Goal: Task Accomplishment & Management: Use online tool/utility

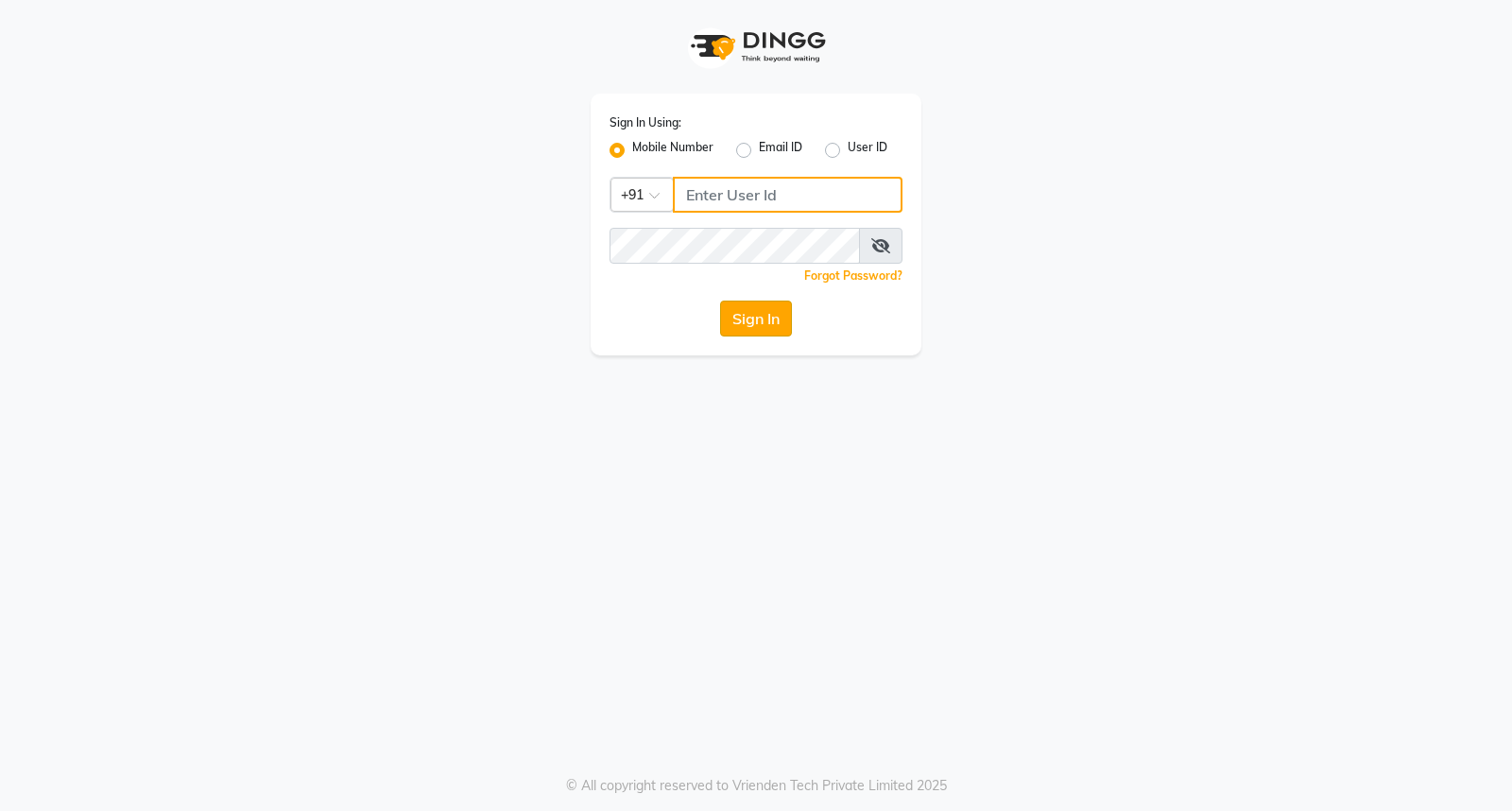
type input "7350066066"
click at [747, 314] on button "Sign In" at bounding box center [756, 318] width 72 height 36
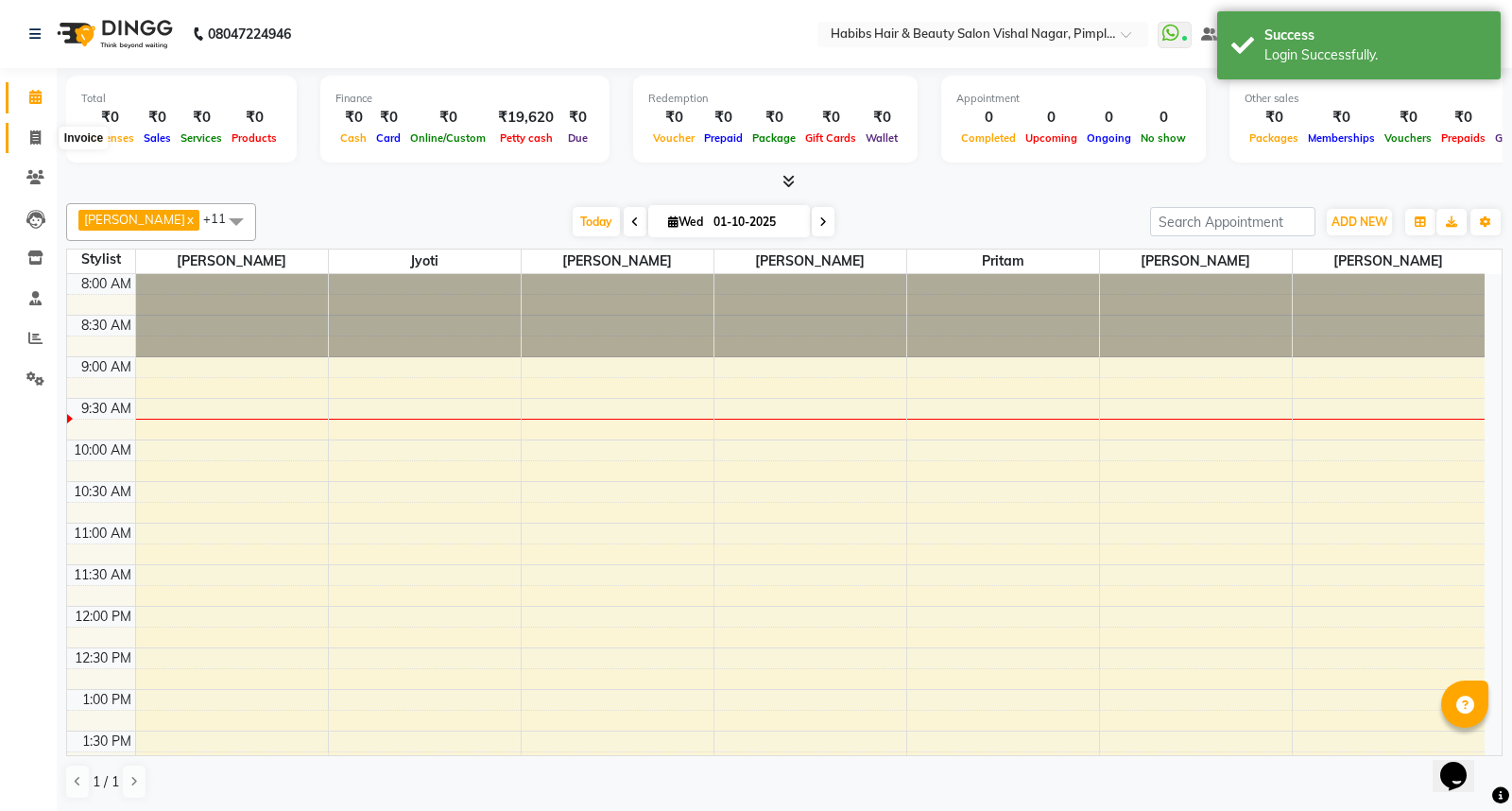
click at [44, 145] on span at bounding box center [35, 138] width 33 height 21
select select "5725"
select select "service"
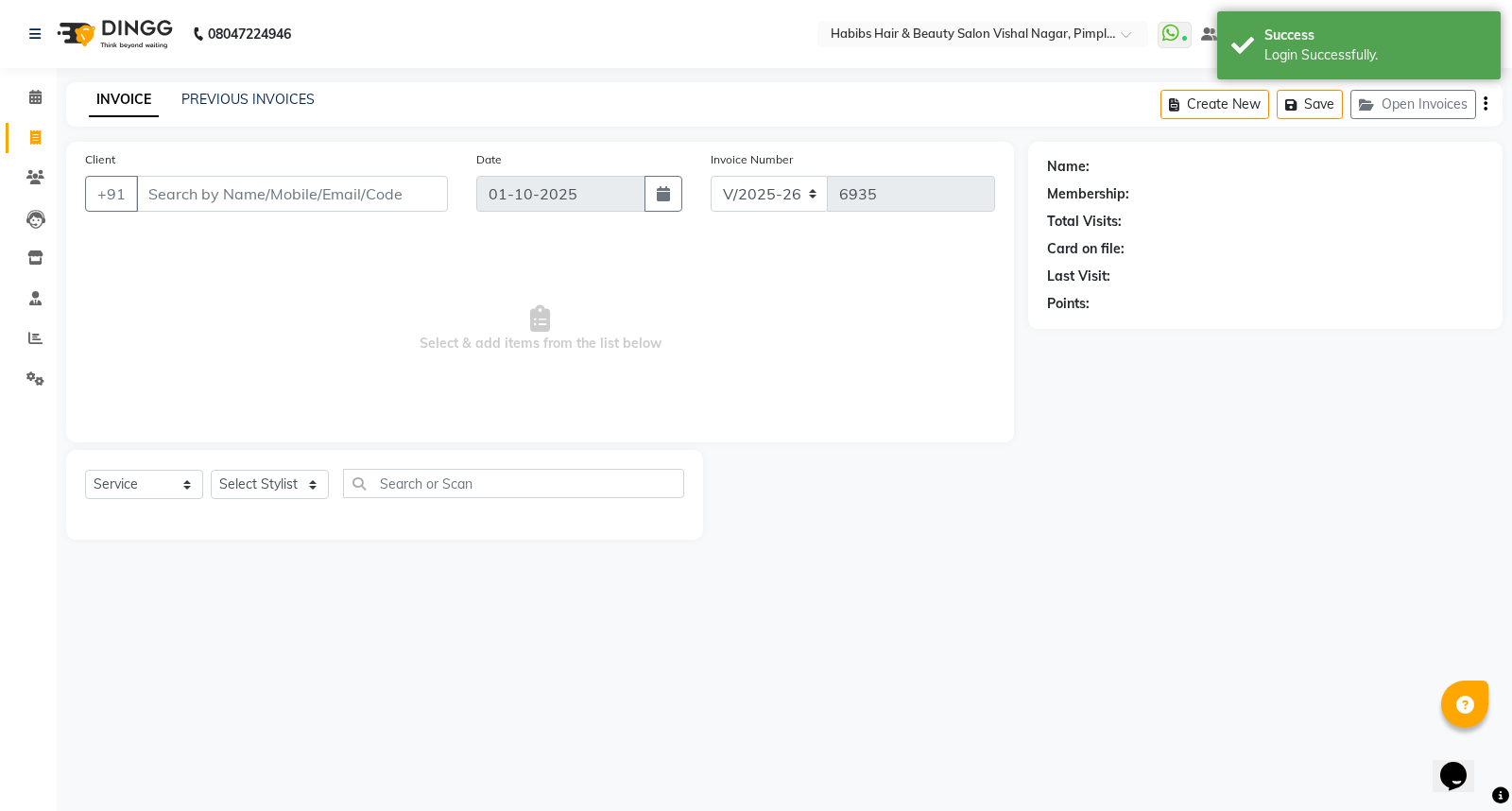
click at [279, 177] on input "Client" at bounding box center [292, 193] width 312 height 36
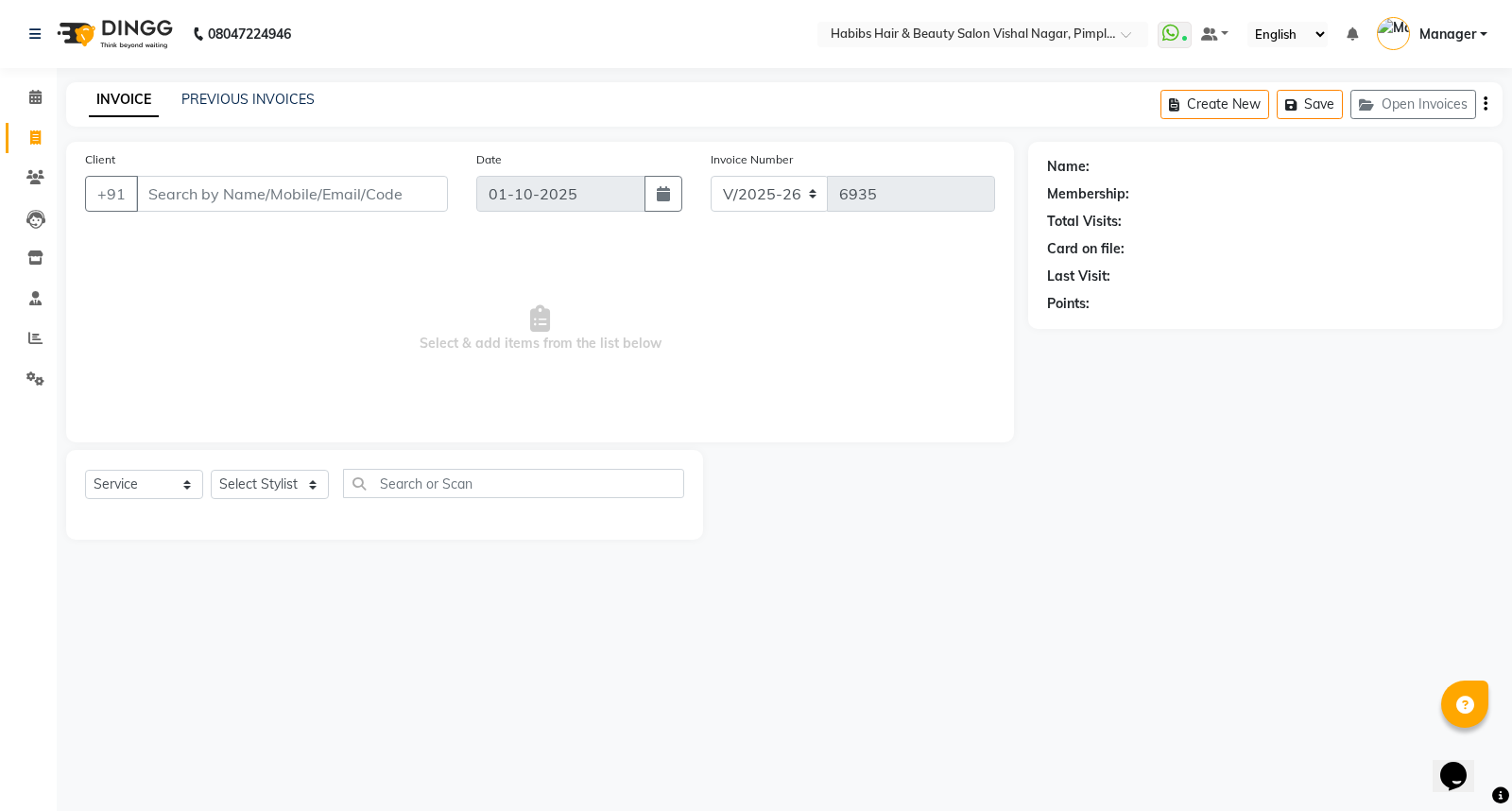
click at [432, 195] on input "Client" at bounding box center [292, 193] width 312 height 36
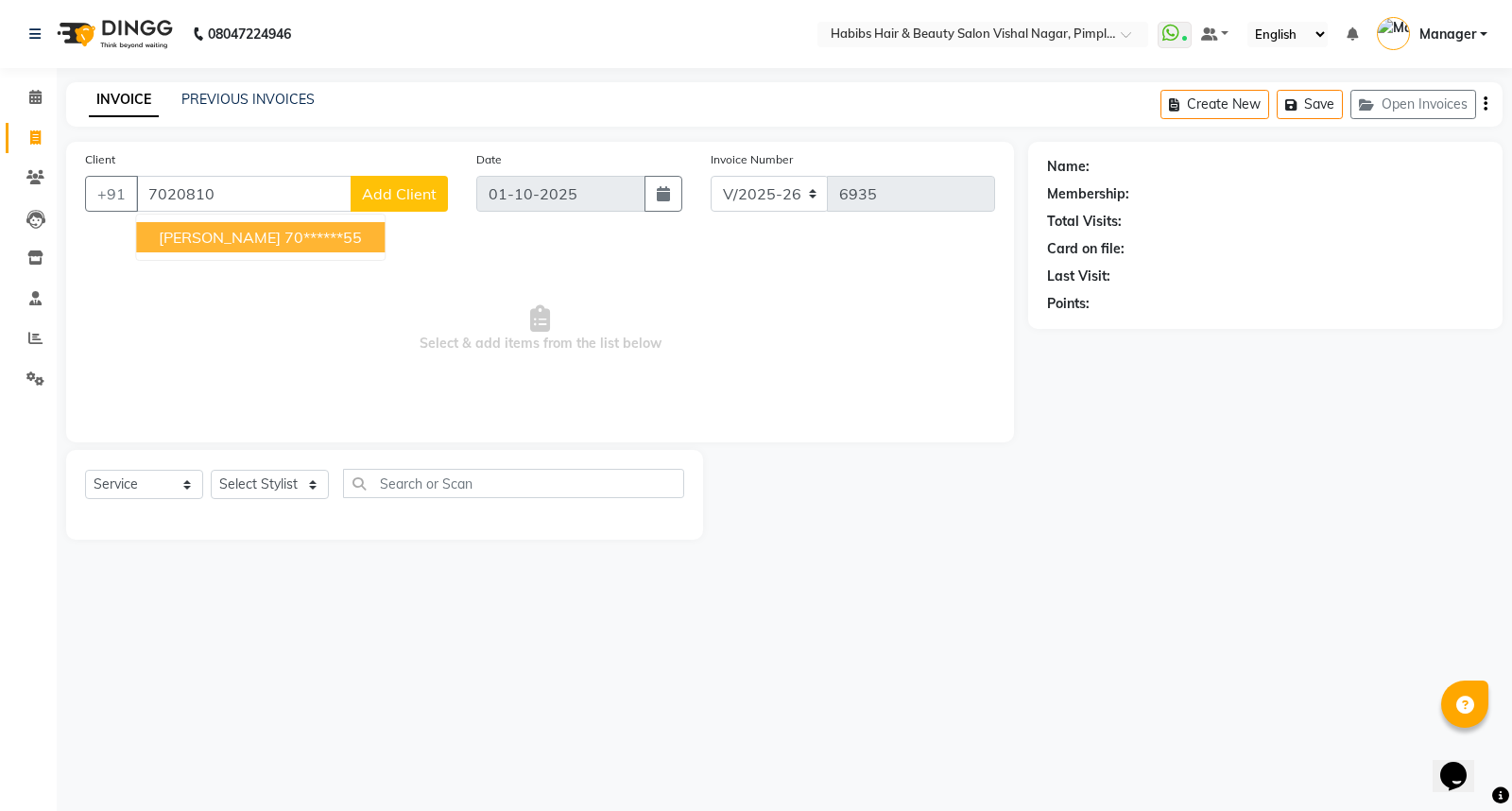
click at [296, 240] on button "Suhas 70******55" at bounding box center [260, 237] width 249 height 30
type input "70******55"
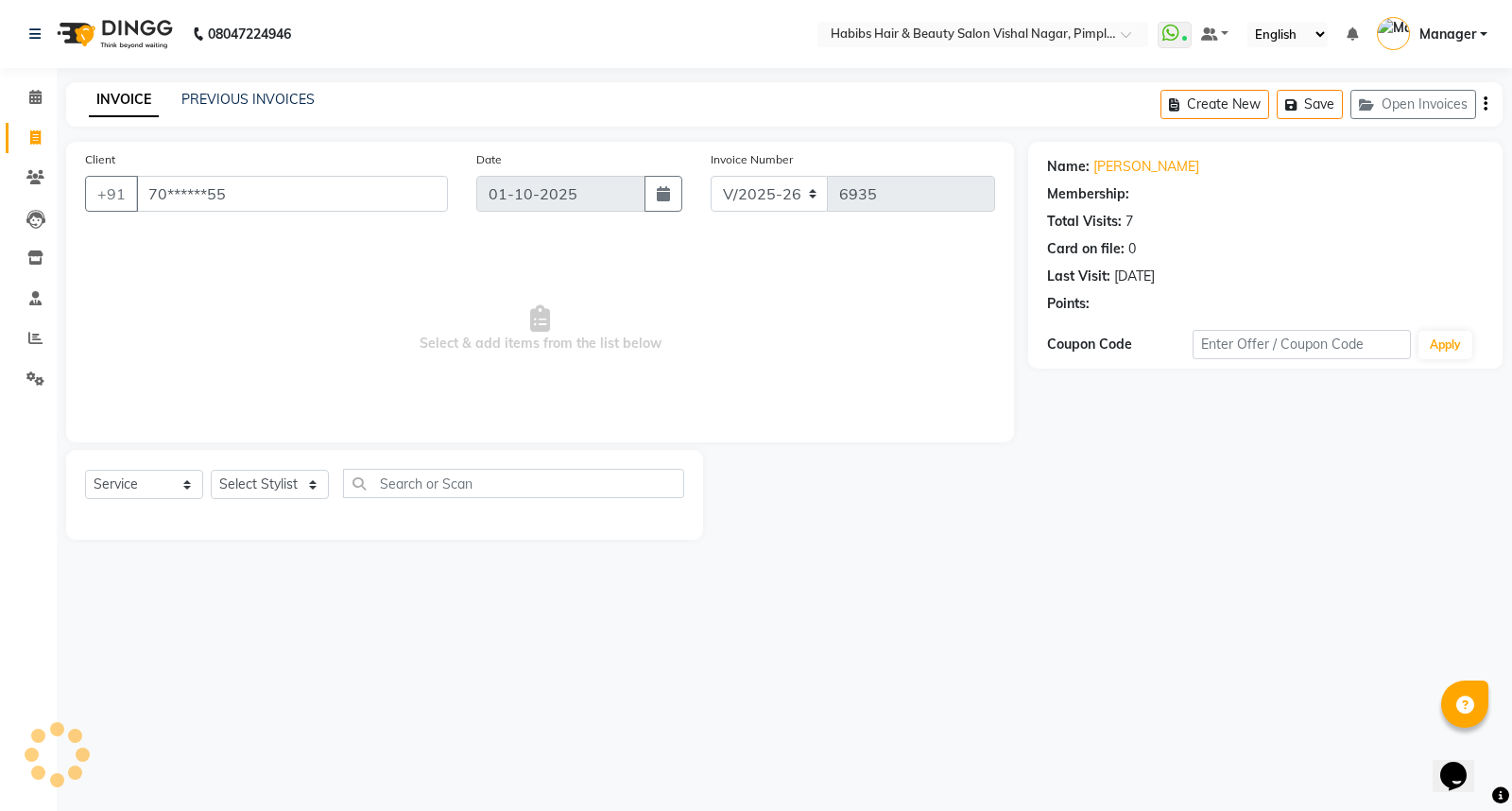
select select "1: Object"
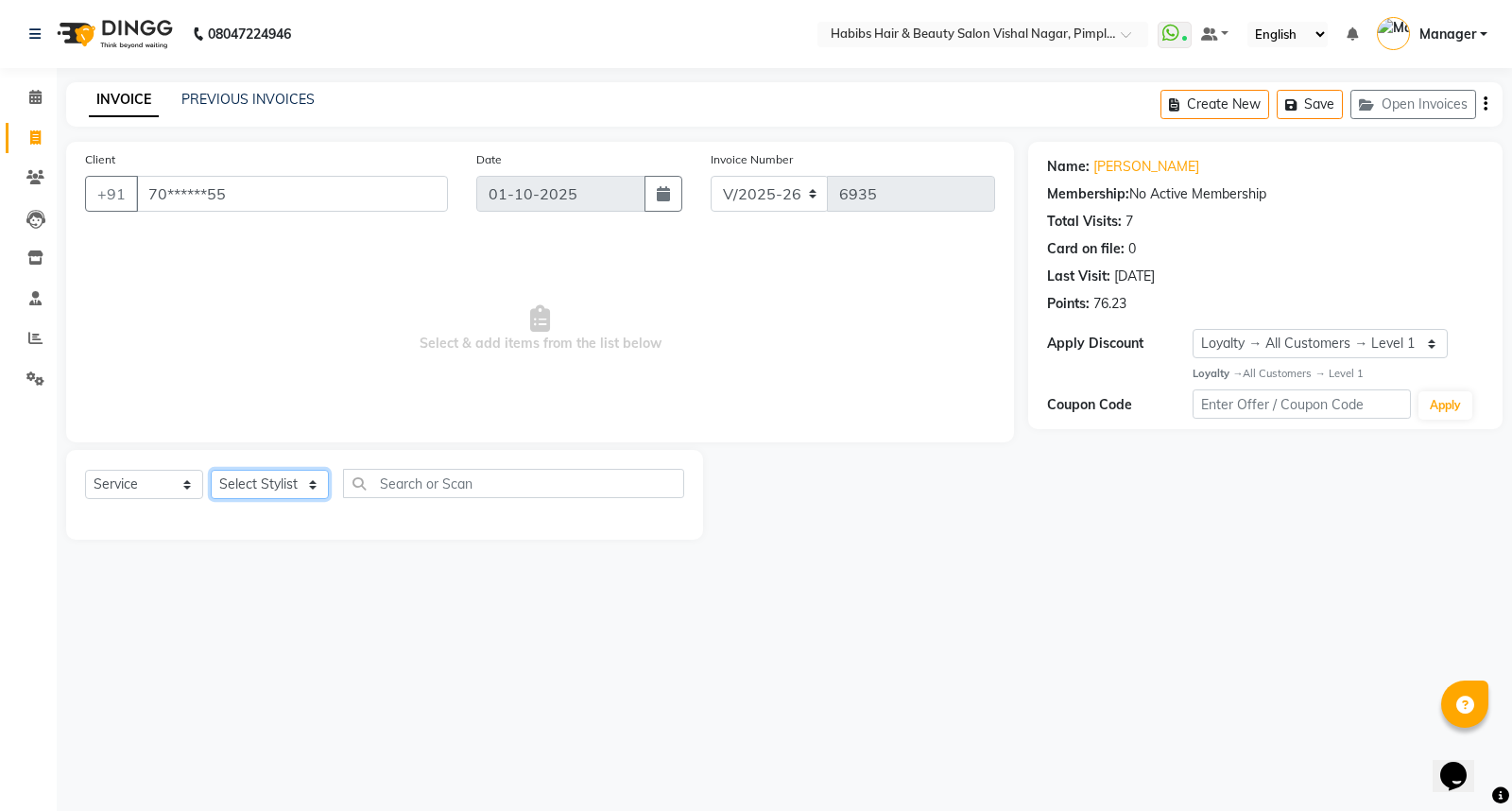
click at [318, 475] on select "Select Stylist Dhiraj Gajare Jyoti Krishna Waghmare Manager Megha Dahake Muzamm…" at bounding box center [270, 484] width 119 height 29
select select "62723"
click at [211, 470] on select "Select Stylist Dhiraj Gajare Jyoti Krishna Waghmare Manager Megha Dahake Muzamm…" at bounding box center [270, 484] width 119 height 29
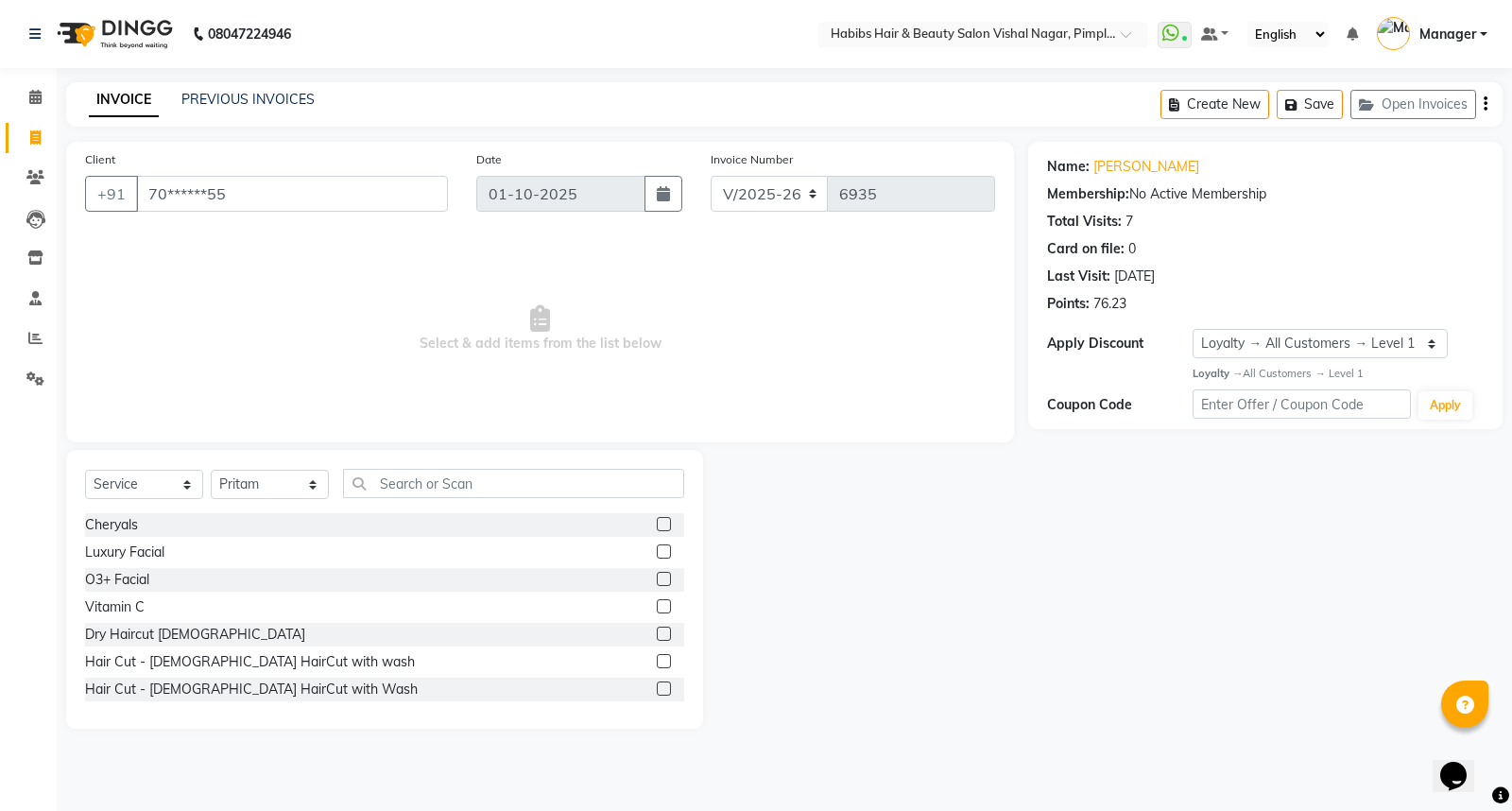
click at [657, 636] on label at bounding box center [664, 633] width 15 height 15
click at [657, 636] on input "checkbox" at bounding box center [663, 634] width 13 height 13
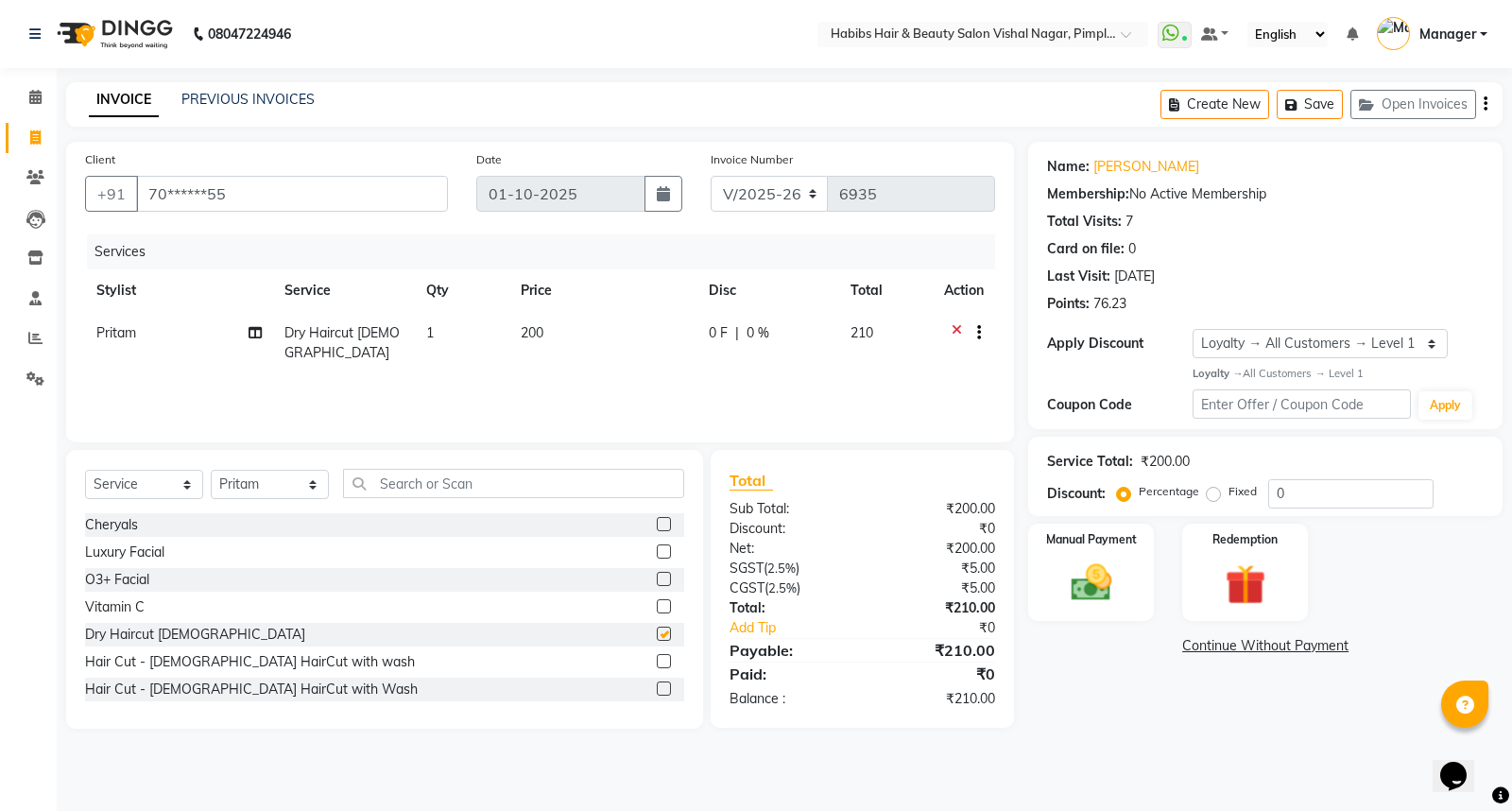
checkbox input "false"
click at [1484, 108] on button "button" at bounding box center [1486, 105] width 4 height 45
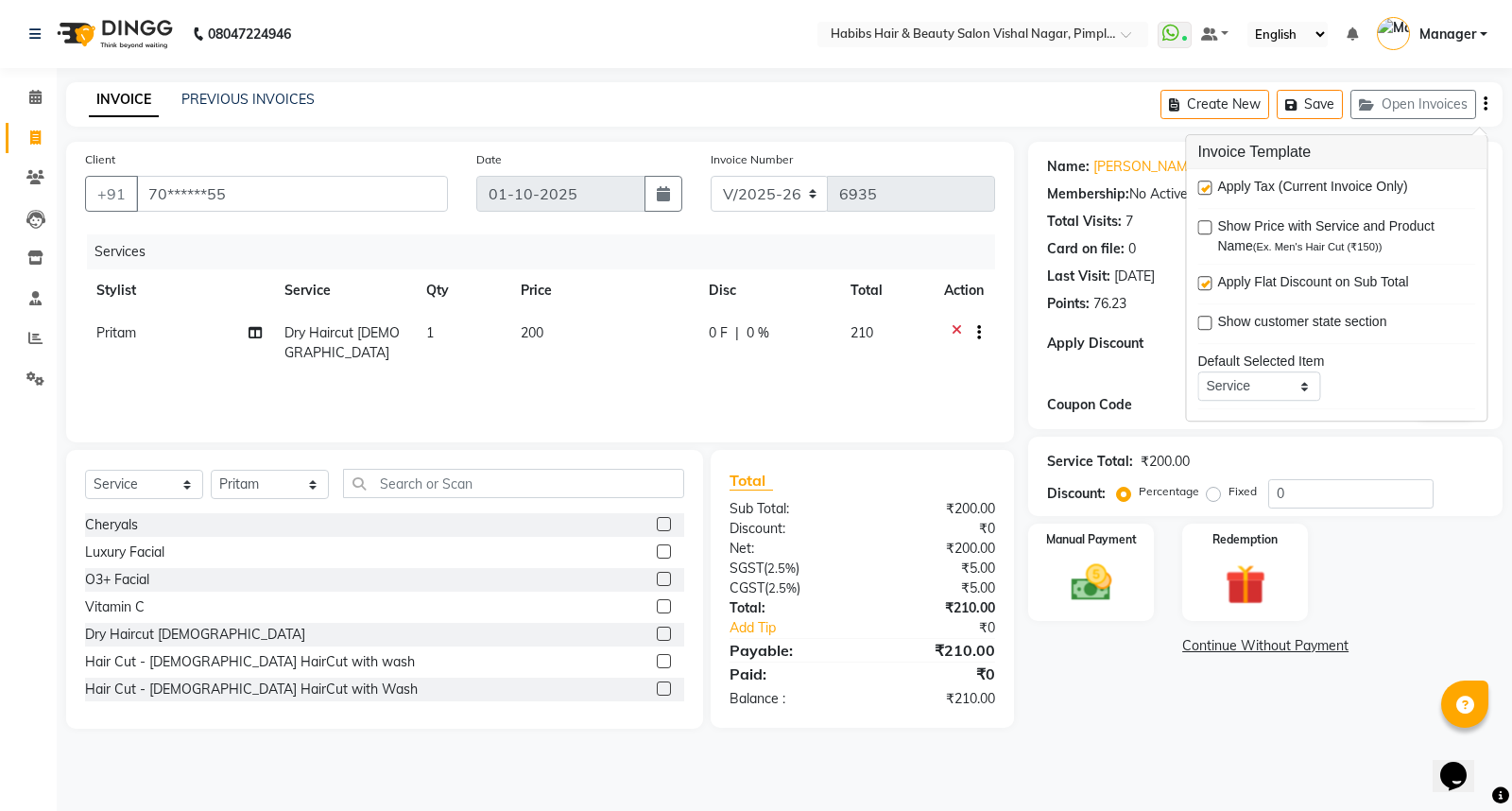
click at [1205, 185] on label at bounding box center [1204, 187] width 15 height 15
click at [1205, 185] on input "checkbox" at bounding box center [1203, 188] width 13 height 13
checkbox input "false"
drag, startPoint x: 951, startPoint y: 381, endPoint x: 944, endPoint y: 370, distance: 13.0
click at [951, 380] on div "Services Stylist Service Qty Price Disc Total Action Pritam Dry Haircut Male 1 …" at bounding box center [540, 328] width 911 height 189
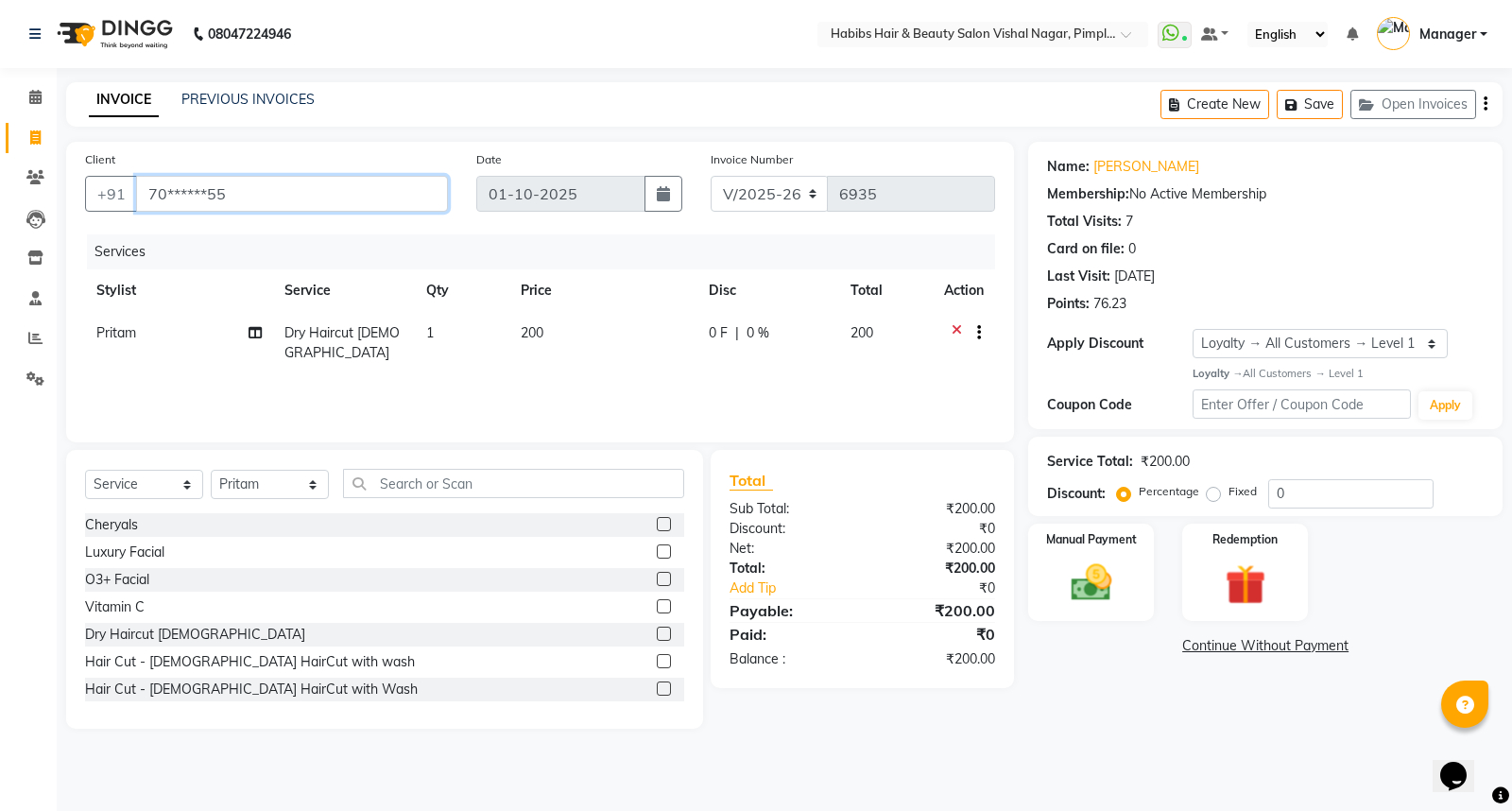
click at [342, 191] on input "70******55" at bounding box center [292, 193] width 312 height 36
type input "7"
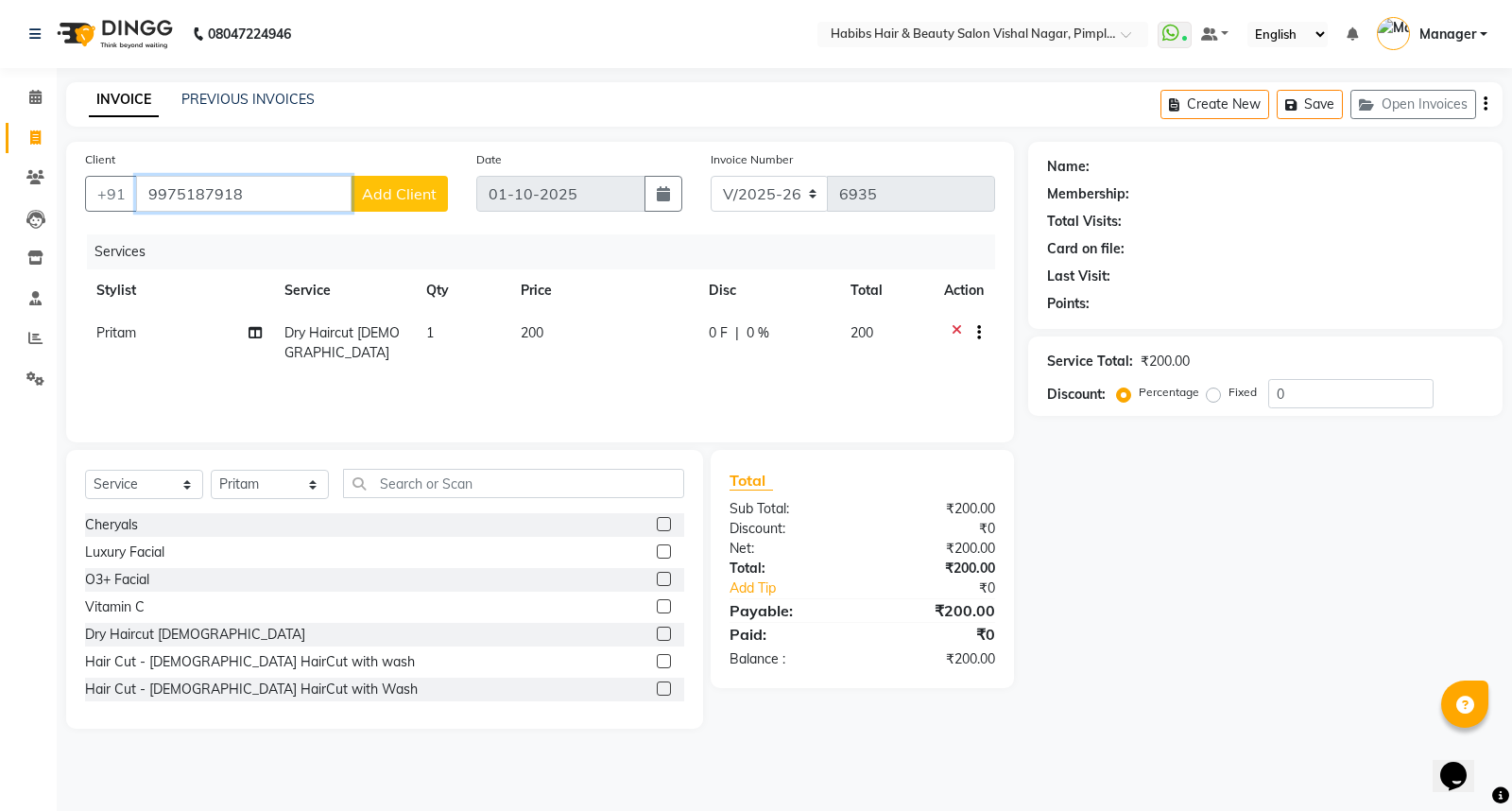
type input "9975187918"
click at [426, 178] on button "Add Client" at bounding box center [399, 193] width 97 height 36
select select "22"
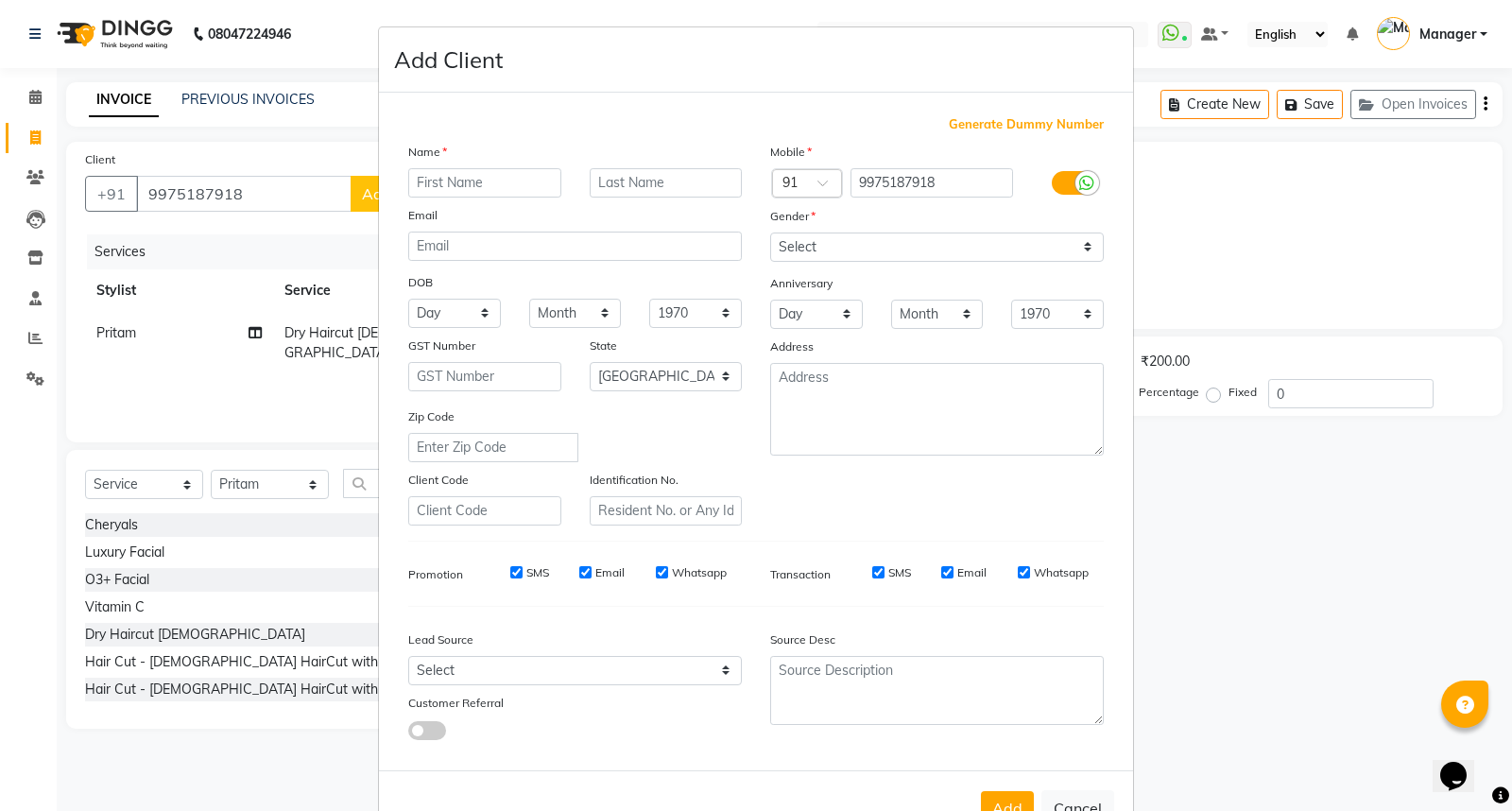
click at [441, 183] on input "text" at bounding box center [485, 183] width 154 height 29
type input "shashikant"
click at [781, 243] on select "Select Male Female Other Prefer Not To Say" at bounding box center [937, 247] width 333 height 29
select select "male"
click at [771, 232] on select "Select Male Female Other Prefer Not To Say" at bounding box center [937, 247] width 333 height 29
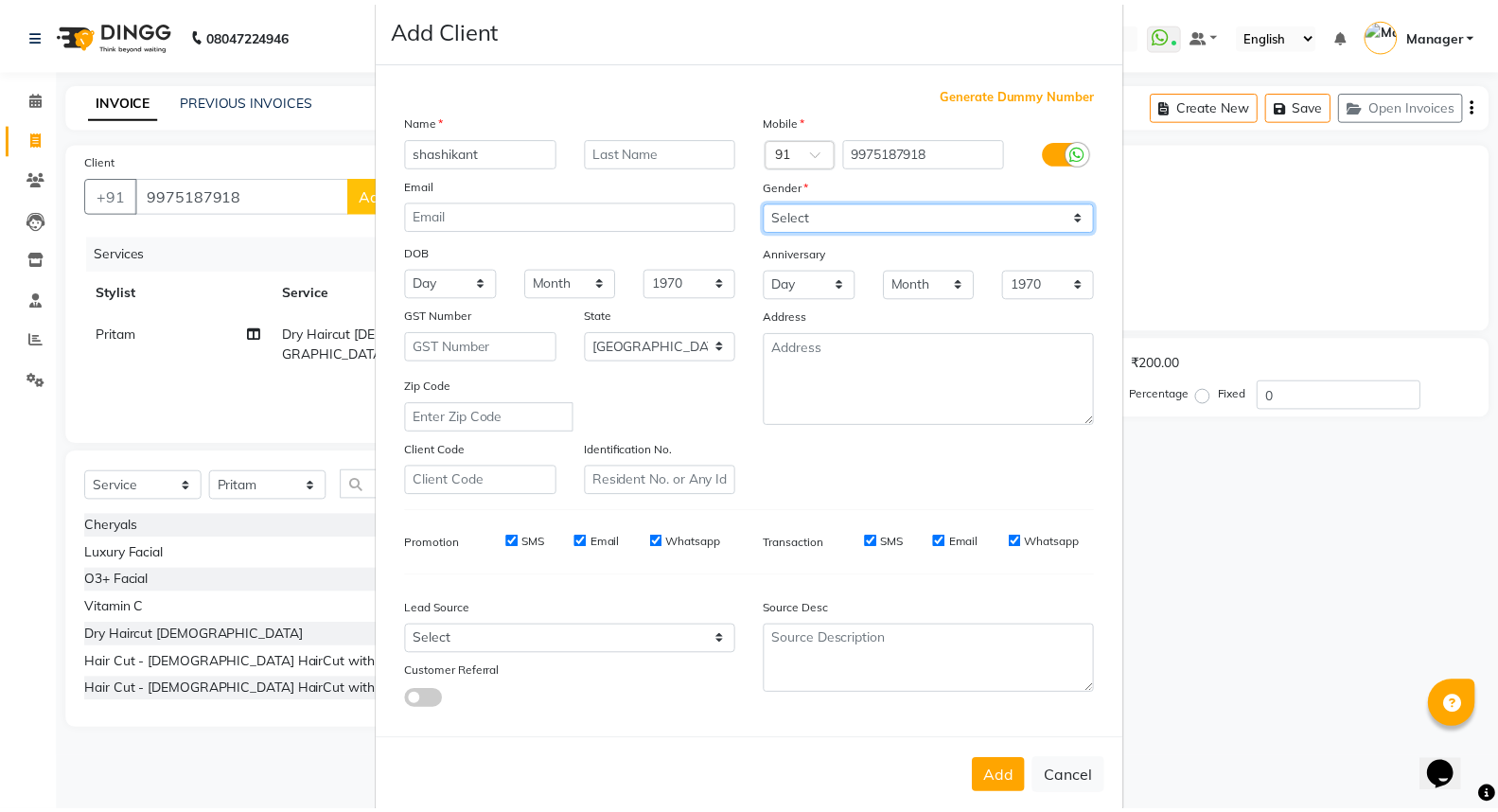
scroll to position [61, 0]
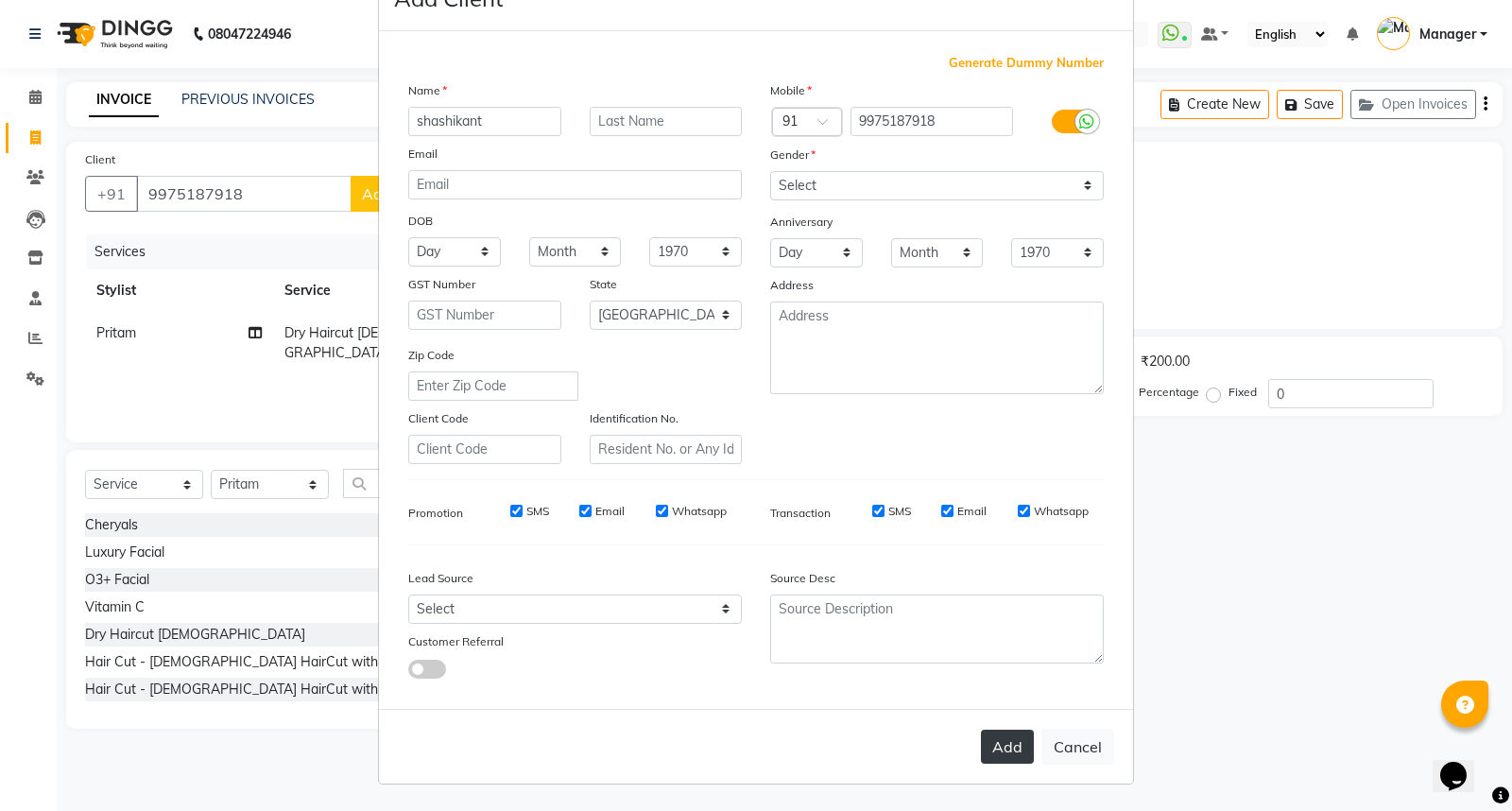
click at [992, 742] on button "Add" at bounding box center [1008, 746] width 52 height 34
type input "99******18"
select select
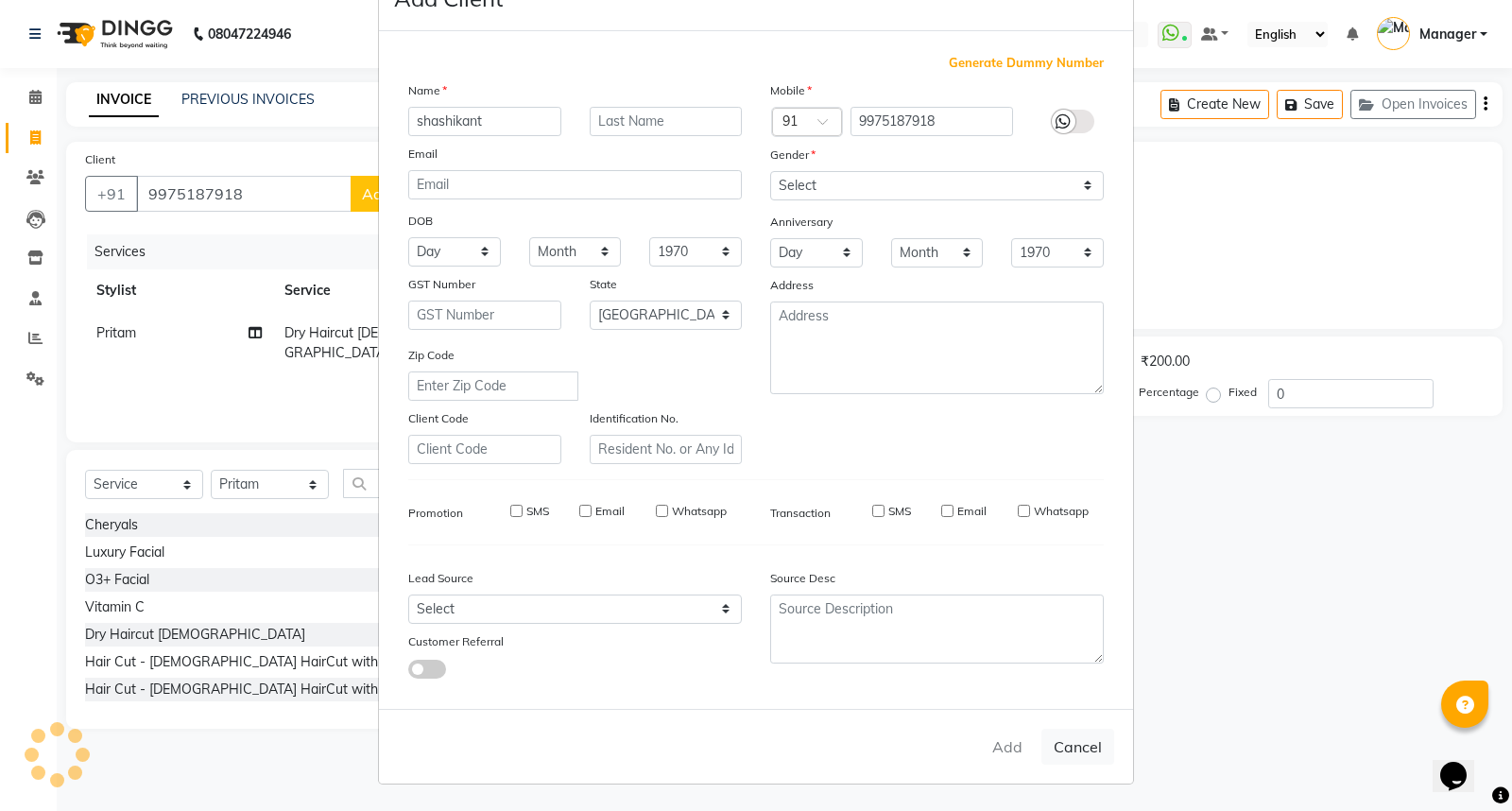
select select "null"
select select
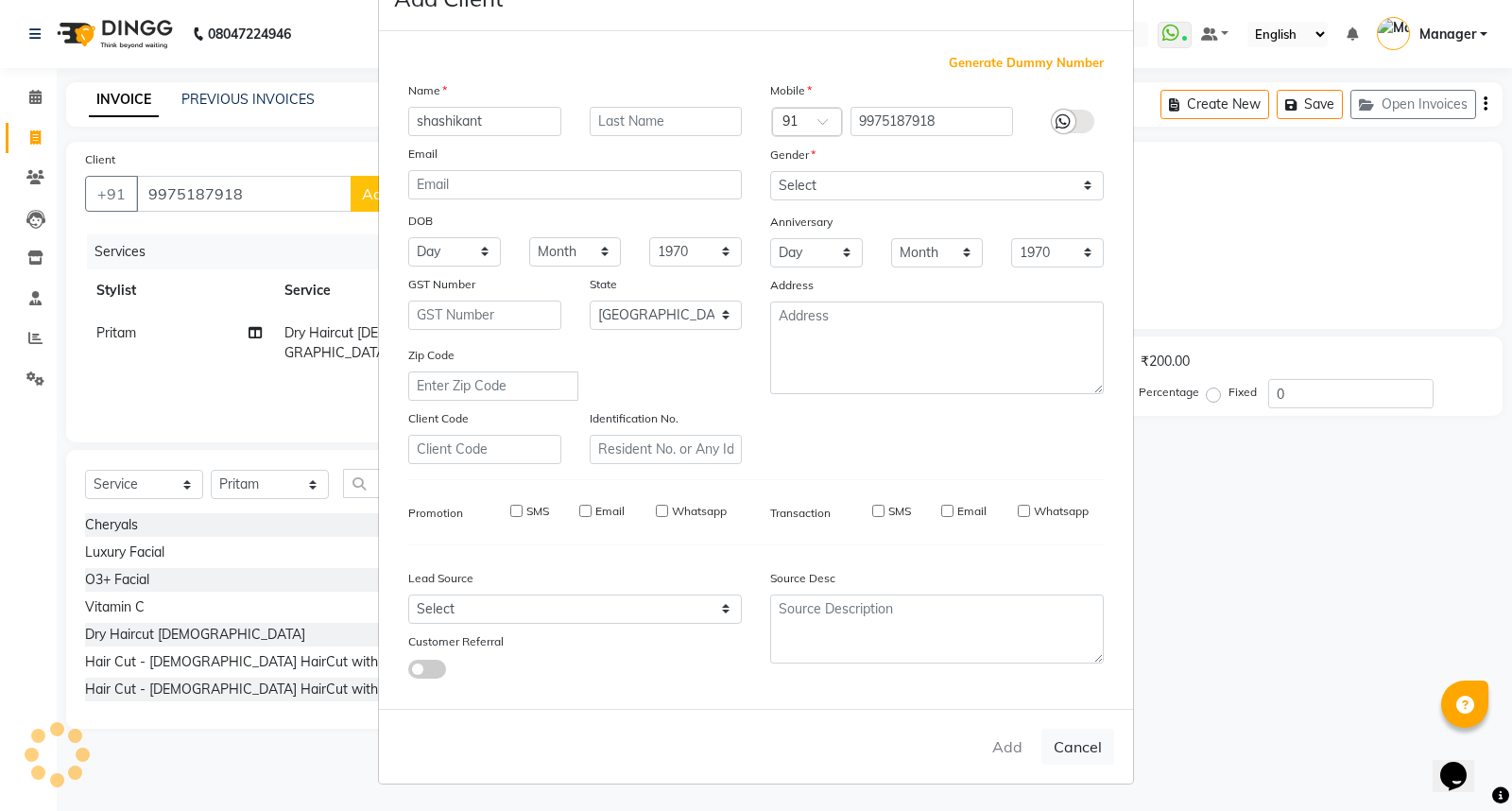
checkbox input "false"
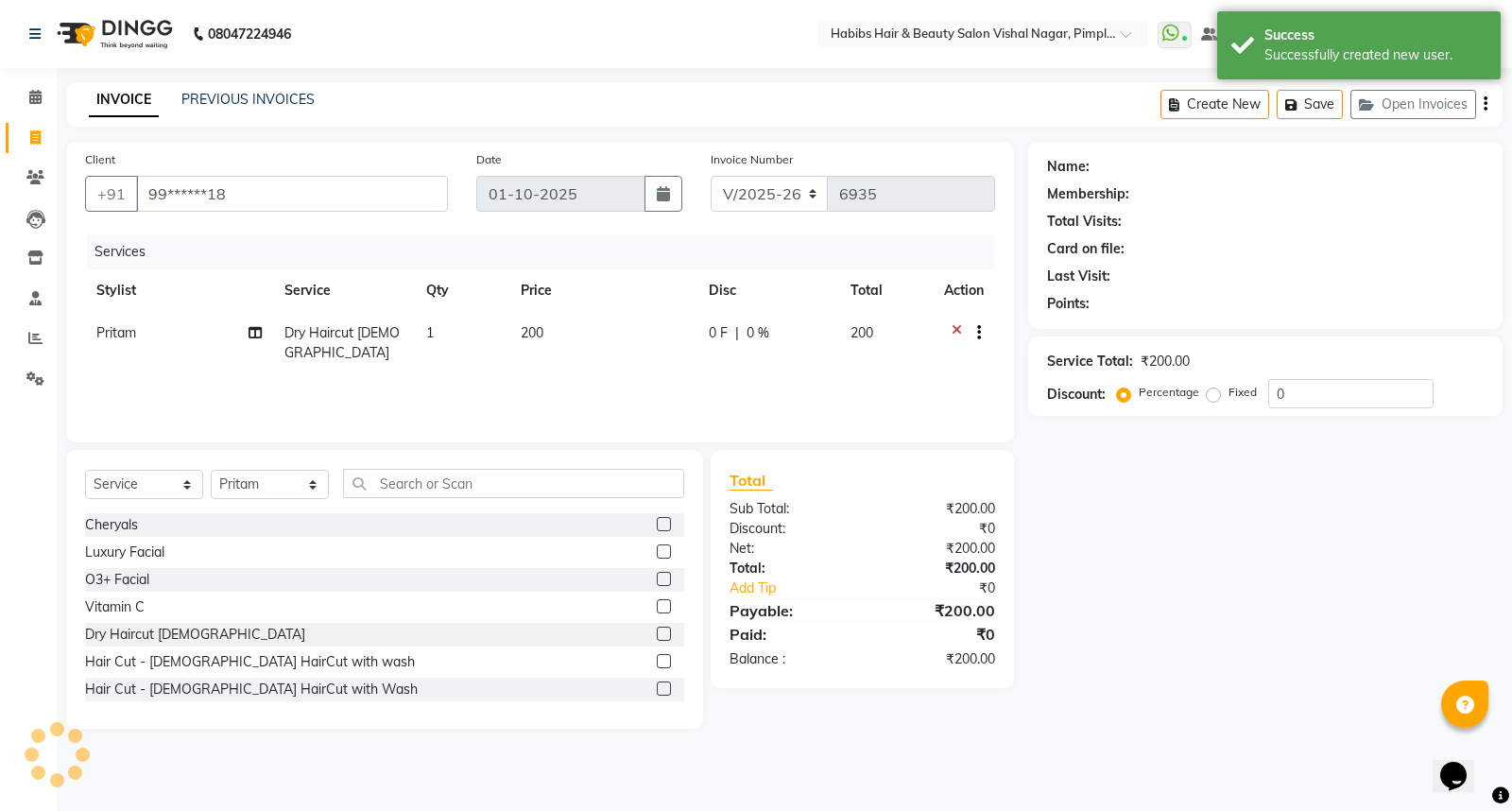
select select "1: Object"
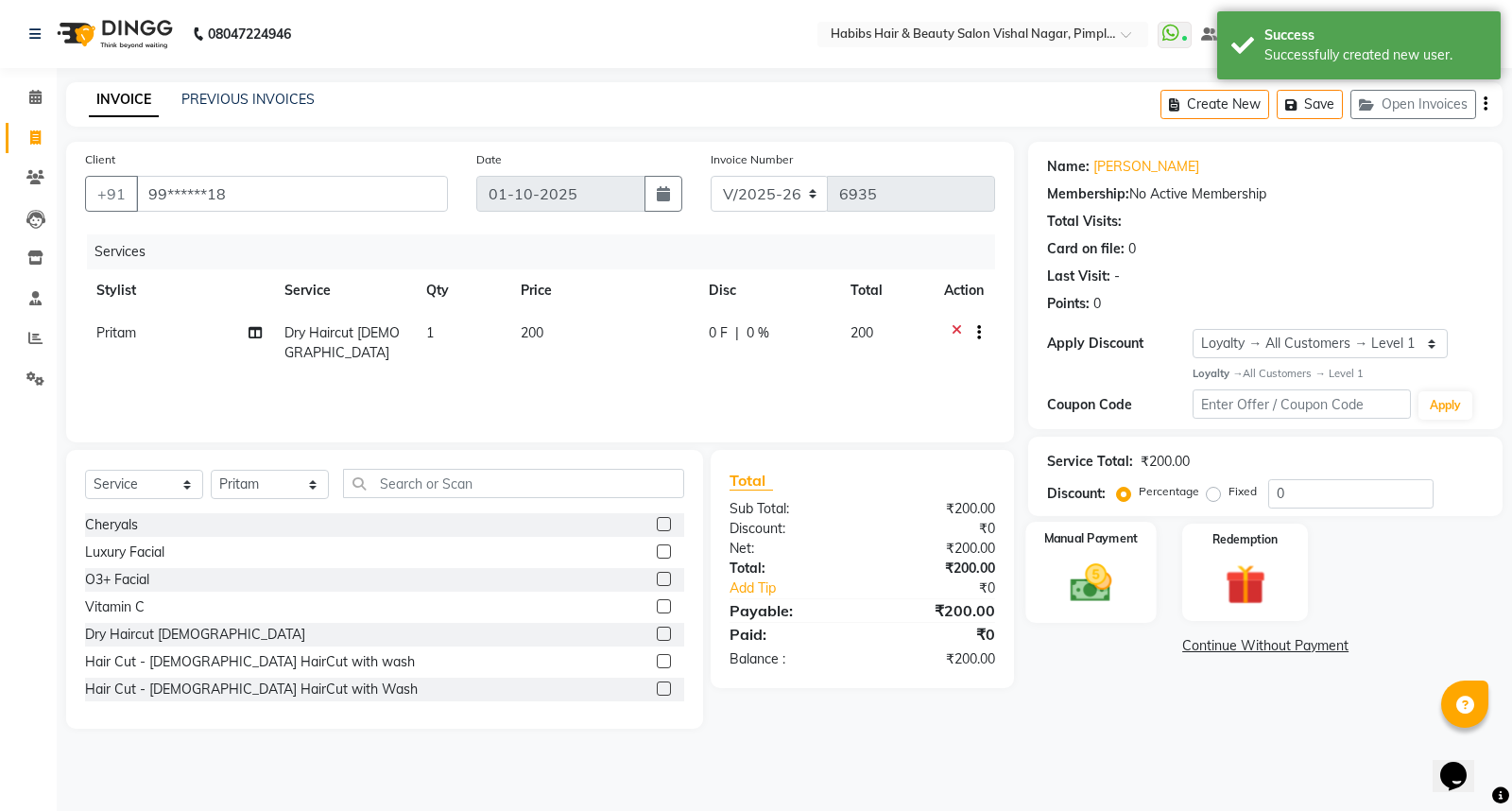
click at [1099, 582] on img at bounding box center [1091, 583] width 68 height 49
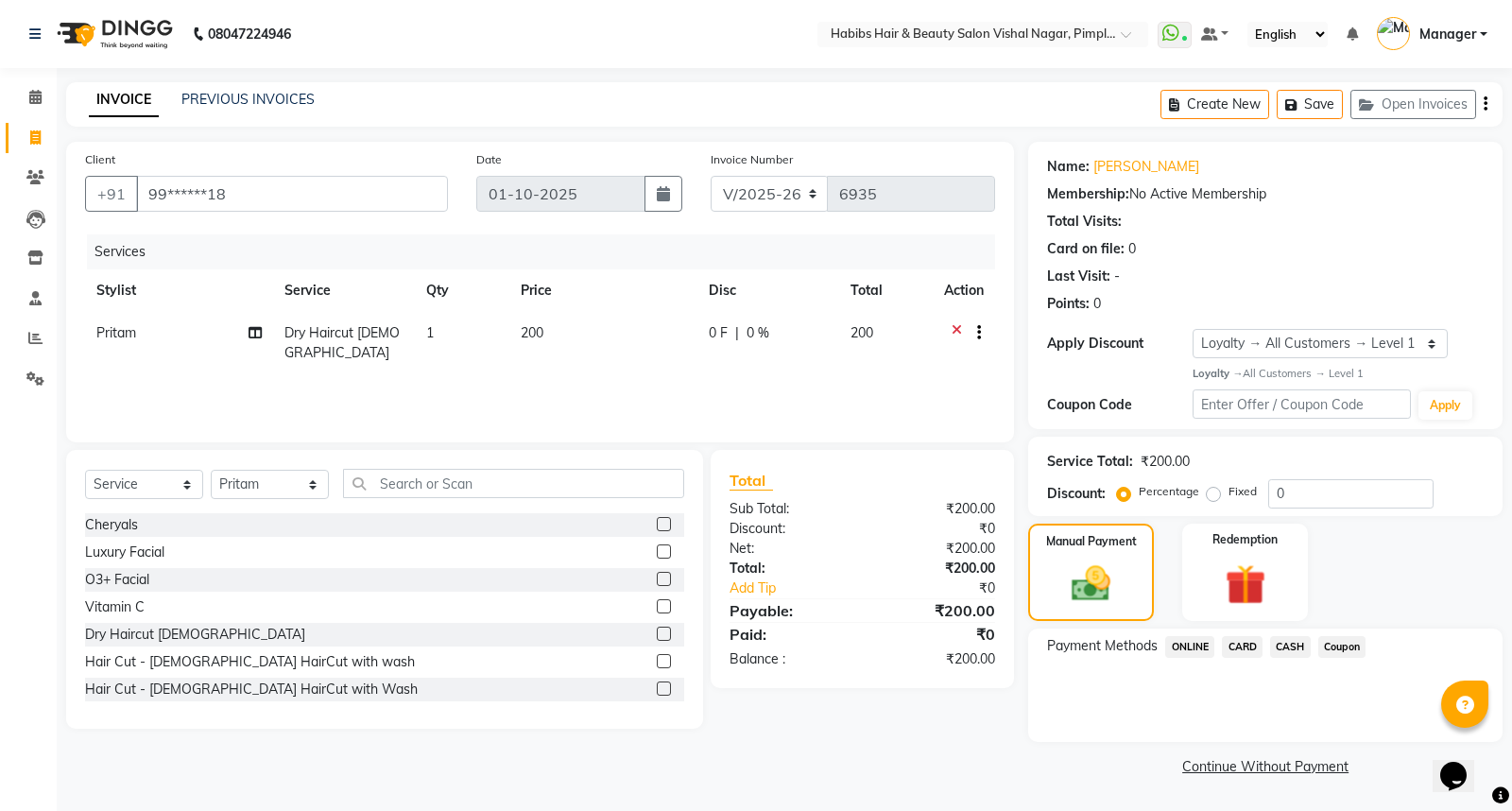
click at [1188, 640] on span "ONLINE" at bounding box center [1189, 647] width 50 height 21
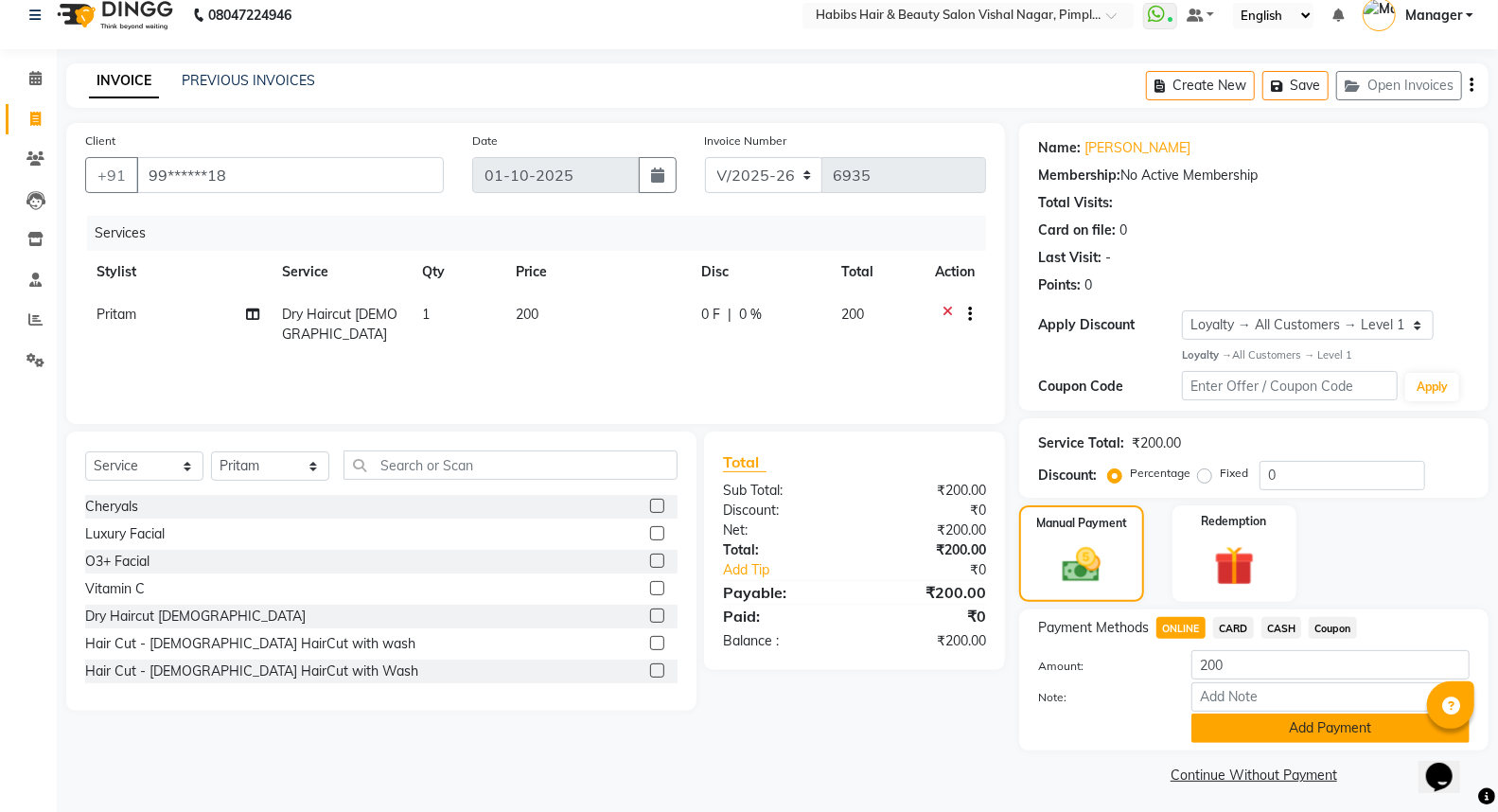
scroll to position [23, 0]
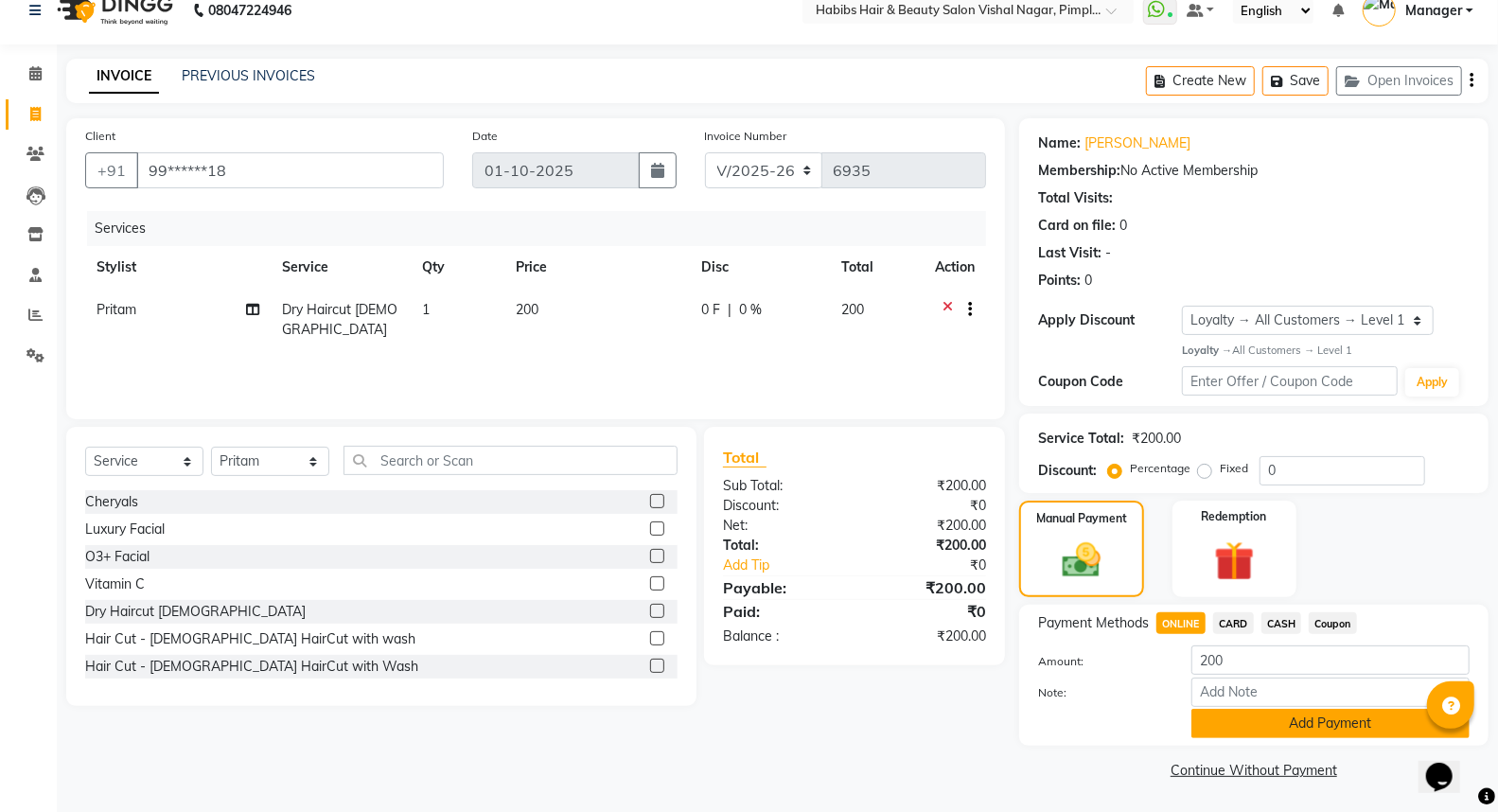
click at [1219, 723] on button "Add Payment" at bounding box center [1331, 723] width 278 height 29
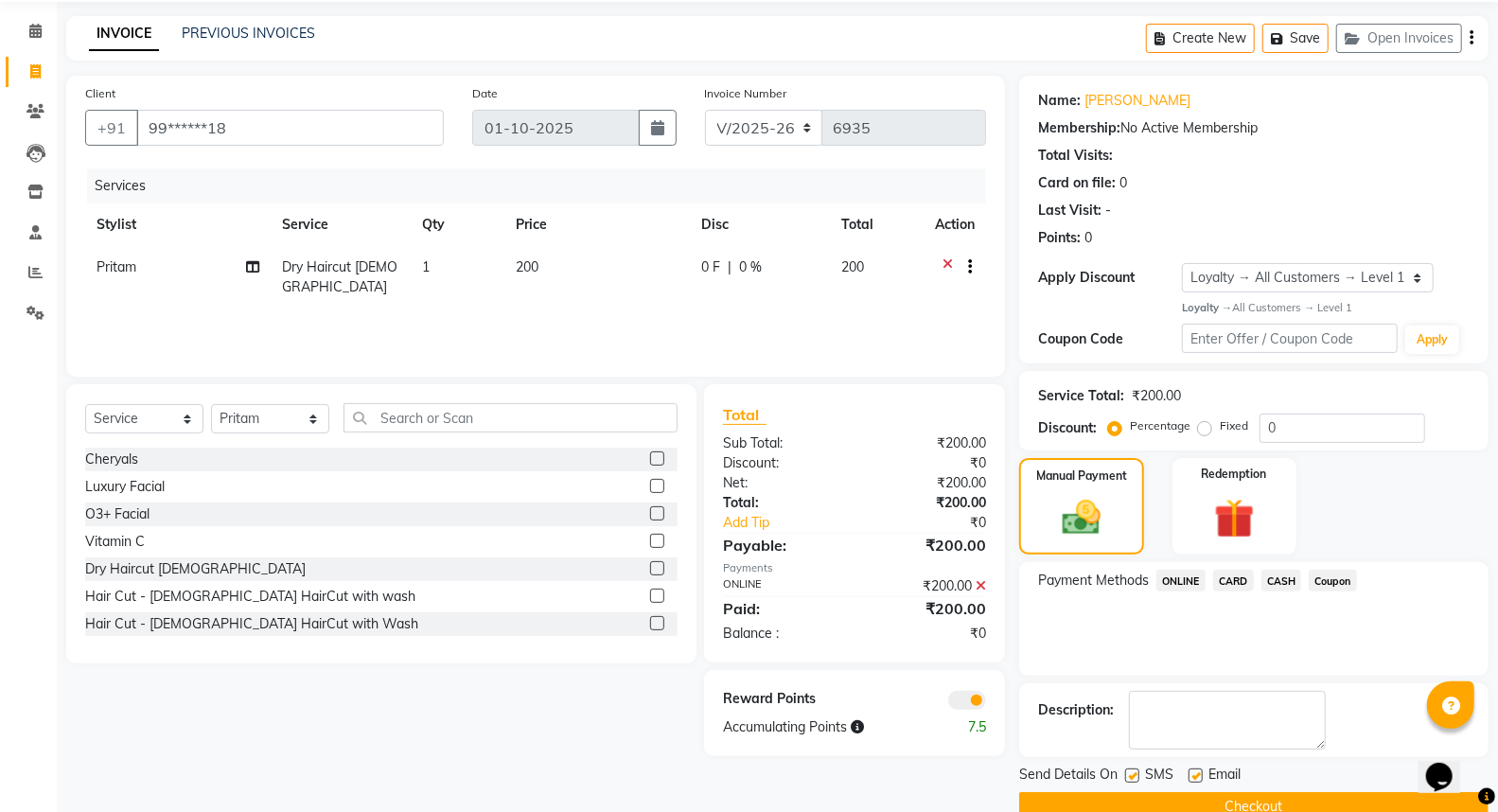
scroll to position [102, 0]
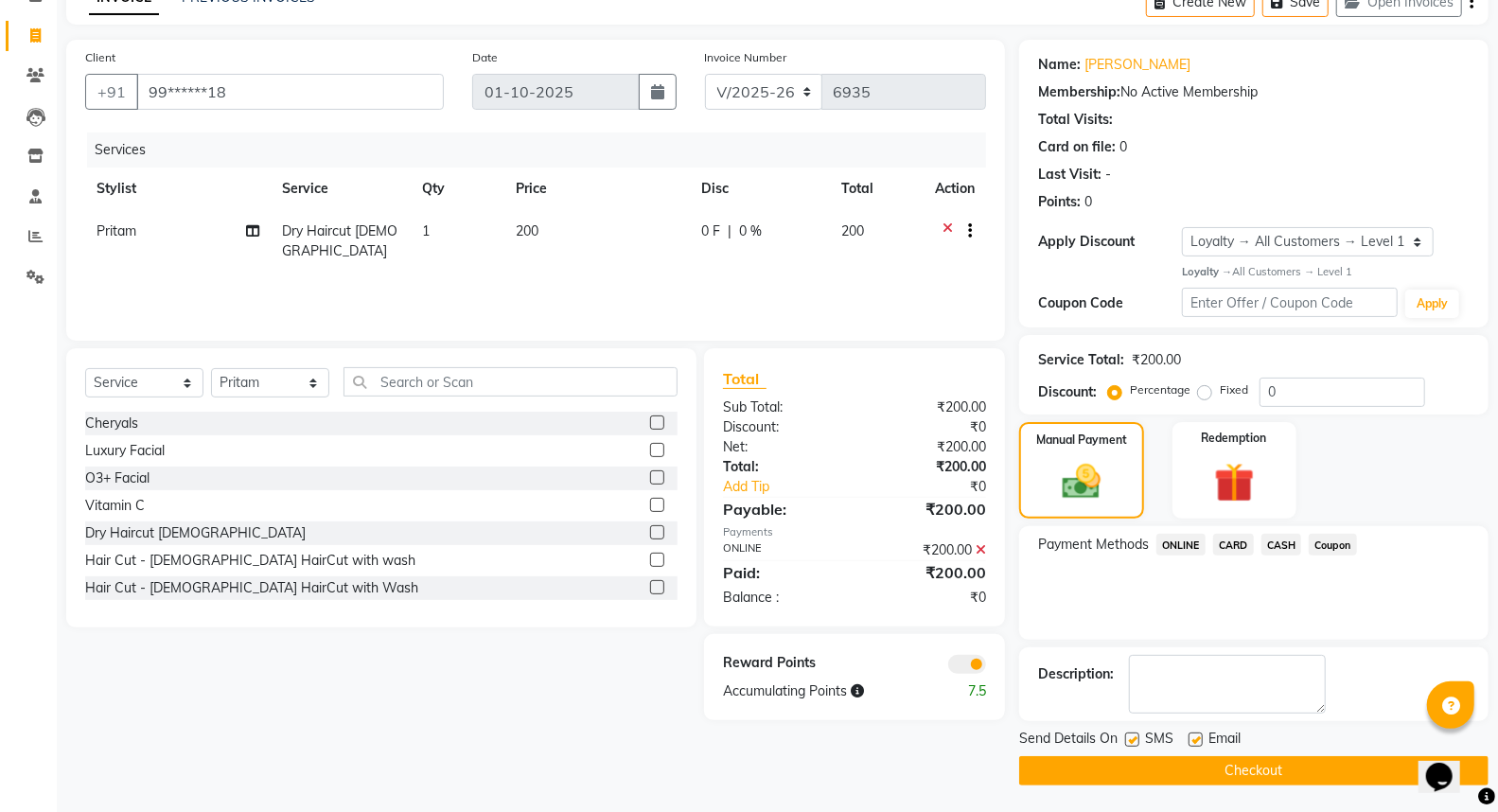
click at [1266, 767] on button "Checkout" at bounding box center [1254, 770] width 469 height 29
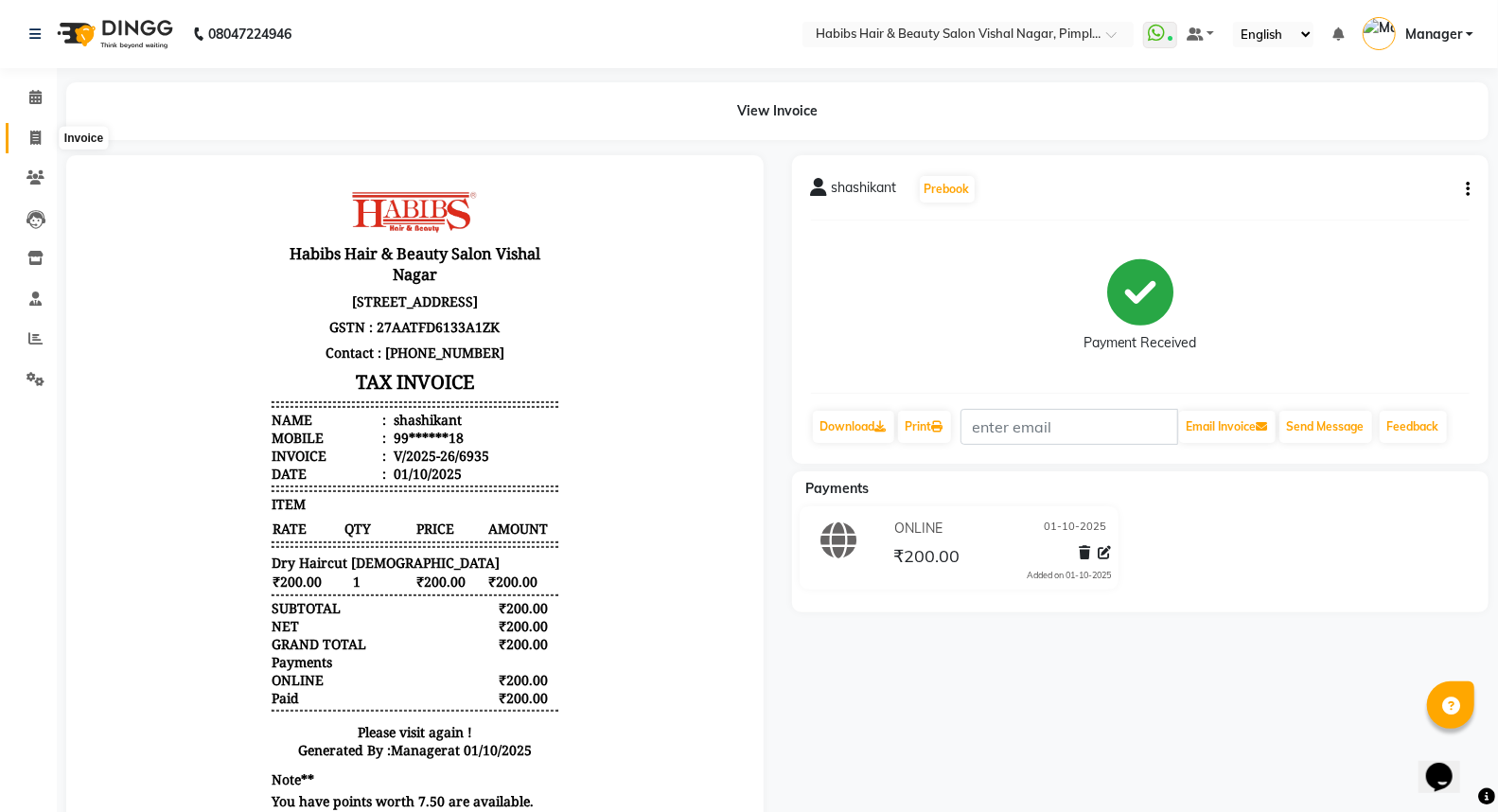
click at [34, 132] on icon at bounding box center [35, 137] width 11 height 15
select select "service"
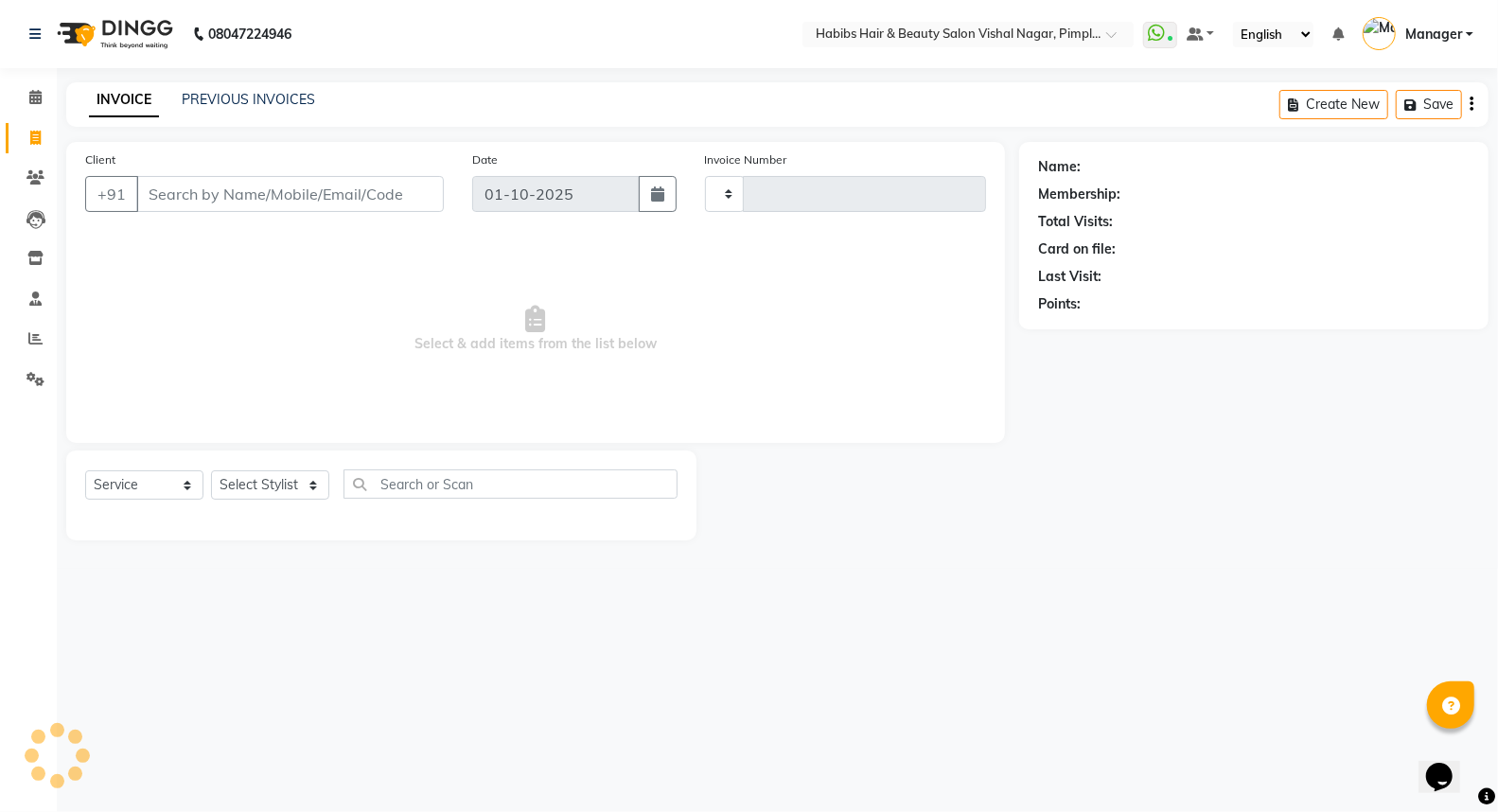
type input "6936"
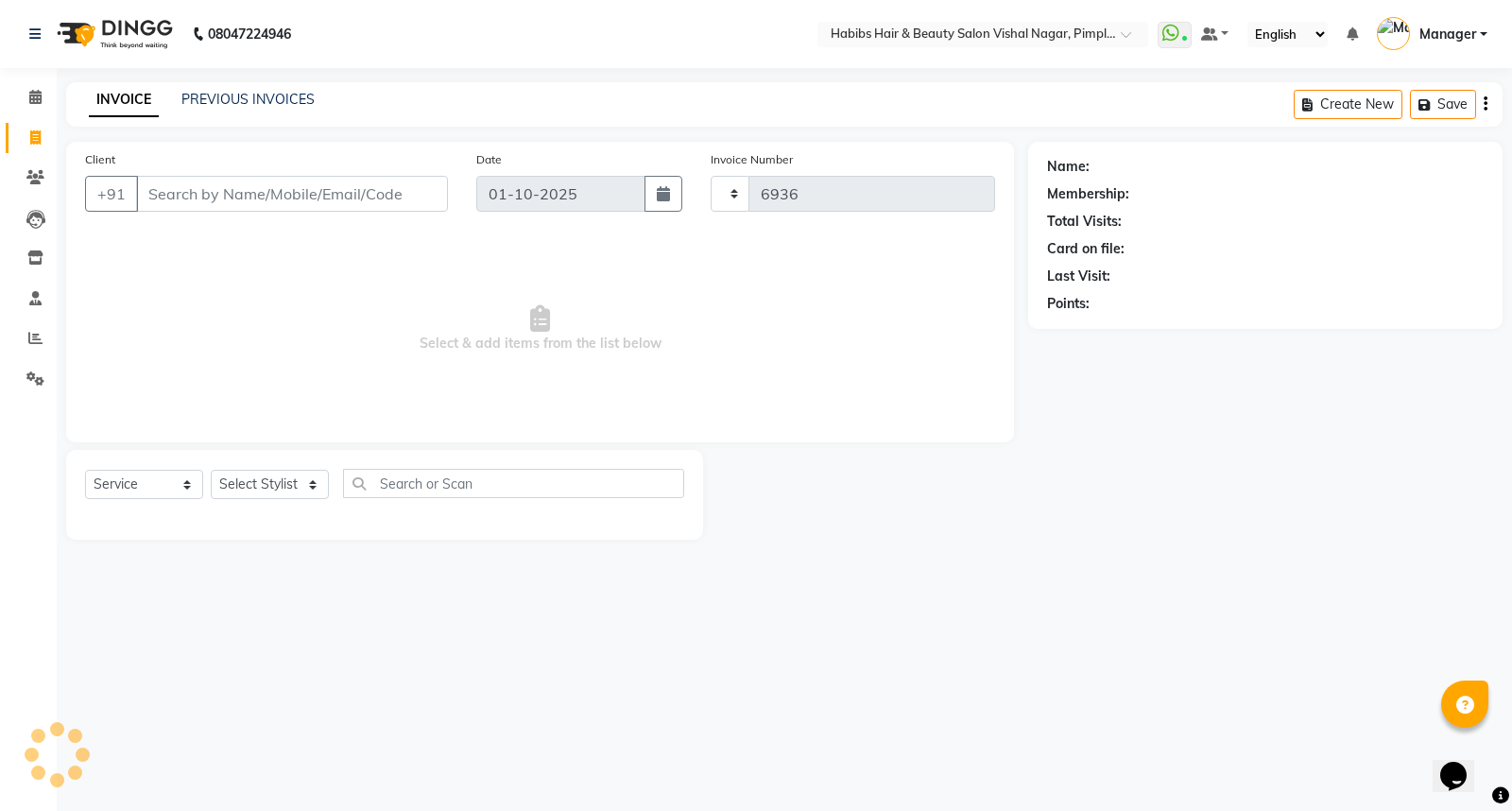
select select "5725"
click at [258, 96] on link "PREVIOUS INVOICES" at bounding box center [248, 99] width 133 height 17
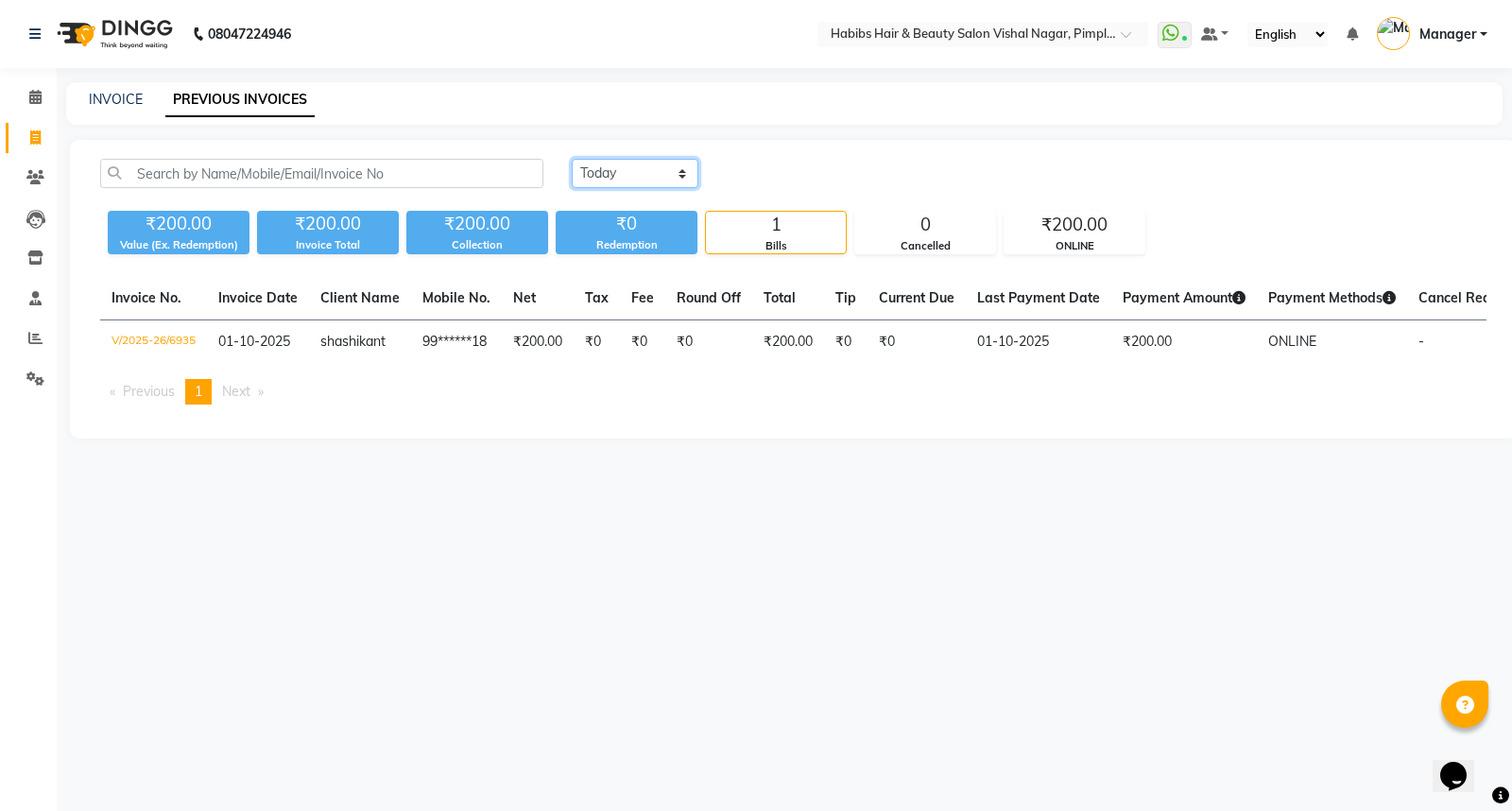
click at [637, 174] on select "[DATE] [DATE] Custom Range" at bounding box center [635, 173] width 126 height 29
select select "[DATE]"
click at [571, 158] on select "[DATE] [DATE] Custom Range" at bounding box center [635, 173] width 126 height 29
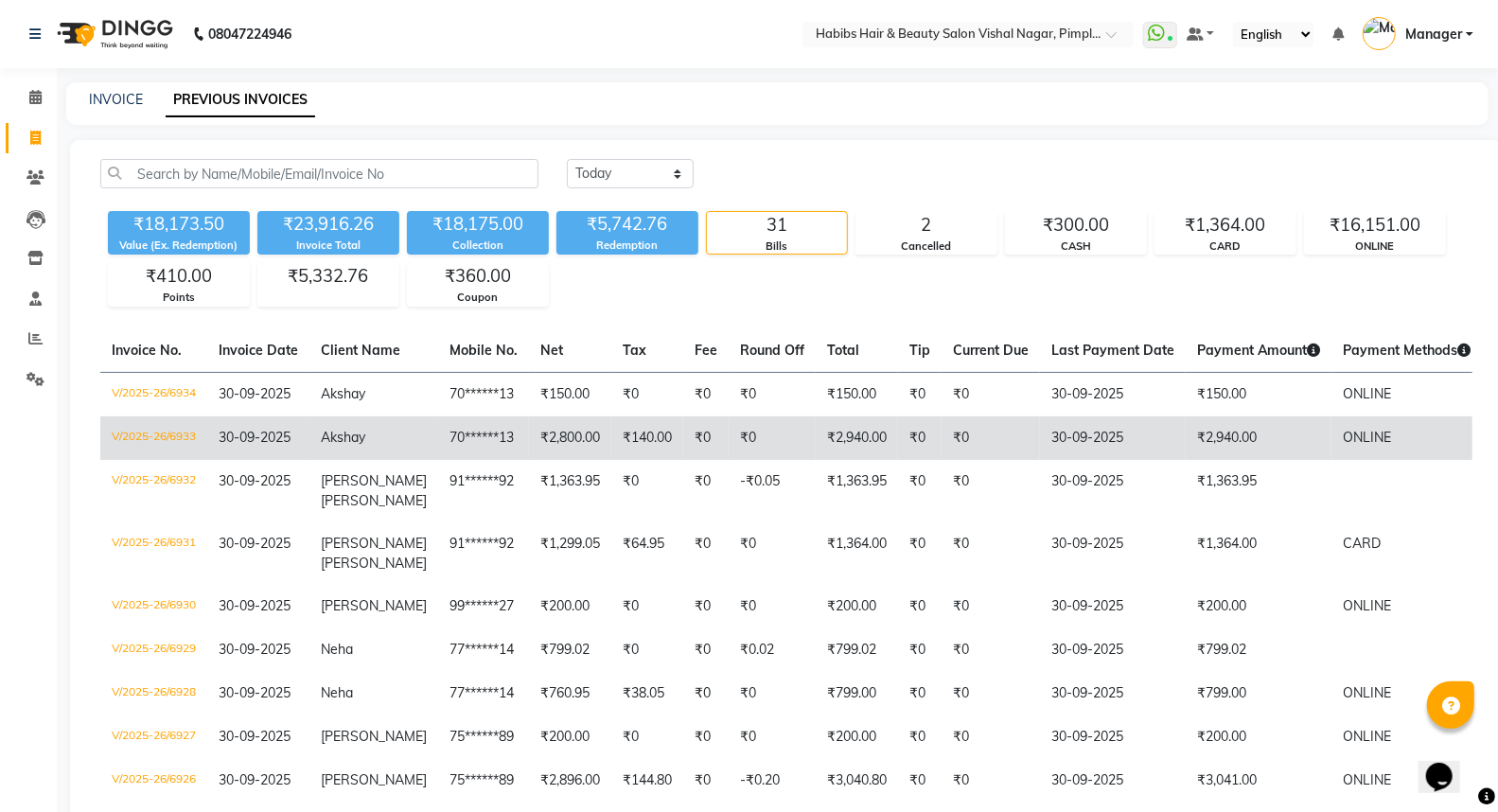
click at [1263, 436] on td "₹2,940.00" at bounding box center [1259, 438] width 146 height 44
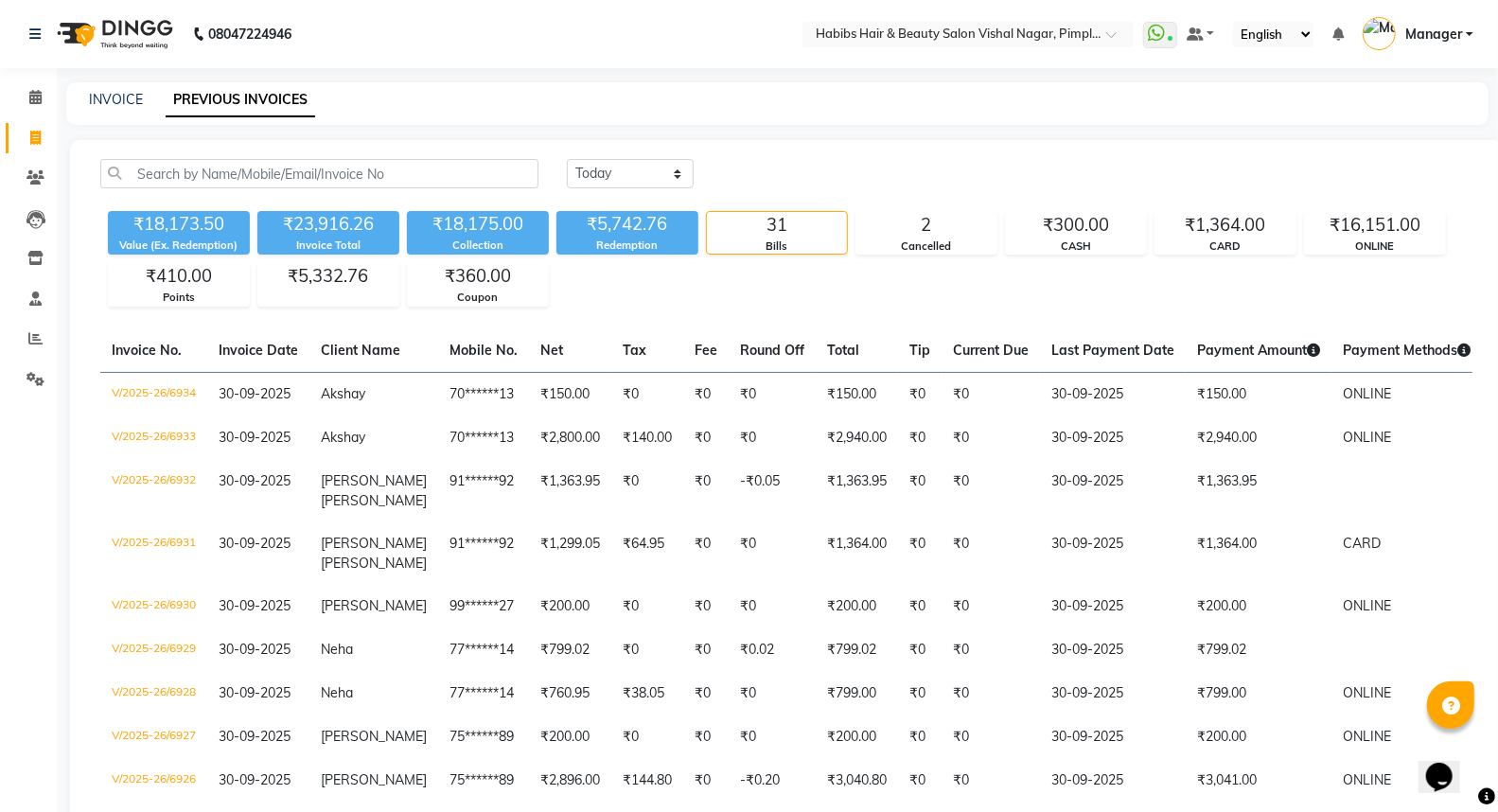
click at [1163, 276] on div "₹18,173.50 Value (Ex. Redemption) ₹23,916.26 Invoice Total ₹18,175.00 Collectio…" at bounding box center [786, 255] width 1372 height 103
click at [1339, 238] on div "ONLINE" at bounding box center [1374, 246] width 140 height 17
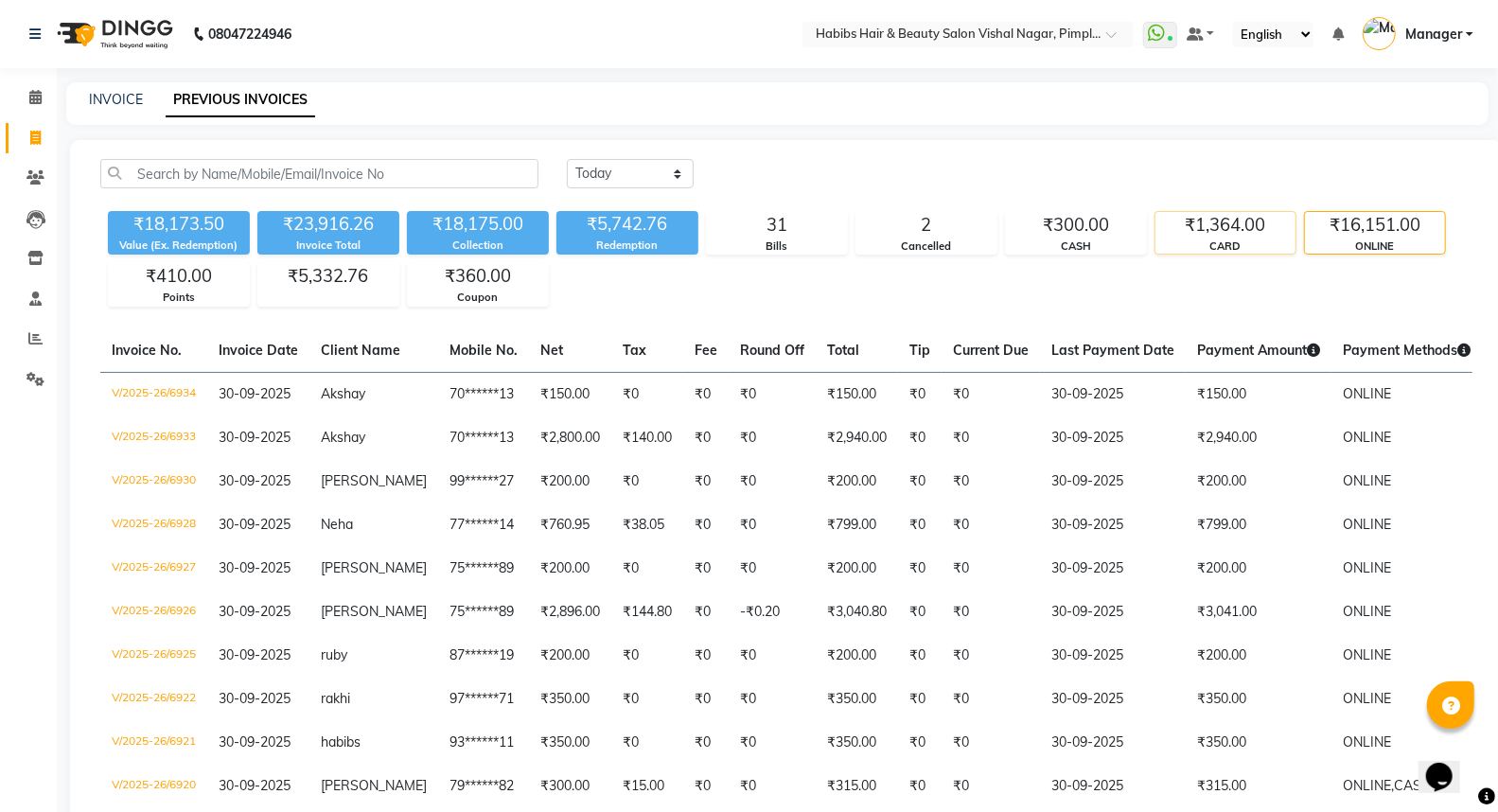
click at [1251, 238] on div "CARD" at bounding box center [1226, 246] width 140 height 17
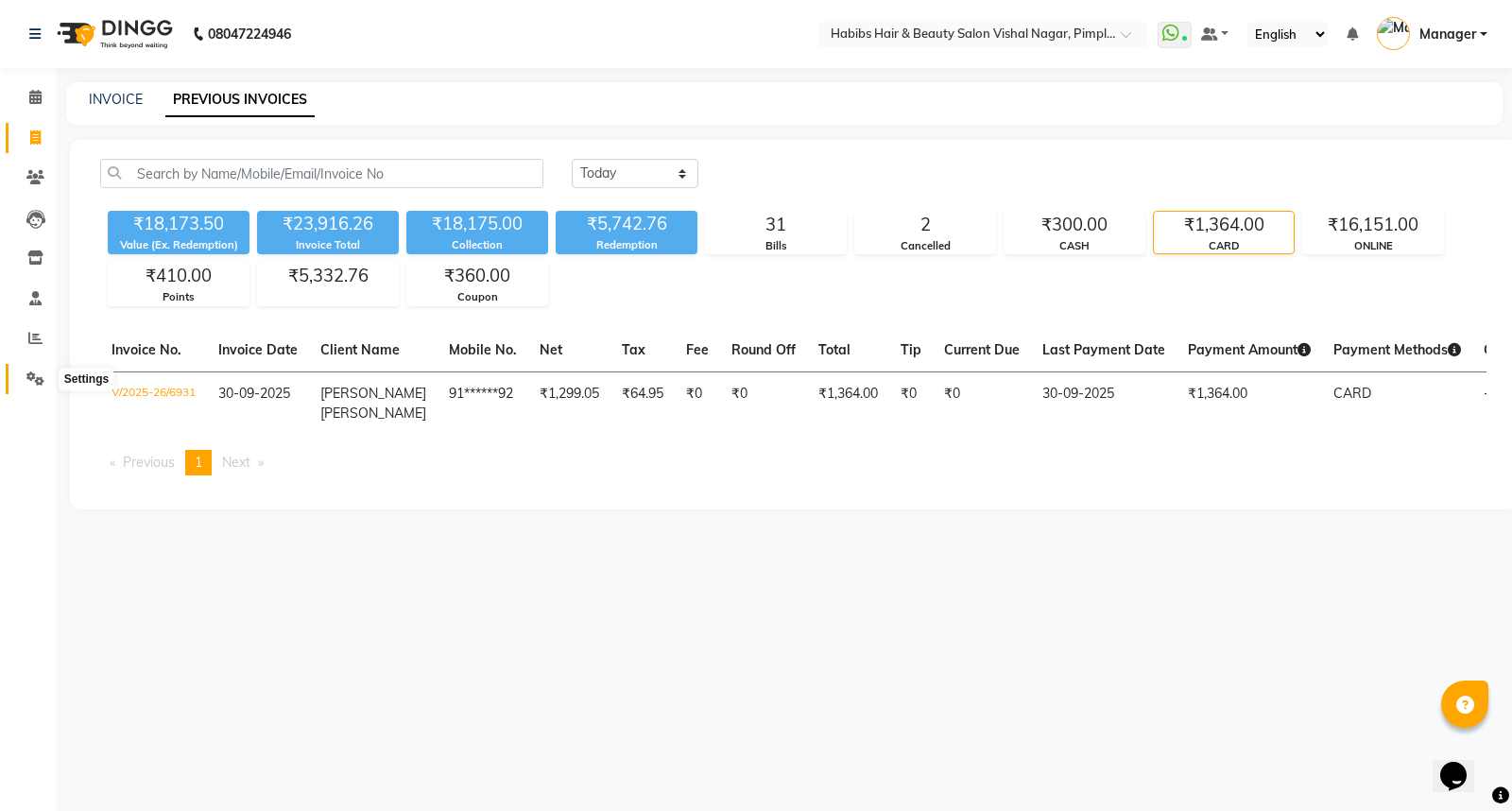
click at [28, 381] on icon at bounding box center [35, 378] width 17 height 15
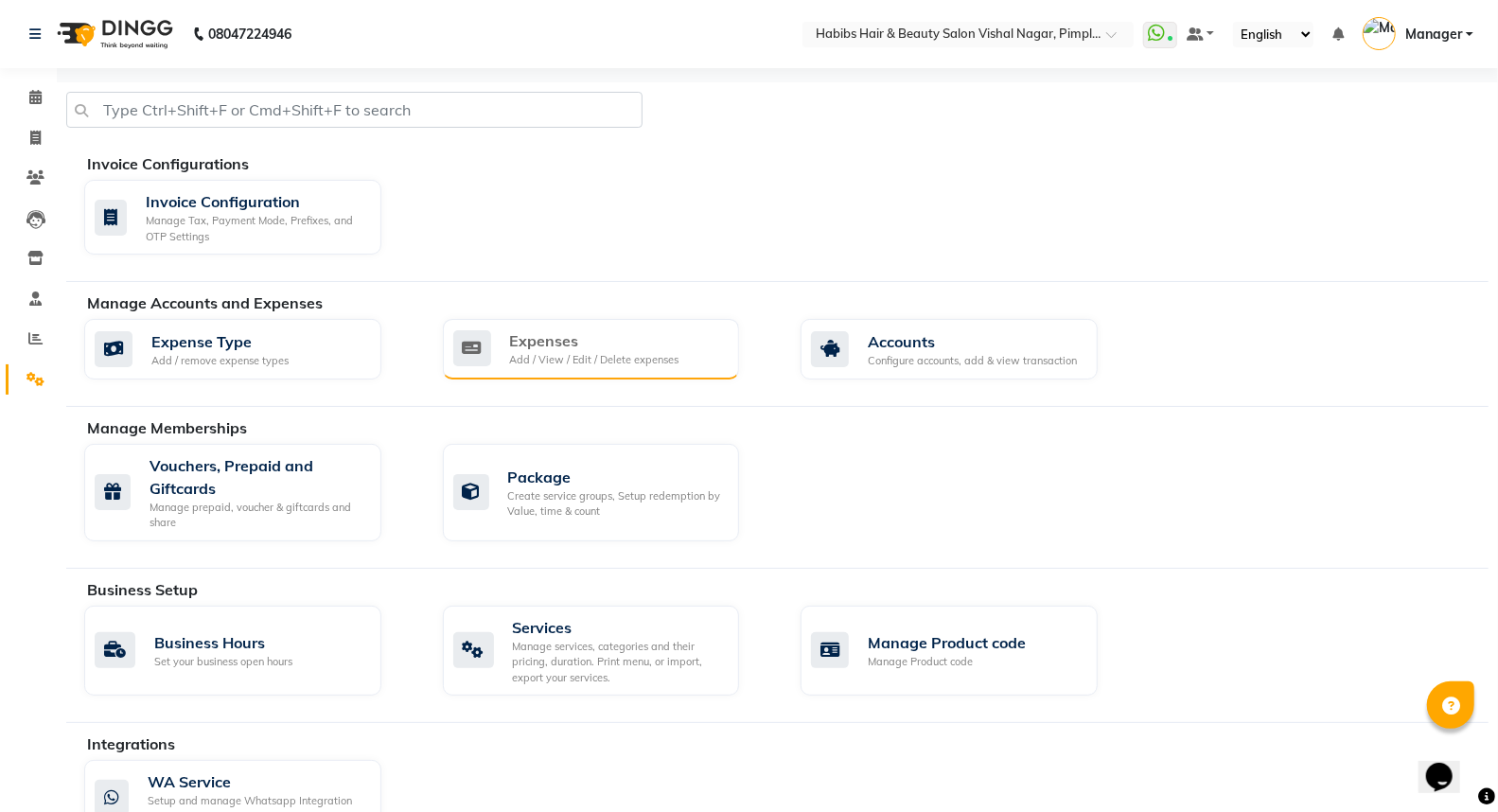
click at [625, 346] on div "Expenses" at bounding box center [594, 339] width 169 height 22
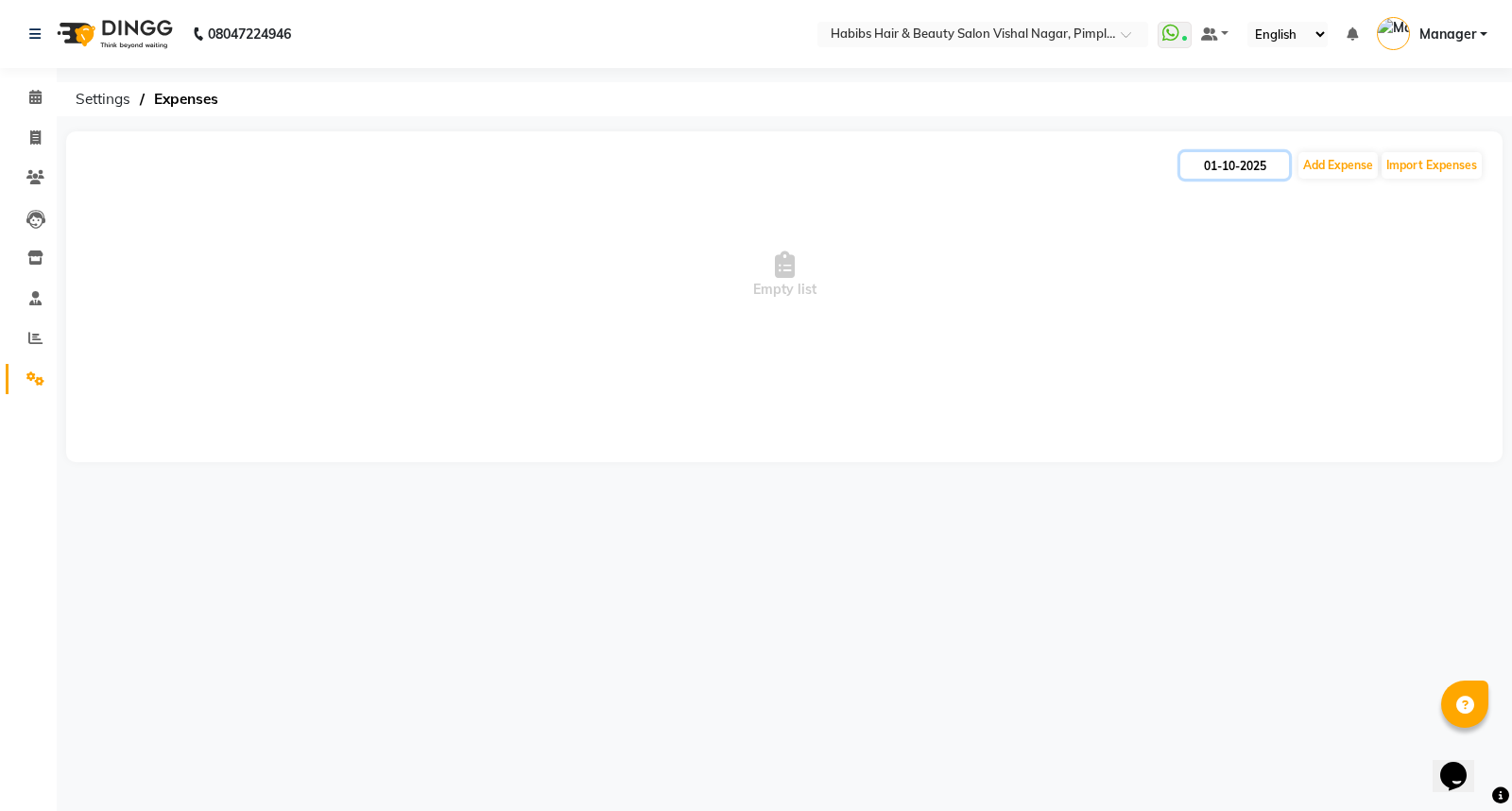
click at [1211, 165] on input "01-10-2025" at bounding box center [1235, 165] width 109 height 26
select select "10"
select select "2025"
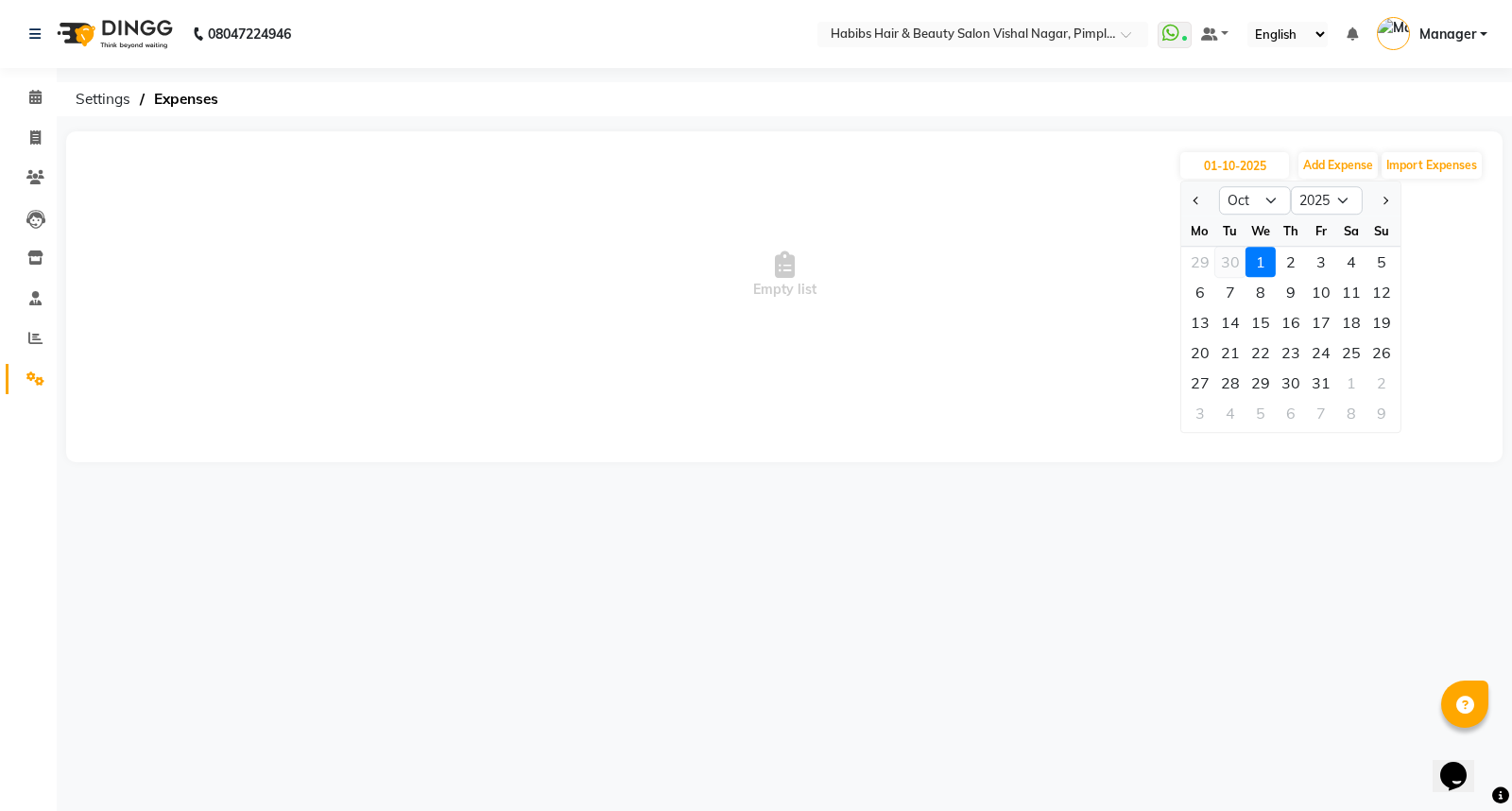
click at [1236, 265] on div "30" at bounding box center [1230, 261] width 30 height 30
type input "30-09-2025"
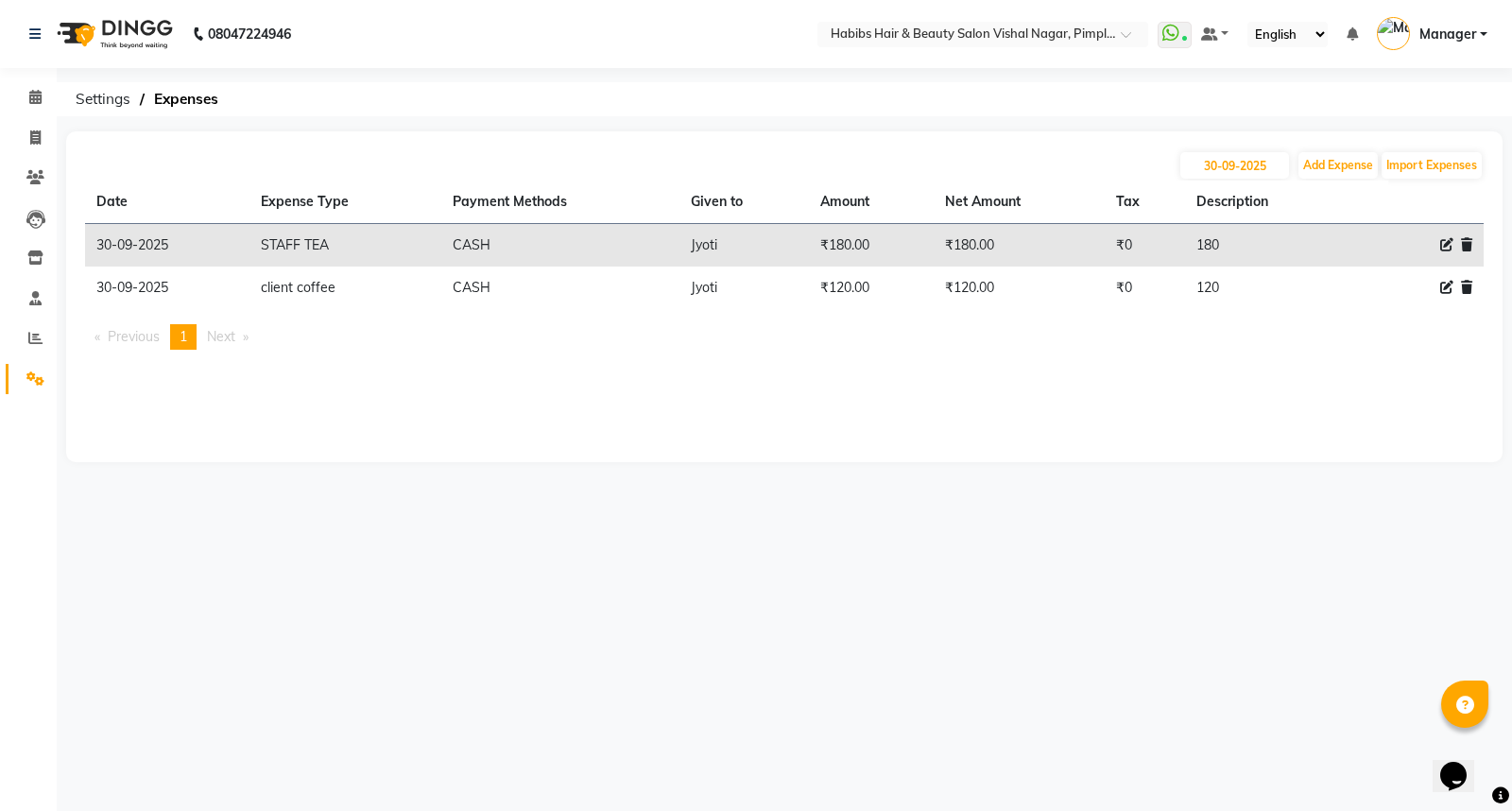
click at [189, 579] on div "08047224946 Select Location × Habibs Hair & Beauty Salon Vishal Nagar, Pimple N…" at bounding box center [756, 405] width 1512 height 811
click at [33, 140] on icon at bounding box center [35, 137] width 11 height 15
select select "service"
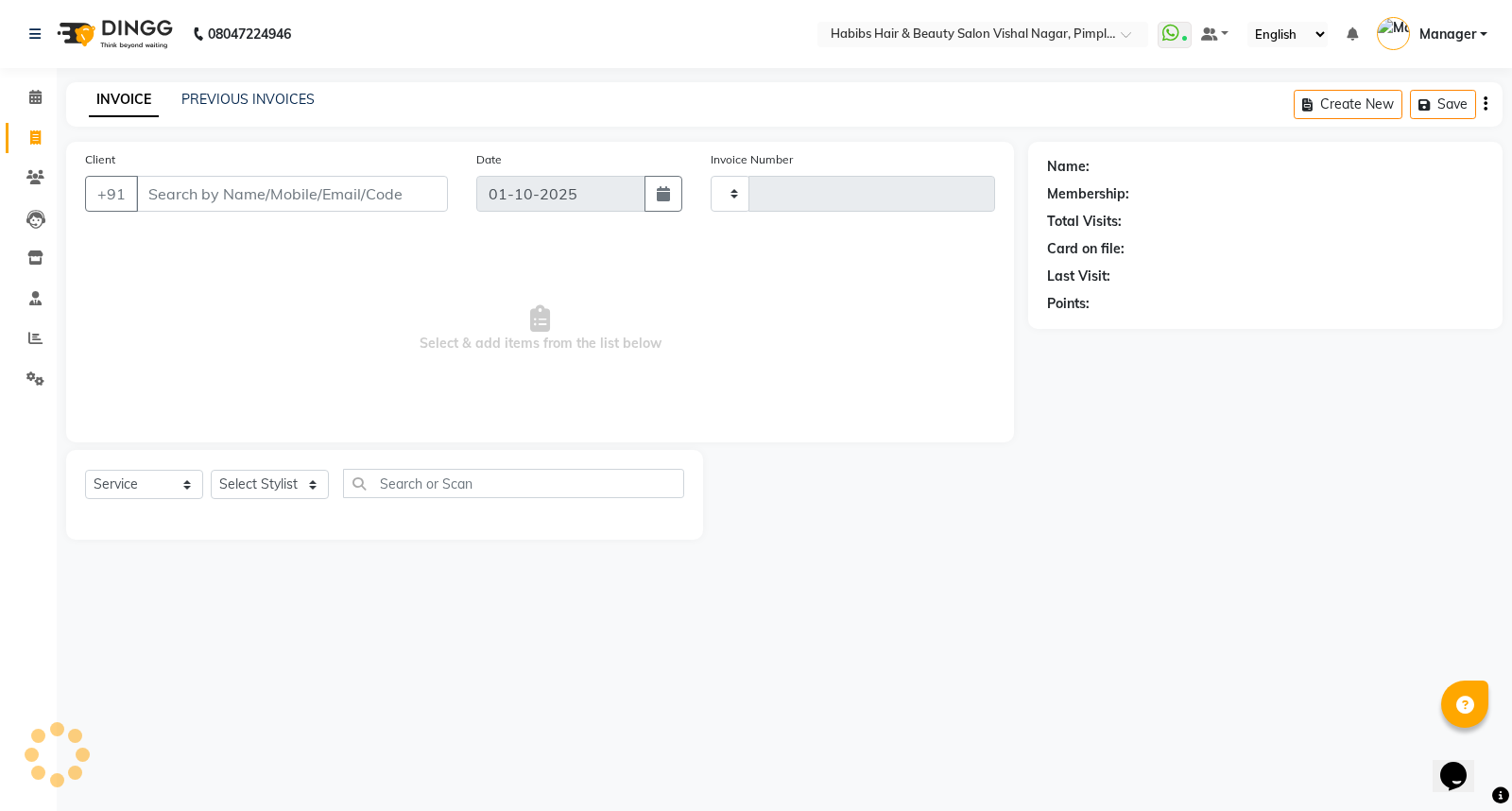
type input "6936"
select select "5725"
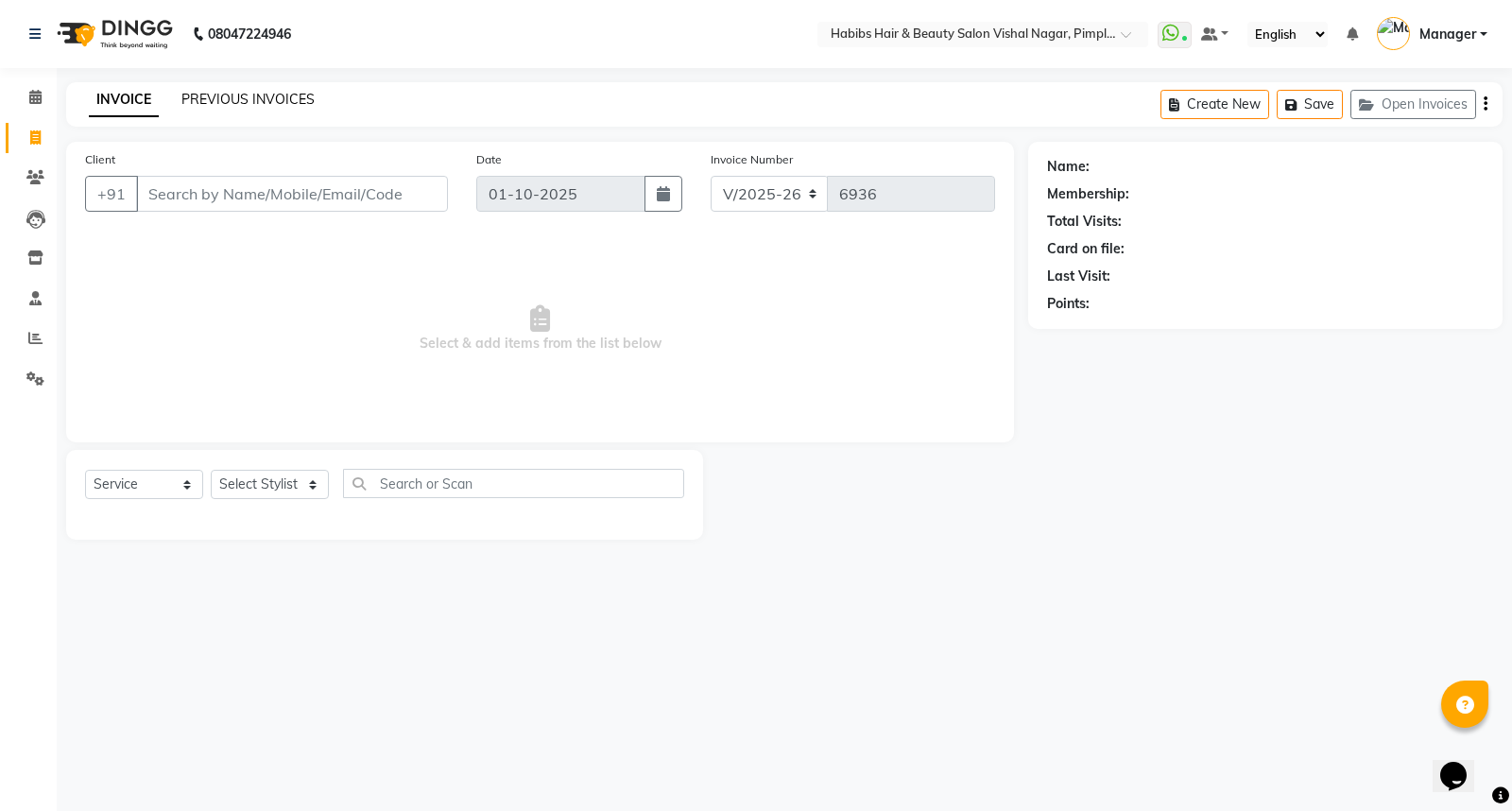
click at [270, 96] on link "PREVIOUS INVOICES" at bounding box center [248, 99] width 133 height 17
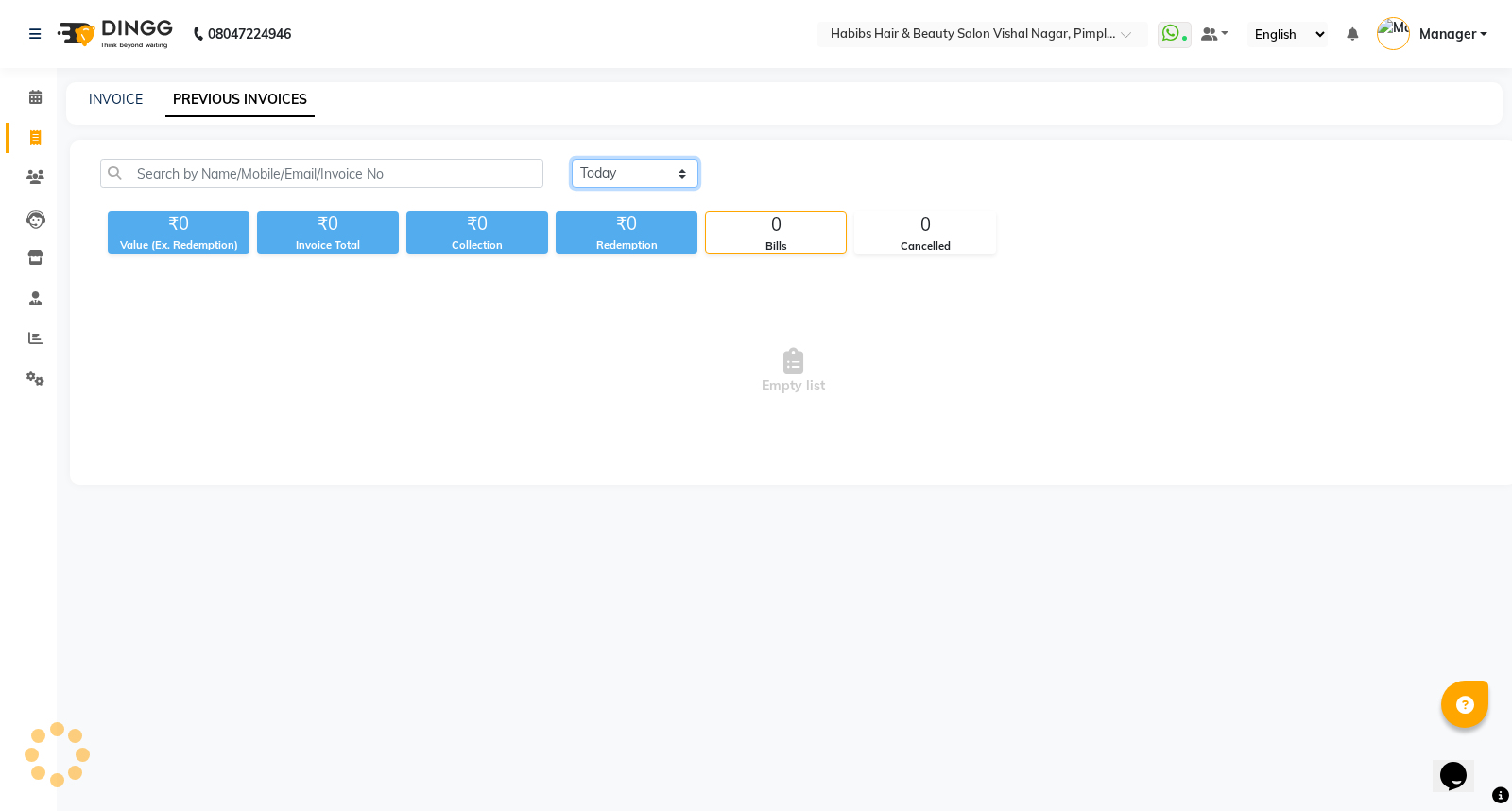
click at [660, 170] on select "Today Yesterday Custom Range" at bounding box center [635, 173] width 126 height 29
select select "yesterday"
click at [571, 158] on select "Today Yesterday Custom Range" at bounding box center [635, 173] width 126 height 29
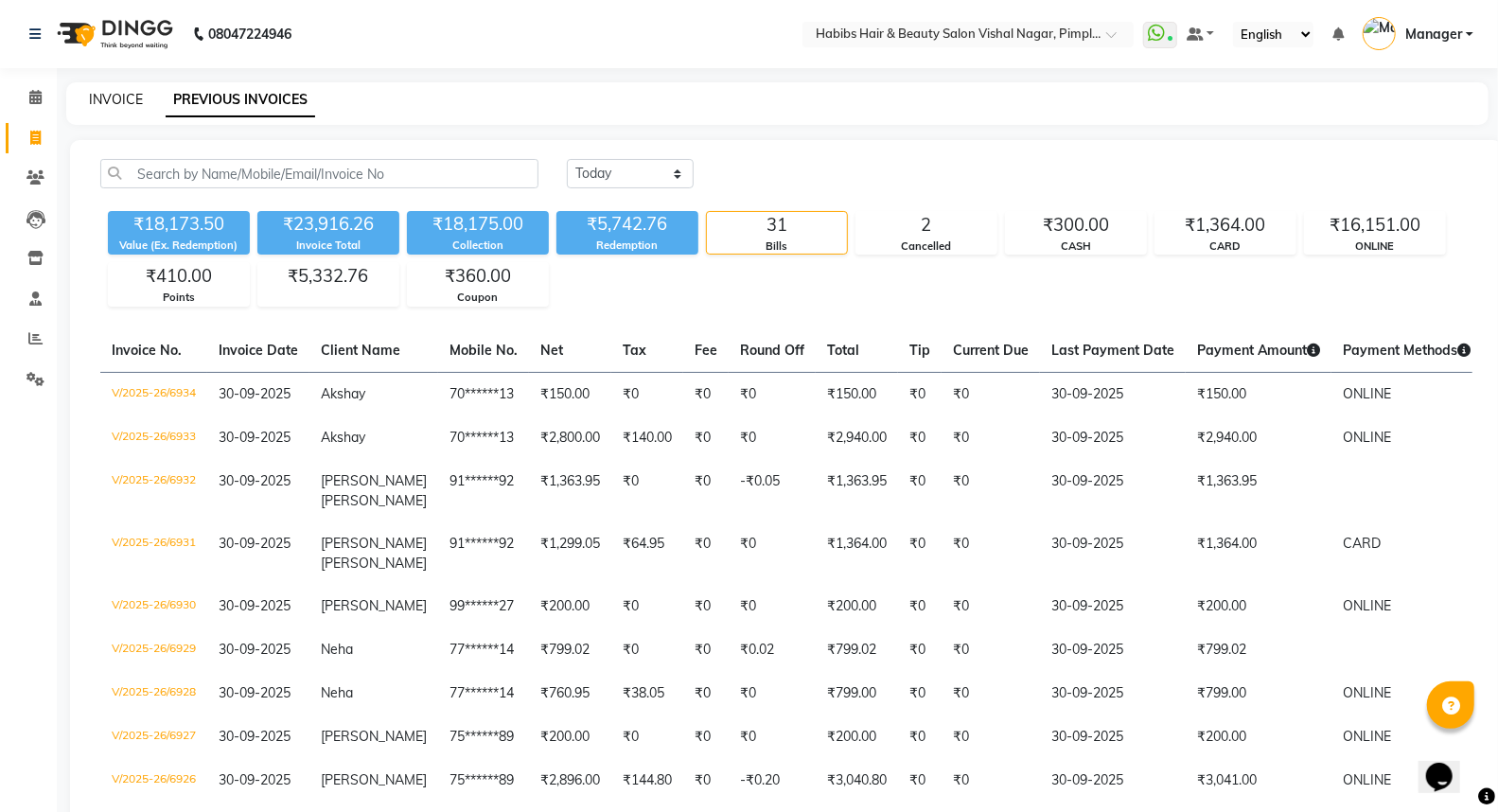
click at [127, 90] on link "INVOICE" at bounding box center [115, 99] width 54 height 18
select select "service"
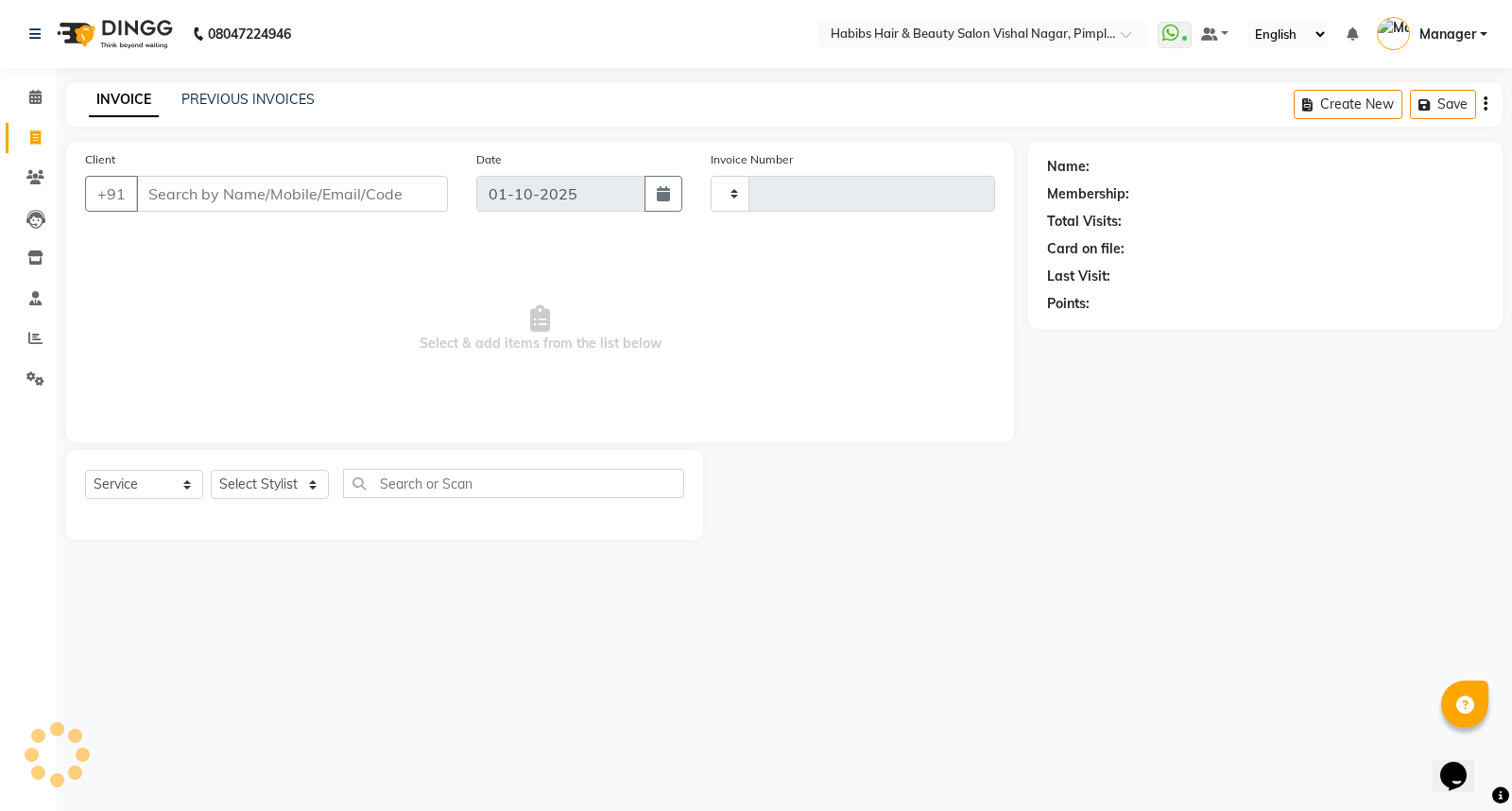
type input "6936"
select select "5725"
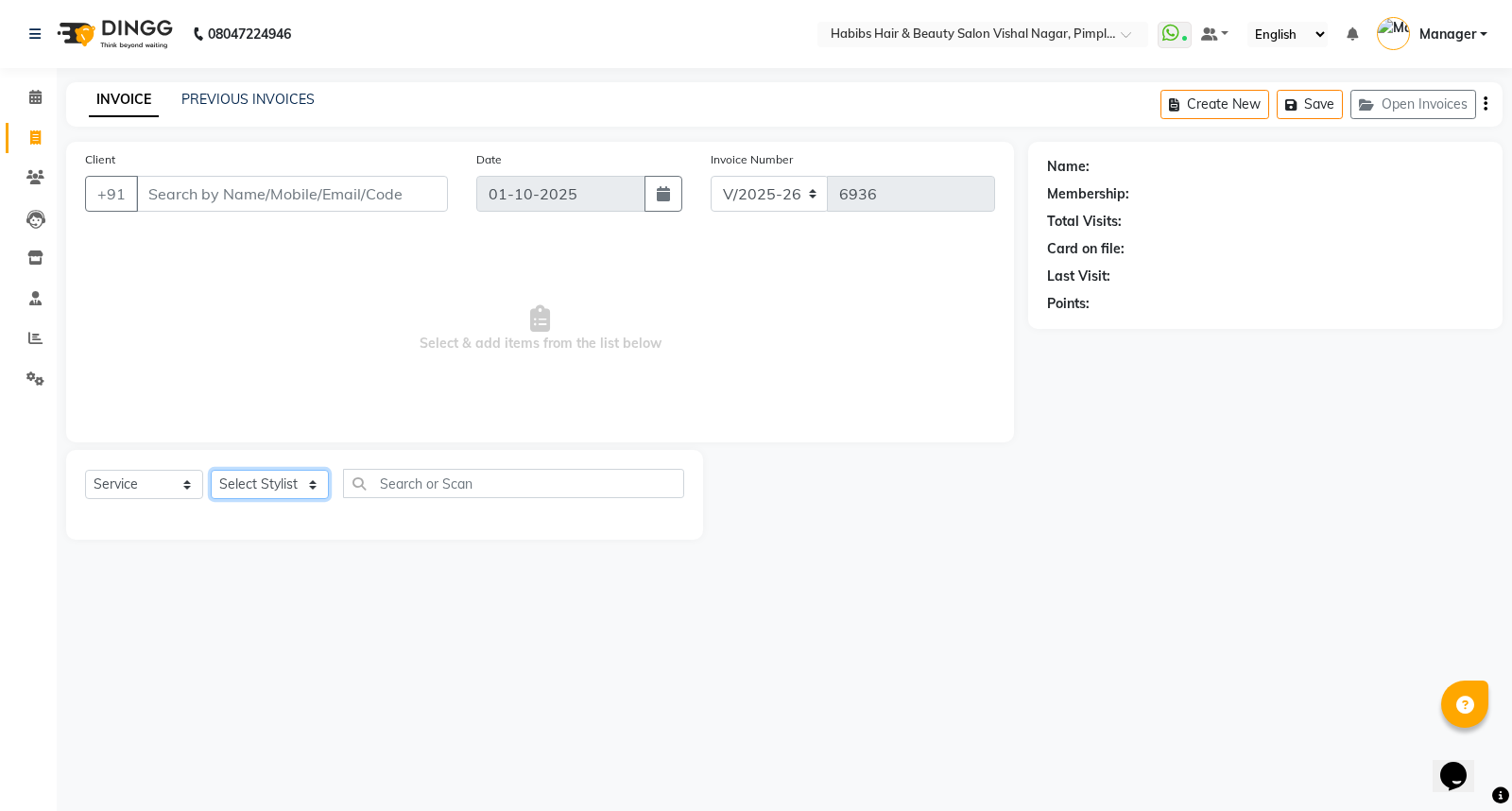
click at [272, 486] on select "Select Stylist Dhiraj Gajare Jyoti Krishna Waghmare Manager Muzammil Pritam Pri…" at bounding box center [270, 484] width 119 height 29
select select "62723"
click at [211, 470] on select "Select Stylist Dhiraj Gajare Jyoti Krishna Waghmare Manager Muzammil Pritam Pri…" at bounding box center [270, 484] width 119 height 29
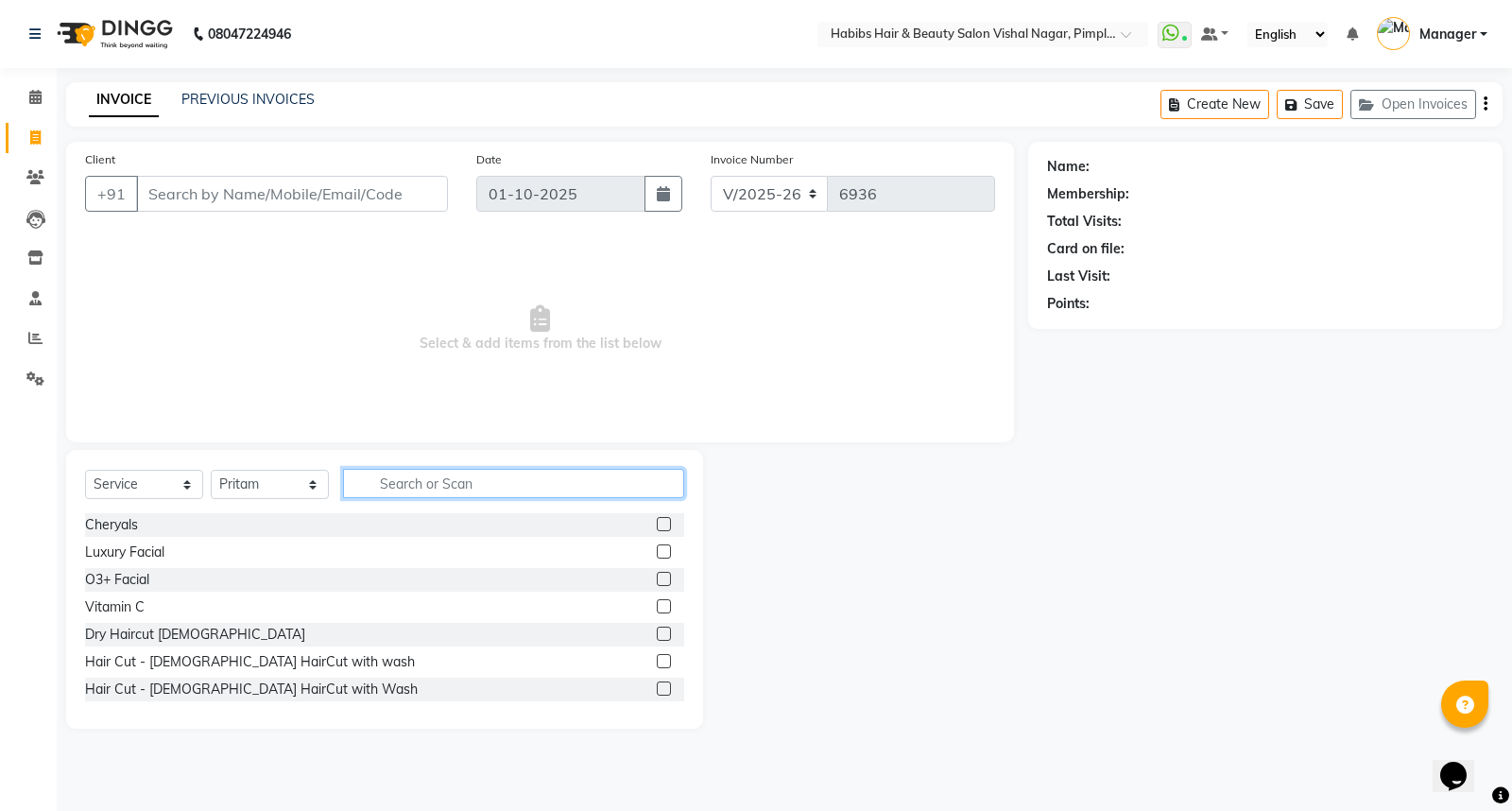
click at [431, 487] on input "text" at bounding box center [513, 483] width 341 height 29
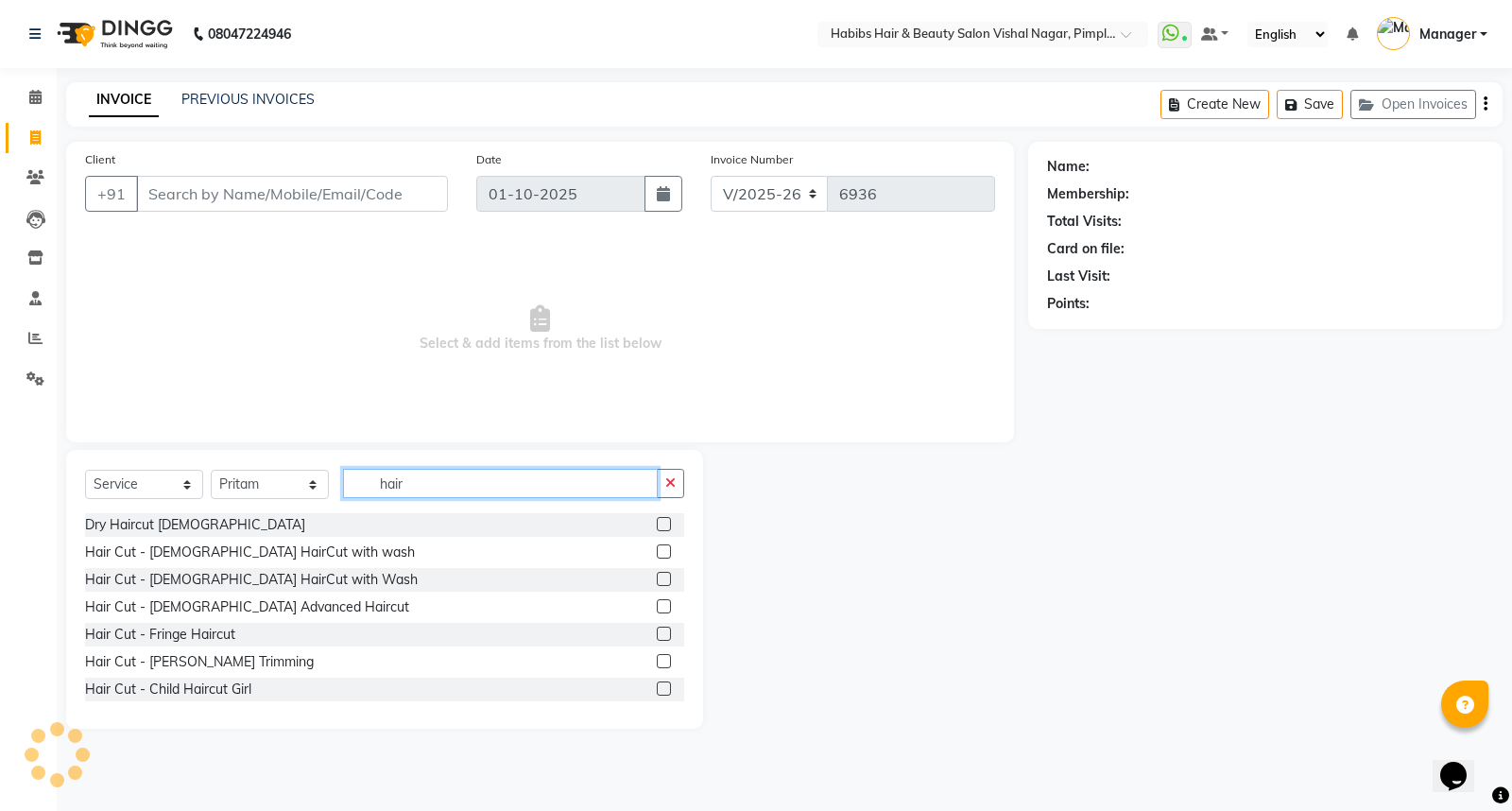
type input "hair"
click at [200, 194] on input "Client" at bounding box center [292, 193] width 312 height 36
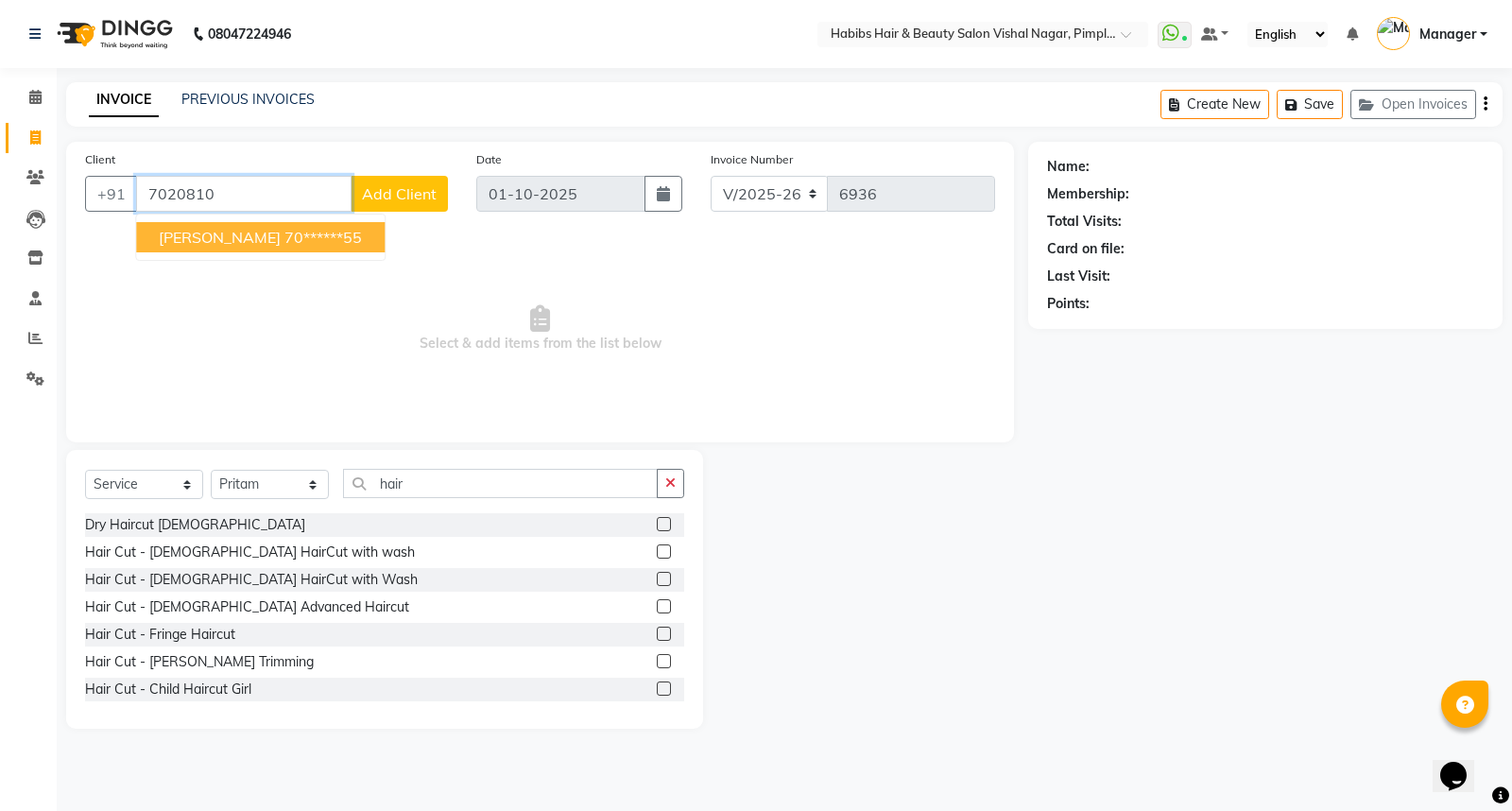
click at [285, 241] on ngb-highlight "70******55" at bounding box center [324, 236] width 78 height 18
type input "70******55"
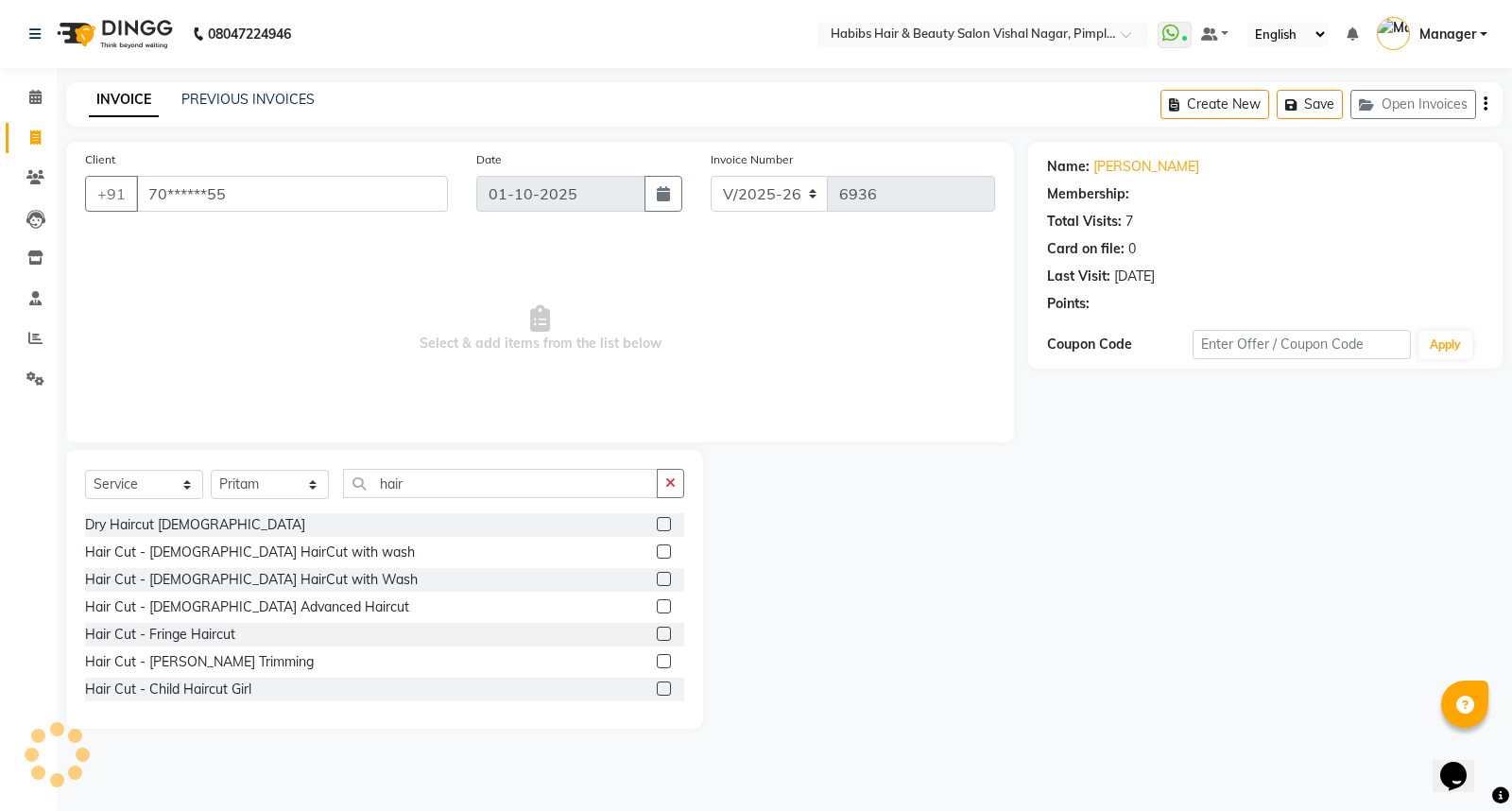
select select "1: Object"
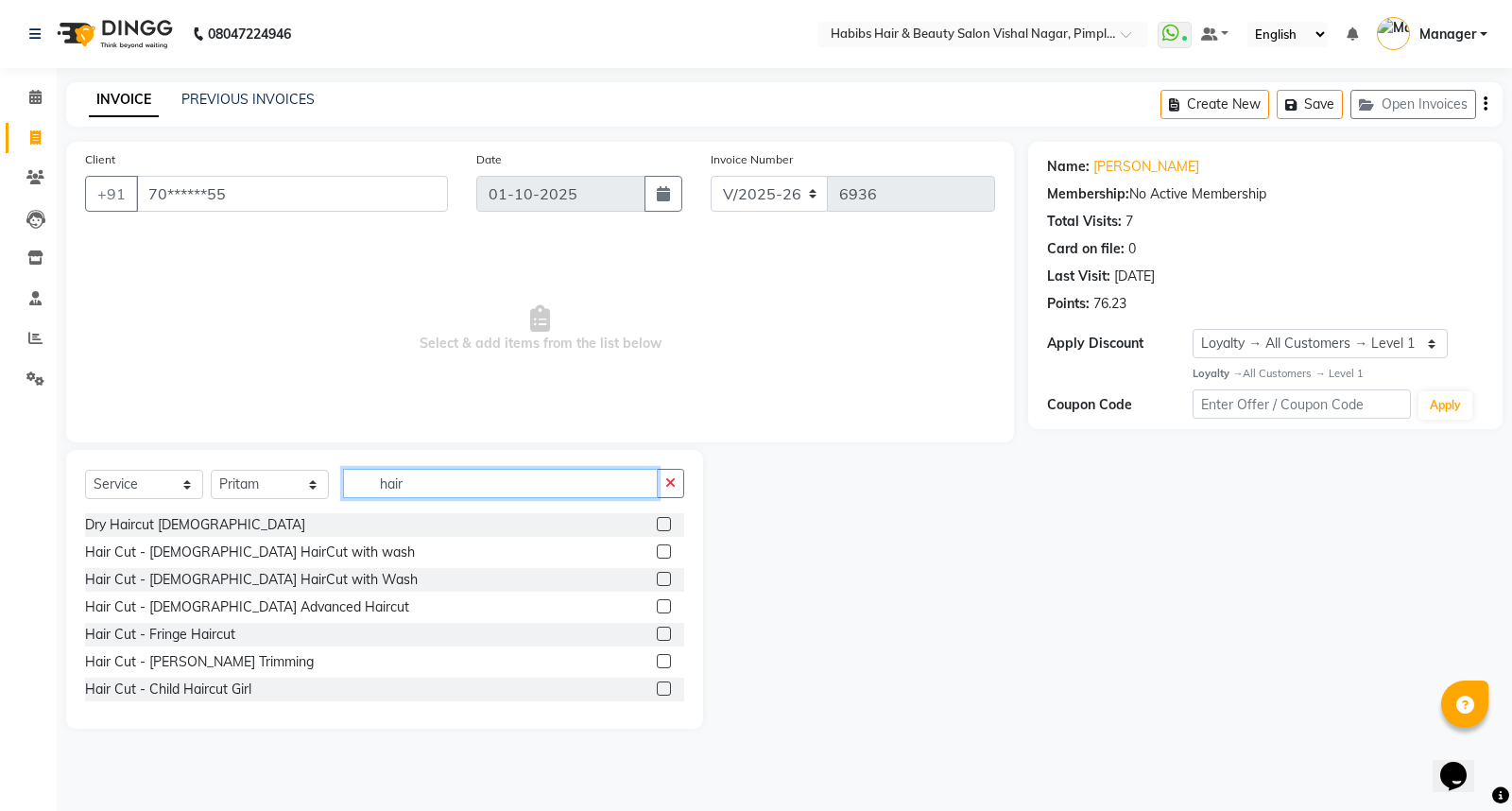
click at [434, 488] on input "hair" at bounding box center [500, 483] width 315 height 29
click at [657, 524] on label at bounding box center [664, 524] width 15 height 15
click at [657, 524] on input "checkbox" at bounding box center [663, 524] width 13 height 13
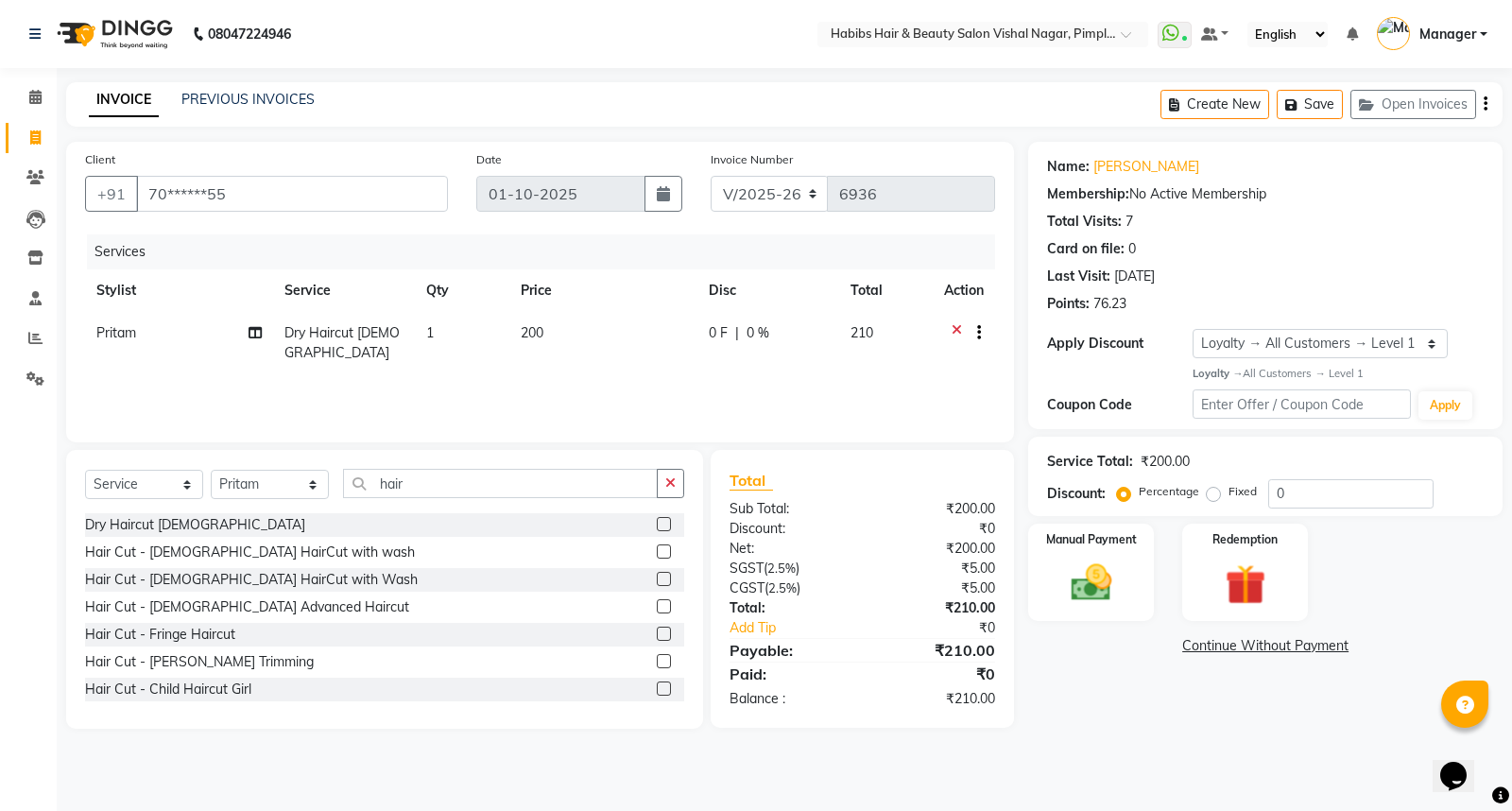
click at [957, 327] on icon at bounding box center [956, 335] width 11 height 23
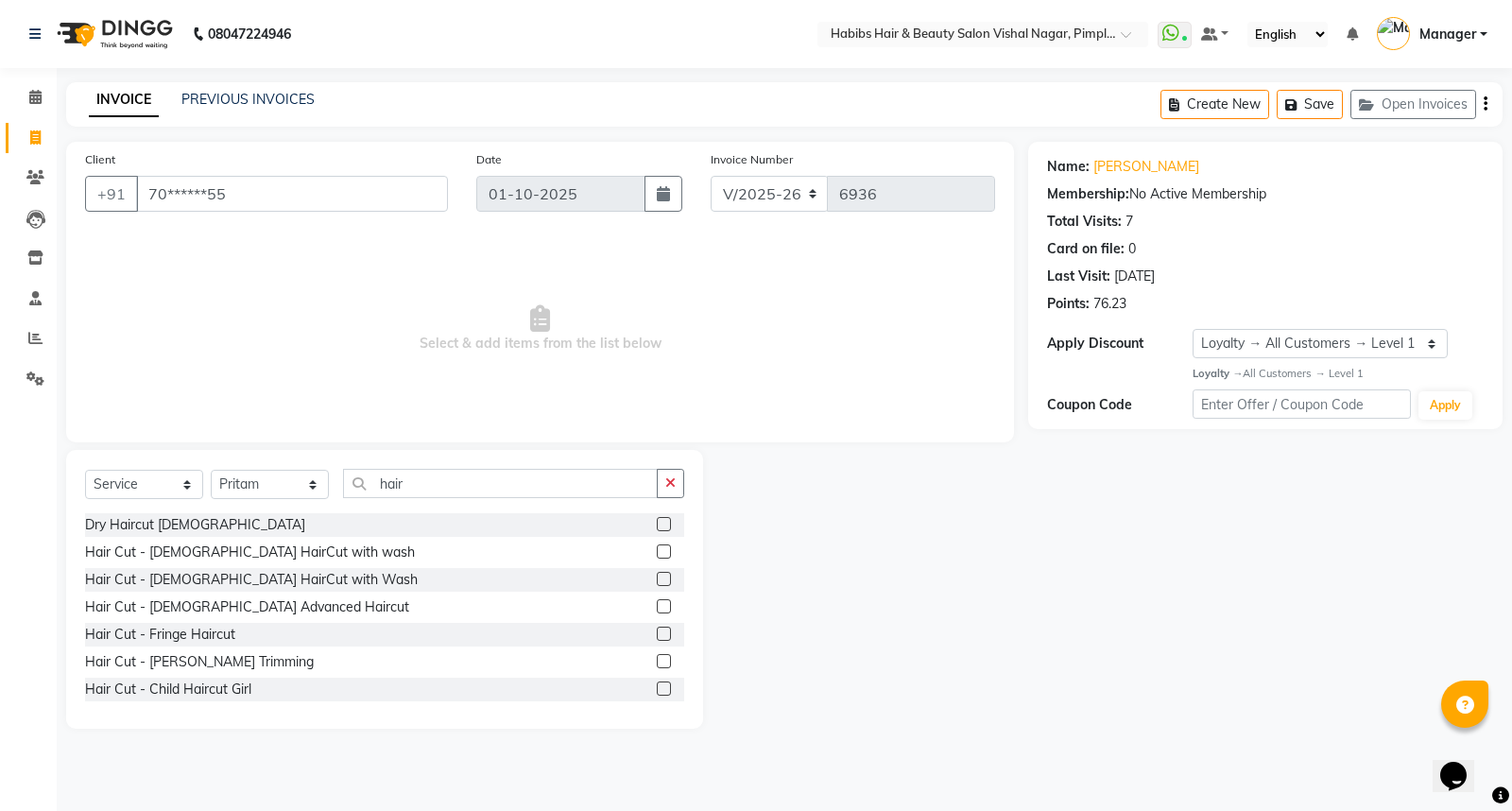
click at [657, 525] on label at bounding box center [664, 524] width 15 height 15
click at [657, 525] on input "checkbox" at bounding box center [663, 524] width 13 height 13
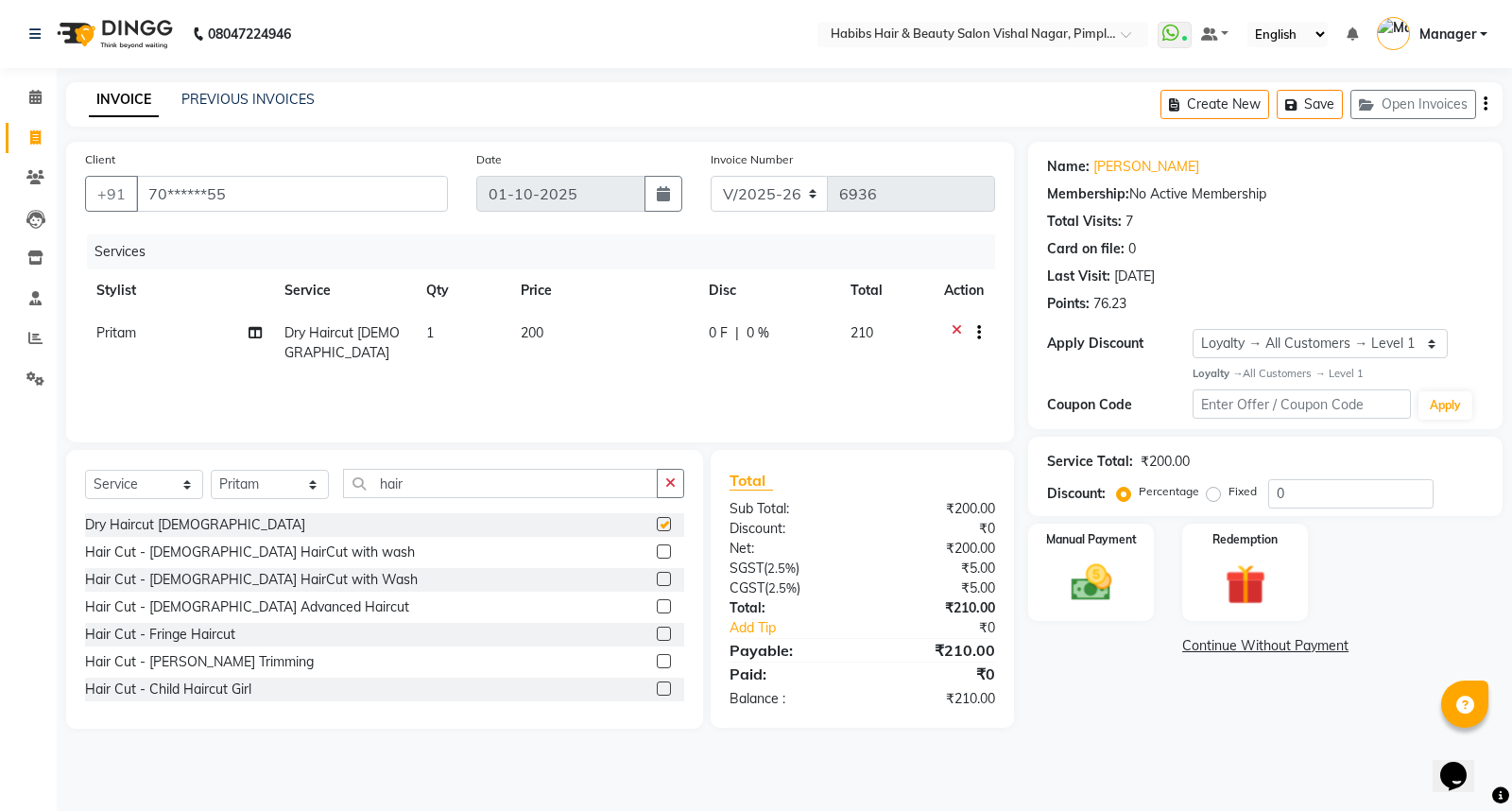
checkbox input "false"
click at [1487, 104] on icon "button" at bounding box center [1486, 104] width 4 height 1
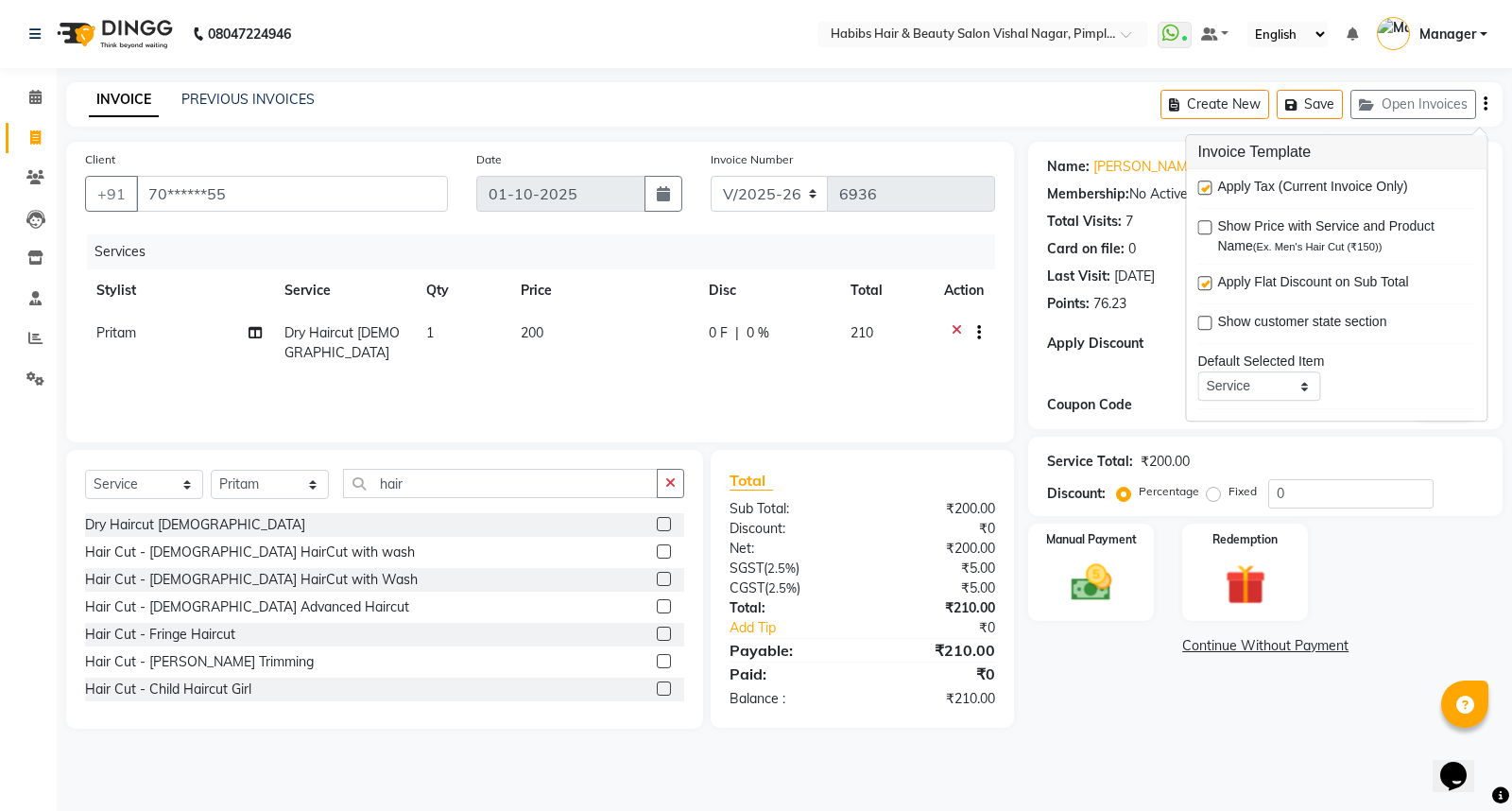
click at [1206, 189] on label at bounding box center [1204, 187] width 15 height 15
click at [1206, 189] on input "checkbox" at bounding box center [1203, 188] width 13 height 13
checkbox input "false"
click at [288, 480] on select "Select Stylist [PERSON_NAME] [PERSON_NAME] [PERSON_NAME] Manager [PERSON_NAME] …" at bounding box center [270, 484] width 119 height 29
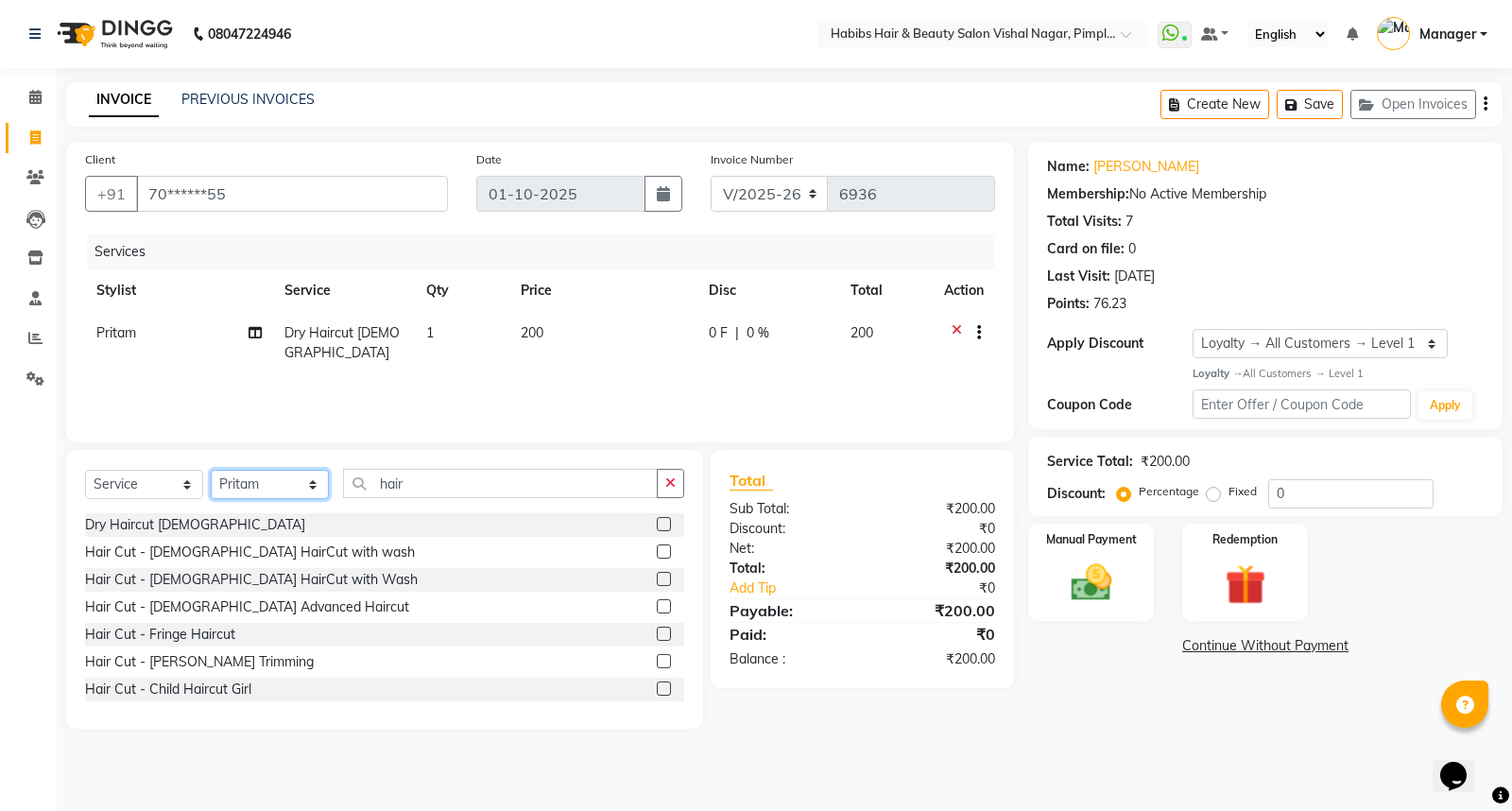
select select "93362"
click at [211, 470] on select "Select Stylist [PERSON_NAME] [PERSON_NAME] [PERSON_NAME] Manager [PERSON_NAME] …" at bounding box center [270, 484] width 119 height 29
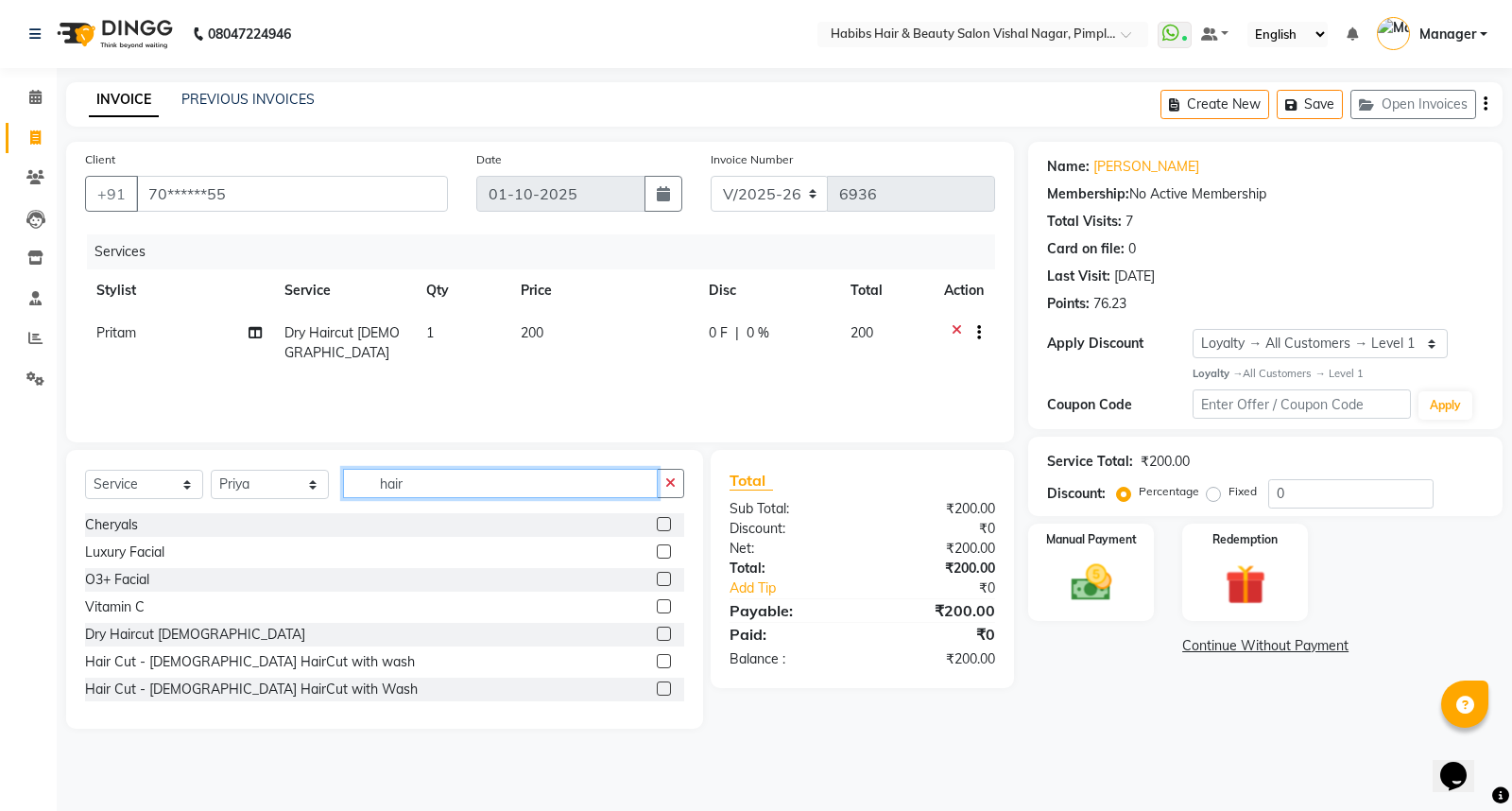
click at [458, 485] on input "hair" at bounding box center [500, 483] width 315 height 29
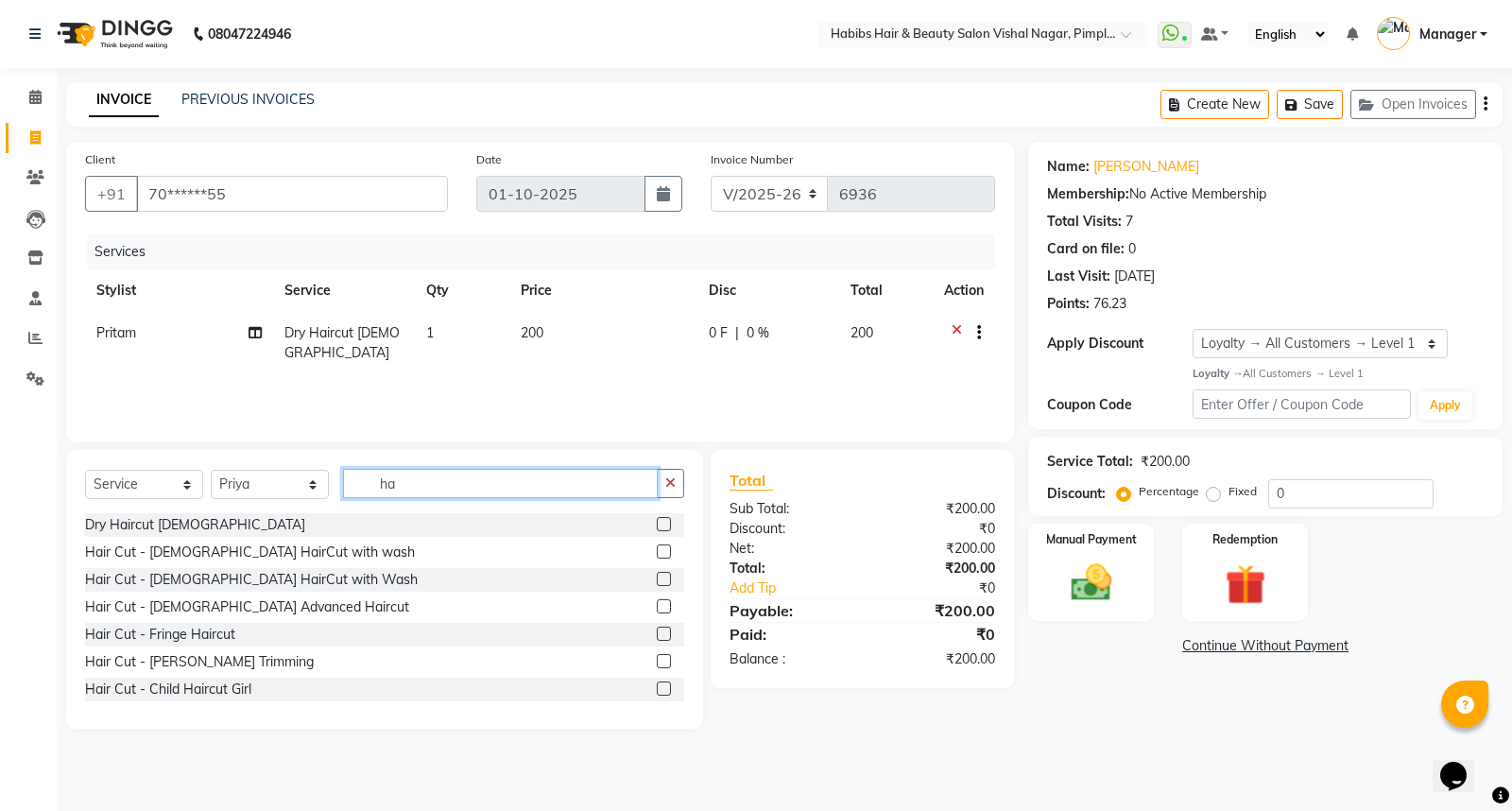
type input "h"
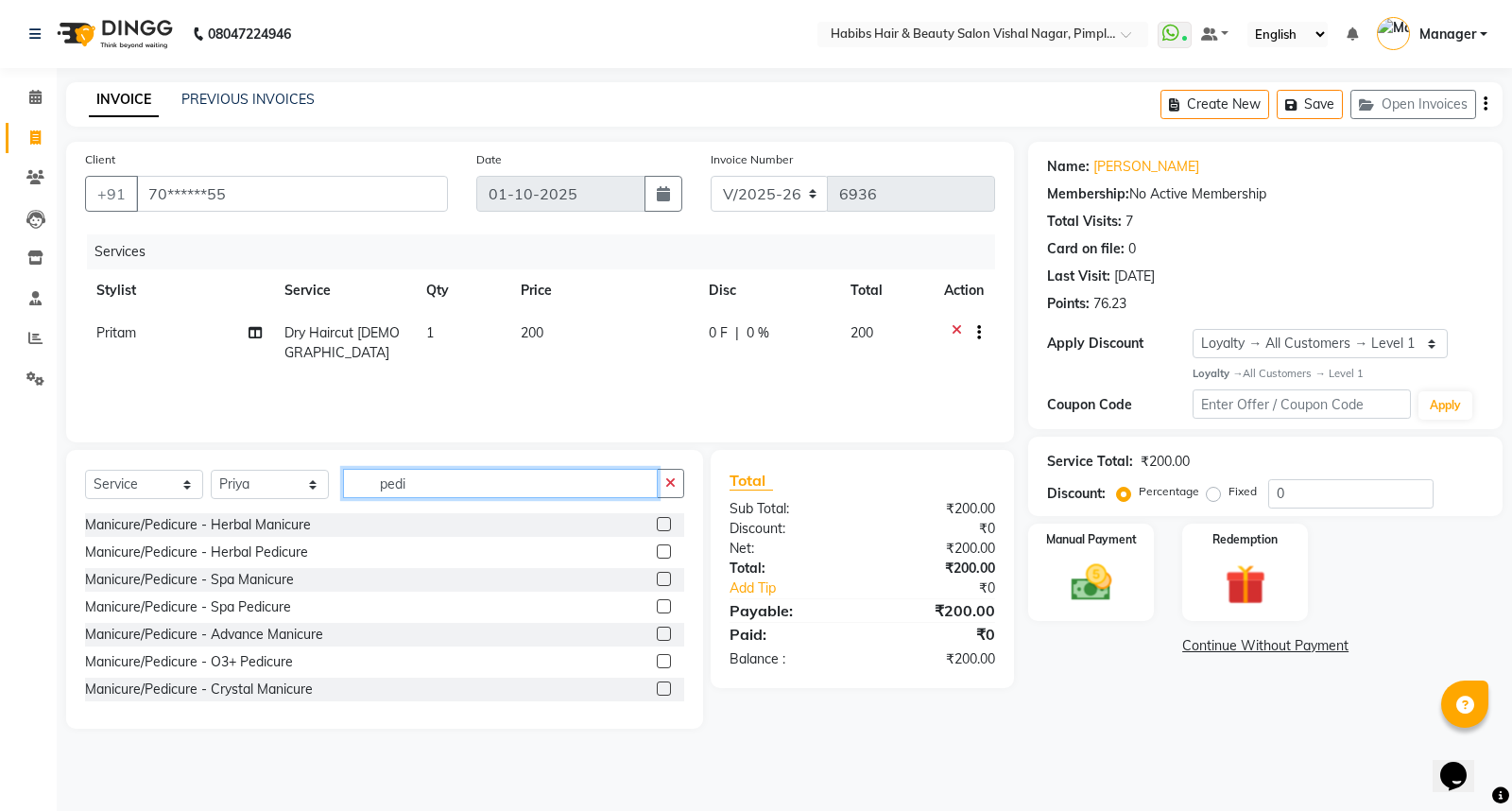
type input "pedi"
click at [657, 555] on label at bounding box center [664, 551] width 15 height 15
click at [657, 555] on input "checkbox" at bounding box center [663, 552] width 13 height 13
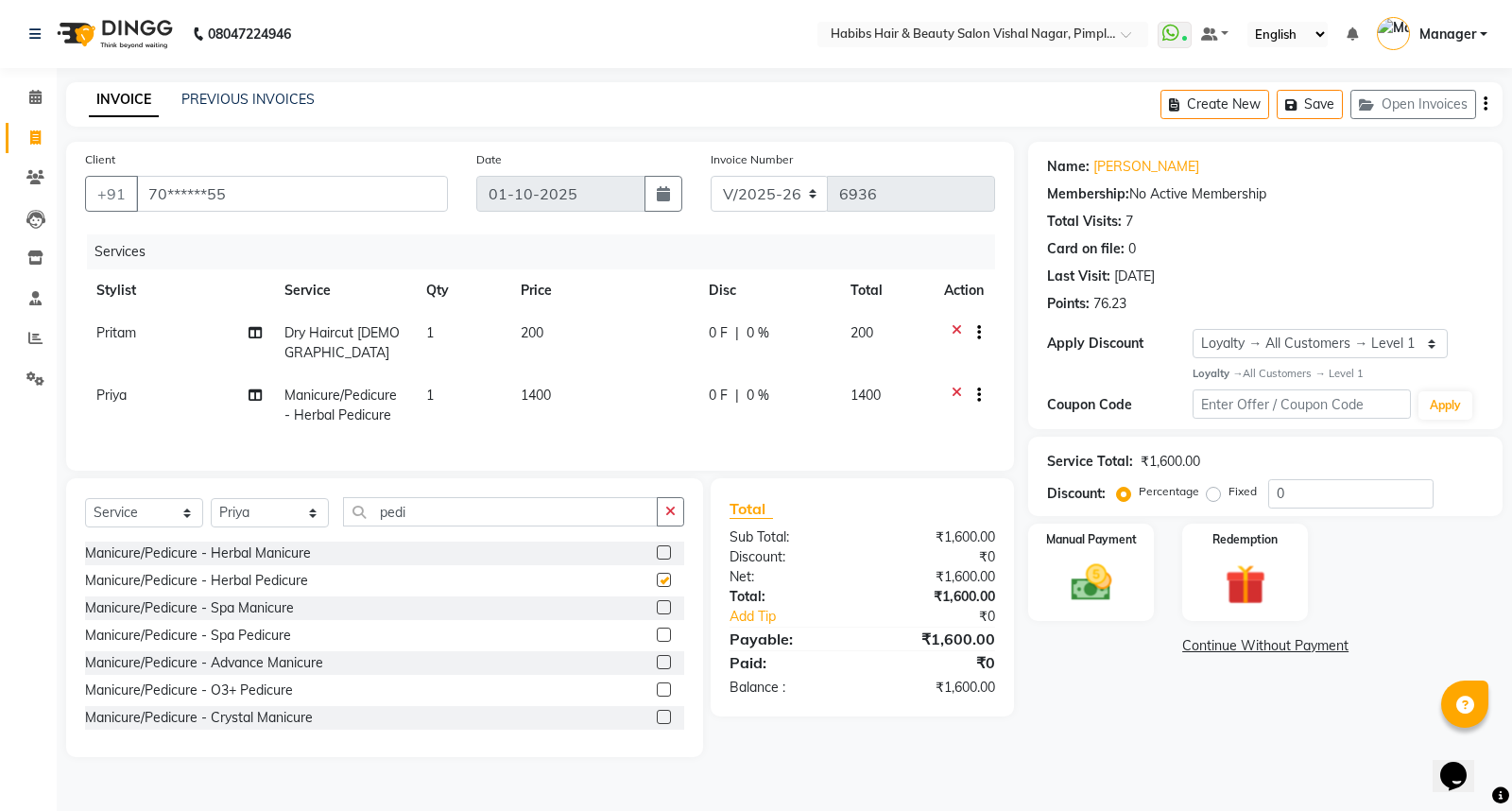
checkbox input "false"
click at [1118, 576] on img at bounding box center [1091, 583] width 68 height 49
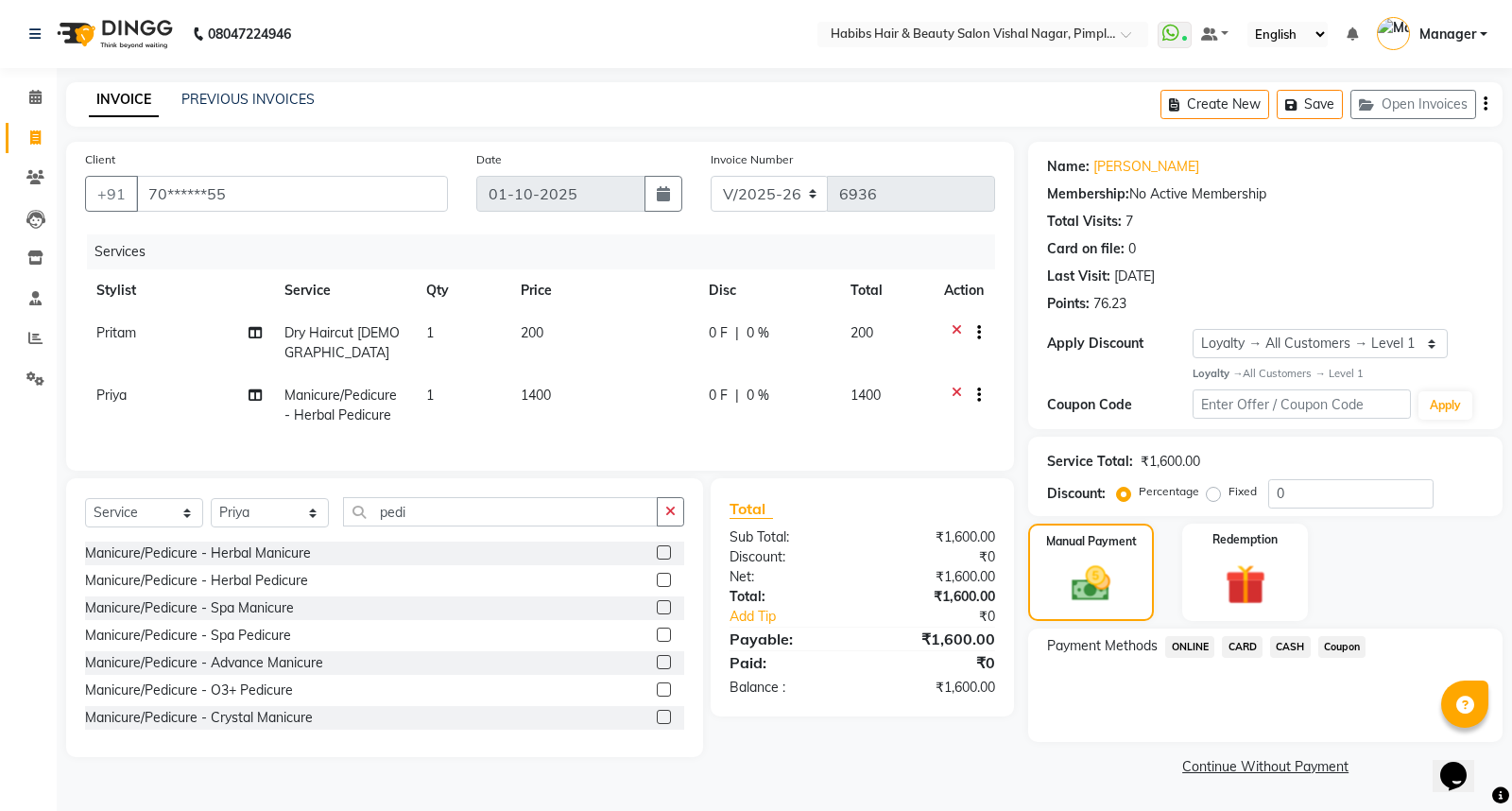
click at [1345, 646] on span "Coupon" at bounding box center [1343, 647] width 49 height 21
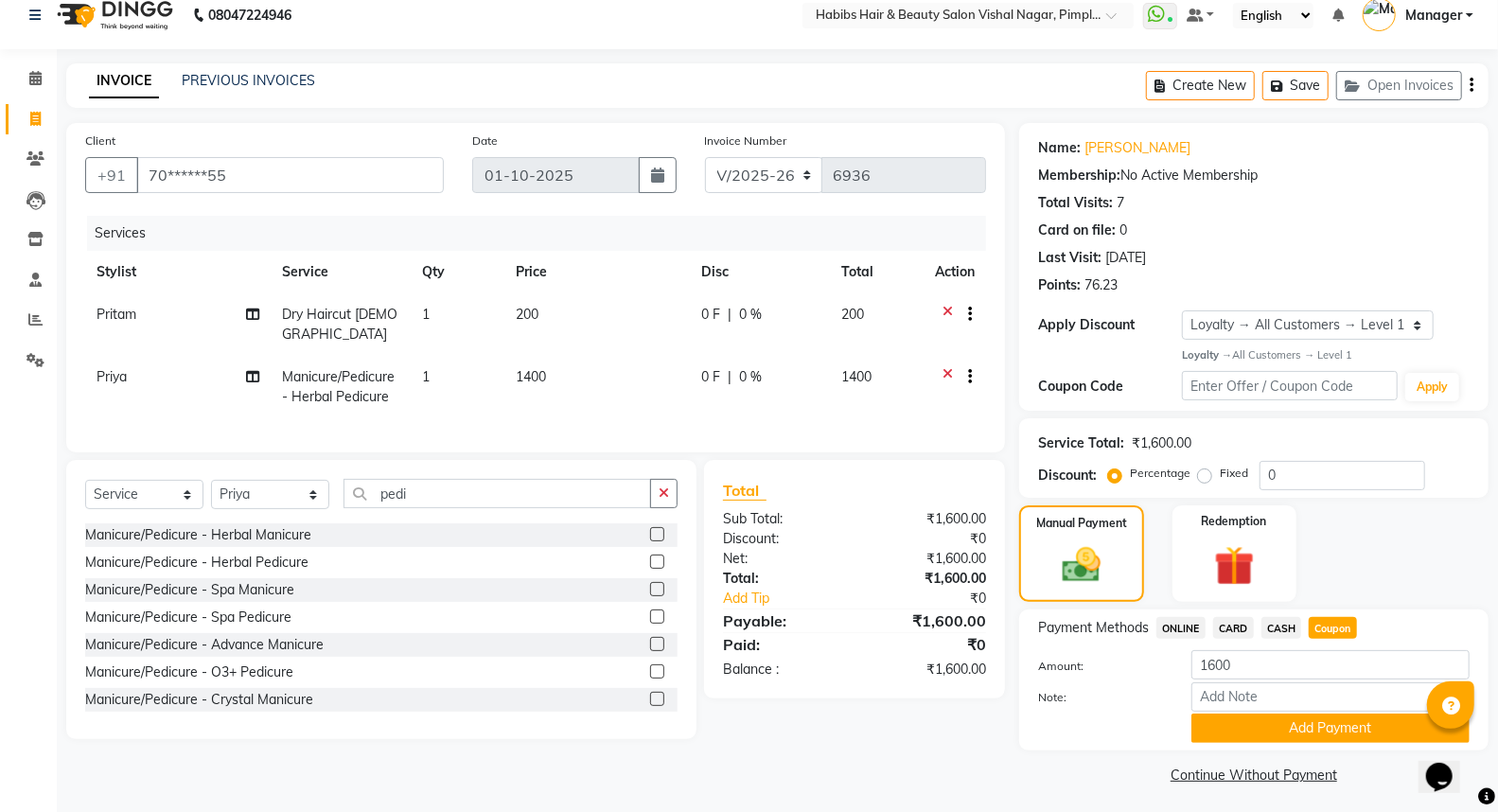
scroll to position [23, 0]
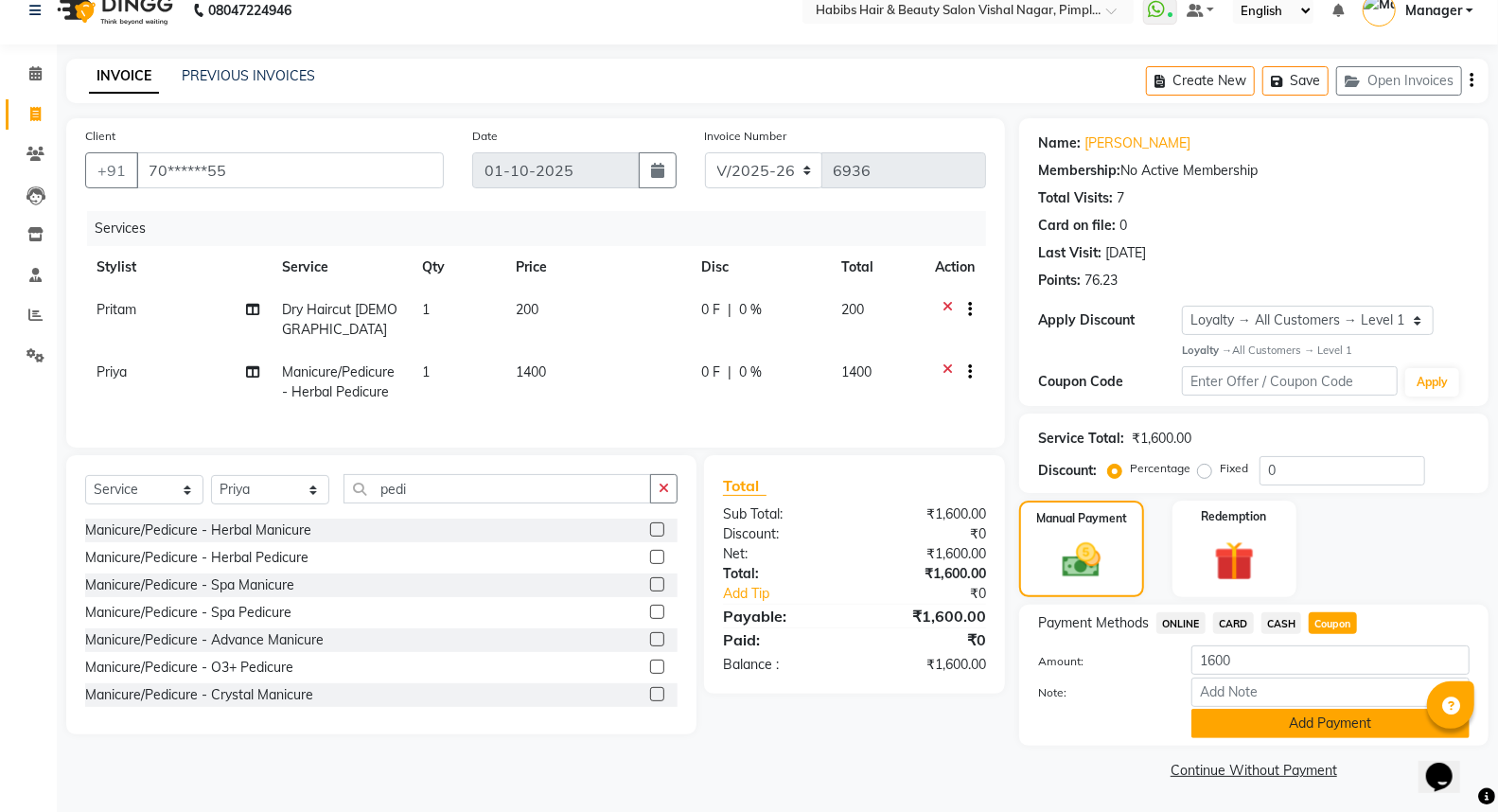
click at [1327, 721] on button "Add Payment" at bounding box center [1331, 723] width 278 height 29
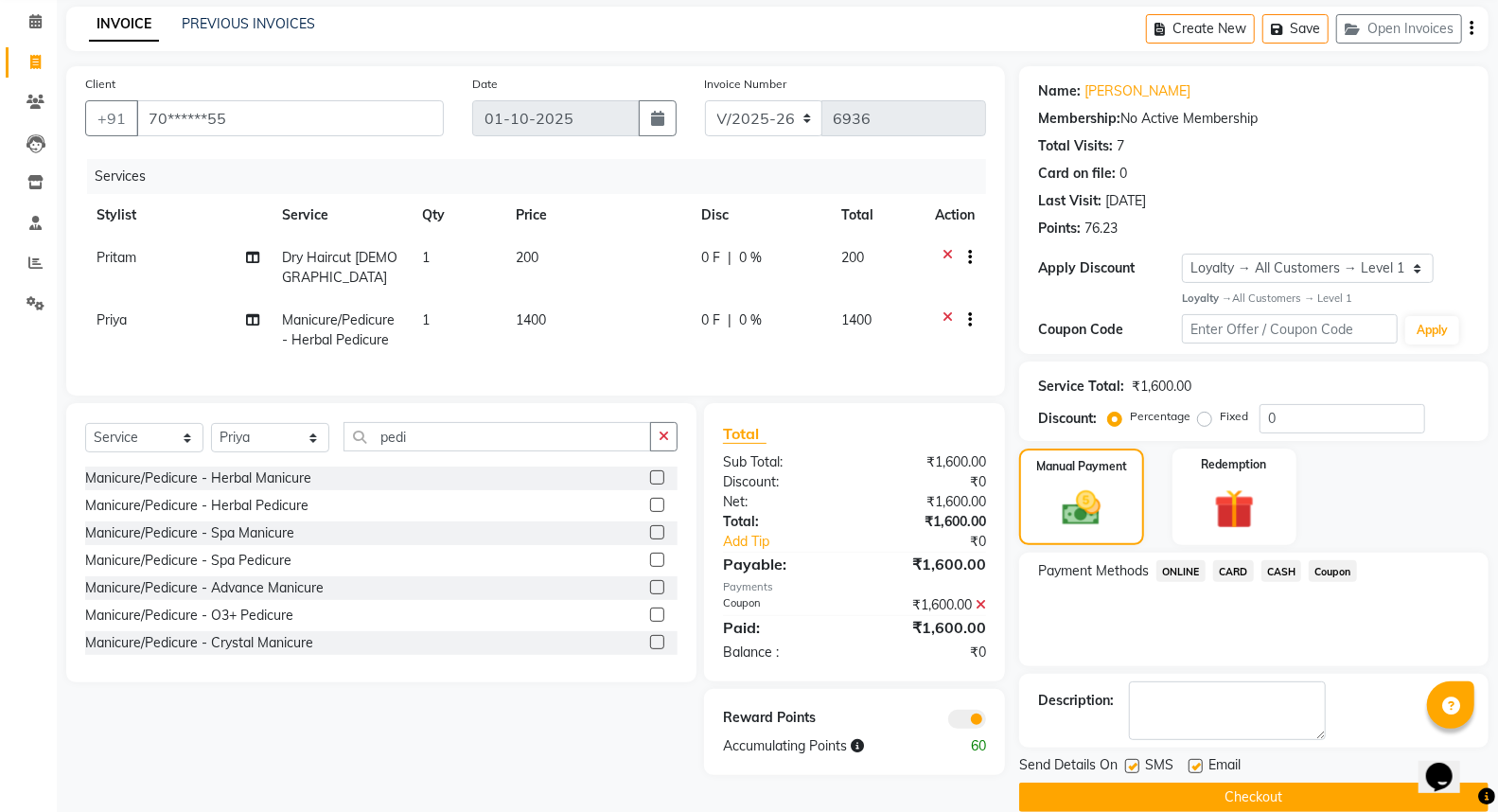
scroll to position [102, 0]
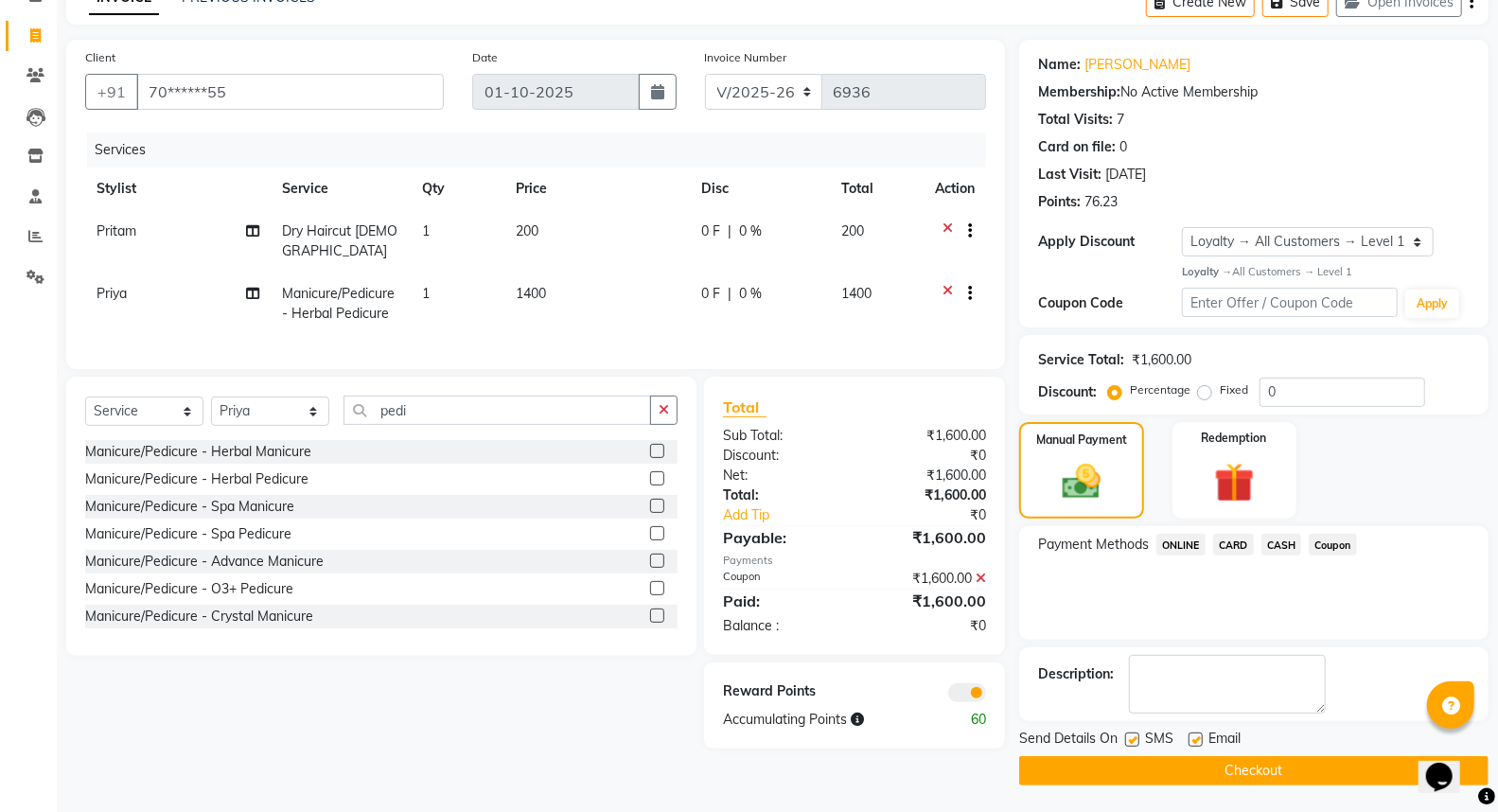
click at [1173, 540] on span "ONLINE" at bounding box center [1181, 545] width 50 height 21
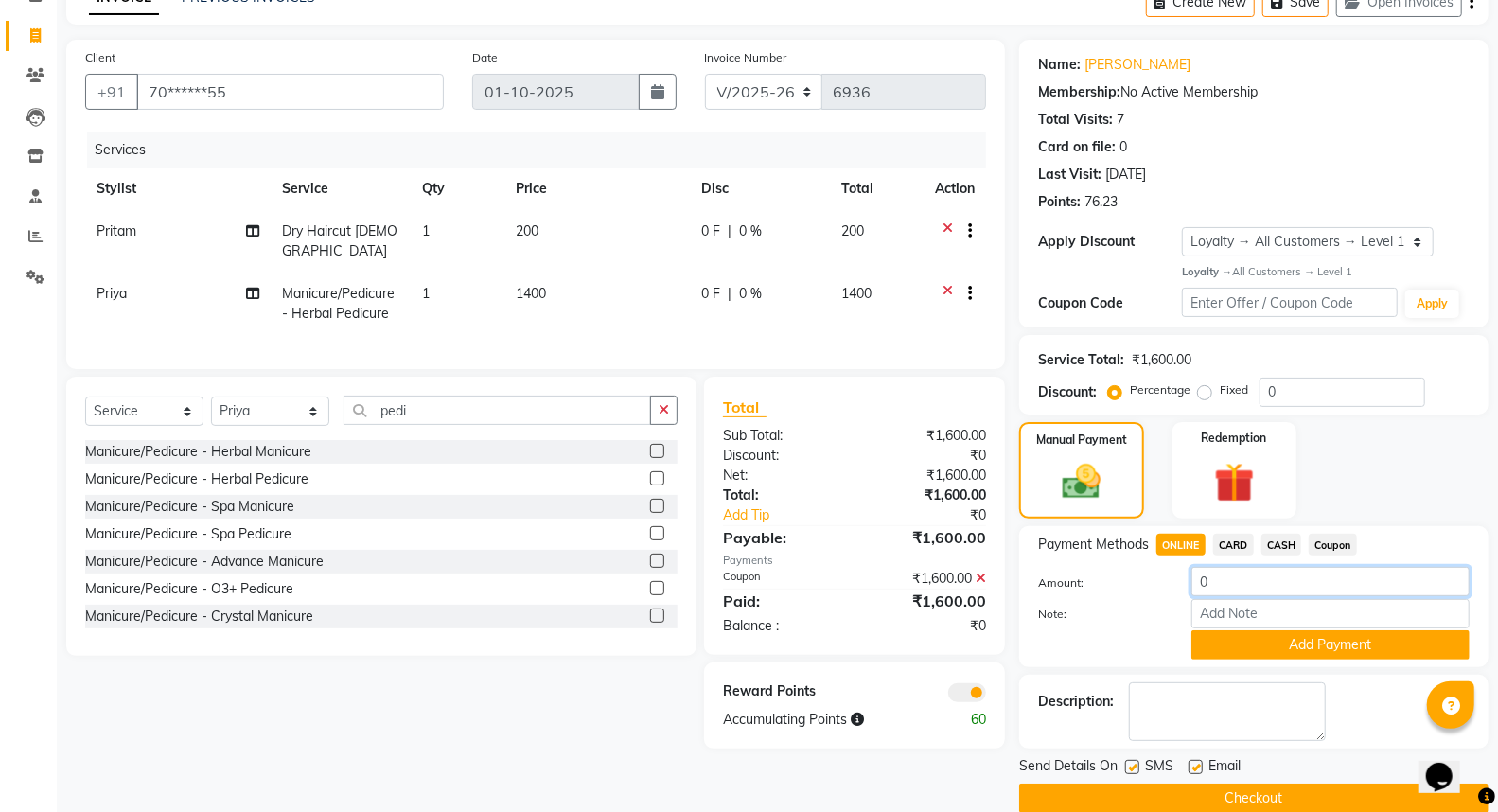
click at [1247, 587] on input "0" at bounding box center [1331, 582] width 278 height 29
type input "200"
click at [1329, 639] on button "Add Payment" at bounding box center [1331, 645] width 278 height 29
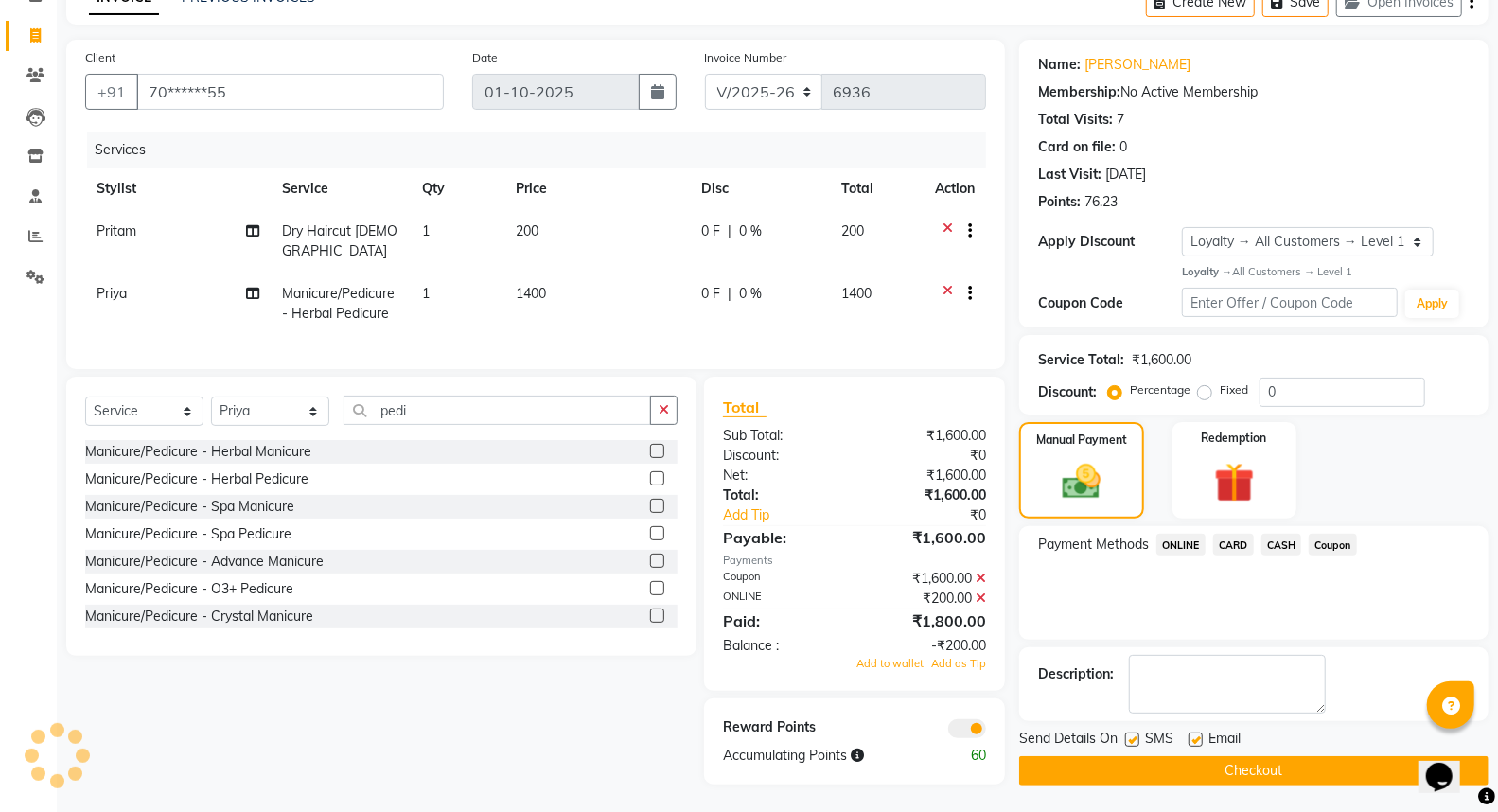
click at [1239, 771] on button "Checkout" at bounding box center [1254, 770] width 469 height 29
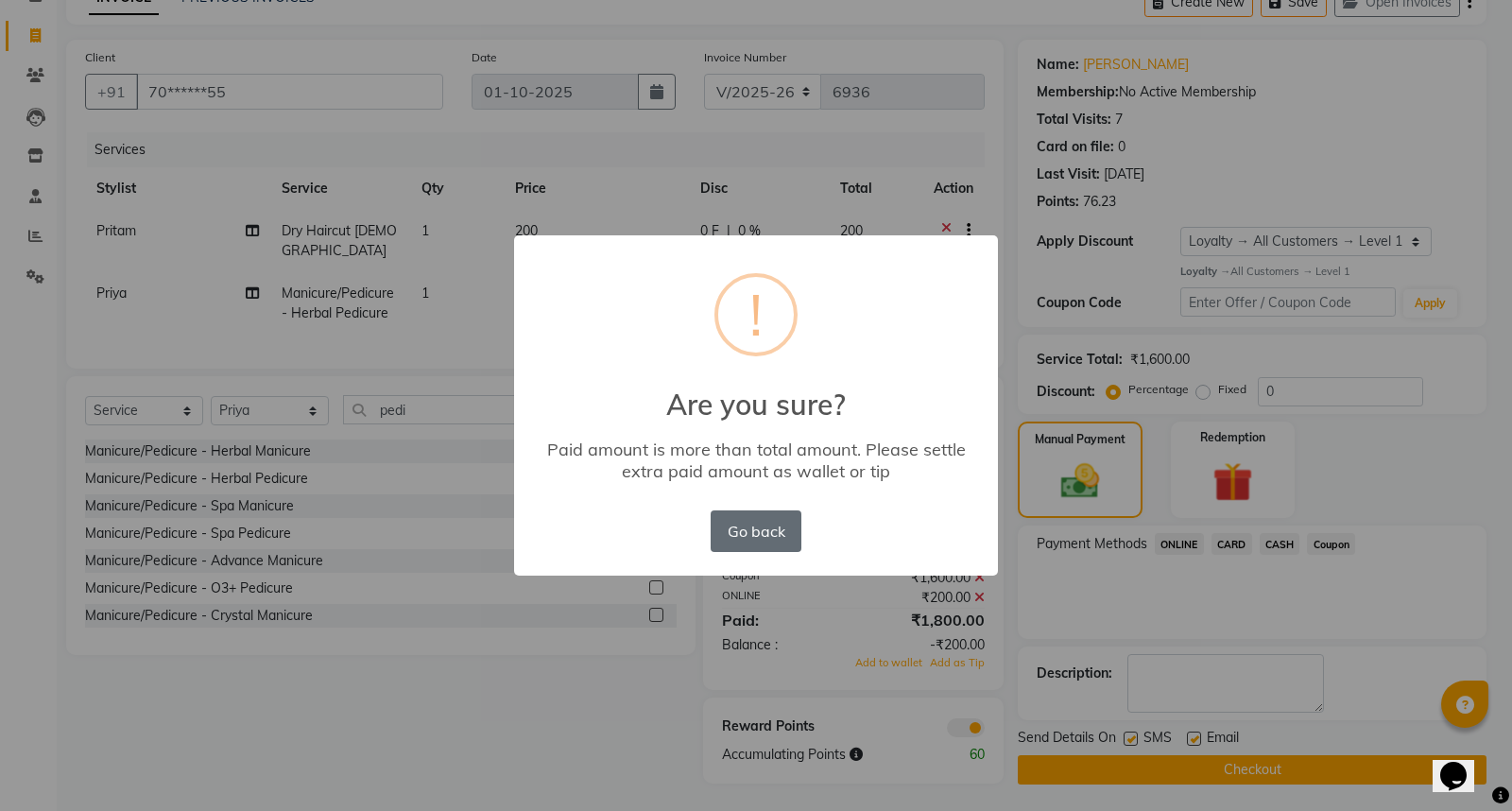
click at [767, 535] on button "Go back" at bounding box center [755, 530] width 90 height 42
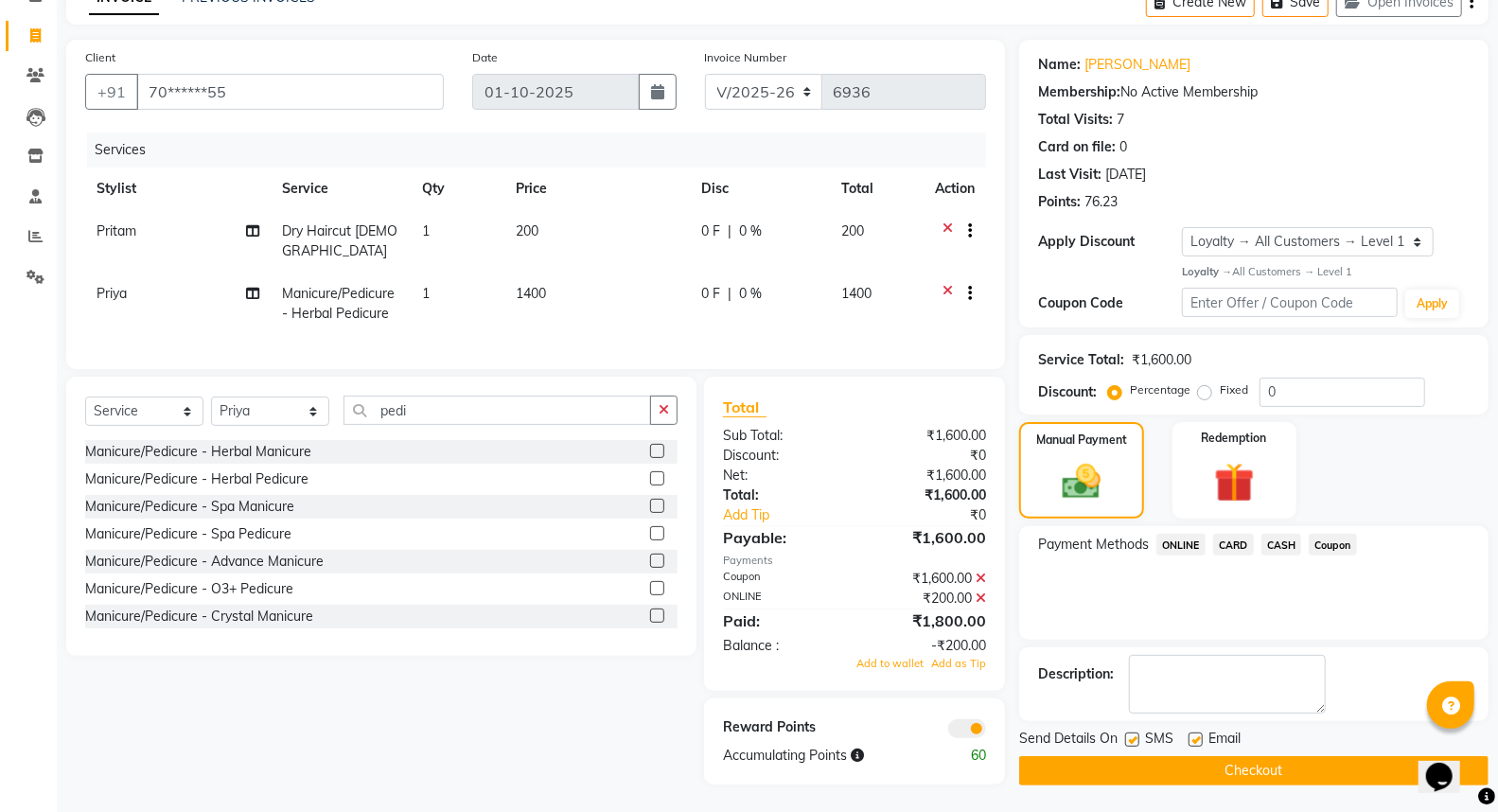
click at [1311, 777] on button "Checkout" at bounding box center [1254, 770] width 469 height 29
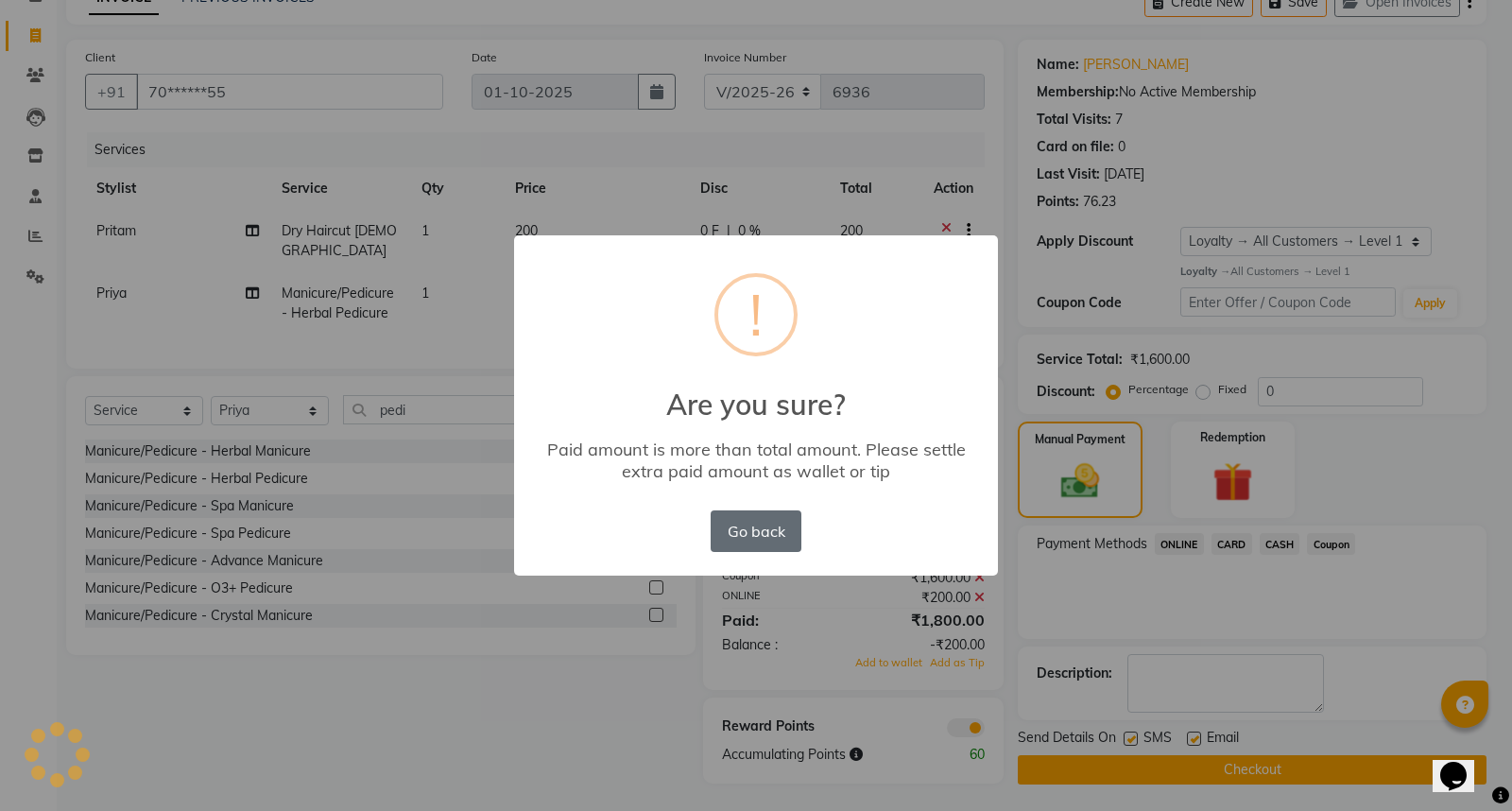
click at [780, 534] on button "Go back" at bounding box center [755, 530] width 90 height 42
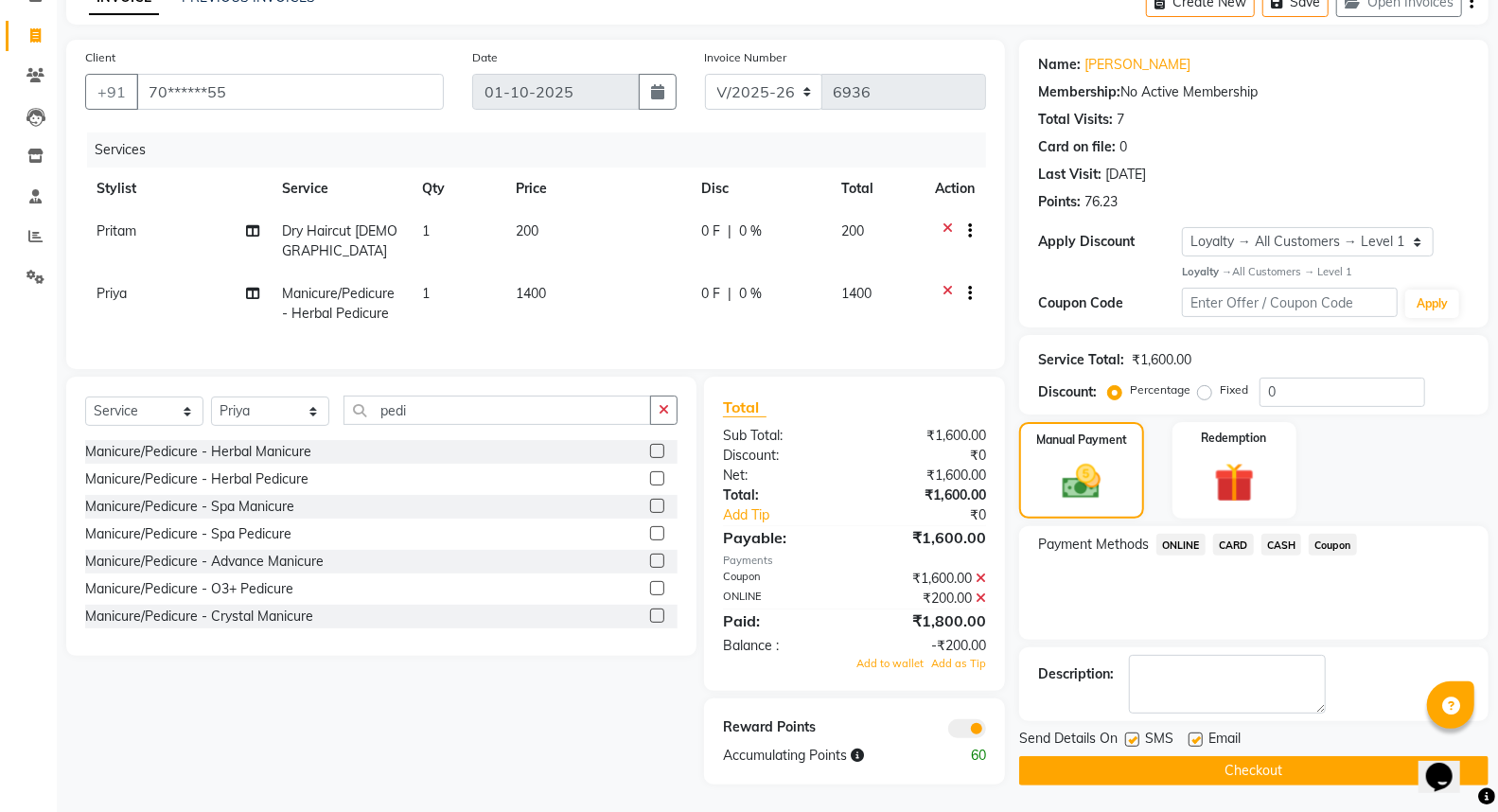
click at [1191, 539] on span "ONLINE" at bounding box center [1181, 545] width 50 height 21
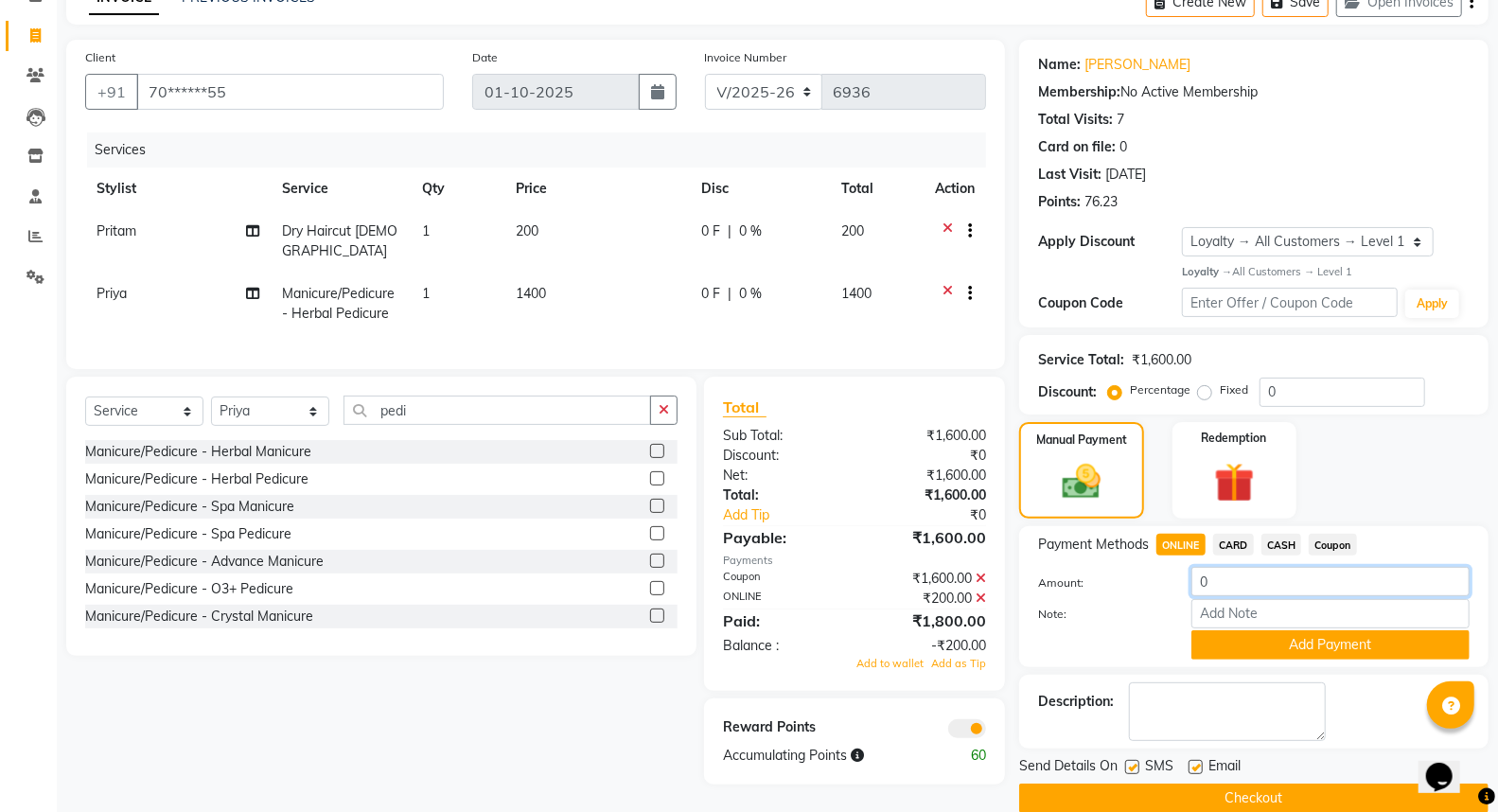
click at [1250, 582] on input "0" at bounding box center [1331, 582] width 278 height 29
type input "200"
click at [1355, 648] on button "Add Payment" at bounding box center [1331, 645] width 278 height 29
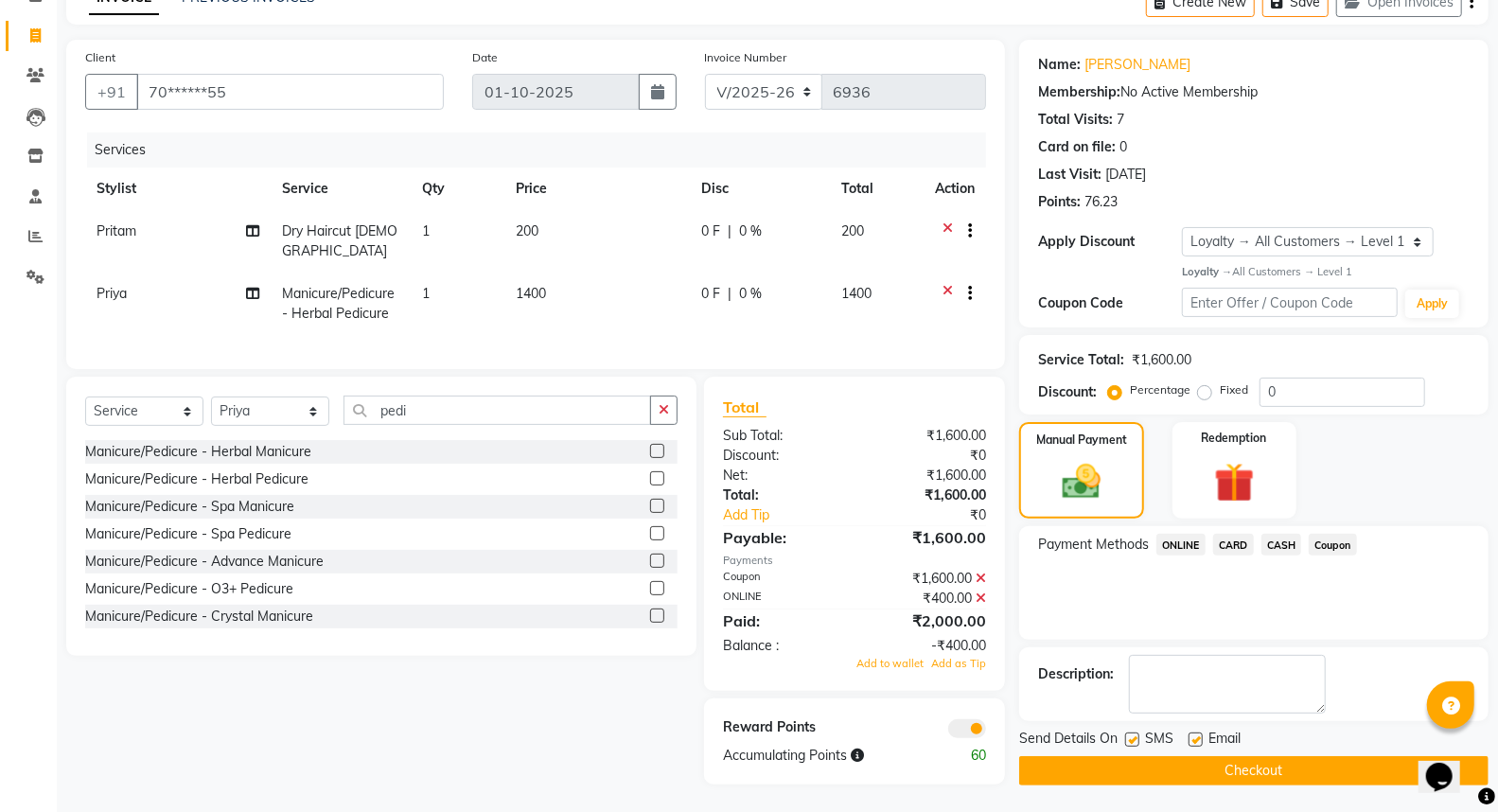
click at [981, 591] on icon at bounding box center [981, 598] width 11 height 14
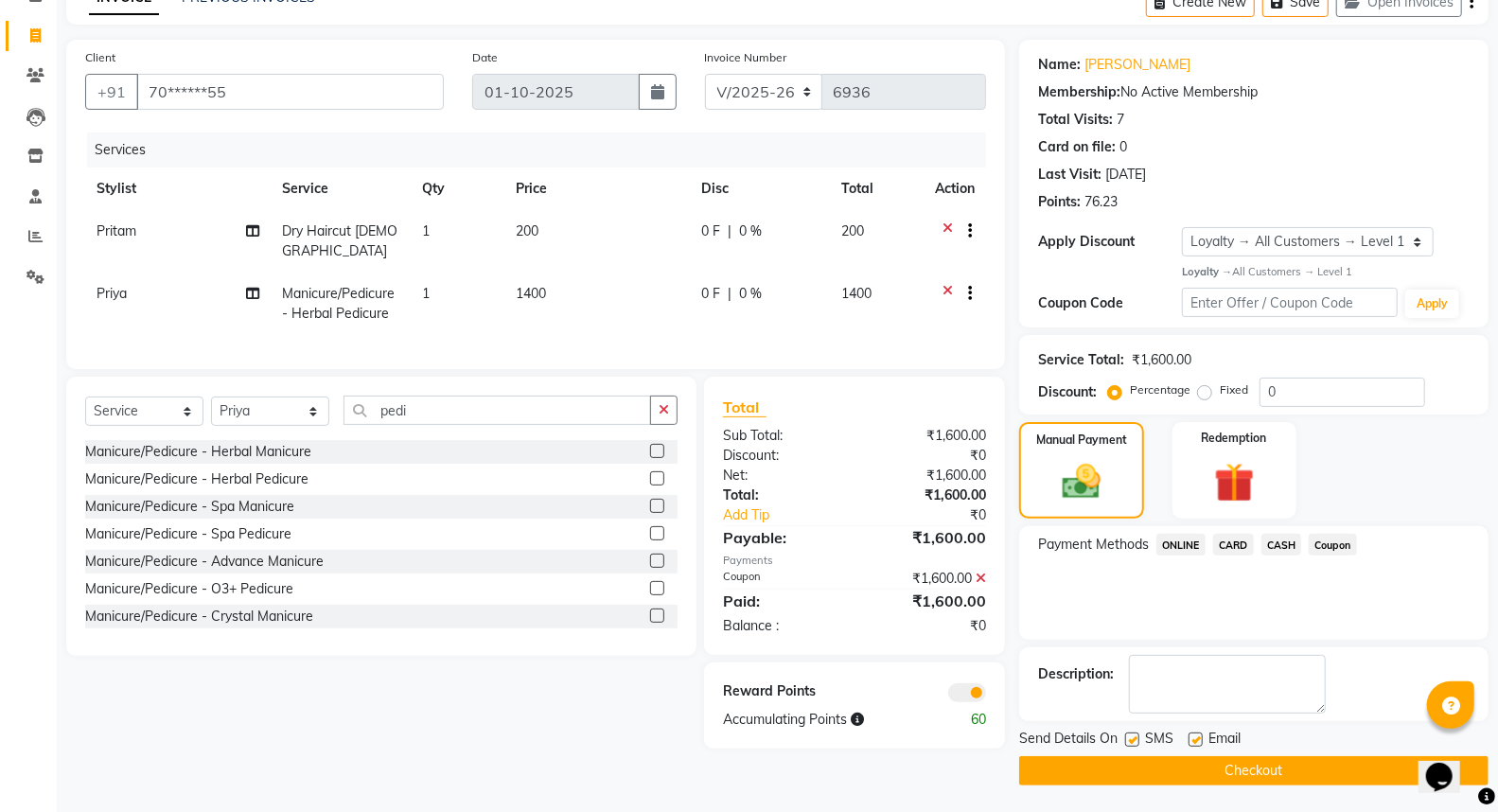
click at [1181, 542] on span "ONLINE" at bounding box center [1181, 545] width 50 height 21
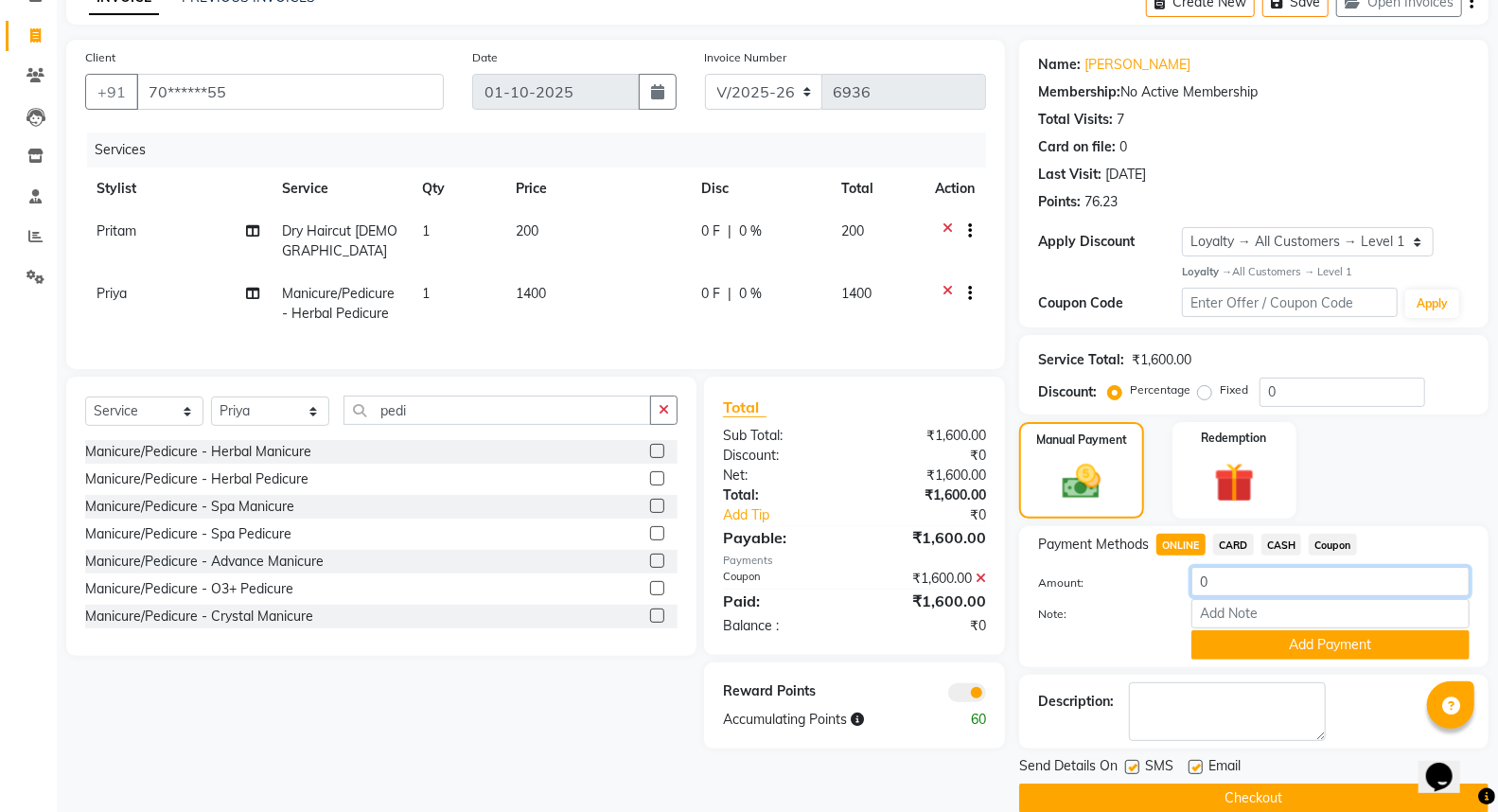
click at [1249, 583] on input "0" at bounding box center [1331, 582] width 278 height 29
type input "200"
click at [1312, 646] on button "Add Payment" at bounding box center [1331, 645] width 278 height 29
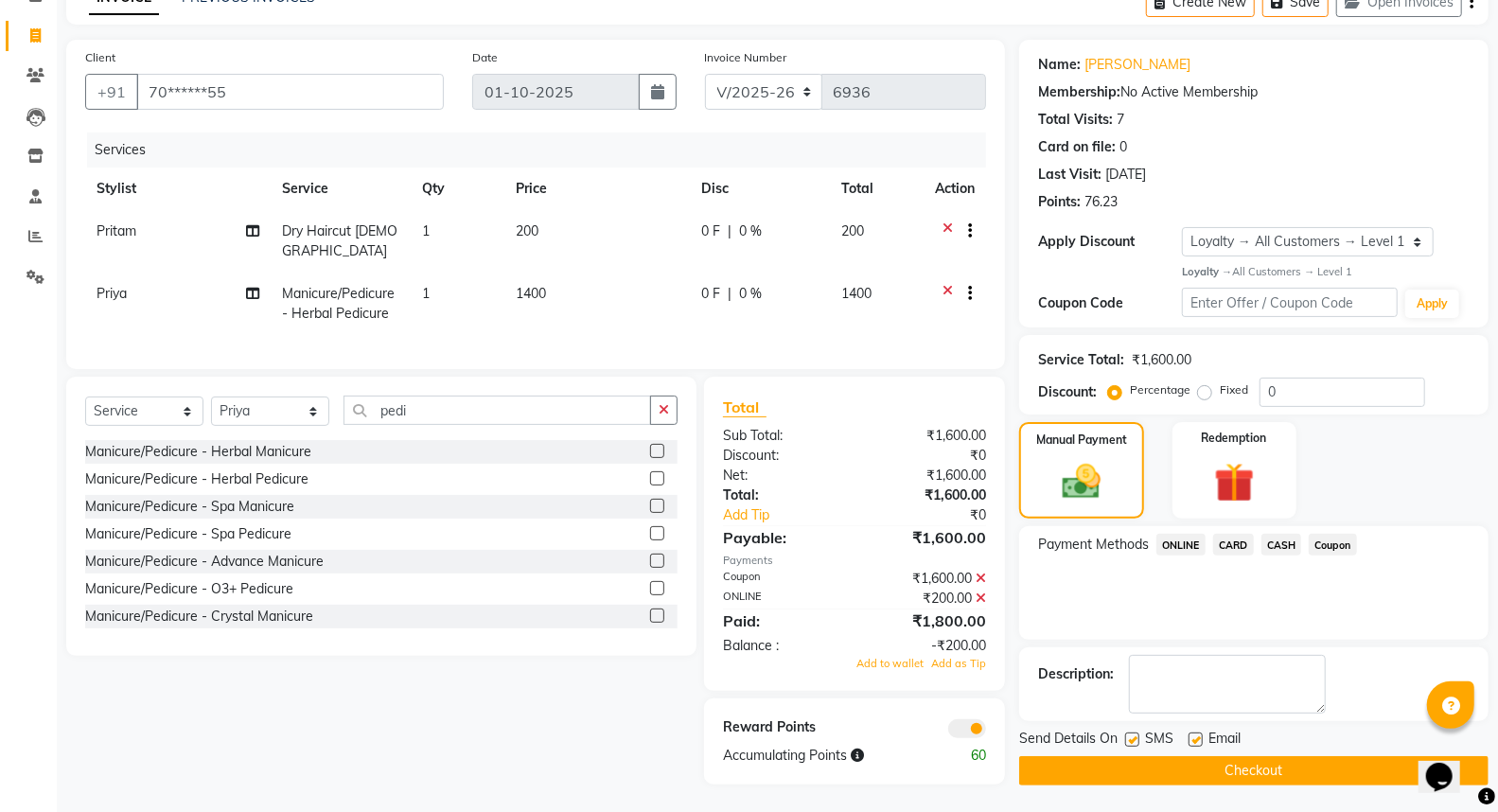
click at [981, 577] on icon at bounding box center [981, 578] width 11 height 14
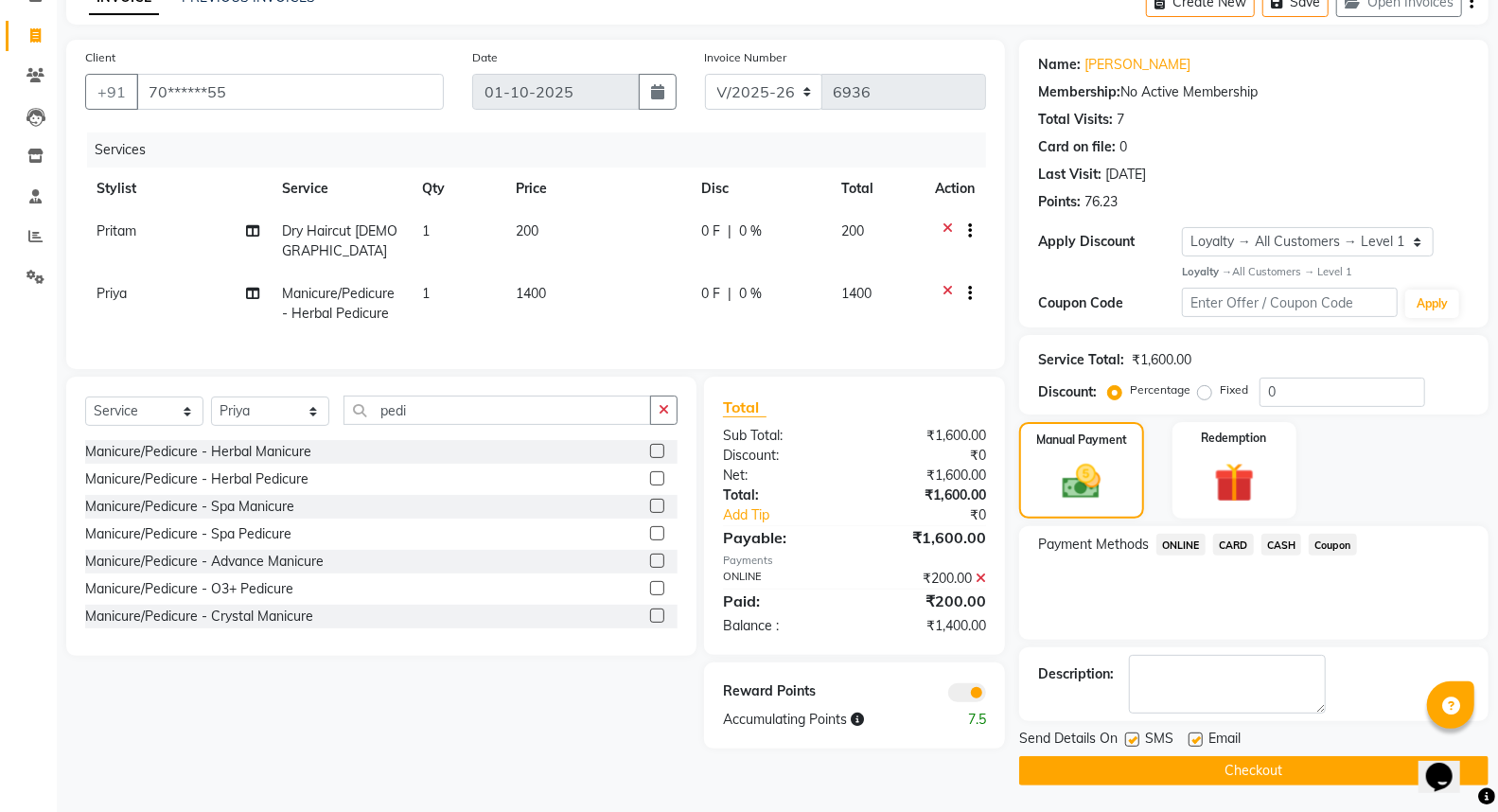
click at [1338, 546] on span "Coupon" at bounding box center [1333, 545] width 49 height 21
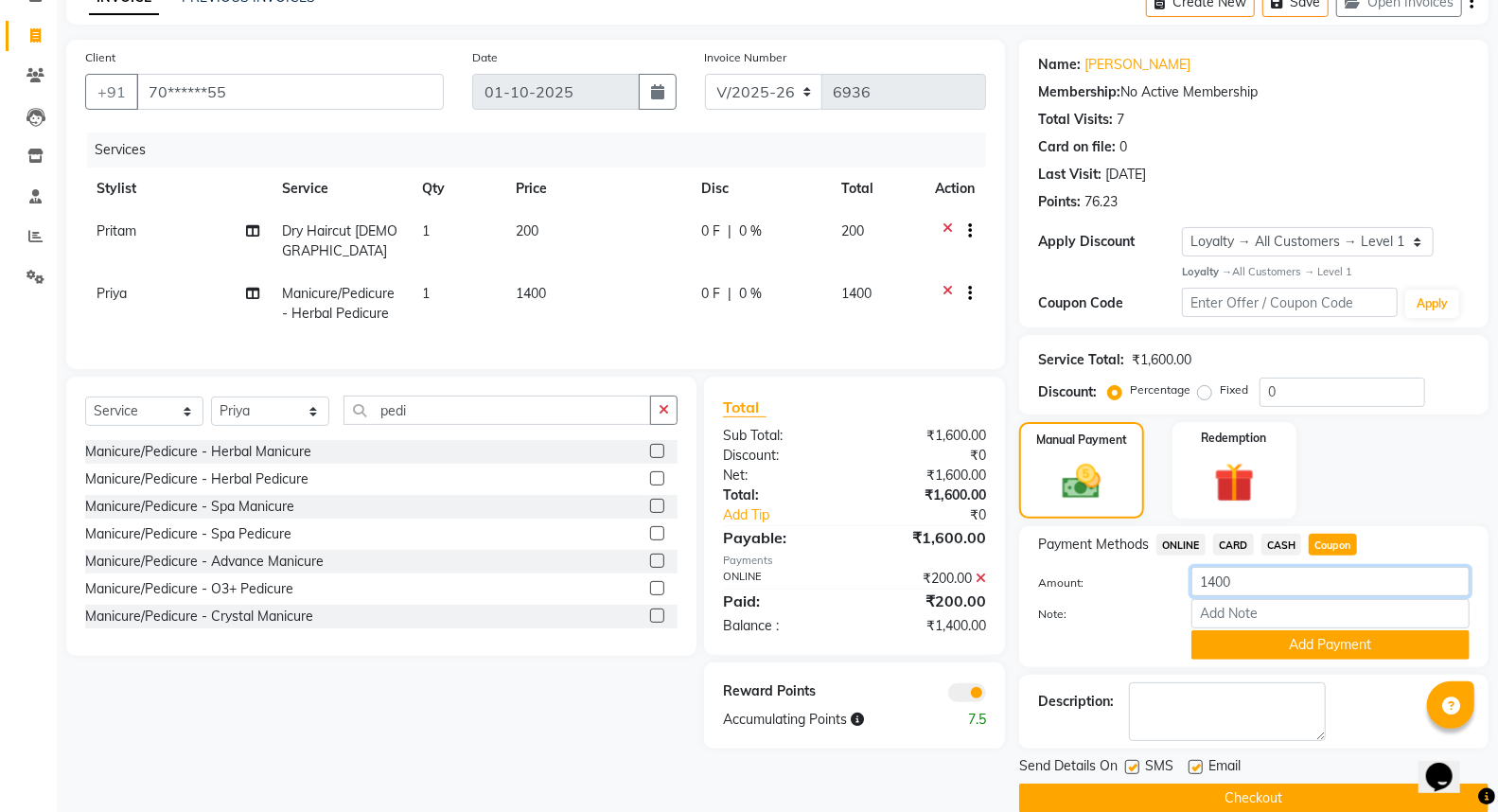
click at [1282, 588] on input "1400" at bounding box center [1331, 582] width 278 height 29
click at [1345, 645] on button "Add Payment" at bounding box center [1331, 645] width 278 height 29
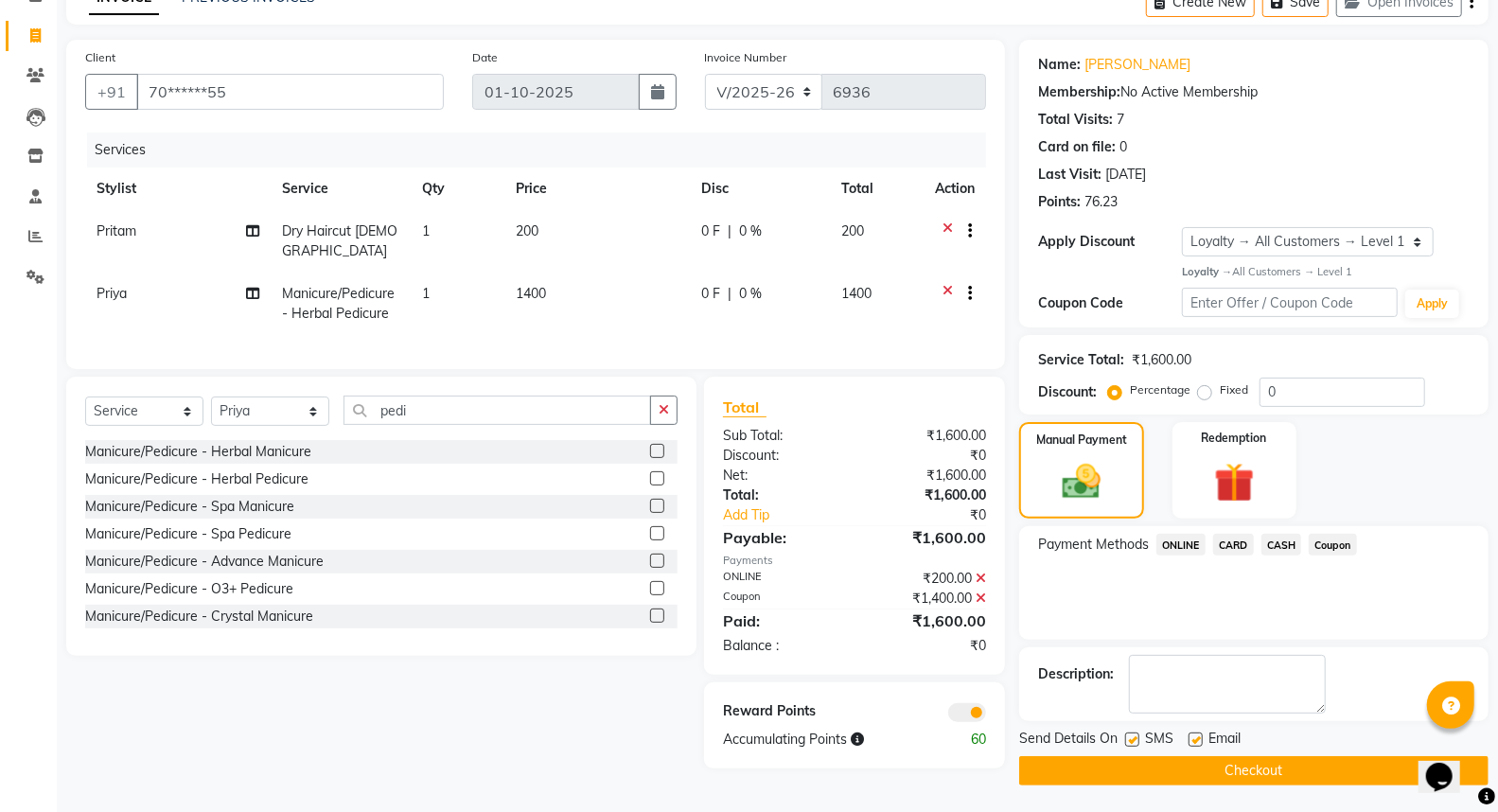
click at [1277, 766] on button "Checkout" at bounding box center [1254, 770] width 469 height 29
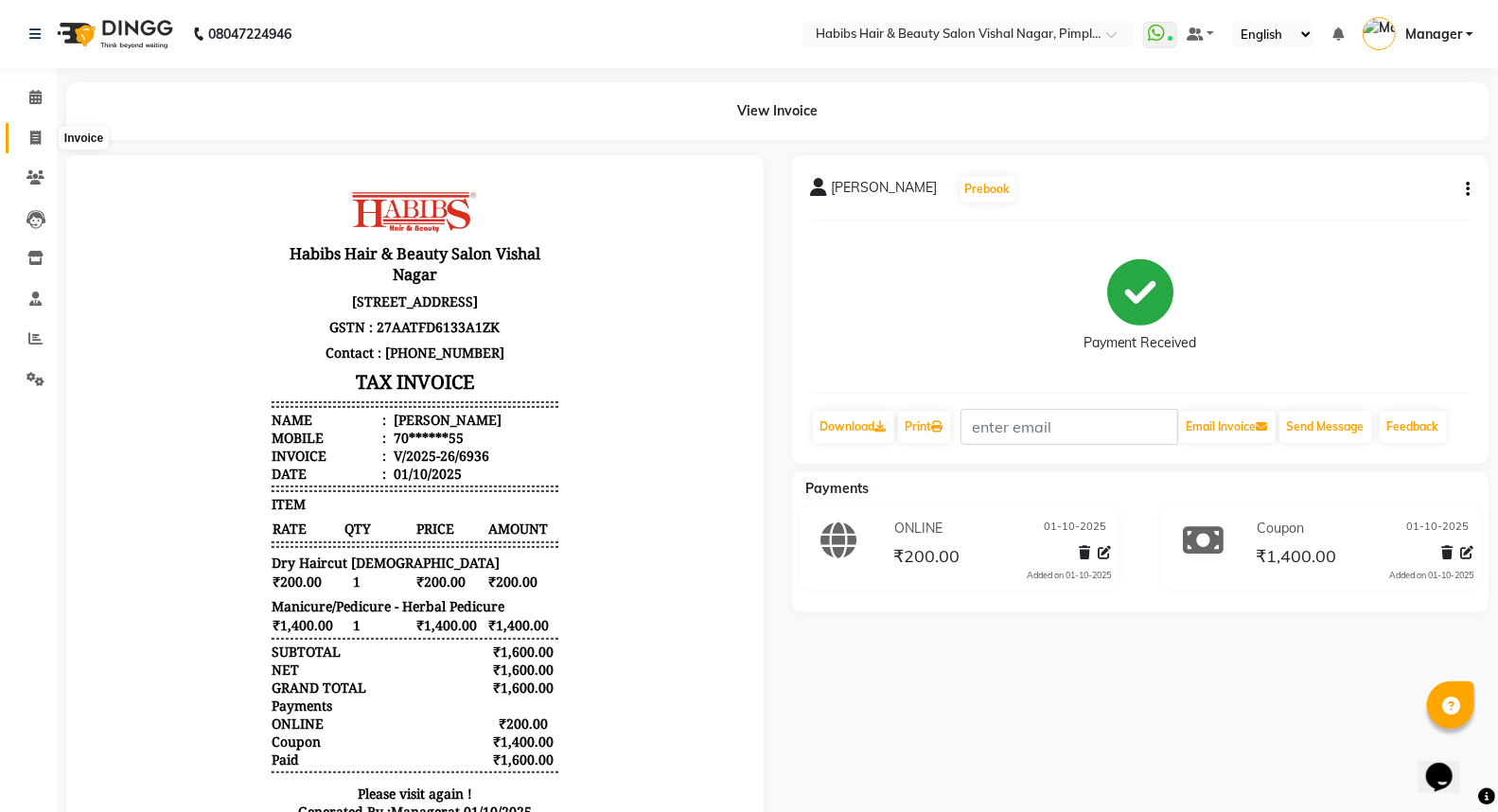
click at [33, 130] on icon at bounding box center [35, 137] width 11 height 15
select select "5725"
select select "service"
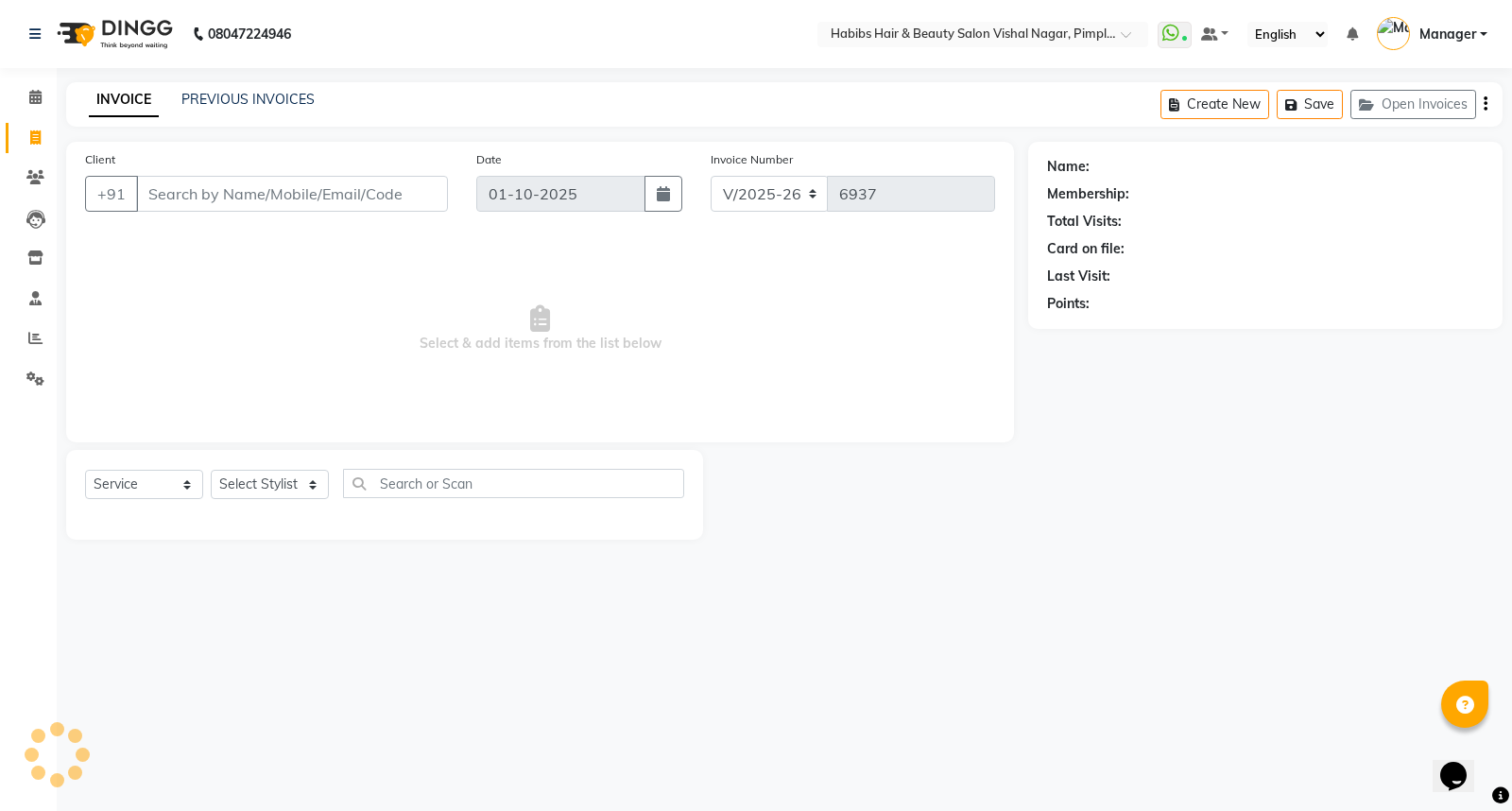
click at [287, 200] on input "Client" at bounding box center [292, 193] width 312 height 36
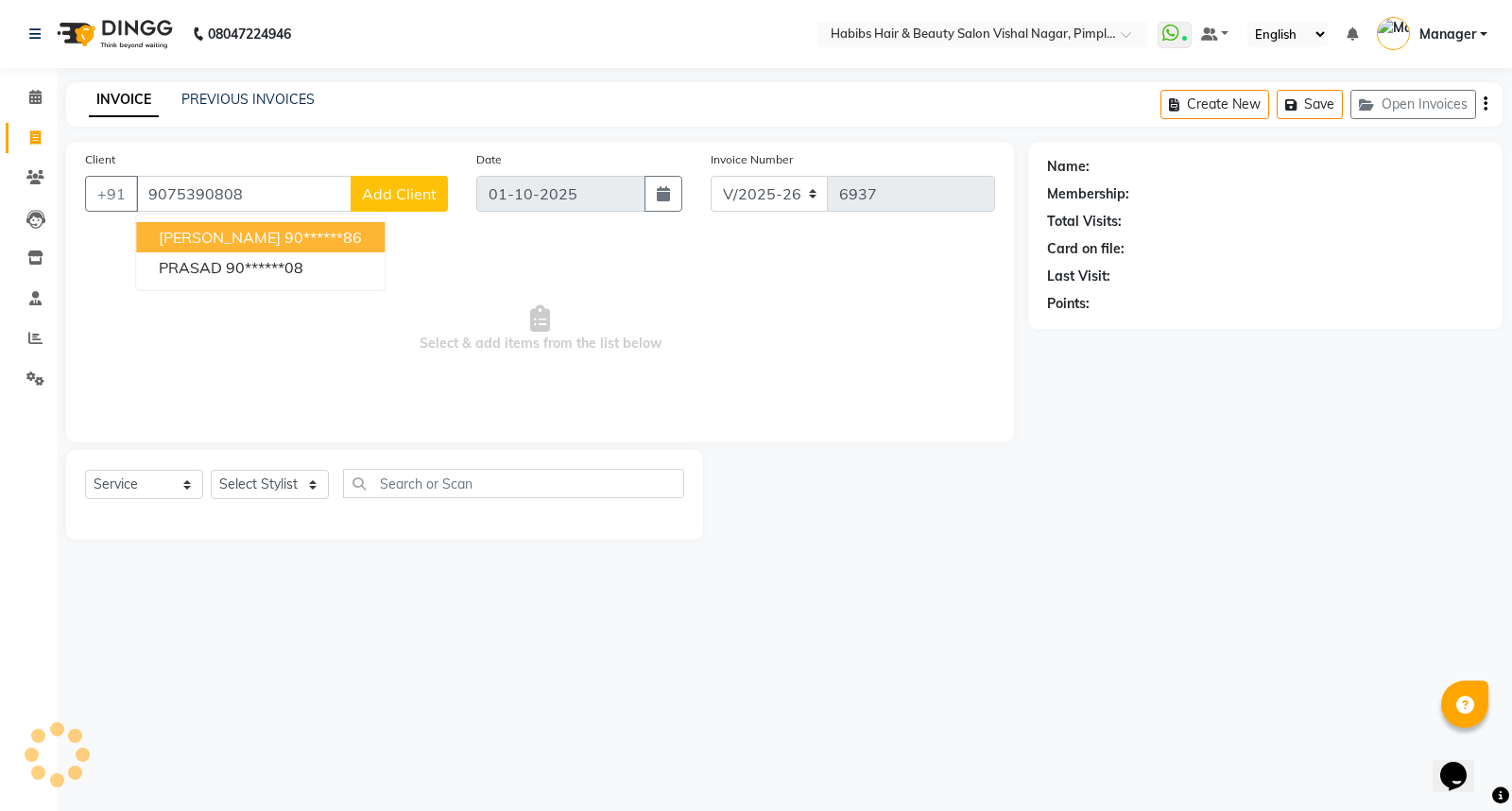
type input "9075390808"
select select "1: Object"
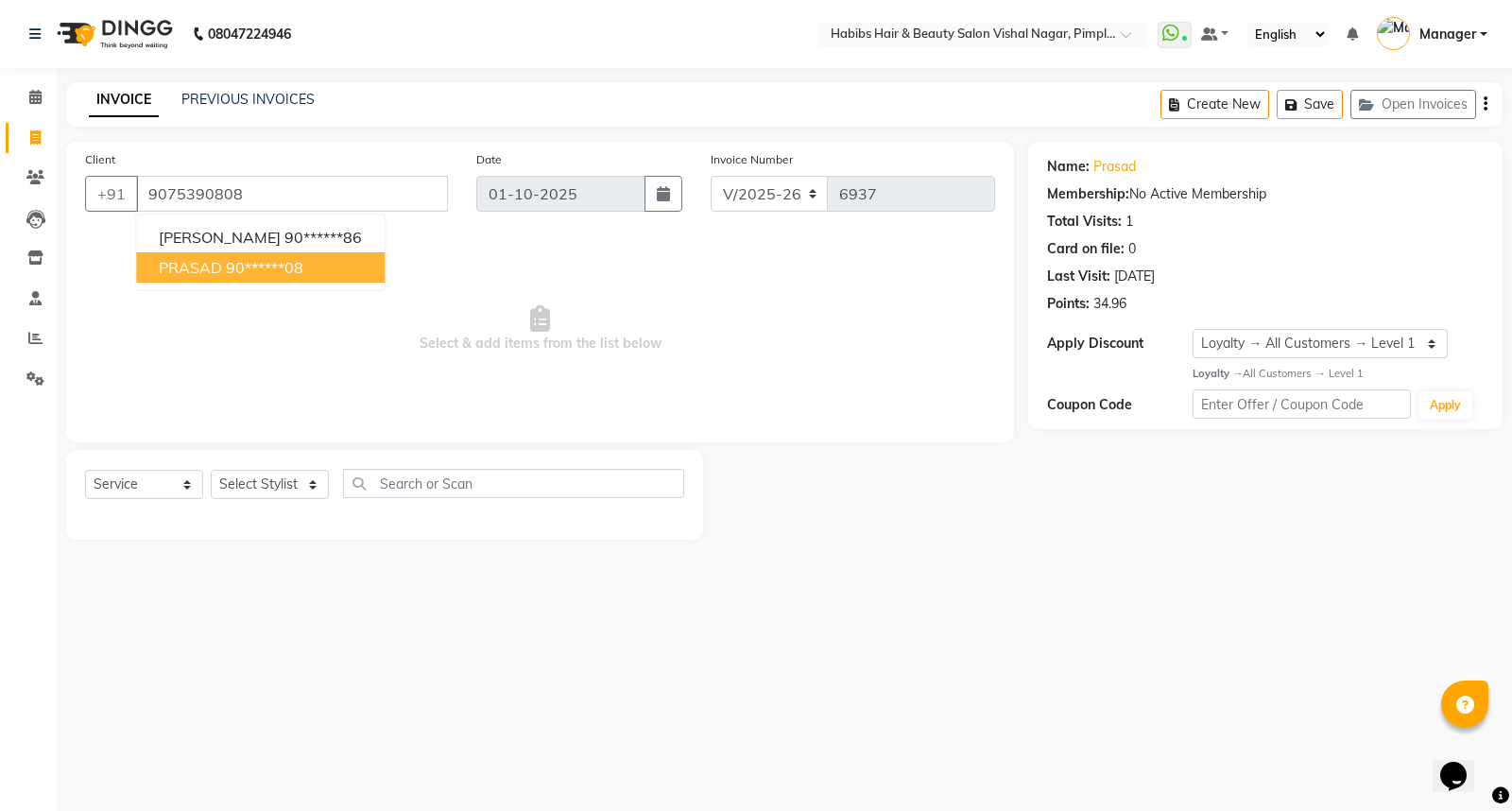
click at [287, 265] on ngb-highlight "90******08" at bounding box center [264, 267] width 78 height 18
type input "90******08"
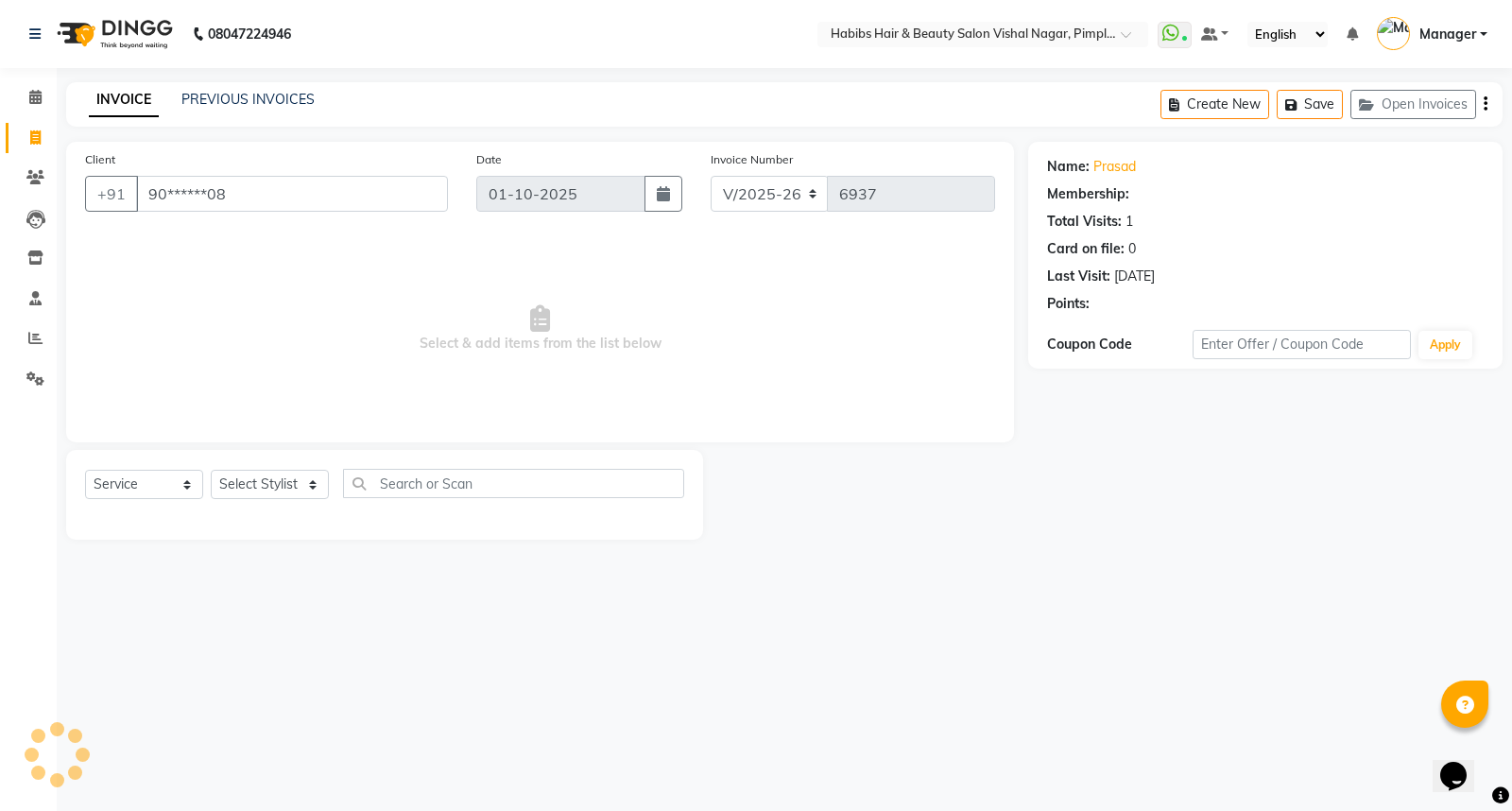
select select "1: Object"
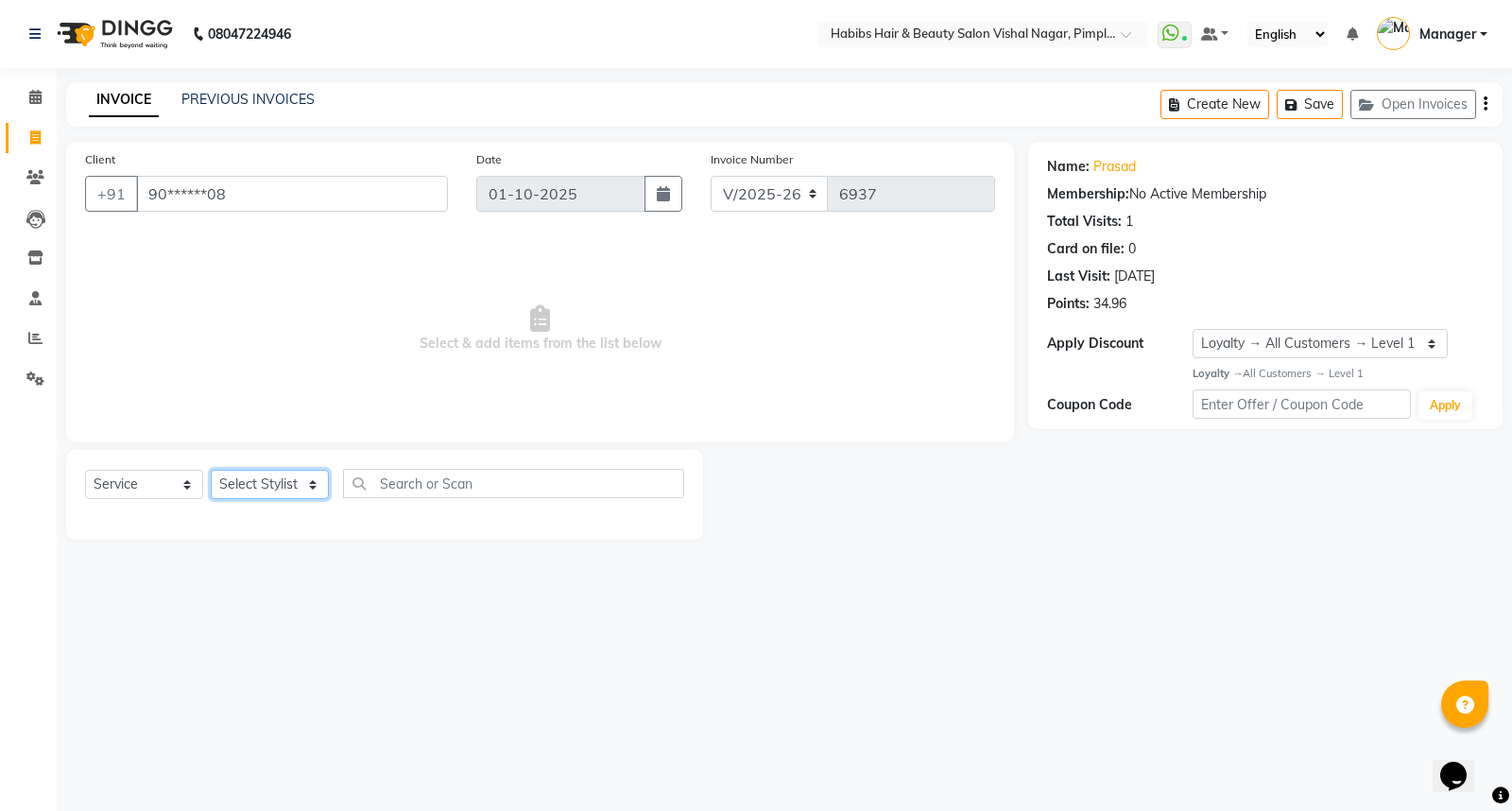
click at [261, 479] on select "Select Stylist [PERSON_NAME] [PERSON_NAME] [PERSON_NAME] Manager [PERSON_NAME] …" at bounding box center [270, 484] width 119 height 29
select select "39765"
click at [211, 470] on select "Select Stylist [PERSON_NAME] [PERSON_NAME] [PERSON_NAME] Manager [PERSON_NAME] …" at bounding box center [270, 484] width 119 height 29
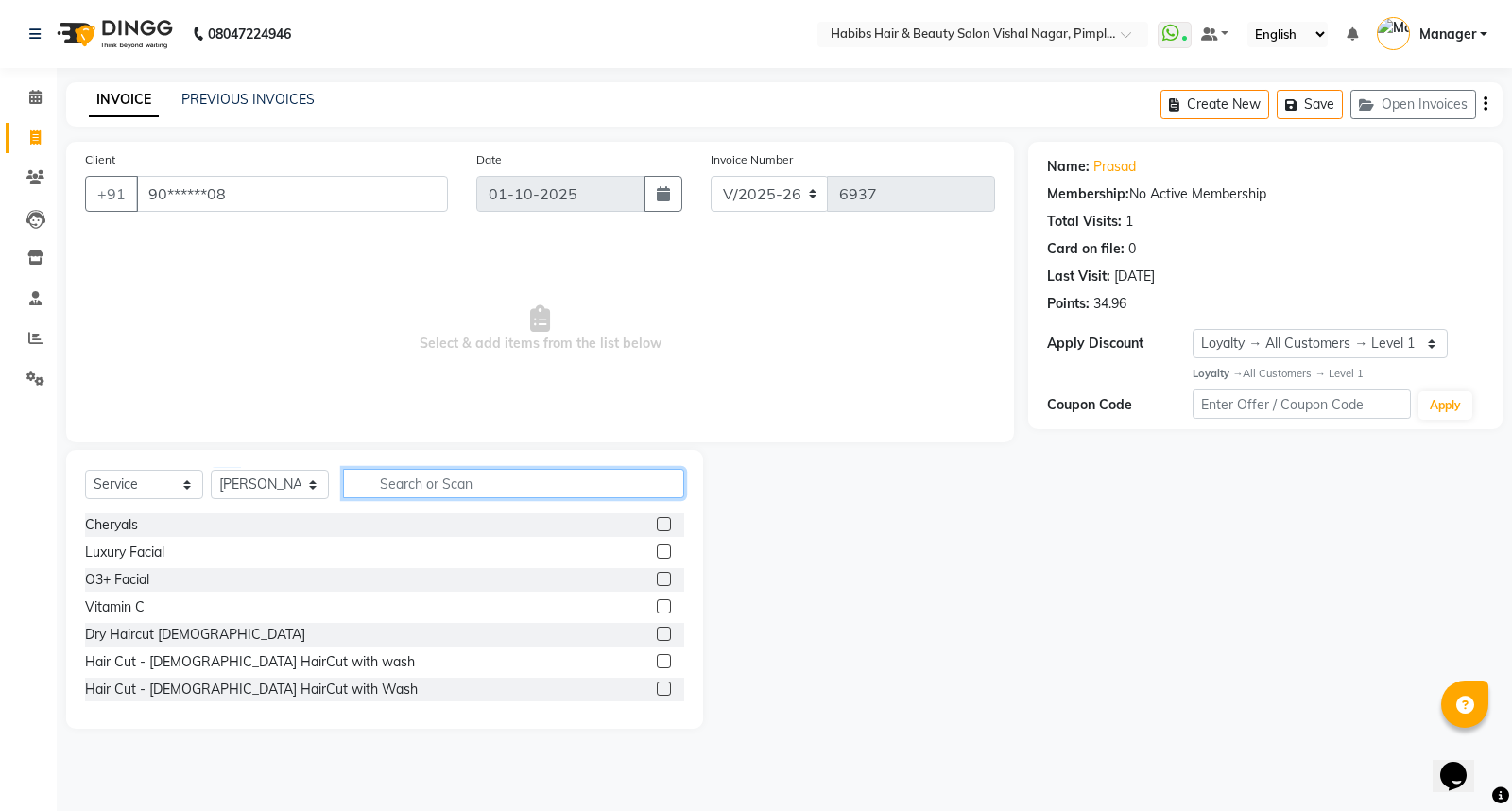
click at [413, 479] on input "text" at bounding box center [513, 483] width 341 height 29
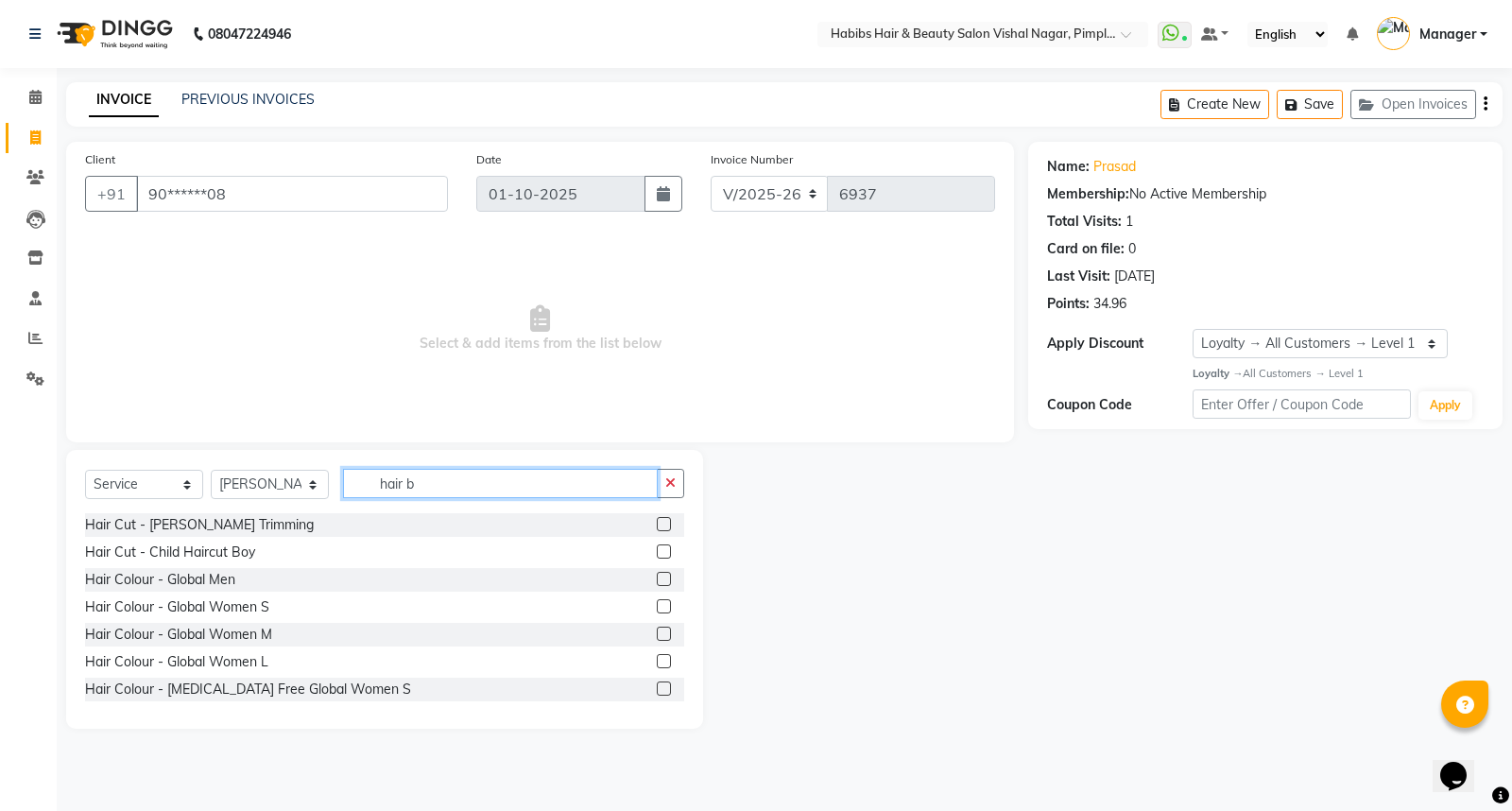
type input "hair b"
click at [657, 555] on label at bounding box center [664, 551] width 15 height 15
click at [657, 555] on input "checkbox" at bounding box center [663, 552] width 13 height 13
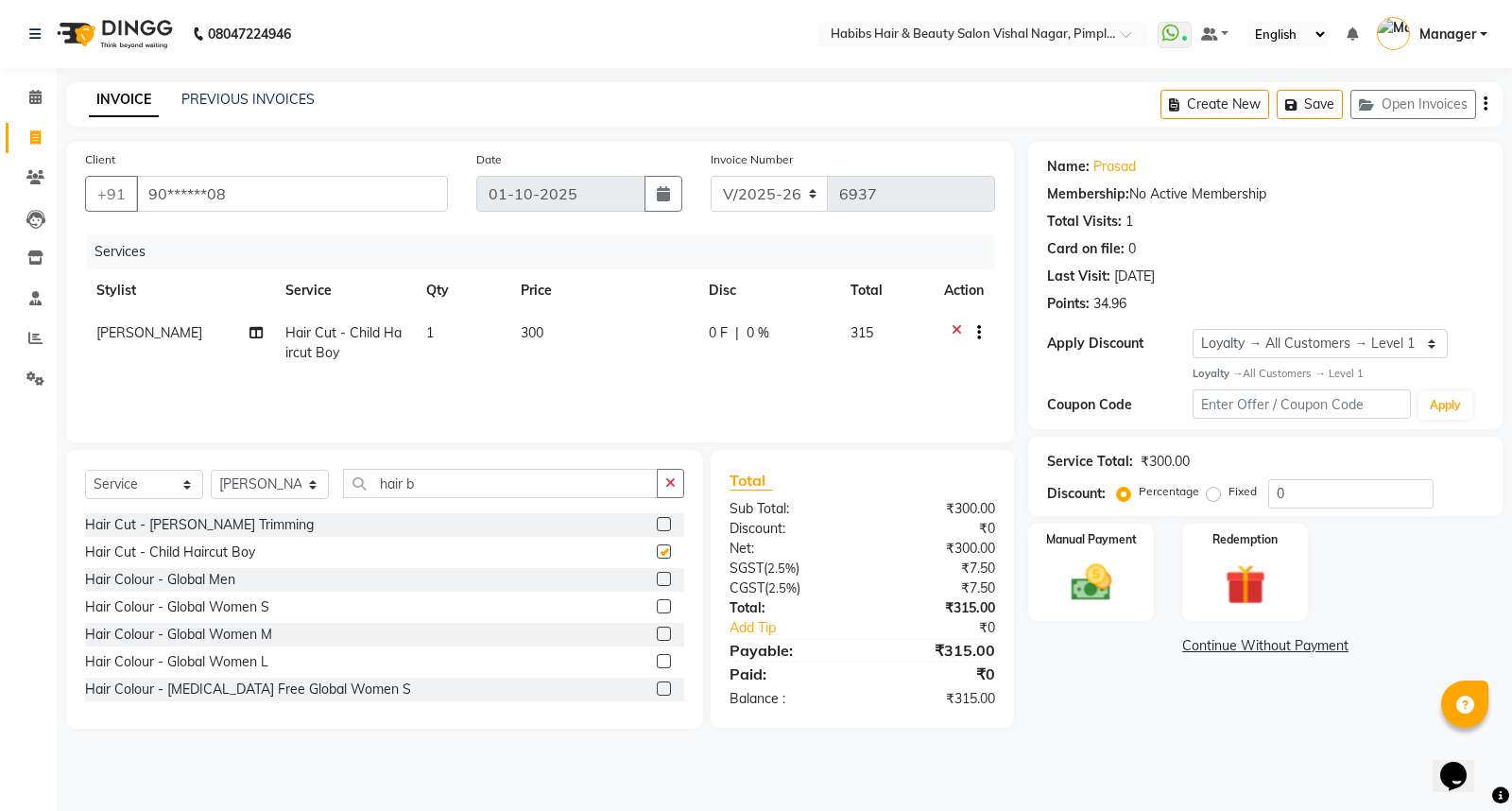
checkbox input "false"
click at [1484, 105] on icon "button" at bounding box center [1486, 104] width 4 height 1
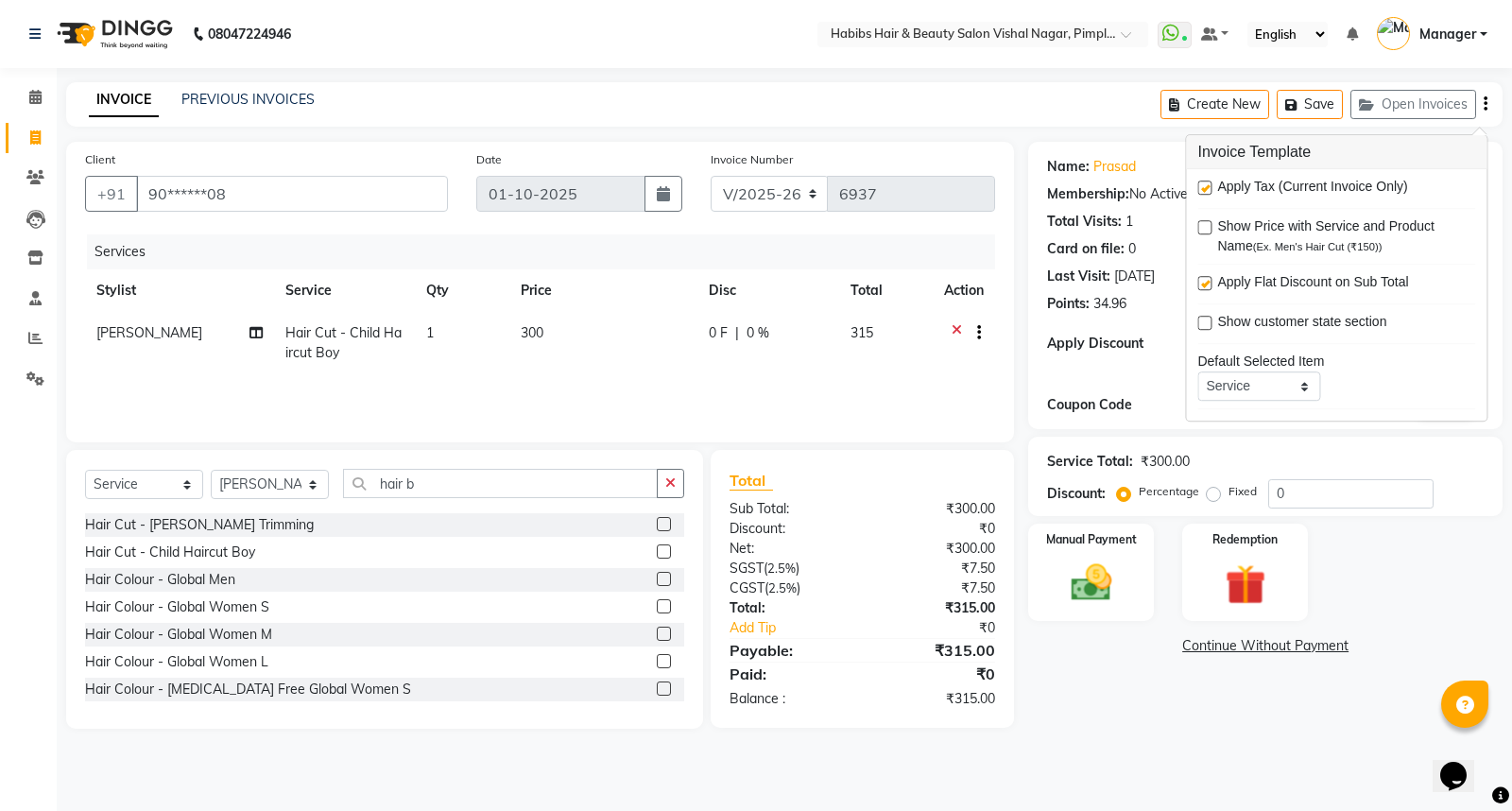
click at [1206, 186] on label at bounding box center [1204, 187] width 15 height 15
click at [1206, 186] on input "checkbox" at bounding box center [1203, 188] width 13 height 13
checkbox input "false"
click at [521, 328] on span "300" at bounding box center [532, 333] width 22 height 17
select select "39765"
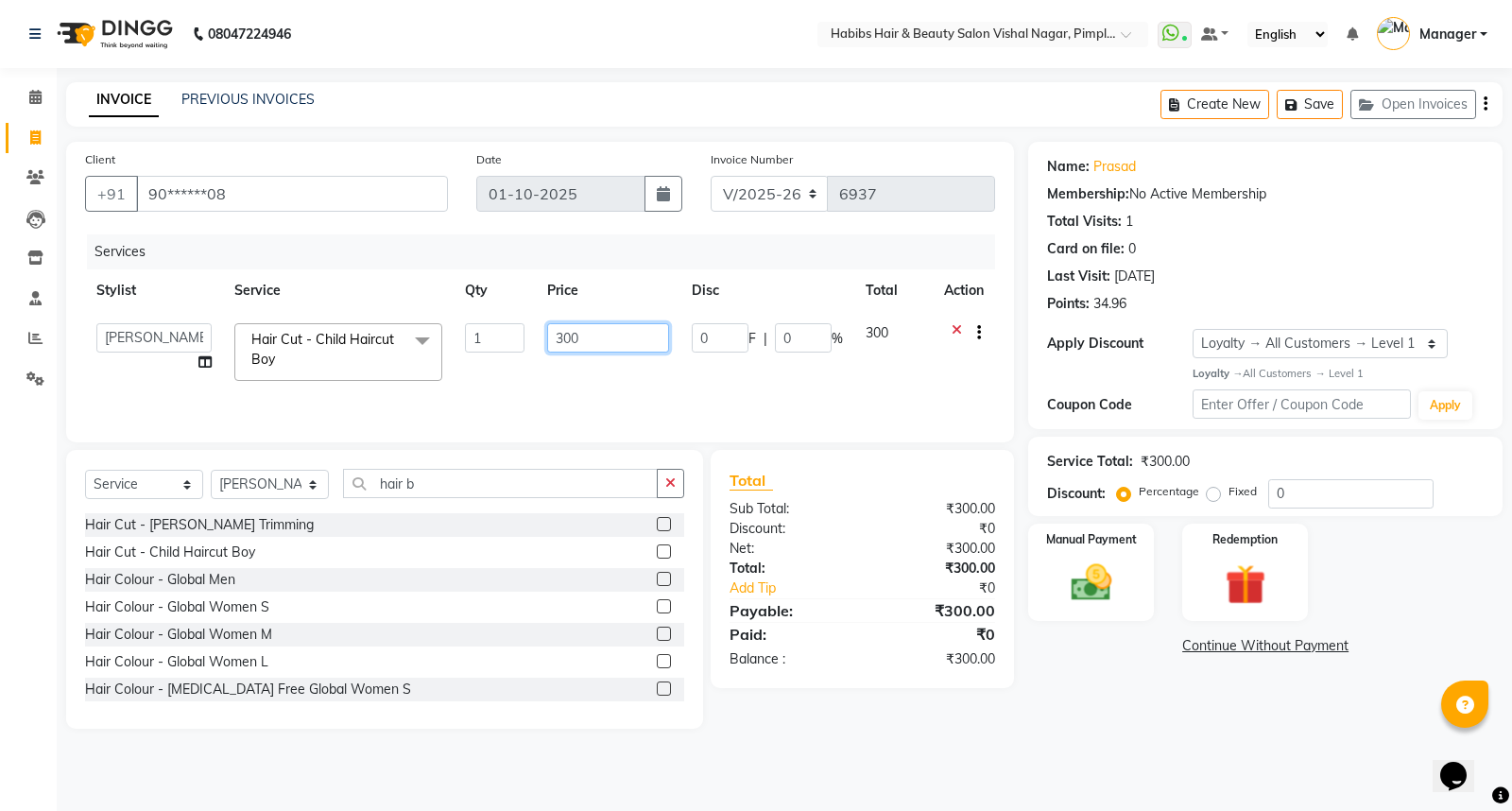
click at [590, 347] on input "300" at bounding box center [607, 338] width 121 height 29
type input "3"
type input "200"
click at [1106, 702] on div "Name: Prasad Membership: No Active Membership Total Visits: 1 Card on file: 0 L…" at bounding box center [1272, 435] width 489 height 587
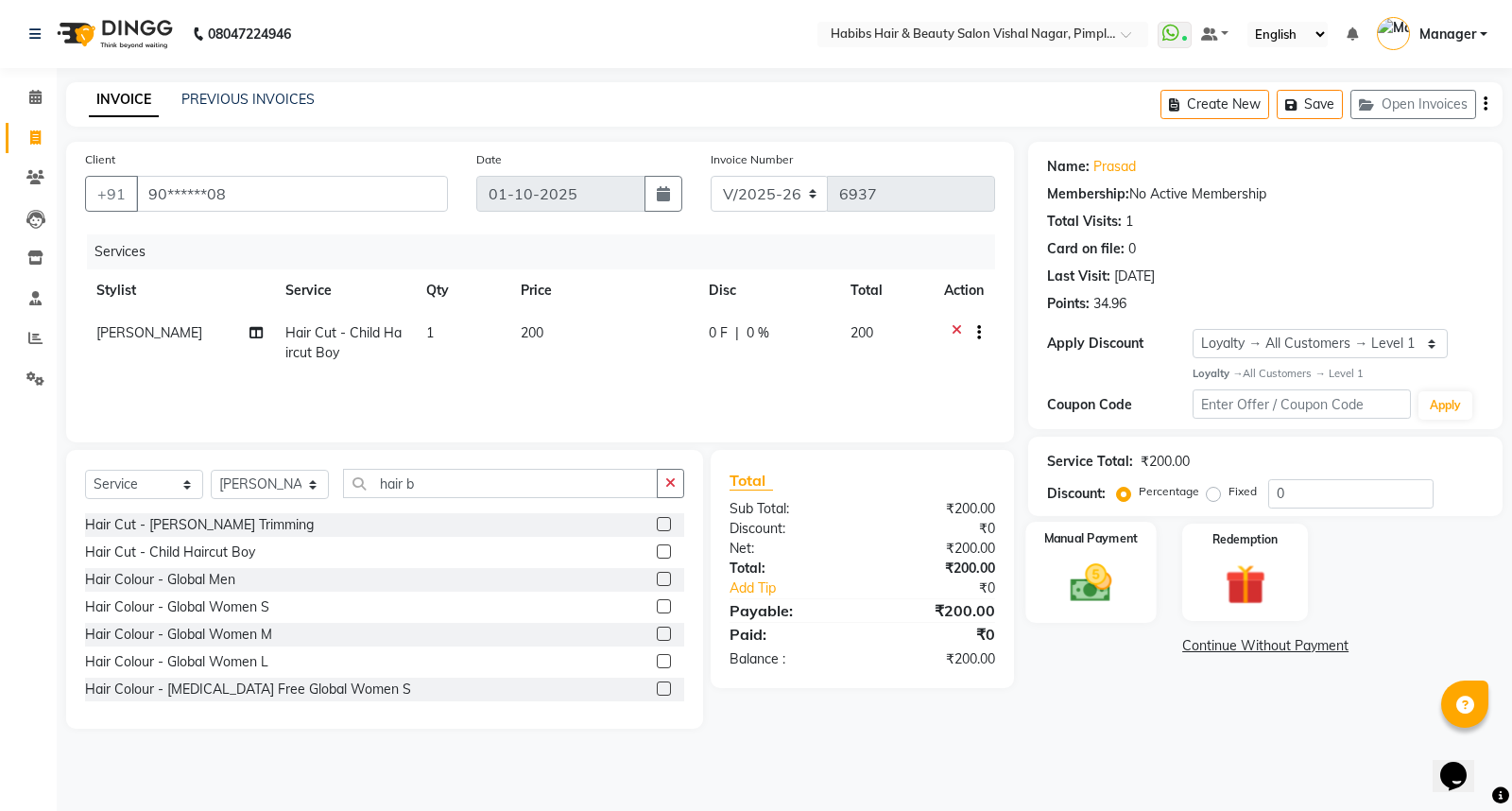
click at [1097, 583] on img at bounding box center [1091, 583] width 68 height 49
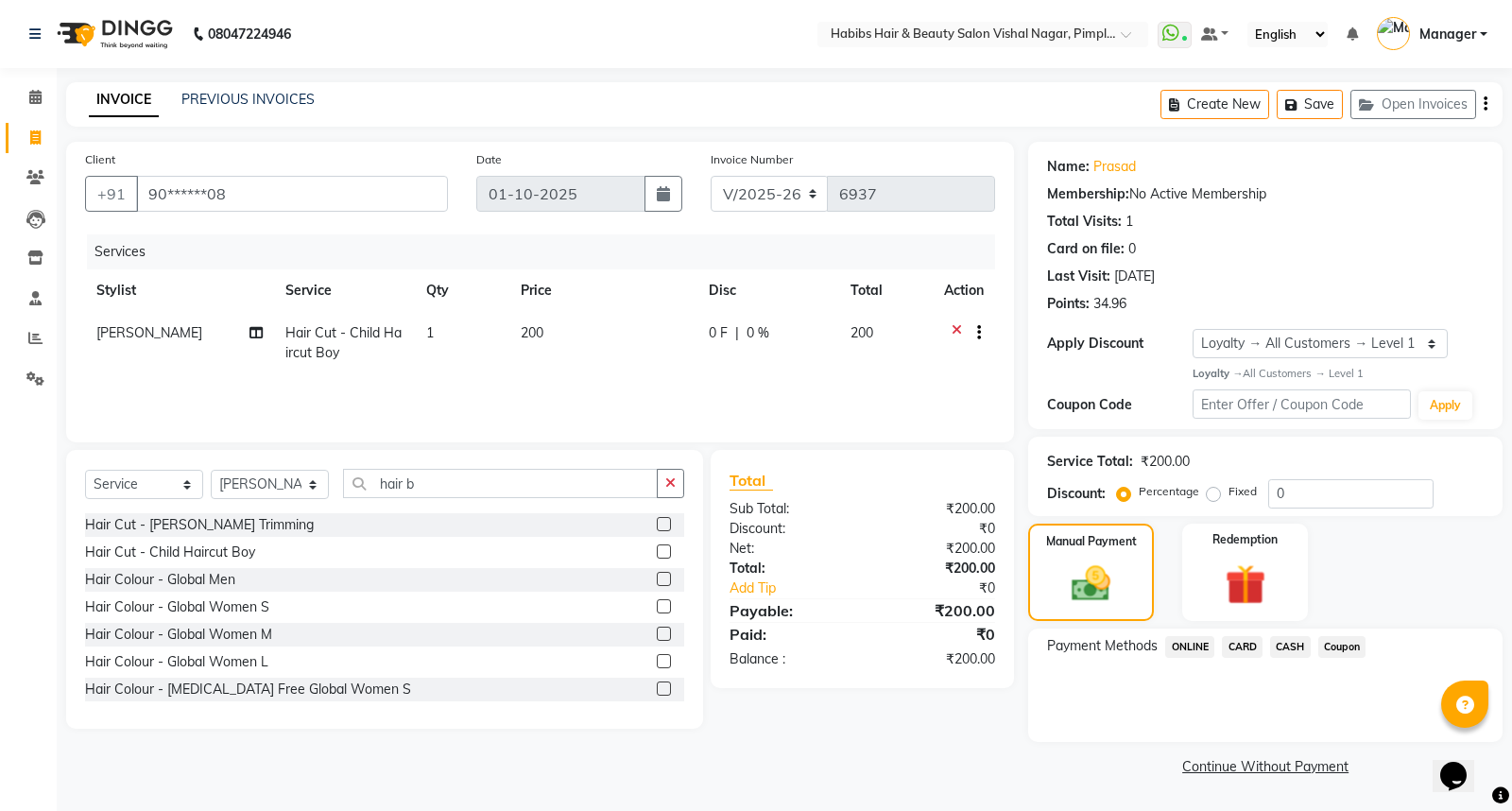
click at [1196, 648] on span "ONLINE" at bounding box center [1189, 647] width 50 height 21
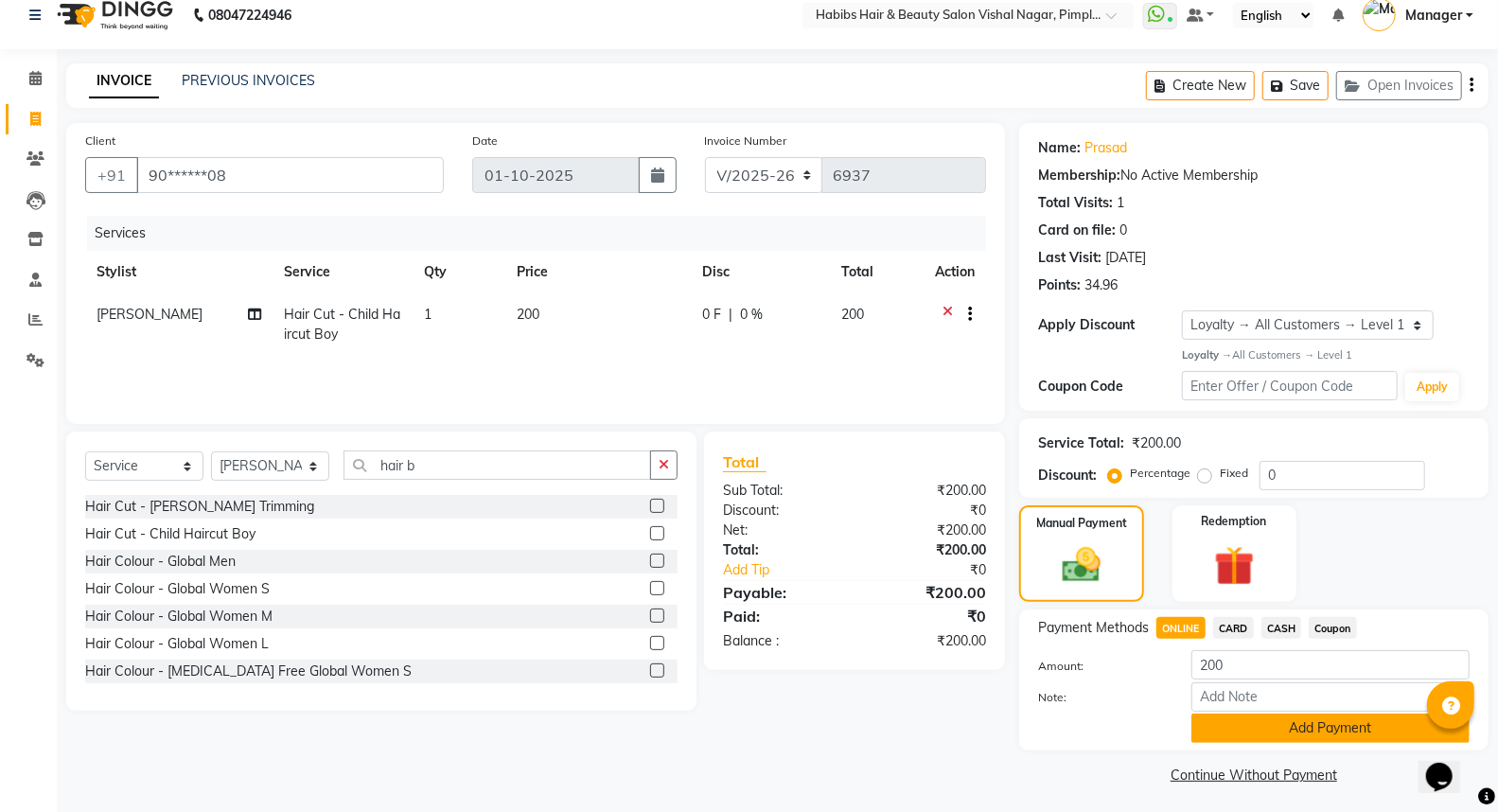
scroll to position [23, 0]
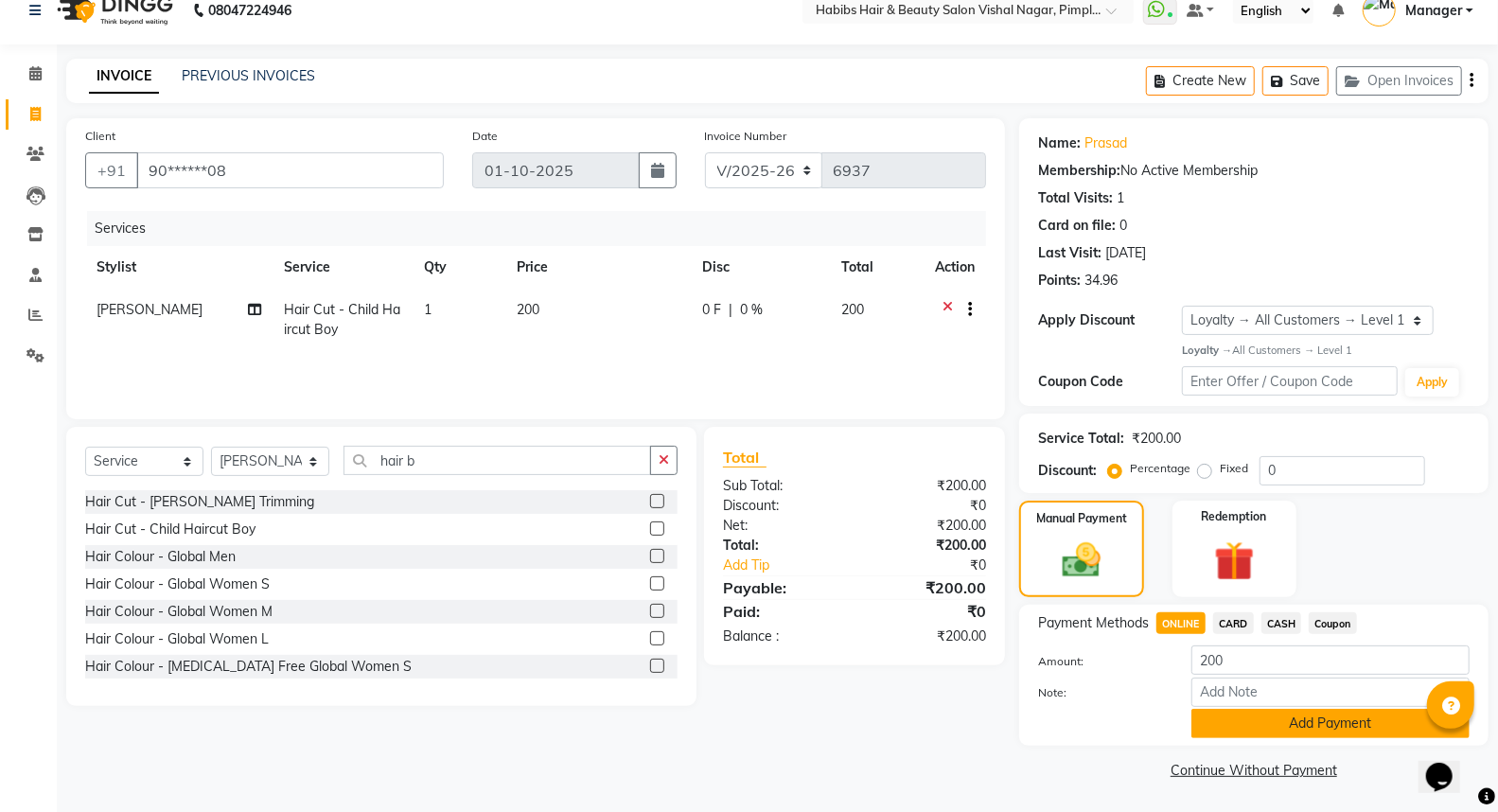
click at [1320, 722] on button "Add Payment" at bounding box center [1331, 723] width 278 height 29
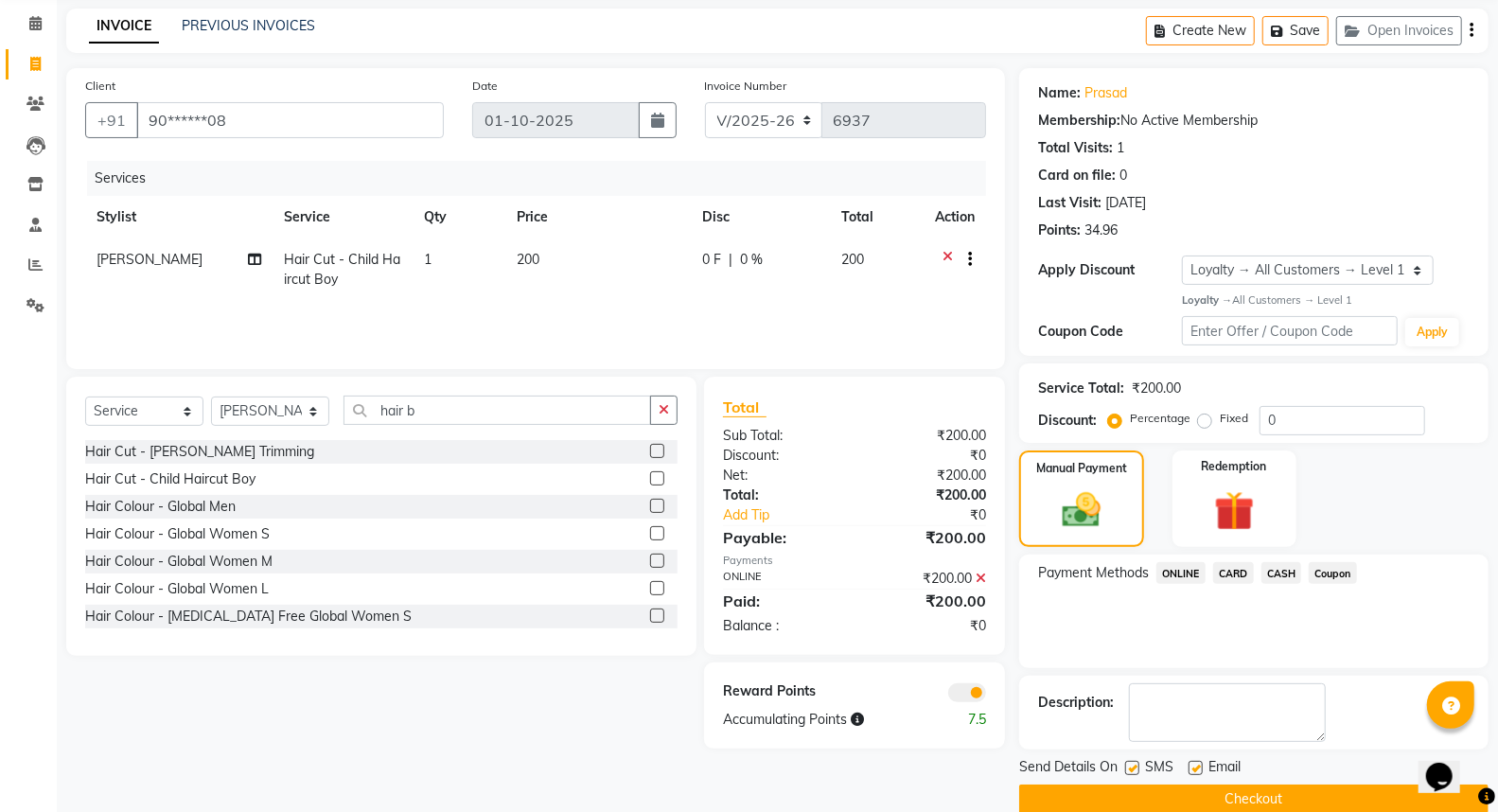
scroll to position [102, 0]
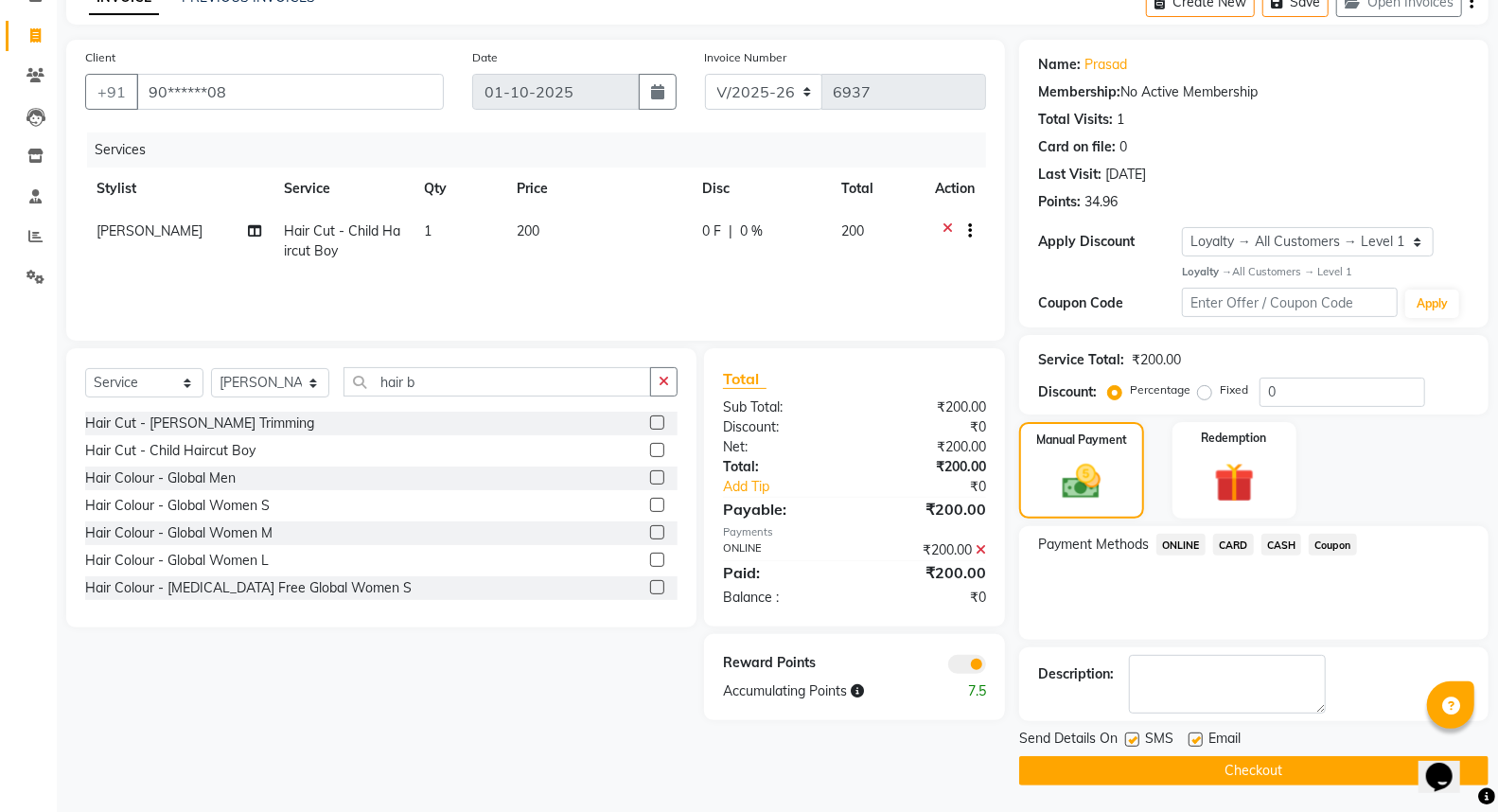
click at [1291, 764] on button "Checkout" at bounding box center [1254, 770] width 469 height 29
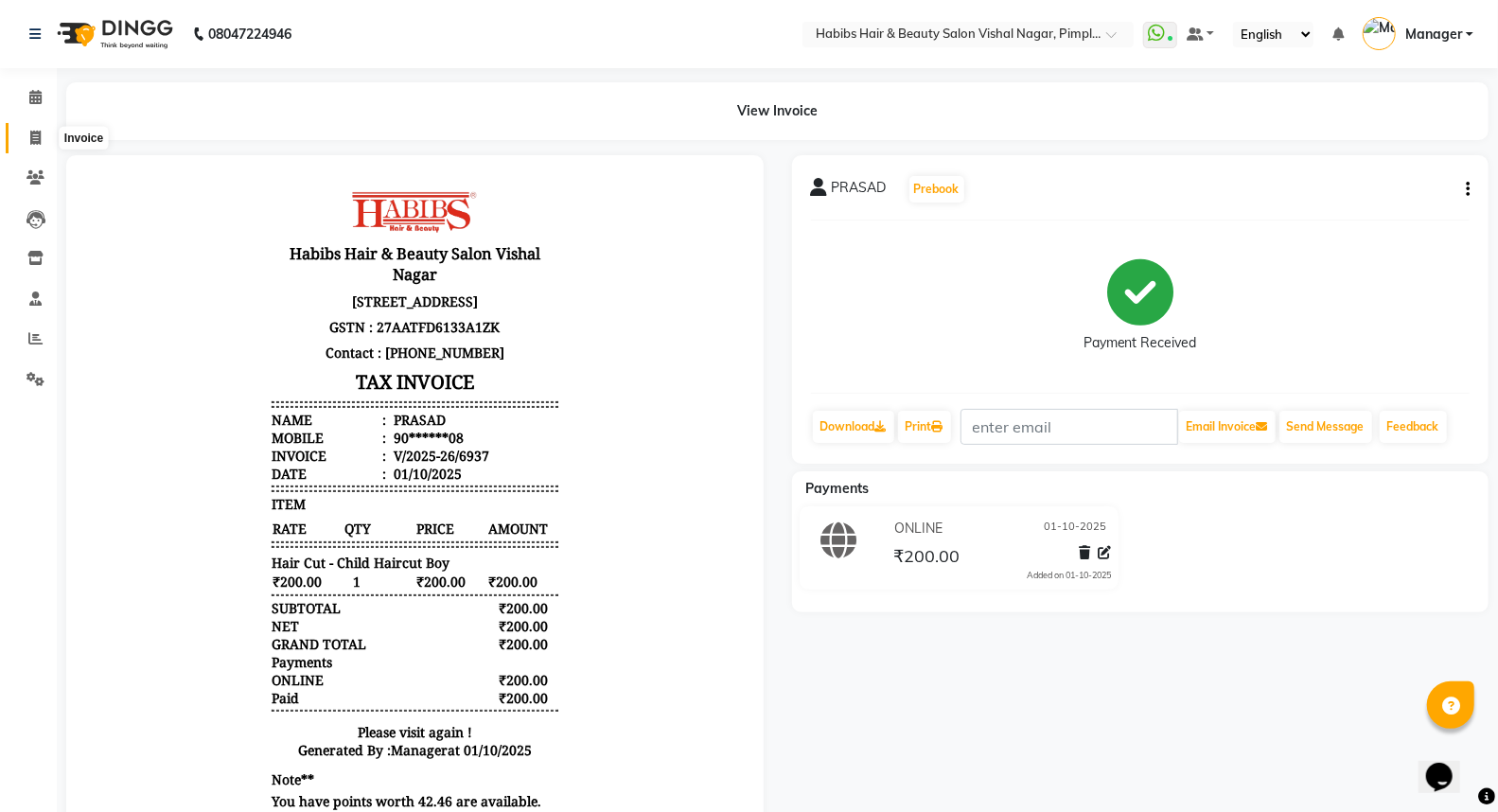
click at [35, 142] on icon at bounding box center [35, 137] width 11 height 15
select select "service"
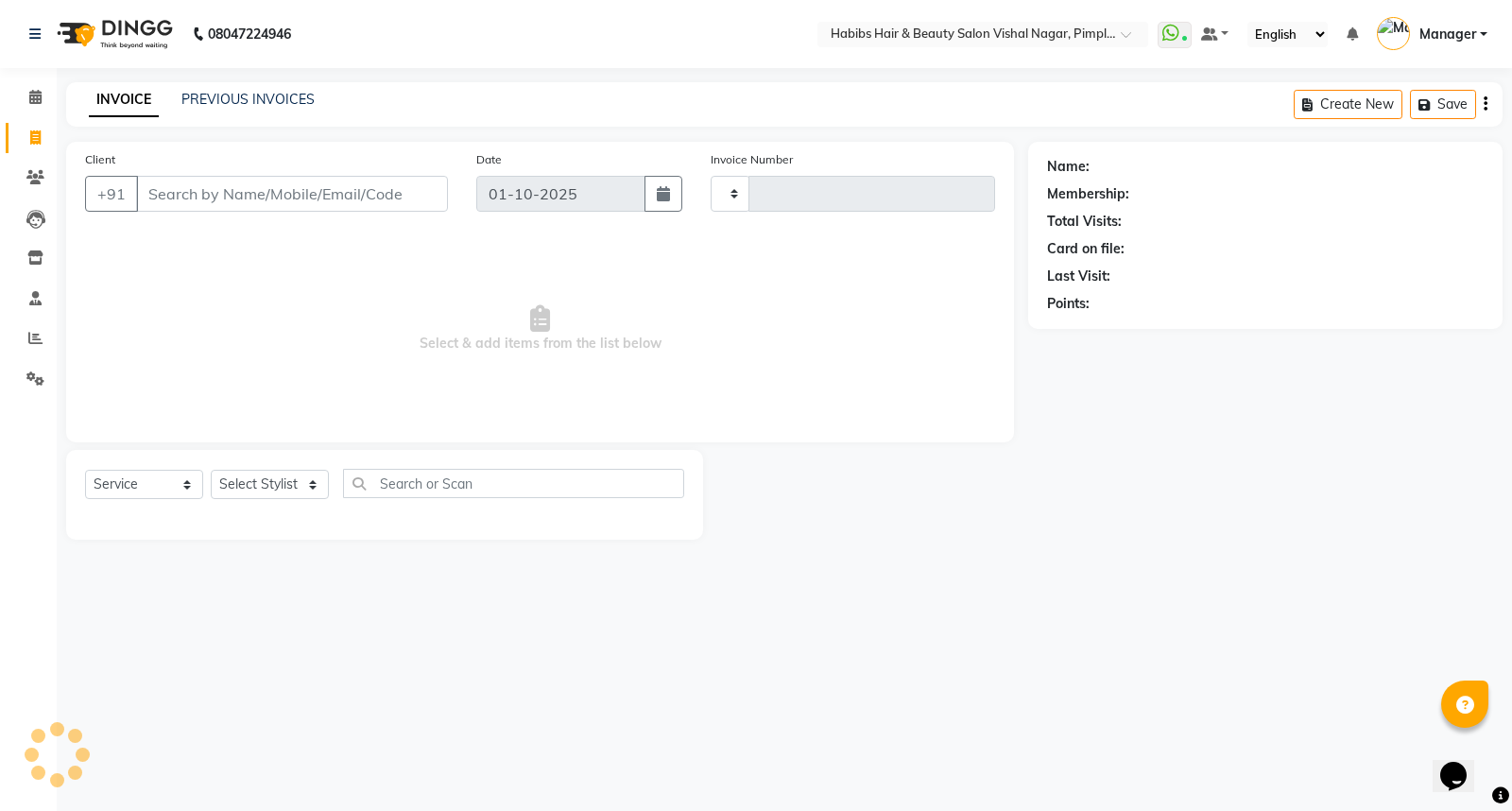
type input "6938"
select select "5725"
click at [249, 96] on link "PREVIOUS INVOICES" at bounding box center [248, 99] width 133 height 17
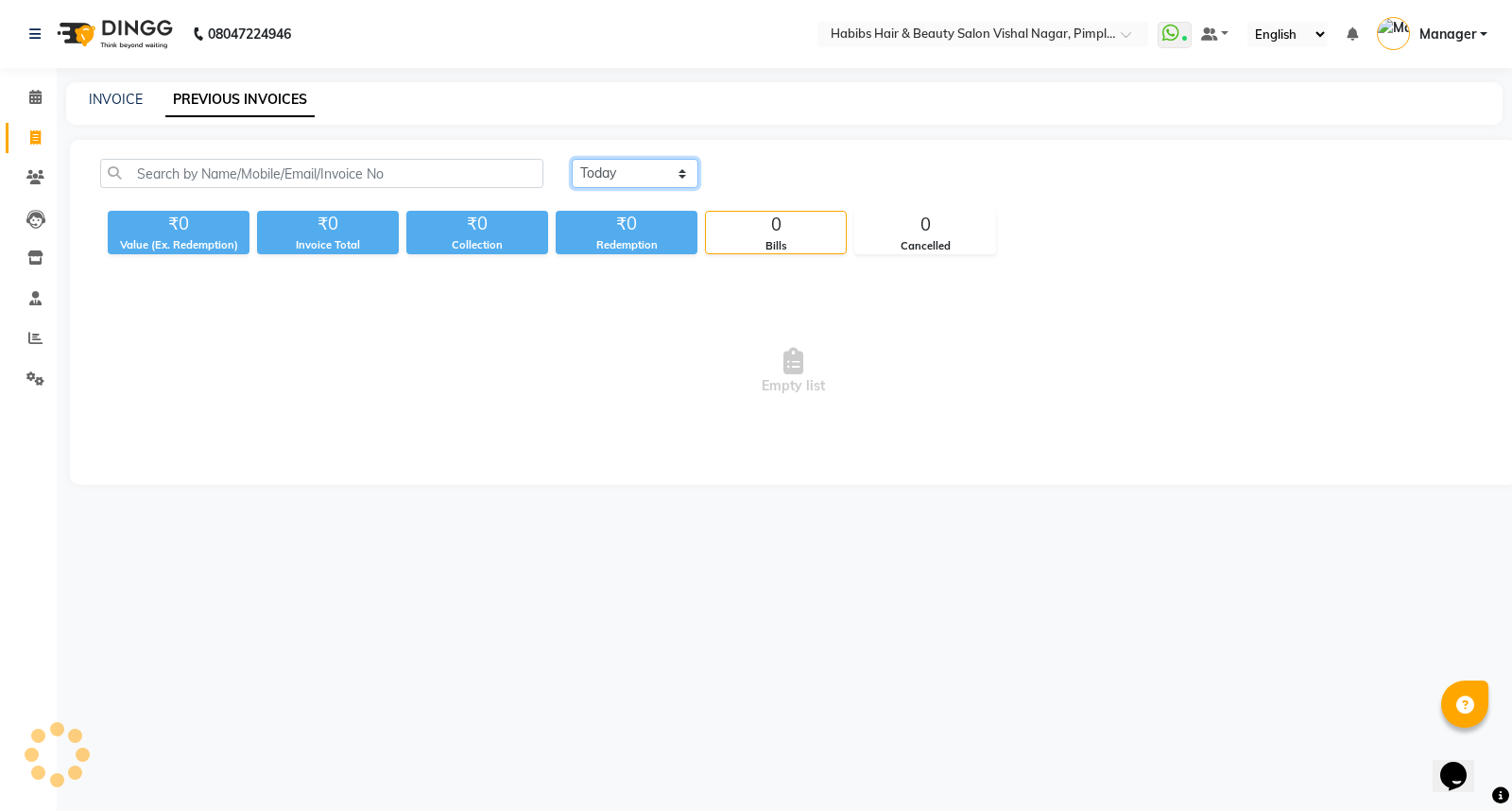
click at [650, 180] on select "Today Yesterday Custom Range" at bounding box center [635, 173] width 126 height 29
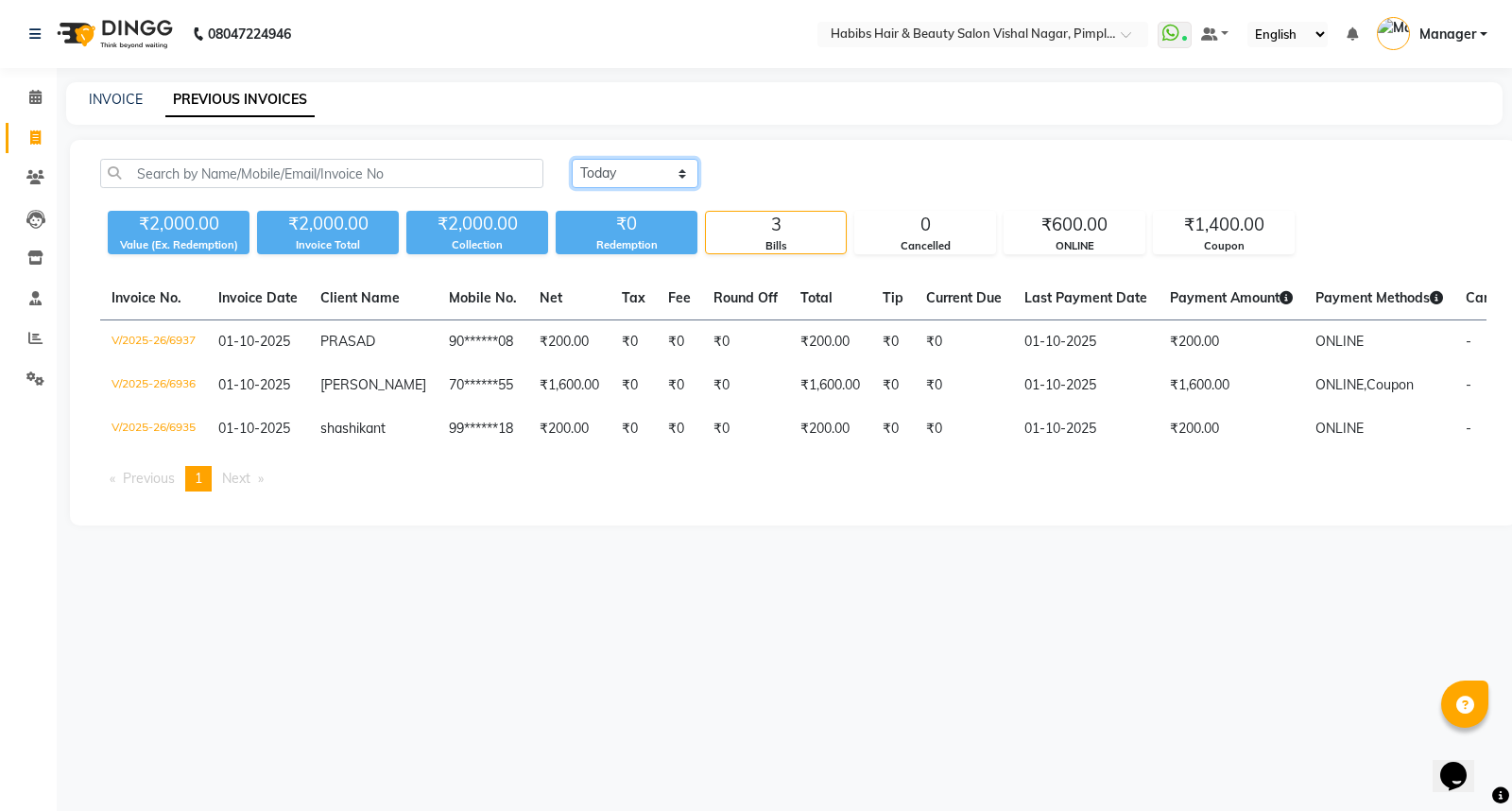
click at [571, 158] on select "Today Yesterday Custom Range" at bounding box center [635, 173] width 126 height 29
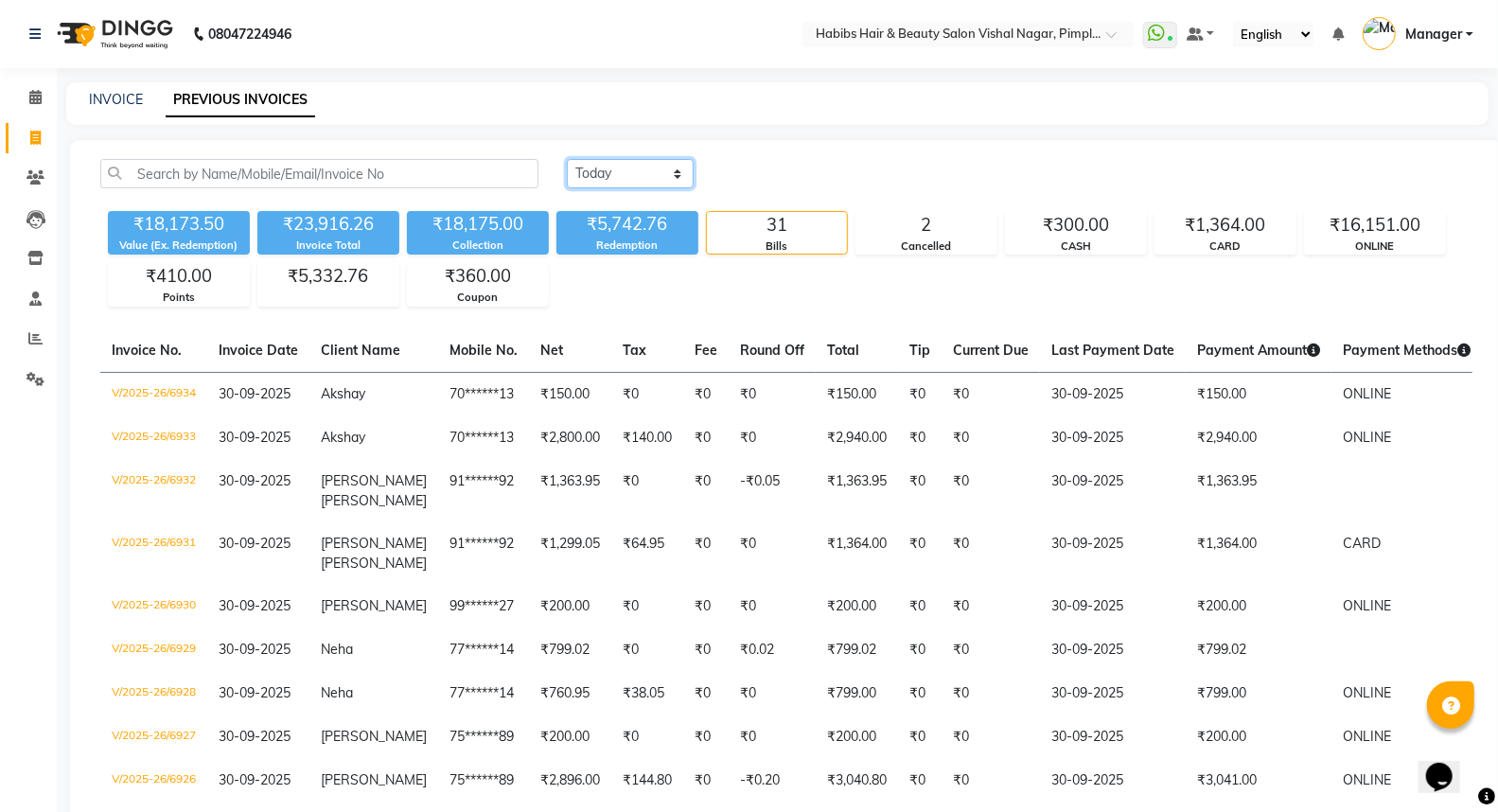
click at [609, 171] on select "Today Yesterday Custom Range" at bounding box center [630, 173] width 126 height 29
click at [567, 159] on select "Today Yesterday Custom Range" at bounding box center [630, 173] width 126 height 29
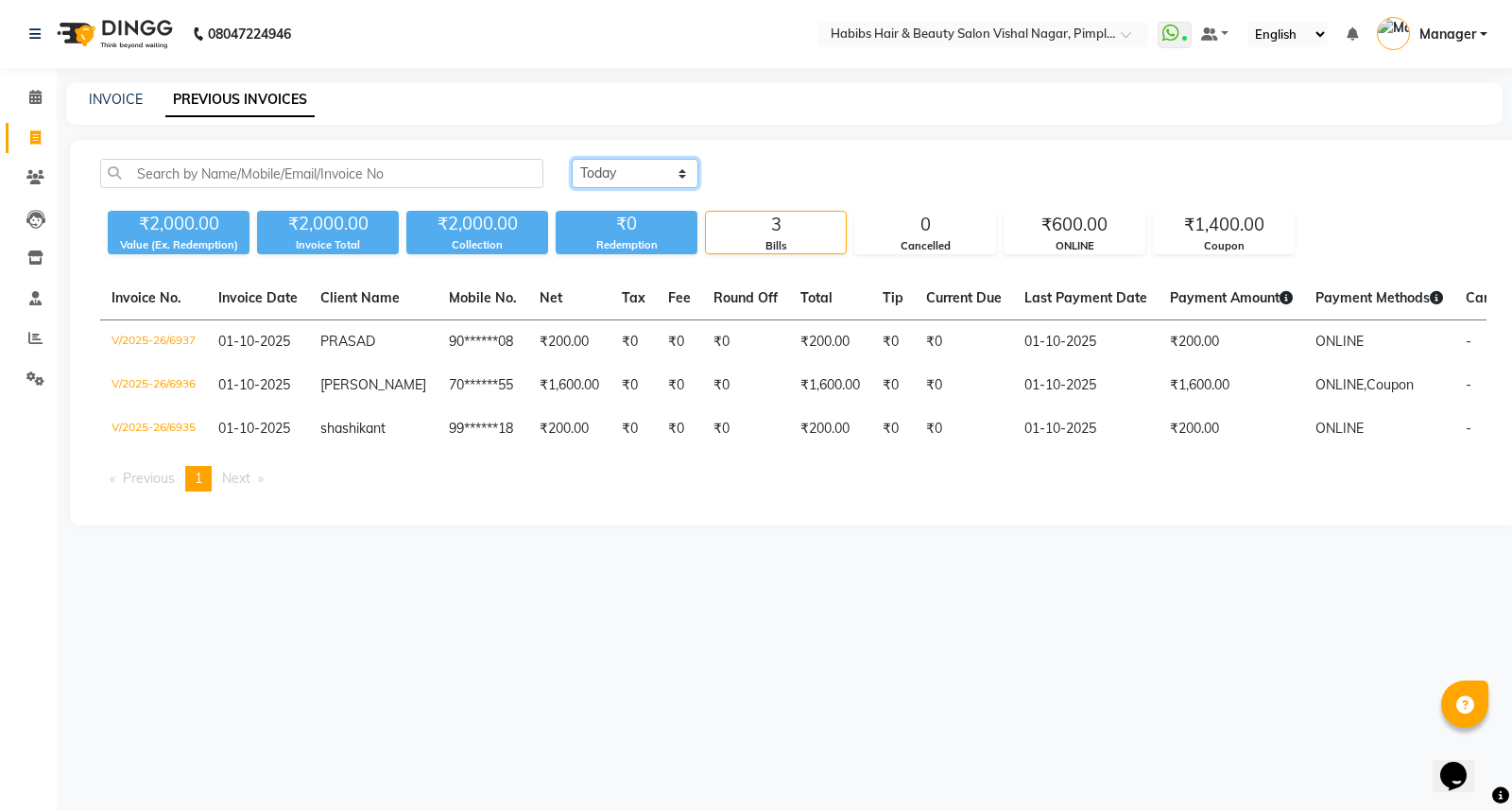
click at [640, 172] on select "Today Yesterday Custom Range" at bounding box center [635, 173] width 126 height 29
select select "yesterday"
click at [571, 158] on select "Today Yesterday Custom Range" at bounding box center [635, 173] width 126 height 29
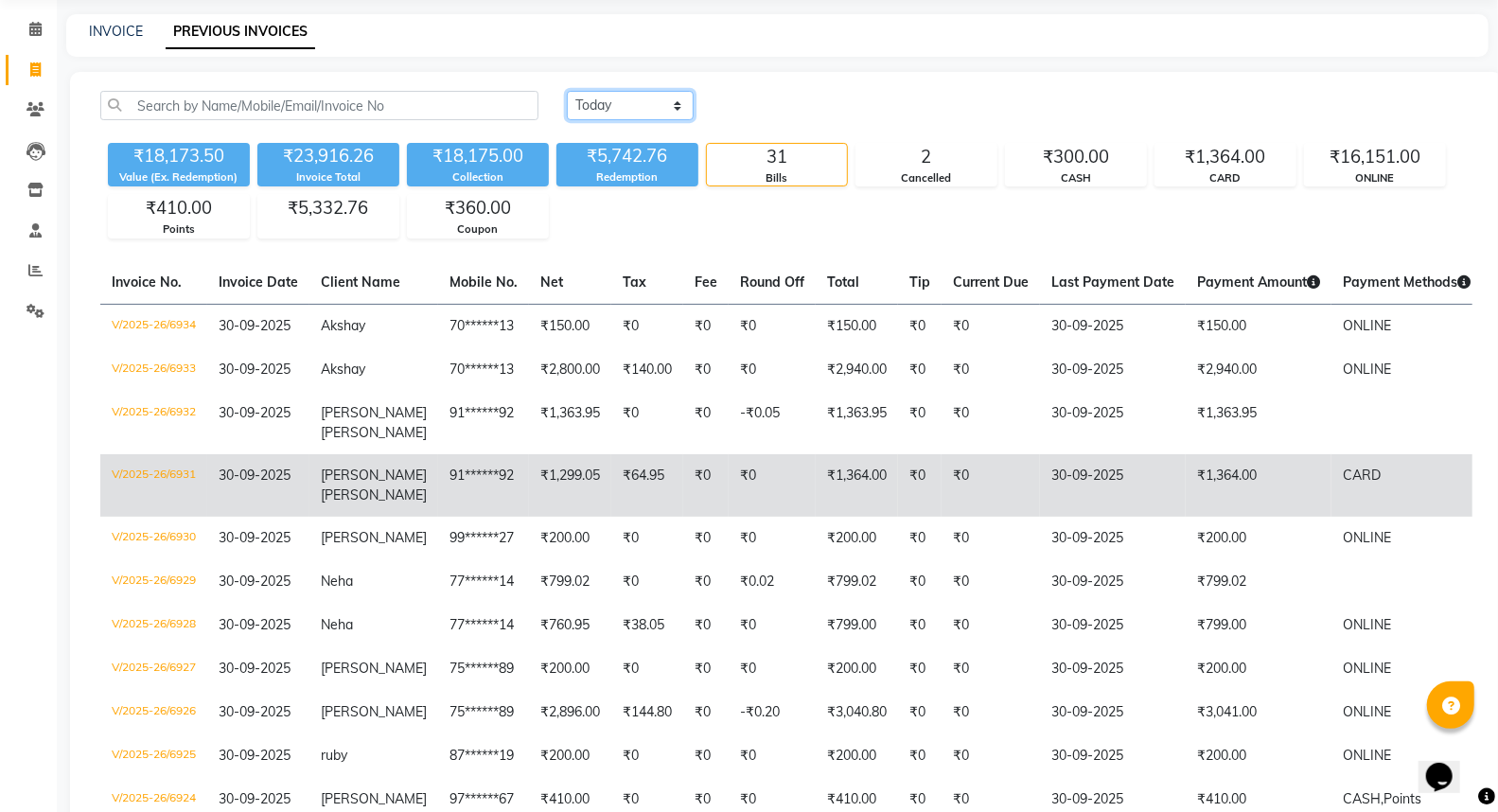
scroll to position [105, 0]
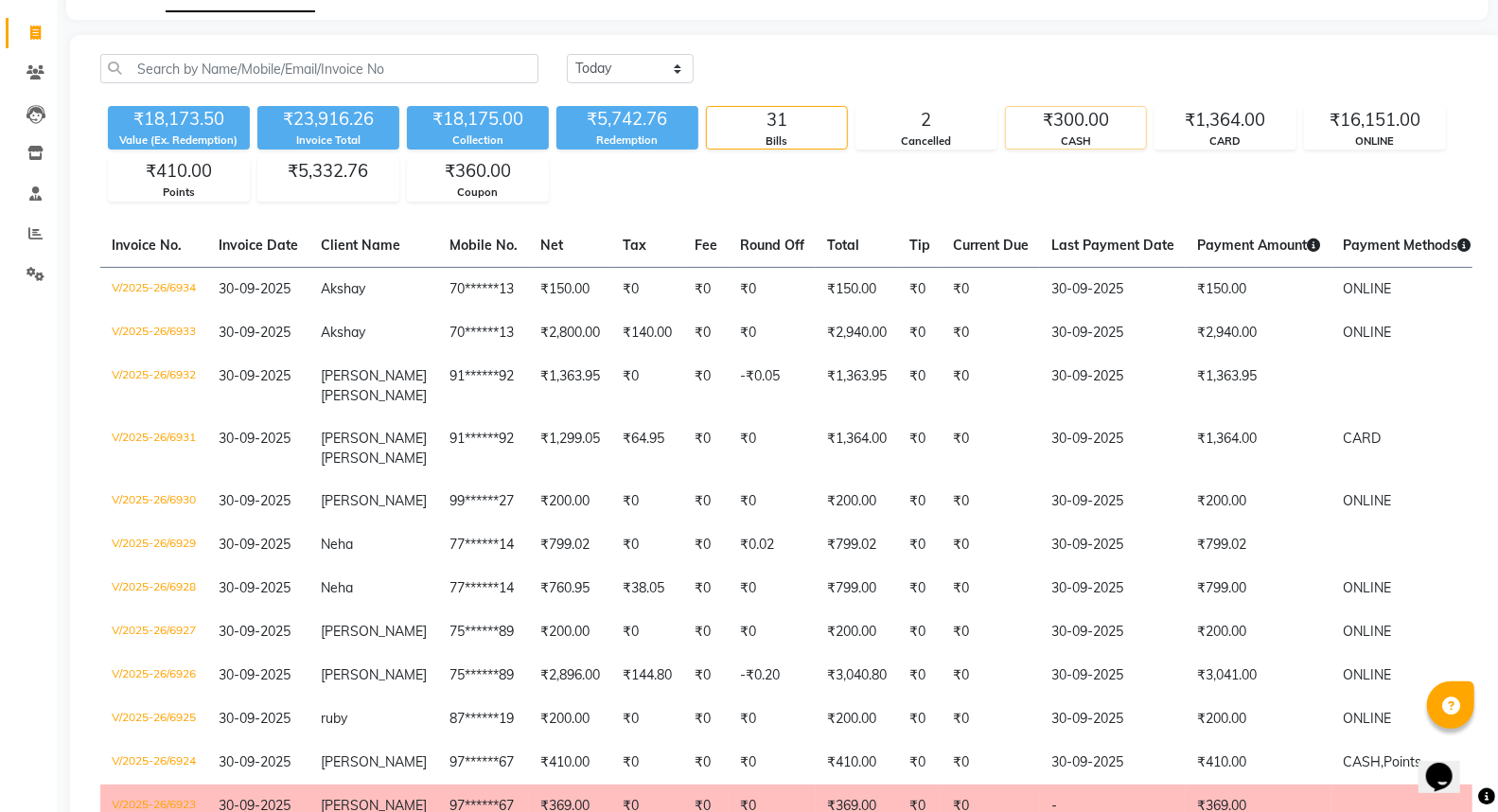
click at [1089, 133] on div "CASH" at bounding box center [1076, 141] width 140 height 17
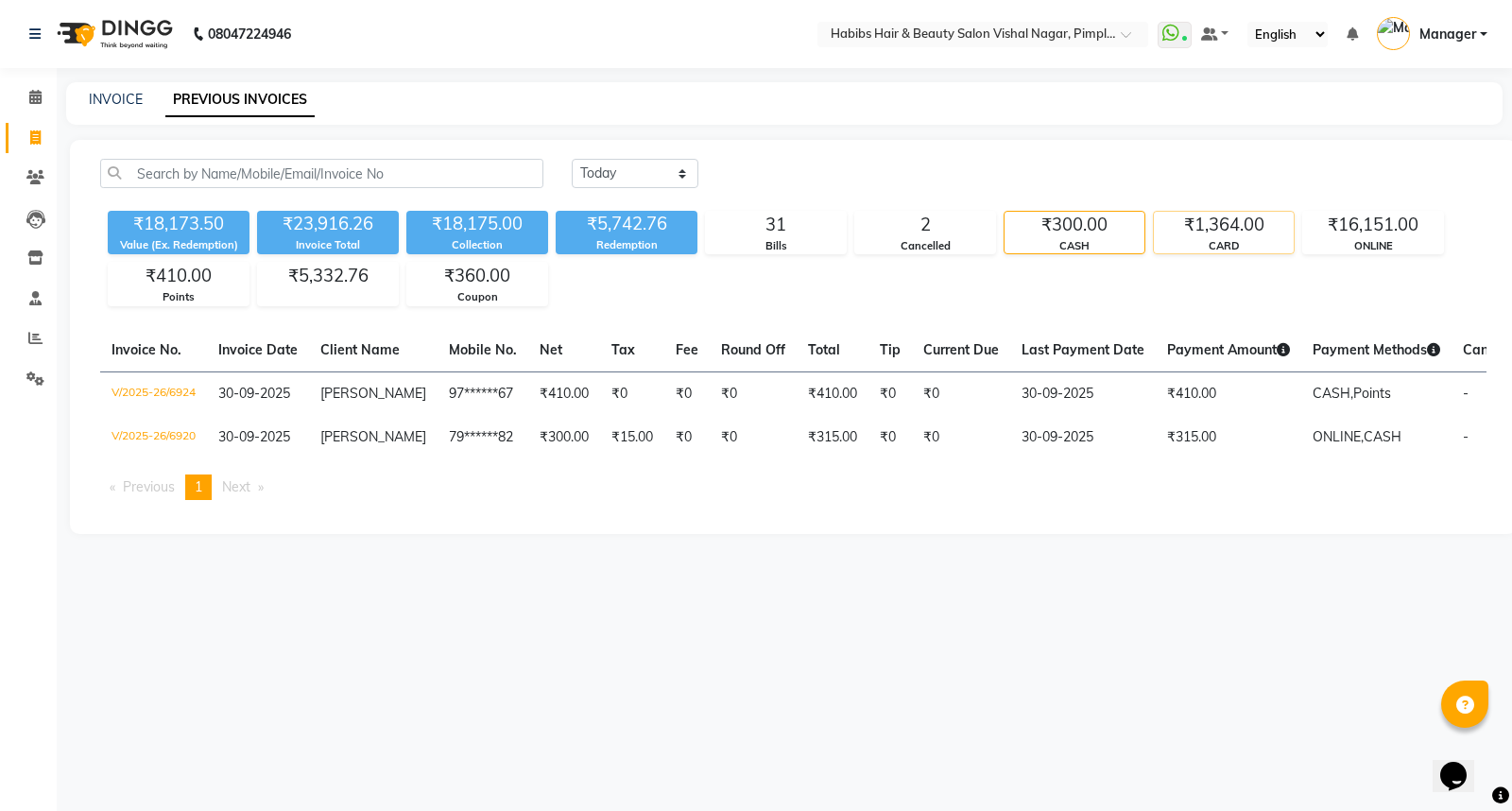
click at [1250, 239] on div "CARD" at bounding box center [1224, 246] width 140 height 17
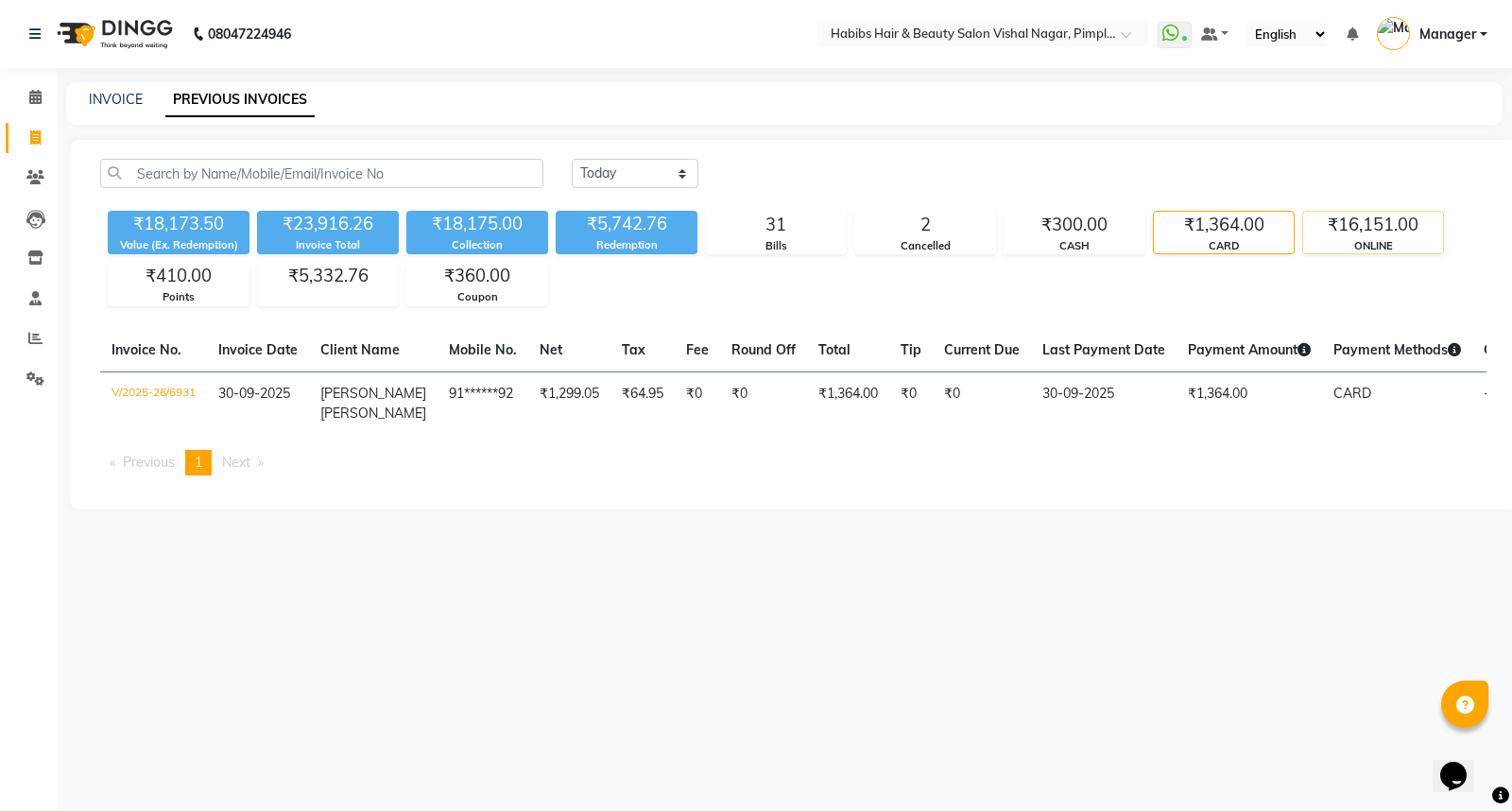
click at [1386, 228] on div "₹16,151.00" at bounding box center [1373, 224] width 140 height 26
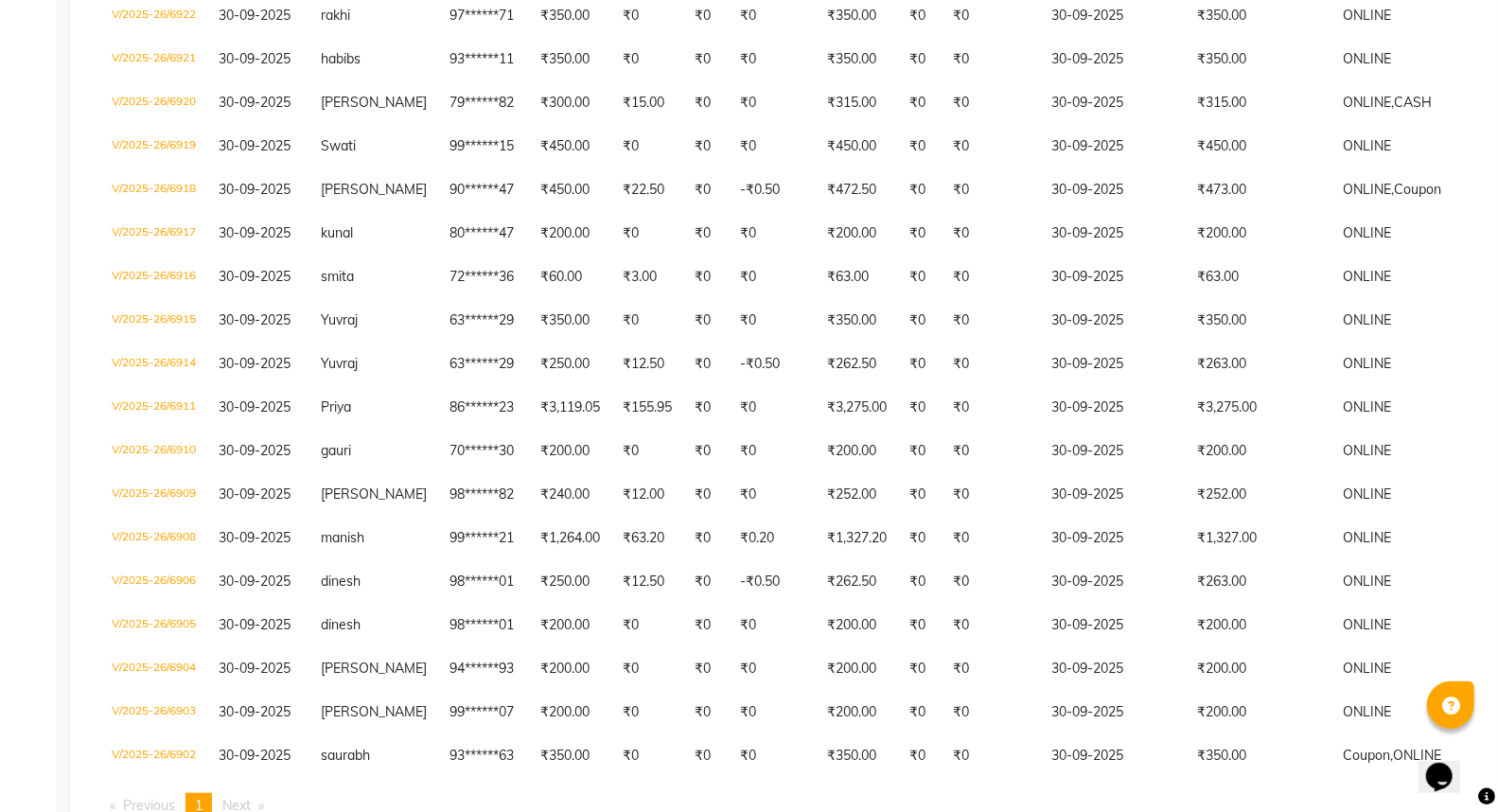
scroll to position [735, 0]
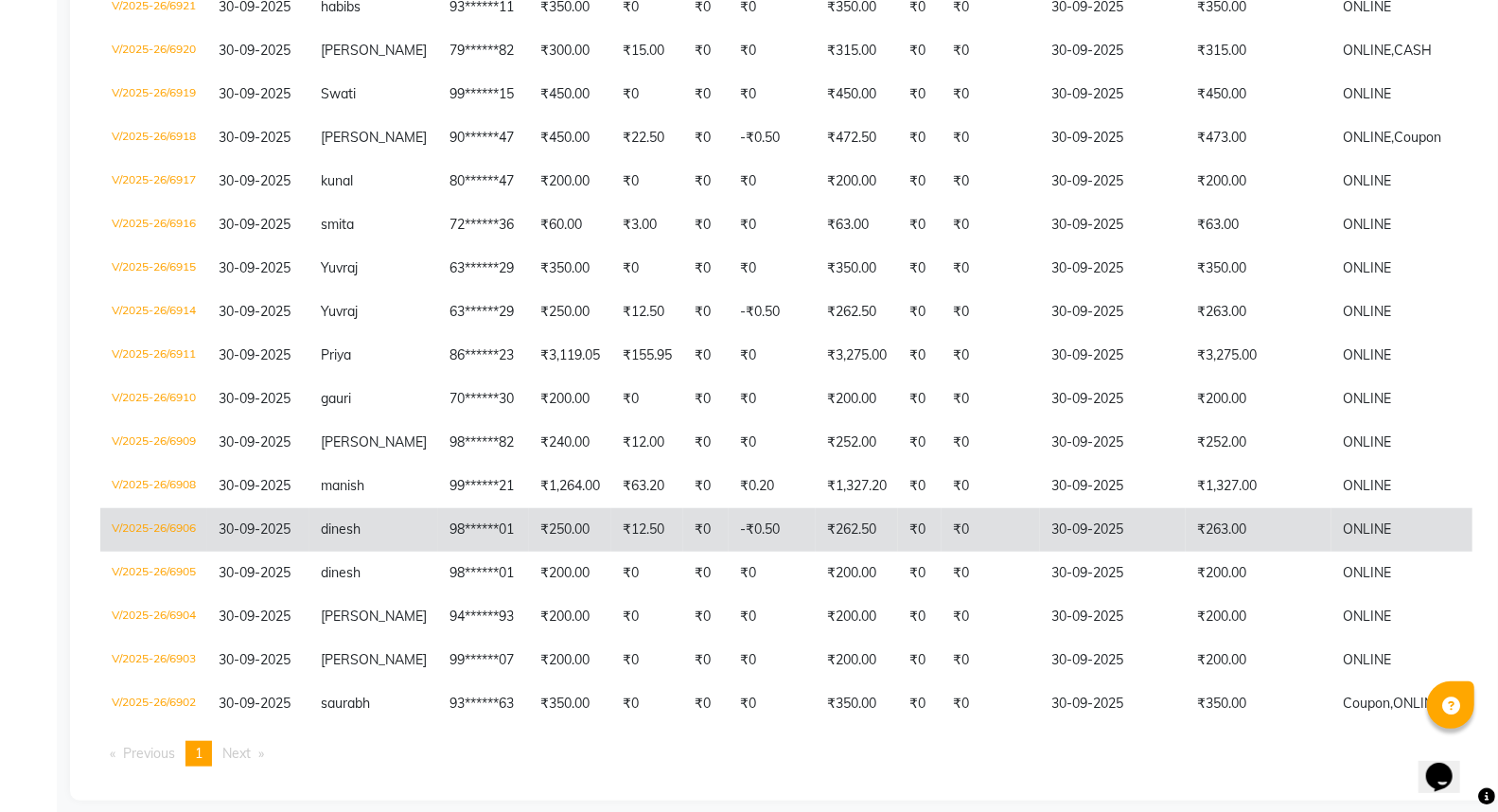
click at [1279, 525] on td "₹263.00" at bounding box center [1259, 529] width 146 height 44
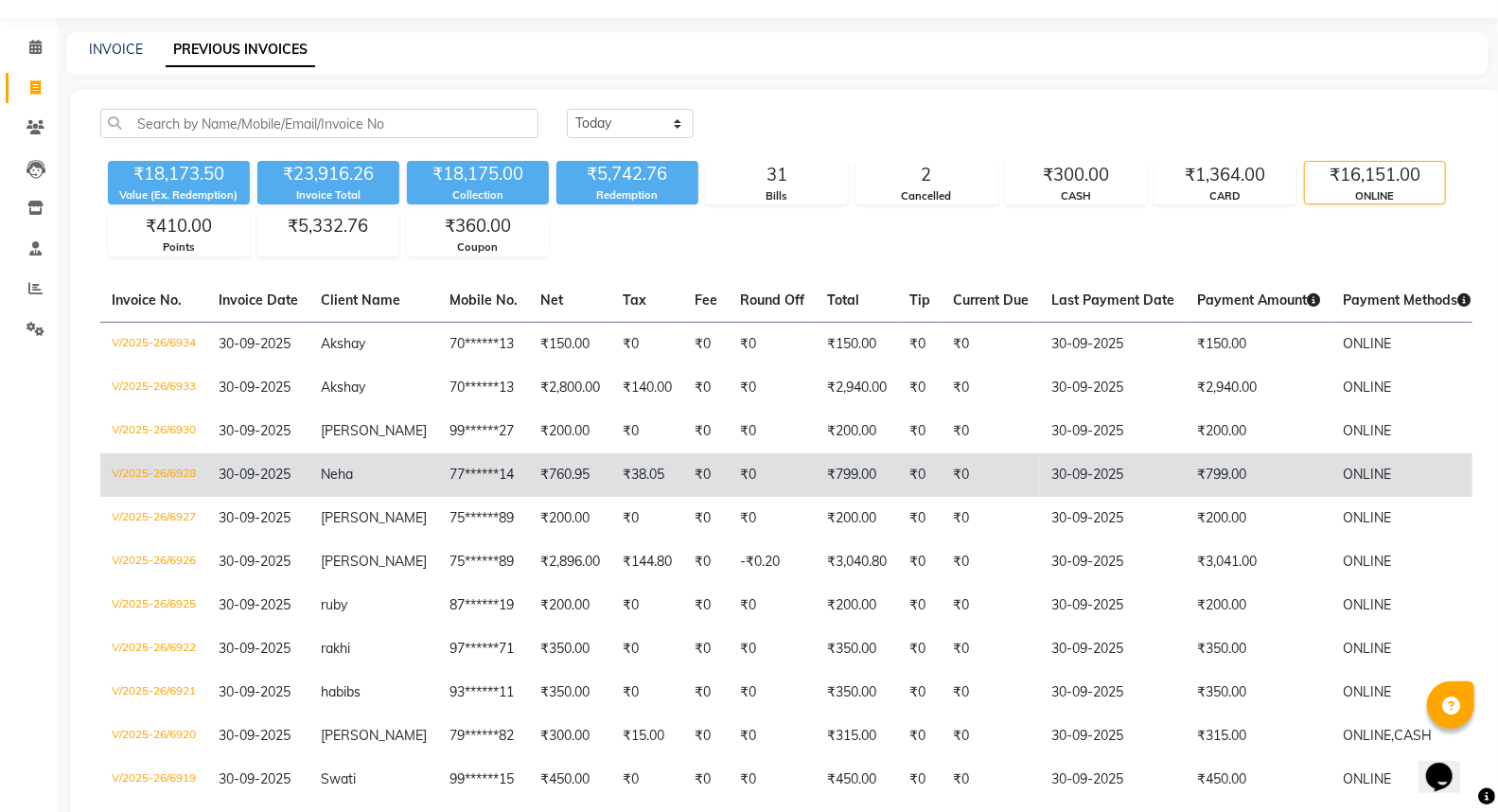
scroll to position [0, 0]
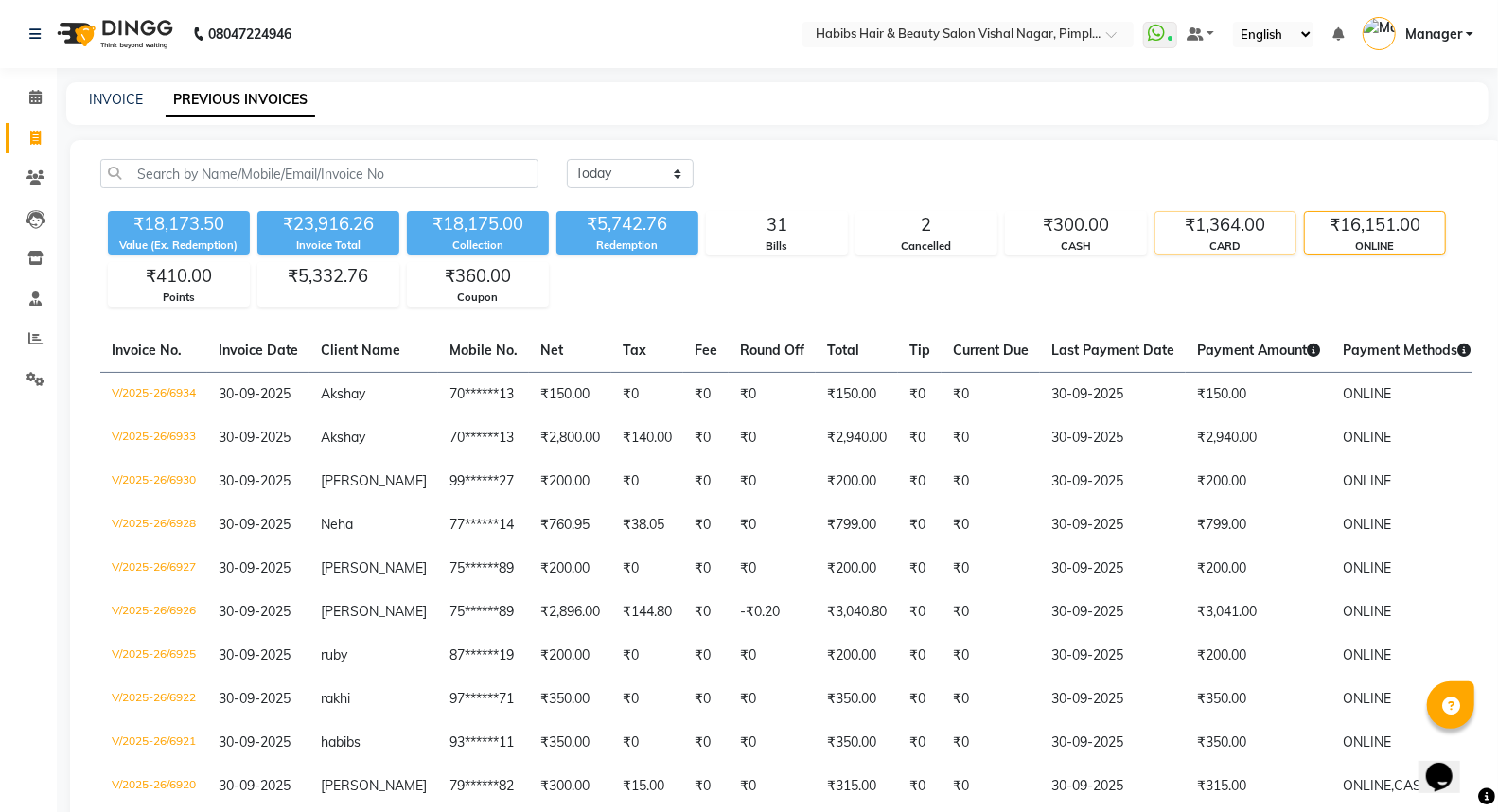
click at [1244, 238] on div "CARD" at bounding box center [1226, 246] width 140 height 17
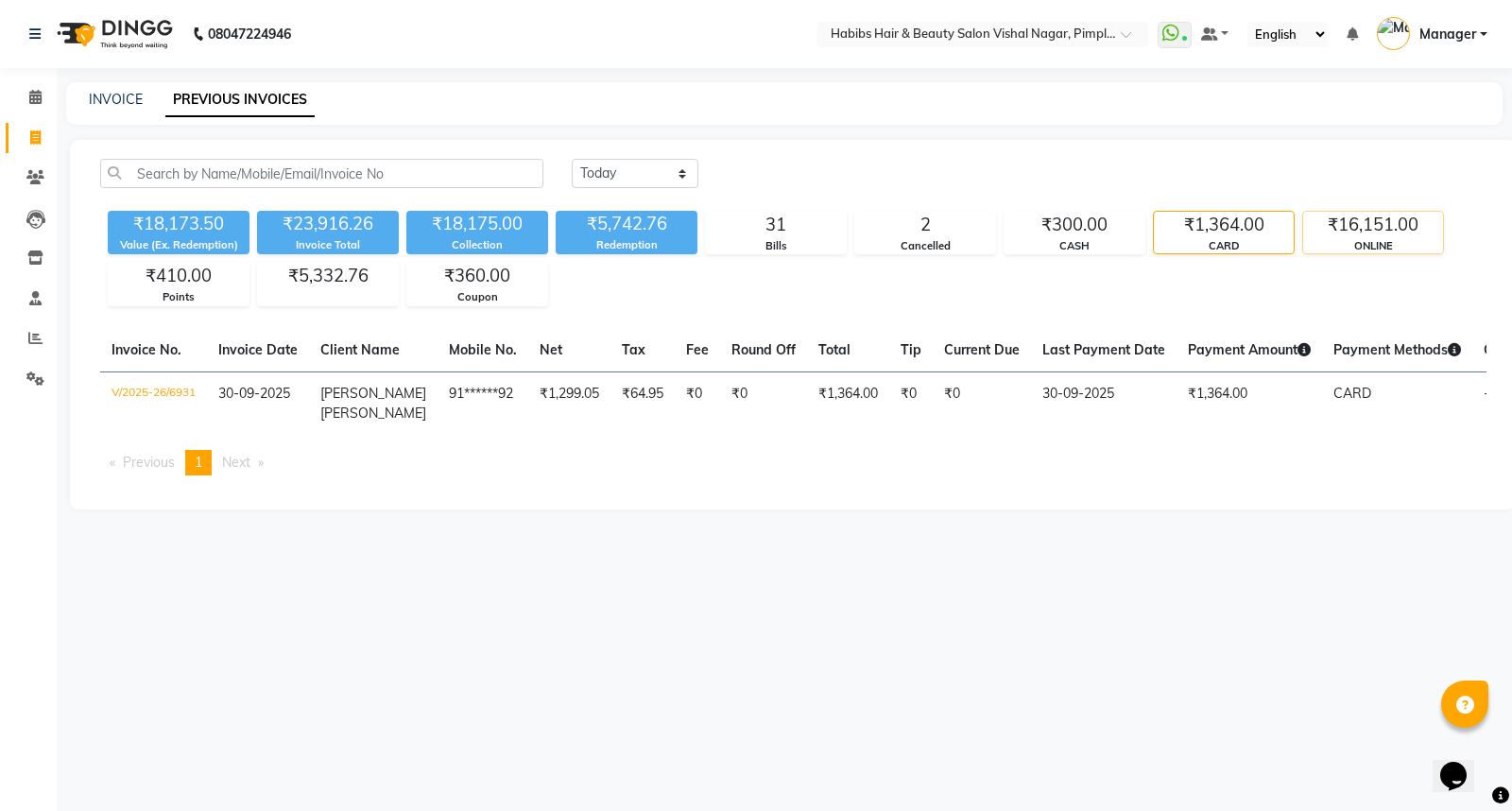
click at [1350, 233] on div "₹16,151.00" at bounding box center [1373, 224] width 140 height 26
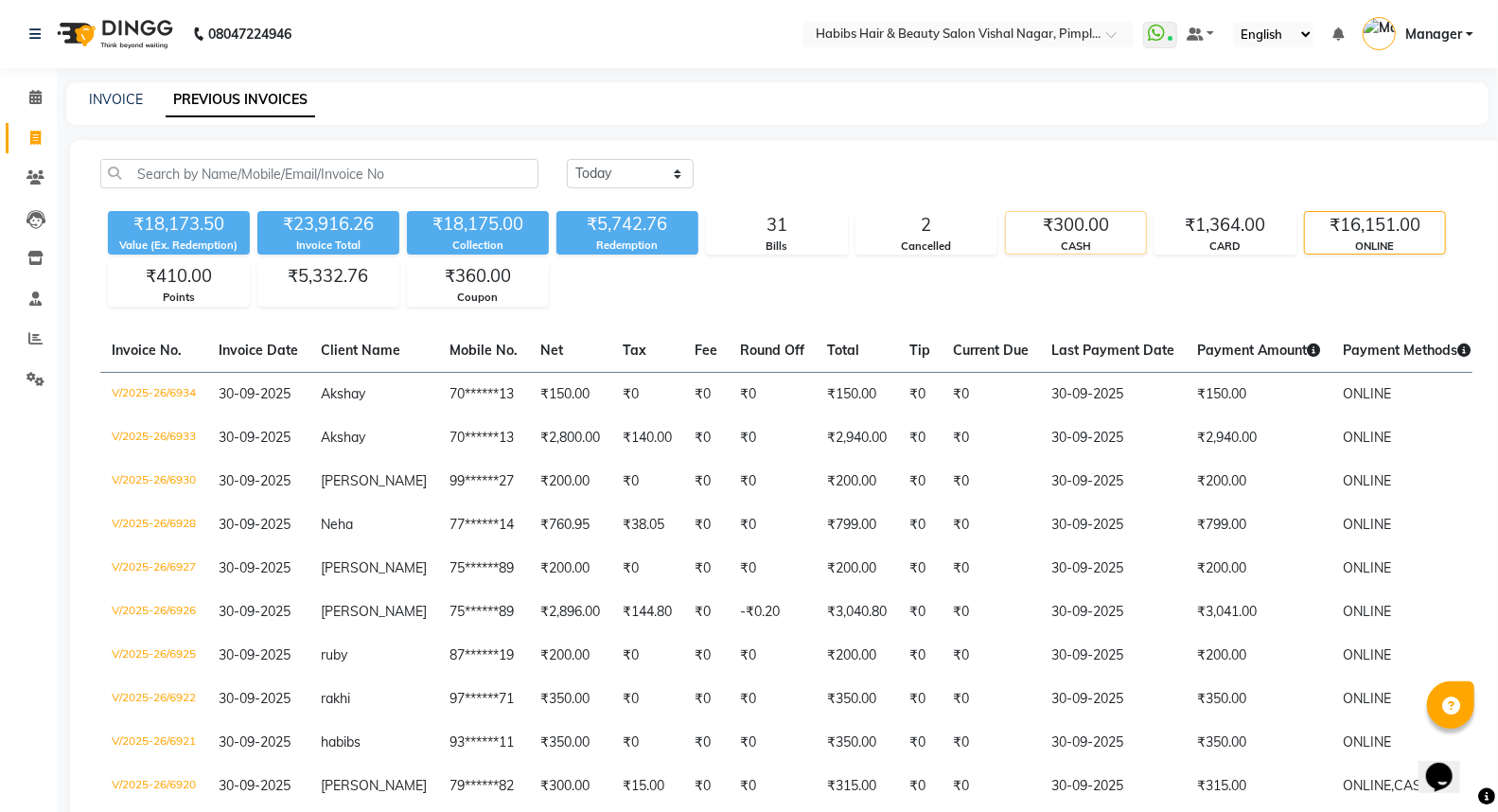
click at [1105, 240] on div "CASH" at bounding box center [1076, 246] width 140 height 17
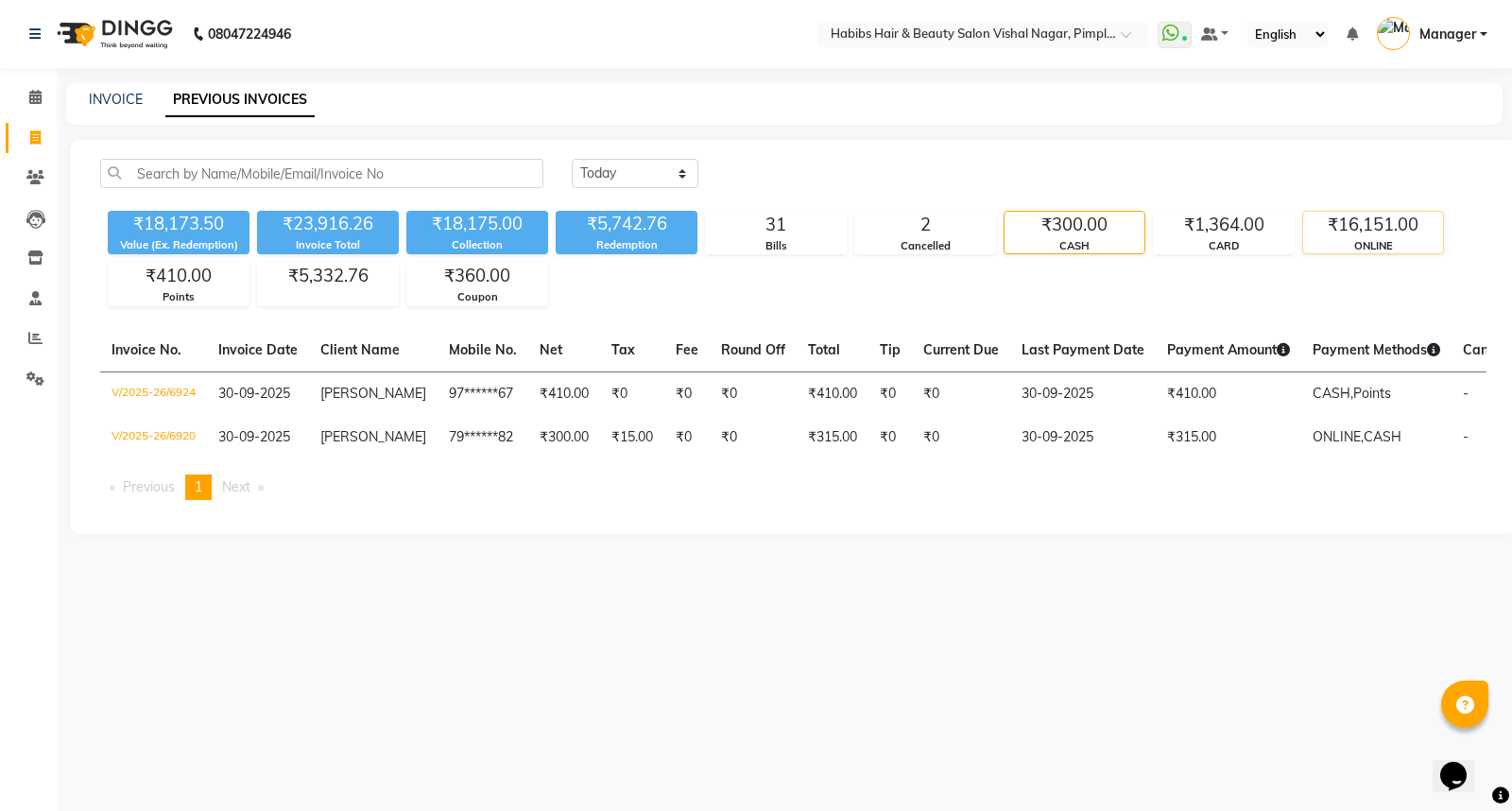
click at [1366, 233] on div "₹16,151.00" at bounding box center [1373, 224] width 140 height 26
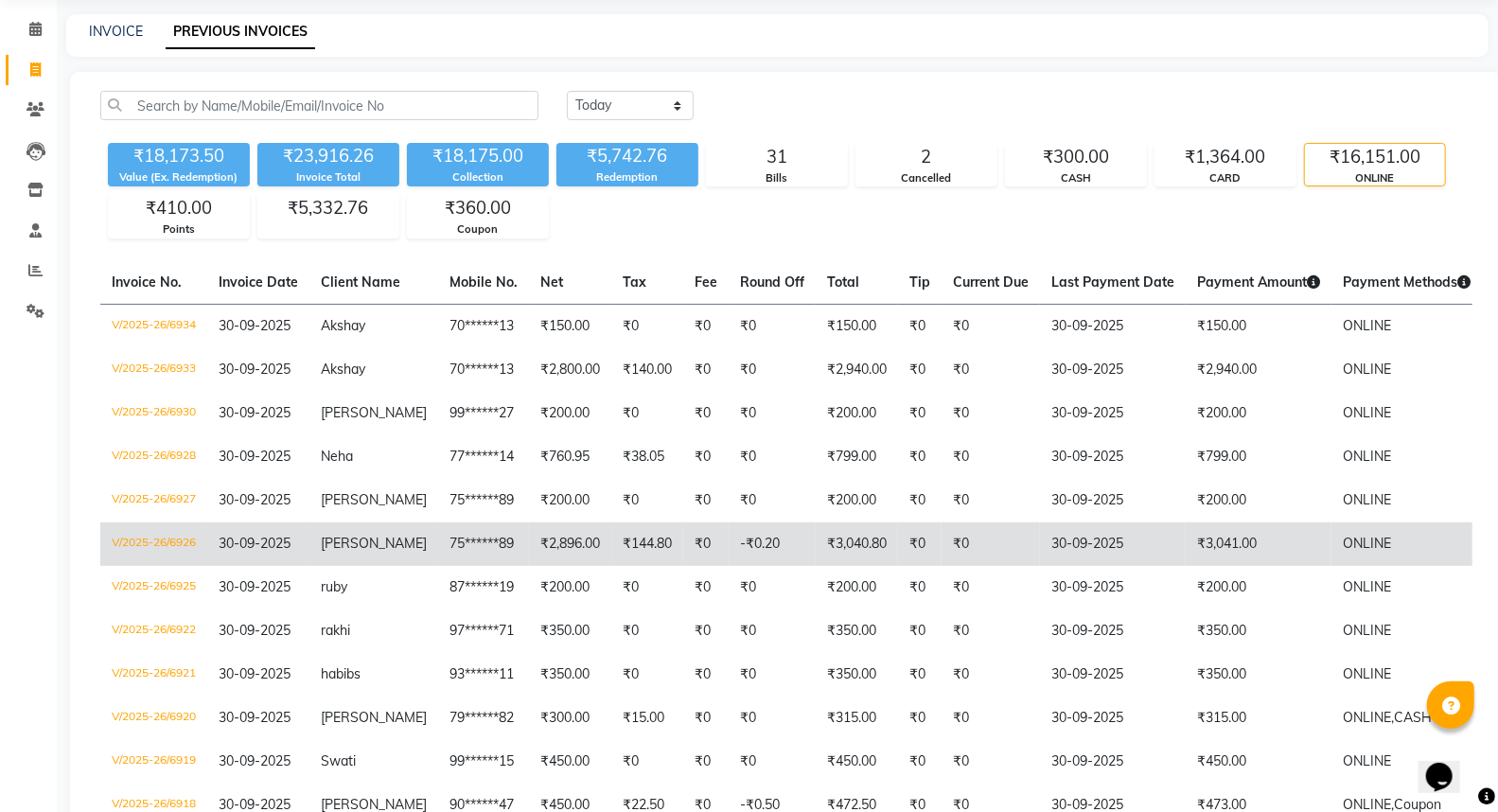
scroll to position [105, 0]
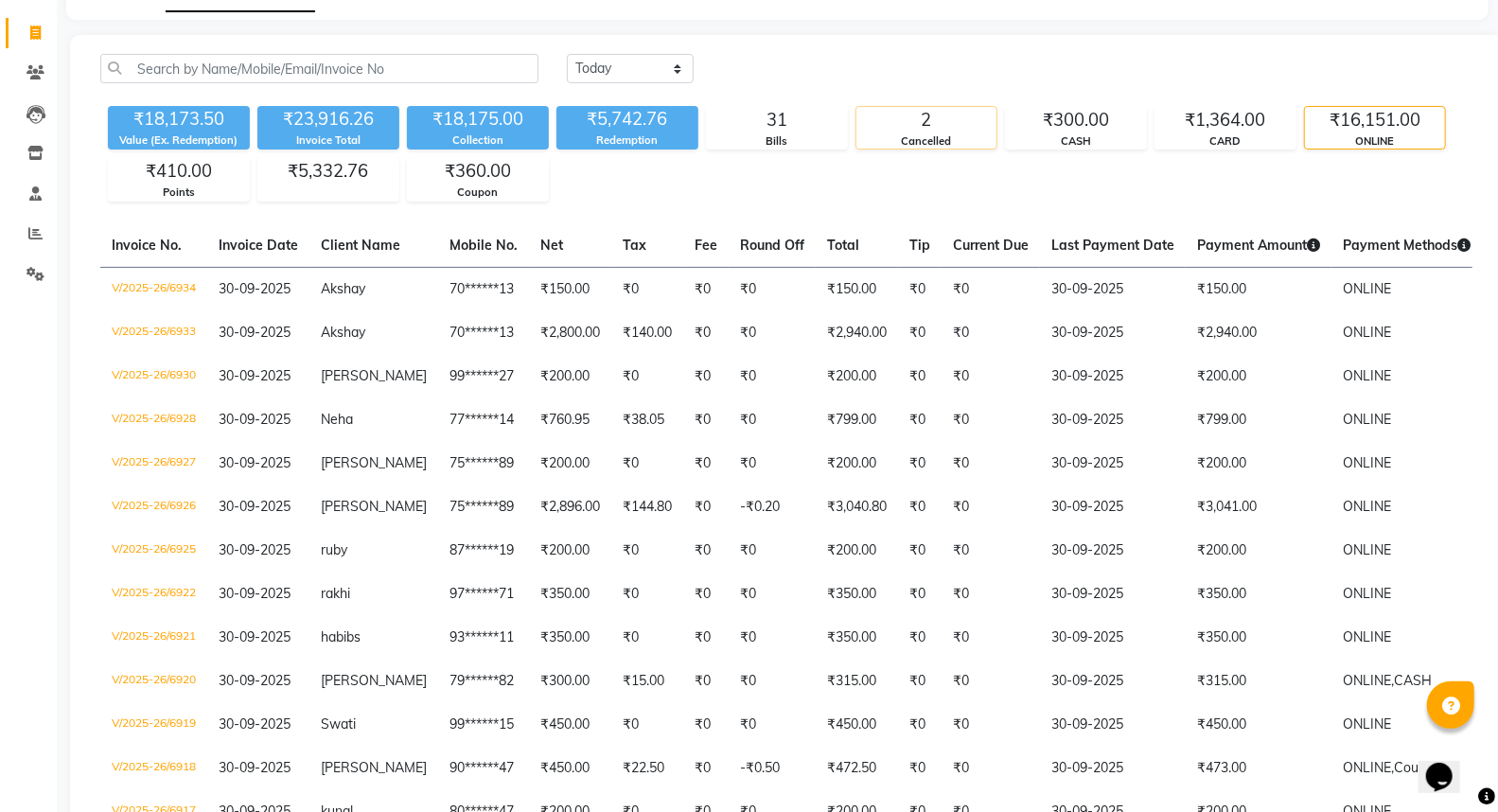
click at [953, 133] on div "Cancelled" at bounding box center [926, 141] width 140 height 17
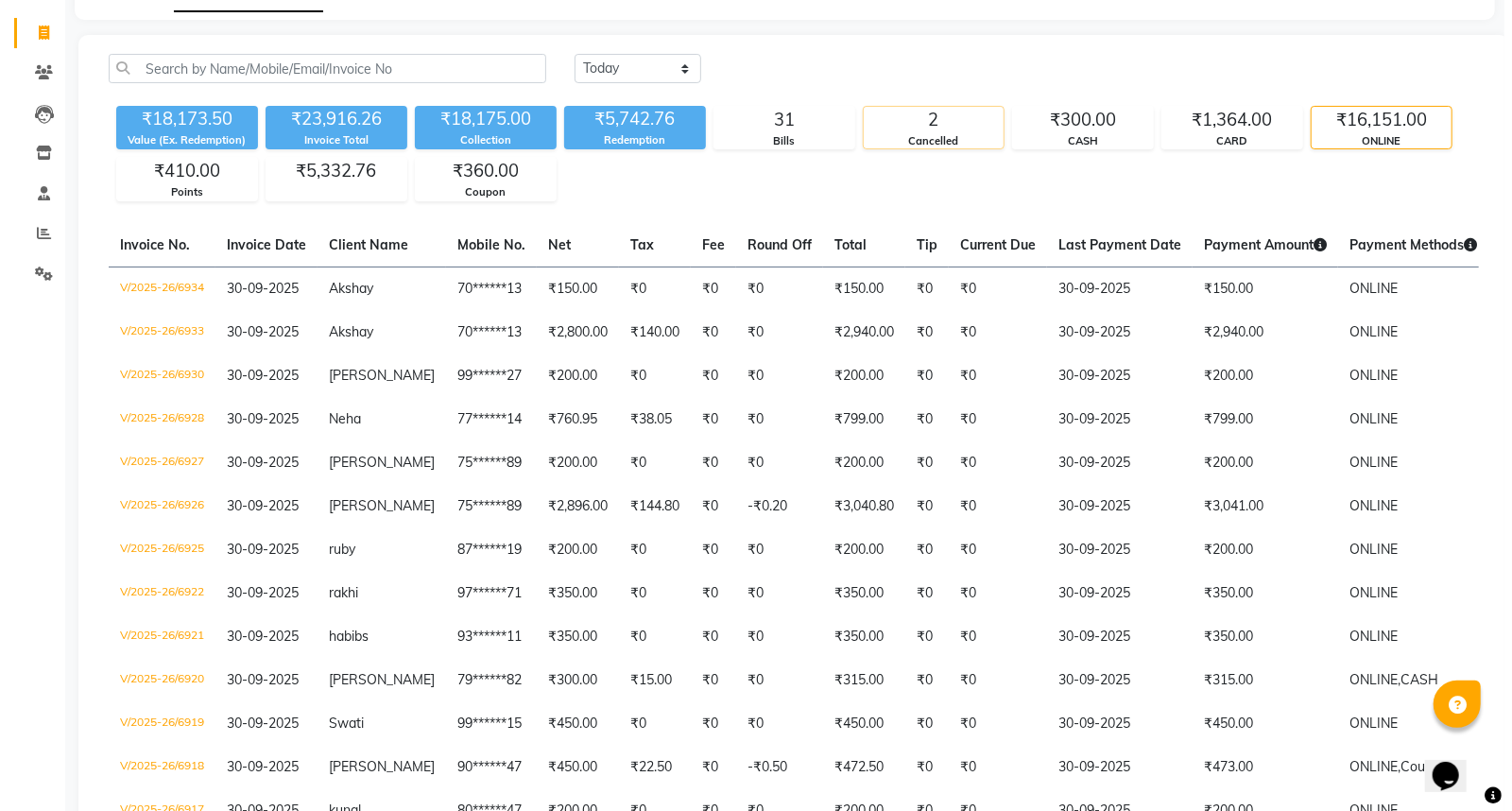
scroll to position [0, 0]
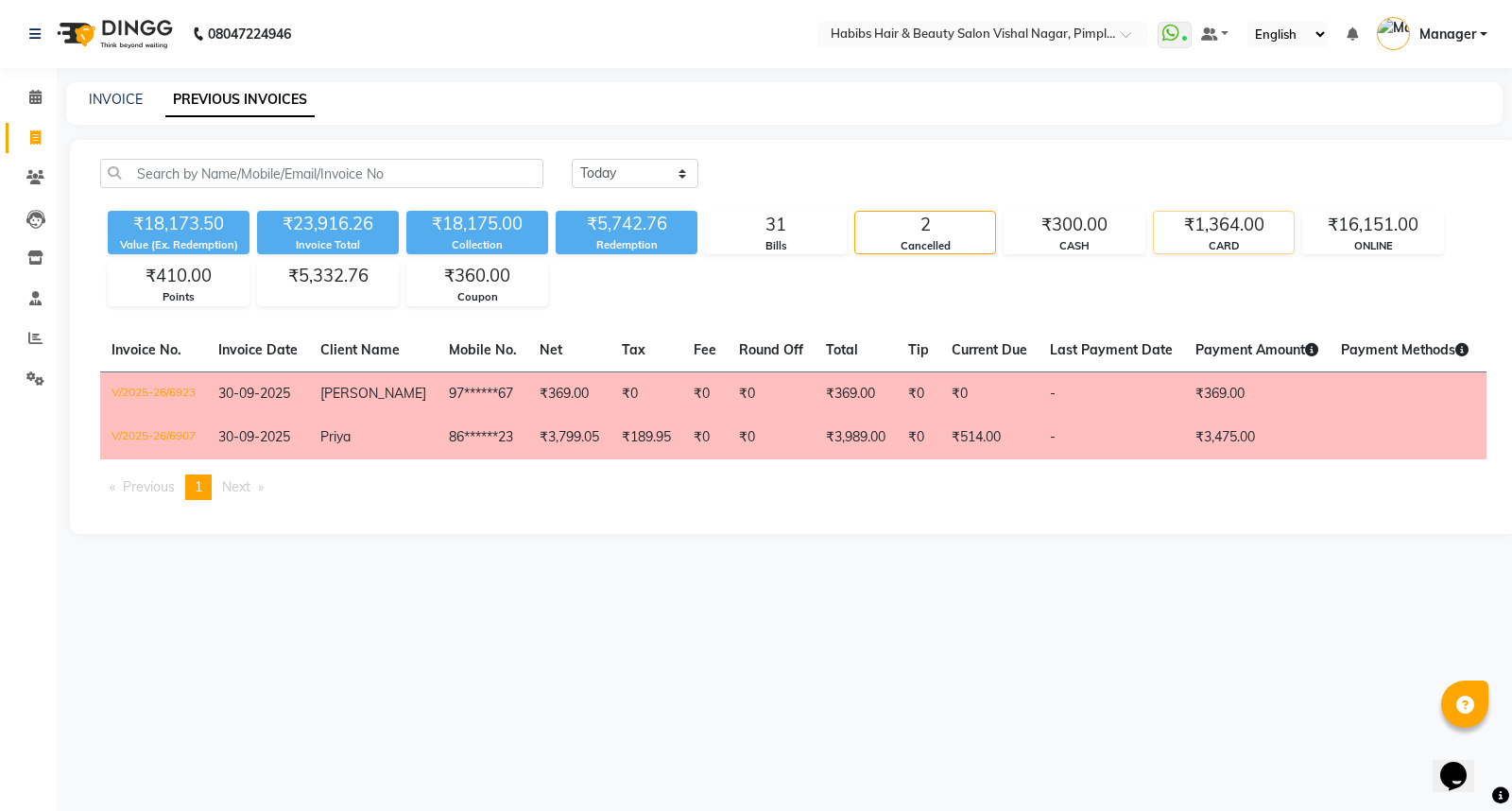
click at [1232, 232] on div "₹1,364.00" at bounding box center [1224, 224] width 140 height 26
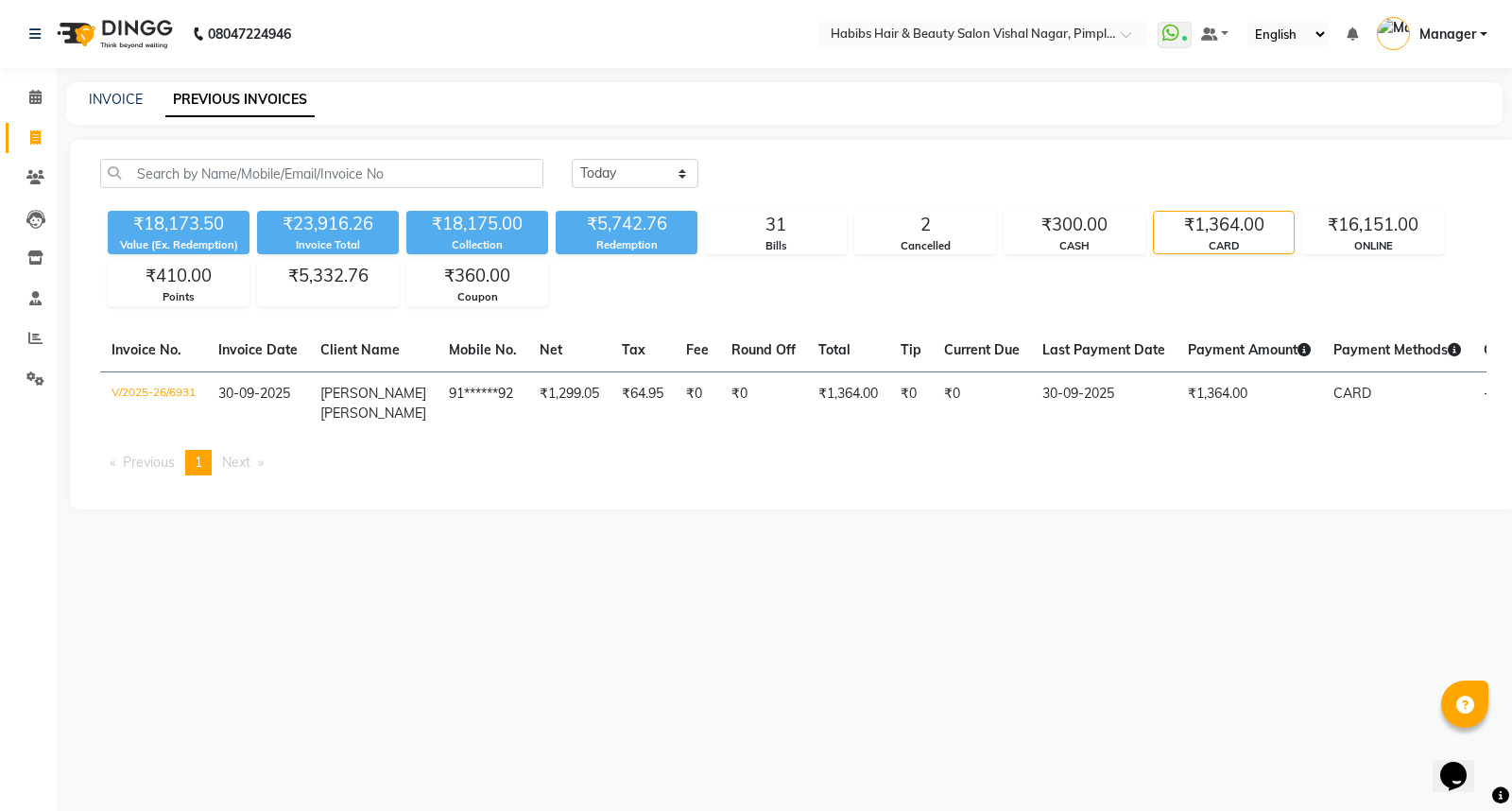
click at [134, 30] on img at bounding box center [113, 34] width 129 height 52
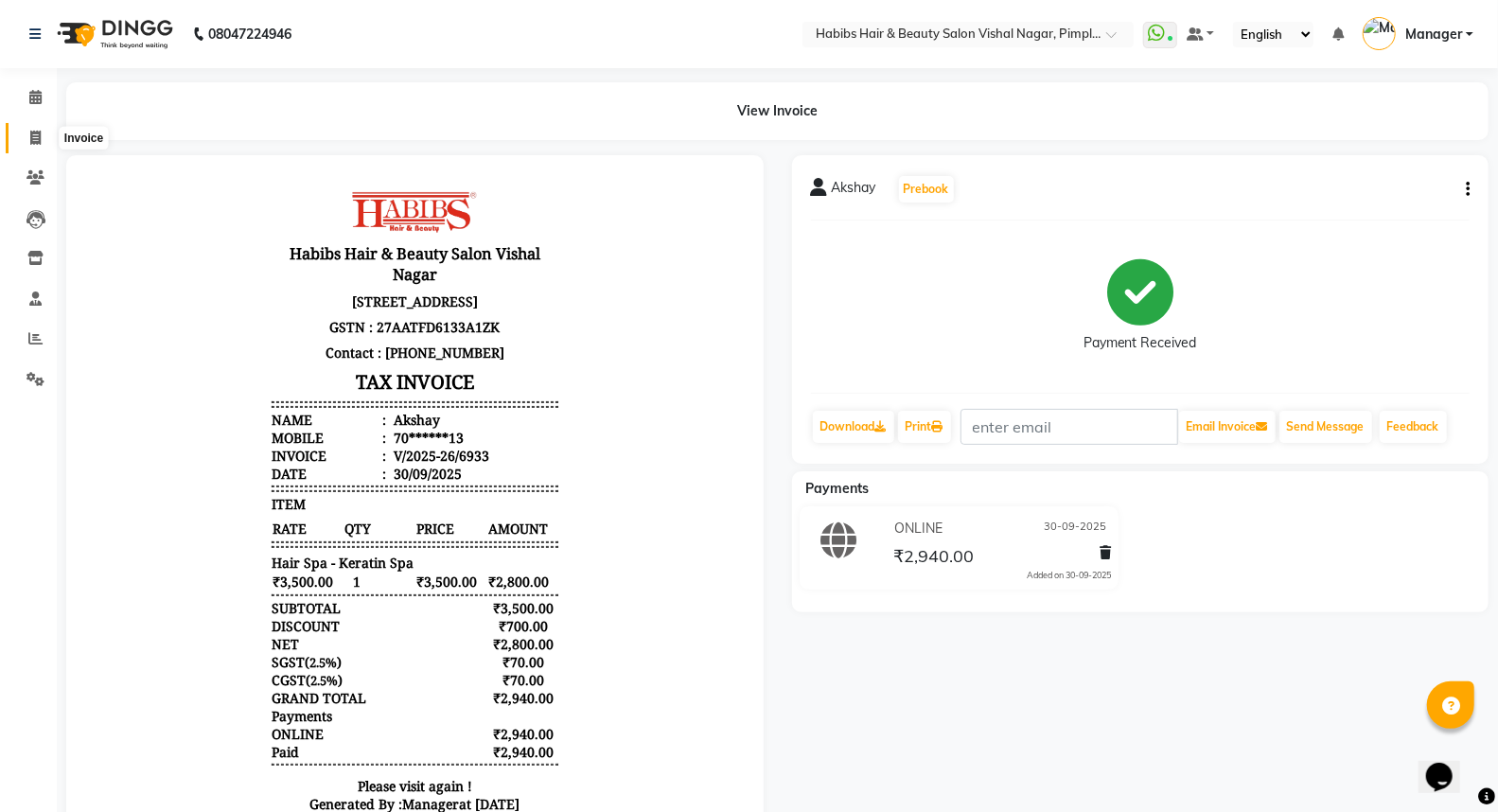
click at [34, 128] on span at bounding box center [35, 138] width 33 height 21
select select "service"
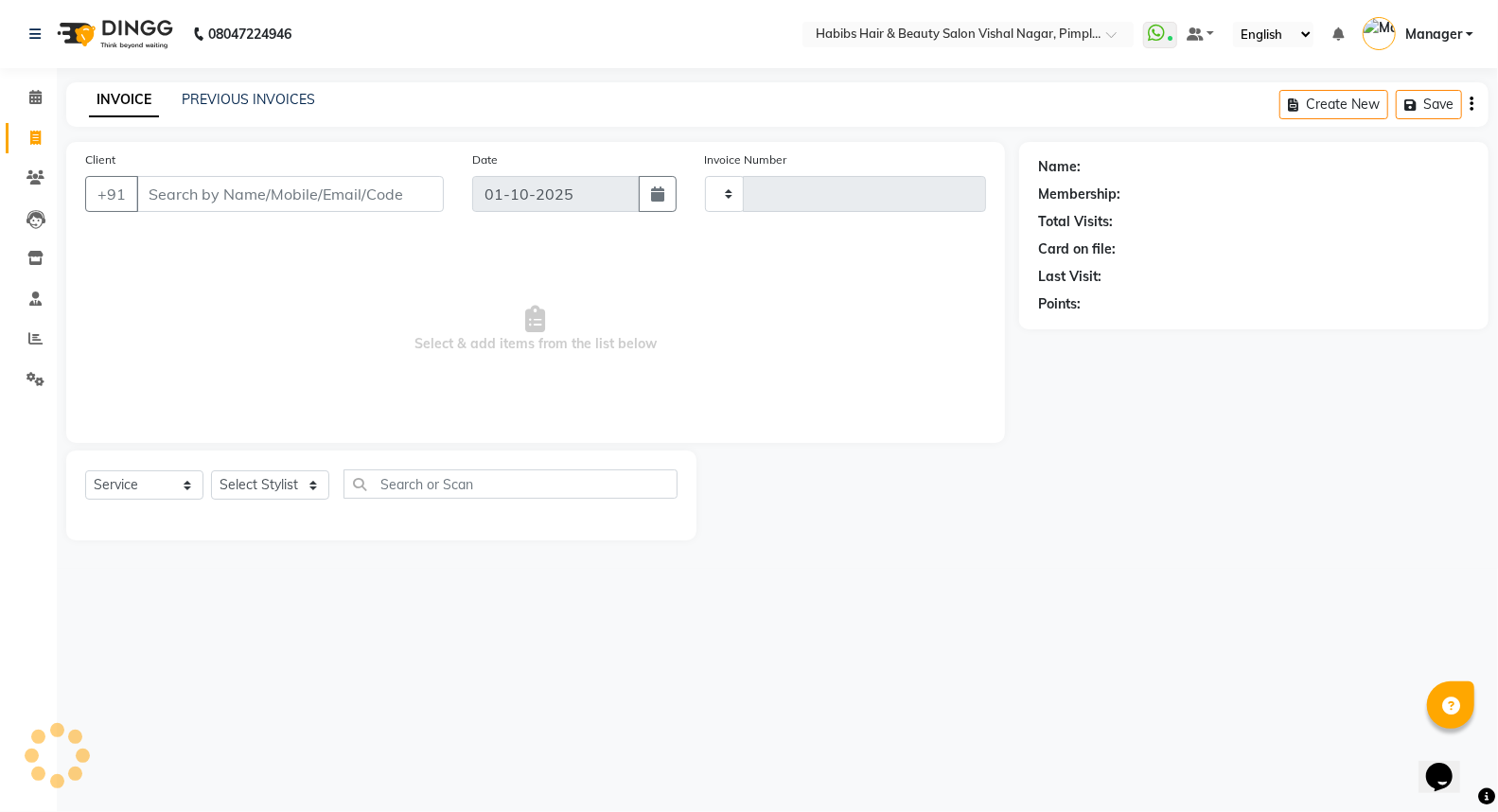
type input "6936"
select select "5725"
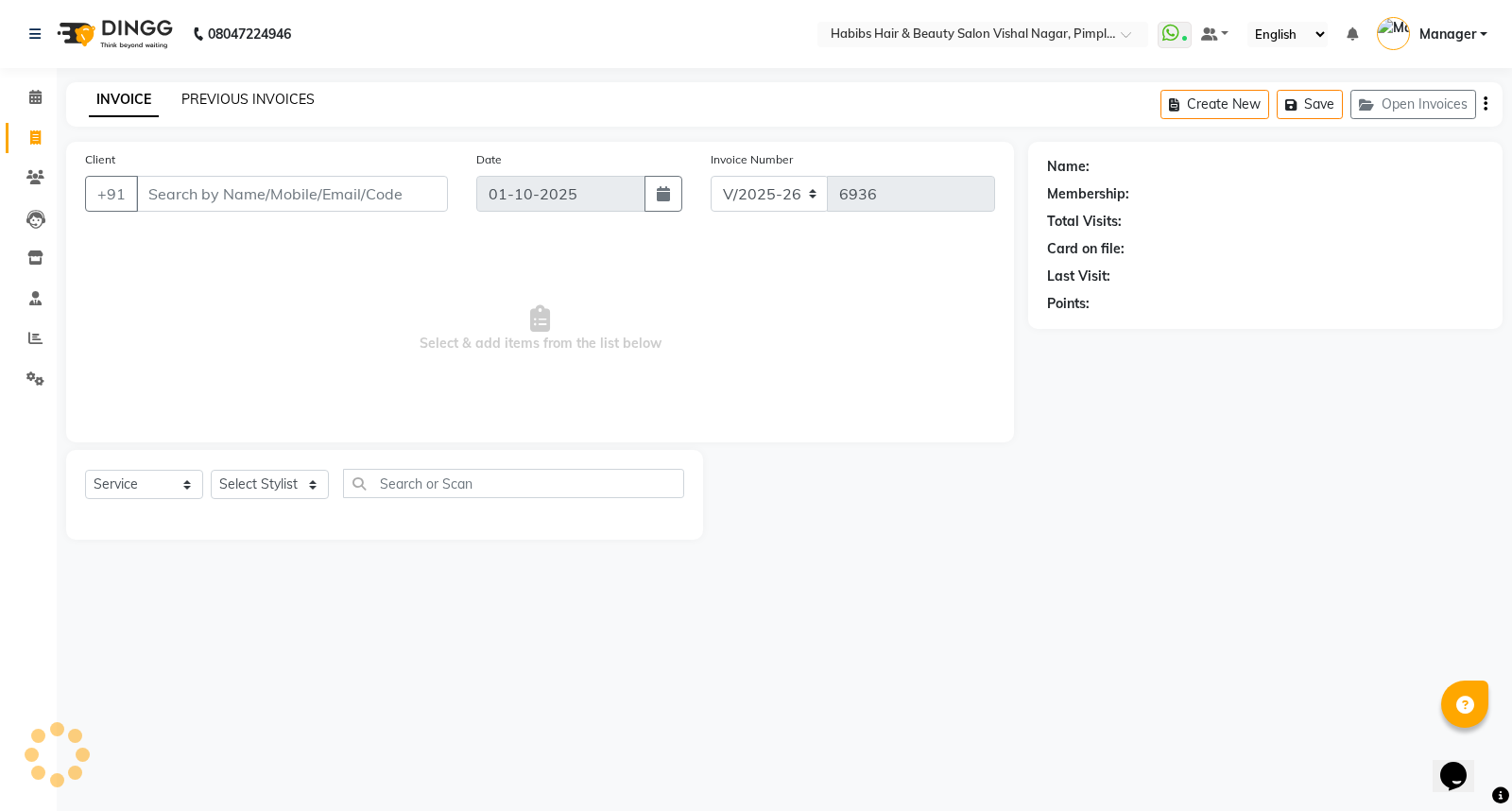
click at [261, 91] on link "PREVIOUS INVOICES" at bounding box center [248, 99] width 133 height 17
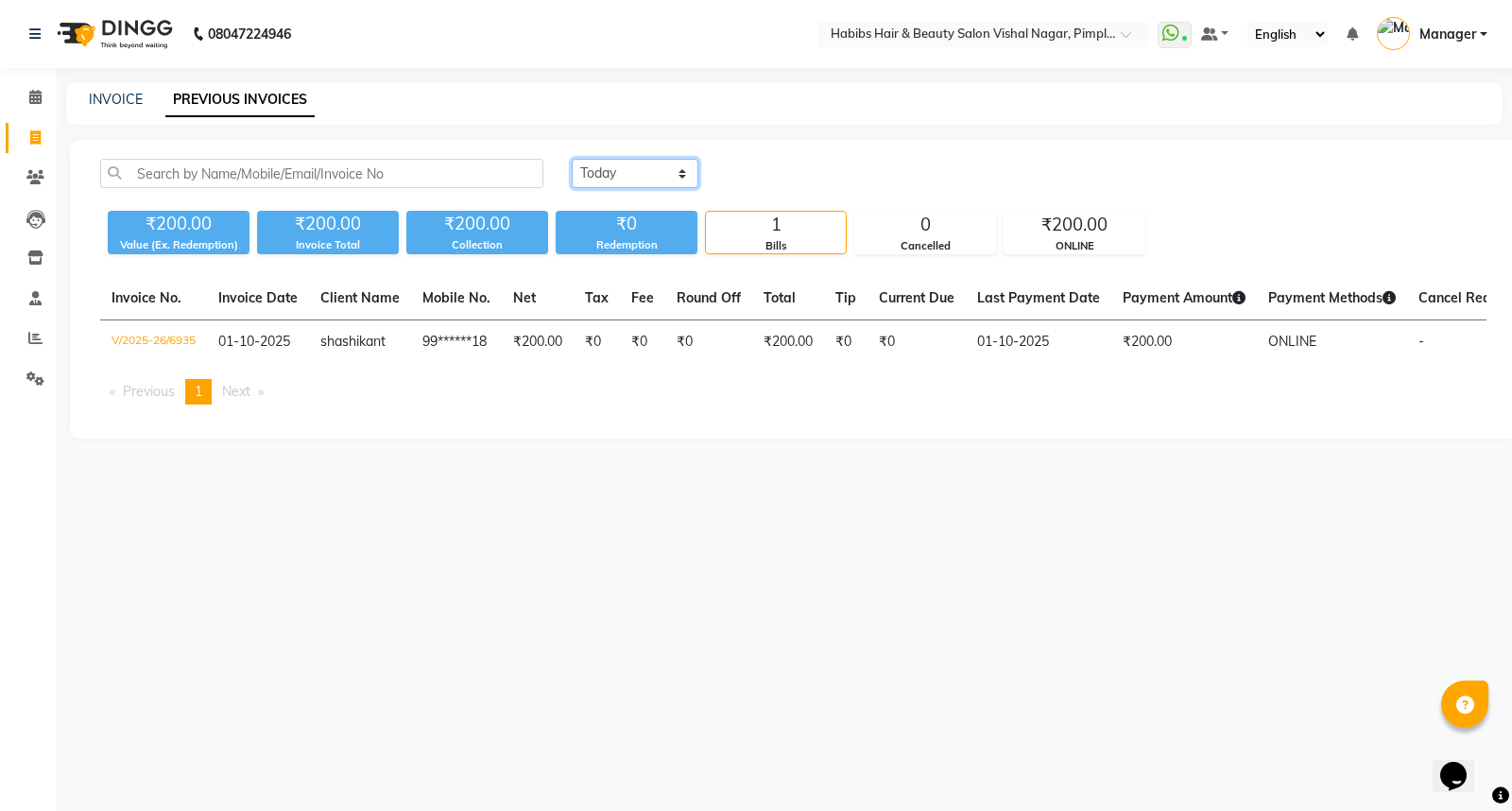
click at [656, 168] on select "Today Yesterday Custom Range" at bounding box center [635, 173] width 126 height 29
click at [571, 158] on select "Today Yesterday Custom Range" at bounding box center [635, 173] width 126 height 29
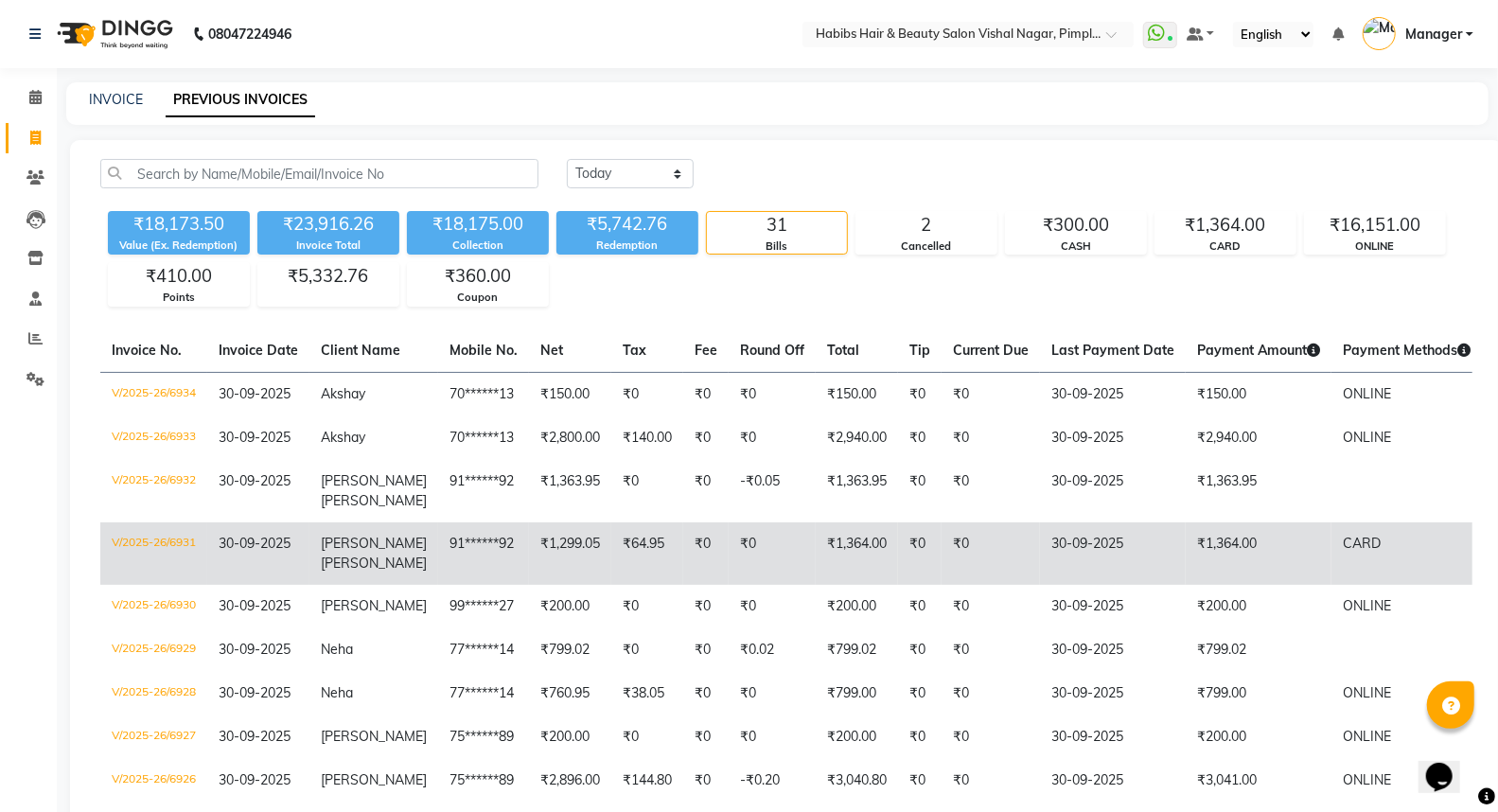
click at [982, 522] on td "₹0" at bounding box center [990, 553] width 98 height 62
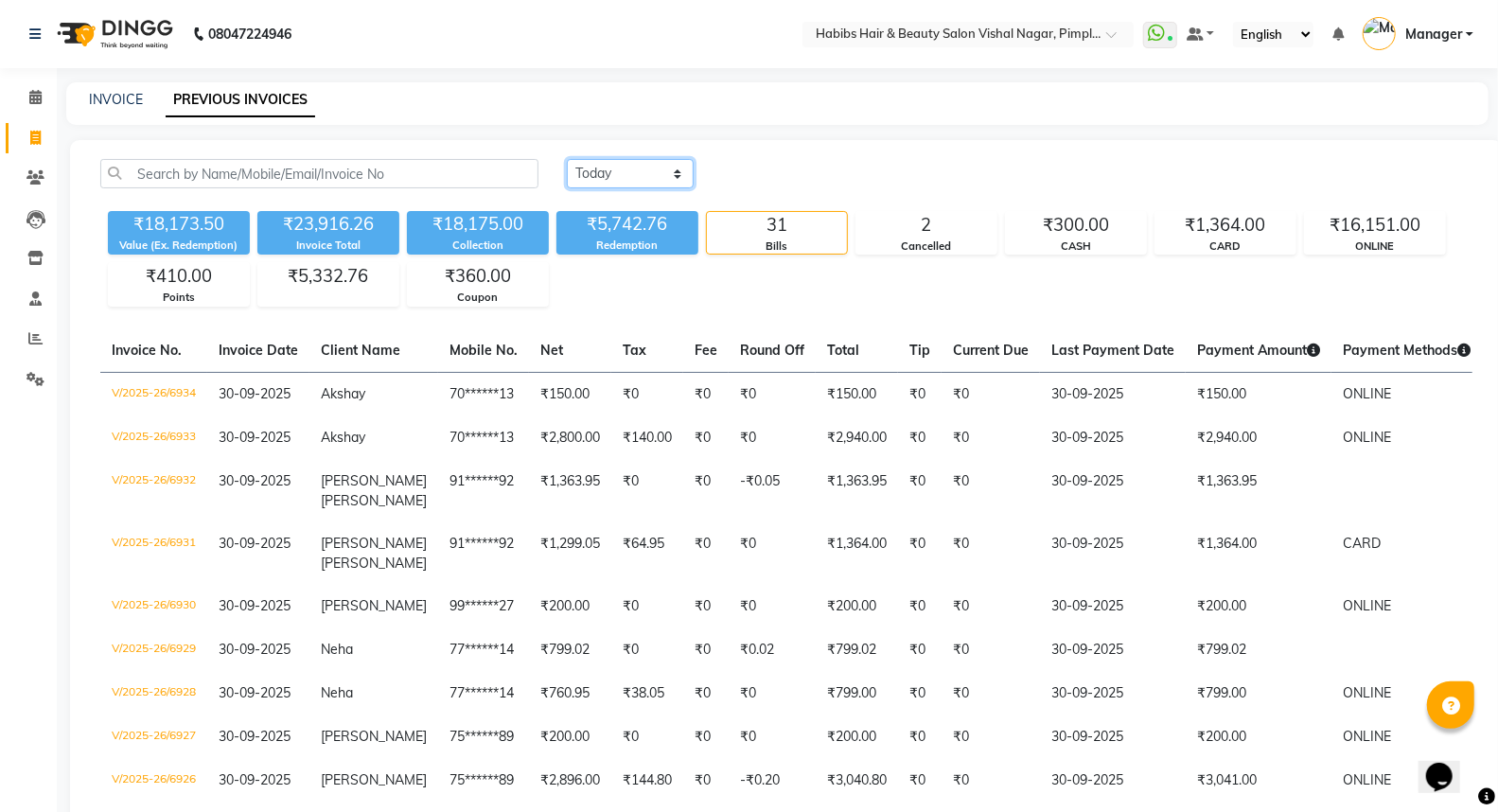
click at [632, 173] on select "Today Yesterday Custom Range" at bounding box center [630, 173] width 126 height 29
select select "today"
click at [567, 159] on select "Today Yesterday Custom Range" at bounding box center [630, 173] width 126 height 29
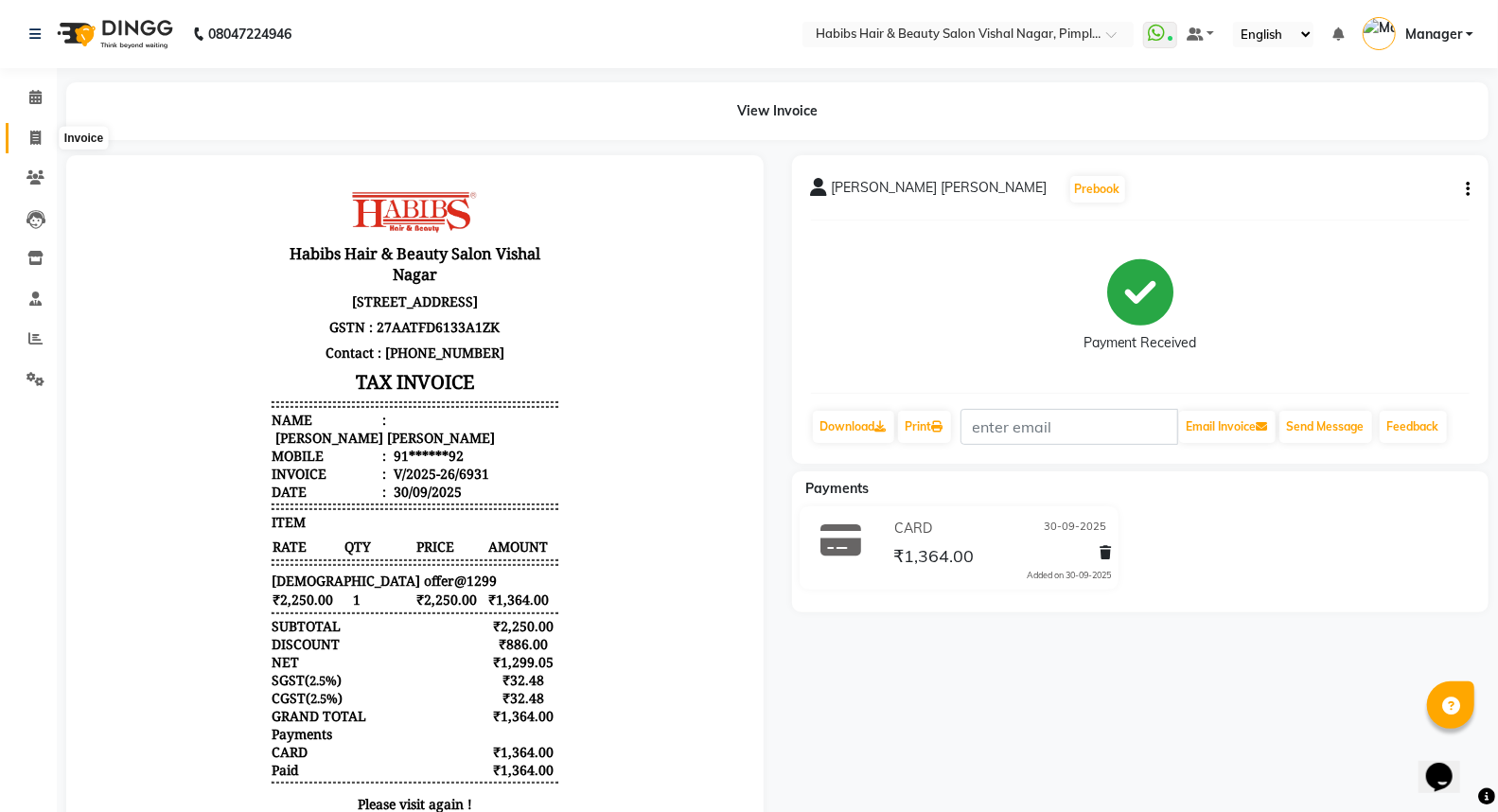
click at [32, 139] on icon at bounding box center [35, 137] width 11 height 15
select select "5725"
select select "service"
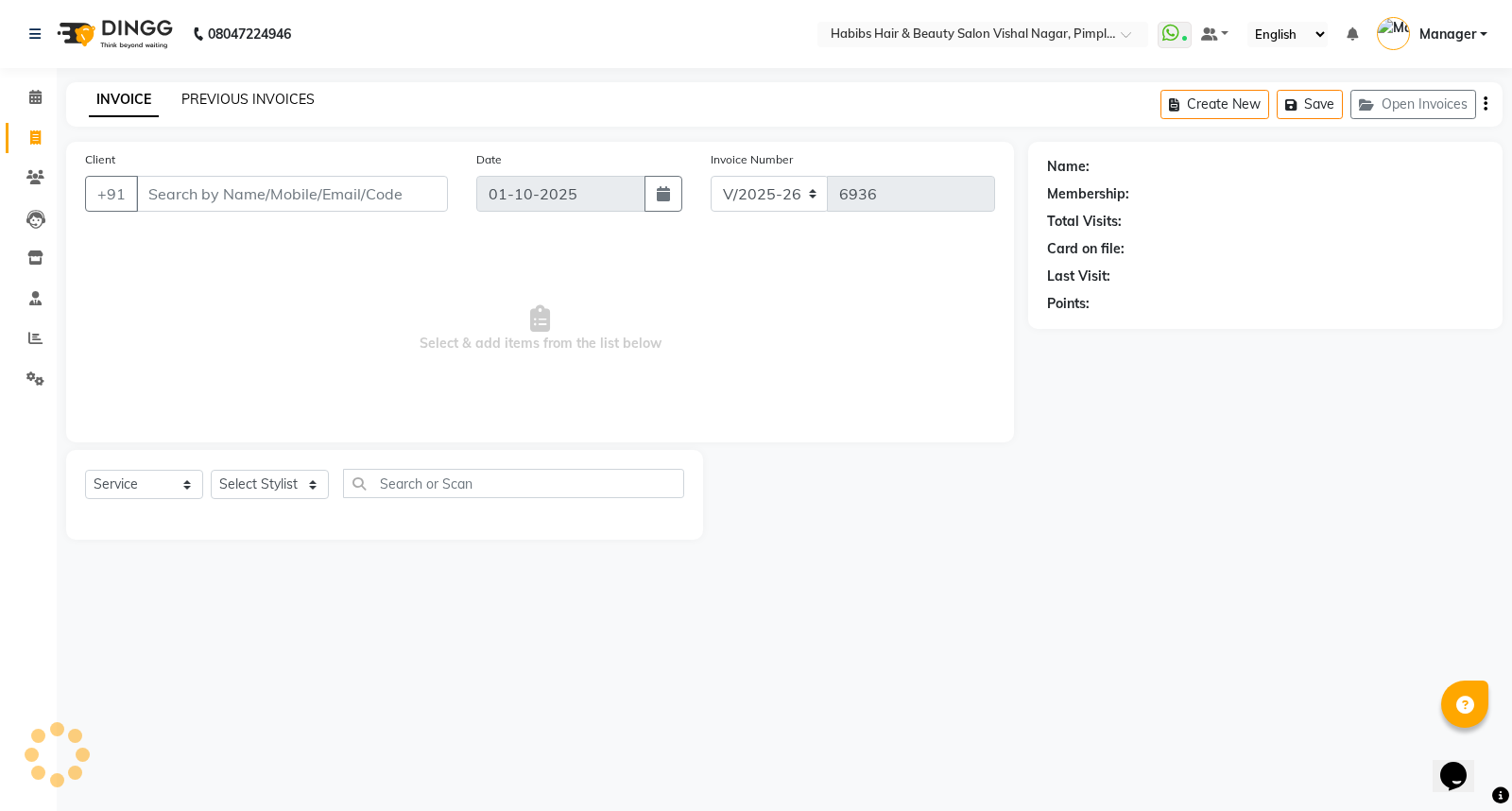
click at [257, 97] on link "PREVIOUS INVOICES" at bounding box center [248, 99] width 133 height 17
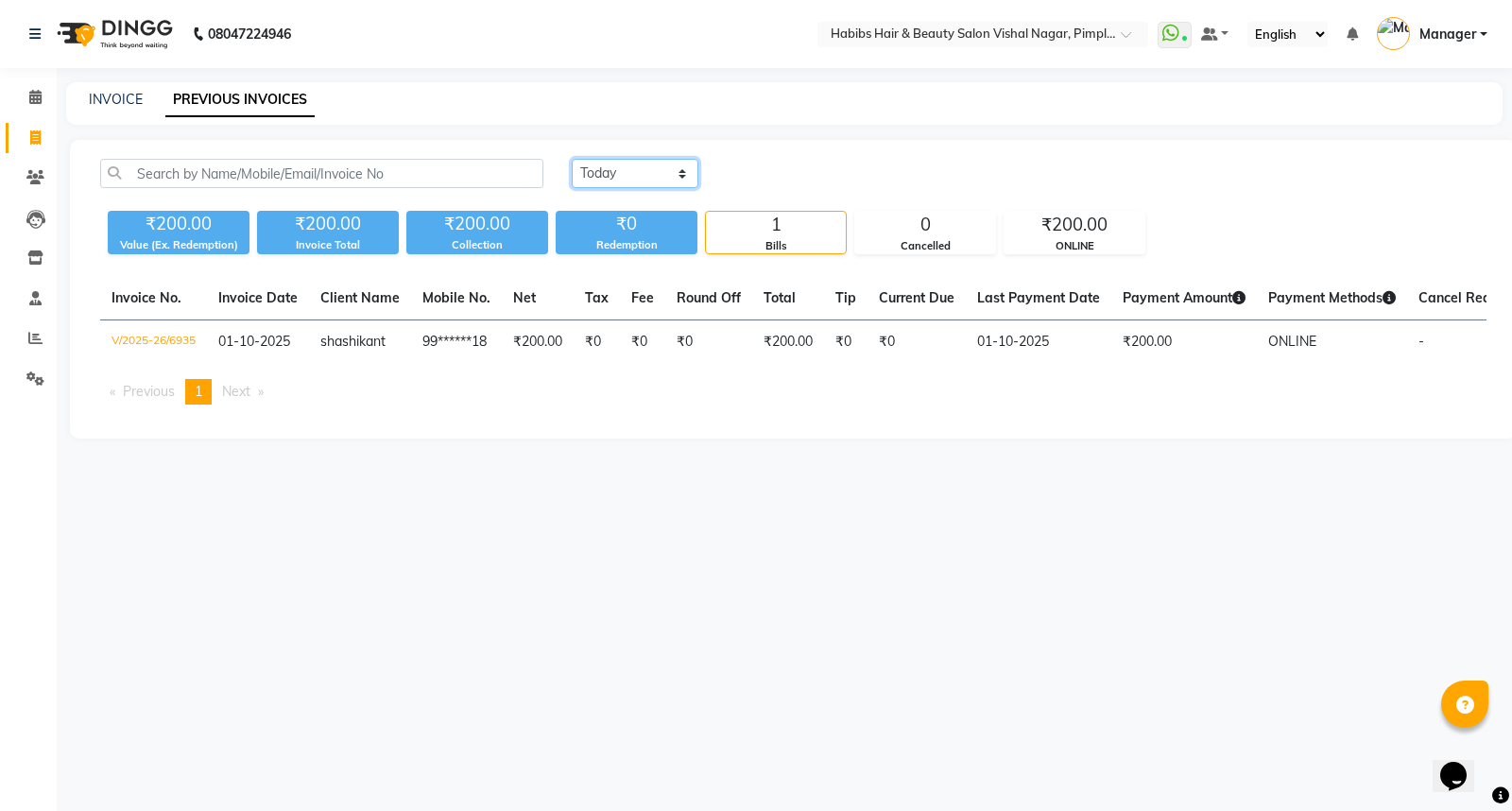
drag, startPoint x: 621, startPoint y: 171, endPoint x: 638, endPoint y: 185, distance: 22.0
click at [621, 171] on select "Today Yesterday Custom Range" at bounding box center [635, 173] width 126 height 29
select select "yesterday"
click at [571, 158] on select "Today Yesterday Custom Range" at bounding box center [635, 173] width 126 height 29
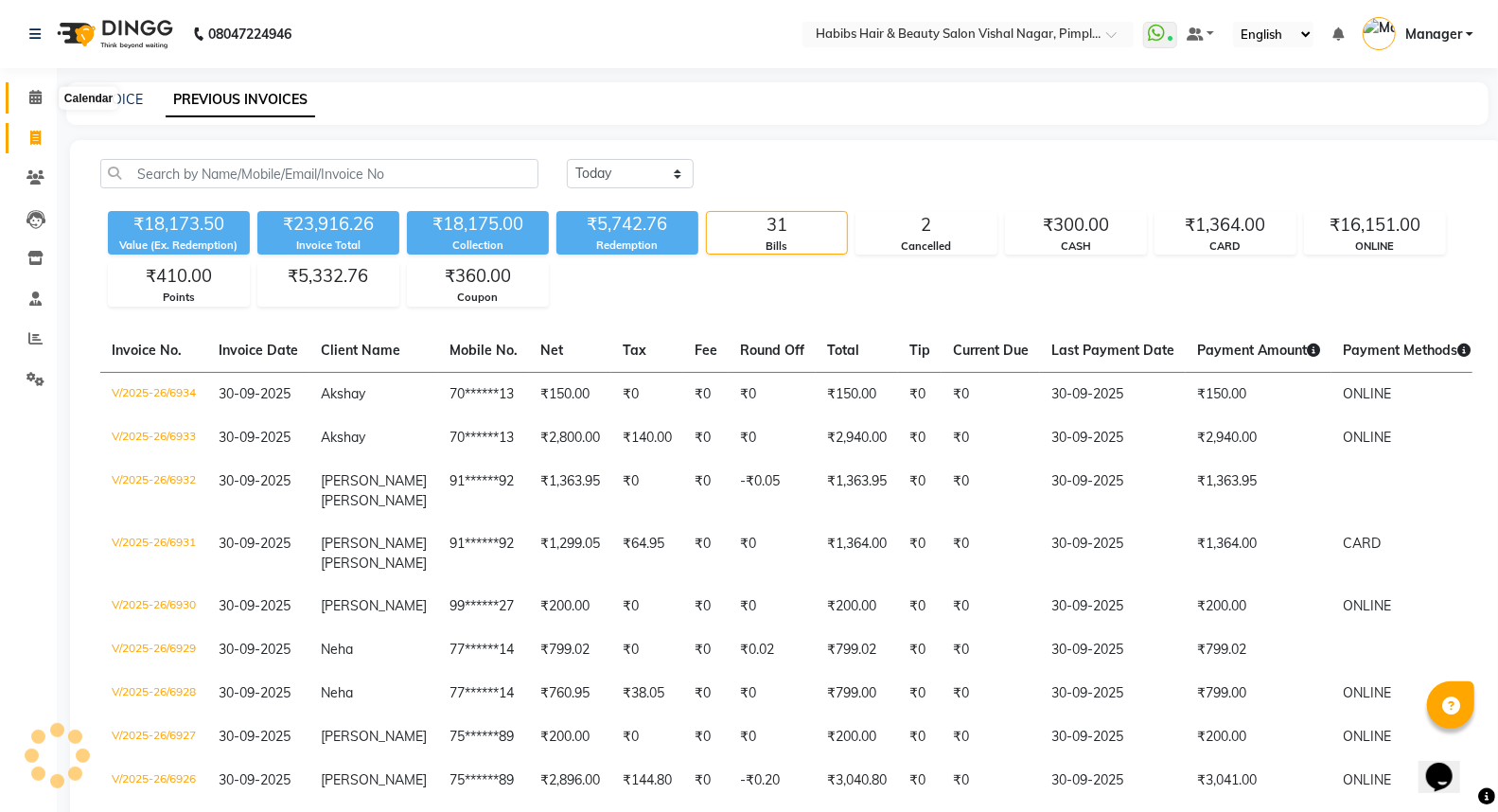
click at [30, 97] on icon at bounding box center [35, 96] width 13 height 15
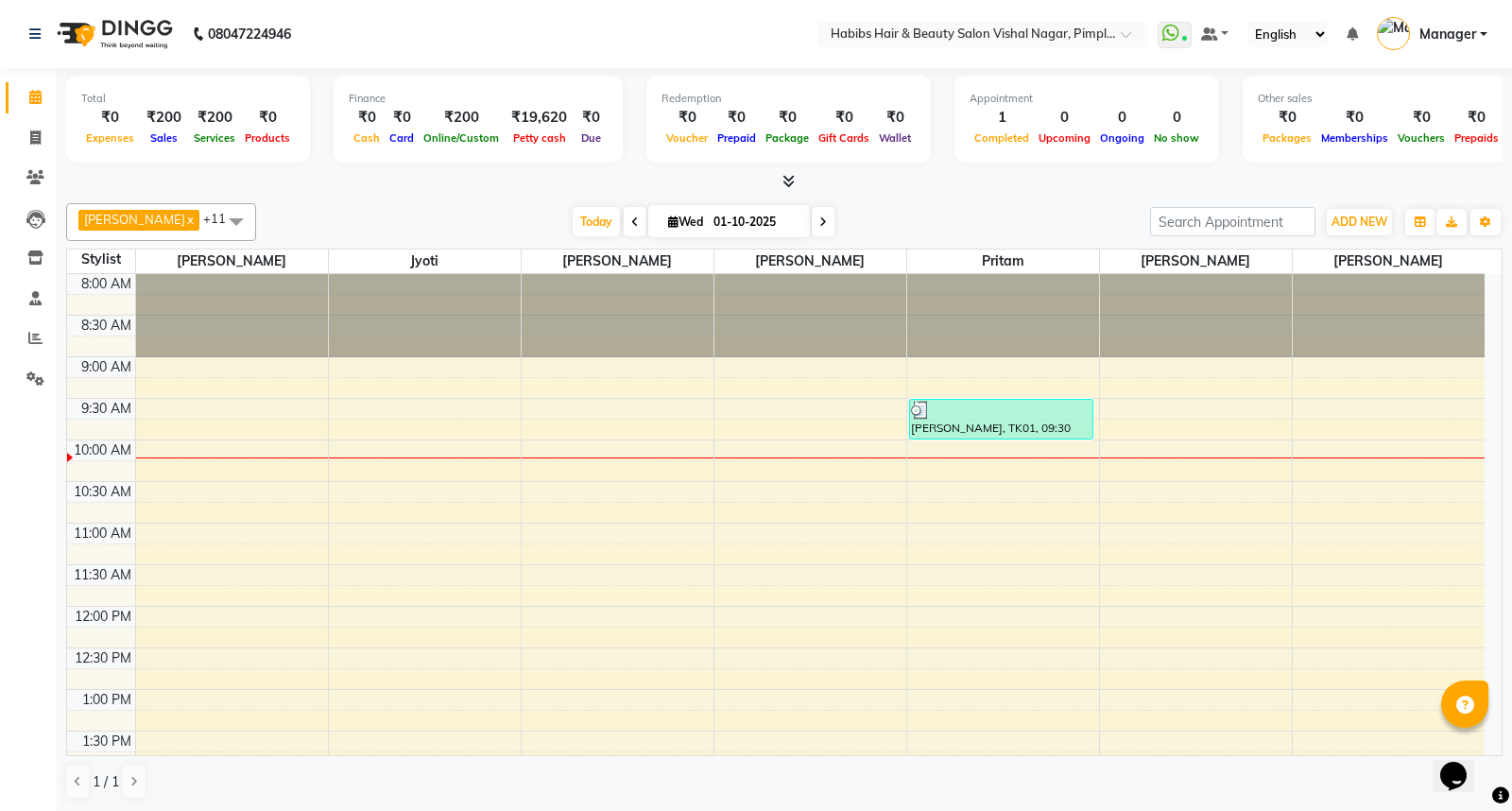
click at [636, 222] on span at bounding box center [635, 221] width 22 height 29
type input "30-09-2025"
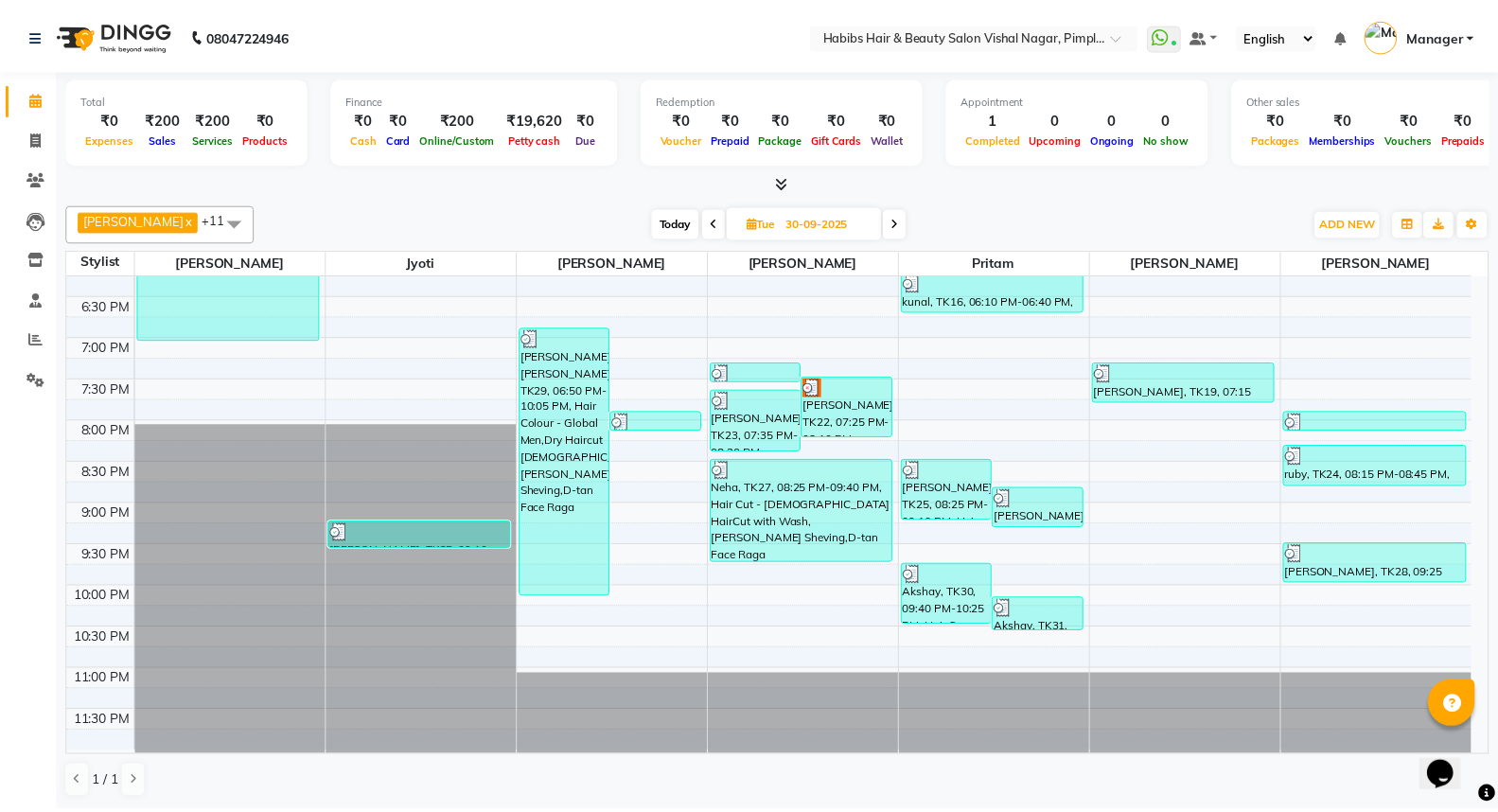
scroll to position [855, 0]
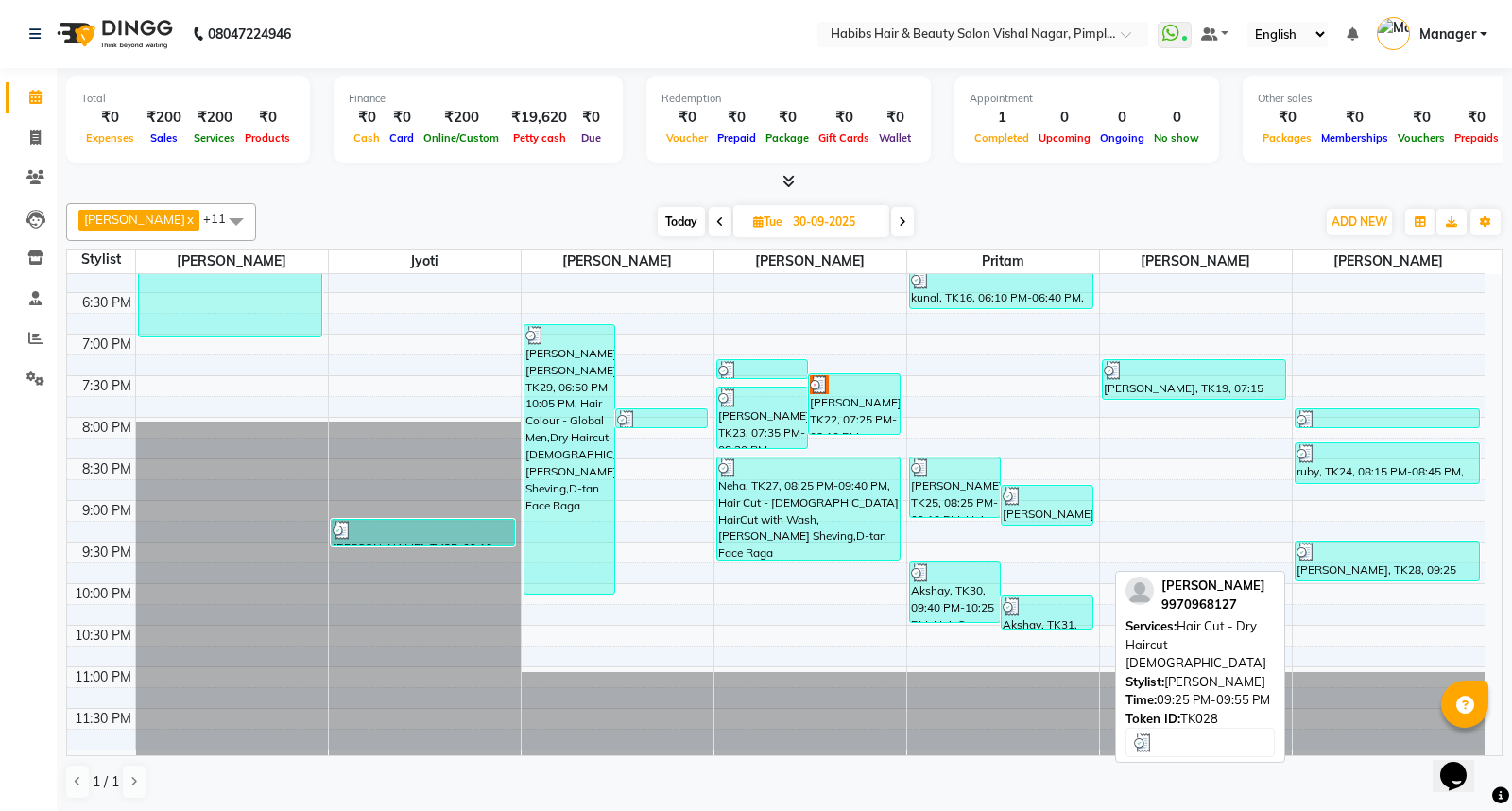
click at [1370, 564] on div "parshant, TK28, 09:25 PM-09:55 PM, Hair Cut - Dry Haircut Female" at bounding box center [1387, 560] width 184 height 39
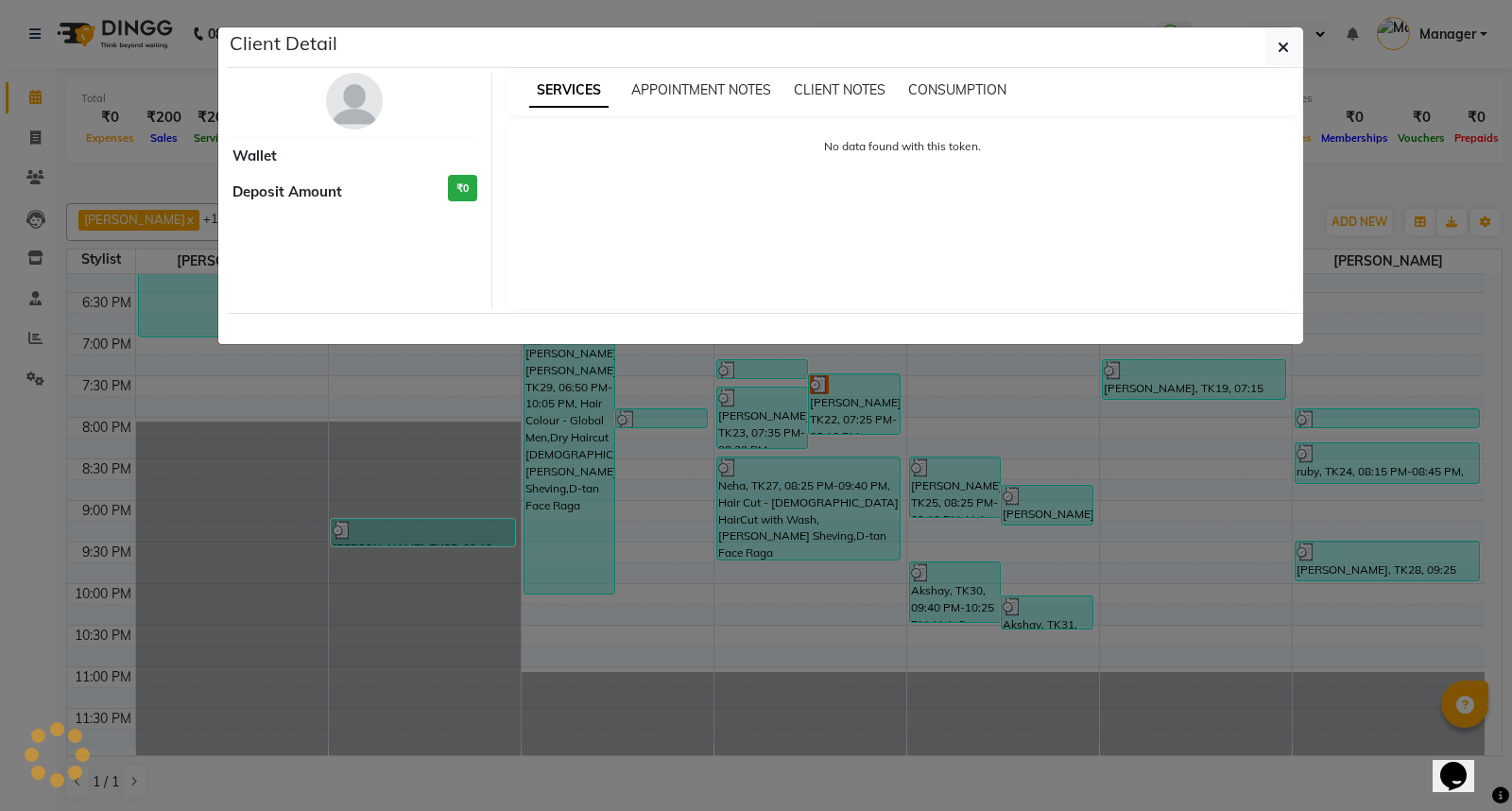
select select "3"
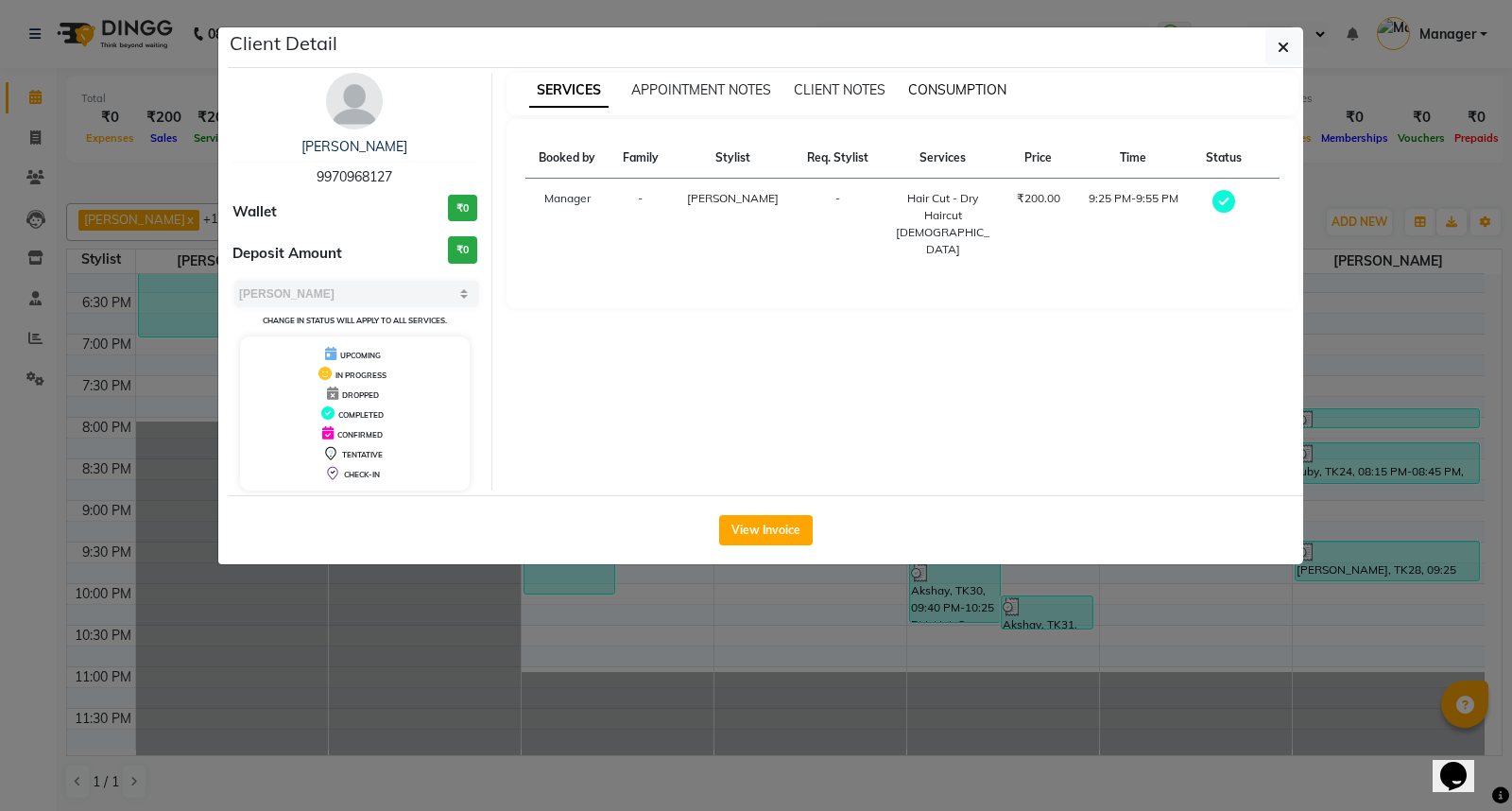
click at [956, 92] on span "CONSUMPTION" at bounding box center [957, 90] width 98 height 17
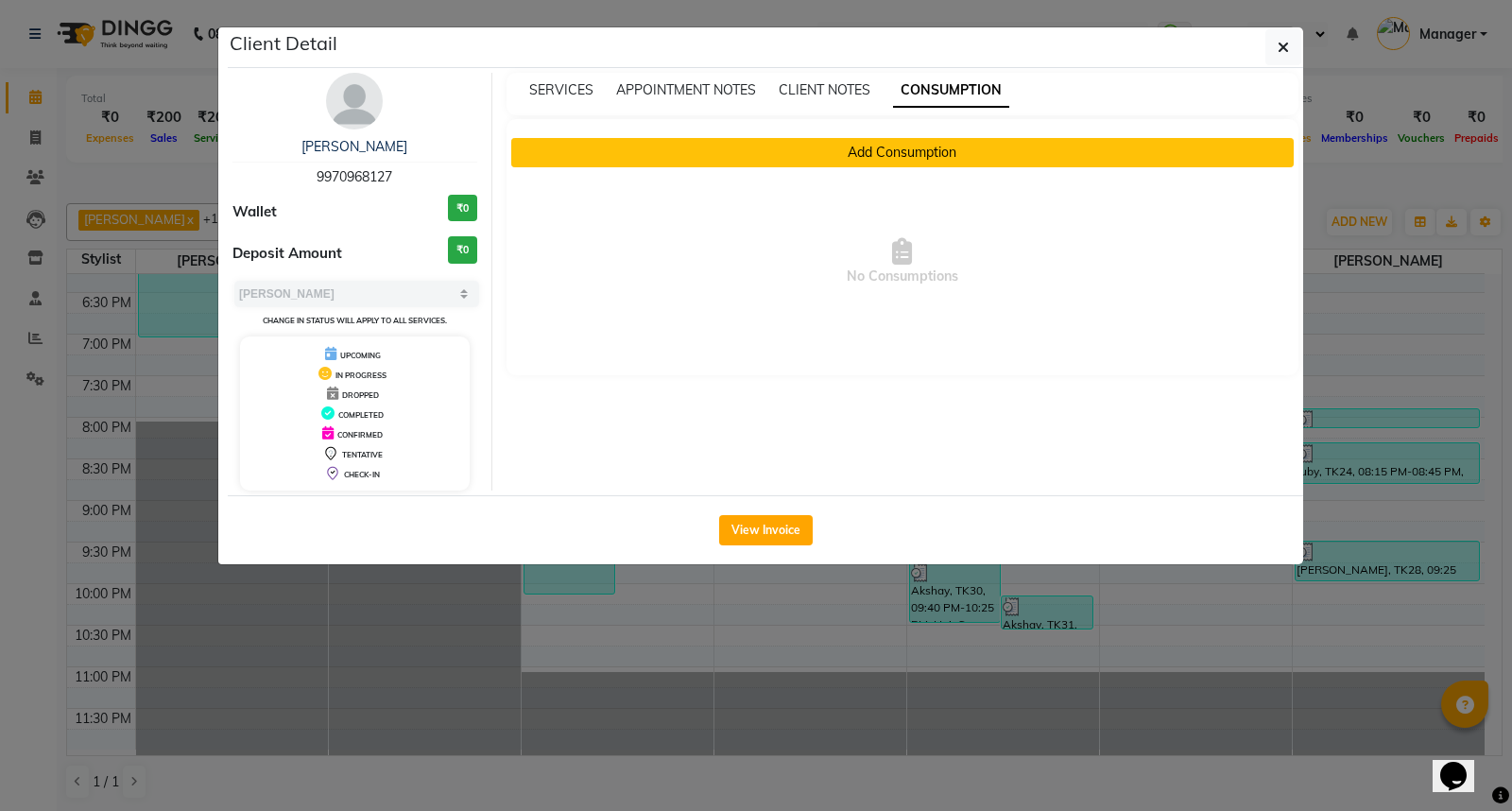
click at [903, 156] on button "Add Consumption" at bounding box center [903, 152] width 783 height 29
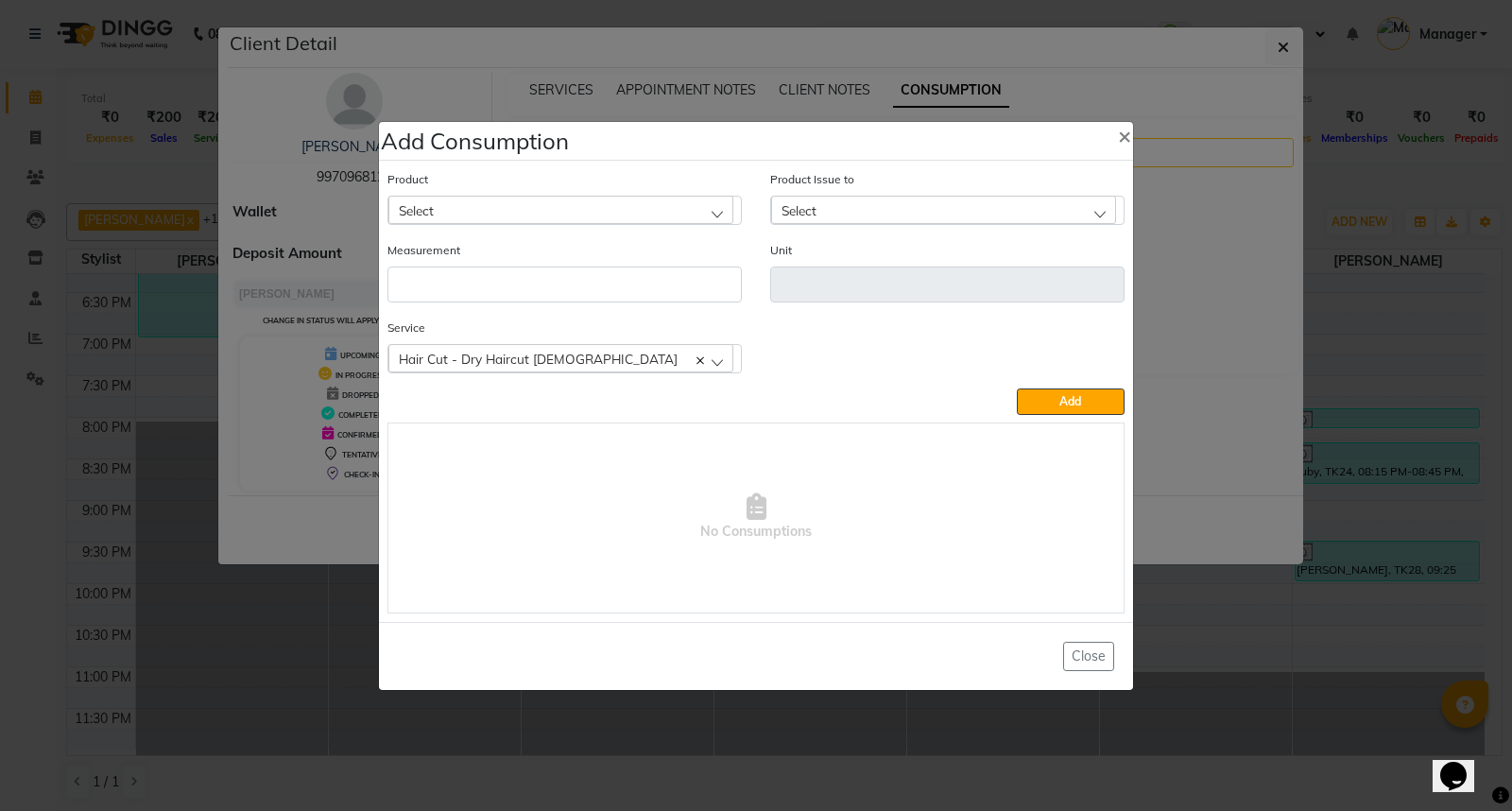
click at [691, 209] on div "Select" at bounding box center [561, 209] width 345 height 28
type input "app"
click at [580, 289] on li "Appron cutting sheets" at bounding box center [565, 291] width 353 height 39
type input "pcs"
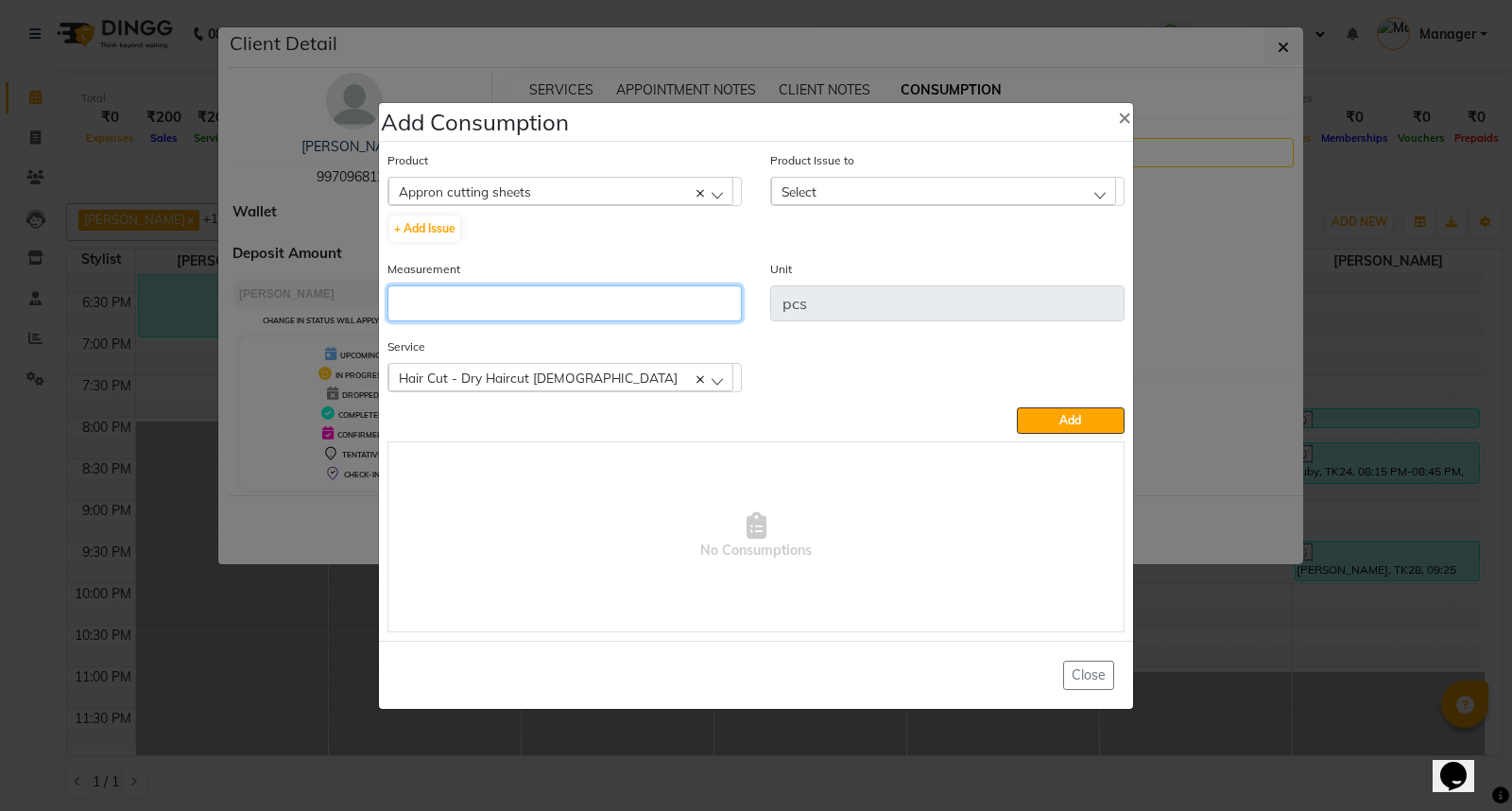
click at [582, 304] on input "number" at bounding box center [565, 303] width 355 height 36
type input "1"
click at [857, 194] on div "Select" at bounding box center [944, 190] width 345 height 28
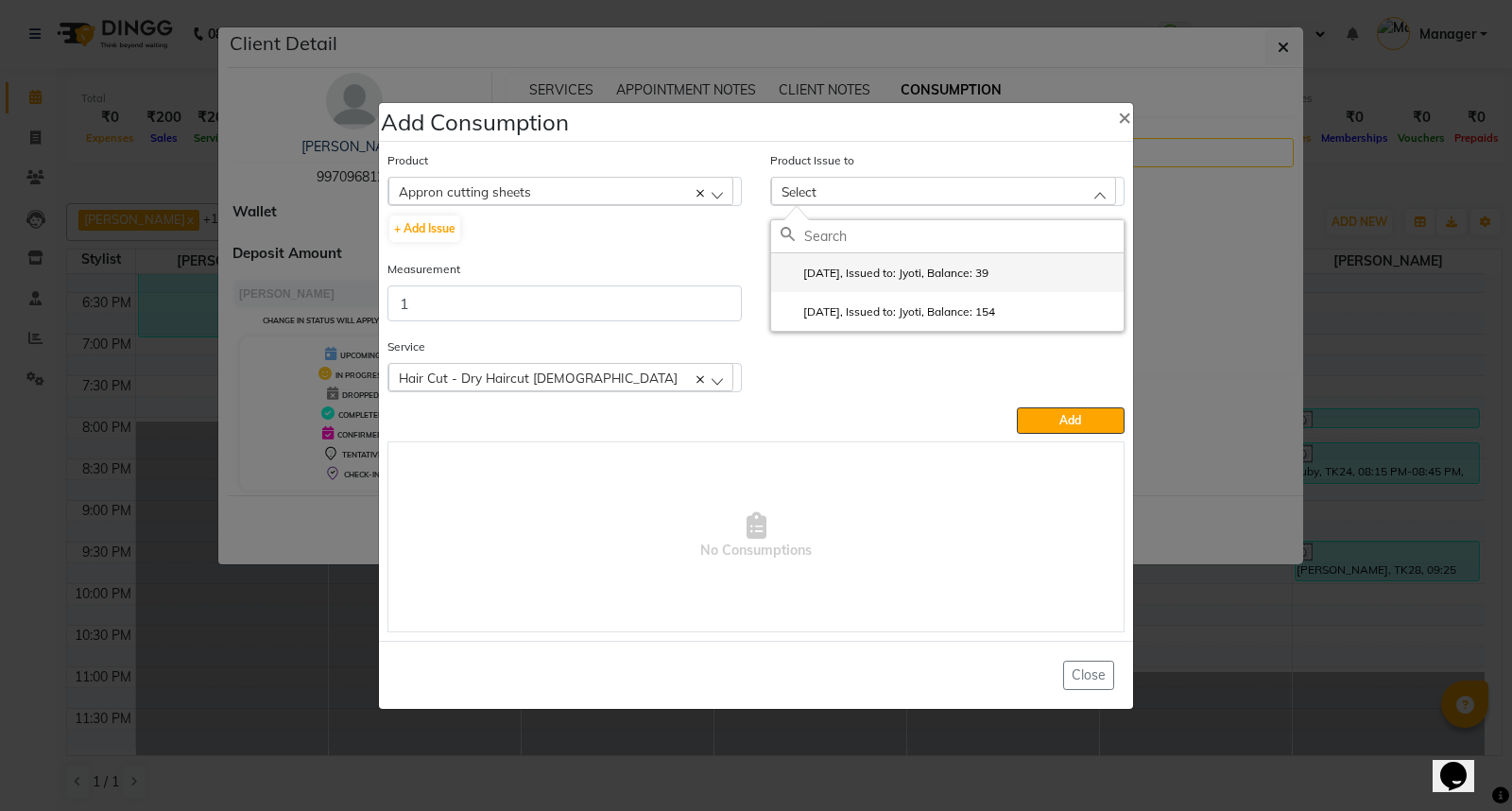
click at [940, 287] on li "2025-09-21, Issued to: Jyoti, Balance: 39" at bounding box center [947, 273] width 353 height 39
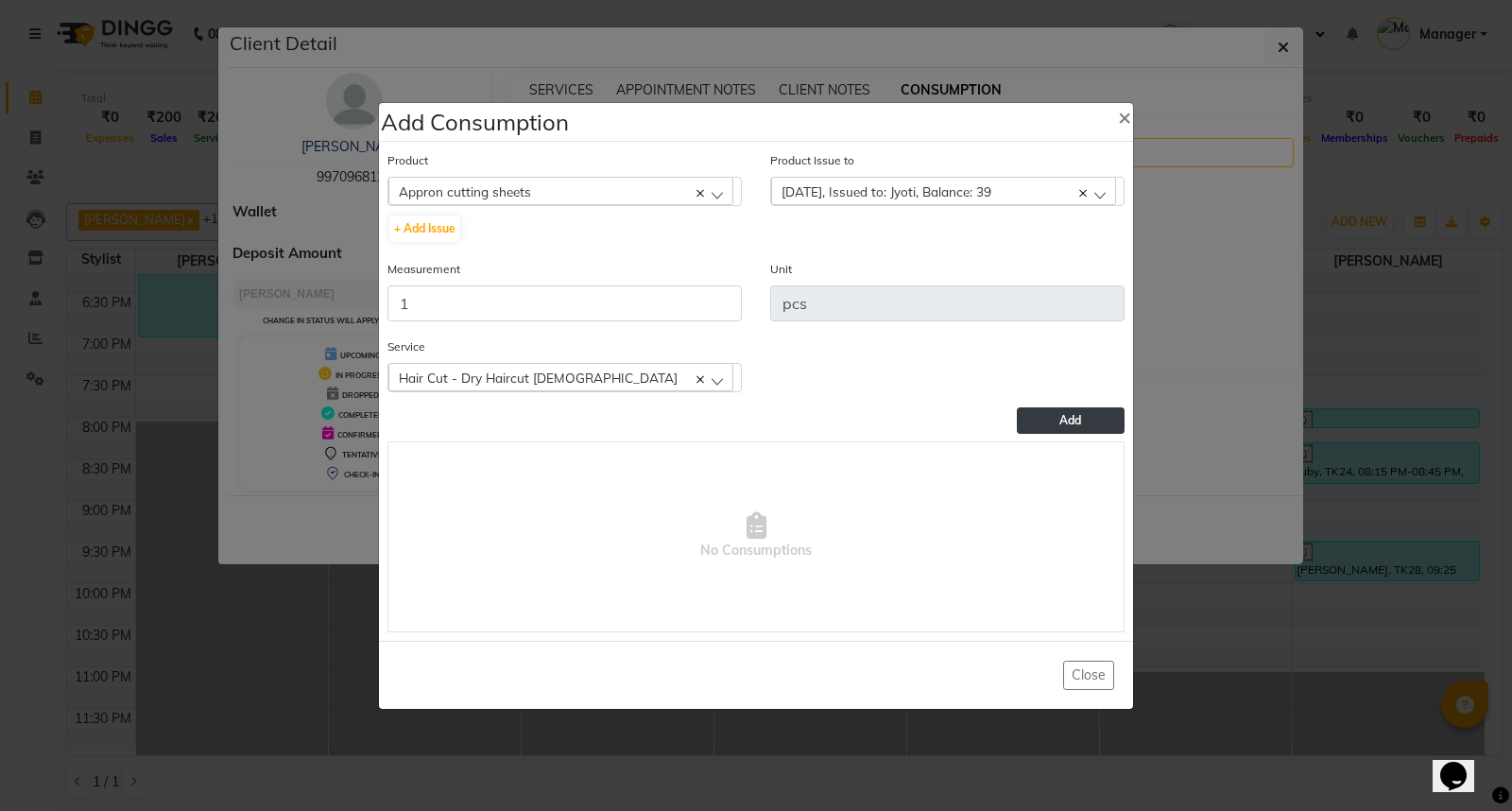
click at [1089, 418] on button "Add" at bounding box center [1071, 420] width 108 height 26
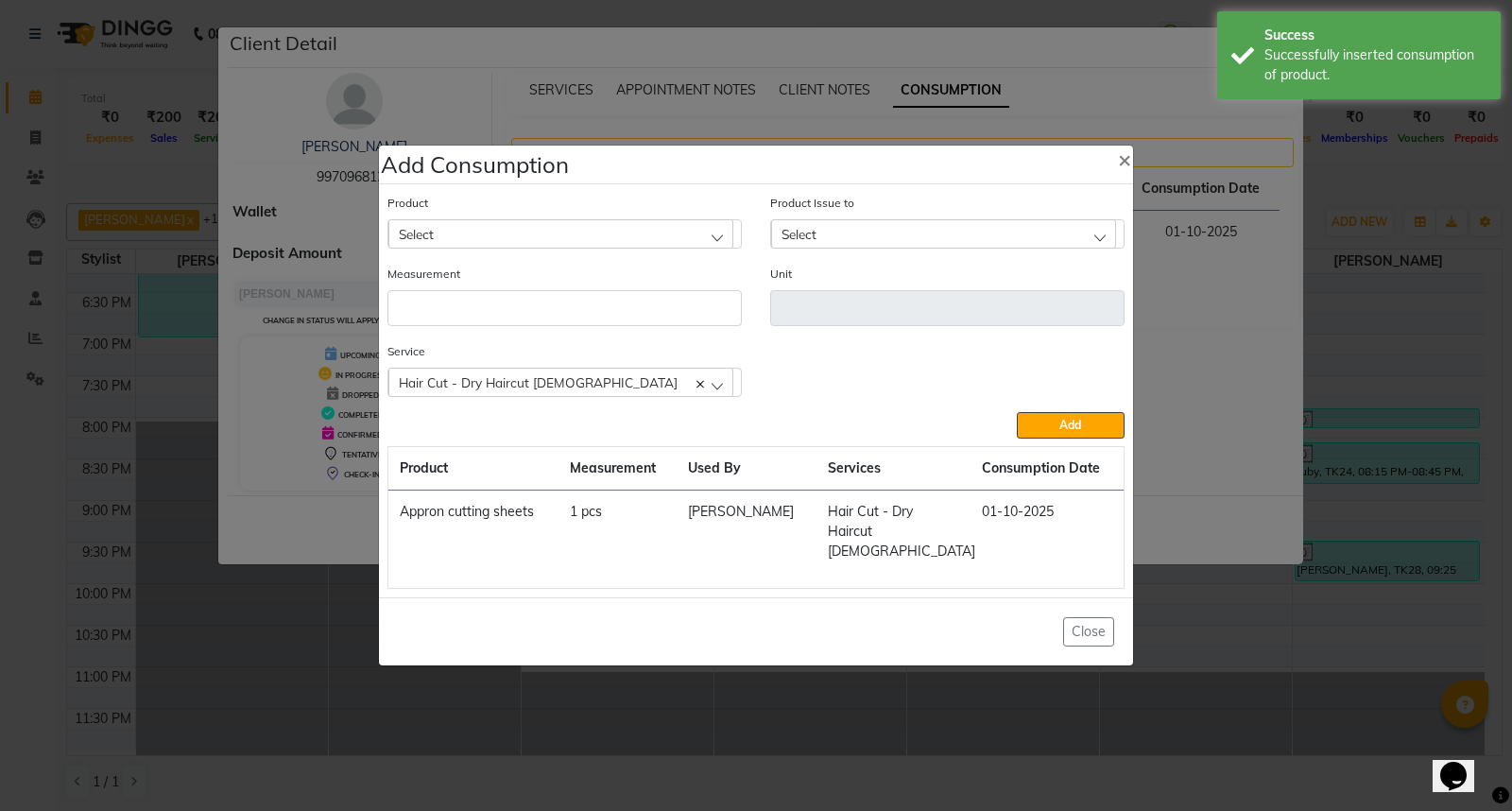
click at [1220, 638] on ngb-modal-window "Add Consumption × Product Select 0-77 IGORA Product Issue to Select 2025-09-21,…" at bounding box center [756, 405] width 1512 height 811
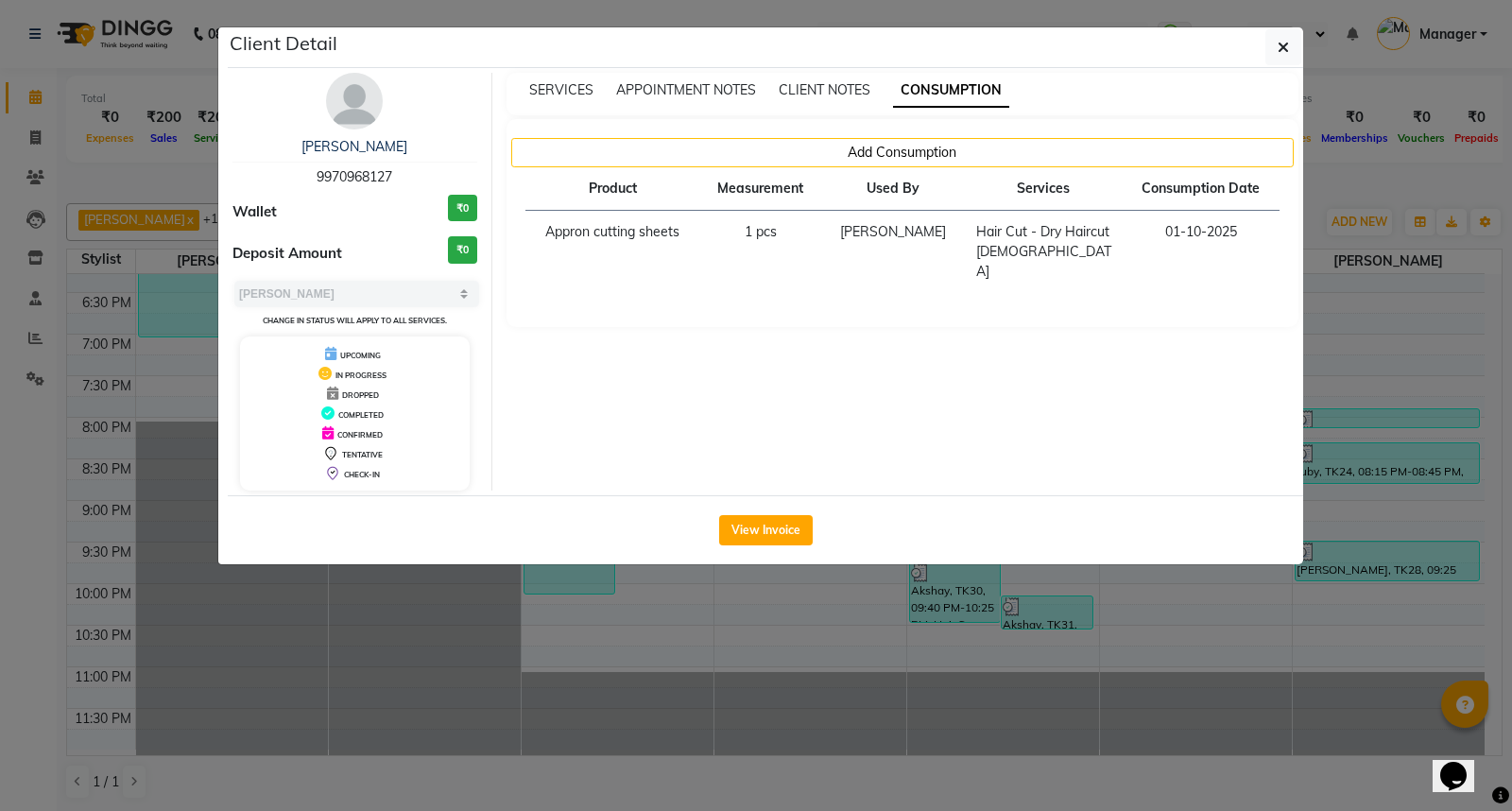
click at [1239, 640] on ngb-modal-window "Client Detail parshant 9970968127 Wallet ₹0 Deposit Amount ₹0 Select MARK DONE …" at bounding box center [756, 405] width 1512 height 811
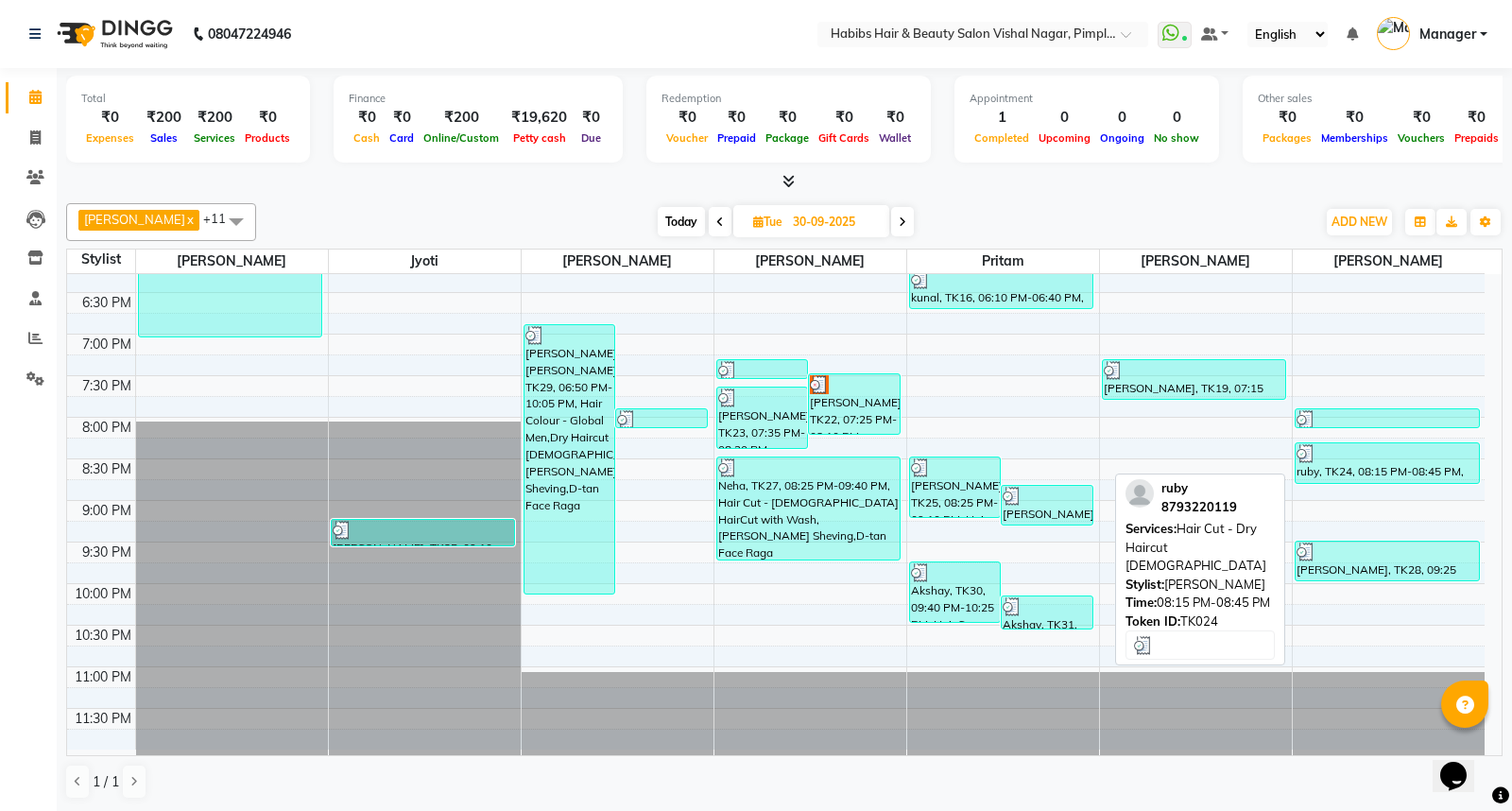
click at [1371, 468] on div "ruby, TK24, 08:15 PM-08:45 PM, Hair Cut - Dry Haircut Female" at bounding box center [1387, 462] width 184 height 40
select select "3"
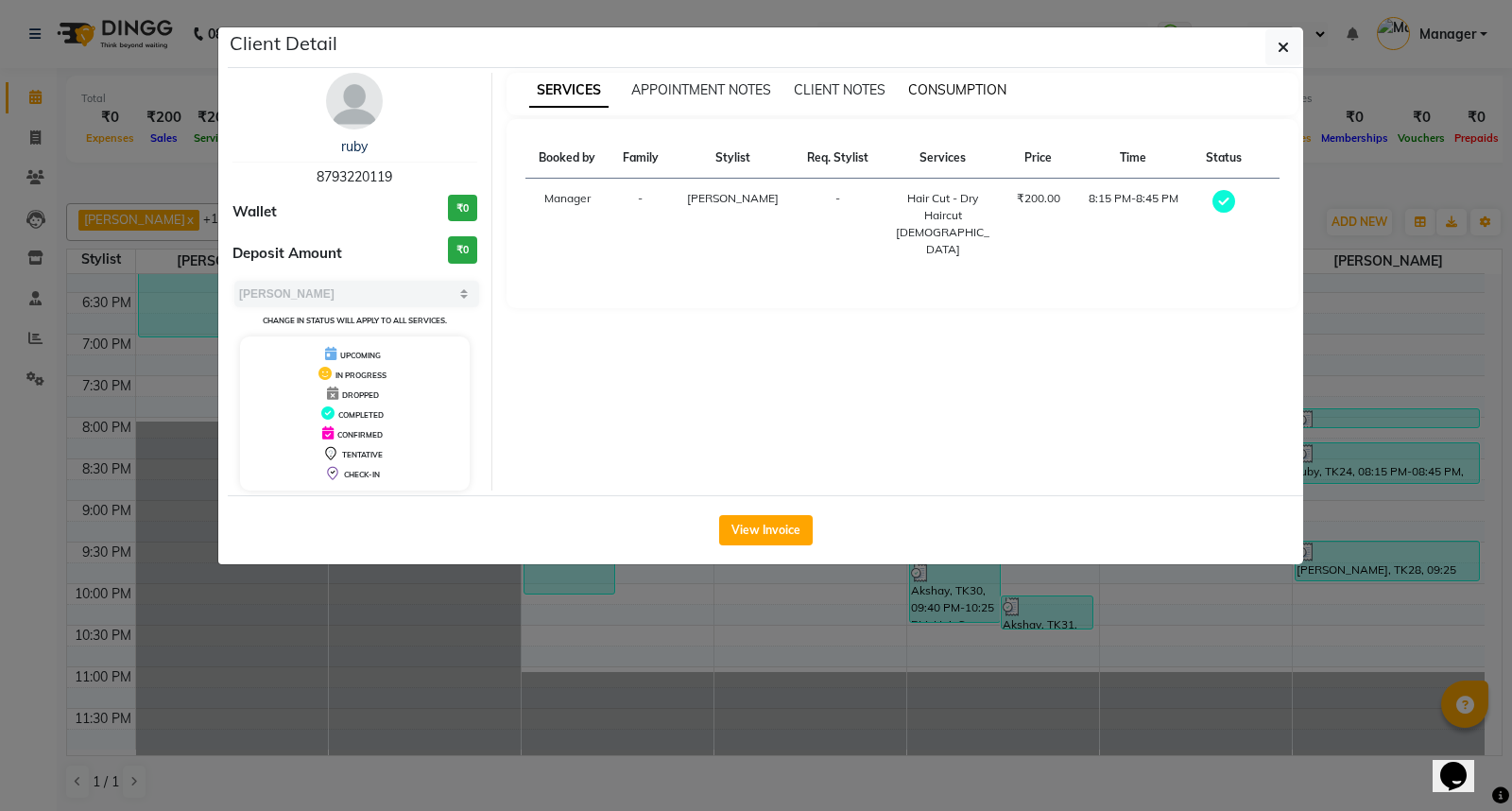
click at [960, 86] on span "CONSUMPTION" at bounding box center [957, 90] width 98 height 17
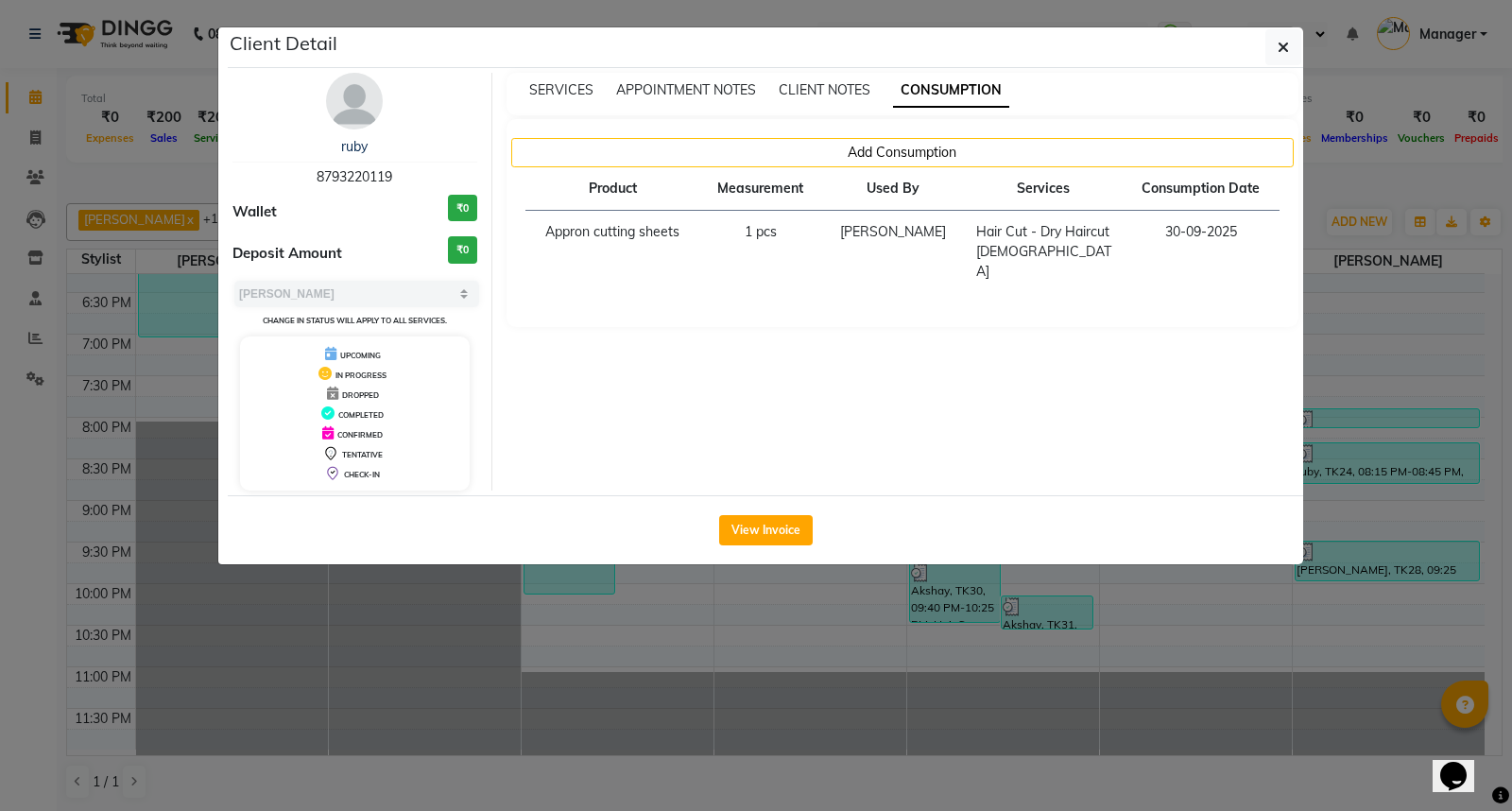
click at [1328, 606] on ngb-modal-window "Client Detail ruby 8793220119 Wallet ₹0 Deposit Amount ₹0 Select MARK DONE UPCO…" at bounding box center [756, 405] width 1512 height 811
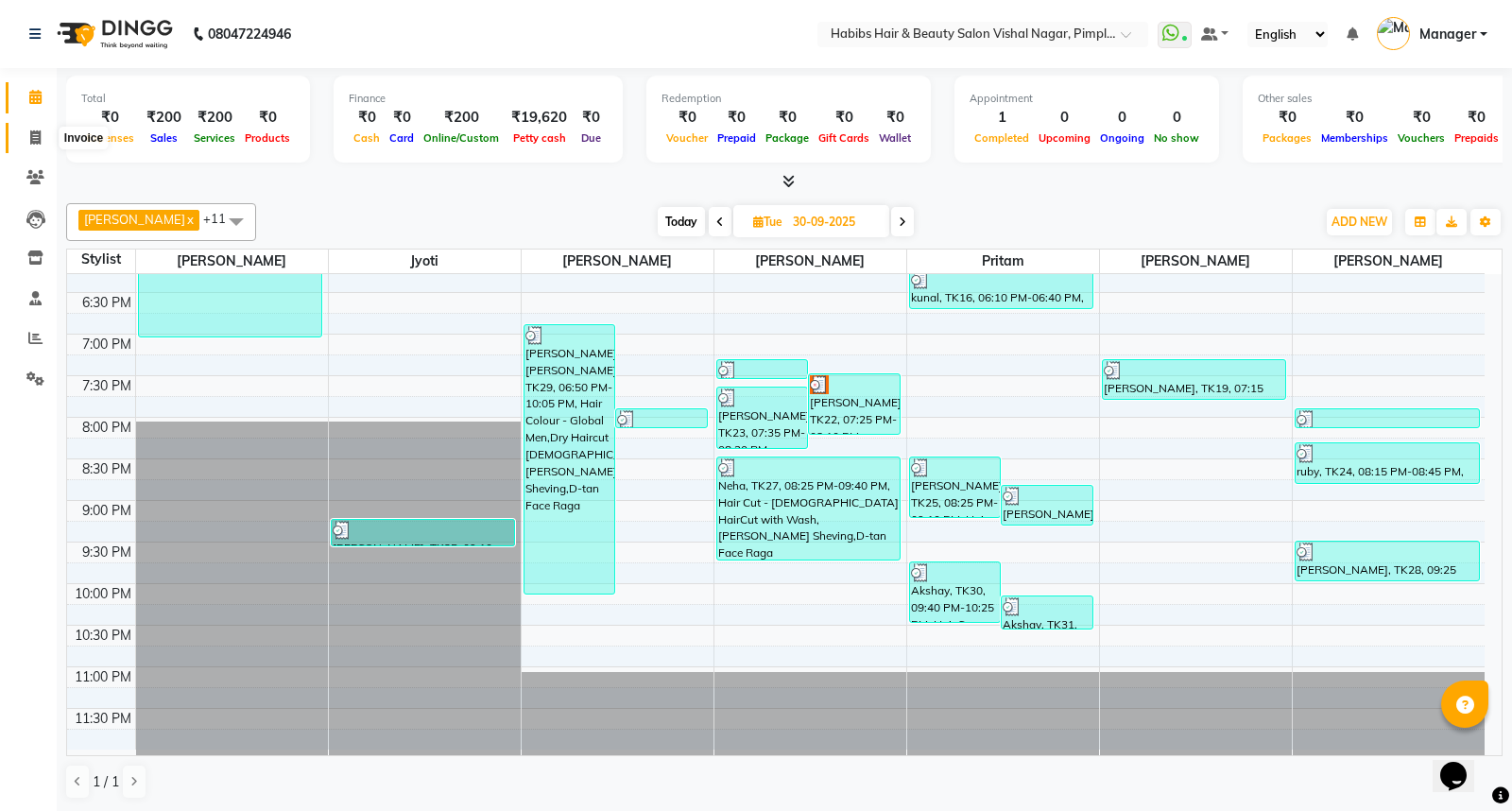
click at [35, 140] on icon at bounding box center [35, 137] width 11 height 15
select select "service"
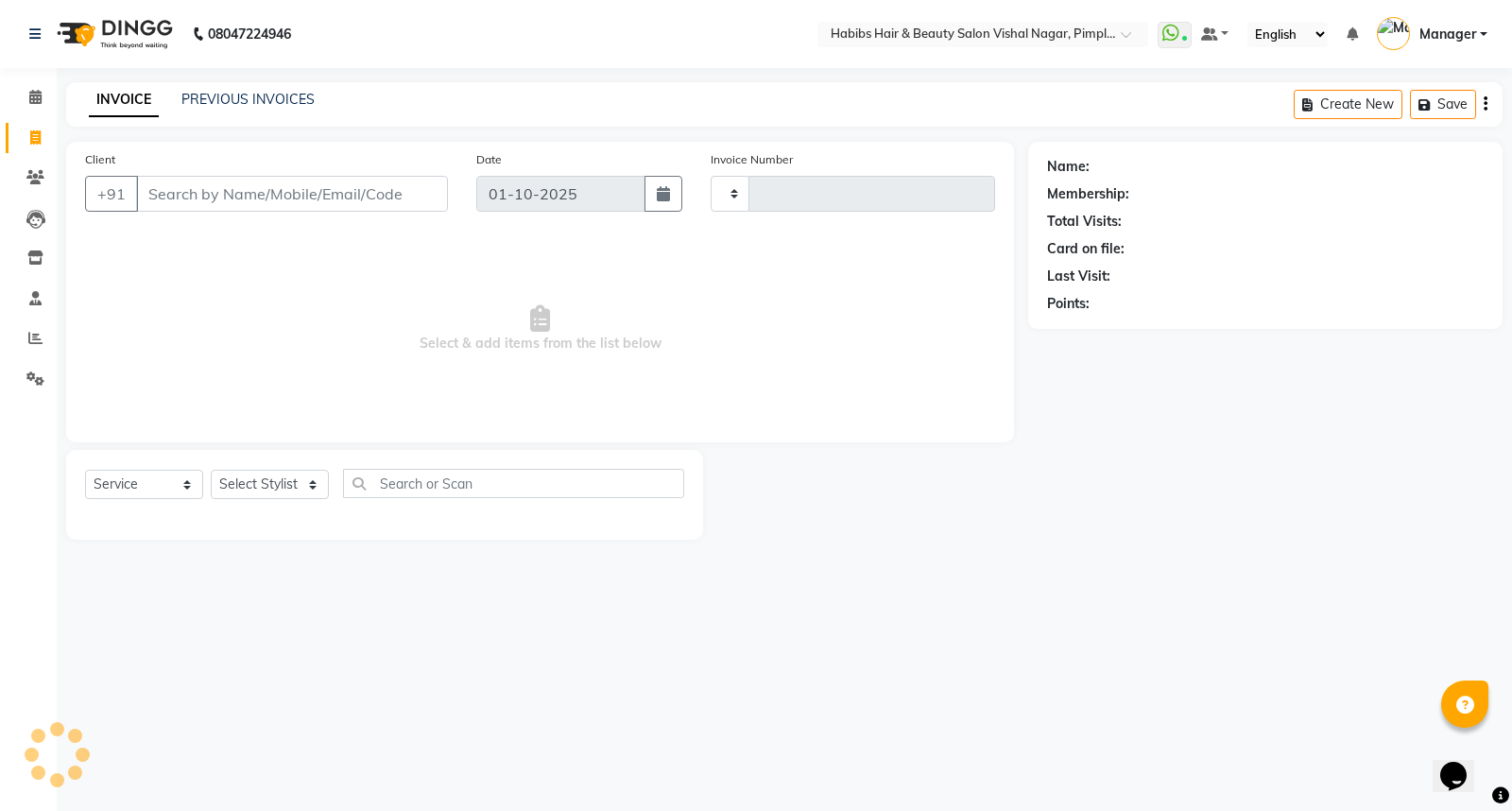
type input "6936"
select select "5725"
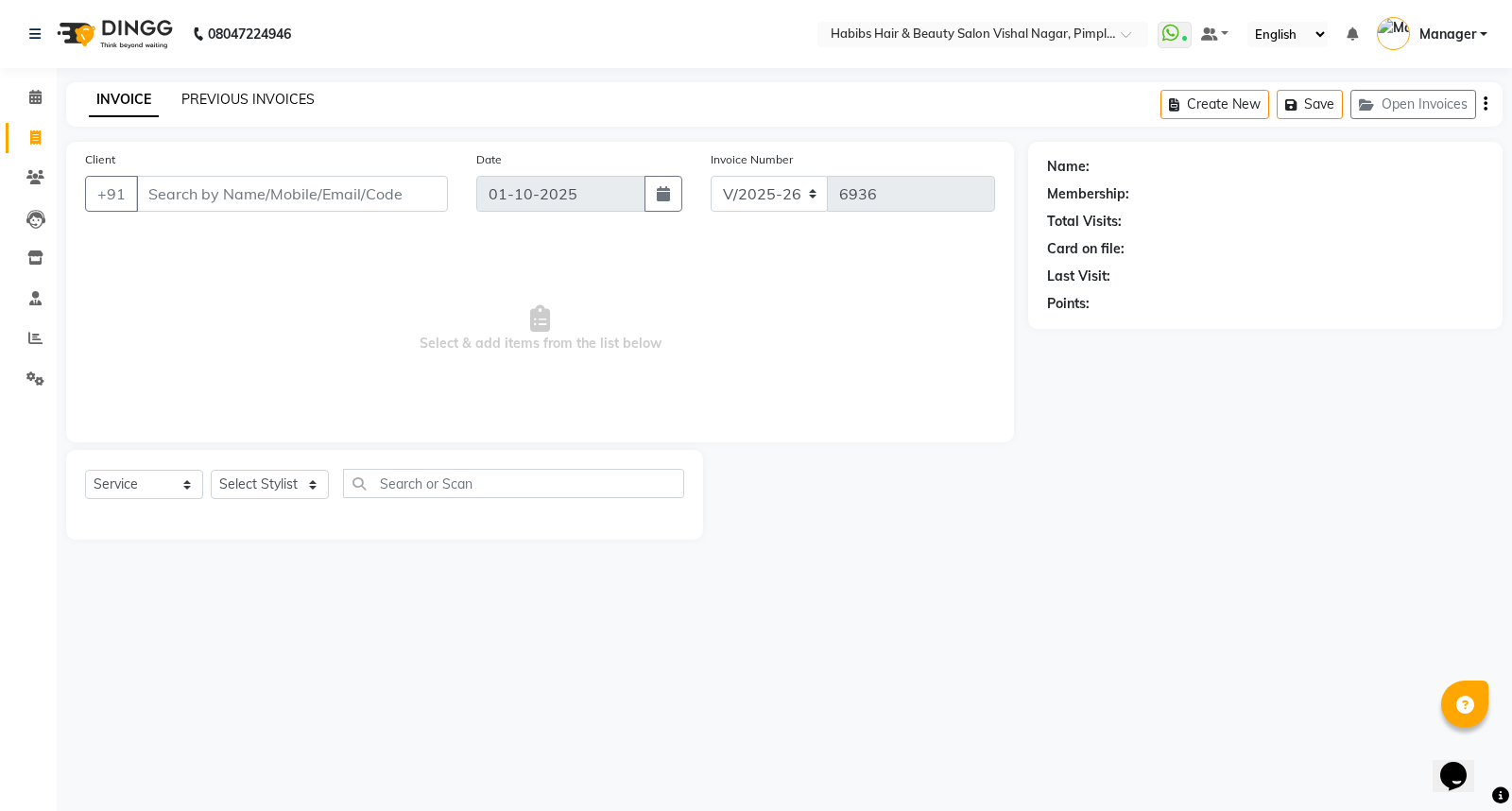
click at [247, 98] on link "PREVIOUS INVOICES" at bounding box center [248, 99] width 133 height 17
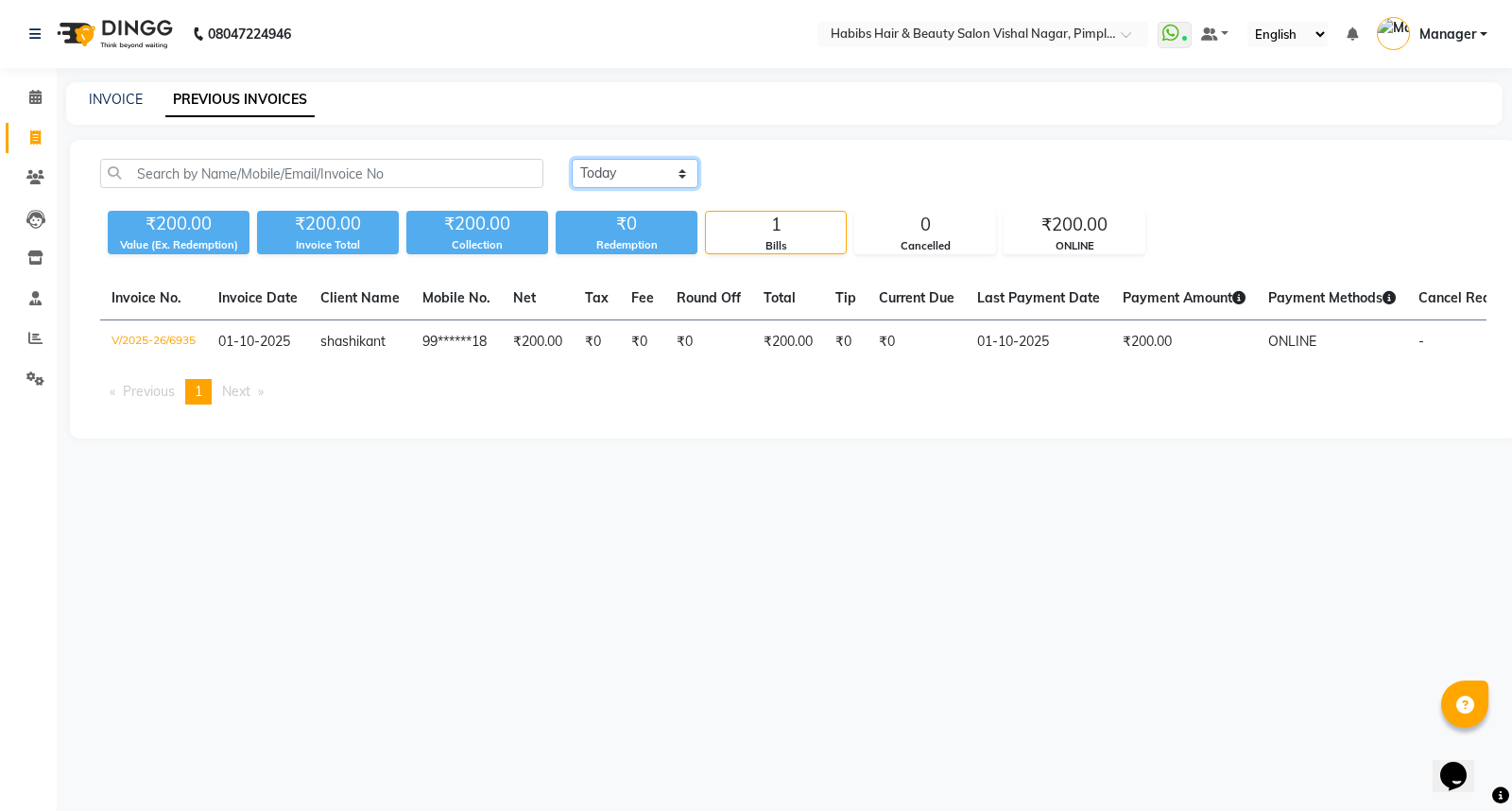
click at [638, 178] on select "Today Yesterday Custom Range" at bounding box center [635, 173] width 126 height 29
select select "yesterday"
click at [571, 158] on select "Today Yesterday Custom Range" at bounding box center [635, 173] width 126 height 29
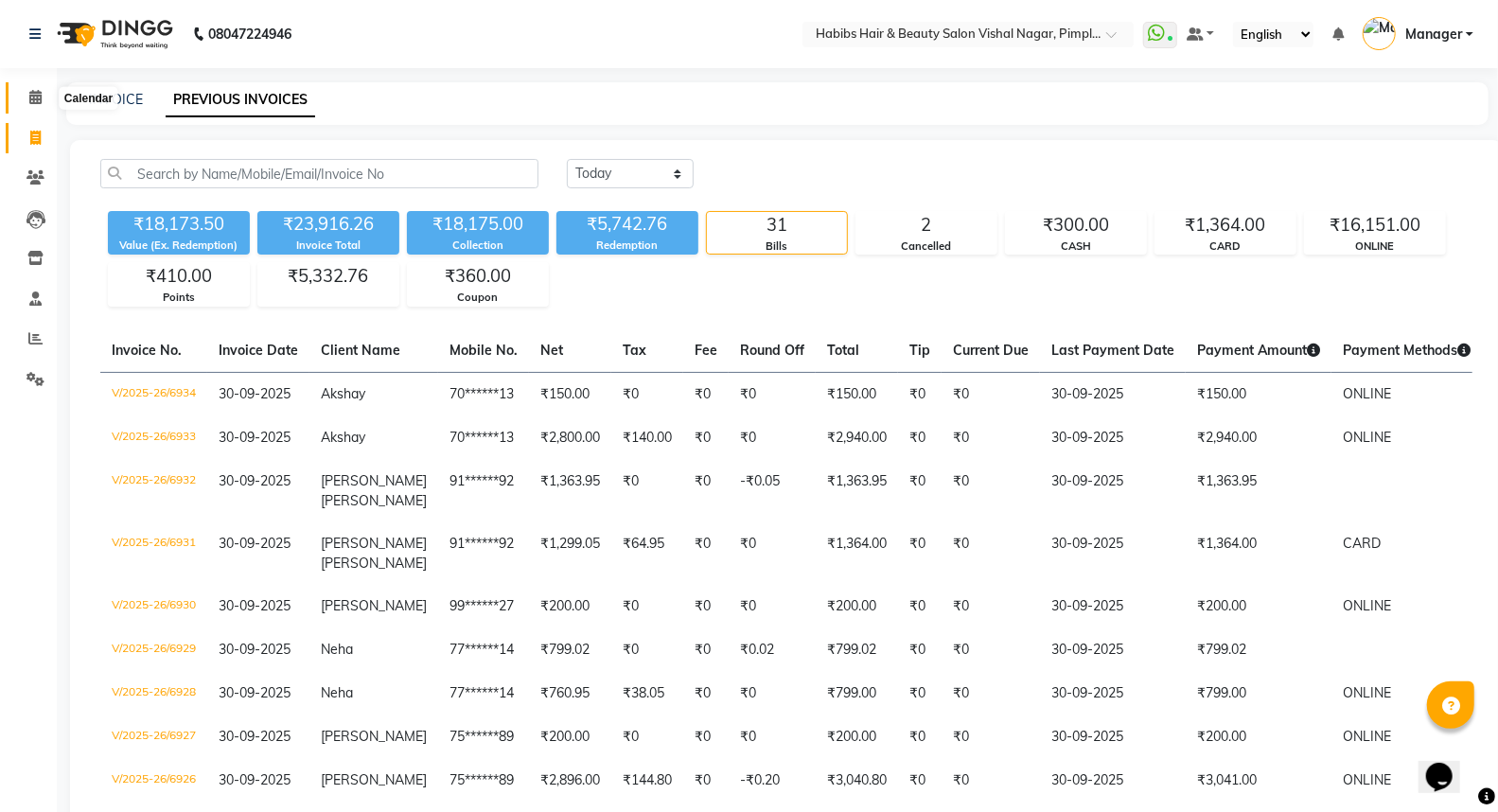
click at [36, 97] on icon at bounding box center [35, 96] width 13 height 15
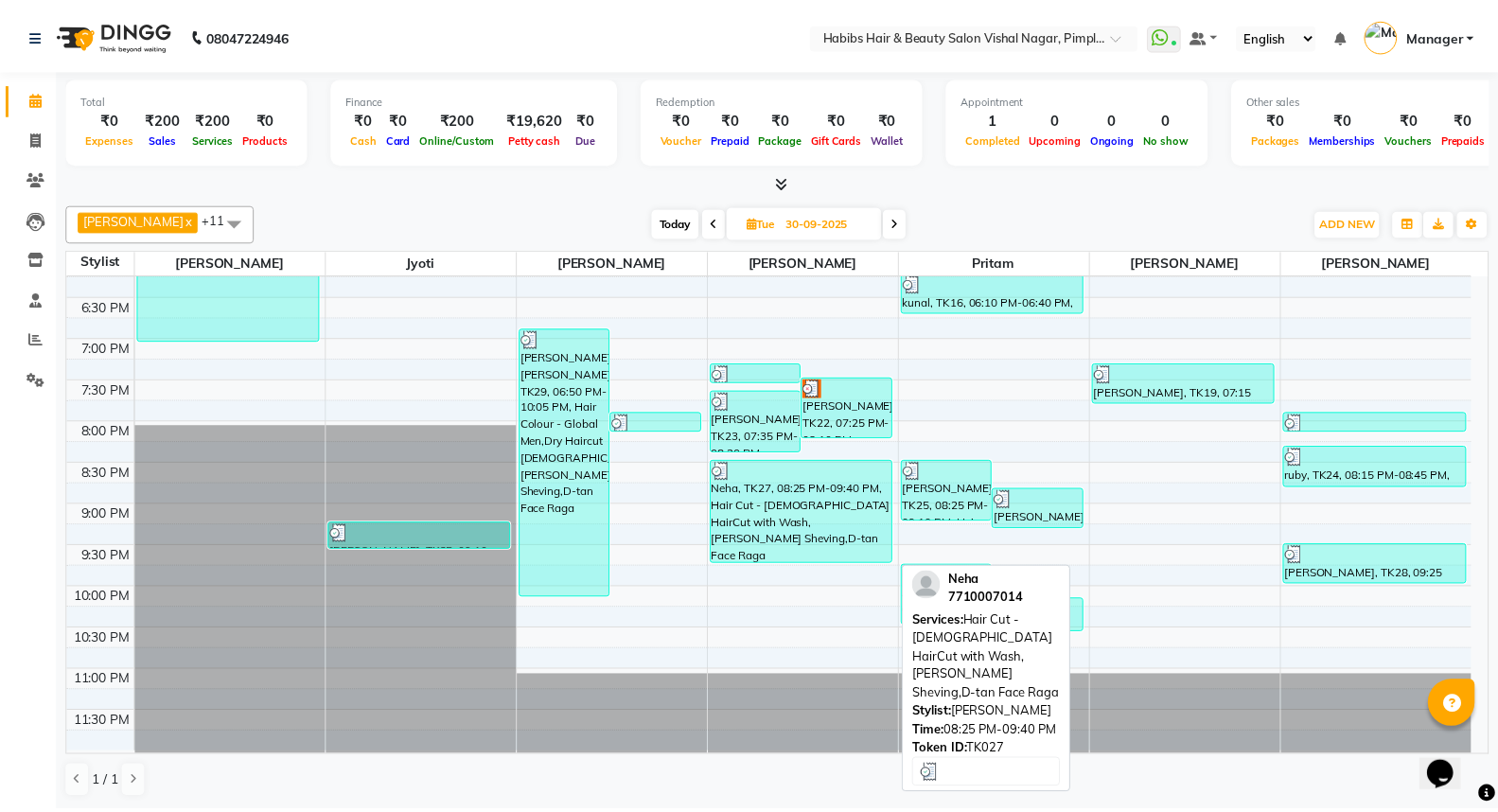
scroll to position [855, 0]
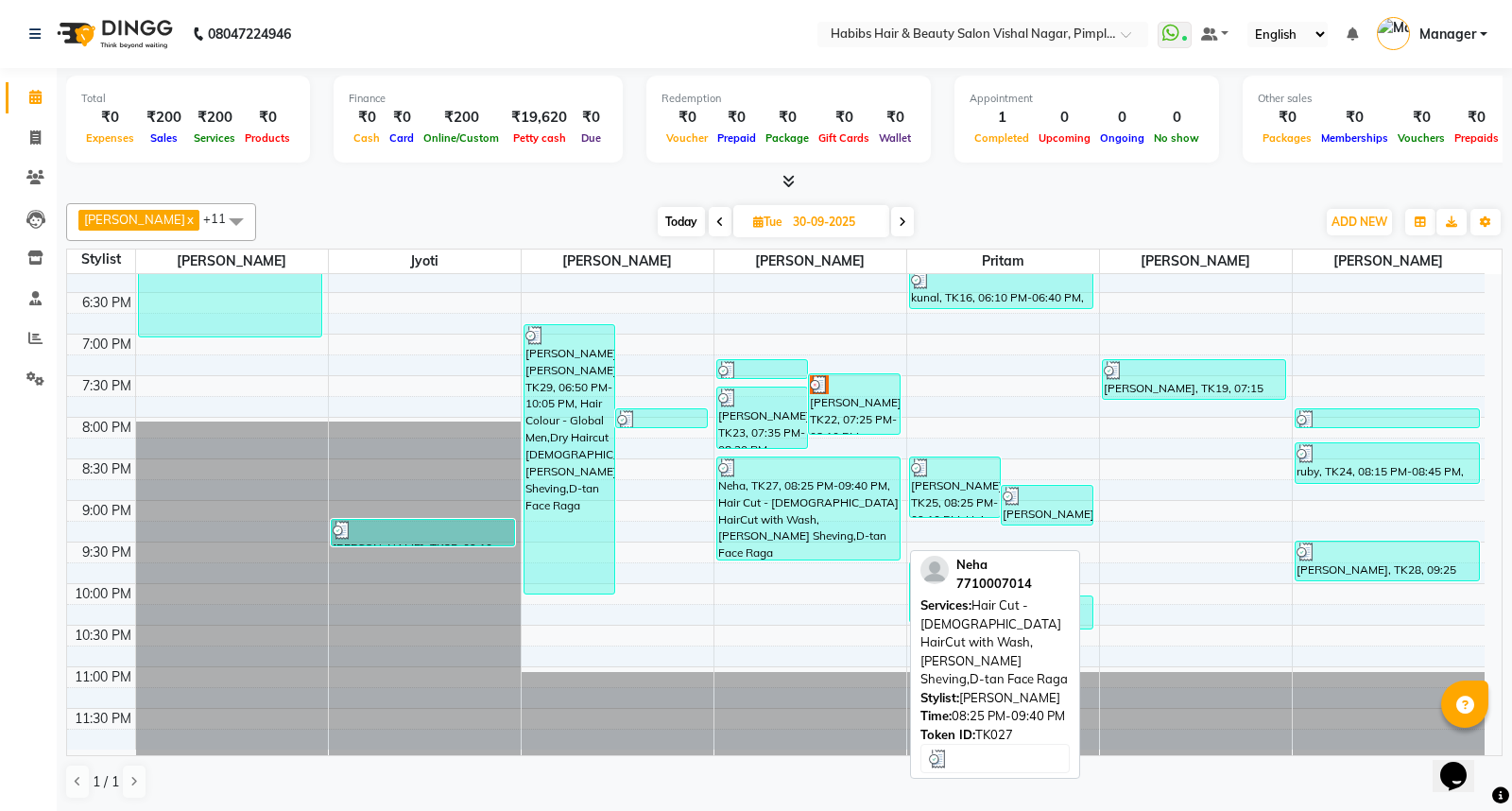
click at [820, 504] on div "Neha, TK27, 08:25 PM-09:40 PM, Hair Cut - [DEMOGRAPHIC_DATA] HairCut with Wash,…" at bounding box center [808, 508] width 184 height 102
select select "3"
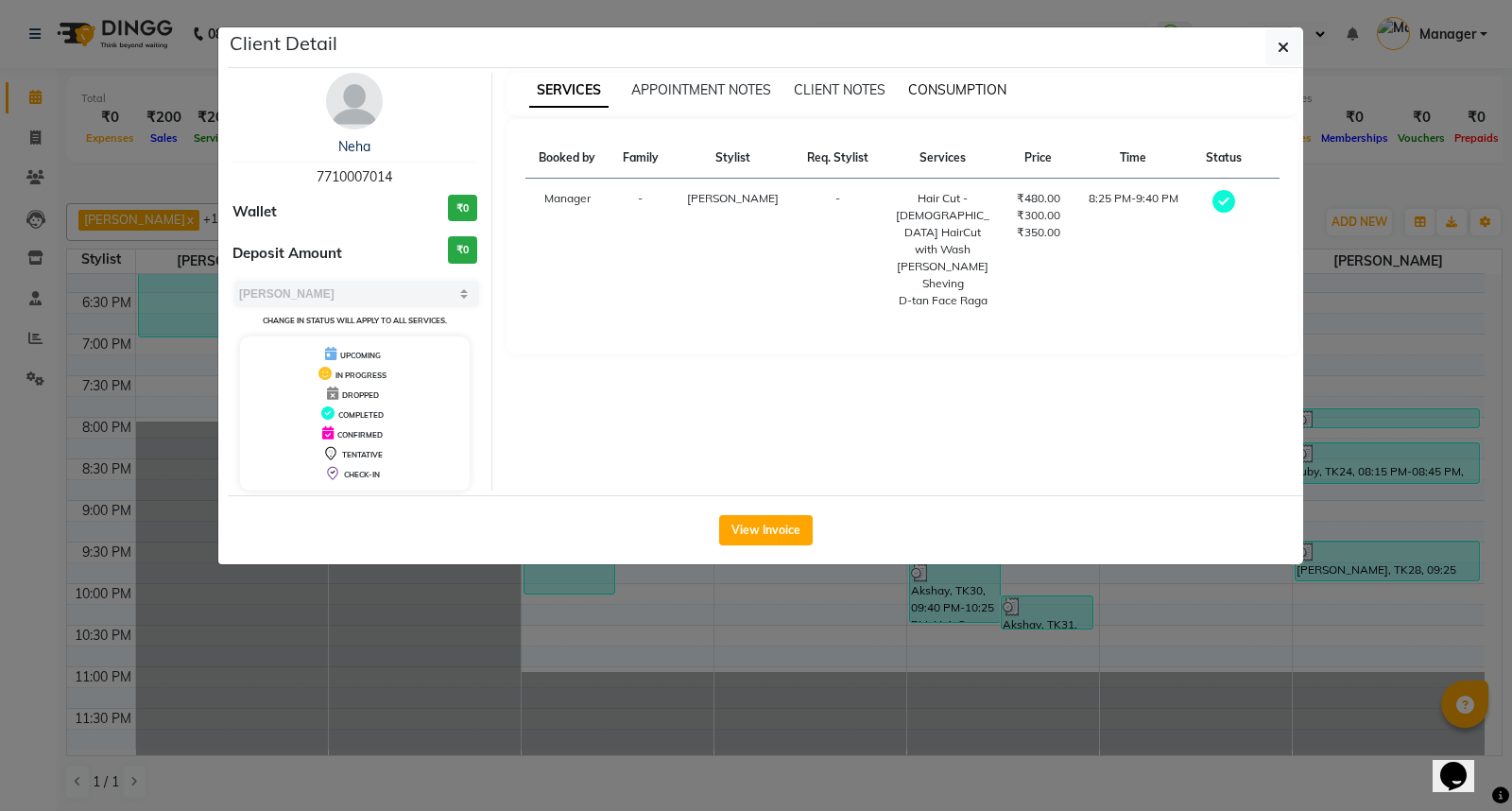
click at [942, 86] on span "CONSUMPTION" at bounding box center [957, 90] width 98 height 17
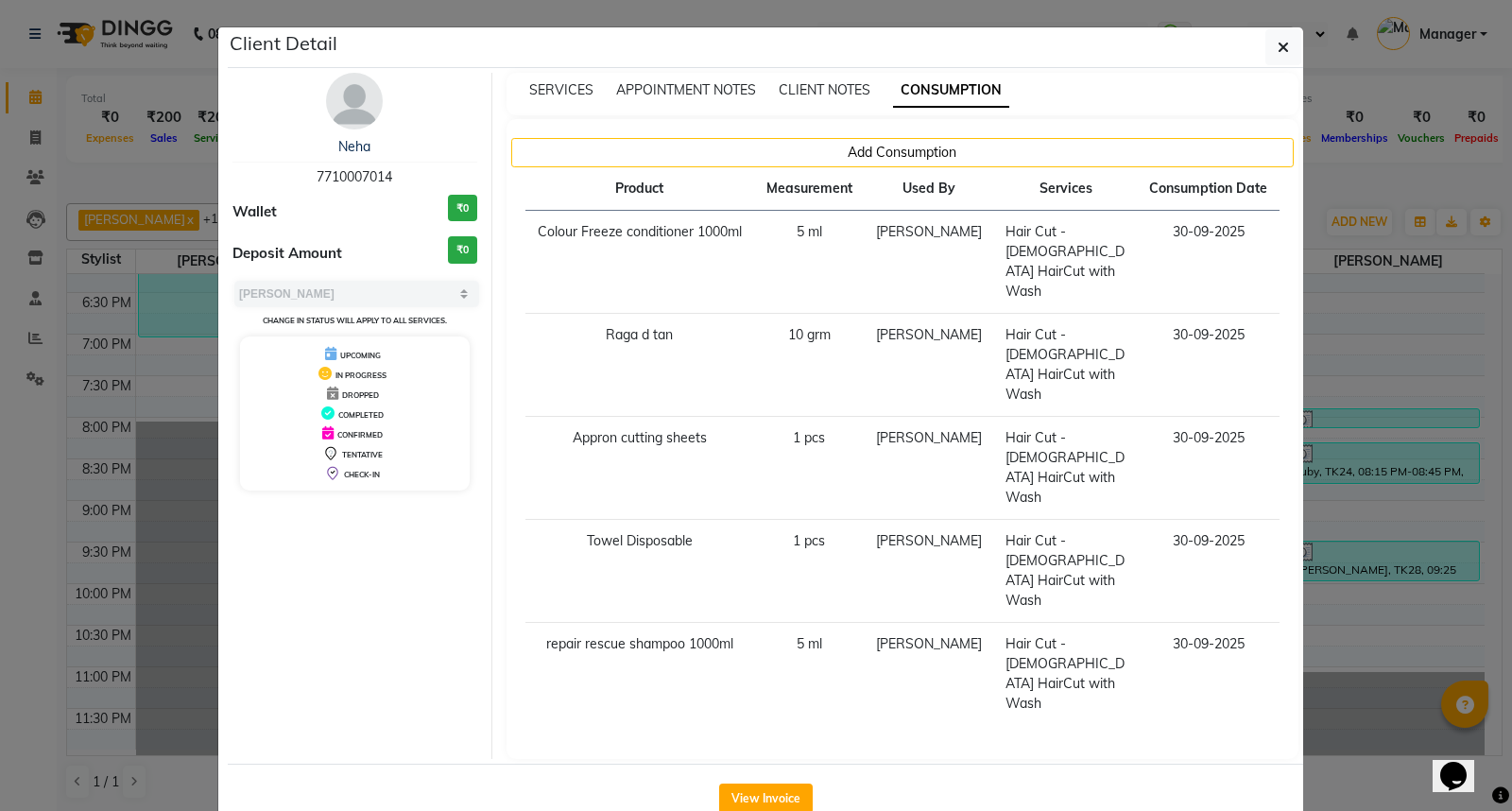
click at [1353, 634] on ngb-modal-window "Client Detail Neha 7710007014 Wallet ₹0 Deposit Amount ₹0 Select MARK DONE UPCO…" at bounding box center [756, 405] width 1512 height 811
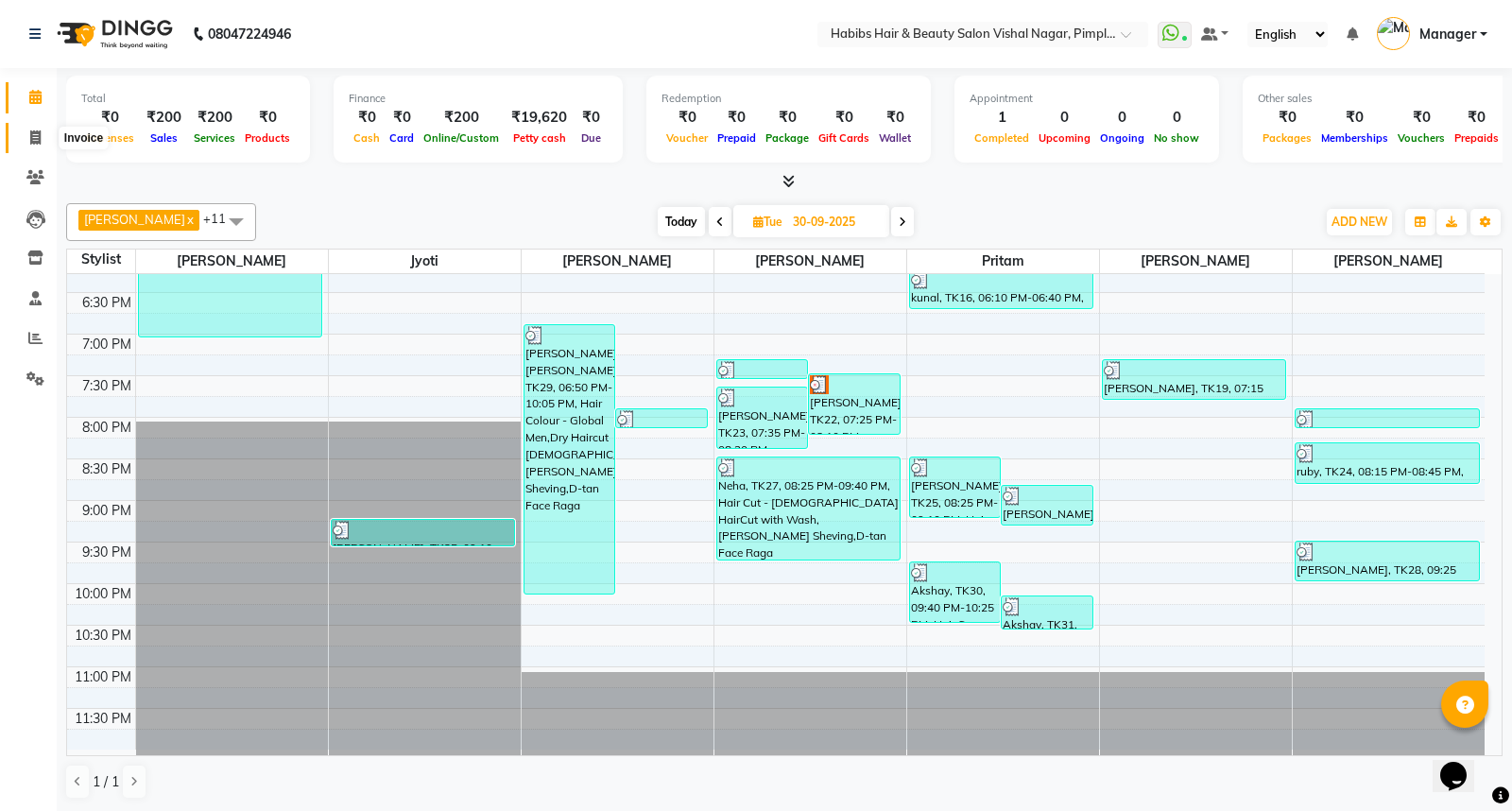
click at [39, 137] on icon at bounding box center [35, 137] width 11 height 15
select select "service"
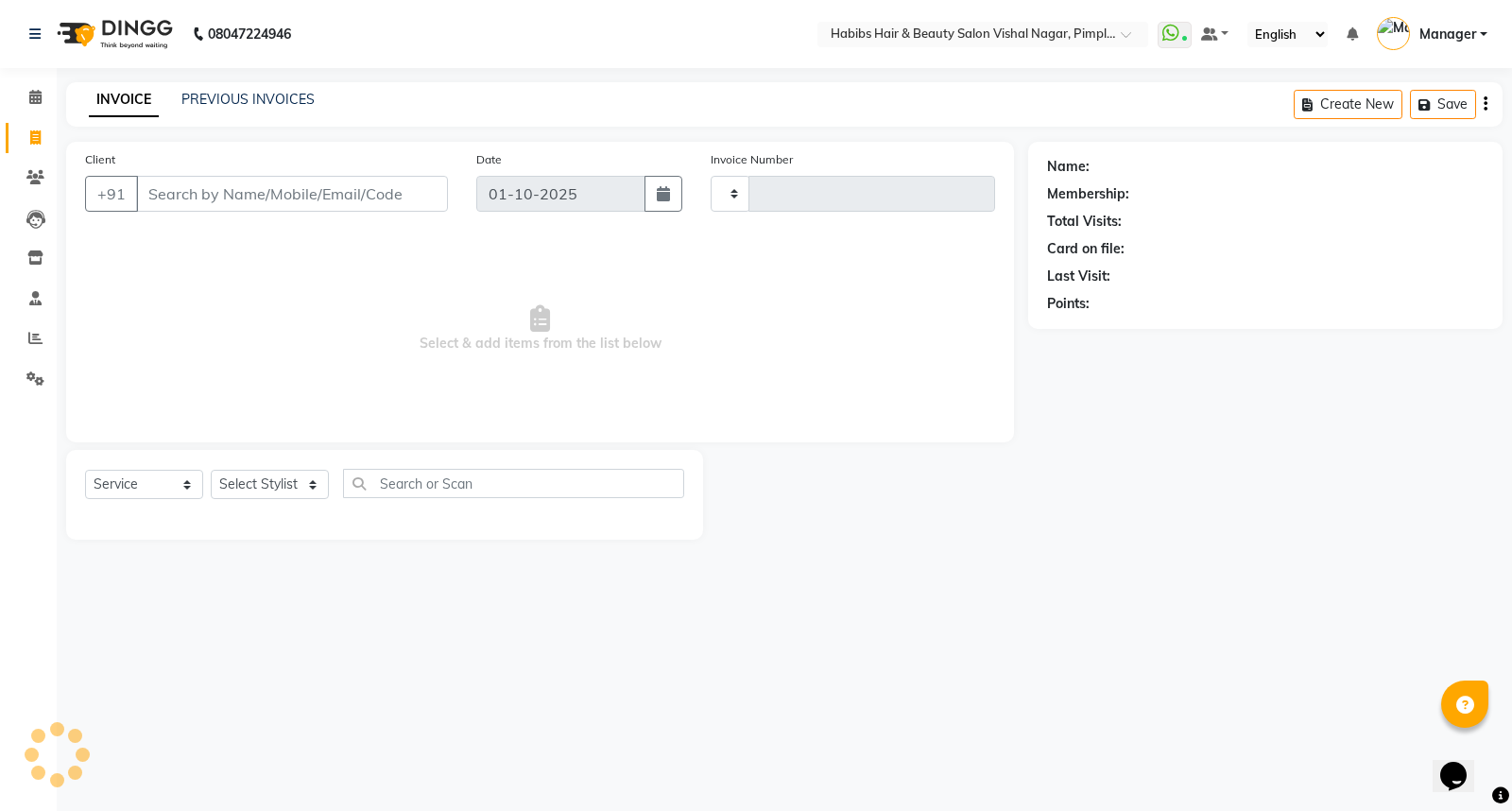
type input "6936"
select select "5725"
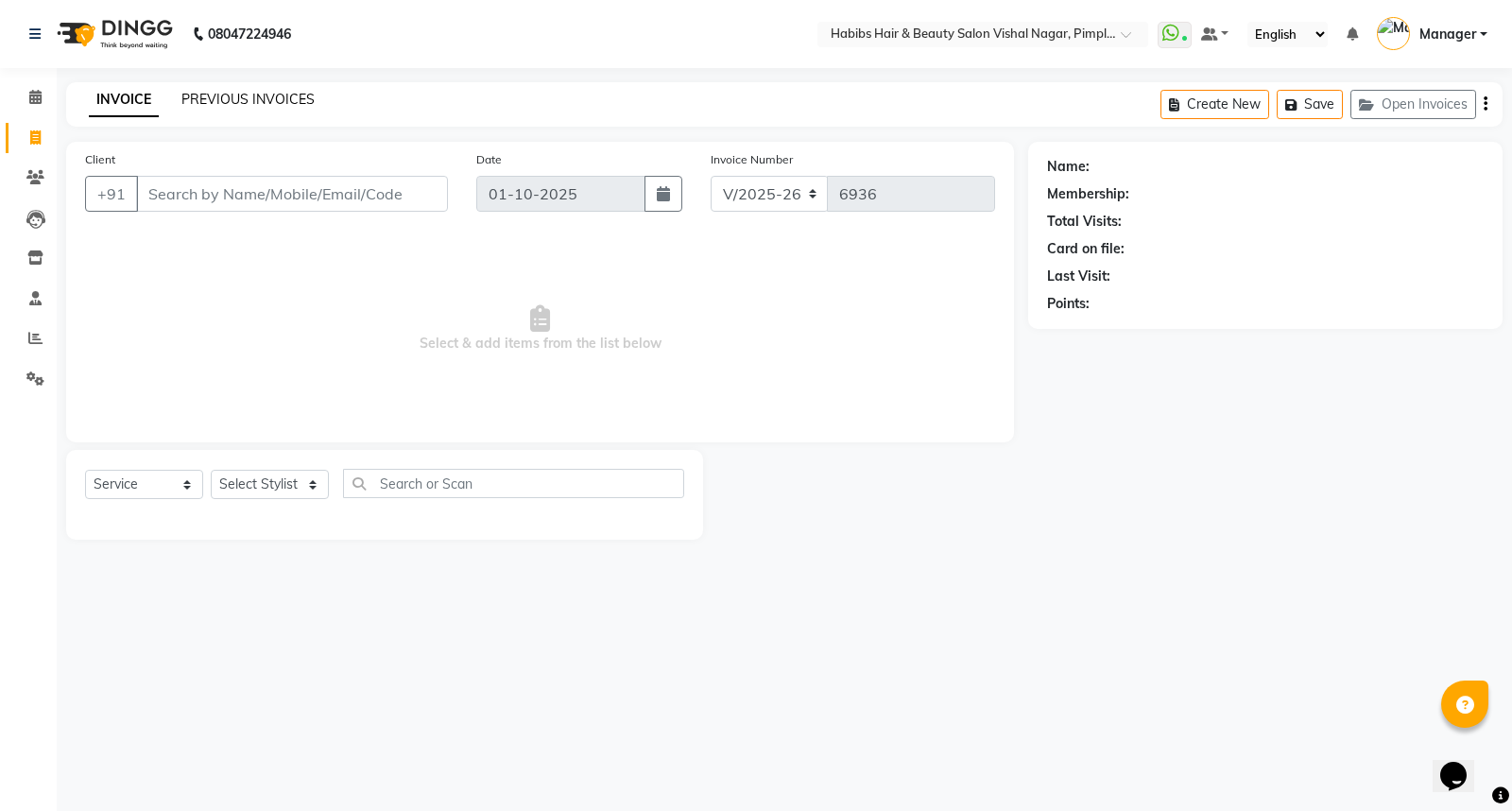
click at [284, 97] on link "PREVIOUS INVOICES" at bounding box center [248, 99] width 133 height 17
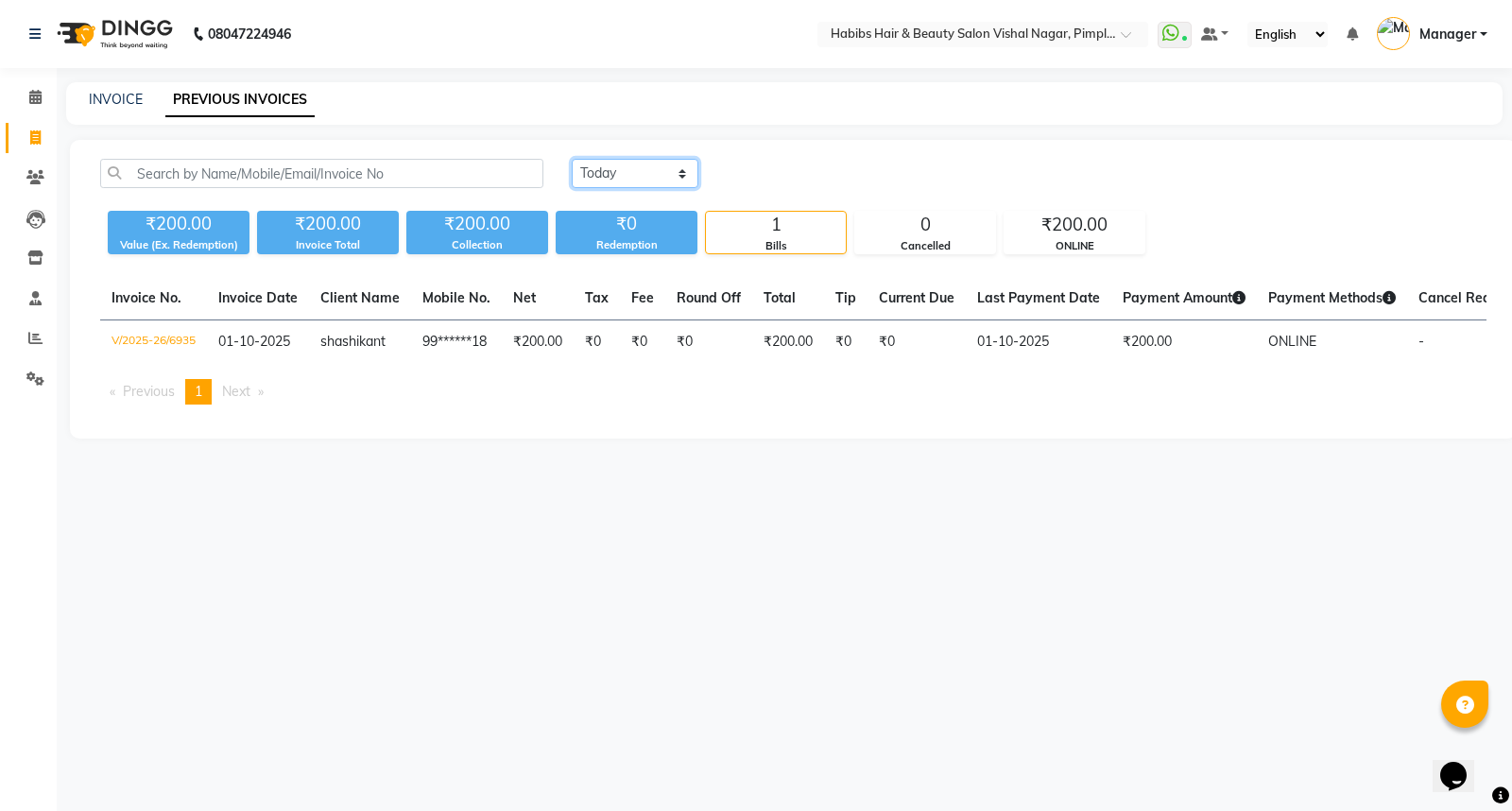
click at [614, 171] on select "Today Yesterday Custom Range" at bounding box center [635, 173] width 126 height 29
select select "[DATE]"
click at [571, 158] on select "Today Yesterday Custom Range" at bounding box center [635, 173] width 126 height 29
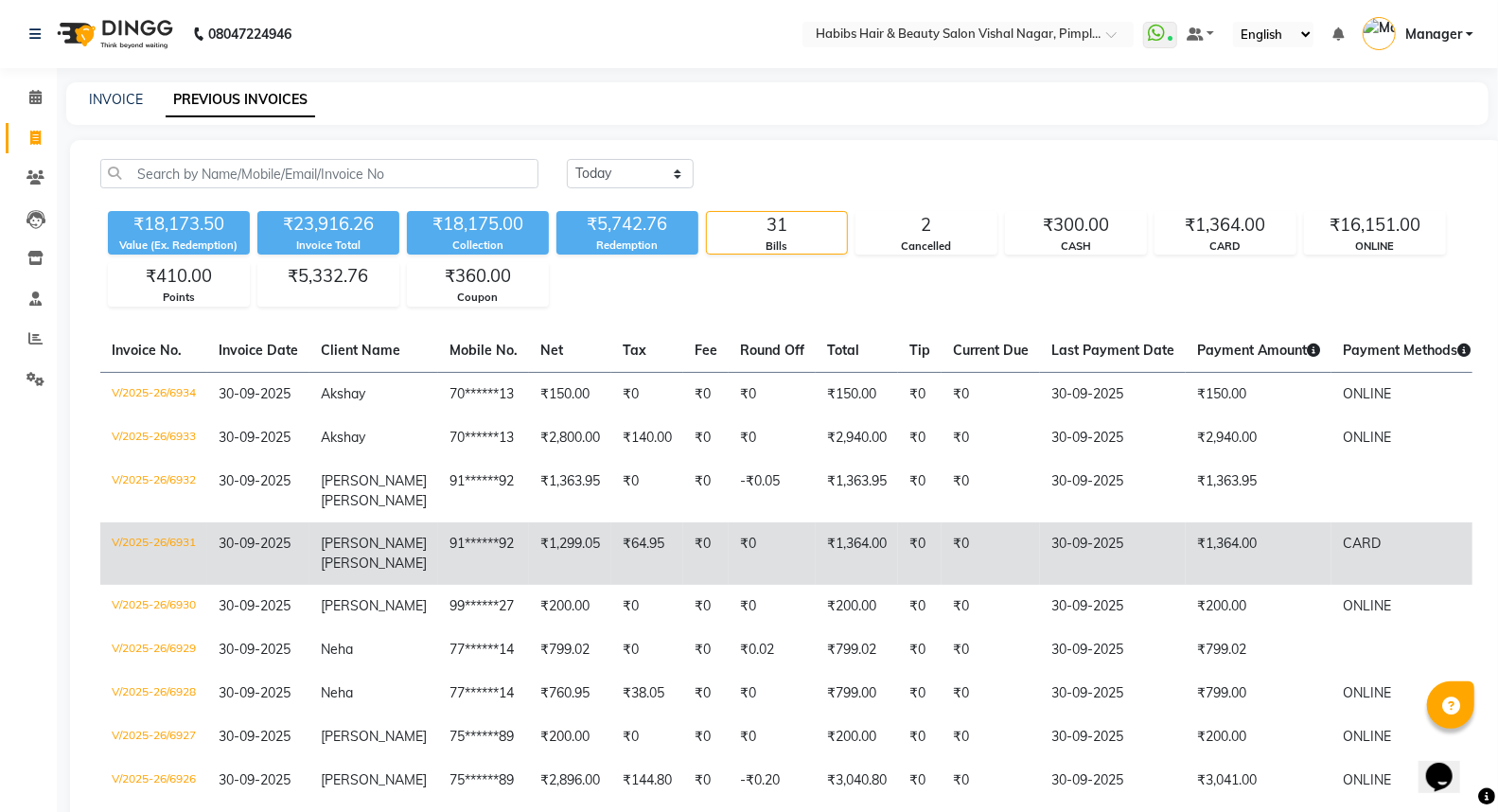
click at [1247, 522] on td "₹1,364.00" at bounding box center [1259, 553] width 146 height 62
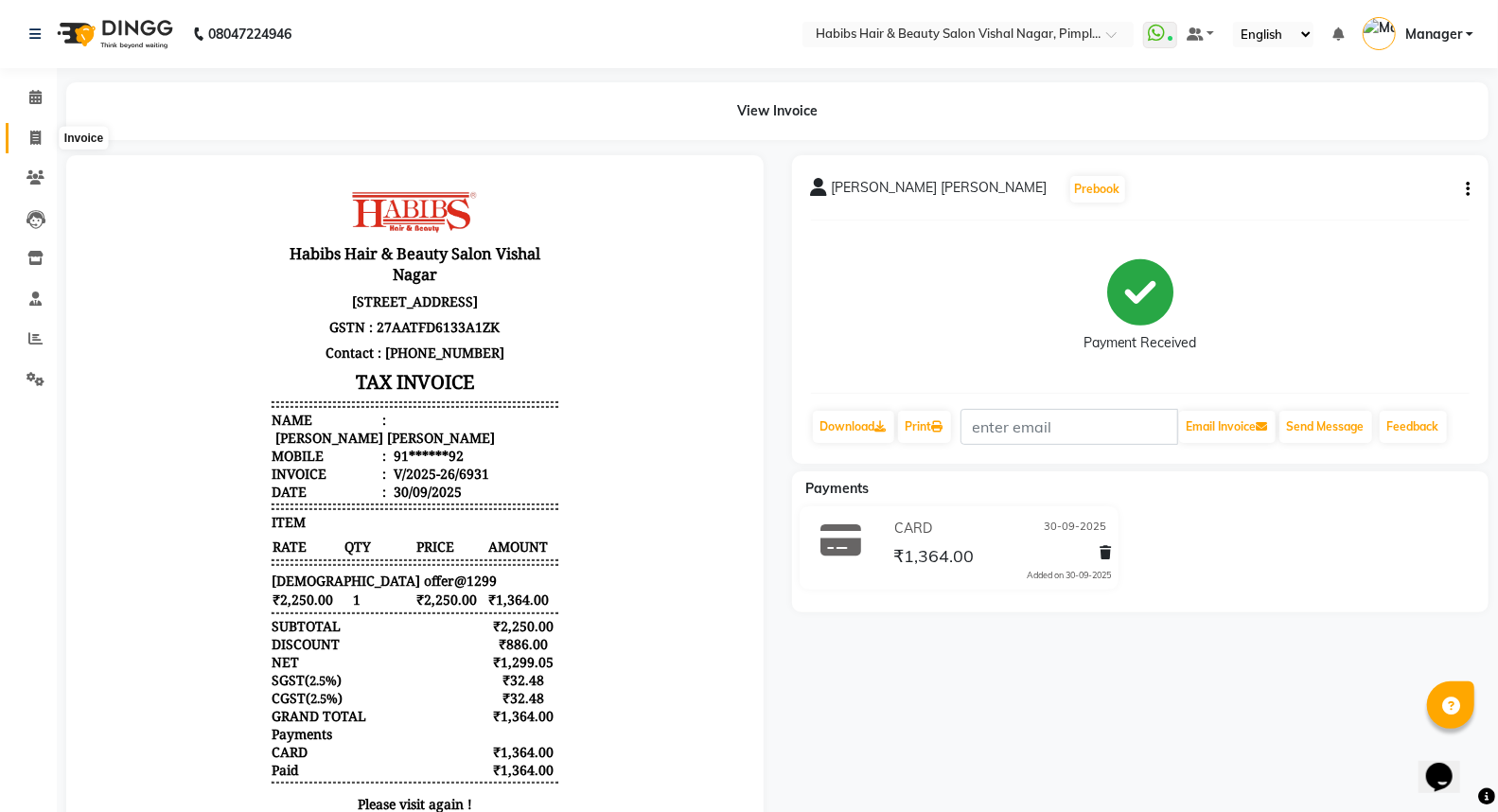
click at [38, 138] on icon at bounding box center [35, 137] width 11 height 15
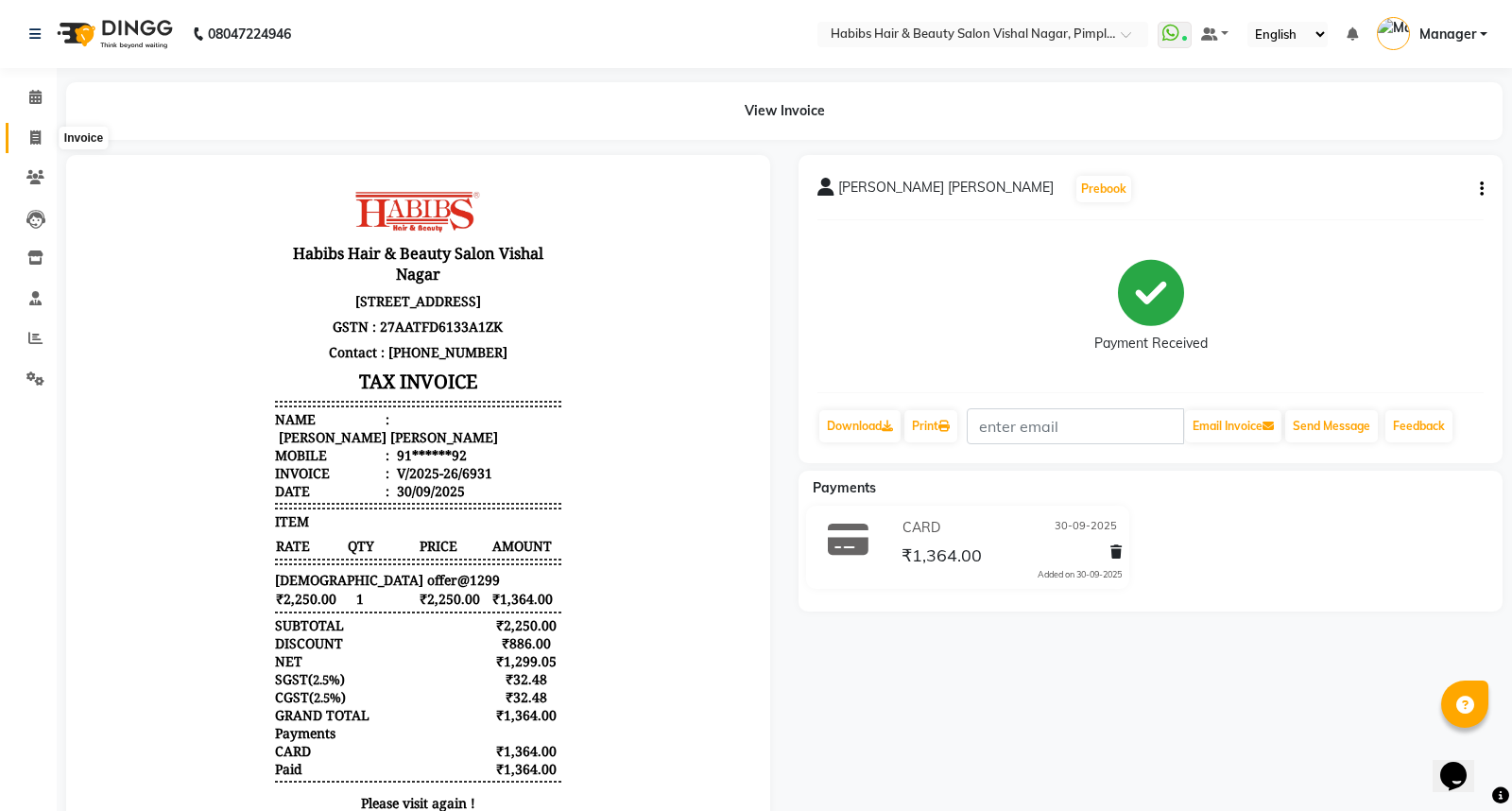
select select "5725"
select select "service"
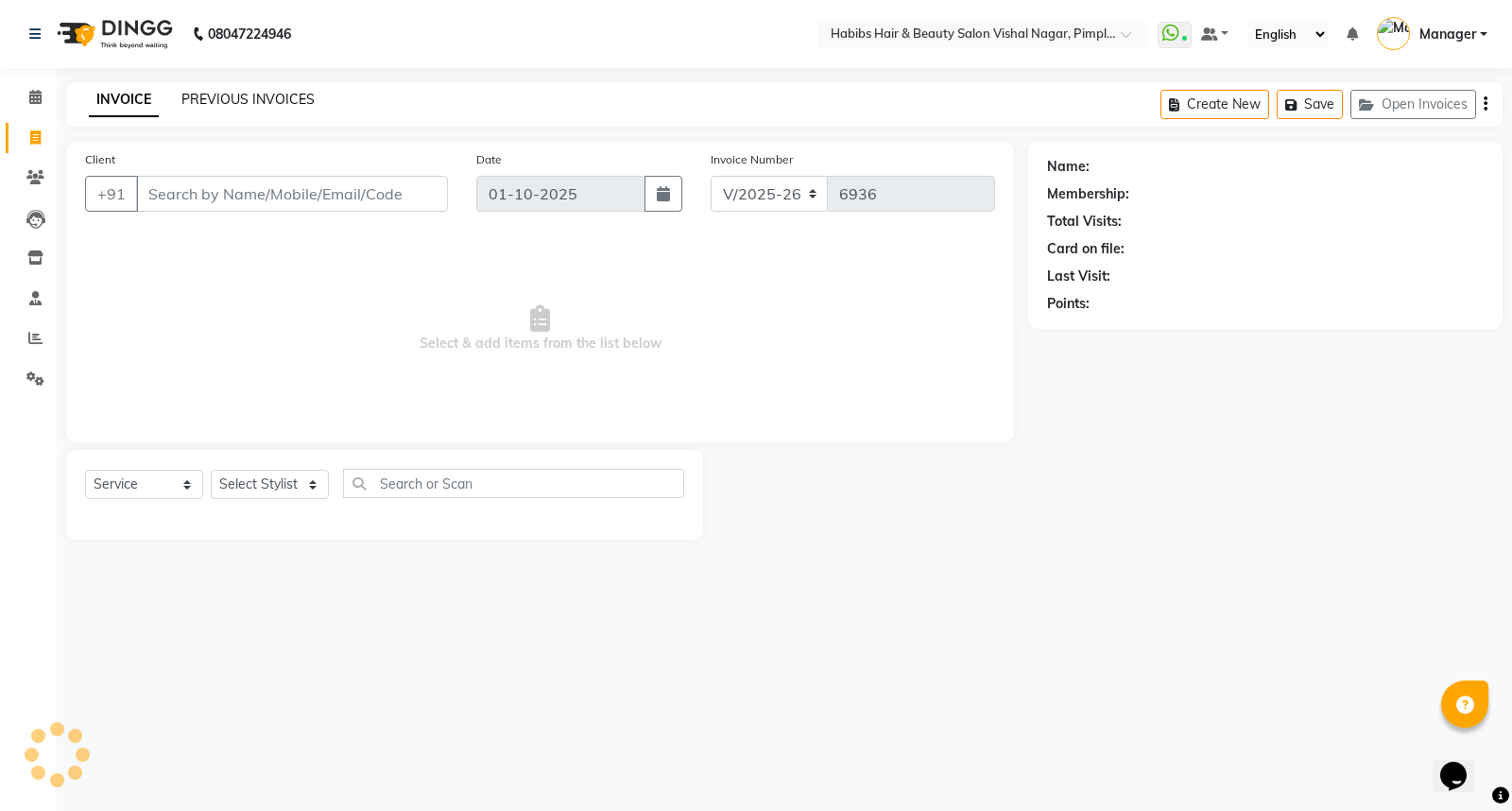
click at [280, 99] on link "PREVIOUS INVOICES" at bounding box center [248, 99] width 133 height 17
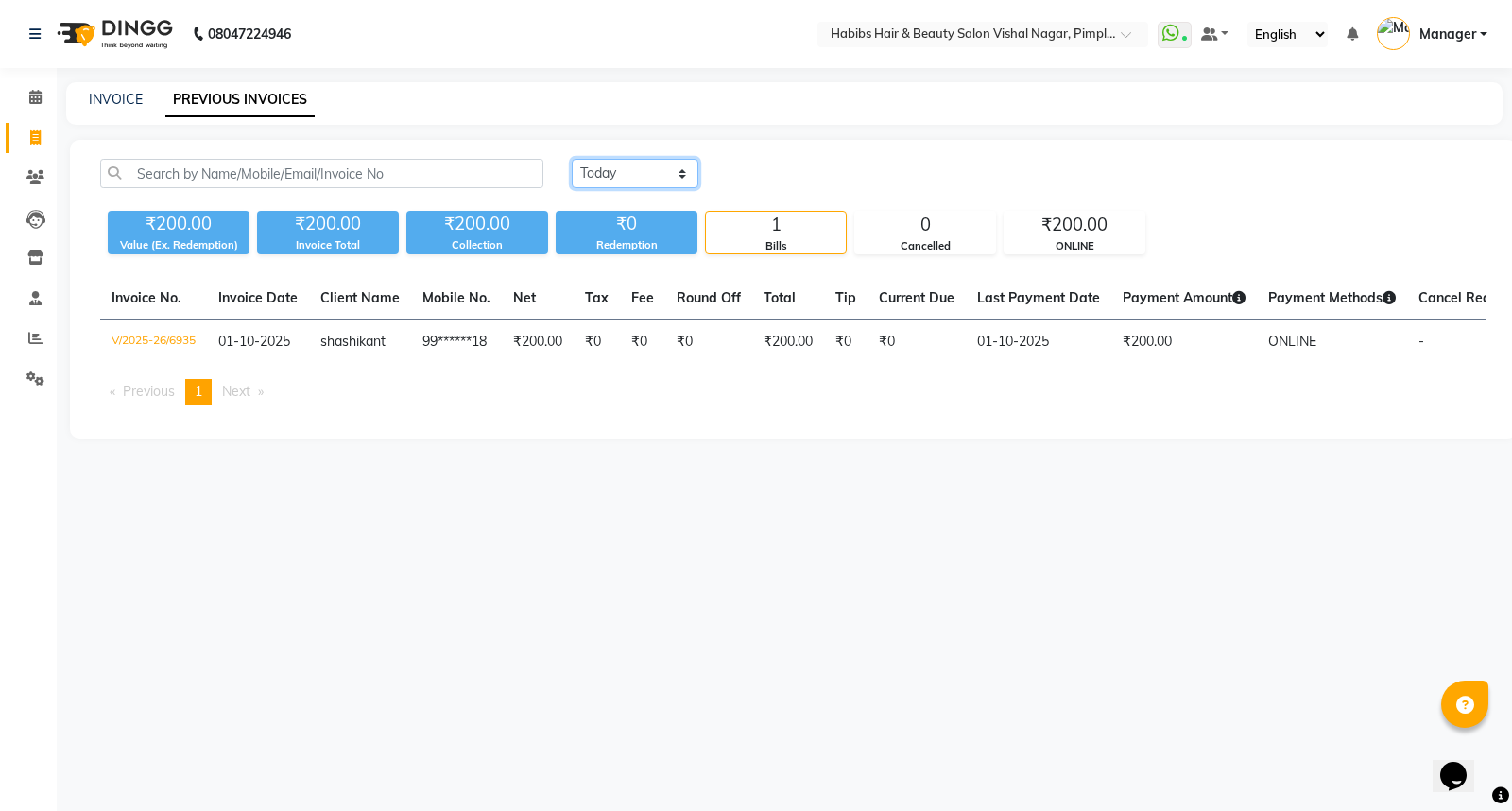
click at [636, 171] on select "Today Yesterday Custom Range" at bounding box center [635, 173] width 126 height 29
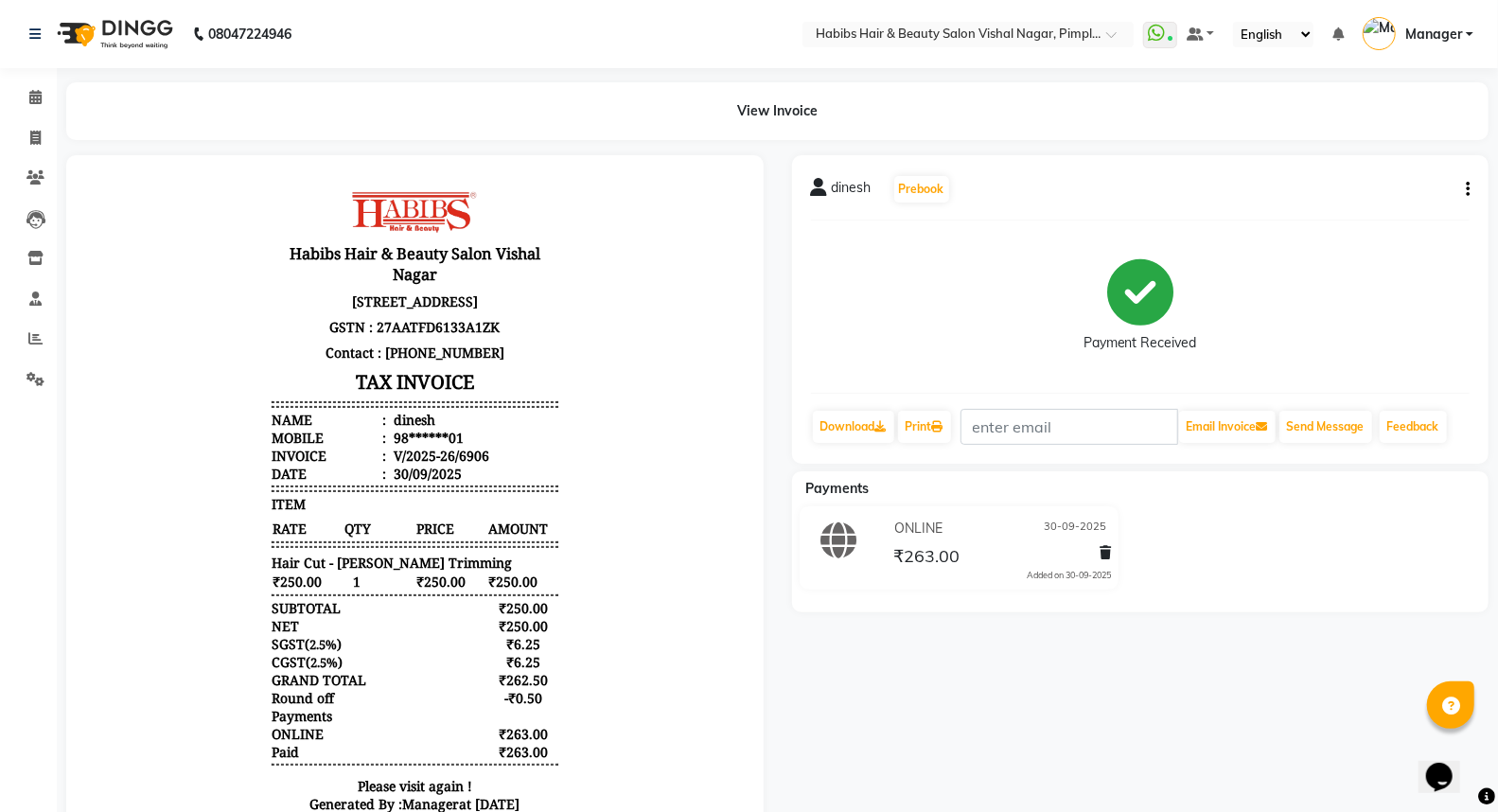
click at [1468, 190] on icon "button" at bounding box center [1468, 190] width 4 height 1
click at [1361, 225] on div "Edit Invoice" at bounding box center [1373, 225] width 129 height 23
select select "service"
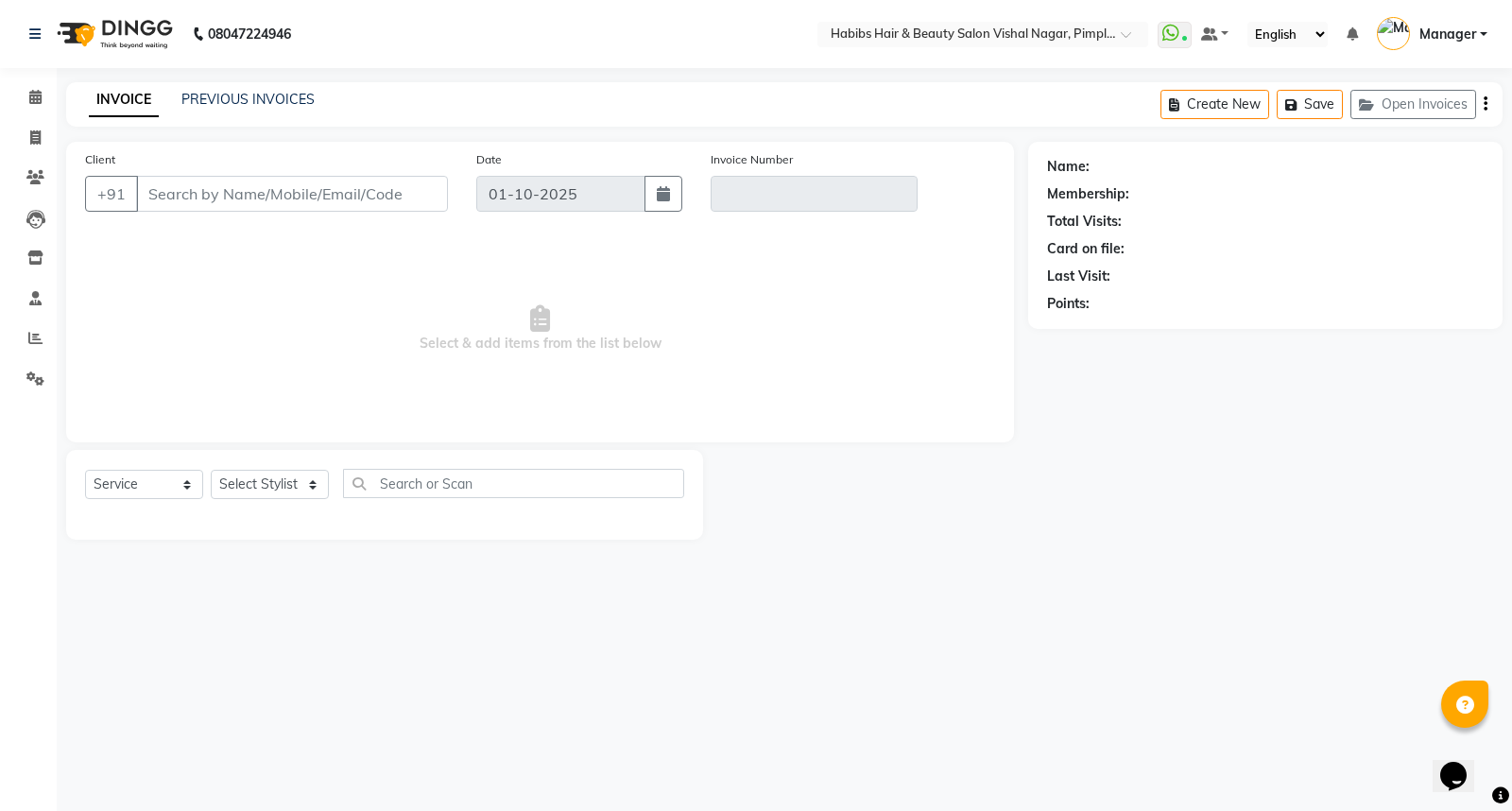
type input "98******01"
type input "V/2025-26/6906"
select select "2: Object"
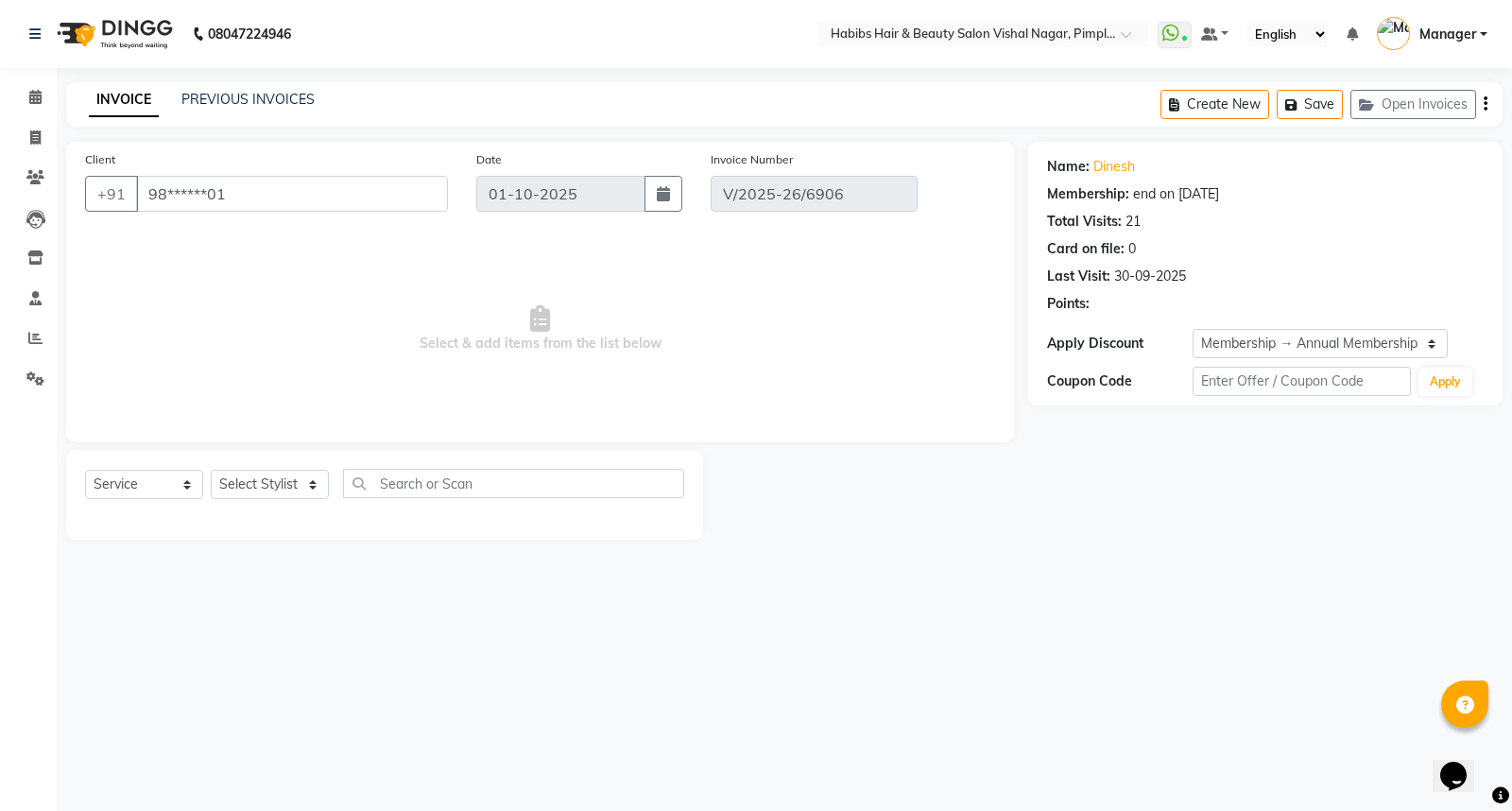
type input "30-09-2025"
select select "select"
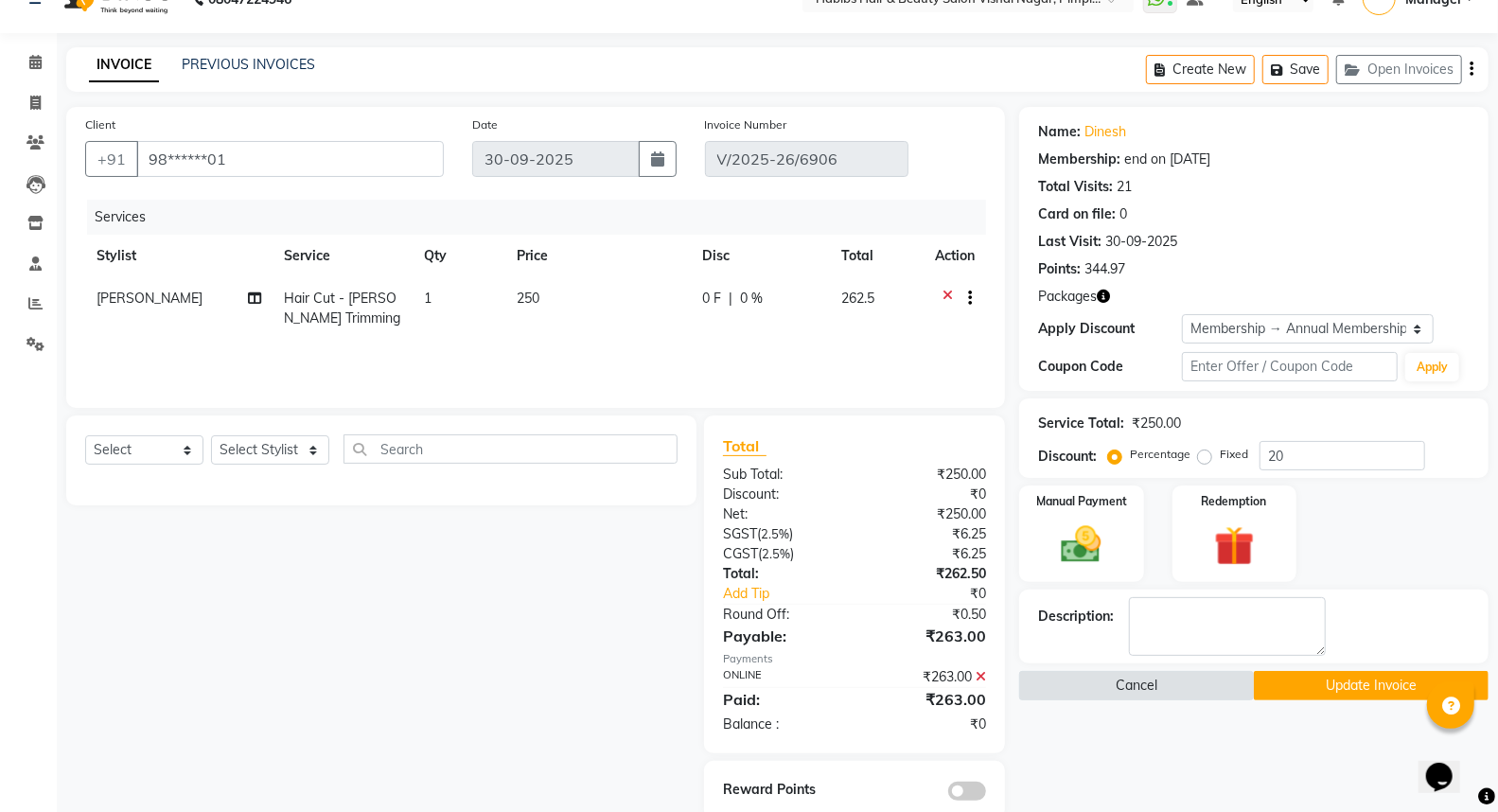
scroll to position [70, 0]
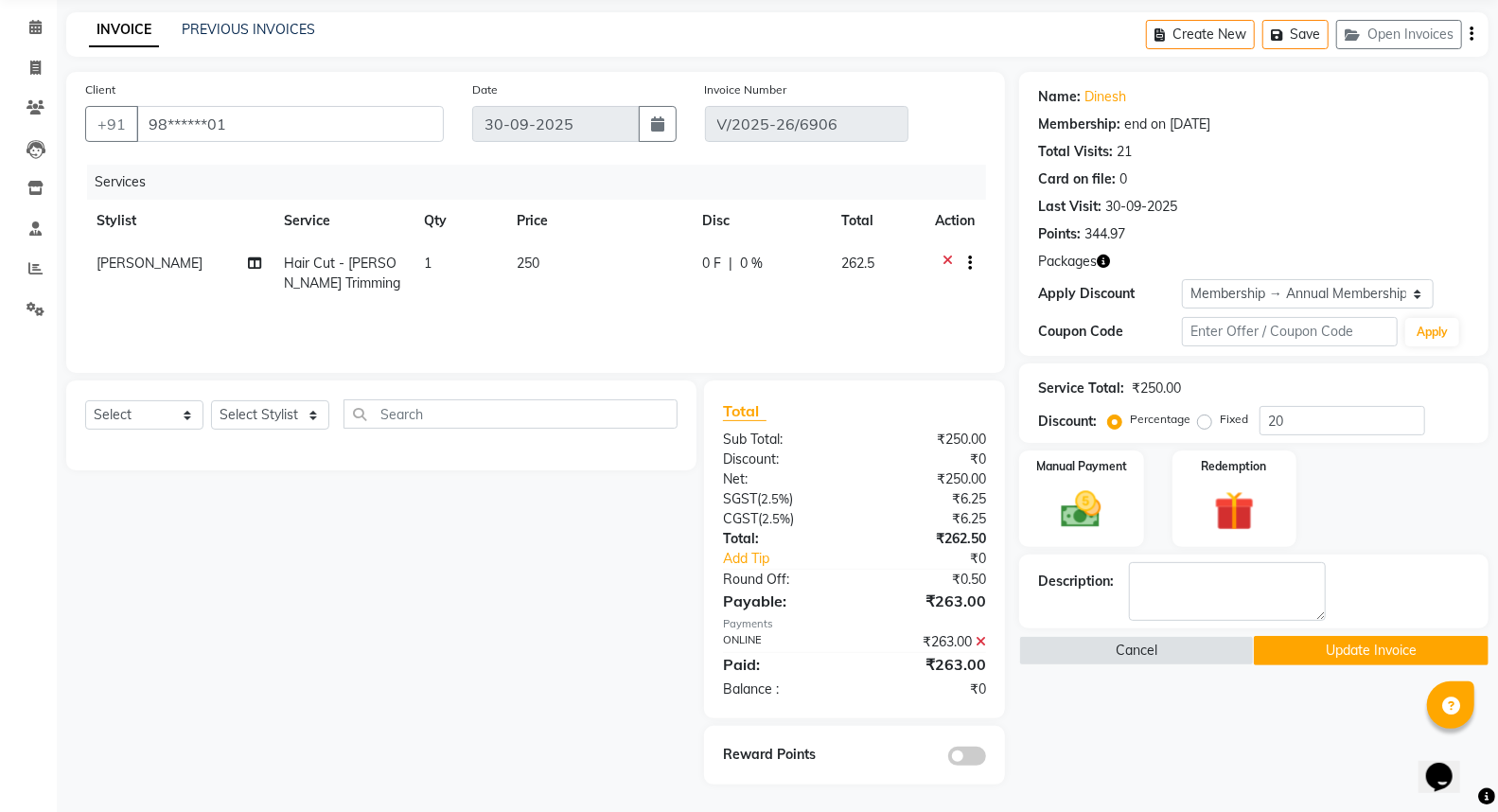
click at [977, 750] on span at bounding box center [967, 755] width 38 height 18
click at [985, 759] on input "checkbox" at bounding box center [985, 759] width 0 height 0
click at [1114, 500] on img at bounding box center [1081, 510] width 67 height 49
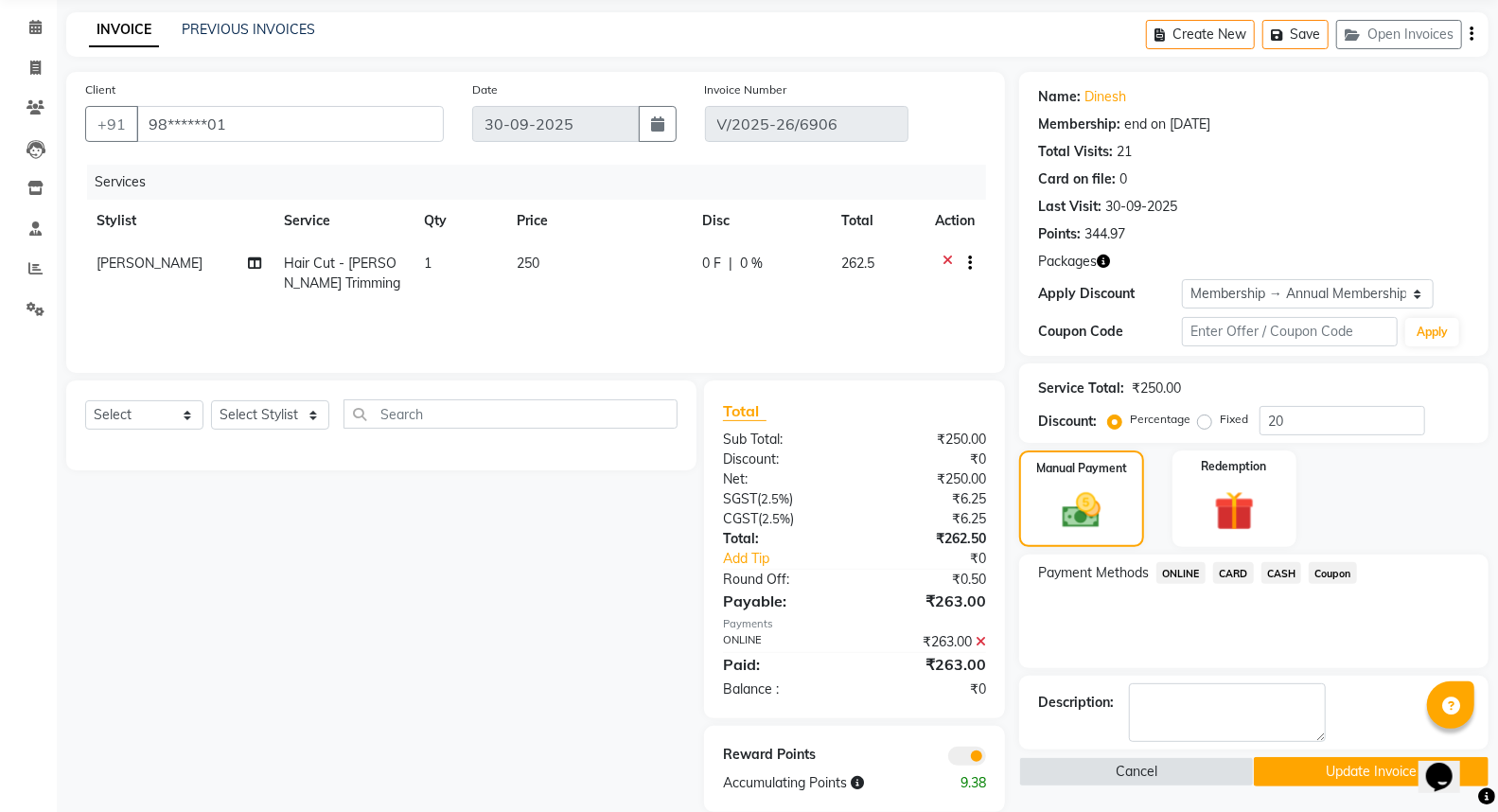
click at [1234, 572] on span "CARD" at bounding box center [1233, 573] width 41 height 21
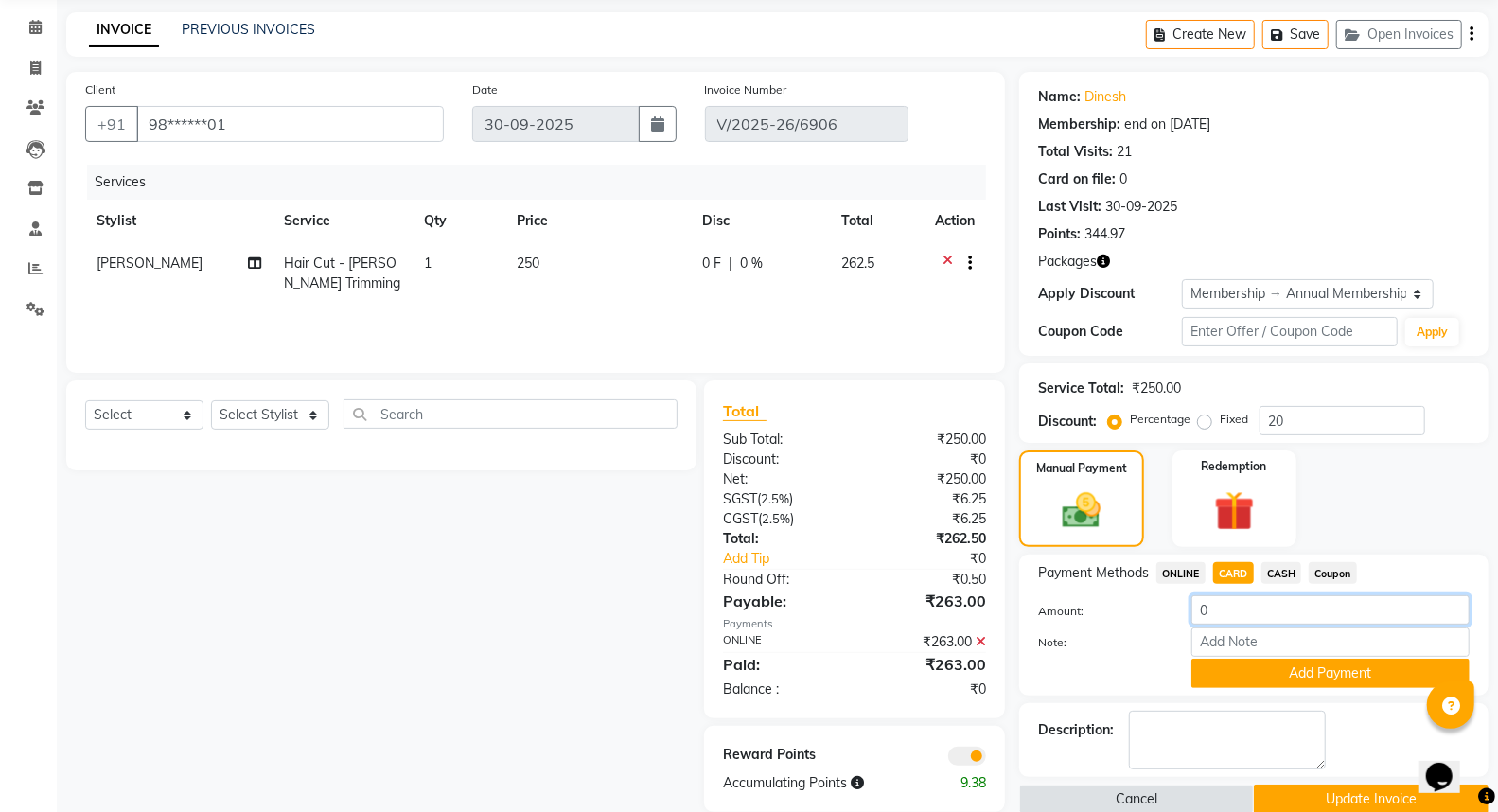
click at [1260, 616] on input "0" at bounding box center [1331, 610] width 278 height 29
type input "263"
click at [1294, 667] on button "Add Payment" at bounding box center [1331, 673] width 278 height 29
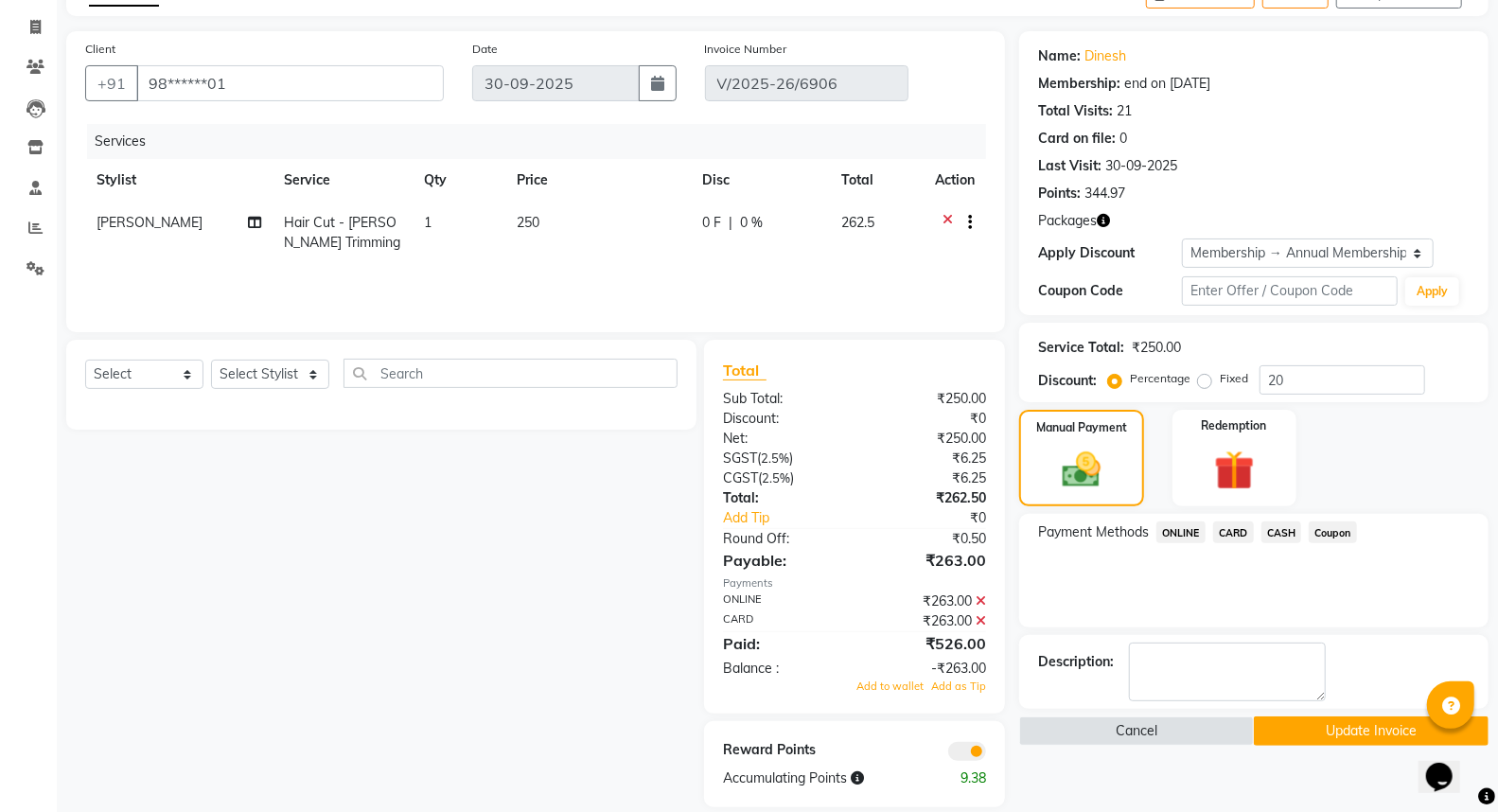
scroll to position [133, 0]
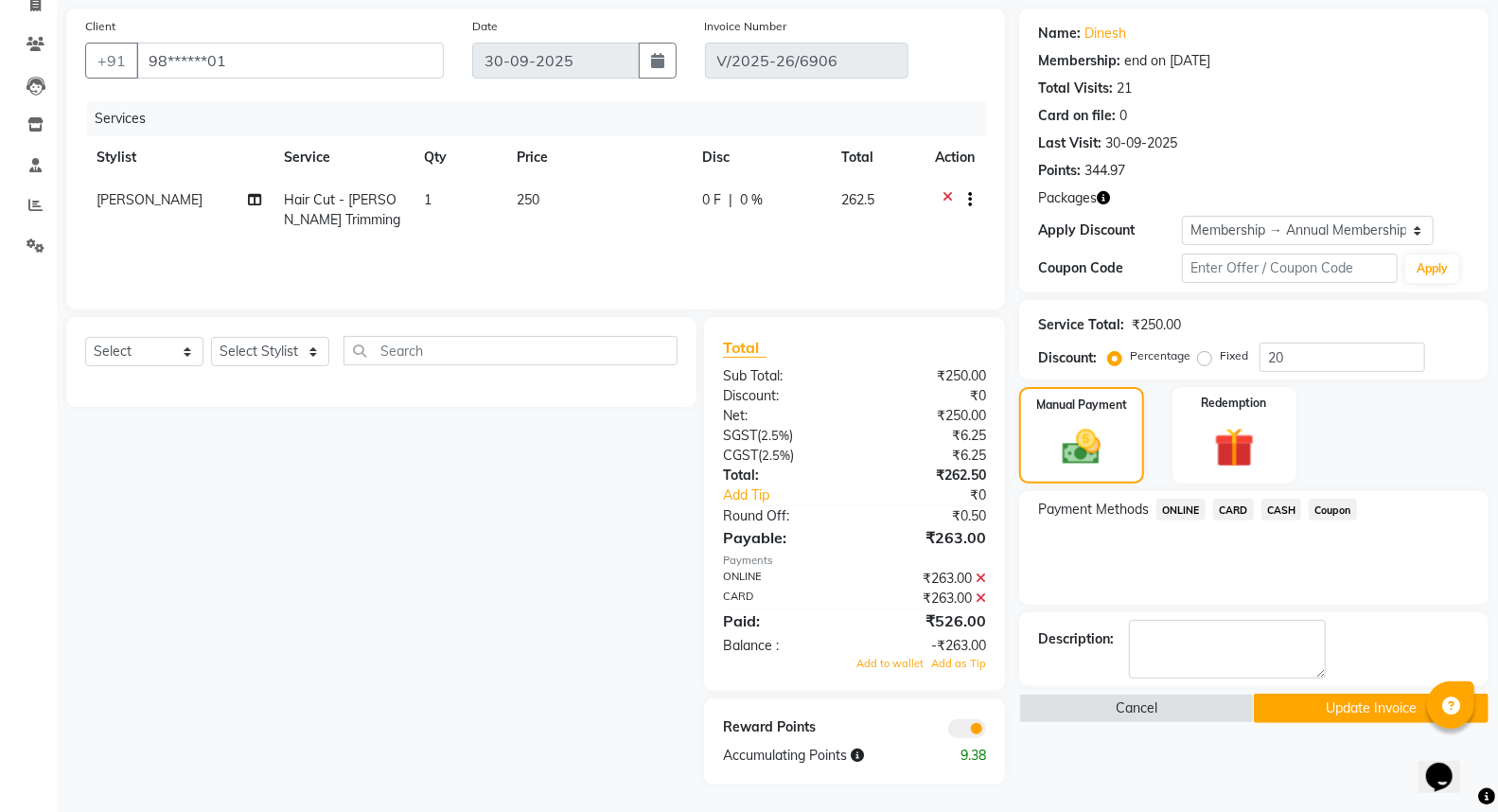
click at [980, 573] on icon at bounding box center [981, 578] width 11 height 14
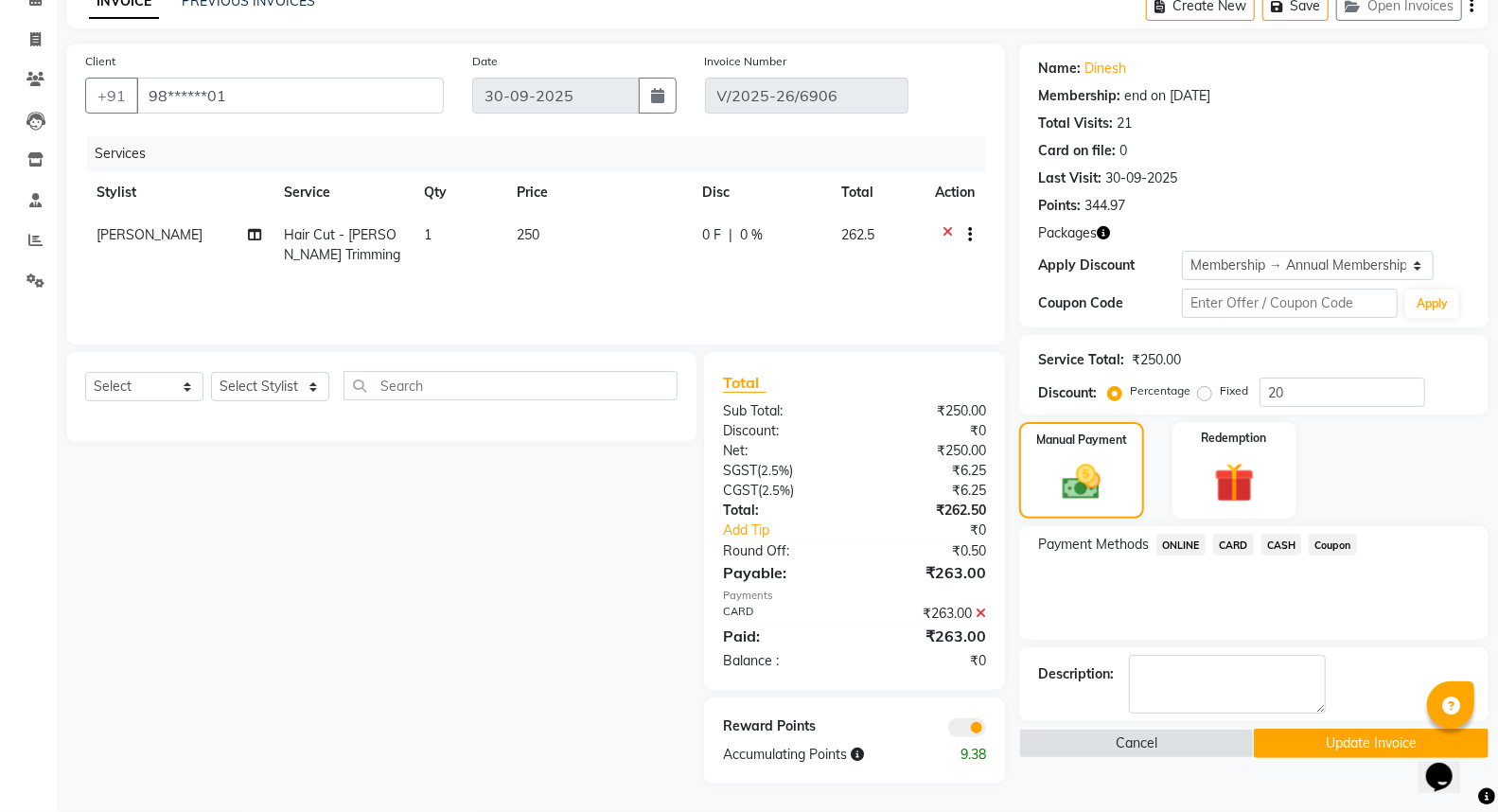
scroll to position [97, 0]
click at [1330, 741] on button "Update Invoice" at bounding box center [1371, 744] width 234 height 29
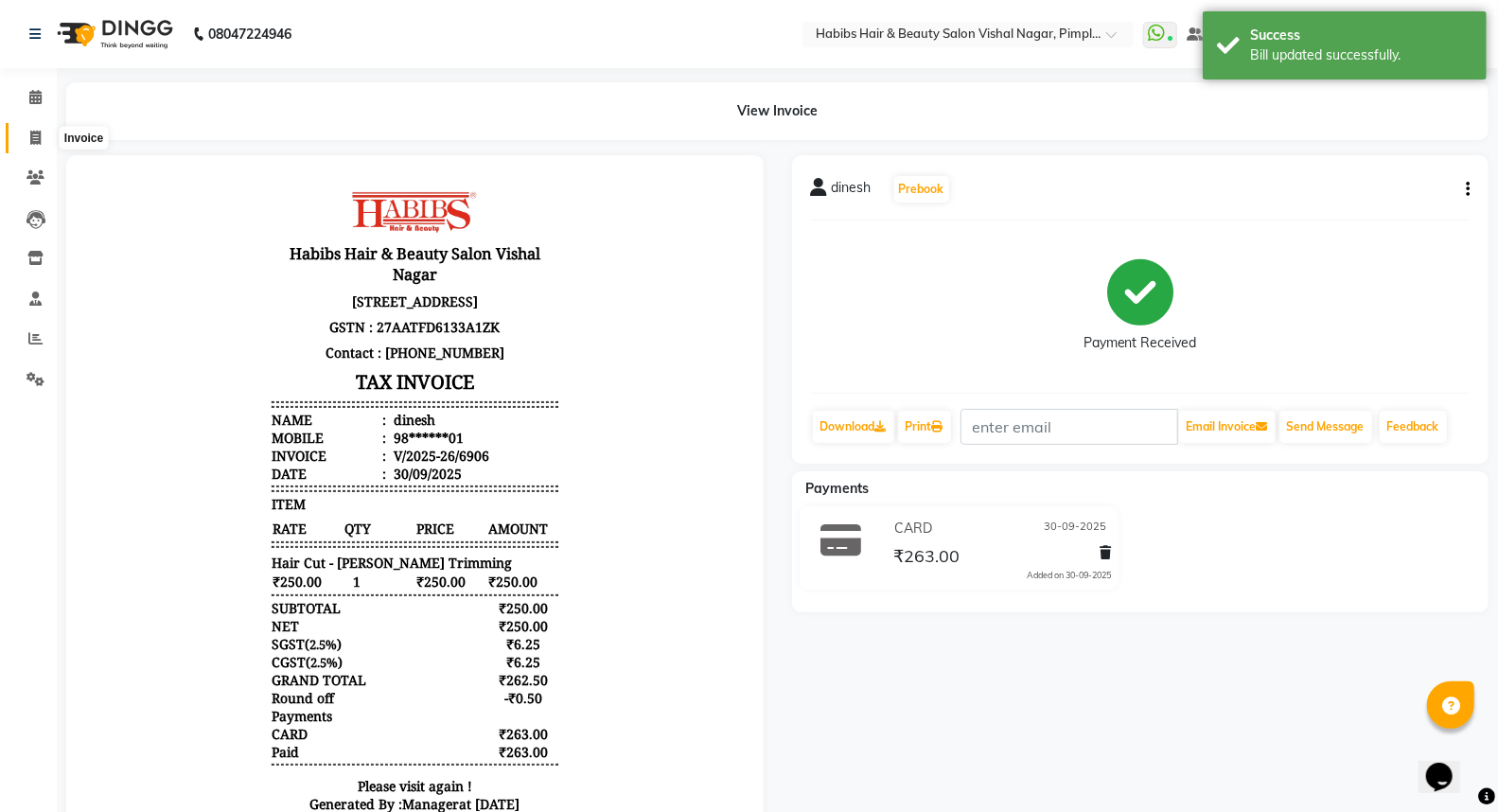
click at [32, 136] on icon at bounding box center [35, 137] width 11 height 15
select select "5725"
select select "service"
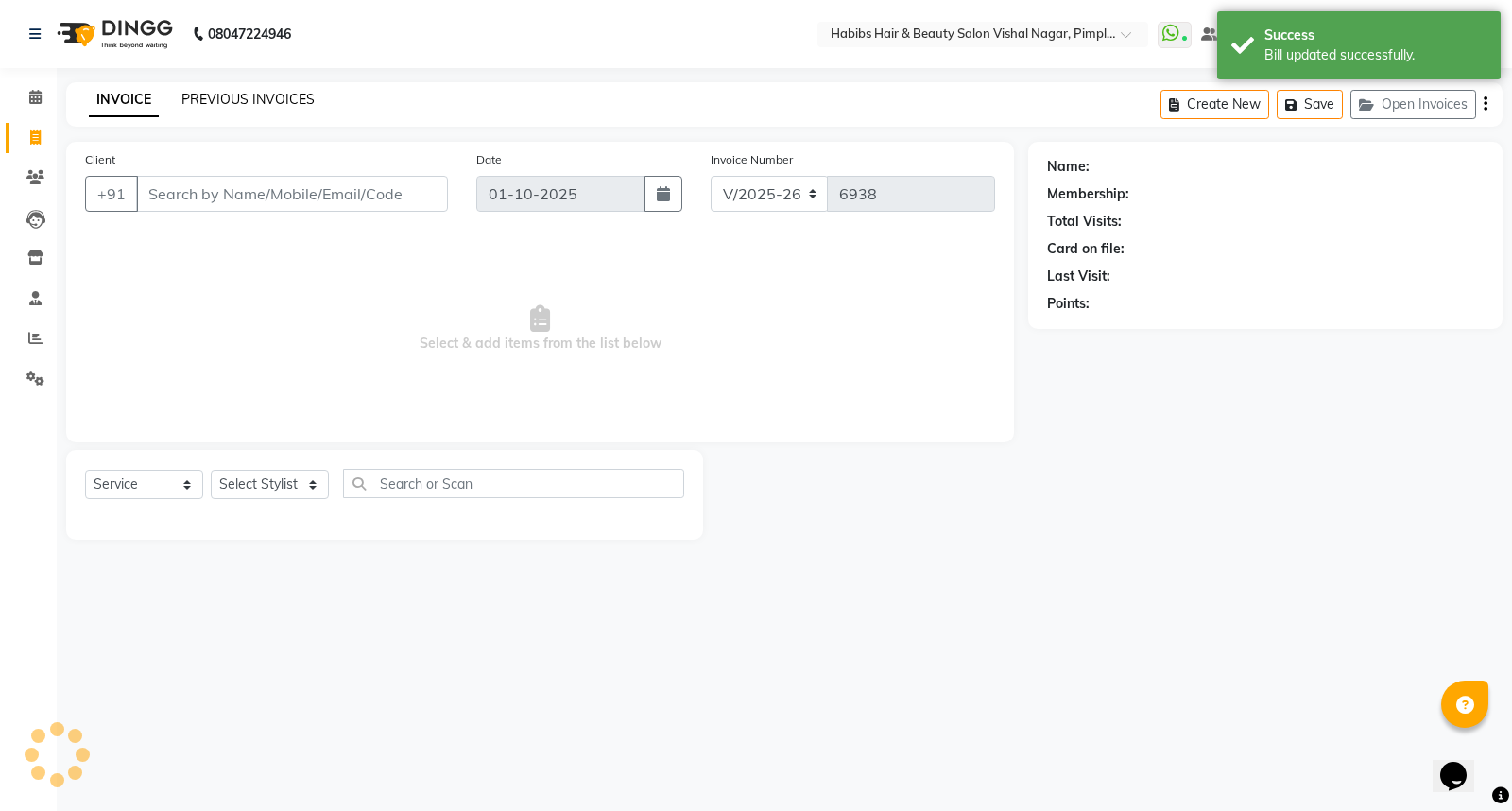
click at [256, 95] on link "PREVIOUS INVOICES" at bounding box center [248, 99] width 133 height 17
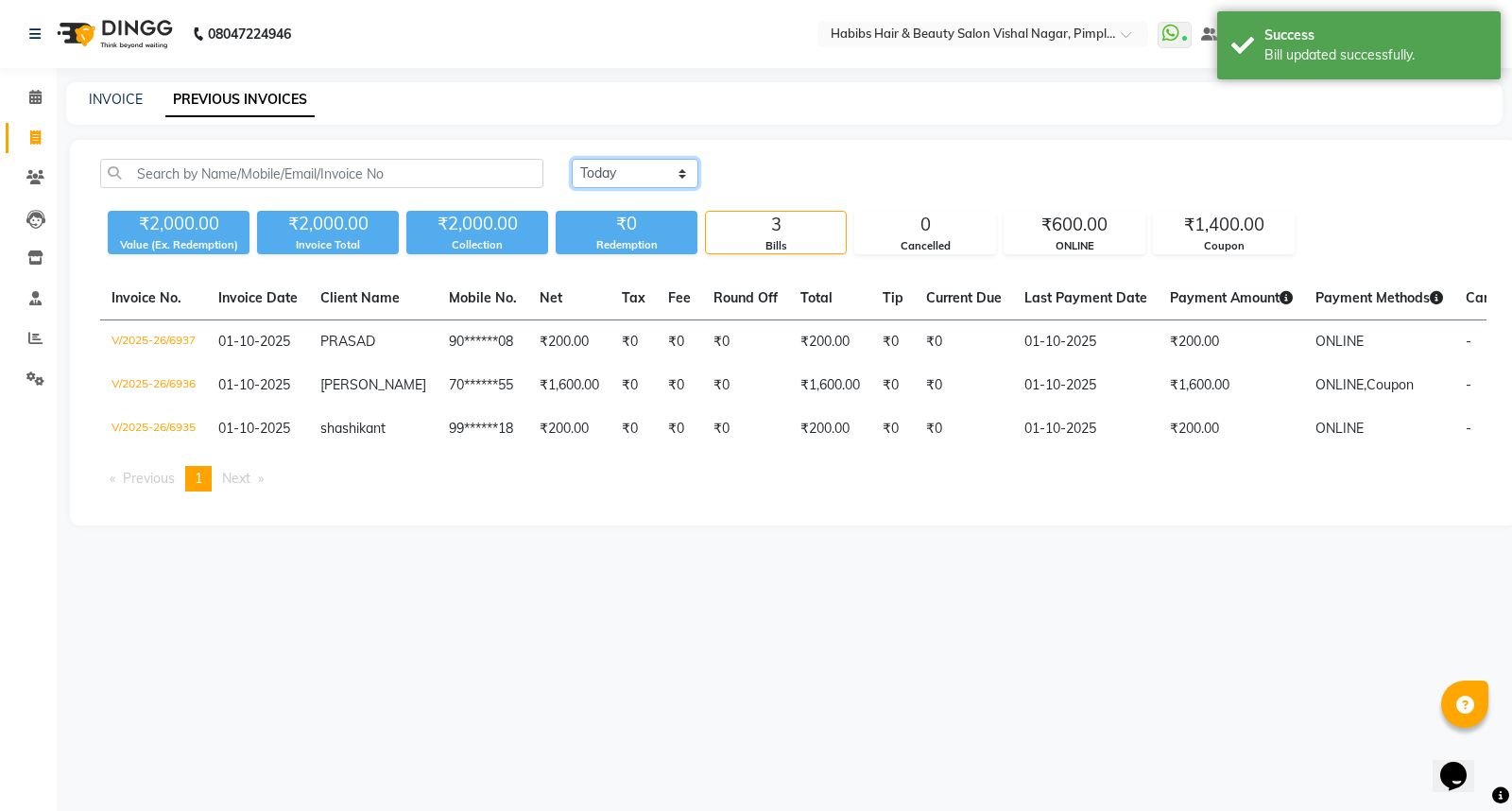
click at [634, 172] on select "Today Yesterday Custom Range" at bounding box center [635, 173] width 126 height 29
select select "yesterday"
click at [571, 158] on select "Today Yesterday Custom Range" at bounding box center [635, 173] width 126 height 29
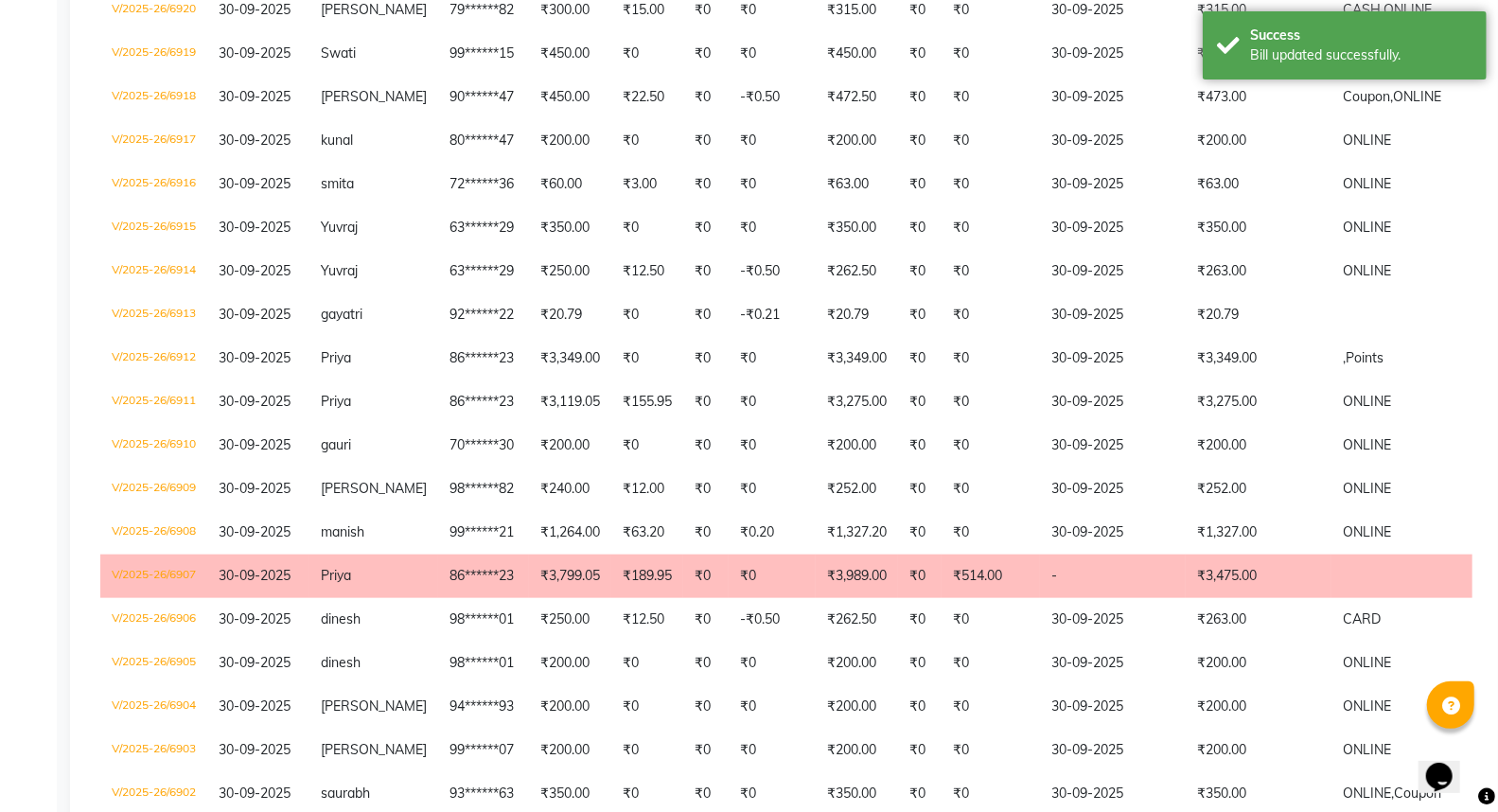
scroll to position [1051, 0]
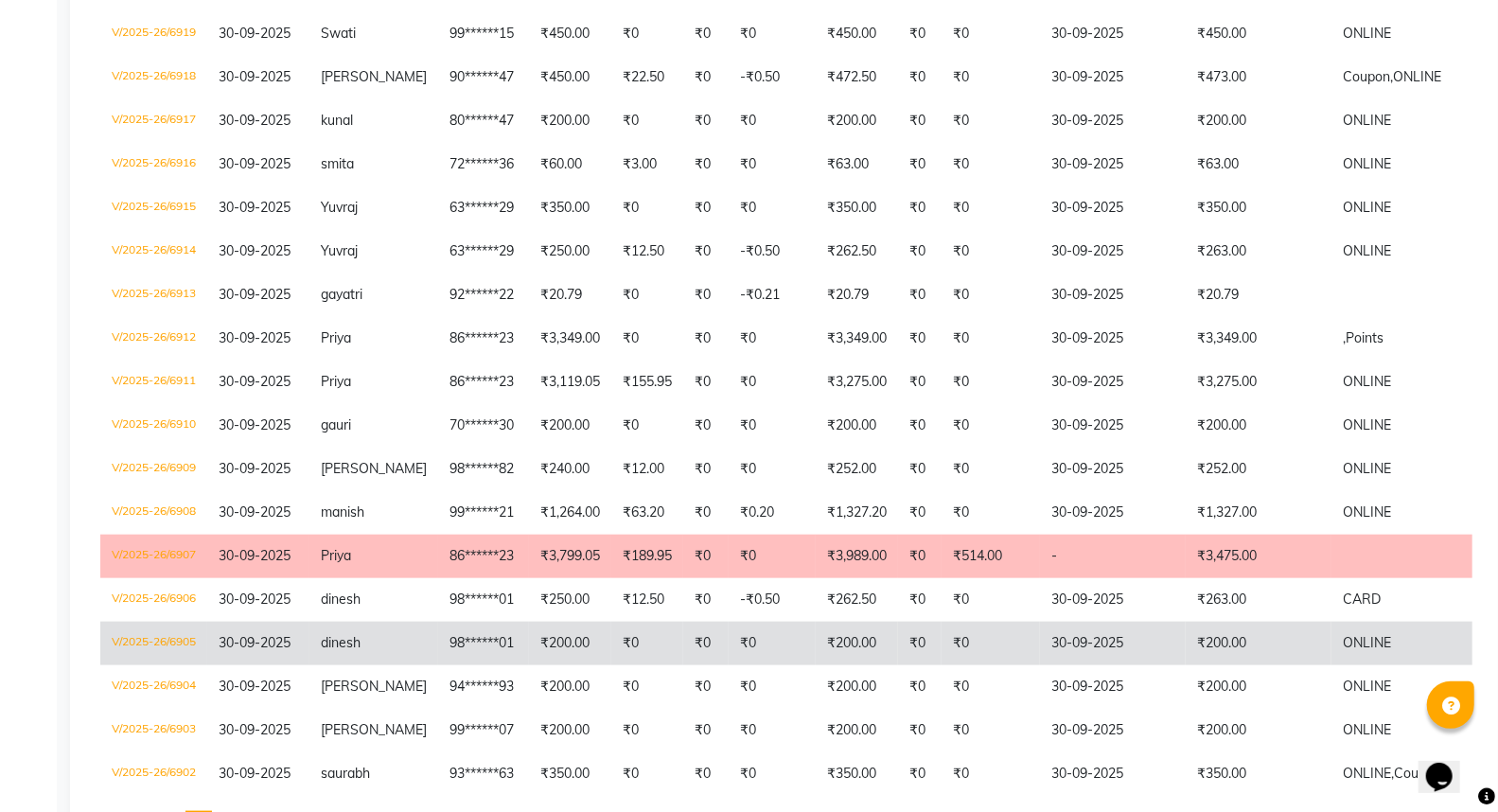
click at [1150, 621] on td "30-09-2025" at bounding box center [1113, 643] width 146 height 44
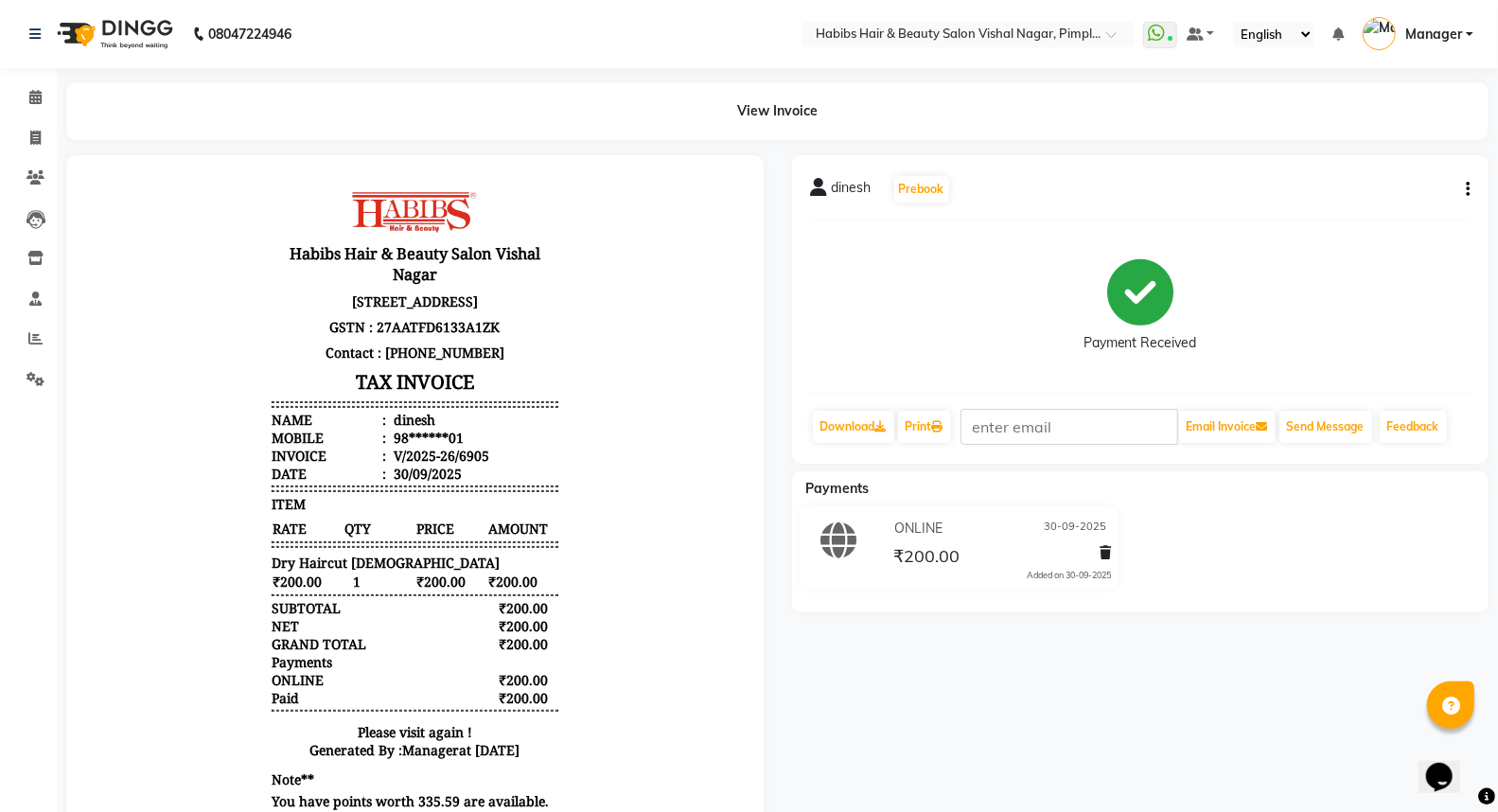
click at [1468, 190] on icon "button" at bounding box center [1468, 190] width 4 height 1
click at [1395, 227] on div "Edit Invoice" at bounding box center [1373, 225] width 129 height 23
select select "service"
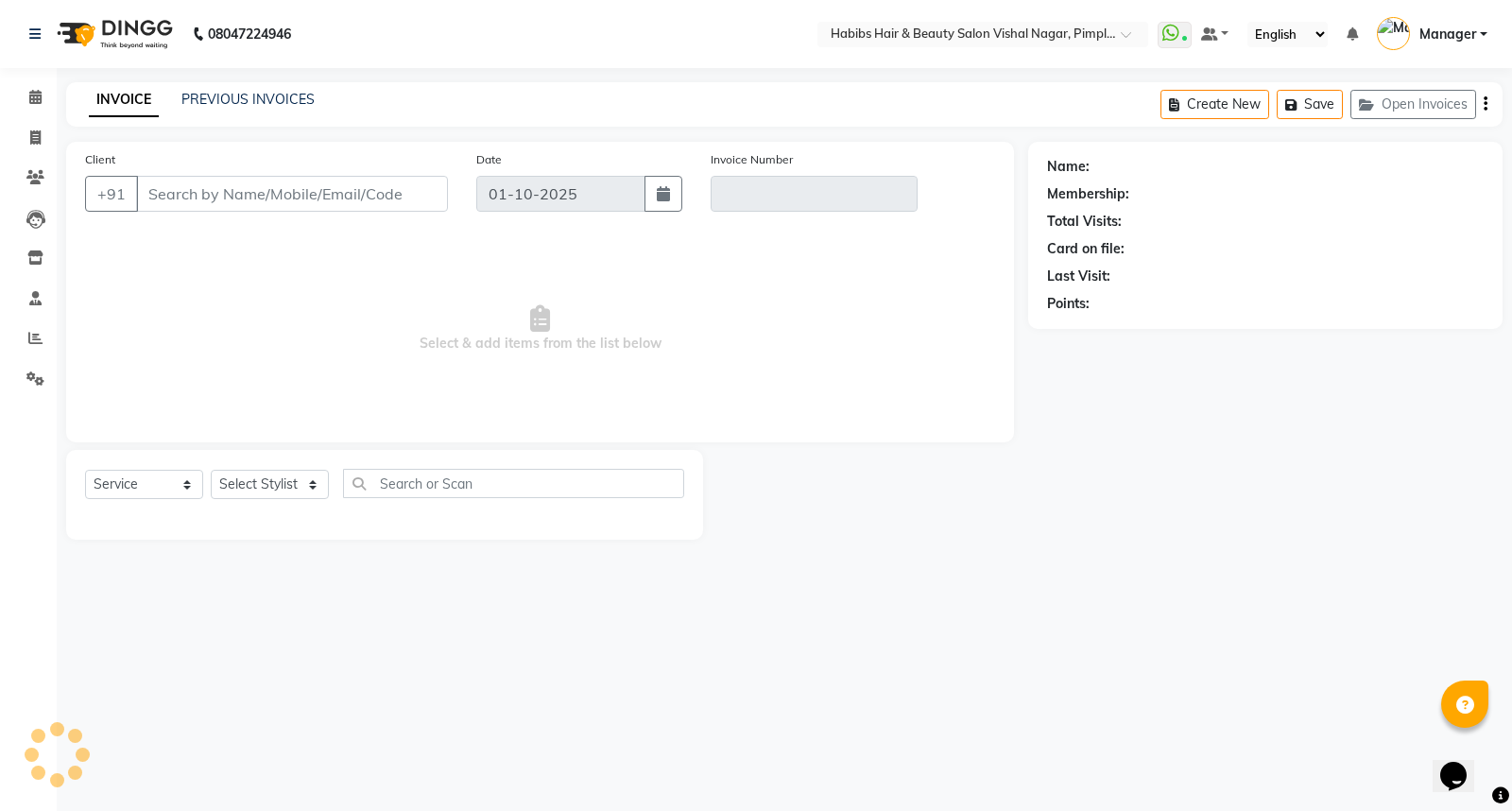
type input "98******01"
type input "V/2025-26/6905"
select select "2: Object"
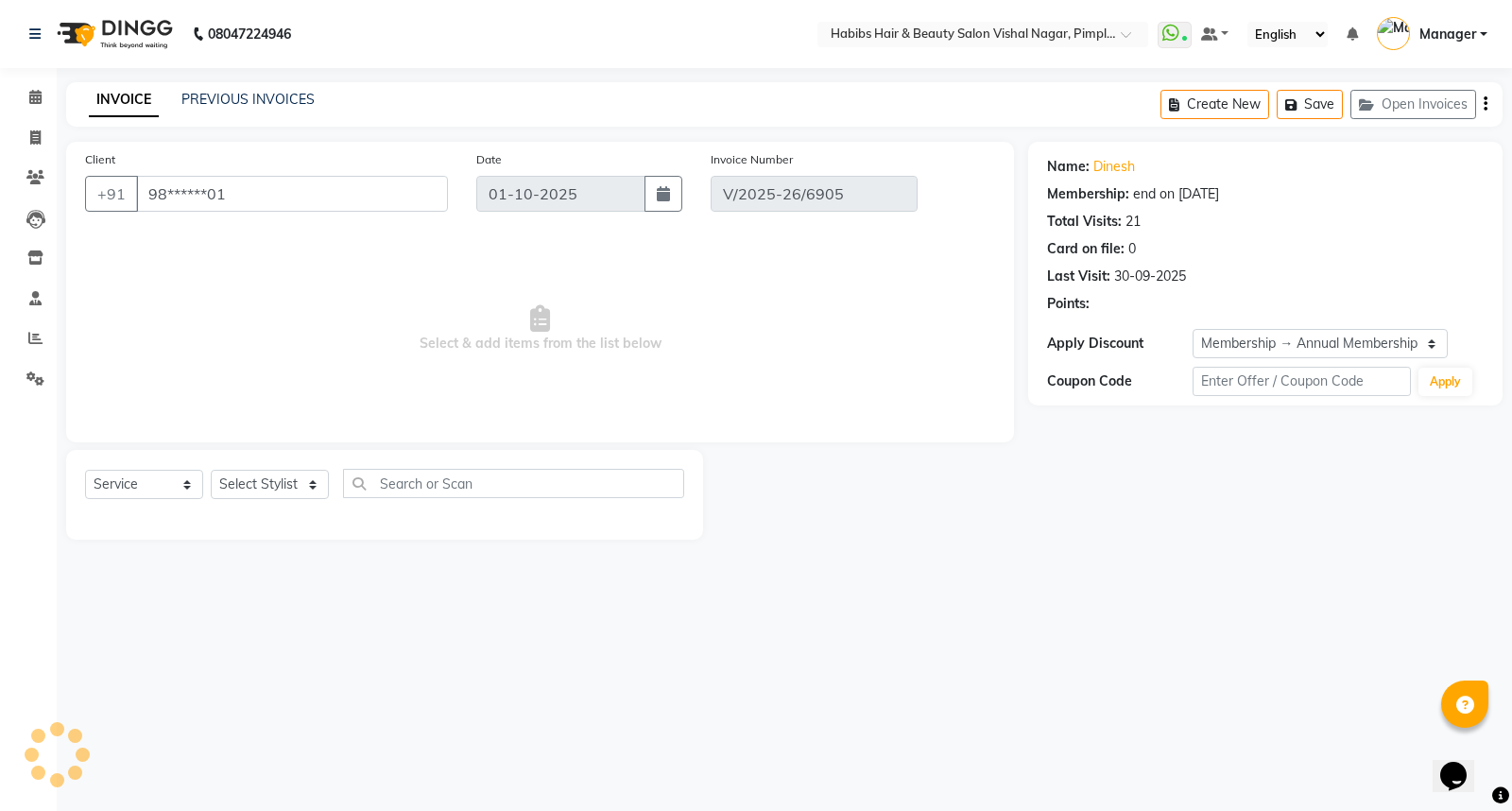
type input "30-09-2025"
select select "select"
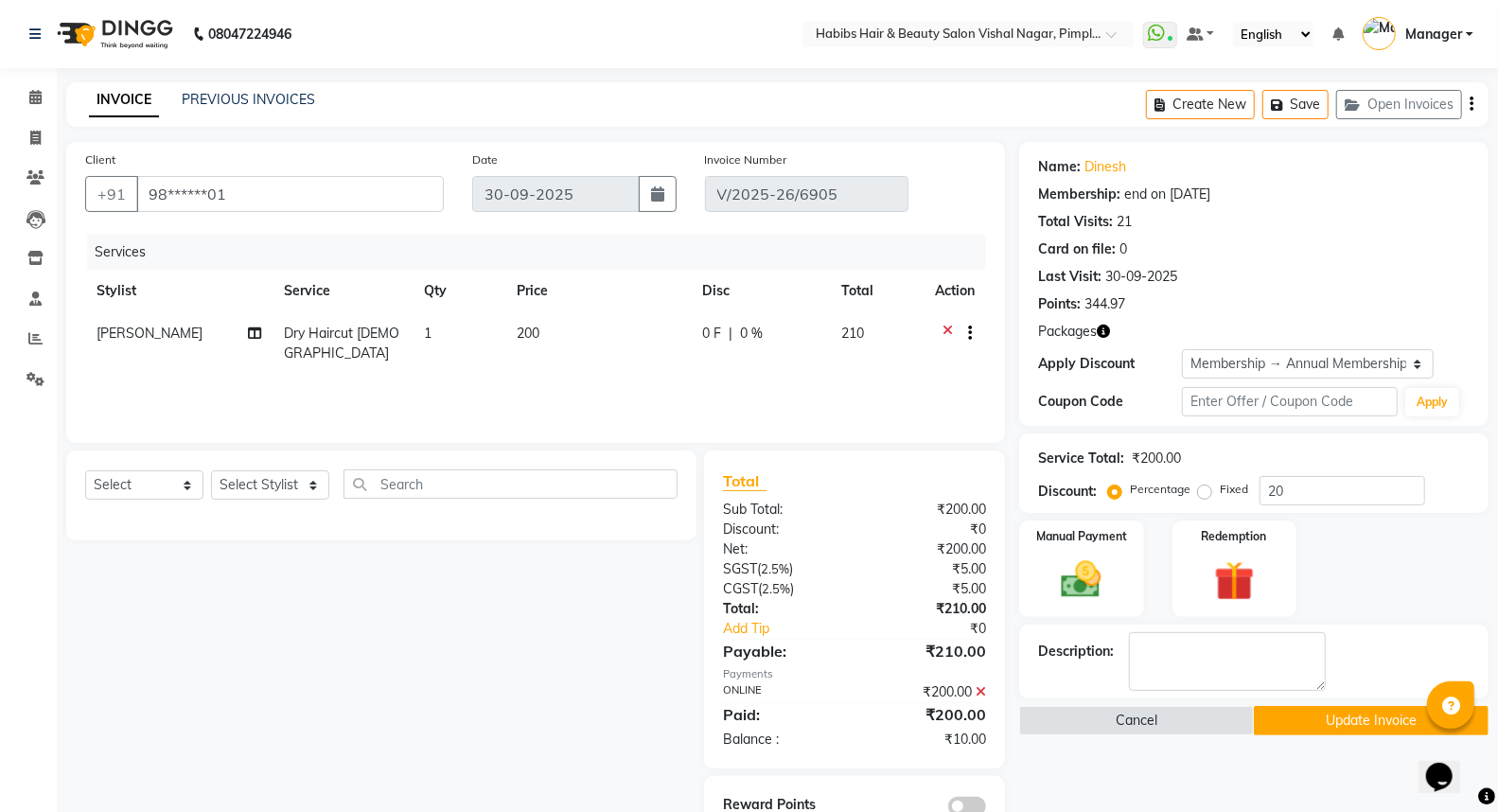
scroll to position [51, 0]
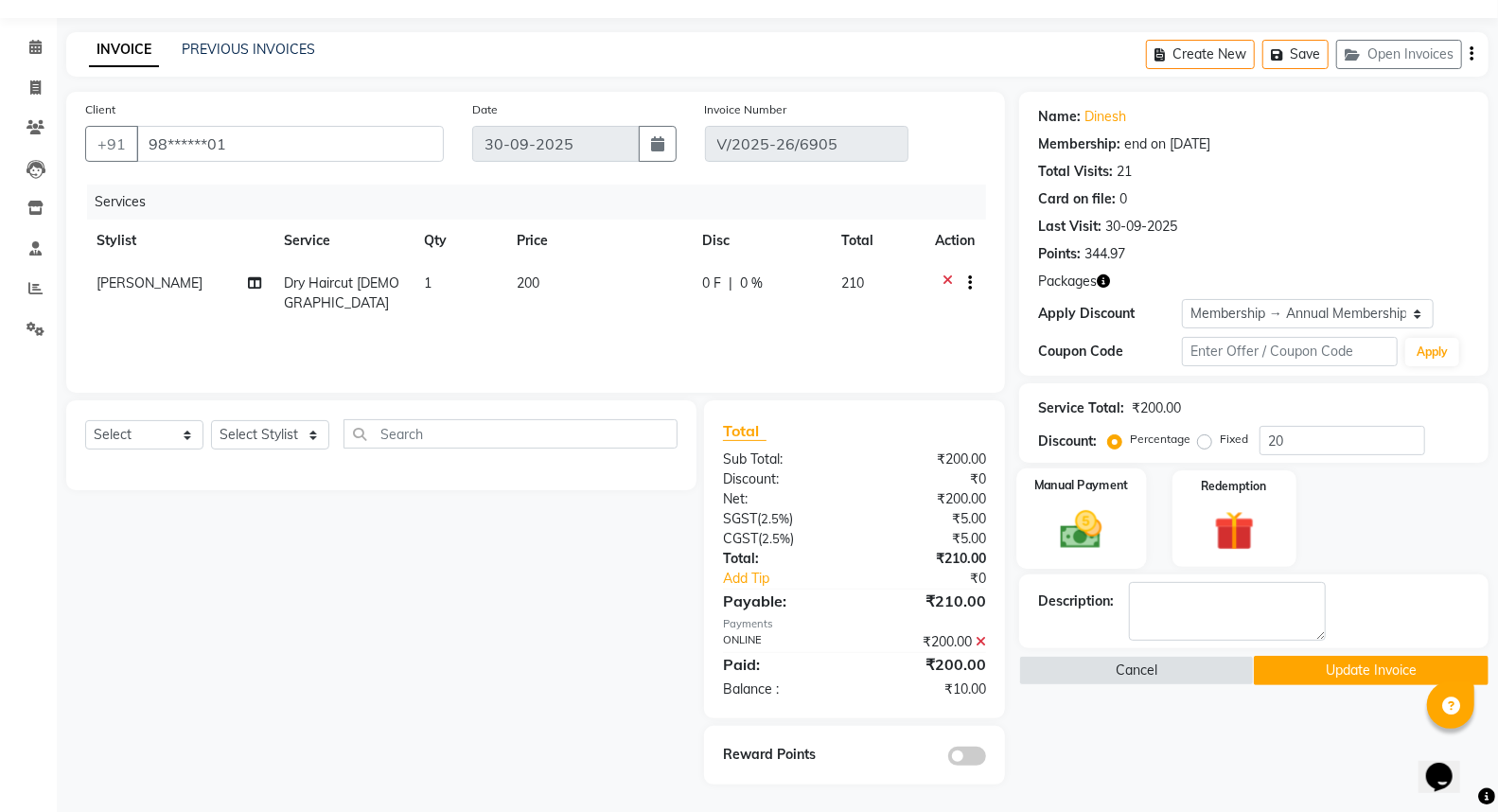
click at [1111, 525] on img at bounding box center [1081, 529] width 67 height 49
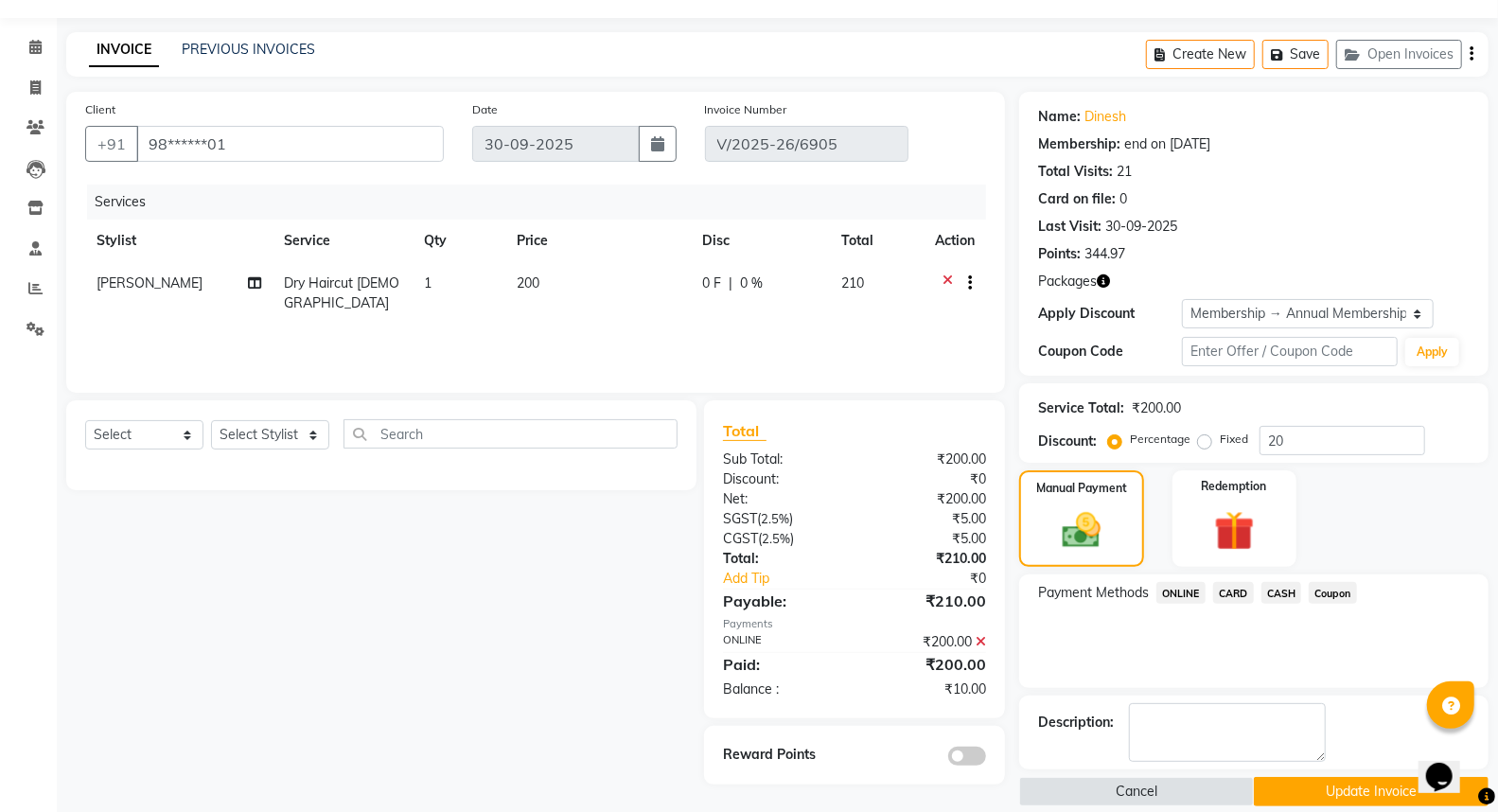
click at [1235, 593] on span "CARD" at bounding box center [1233, 592] width 41 height 21
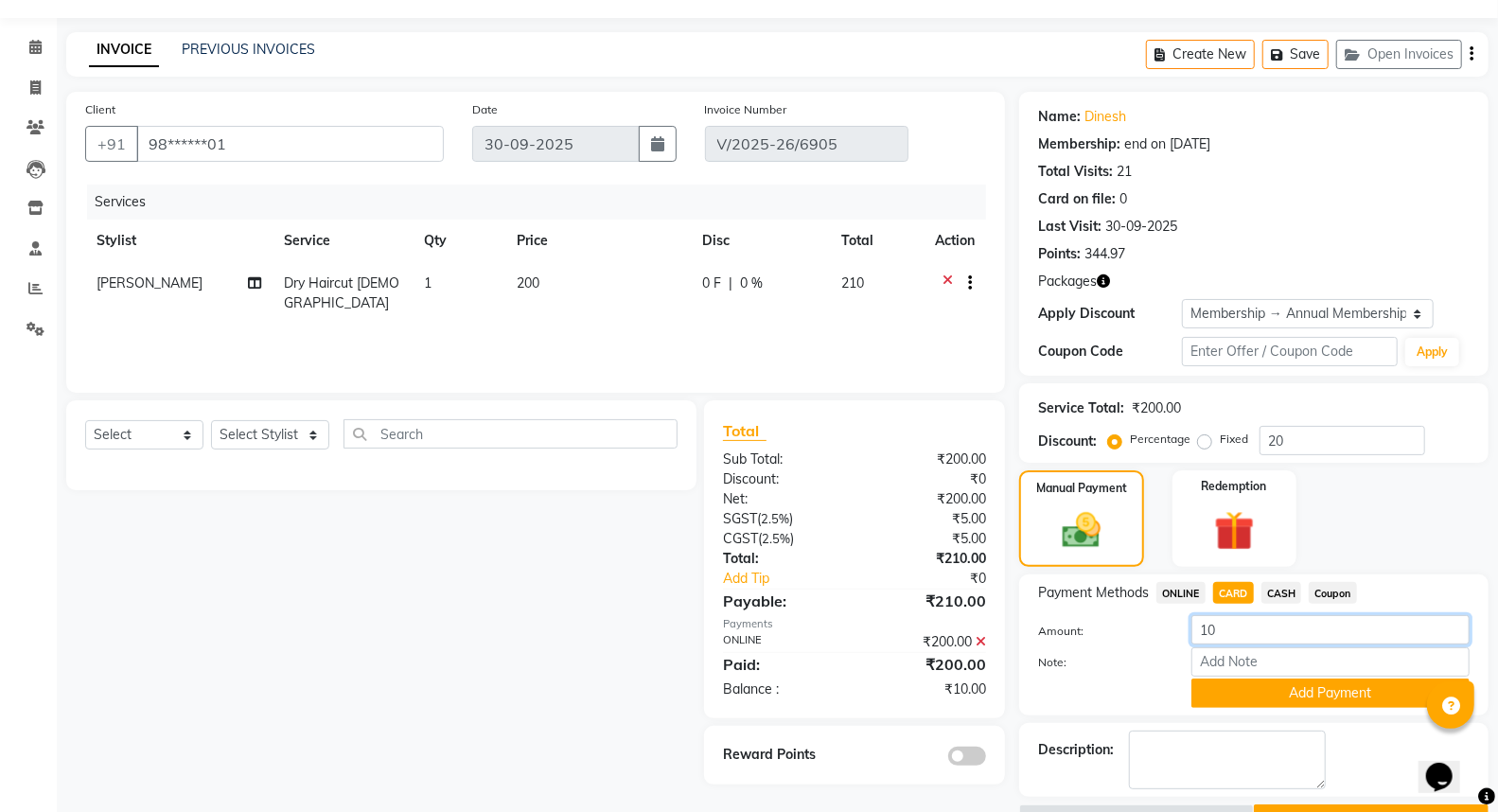
click at [1234, 629] on input "10" at bounding box center [1331, 629] width 278 height 29
type input "1"
type input "200"
click at [1310, 687] on button "Add Payment" at bounding box center [1331, 692] width 278 height 29
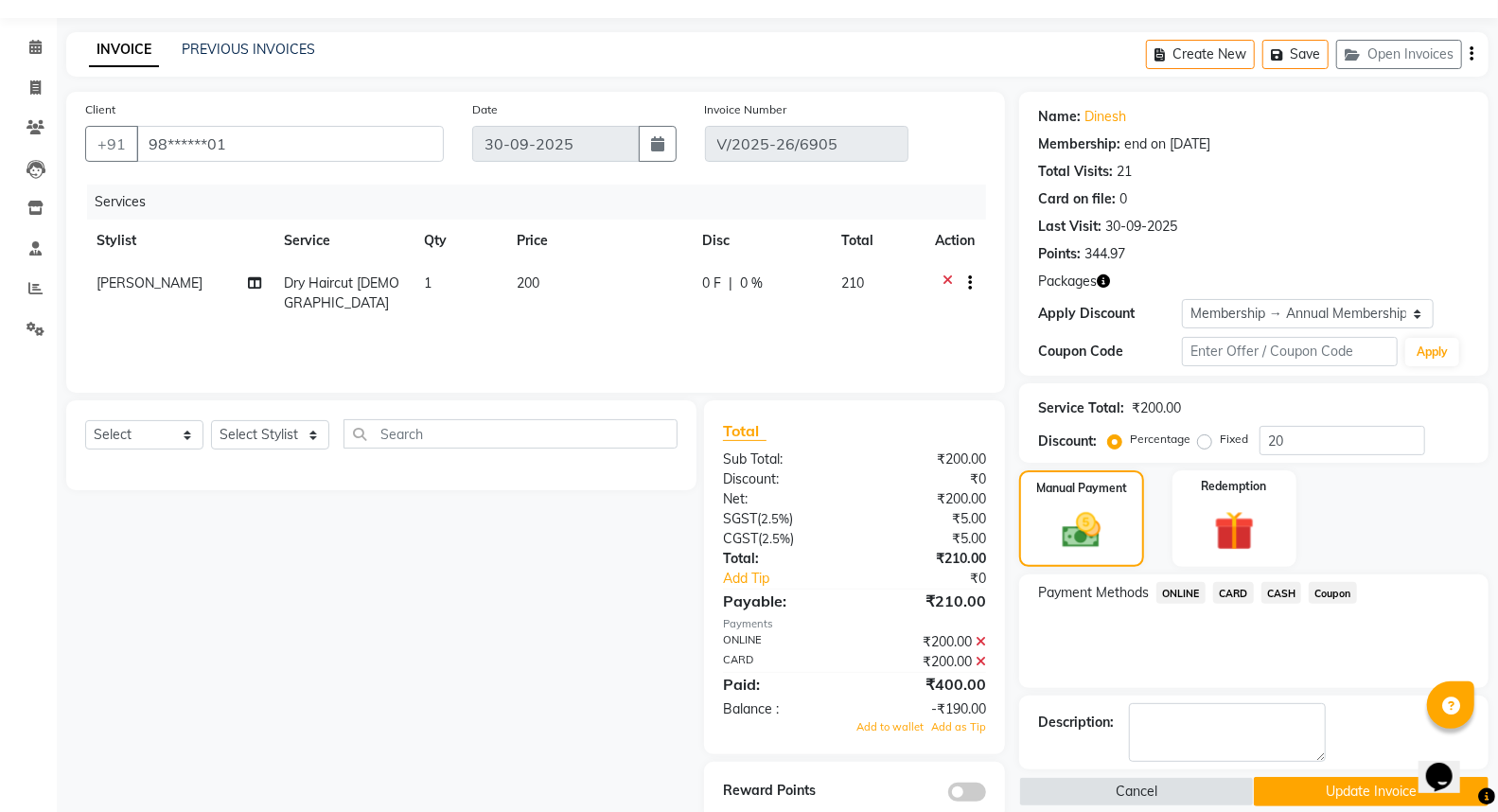
click at [981, 639] on icon at bounding box center [981, 642] width 11 height 14
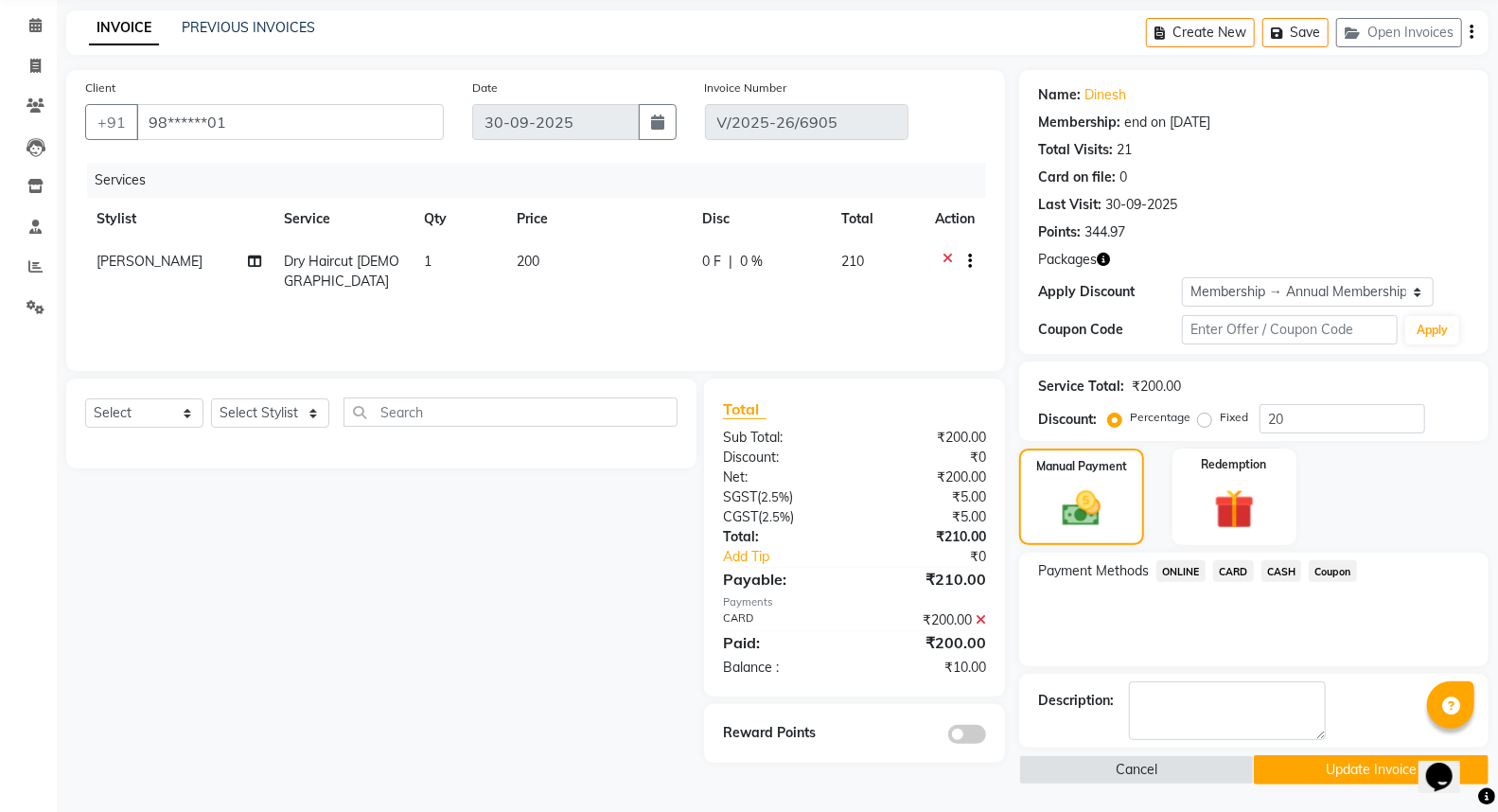
click at [972, 730] on span at bounding box center [967, 733] width 38 height 18
click at [985, 737] on input "checkbox" at bounding box center [985, 737] width 0 height 0
click at [1327, 766] on button "Update Invoice" at bounding box center [1371, 769] width 234 height 29
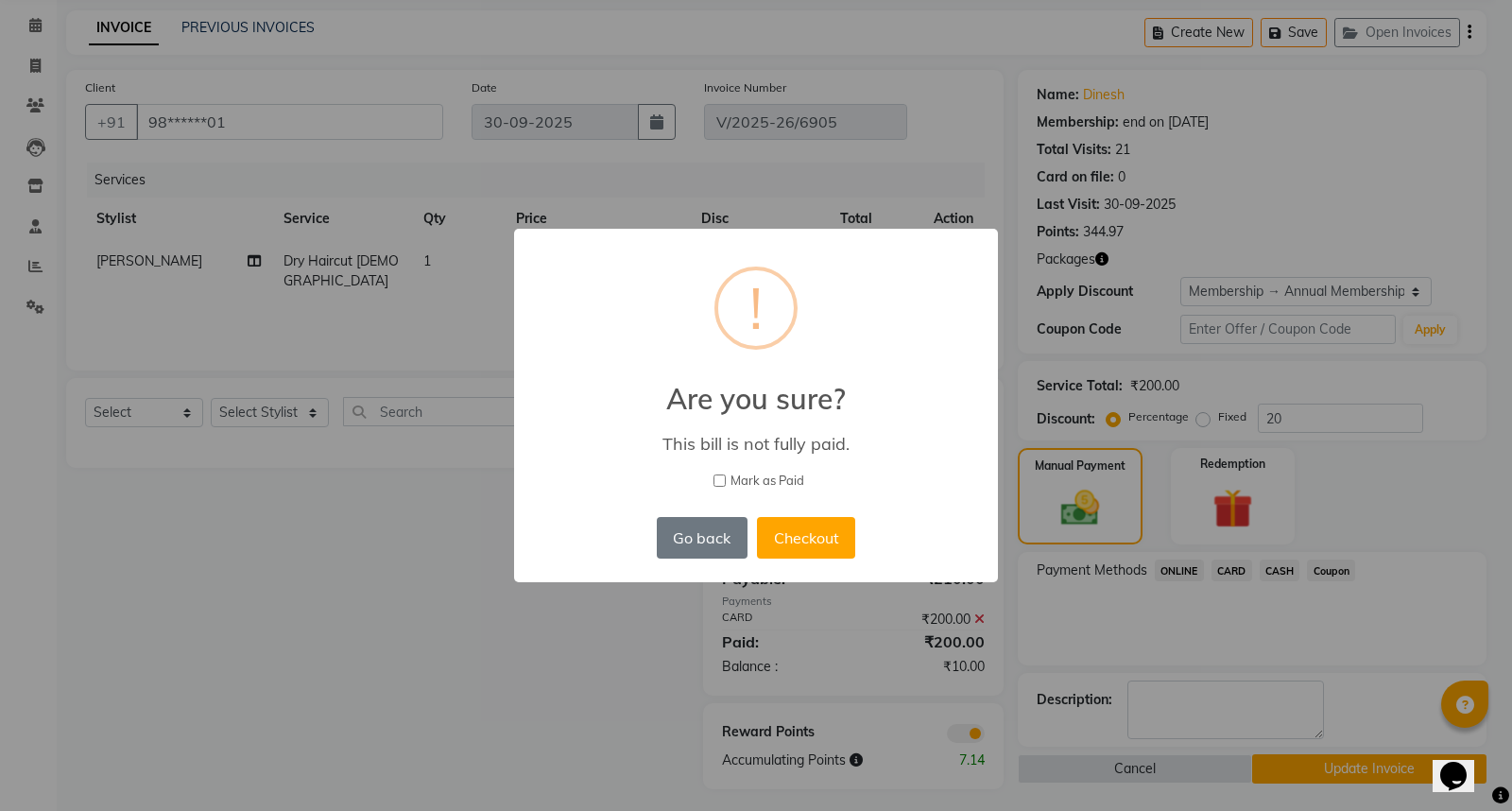
click at [720, 483] on input "Mark as Paid" at bounding box center [719, 480] width 13 height 13
checkbox input "true"
click at [688, 539] on button "Go back" at bounding box center [702, 537] width 90 height 42
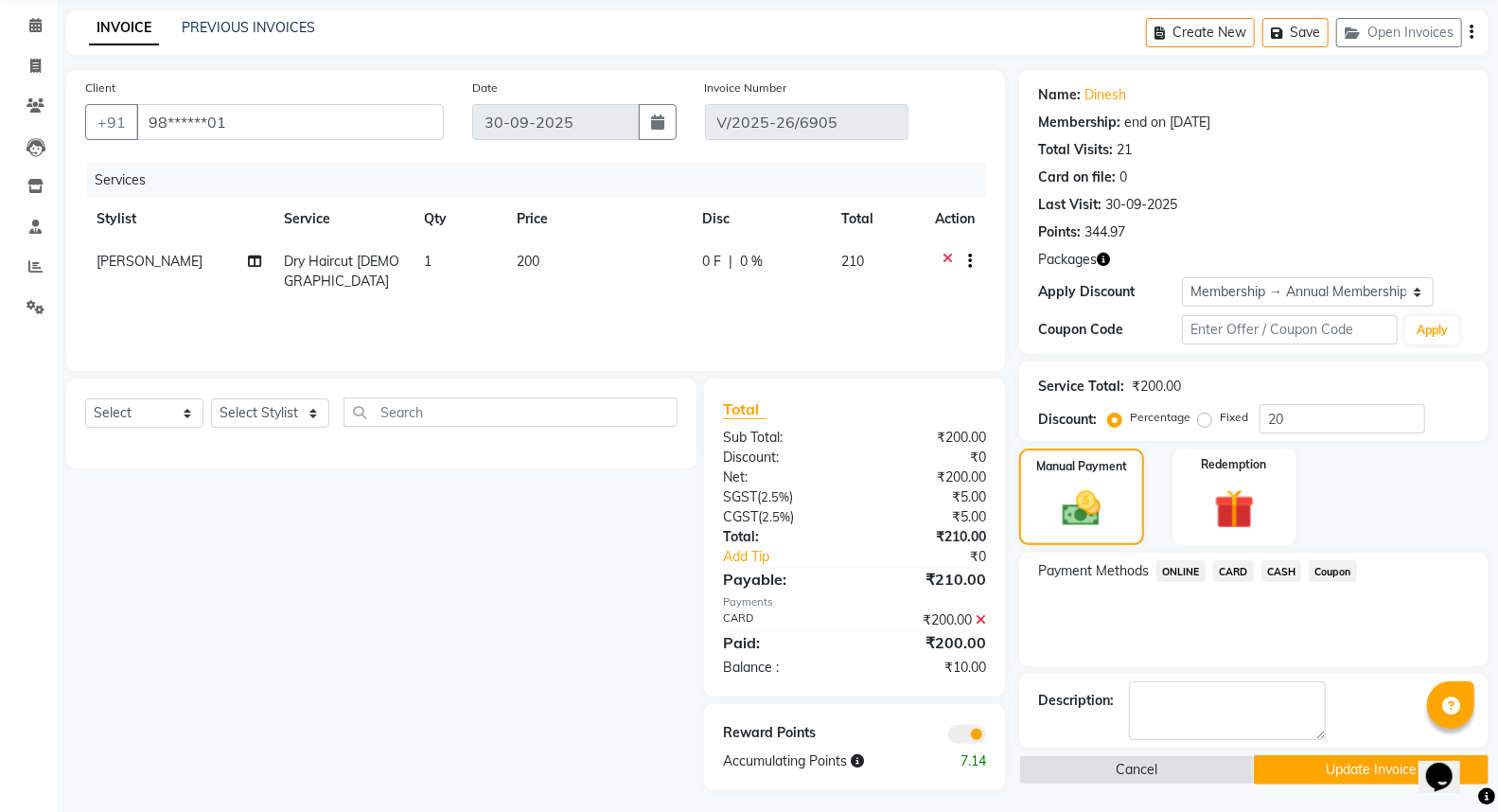
click at [1341, 767] on button "Update Invoice" at bounding box center [1371, 769] width 234 height 29
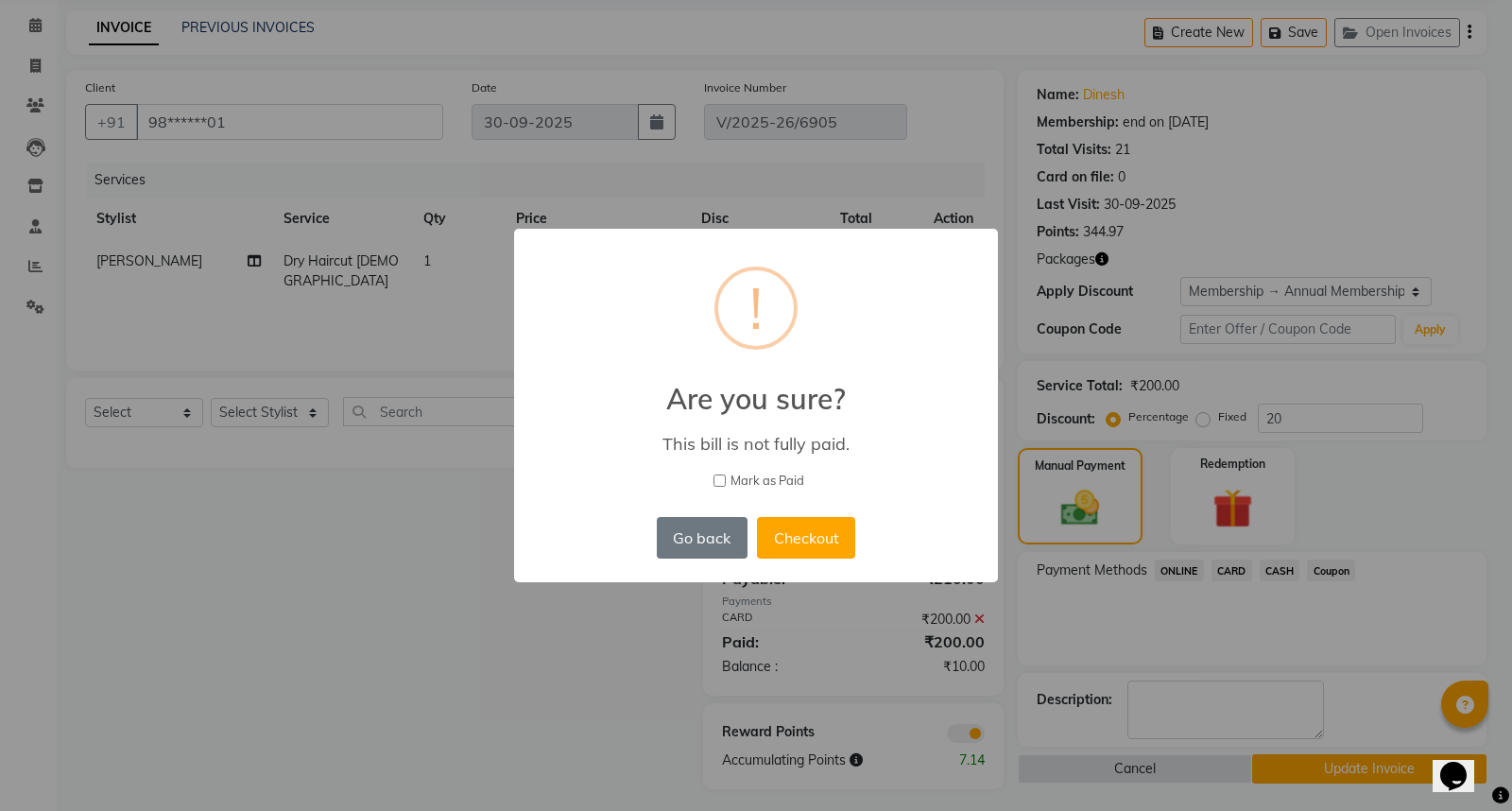
click at [721, 476] on input "Mark as Paid" at bounding box center [719, 480] width 13 height 13
checkbox input "true"
click at [825, 536] on button "Checkout" at bounding box center [806, 537] width 98 height 42
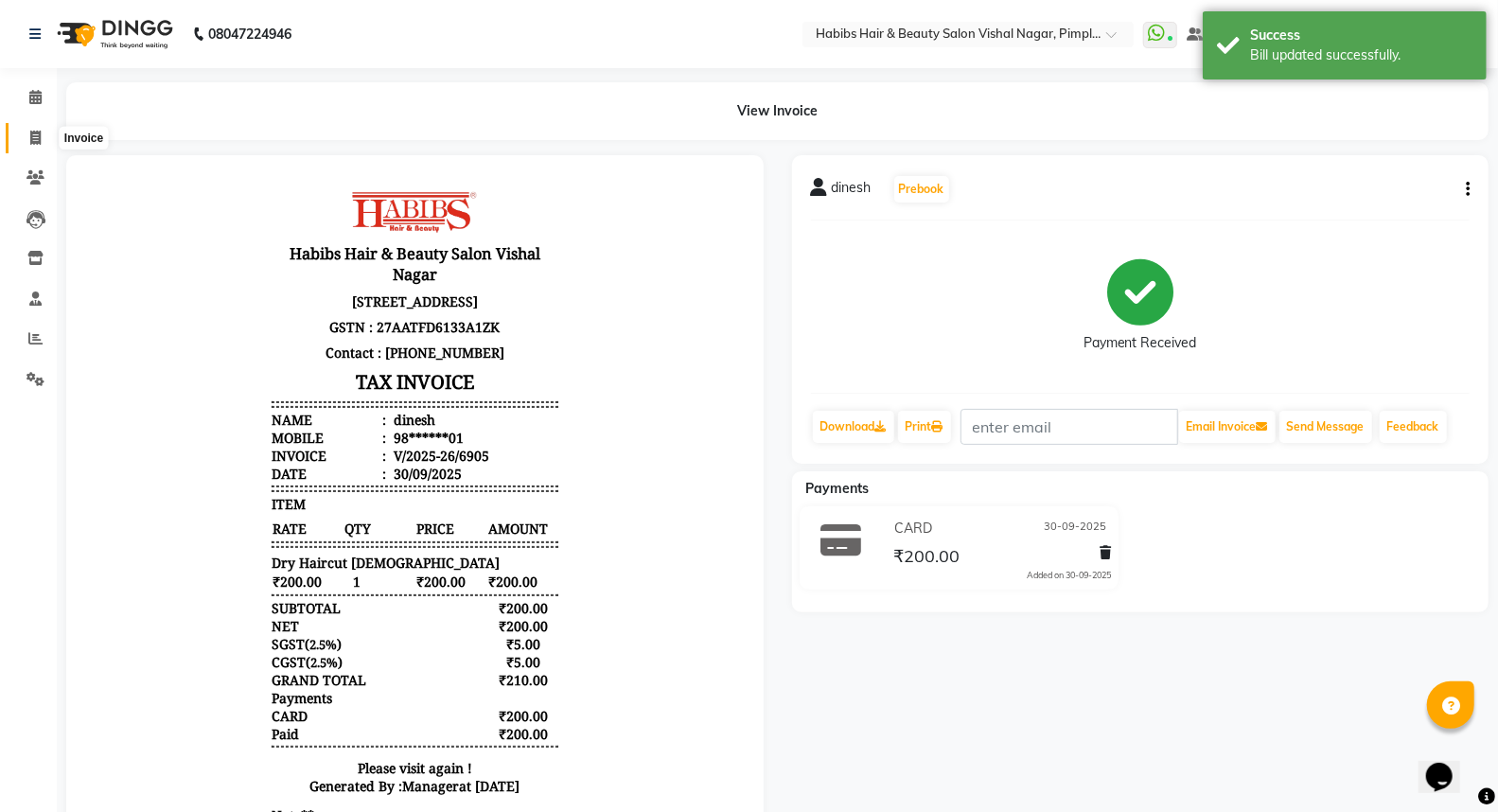
click at [31, 137] on icon at bounding box center [35, 137] width 11 height 15
select select "service"
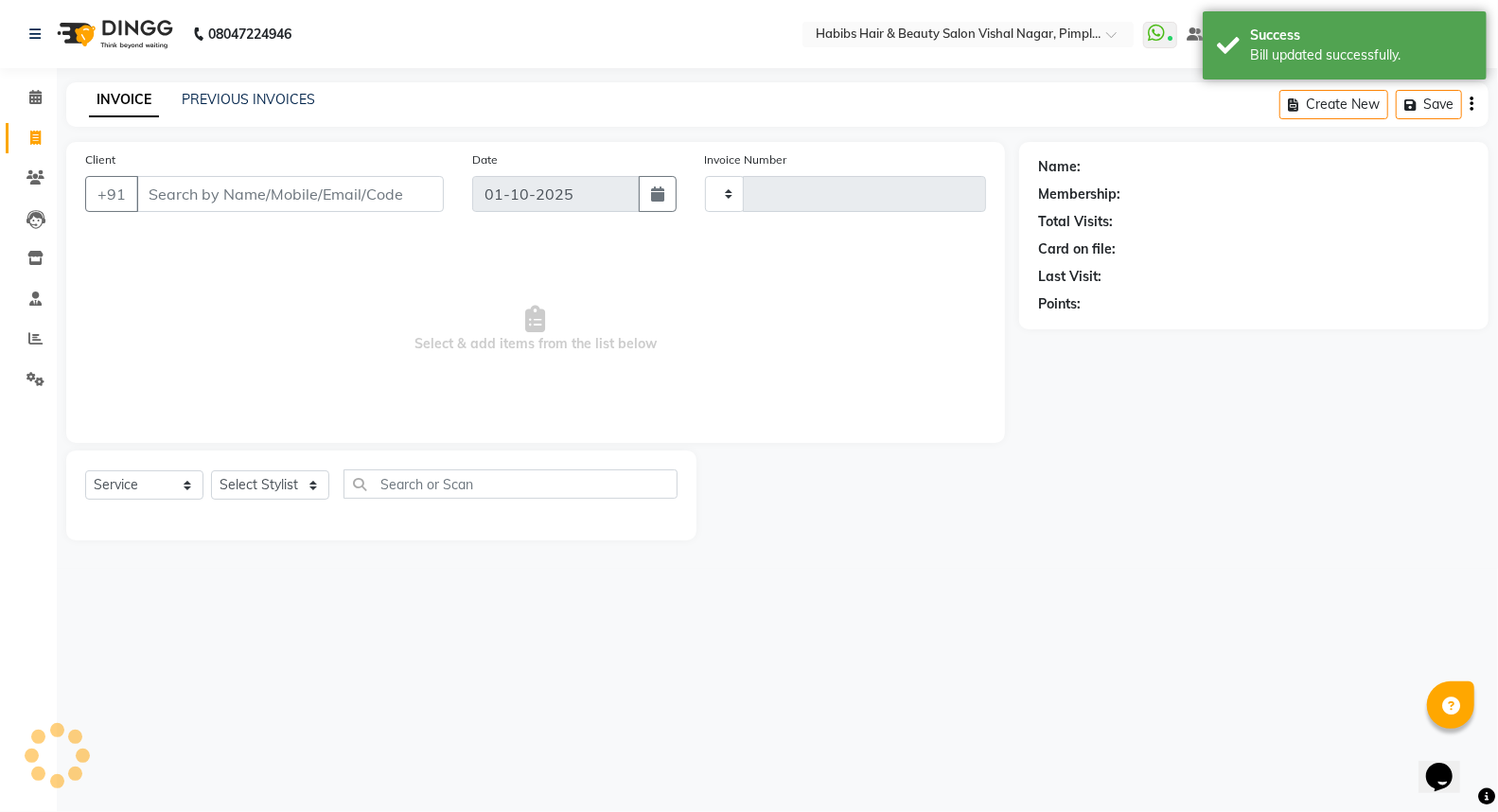
type input "6938"
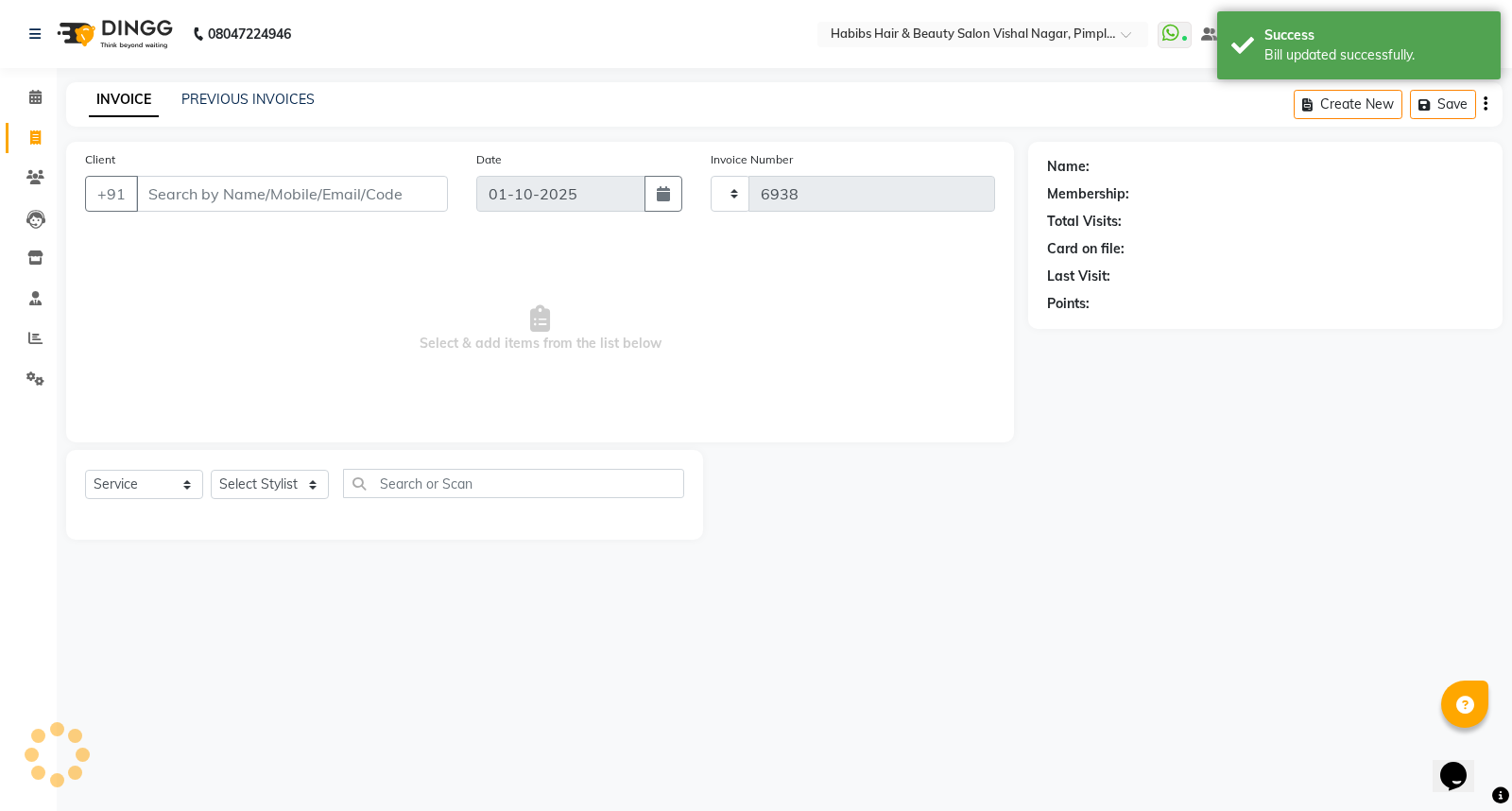
select select "5725"
click at [237, 100] on link "PREVIOUS INVOICES" at bounding box center [248, 99] width 133 height 17
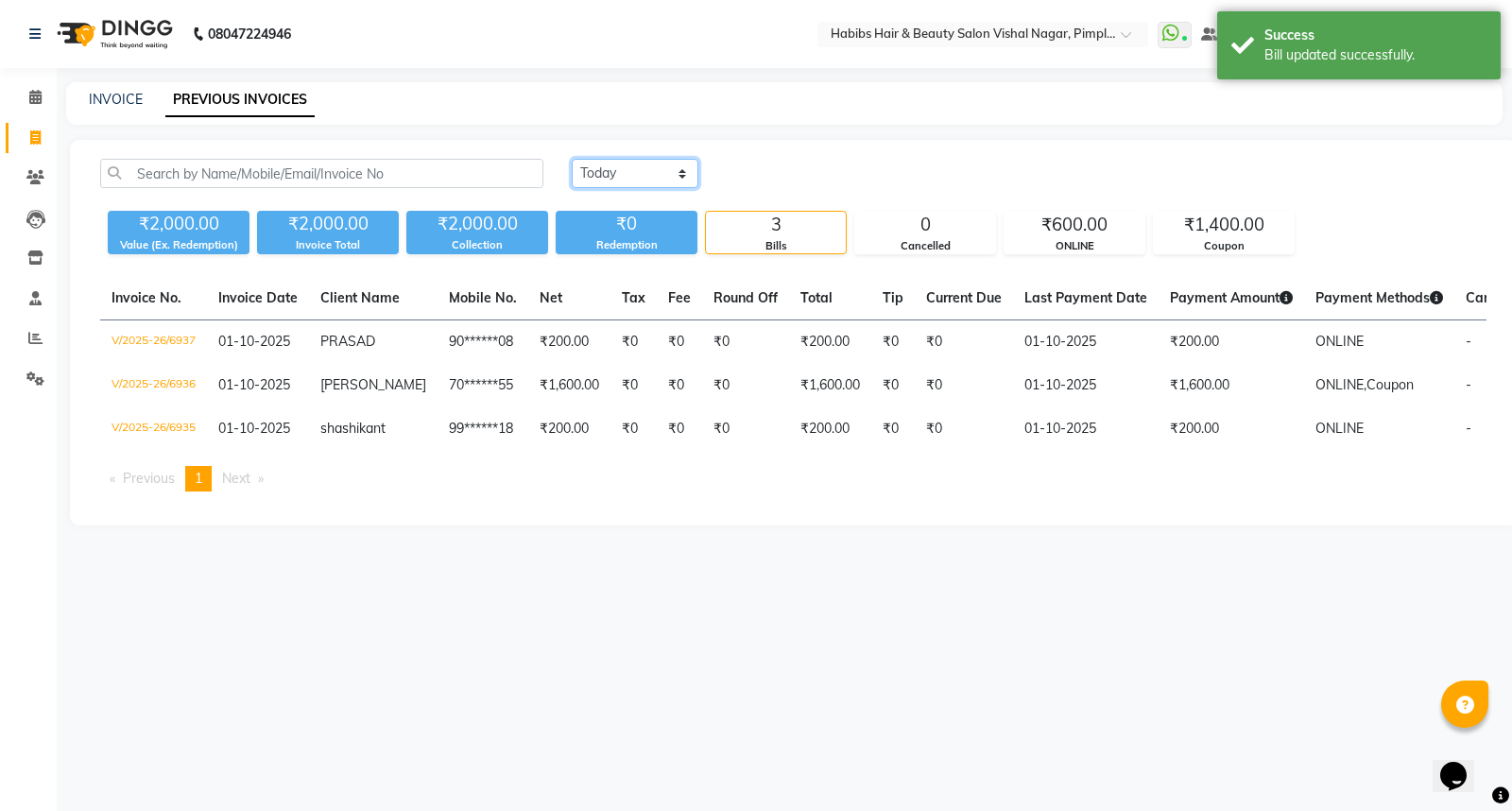
click at [643, 167] on select "[DATE] [DATE] Custom Range" at bounding box center [635, 173] width 126 height 29
select select "[DATE]"
click at [571, 158] on select "[DATE] [DATE] Custom Range" at bounding box center [635, 173] width 126 height 29
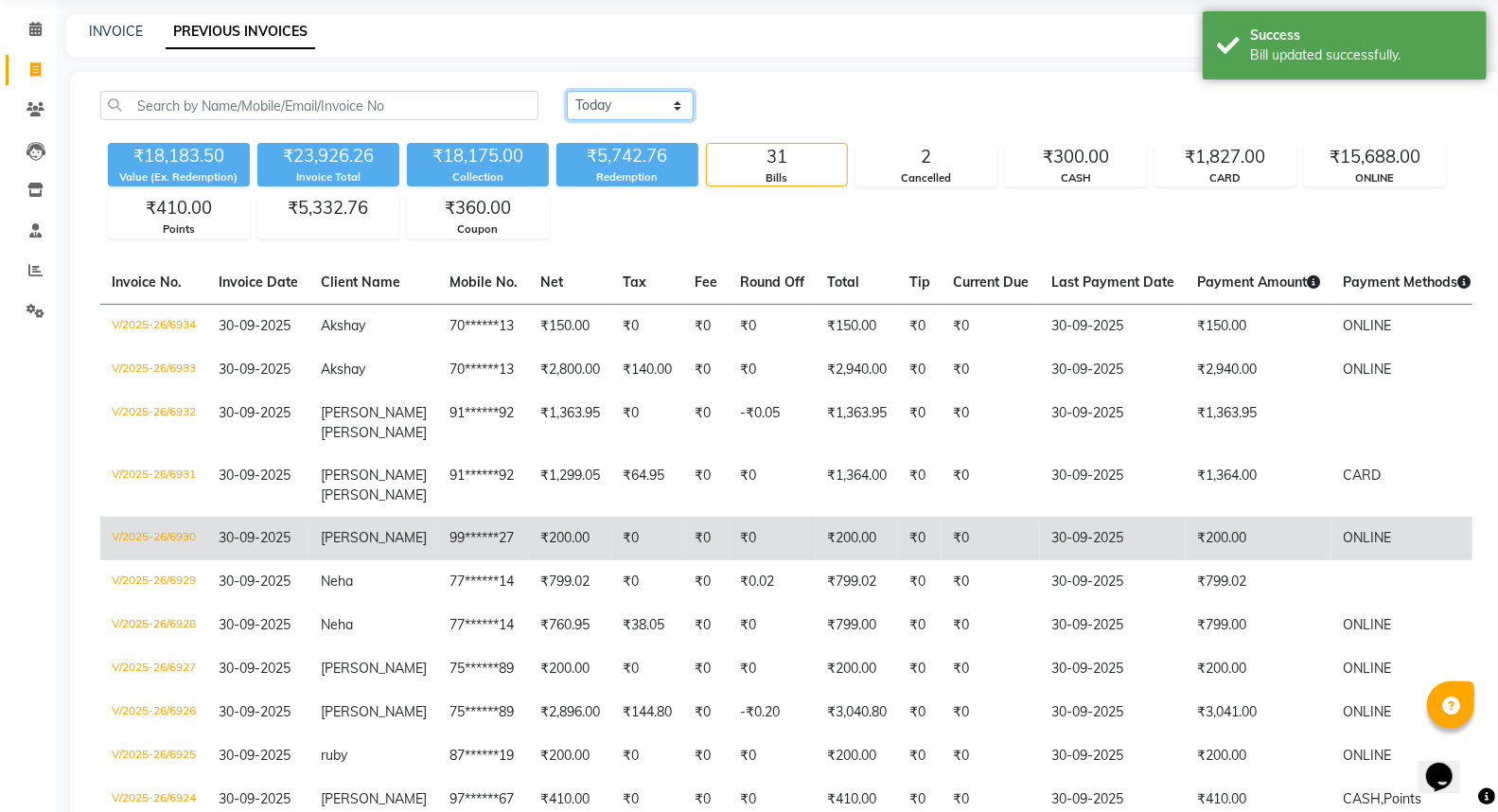
scroll to position [105, 0]
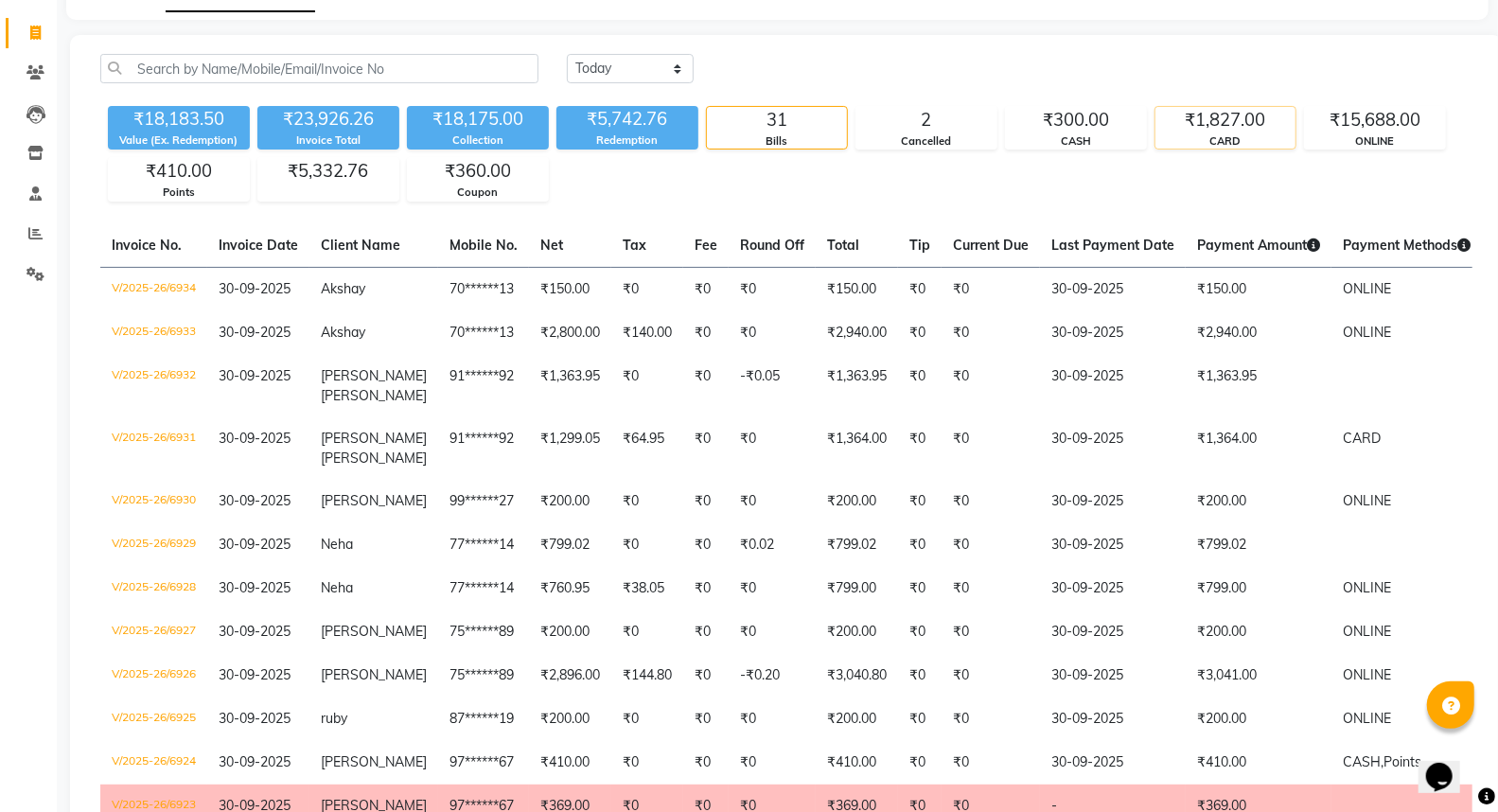
click at [1225, 112] on div "₹1,827.00" at bounding box center [1226, 120] width 140 height 26
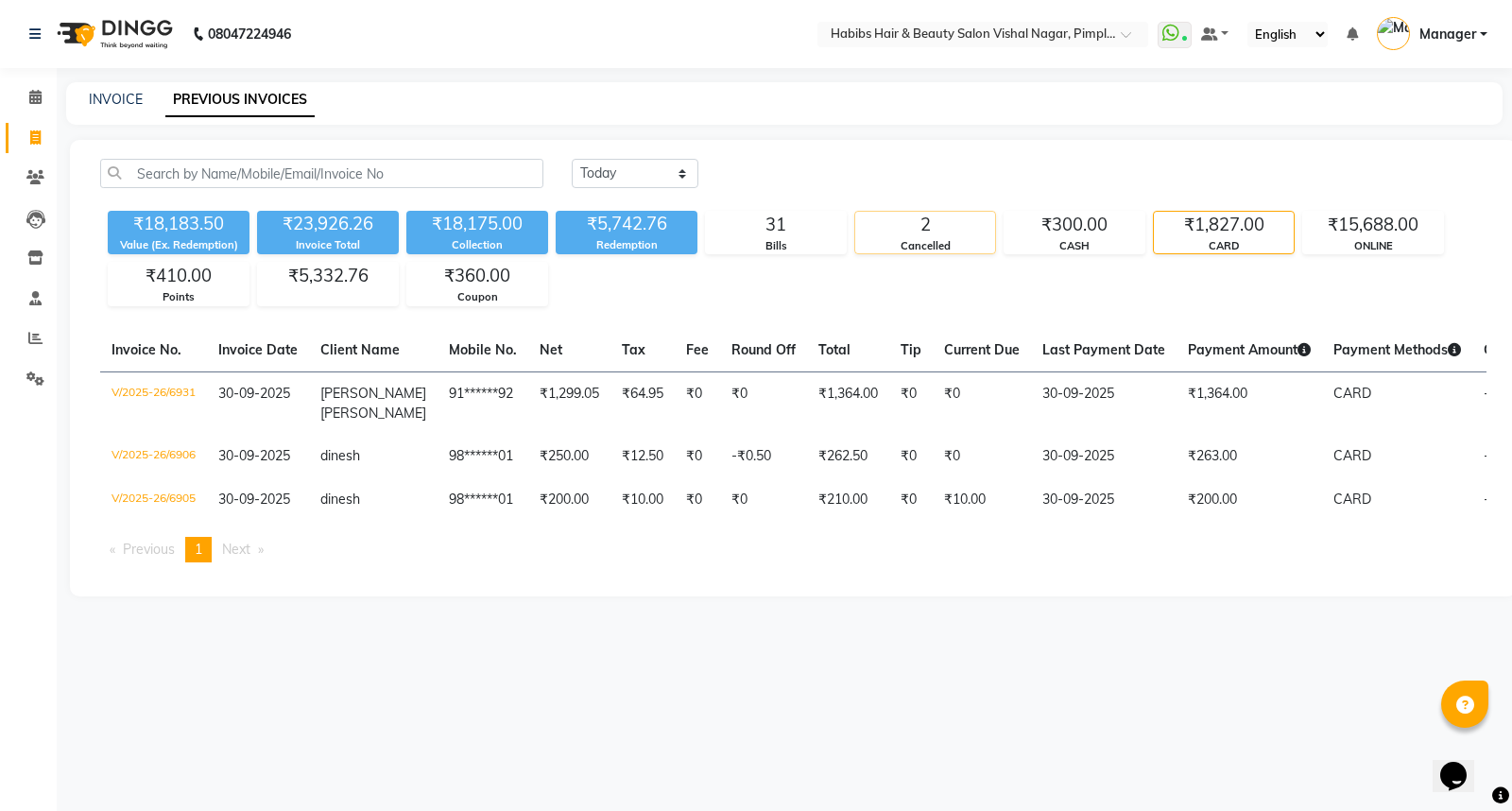
click at [949, 236] on div "2" at bounding box center [925, 224] width 140 height 26
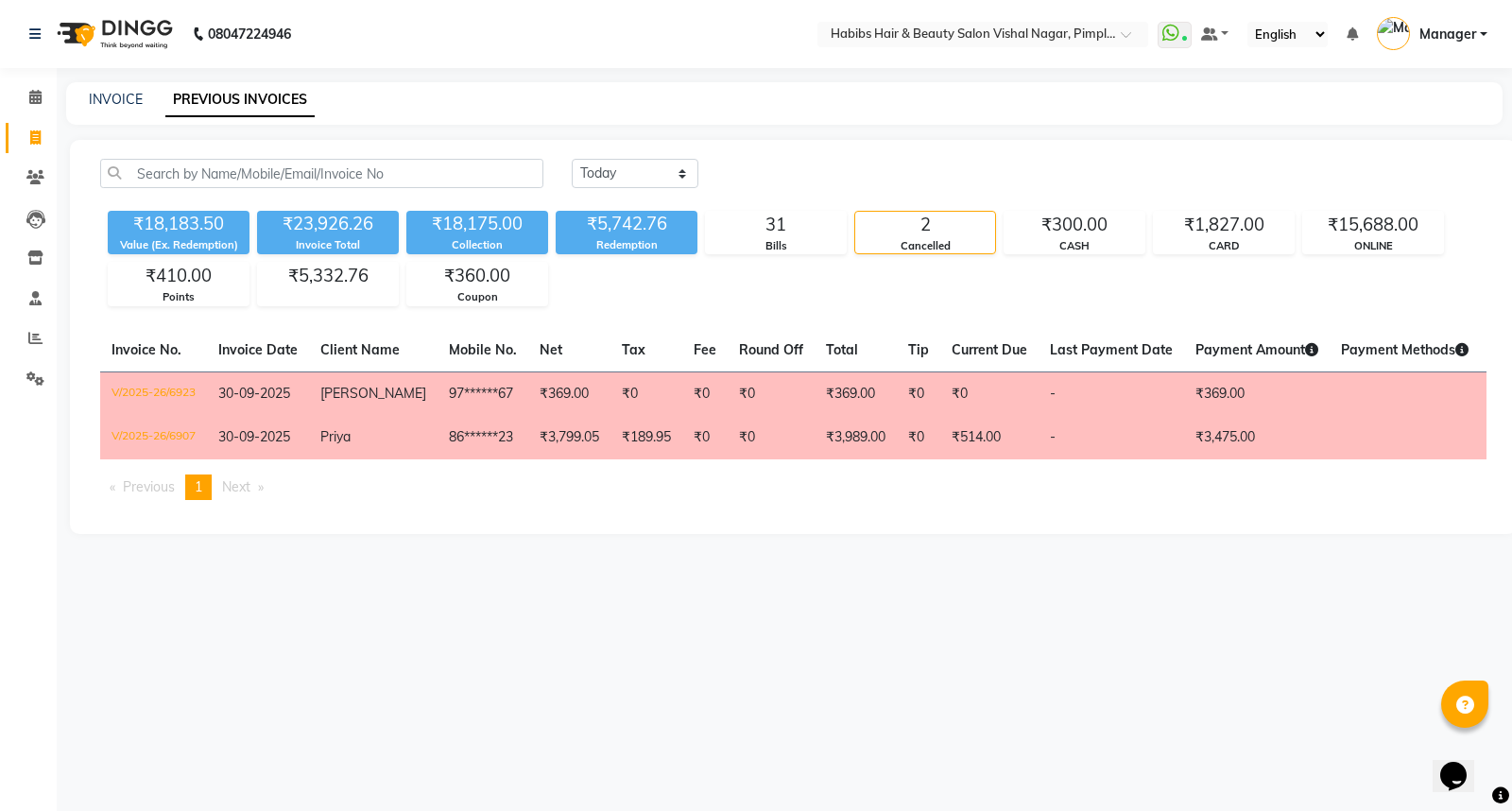
click at [1186, 630] on div "08047224946 Select Location × Habibs Hair & Beauty Salon Vishal Nagar, Pimple N…" at bounding box center [756, 405] width 1512 height 811
click at [1087, 233] on div "₹300.00" at bounding box center [1075, 224] width 140 height 26
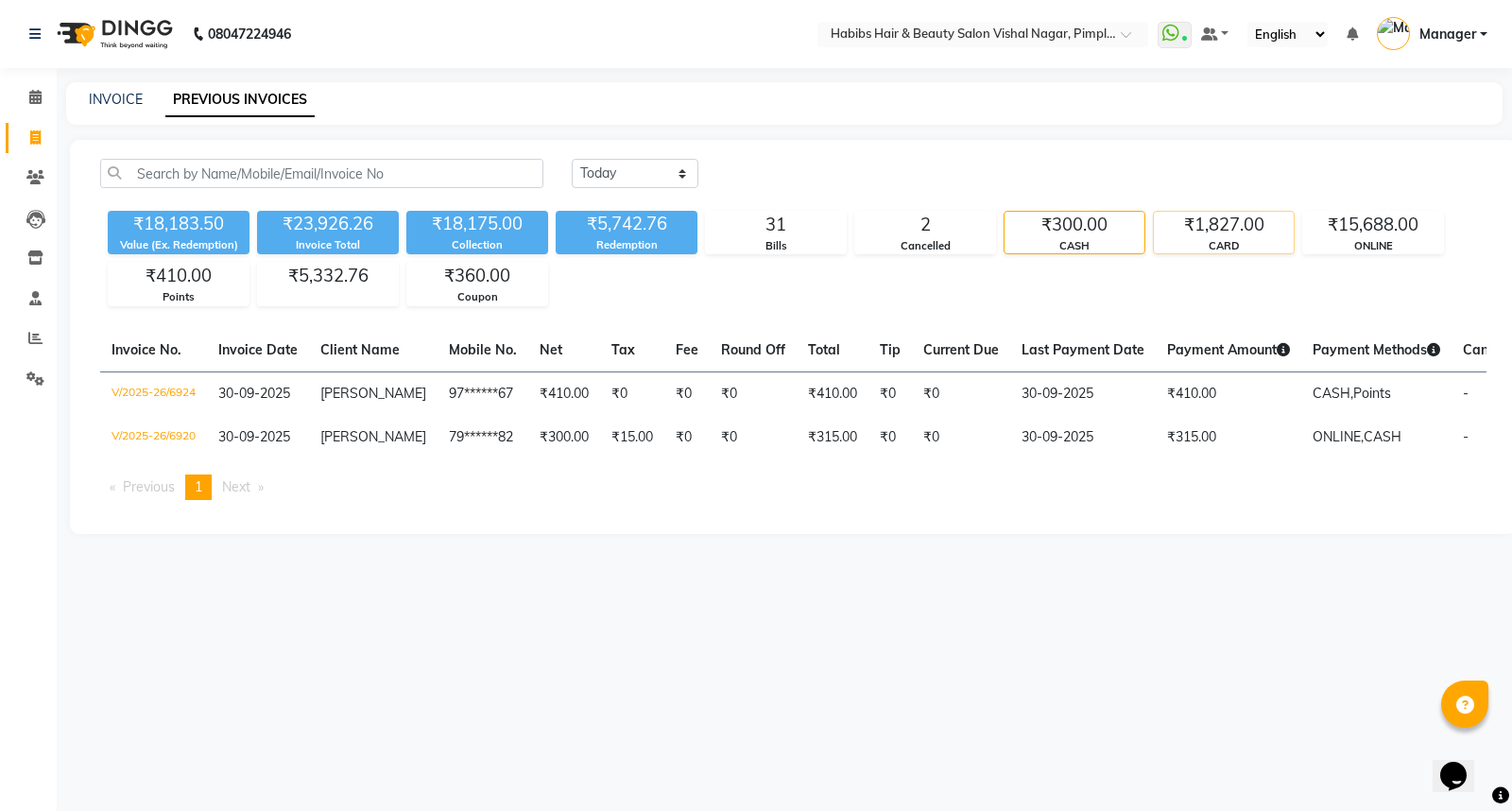
click at [1245, 244] on div "CARD" at bounding box center [1224, 246] width 140 height 17
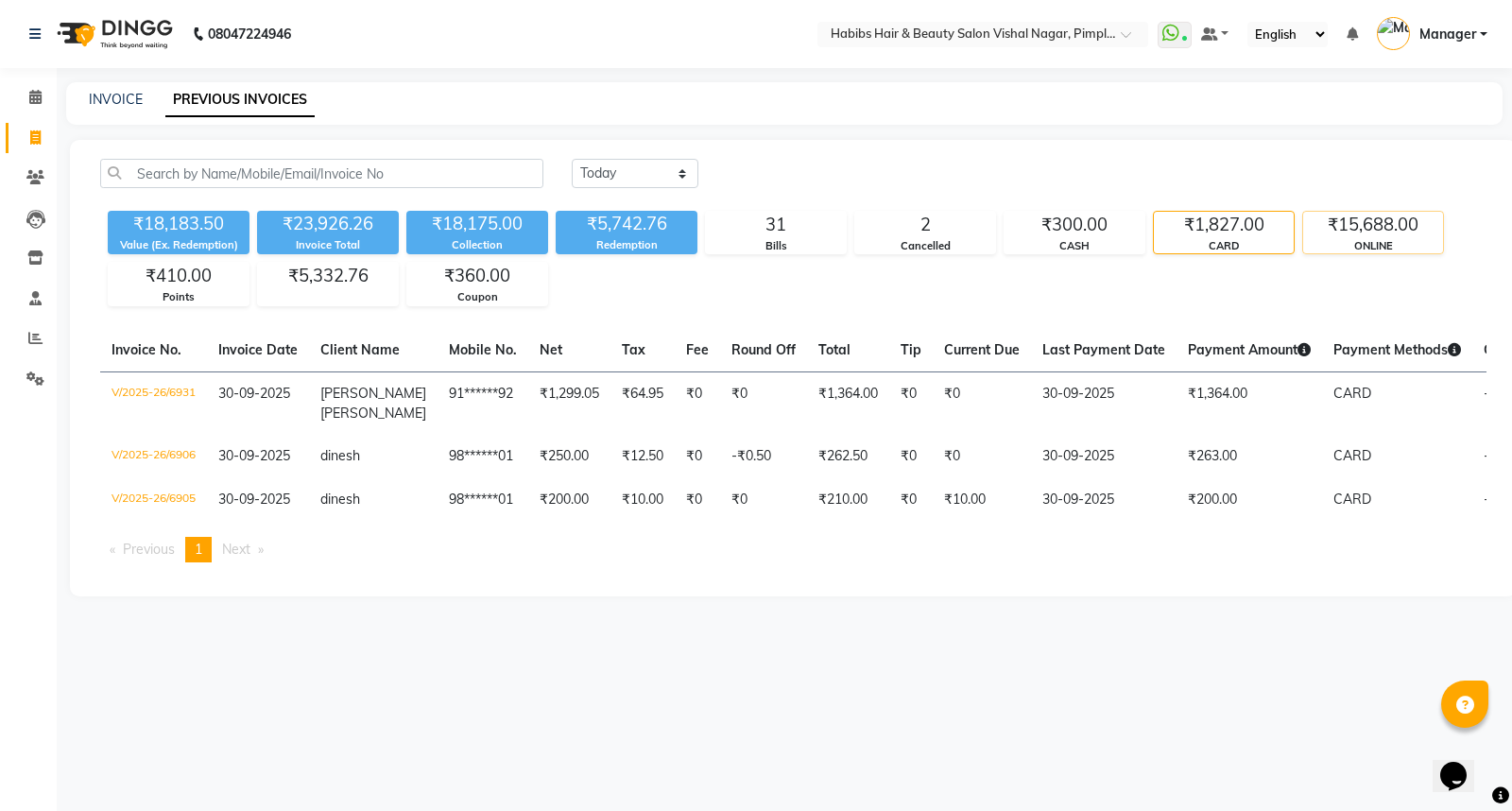
click at [1410, 229] on div "₹15,688.00" at bounding box center [1373, 224] width 140 height 26
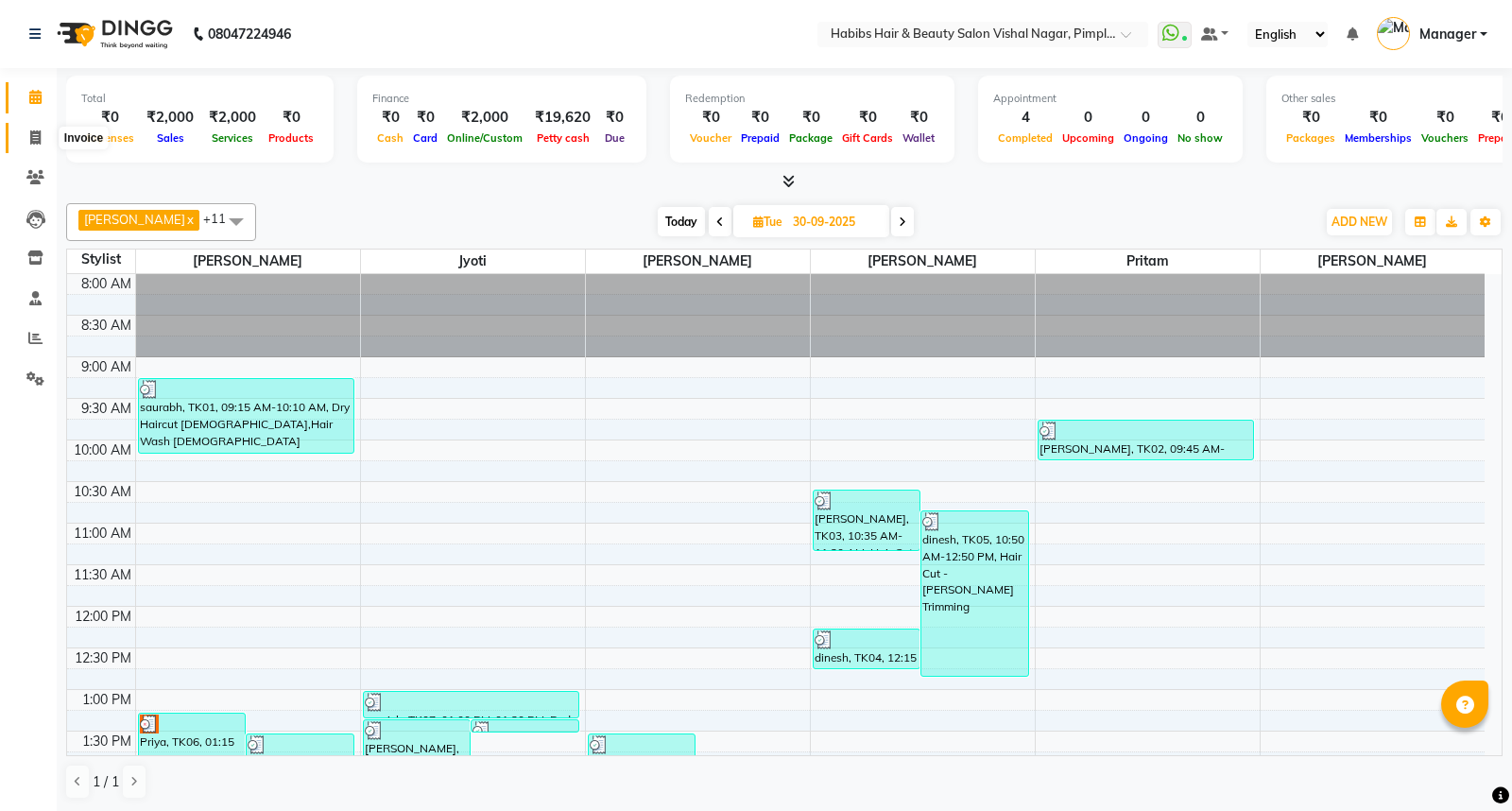
click at [31, 136] on icon at bounding box center [35, 137] width 11 height 15
select select "service"
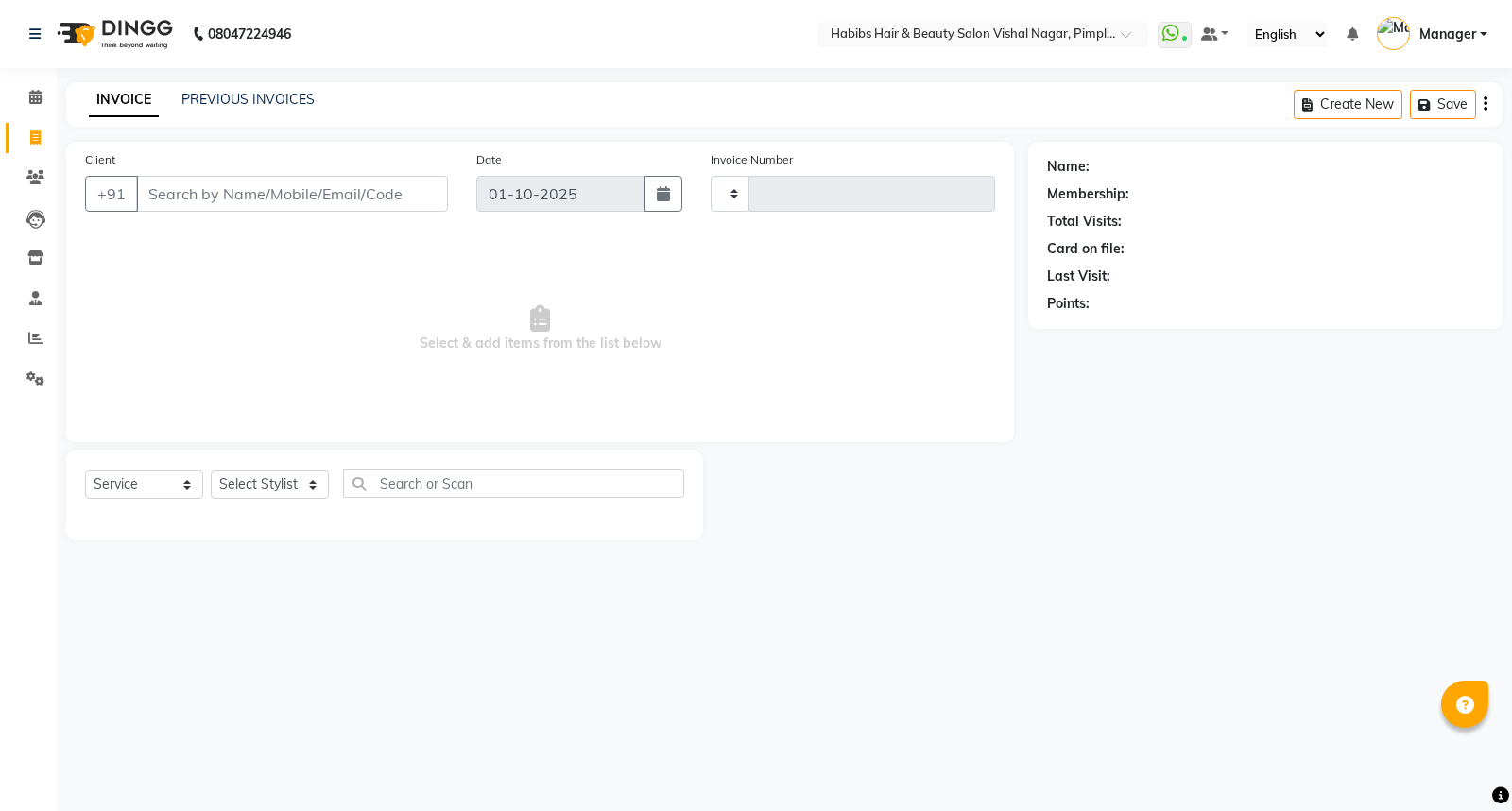
type input "6938"
select select "5725"
click at [249, 89] on div "PREVIOUS INVOICES" at bounding box center [248, 99] width 133 height 19
click at [265, 102] on link "PREVIOUS INVOICES" at bounding box center [248, 99] width 133 height 17
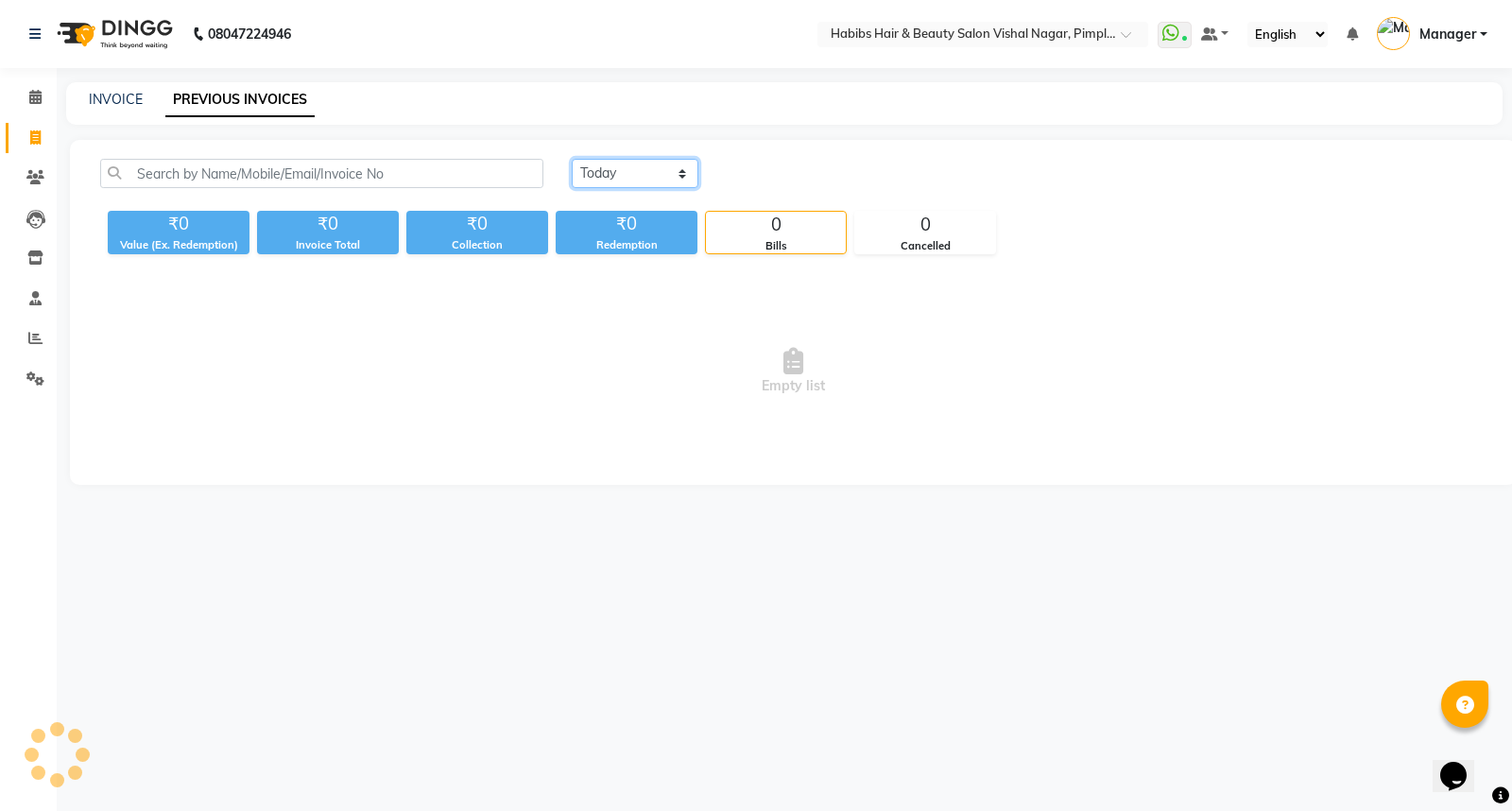
click at [627, 174] on select "[DATE] [DATE] Custom Range" at bounding box center [635, 173] width 126 height 29
select select "[DATE]"
click at [571, 158] on select "[DATE] [DATE] Custom Range" at bounding box center [635, 173] width 126 height 29
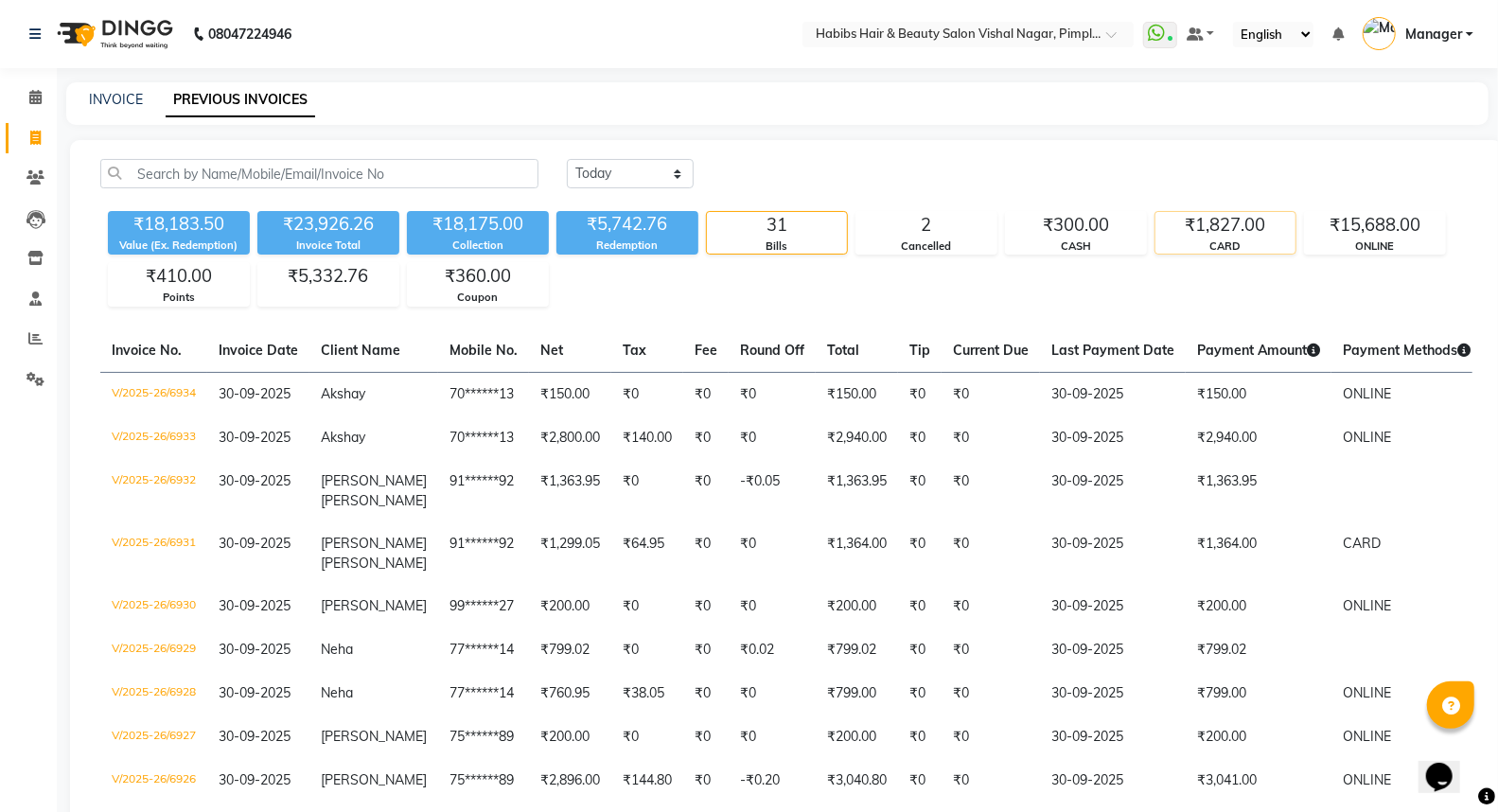
click at [1252, 237] on div "₹1,827.00" at bounding box center [1226, 225] width 140 height 26
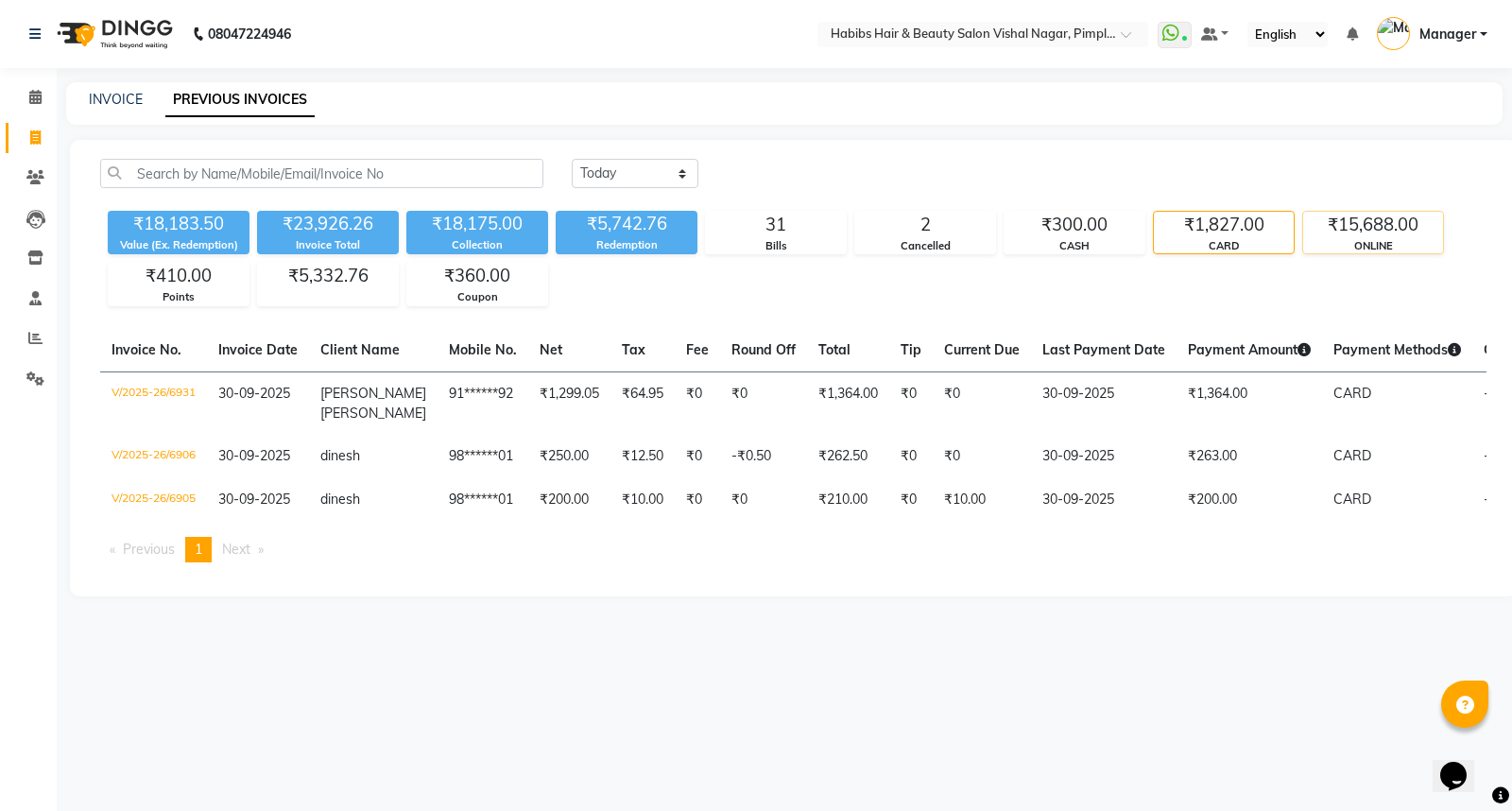
click at [1404, 243] on div "ONLINE" at bounding box center [1373, 246] width 140 height 17
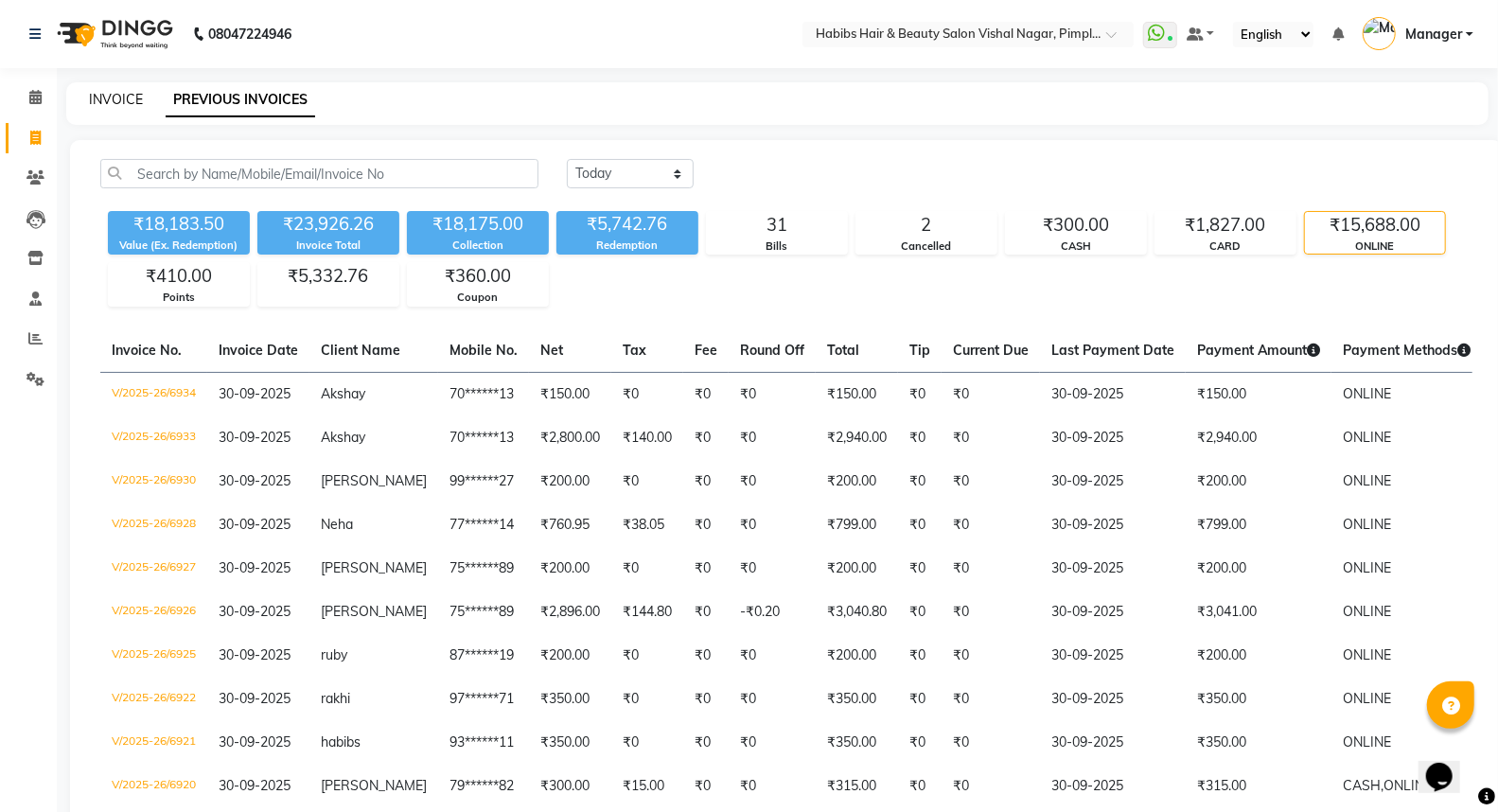
click at [119, 96] on link "INVOICE" at bounding box center [115, 99] width 54 height 18
select select "service"
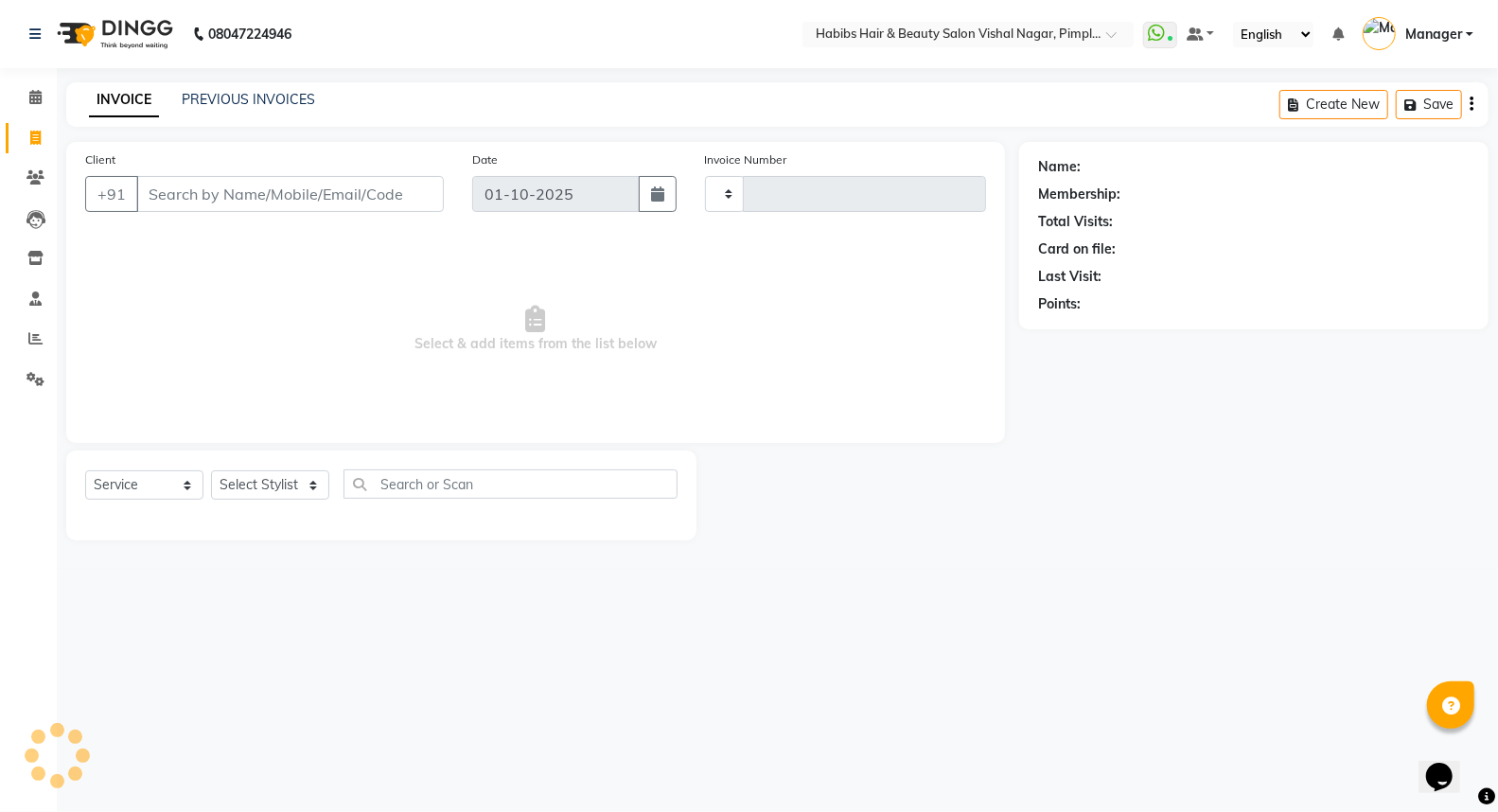
type input "6938"
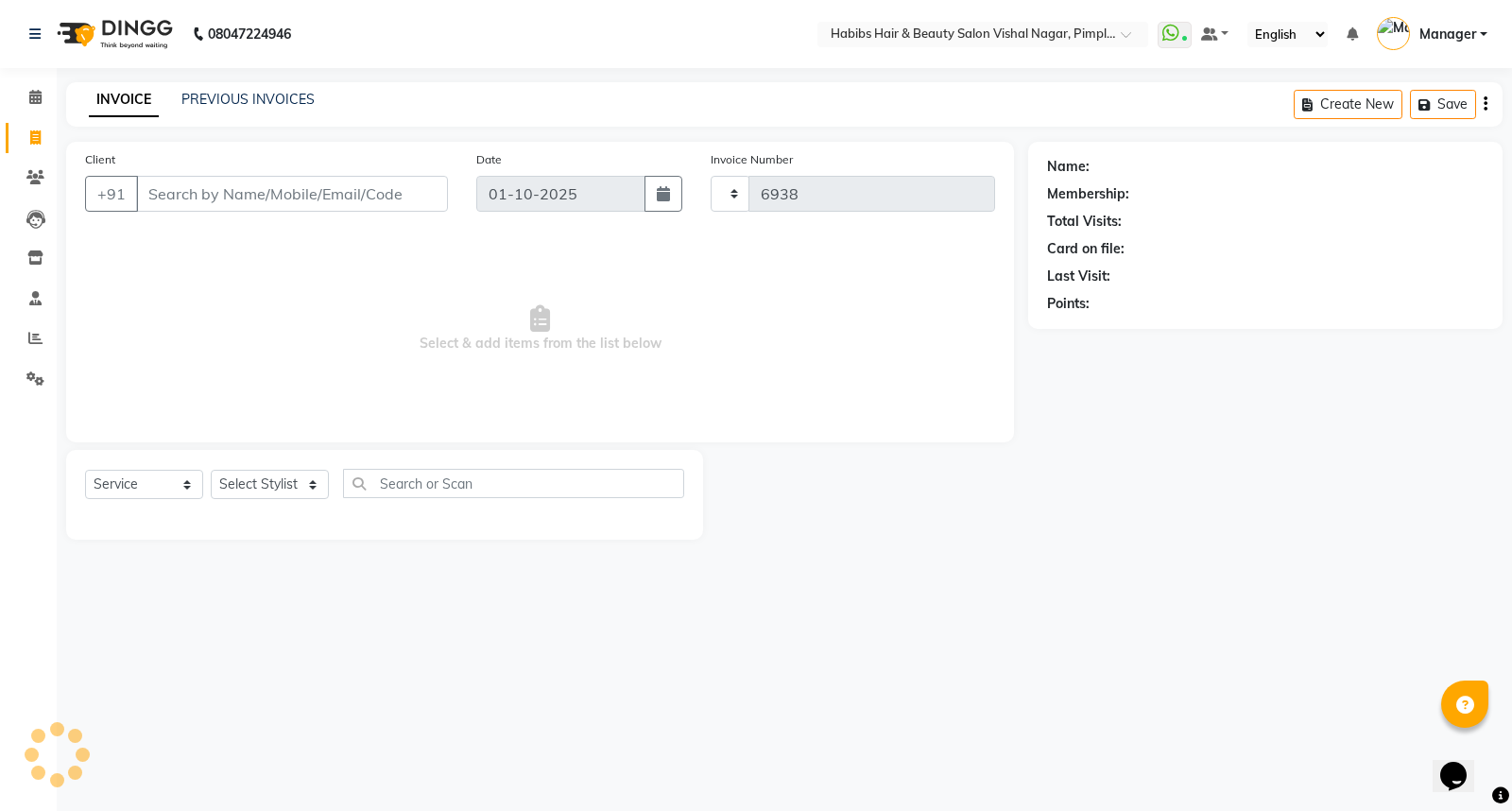
select select "5725"
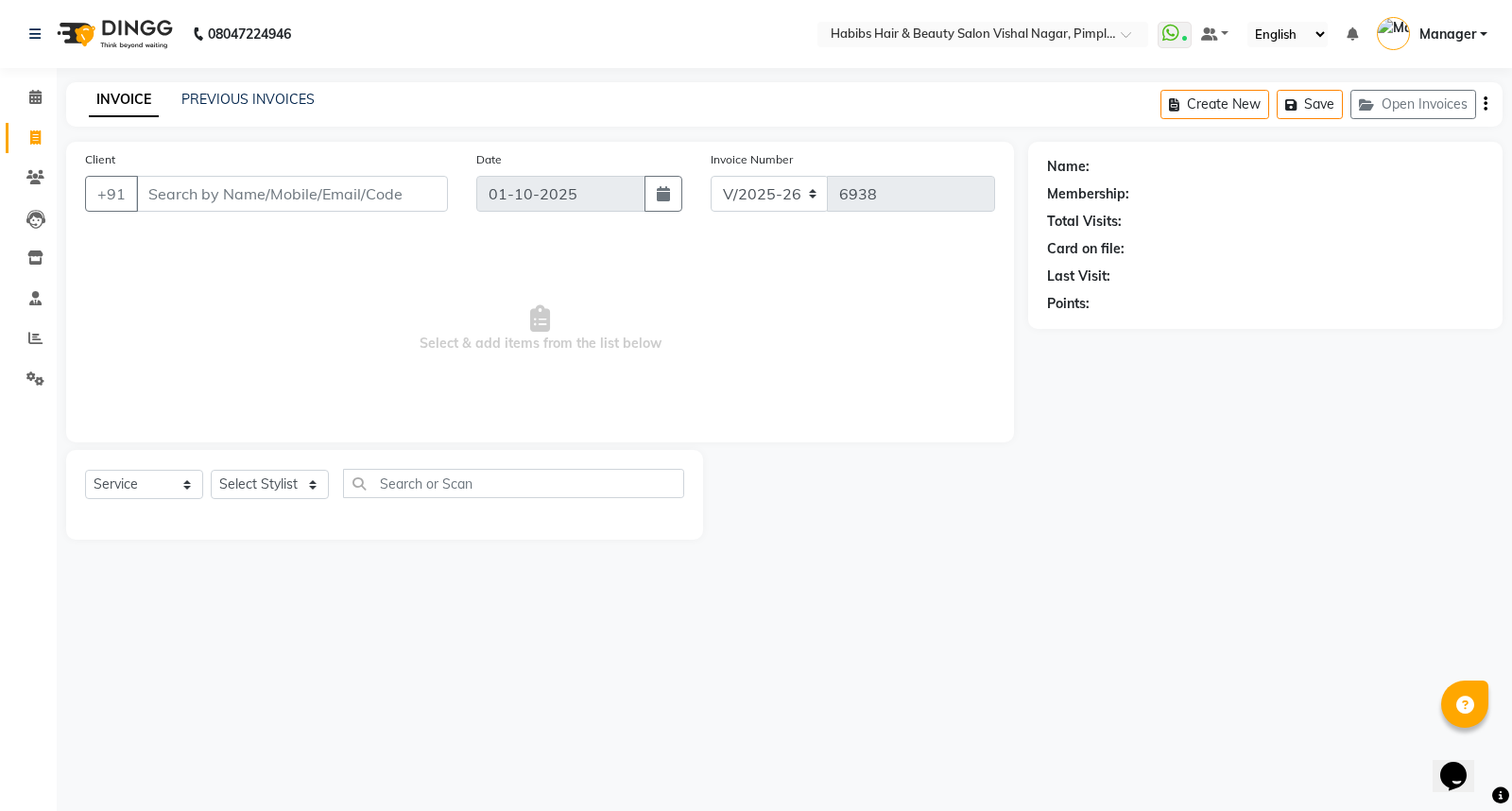
click at [196, 191] on input "Client" at bounding box center [292, 193] width 312 height 36
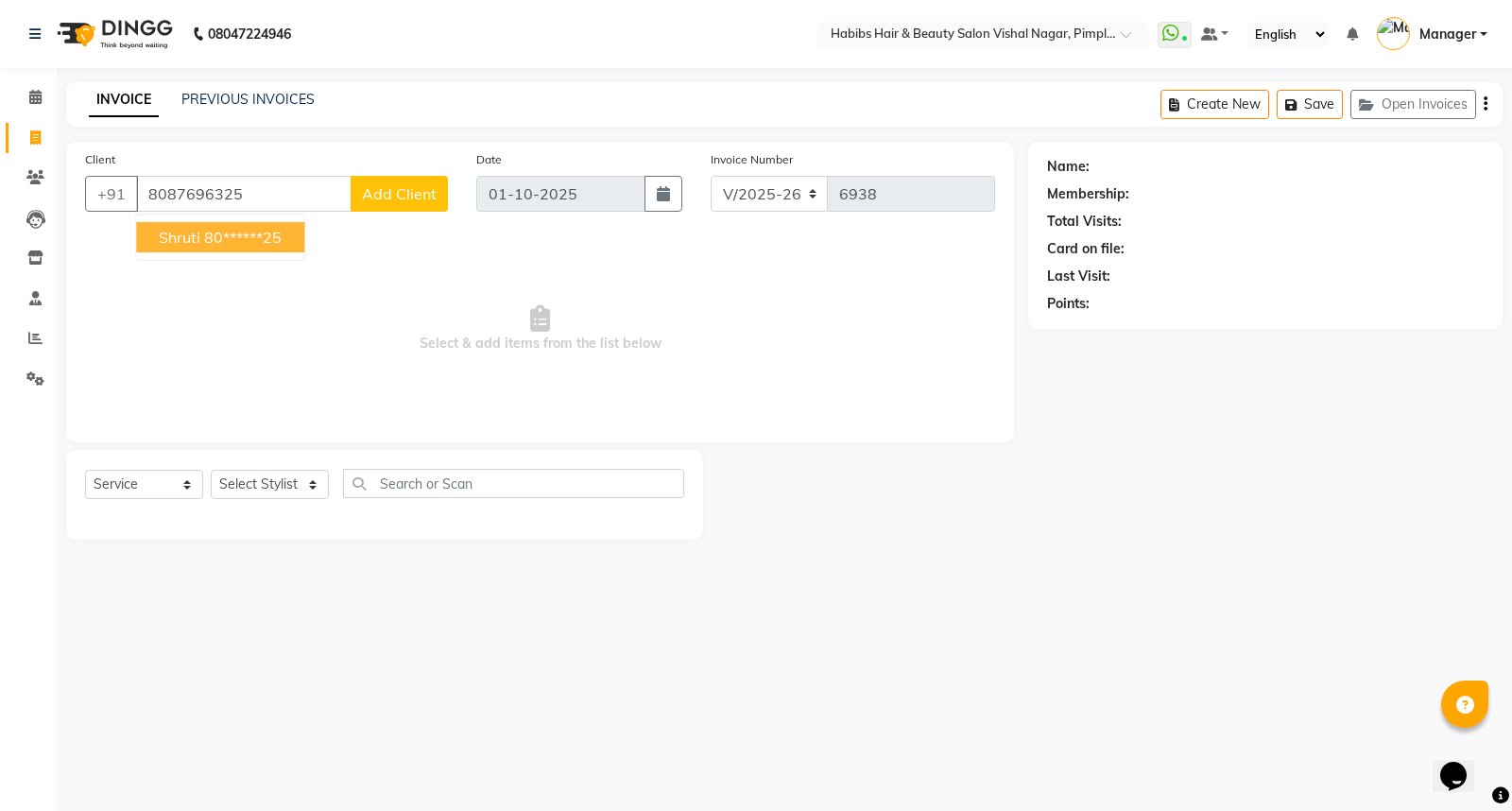
type input "8087696325"
select select "1: Object"
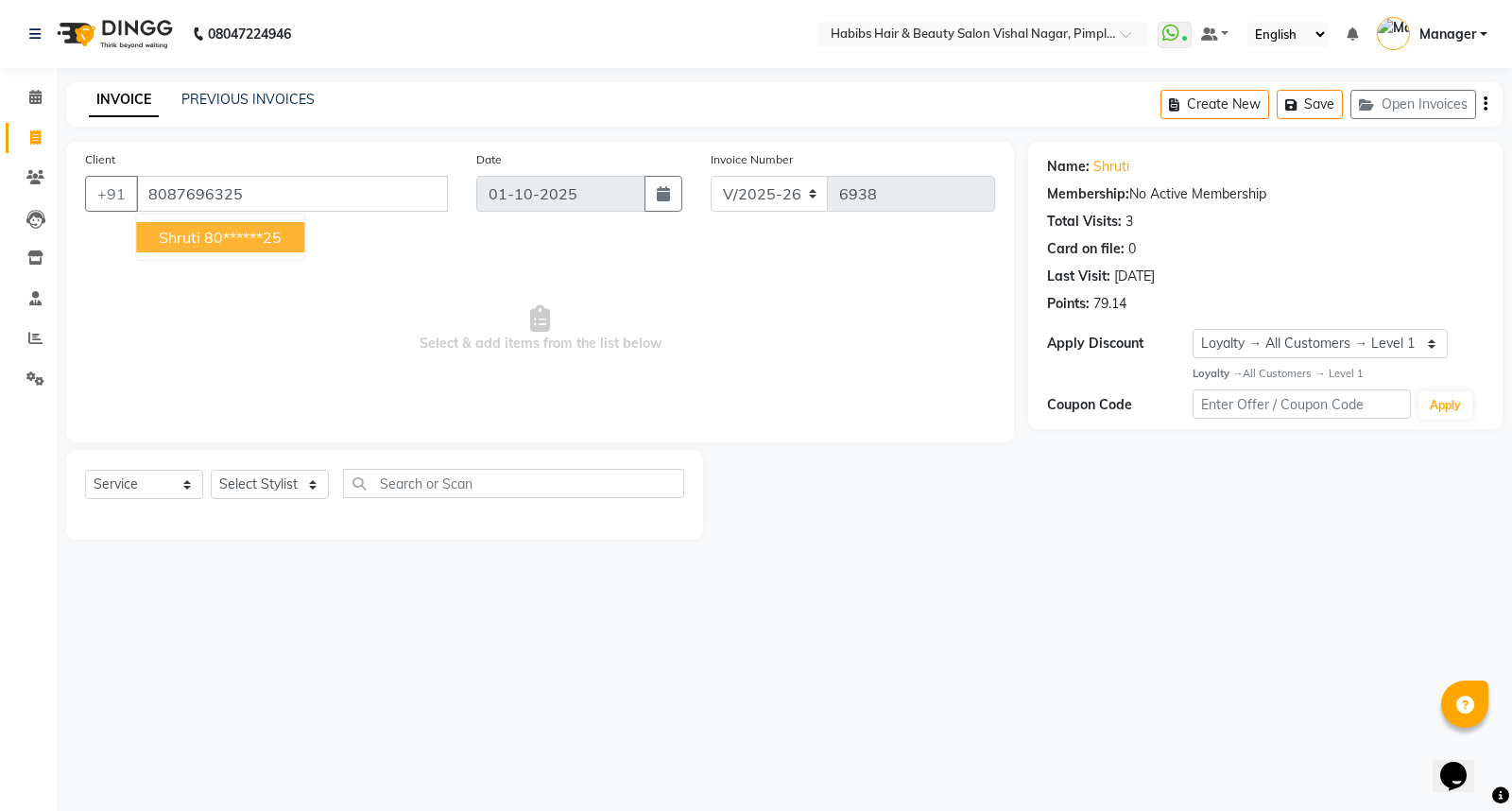
click at [239, 237] on ngb-highlight "80******25" at bounding box center [243, 236] width 78 height 18
type input "80******25"
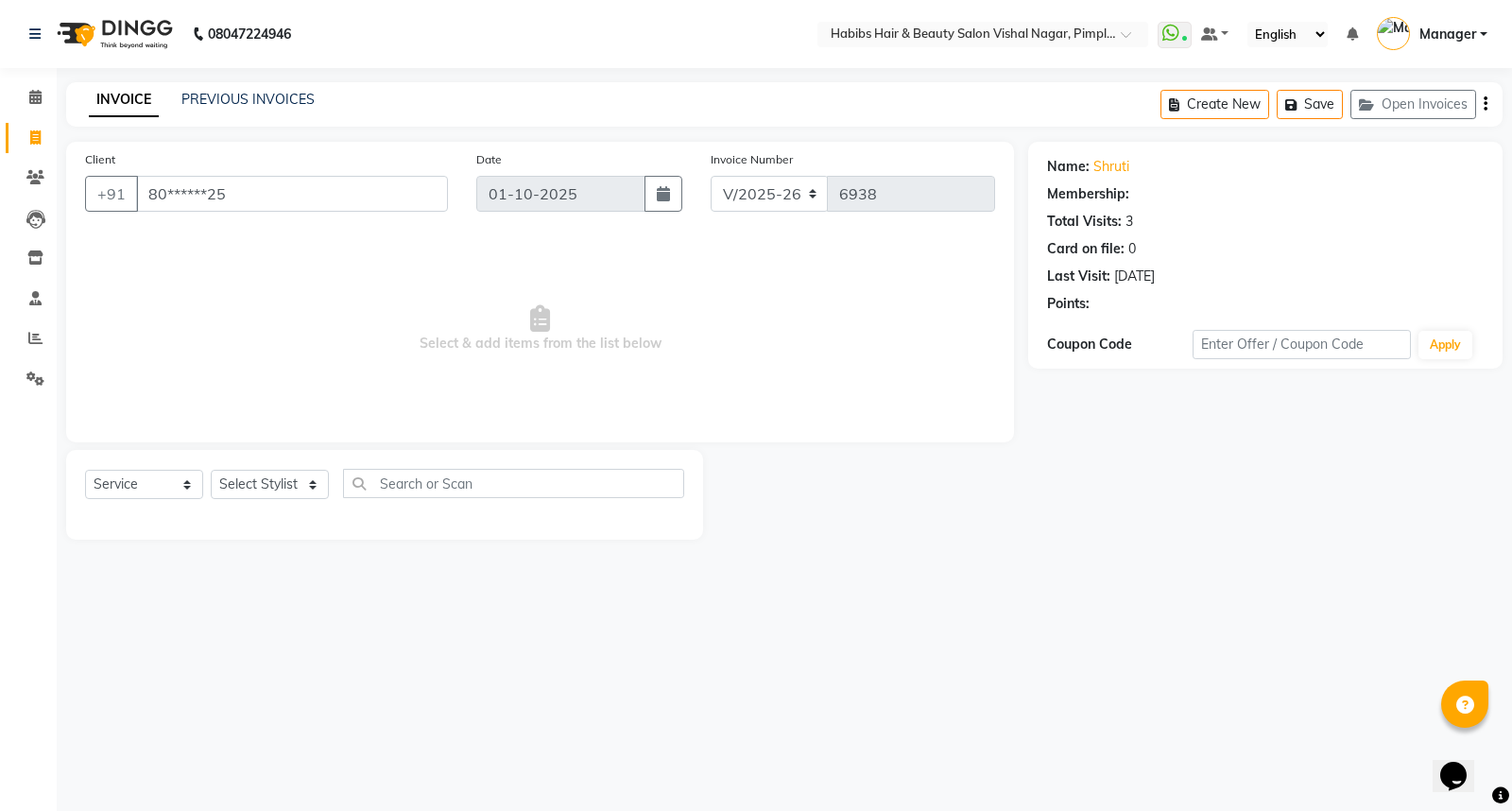
select select "1: Object"
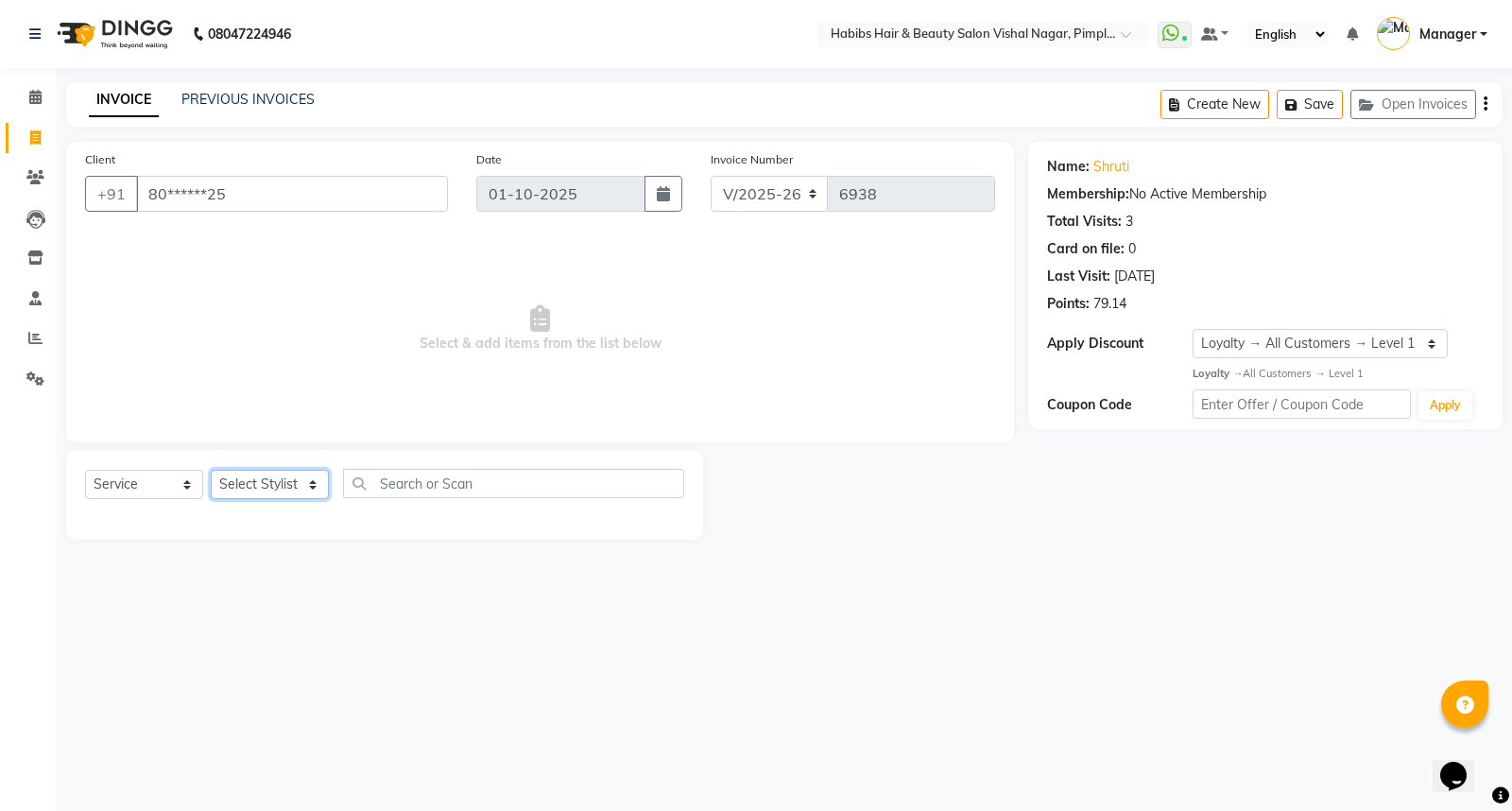
click at [280, 491] on select "Select Stylist Dhiraj Gajare Jyoti Krishna Waghmare Manager Muzammil Pritam Pri…" at bounding box center [270, 484] width 119 height 29
select select "93362"
click at [211, 470] on select "Select Stylist Dhiraj Gajare Jyoti Krishna Waghmare Manager Muzammil Pritam Pri…" at bounding box center [270, 484] width 119 height 29
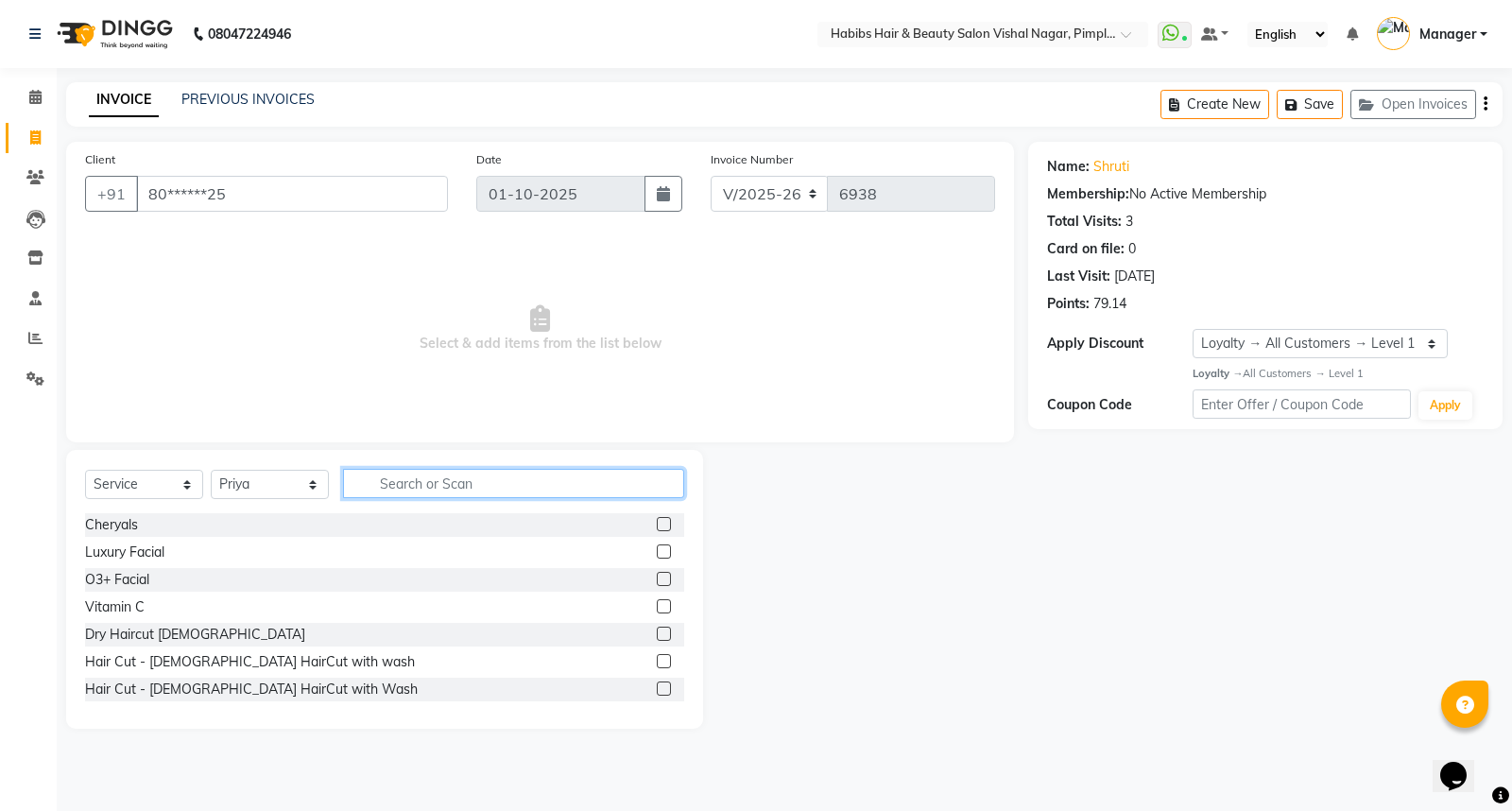
click at [447, 485] on input "text" at bounding box center [513, 483] width 341 height 29
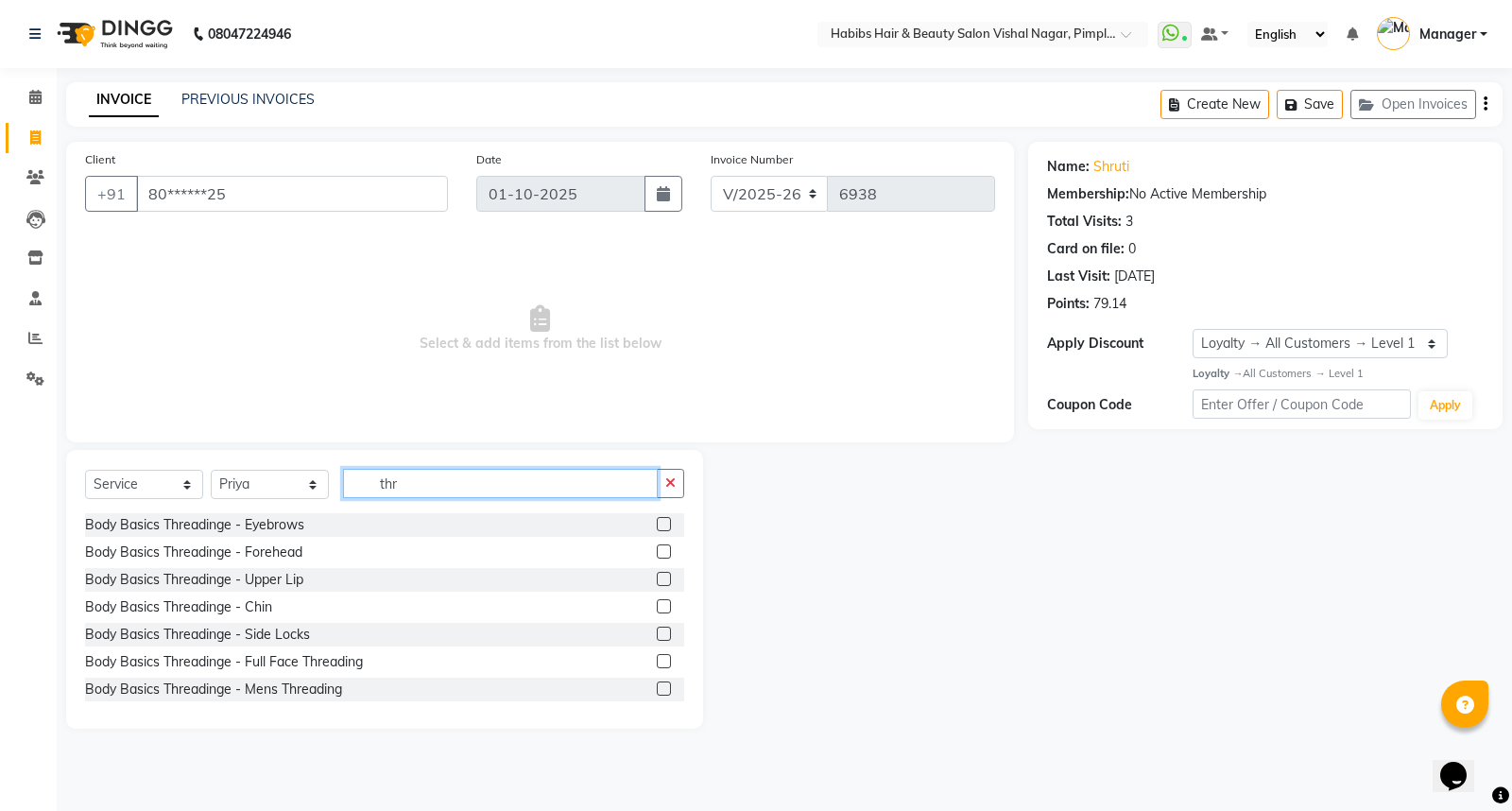
type input "thr"
click at [657, 524] on label at bounding box center [664, 524] width 15 height 15
click at [657, 524] on input "checkbox" at bounding box center [663, 524] width 13 height 13
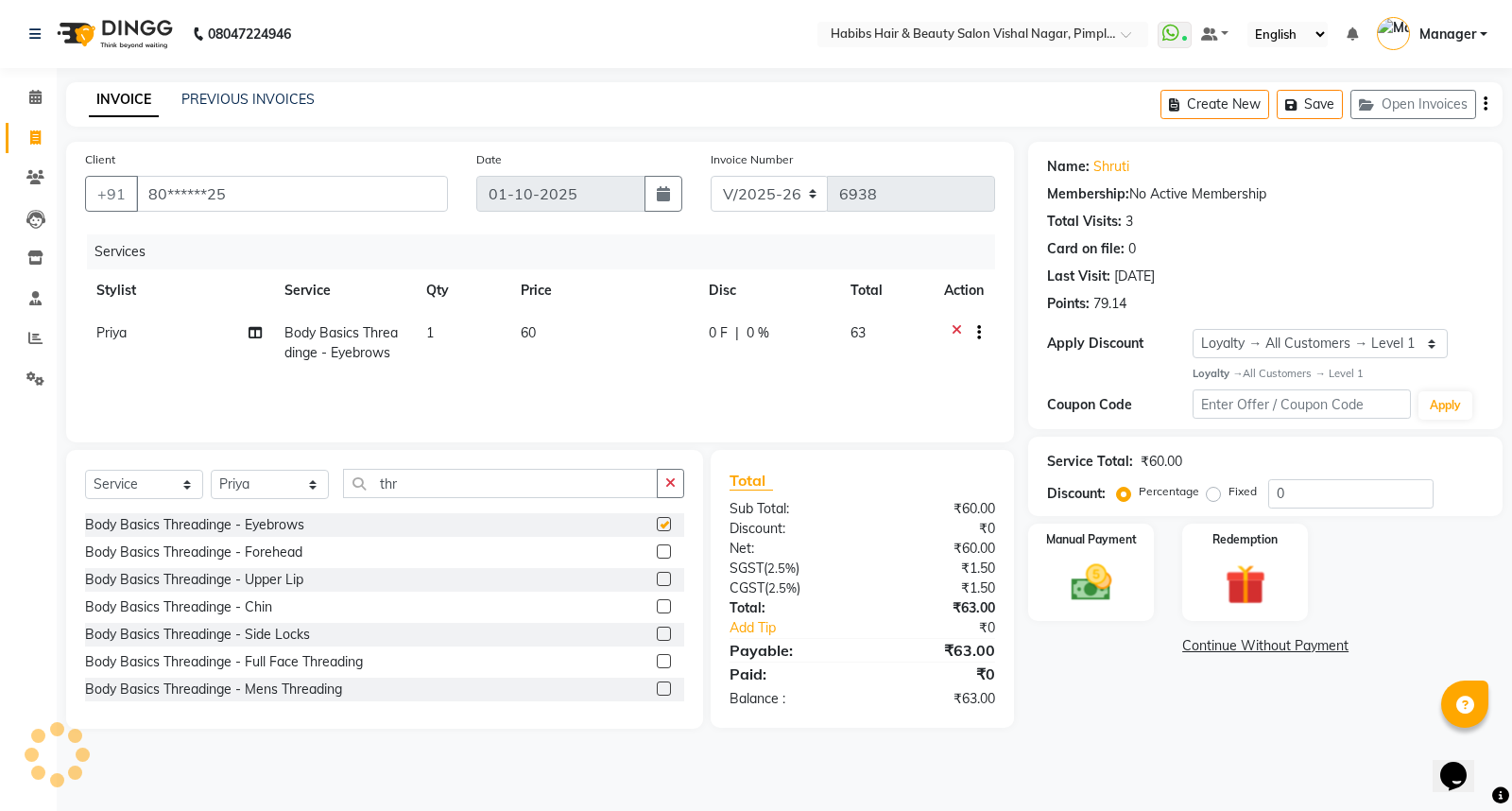
checkbox input "false"
click at [1109, 576] on img at bounding box center [1091, 583] width 68 height 49
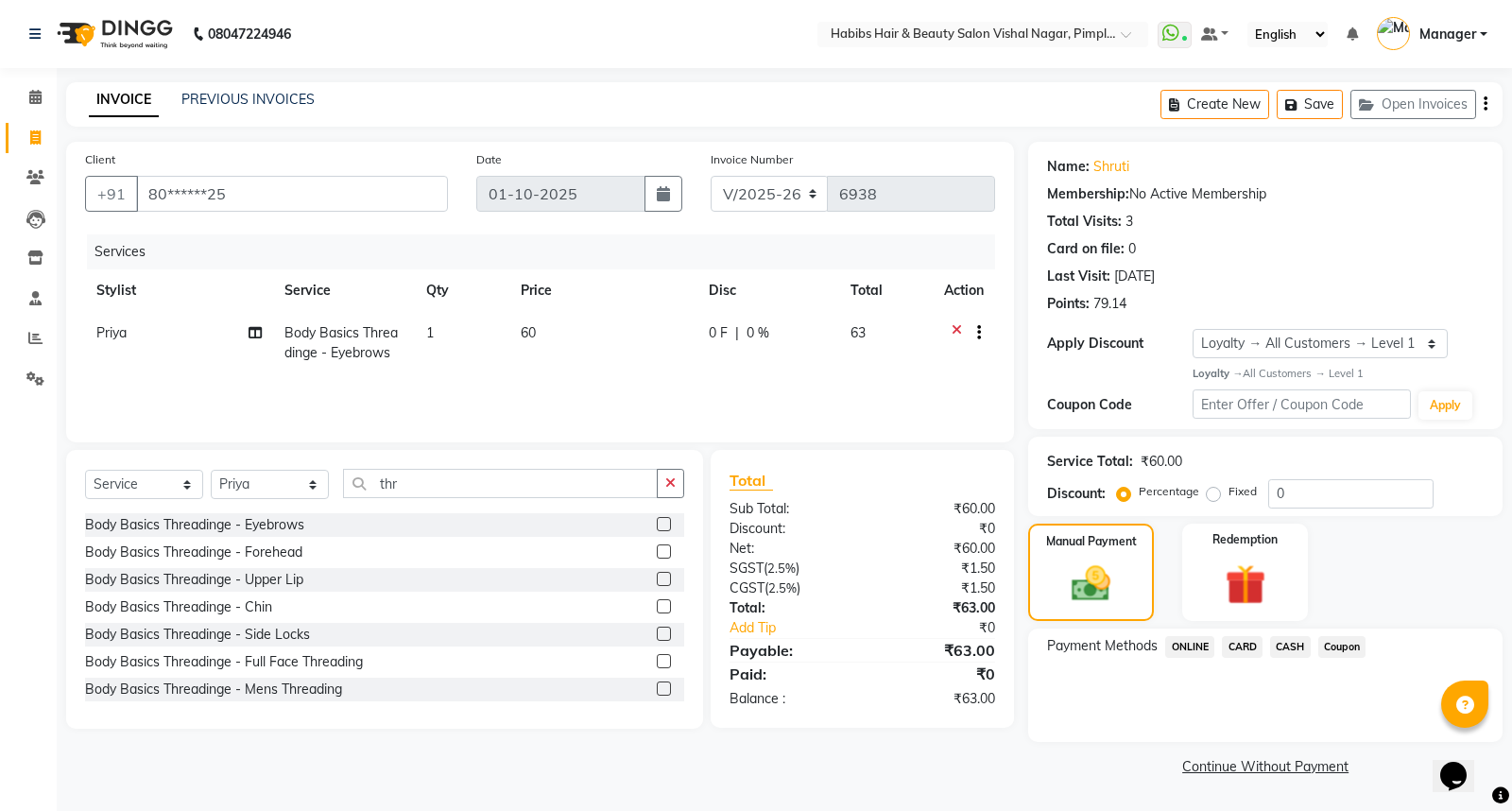
click at [1191, 642] on span "ONLINE" at bounding box center [1189, 647] width 50 height 21
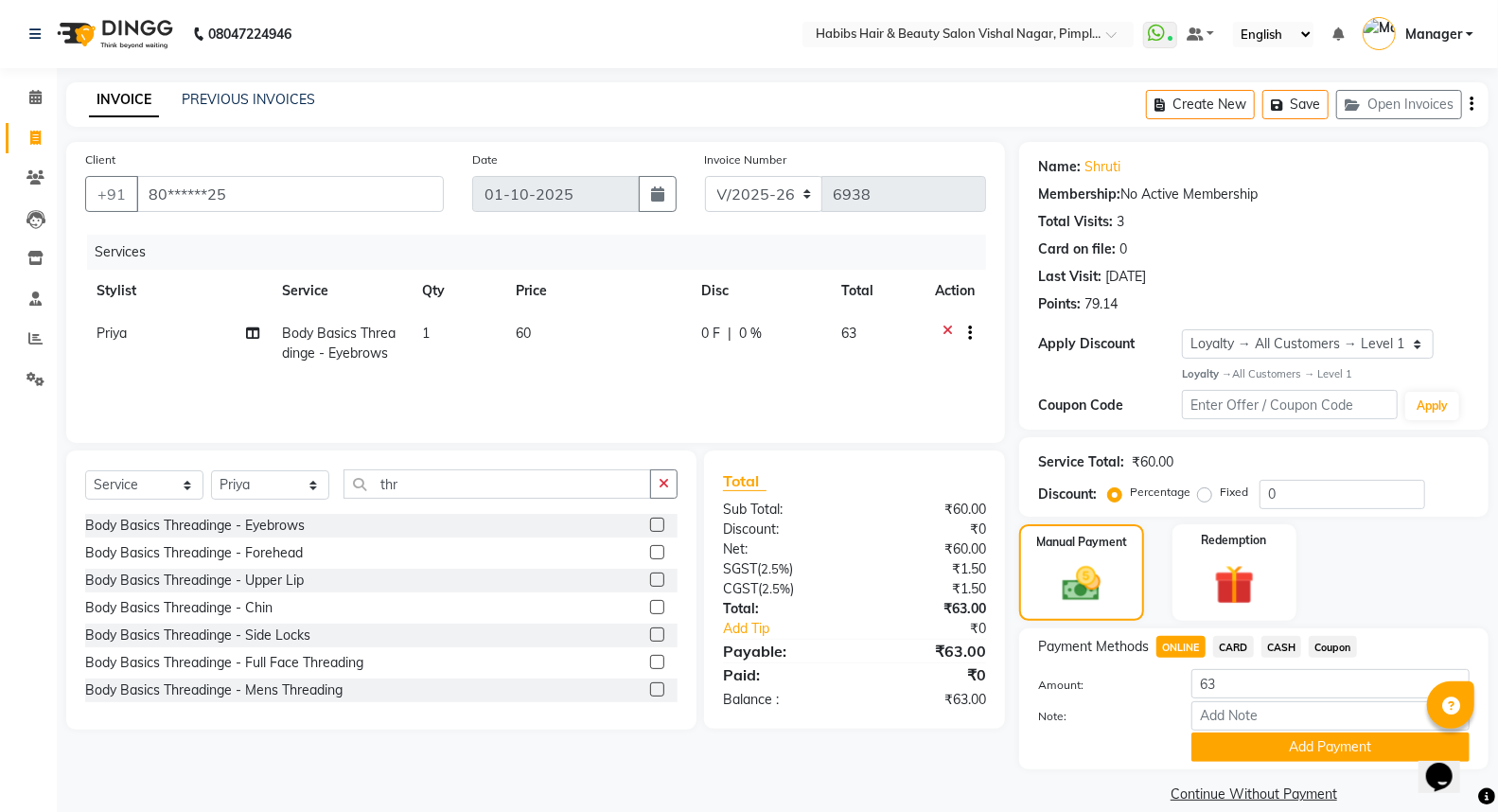
scroll to position [23, 0]
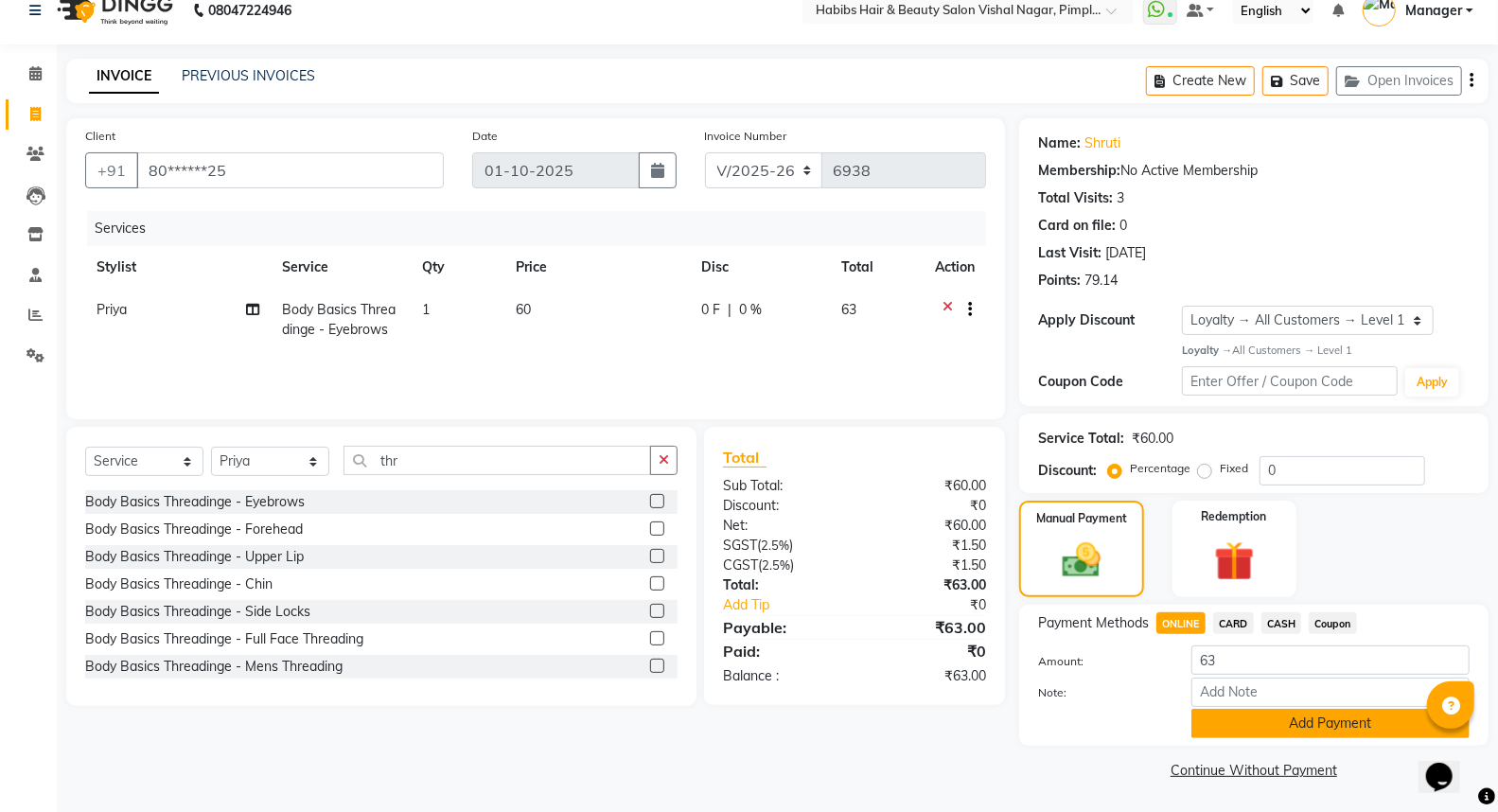
click at [1299, 729] on button "Add Payment" at bounding box center [1331, 723] width 278 height 29
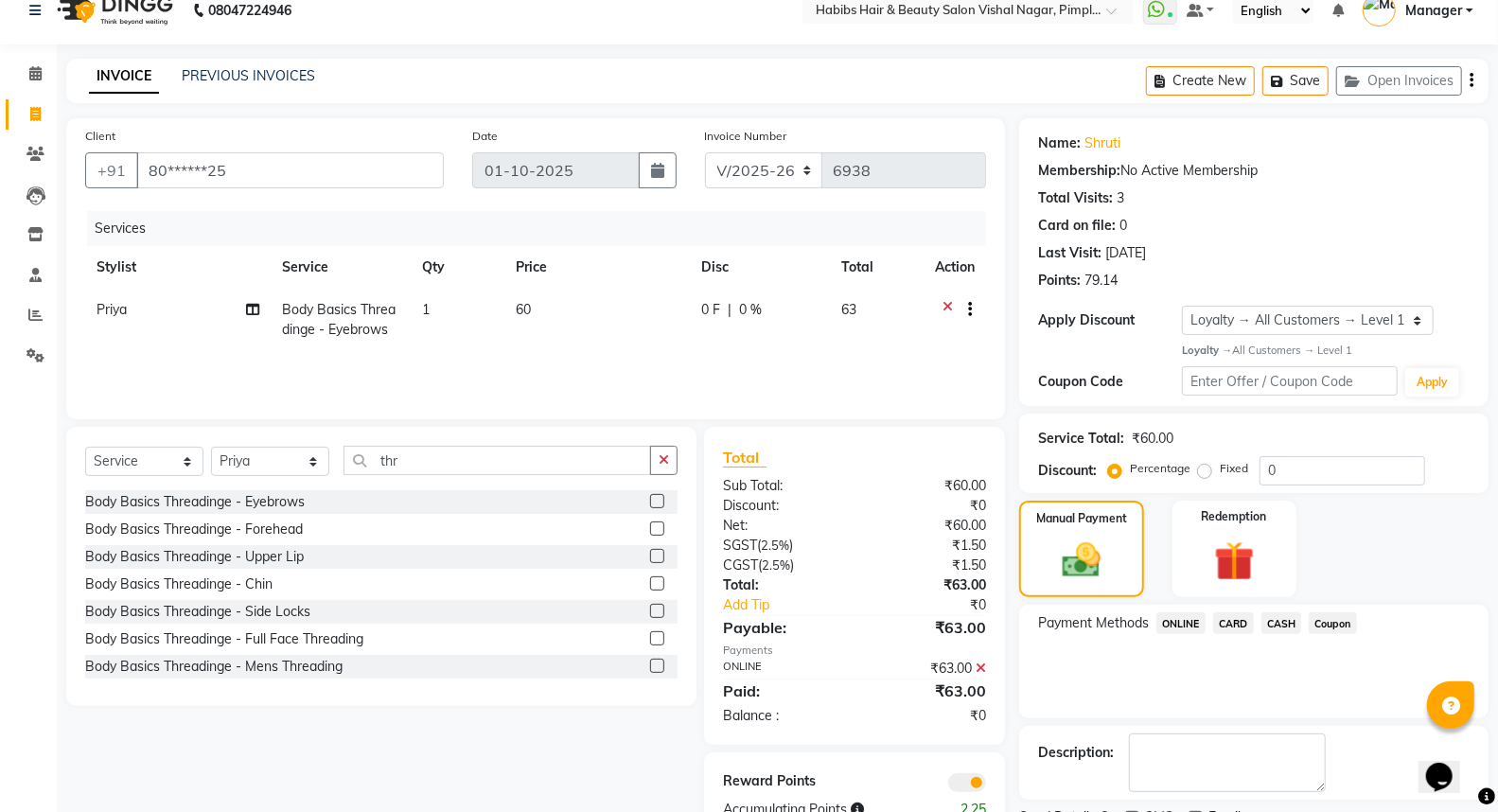
scroll to position [102, 0]
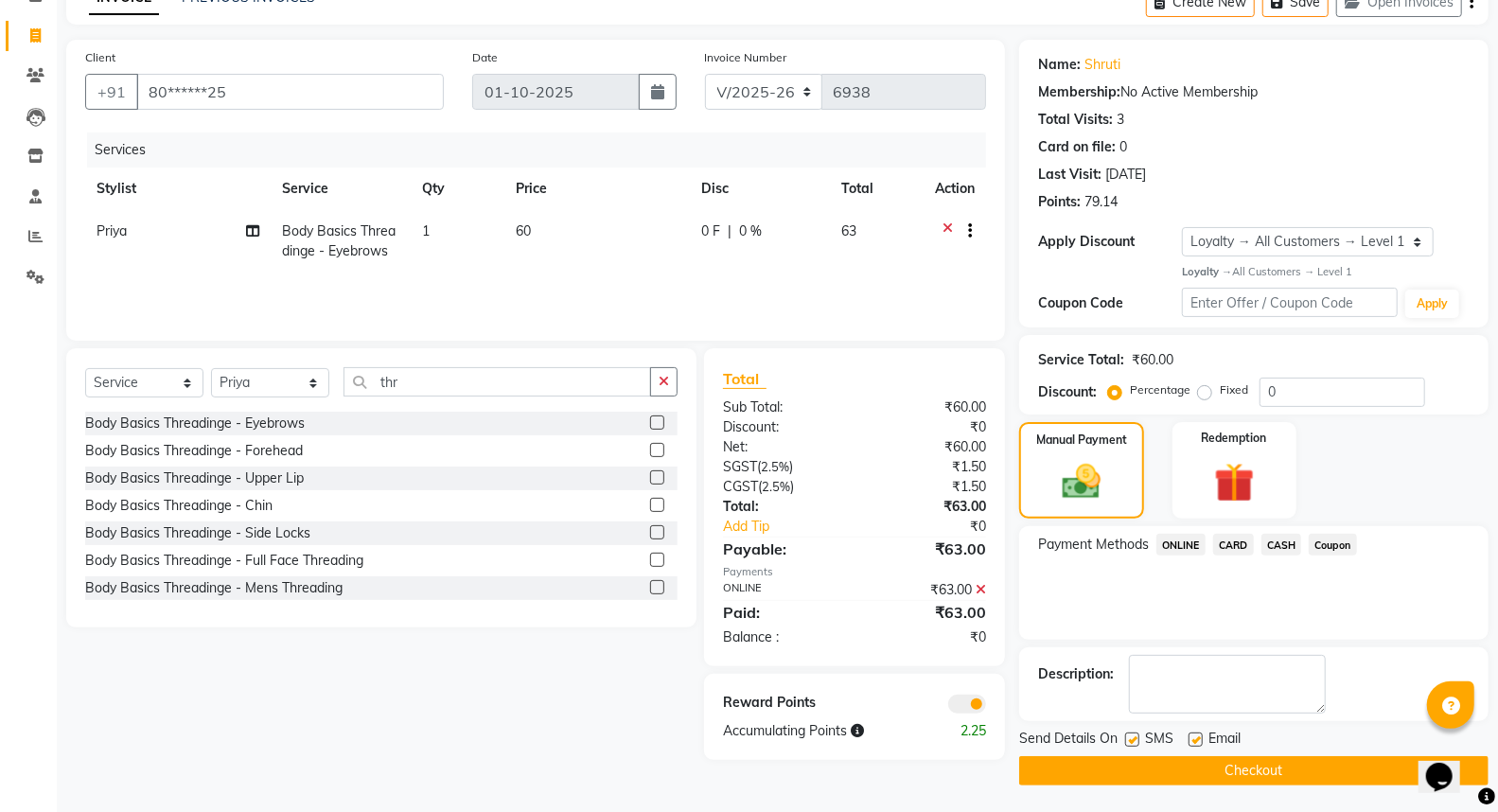
click at [1330, 771] on button "Checkout" at bounding box center [1254, 770] width 469 height 29
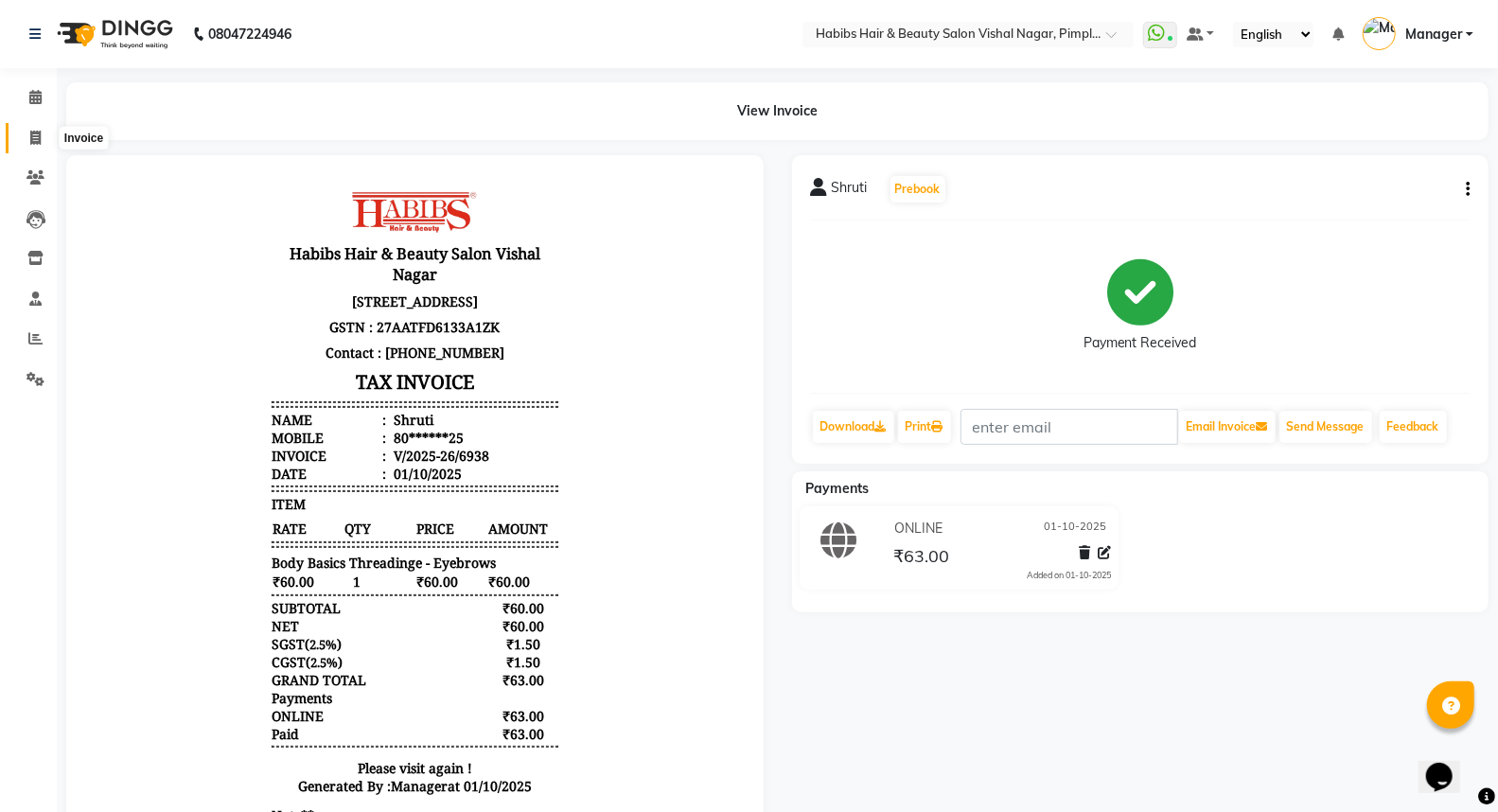
click at [39, 140] on icon at bounding box center [35, 137] width 11 height 15
select select "5725"
select select "service"
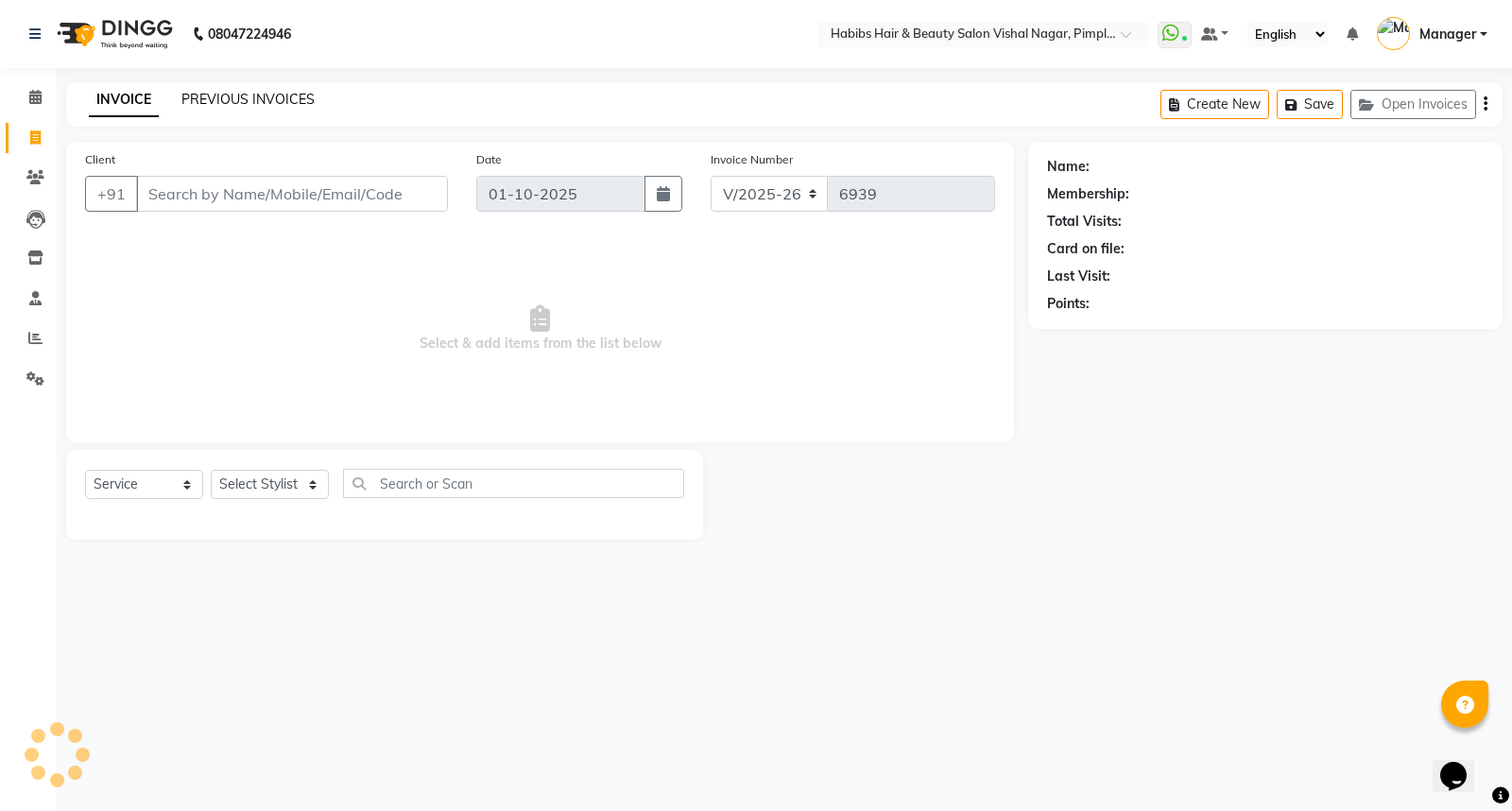
click at [253, 90] on link "PREVIOUS INVOICES" at bounding box center [248, 99] width 133 height 17
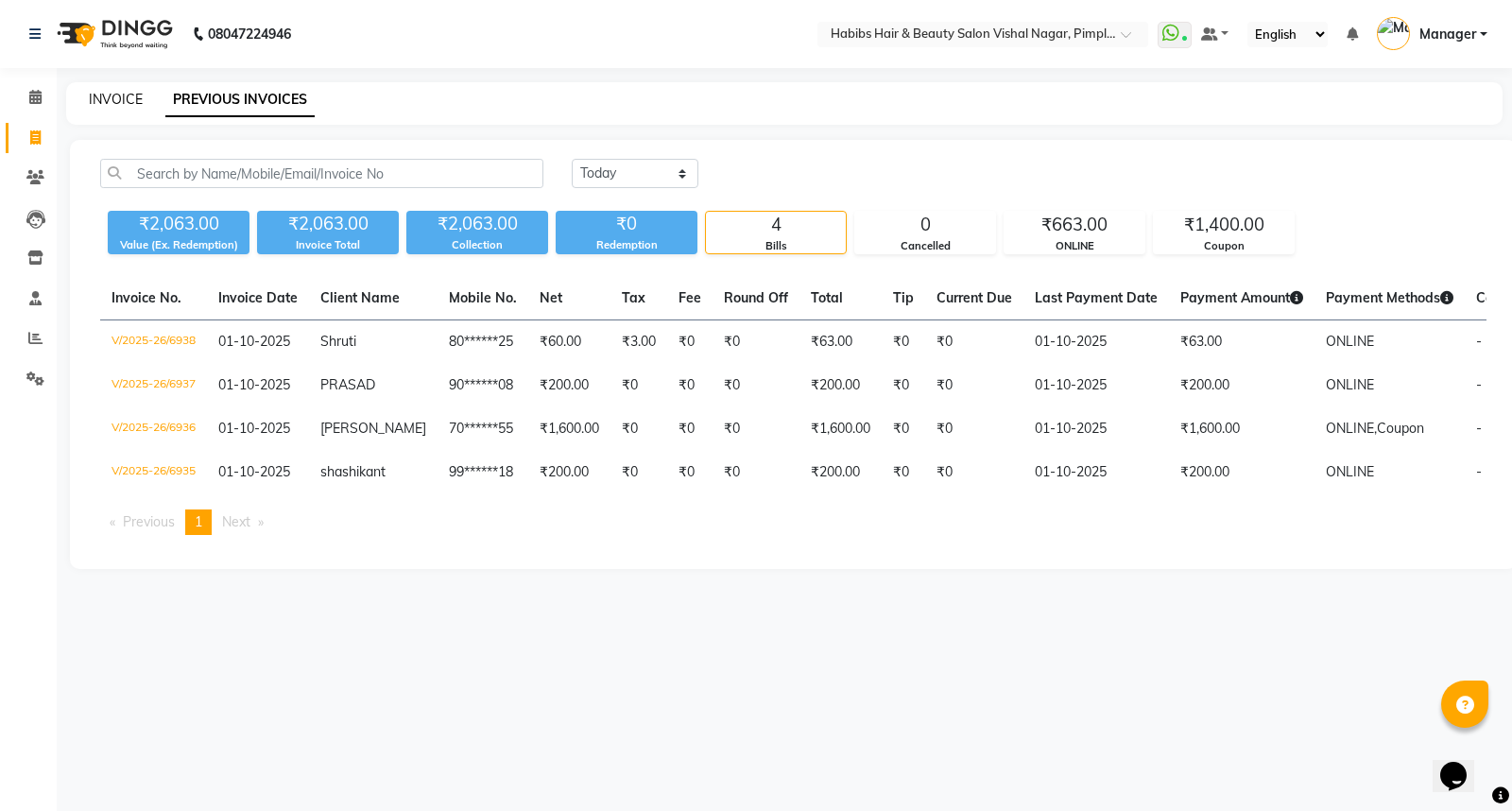
click at [97, 97] on link "INVOICE" at bounding box center [115, 99] width 53 height 17
select select "5725"
select select "service"
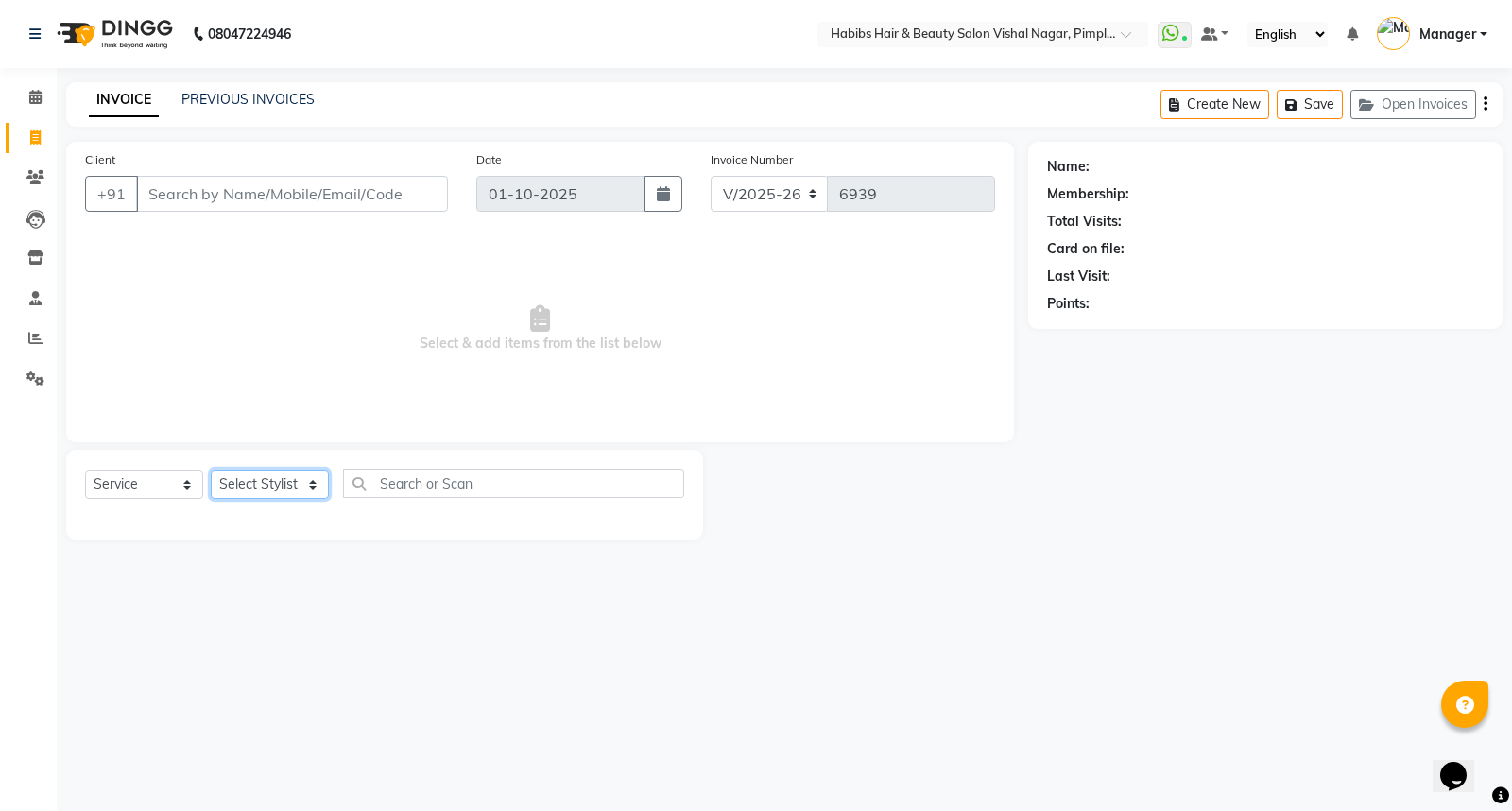
click at [280, 480] on select "Select Stylist [PERSON_NAME] [PERSON_NAME] [PERSON_NAME] Manager [PERSON_NAME] …" at bounding box center [270, 484] width 119 height 29
select select "54006"
click at [211, 470] on select "Select Stylist [PERSON_NAME] [PERSON_NAME] [PERSON_NAME] Manager [PERSON_NAME] …" at bounding box center [270, 484] width 119 height 29
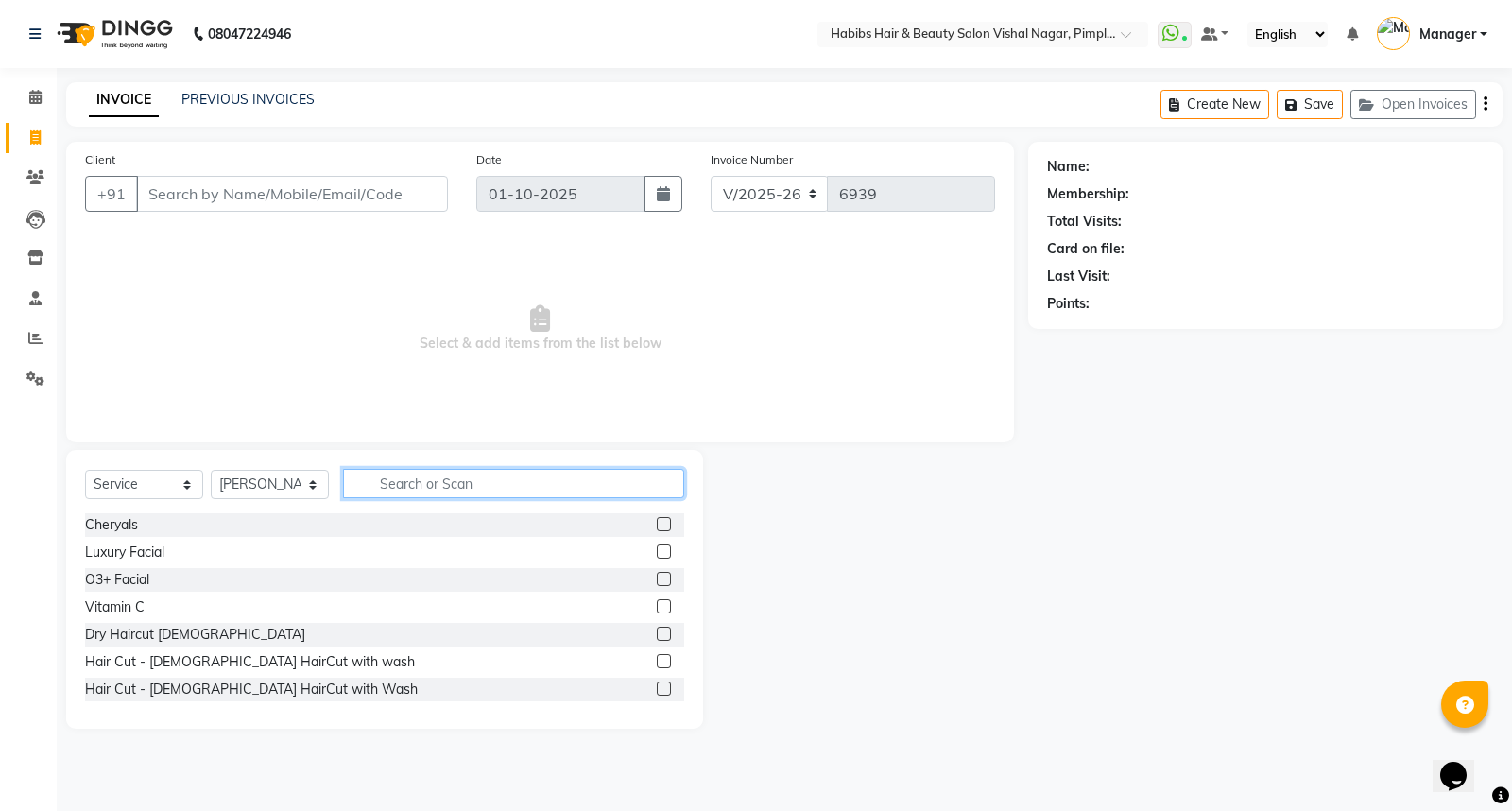
click at [399, 474] on input "text" at bounding box center [513, 483] width 341 height 29
click at [267, 205] on input "Client" at bounding box center [292, 193] width 312 height 36
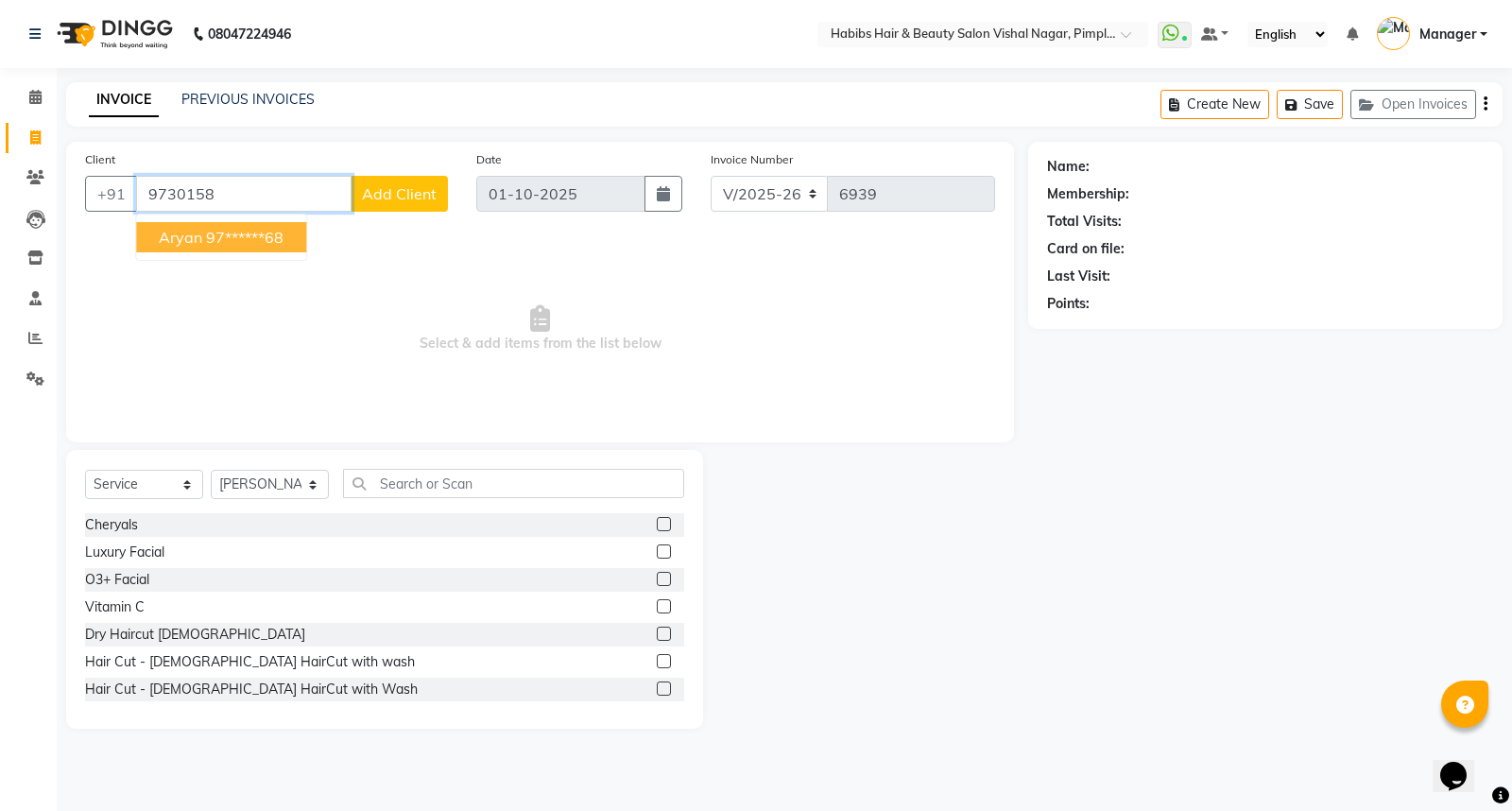
click at [250, 234] on ngb-highlight "97******68" at bounding box center [245, 236] width 78 height 18
type input "97******68"
select select "2: Object"
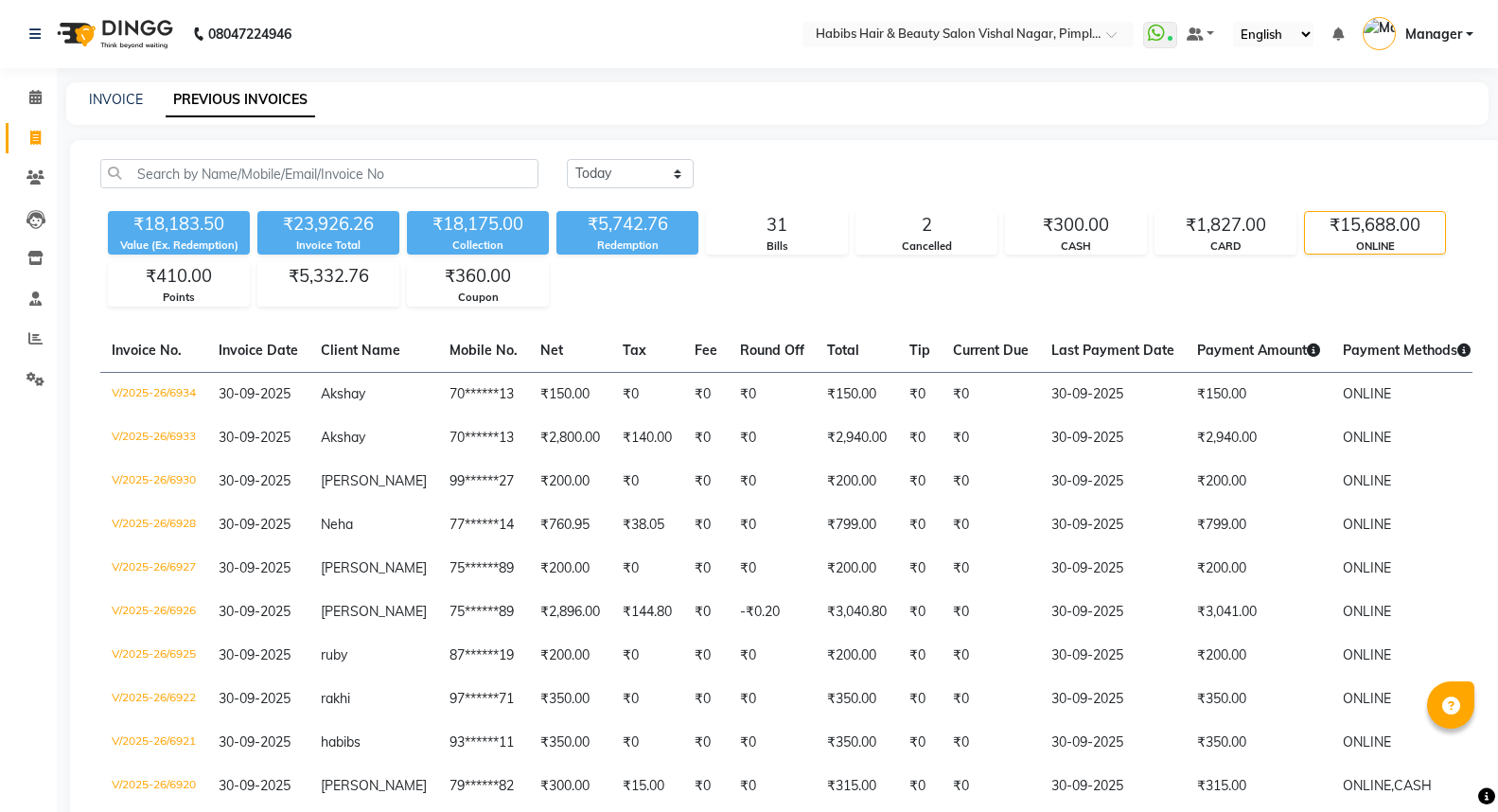
select select "[DATE]"
click at [36, 250] on span at bounding box center [35, 259] width 33 height 21
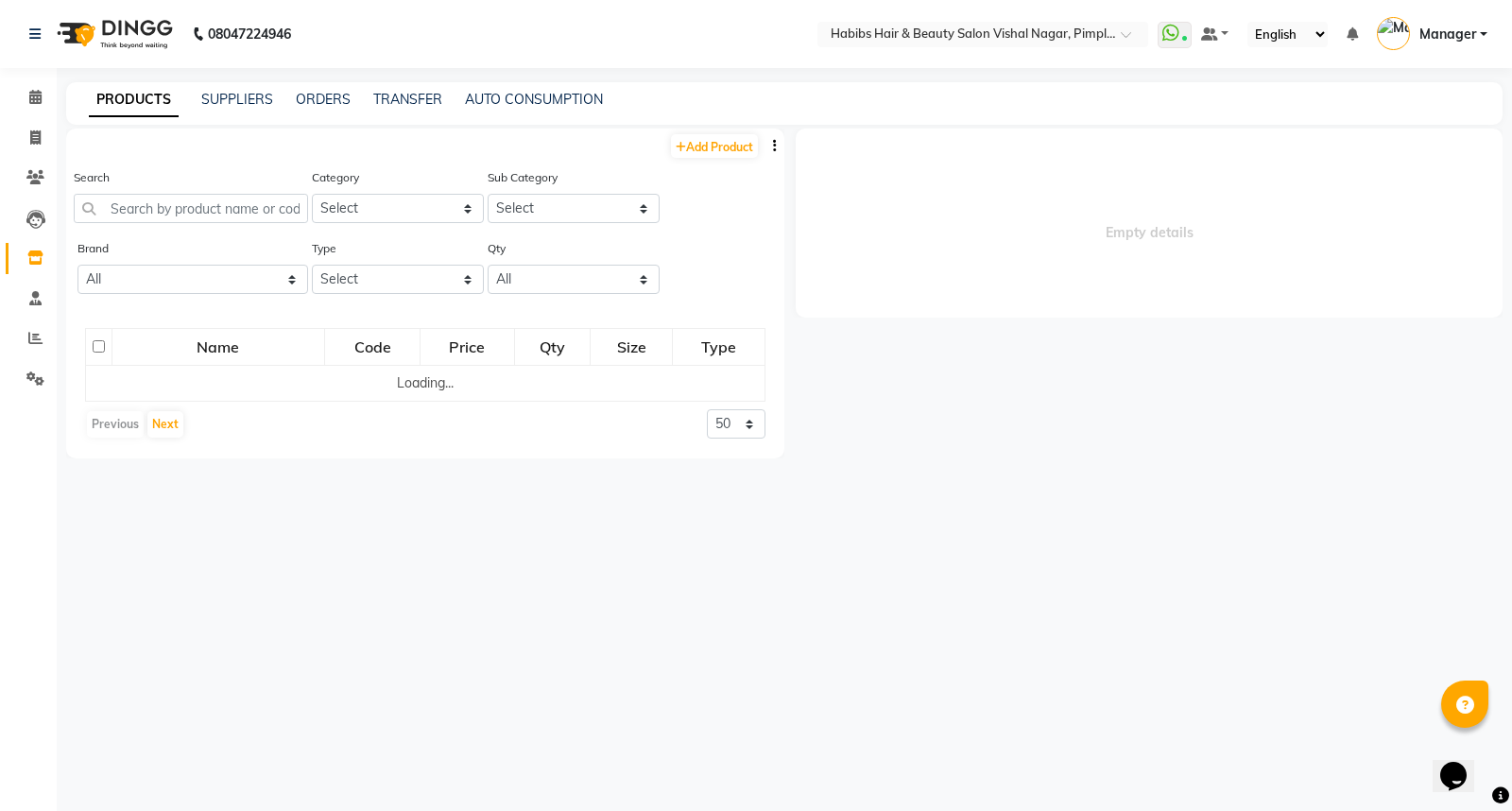
select select
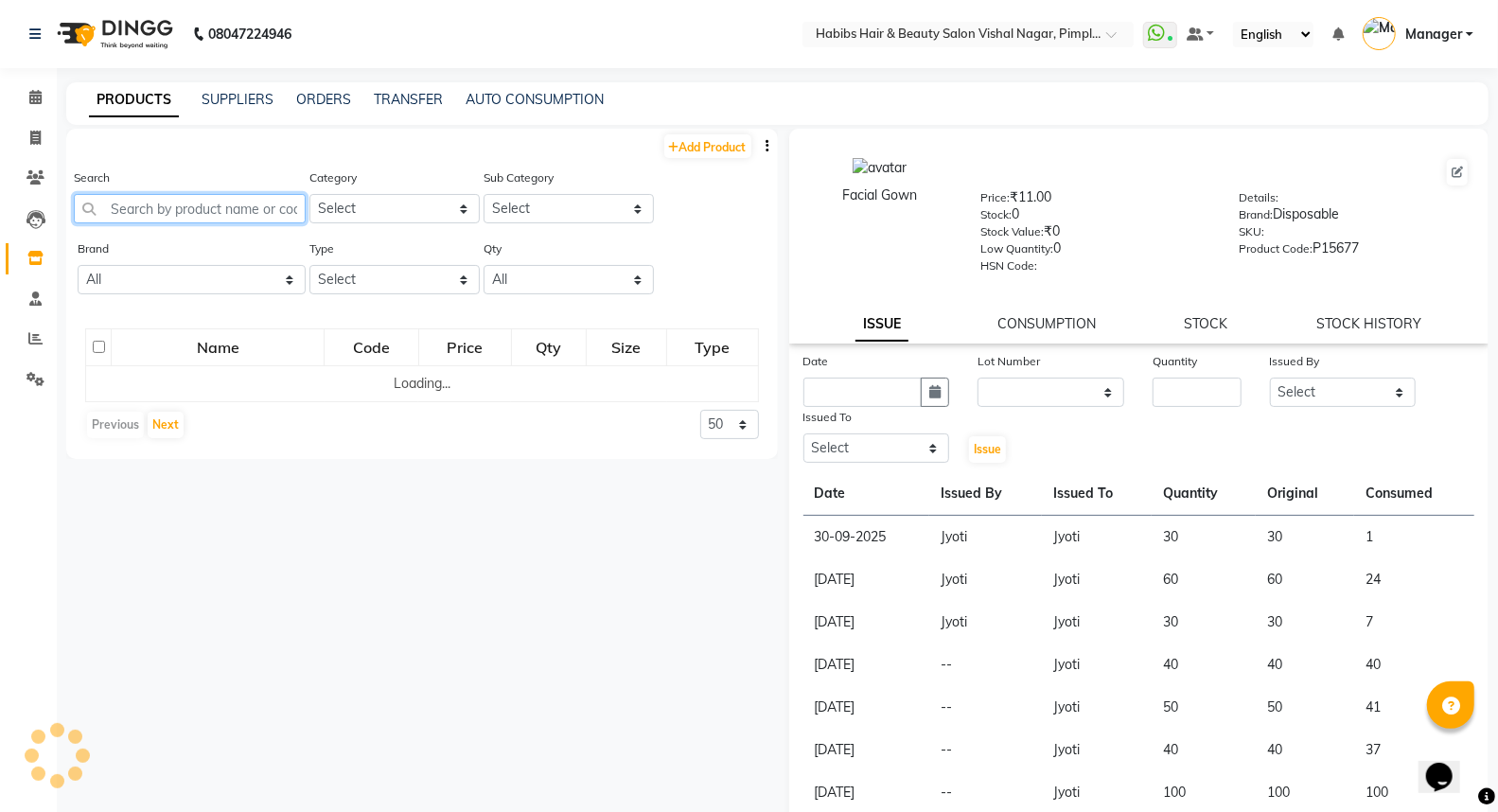
click at [198, 203] on input "text" at bounding box center [190, 208] width 232 height 29
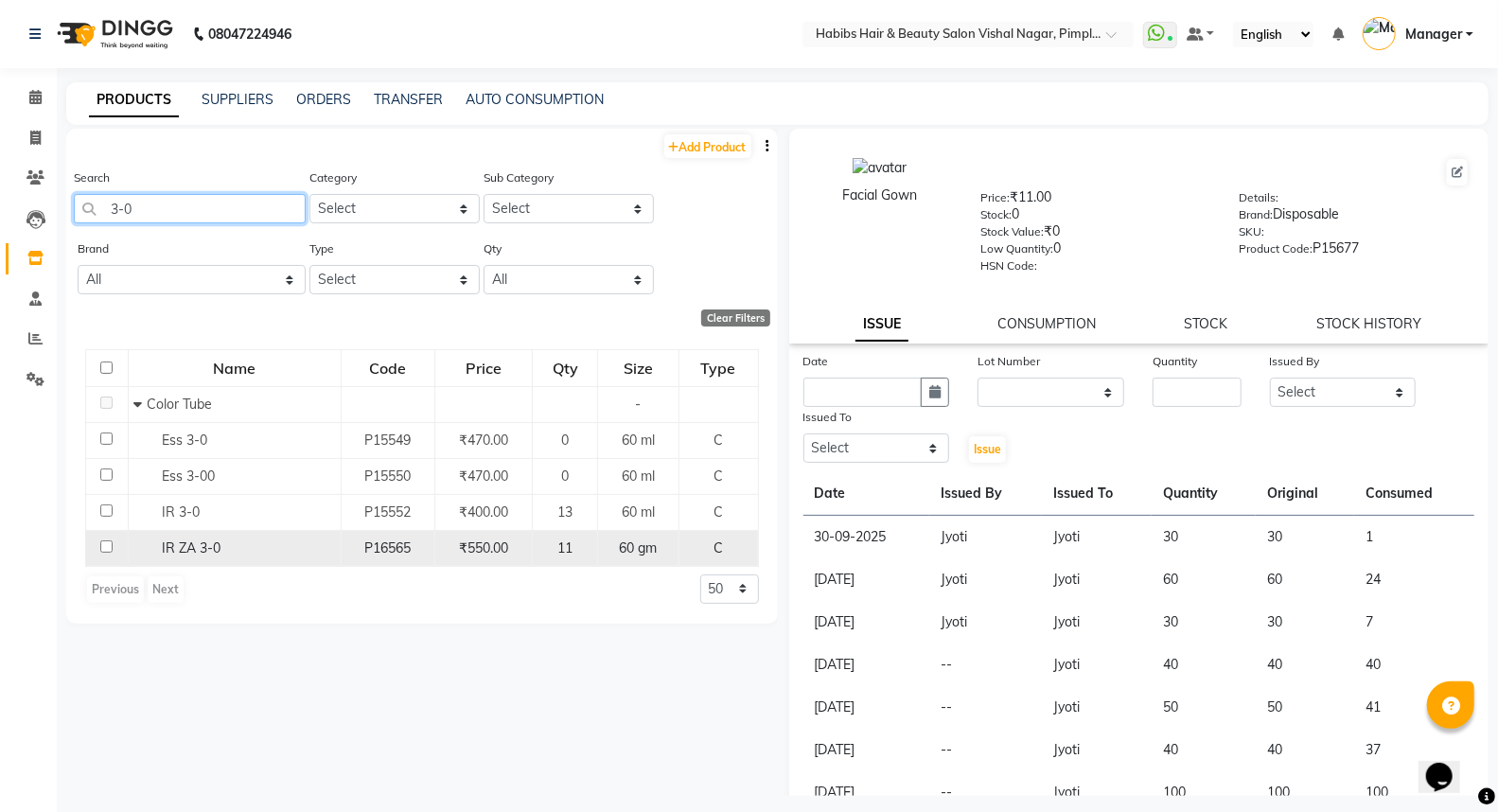
type input "3-0"
click at [110, 547] on input "checkbox" at bounding box center [106, 546] width 13 height 13
checkbox input "true"
select select
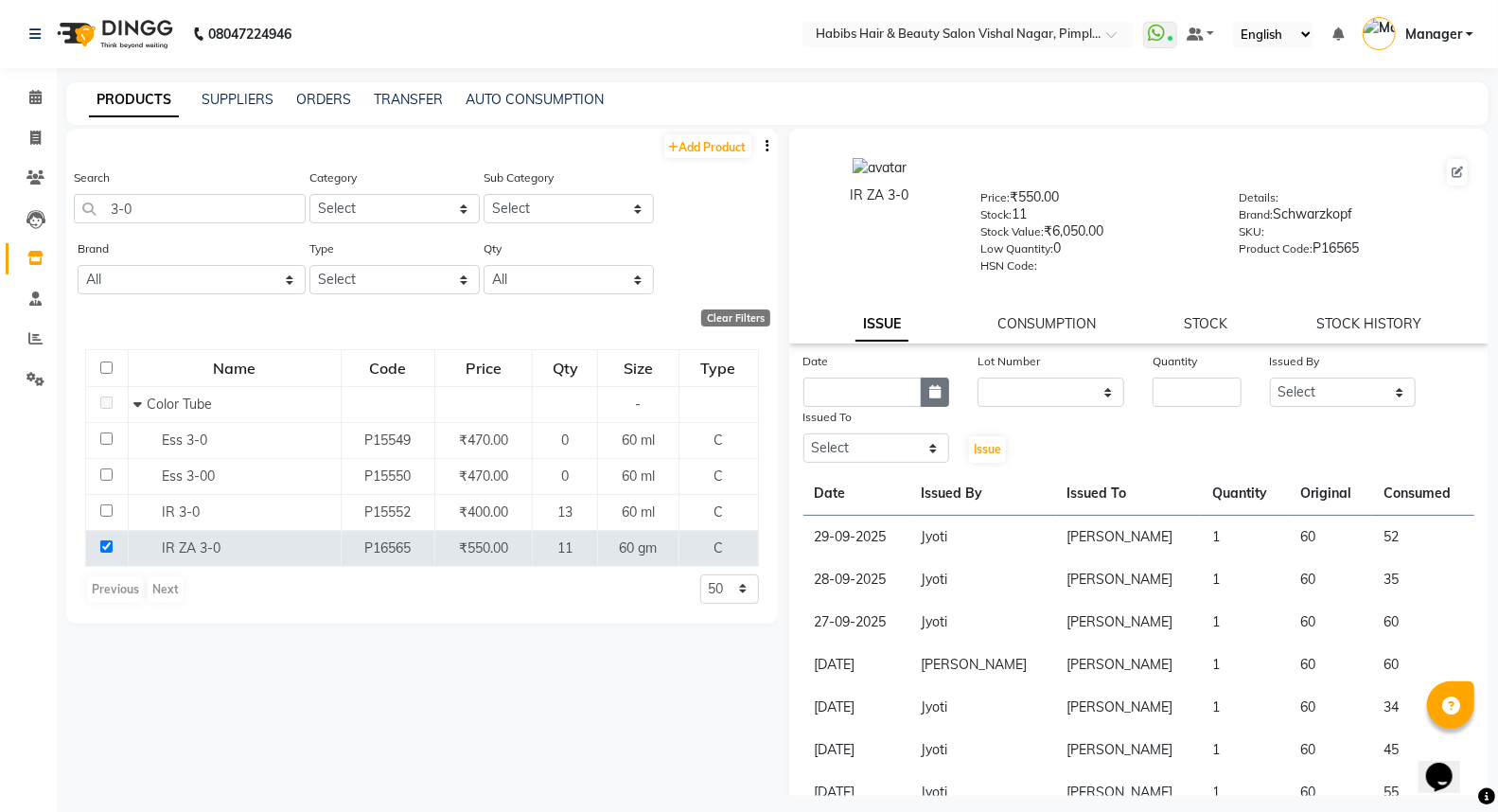
click at [934, 403] on button "button" at bounding box center [934, 392] width 28 height 29
select select "10"
select select "2025"
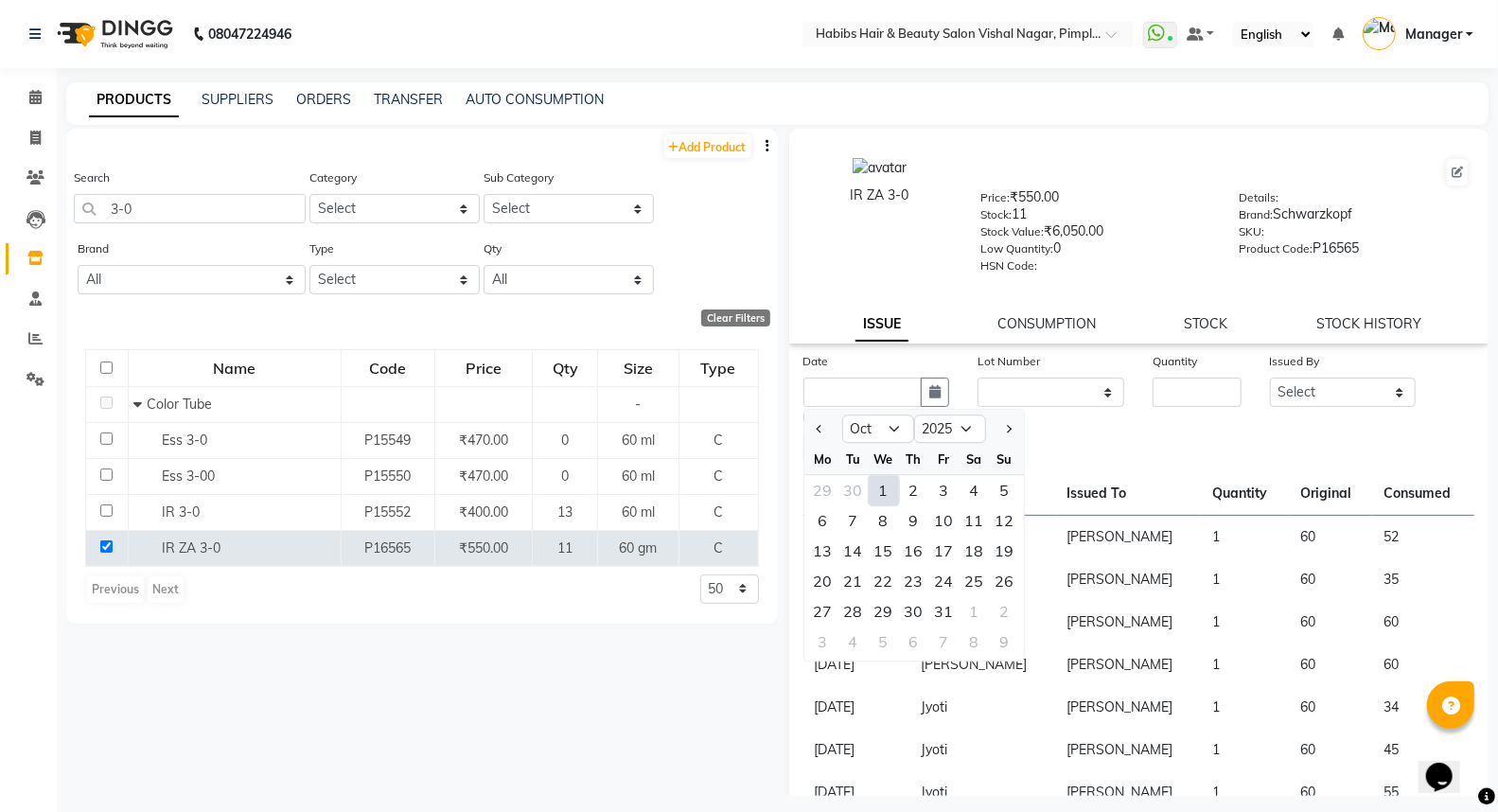
click at [876, 497] on div "1" at bounding box center [883, 489] width 30 height 30
type input "01-10-2025"
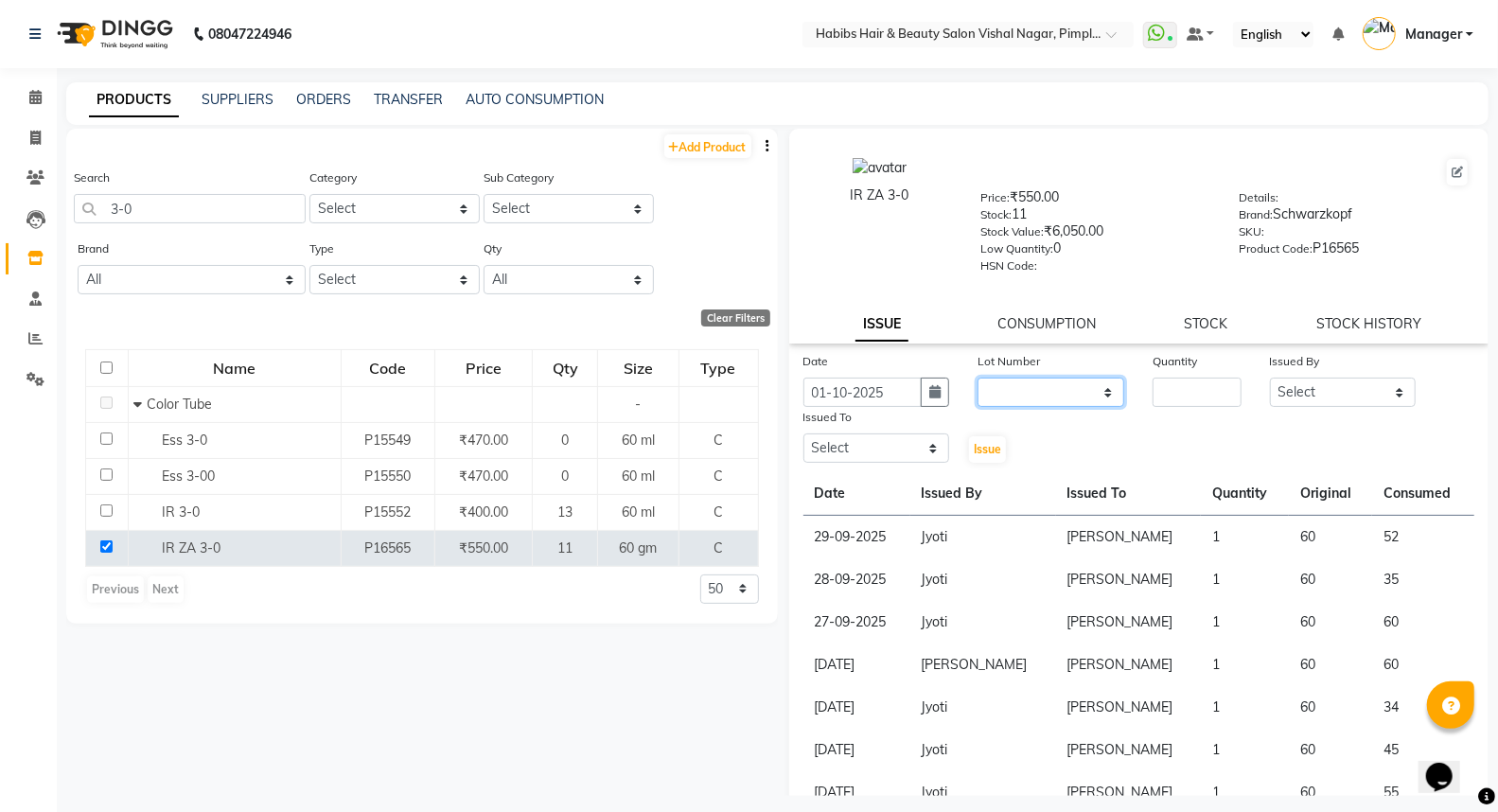
click at [1031, 389] on select "None" at bounding box center [1051, 392] width 147 height 29
click at [1187, 380] on input "number" at bounding box center [1196, 392] width 88 height 29
type input "1"
click at [1315, 391] on select "Select Dhiraj Gajare Jyoti Krishna Waghmare Manager Muzammil Pritam Priya Saura…" at bounding box center [1342, 392] width 147 height 29
select select "39766"
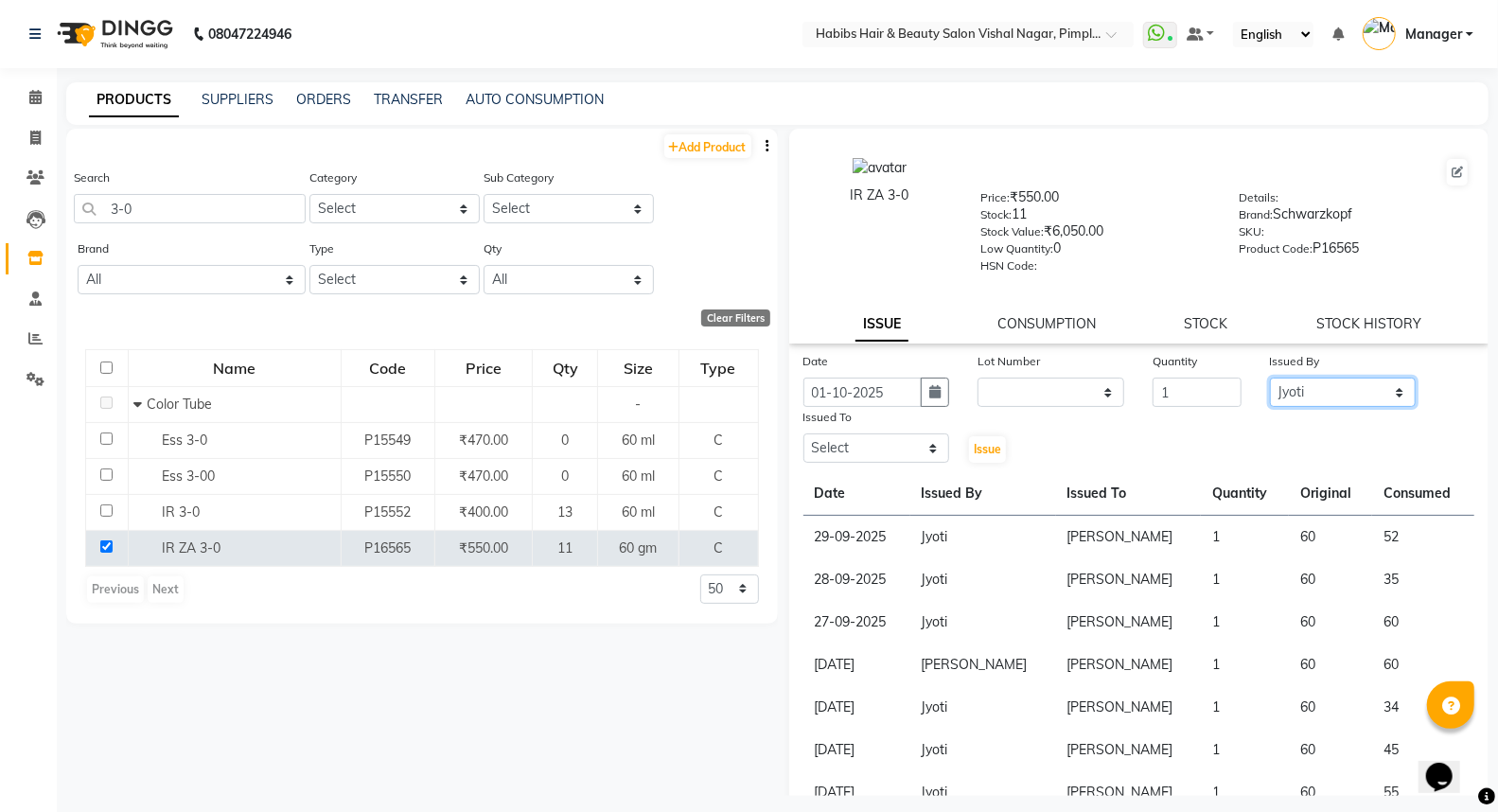
click at [1269, 378] on select "Select Dhiraj Gajare Jyoti Krishna Waghmare Manager Muzammil Pritam Priya Saura…" at bounding box center [1342, 392] width 147 height 29
click at [865, 449] on select "Select Dhiraj Gajare Jyoti Krishna Waghmare Manager Muzammil Pritam Priya Saura…" at bounding box center [876, 447] width 147 height 29
select select "54006"
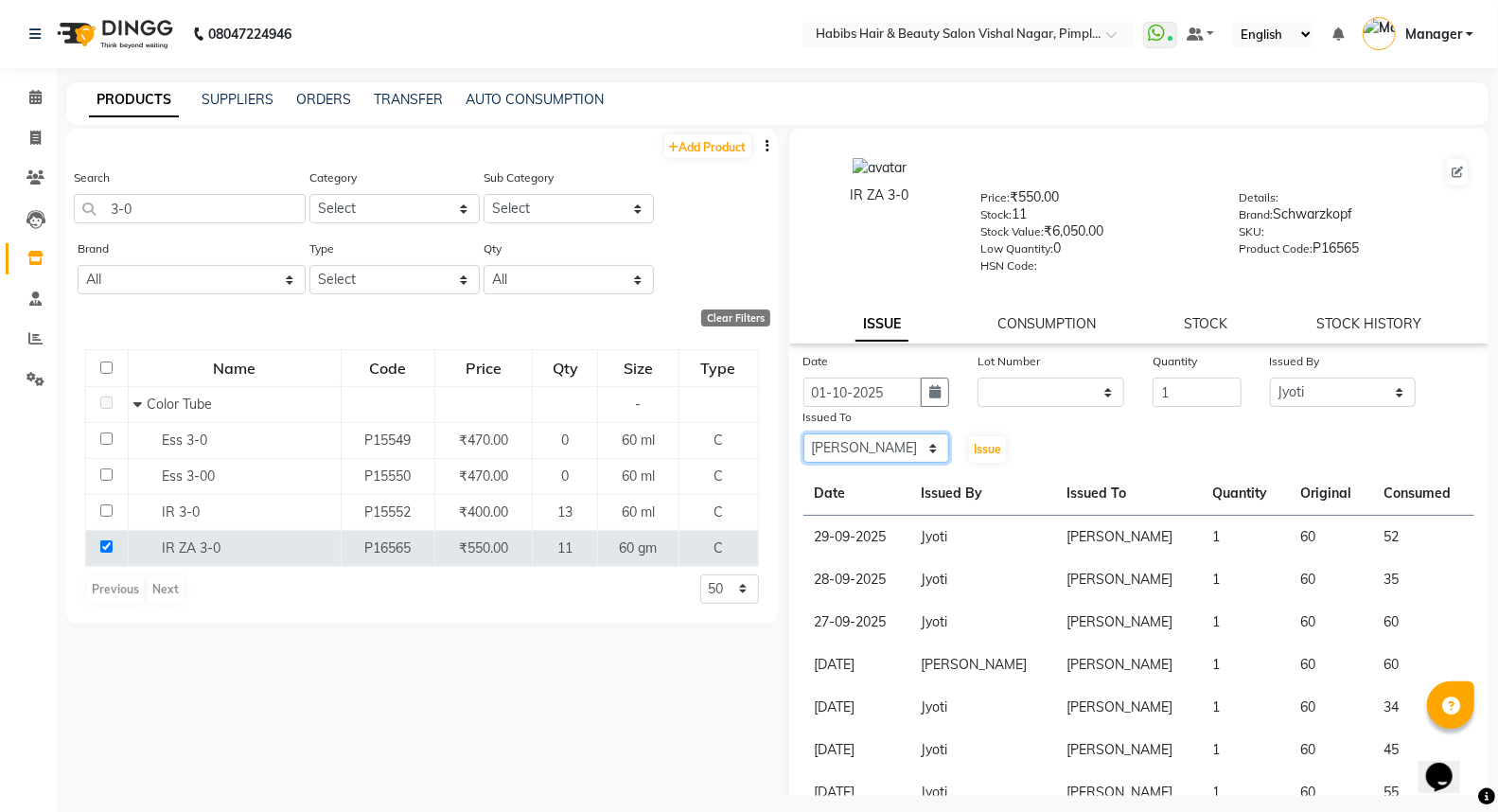
click at [803, 434] on select "Select Dhiraj Gajare Jyoti Krishna Waghmare Manager Muzammil Pritam Priya Saura…" at bounding box center [876, 447] width 147 height 29
click at [989, 450] on span "Issue" at bounding box center [987, 448] width 27 height 15
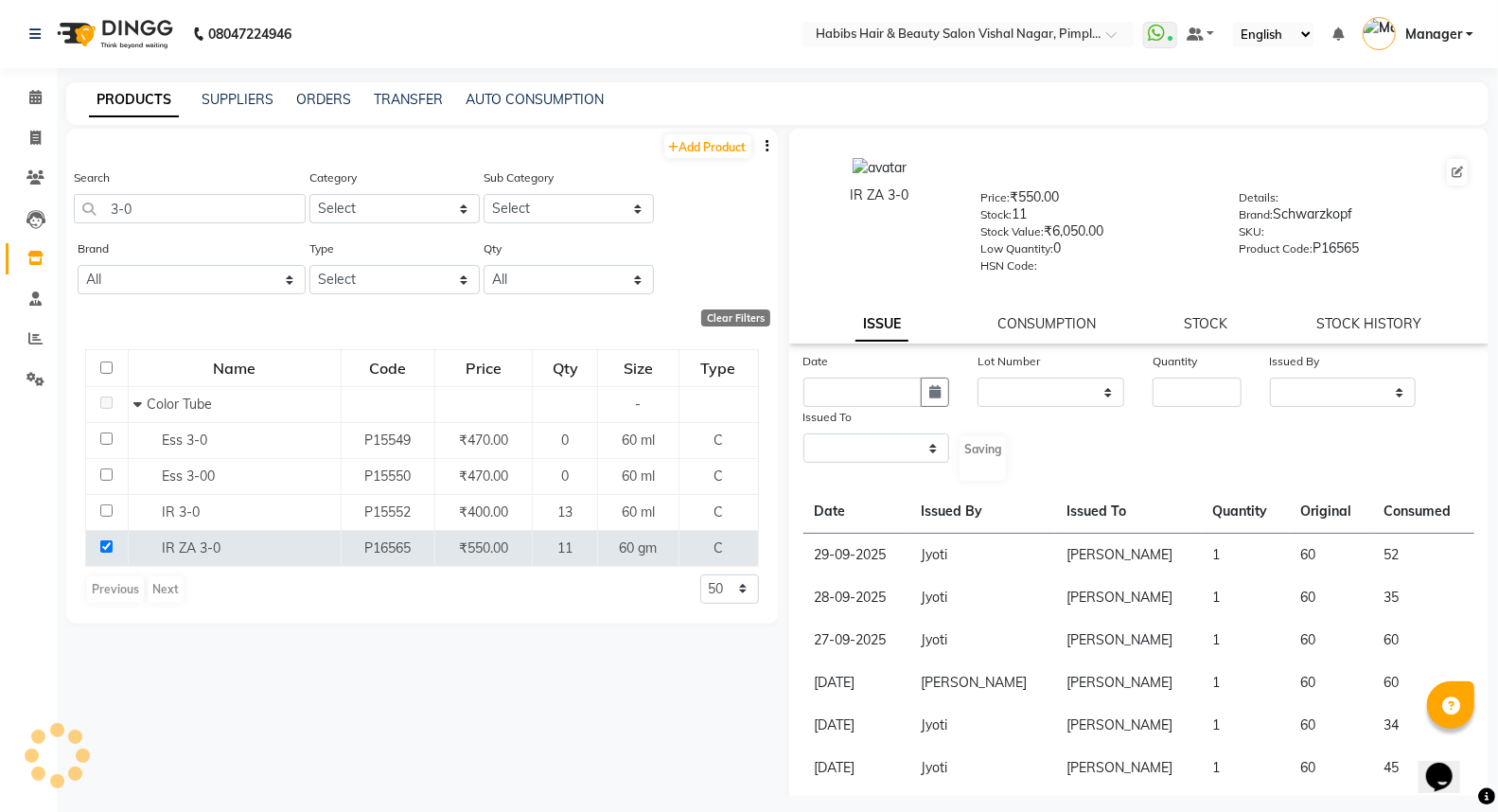
select select
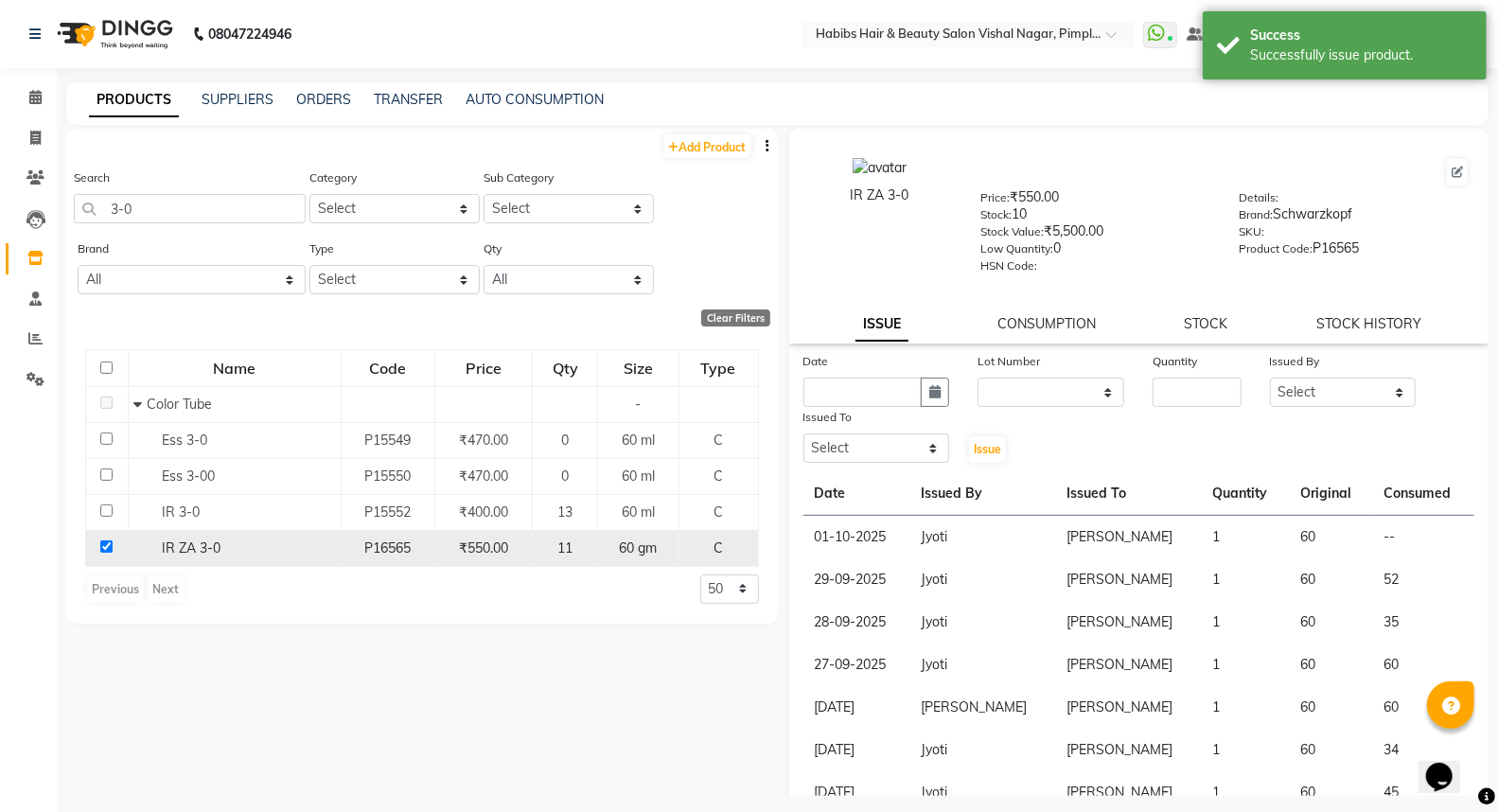
click at [107, 543] on input "checkbox" at bounding box center [106, 546] width 13 height 13
checkbox input "false"
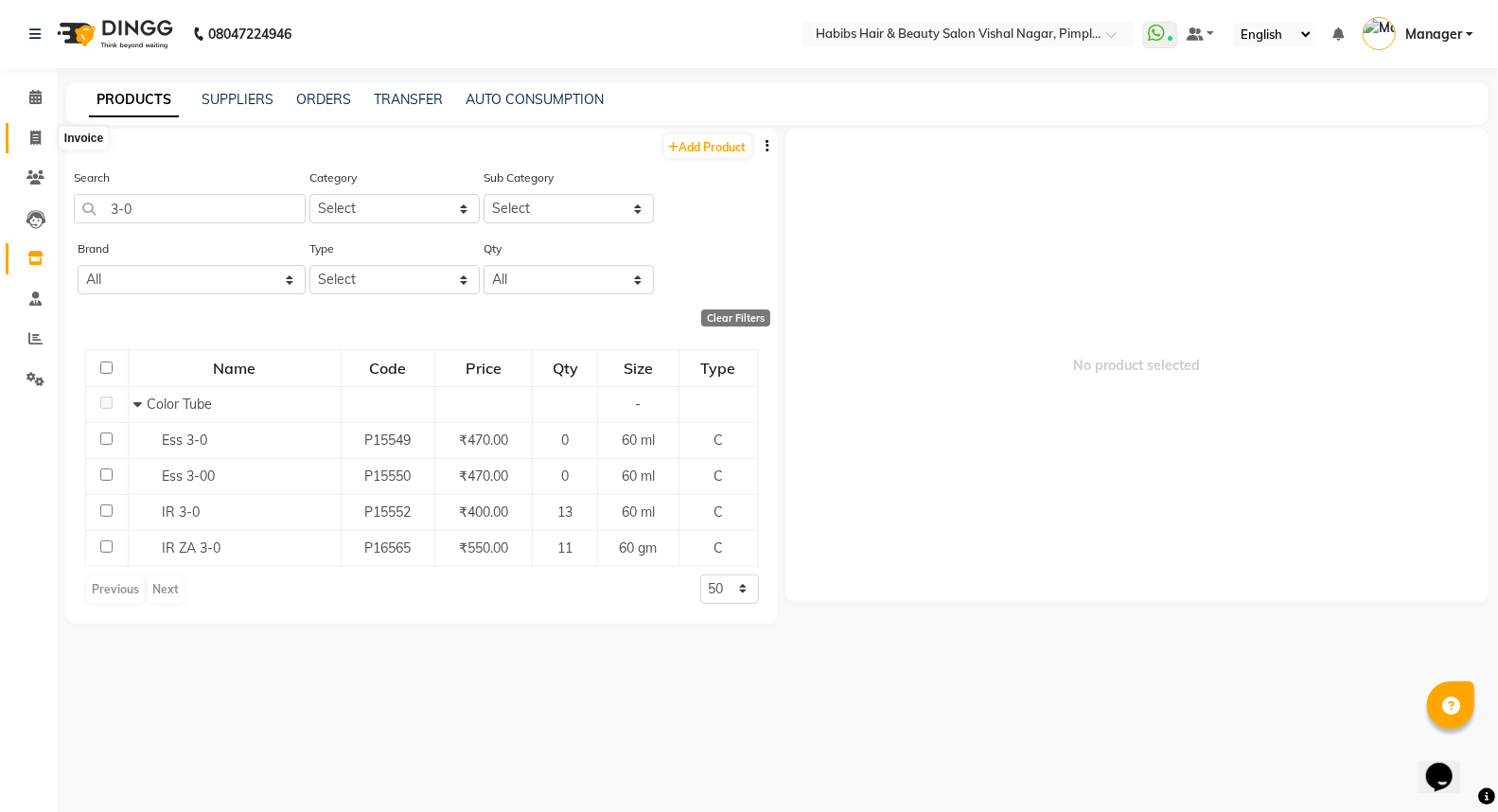
click at [36, 136] on icon at bounding box center [35, 137] width 11 height 15
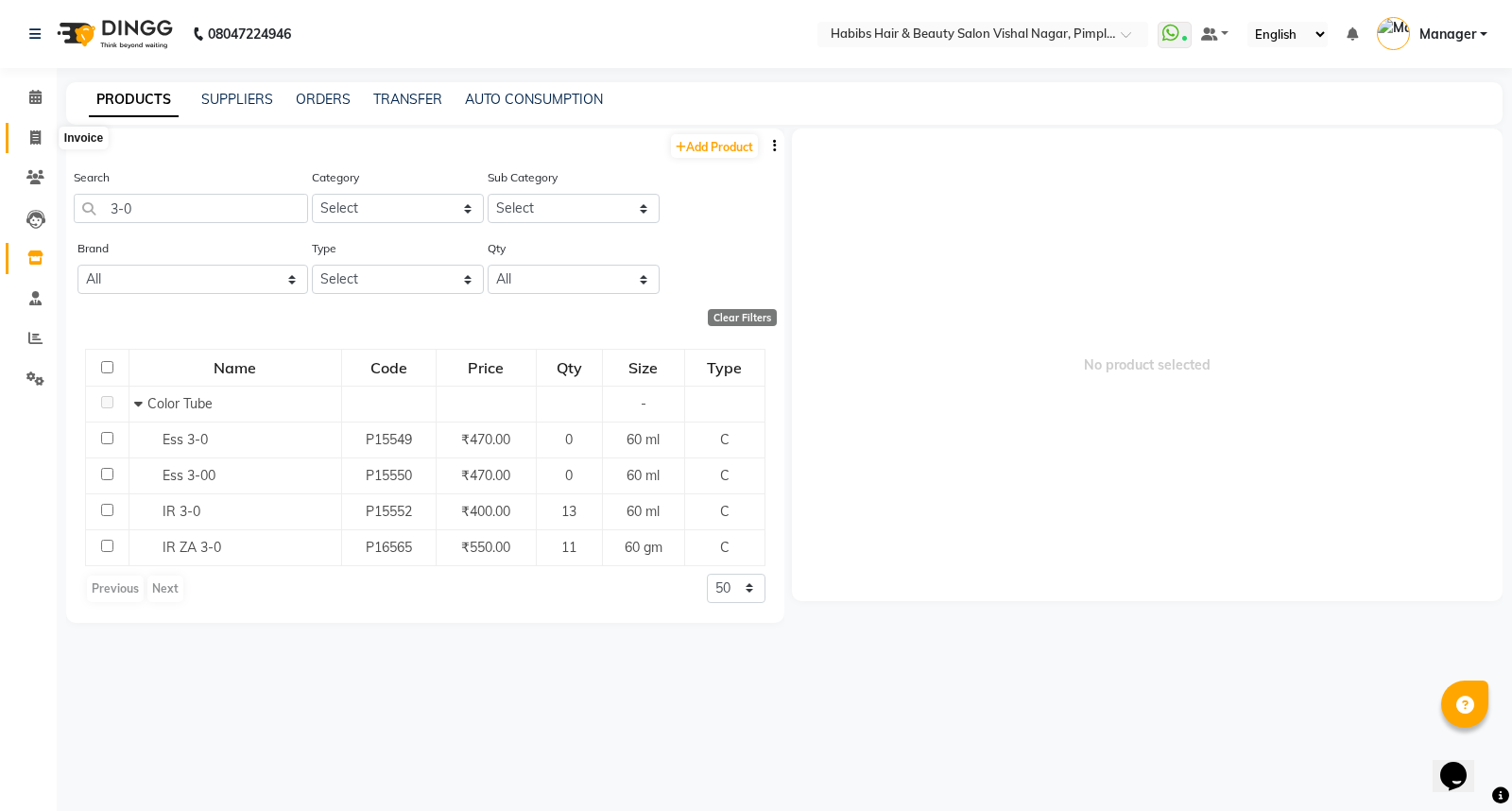
select select "5725"
select select "service"
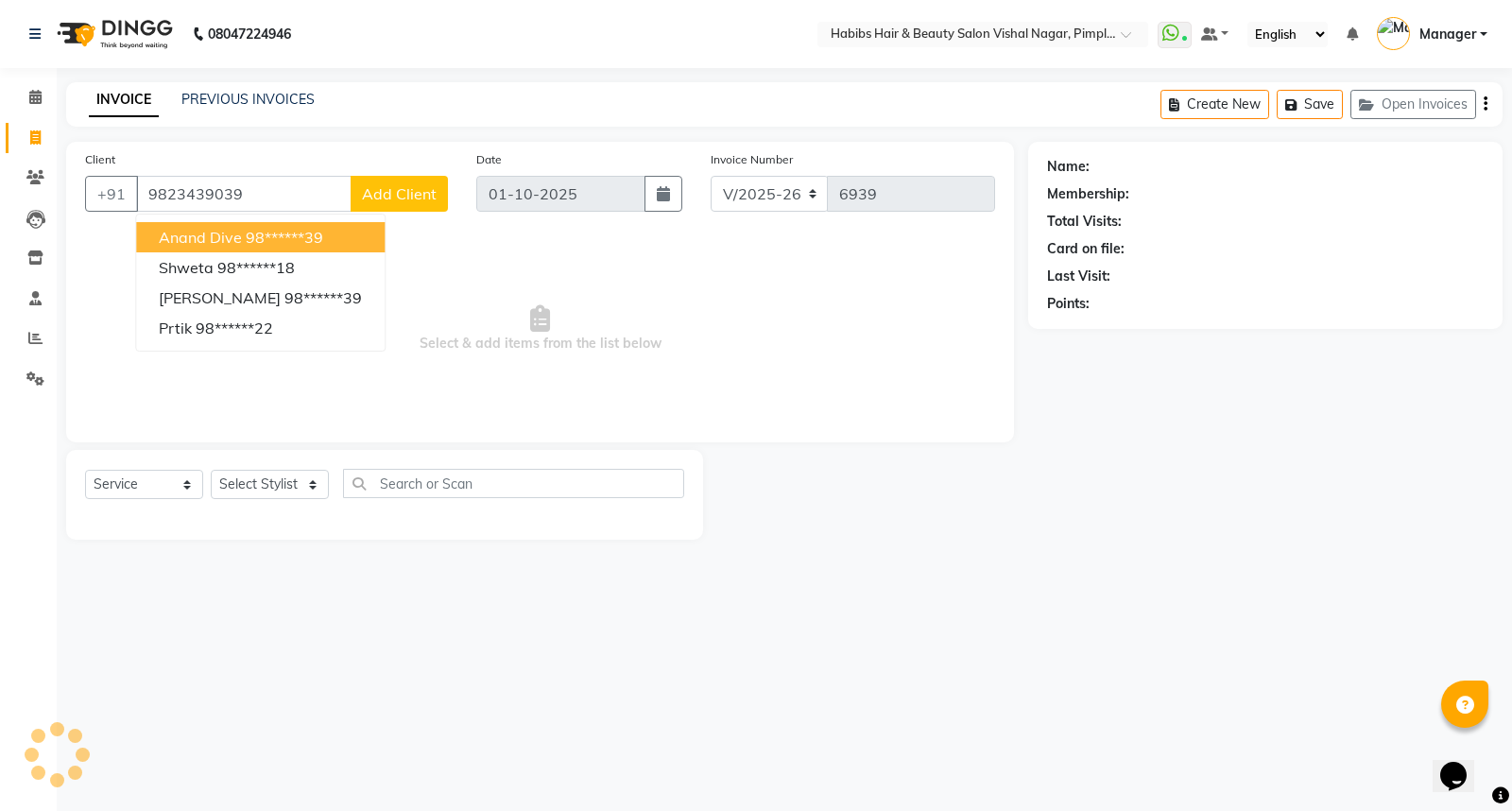
type input "9823439039"
select select "1: Object"
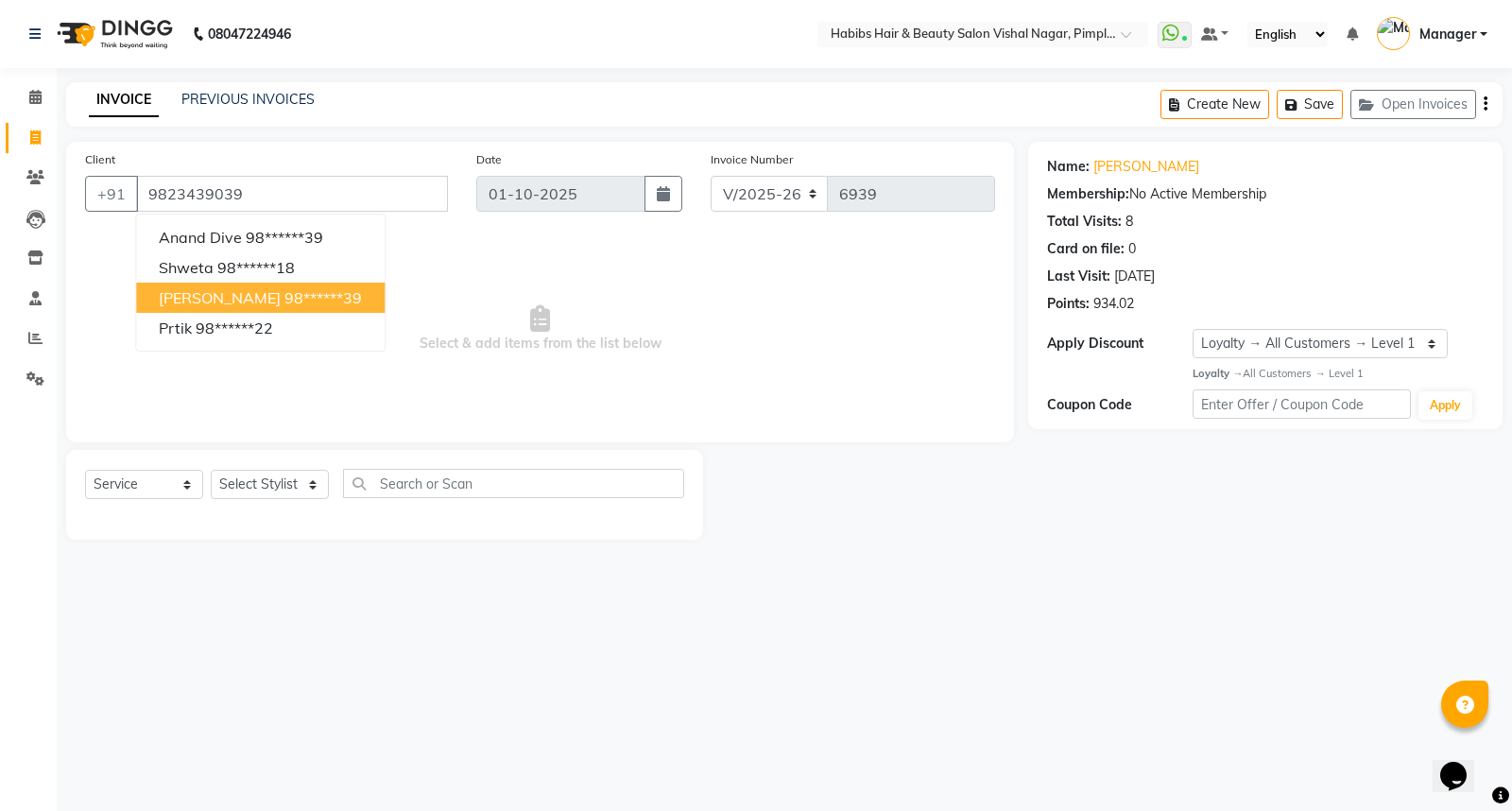
click at [295, 293] on ngb-highlight "98******39" at bounding box center [324, 297] width 78 height 18
type input "98******39"
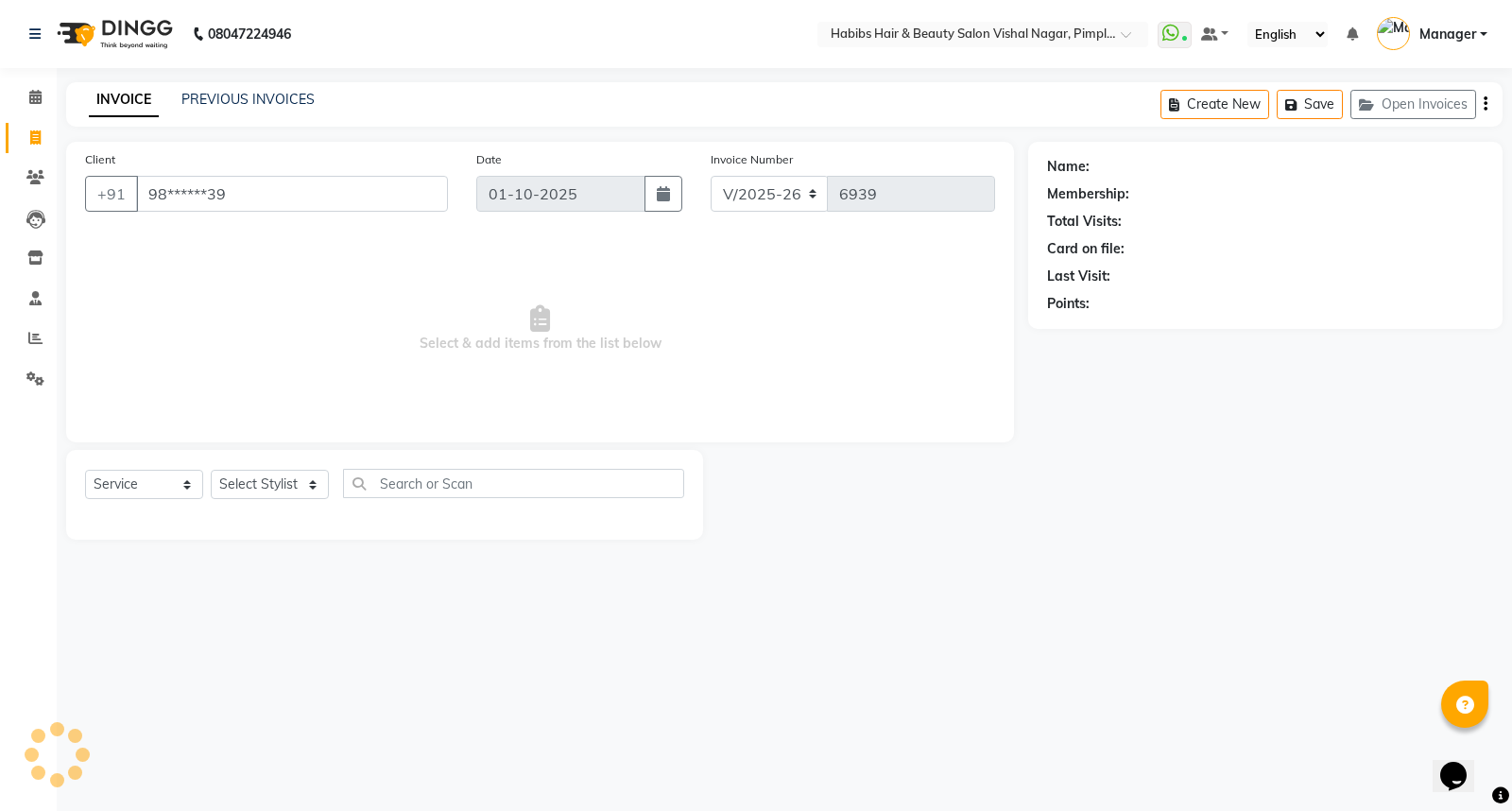
select select "1: Object"
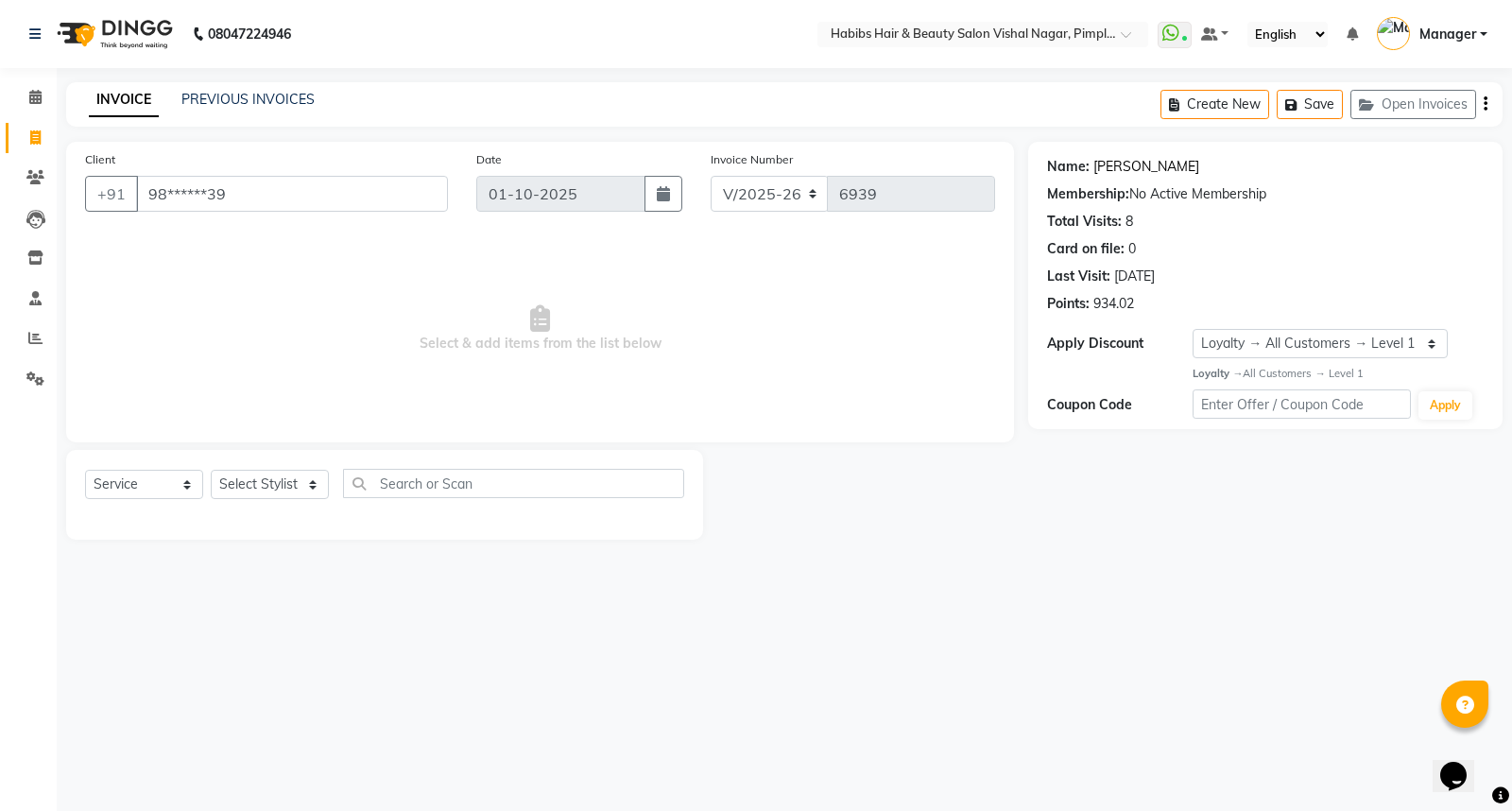
click at [1138, 165] on link "Jashawant" at bounding box center [1146, 166] width 106 height 19
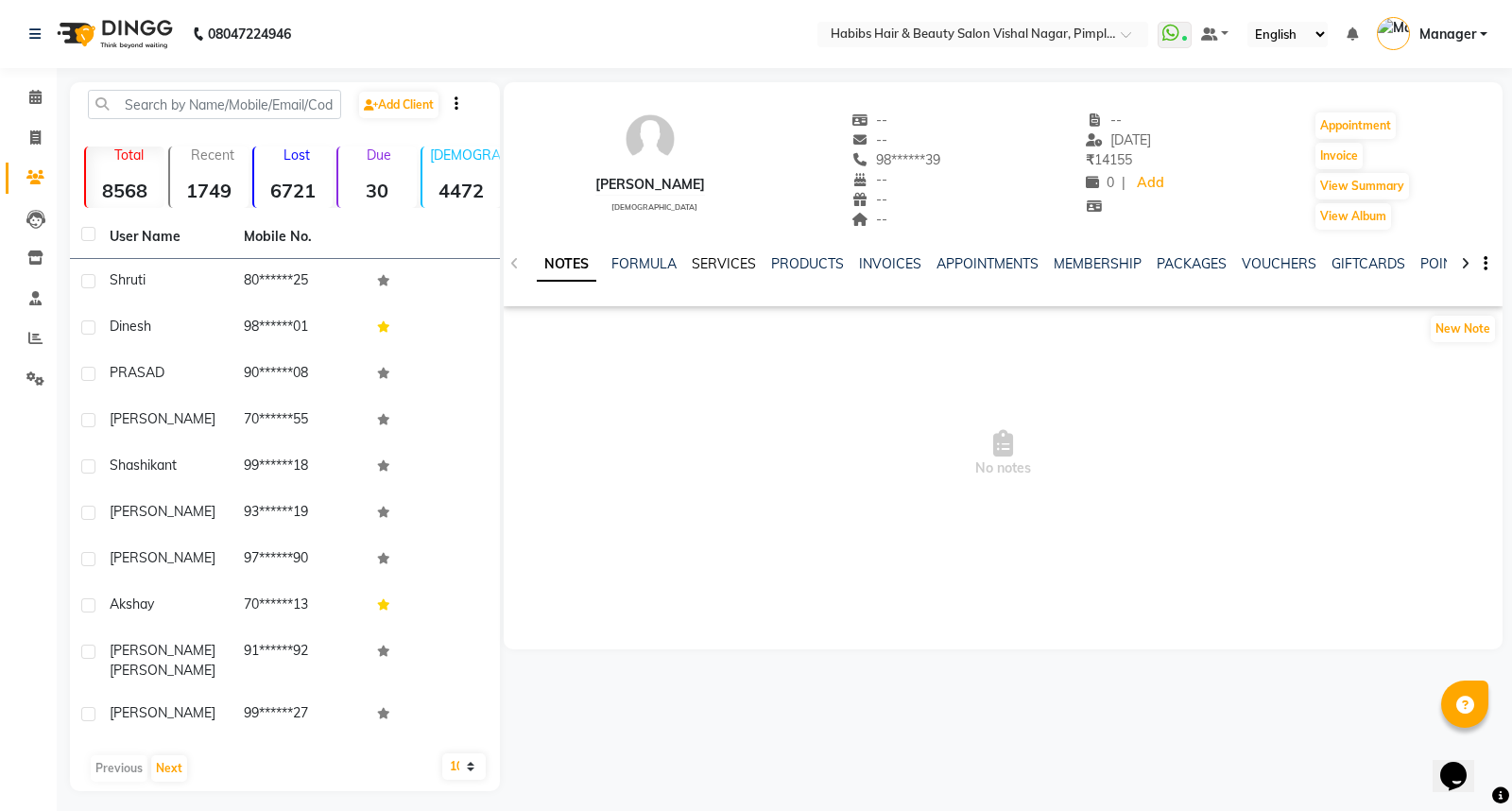
click at [733, 258] on link "SERVICES" at bounding box center [724, 264] width 64 height 17
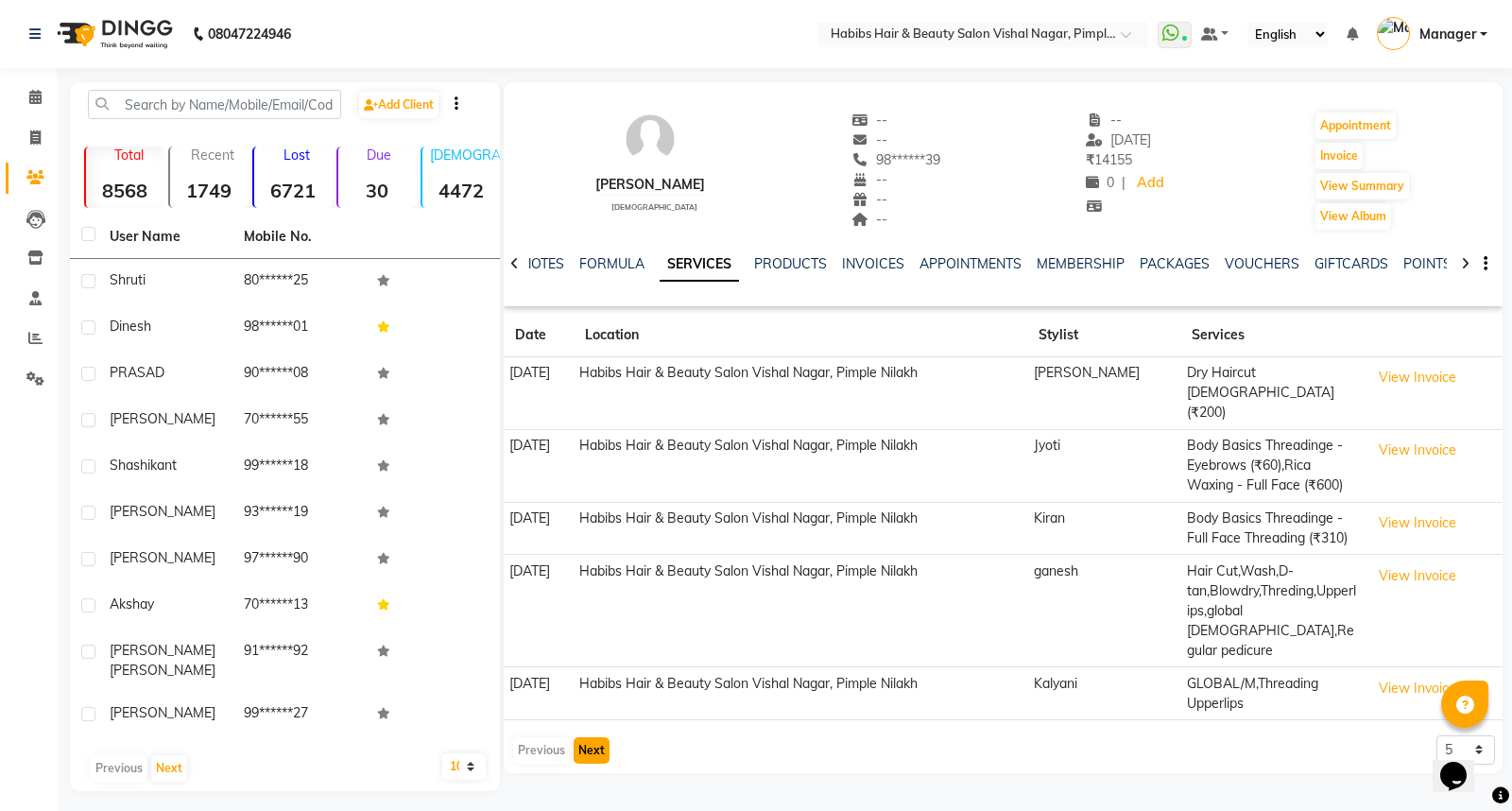
click at [599, 737] on button "Next" at bounding box center [591, 750] width 36 height 26
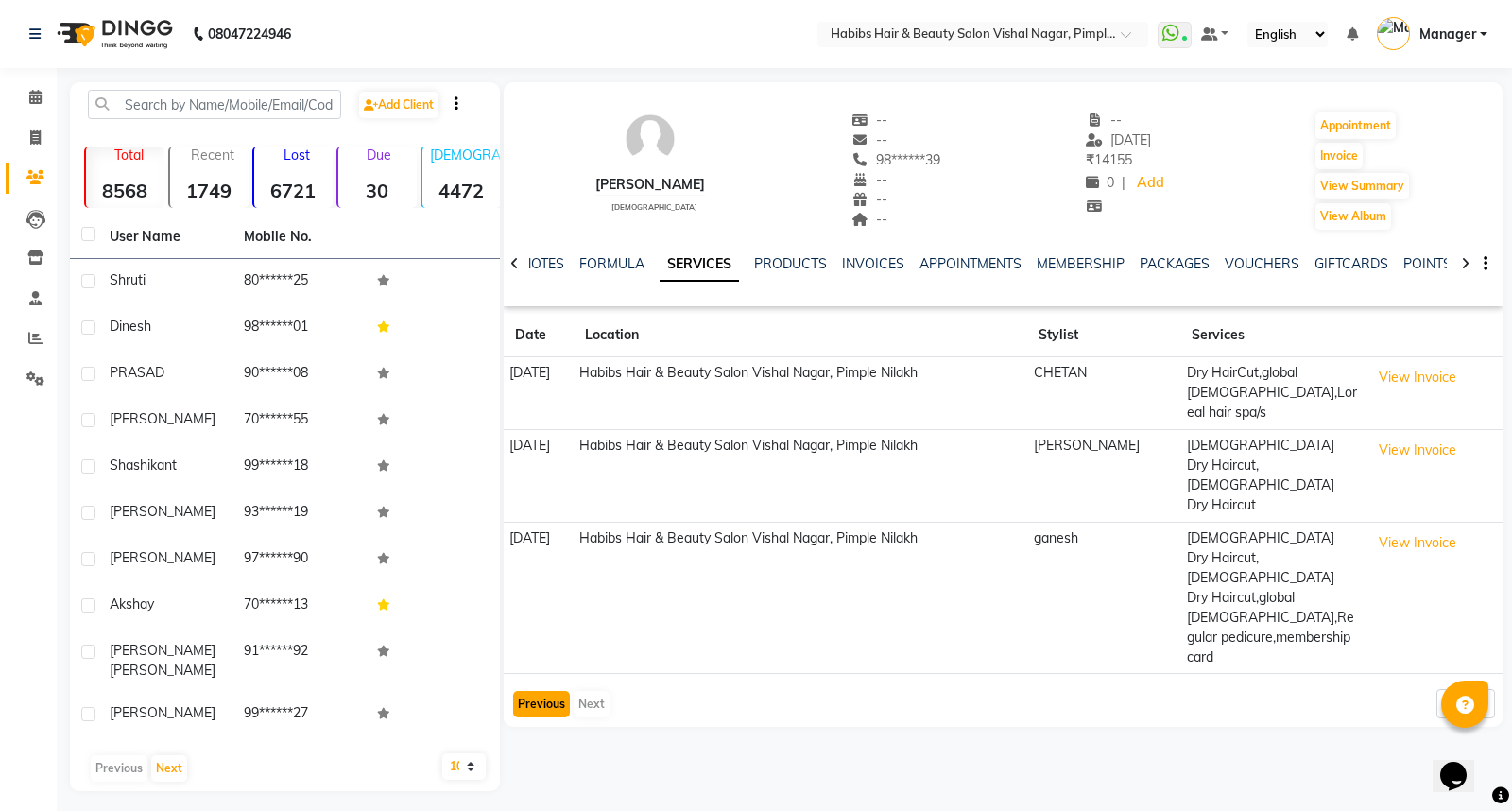
click at [527, 691] on button "Previous" at bounding box center [541, 703] width 56 height 26
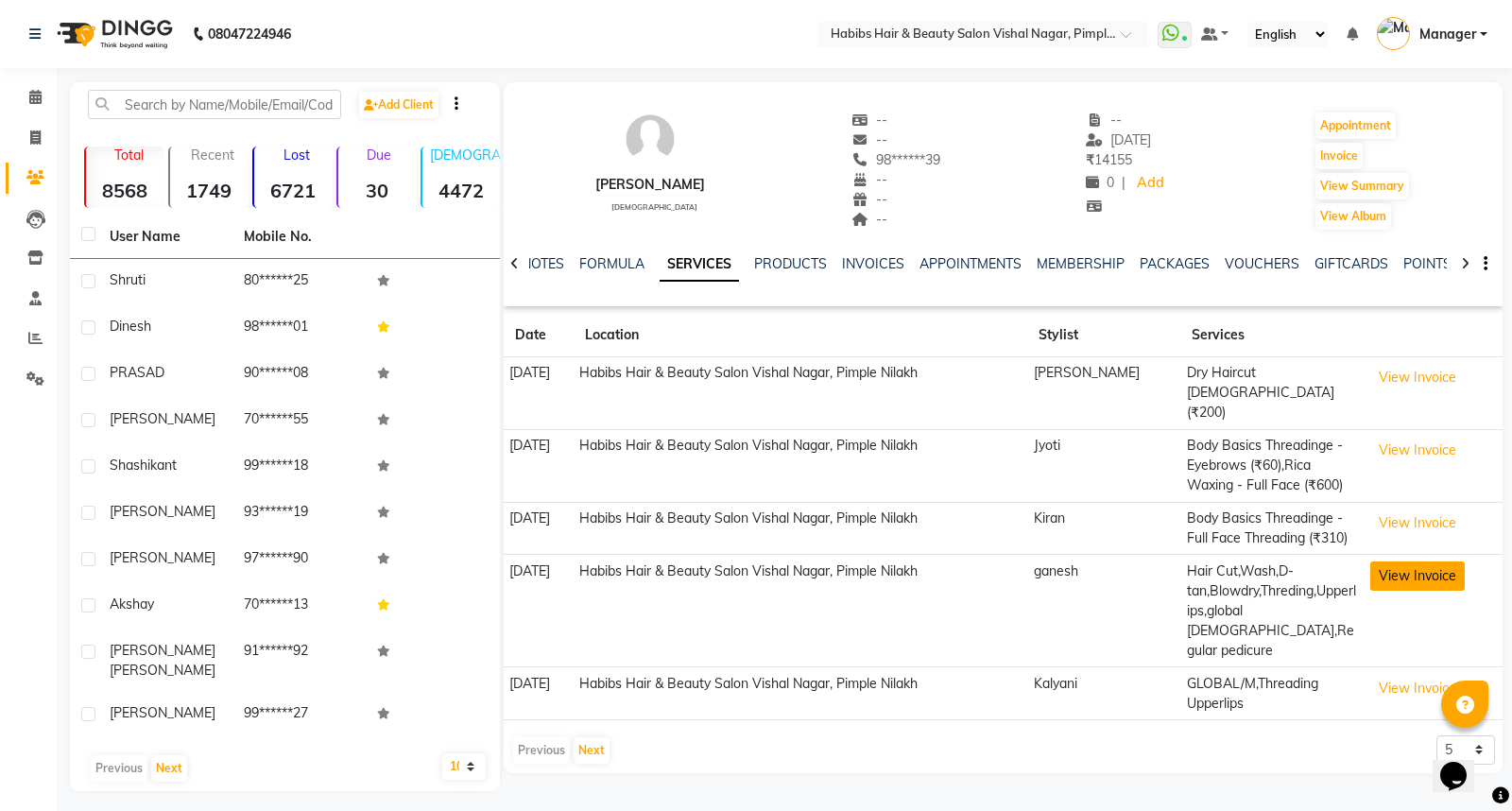
click at [1427, 569] on button "View Invoice" at bounding box center [1417, 576] width 94 height 29
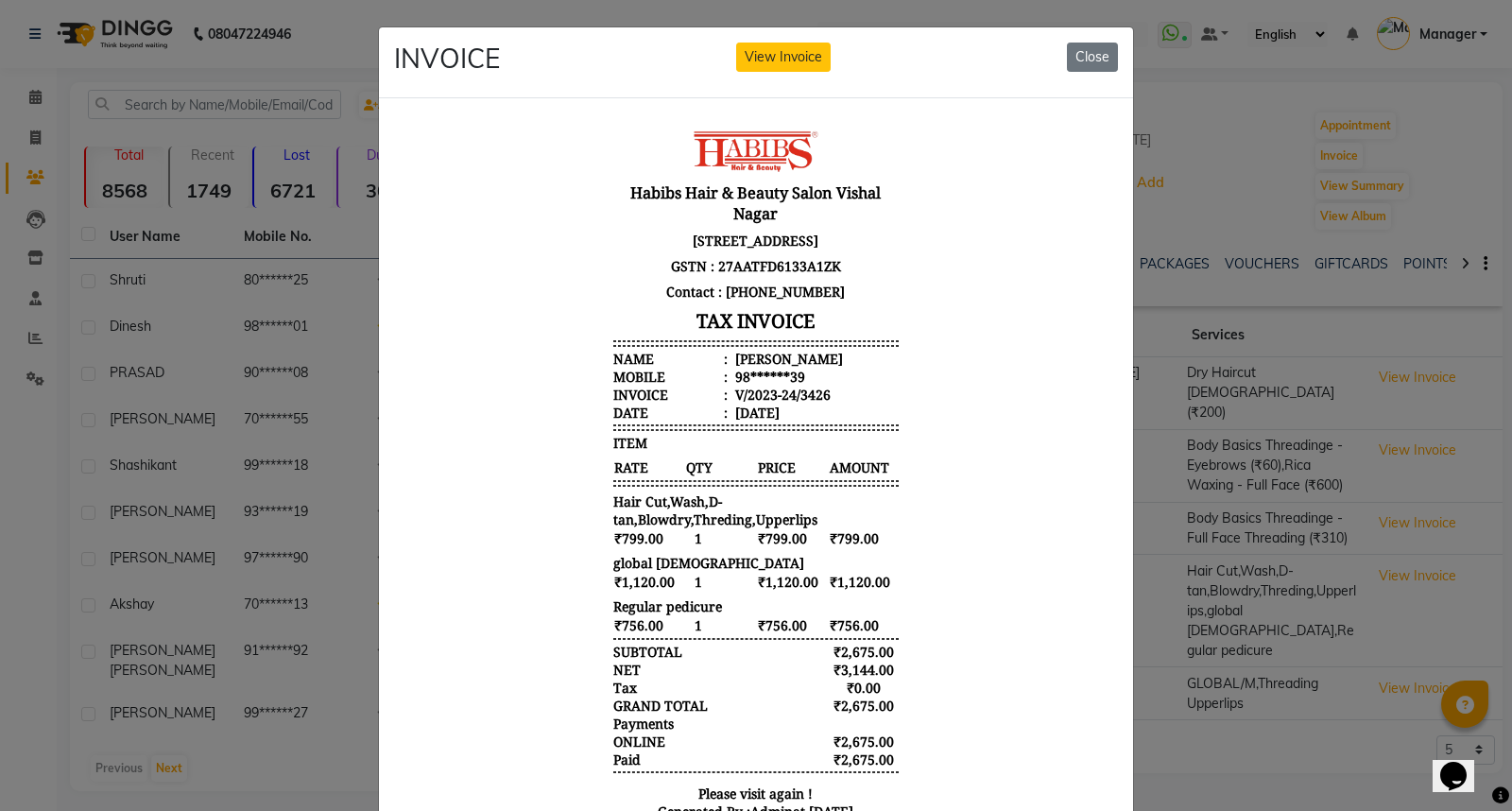
click at [1149, 614] on ngb-modal-window "INVOICE View Invoice Close" at bounding box center [756, 405] width 1512 height 811
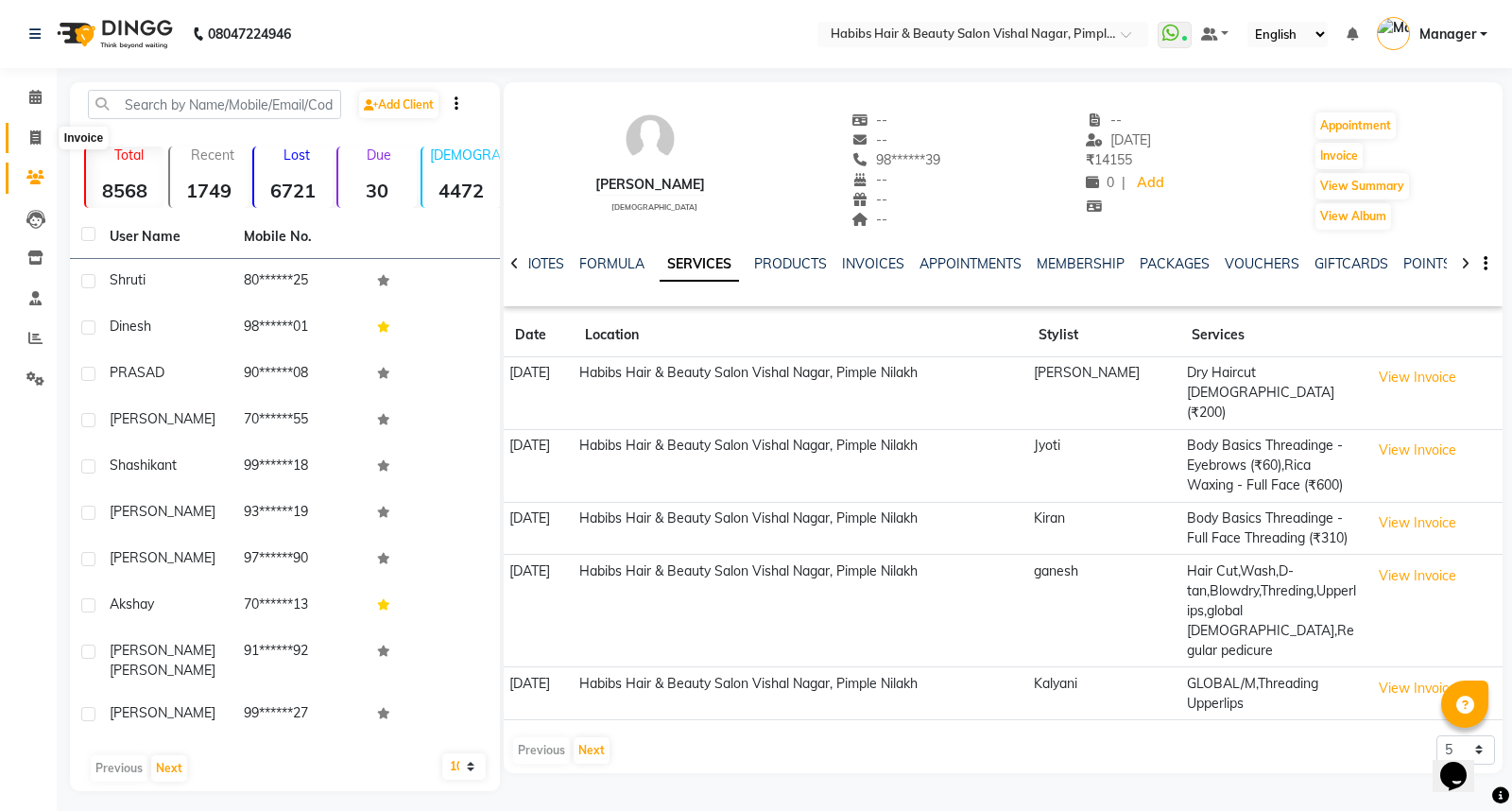
click at [26, 136] on span at bounding box center [35, 138] width 33 height 21
select select "5725"
select select "service"
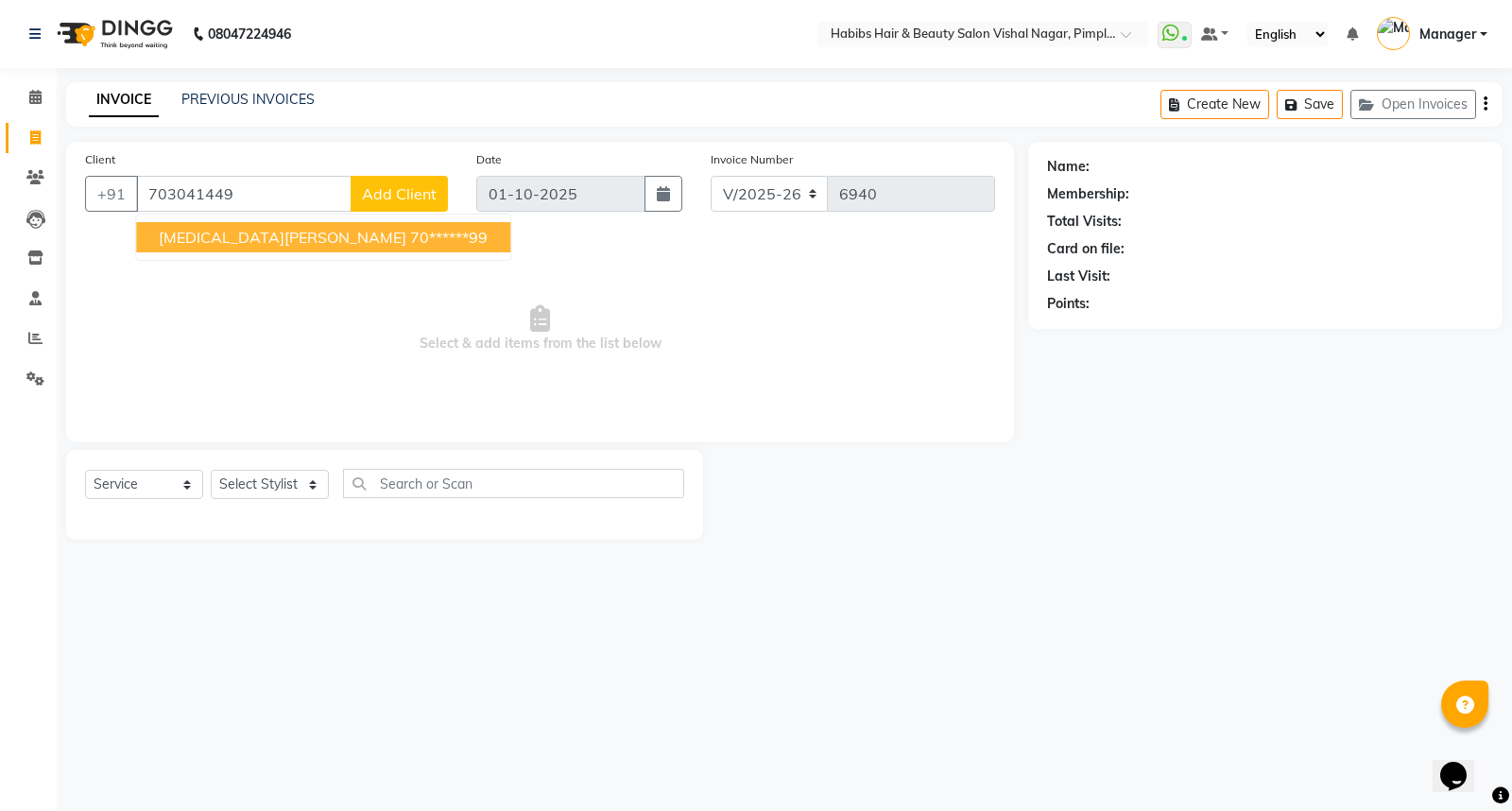
click at [410, 241] on ngb-highlight "70******99" at bounding box center [449, 236] width 78 height 18
type input "70******99"
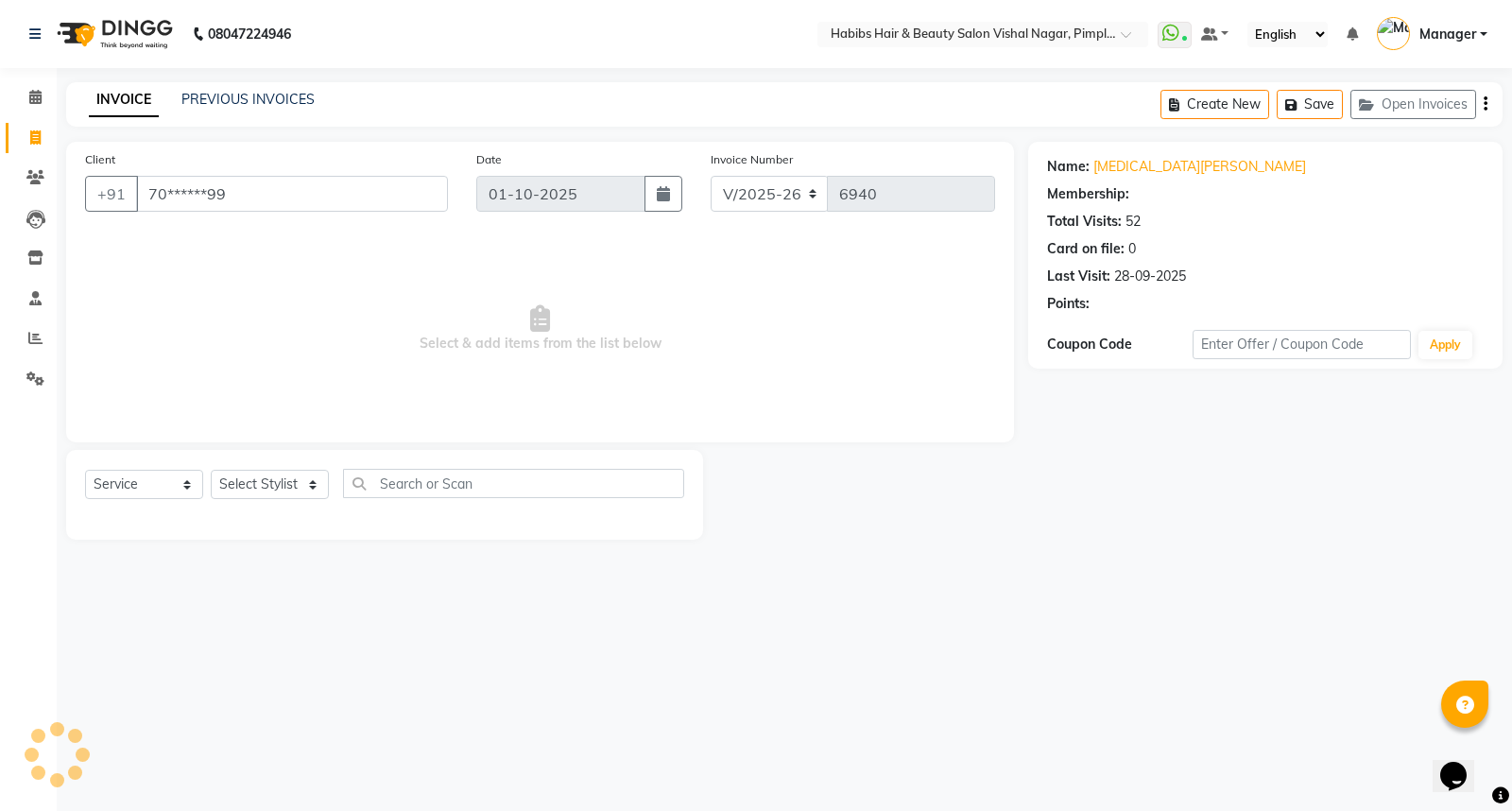
select select "2: Object"
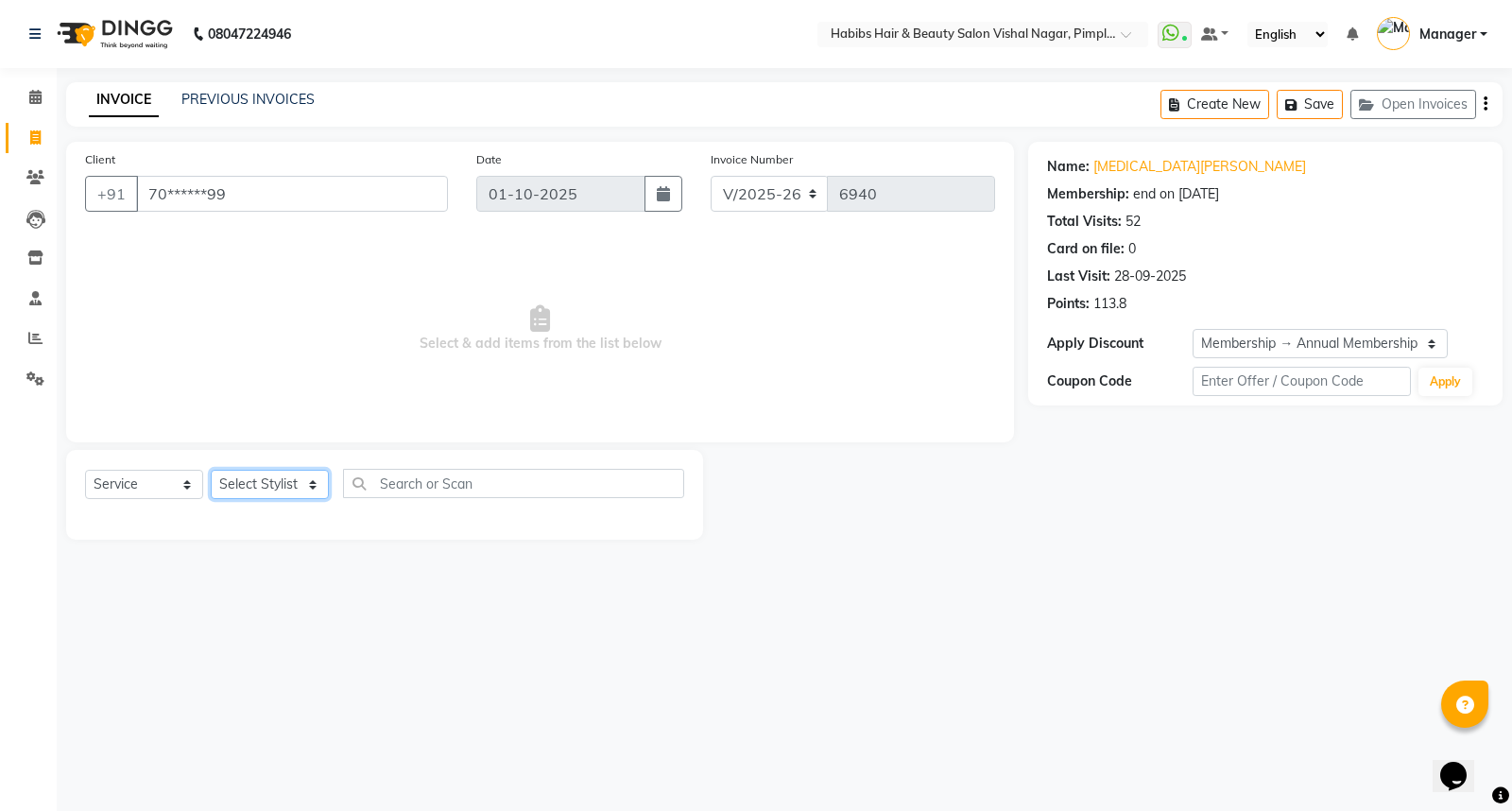
click at [279, 487] on select "Select Stylist [PERSON_NAME] [PERSON_NAME] [PERSON_NAME] Manager [PERSON_NAME] …" at bounding box center [270, 484] width 119 height 29
select select "39765"
click at [211, 470] on select "Select Stylist [PERSON_NAME] [PERSON_NAME] [PERSON_NAME] Manager [PERSON_NAME] …" at bounding box center [270, 484] width 119 height 29
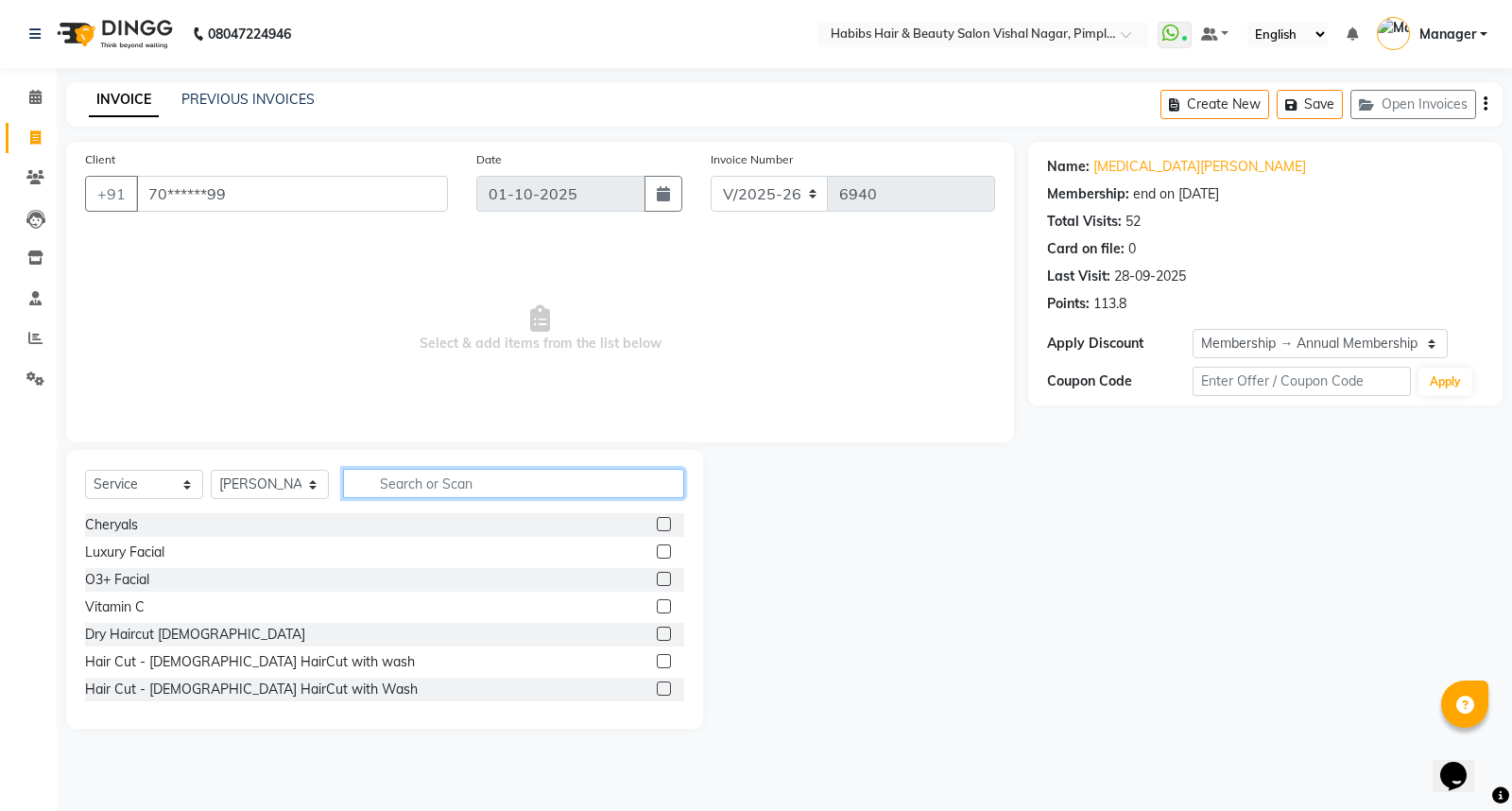
click at [411, 488] on input "text" at bounding box center [513, 483] width 341 height 29
click at [430, 482] on input "text" at bounding box center [513, 483] width 341 height 29
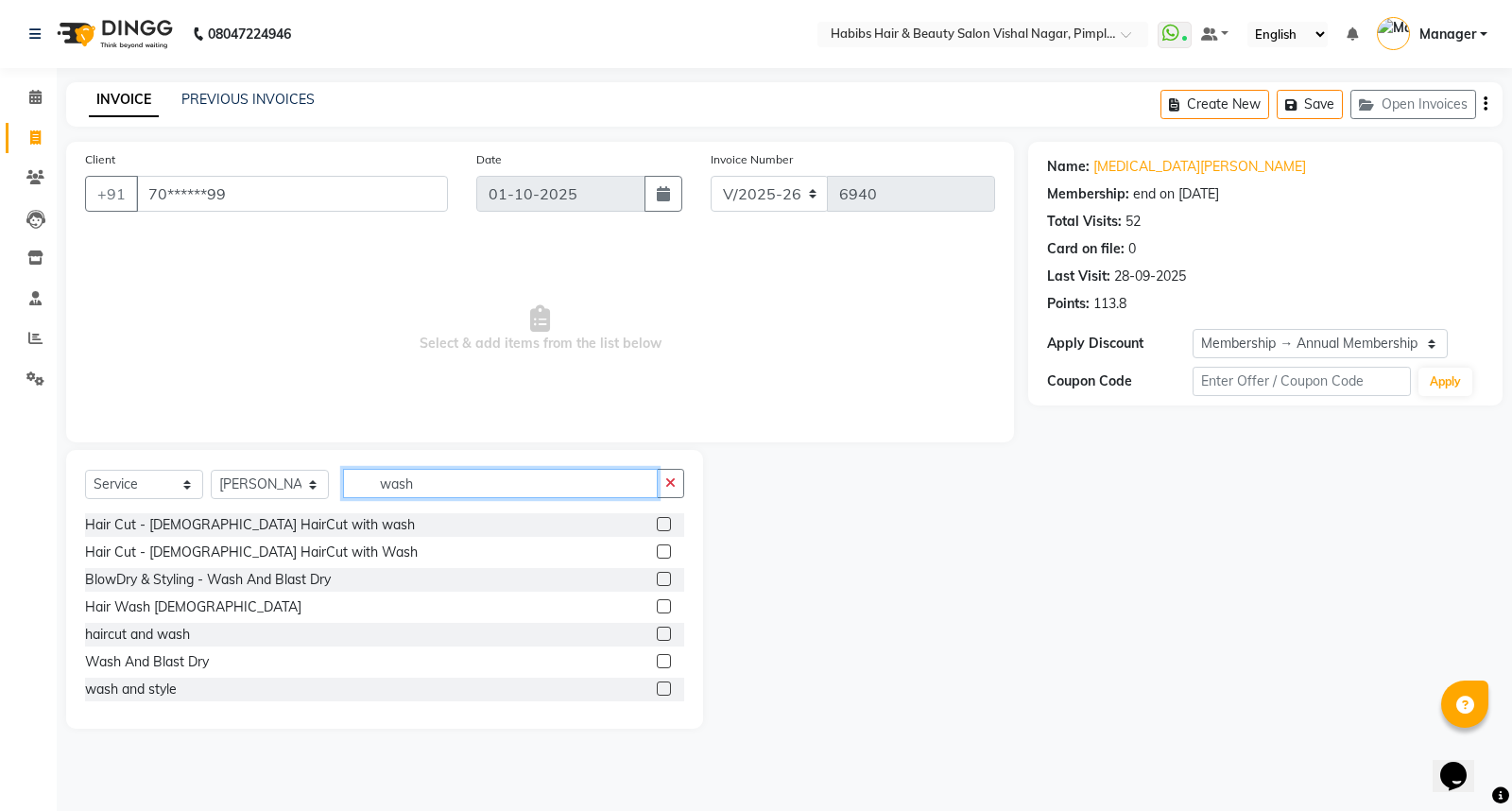
type input "wash"
click at [657, 571] on label at bounding box center [664, 578] width 15 height 15
click at [657, 573] on input "checkbox" at bounding box center [663, 579] width 13 height 13
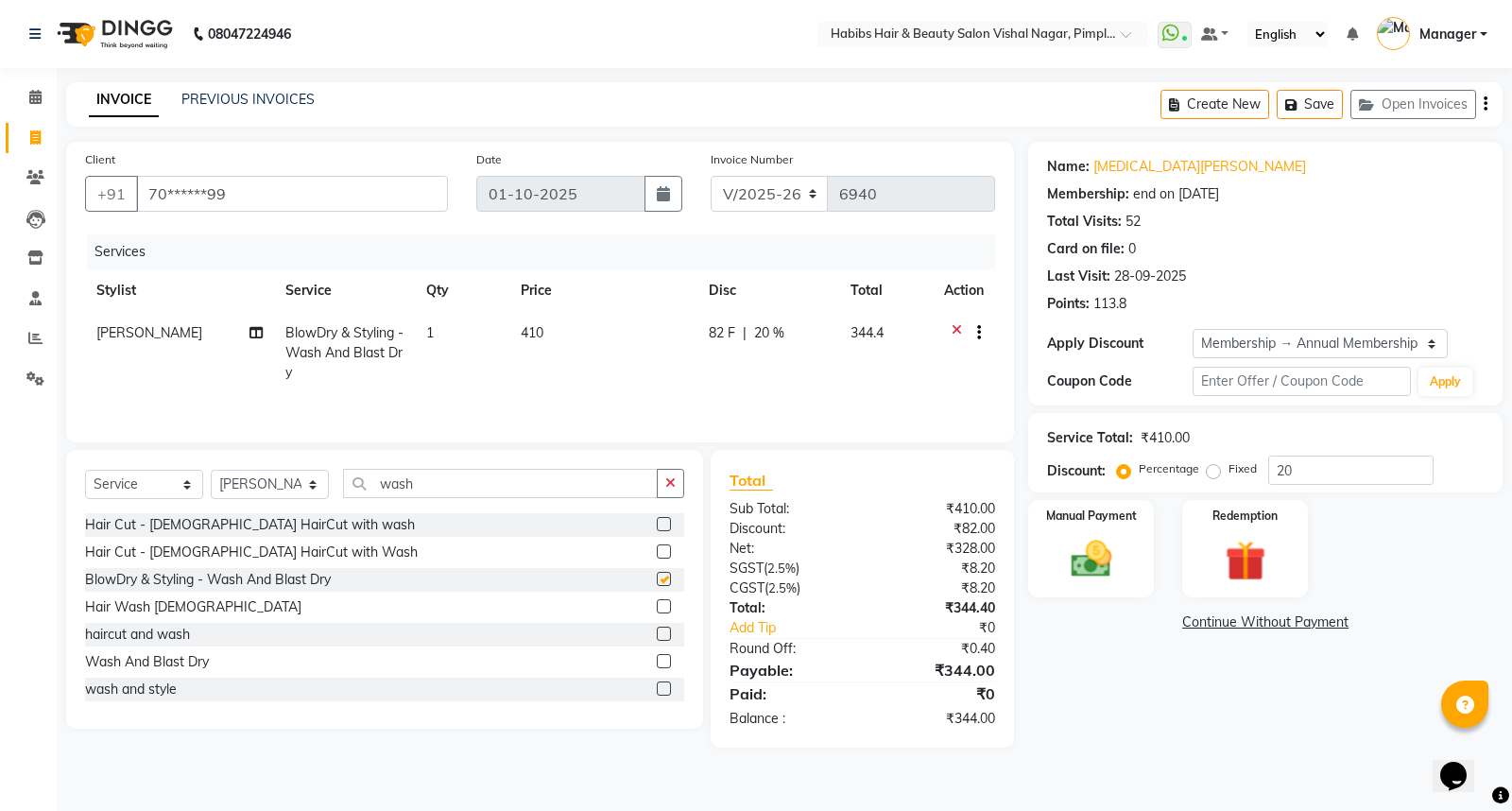
checkbox input "false"
click at [573, 342] on td "410" at bounding box center [603, 353] width 189 height 83
select select "39765"
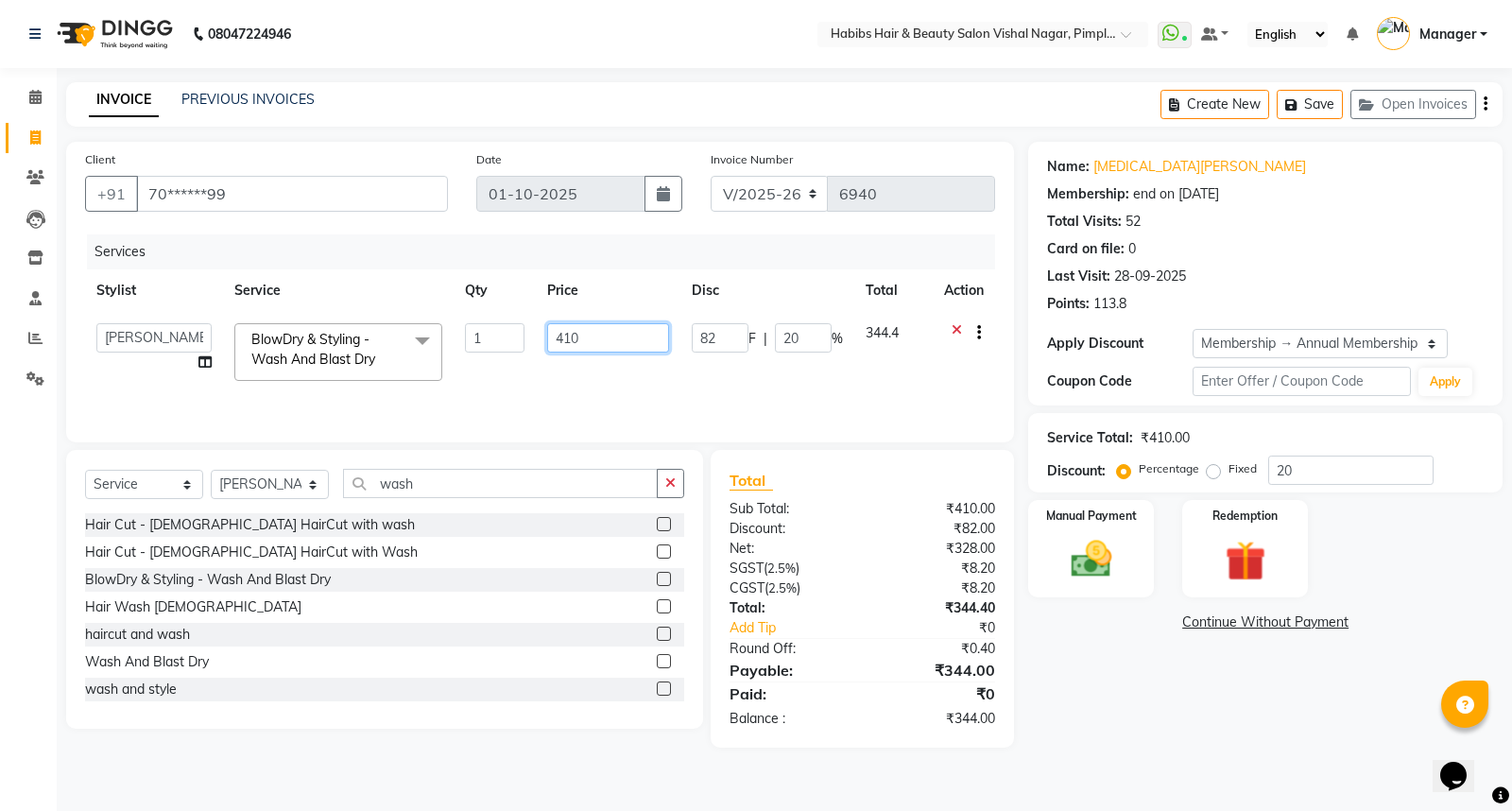
click at [600, 331] on input "410" at bounding box center [607, 338] width 121 height 29
type input "4"
type input "250"
click at [1486, 105] on icon "button" at bounding box center [1486, 104] width 4 height 1
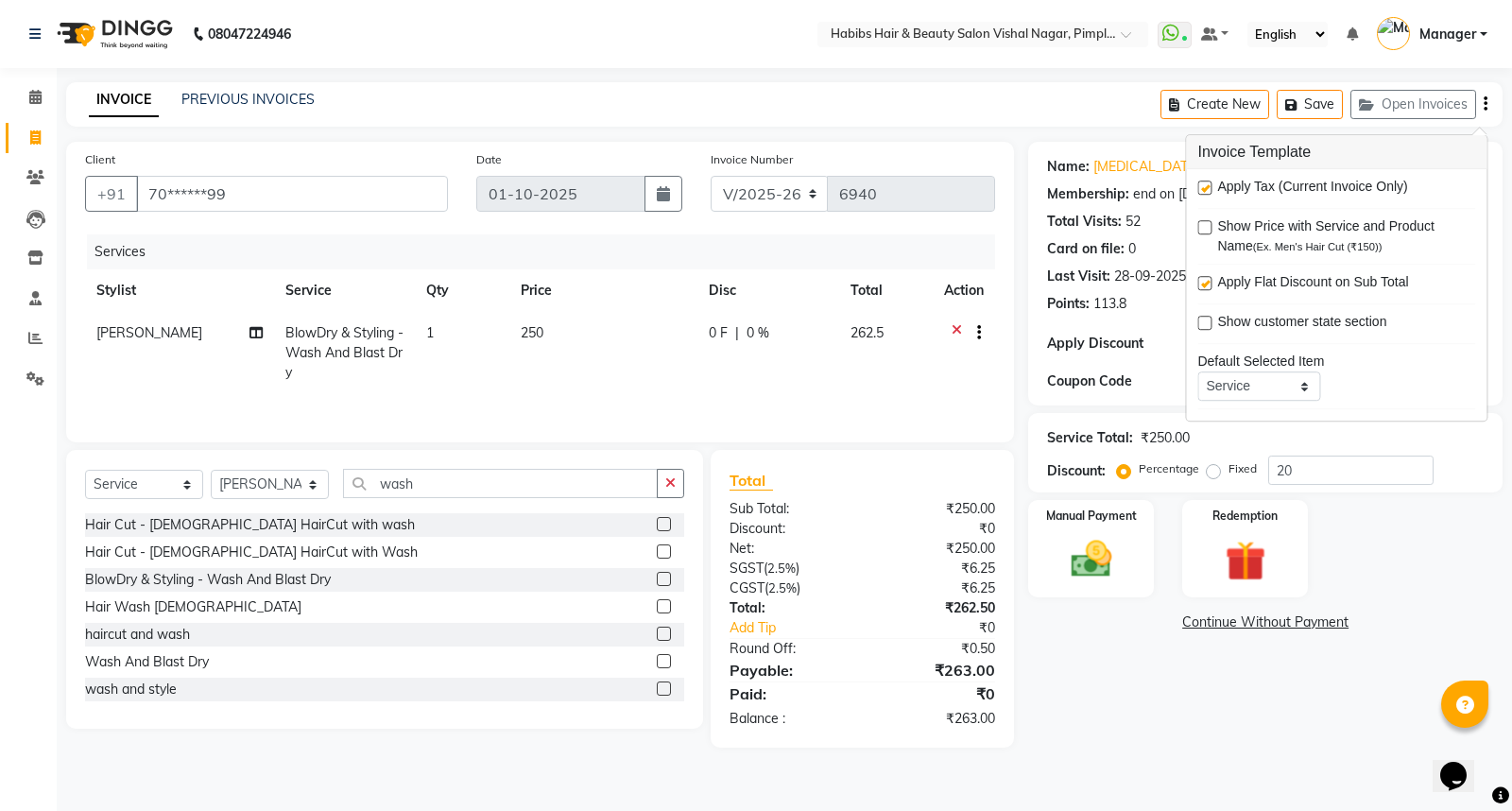
click at [1204, 189] on label at bounding box center [1204, 187] width 15 height 15
click at [1204, 189] on input "checkbox" at bounding box center [1203, 188] width 13 height 13
checkbox input "false"
click at [1125, 561] on img at bounding box center [1091, 558] width 68 height 49
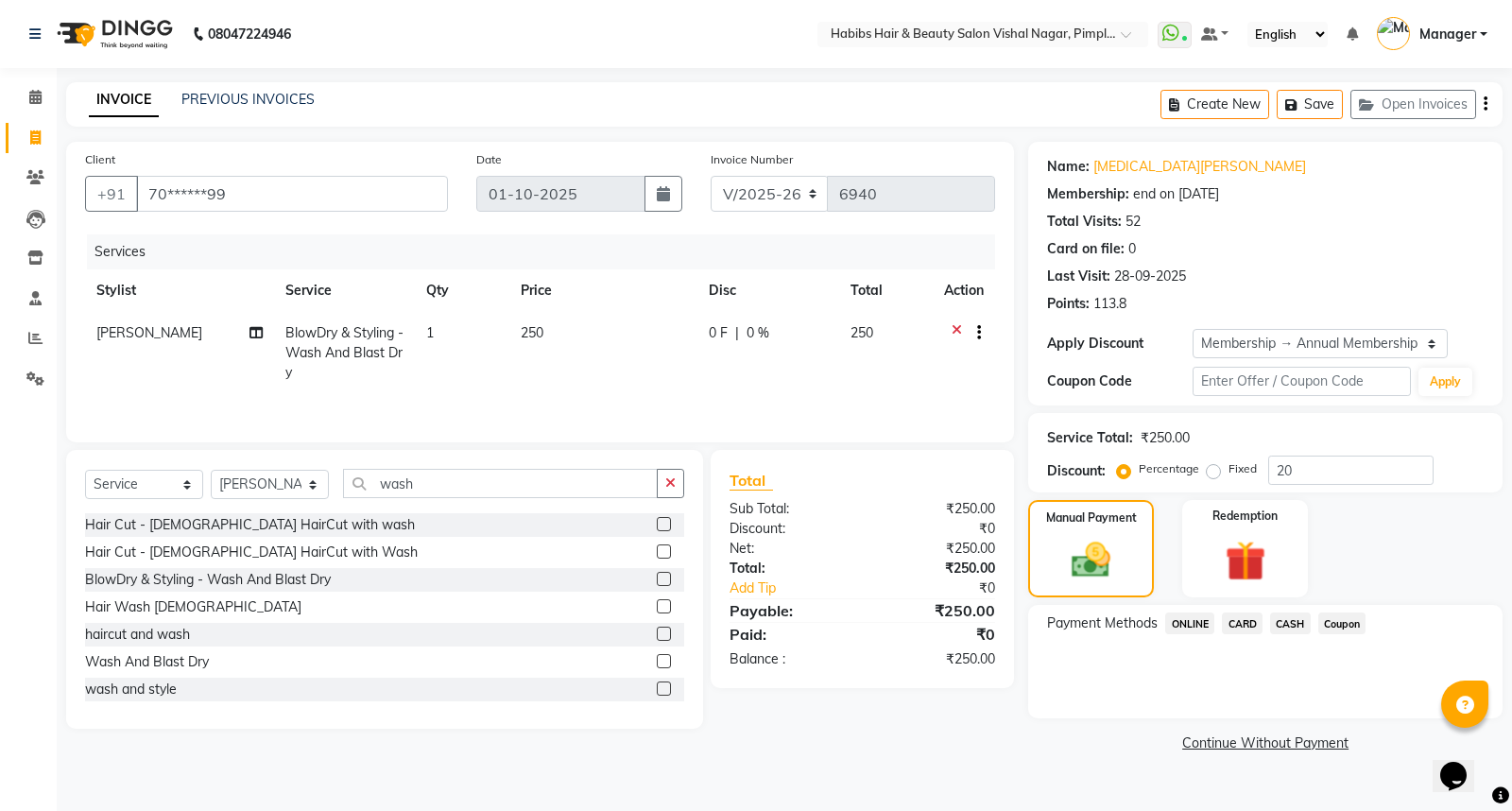
click at [1346, 621] on span "Coupon" at bounding box center [1343, 623] width 49 height 21
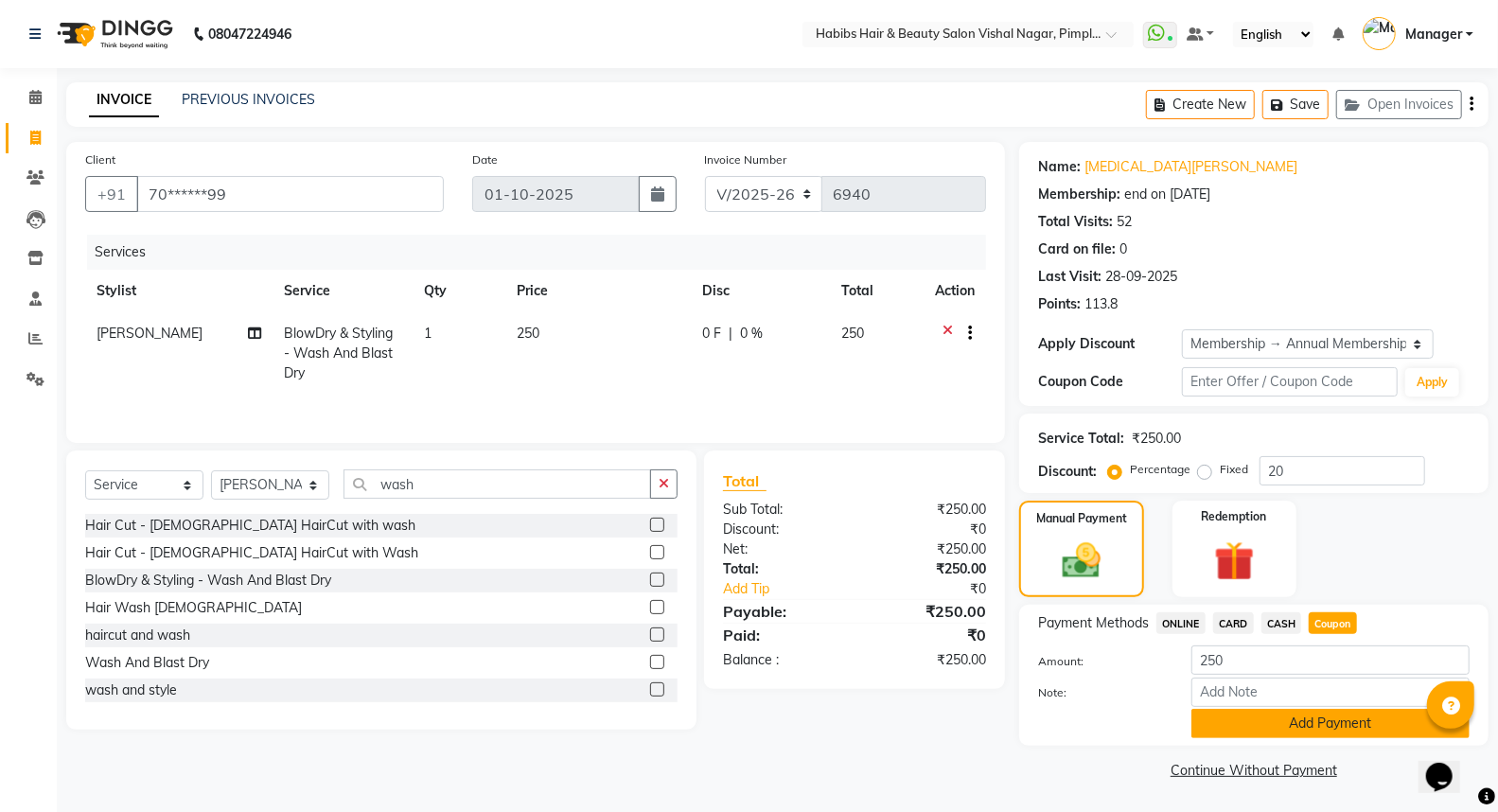
click at [1305, 720] on button "Add Payment" at bounding box center [1331, 723] width 278 height 29
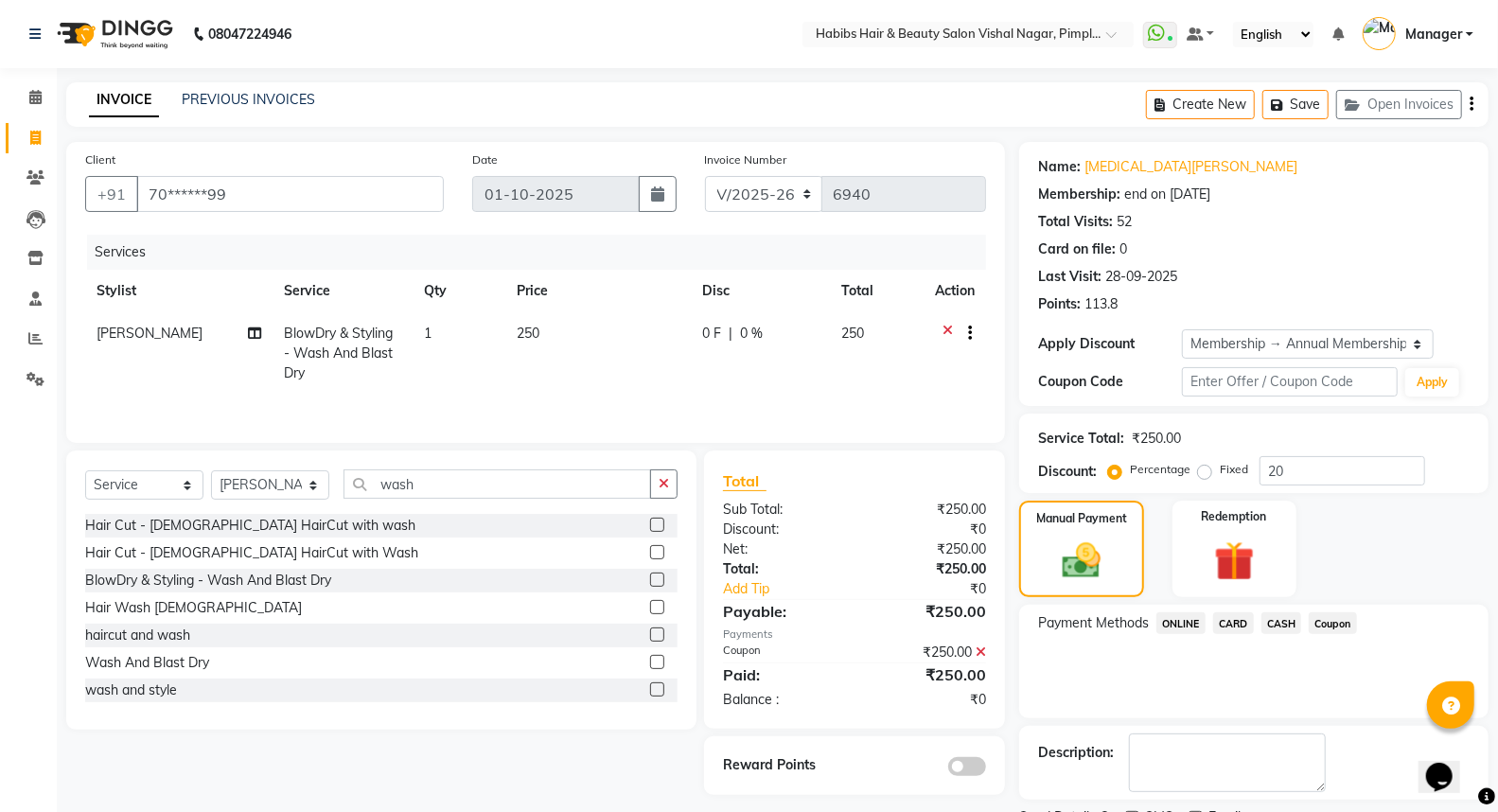
scroll to position [80, 0]
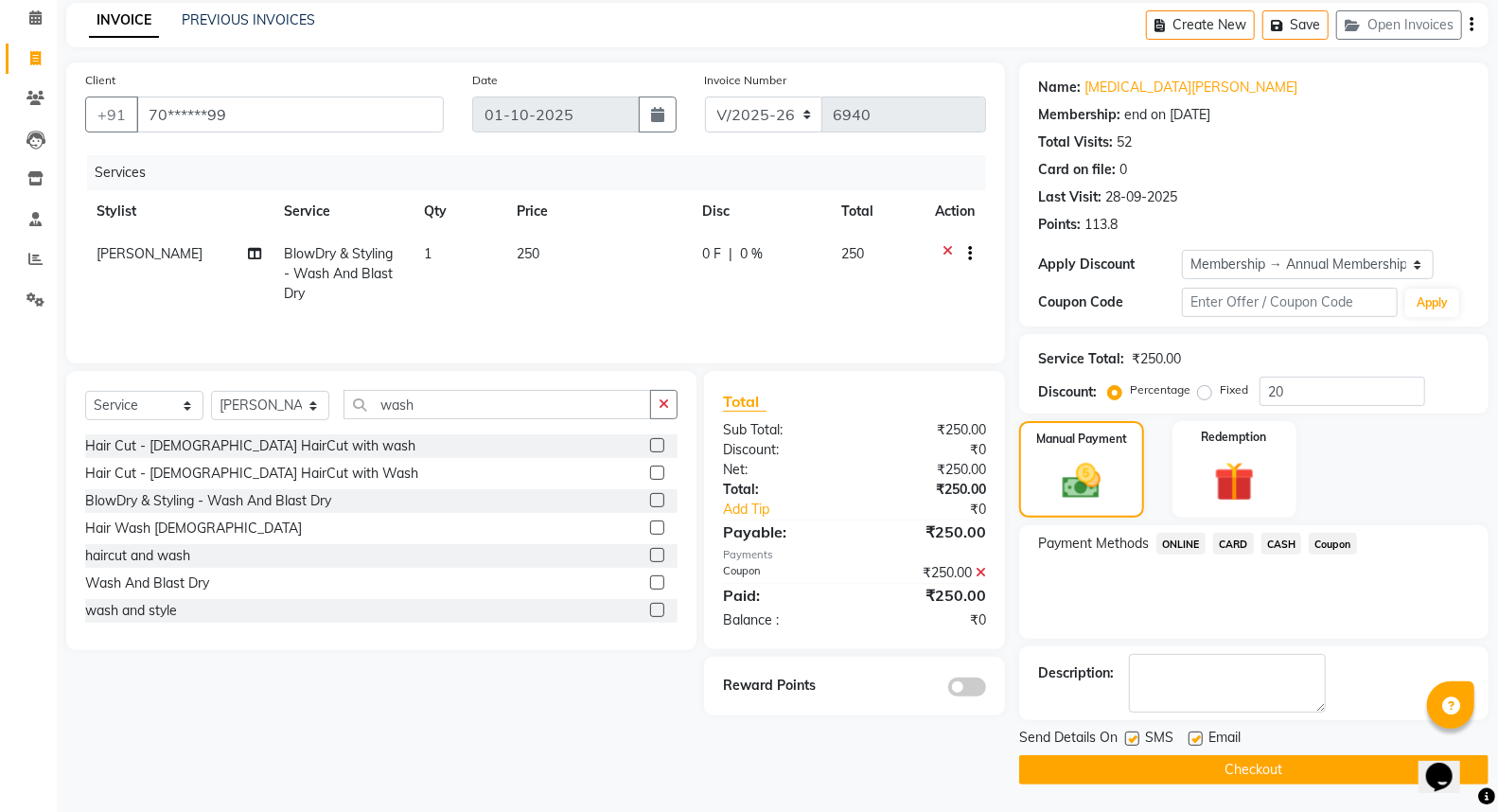
click at [978, 684] on span at bounding box center [967, 686] width 38 height 18
click at [985, 689] on input "checkbox" at bounding box center [985, 689] width 0 height 0
click at [1275, 769] on button "Checkout" at bounding box center [1254, 769] width 469 height 29
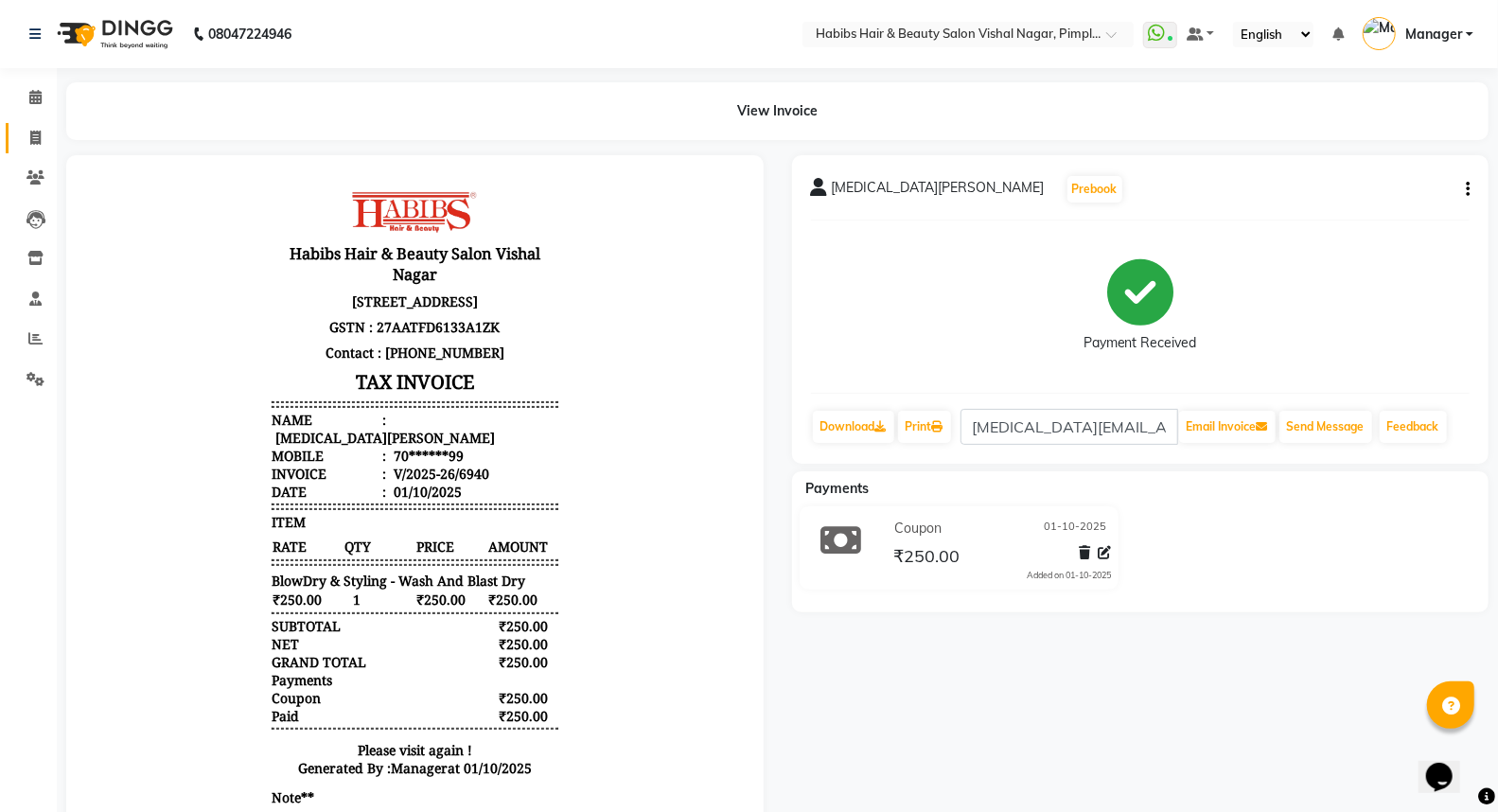
click at [30, 125] on link "Invoice" at bounding box center [28, 138] width 46 height 31
select select "5725"
select select "service"
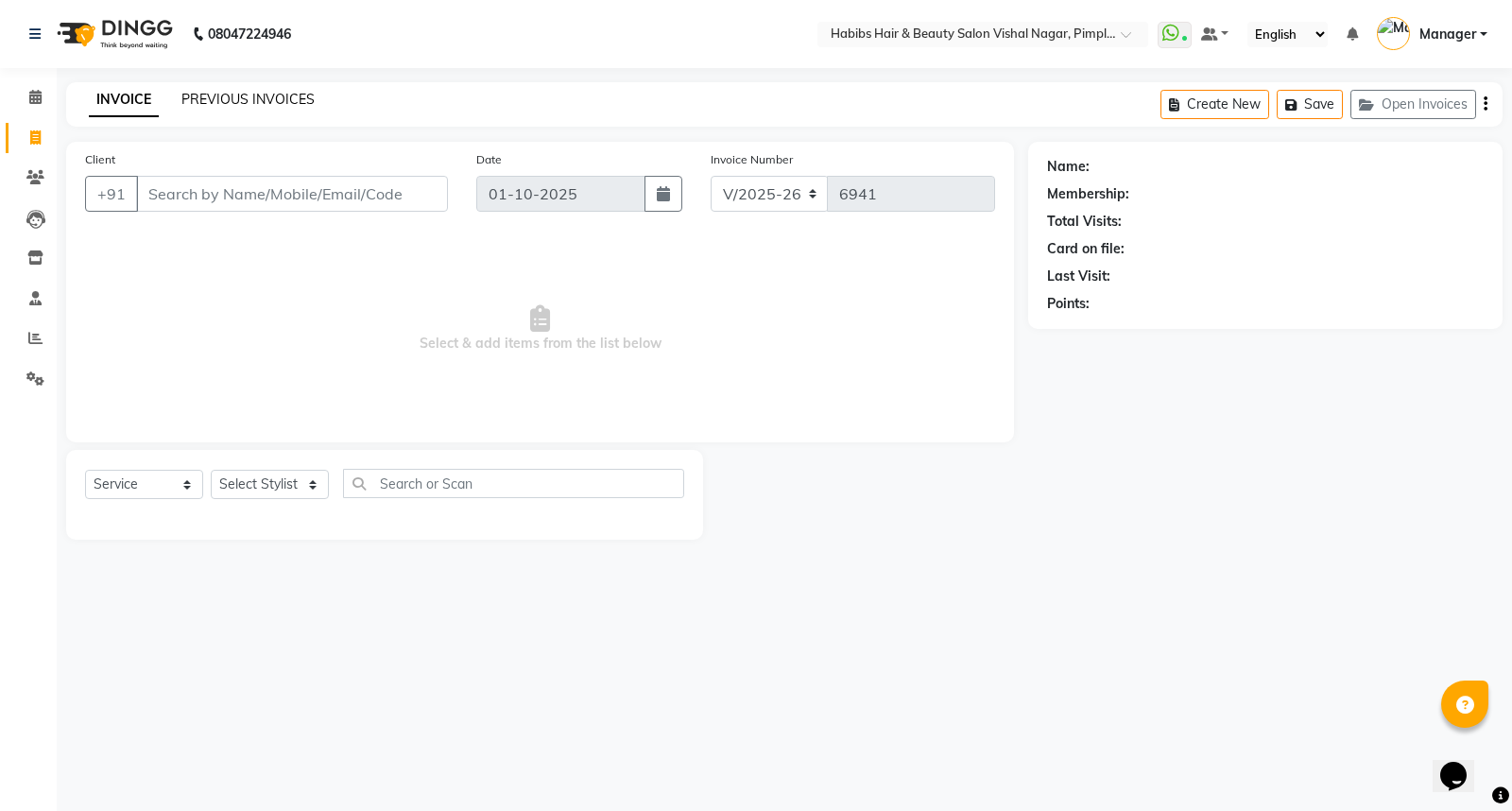
click at [230, 98] on link "PREVIOUS INVOICES" at bounding box center [248, 99] width 133 height 17
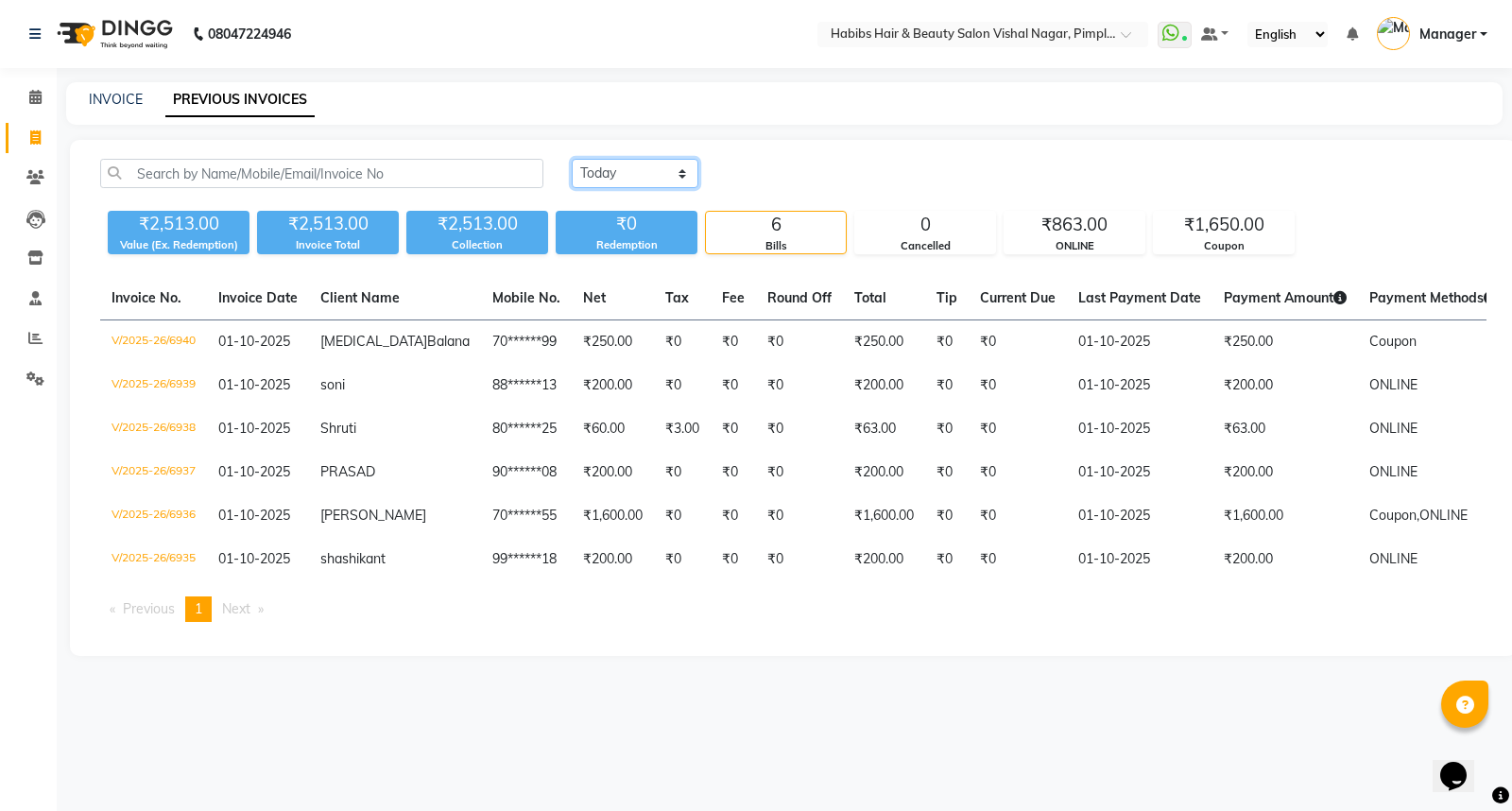
click at [608, 175] on select "Today Yesterday Custom Range" at bounding box center [635, 173] width 126 height 29
select select "[DATE]"
click at [571, 158] on select "Today Yesterday Custom Range" at bounding box center [635, 173] width 126 height 29
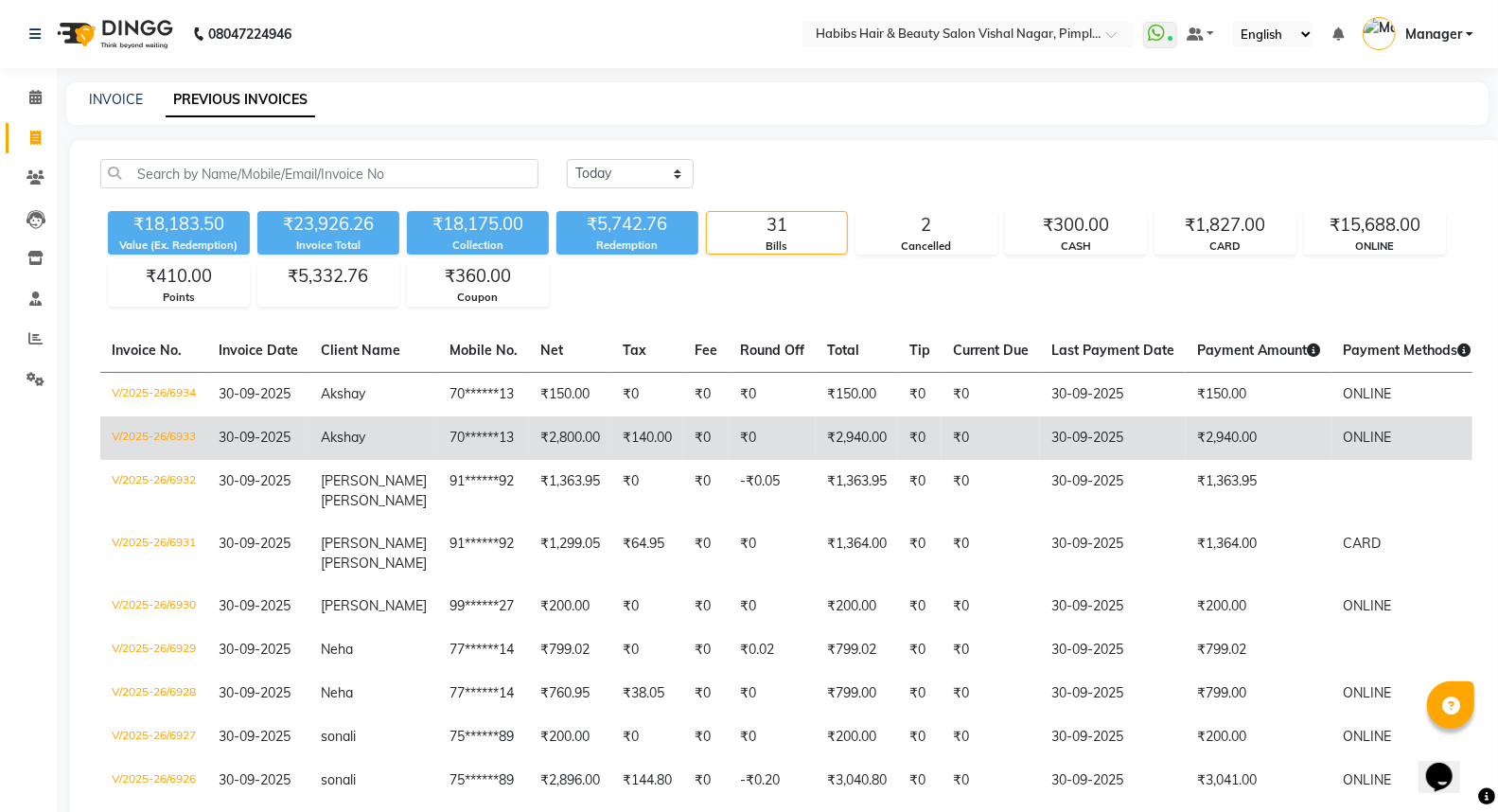
click at [1302, 454] on td "₹2,940.00" at bounding box center [1259, 438] width 146 height 44
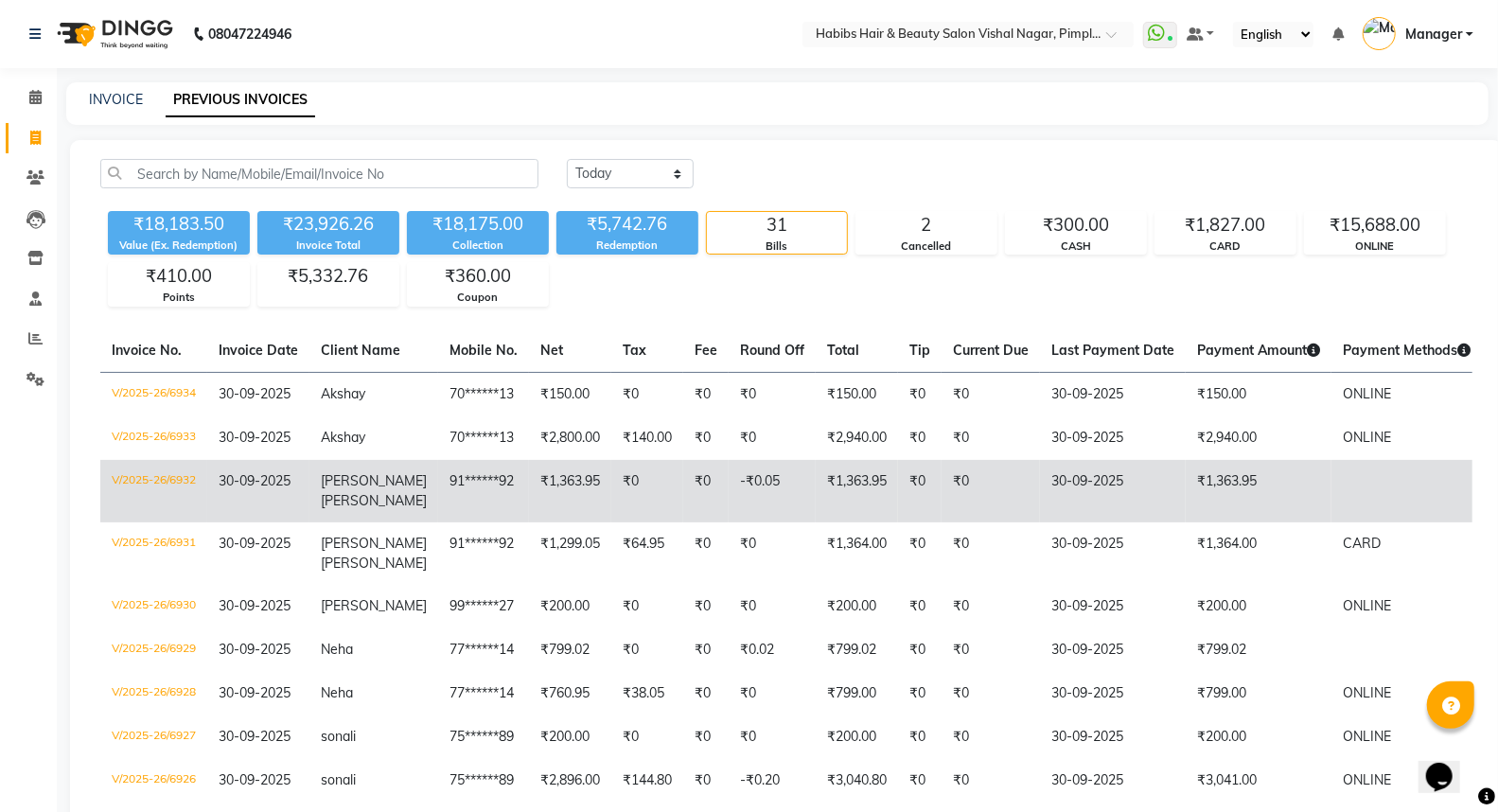
click at [350, 460] on td "[PERSON_NAME] [PERSON_NAME]" at bounding box center [374, 491] width 128 height 62
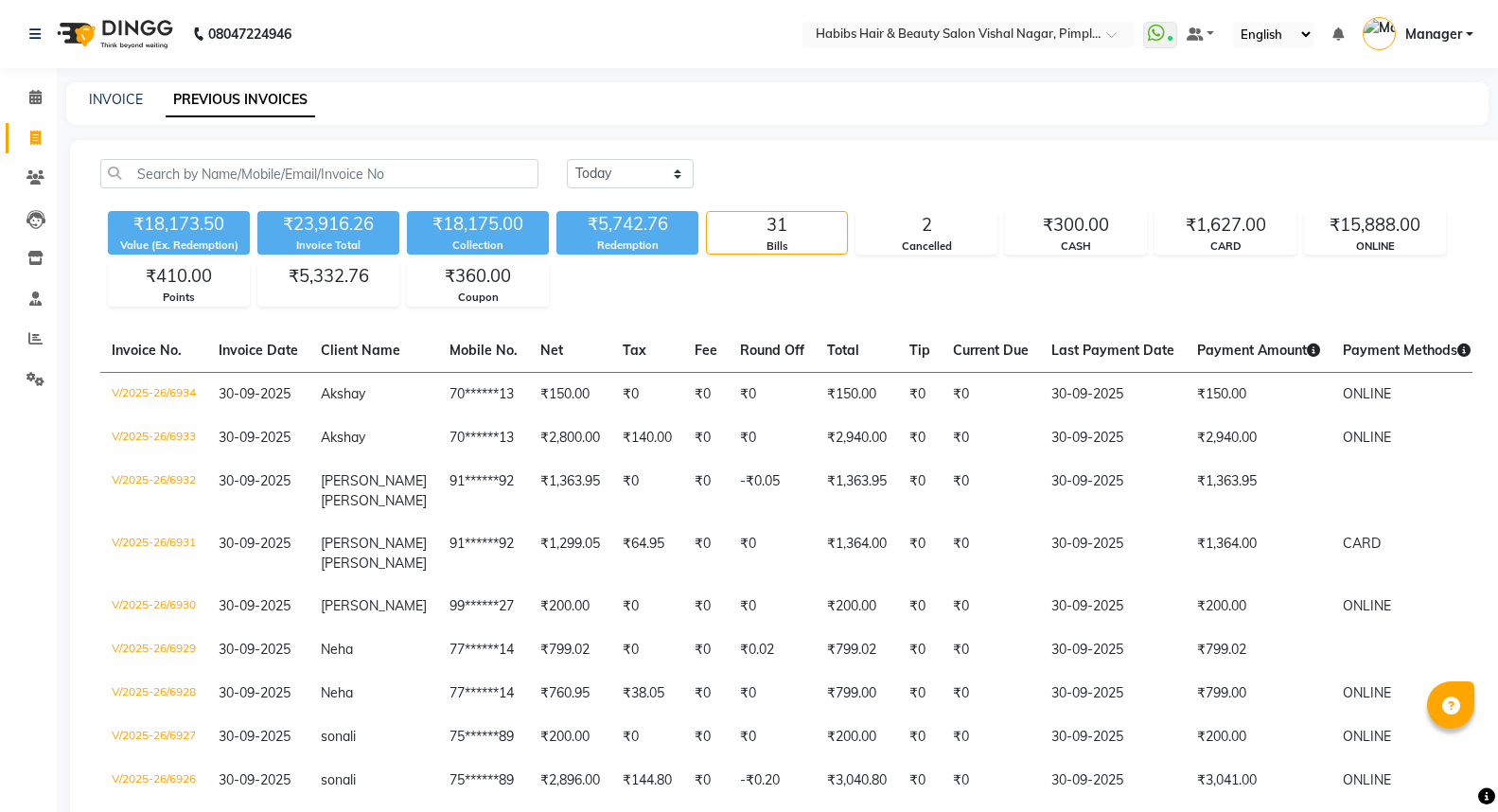
select select "[DATE]"
click at [30, 136] on icon at bounding box center [35, 137] width 11 height 15
select select "service"
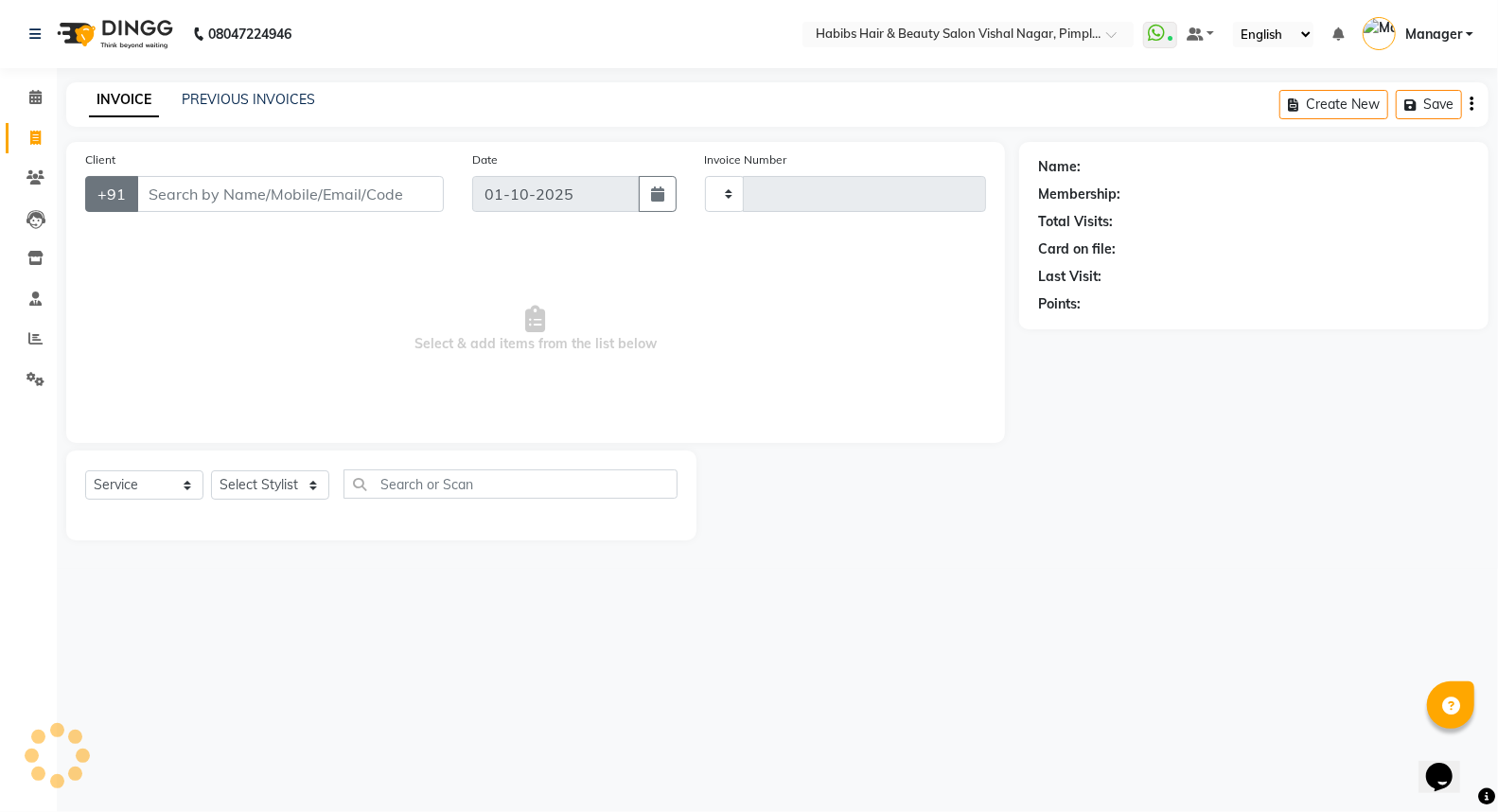
type input "6939"
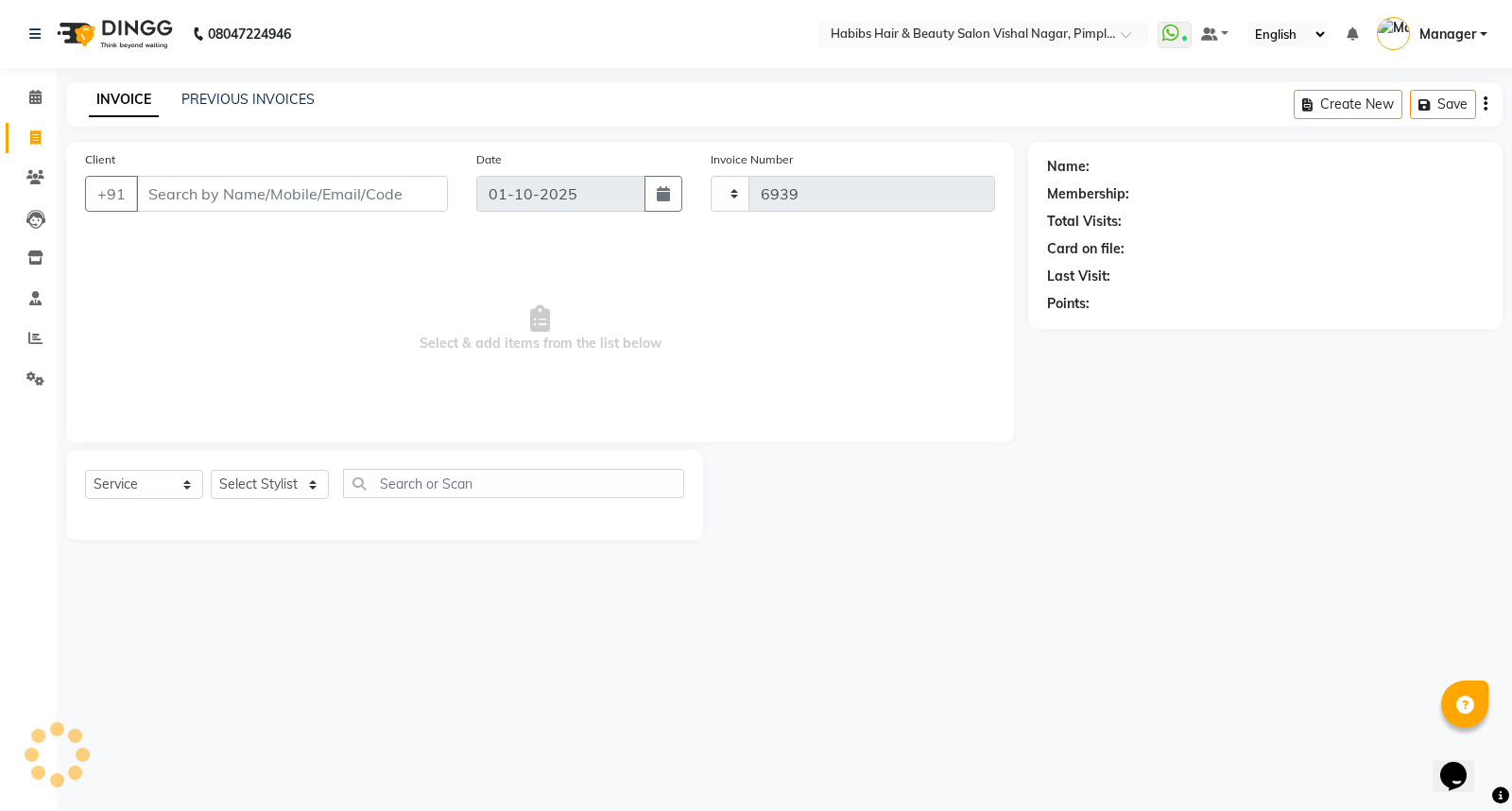
select select "5725"
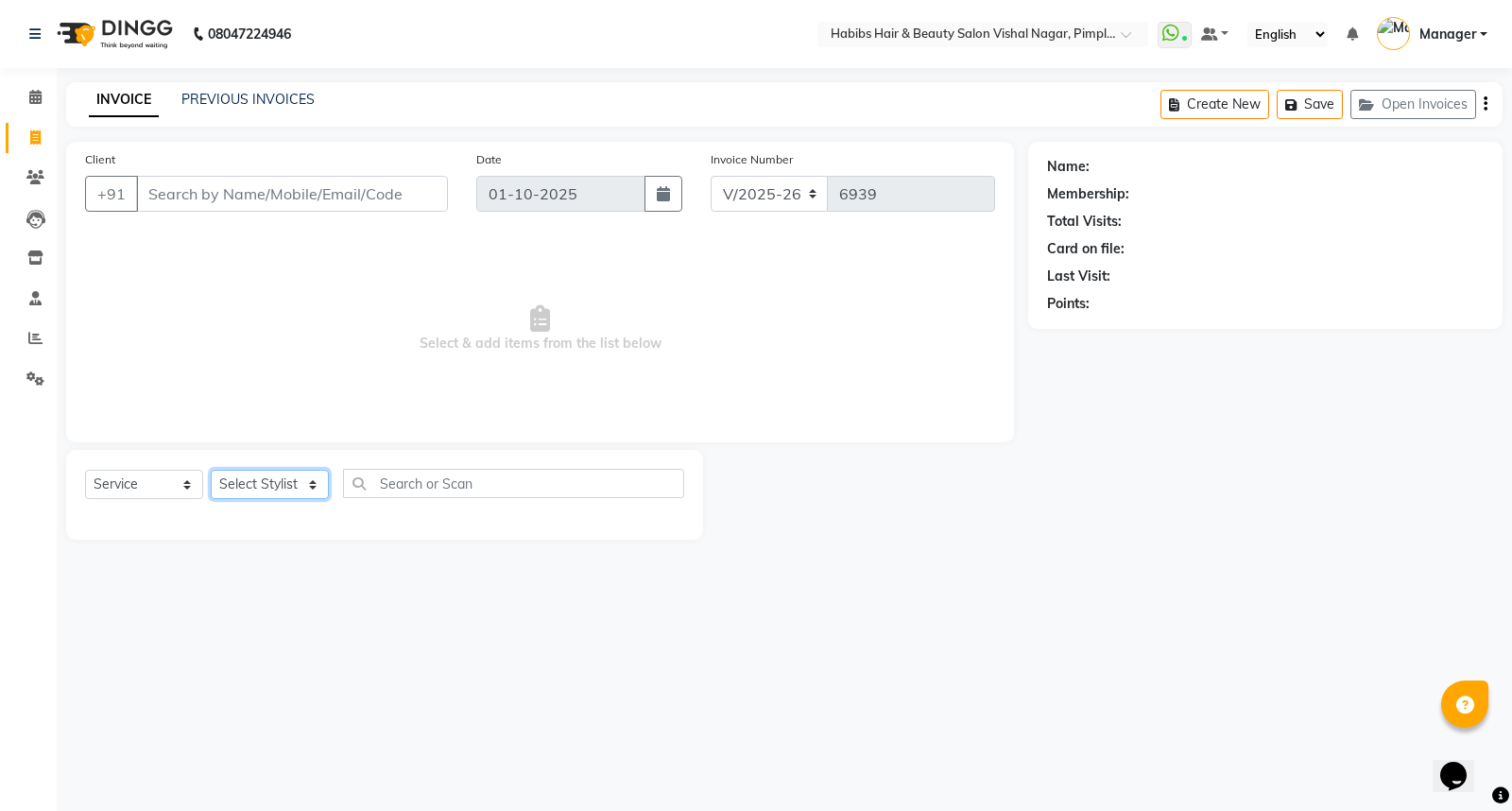
click at [288, 484] on select "Select Stylist [PERSON_NAME] [PERSON_NAME] [PERSON_NAME] Manager [PERSON_NAME] …" at bounding box center [270, 484] width 119 height 29
select select "62723"
click at [211, 470] on select "Select Stylist [PERSON_NAME] [PERSON_NAME] [PERSON_NAME] Manager [PERSON_NAME] …" at bounding box center [270, 484] width 119 height 29
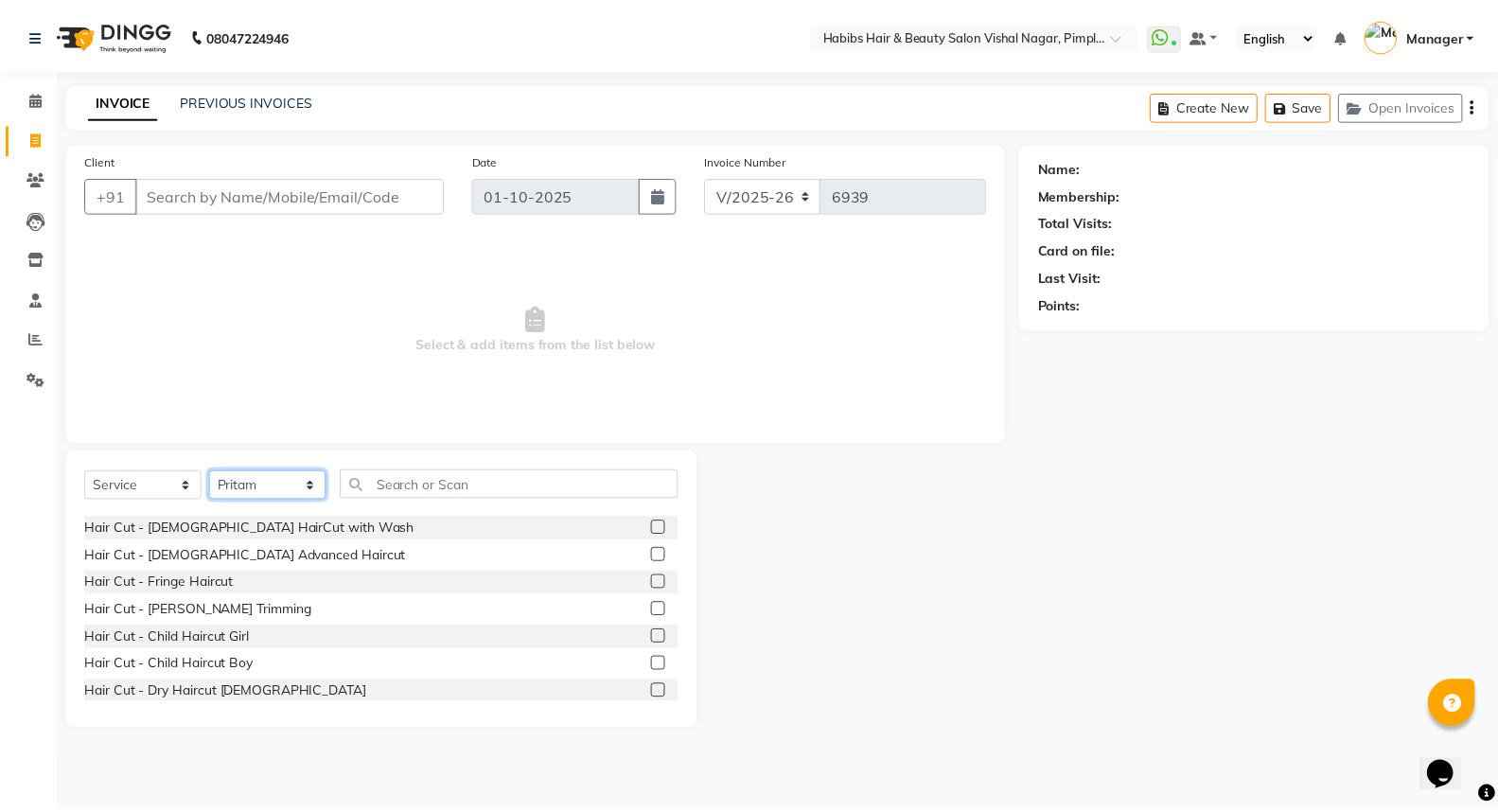
scroll to position [210, 0]
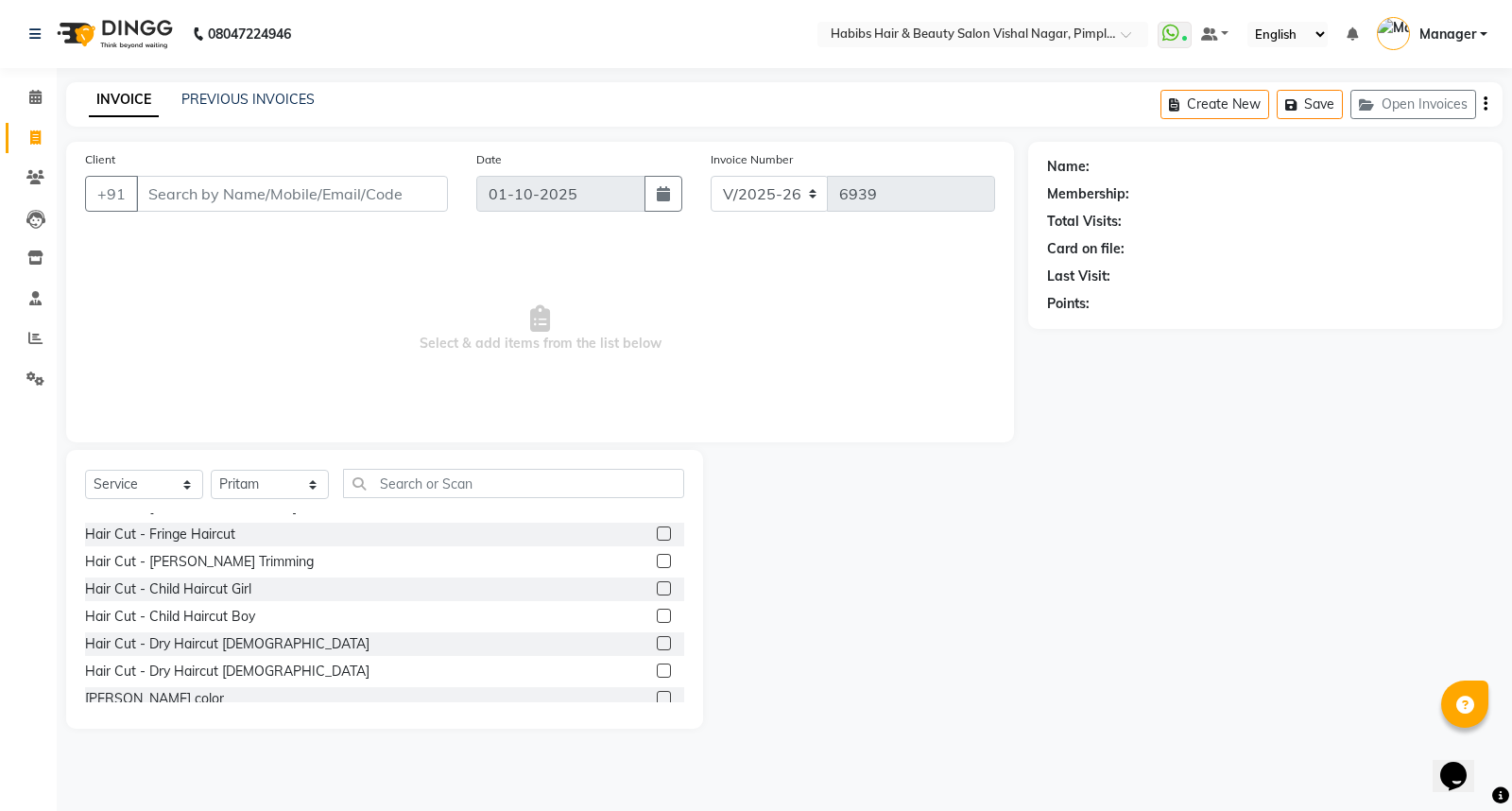
click at [657, 639] on label at bounding box center [664, 643] width 15 height 15
click at [657, 639] on input "checkbox" at bounding box center [663, 644] width 13 height 13
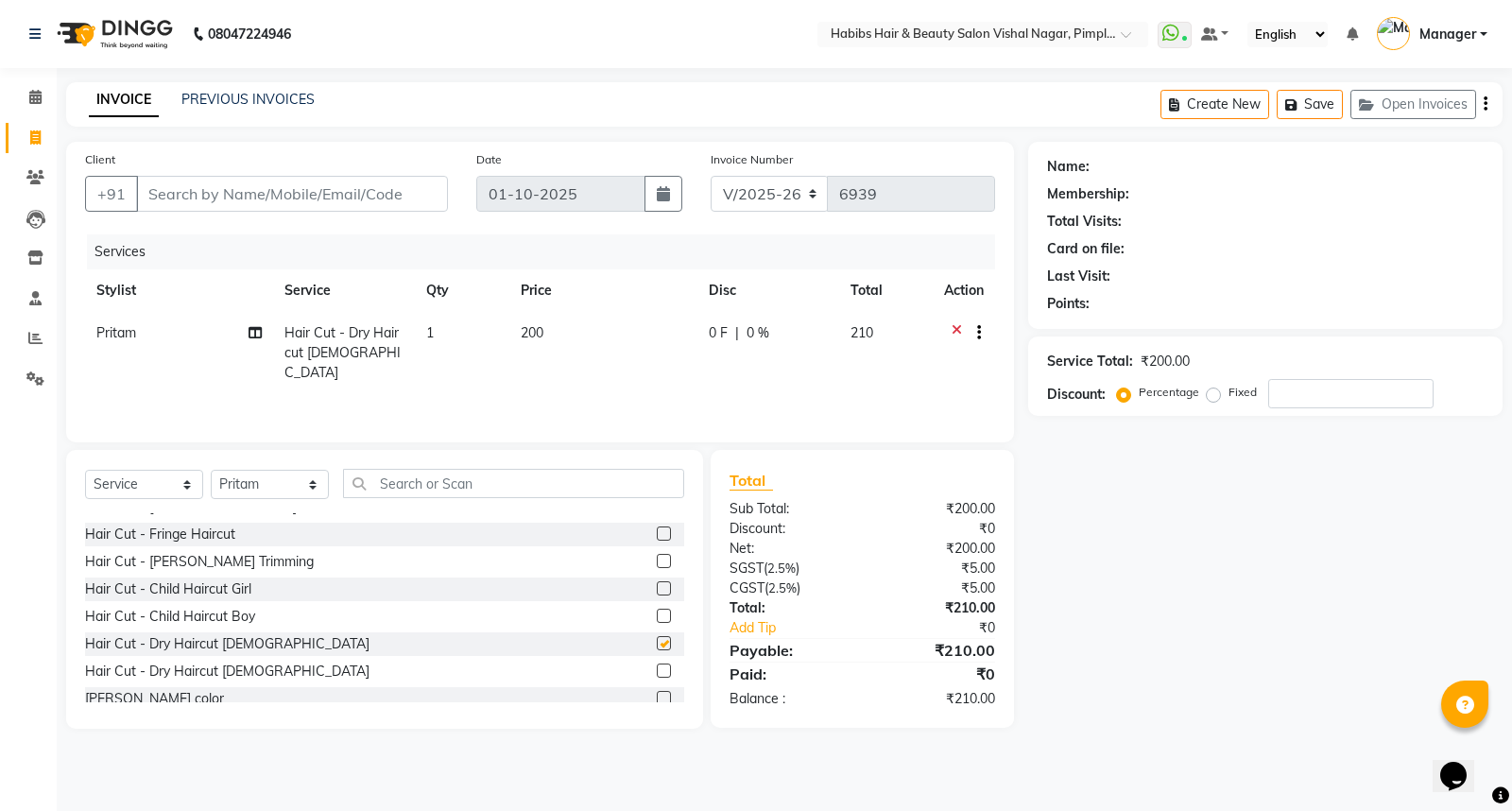
checkbox input "false"
click at [1484, 105] on icon "button" at bounding box center [1486, 104] width 4 height 1
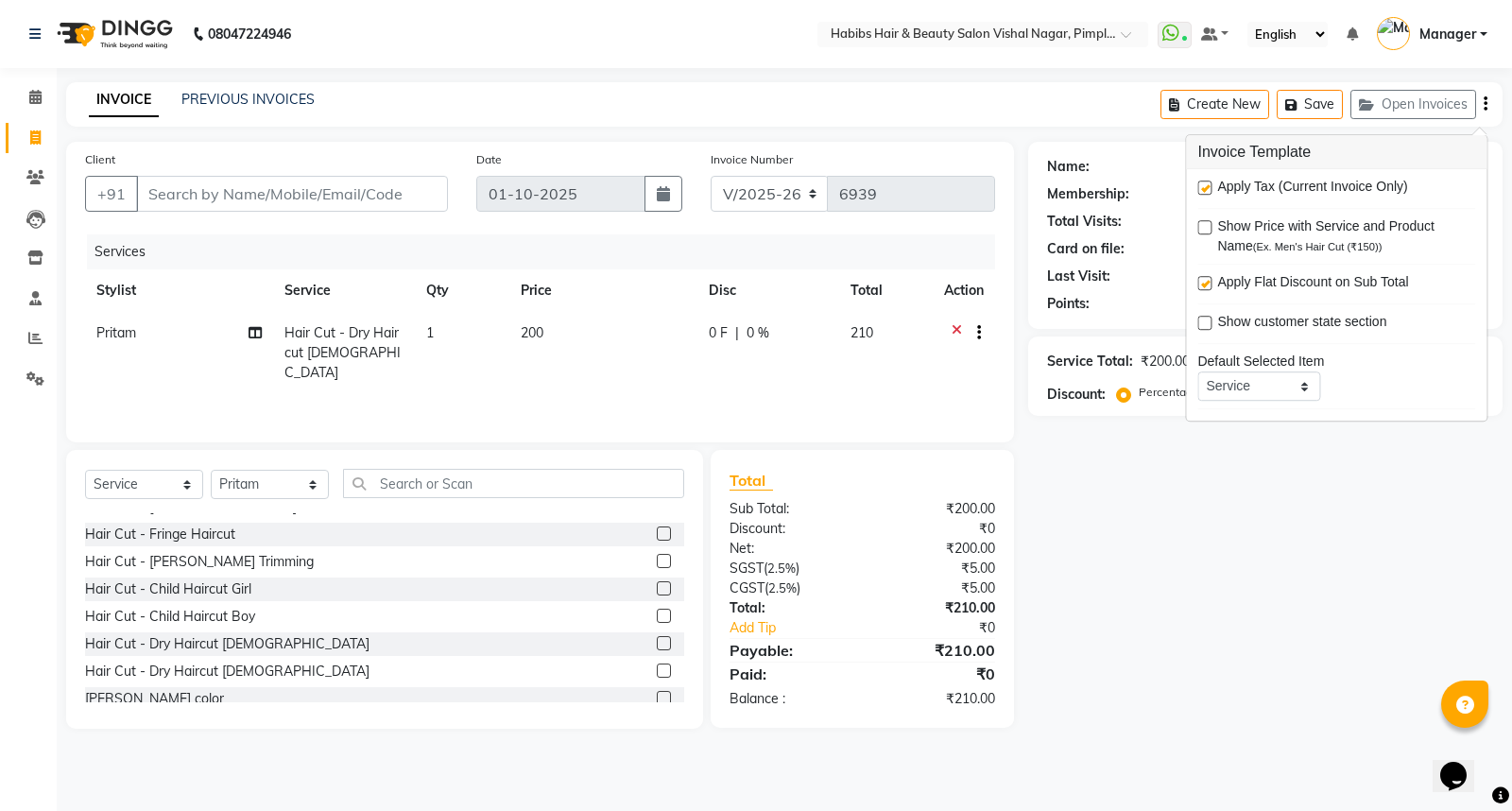
click at [1207, 185] on label at bounding box center [1204, 187] width 15 height 15
click at [1207, 185] on input "checkbox" at bounding box center [1203, 188] width 13 height 13
click at [1207, 185] on label at bounding box center [1204, 187] width 15 height 15
click at [1207, 185] on input "checkbox" at bounding box center [1203, 188] width 13 height 13
checkbox input "true"
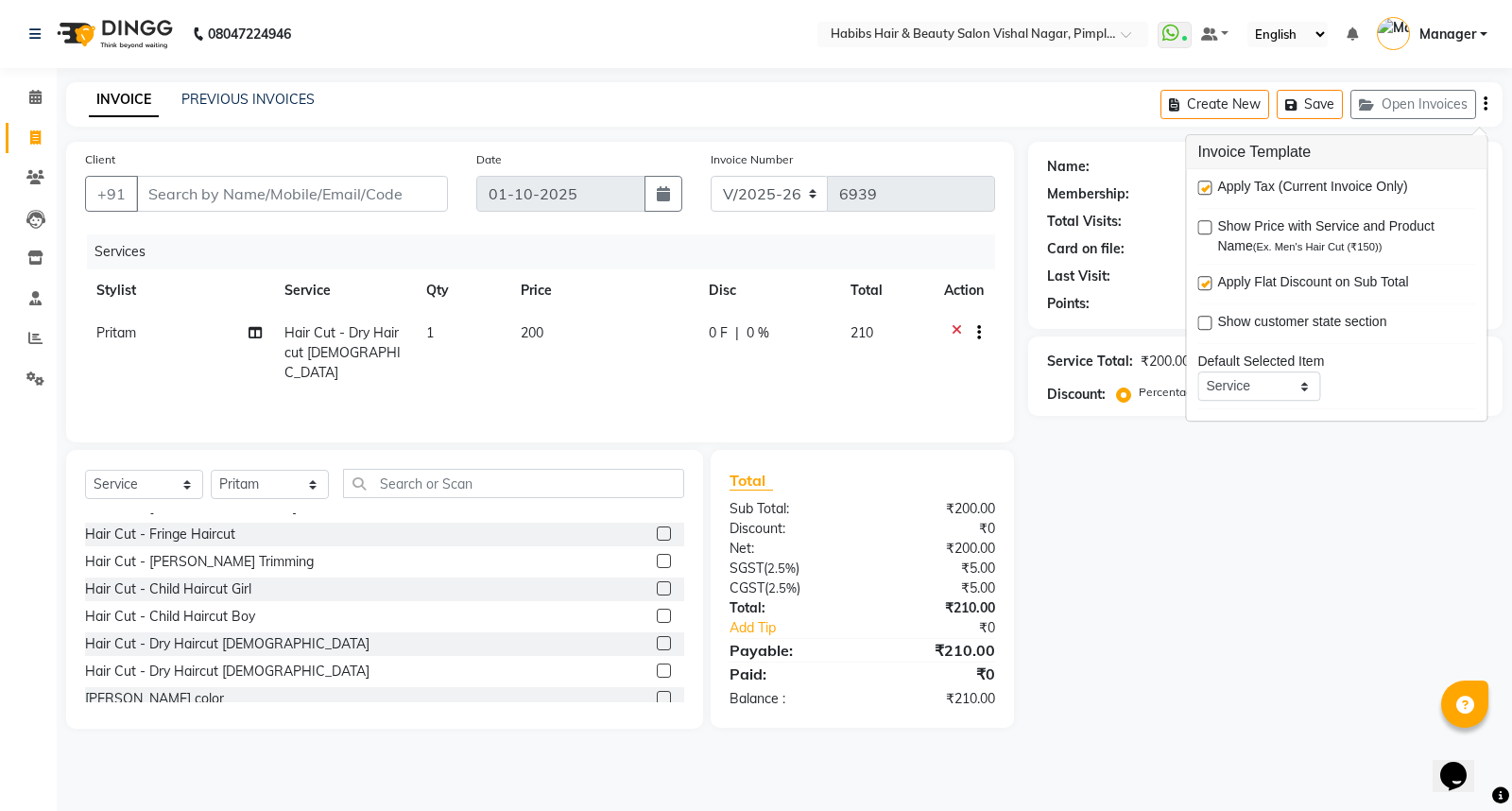
click at [754, 372] on td "0 F | 0 %" at bounding box center [769, 353] width 142 height 83
select select "62723"
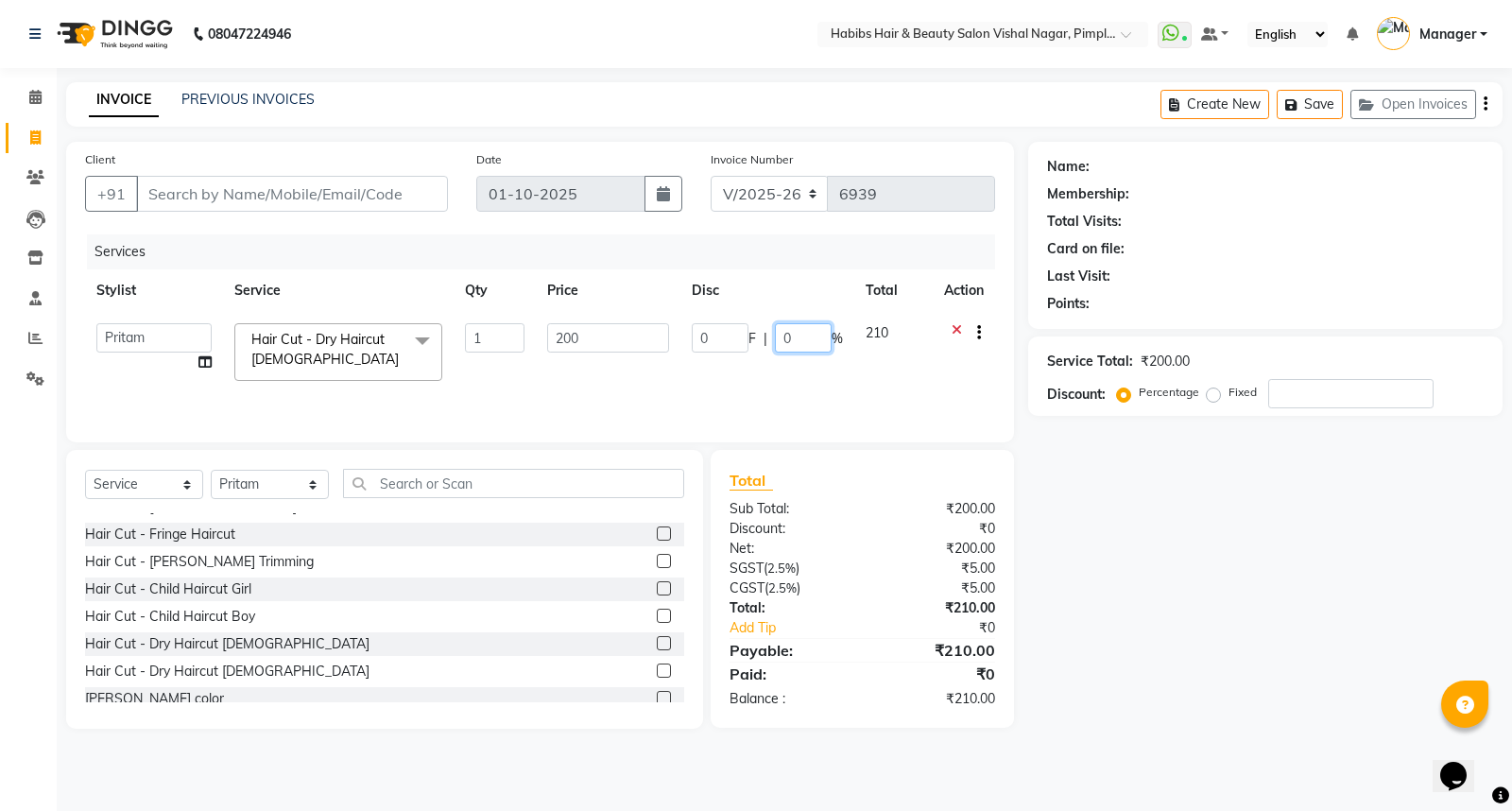
click at [816, 338] on input "0" at bounding box center [804, 338] width 56 height 29
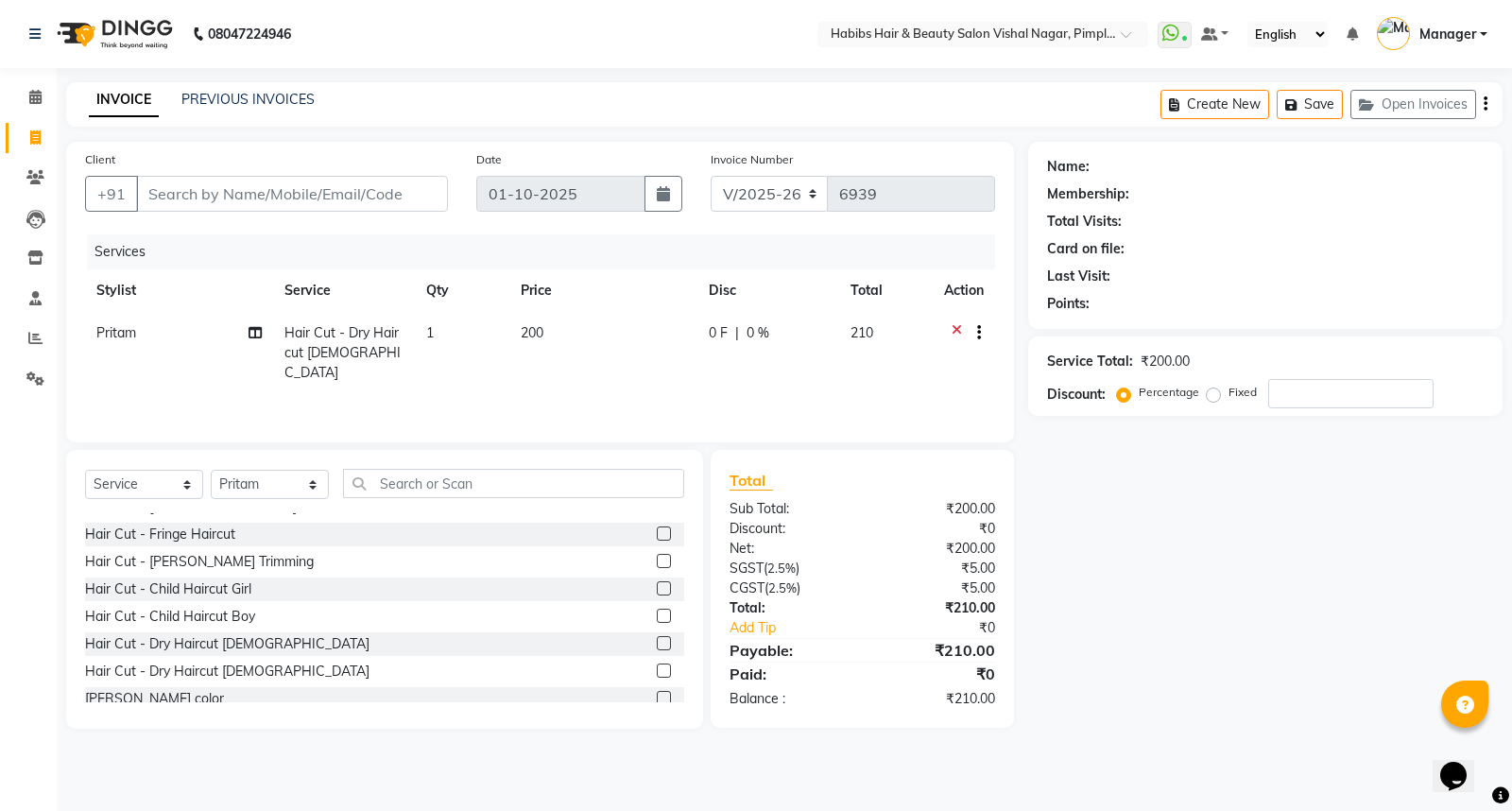
click at [1486, 104] on icon "button" at bounding box center [1486, 104] width 4 height 1
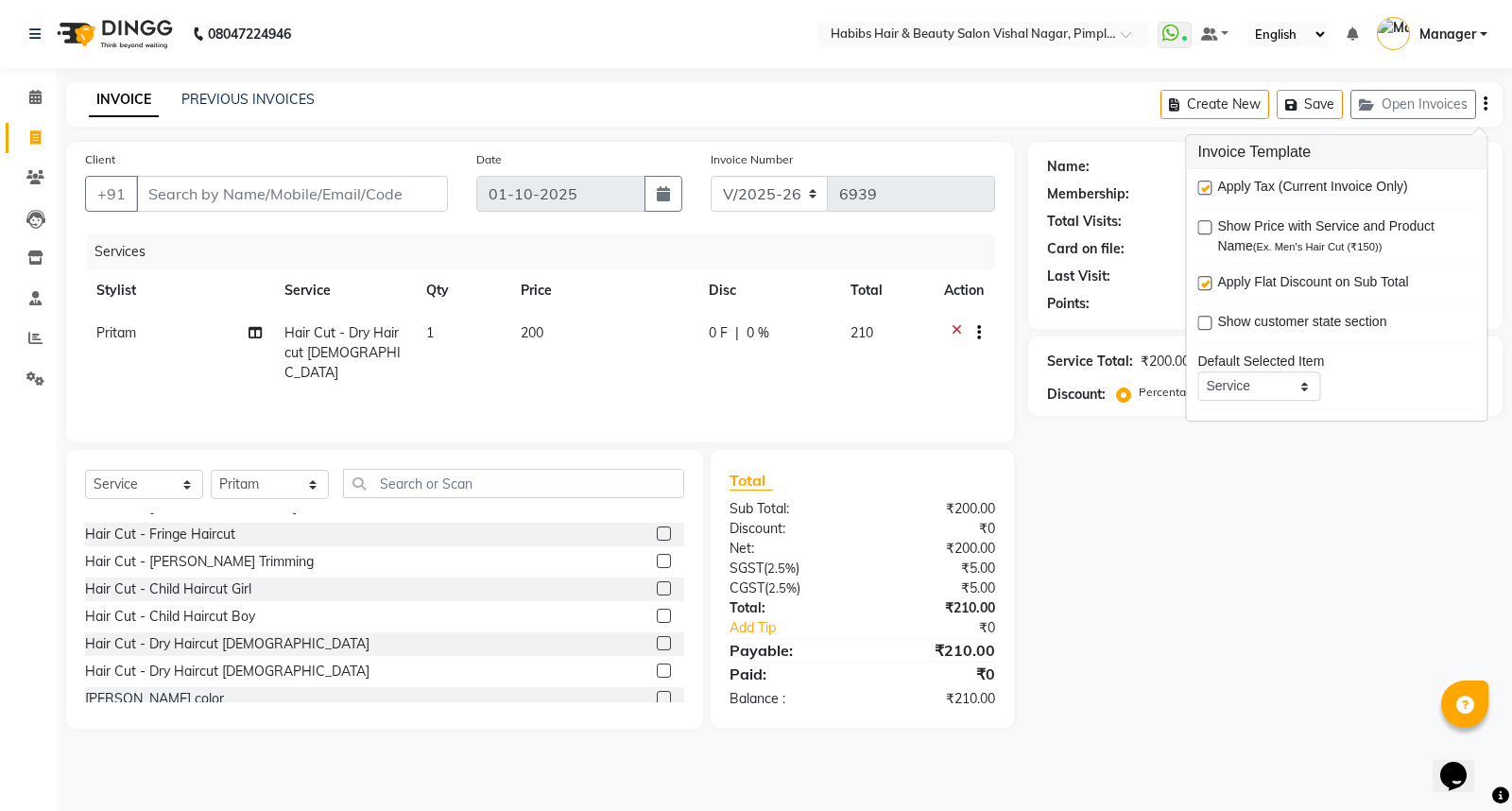
click at [1200, 187] on label at bounding box center [1204, 187] width 15 height 15
click at [1200, 187] on input "checkbox" at bounding box center [1203, 188] width 13 height 13
checkbox input "false"
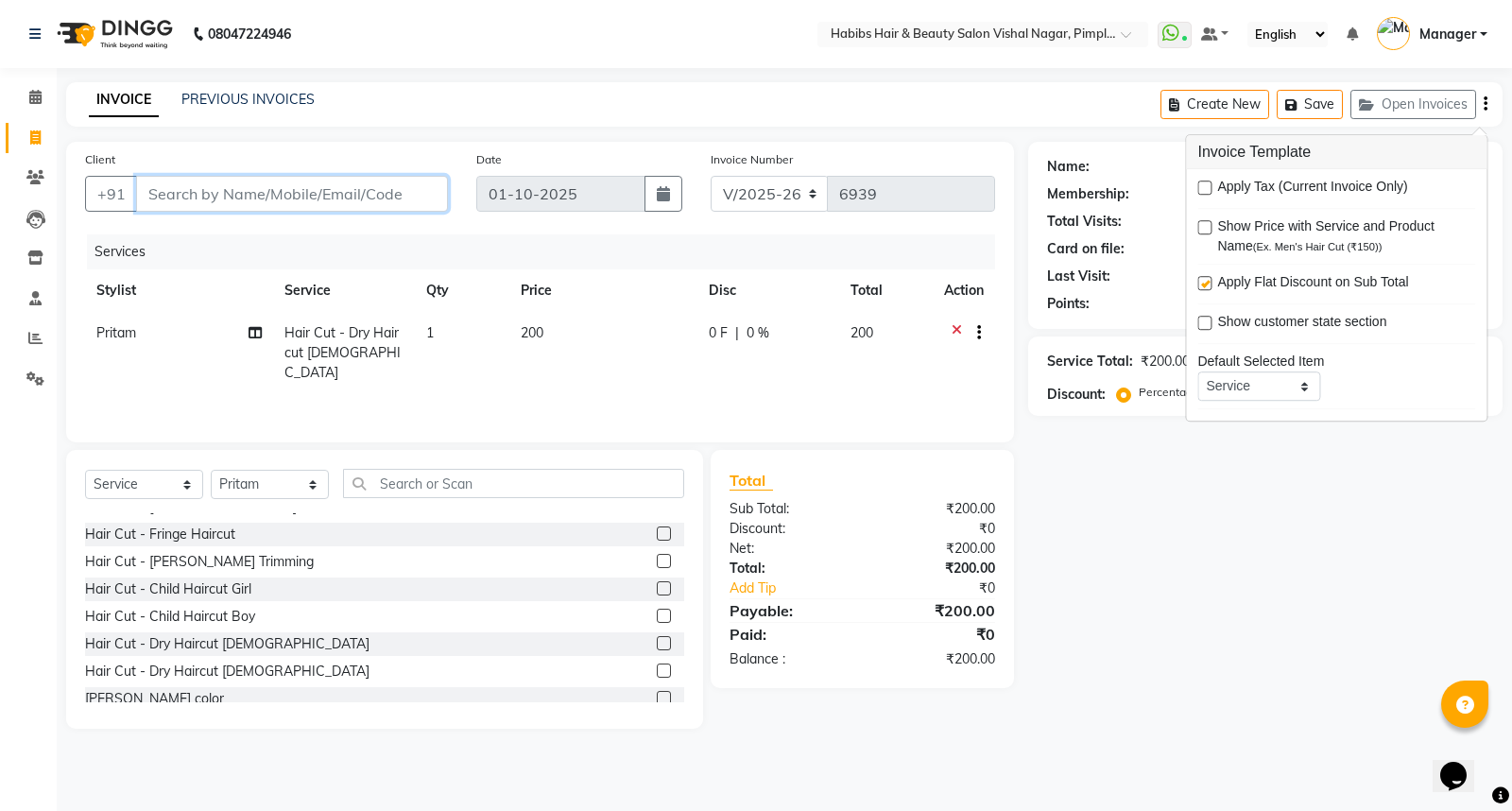
click at [332, 193] on input "Client" at bounding box center [292, 193] width 312 height 36
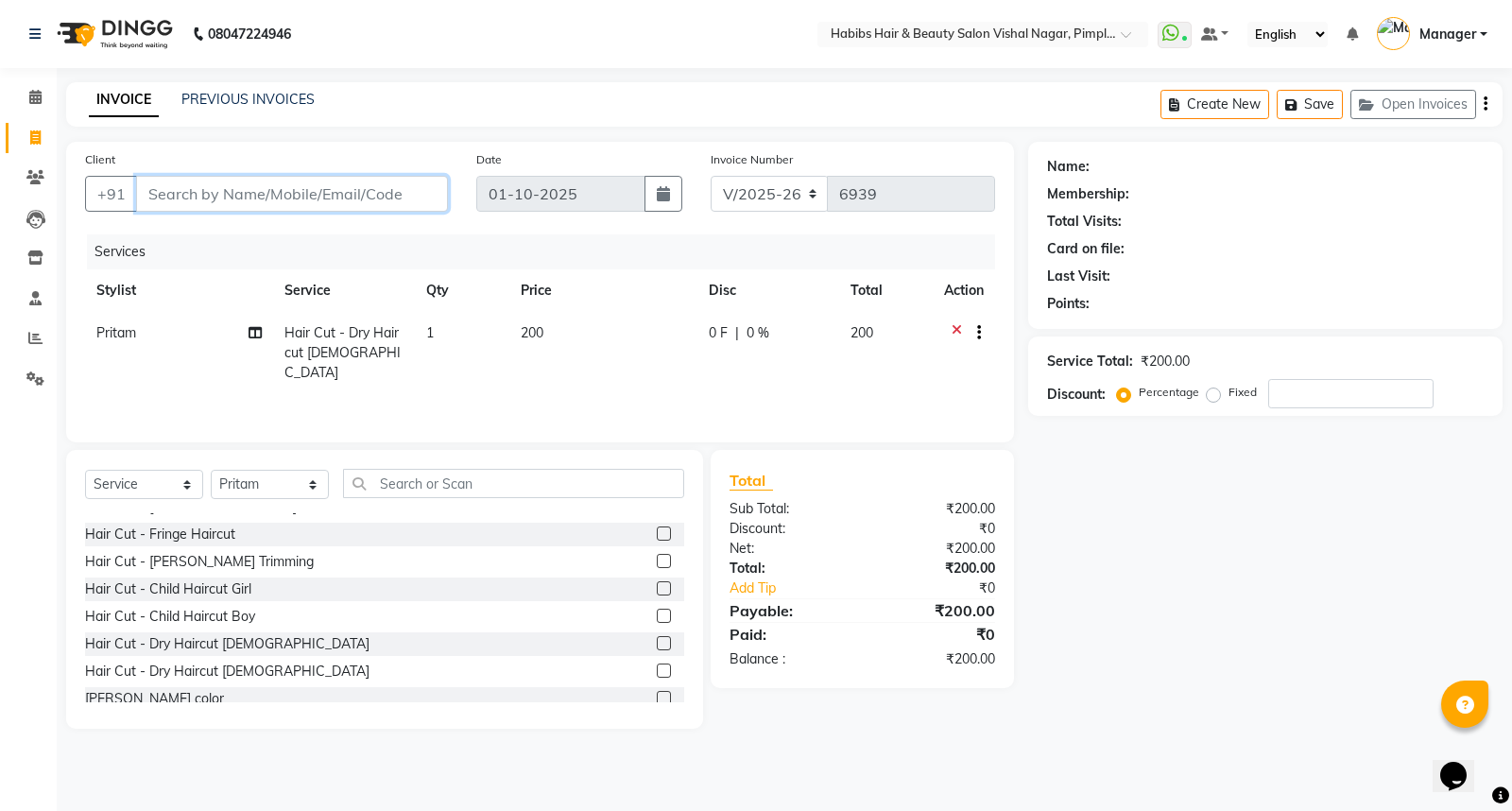
type input "8"
type input "0"
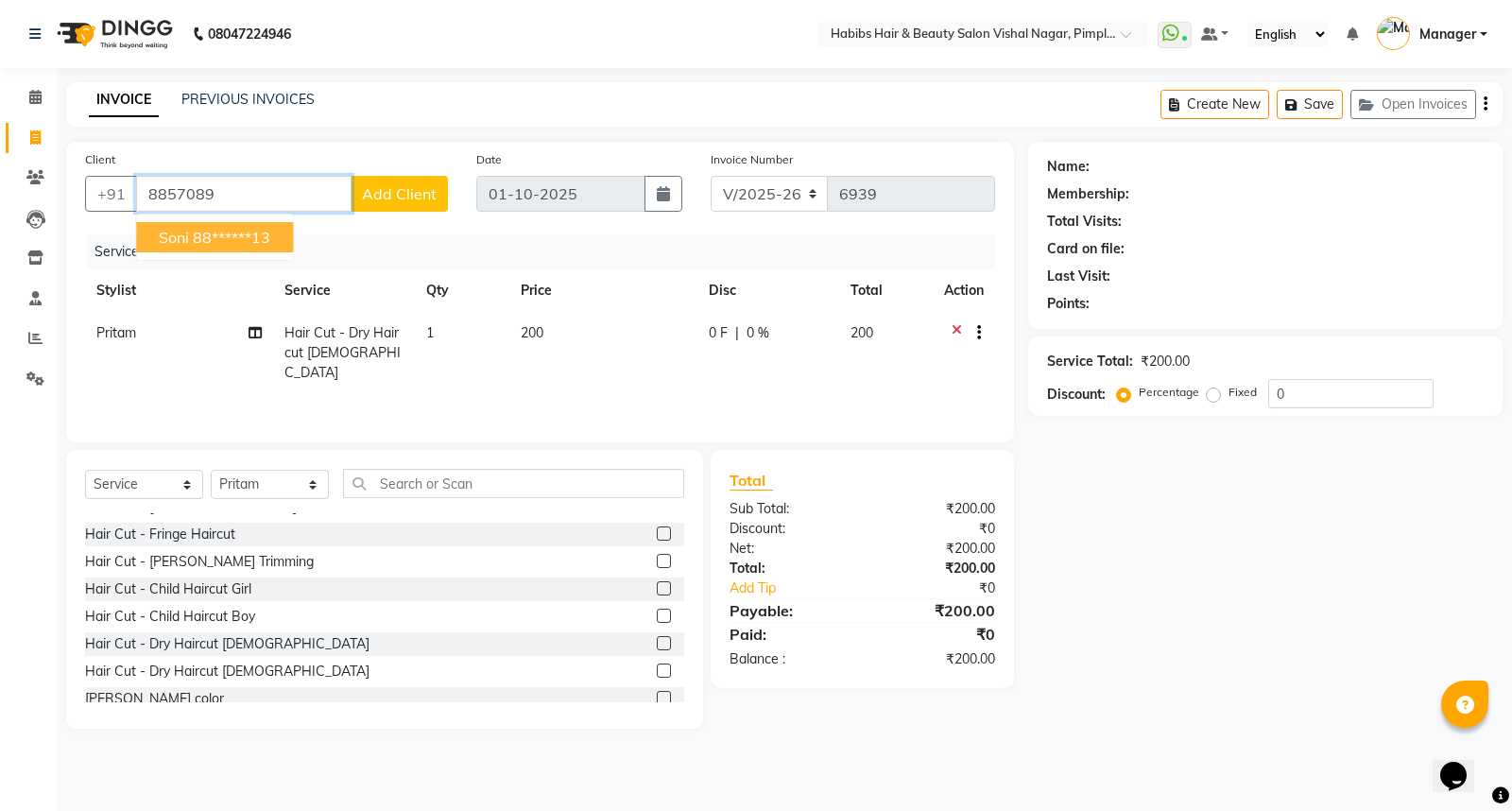
click at [257, 238] on ngb-highlight "88******13" at bounding box center [231, 236] width 78 height 18
type input "88******13"
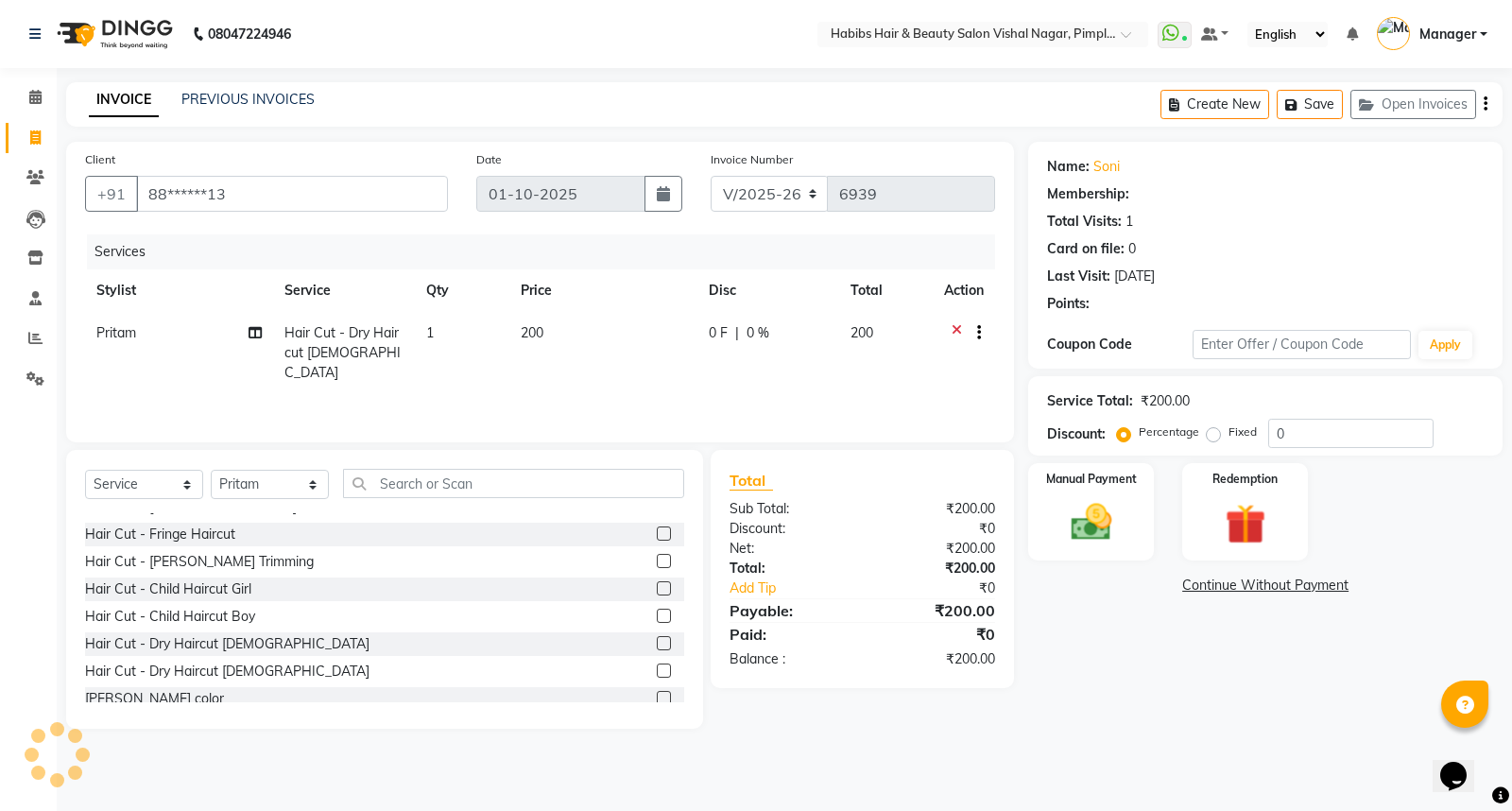
select select "1: Object"
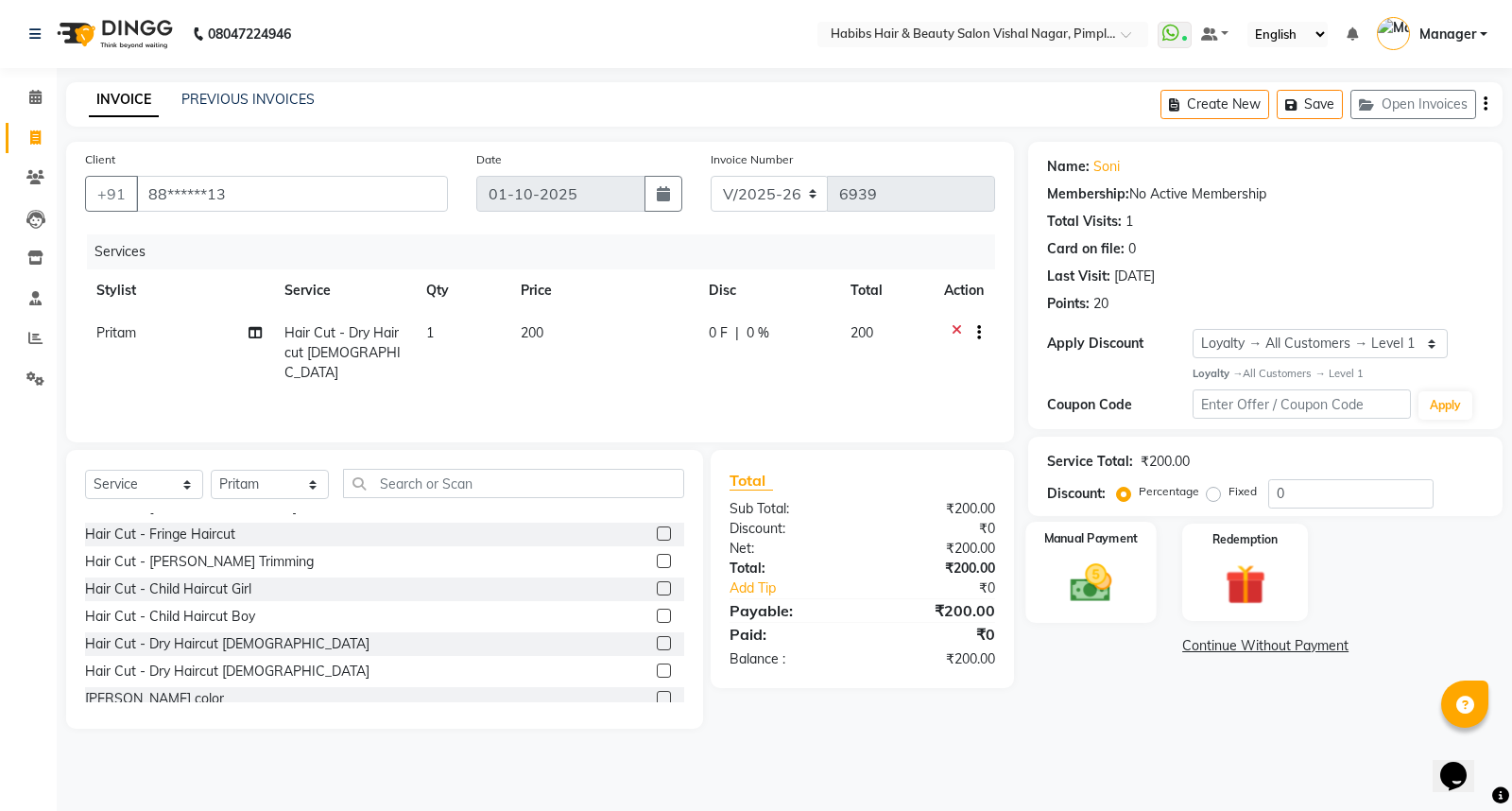
click at [1130, 588] on div "Manual Payment" at bounding box center [1091, 572] width 130 height 101
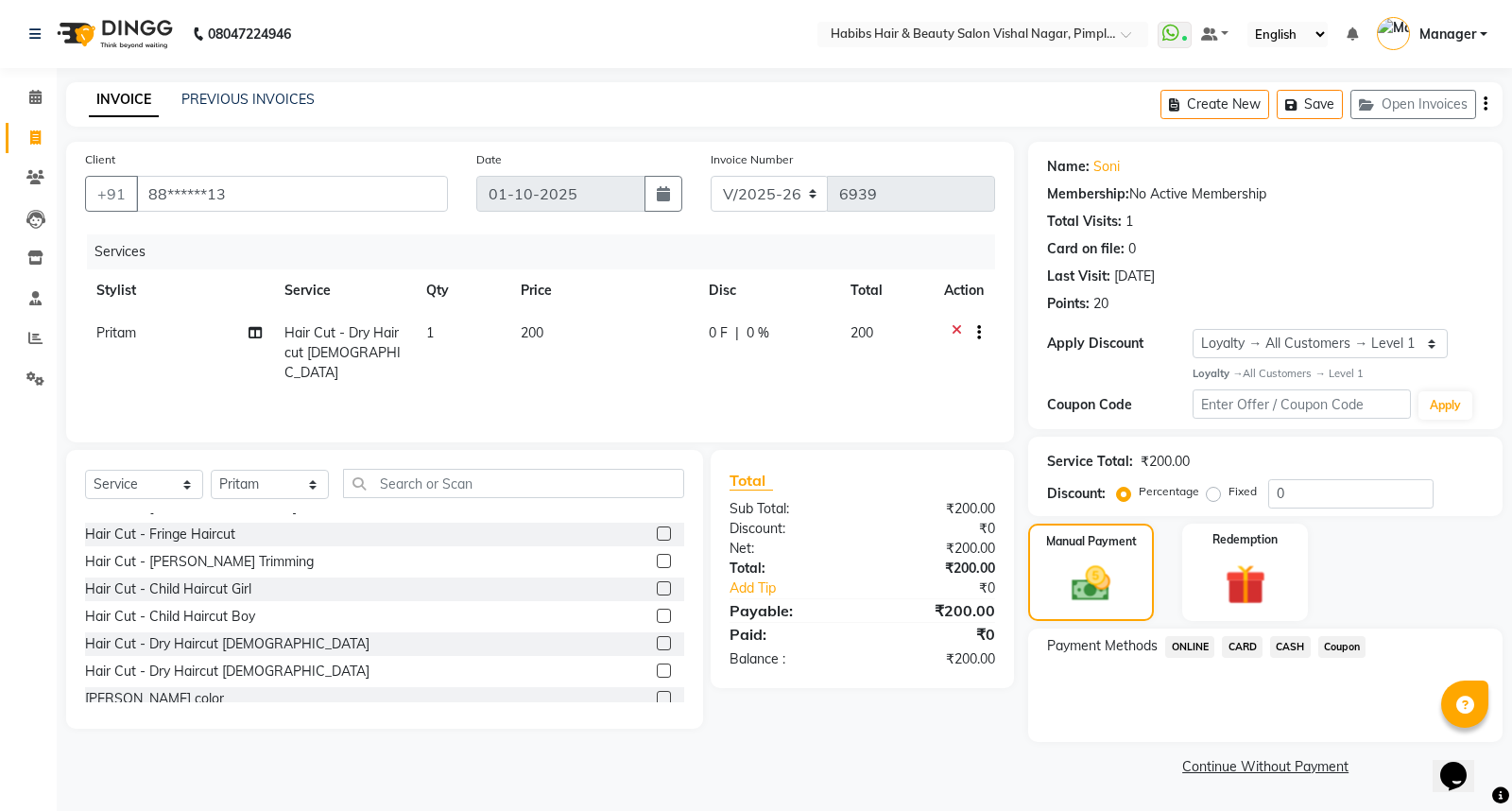
click at [1186, 647] on span "ONLINE" at bounding box center [1189, 647] width 50 height 21
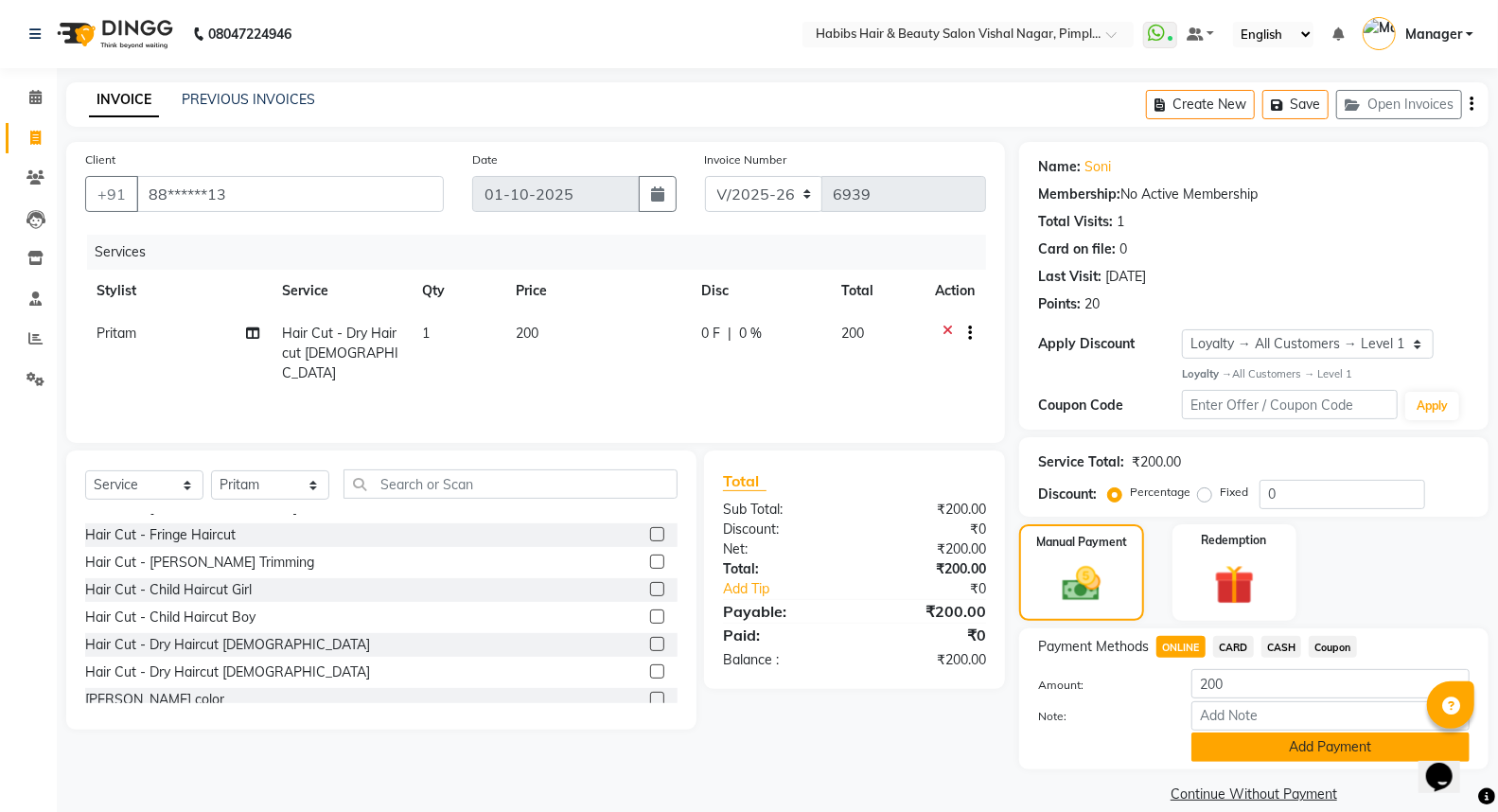
click at [1274, 734] on button "Add Payment" at bounding box center [1331, 747] width 278 height 29
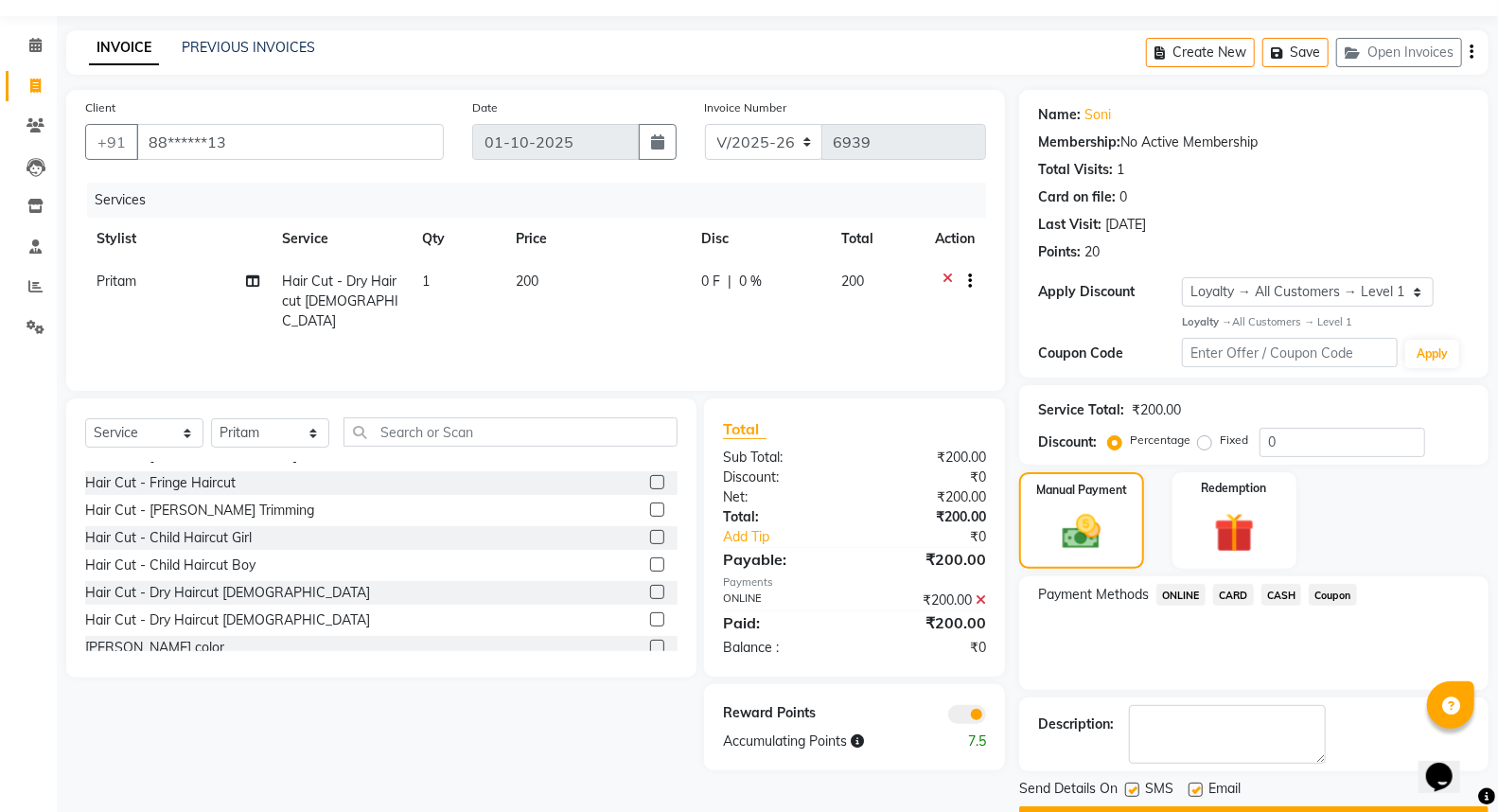
scroll to position [102, 0]
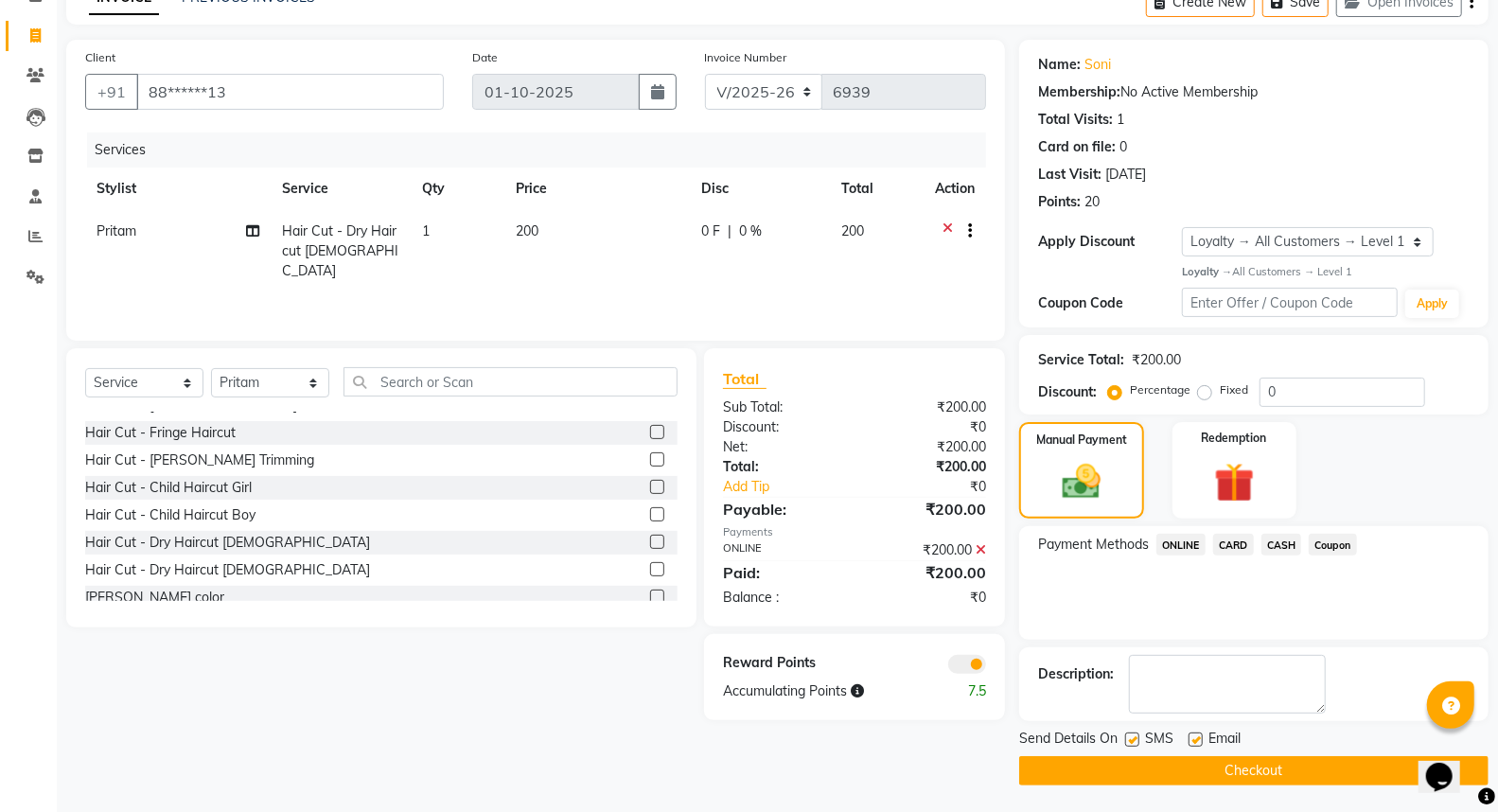
click at [1280, 764] on button "Checkout" at bounding box center [1254, 770] width 469 height 29
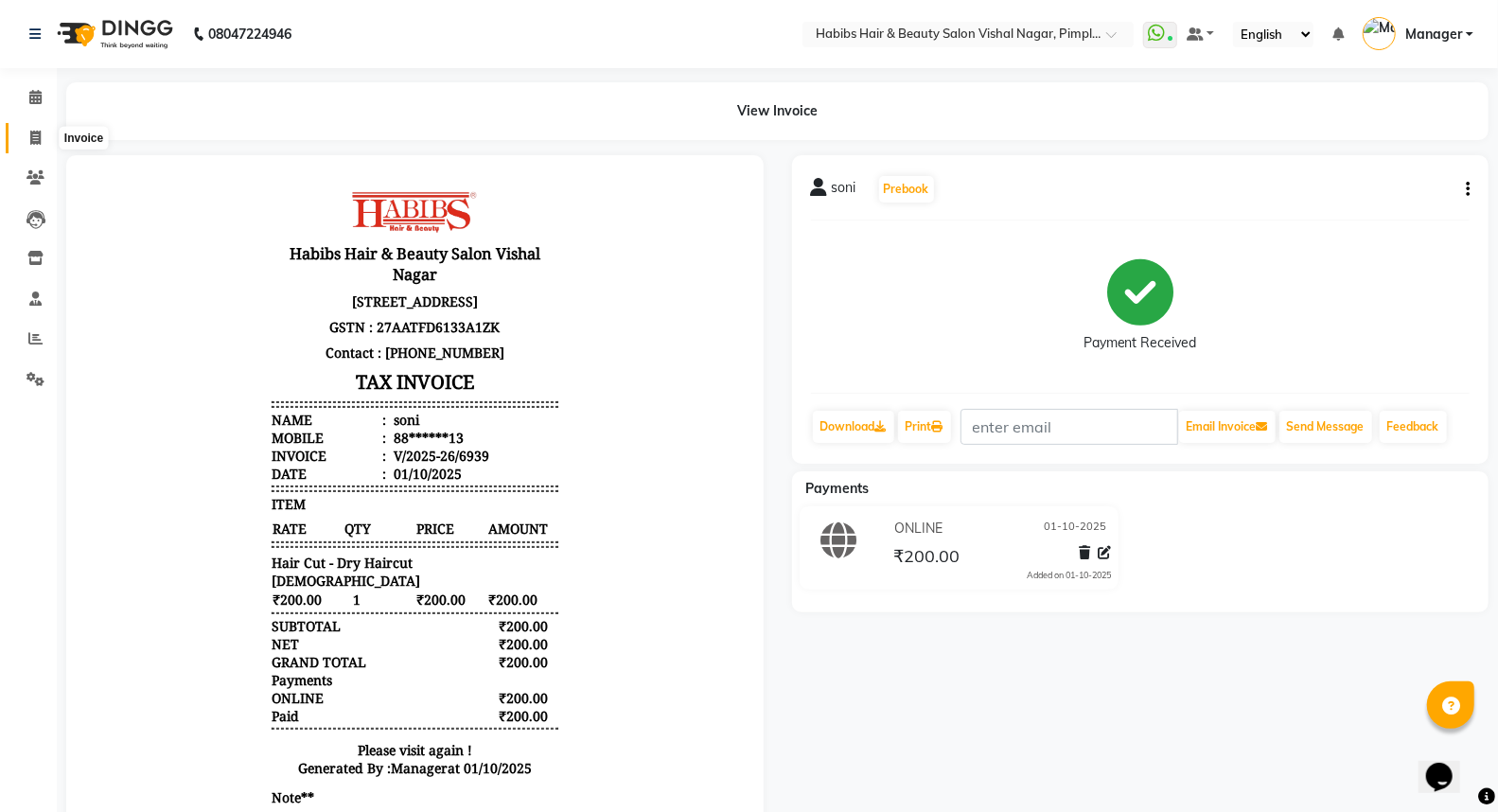
click at [33, 135] on icon at bounding box center [35, 137] width 11 height 15
select select "5725"
select select "service"
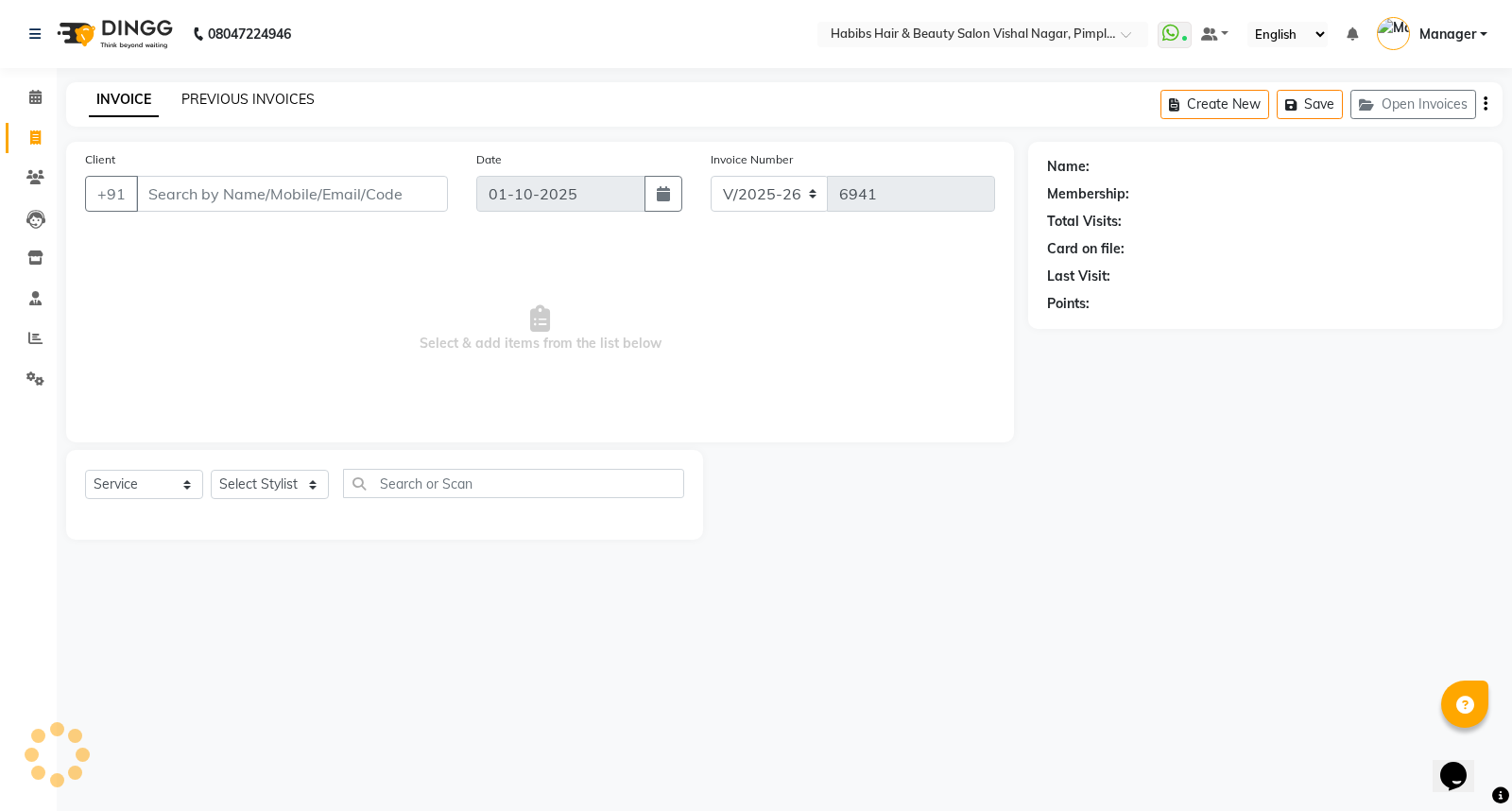
click at [259, 97] on link "PREVIOUS INVOICES" at bounding box center [248, 99] width 133 height 17
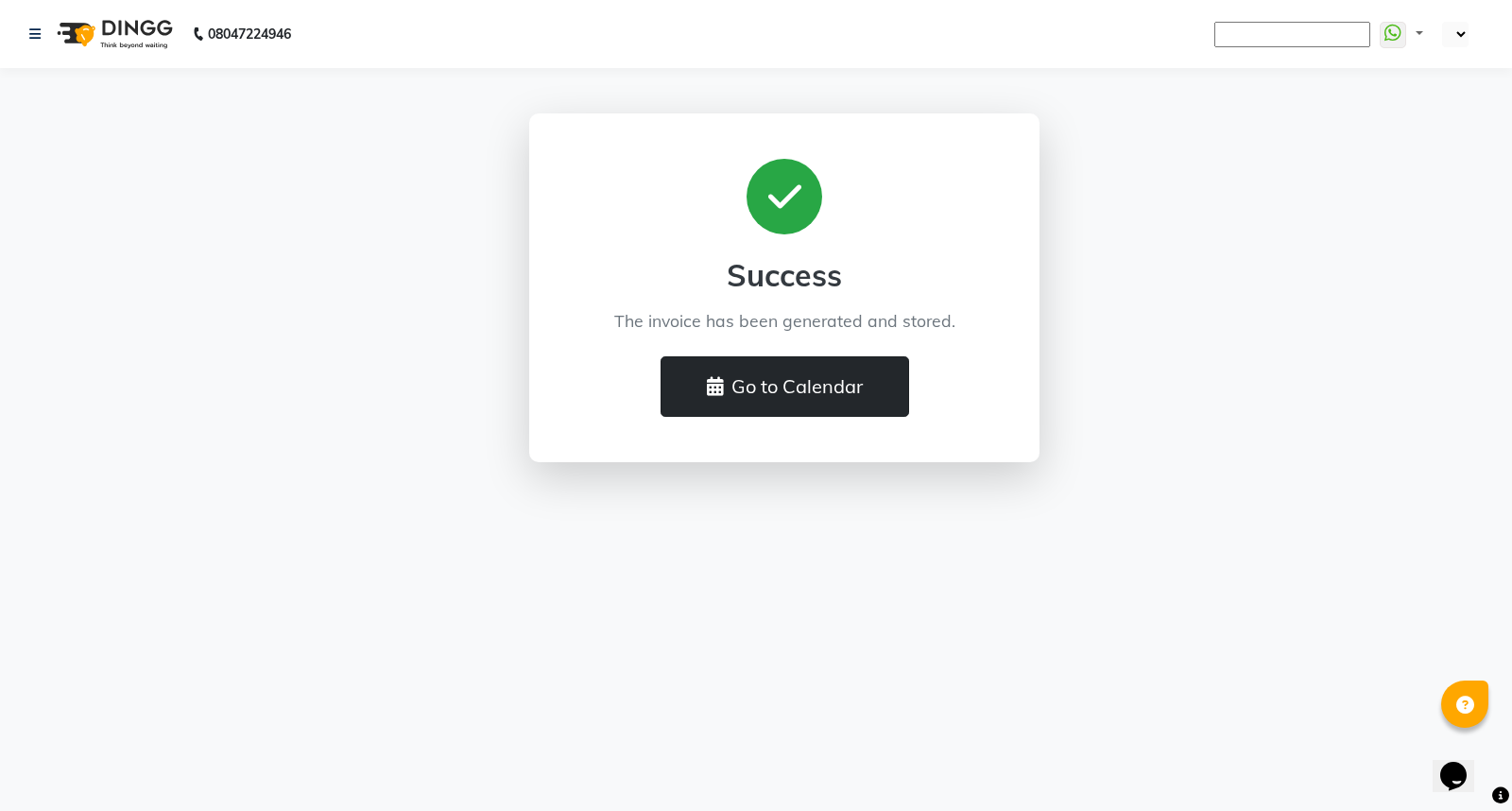
click at [752, 382] on button "Go to Calendar" at bounding box center [785, 387] width 249 height 60
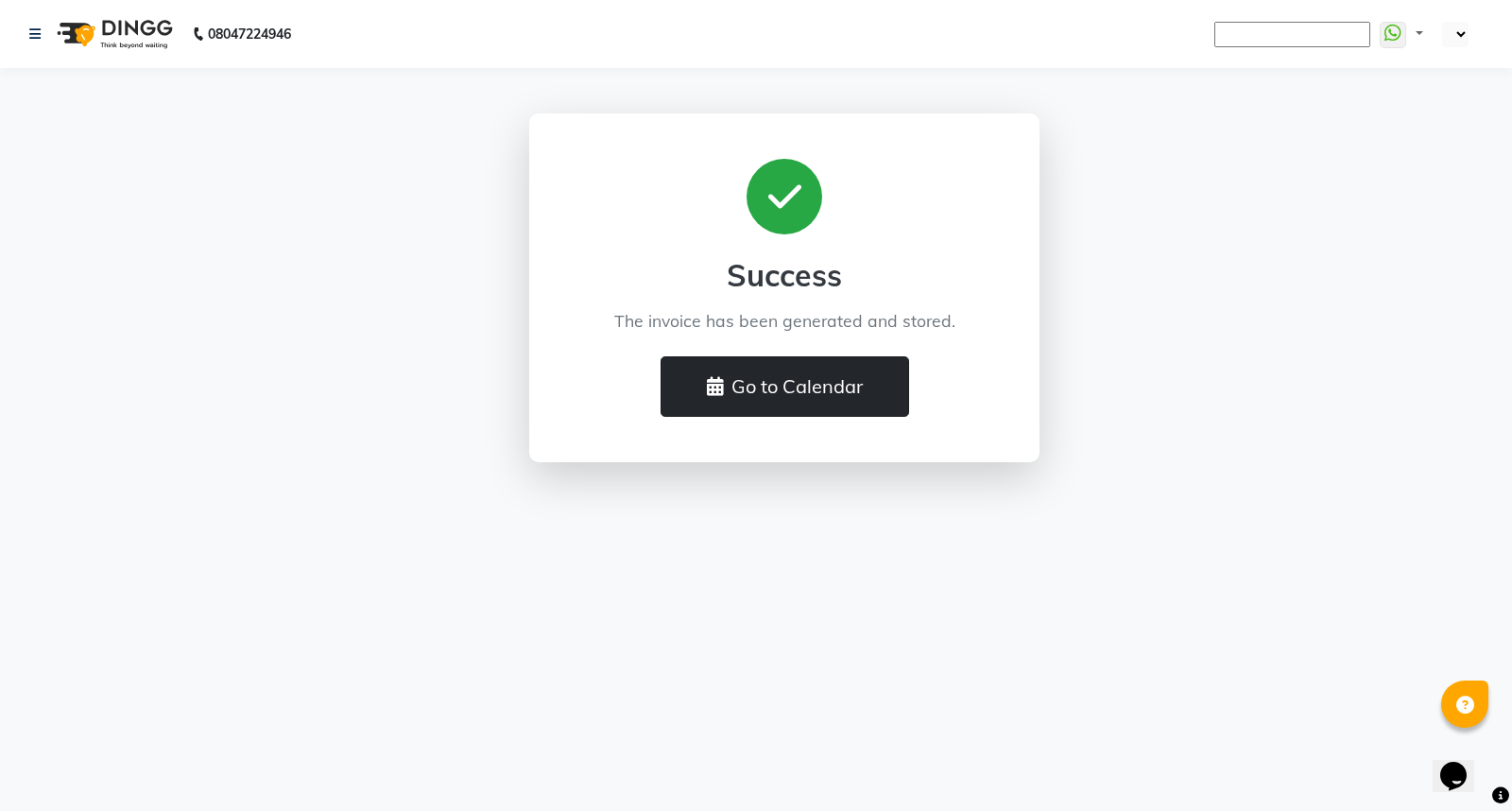
click at [752, 382] on button "Go to Calendar" at bounding box center [785, 387] width 249 height 60
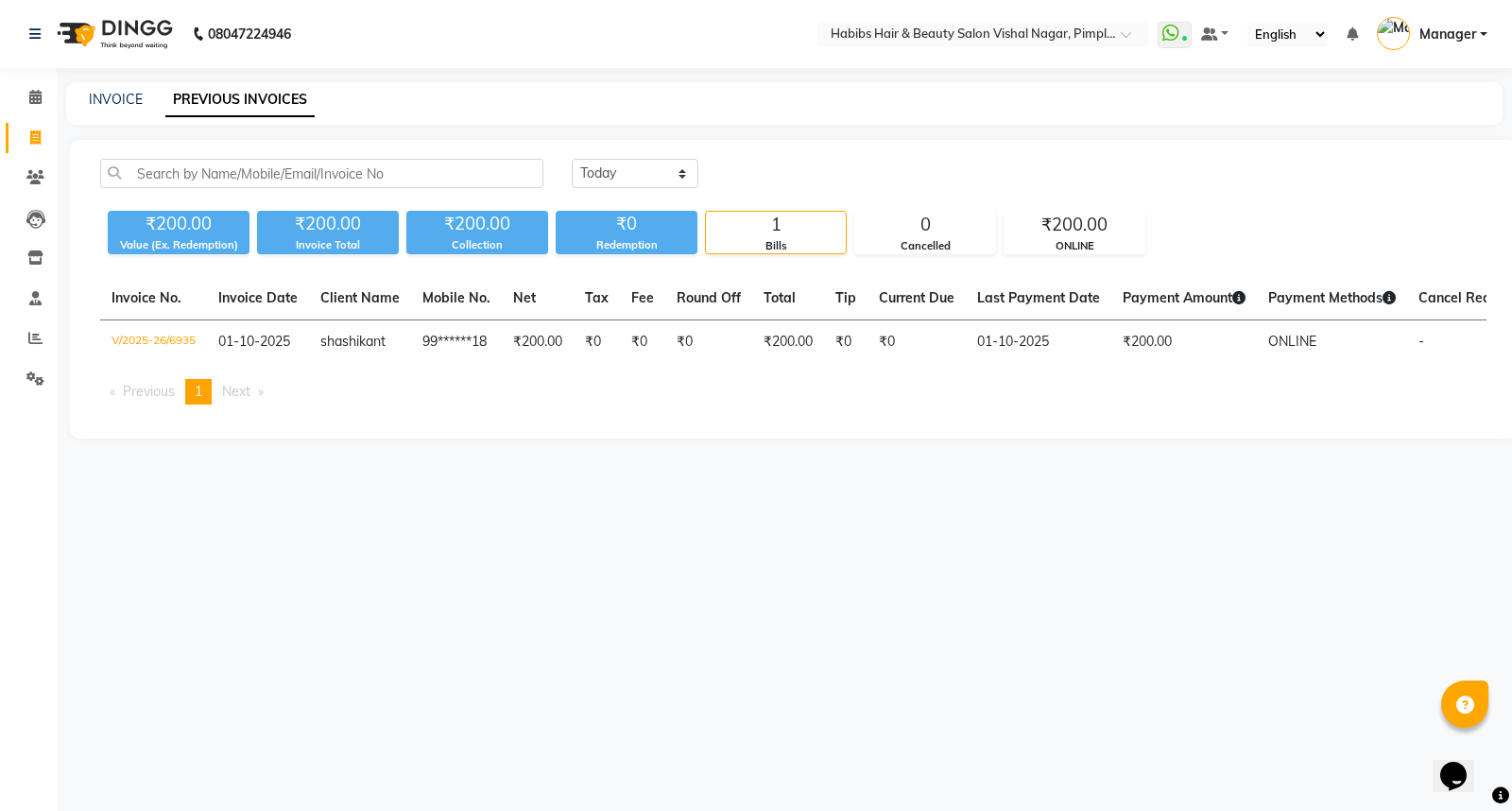
click at [618, 165] on select "[DATE] [DATE] Custom Range" at bounding box center [635, 173] width 126 height 29
select select "[DATE]"
click at [571, 158] on select "[DATE] [DATE] Custom Range" at bounding box center [635, 173] width 126 height 29
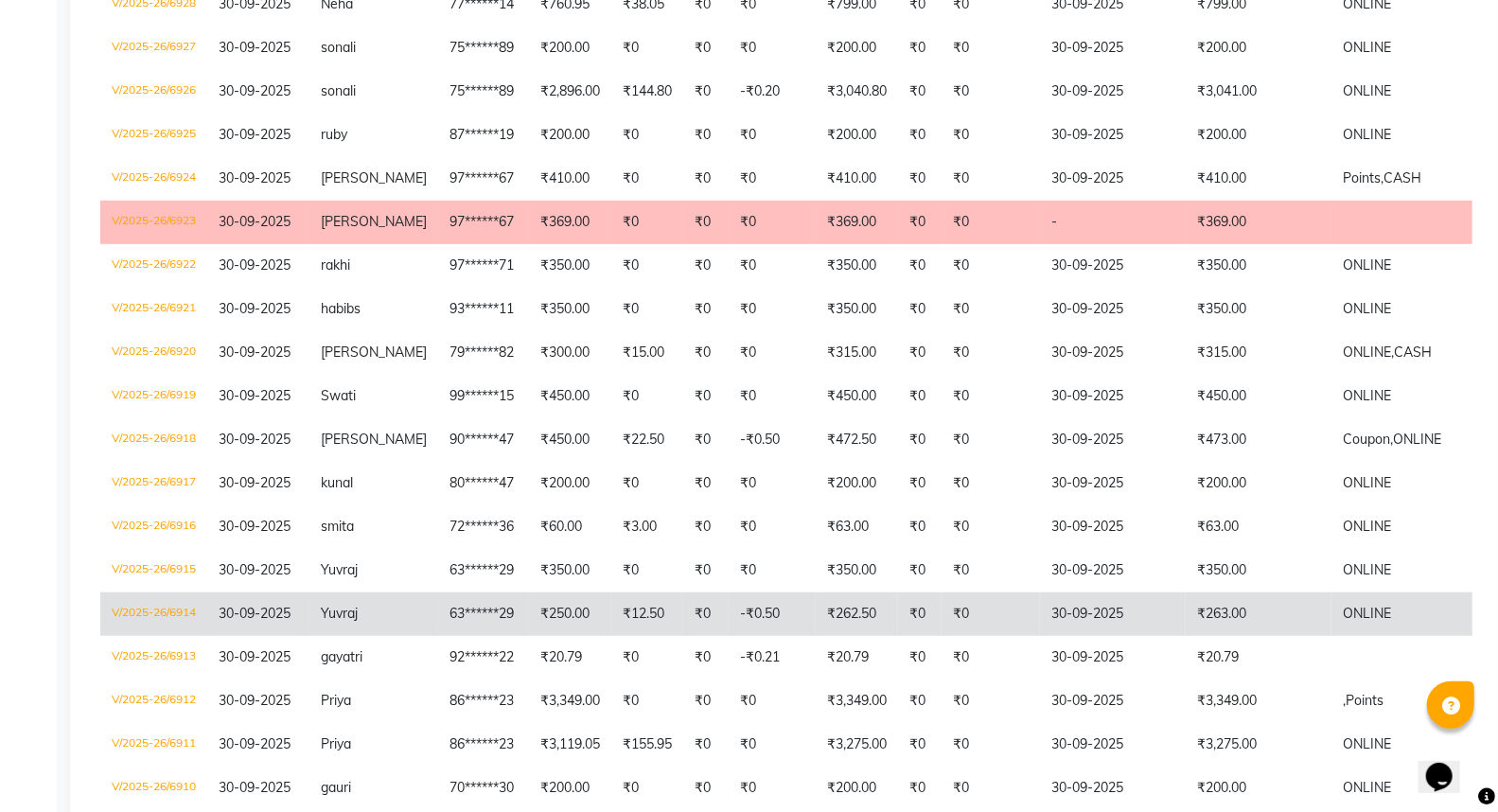
scroll to position [735, 0]
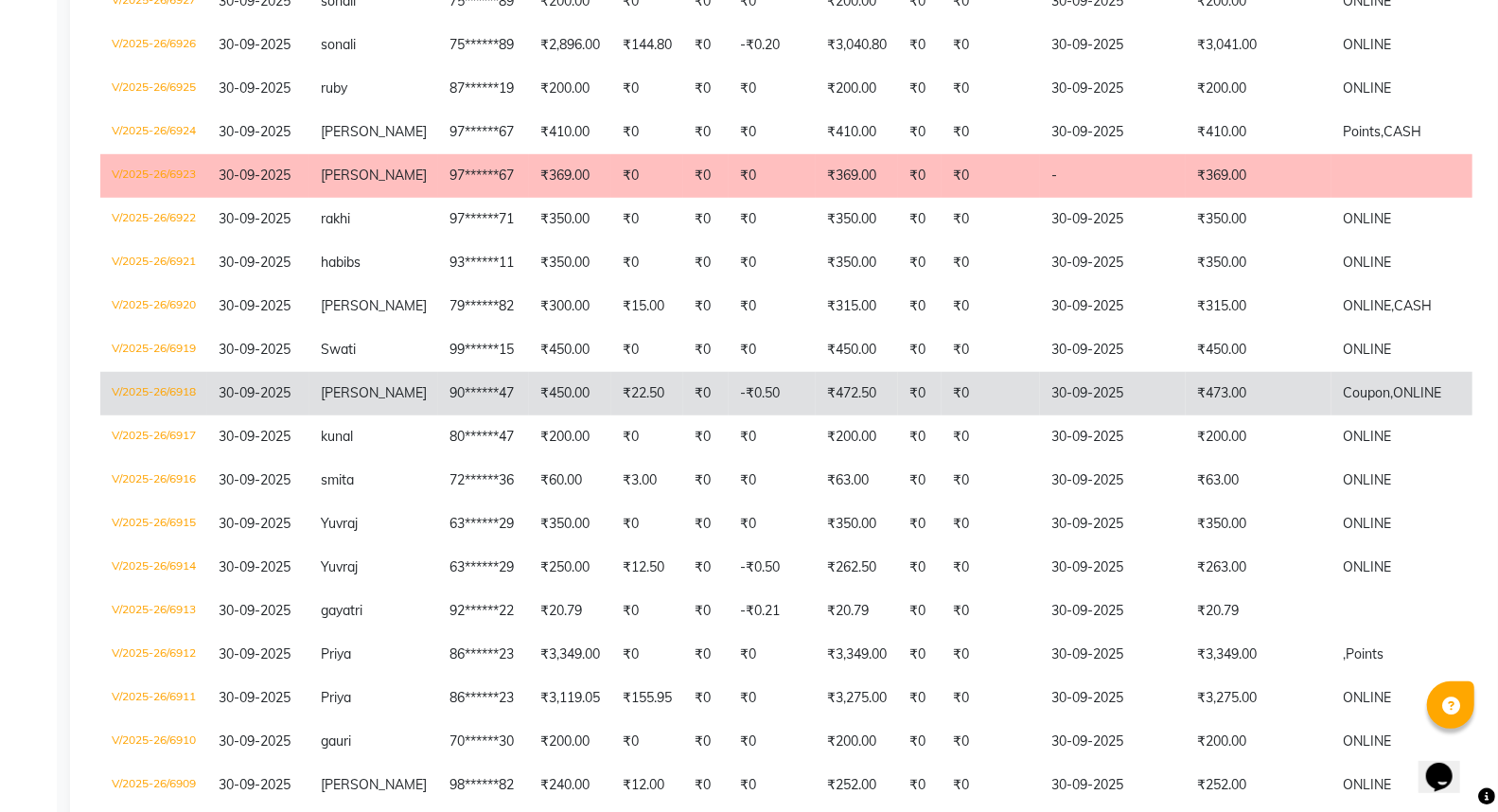
click at [767, 371] on td "-₹0.50" at bounding box center [771, 393] width 87 height 44
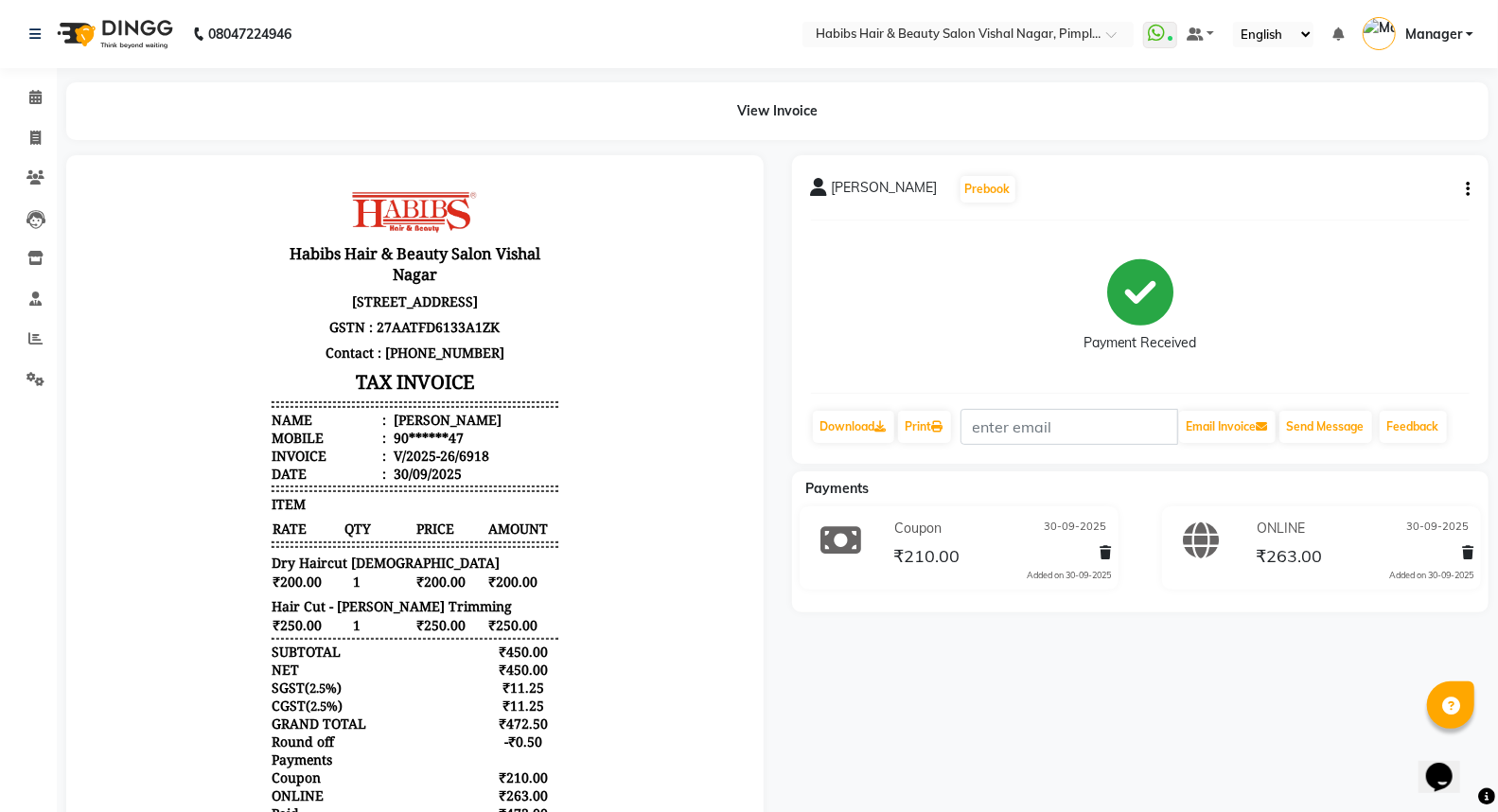
click at [1468, 190] on icon "button" at bounding box center [1468, 190] width 4 height 1
click at [1401, 222] on div "Edit Invoice" at bounding box center [1373, 225] width 129 height 23
select select "service"
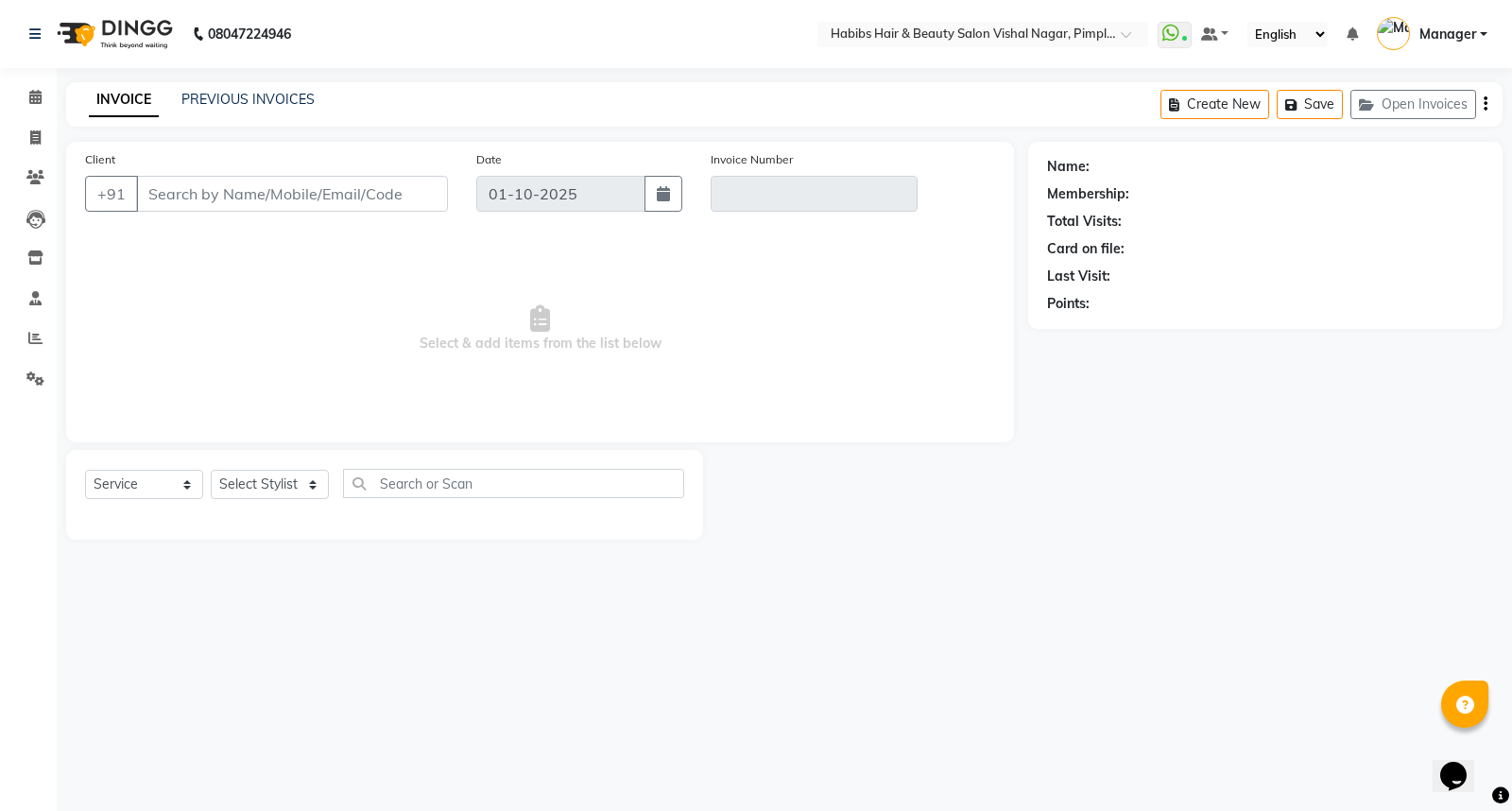
type input "90******47"
type input "V/2025-26/6918"
type input "30-09-2025"
select select "select"
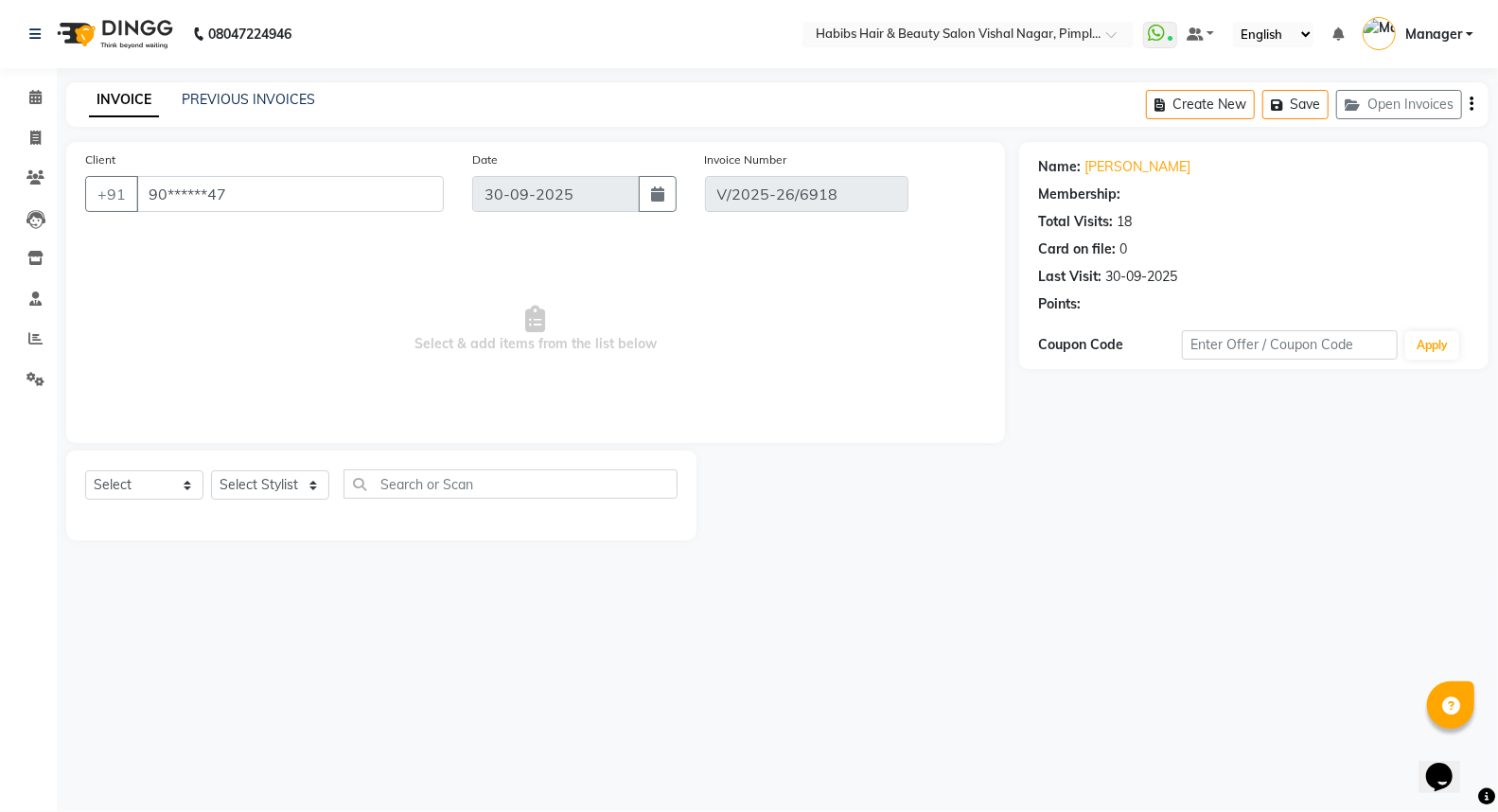
select select "1: Object"
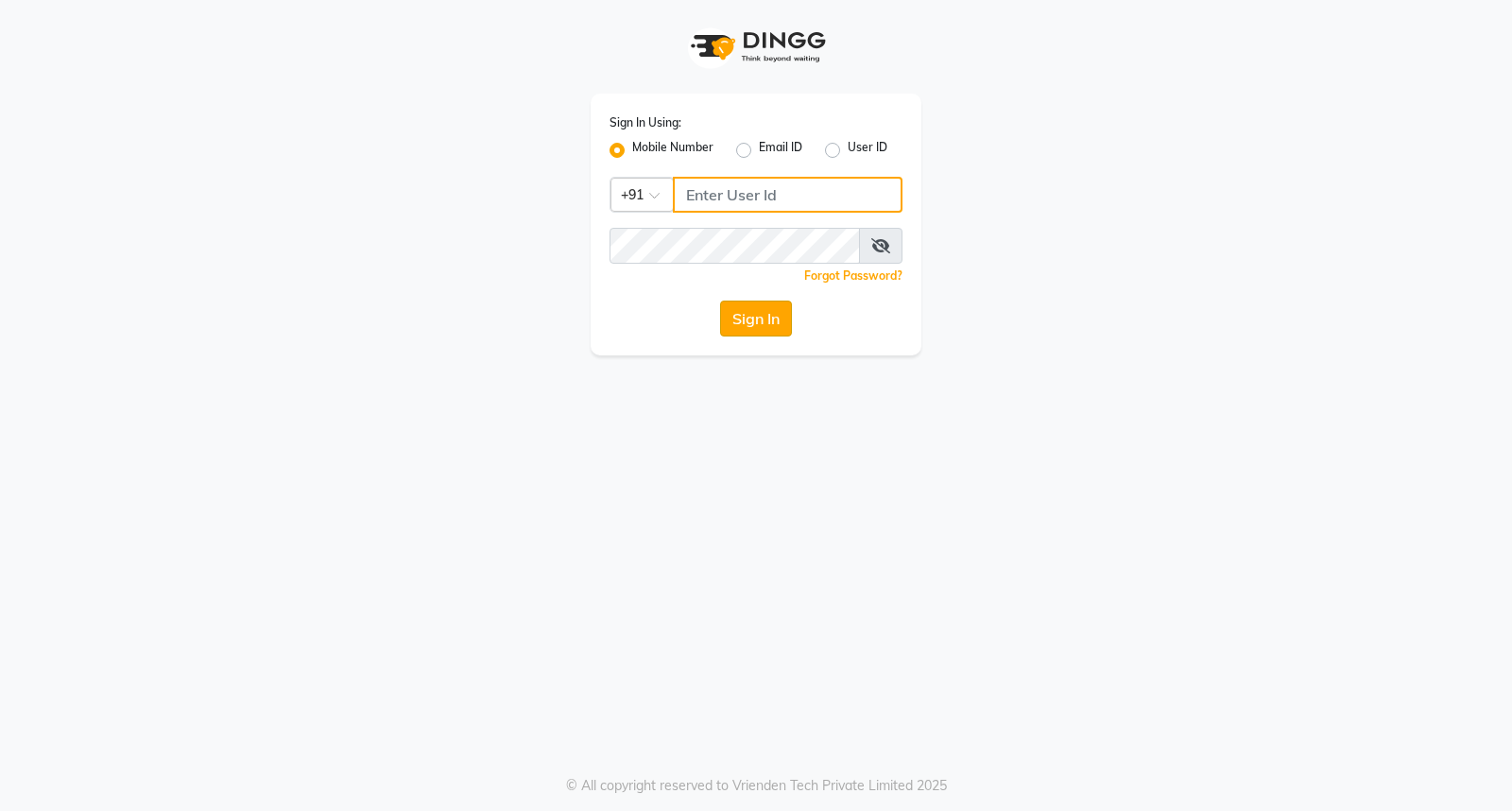
type input "7350066066"
click at [753, 317] on button "Sign In" at bounding box center [756, 318] width 72 height 36
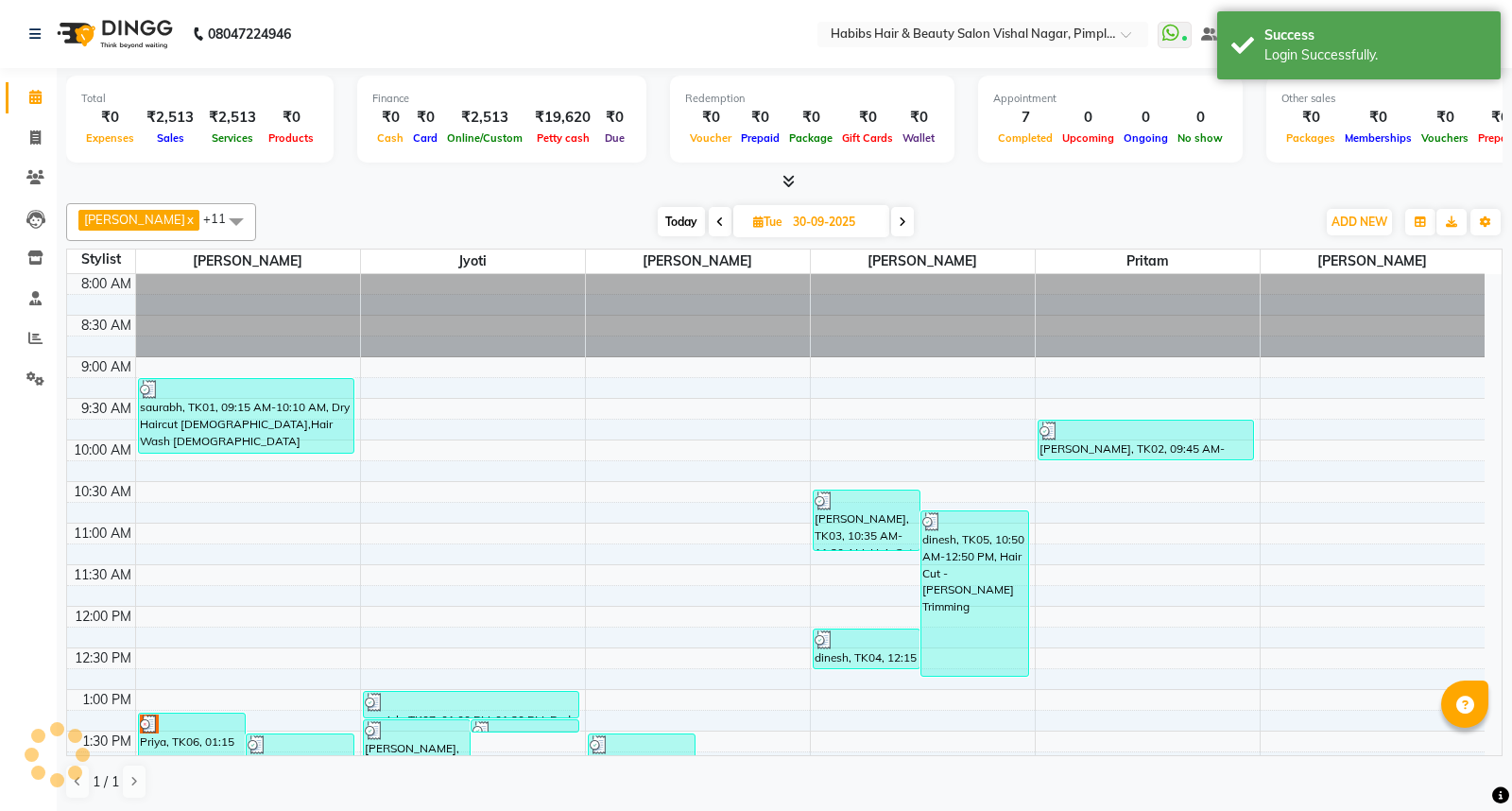
select select "en"
click at [44, 379] on span at bounding box center [35, 379] width 33 height 21
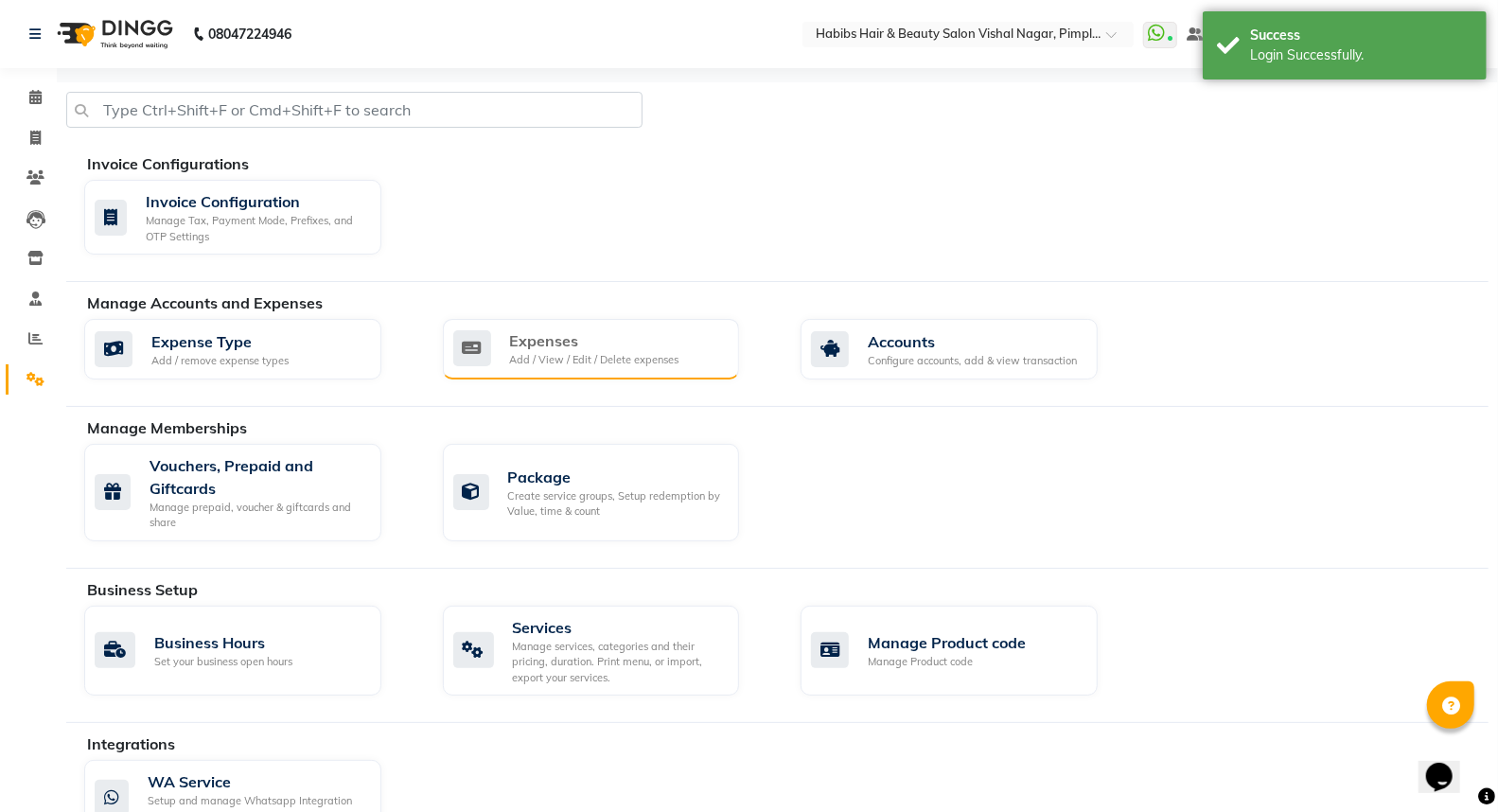
click at [525, 341] on div "Expenses" at bounding box center [594, 339] width 169 height 22
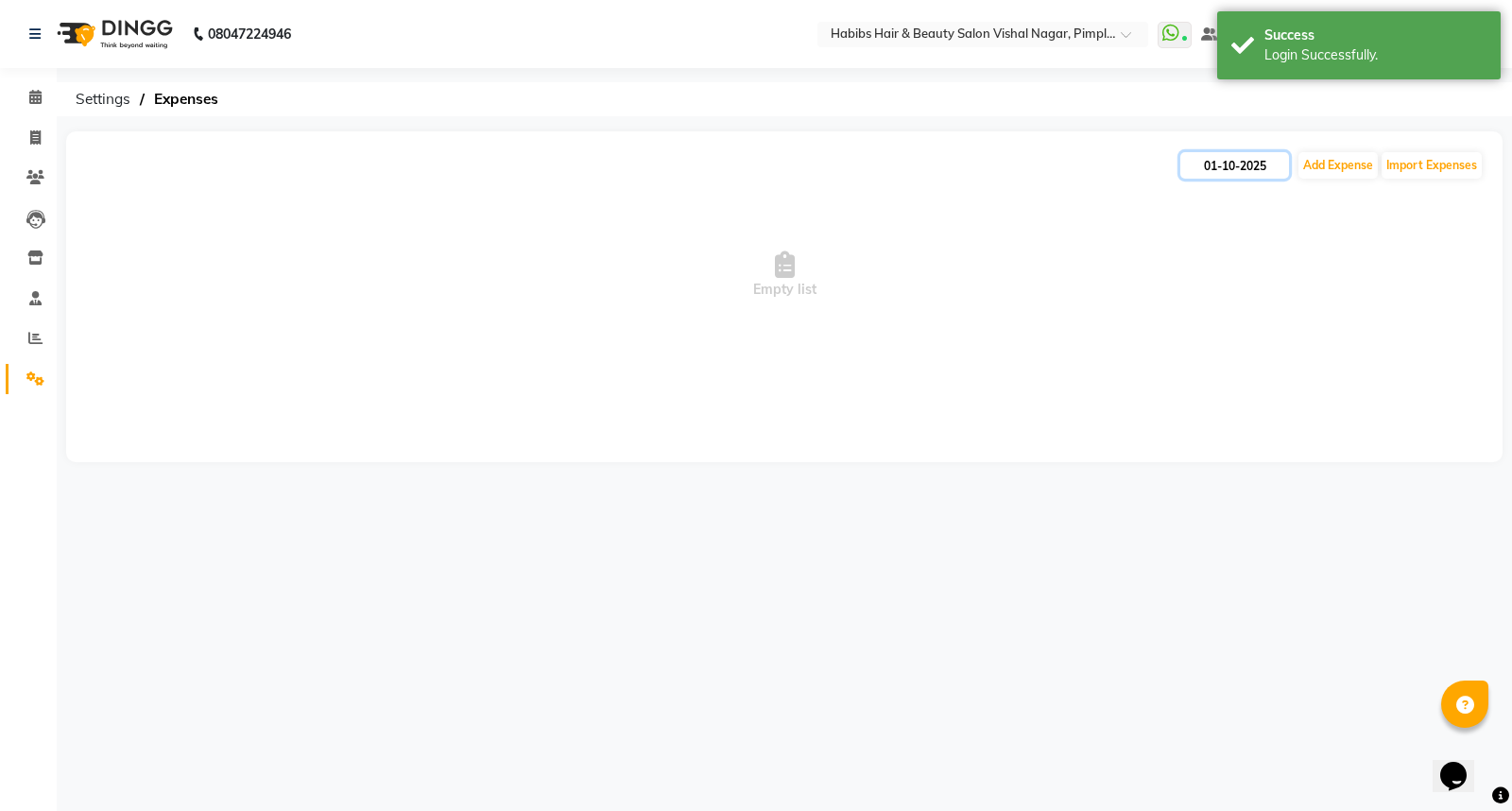
click at [1214, 163] on input "01-10-2025" at bounding box center [1235, 165] width 109 height 26
select select "10"
select select "2025"
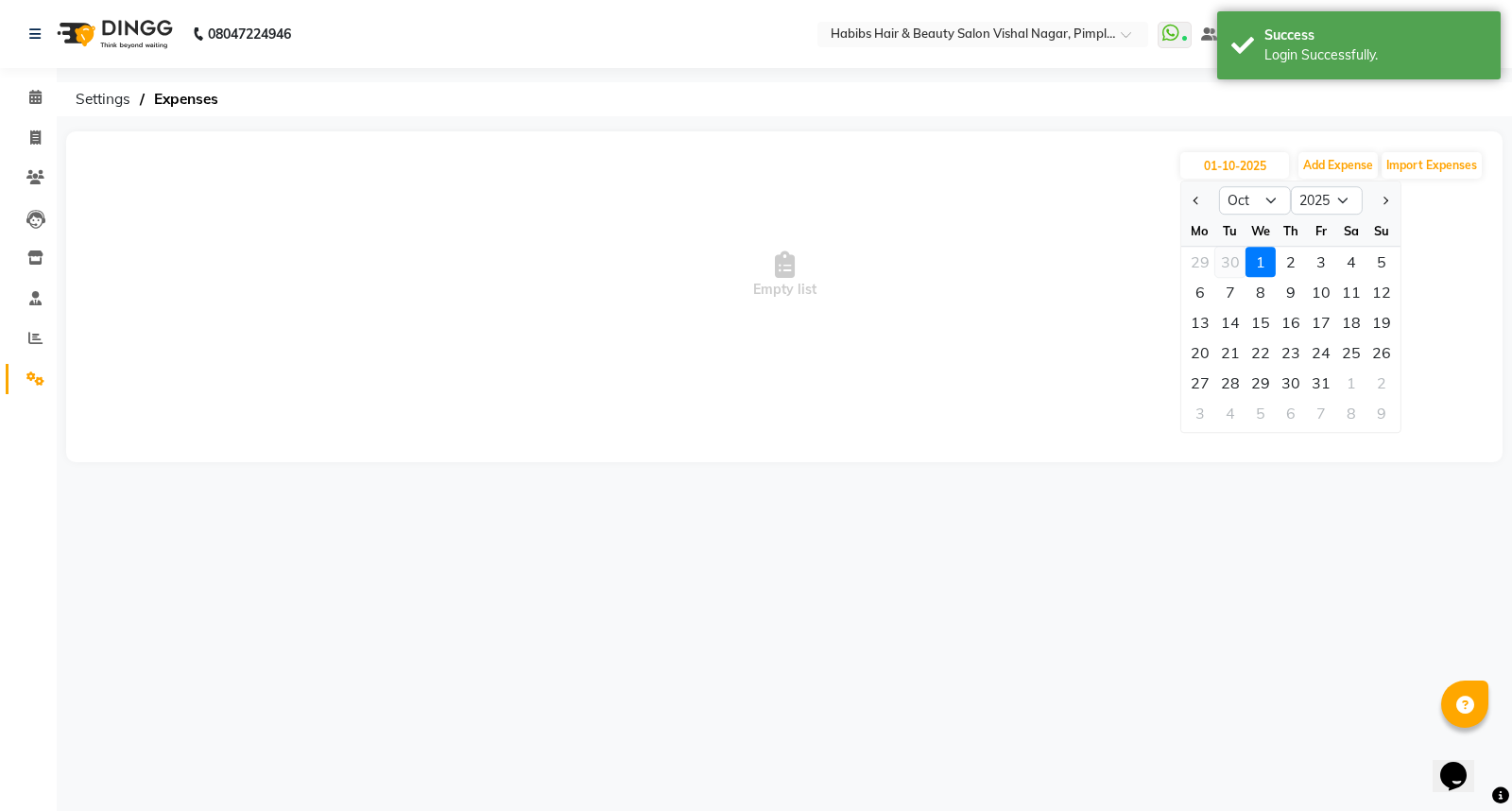
click at [1234, 258] on div "30" at bounding box center [1230, 261] width 30 height 30
type input "30-09-2025"
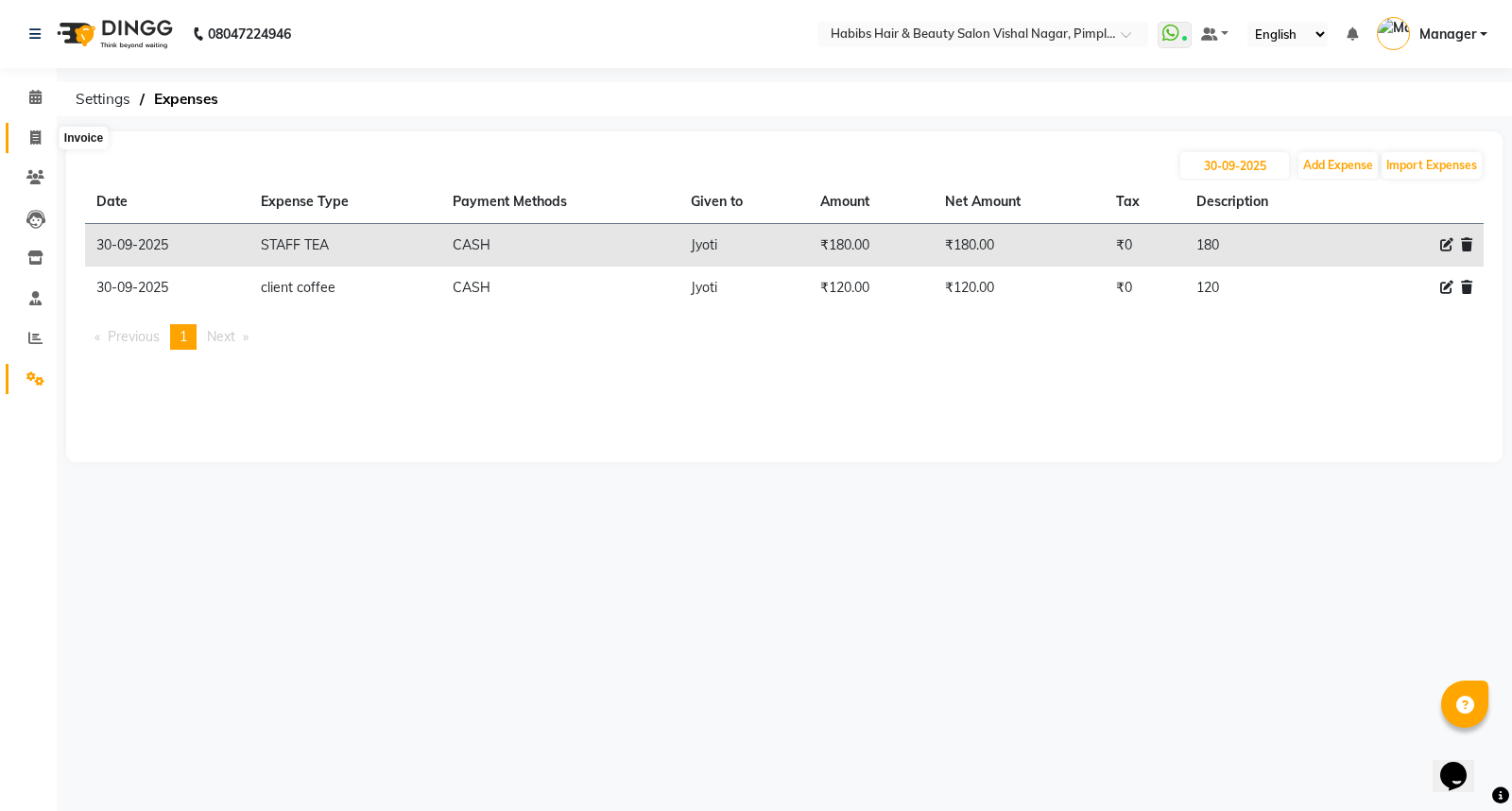
click at [34, 136] on icon at bounding box center [35, 137] width 11 height 15
select select "5725"
select select "service"
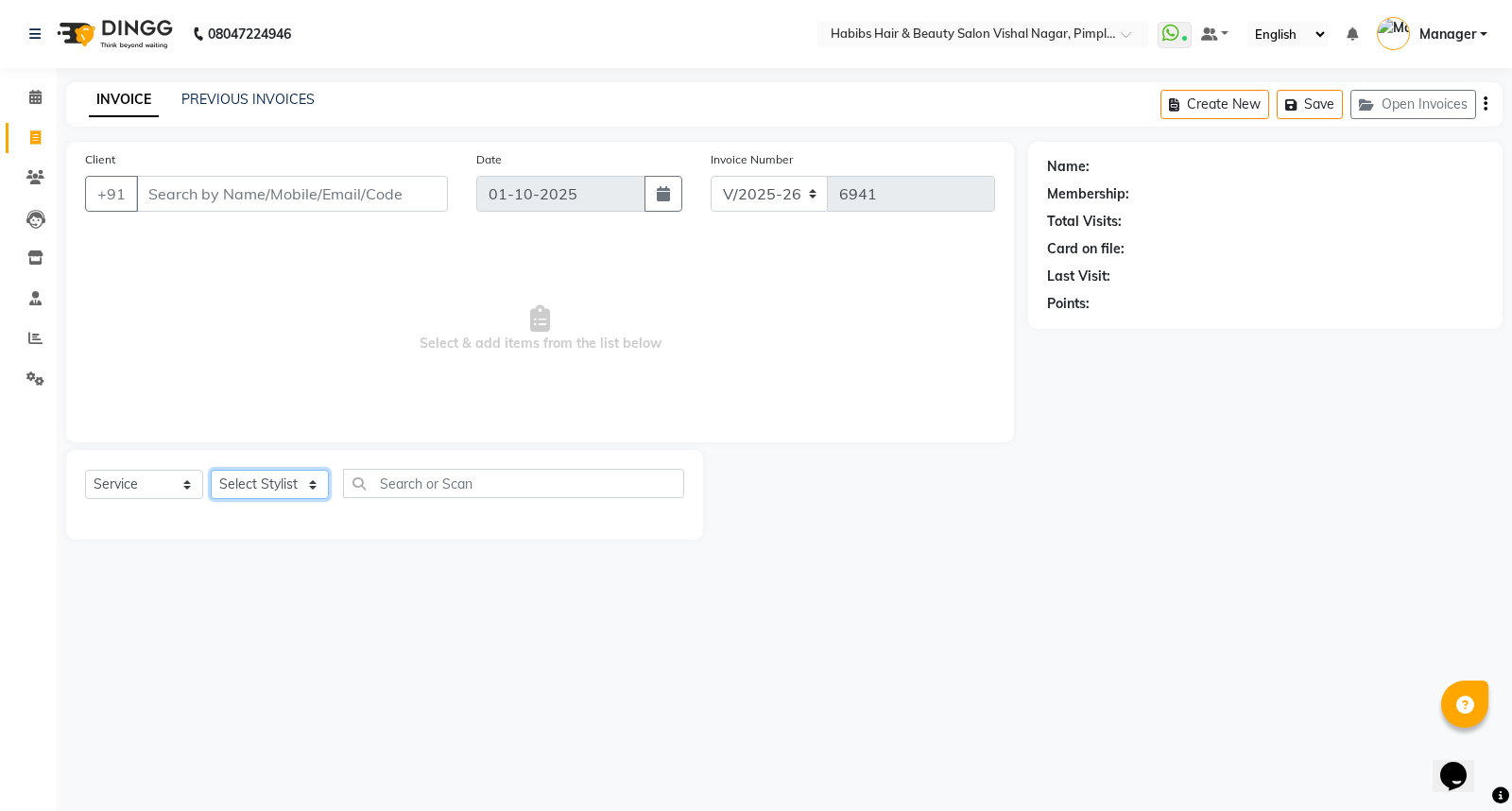
click at [258, 488] on select "Select Stylist [PERSON_NAME] [PERSON_NAME] [PERSON_NAME] Manager [PERSON_NAME] …" at bounding box center [270, 484] width 119 height 29
select select "93362"
click at [211, 470] on select "Select Stylist [PERSON_NAME] [PERSON_NAME] [PERSON_NAME] Manager [PERSON_NAME] …" at bounding box center [270, 484] width 119 height 29
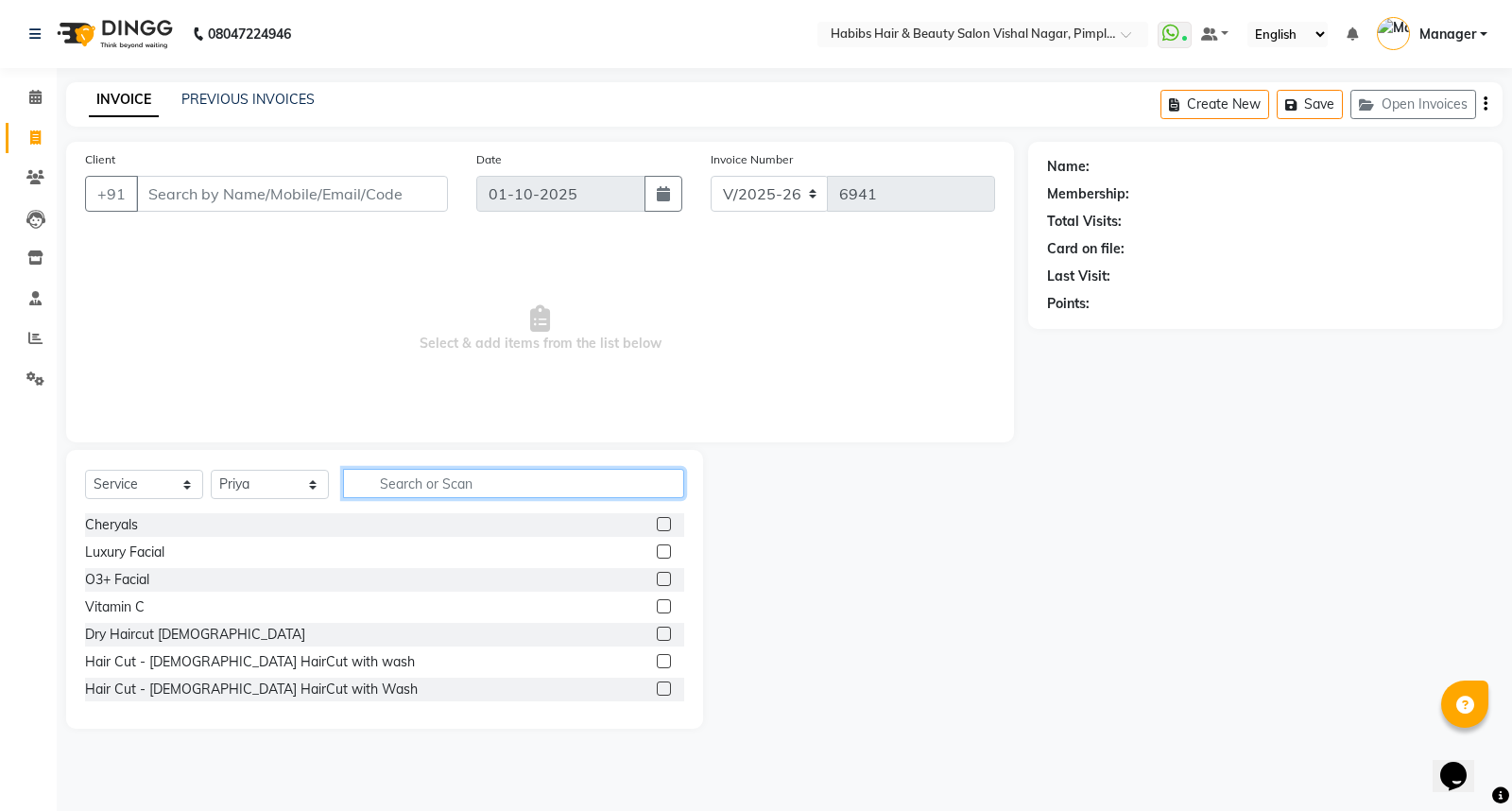
click at [434, 480] on input "text" at bounding box center [513, 483] width 341 height 29
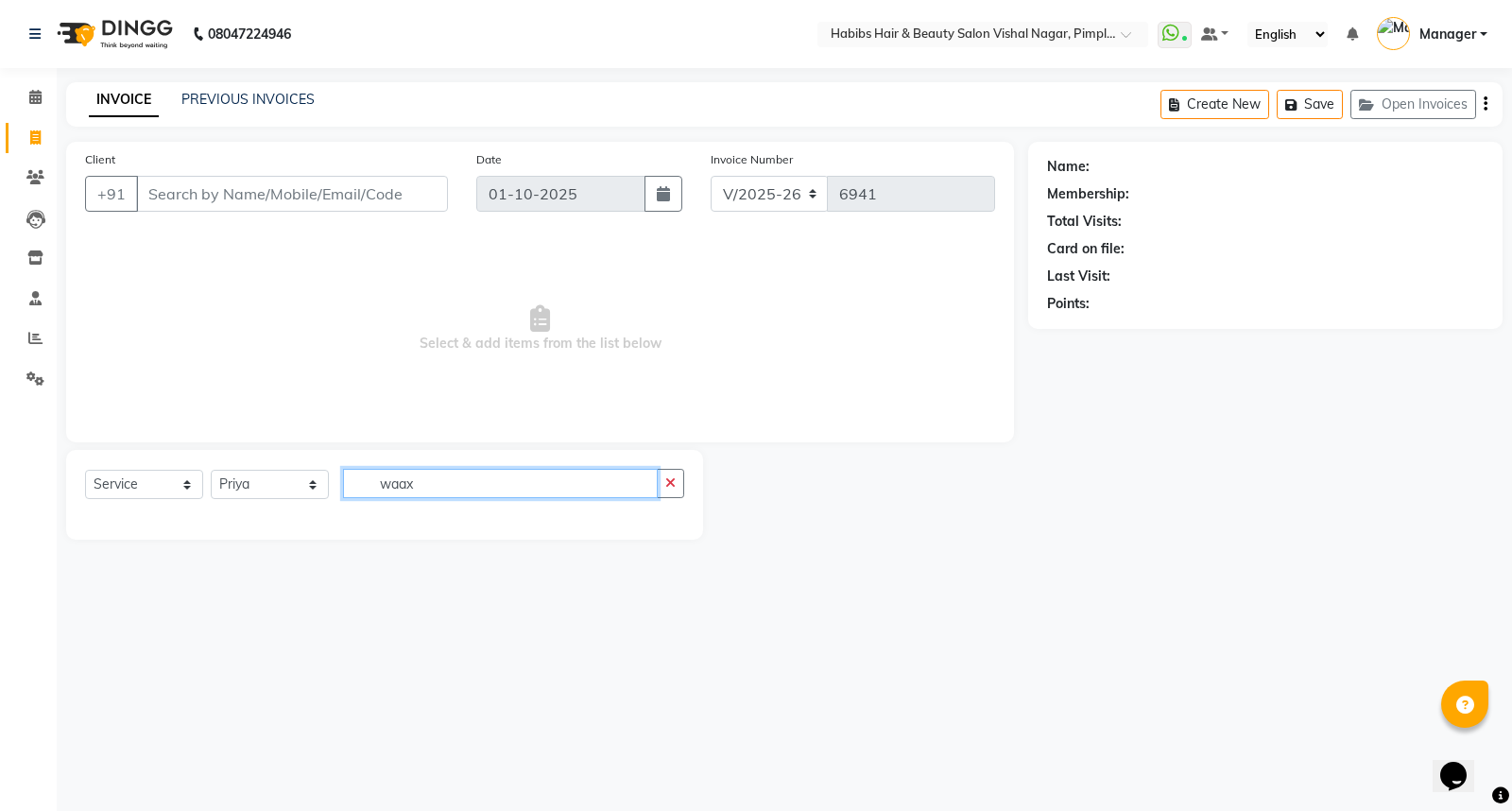
click at [434, 480] on input "waax" at bounding box center [500, 483] width 315 height 29
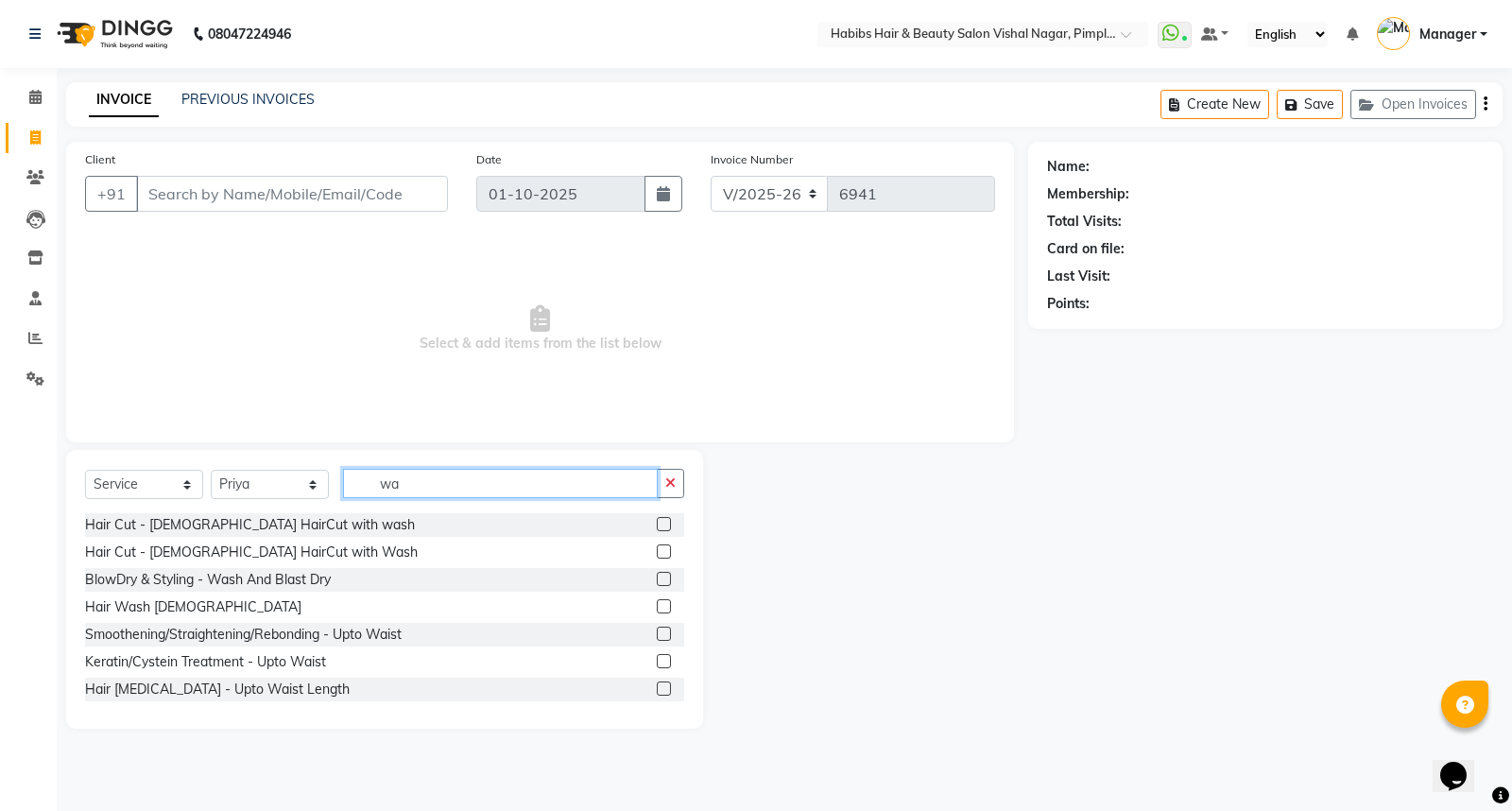
type input "w"
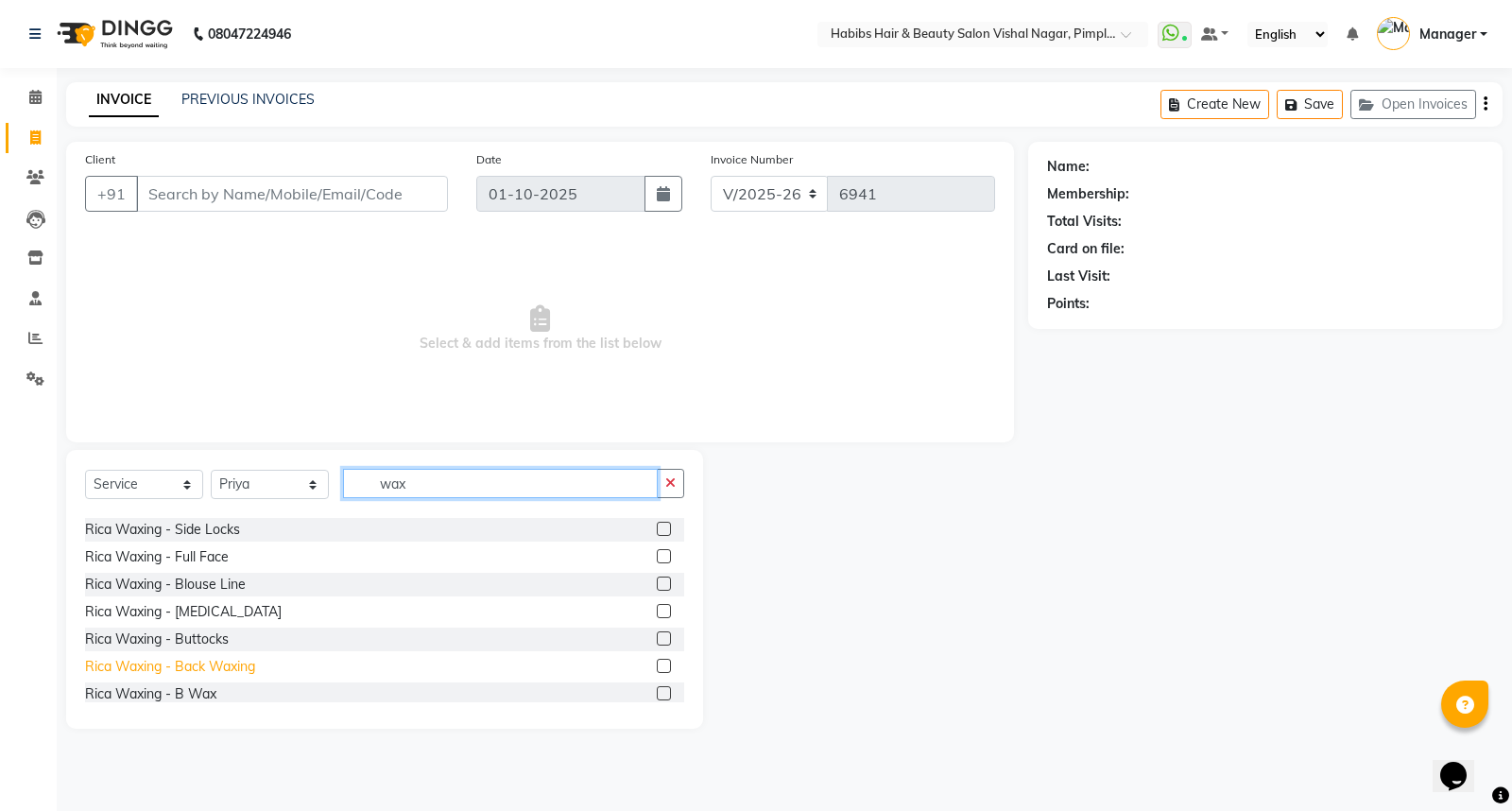
scroll to position [210, 0]
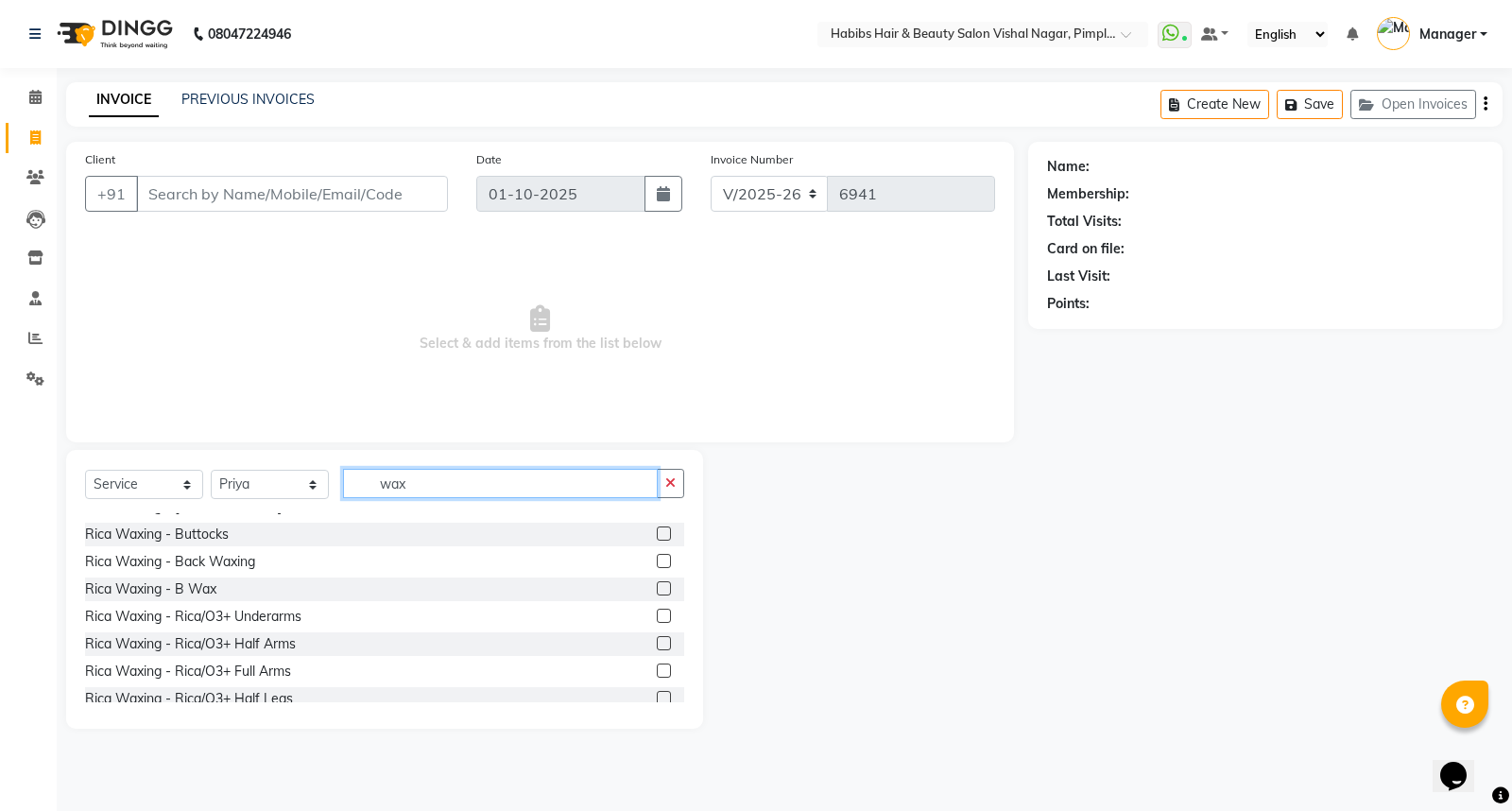
type input "wax"
click at [657, 644] on label at bounding box center [664, 643] width 15 height 15
click at [657, 644] on input "checkbox" at bounding box center [663, 644] width 13 height 13
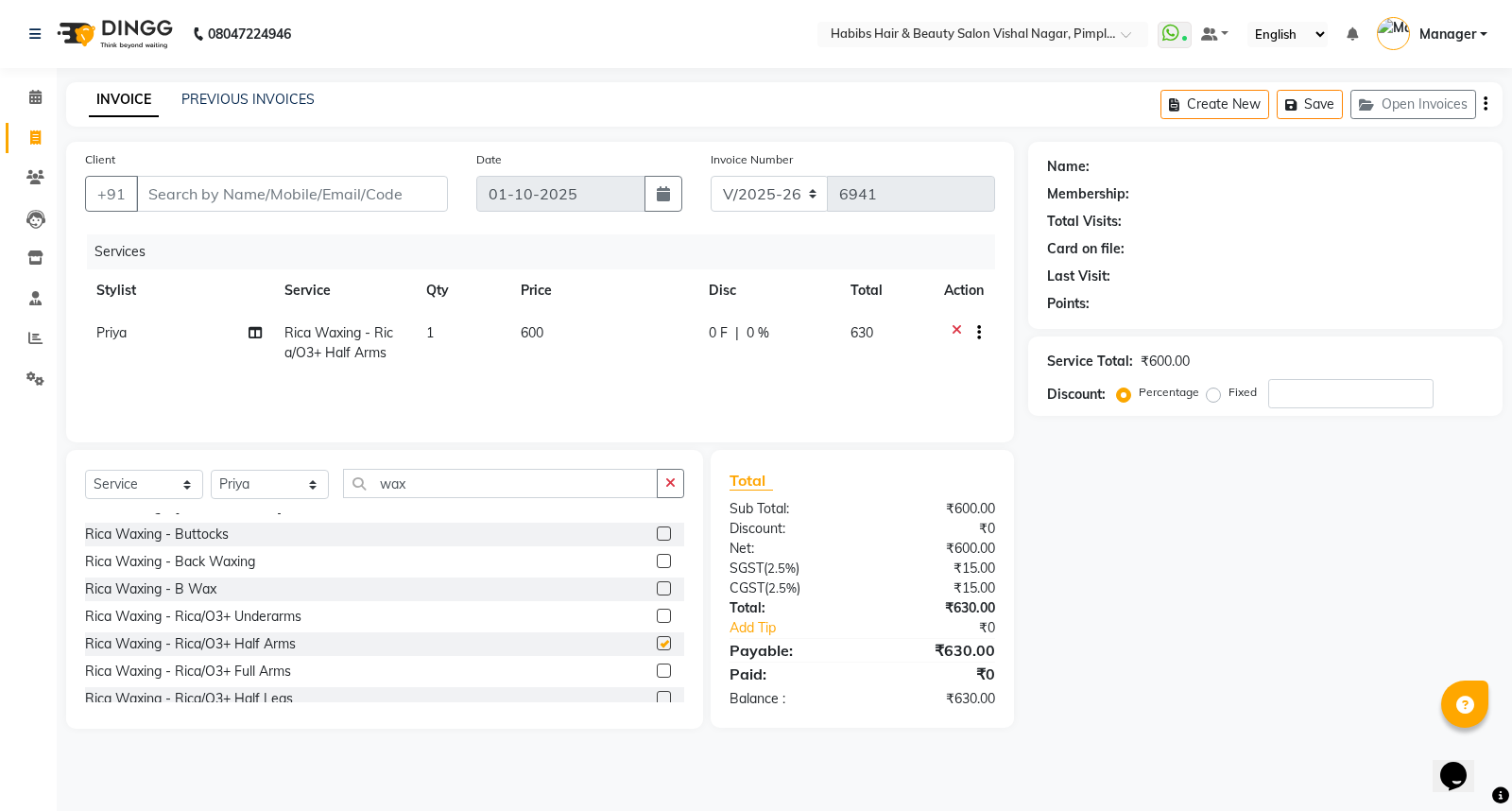
checkbox input "false"
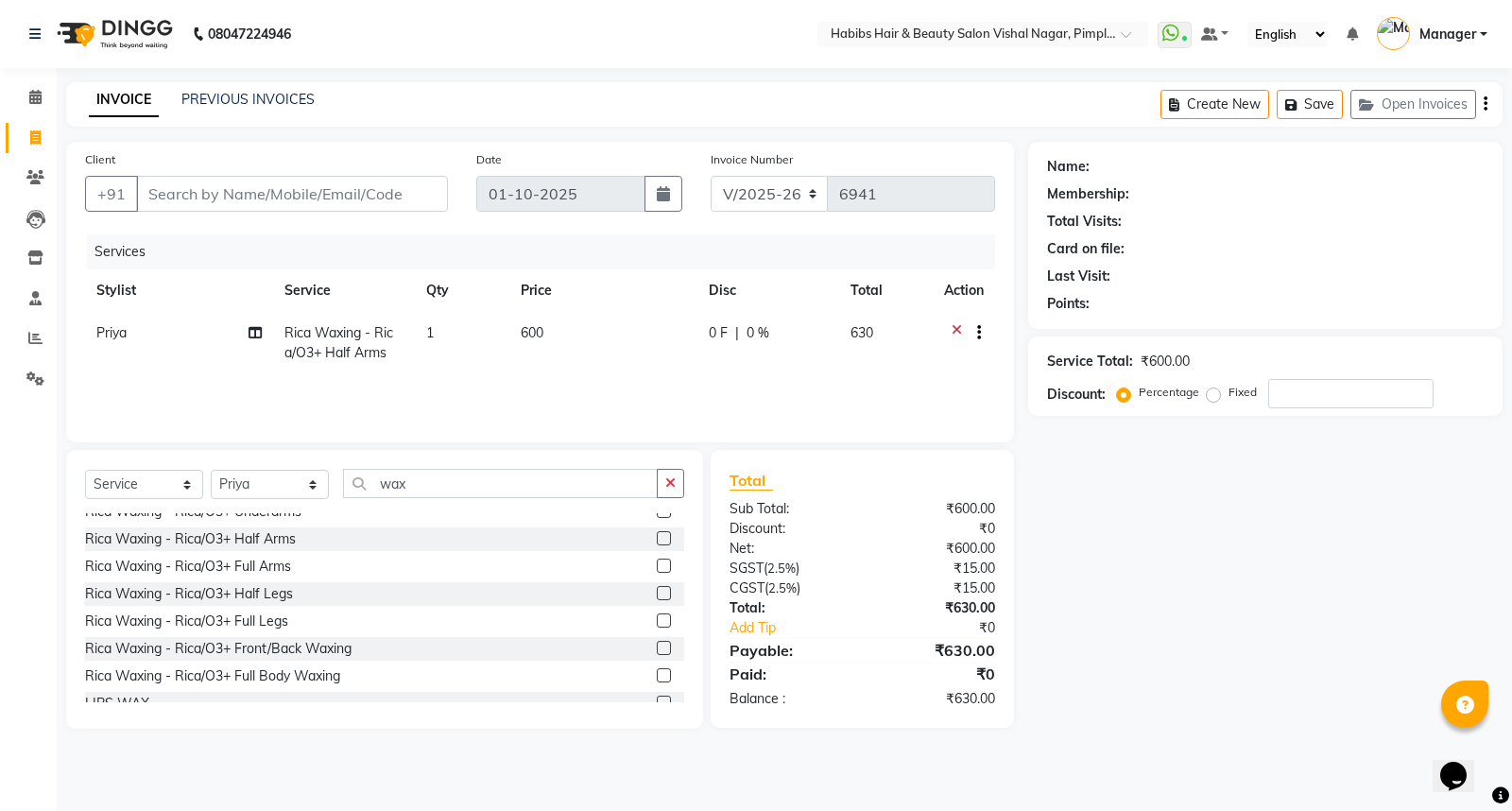
click at [657, 559] on label at bounding box center [664, 565] width 15 height 15
click at [657, 560] on input "checkbox" at bounding box center [663, 566] width 13 height 13
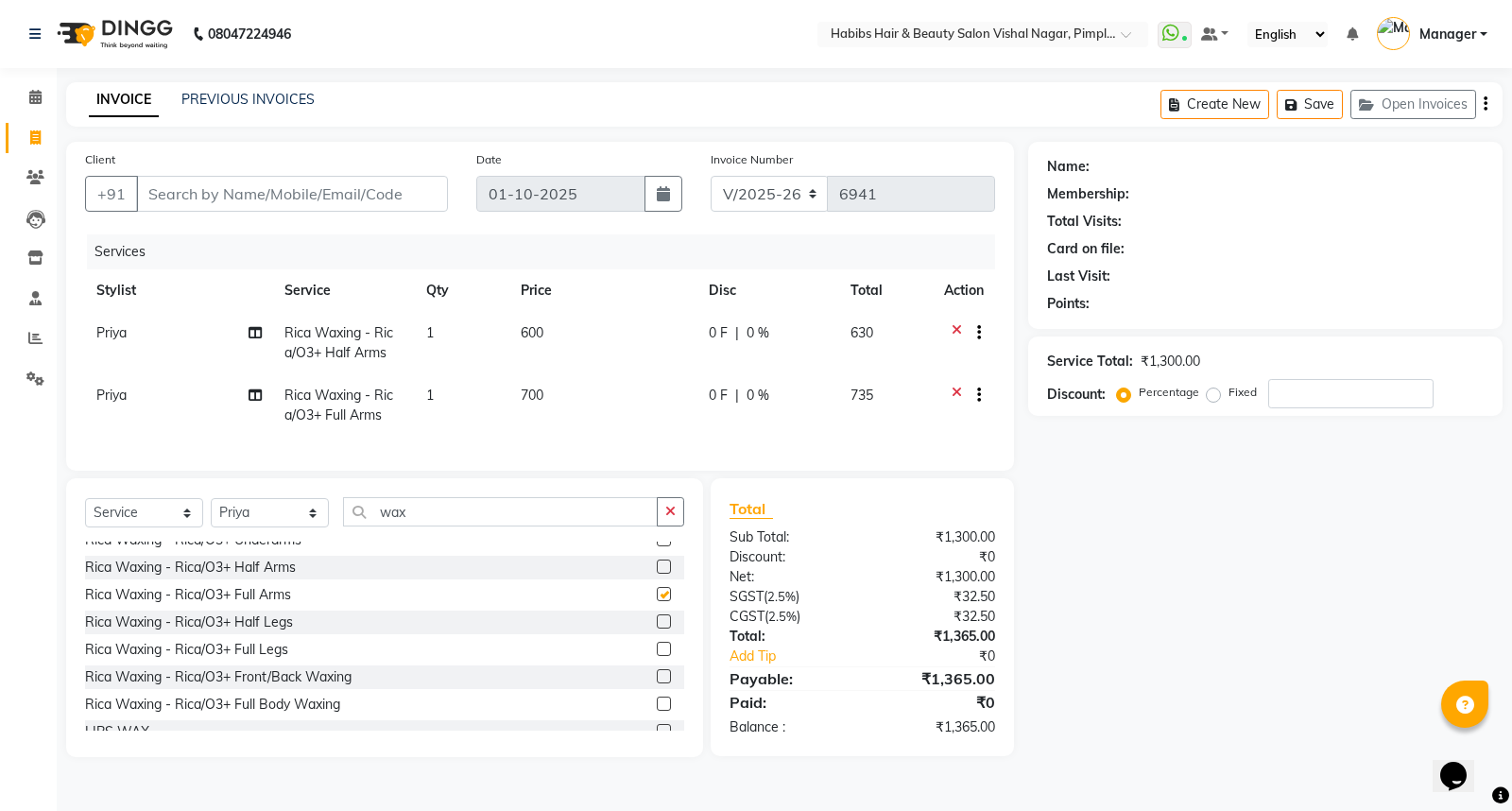
checkbox input "false"
click at [954, 326] on icon at bounding box center [956, 335] width 11 height 23
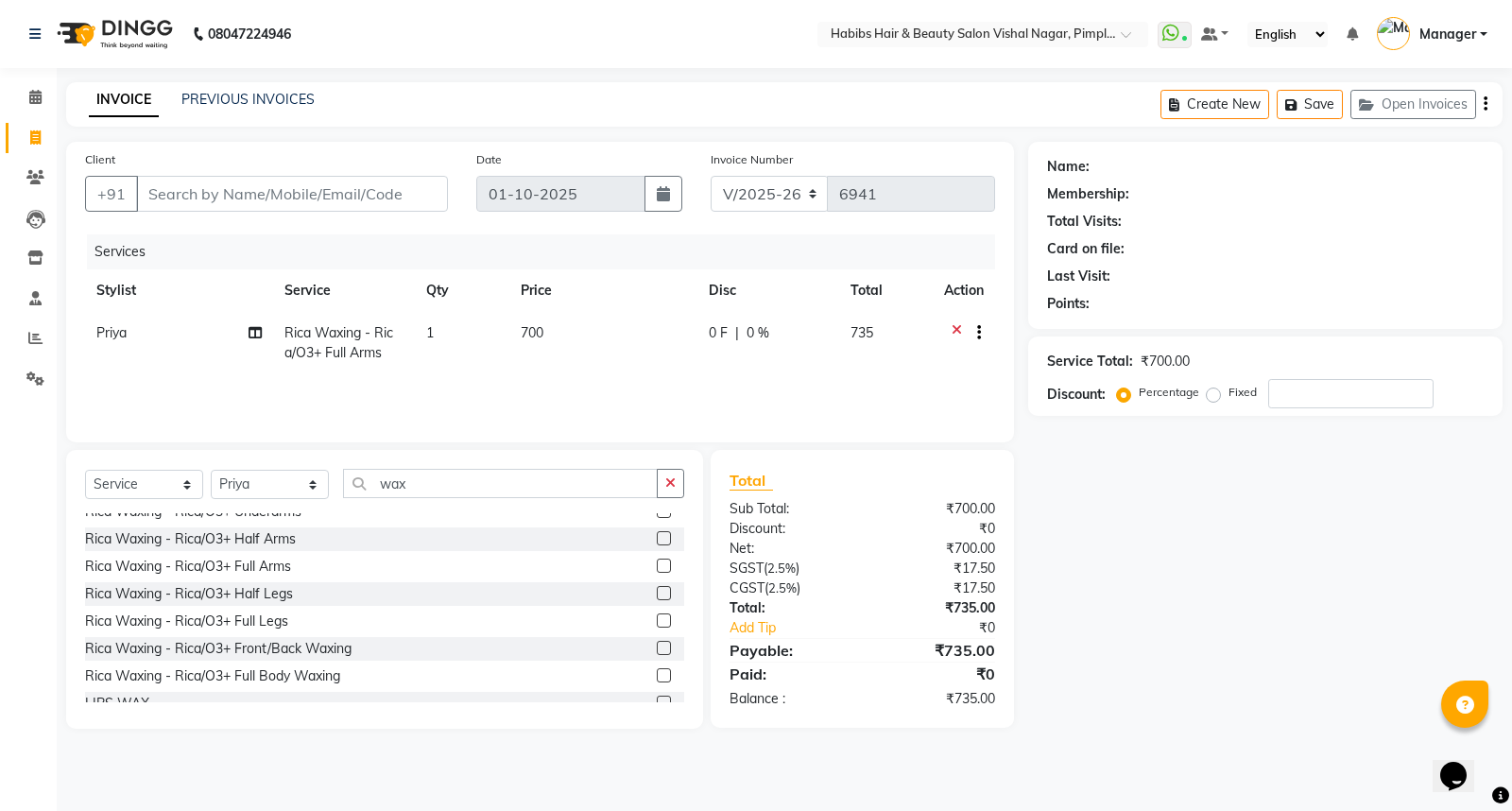
scroll to position [210, 0]
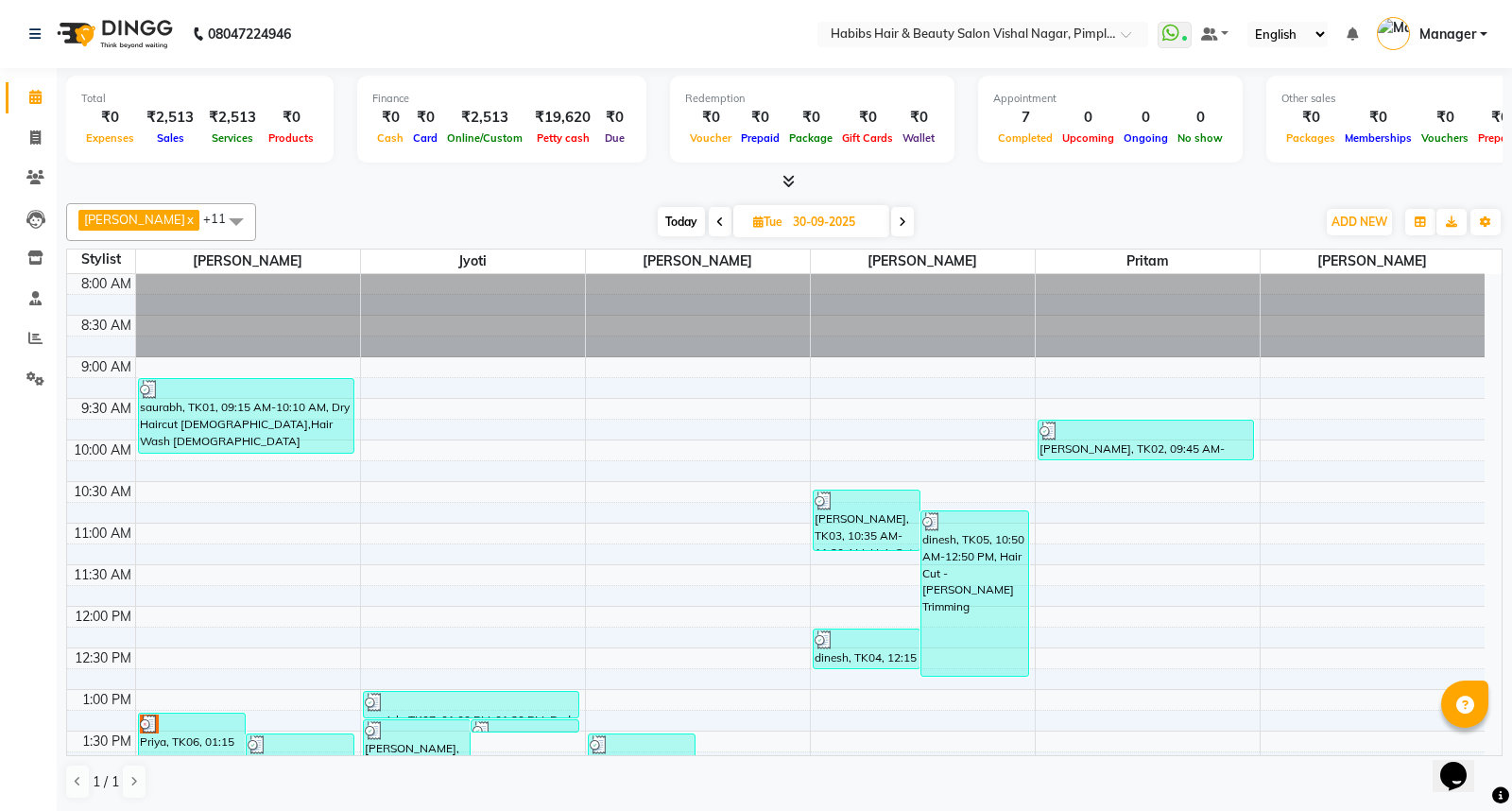
scroll to position [105, 0]
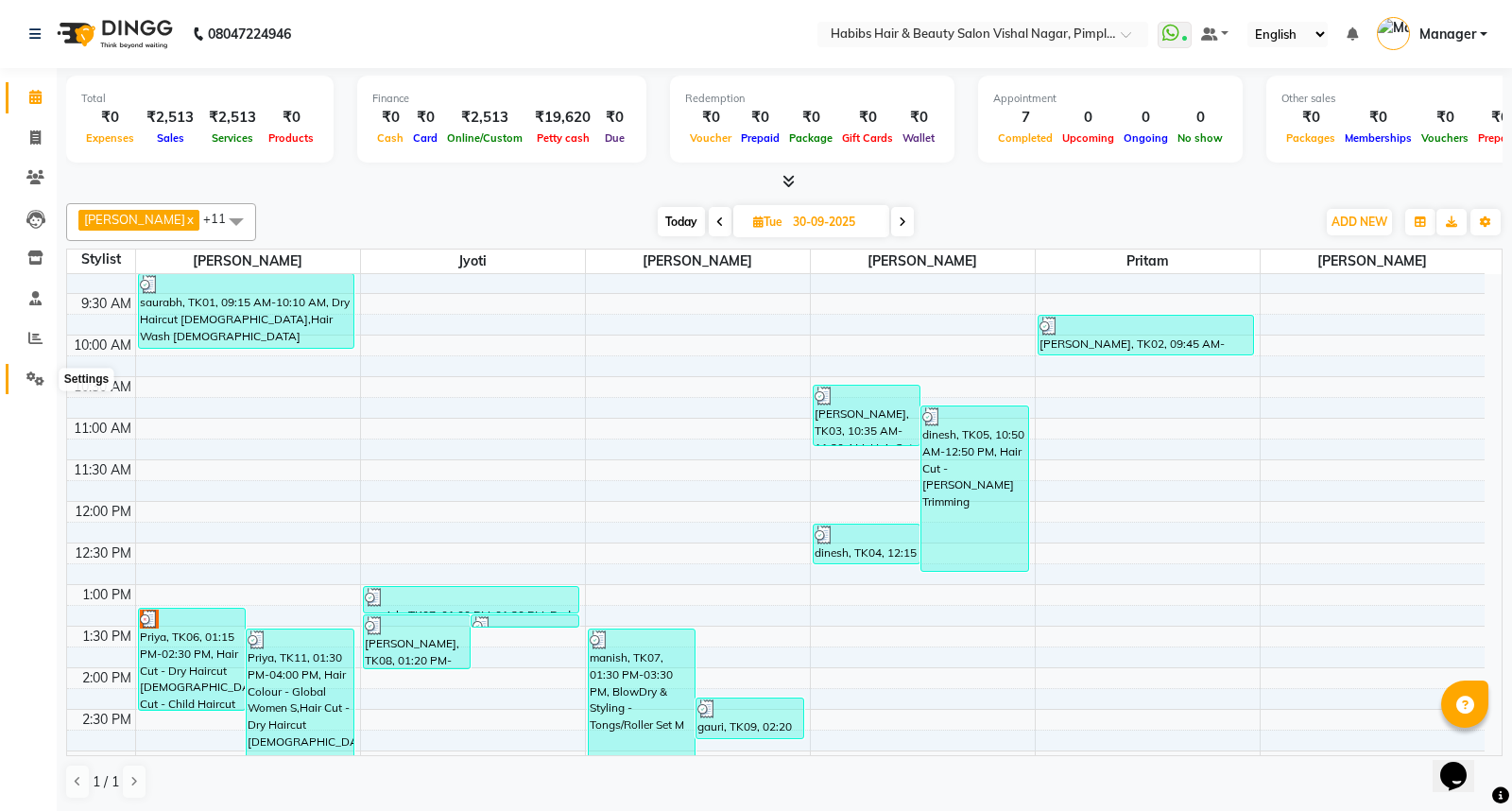
click at [36, 383] on icon at bounding box center [35, 378] width 17 height 15
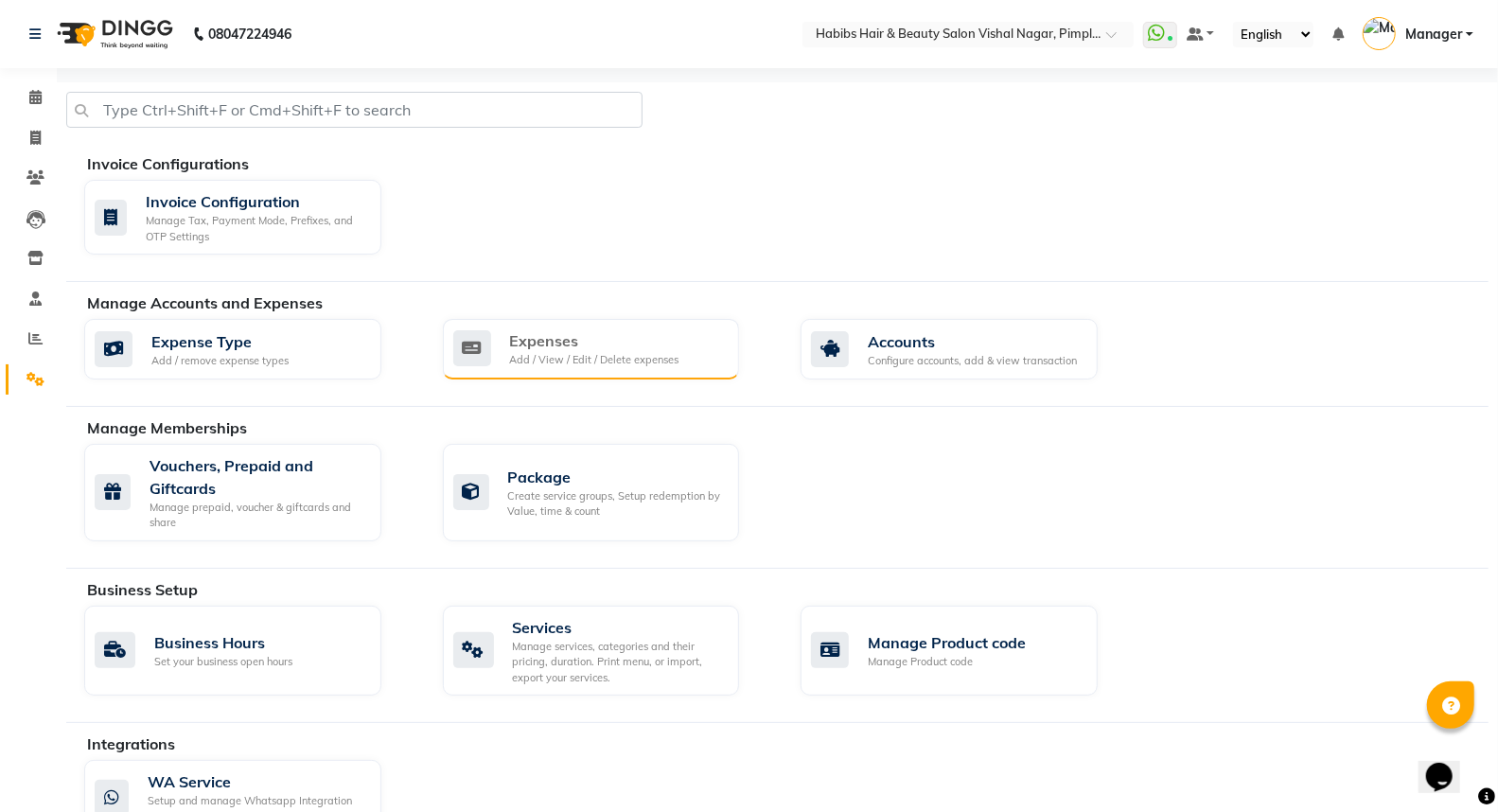
click at [613, 335] on div "Expenses" at bounding box center [594, 339] width 169 height 22
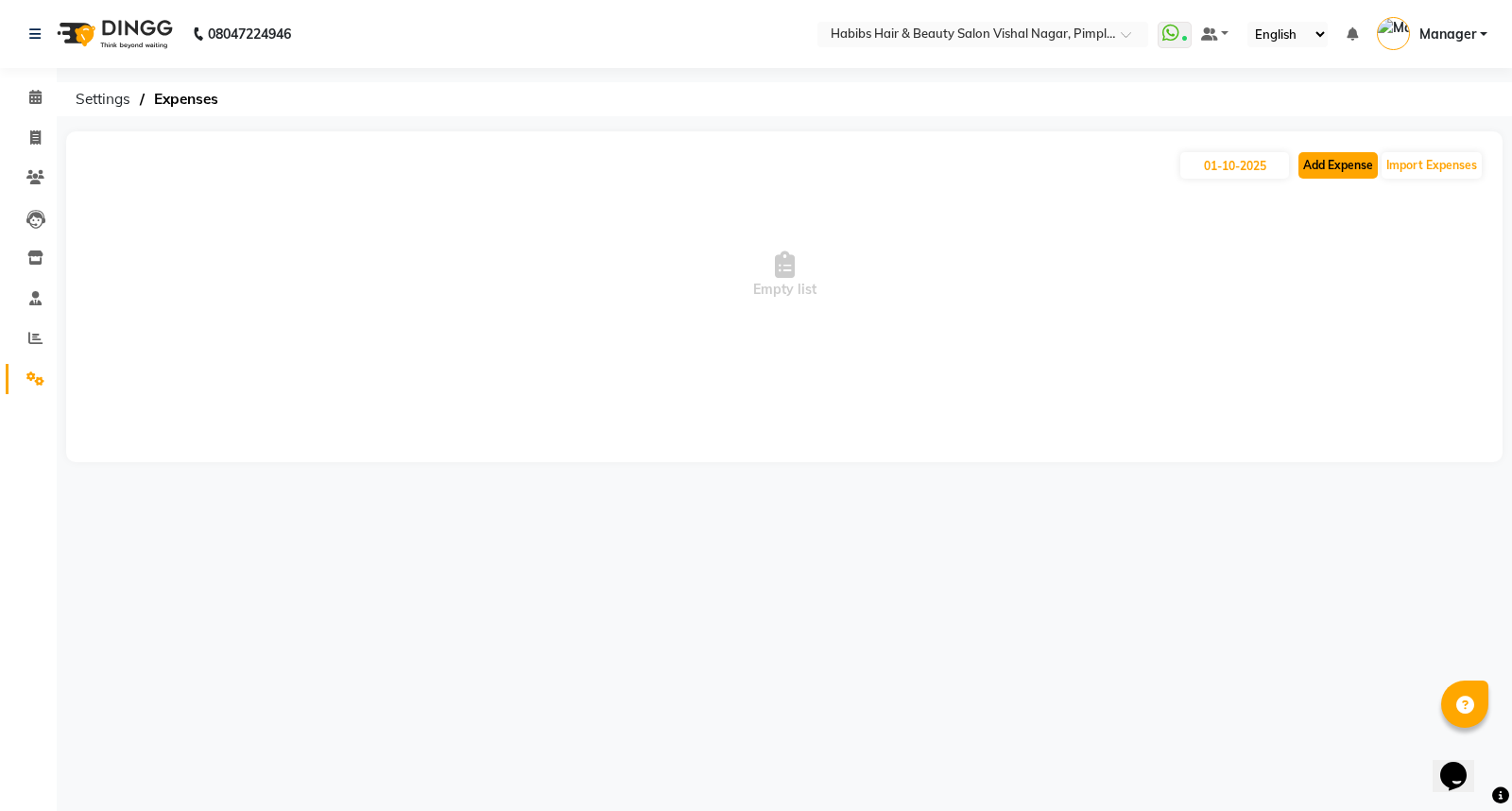
click at [1361, 164] on button "Add Expense" at bounding box center [1338, 165] width 80 height 26
select select "1"
select select "4680"
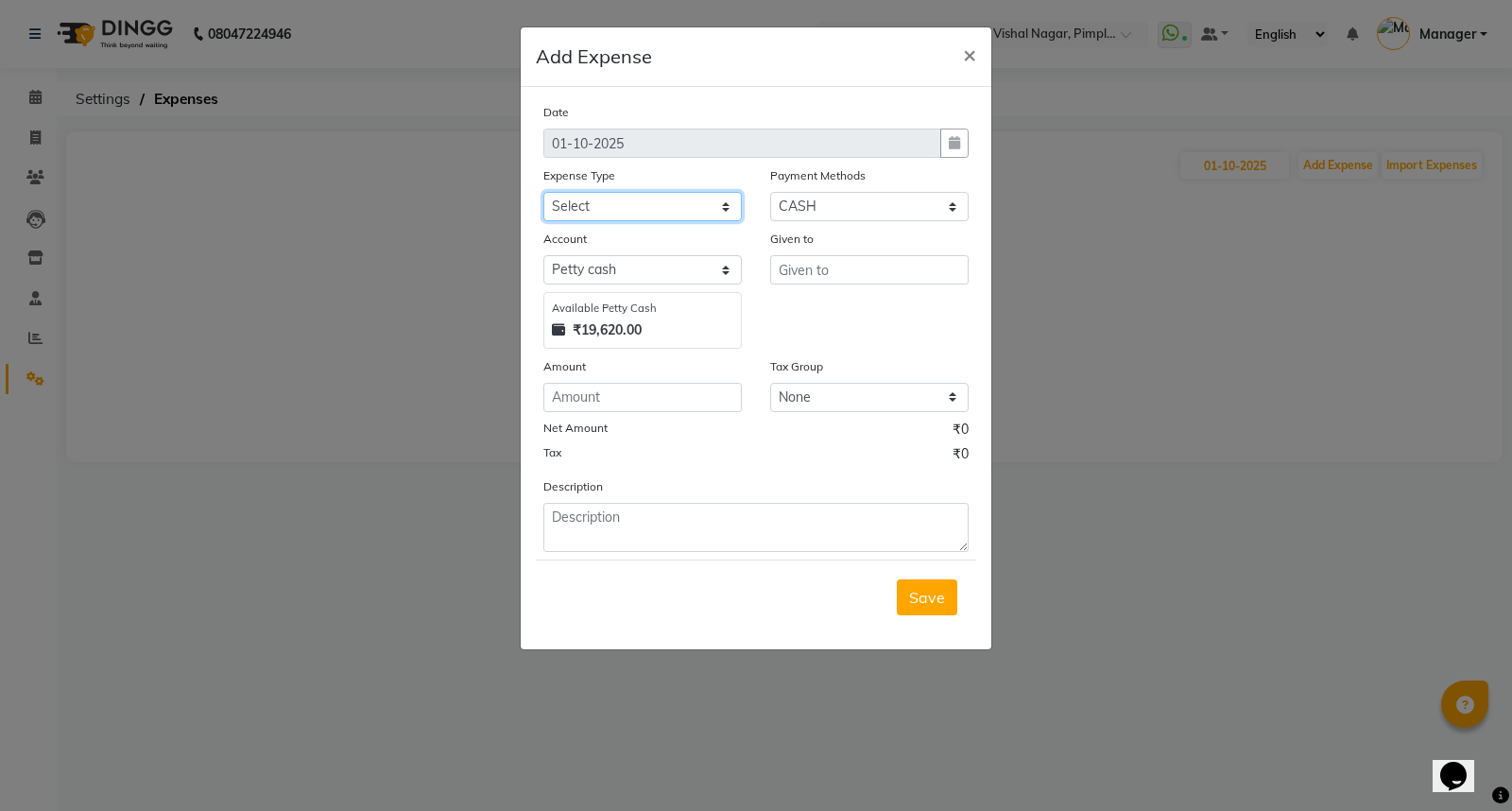
click at [586, 203] on select "Select client coffee client refund clint snacks CLINT TEA CLINT WATER BOTTEL DA…" at bounding box center [642, 206] width 198 height 29
select select "20892"
click at [543, 191] on select "Select client coffee client refund clint snacks CLINT TEA CLINT WATER BOTTEL DA…" at bounding box center [642, 206] width 198 height 29
click at [607, 388] on input "number" at bounding box center [642, 397] width 198 height 29
type input "80"
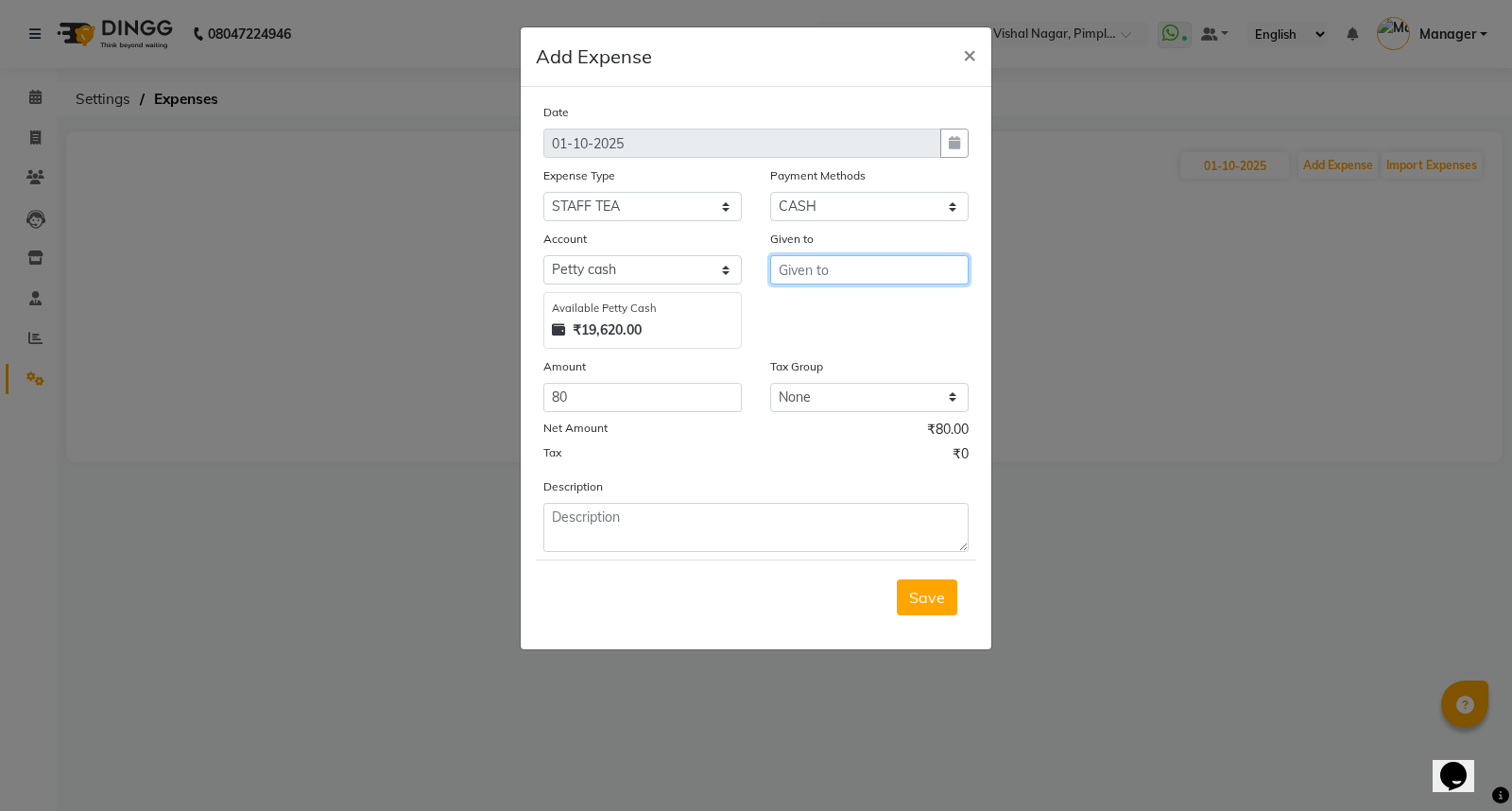
click at [875, 275] on input "text" at bounding box center [870, 270] width 198 height 29
click at [847, 314] on button "Jyo ti" at bounding box center [845, 309] width 150 height 30
type input "Jyoti"
click at [928, 599] on span "Save" at bounding box center [927, 596] width 36 height 18
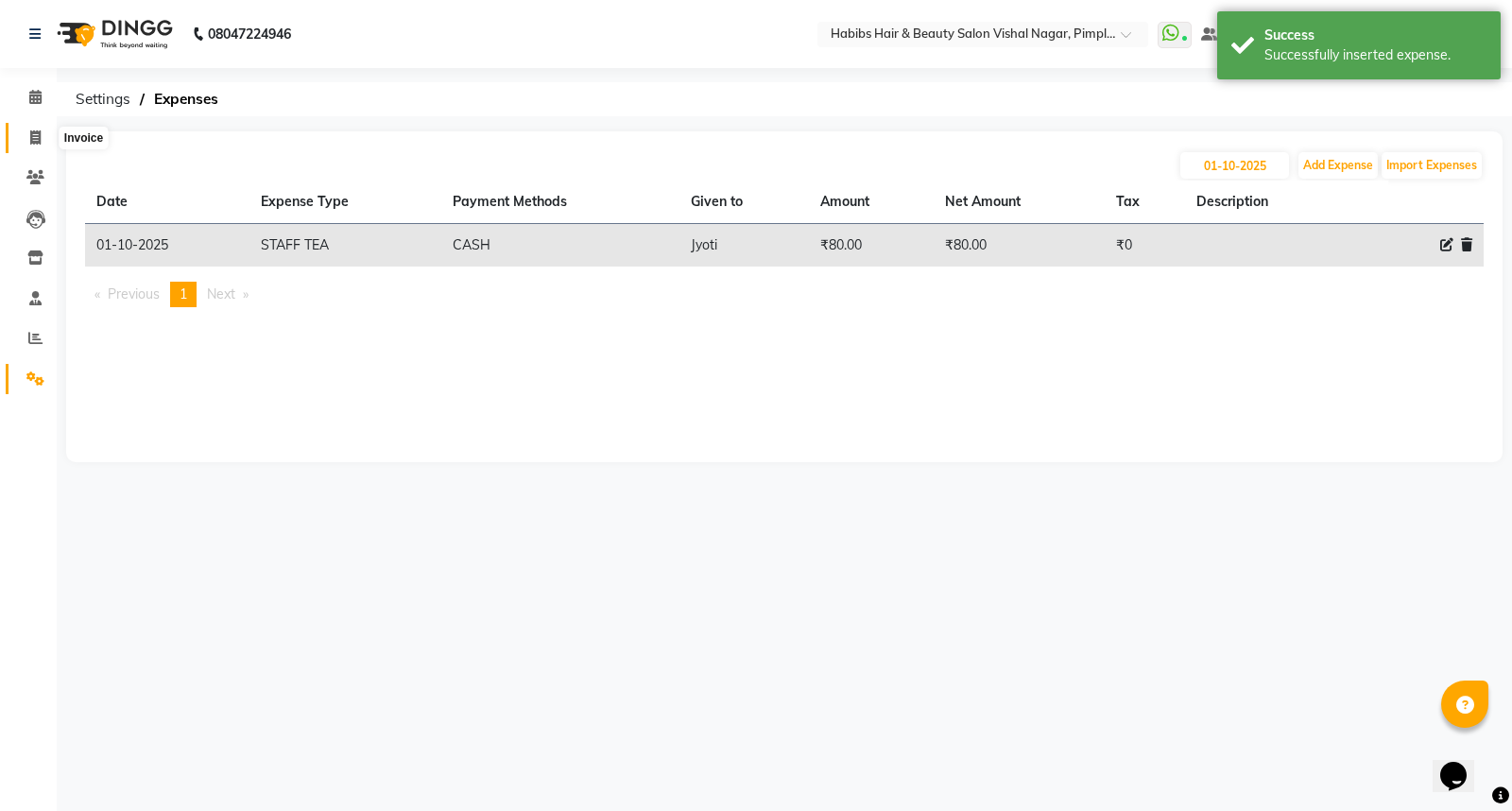
click at [33, 133] on icon at bounding box center [35, 137] width 11 height 15
select select "service"
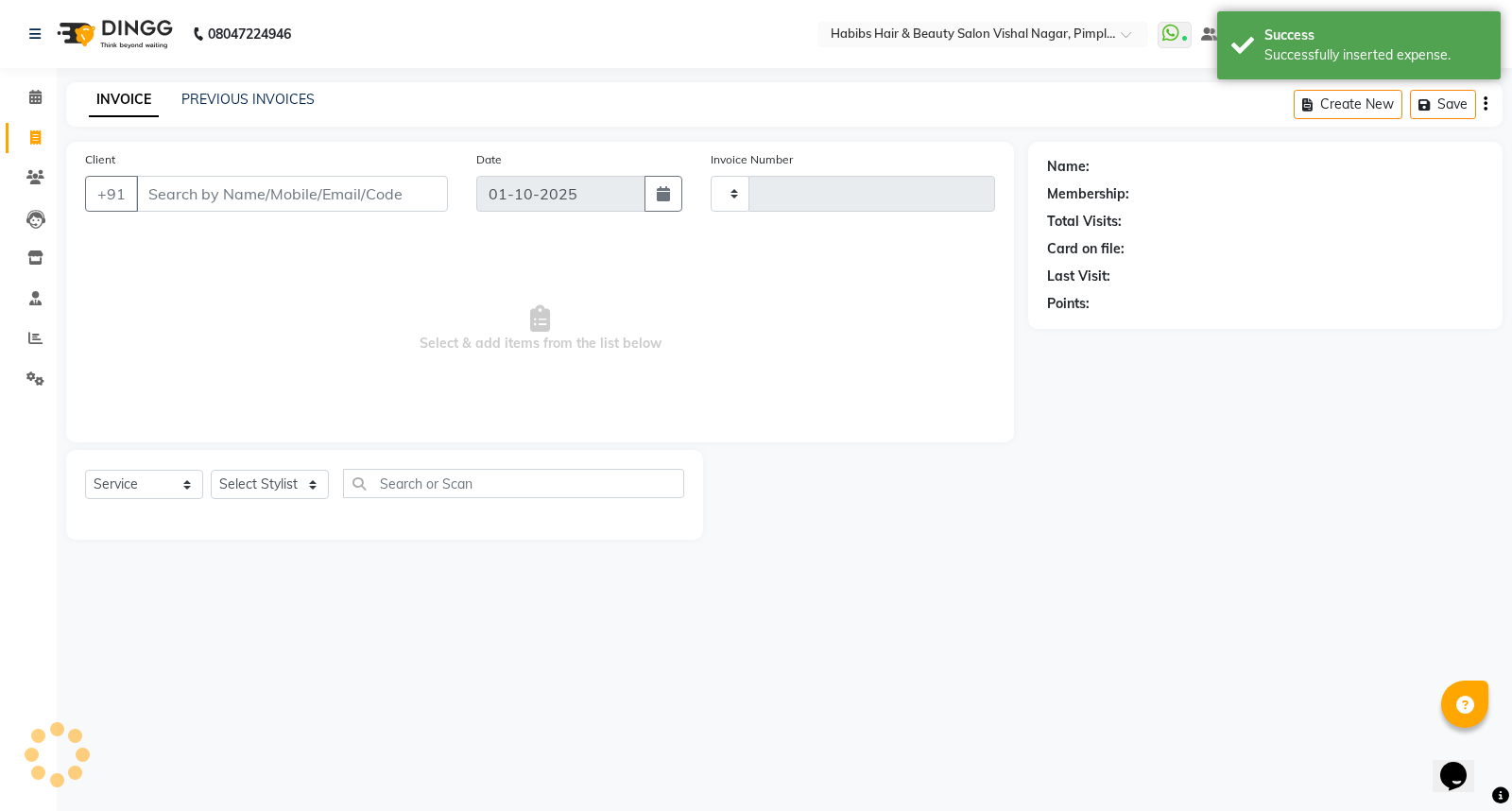
type input "6941"
select select "5725"
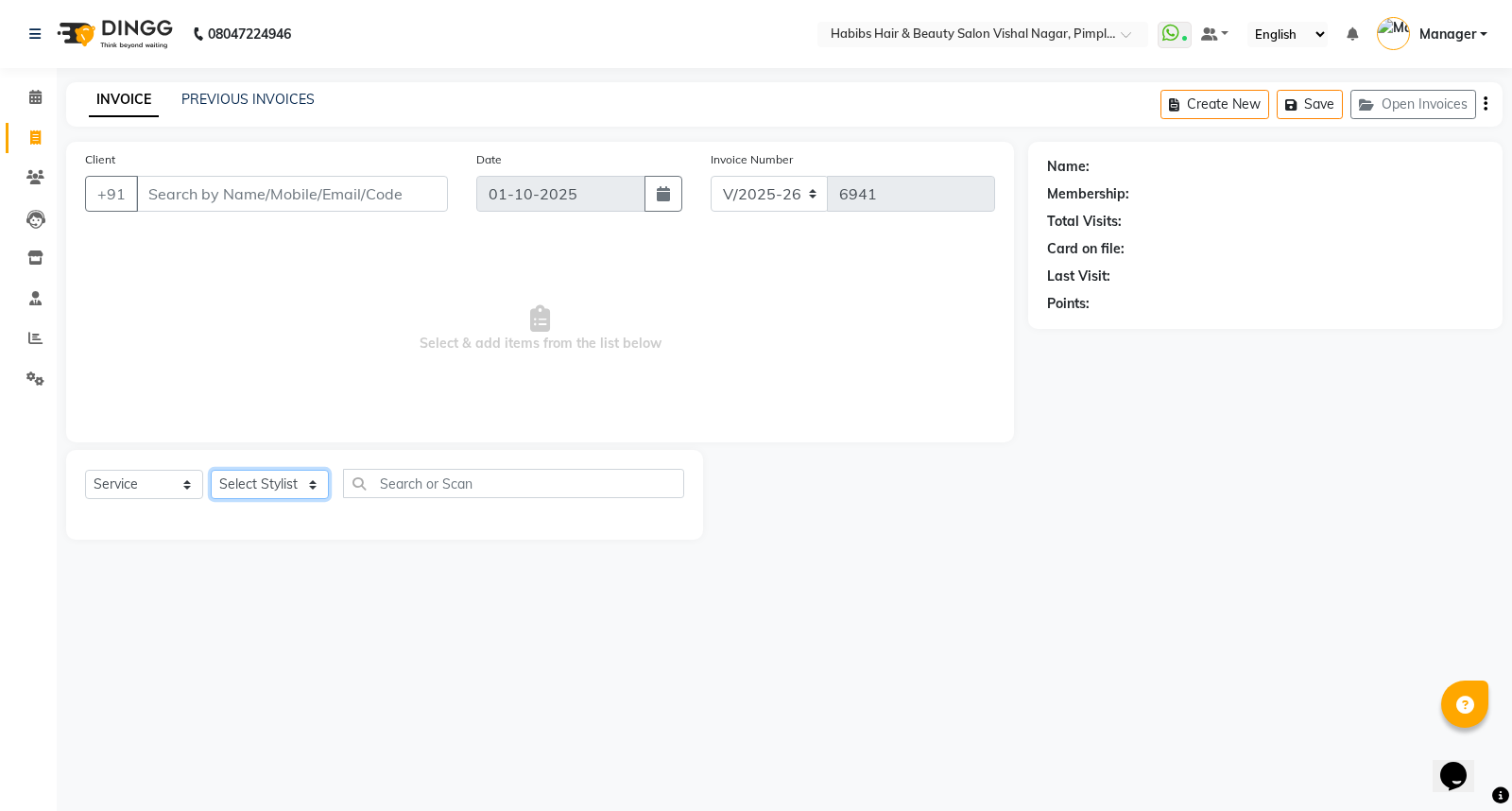
click at [267, 479] on select "Select Stylist [PERSON_NAME] [PERSON_NAME] [PERSON_NAME] Manager [PERSON_NAME] …" at bounding box center [270, 484] width 119 height 29
select select "93362"
click at [211, 470] on select "Select Stylist [PERSON_NAME] [PERSON_NAME] [PERSON_NAME] Manager [PERSON_NAME] …" at bounding box center [270, 484] width 119 height 29
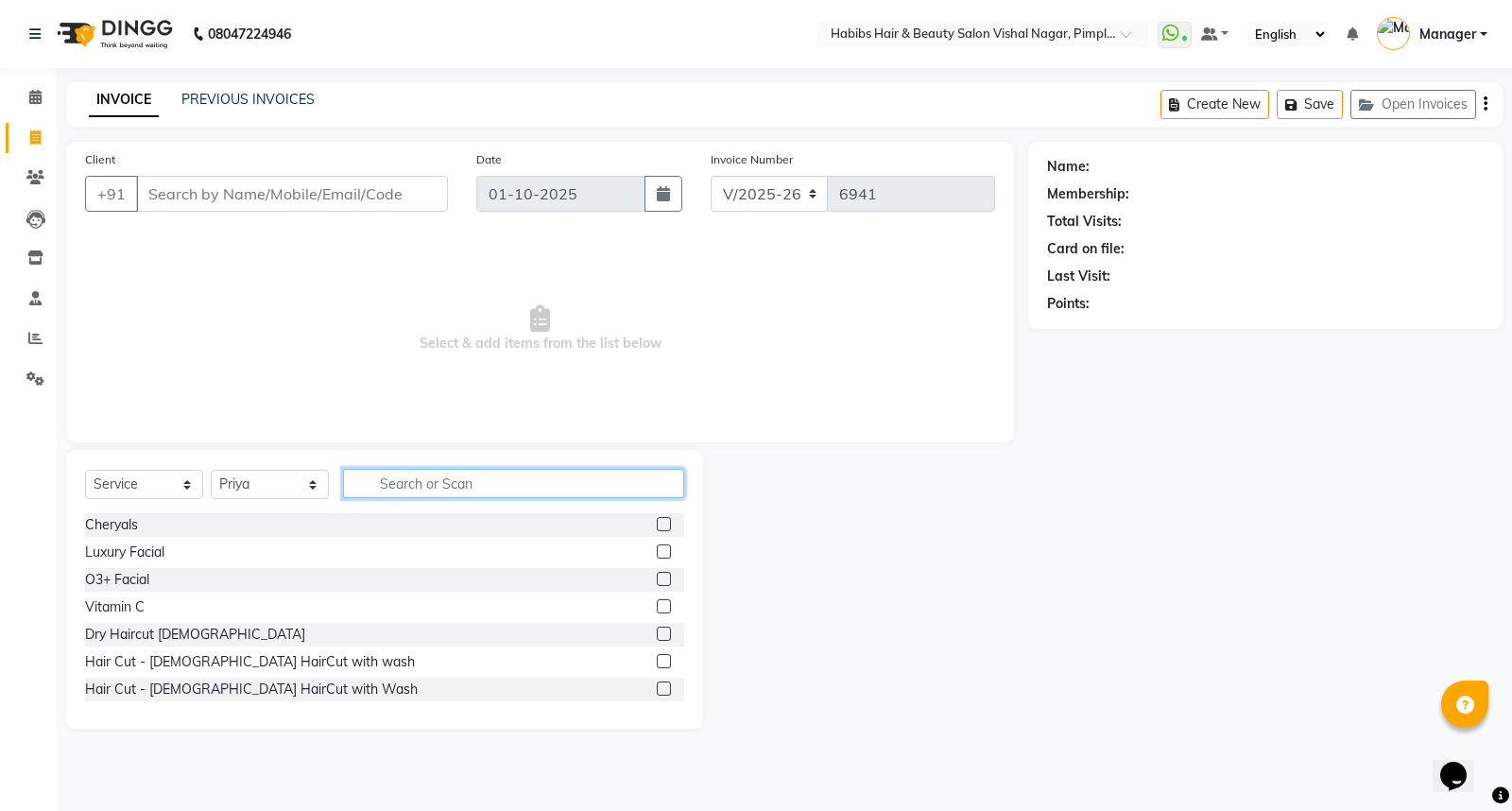
click at [470, 486] on input "text" at bounding box center [513, 483] width 341 height 29
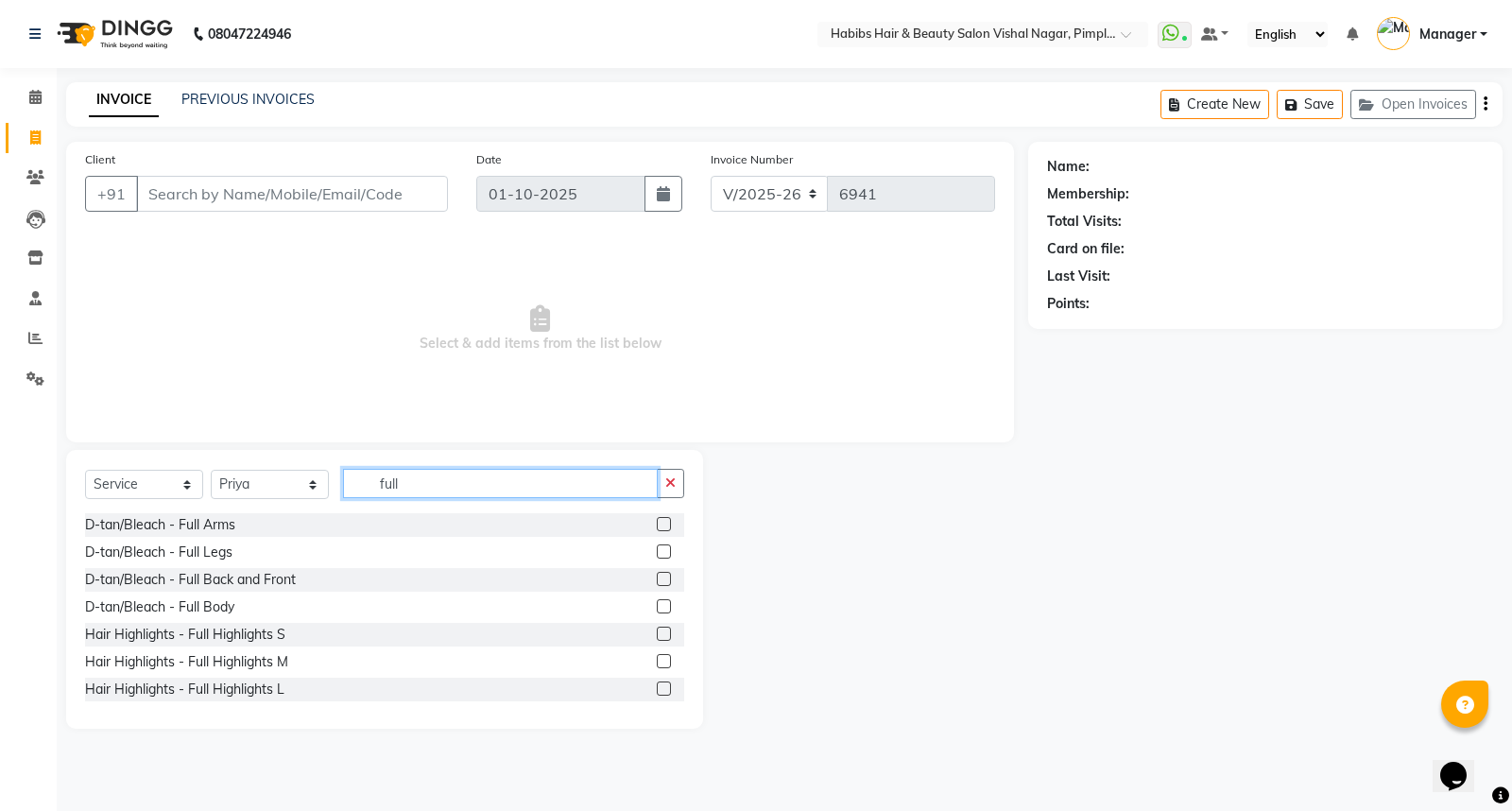
type input "full"
click at [657, 524] on label at bounding box center [664, 524] width 15 height 15
click at [657, 524] on input "checkbox" at bounding box center [663, 524] width 13 height 13
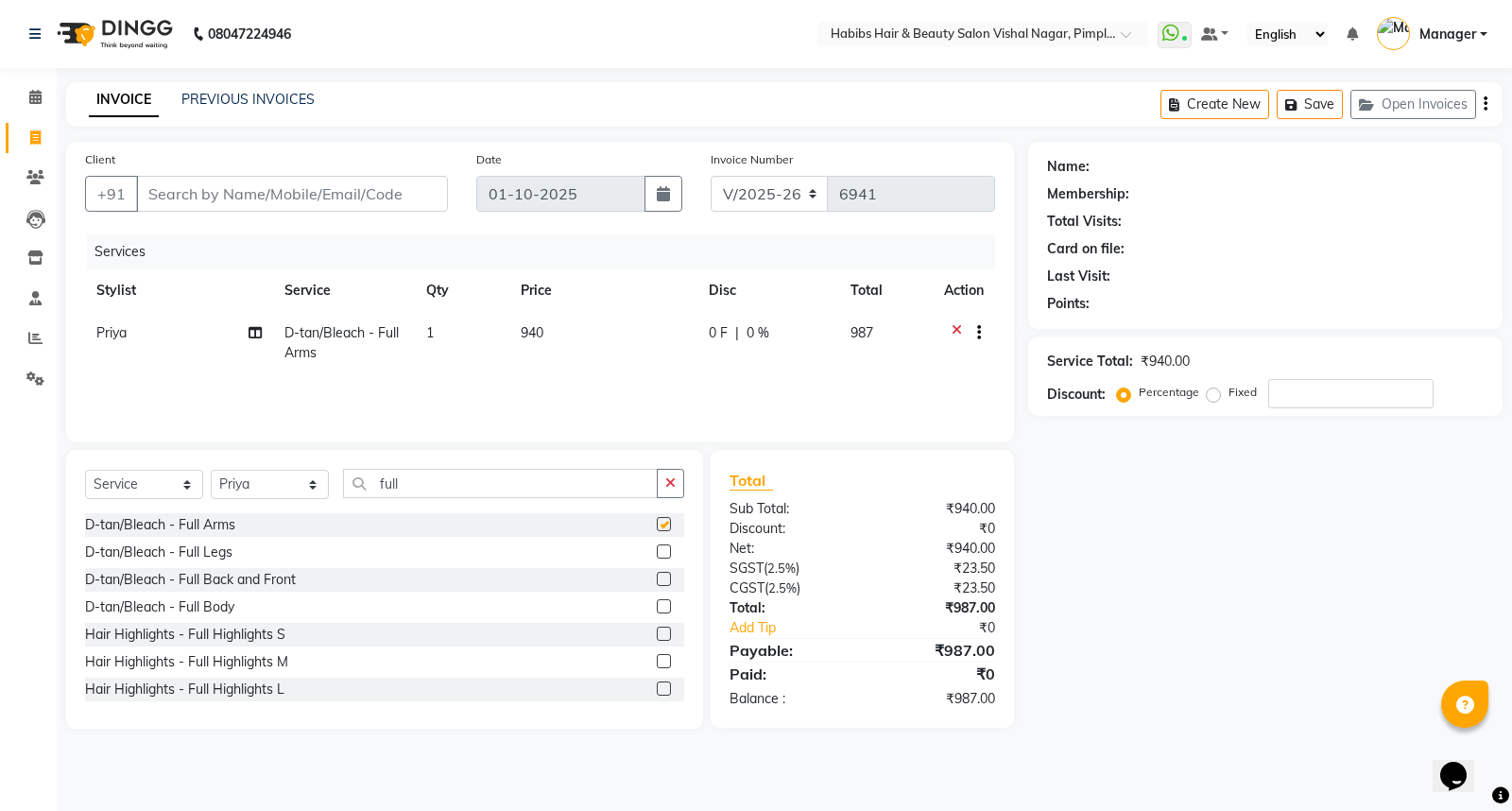
checkbox input "false"
click at [448, 478] on input "full" at bounding box center [500, 483] width 315 height 29
click at [958, 326] on icon at bounding box center [956, 335] width 11 height 23
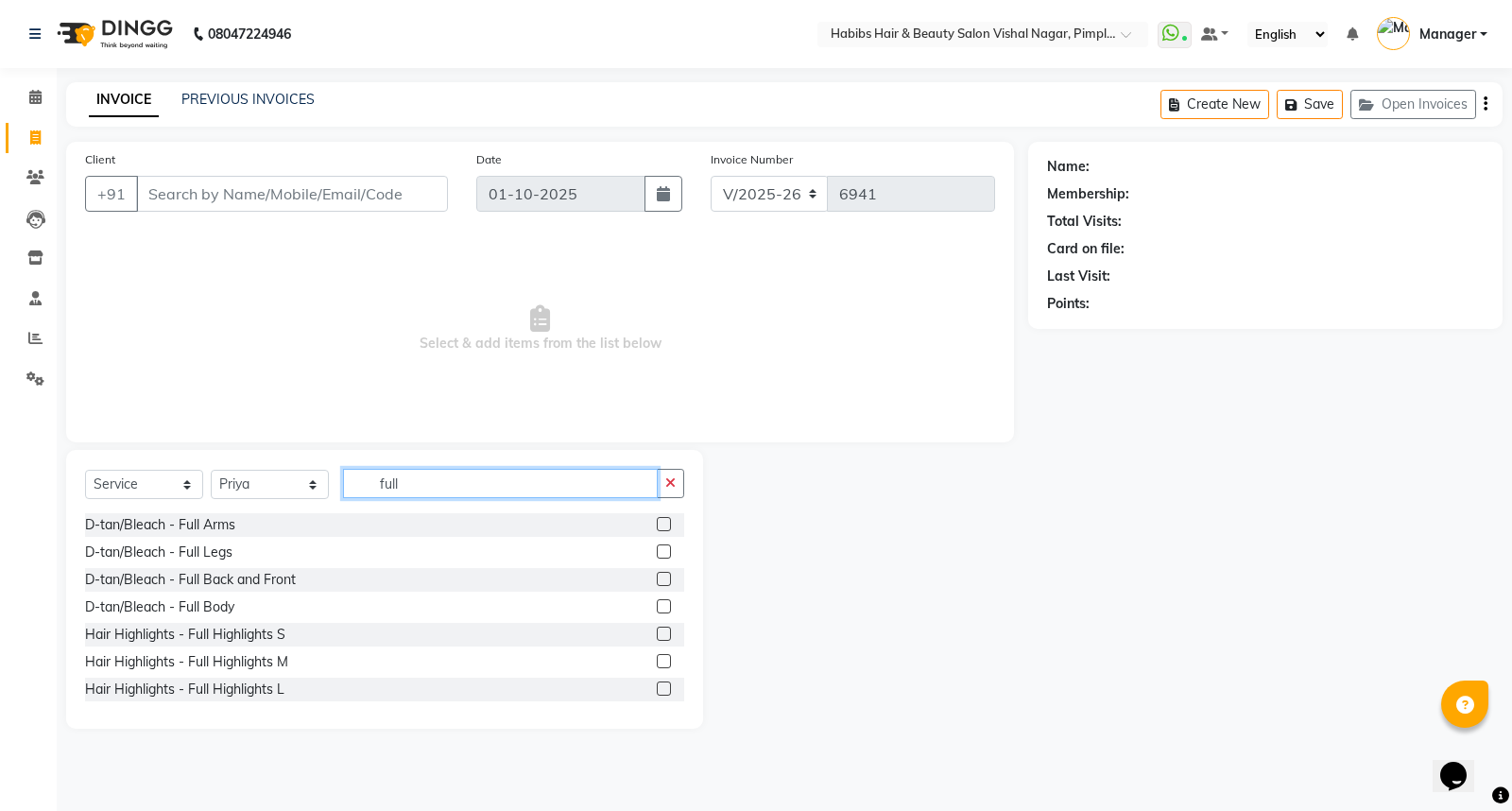
click at [451, 490] on input "full" at bounding box center [500, 483] width 315 height 29
type input "f"
type input "wax"
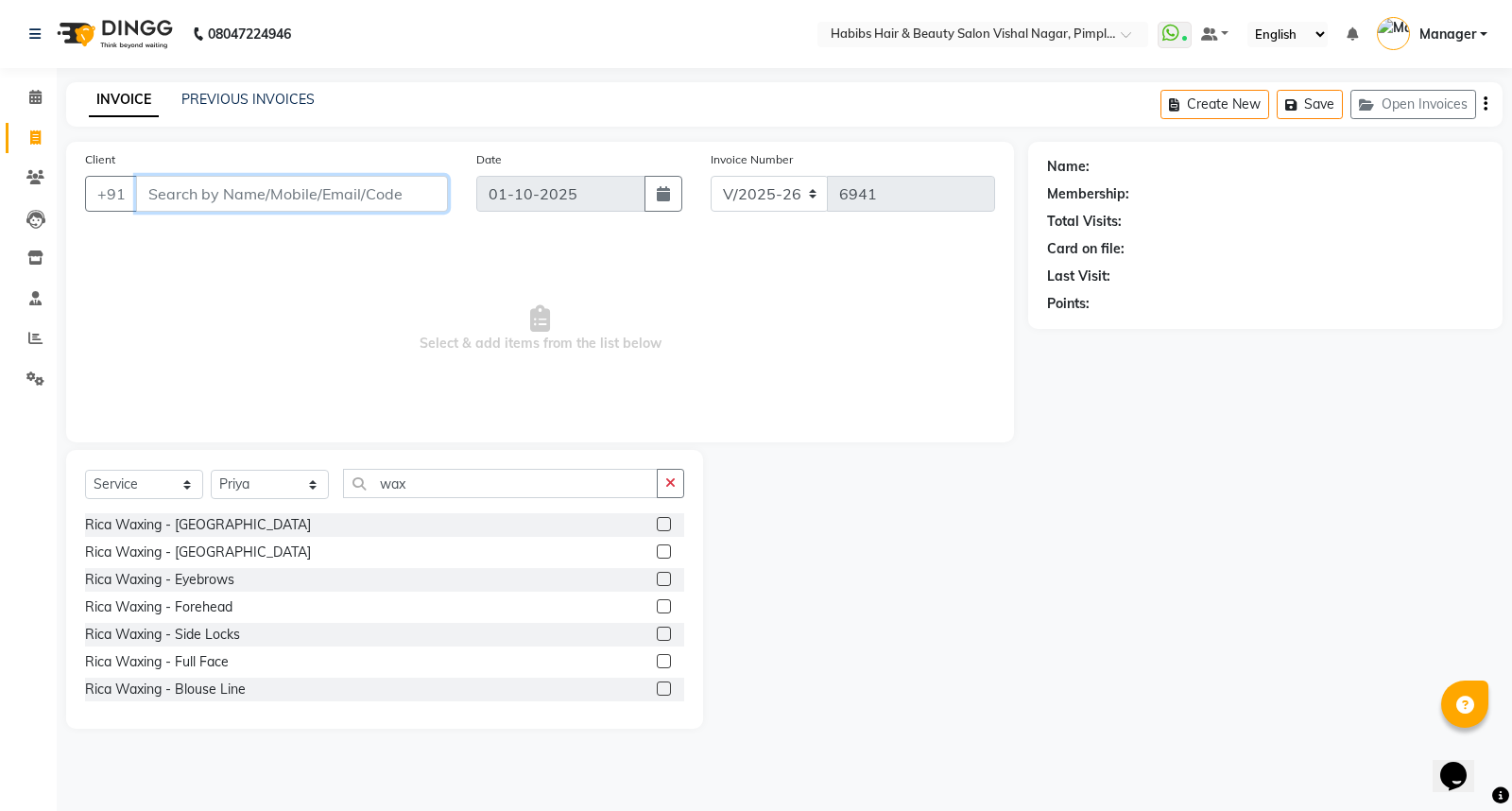
click at [247, 196] on input "Client" at bounding box center [292, 193] width 312 height 36
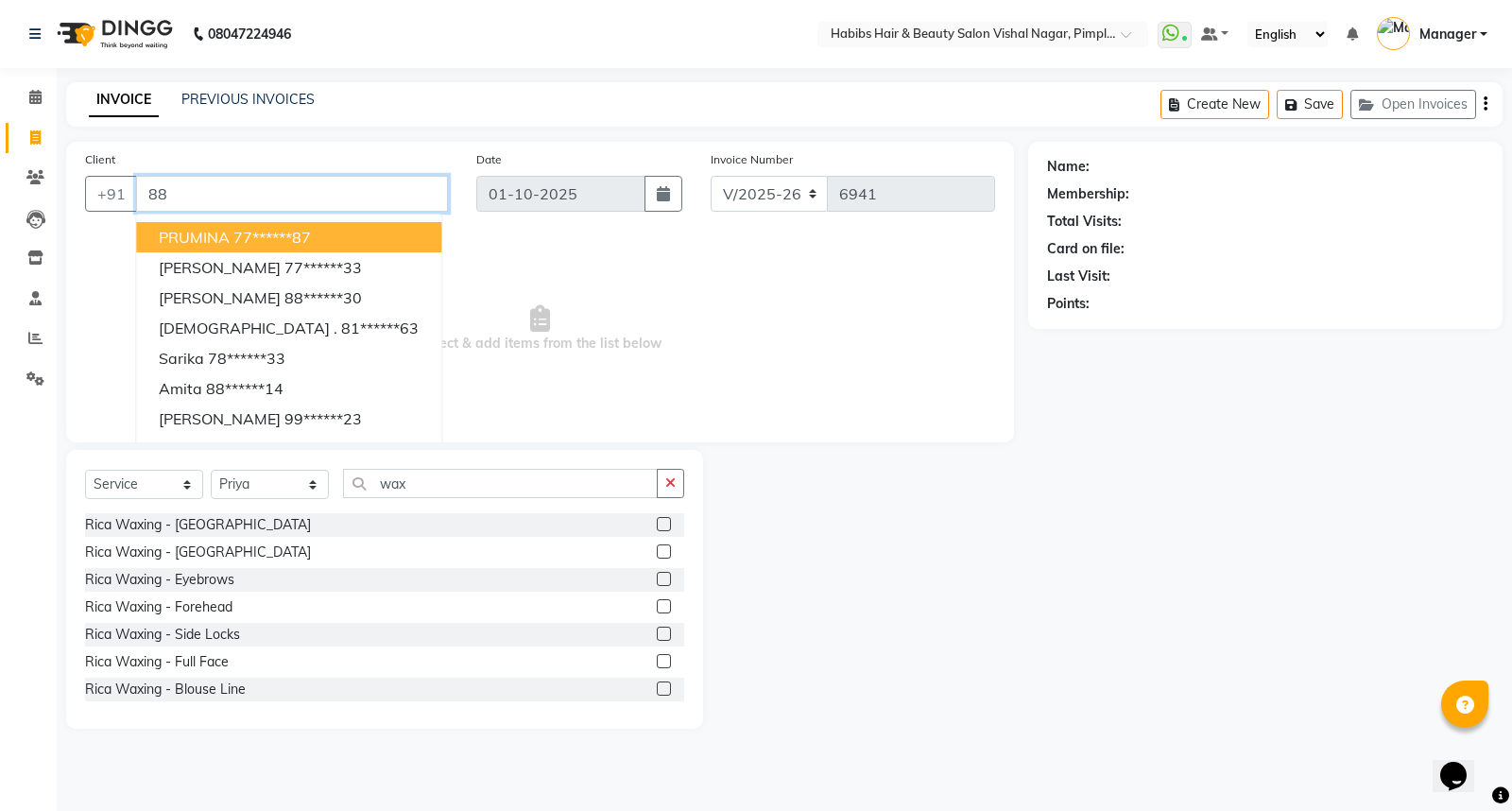
type input "8"
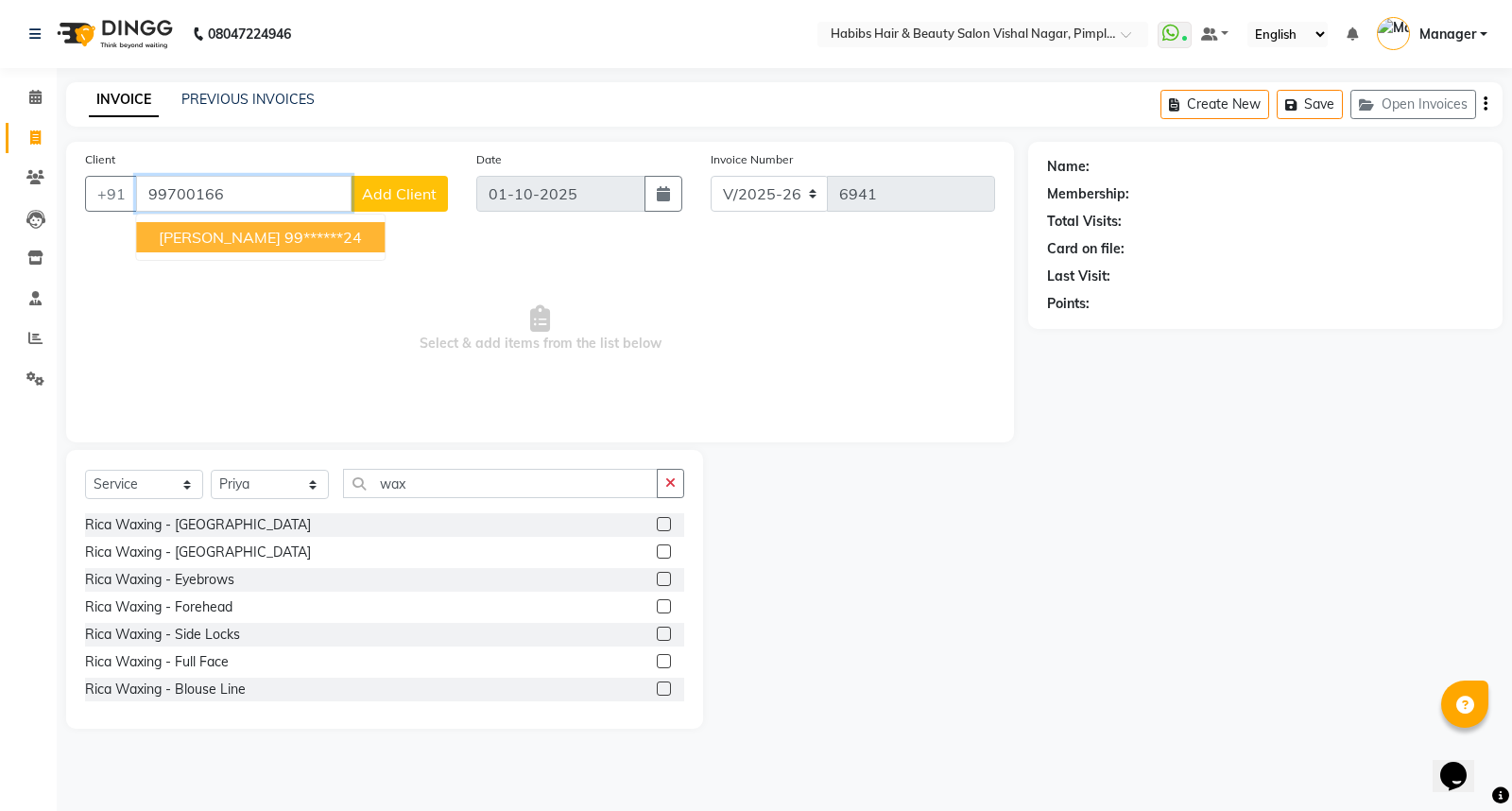
click at [285, 228] on ngb-highlight "99******24" at bounding box center [324, 236] width 78 height 18
type input "99******24"
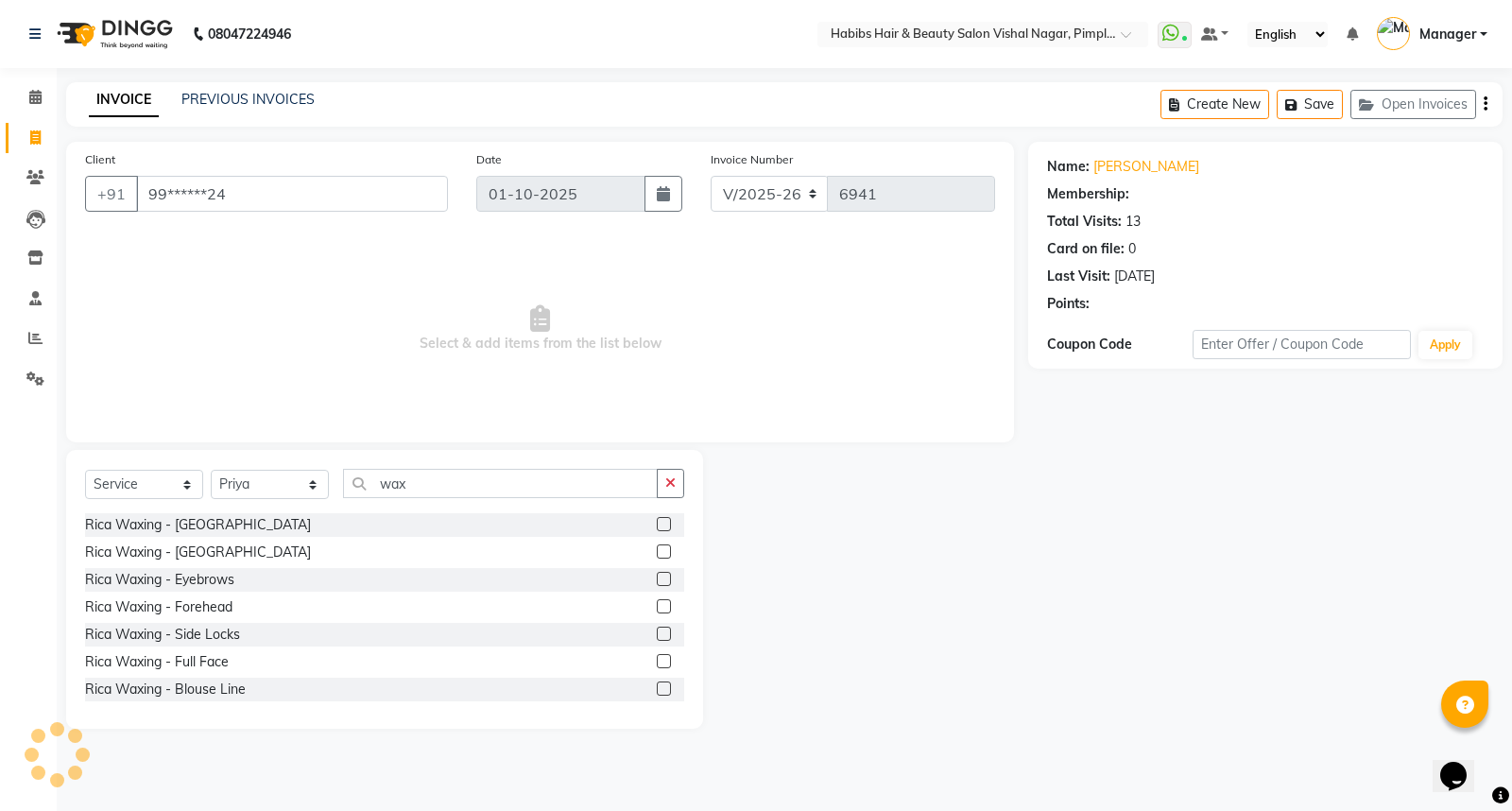
select select "1: Object"
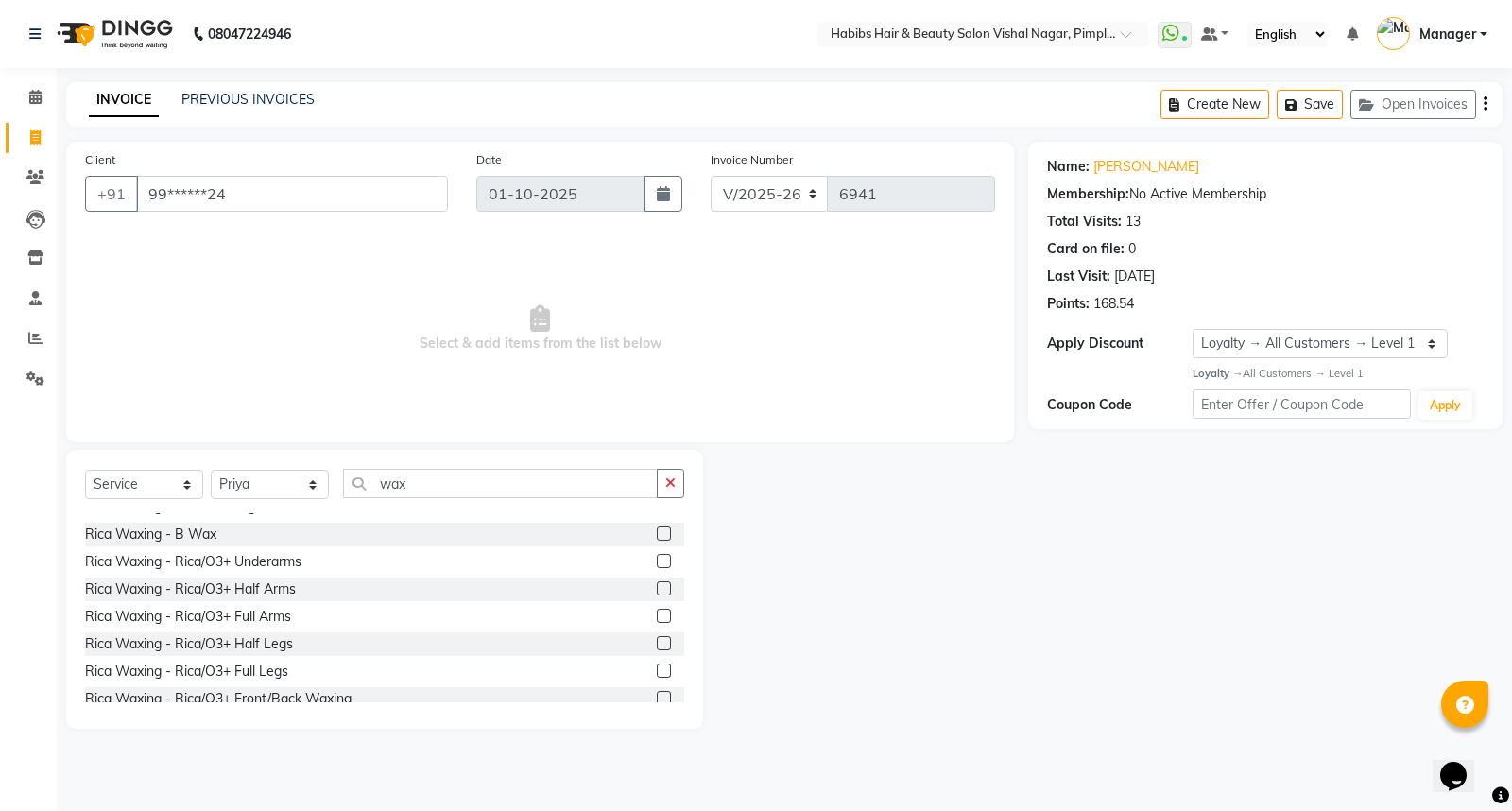
scroll to position [315, 0]
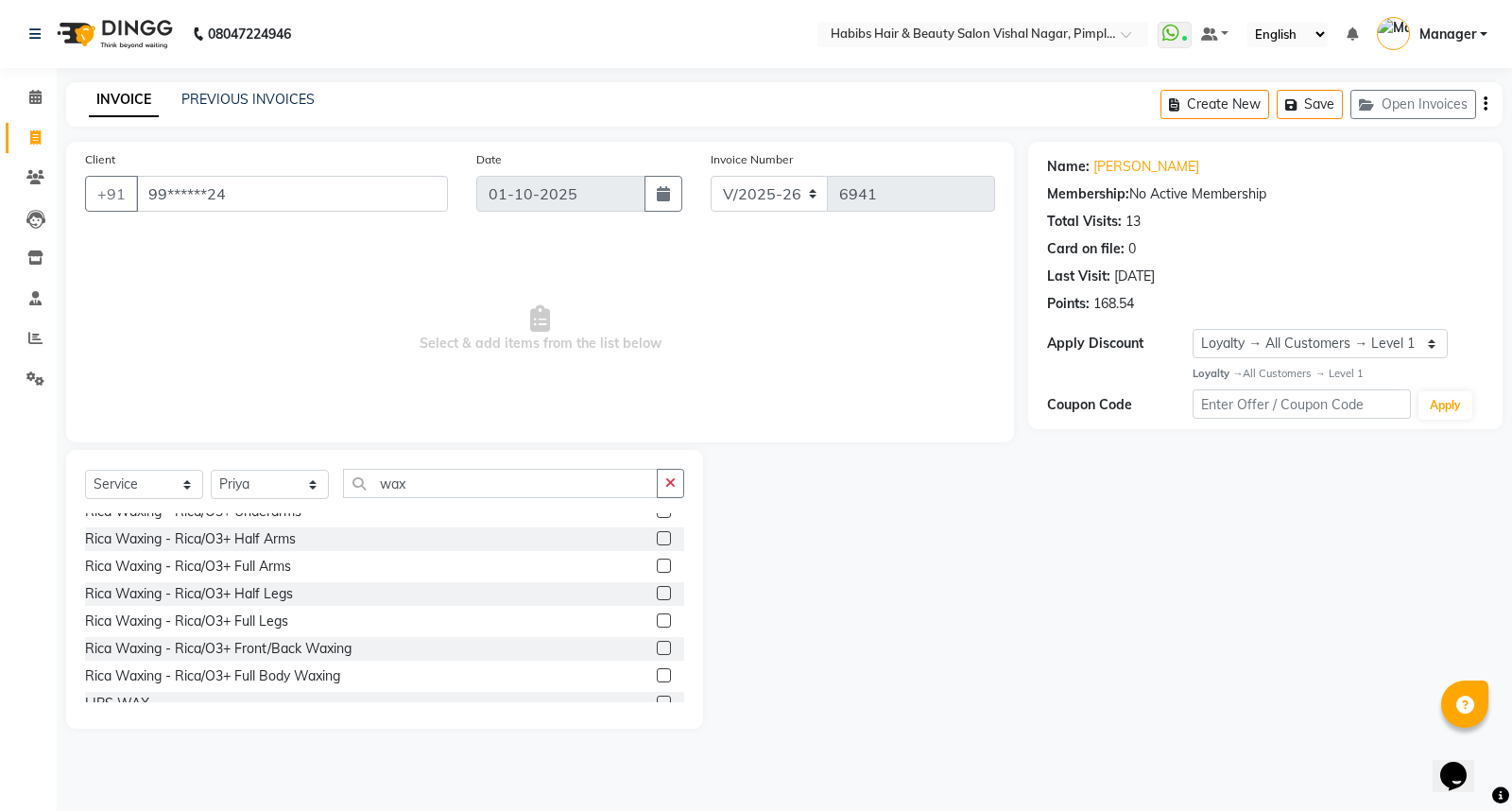
click at [657, 560] on label at bounding box center [664, 565] width 15 height 15
click at [657, 560] on input "checkbox" at bounding box center [663, 566] width 13 height 13
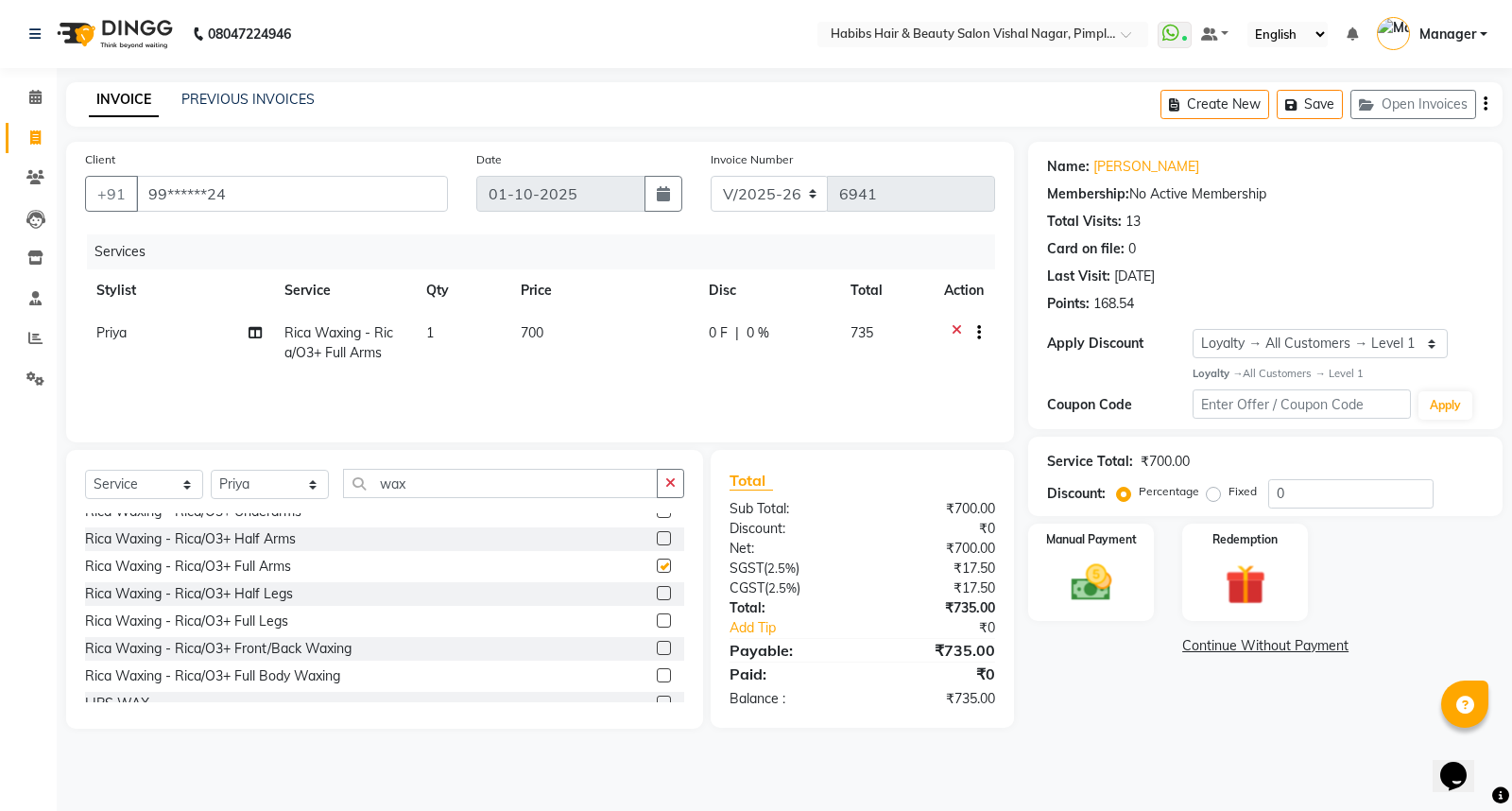
checkbox input "false"
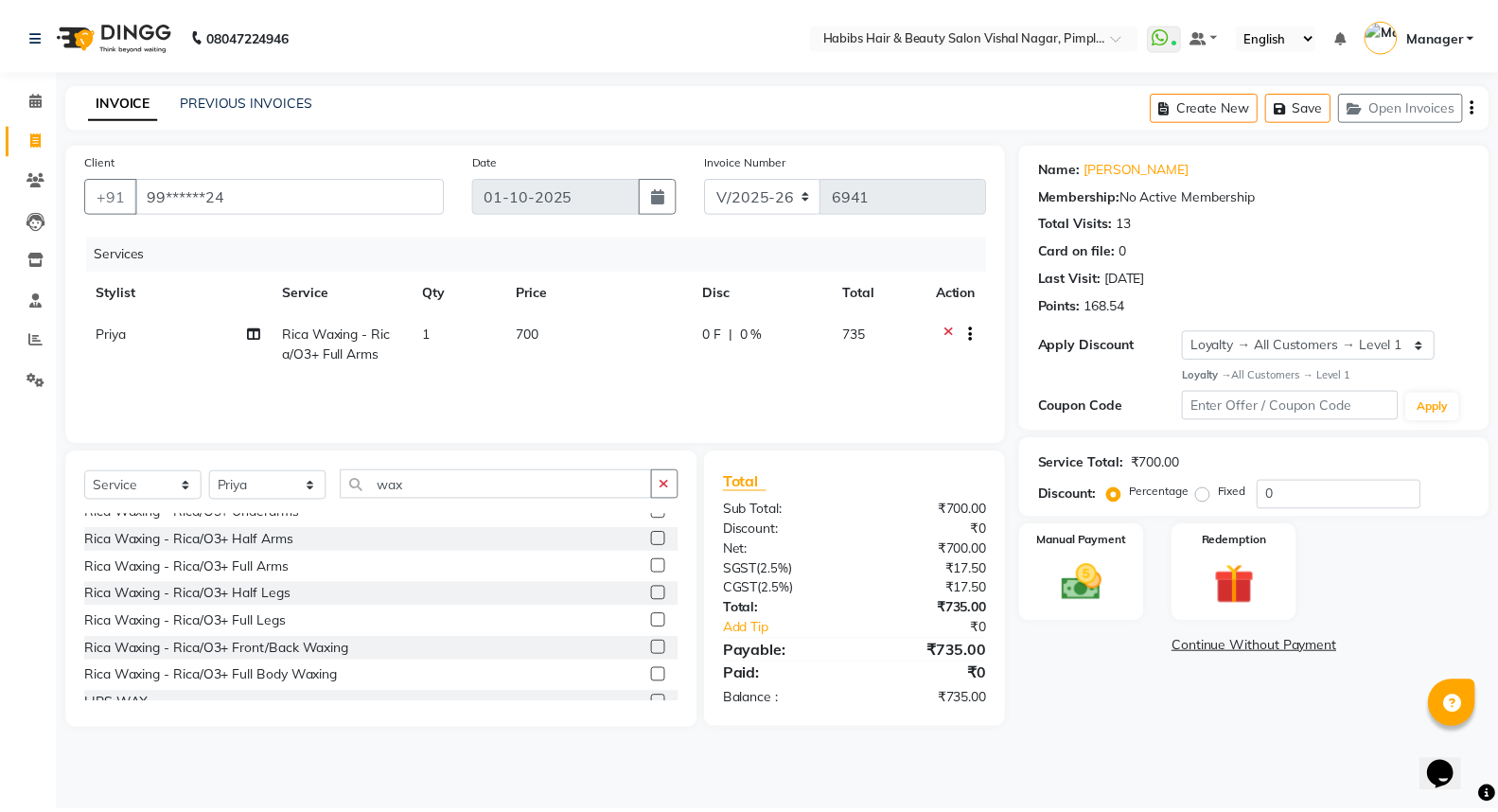
scroll to position [210, 0]
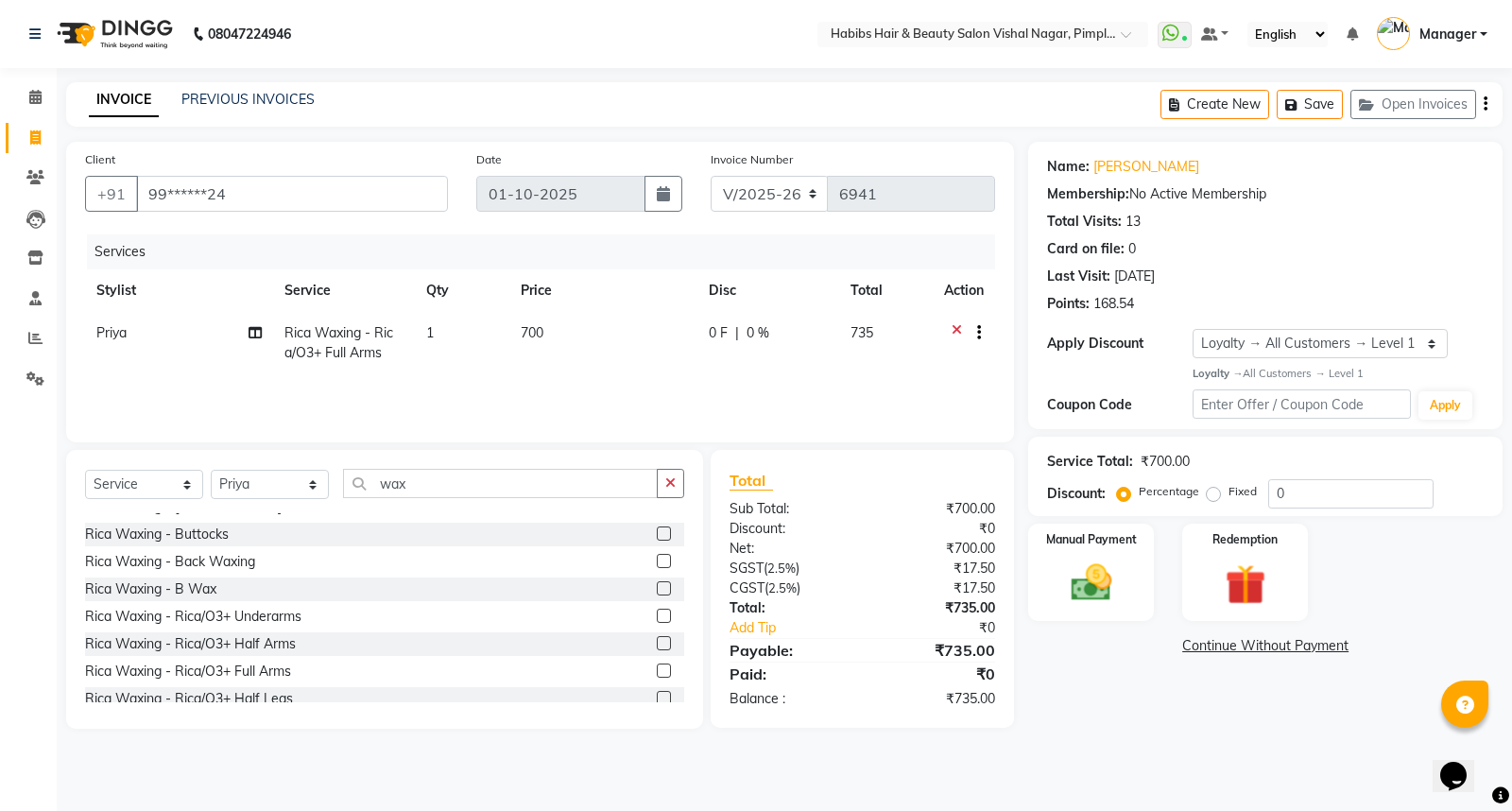
click at [657, 612] on label at bounding box center [664, 615] width 15 height 15
click at [657, 612] on input "checkbox" at bounding box center [663, 616] width 13 height 13
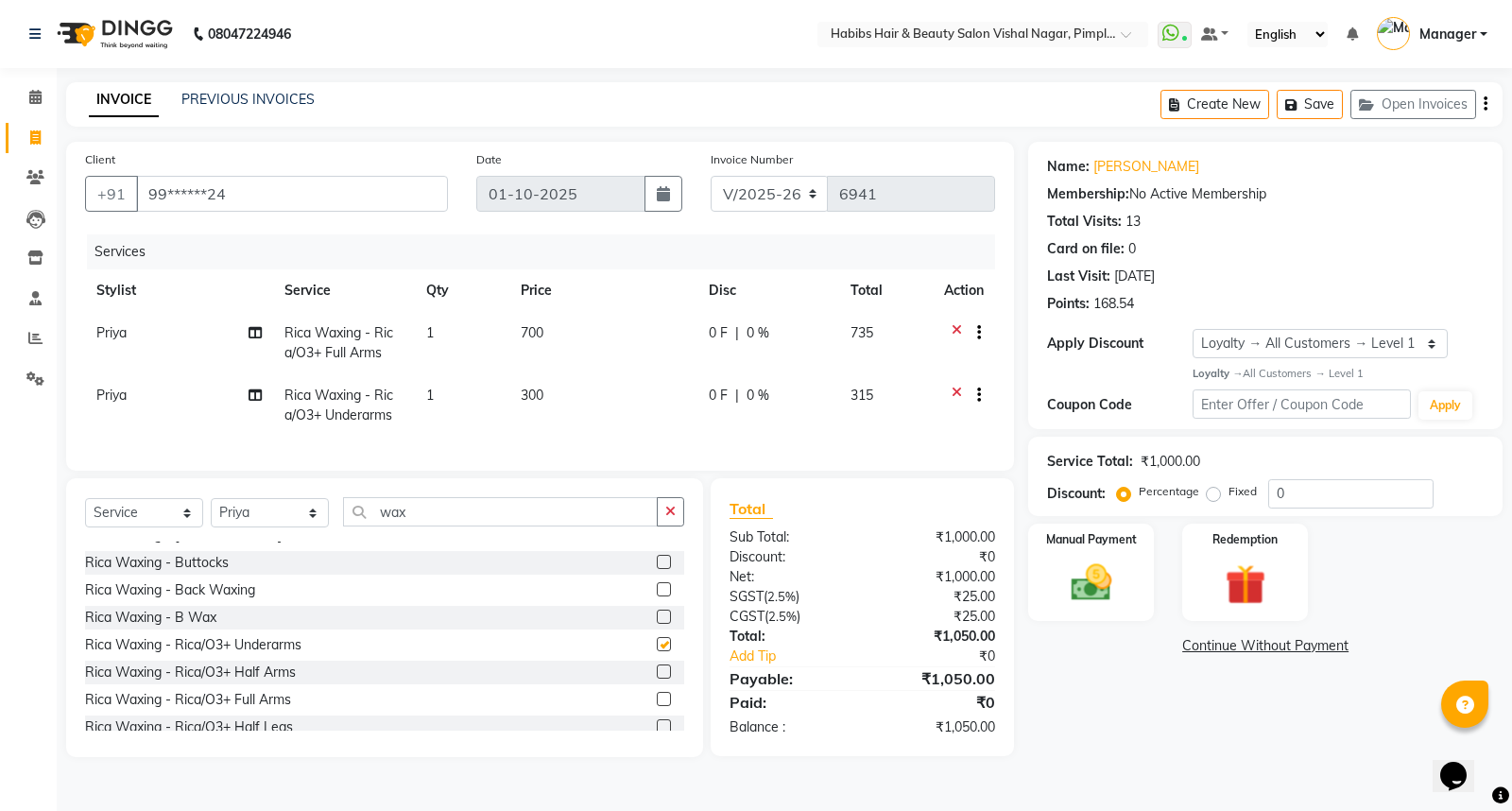
checkbox input "false"
click at [1085, 556] on div "Manual Payment" at bounding box center [1091, 572] width 130 height 101
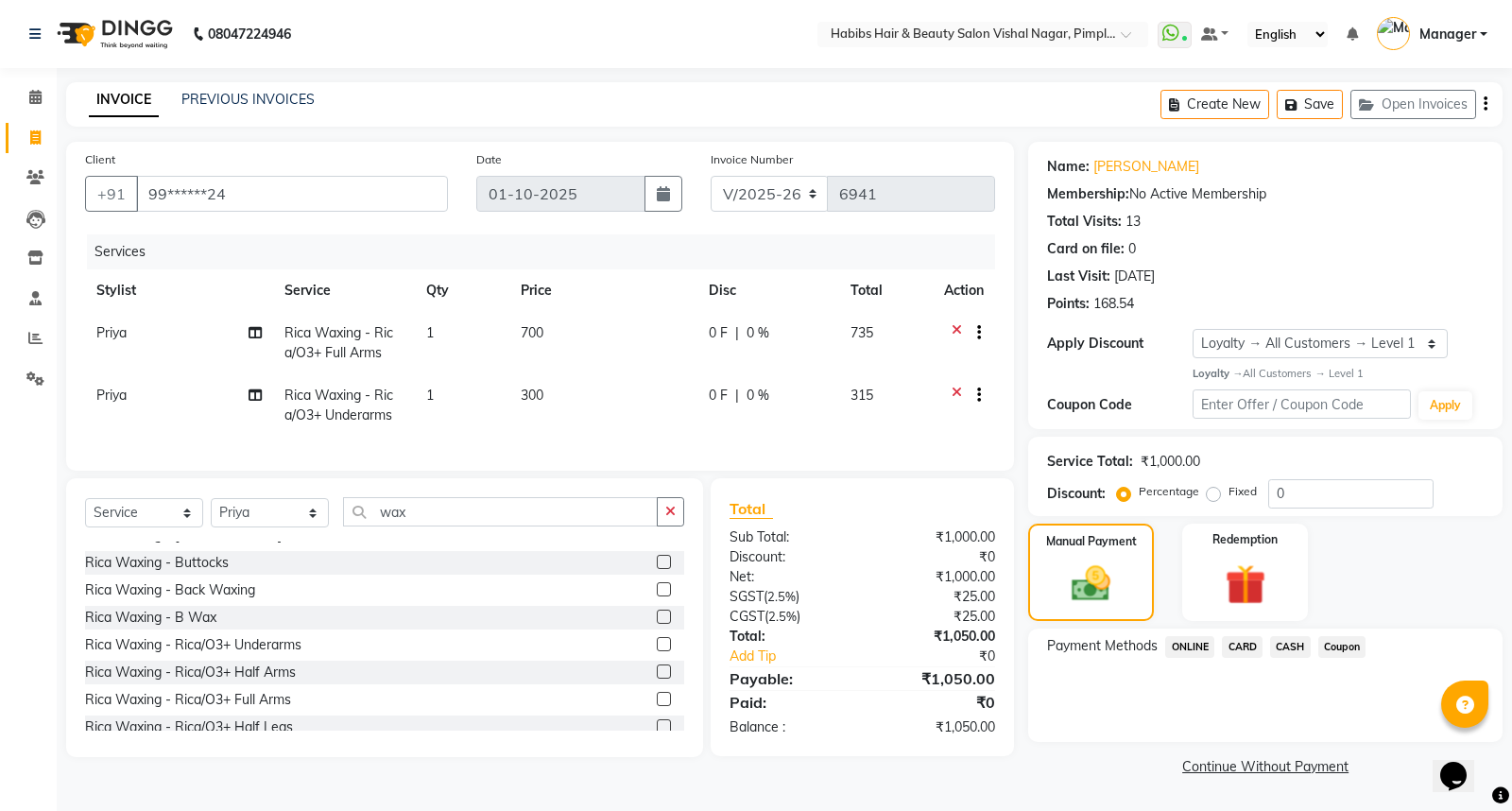
click at [1186, 644] on span "ONLINE" at bounding box center [1189, 647] width 50 height 21
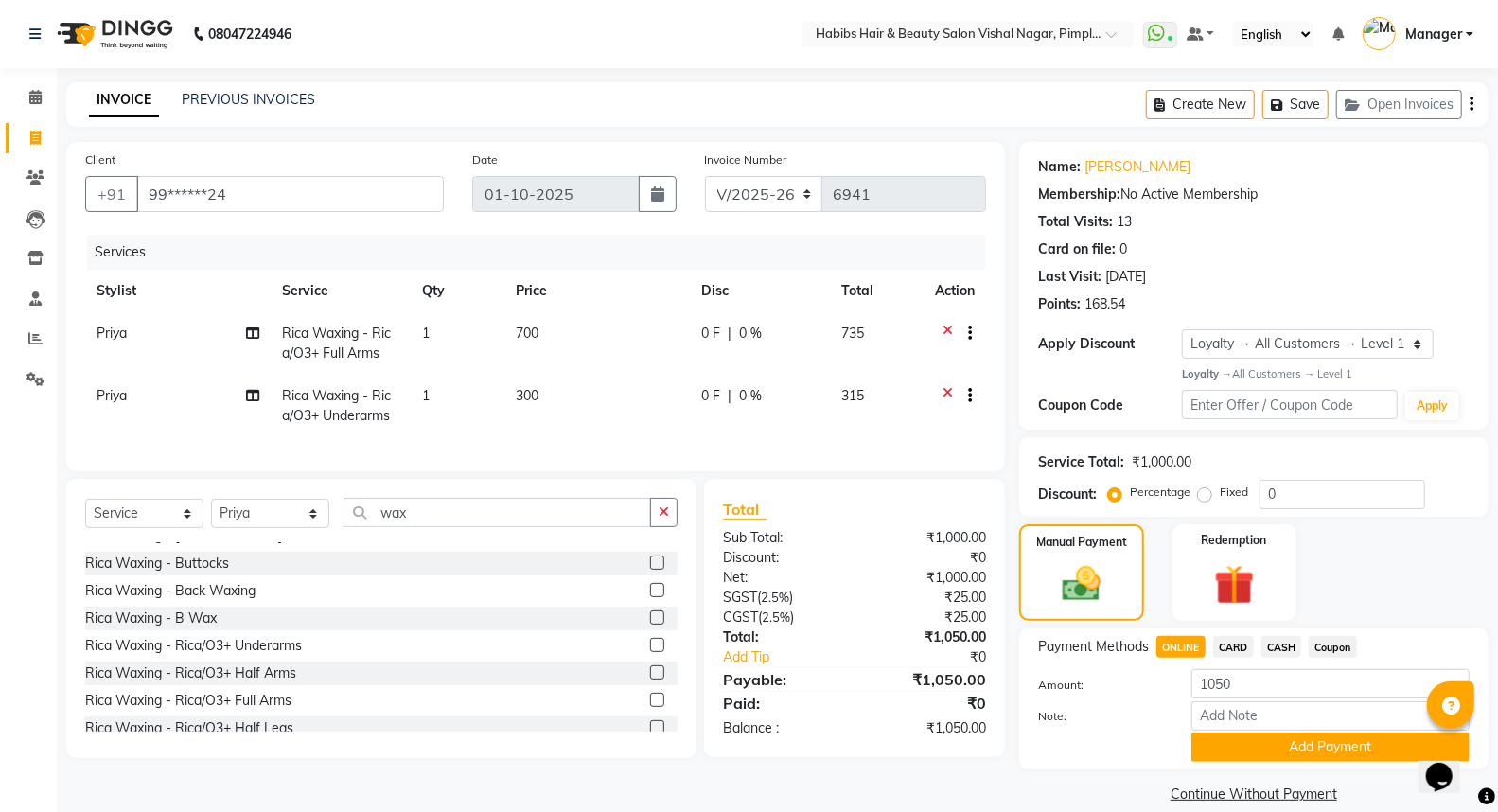
scroll to position [23, 0]
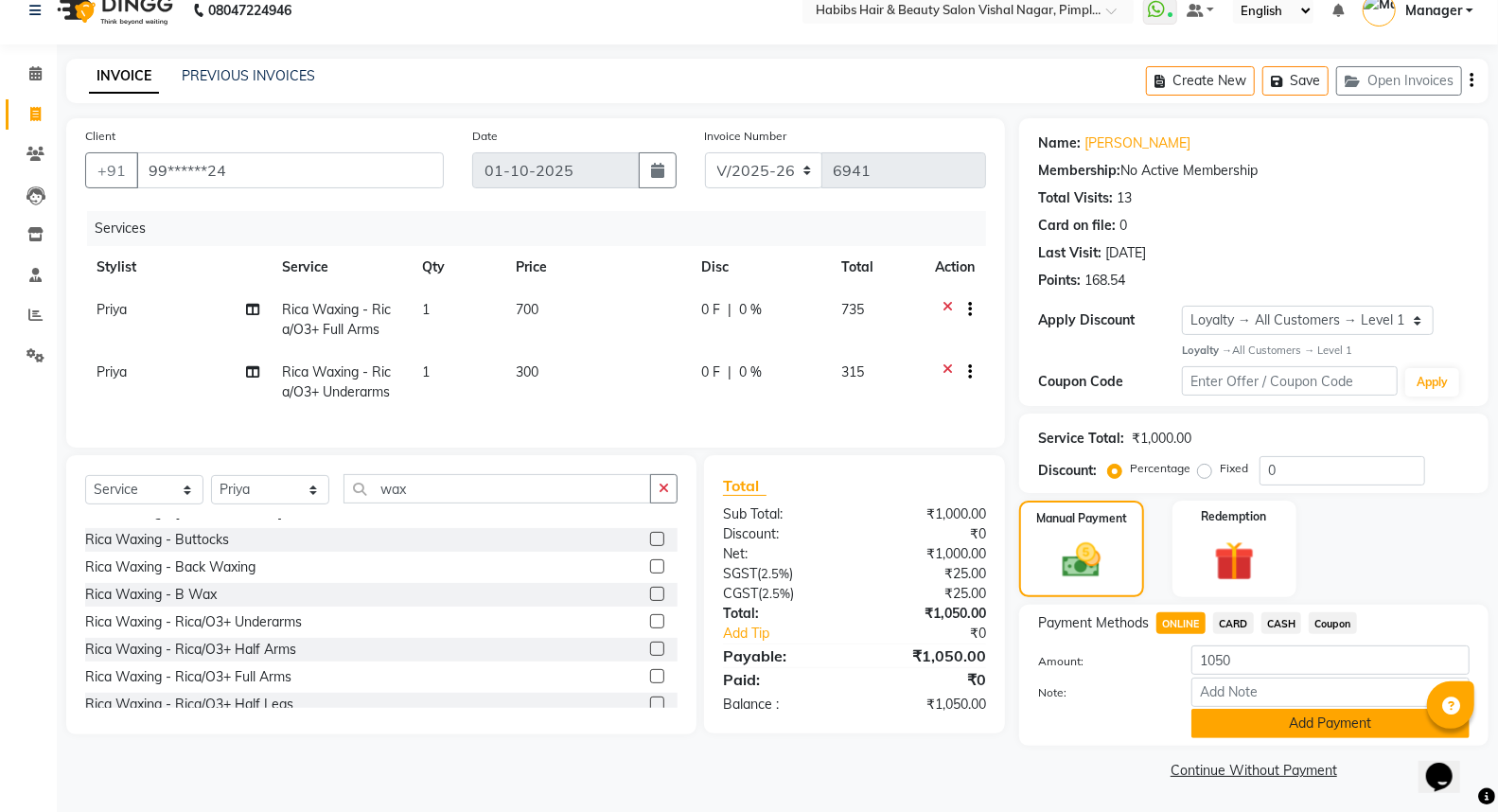
click at [1336, 724] on button "Add Payment" at bounding box center [1331, 723] width 278 height 29
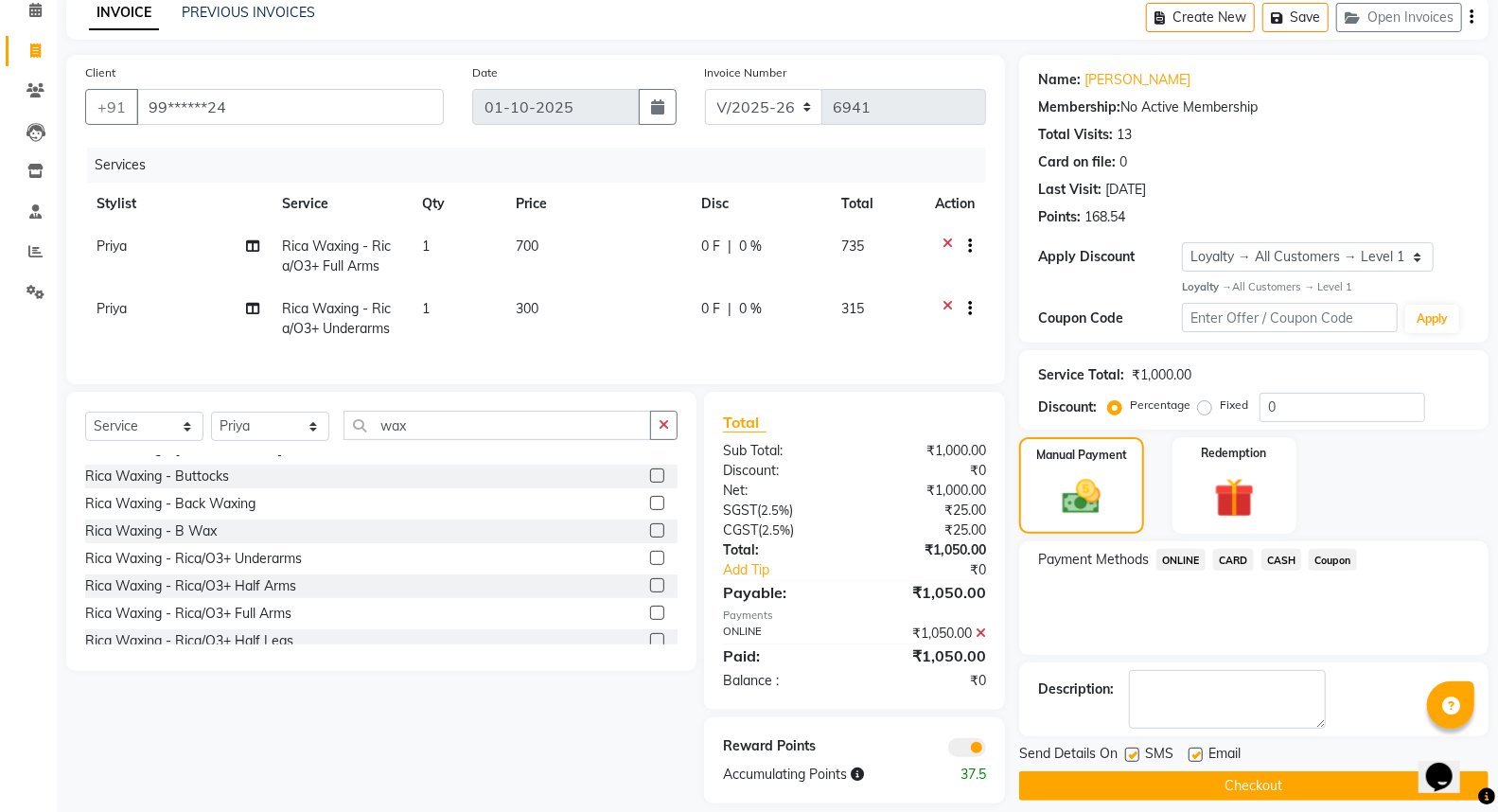
scroll to position [121, 0]
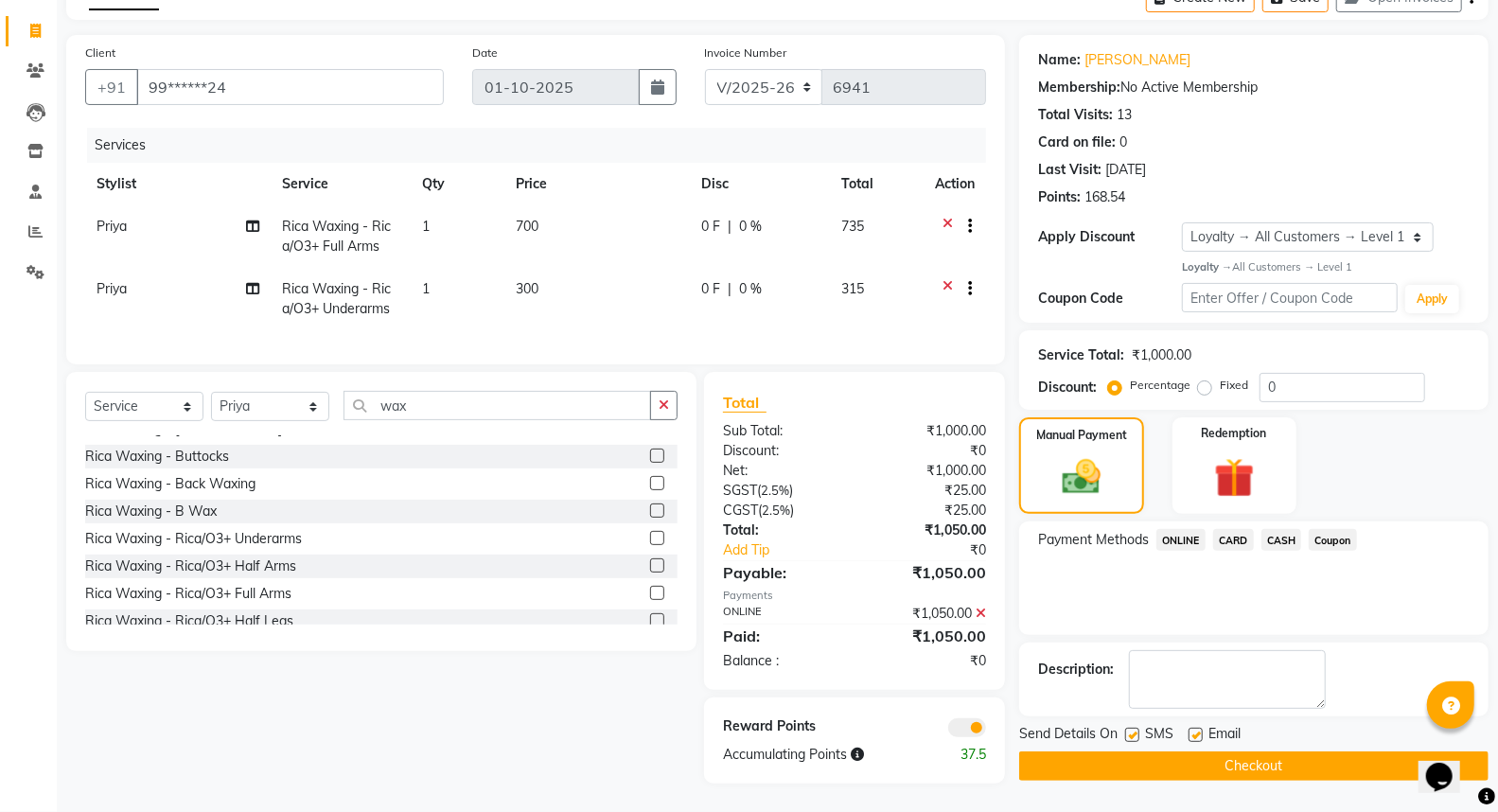
click at [1299, 751] on button "Checkout" at bounding box center [1254, 765] width 469 height 29
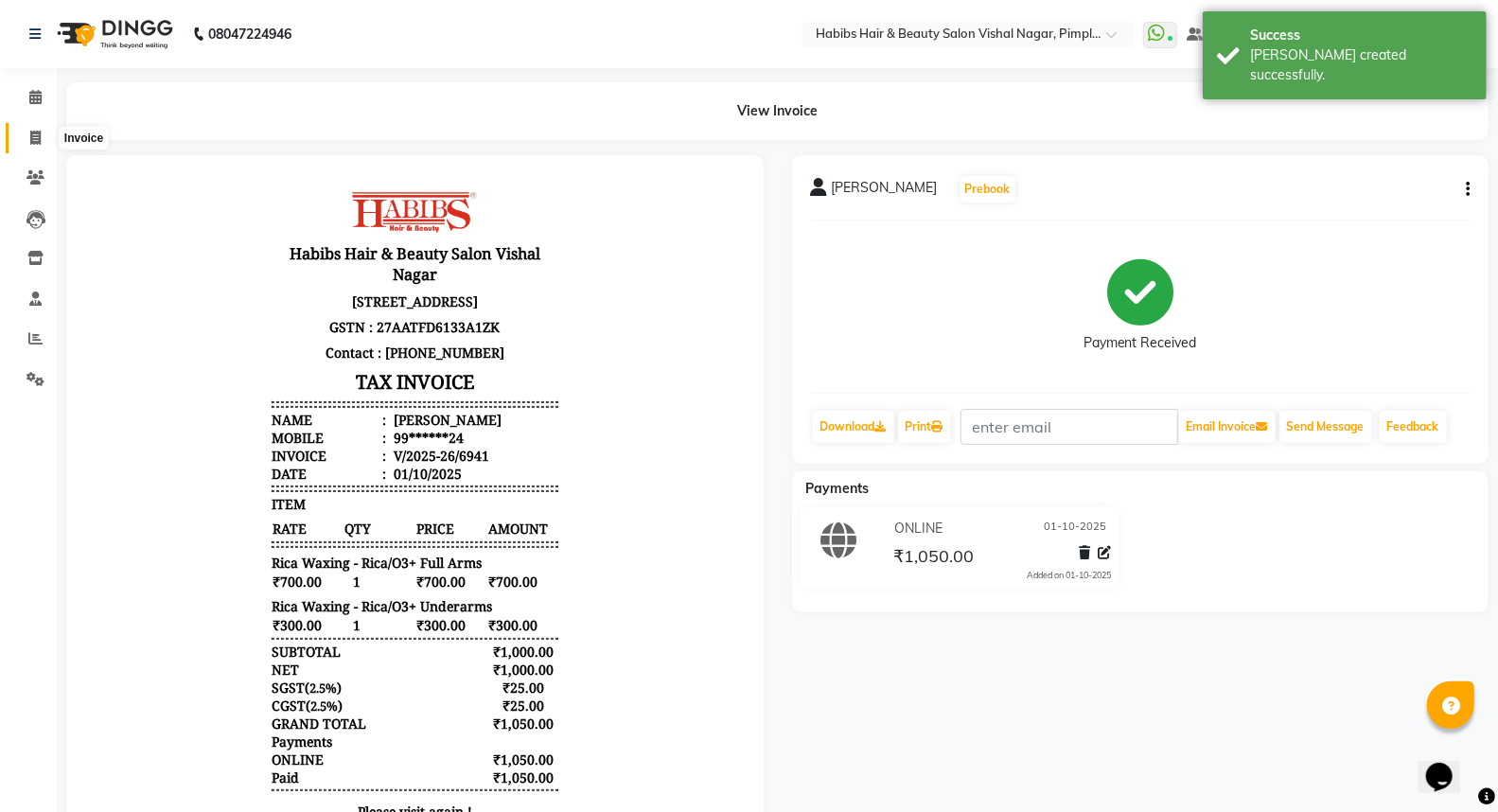
click at [33, 135] on icon at bounding box center [35, 137] width 11 height 15
select select "service"
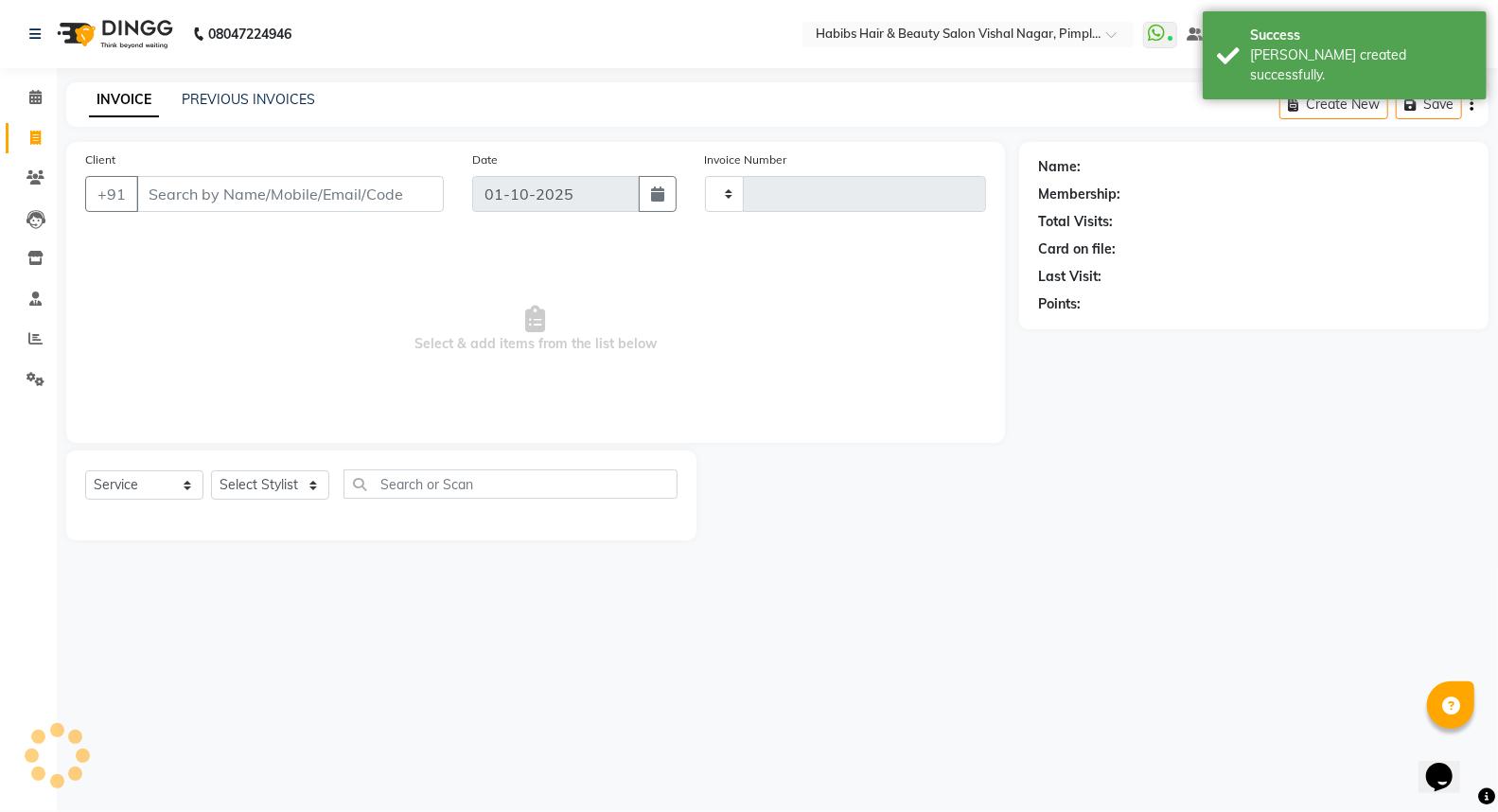
type input "6942"
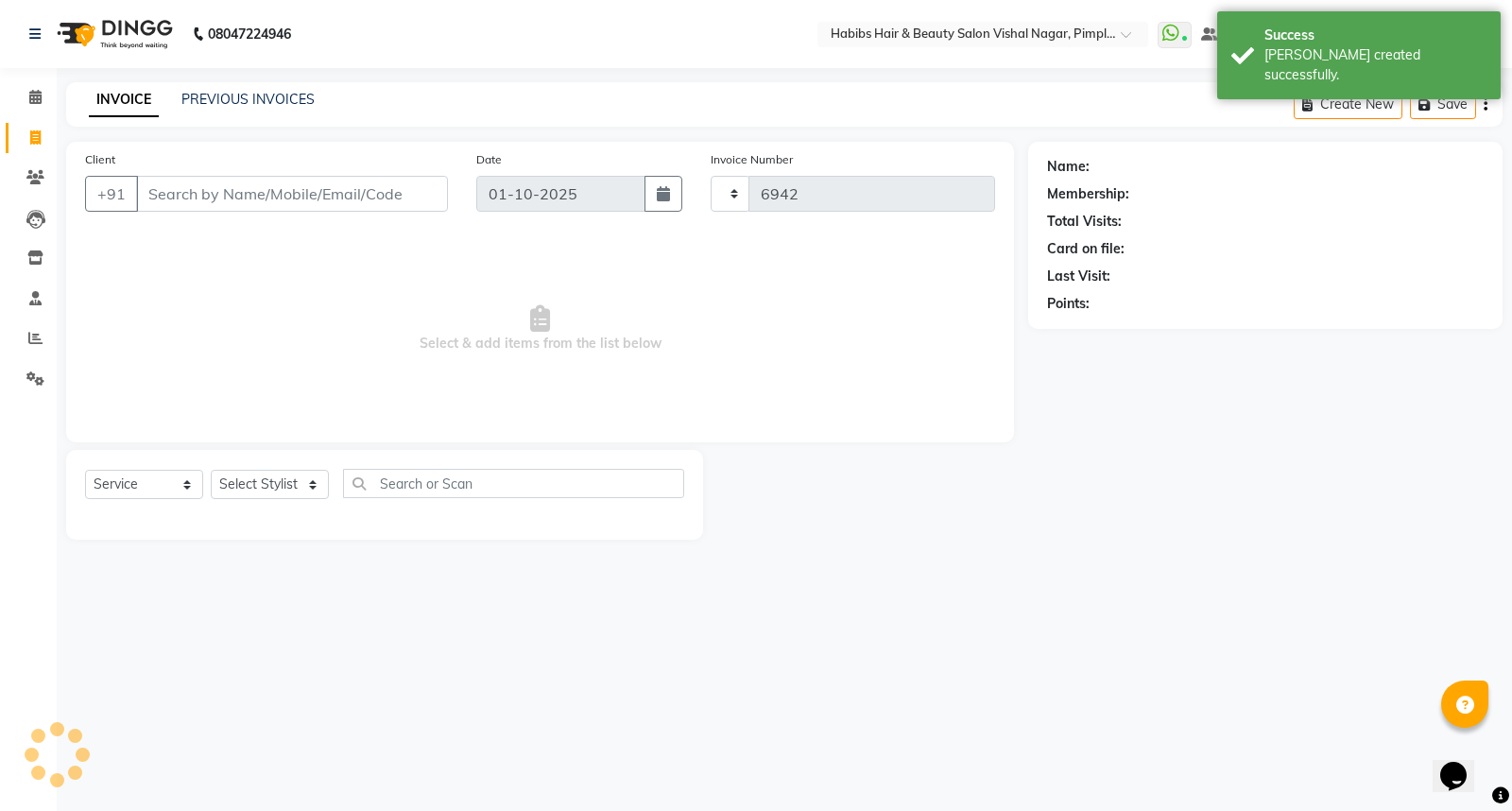
select select "5725"
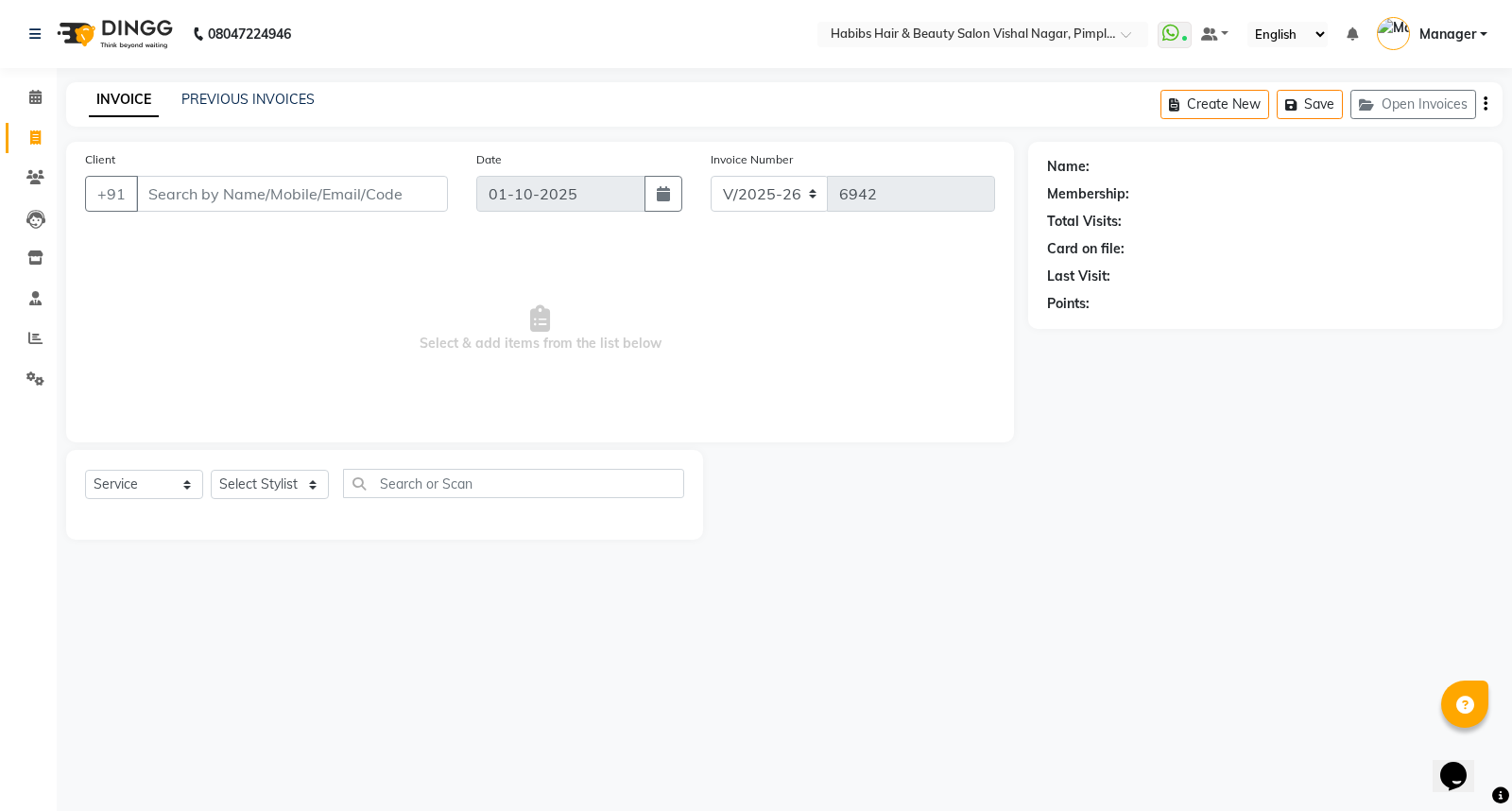
click at [219, 186] on input "Client" at bounding box center [292, 193] width 312 height 36
click at [219, 191] on input "Client" at bounding box center [292, 193] width 312 height 36
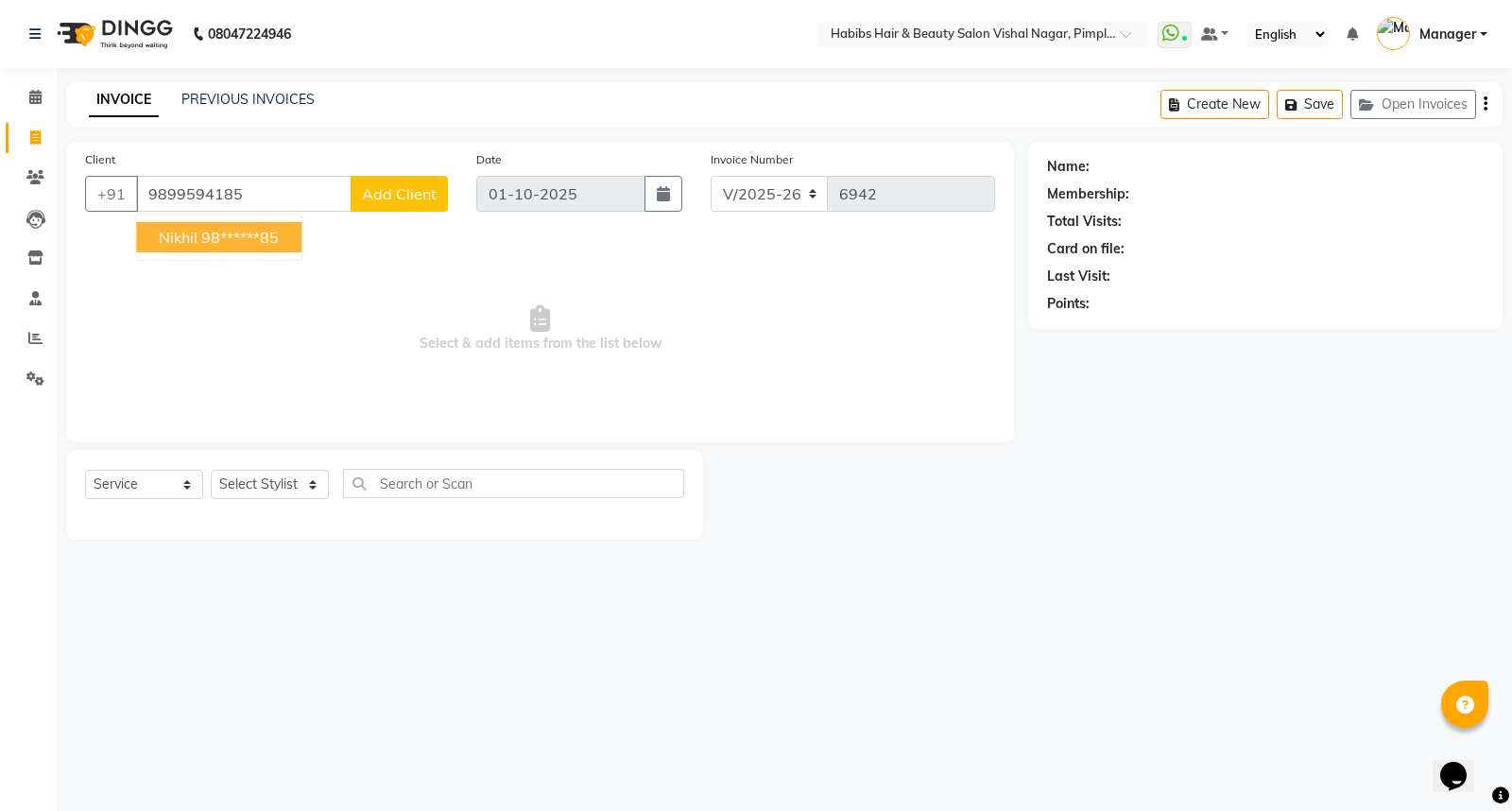
type input "9899594185"
select select "2: Object"
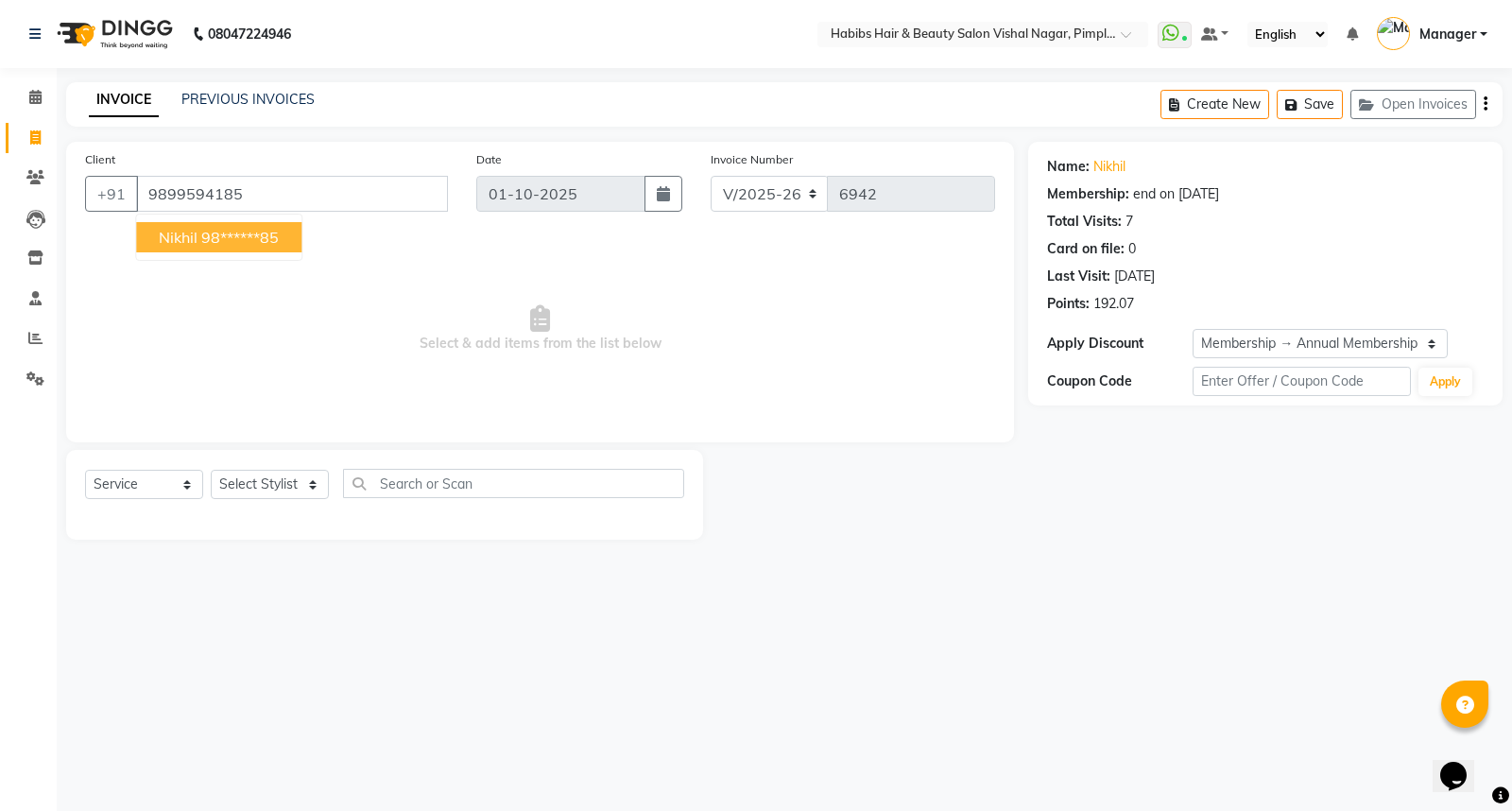
click at [271, 227] on ngb-highlight "98******85" at bounding box center [240, 236] width 78 height 18
type input "98******85"
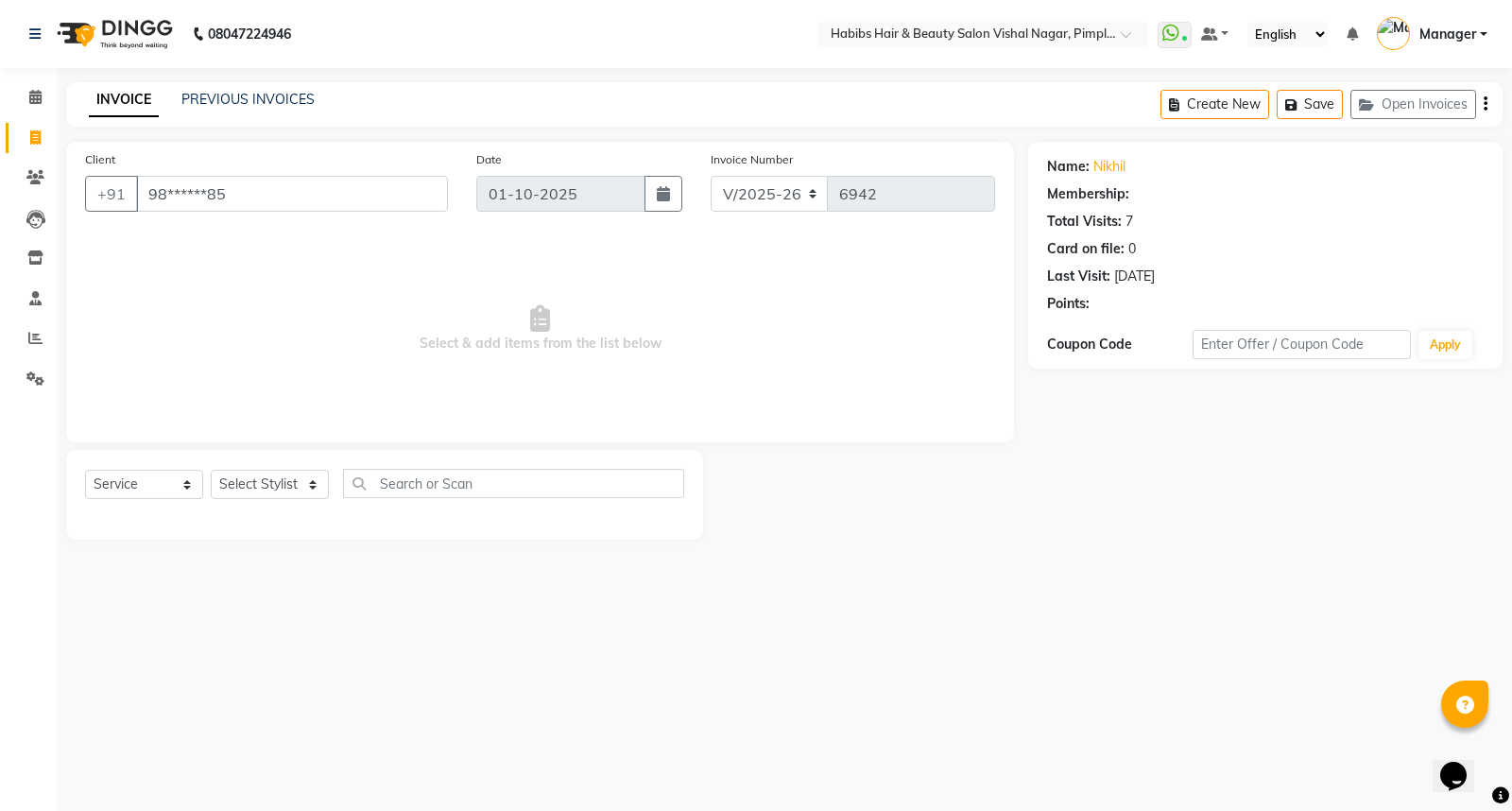
select select "2: Object"
click at [1108, 158] on link "Nikhil" at bounding box center [1109, 166] width 32 height 19
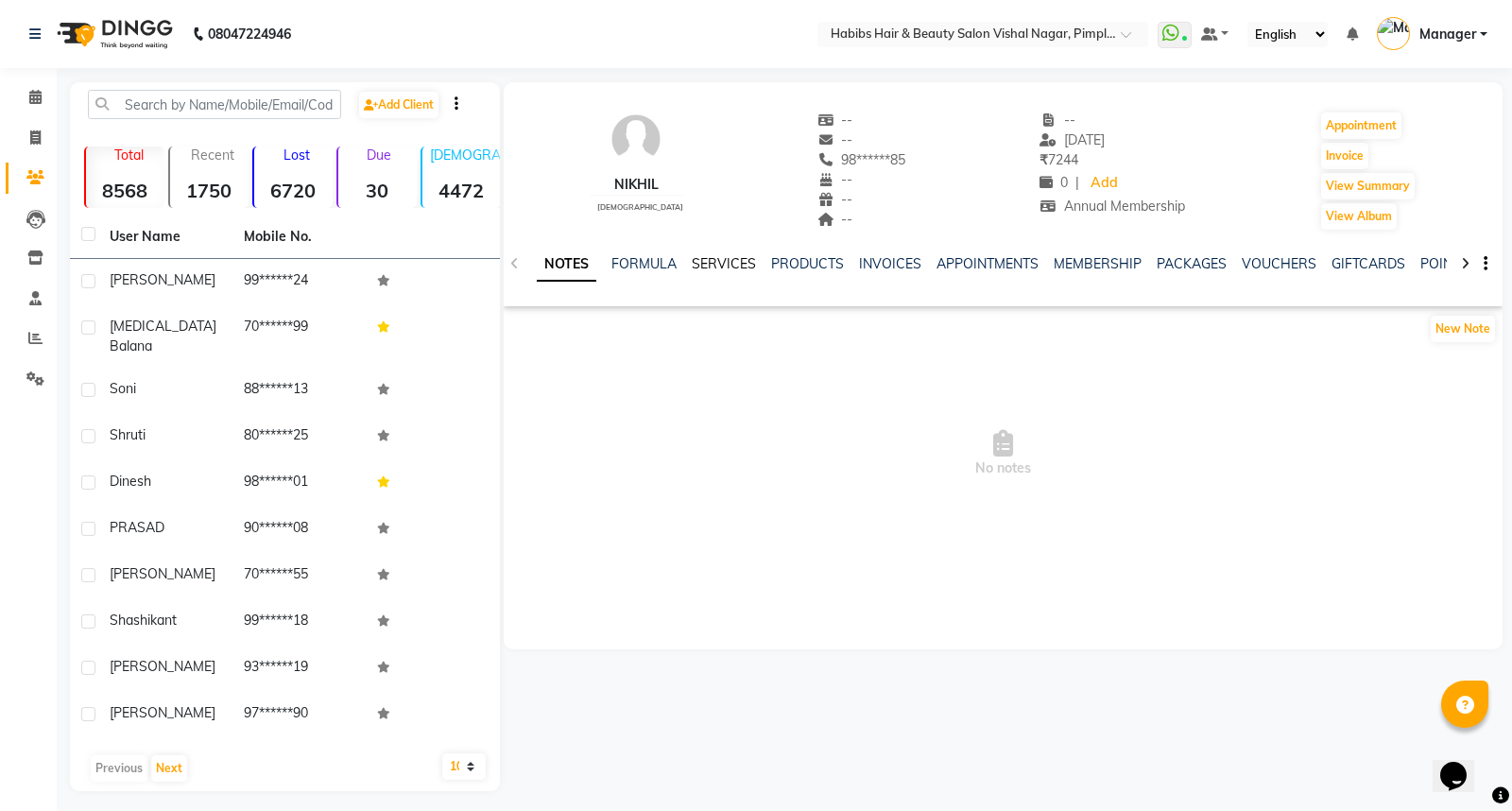
click at [696, 266] on link "SERVICES" at bounding box center [724, 264] width 64 height 17
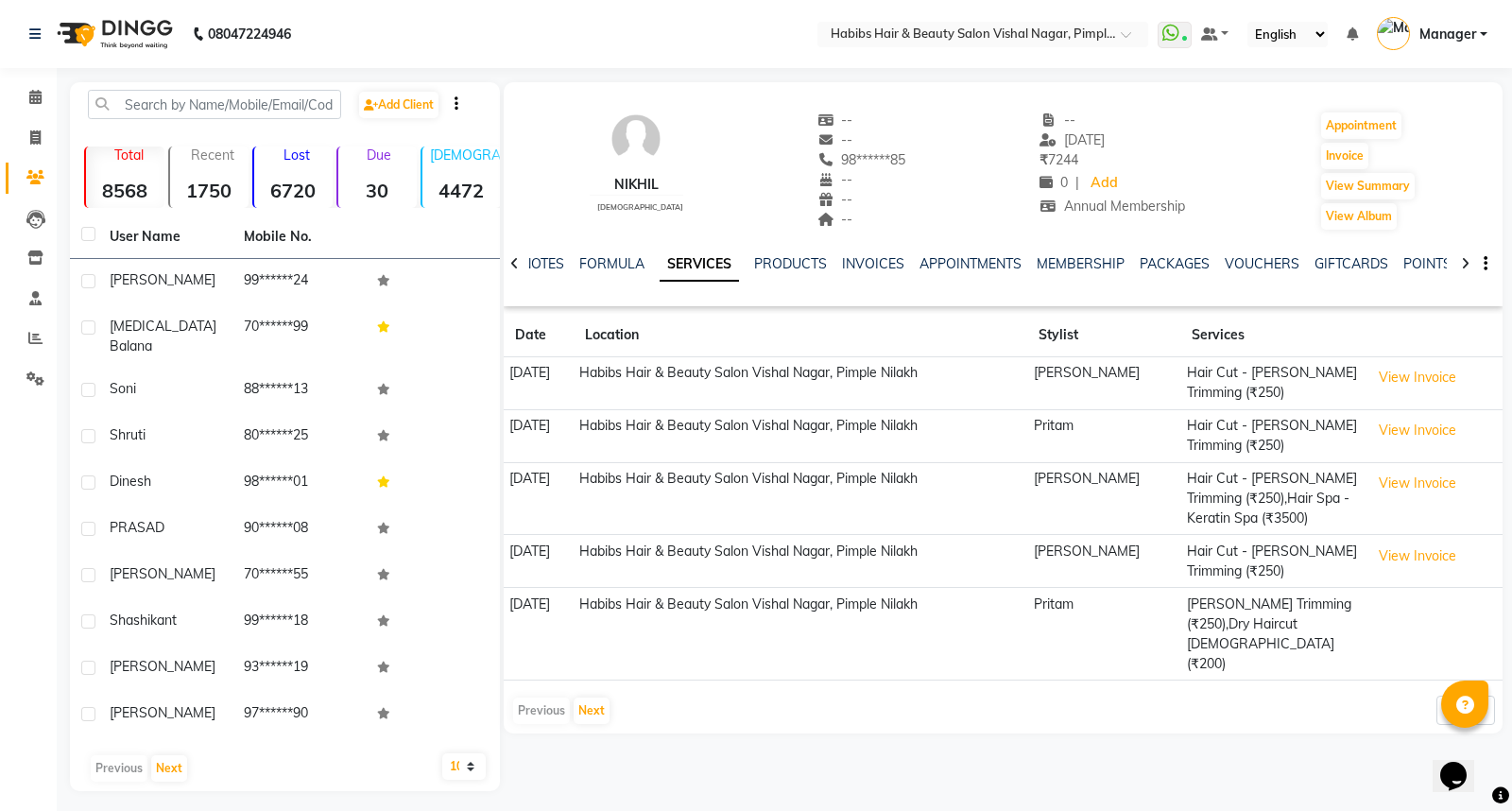
click at [1510, 417] on main "Add Client Total 8568 Recent 1750 Lost 6720 Due 30 [DEMOGRAPHIC_DATA] 4472 [DEM…" at bounding box center [784, 451] width 1456 height 737
click at [1510, 420] on main "Add Client Total 8568 Recent 1750 Lost 6720 Due 30 [DEMOGRAPHIC_DATA] 4472 [DEM…" at bounding box center [784, 451] width 1456 height 737
click at [1510, 427] on main "Add Client Total 8568 Recent 1750 Lost 6720 Due 30 [DEMOGRAPHIC_DATA] 4472 [DEM…" at bounding box center [784, 451] width 1456 height 737
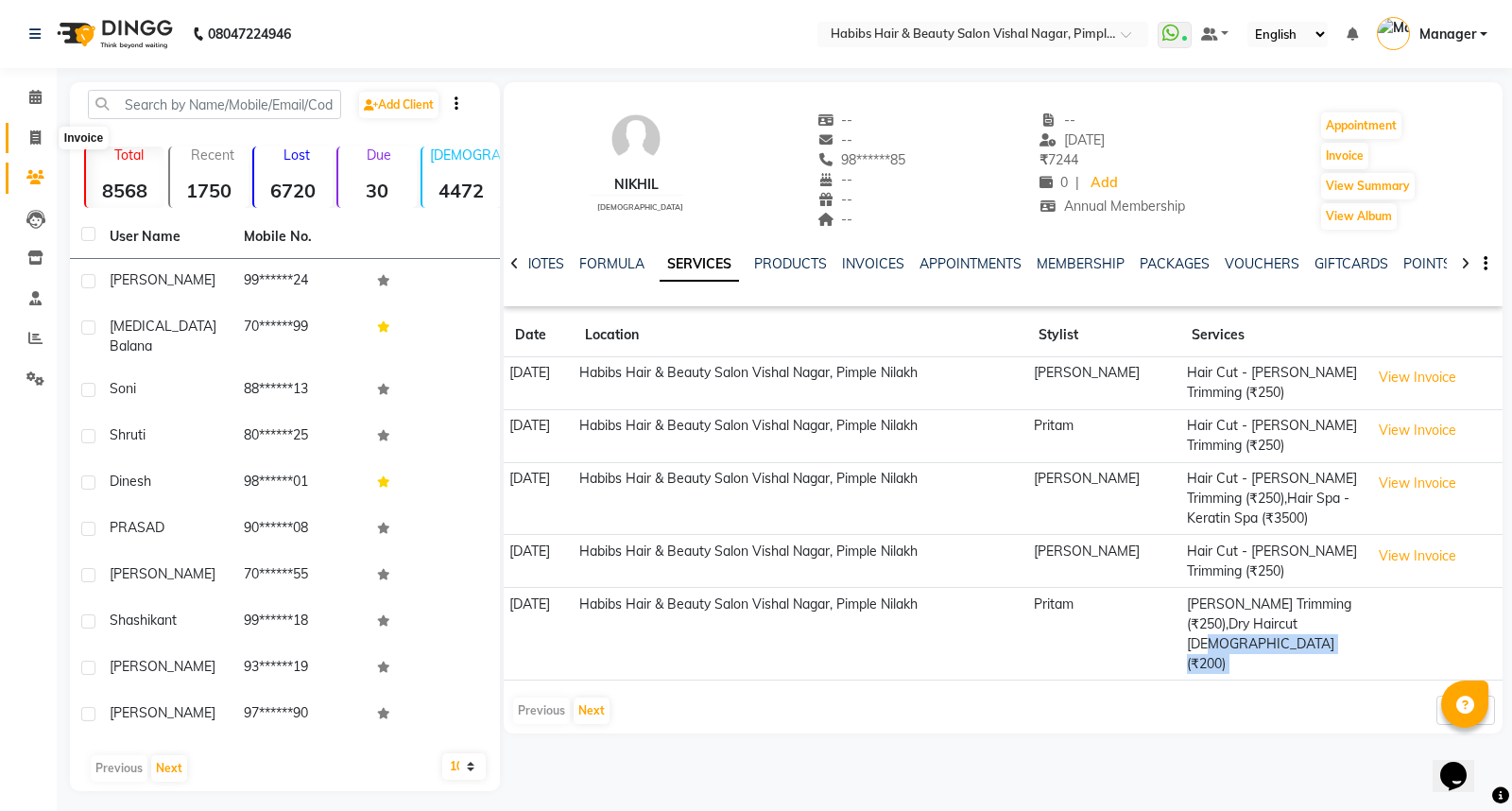
click at [34, 138] on icon at bounding box center [35, 137] width 11 height 15
select select "5725"
select select "service"
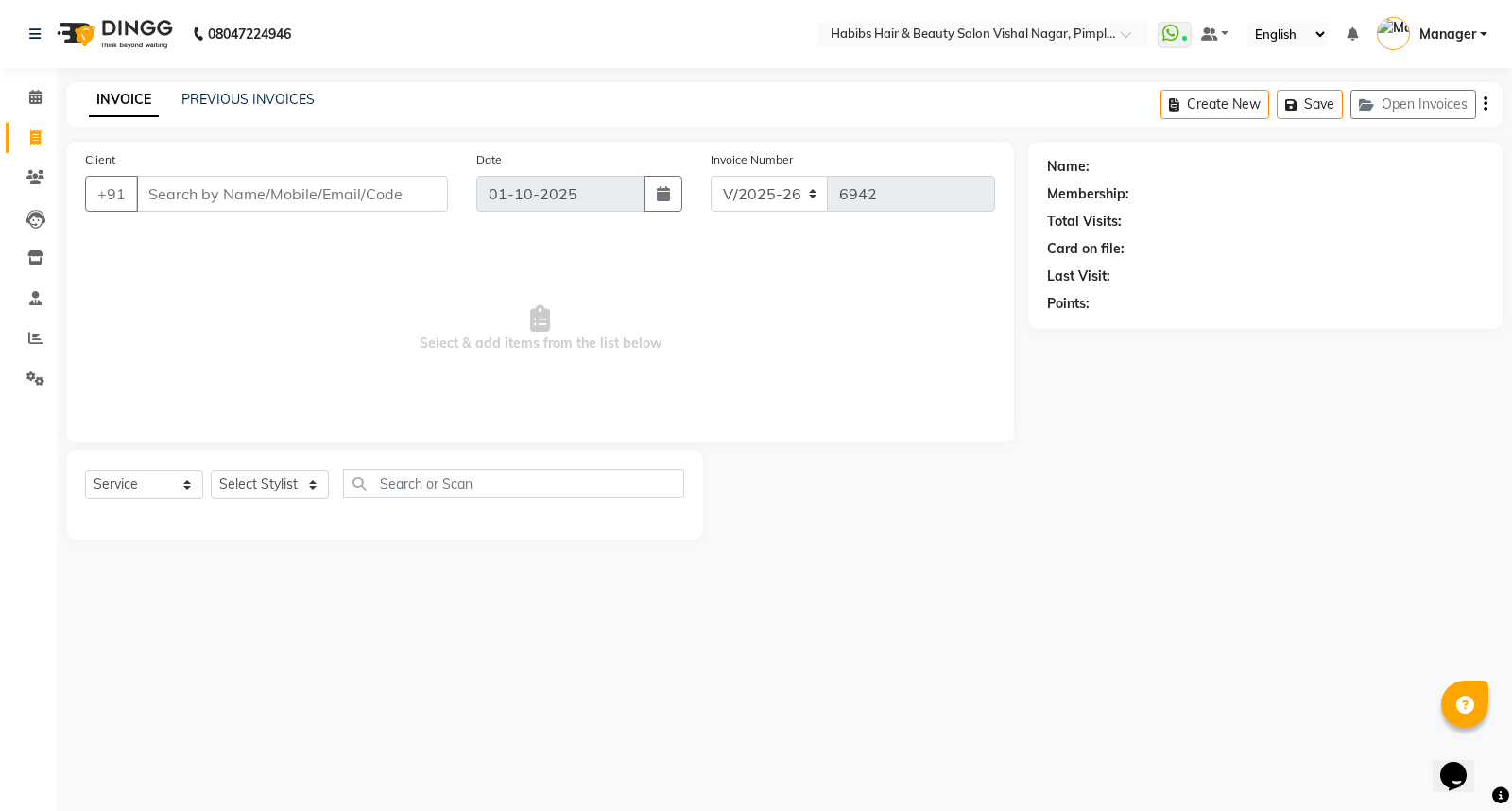
click at [808, 426] on div "Client +91 Date [DATE] Invoice Number V/2025 V/[PHONE_NUMBER] Select & add item…" at bounding box center [540, 291] width 948 height 300
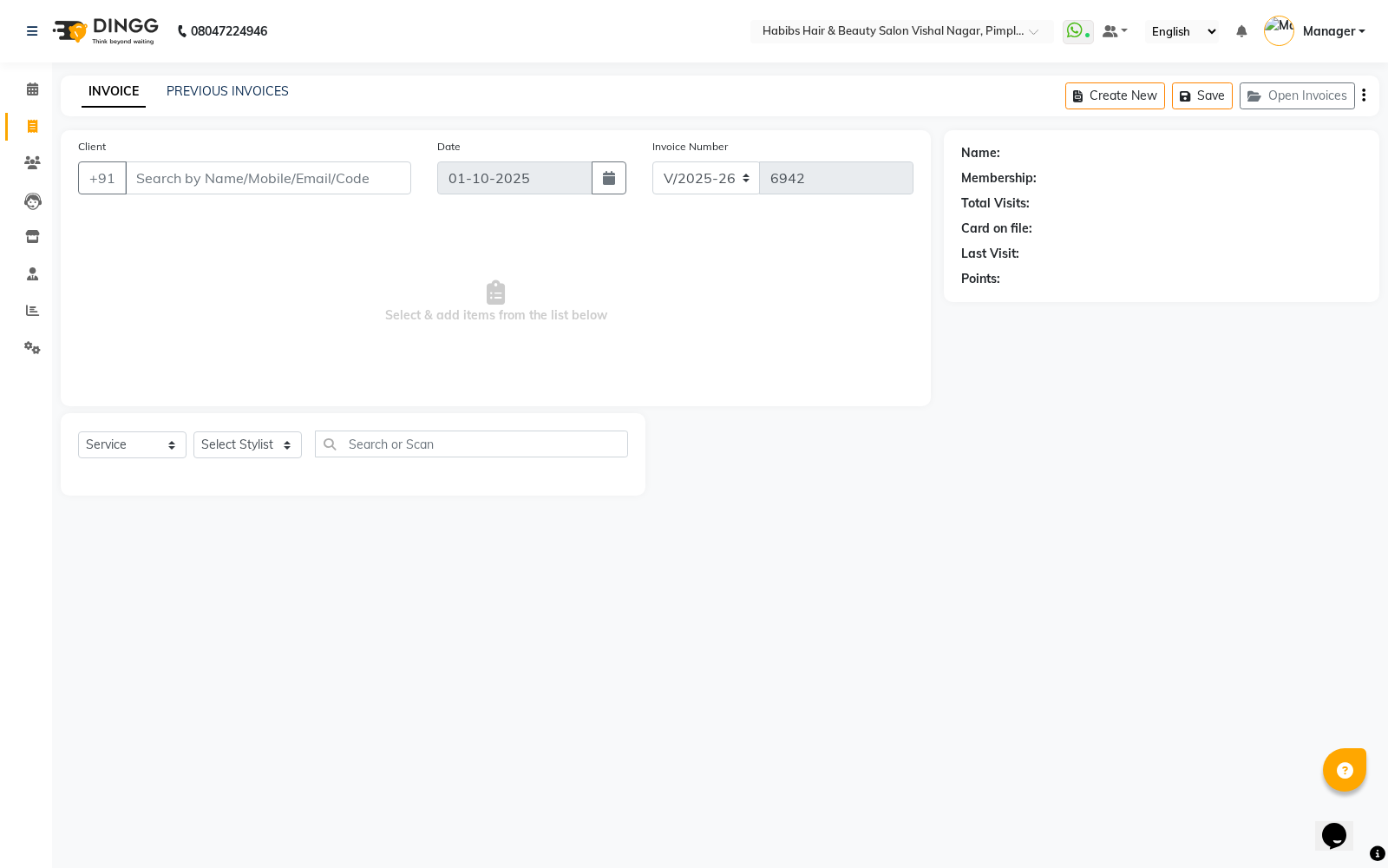
click at [1386, 744] on div "08047224946 Select Location × Habibs Hair & Beauty Salon Vishal Nagar, Pimple N…" at bounding box center [694, 434] width 1388 height 868
click at [1384, 744] on div "08047224946 Select Location × Habibs Hair & Beauty Salon Vishal Nagar, Pimple N…" at bounding box center [694, 434] width 1388 height 868
drag, startPoint x: 0, startPoint y: 839, endPoint x: 561, endPoint y: 857, distance: 561.3
click at [97, 744] on div "08047224946 Select Location × Habibs Hair & Beauty Salon Vishal Nagar, Pimple N…" at bounding box center [694, 434] width 1388 height 868
click at [943, 535] on div "08047224946 Select Location × Habibs Hair & Beauty Salon Vishal Nagar, Pimple N…" at bounding box center [694, 434] width 1388 height 868
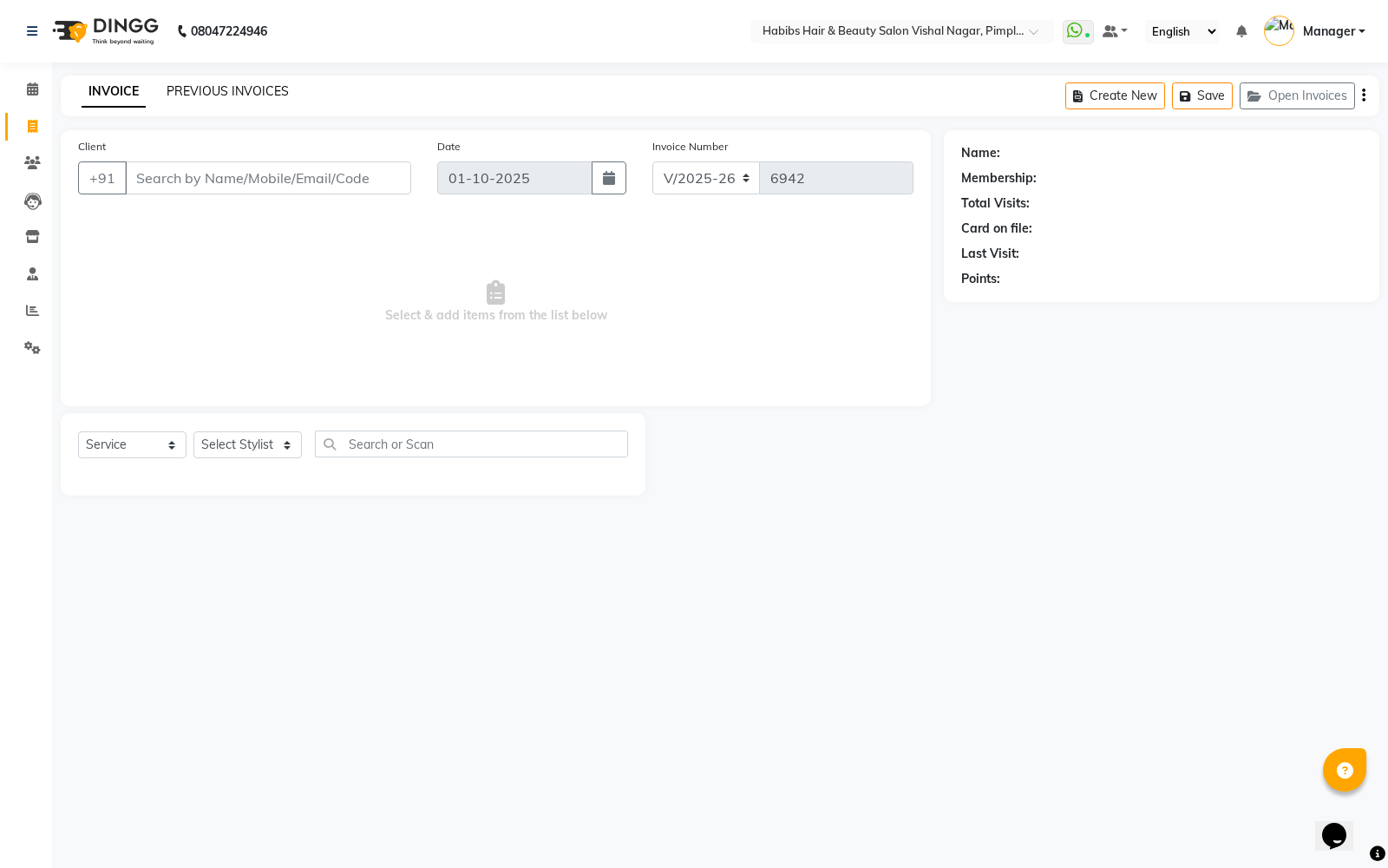
click at [247, 87] on link "PREVIOUS INVOICES" at bounding box center [227, 91] width 122 height 16
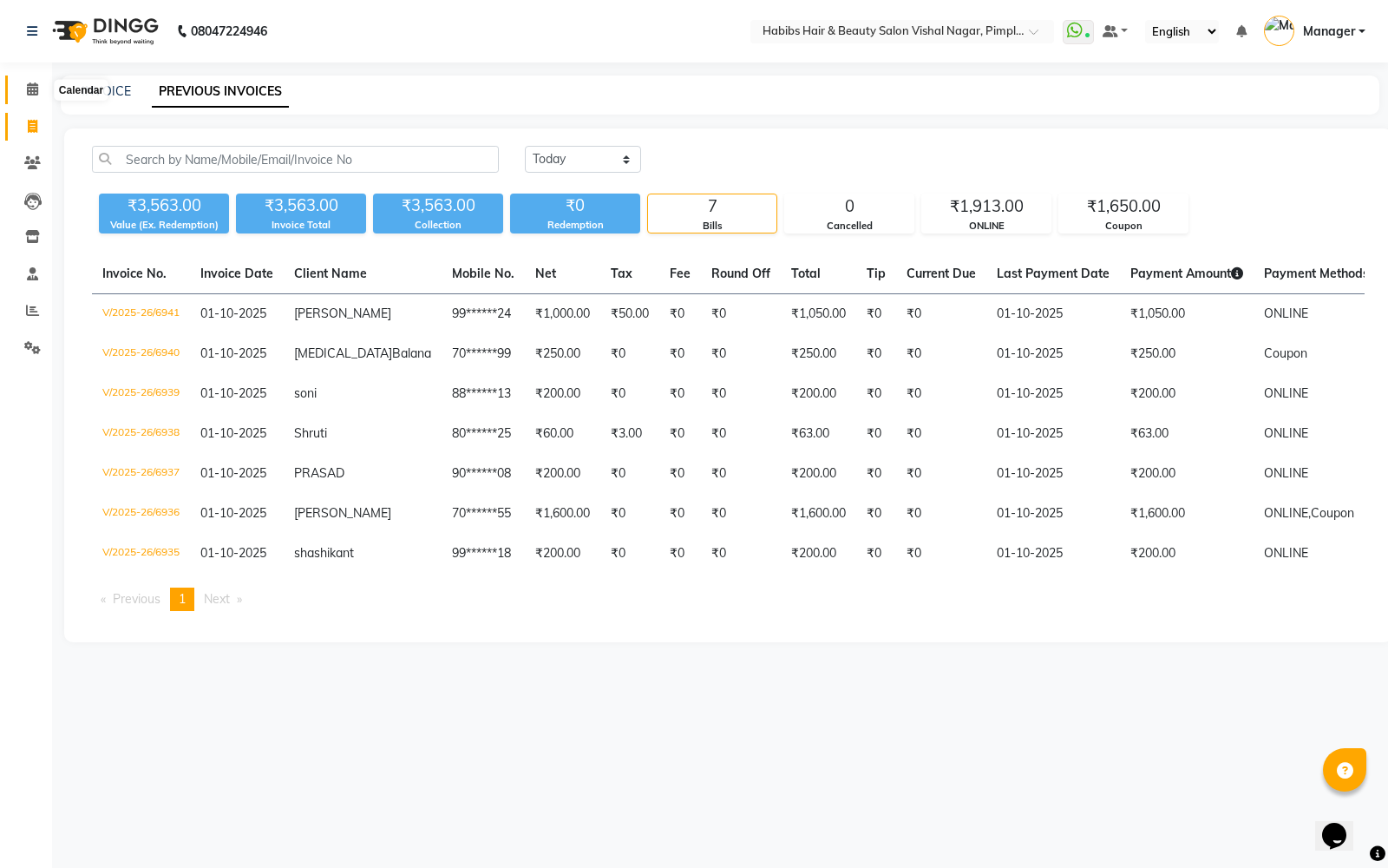
click at [32, 87] on icon at bounding box center [32, 88] width 12 height 13
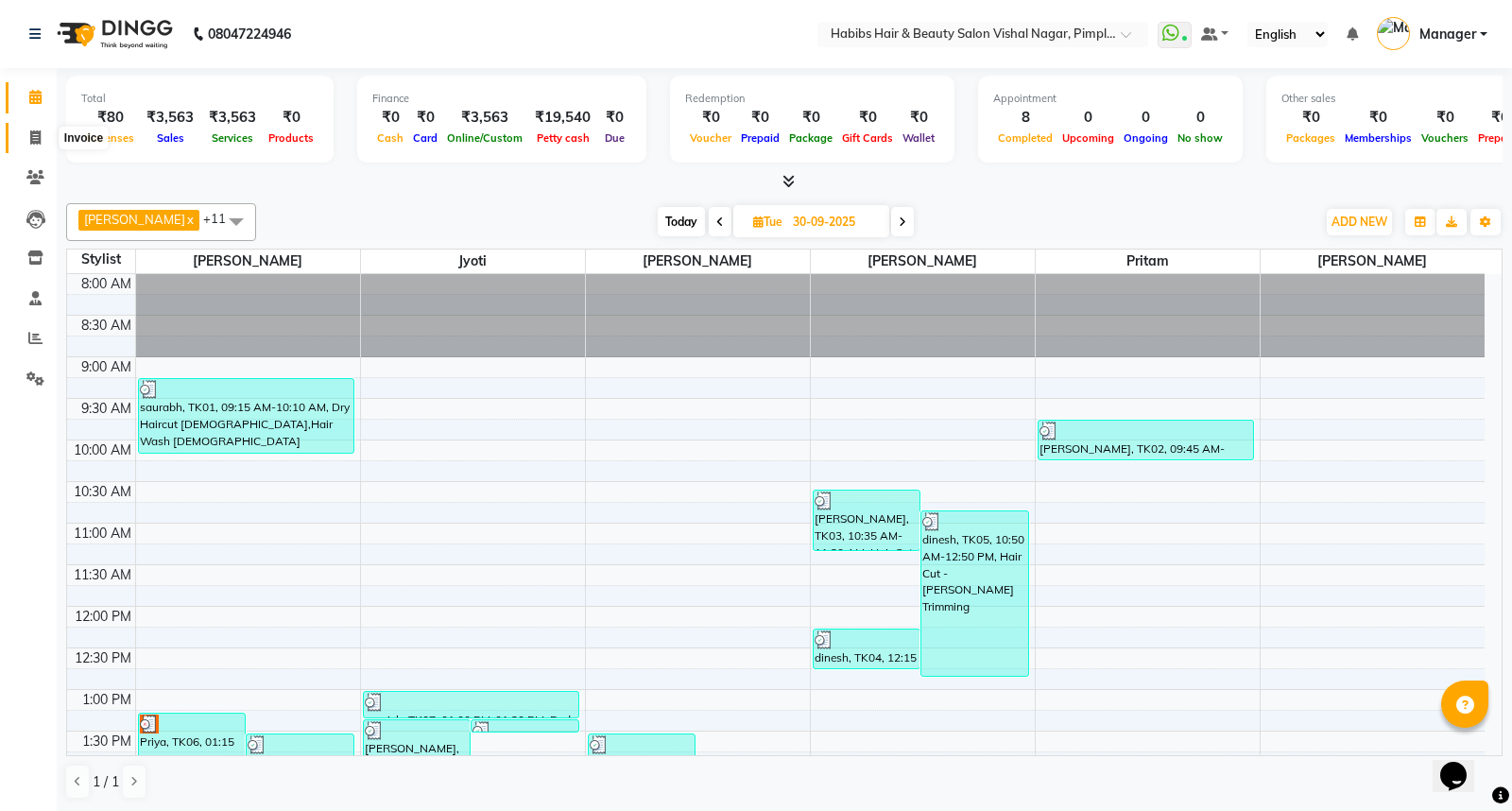
click at [36, 137] on icon at bounding box center [35, 137] width 11 height 15
select select "service"
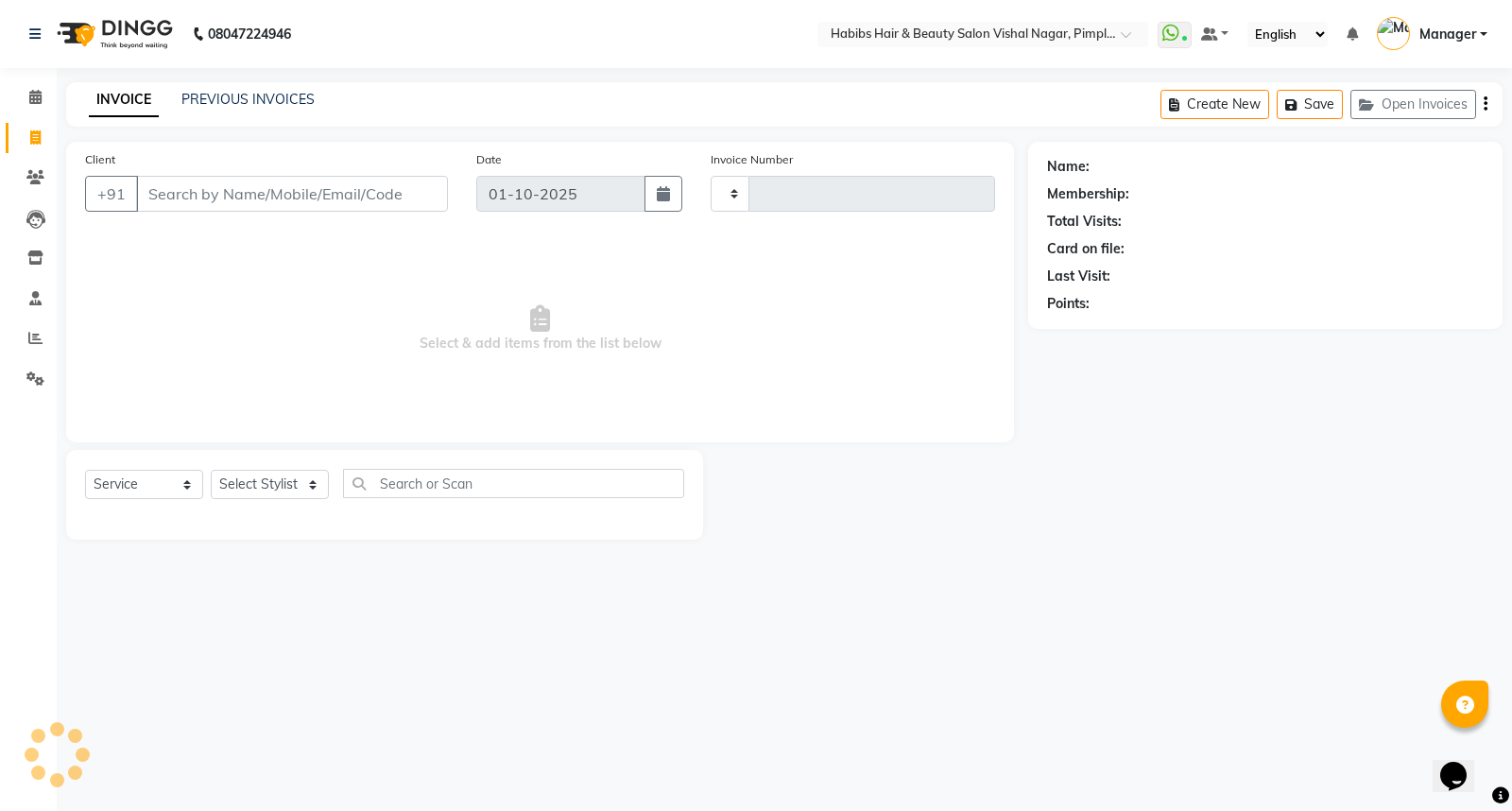
type input "6942"
select select "5725"
click at [258, 100] on link "PREVIOUS INVOICES" at bounding box center [248, 99] width 133 height 17
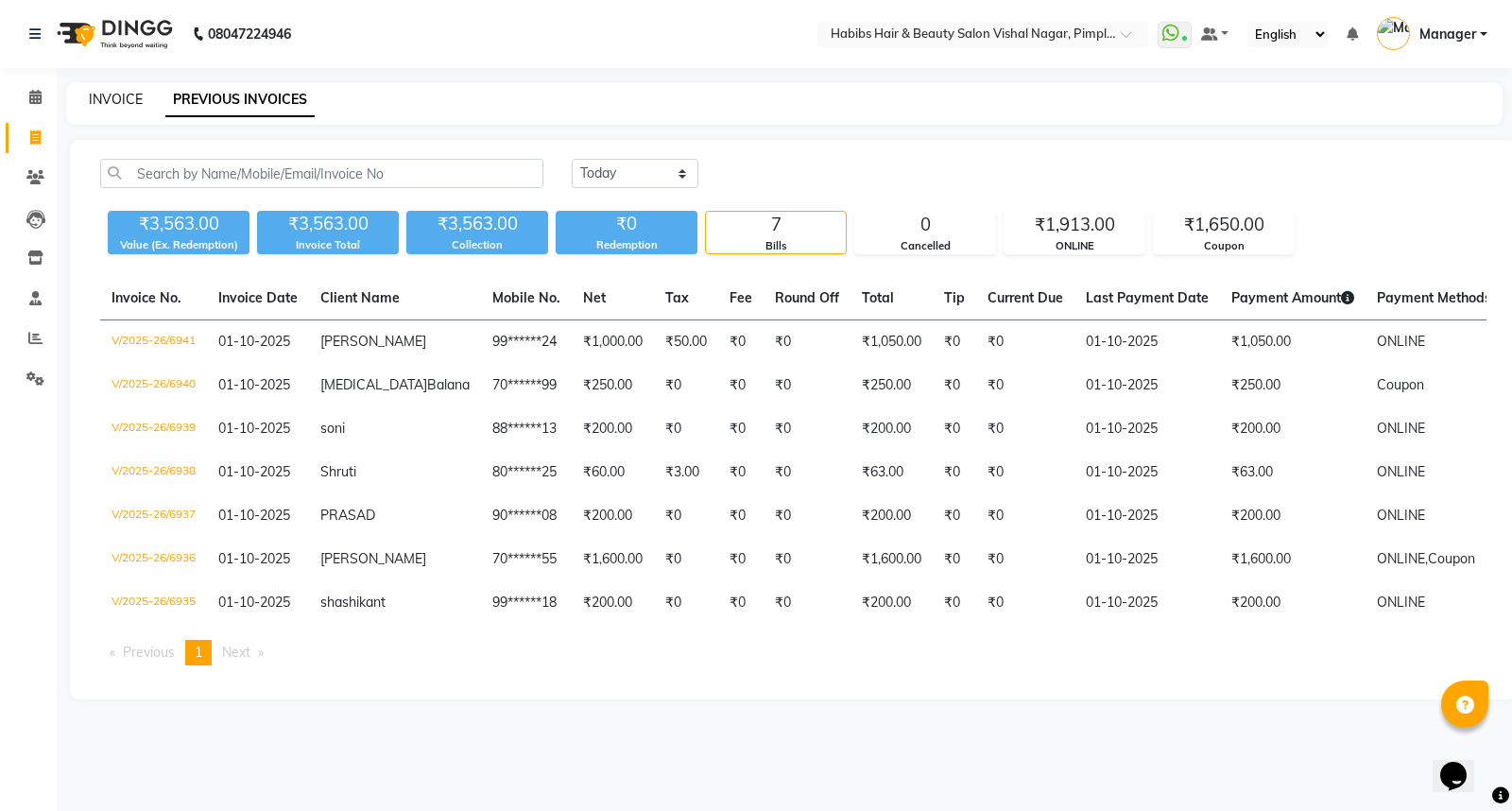
click at [115, 96] on link "INVOICE" at bounding box center [115, 99] width 53 height 17
select select "5725"
select select "service"
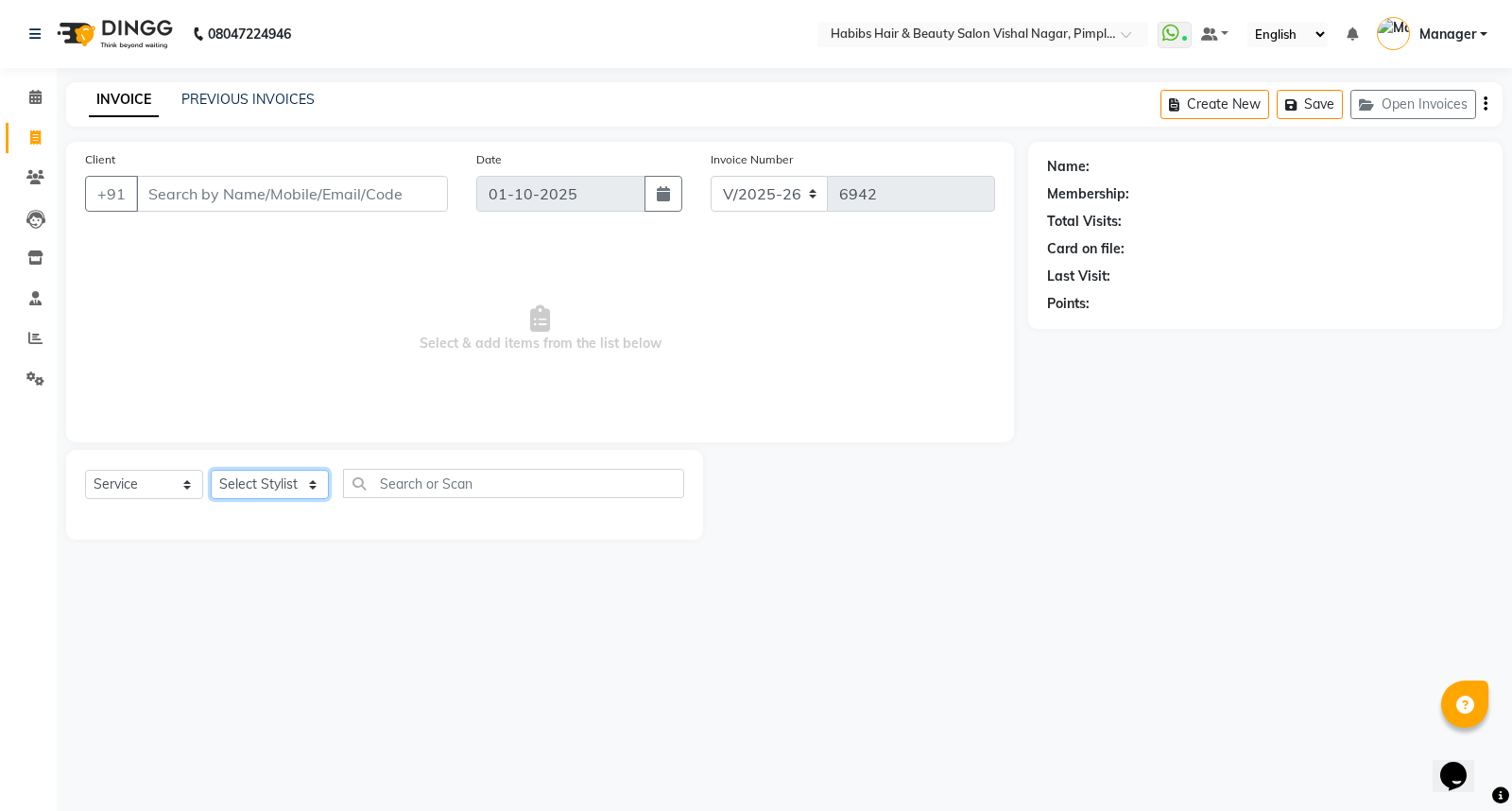
click at [266, 491] on select "Select Stylist [PERSON_NAME] [PERSON_NAME] [PERSON_NAME] Manager [PERSON_NAME] …" at bounding box center [270, 484] width 119 height 29
select select "54006"
click at [211, 470] on select "Select Stylist [PERSON_NAME] [PERSON_NAME] [PERSON_NAME] Manager [PERSON_NAME] …" at bounding box center [270, 484] width 119 height 29
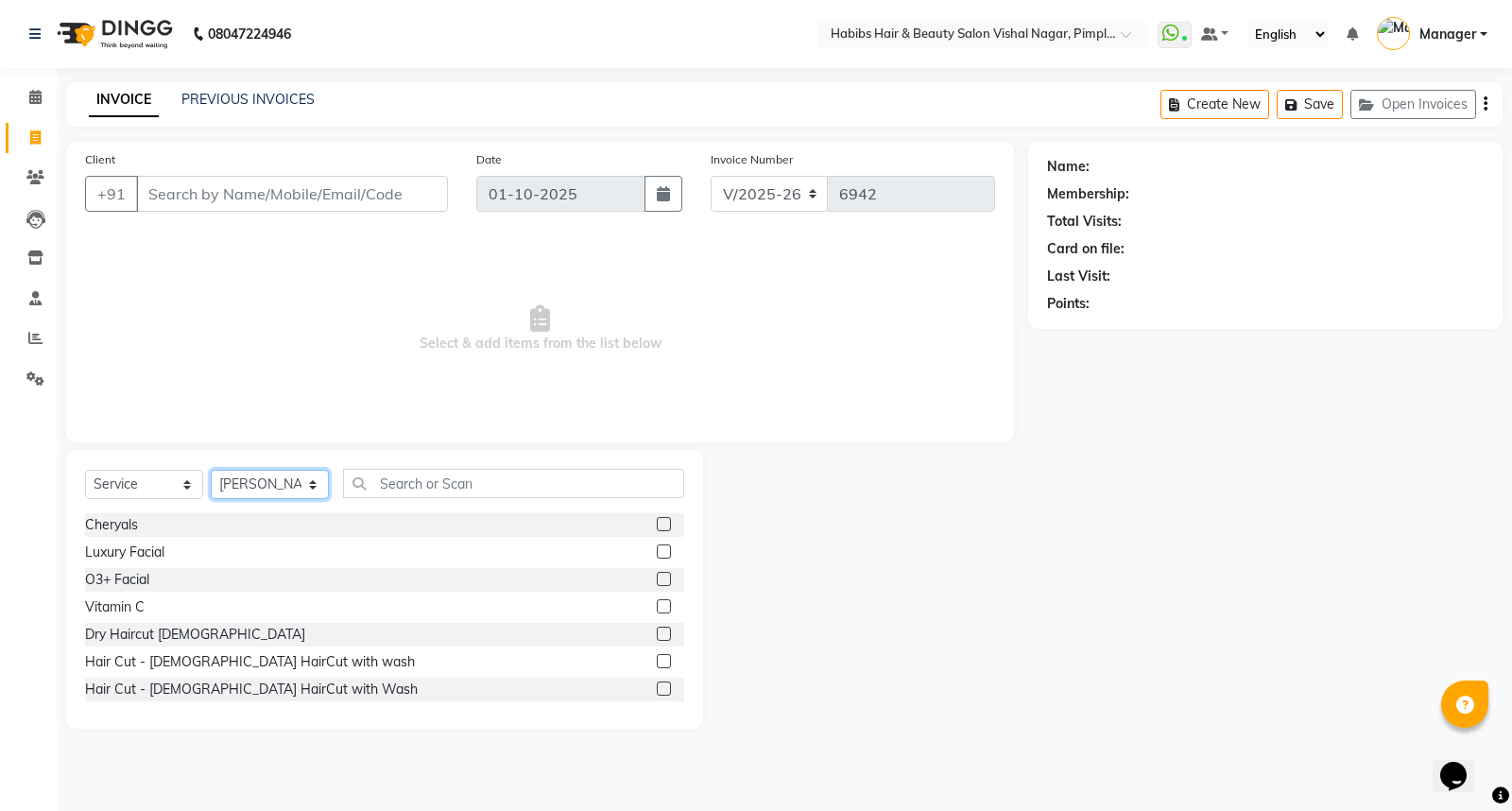
click at [288, 489] on select "Select Stylist [PERSON_NAME] [PERSON_NAME] [PERSON_NAME] Manager [PERSON_NAME] …" at bounding box center [270, 484] width 119 height 29
click at [153, 25] on img at bounding box center [113, 34] width 129 height 52
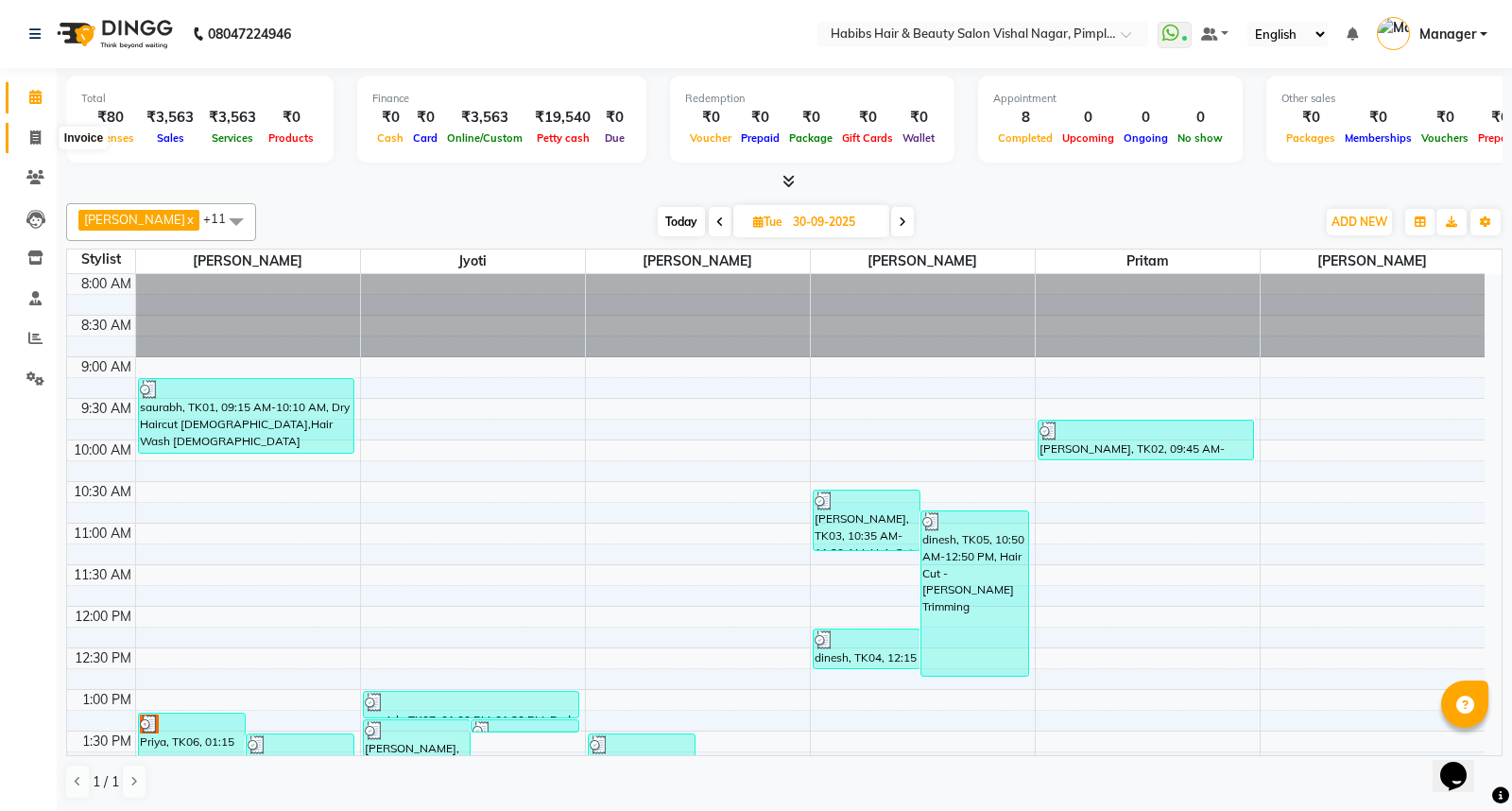
click at [33, 130] on icon at bounding box center [35, 137] width 11 height 15
select select "5725"
select select "service"
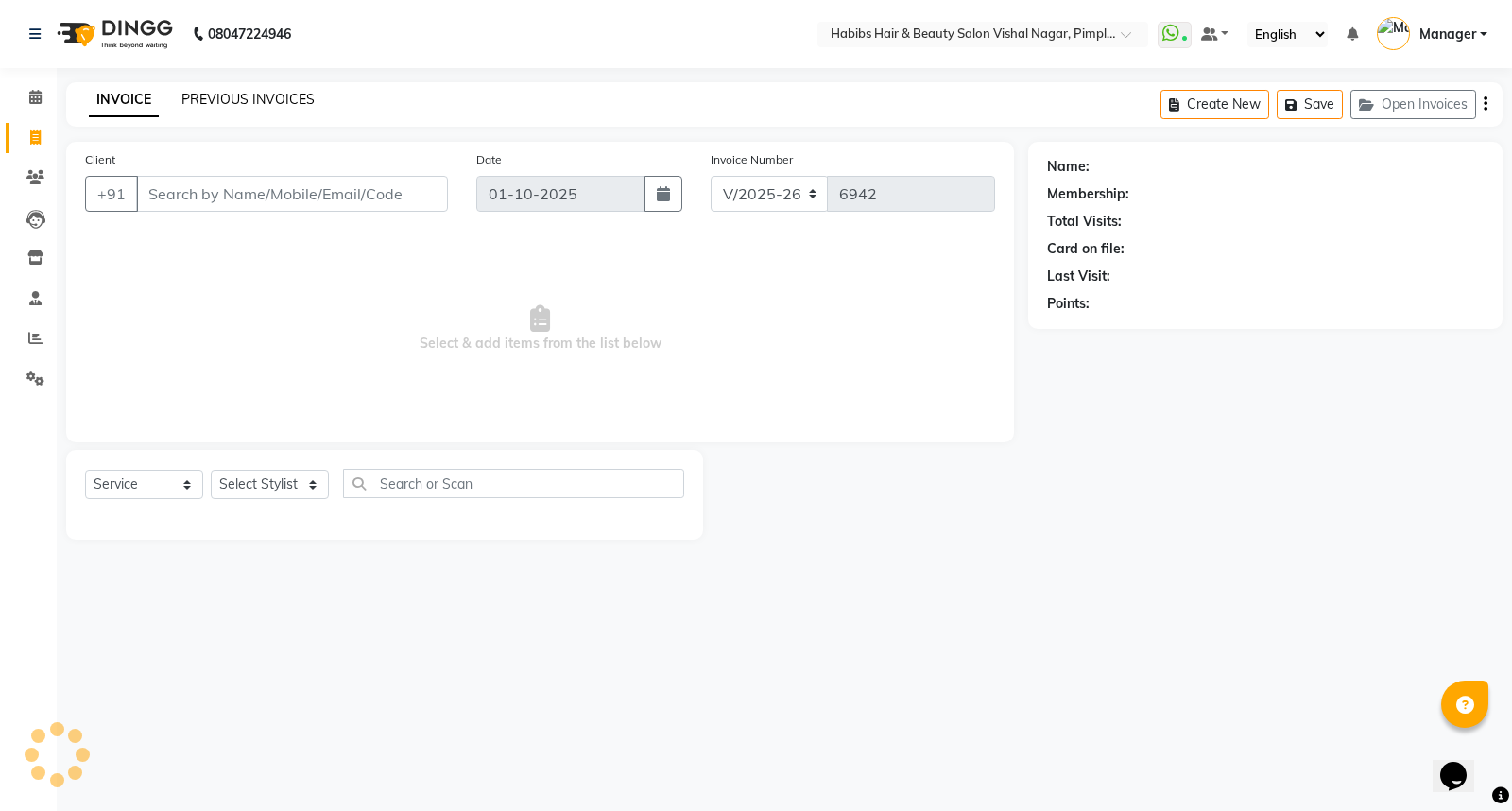
click at [293, 99] on link "PREVIOUS INVOICES" at bounding box center [248, 99] width 133 height 17
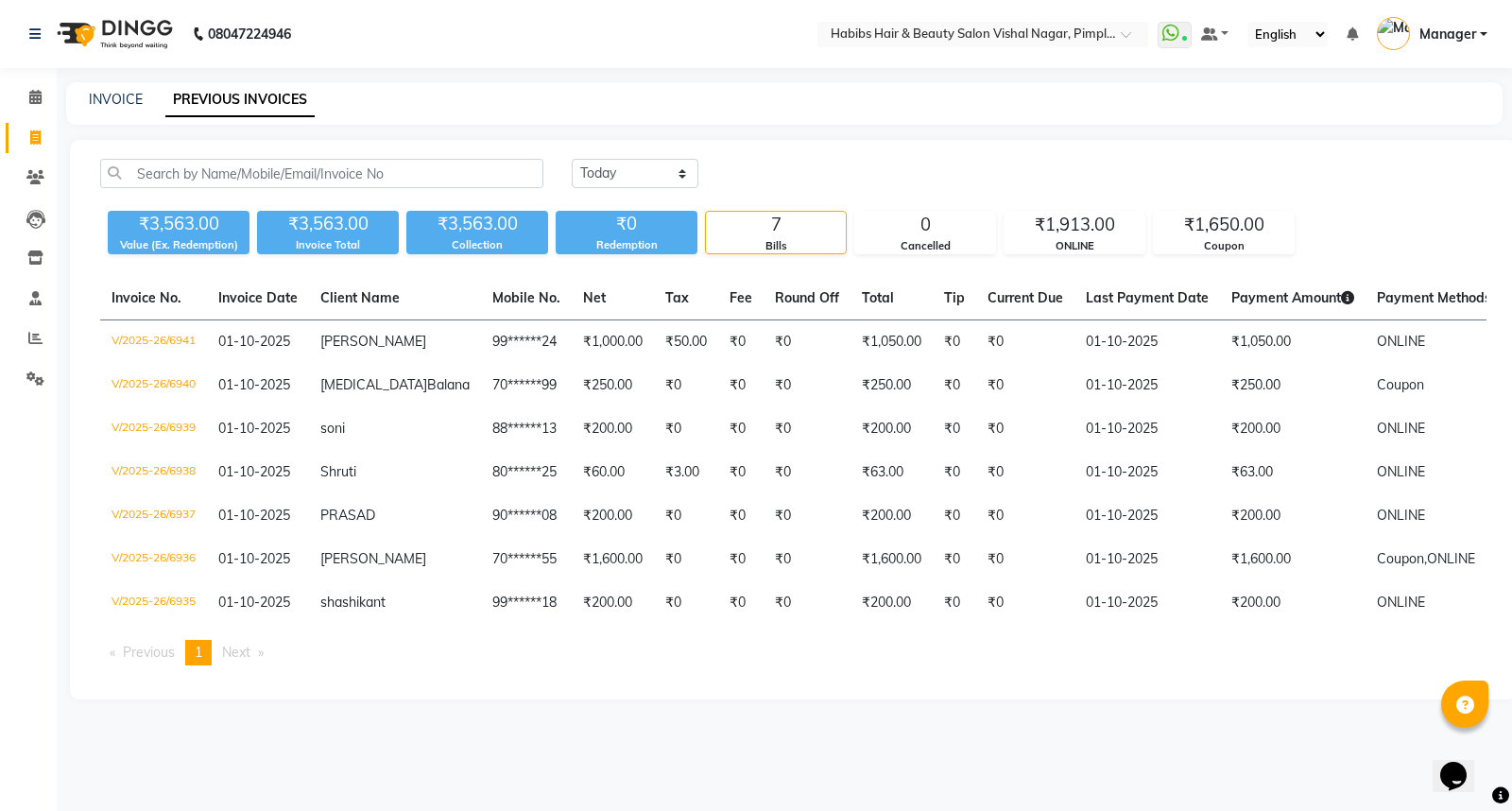
click at [369, 353] on td "[PERSON_NAME]" at bounding box center [395, 343] width 172 height 45
click at [31, 129] on span at bounding box center [35, 138] width 33 height 21
select select "service"
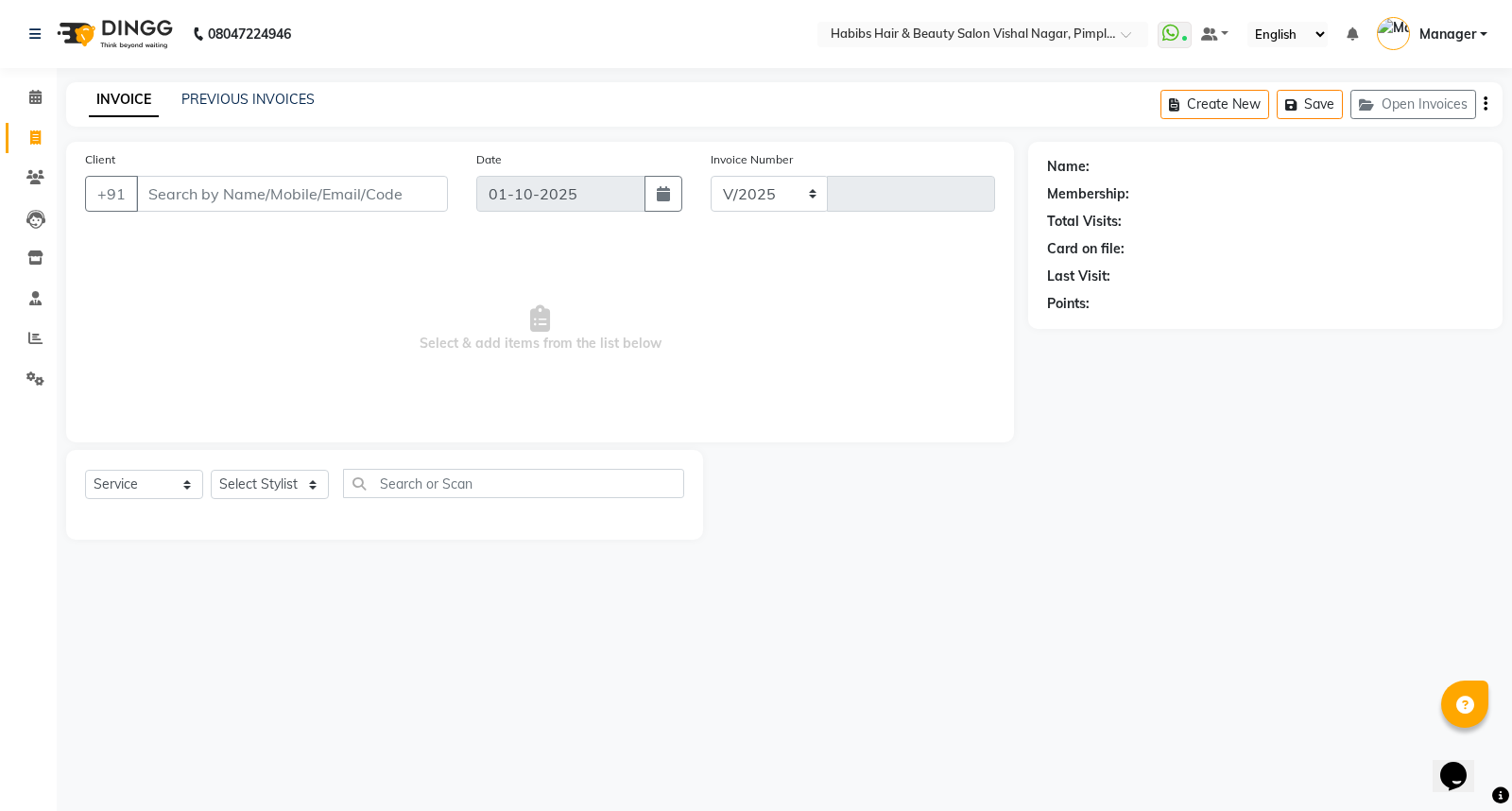
select select "5725"
type input "6942"
click at [280, 488] on select "Select Stylist [PERSON_NAME] [PERSON_NAME] [PERSON_NAME] Manager [PERSON_NAME] …" at bounding box center [270, 484] width 119 height 29
select select "39766"
click at [211, 470] on select "Select Stylist [PERSON_NAME] [PERSON_NAME] [PERSON_NAME] Manager [PERSON_NAME] …" at bounding box center [270, 484] width 119 height 29
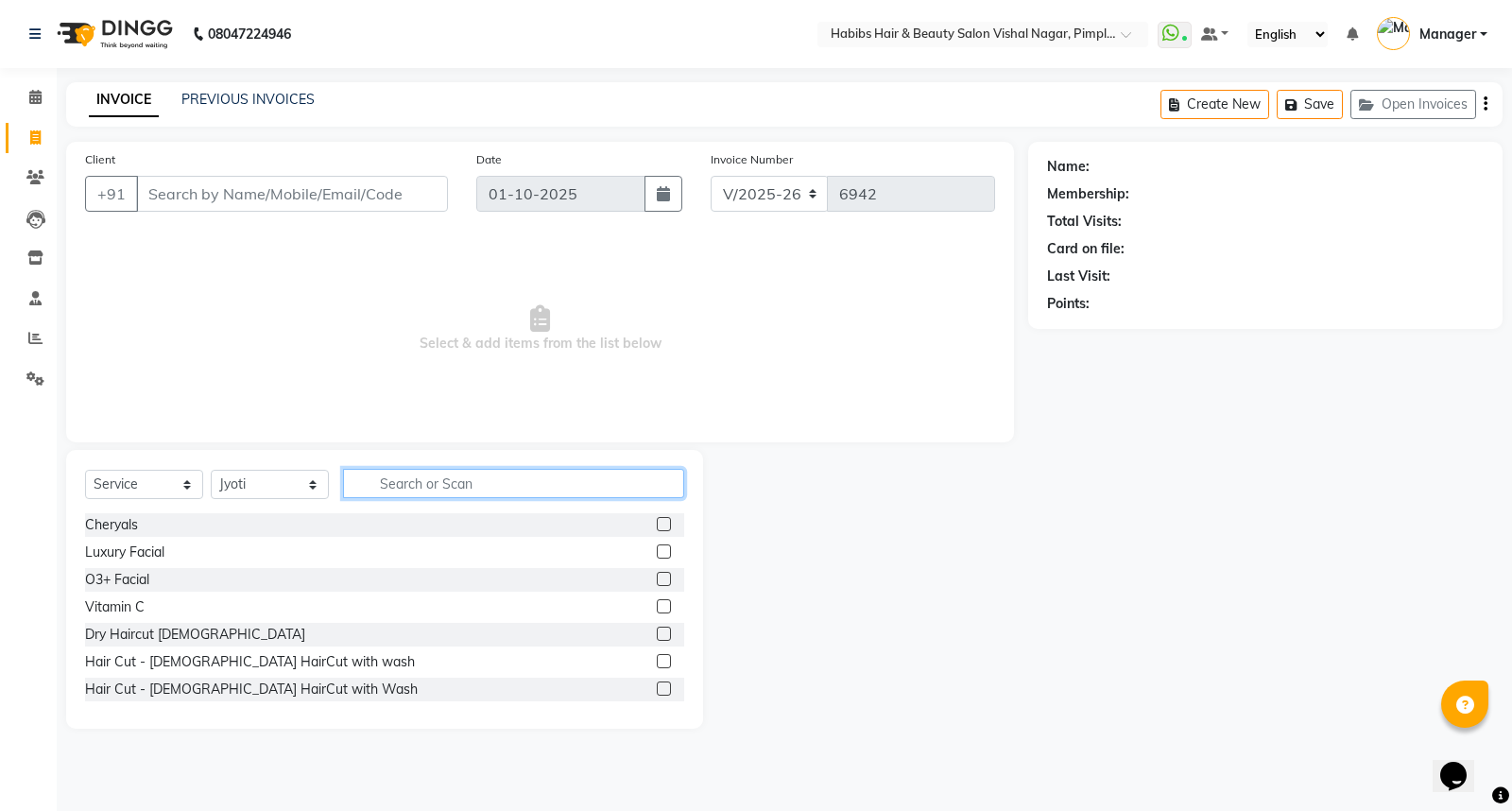
click at [422, 491] on input "text" at bounding box center [513, 483] width 341 height 29
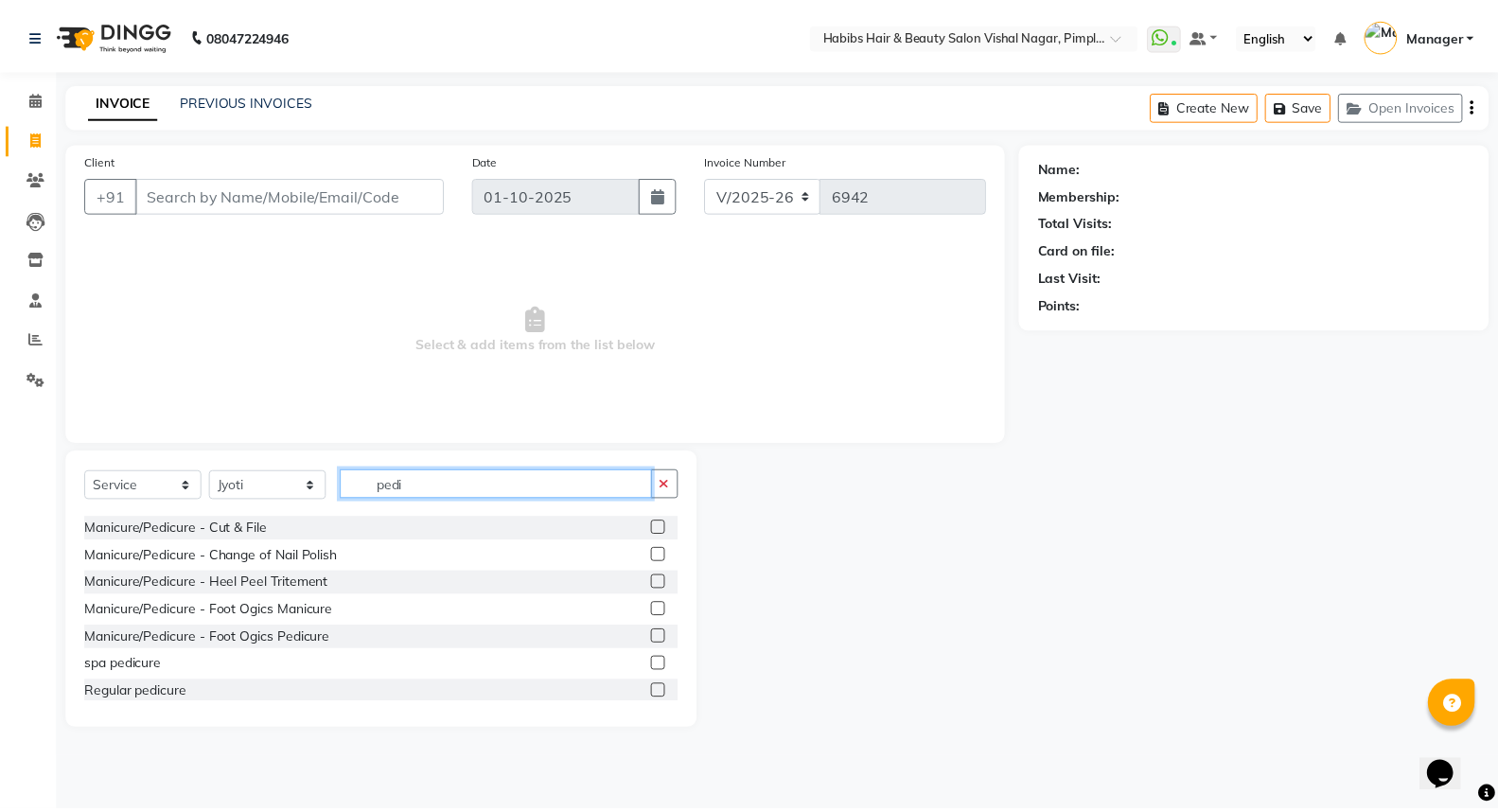
scroll to position [303, 0]
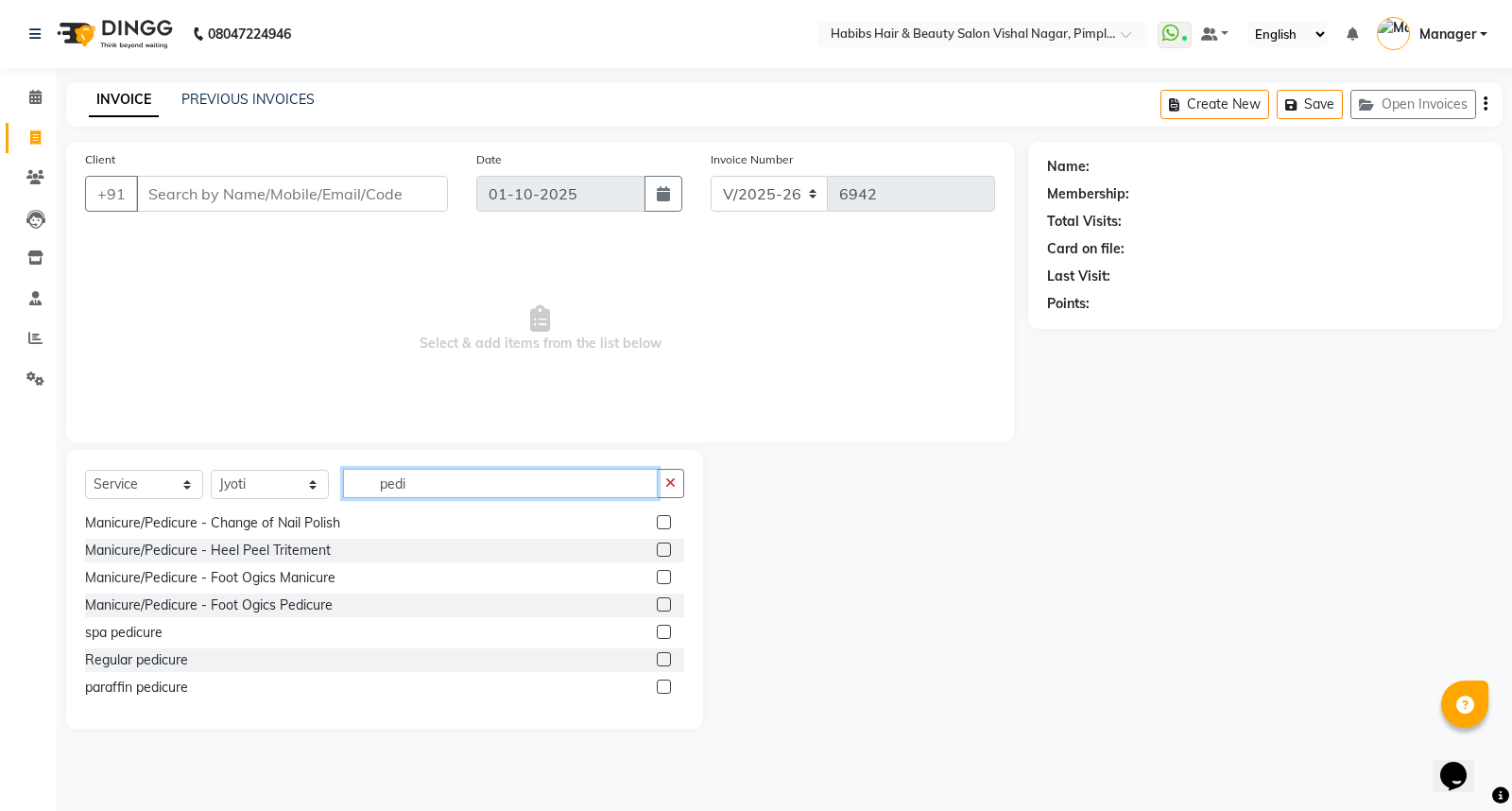
type input "pedi"
click at [657, 599] on label at bounding box center [664, 604] width 15 height 15
click at [657, 599] on input "checkbox" at bounding box center [663, 605] width 13 height 13
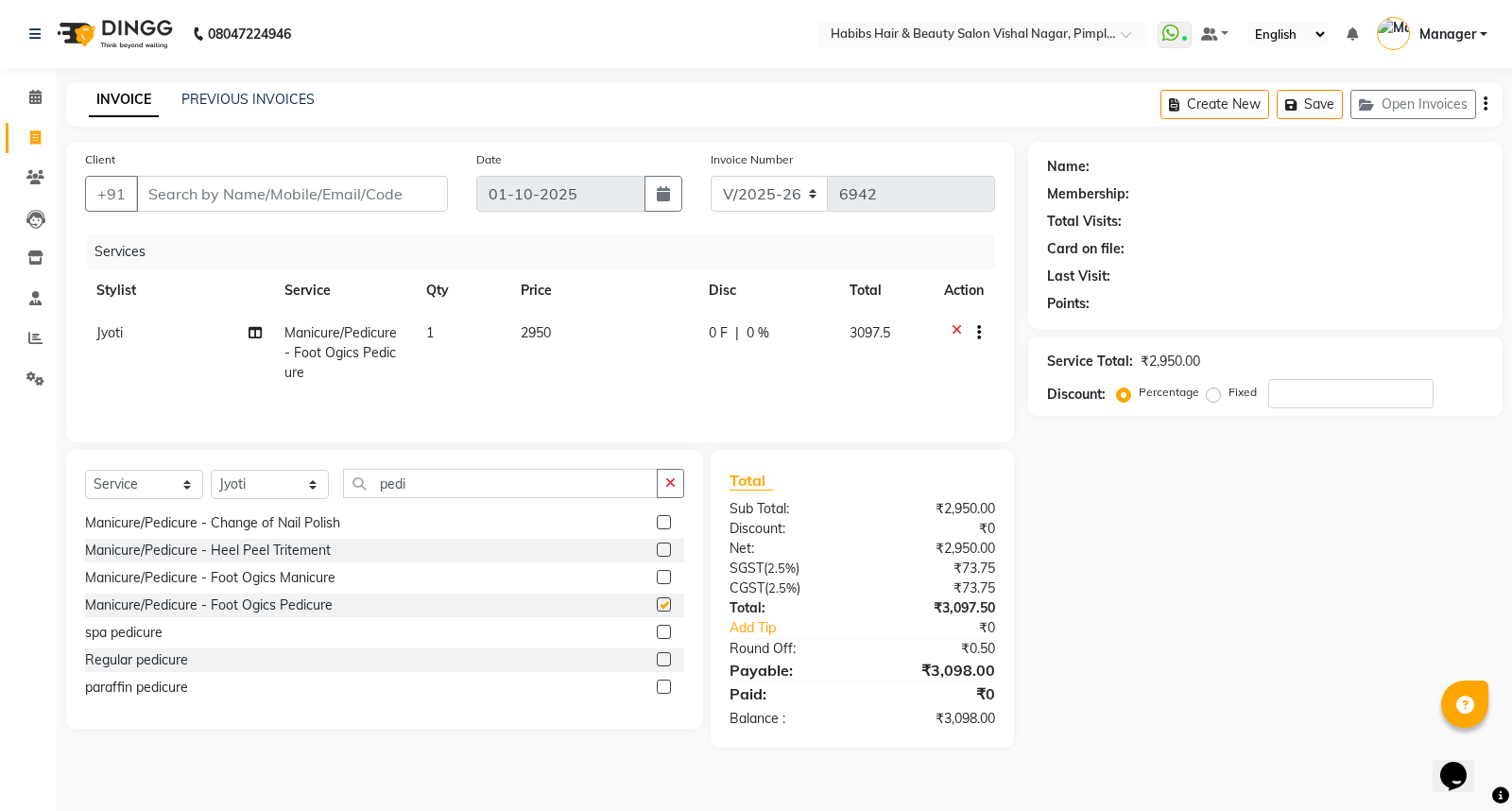
checkbox input "false"
click at [624, 327] on td "2950" at bounding box center [603, 353] width 189 height 83
select select "39766"
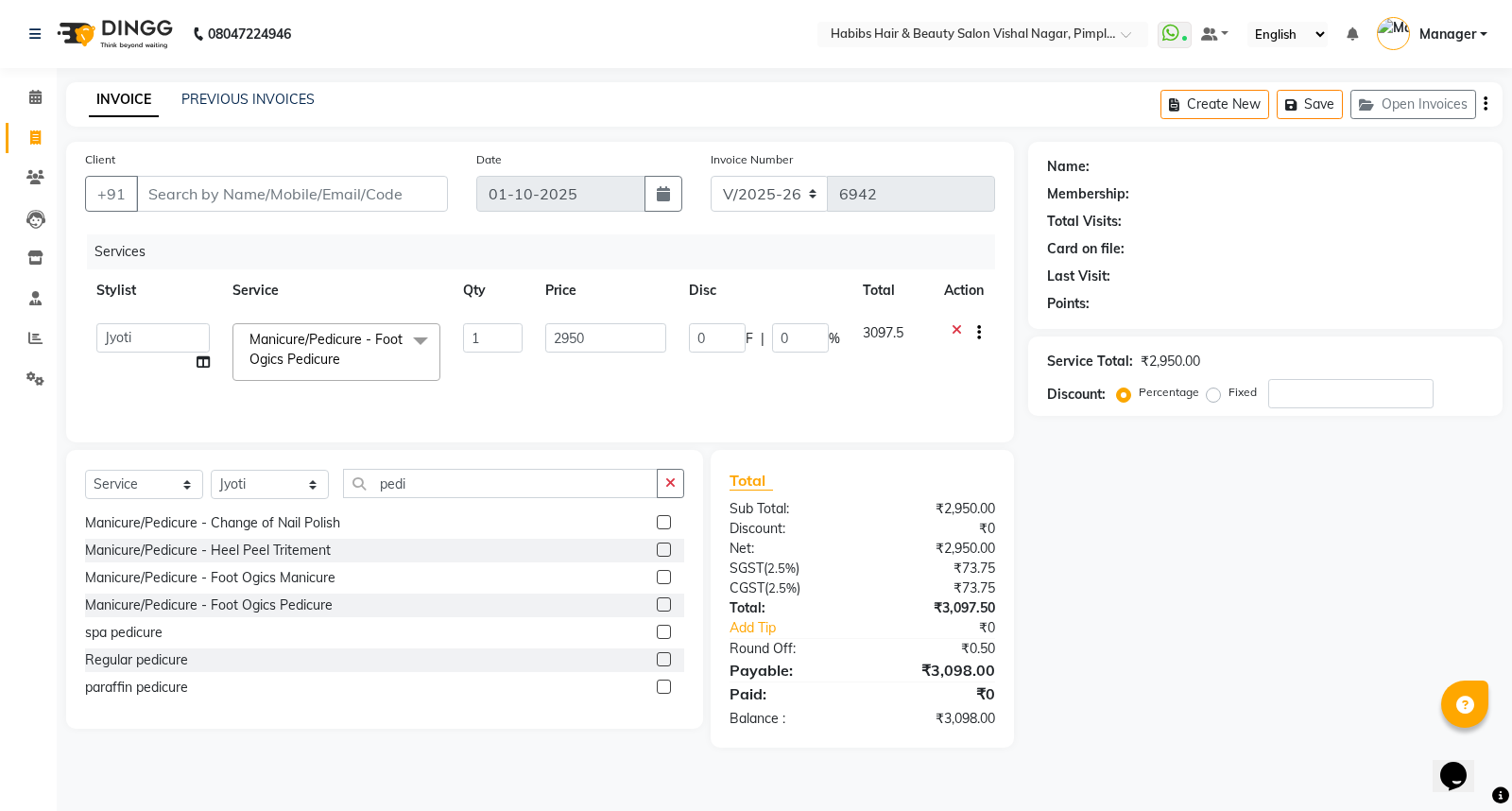
click at [624, 327] on input "2950" at bounding box center [605, 338] width 120 height 29
type input "2"
type input "1"
type input "2999"
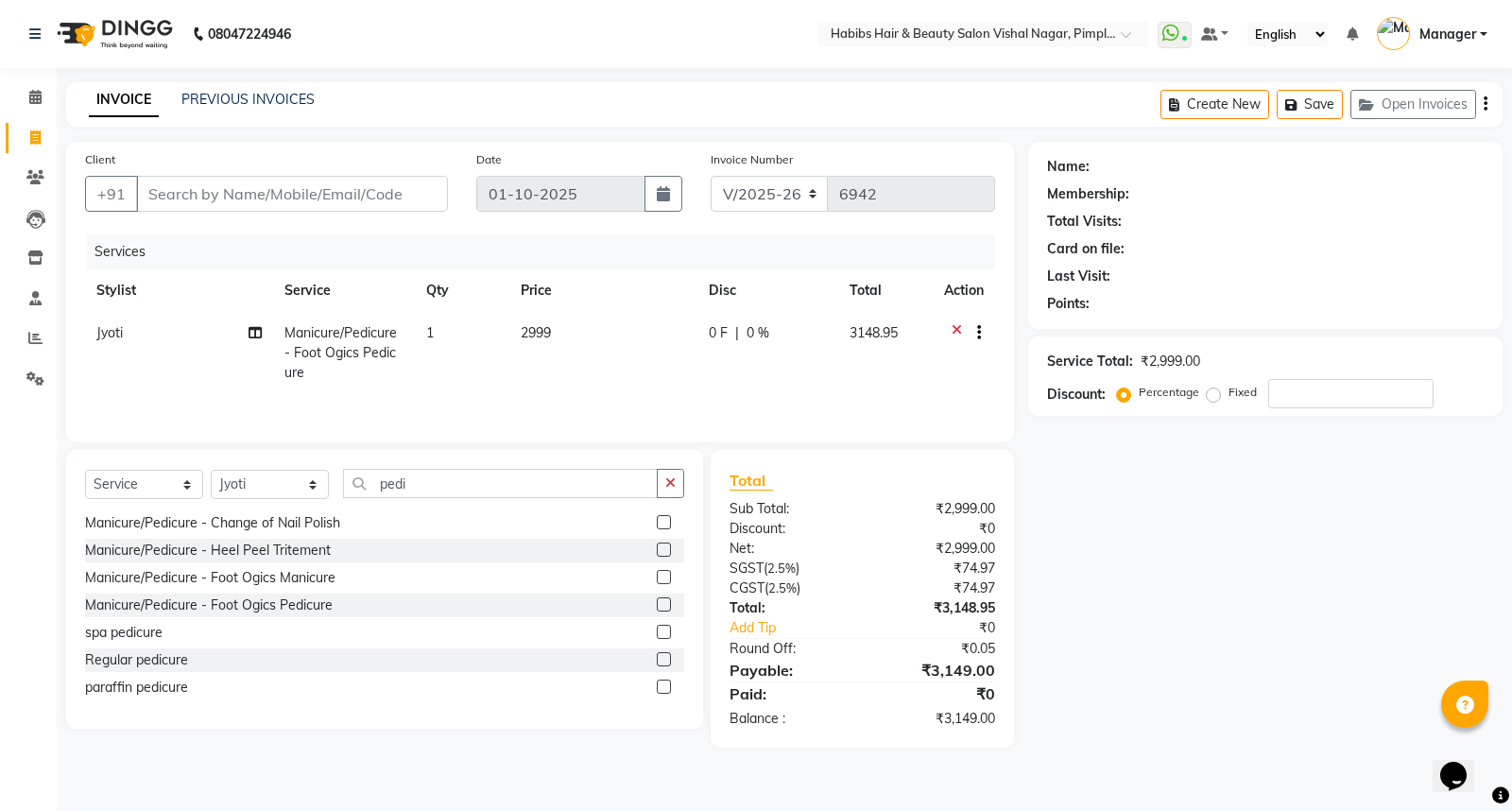
click at [634, 374] on td "2999" at bounding box center [603, 353] width 189 height 83
select select "39766"
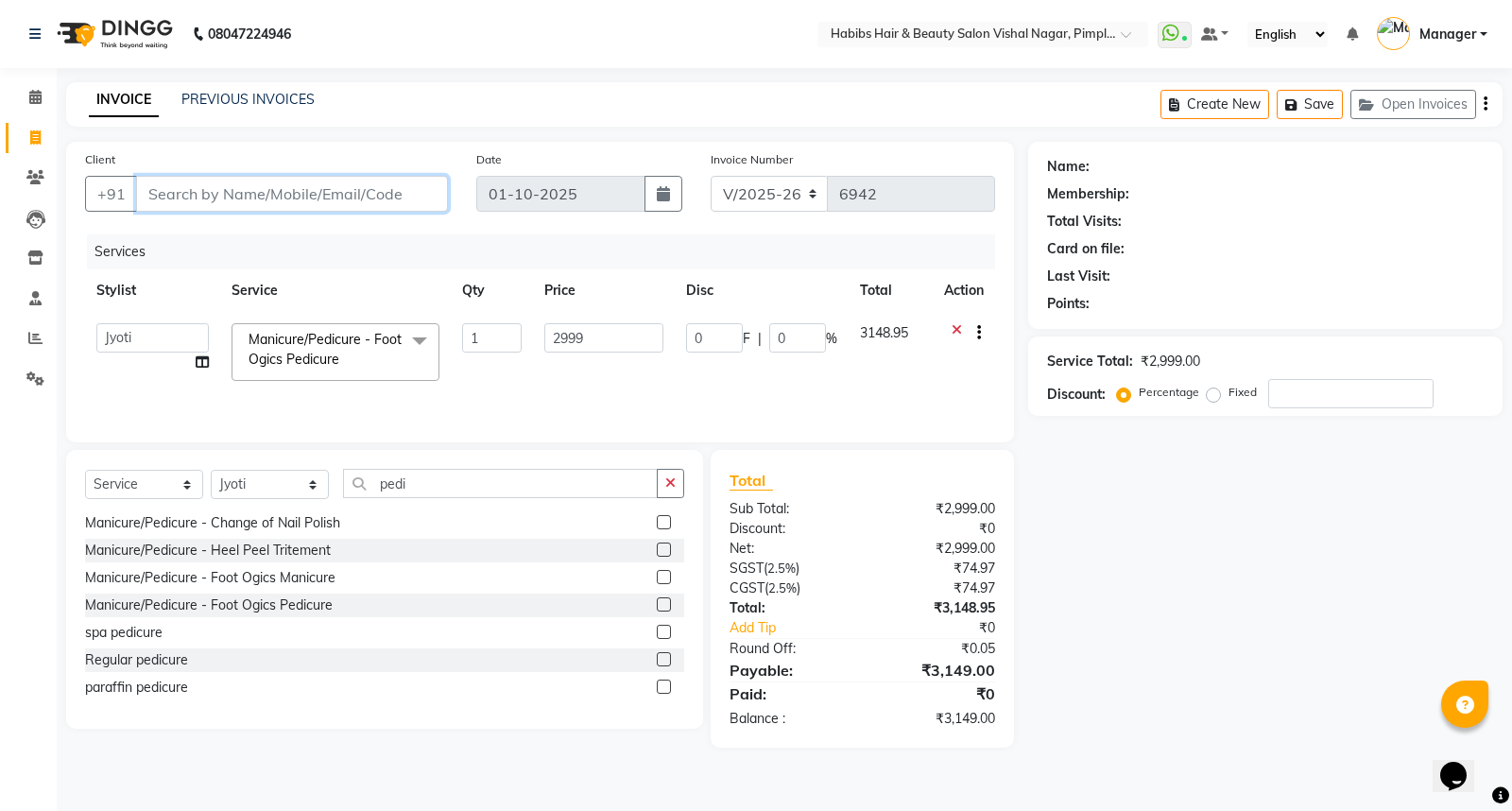
click at [257, 194] on input "Client" at bounding box center [292, 193] width 312 height 36
type input "j"
type input "0"
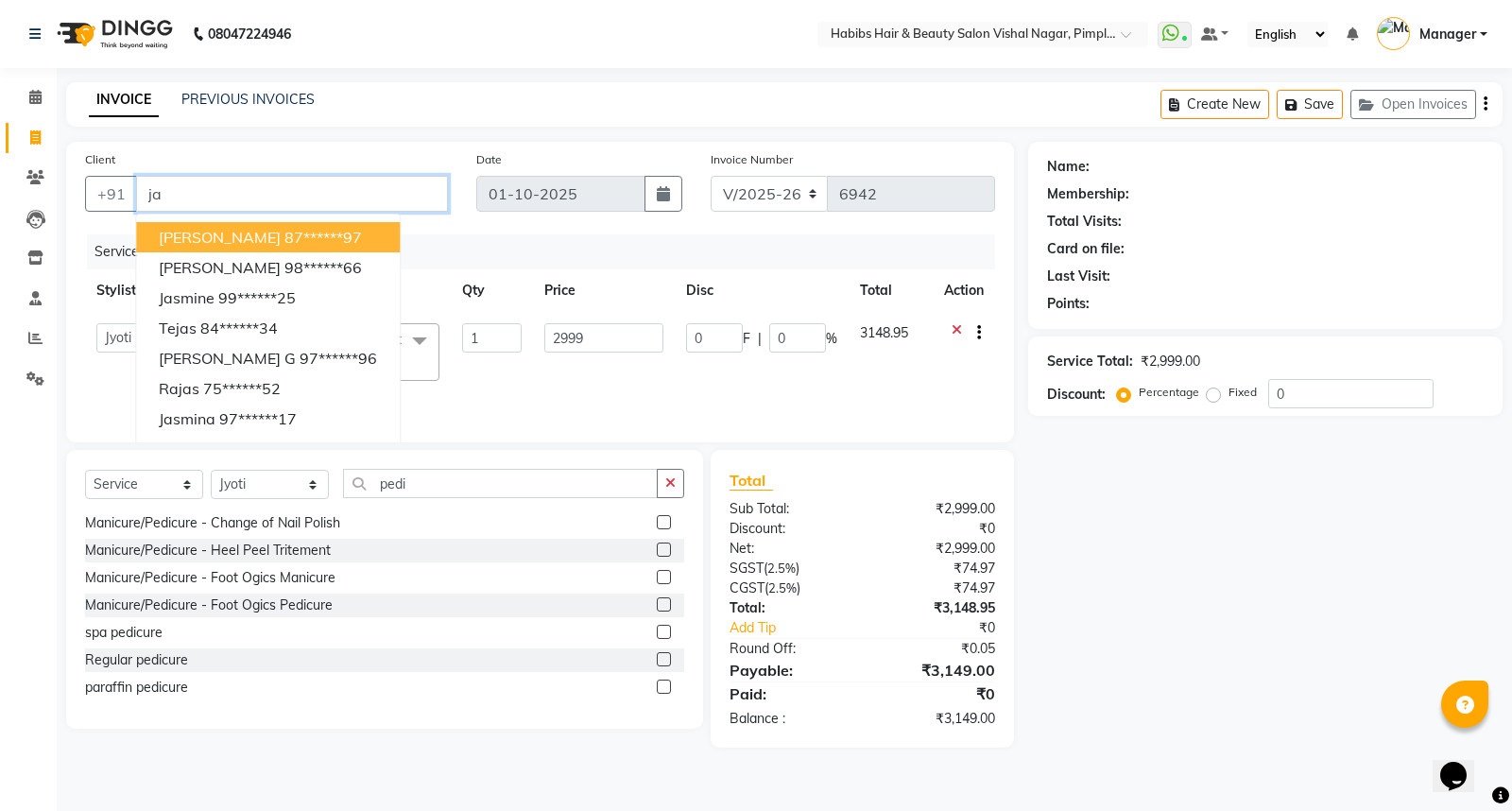
type input "j"
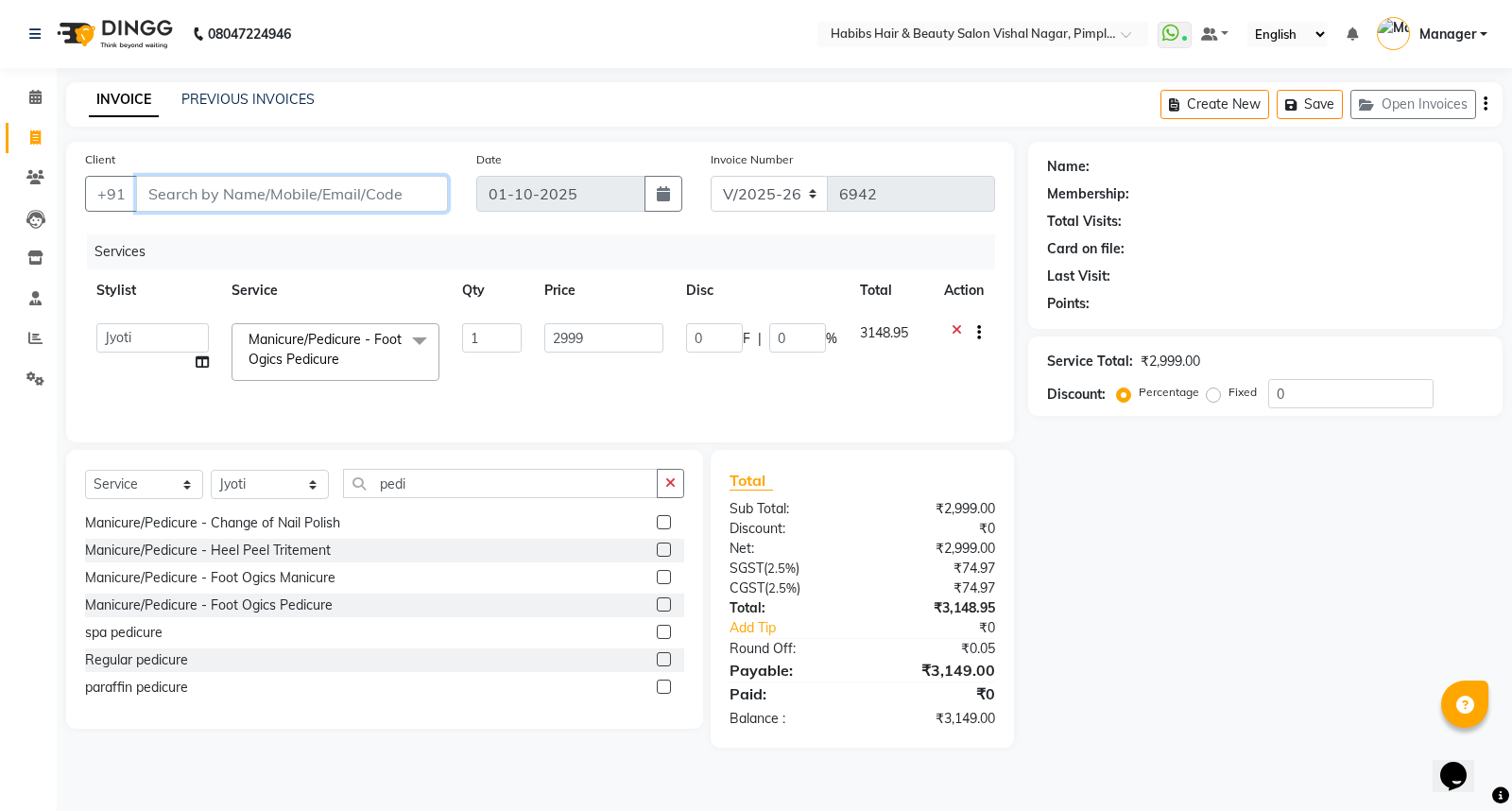
click at [372, 194] on input "Client" at bounding box center [292, 193] width 312 height 36
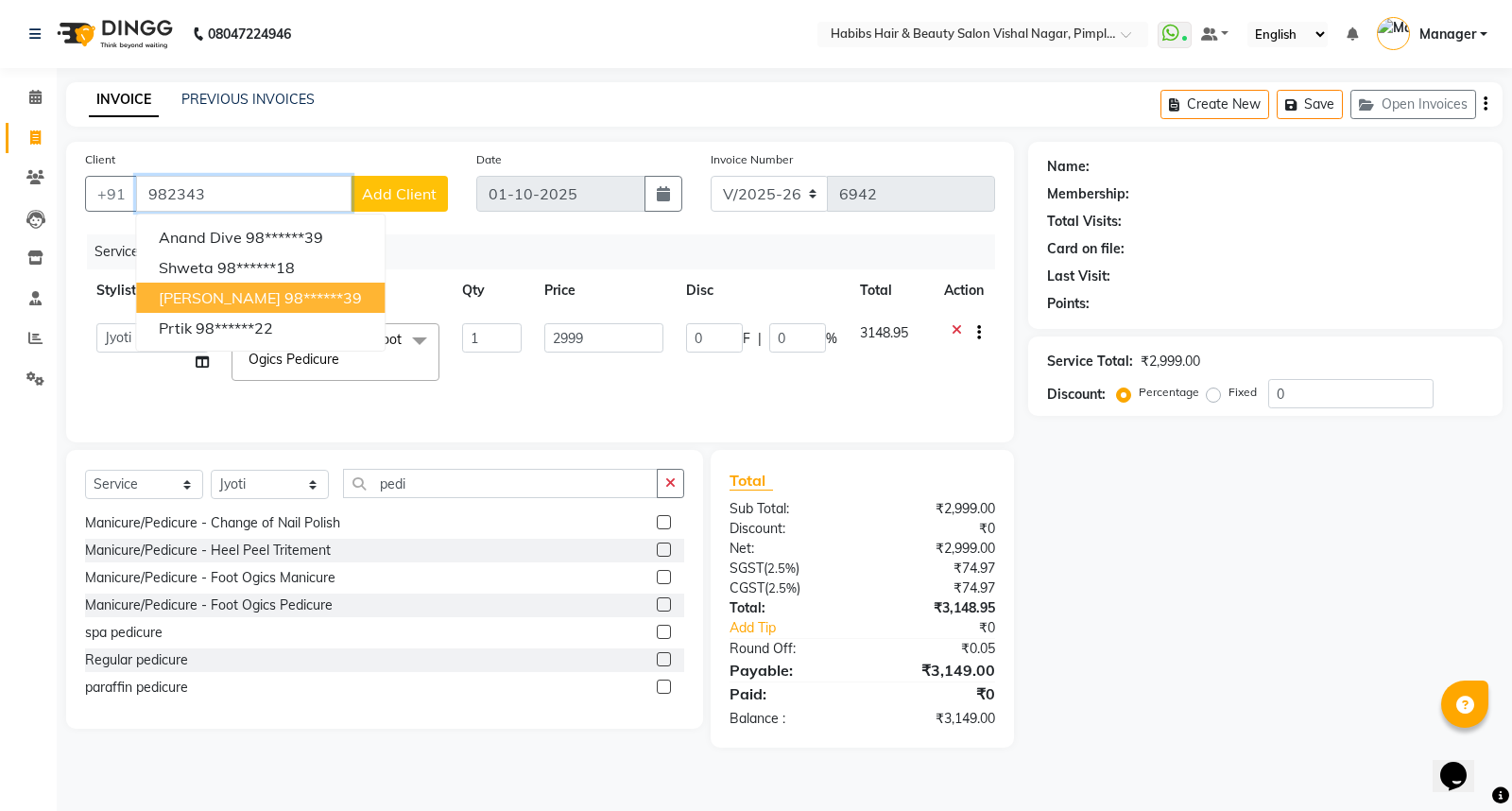
click at [324, 298] on button "[PERSON_NAME] 98******39" at bounding box center [260, 297] width 249 height 30
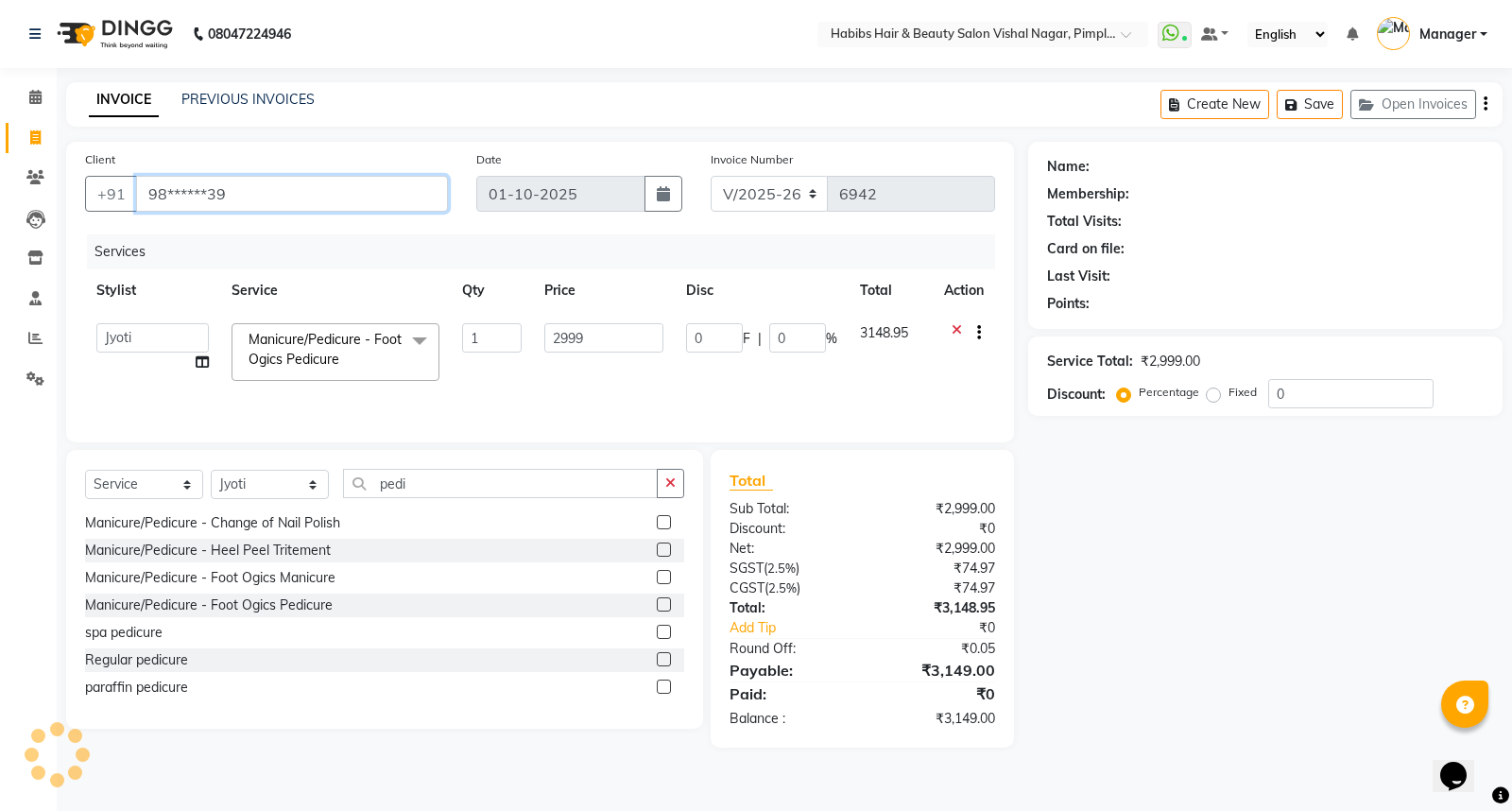
type input "98******39"
select select "1: Object"
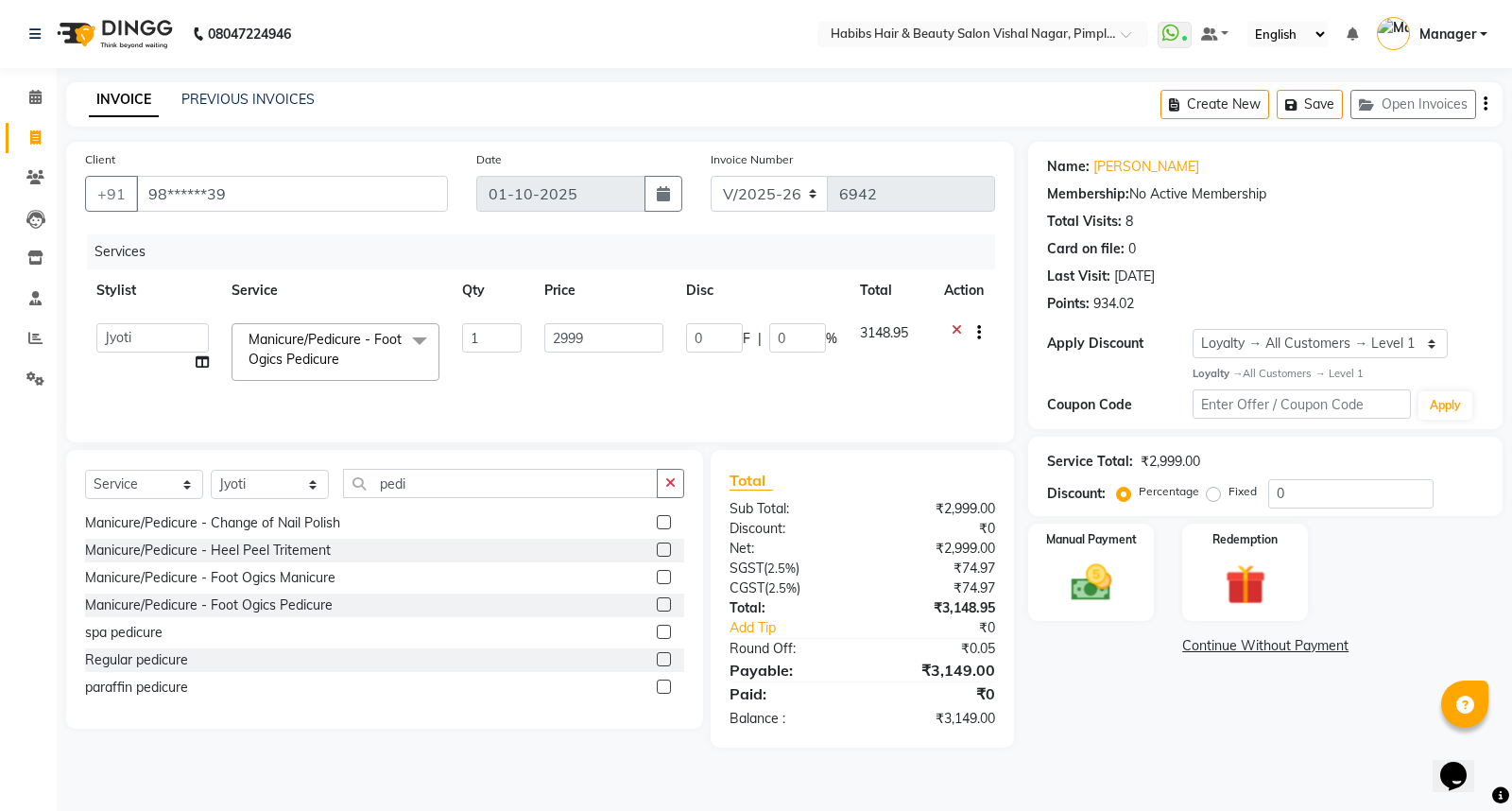
click at [1182, 574] on div "Manual Payment Redemption" at bounding box center [1265, 572] width 502 height 97
click at [1216, 599] on img at bounding box center [1245, 584] width 68 height 51
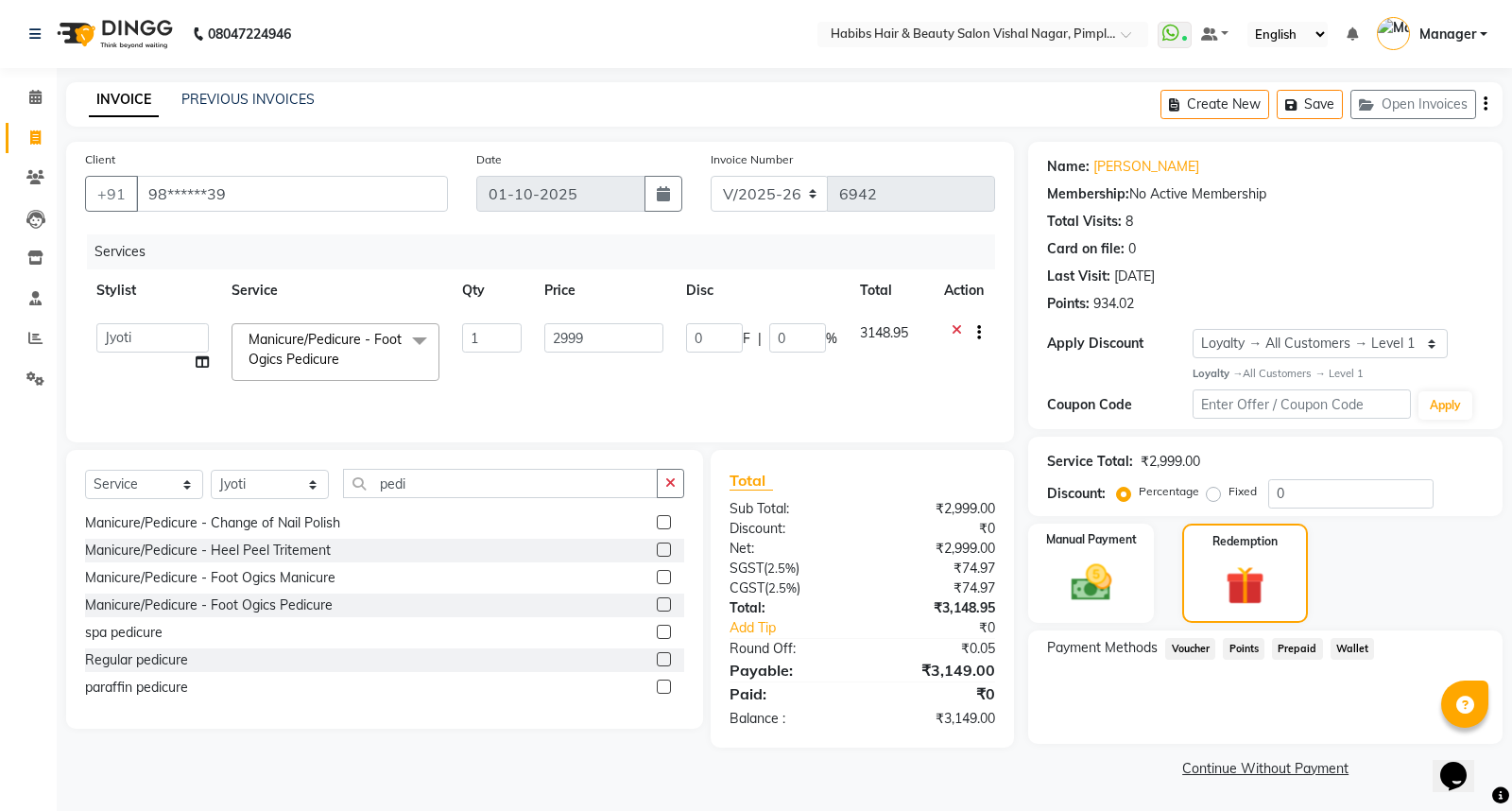
click at [1244, 650] on span "Points" at bounding box center [1244, 649] width 42 height 21
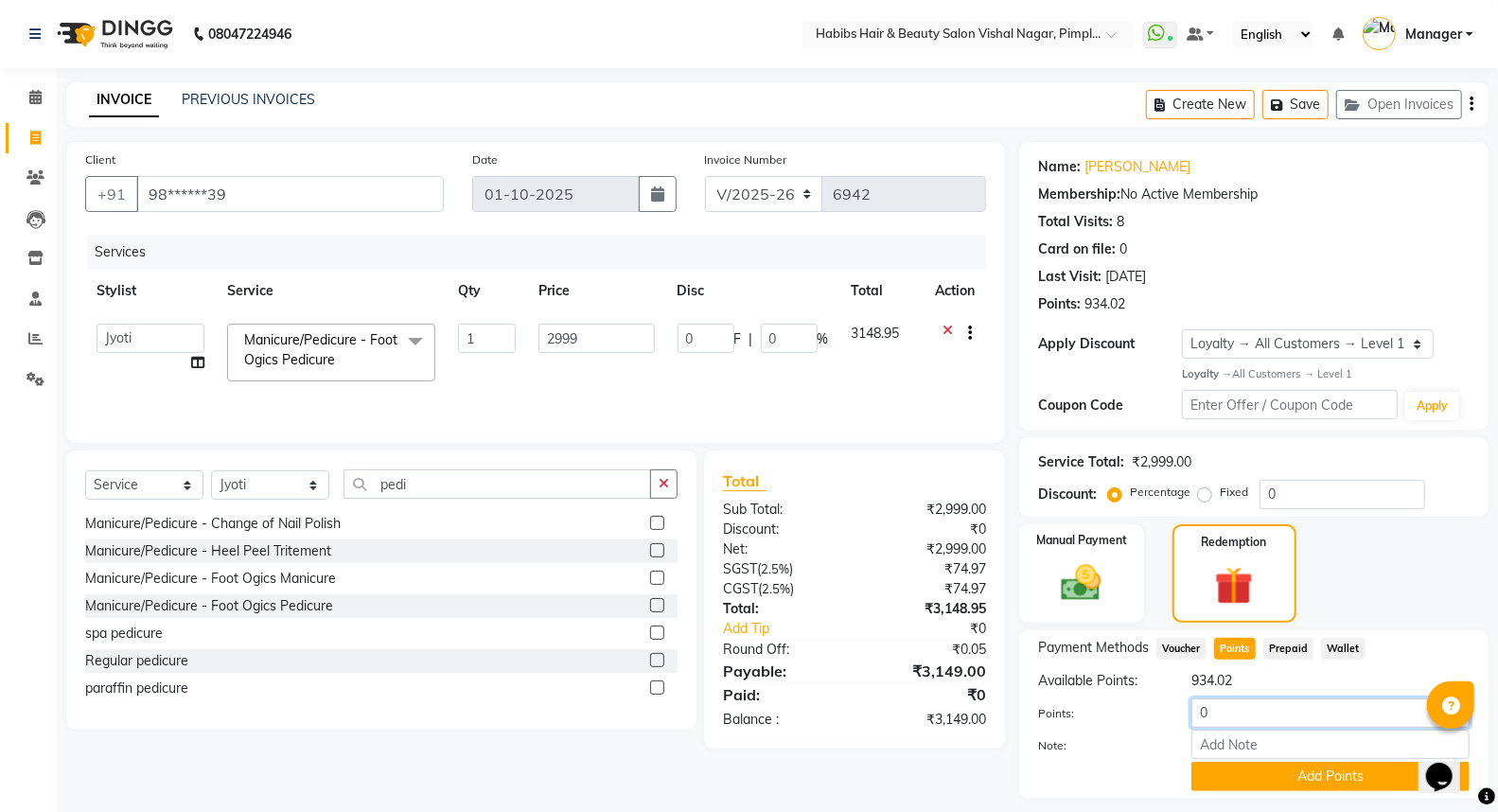
click at [1247, 714] on input "0" at bounding box center [1331, 713] width 278 height 29
type input "0500"
click at [1259, 781] on button "Add Points" at bounding box center [1331, 776] width 278 height 29
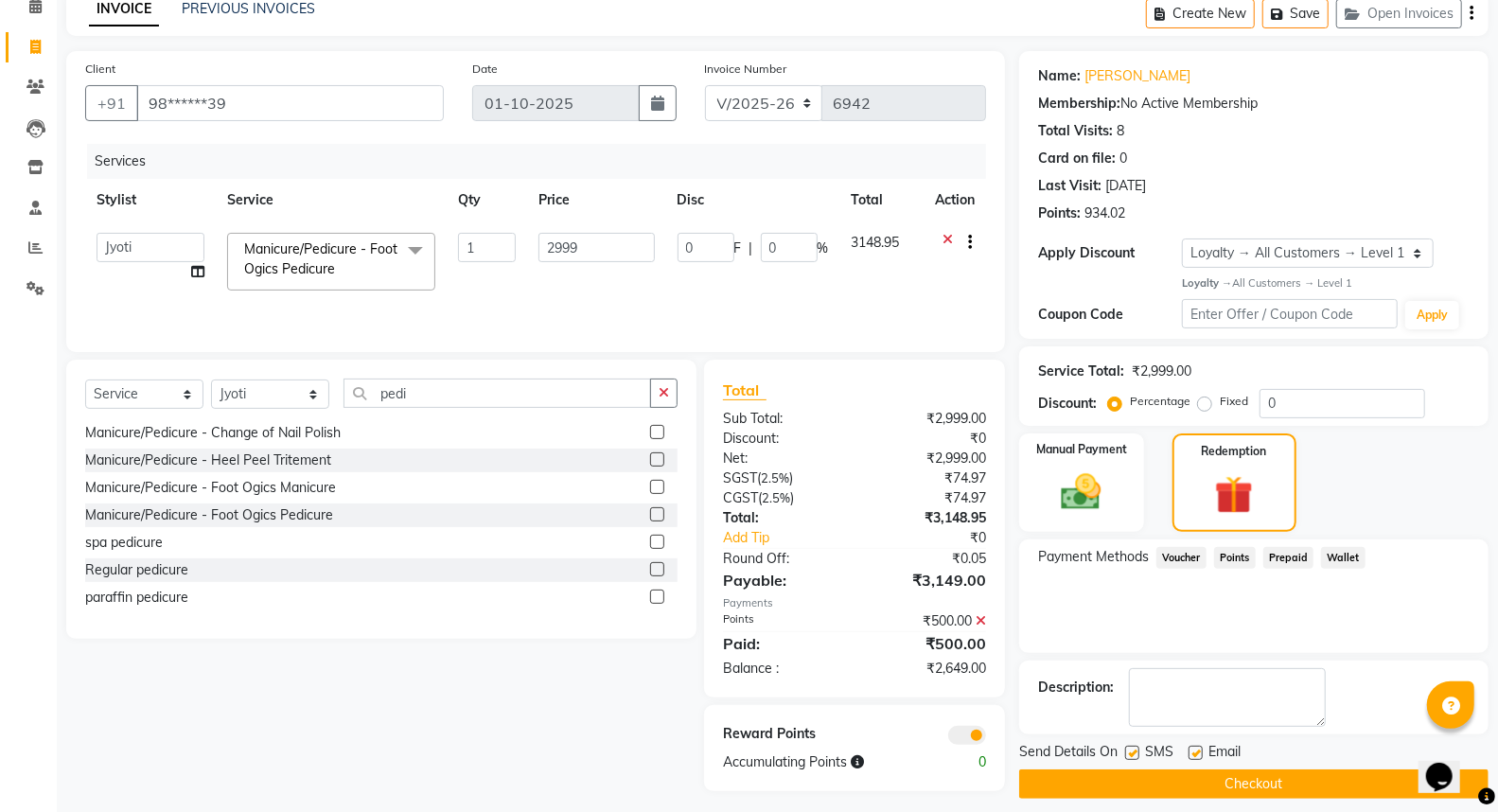
scroll to position [104, 0]
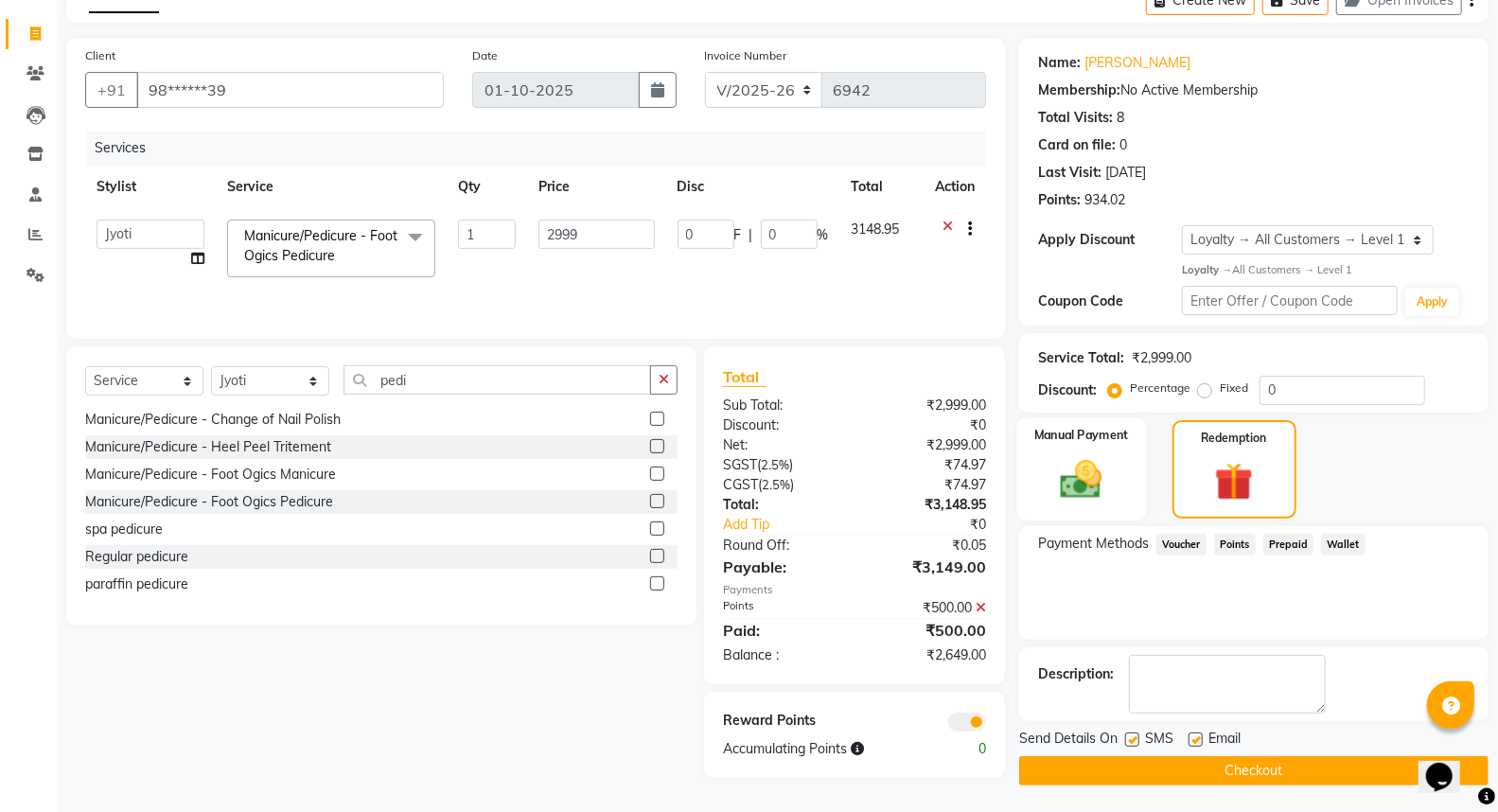
click at [1101, 460] on img at bounding box center [1081, 479] width 67 height 49
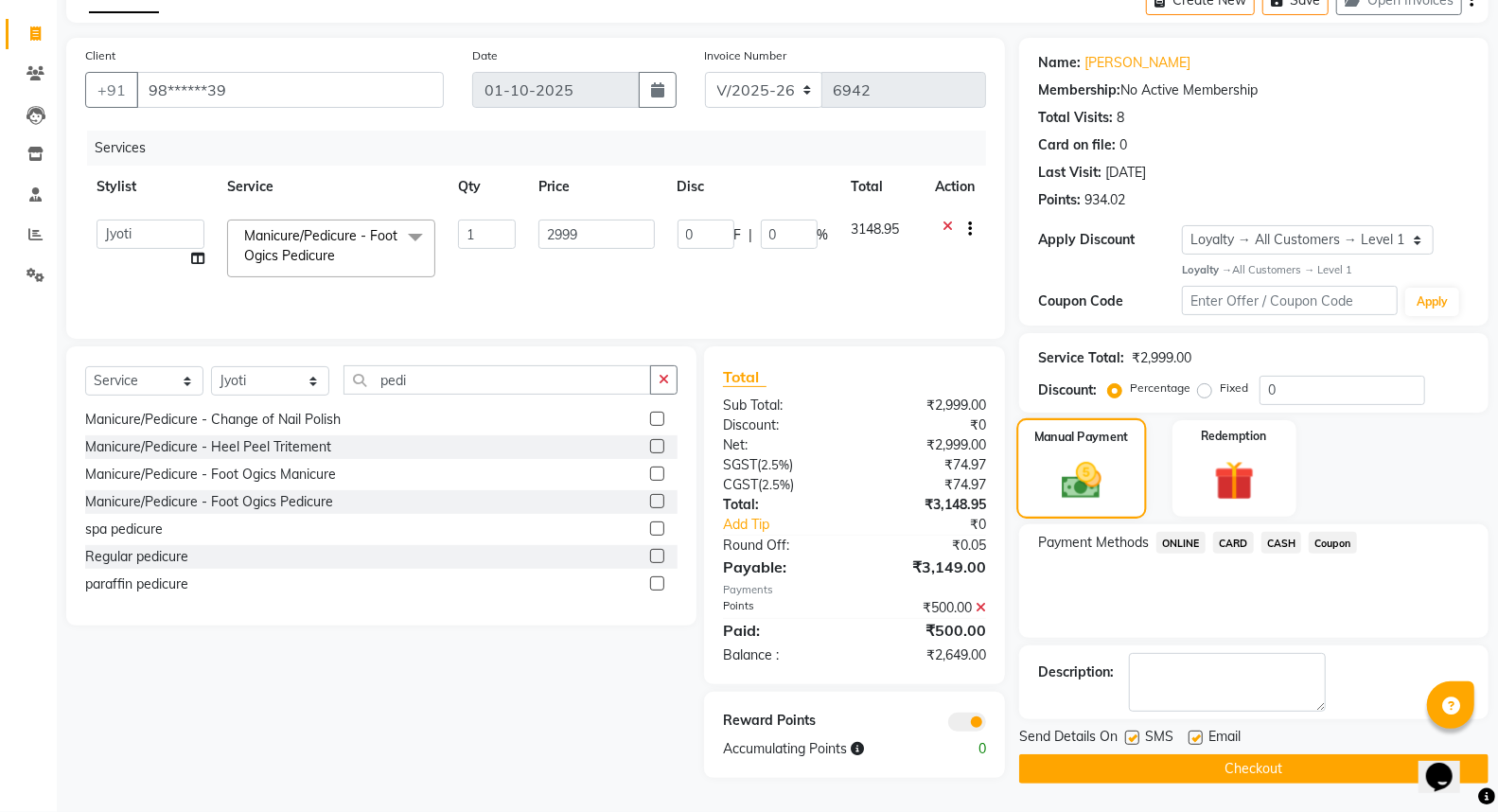
scroll to position [102, 0]
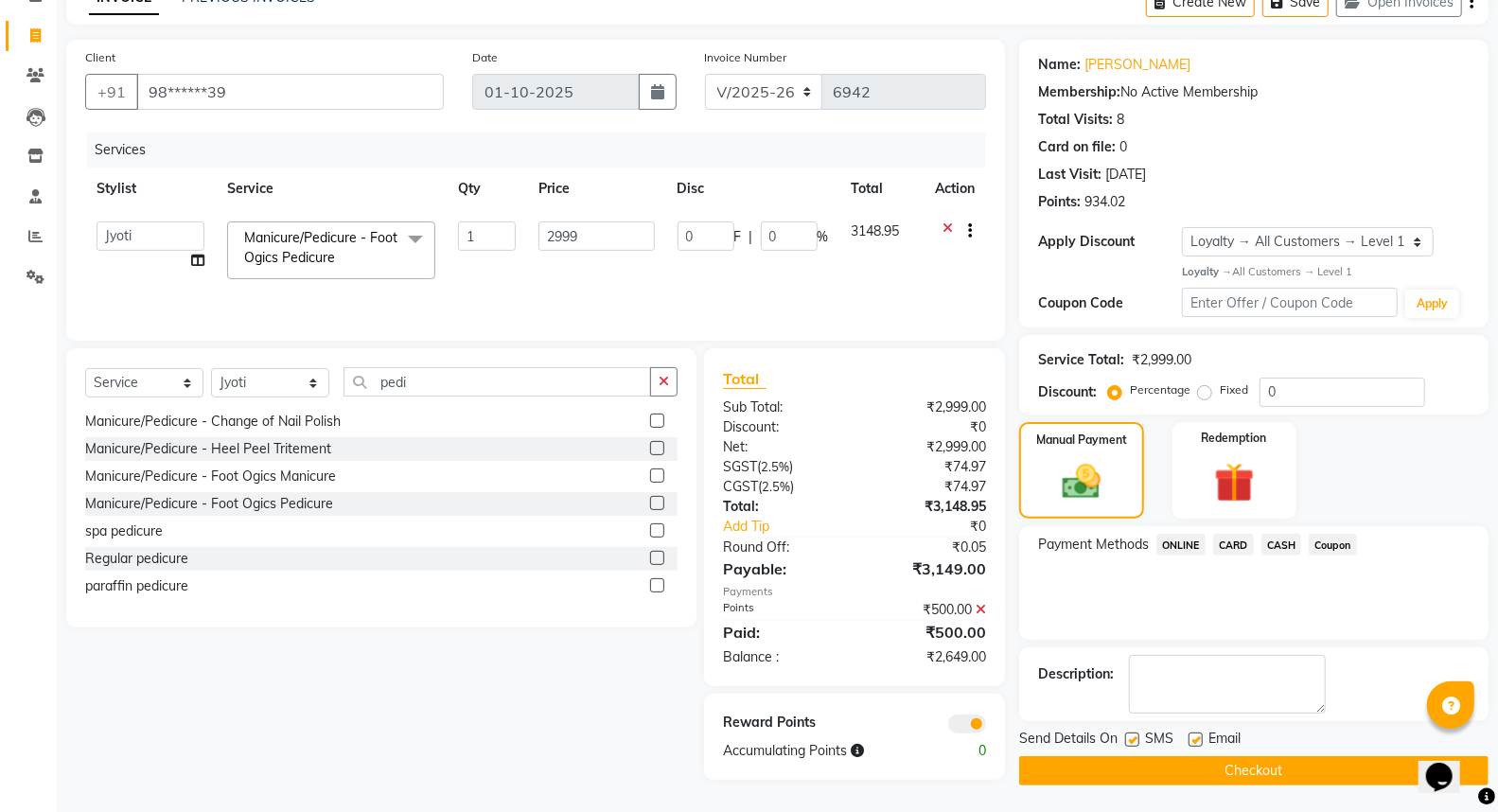
click at [1183, 545] on span "ONLINE" at bounding box center [1181, 545] width 50 height 21
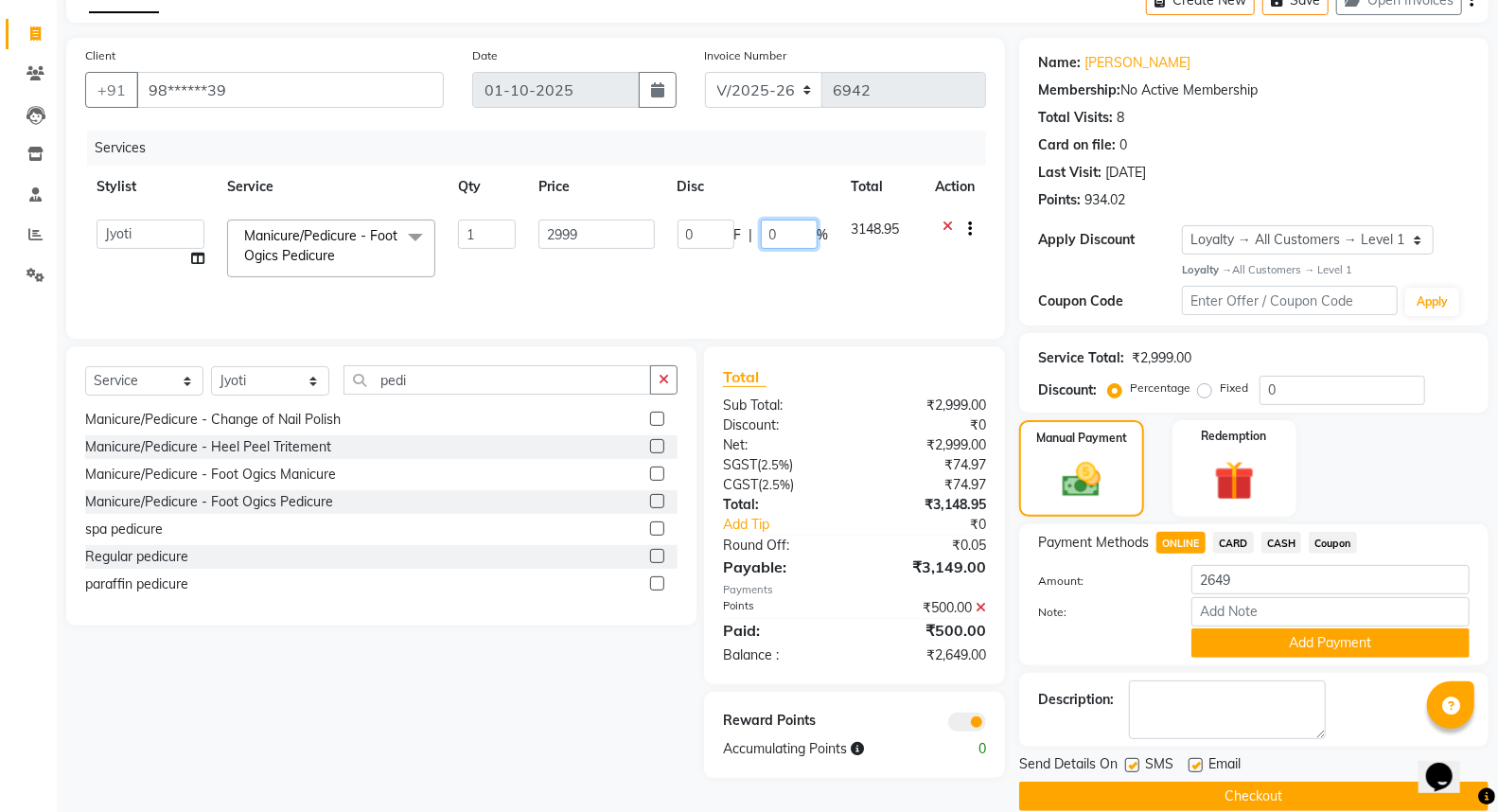
click at [806, 236] on input "0" at bounding box center [789, 234] width 56 height 29
type input "020"
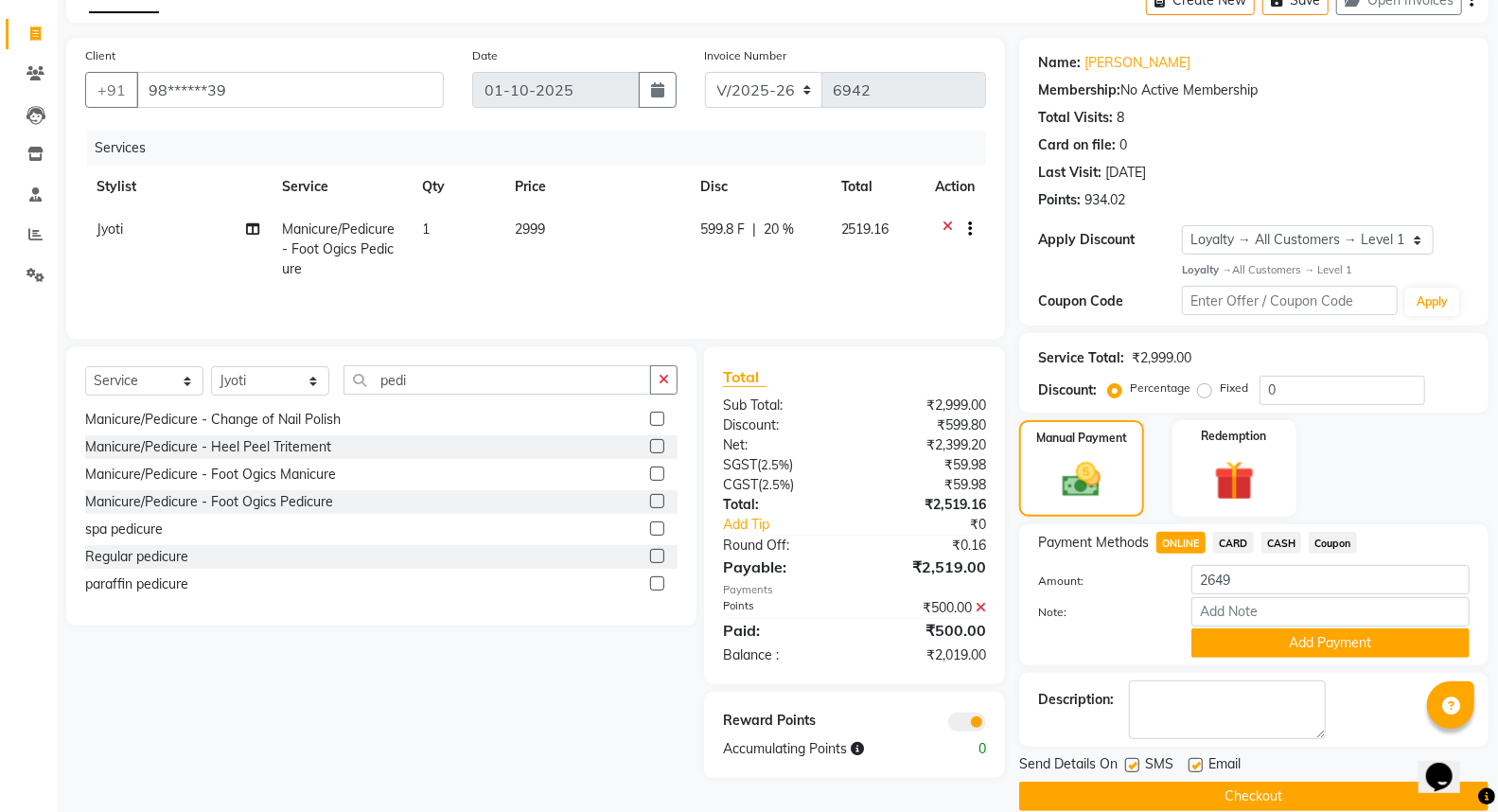
click at [802, 275] on td "599.8 F | 20 %" at bounding box center [759, 249] width 140 height 83
select select "39766"
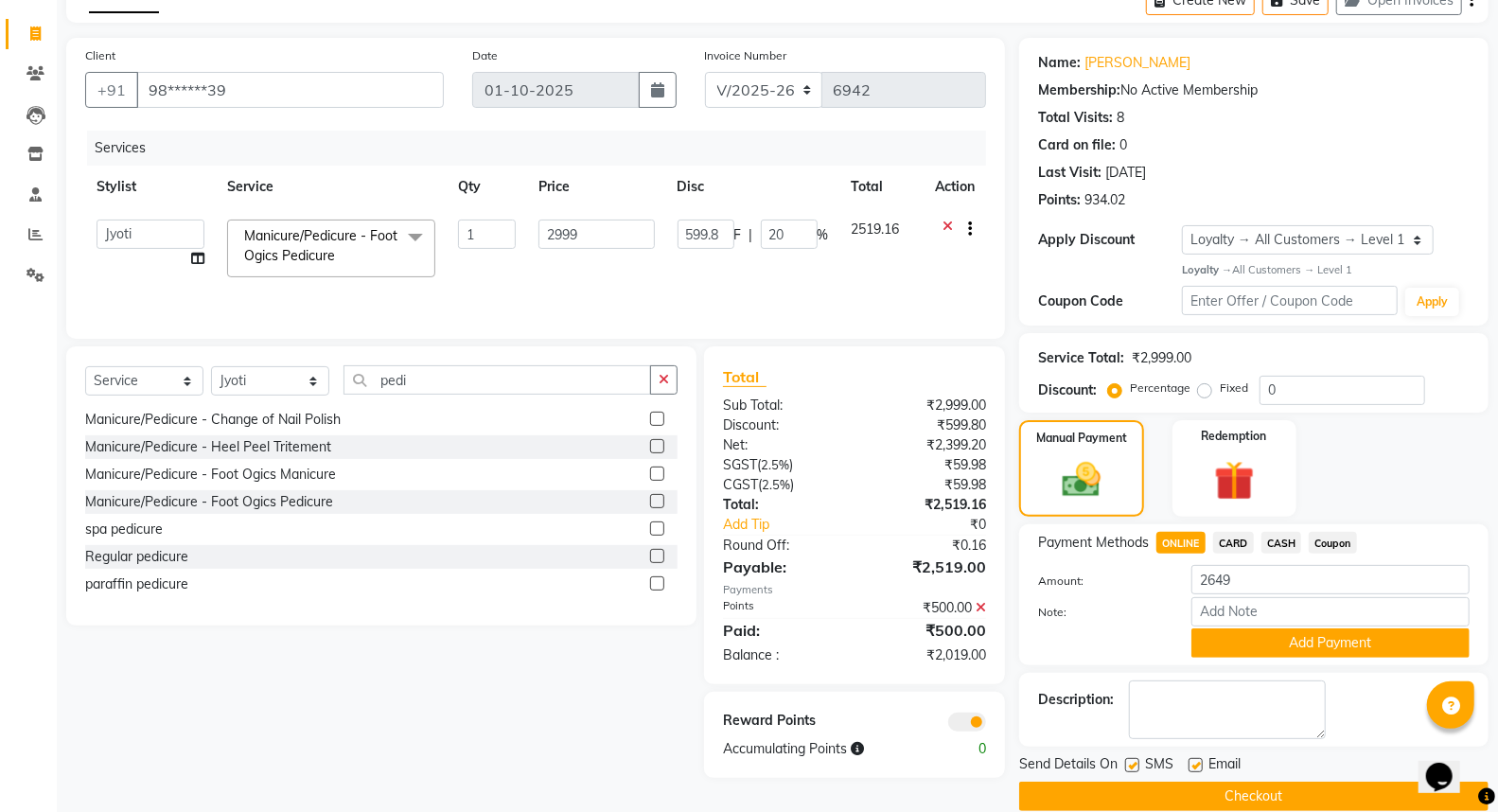
click at [1186, 536] on span "ONLINE" at bounding box center [1181, 543] width 50 height 21
type input "2019"
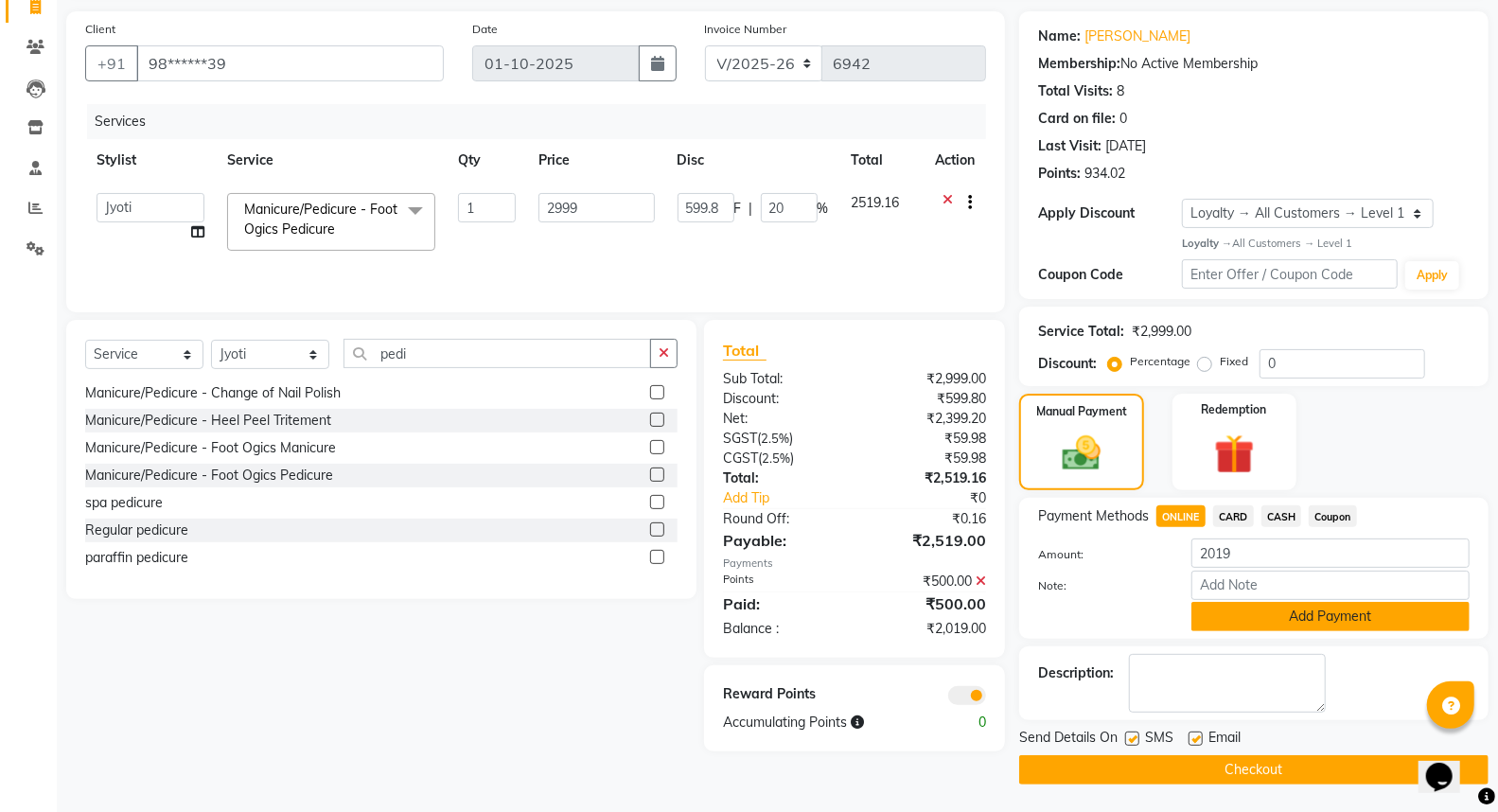
click at [1244, 617] on button "Add Payment" at bounding box center [1331, 617] width 278 height 29
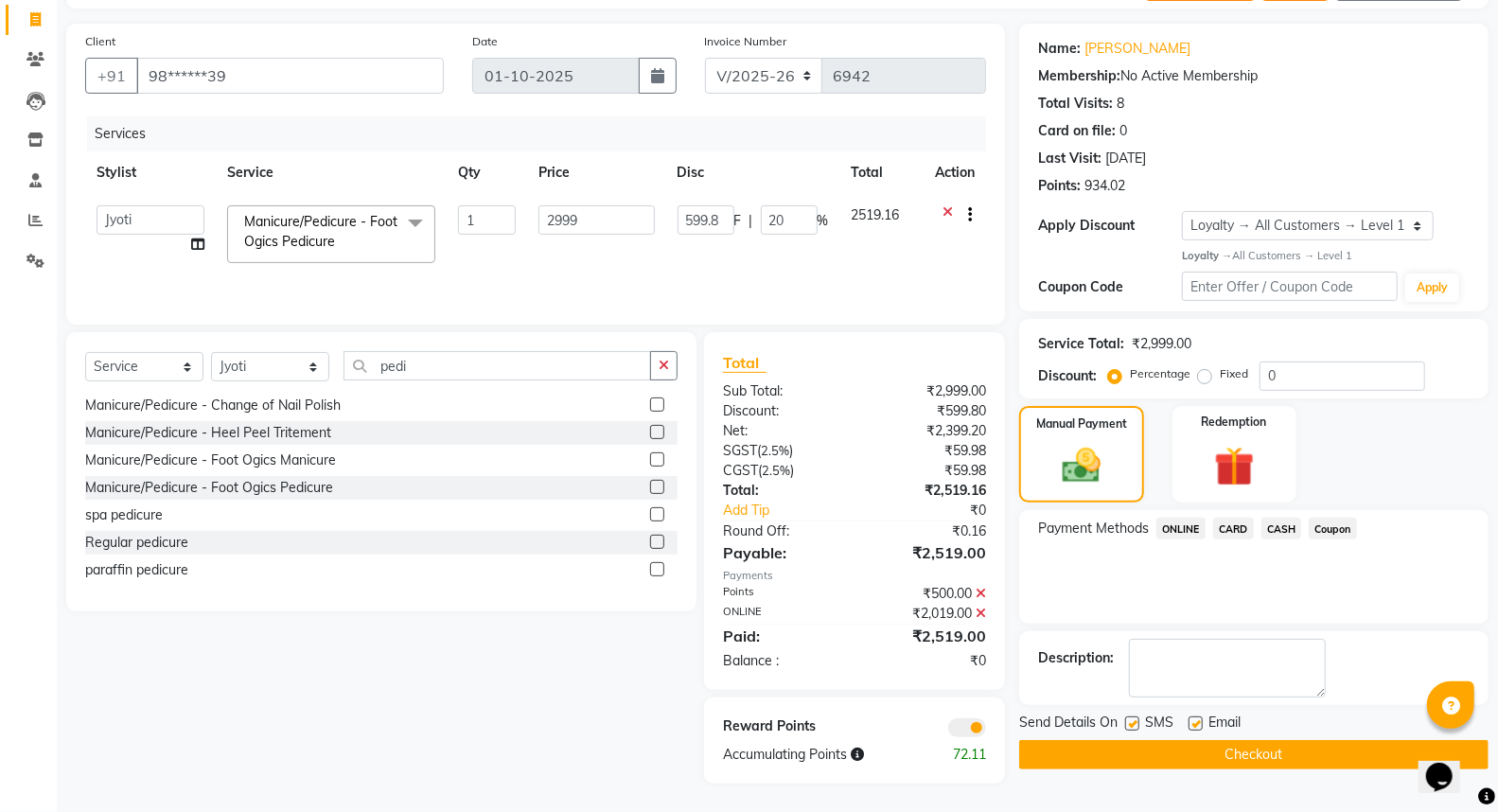
scroll to position [118, 0]
click at [1207, 751] on button "Checkout" at bounding box center [1254, 756] width 469 height 29
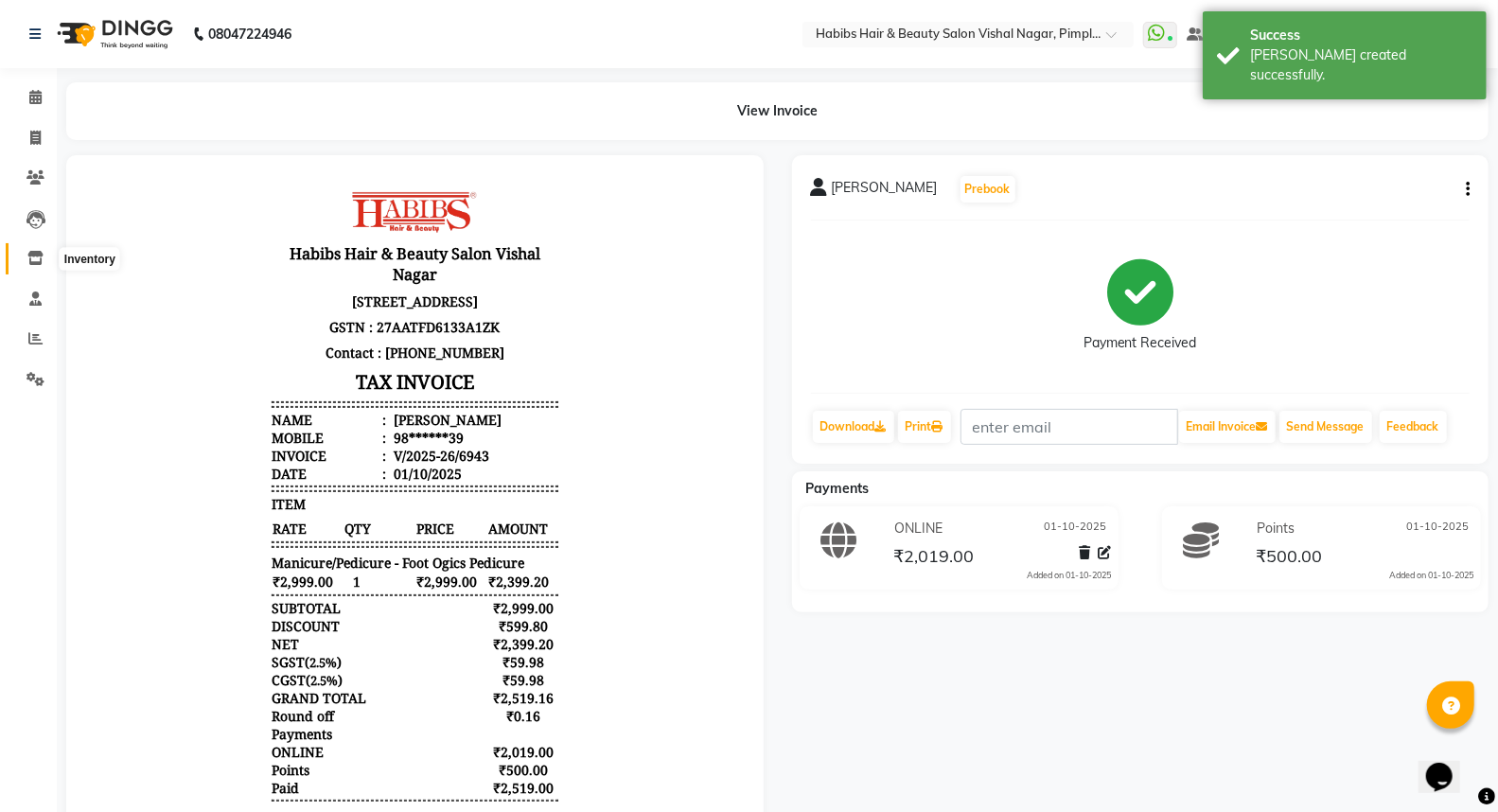
click at [32, 250] on span at bounding box center [35, 259] width 33 height 21
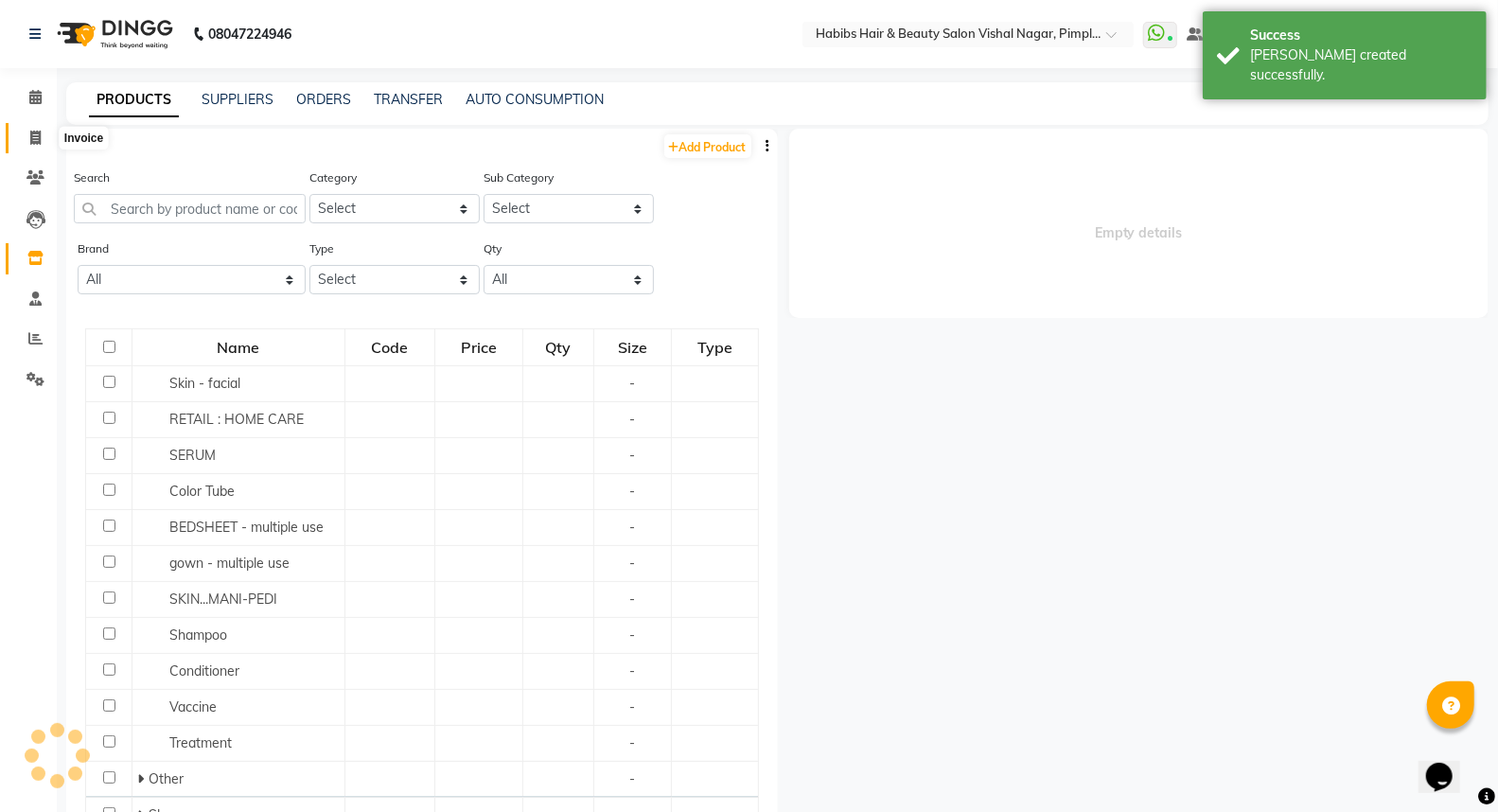
select select
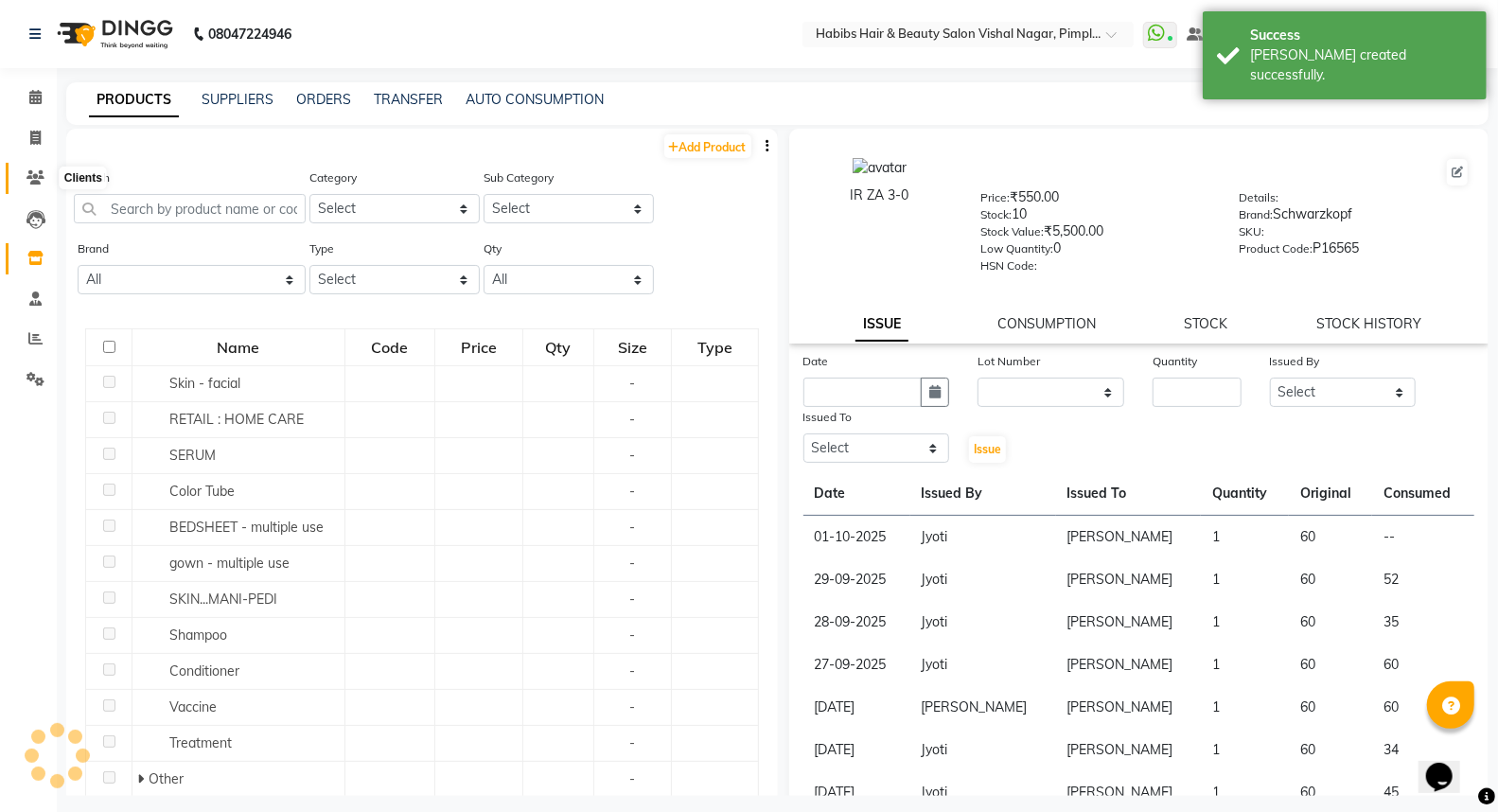
click at [39, 178] on icon at bounding box center [35, 177] width 18 height 15
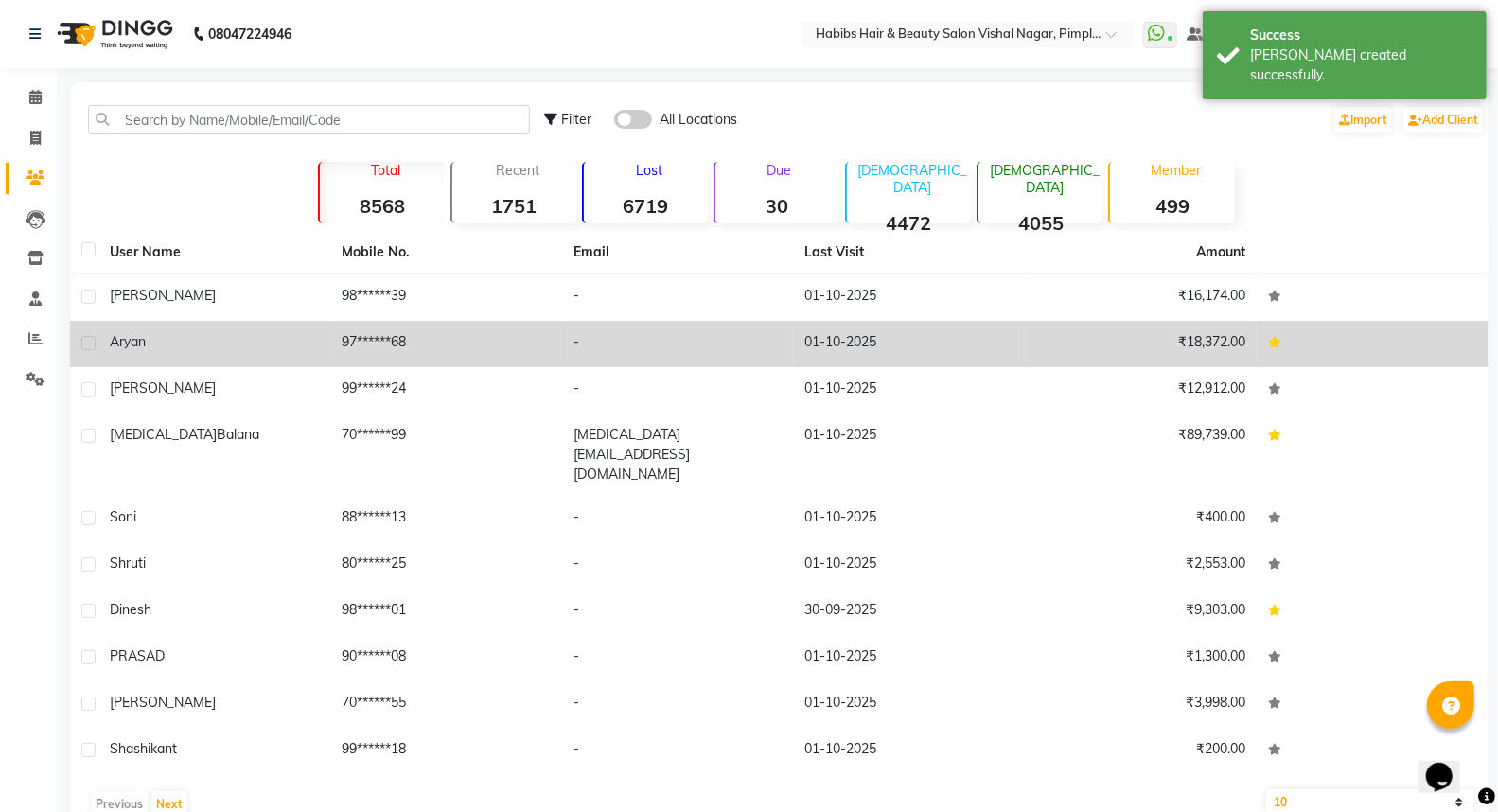
click at [265, 340] on div "aryan" at bounding box center [214, 341] width 209 height 19
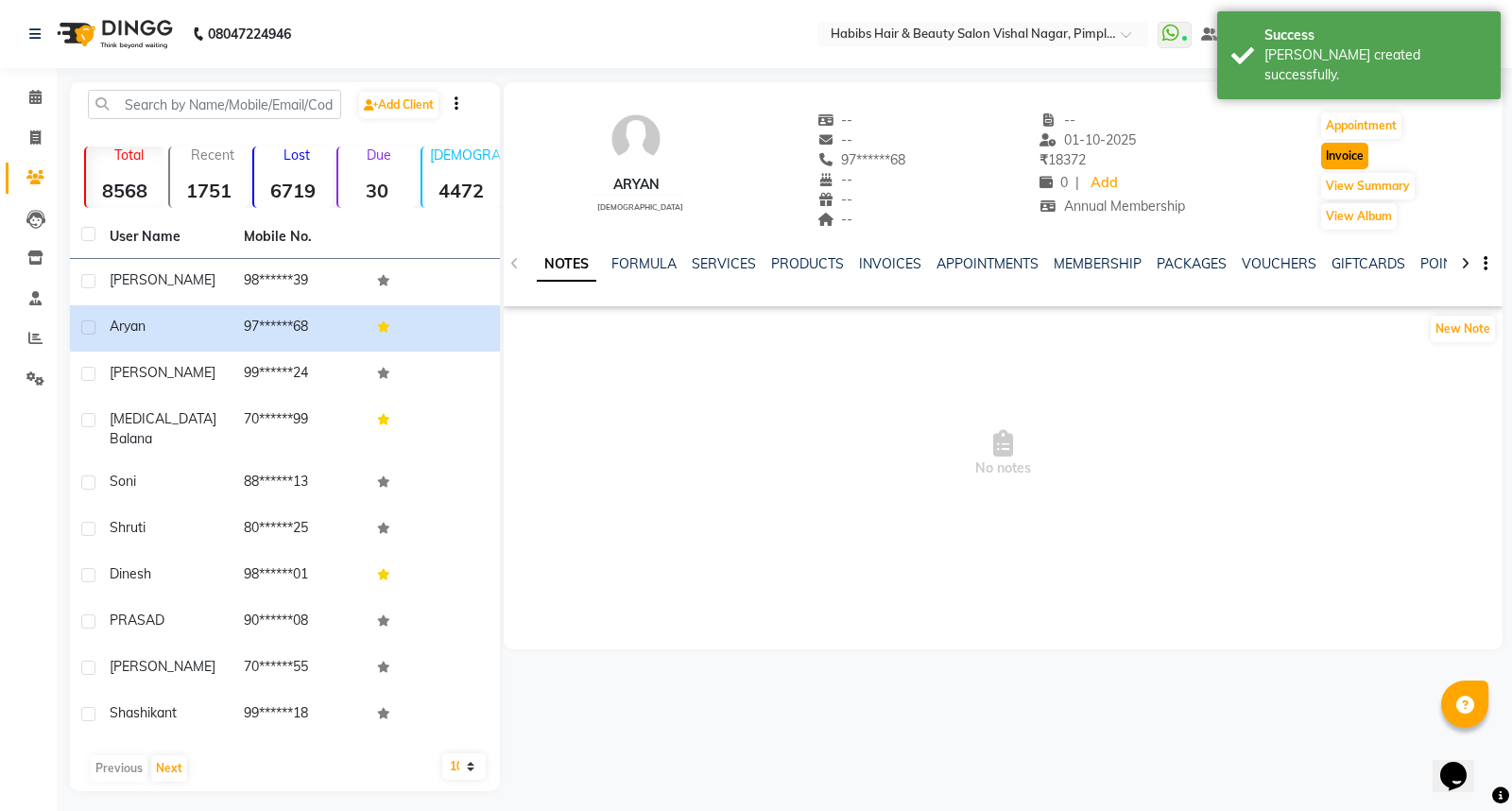
click at [1329, 147] on button "Invoice" at bounding box center [1345, 155] width 48 height 26
select select "5725"
select select "service"
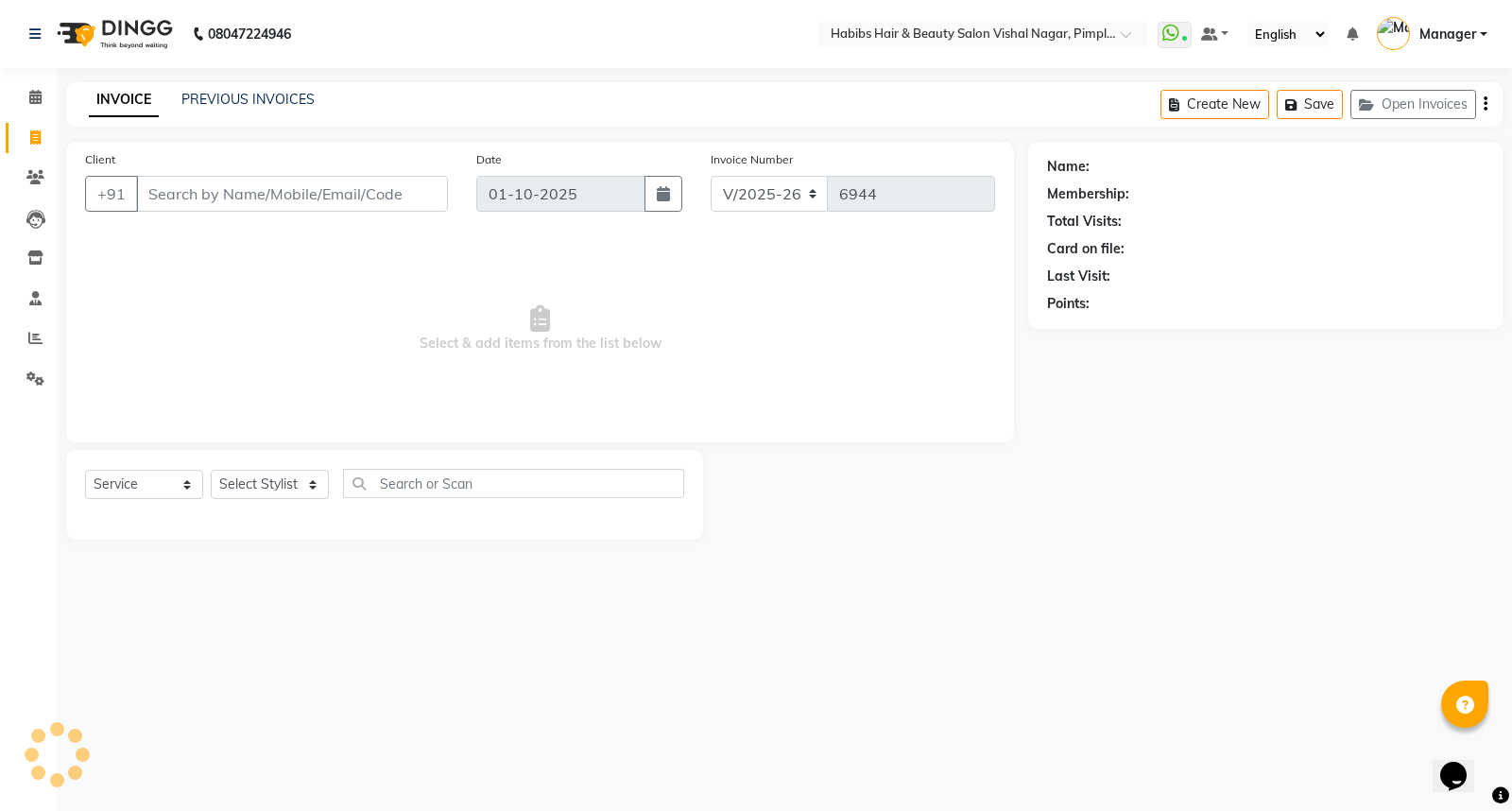
type input "97******68"
select select "2: Object"
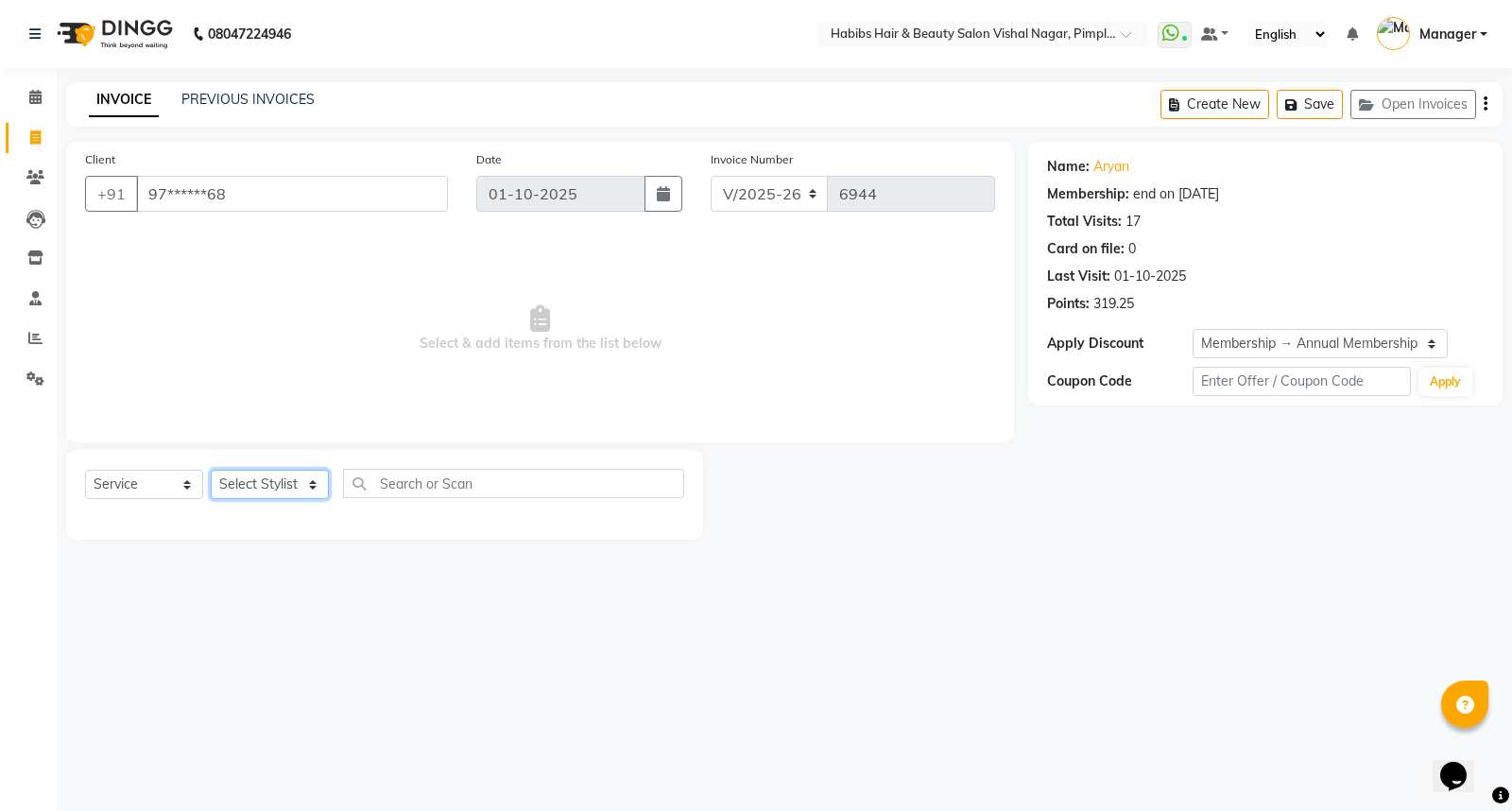
click at [244, 479] on select "Select Stylist [PERSON_NAME] [PERSON_NAME] [PERSON_NAME] Manager [PERSON_NAME] …" at bounding box center [270, 484] width 119 height 29
select select "54006"
click at [211, 470] on select "Select Stylist [PERSON_NAME] [PERSON_NAME] [PERSON_NAME] Manager [PERSON_NAME] …" at bounding box center [270, 484] width 119 height 29
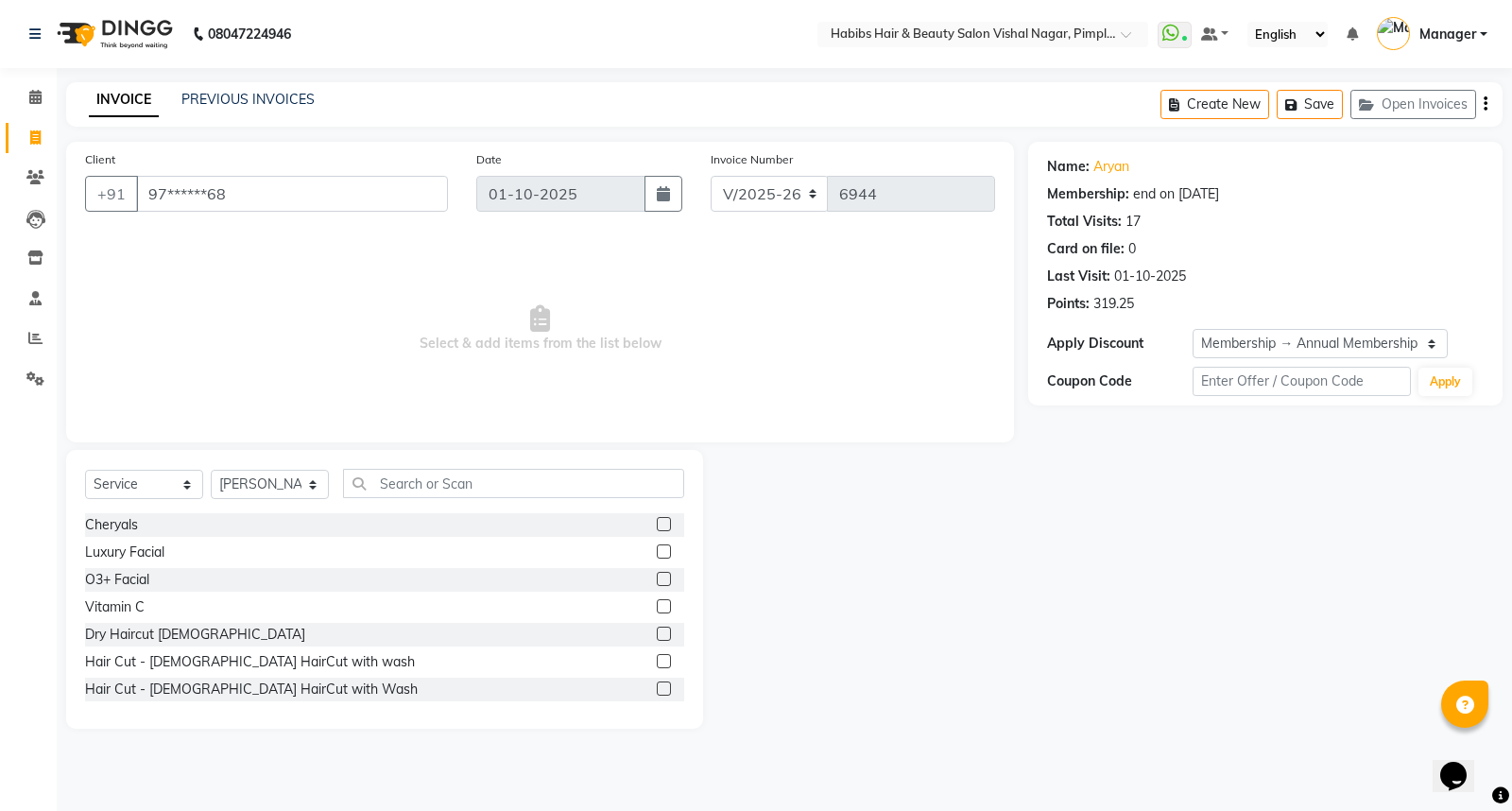
drag, startPoint x: 647, startPoint y: 629, endPoint x: 630, endPoint y: 591, distance: 41.6
click at [657, 629] on label at bounding box center [664, 633] width 15 height 15
click at [657, 629] on input "checkbox" at bounding box center [663, 634] width 13 height 13
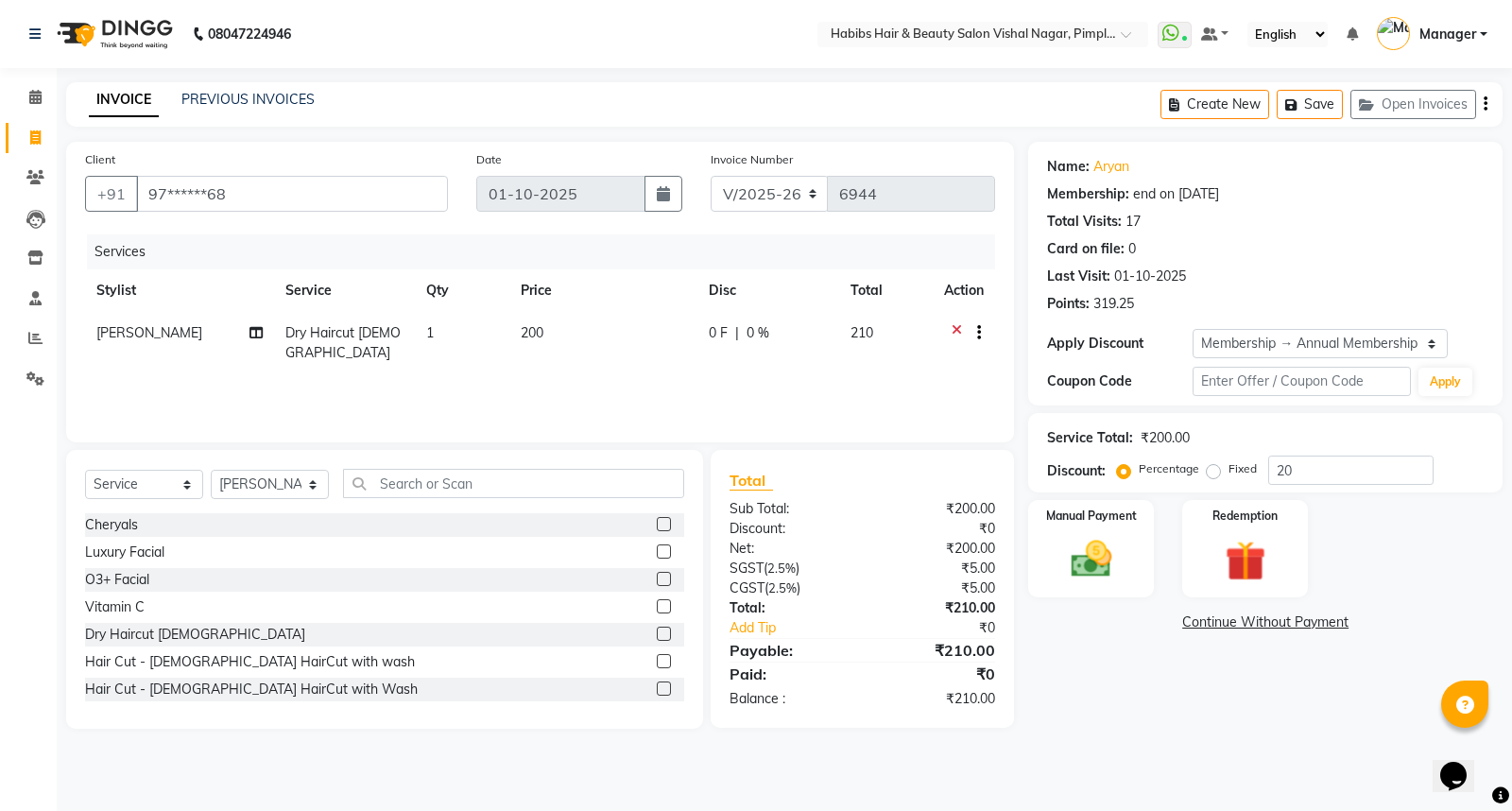
checkbox input "false"
click at [596, 354] on td "200" at bounding box center [603, 343] width 189 height 62
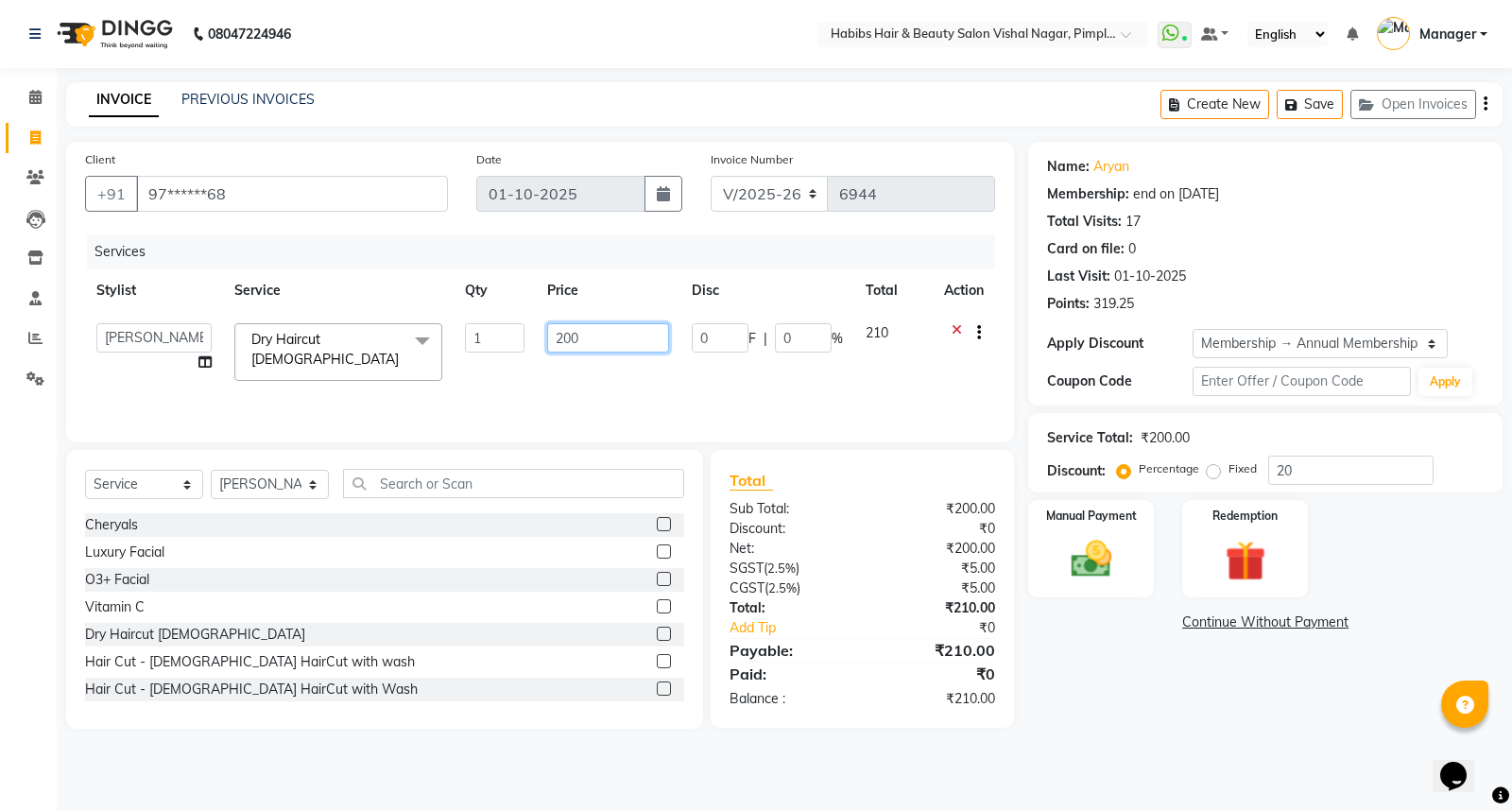
click at [644, 321] on td "200" at bounding box center [607, 352] width 145 height 81
type input "2"
type input "199"
click at [1486, 105] on icon "button" at bounding box center [1486, 104] width 4 height 1
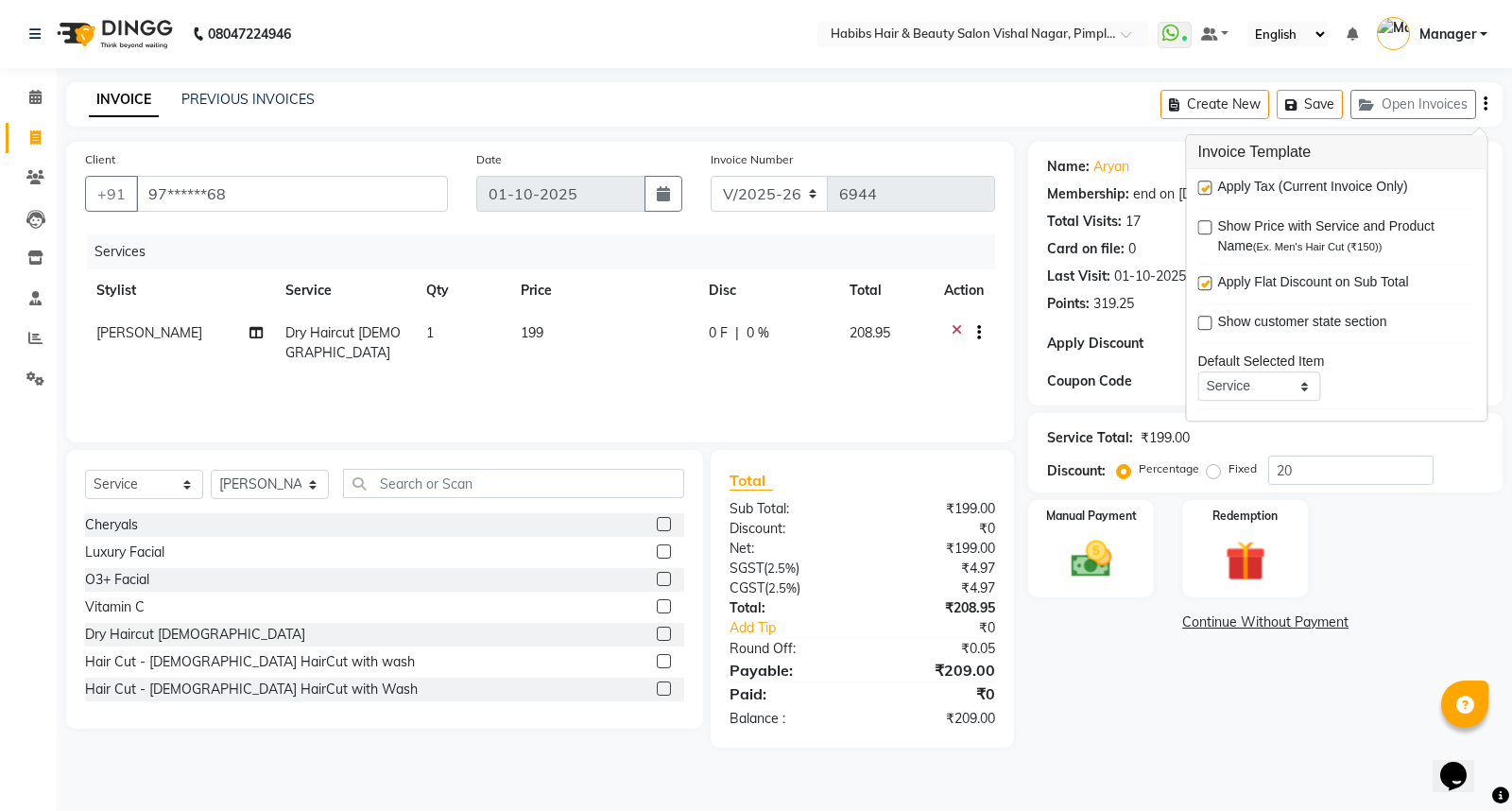
click at [1201, 187] on label at bounding box center [1204, 187] width 15 height 15
click at [1201, 187] on input "checkbox" at bounding box center [1203, 188] width 13 height 13
checkbox input "false"
click at [838, 365] on div "Services Stylist Service Qty Price Disc Total Action Dhiraj Gajare Dry Haircut …" at bounding box center [540, 328] width 911 height 189
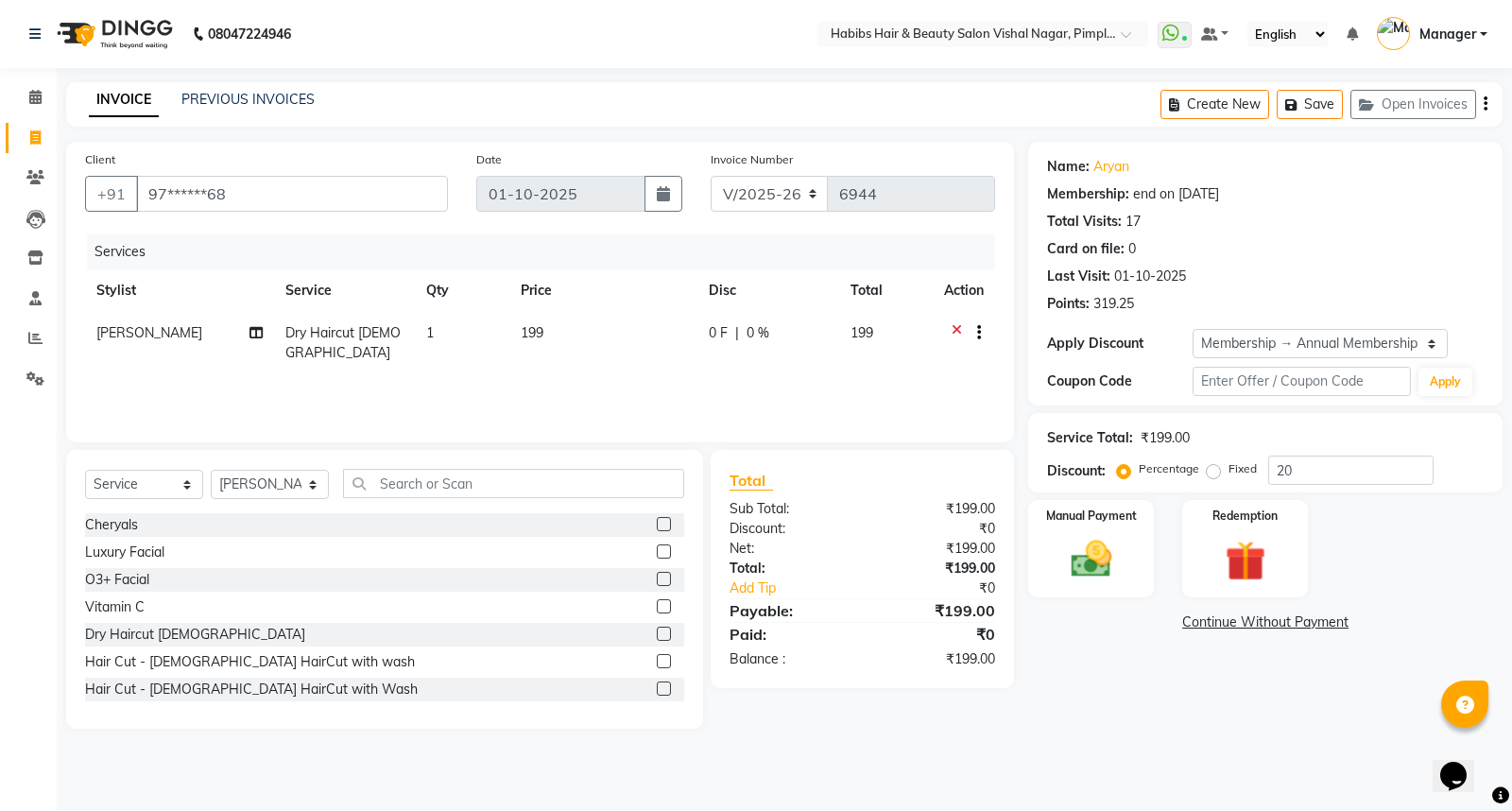
click at [817, 330] on div "0 F | 0 %" at bounding box center [768, 333] width 120 height 19
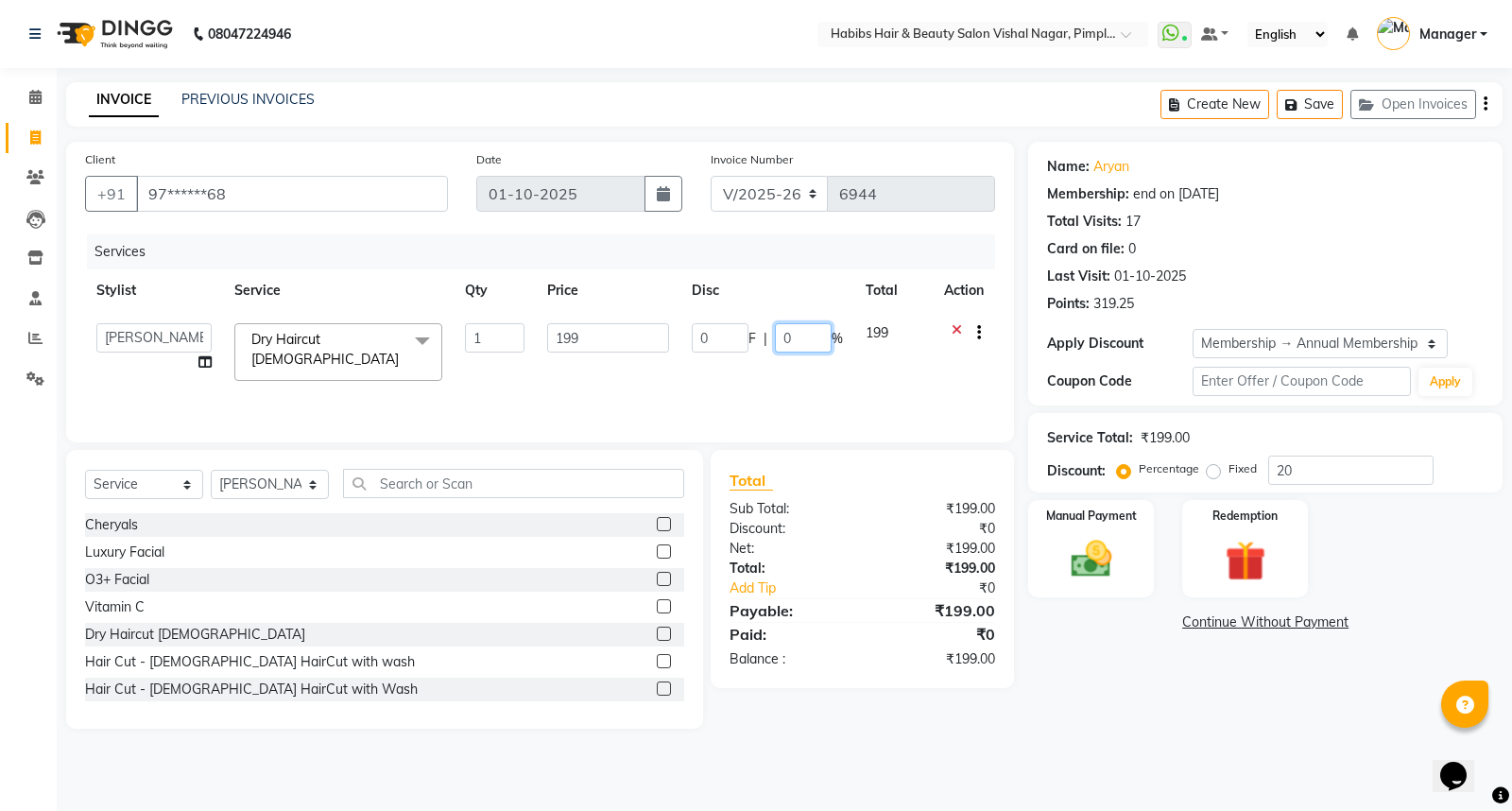
click at [808, 330] on input "0" at bounding box center [804, 338] width 56 height 29
type input "010"
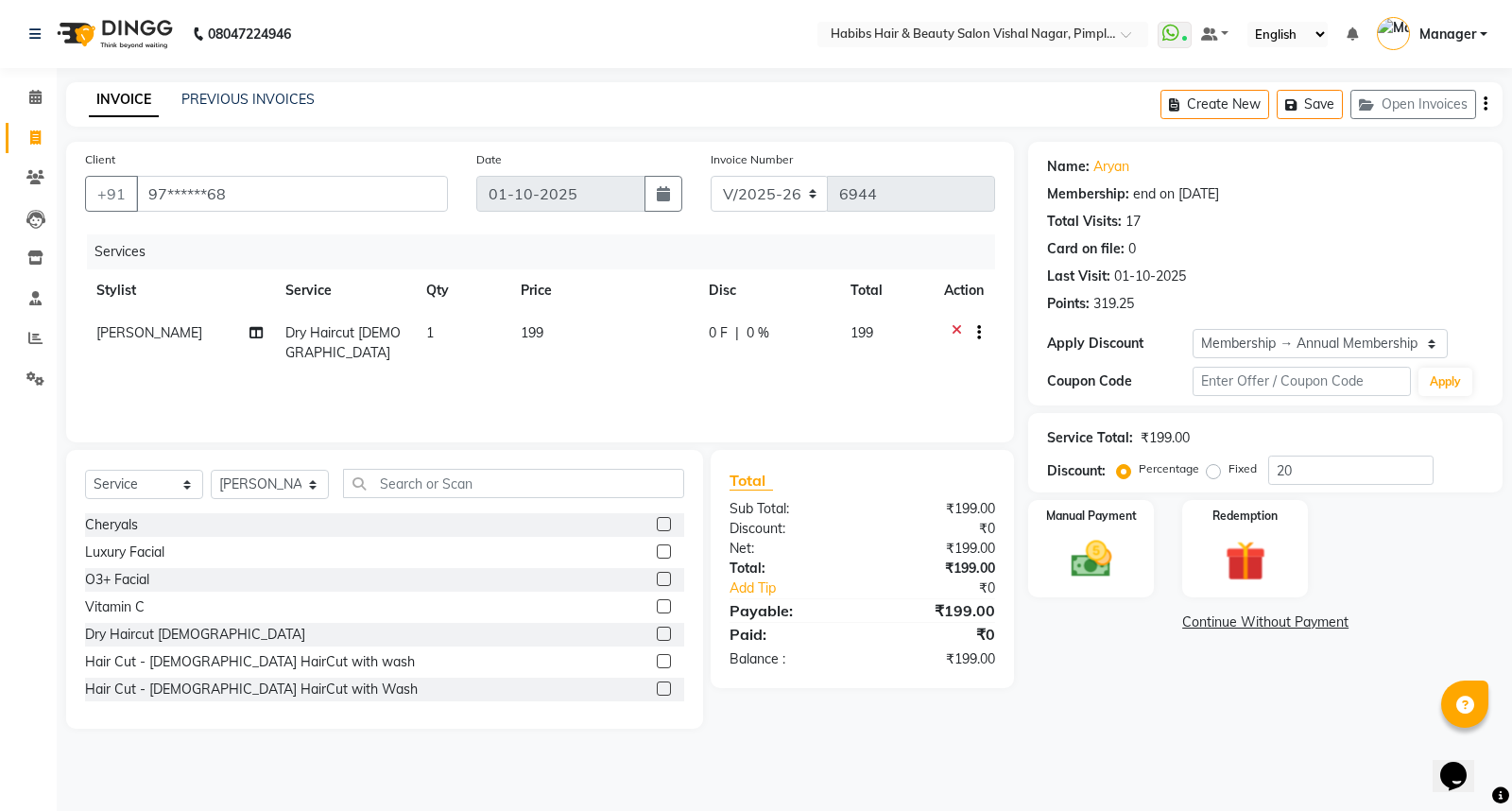
click at [815, 382] on div "Services Stylist Service Qty Price Disc Total Action Dhiraj Gajare Dry Haircut …" at bounding box center [540, 328] width 911 height 189
drag, startPoint x: 718, startPoint y: 340, endPoint x: 772, endPoint y: 359, distance: 57.2
click at [724, 347] on td "0 F | 0 %" at bounding box center [769, 343] width 142 height 62
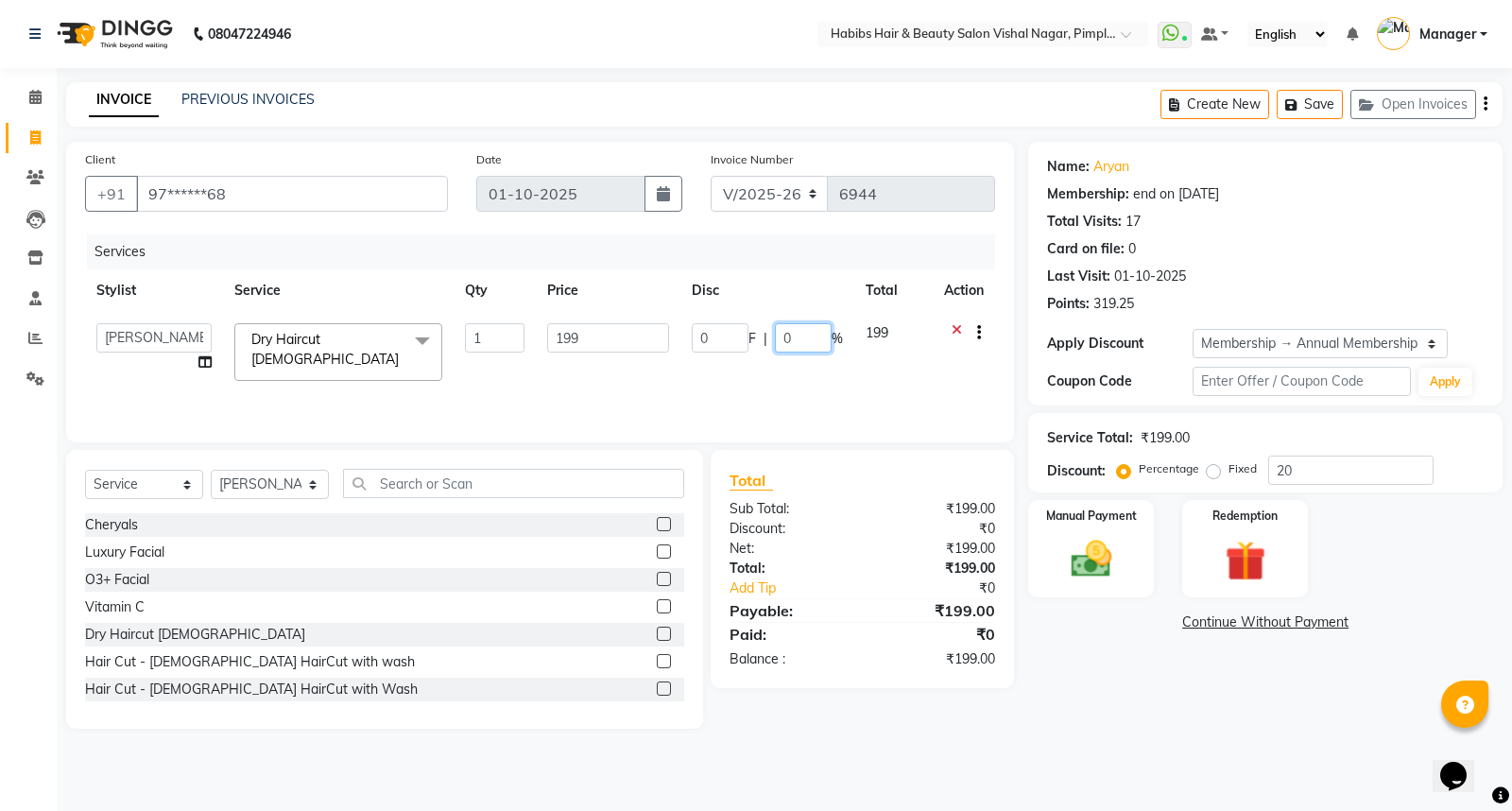
click at [809, 327] on input "0" at bounding box center [804, 338] width 56 height 29
type input "010"
click at [827, 370] on div "Services Stylist Service Qty Price Disc Total Action Dhiraj Gajare Jyoti Krishn…" at bounding box center [540, 328] width 911 height 189
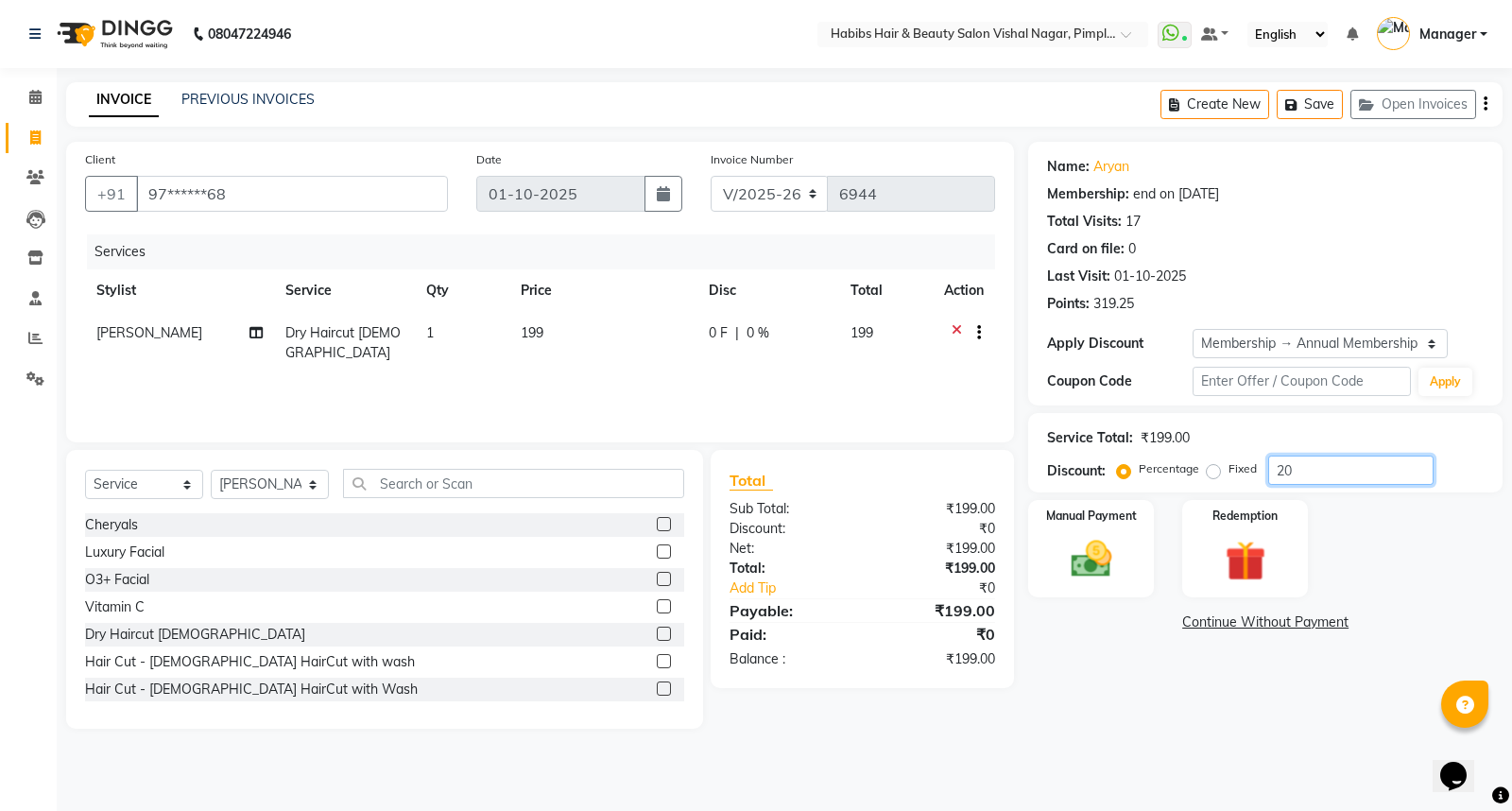
click at [1297, 465] on input "20" at bounding box center [1351, 470] width 165 height 29
type input "2"
type input "10"
click at [1309, 512] on div "Redemption" at bounding box center [1246, 549] width 130 height 101
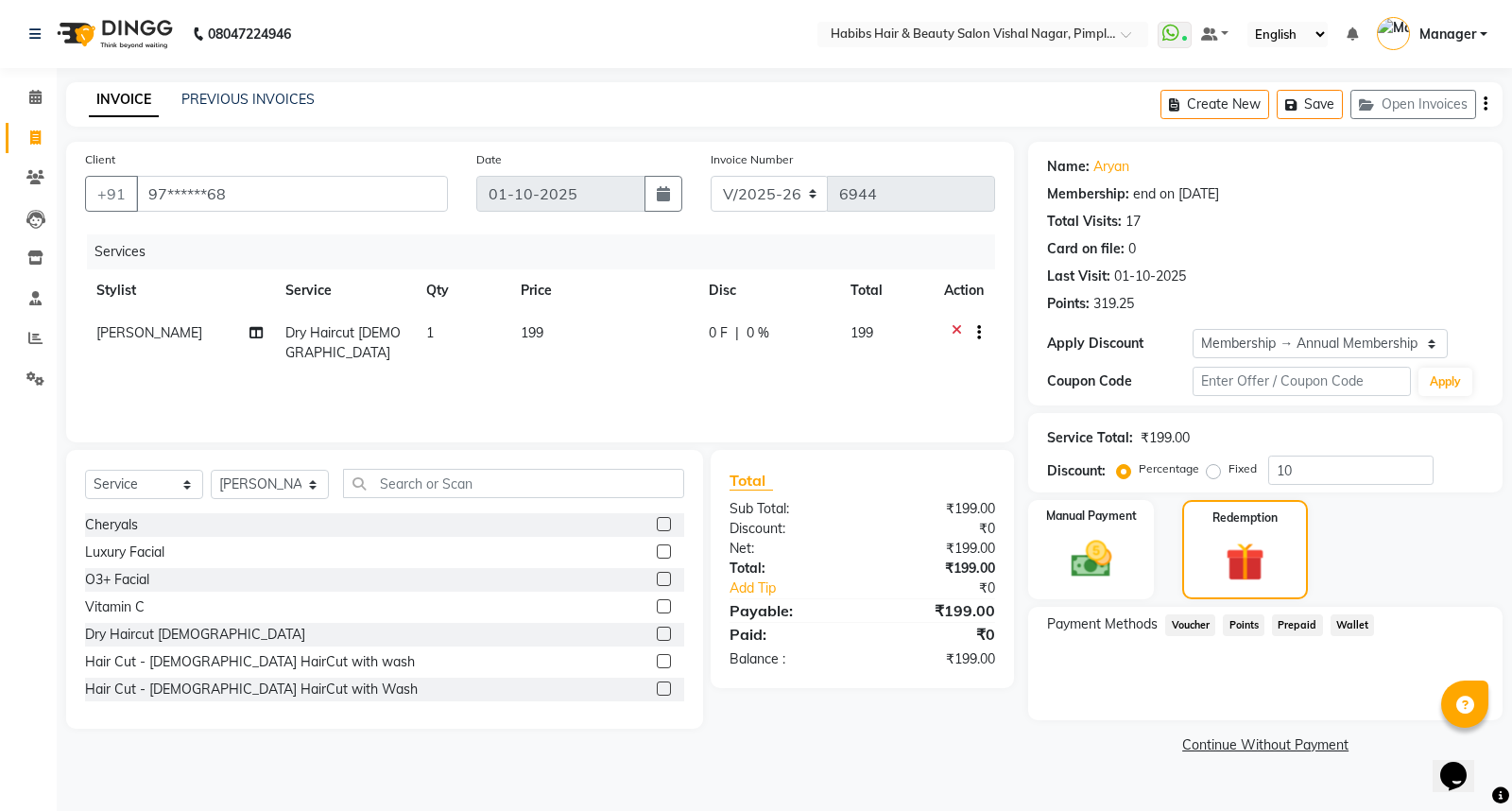
click at [593, 363] on div "Services Stylist Service Qty Price Disc Total Action Dhiraj Gajare Dry Haircut …" at bounding box center [540, 328] width 911 height 189
click at [1129, 544] on div "Manual Payment" at bounding box center [1091, 550] width 130 height 103
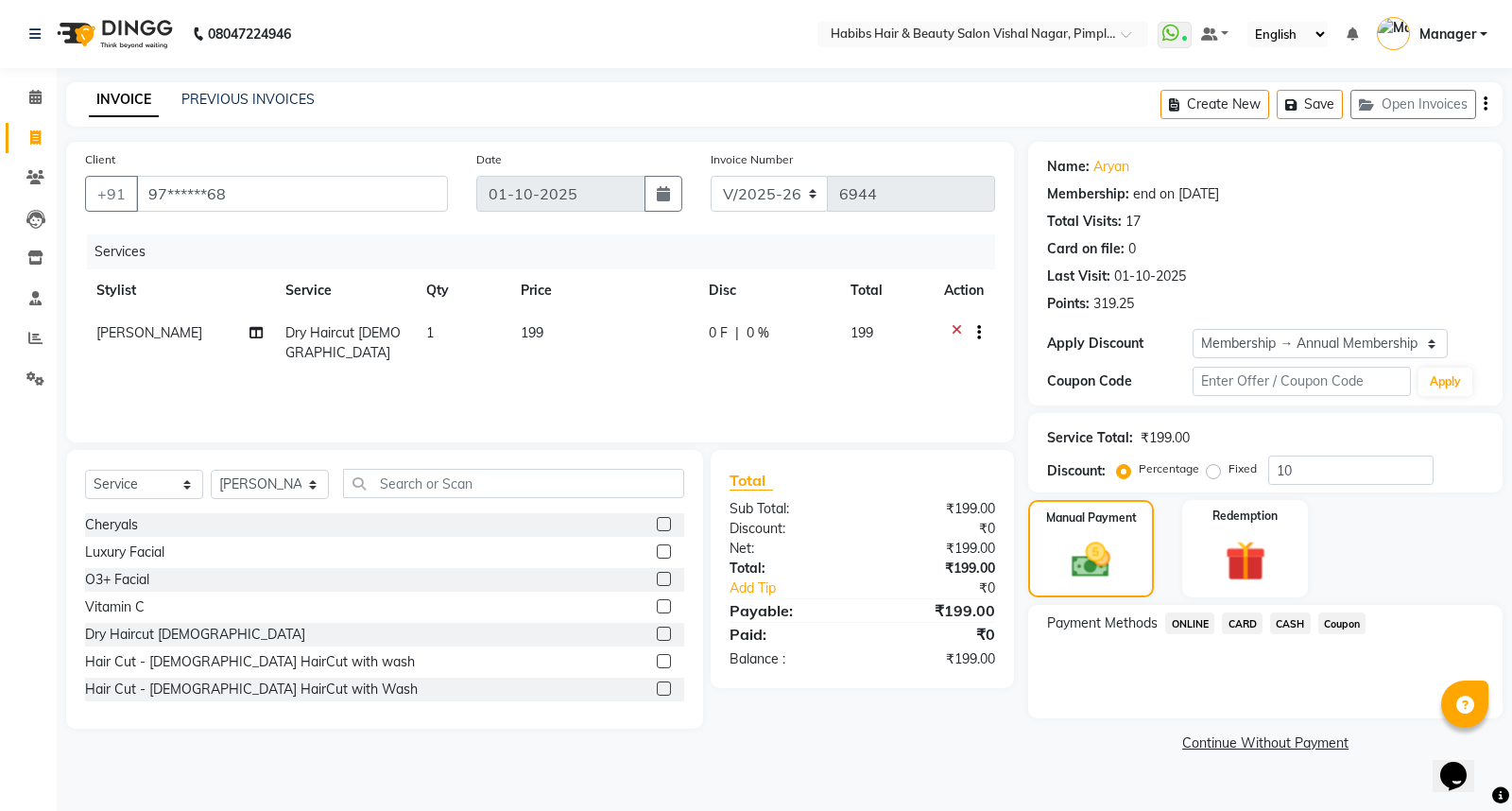
click at [1186, 624] on span "ONLINE" at bounding box center [1189, 623] width 50 height 21
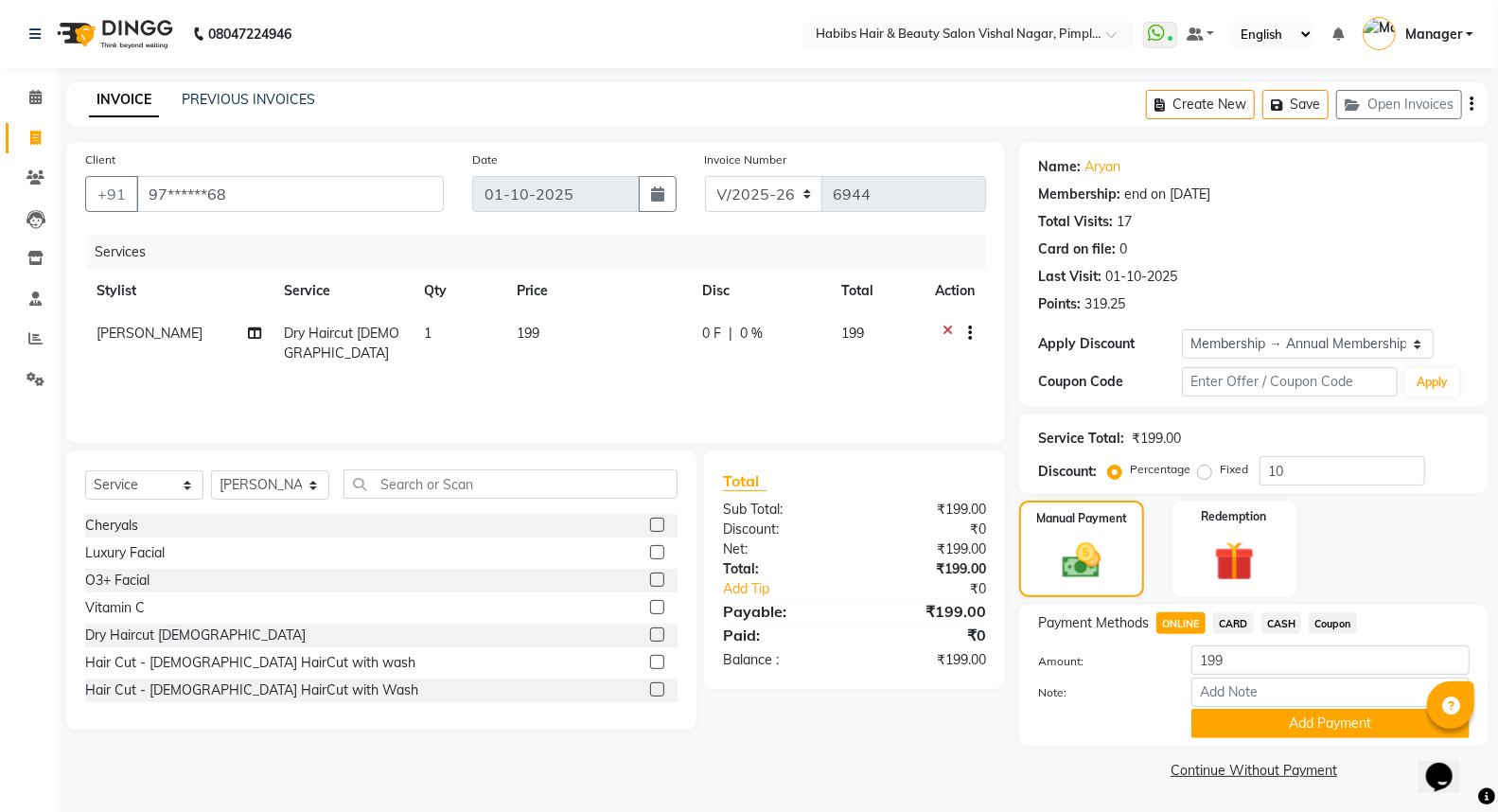
click at [702, 360] on div "Services Stylist Service Qty Price Disc Total Action Dhiraj Gajare Dry Haircut …" at bounding box center [536, 329] width 901 height 190
click at [631, 335] on td "199" at bounding box center [597, 343] width 186 height 62
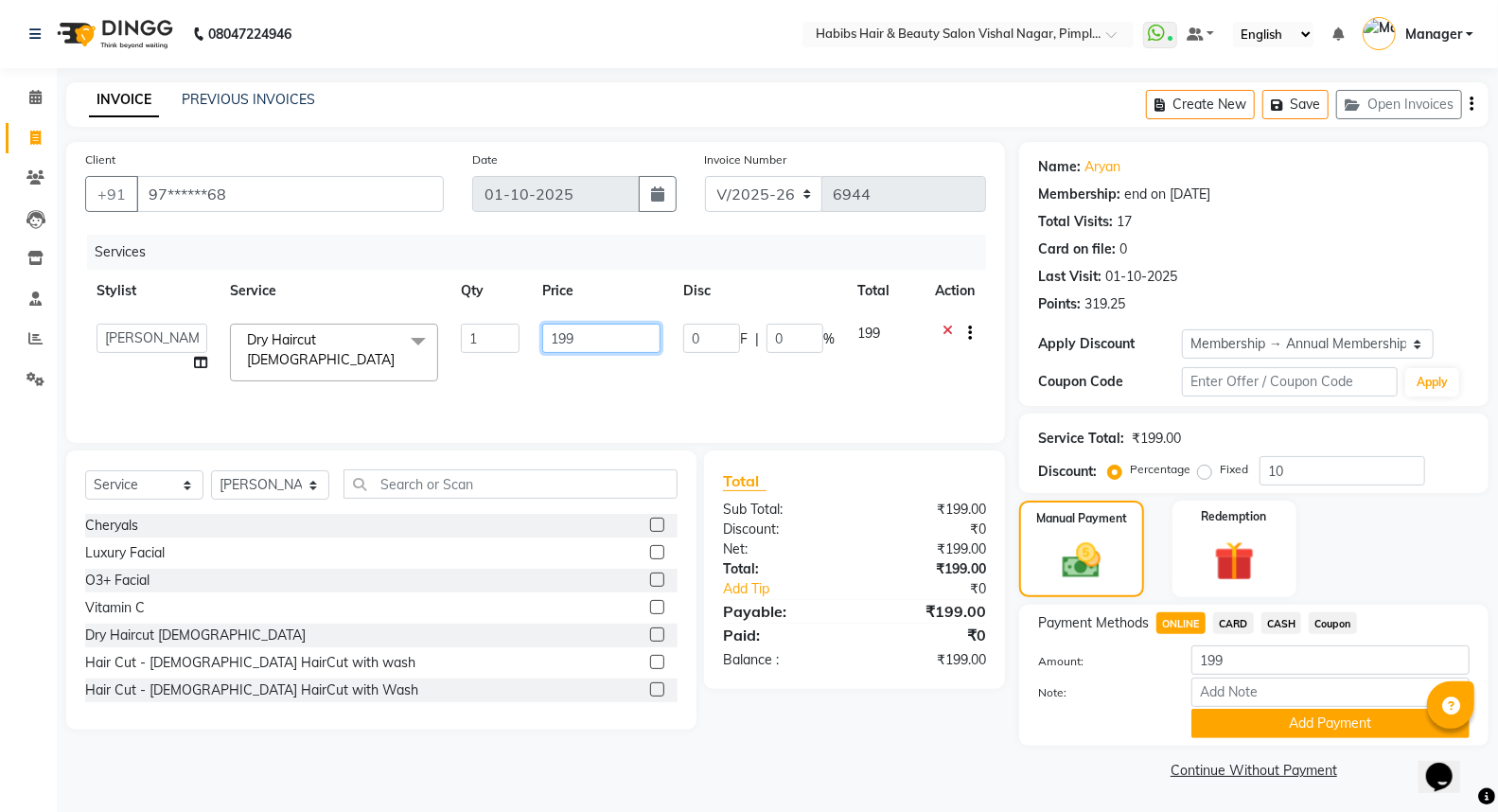
click at [631, 335] on input "199" at bounding box center [601, 338] width 119 height 29
type input "1"
type input "179"
click at [726, 367] on div "Services Stylist Service Qty Price Disc Total Action Dhiraj Gajare Jyoti Krishn…" at bounding box center [536, 329] width 901 height 190
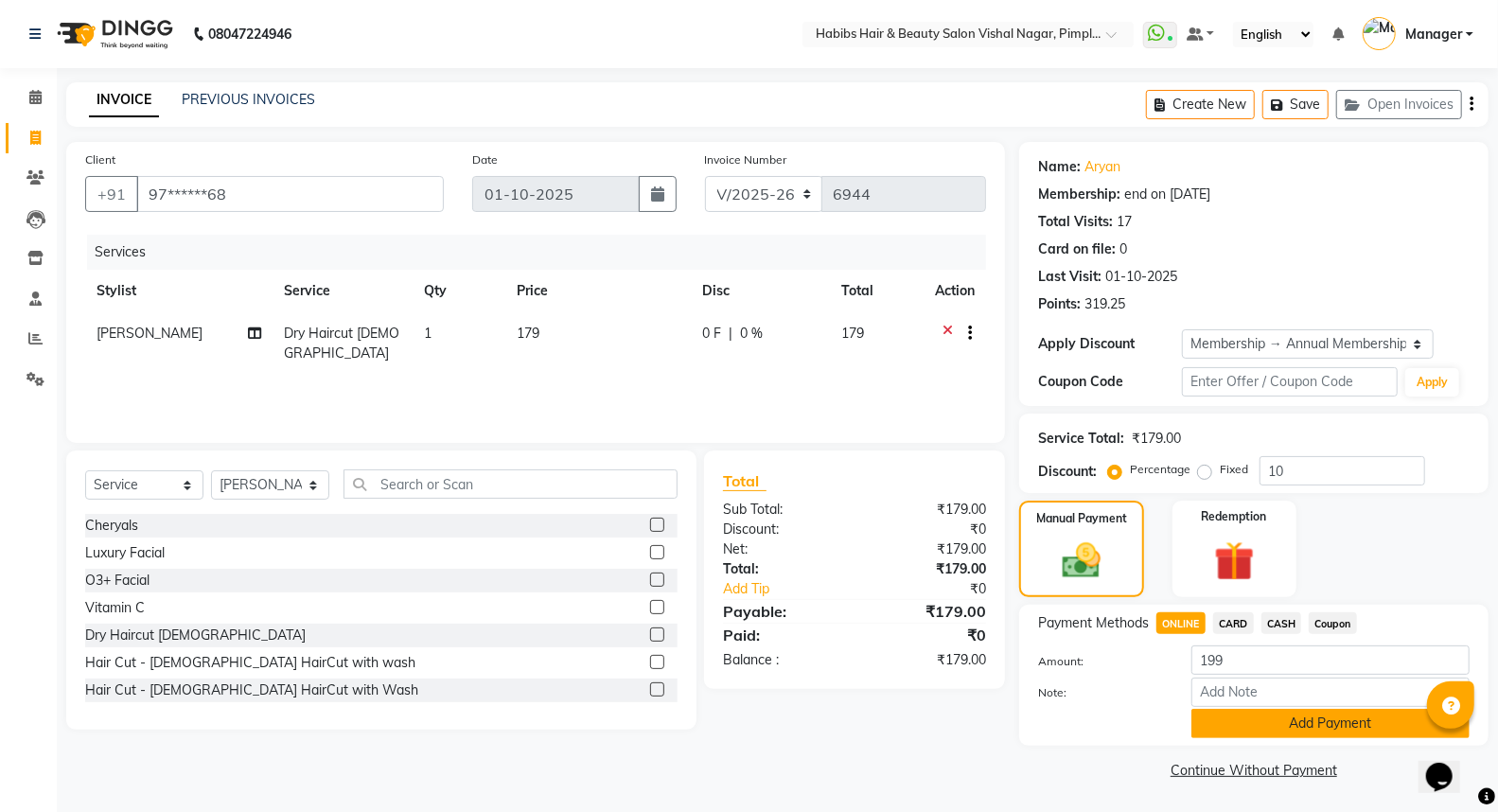
click at [1263, 720] on button "Add Payment" at bounding box center [1331, 723] width 278 height 29
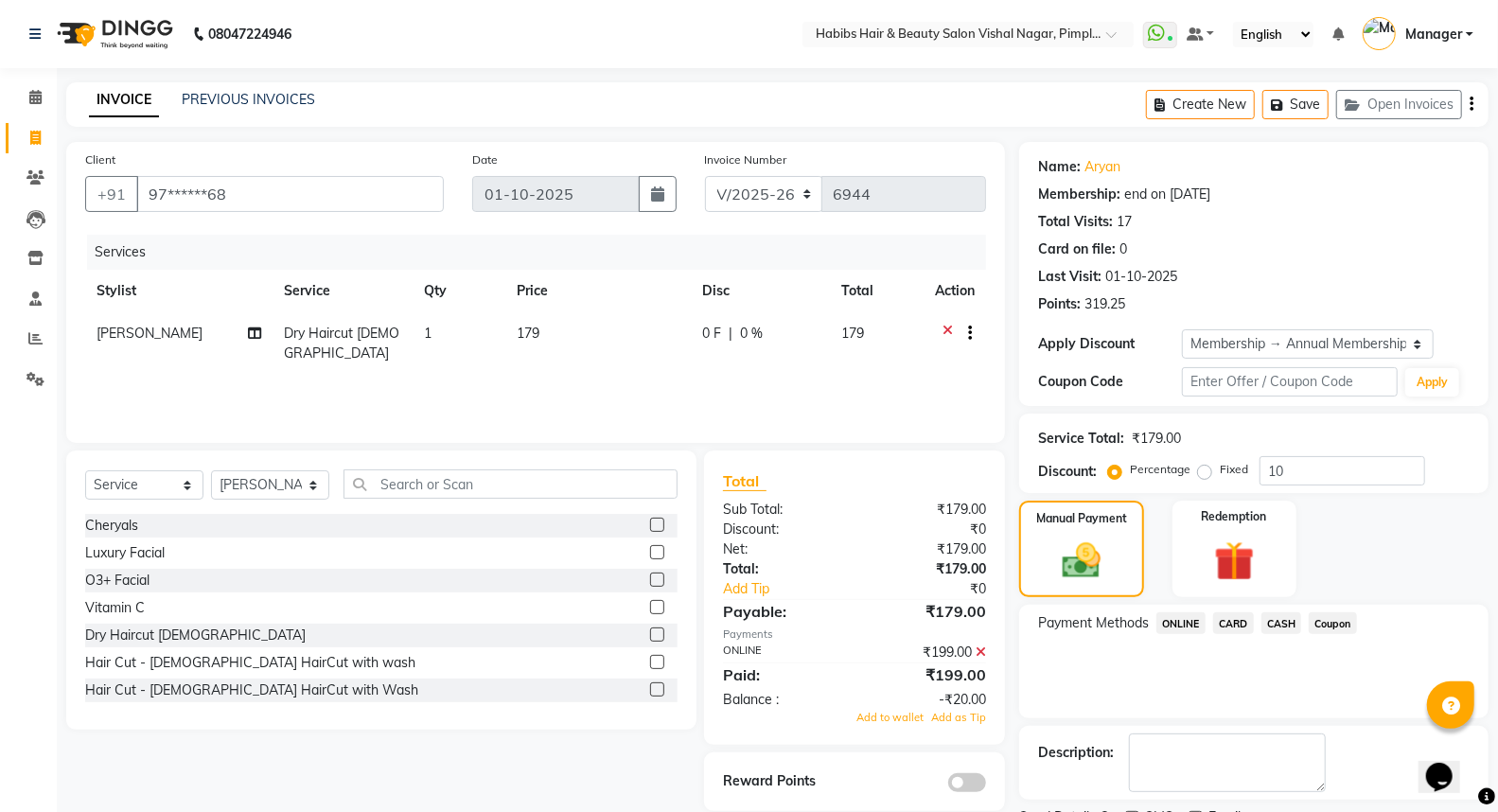
click at [979, 647] on icon at bounding box center [981, 652] width 11 height 14
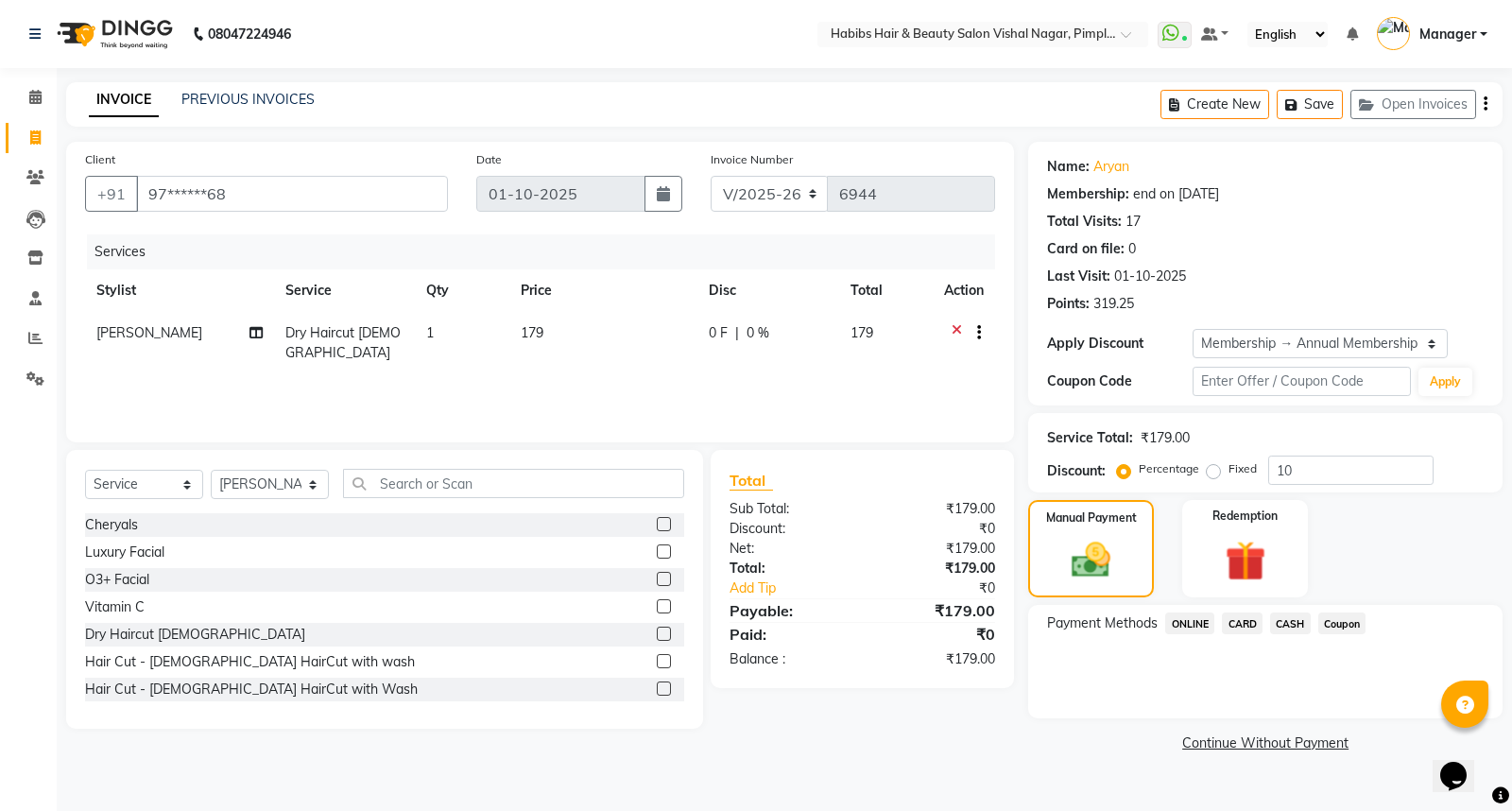
click at [1176, 619] on span "ONLINE" at bounding box center [1189, 623] width 50 height 21
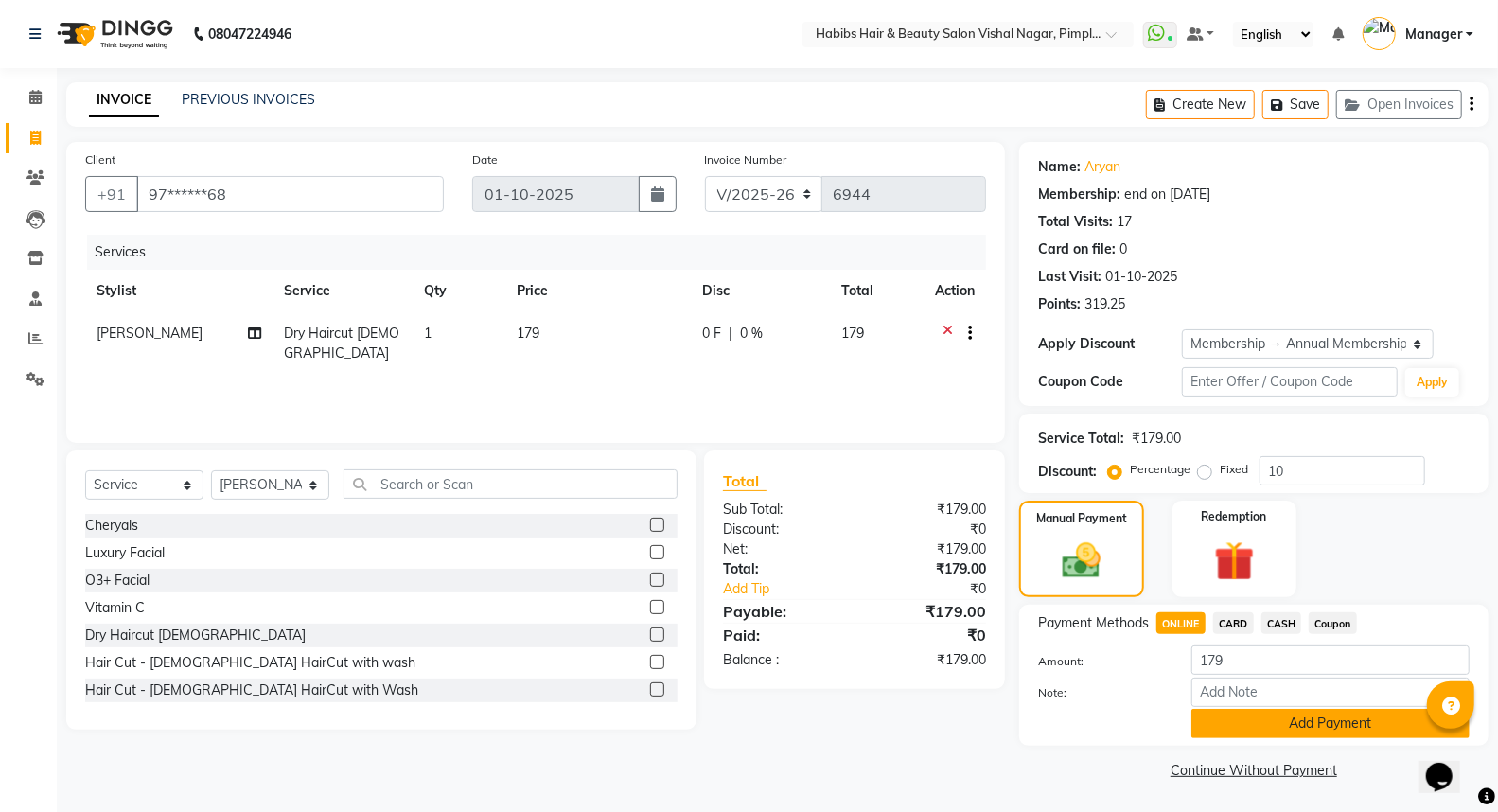
click at [1236, 733] on button "Add Payment" at bounding box center [1331, 723] width 278 height 29
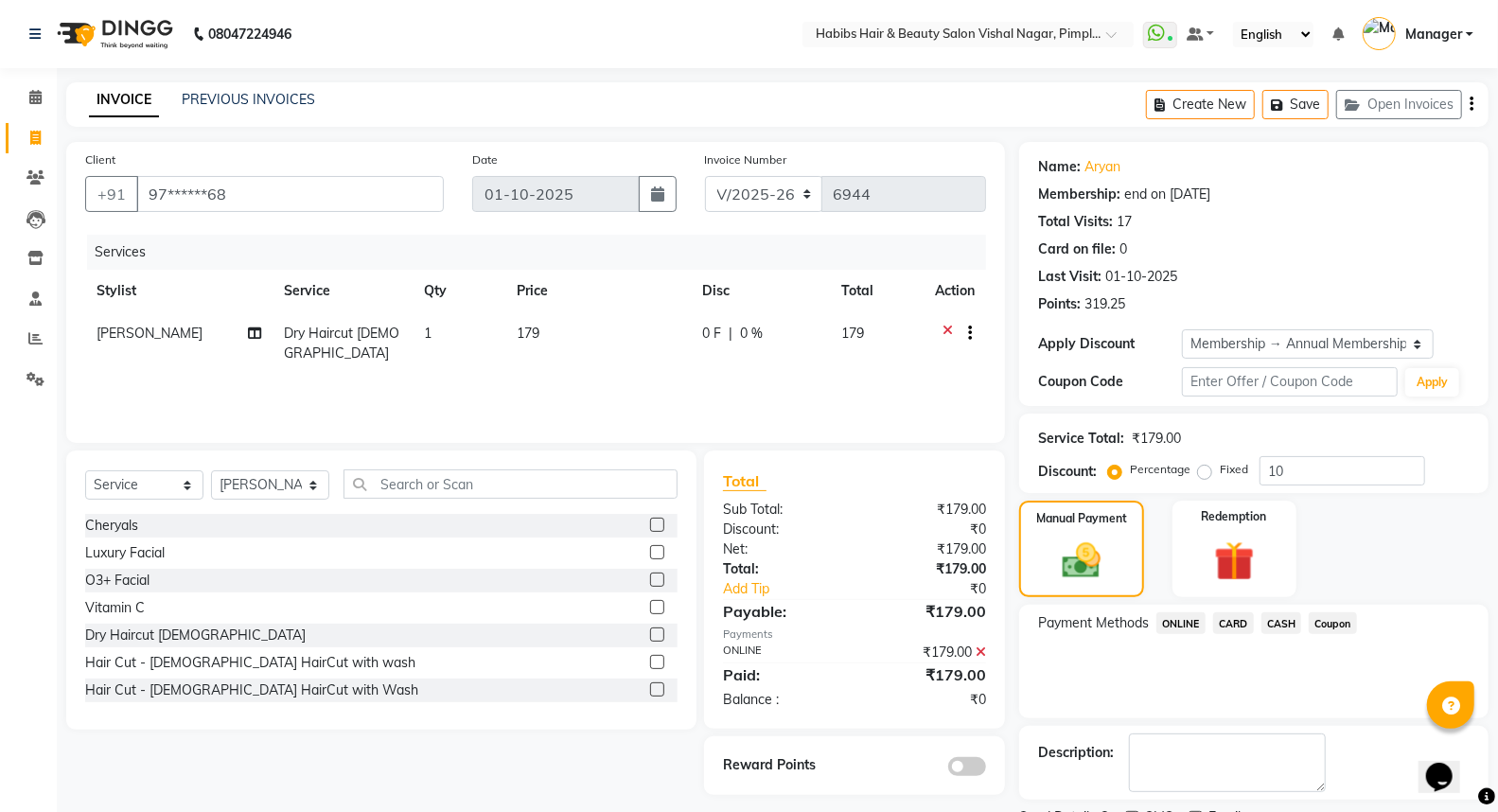
scroll to position [80, 0]
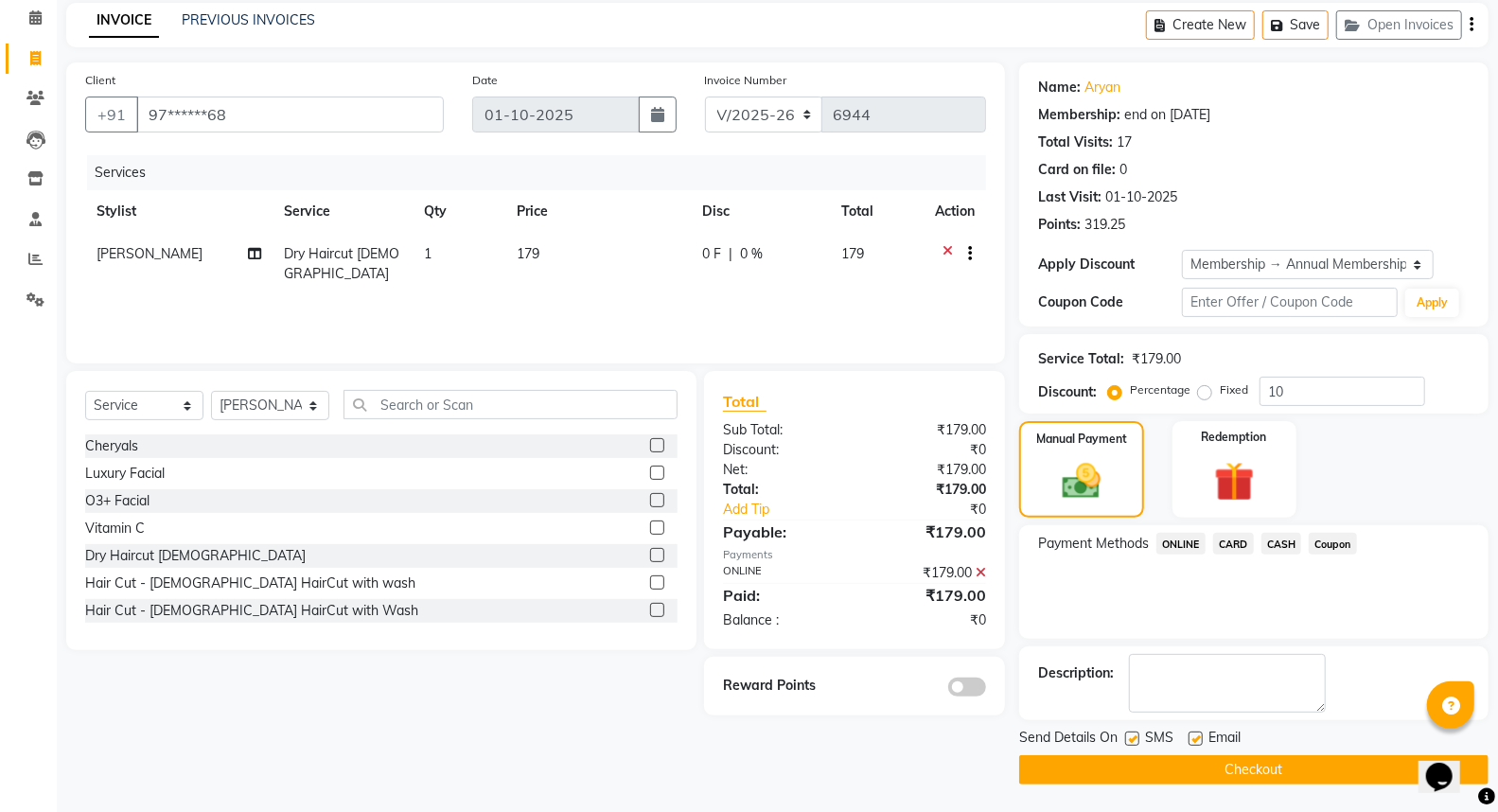
click at [978, 571] on icon at bounding box center [981, 573] width 11 height 14
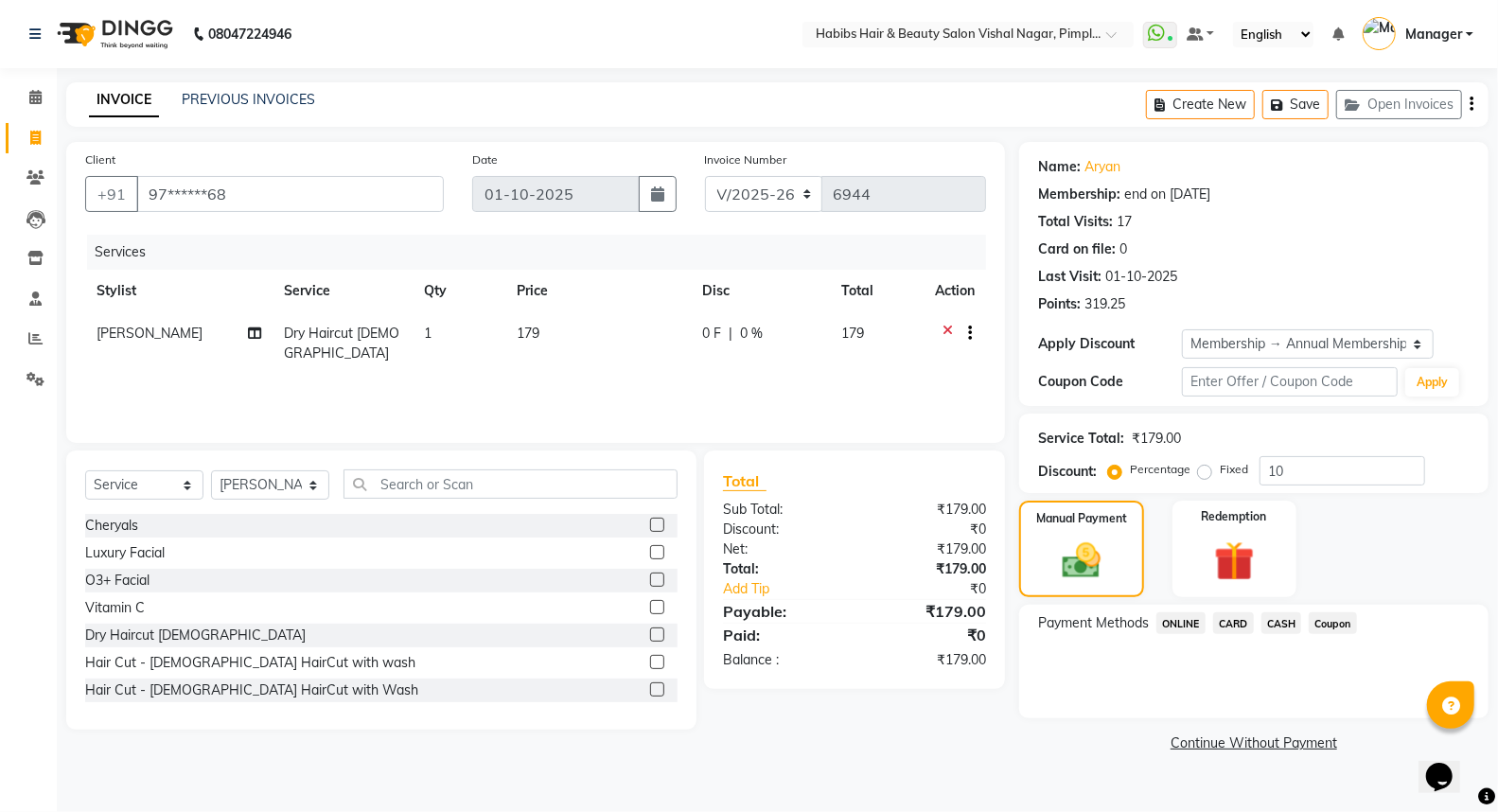
scroll to position [0, 0]
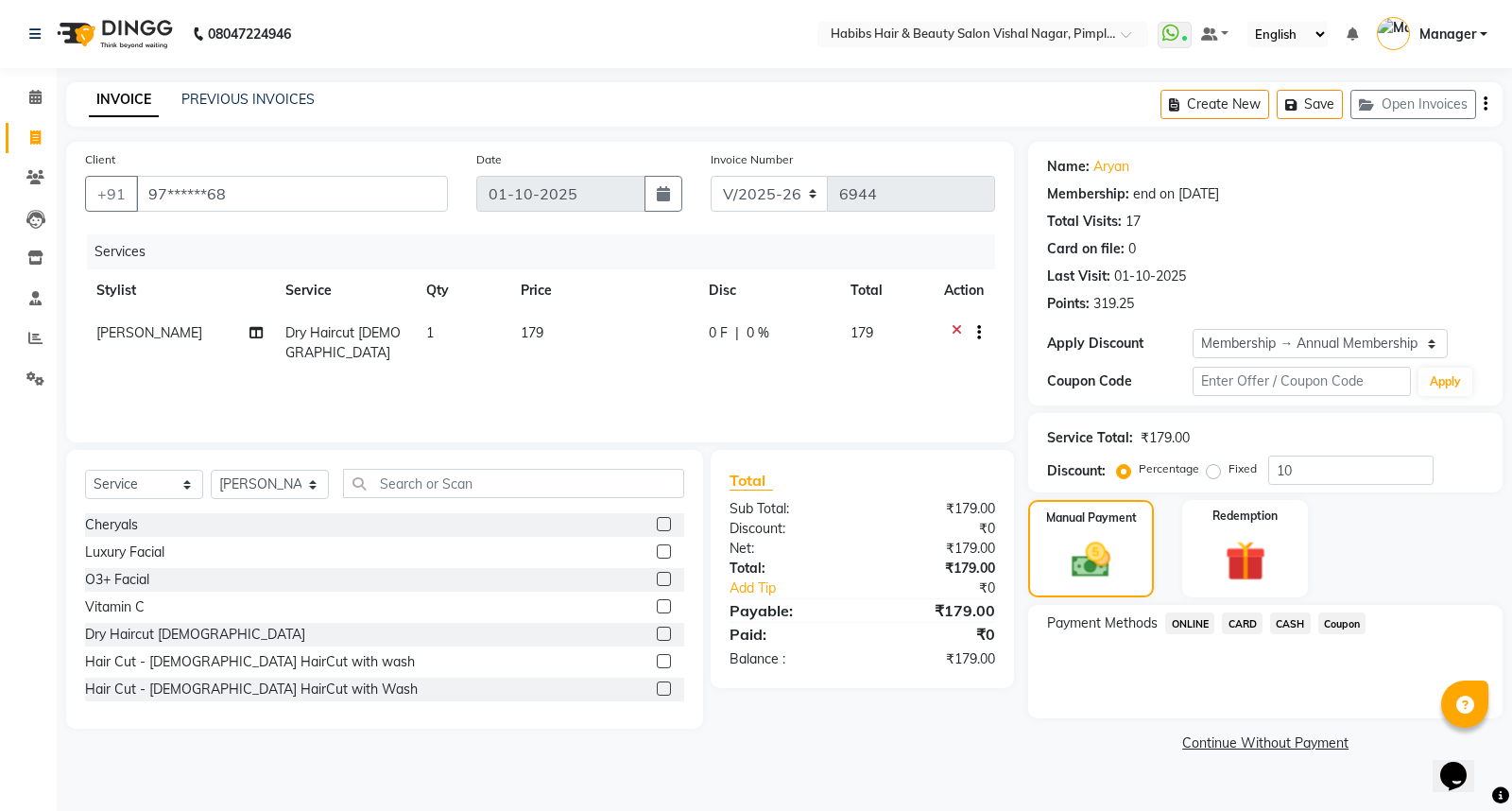
click at [1290, 625] on span "CASH" at bounding box center [1290, 623] width 41 height 21
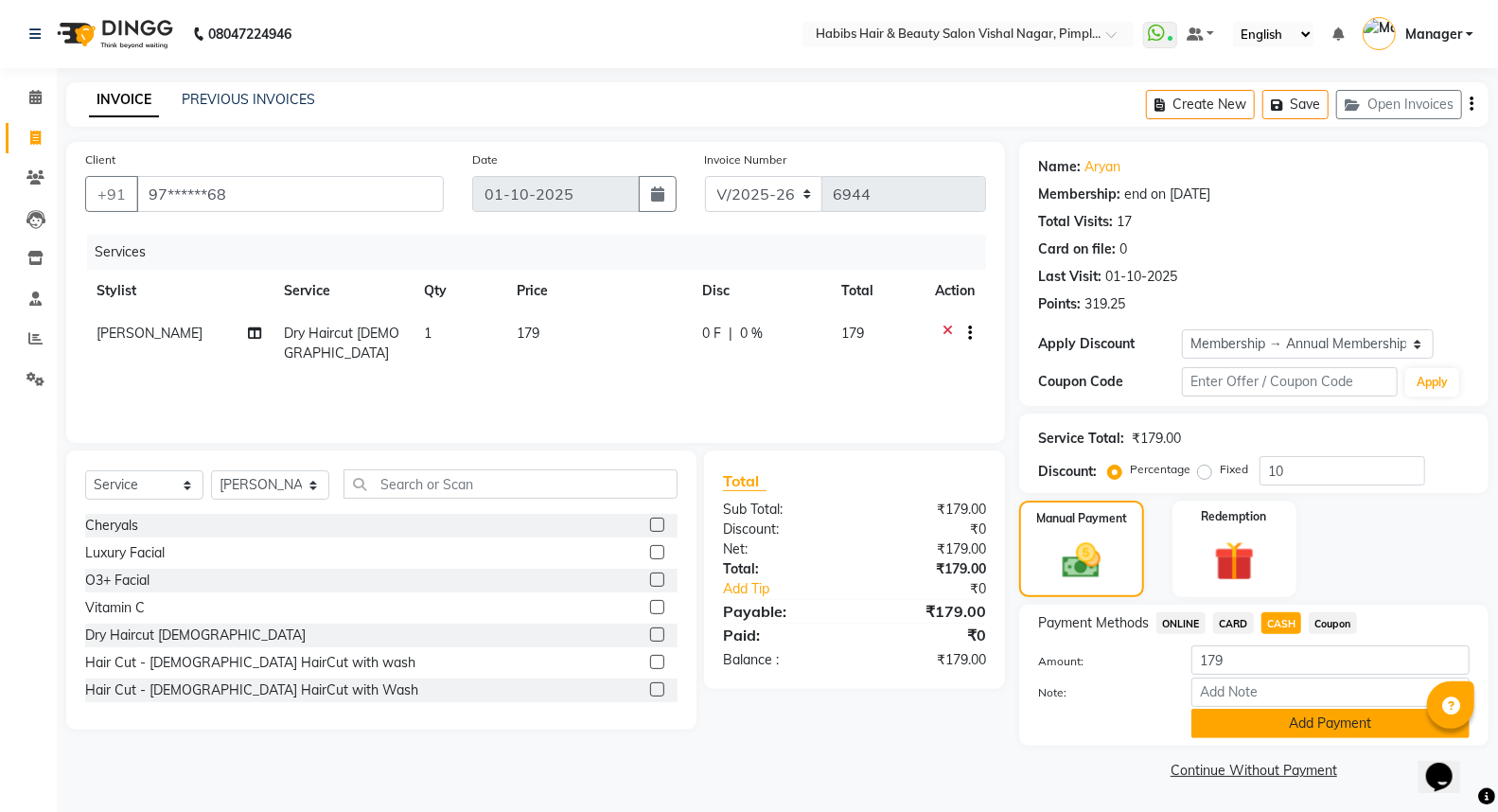
click at [1249, 729] on button "Add Payment" at bounding box center [1331, 723] width 278 height 29
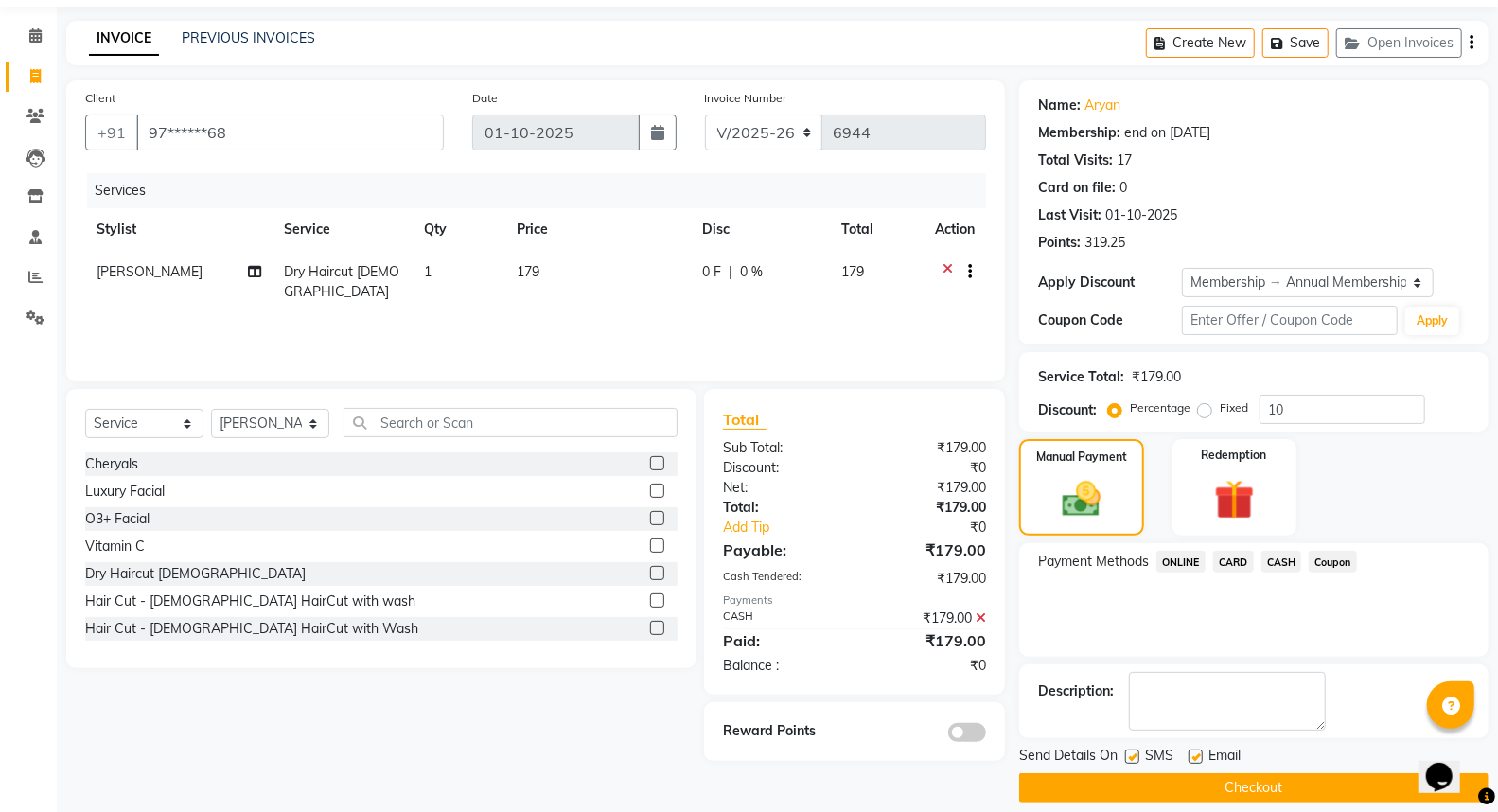
scroll to position [80, 0]
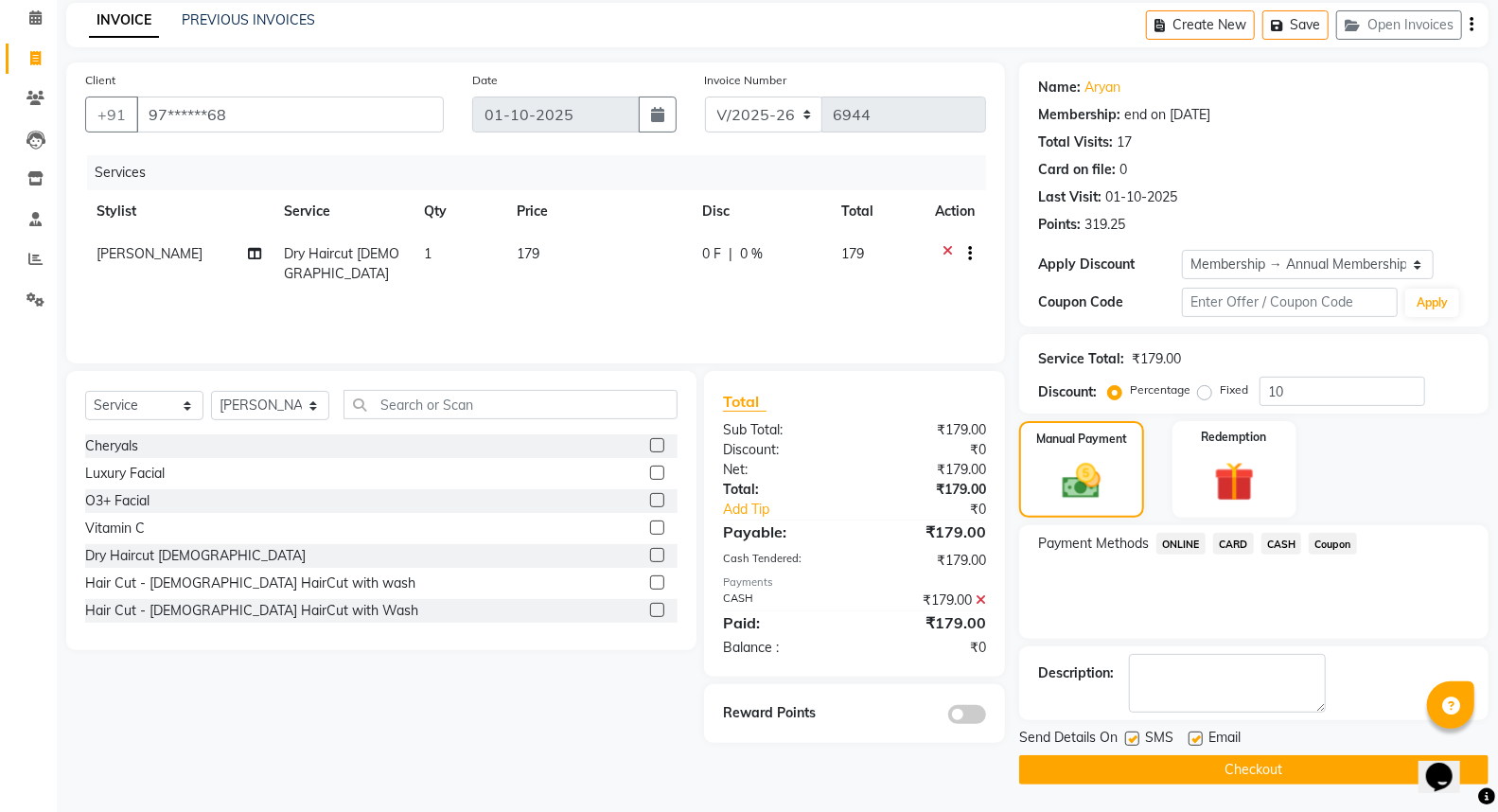
click at [967, 706] on span at bounding box center [967, 714] width 38 height 18
click at [985, 717] on input "checkbox" at bounding box center [985, 717] width 0 height 0
click at [1143, 772] on button "Checkout" at bounding box center [1254, 769] width 469 height 29
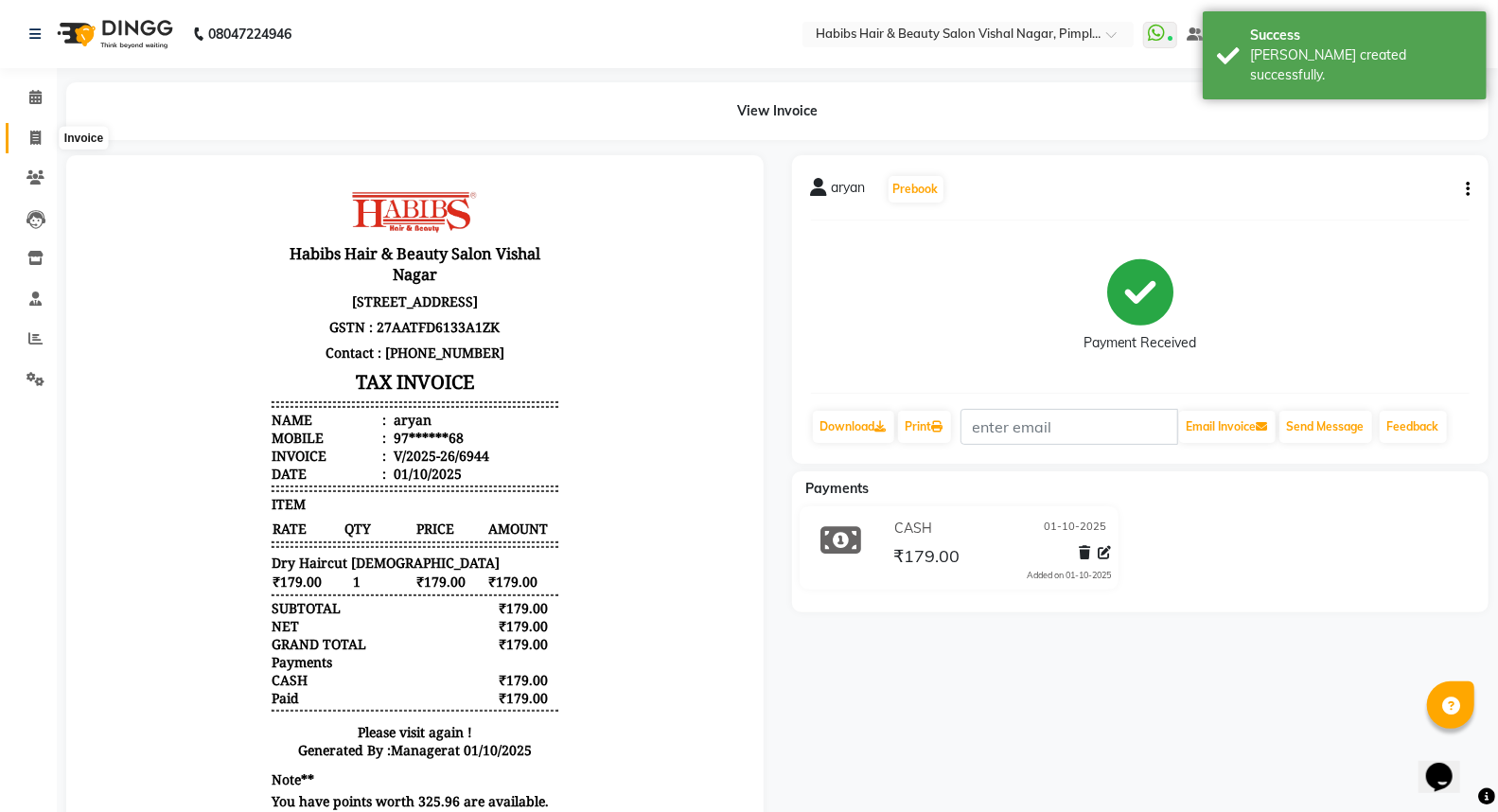
click at [34, 134] on icon at bounding box center [35, 137] width 11 height 15
select select "5725"
select select "service"
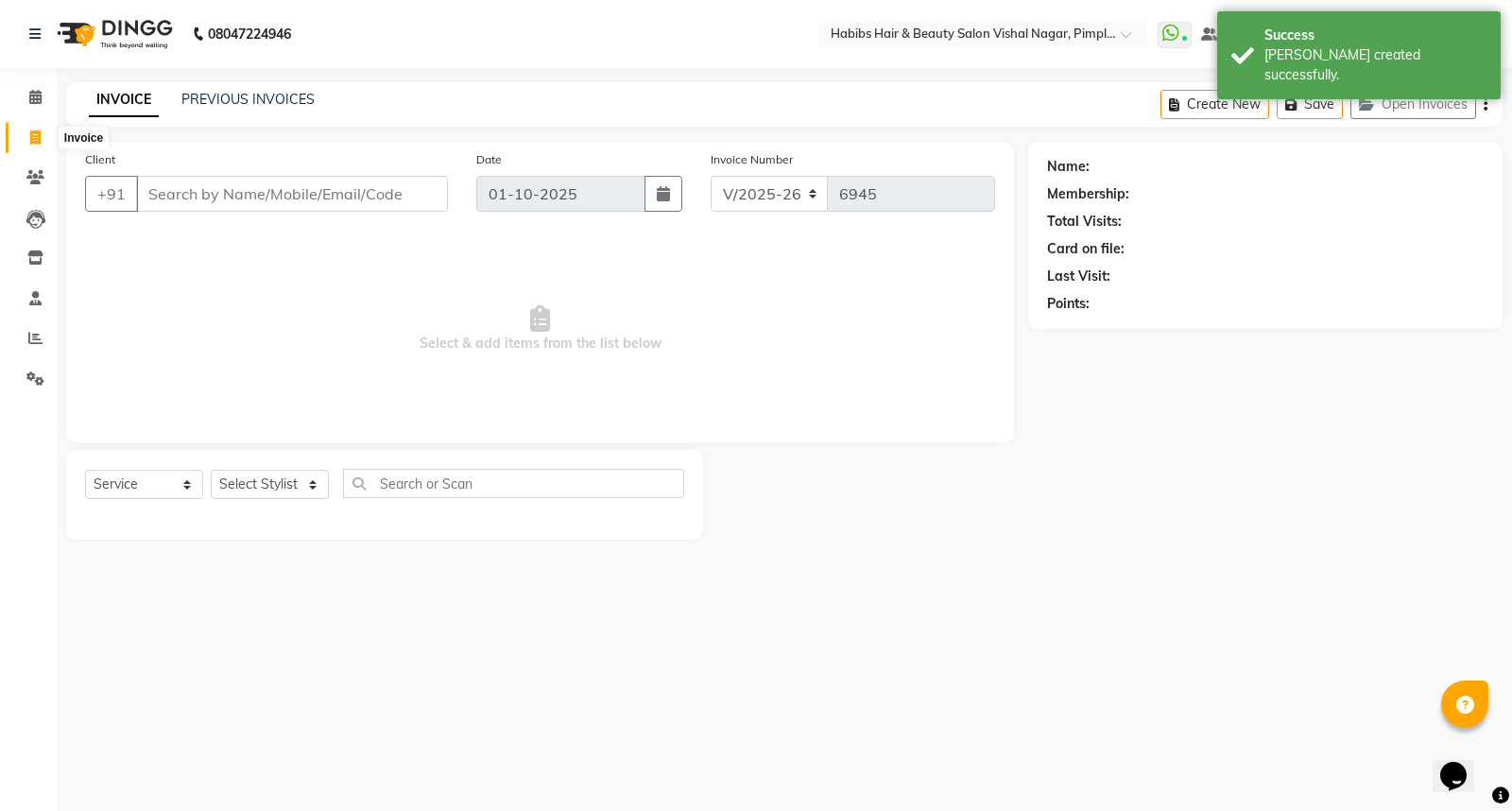
click at [33, 135] on icon at bounding box center [35, 137] width 11 height 15
select select "service"
type input "6945"
select select "5725"
click at [244, 98] on link "PREVIOUS INVOICES" at bounding box center [248, 99] width 133 height 17
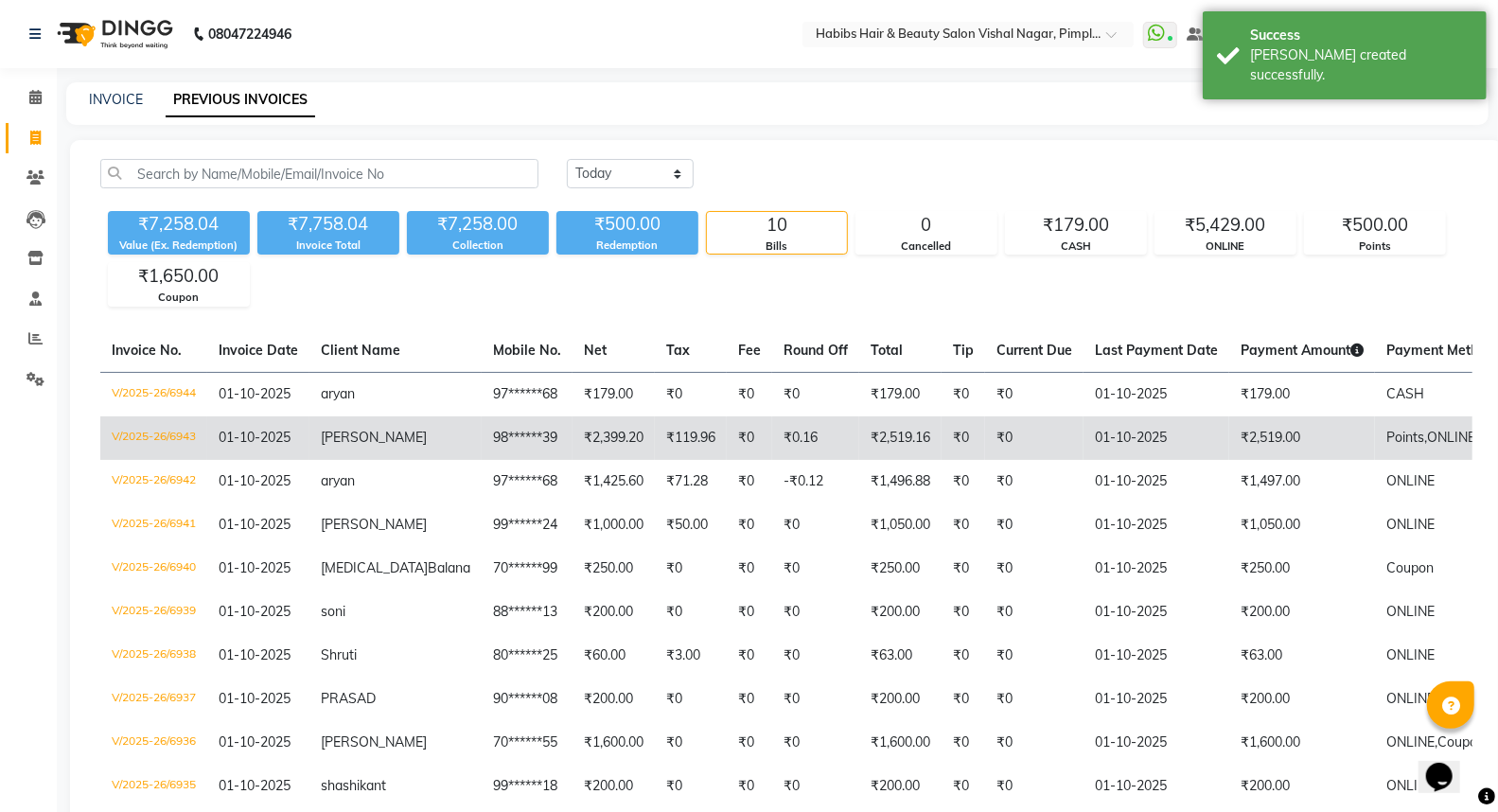
click at [1108, 427] on td "01-10-2025" at bounding box center [1157, 438] width 146 height 44
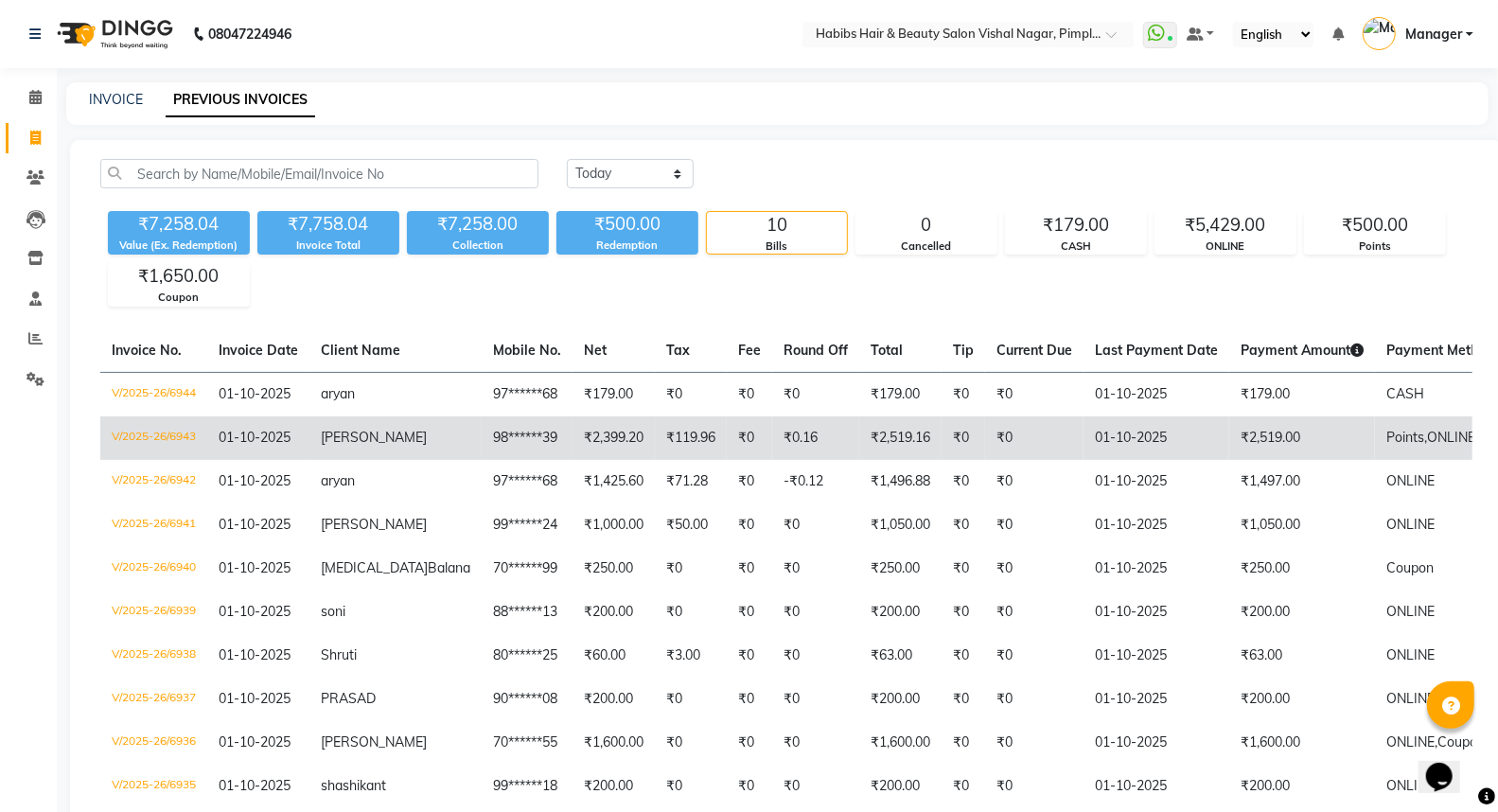
click at [984, 446] on td "₹0" at bounding box center [1033, 438] width 98 height 44
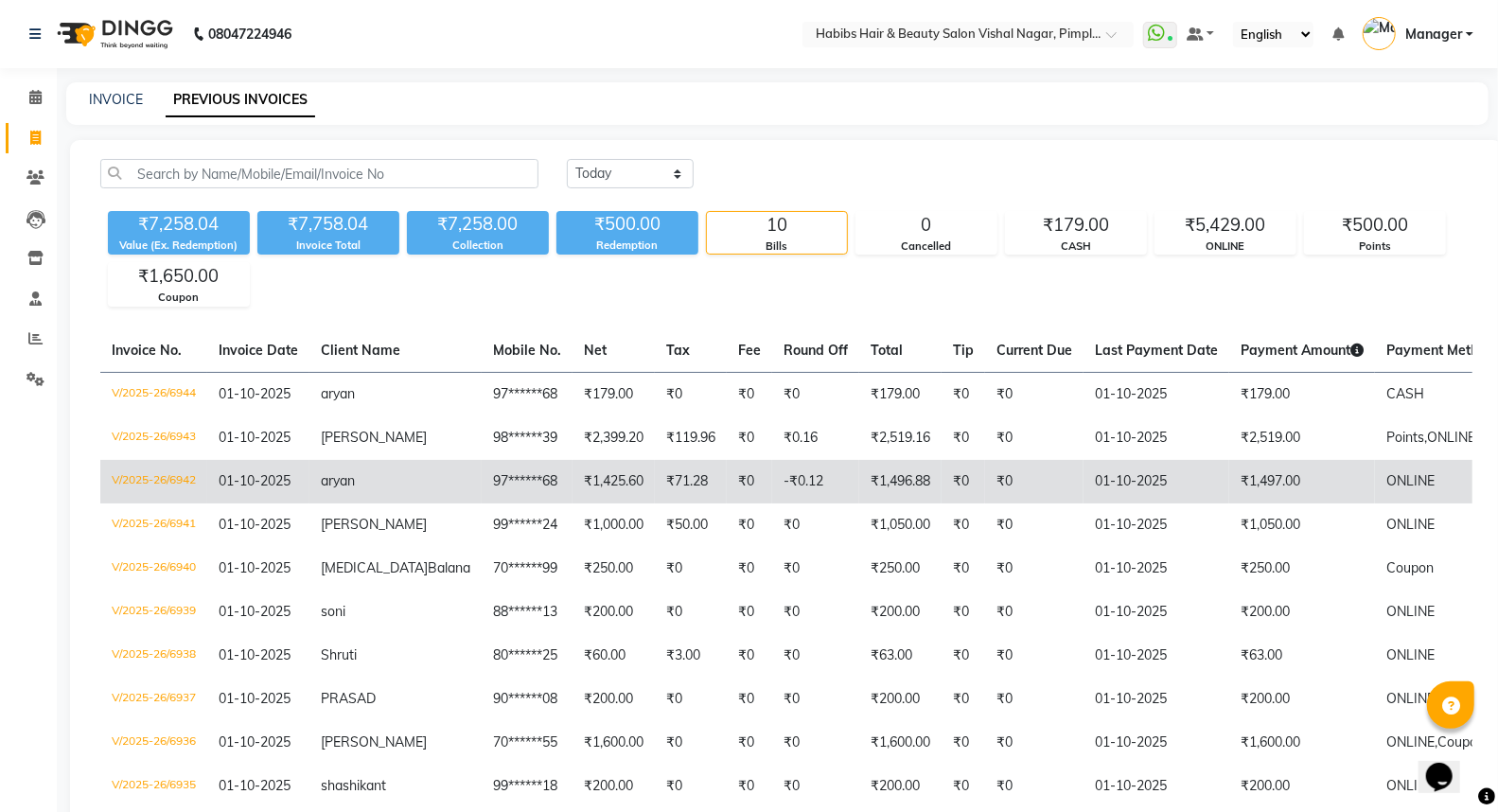
click at [1285, 478] on td "₹1,497.00" at bounding box center [1302, 481] width 146 height 44
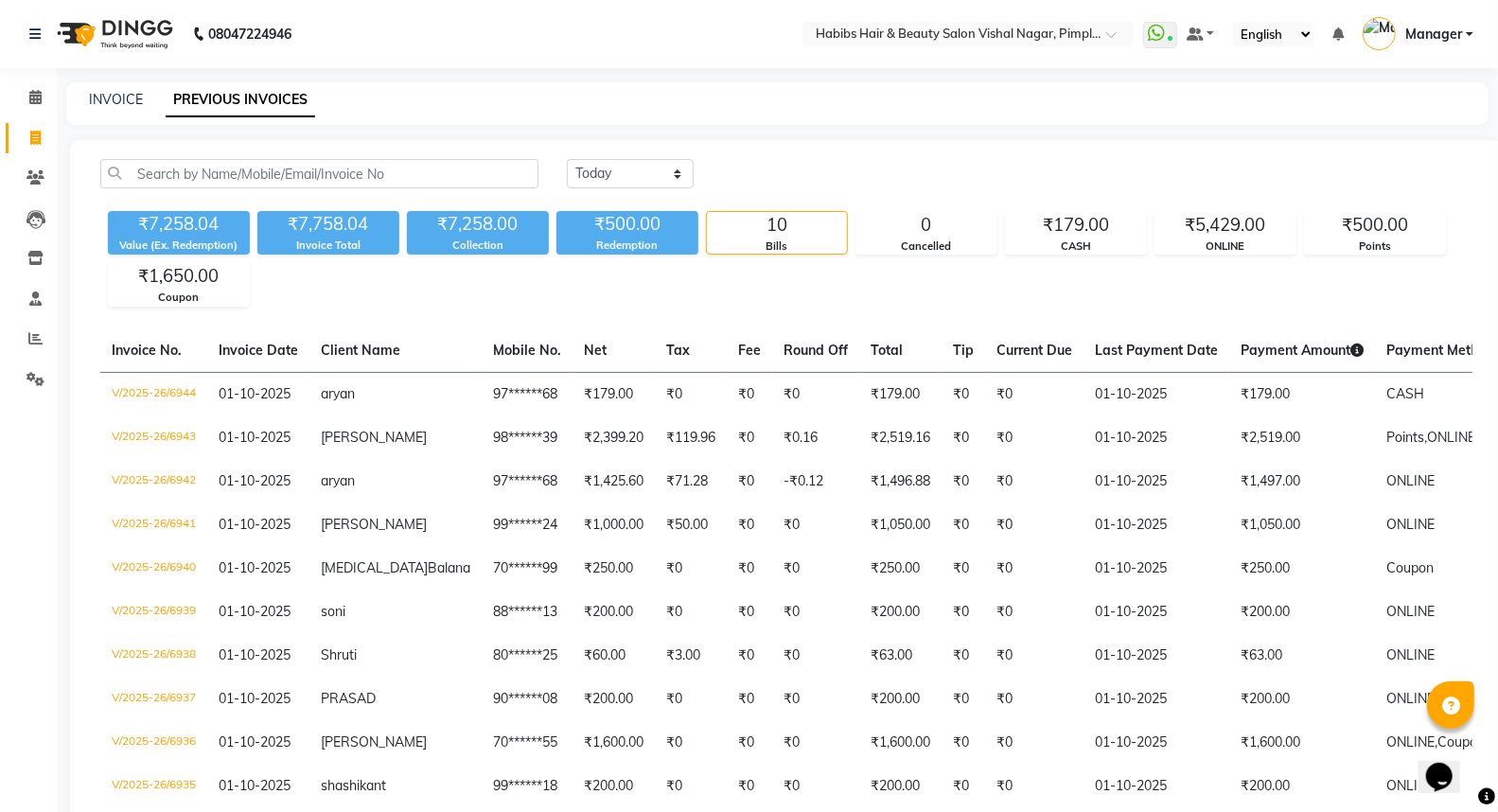
click at [137, 13] on img at bounding box center [113, 34] width 129 height 53
click at [138, 13] on img at bounding box center [113, 34] width 129 height 53
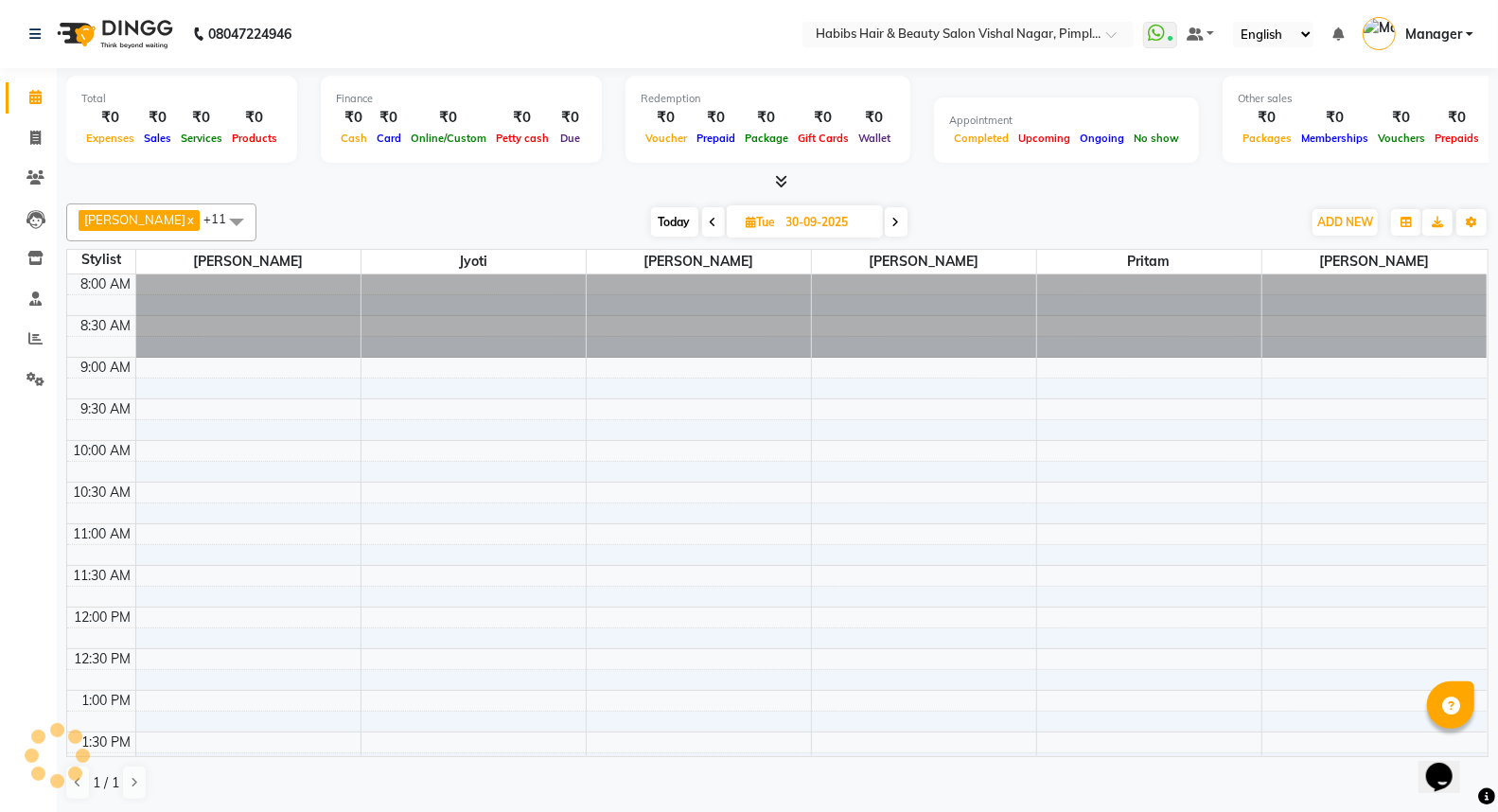
click at [138, 13] on img at bounding box center [113, 34] width 129 height 53
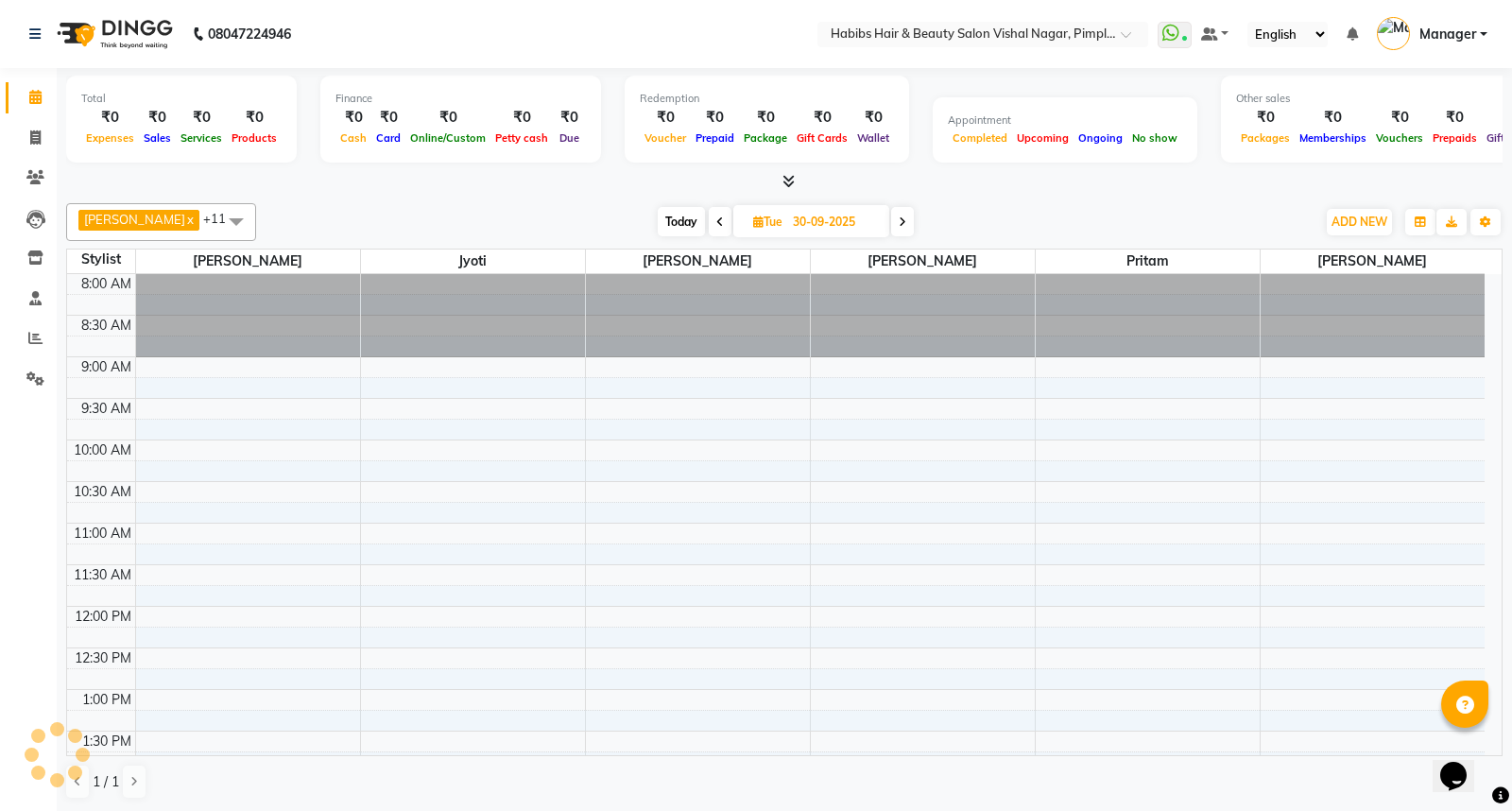
click at [138, 13] on img at bounding box center [113, 34] width 129 height 52
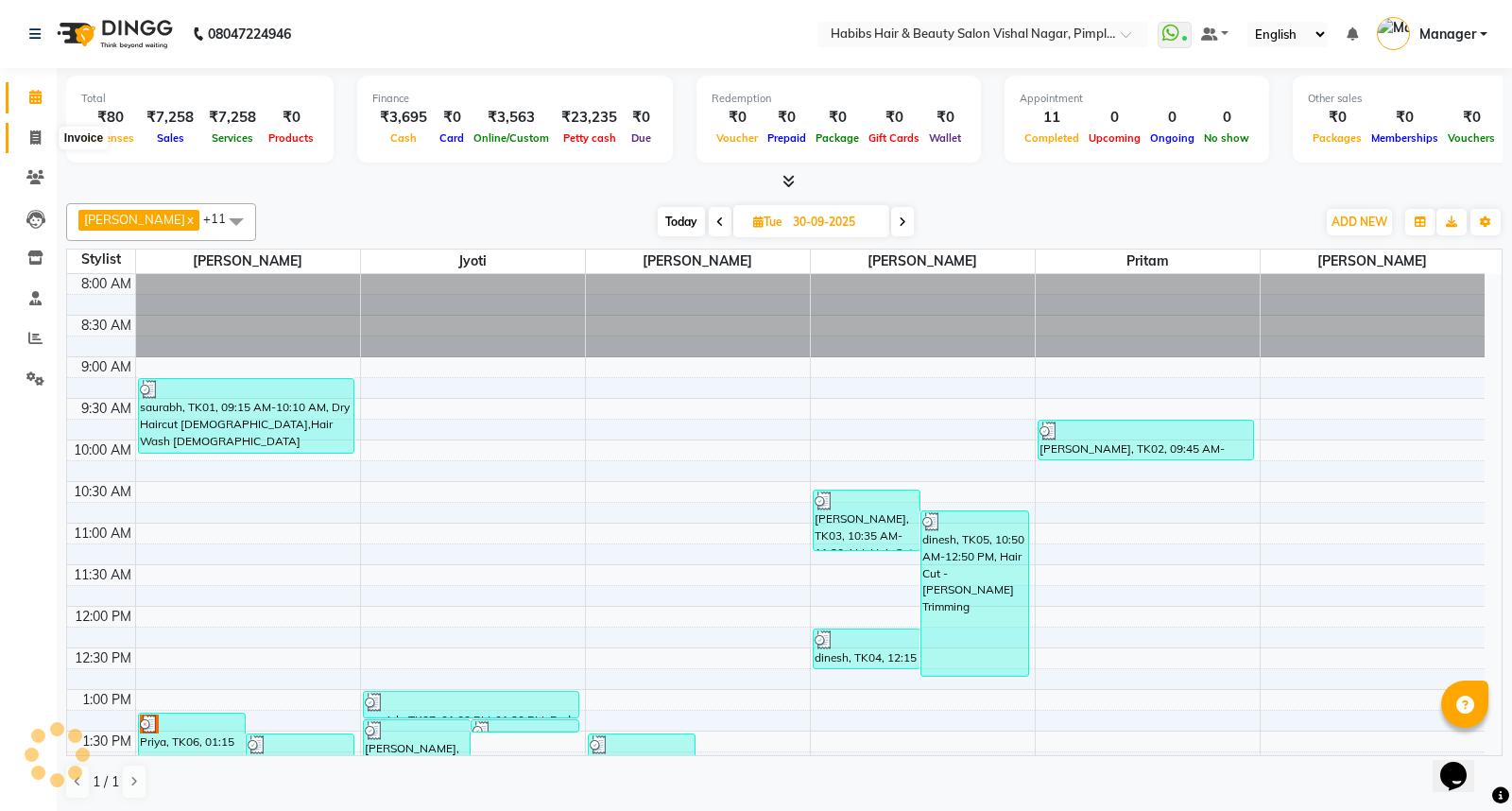
click at [38, 139] on icon at bounding box center [35, 137] width 11 height 15
select select "5725"
select select "service"
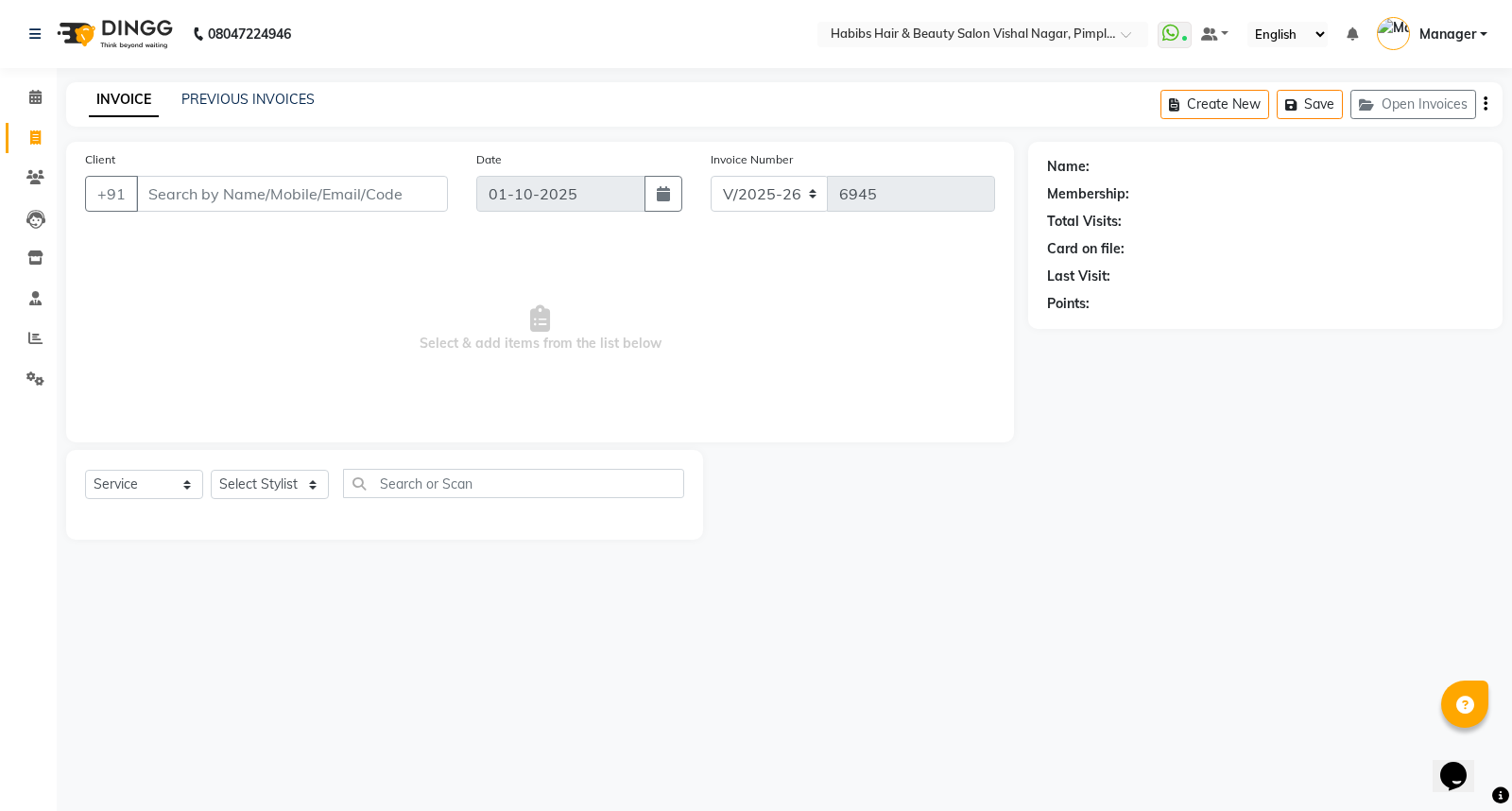
click at [232, 195] on input "Client" at bounding box center [292, 193] width 312 height 36
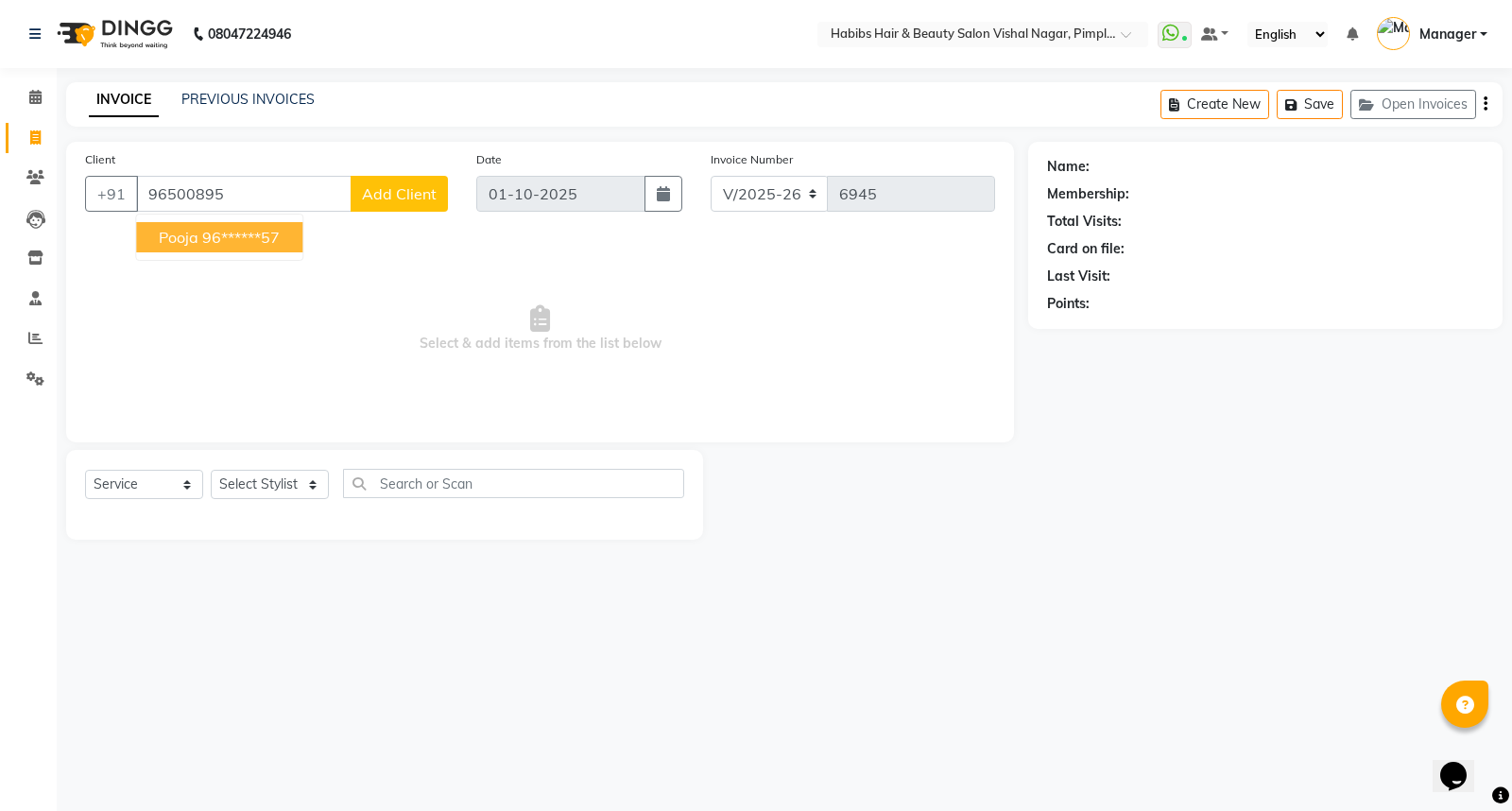
click at [253, 238] on ngb-highlight "96******57" at bounding box center [241, 236] width 78 height 18
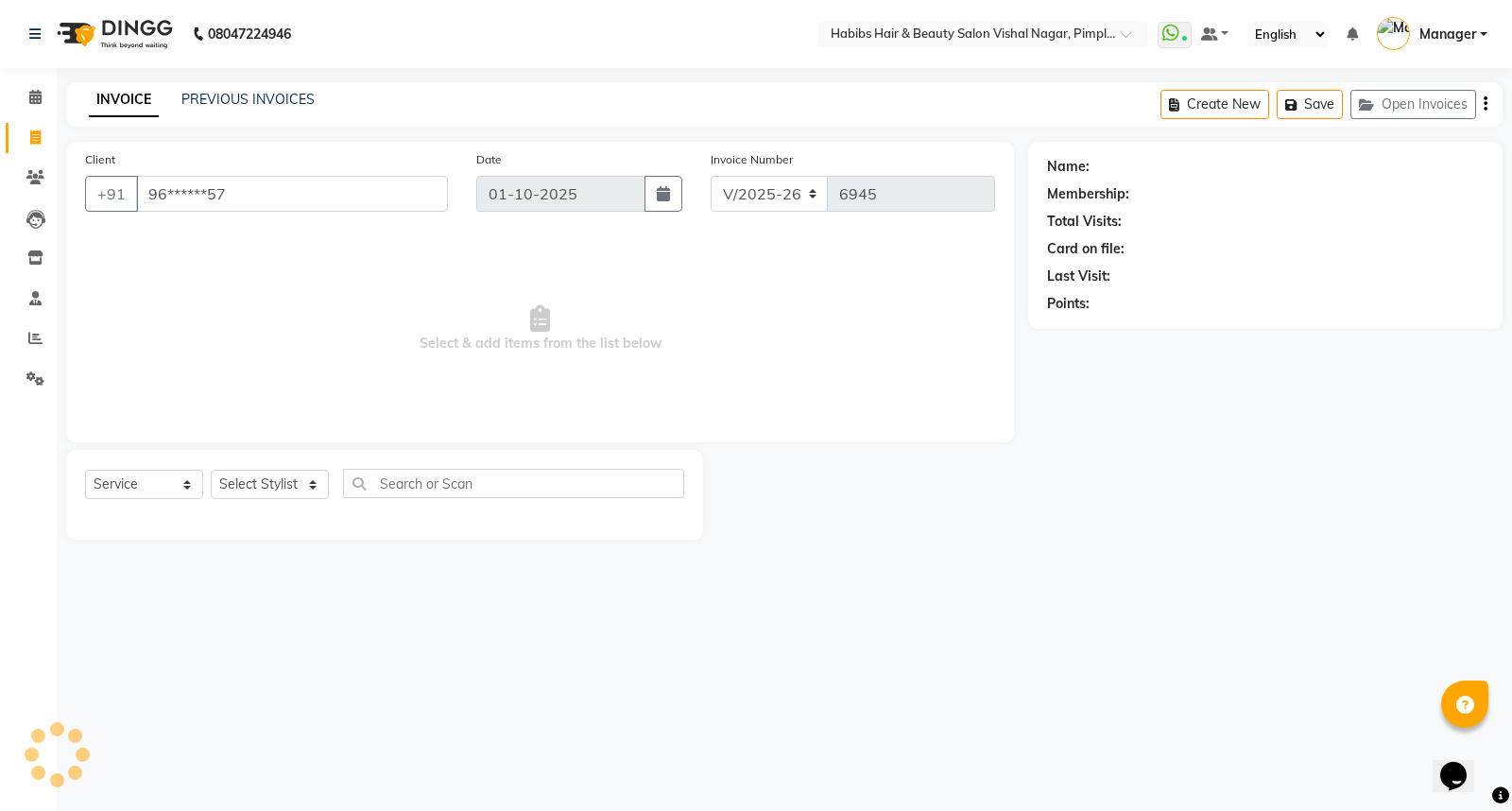
type input "96******57"
select select "2: Object"
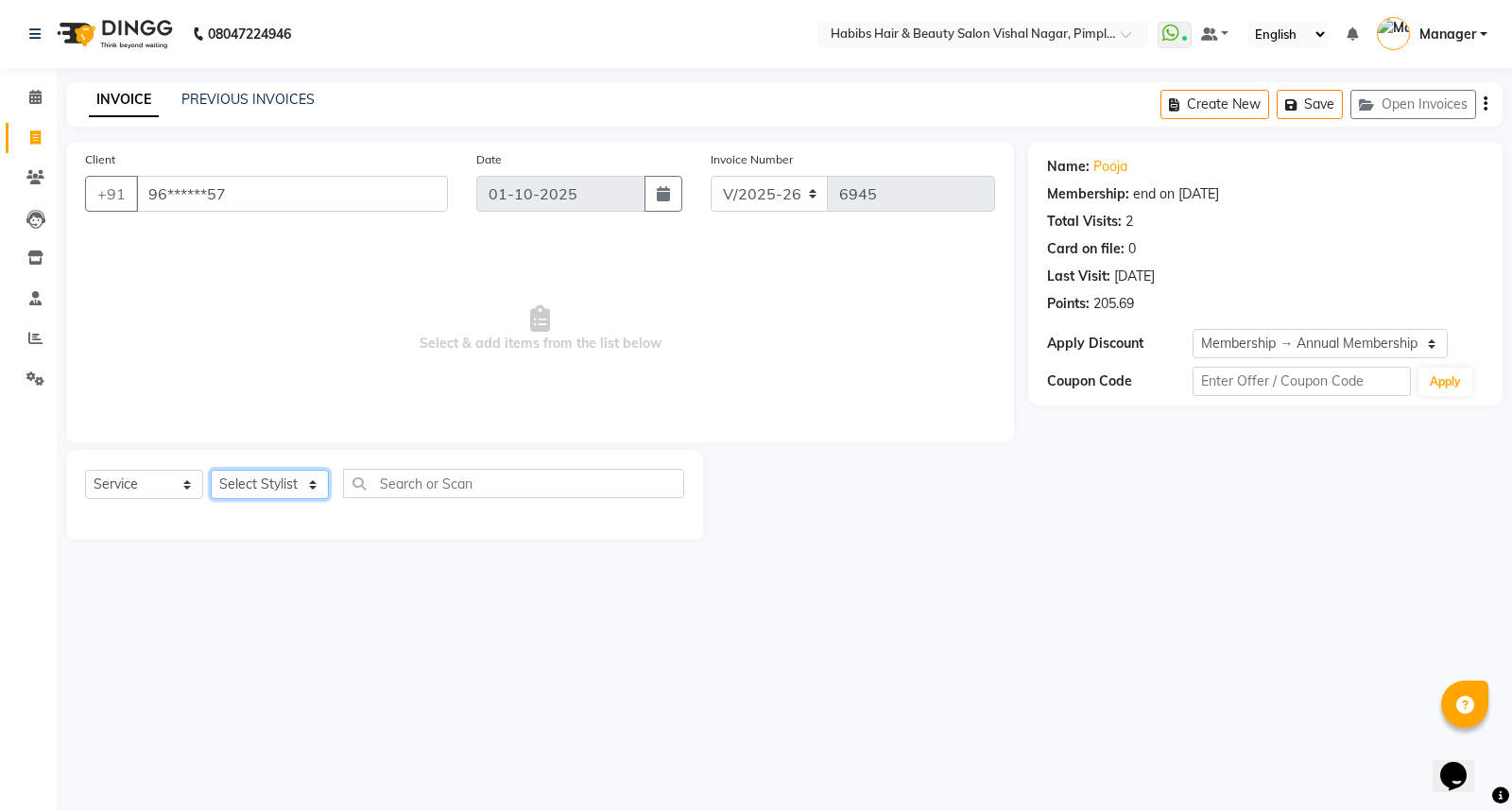
click at [251, 475] on select "Select Stylist [PERSON_NAME] [PERSON_NAME] [PERSON_NAME] Manager [PERSON_NAME] …" at bounding box center [270, 484] width 119 height 29
select select "93249"
click at [211, 470] on select "Select Stylist [PERSON_NAME] [PERSON_NAME] [PERSON_NAME] Manager [PERSON_NAME] …" at bounding box center [270, 484] width 119 height 29
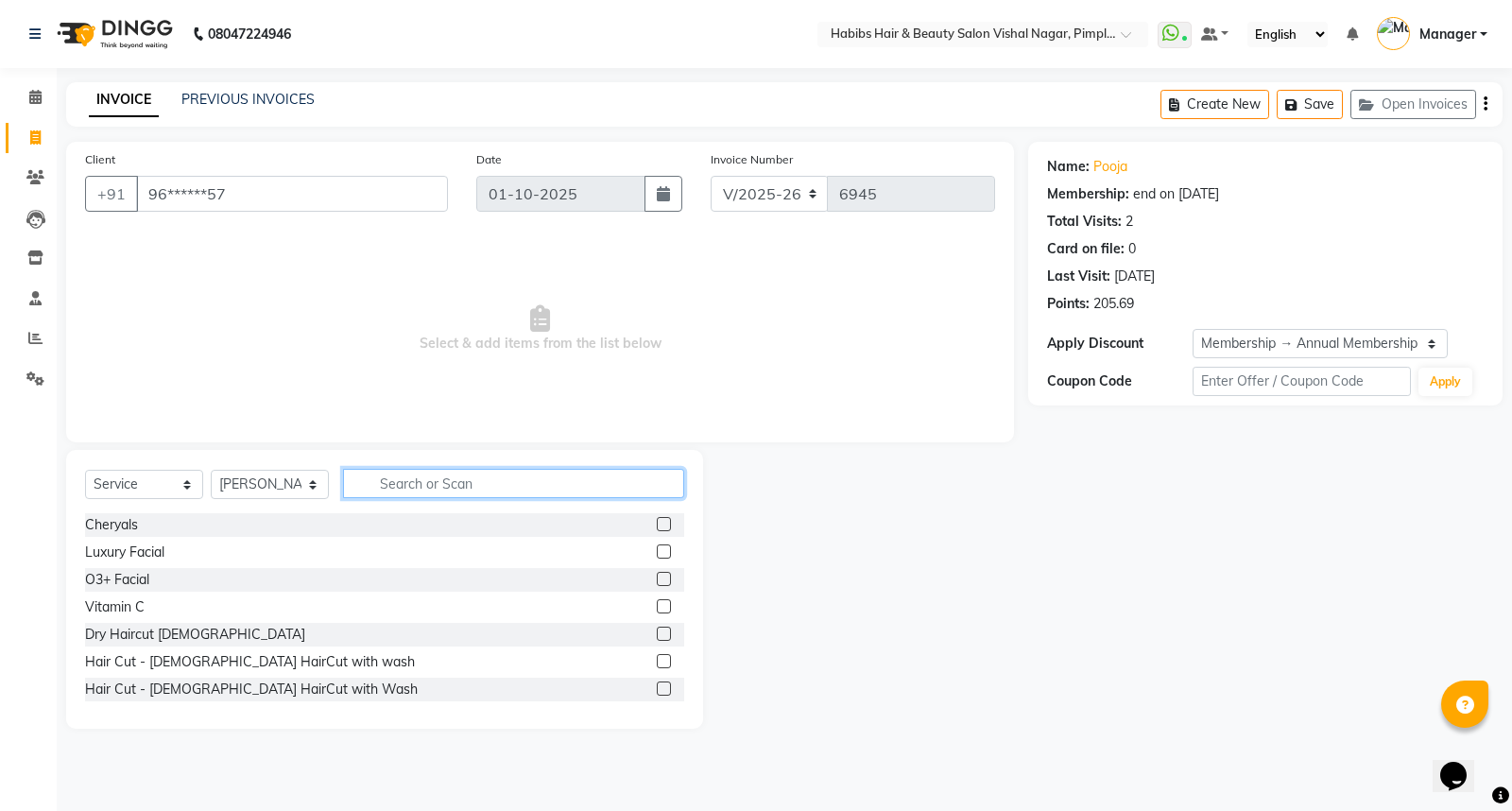
click at [393, 483] on input "text" at bounding box center [513, 483] width 341 height 29
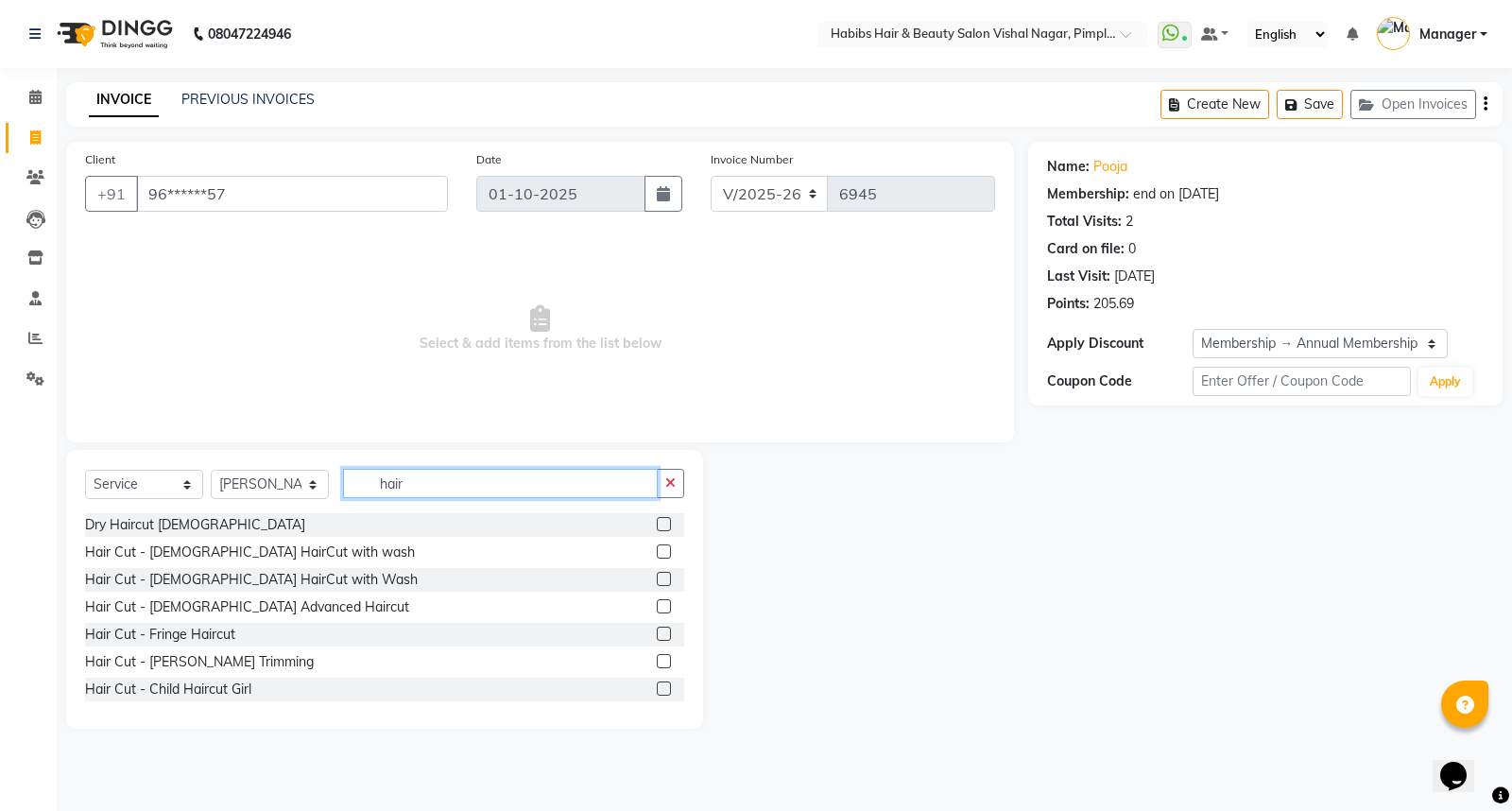
type input "hair"
click at [657, 524] on label at bounding box center [664, 524] width 15 height 15
click at [657, 524] on input "checkbox" at bounding box center [663, 524] width 13 height 13
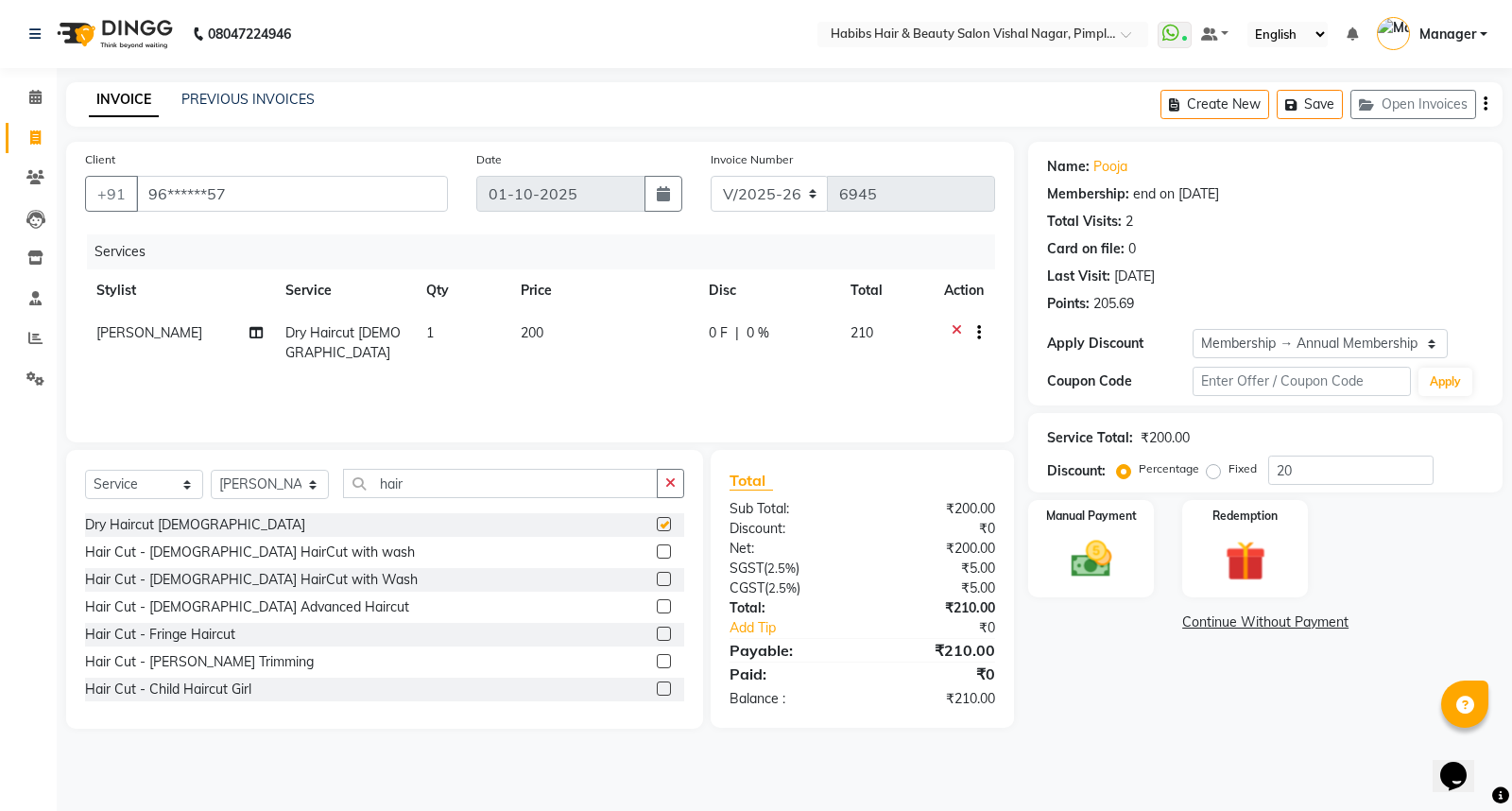
checkbox input "false"
click at [1484, 105] on icon "button" at bounding box center [1486, 104] width 4 height 1
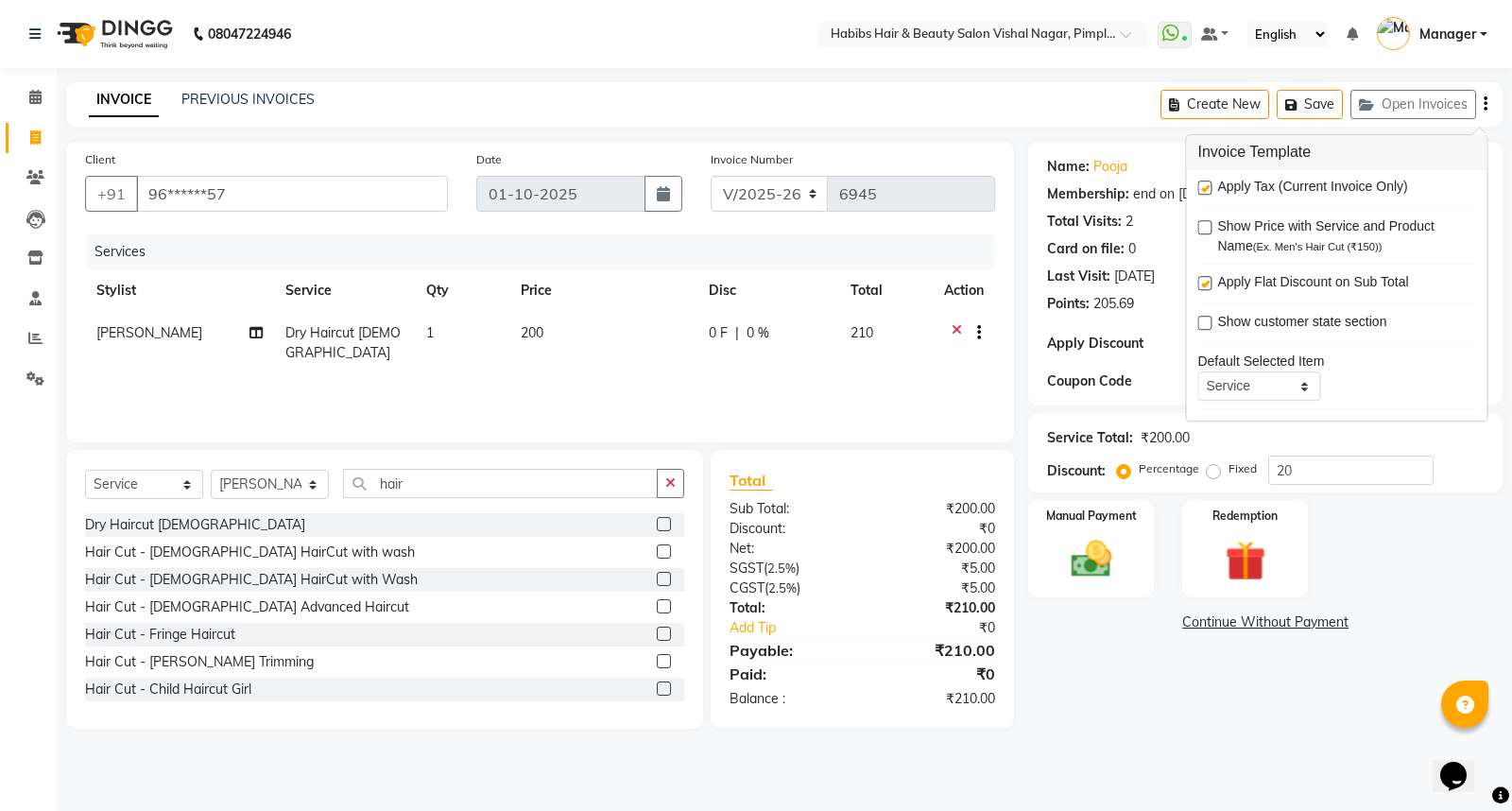
click at [1202, 184] on label at bounding box center [1204, 187] width 15 height 15
click at [1202, 184] on input "checkbox" at bounding box center [1203, 188] width 13 height 13
checkbox input "false"
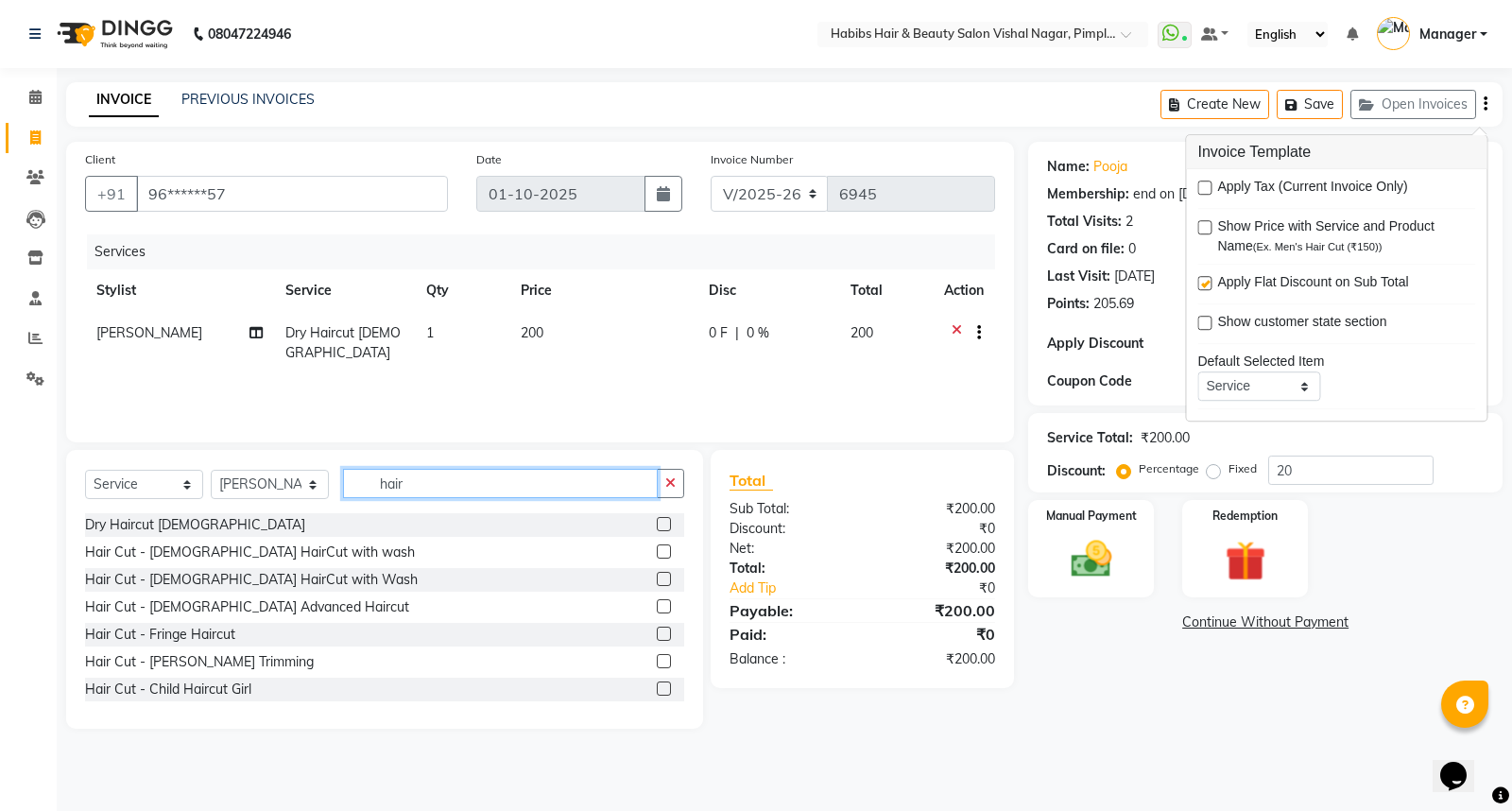
click at [422, 486] on input "hair" at bounding box center [500, 483] width 315 height 29
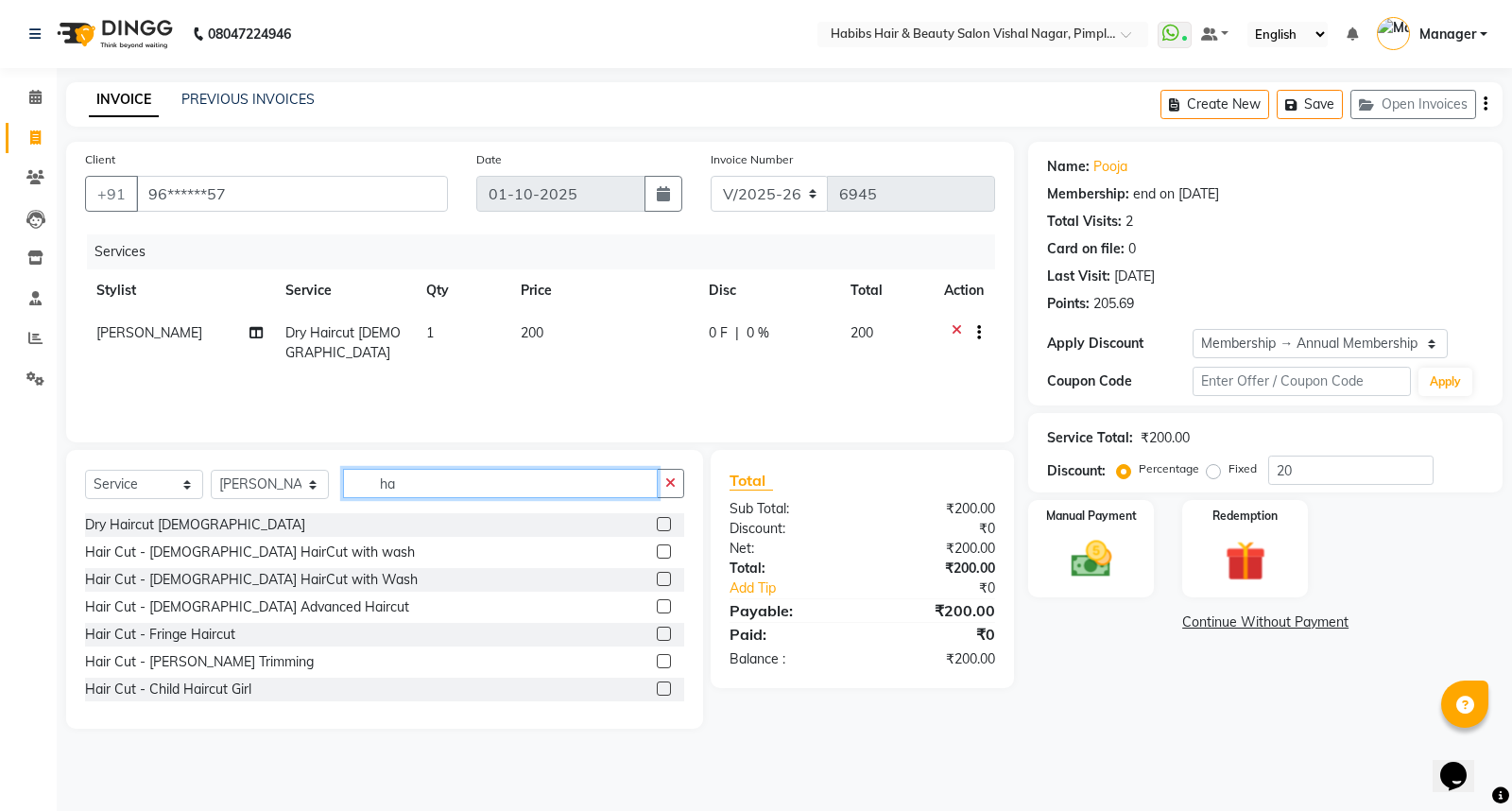
type input "h"
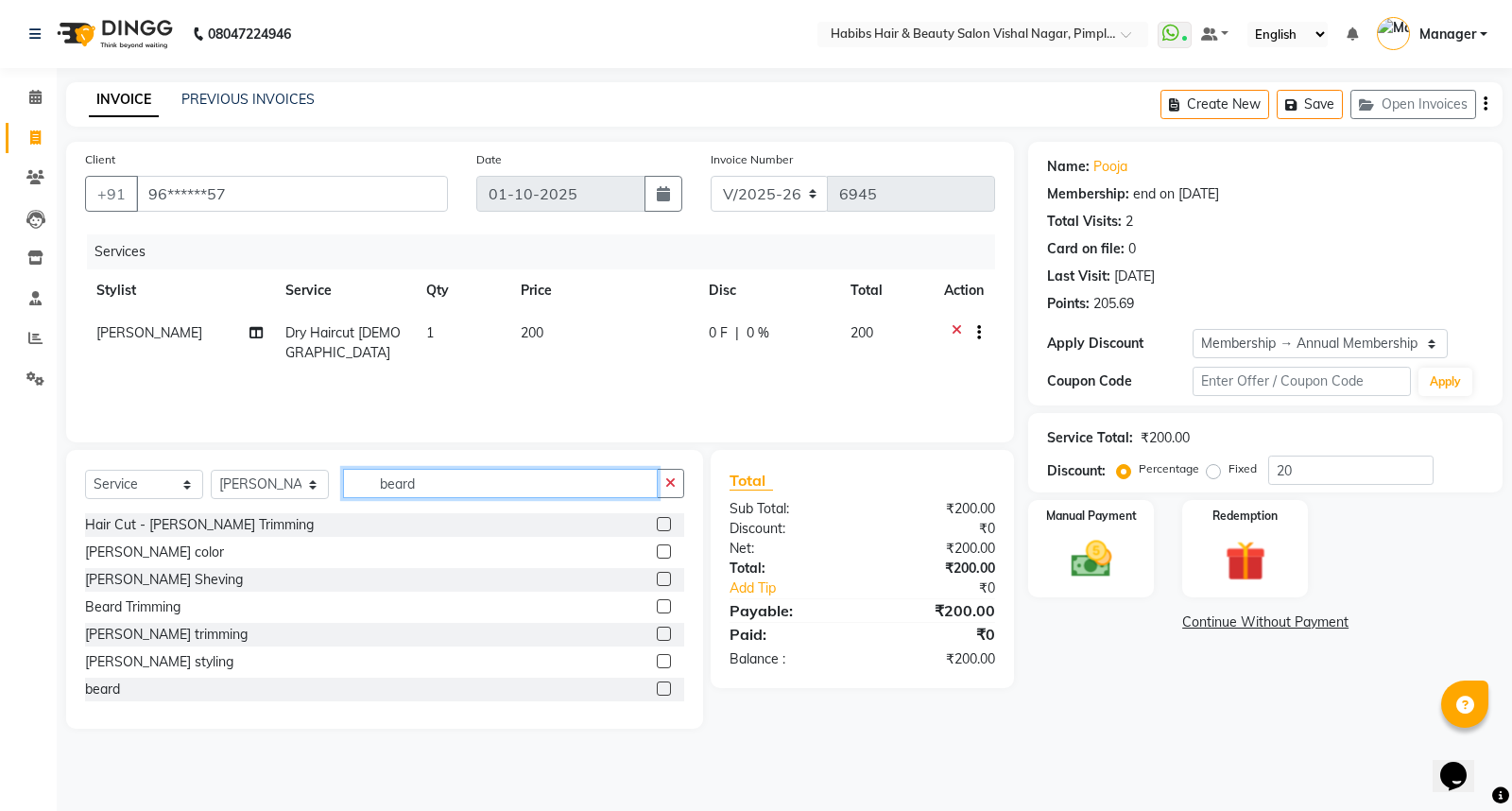
type input "beard"
click at [657, 526] on label at bounding box center [664, 524] width 15 height 15
click at [657, 526] on input "checkbox" at bounding box center [663, 524] width 13 height 13
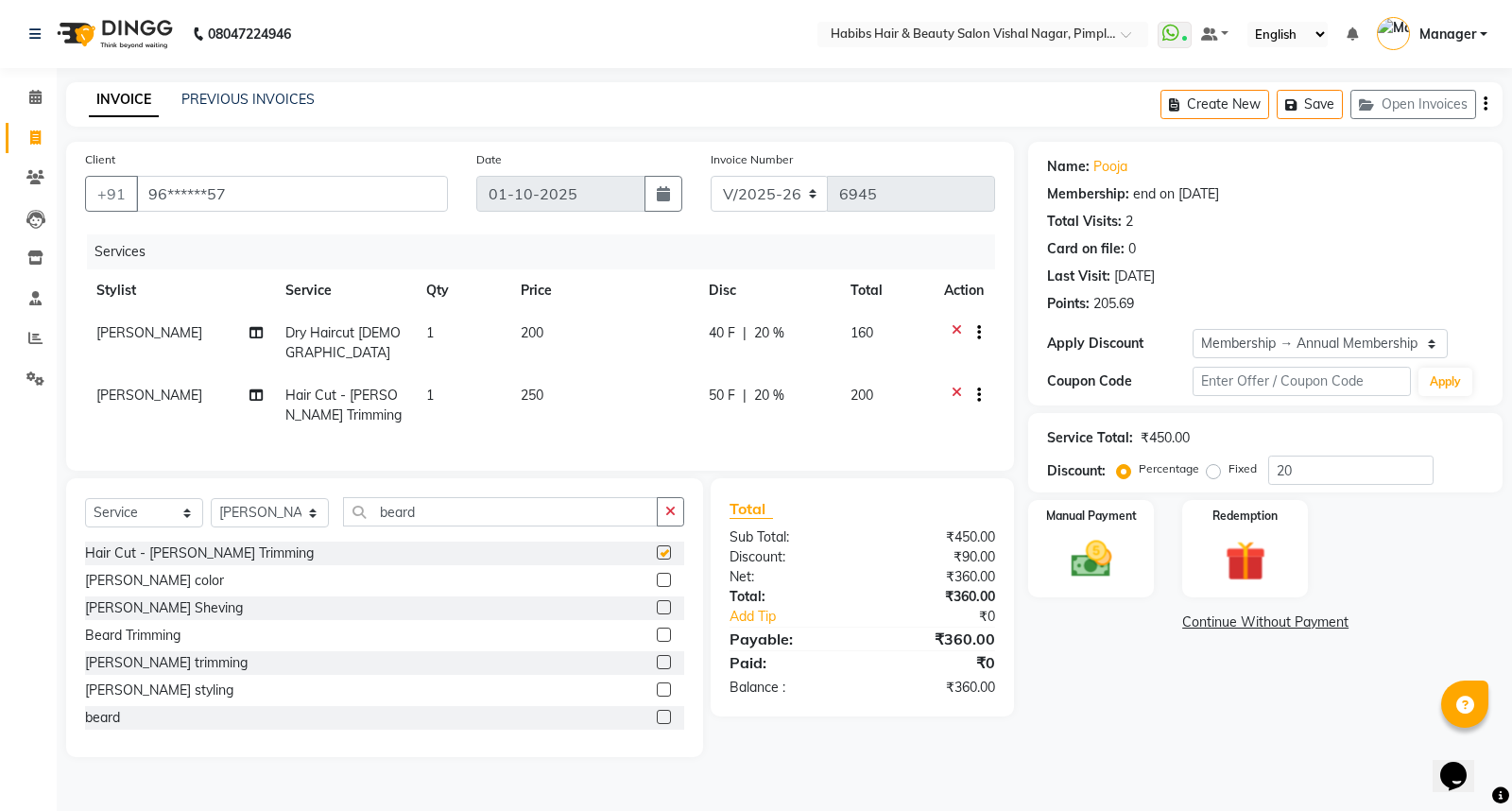
checkbox input "false"
click at [466, 515] on input "beard" at bounding box center [500, 512] width 315 height 29
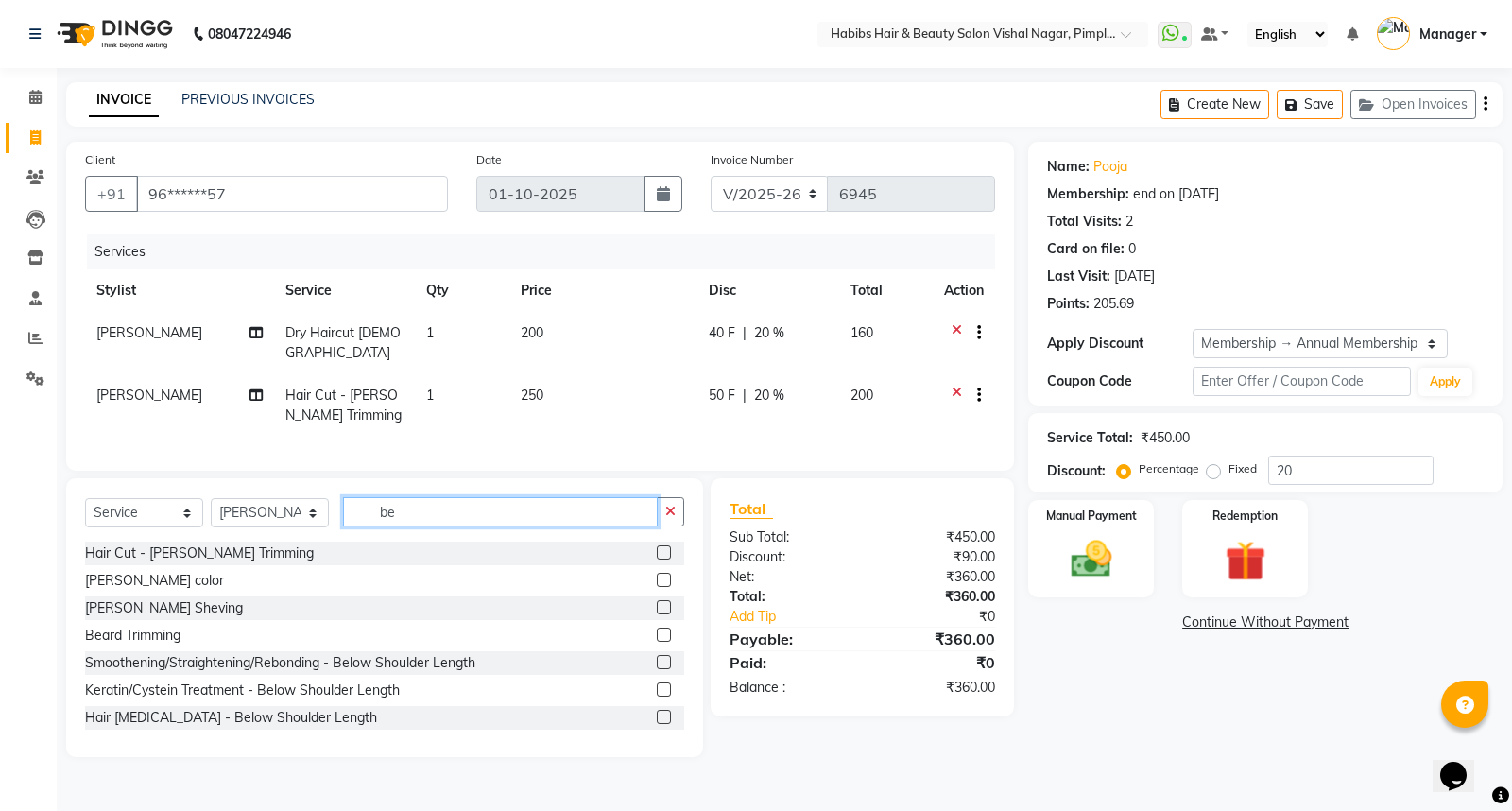
type input "b"
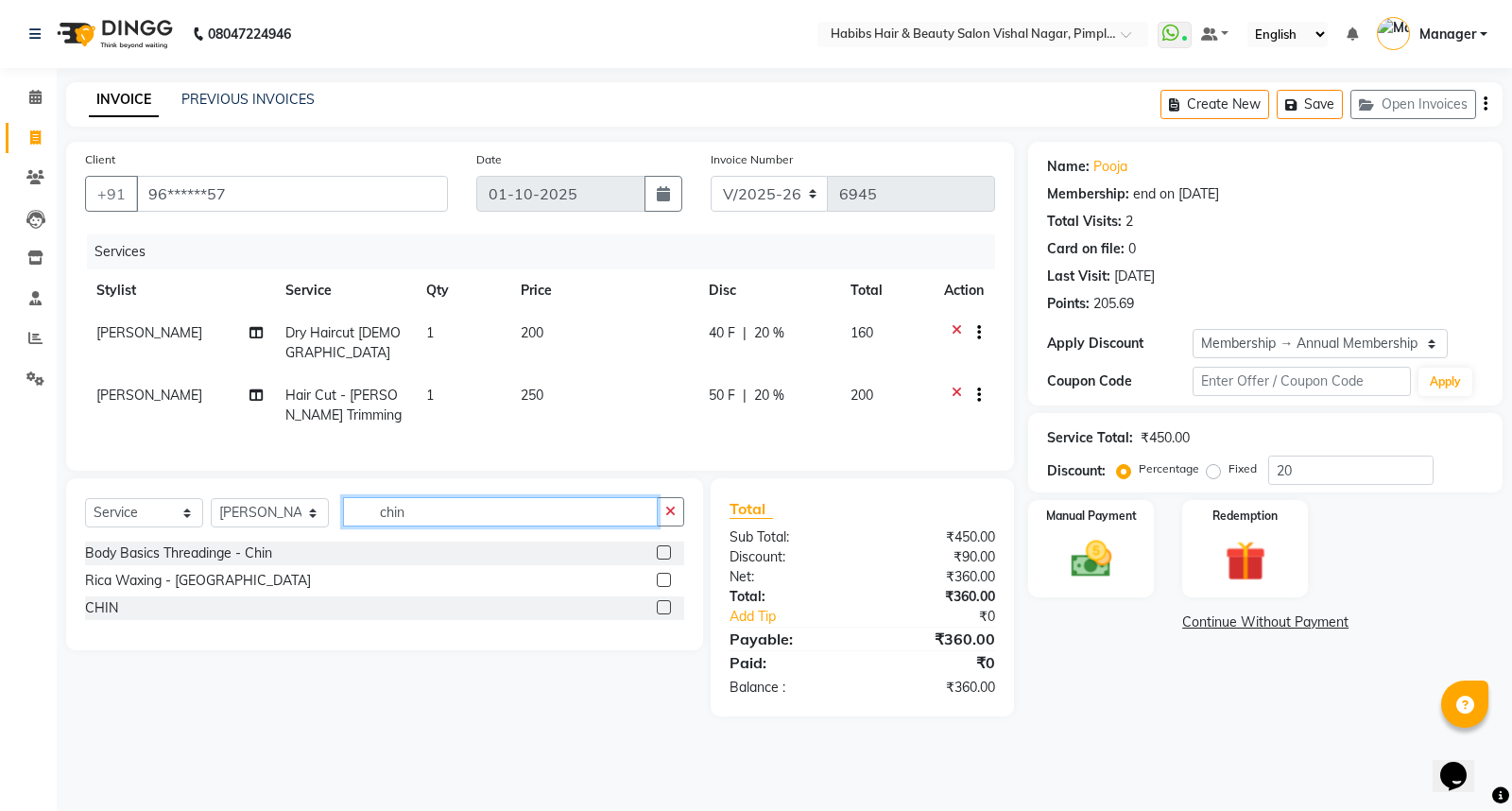
type input "chin"
click at [662, 582] on label at bounding box center [664, 579] width 15 height 15
click at [662, 582] on input "checkbox" at bounding box center [663, 580] width 13 height 13
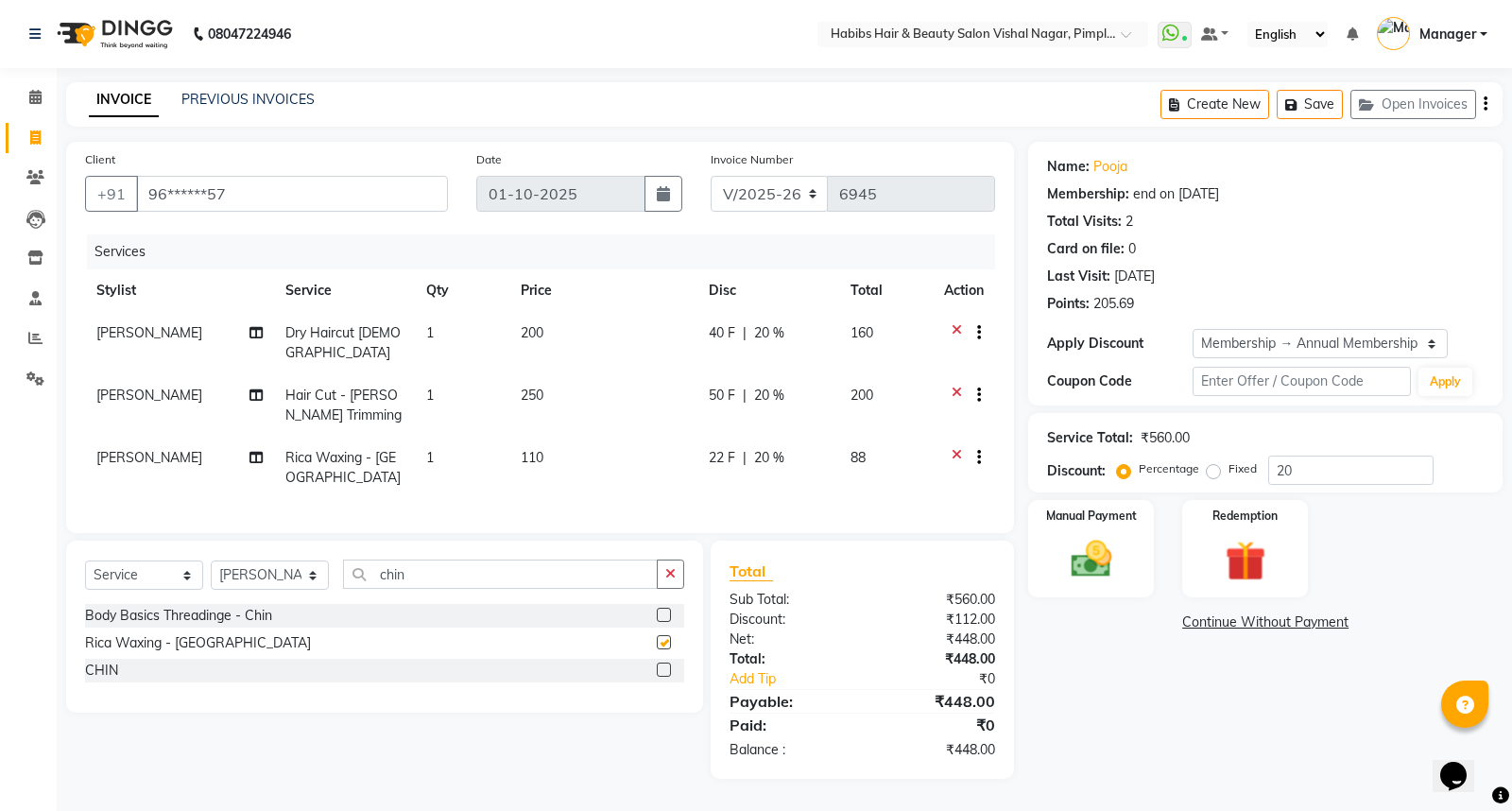
checkbox input "false"
click at [952, 448] on icon at bounding box center [956, 459] width 11 height 23
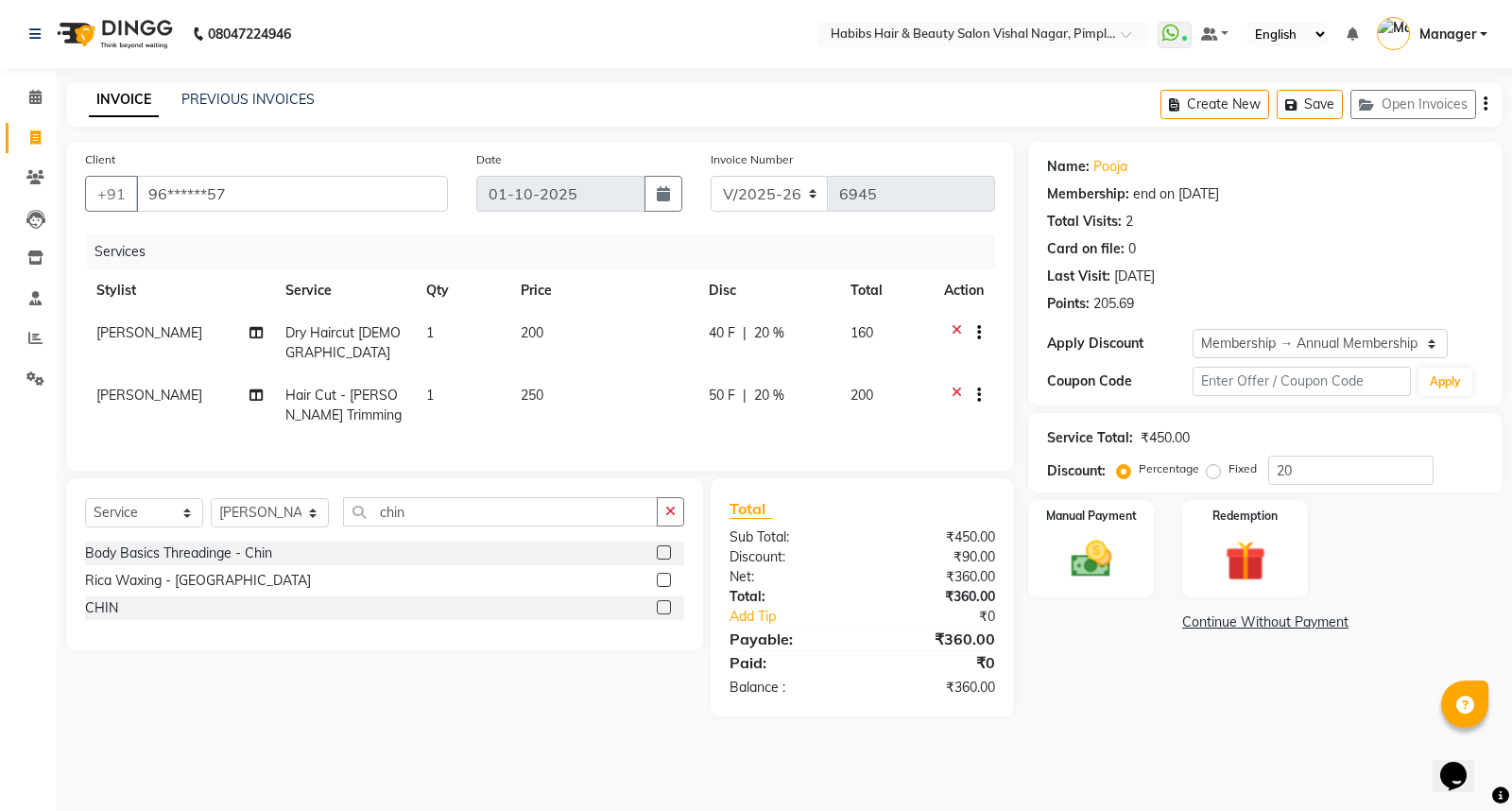
click at [954, 326] on icon at bounding box center [956, 335] width 11 height 23
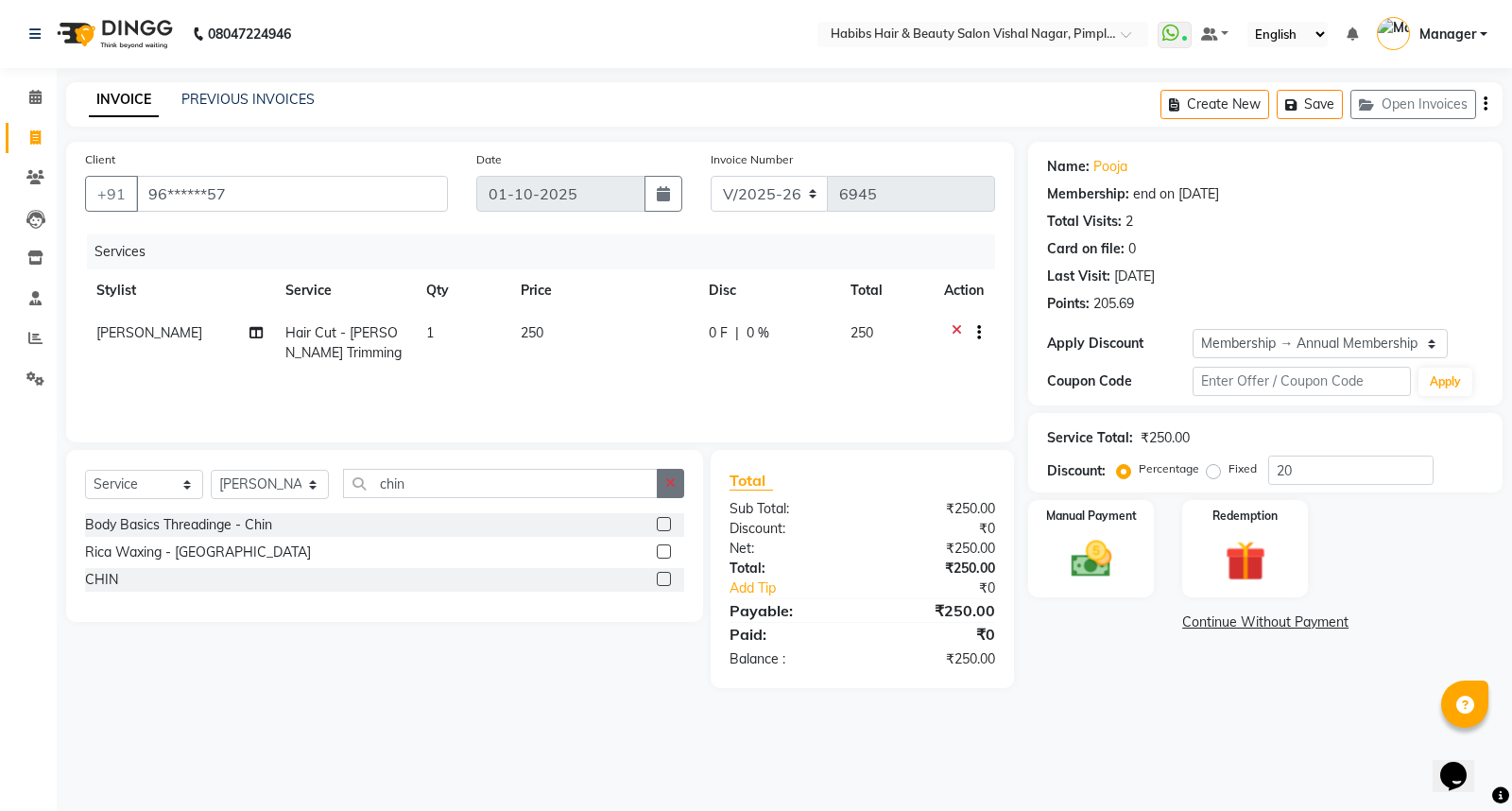
click at [671, 487] on icon "button" at bounding box center [670, 483] width 11 height 14
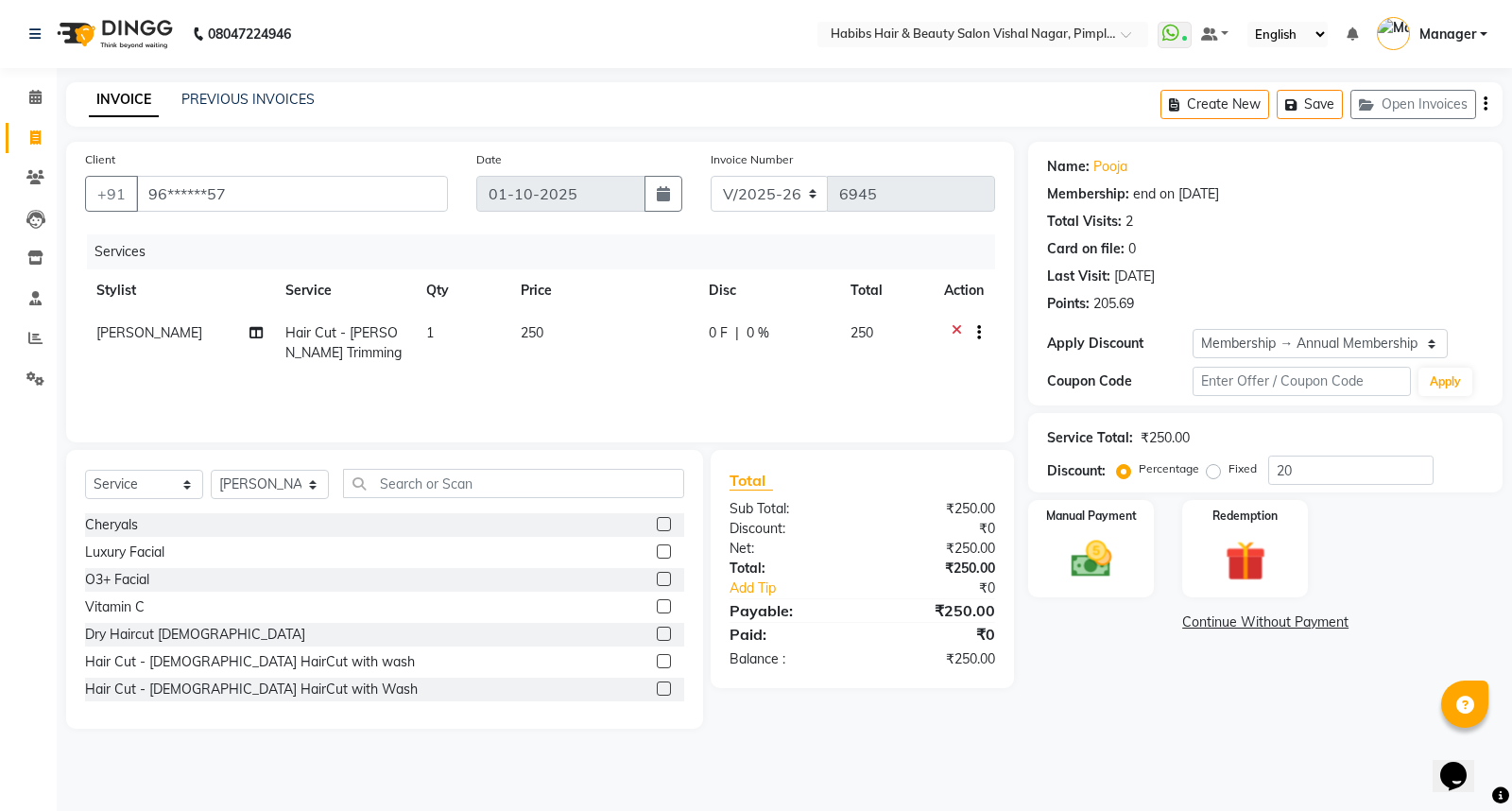
click at [657, 685] on label at bounding box center [664, 688] width 15 height 15
click at [657, 685] on input "checkbox" at bounding box center [663, 689] width 13 height 13
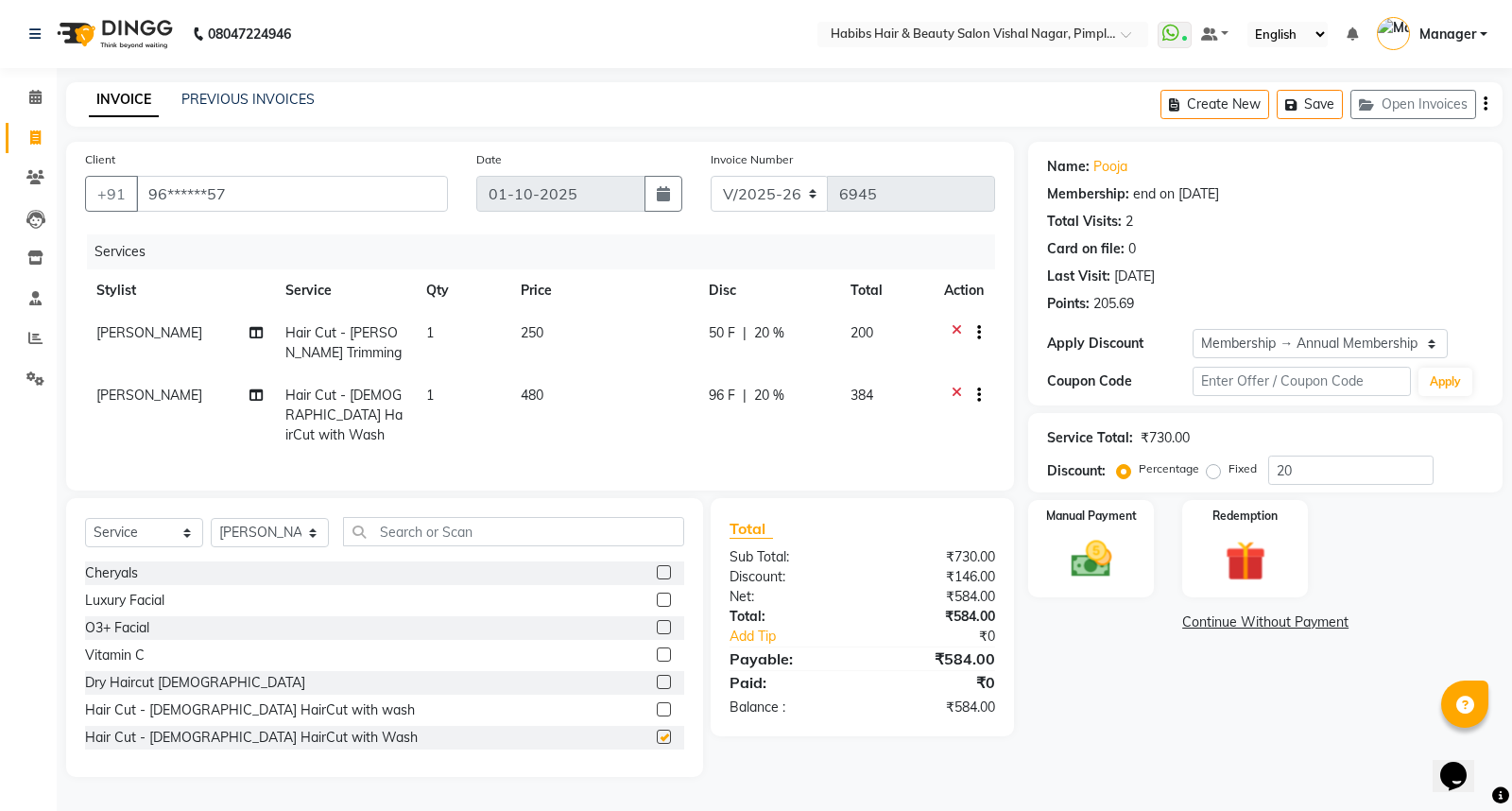
checkbox input "false"
click at [603, 406] on td "480" at bounding box center [603, 415] width 189 height 83
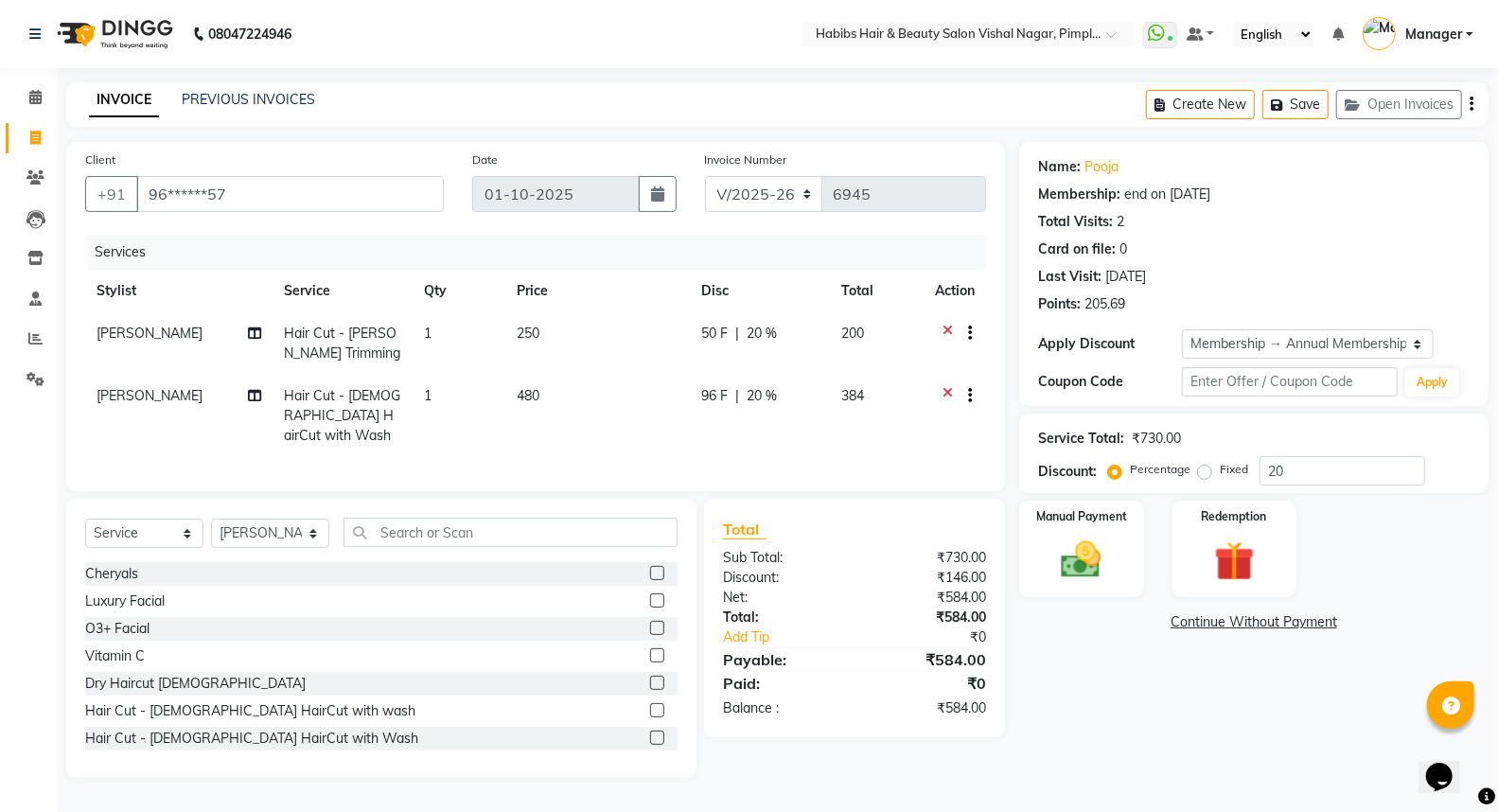
select select "93249"
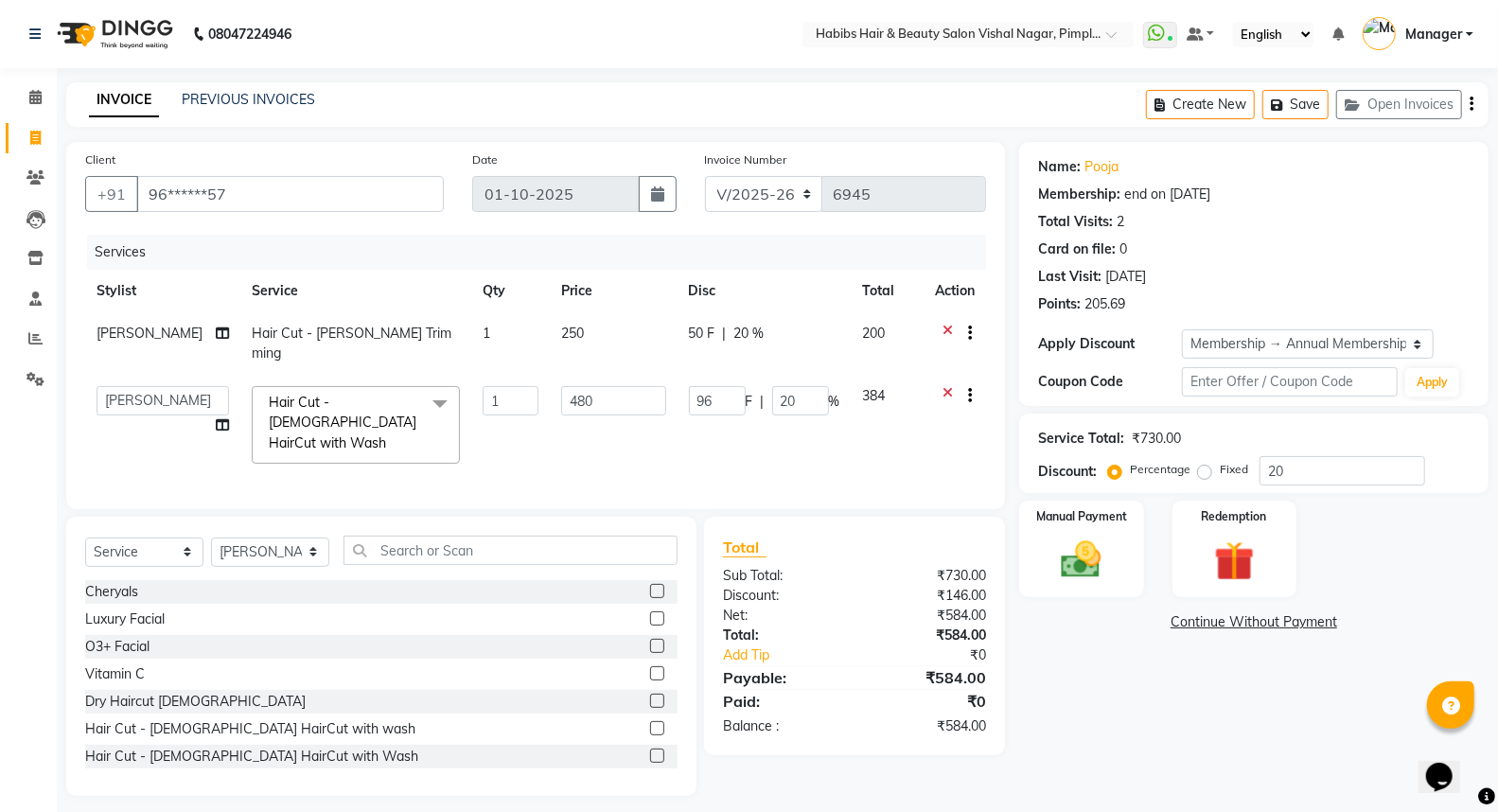
click at [607, 400] on input "480" at bounding box center [614, 401] width 105 height 29
type input "4"
type input "350"
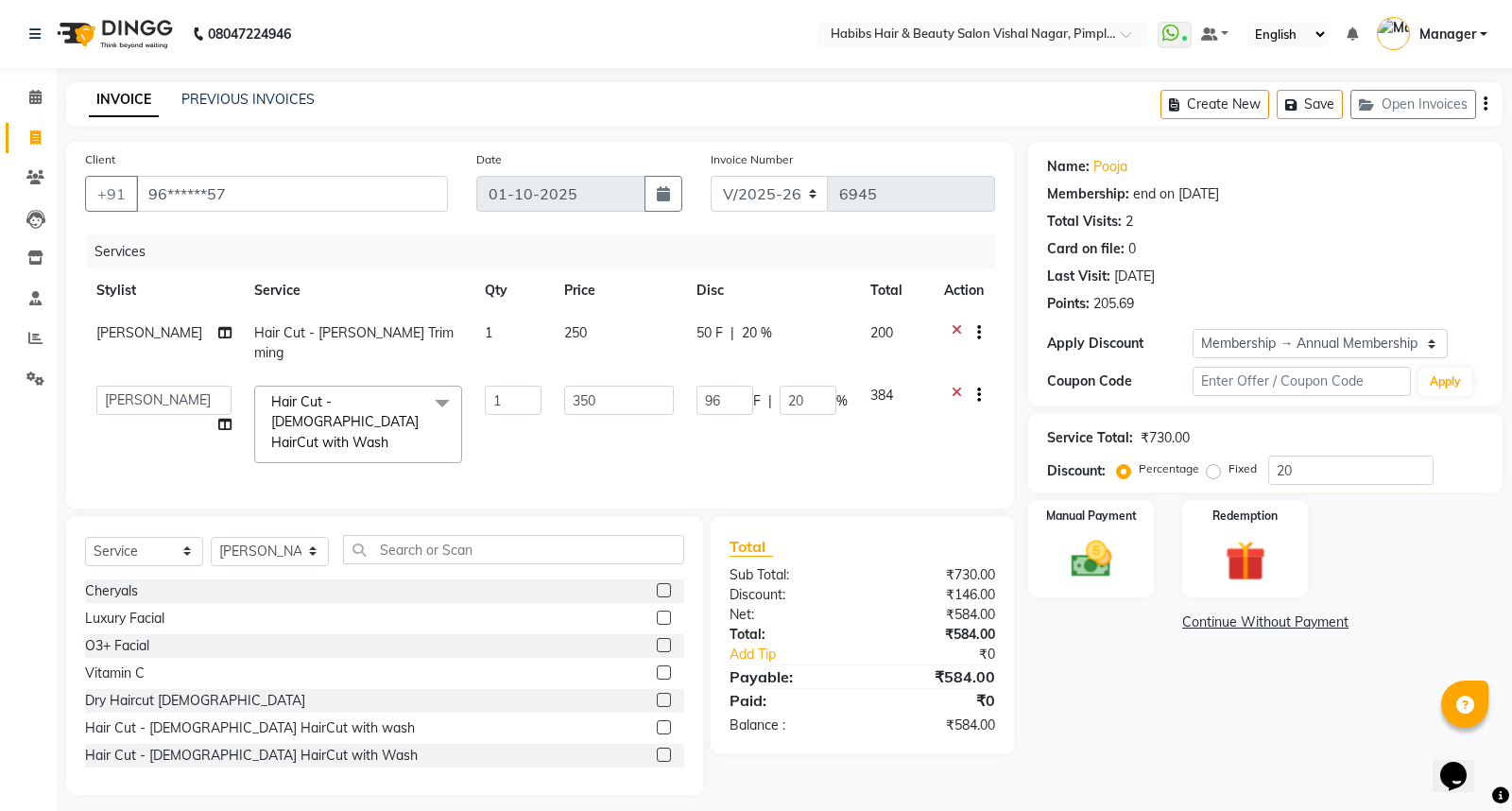
click at [597, 432] on td "350" at bounding box center [619, 423] width 132 height 100
select select "93249"
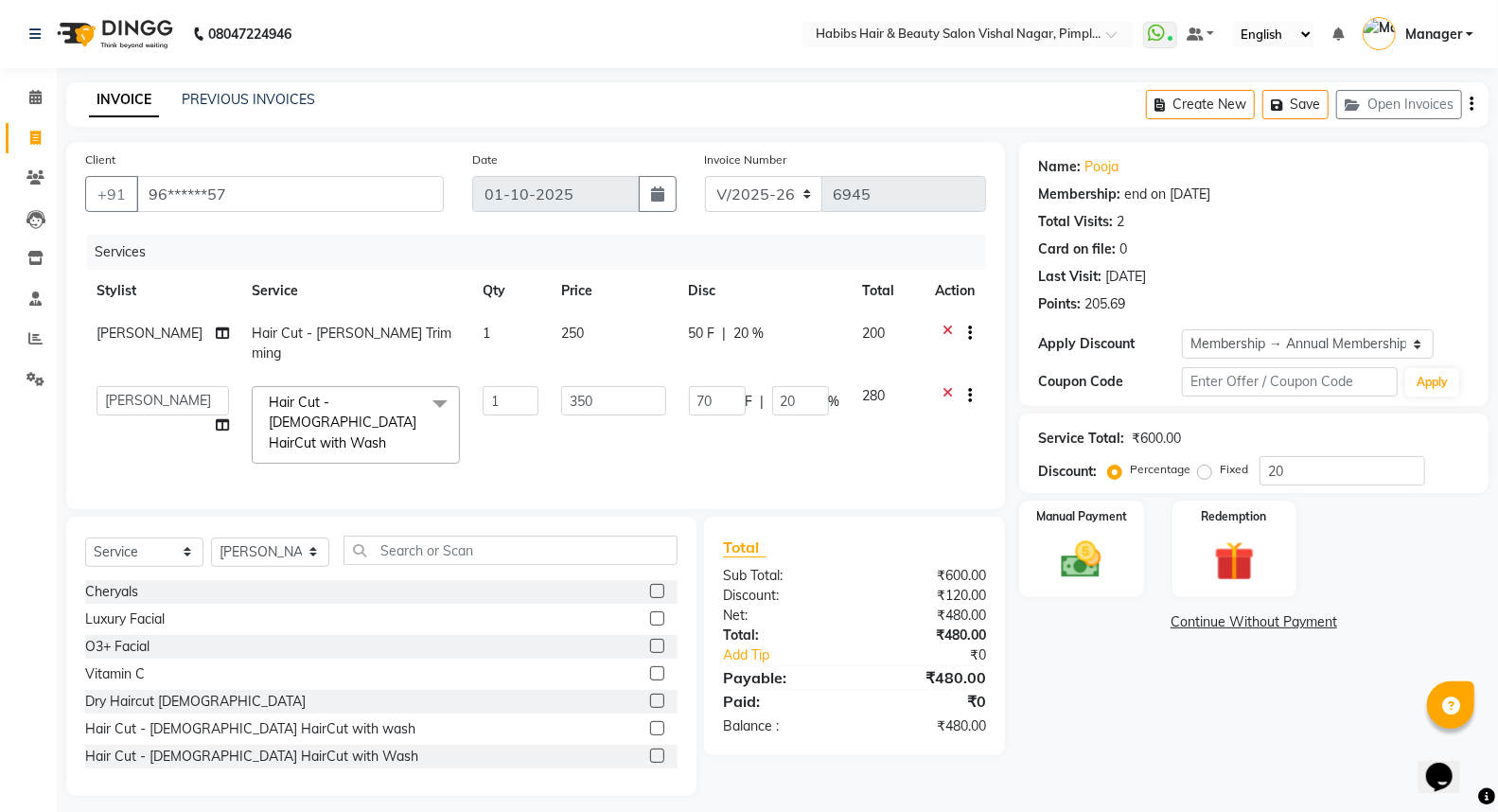
click at [594, 333] on td "250" at bounding box center [613, 343] width 127 height 62
select select "93249"
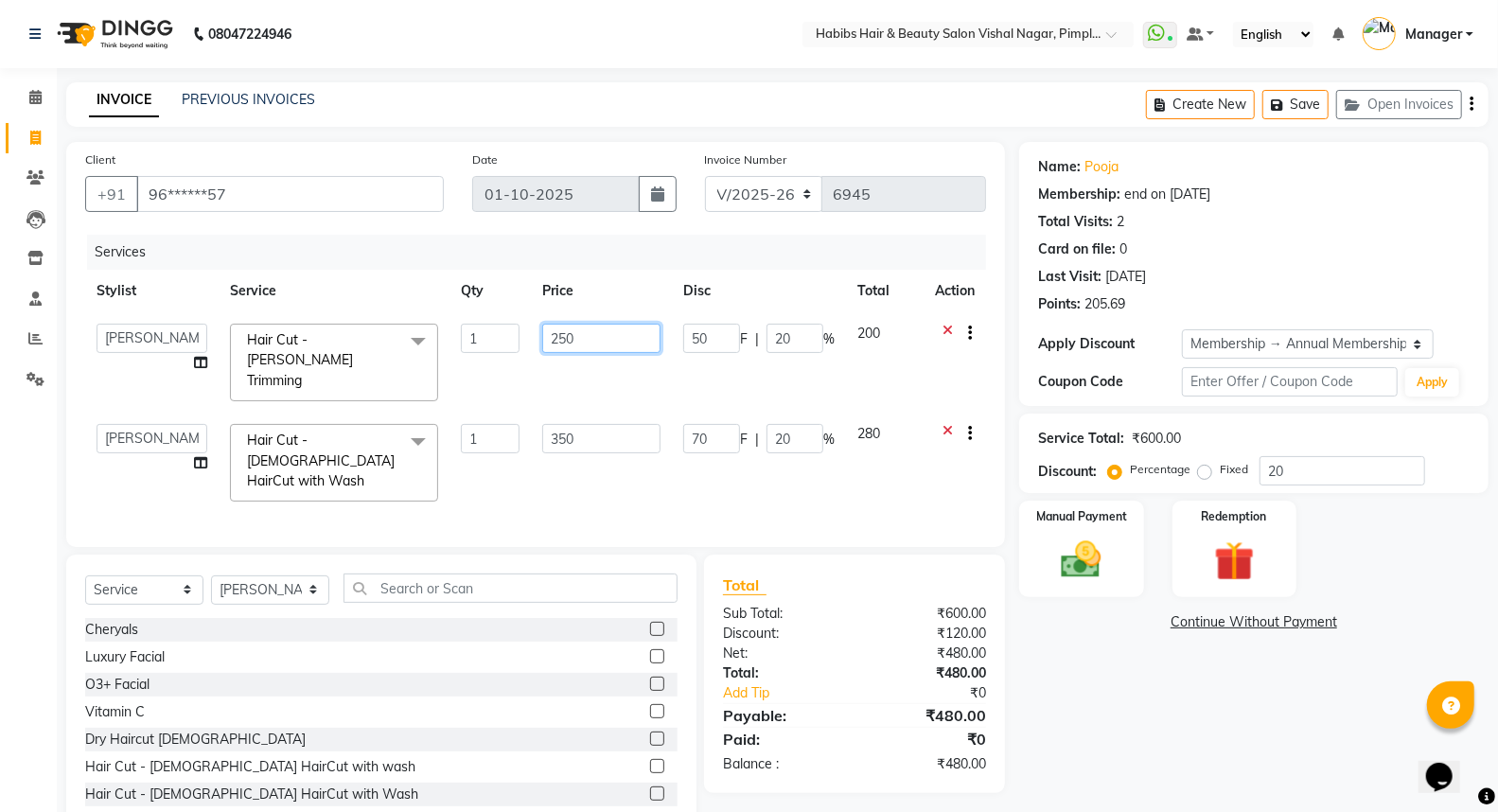
click at [631, 328] on input "250" at bounding box center [601, 338] width 119 height 29
type input "2"
type input "263"
click at [635, 364] on td "263" at bounding box center [601, 362] width 141 height 100
select select "93249"
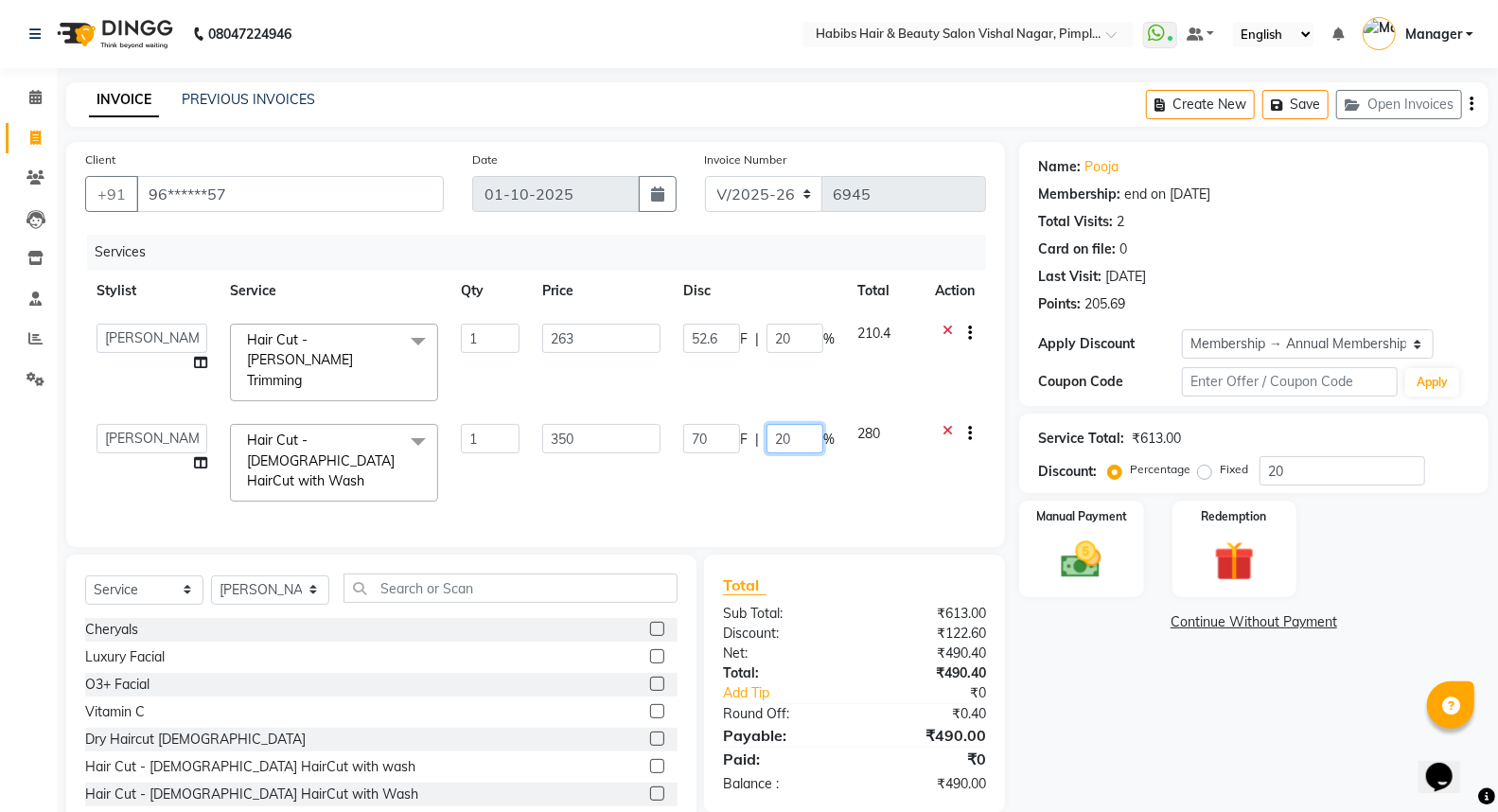
click at [785, 424] on input "20" at bounding box center [795, 439] width 56 height 29
type input "0"
click at [796, 454] on td "70 F | 0 %" at bounding box center [759, 462] width 174 height 100
select select "93249"
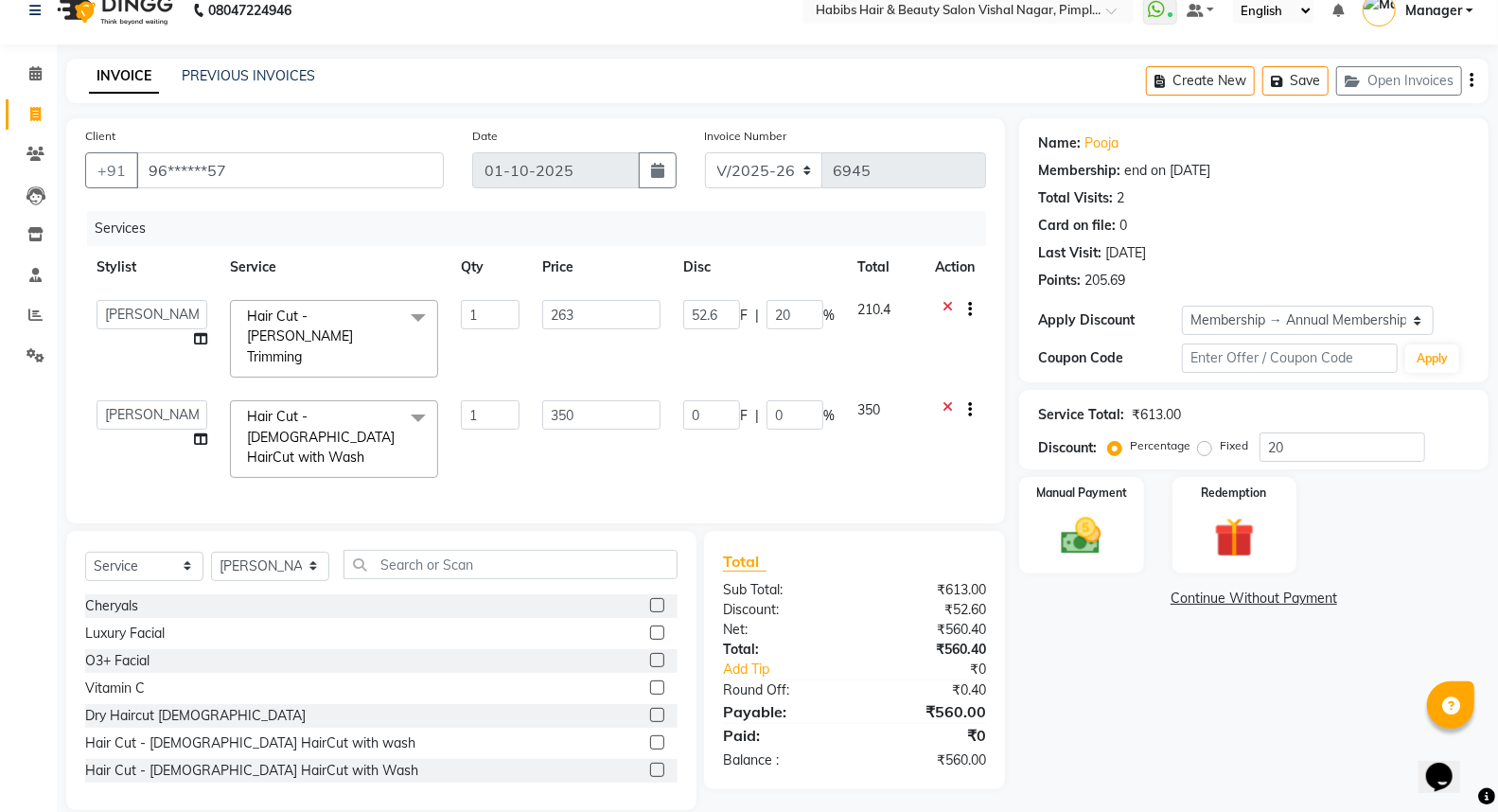
scroll to position [24, 0]
click at [1129, 520] on div "Manual Payment" at bounding box center [1081, 524] width 129 height 101
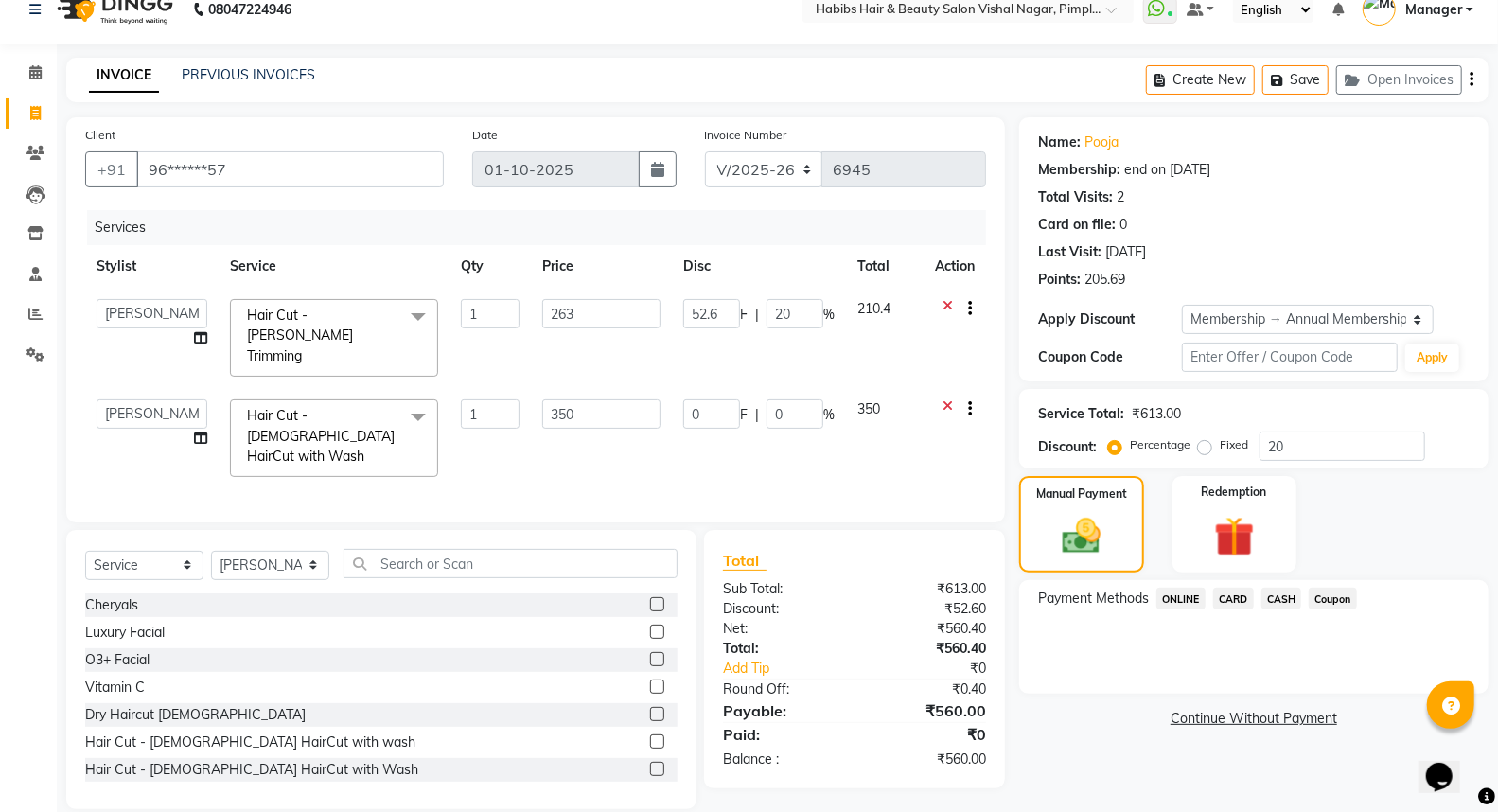
click at [1176, 597] on span "ONLINE" at bounding box center [1181, 598] width 50 height 21
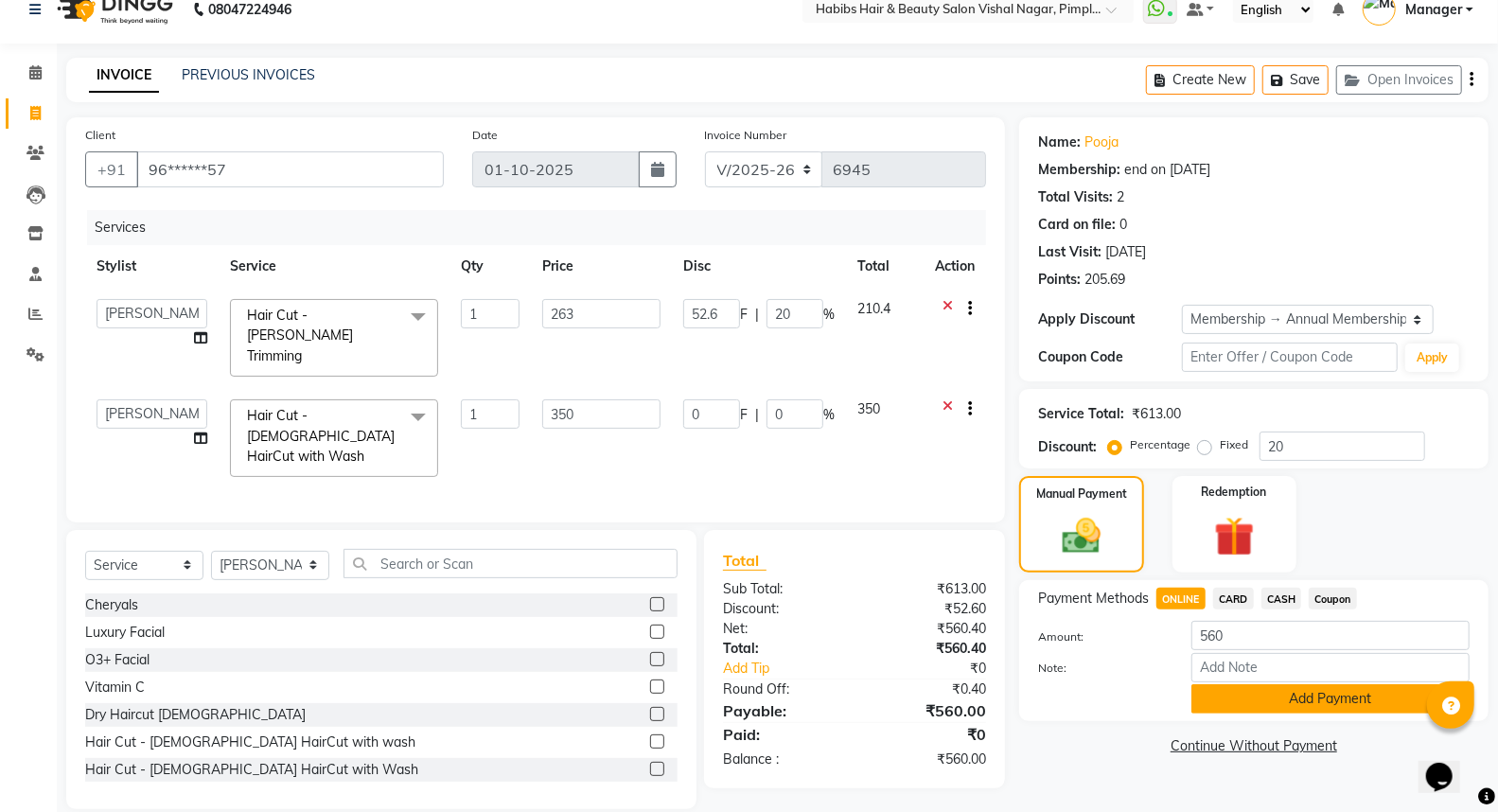
click at [1244, 706] on button "Add Payment" at bounding box center [1331, 698] width 278 height 29
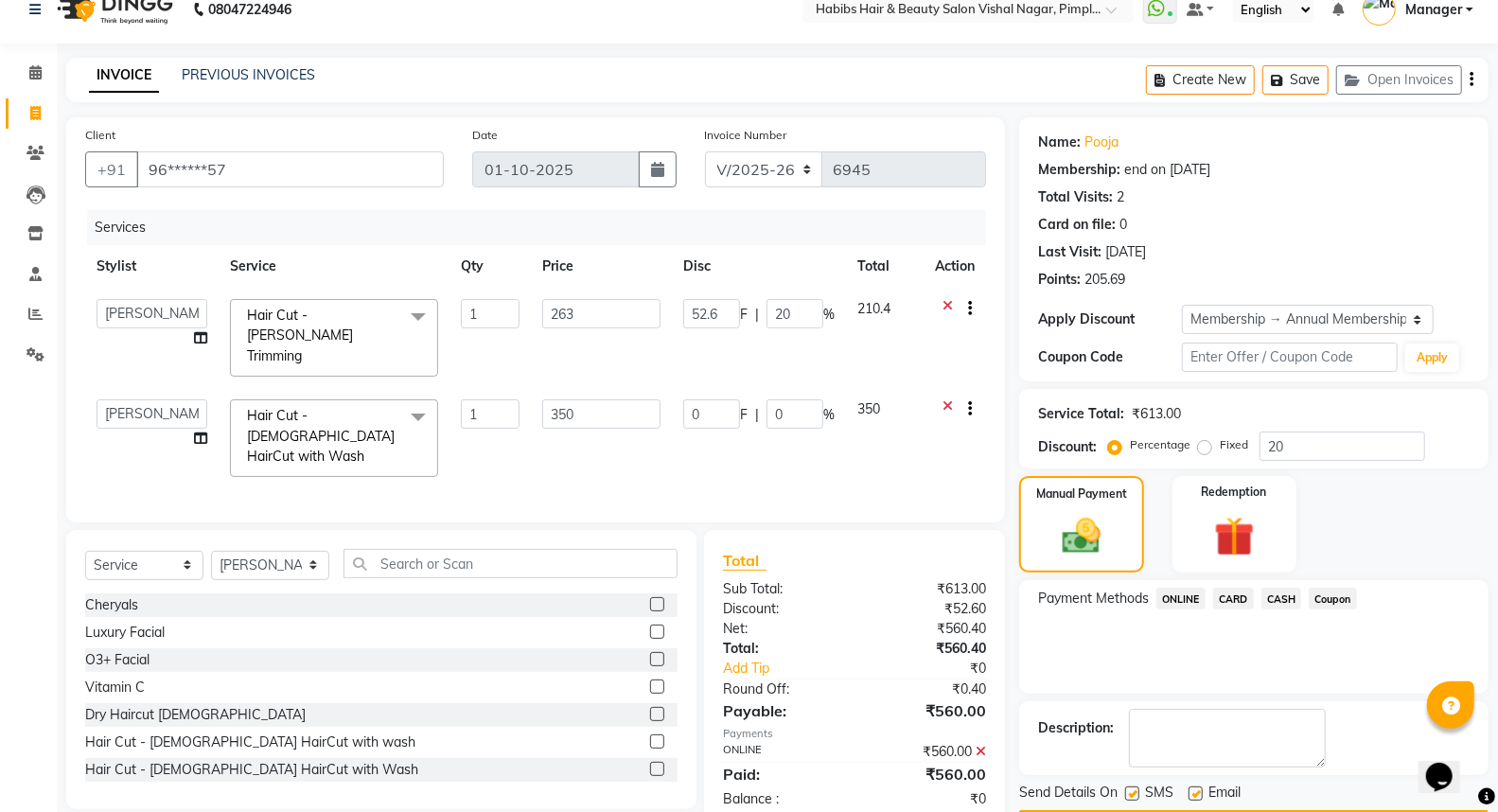
scroll to position [110, 0]
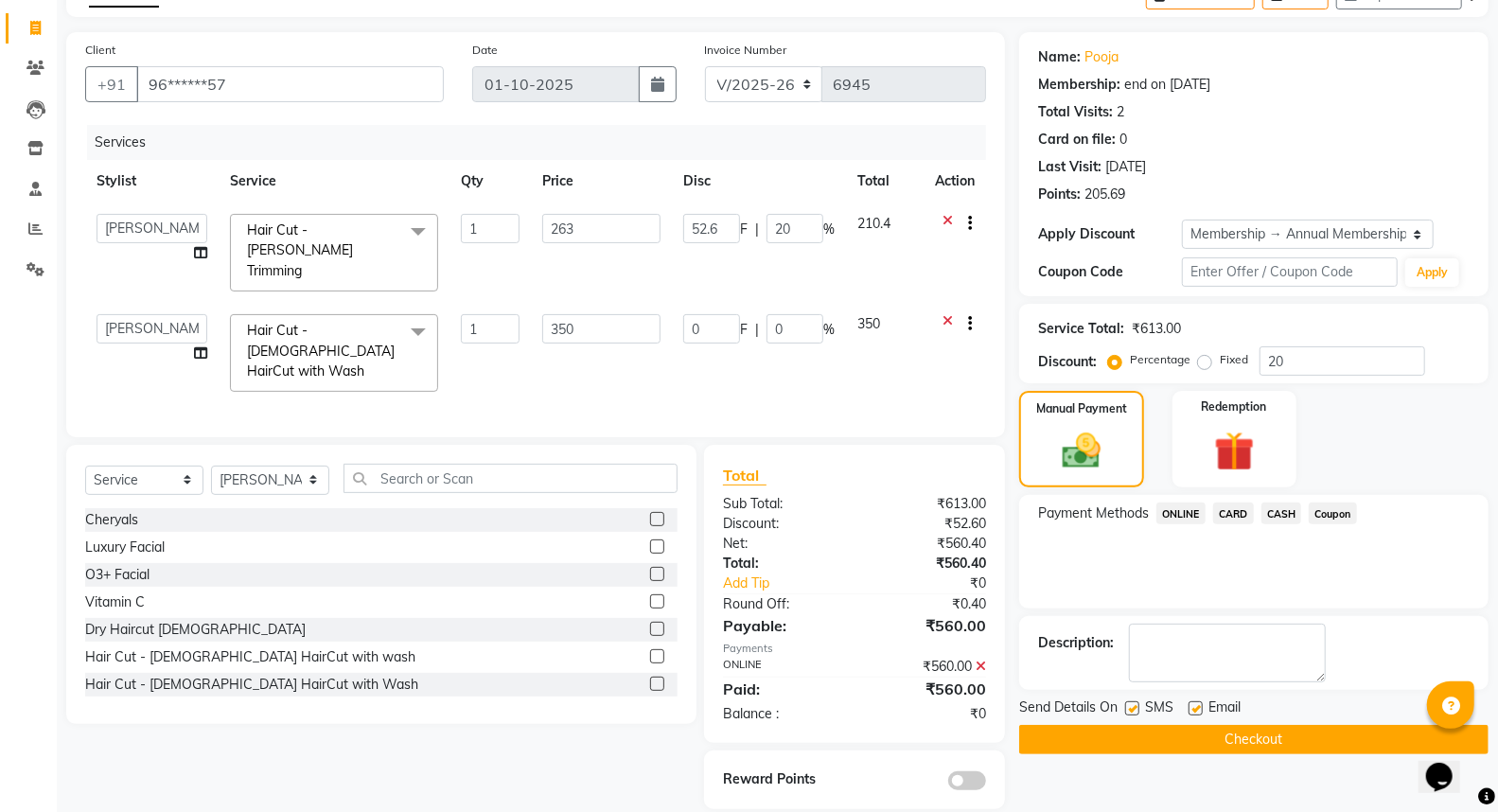
click at [967, 771] on span at bounding box center [967, 780] width 38 height 18
click at [985, 783] on input "checkbox" at bounding box center [985, 783] width 0 height 0
click at [1190, 740] on button "Checkout" at bounding box center [1254, 739] width 469 height 29
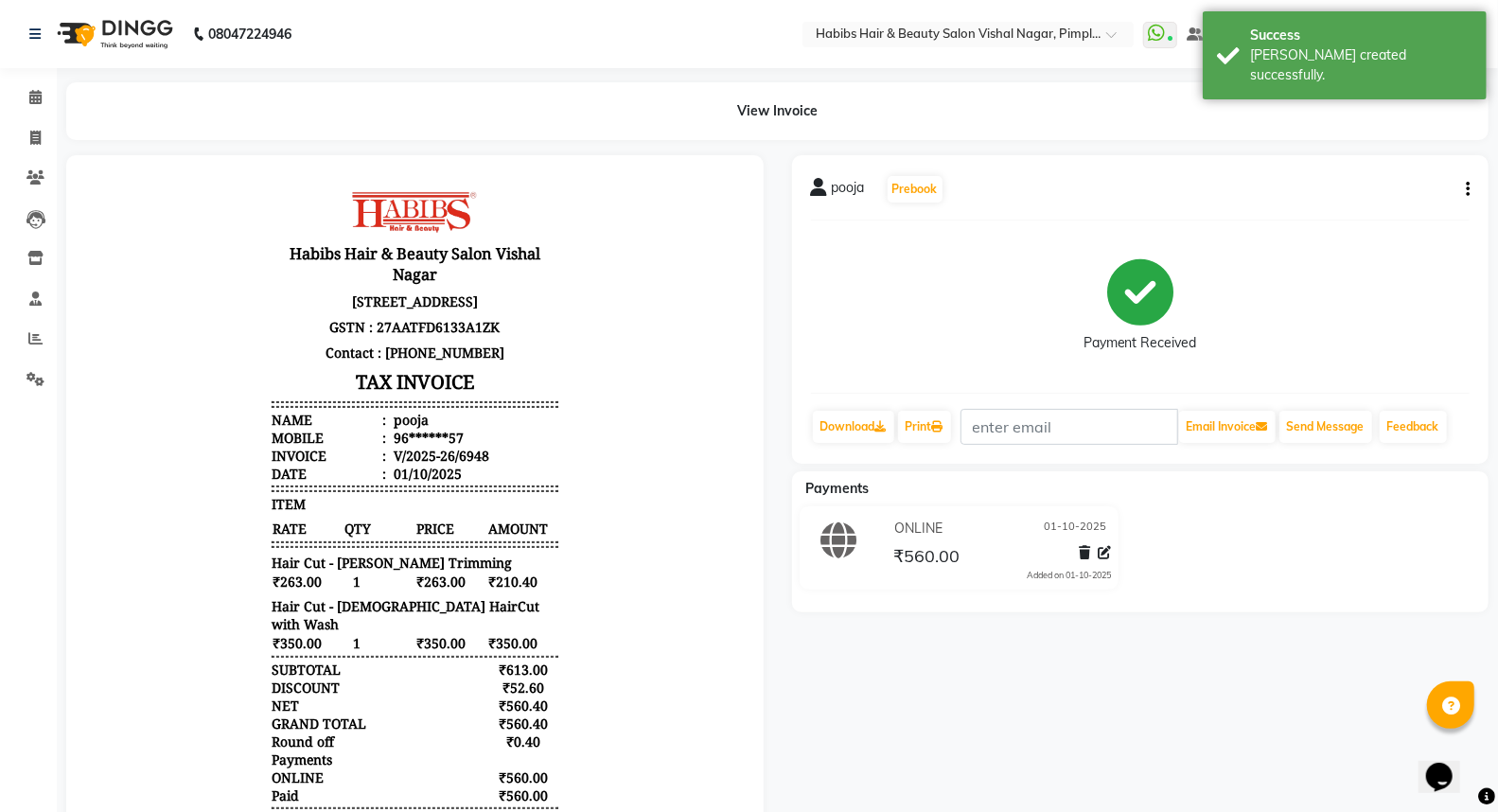
click at [147, 30] on img at bounding box center [113, 34] width 129 height 53
click at [146, 30] on img at bounding box center [113, 34] width 129 height 53
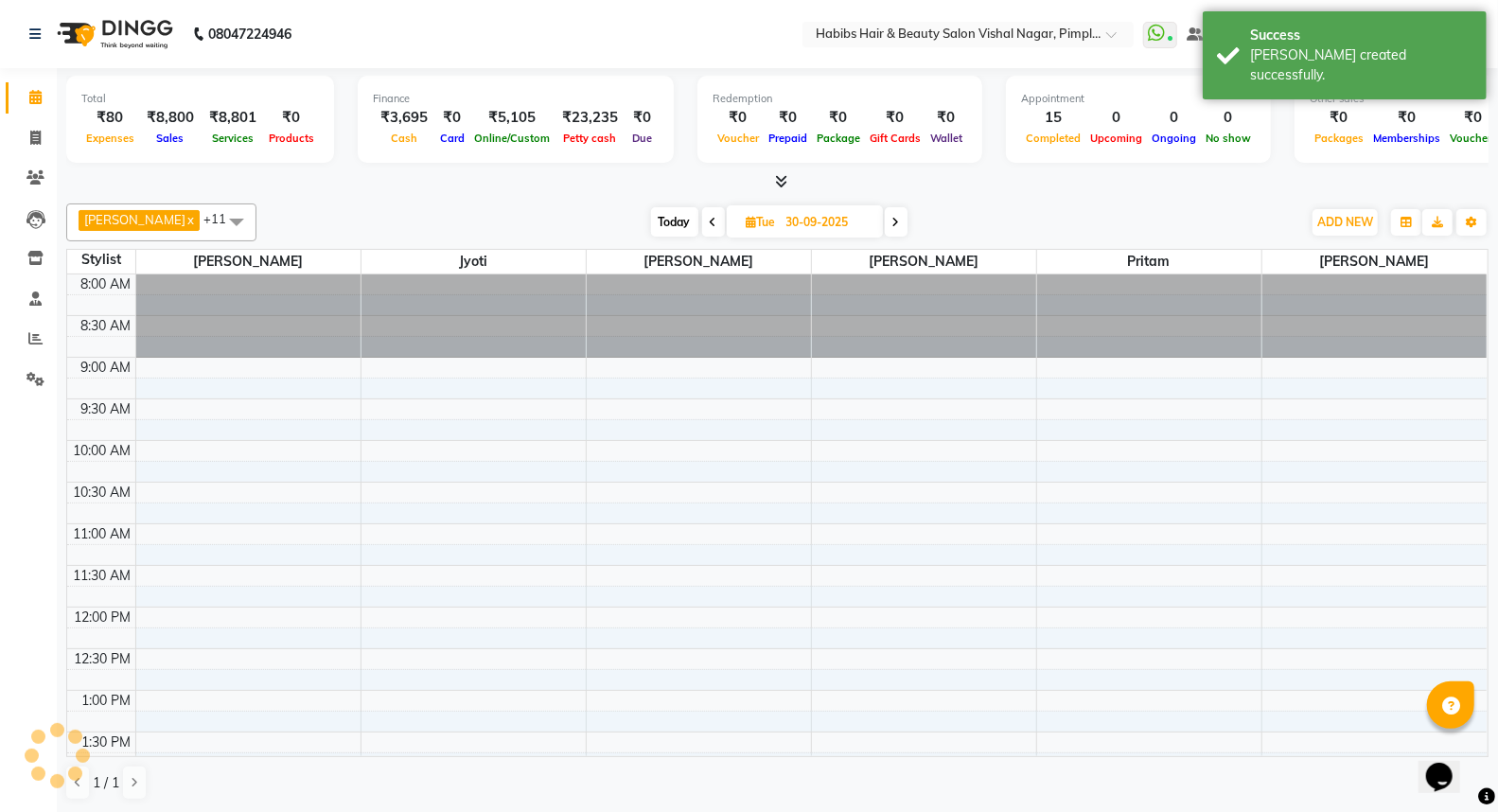
click at [148, 25] on img at bounding box center [113, 34] width 129 height 53
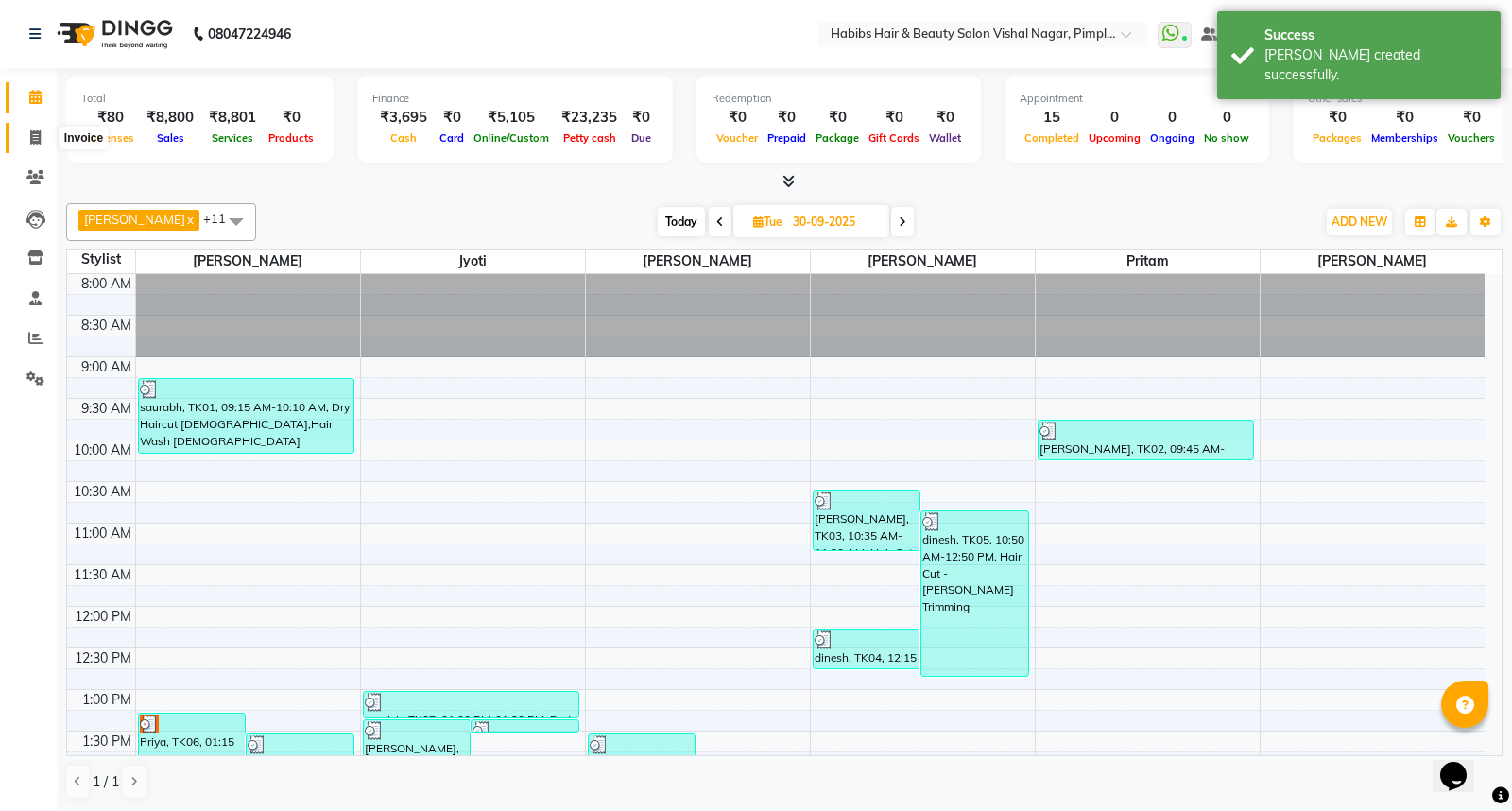
click at [35, 134] on icon at bounding box center [35, 137] width 11 height 15
select select "5725"
select select "service"
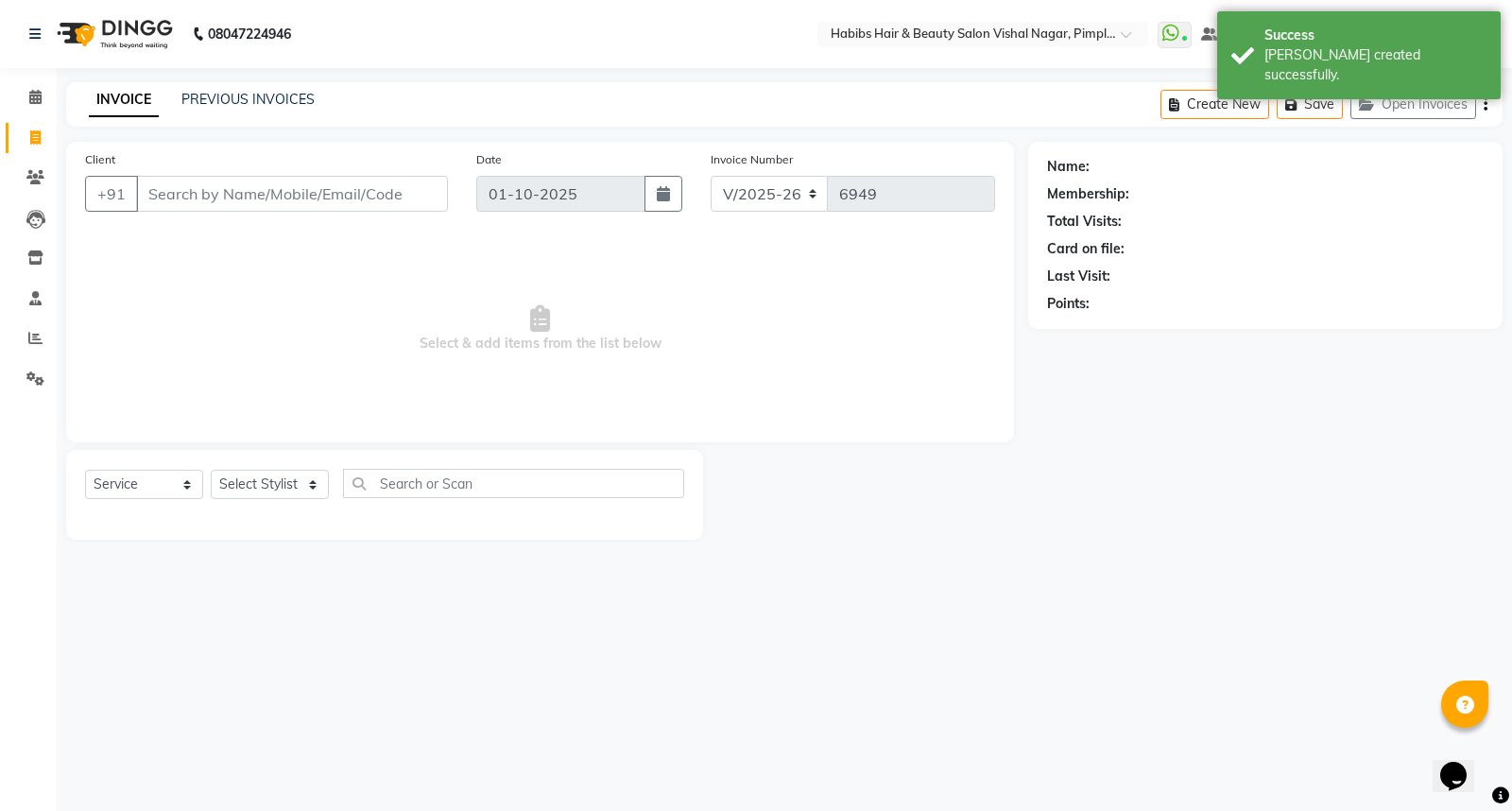
click at [279, 193] on input "Client" at bounding box center [292, 193] width 312 height 36
click at [201, 194] on input "73500600" at bounding box center [244, 193] width 216 height 36
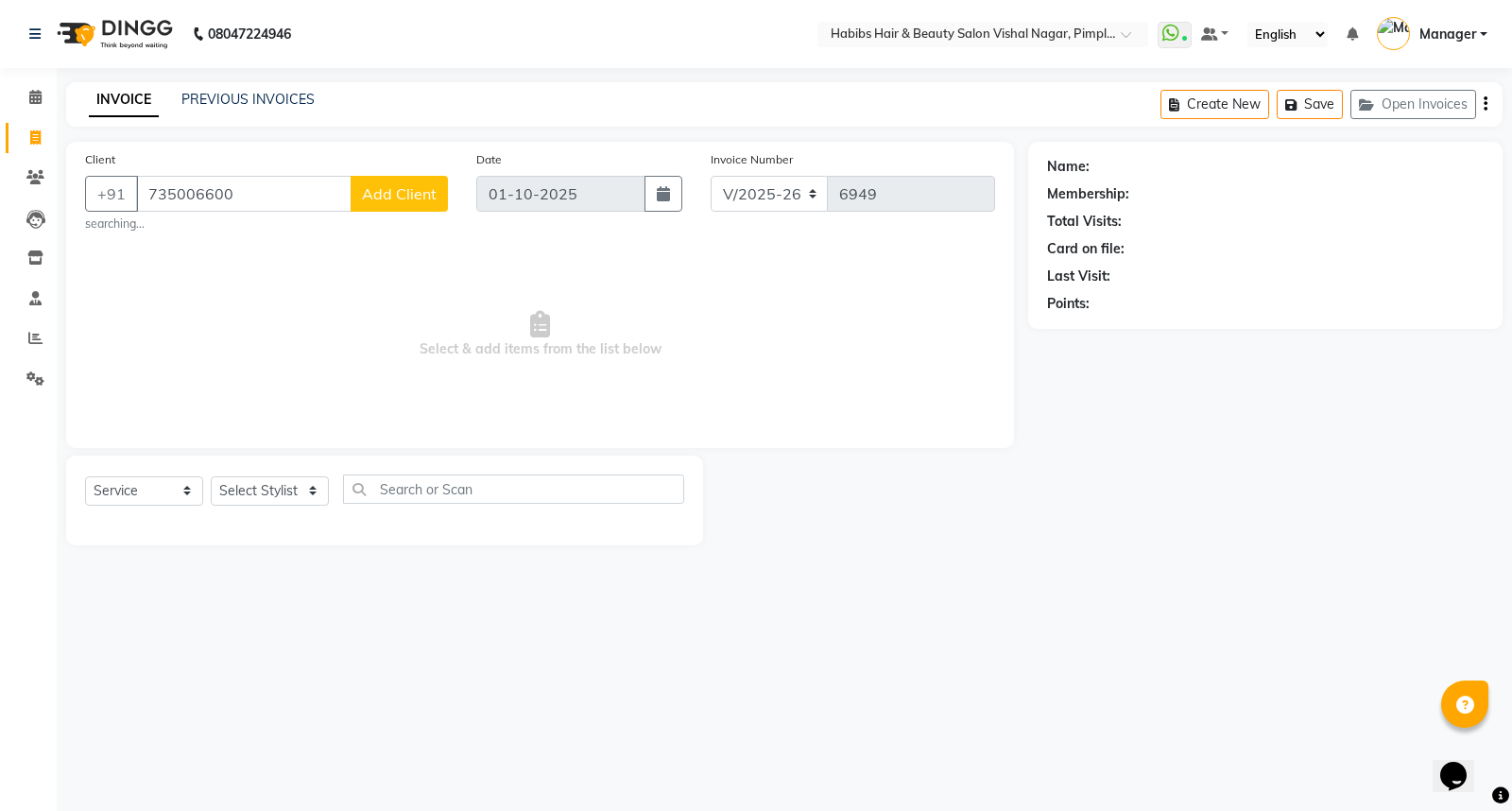
click at [249, 190] on input "735006600" at bounding box center [244, 193] width 216 height 36
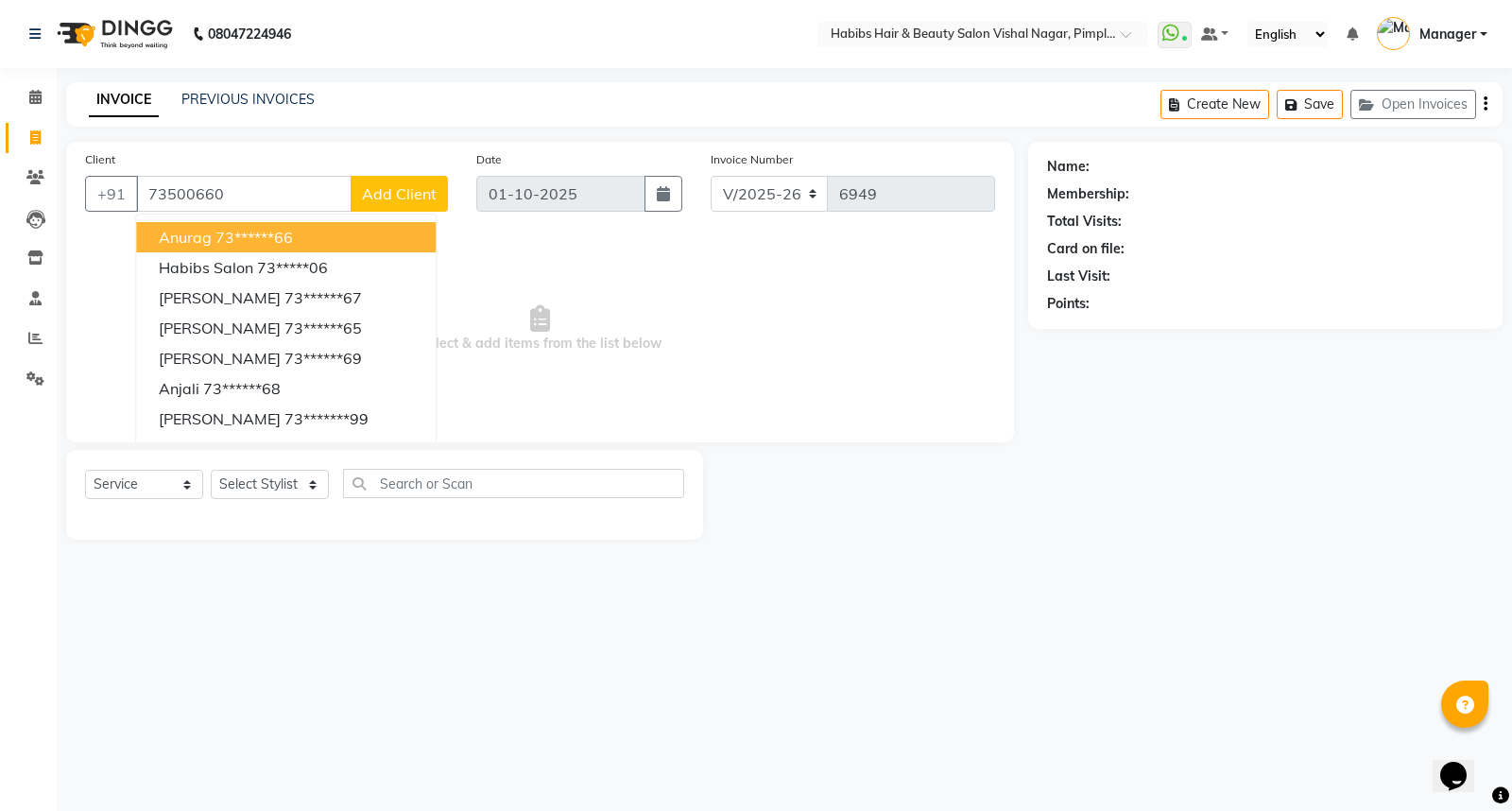
click at [249, 238] on ngb-highlight "73******66" at bounding box center [255, 236] width 78 height 18
type input "73******66"
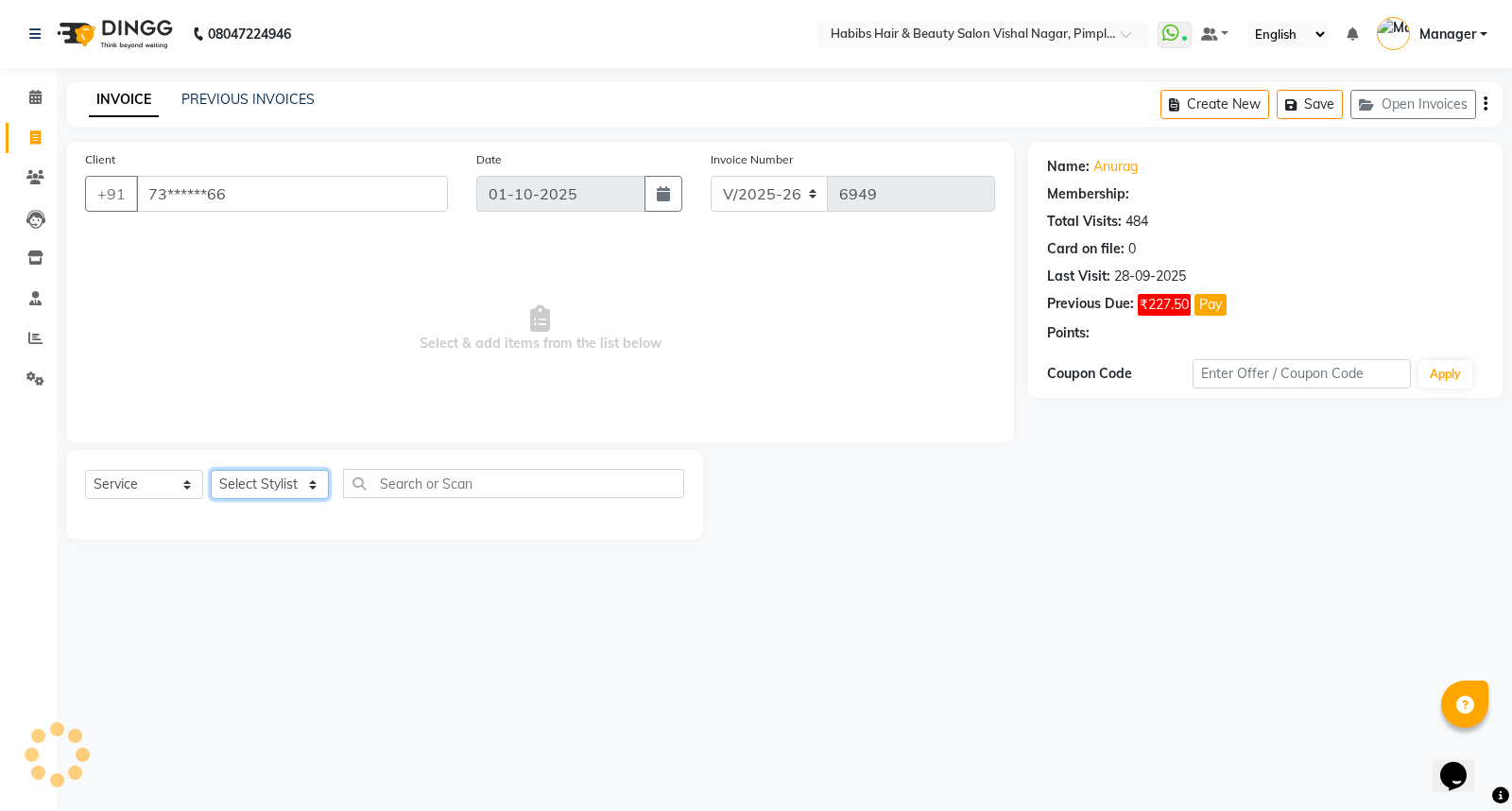
click at [276, 482] on select "Select Stylist Dhiraj Gajare Jyoti Krishna Waghmare Manager Muzammil Pritam Pri…" at bounding box center [270, 484] width 119 height 29
select select "1: Object"
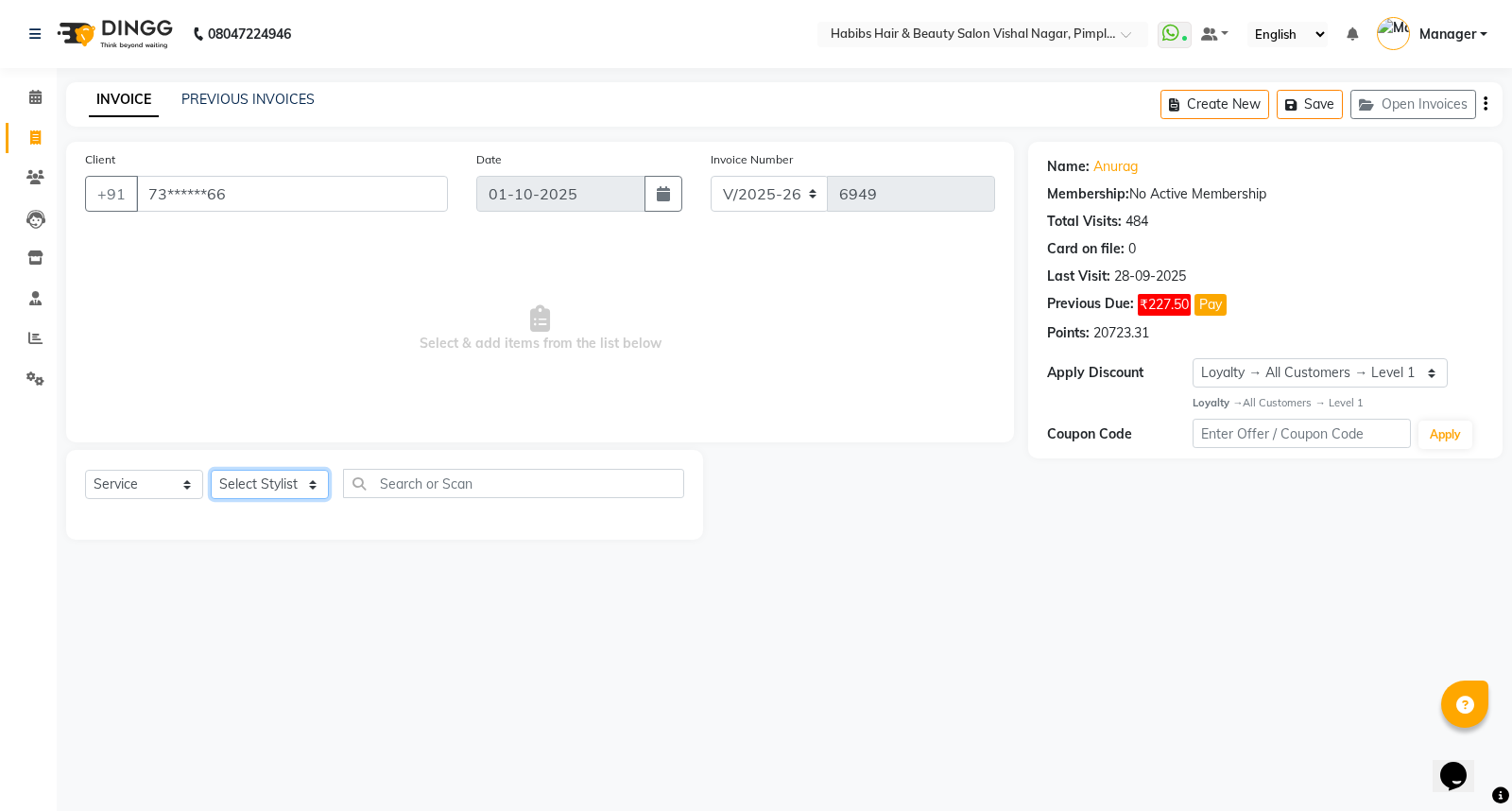
select select "62723"
click at [211, 470] on select "Select Stylist Dhiraj Gajare Jyoti Krishna Waghmare Manager Muzammil Pritam Pri…" at bounding box center [270, 484] width 119 height 29
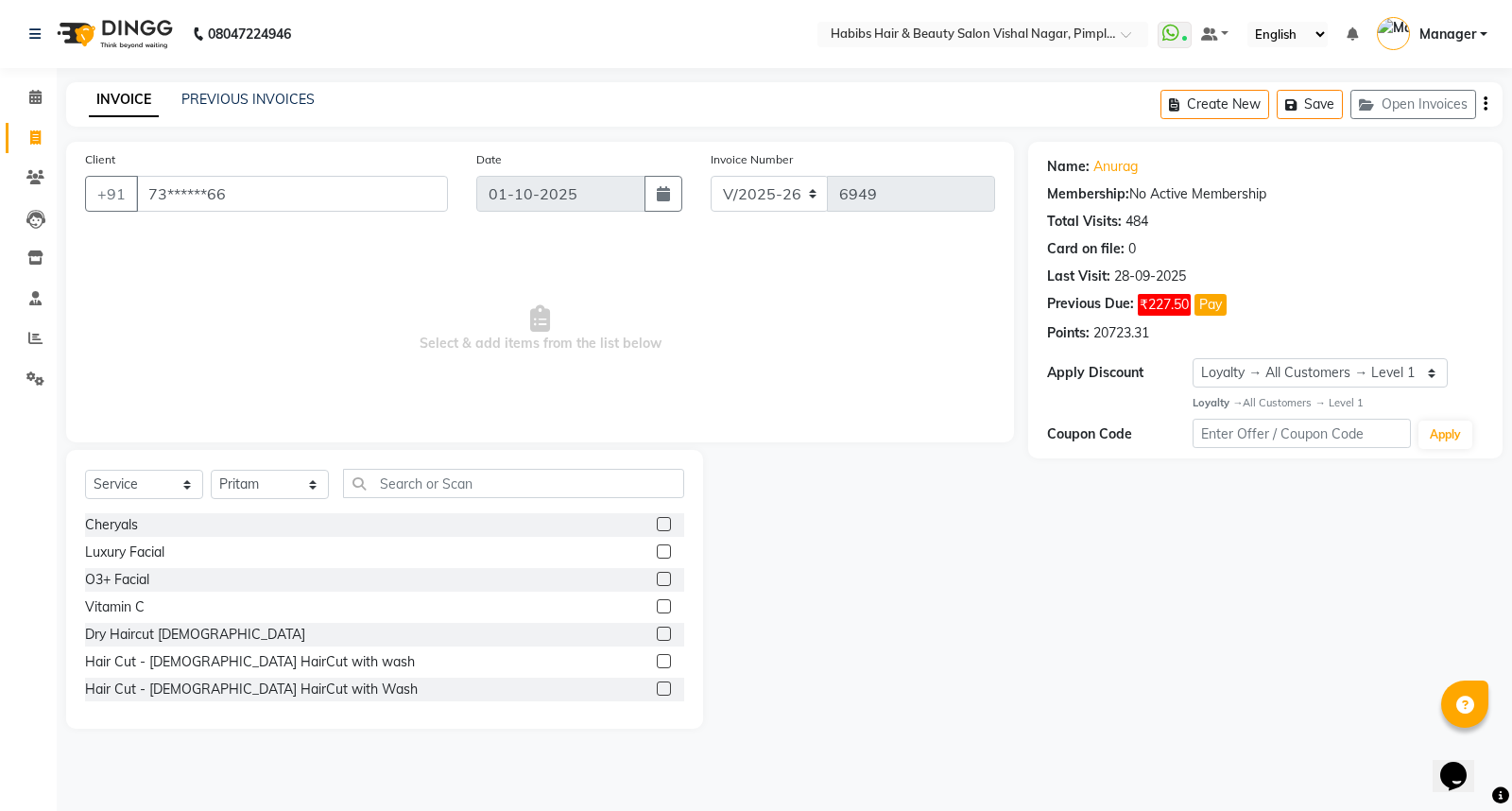
click at [657, 634] on label at bounding box center [664, 633] width 15 height 15
click at [657, 634] on input "checkbox" at bounding box center [663, 634] width 13 height 13
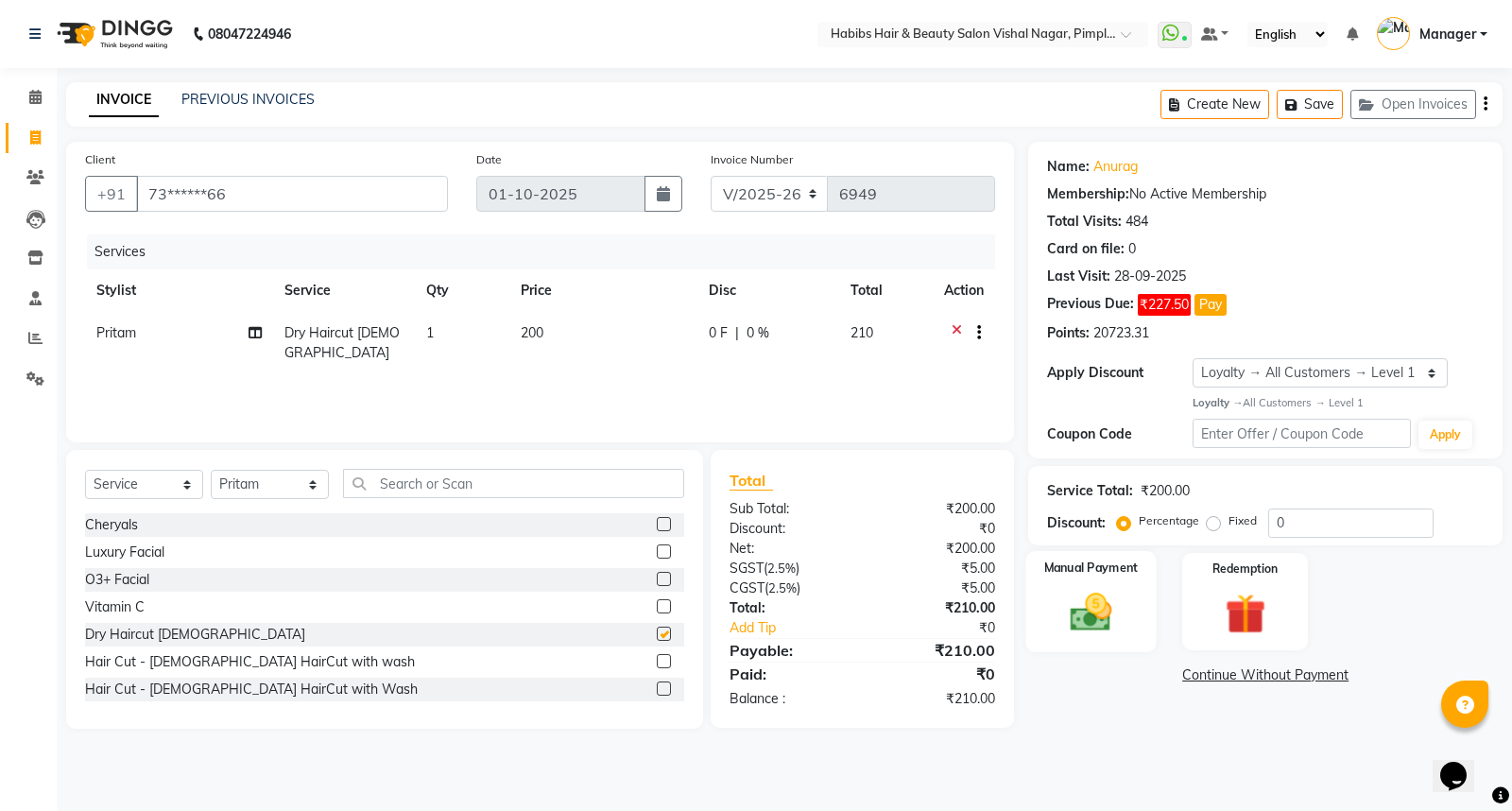
checkbox input "false"
click at [1112, 609] on img at bounding box center [1091, 612] width 68 height 49
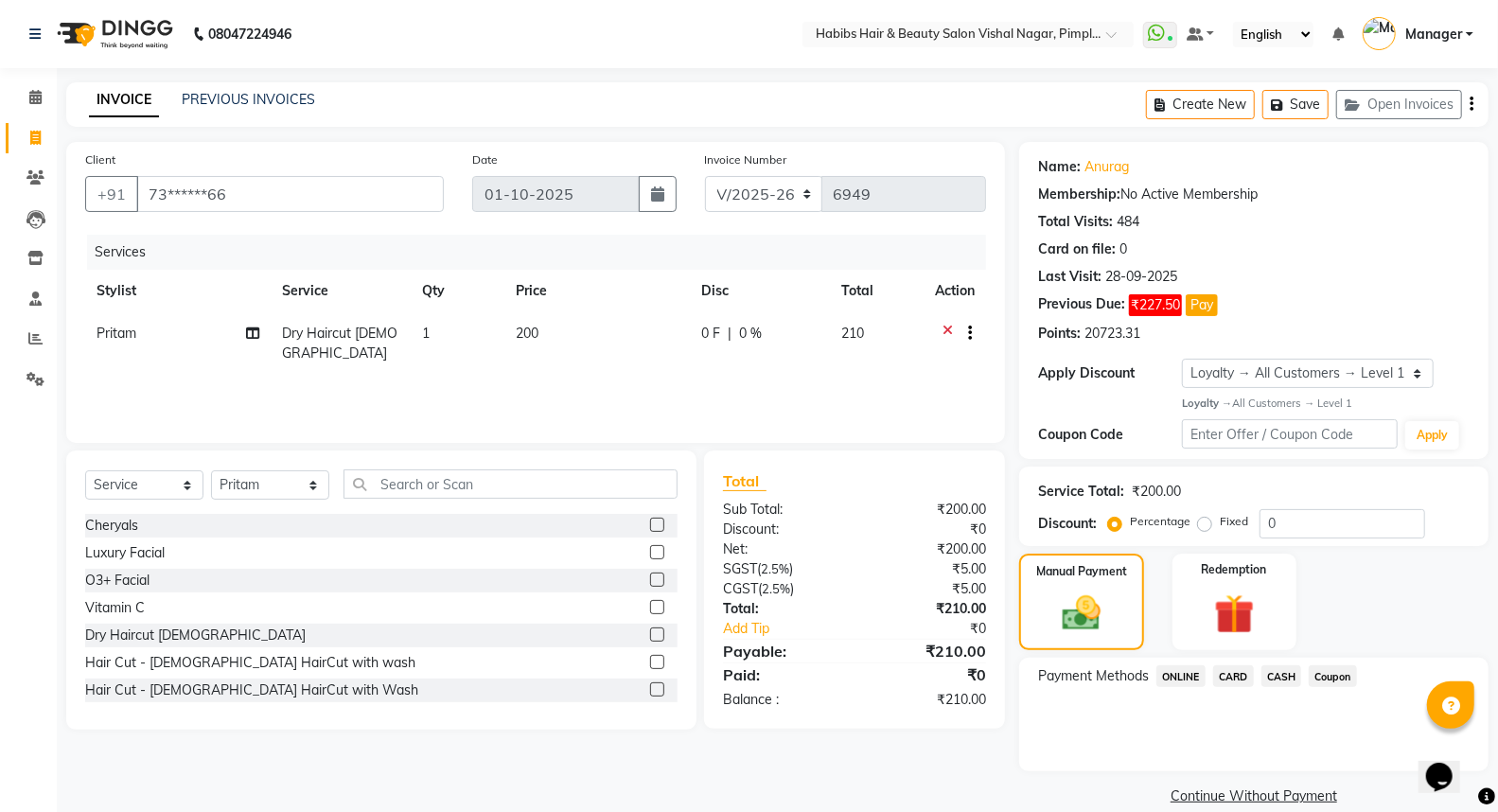
click at [1469, 105] on icon "button" at bounding box center [1471, 104] width 4 height 1
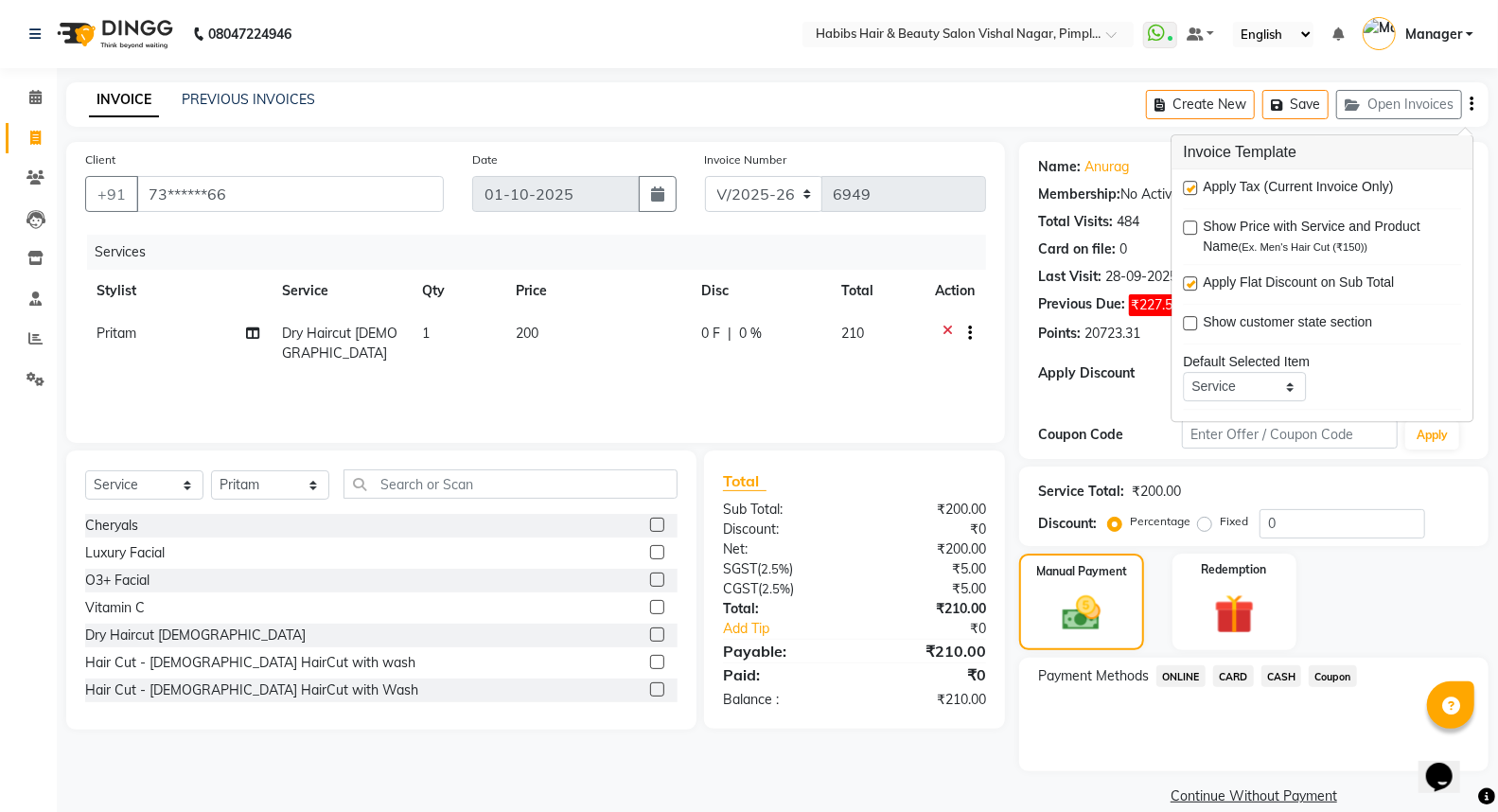
click at [1193, 185] on label at bounding box center [1190, 188] width 15 height 15
click at [1193, 185] on input "checkbox" at bounding box center [1189, 189] width 13 height 13
checkbox input "false"
click at [1179, 674] on span "ONLINE" at bounding box center [1181, 676] width 50 height 21
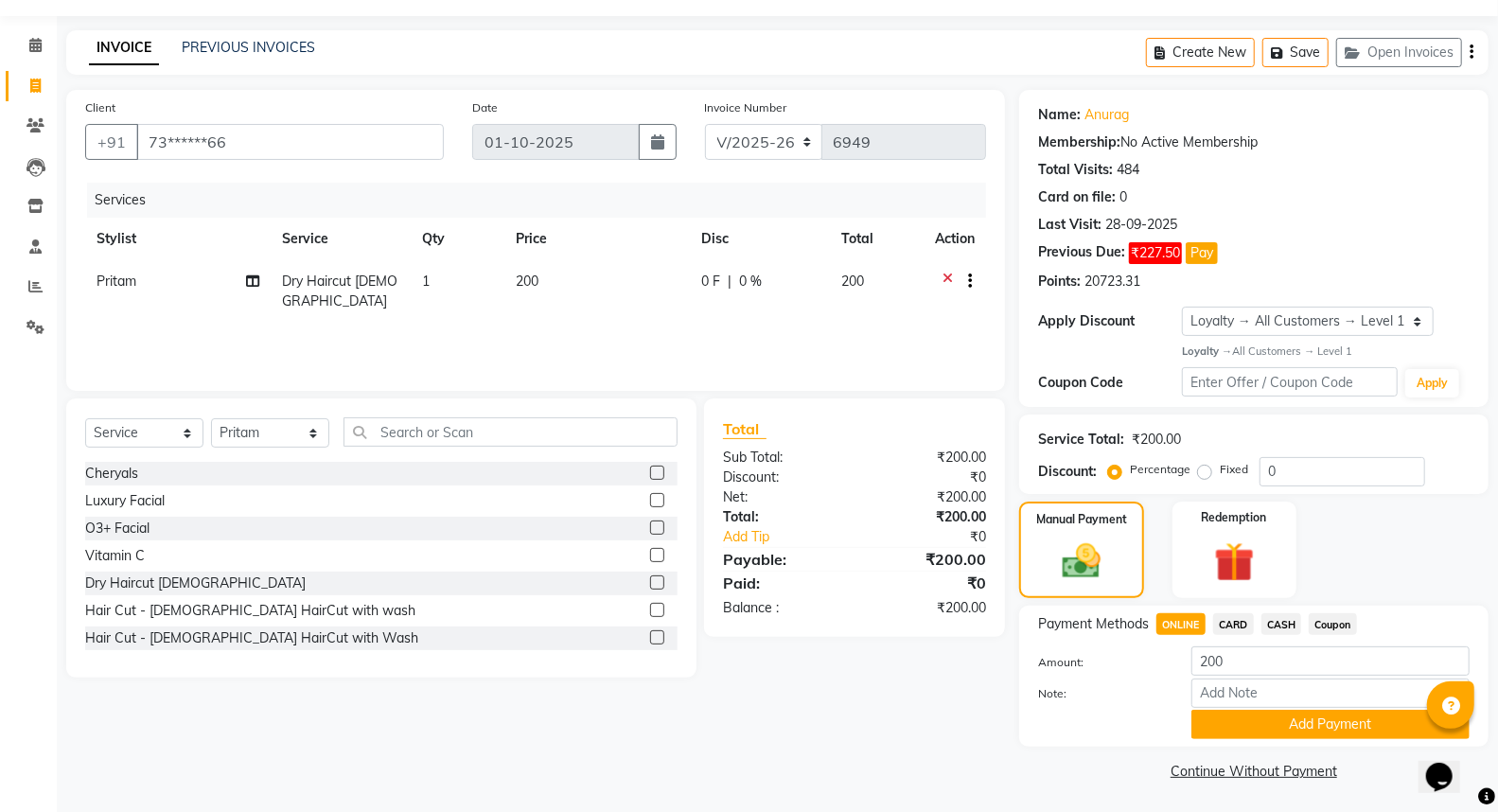
scroll to position [53, 0]
click at [1278, 615] on span "CASH" at bounding box center [1281, 622] width 41 height 21
click at [1281, 744] on div "Payment Methods ONLINE CARD CASH Coupon Amount: 200 Note: Add Payment" at bounding box center [1254, 675] width 469 height 141
click at [1290, 732] on button "Add Payment" at bounding box center [1331, 723] width 278 height 29
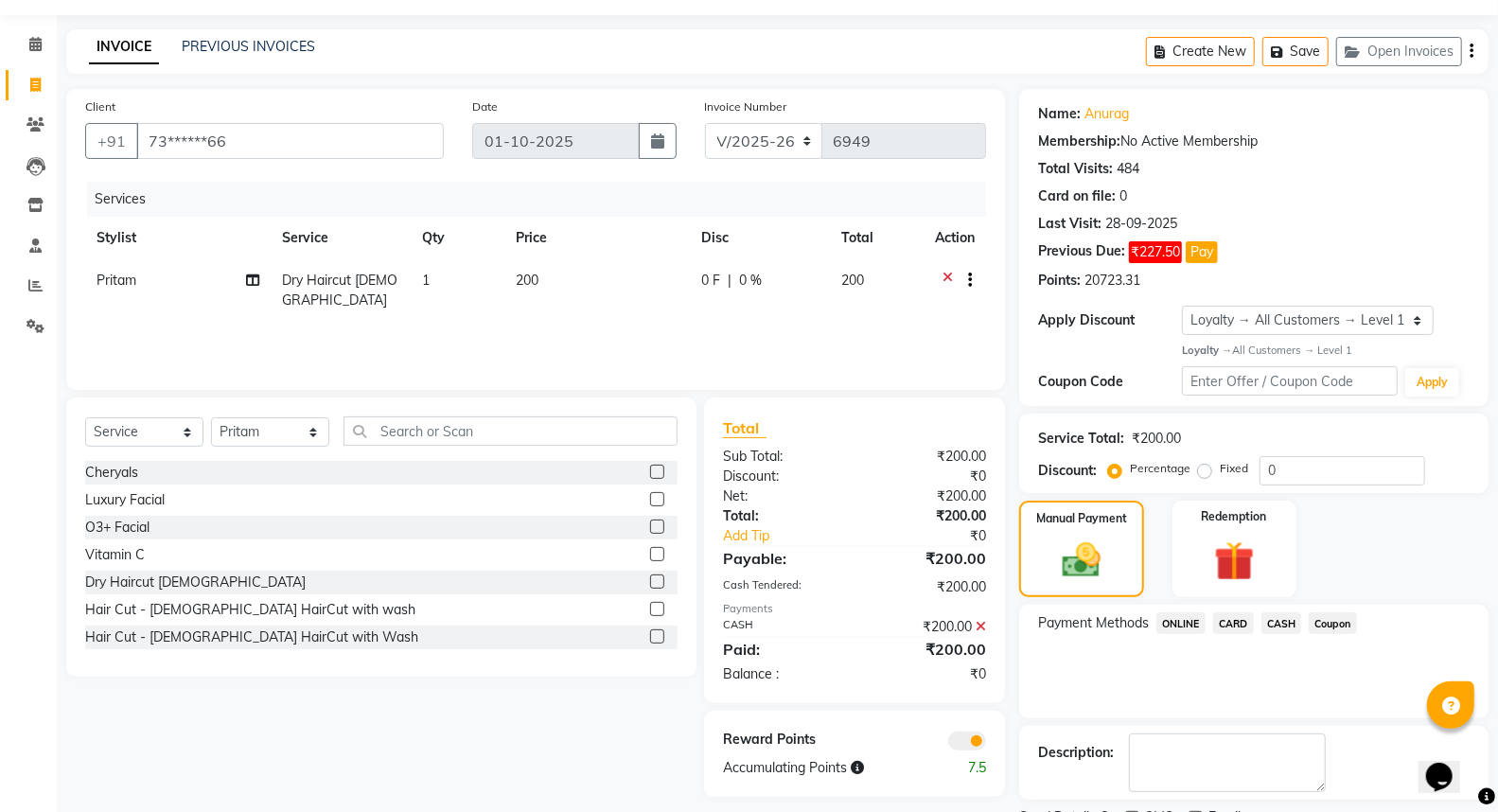
scroll to position [132, 0]
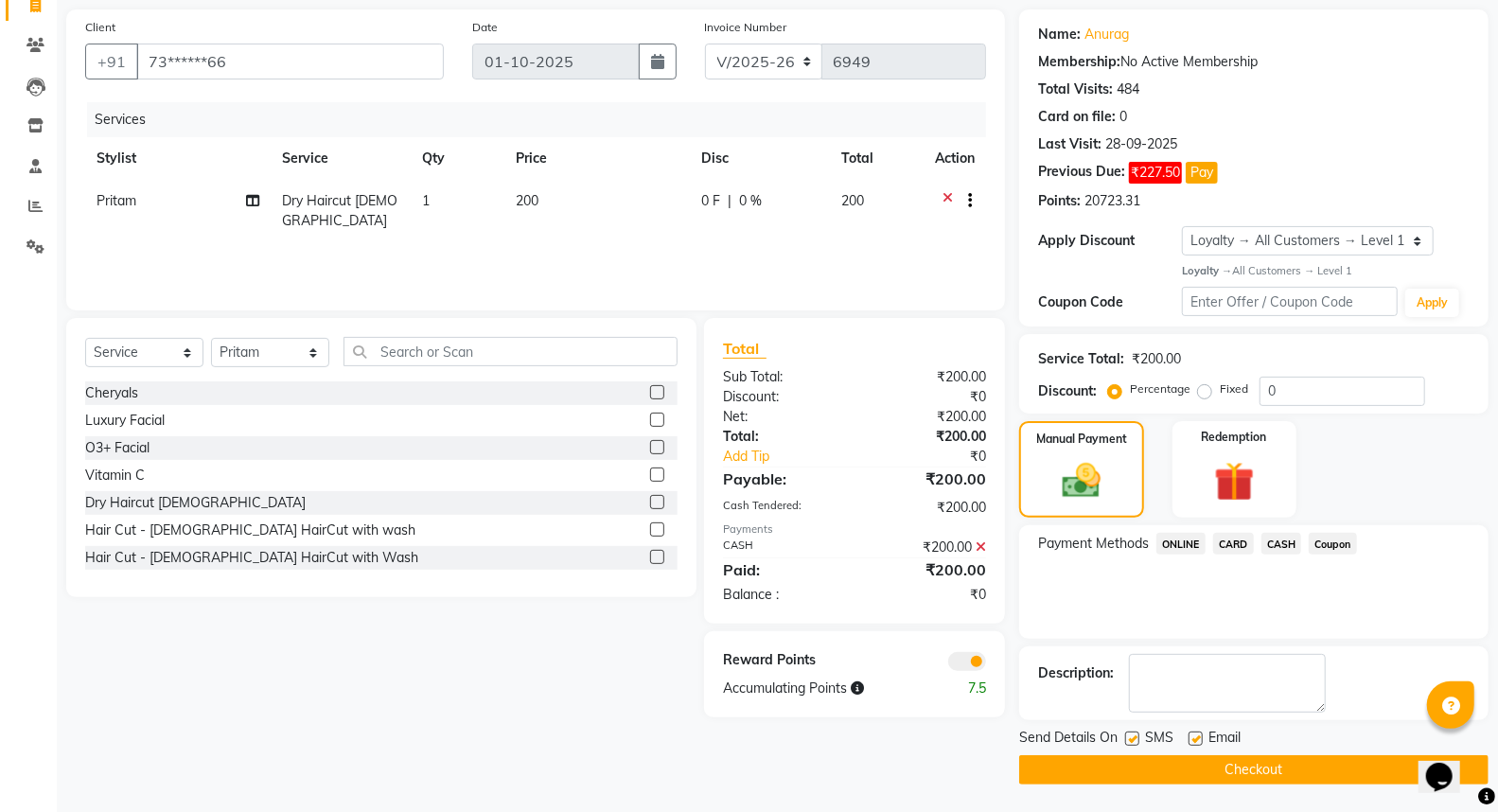
click at [1241, 764] on button "Checkout" at bounding box center [1254, 769] width 469 height 29
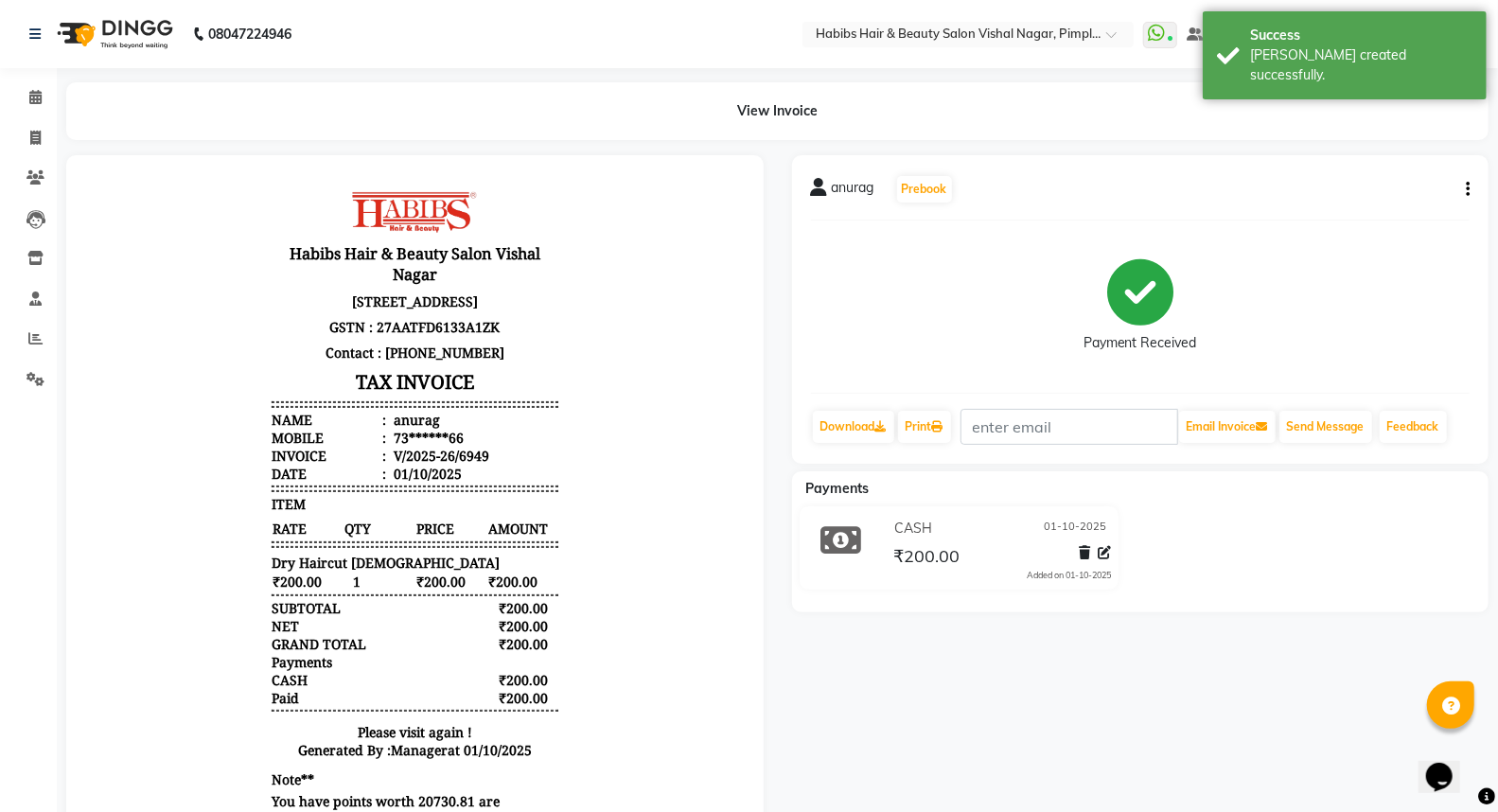
click at [137, 18] on img at bounding box center [113, 34] width 129 height 53
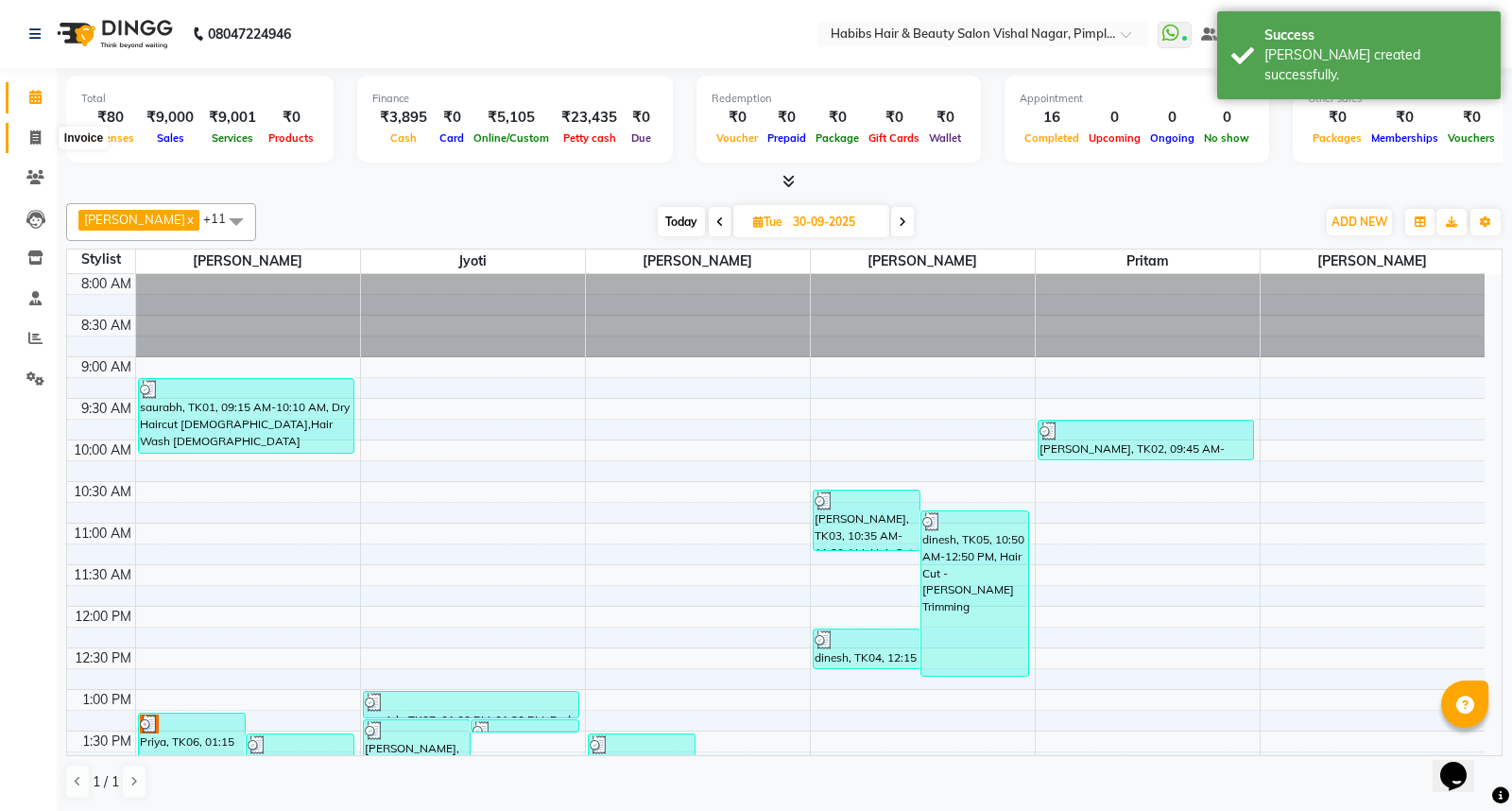
click at [35, 146] on span at bounding box center [35, 138] width 33 height 21
select select "5725"
select select "service"
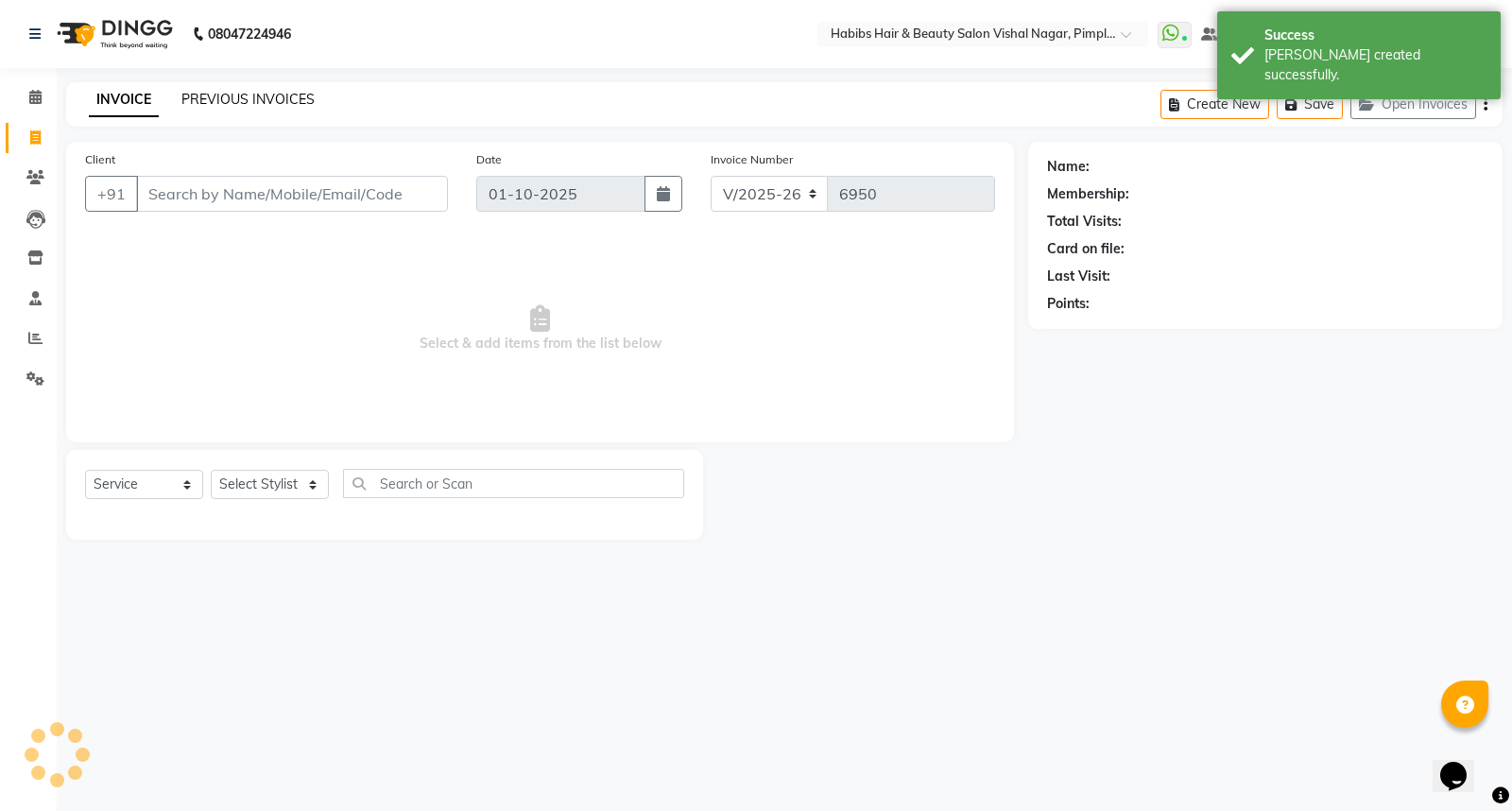
click at [249, 104] on link "PREVIOUS INVOICES" at bounding box center [248, 99] width 133 height 17
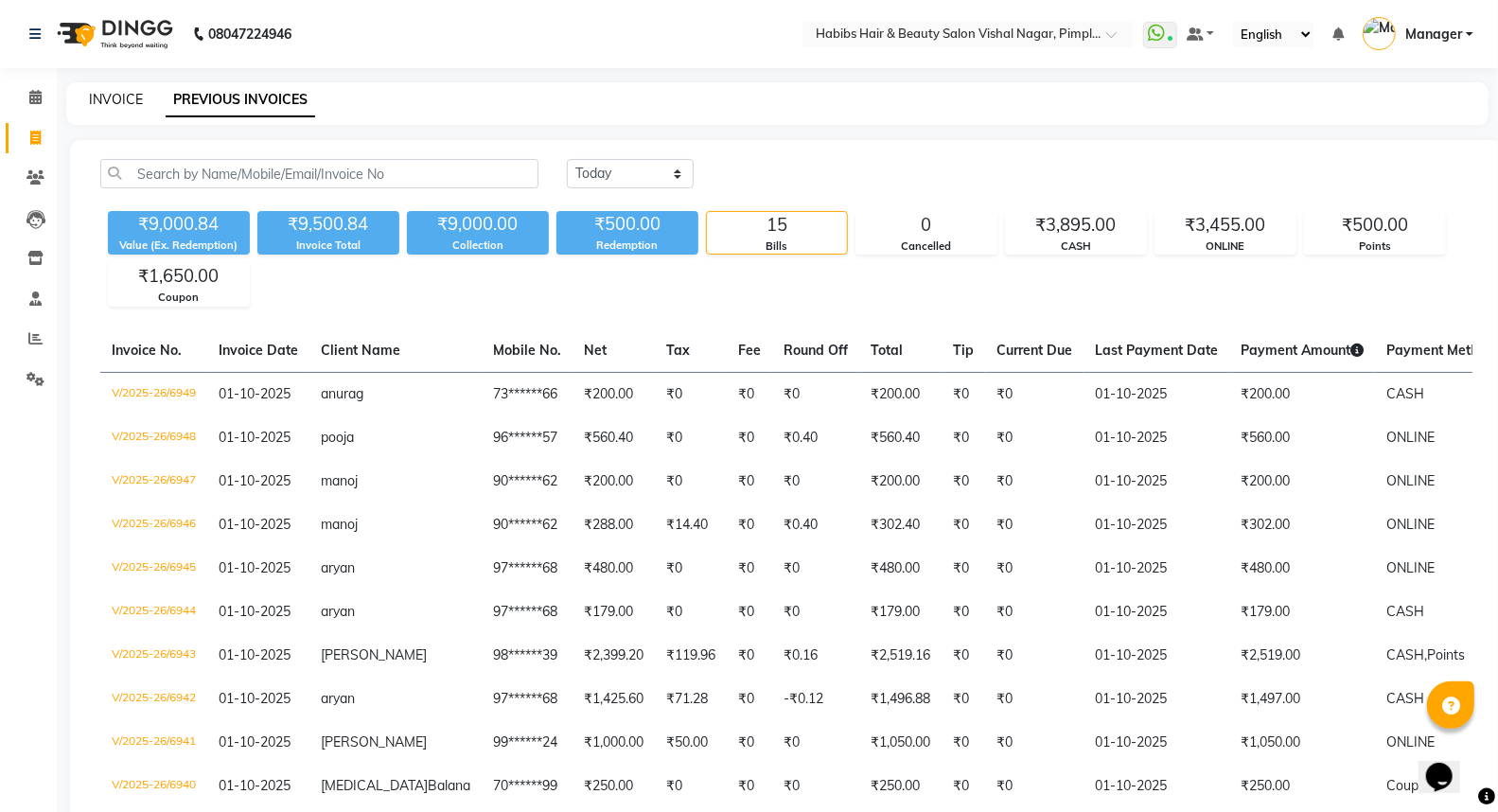
click at [115, 94] on link "INVOICE" at bounding box center [115, 99] width 54 height 18
select select "service"
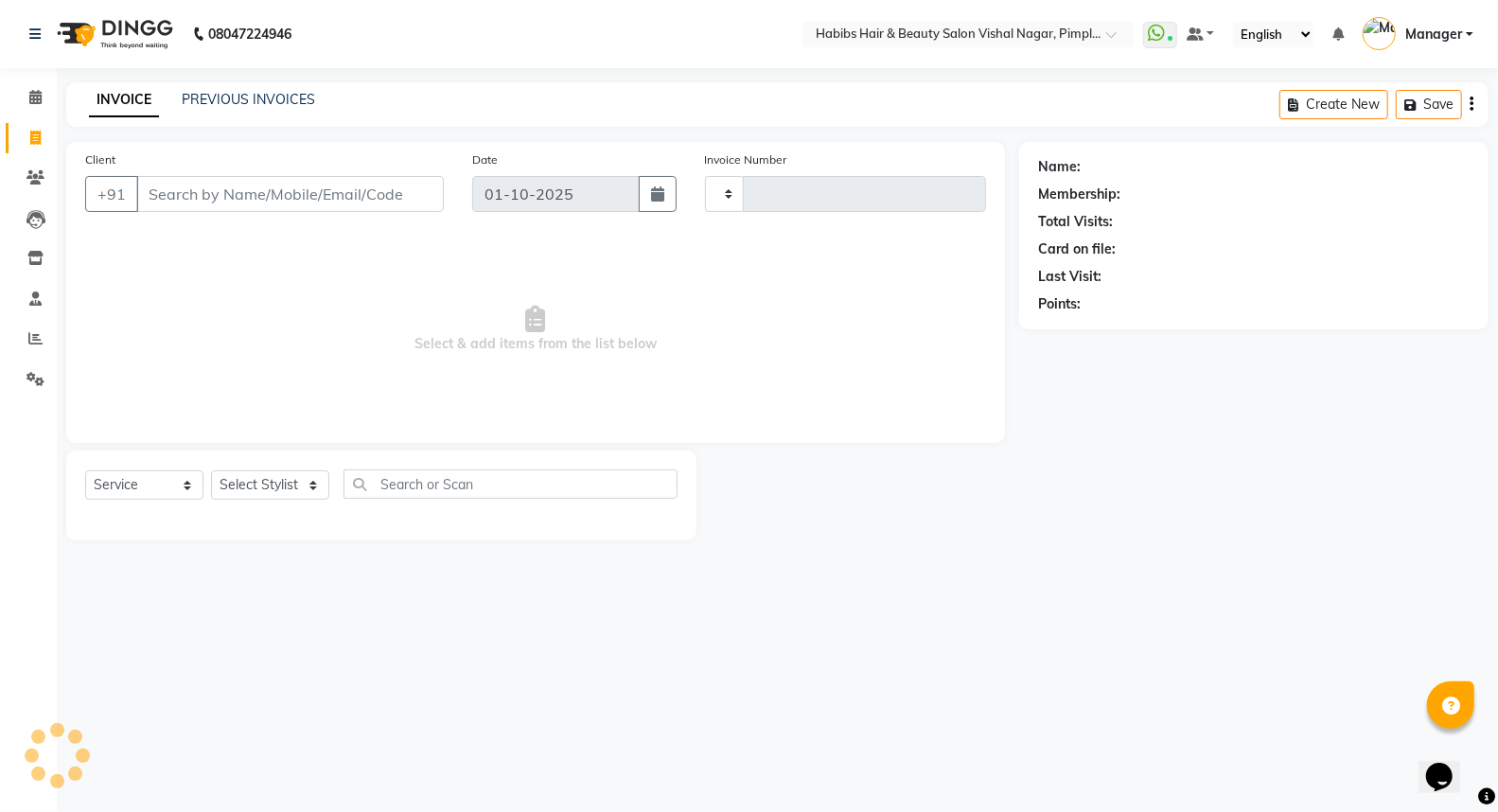
type input "6950"
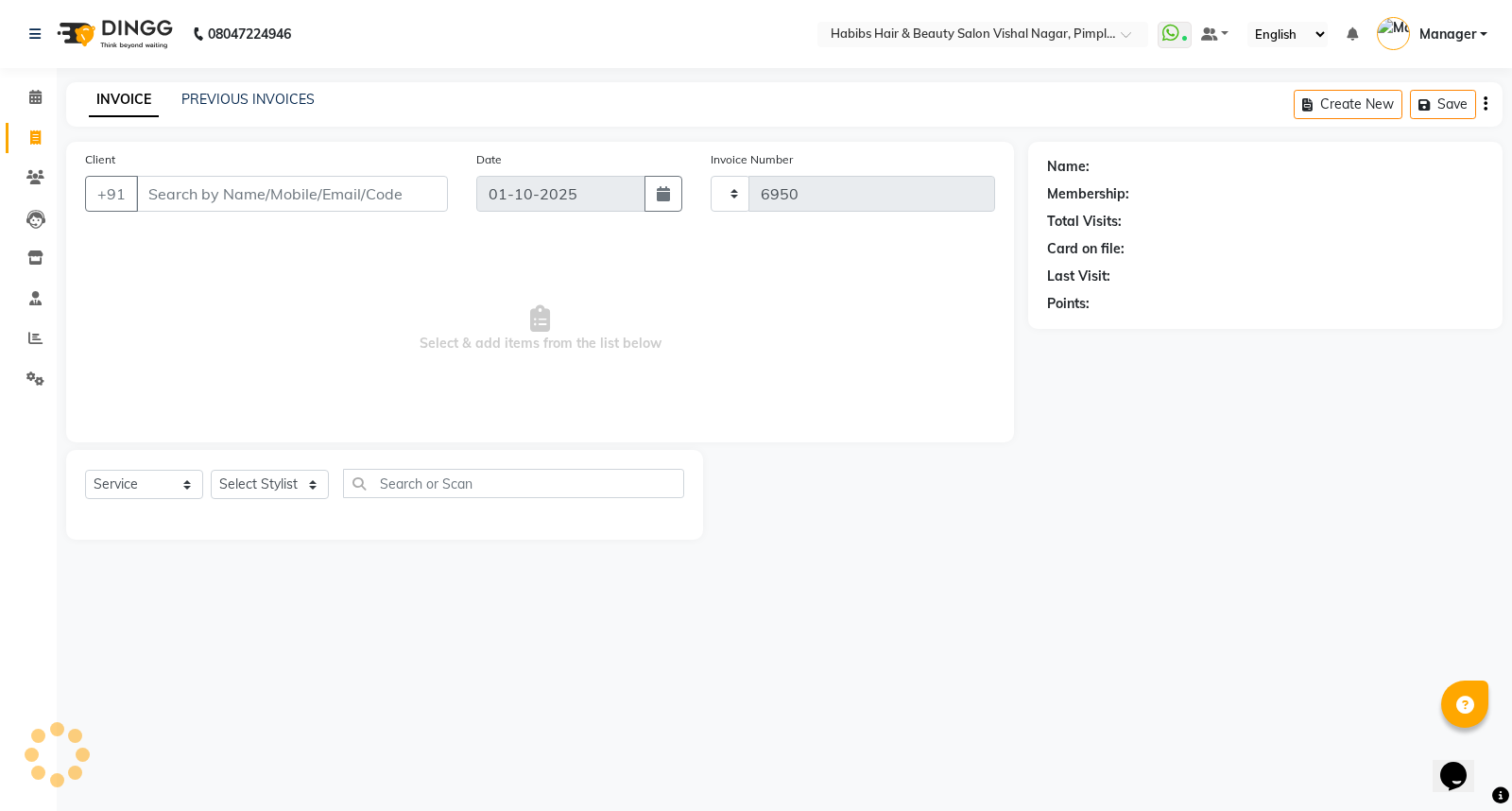
select select "5725"
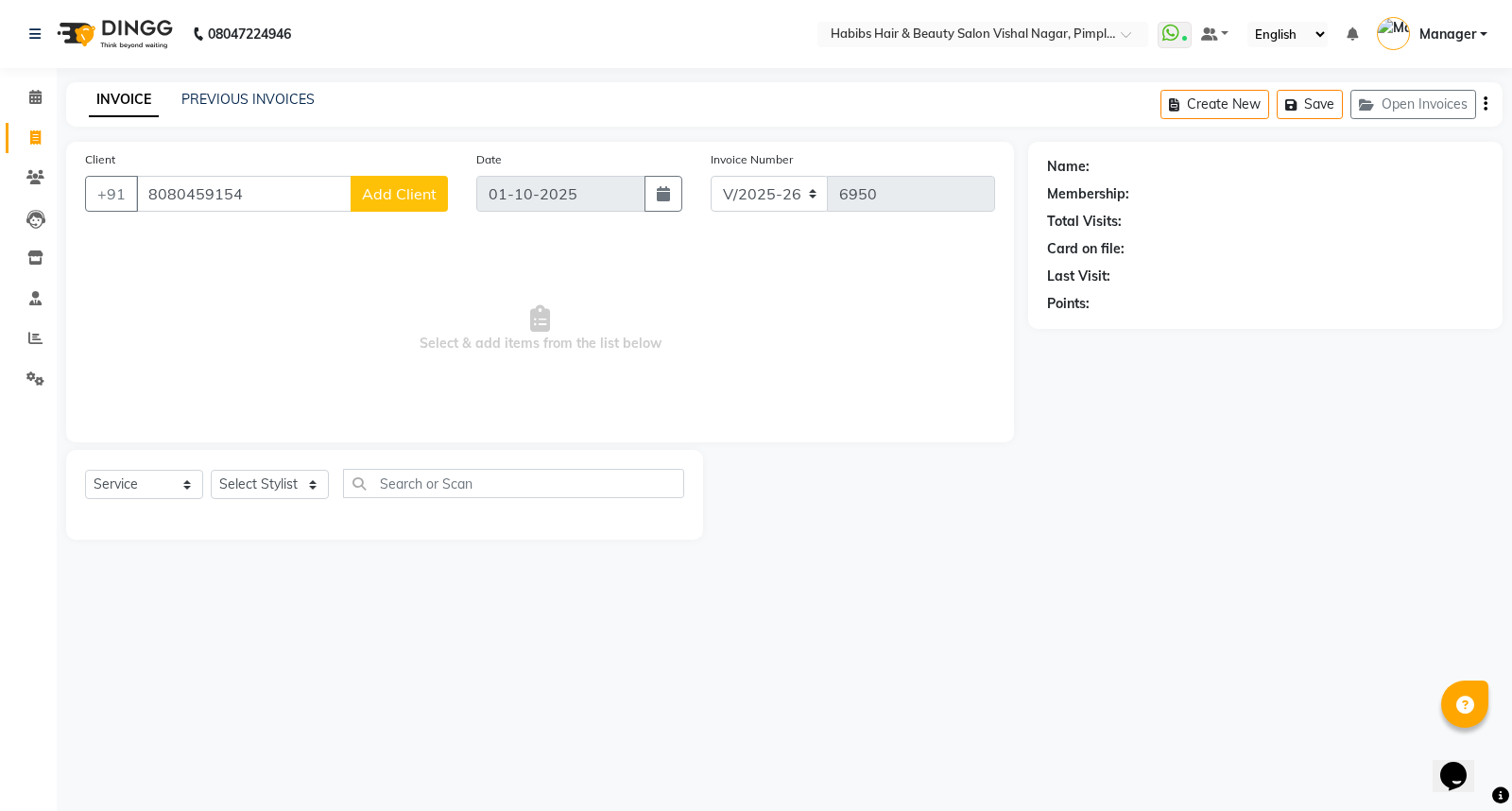
type input "8080459154"
click at [422, 189] on span "Add Client" at bounding box center [399, 193] width 75 height 18
select select "22"
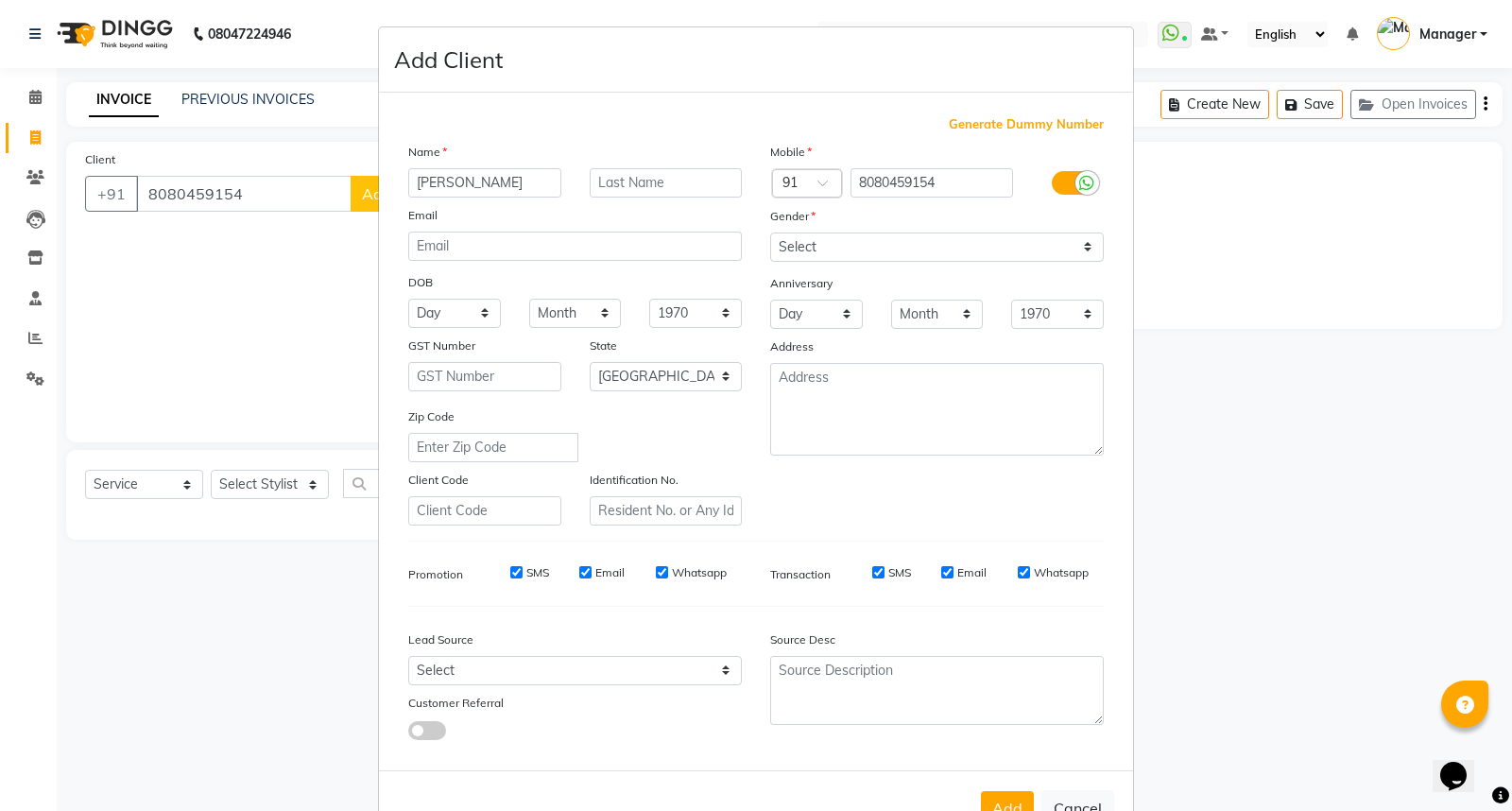
type input "Aashna"
click at [808, 248] on select "Select Male Female Other Prefer Not To Say" at bounding box center [937, 247] width 333 height 29
select select "female"
click at [771, 232] on select "Select Male Female Other Prefer Not To Say" at bounding box center [937, 247] width 333 height 29
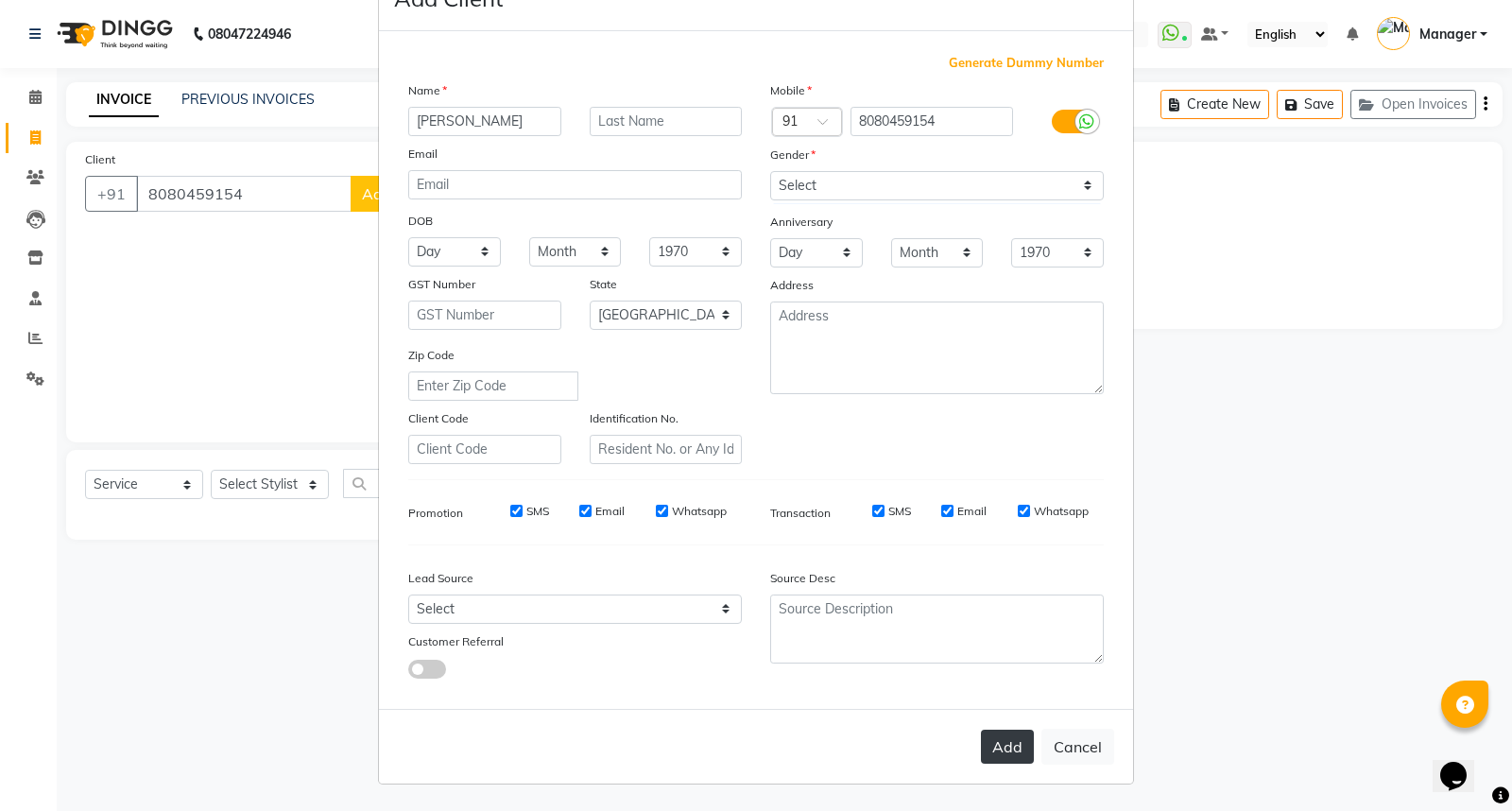
click at [1002, 749] on button "Add" at bounding box center [1008, 746] width 52 height 34
type input "80******54"
select select
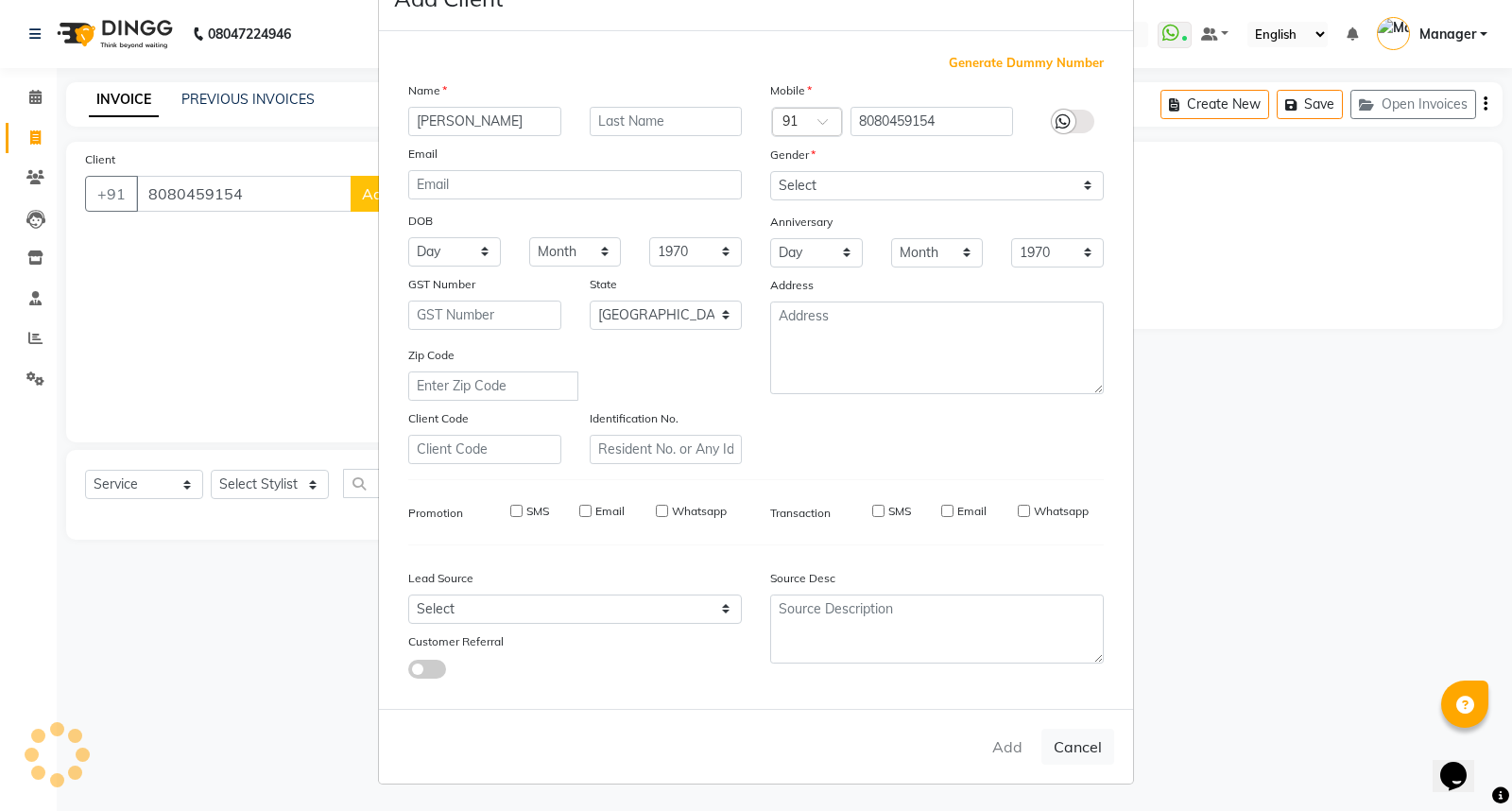
select select "null"
select select
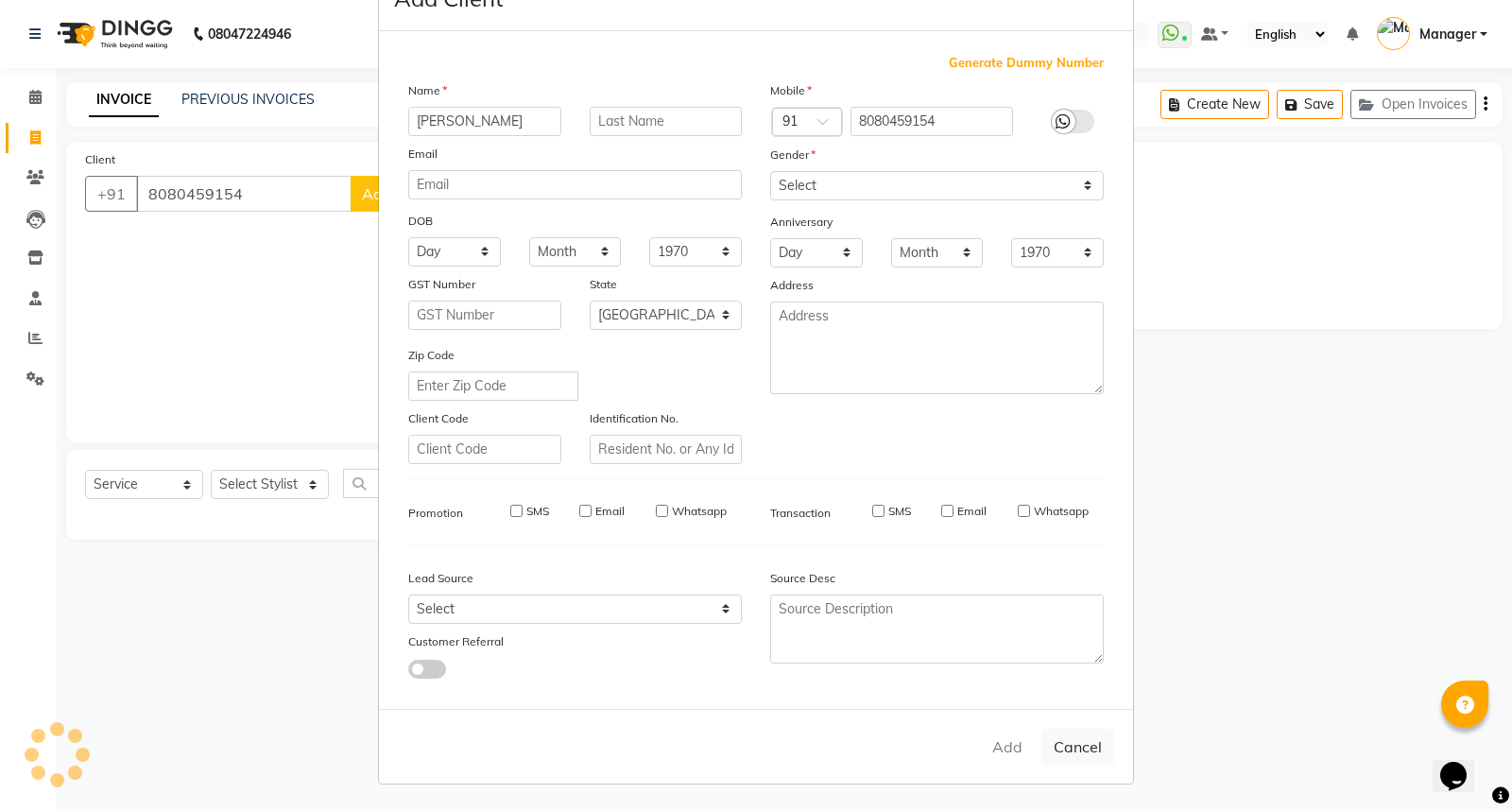
checkbox input "false"
select select "1: Object"
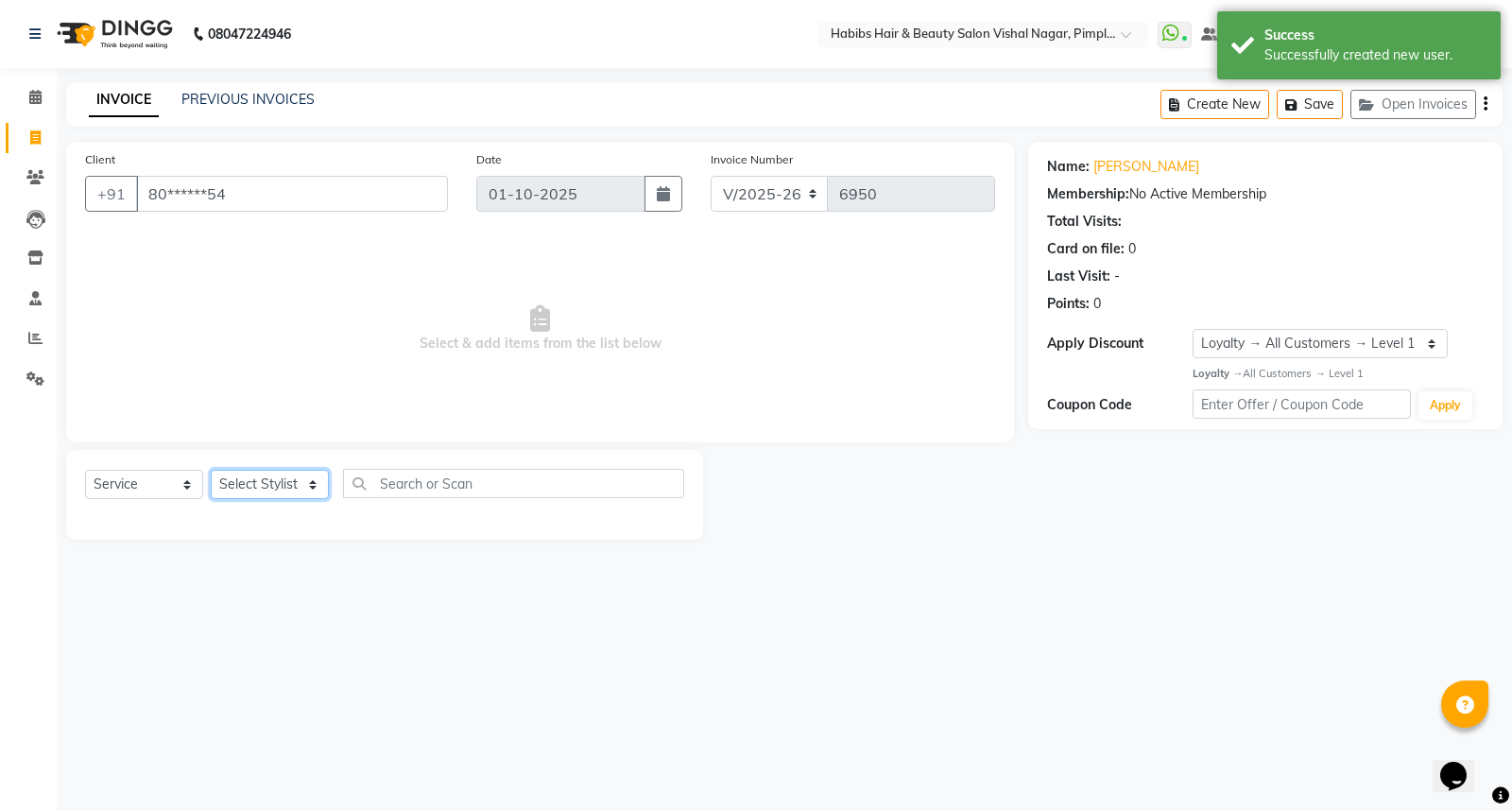
click at [280, 485] on select "Select Stylist [PERSON_NAME] [PERSON_NAME] [PERSON_NAME] Manager [PERSON_NAME] …" at bounding box center [270, 484] width 119 height 29
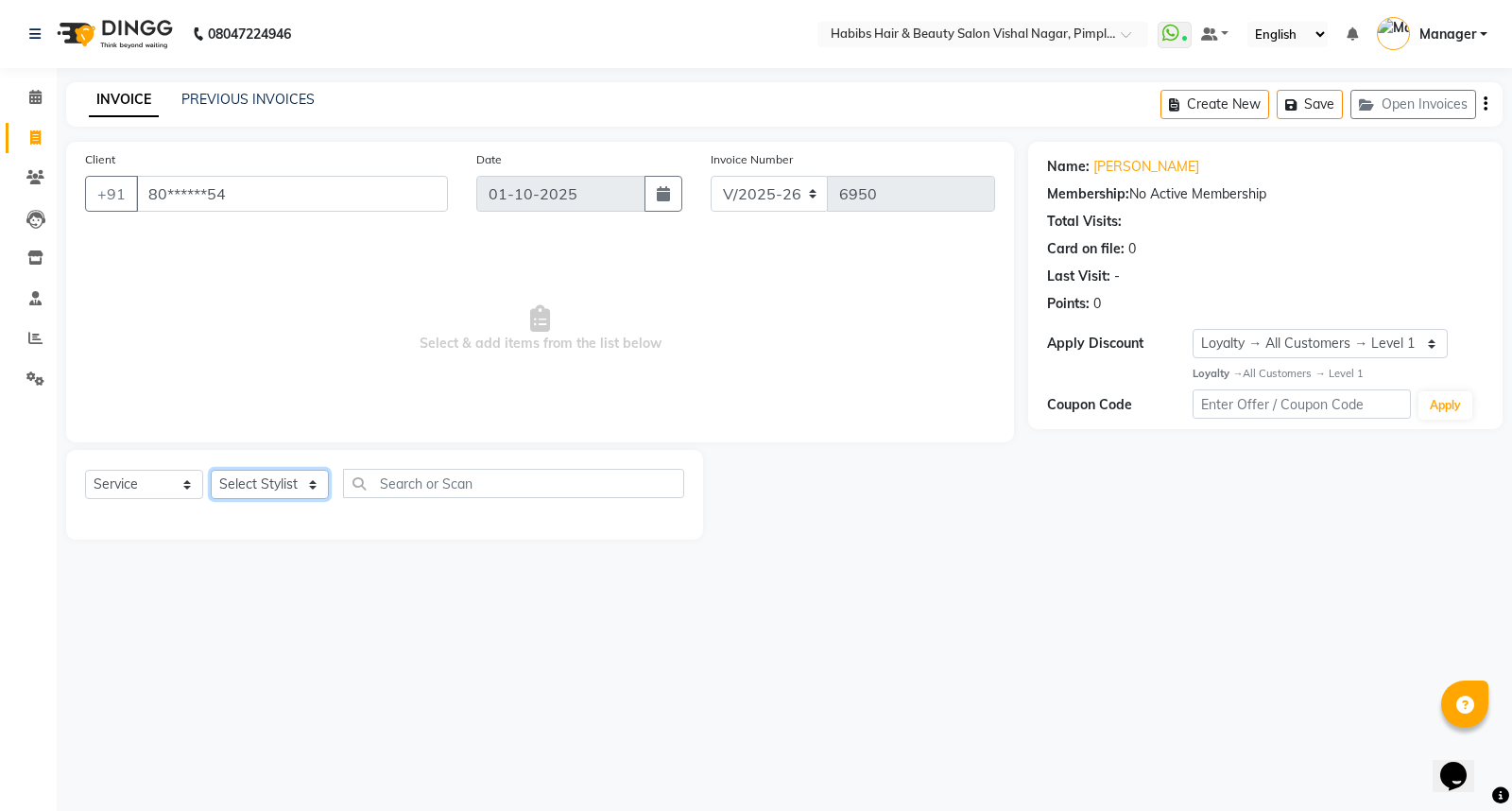
select select "39765"
click at [211, 470] on select "Select Stylist [PERSON_NAME] [PERSON_NAME] [PERSON_NAME] Manager [PERSON_NAME] …" at bounding box center [270, 484] width 119 height 29
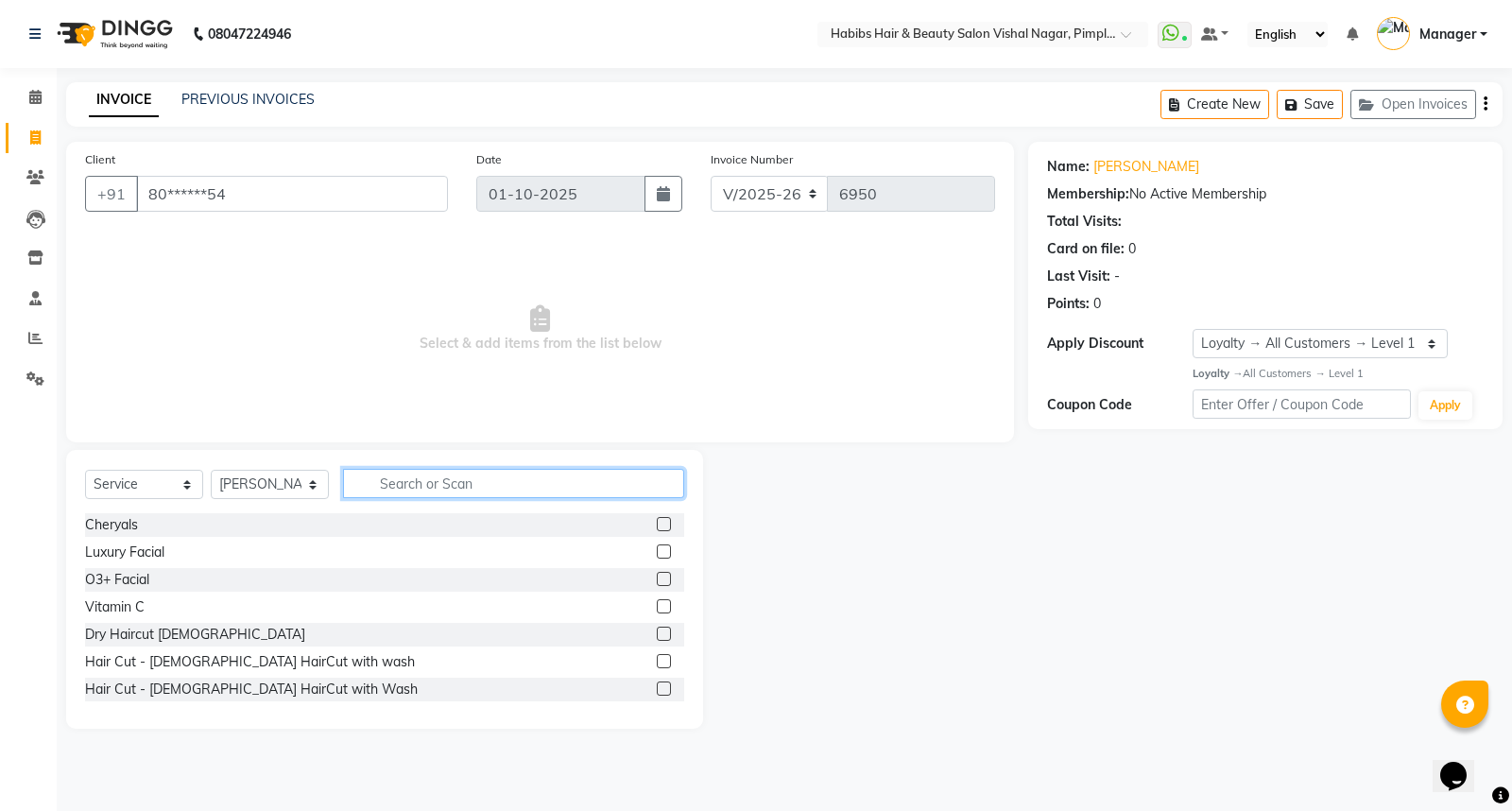
click at [436, 483] on input "text" at bounding box center [513, 483] width 341 height 29
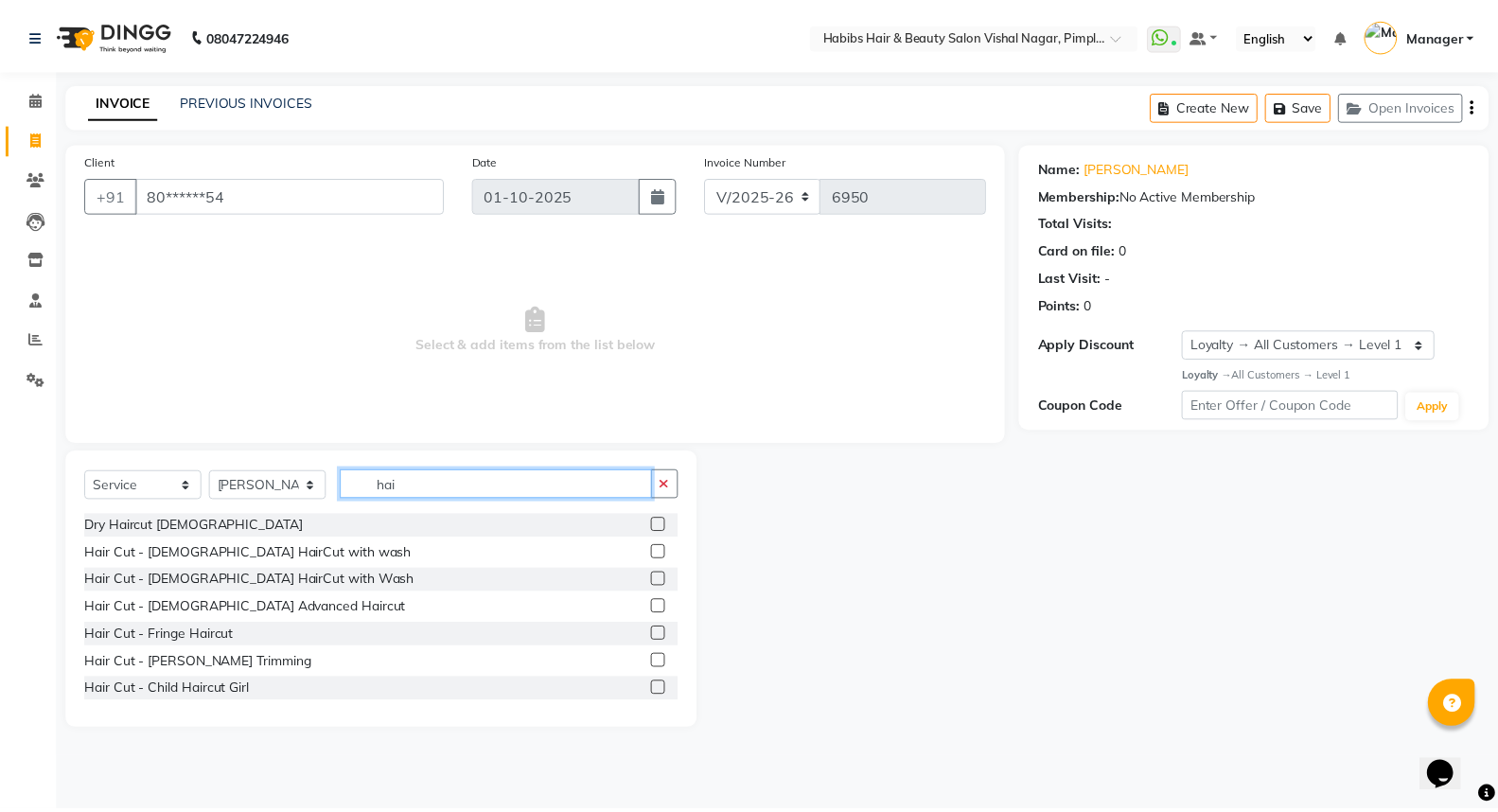
scroll to position [105, 0]
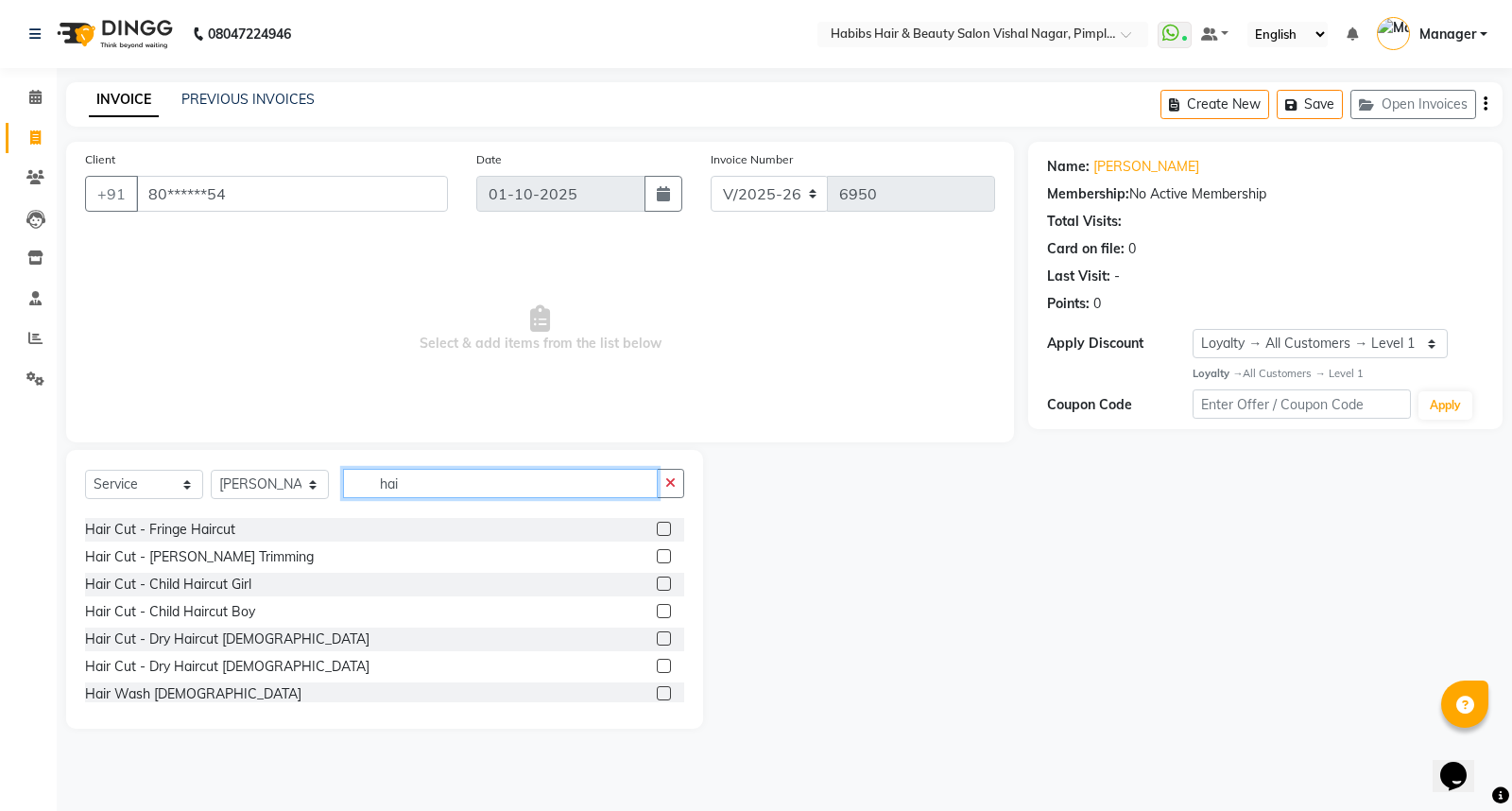
type input "hai"
click at [657, 638] on label at bounding box center [664, 638] width 15 height 15
click at [657, 638] on input "checkbox" at bounding box center [663, 639] width 13 height 13
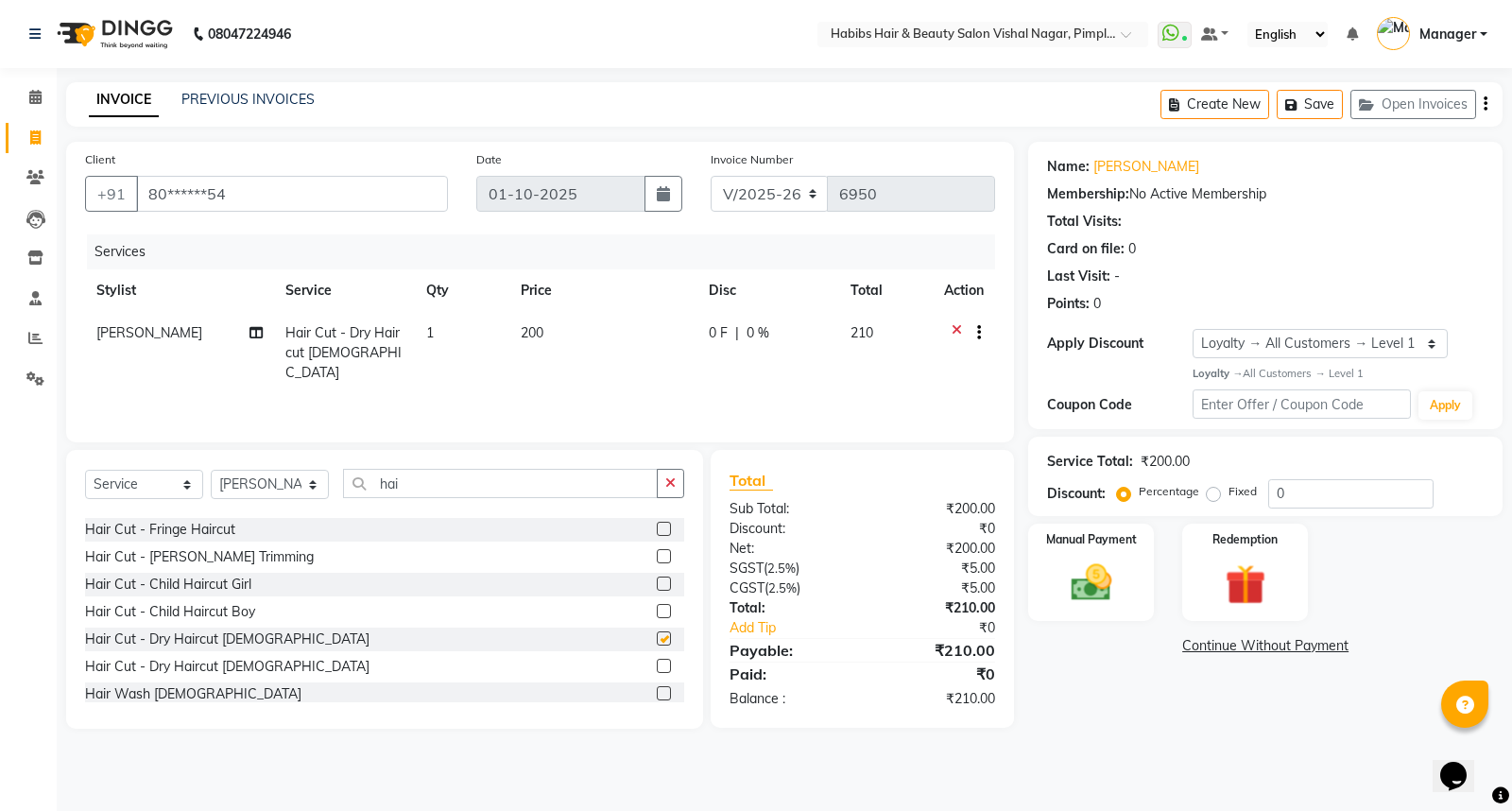
checkbox input "false"
click at [1488, 101] on div "Create New Save Open Invoices" at bounding box center [1331, 105] width 342 height 45
click at [1485, 105] on icon "button" at bounding box center [1486, 104] width 4 height 1
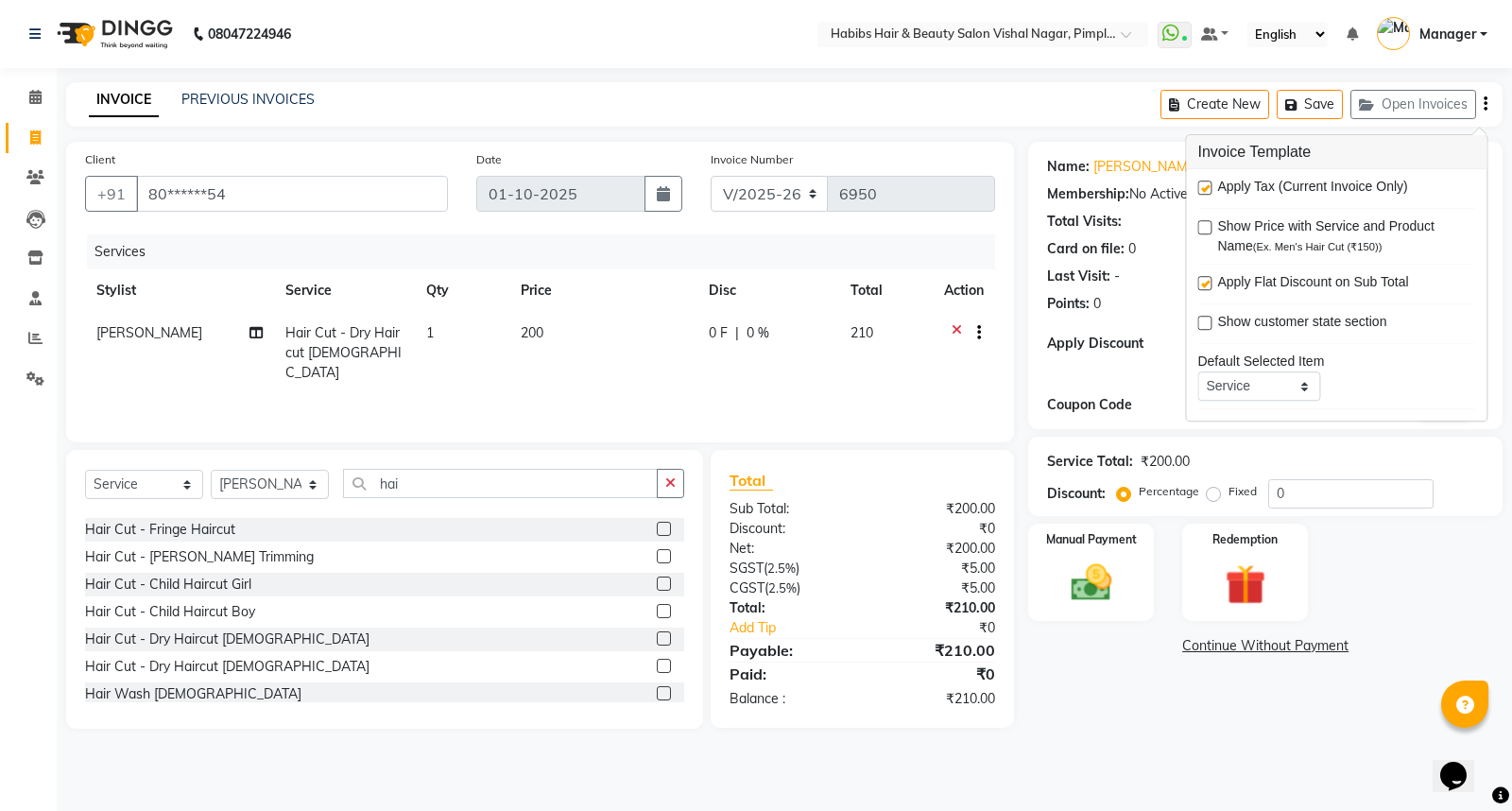
click at [1202, 186] on label at bounding box center [1204, 187] width 15 height 15
click at [1202, 186] on input "checkbox" at bounding box center [1203, 188] width 13 height 13
checkbox input "false"
click at [1121, 576] on img at bounding box center [1091, 583] width 68 height 49
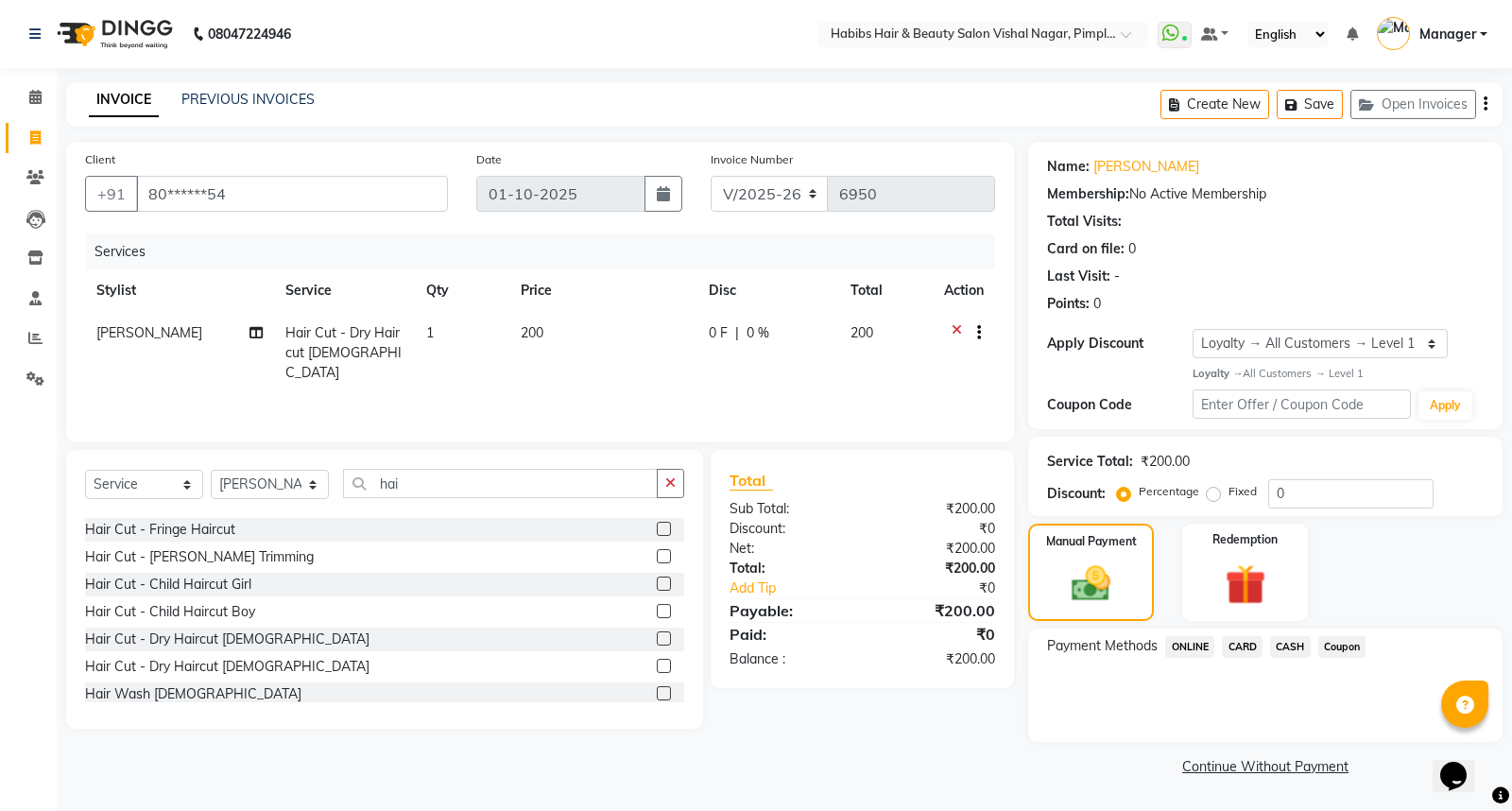
click at [1189, 645] on span "ONLINE" at bounding box center [1189, 647] width 50 height 21
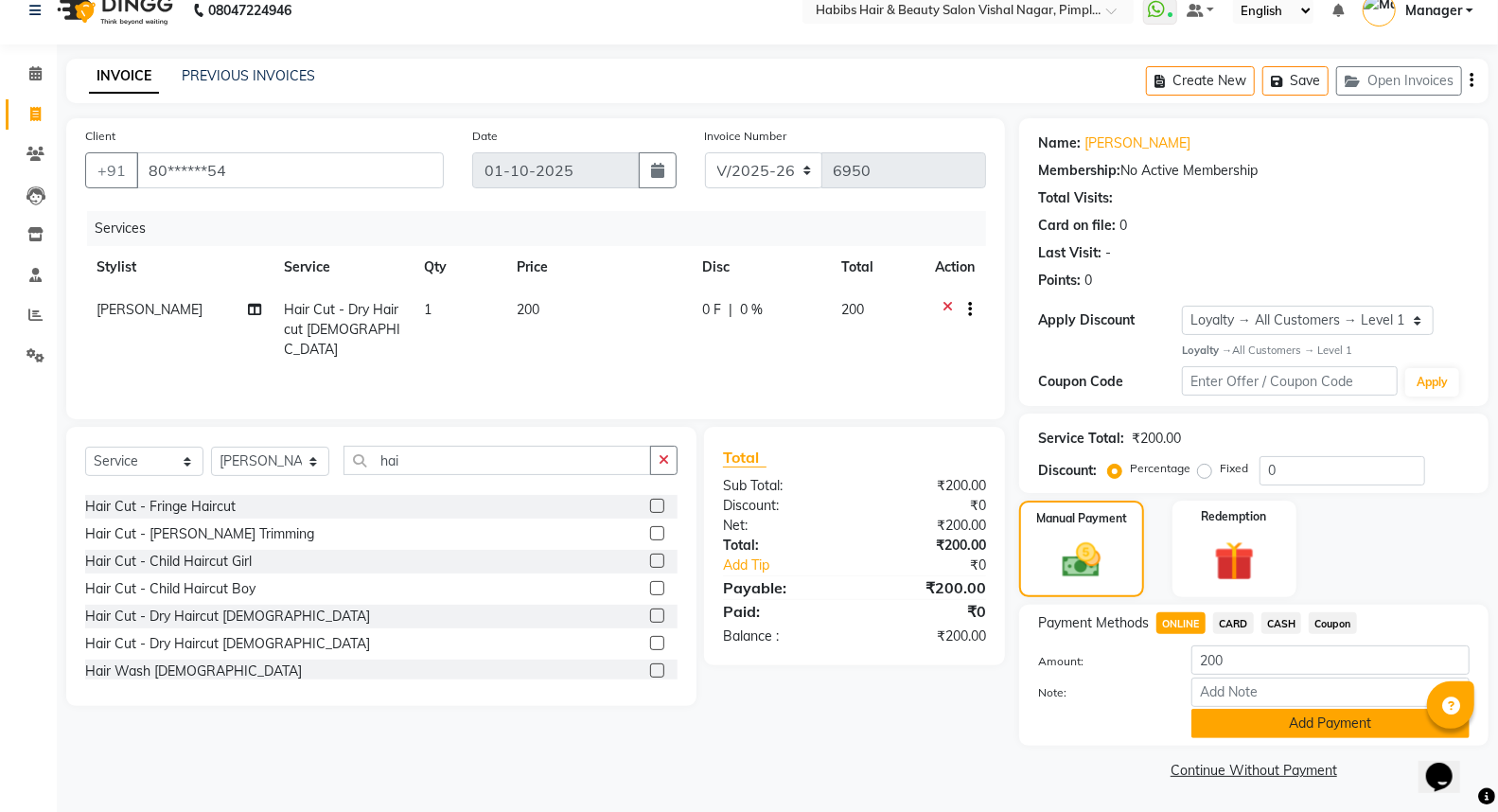
click at [1288, 712] on button "Add Payment" at bounding box center [1331, 723] width 278 height 29
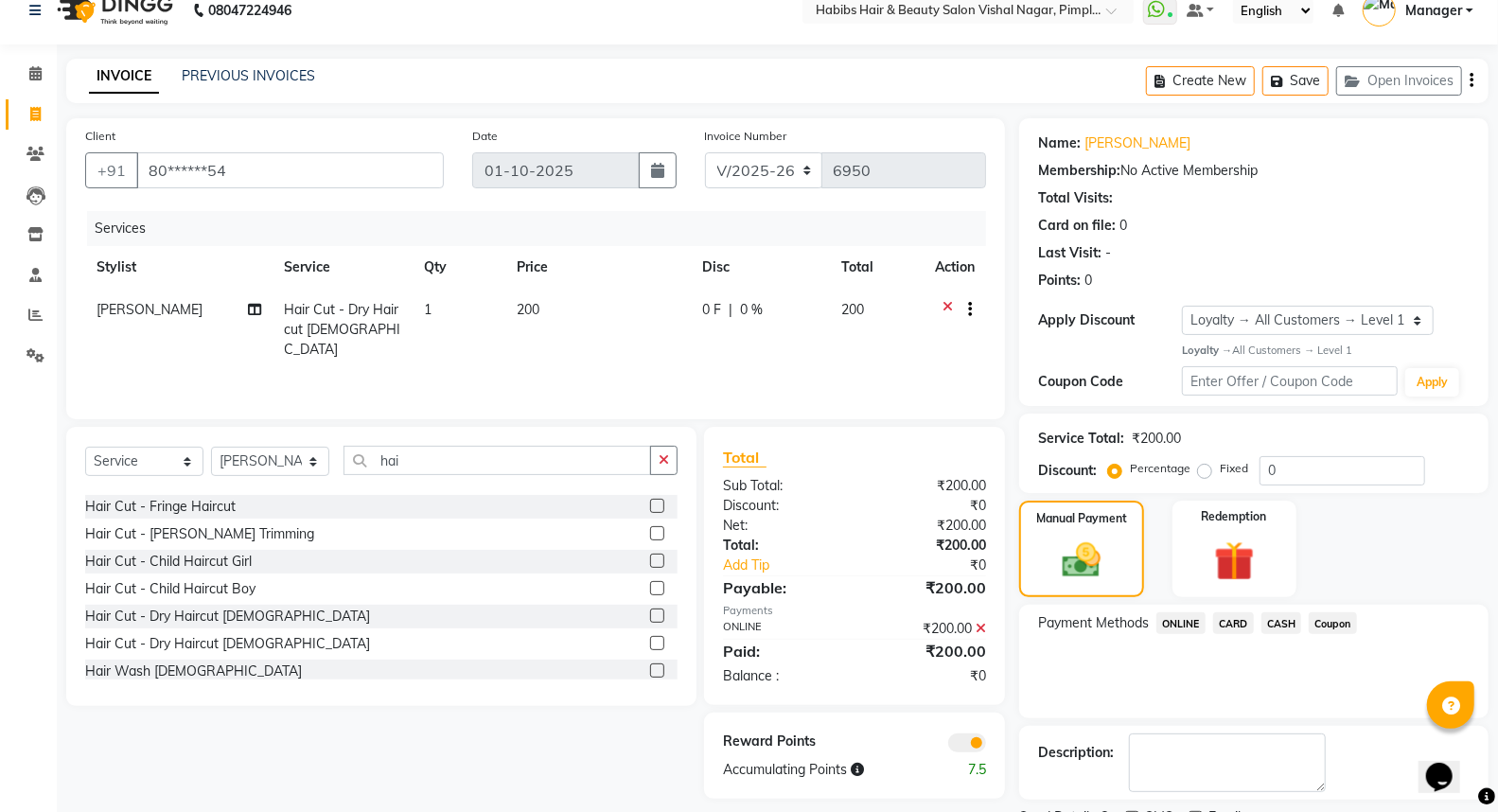
scroll to position [102, 0]
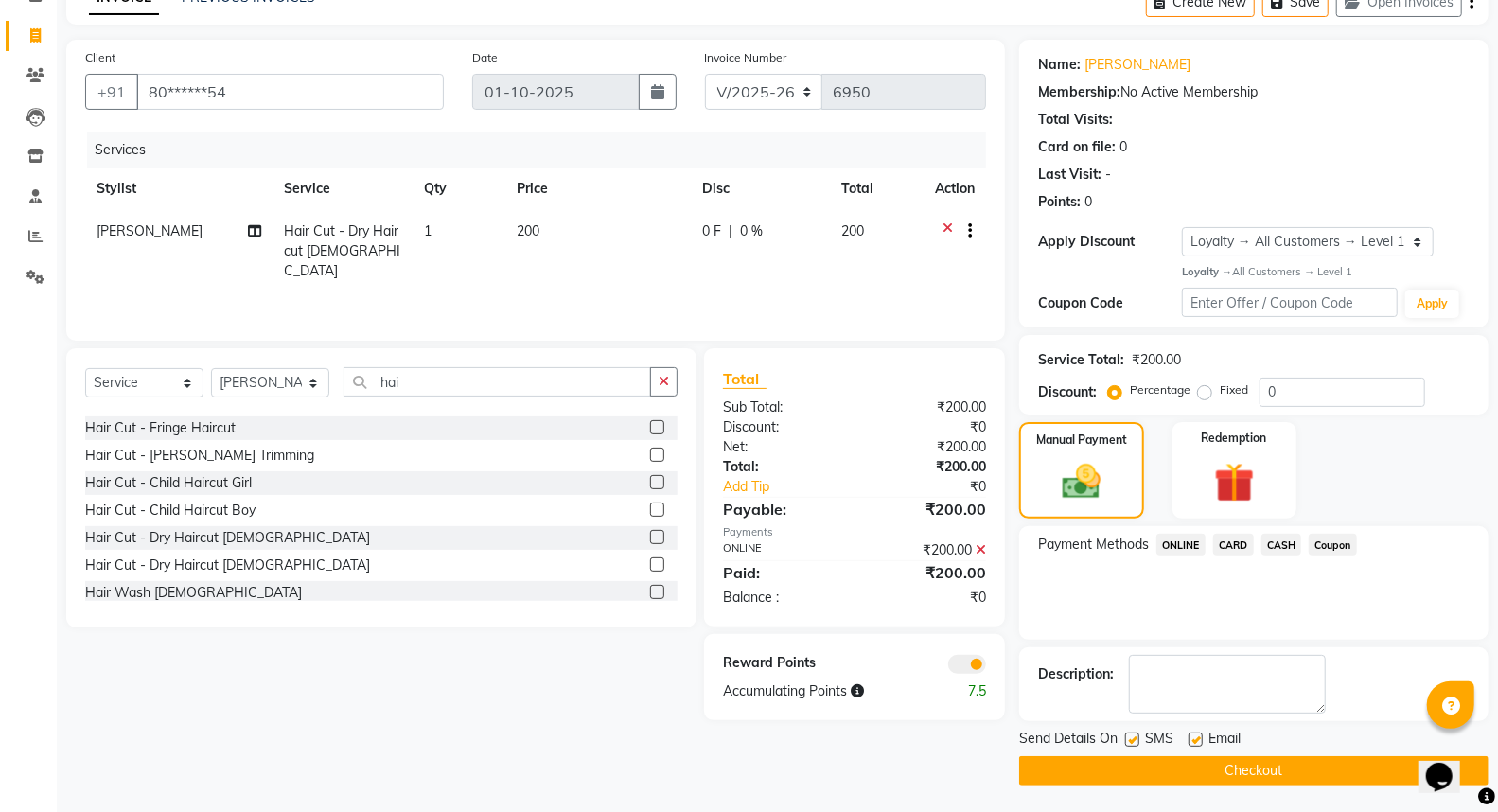
click at [1268, 767] on button "Checkout" at bounding box center [1254, 770] width 469 height 29
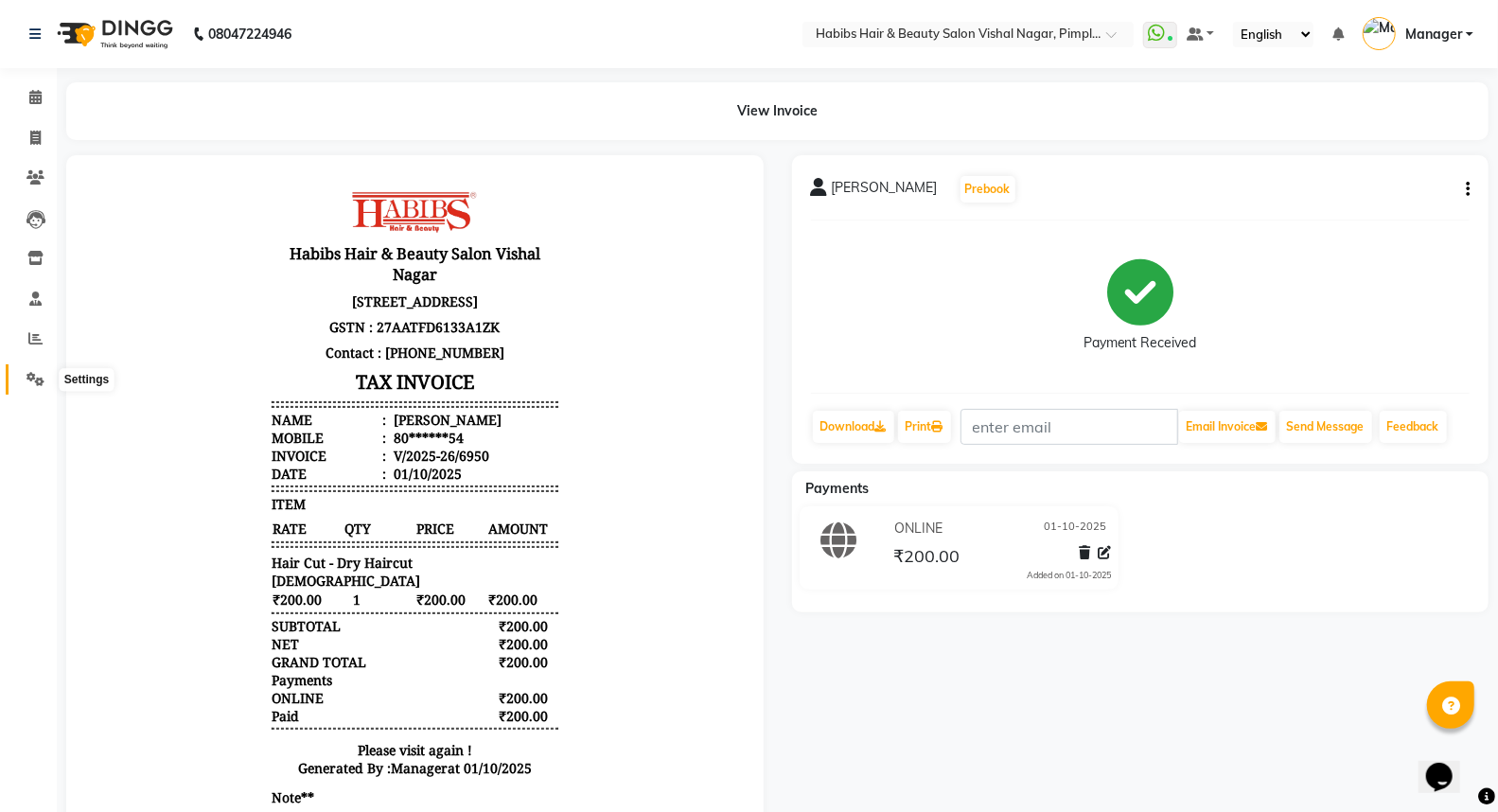
click at [30, 379] on icon at bounding box center [35, 378] width 18 height 15
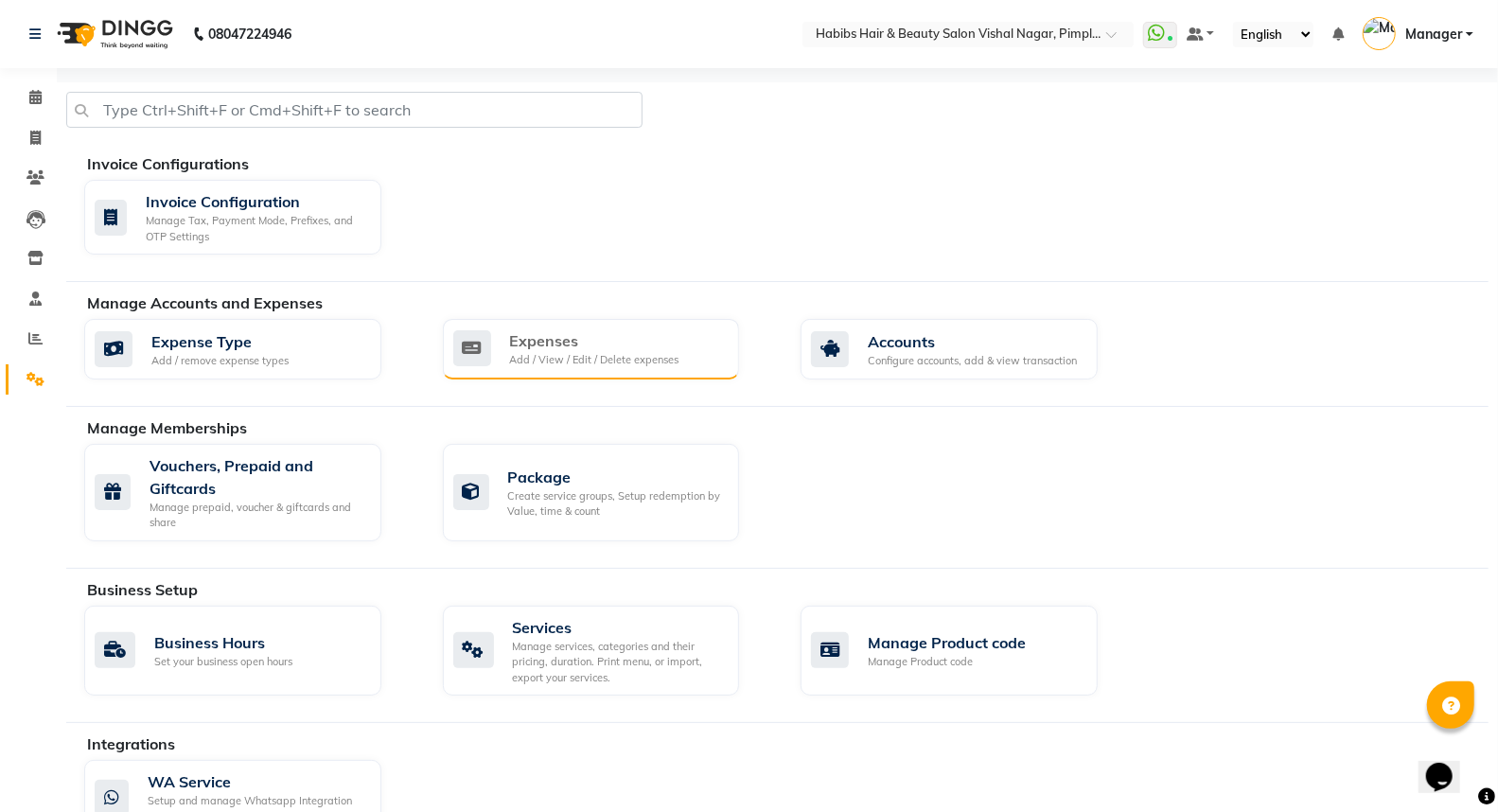
click at [585, 366] on div "Add / View / Edit / Delete expenses" at bounding box center [594, 360] width 169 height 17
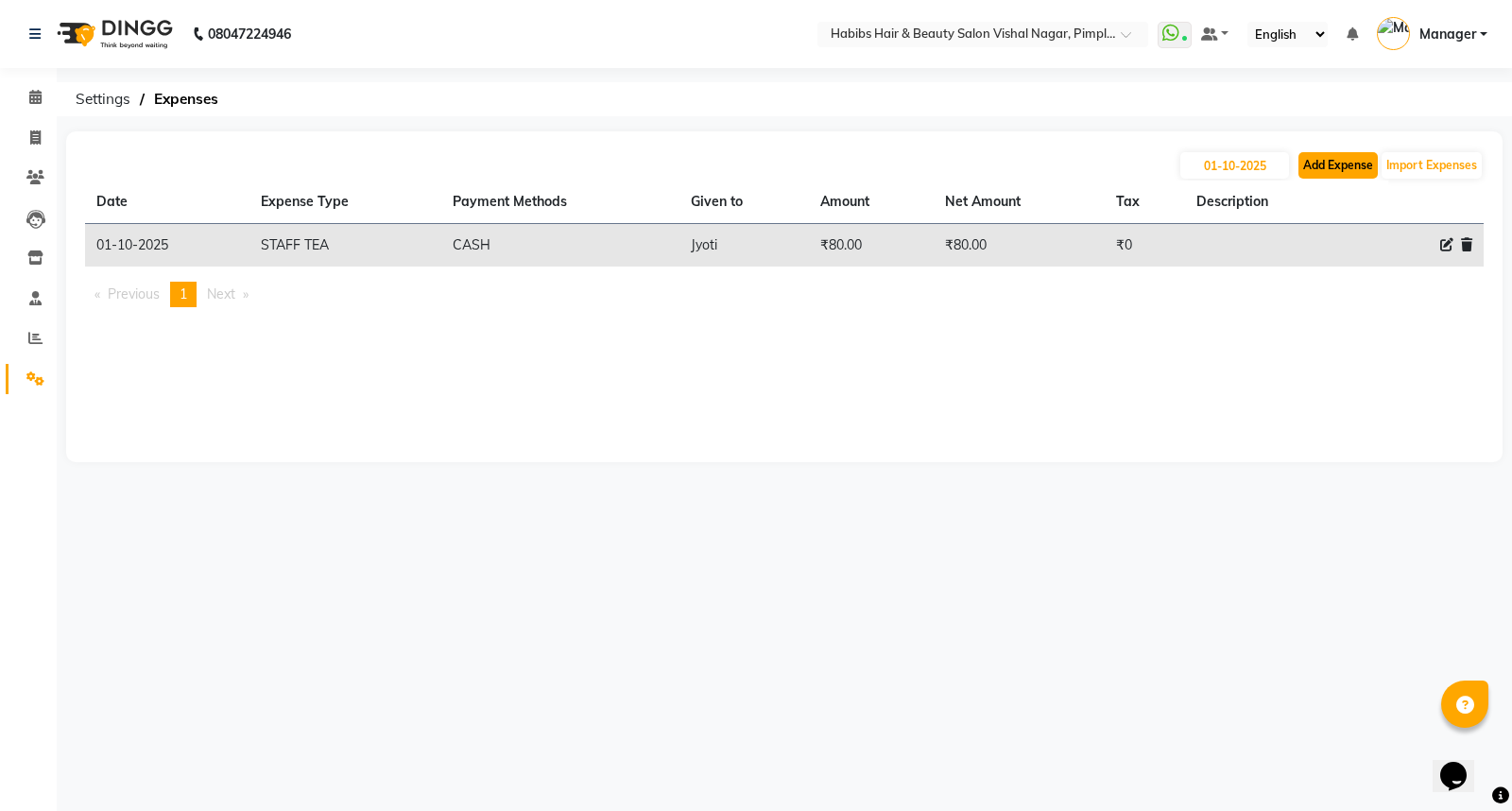
click at [1328, 163] on button "Add Expense" at bounding box center [1338, 165] width 80 height 26
select select "1"
select select "4680"
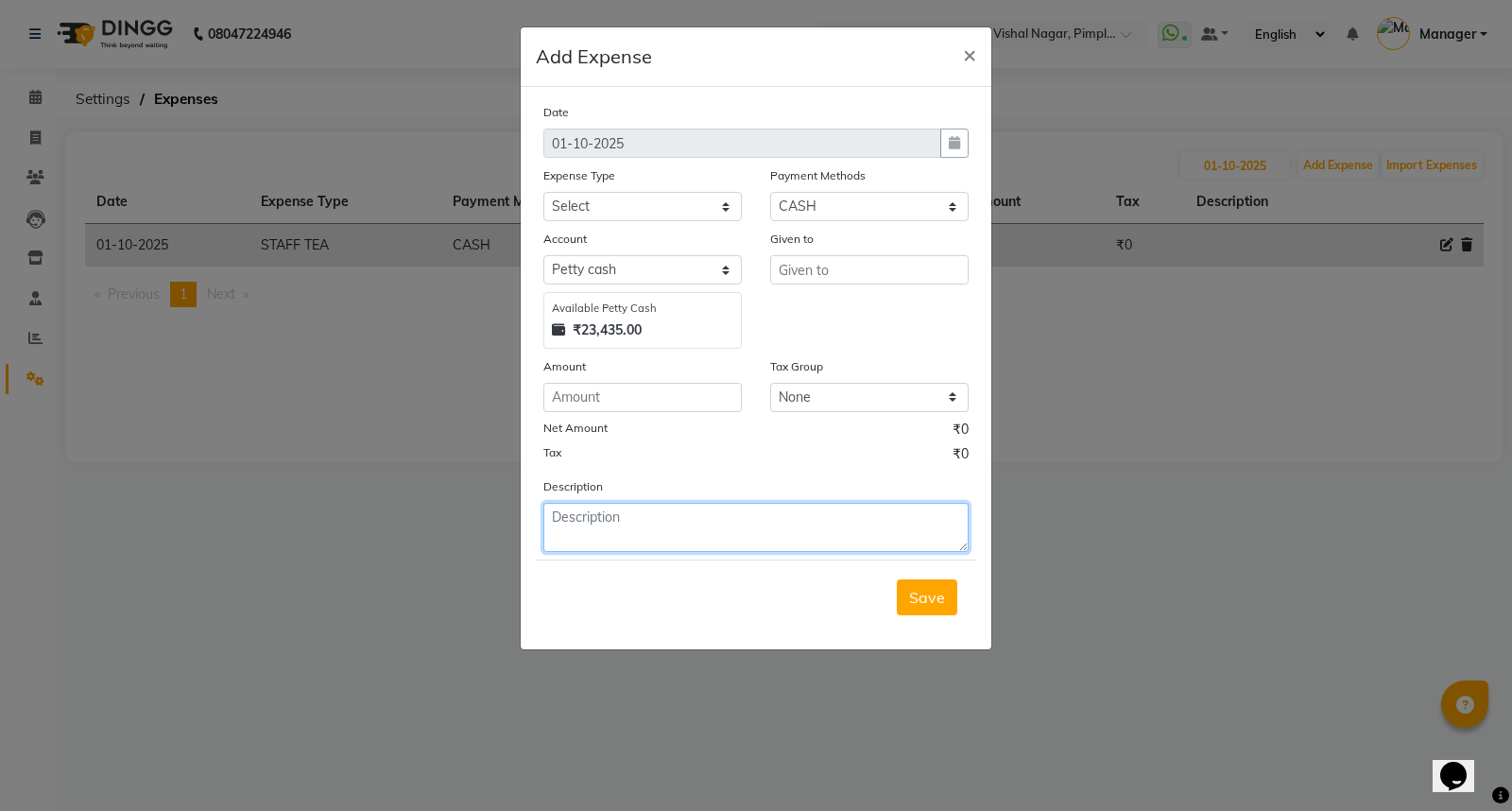
click at [653, 534] on textarea at bounding box center [756, 526] width 426 height 50
click at [656, 524] on textarea "green" at bounding box center [756, 526] width 426 height 50
type textarea "green tea"
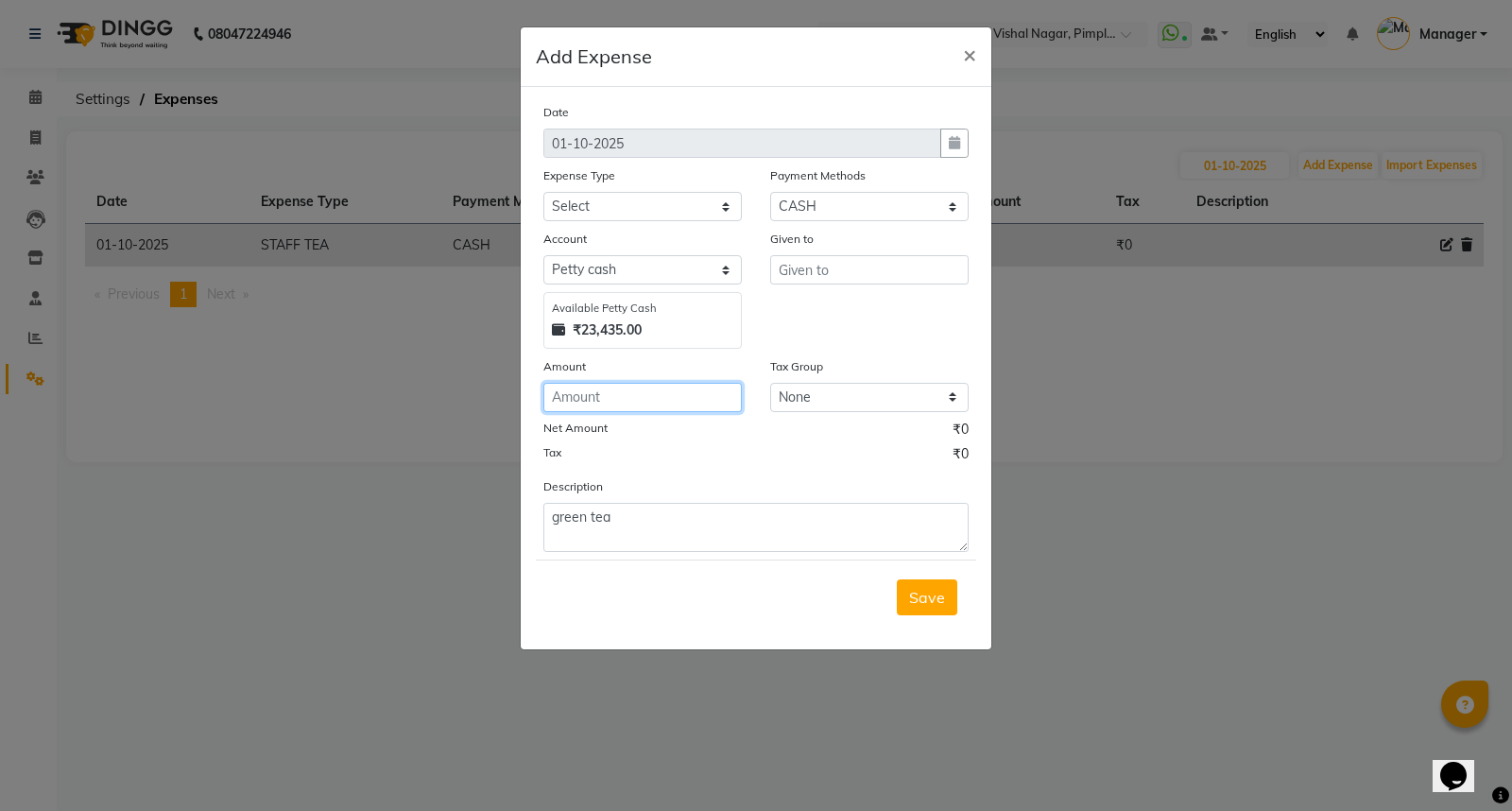
click at [599, 393] on input "number" at bounding box center [642, 397] width 198 height 29
type input "20"
click at [632, 200] on select "Select client coffee client refund clint snacks CLINT TEA CLINT WATER BOTTEL DA…" at bounding box center [642, 206] width 198 height 29
select select "20916"
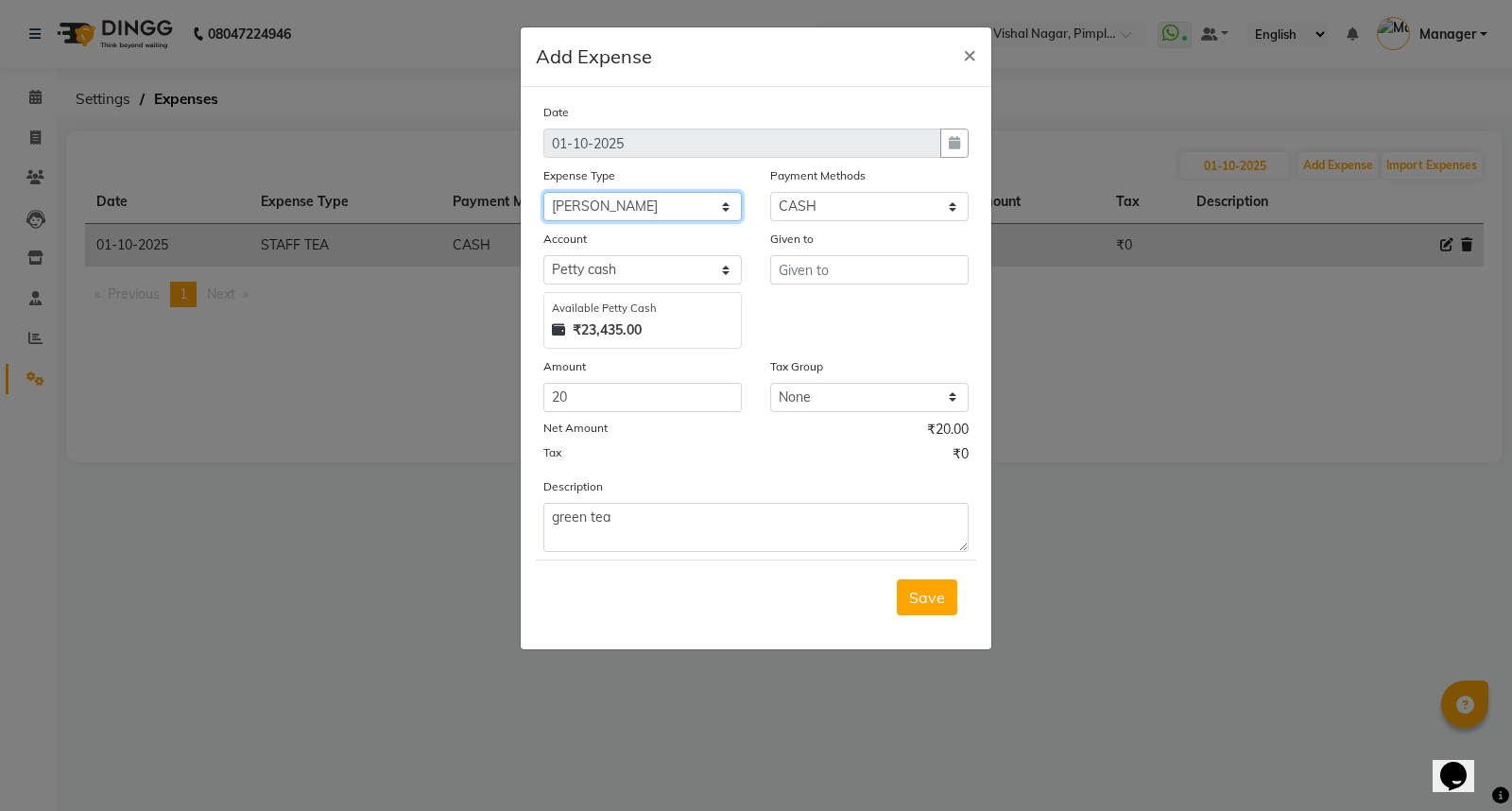
click at [543, 191] on select "Select client coffee client refund clint snacks CLINT TEA CLINT WATER BOTTEL DA…" at bounding box center [642, 206] width 198 height 29
click at [839, 275] on input "text" at bounding box center [870, 270] width 198 height 29
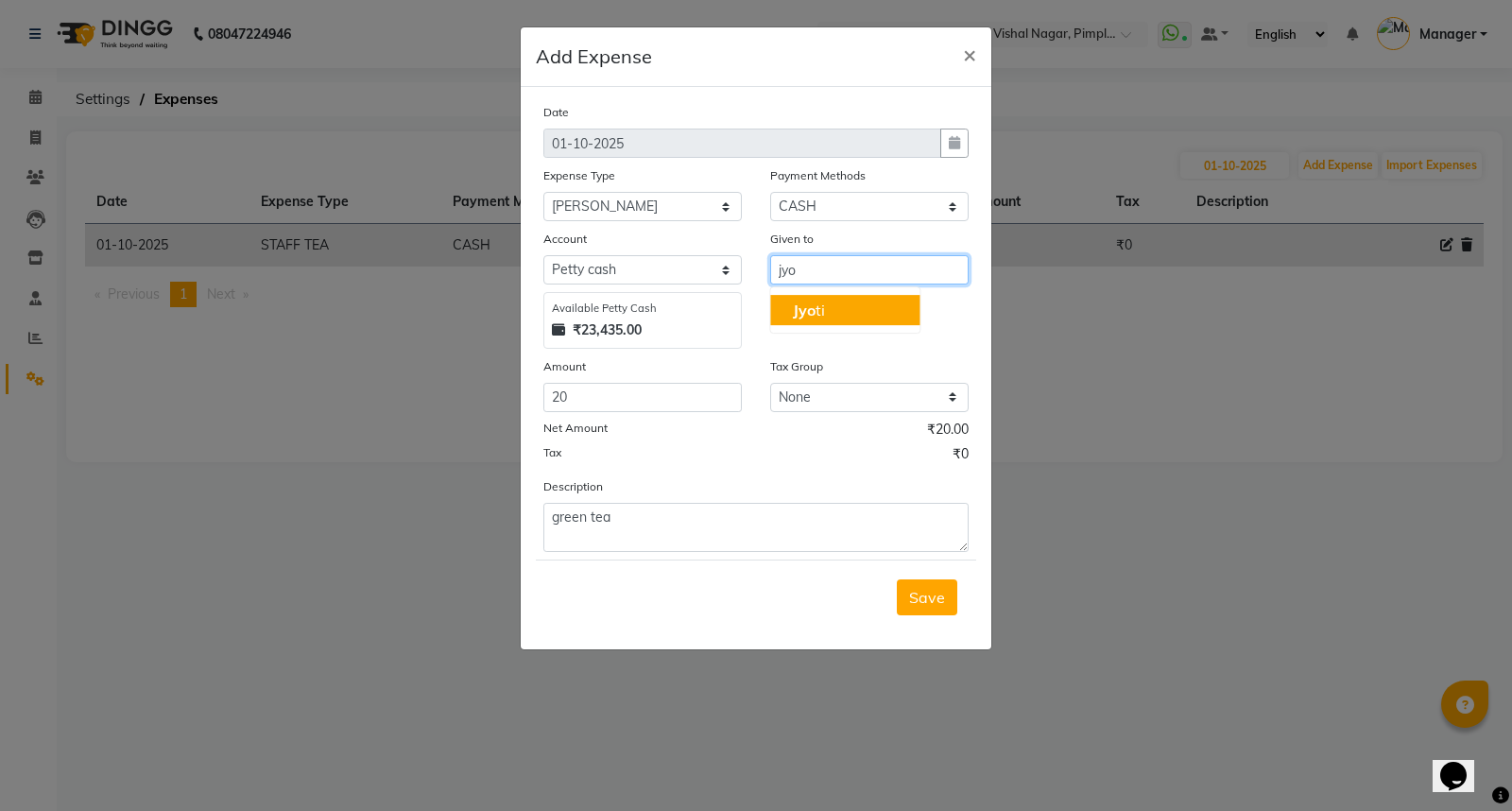
click at [834, 320] on button "Jyo ti" at bounding box center [845, 309] width 150 height 30
type input "Jyoti"
click at [927, 593] on span "Save" at bounding box center [927, 596] width 36 height 18
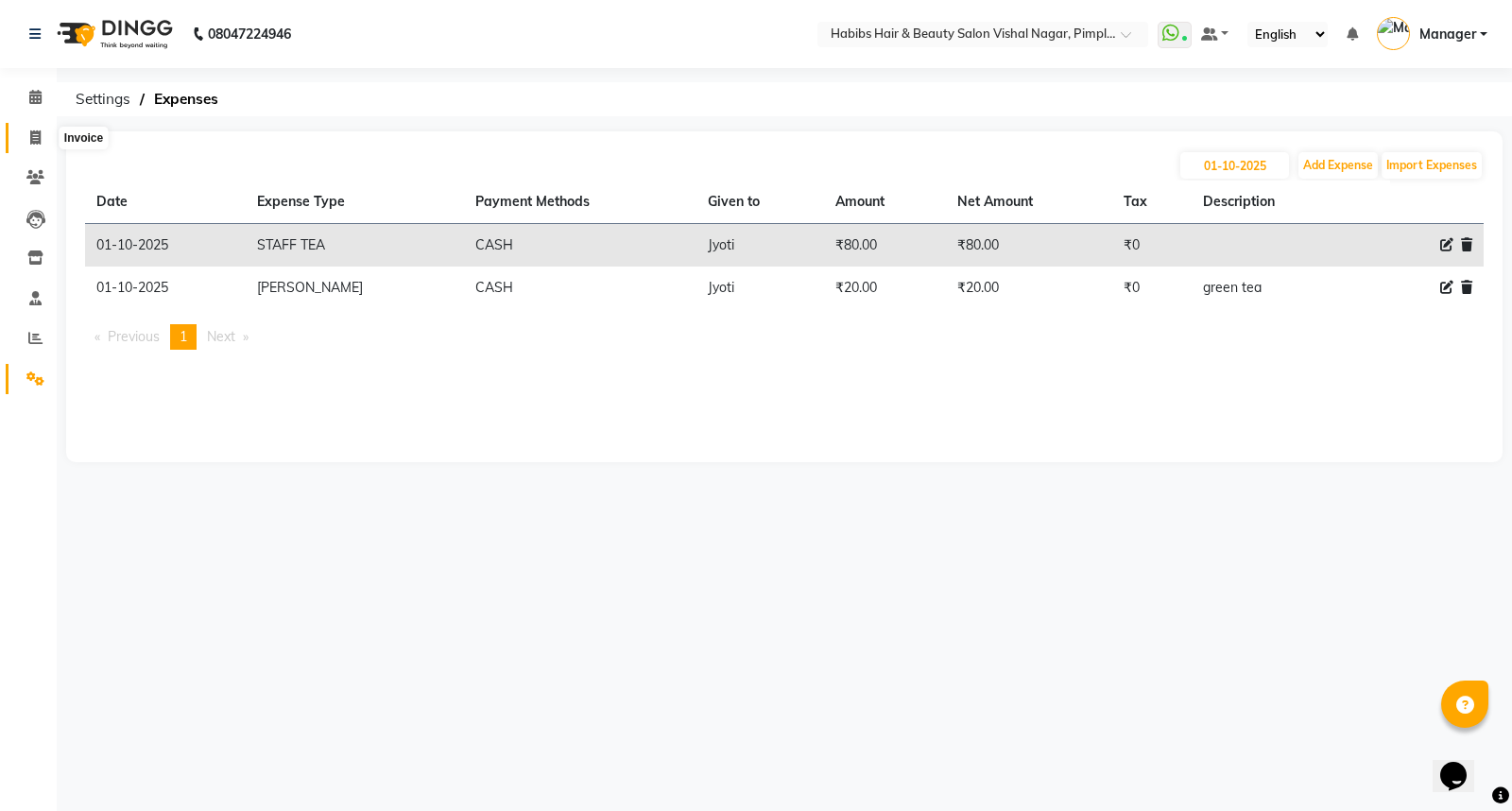
click at [36, 136] on icon at bounding box center [35, 137] width 11 height 15
select select "service"
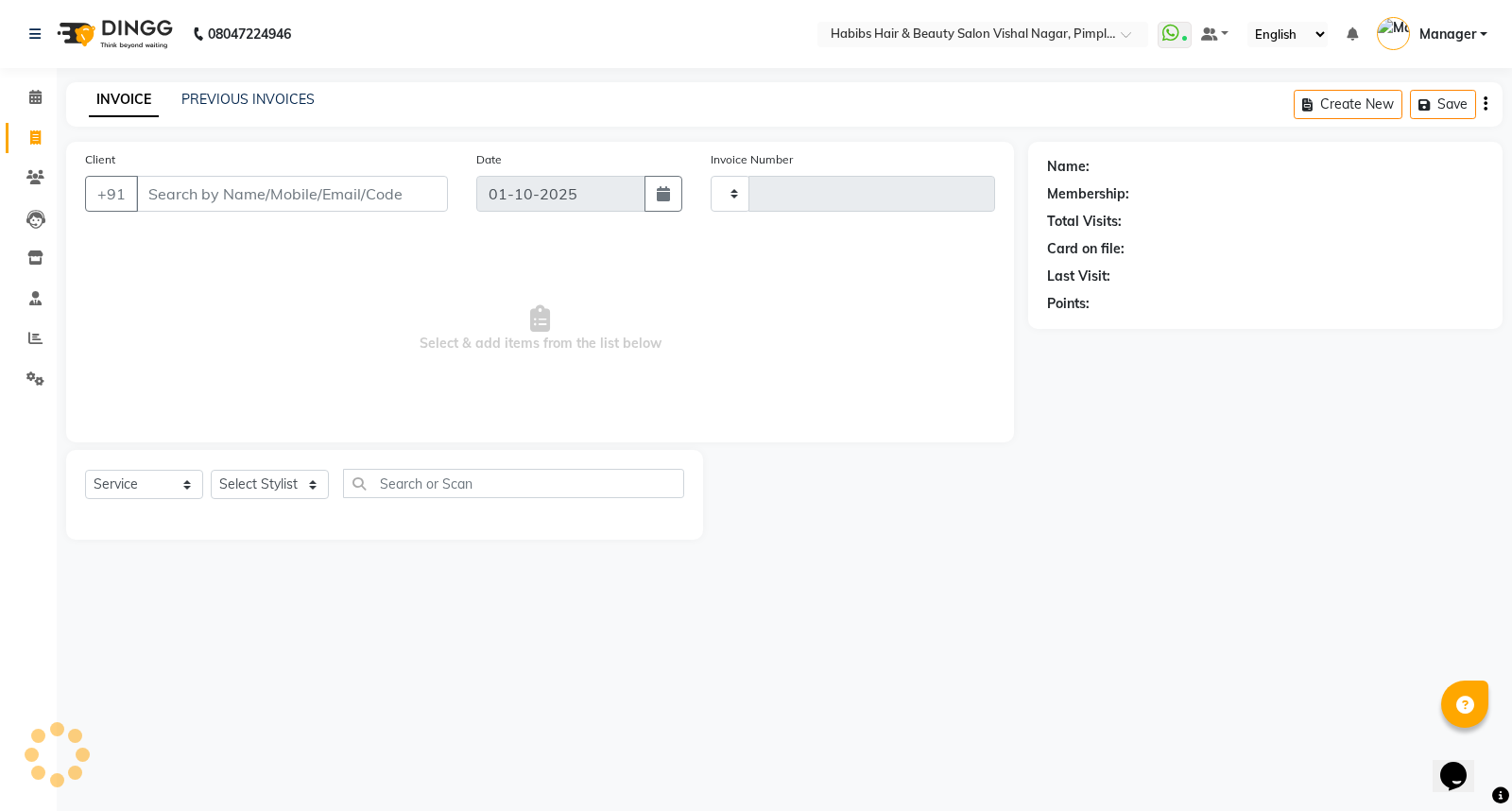
type input "6951"
select select "5725"
click at [189, 195] on input "Client" at bounding box center [292, 193] width 312 height 36
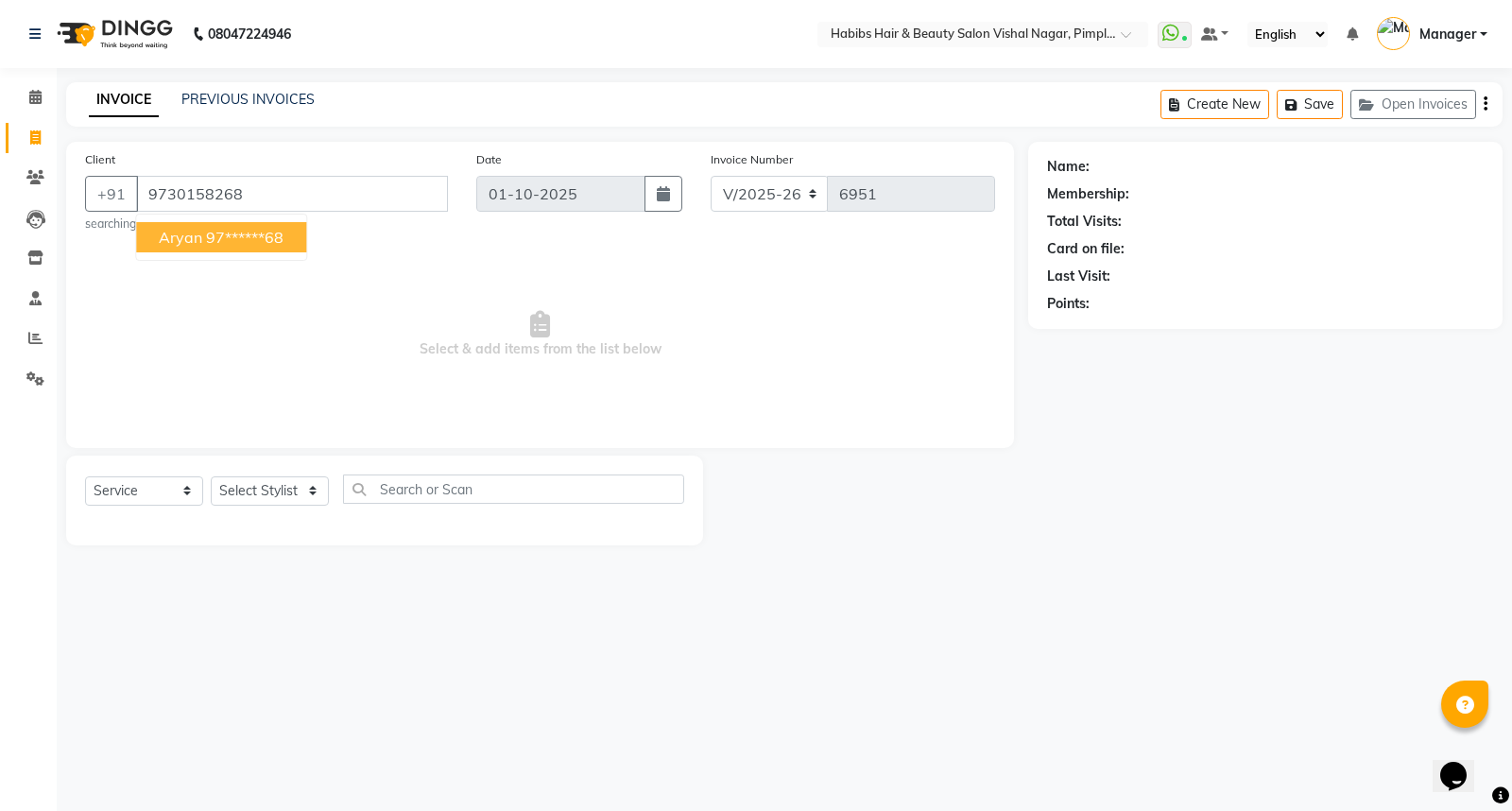
type input "9730158268"
select select "2: Object"
click at [242, 236] on ngb-highlight "97******68" at bounding box center [245, 236] width 78 height 18
type input "97******68"
select select "2: Object"
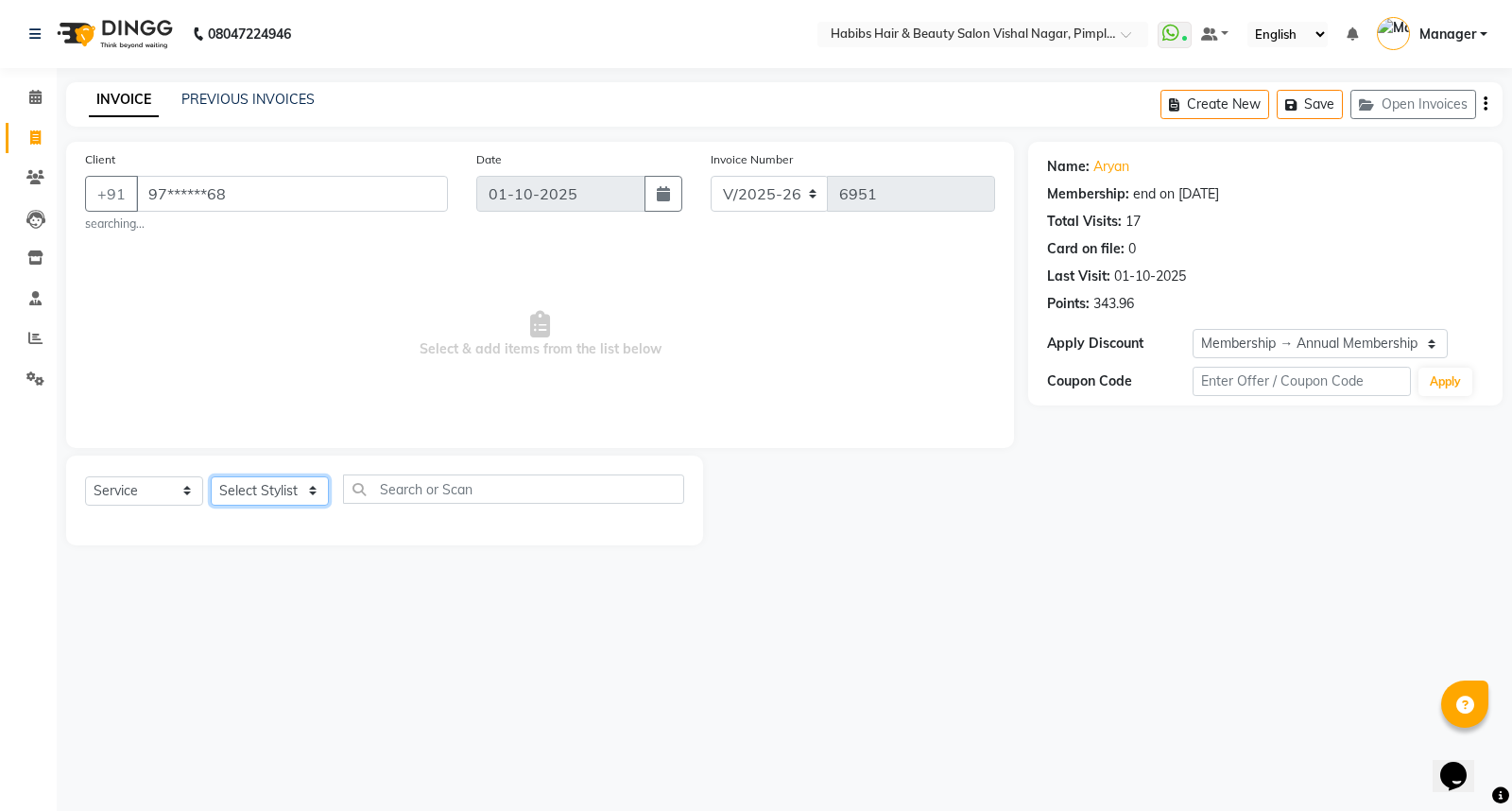
click at [271, 491] on select "Select Stylist [PERSON_NAME] [PERSON_NAME] [PERSON_NAME] Manager [PERSON_NAME] …" at bounding box center [270, 490] width 119 height 29
select select "93249"
click at [211, 476] on select "Select Stylist [PERSON_NAME] [PERSON_NAME] [PERSON_NAME] Manager [PERSON_NAME] …" at bounding box center [270, 490] width 119 height 29
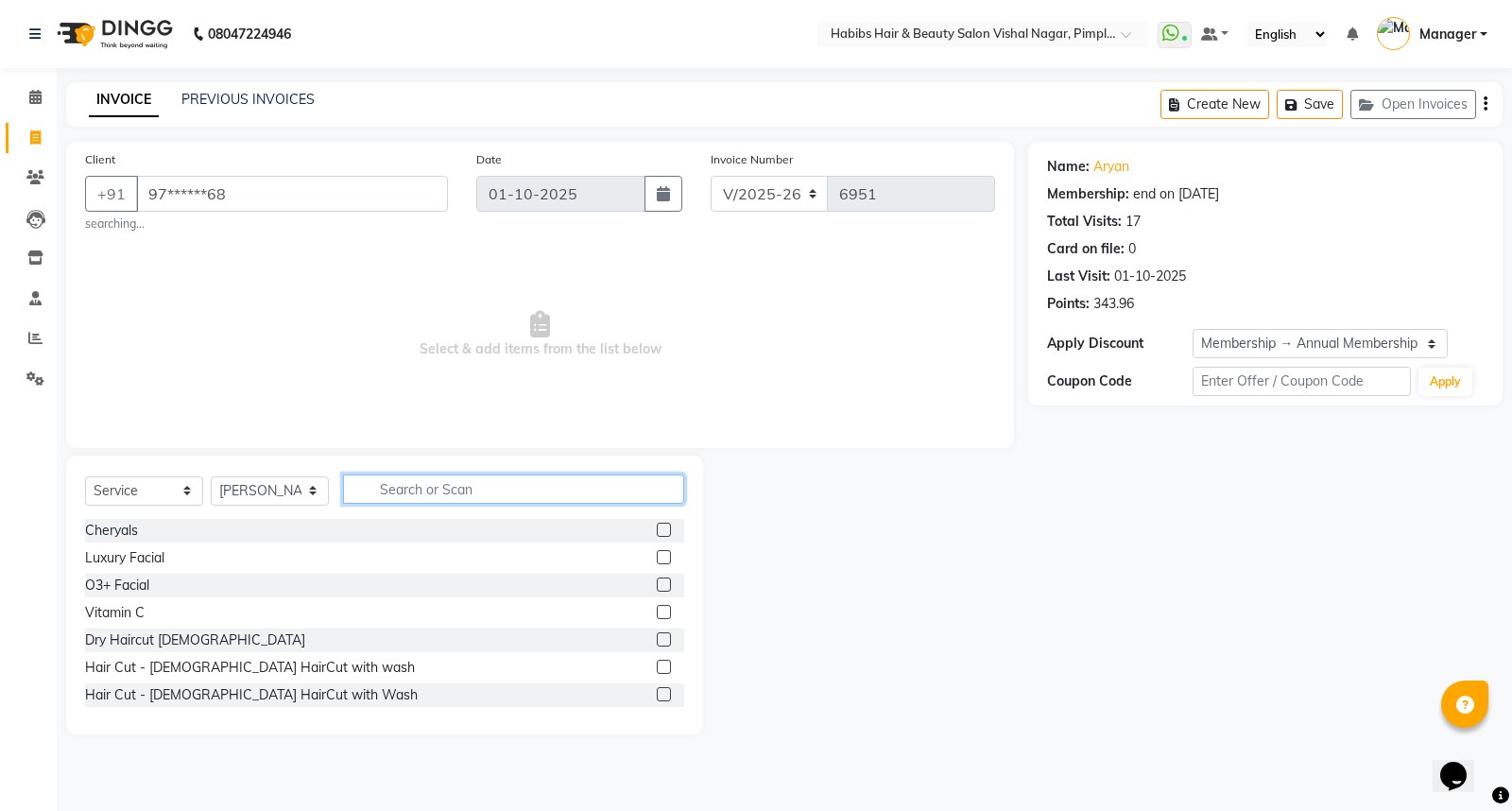
click at [424, 490] on input "text" at bounding box center [513, 489] width 341 height 29
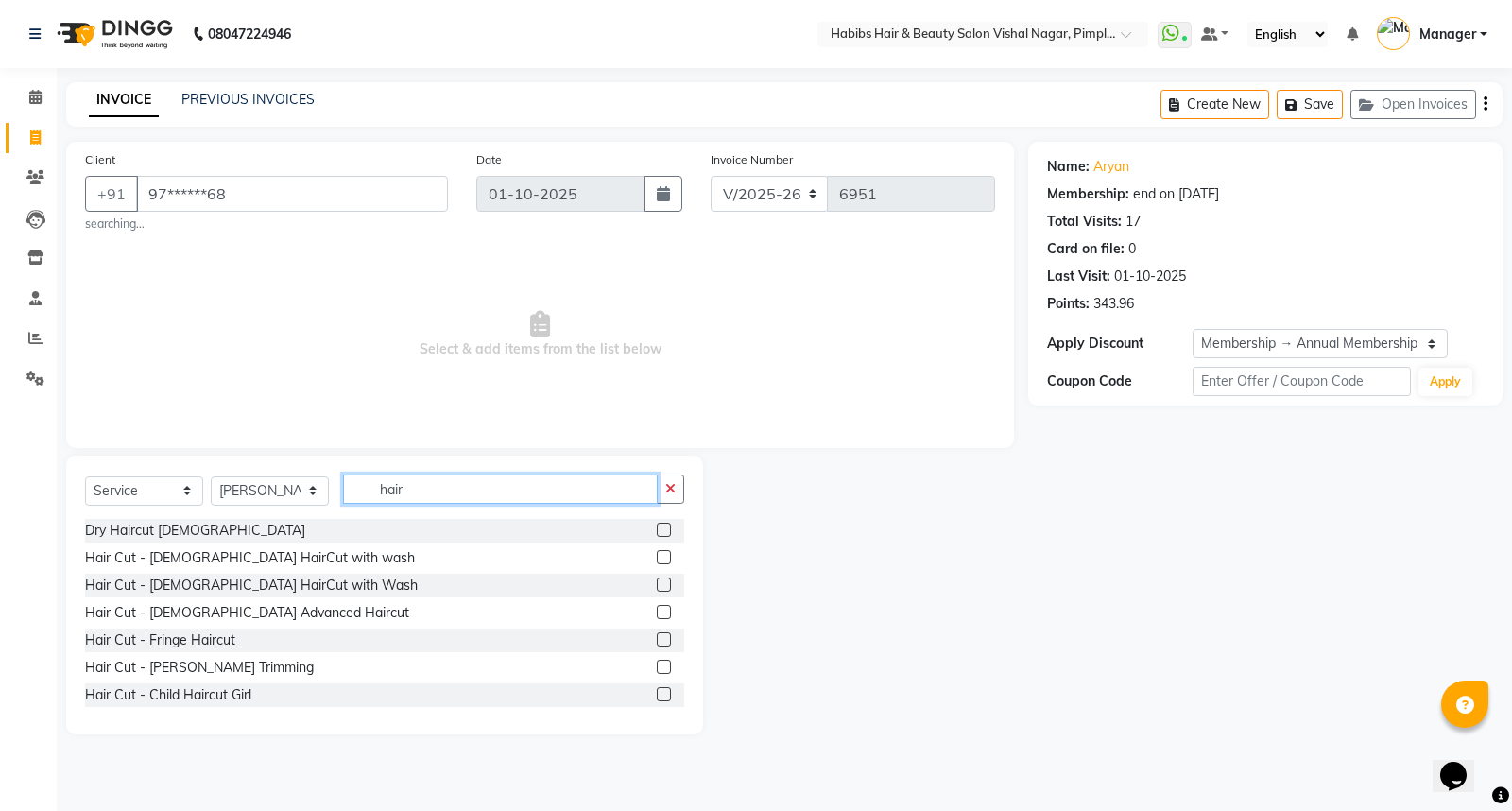
type input "hair"
click at [657, 526] on label at bounding box center [664, 529] width 15 height 15
click at [657, 526] on input "checkbox" at bounding box center [663, 530] width 13 height 13
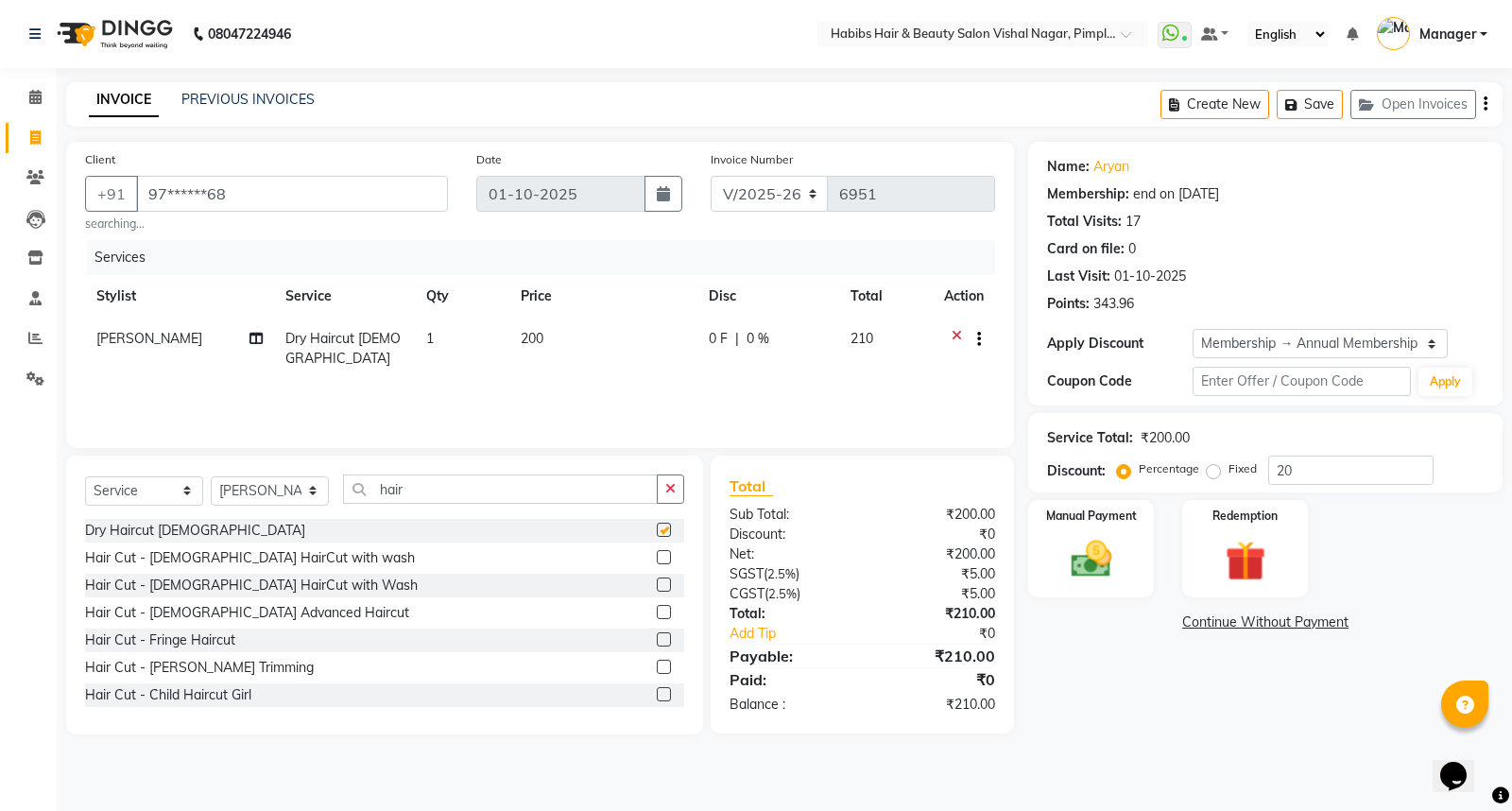
checkbox input "false"
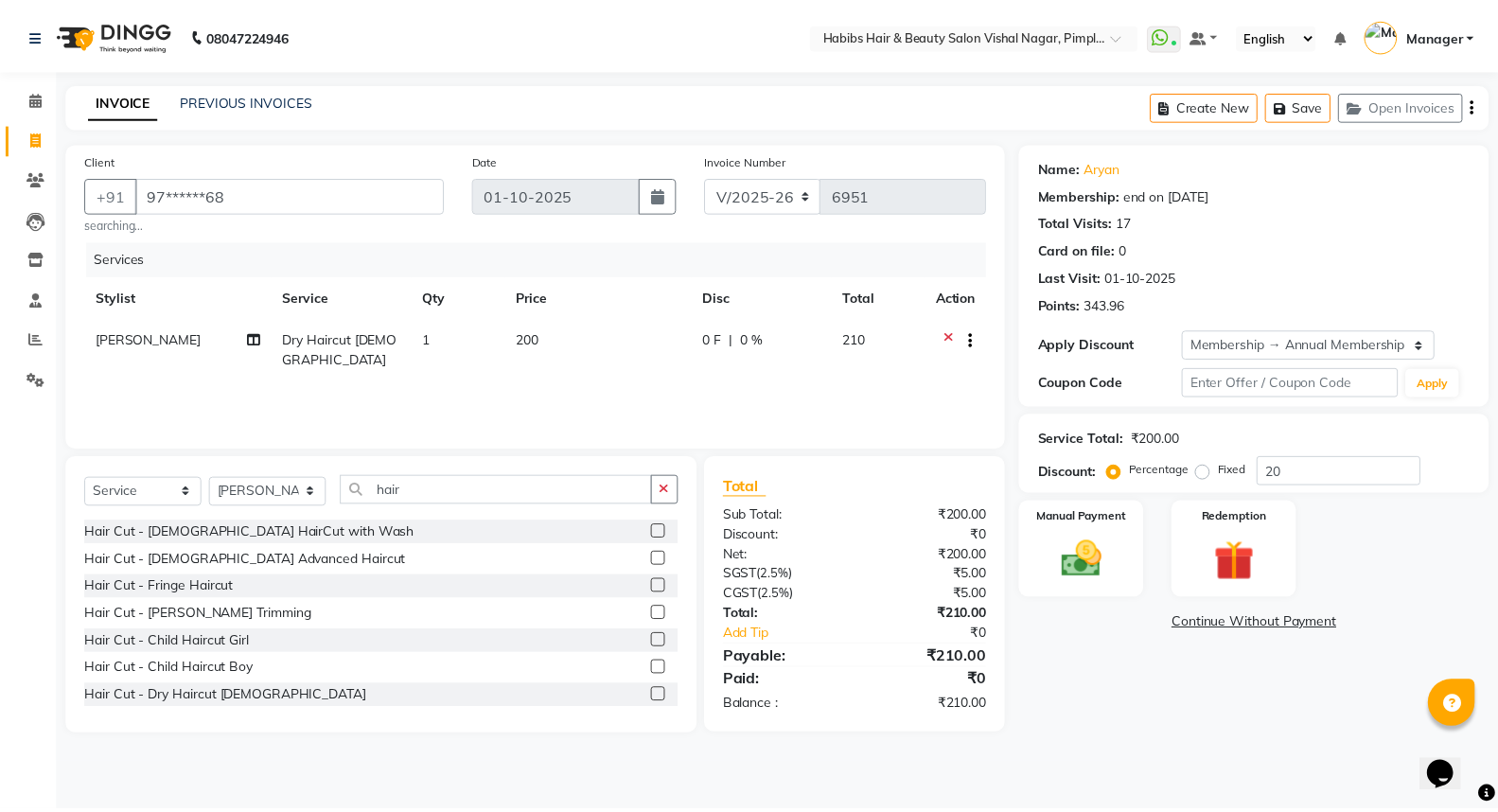
scroll to position [105, 0]
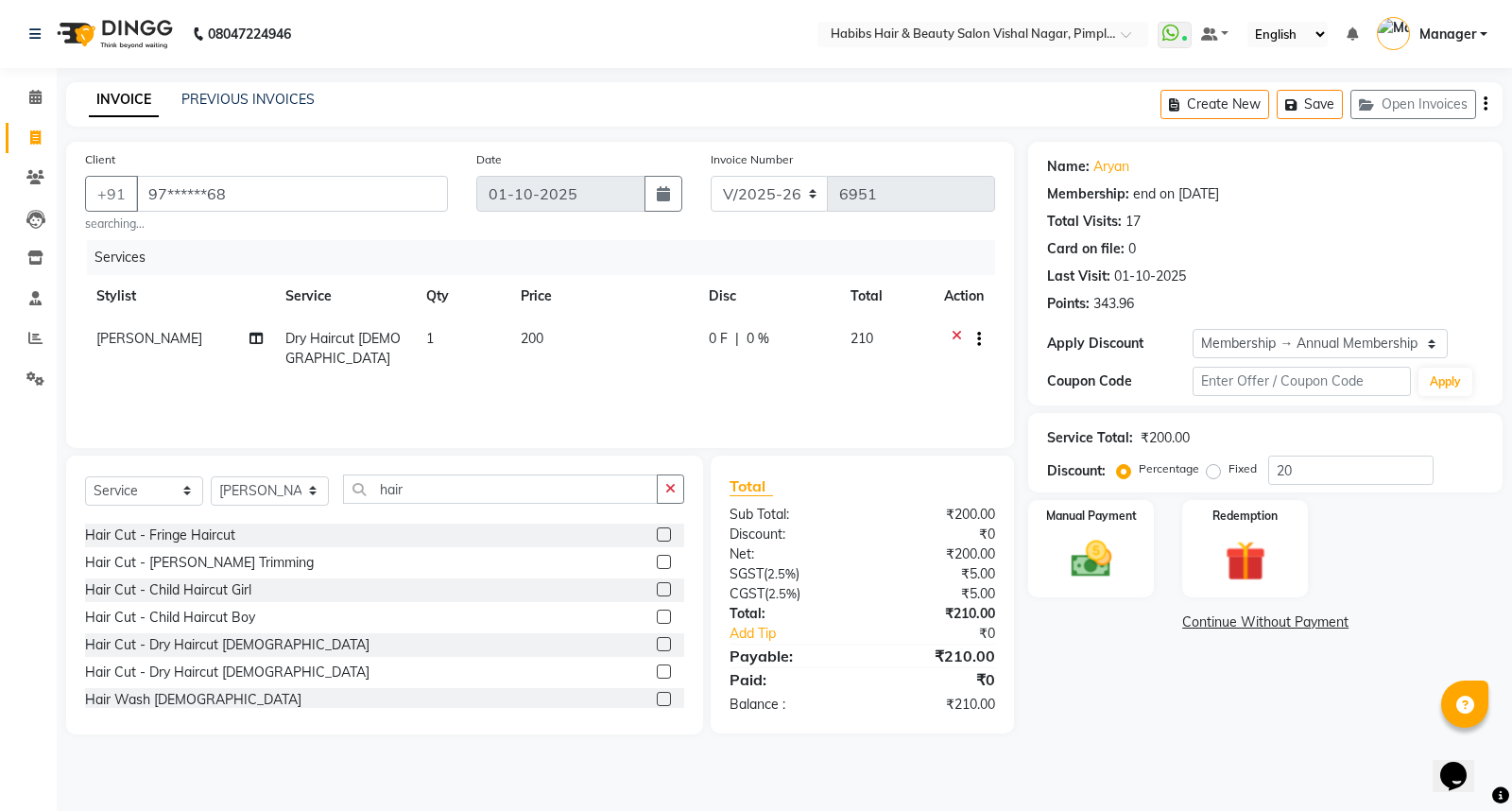
click at [657, 694] on label at bounding box center [664, 698] width 15 height 15
click at [657, 694] on input "checkbox" at bounding box center [663, 699] width 13 height 13
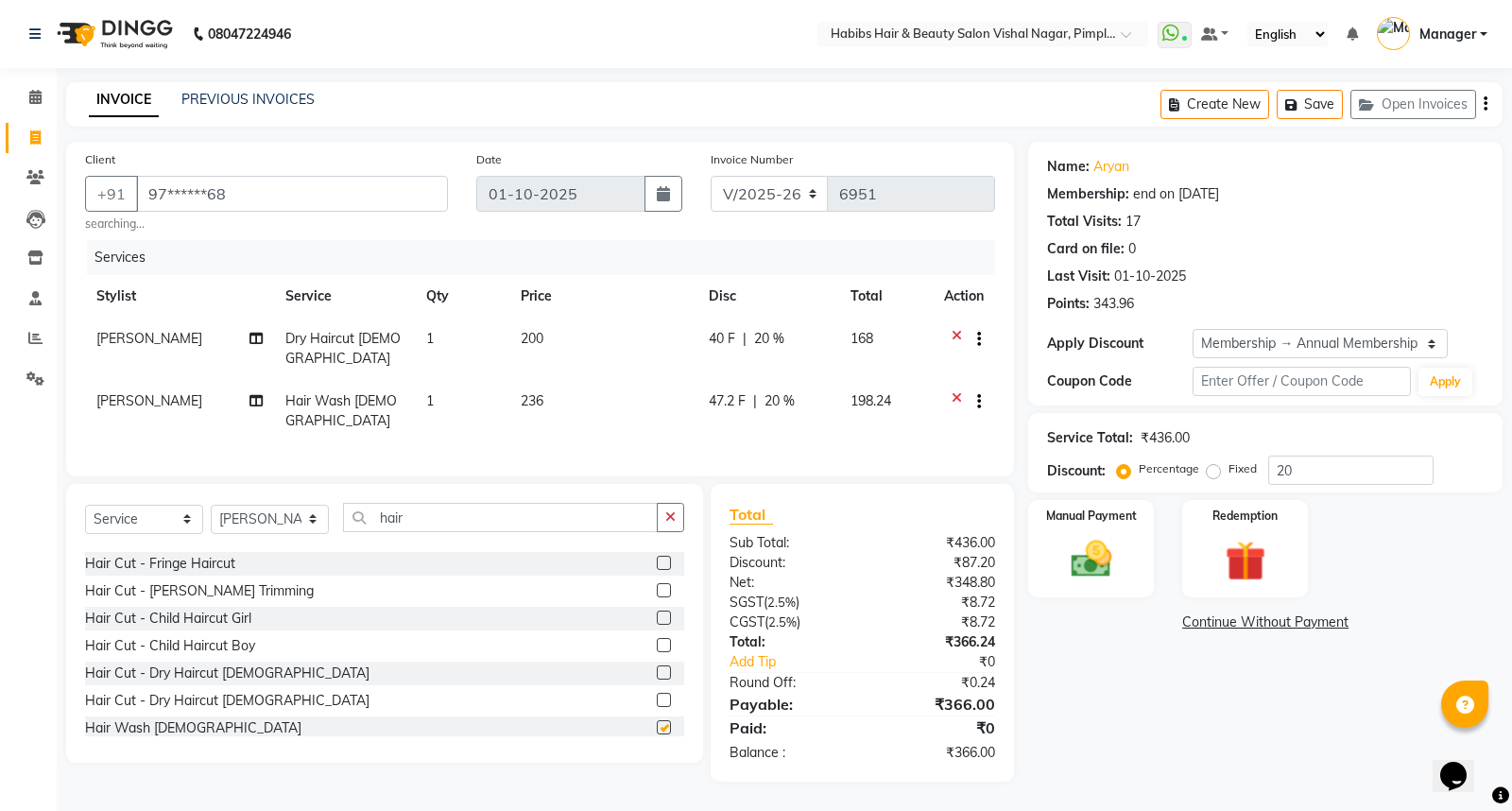
checkbox input "false"
click at [1109, 544] on img at bounding box center [1091, 558] width 68 height 49
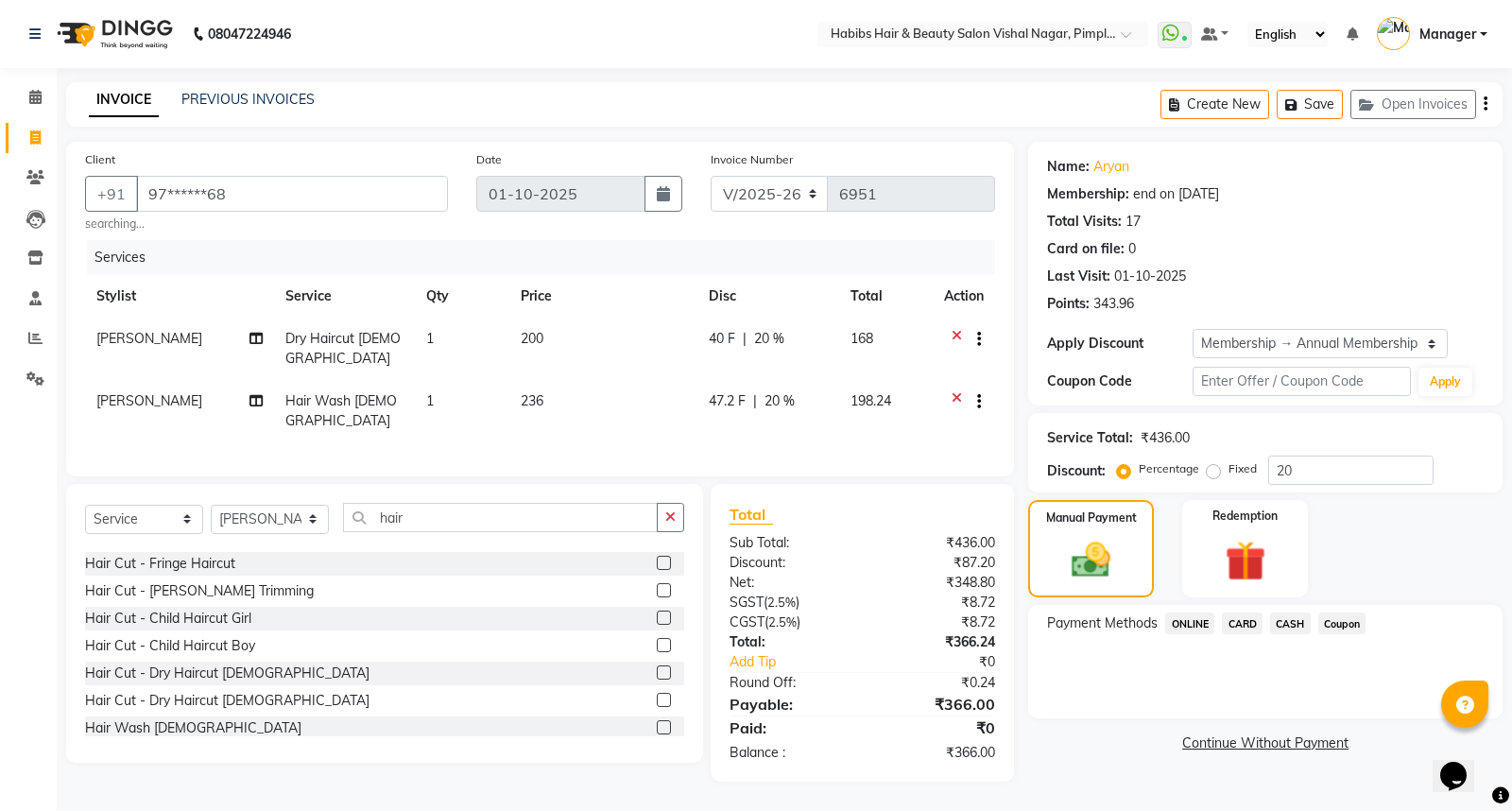
click at [1345, 625] on span "Coupon" at bounding box center [1343, 623] width 49 height 21
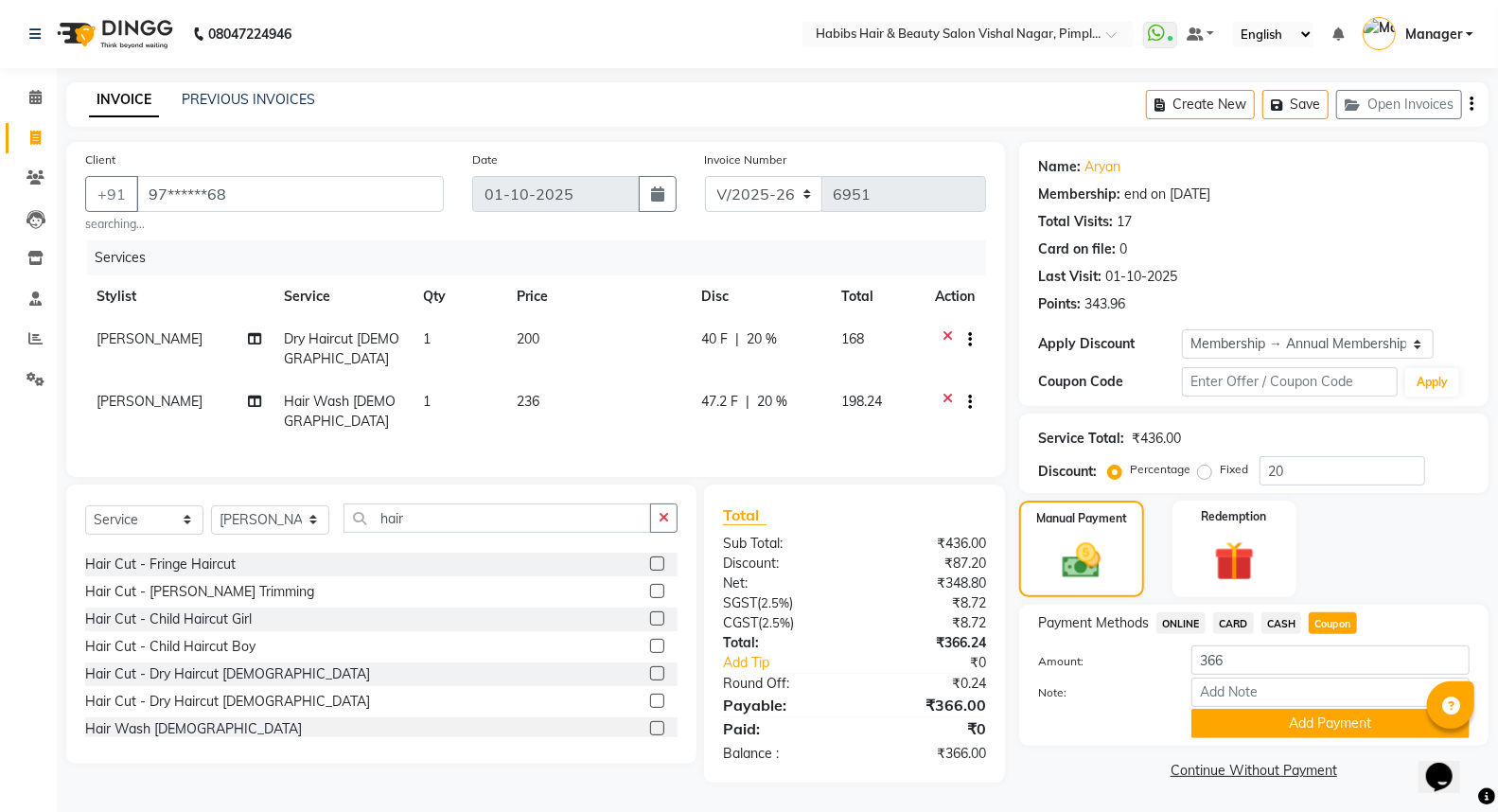
scroll to position [1, 0]
click at [1330, 724] on button "Add Payment" at bounding box center [1331, 723] width 278 height 29
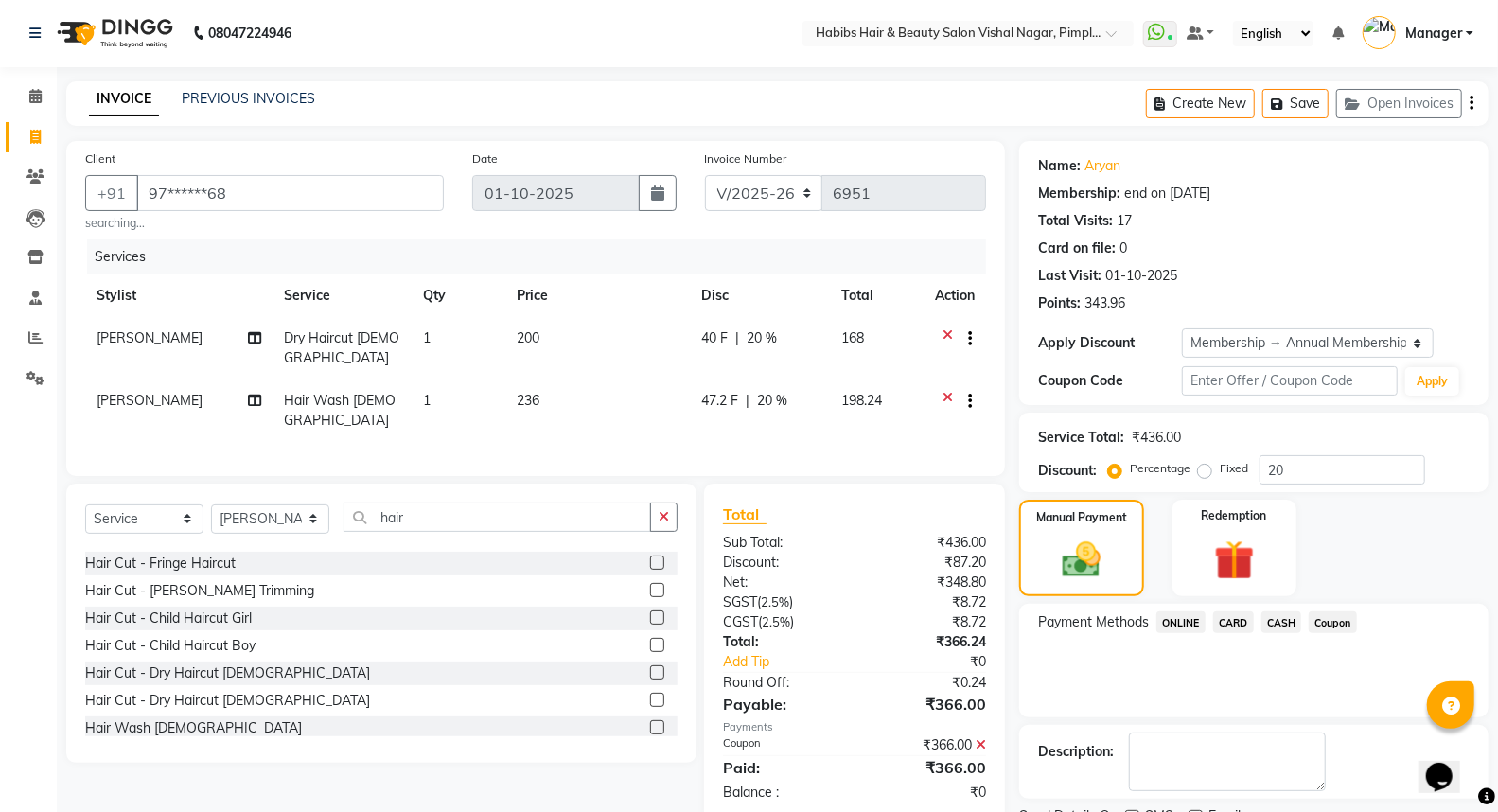
scroll to position [88, 0]
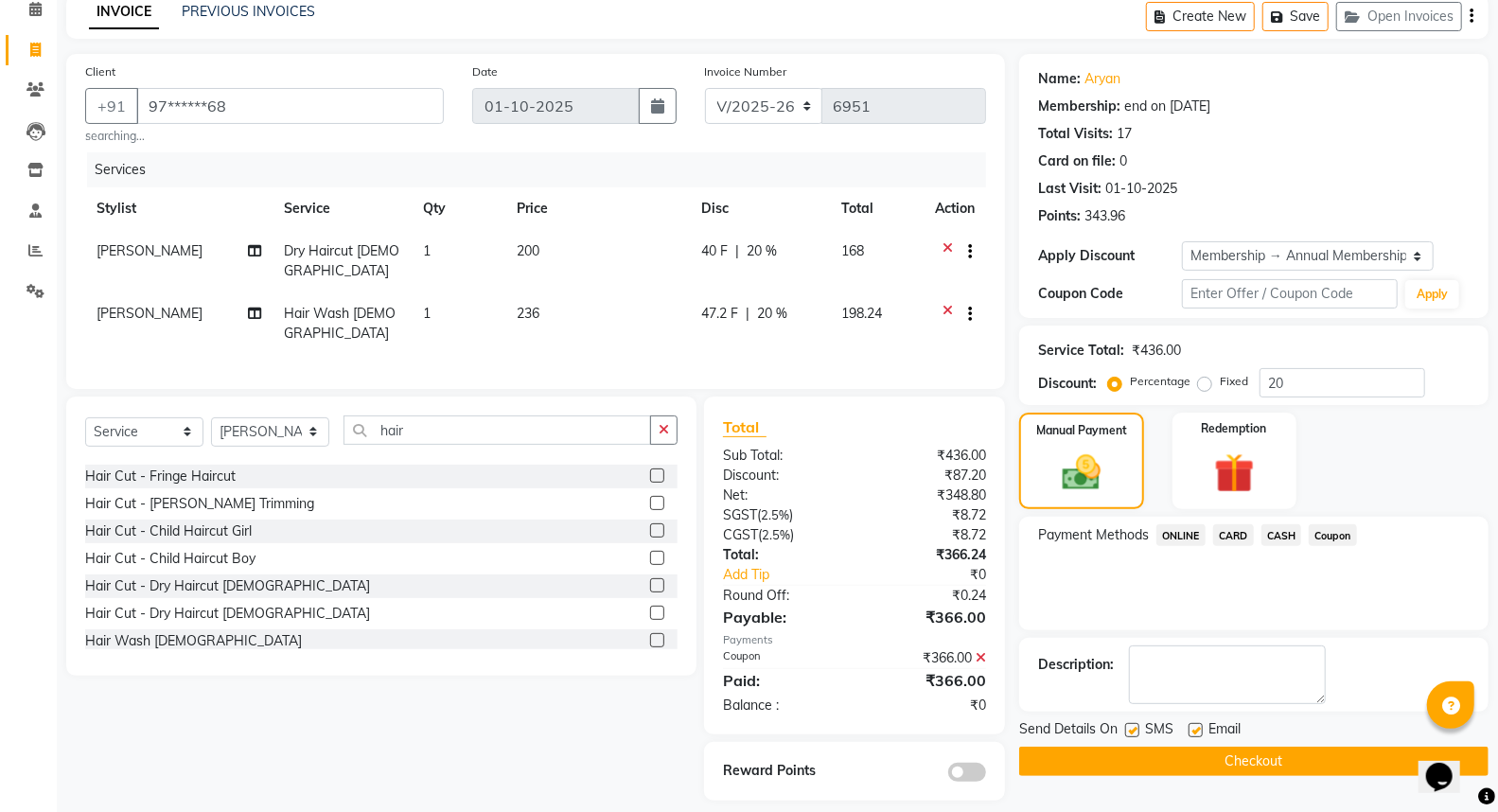
click at [977, 762] on span at bounding box center [967, 771] width 38 height 18
click at [985, 775] on input "checkbox" at bounding box center [985, 775] width 0 height 0
click at [1270, 759] on button "Checkout" at bounding box center [1254, 760] width 469 height 29
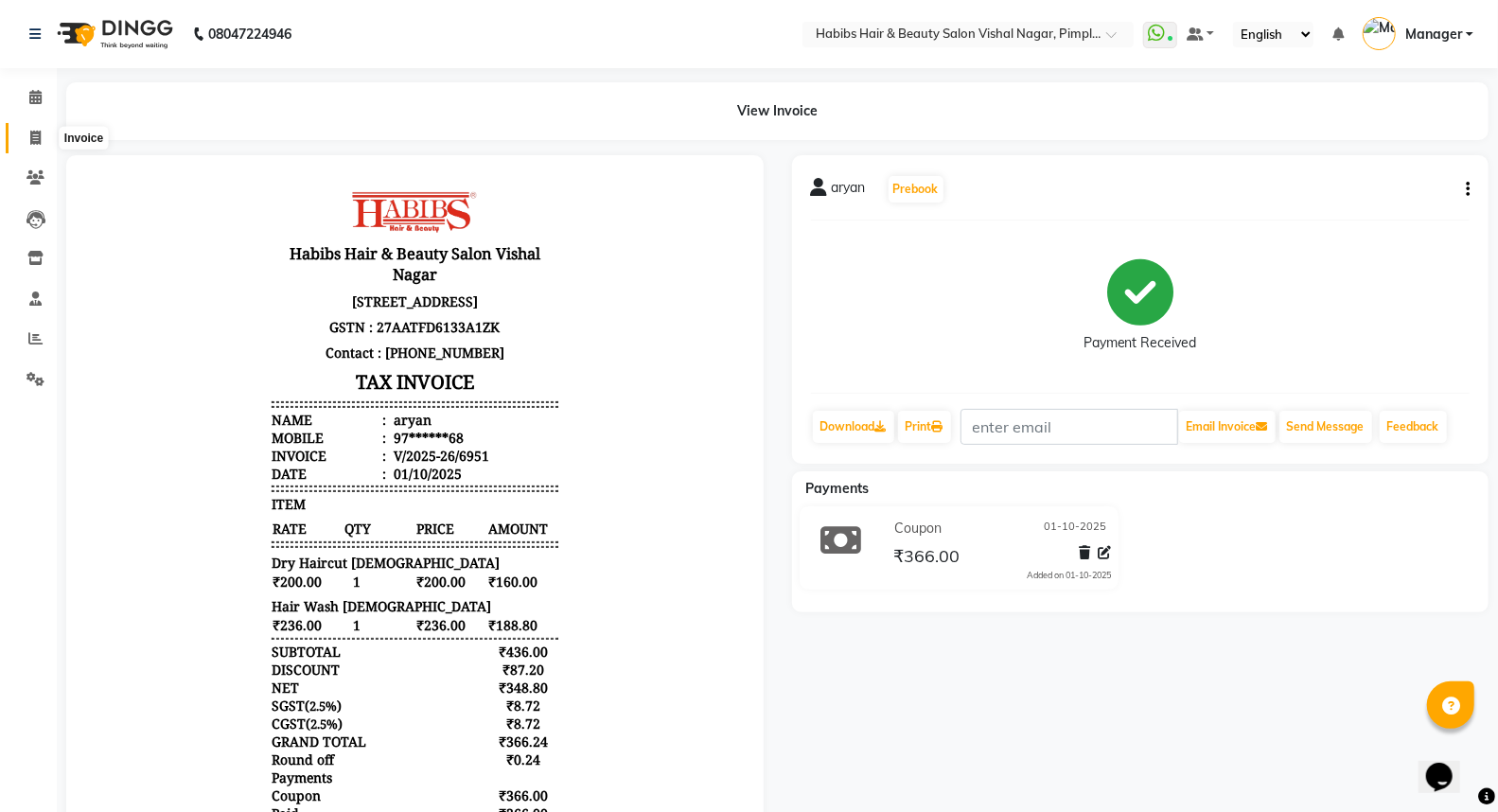
click at [33, 140] on icon at bounding box center [35, 137] width 11 height 15
select select "service"
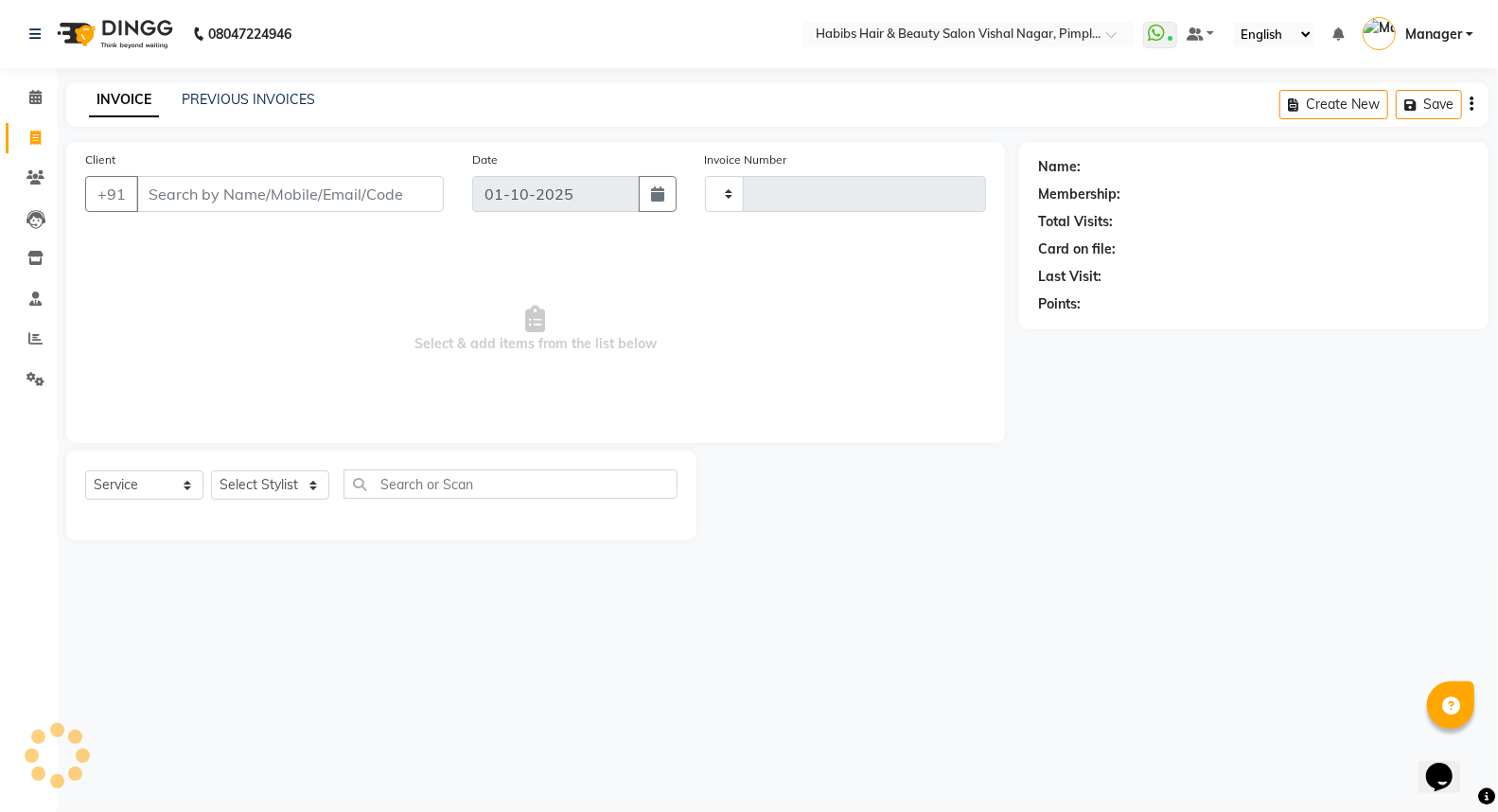
type input "6952"
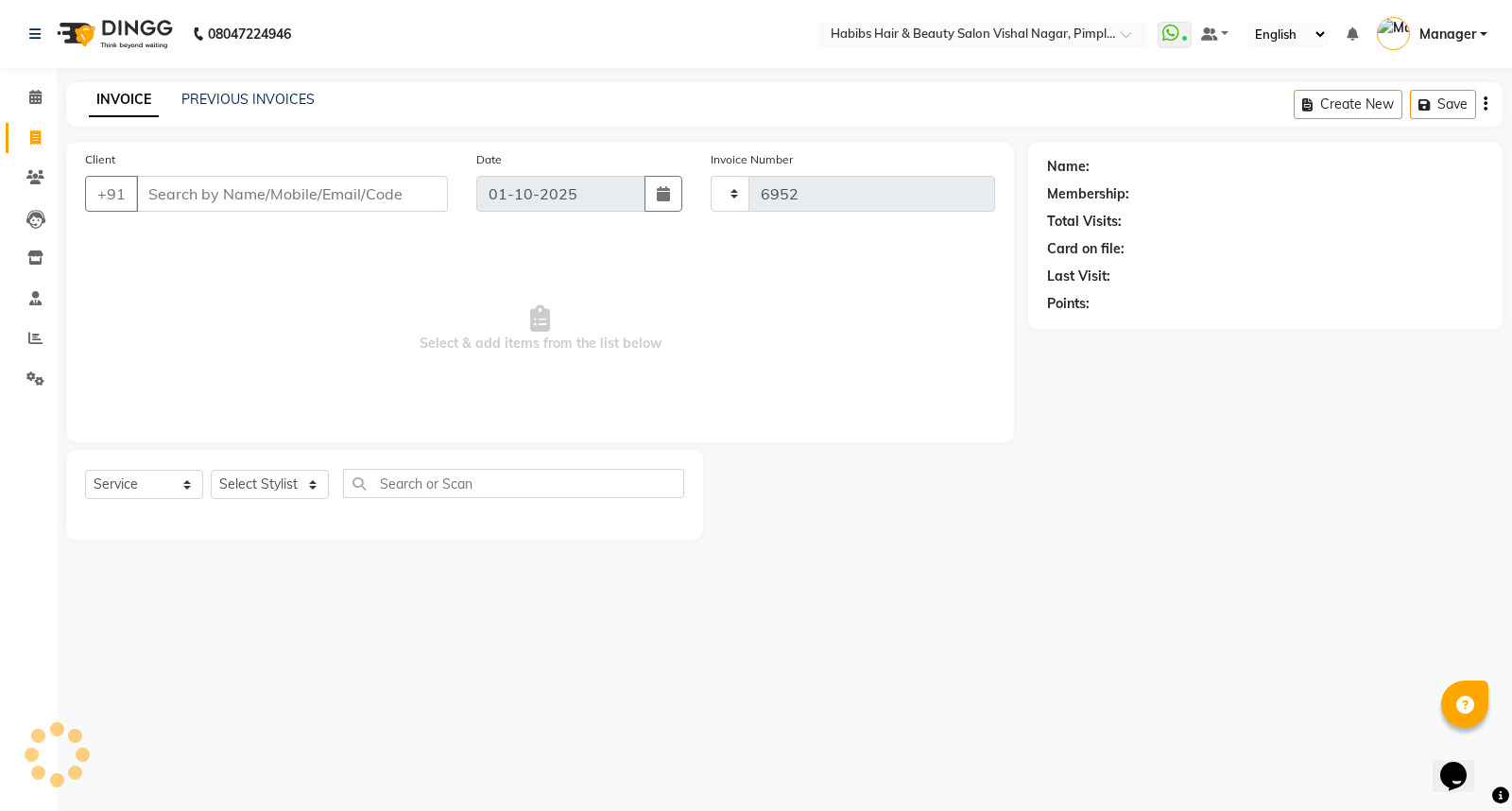
select select "5725"
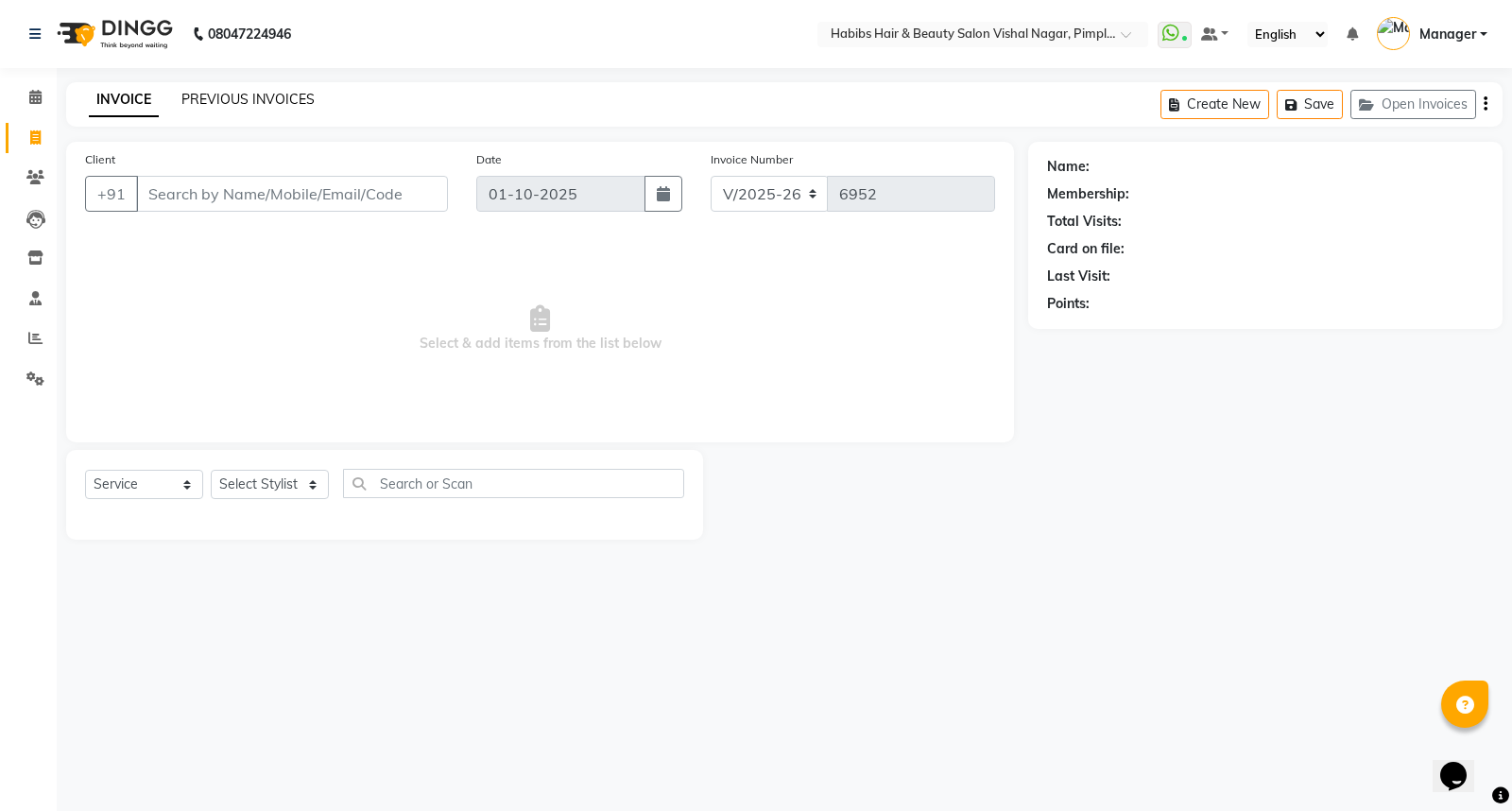
click at [258, 95] on link "PREVIOUS INVOICES" at bounding box center [248, 99] width 133 height 17
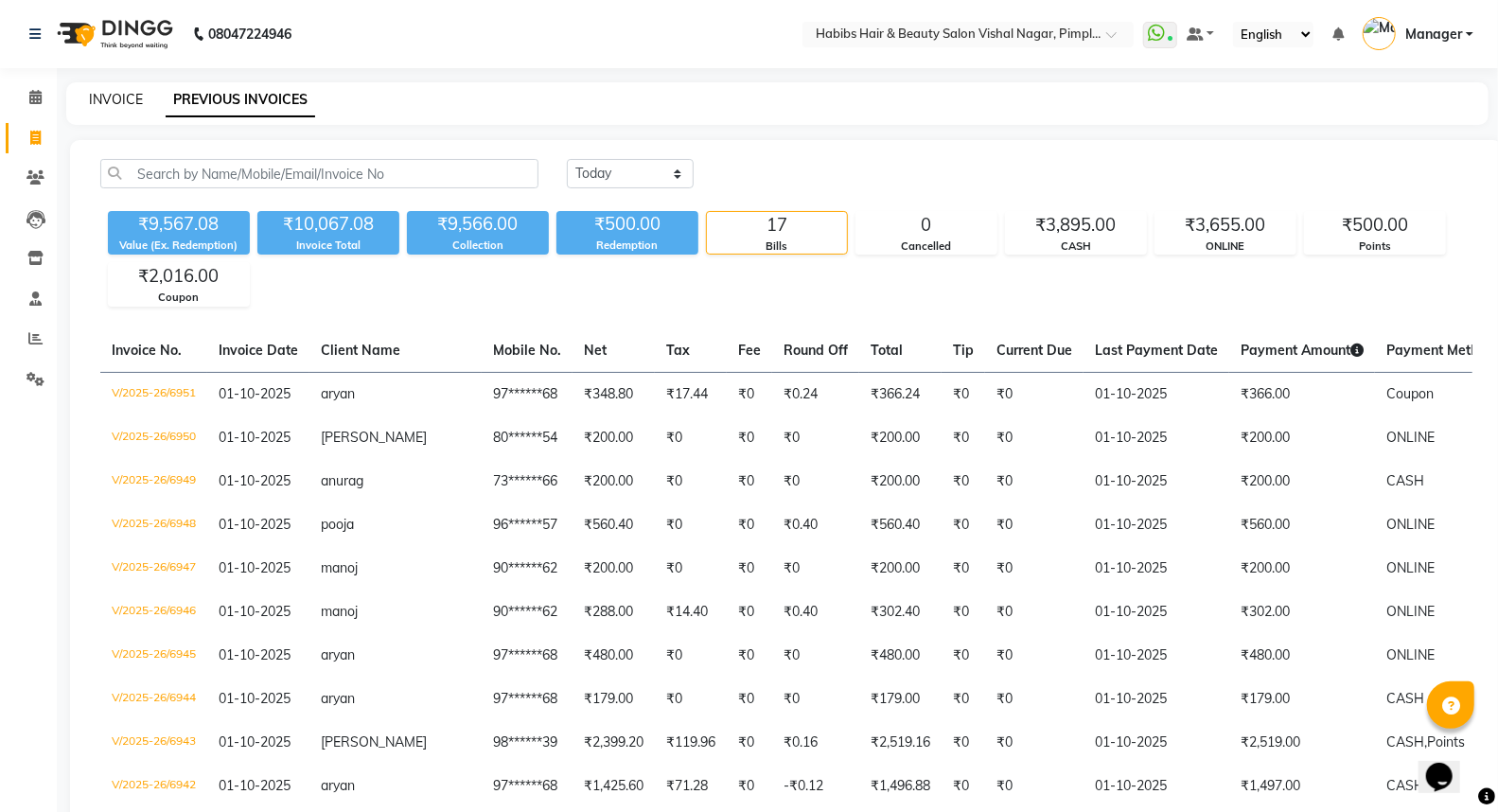
click at [116, 100] on link "INVOICE" at bounding box center [115, 99] width 54 height 18
select select "service"
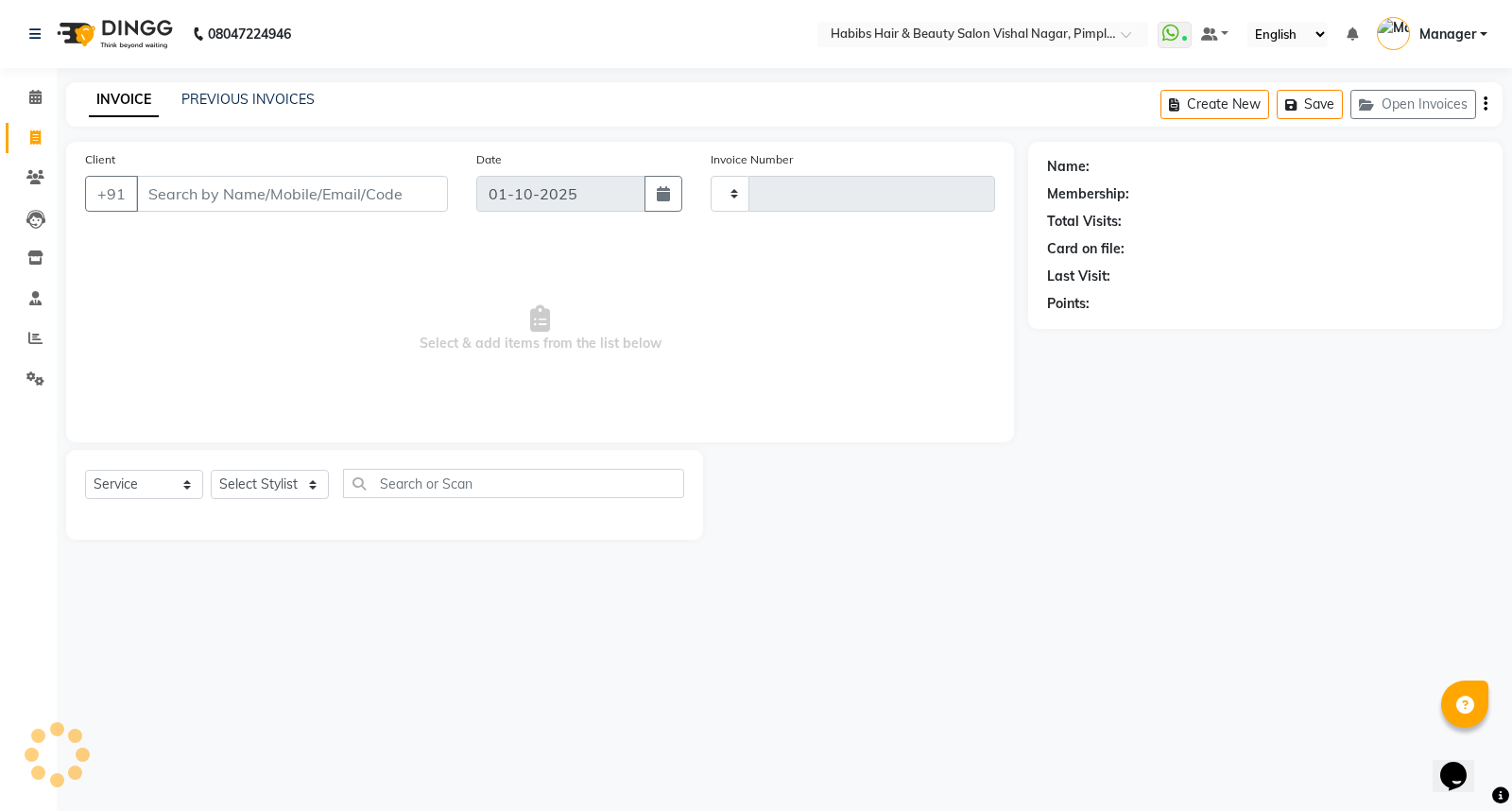
type input "6952"
select select "5725"
click at [258, 91] on link "PREVIOUS INVOICES" at bounding box center [248, 99] width 133 height 17
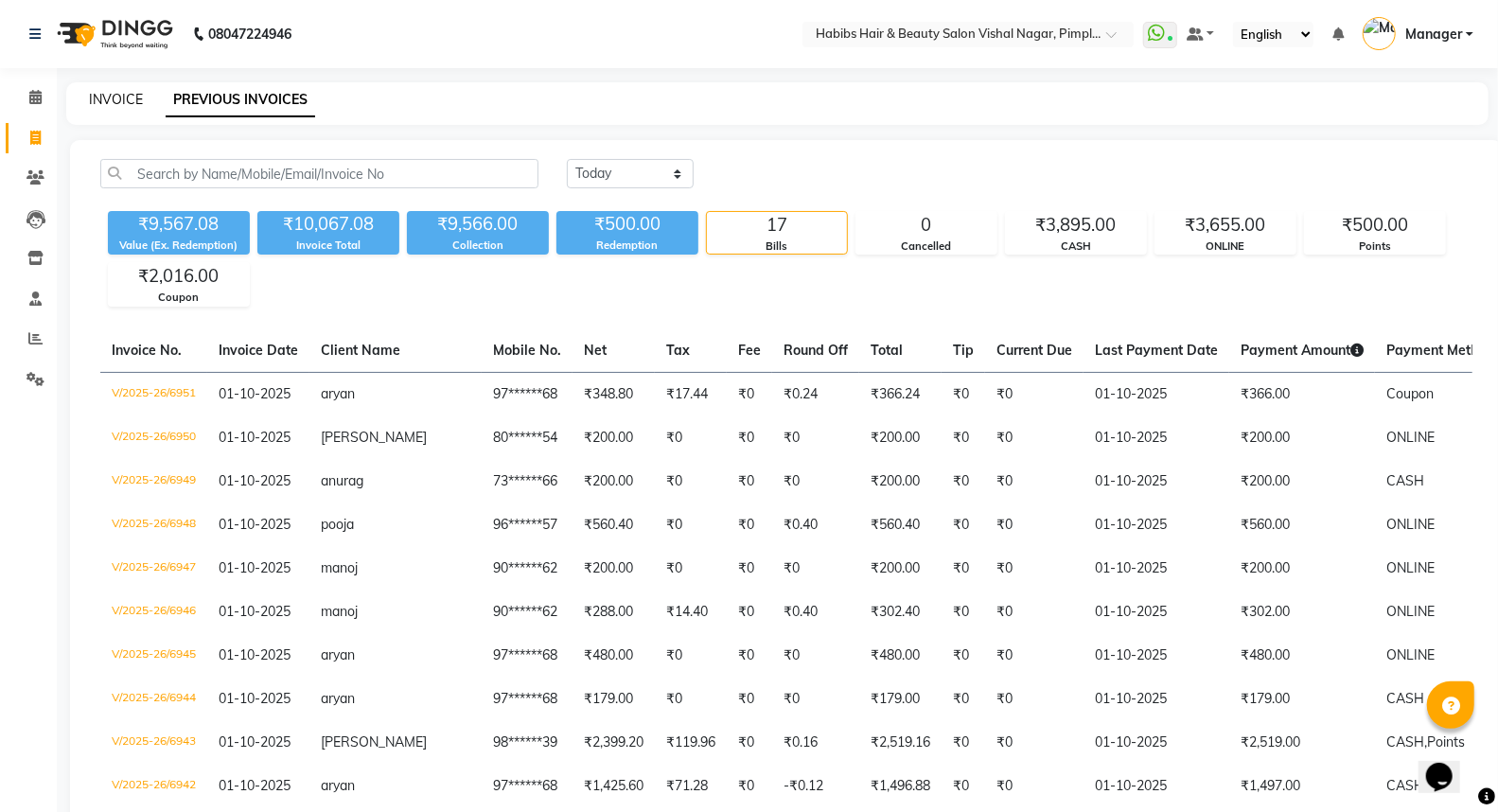
click at [121, 98] on link "INVOICE" at bounding box center [115, 99] width 54 height 18
select select "service"
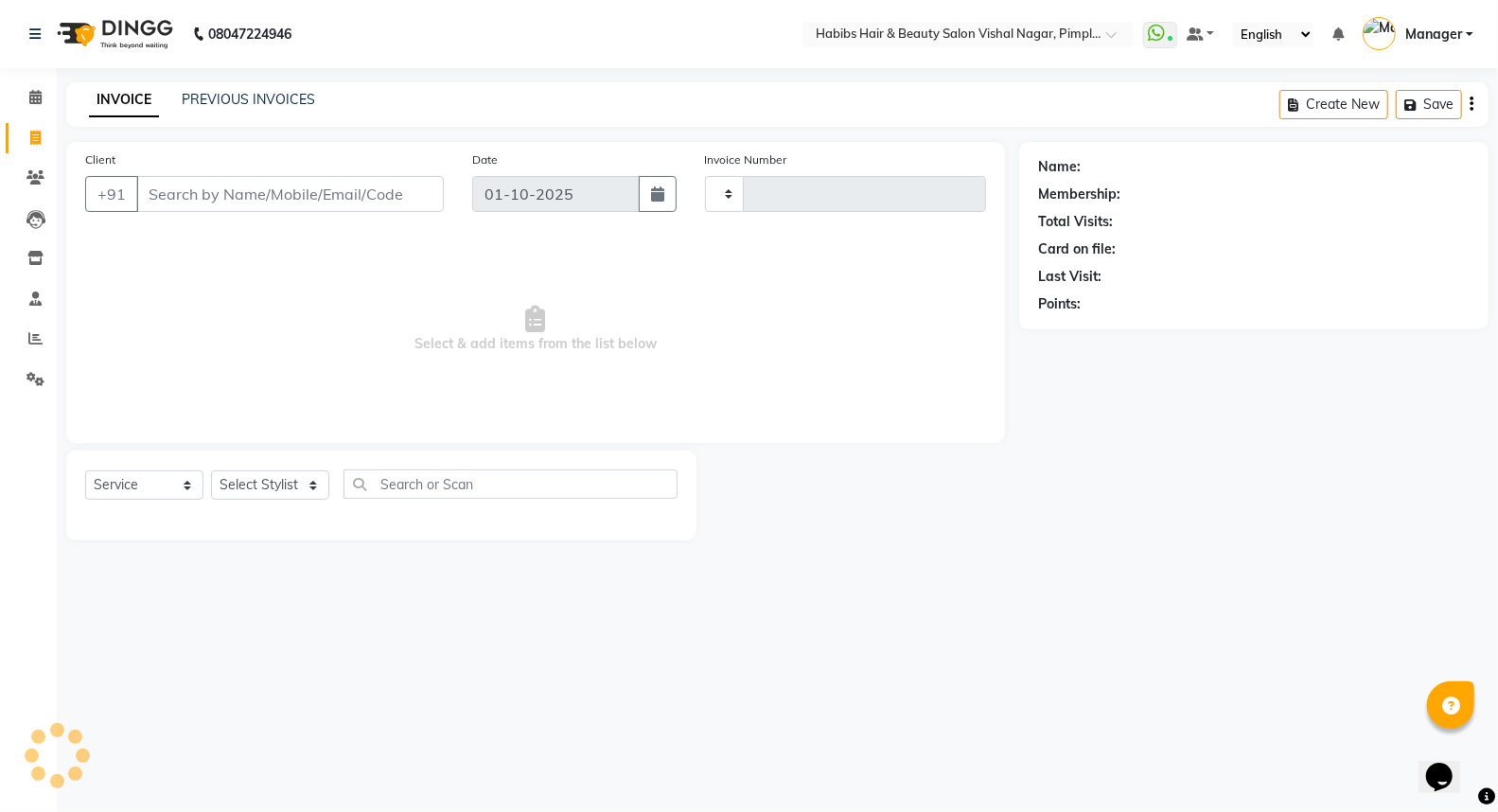
type input "6952"
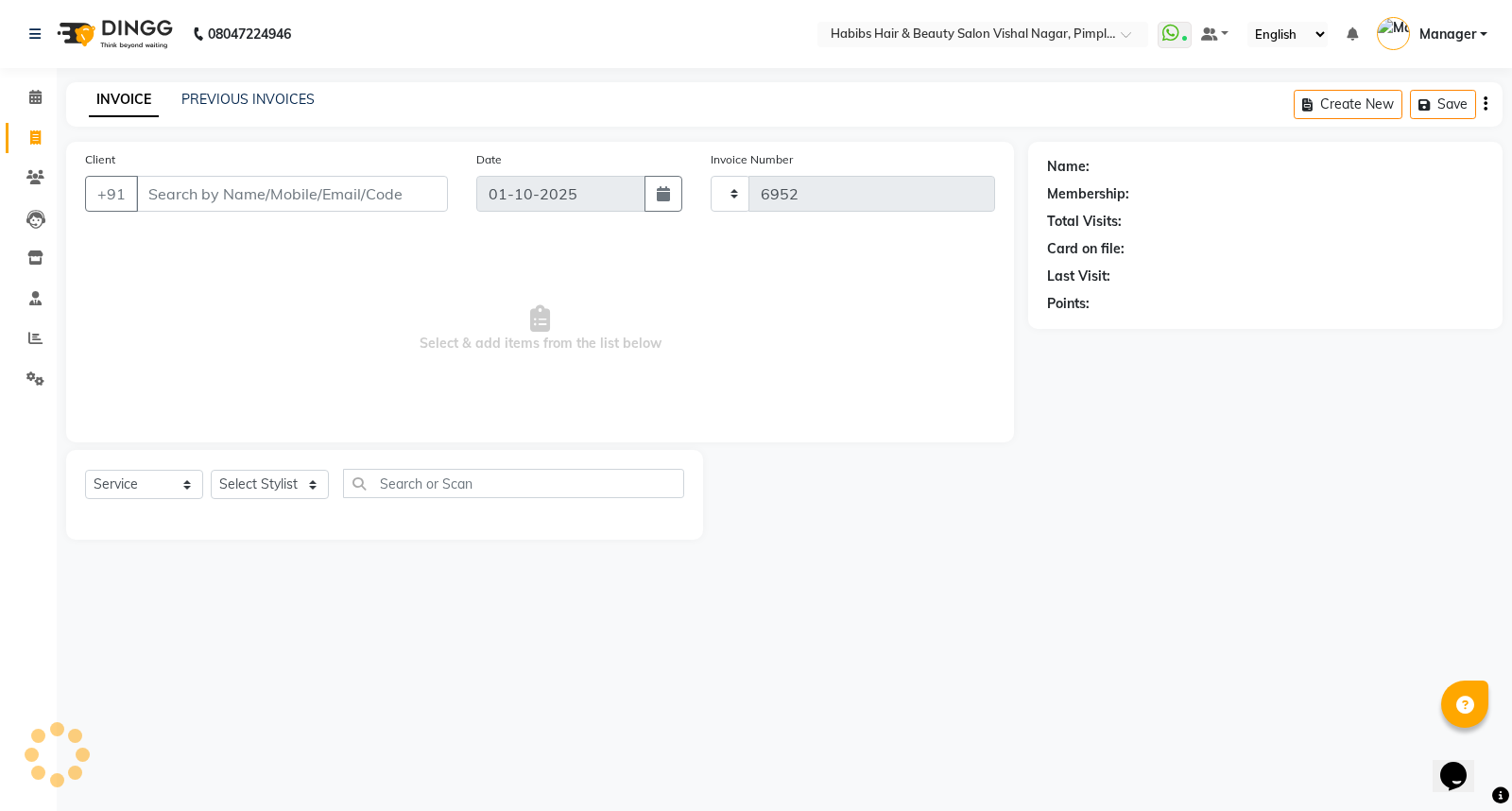
select select "5725"
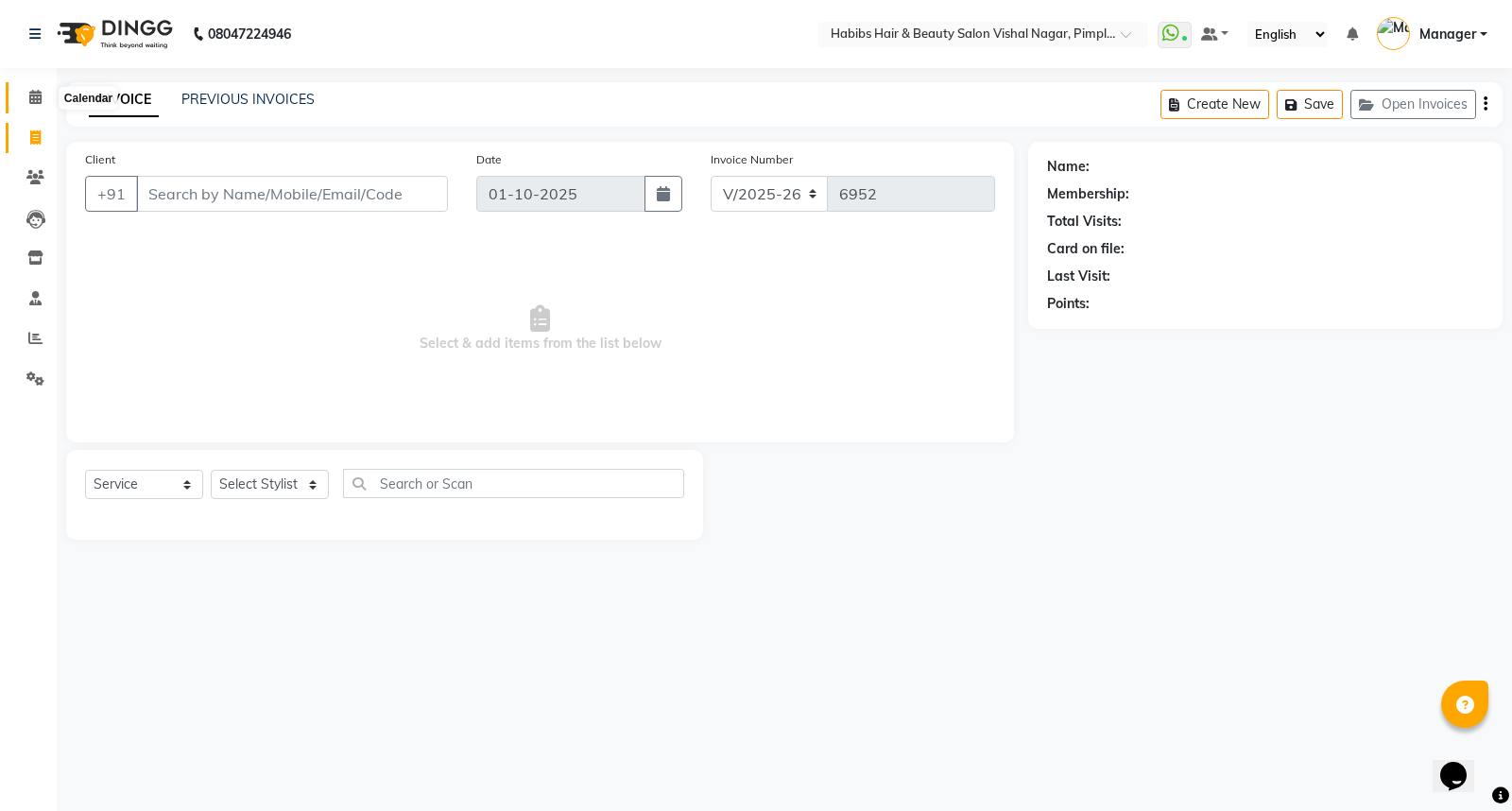
click at [36, 98] on icon at bounding box center [35, 96] width 13 height 15
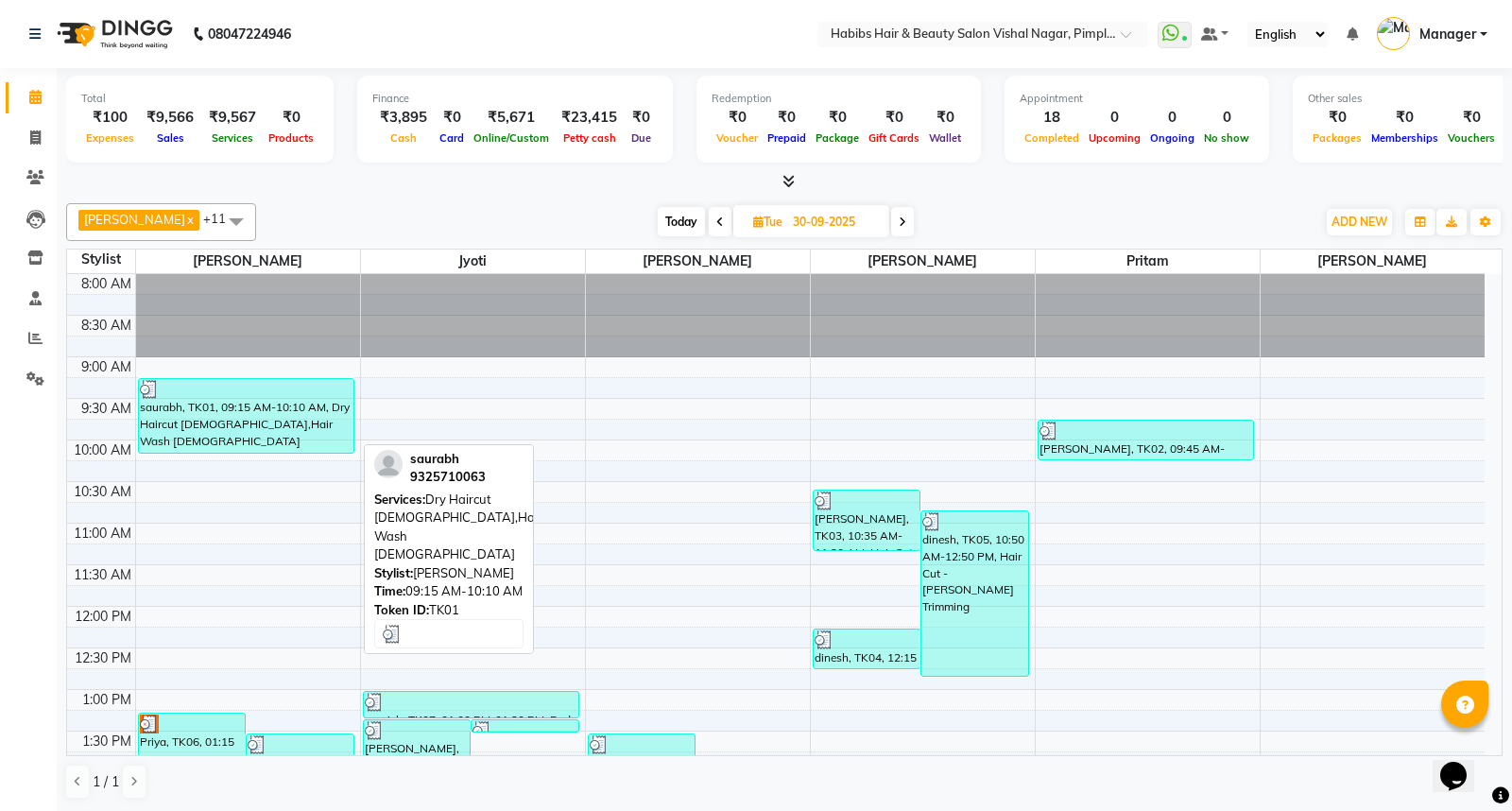
click at [305, 414] on div "saurabh, TK01, 09:15 AM-10:10 AM, Dry Haircut Male,Hair Wash Male" at bounding box center [246, 416] width 215 height 74
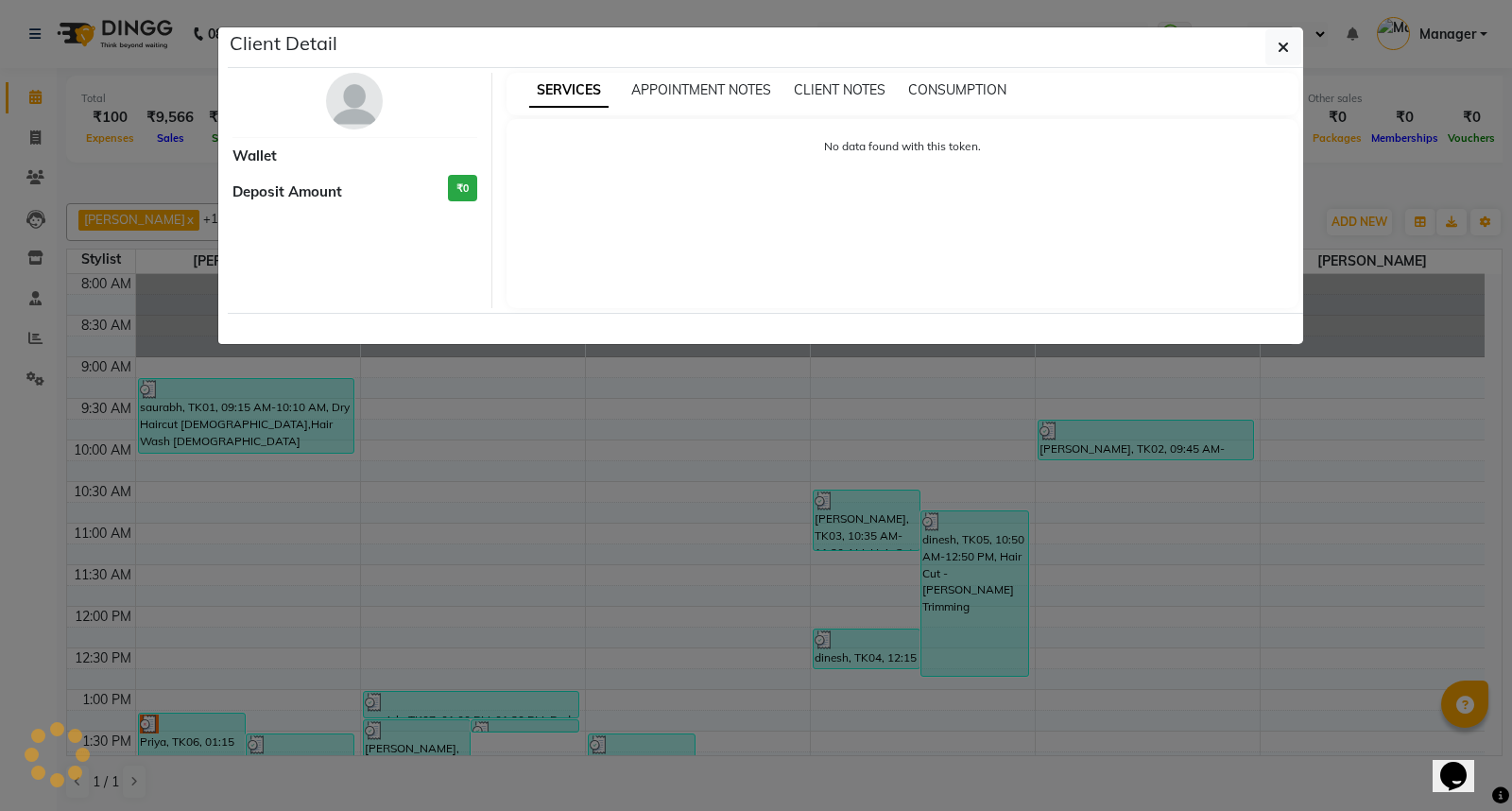
select select "3"
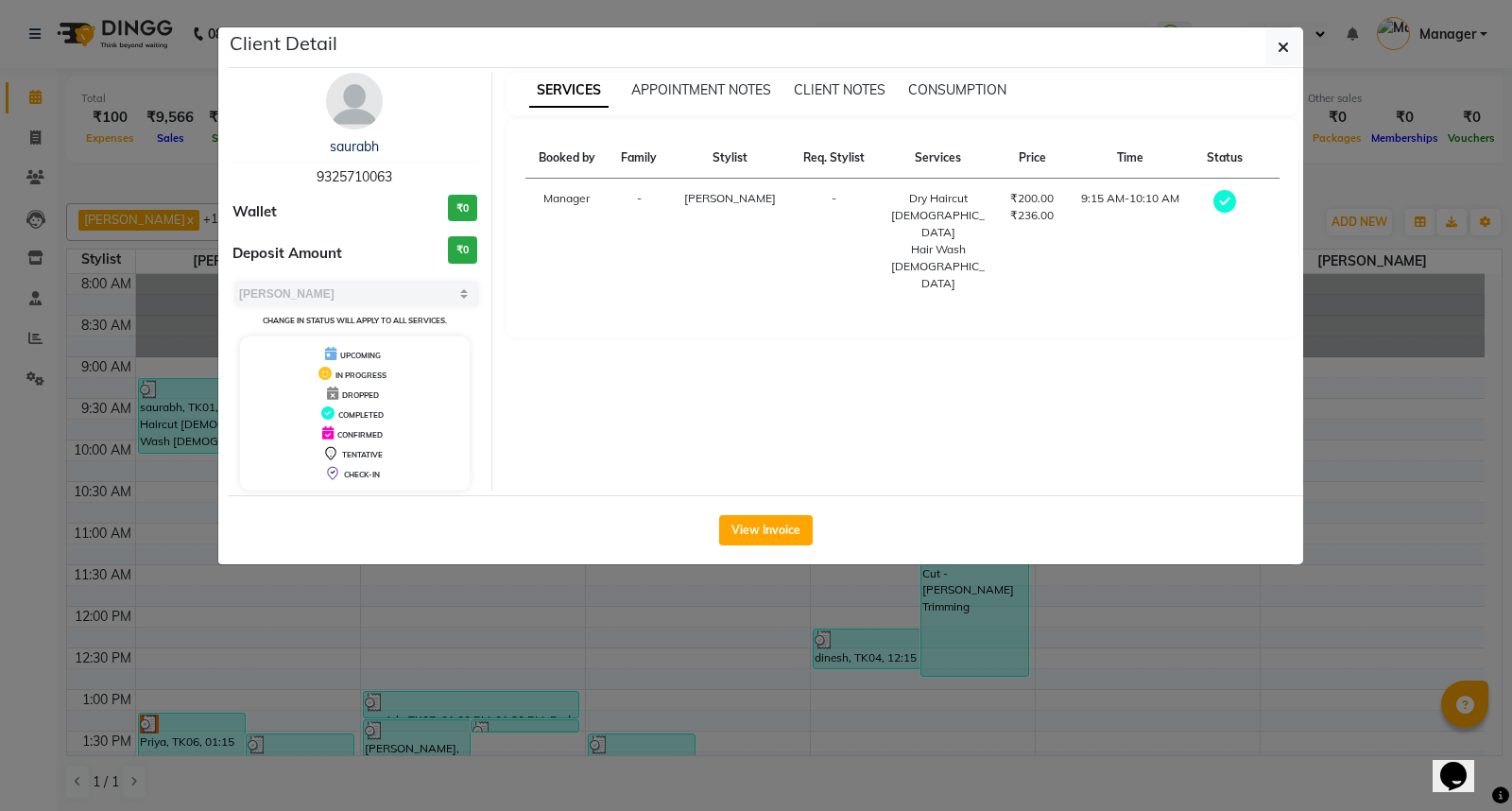
click at [1207, 656] on ngb-modal-window "Client Detail saurabh 9325710063 Wallet ₹0 Deposit Amount ₹0 Select MARK DONE U…" at bounding box center [756, 405] width 1512 height 811
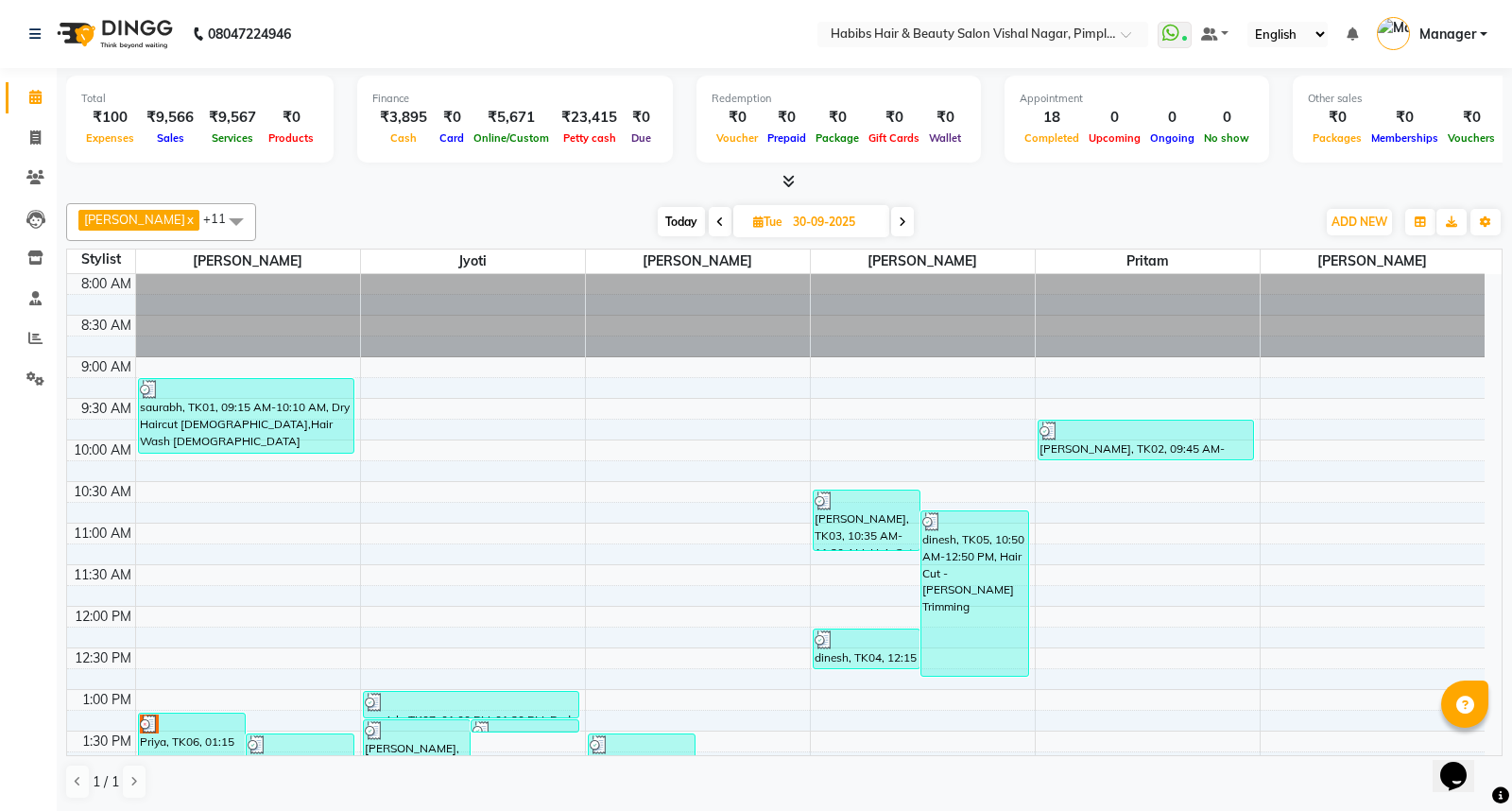
click at [911, 221] on span at bounding box center [902, 221] width 22 height 29
type input "01-10-2025"
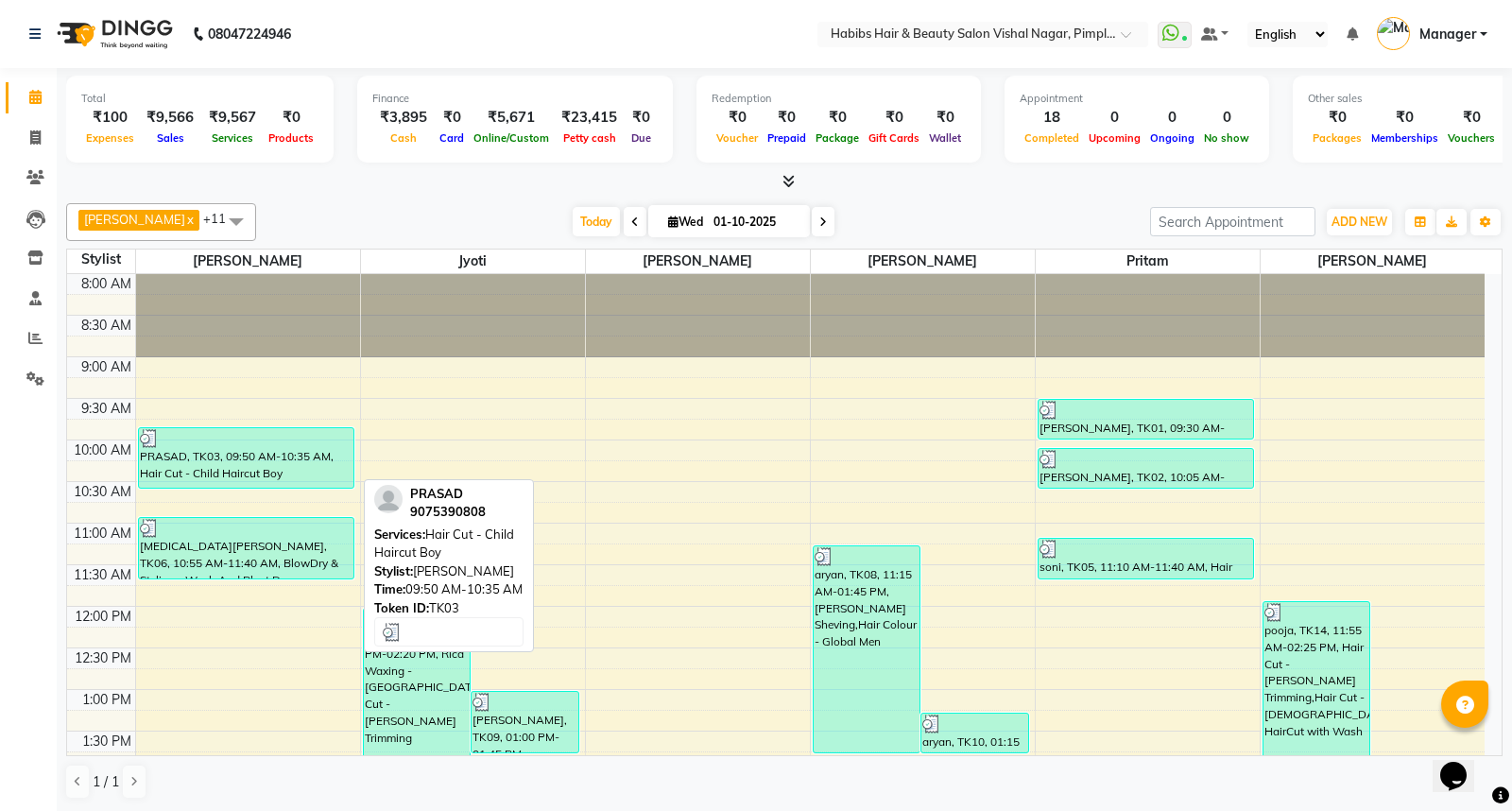
click at [286, 463] on div "PRASAD, TK03, 09:50 AM-10:35 AM, Hair Cut - Child Haircut Boy" at bounding box center [246, 457] width 215 height 59
select select "3"
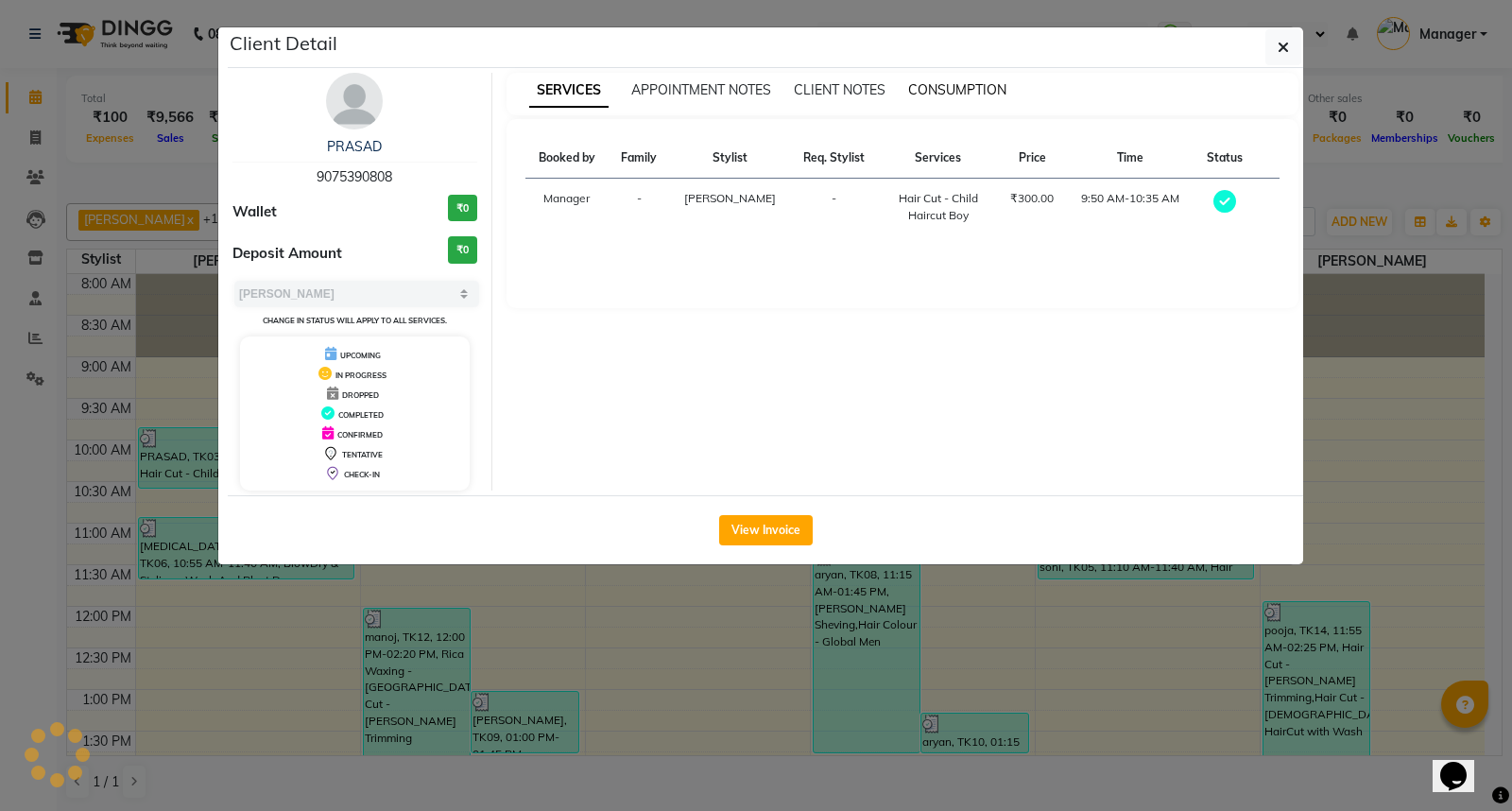
click at [977, 87] on span "CONSUMPTION" at bounding box center [957, 90] width 98 height 17
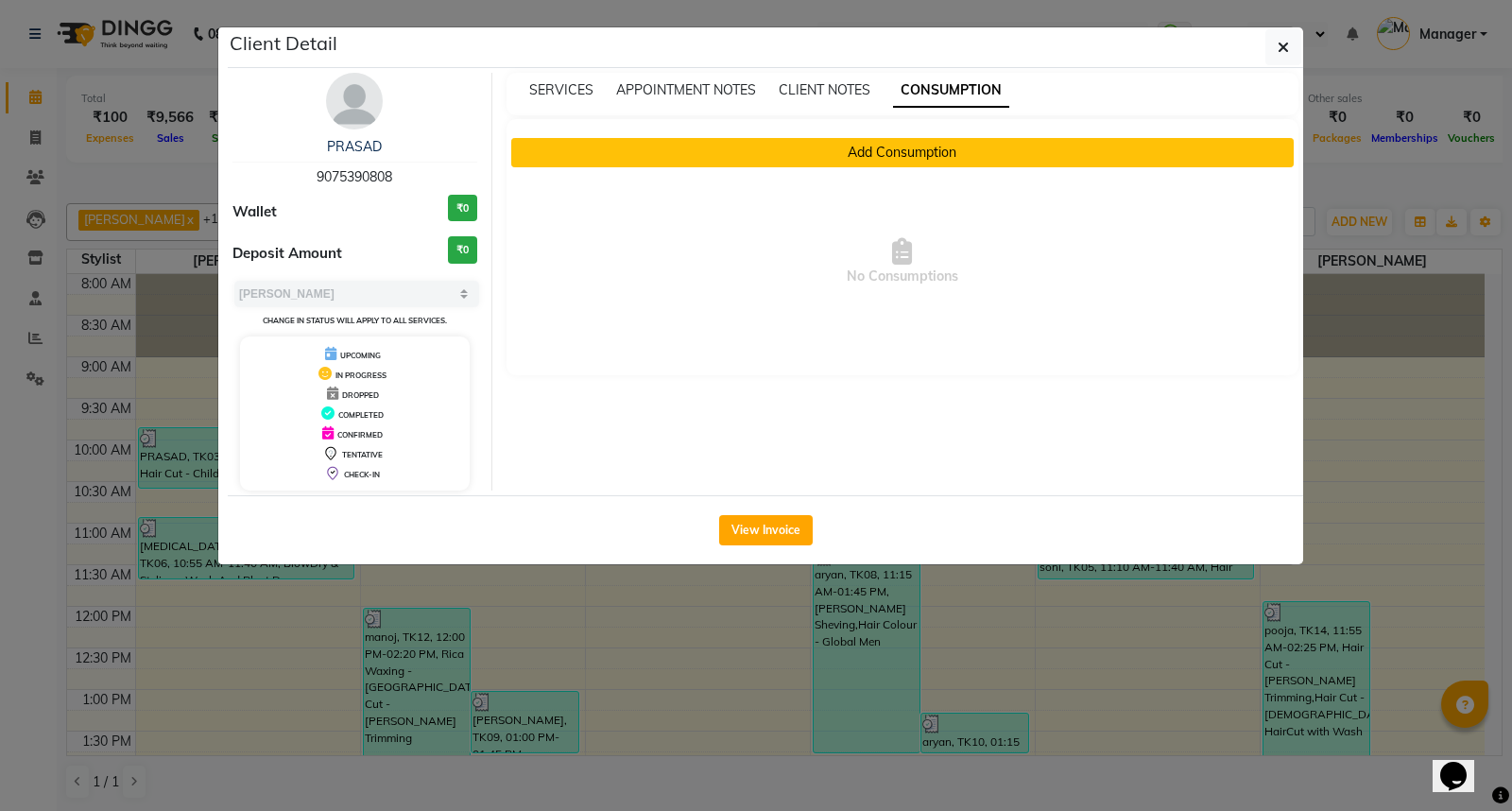
click at [909, 156] on button "Add Consumption" at bounding box center [903, 152] width 783 height 29
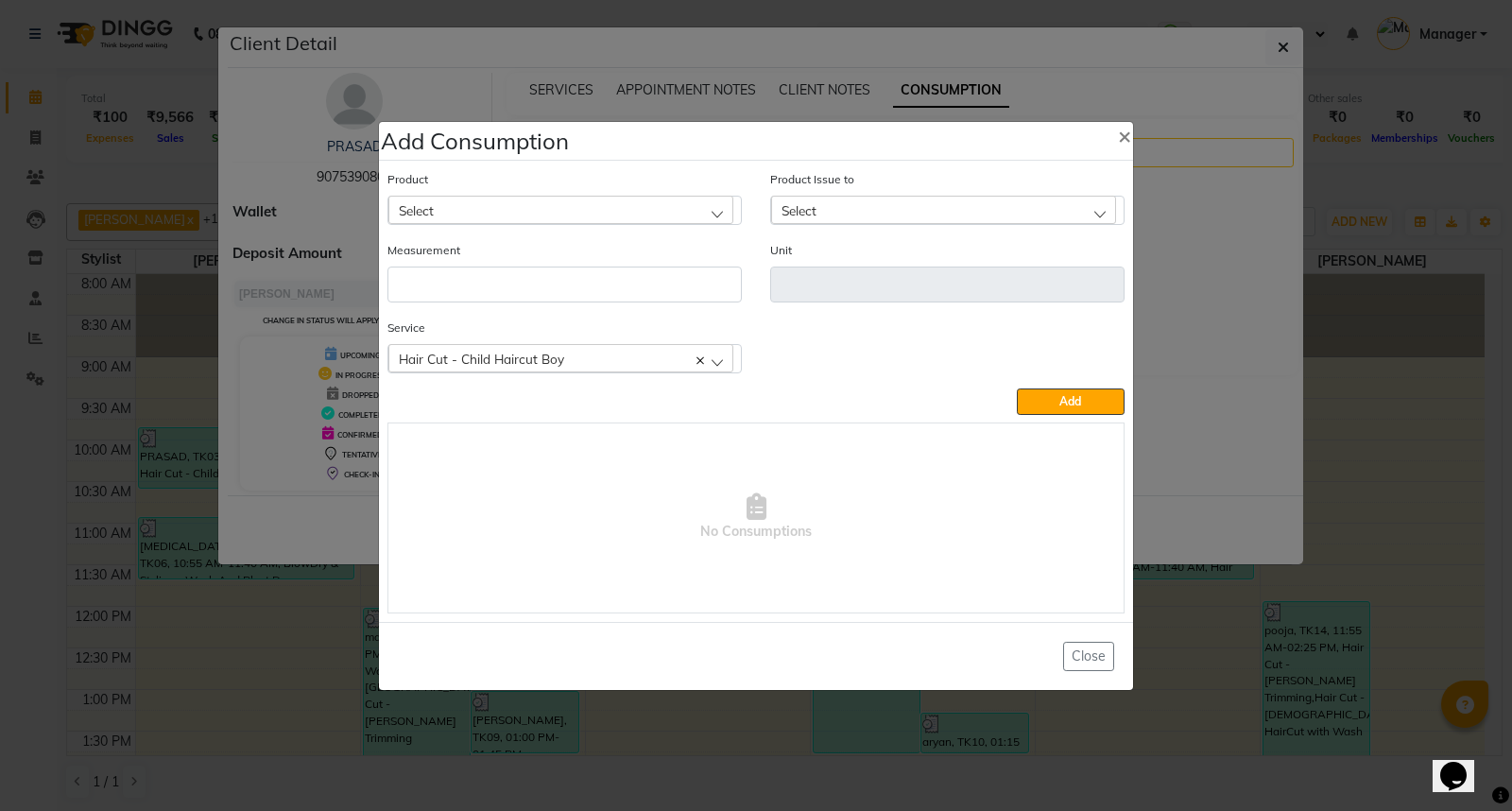
click at [682, 201] on div "Select" at bounding box center [561, 209] width 345 height 28
type input "app"
click at [625, 293] on li "Appron cutting sheets" at bounding box center [565, 291] width 353 height 39
type input "pcs"
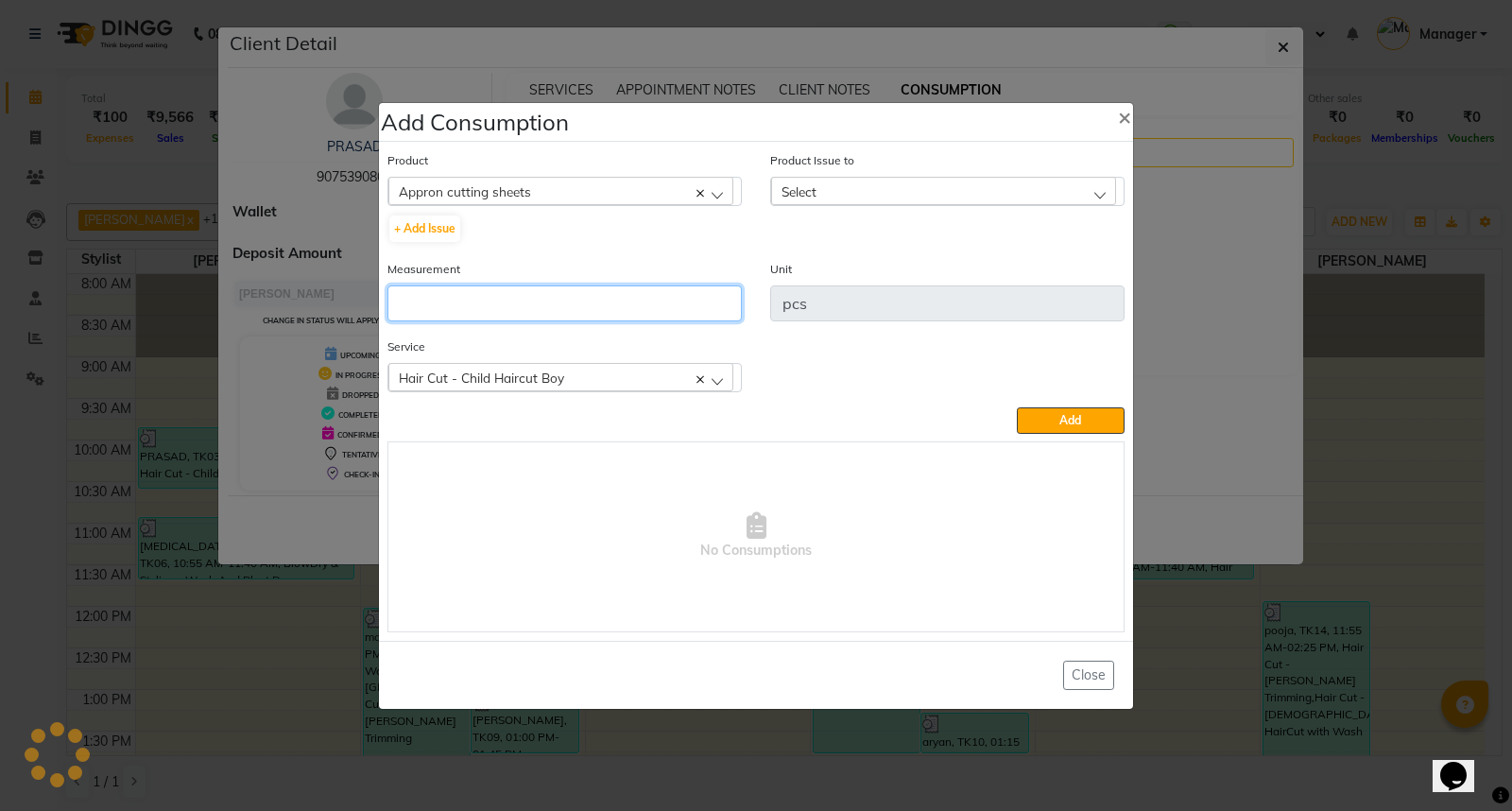
click at [621, 303] on input "number" at bounding box center [565, 303] width 355 height 36
type input "1"
click at [888, 186] on div "Select" at bounding box center [944, 190] width 345 height 28
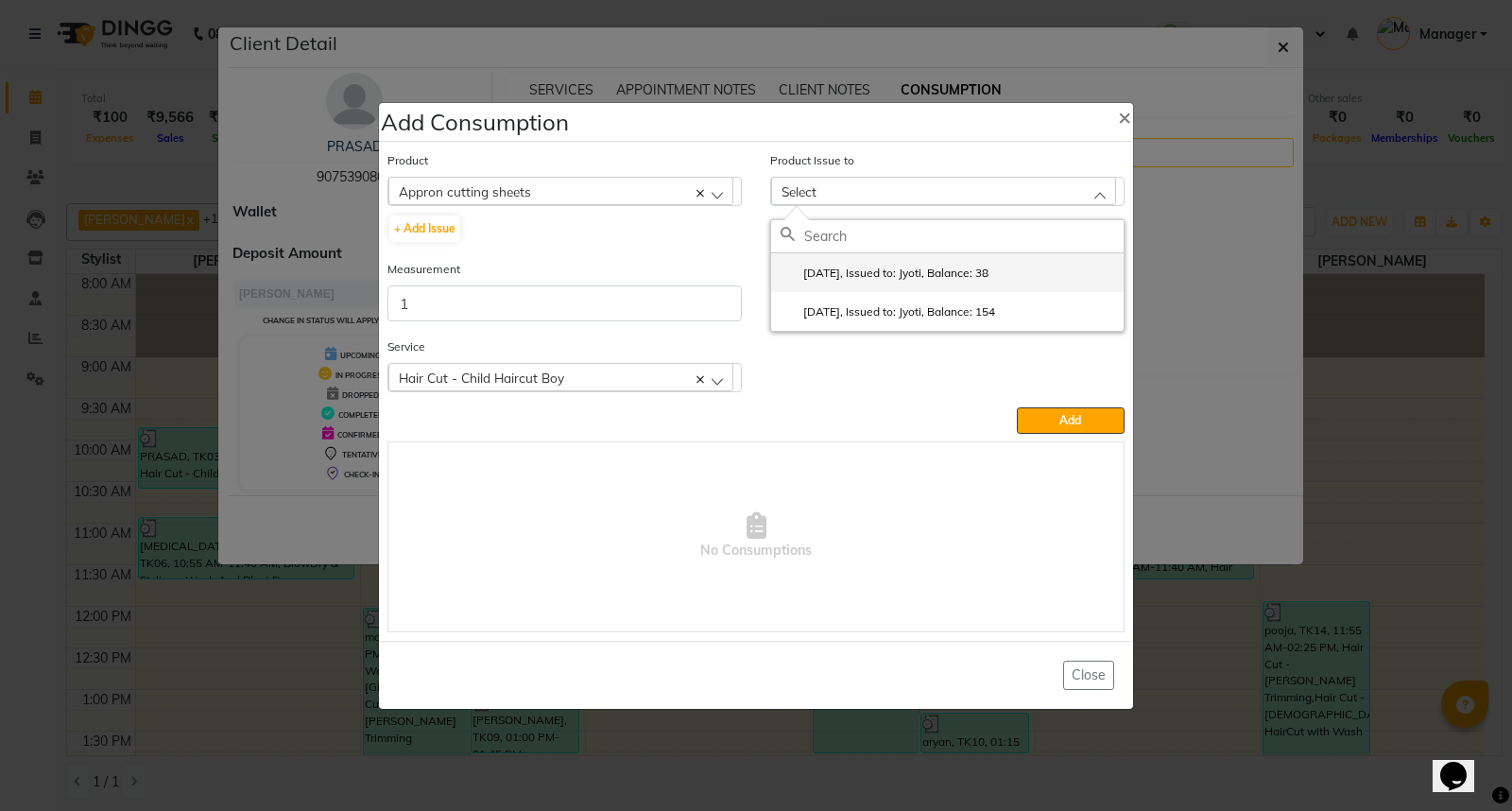
click at [988, 275] on label "2025-09-21, Issued to: Jyoti, Balance: 38" at bounding box center [884, 273] width 208 height 17
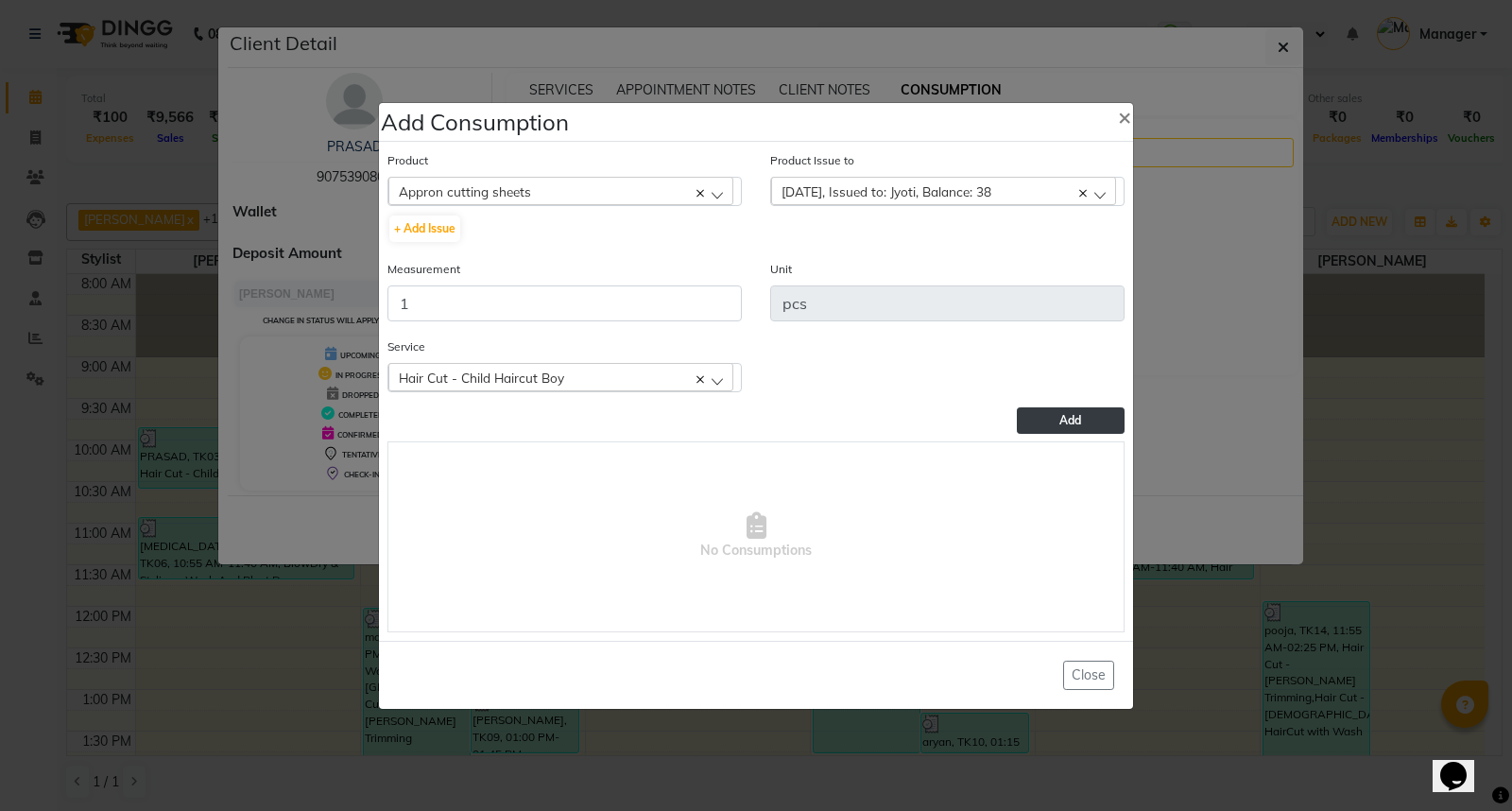
click at [1064, 422] on span "Add" at bounding box center [1070, 420] width 21 height 15
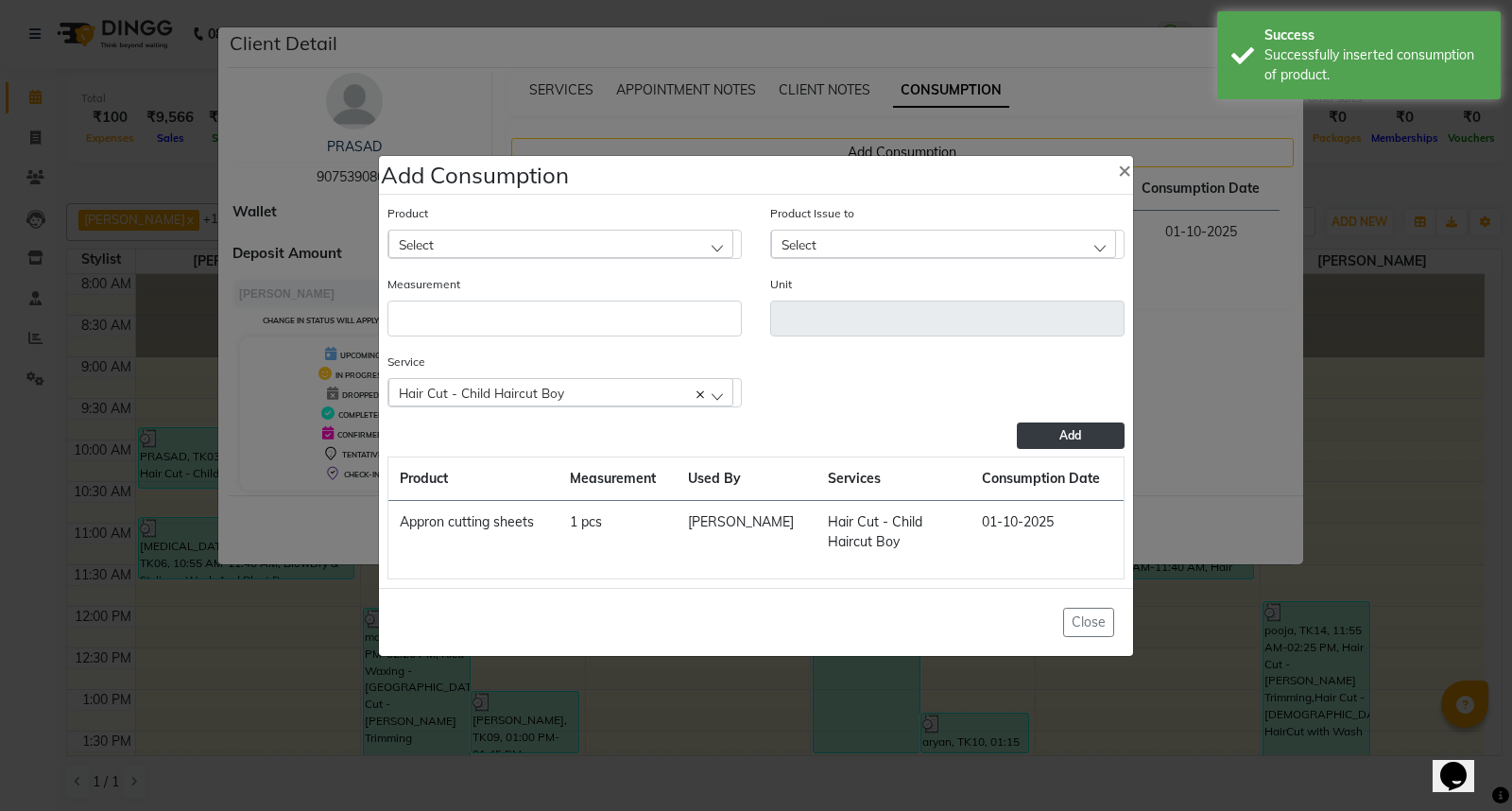
click at [1159, 425] on ngb-modal-window "Add Consumption × Product Select 0-77 IGORA Product Issue to Select 2025-09-21,…" at bounding box center [756, 405] width 1512 height 811
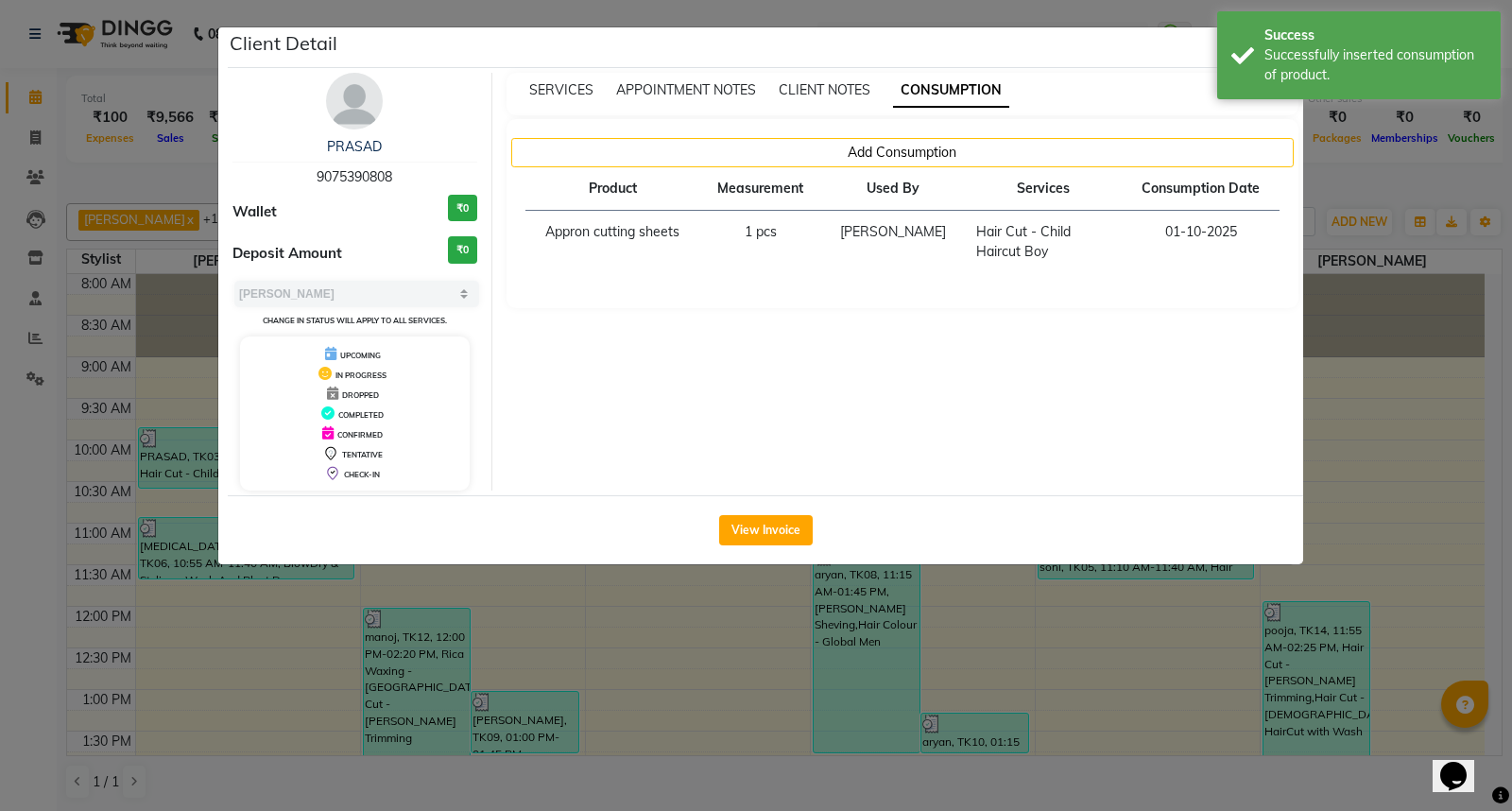
click at [1069, 652] on ngb-modal-window "Client Detail PRASAD 9075390808 Wallet ₹0 Deposit Amount ₹0 Select MARK DONE UP…" at bounding box center [756, 405] width 1512 height 811
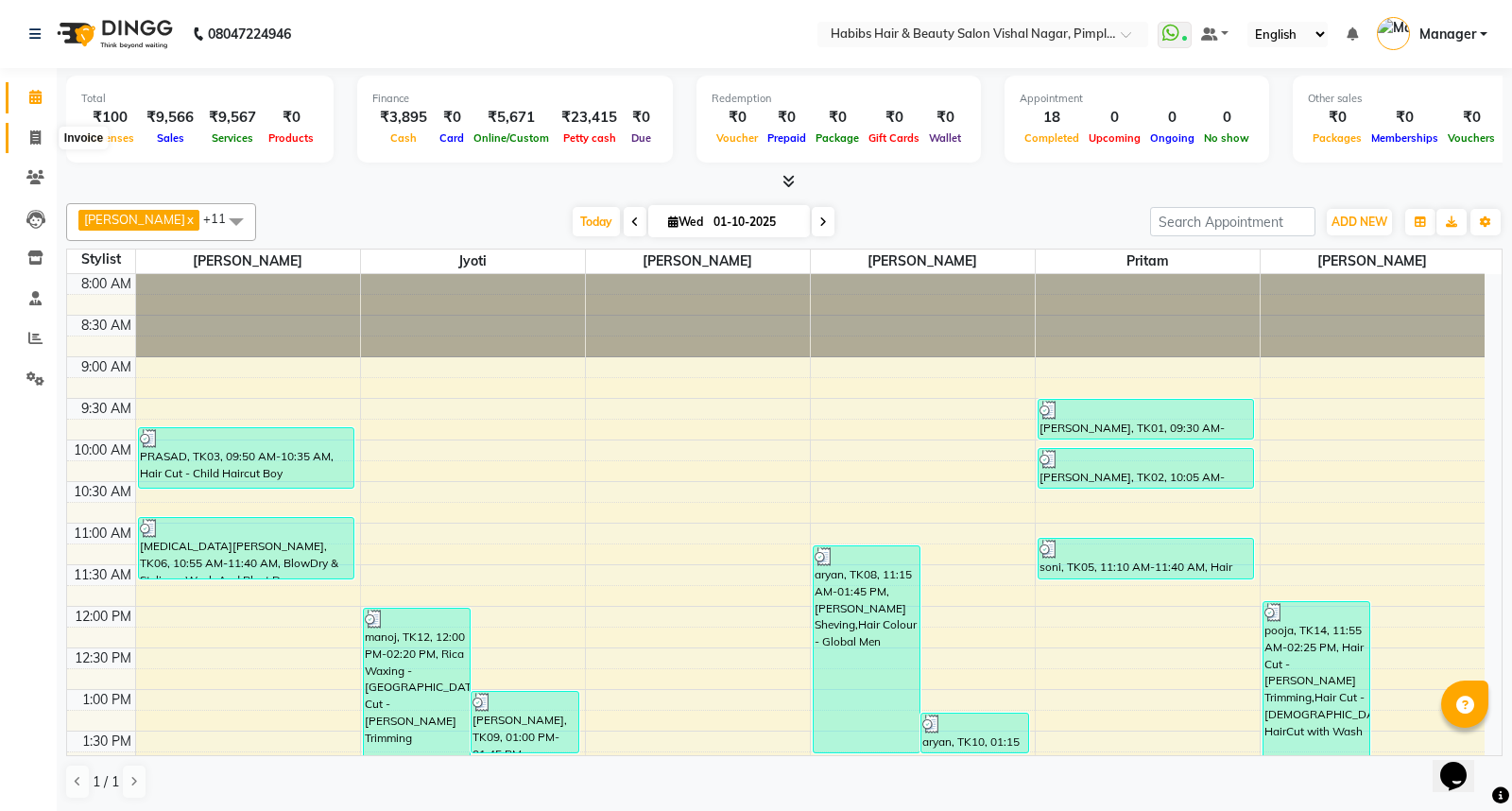
click at [36, 135] on icon at bounding box center [35, 137] width 11 height 15
select select "5725"
select select "service"
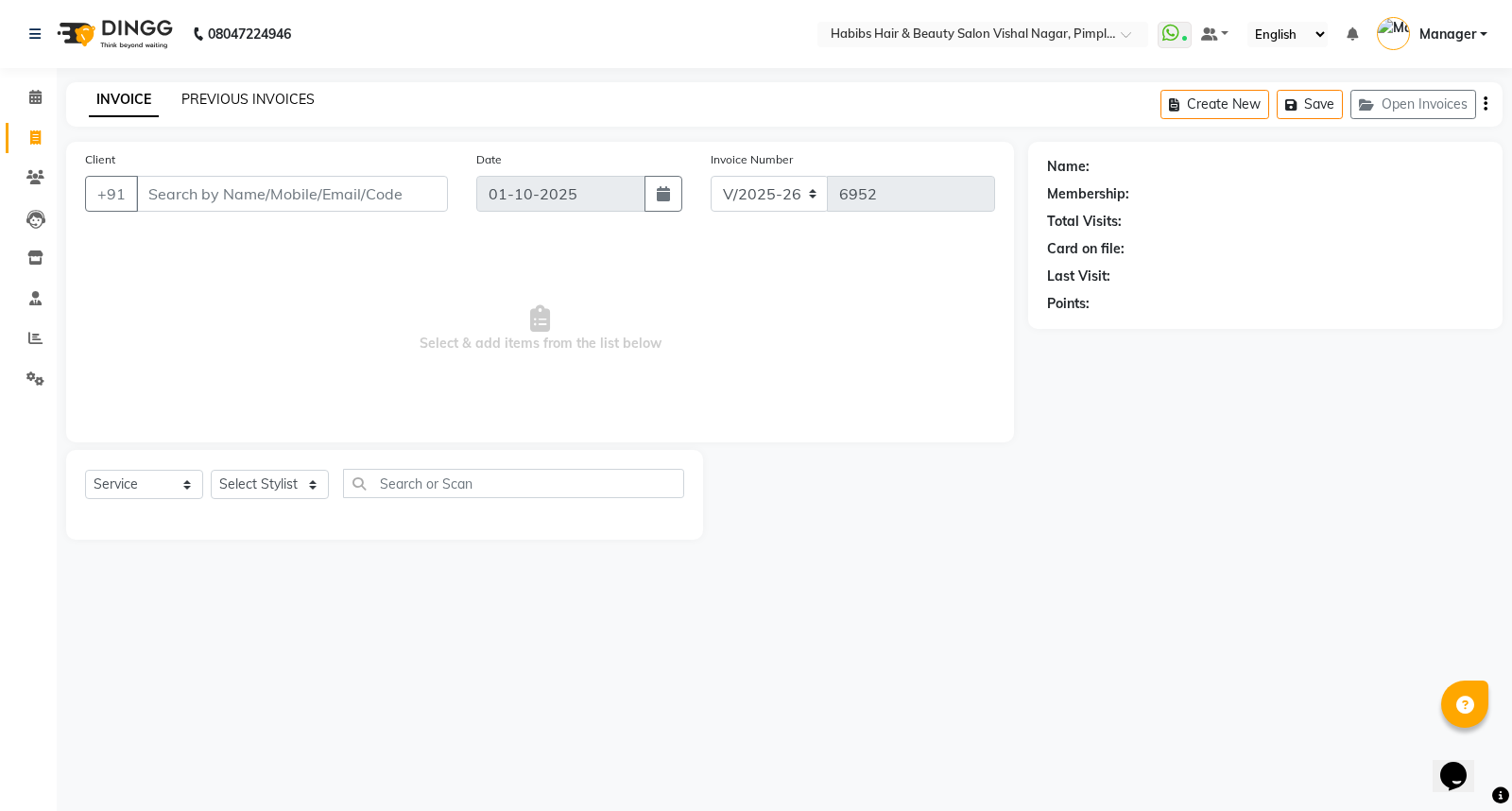
click at [250, 98] on link "PREVIOUS INVOICES" at bounding box center [248, 99] width 133 height 17
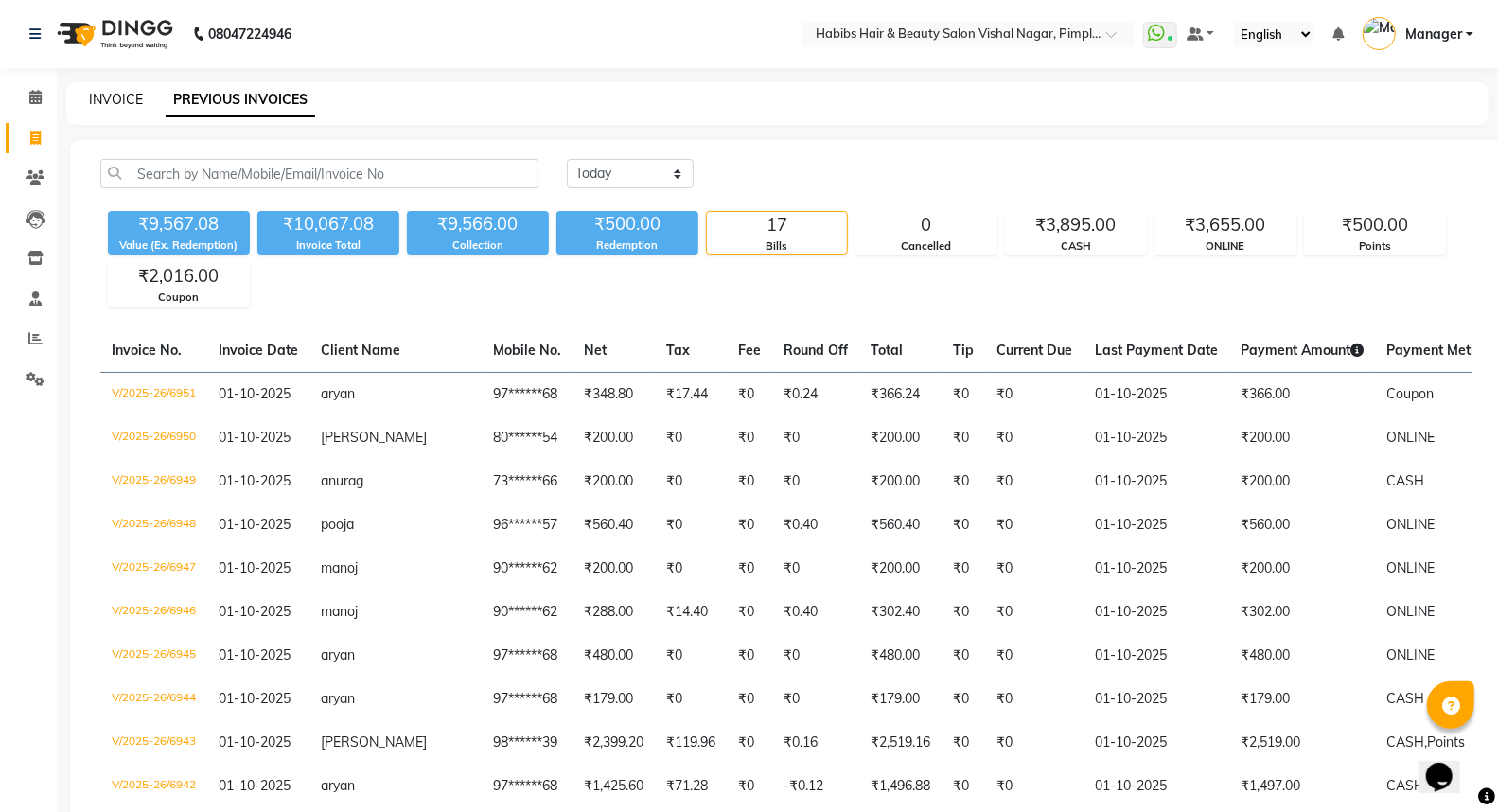
click at [111, 100] on link "INVOICE" at bounding box center [115, 99] width 54 height 18
select select "5725"
select select "service"
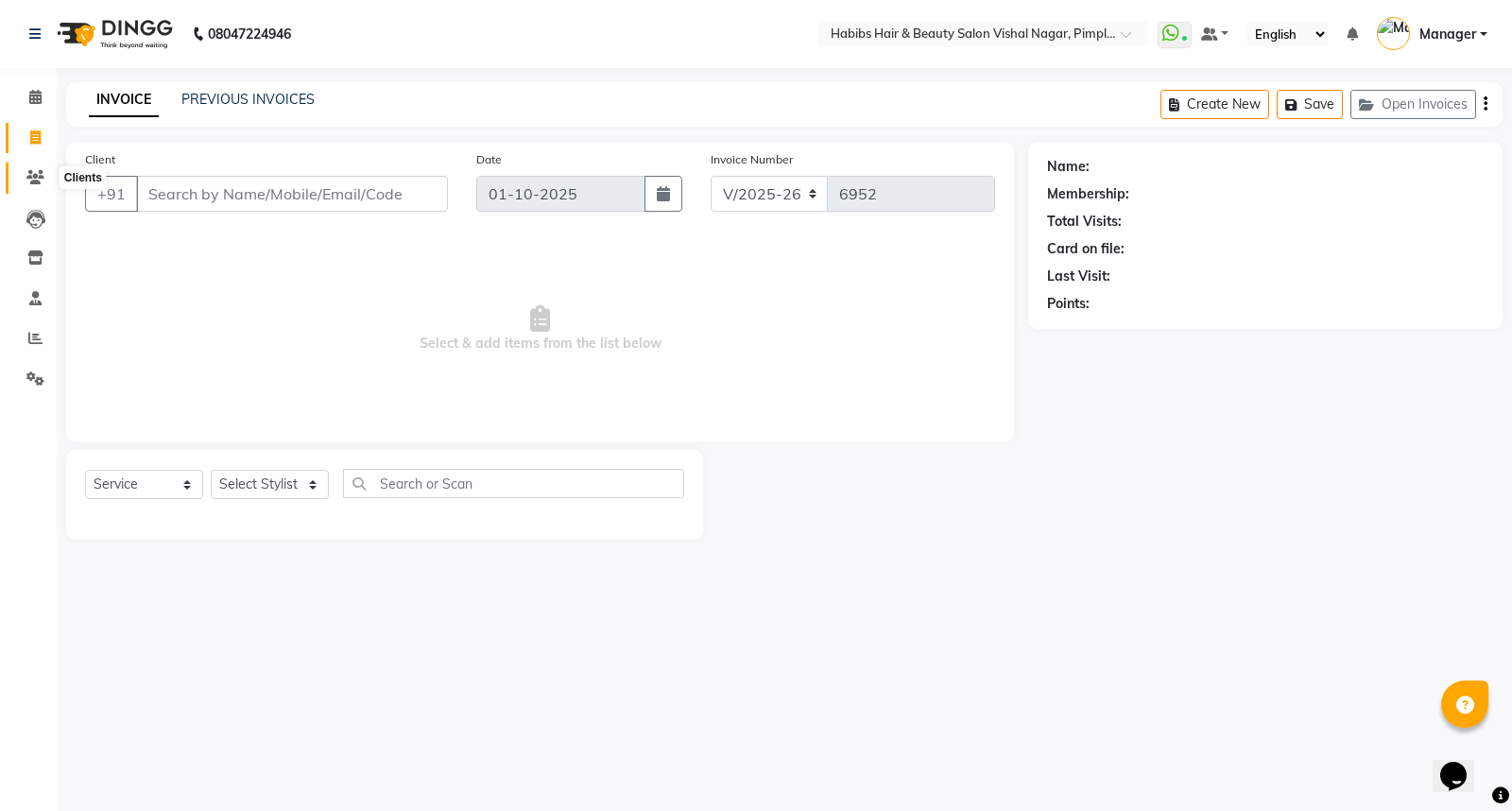
click at [31, 177] on icon at bounding box center [35, 177] width 17 height 15
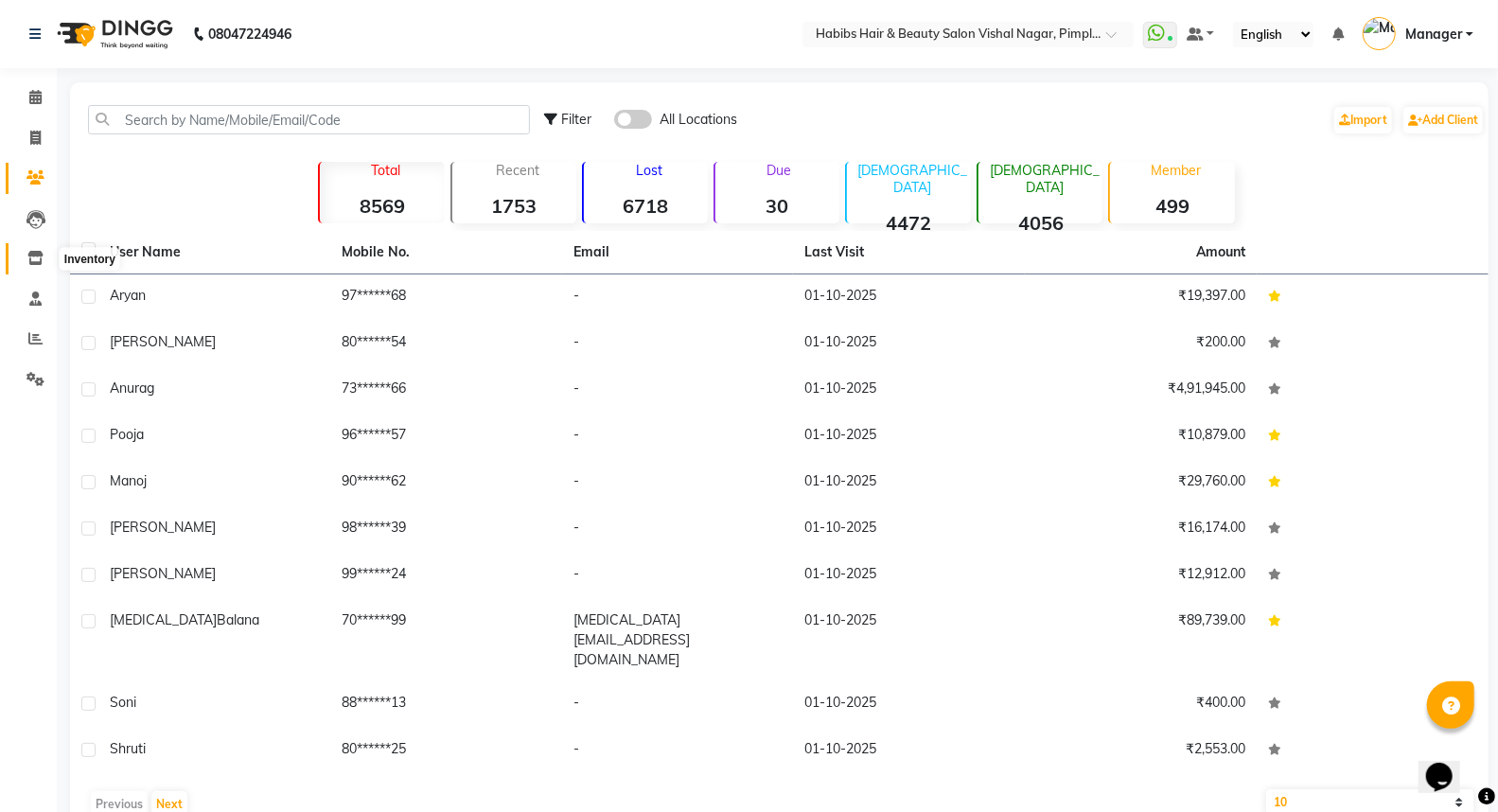
click at [39, 257] on icon at bounding box center [35, 258] width 17 height 15
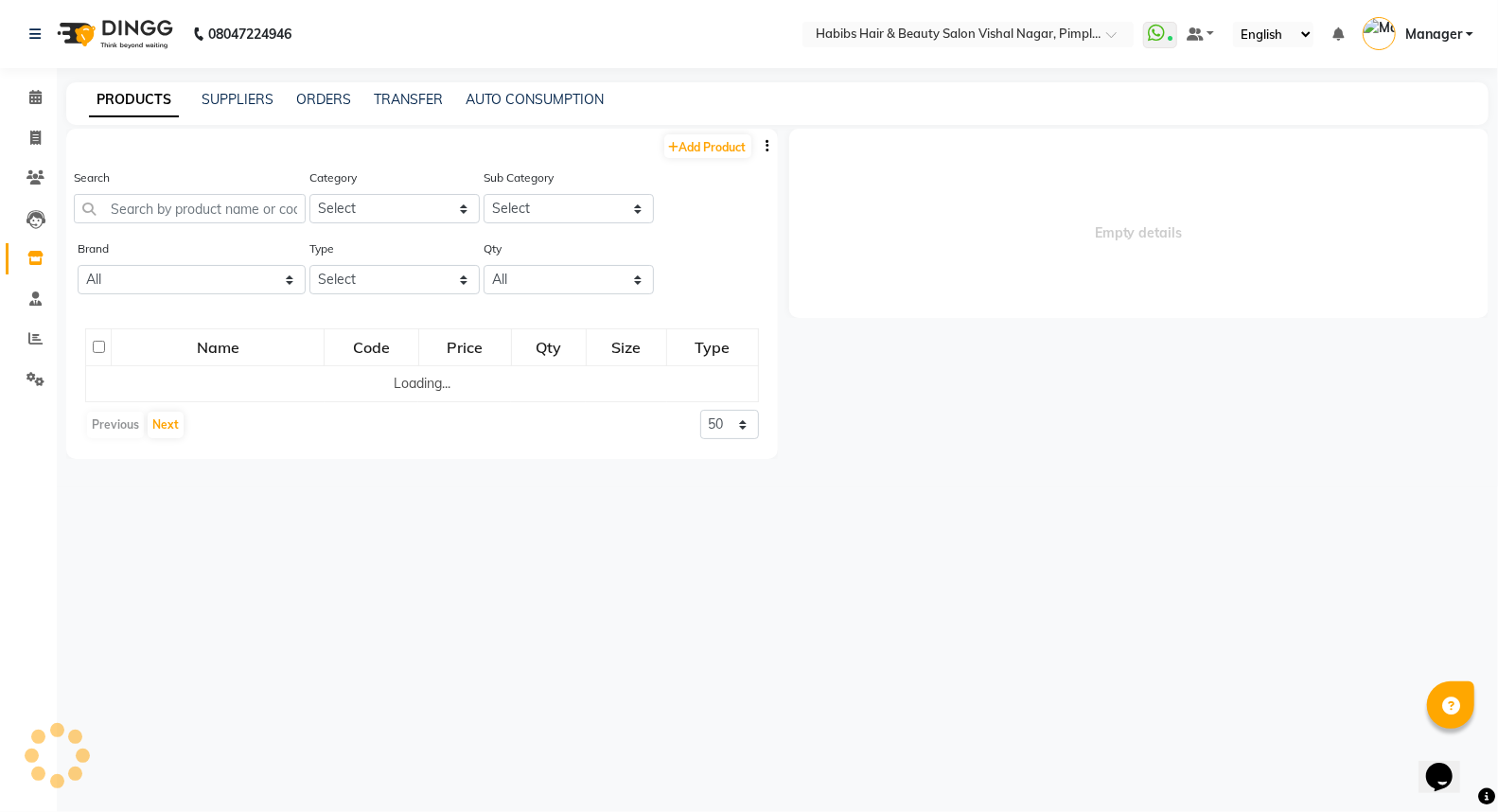
select select
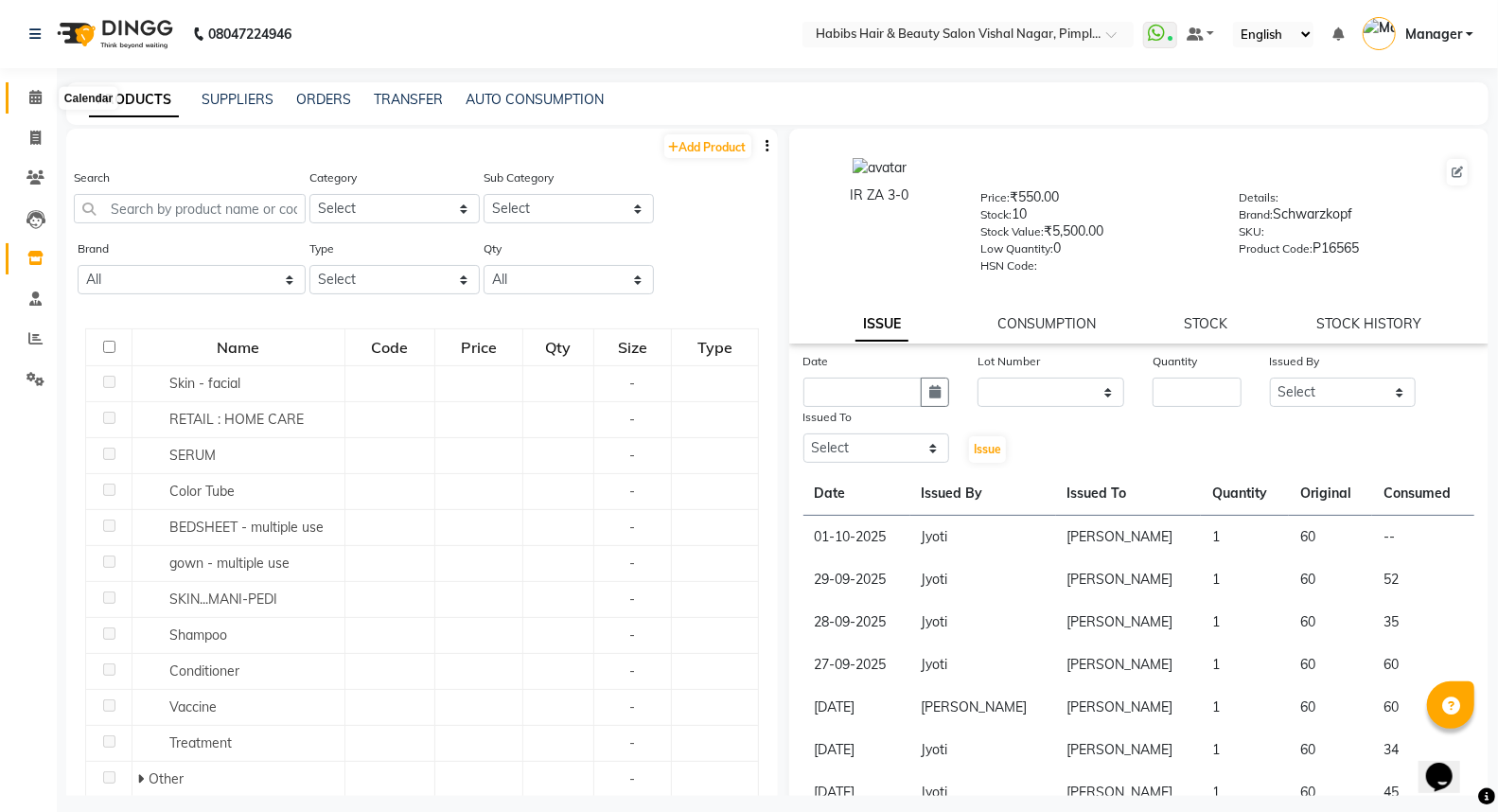
click at [38, 100] on icon at bounding box center [35, 96] width 13 height 15
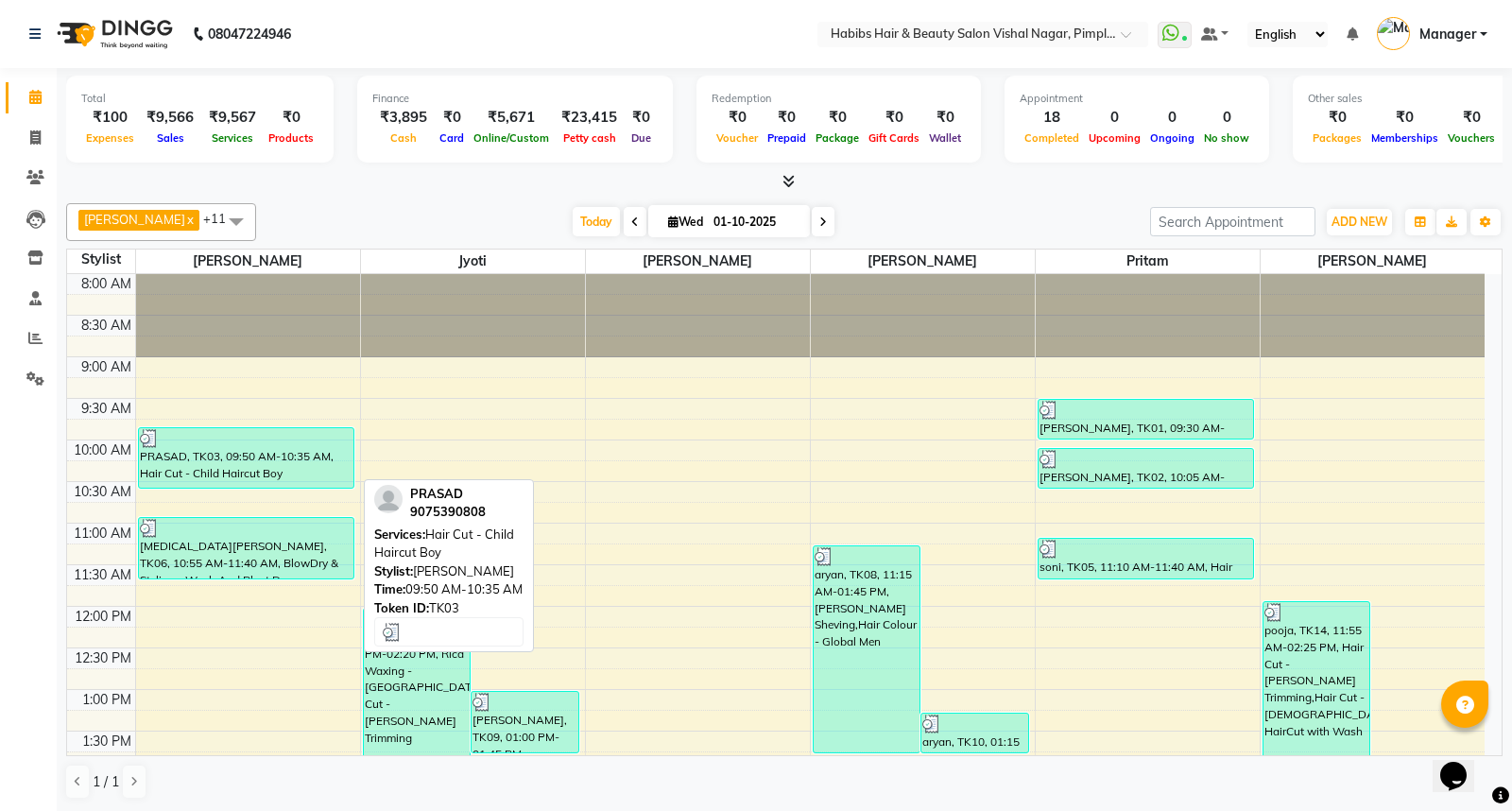
click at [287, 472] on div "PRASAD, TK03, 09:50 AM-10:35 AM, Hair Cut - Child Haircut Boy" at bounding box center [246, 457] width 215 height 59
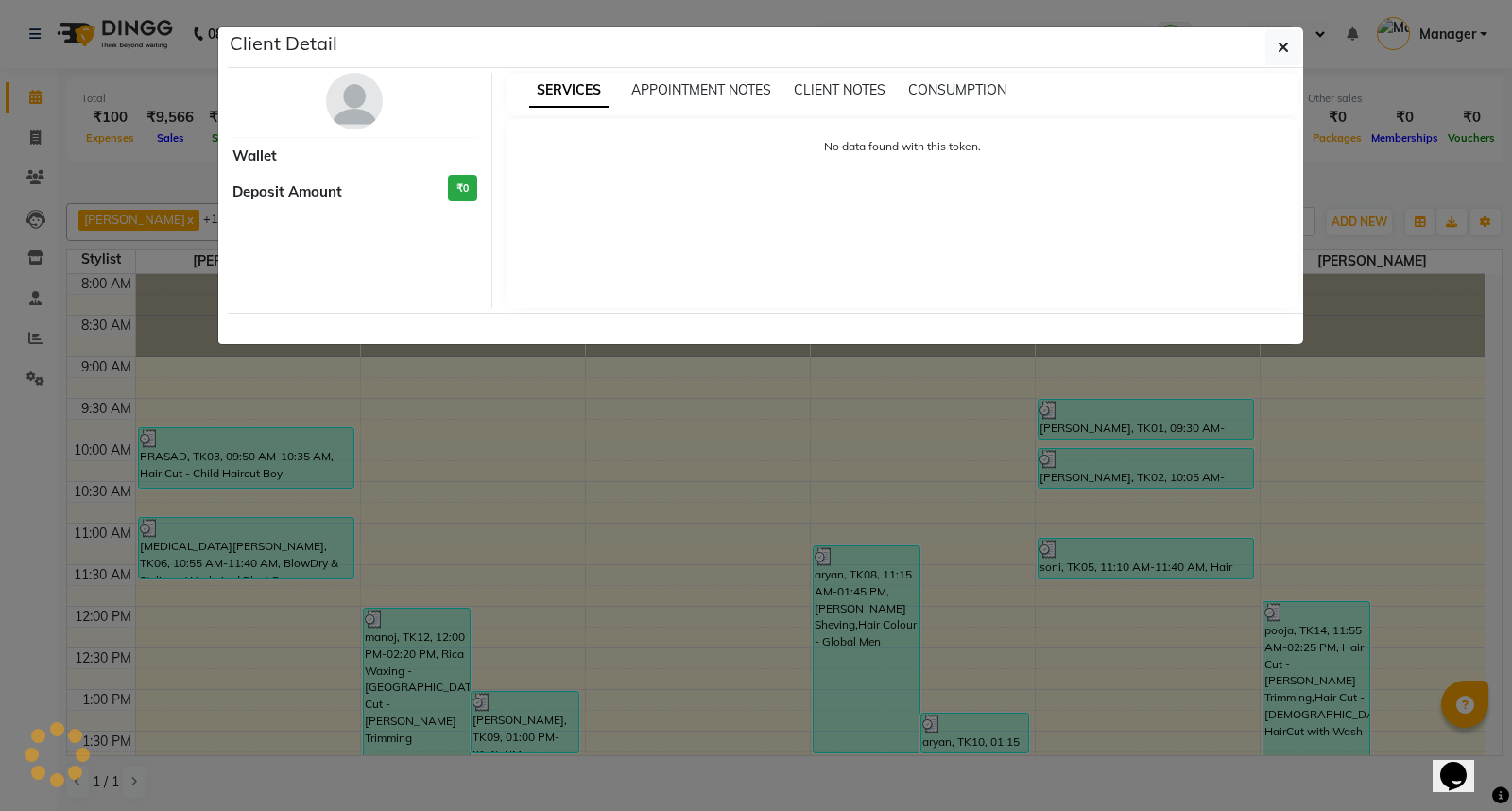
select select "3"
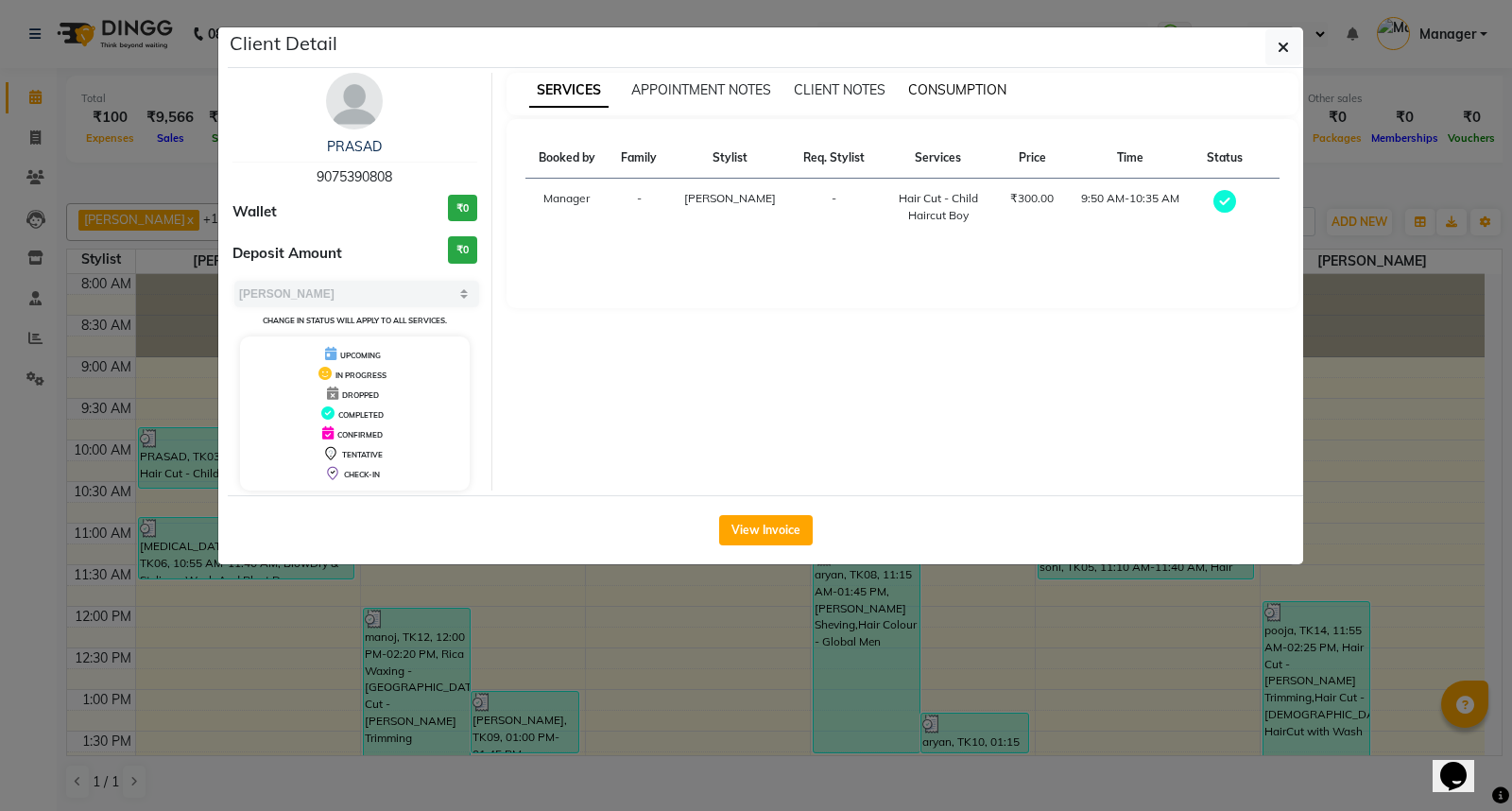
click at [960, 92] on span "CONSUMPTION" at bounding box center [957, 90] width 98 height 17
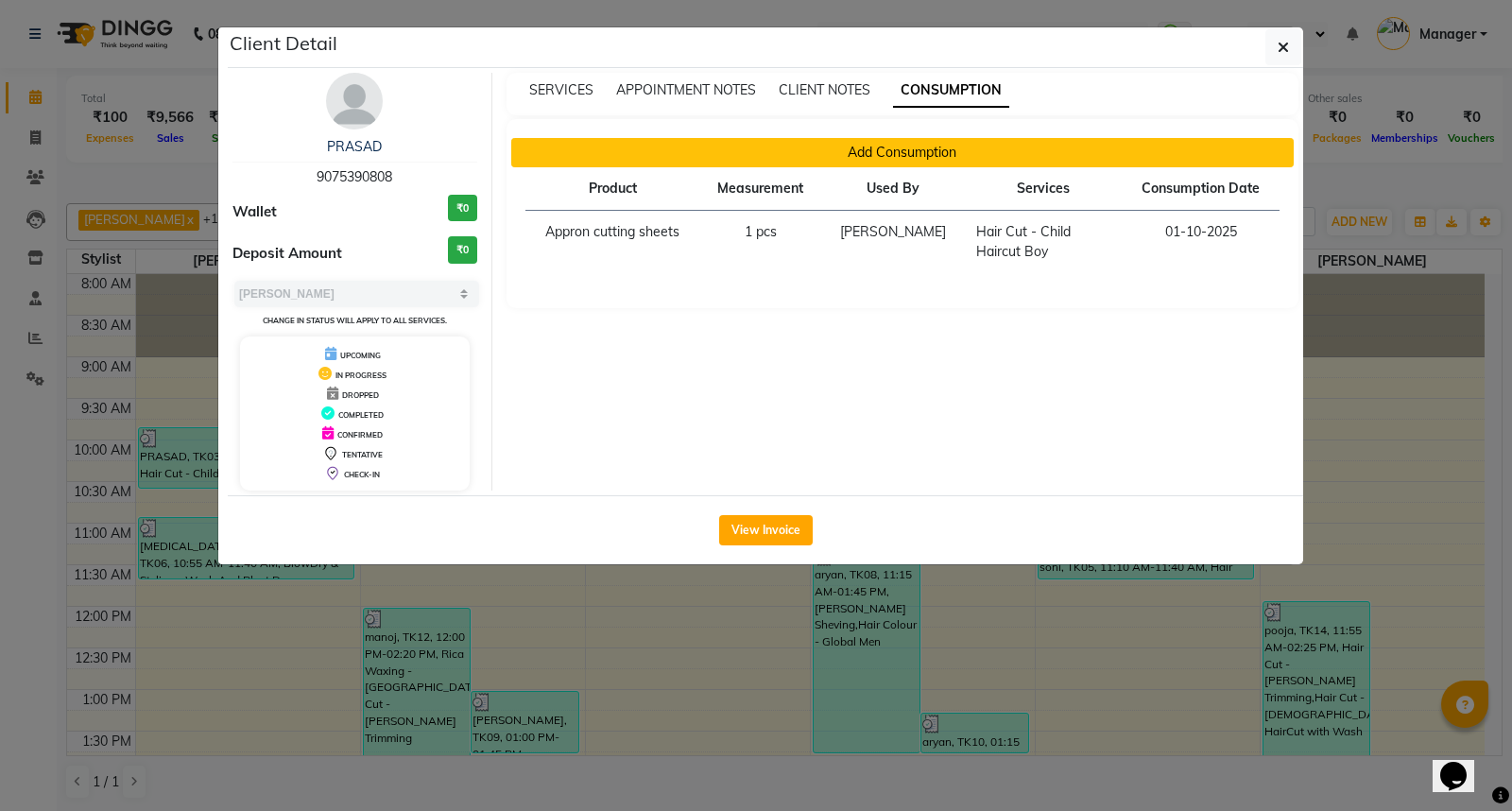
click at [885, 152] on button "Add Consumption" at bounding box center [903, 152] width 783 height 29
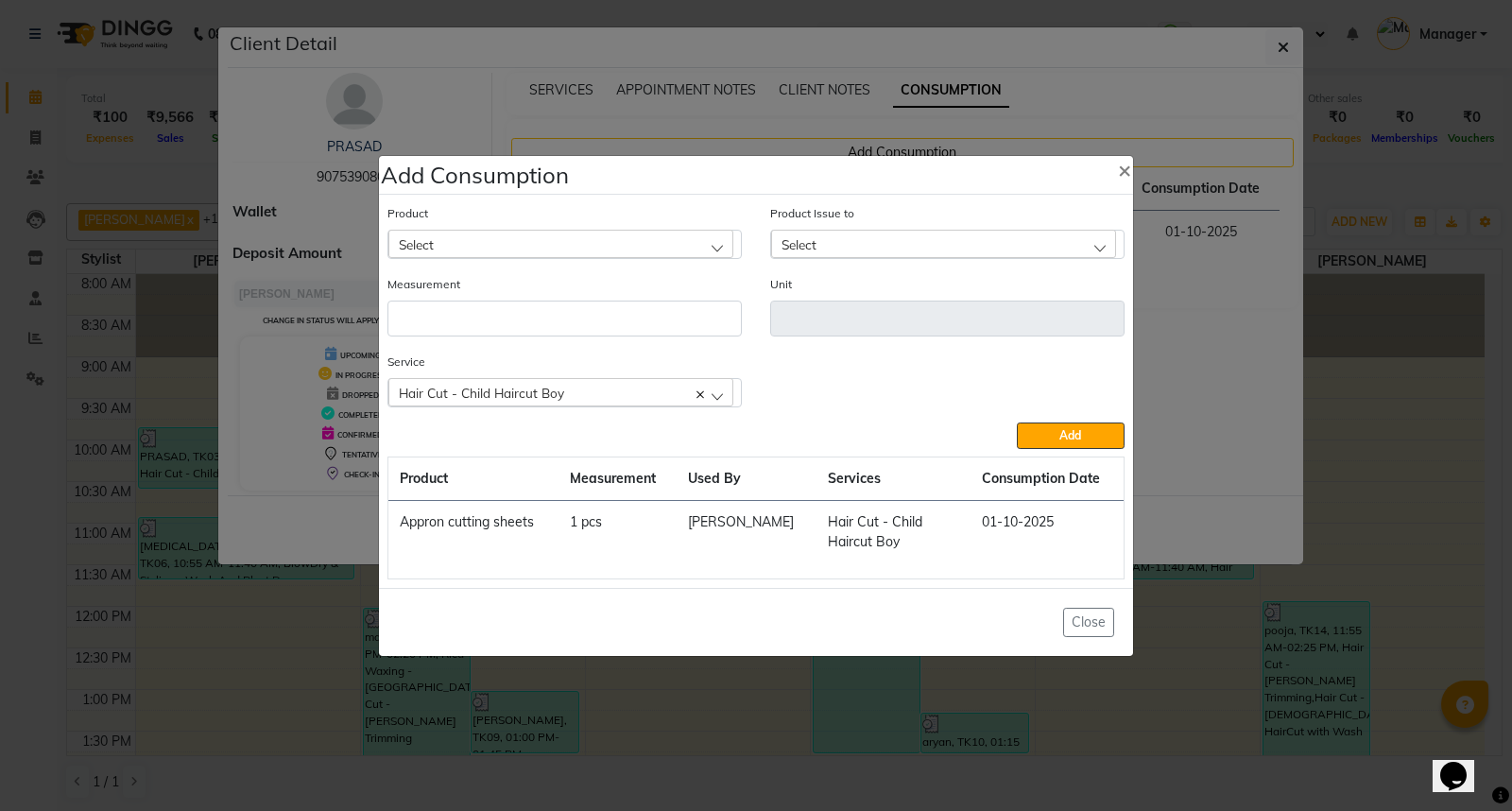
click at [662, 244] on div "Select" at bounding box center [561, 243] width 345 height 28
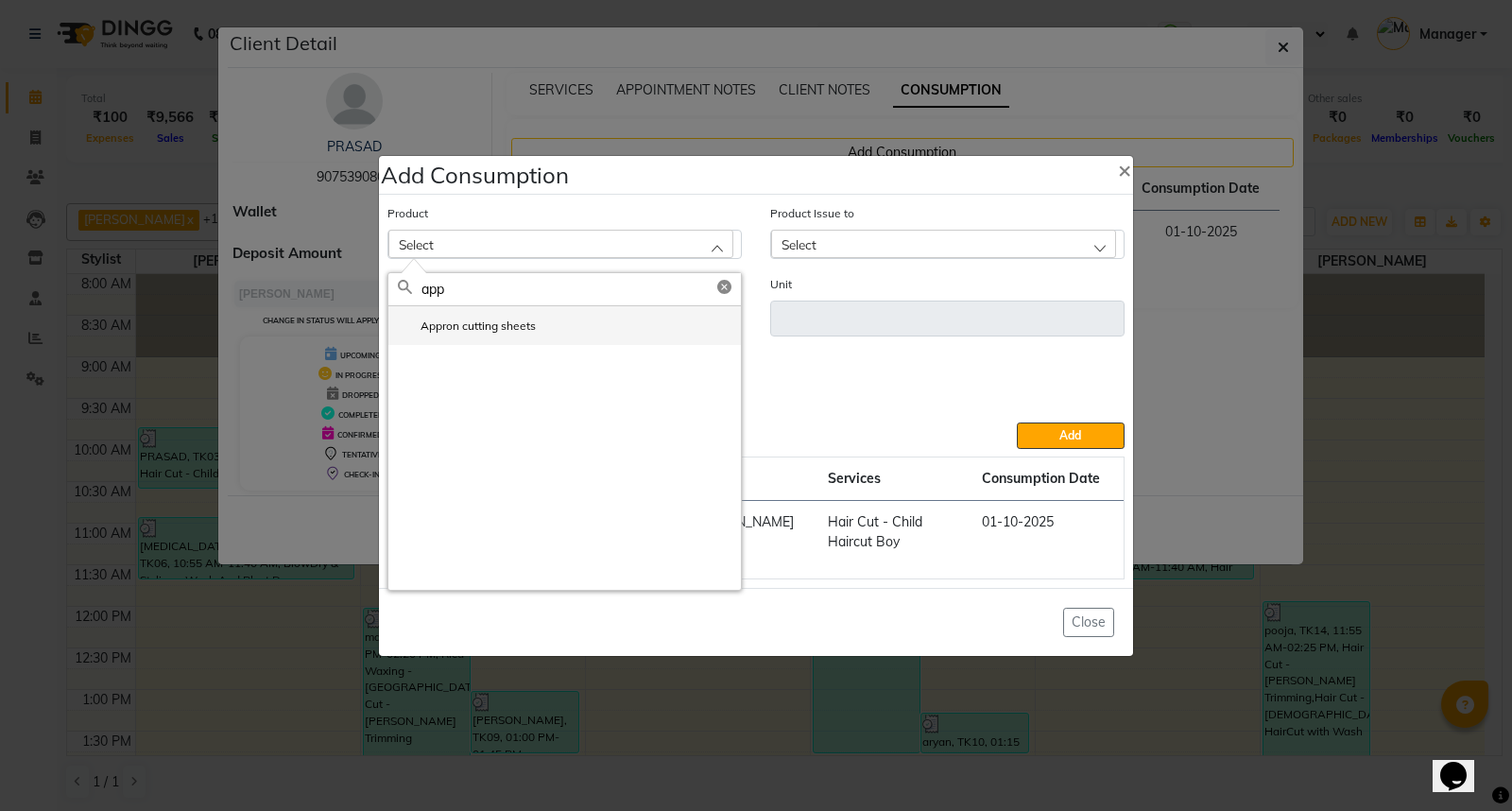
type input "app"
click at [559, 325] on li "Appron cutting sheets" at bounding box center [565, 325] width 353 height 39
type input "pcs"
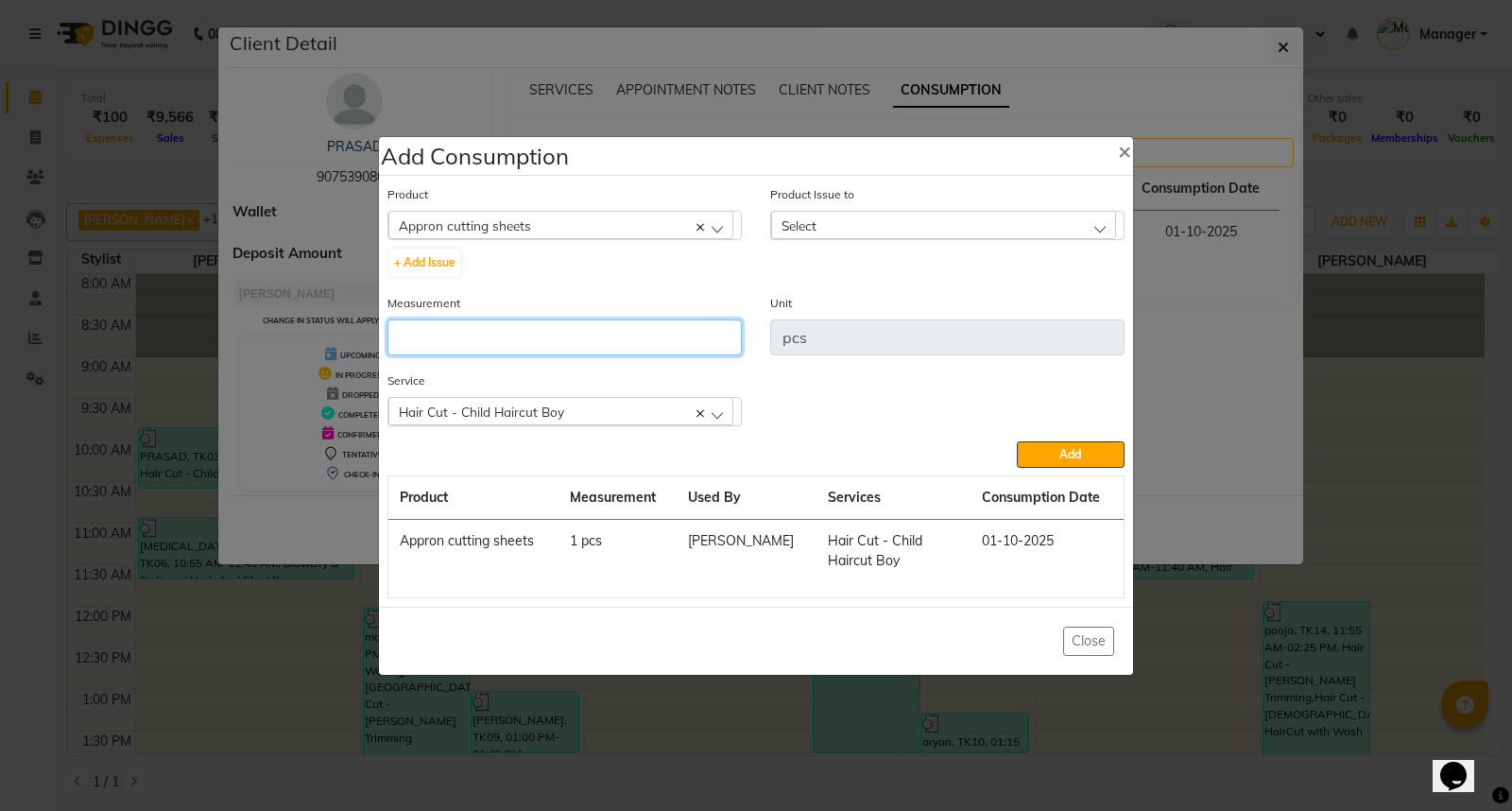
click at [473, 331] on input "number" at bounding box center [565, 337] width 355 height 36
type input "1"
click at [944, 221] on div "Select" at bounding box center [944, 224] width 345 height 28
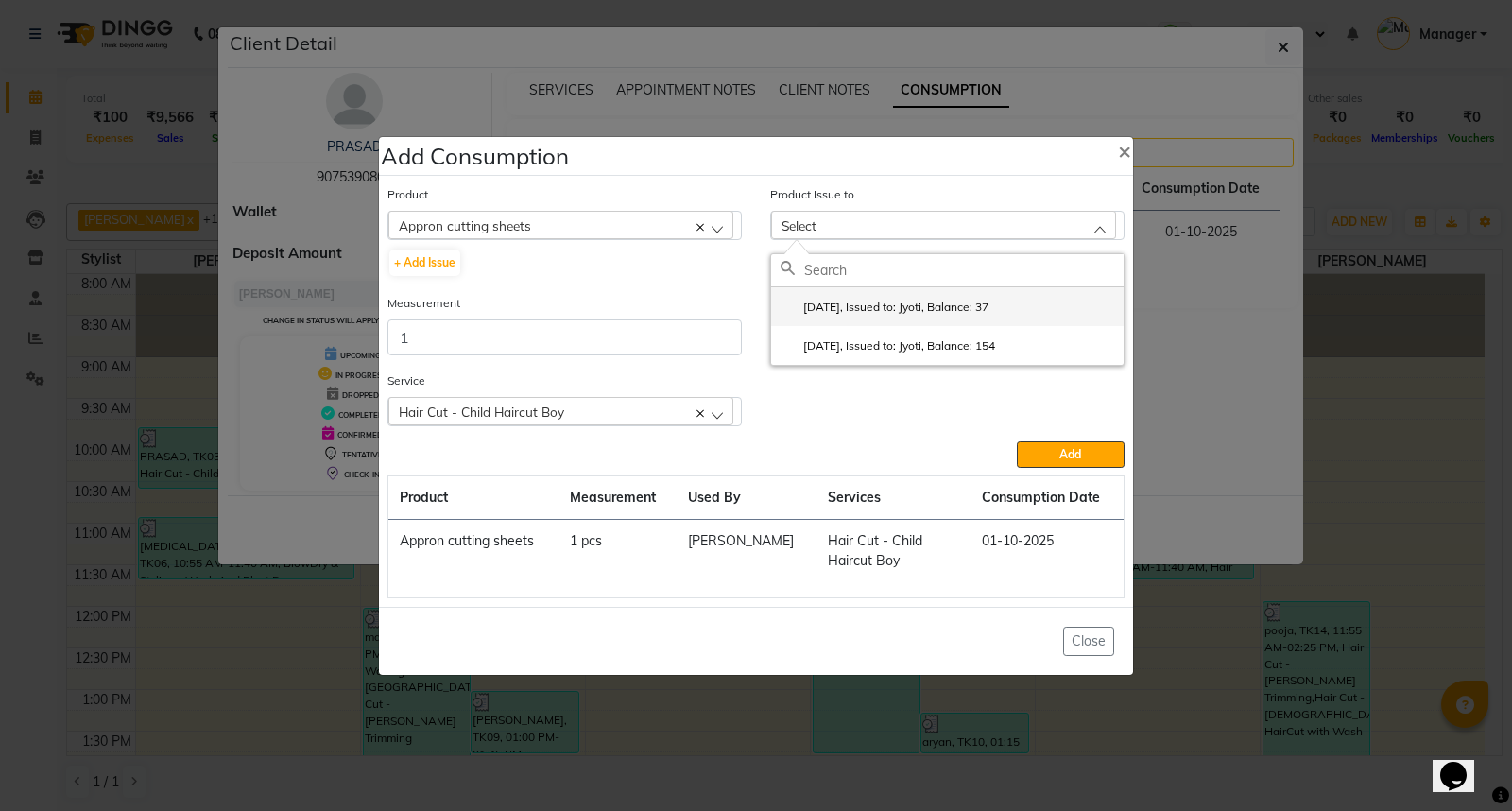
click at [967, 308] on label "2025-09-21, Issued to: Jyoti, Balance: 37" at bounding box center [884, 307] width 208 height 17
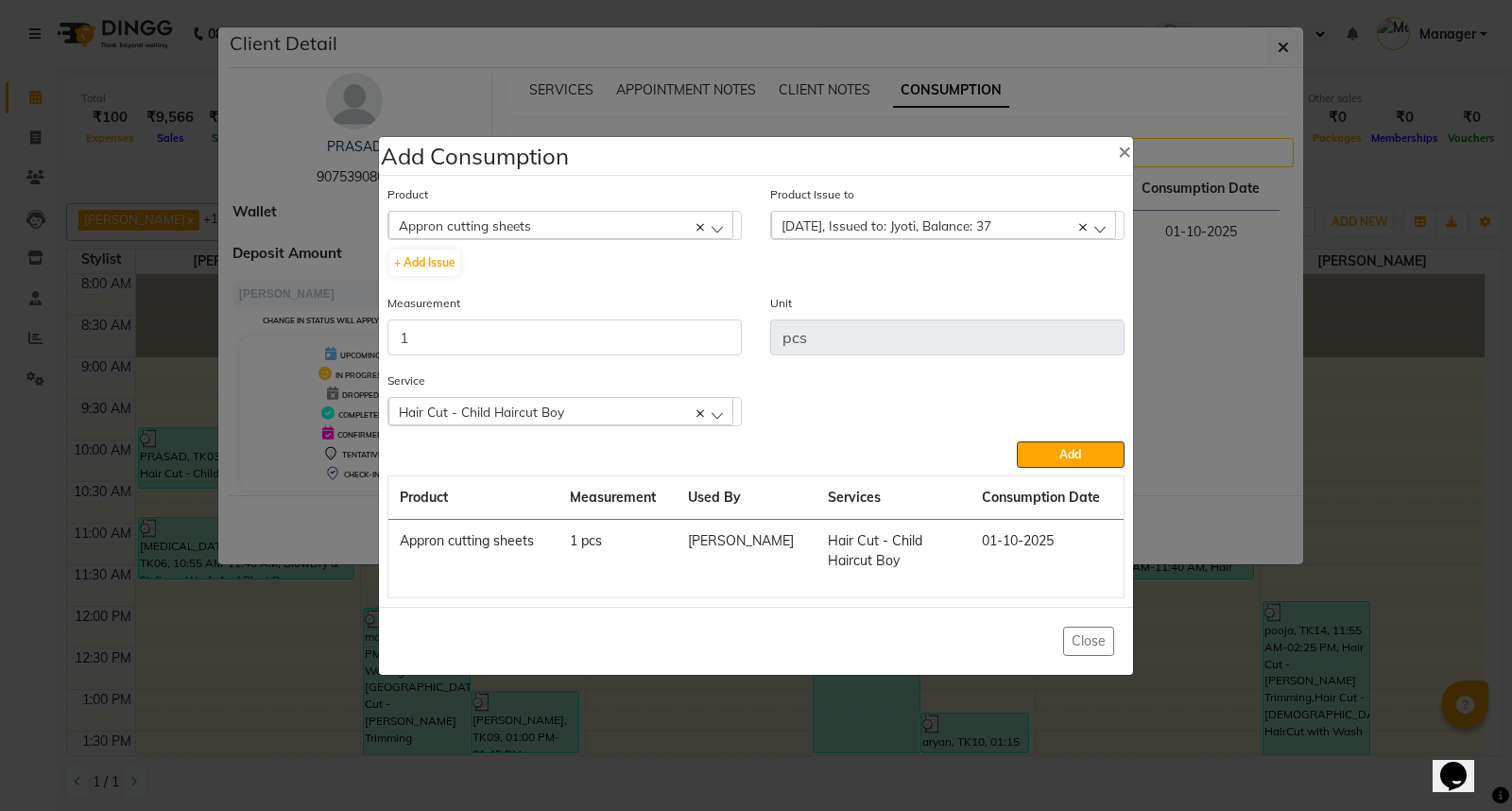
click at [1182, 649] on ngb-modal-window "Add Consumption × Product Appron cutting sheets 0-77 IGORA + Add Issue Product …" at bounding box center [756, 405] width 1512 height 811
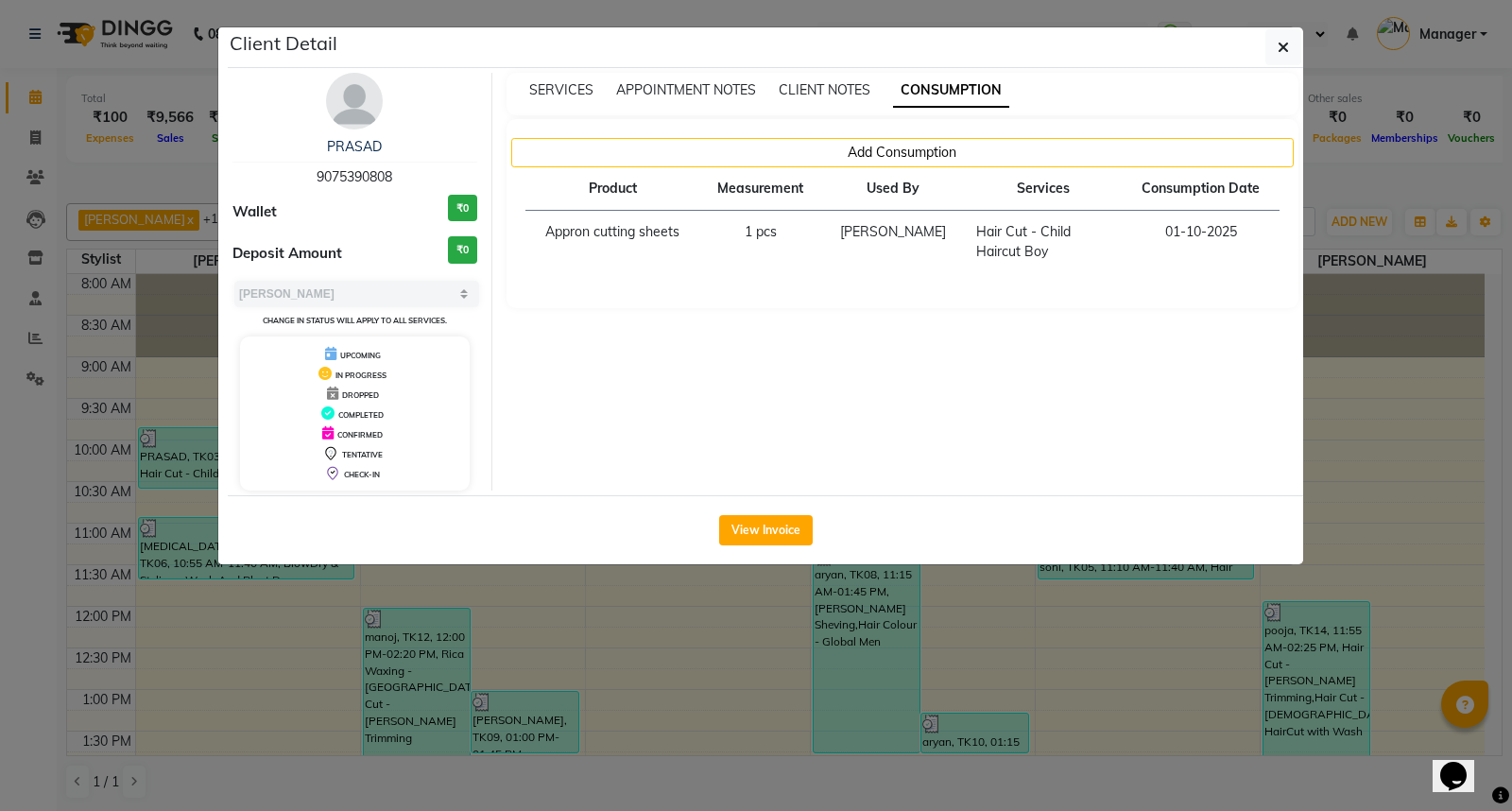
click at [1058, 626] on ngb-modal-window "Client Detail PRASAD 9075390808 Wallet ₹0 Deposit Amount ₹0 Select MARK DONE UP…" at bounding box center [756, 405] width 1512 height 811
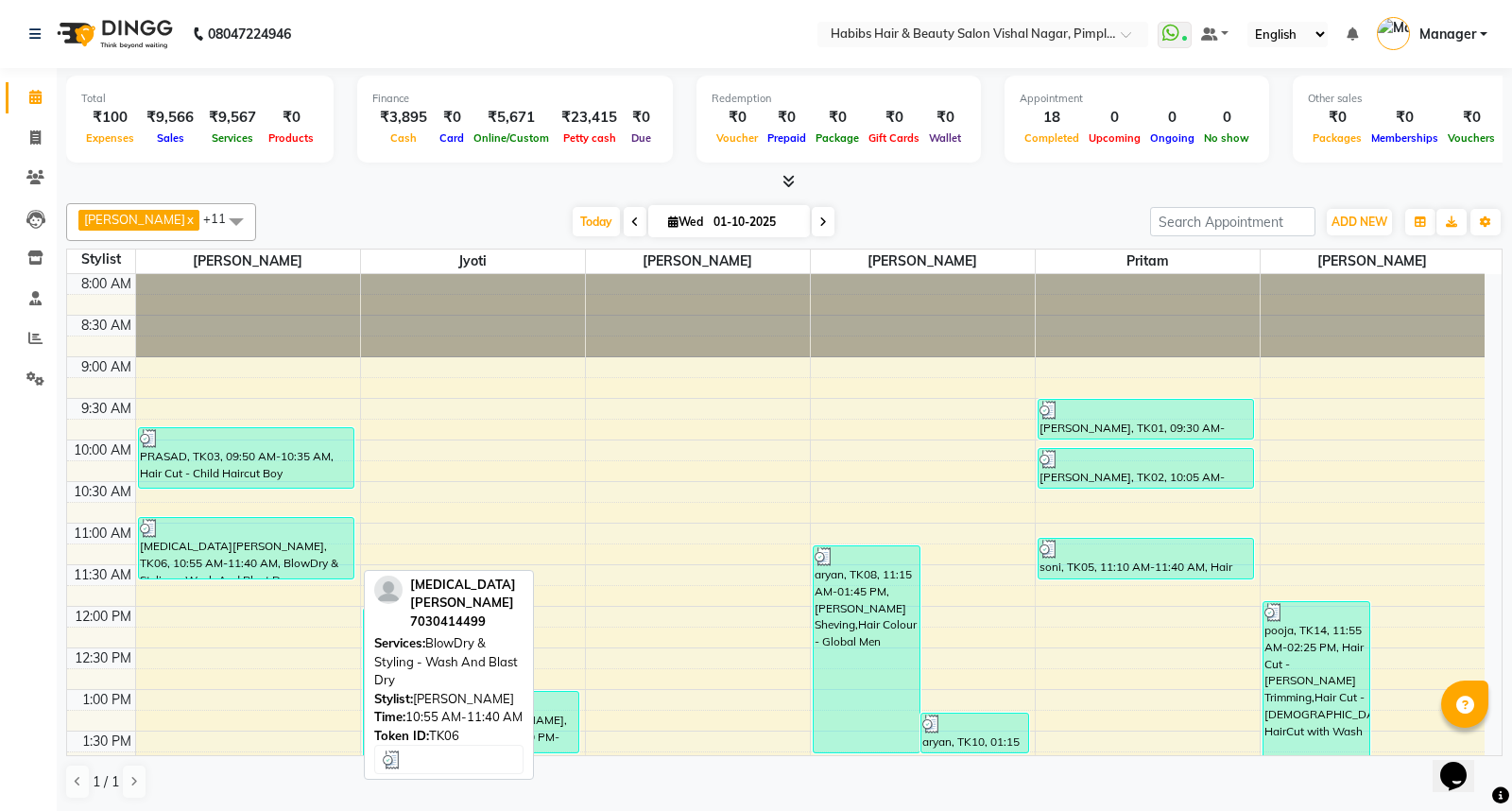
click at [249, 553] on div "nikita Balana, TK06, 10:55 AM-11:40 AM, BlowDry & Styling - Wash And Blast Dry" at bounding box center [246, 548] width 215 height 60
select select "3"
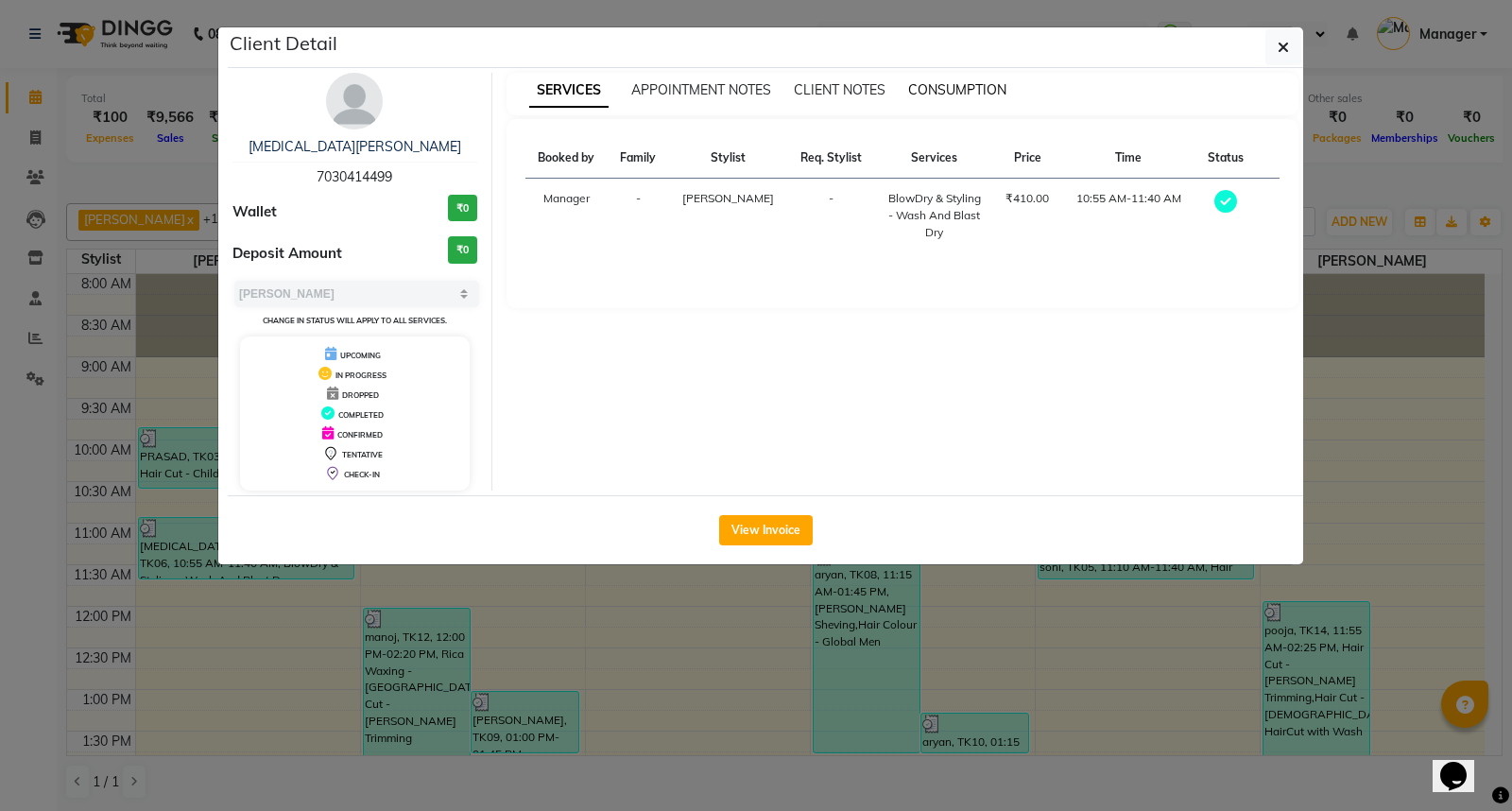
click at [964, 94] on span "CONSUMPTION" at bounding box center [957, 90] width 98 height 17
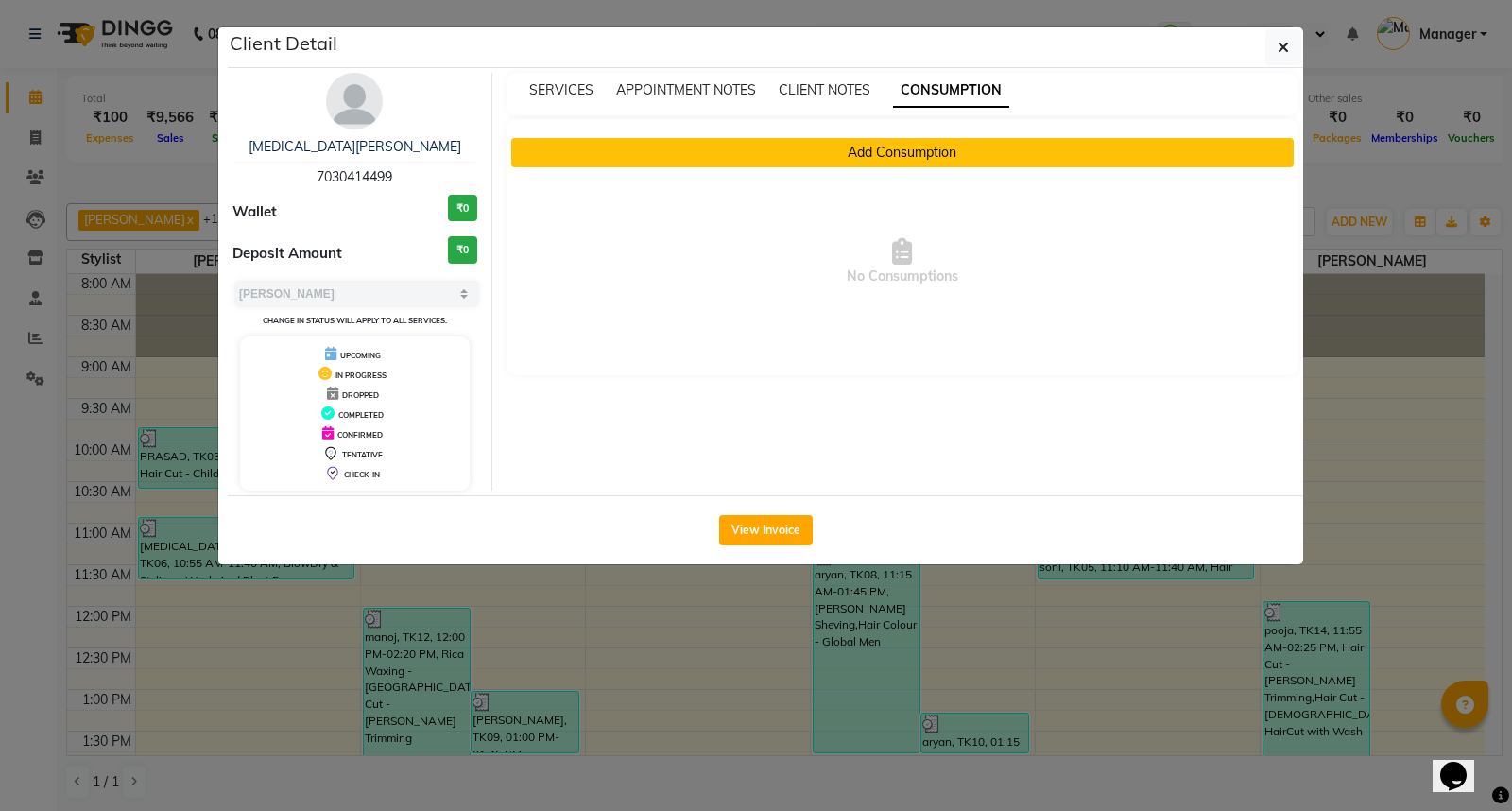
click at [914, 157] on button "Add Consumption" at bounding box center [903, 152] width 783 height 29
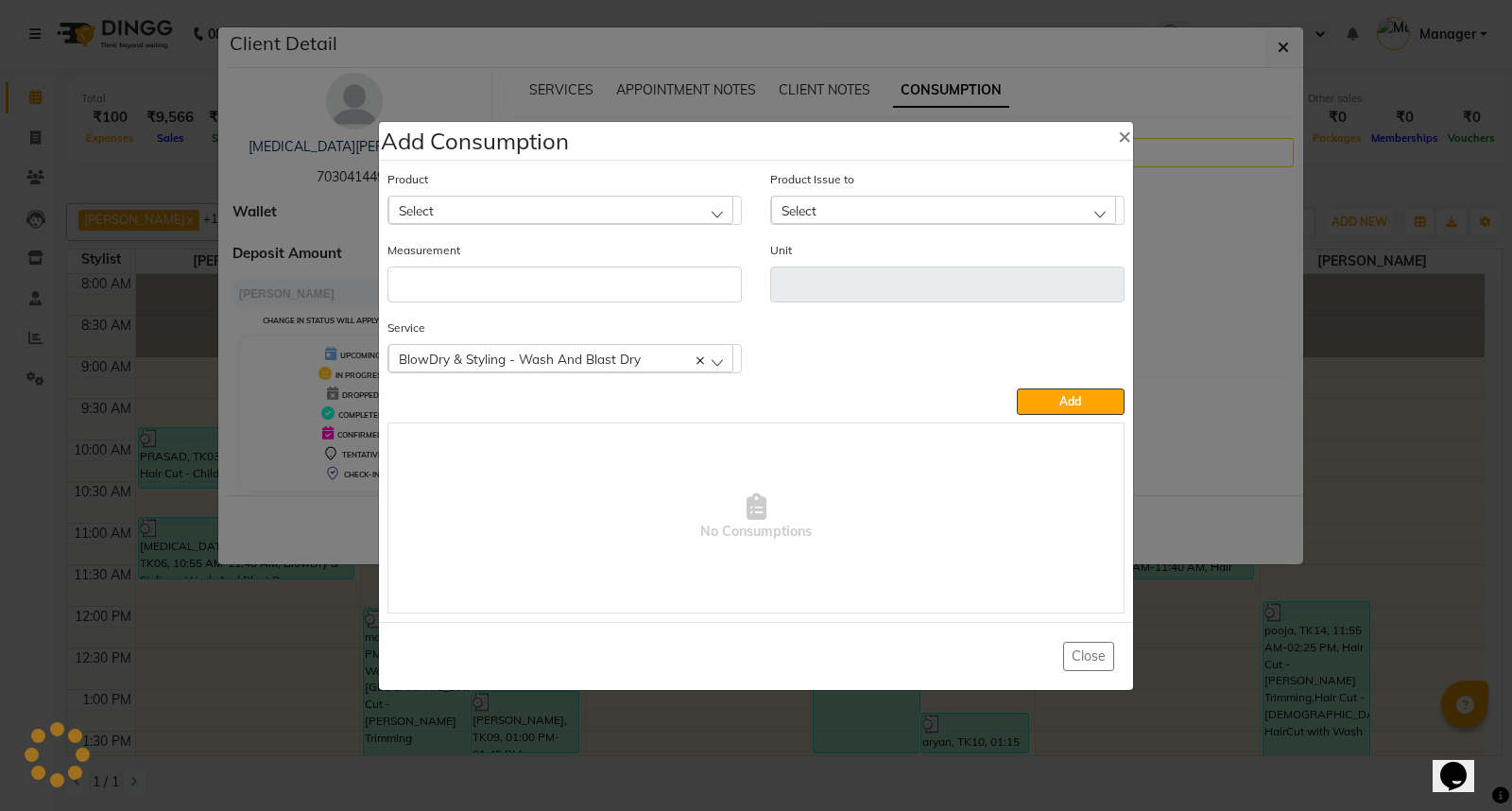
click at [653, 200] on div "Select" at bounding box center [561, 209] width 345 height 28
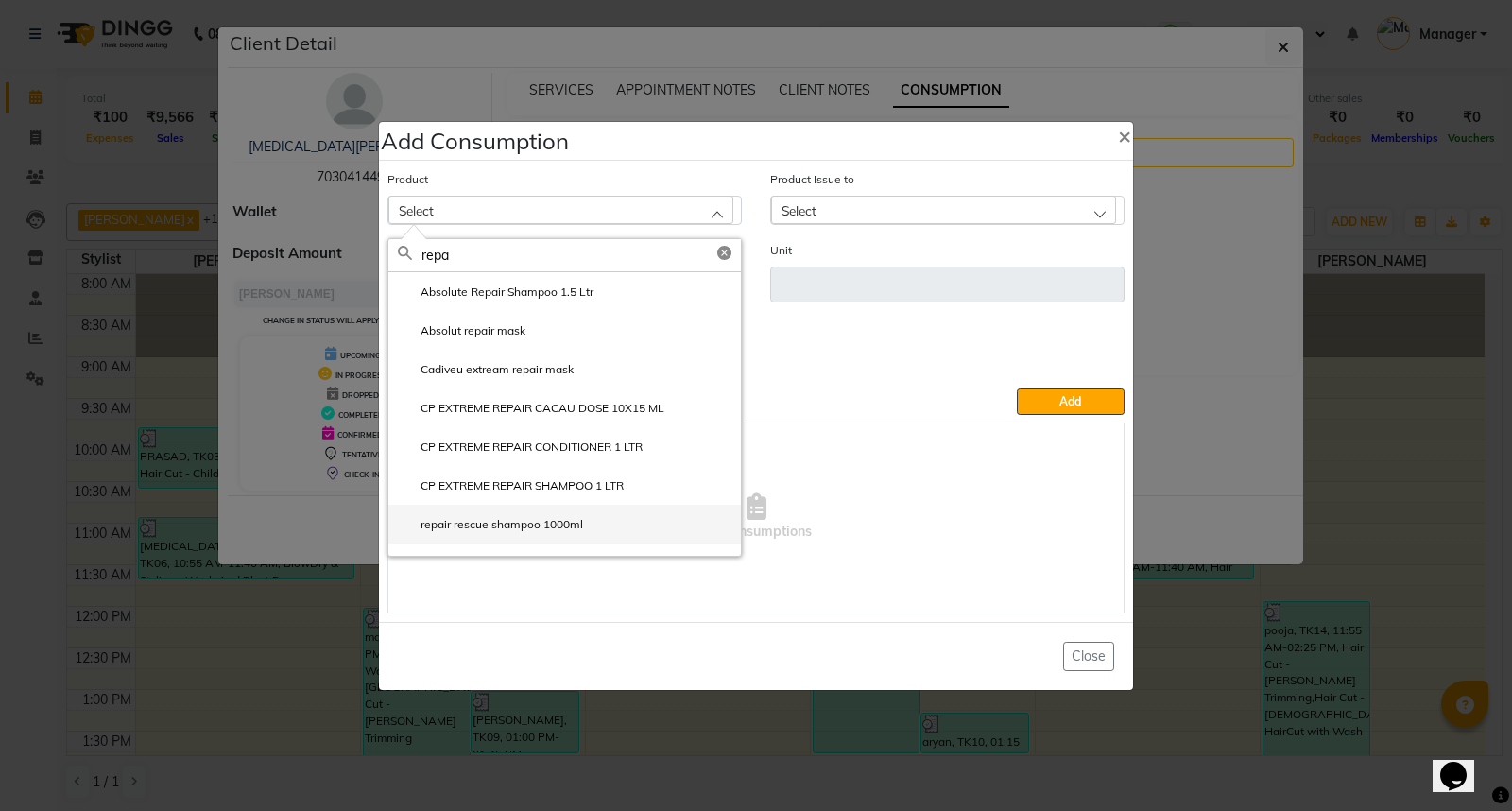
type input "repa"
click at [534, 524] on label "repair rescue shampoo 1000ml" at bounding box center [490, 524] width 186 height 17
type input "ml"
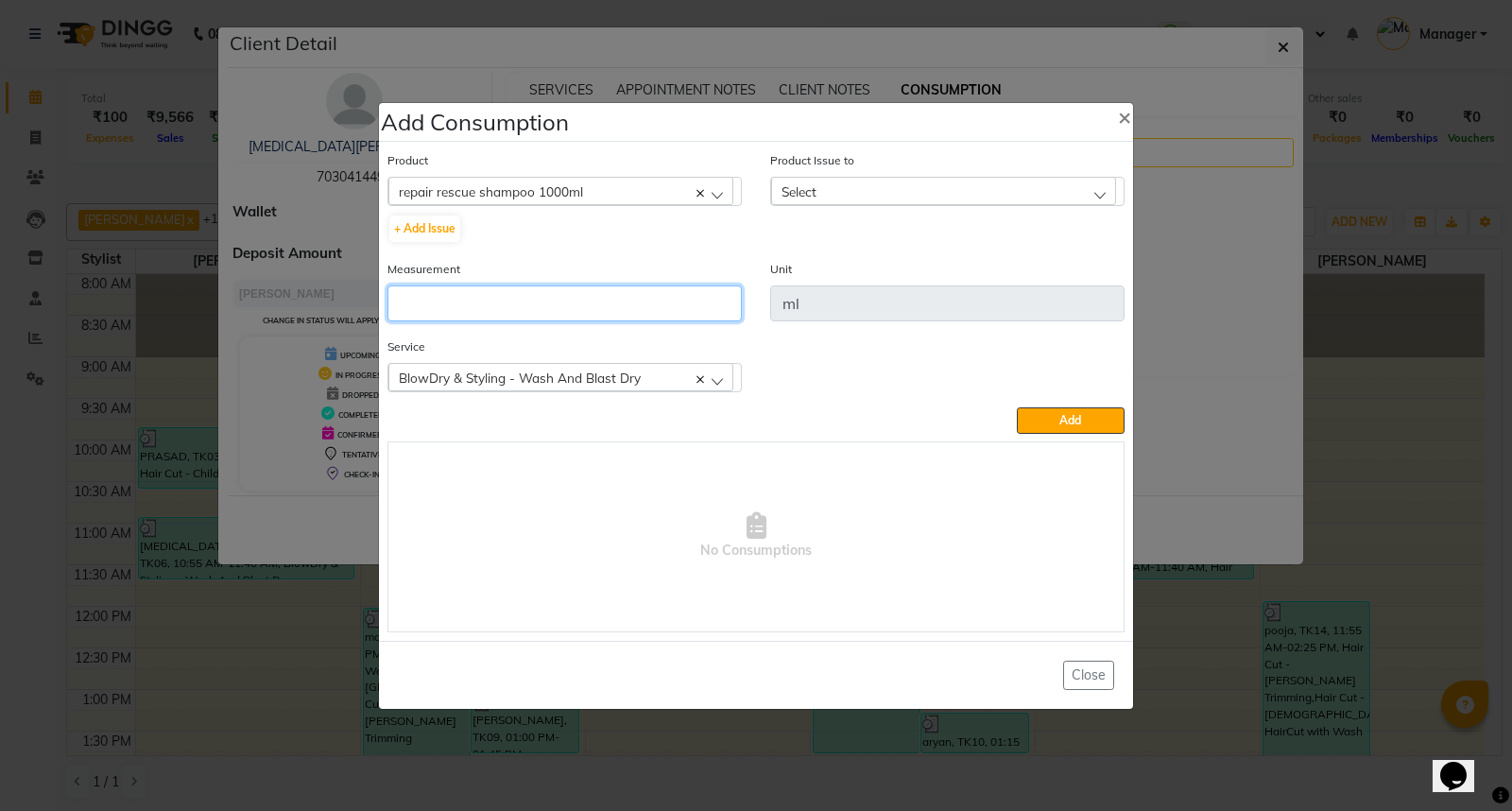
click at [474, 303] on input "number" at bounding box center [565, 303] width 355 height 36
type input "10"
click at [845, 196] on div "Select" at bounding box center [944, 190] width 345 height 28
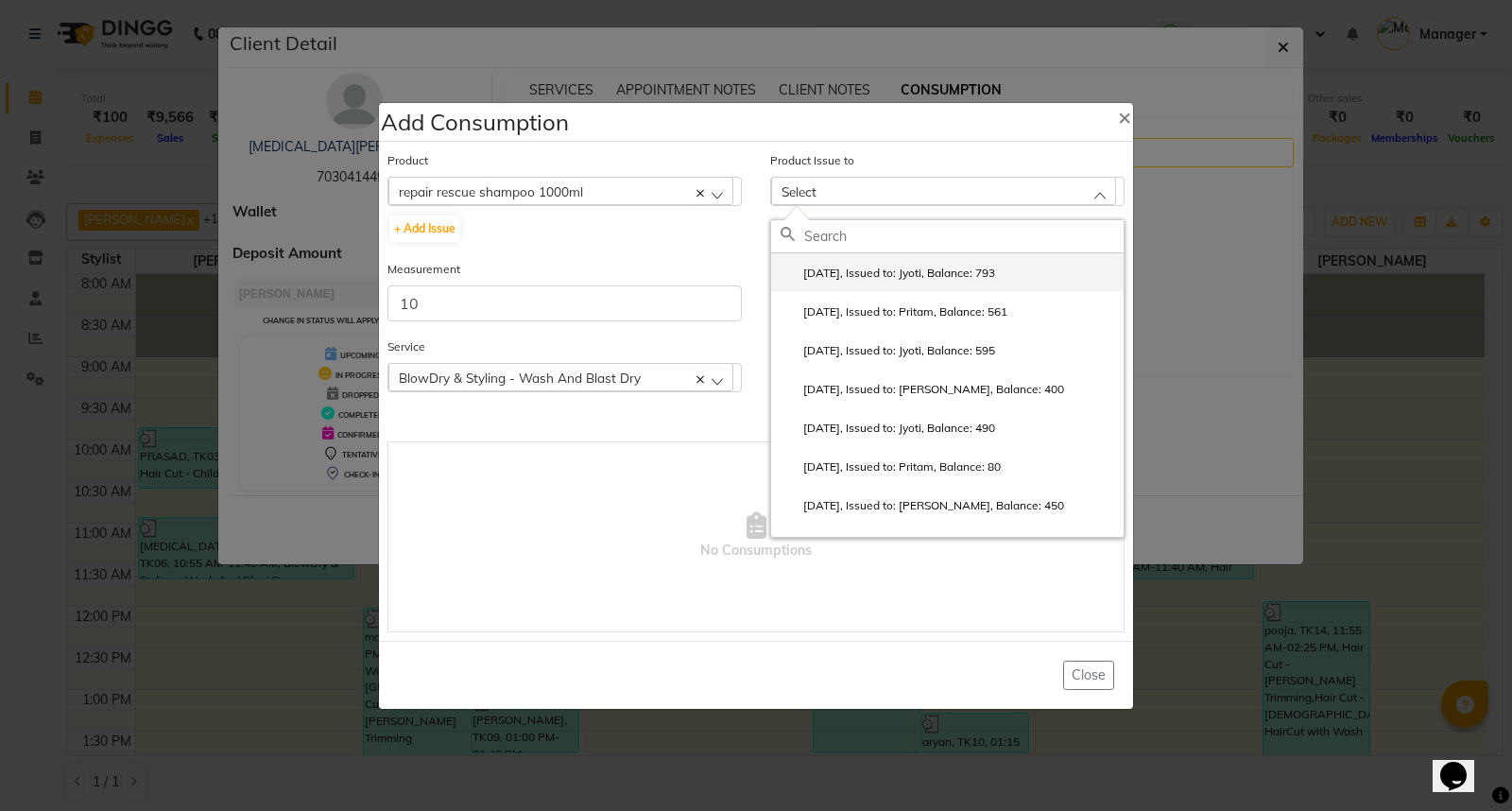
click at [902, 284] on li "2025-09-28, Issued to: Jyoti, Balance: 793" at bounding box center [947, 273] width 353 height 39
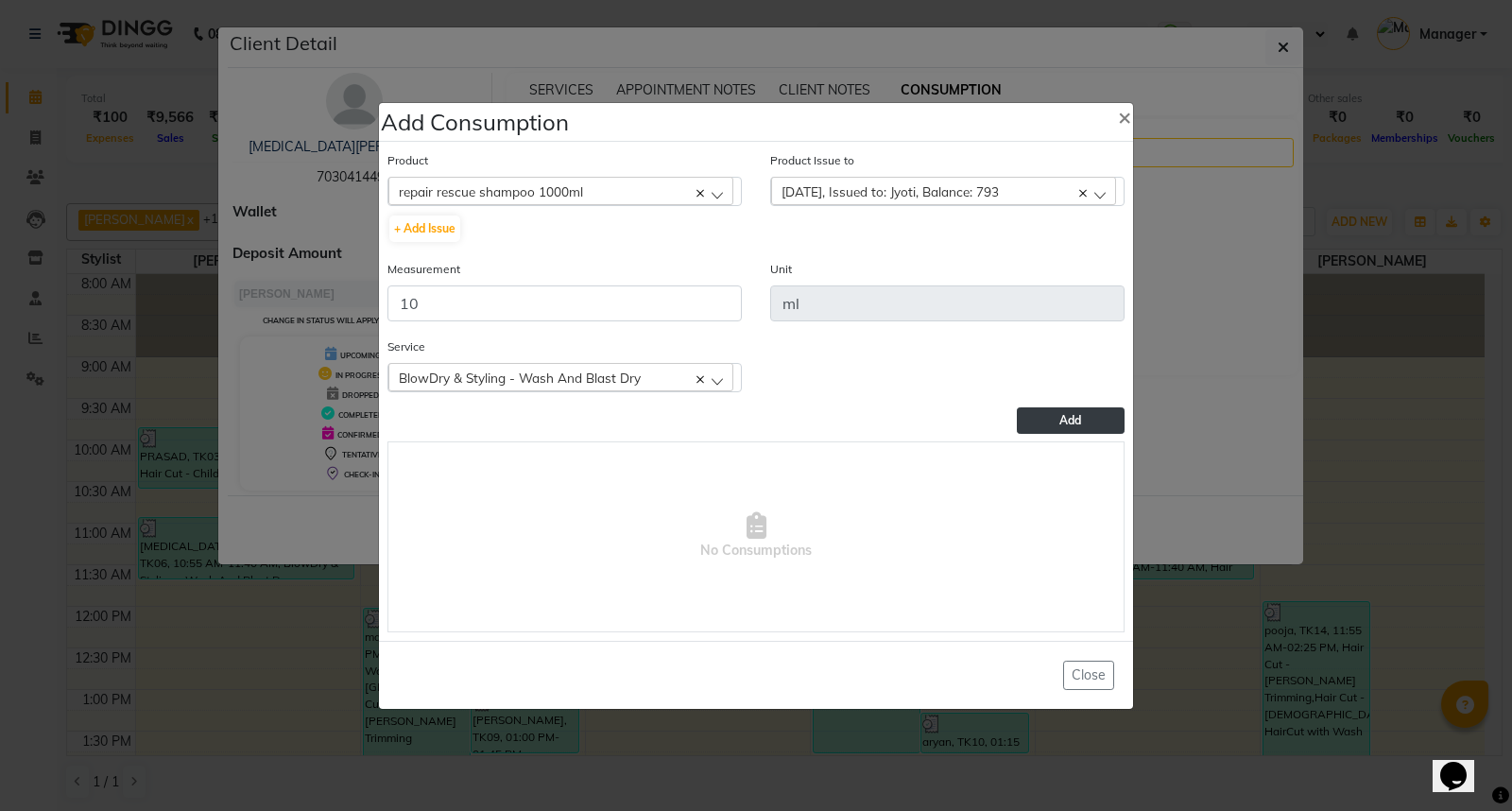
click at [1081, 420] on span "Add" at bounding box center [1070, 420] width 21 height 15
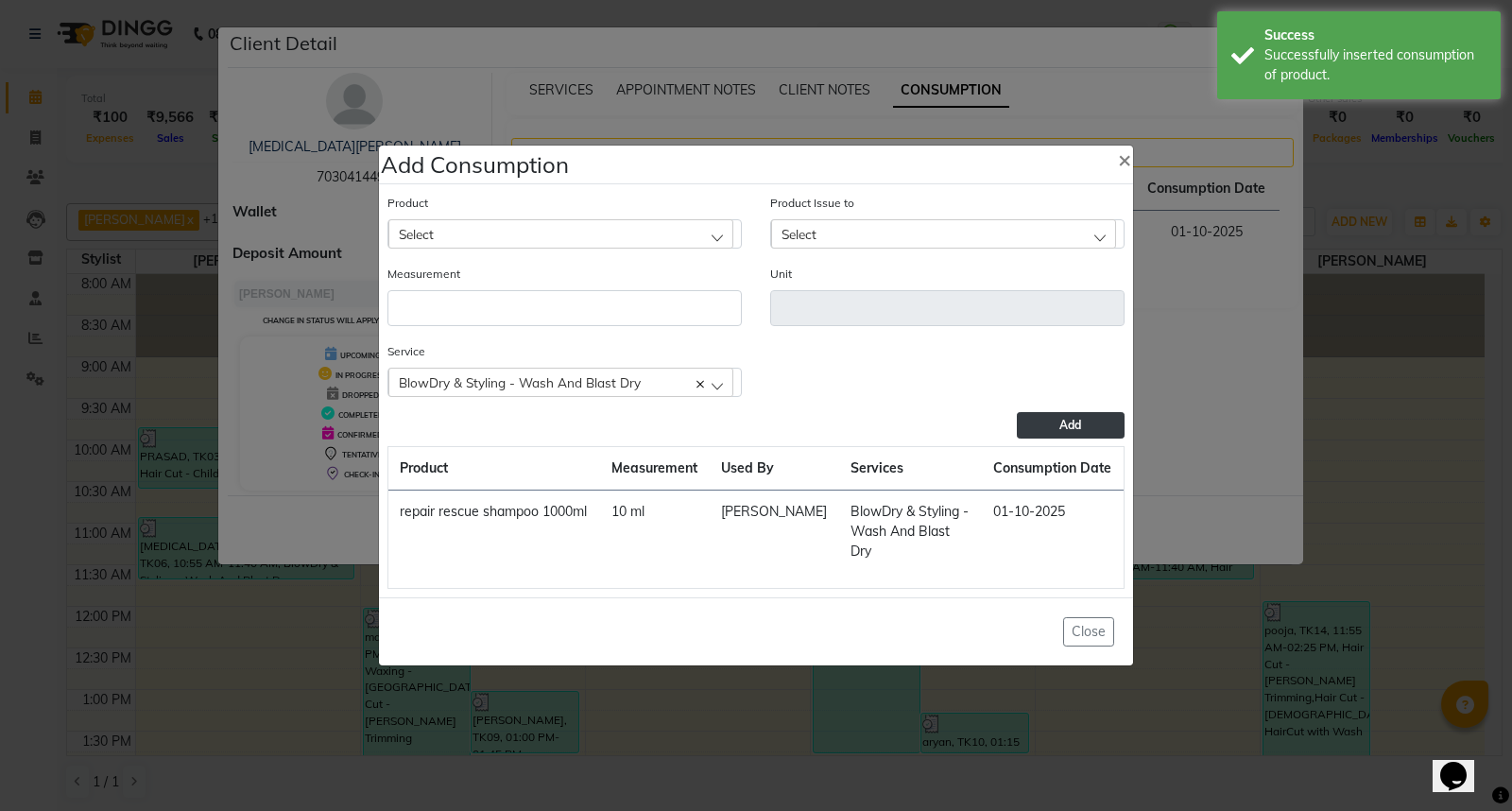
click at [492, 226] on div "Select" at bounding box center [561, 233] width 345 height 28
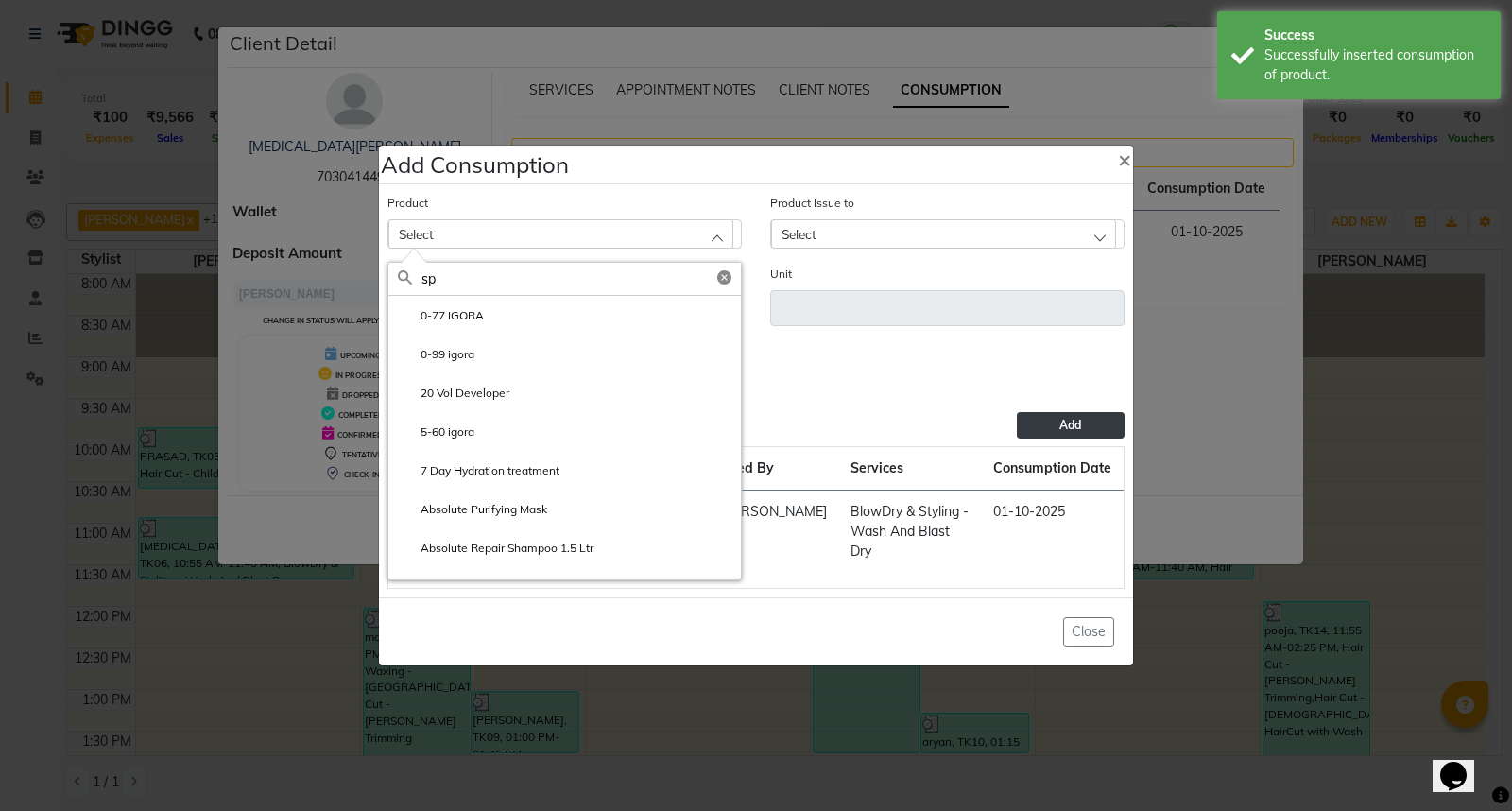
type input "spa"
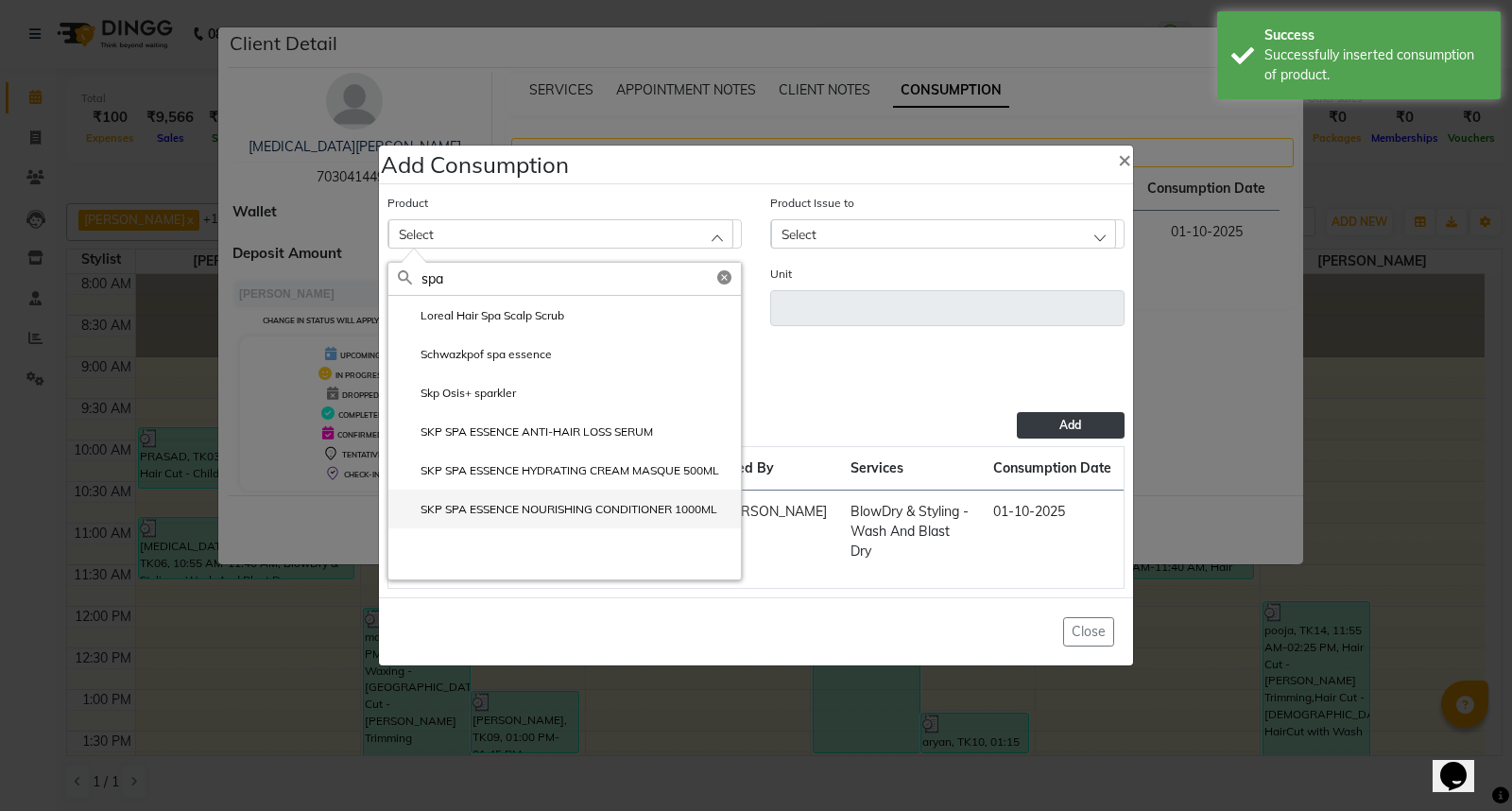
click at [567, 500] on label "SKP SPA ESSENCE NOURISHING CONDITIONER 1000ML" at bounding box center [557, 509] width 320 height 17
type input "ml"
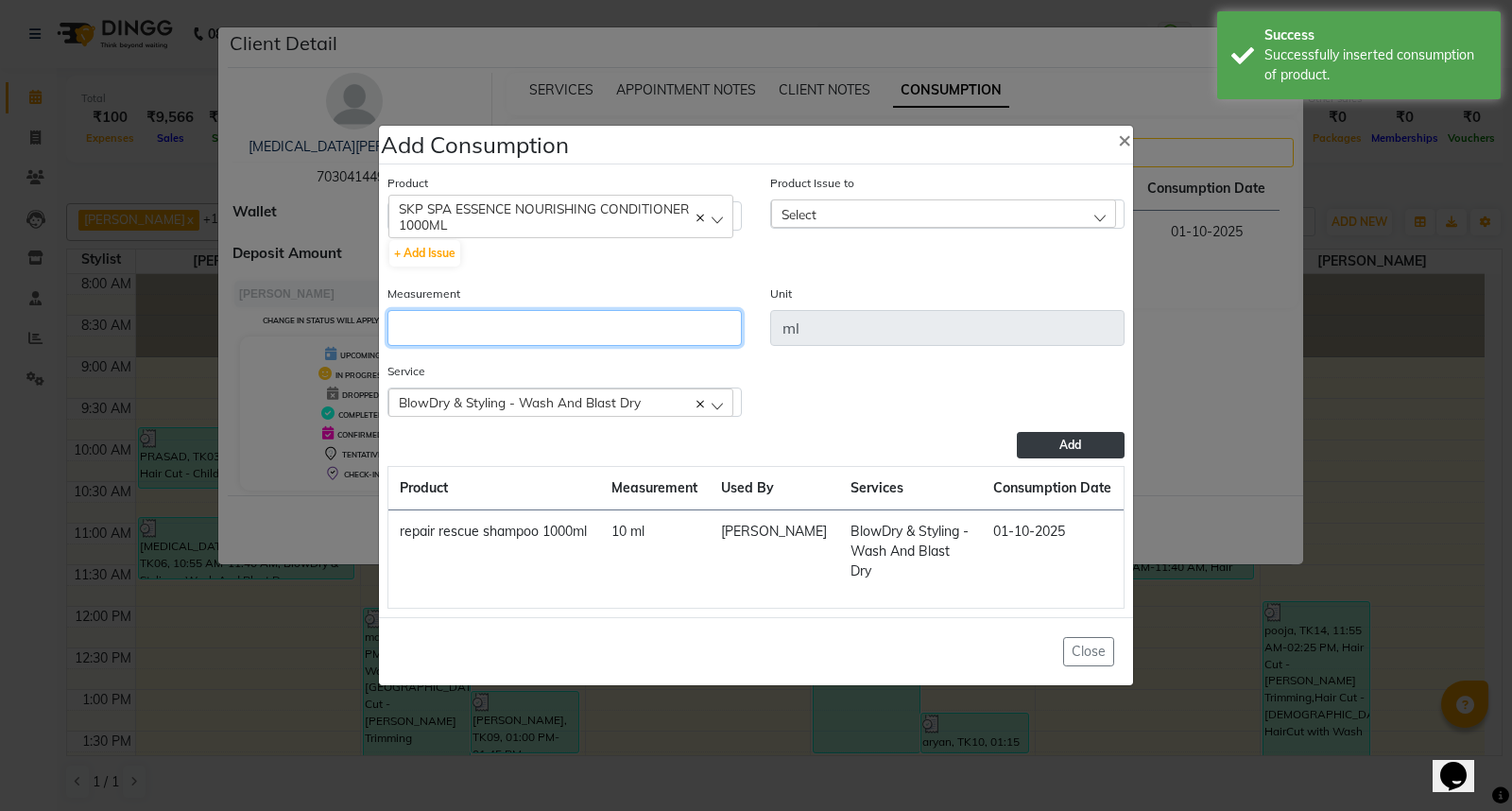
click at [495, 314] on input "number" at bounding box center [565, 327] width 355 height 36
type input "10"
click at [858, 206] on div "Select" at bounding box center [944, 213] width 345 height 28
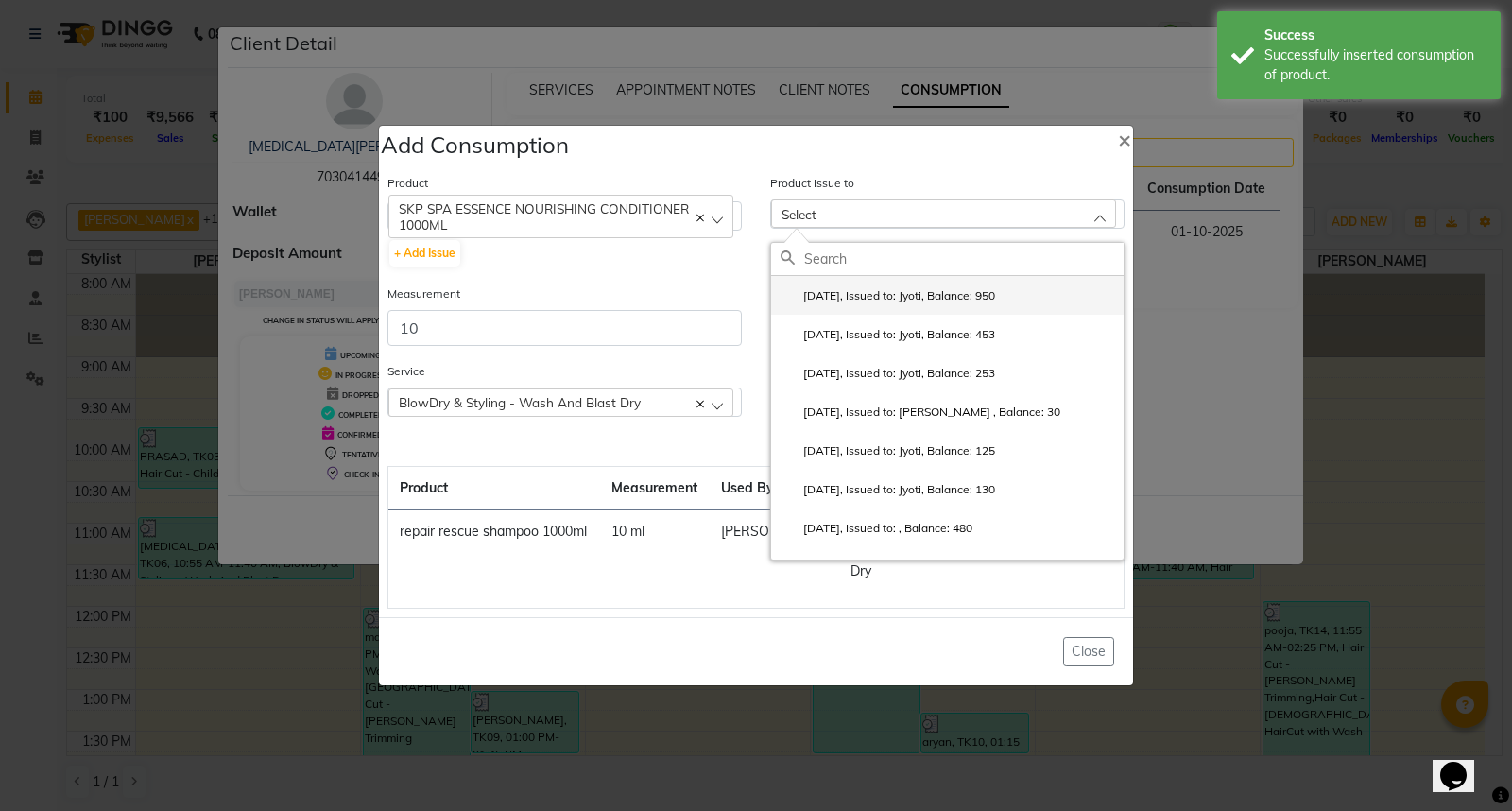
click at [918, 287] on label "2025-09-29, Issued to: Jyoti, Balance: 950" at bounding box center [887, 296] width 215 height 17
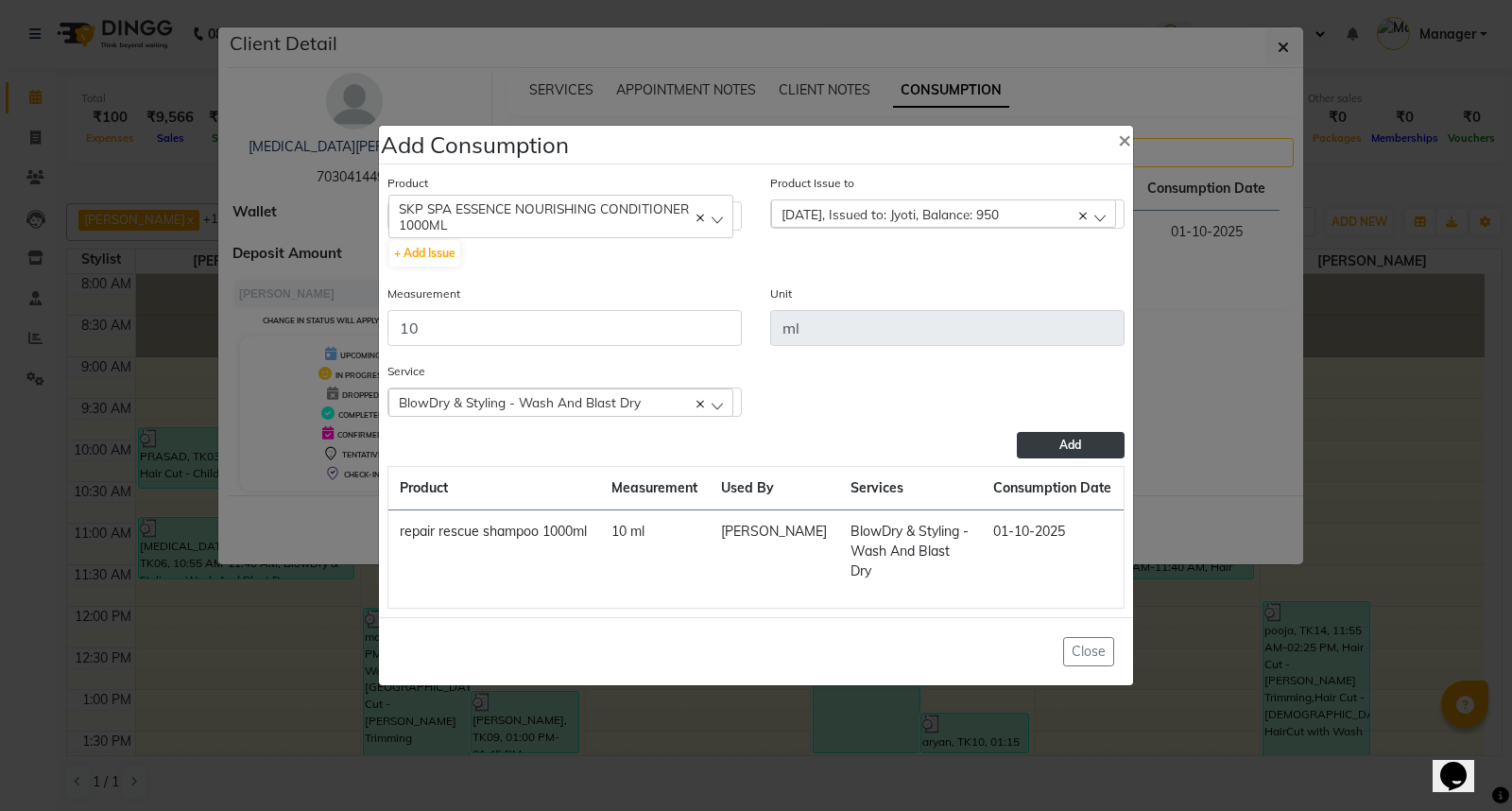
click at [1061, 440] on span "Add" at bounding box center [1070, 444] width 21 height 15
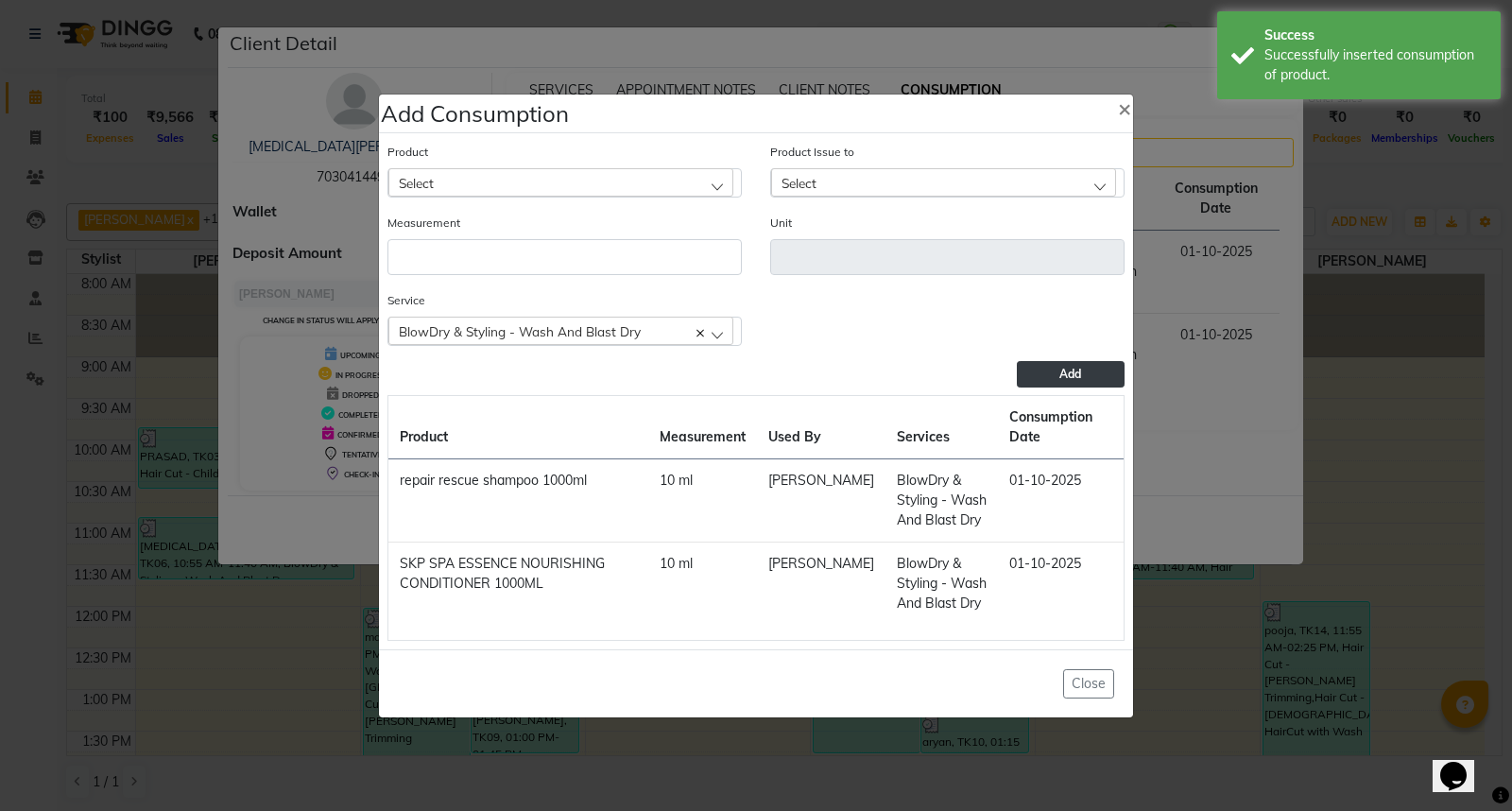
click at [580, 178] on div "Select" at bounding box center [561, 182] width 345 height 28
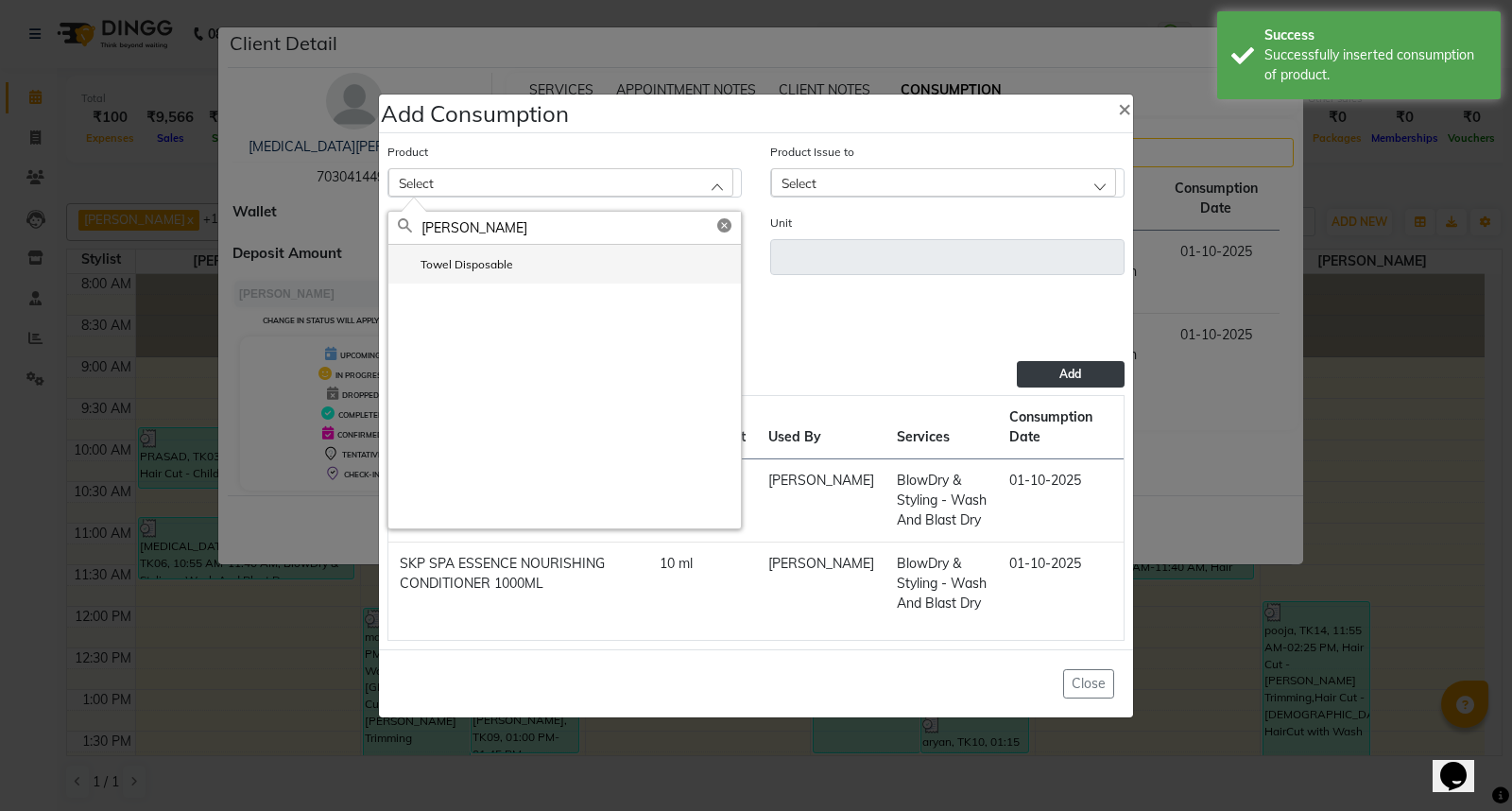
type input "towe"
click at [554, 270] on li "Towel Disposable" at bounding box center [565, 264] width 353 height 39
type input "pcs"
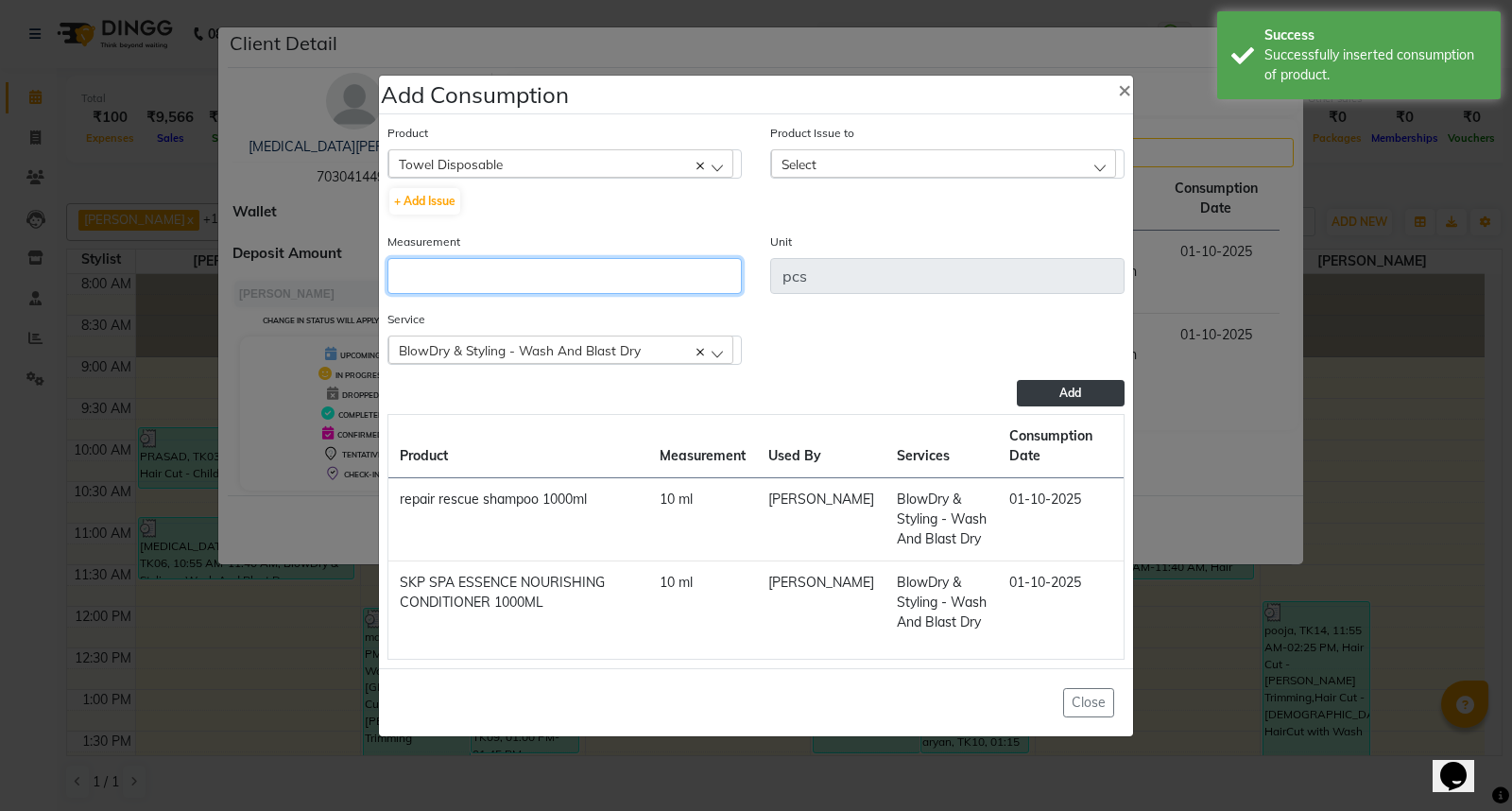
click at [551, 278] on input "number" at bounding box center [565, 276] width 355 height 36
type input "1"
click at [836, 166] on div "Select" at bounding box center [944, 163] width 345 height 28
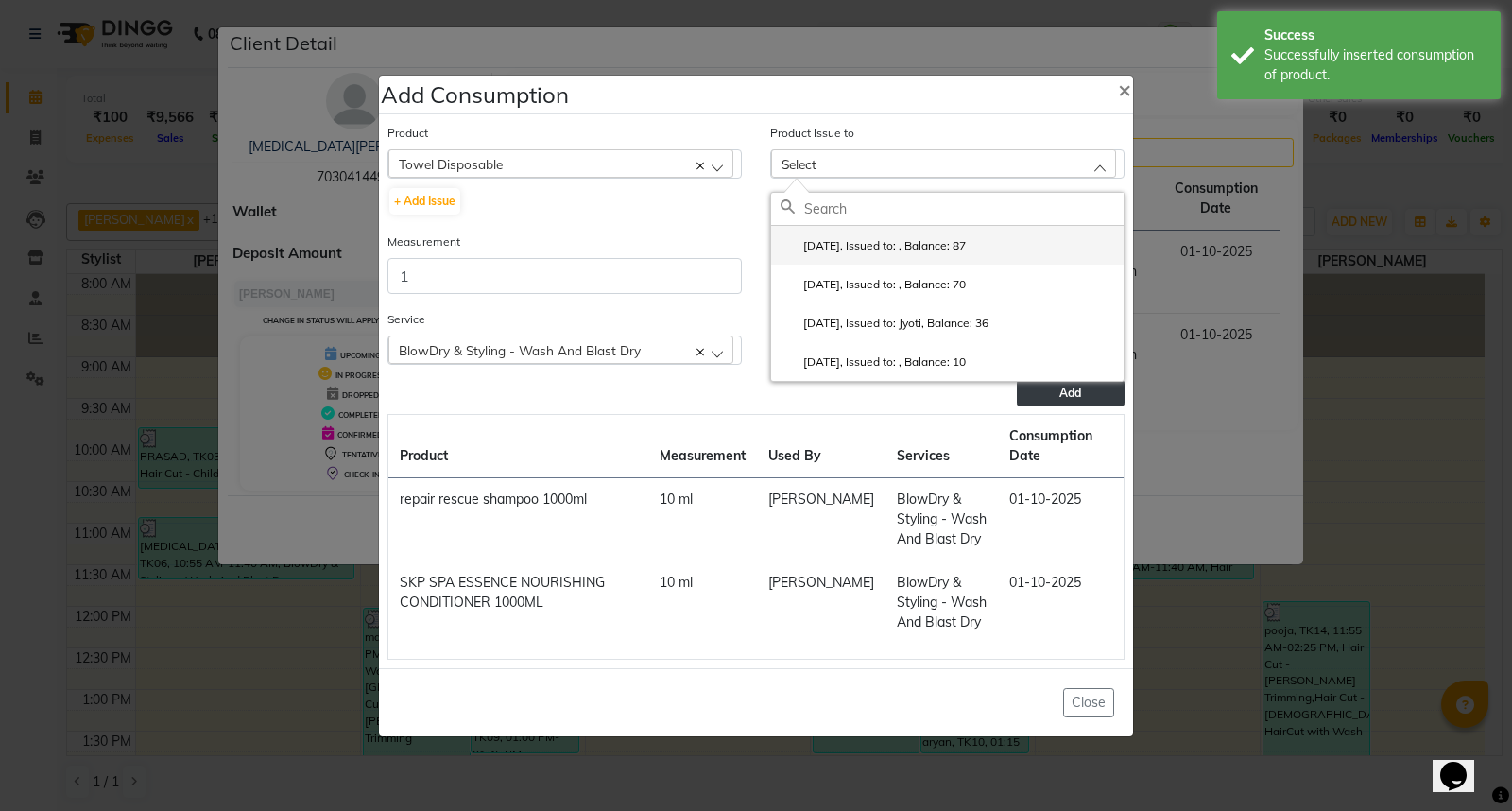
click at [905, 256] on li "2025-06-30, Issued to: , Balance: 87" at bounding box center [947, 245] width 353 height 39
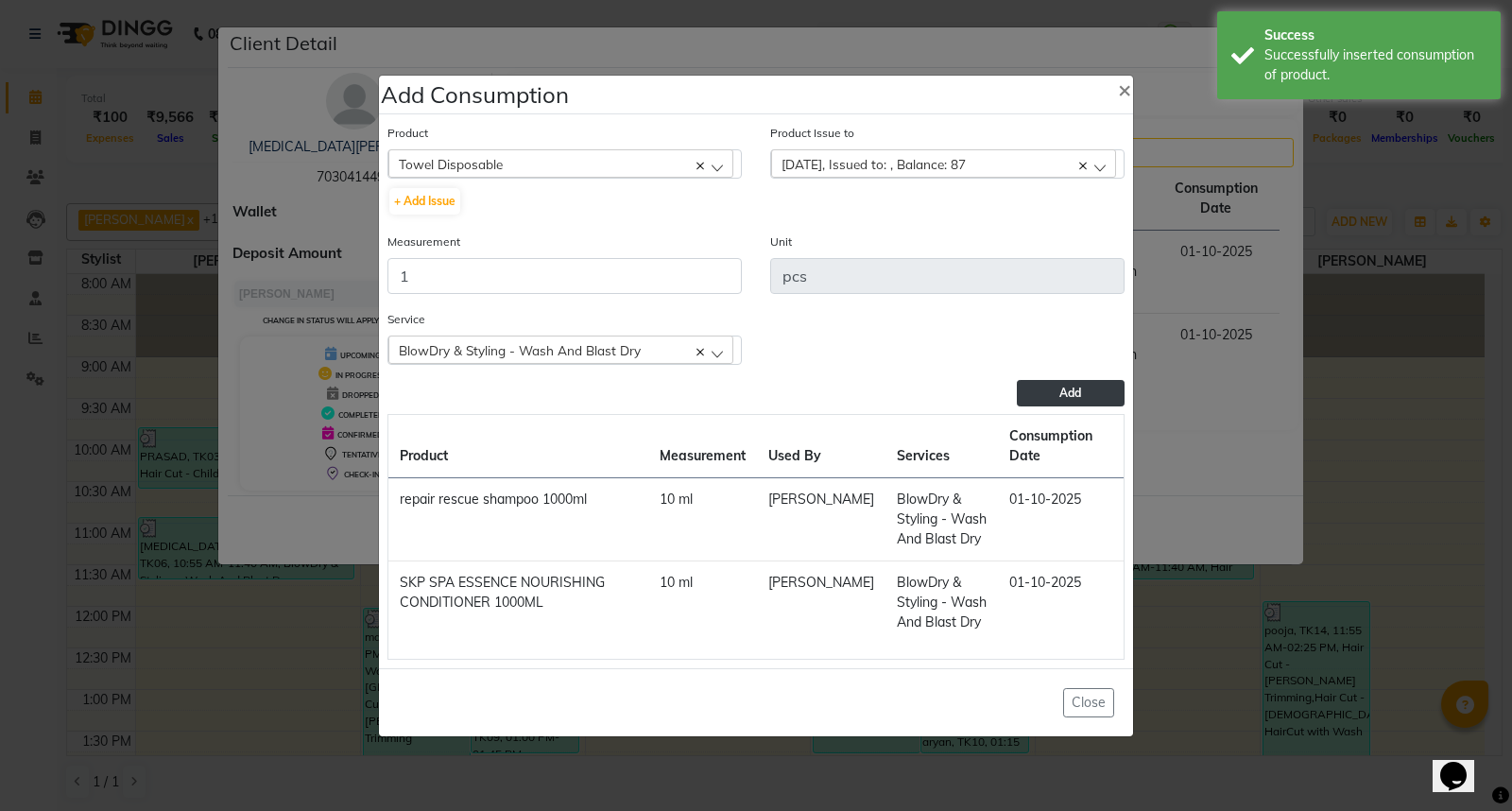
click at [1068, 390] on span "Add" at bounding box center [1070, 392] width 21 height 15
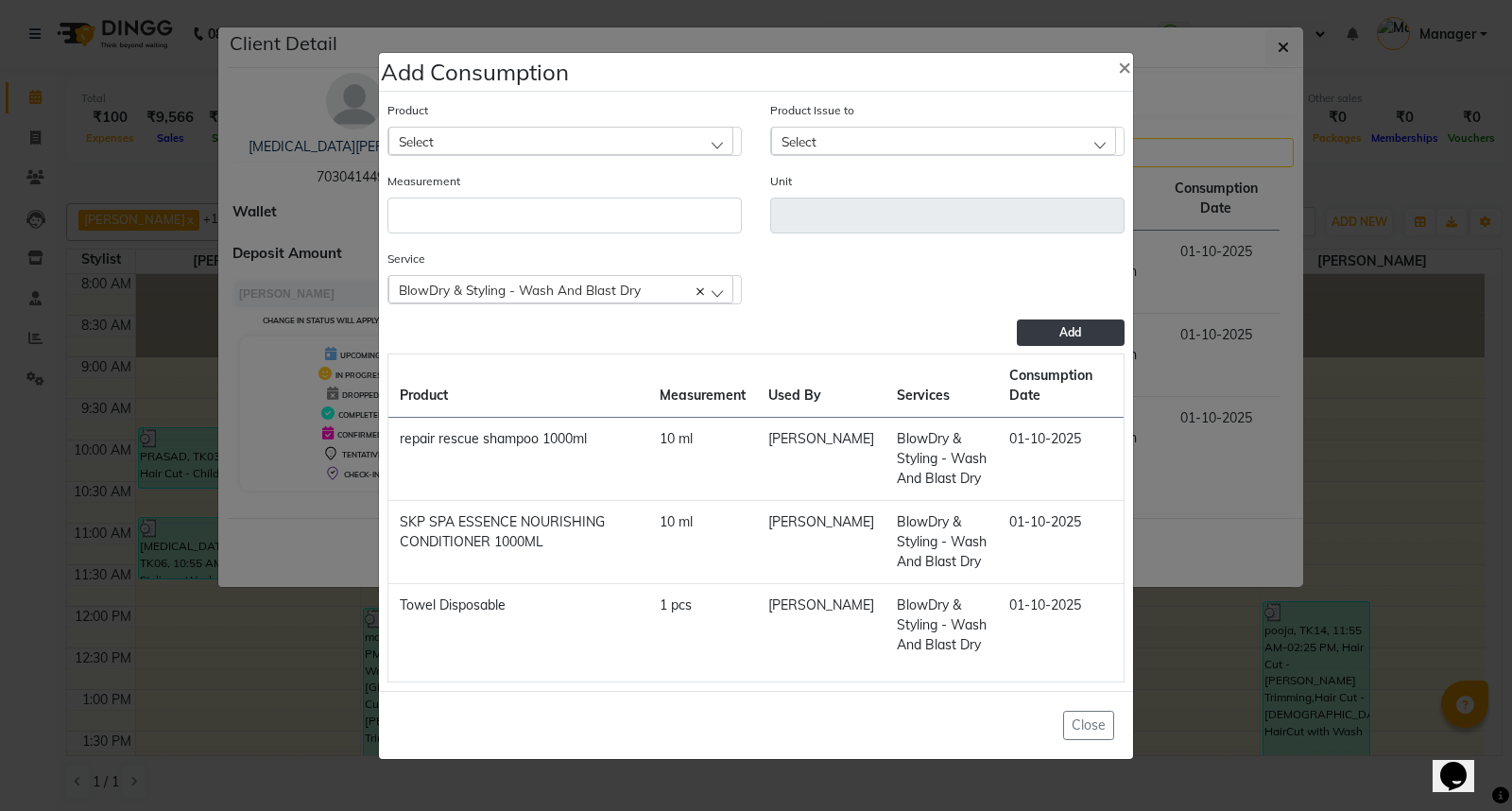
click at [1214, 662] on ngb-modal-window "Add Consumption × Product Select 0-77 IGORA Product Issue to Select 2025-06-30,…" at bounding box center [756, 405] width 1512 height 811
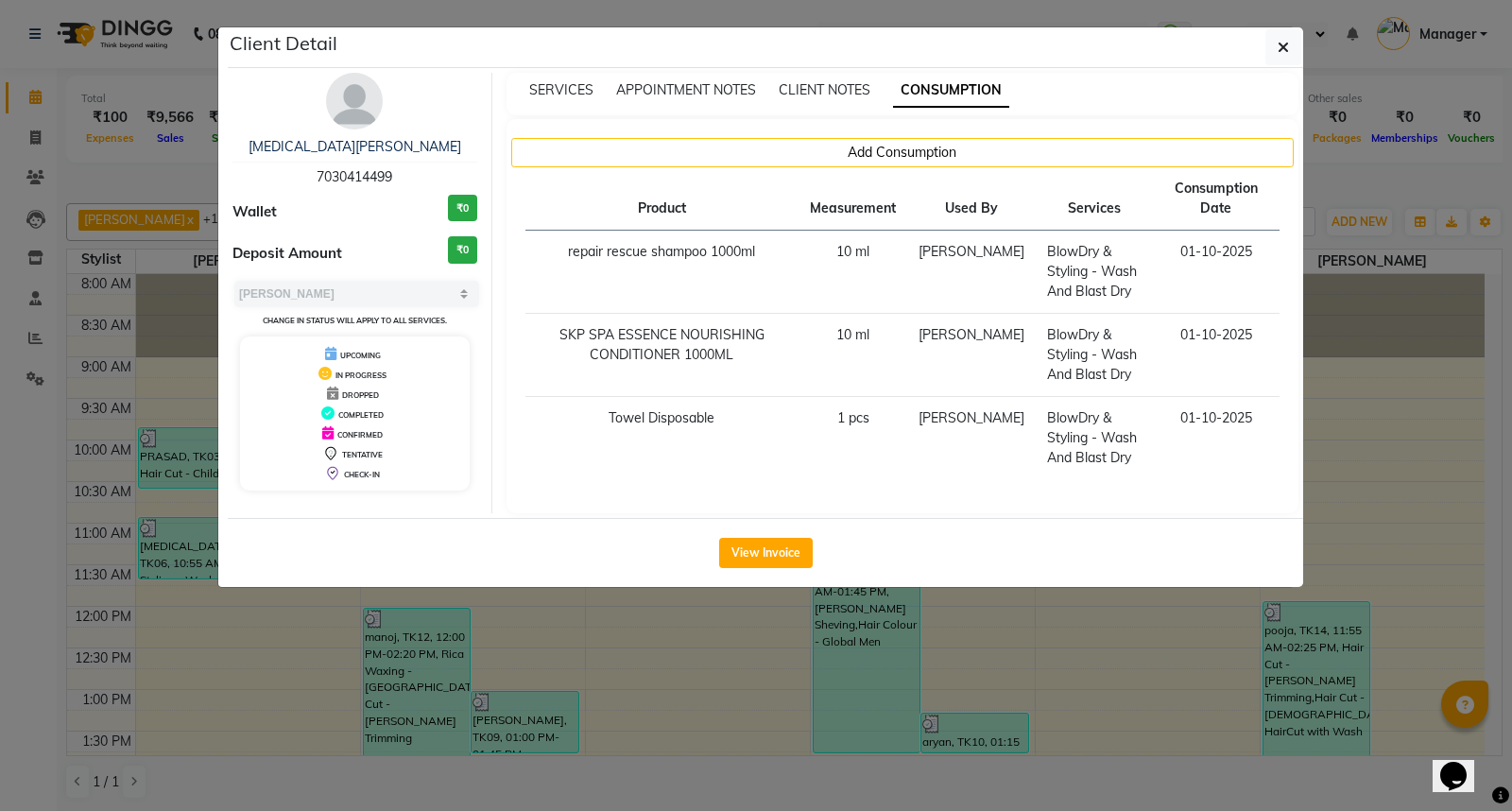
click at [1214, 662] on ngb-modal-window "Client Detail nikita Balana 7030414499 Wallet ₹0 Deposit Amount ₹0 Select MARK …" at bounding box center [756, 405] width 1512 height 811
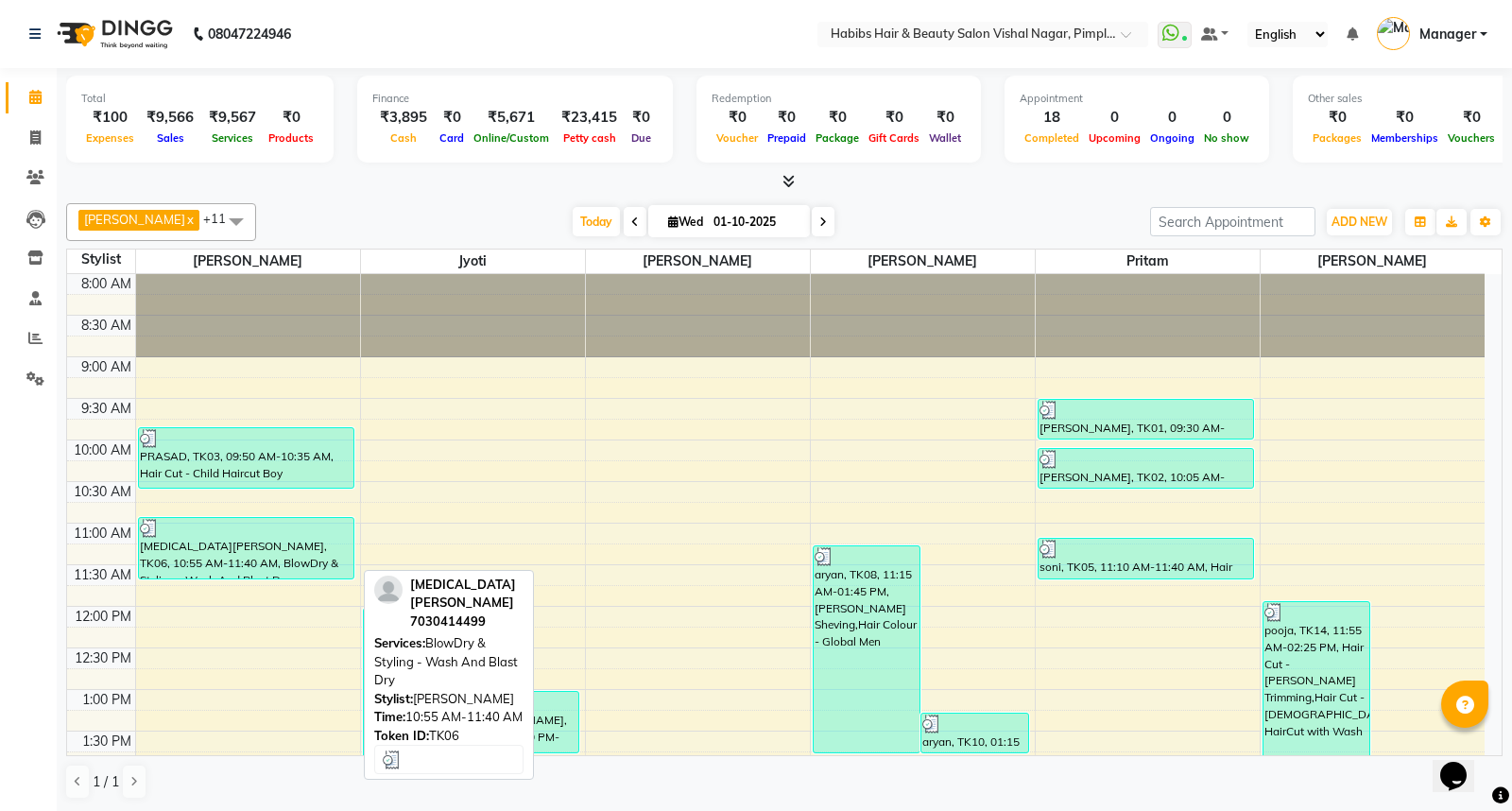
scroll to position [420, 0]
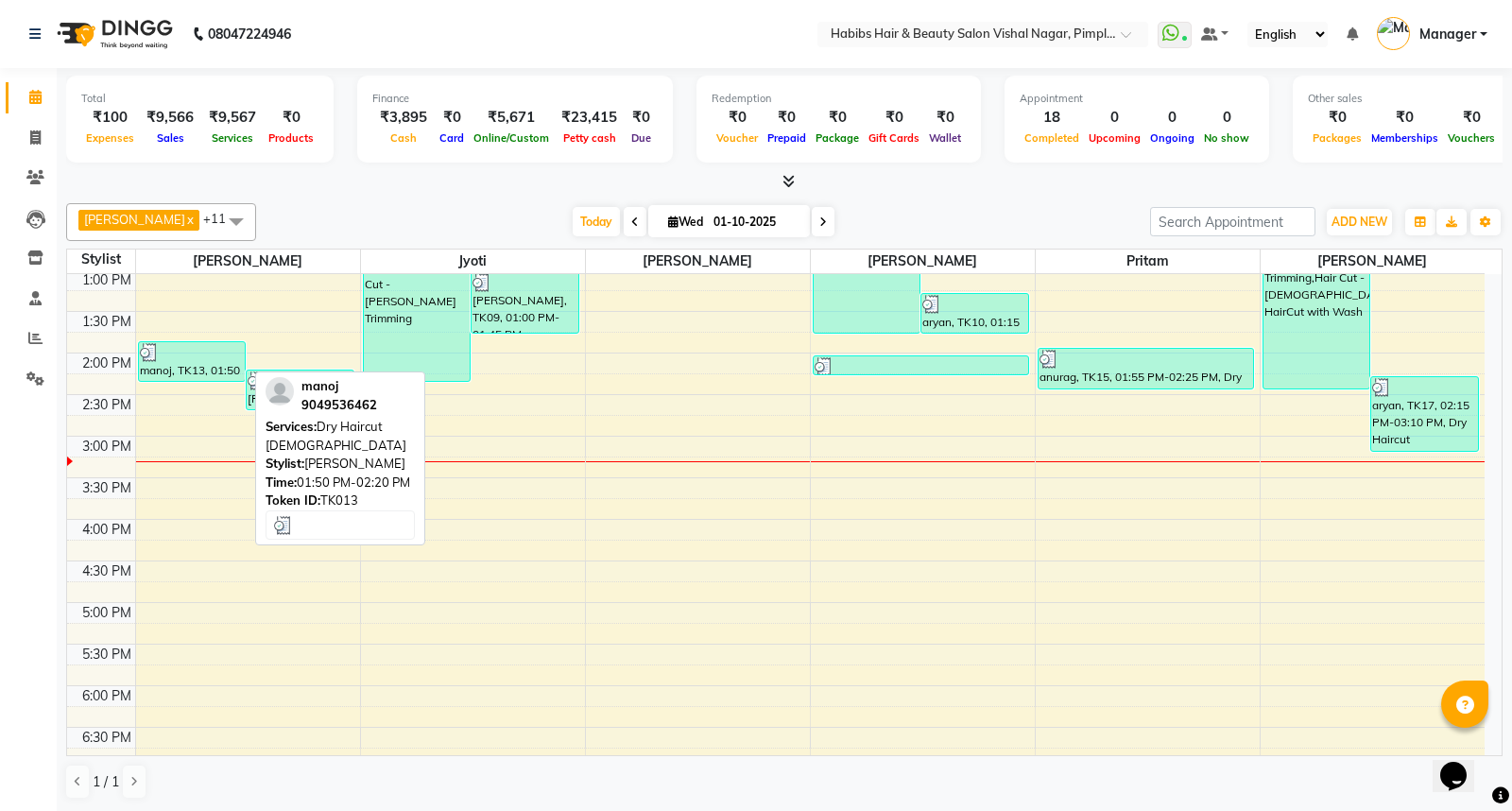
click at [203, 366] on div "manoj, TK13, 01:50 PM-02:20 PM, Dry Haircut Male" at bounding box center [192, 361] width 107 height 39
select select "3"
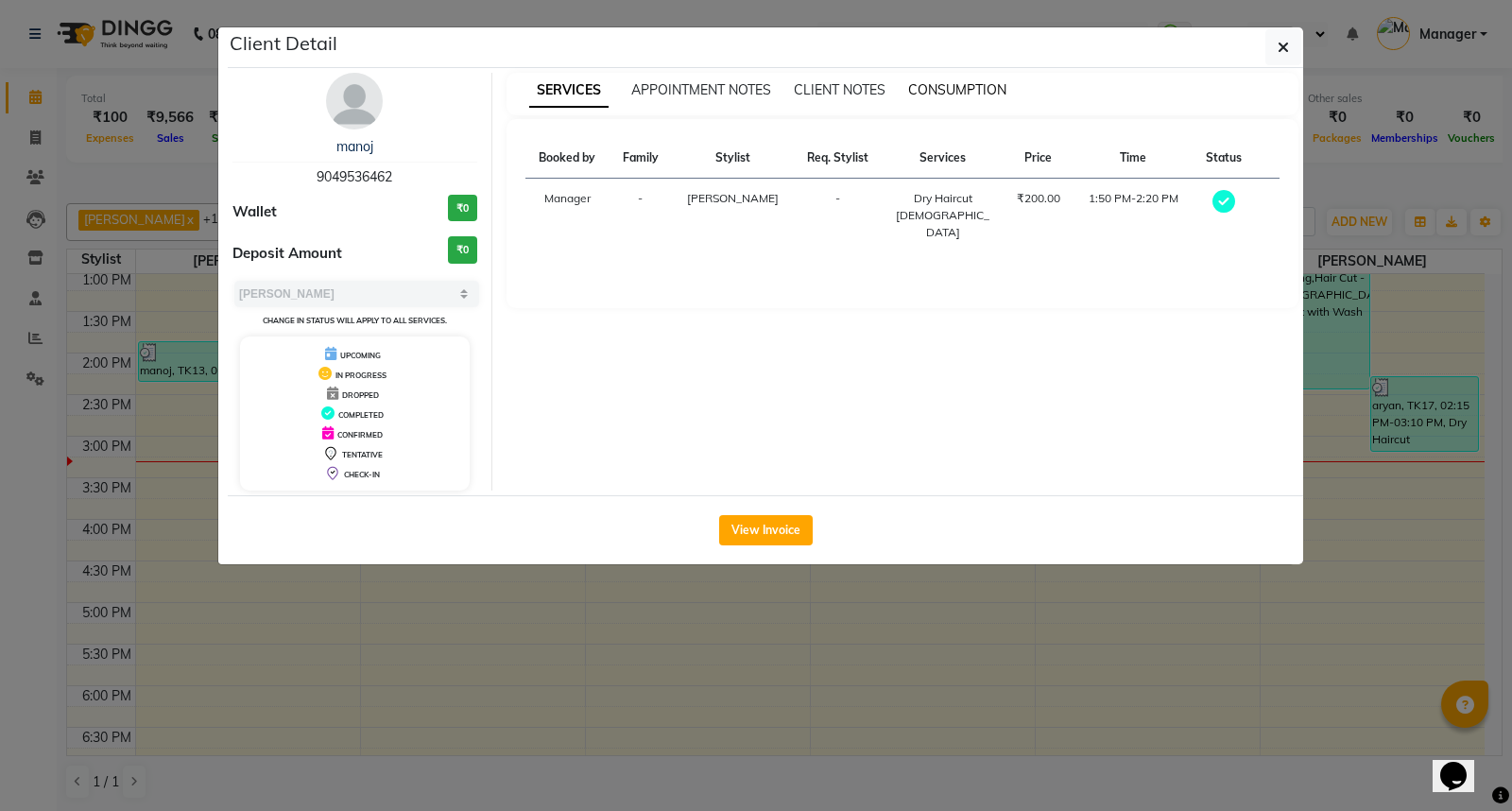
click at [969, 88] on span "CONSUMPTION" at bounding box center [957, 90] width 98 height 17
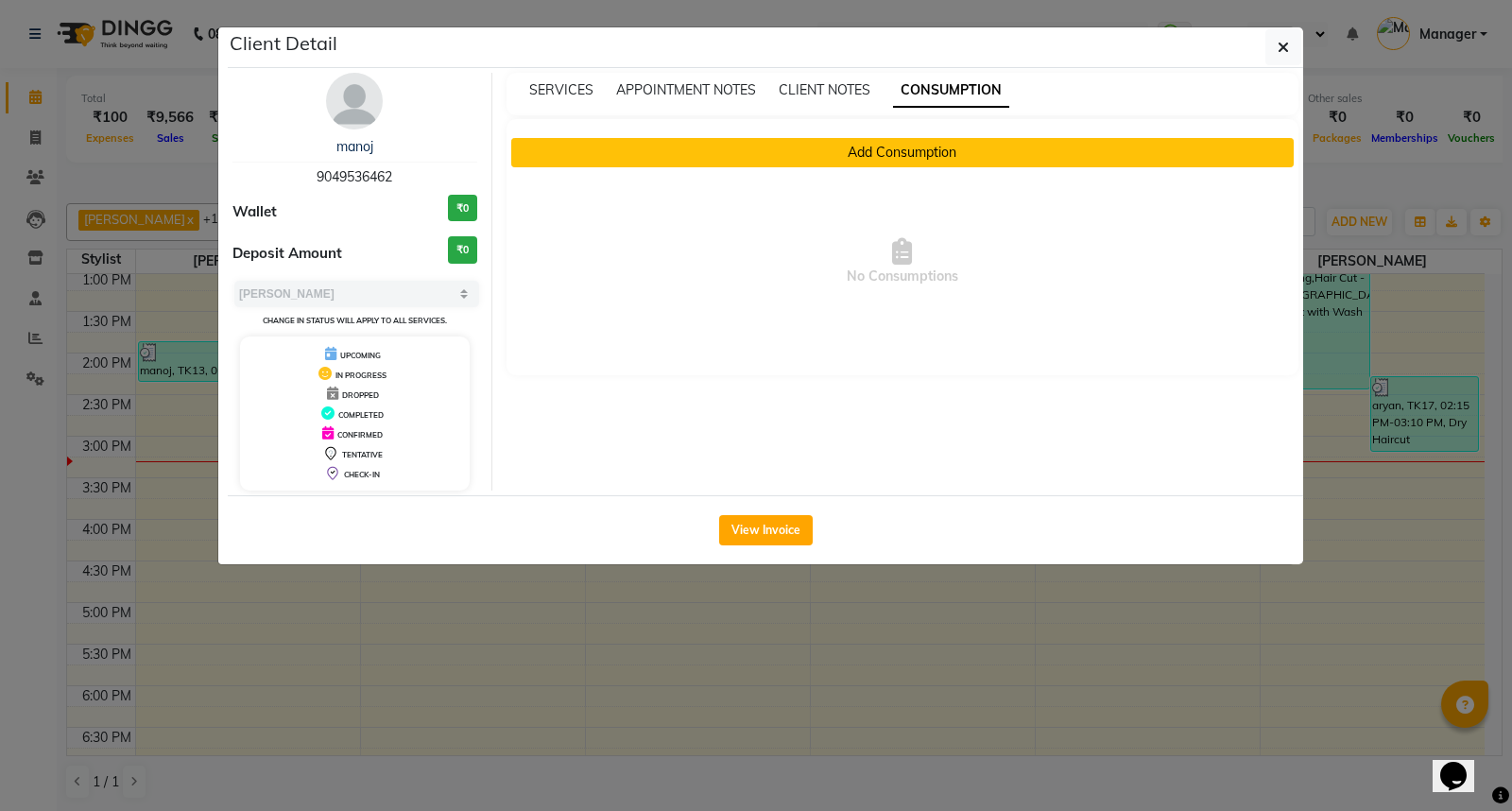
click at [910, 154] on button "Add Consumption" at bounding box center [903, 152] width 783 height 29
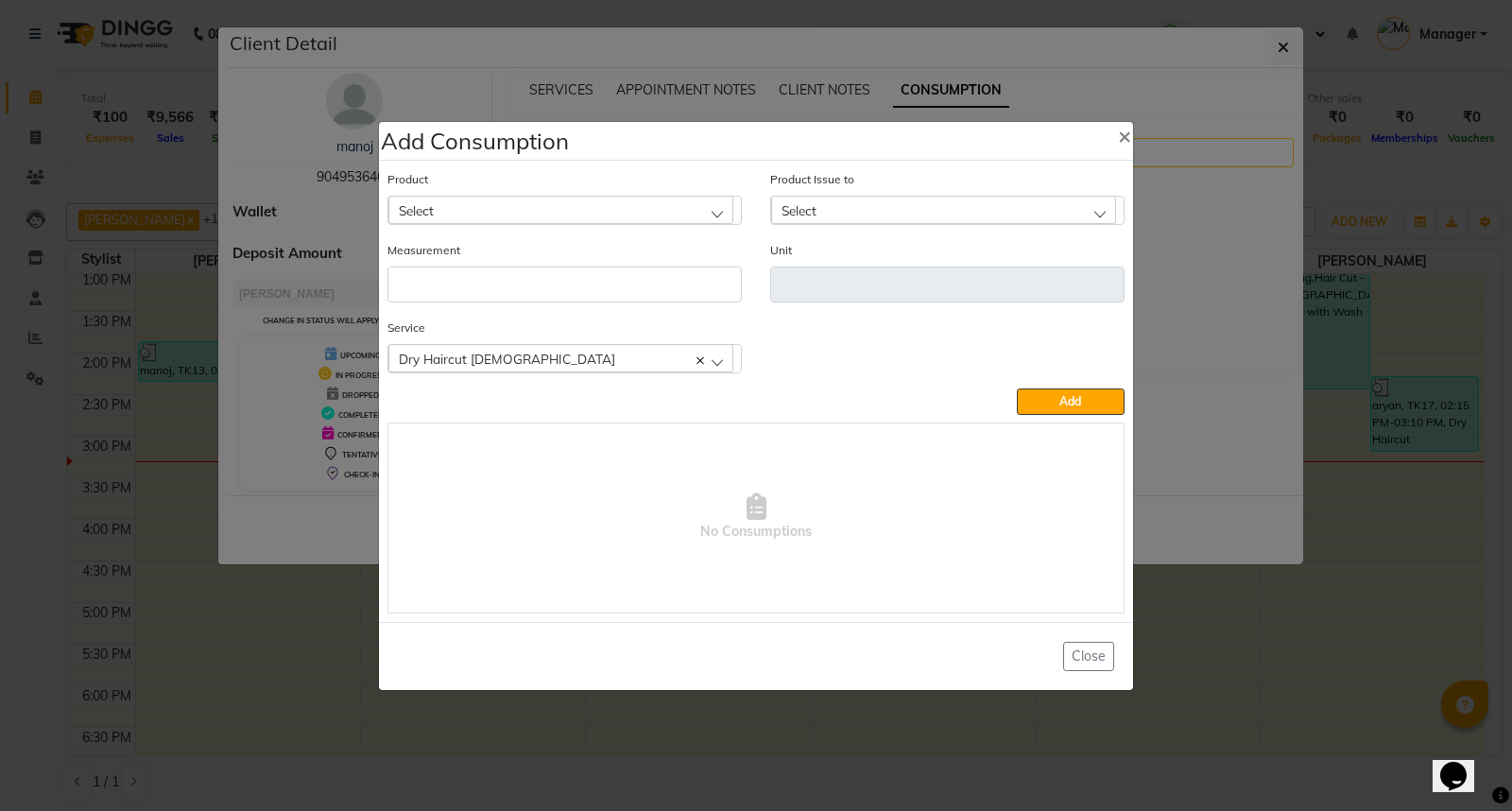
click at [670, 216] on div "Select" at bounding box center [561, 209] width 345 height 28
type input "app"
click at [486, 293] on label "Appron cutting sheets" at bounding box center [466, 292] width 138 height 17
type input "pcs"
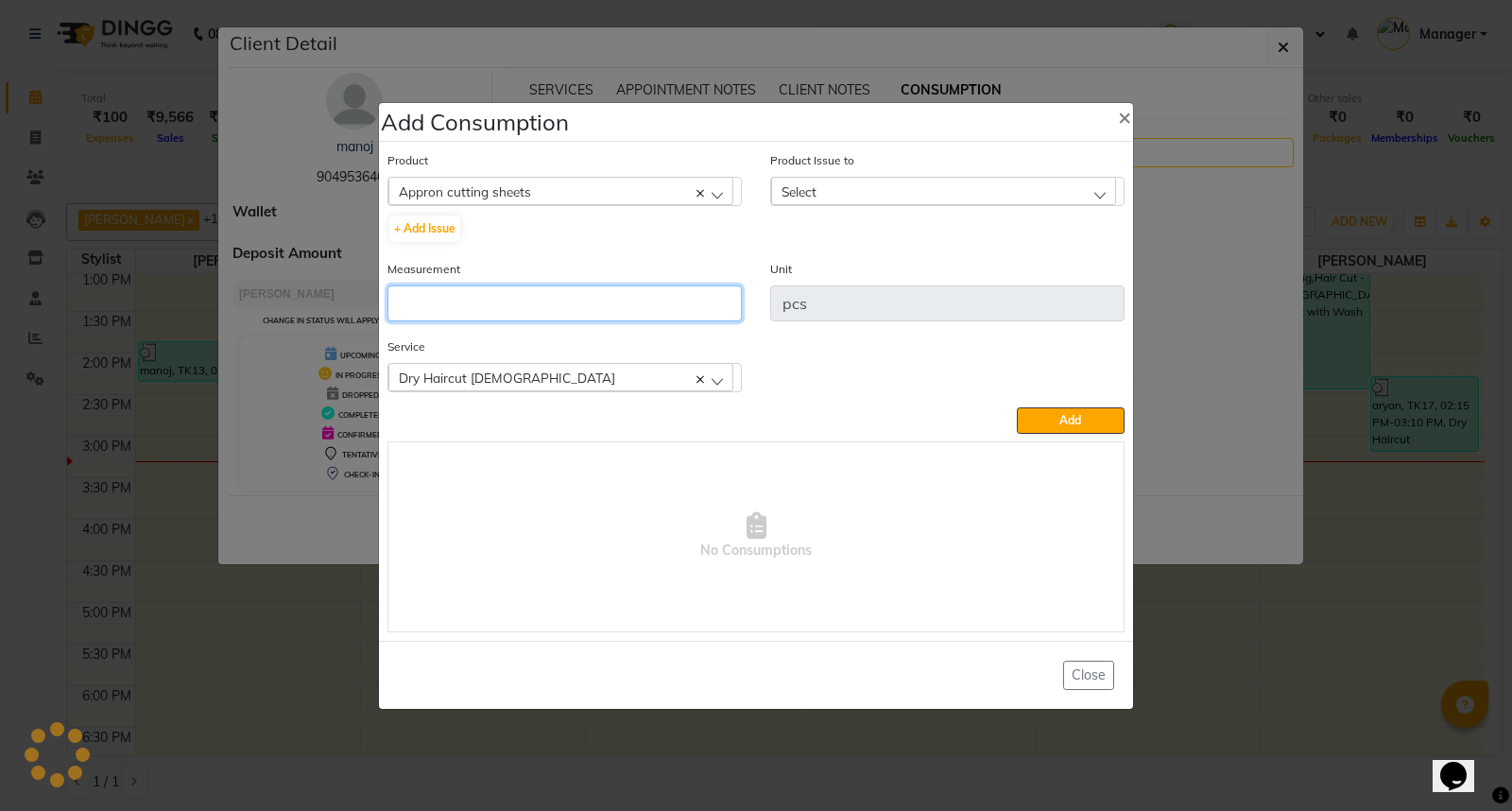
click at [486, 309] on input "number" at bounding box center [565, 303] width 355 height 36
type input "1"
click at [929, 187] on div "Select" at bounding box center [944, 190] width 345 height 28
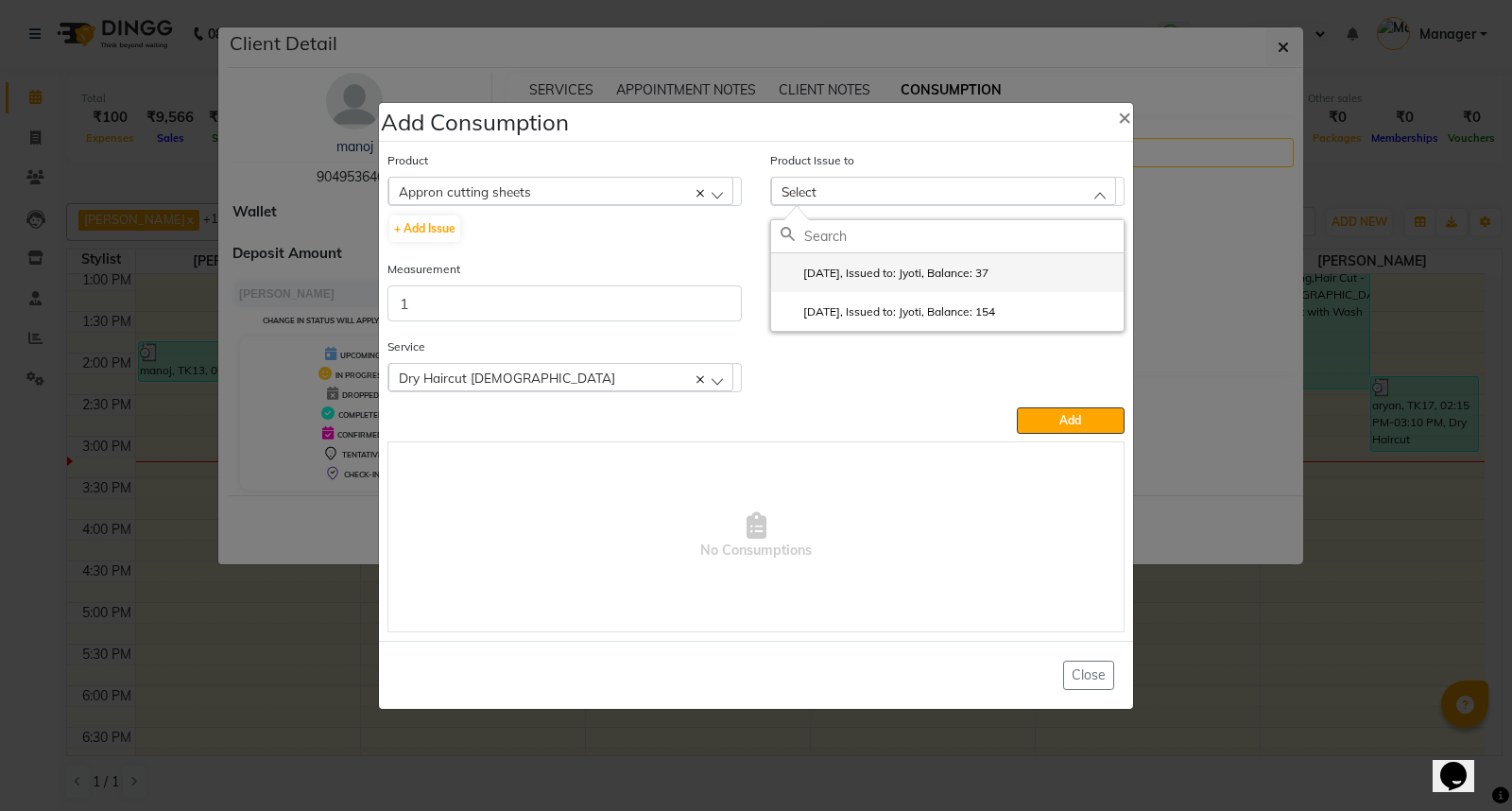
click at [947, 266] on label "2025-09-21, Issued to: Jyoti, Balance: 37" at bounding box center [884, 273] width 208 height 17
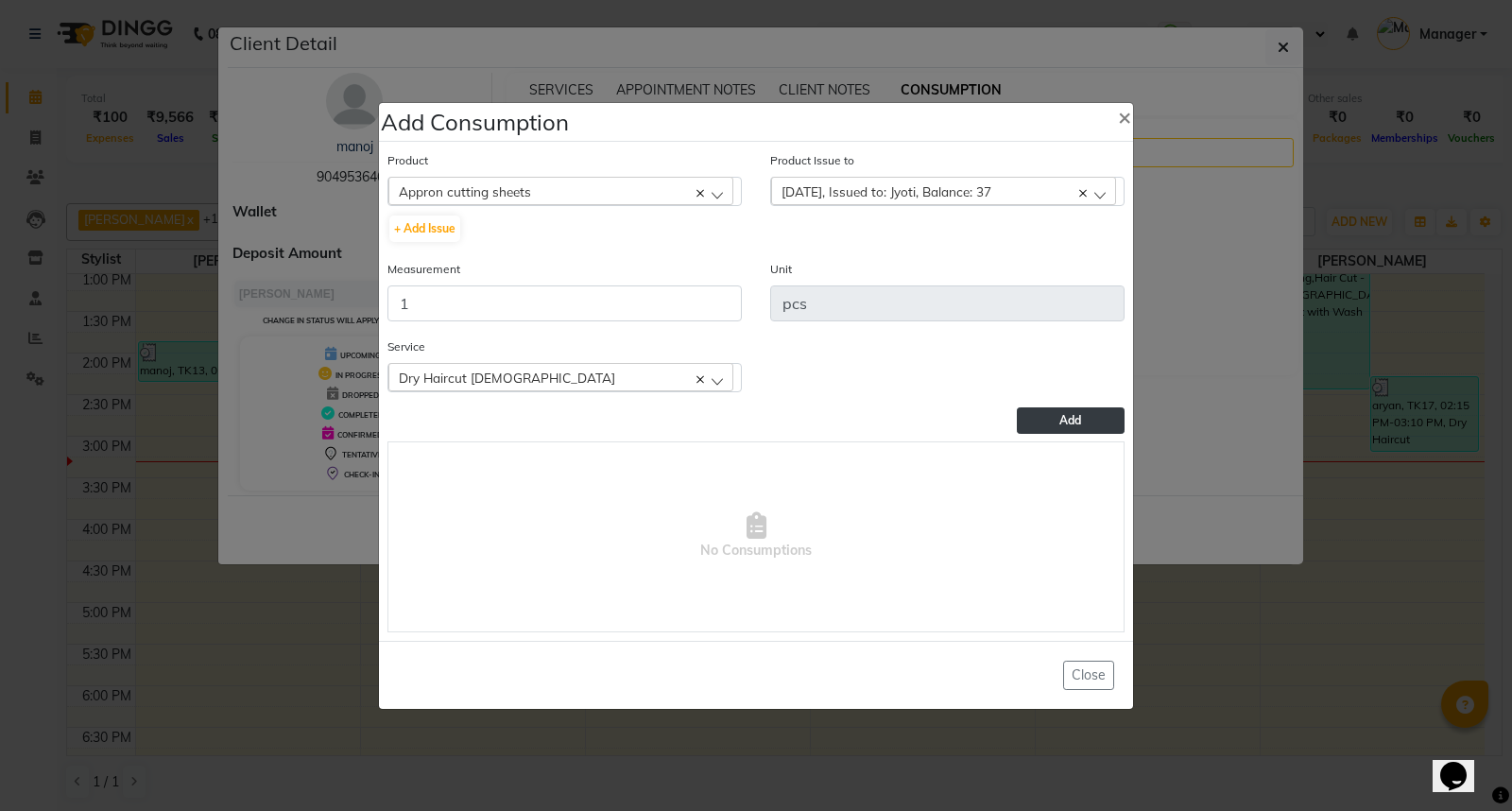
click at [1075, 422] on span "Add" at bounding box center [1070, 420] width 21 height 15
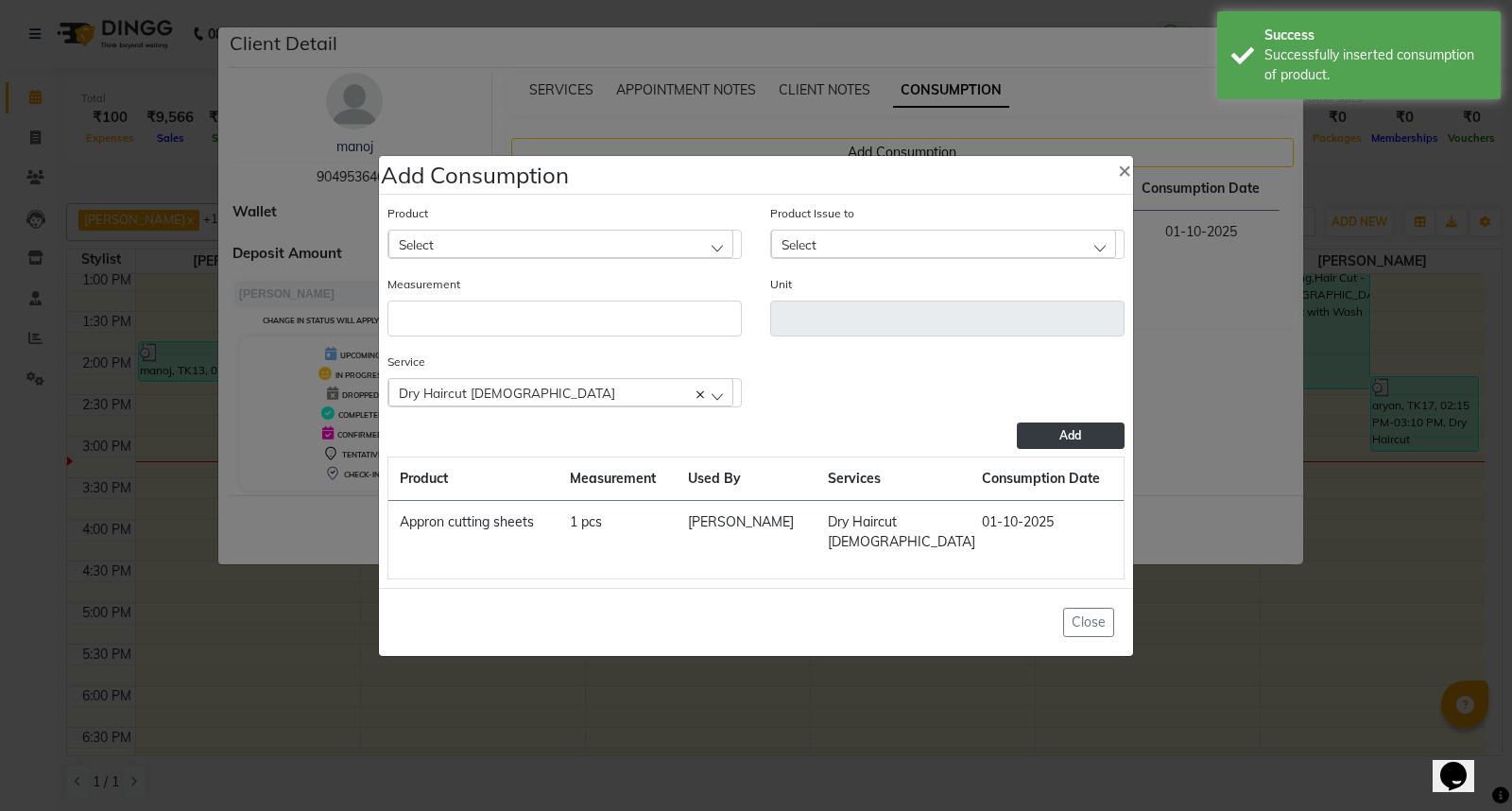
click at [1178, 707] on ngb-modal-window "Add Consumption × Product Select 0-77 IGORA Product Issue to Select 2025-09-21,…" at bounding box center [756, 405] width 1512 height 811
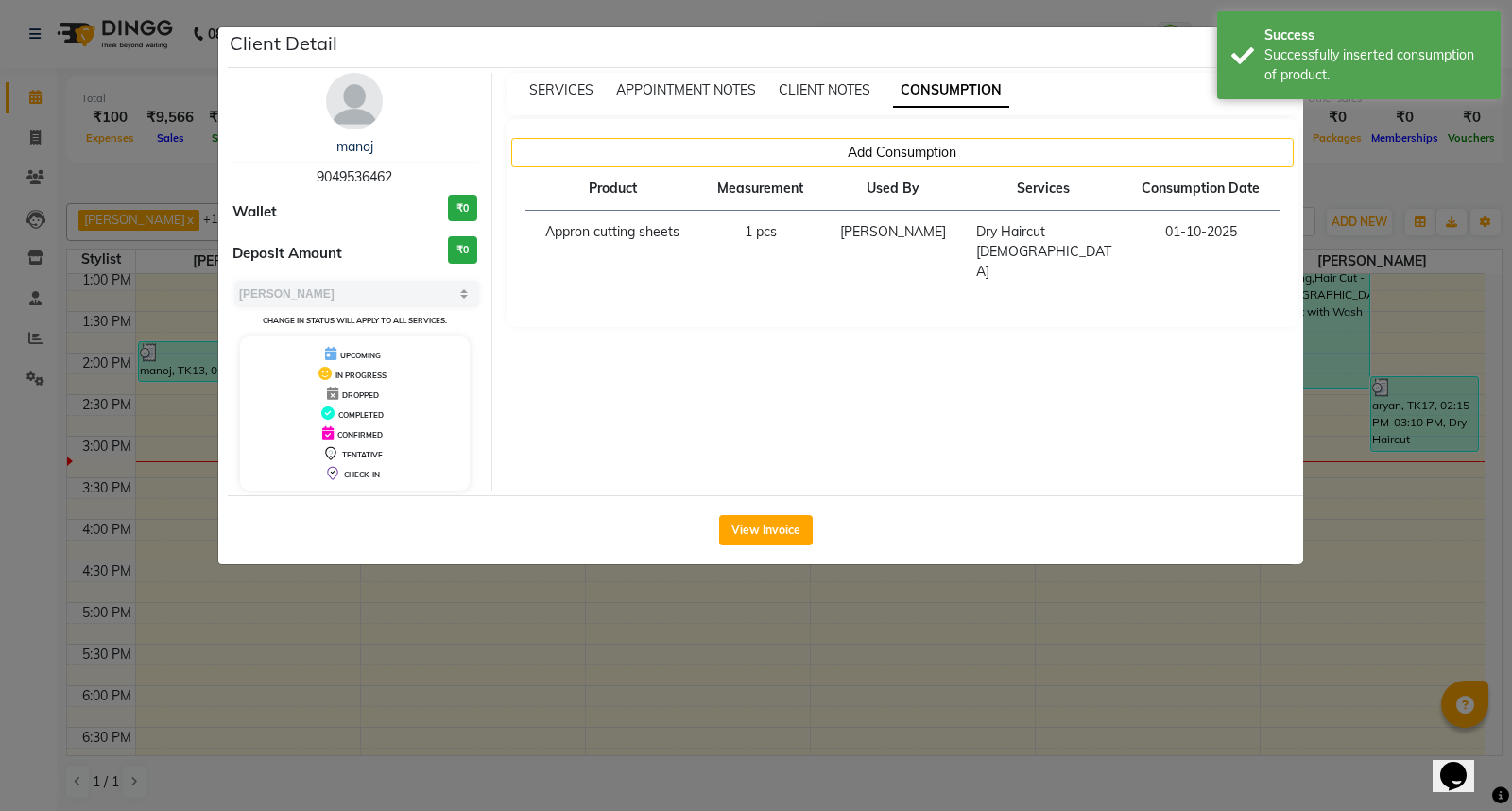
click at [1178, 707] on ngb-modal-window "Add Consumption × Product Select 0-77 IGORA Product Issue to Select 2025-09-21,…" at bounding box center [756, 405] width 1512 height 811
click at [879, 683] on ngb-modal-window "Client Detail manoj 9049536462 Wallet ₹0 Deposit Amount ₹0 Select MARK DONE UPC…" at bounding box center [756, 405] width 1512 height 811
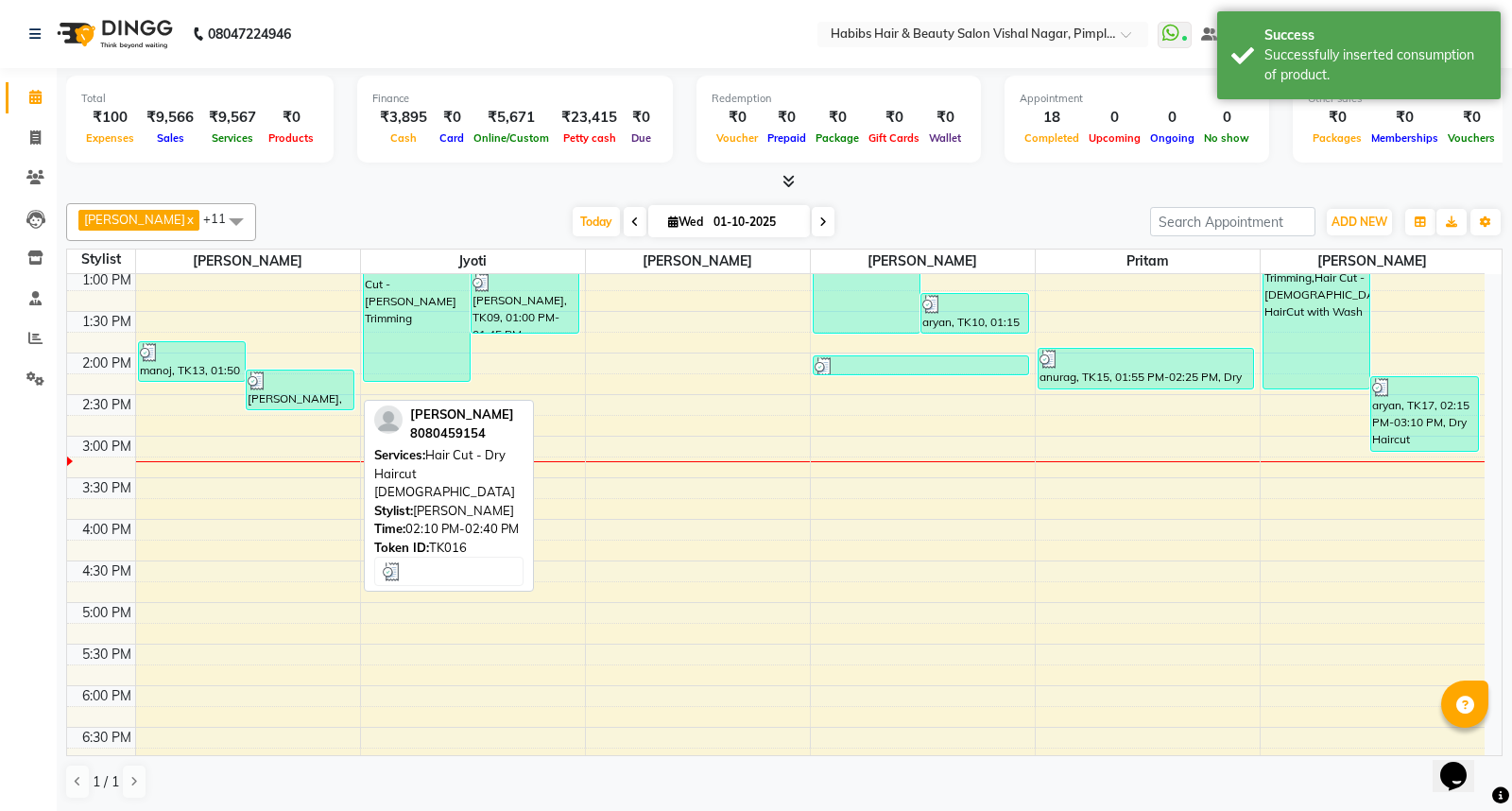
click at [302, 400] on div "Aashna, TK16, 02:10 PM-02:40 PM, Hair Cut - Dry Haircut Female" at bounding box center [300, 389] width 107 height 39
select select "3"
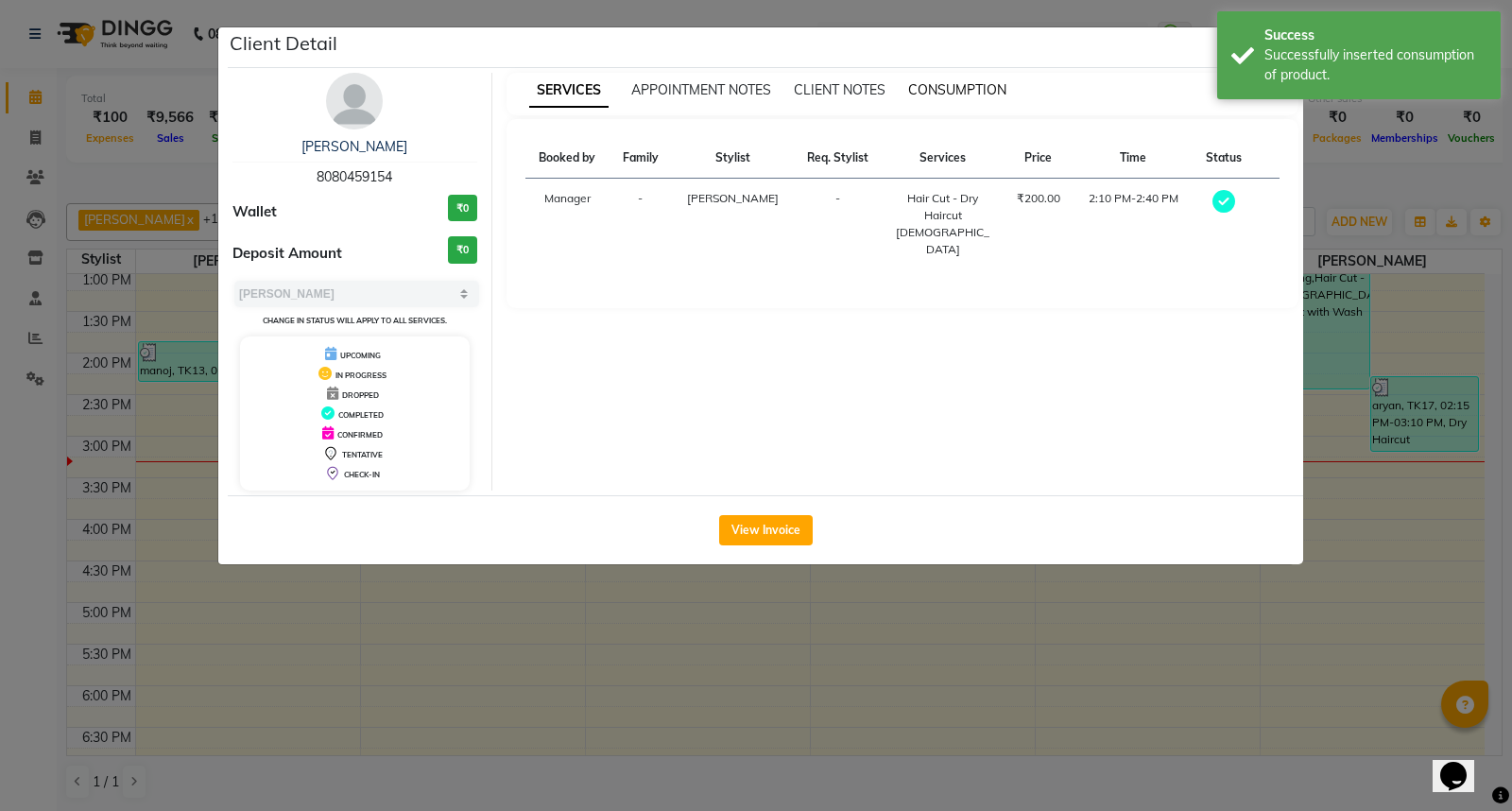
click at [974, 88] on span "CONSUMPTION" at bounding box center [957, 90] width 98 height 17
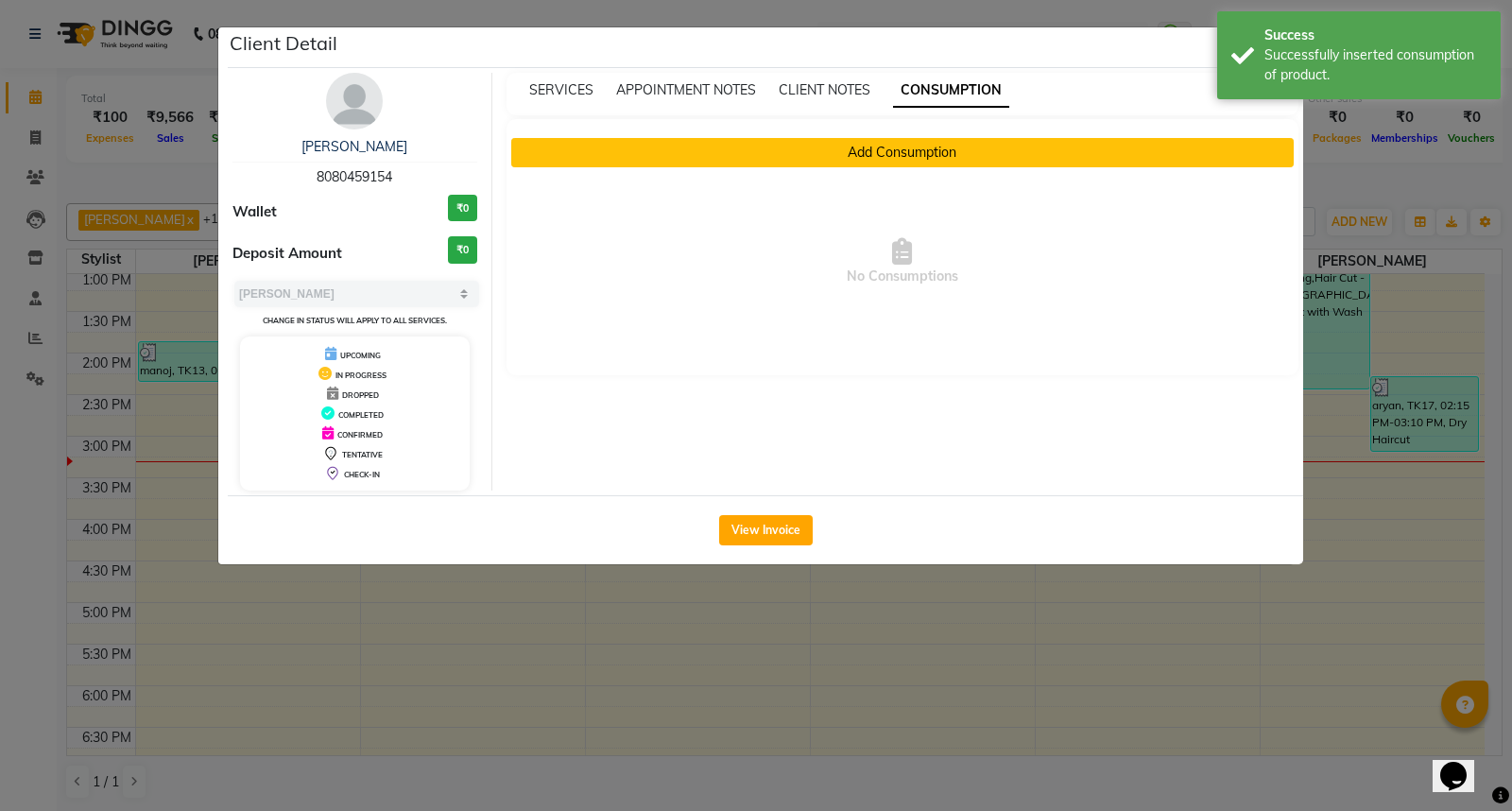
click at [911, 155] on button "Add Consumption" at bounding box center [903, 152] width 783 height 29
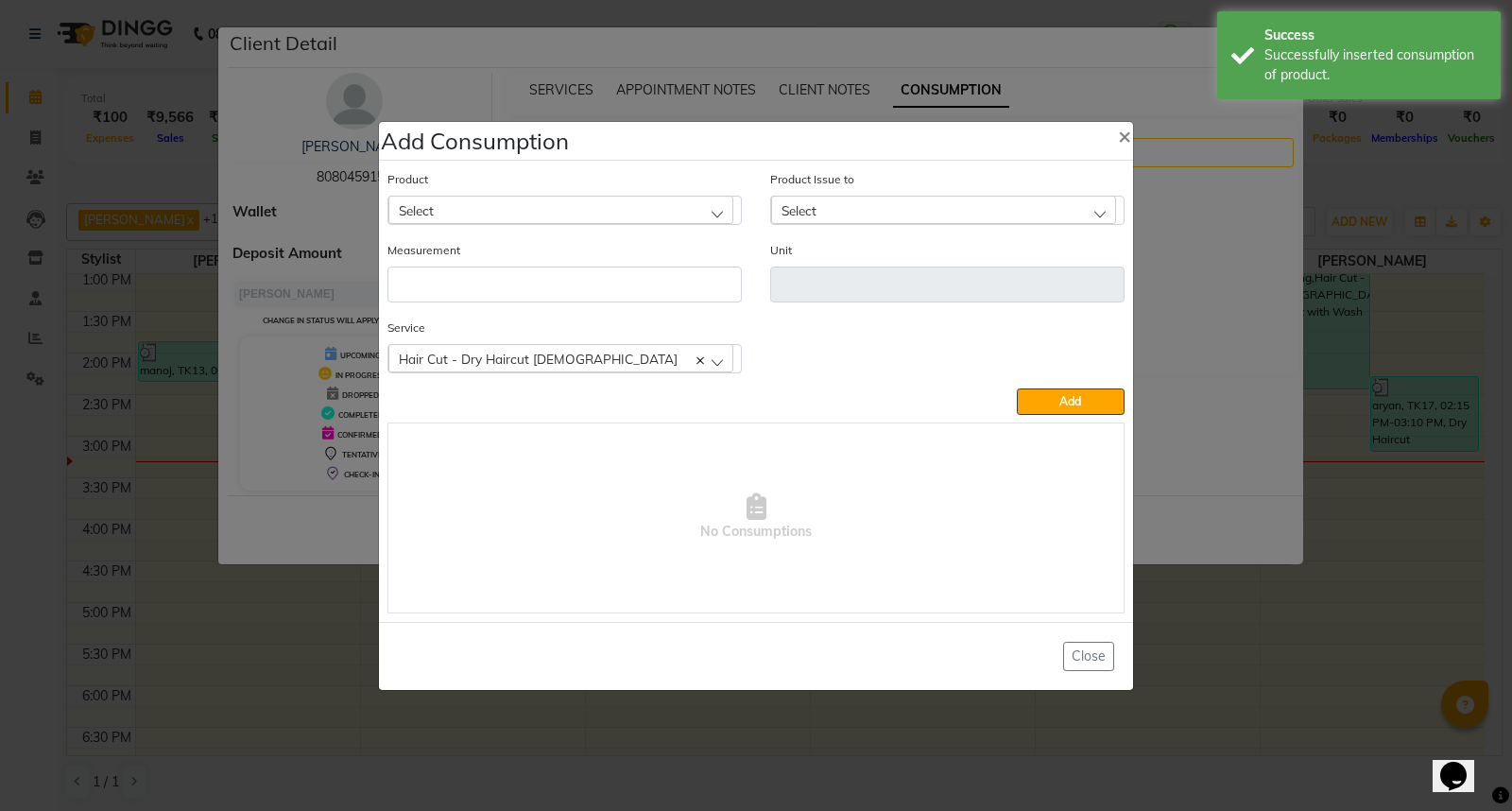
click at [594, 203] on div "Select" at bounding box center [561, 209] width 345 height 28
type input "app"
click at [551, 294] on li "Appron cutting sheets" at bounding box center [565, 291] width 353 height 39
type input "pcs"
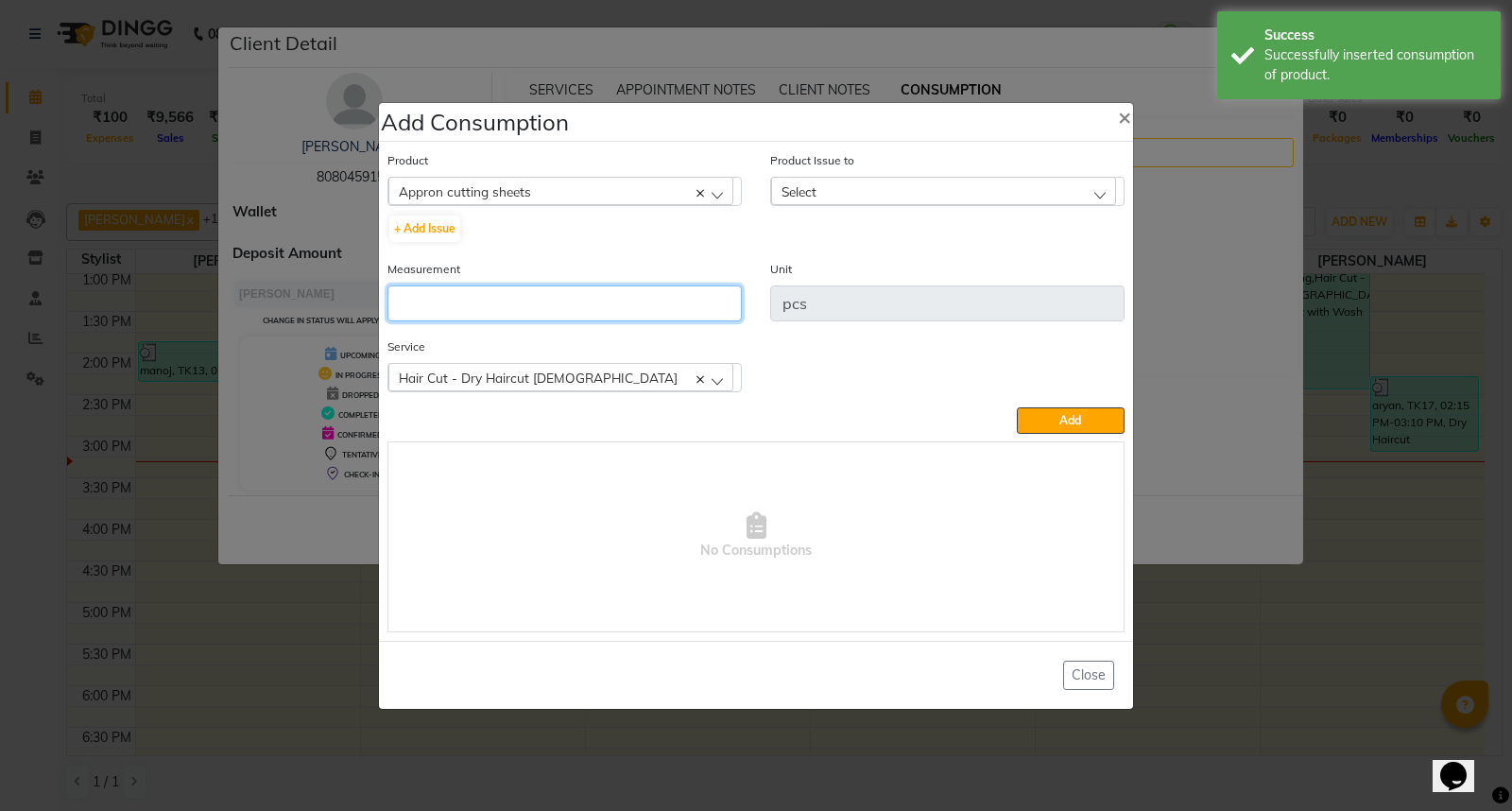
click at [550, 302] on input "number" at bounding box center [565, 303] width 355 height 36
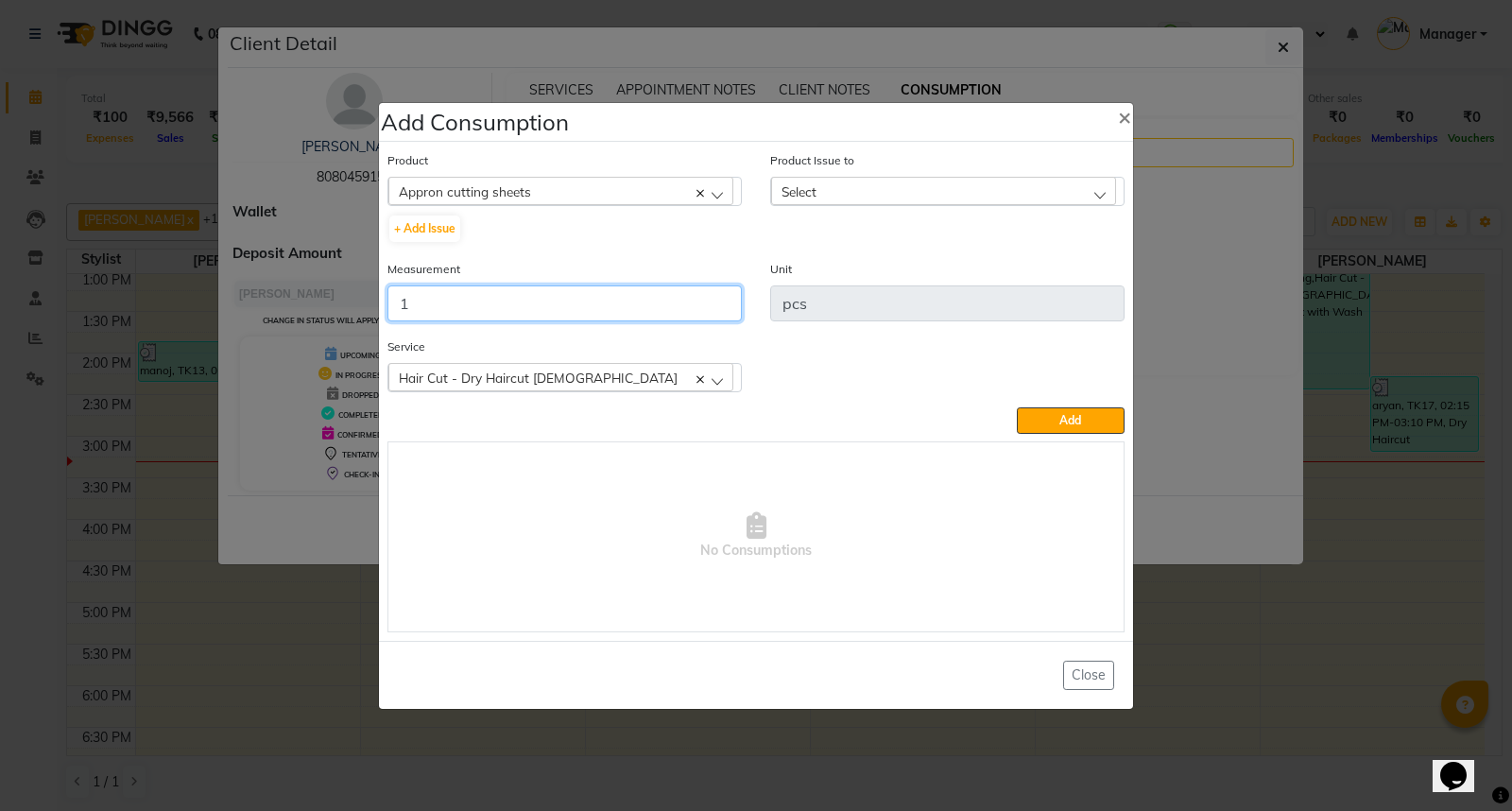
type input "1"
click at [921, 192] on div "Select" at bounding box center [944, 190] width 345 height 28
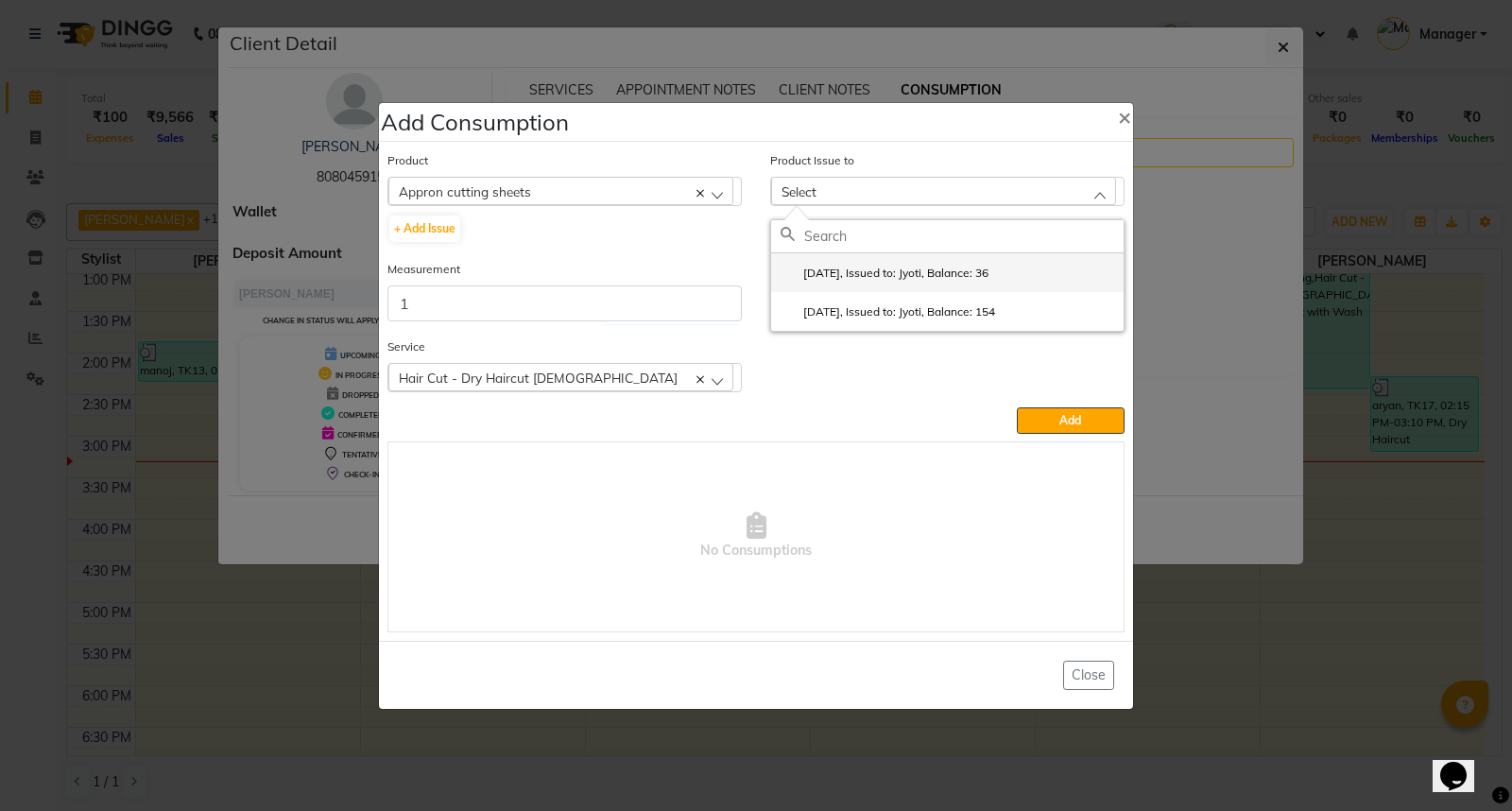
click at [1062, 272] on li "2025-09-21, Issued to: Jyoti, Balance: 36" at bounding box center [947, 273] width 353 height 39
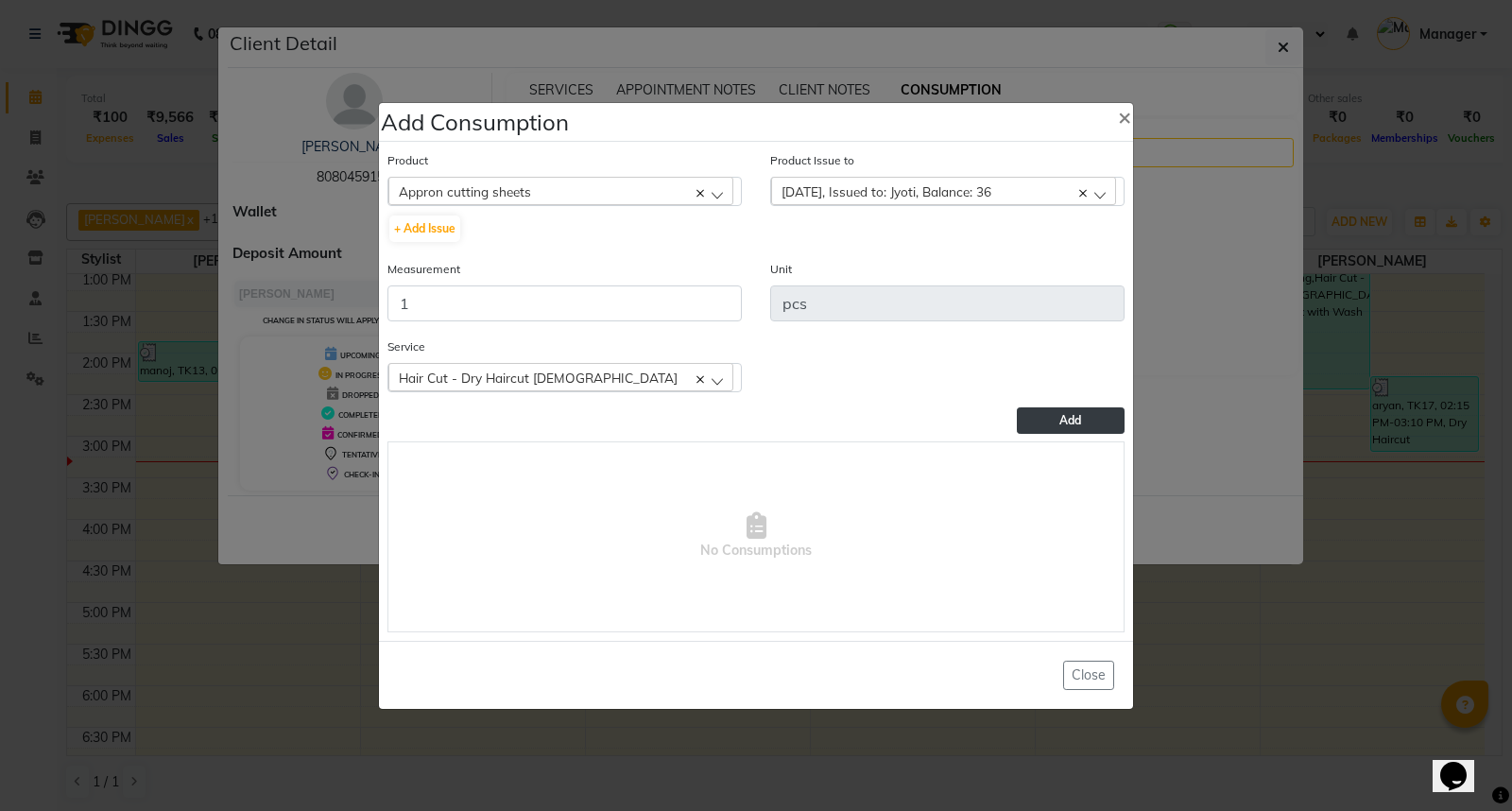
click at [1083, 419] on button "Add" at bounding box center [1071, 420] width 108 height 26
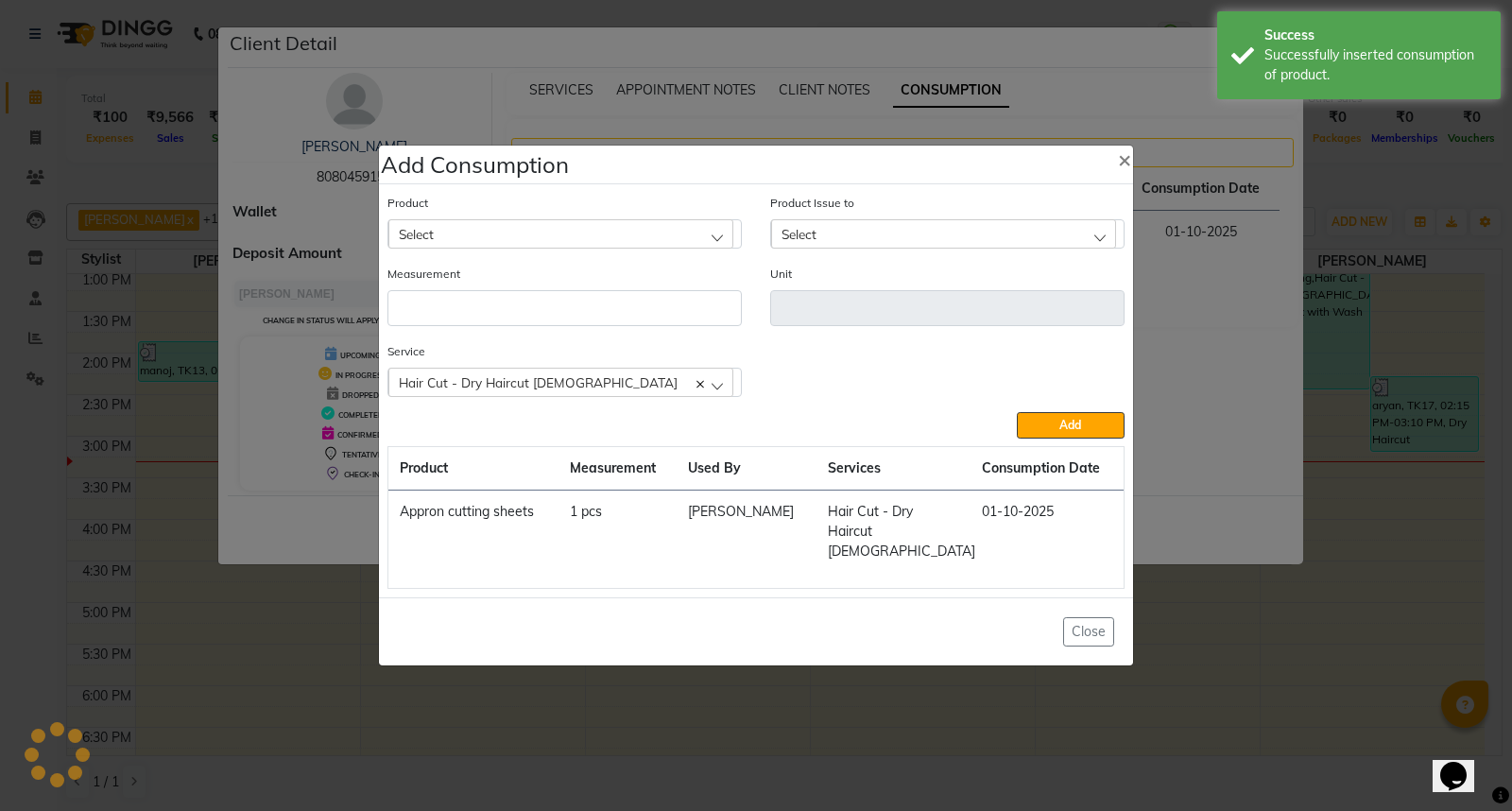
click at [1212, 609] on ngb-modal-window "Add Consumption × Product Select 0-77 IGORA Product Issue to Select 2025-09-21,…" at bounding box center [756, 405] width 1512 height 811
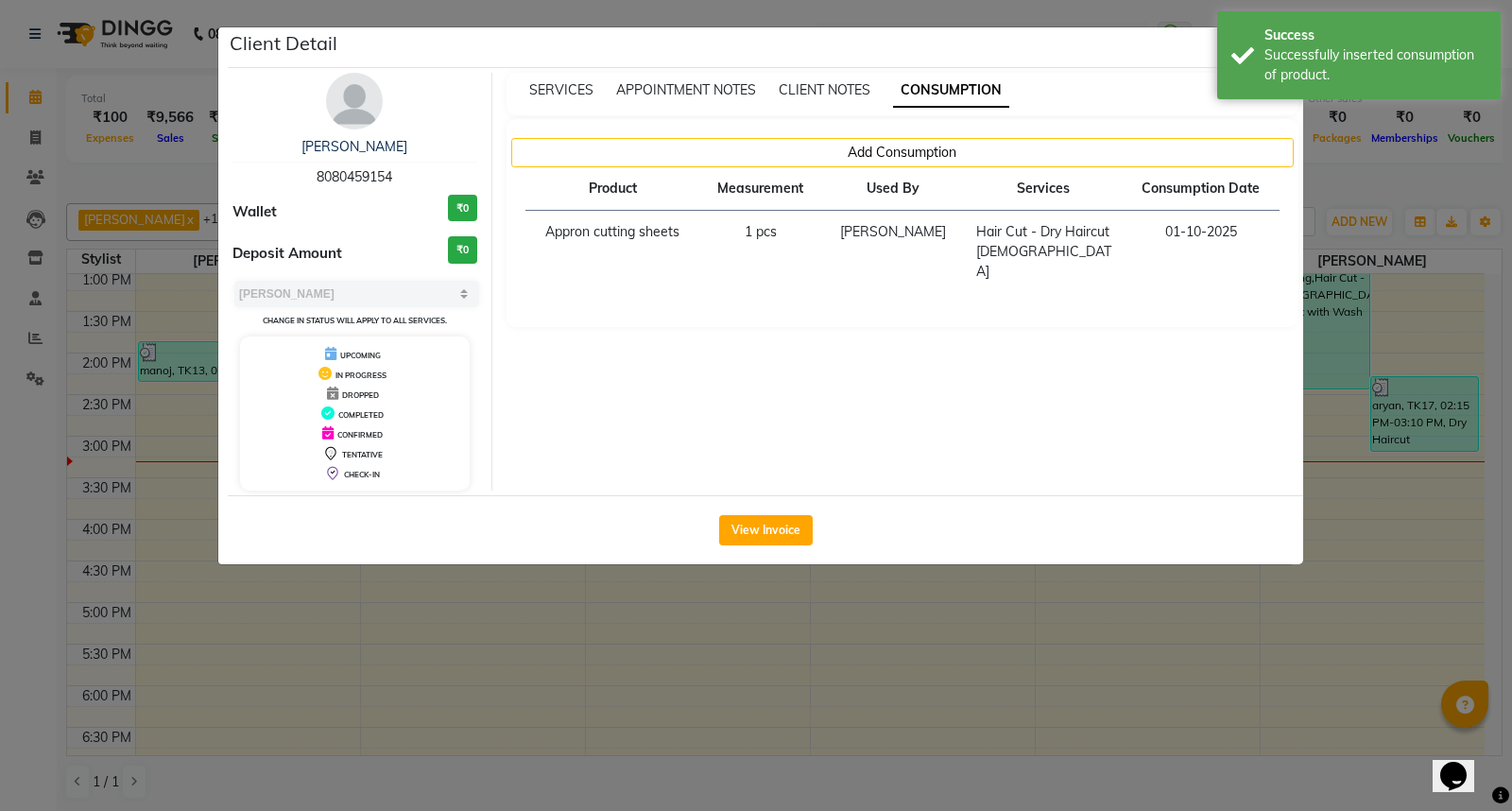
click at [1212, 609] on ngb-modal-window "Client Detail Aashna 8080459154 Wallet ₹0 Deposit Amount ₹0 Select MARK DONE UP…" at bounding box center [756, 405] width 1512 height 811
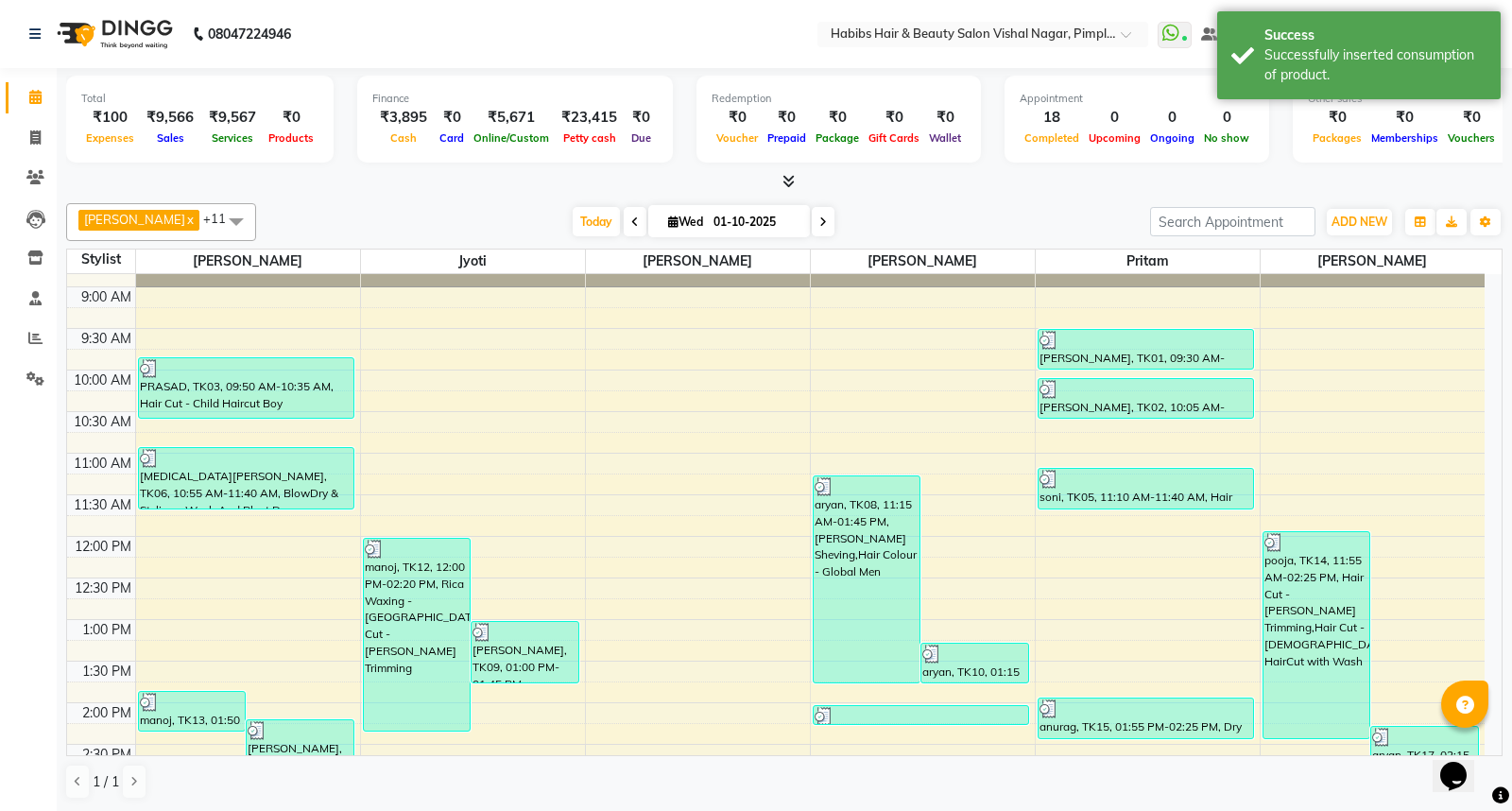
scroll to position [210, 0]
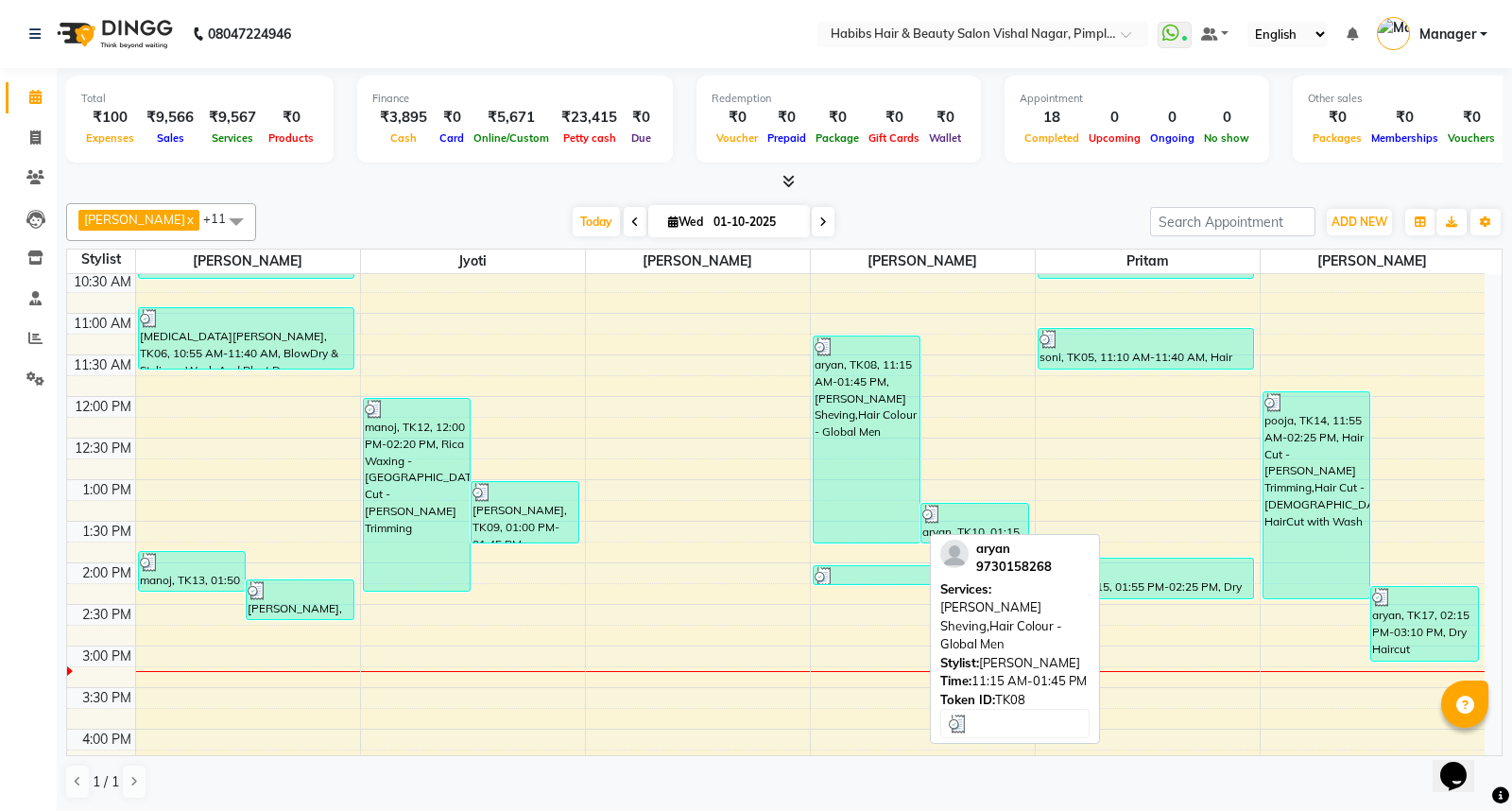
click at [880, 438] on div "aryan, TK08, 11:15 AM-01:45 PM, Beard Sheving,Hair Colour - Global Men" at bounding box center [867, 439] width 107 height 206
select select "3"
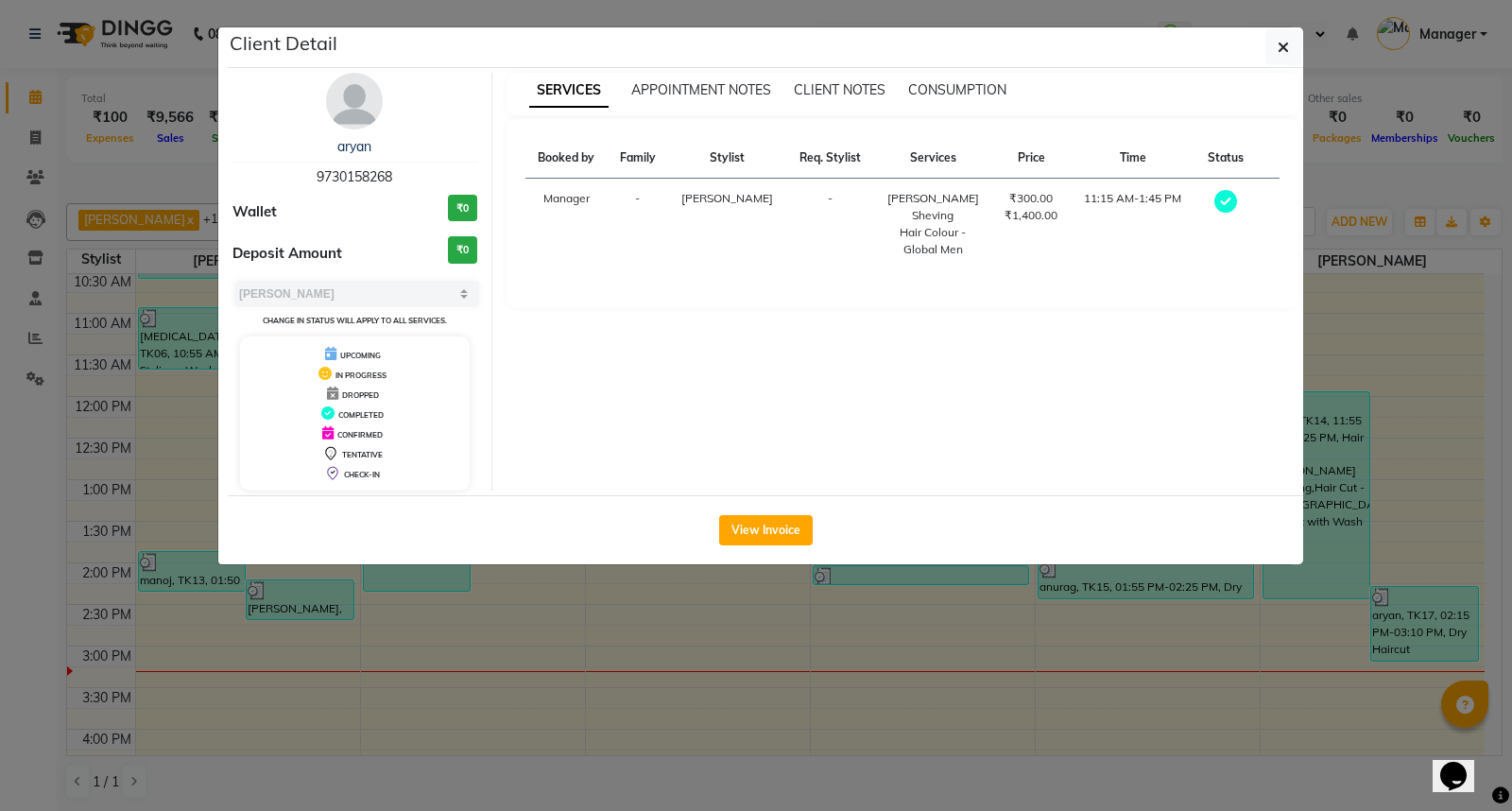
click at [949, 640] on ngb-modal-window "Client Detail aryan 9730158268 Wallet ₹0 Deposit Amount ₹0 Select MARK DONE UPC…" at bounding box center [756, 405] width 1512 height 811
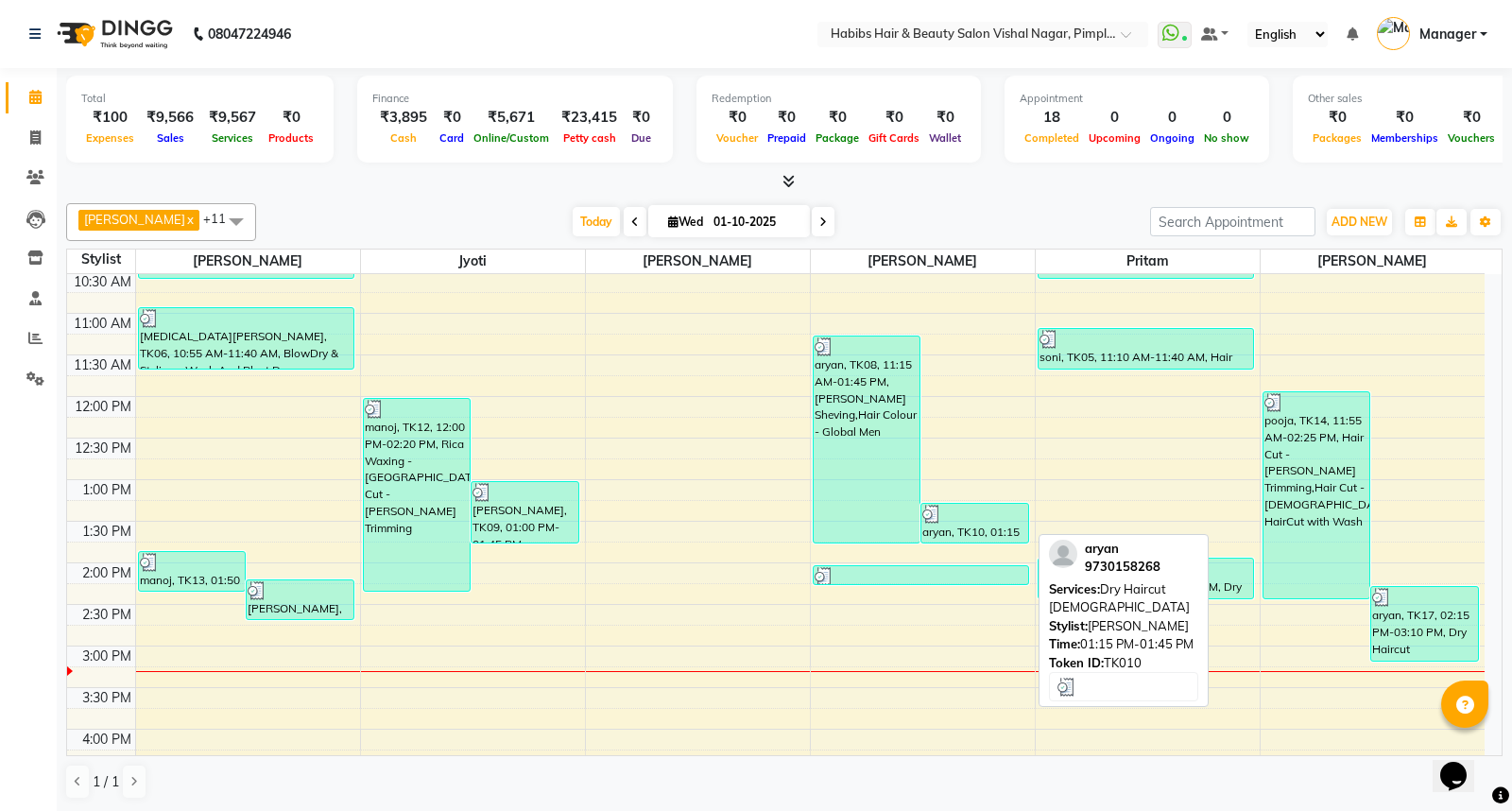
click at [979, 522] on div at bounding box center [975, 513] width 105 height 18
select select "3"
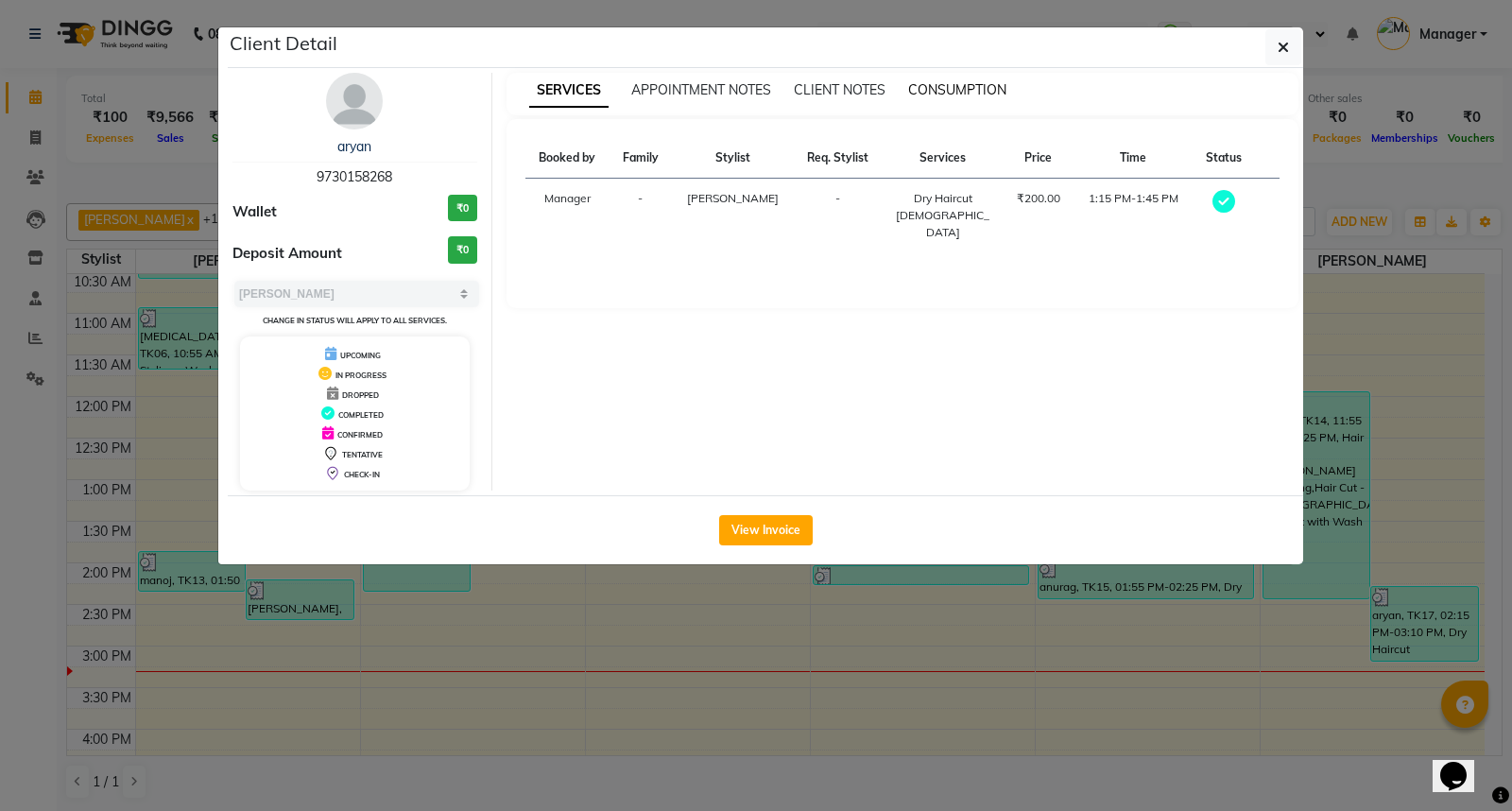
click at [965, 89] on span "CONSUMPTION" at bounding box center [957, 90] width 98 height 17
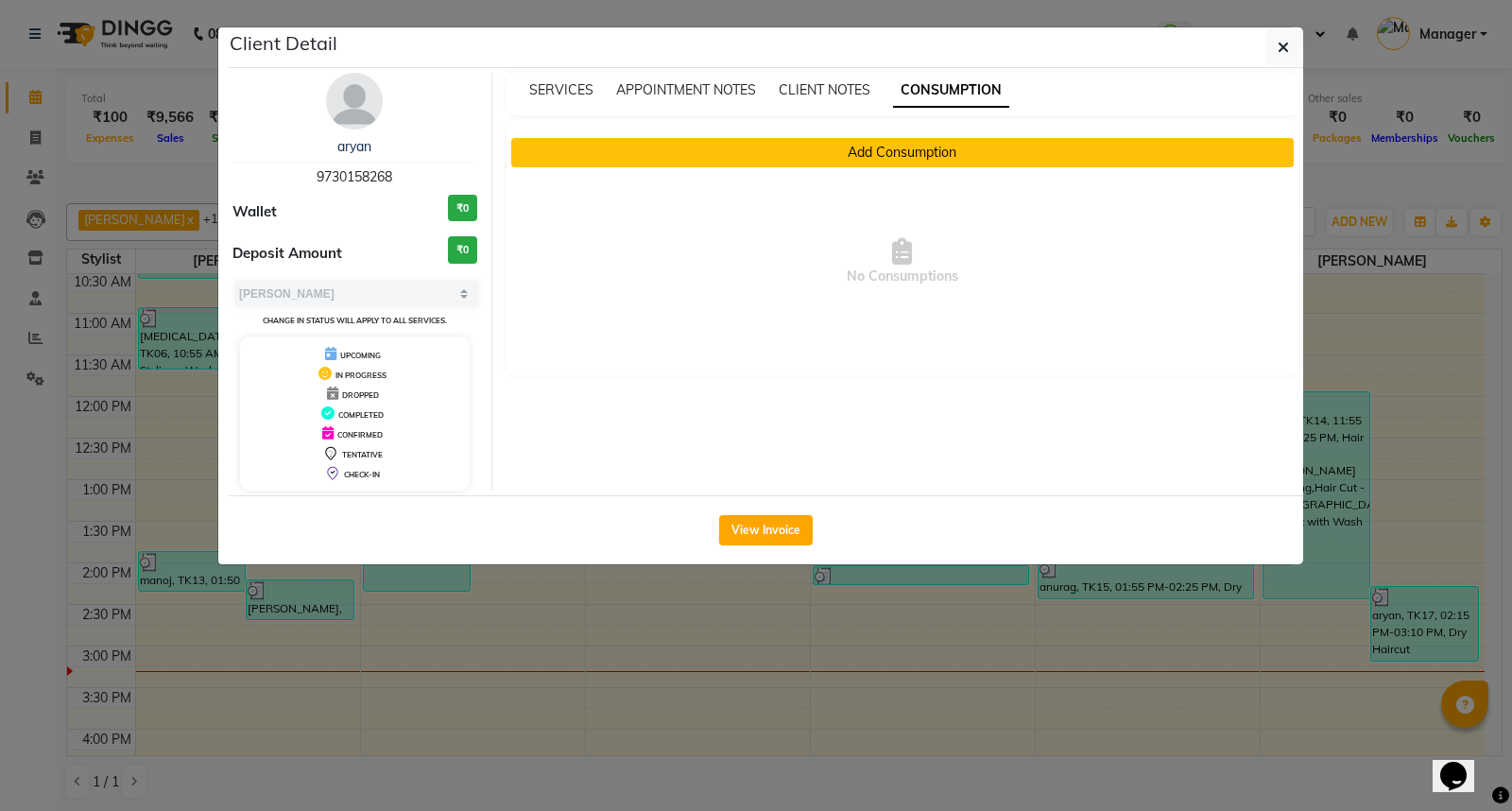
click at [911, 156] on button "Add Consumption" at bounding box center [903, 152] width 783 height 29
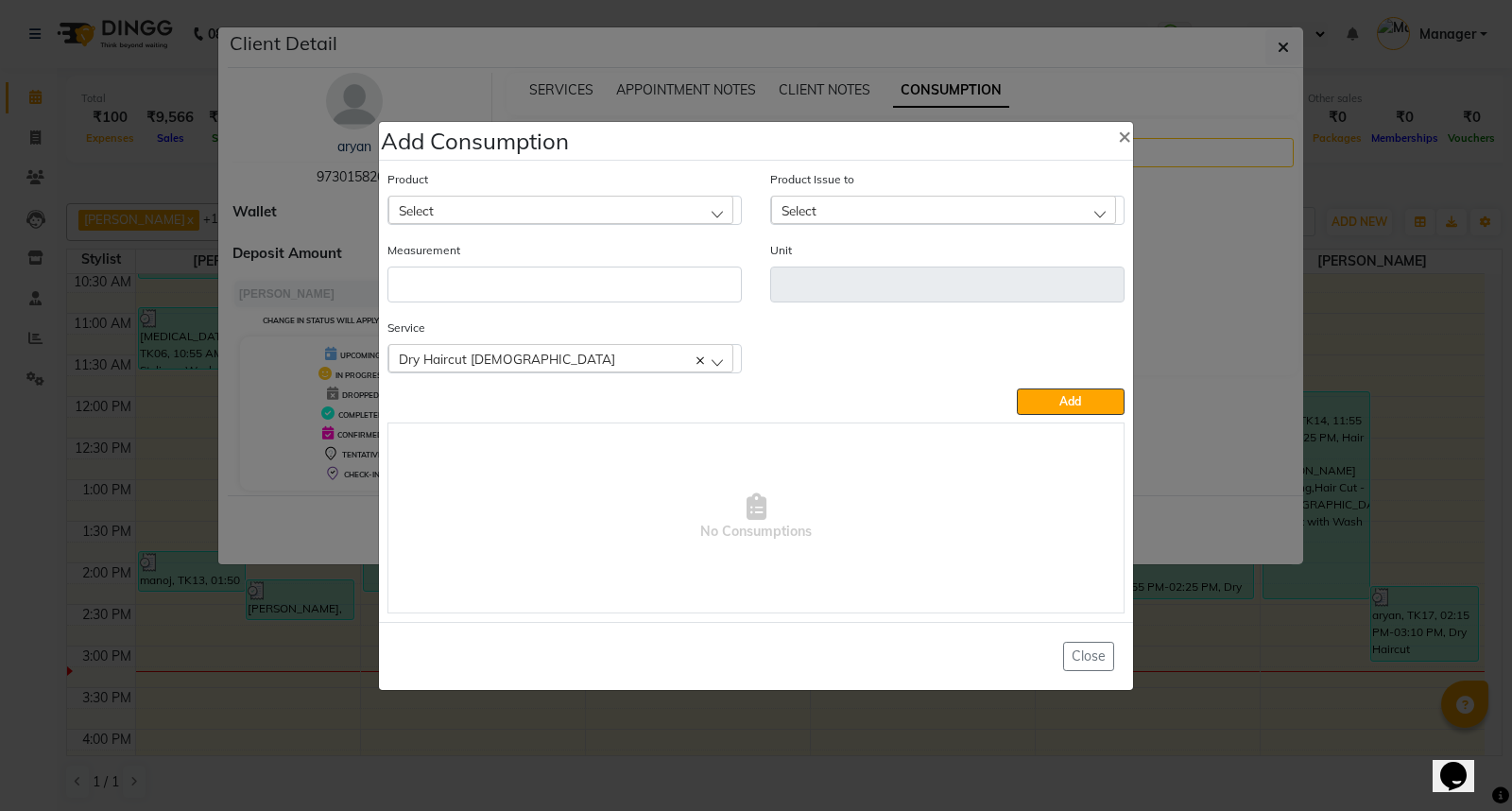
click at [664, 211] on div "Select" at bounding box center [561, 209] width 345 height 28
type input "app"
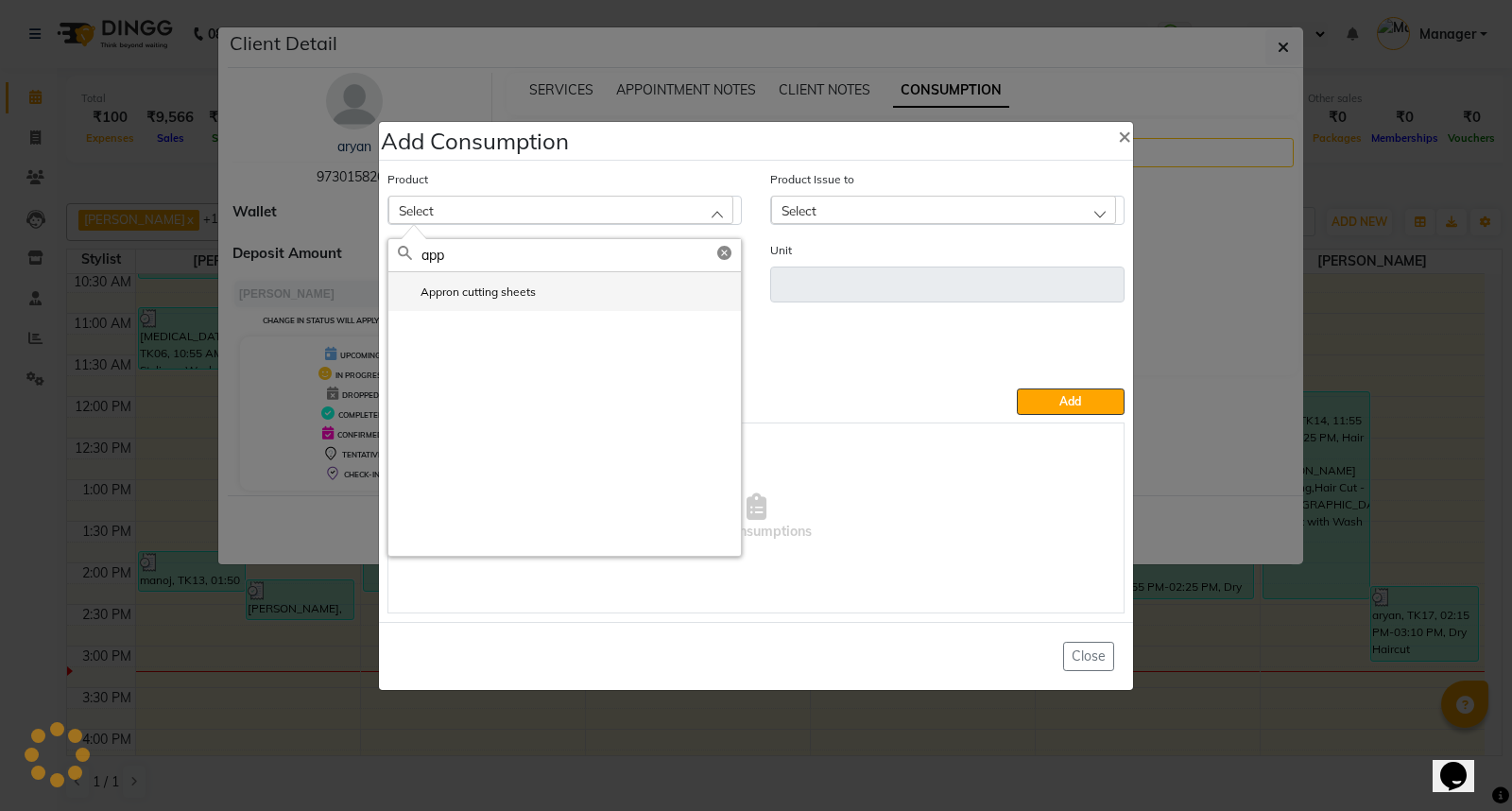
click at [527, 296] on label "Appron cutting sheets" at bounding box center [466, 292] width 138 height 17
type input "pcs"
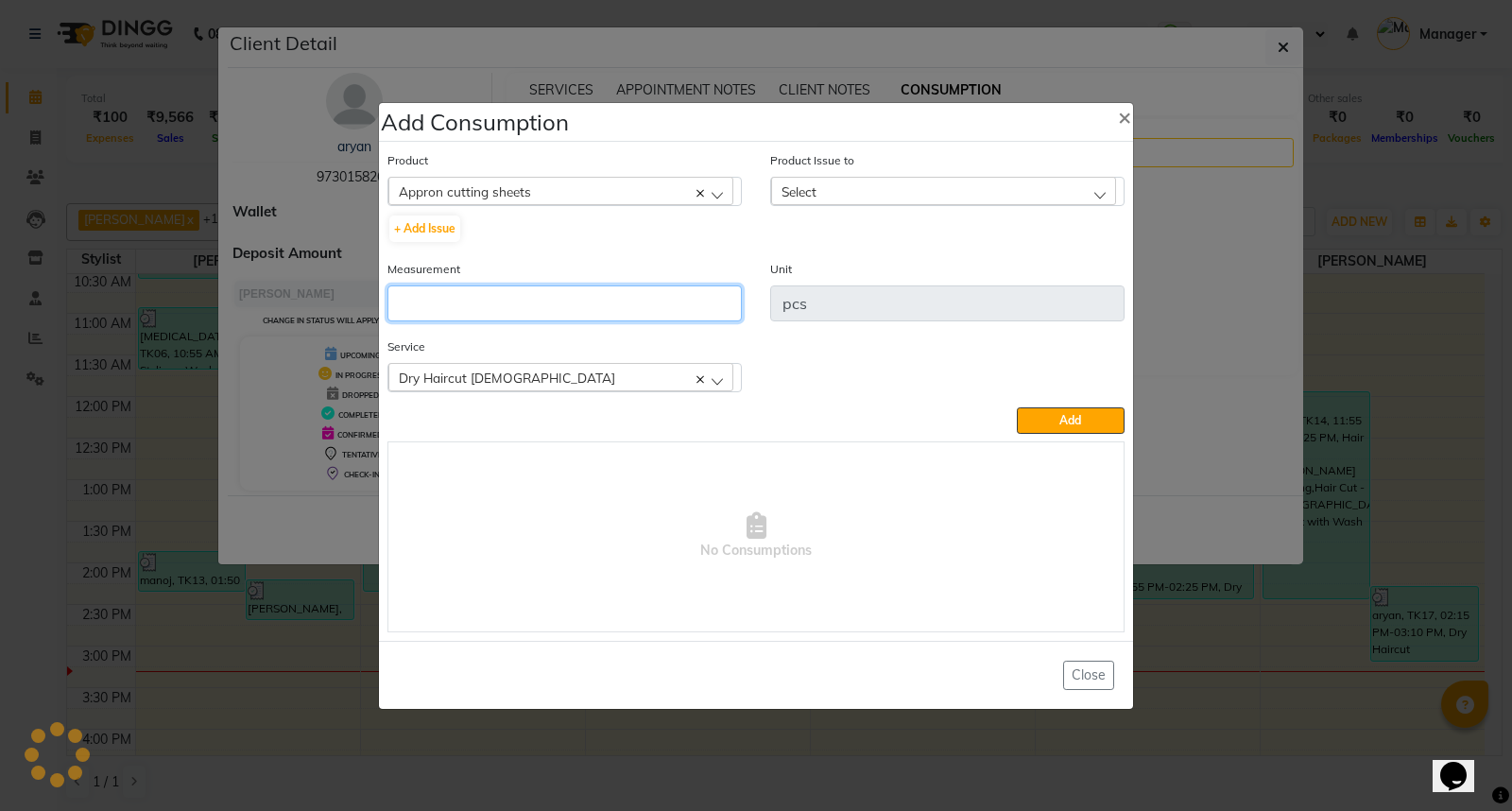
click at [527, 296] on input "number" at bounding box center [565, 303] width 355 height 36
type input "1"
click at [839, 187] on div "Select" at bounding box center [944, 190] width 345 height 28
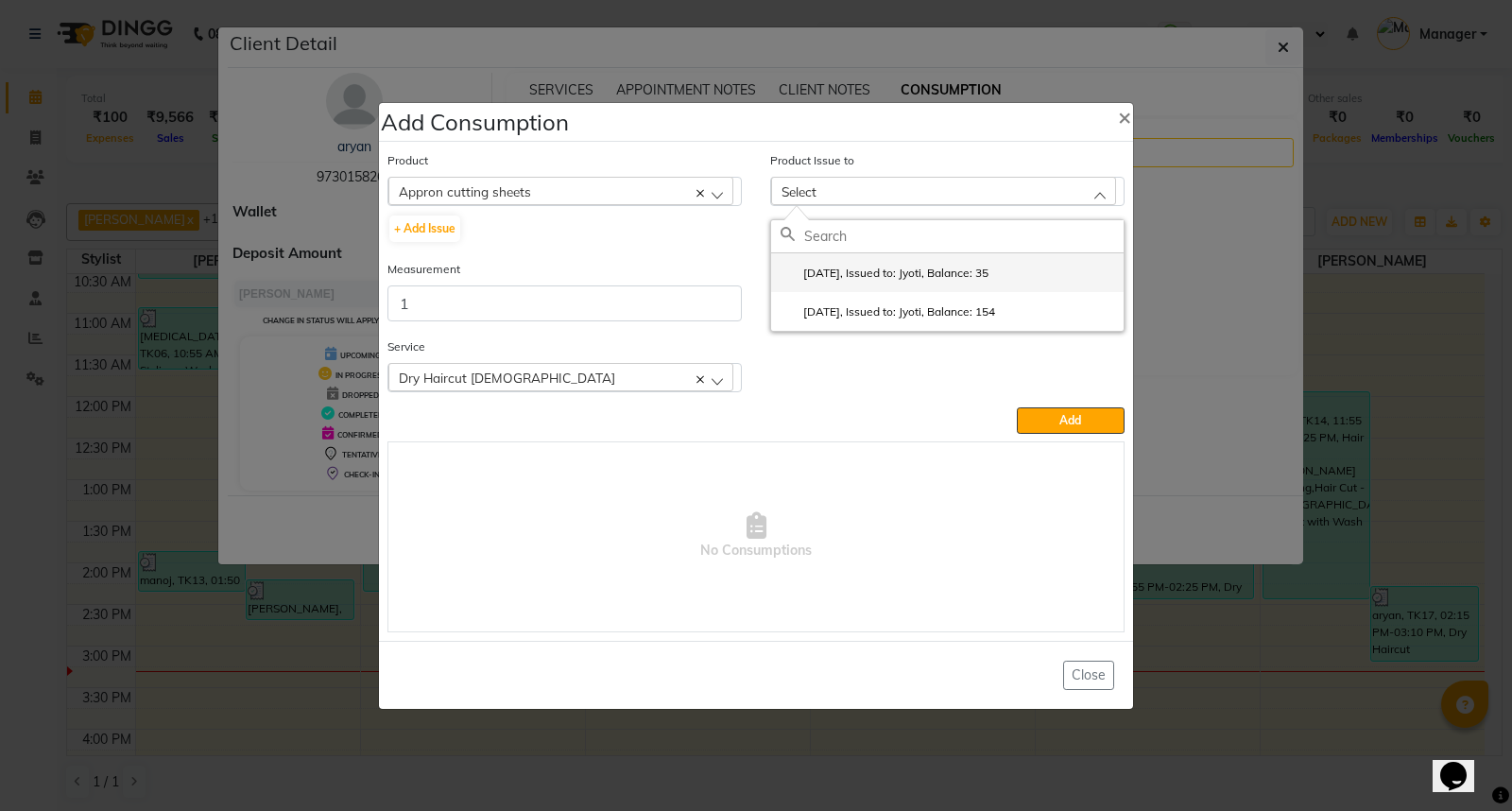
click at [978, 268] on label "2025-09-21, Issued to: Jyoti, Balance: 35" at bounding box center [884, 273] width 208 height 17
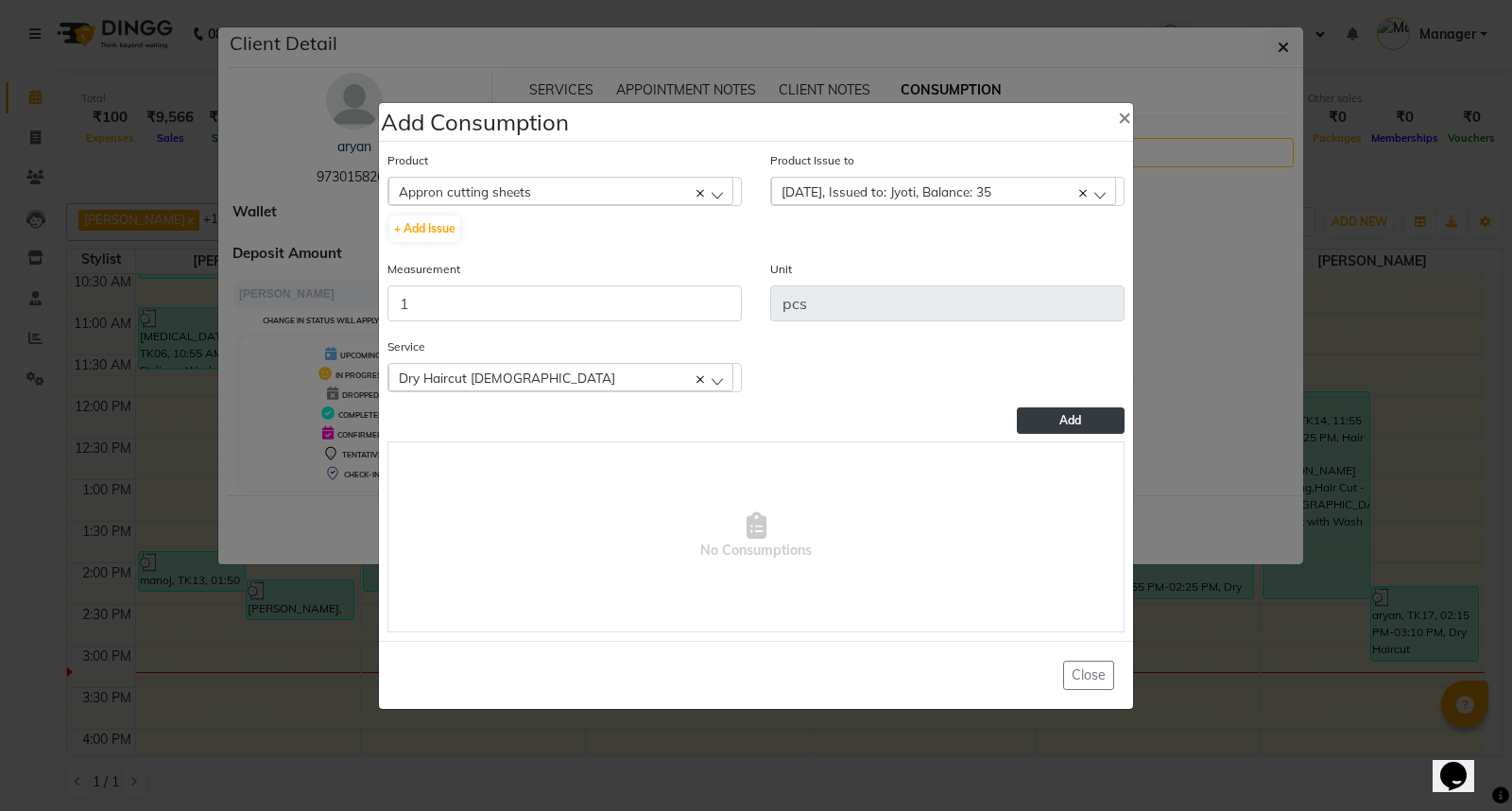
click at [1093, 412] on button "Add" at bounding box center [1071, 420] width 108 height 26
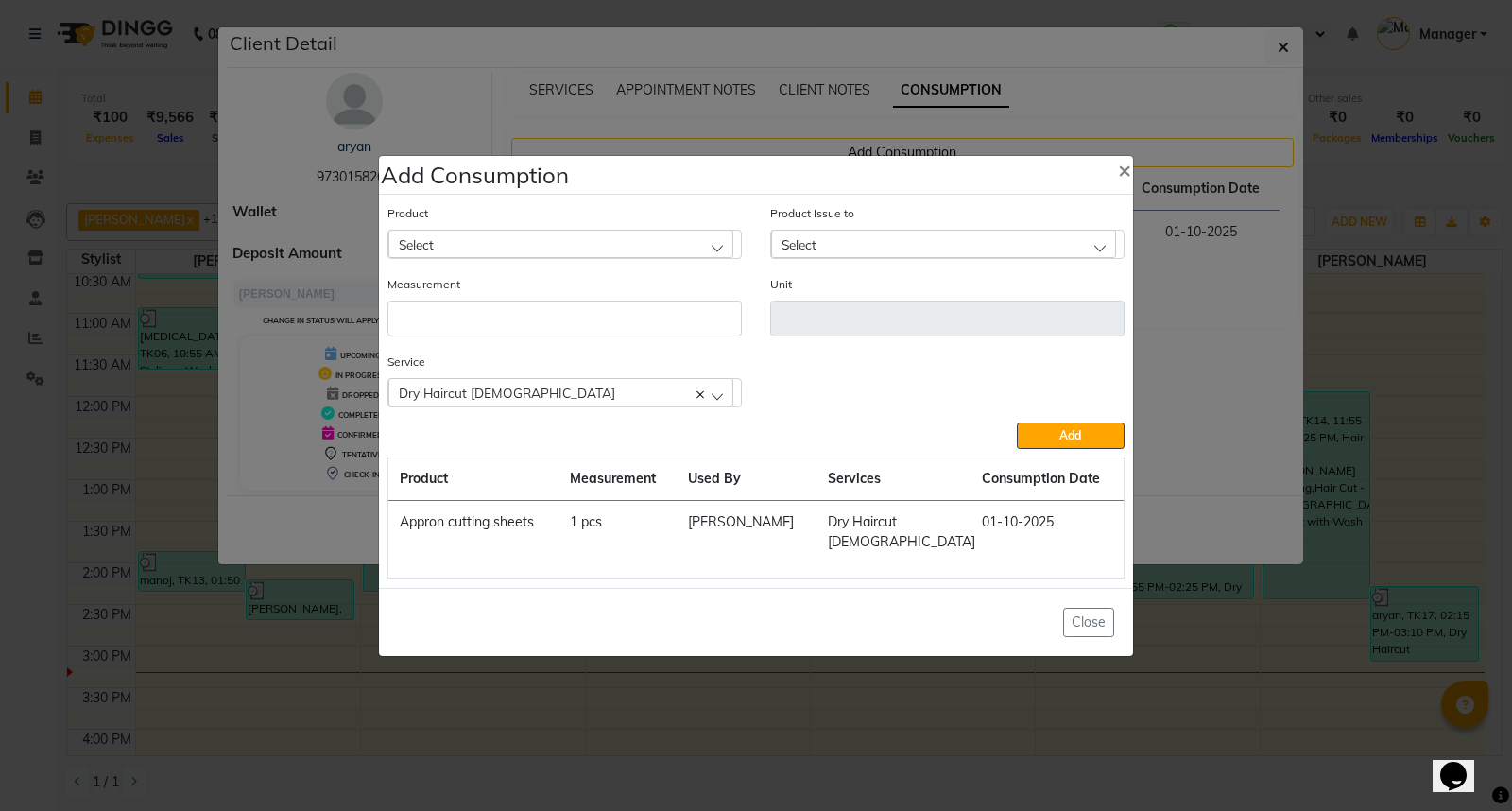
click at [1195, 659] on ngb-modal-window "Add Consumption × Product Select 0-77 IGORA Product Issue to Select 2025-09-21,…" at bounding box center [756, 405] width 1512 height 811
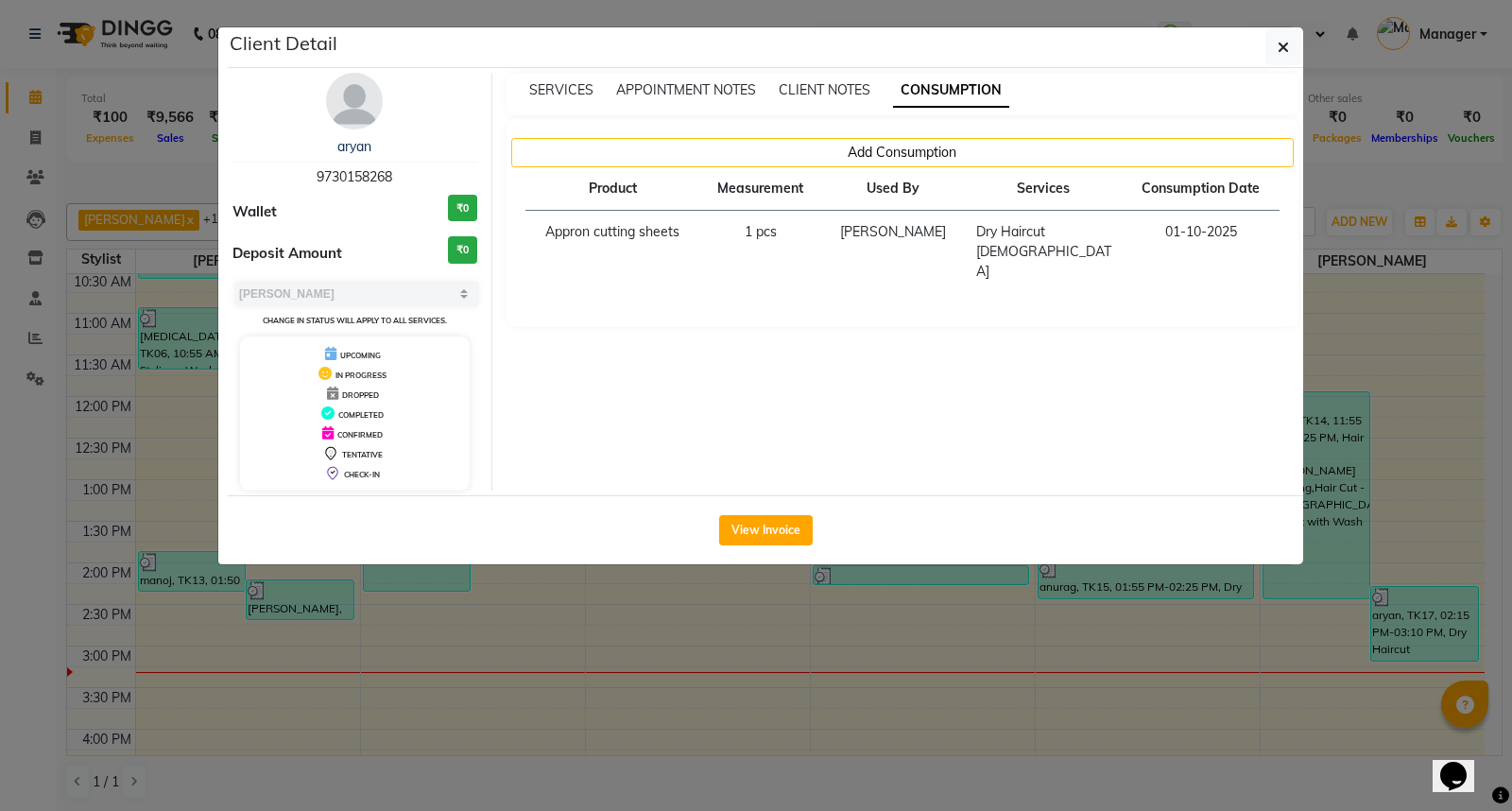
click at [1191, 662] on ngb-modal-window "Client Detail aryan 9730158268 Wallet ₹0 Deposit Amount ₹0 Select MARK DONE UPC…" at bounding box center [756, 405] width 1512 height 811
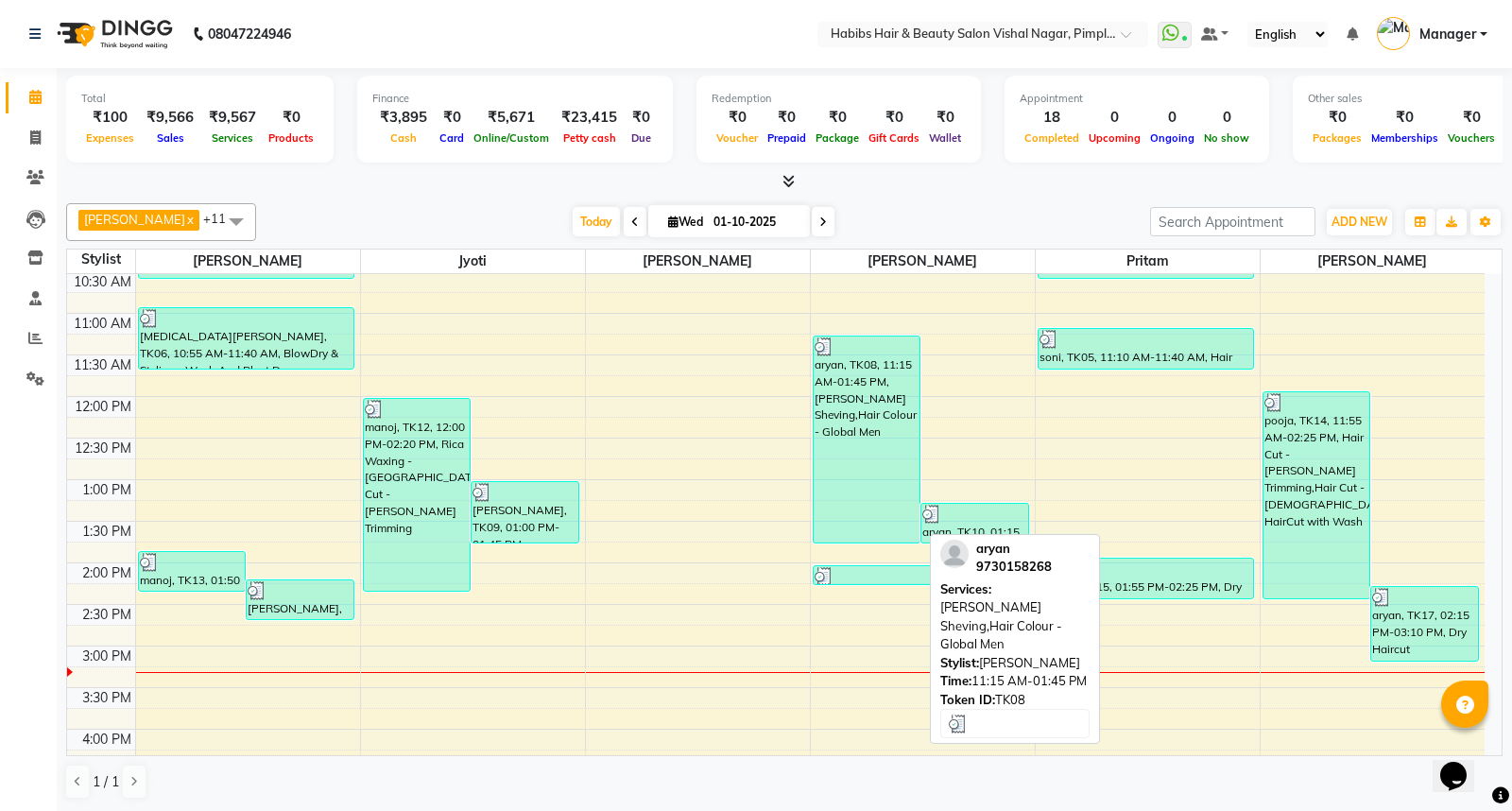
click at [876, 465] on div "aryan, TK08, 11:15 AM-01:45 PM, Beard Sheving,Hair Colour - Global Men" at bounding box center [867, 439] width 107 height 206
select select "3"
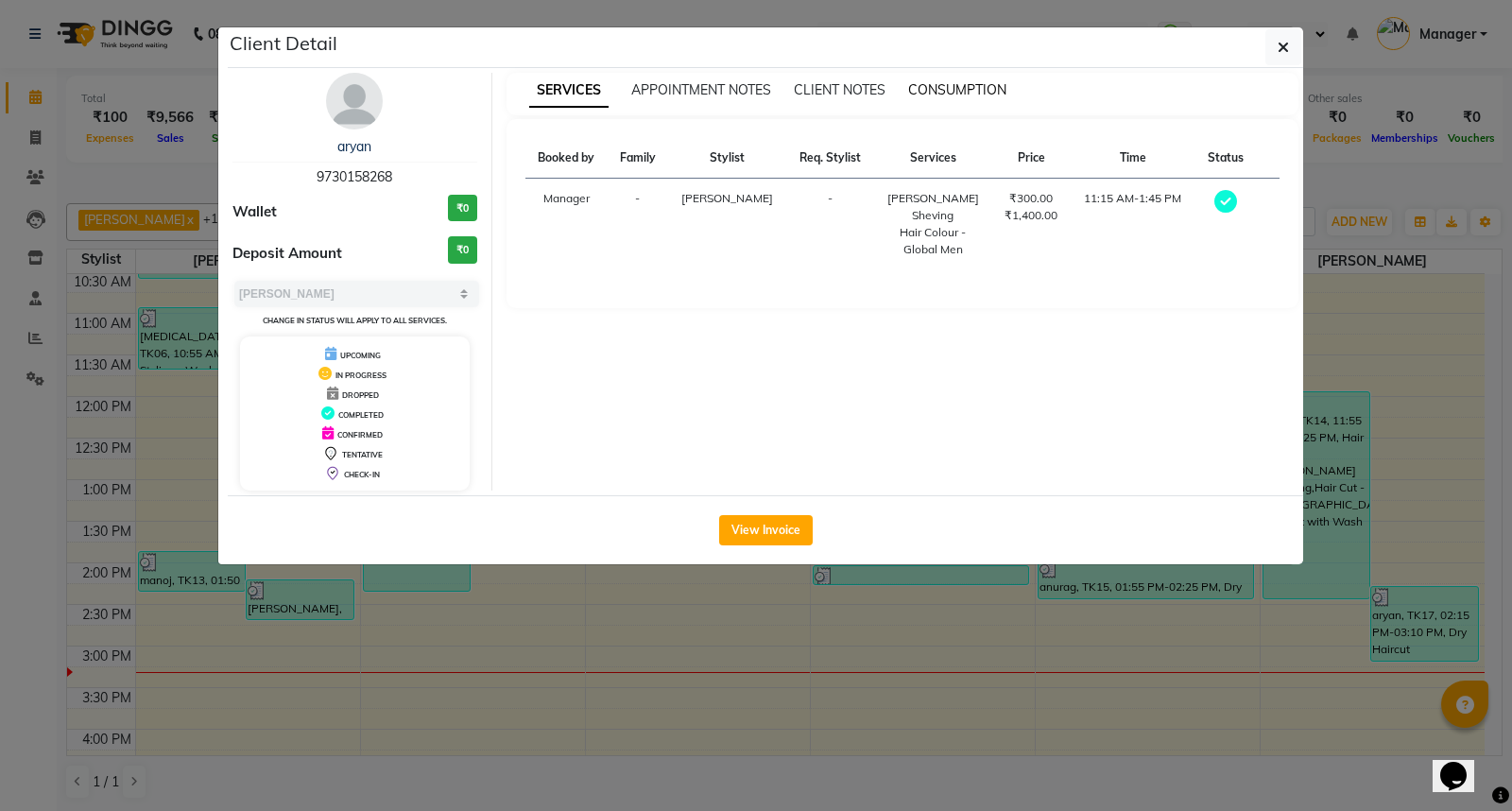
click at [965, 90] on span "CONSUMPTION" at bounding box center [957, 90] width 98 height 17
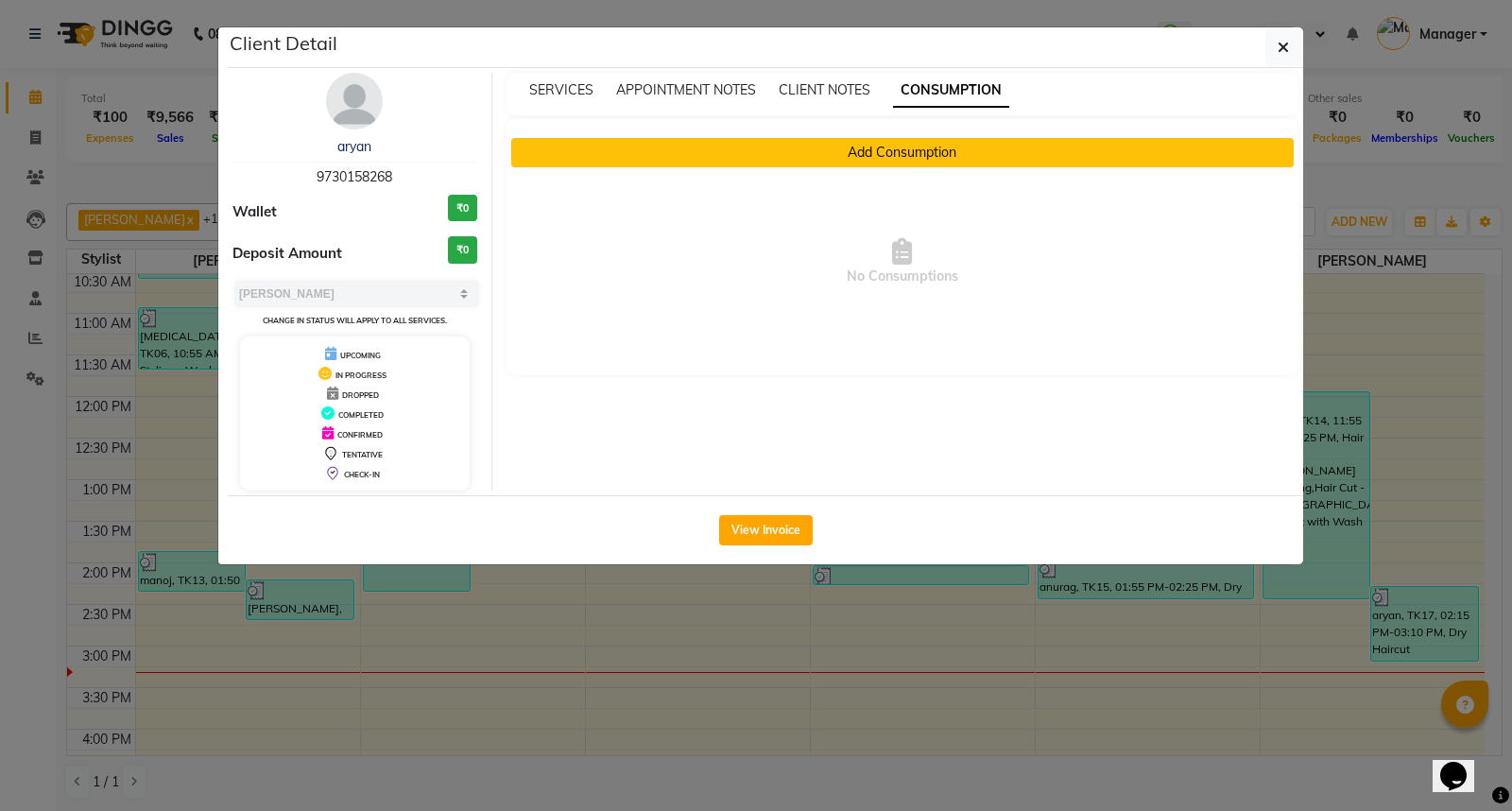
click at [921, 144] on button "Add Consumption" at bounding box center [903, 152] width 783 height 29
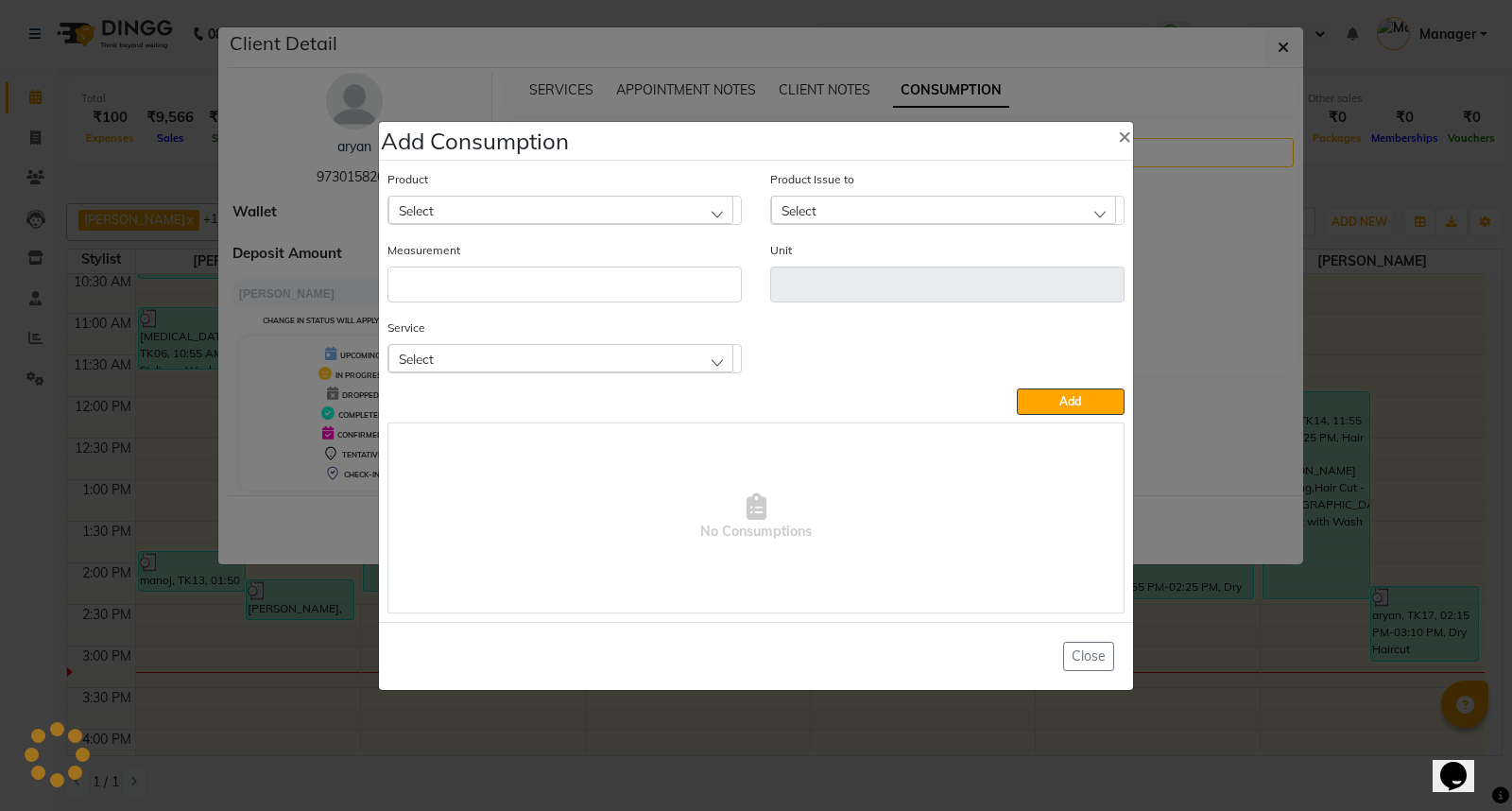
click at [638, 211] on div "Select" at bounding box center [561, 209] width 345 height 28
type input "3-0"
click at [489, 402] on li "IR ZA 3-0" at bounding box center [565, 408] width 353 height 39
type input "gm"
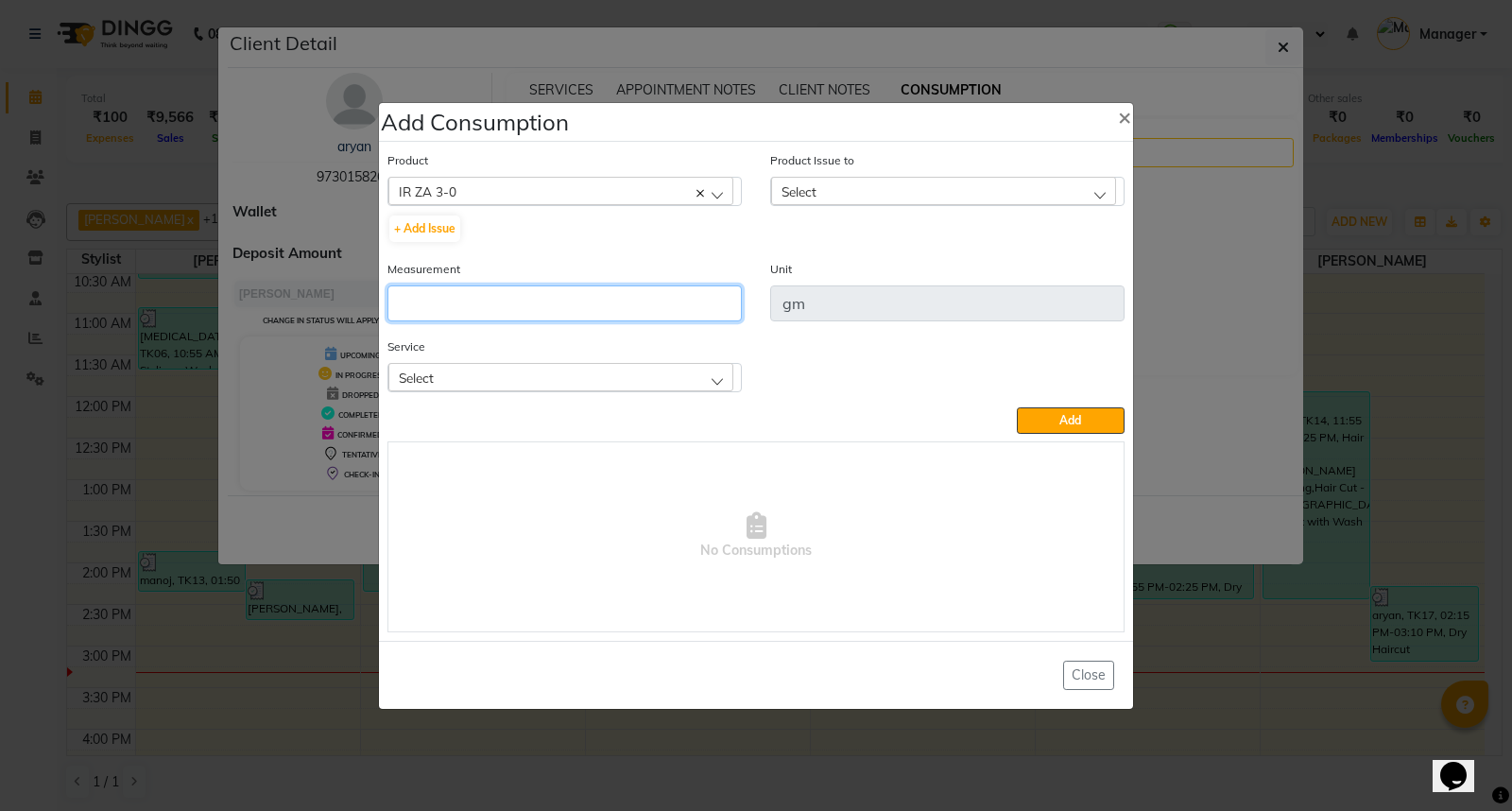
click at [515, 289] on input "number" at bounding box center [565, 303] width 355 height 36
type input "15"
click at [516, 388] on div "Select" at bounding box center [561, 376] width 345 height 28
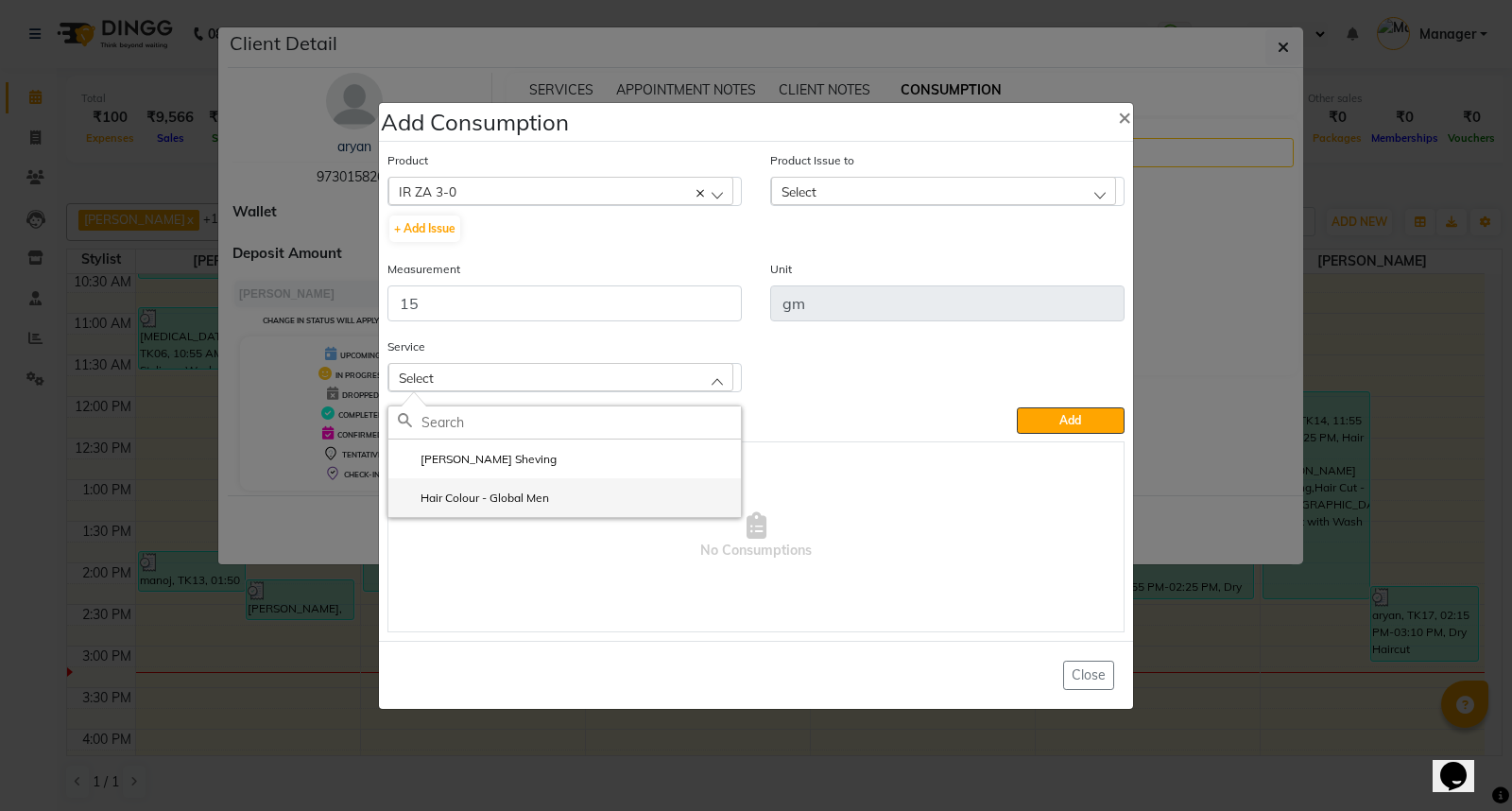
click at [541, 495] on label "Hair Colour - Global Men" at bounding box center [473, 498] width 152 height 17
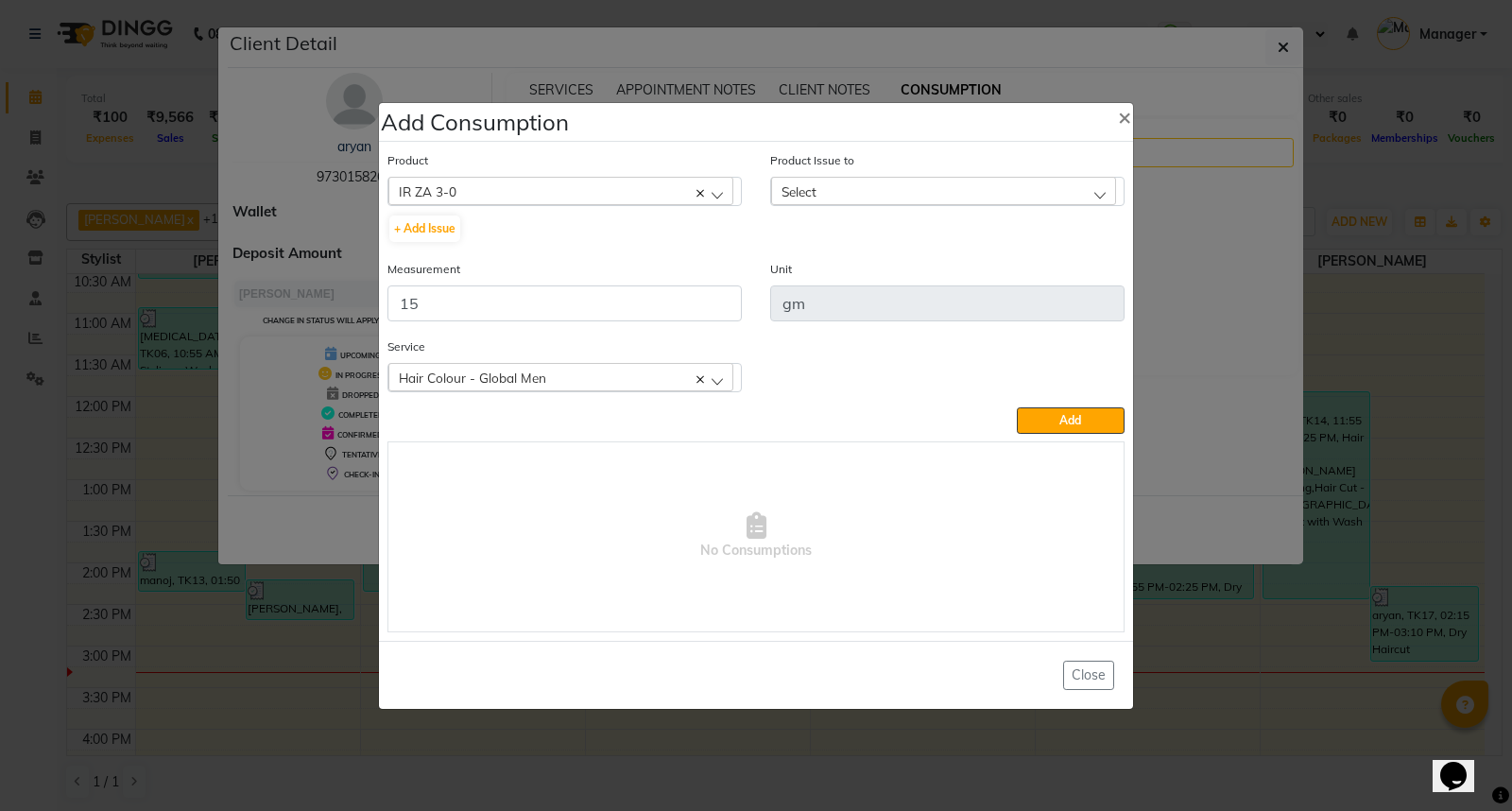
click at [867, 186] on div "Select" at bounding box center [944, 190] width 345 height 28
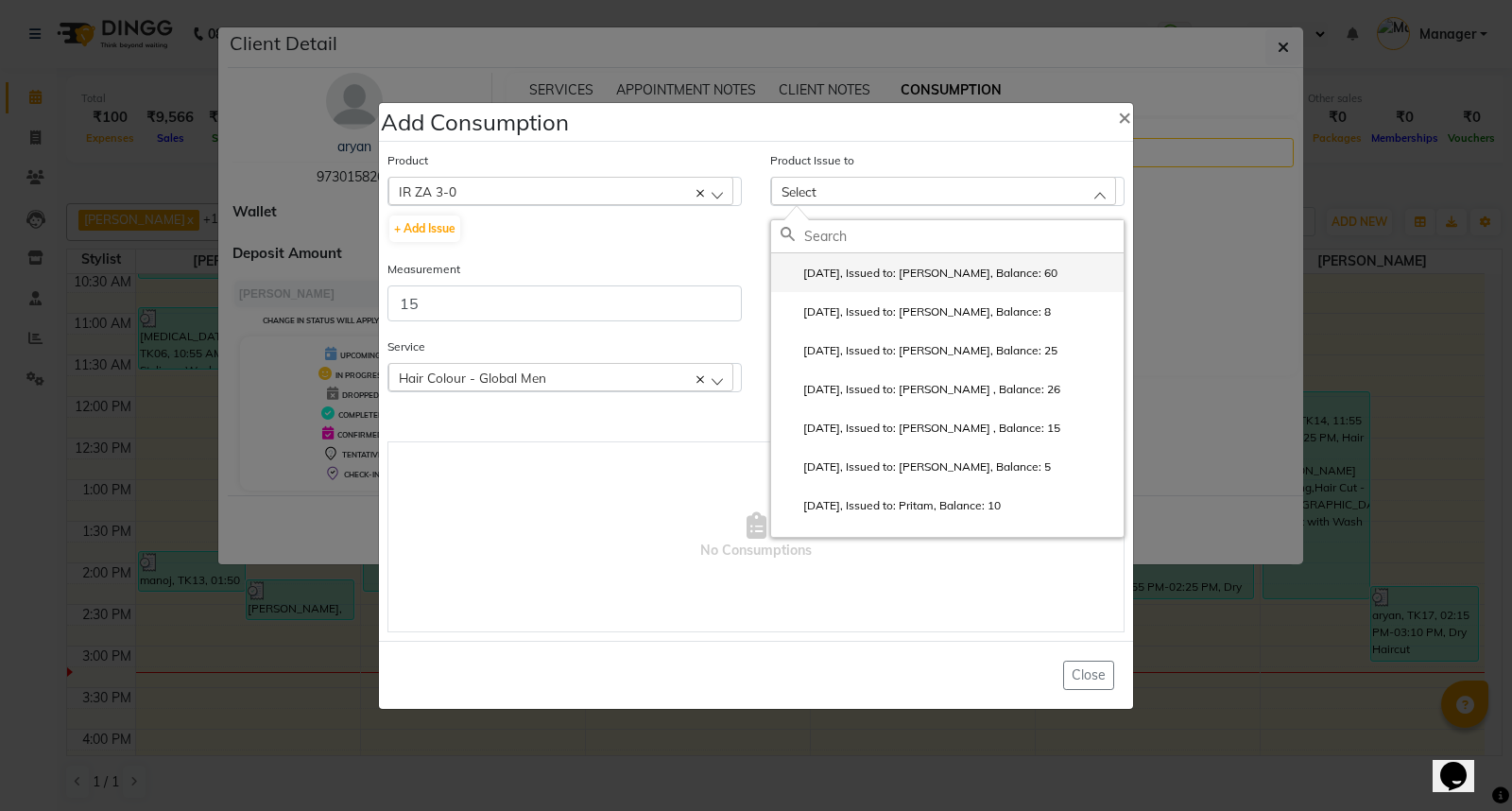
click at [944, 271] on label "2025-10-01, Issued to: Dhiraj Gajare, Balance: 60" at bounding box center [918, 273] width 277 height 17
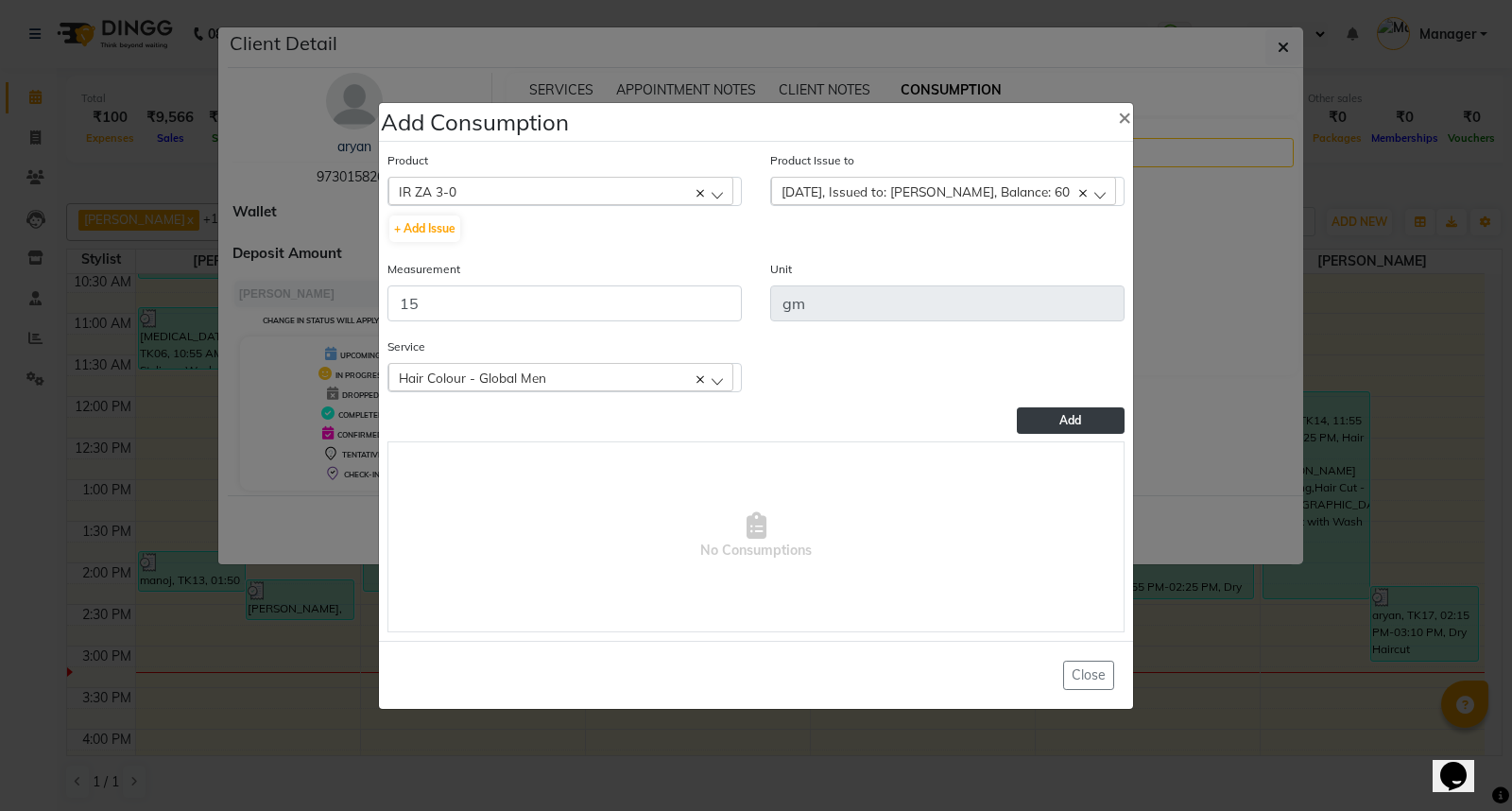
click at [1093, 425] on button "Add" at bounding box center [1071, 420] width 108 height 26
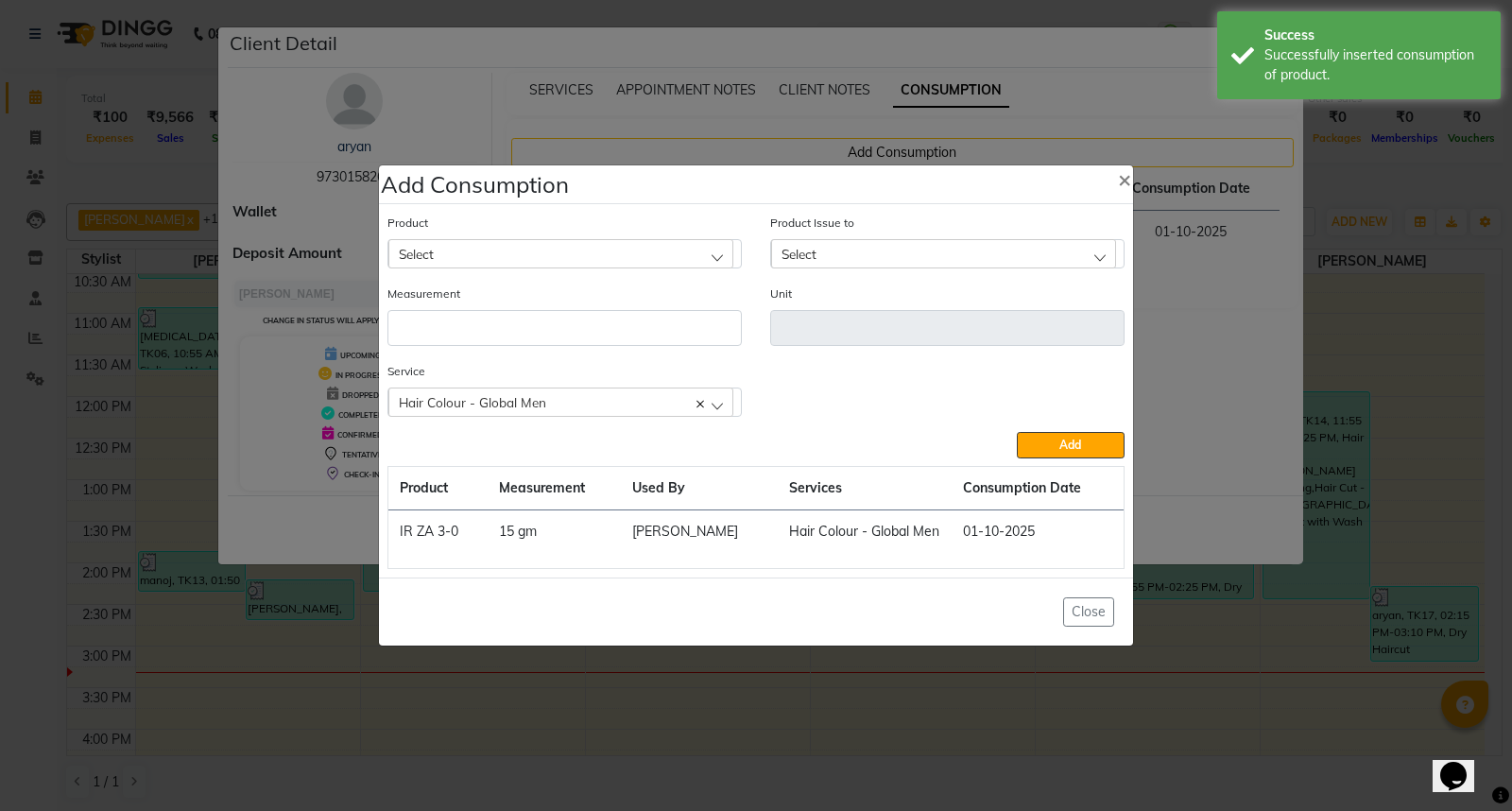
click at [638, 248] on div "Select" at bounding box center [561, 253] width 345 height 28
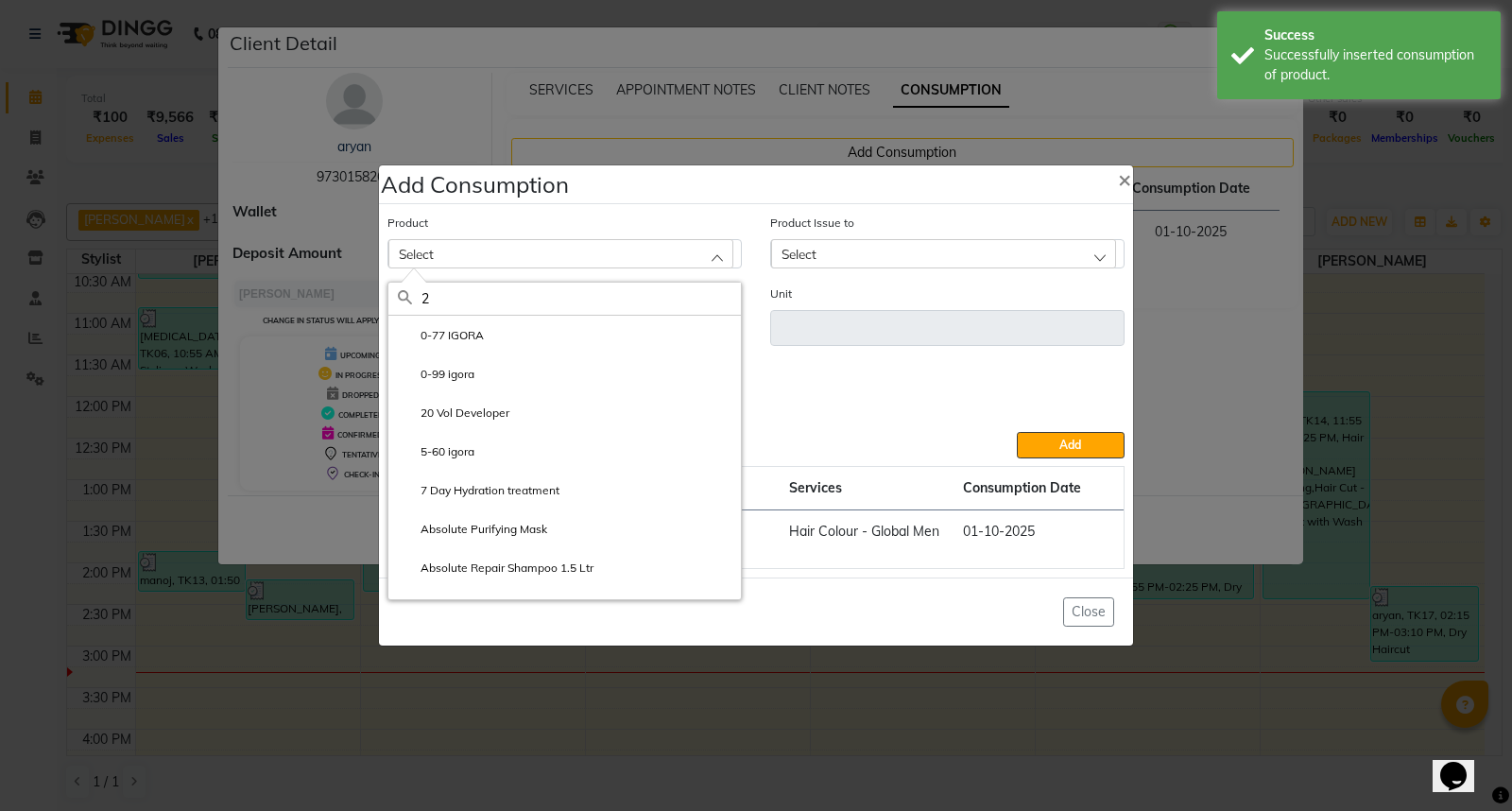
type input "20"
click at [512, 341] on li "20 Vol Developer" at bounding box center [565, 335] width 353 height 39
type input "ml"
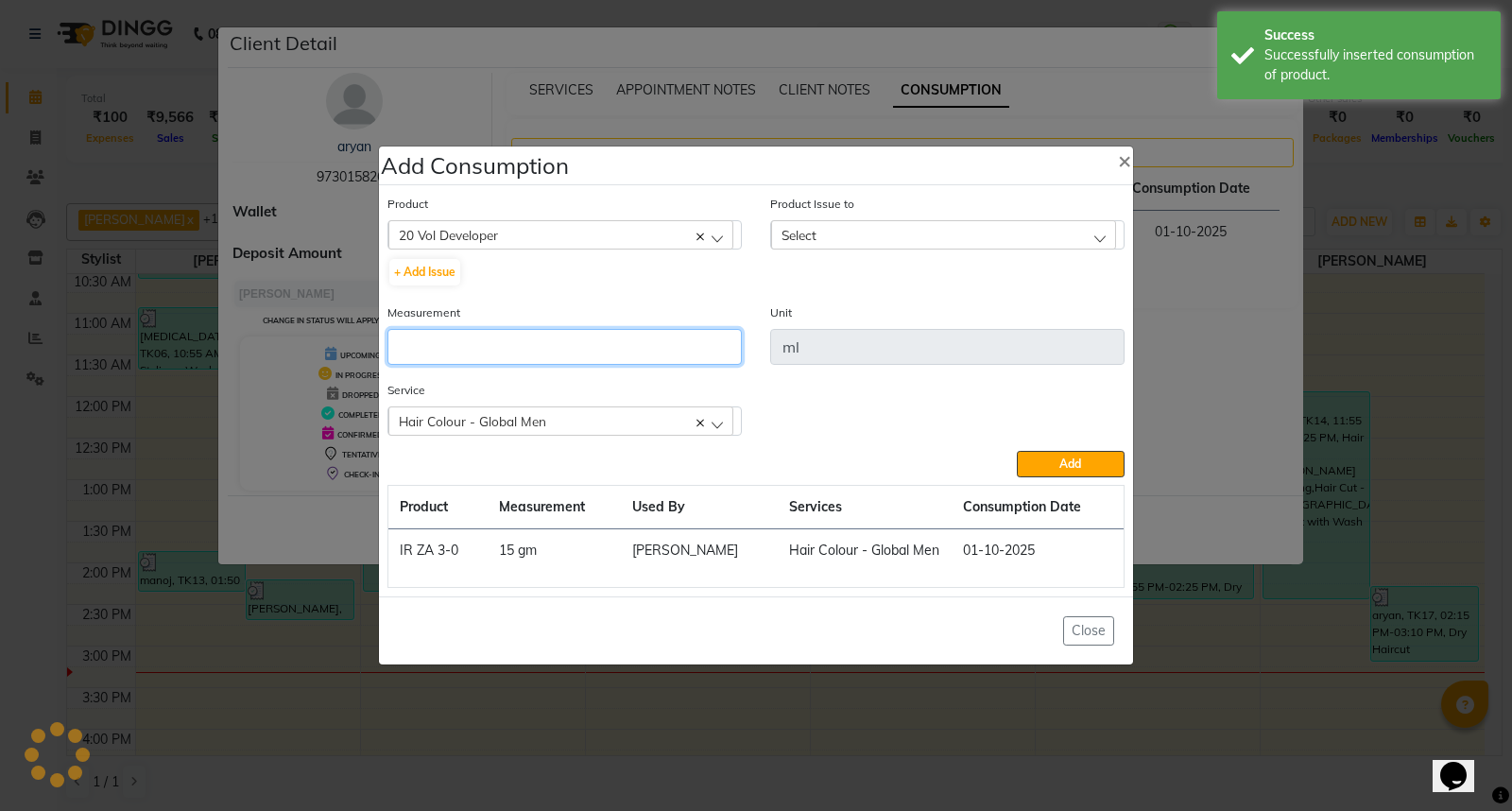
click at [515, 341] on input "number" at bounding box center [565, 346] width 355 height 36
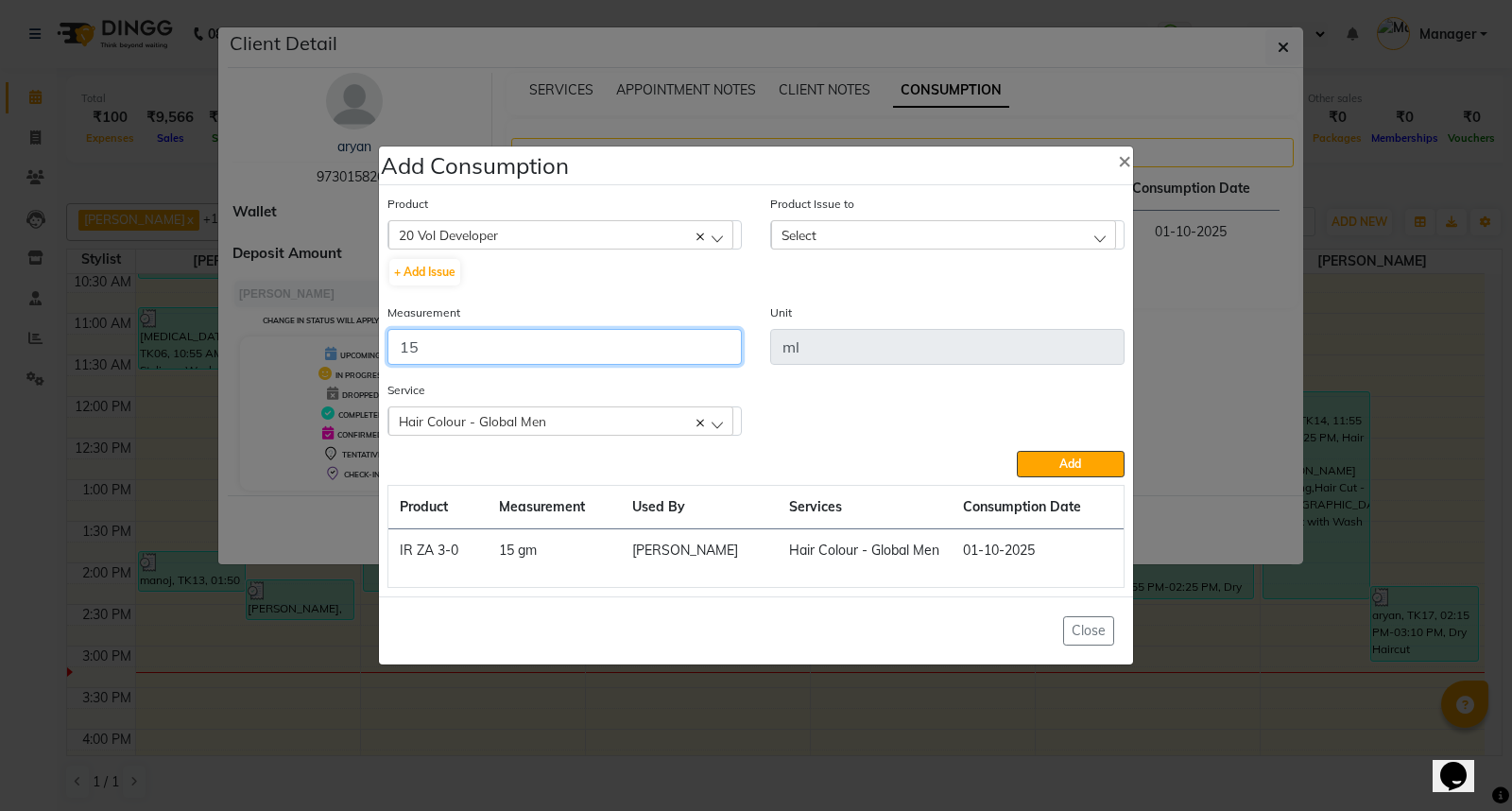
type input "15"
click at [930, 234] on div "Select" at bounding box center [944, 234] width 345 height 28
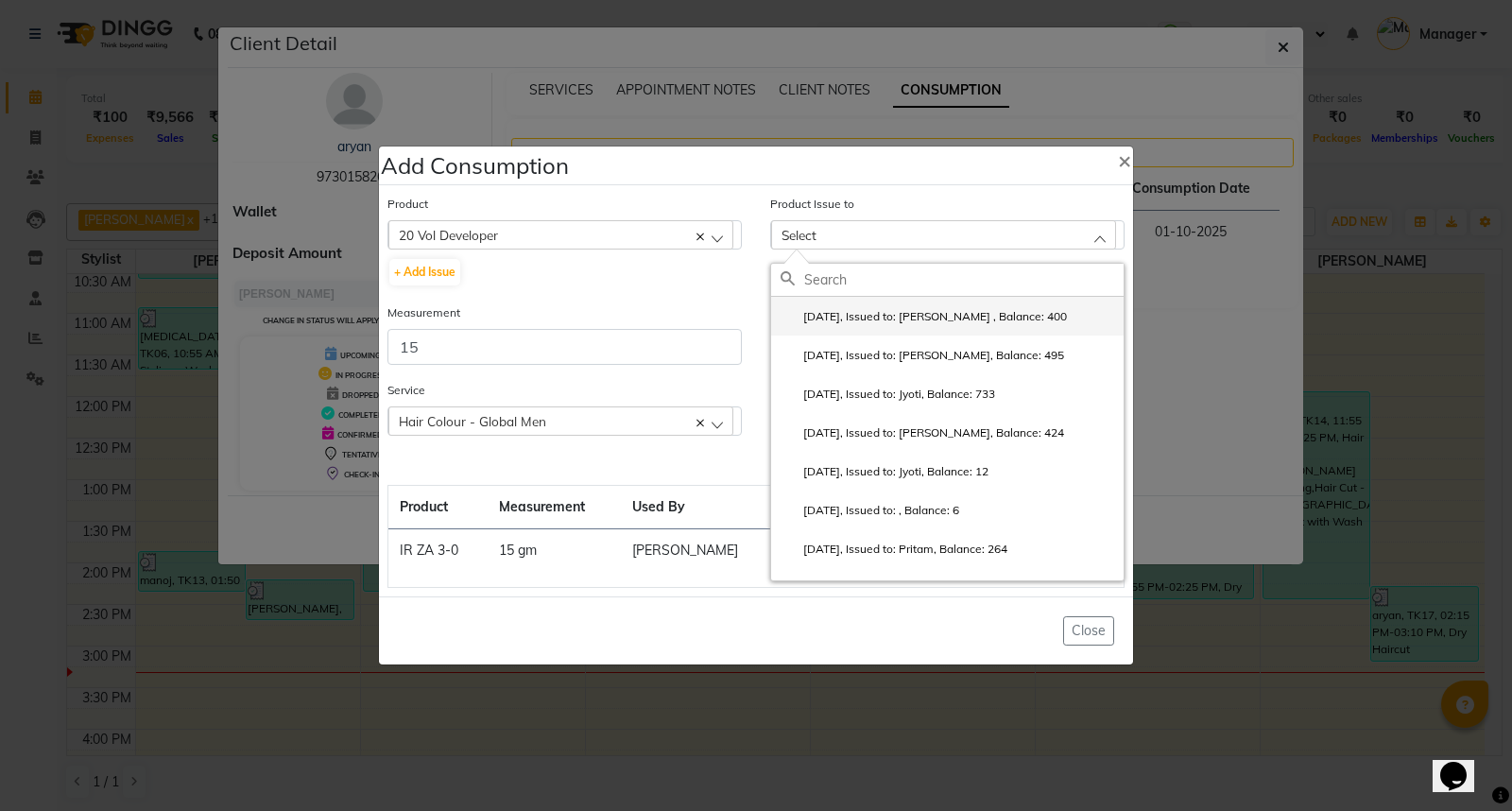
click at [998, 310] on label "2025-09-23, Issued to: Muzammil , Balance: 400" at bounding box center [923, 317] width 287 height 17
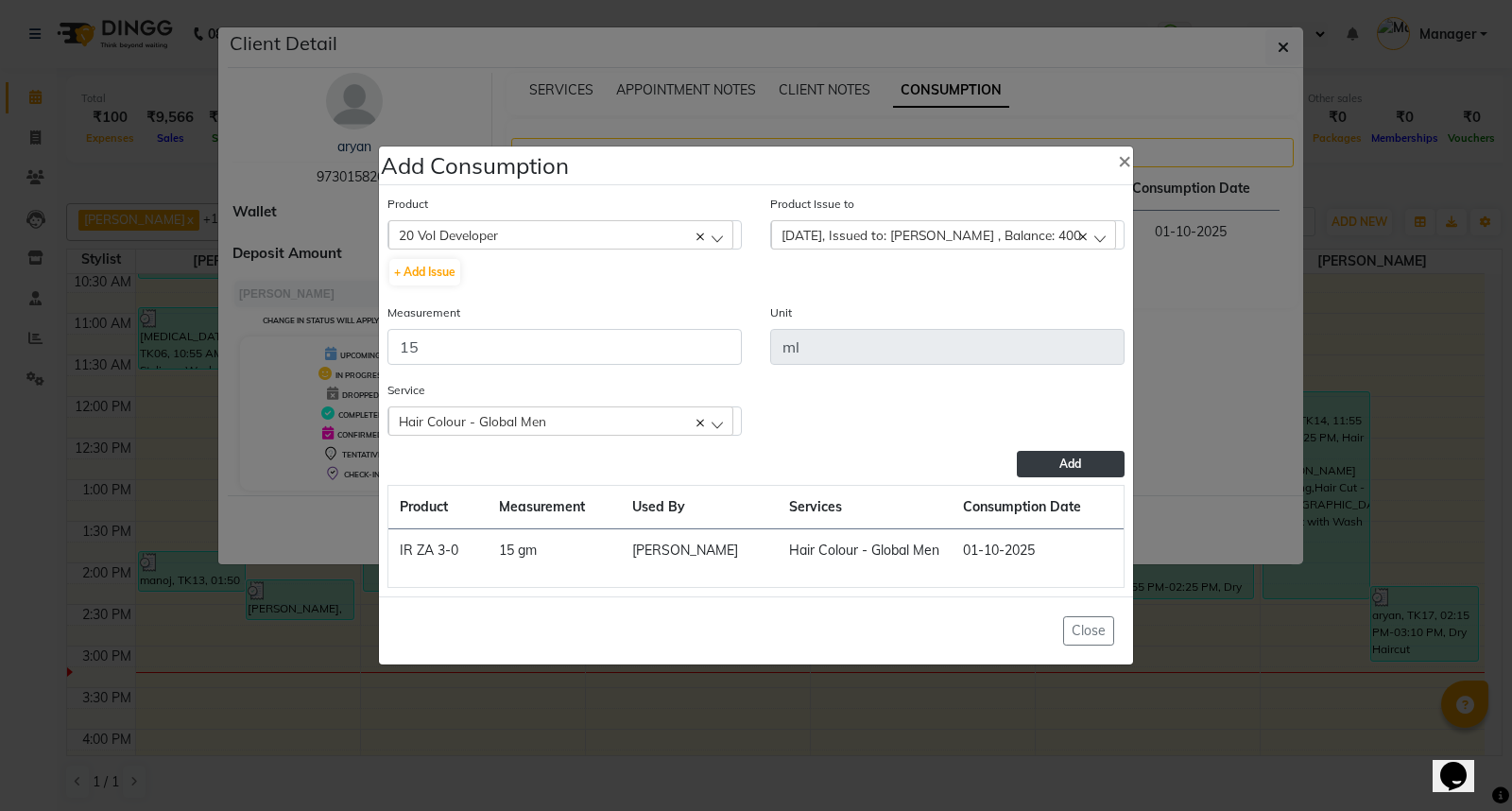
click at [1045, 459] on button "Add" at bounding box center [1071, 463] width 108 height 26
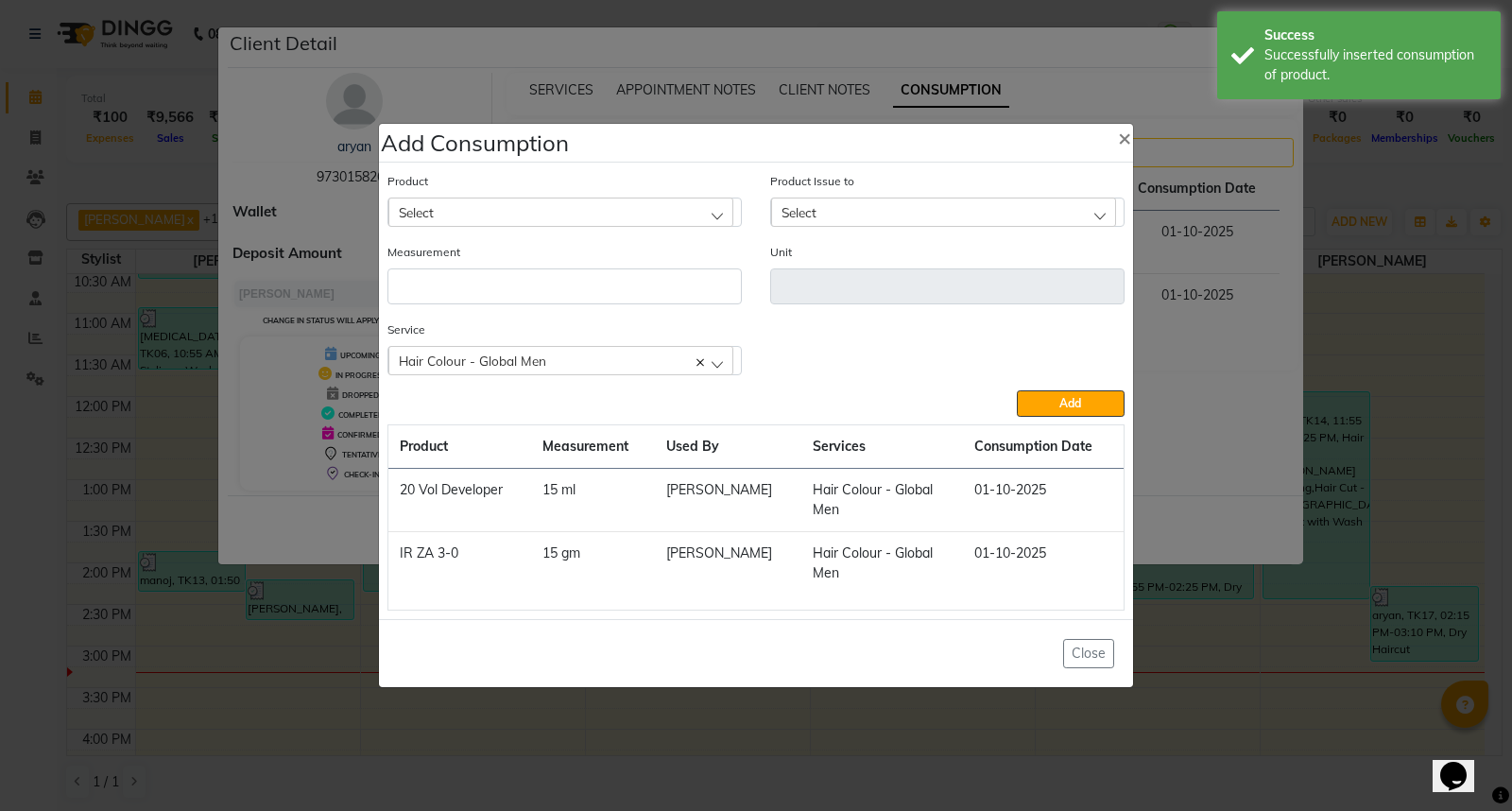
click at [478, 208] on div "Select" at bounding box center [561, 211] width 345 height 28
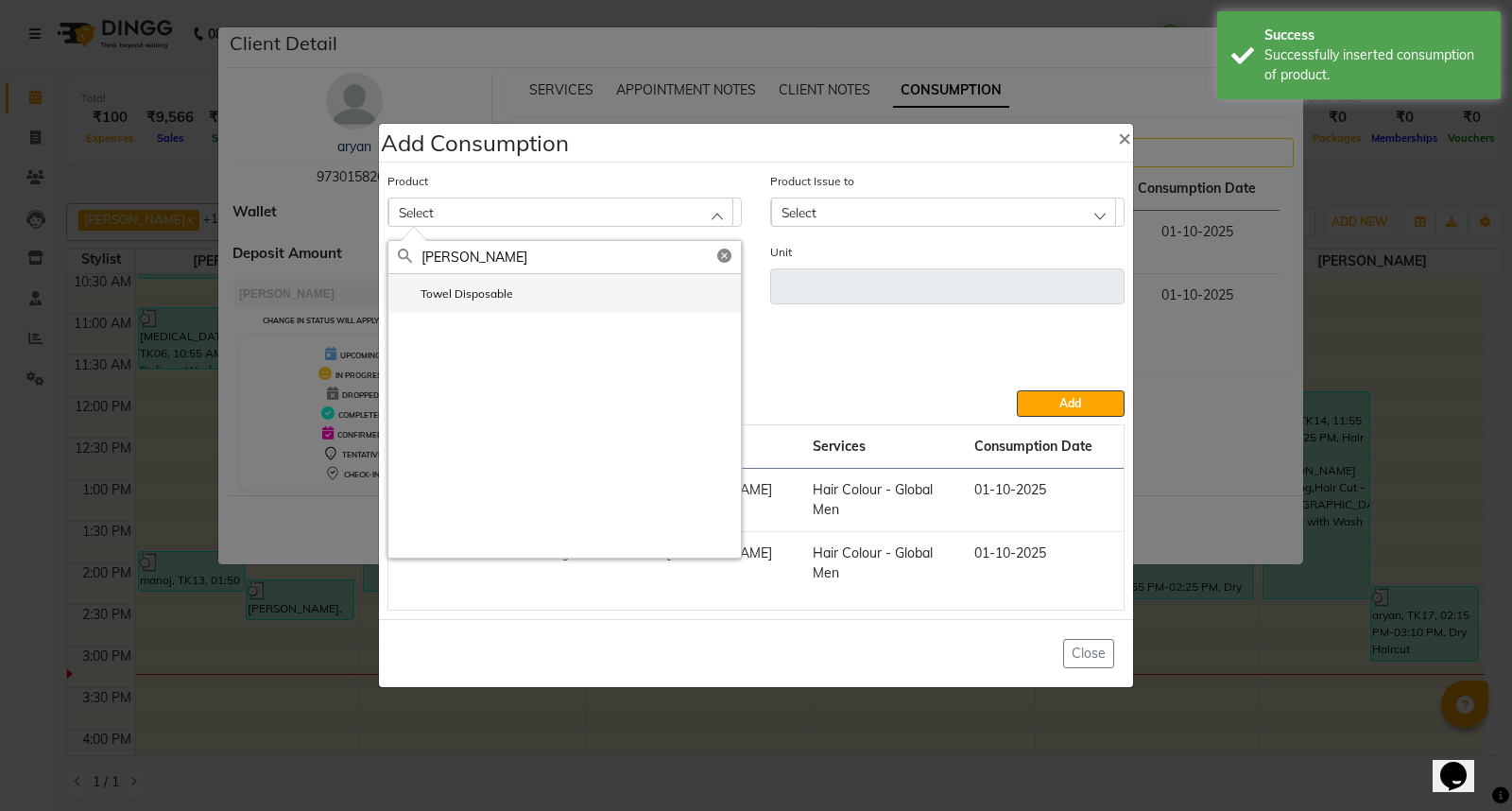
click at [507, 294] on label "Towel Disposable" at bounding box center [455, 294] width 116 height 17
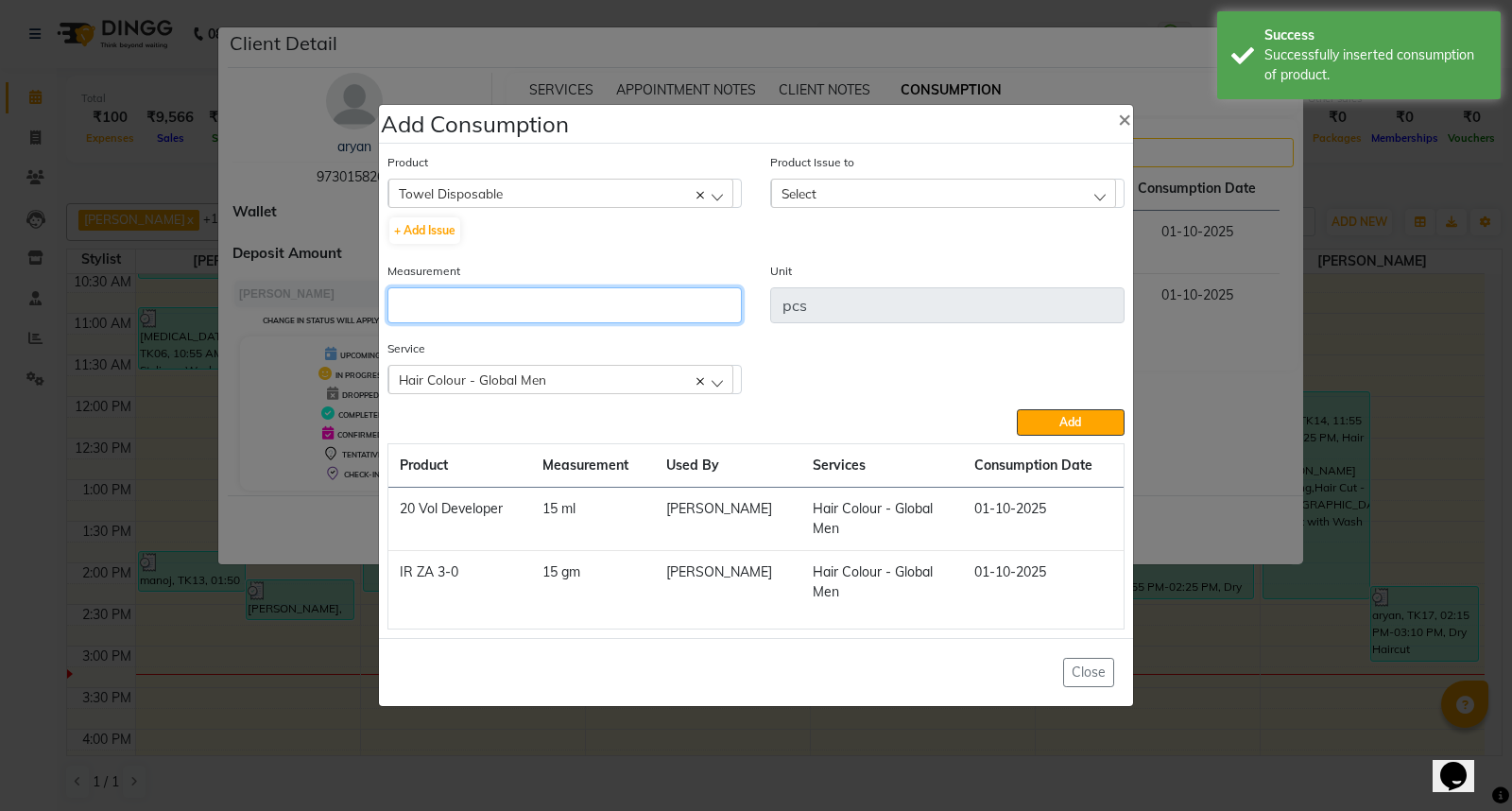
click at [494, 308] on input "number" at bounding box center [565, 305] width 355 height 36
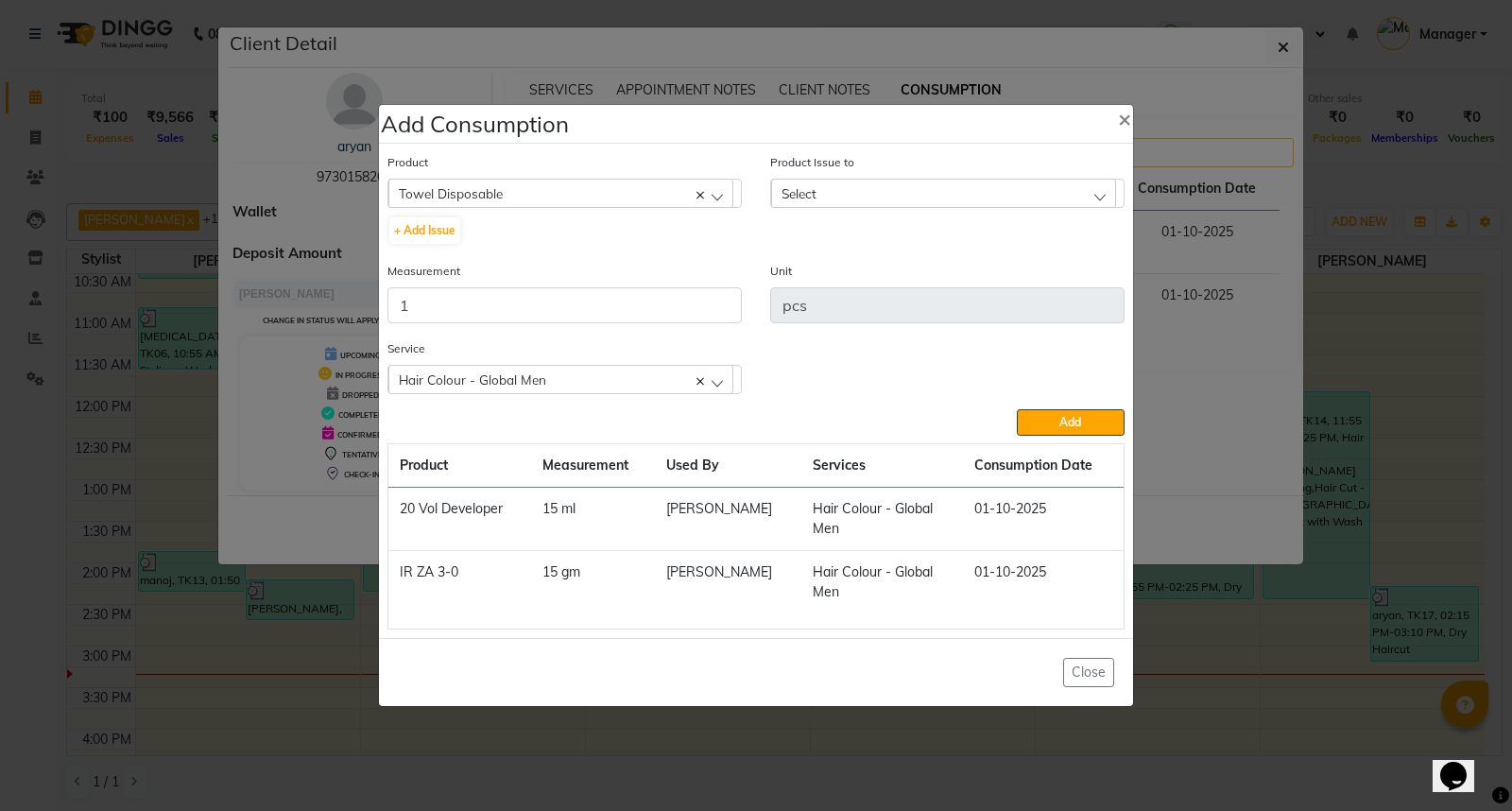
click at [866, 189] on div "Select" at bounding box center [944, 192] width 345 height 28
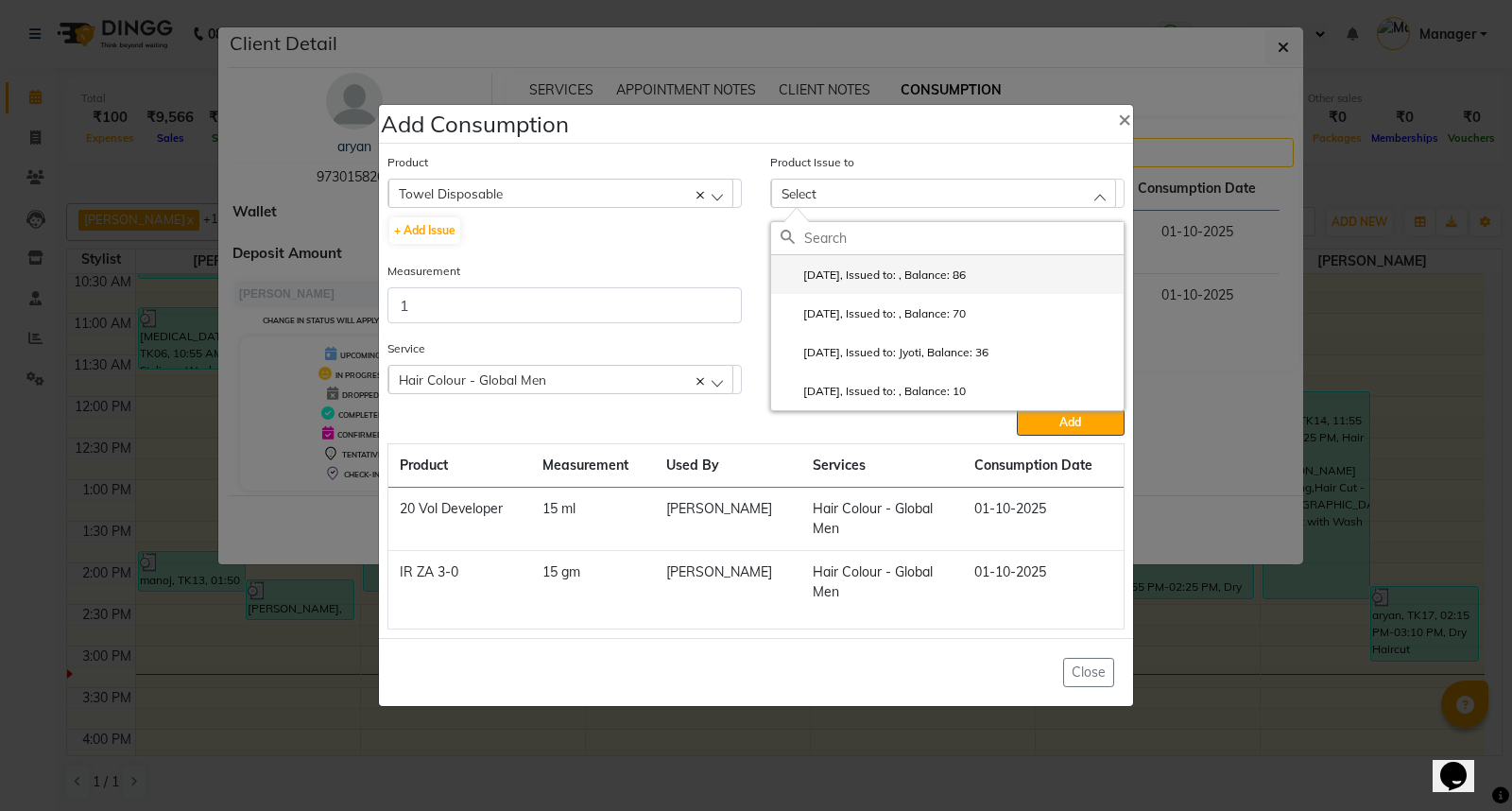
click at [948, 270] on label "2025-06-30, Issued to: , Balance: 86" at bounding box center [873, 275] width 186 height 17
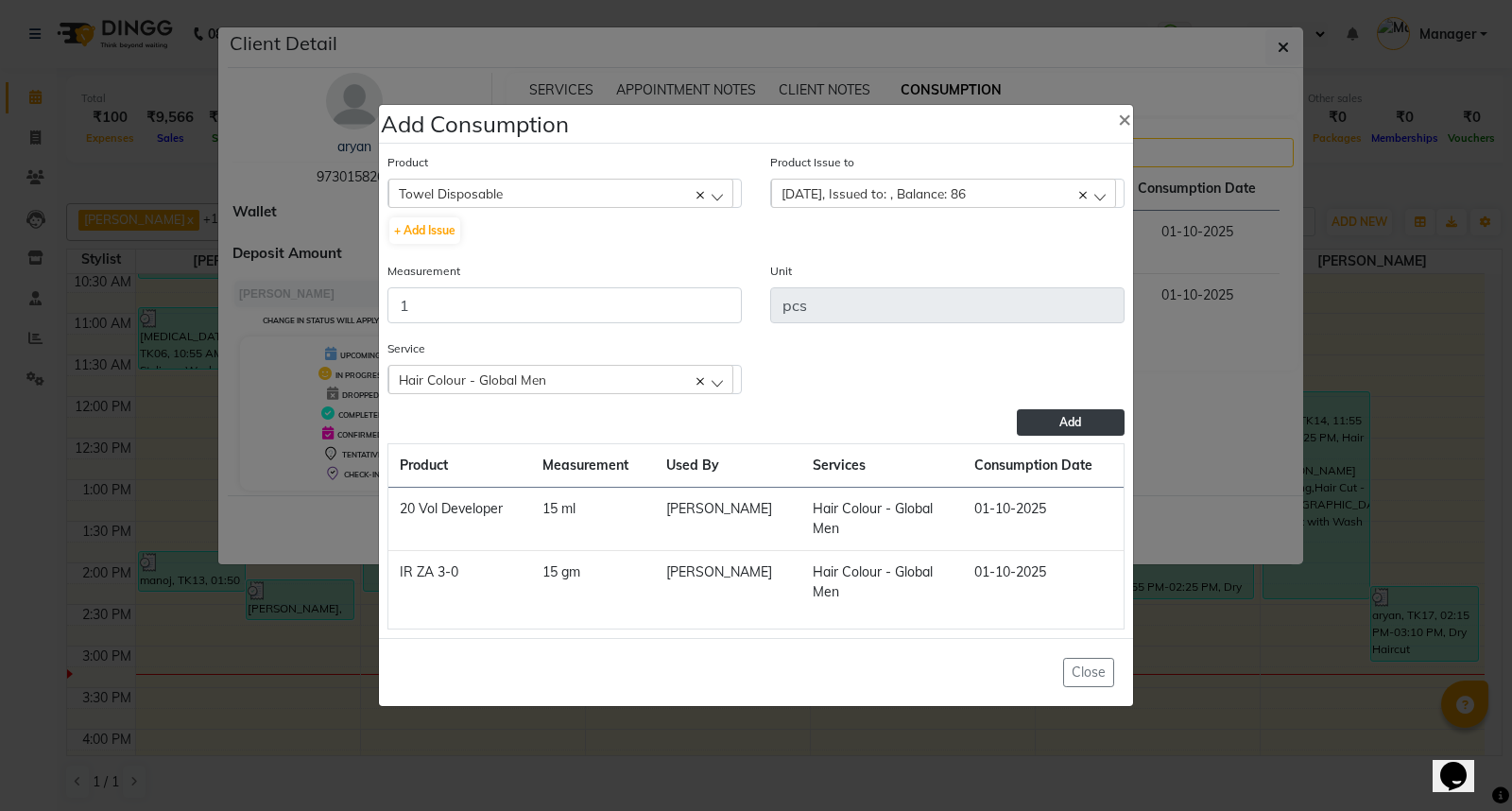
click at [1076, 416] on span "Add" at bounding box center [1070, 422] width 21 height 15
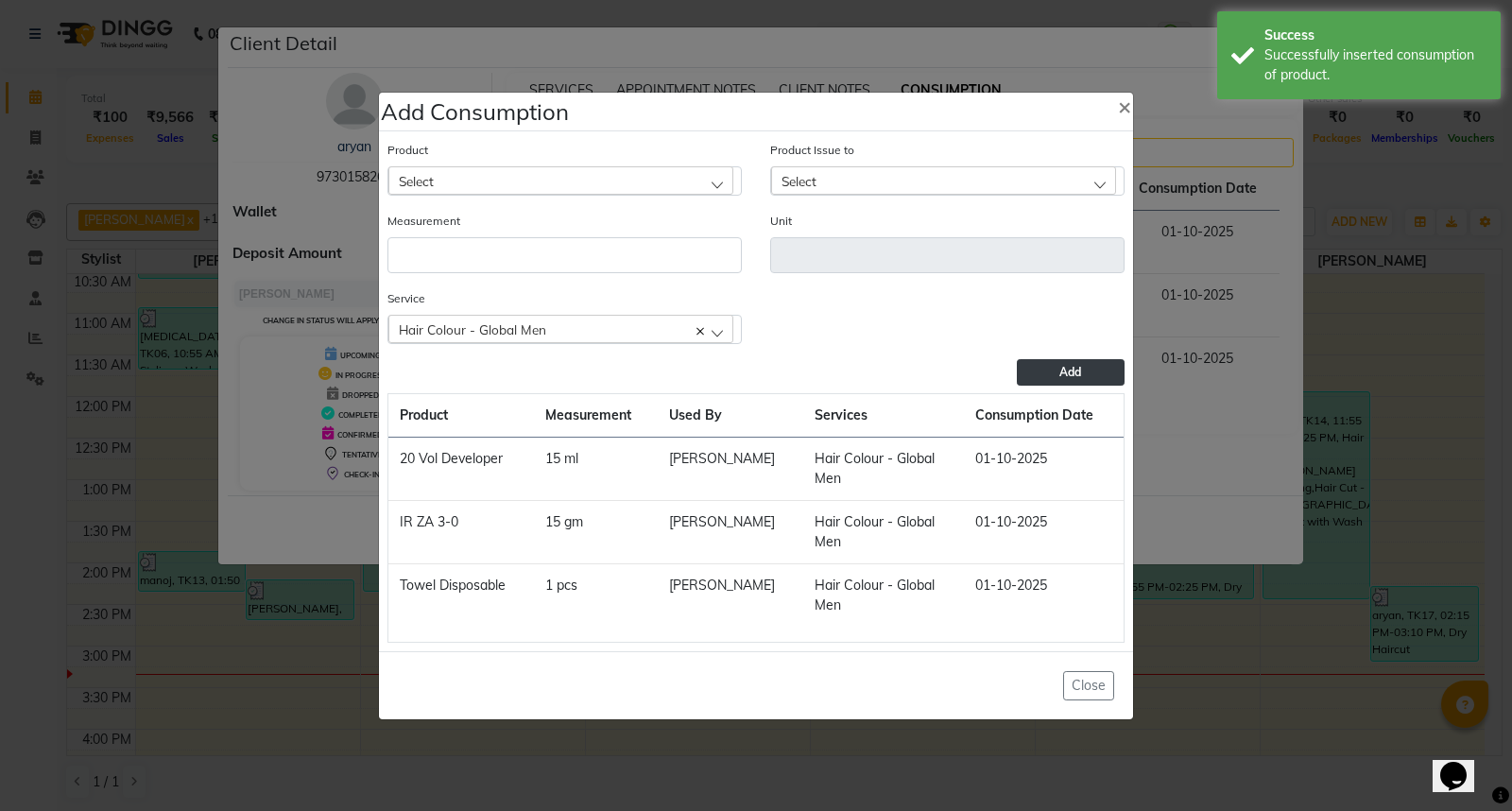
click at [457, 176] on div "Select" at bounding box center [561, 180] width 345 height 28
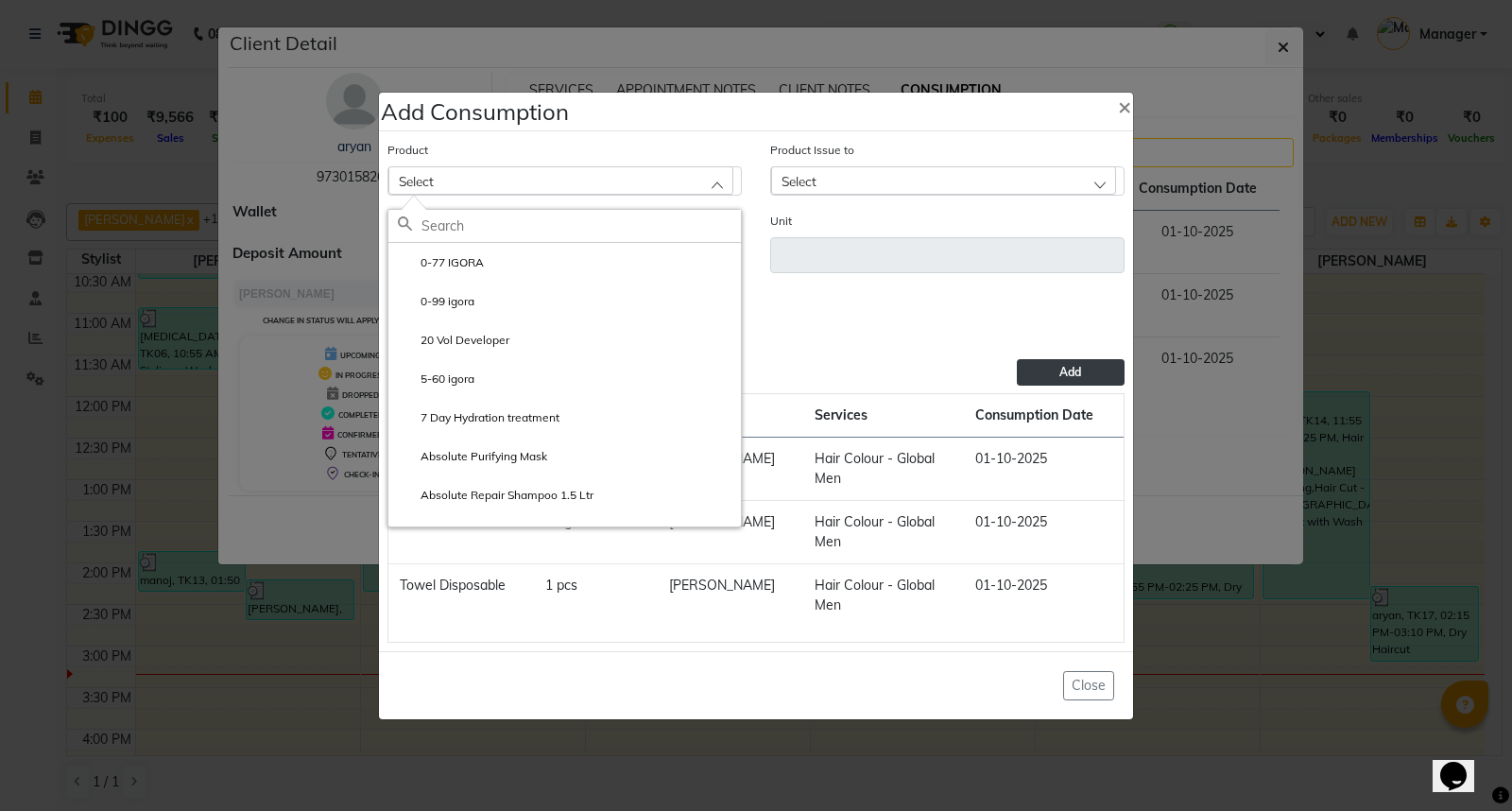
click at [1230, 673] on ngb-modal-window "Add Consumption × Product Select 0-77 IGORA 0-99 igora 20 Vol Developer 5-60 ig…" at bounding box center [756, 405] width 1512 height 811
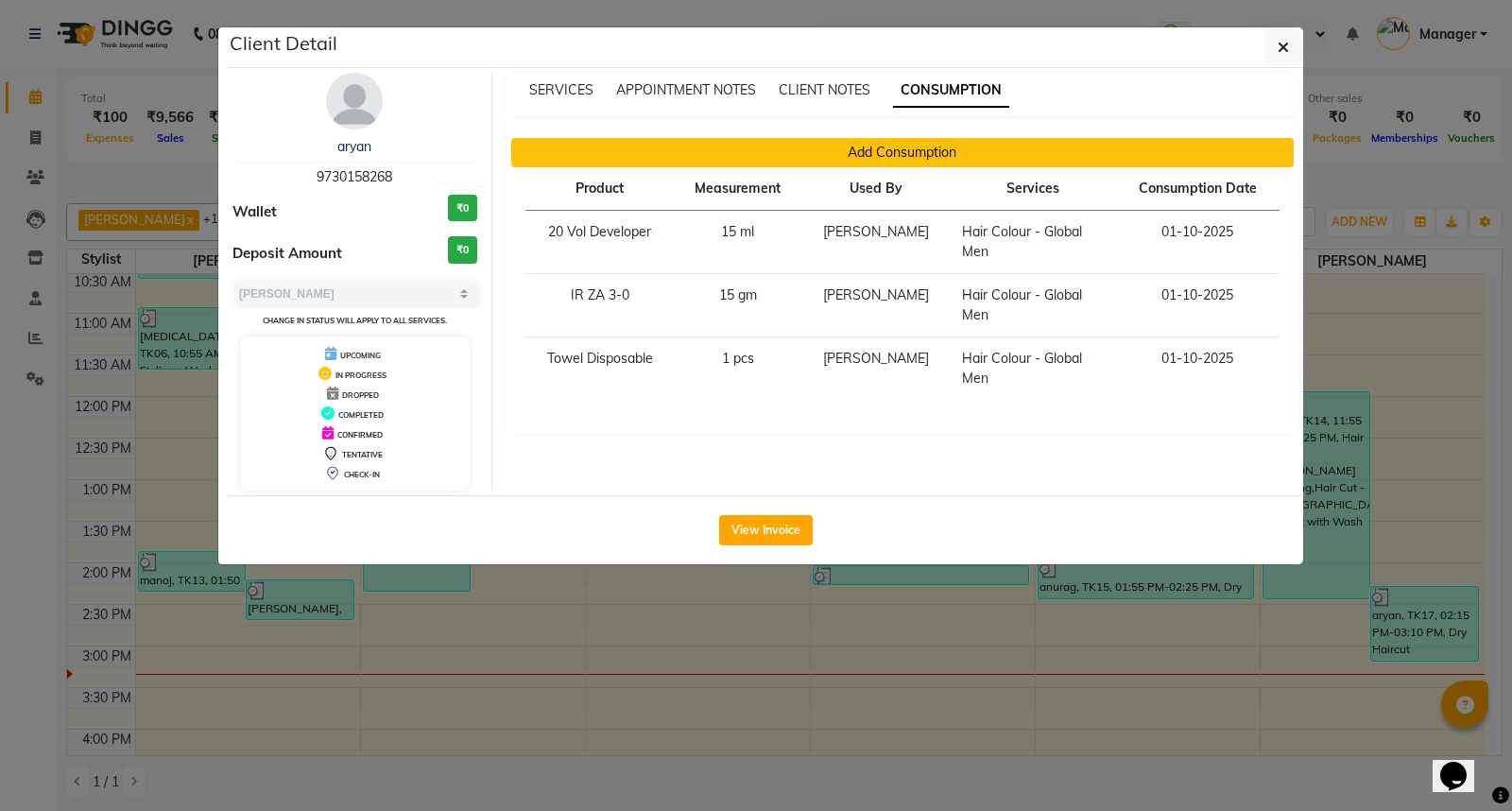
click at [926, 153] on button "Add Consumption" at bounding box center [903, 152] width 783 height 29
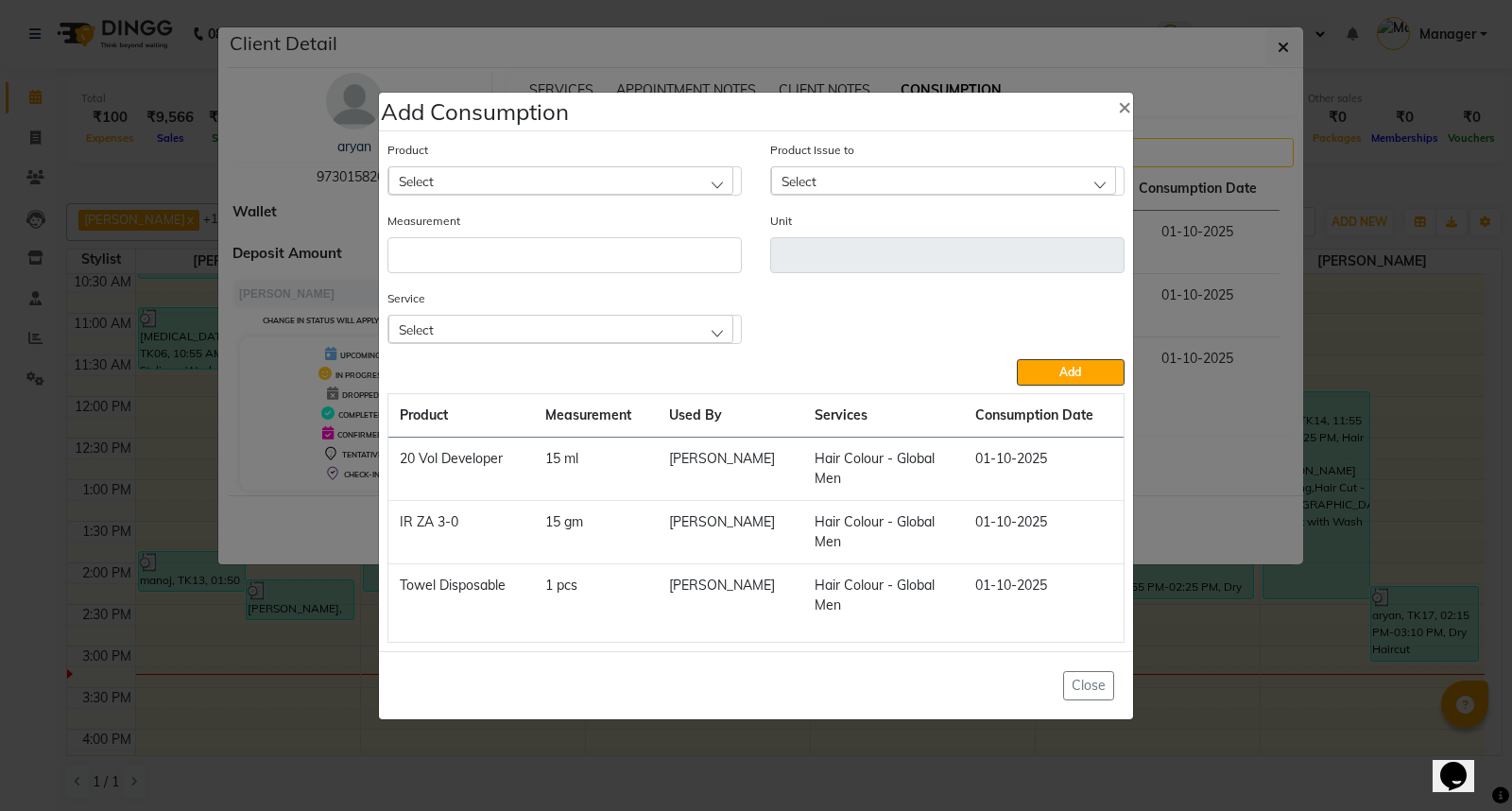
click at [435, 181] on div "Select" at bounding box center [561, 180] width 345 height 28
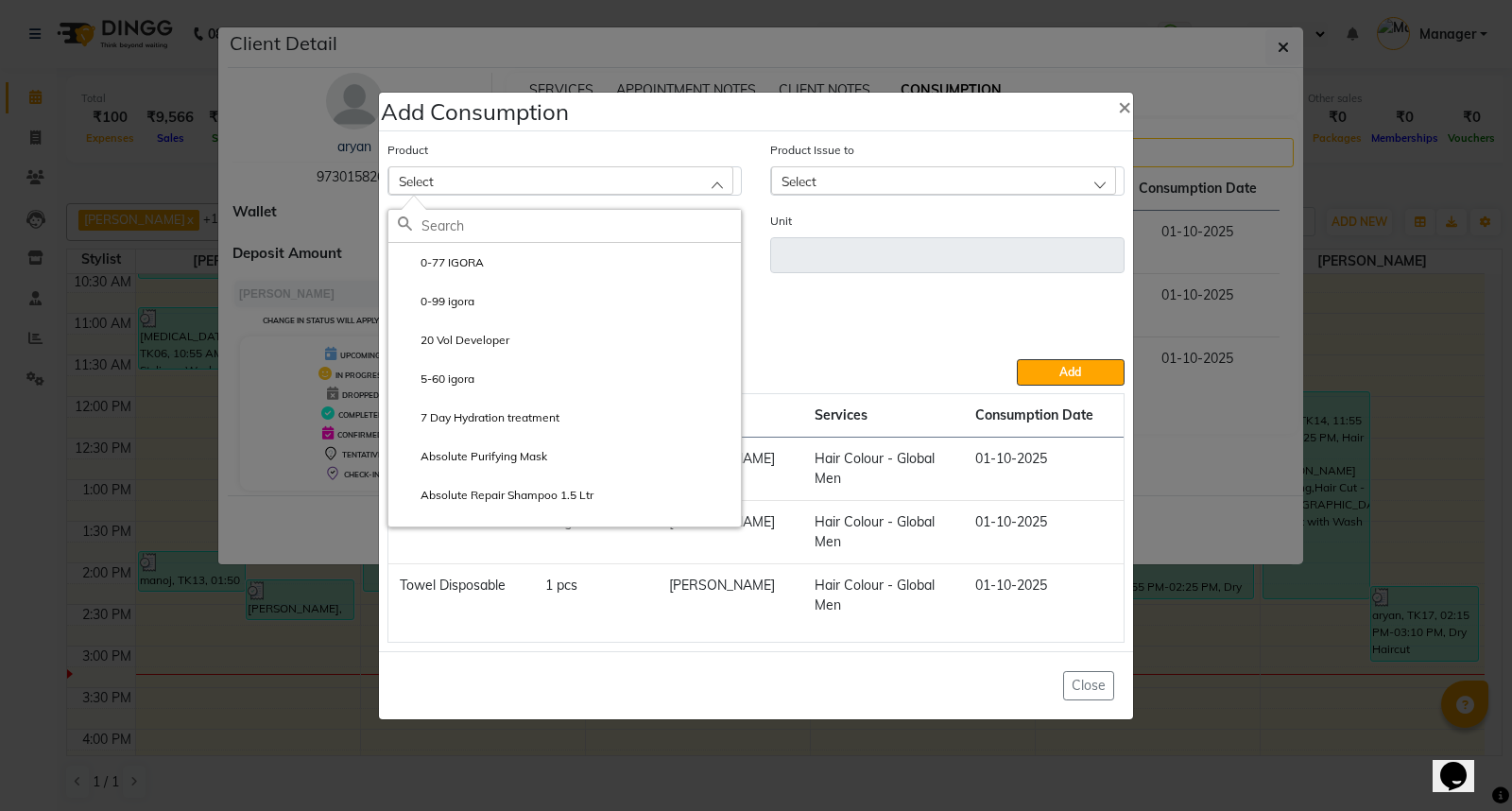
click at [549, 655] on div "Close" at bounding box center [756, 685] width 754 height 68
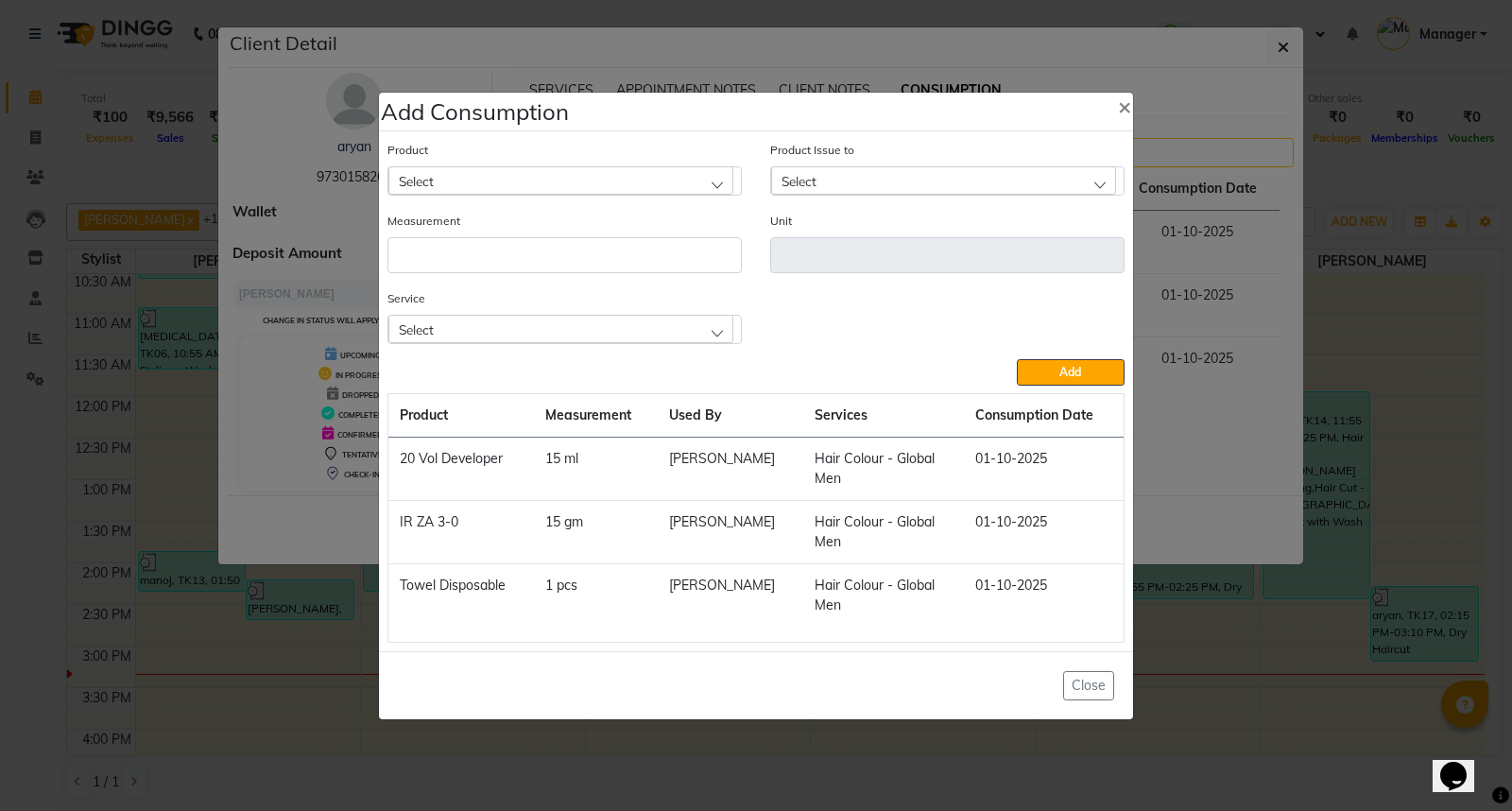
click at [514, 180] on div "Select" at bounding box center [561, 180] width 345 height 28
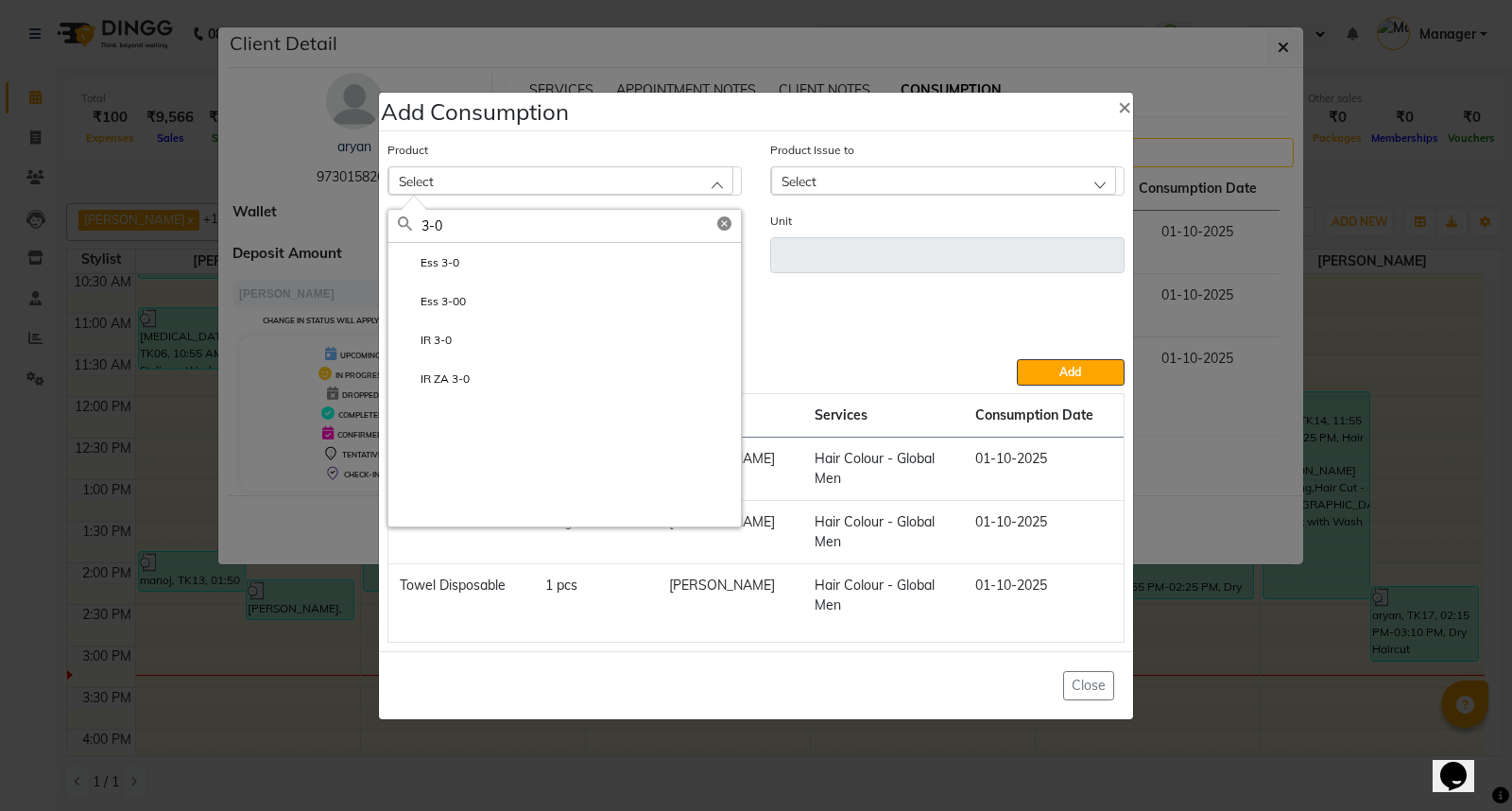
click at [1276, 718] on ngb-modal-window "Add Consumption × Product Select 3-0 Ess 3-0 Ess 3-00 IR 3-0 IR ZA 3-0 Product …" at bounding box center [756, 405] width 1512 height 811
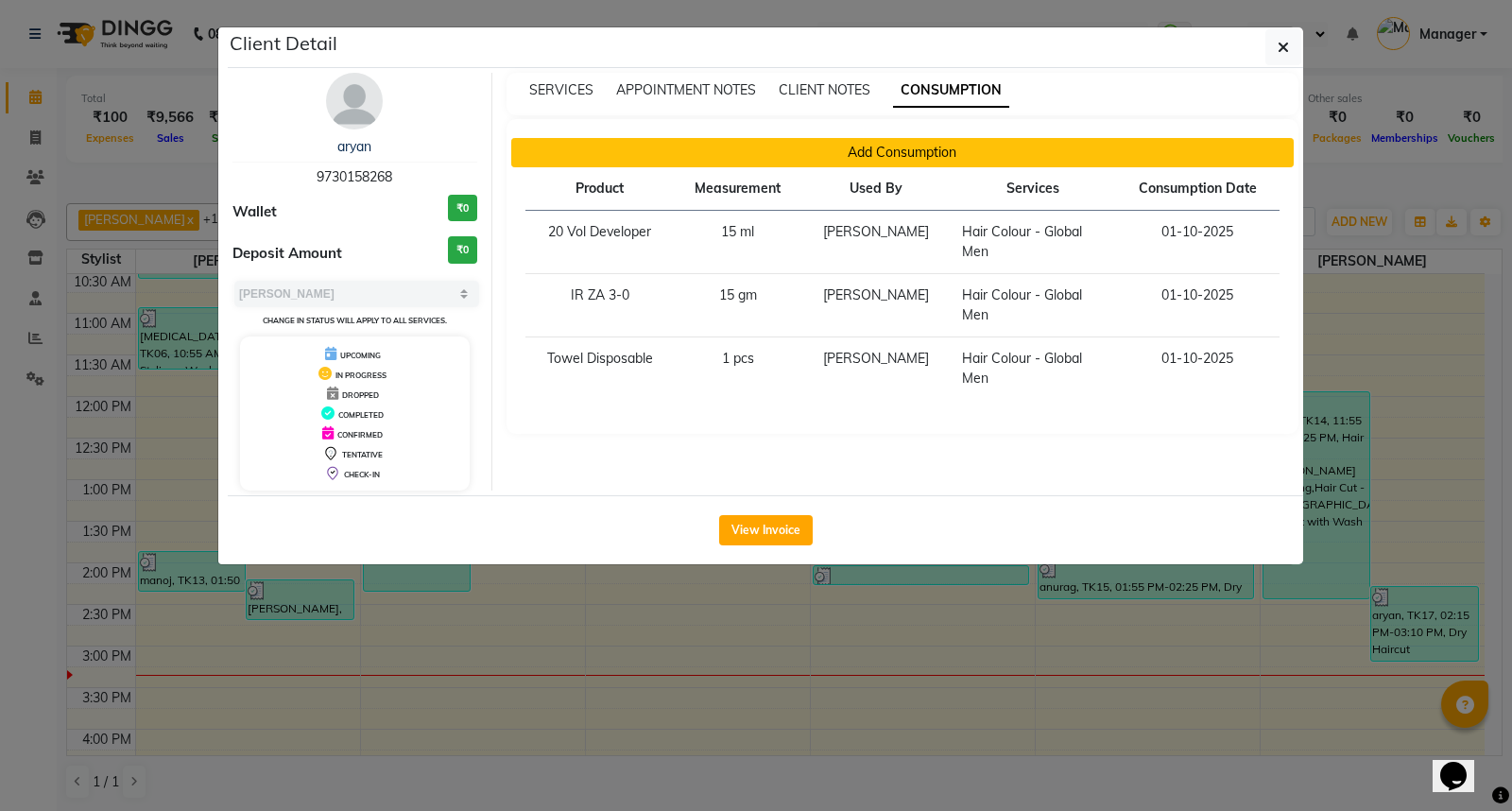
click at [938, 150] on button "Add Consumption" at bounding box center [903, 152] width 783 height 29
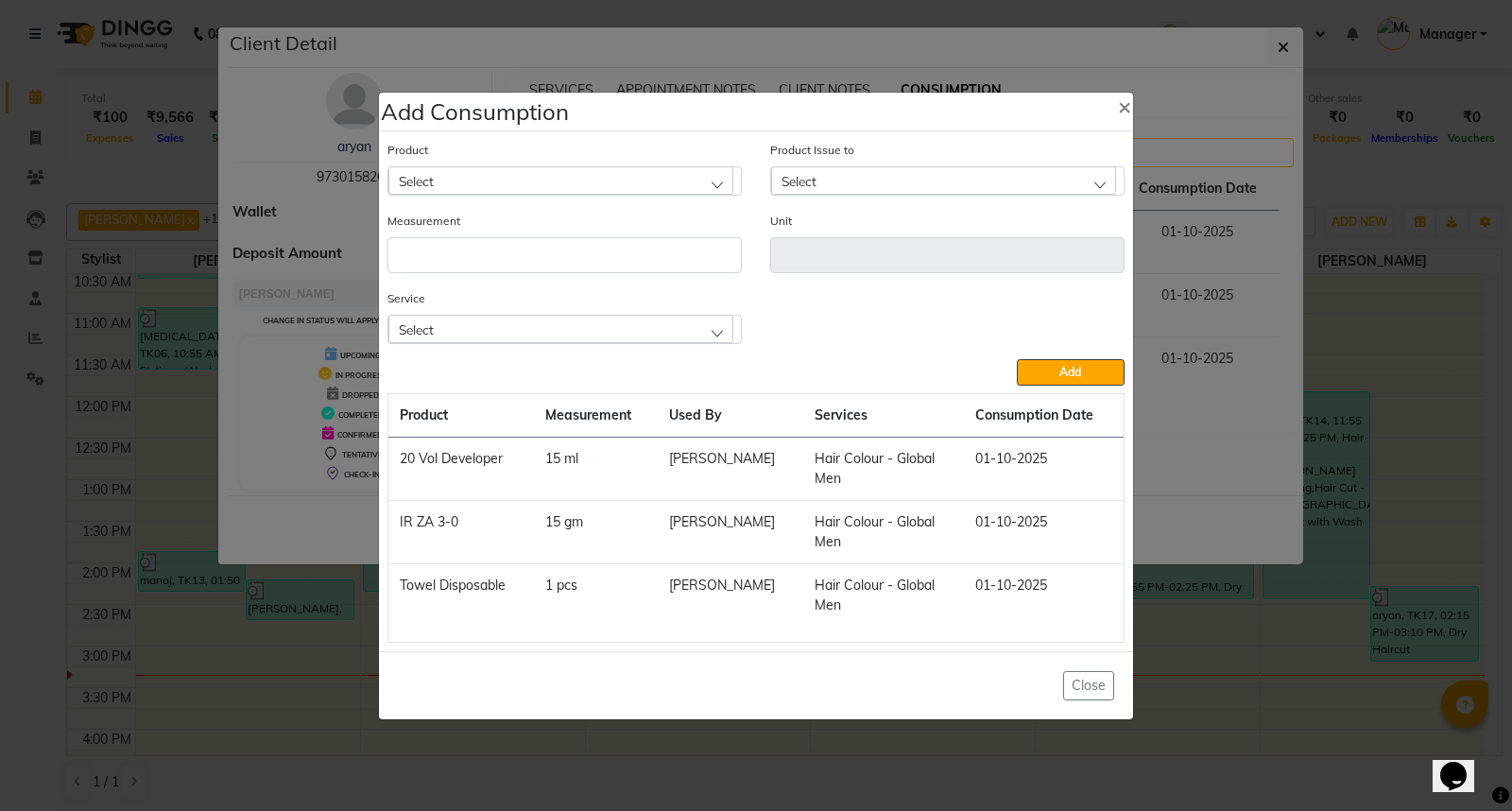
click at [454, 321] on div "Select" at bounding box center [561, 328] width 345 height 28
click at [894, 186] on div "Select" at bounding box center [944, 180] width 345 height 28
click at [1189, 697] on ngb-modal-window "Add Consumption × Product Select Product Issue to Select Measurement Unit Servi…" at bounding box center [756, 405] width 1512 height 811
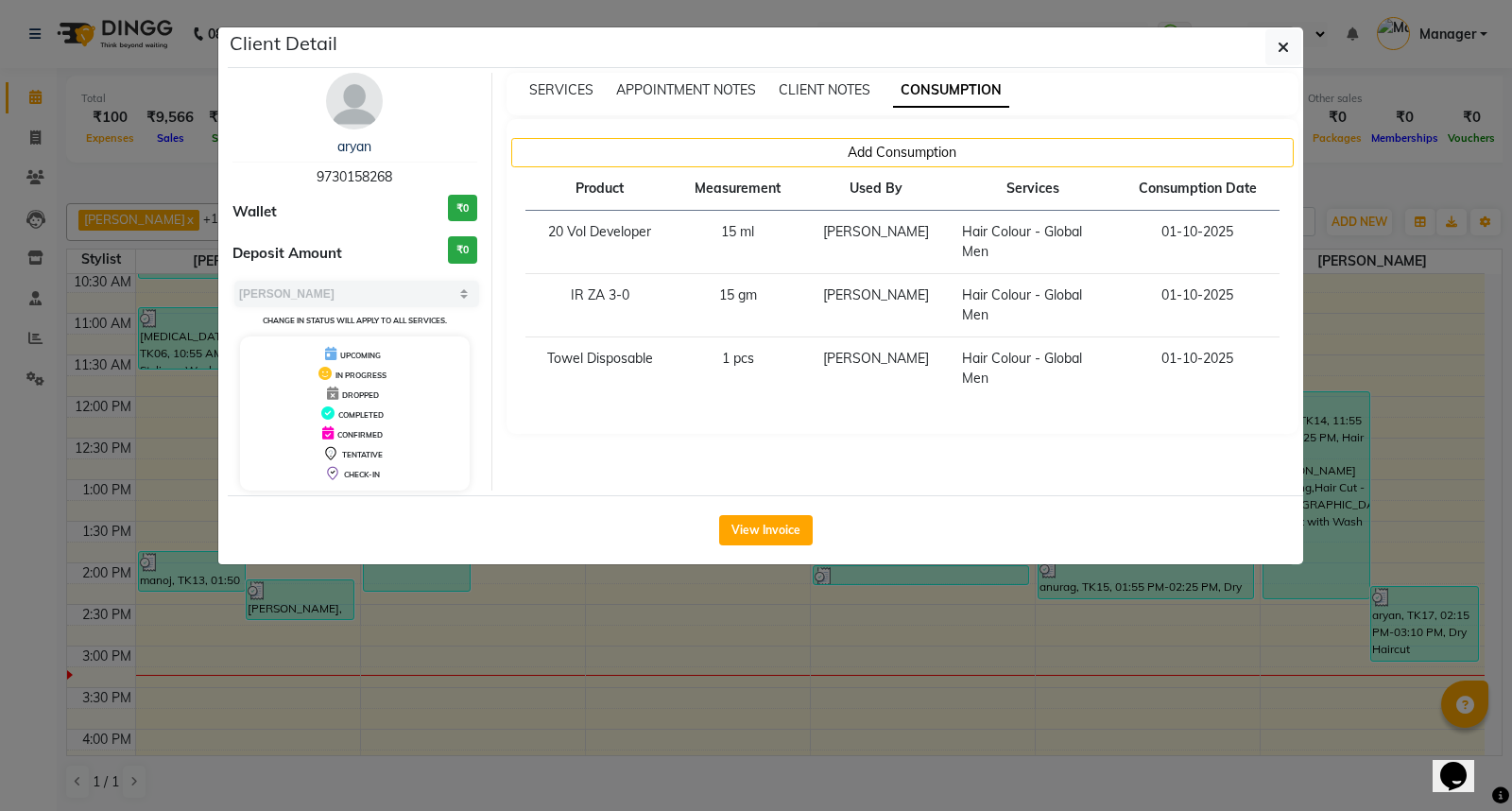
click at [903, 642] on ngb-modal-window "Client Detail aryan 9730158268 Wallet ₹0 Deposit Amount ₹0 Select MARK DONE UPC…" at bounding box center [756, 405] width 1512 height 811
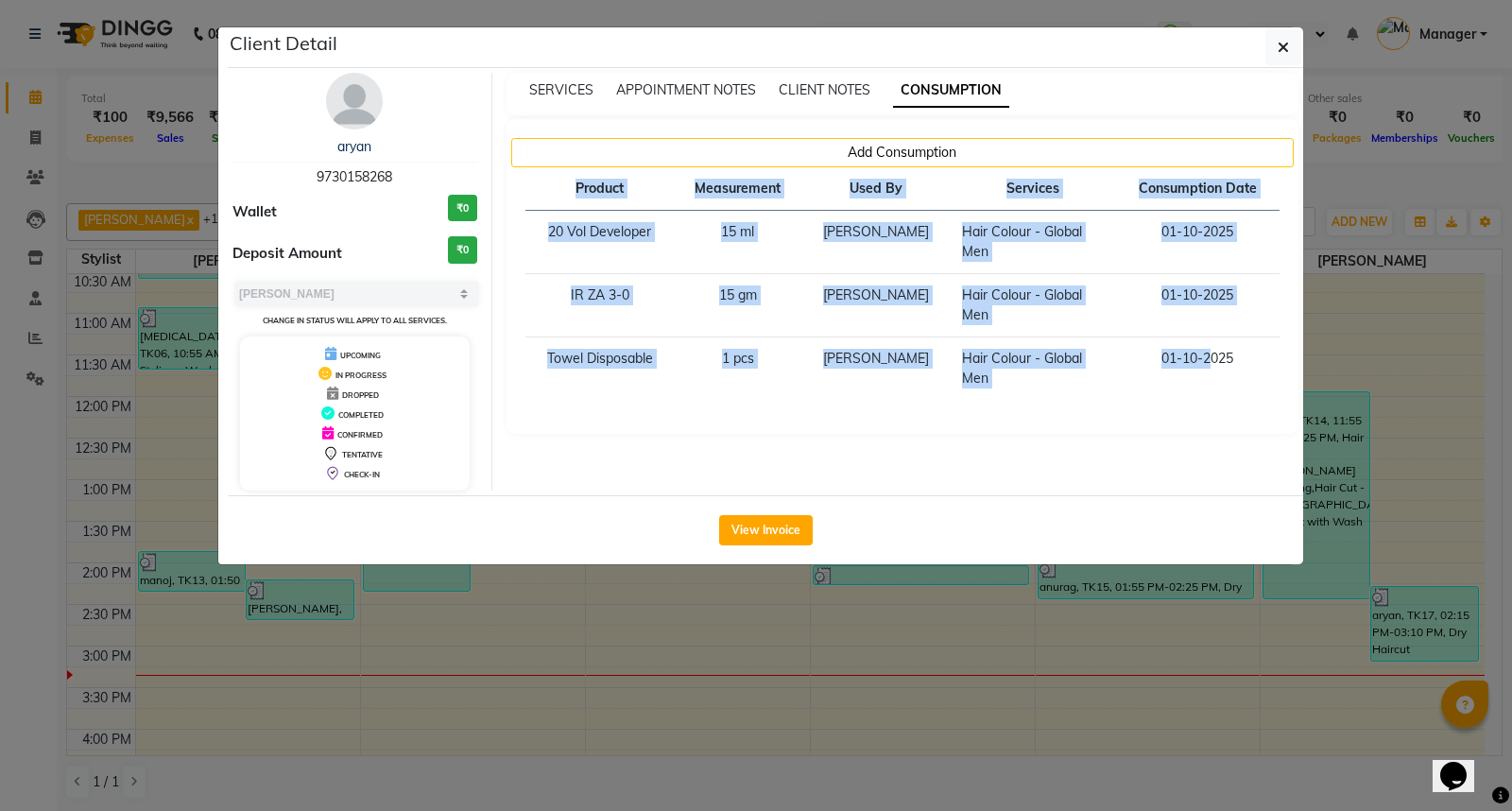
click at [903, 642] on ngb-modal-window "Client Detail aryan 9730158268 Wallet ₹0 Deposit Amount ₹0 Select MARK DONE UPC…" at bounding box center [756, 405] width 1512 height 811
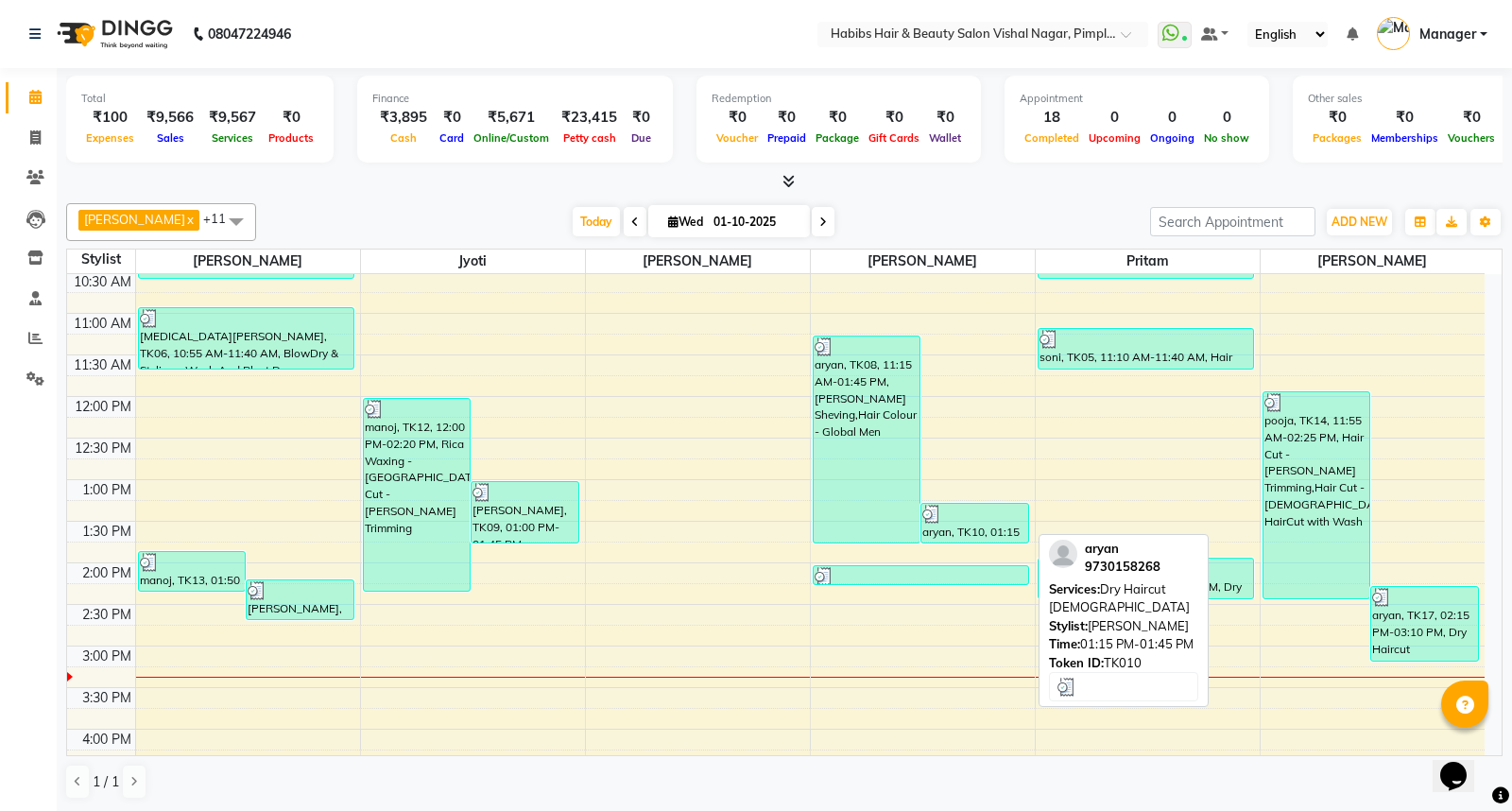
click at [974, 522] on div at bounding box center [975, 513] width 105 height 18
click at [994, 524] on div "aryan, TK10, 01:15 PM-01:45 PM, Dry Haircut Male" at bounding box center [975, 523] width 107 height 39
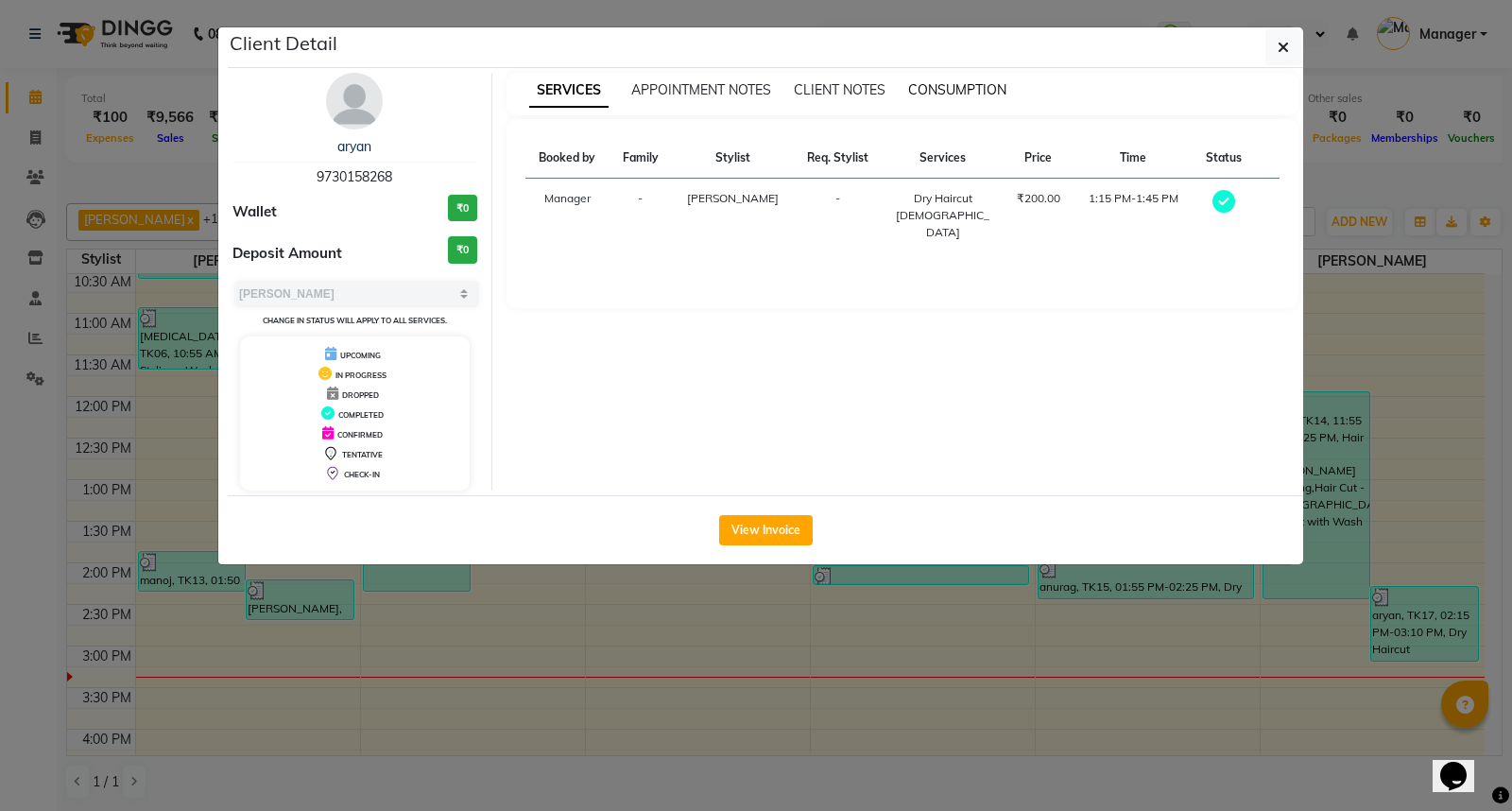
click at [955, 86] on span "CONSUMPTION" at bounding box center [957, 90] width 98 height 17
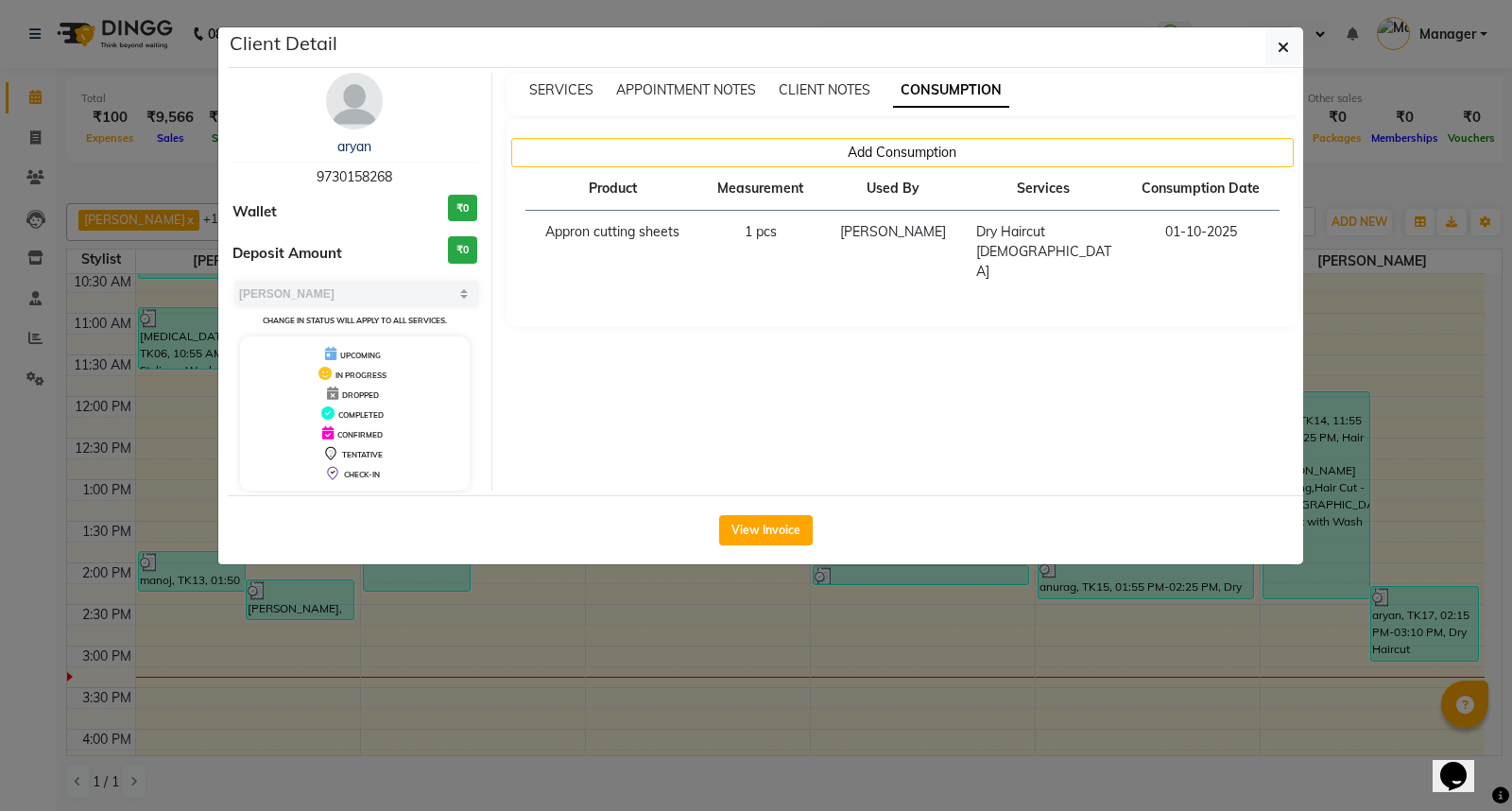
click at [996, 662] on ngb-modal-window "Client Detail aryan 9730158268 Wallet ₹0 Deposit Amount ₹0 Select MARK DONE UPC…" at bounding box center [756, 405] width 1512 height 811
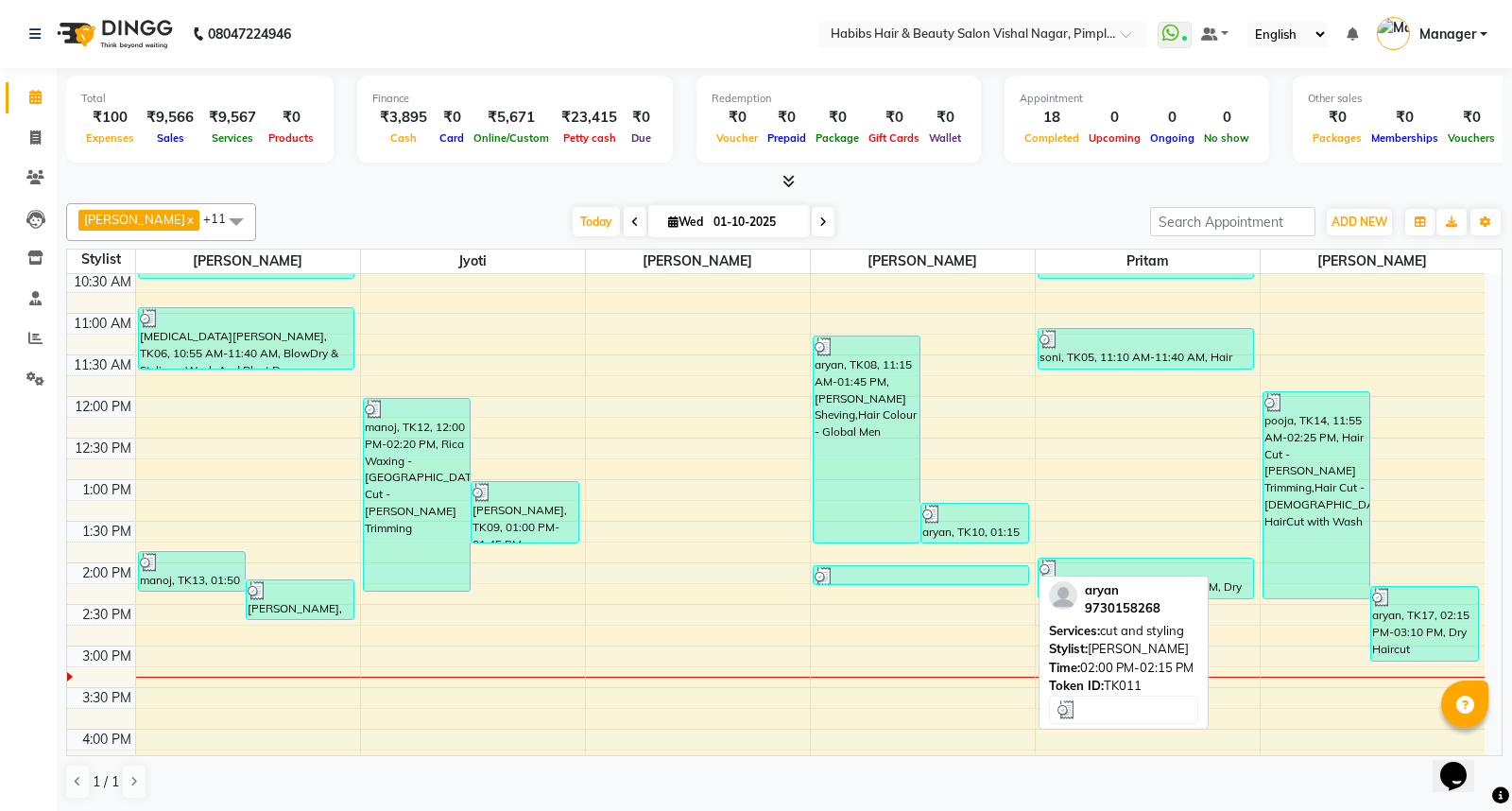
click at [946, 574] on div at bounding box center [920, 576] width 213 height 18
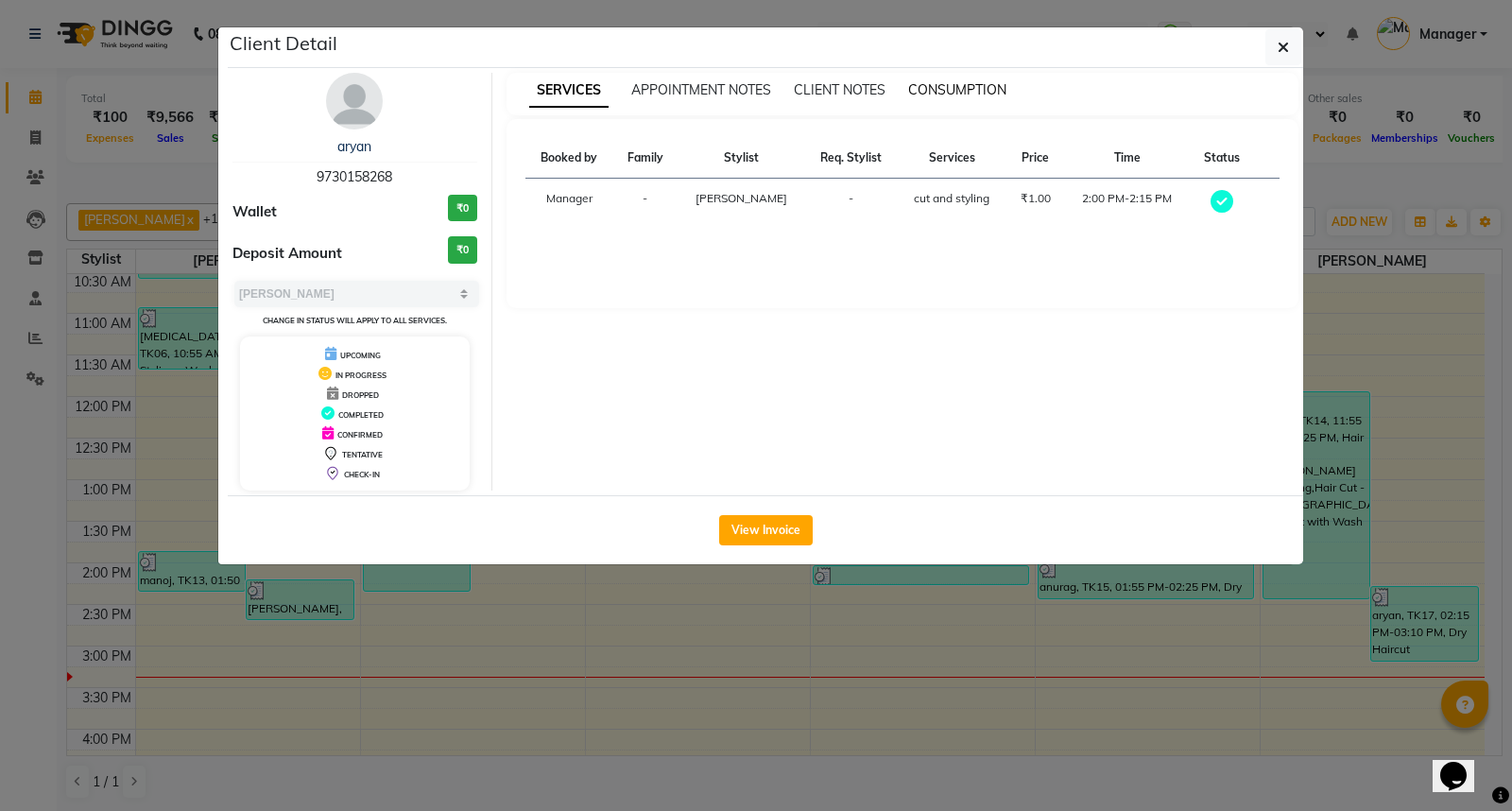
click at [962, 87] on span "CONSUMPTION" at bounding box center [957, 90] width 98 height 17
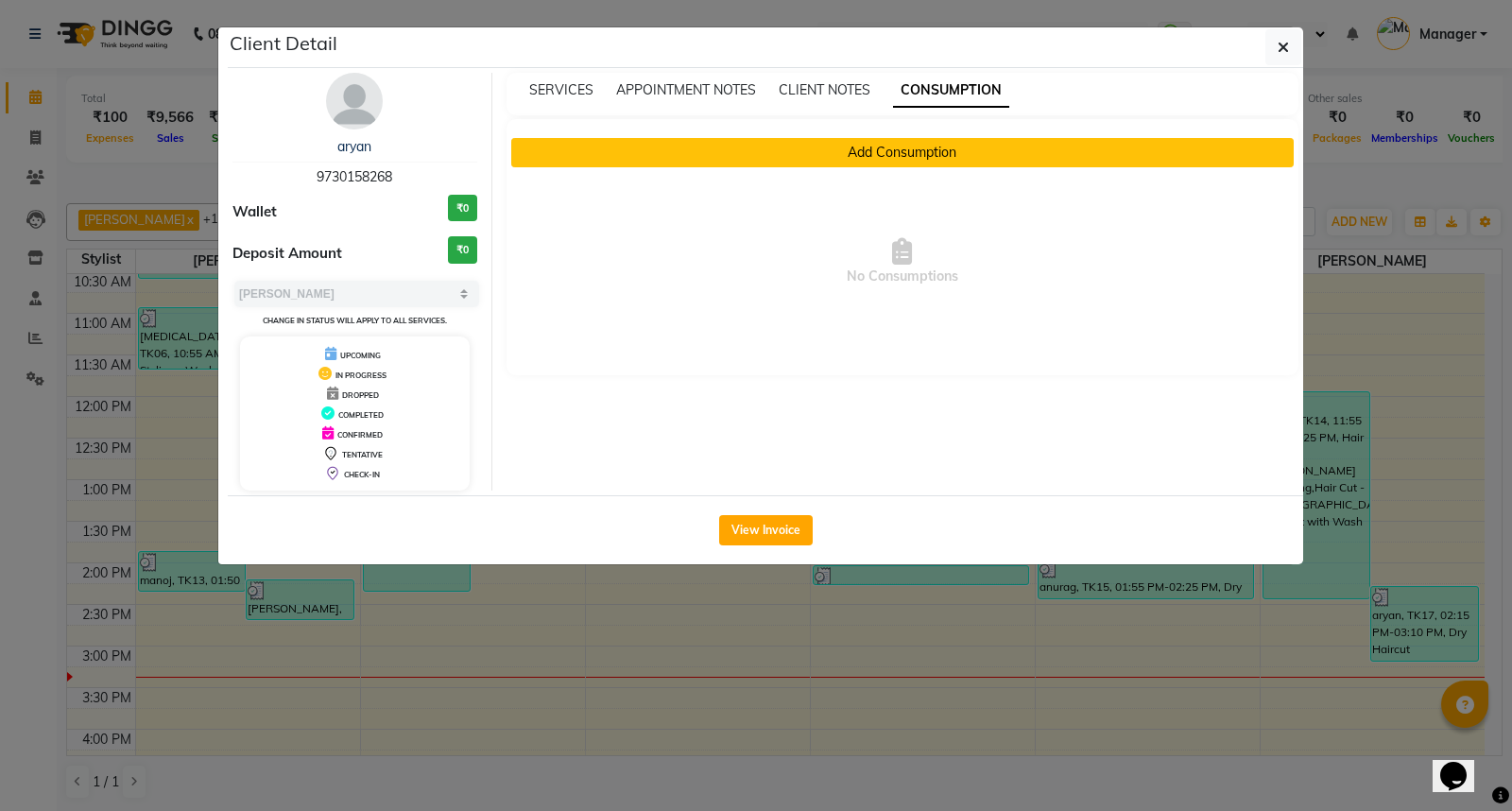
click at [912, 139] on button "Add Consumption" at bounding box center [903, 152] width 783 height 29
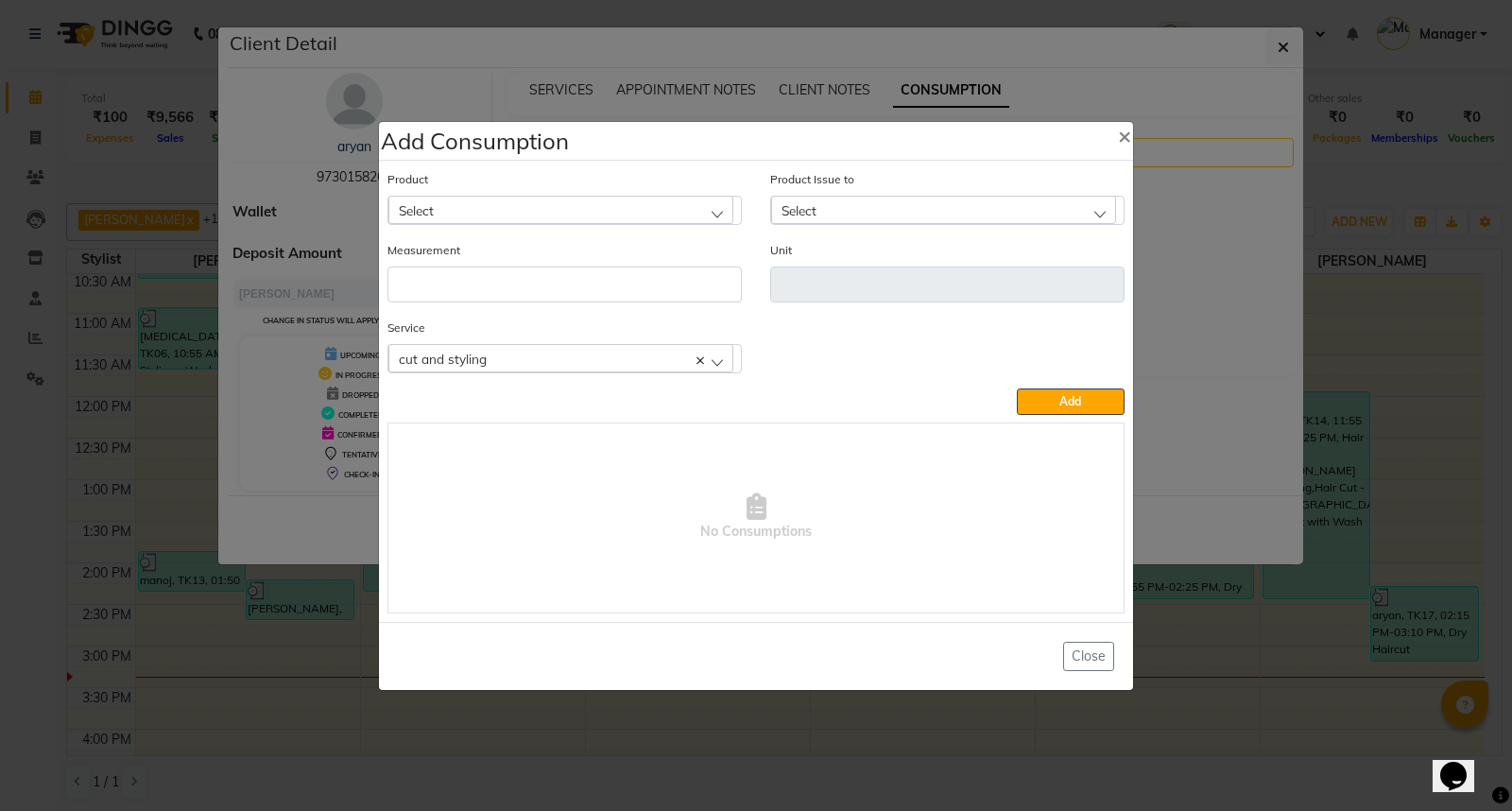
click at [688, 203] on div "Select" at bounding box center [561, 209] width 345 height 28
click at [528, 294] on label "Appron cutting sheets" at bounding box center [466, 292] width 138 height 17
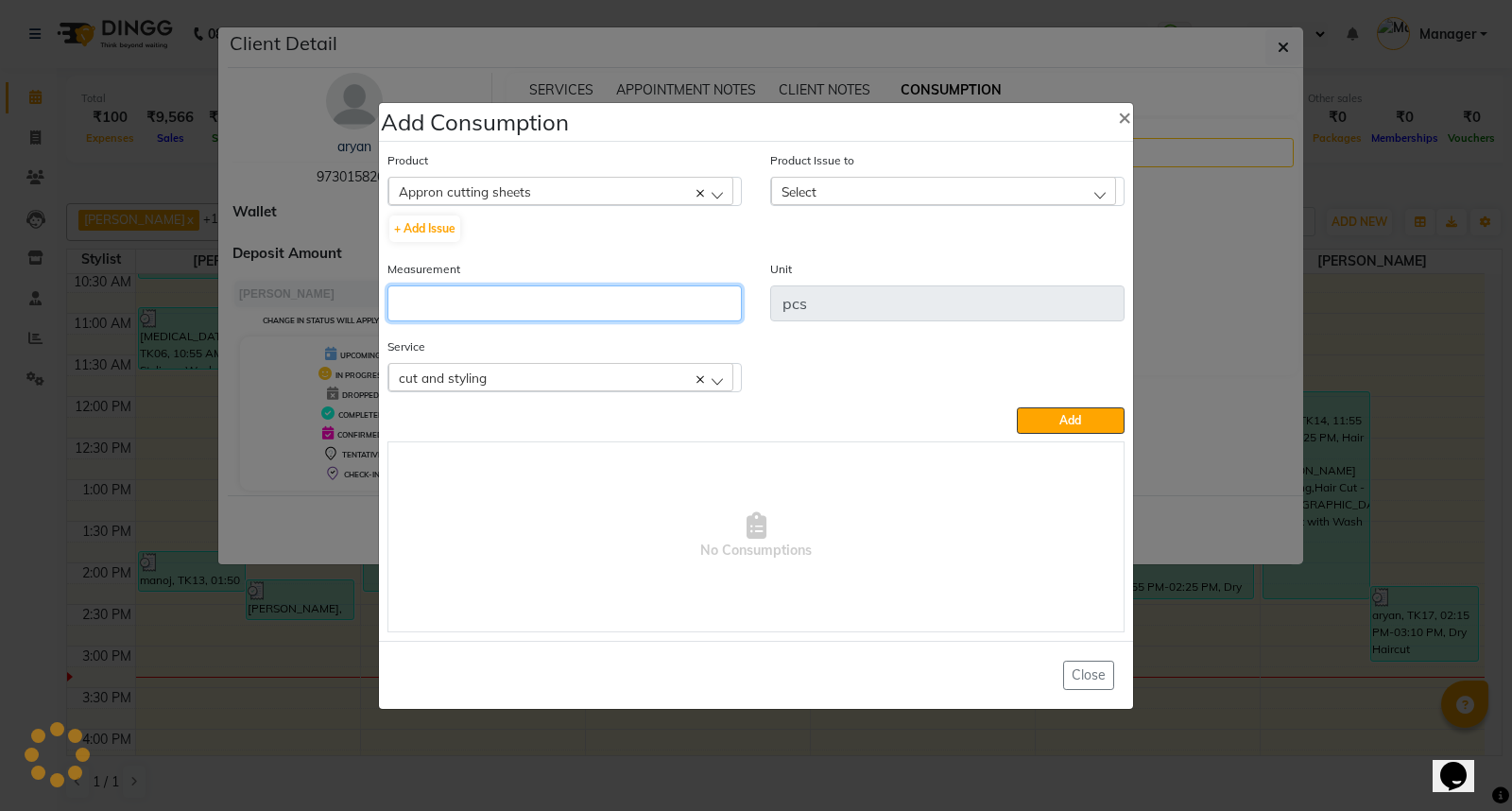
click at [526, 295] on input "number" at bounding box center [565, 303] width 355 height 36
click at [872, 191] on div "Select" at bounding box center [944, 190] width 345 height 28
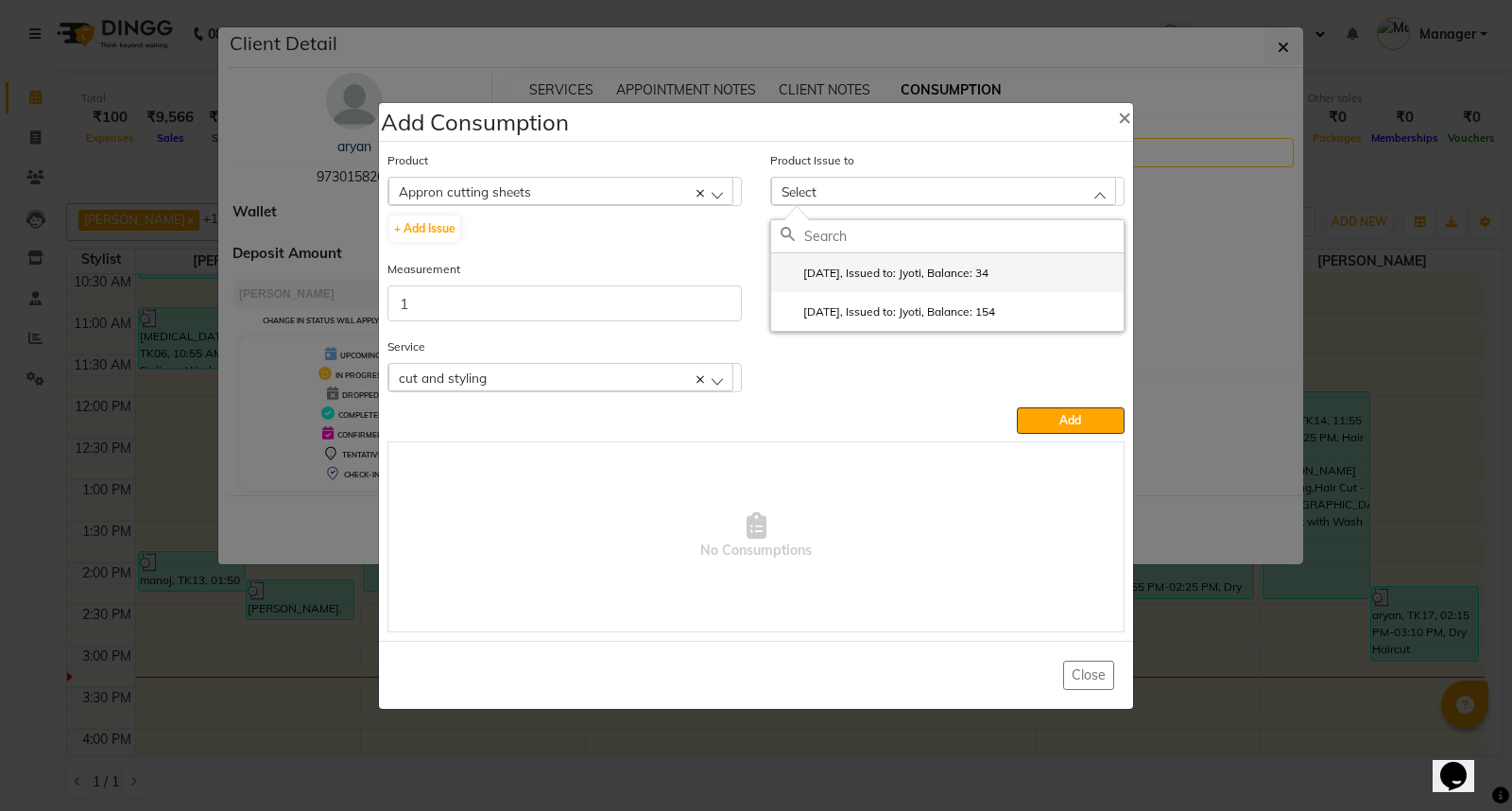
click at [920, 275] on label "2025-09-21, Issued to: Jyoti, Balance: 34" at bounding box center [884, 273] width 208 height 17
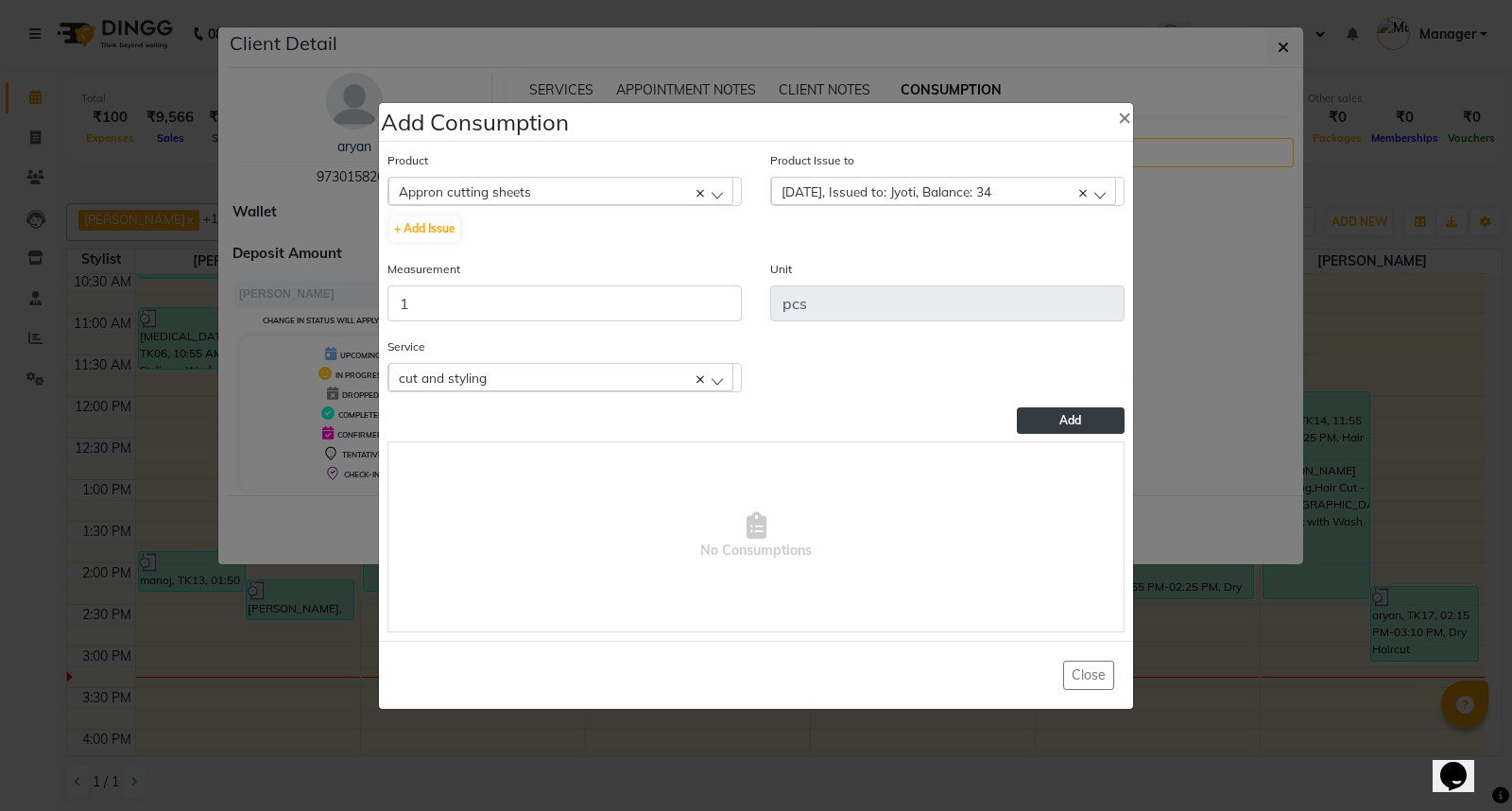
click at [1106, 419] on button "Add" at bounding box center [1071, 420] width 108 height 26
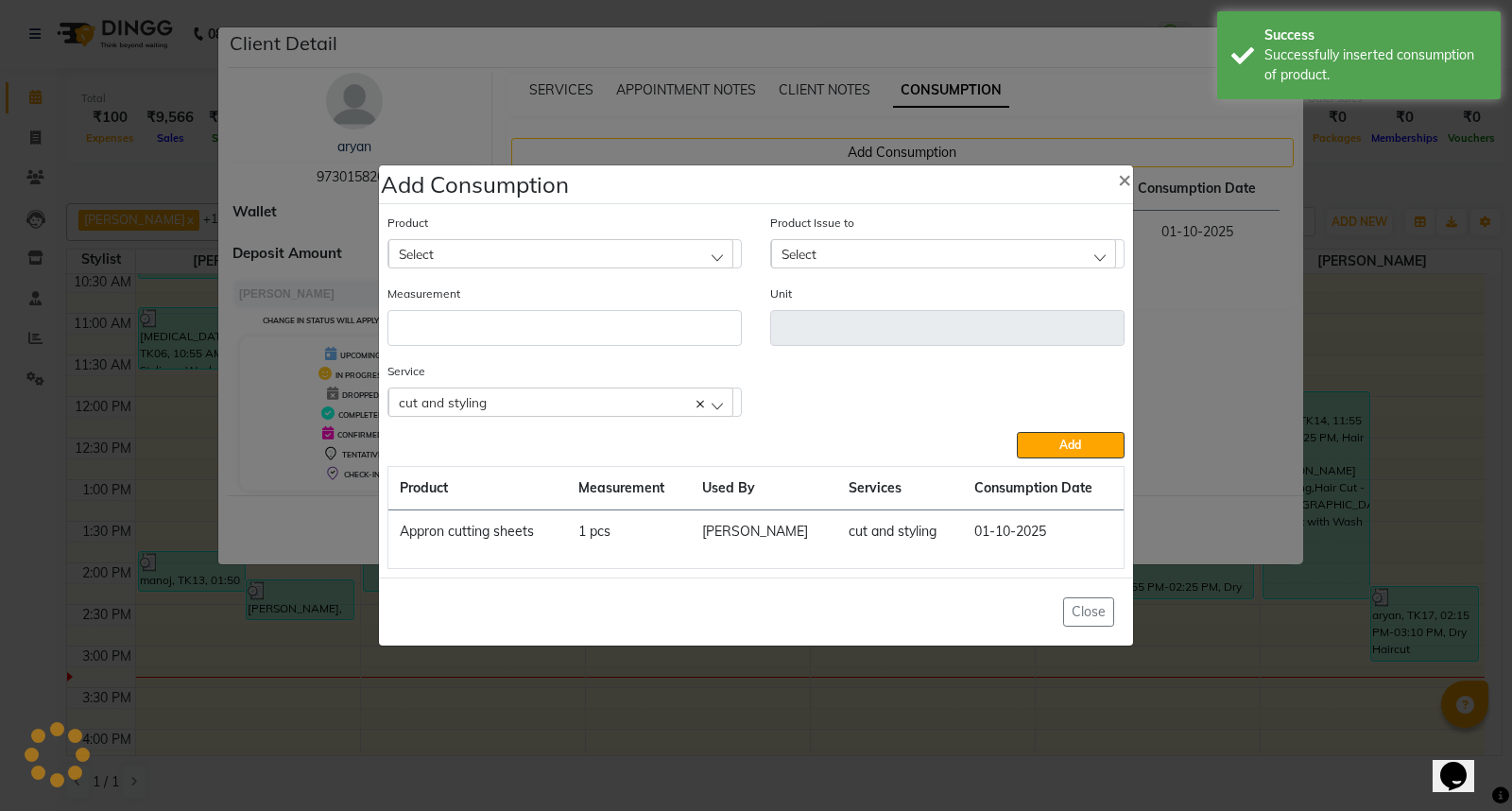
click at [1269, 676] on ngb-modal-window "Add Consumption × Product Select 0-77 IGORA Product Issue to Select 2025-09-21,…" at bounding box center [756, 405] width 1512 height 811
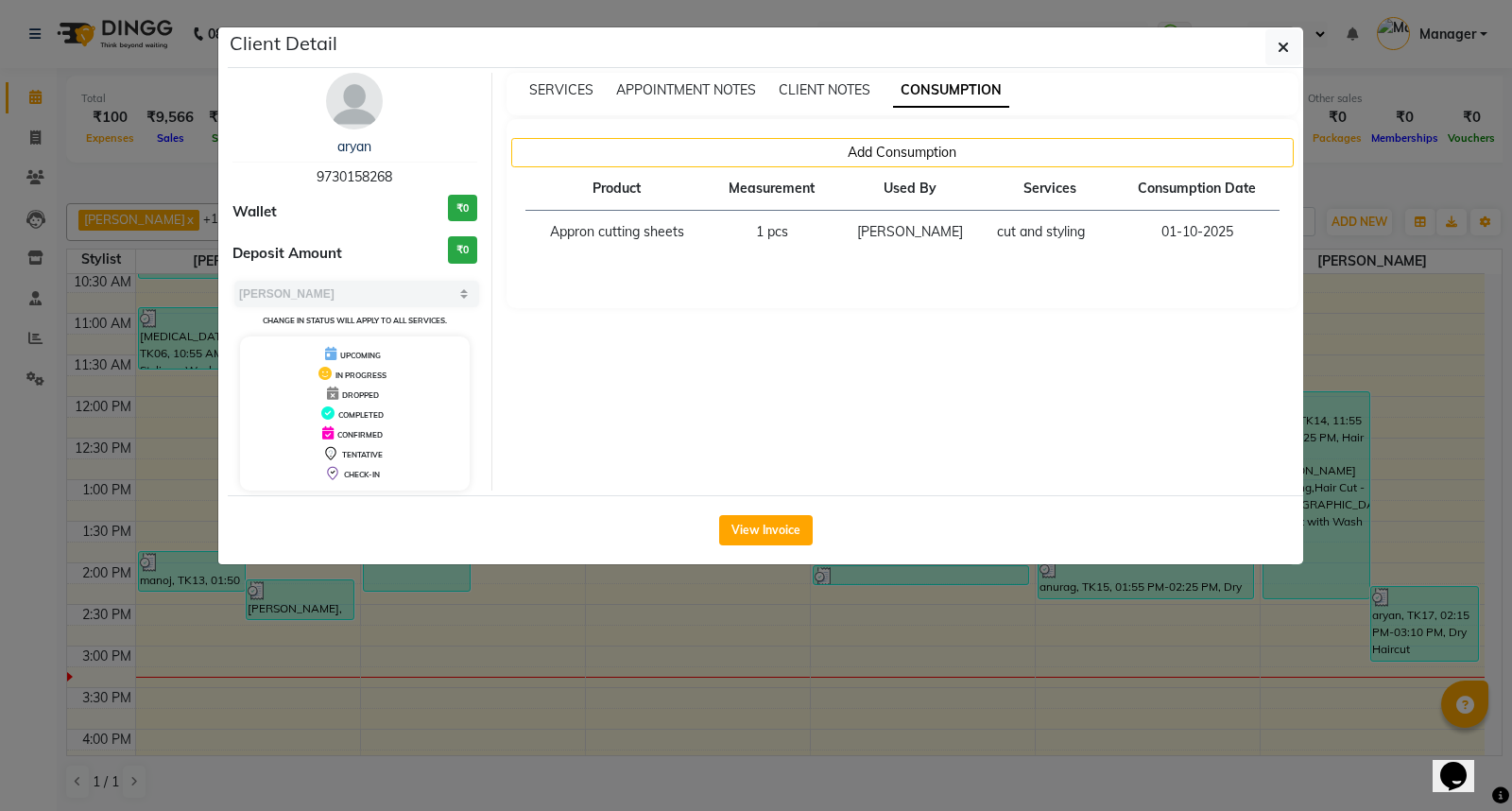
click at [909, 680] on ngb-modal-window "Client Detail aryan 9730158268 Wallet ₹0 Deposit Amount ₹0 Select MARK DONE UPC…" at bounding box center [756, 405] width 1512 height 811
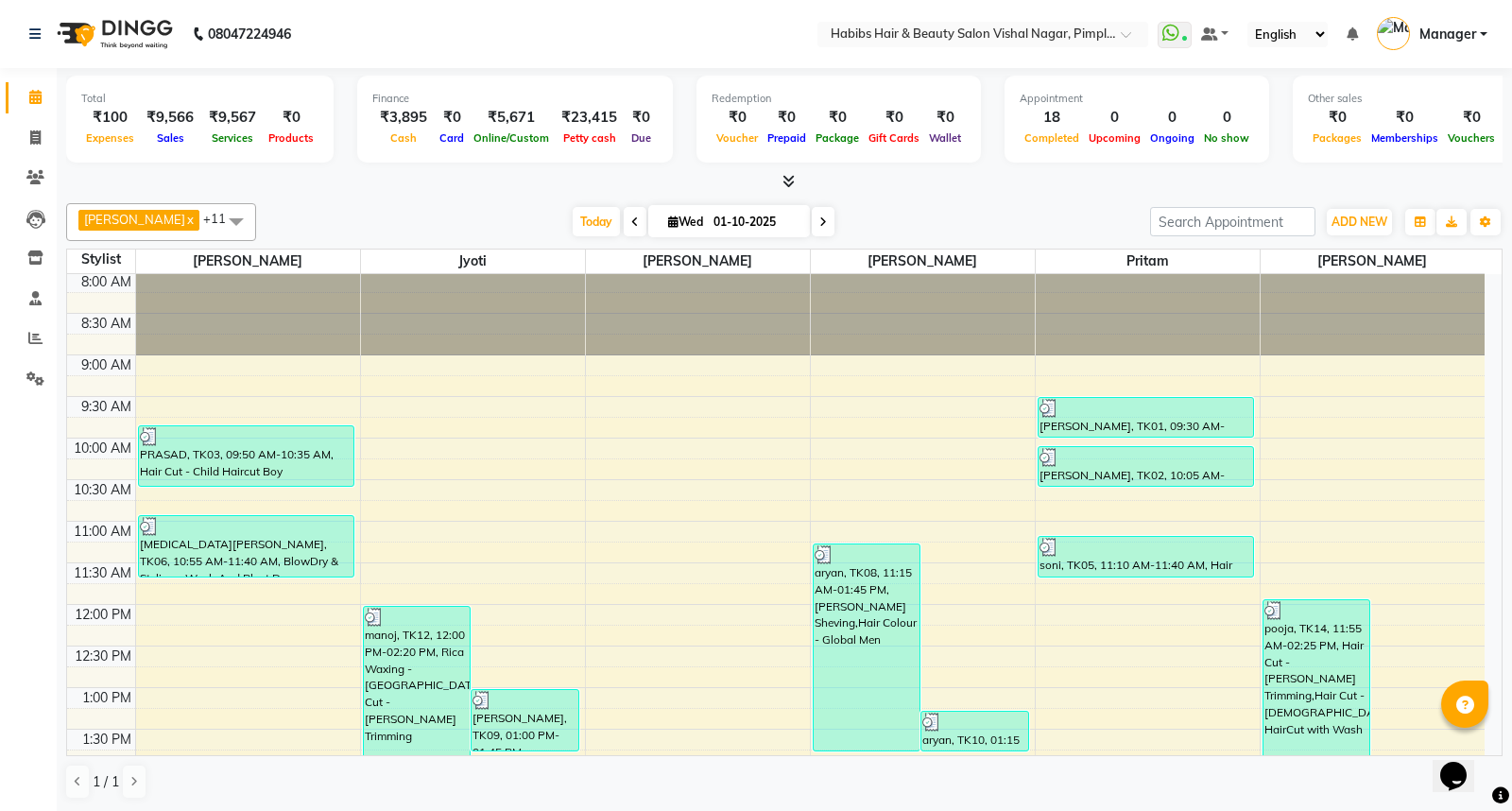
scroll to position [0, 0]
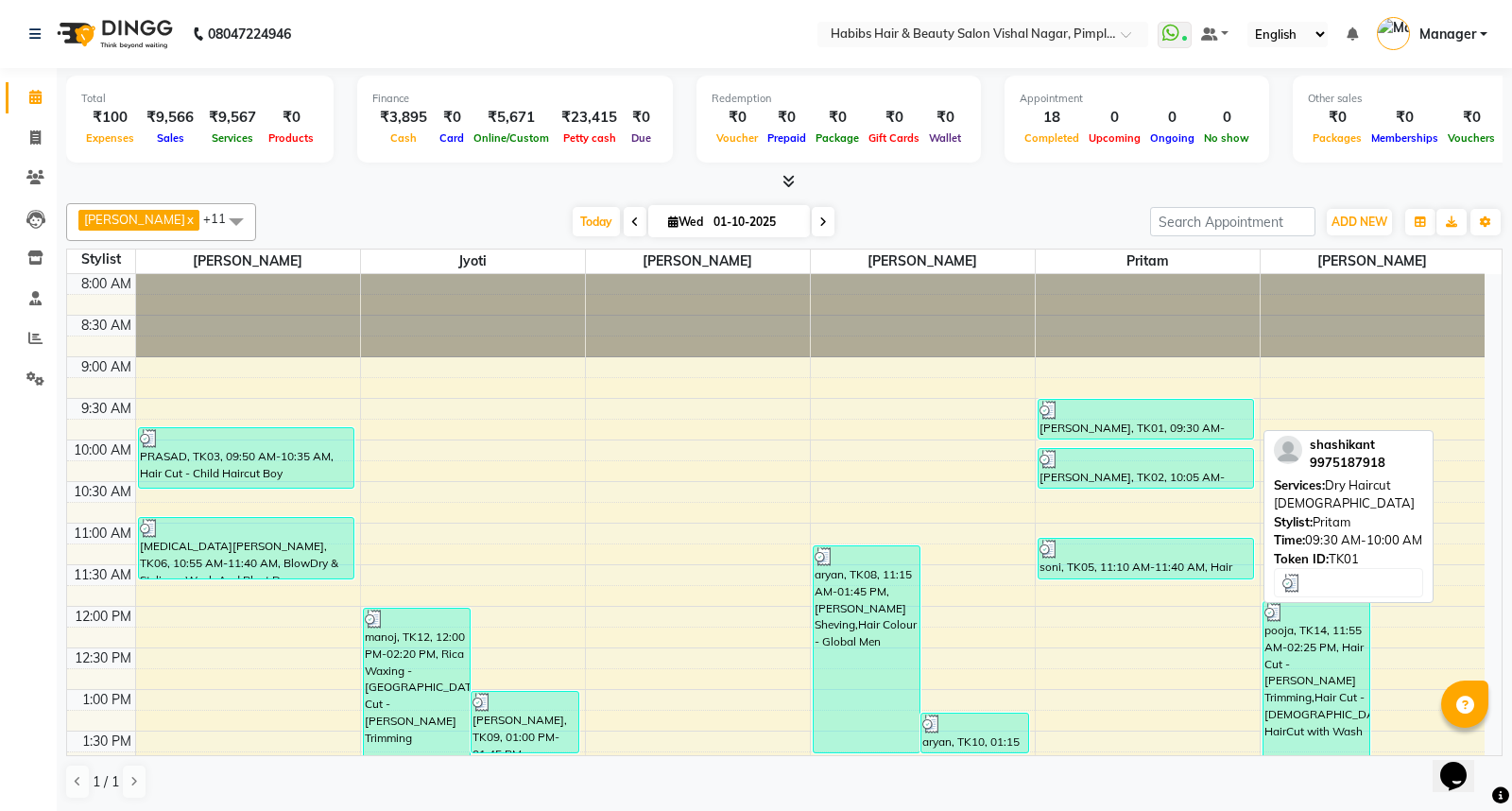
click at [1163, 426] on div "shashikant, TK01, 09:30 AM-10:00 AM, Dry Haircut Male" at bounding box center [1146, 419] width 215 height 39
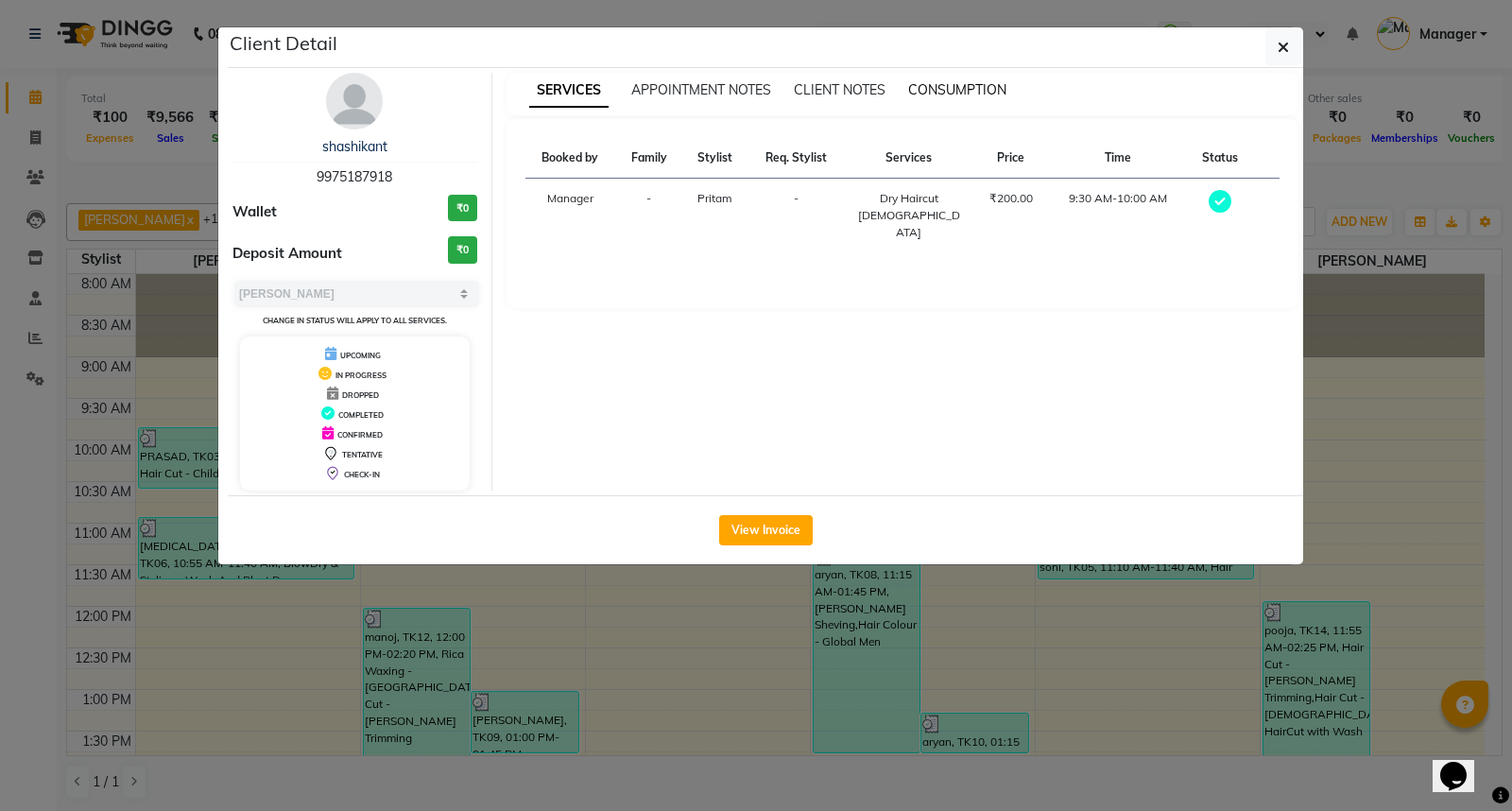
click at [971, 87] on span "CONSUMPTION" at bounding box center [957, 90] width 98 height 17
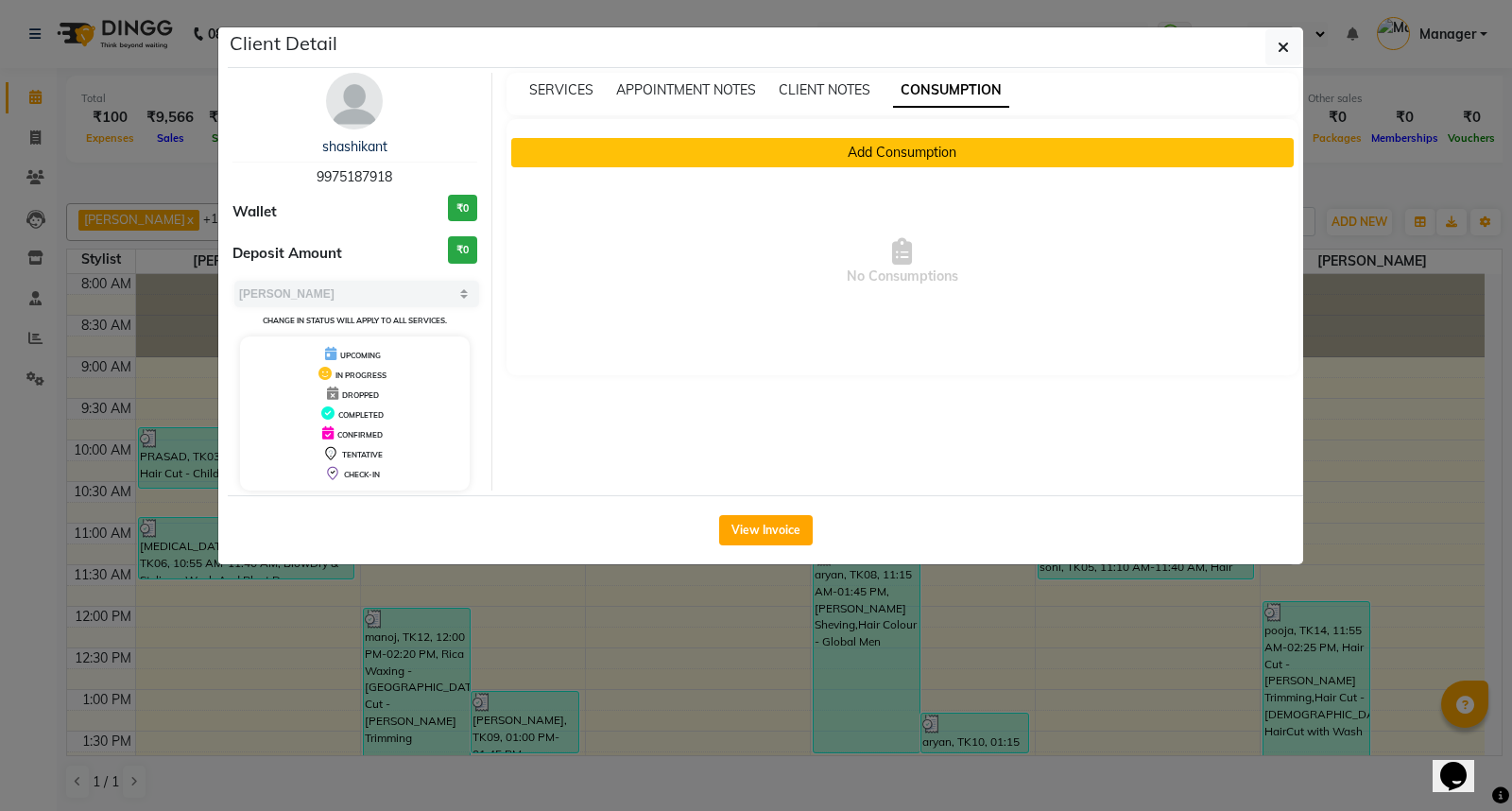
click at [881, 164] on button "Add Consumption" at bounding box center [903, 152] width 783 height 29
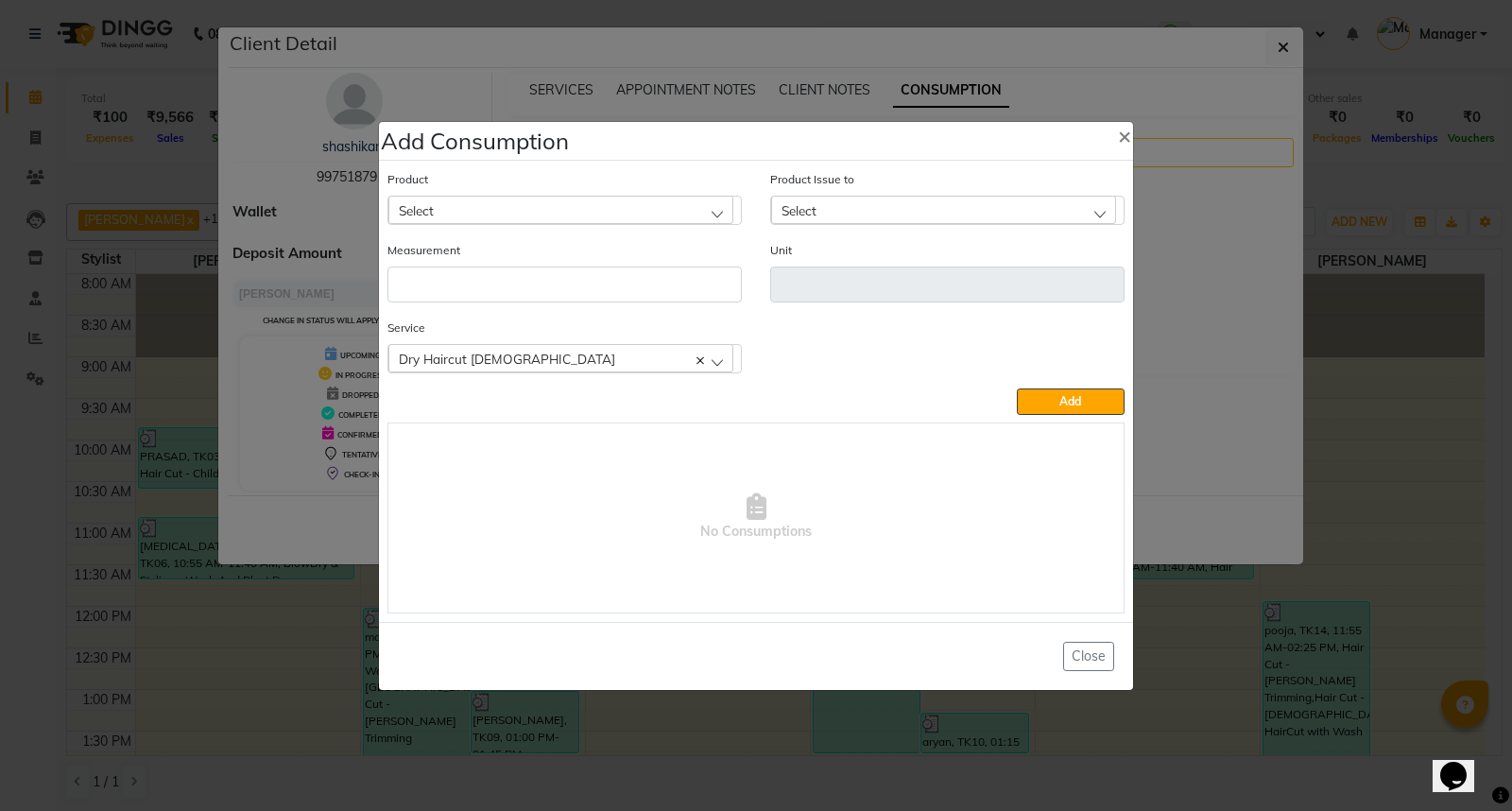
click at [712, 215] on div "Select" at bounding box center [561, 209] width 345 height 28
click at [561, 297] on li "Appron cutting sheets" at bounding box center [565, 291] width 353 height 39
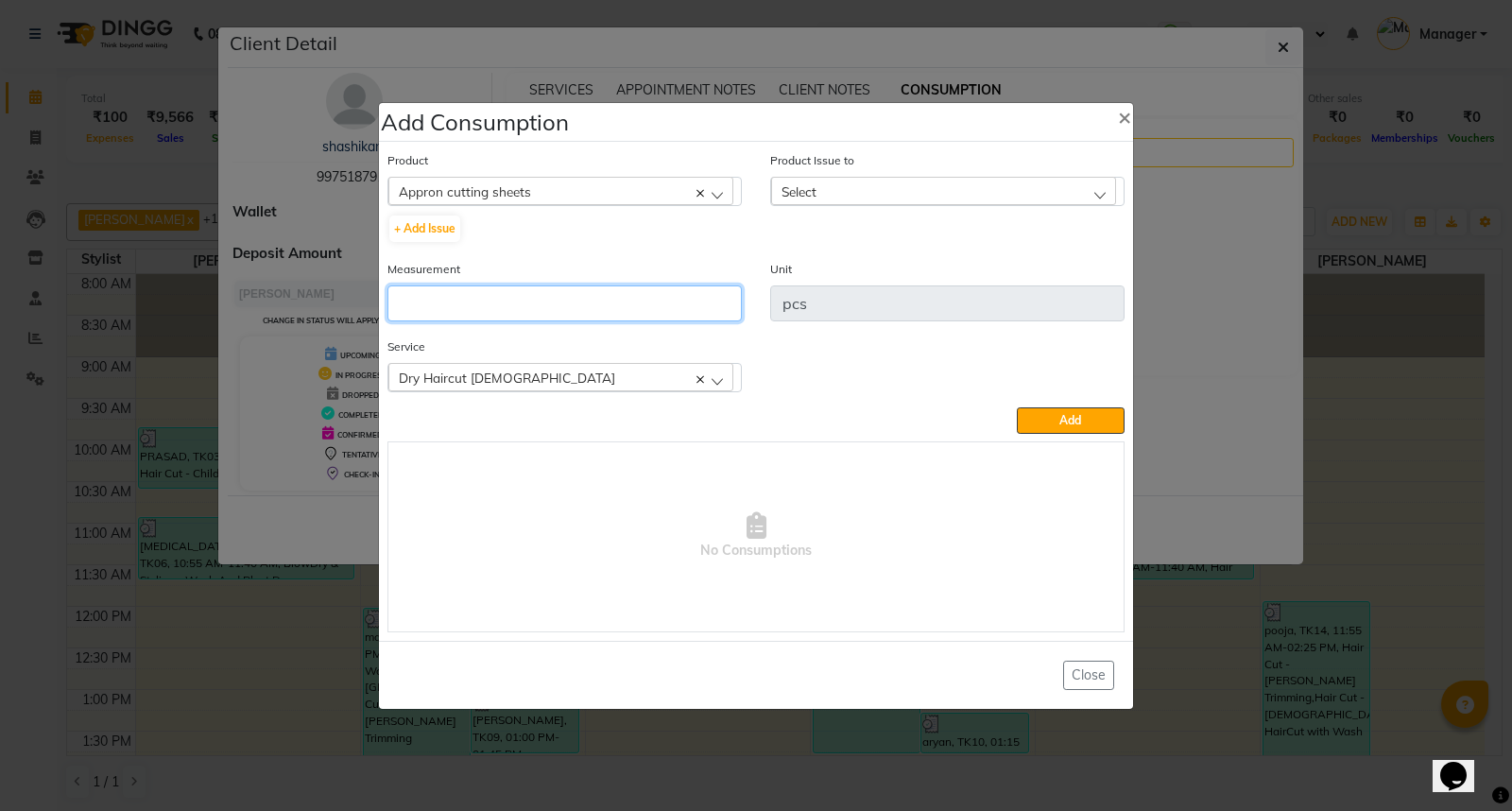
click at [561, 297] on input "number" at bounding box center [565, 303] width 355 height 36
click at [903, 185] on div "Select" at bounding box center [944, 190] width 345 height 28
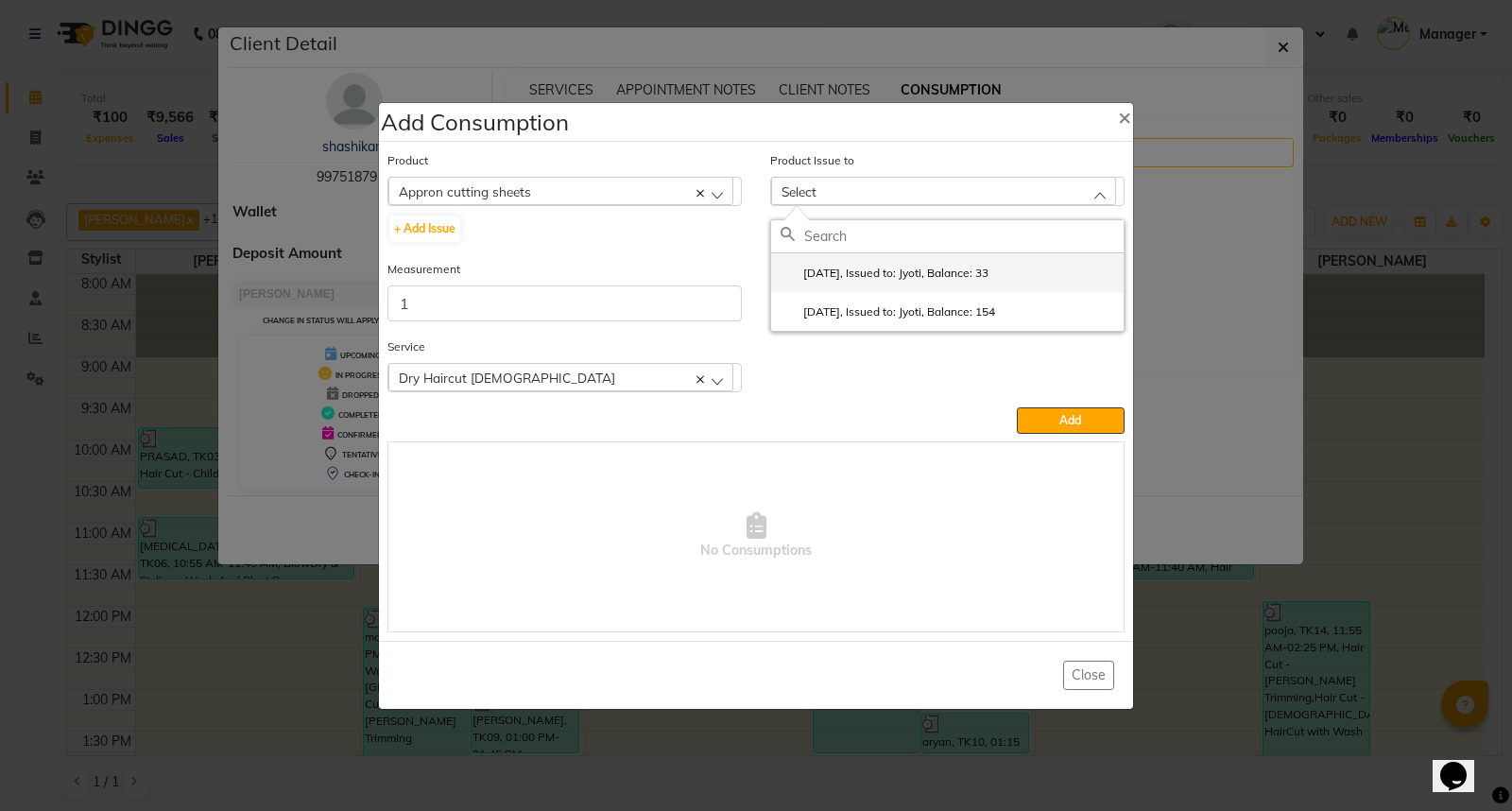
click at [977, 280] on label "2025-09-21, Issued to: Jyoti, Balance: 33" at bounding box center [884, 273] width 208 height 17
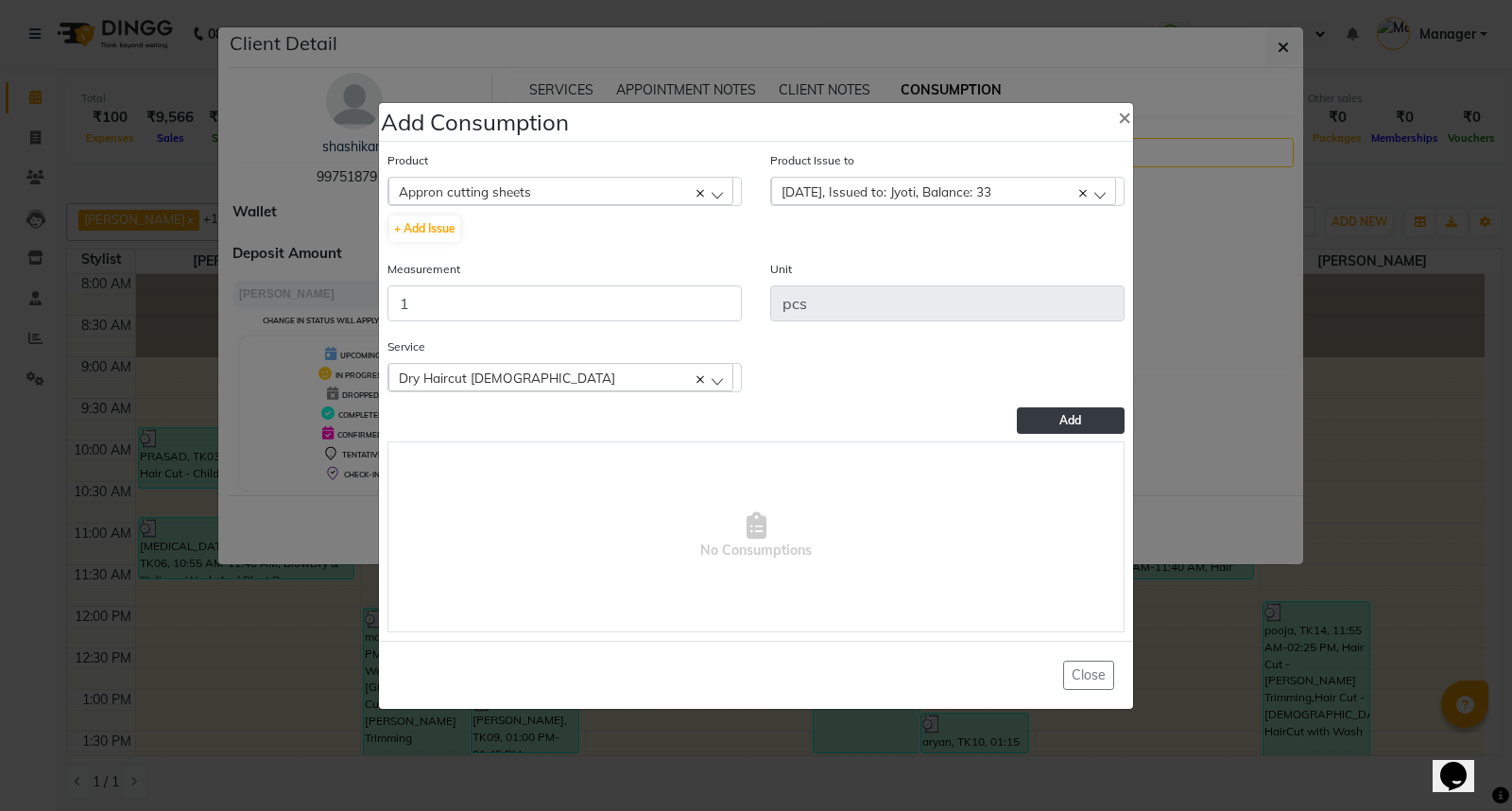
click at [1093, 428] on button "Add" at bounding box center [1071, 420] width 108 height 26
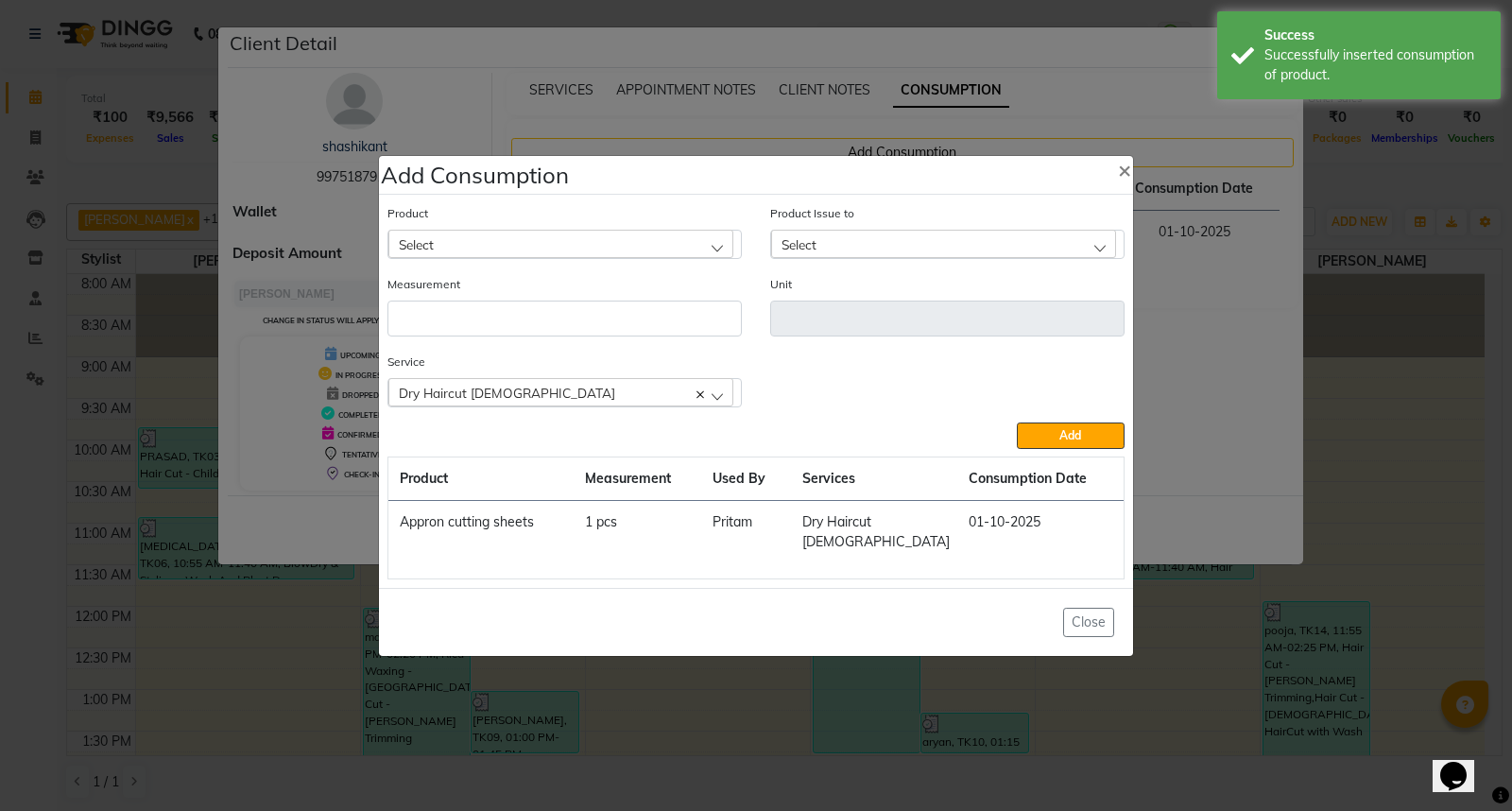
click at [1362, 464] on ngb-modal-window "Add Consumption × Product Select 0-77 IGORA Product Issue to Select 2025-09-21,…" at bounding box center [756, 405] width 1512 height 811
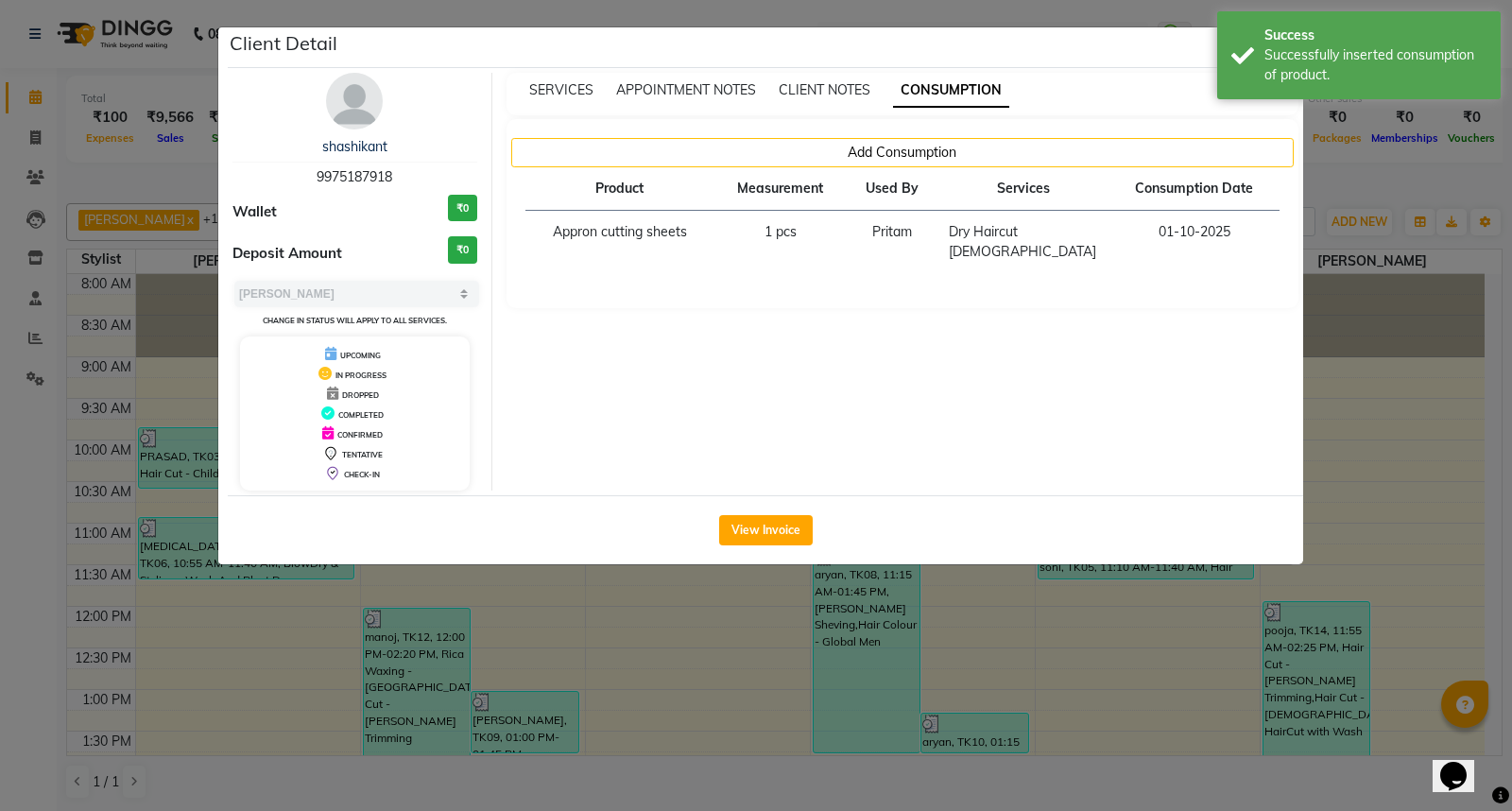
click at [1362, 464] on ngb-modal-window "Add Consumption × Product Select 0-77 IGORA Product Issue to Select 2025-09-21,…" at bounding box center [756, 405] width 1512 height 811
click at [1362, 464] on ngb-modal-window "Client Detail shashikant 9975187918 Wallet ₹0 Deposit Amount ₹0 Select MARK DON…" at bounding box center [756, 405] width 1512 height 811
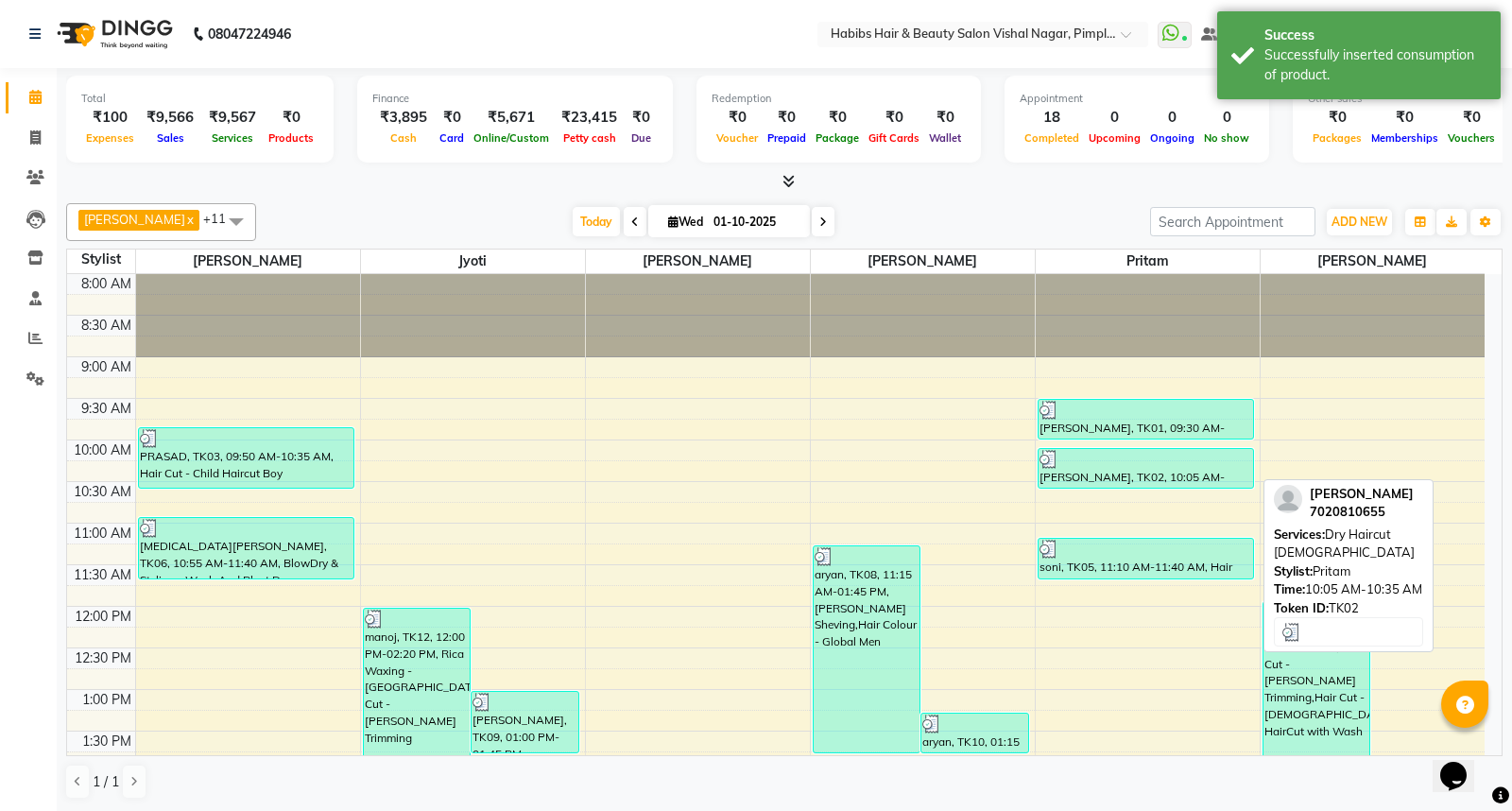
click at [1166, 461] on div at bounding box center [1146, 458] width 213 height 18
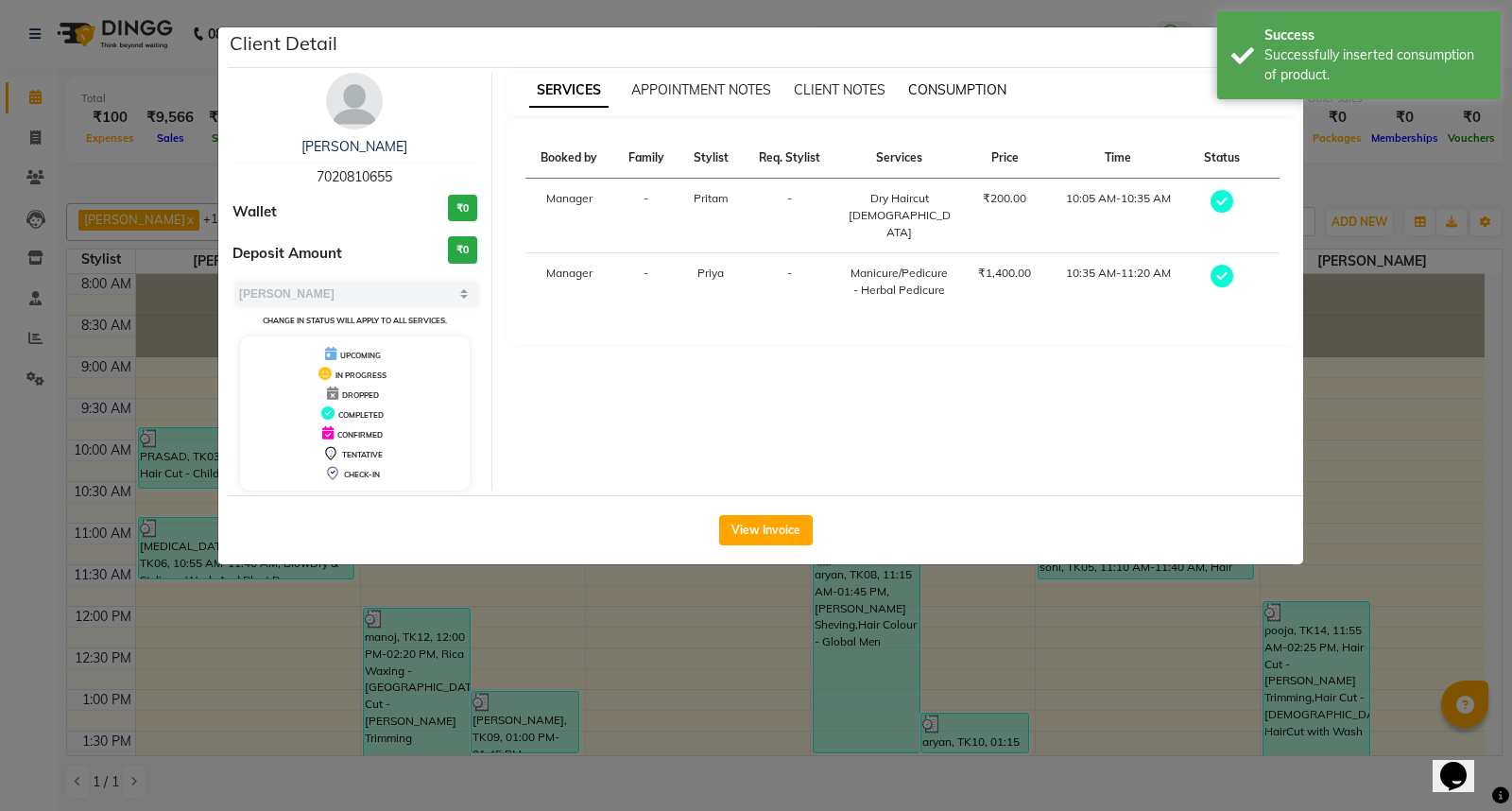
click at [959, 86] on span "CONSUMPTION" at bounding box center [957, 90] width 98 height 17
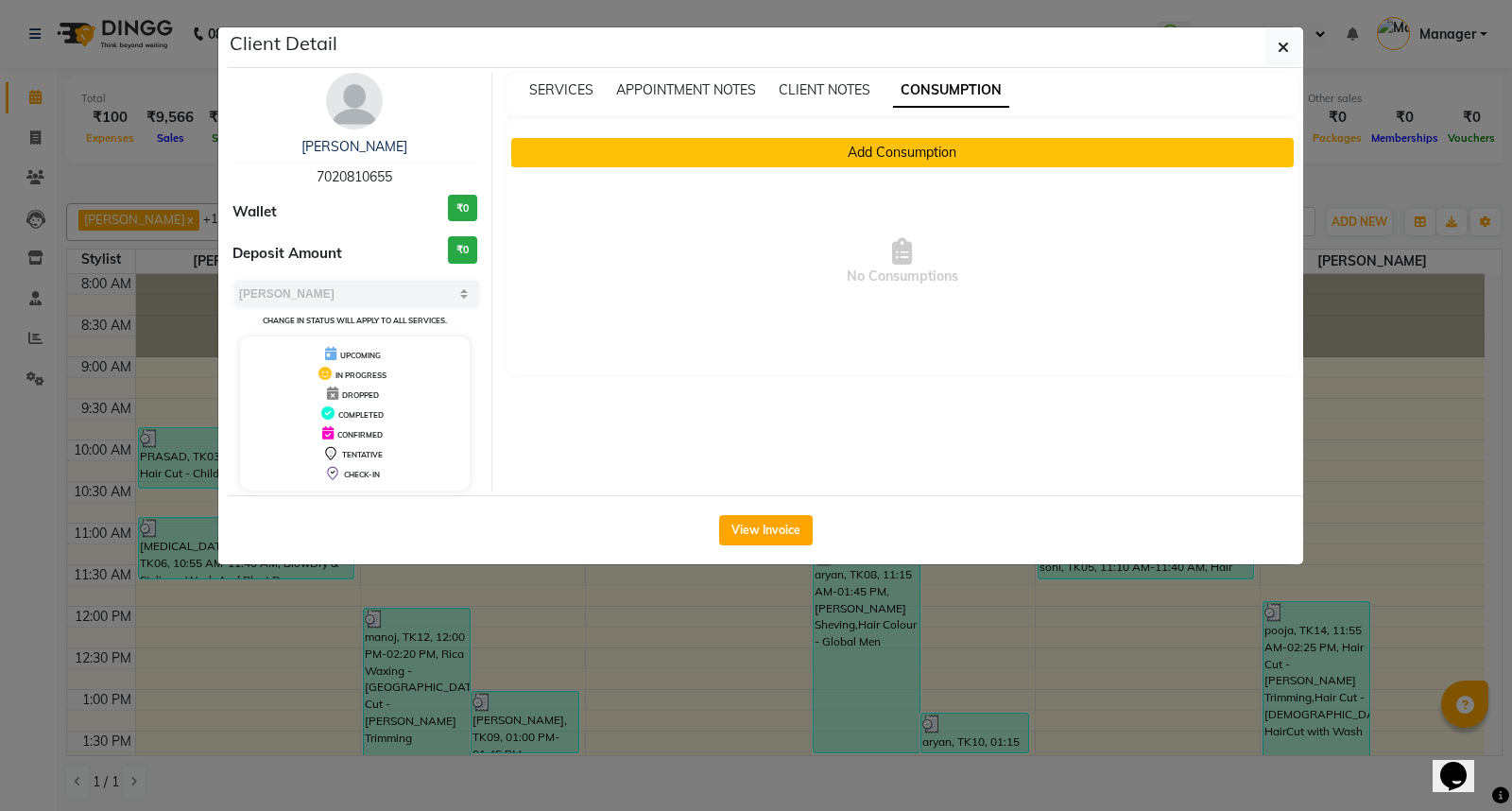
drag, startPoint x: 933, startPoint y: 152, endPoint x: 894, endPoint y: 161, distance: 40.0
click at [894, 161] on button "Add Consumption" at bounding box center [903, 152] width 783 height 29
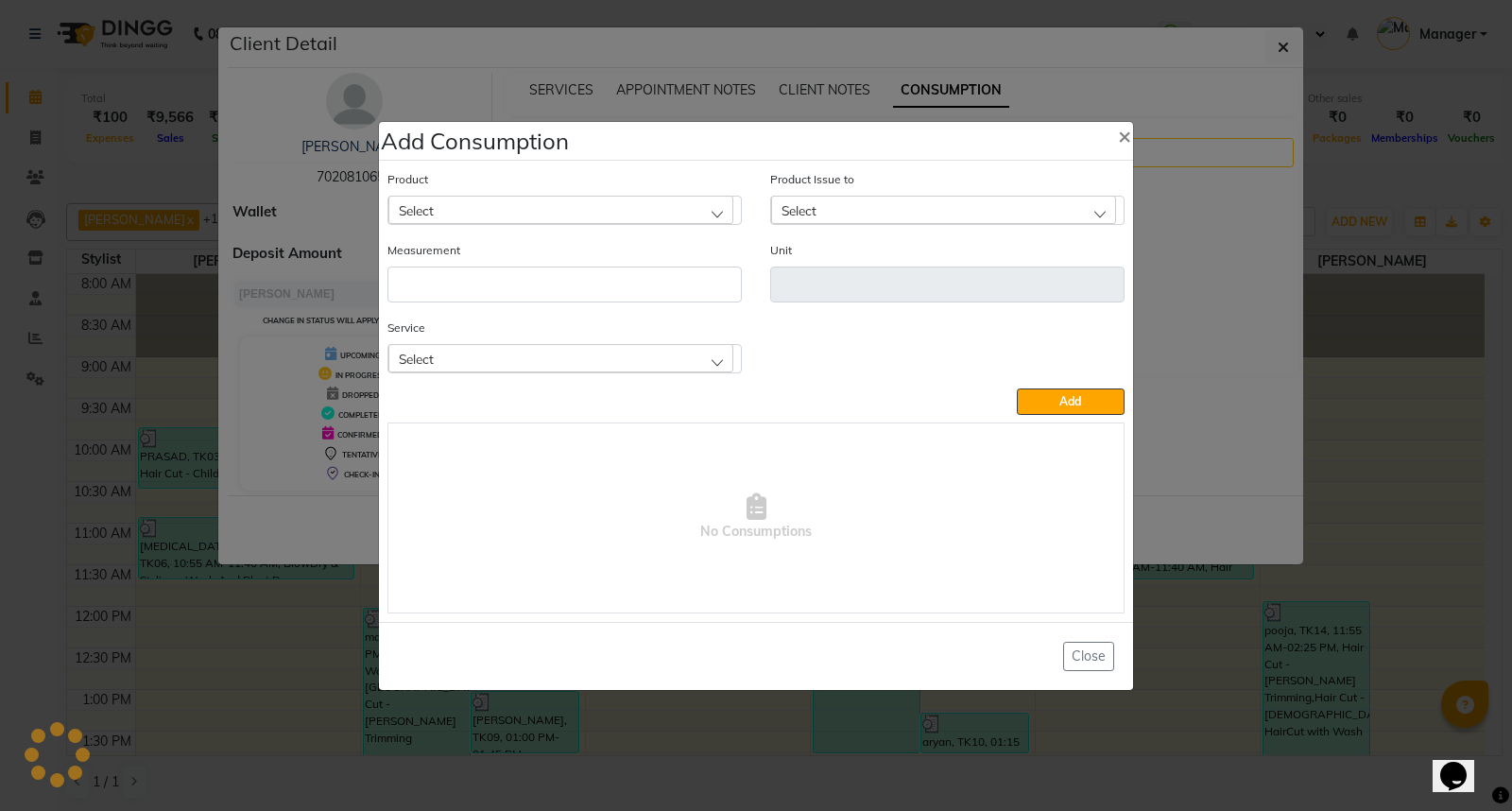
click at [886, 154] on div "Add Consumption ×" at bounding box center [756, 141] width 754 height 39
click at [654, 199] on div "Select" at bounding box center [561, 209] width 345 height 28
click at [522, 298] on label "Appron cutting sheets" at bounding box center [466, 292] width 138 height 17
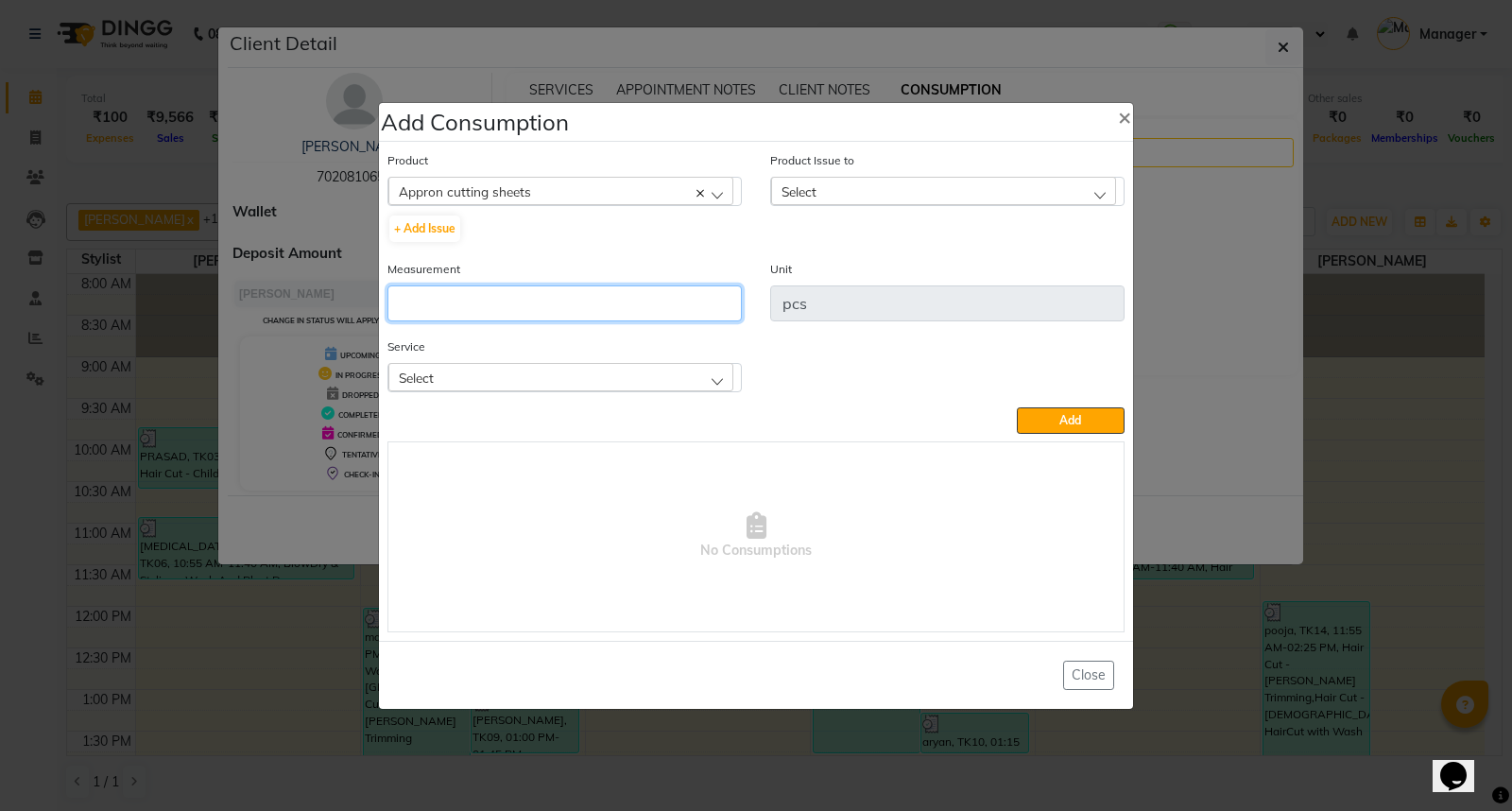
click at [523, 298] on input "number" at bounding box center [565, 303] width 355 height 36
click at [541, 374] on div "Select" at bounding box center [561, 376] width 345 height 28
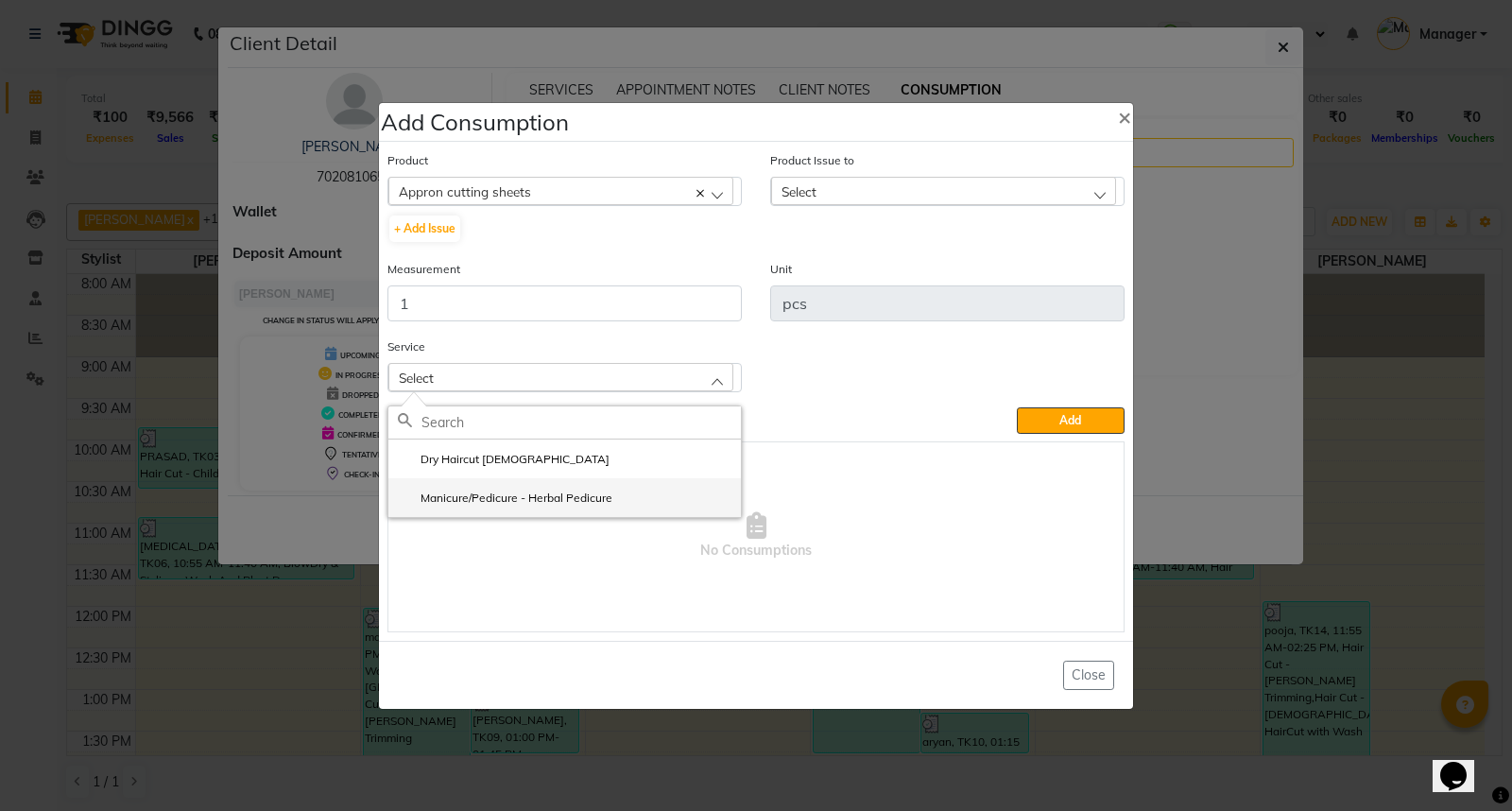
click at [541, 501] on label "Manicure/Pedicure - Herbal Pedicure" at bounding box center [504, 498] width 215 height 17
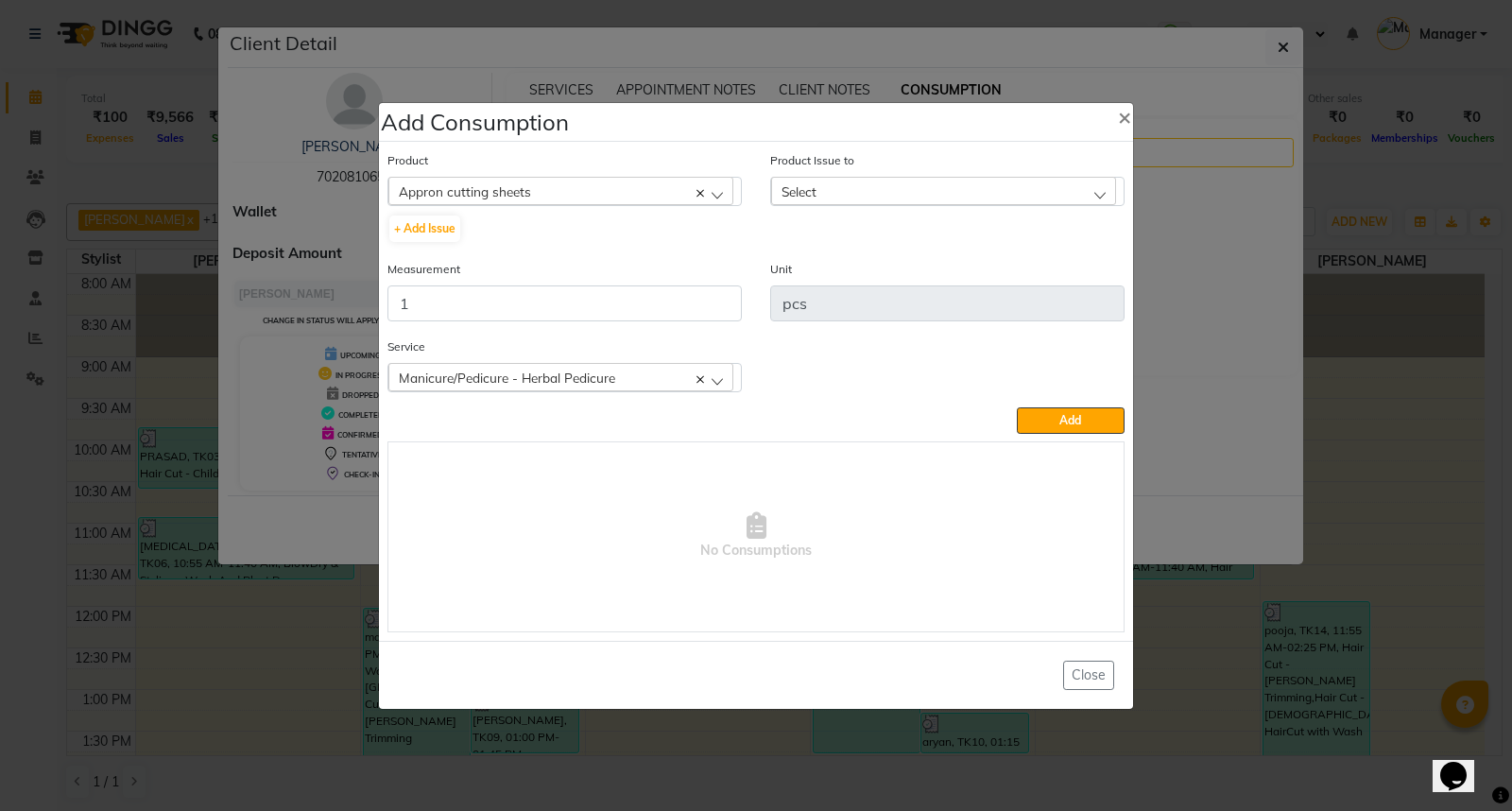
click at [636, 376] on div "Manicure/Pedicure - Herbal Pedicure" at bounding box center [561, 376] width 345 height 28
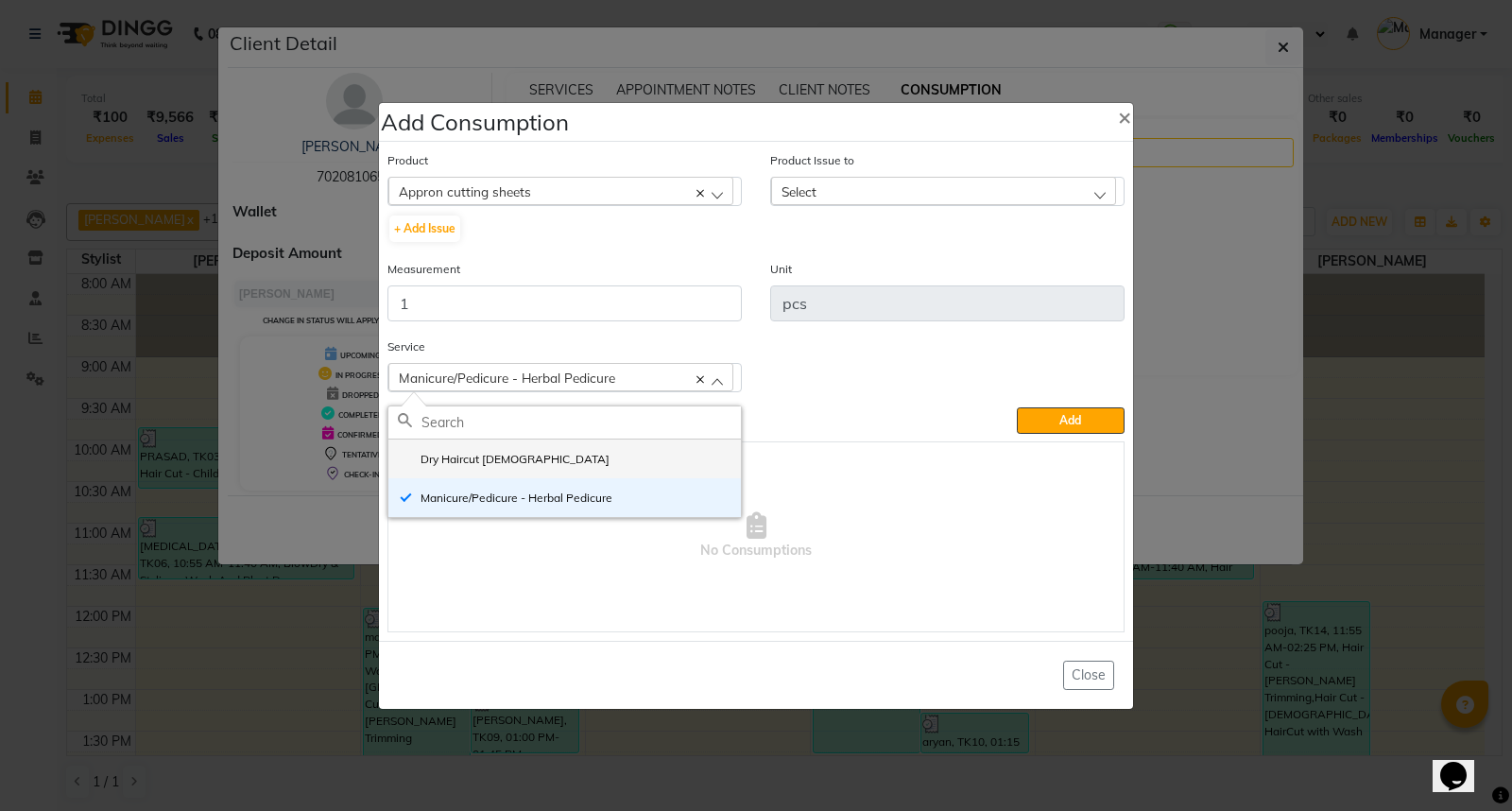
click at [591, 465] on li "Dry Haircut [DEMOGRAPHIC_DATA]" at bounding box center [565, 458] width 353 height 39
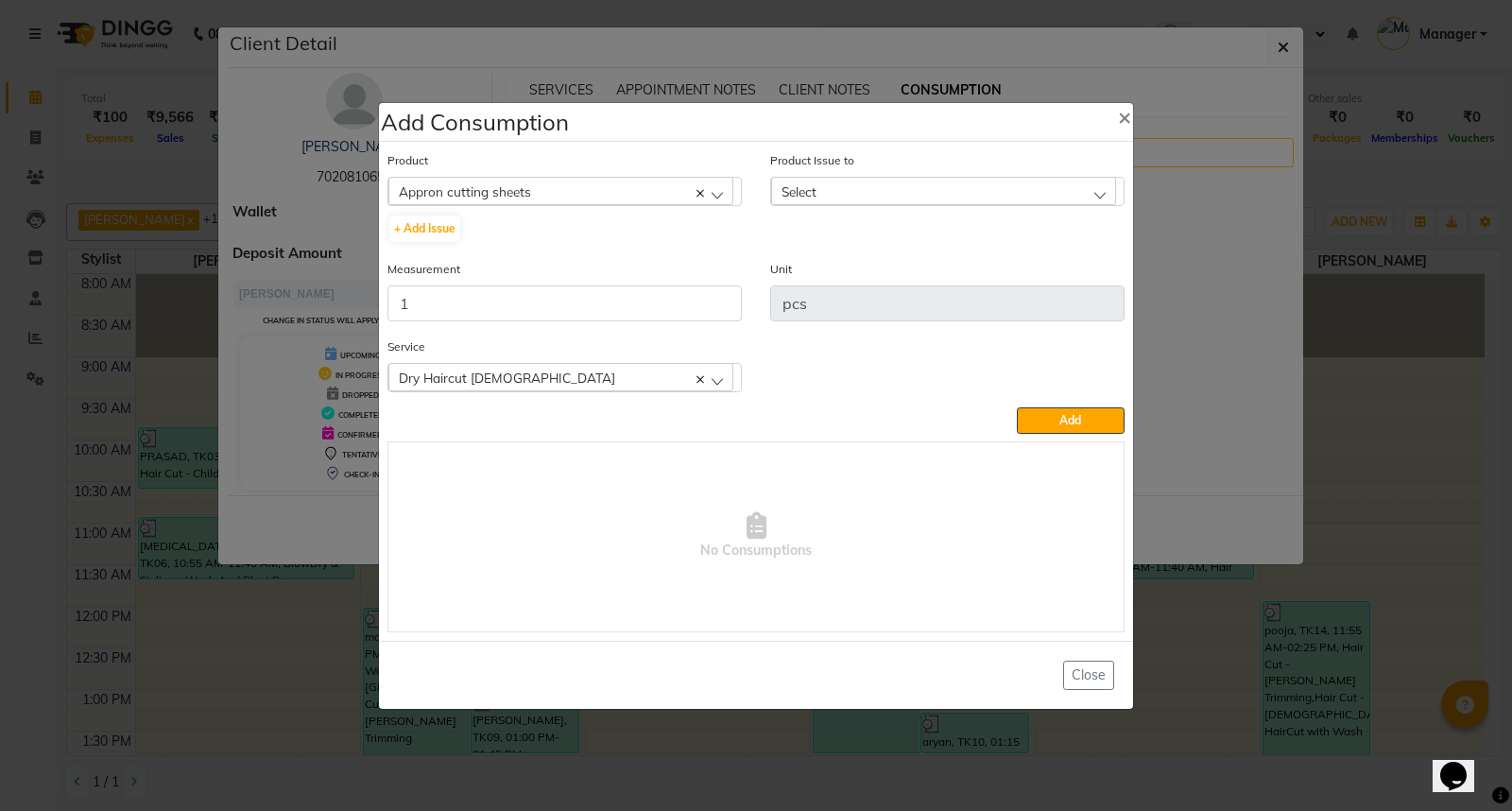
click at [853, 191] on div "Select" at bounding box center [944, 190] width 345 height 28
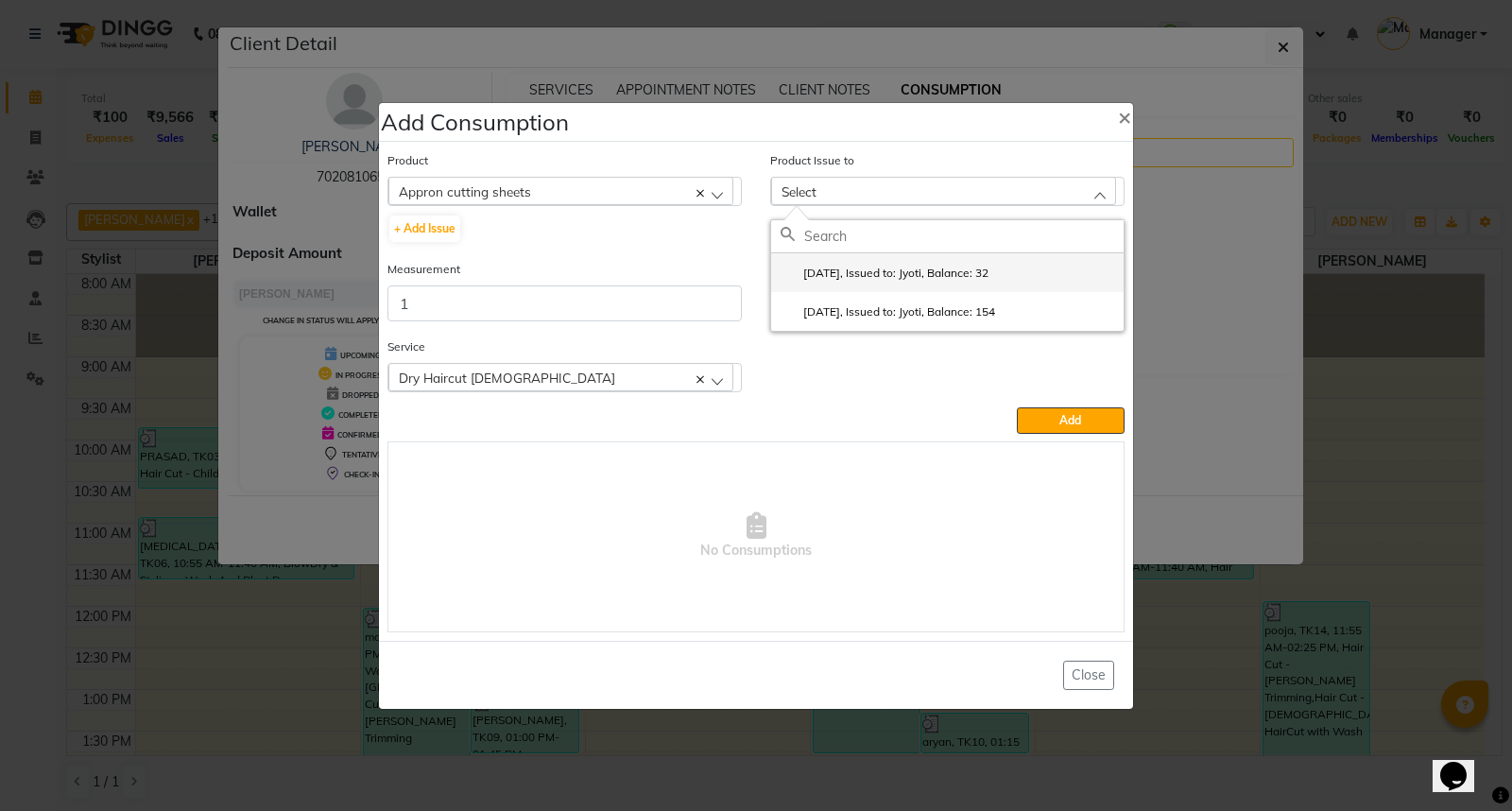
click at [962, 279] on label "2025-09-21, Issued to: Jyoti, Balance: 32" at bounding box center [884, 273] width 208 height 17
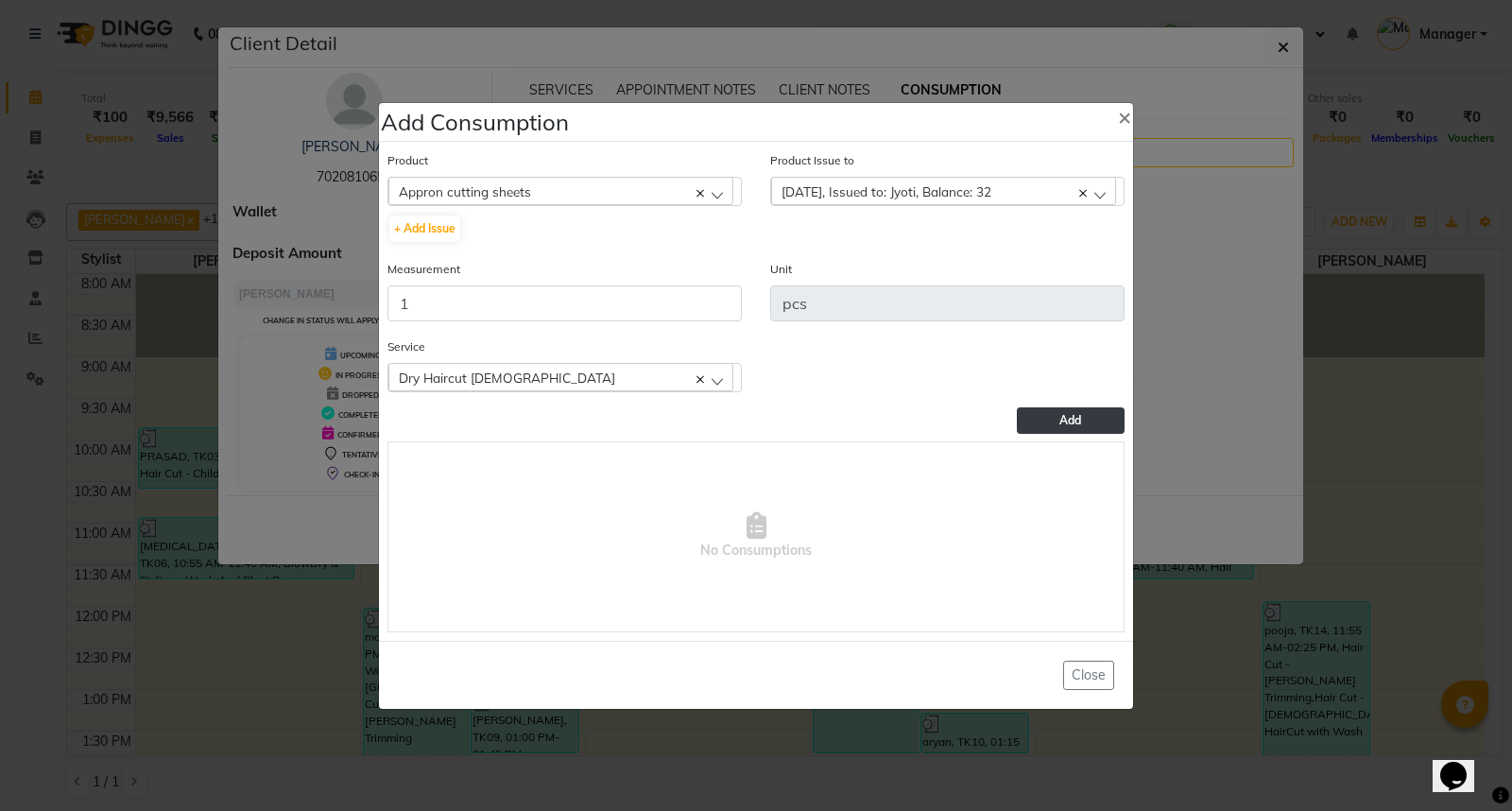
click at [1065, 420] on span "Add" at bounding box center [1070, 420] width 21 height 15
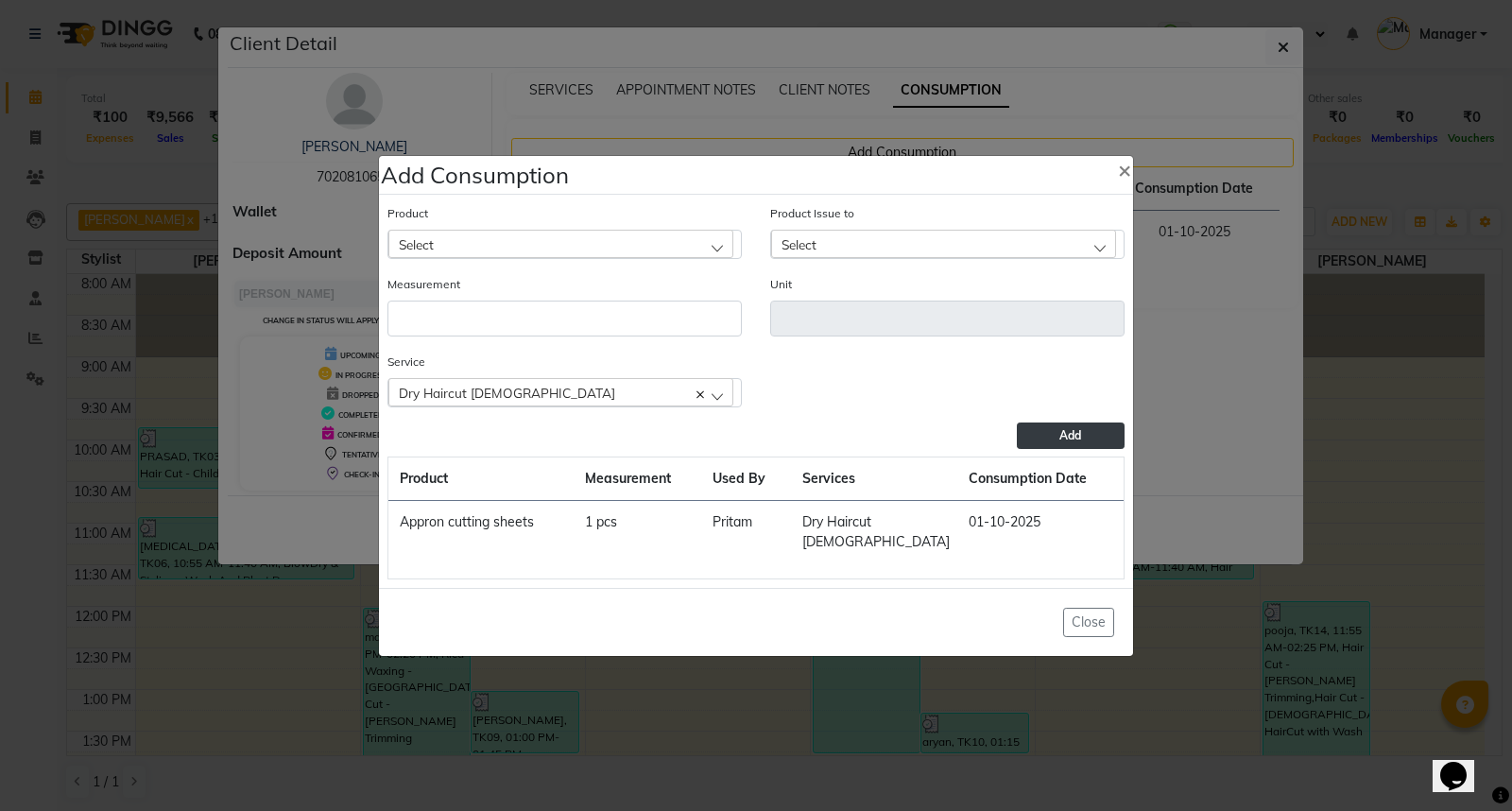
click at [1082, 702] on ngb-modal-window "Add Consumption × Product Select 0-77 IGORA Product Issue to Select 2025-09-21,…" at bounding box center [756, 405] width 1512 height 811
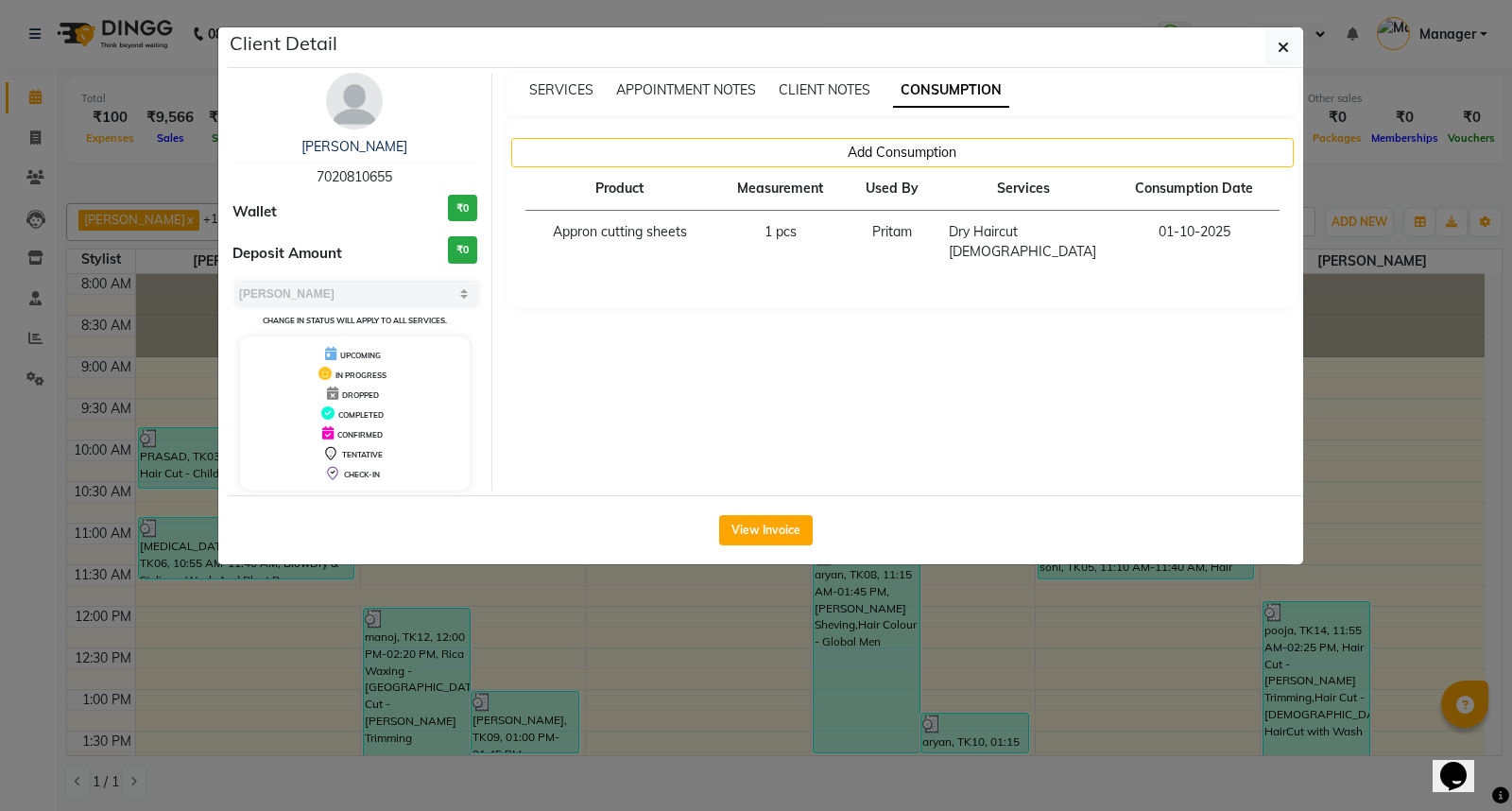
click at [1119, 691] on ngb-modal-window "Client Detail Suhas 7020810655 Wallet ₹0 Deposit Amount ₹0 Select MARK DONE UPC…" at bounding box center [756, 405] width 1512 height 811
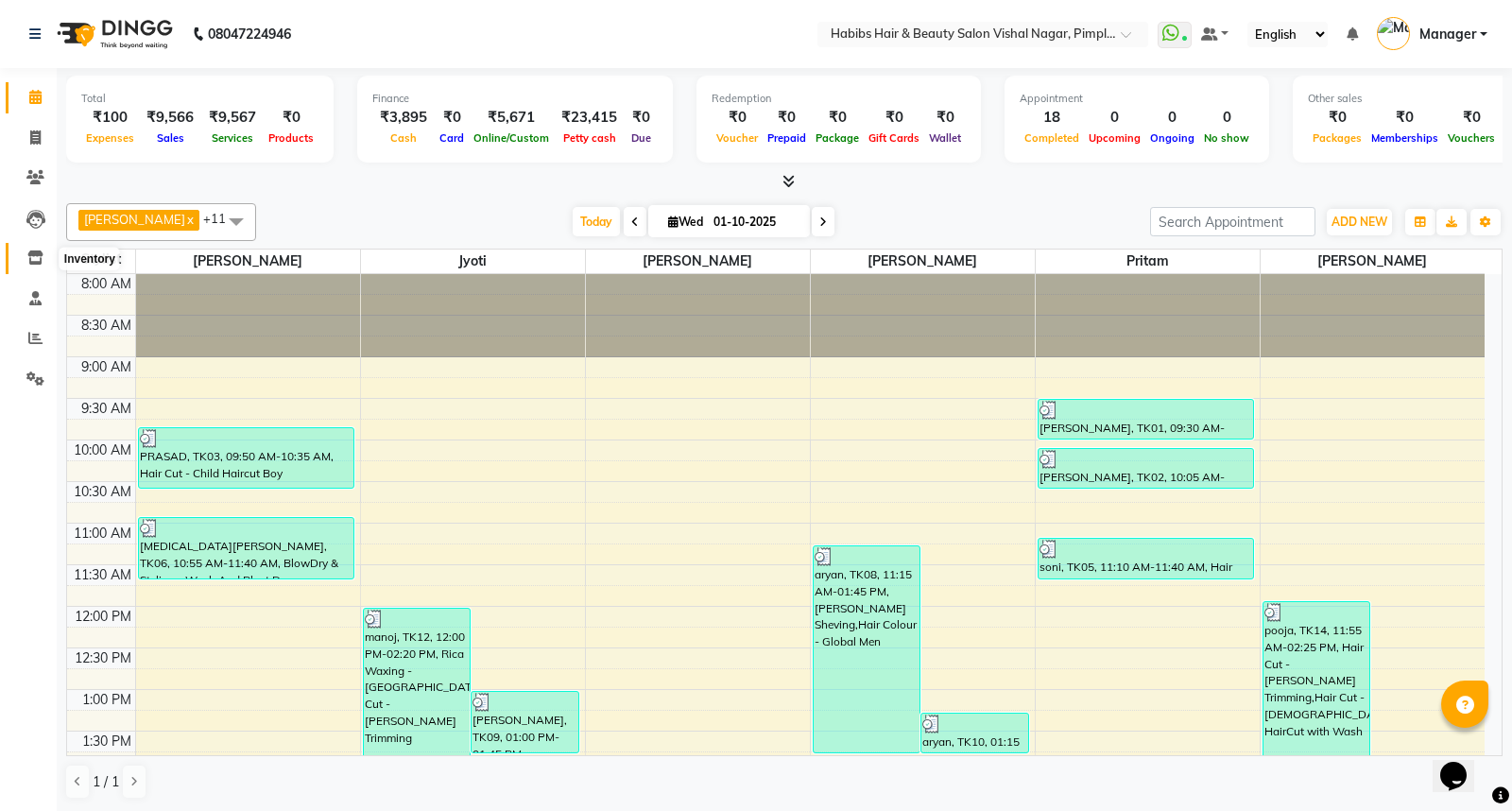
click at [35, 255] on icon at bounding box center [35, 257] width 17 height 15
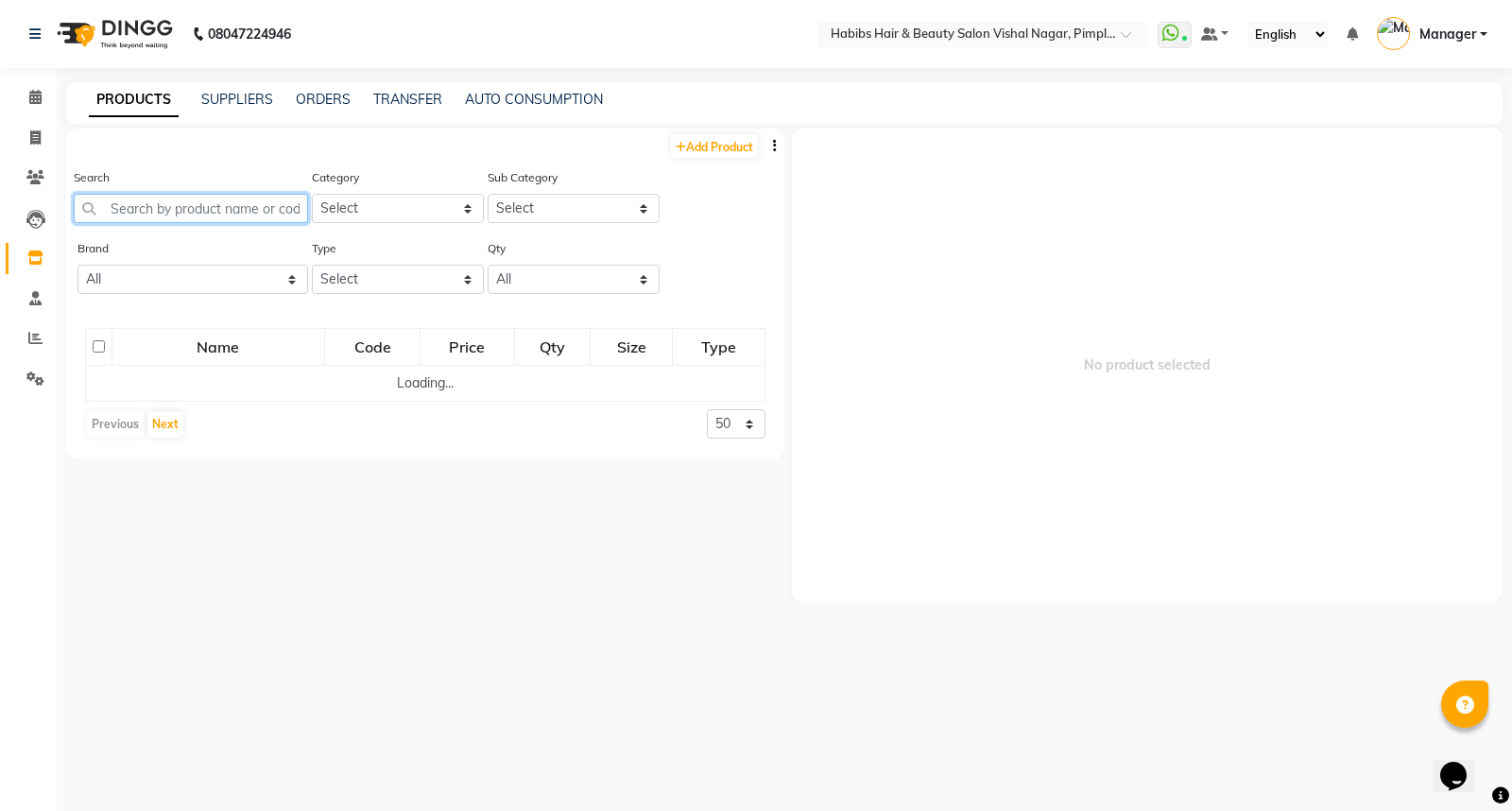
click at [140, 213] on input "text" at bounding box center [190, 208] width 234 height 29
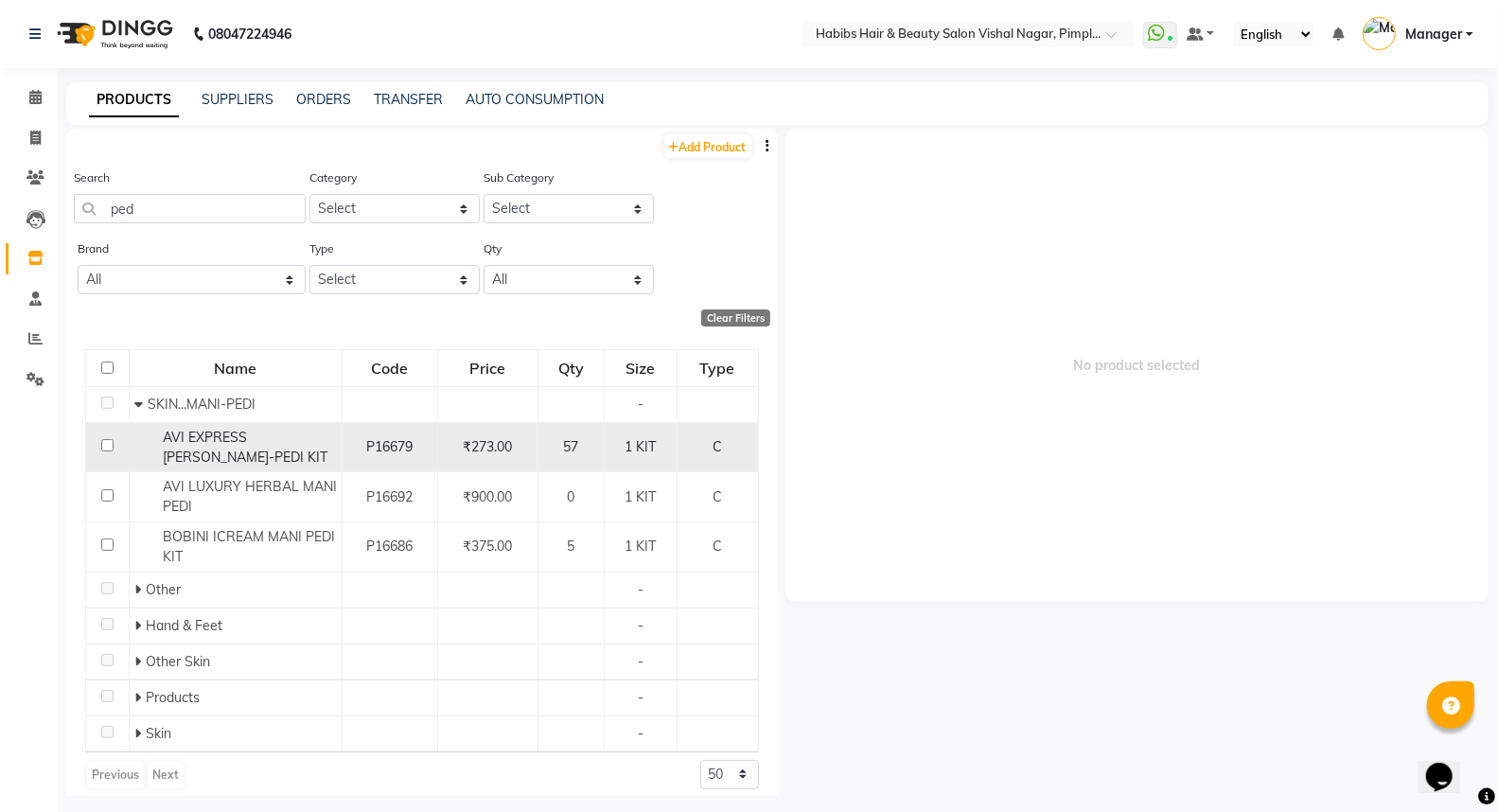
click at [105, 442] on input "checkbox" at bounding box center [107, 444] width 13 height 13
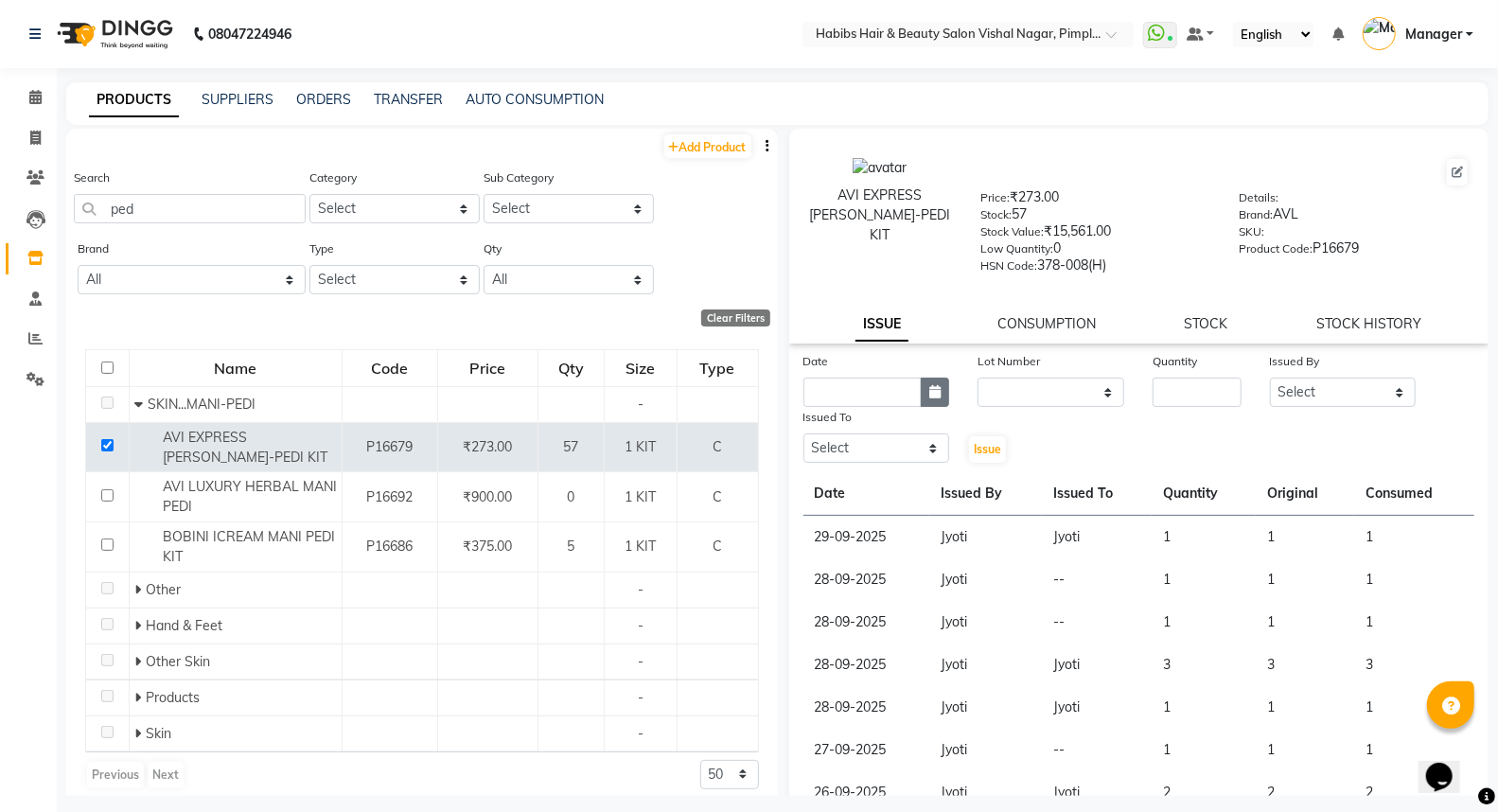
click at [933, 396] on icon "button" at bounding box center [935, 392] width 12 height 14
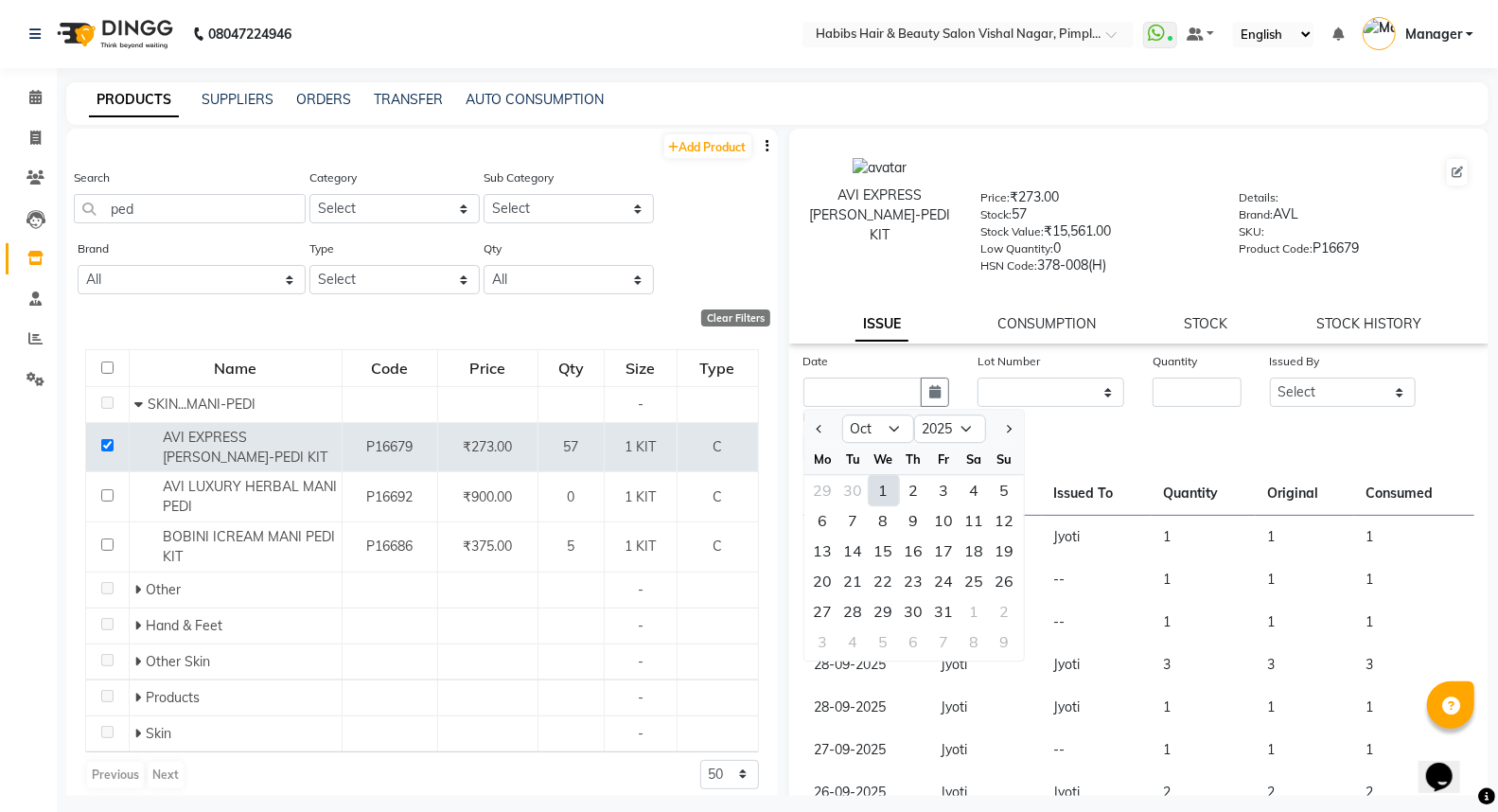
click at [878, 485] on div "1" at bounding box center [883, 489] width 30 height 30
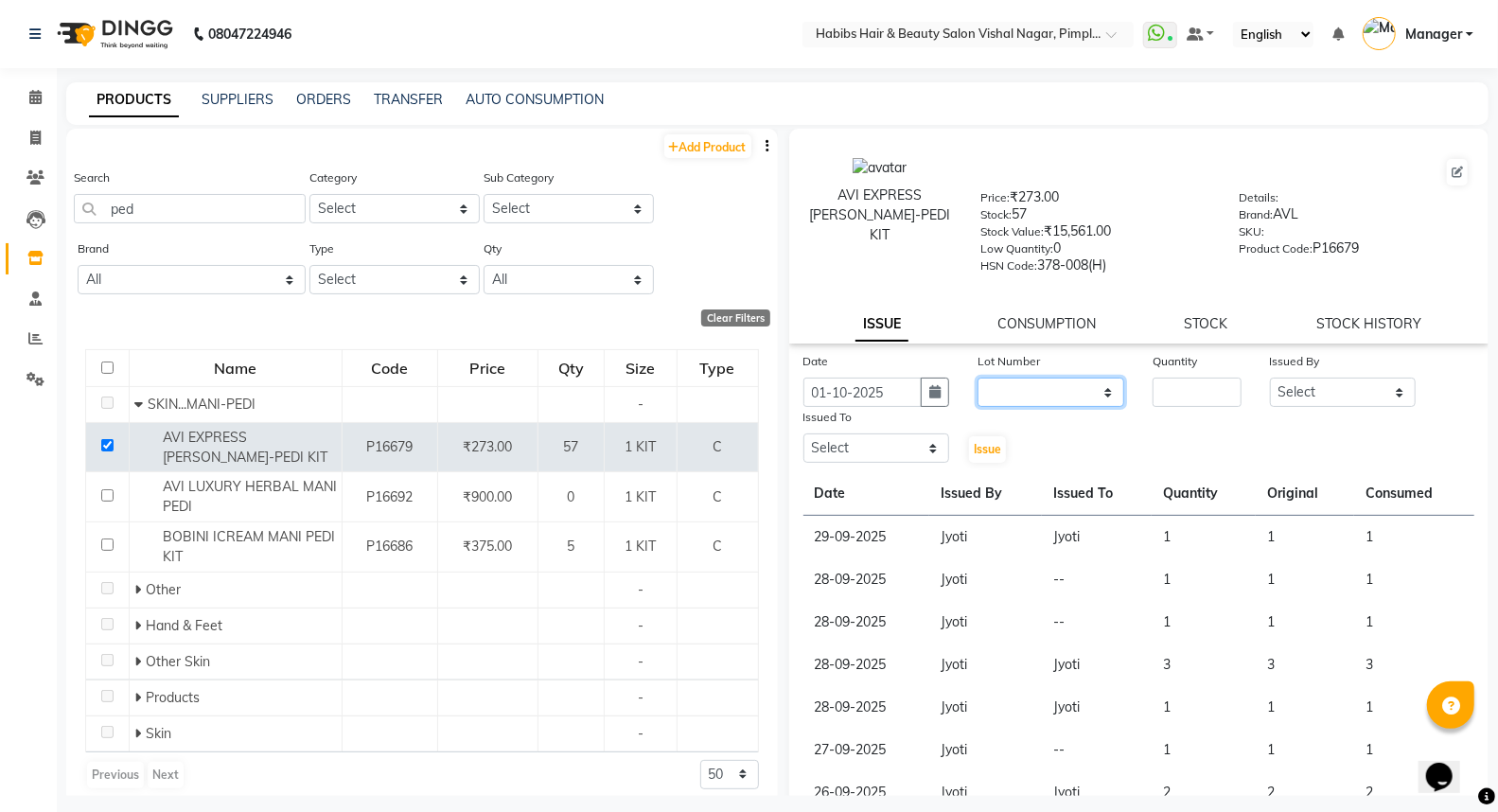
click at [1019, 395] on select "None" at bounding box center [1051, 392] width 147 height 29
click at [978, 378] on select "None" at bounding box center [1051, 392] width 147 height 29
click at [1183, 396] on input "number" at bounding box center [1196, 392] width 88 height 29
click at [1303, 397] on select "Select Dhiraj Gajare Jyoti Krishna Waghmare Manager Muzammil Pritam Priya Saura…" at bounding box center [1342, 392] width 147 height 29
click at [1269, 378] on select "Select Dhiraj Gajare Jyoti Krishna Waghmare Manager Muzammil Pritam Priya Saura…" at bounding box center [1342, 392] width 147 height 29
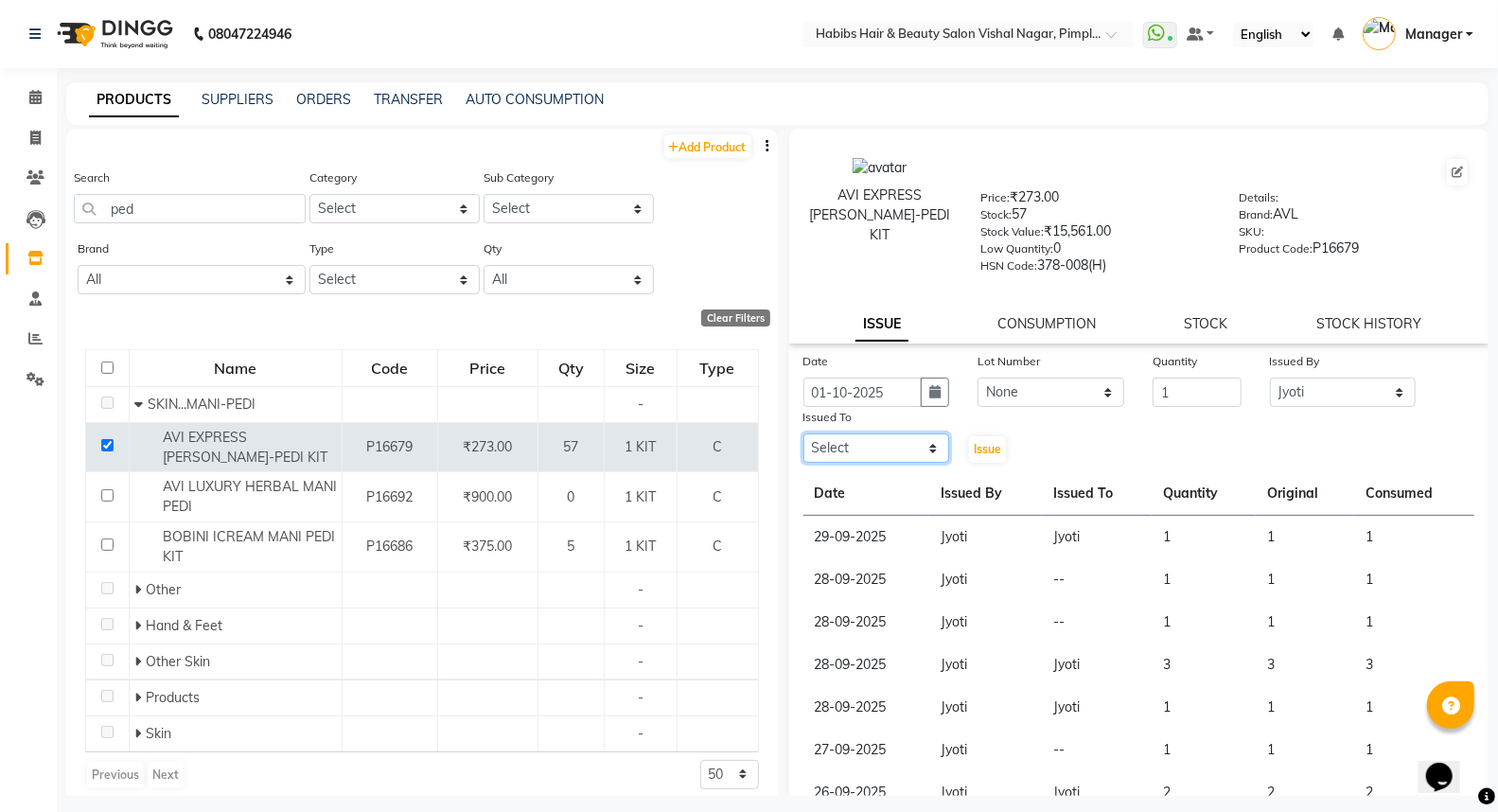
click at [881, 446] on select "Select Dhiraj Gajare Jyoti Krishna Waghmare Manager Muzammil Pritam Priya Saura…" at bounding box center [876, 447] width 147 height 29
click at [803, 434] on select "Select Dhiraj Gajare Jyoti Krishna Waghmare Manager Muzammil Pritam Priya Saura…" at bounding box center [876, 447] width 147 height 29
click at [979, 449] on span "Issue" at bounding box center [987, 448] width 27 height 15
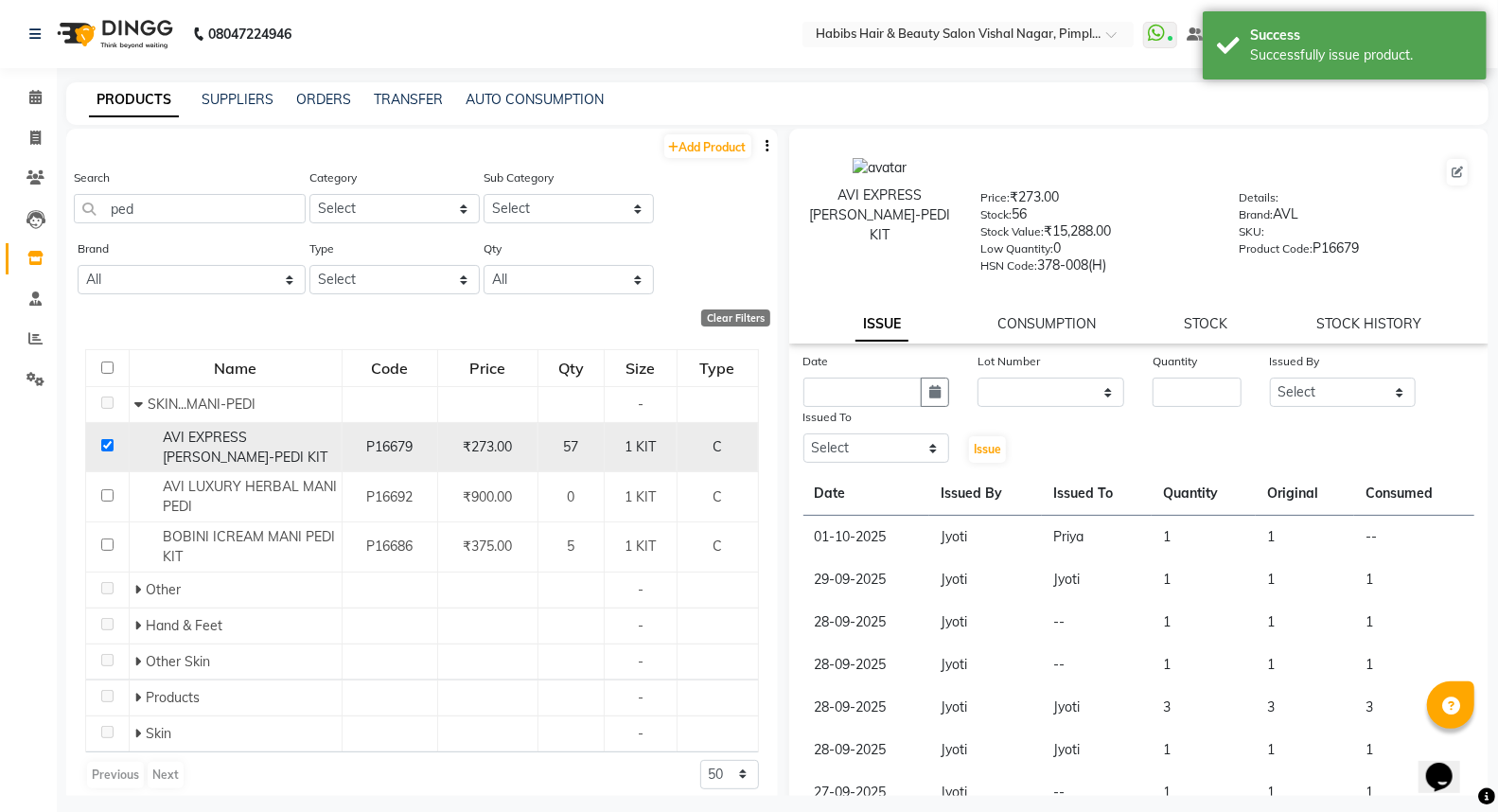
click at [106, 448] on input "checkbox" at bounding box center [107, 444] width 13 height 13
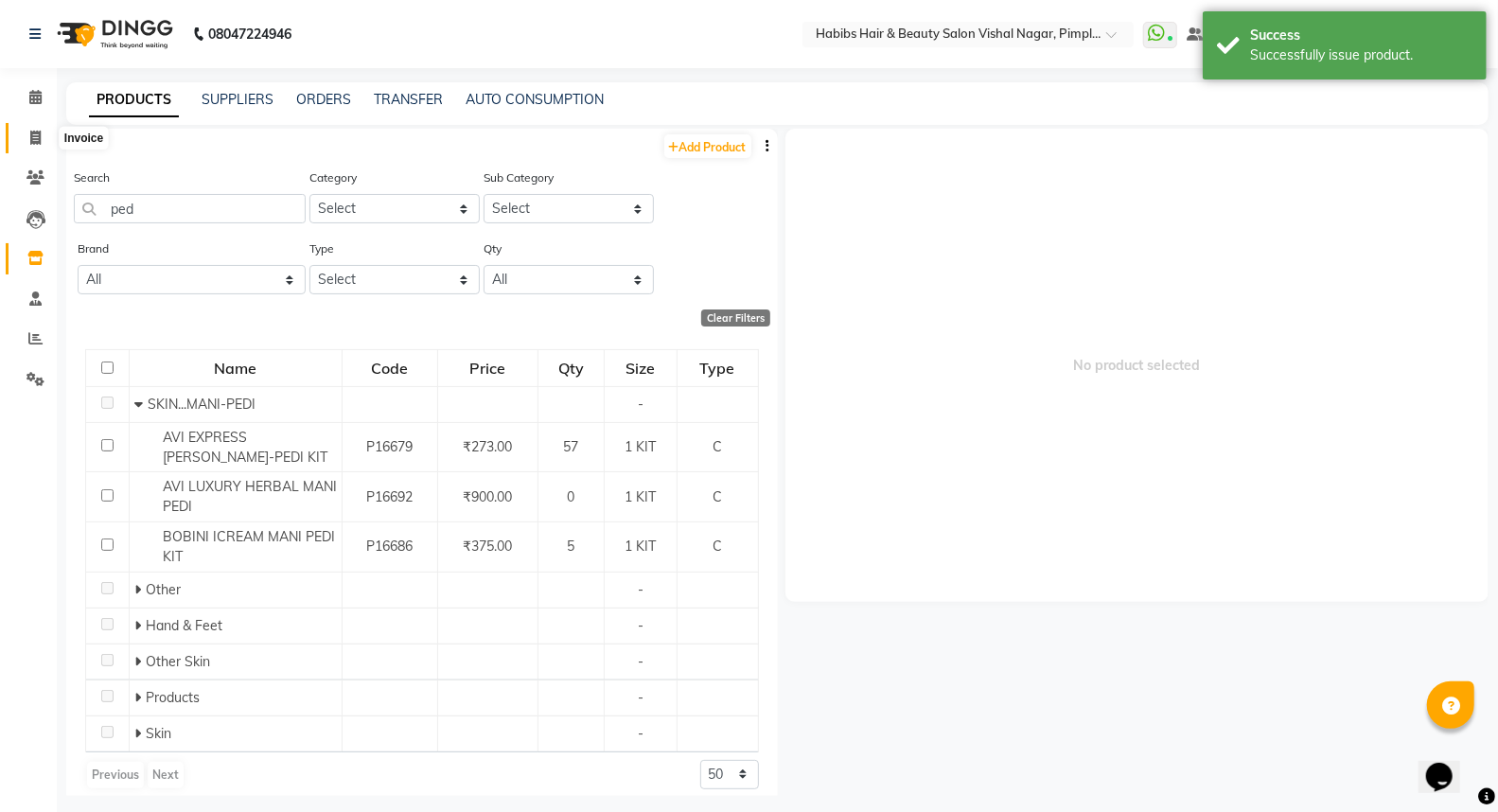
click at [34, 134] on icon at bounding box center [35, 137] width 11 height 15
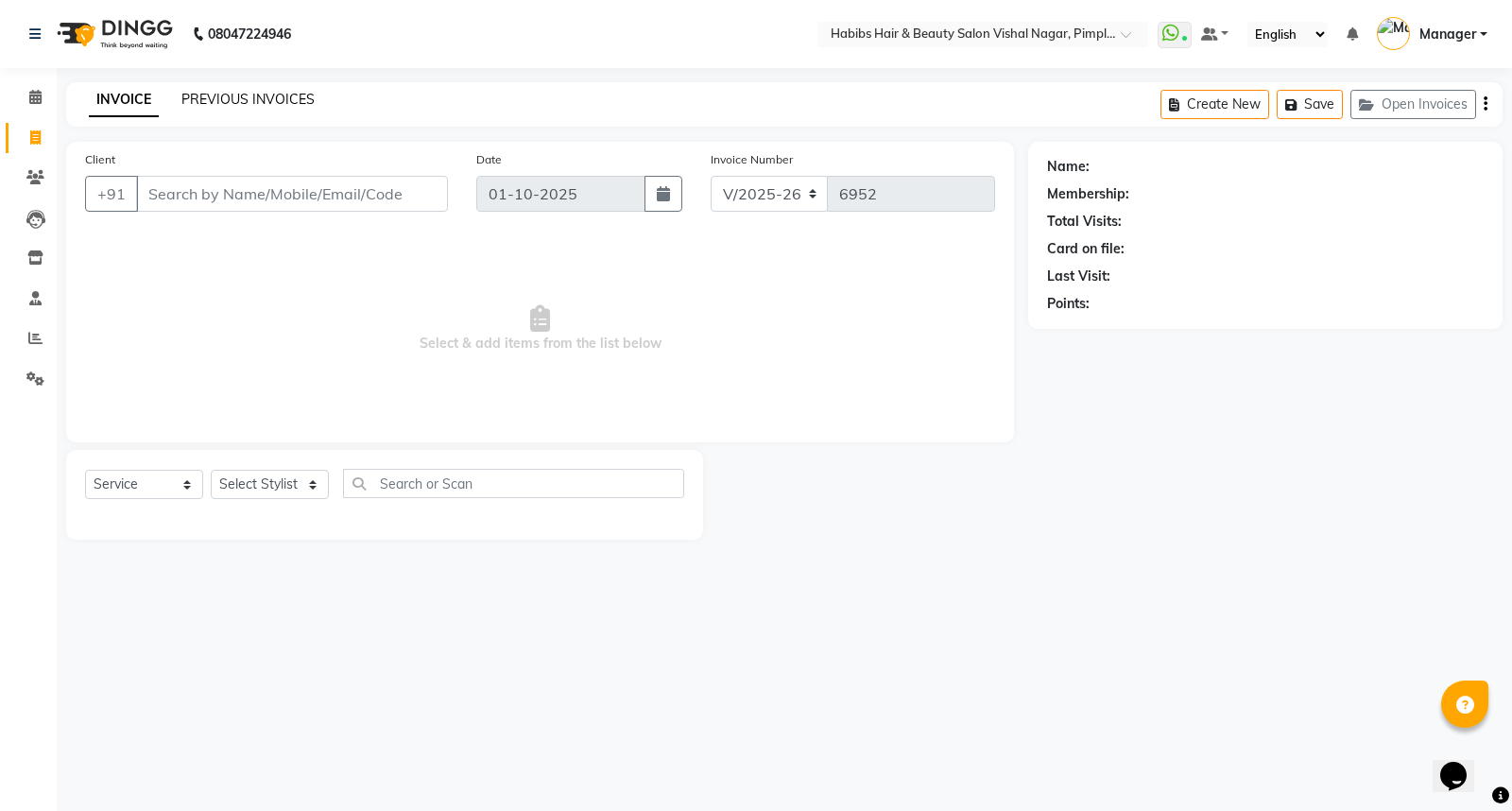
click at [244, 96] on link "PREVIOUS INVOICES" at bounding box center [248, 99] width 133 height 17
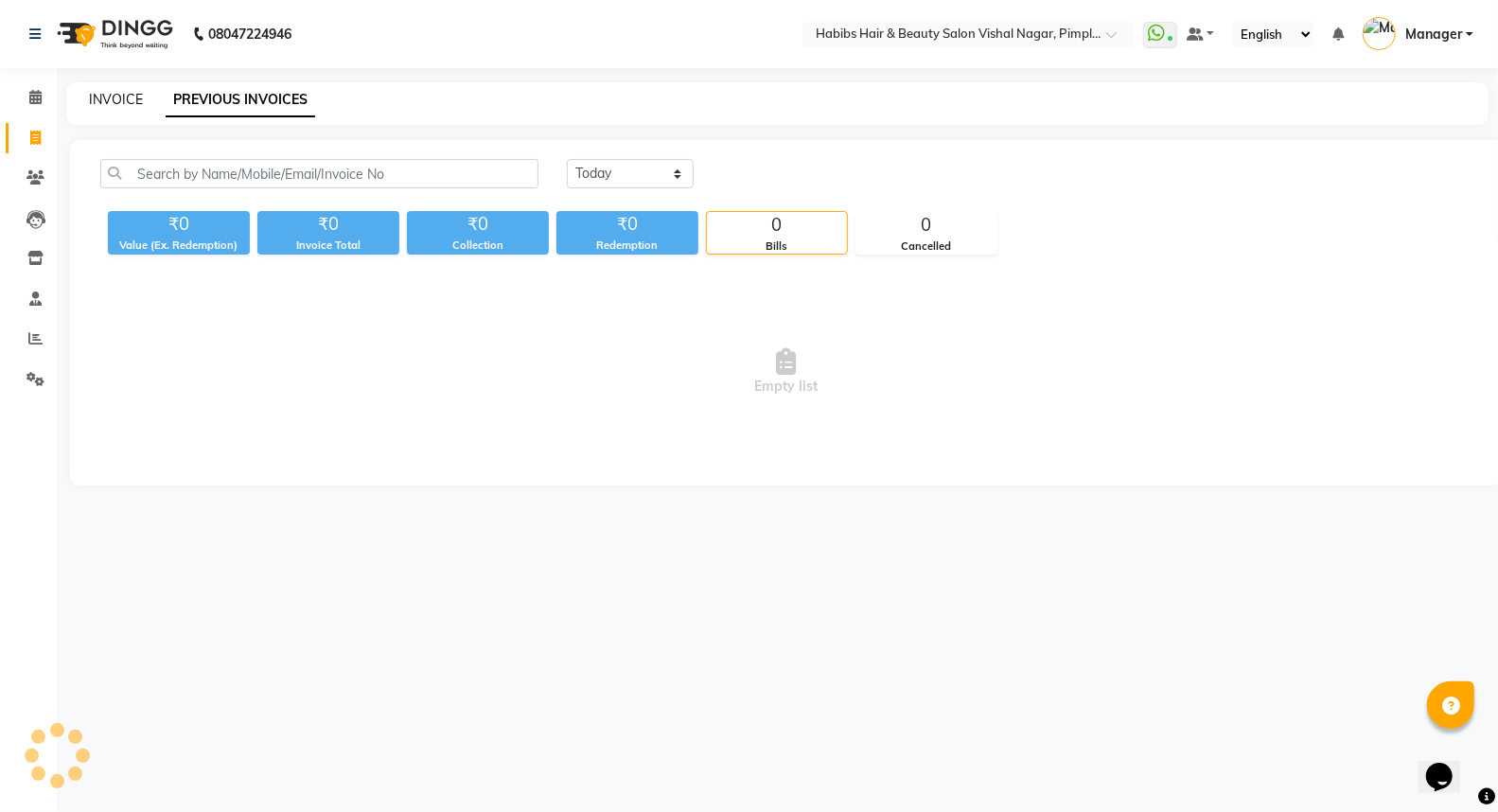
click at [111, 95] on link "INVOICE" at bounding box center [115, 99] width 54 height 18
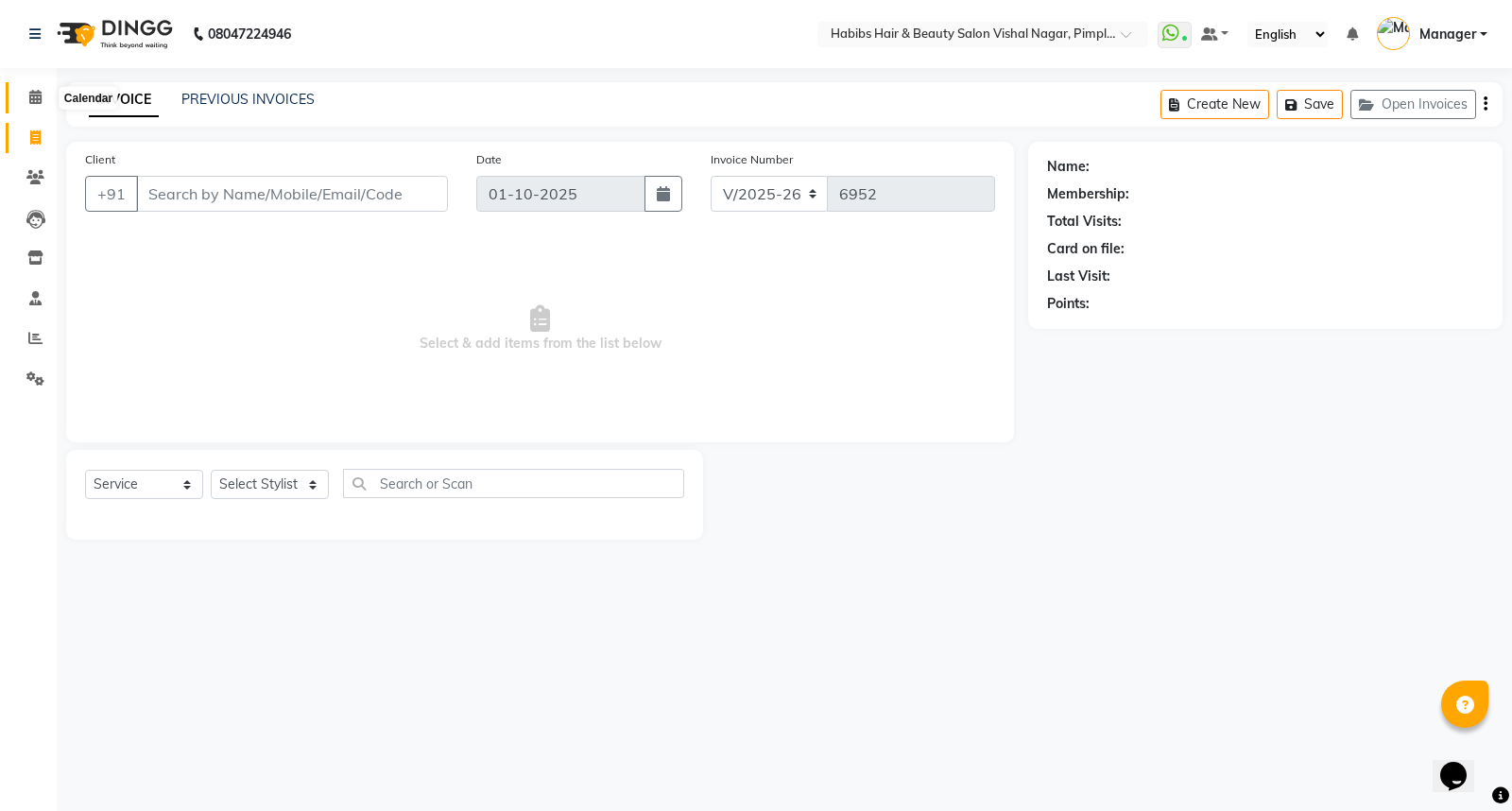
click at [33, 100] on icon at bounding box center [35, 96] width 13 height 15
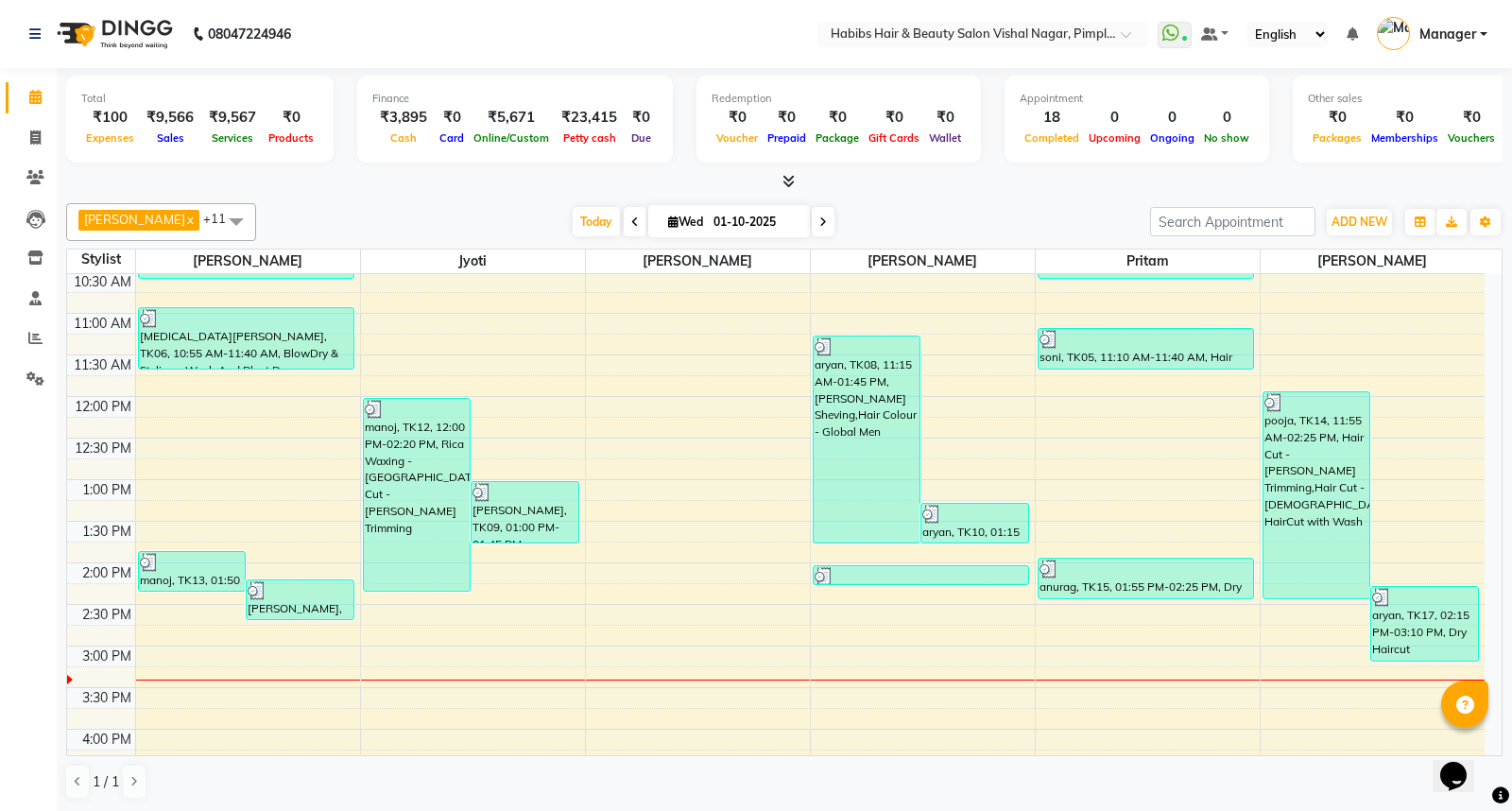
scroll to position [315, 0]
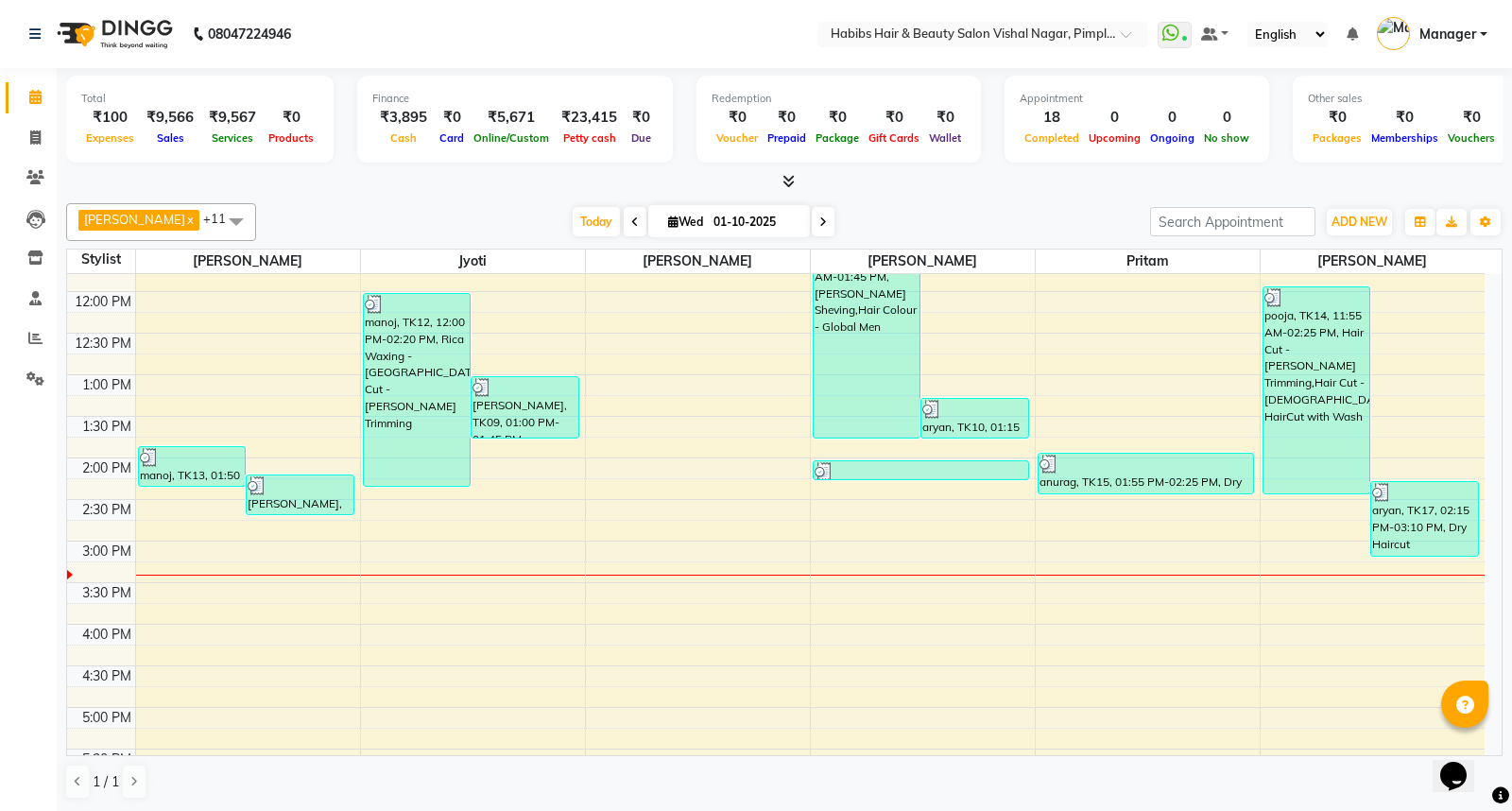
click at [244, 219] on span at bounding box center [236, 220] width 38 height 36
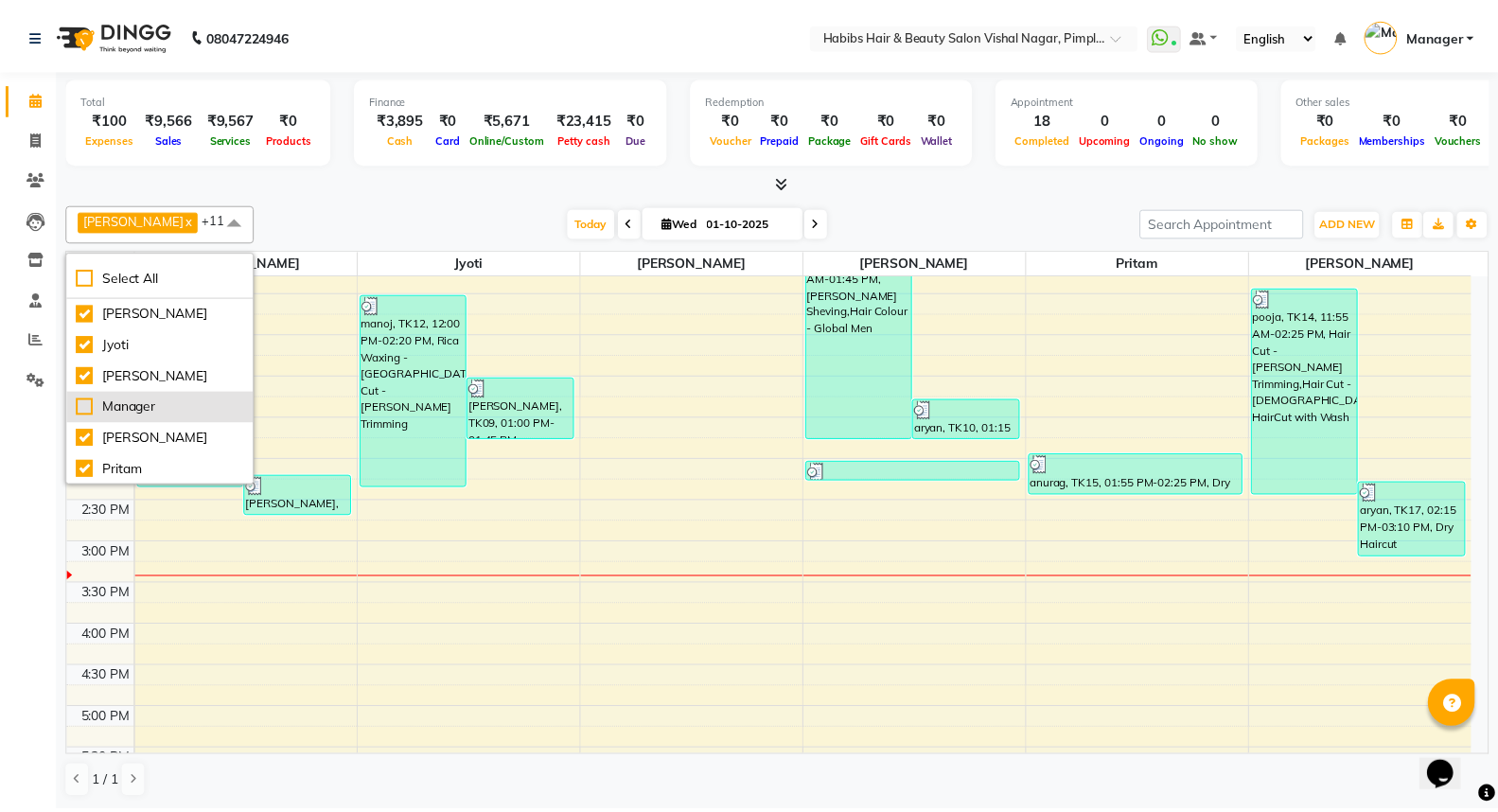
scroll to position [62, 0]
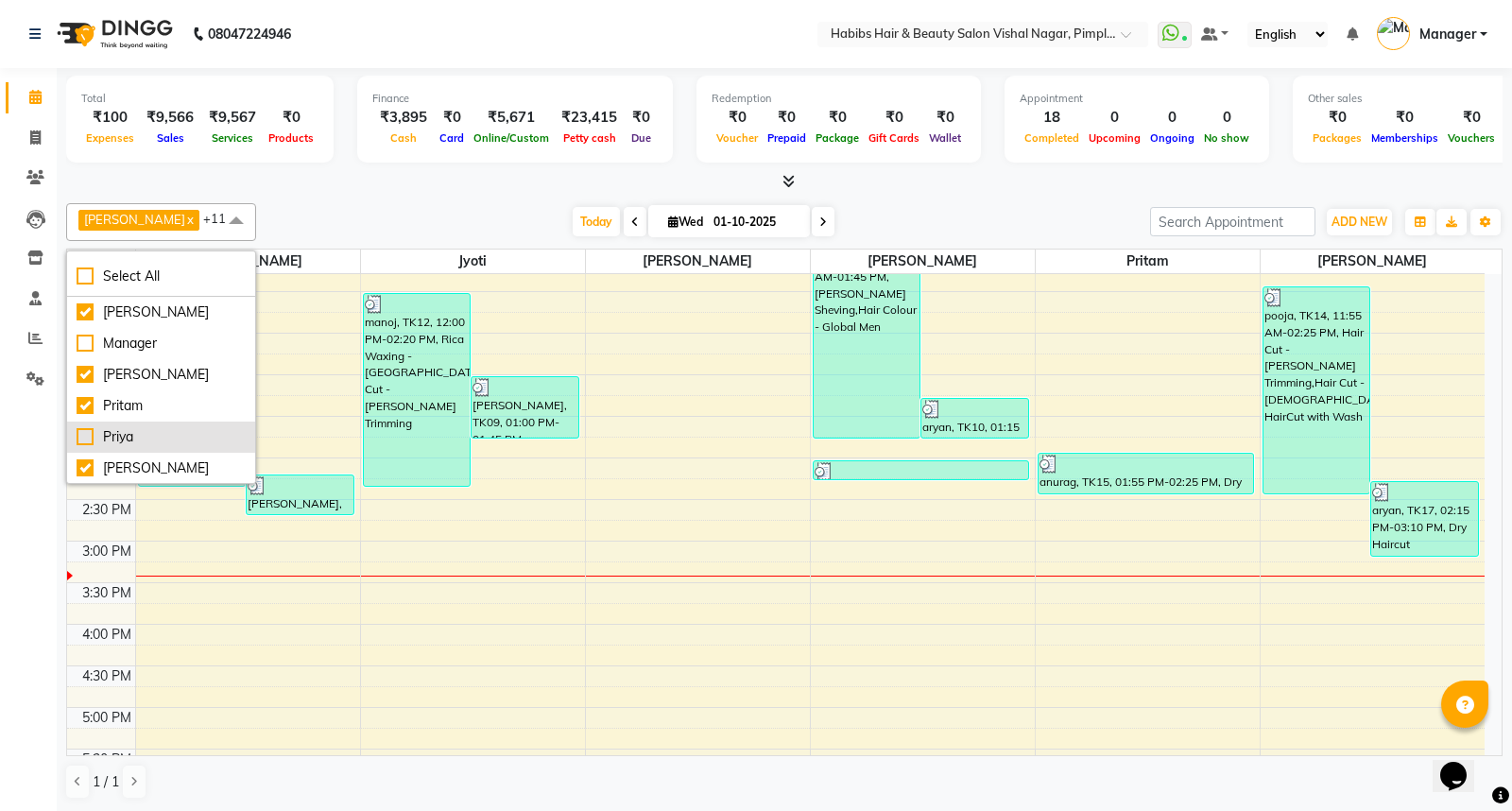
click at [86, 435] on div "Priya" at bounding box center [161, 437] width 169 height 19
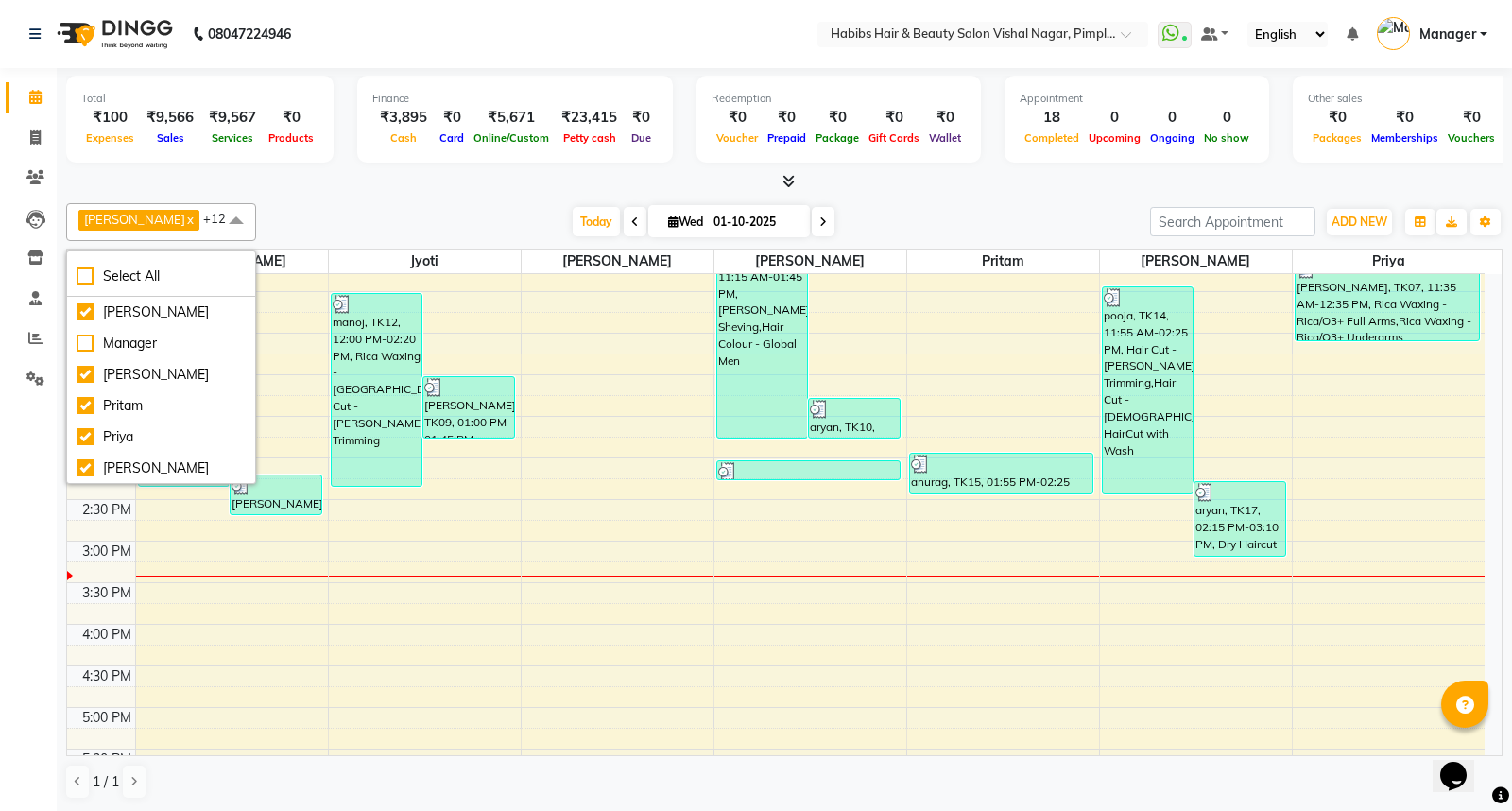
click at [1117, 597] on div "8:00 AM 8:30 AM 9:00 AM 9:30 AM 10:00 AM 10:30 AM 11:00 AM 11:30 AM 12:00 PM 12…" at bounding box center [775, 624] width 1418 height 1329
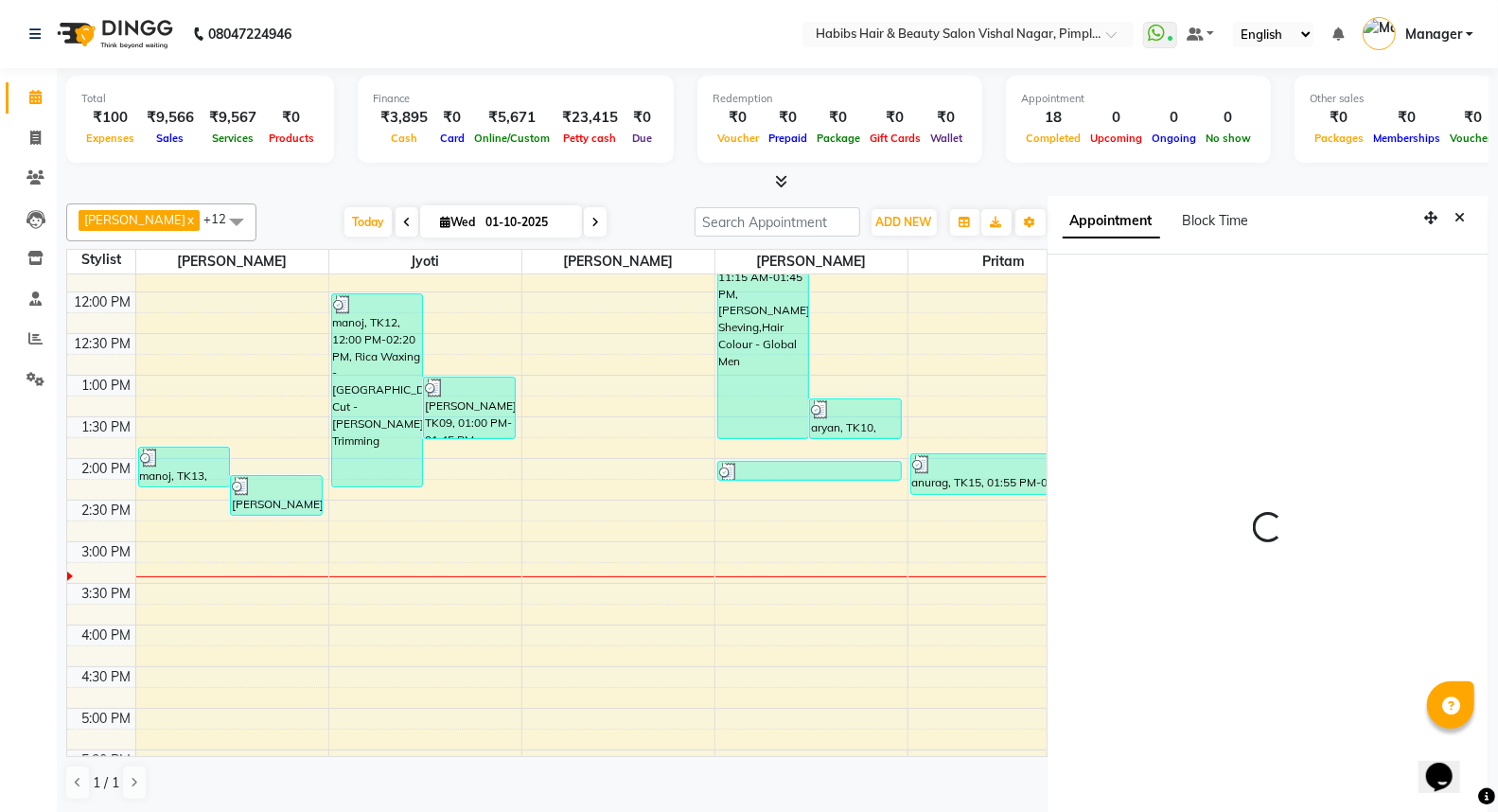
scroll to position [7, 0]
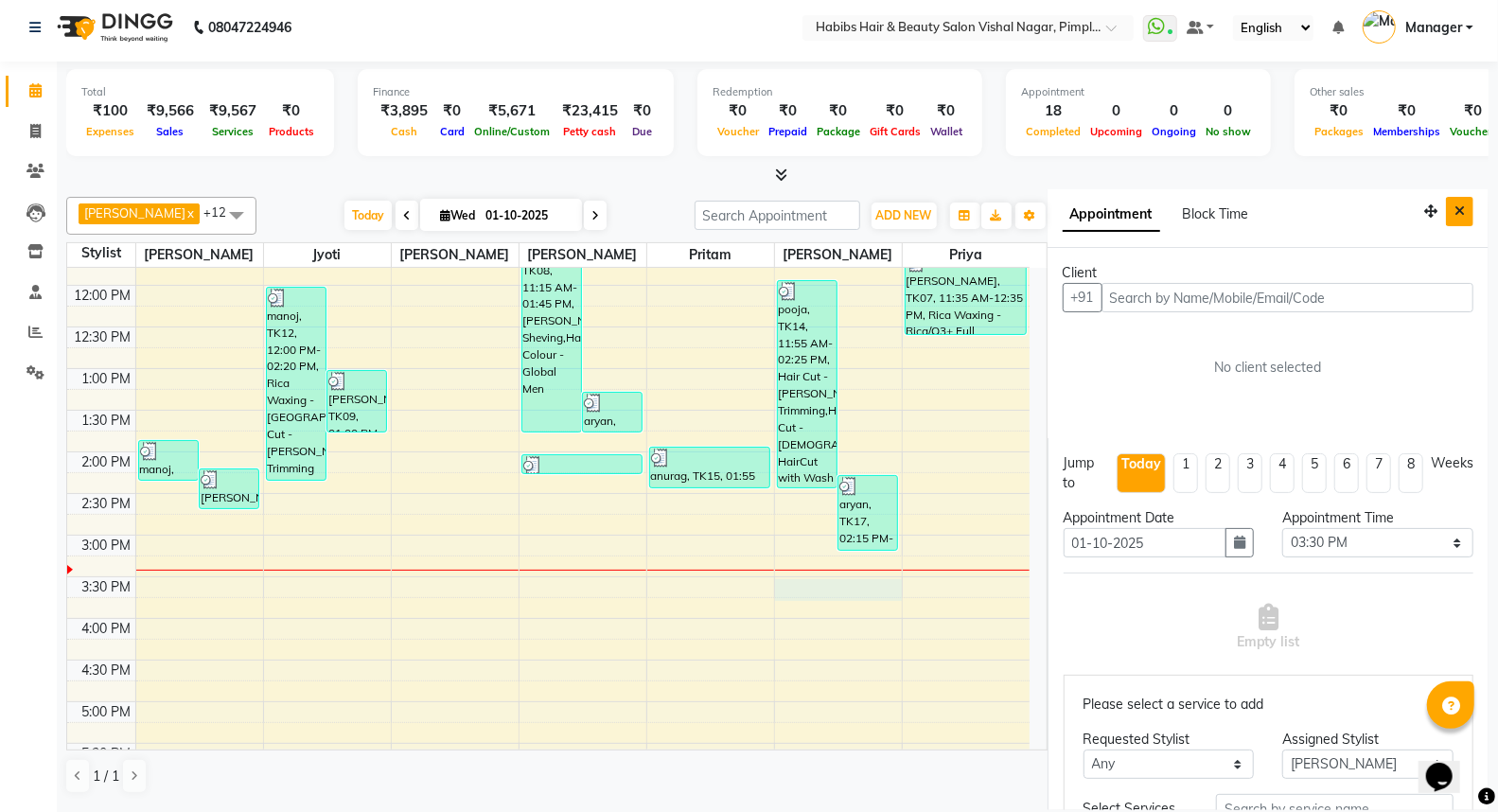
click at [1449, 209] on button "Close" at bounding box center [1459, 211] width 27 height 29
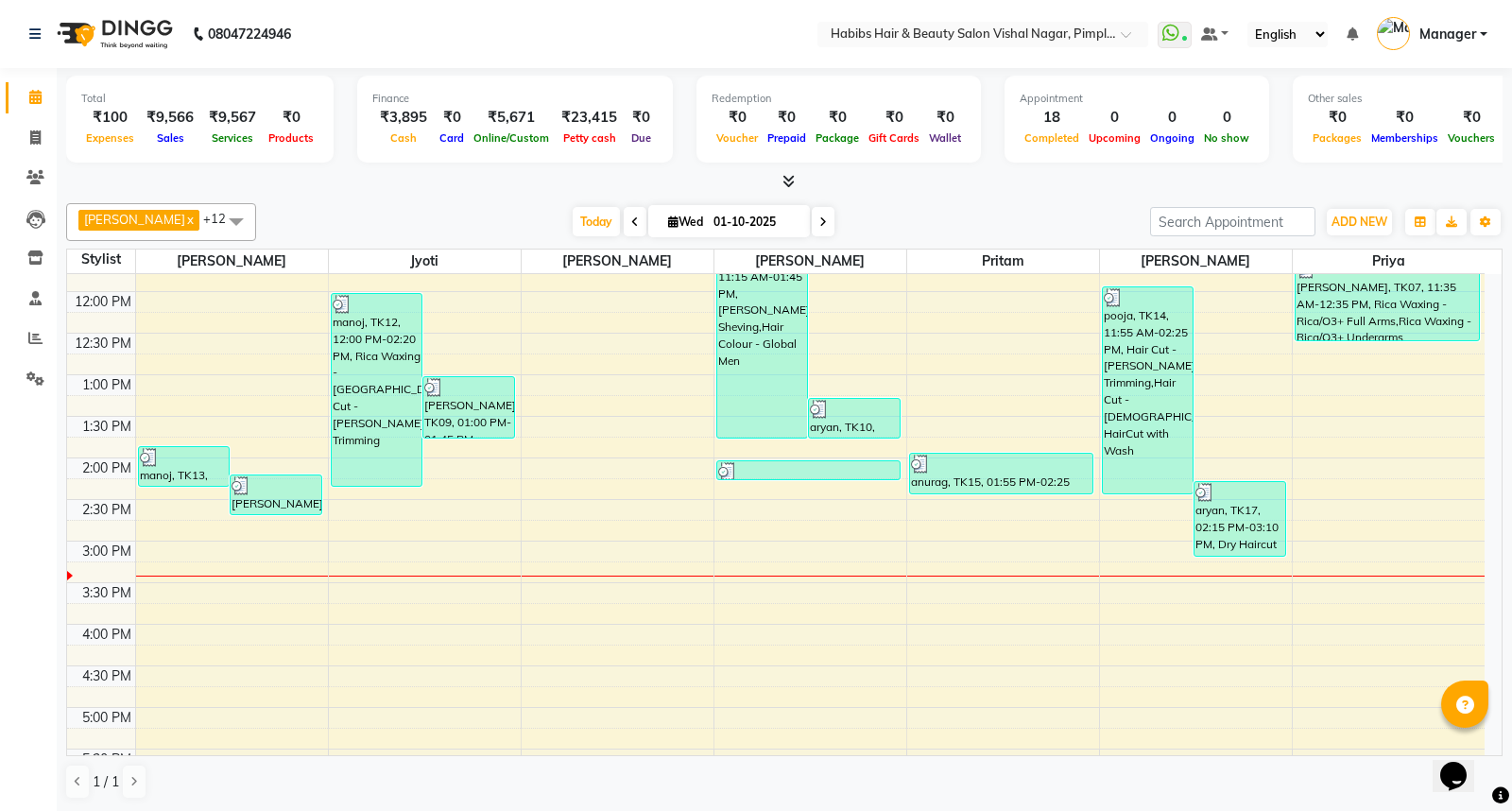
scroll to position [0, 0]
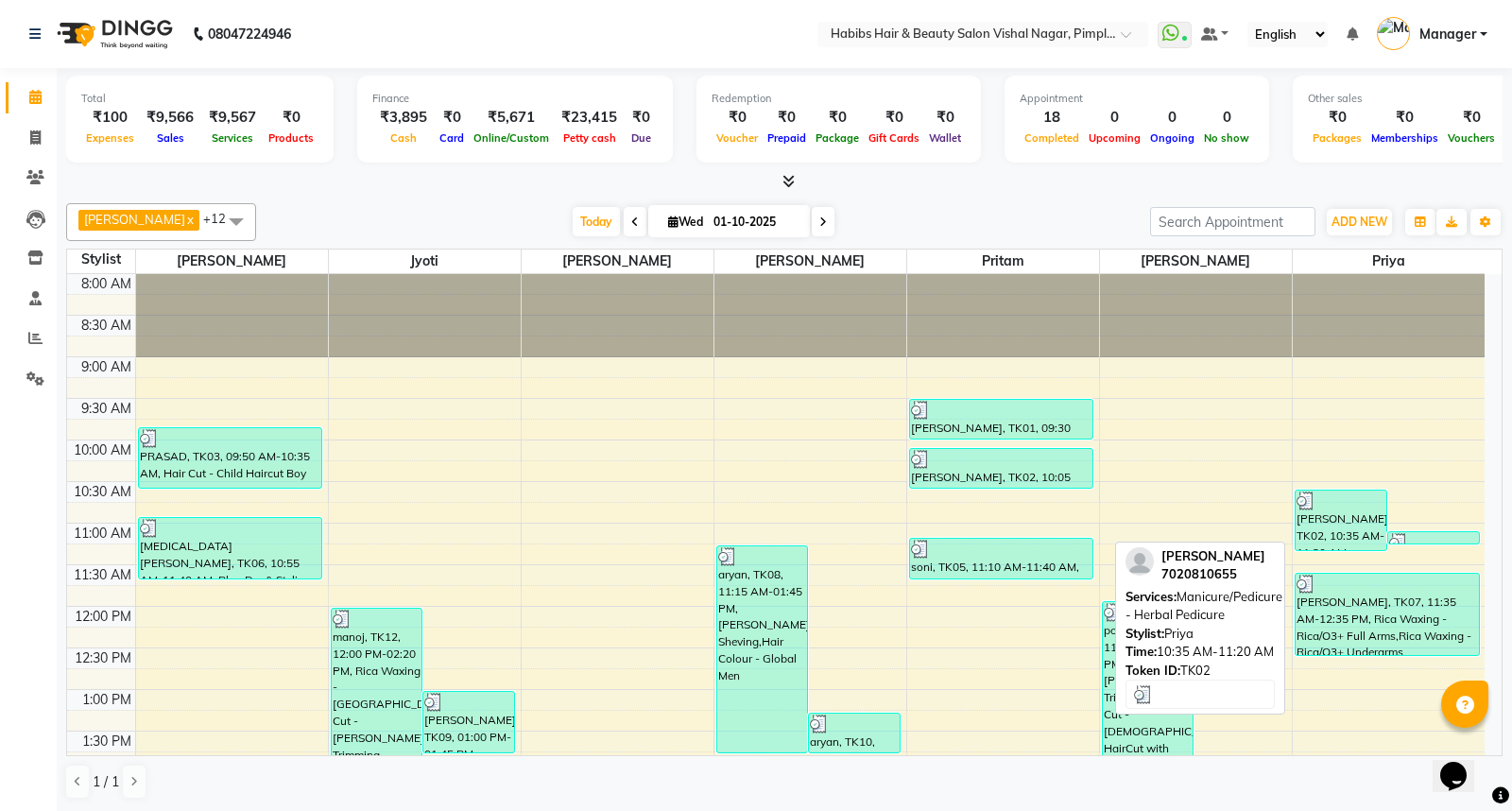
click at [1346, 526] on div "Suhas, TK02, 10:35 AM-11:20 AM, Manicure/Pedicure - Herbal Pedicure" at bounding box center [1340, 520] width 90 height 59
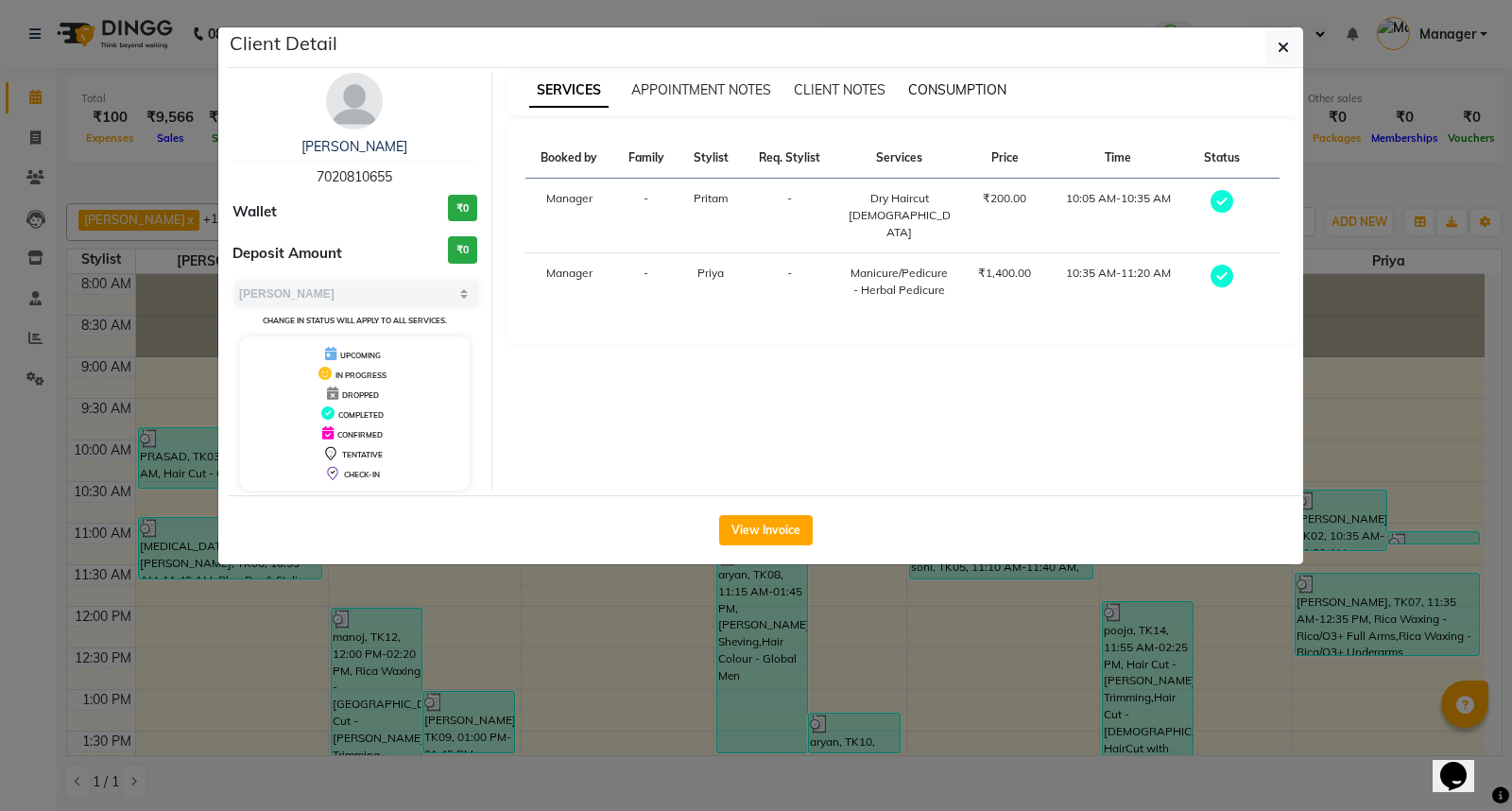
click at [957, 89] on span "CONSUMPTION" at bounding box center [957, 90] width 98 height 17
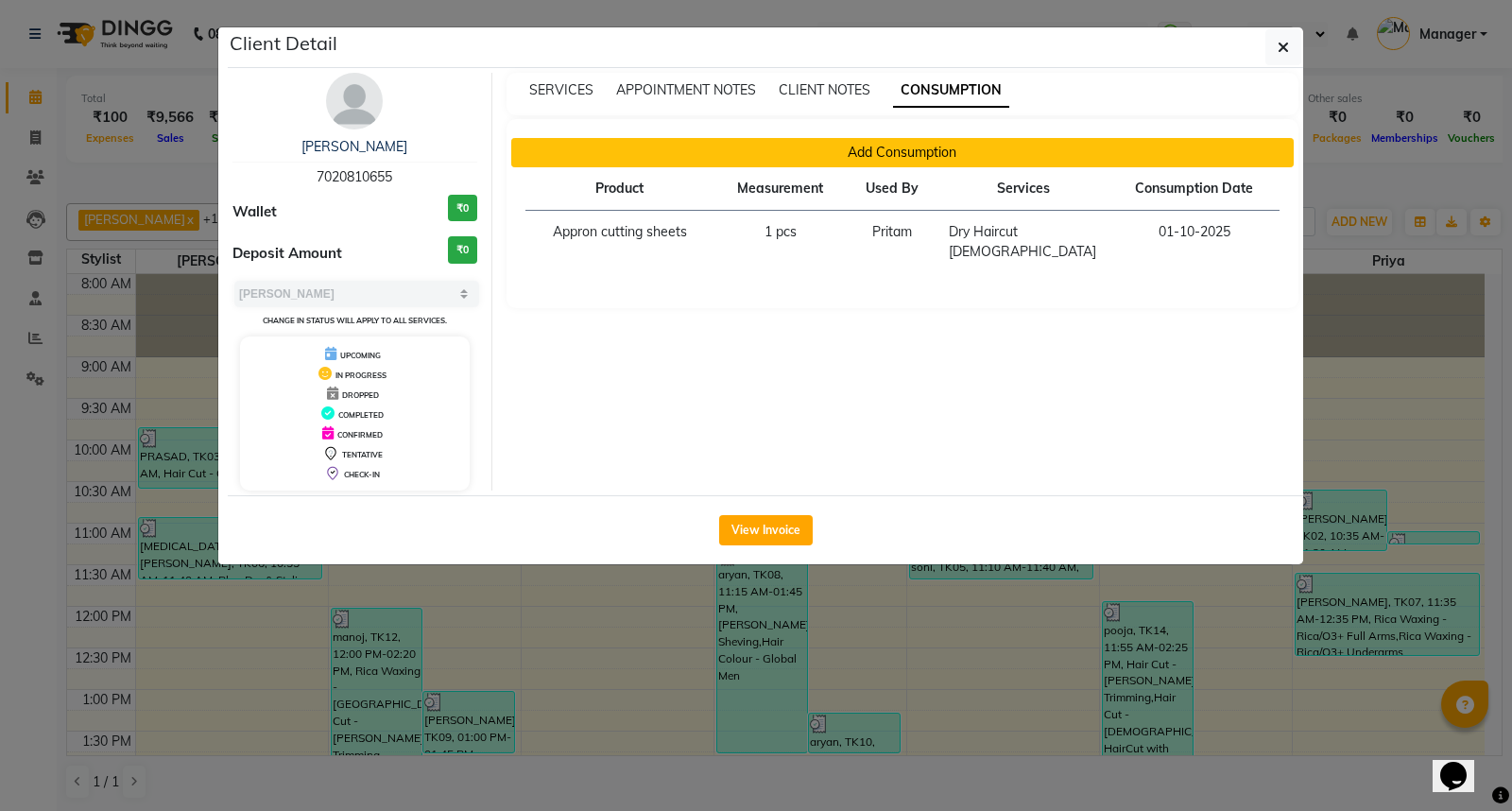
click at [870, 152] on button "Add Consumption" at bounding box center [903, 152] width 783 height 29
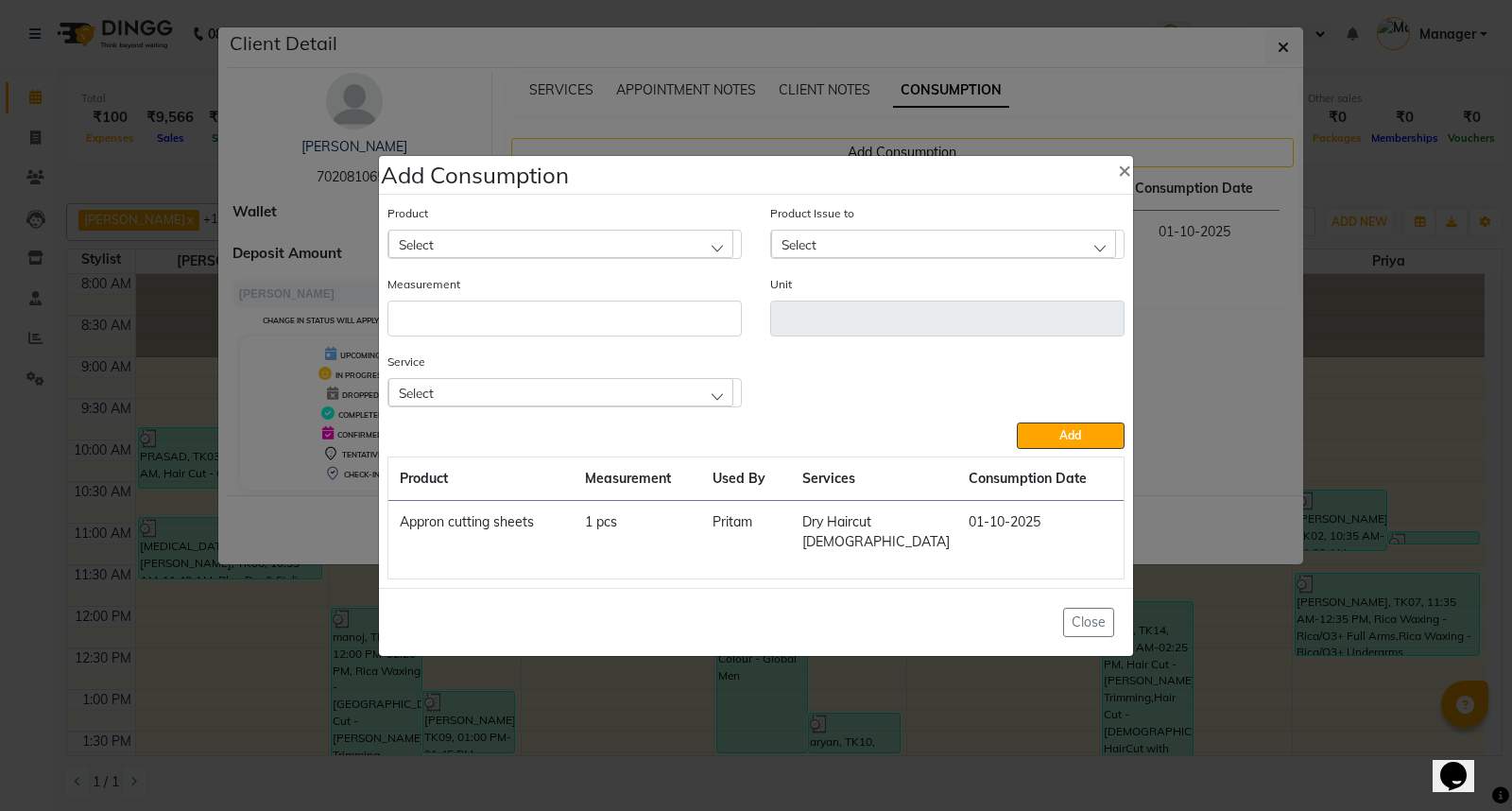
click at [545, 256] on div "Select" at bounding box center [561, 243] width 345 height 28
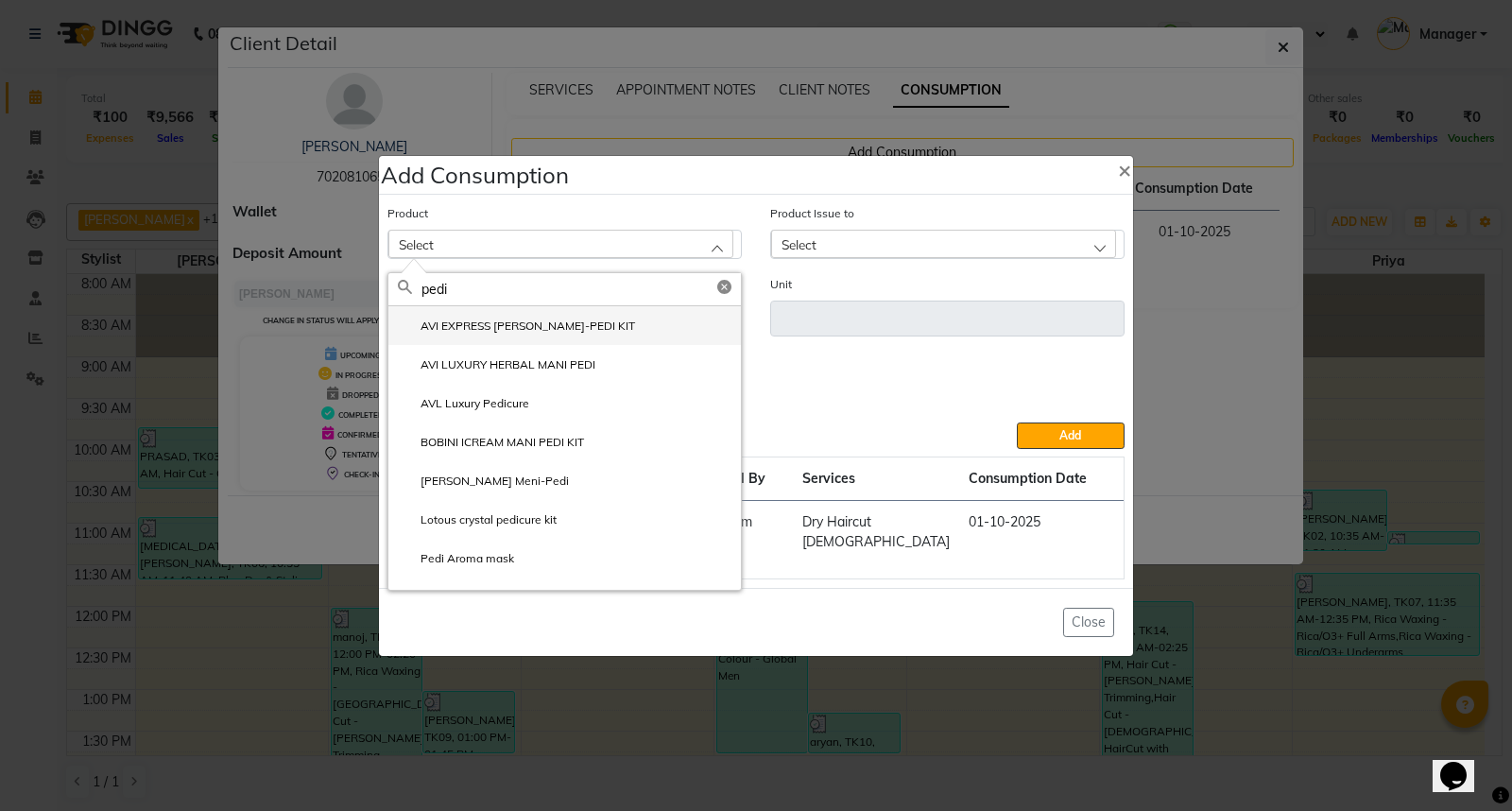
click at [536, 334] on label "AVI EXPRESS CRYSTAL MANI-PEDI KIT" at bounding box center [516, 326] width 237 height 17
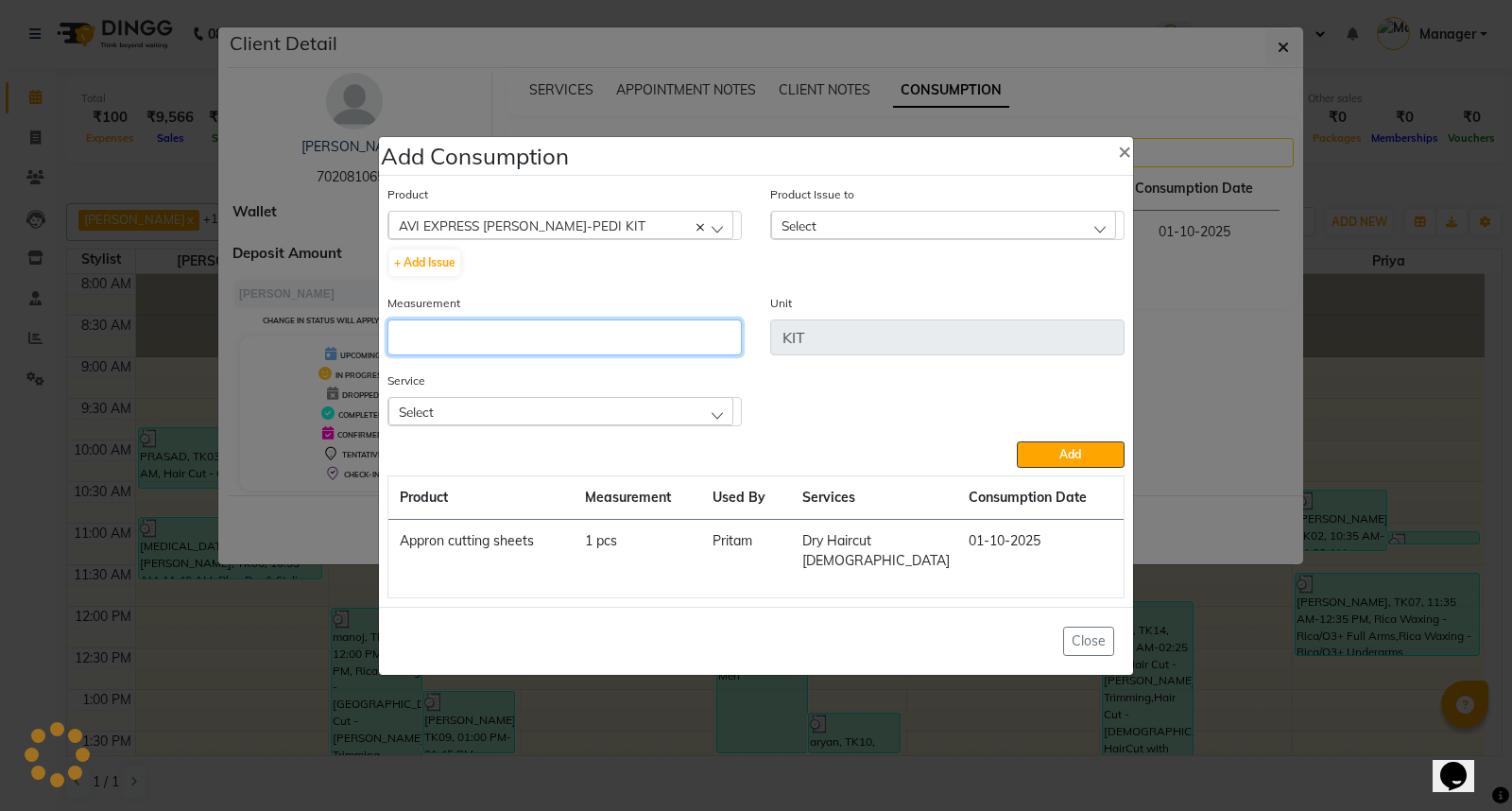
click at [536, 338] on input "number" at bounding box center [565, 337] width 355 height 36
click at [554, 425] on div "Select" at bounding box center [561, 410] width 345 height 28
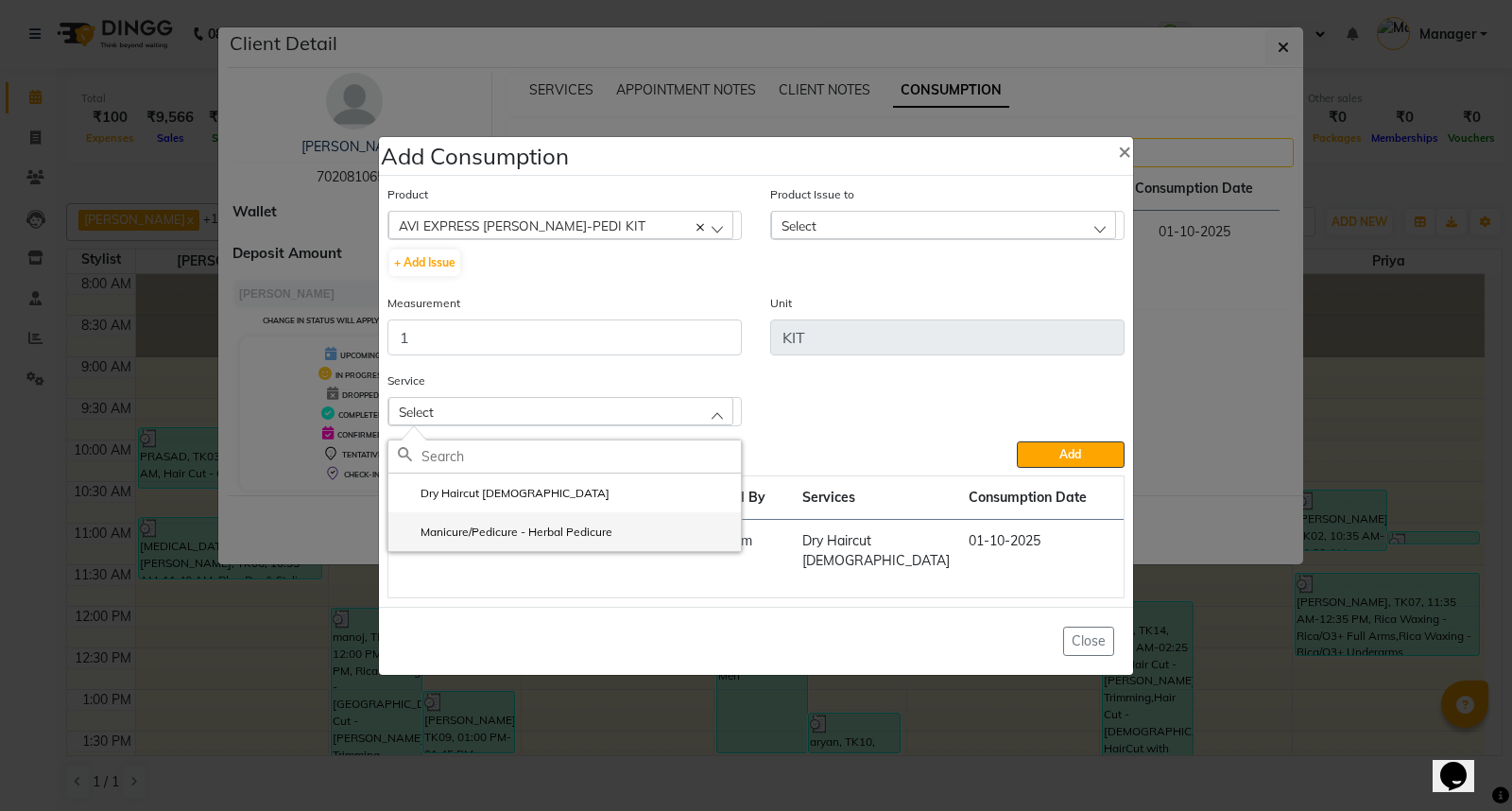
click at [559, 540] on label "Manicure/Pedicure - Herbal Pedicure" at bounding box center [504, 532] width 215 height 17
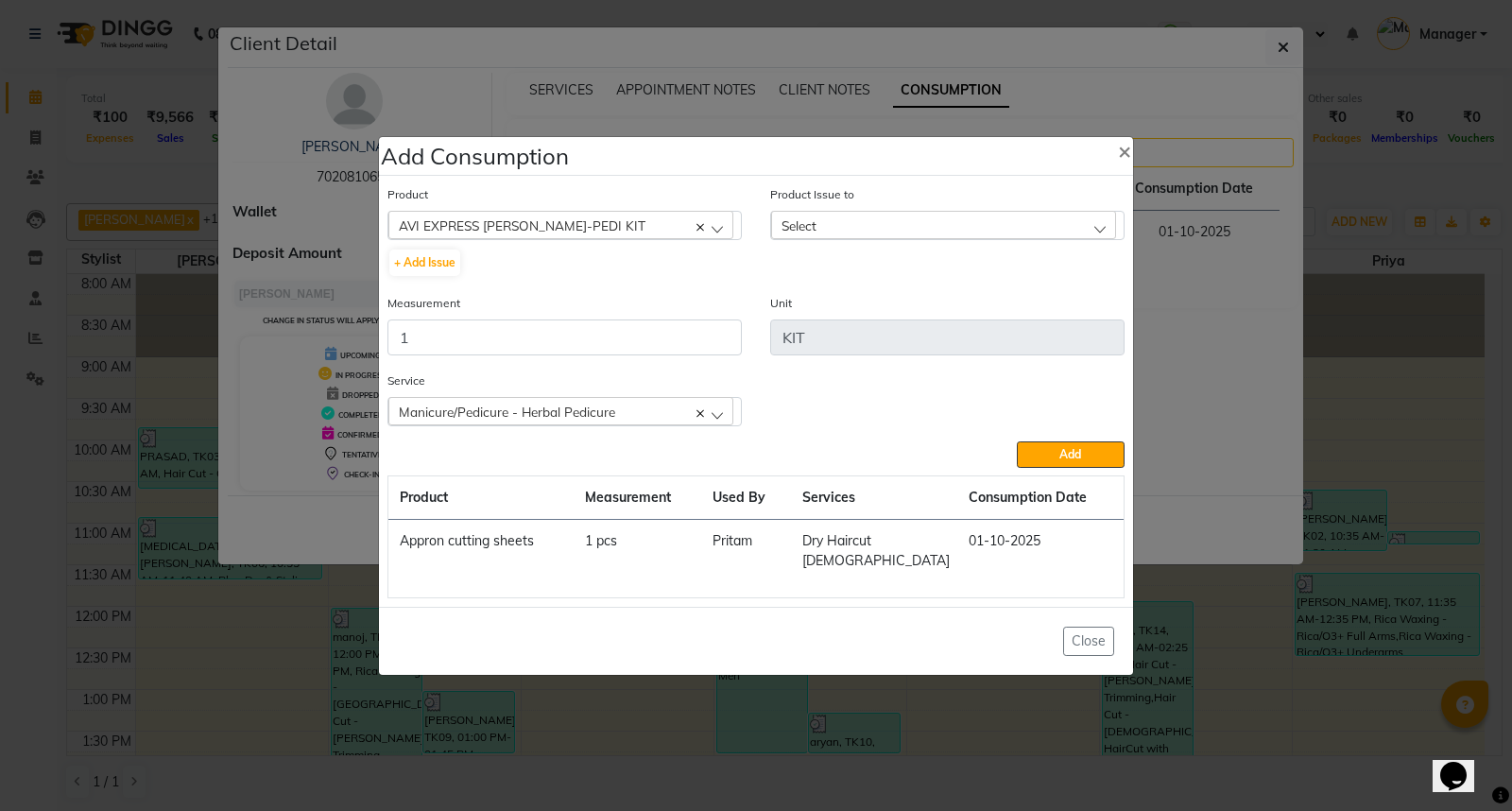
click at [929, 239] on div "Select" at bounding box center [944, 224] width 345 height 28
click at [949, 316] on label "2025-10-01, Issued to: Priya, Balance: 1" at bounding box center [882, 307] width 205 height 17
click at [1073, 461] on span "Add" at bounding box center [1070, 454] width 21 height 15
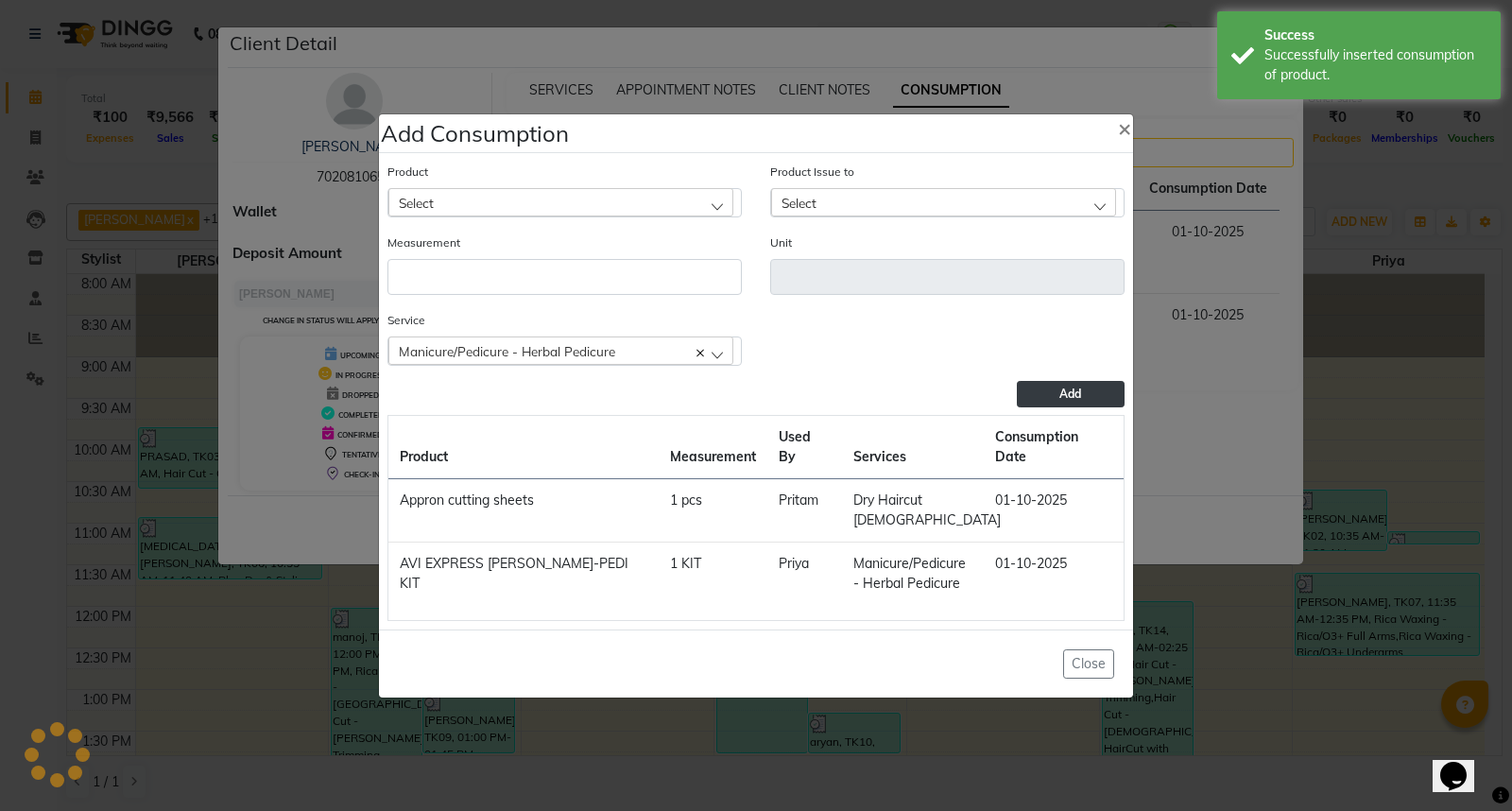
click at [1252, 646] on ngb-modal-window "Add Consumption × Product Select 0-77 IGORA Product Issue to Select 2025-10-01,…" at bounding box center [756, 405] width 1512 height 811
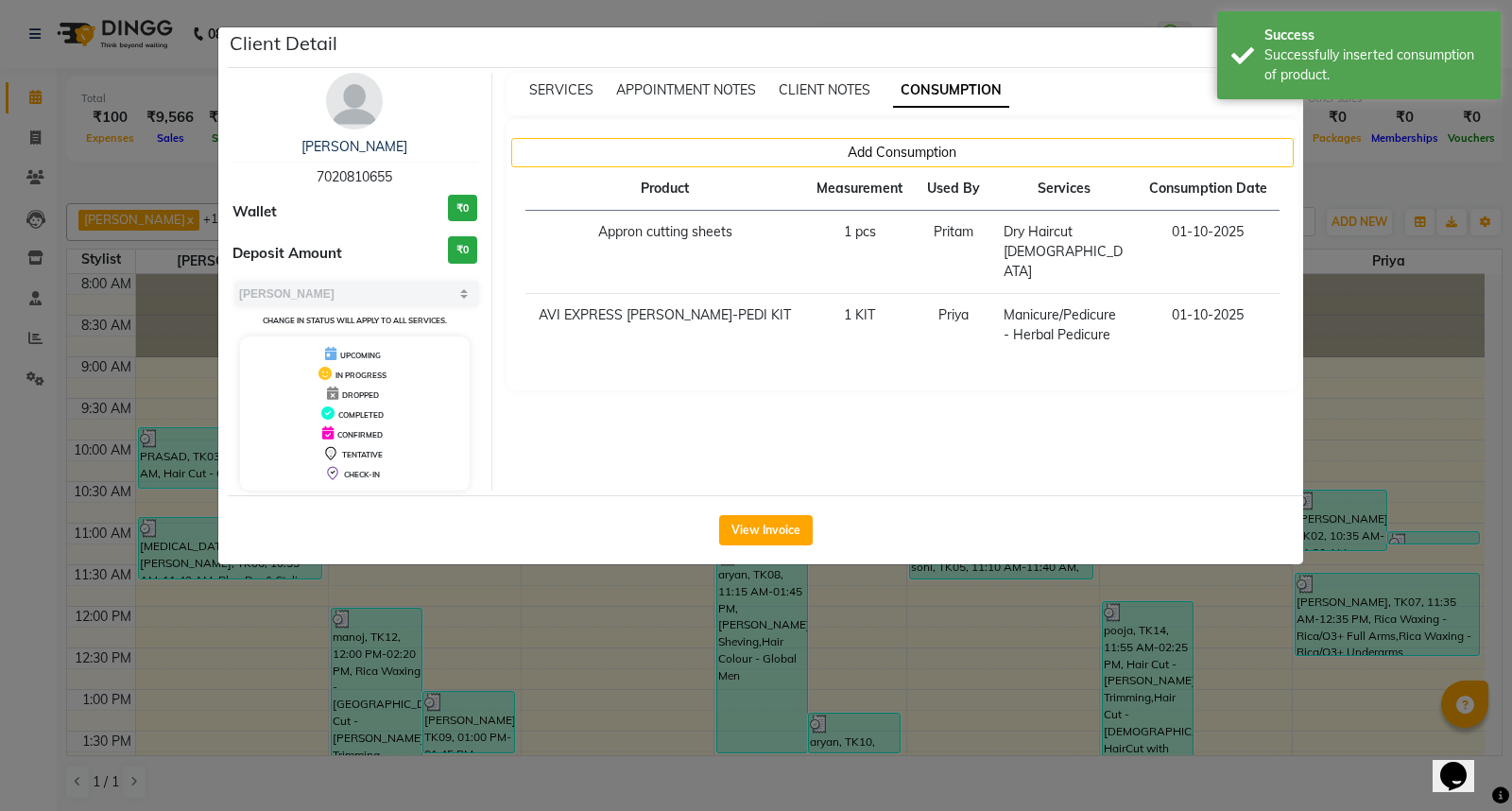
click at [1252, 646] on ngb-modal-window "Client Detail Suhas 7020810655 Wallet ₹0 Deposit Amount ₹0 Select MARK DONE UPC…" at bounding box center [756, 405] width 1512 height 811
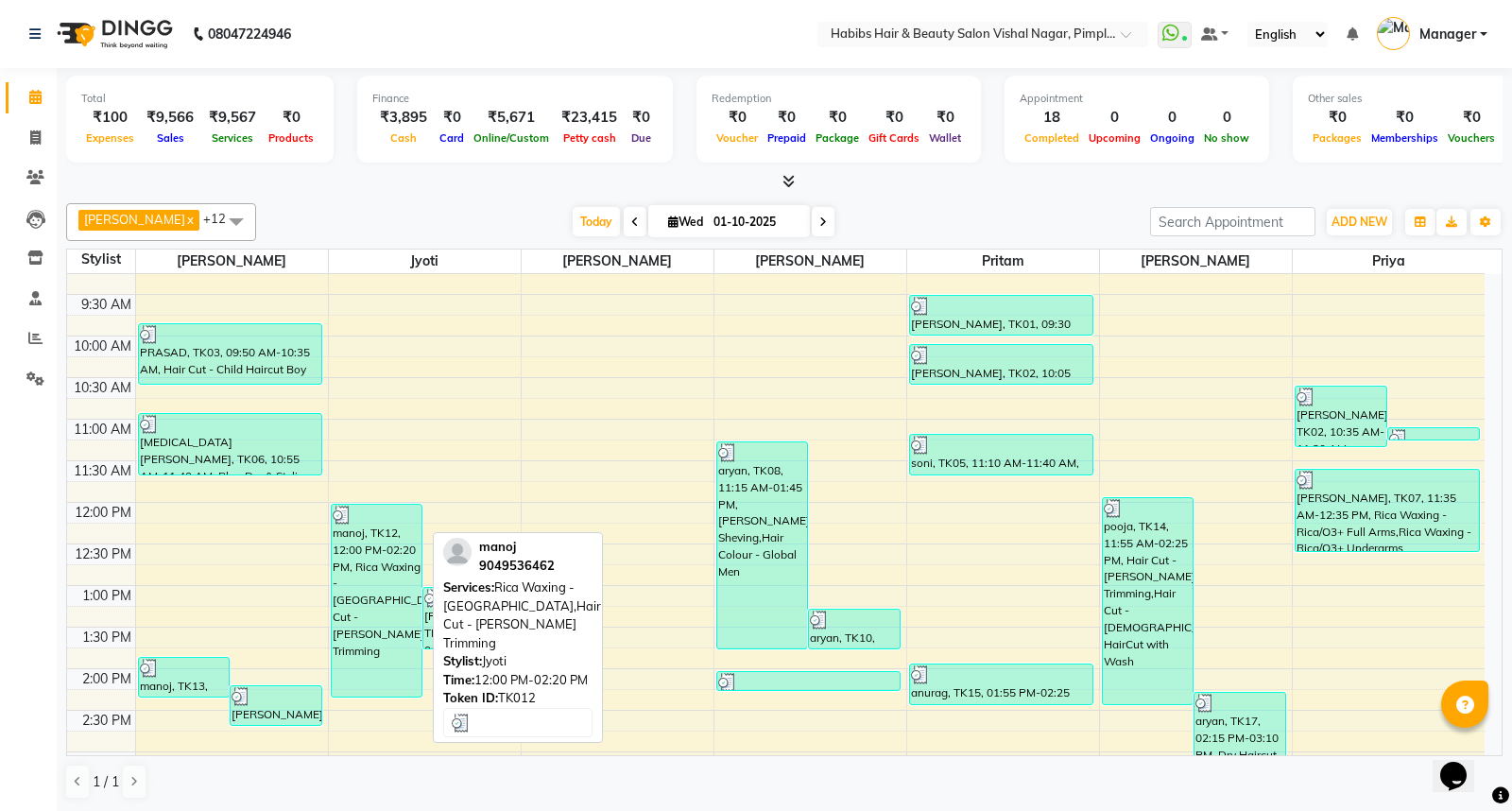
scroll to position [105, 0]
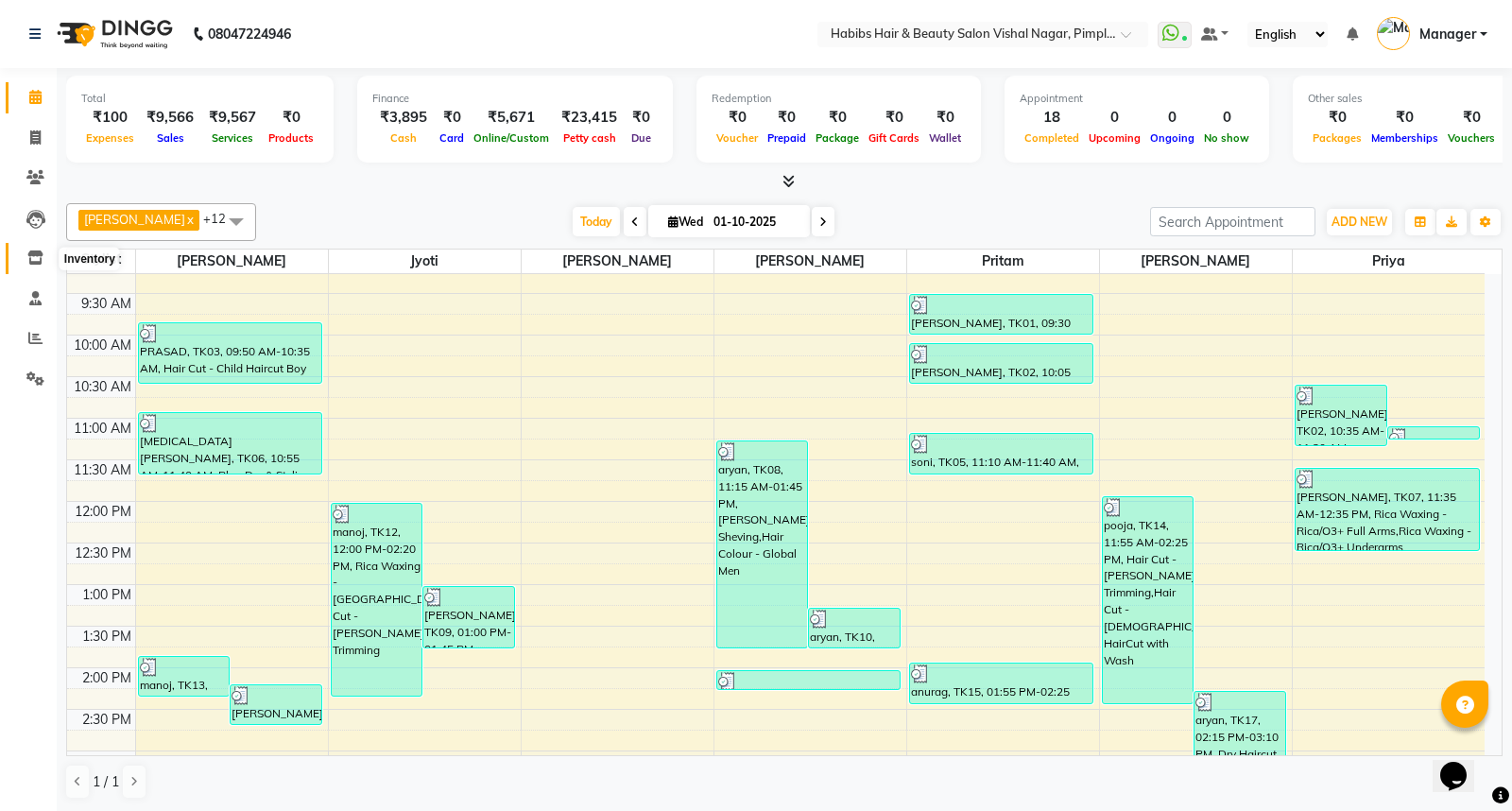
click at [33, 258] on icon at bounding box center [35, 257] width 17 height 15
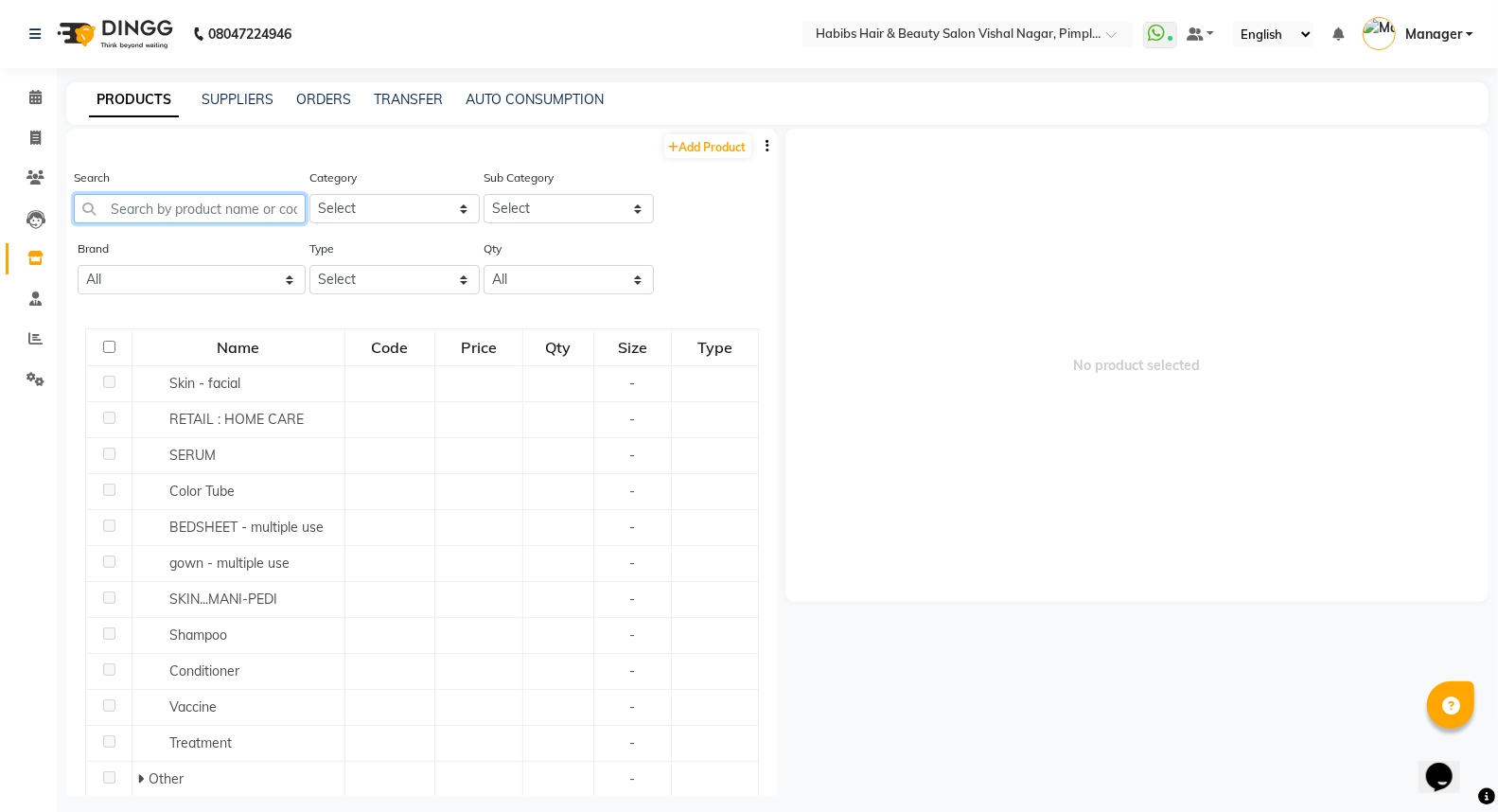
click at [205, 206] on input "text" at bounding box center [190, 208] width 232 height 29
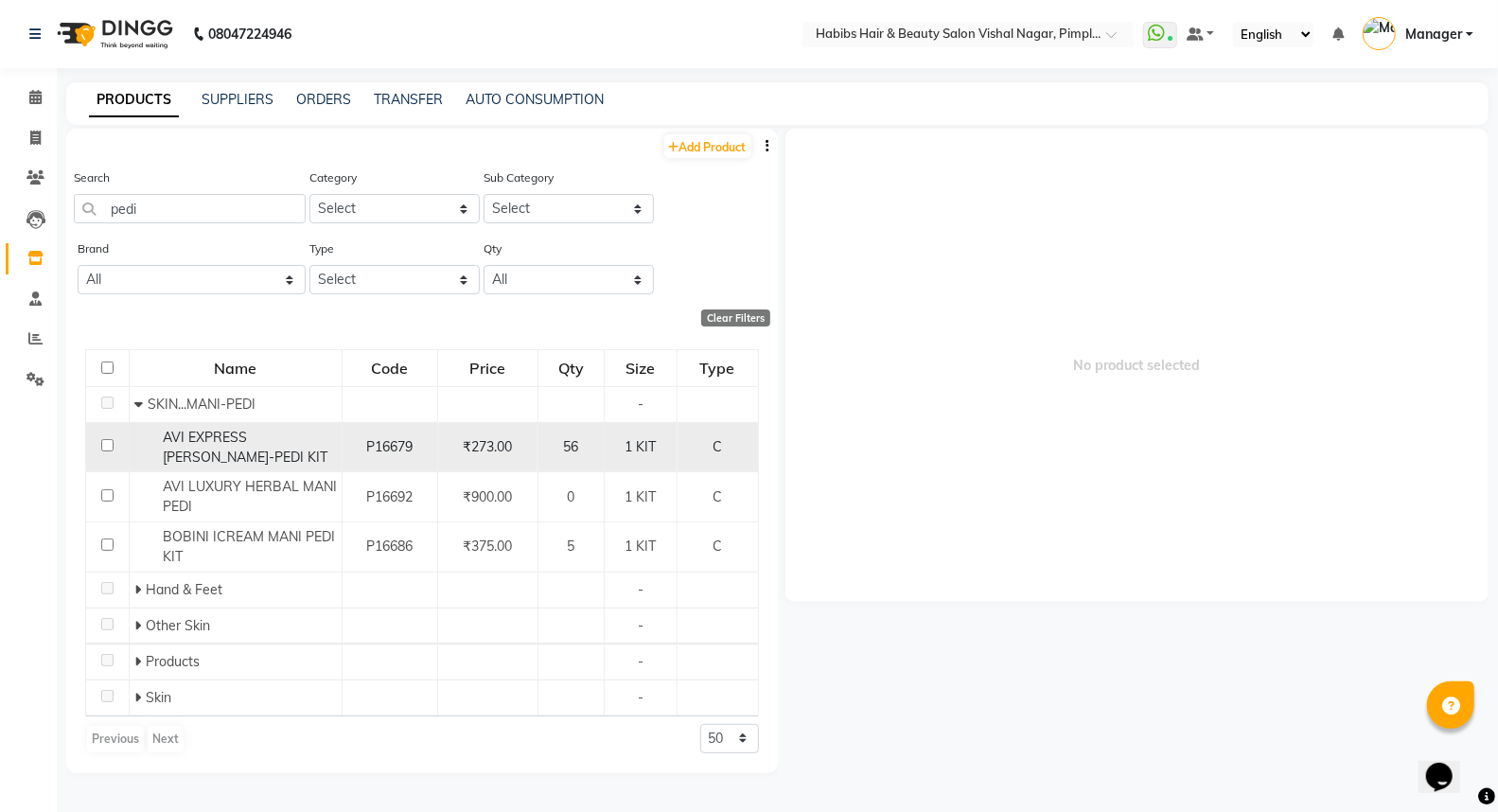
click at [106, 447] on input "checkbox" at bounding box center [107, 444] width 13 height 13
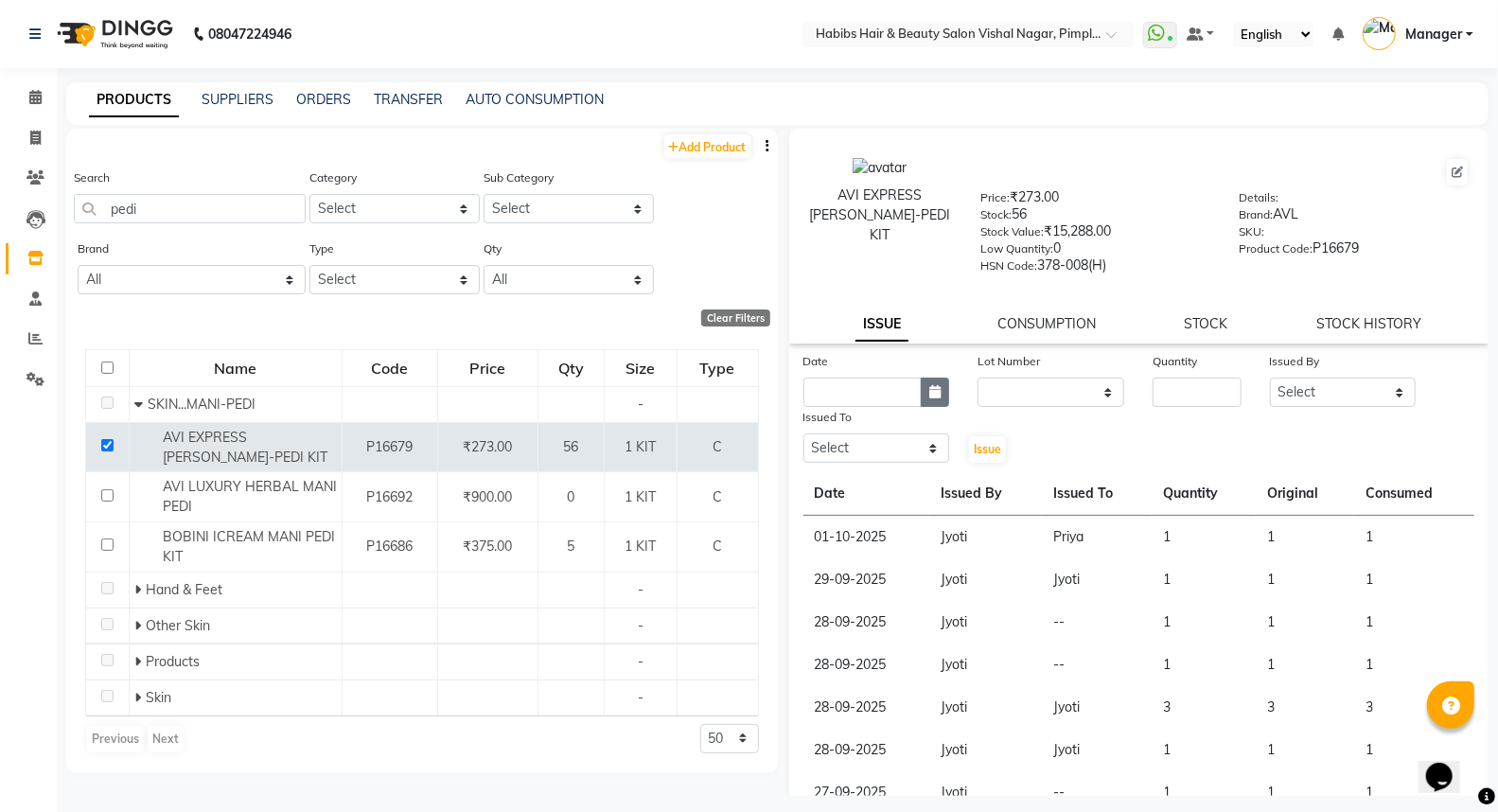
click at [934, 397] on icon "button" at bounding box center [935, 392] width 12 height 14
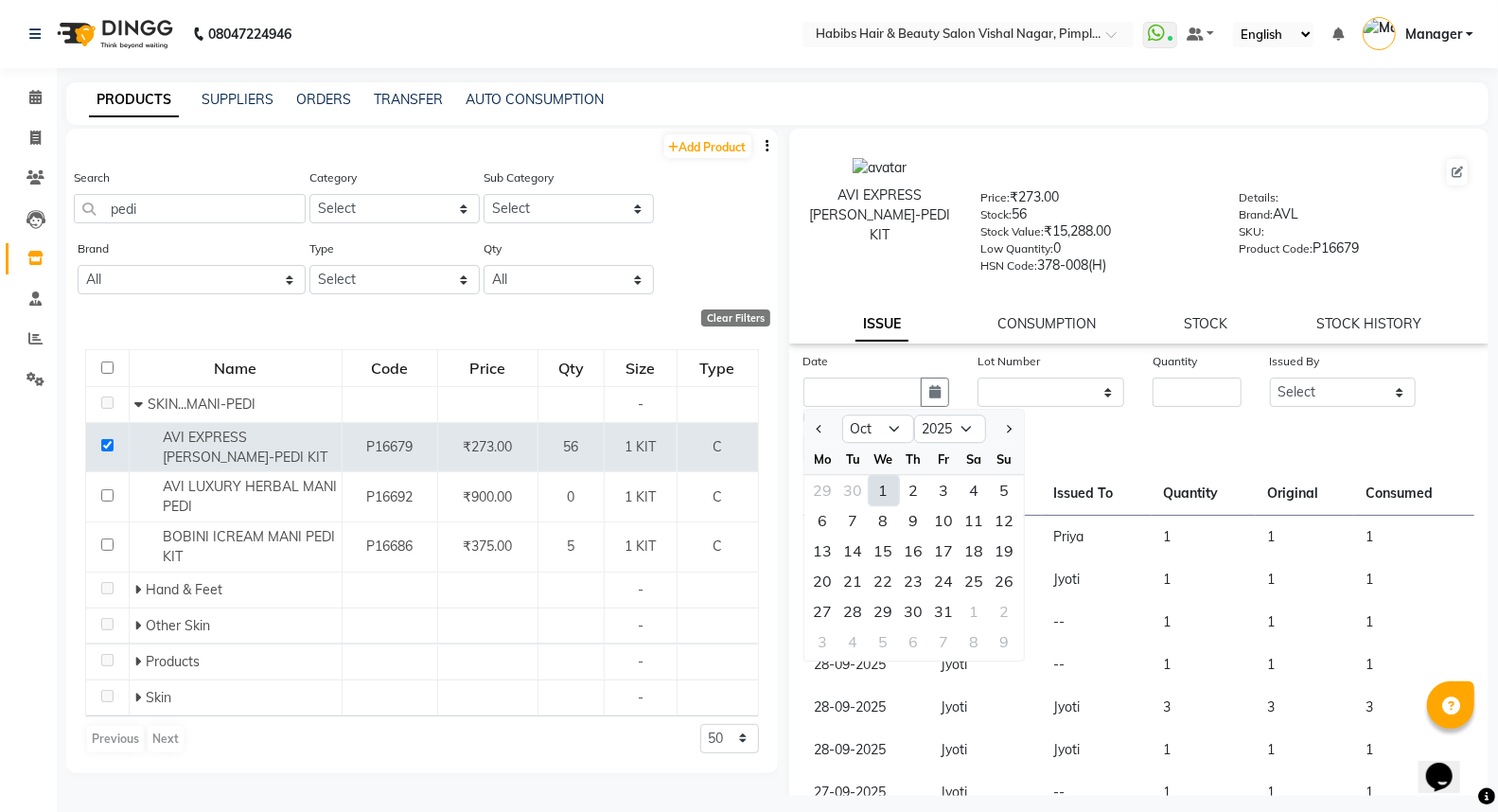
click at [882, 489] on div "1" at bounding box center [883, 489] width 30 height 30
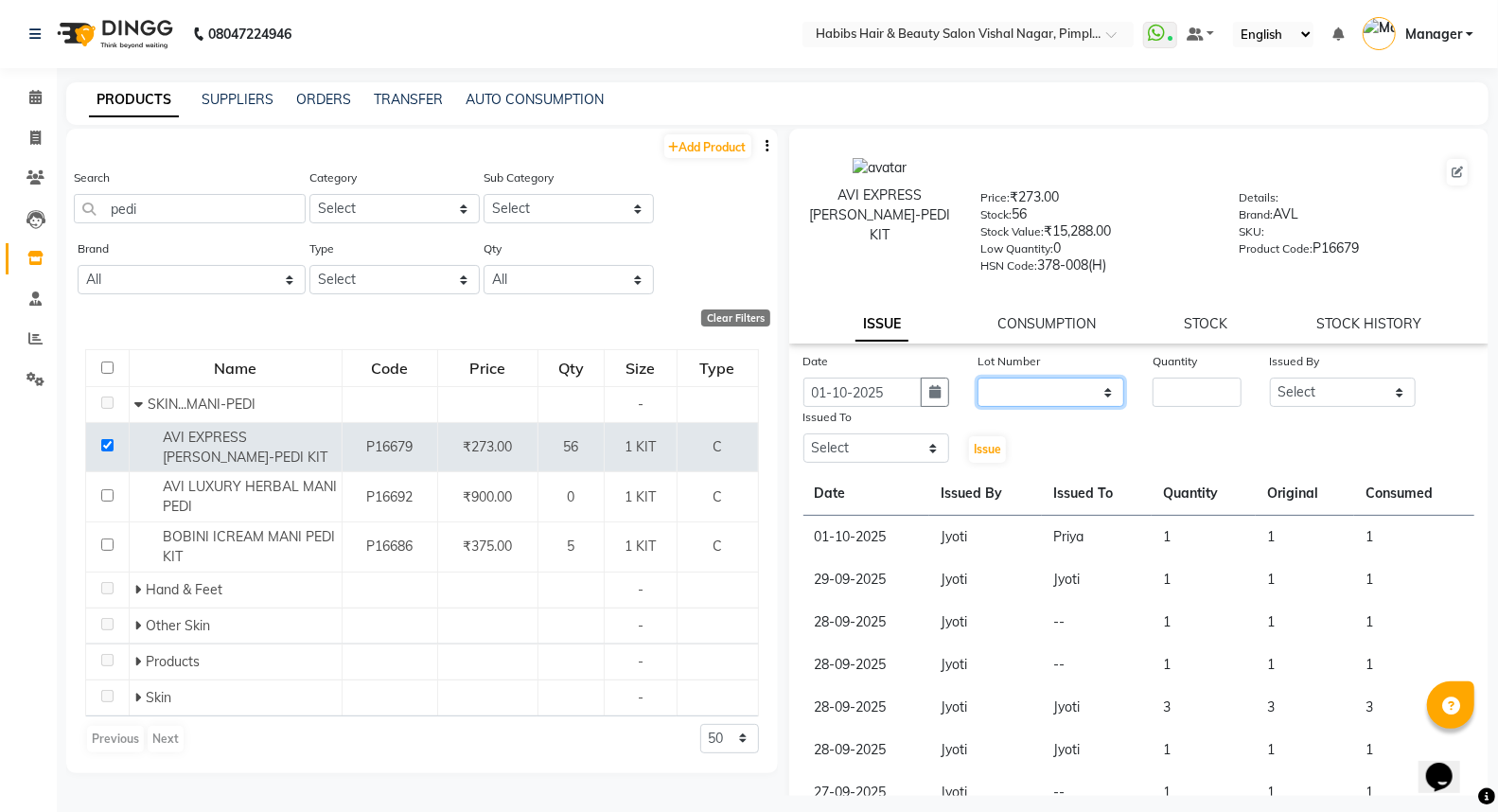
drag, startPoint x: 1028, startPoint y: 390, endPoint x: 1045, endPoint y: 404, distance: 22.0
click at [1028, 390] on select "None" at bounding box center [1051, 392] width 147 height 29
drag, startPoint x: 1053, startPoint y: 437, endPoint x: 1093, endPoint y: 418, distance: 44.3
click at [1053, 437] on div "Date 01-10-2025 Lot Number None Quantity Issued By Select Dhiraj Gajare Jyoti K…" at bounding box center [1139, 407] width 700 height 114
click at [1018, 388] on select "None" at bounding box center [1051, 392] width 147 height 29
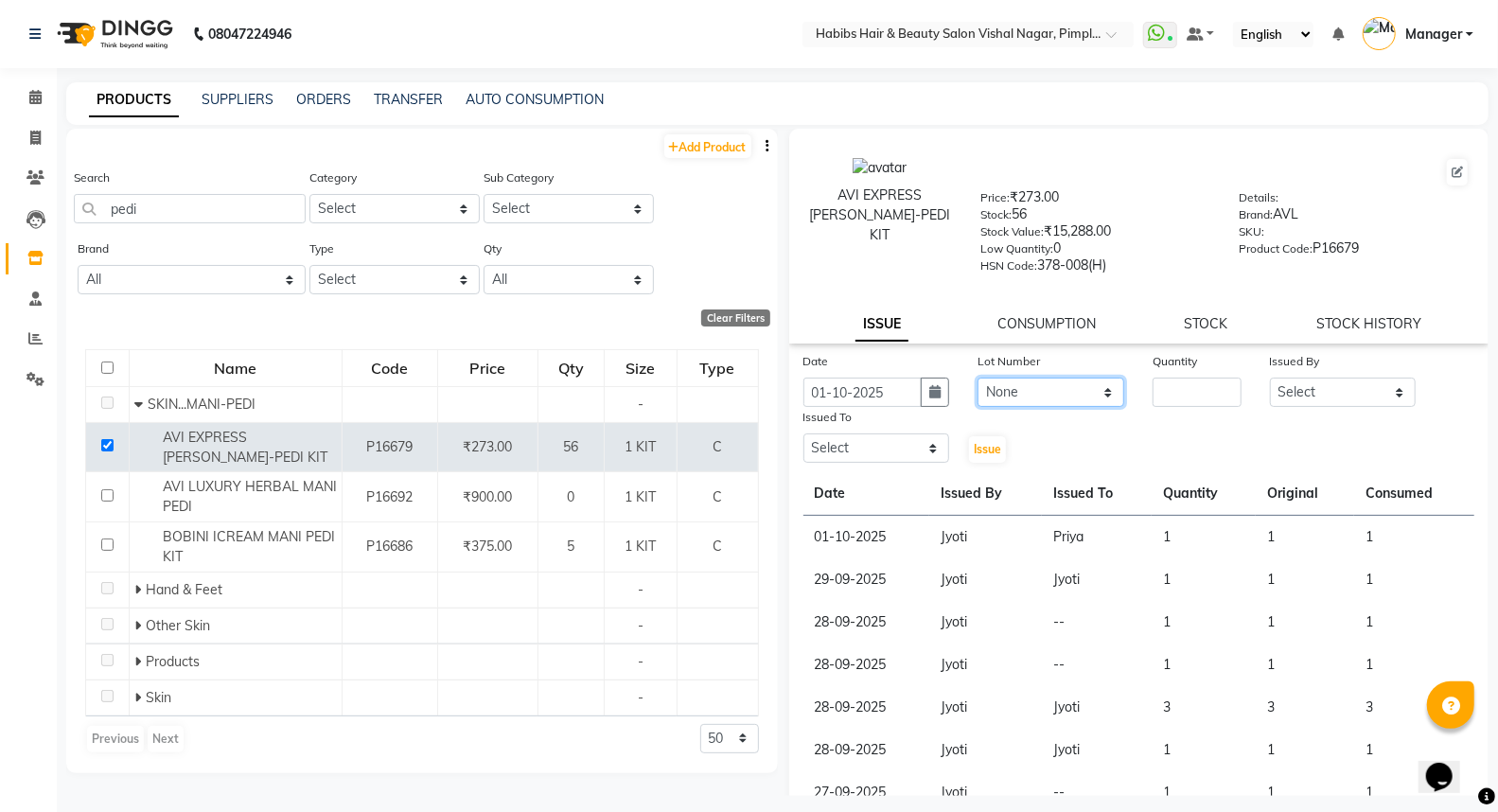
click at [978, 378] on select "None" at bounding box center [1051, 392] width 147 height 29
click at [1160, 391] on input "number" at bounding box center [1196, 392] width 88 height 29
click at [1337, 389] on select "Select Dhiraj Gajare Jyoti Krishna Waghmare Manager Muzammil Pritam Priya Saura…" at bounding box center [1342, 392] width 147 height 29
click at [1269, 378] on select "Select Dhiraj Gajare Jyoti Krishna Waghmare Manager Muzammil Pritam Priya Saura…" at bounding box center [1342, 392] width 147 height 29
click at [875, 445] on select "Select Dhiraj Gajare Jyoti Krishna Waghmare Manager Muzammil Pritam Priya Saura…" at bounding box center [876, 447] width 147 height 29
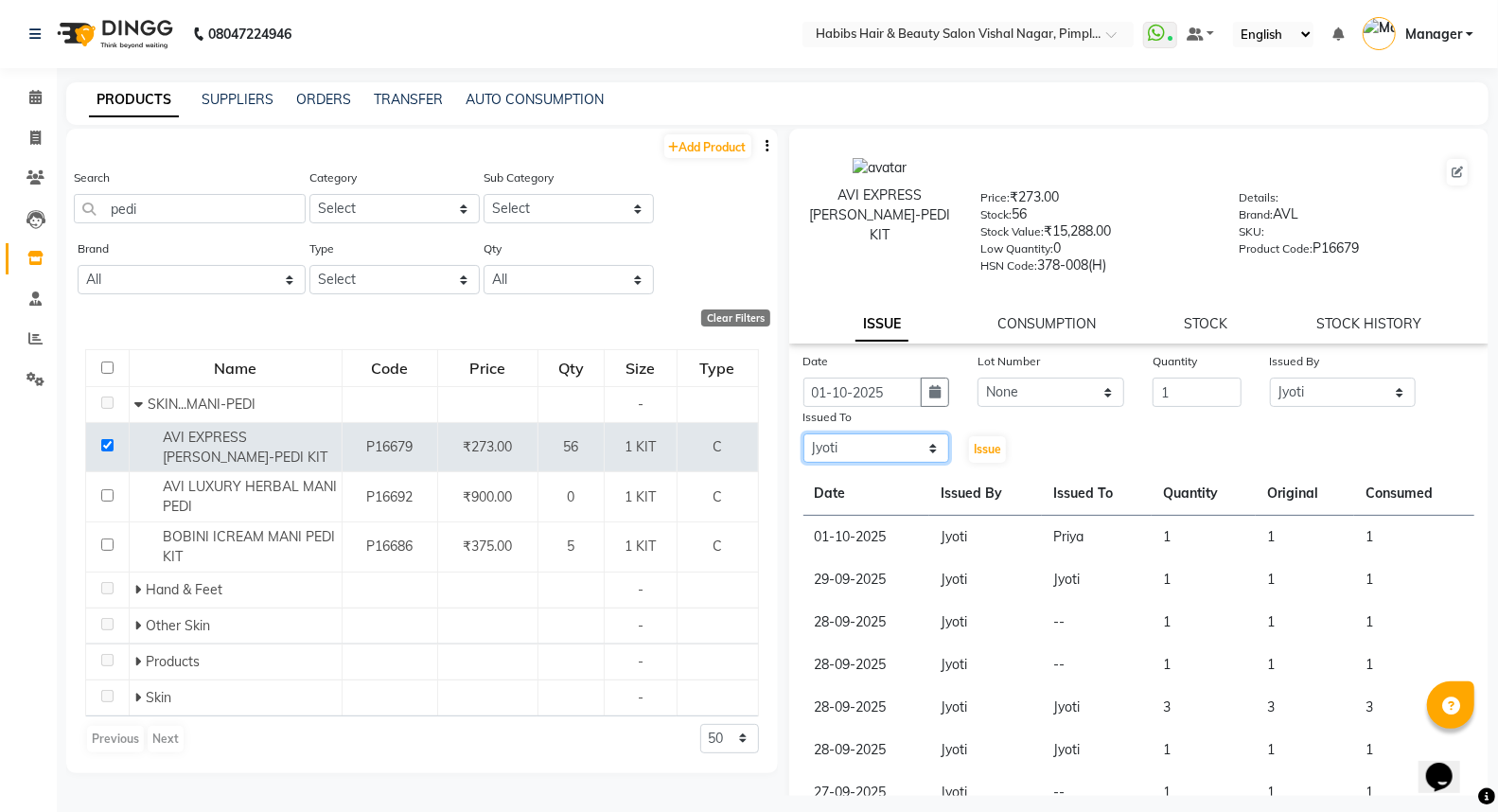
click at [803, 434] on select "Select Dhiraj Gajare Jyoti Krishna Waghmare Manager Muzammil Pritam Priya Saura…" at bounding box center [876, 447] width 147 height 29
click at [981, 445] on span "Issue" at bounding box center [987, 448] width 27 height 15
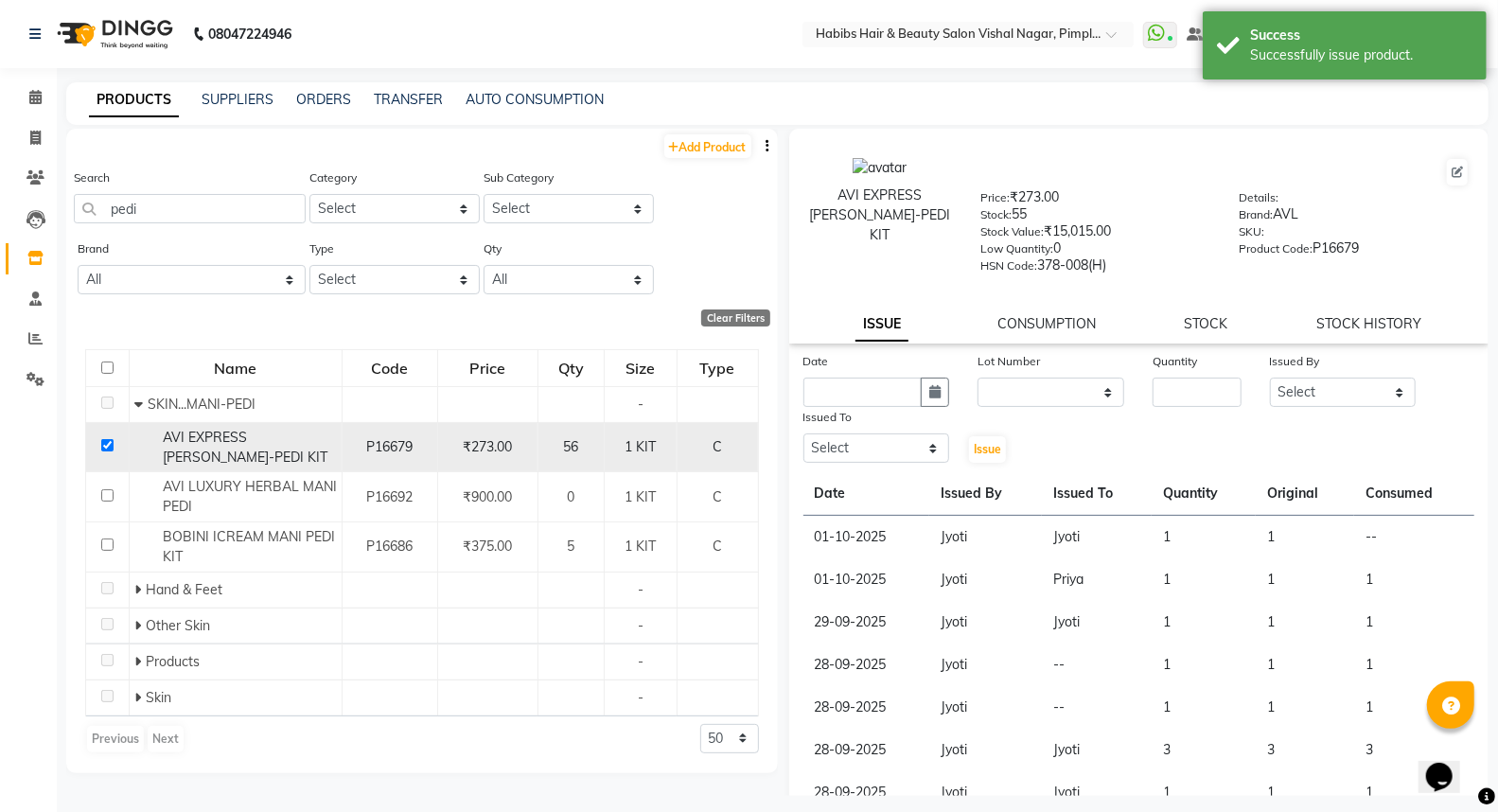
click at [101, 444] on input "checkbox" at bounding box center [107, 444] width 13 height 13
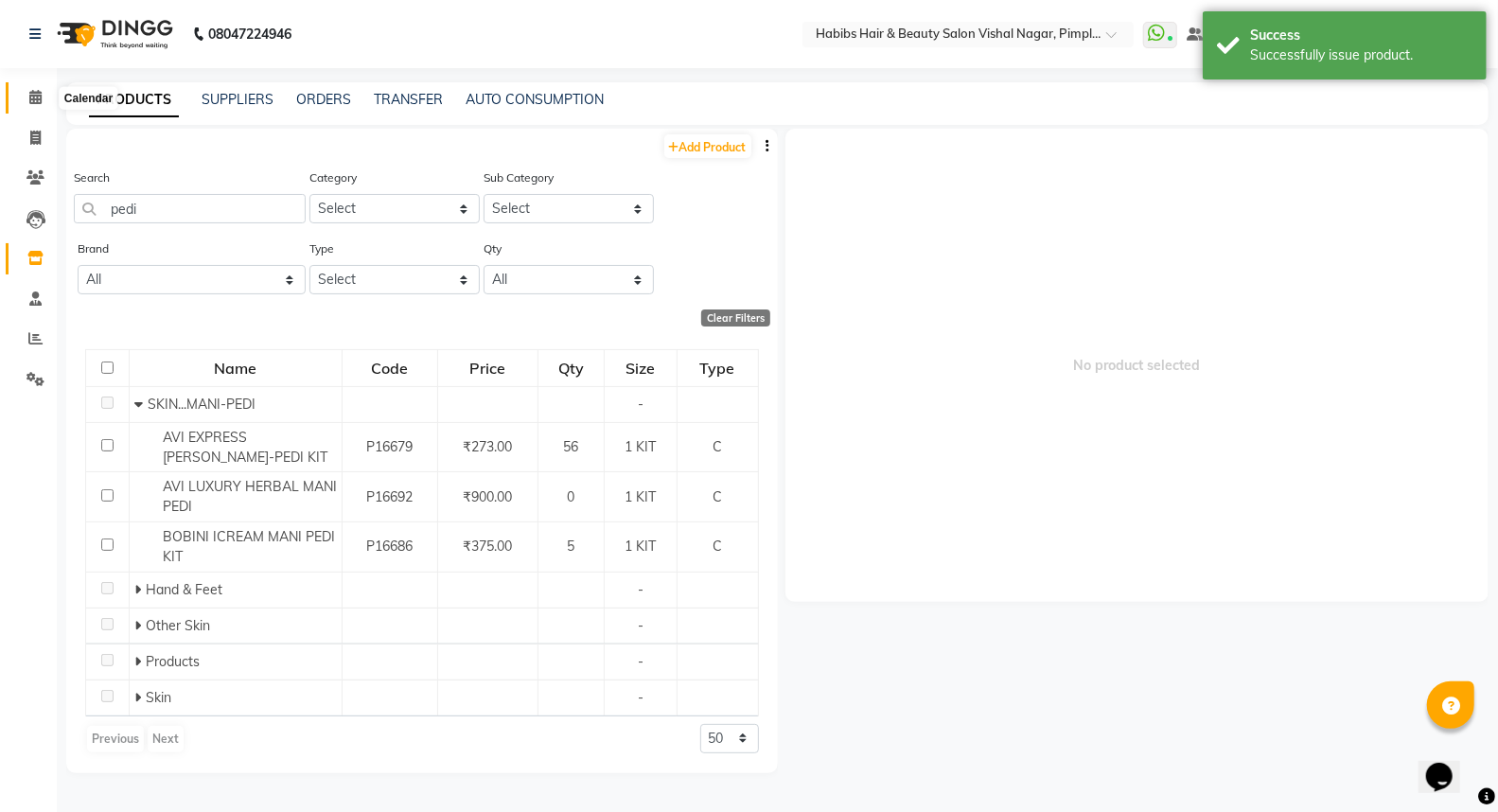
click at [35, 104] on icon at bounding box center [35, 96] width 13 height 15
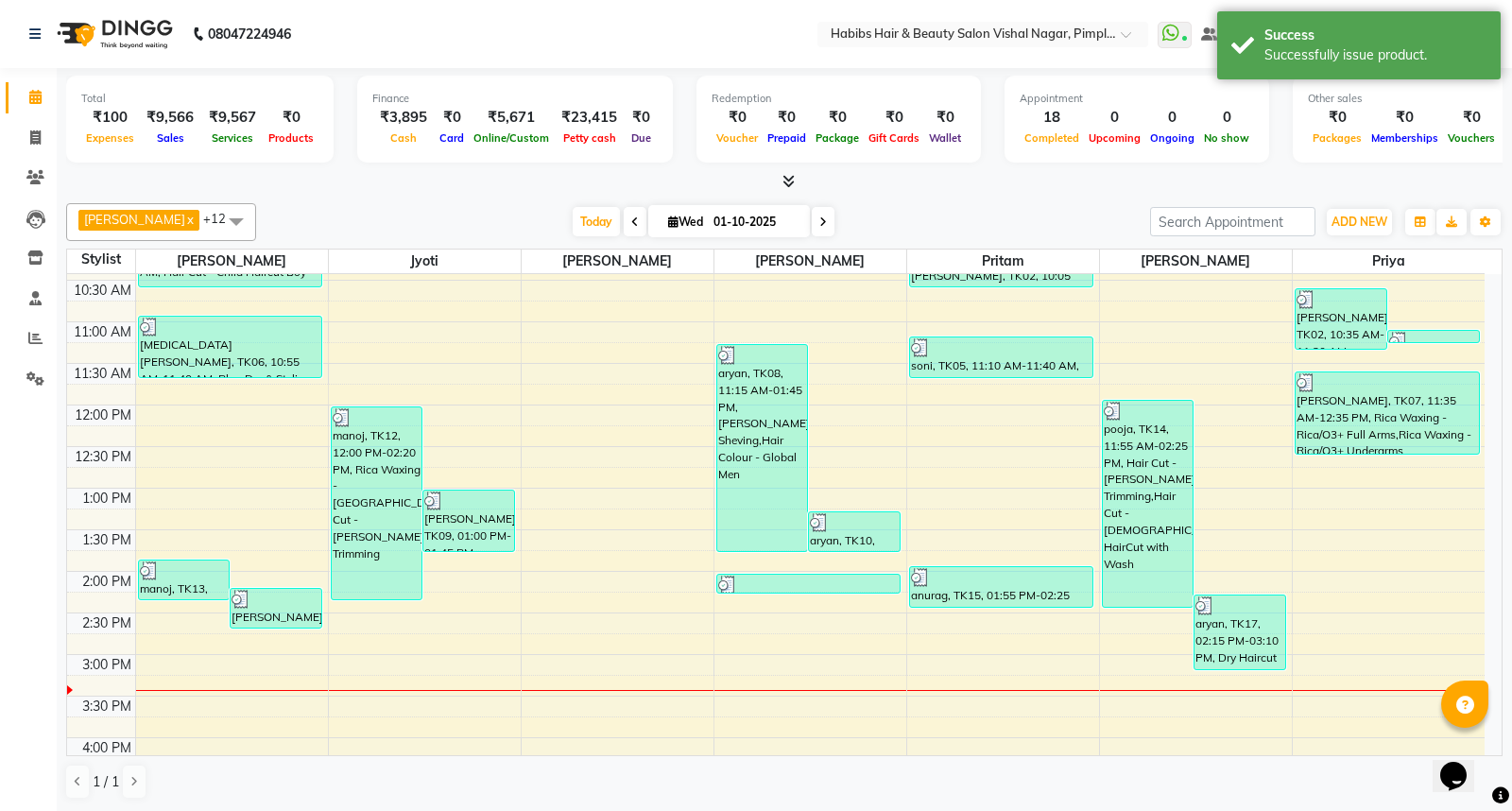
scroll to position [210, 0]
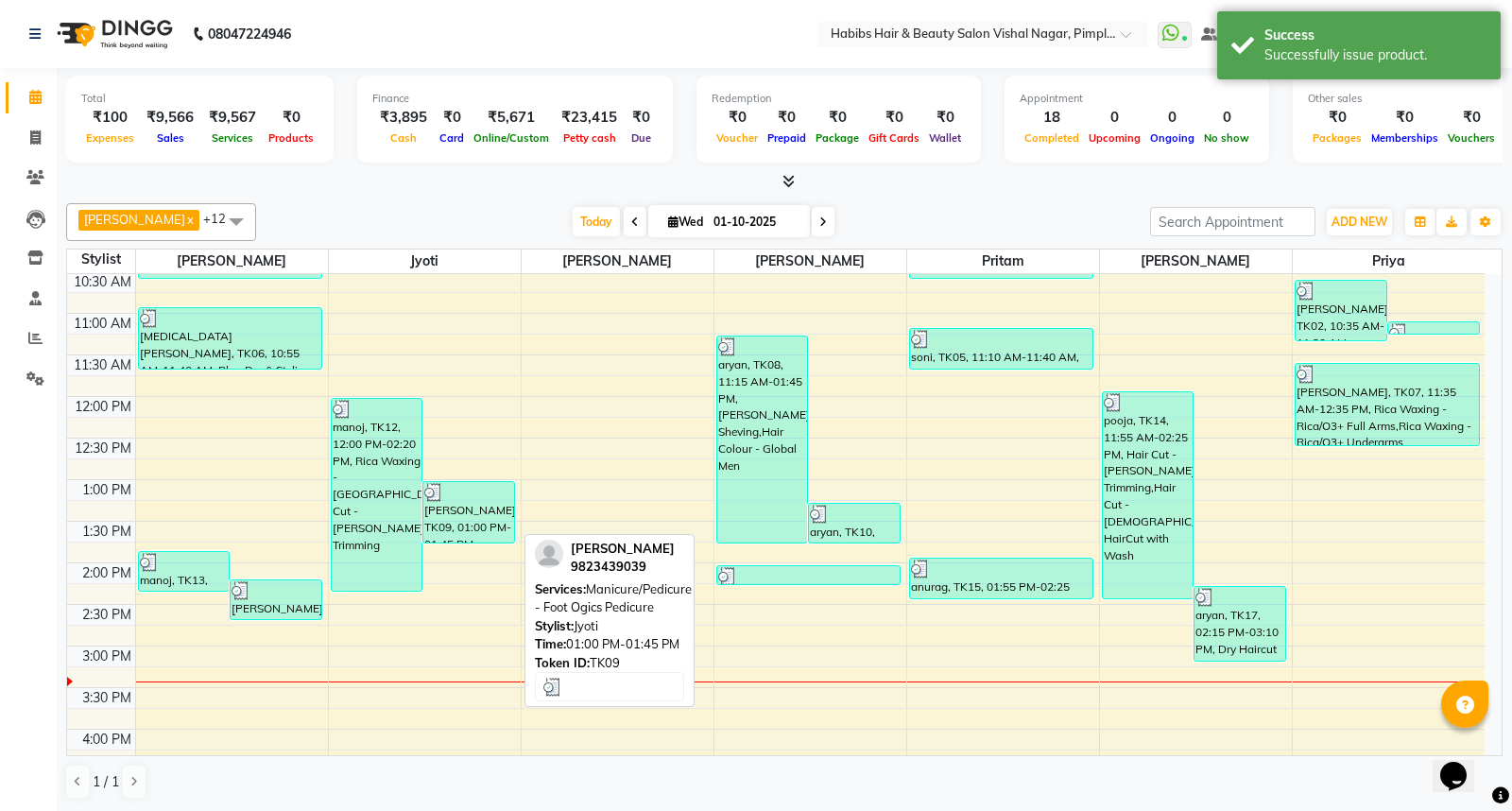
click at [483, 514] on div "jashawant, TK09, 01:00 PM-01:45 PM, Manicure/Pedicure - Foot Ogics Pedicure" at bounding box center [468, 512] width 90 height 60
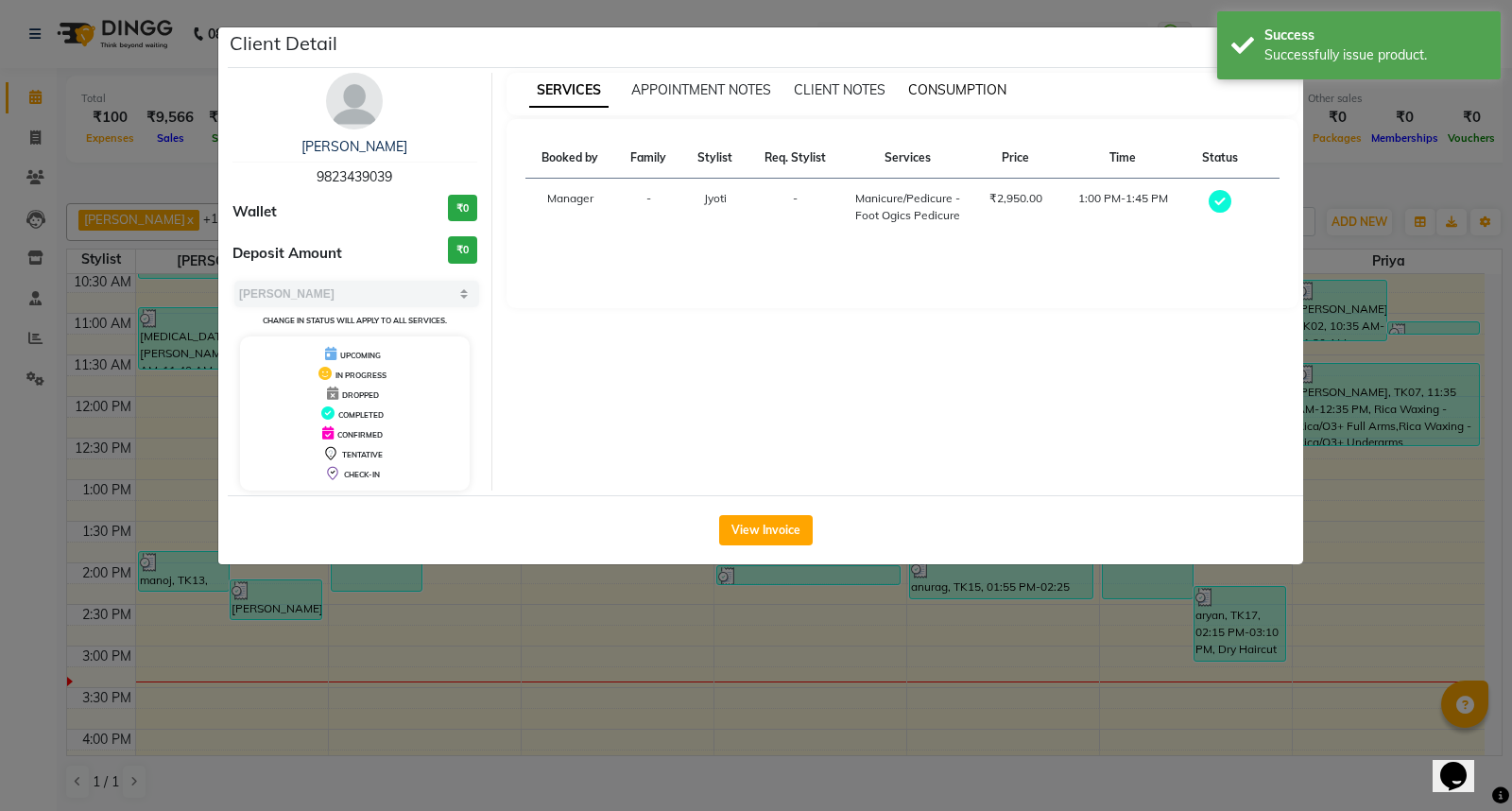
click at [964, 89] on span "CONSUMPTION" at bounding box center [957, 90] width 98 height 17
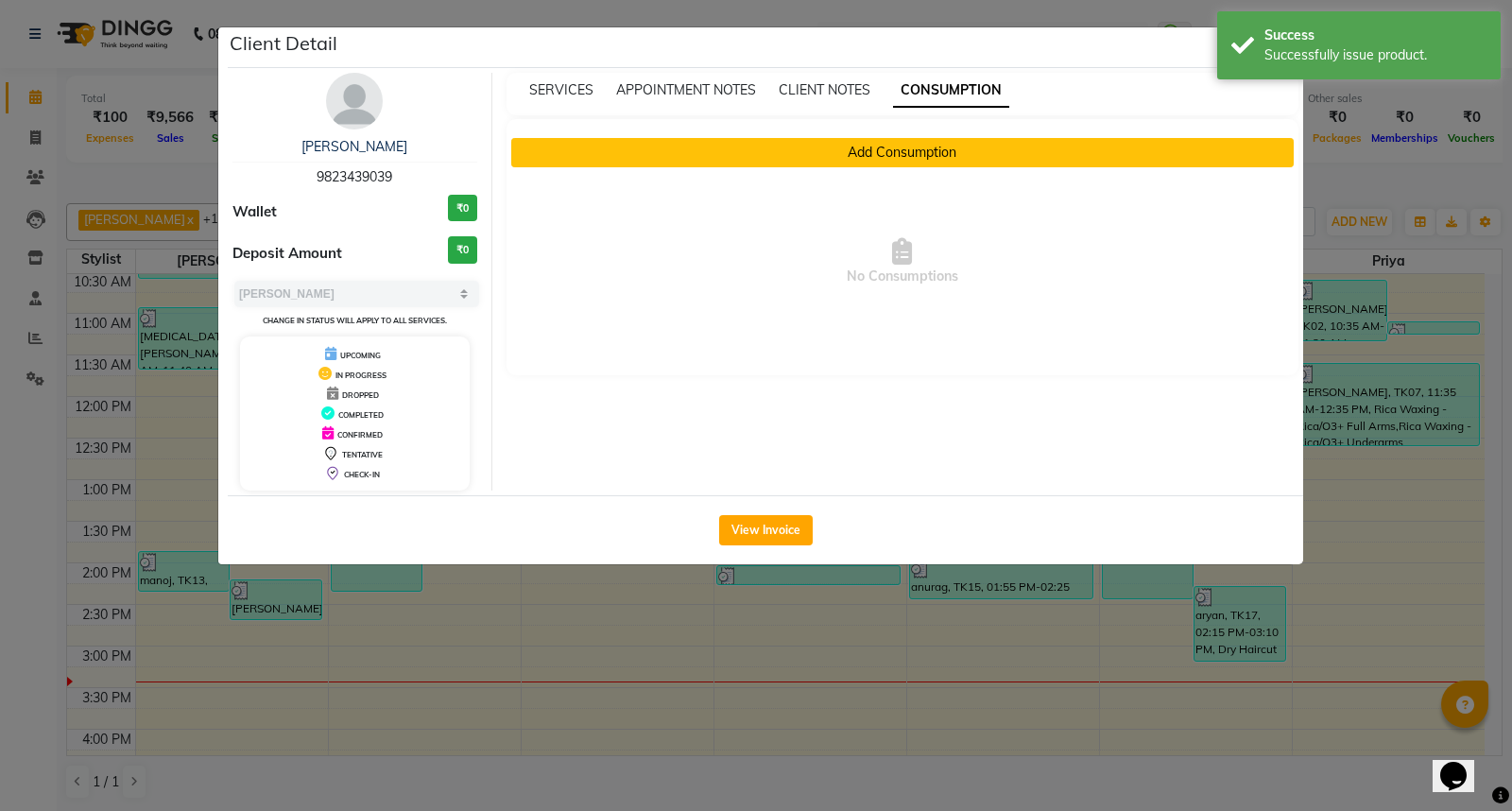
click at [888, 146] on button "Add Consumption" at bounding box center [903, 152] width 783 height 29
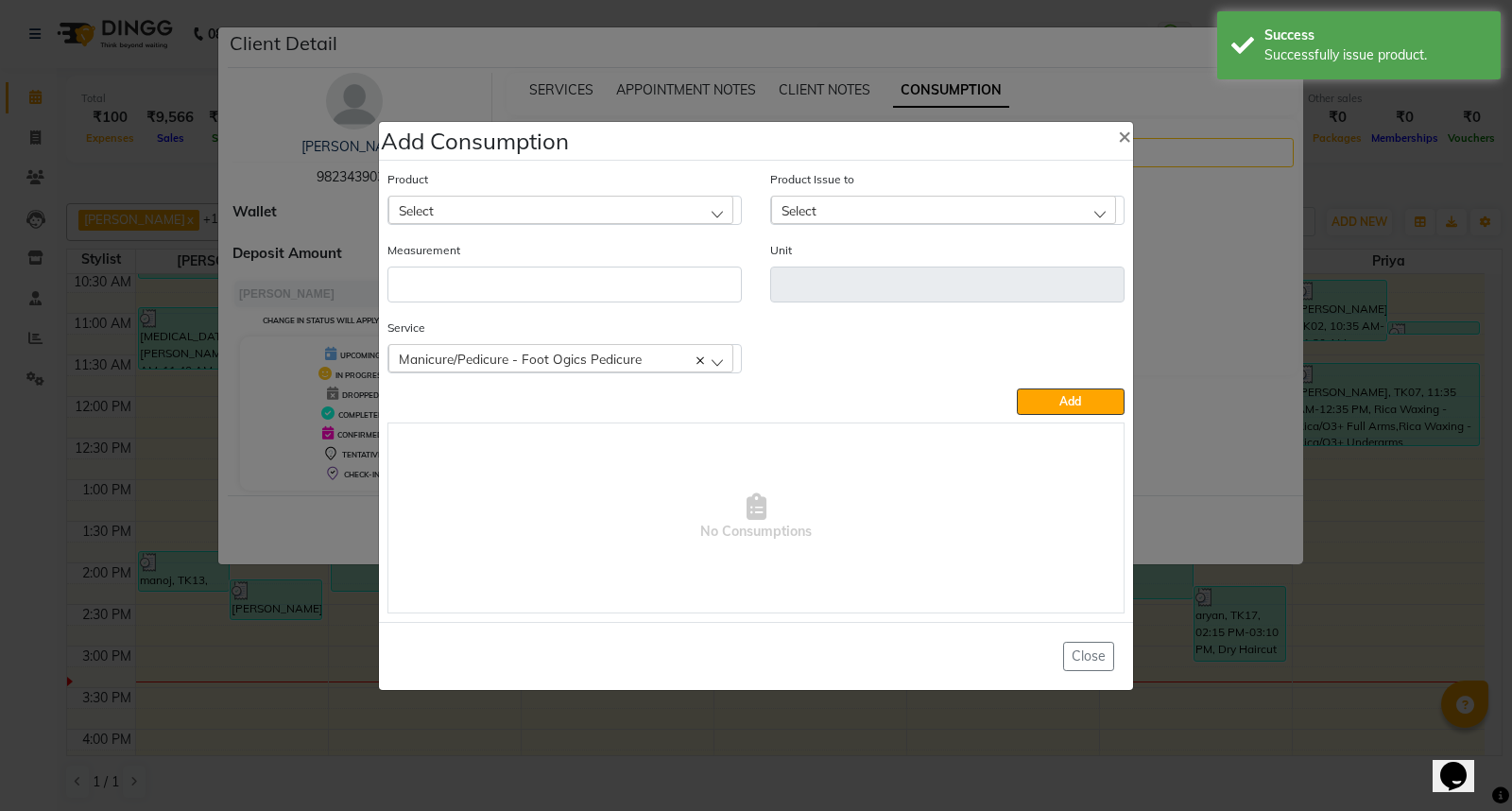
click at [655, 205] on div "Select" at bounding box center [561, 209] width 345 height 28
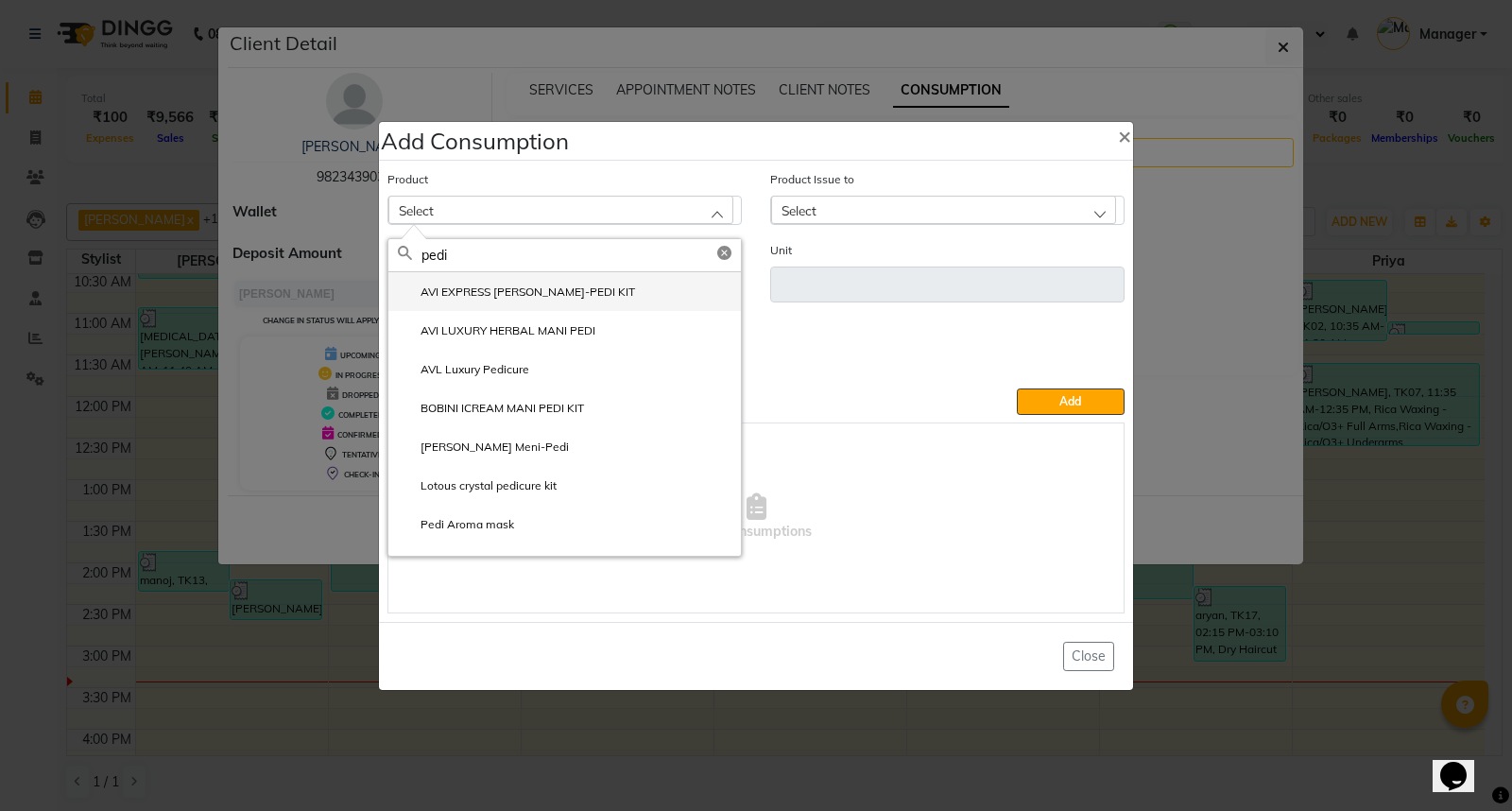
click at [588, 294] on label "AVI EXPRESS CRYSTAL MANI-PEDI KIT" at bounding box center [516, 292] width 237 height 17
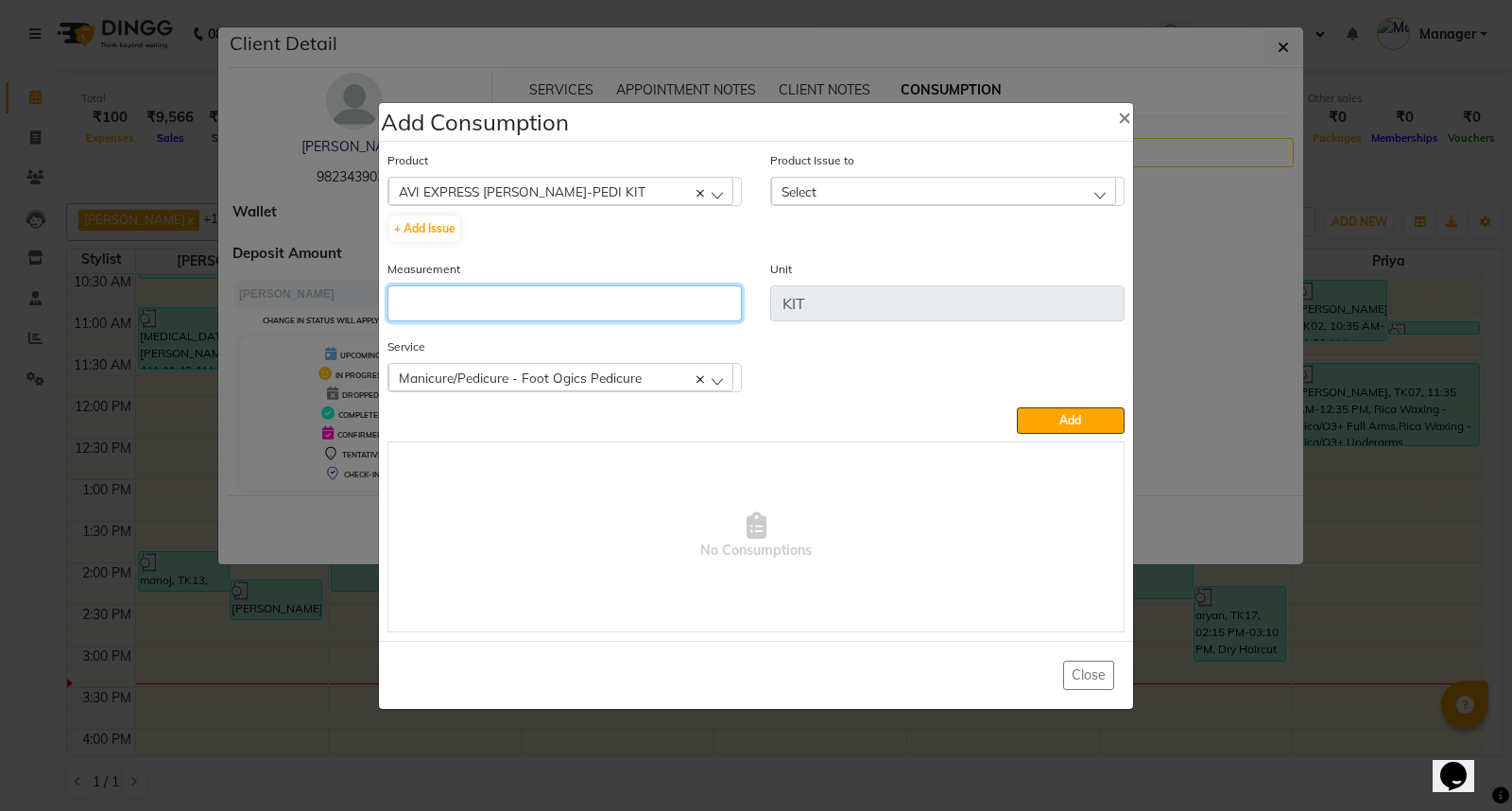
click at [573, 320] on input "number" at bounding box center [565, 303] width 355 height 36
click at [985, 186] on div "Select" at bounding box center [944, 190] width 345 height 28
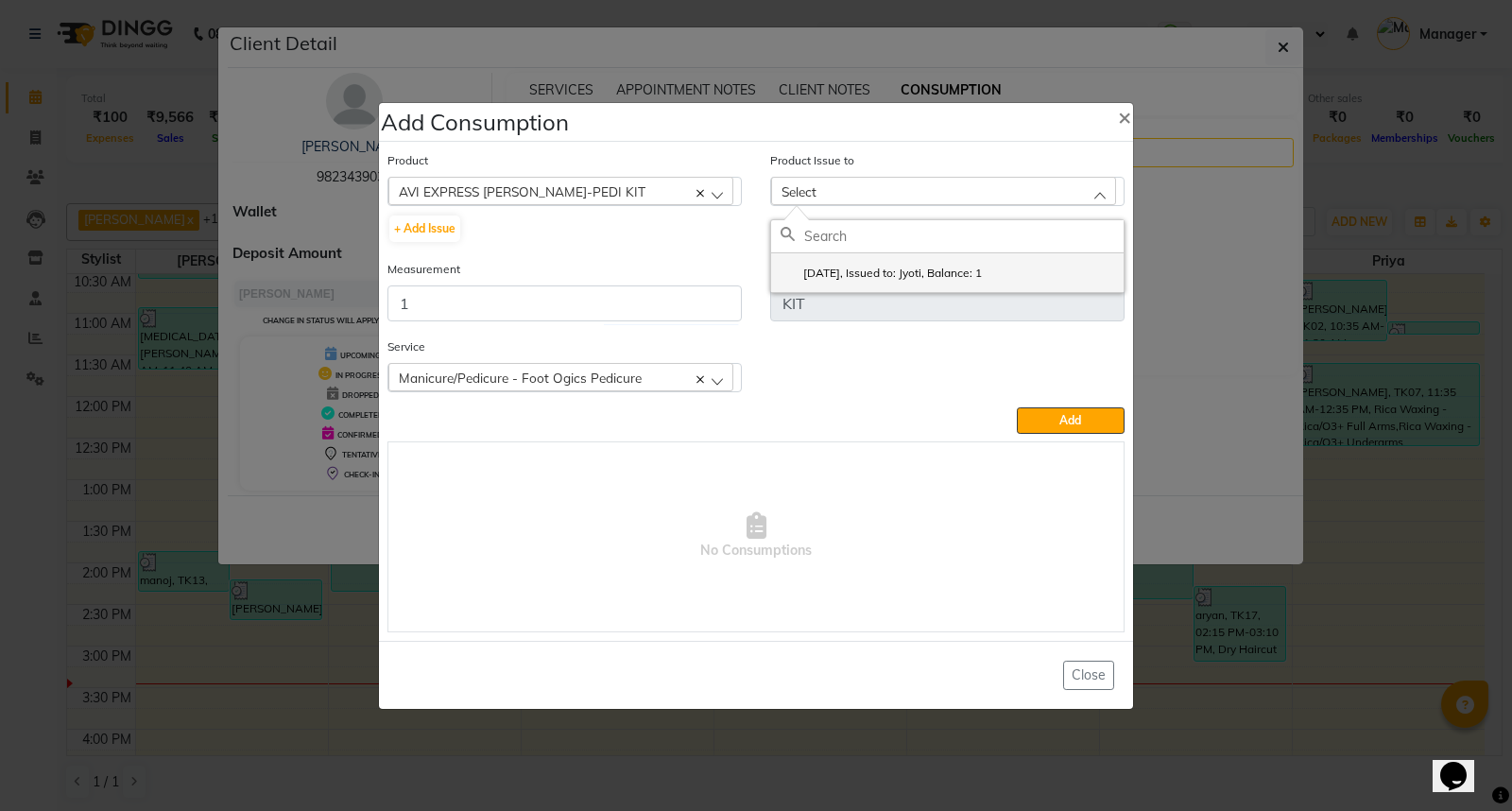
click at [982, 279] on label "2025-10-01, Issued to: Jyoti, Balance: 1" at bounding box center [880, 273] width 201 height 17
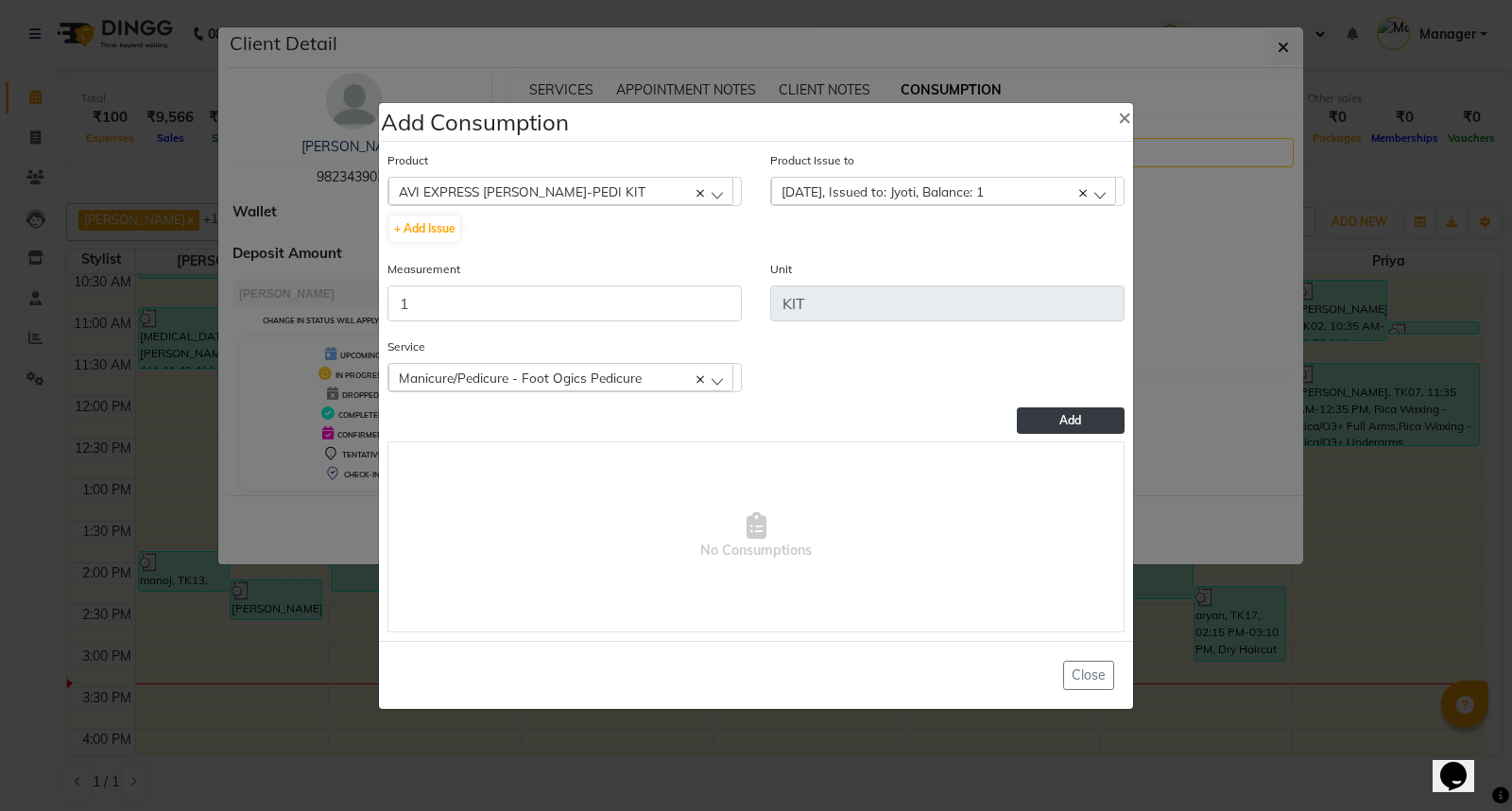
click at [1058, 413] on button "Add" at bounding box center [1071, 420] width 108 height 26
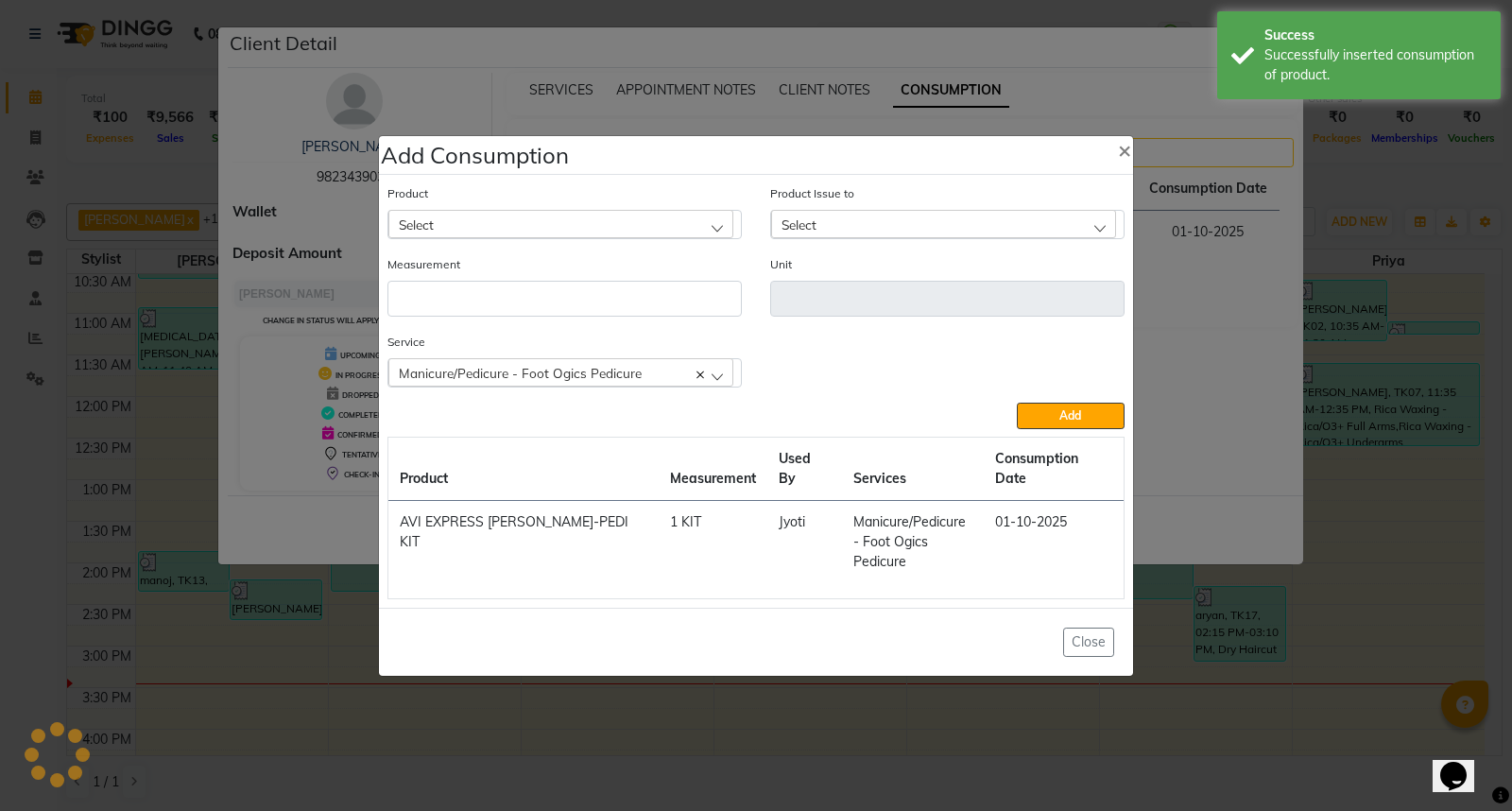
click at [1368, 558] on ngb-modal-window "Add Consumption × Product Select 0-77 IGORA Product Issue to Select 2025-10-01,…" at bounding box center [756, 405] width 1512 height 811
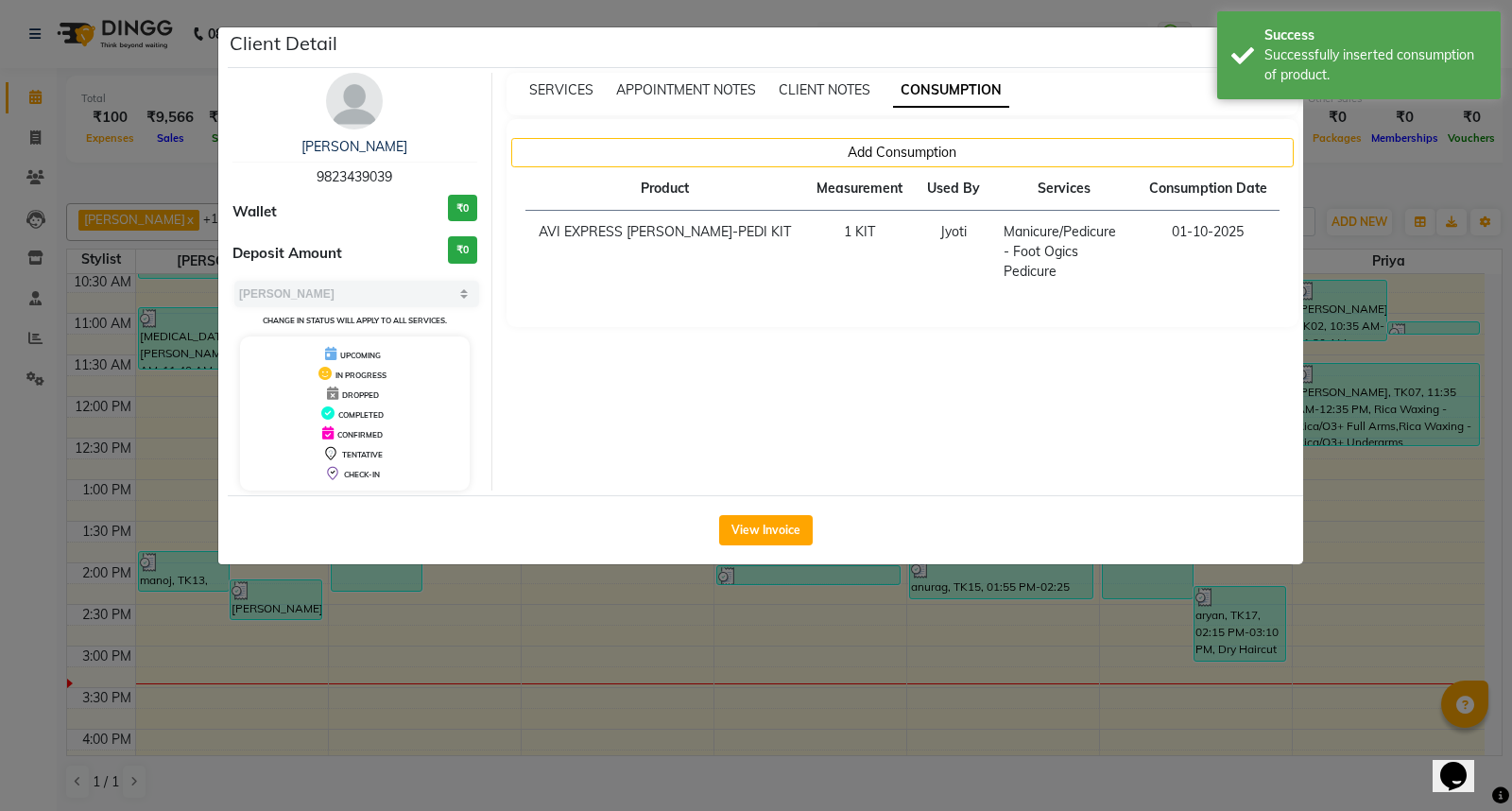
click at [1368, 558] on ngb-modal-window "Client Detail jashawant 9823439039 Wallet ₹0 Deposit Amount ₹0 Select MARK DONE…" at bounding box center [756, 405] width 1512 height 811
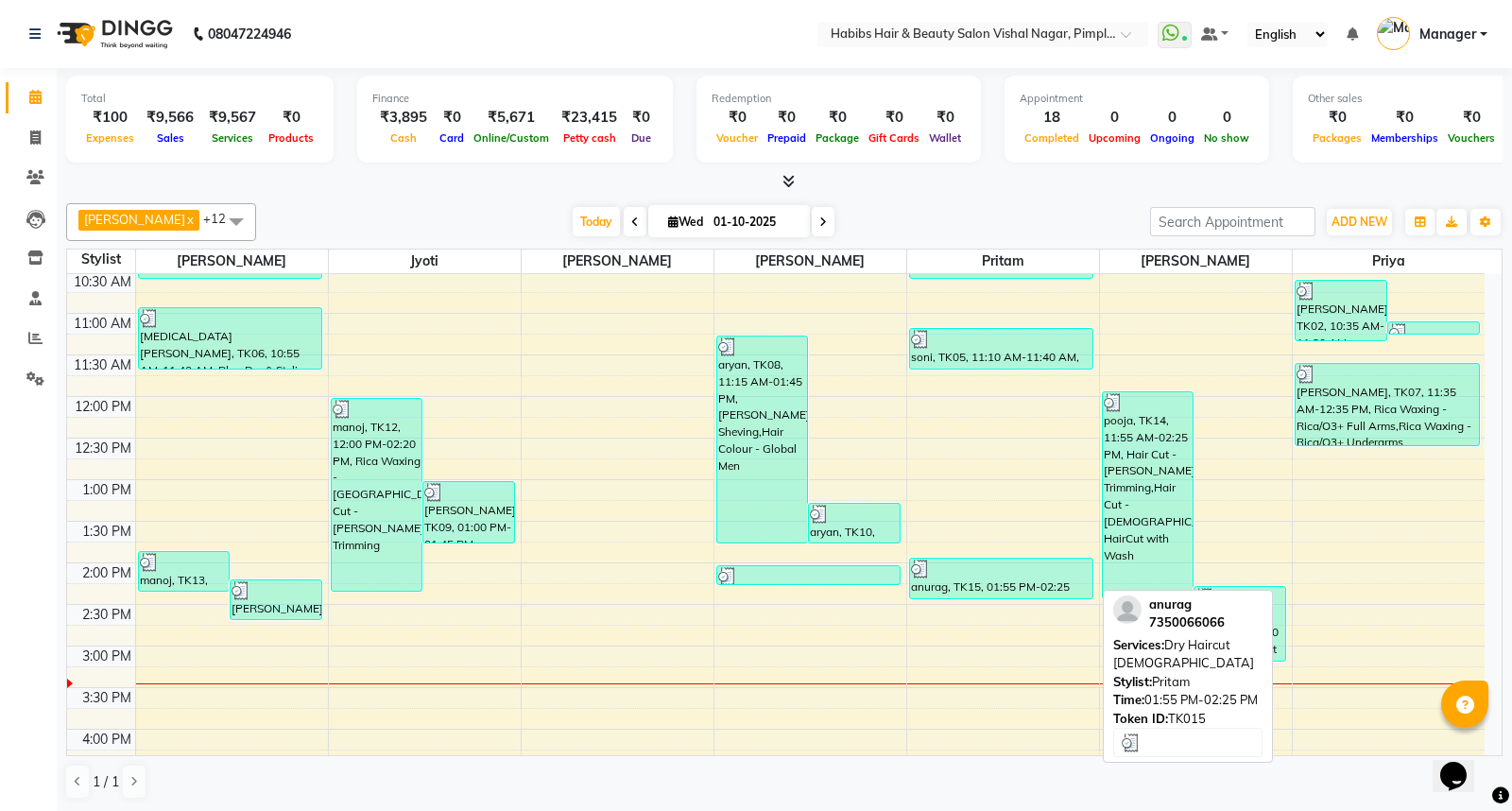
click at [1000, 580] on div "anurag, TK15, 01:55 PM-02:25 PM, Dry Haircut Male" at bounding box center [1002, 578] width 184 height 40
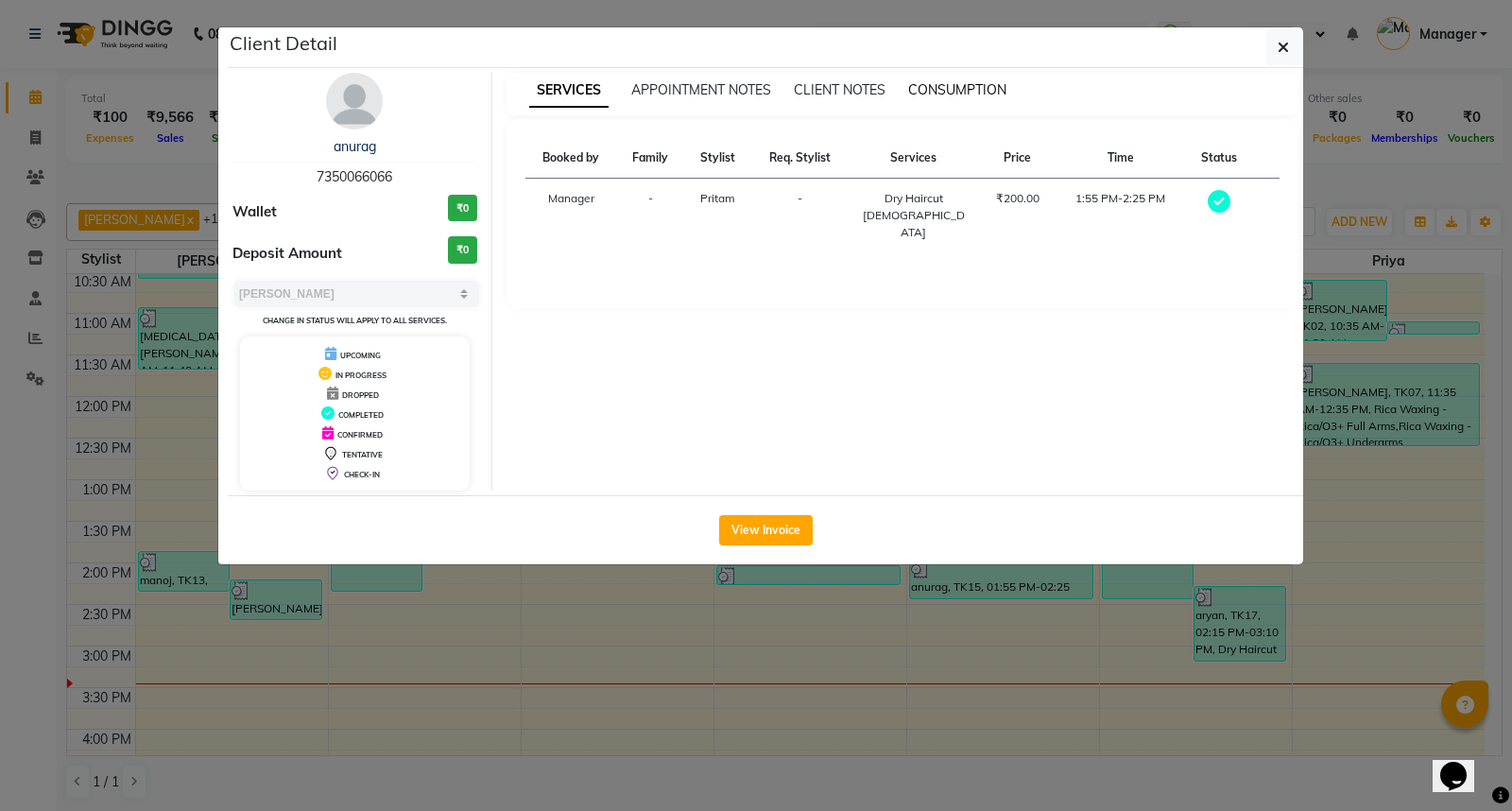
click at [960, 87] on span "CONSUMPTION" at bounding box center [957, 90] width 98 height 17
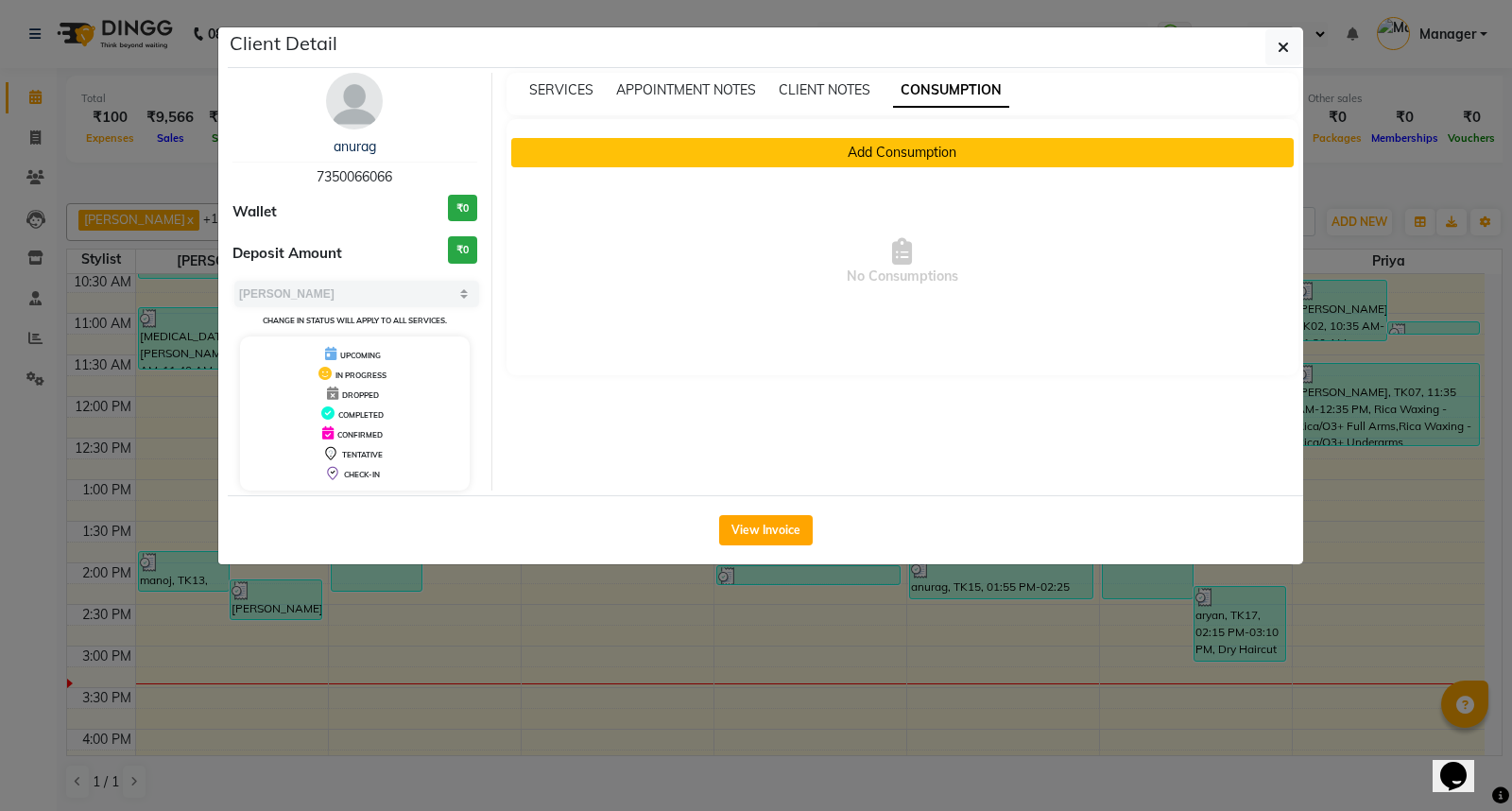
click at [892, 148] on button "Add Consumption" at bounding box center [903, 152] width 783 height 29
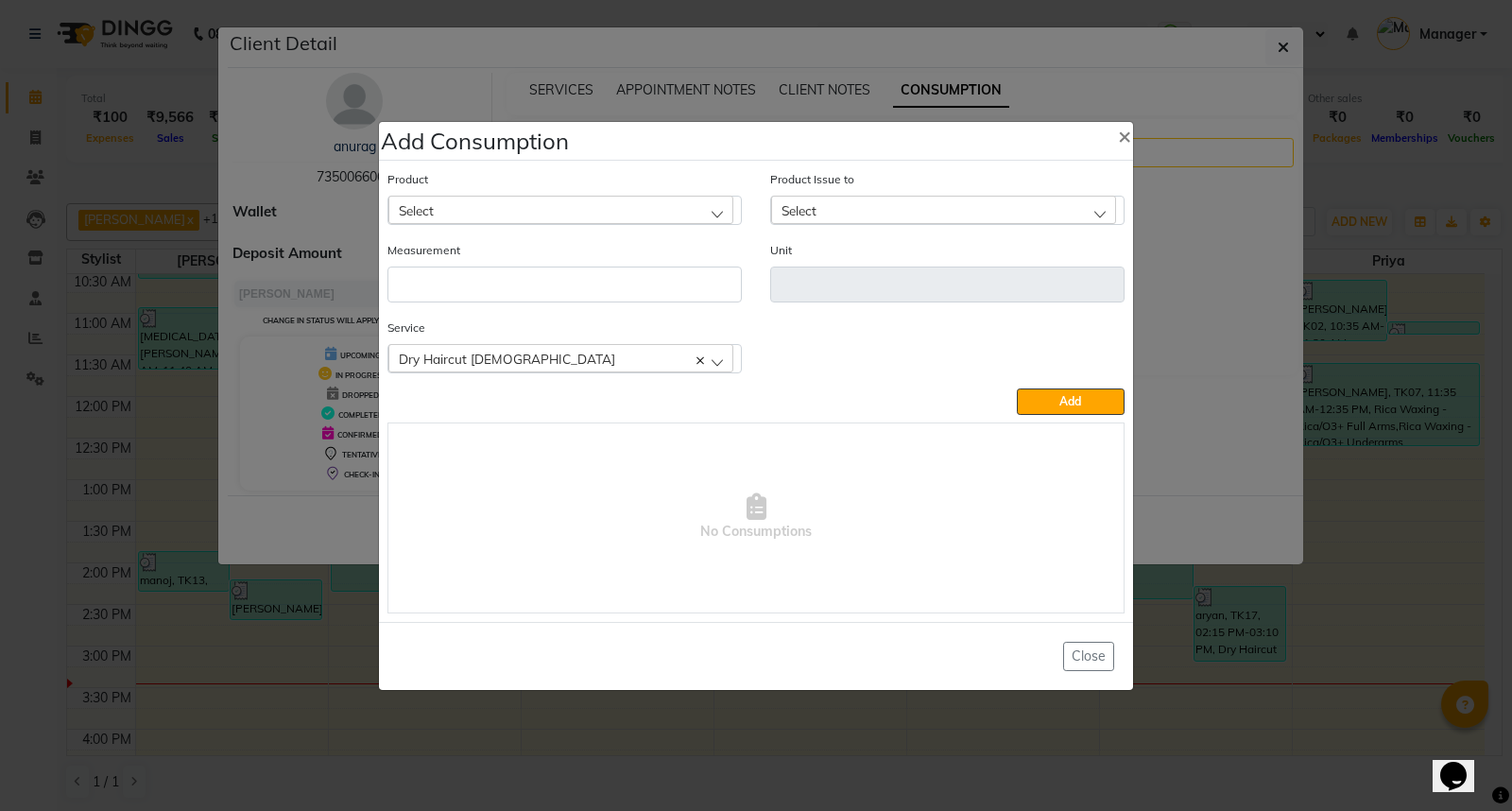
click at [672, 200] on div "Select" at bounding box center [561, 209] width 345 height 28
click at [637, 286] on li "Appron cutting sheets" at bounding box center [565, 291] width 353 height 39
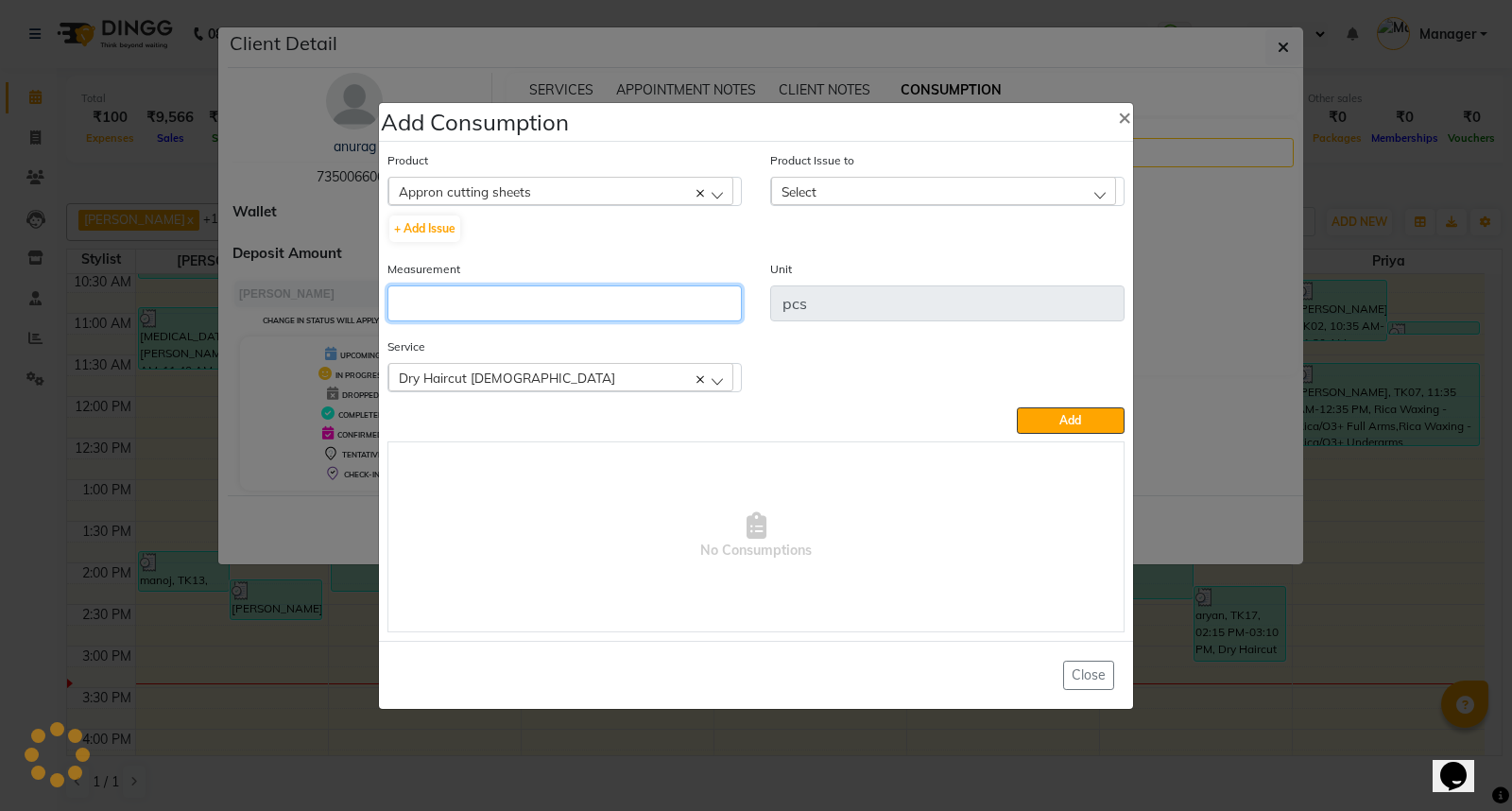
click at [637, 286] on input "number" at bounding box center [565, 303] width 355 height 36
click at [885, 194] on div "Select" at bounding box center [944, 190] width 345 height 28
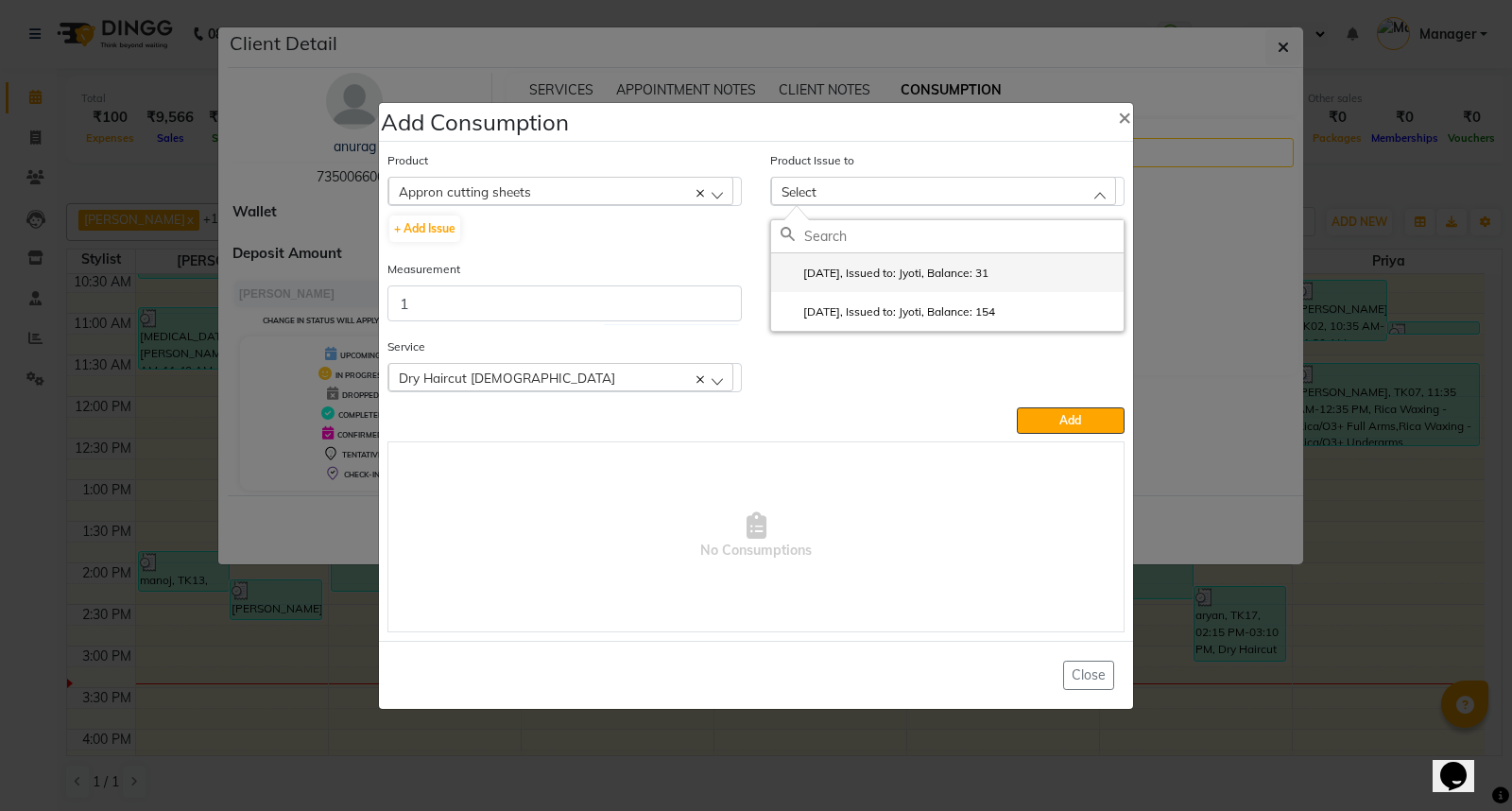
click at [932, 282] on li "2025-09-21, Issued to: Jyoti, Balance: 31" at bounding box center [947, 273] width 353 height 39
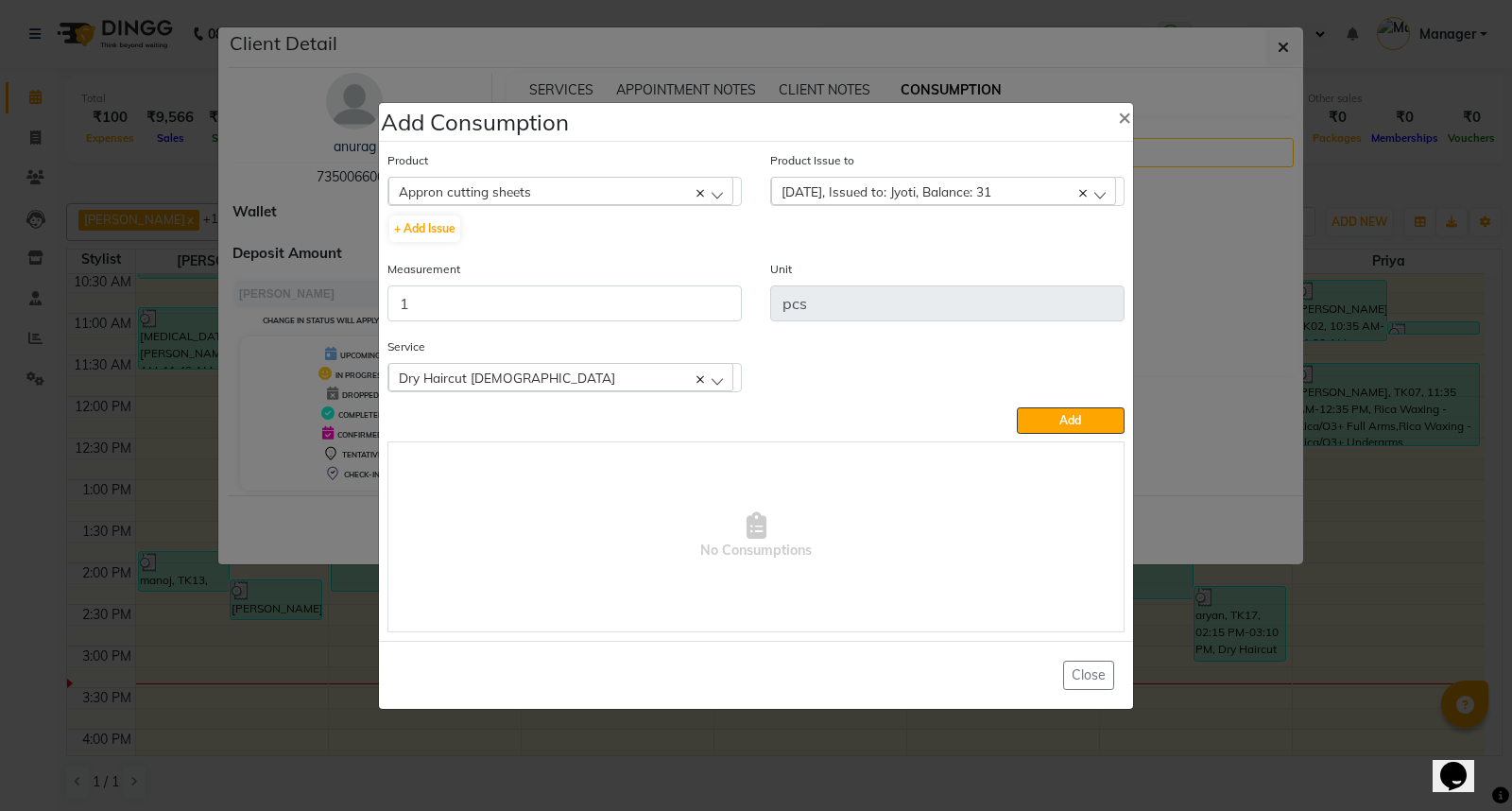
click at [1046, 418] on button "Add" at bounding box center [1071, 420] width 108 height 26
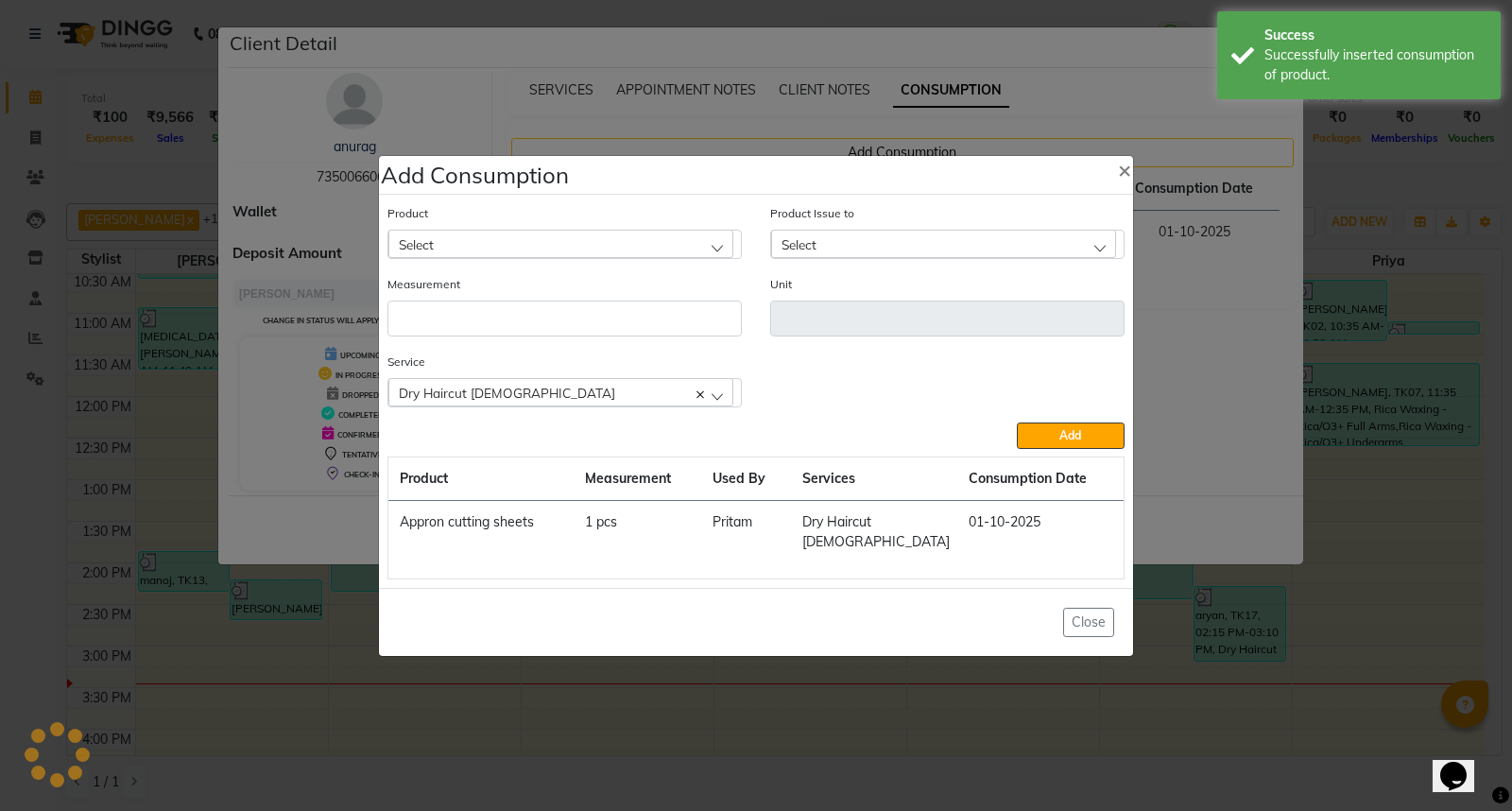
click at [1371, 530] on ngb-modal-window "Add Consumption × Product Select 0-77 IGORA Product Issue to Select 2025-09-21,…" at bounding box center [756, 405] width 1512 height 811
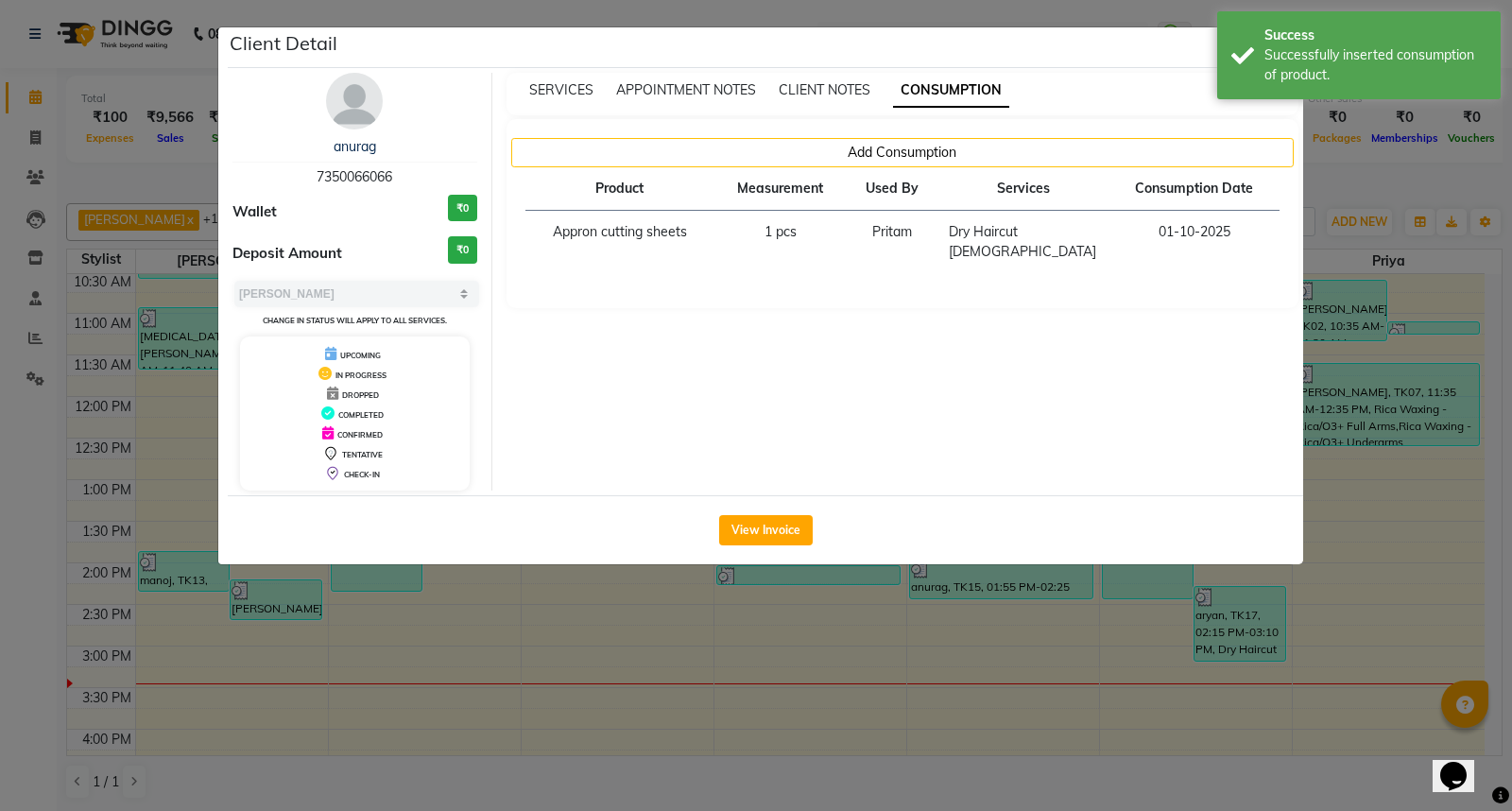
click at [1371, 530] on ngb-modal-window "Client Detail anurag 7350066066 Wallet ₹0 Deposit Amount ₹0 Select MARK DONE UP…" at bounding box center [756, 405] width 1512 height 811
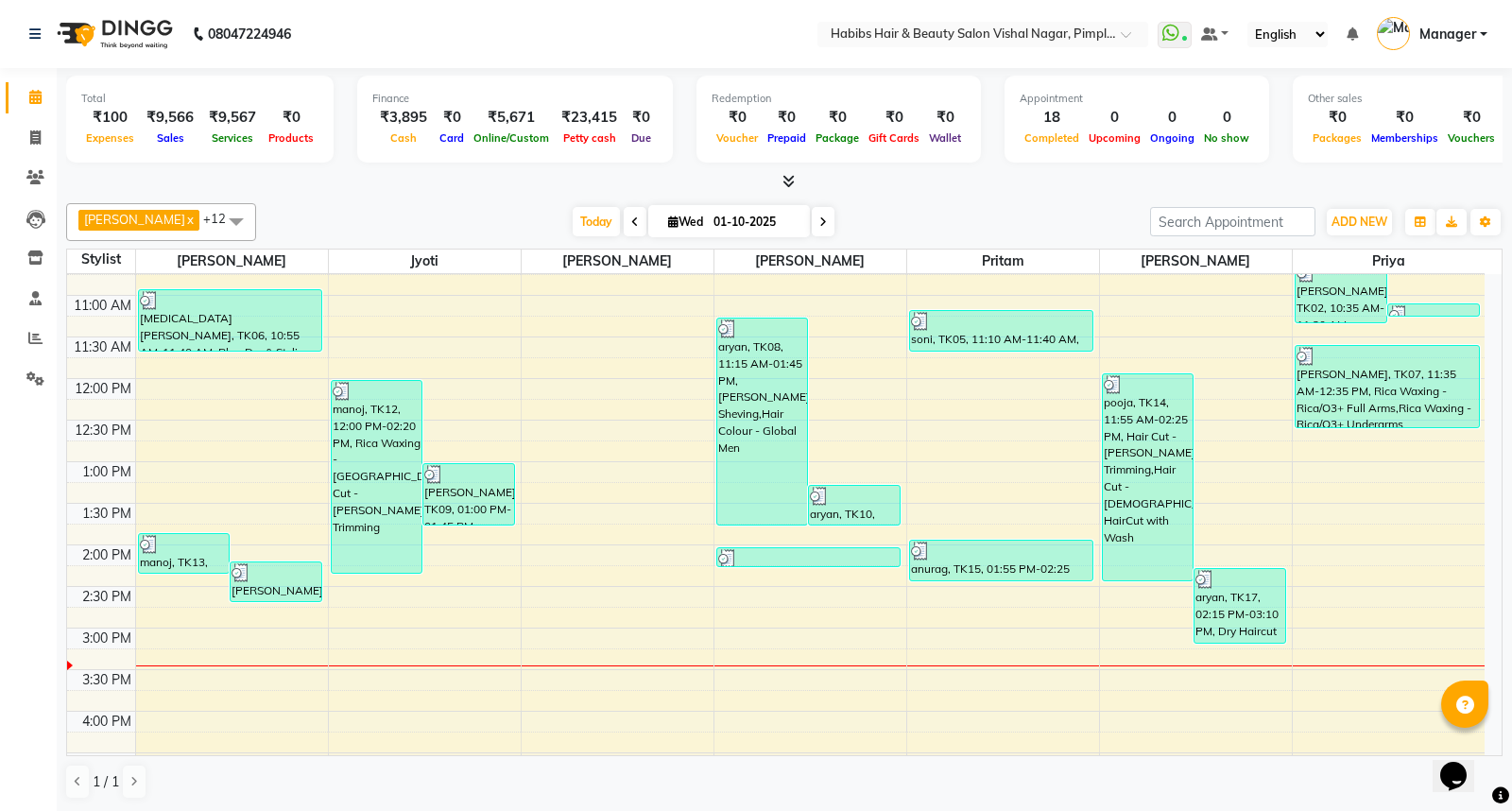
scroll to position [105, 0]
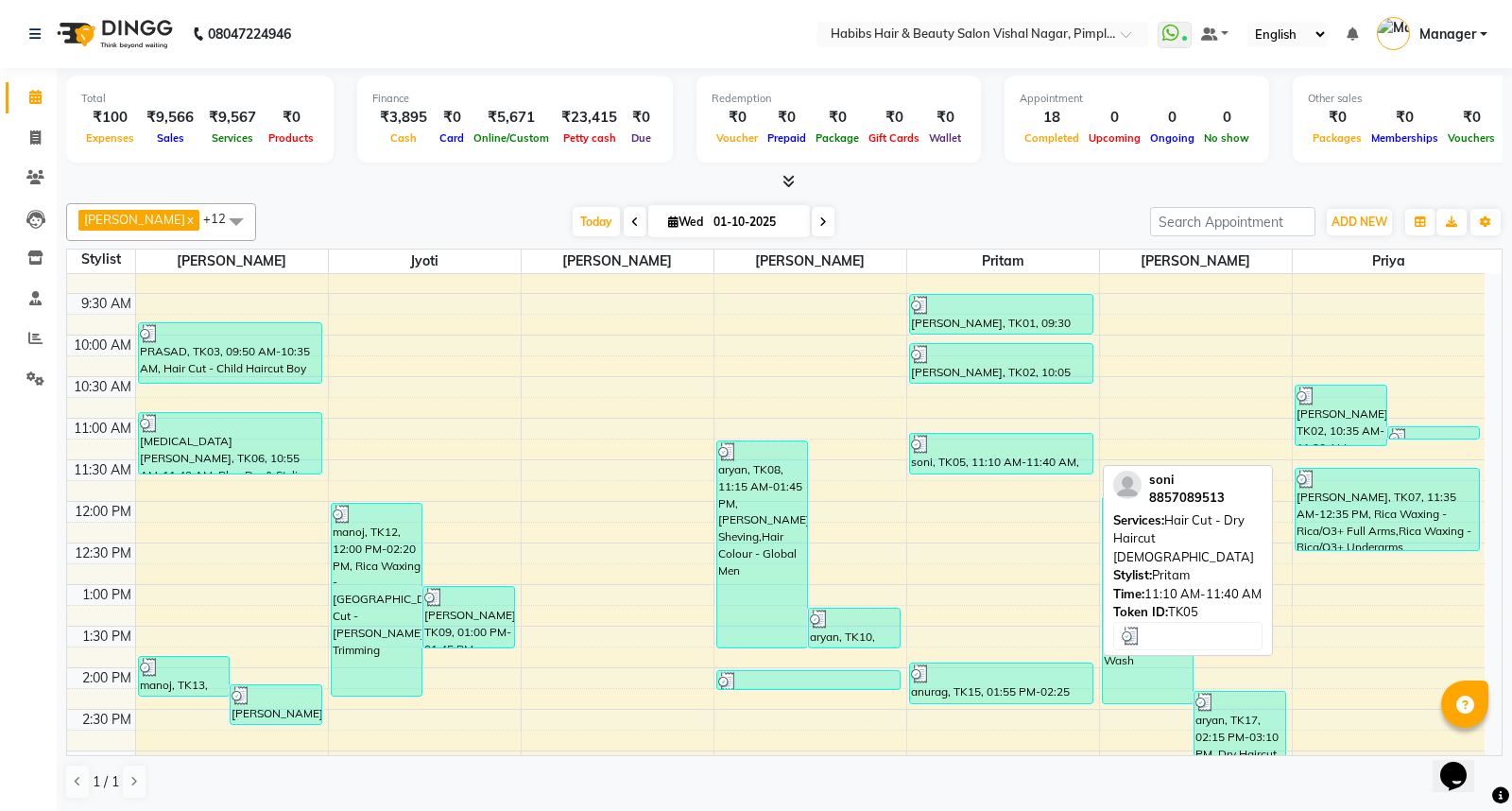
click at [1003, 451] on div at bounding box center [1002, 443] width 182 height 18
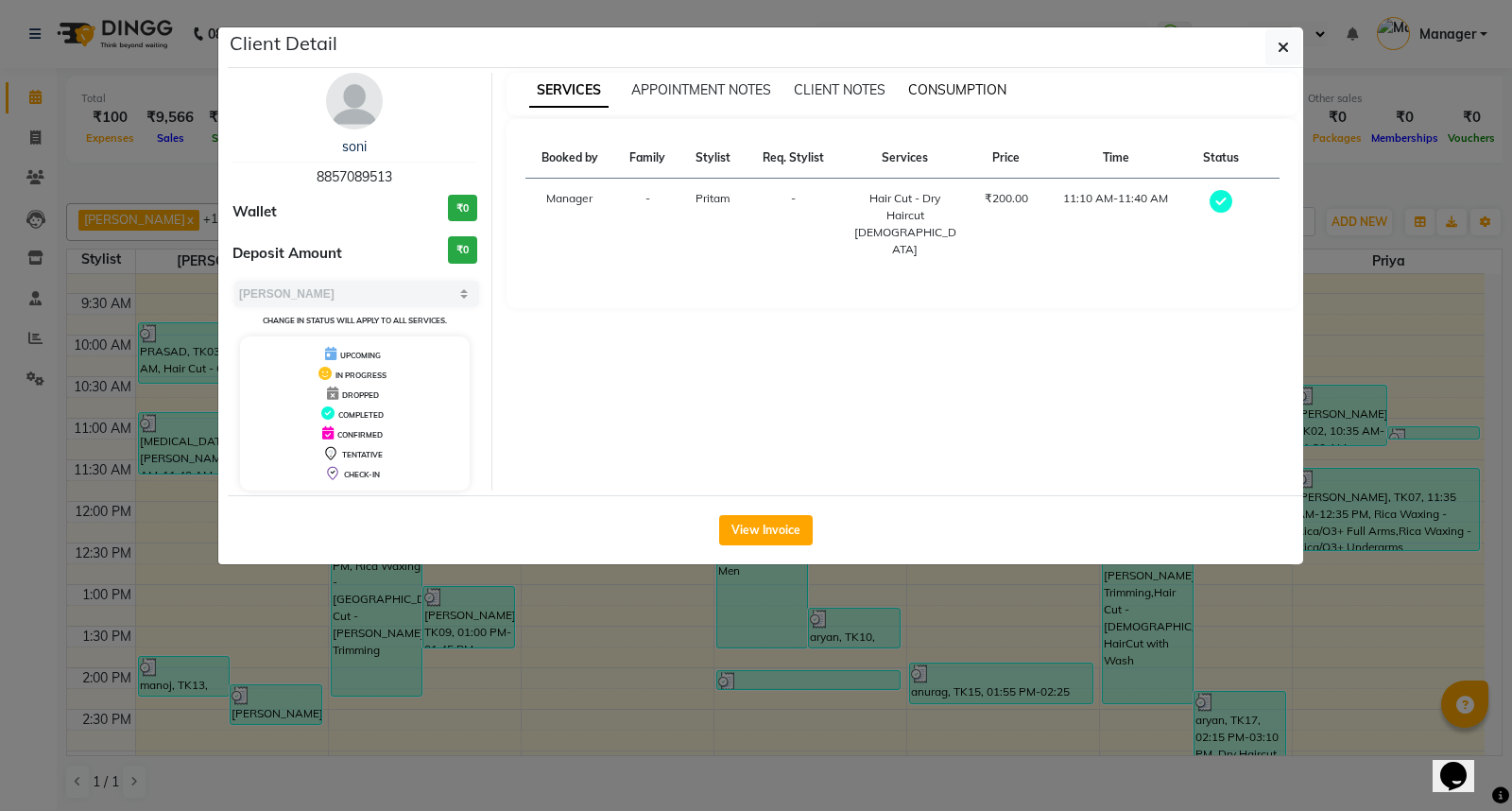
click at [979, 82] on span "CONSUMPTION" at bounding box center [957, 90] width 98 height 17
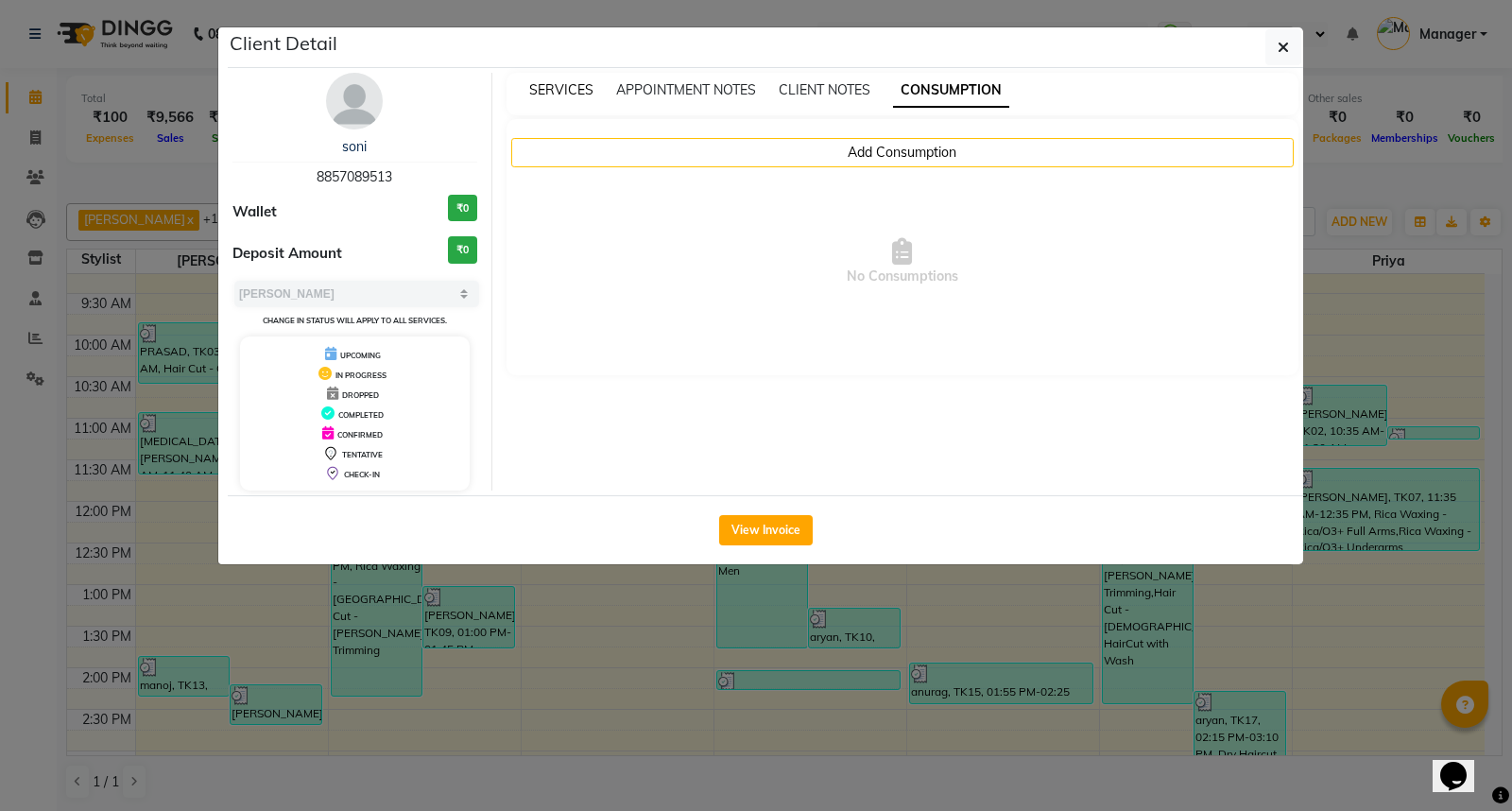
click at [573, 92] on span "SERVICES" at bounding box center [562, 90] width 64 height 17
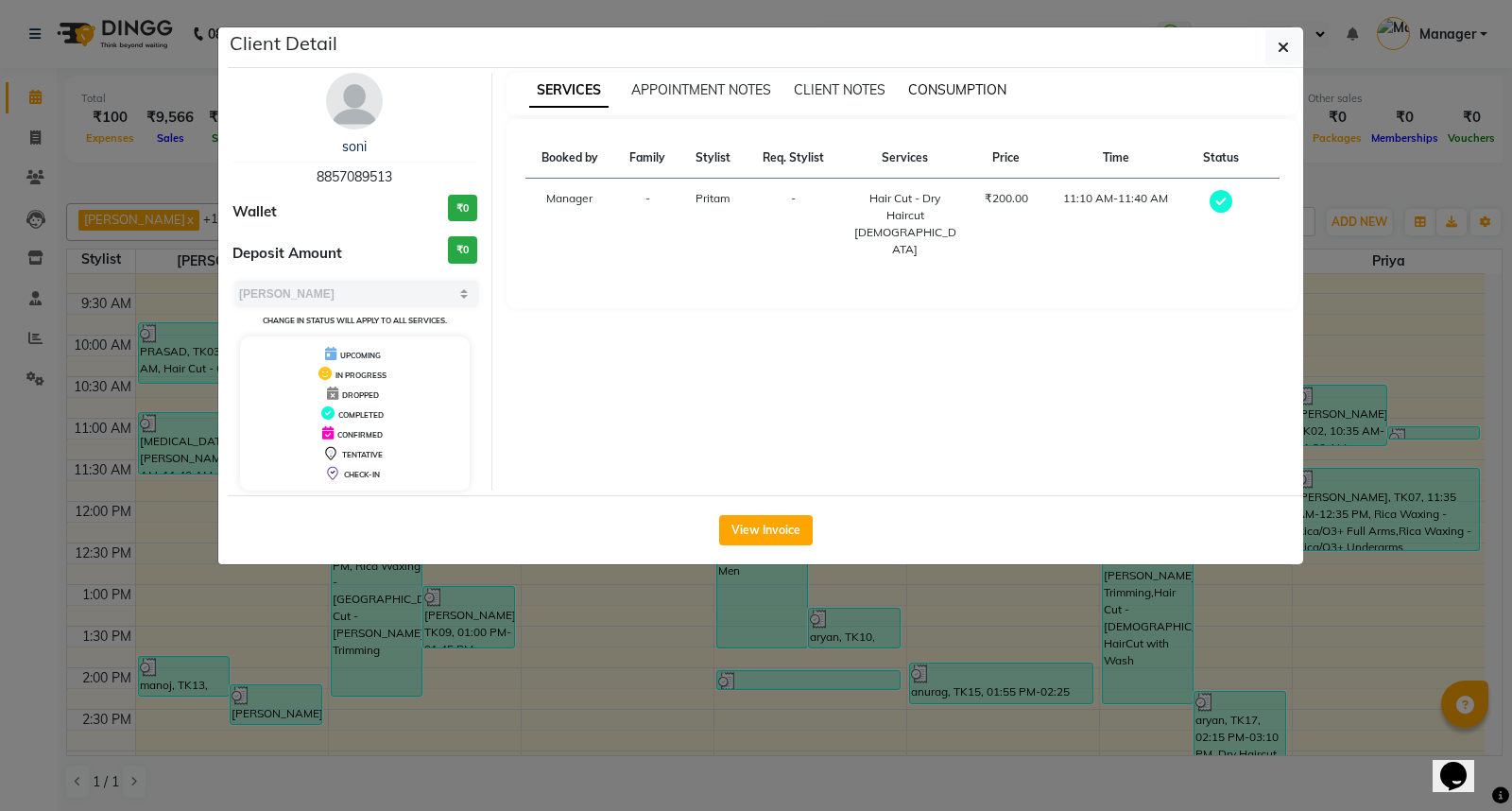
click at [976, 87] on span "CONSUMPTION" at bounding box center [957, 90] width 98 height 17
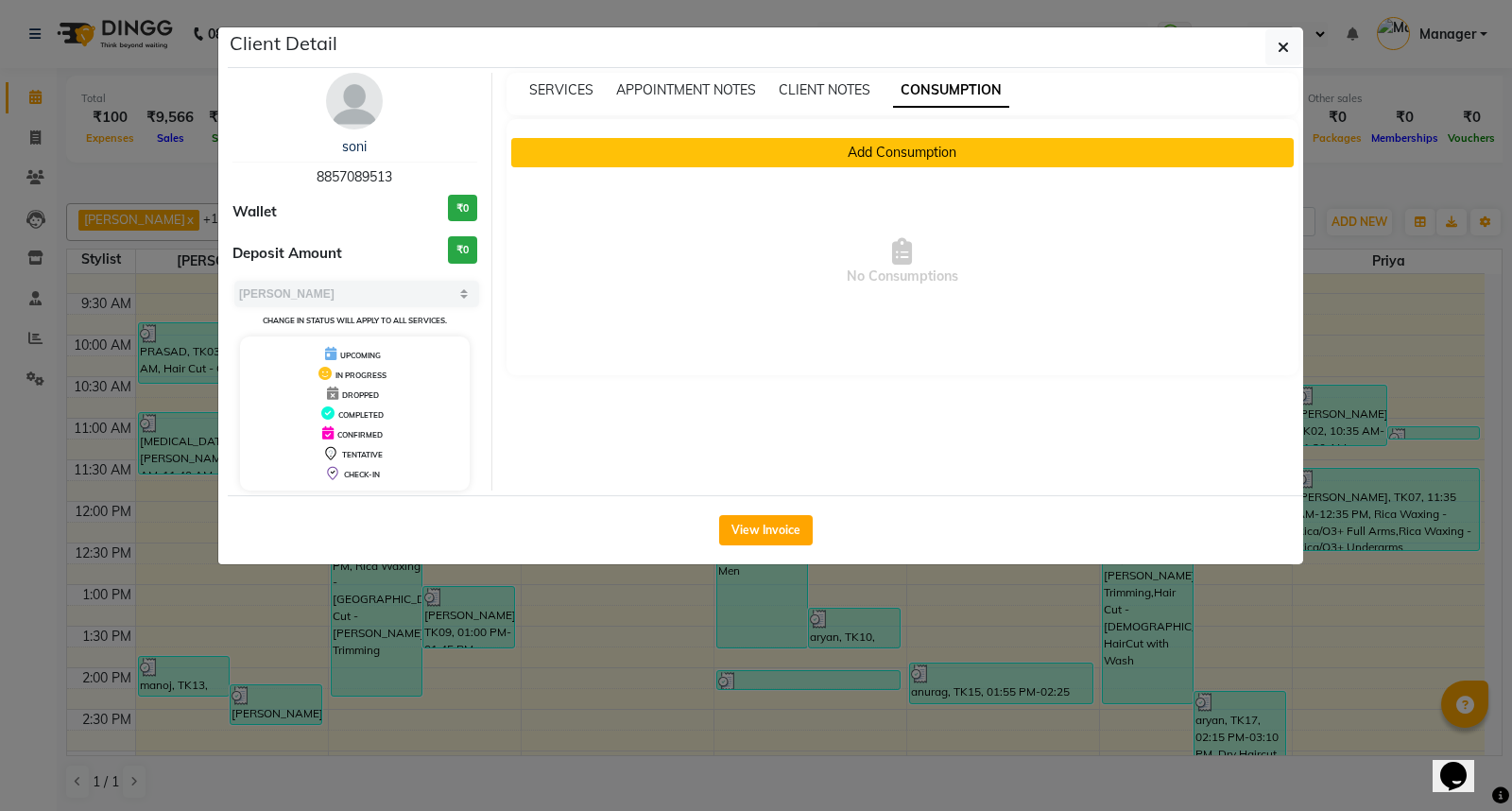
click at [943, 150] on button "Add Consumption" at bounding box center [903, 152] width 783 height 29
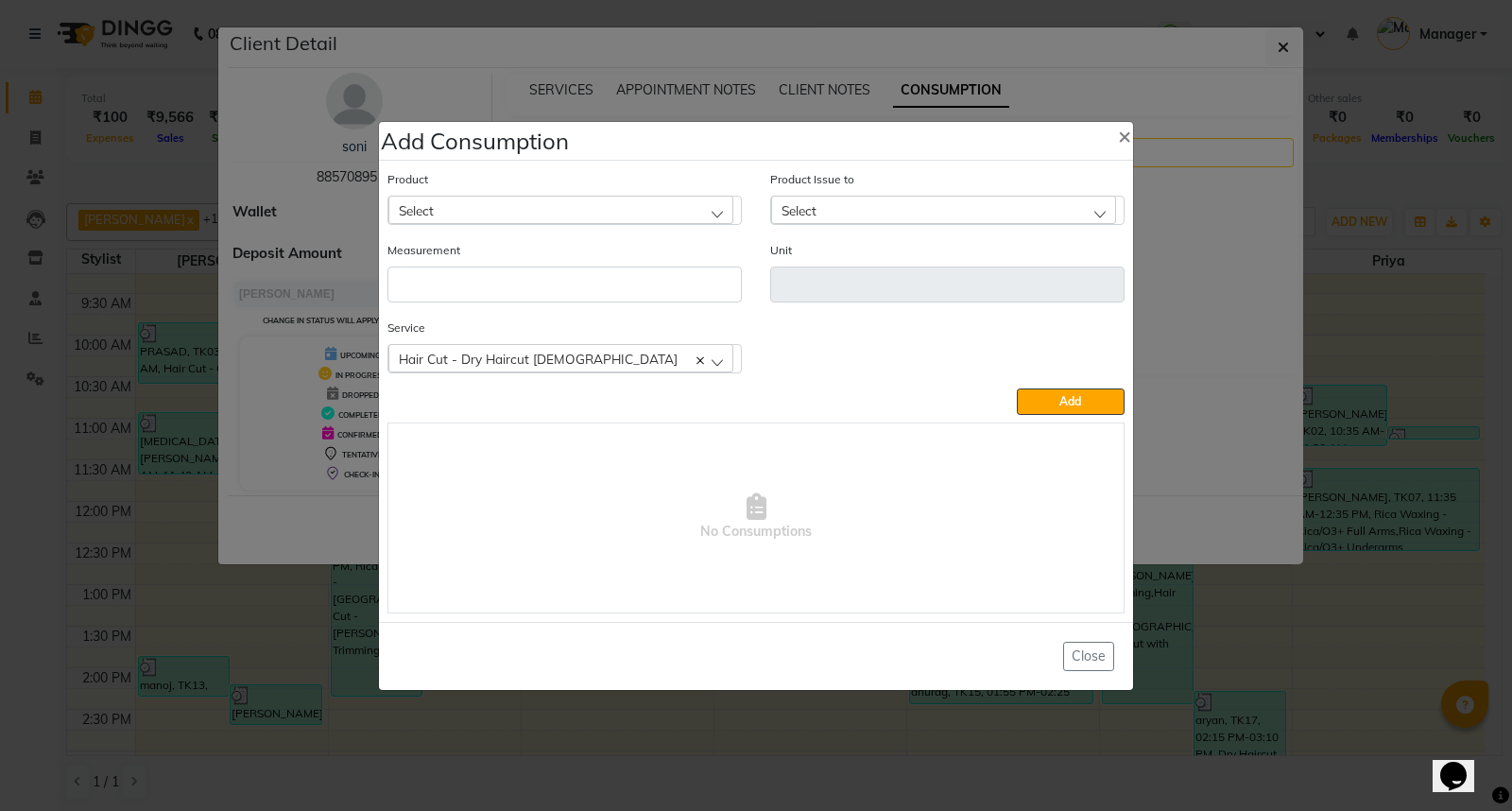
click at [697, 204] on div "Select" at bounding box center [561, 209] width 345 height 28
click at [586, 306] on li "Appron cutting sheets" at bounding box center [565, 291] width 353 height 39
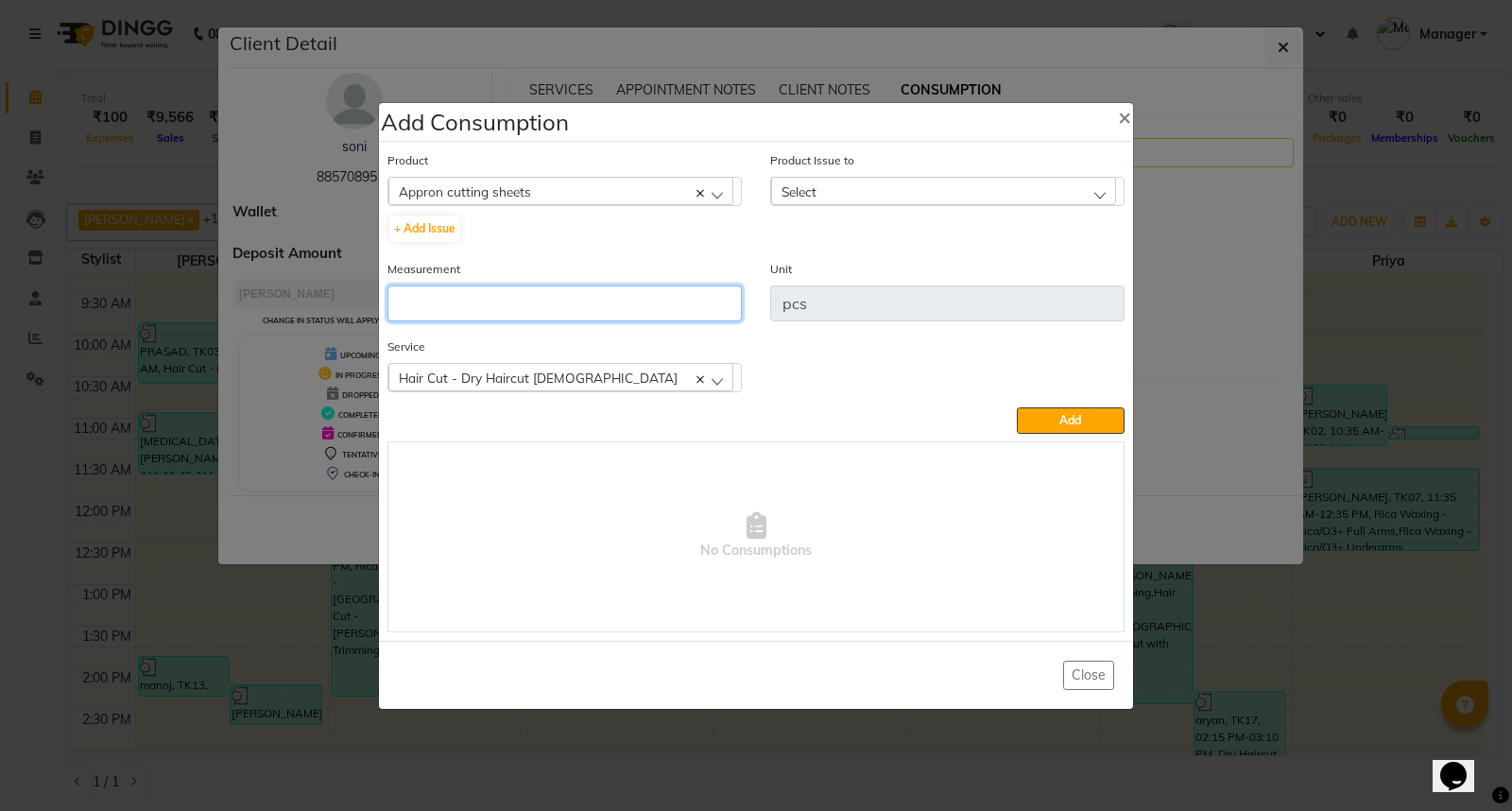
click at [586, 306] on input "number" at bounding box center [565, 303] width 355 height 36
click at [940, 193] on div "Select" at bounding box center [944, 190] width 345 height 28
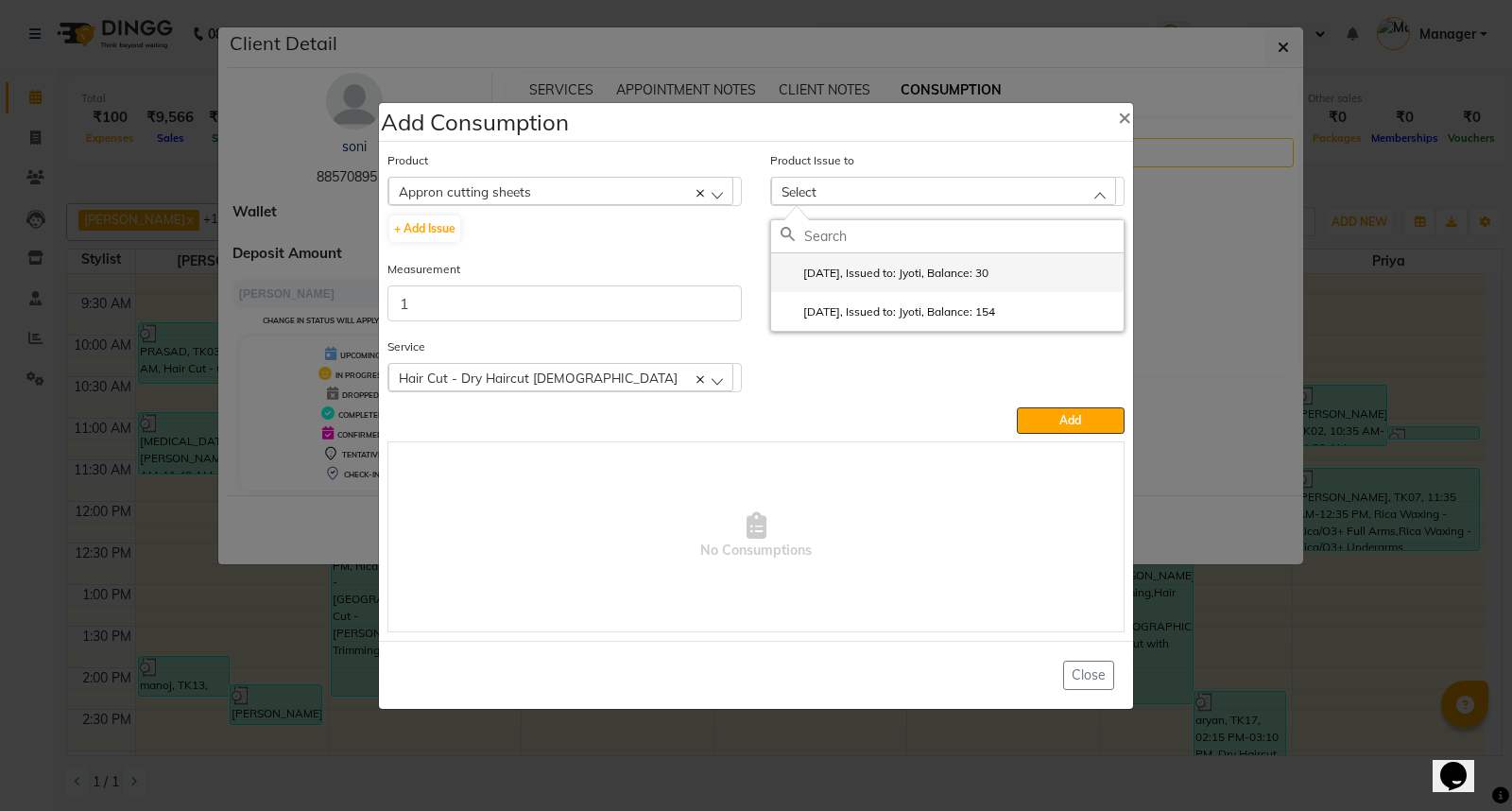
click at [965, 278] on label "2025-09-21, Issued to: Jyoti, Balance: 30" at bounding box center [884, 273] width 208 height 17
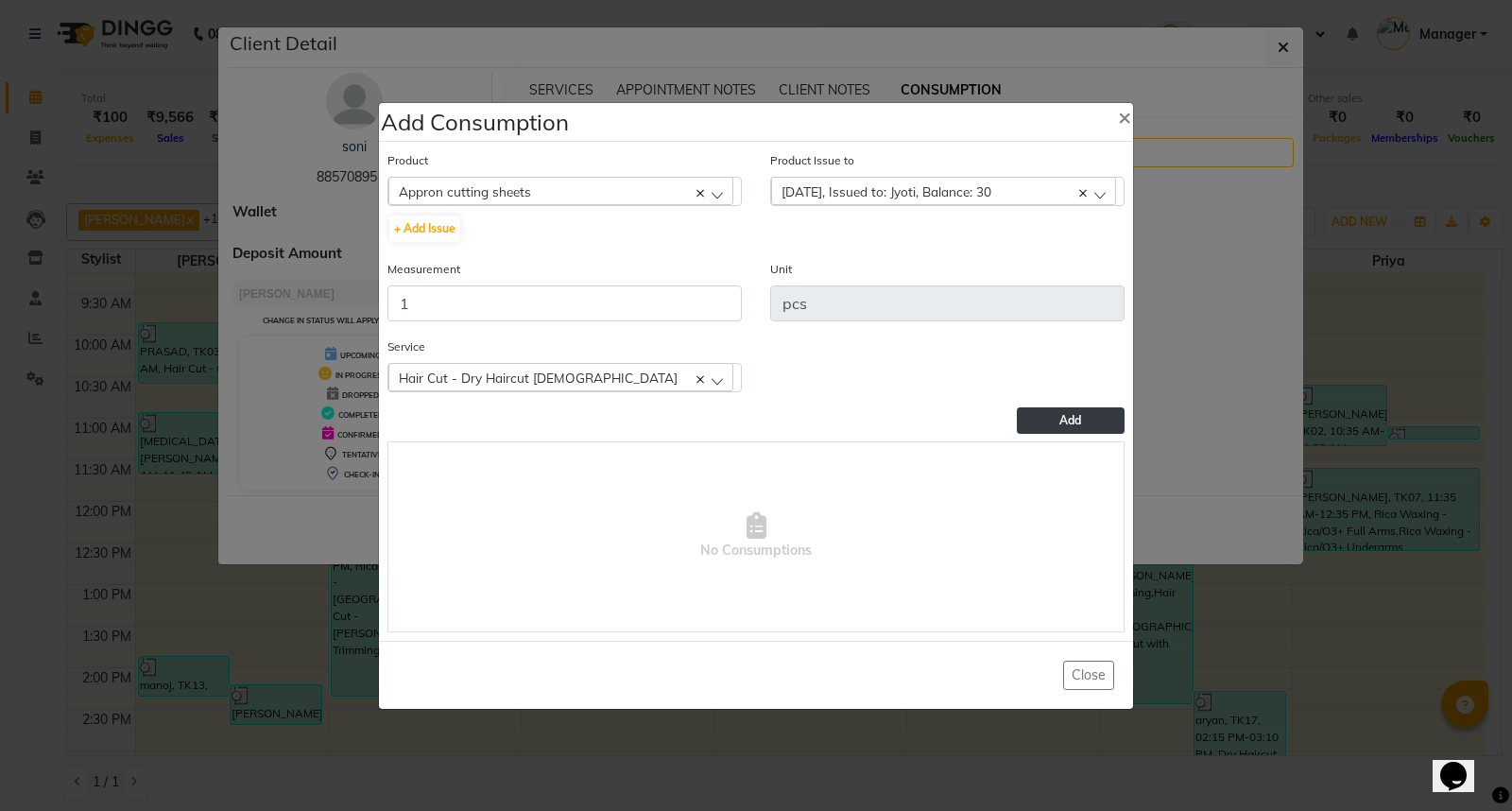
click at [1078, 427] on button "Add" at bounding box center [1071, 420] width 108 height 26
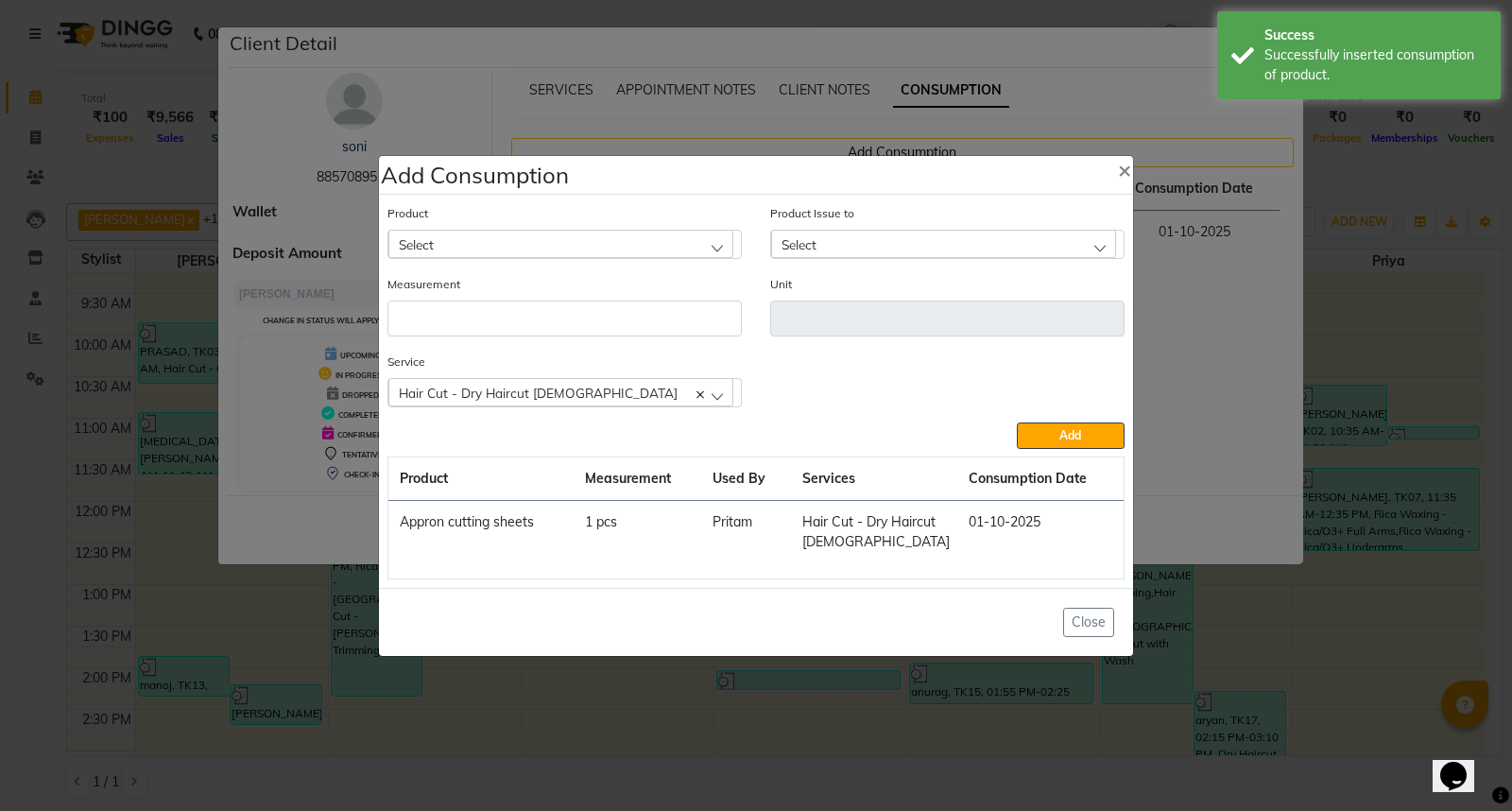
click at [917, 692] on ngb-modal-window "Add Consumption × Product Select 0-77 IGORA Product Issue to Select 2025-09-21,…" at bounding box center [756, 405] width 1512 height 811
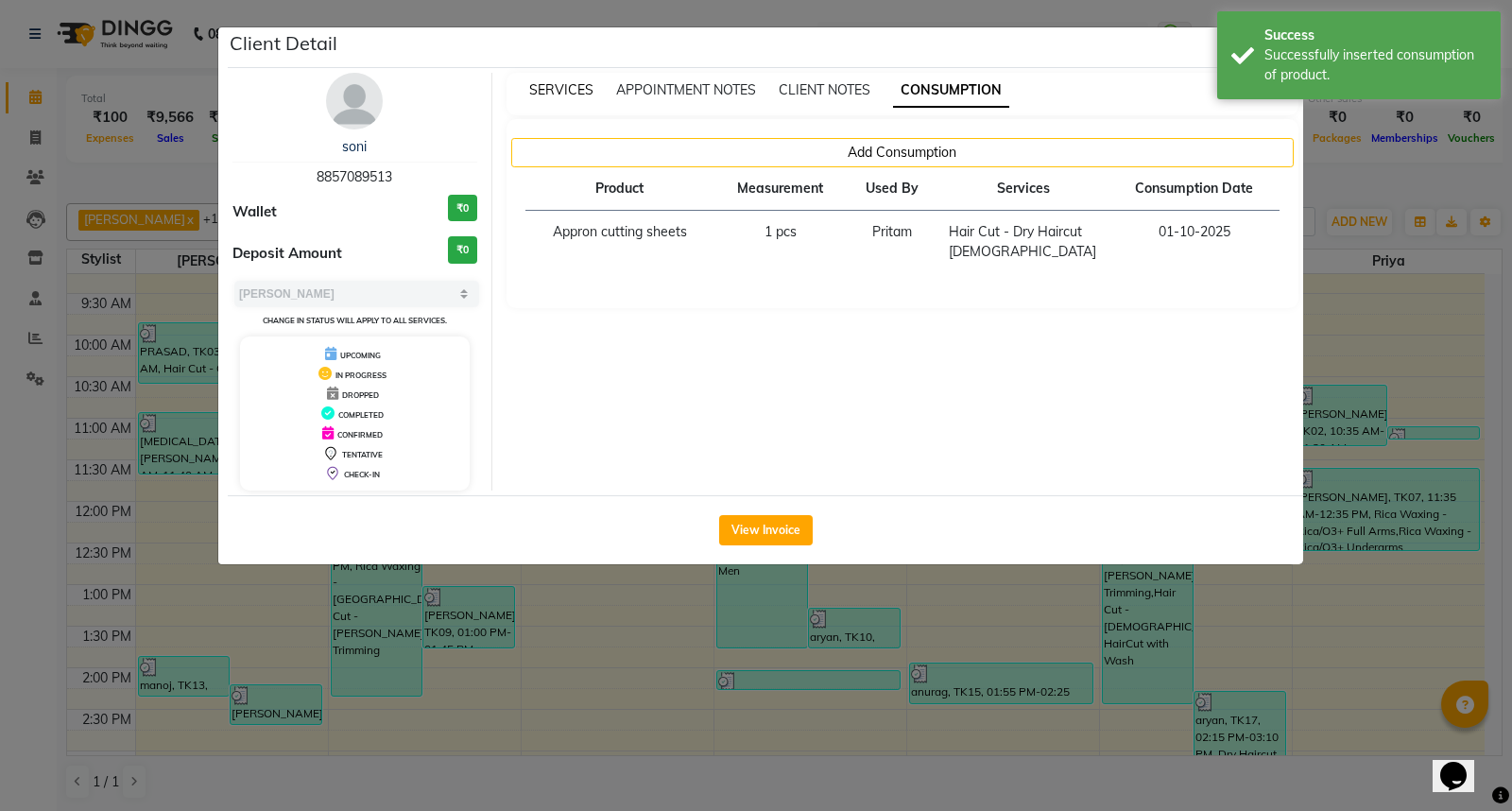
click at [556, 84] on span "SERVICES" at bounding box center [562, 90] width 64 height 17
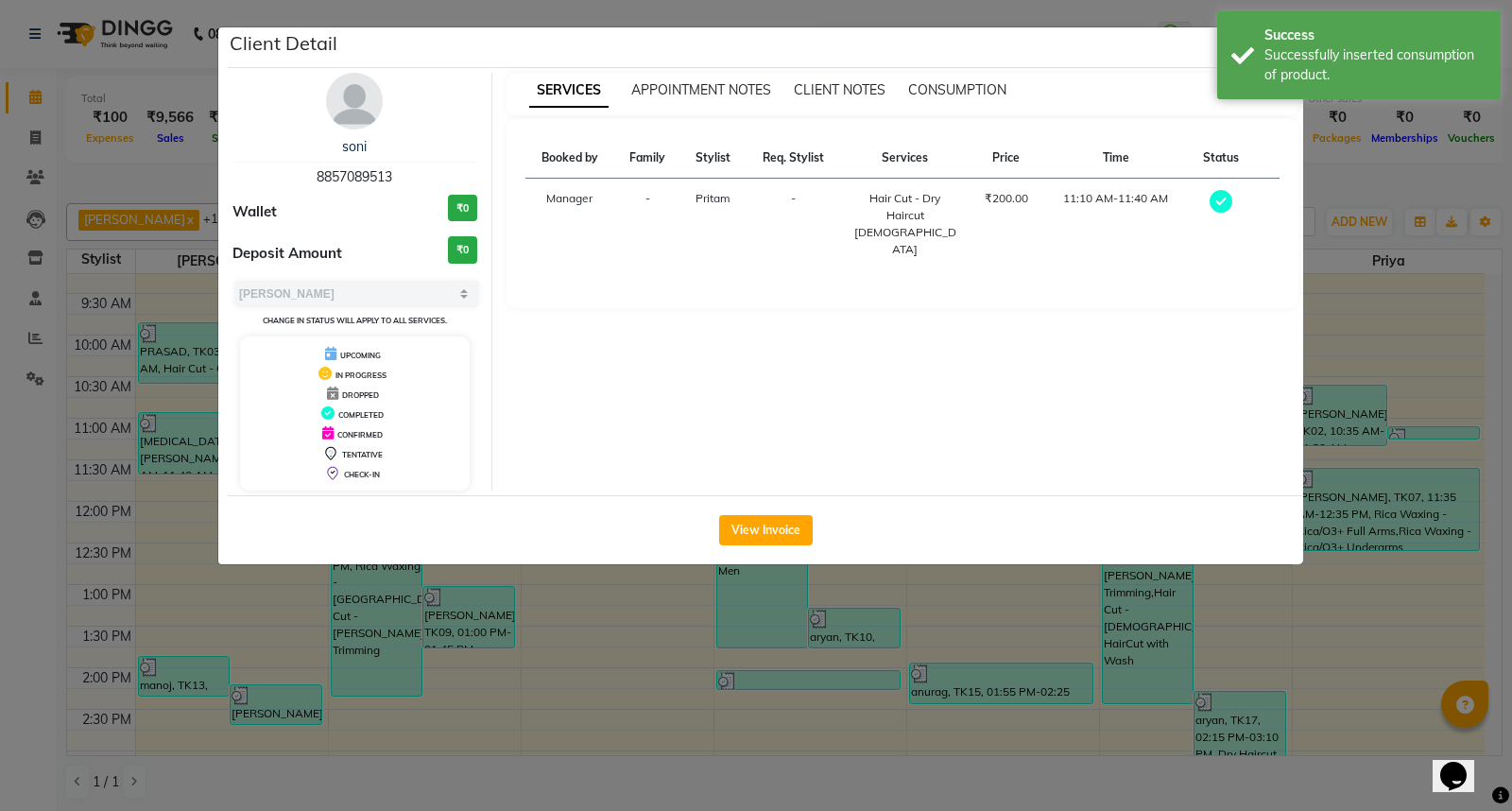
click at [1007, 602] on ngb-modal-window "Client Detail soni 8857089513 Wallet ₹0 Deposit Amount ₹0 Select MARK DONE UPCO…" at bounding box center [756, 405] width 1512 height 811
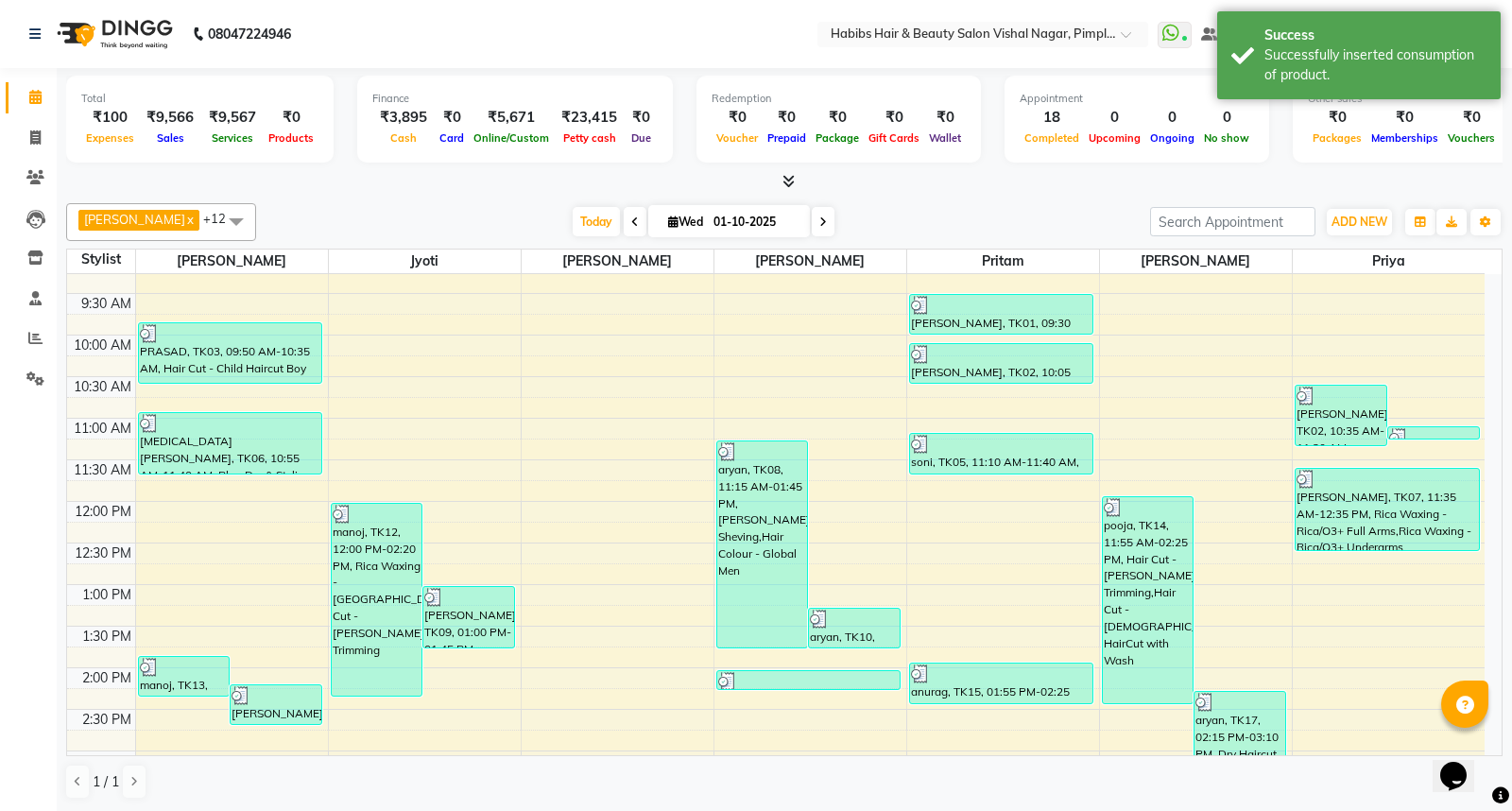
scroll to position [210, 0]
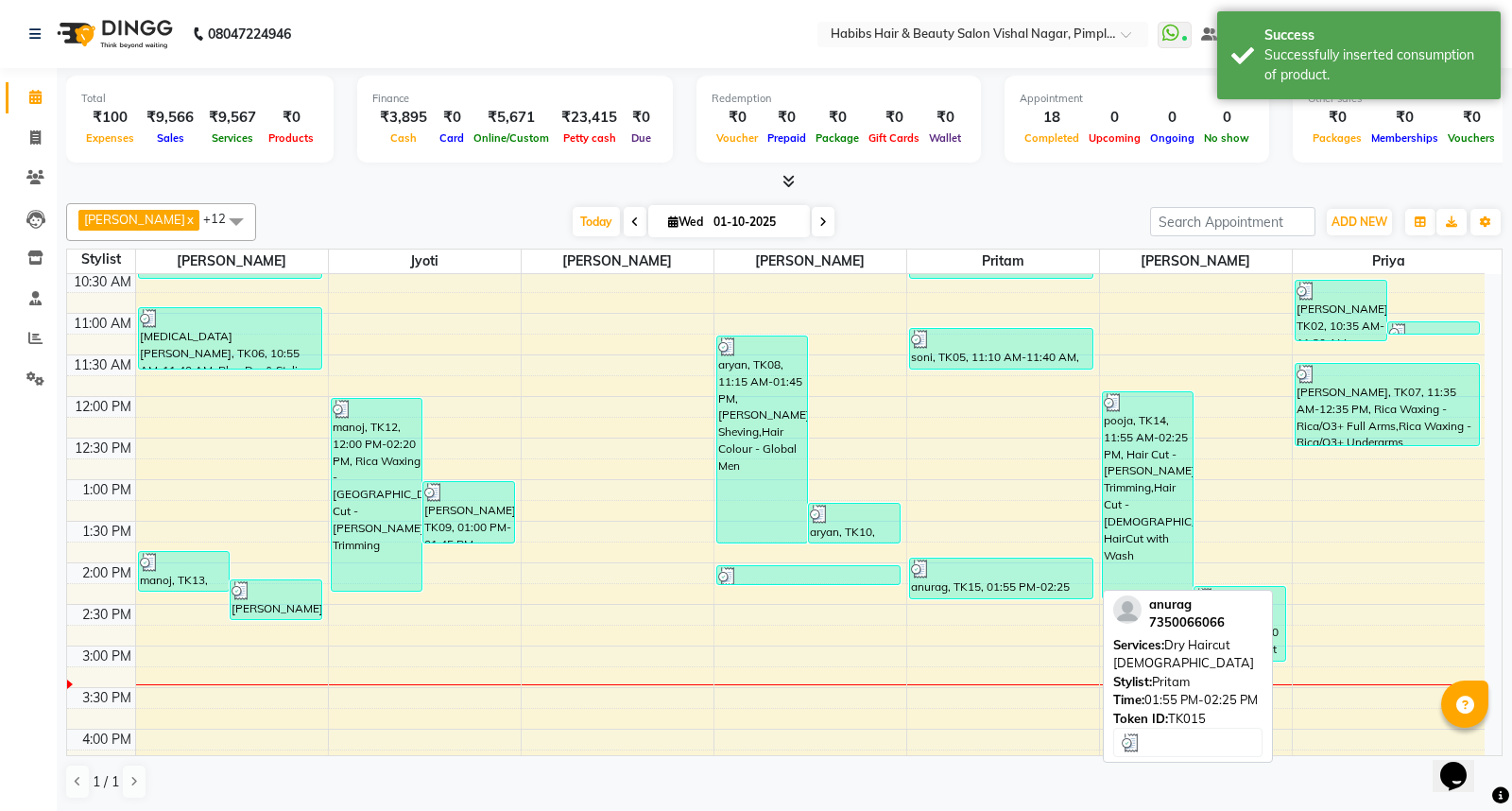
click at [1009, 579] on div "anurag, TK15, 01:55 PM-02:25 PM, Dry Haircut Male" at bounding box center [1002, 578] width 184 height 40
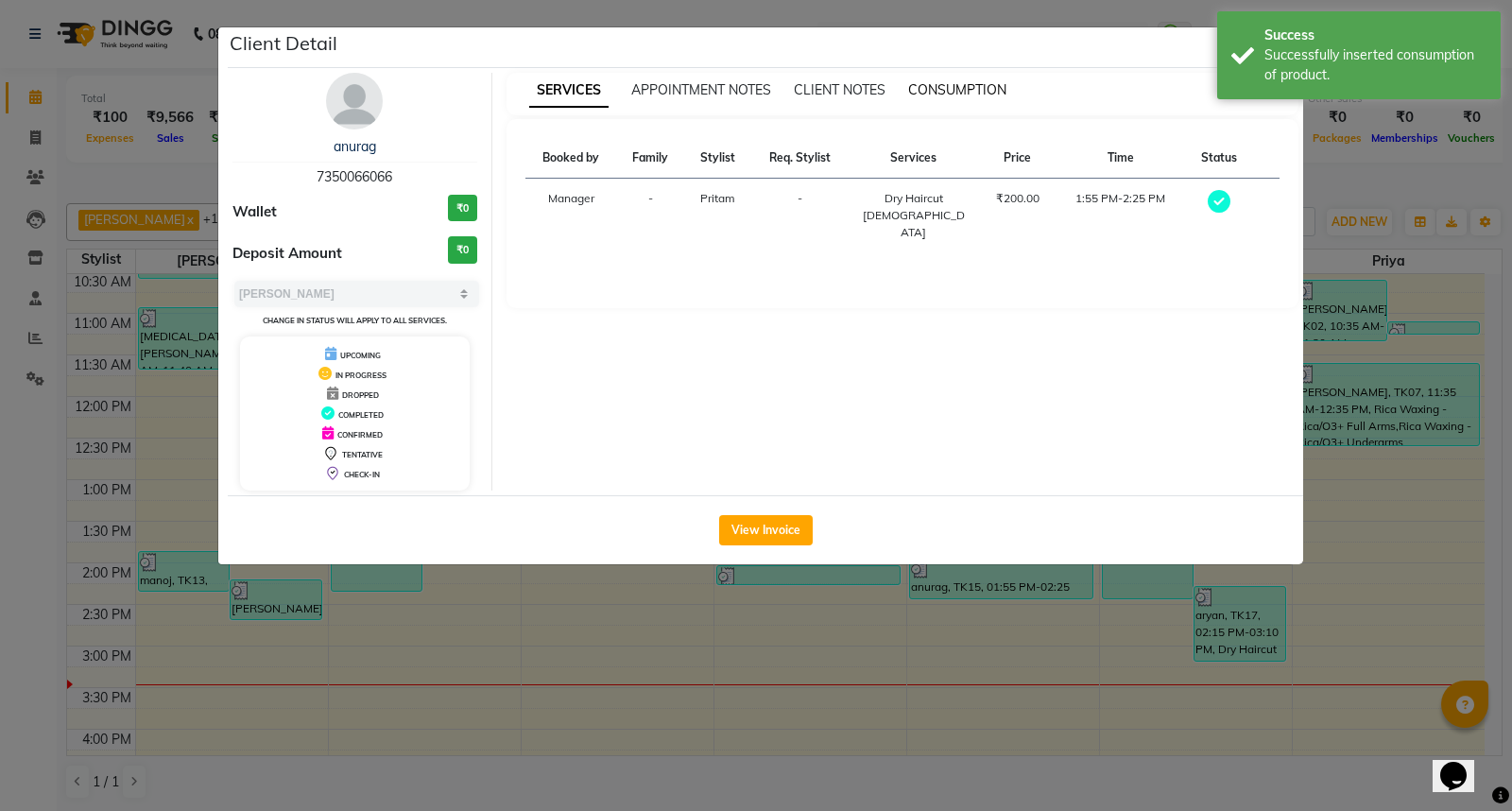
click at [951, 87] on span "CONSUMPTION" at bounding box center [957, 90] width 98 height 17
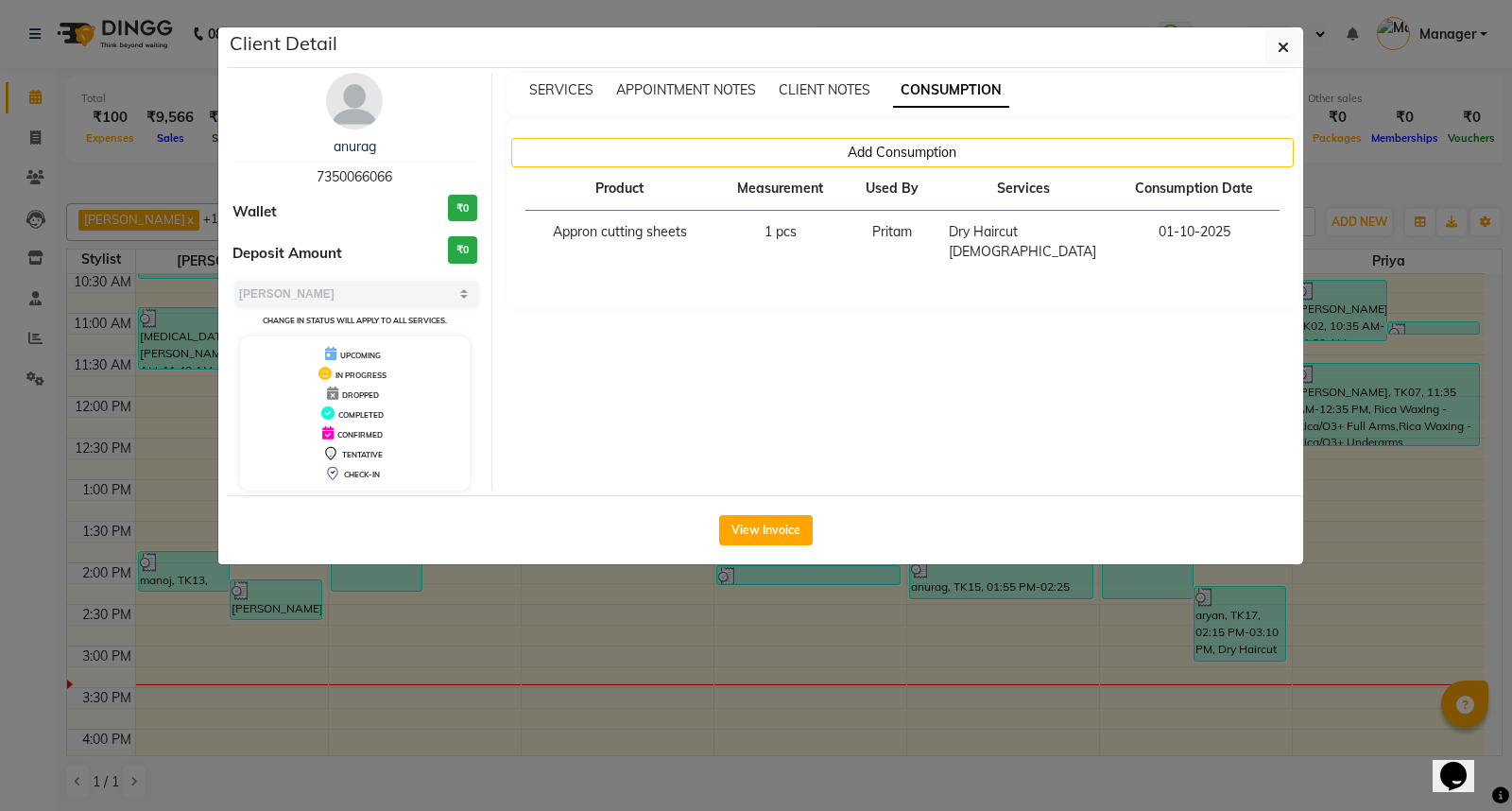
click at [1165, 735] on ngb-modal-window "Client Detail anurag 7350066066 Wallet ₹0 Deposit Amount ₹0 Select MARK DONE UP…" at bounding box center [756, 405] width 1512 height 811
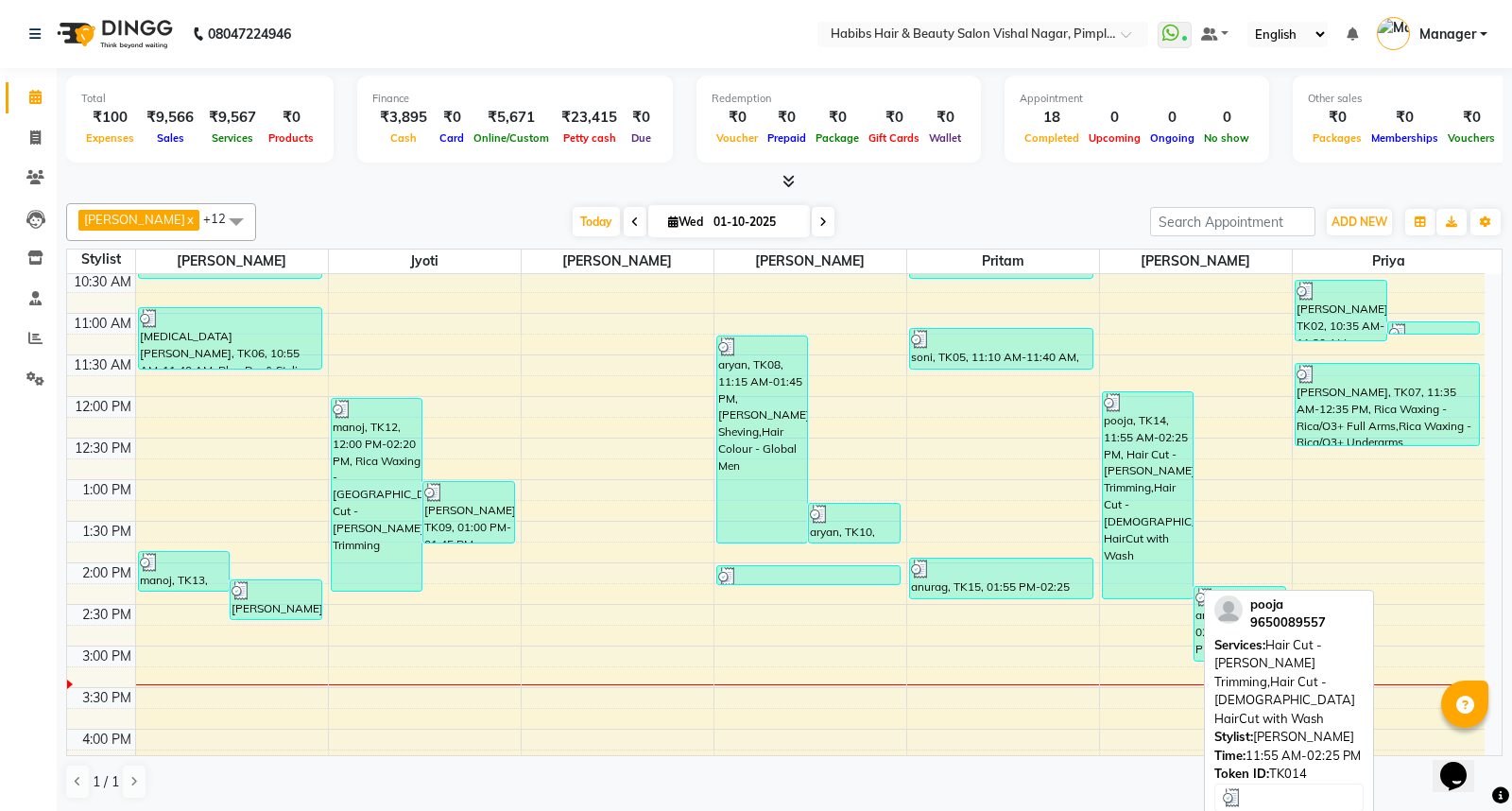
click at [1155, 525] on div "pooja, TK14, 11:55 AM-02:25 PM, Hair Cut - Beard Trimming,Hair Cut - Male HairC…" at bounding box center [1148, 495] width 90 height 206
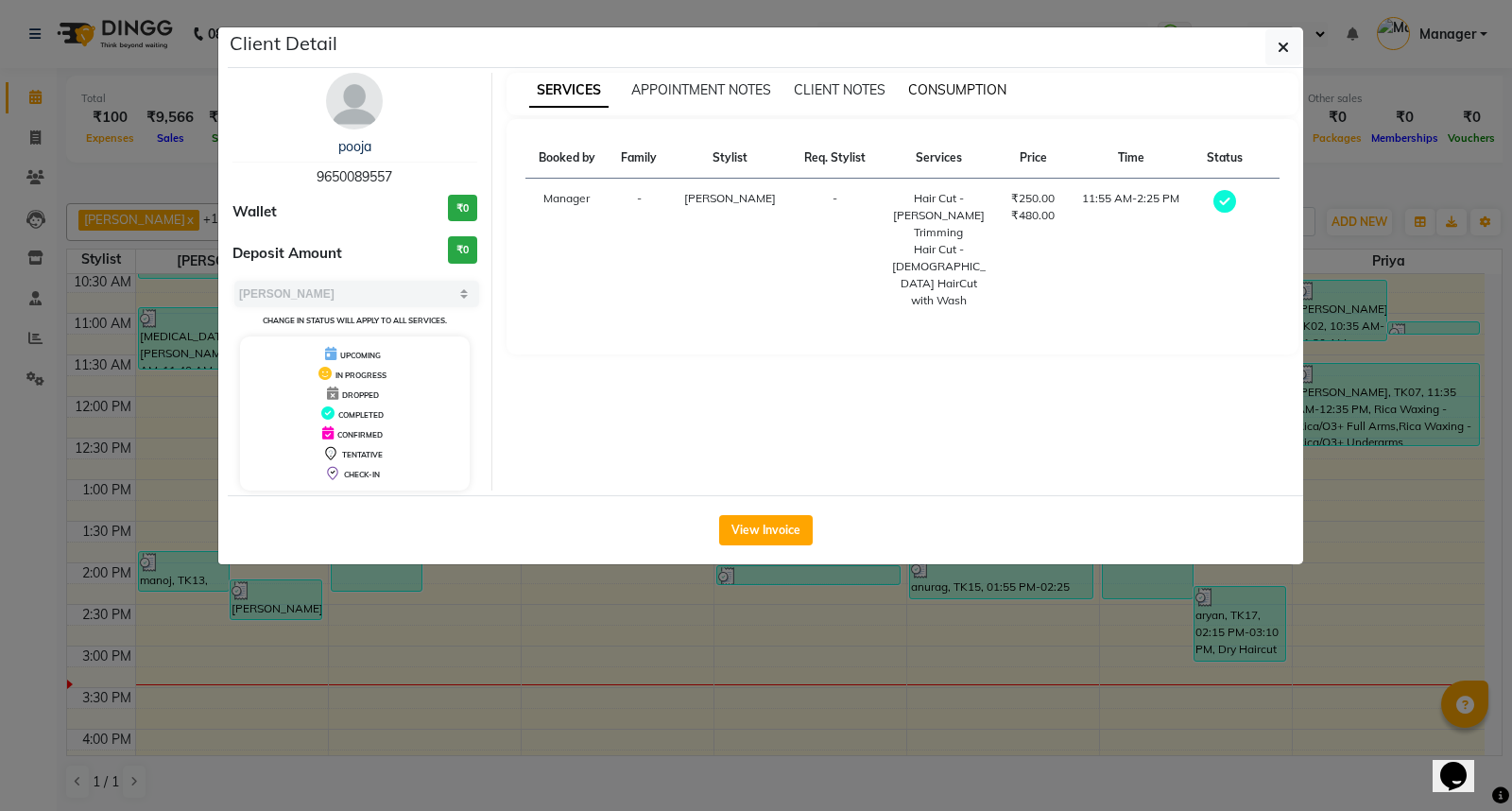
click at [956, 91] on span "CONSUMPTION" at bounding box center [957, 90] width 98 height 17
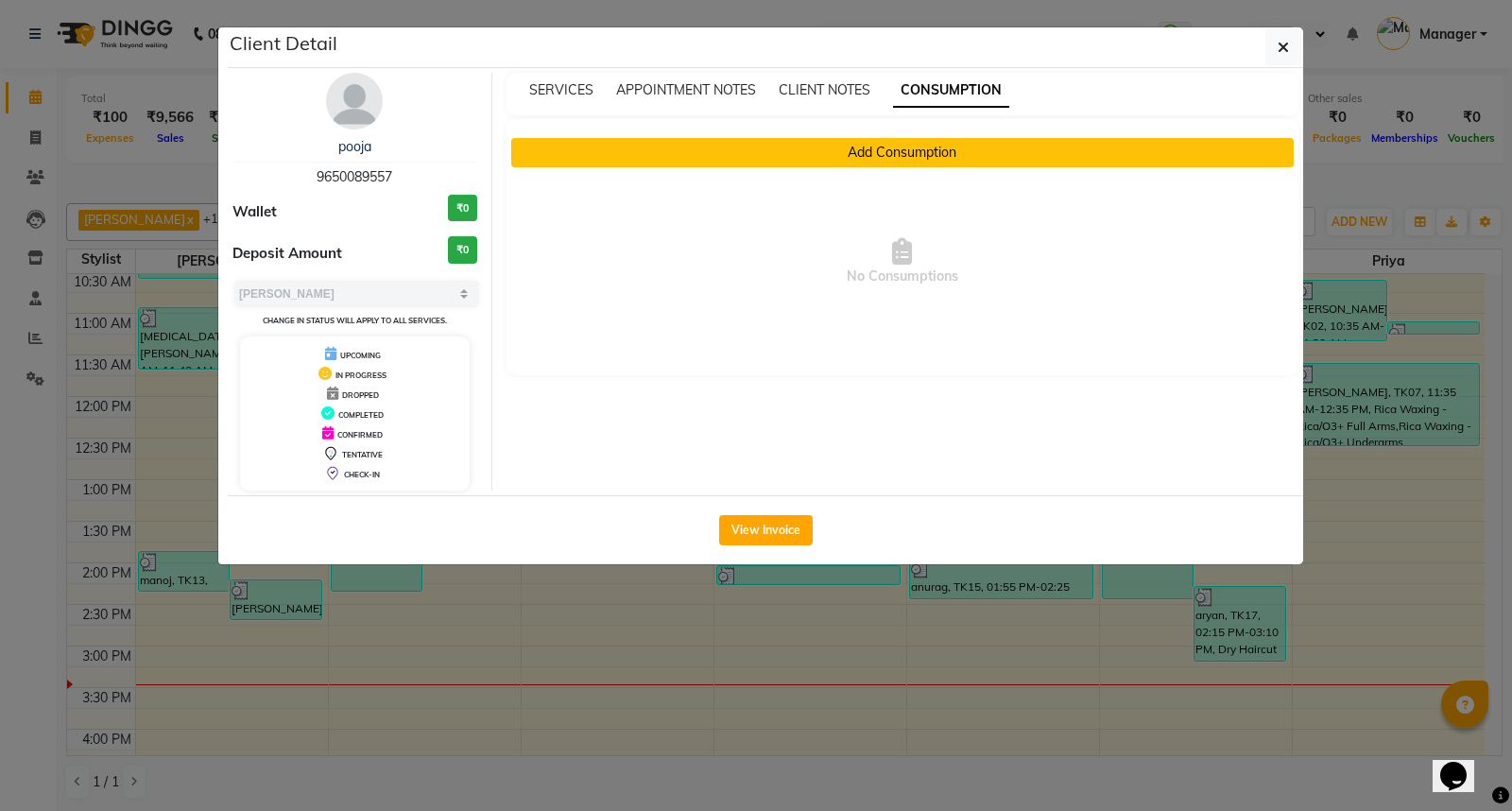
click at [891, 150] on button "Add Consumption" at bounding box center [903, 152] width 783 height 29
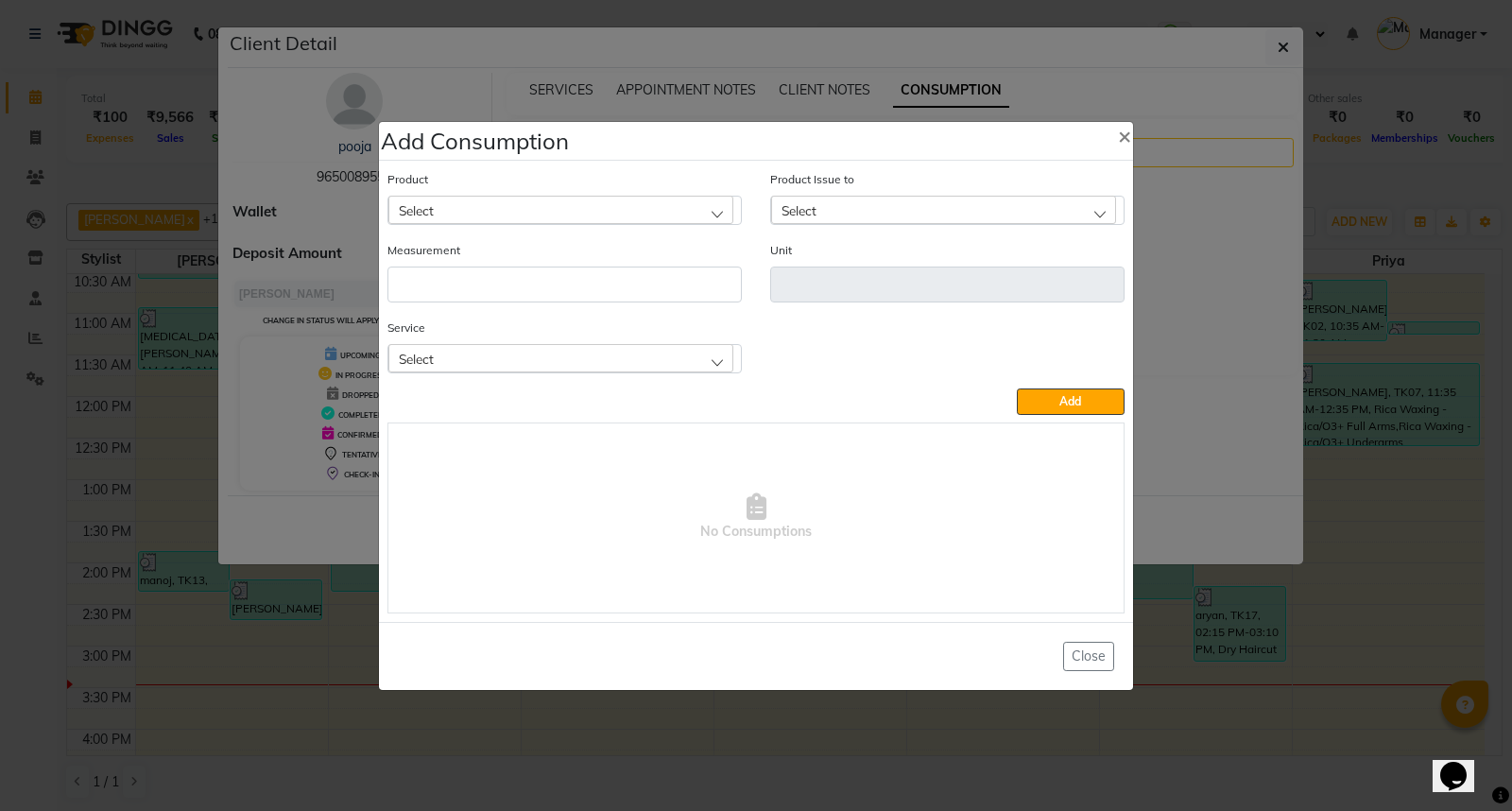
click at [647, 206] on div "Select" at bounding box center [561, 209] width 345 height 28
click at [531, 290] on label "Appron cutting sheets" at bounding box center [466, 292] width 138 height 17
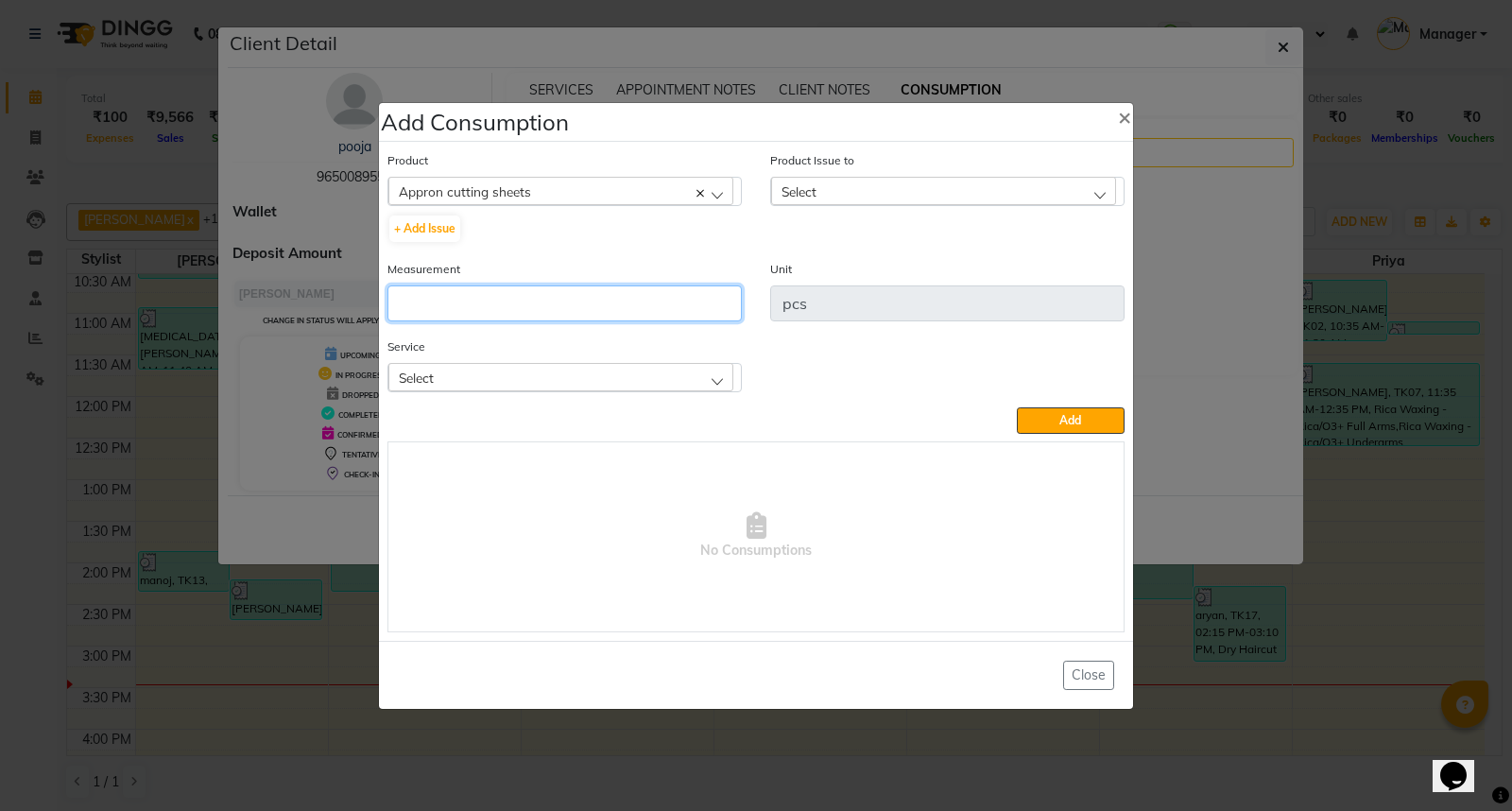
click at [531, 290] on input "number" at bounding box center [565, 303] width 355 height 36
click at [579, 382] on div "Select" at bounding box center [561, 376] width 345 height 28
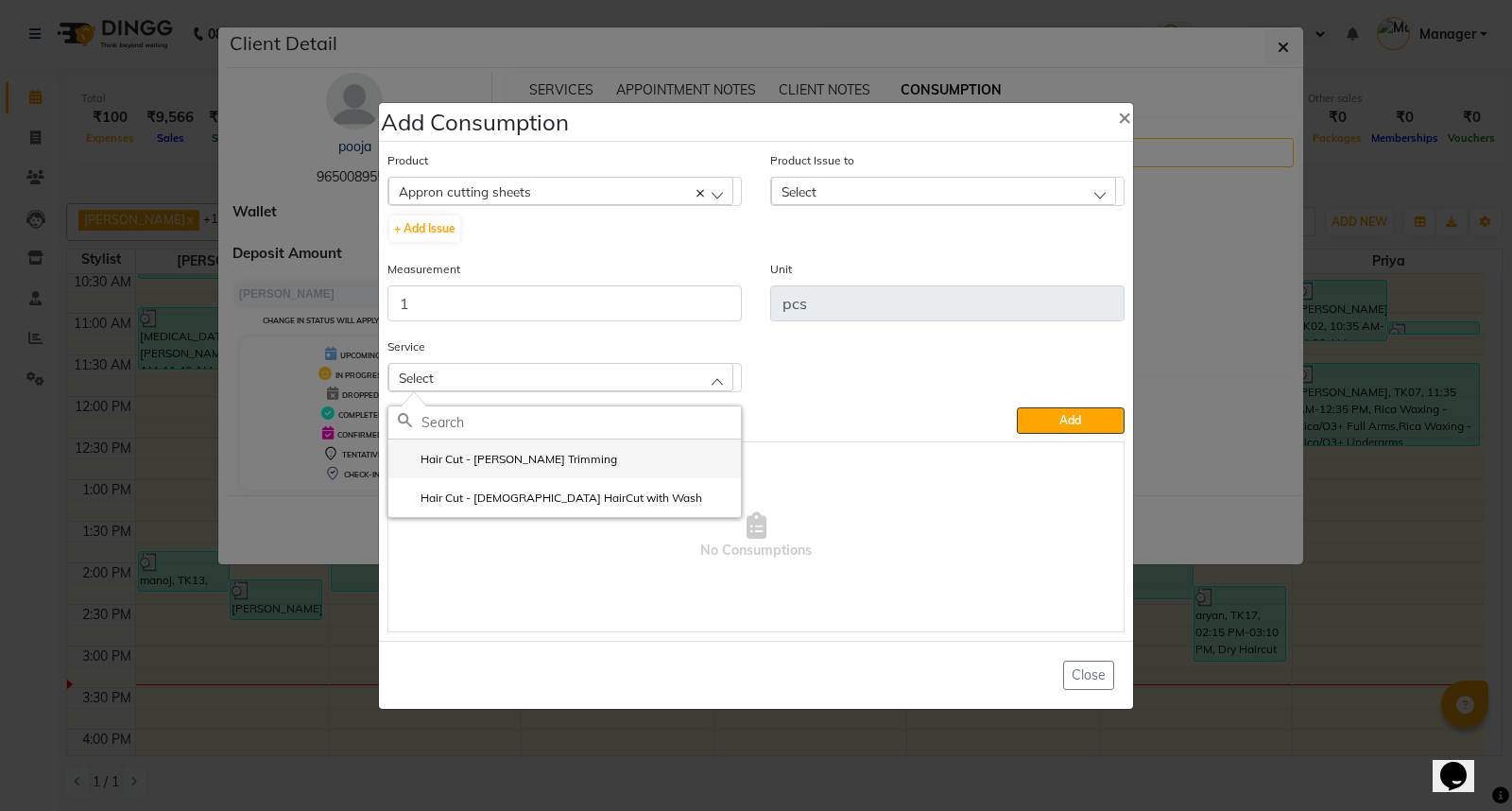
click at [607, 472] on li "Hair Cut - [PERSON_NAME] Trimming" at bounding box center [565, 458] width 353 height 39
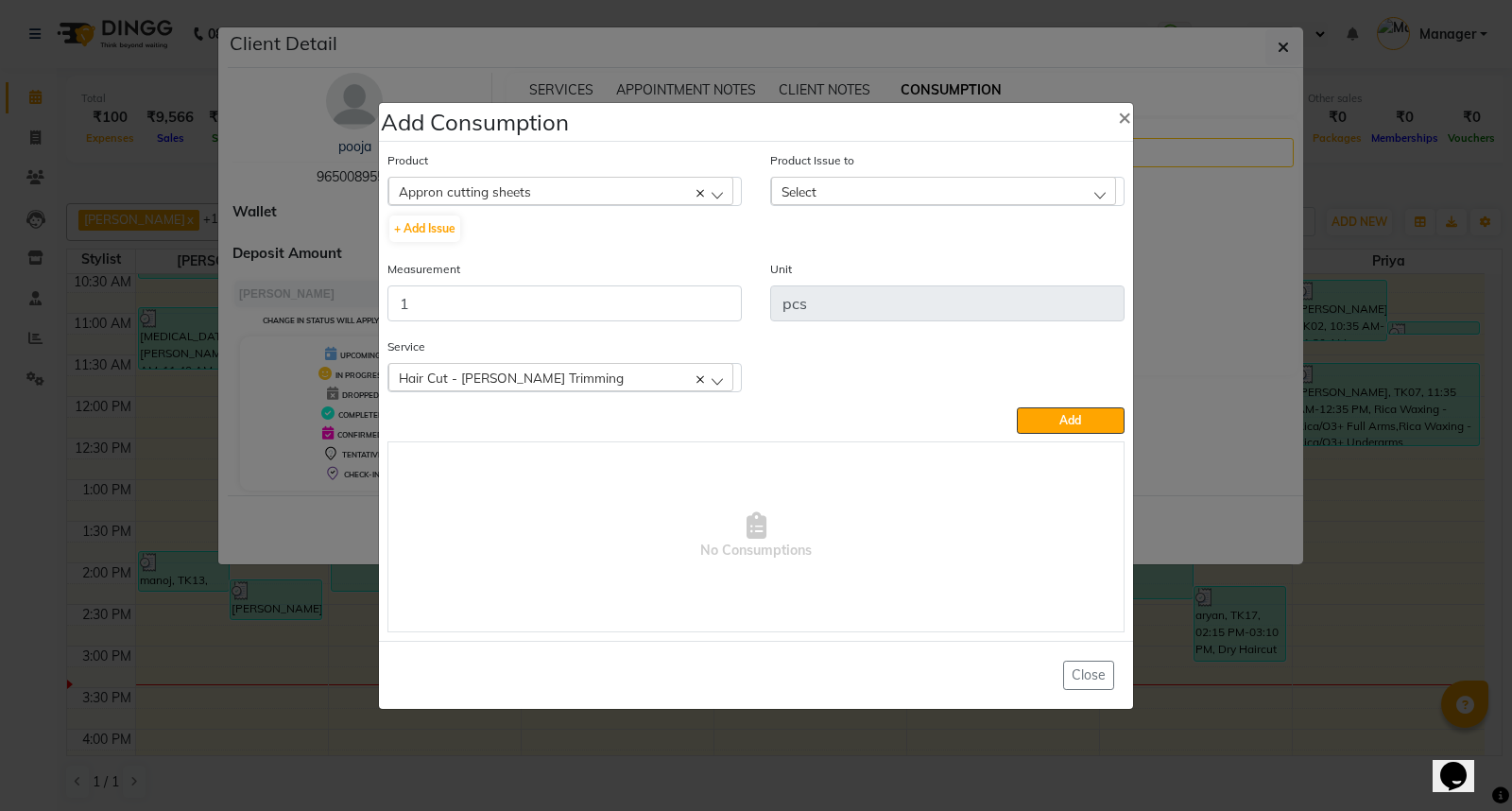
click at [941, 193] on div "Select" at bounding box center [944, 190] width 345 height 28
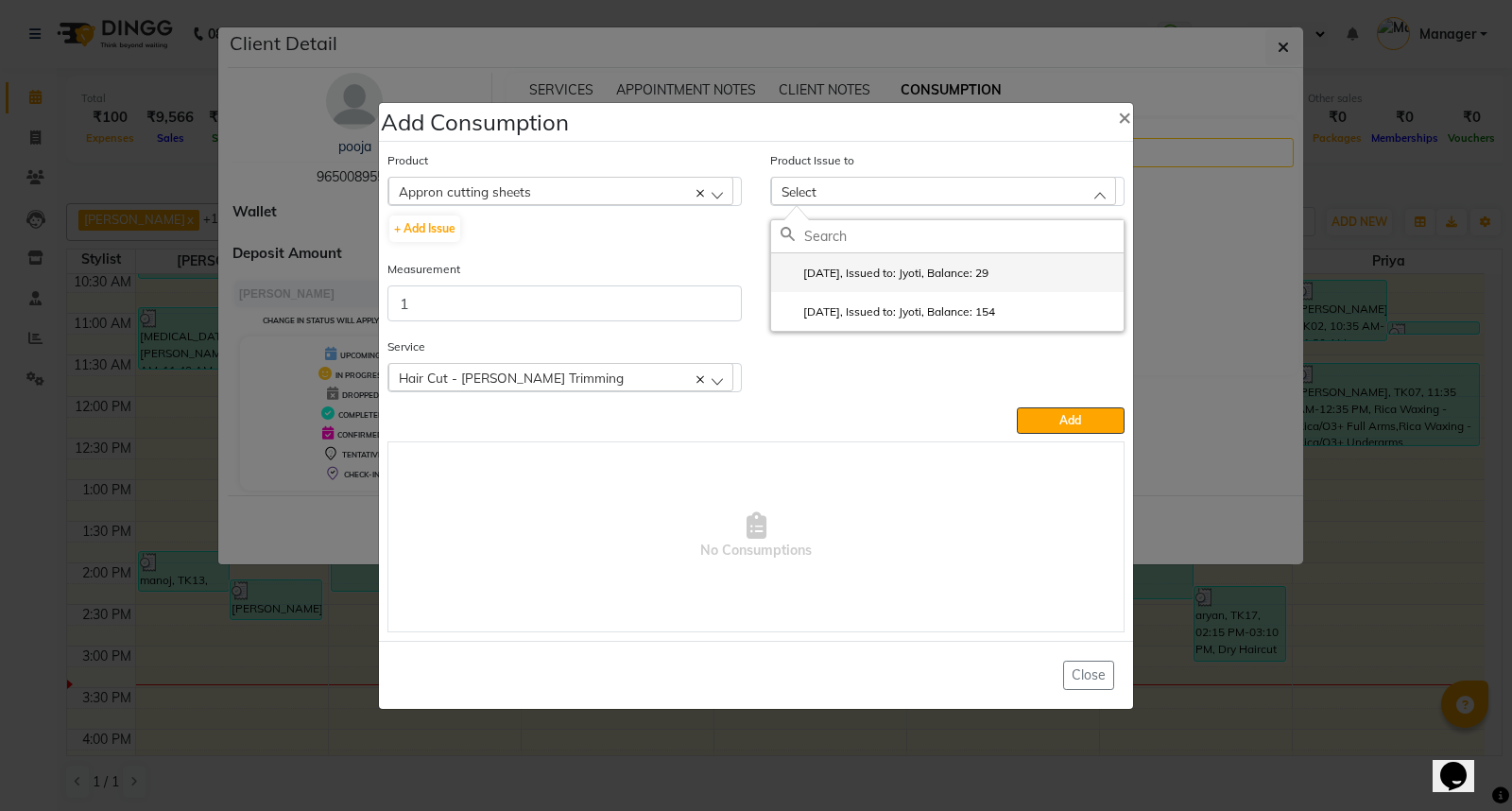
click at [988, 281] on label "2025-09-21, Issued to: Jyoti, Balance: 29" at bounding box center [884, 273] width 208 height 17
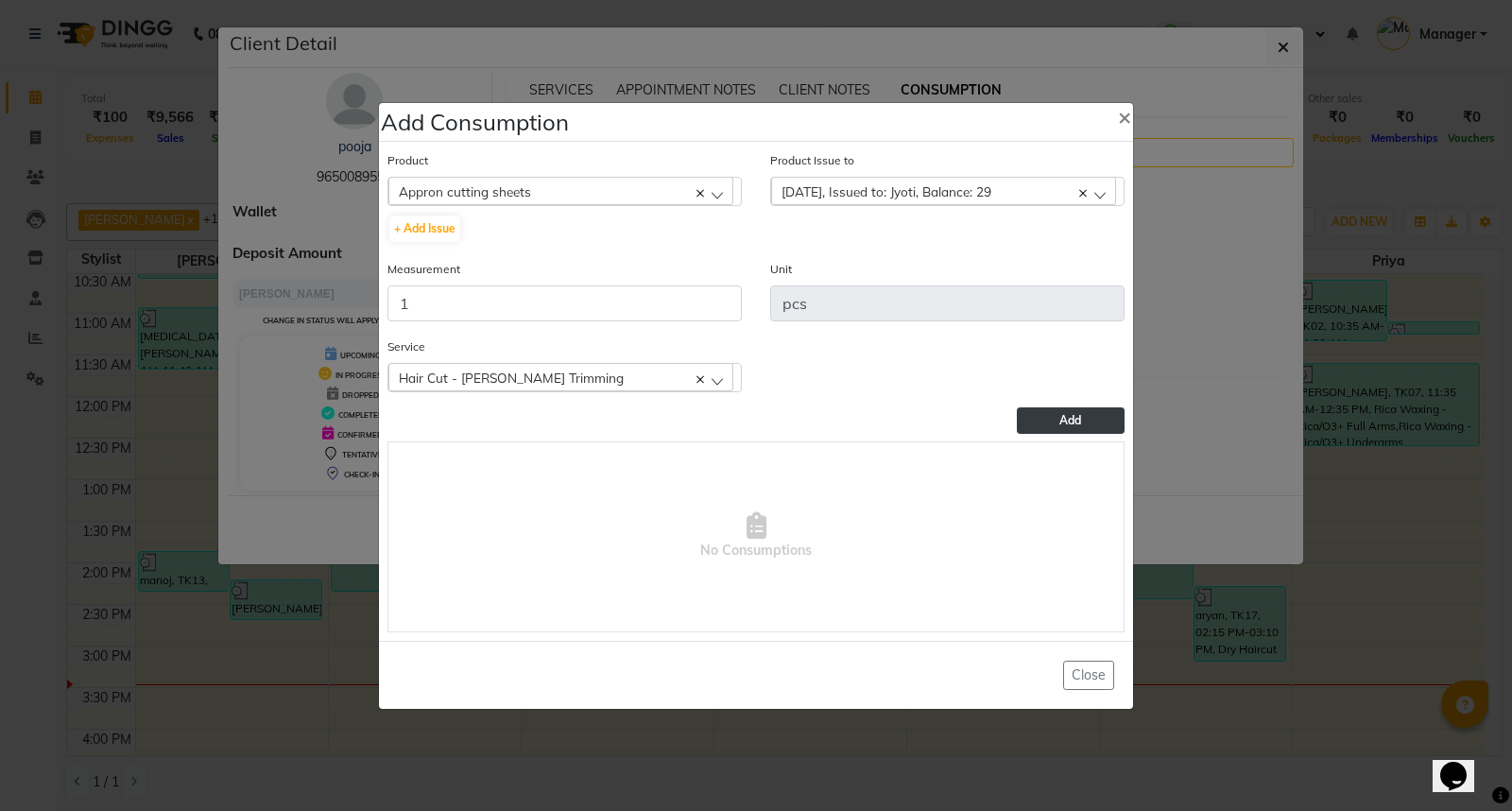
click at [1078, 425] on span "Add" at bounding box center [1070, 420] width 21 height 15
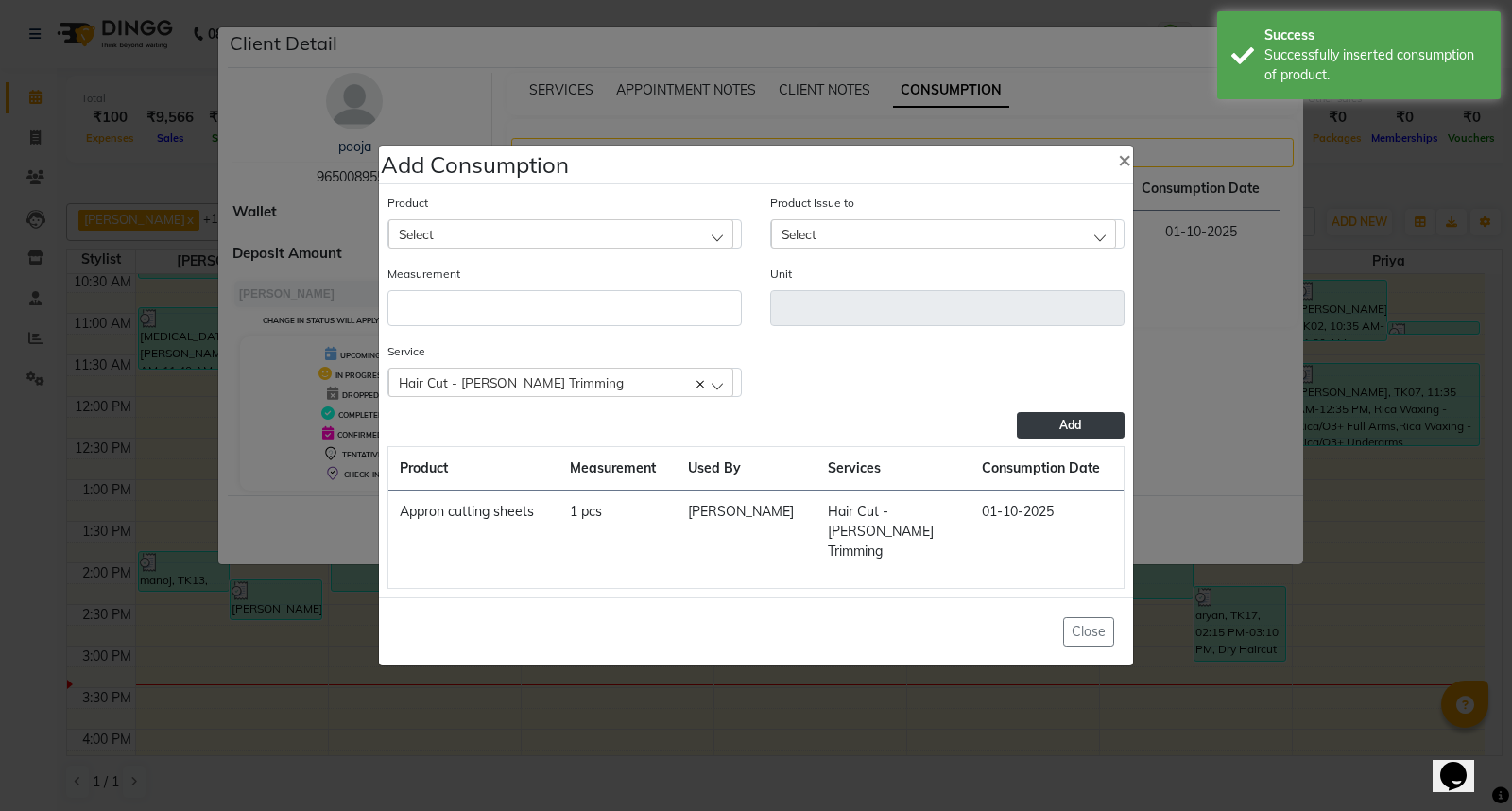
click at [1125, 691] on ngb-modal-window "Add Consumption × Product Select 0-77 IGORA Product Issue to Select 2025-09-21,…" at bounding box center [756, 405] width 1512 height 811
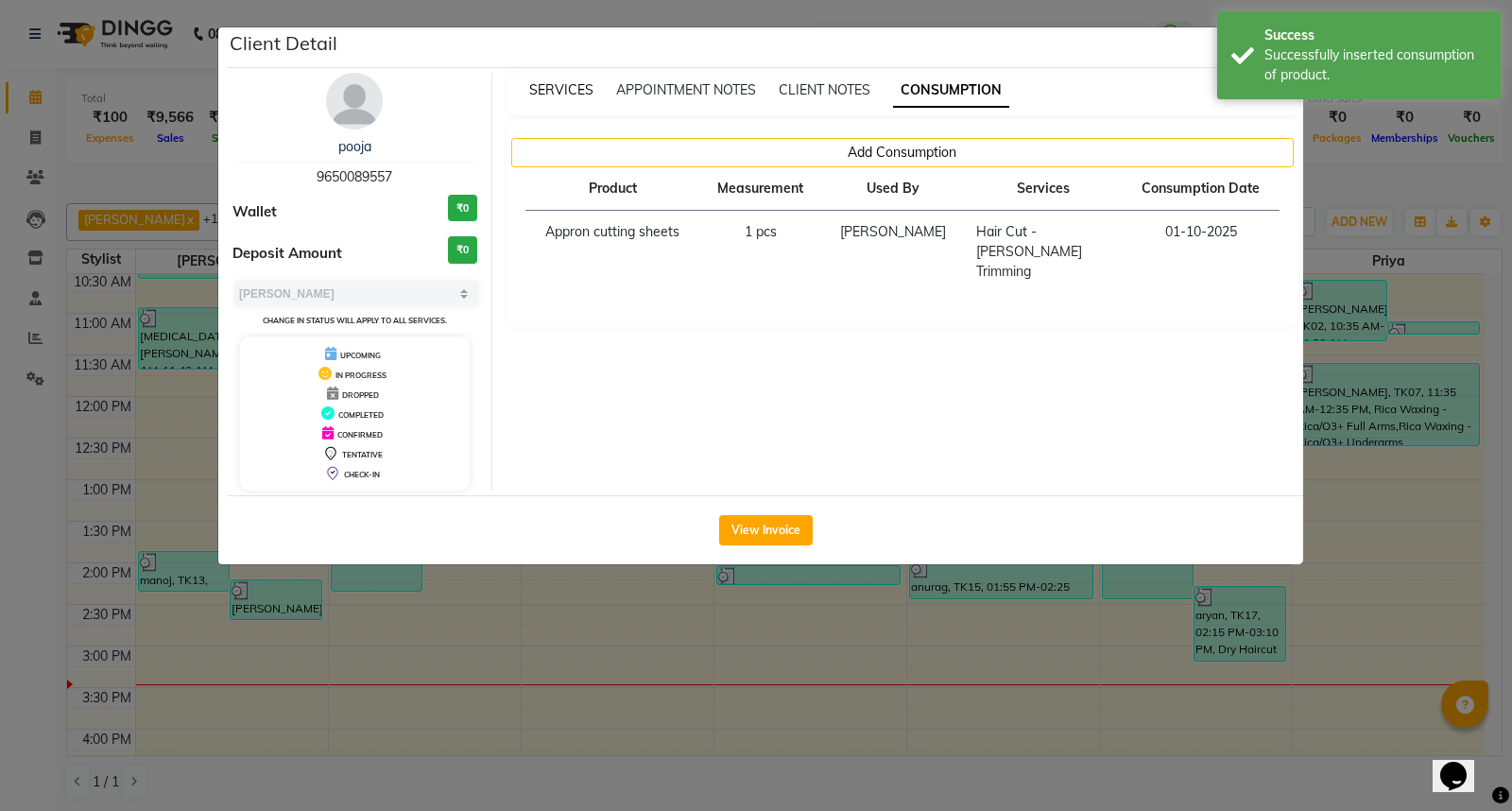
click at [579, 91] on span "SERVICES" at bounding box center [562, 90] width 64 height 17
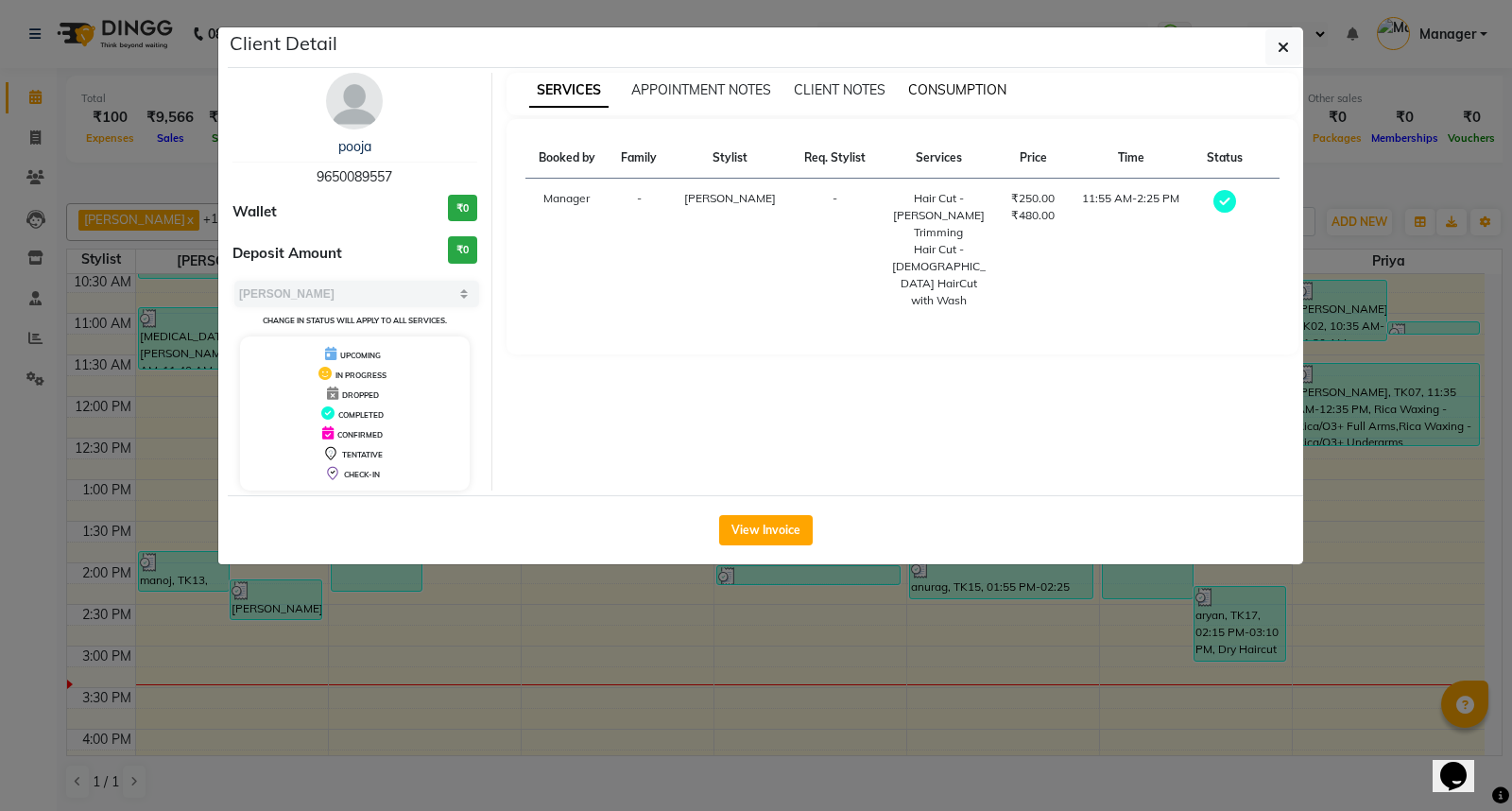
click at [947, 88] on span "CONSUMPTION" at bounding box center [957, 90] width 98 height 17
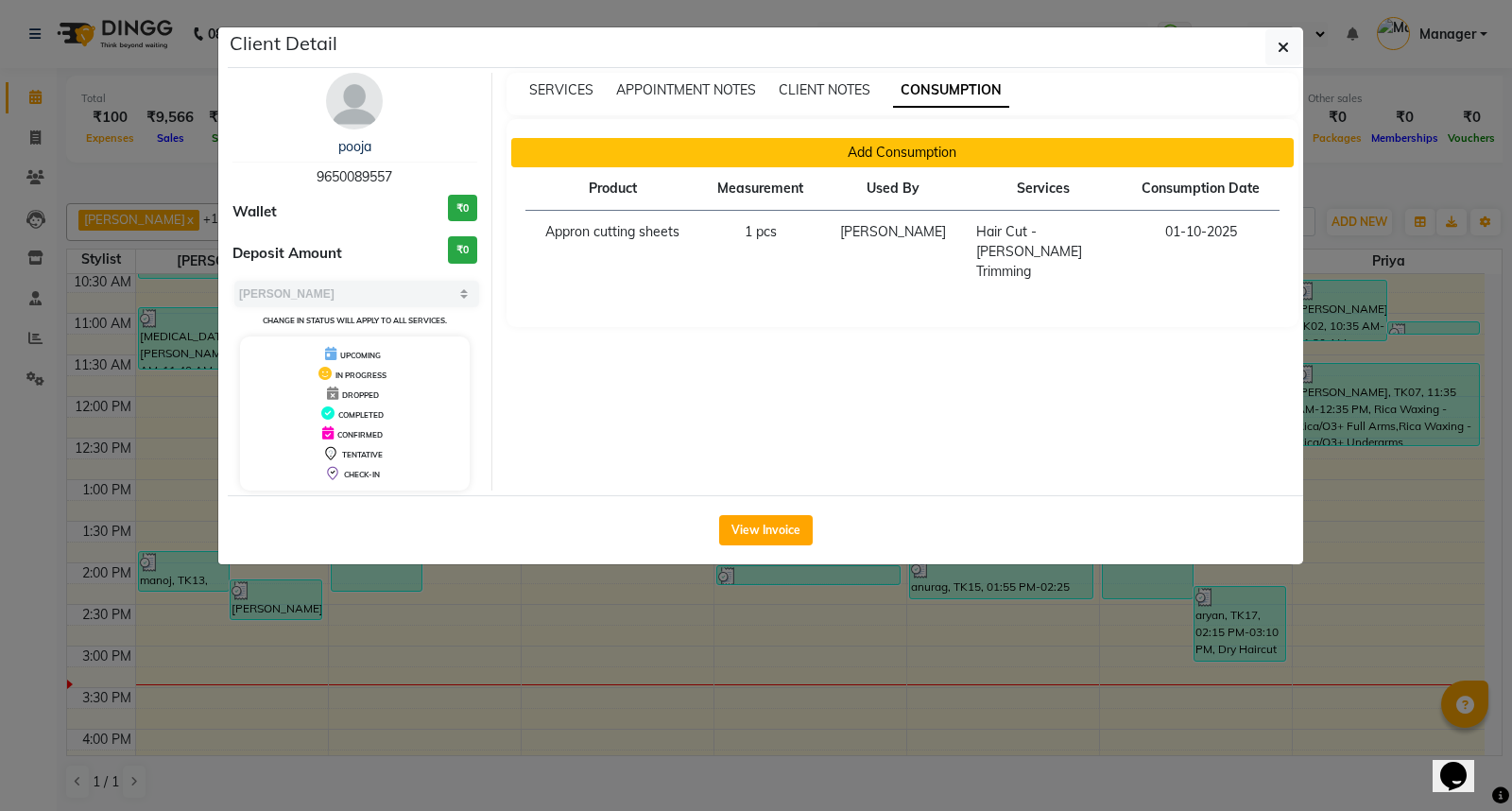
click at [874, 152] on button "Add Consumption" at bounding box center [903, 152] width 783 height 29
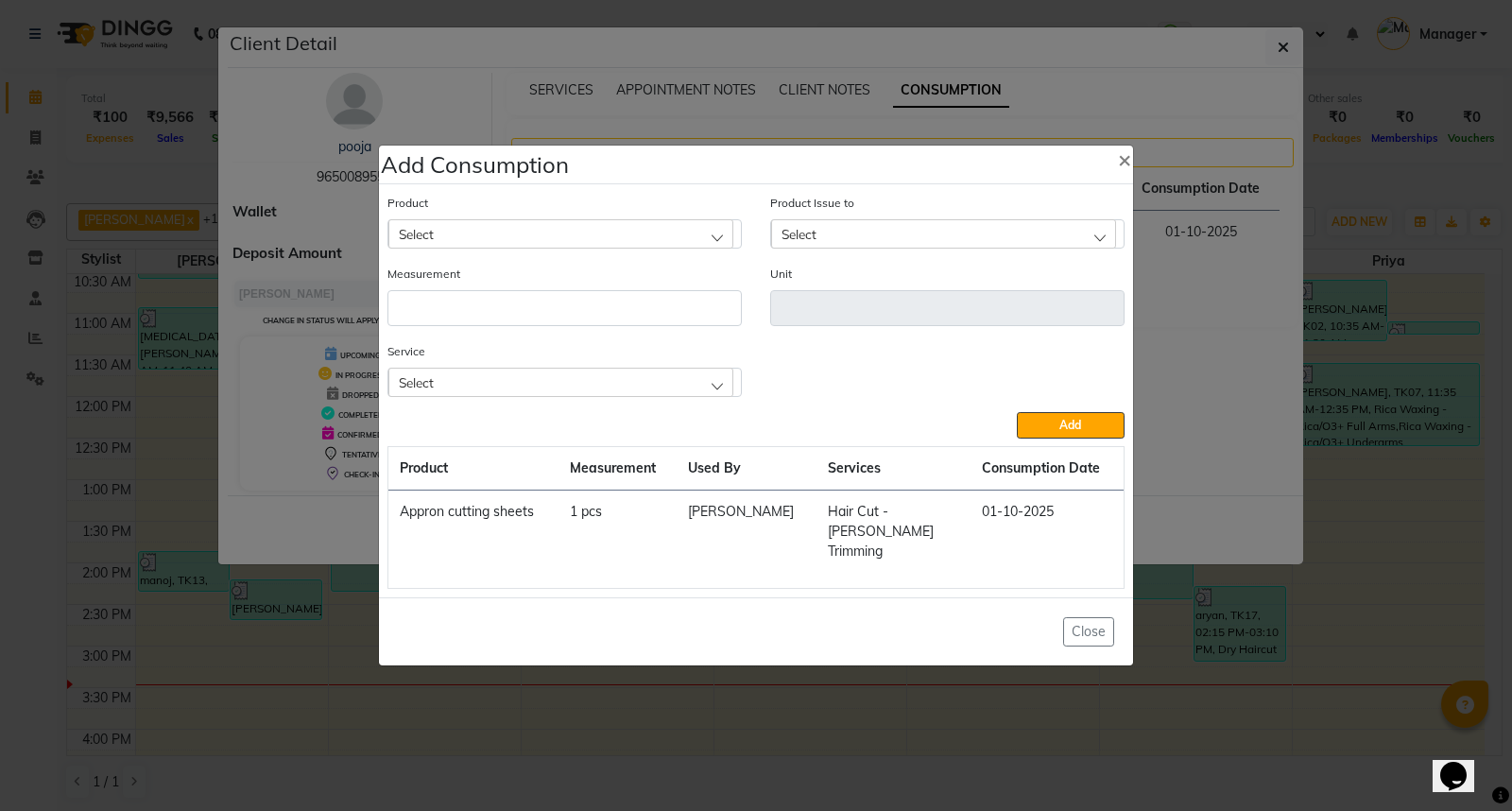
click at [578, 240] on div "Select" at bounding box center [561, 233] width 345 height 28
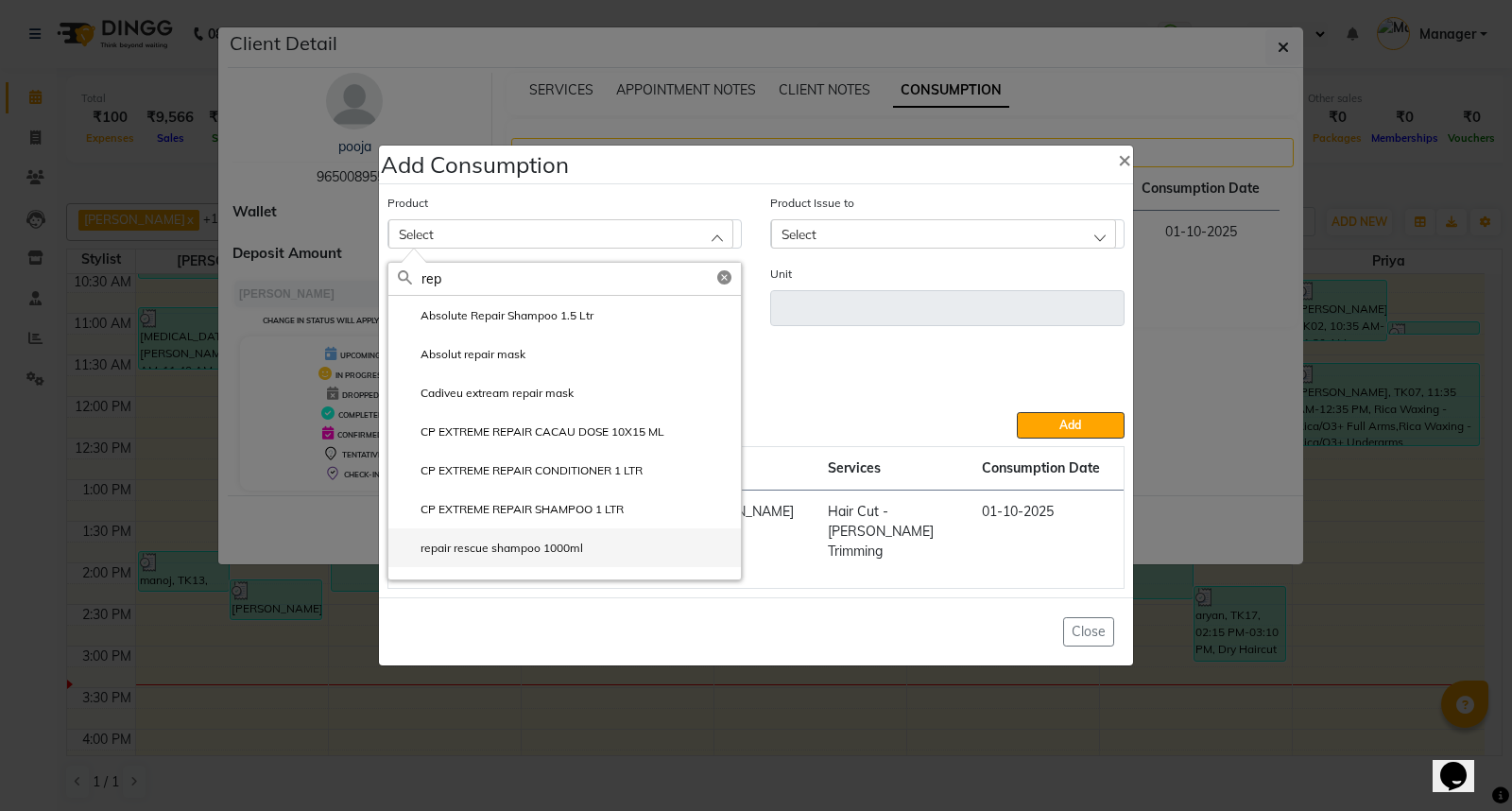
click at [540, 555] on label "repair rescue shampoo 1000ml" at bounding box center [490, 548] width 186 height 17
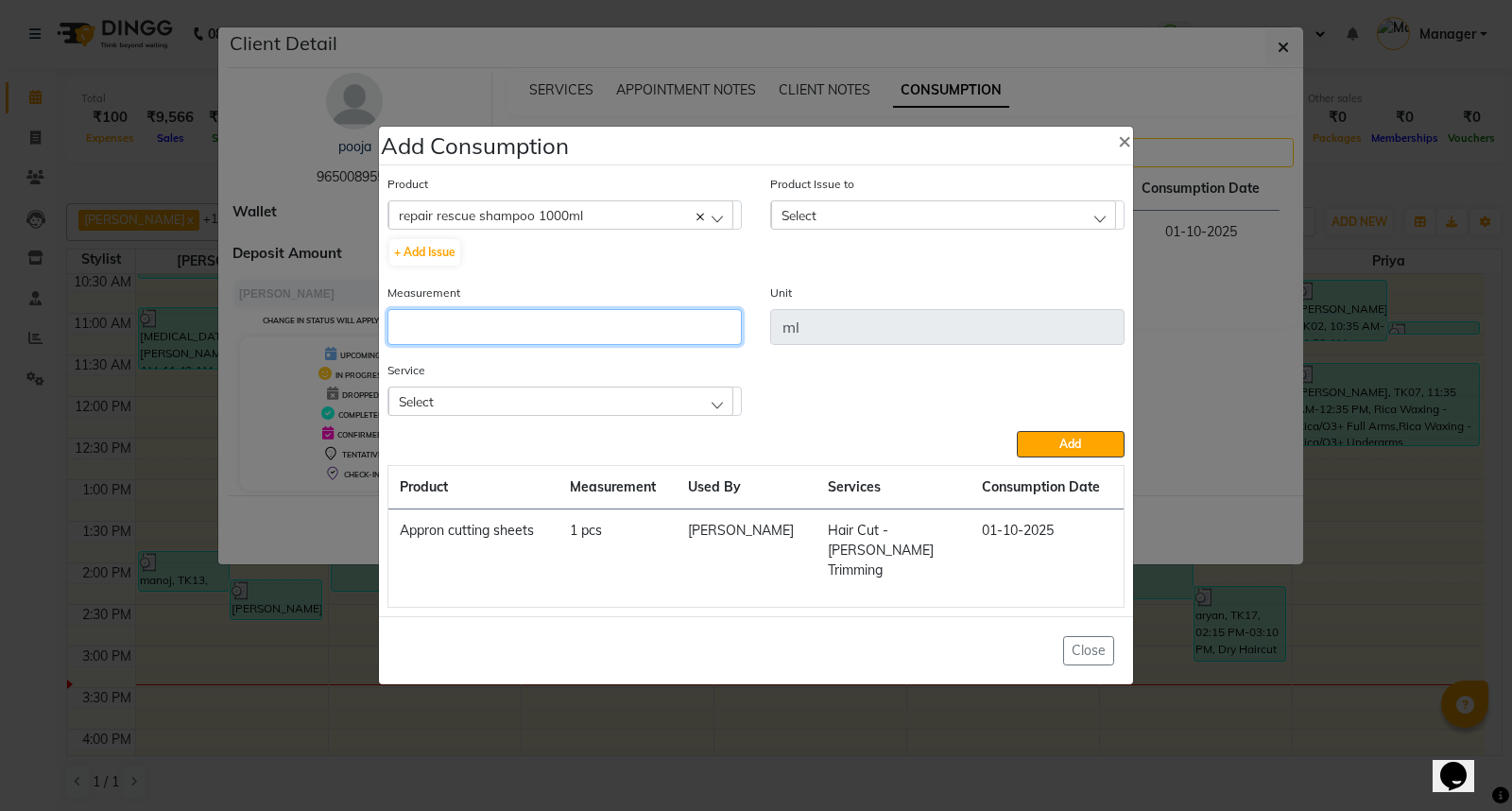
click at [458, 338] on input "number" at bounding box center [565, 326] width 355 height 36
click at [586, 415] on div "Select" at bounding box center [561, 400] width 345 height 28
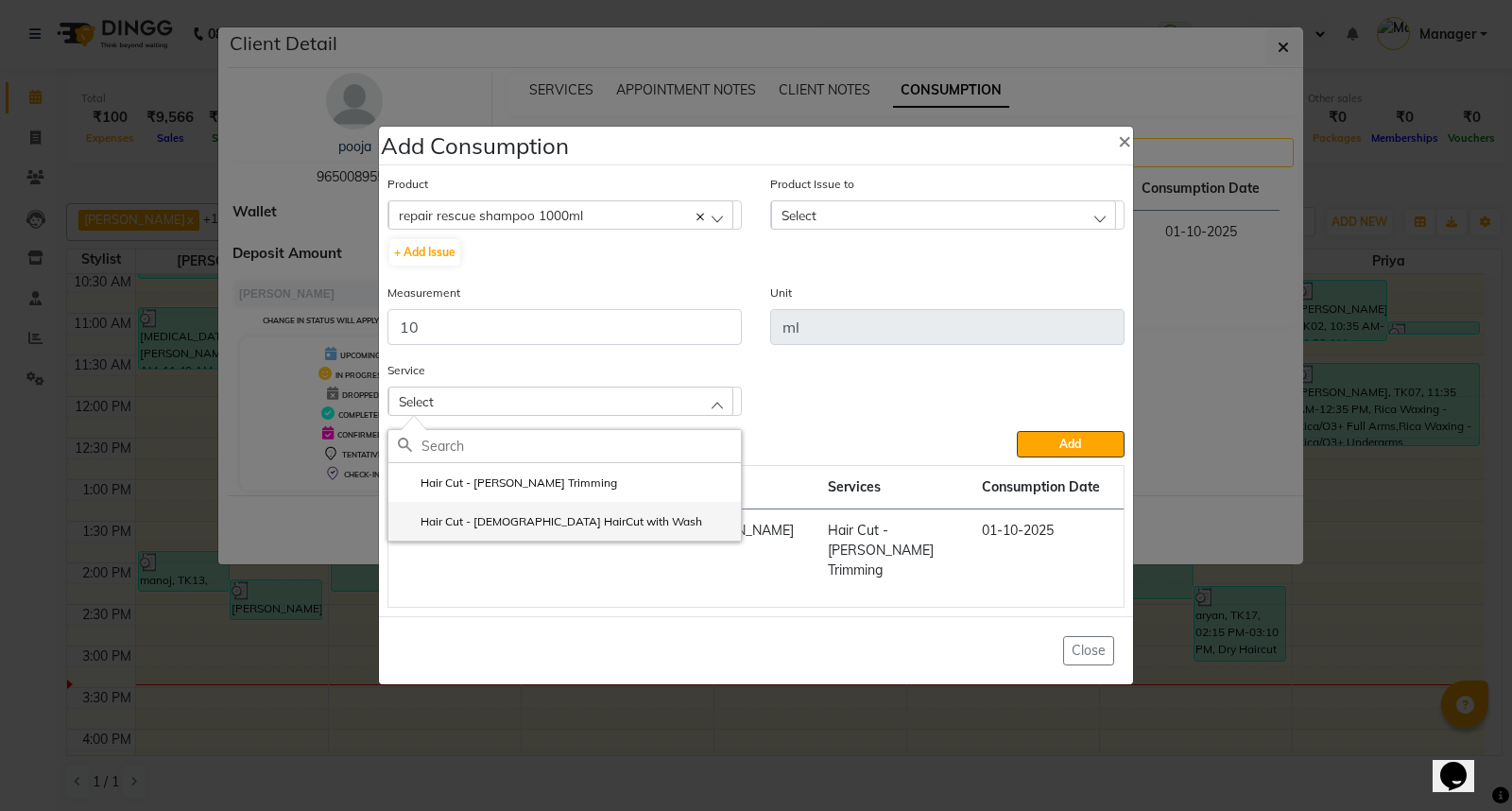
click at [566, 530] on label "Hair Cut - [DEMOGRAPHIC_DATA] HairCut with Wash" at bounding box center [549, 522] width 304 height 17
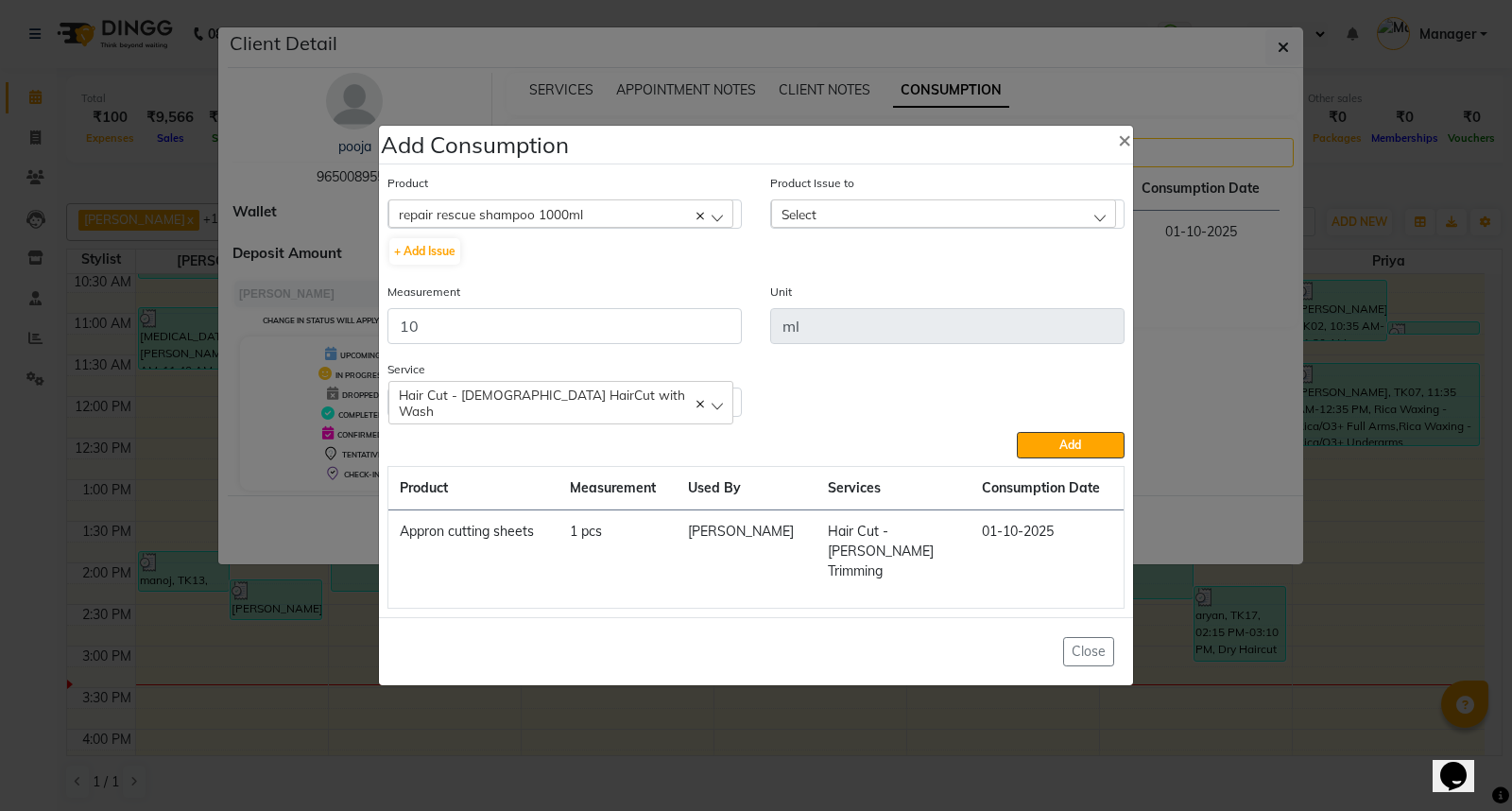
click at [905, 227] on div "Select" at bounding box center [944, 213] width 345 height 28
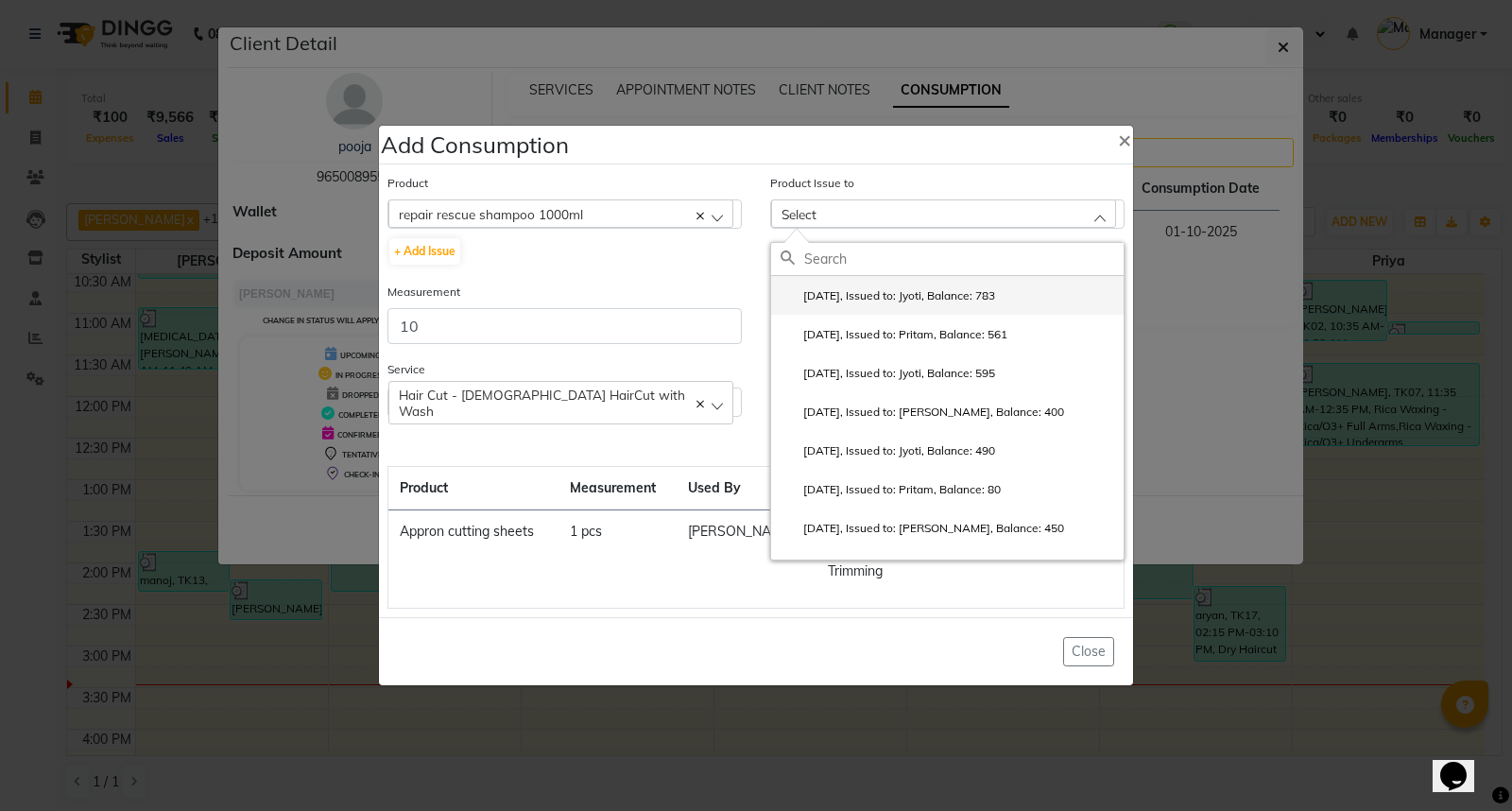
click at [927, 298] on label "2025-09-28, Issued to: Jyoti, Balance: 783" at bounding box center [887, 296] width 215 height 17
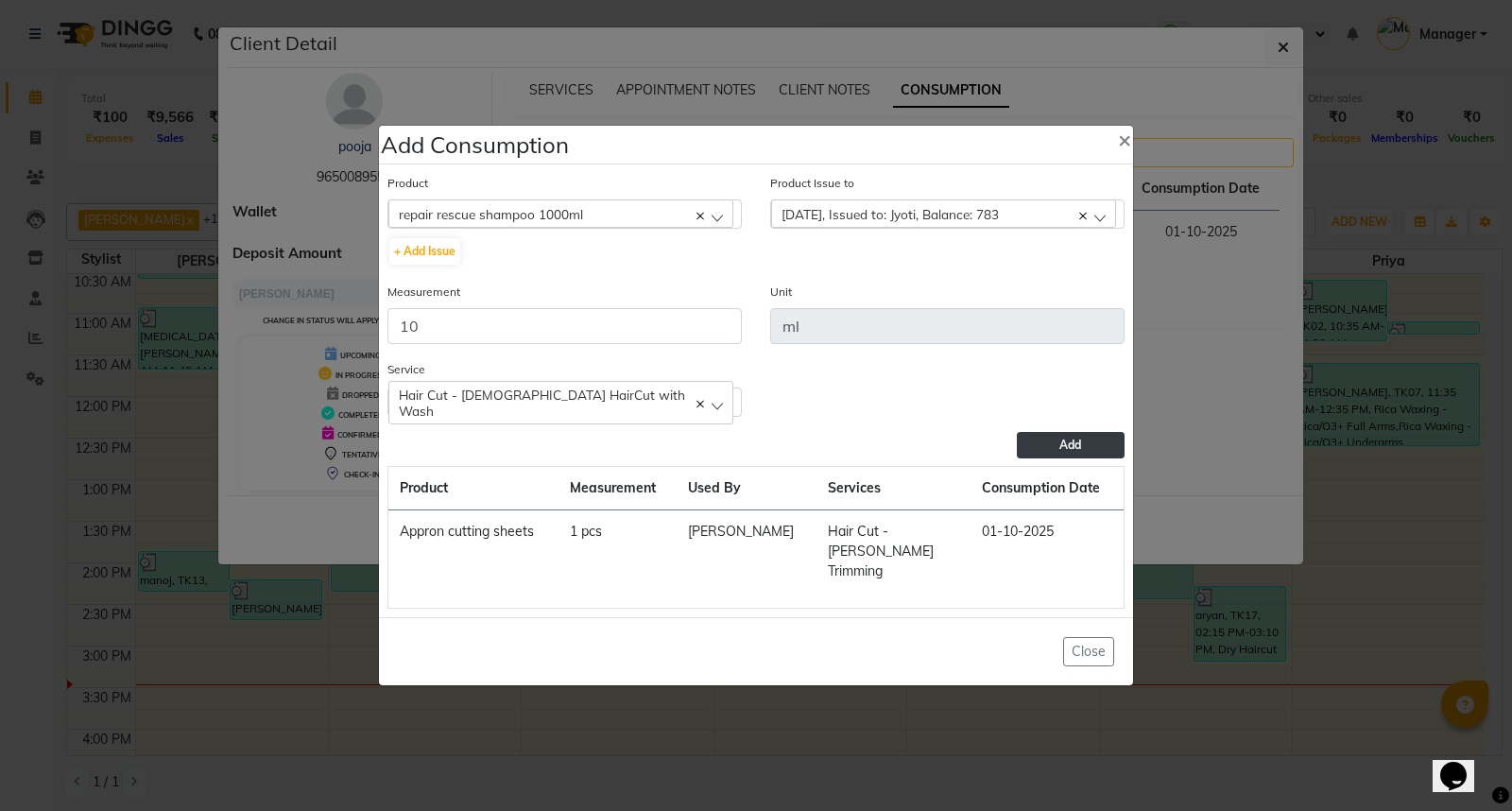
click at [1066, 452] on span "Add" at bounding box center [1070, 444] width 21 height 15
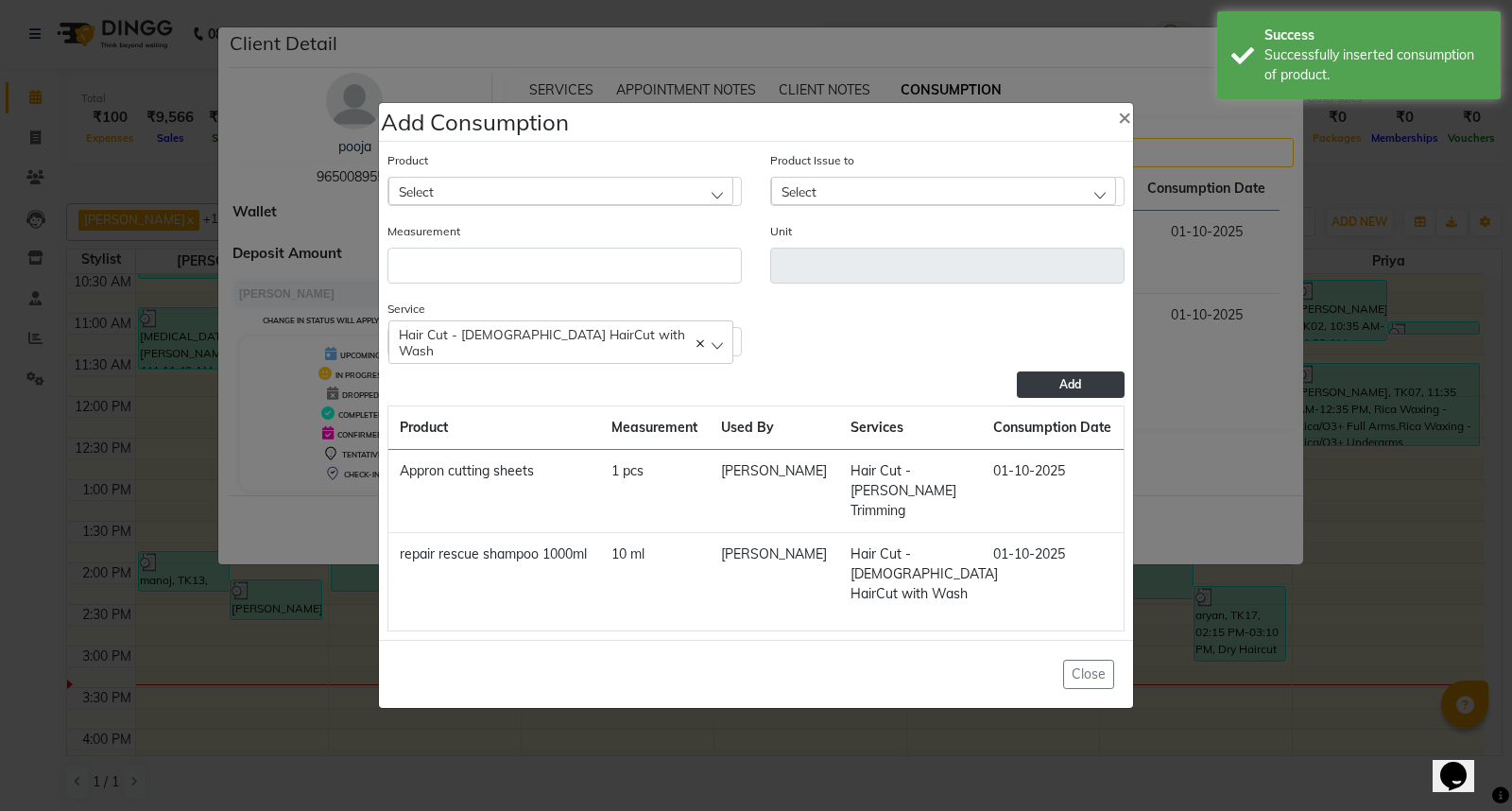
click at [478, 193] on div "Select" at bounding box center [561, 190] width 345 height 28
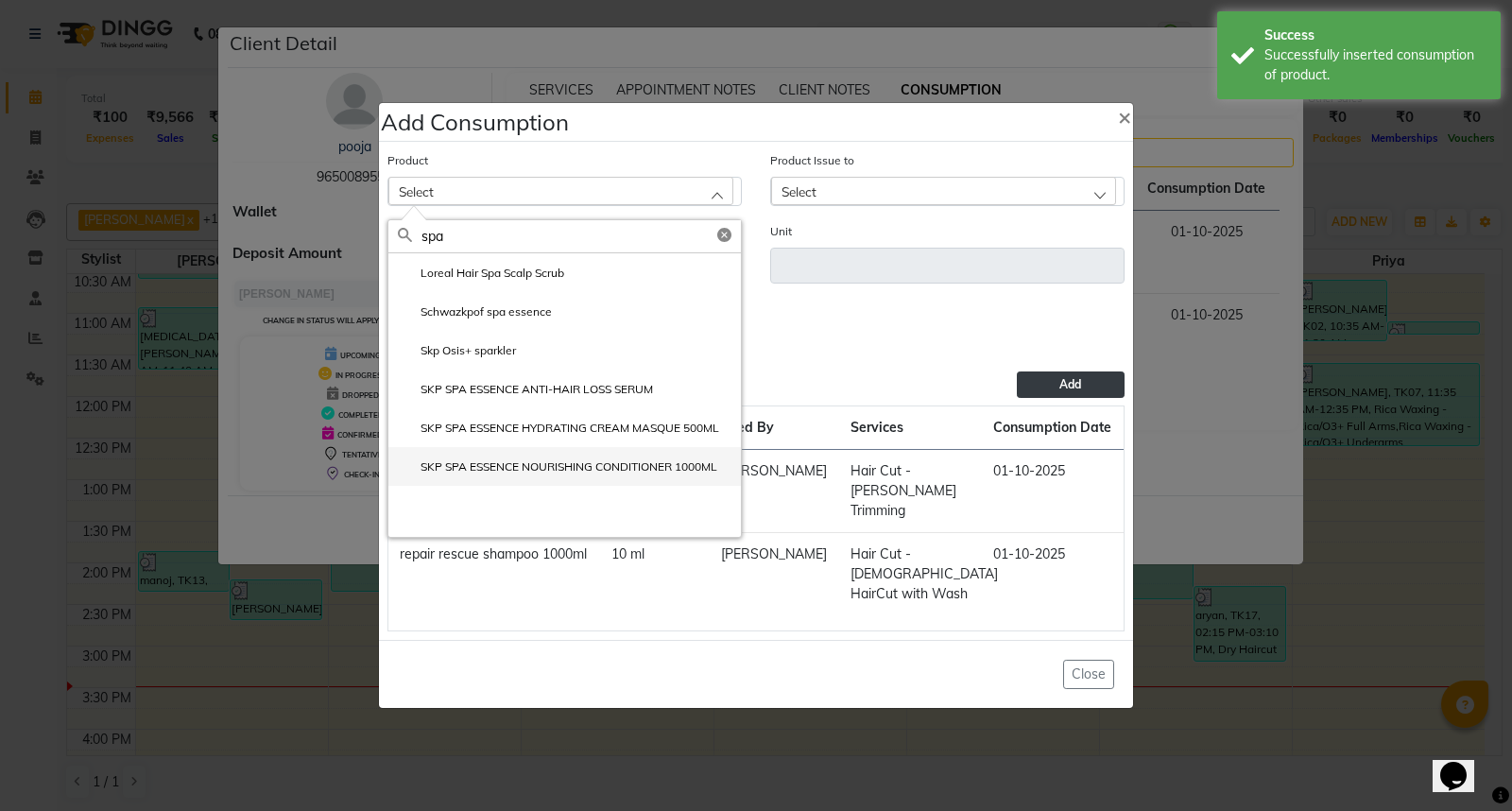
click at [495, 470] on label "SKP SPA ESSENCE NOURISHING CONDITIONER 1000ML" at bounding box center [557, 467] width 320 height 17
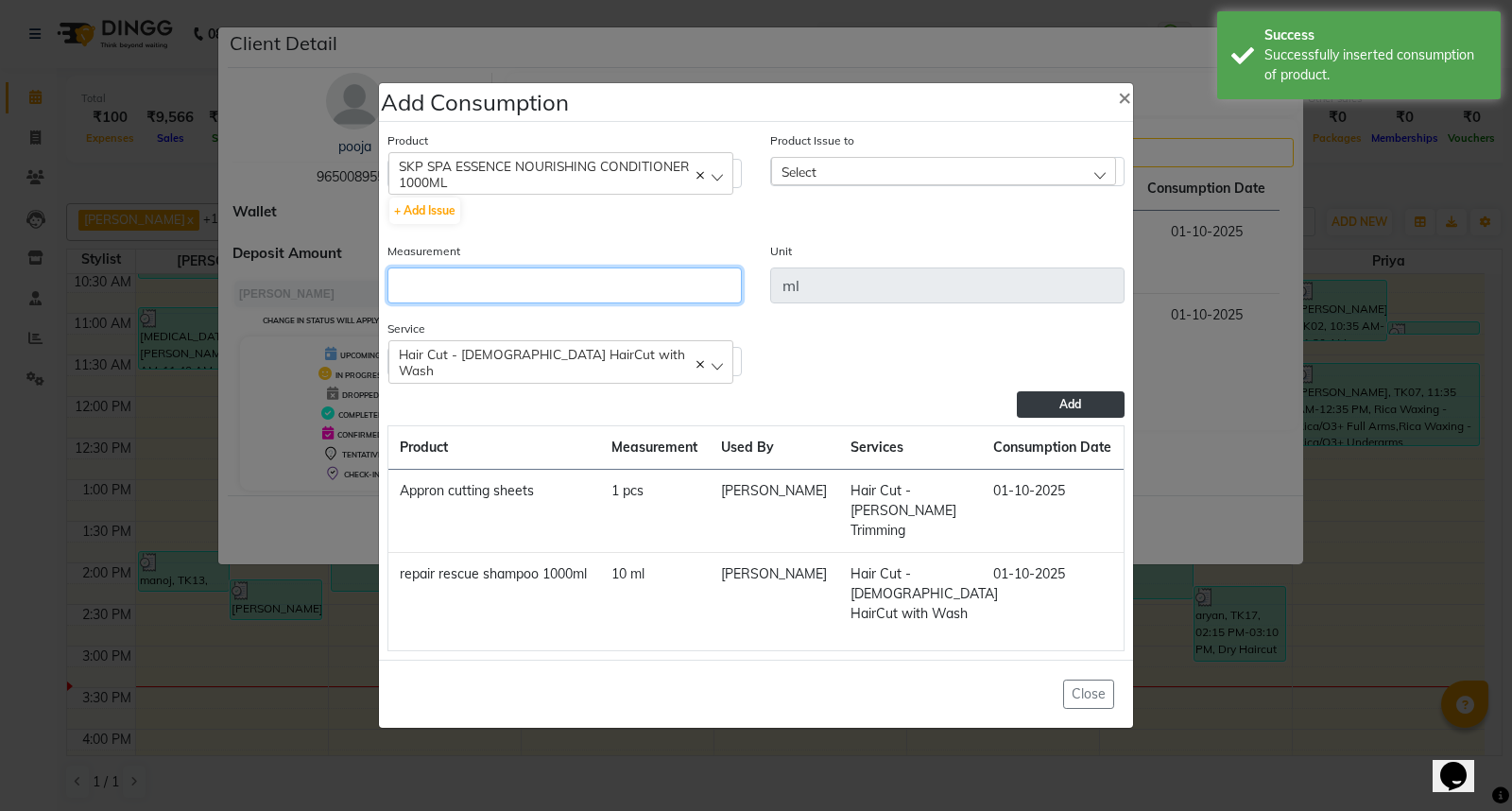
click at [516, 274] on input "number" at bounding box center [565, 285] width 355 height 36
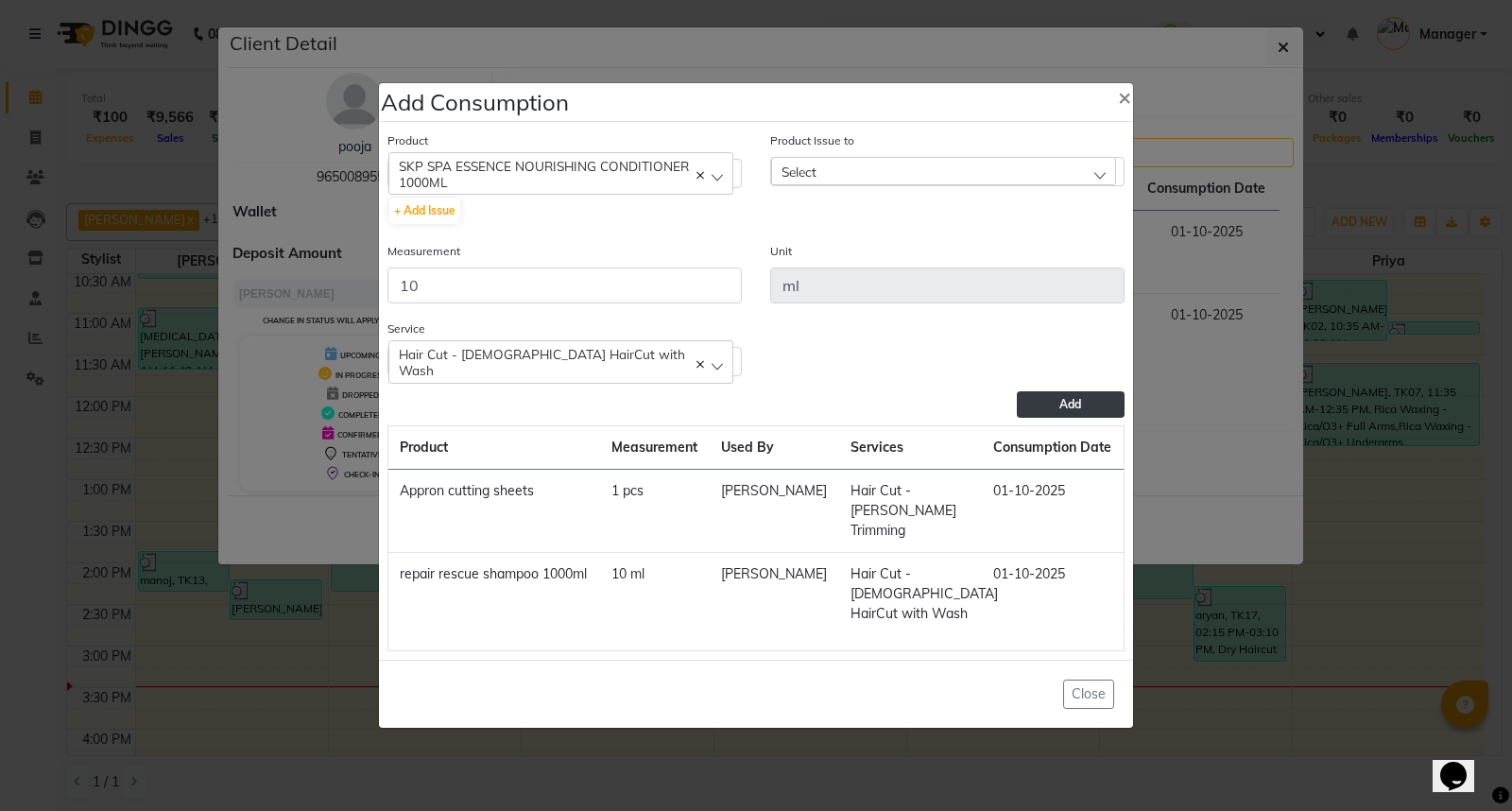
click at [918, 172] on div "Select" at bounding box center [944, 170] width 345 height 28
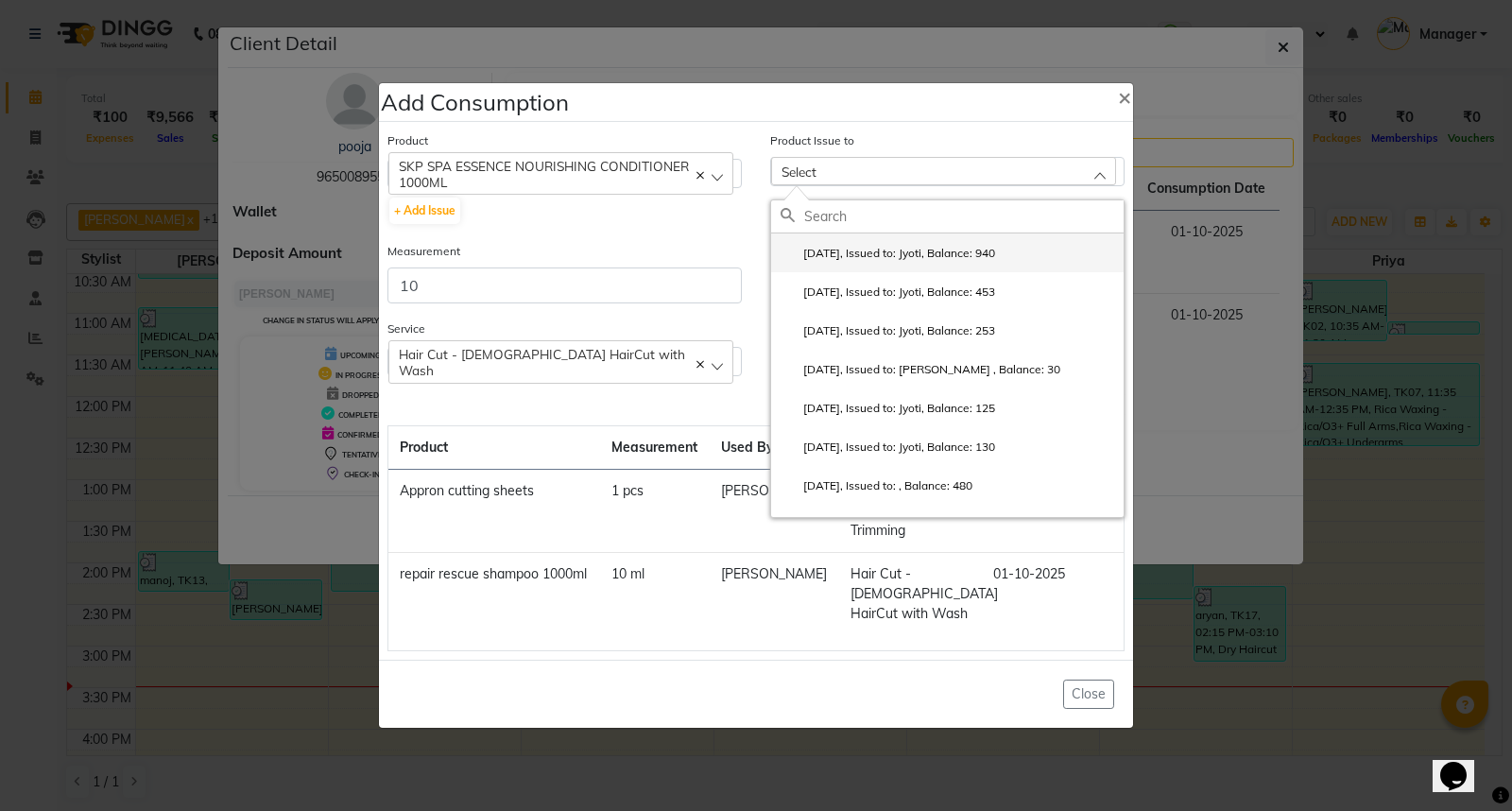
click at [959, 259] on label "2025-09-29, Issued to: Jyoti, Balance: 940" at bounding box center [887, 253] width 215 height 17
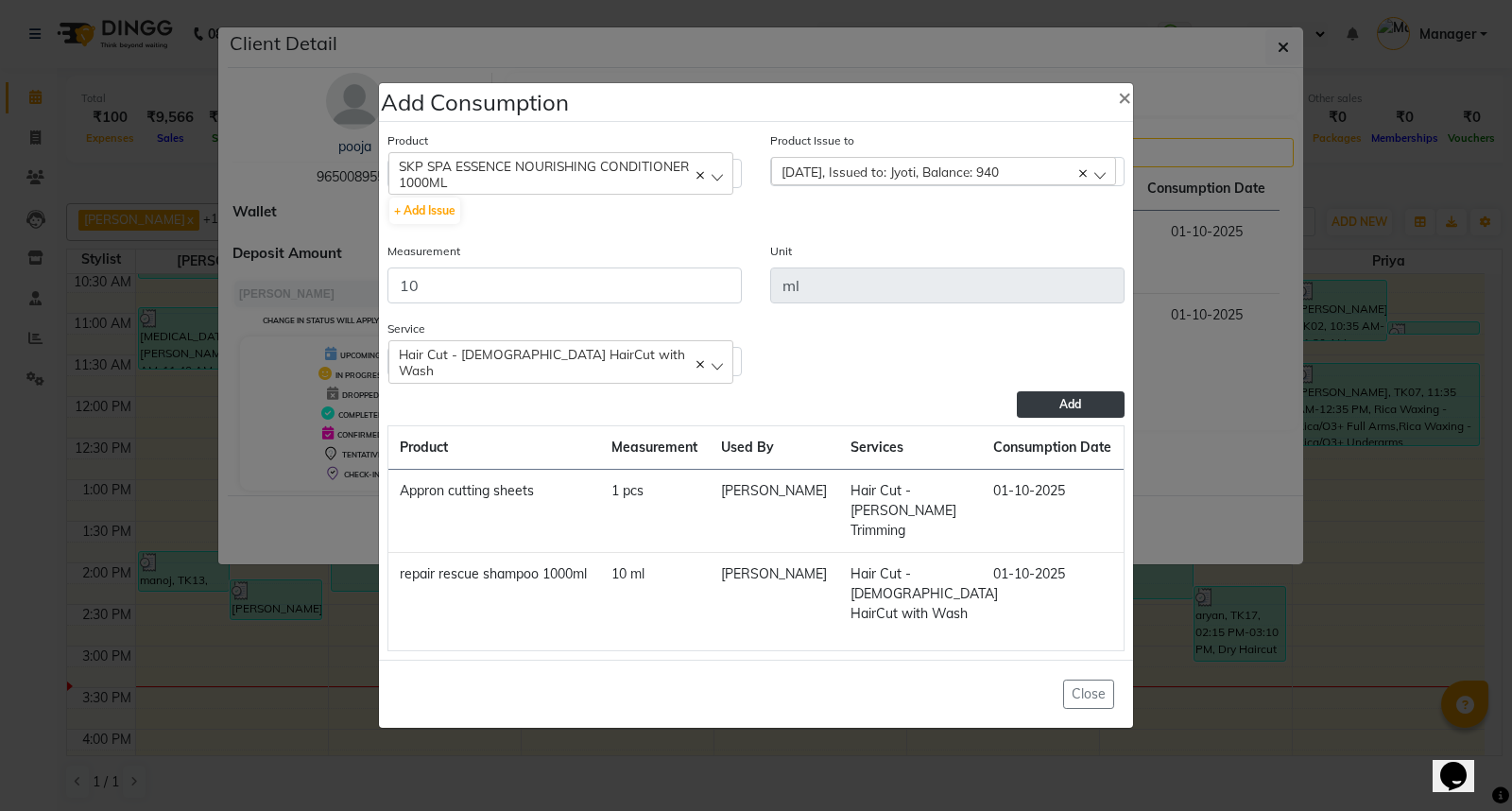
click at [1054, 404] on button "Add" at bounding box center [1071, 404] width 108 height 26
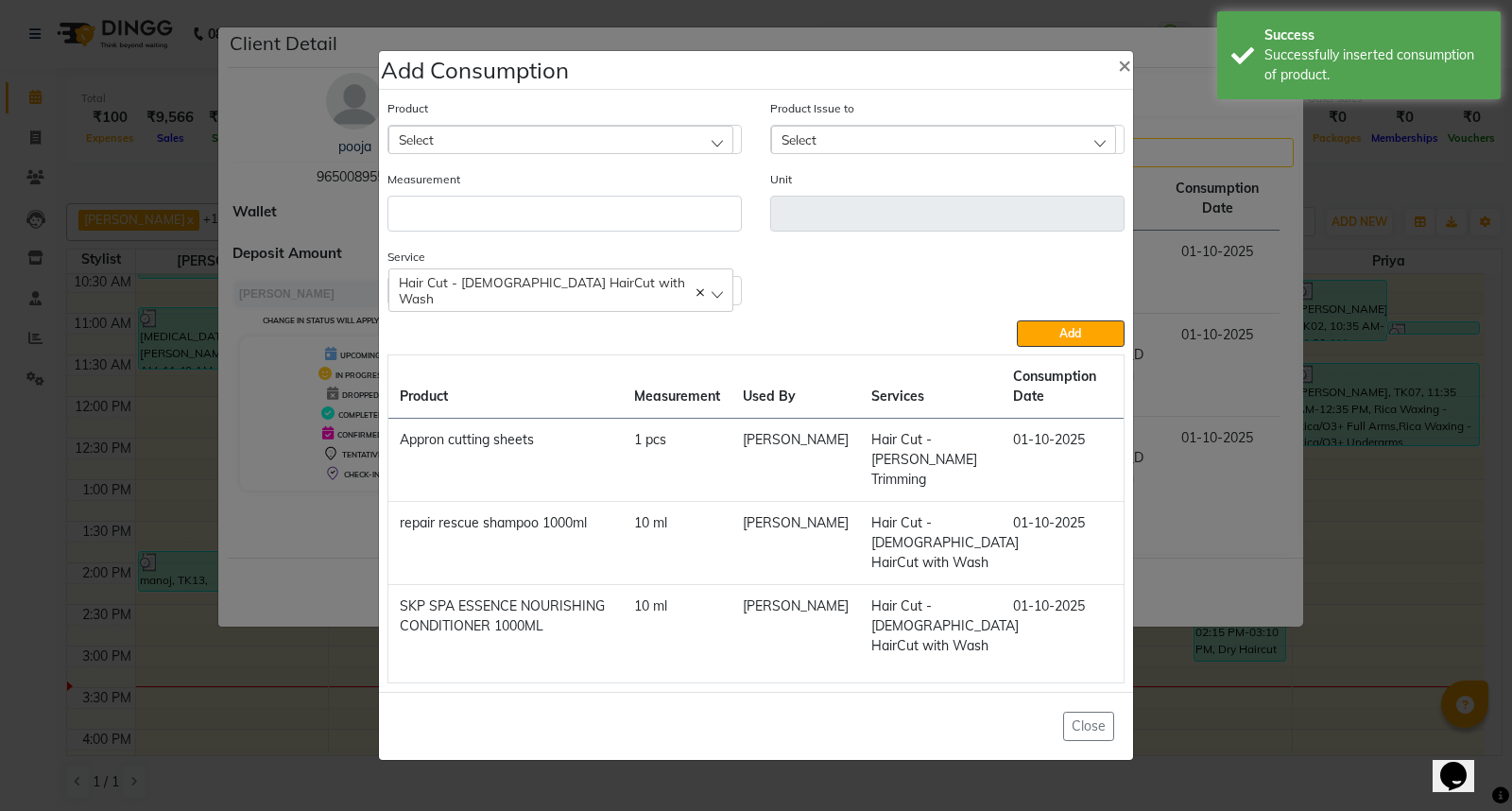
click at [525, 134] on div "Select" at bounding box center [561, 139] width 345 height 28
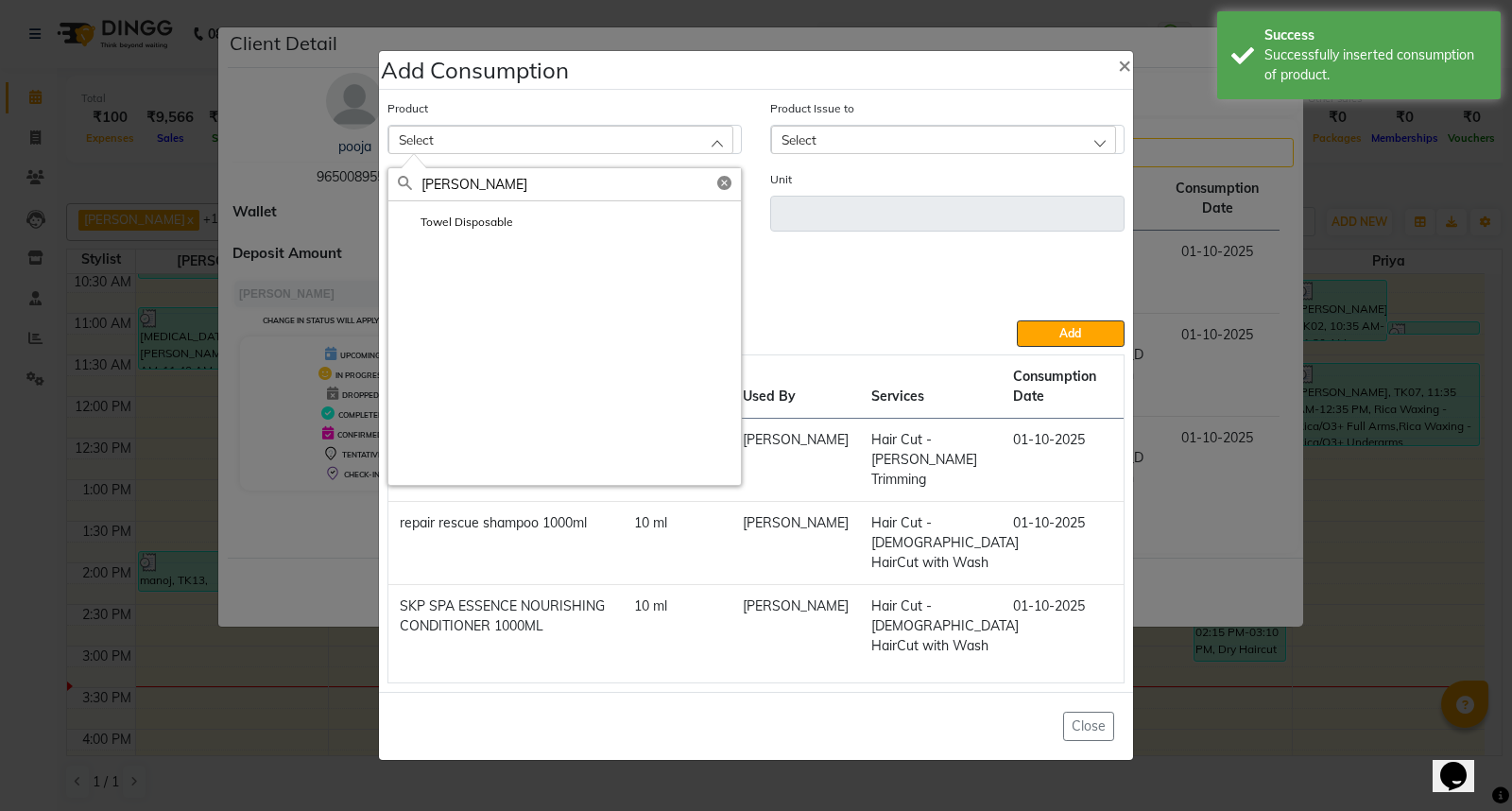
click at [528, 228] on li "Towel Disposable" at bounding box center [565, 220] width 353 height 39
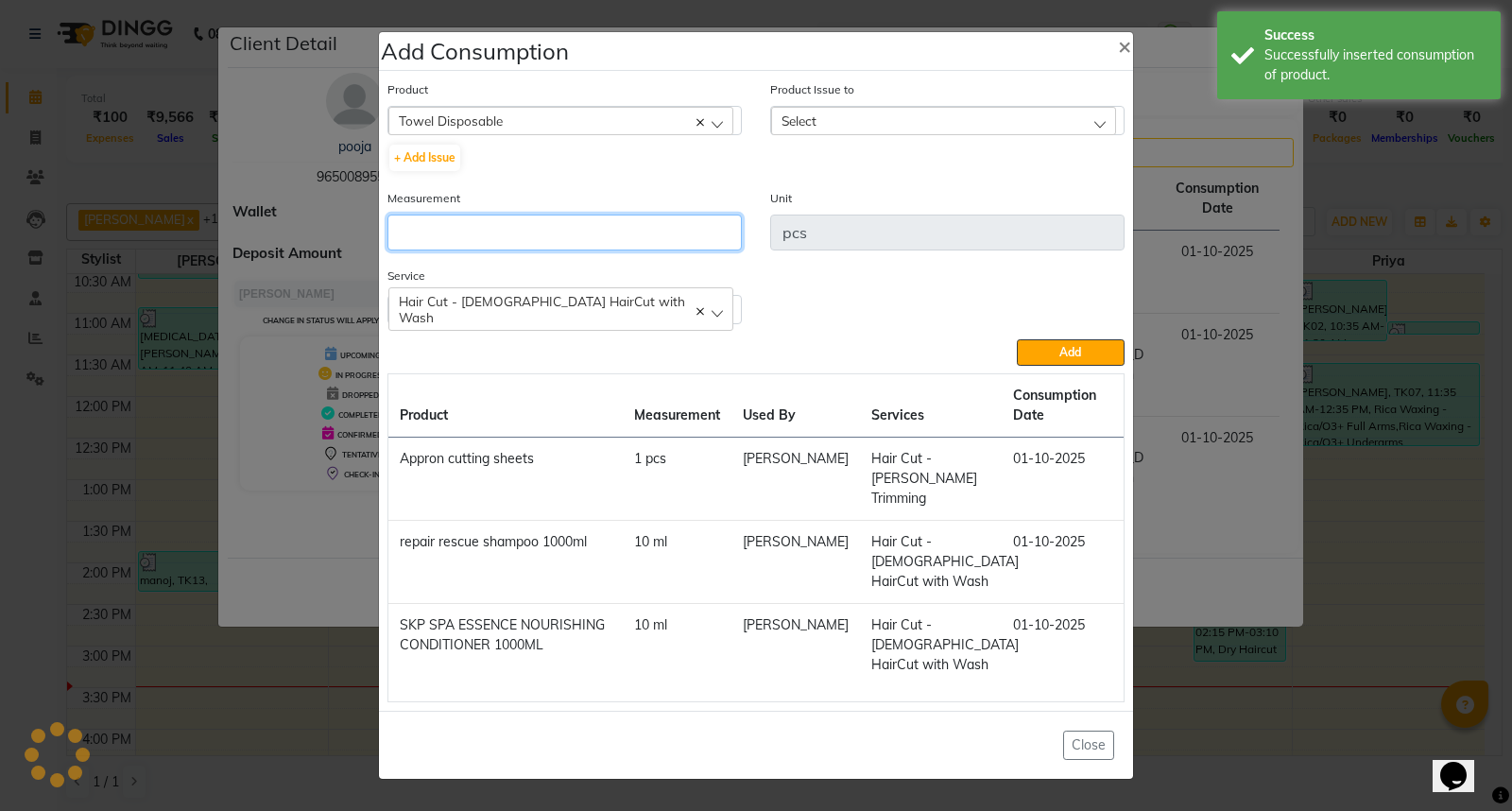
click at [528, 228] on input "number" at bounding box center [565, 232] width 355 height 36
click at [884, 124] on div "Select" at bounding box center [944, 120] width 345 height 28
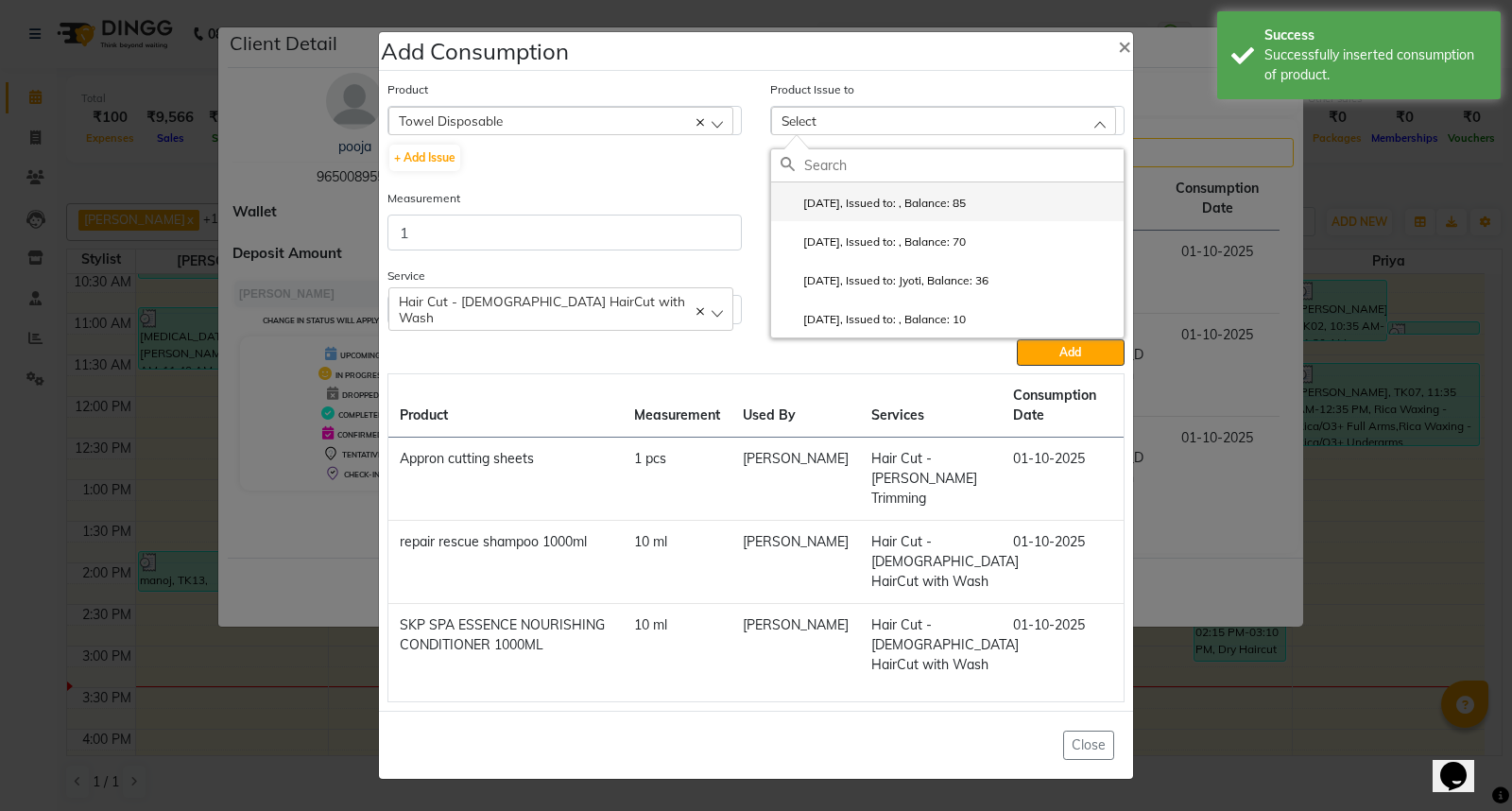
click at [946, 200] on label "2025-06-30, Issued to: , Balance: 85" at bounding box center [873, 203] width 186 height 17
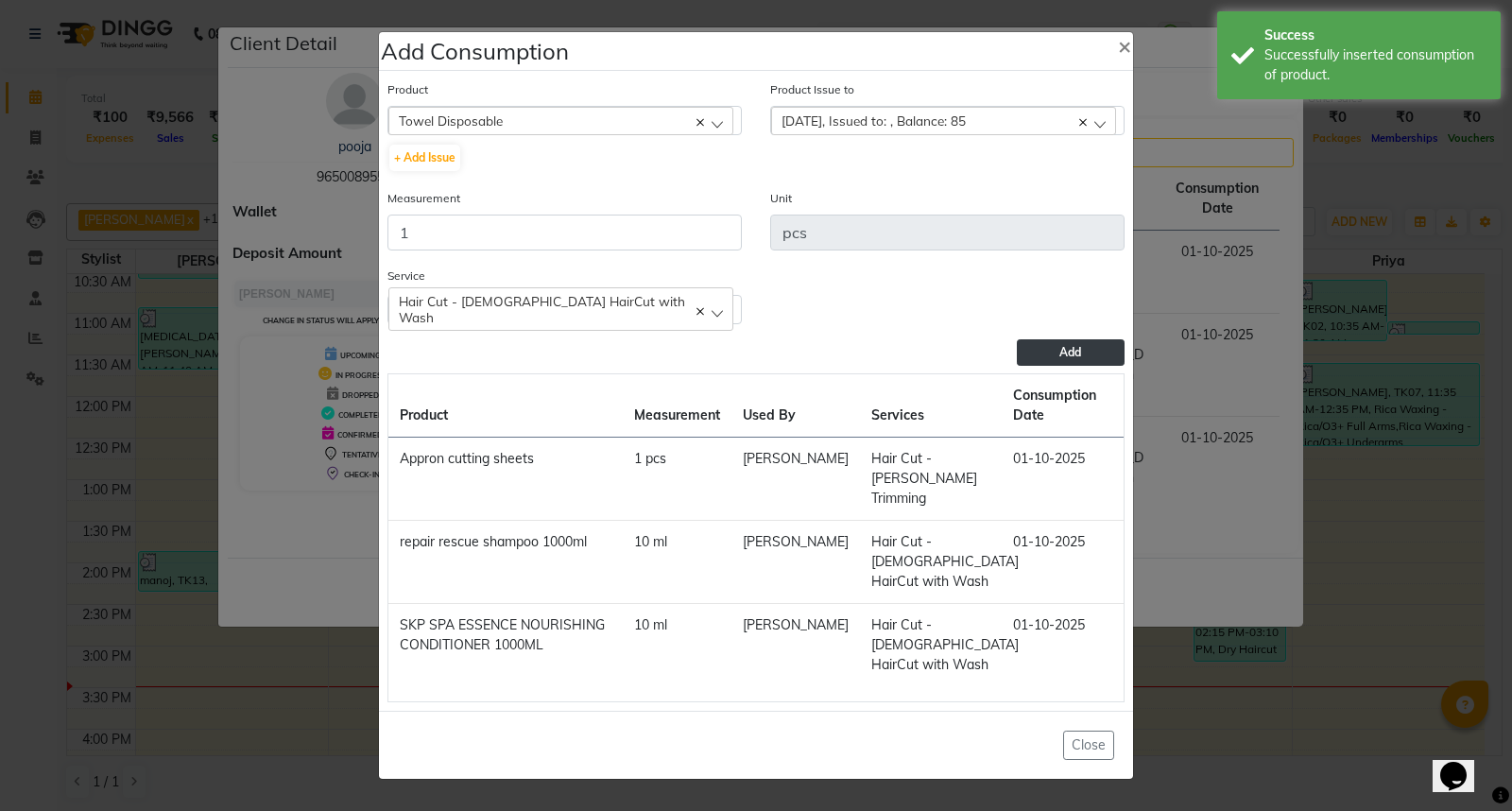
click at [1069, 345] on span "Add" at bounding box center [1070, 352] width 21 height 15
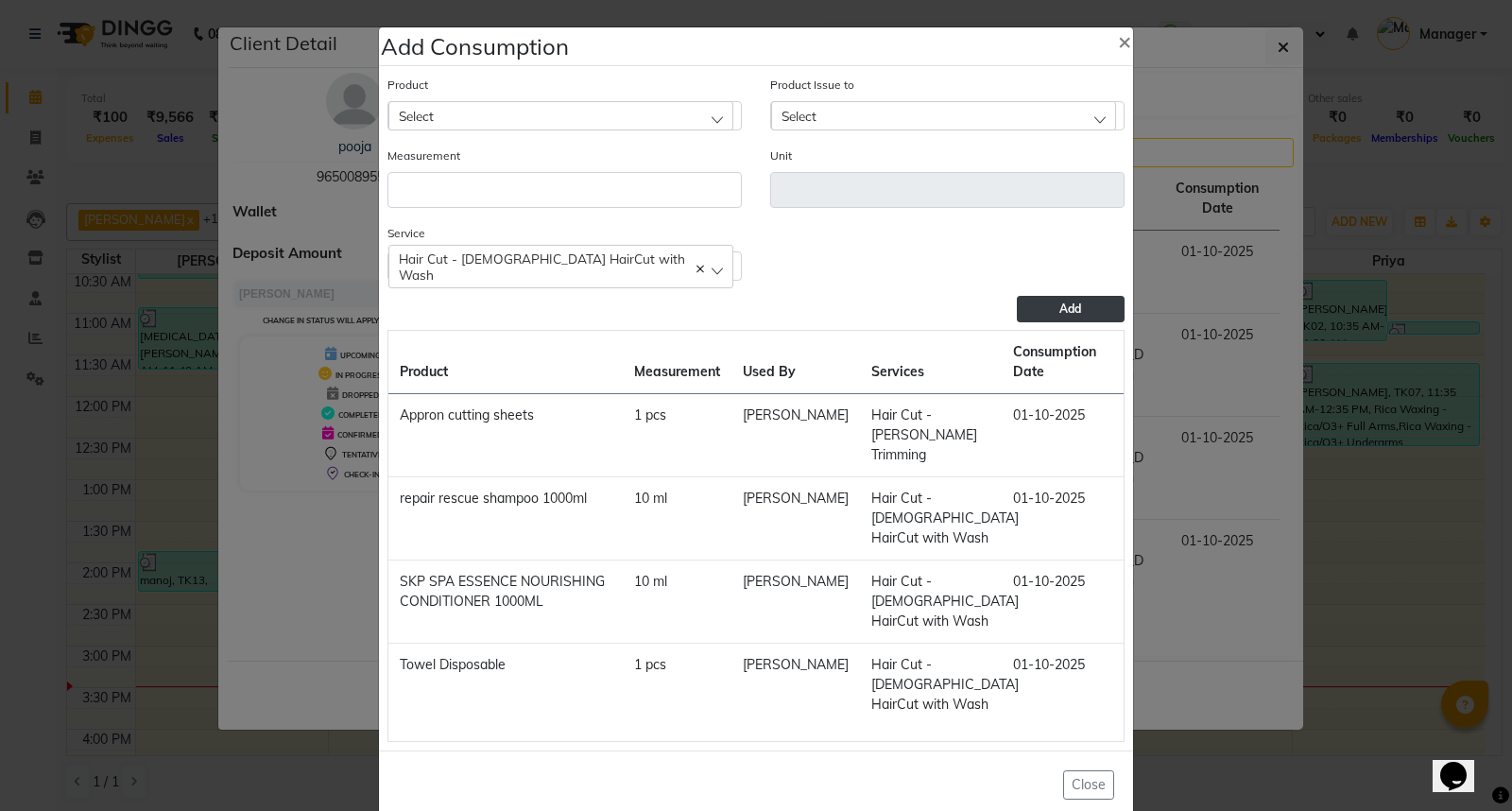
click at [1205, 719] on ngb-modal-window "Add Consumption × Product Select 0-77 IGORA Product Issue to Select 2025-06-30,…" at bounding box center [756, 405] width 1512 height 811
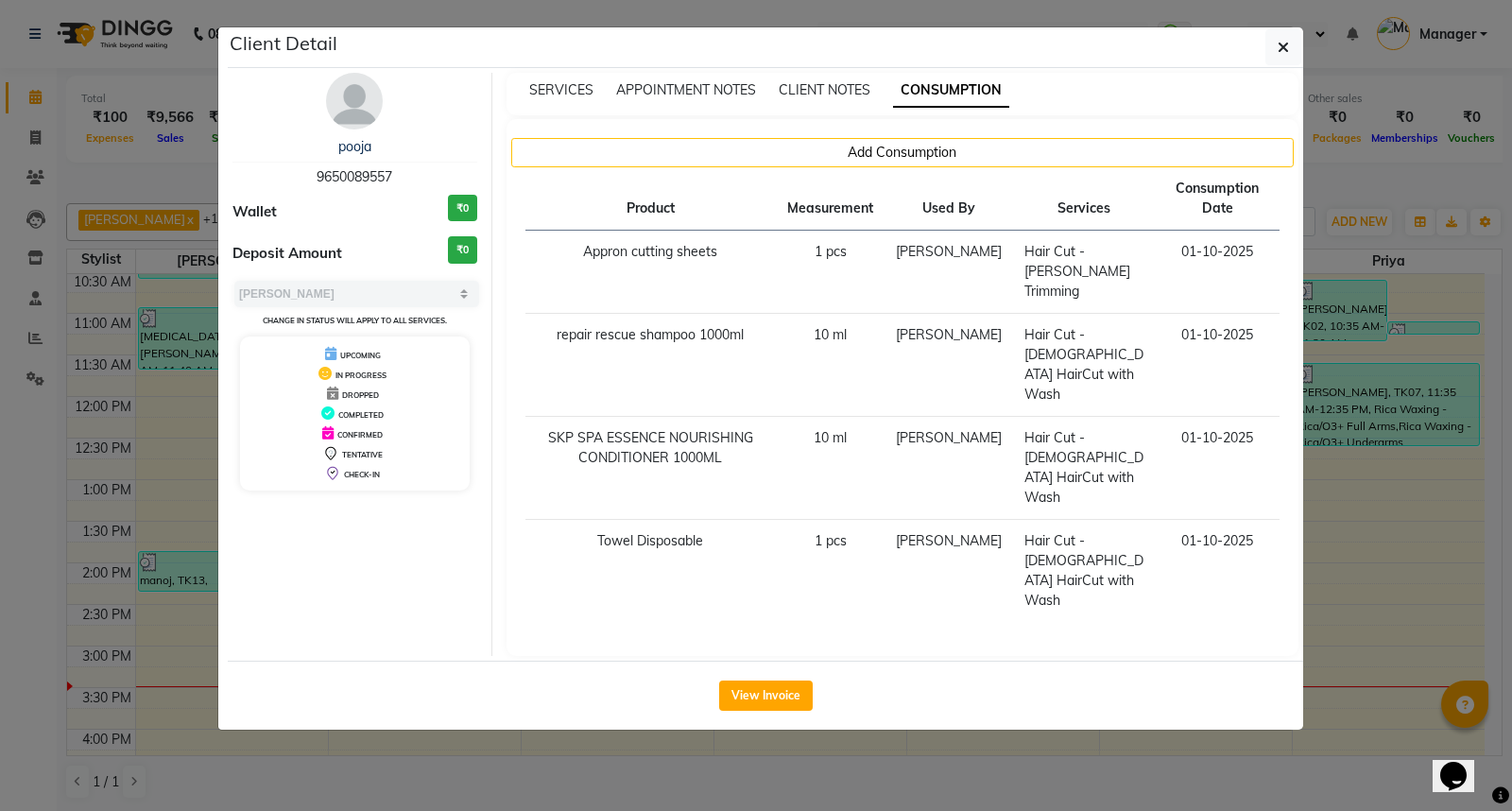
click at [1205, 719] on ngb-modal-window "Client Detail pooja 9650089557 Wallet ₹0 Deposit Amount ₹0 Select MARK DONE UPC…" at bounding box center [756, 405] width 1512 height 811
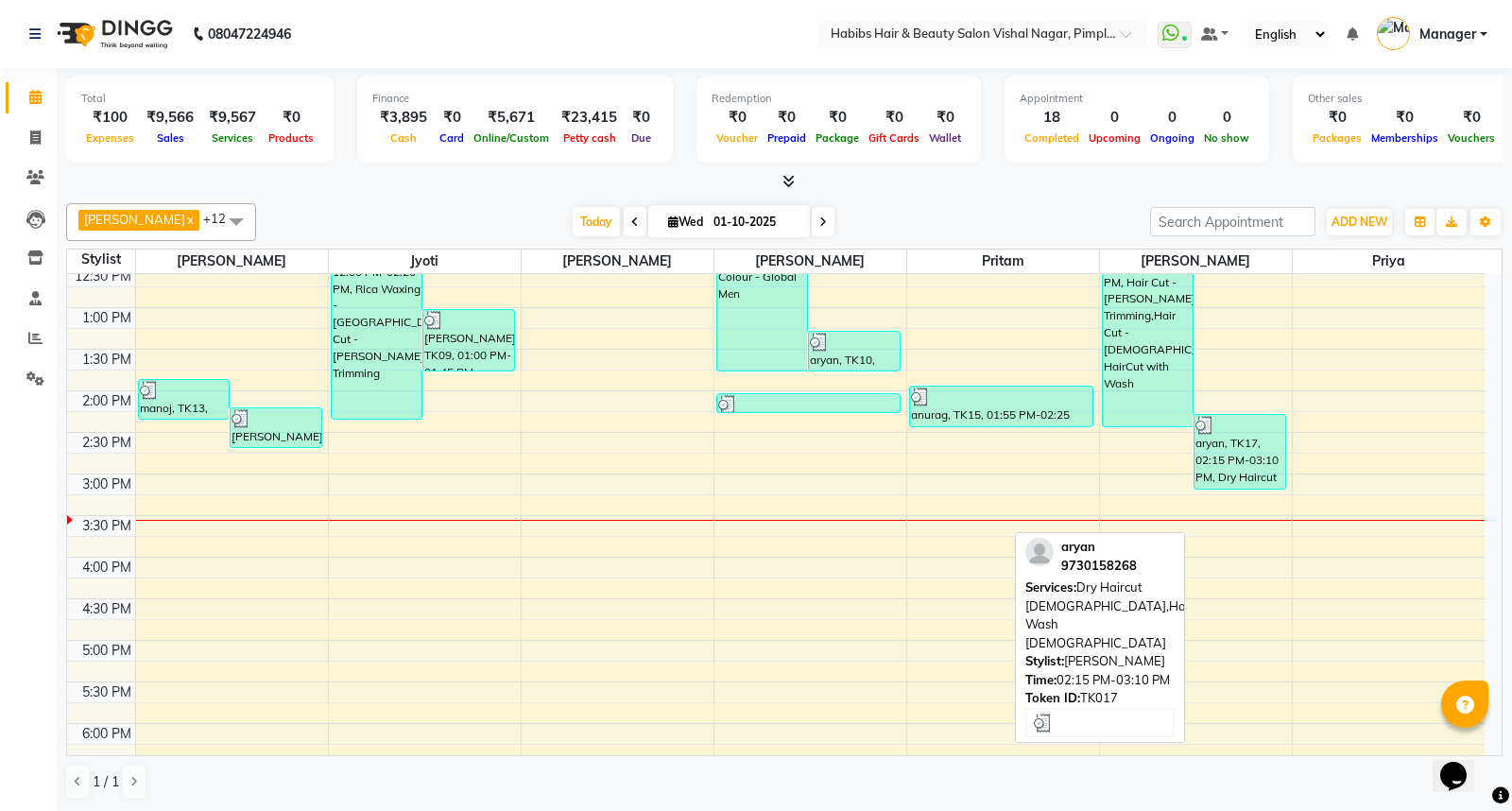
scroll to position [420, 0]
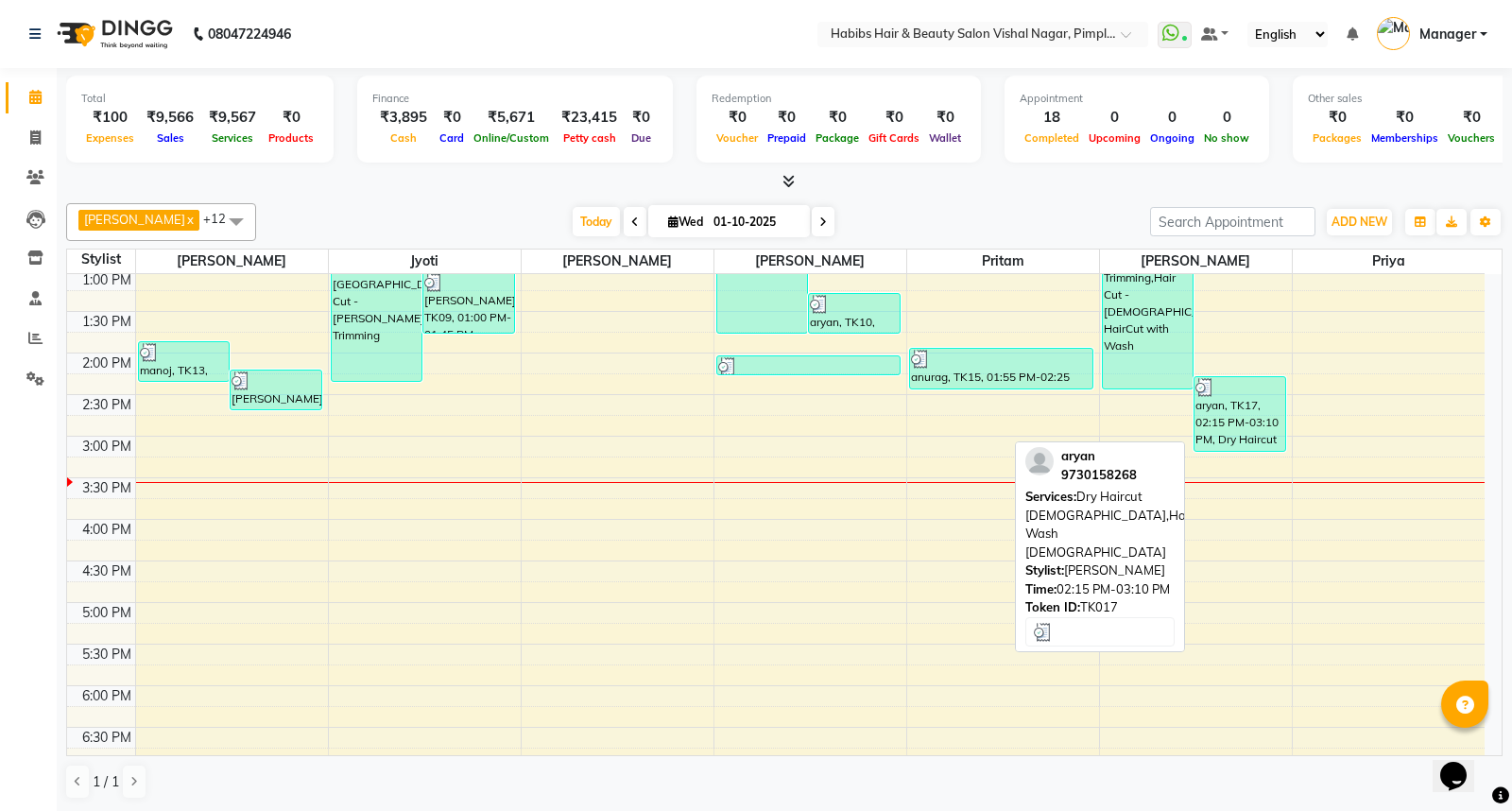
click at [1251, 409] on div "aryan, TK17, 02:15 PM-03:10 PM, Dry Haircut Male,Hair Wash Male" at bounding box center [1239, 414] width 90 height 74
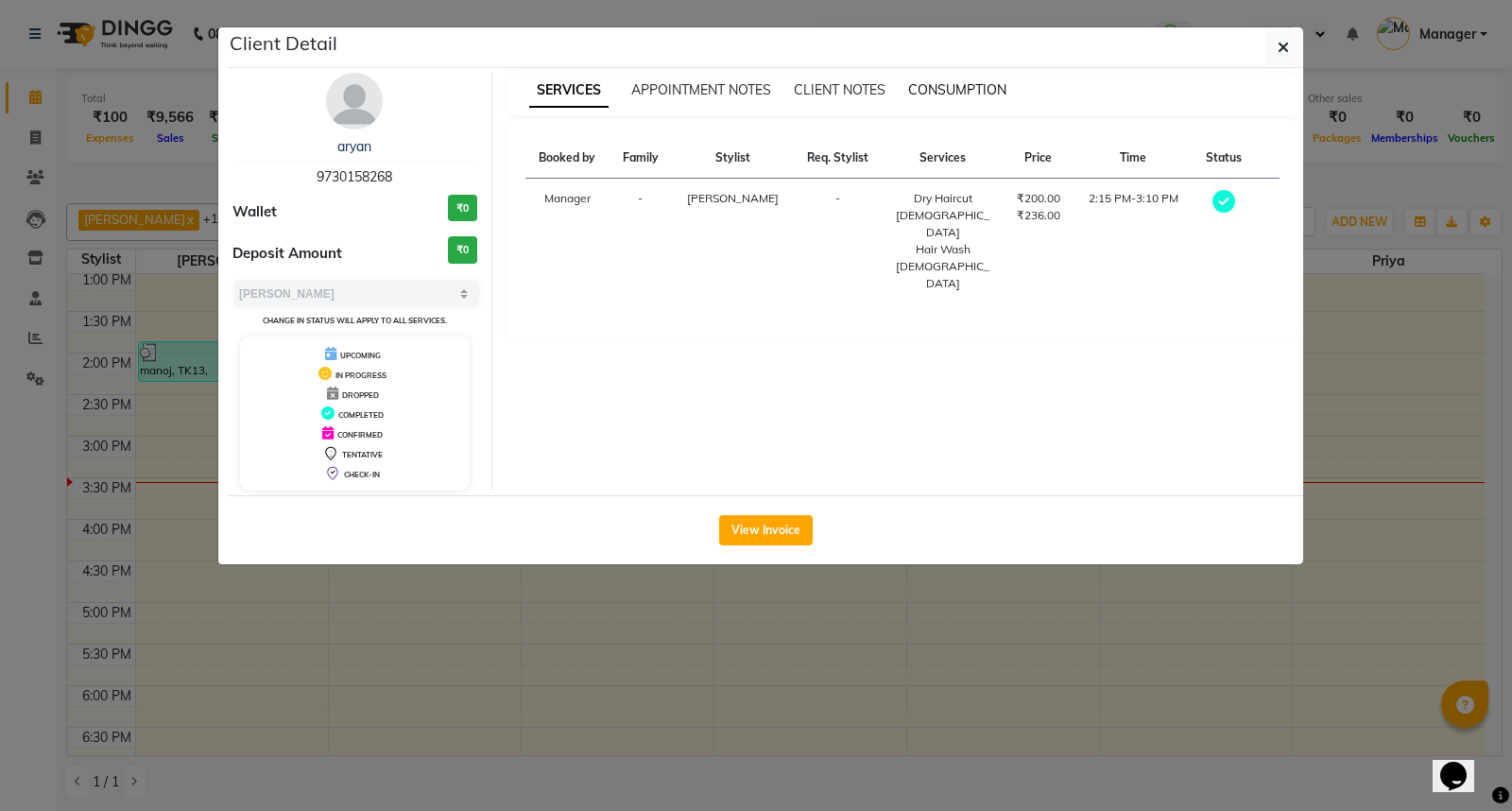
click at [964, 89] on span "CONSUMPTION" at bounding box center [957, 90] width 98 height 17
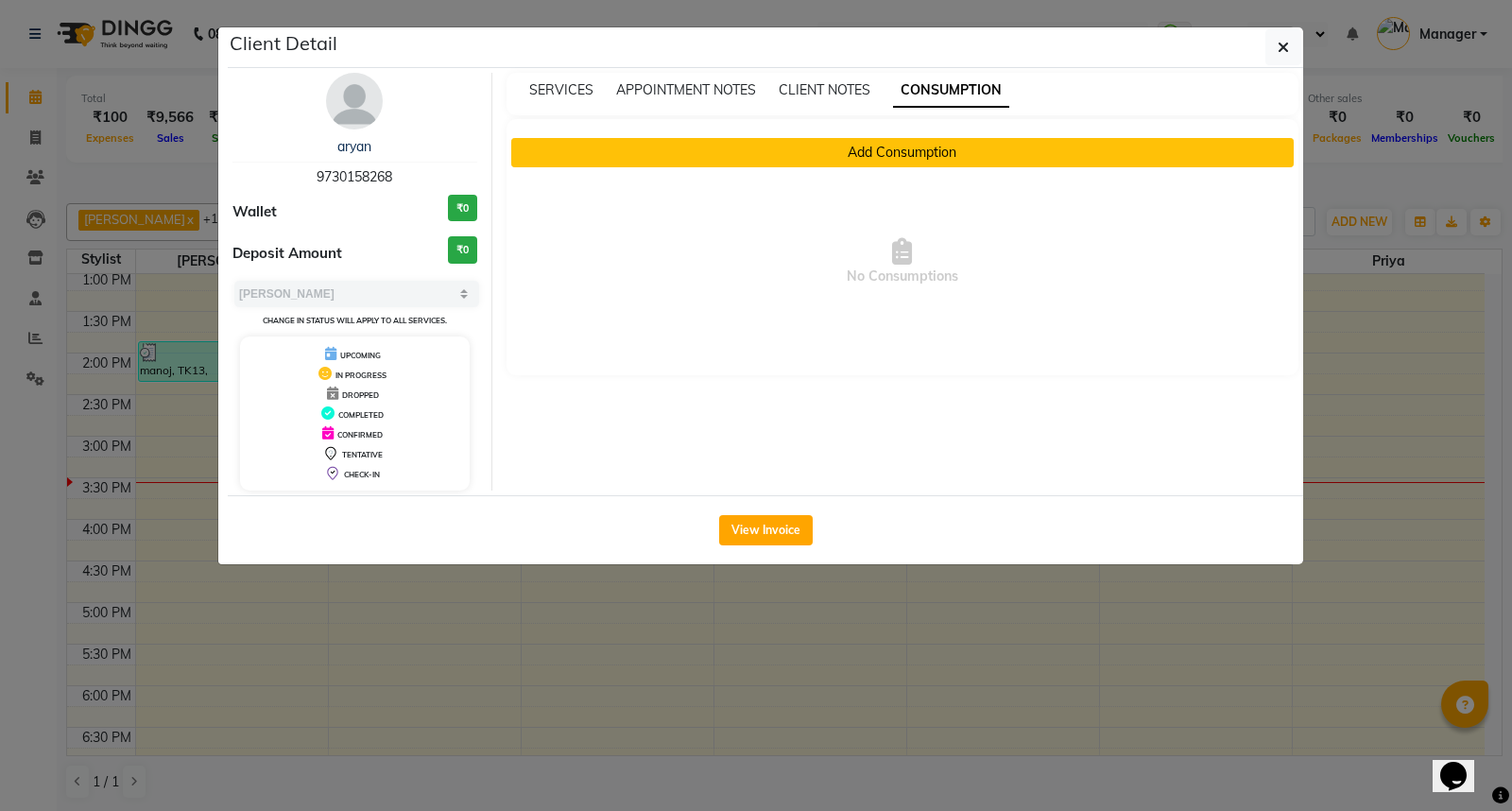
click at [883, 157] on button "Add Consumption" at bounding box center [903, 152] width 783 height 29
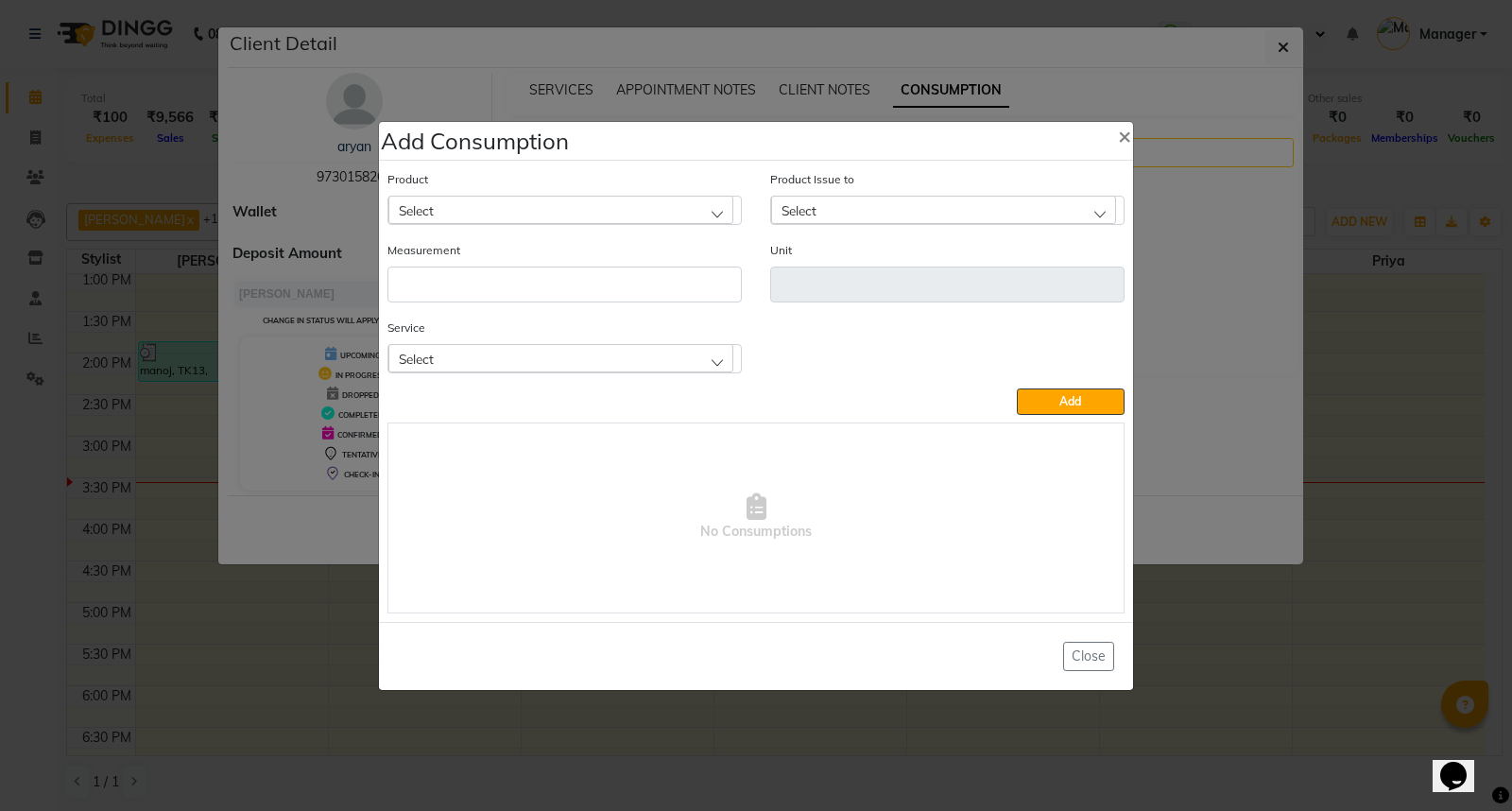
click at [695, 210] on div "Select" at bounding box center [561, 209] width 345 height 28
click at [503, 287] on label "Appron cutting sheets" at bounding box center [466, 292] width 138 height 17
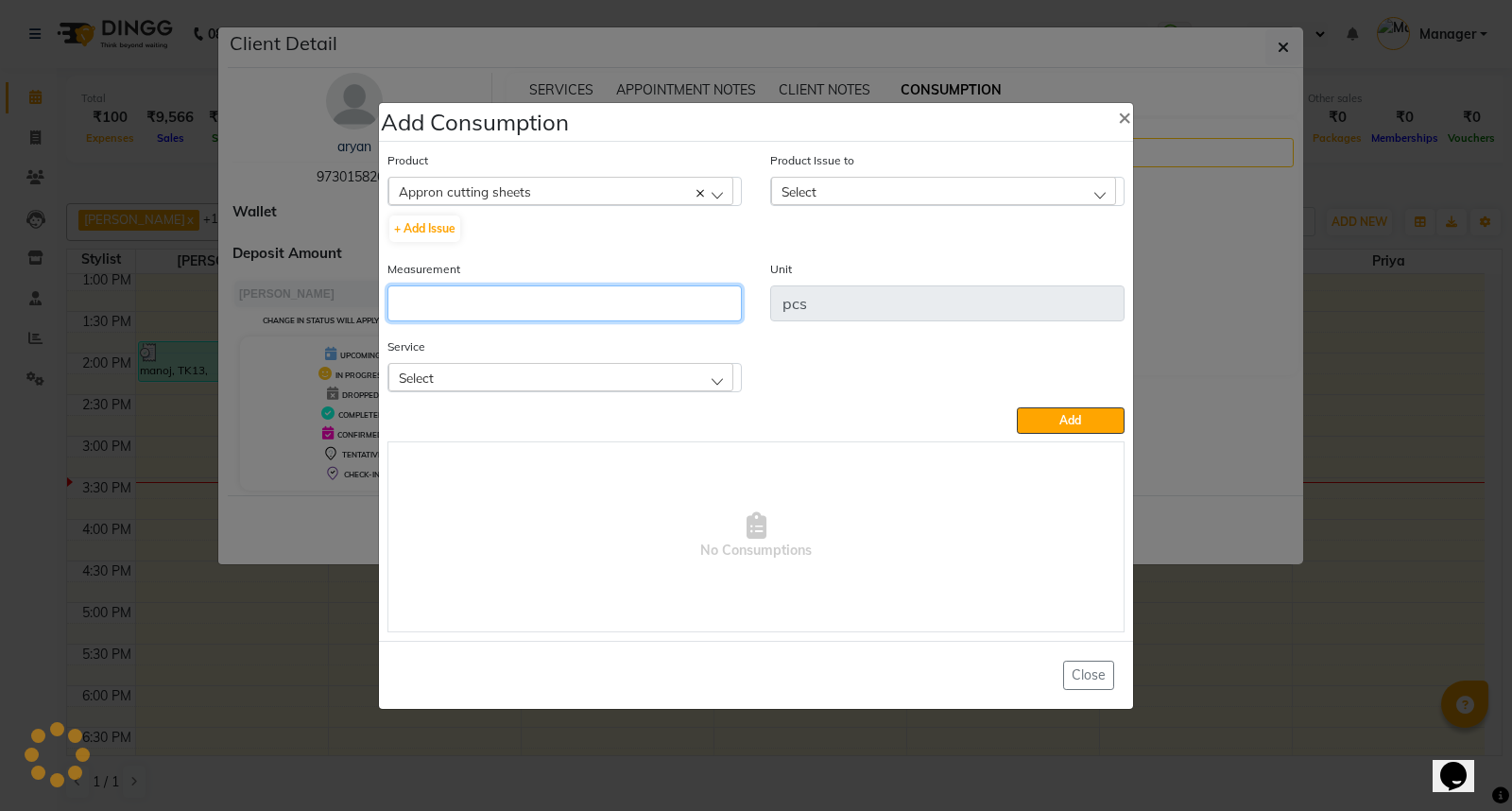
click at [506, 291] on input "number" at bounding box center [565, 303] width 355 height 36
click at [612, 374] on div "Select" at bounding box center [561, 376] width 345 height 28
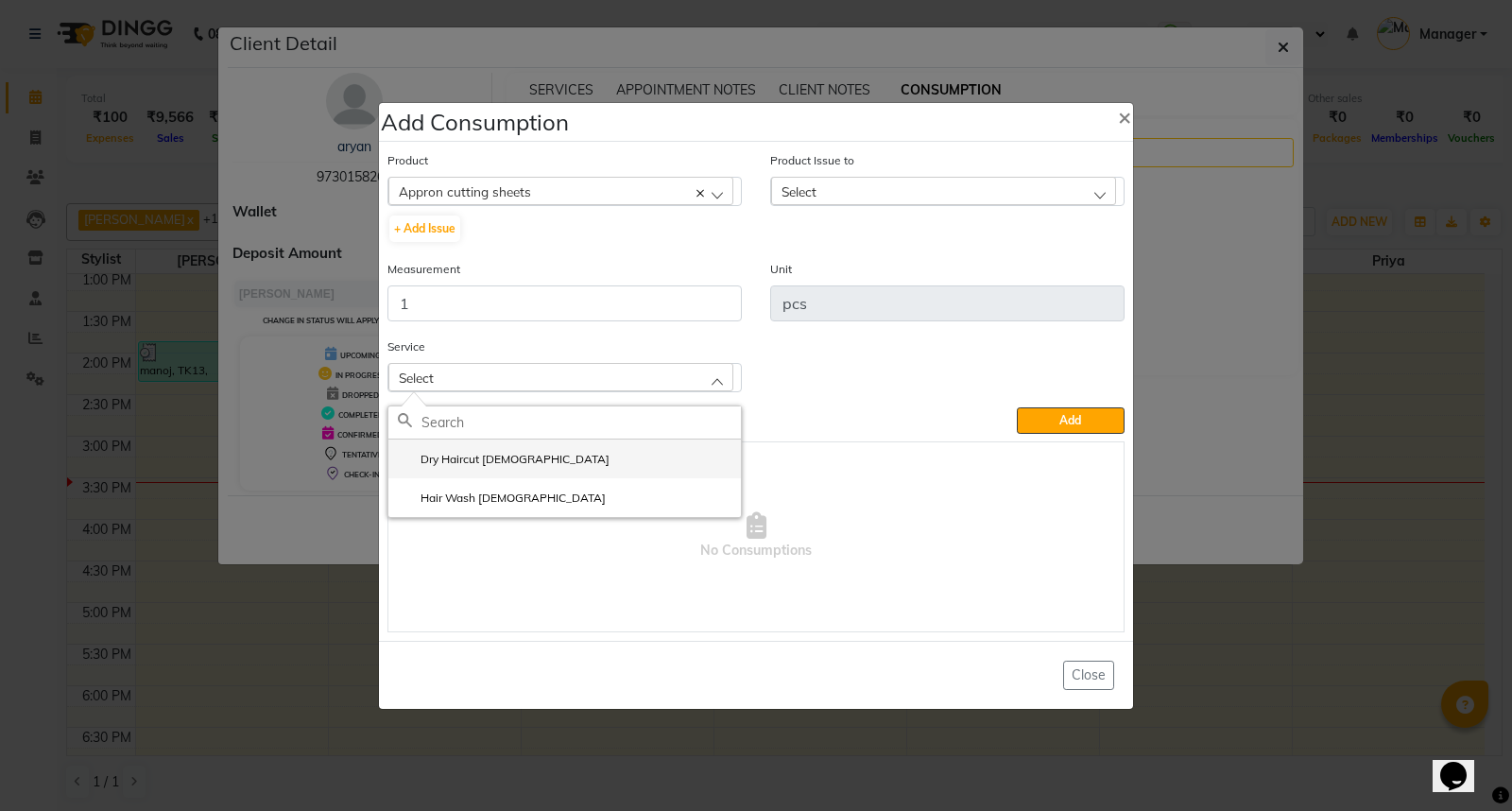
click at [600, 456] on li "Dry Haircut [DEMOGRAPHIC_DATA]" at bounding box center [565, 458] width 353 height 39
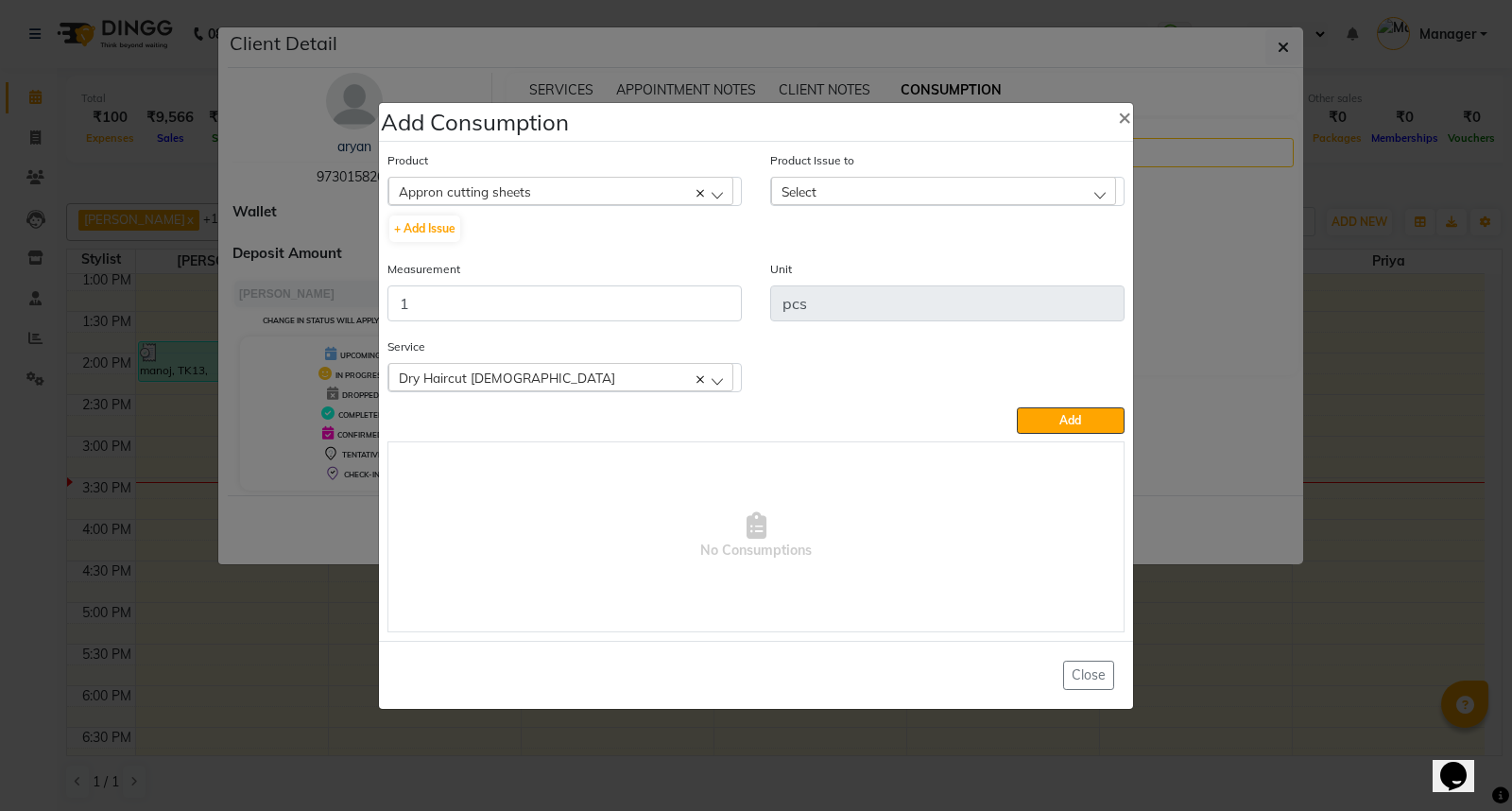
click at [865, 191] on div "Select" at bounding box center [944, 190] width 345 height 28
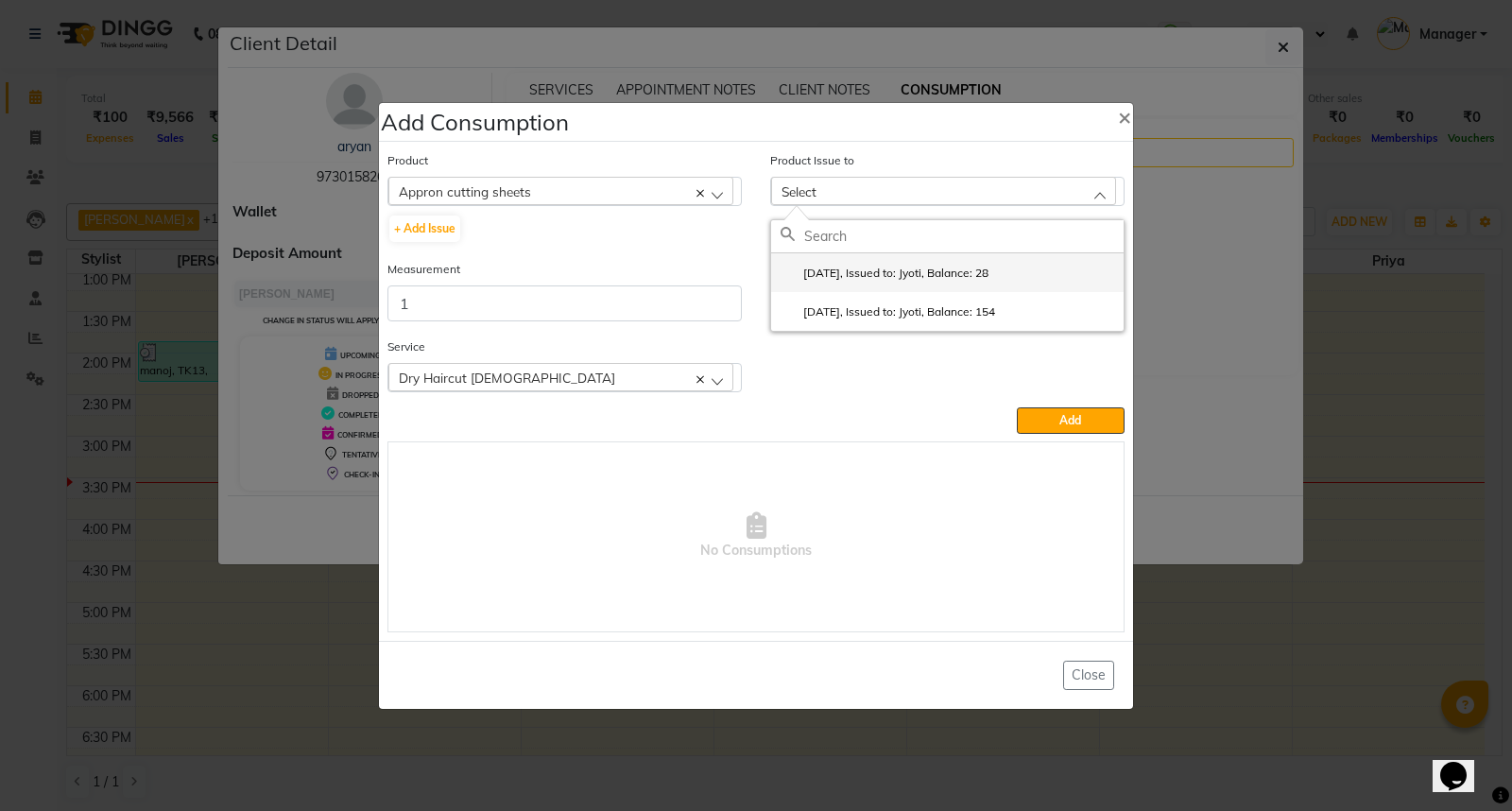
click at [924, 259] on li "2025-09-21, Issued to: Jyoti, Balance: 28" at bounding box center [947, 273] width 353 height 39
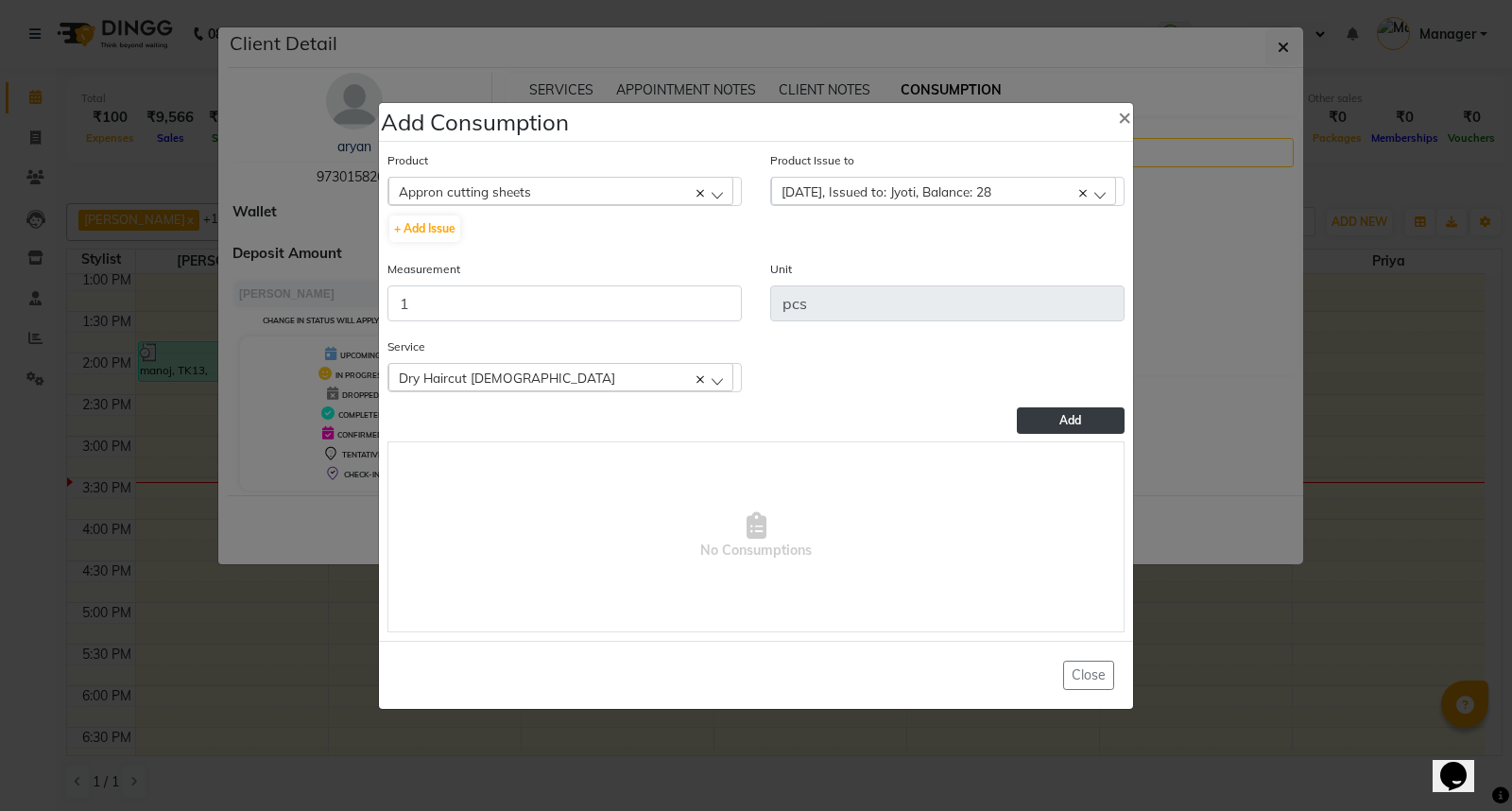
click at [1055, 419] on button "Add" at bounding box center [1071, 420] width 108 height 26
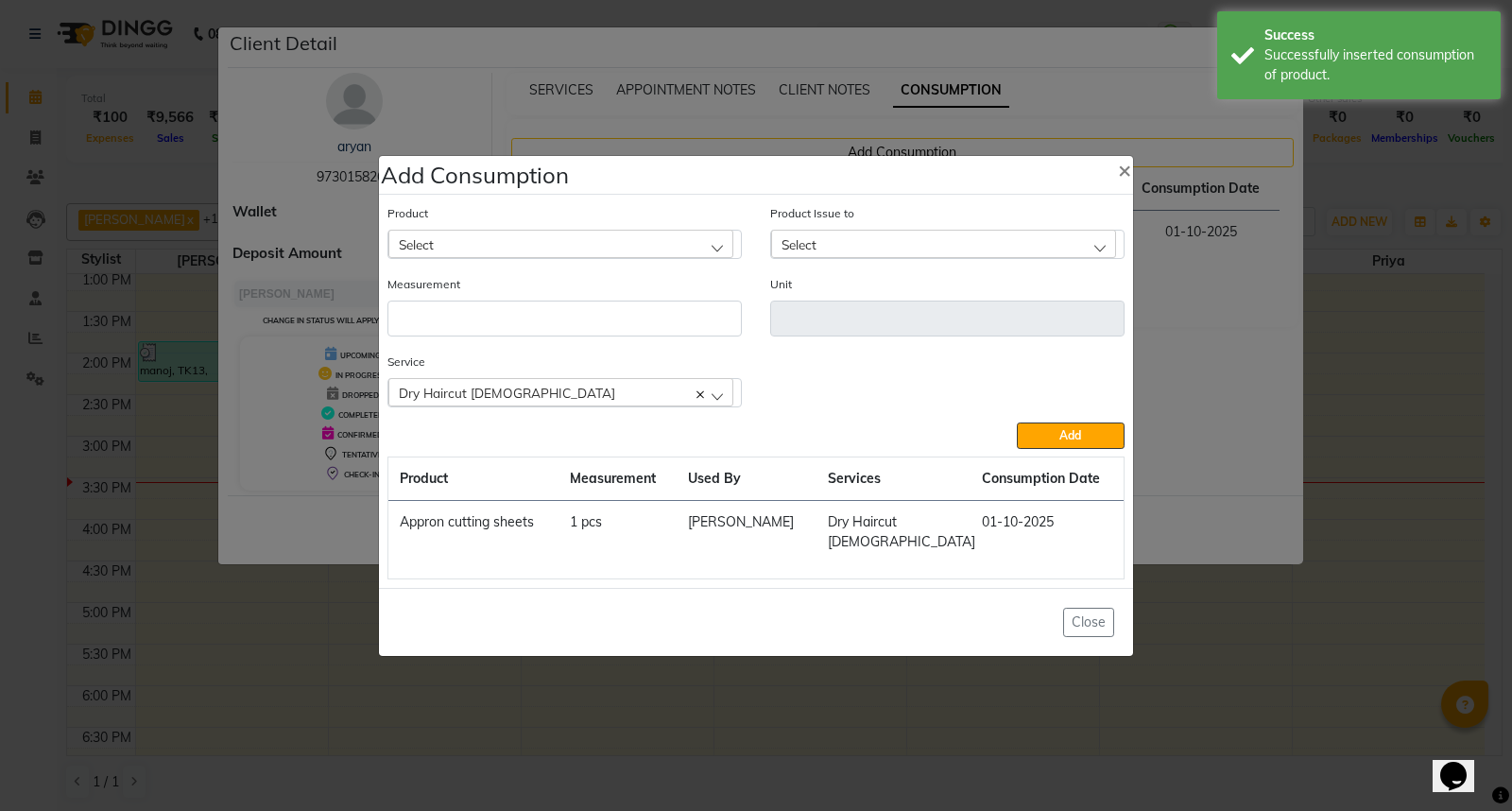
click at [520, 253] on div "Select" at bounding box center [561, 243] width 345 height 28
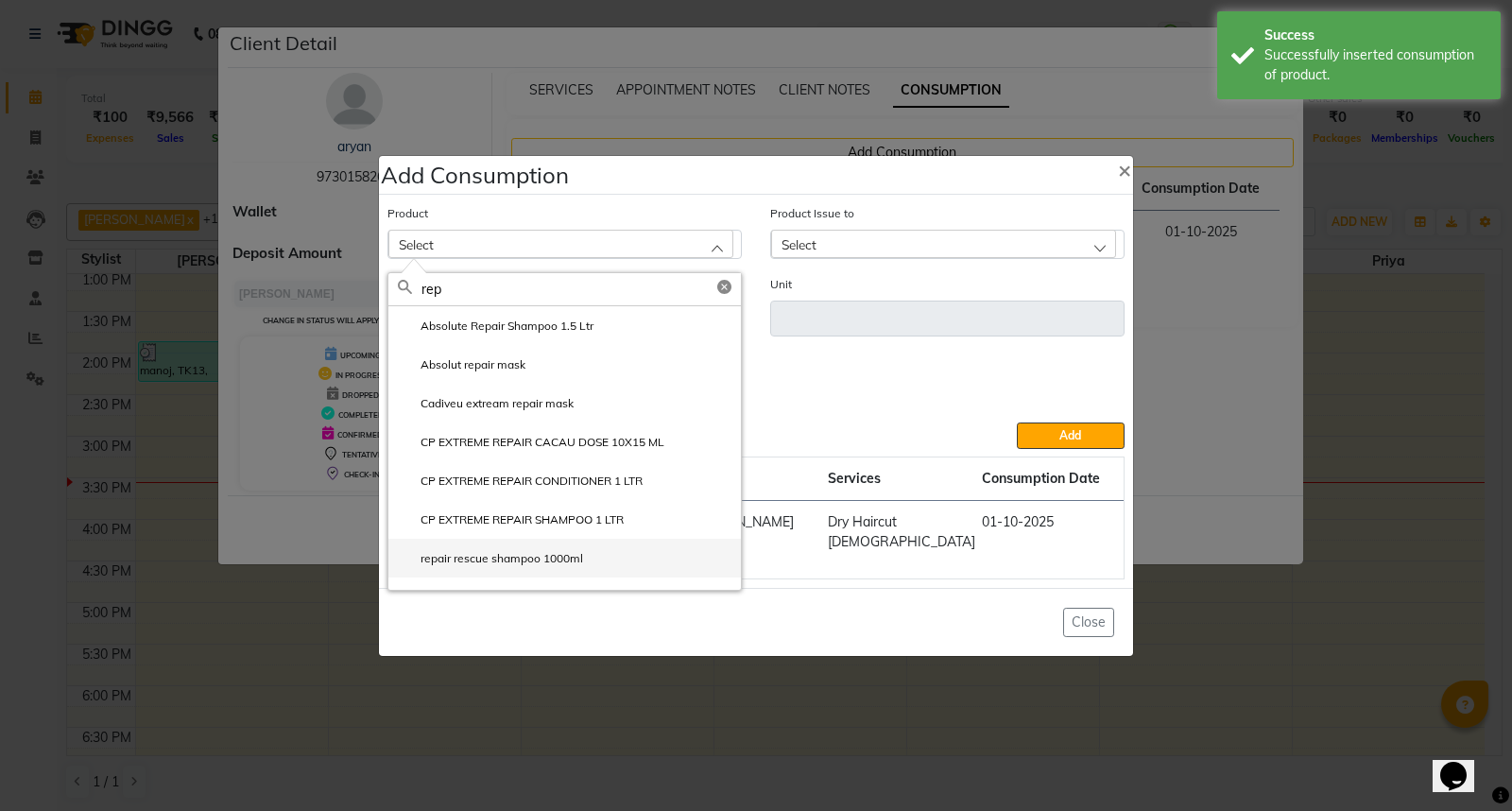
click at [593, 568] on li "repair rescue shampoo 1000ml" at bounding box center [565, 558] width 353 height 39
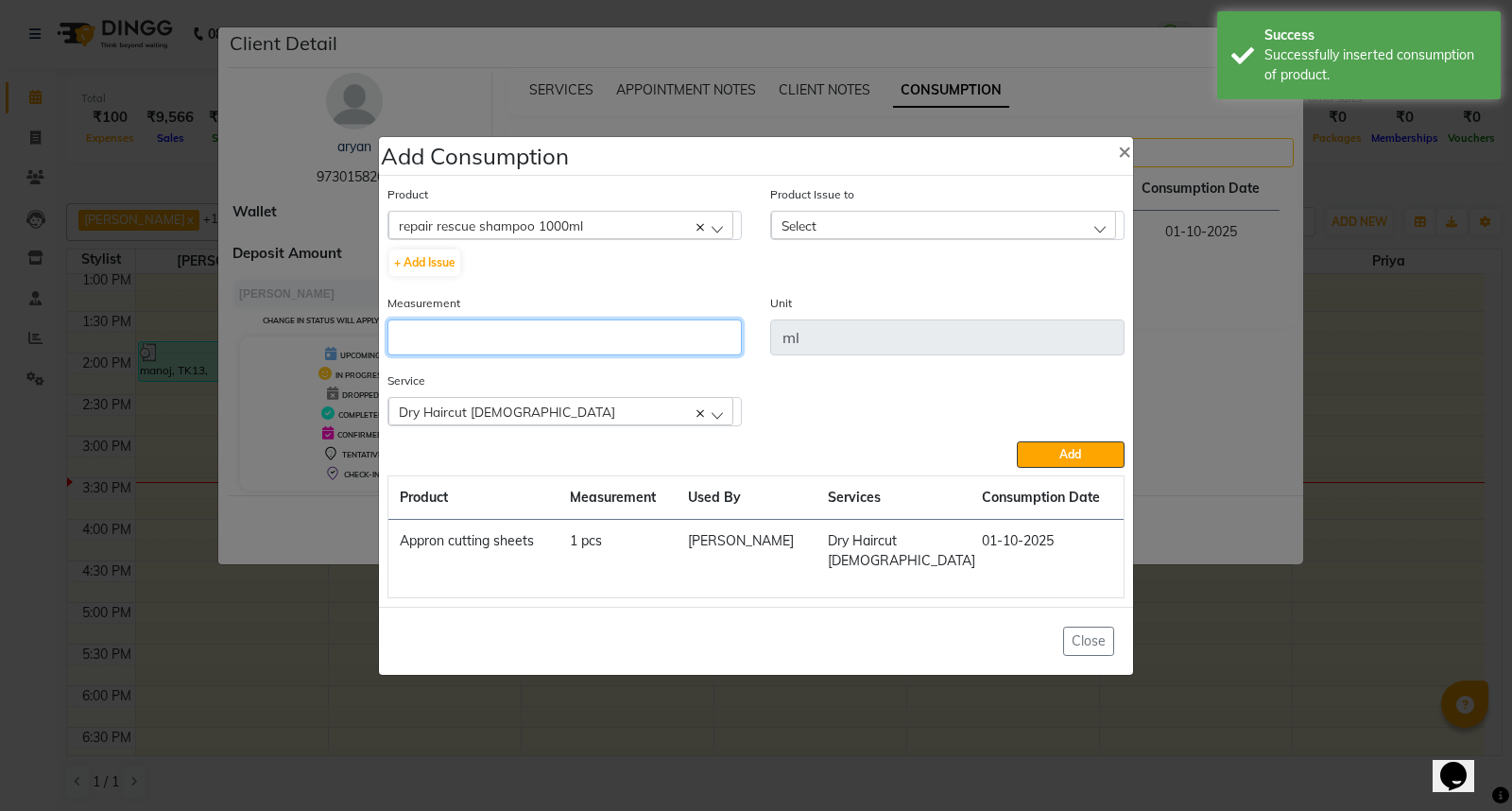
click at [532, 350] on input "number" at bounding box center [565, 337] width 355 height 36
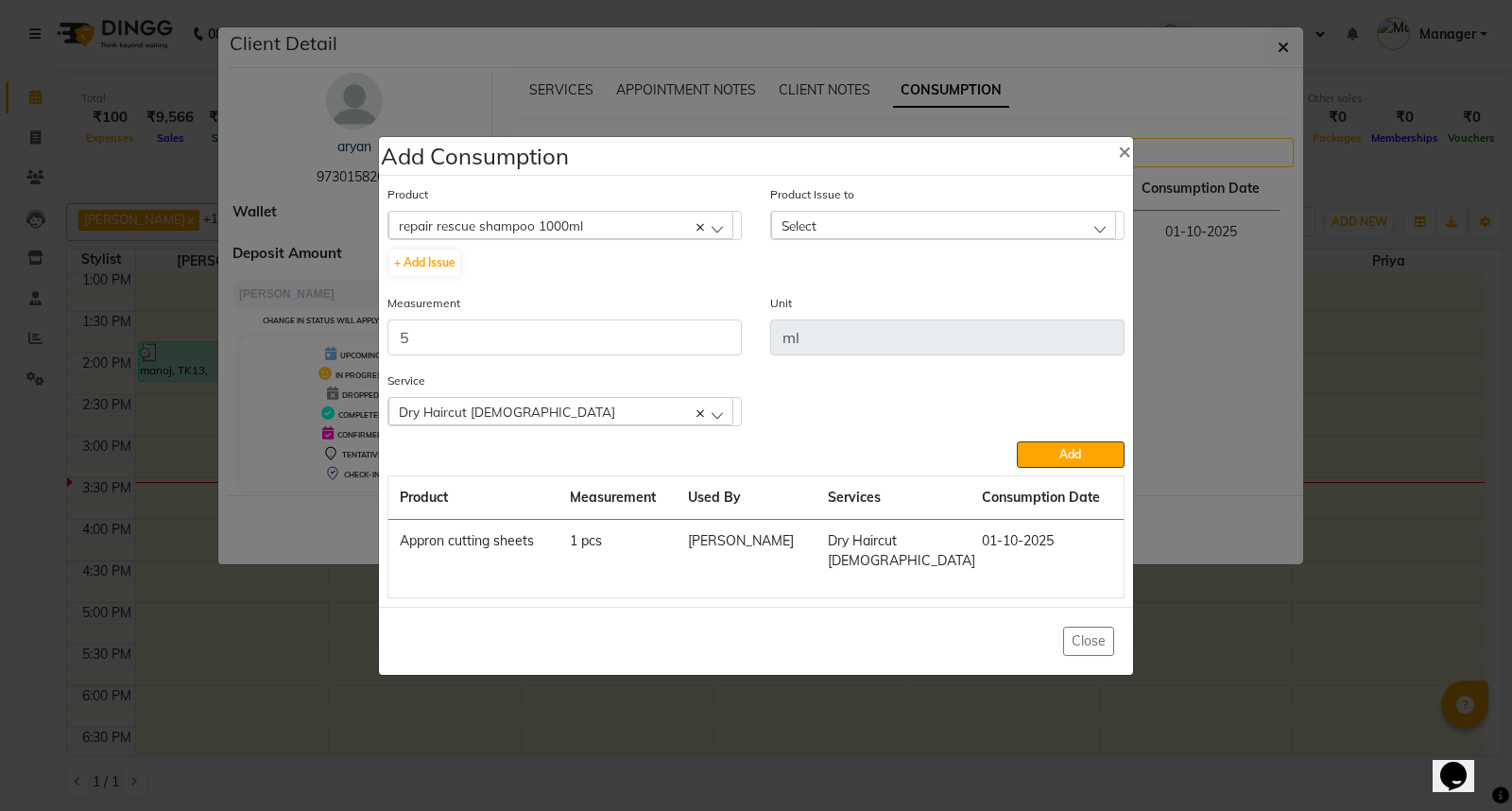
click at [818, 238] on div "Select" at bounding box center [944, 224] width 345 height 28
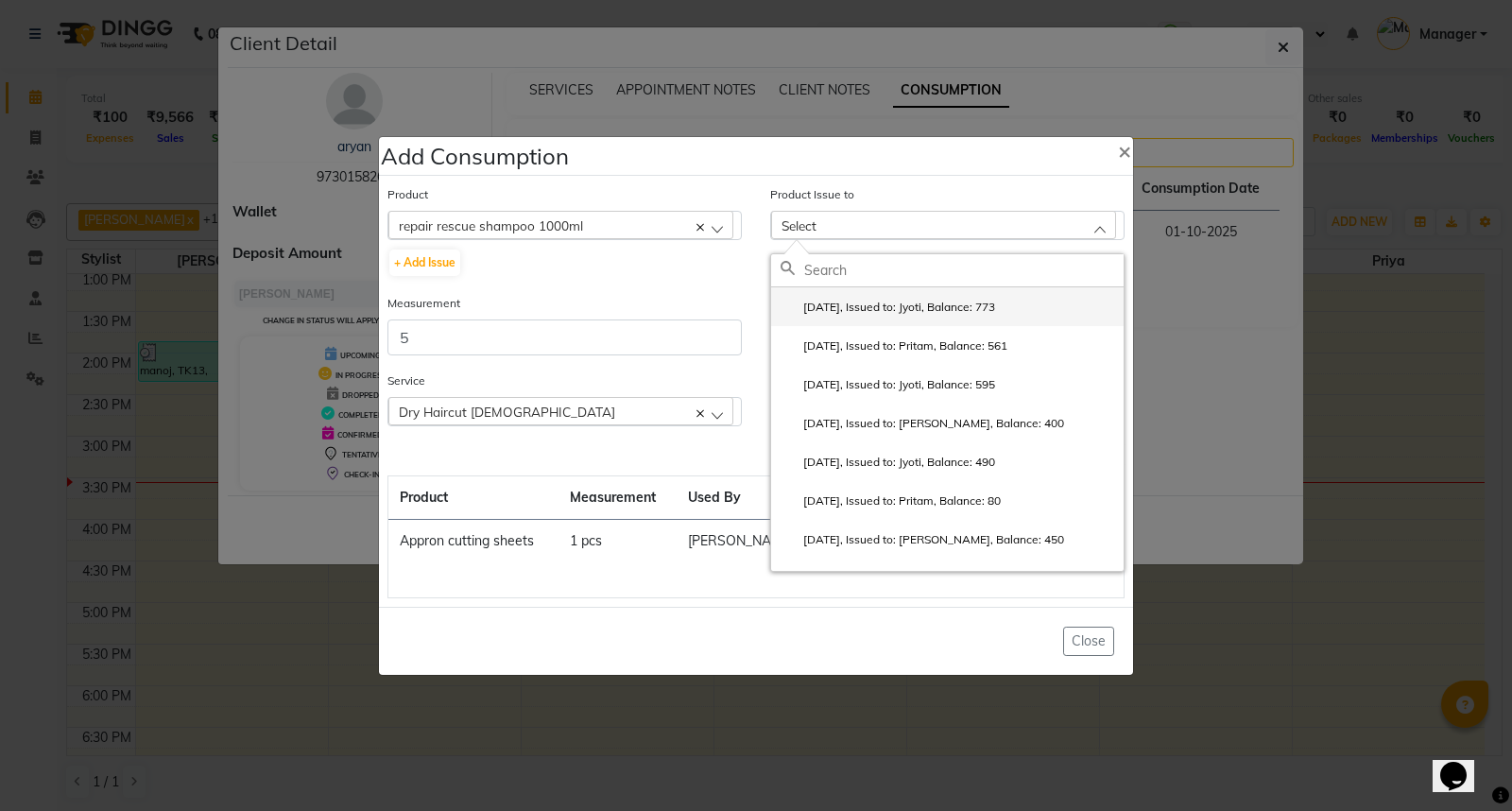
click at [922, 316] on label "2025-09-28, Issued to: Jyoti, Balance: 773" at bounding box center [887, 307] width 215 height 17
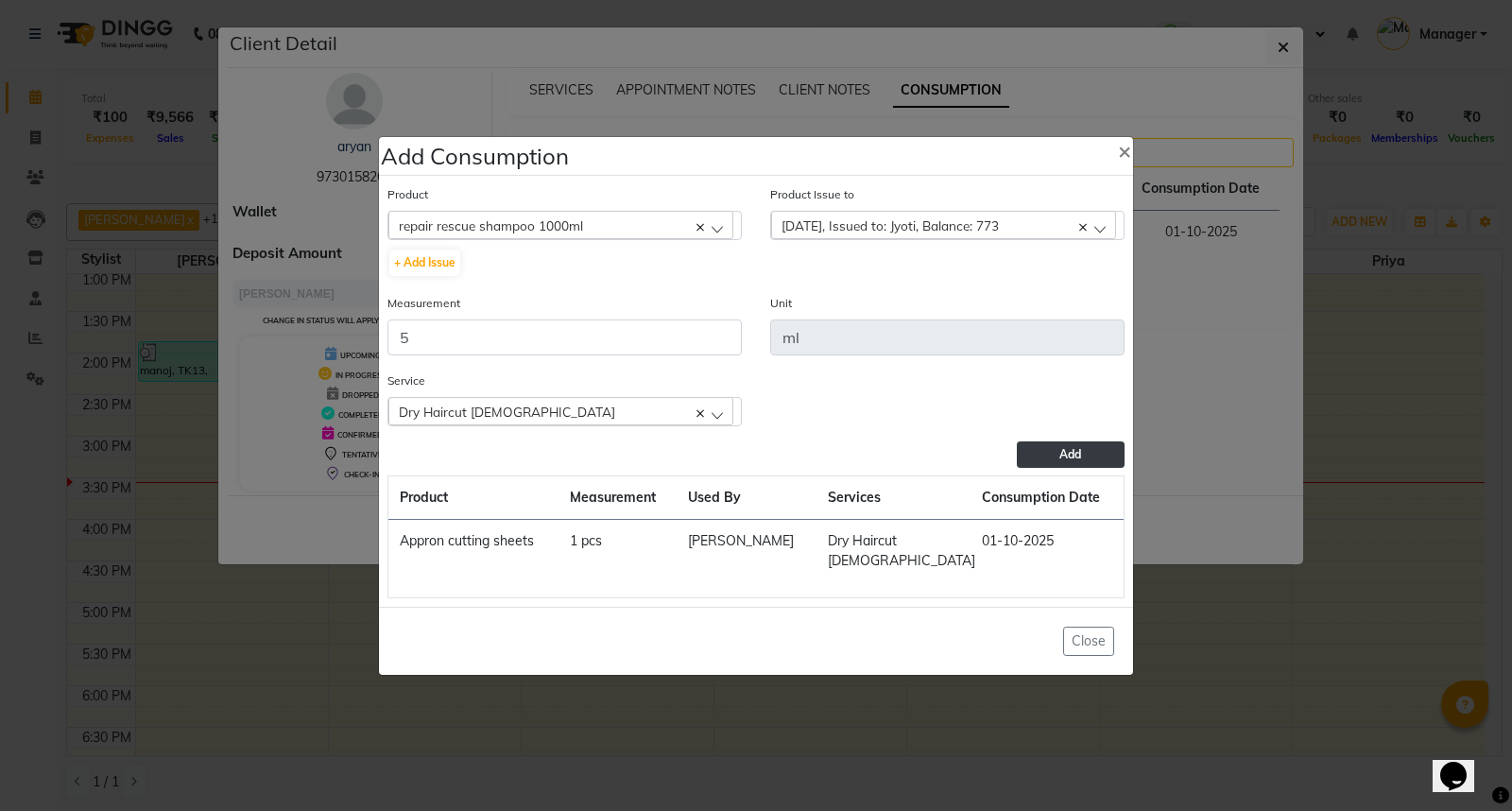
click at [1076, 459] on span "Add" at bounding box center [1070, 454] width 21 height 15
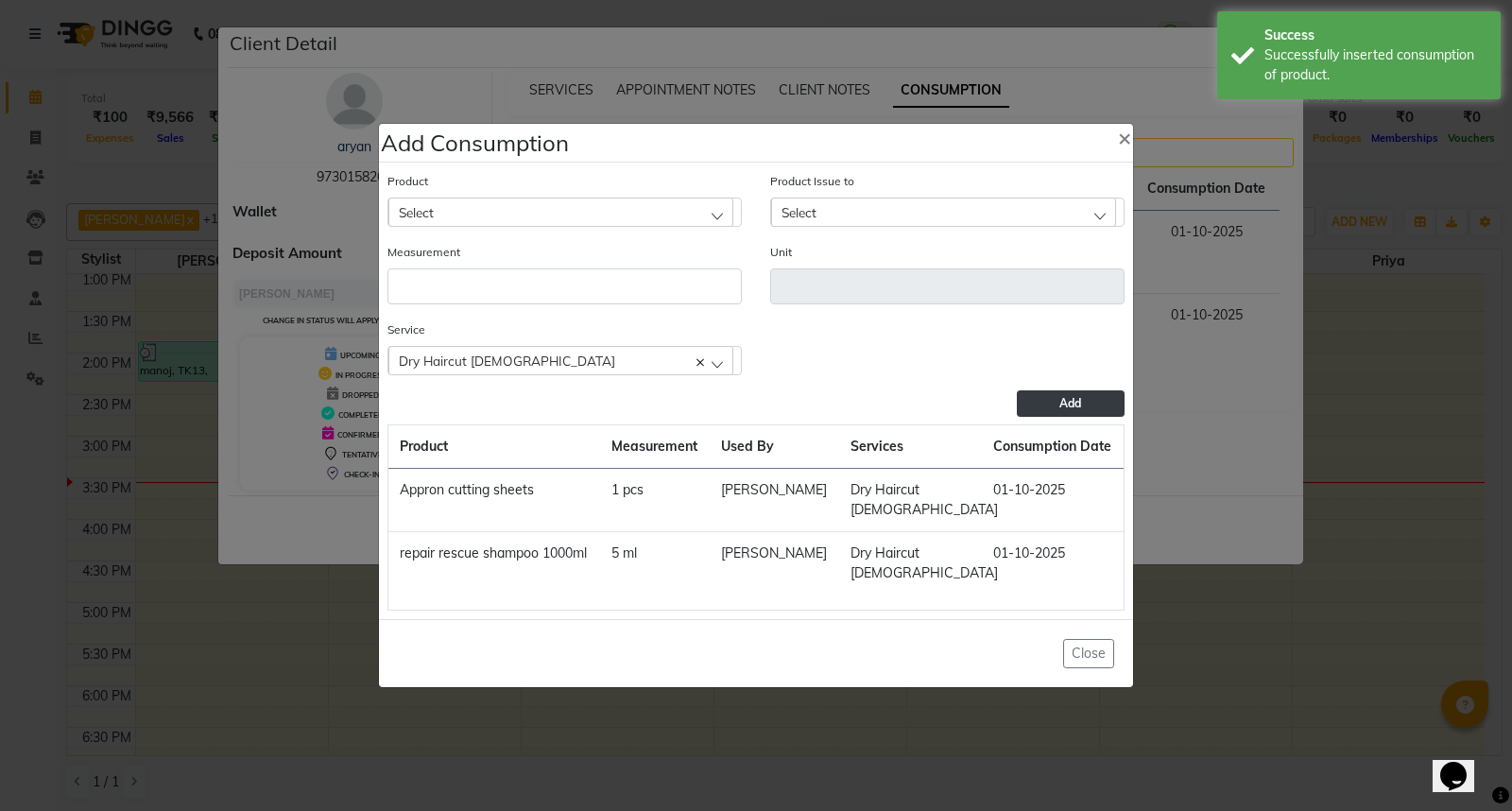
click at [563, 225] on div "Select" at bounding box center [561, 211] width 345 height 28
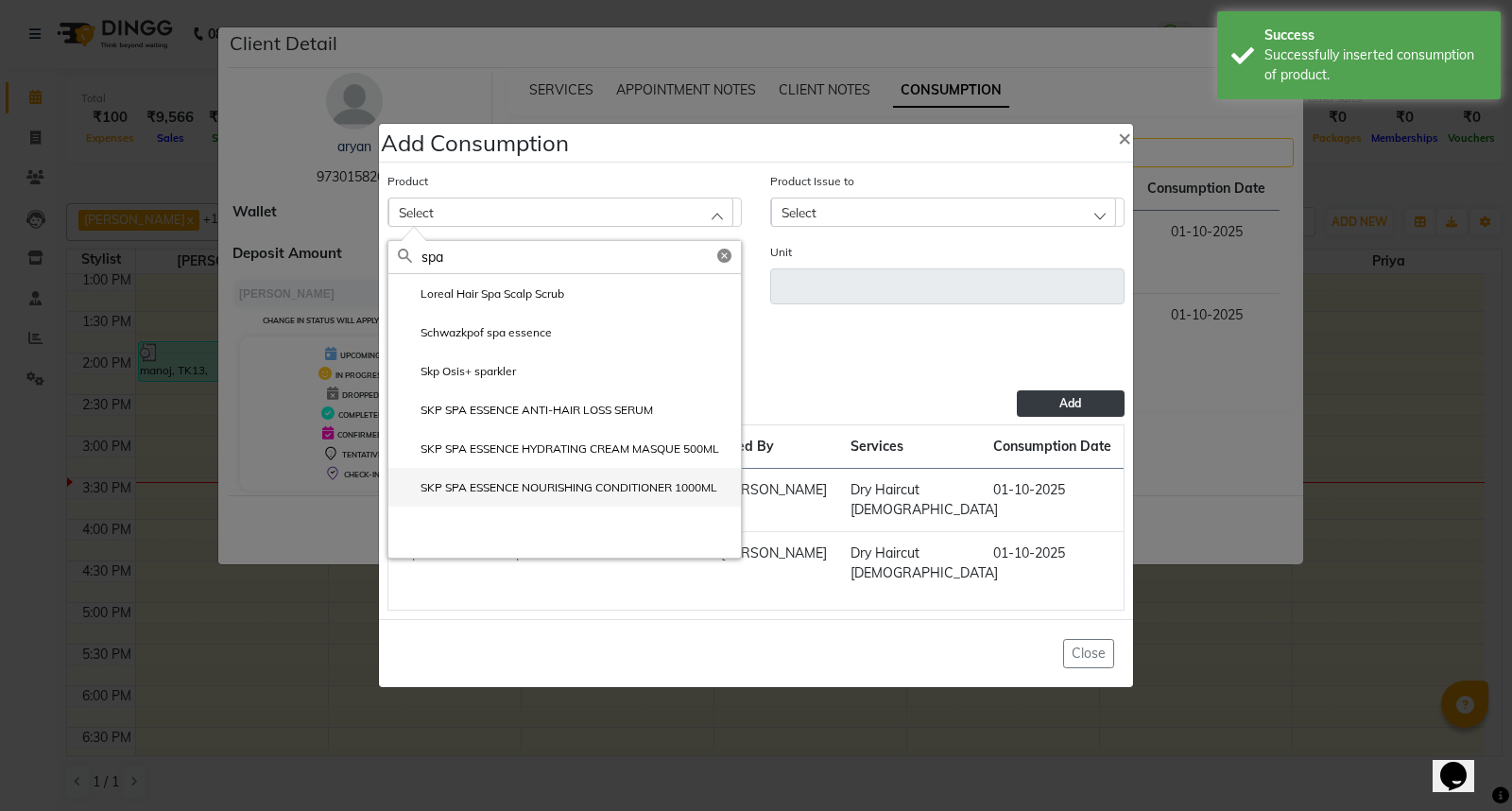
click at [601, 496] on label "SKP SPA ESSENCE NOURISHING CONDITIONER 1000ML" at bounding box center [557, 488] width 320 height 17
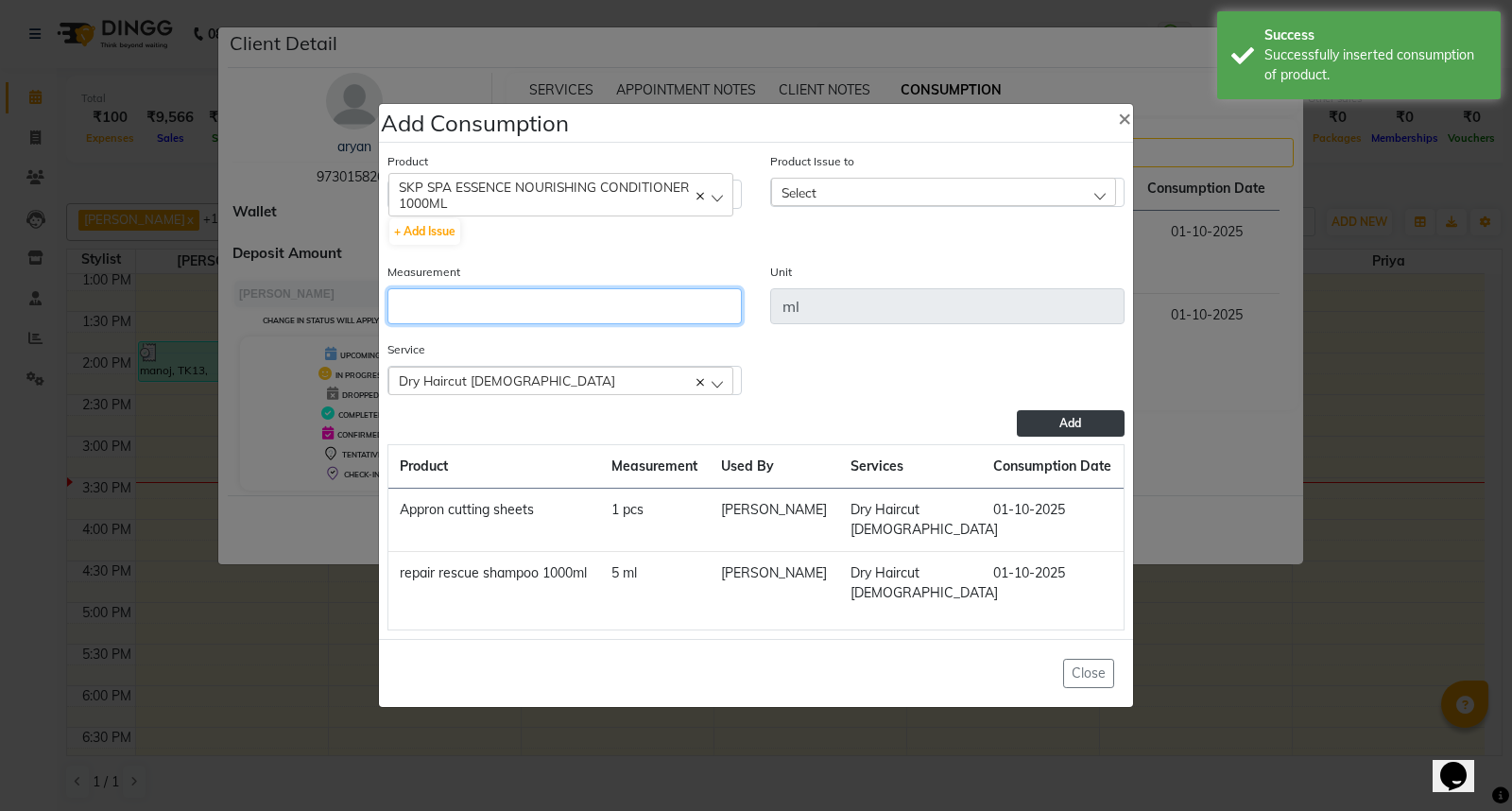
click at [540, 324] on input "number" at bounding box center [565, 306] width 355 height 36
click at [860, 205] on div "Select" at bounding box center [944, 191] width 345 height 28
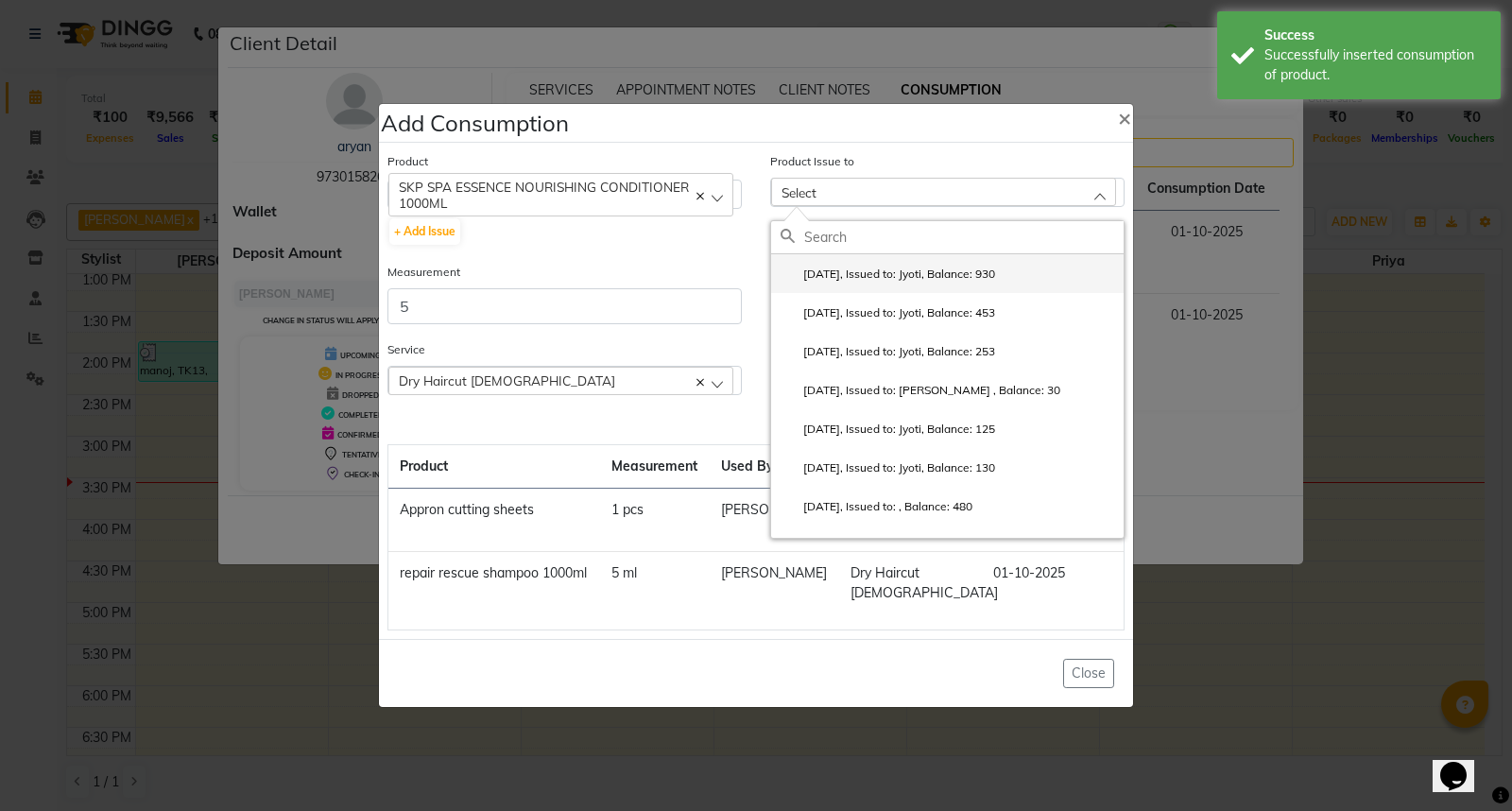
click at [978, 283] on label "2025-09-29, Issued to: Jyoti, Balance: 930" at bounding box center [887, 274] width 215 height 17
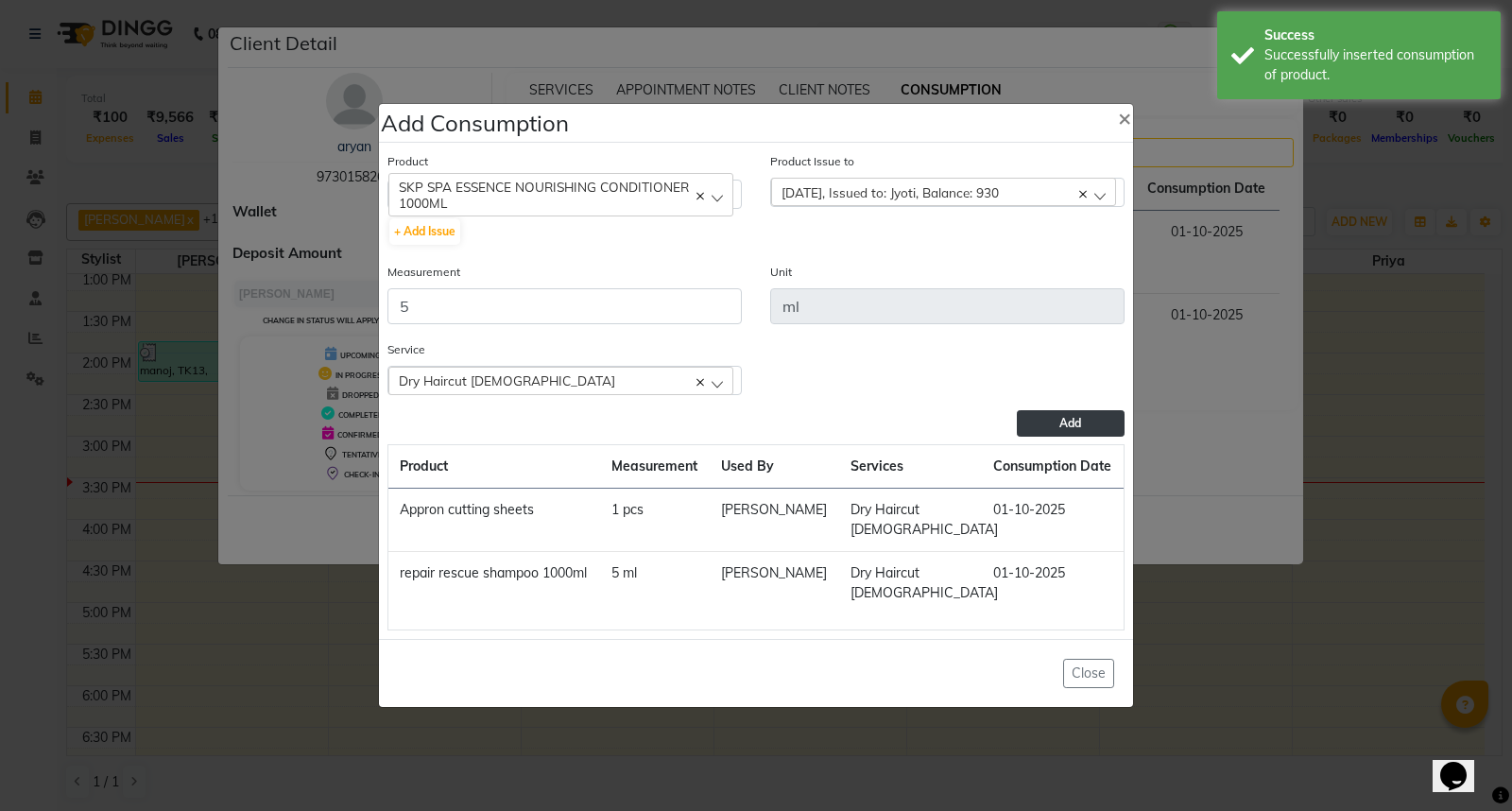
click at [1060, 430] on span "Add" at bounding box center [1070, 422] width 21 height 15
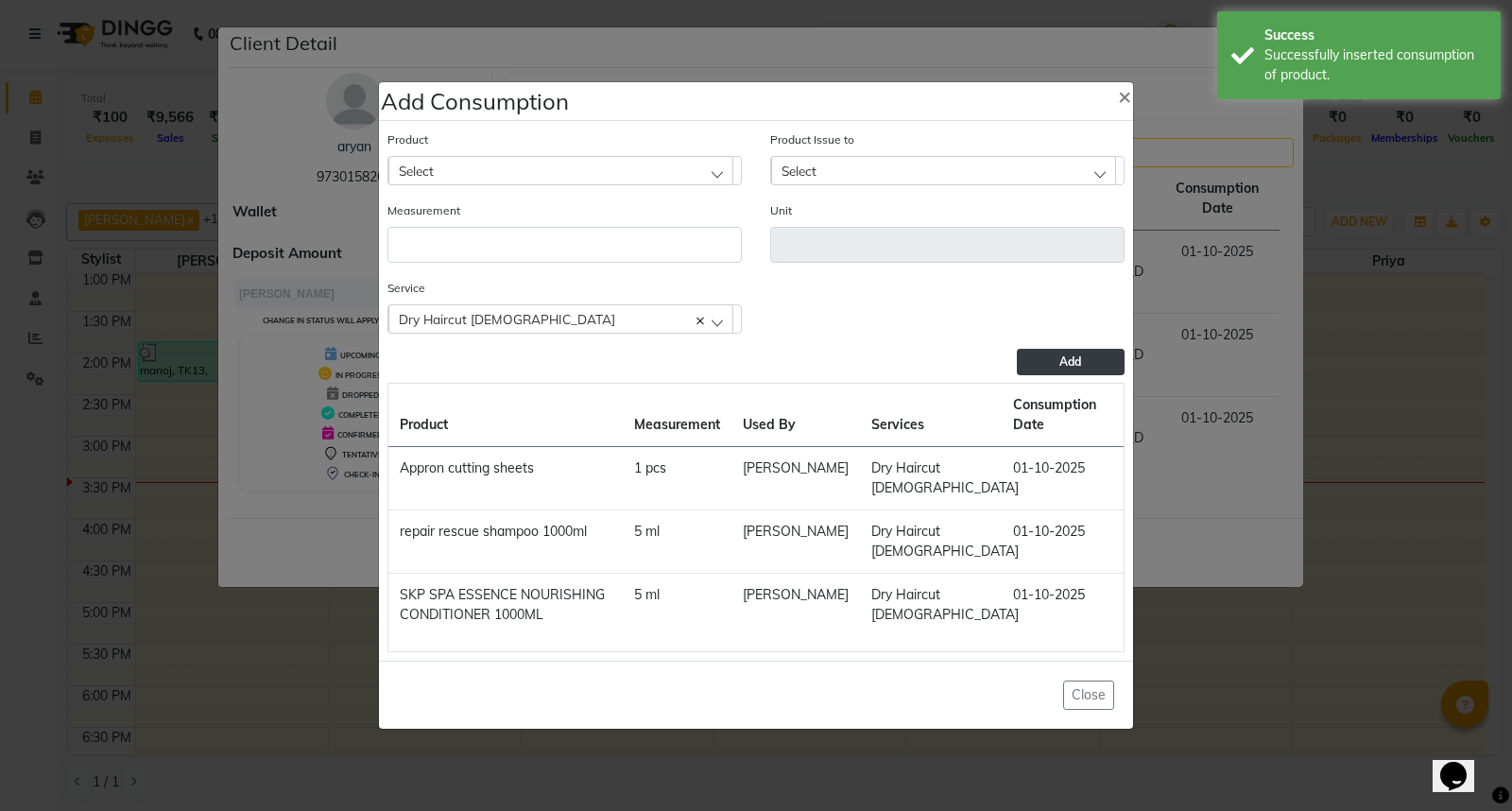
click at [569, 167] on div "Select" at bounding box center [561, 169] width 345 height 28
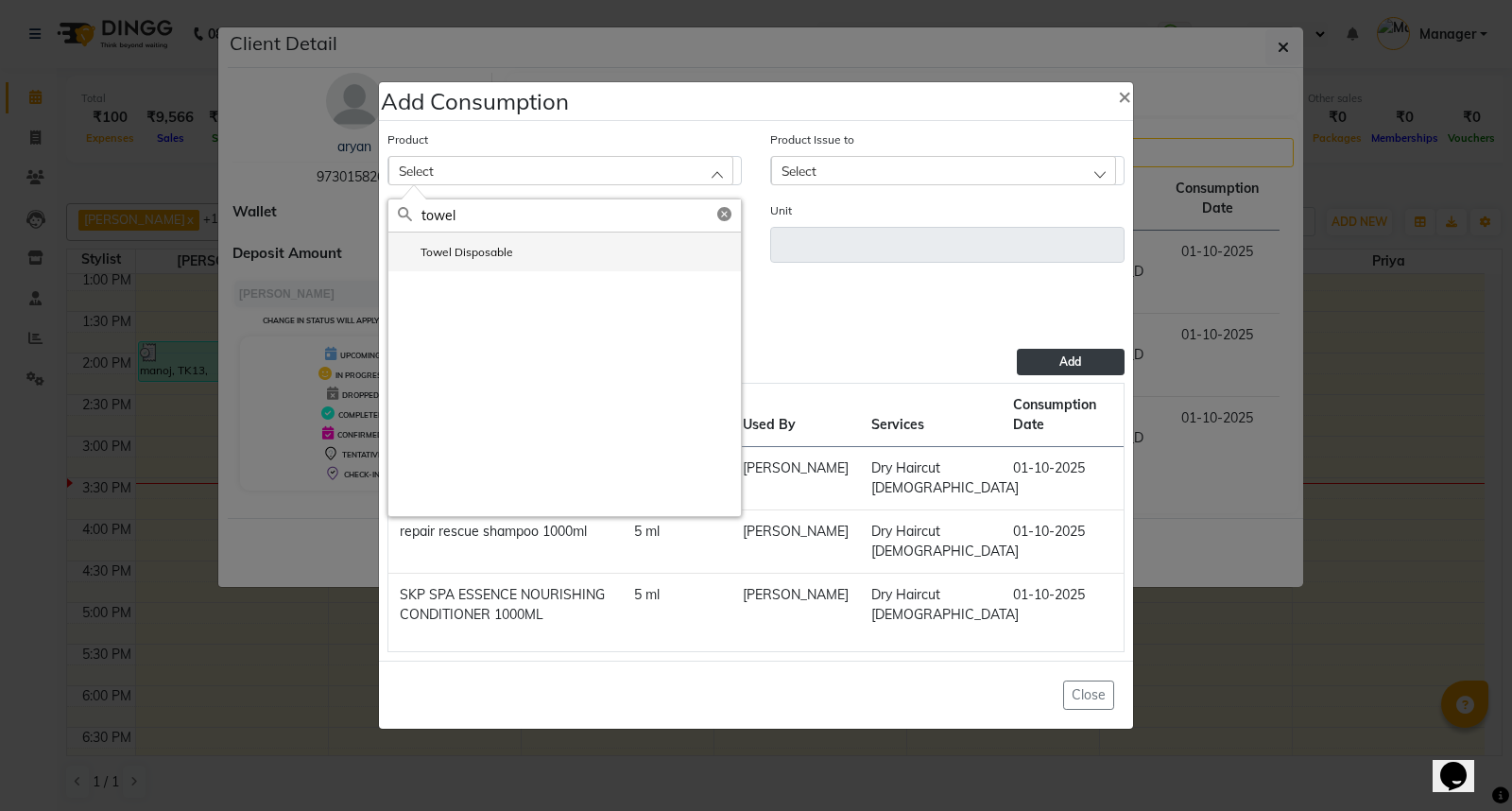
click at [604, 253] on li "Towel Disposable" at bounding box center [565, 252] width 353 height 39
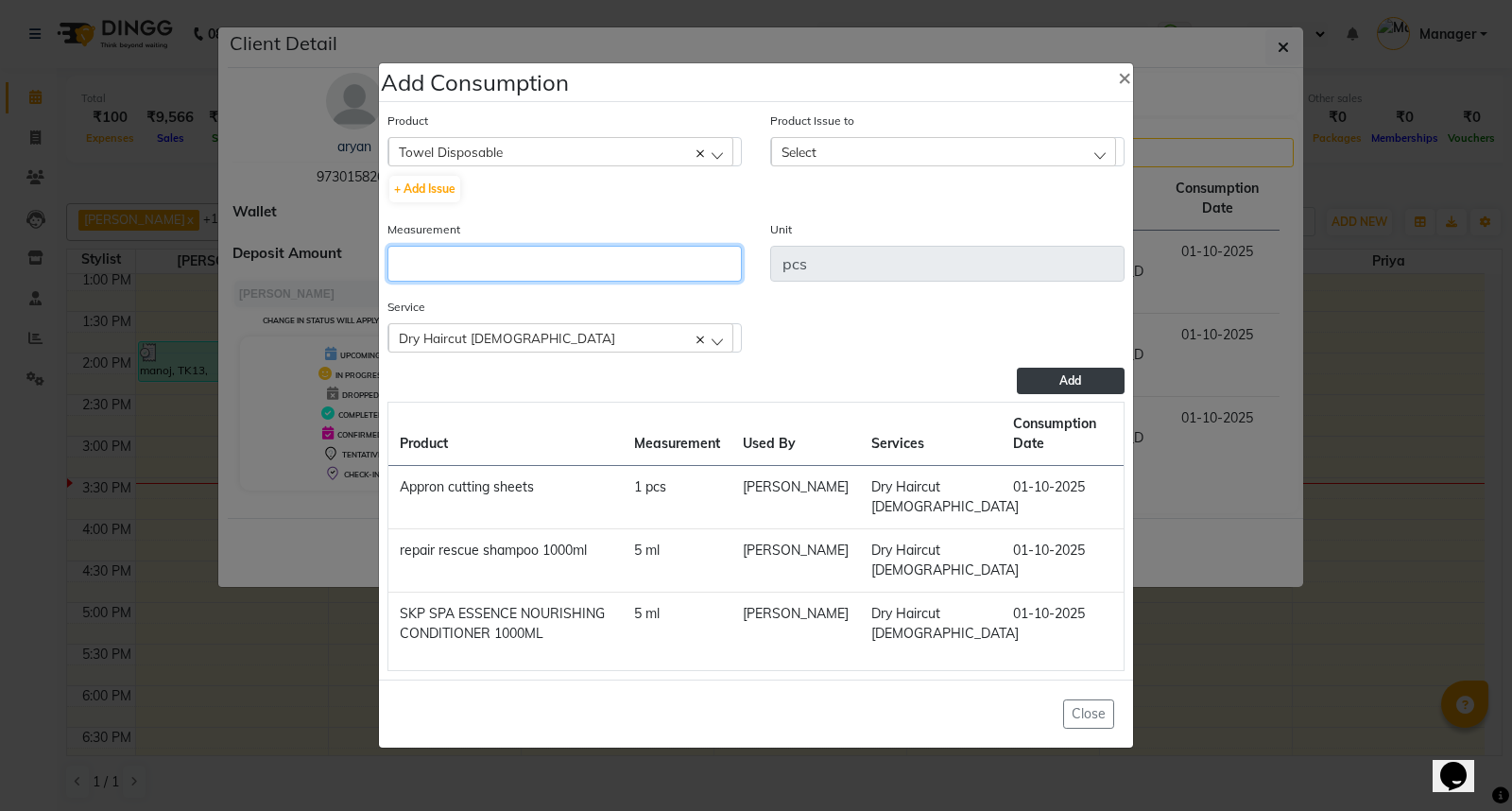
click at [566, 271] on input "number" at bounding box center [565, 263] width 355 height 36
click at [813, 149] on span "Select" at bounding box center [799, 152] width 35 height 17
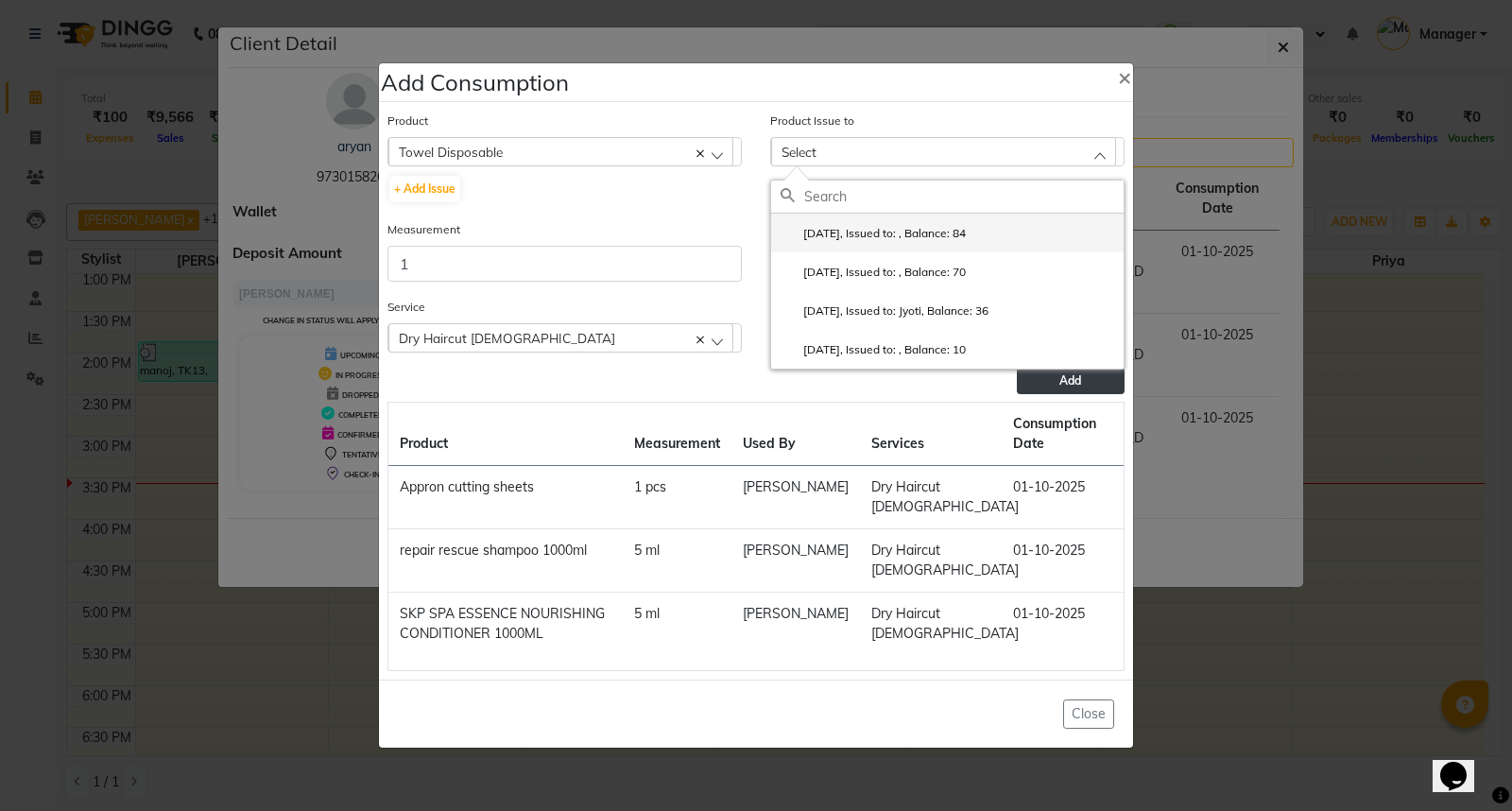
click at [946, 242] on label "2025-06-30, Issued to: , Balance: 84" at bounding box center [873, 233] width 186 height 17
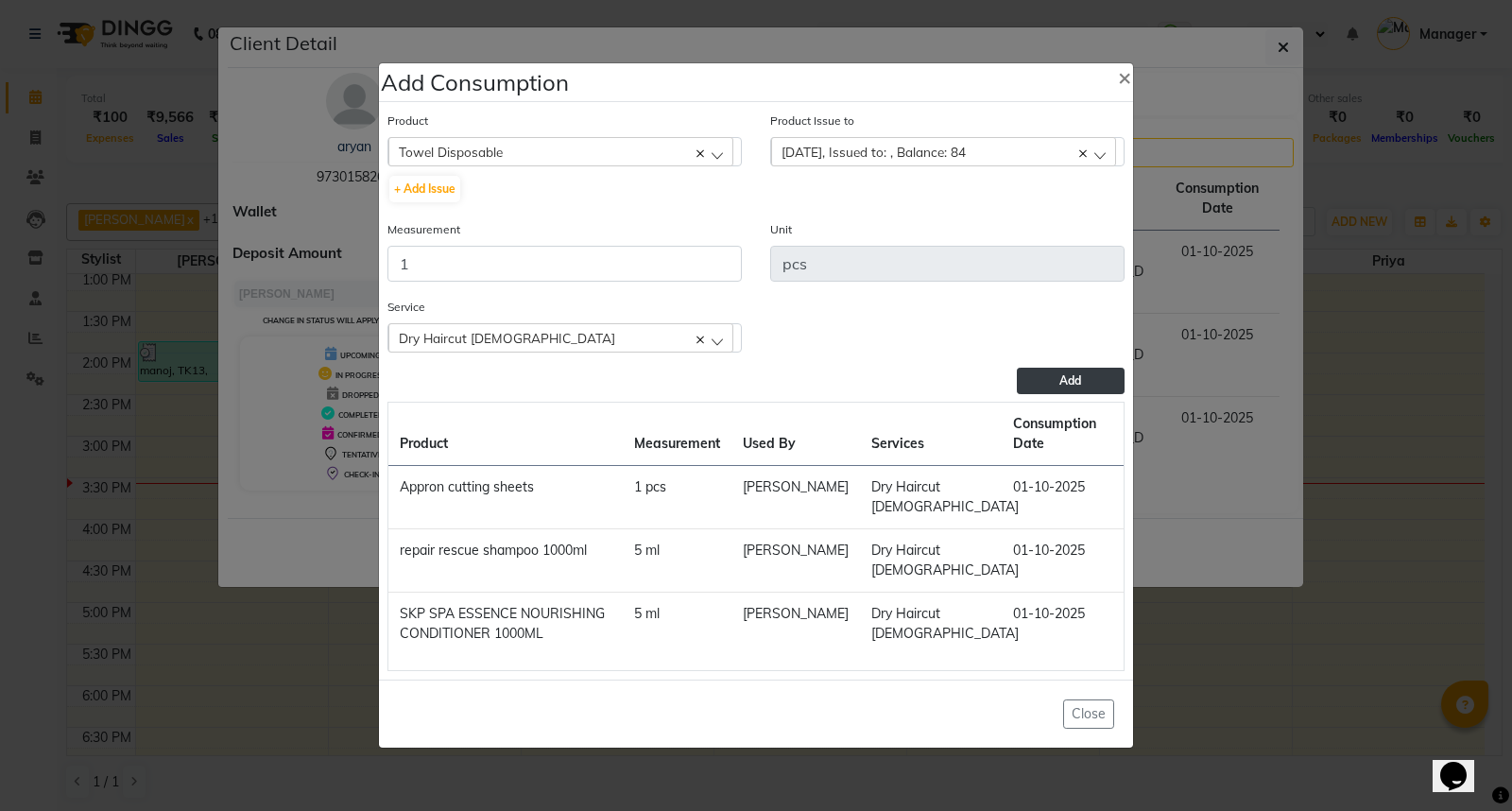
click at [1073, 371] on button "Add" at bounding box center [1071, 380] width 108 height 26
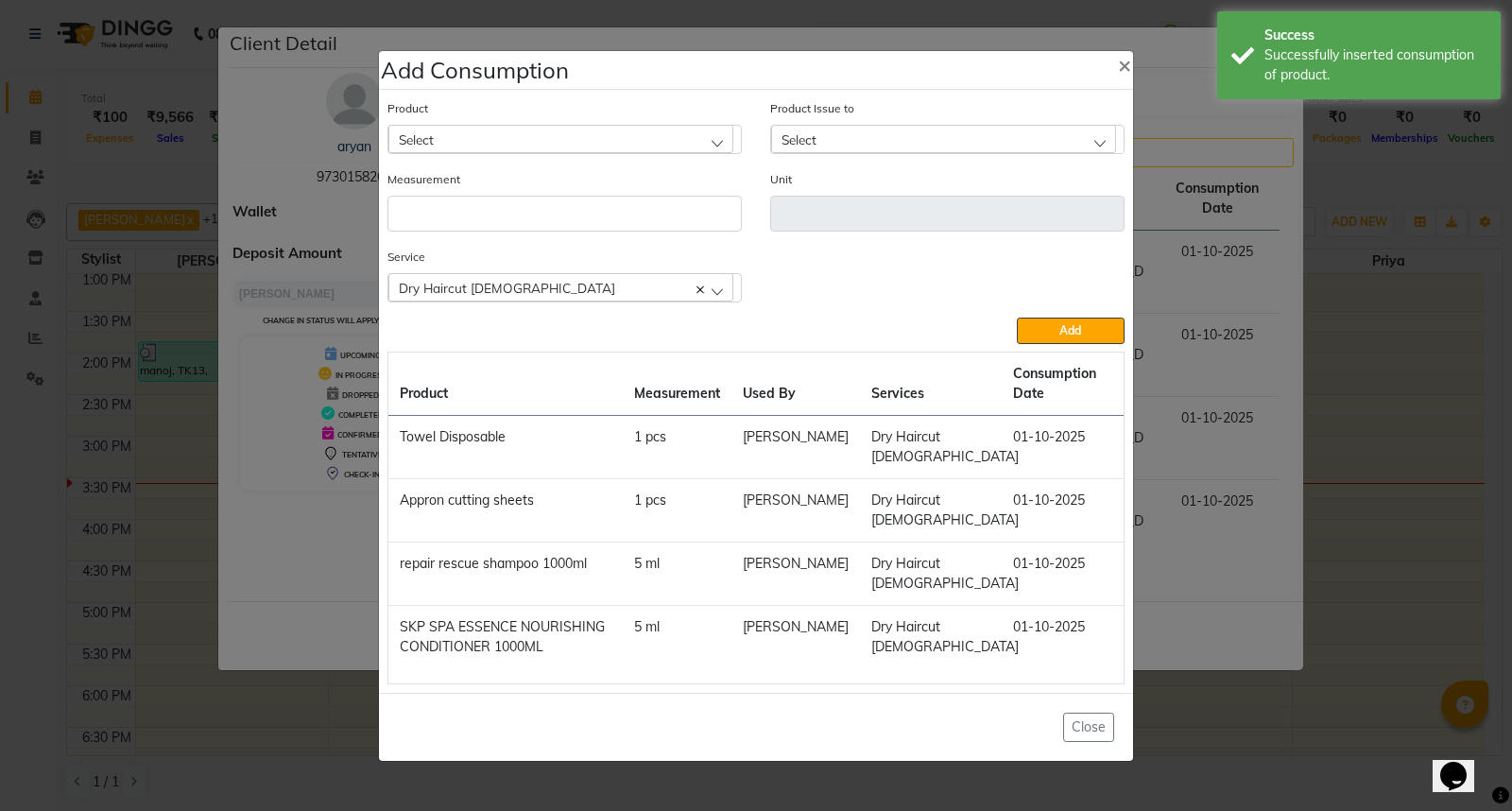
click at [1146, 685] on ngb-modal-window "Add Consumption × Product Select 0-77 IGORA Product Issue to Select 2025-06-30,…" at bounding box center [756, 405] width 1512 height 811
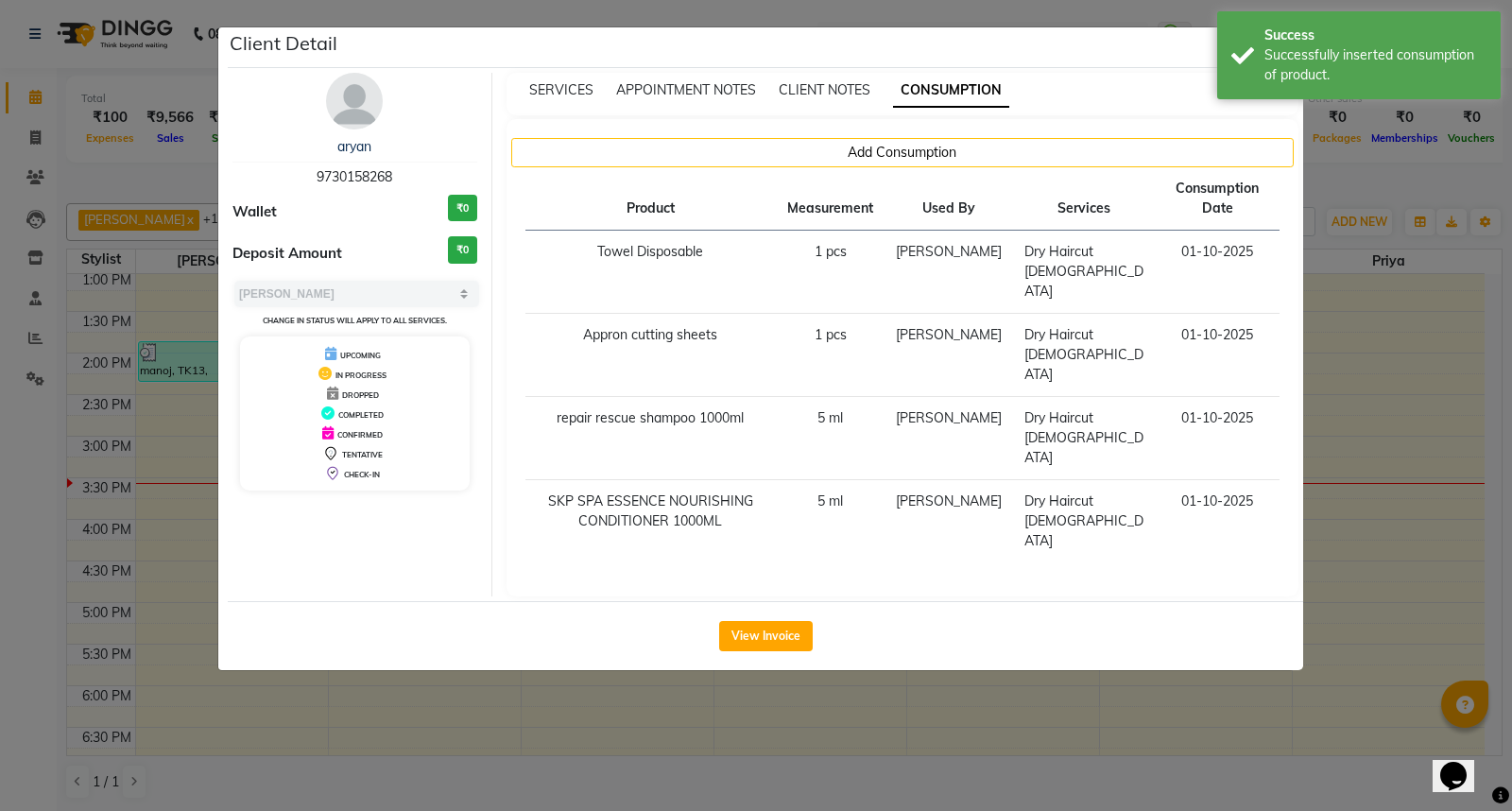
click at [1208, 693] on ngb-modal-window "Client Detail aryan 9730158268 Wallet ₹0 Deposit Amount ₹0 Select MARK DONE UPC…" at bounding box center [756, 405] width 1512 height 811
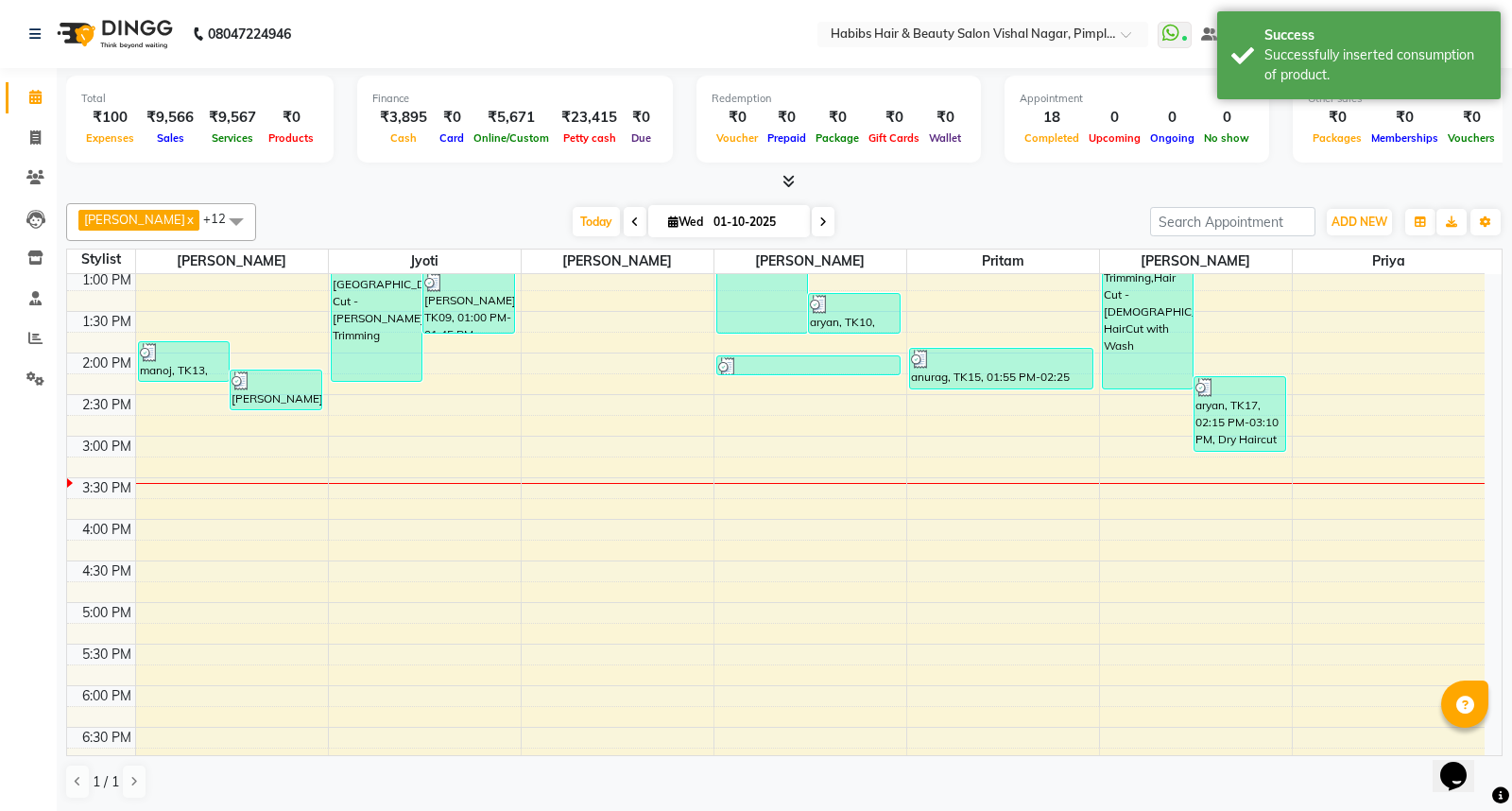
click at [1208, 693] on ngb-modal-window "Client Detail aryan 9730158268 Wallet ₹0 Deposit Amount ₹0 Select MARK DONE UPC…" at bounding box center [756, 405] width 1512 height 811
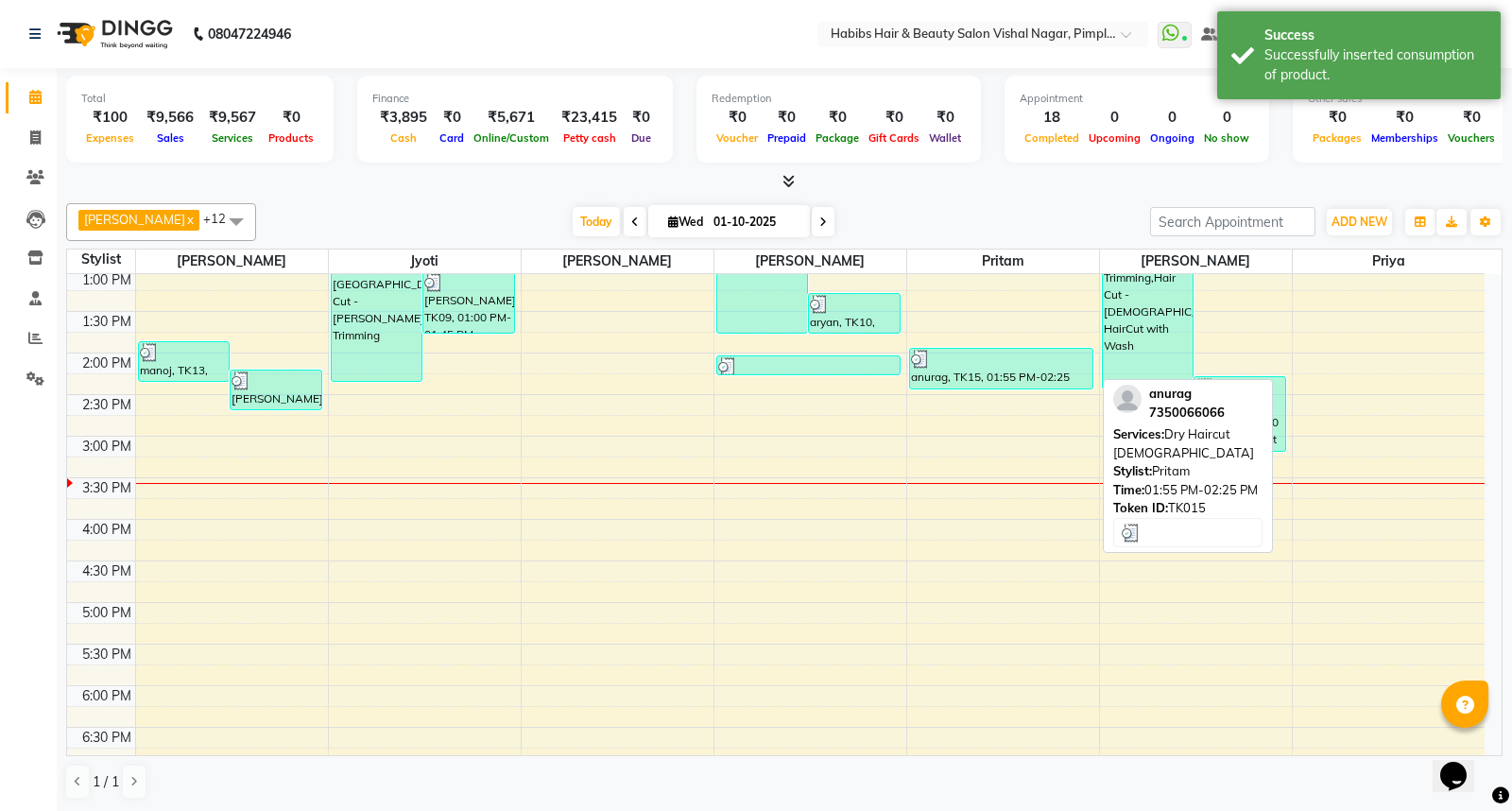
click at [1030, 372] on div "anurag, TK15, 01:55 PM-02:25 PM, Dry Haircut Male" at bounding box center [1002, 368] width 184 height 40
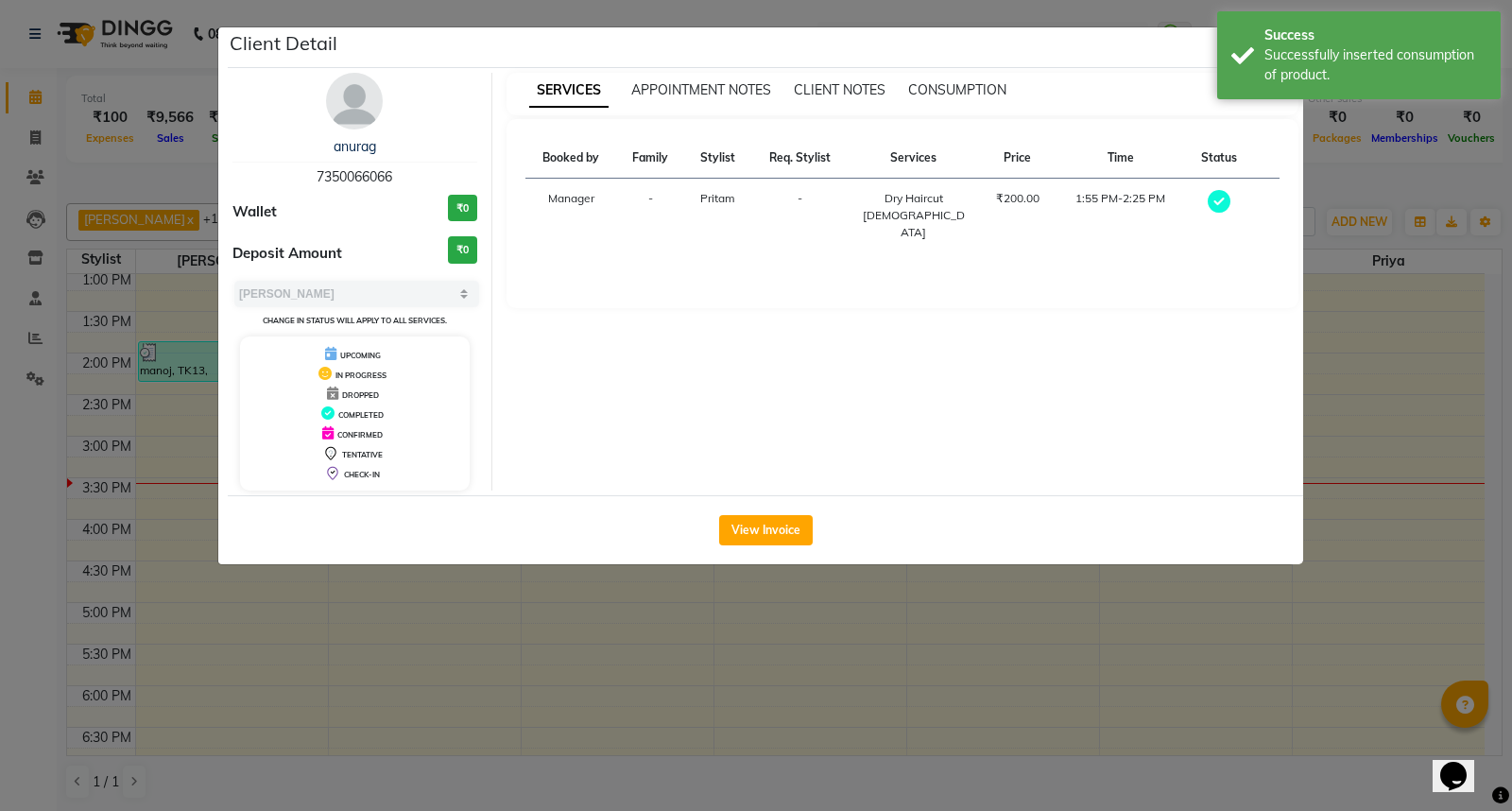
click at [954, 79] on div "SERVICES APPOINTMENT NOTES CLIENT NOTES CONSUMPTION" at bounding box center [903, 94] width 793 height 43
click at [954, 92] on span "CONSUMPTION" at bounding box center [957, 90] width 98 height 17
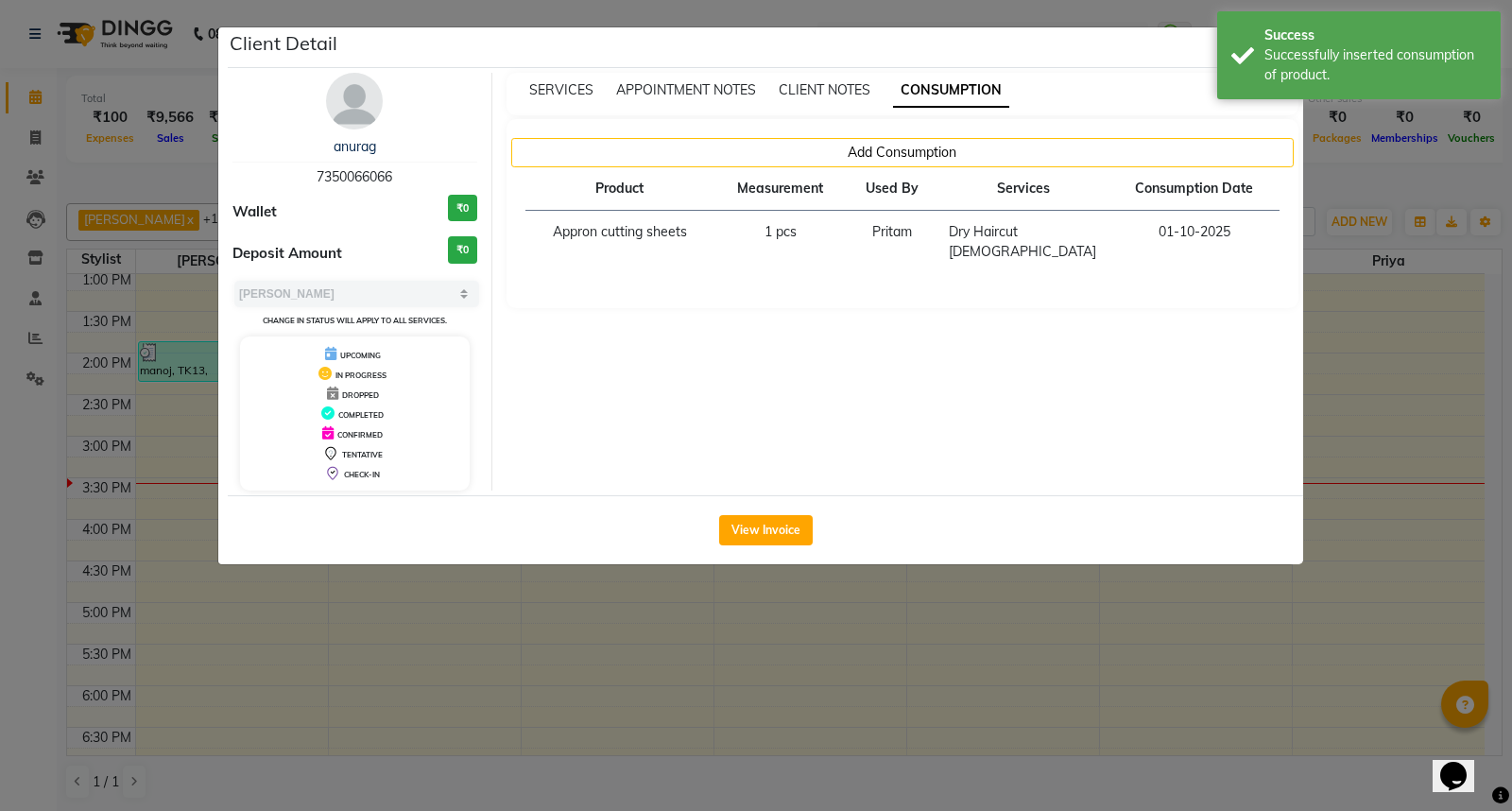
click at [1172, 695] on ngb-modal-window "Client Detail anurag 7350066066 Wallet ₹0 Deposit Amount ₹0 Select MARK DONE UP…" at bounding box center [756, 405] width 1512 height 811
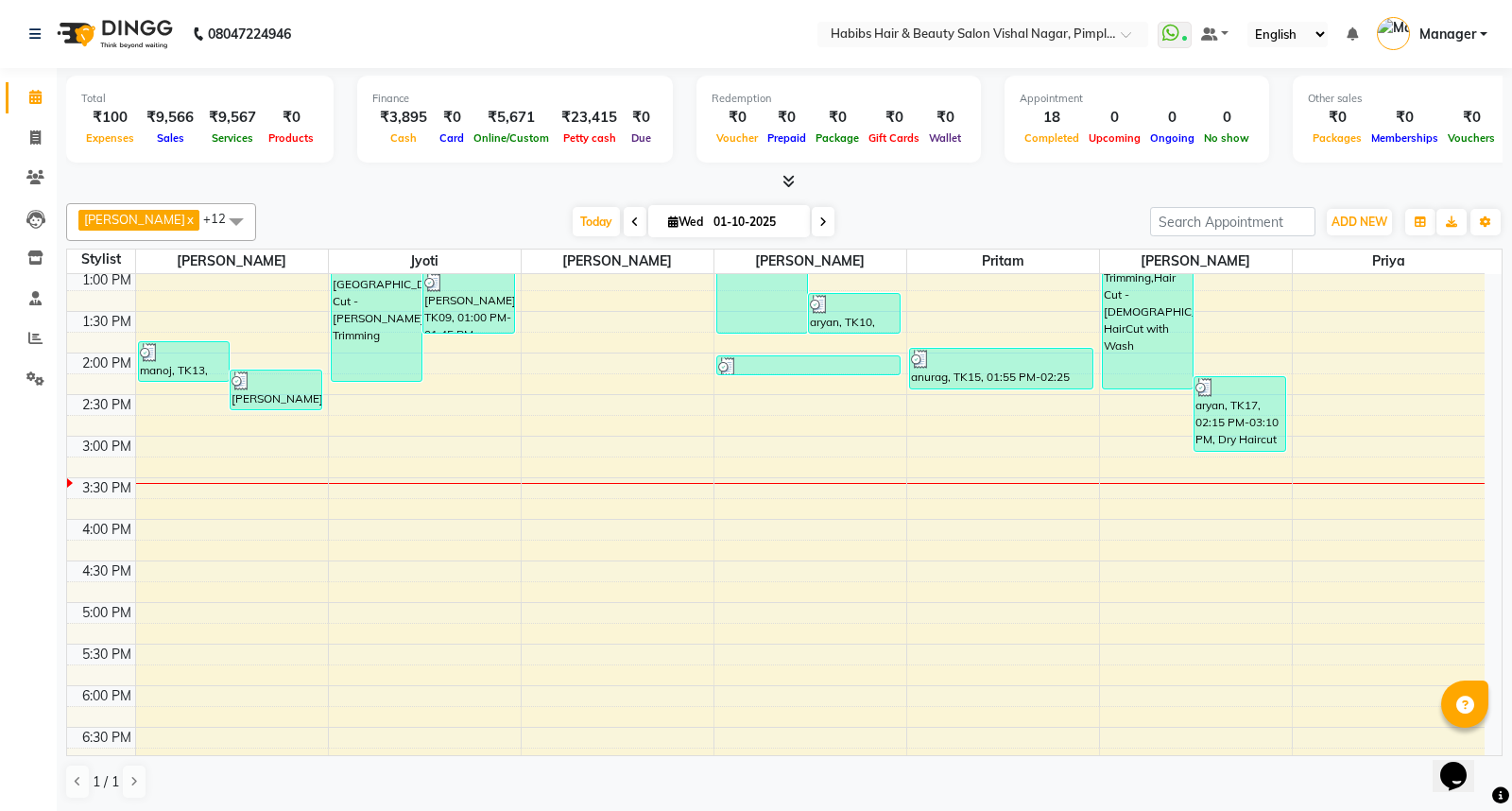
scroll to position [524, 0]
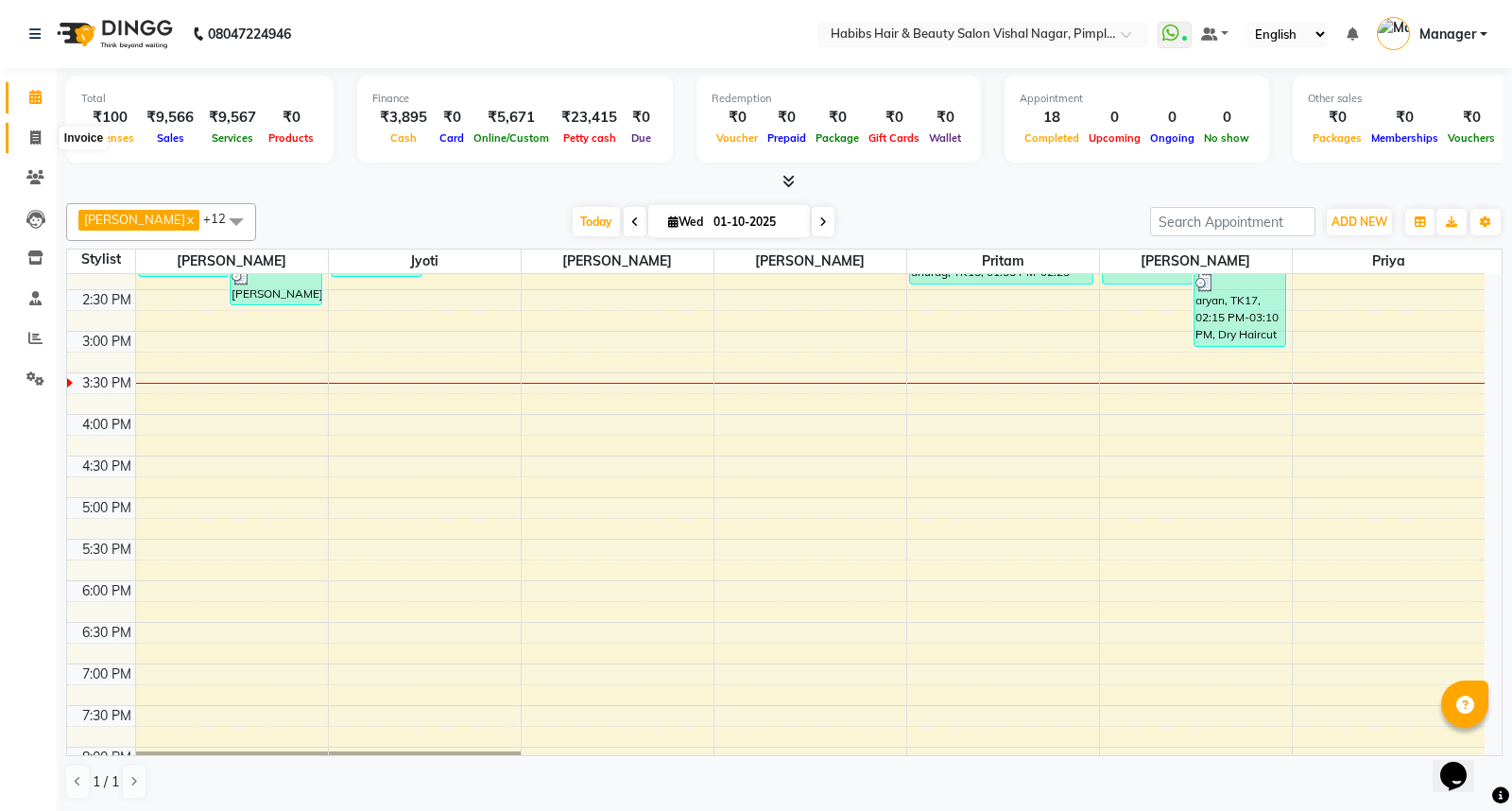
click at [31, 136] on icon at bounding box center [35, 137] width 11 height 15
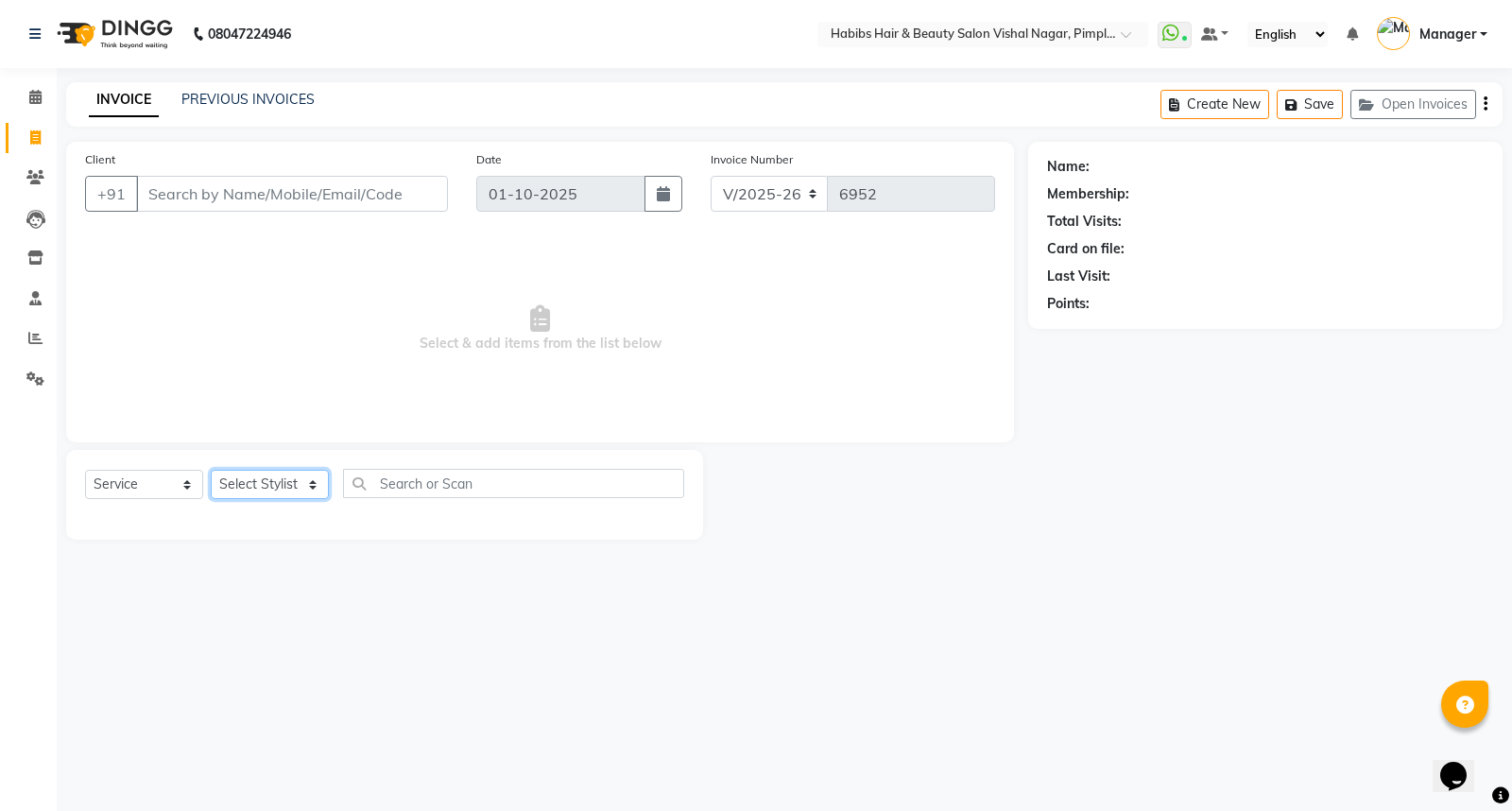
click at [264, 485] on select "Select Stylist [PERSON_NAME] [PERSON_NAME] [PERSON_NAME] Manager [PERSON_NAME] …" at bounding box center [270, 484] width 119 height 29
click at [211, 470] on select "Select Stylist [PERSON_NAME] [PERSON_NAME] [PERSON_NAME] Manager [PERSON_NAME] …" at bounding box center [270, 484] width 119 height 29
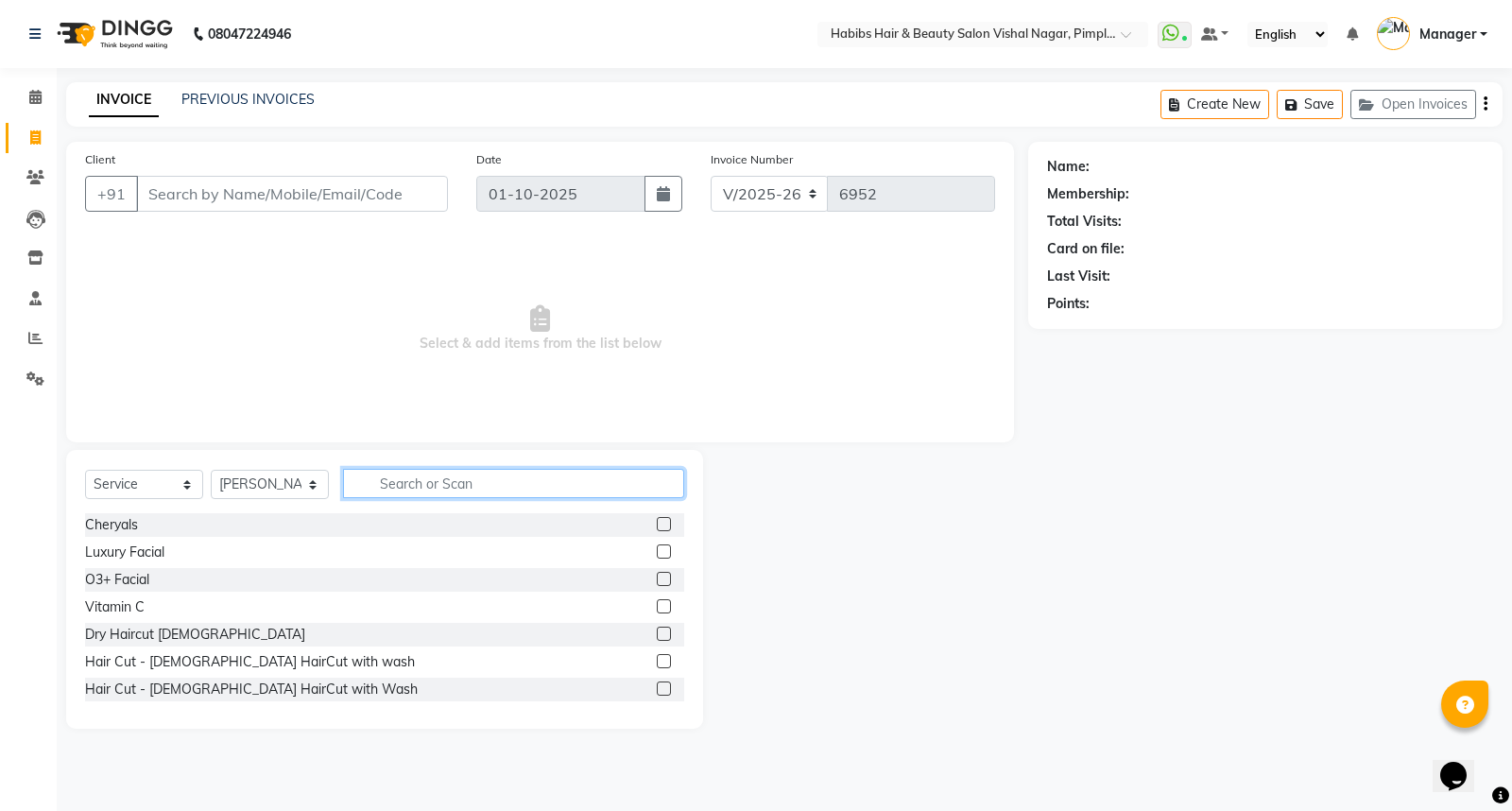
click at [577, 479] on input "text" at bounding box center [513, 483] width 341 height 29
click at [657, 627] on label at bounding box center [664, 633] width 15 height 15
click at [657, 628] on input "checkbox" at bounding box center [663, 634] width 13 height 13
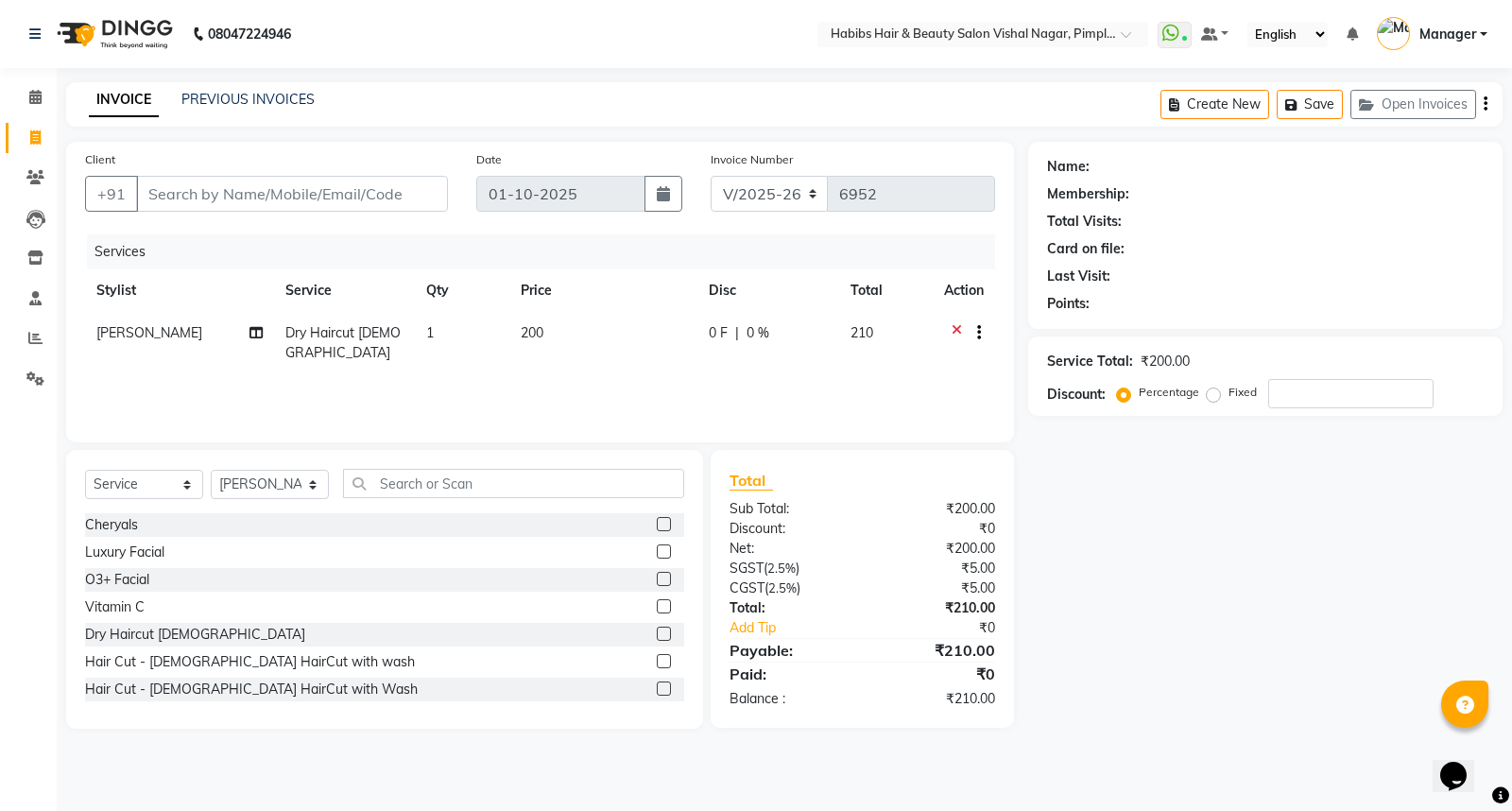
click at [951, 327] on icon at bounding box center [956, 335] width 11 height 23
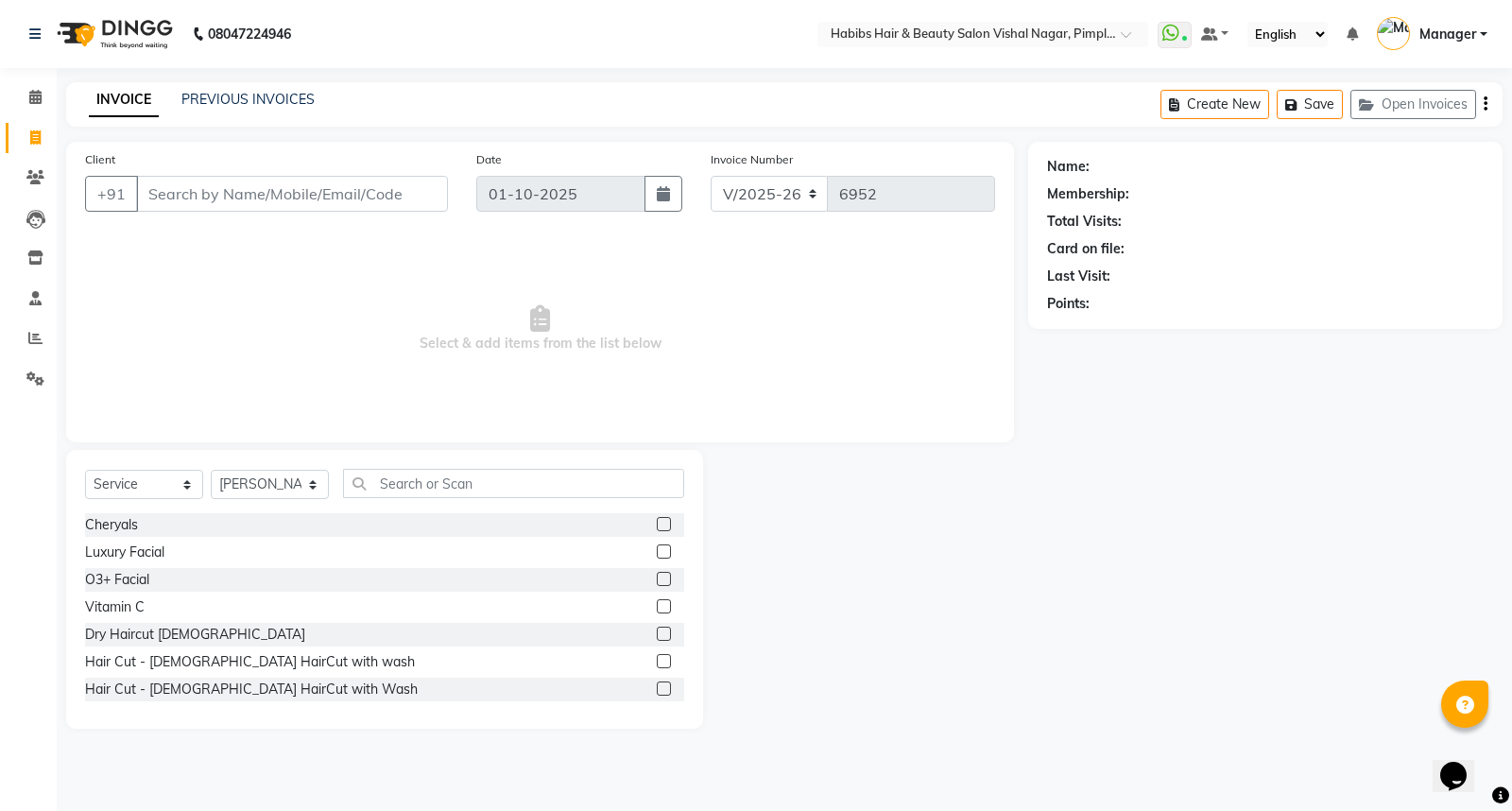
scroll to position [105, 0]
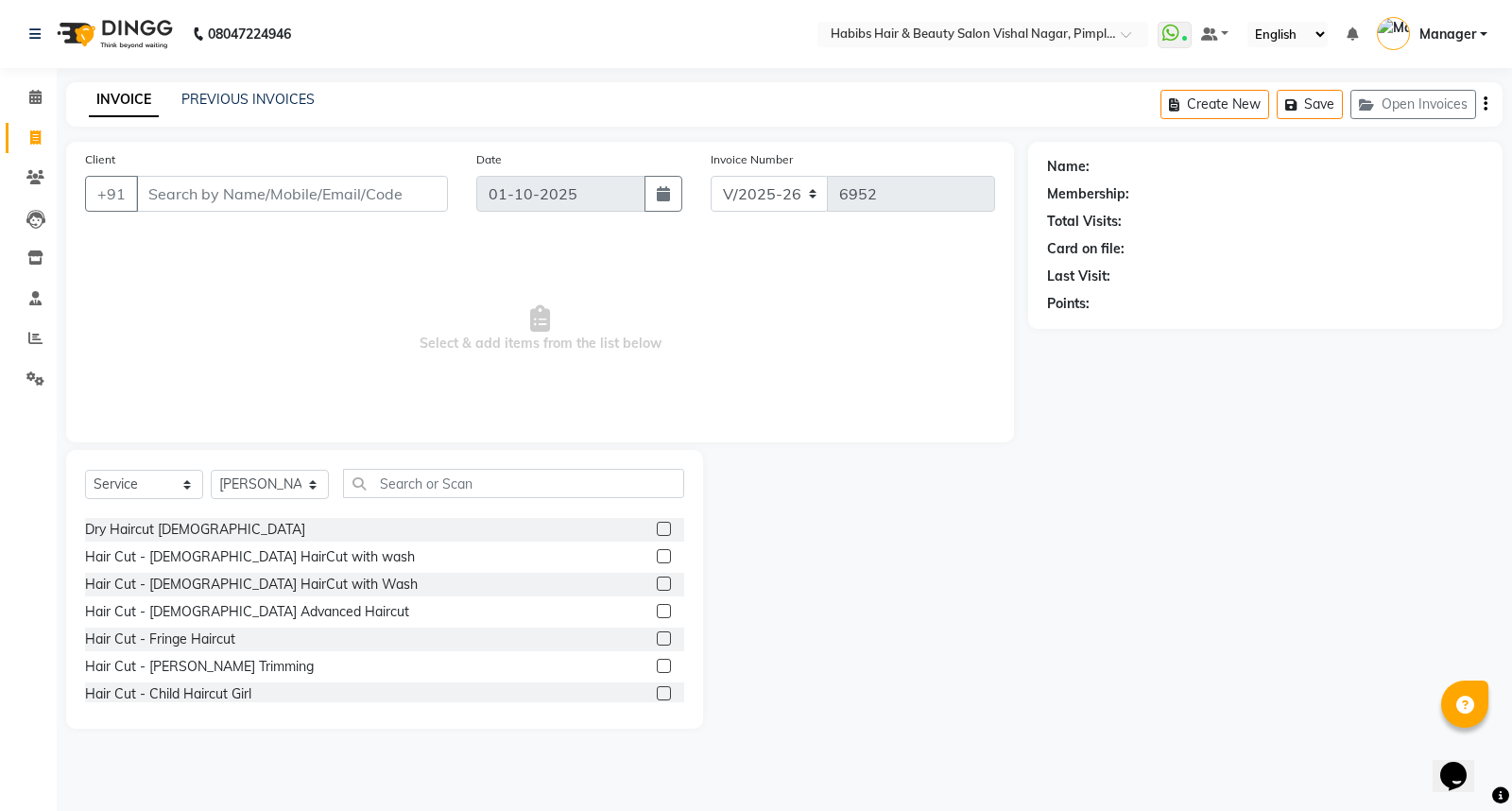
click at [657, 664] on label at bounding box center [664, 665] width 15 height 15
click at [657, 664] on input "checkbox" at bounding box center [663, 666] width 13 height 13
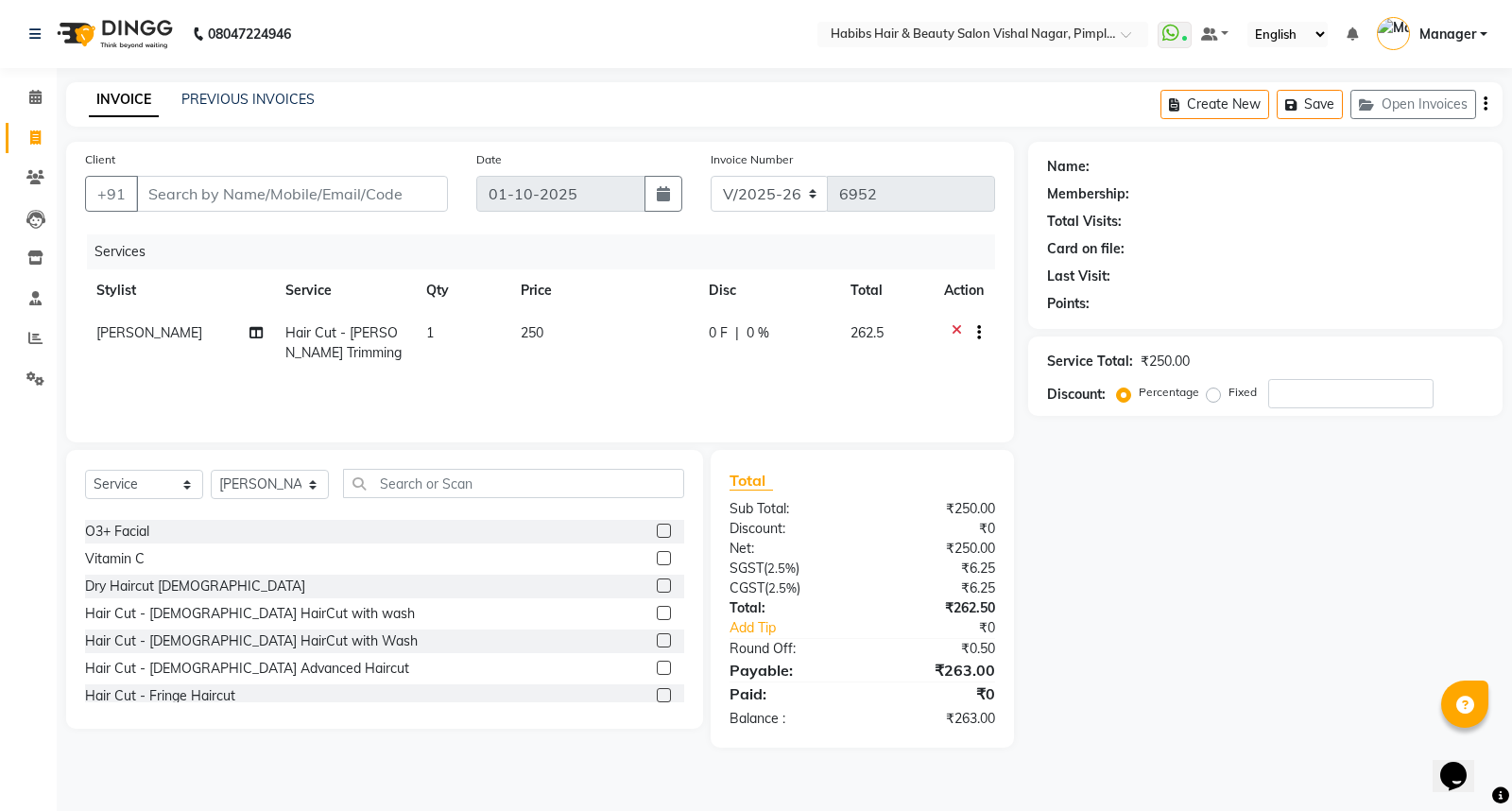
scroll to position [0, 0]
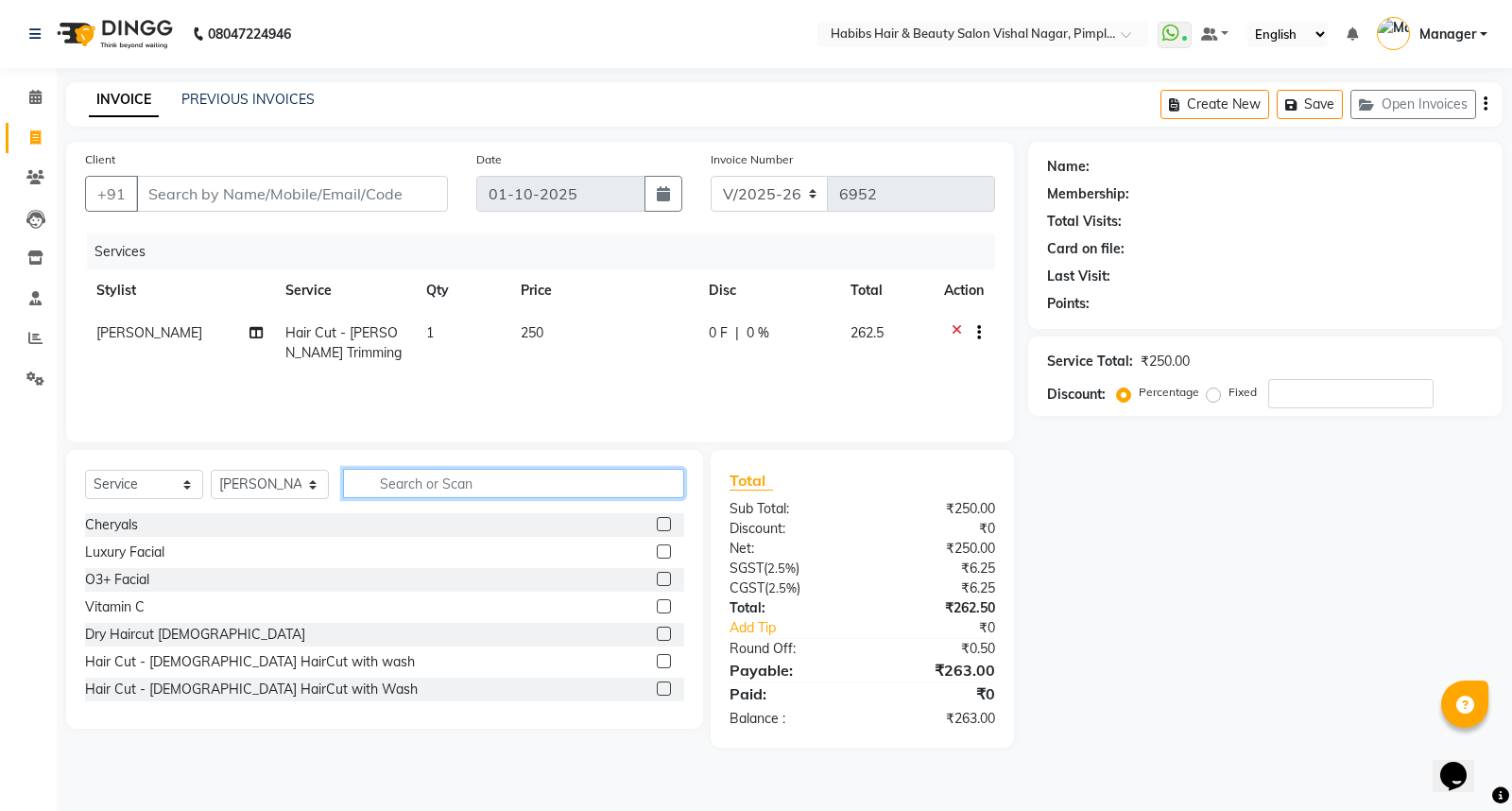
click at [498, 488] on input "text" at bounding box center [513, 483] width 341 height 29
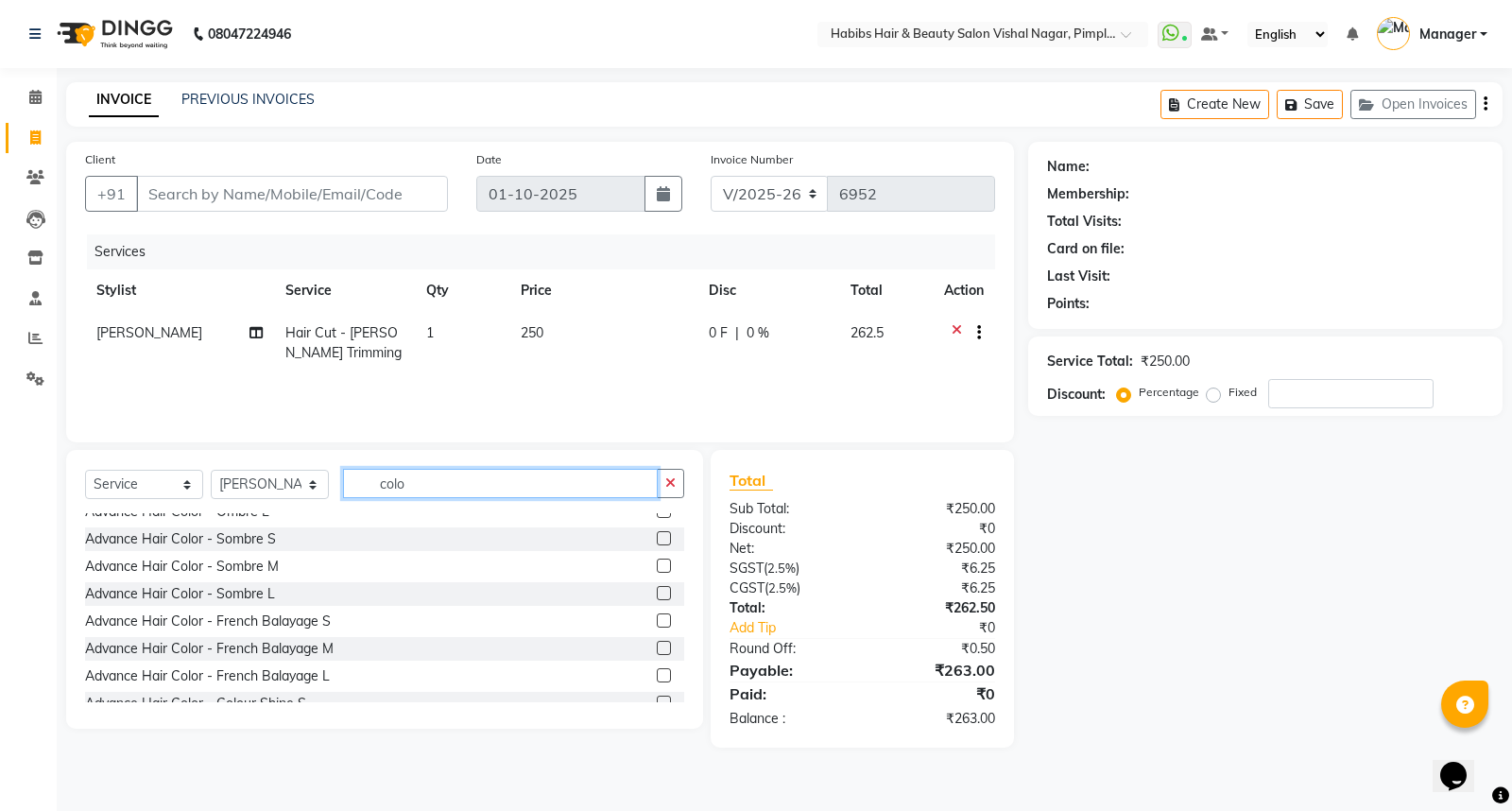
scroll to position [524, 0]
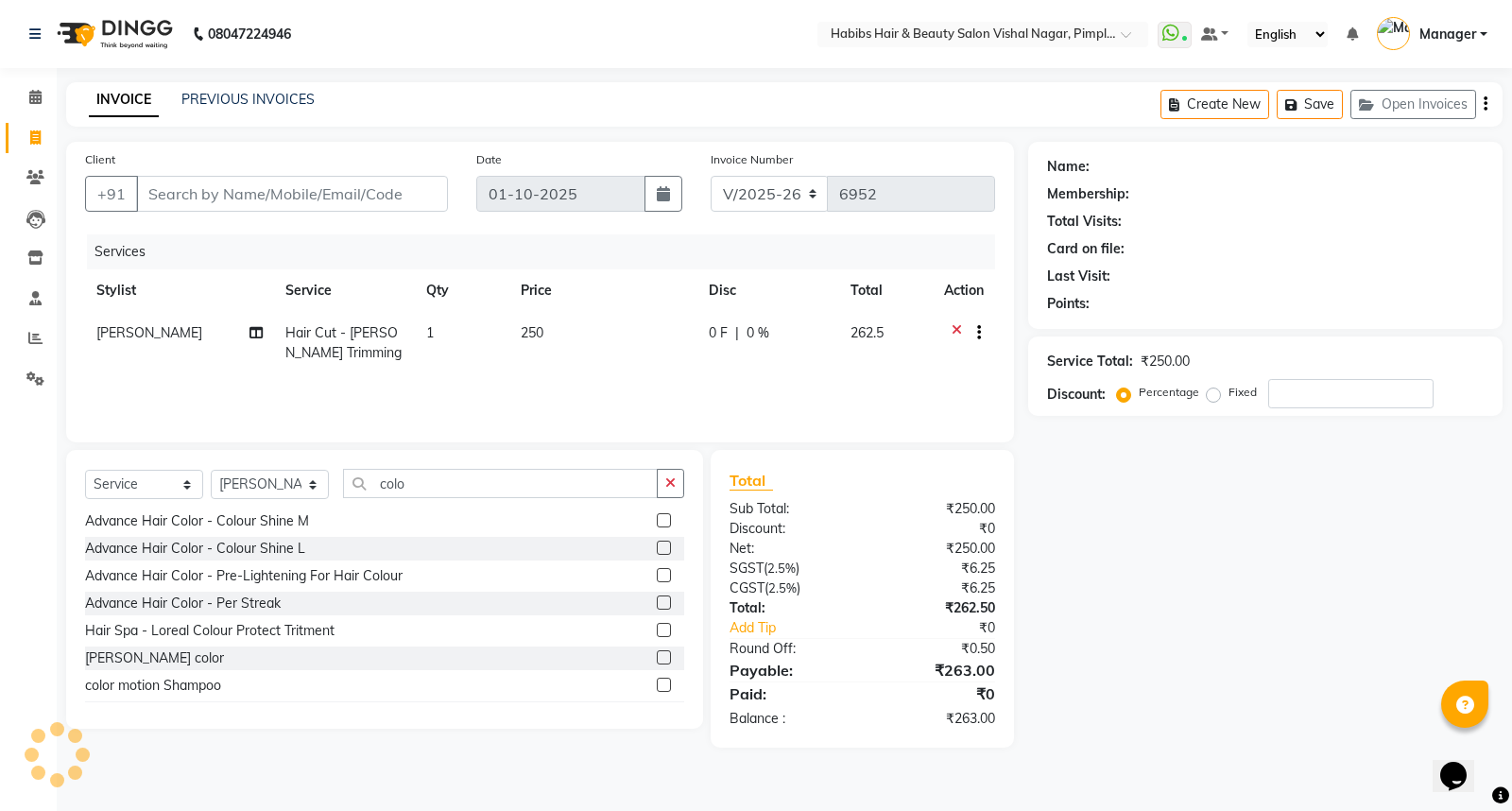
click at [657, 656] on label at bounding box center [664, 657] width 15 height 15
click at [657, 656] on input "checkbox" at bounding box center [663, 658] width 13 height 13
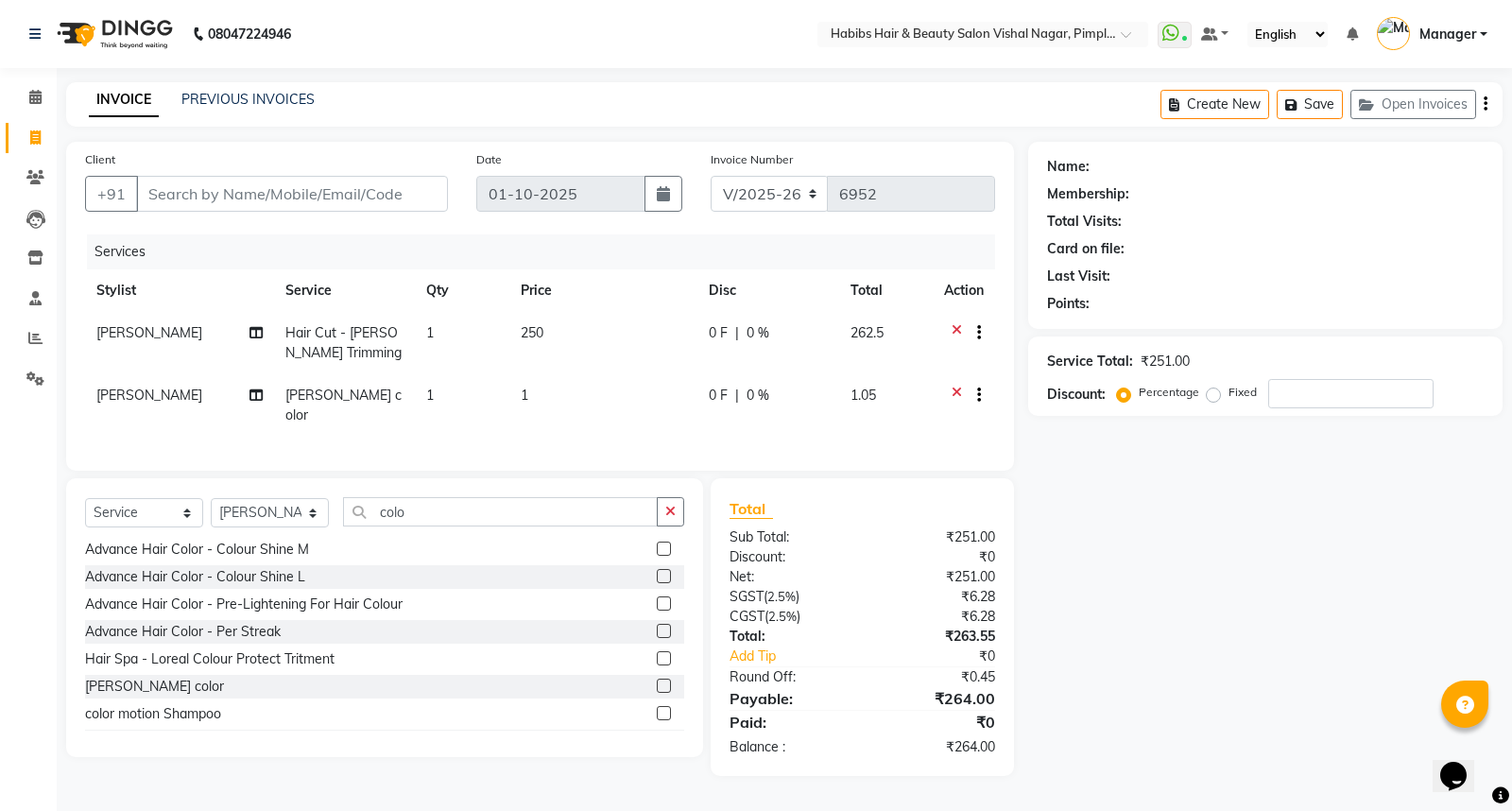
drag, startPoint x: 954, startPoint y: 384, endPoint x: 955, endPoint y: 404, distance: 20.0
click at [955, 403] on icon at bounding box center [956, 397] width 11 height 23
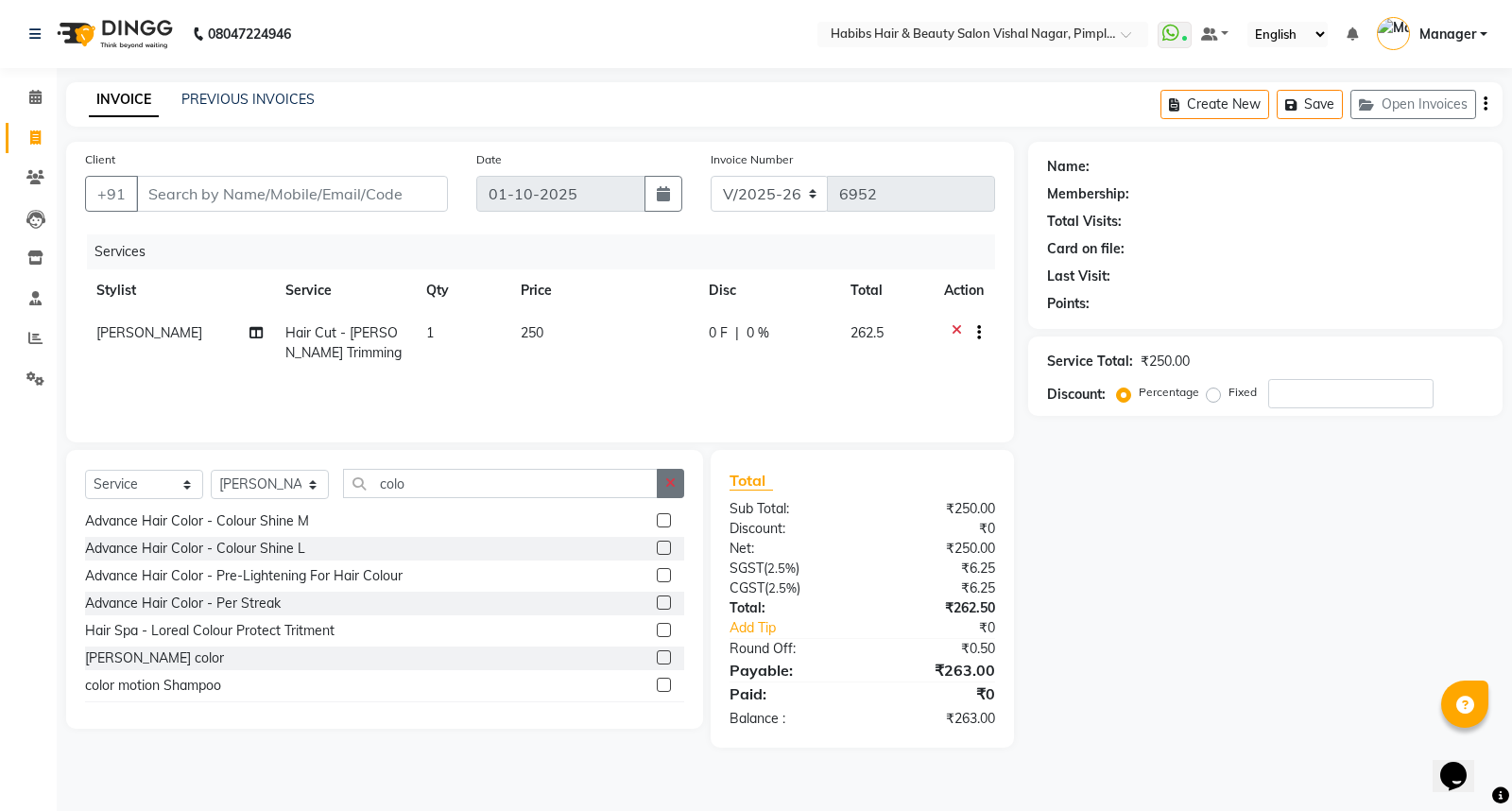
drag, startPoint x: 673, startPoint y: 480, endPoint x: 594, endPoint y: 486, distance: 79.2
click at [673, 480] on icon "button" at bounding box center [670, 483] width 11 height 14
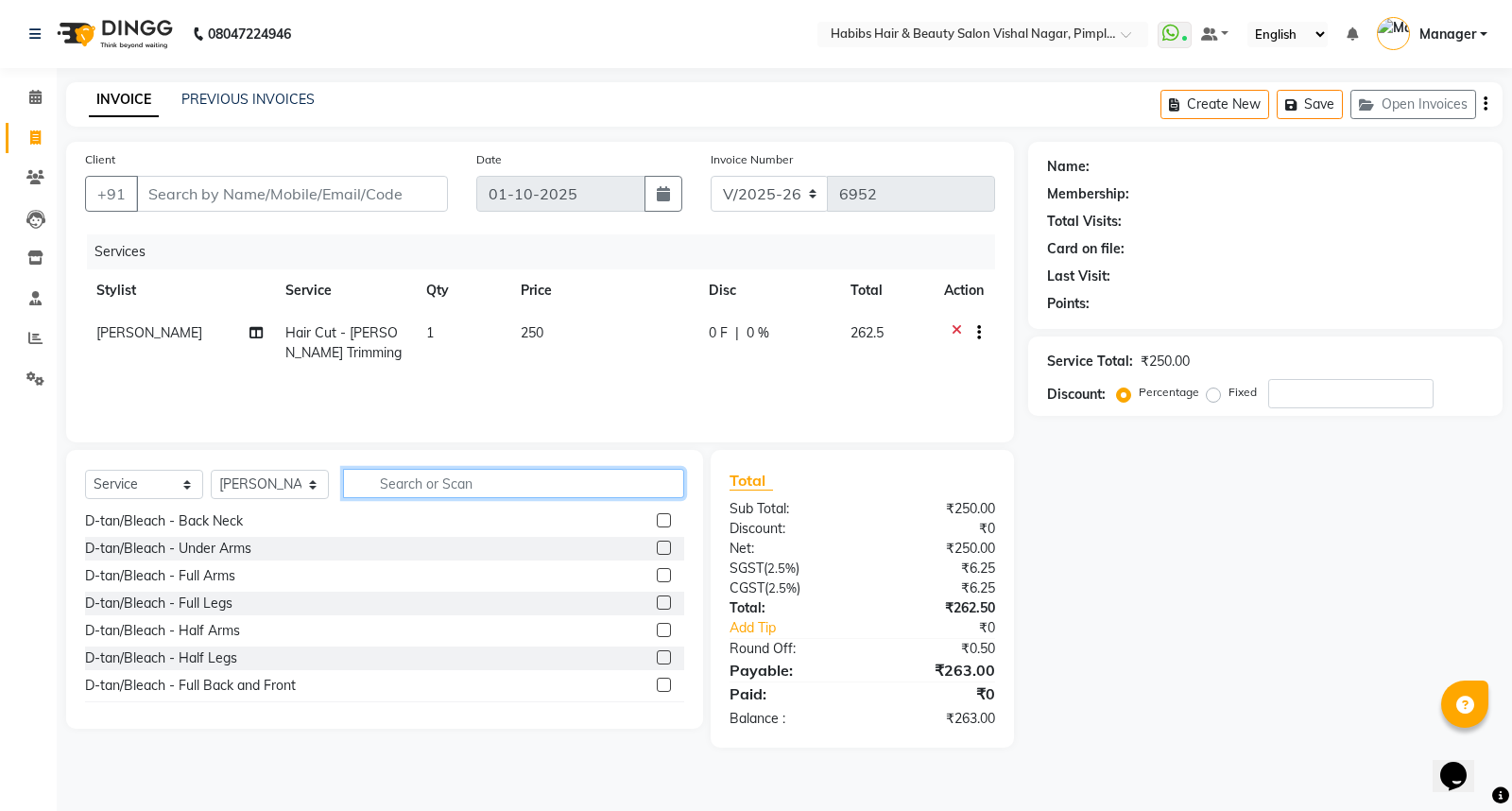
click at [594, 486] on input "text" at bounding box center [513, 483] width 341 height 29
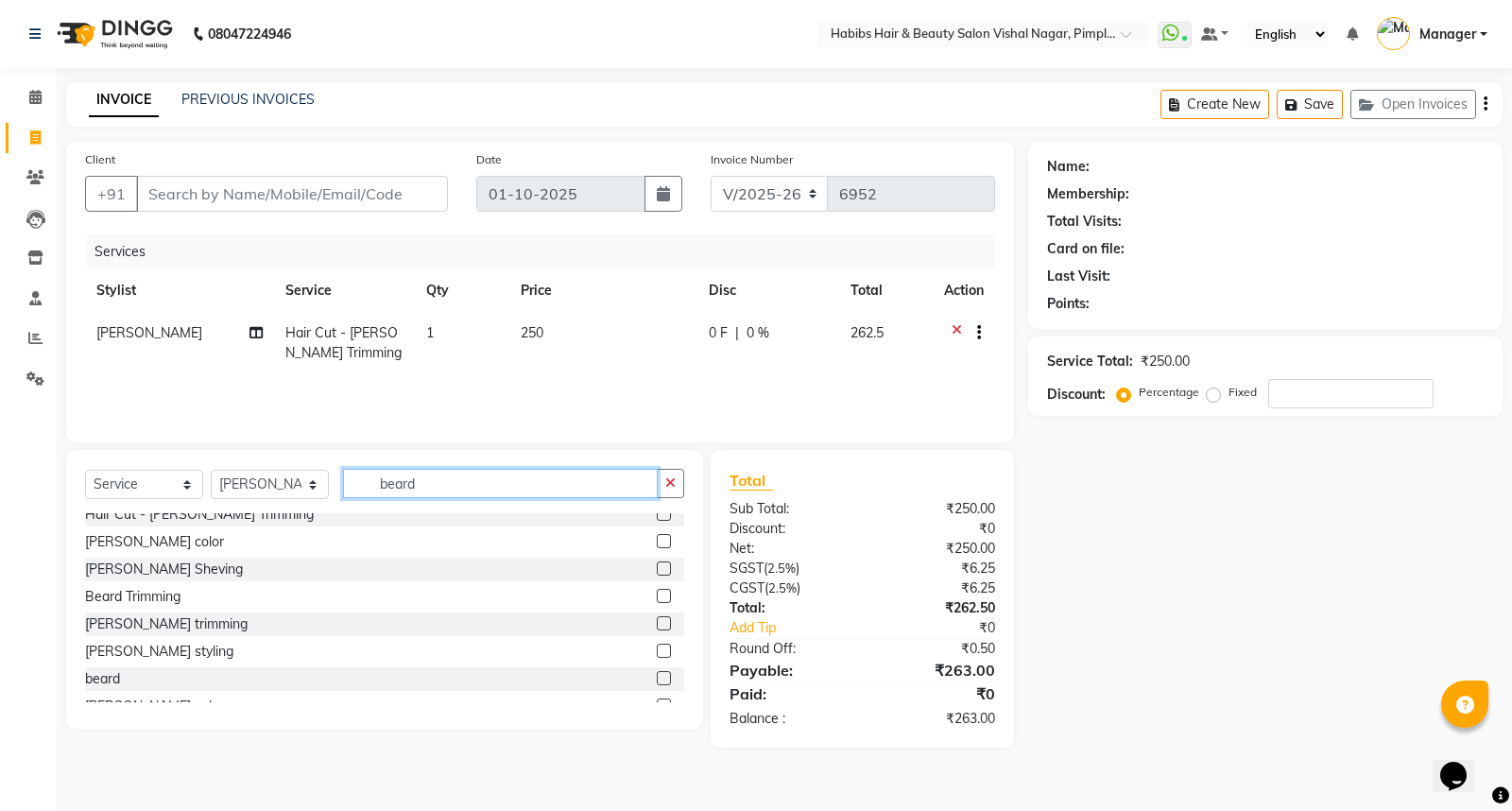
scroll to position [0, 0]
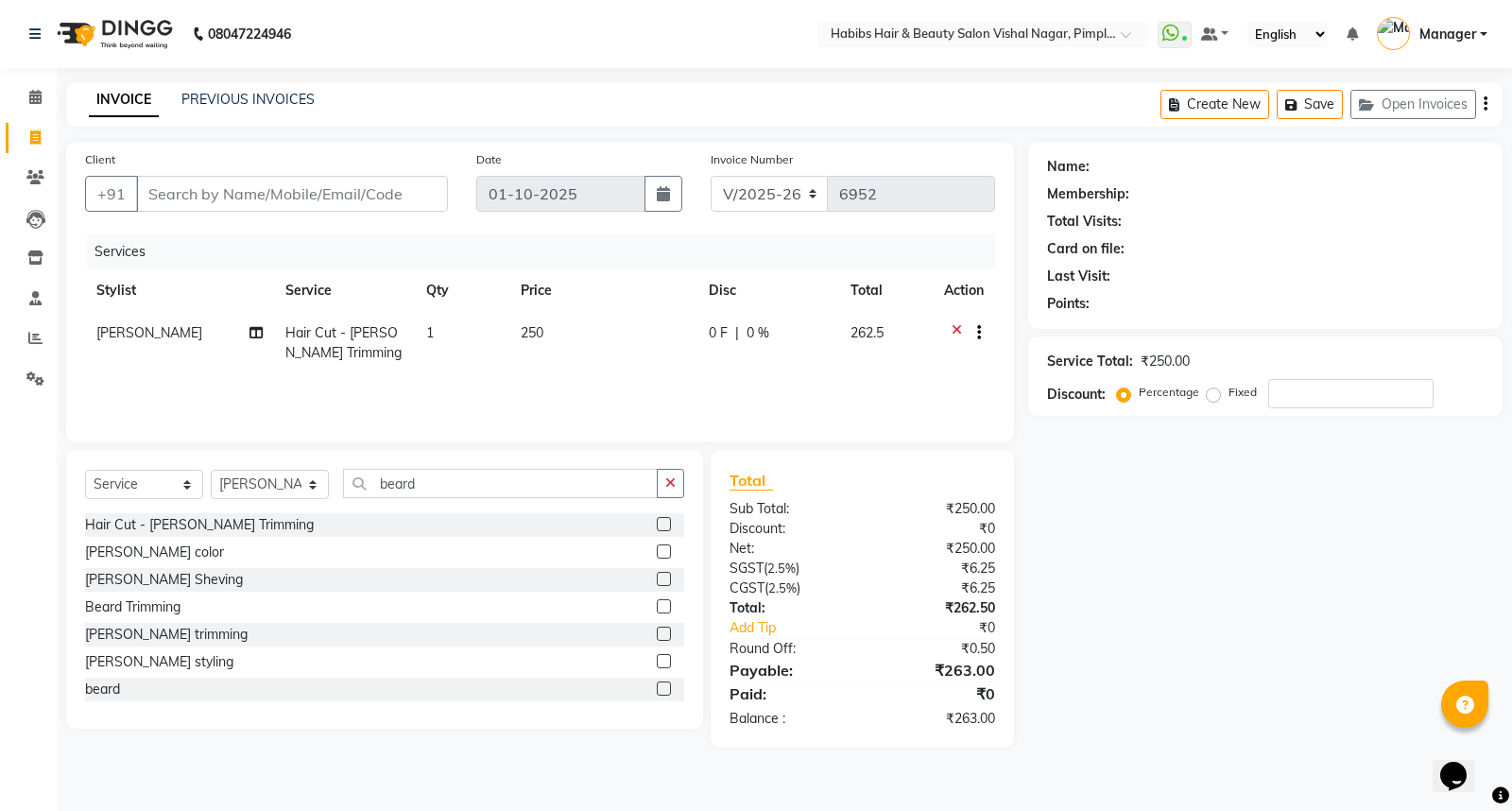
click at [657, 544] on label at bounding box center [664, 551] width 15 height 15
click at [657, 546] on input "checkbox" at bounding box center [663, 552] width 13 height 13
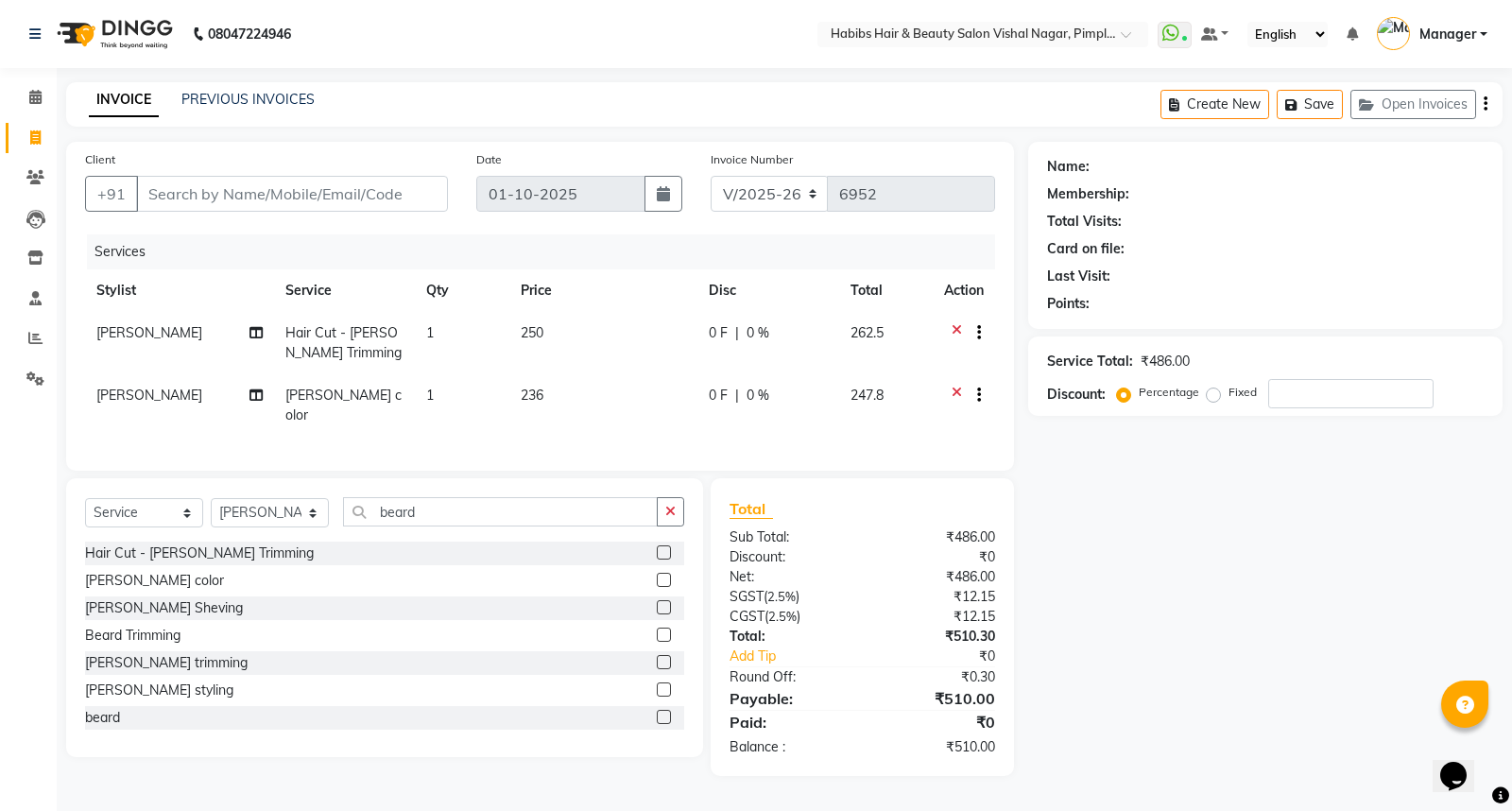
drag, startPoint x: 553, startPoint y: 395, endPoint x: 579, endPoint y: 398, distance: 26.2
click at [567, 398] on td "236" at bounding box center [603, 405] width 189 height 62
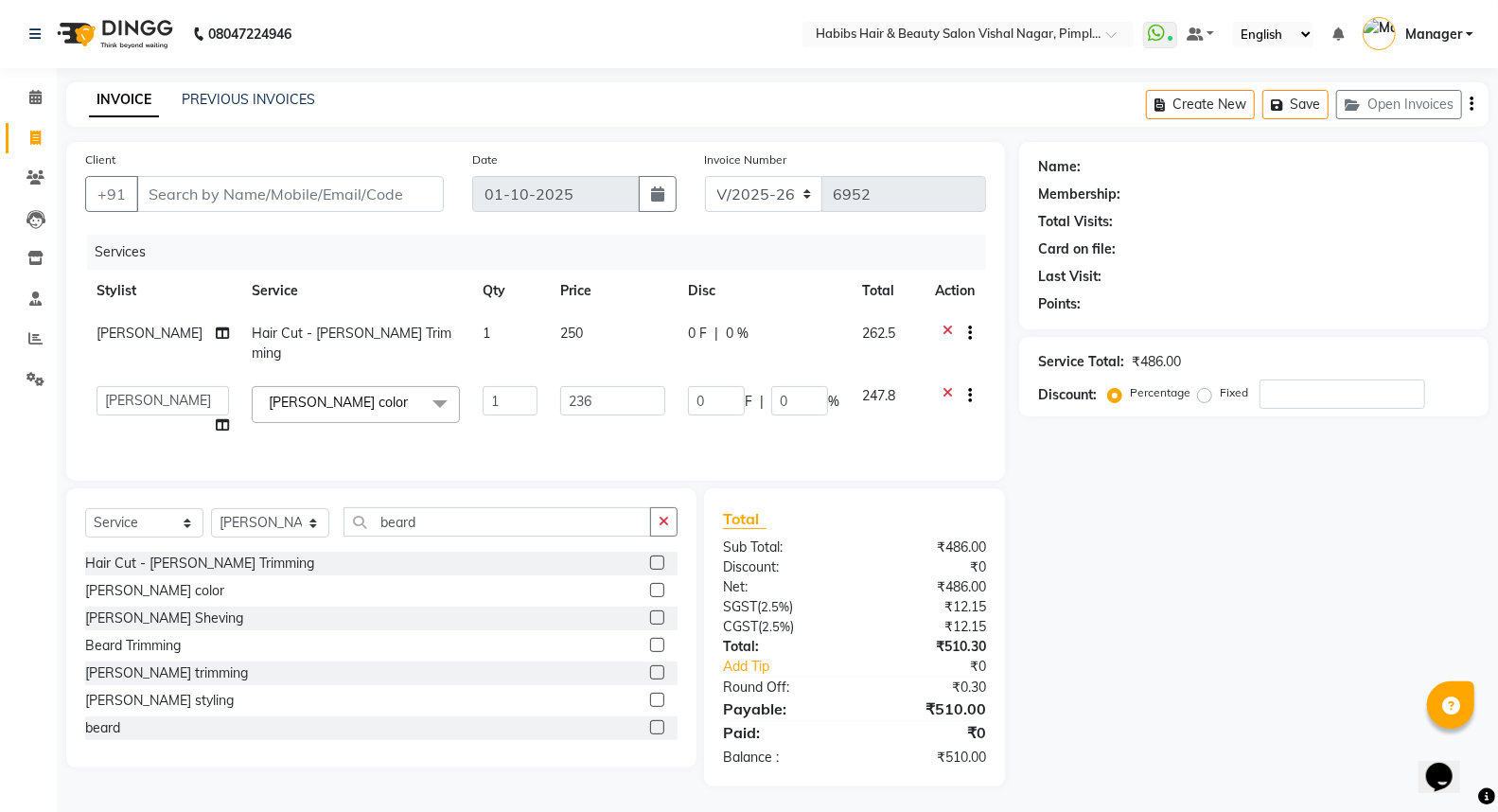
click at [588, 398] on input "236" at bounding box center [613, 401] width 105 height 29
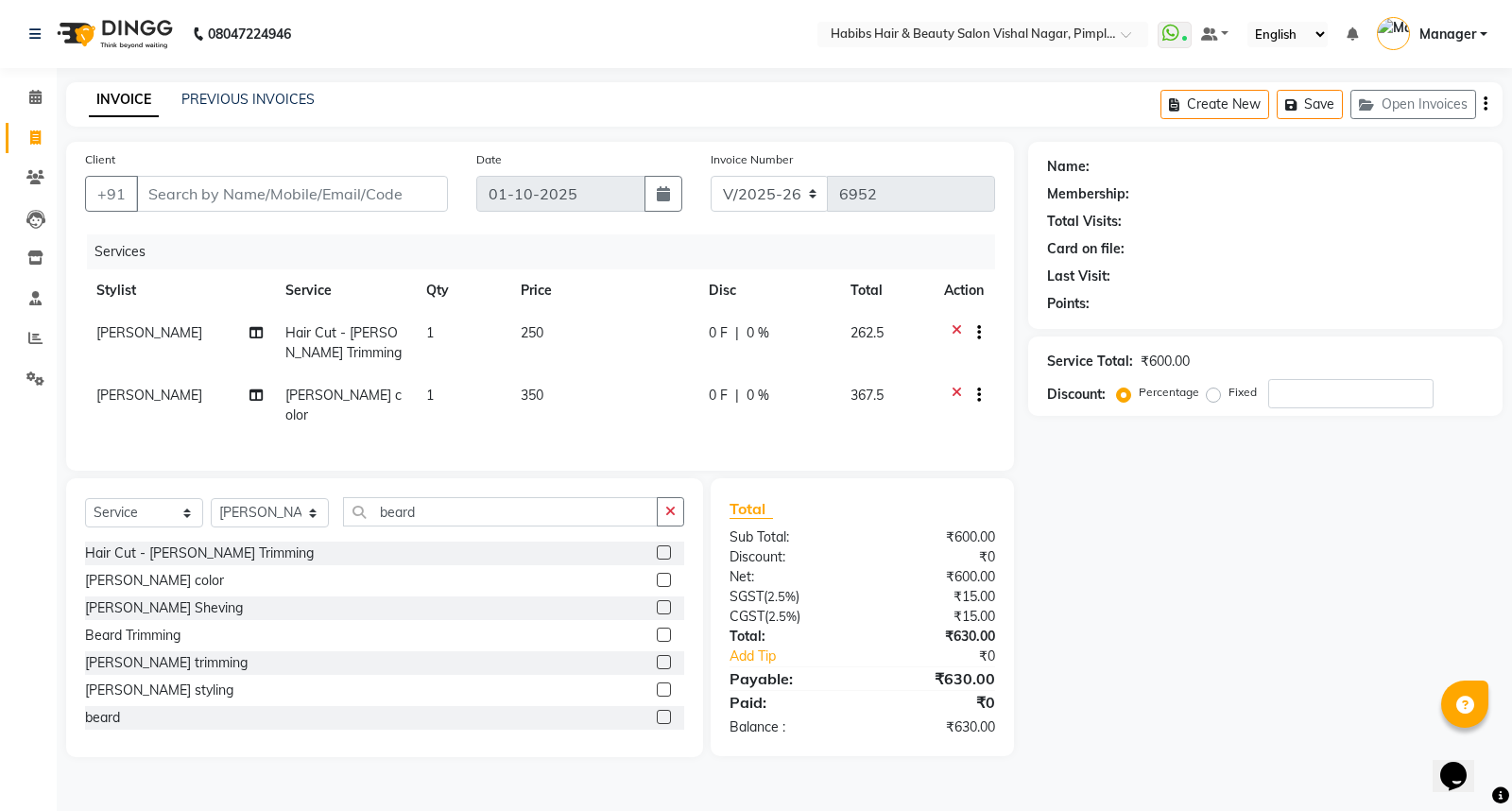
click at [601, 420] on td "350" at bounding box center [603, 405] width 189 height 62
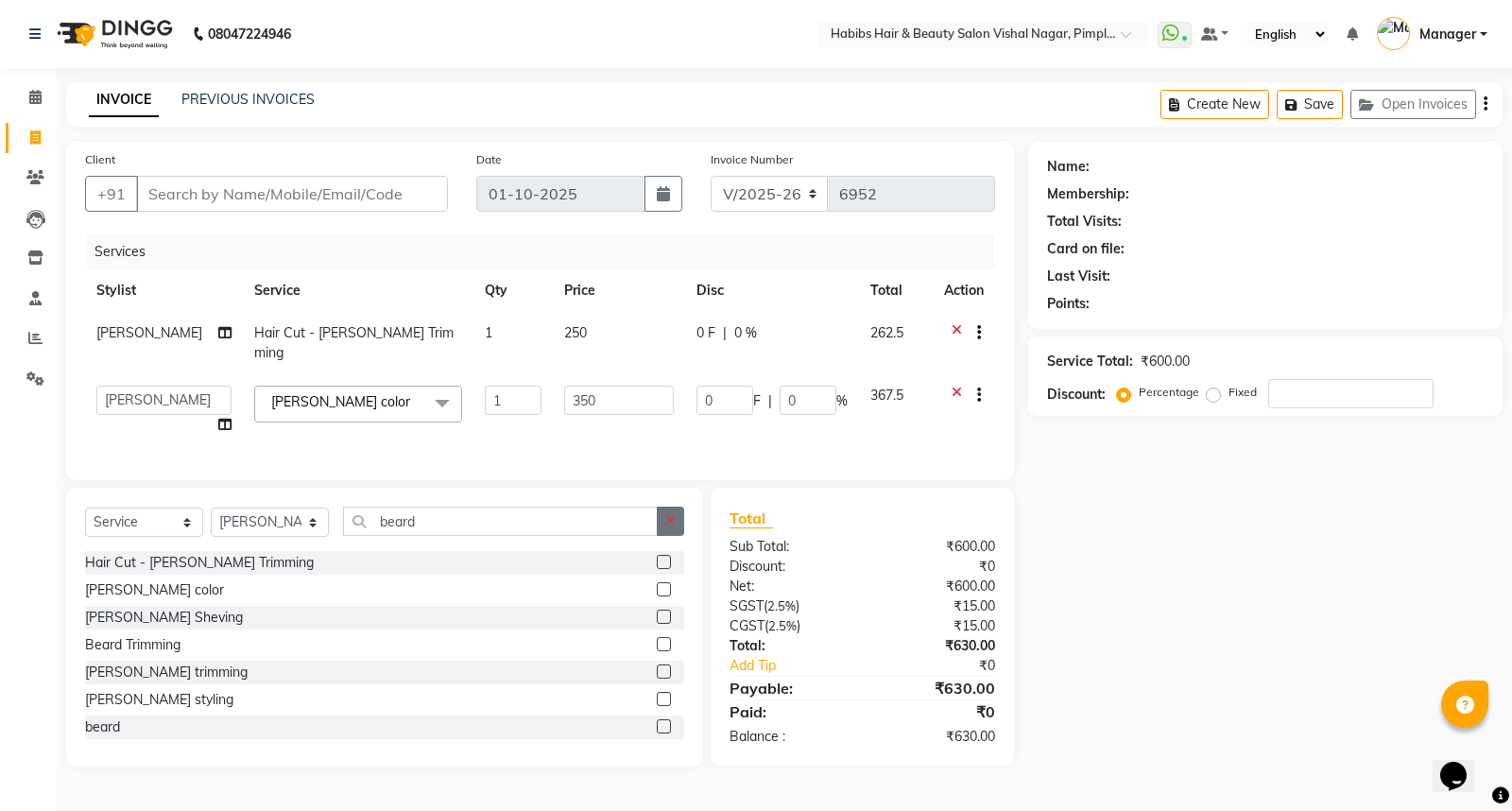
click at [668, 523] on icon "button" at bounding box center [670, 521] width 11 height 14
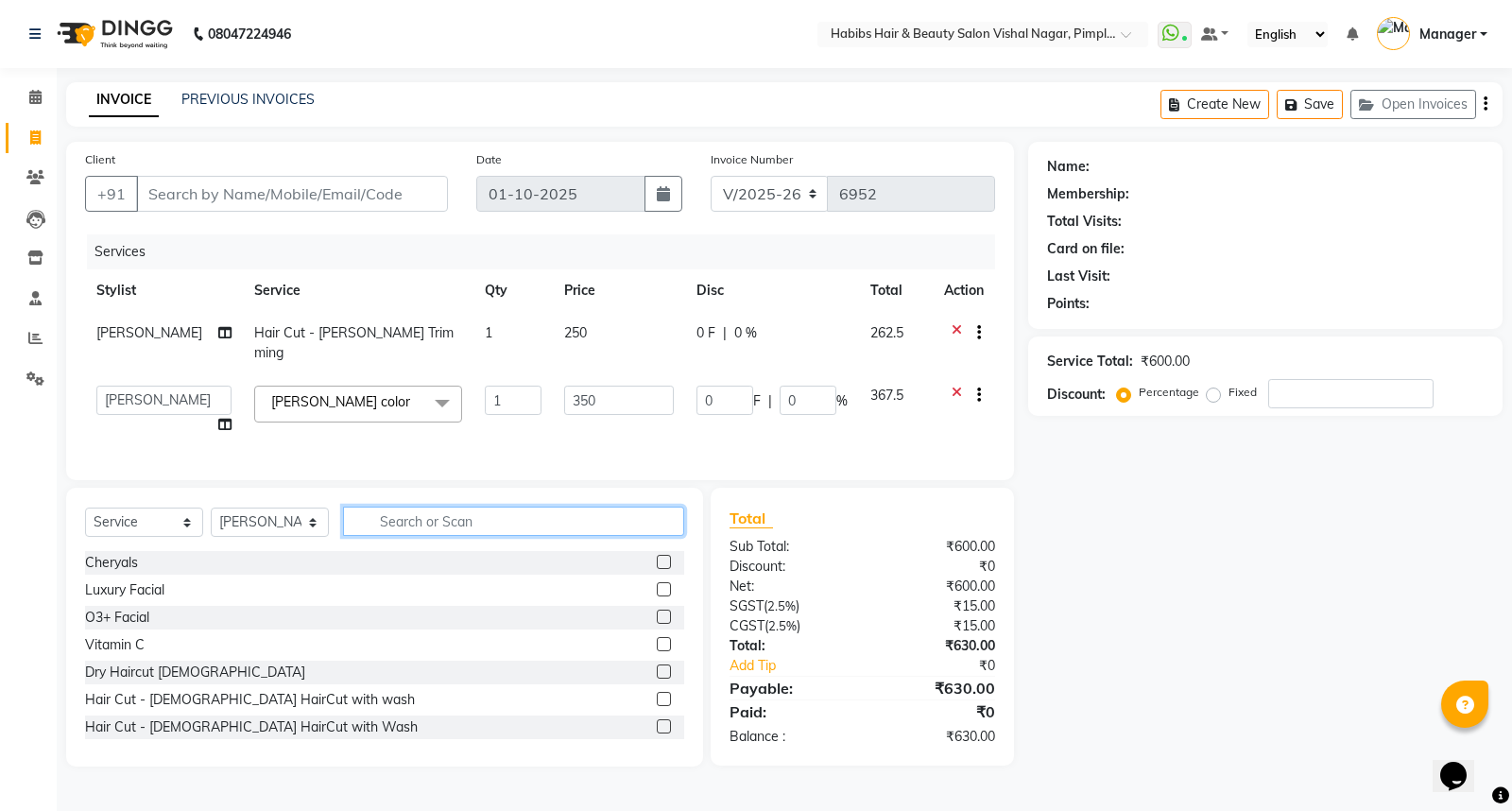
click at [618, 526] on input "text" at bounding box center [513, 521] width 341 height 29
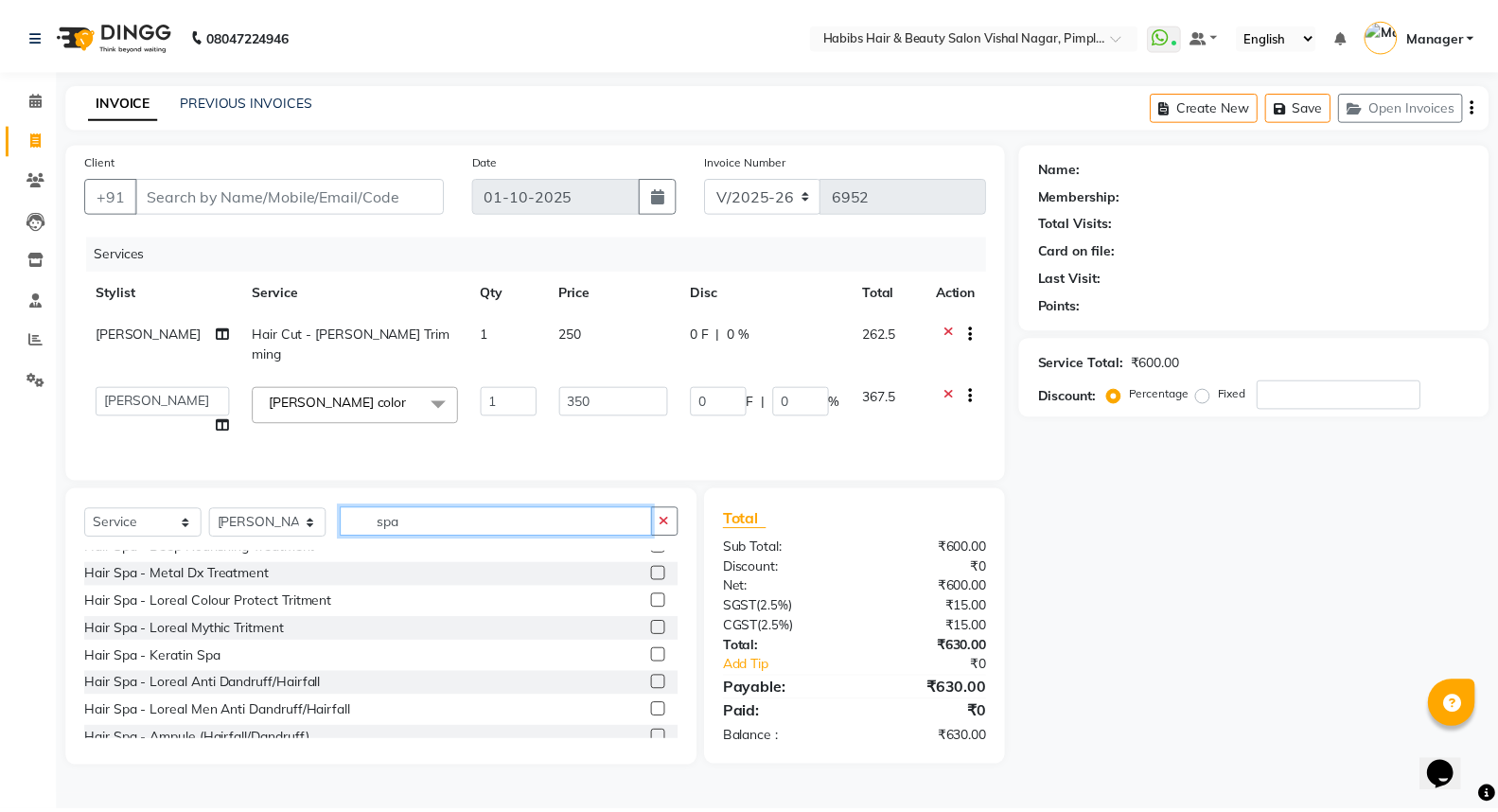
scroll to position [210, 0]
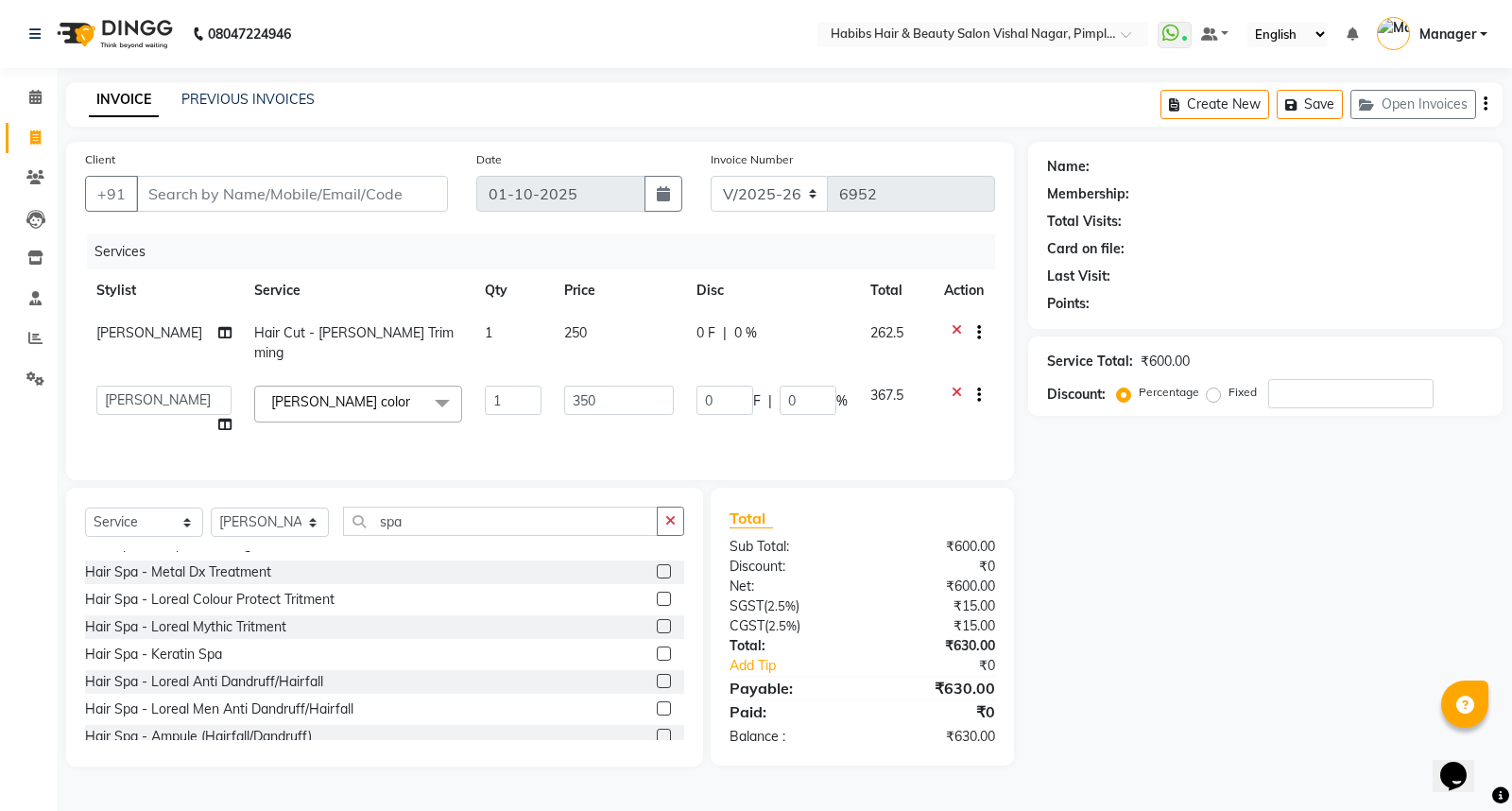
click at [657, 653] on label at bounding box center [664, 653] width 15 height 15
click at [657, 653] on input "checkbox" at bounding box center [663, 654] width 13 height 13
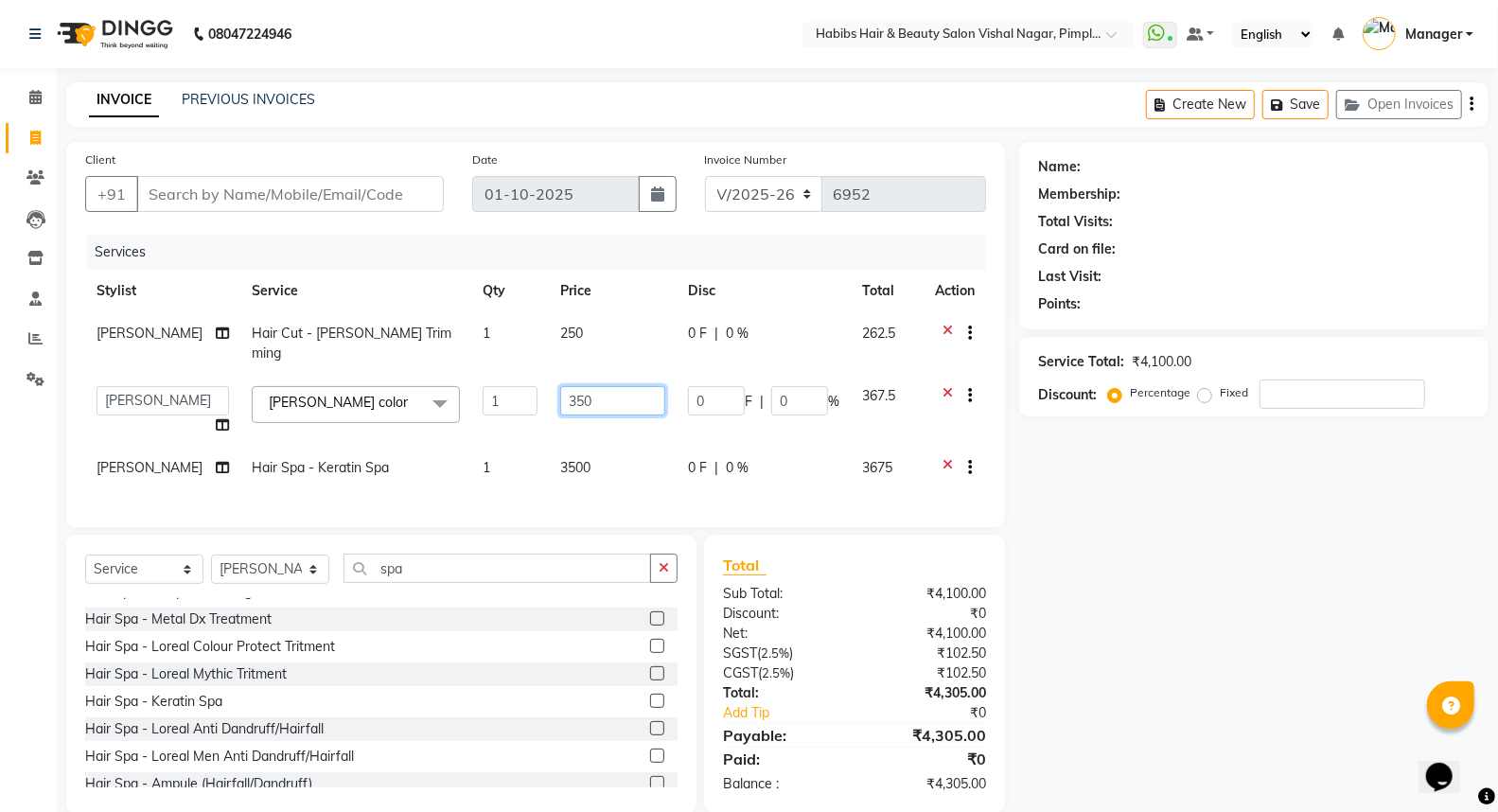
click at [626, 389] on input "350" at bounding box center [613, 401] width 105 height 29
click at [372, 196] on input "Client" at bounding box center [290, 194] width 307 height 36
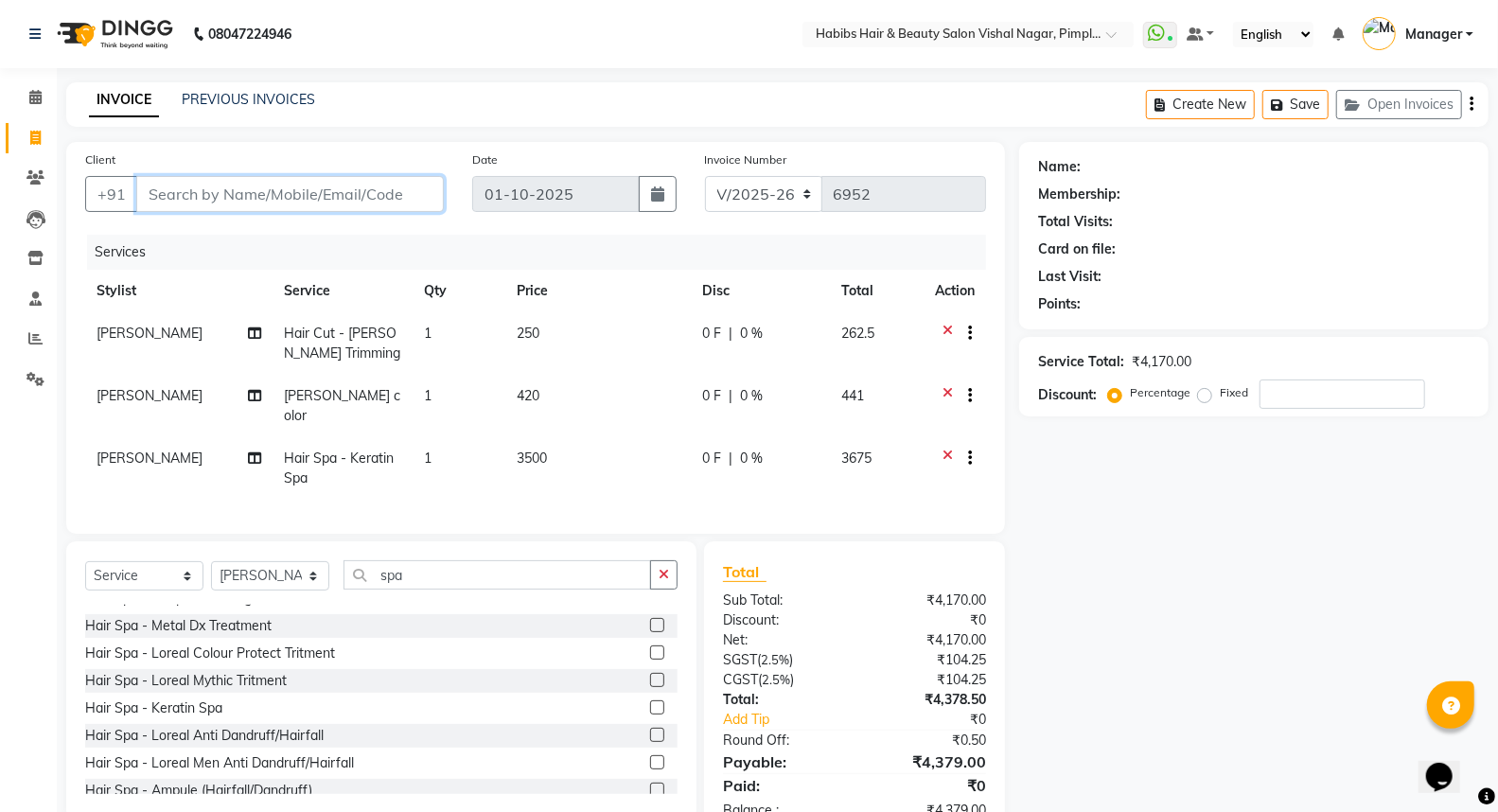
click at [372, 196] on input "Client" at bounding box center [290, 194] width 307 height 36
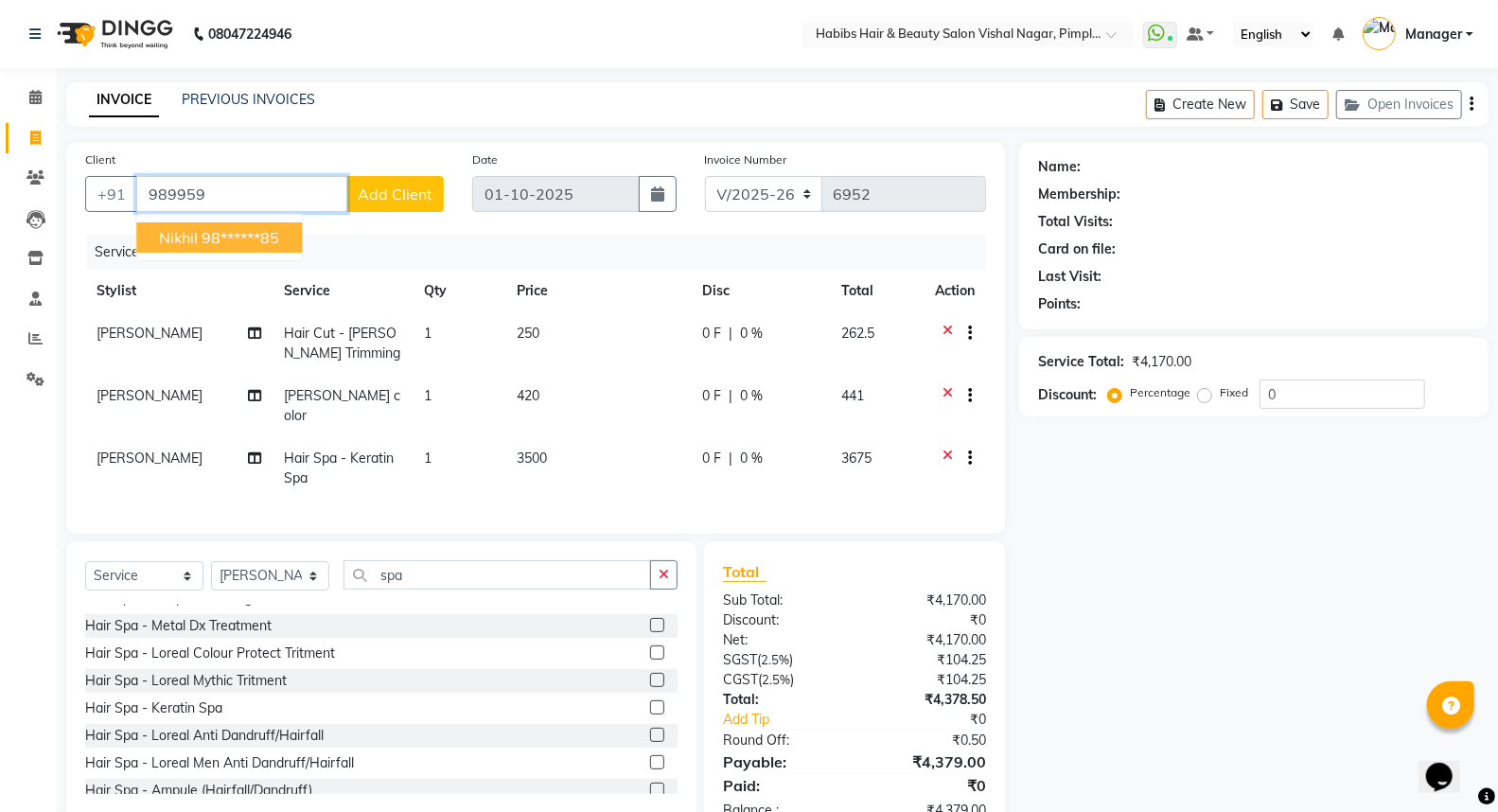
click at [267, 233] on ngb-highlight "98******85" at bounding box center [240, 236] width 78 height 18
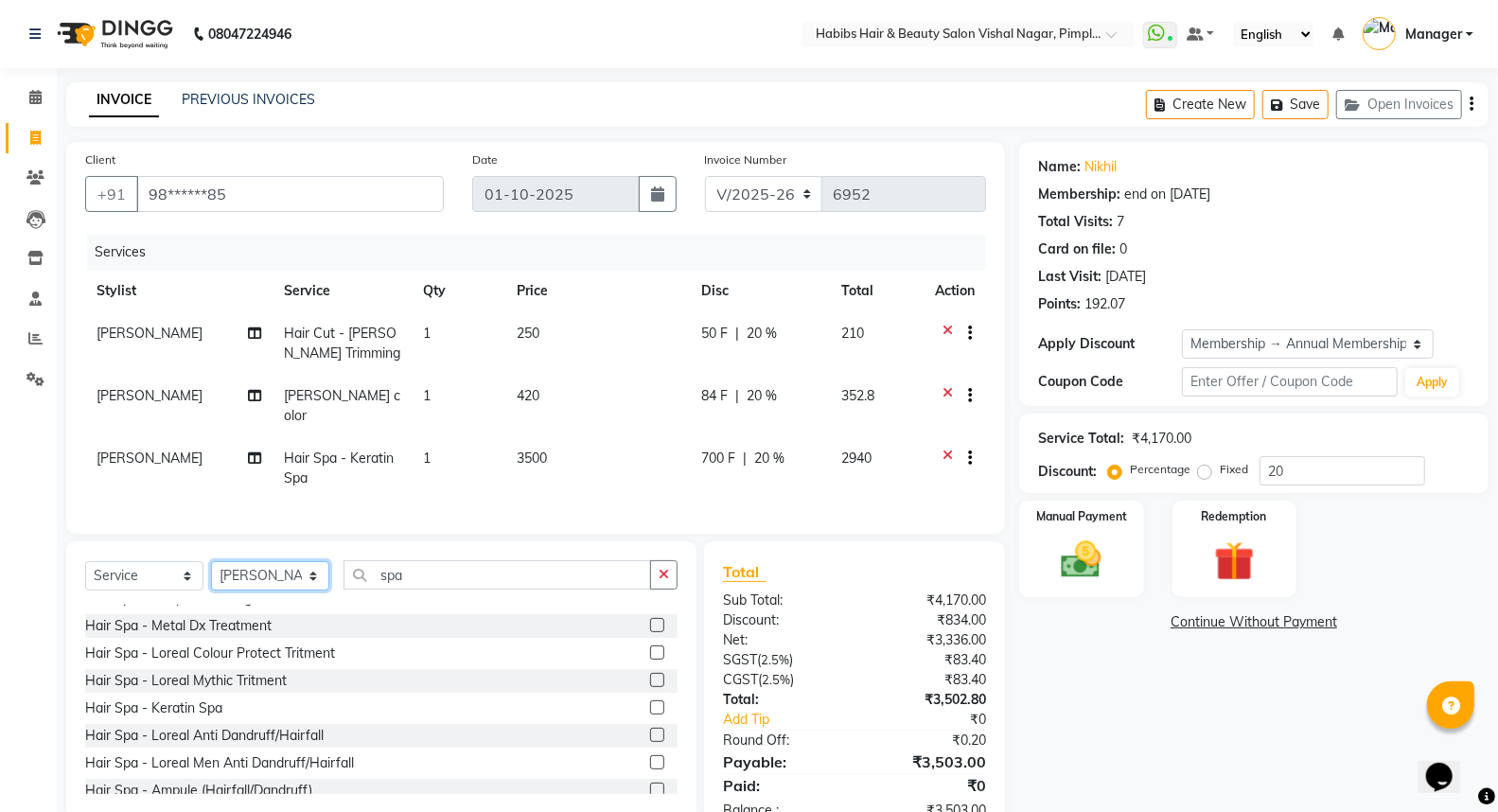
click at [253, 573] on select "Select Stylist [PERSON_NAME] [PERSON_NAME] [PERSON_NAME] Manager [PERSON_NAME] …" at bounding box center [270, 576] width 119 height 29
click at [211, 561] on select "Select Stylist [PERSON_NAME] [PERSON_NAME] [PERSON_NAME] Manager [PERSON_NAME] …" at bounding box center [270, 576] width 119 height 29
click at [656, 573] on button "button" at bounding box center [663, 575] width 27 height 29
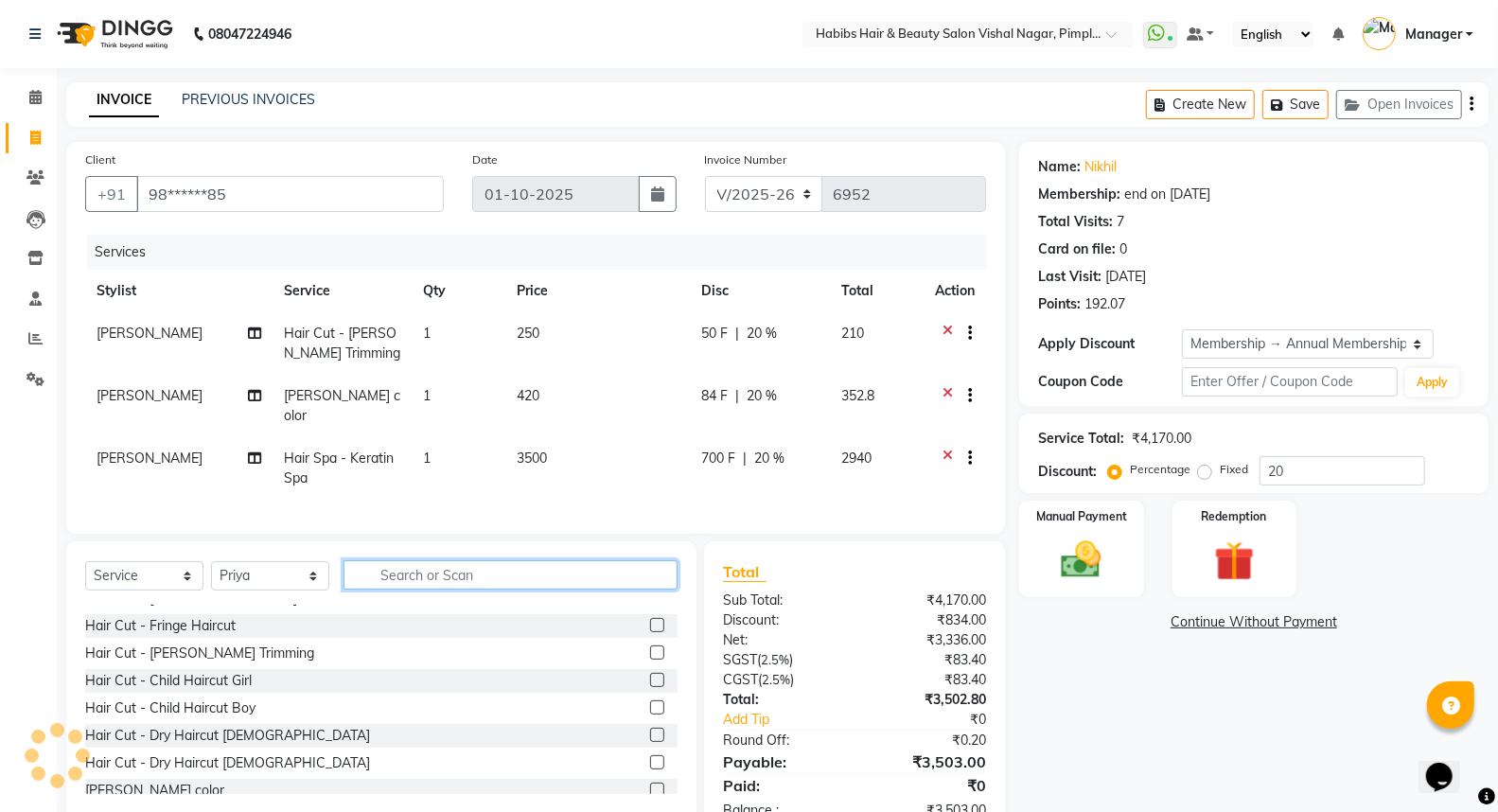
click at [638, 573] on input "text" at bounding box center [510, 575] width 334 height 29
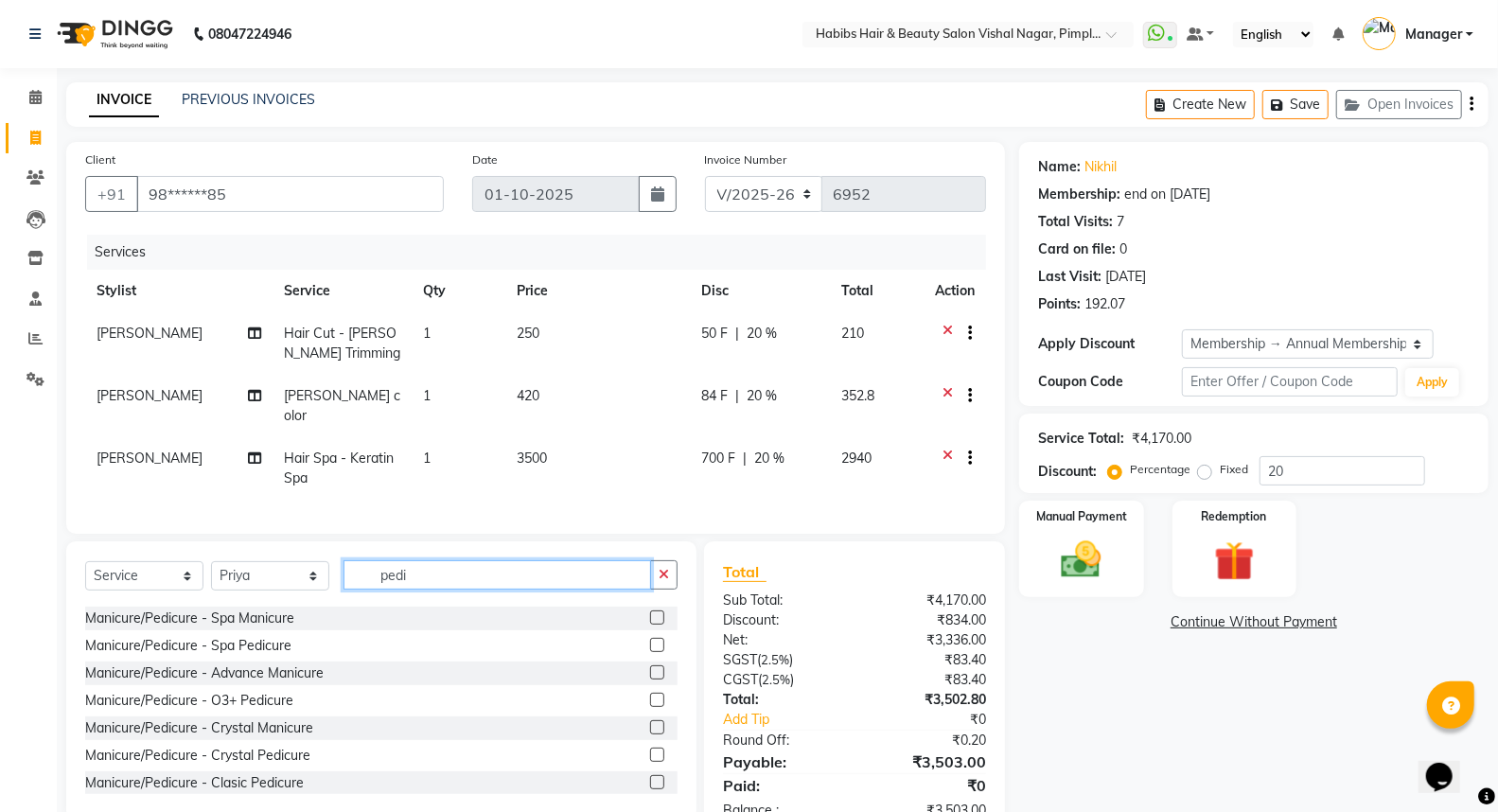
scroll to position [105, 0]
click at [650, 701] on label at bounding box center [657, 702] width 15 height 15
click at [650, 701] on input "checkbox" at bounding box center [656, 703] width 13 height 13
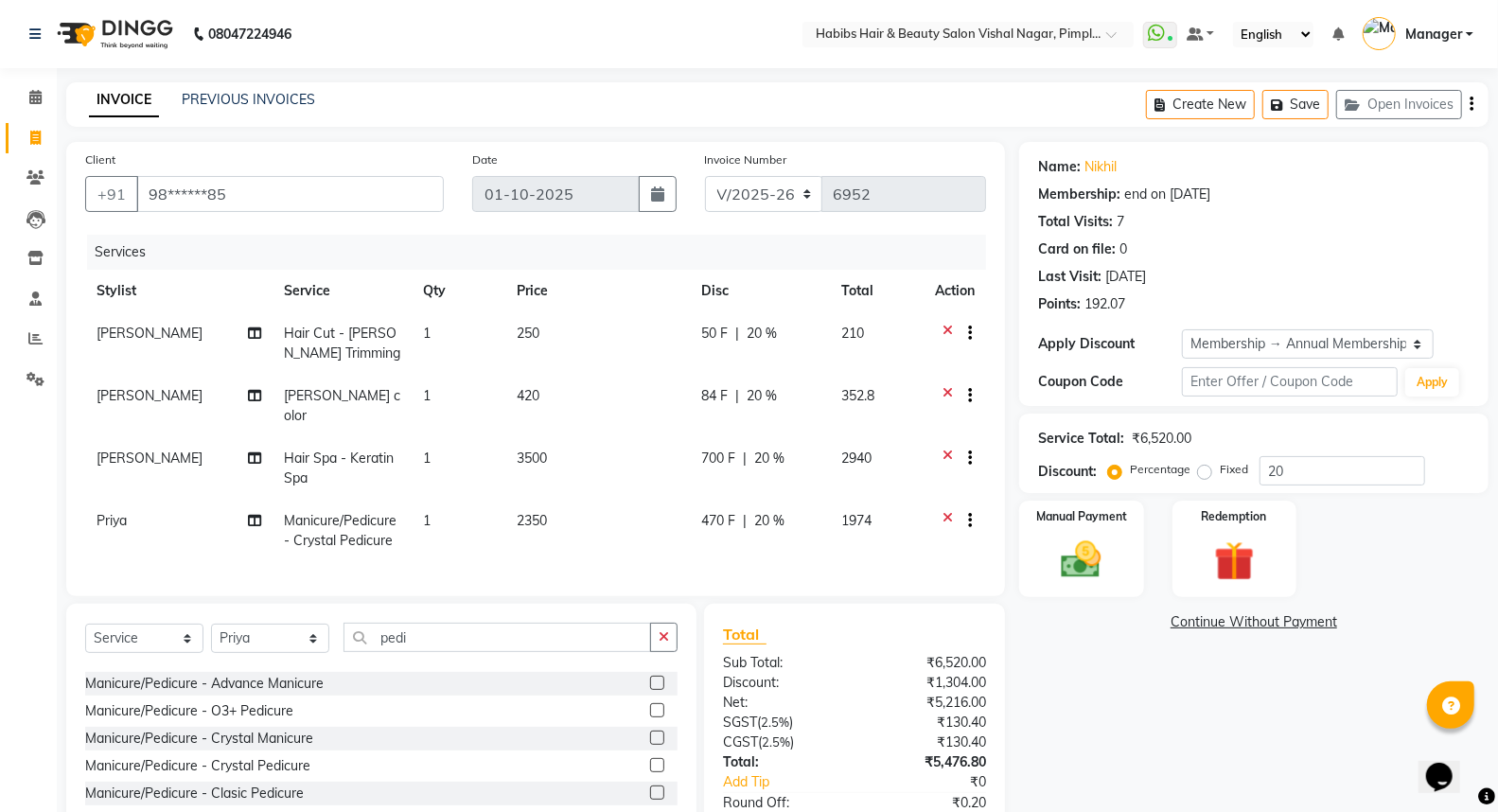
click at [602, 500] on td "2350" at bounding box center [597, 531] width 185 height 62
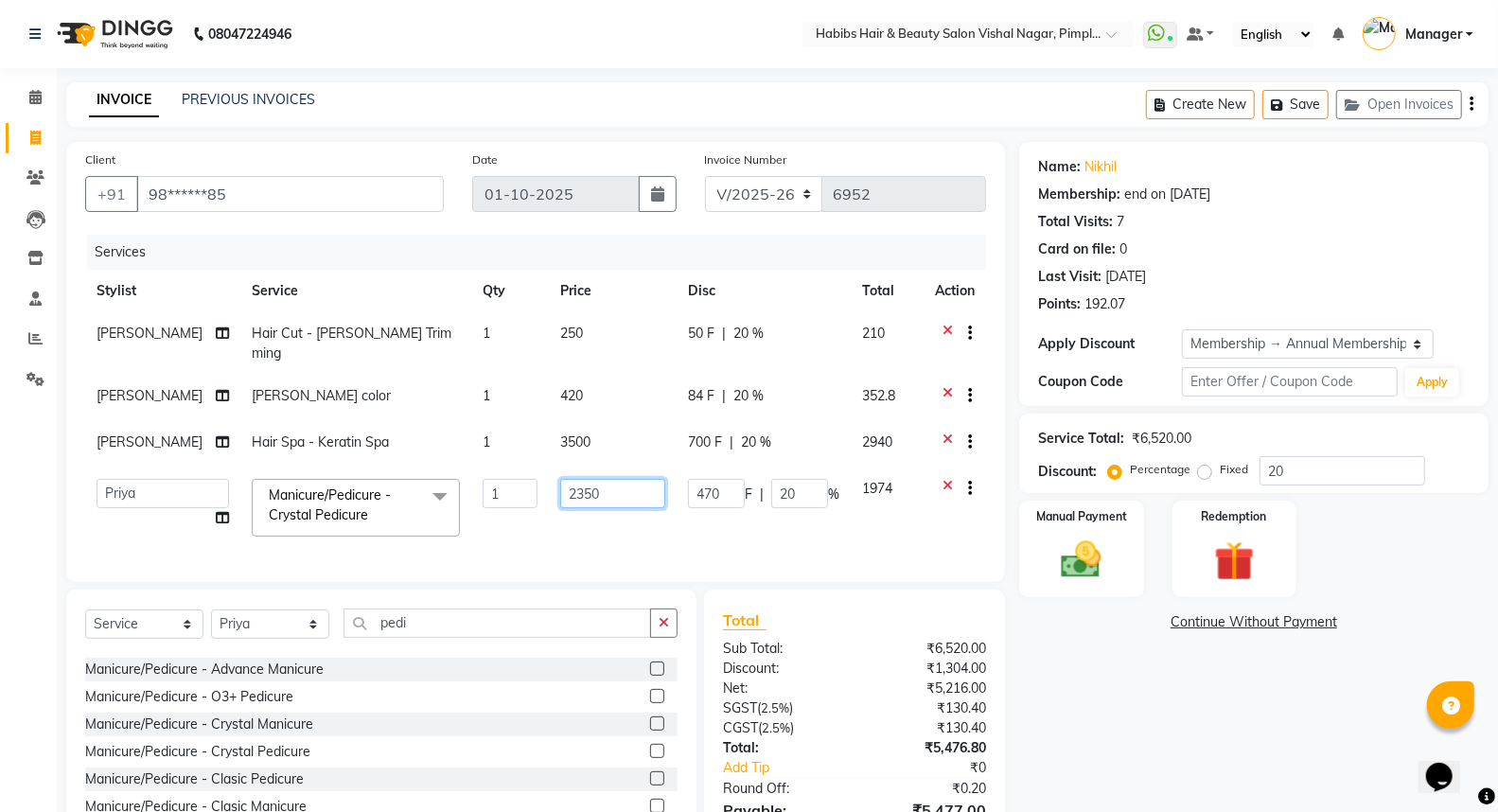
drag, startPoint x: 628, startPoint y: 503, endPoint x: 634, endPoint y: 494, distance: 10.8
click at [629, 503] on td "2350" at bounding box center [612, 507] width 127 height 81
click at [636, 478] on input "2350" at bounding box center [613, 493] width 105 height 29
drag, startPoint x: 631, startPoint y: 518, endPoint x: 648, endPoint y: 522, distance: 17.5
click at [631, 521] on td "1999" at bounding box center [612, 507] width 127 height 81
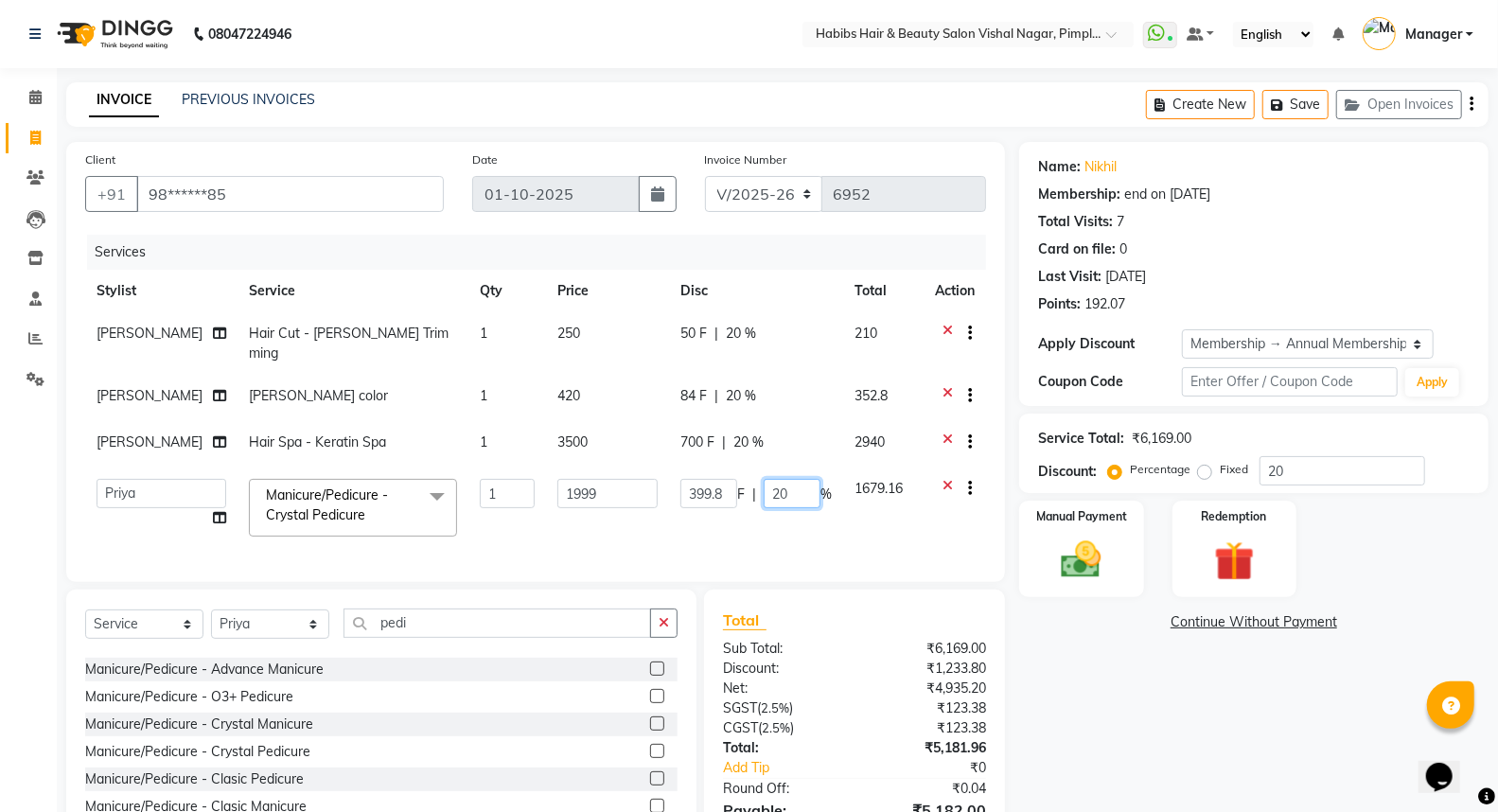
click at [795, 478] on input "20" at bounding box center [792, 493] width 56 height 29
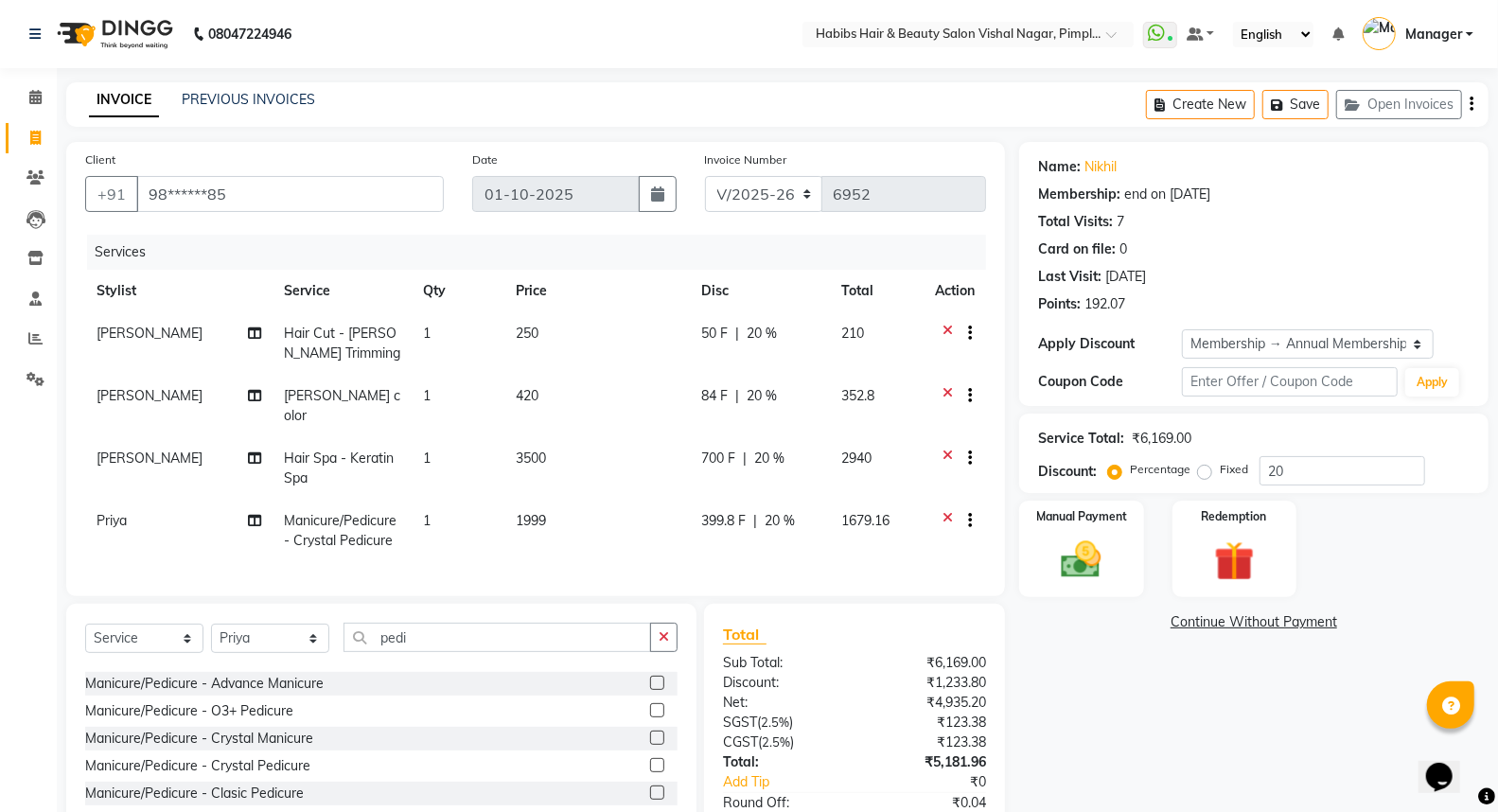
click at [798, 533] on td "399.8 F | 20 %" at bounding box center [760, 531] width 140 height 62
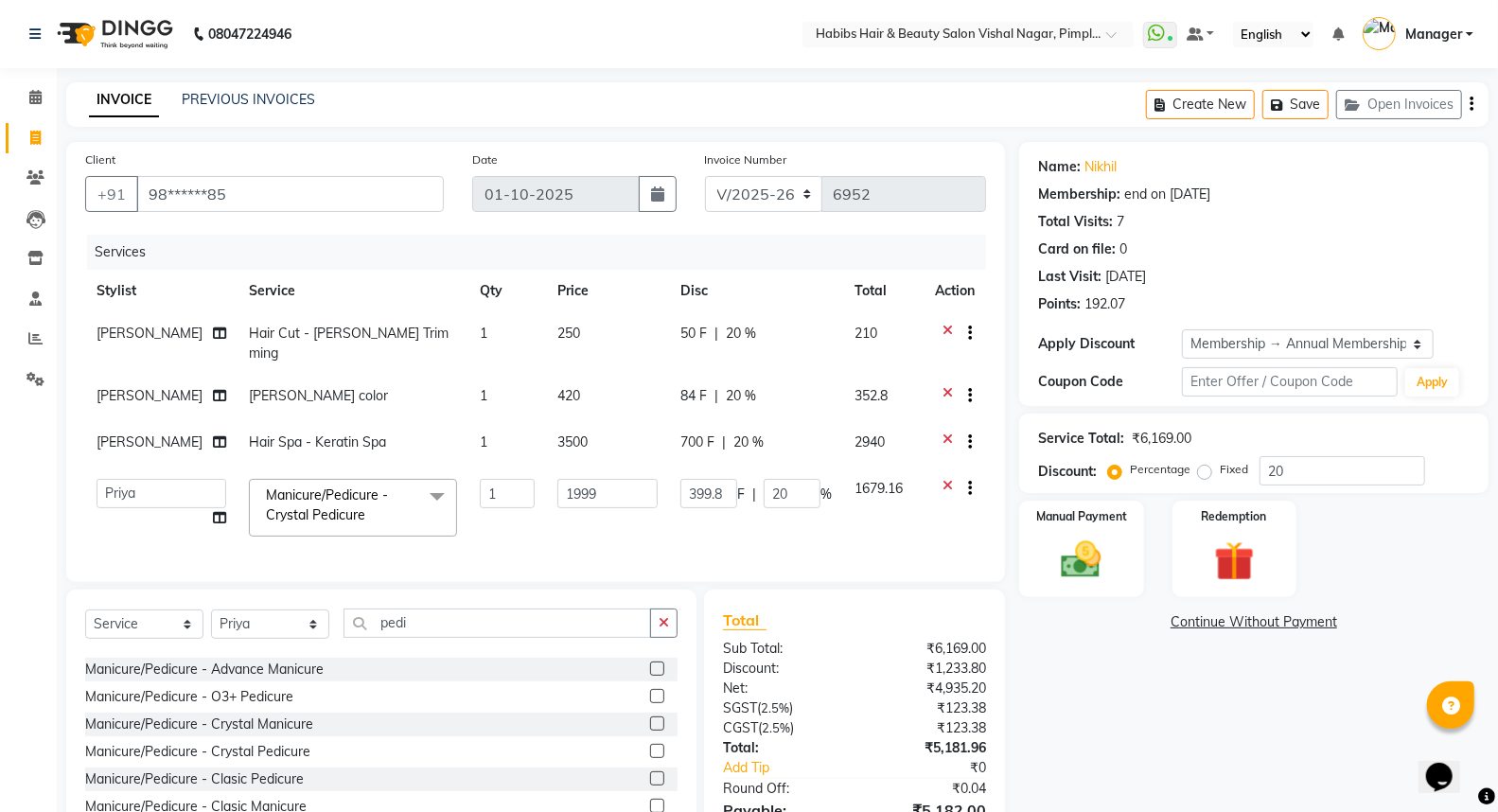
scroll to position [102, 0]
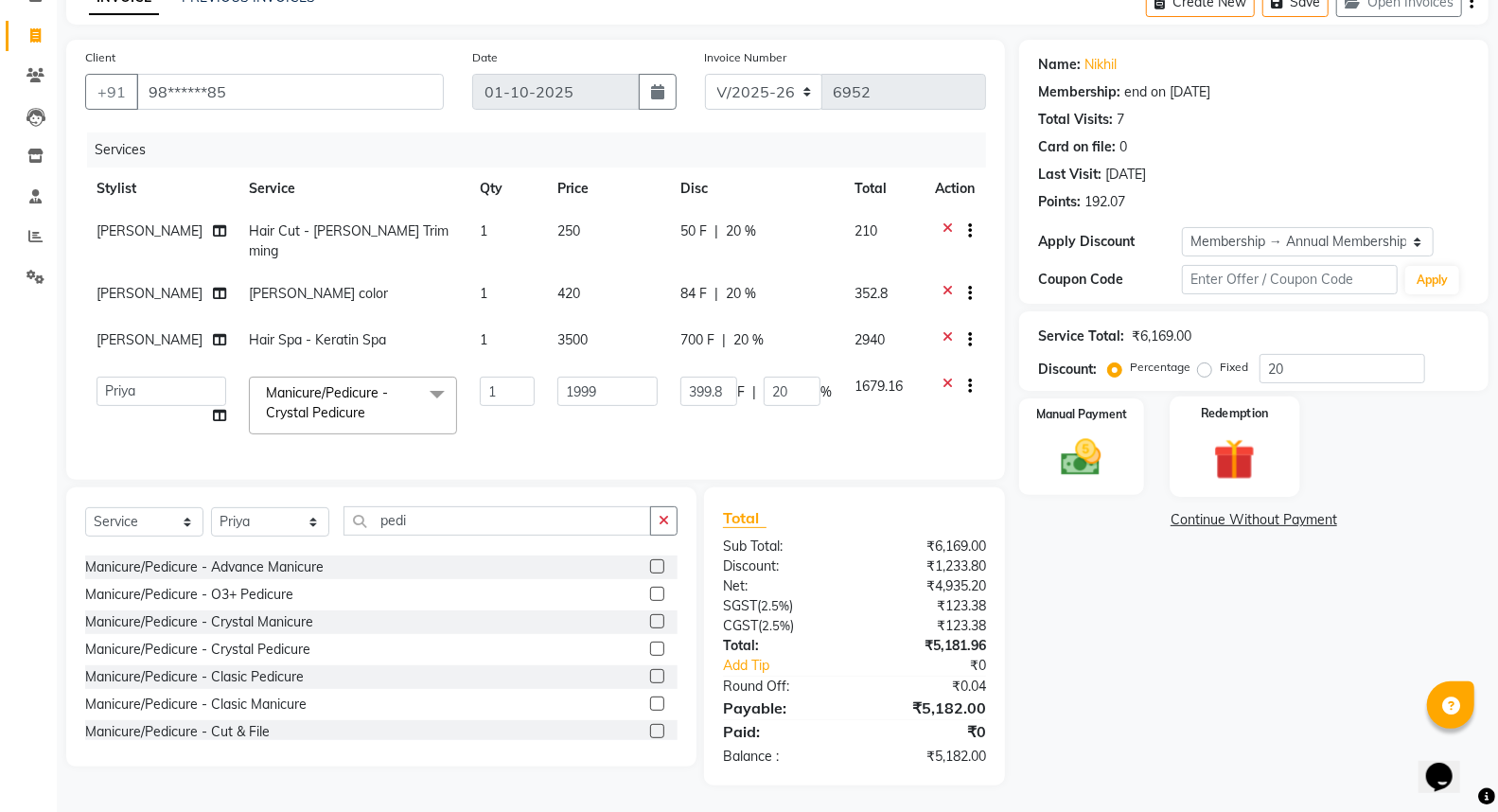
click at [1204, 433] on img at bounding box center [1233, 458] width 67 height 52
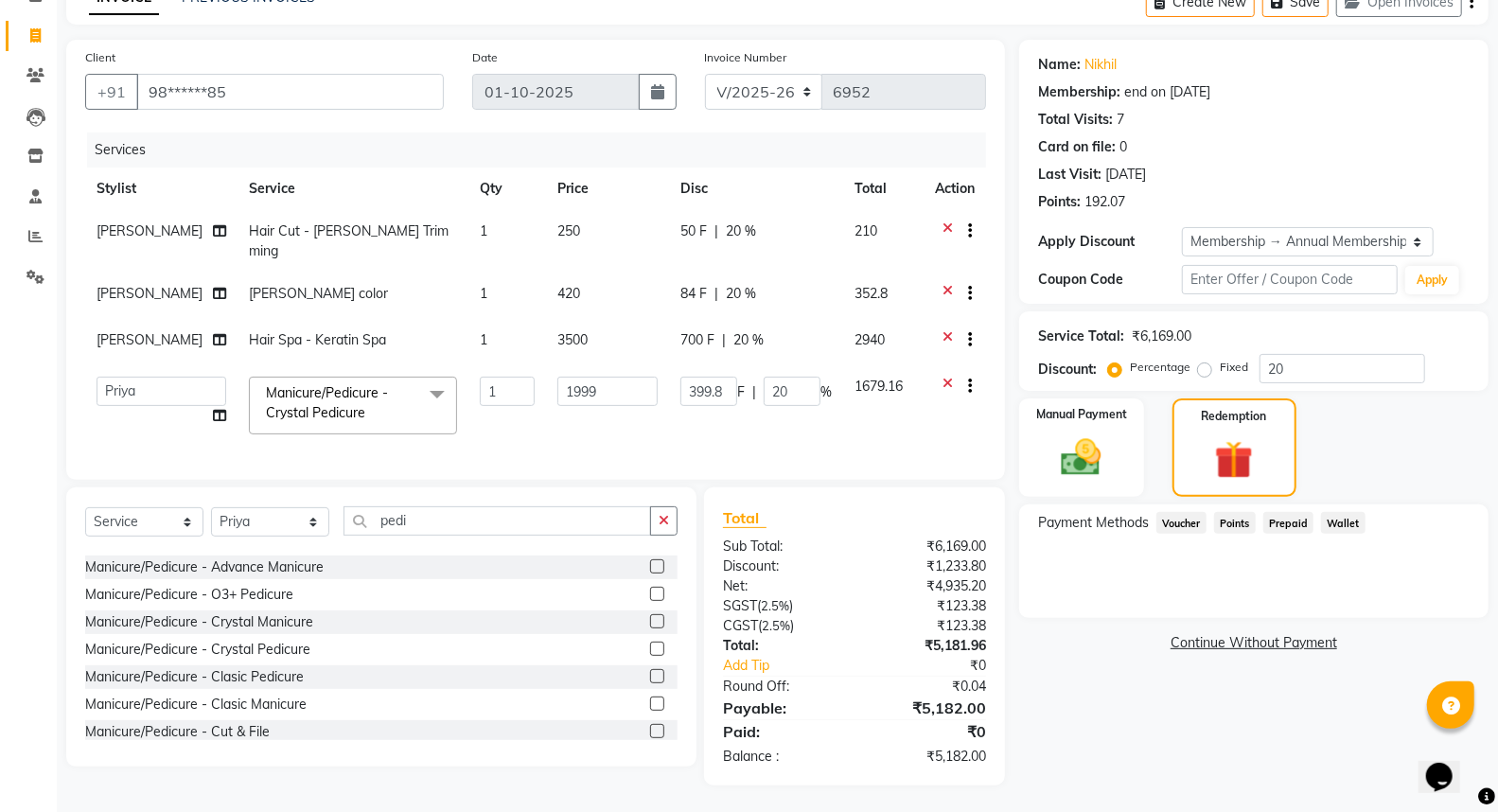
click at [1232, 515] on span "Points" at bounding box center [1234, 522] width 42 height 21
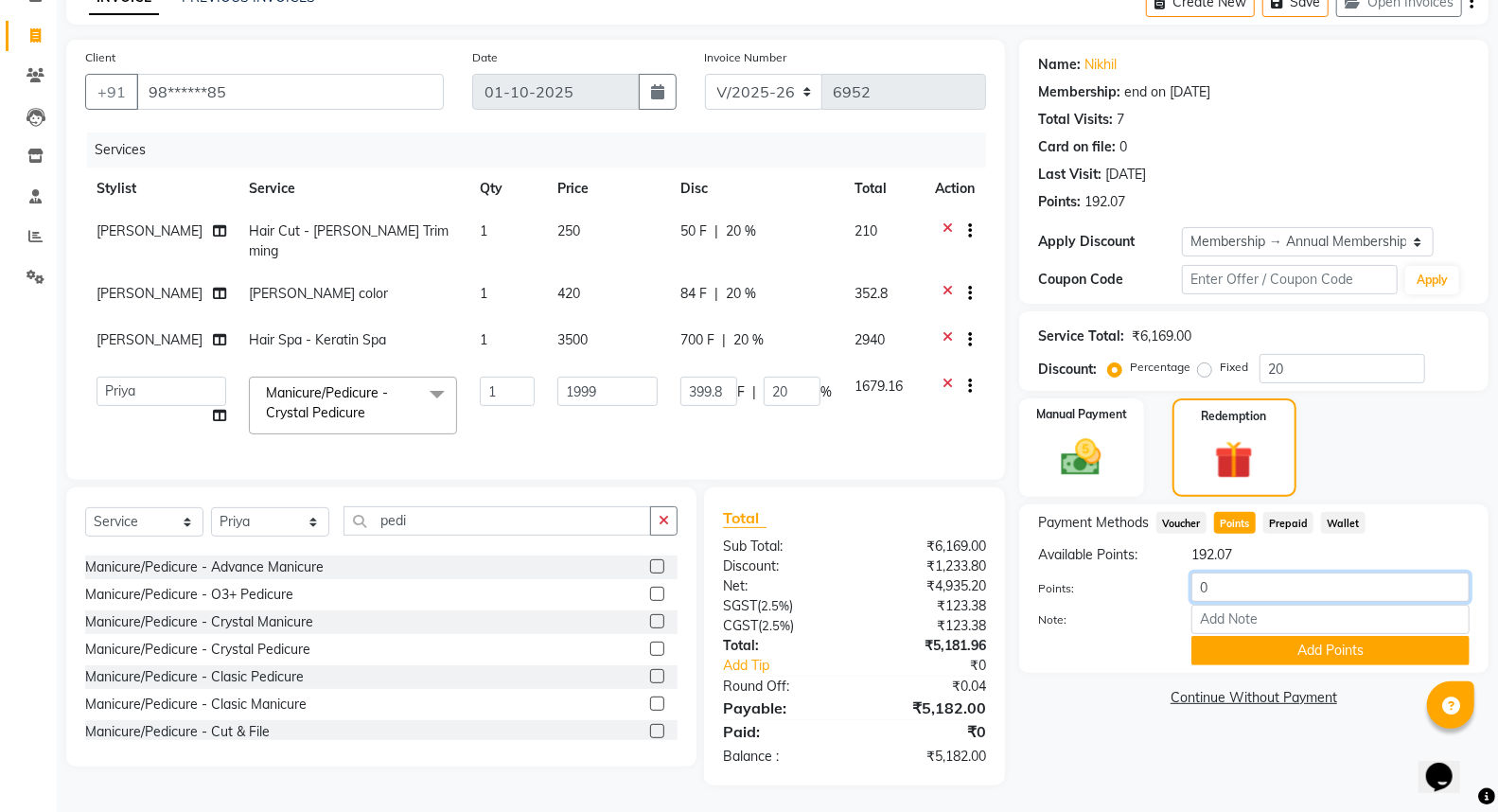
click at [1227, 582] on input "0" at bounding box center [1331, 586] width 278 height 29
click at [1253, 653] on button "Add Points" at bounding box center [1331, 651] width 278 height 29
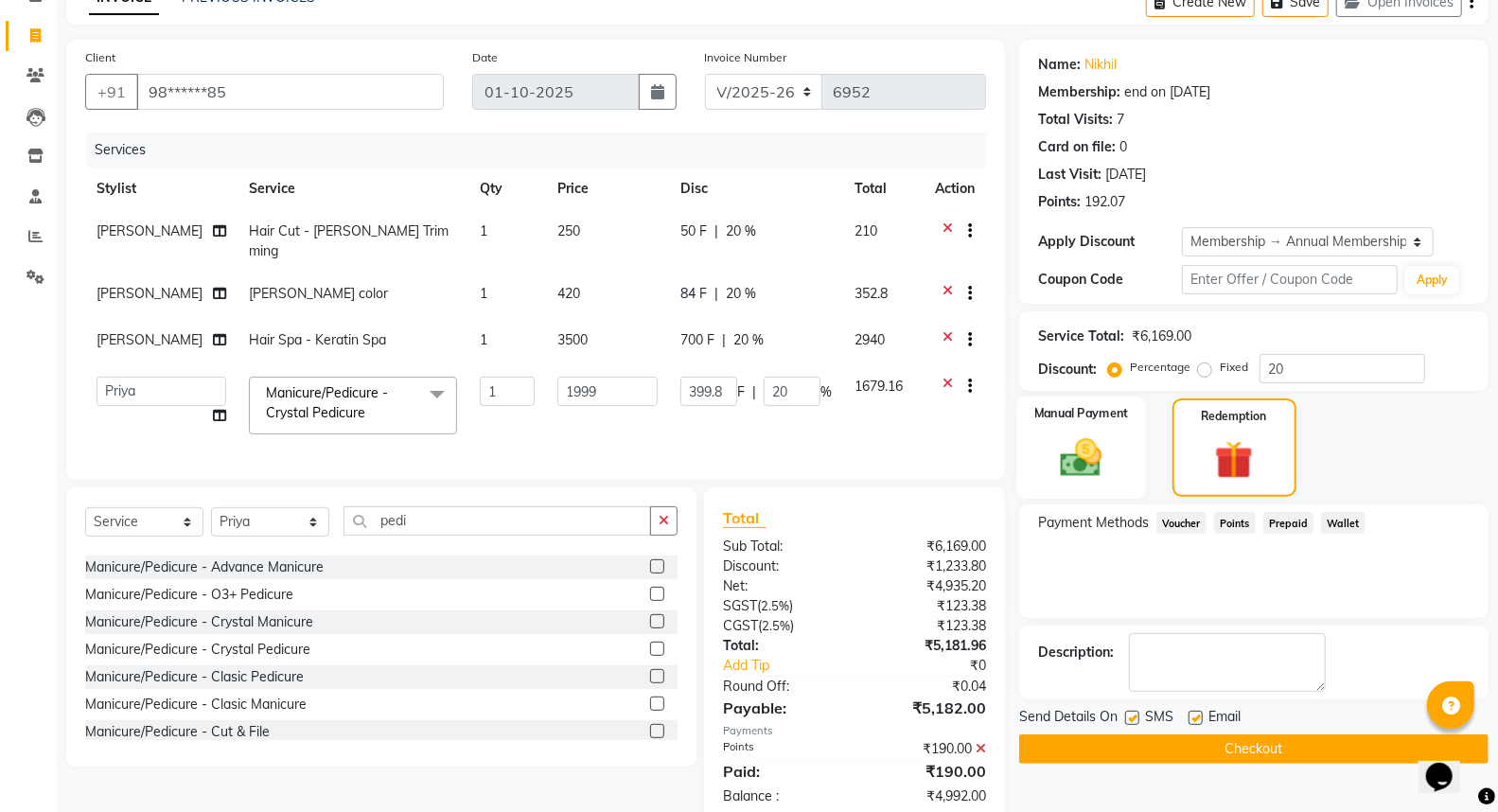
click at [1123, 456] on div "Manual Payment" at bounding box center [1081, 447] width 129 height 102
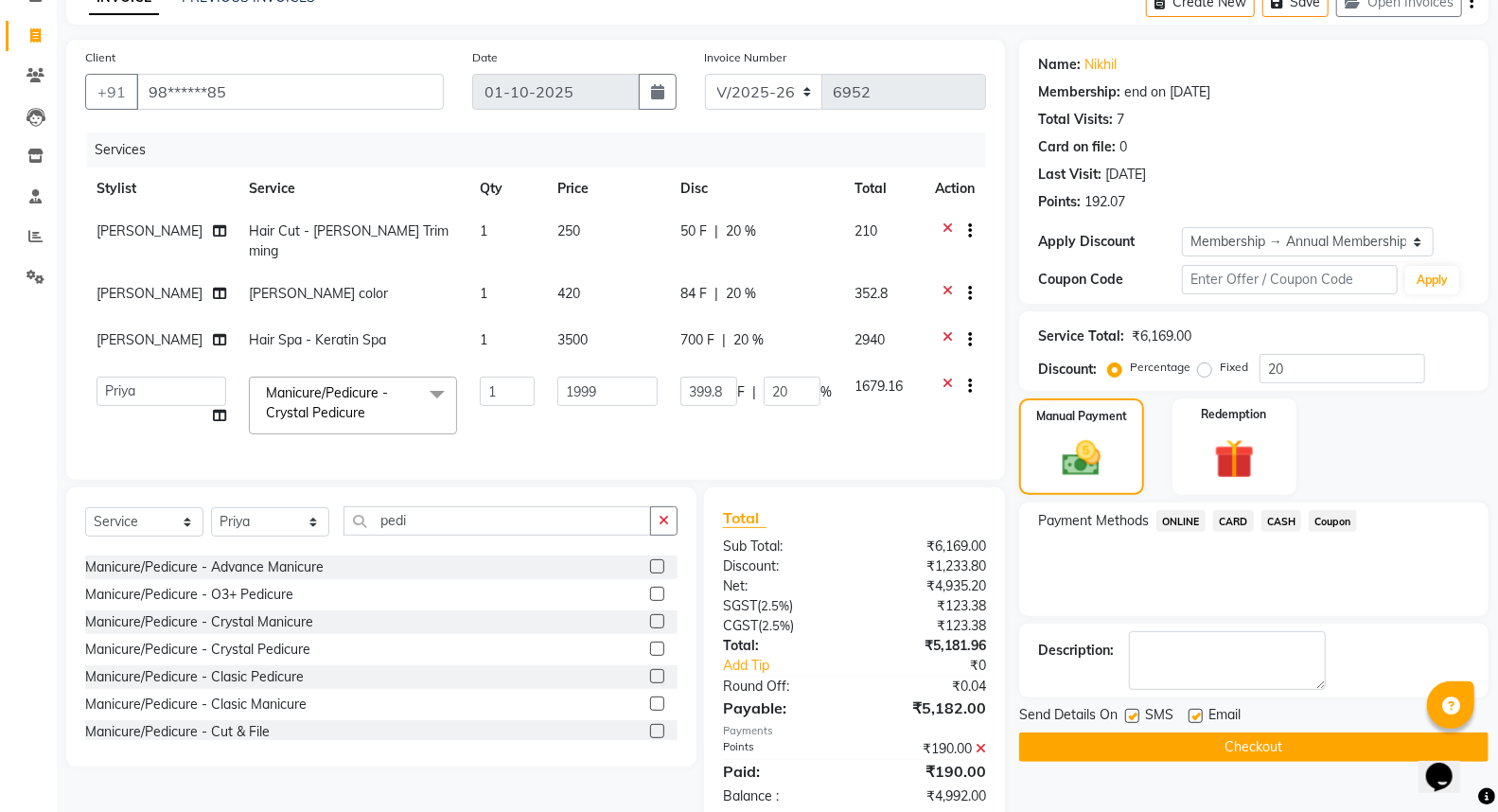
click at [1192, 518] on span "ONLINE" at bounding box center [1181, 520] width 50 height 21
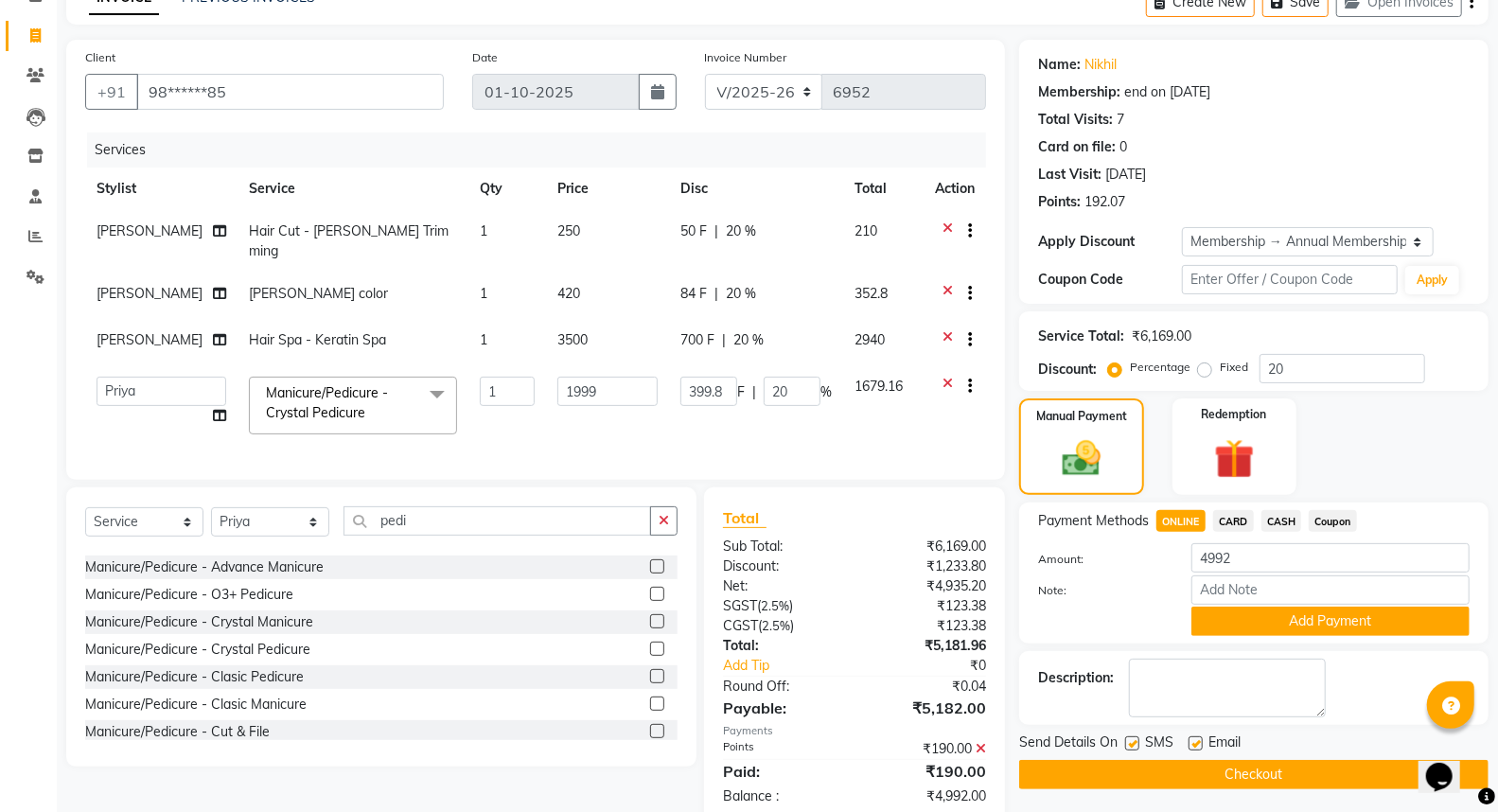
scroll to position [209, 0]
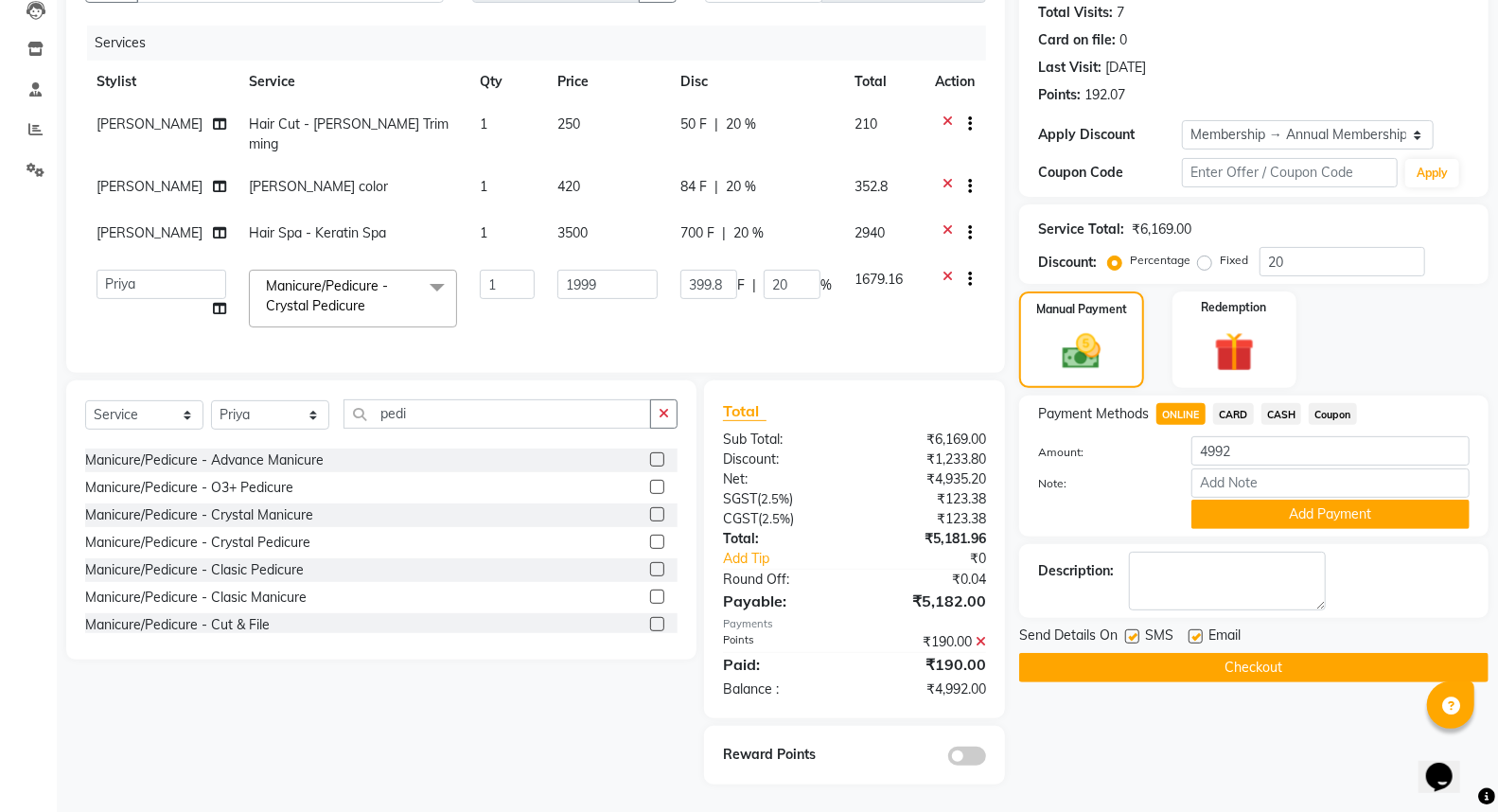
click at [970, 750] on span at bounding box center [967, 755] width 38 height 18
click at [985, 759] on input "checkbox" at bounding box center [985, 759] width 0 height 0
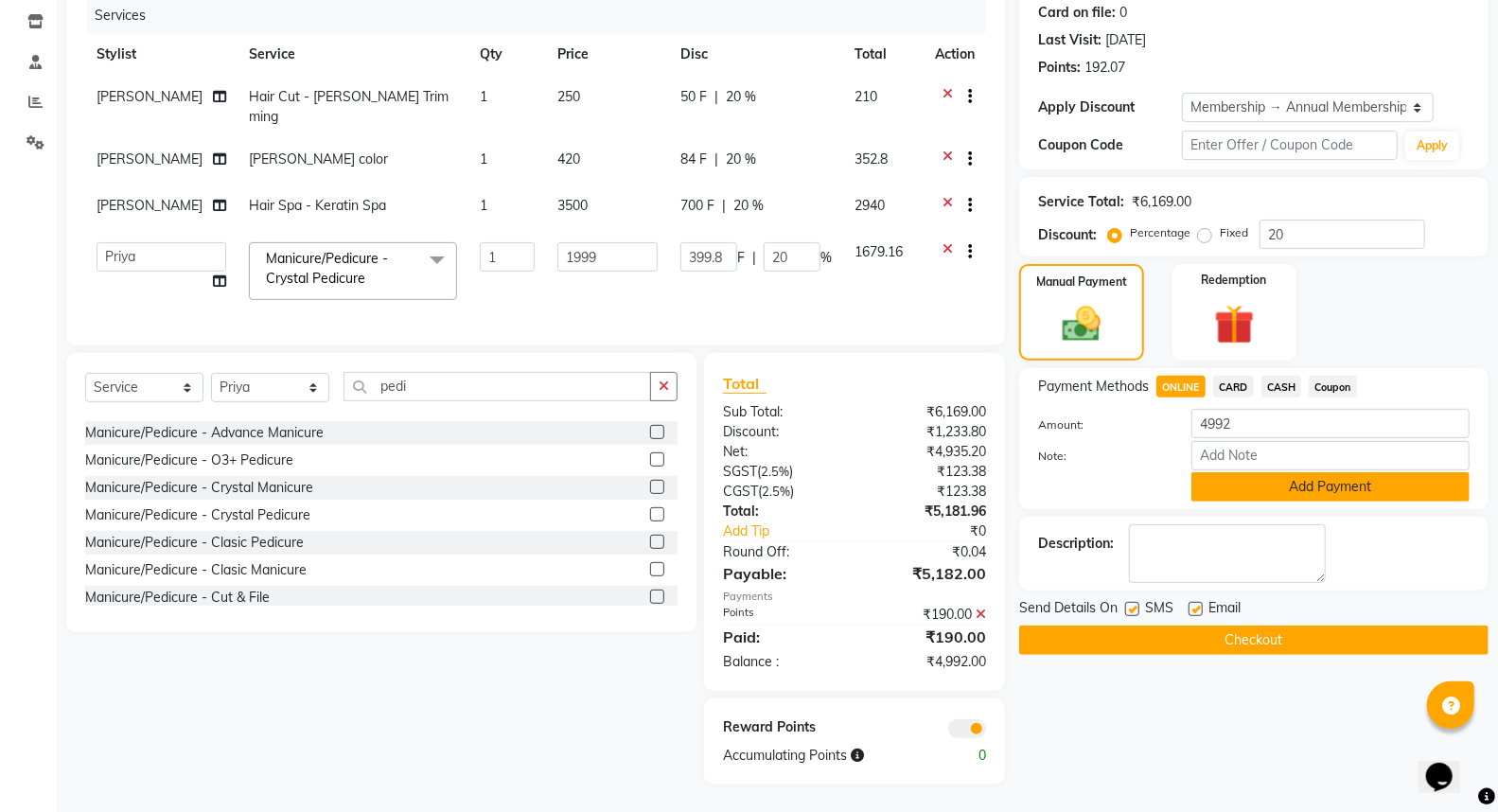
click at [1241, 484] on button "Add Payment" at bounding box center [1331, 486] width 278 height 29
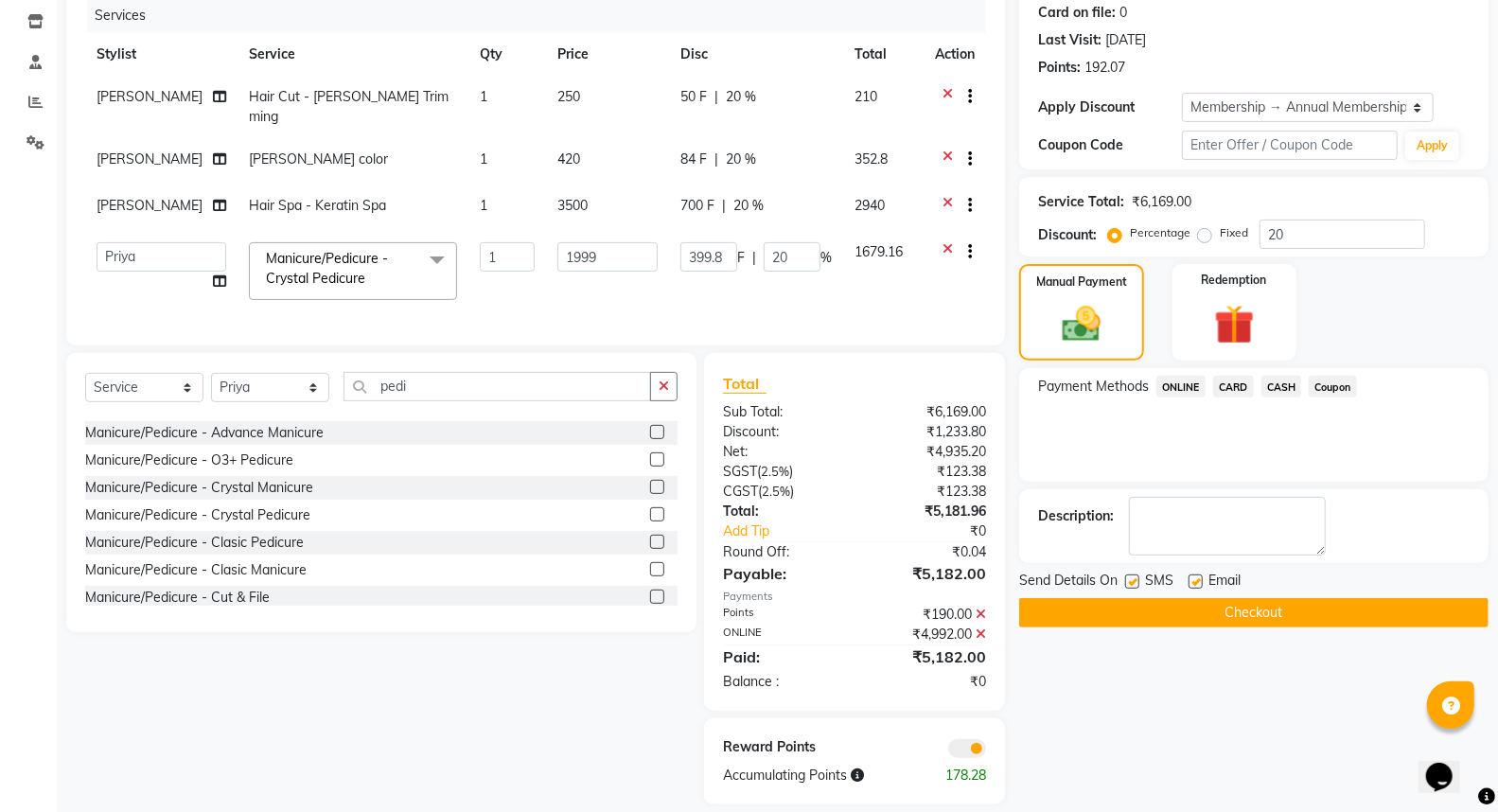
scroll to position [257, 0]
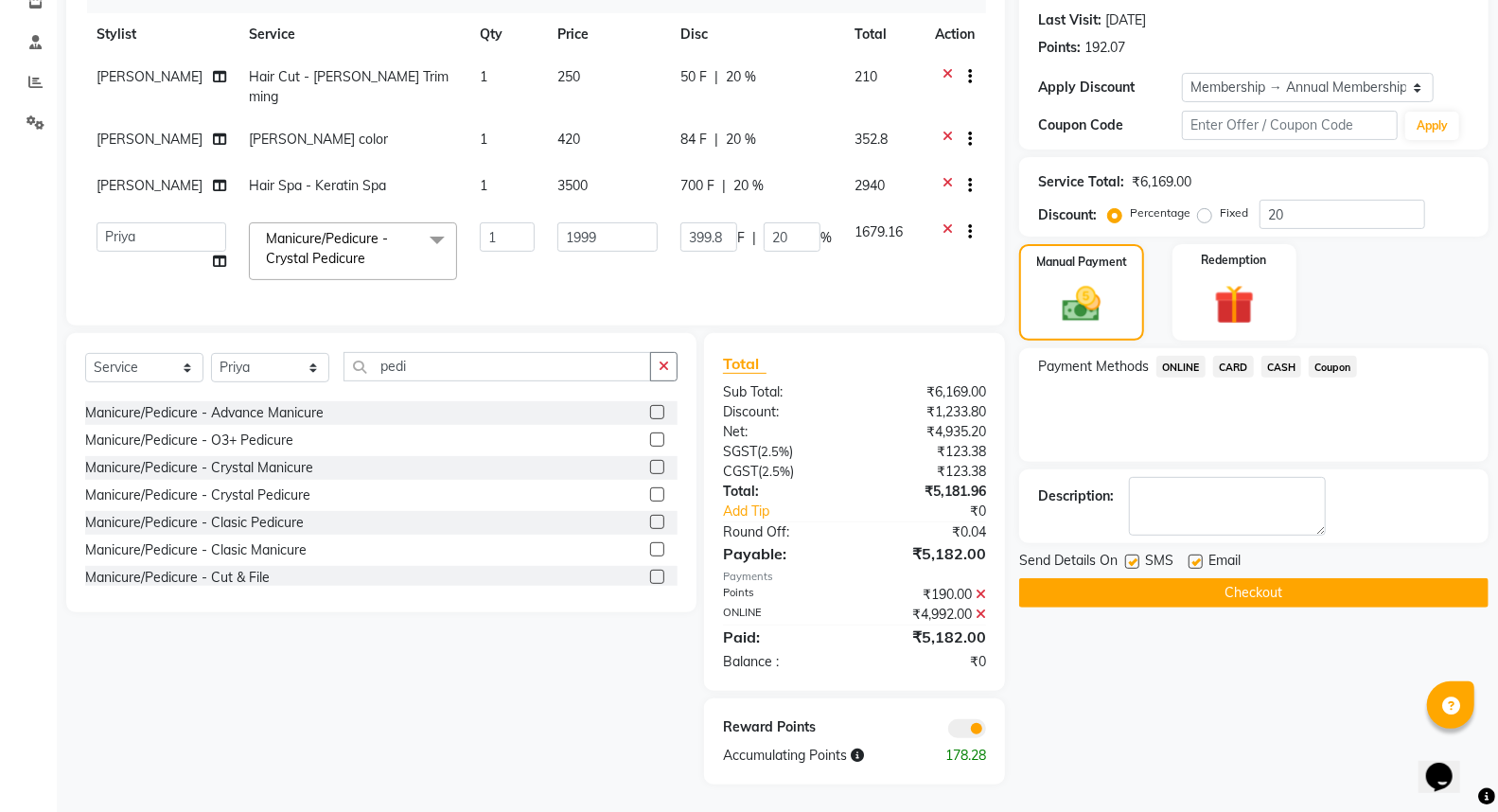
click at [1160, 593] on button "Checkout" at bounding box center [1254, 592] width 469 height 29
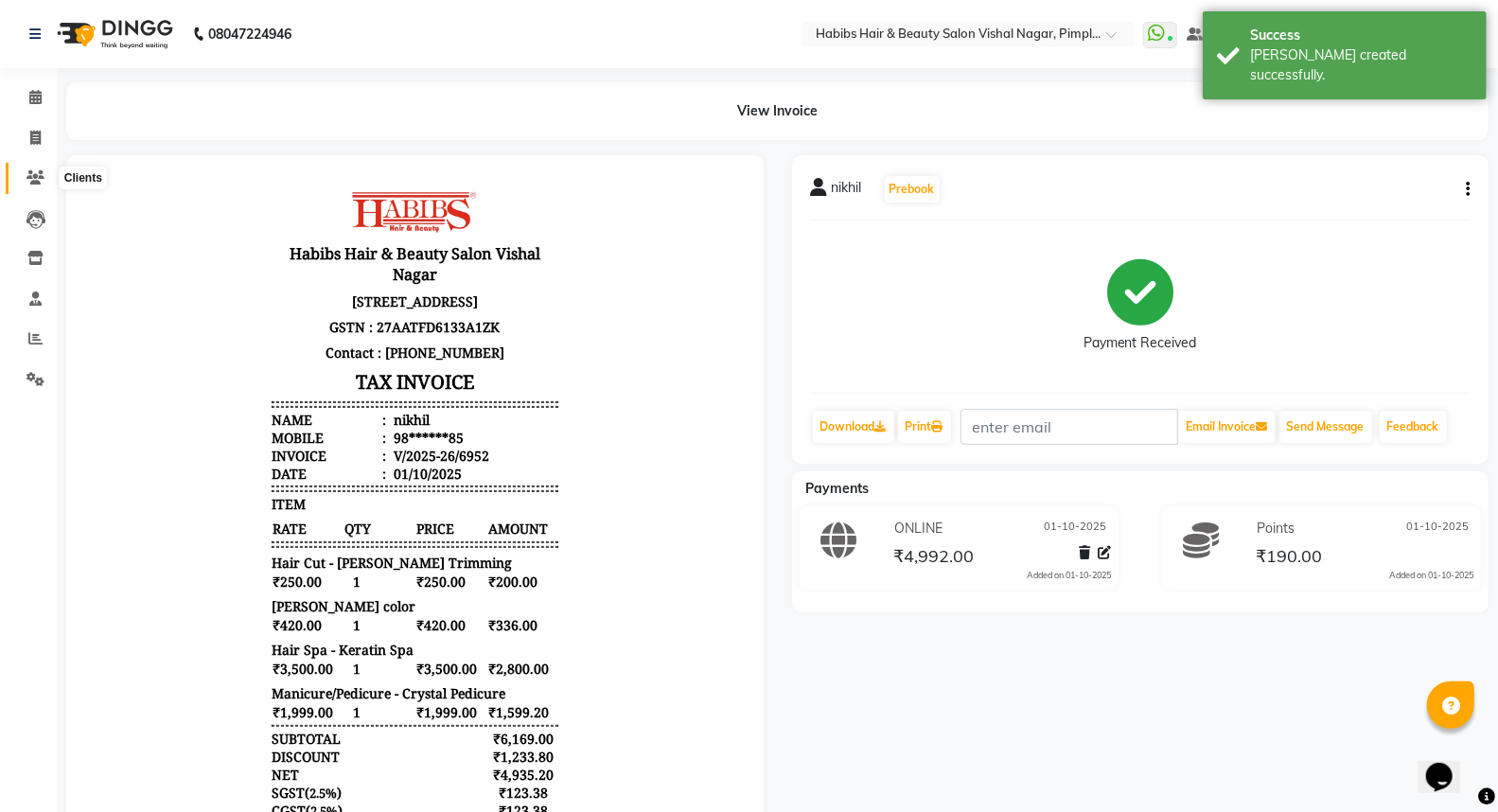
click at [38, 180] on icon at bounding box center [35, 177] width 18 height 15
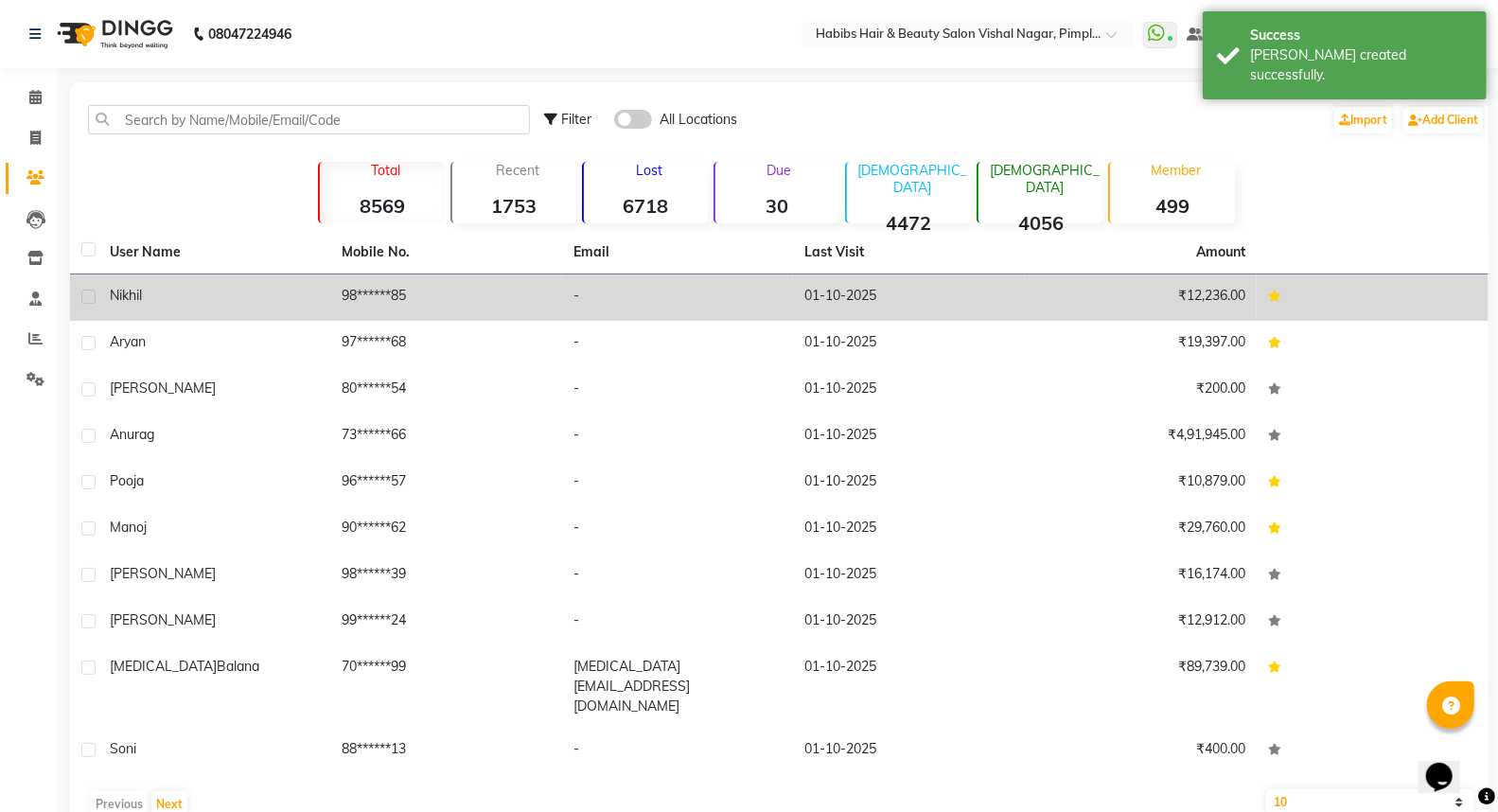
click at [291, 299] on div "nikhil" at bounding box center [214, 296] width 209 height 19
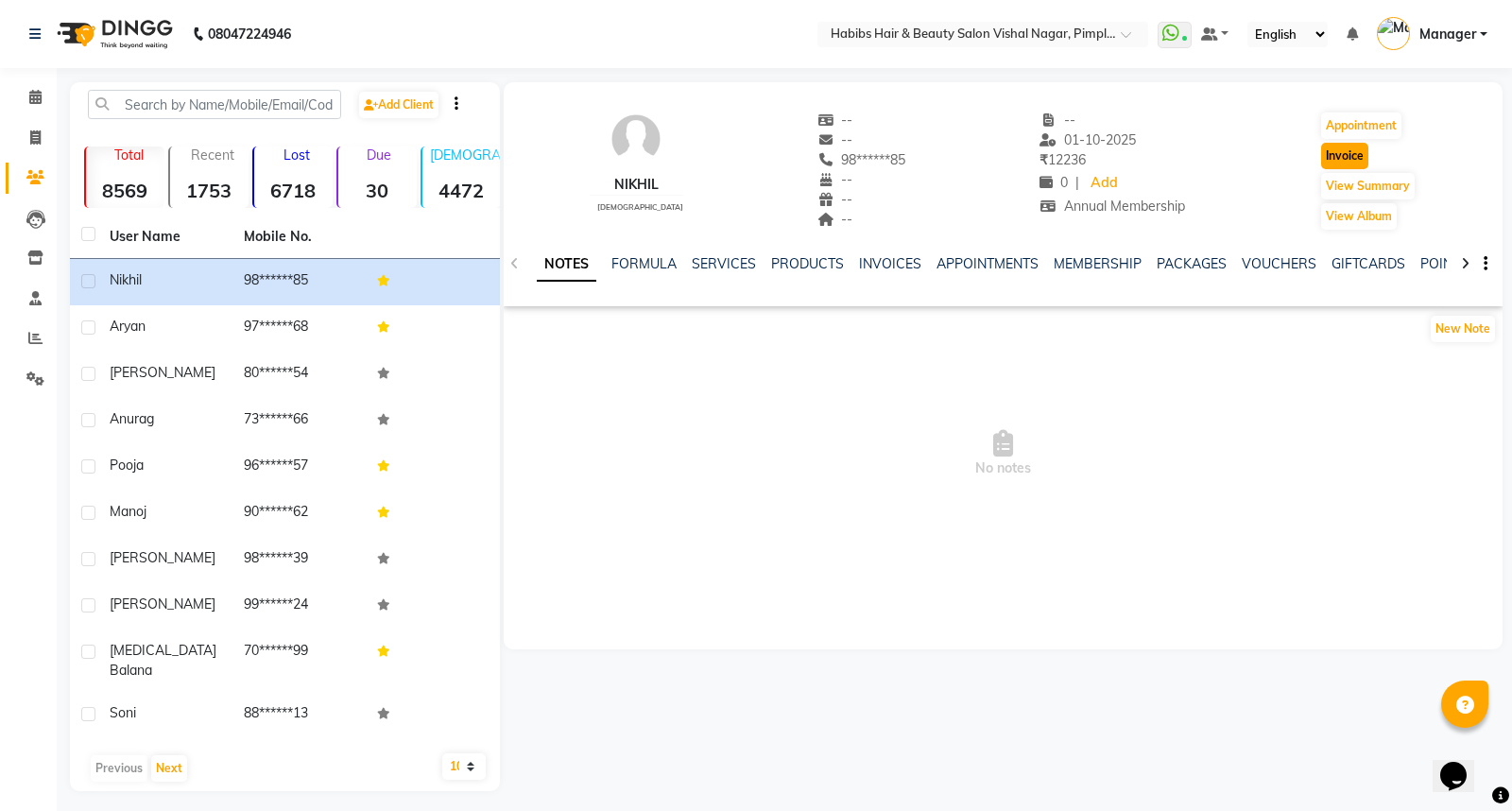
click at [1337, 152] on button "Invoice" at bounding box center [1345, 155] width 48 height 26
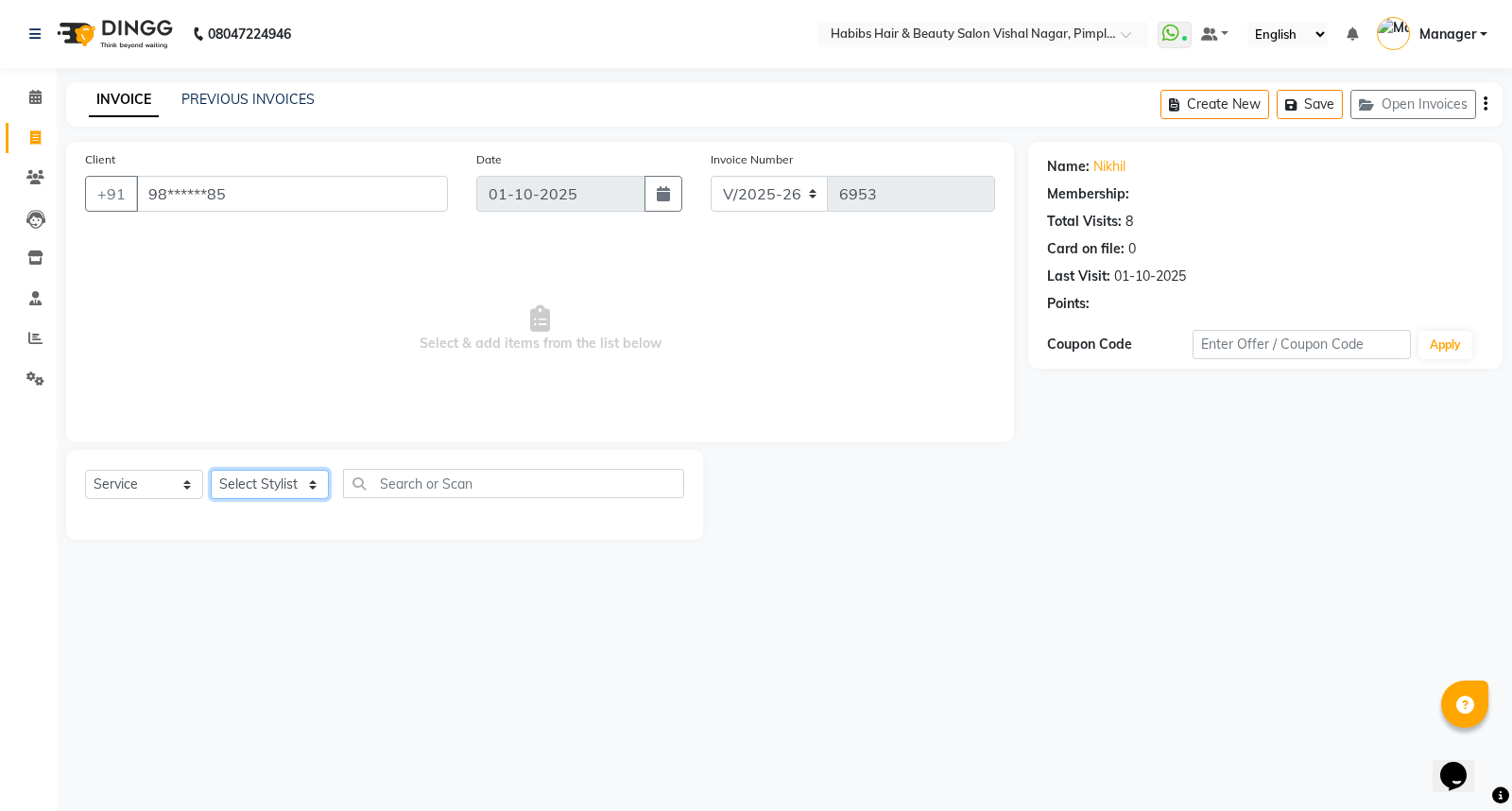
click at [285, 478] on select "Select Stylist [PERSON_NAME] [PERSON_NAME] [PERSON_NAME] Manager [PERSON_NAME] …" at bounding box center [270, 484] width 119 height 29
click at [211, 470] on select "Select Stylist [PERSON_NAME] [PERSON_NAME] [PERSON_NAME] Manager [PERSON_NAME] …" at bounding box center [270, 484] width 119 height 29
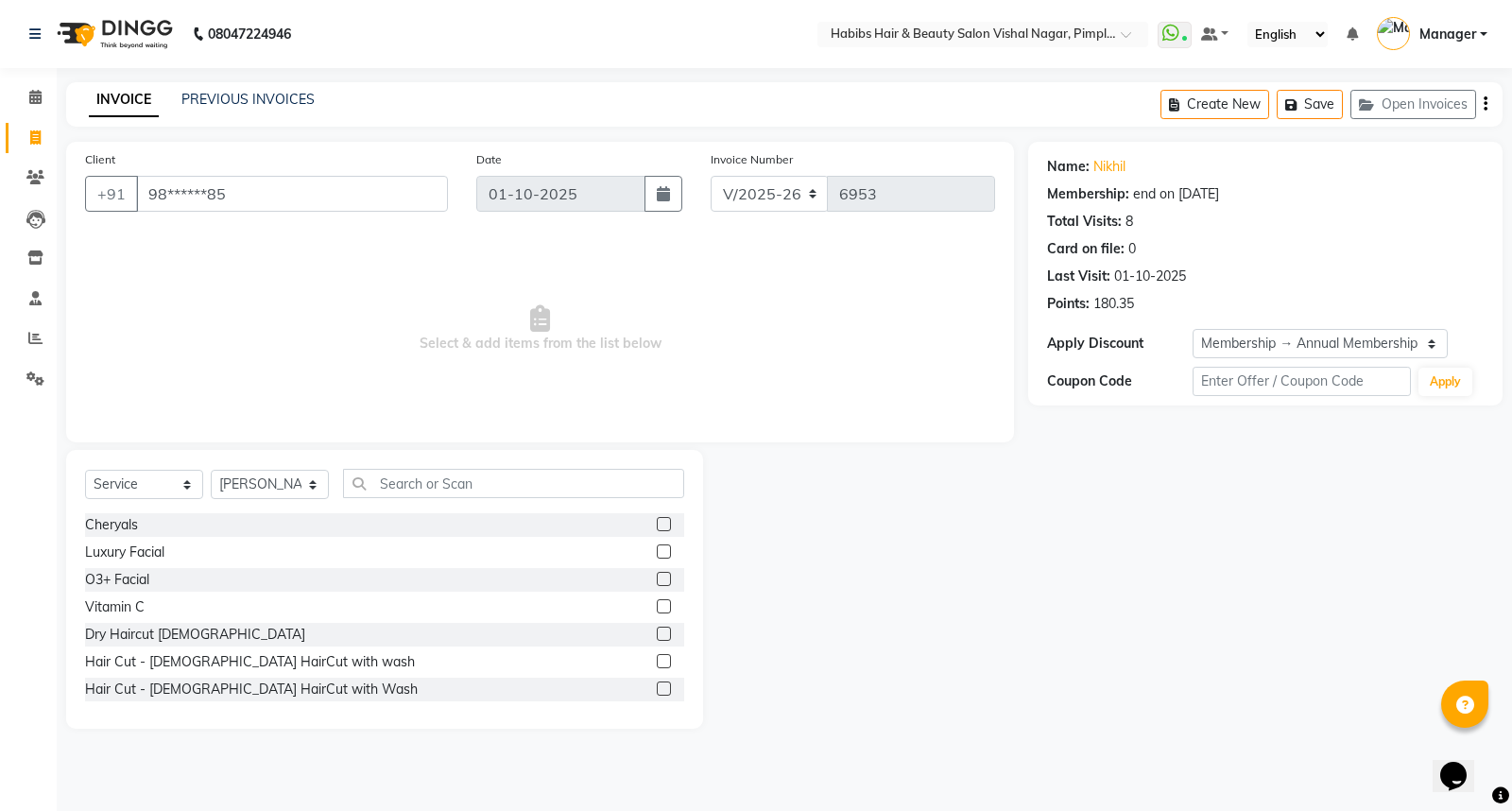
click at [657, 630] on label at bounding box center [664, 633] width 15 height 15
click at [657, 630] on input "checkbox" at bounding box center [663, 634] width 13 height 13
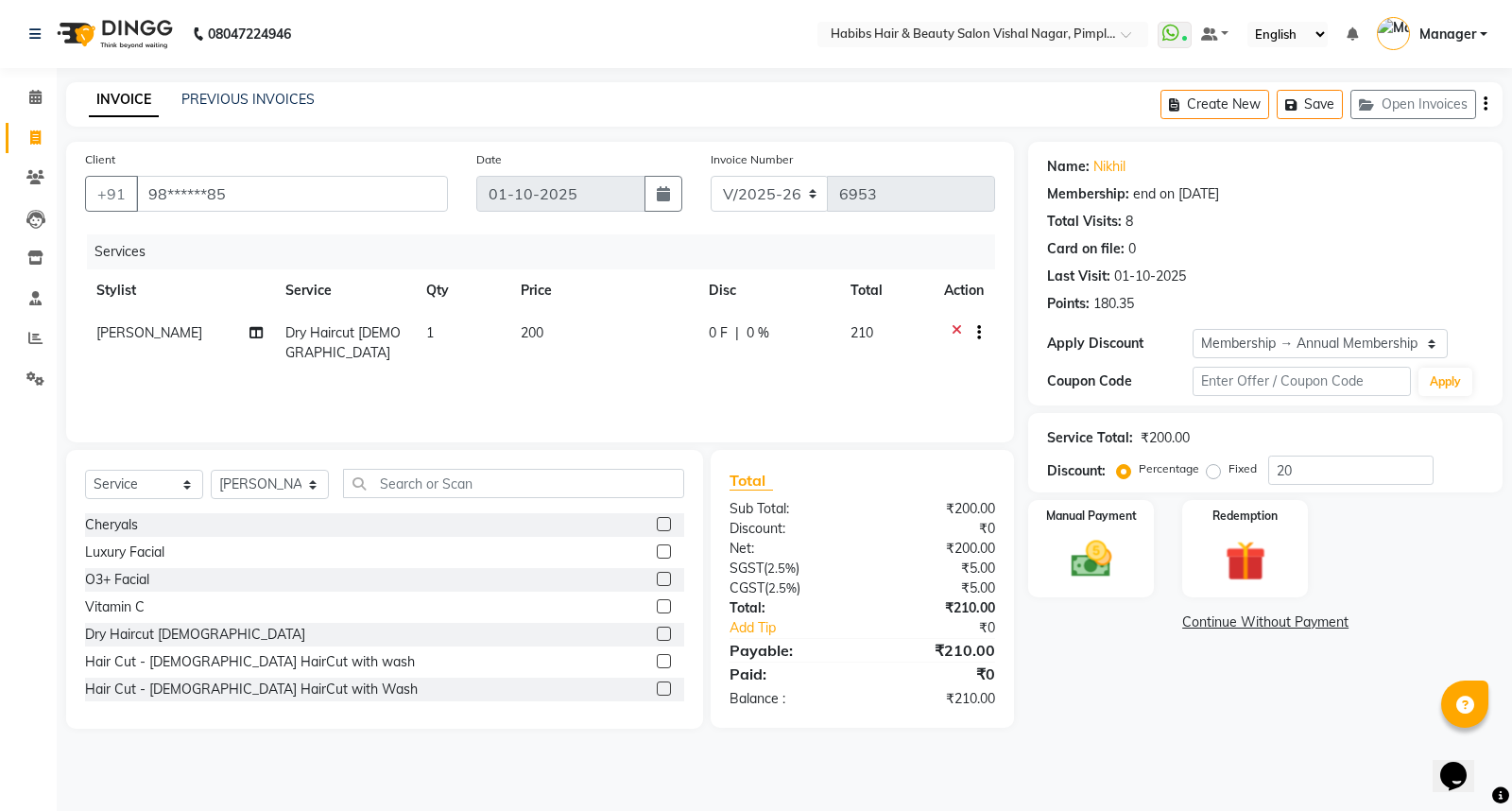
click at [1484, 107] on button "button" at bounding box center [1486, 105] width 4 height 45
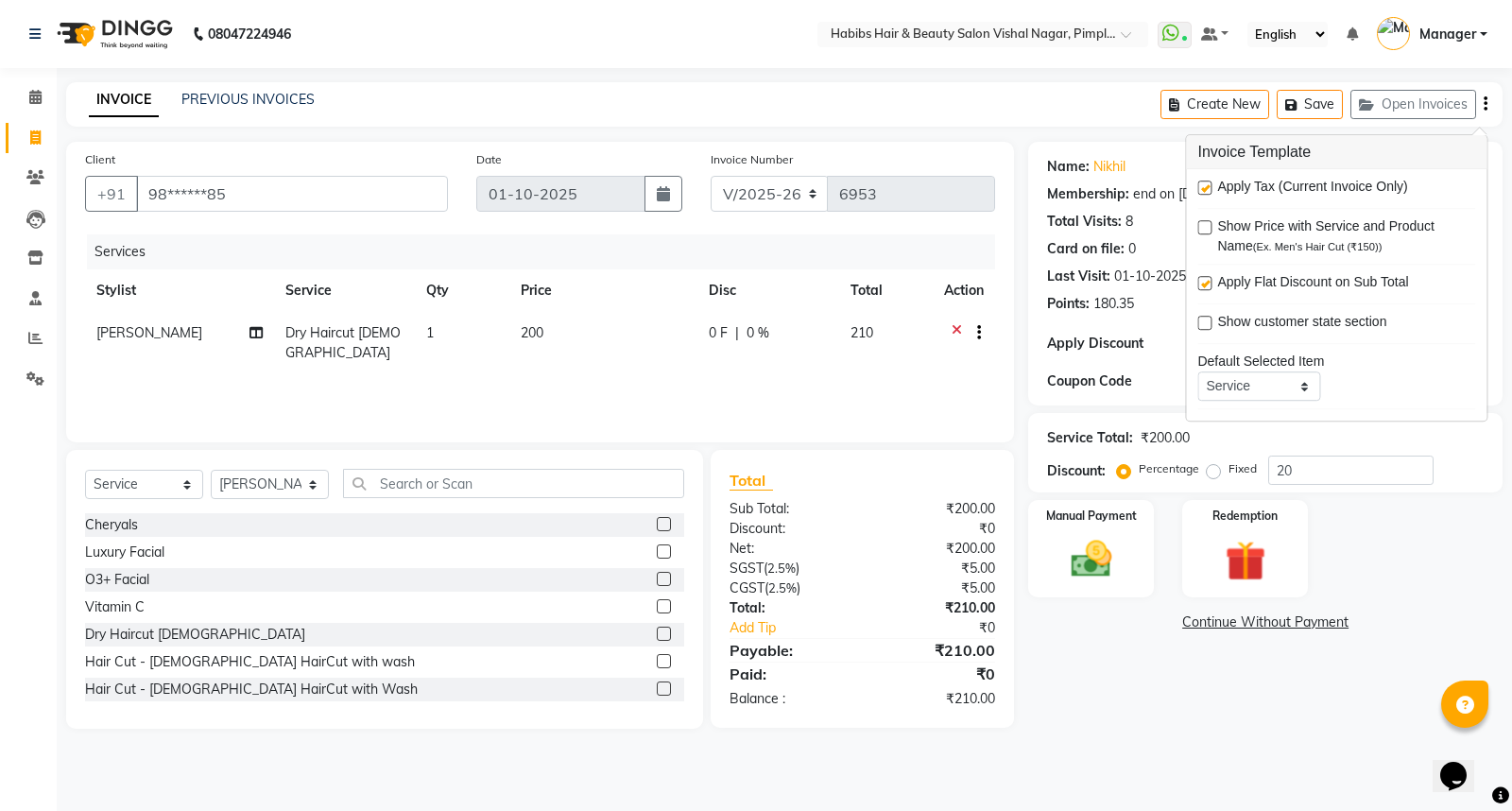
click at [1203, 190] on label at bounding box center [1204, 187] width 15 height 15
click at [1203, 190] on input "checkbox" at bounding box center [1203, 188] width 13 height 13
click at [1106, 550] on img at bounding box center [1091, 558] width 68 height 49
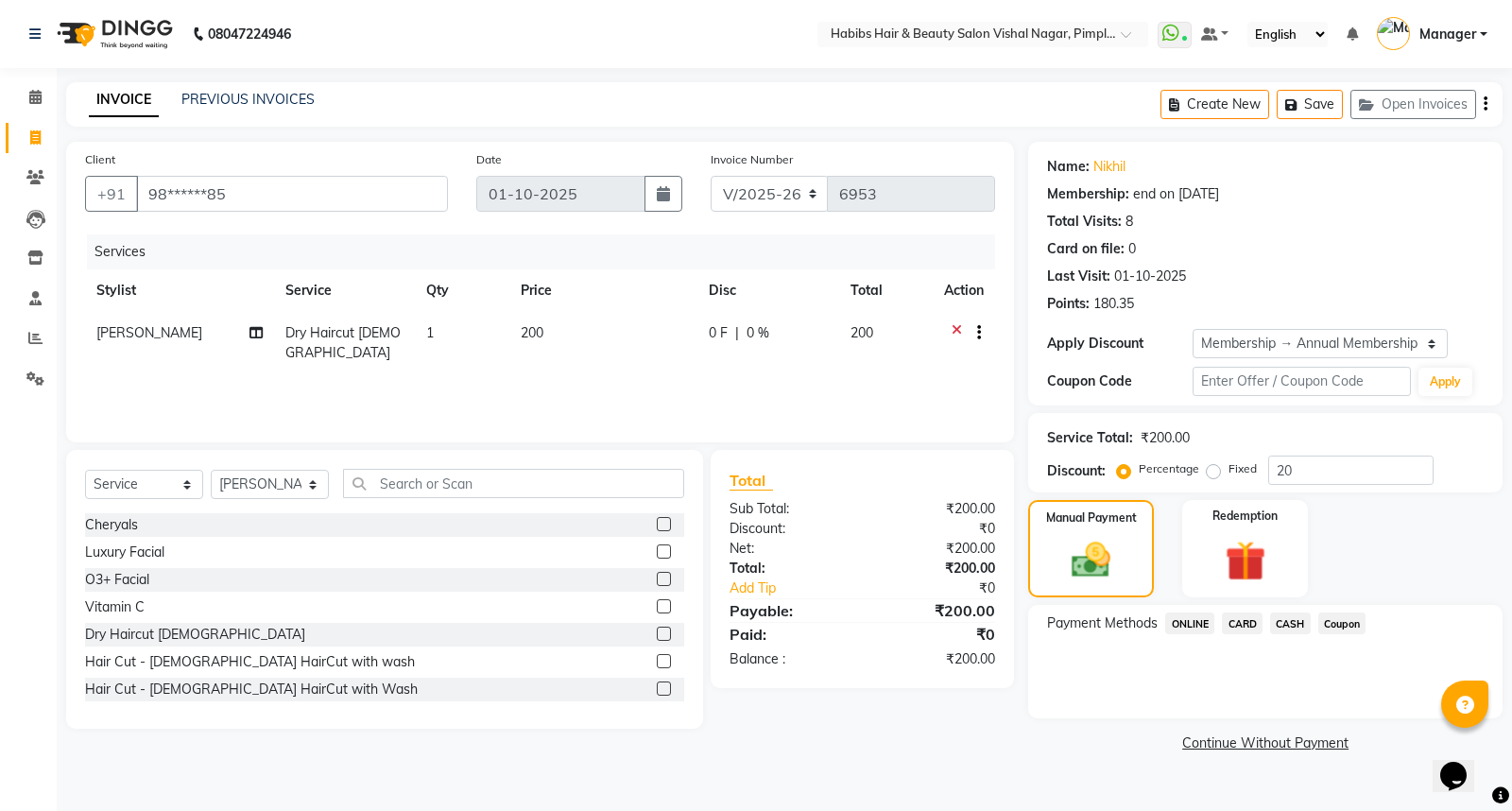
click at [1192, 621] on span "ONLINE" at bounding box center [1189, 623] width 50 height 21
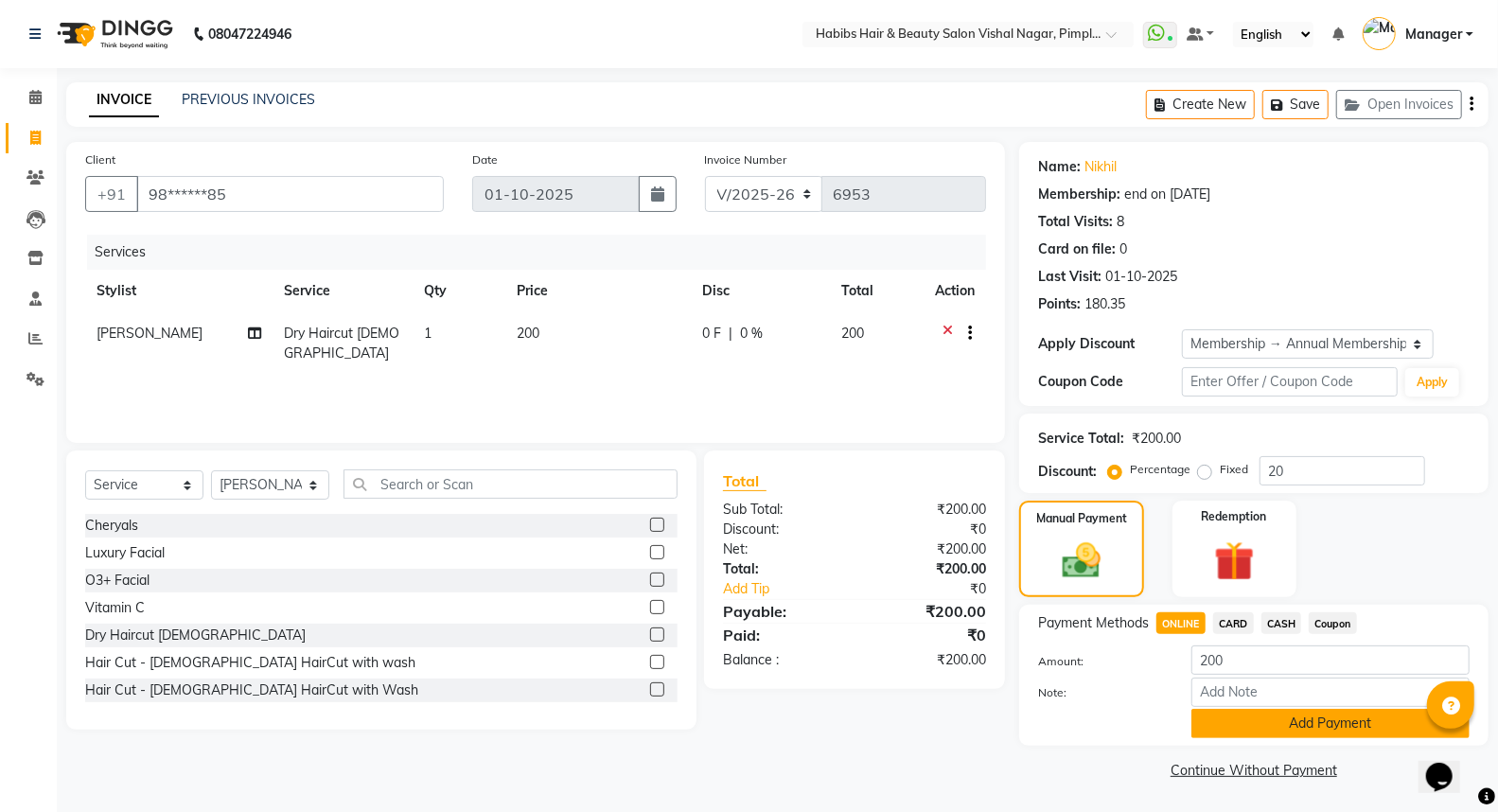
click at [1231, 738] on button "Add Payment" at bounding box center [1331, 723] width 278 height 29
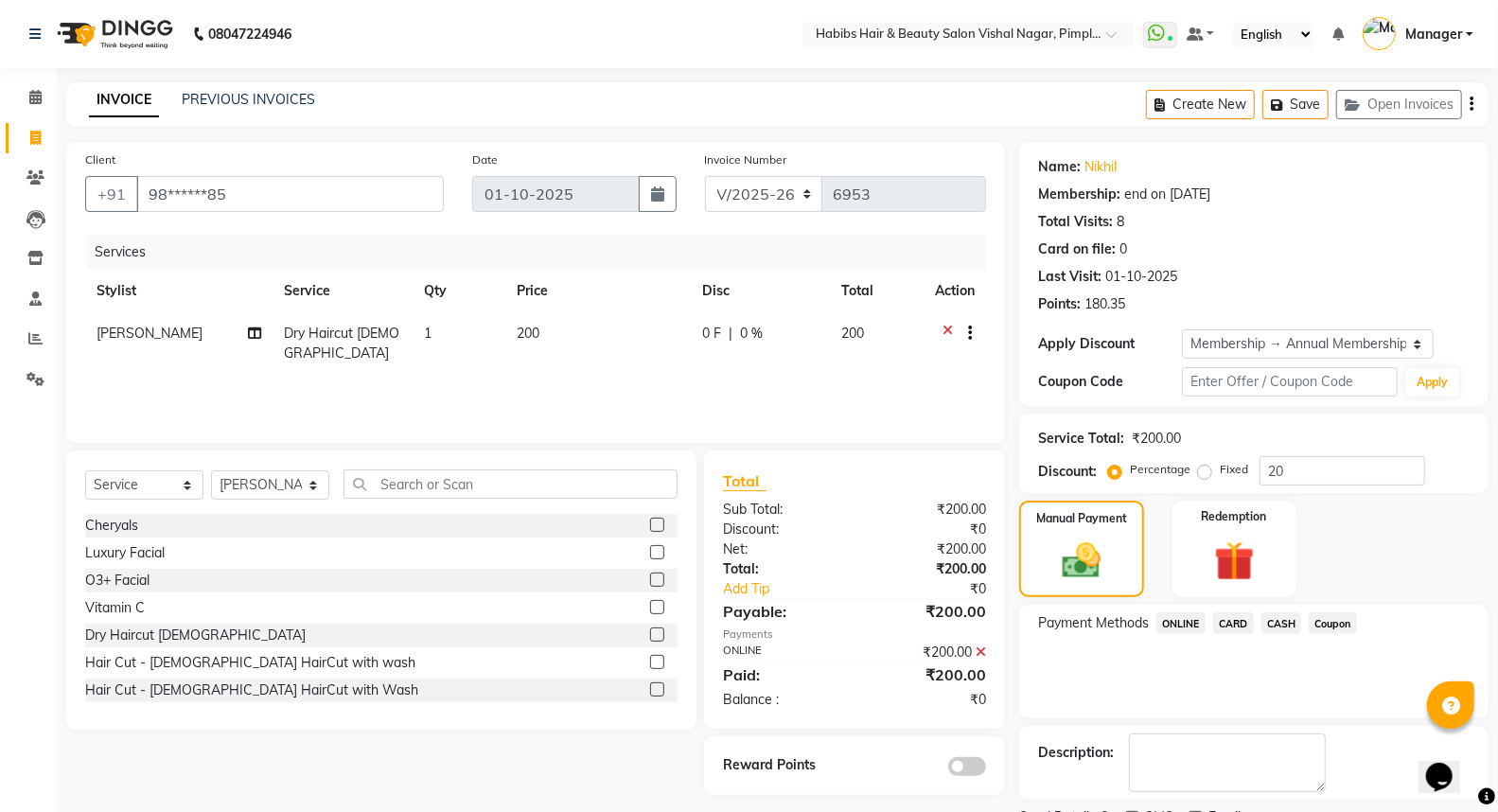
scroll to position [80, 0]
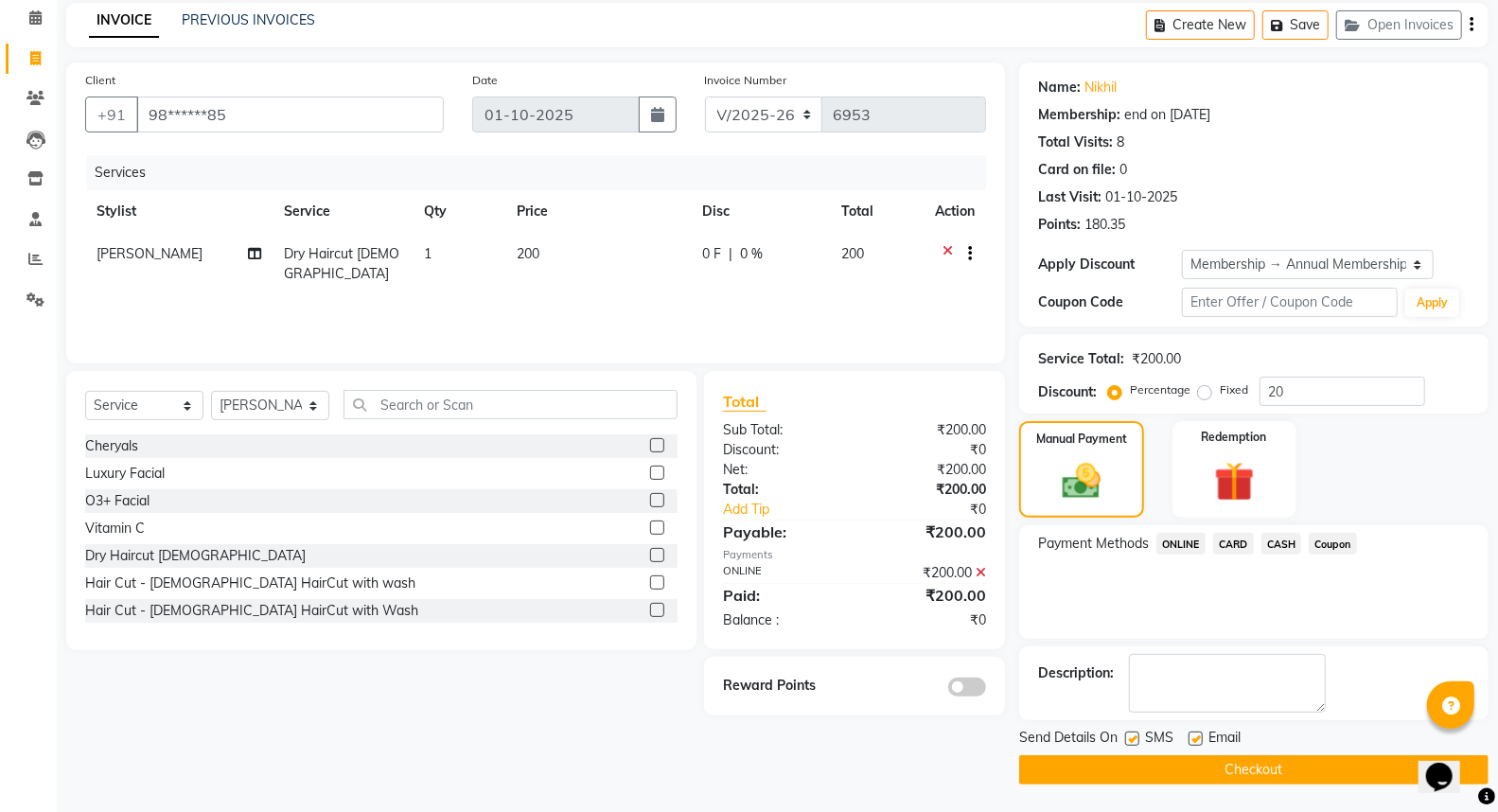
click at [968, 675] on div at bounding box center [927, 685] width 146 height 20
click at [978, 685] on span at bounding box center [967, 686] width 38 height 18
click at [985, 689] on input "checkbox" at bounding box center [985, 689] width 0 height 0
click at [1157, 766] on button "Checkout" at bounding box center [1254, 769] width 469 height 29
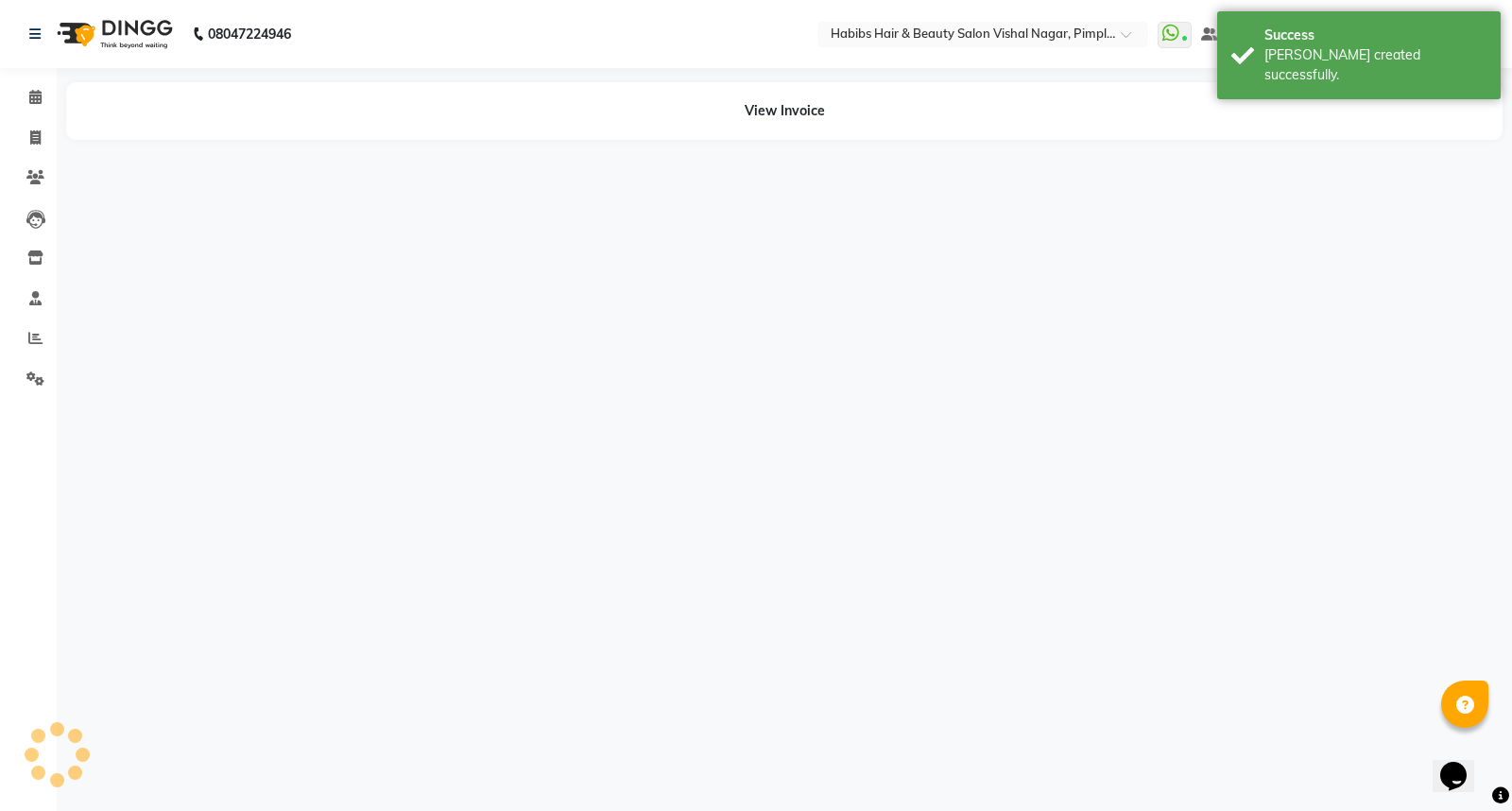
click at [125, 24] on img at bounding box center [113, 34] width 129 height 52
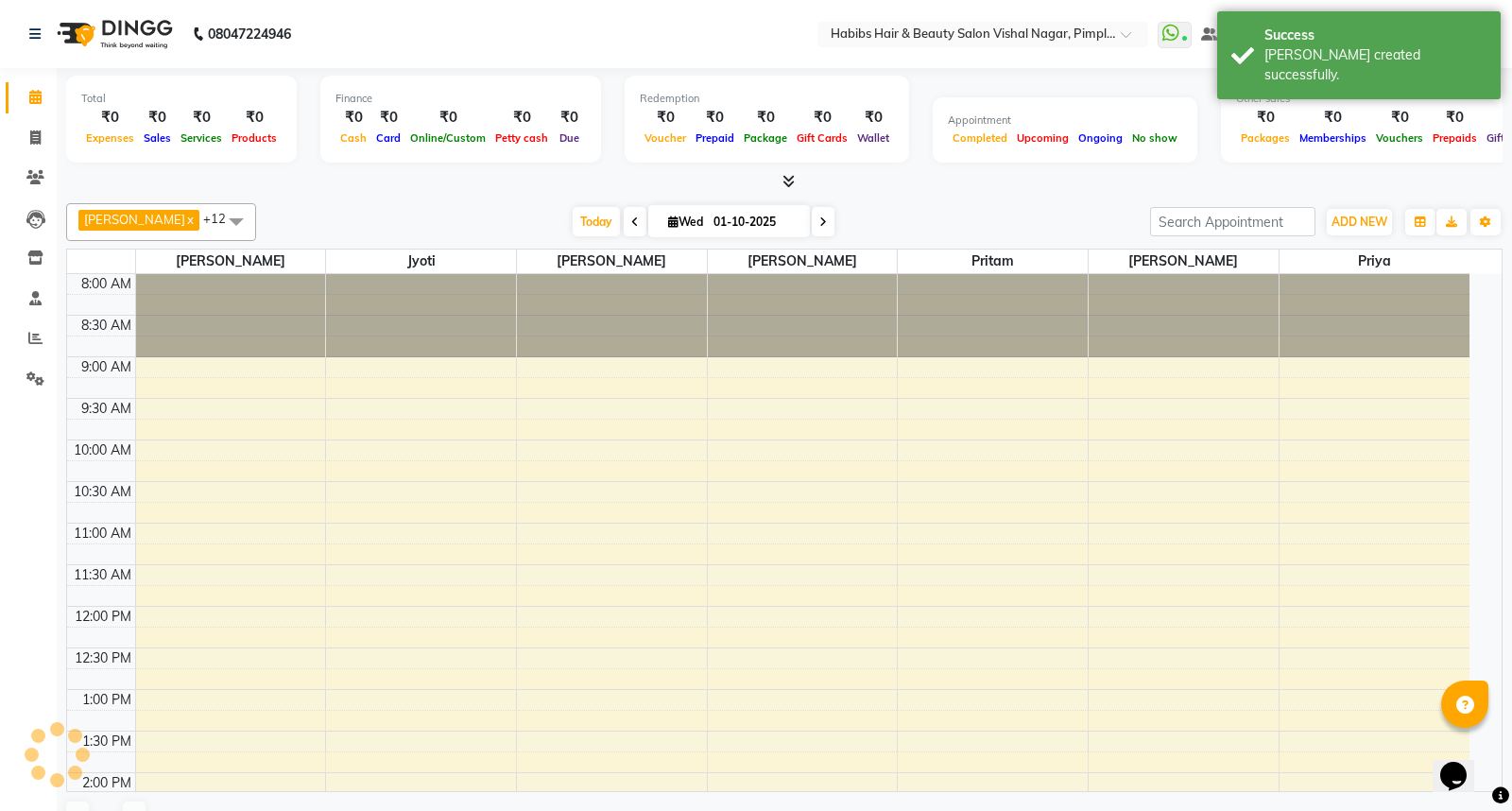
click at [125, 24] on img at bounding box center [113, 34] width 129 height 52
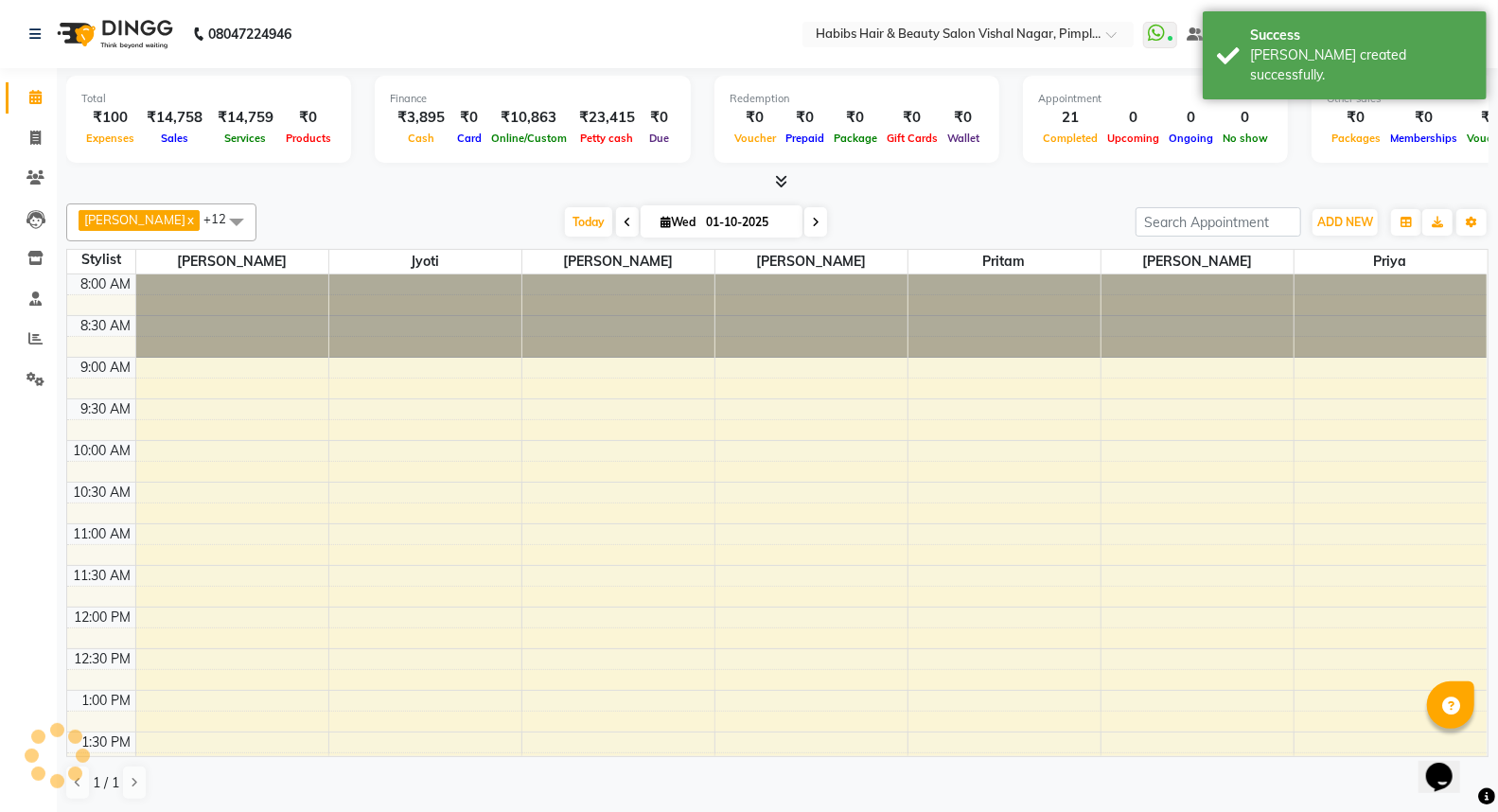
click at [125, 24] on img at bounding box center [113, 34] width 129 height 53
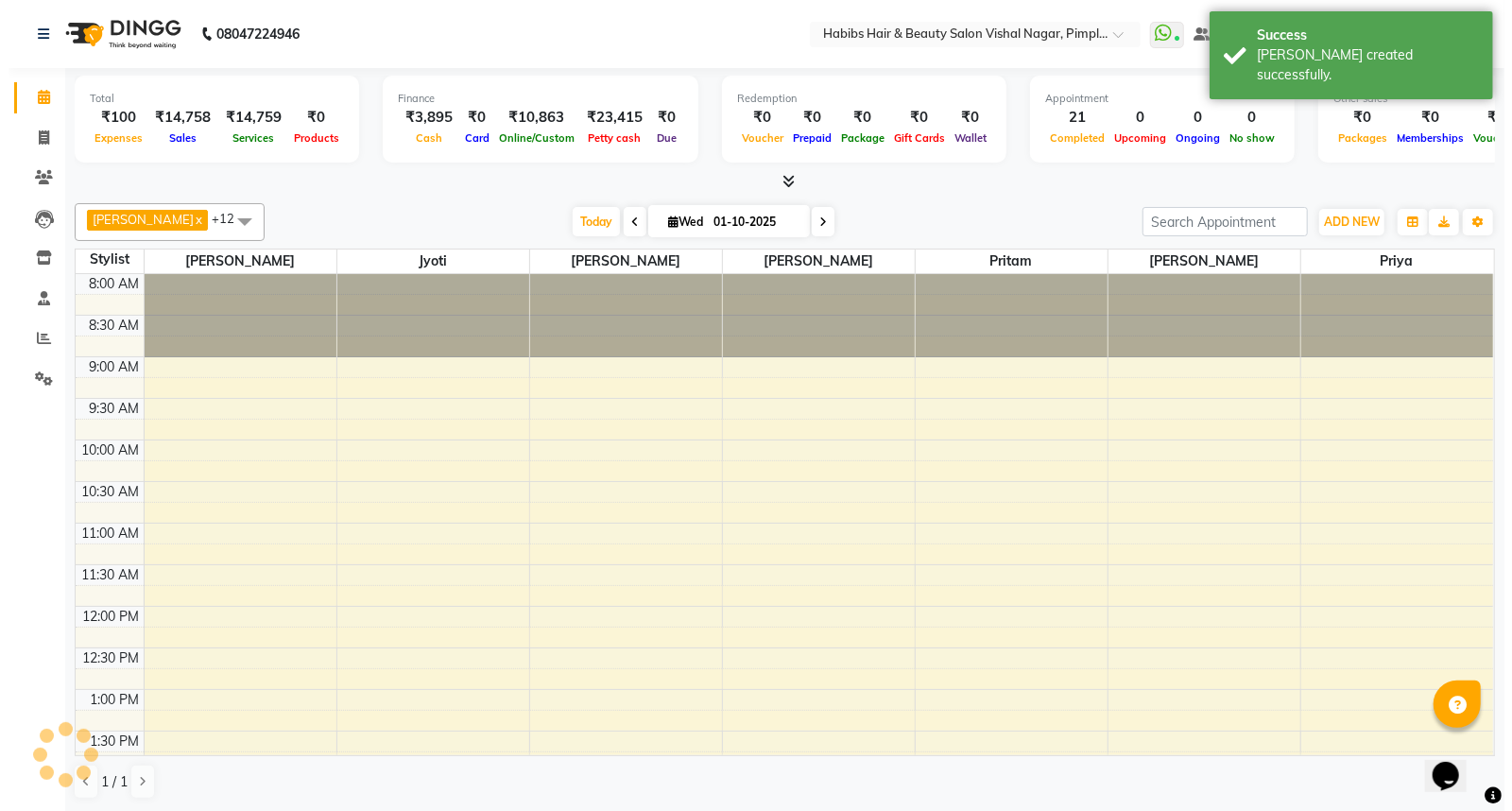
scroll to position [485, 0]
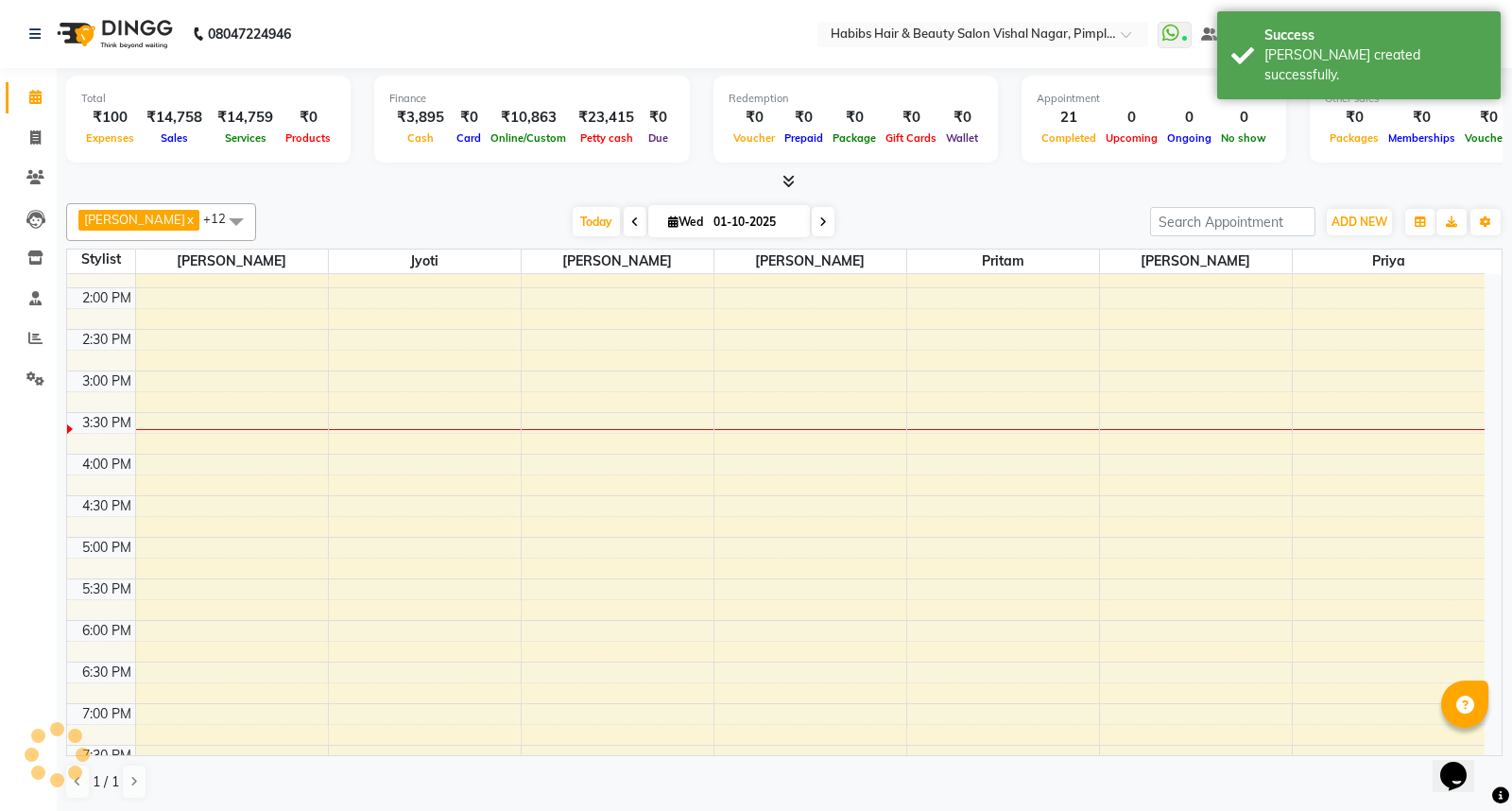
click at [125, 24] on img at bounding box center [113, 34] width 129 height 52
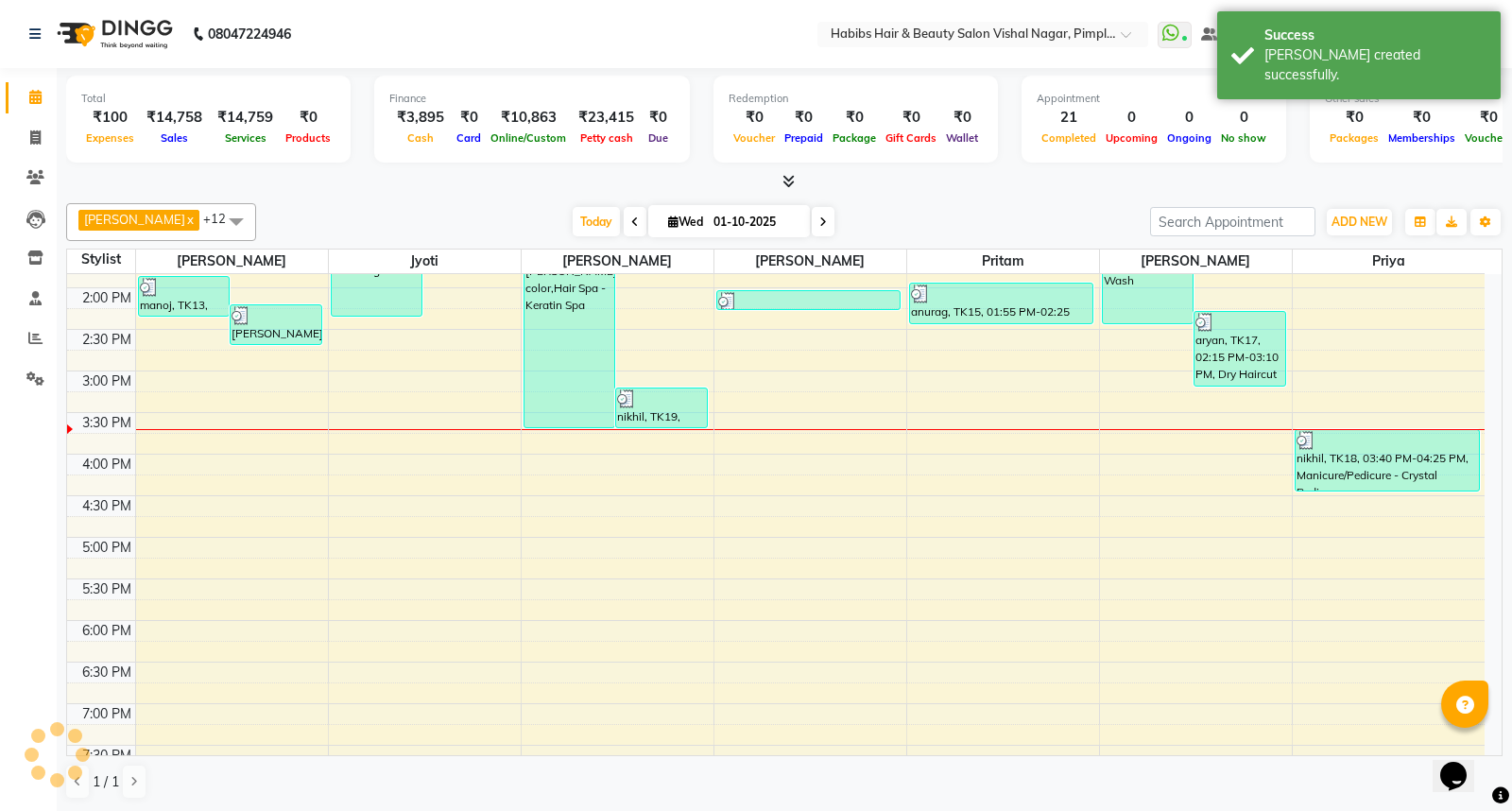
click at [125, 24] on img at bounding box center [113, 34] width 129 height 52
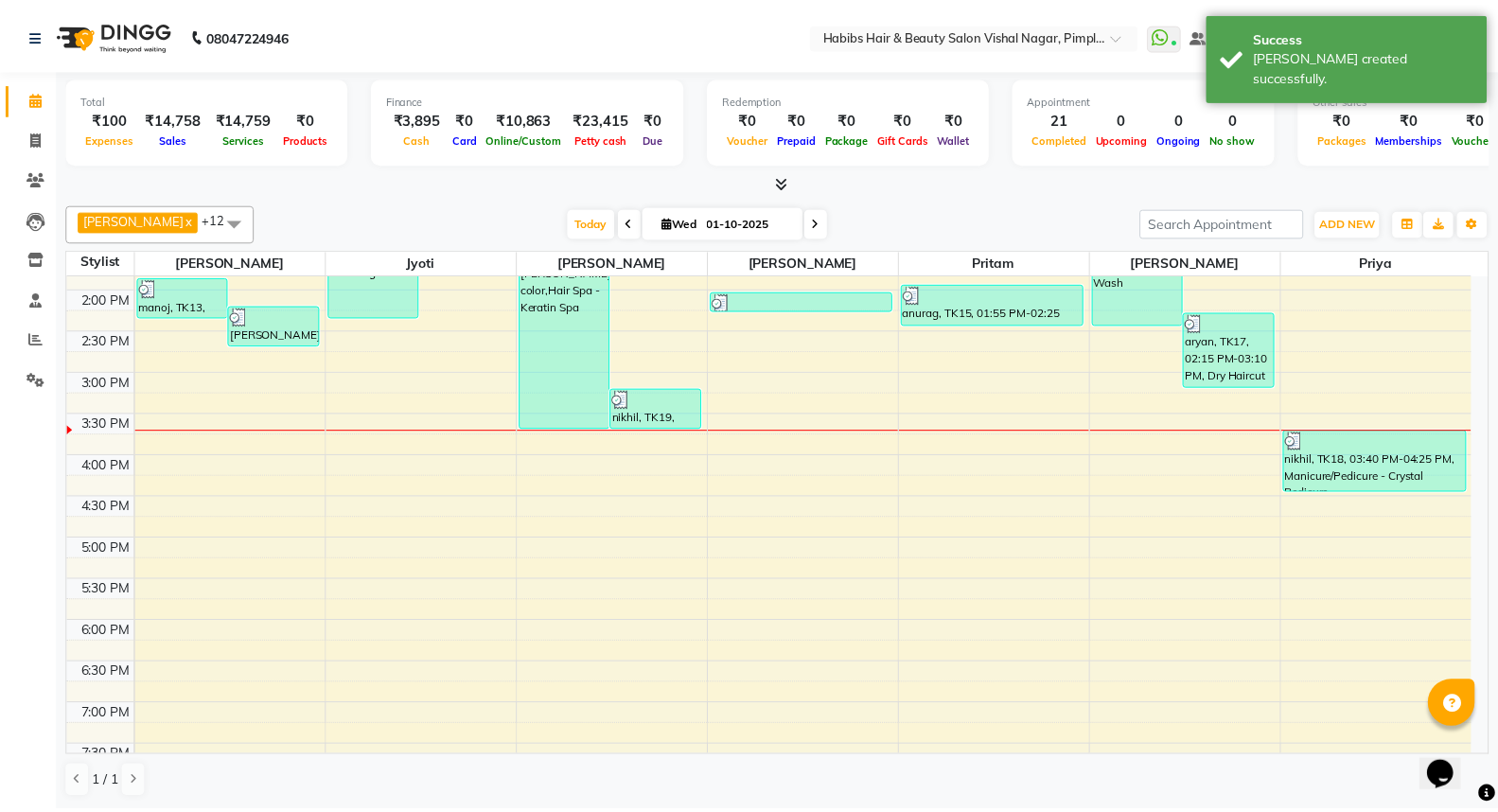
scroll to position [0, 0]
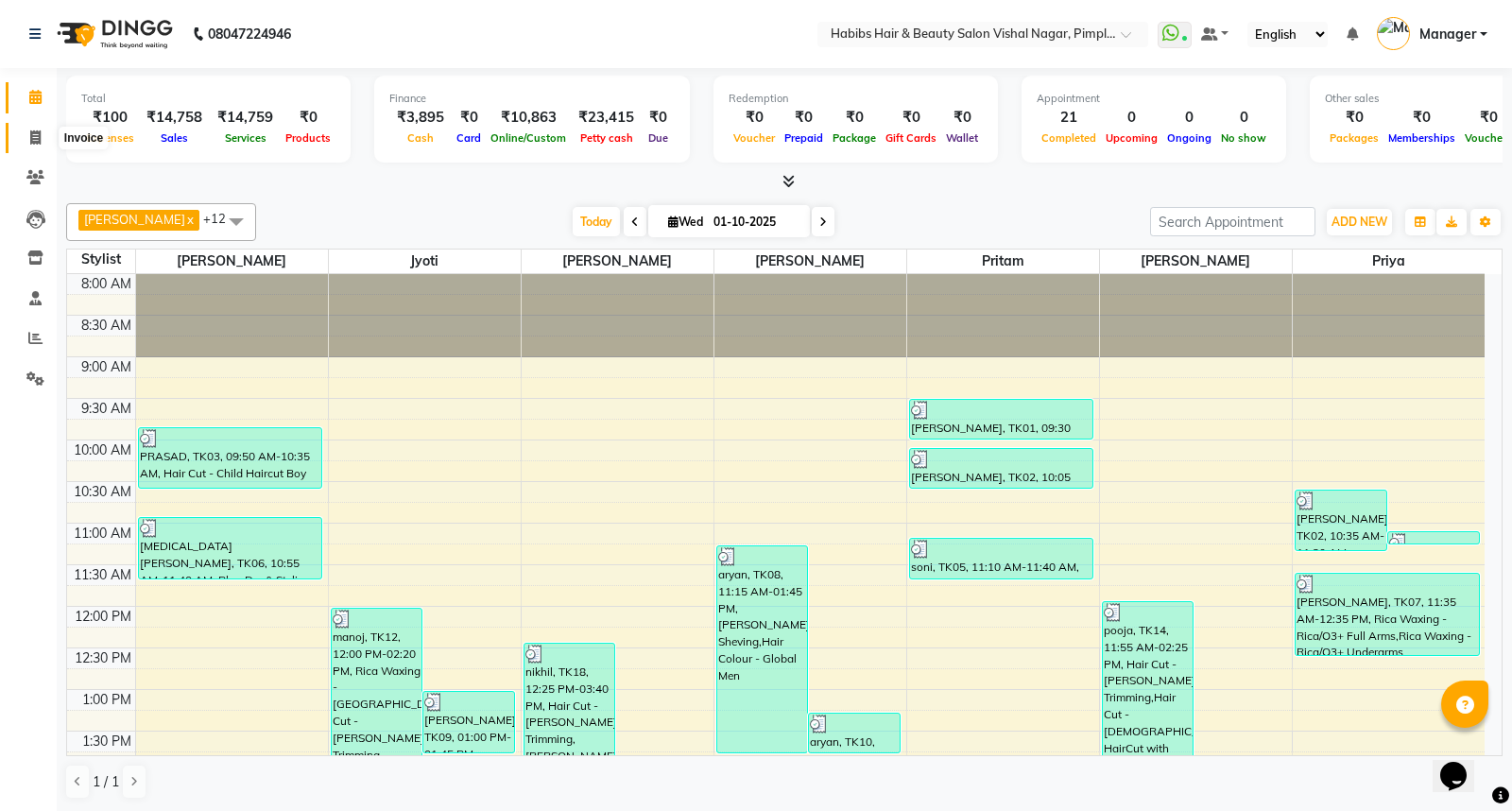
click at [34, 135] on icon at bounding box center [35, 137] width 11 height 15
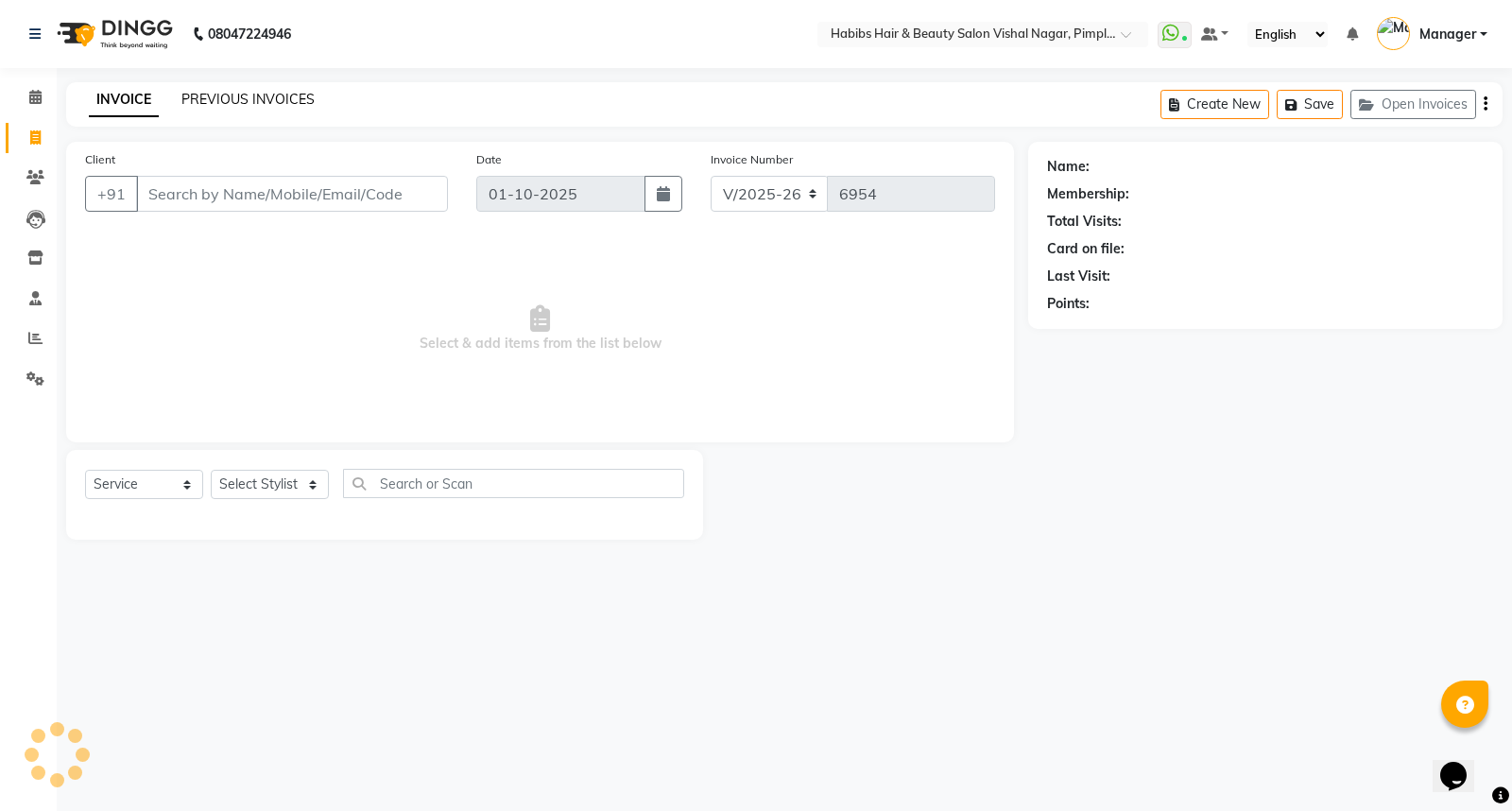
click at [274, 100] on link "PREVIOUS INVOICES" at bounding box center [248, 99] width 133 height 17
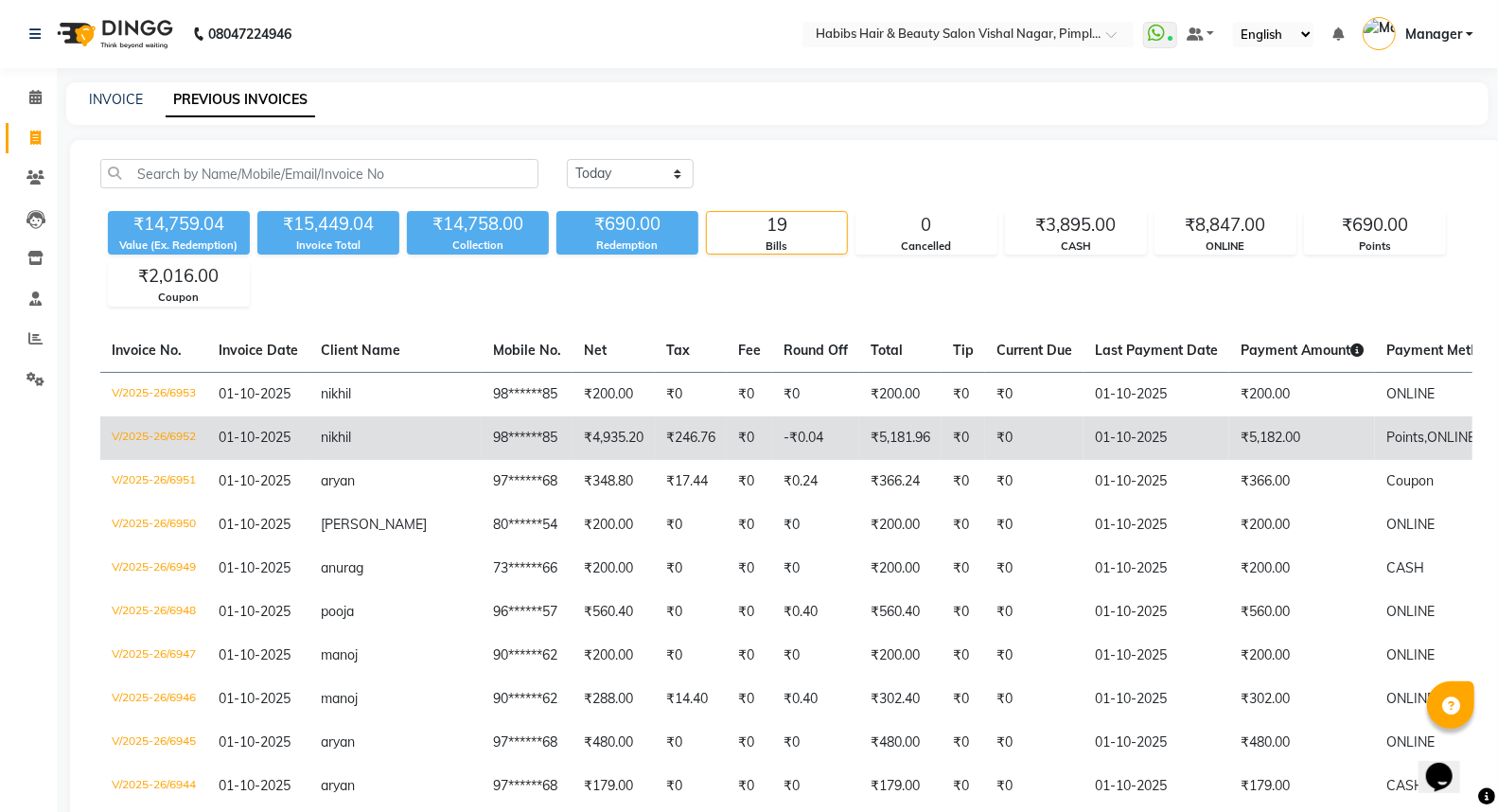
click at [1229, 441] on td "₹5,182.00" at bounding box center [1302, 438] width 146 height 44
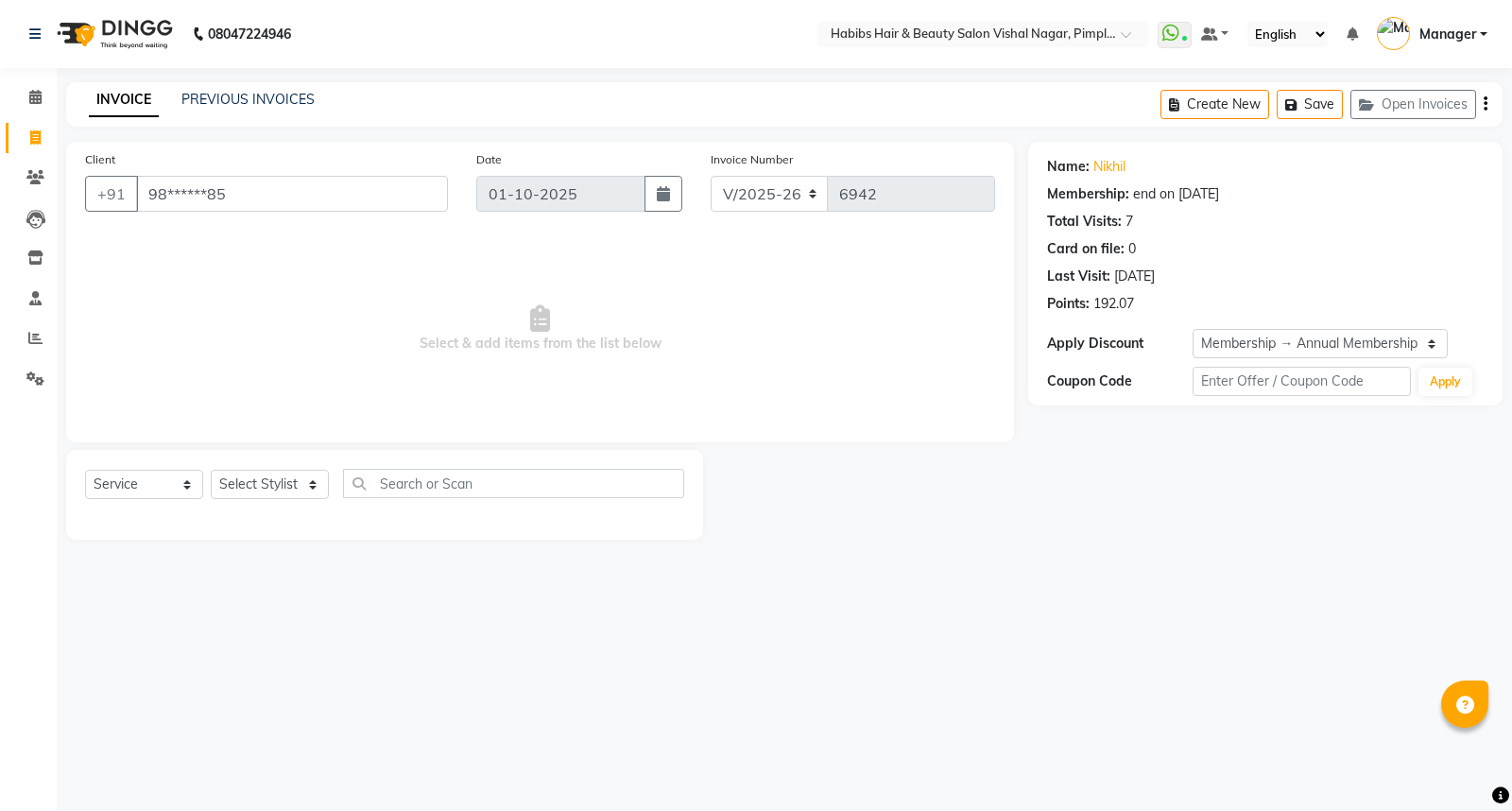
select select "5725"
select select "service"
select select "2: Object"
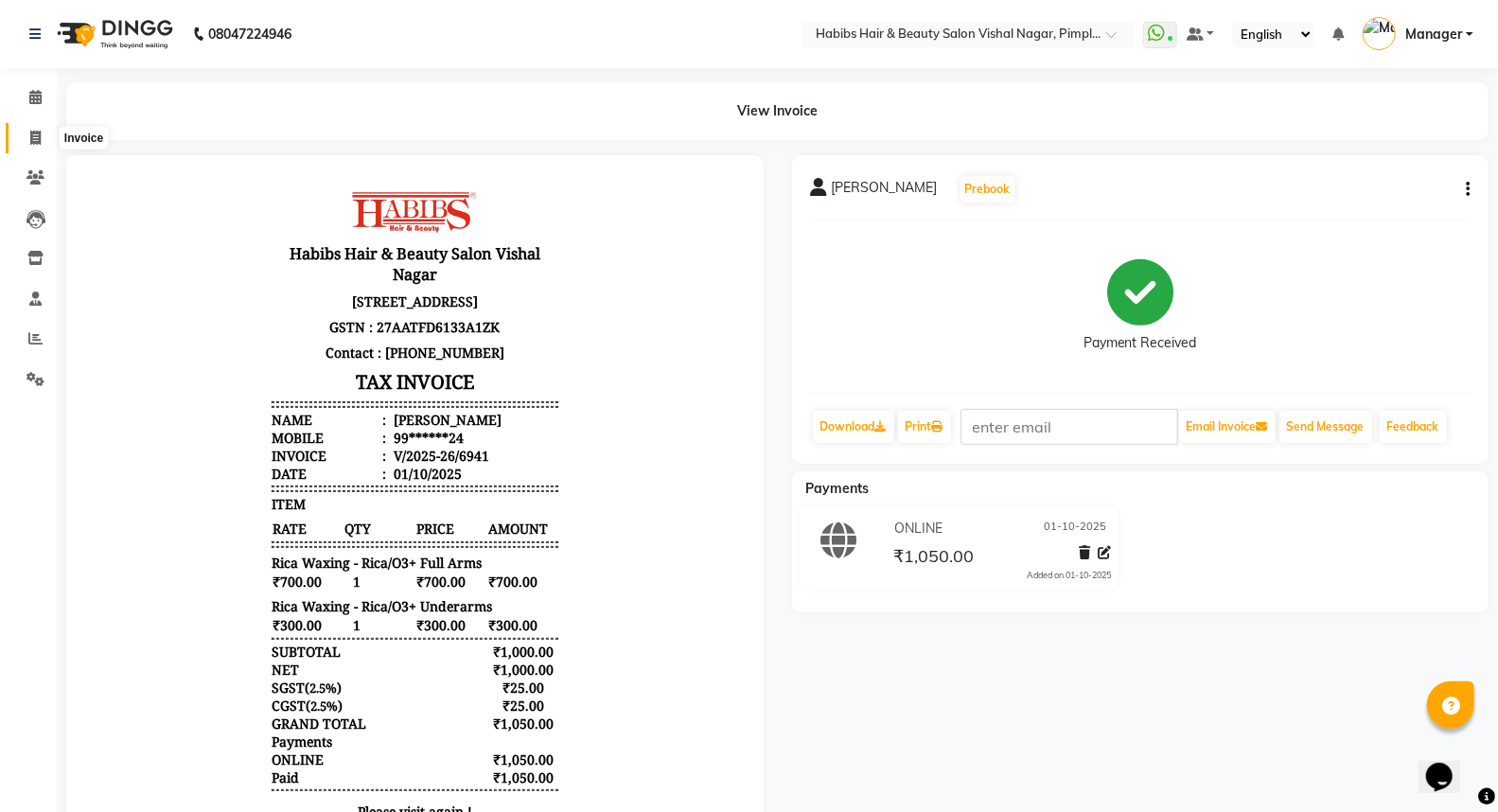
click at [34, 134] on icon at bounding box center [35, 137] width 11 height 15
select select "service"
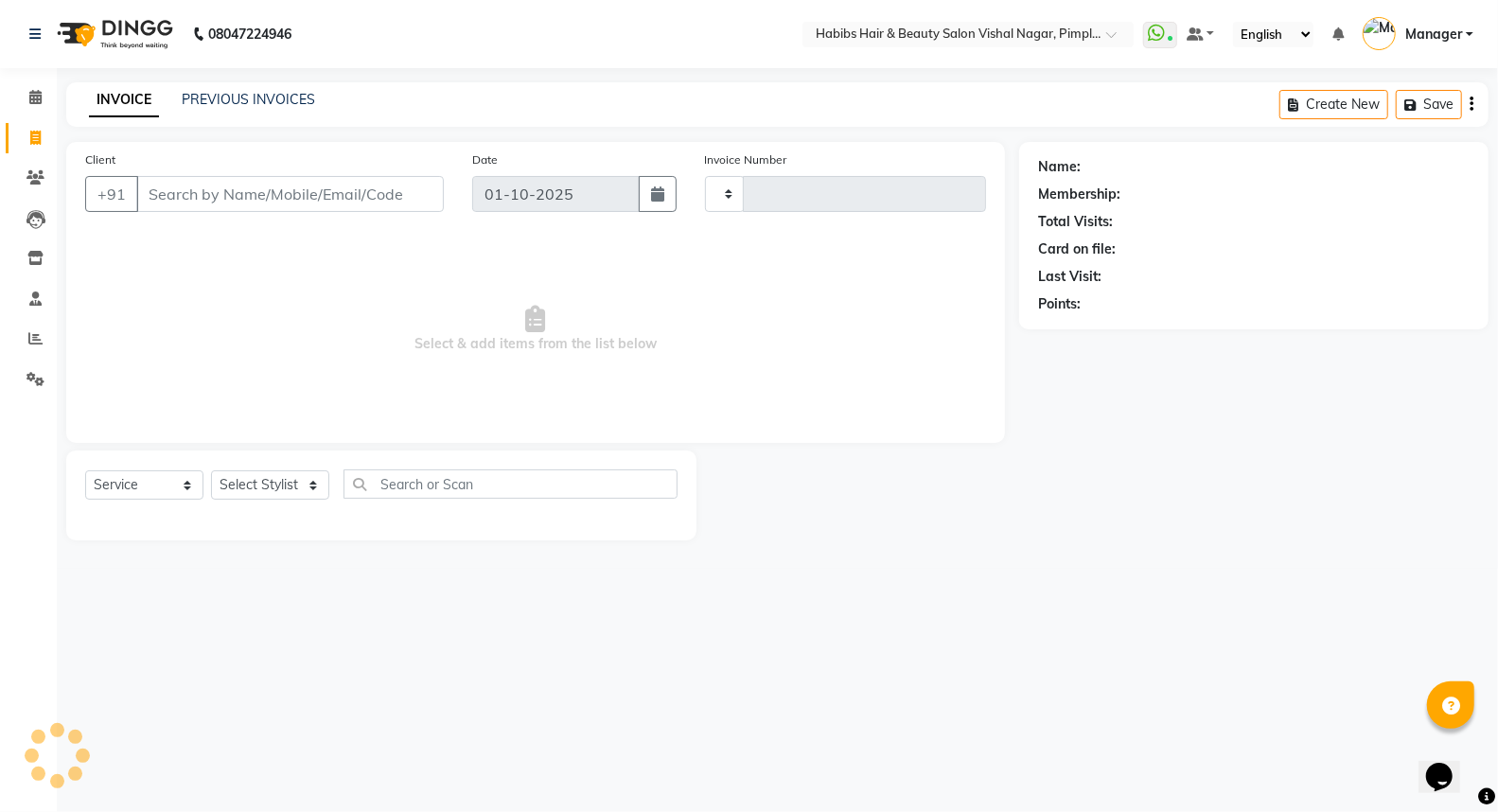
type input "6942"
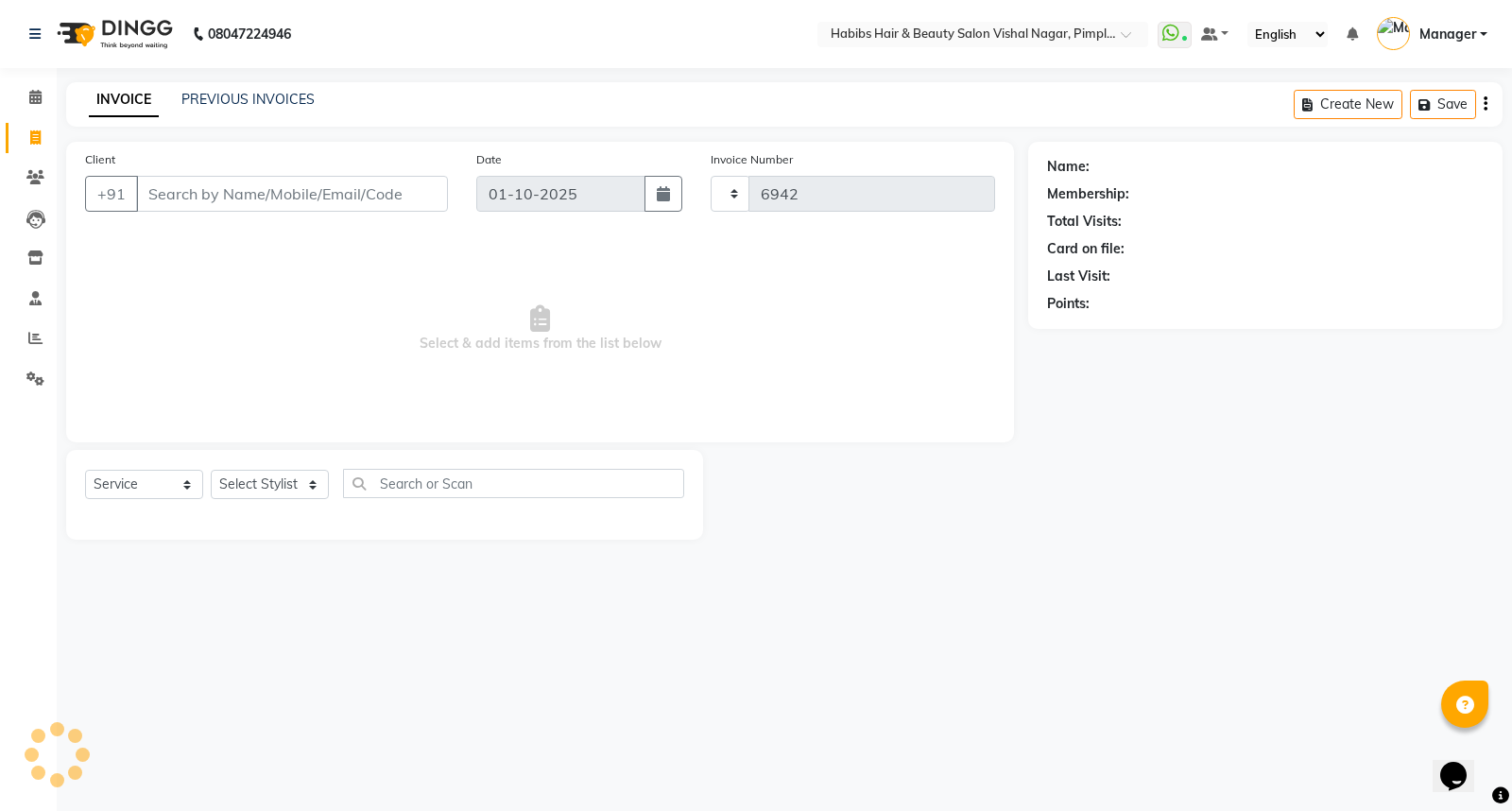
select select "5725"
click at [297, 477] on select "Select Stylist [PERSON_NAME] [PERSON_NAME] [PERSON_NAME] Manager [PERSON_NAME] …" at bounding box center [270, 484] width 119 height 29
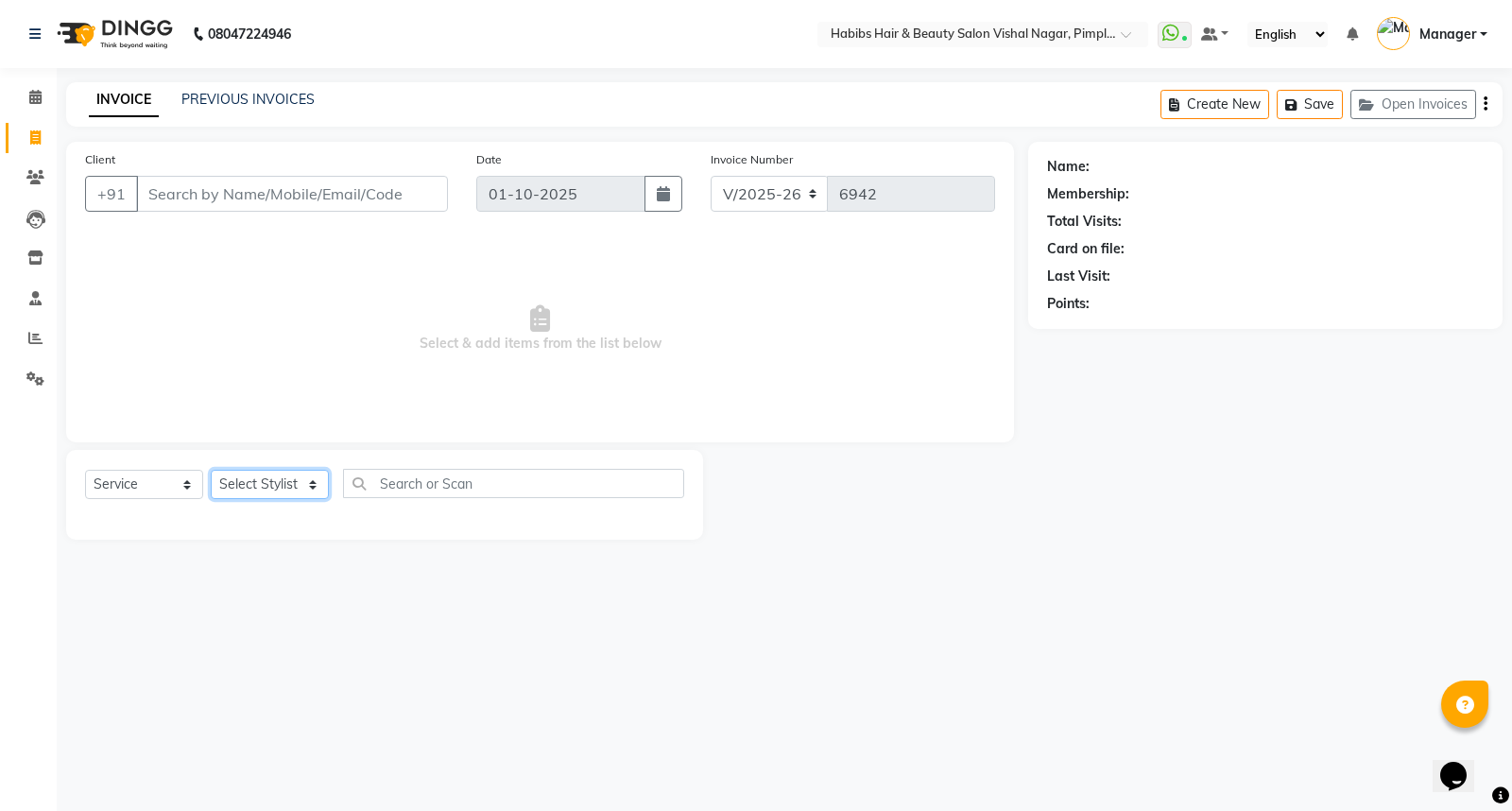
select select "54006"
click at [211, 470] on select "Select Stylist [PERSON_NAME] [PERSON_NAME] [PERSON_NAME] Manager [PERSON_NAME] …" at bounding box center [270, 484] width 119 height 29
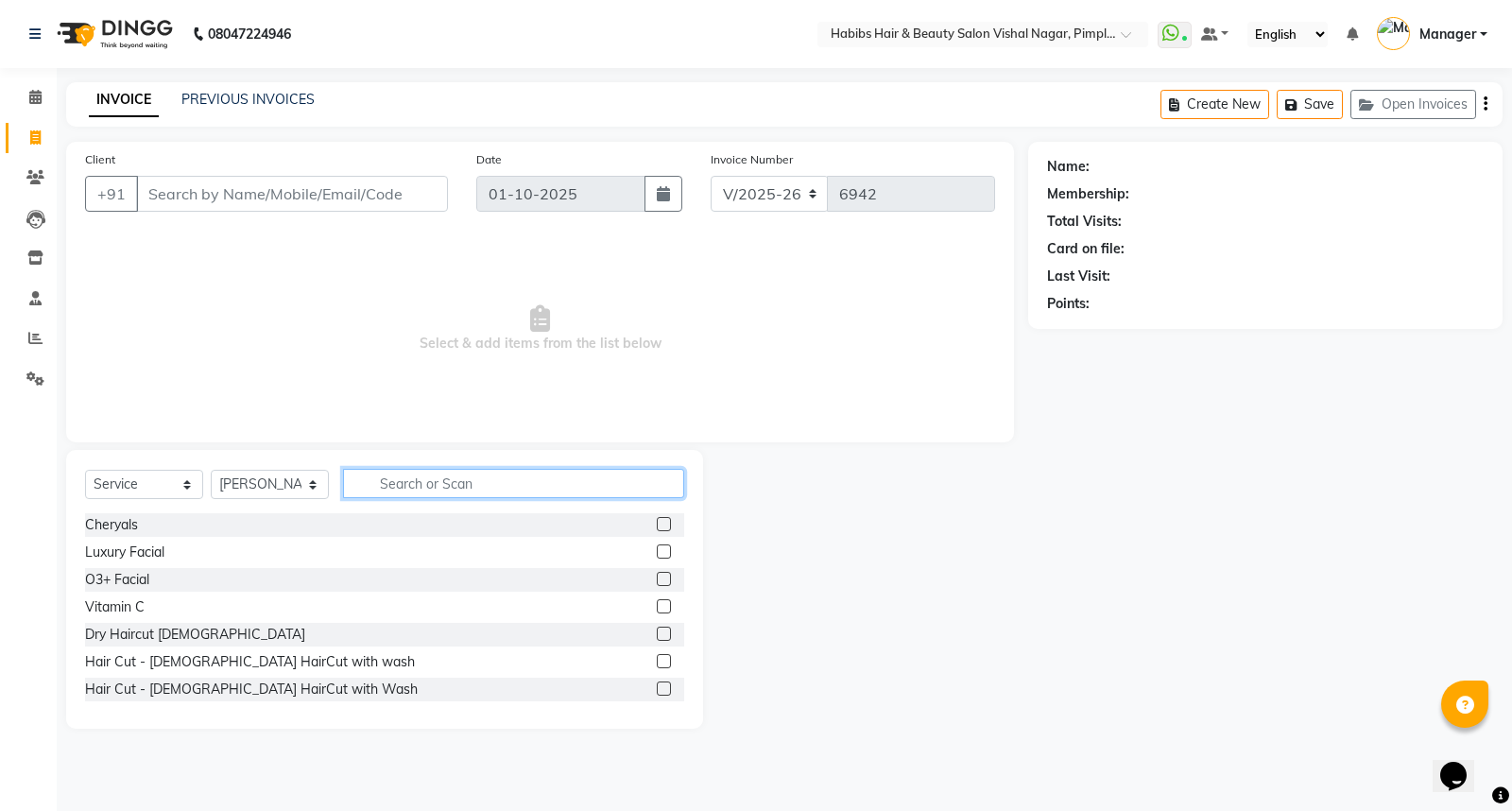
click at [427, 484] on input "text" at bounding box center [513, 483] width 341 height 29
click at [657, 631] on label at bounding box center [664, 633] width 15 height 15
click at [657, 631] on input "checkbox" at bounding box center [663, 634] width 13 height 13
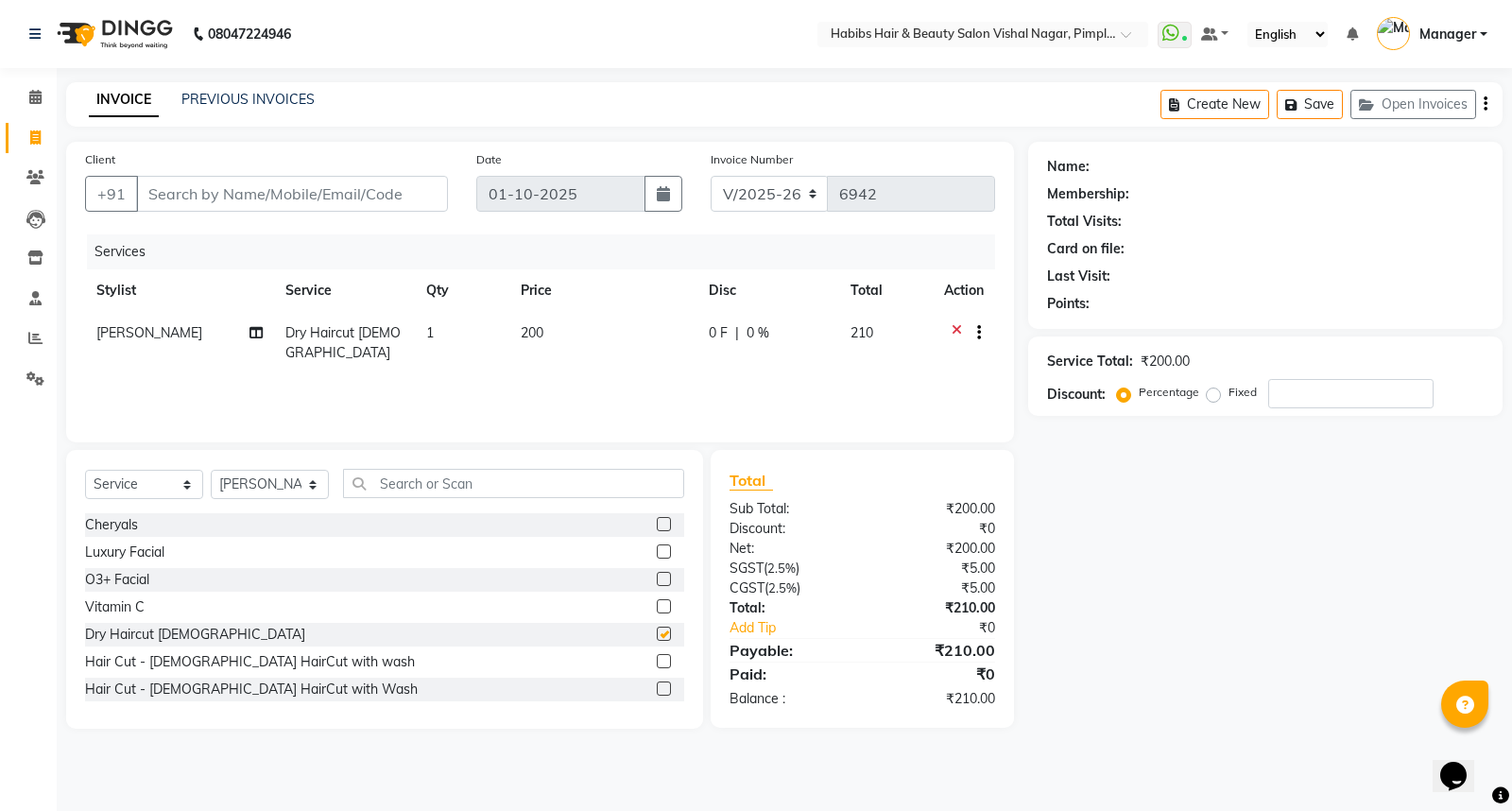
checkbox input "false"
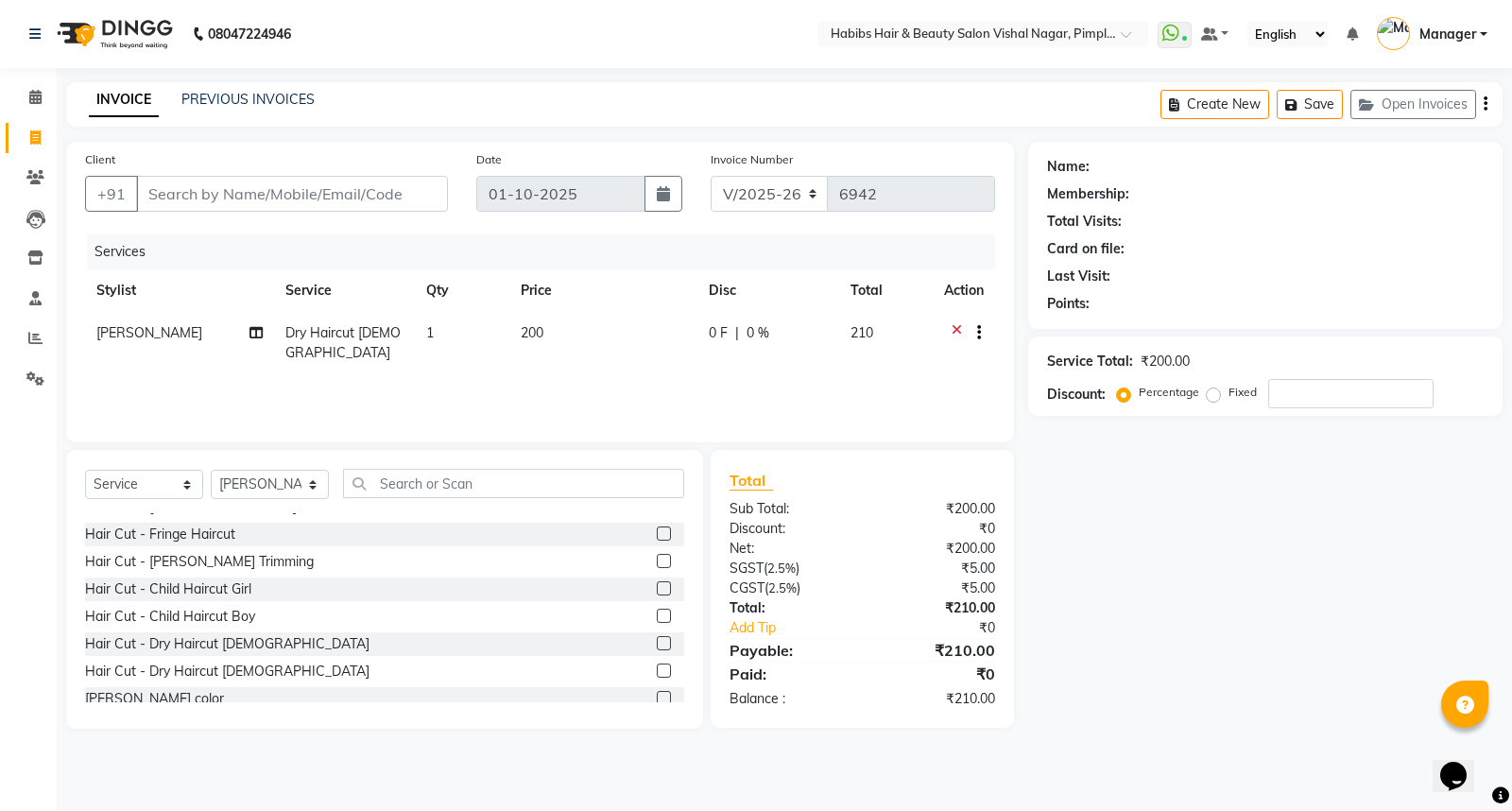
scroll to position [315, 0]
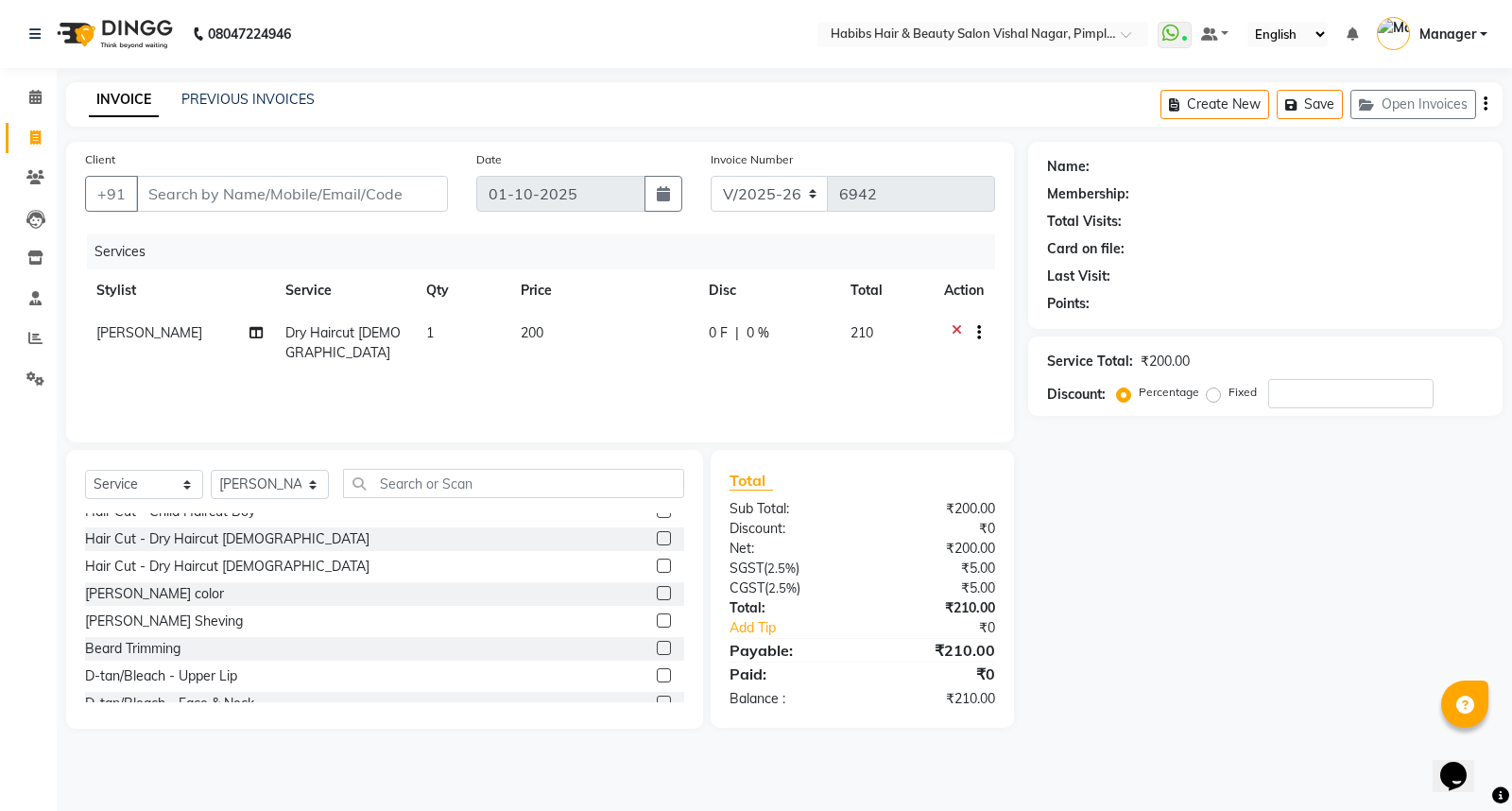
click at [657, 617] on label at bounding box center [664, 620] width 15 height 15
click at [657, 617] on input "checkbox" at bounding box center [663, 621] width 13 height 13
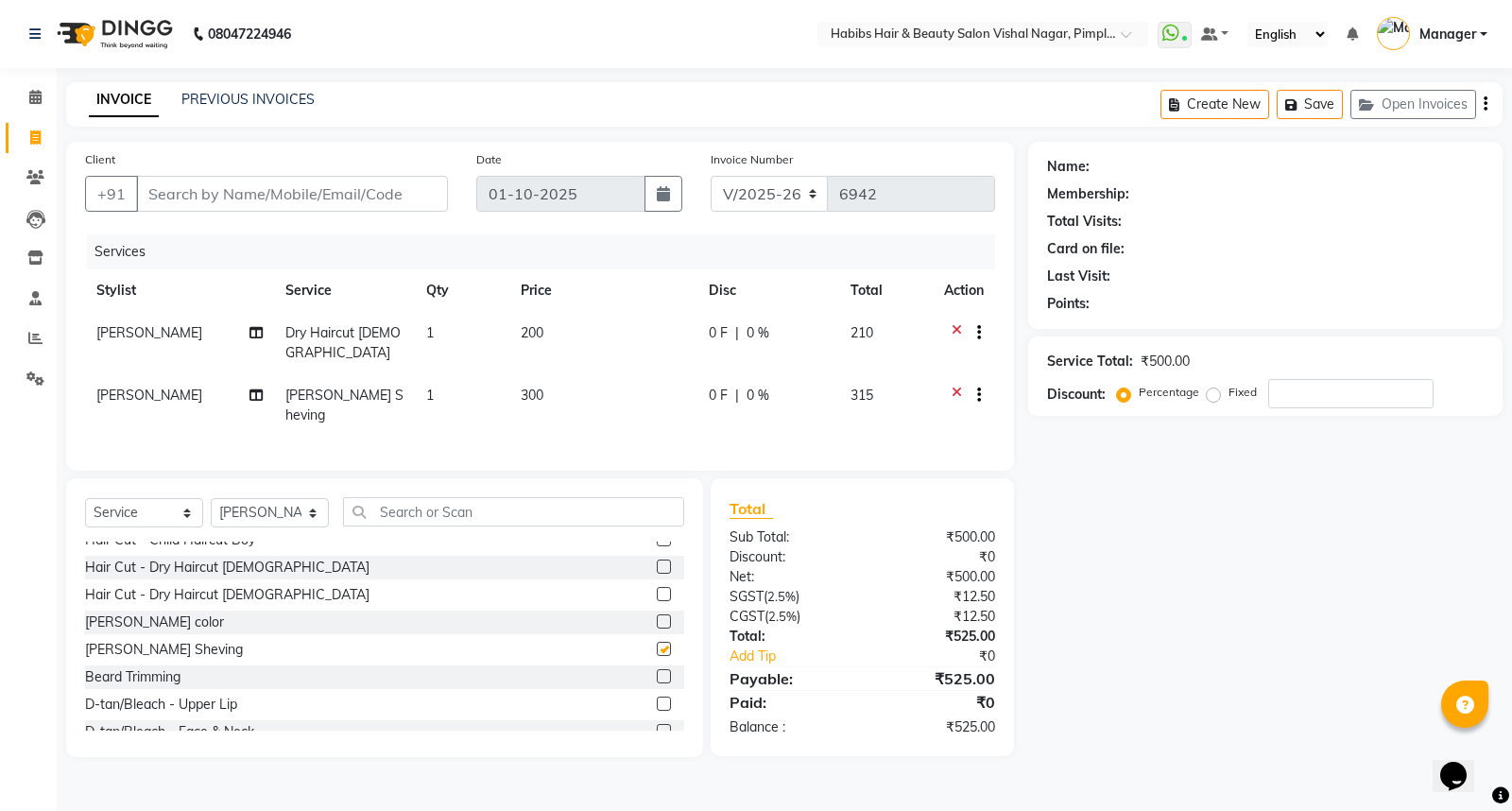
checkbox input "false"
click at [643, 497] on input "text" at bounding box center [513, 512] width 341 height 29
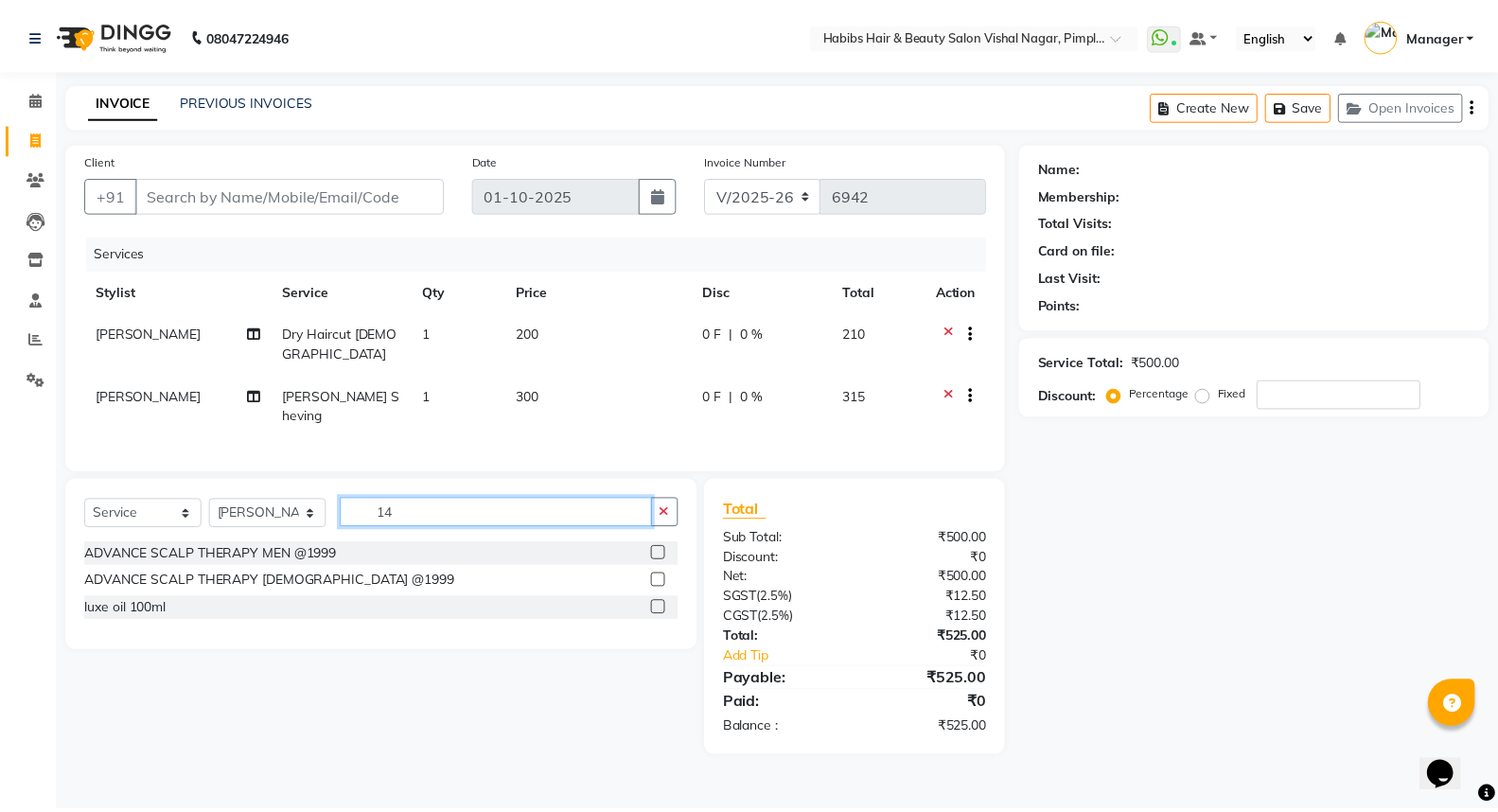
scroll to position [0, 0]
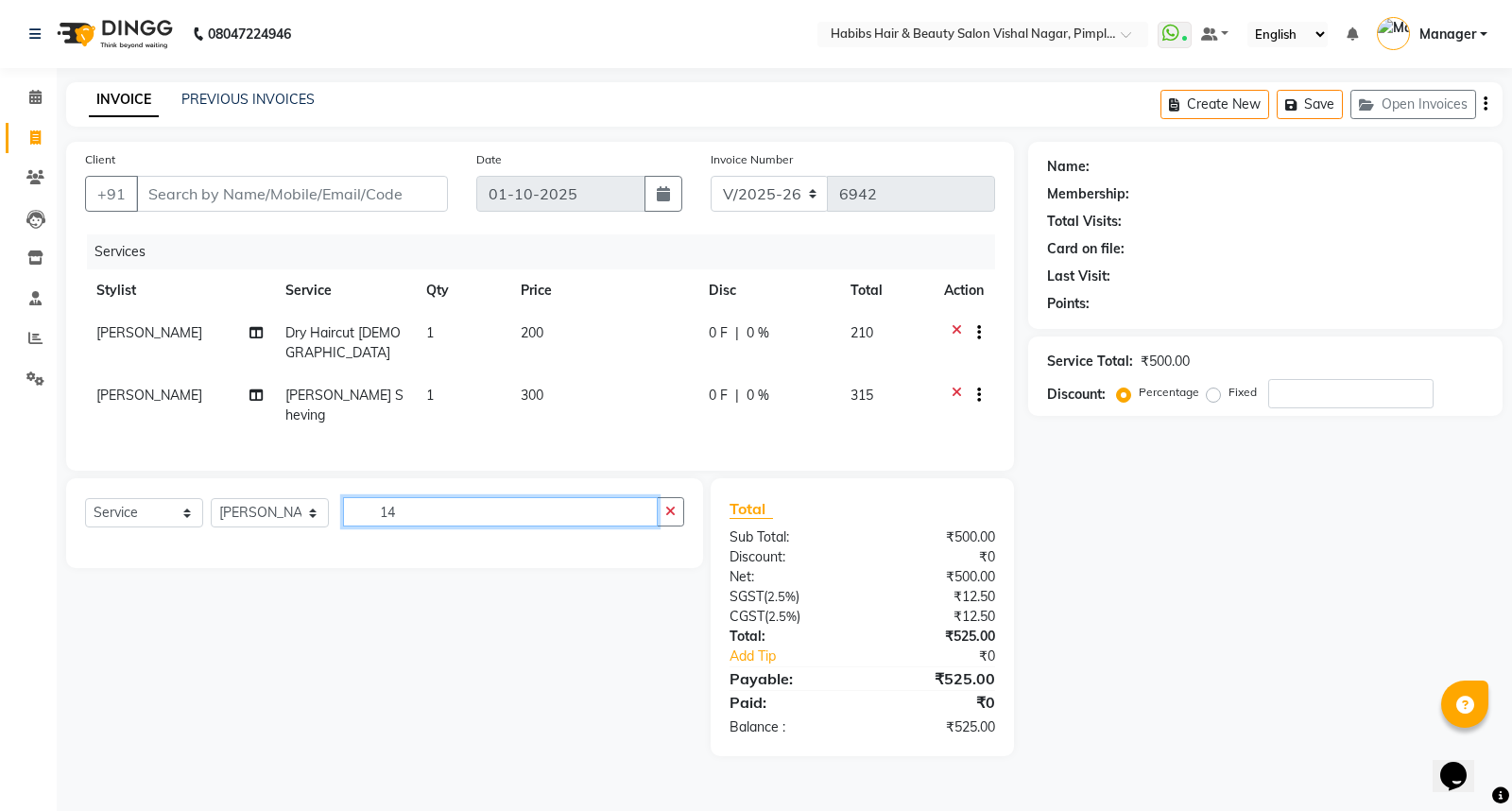
type input "1"
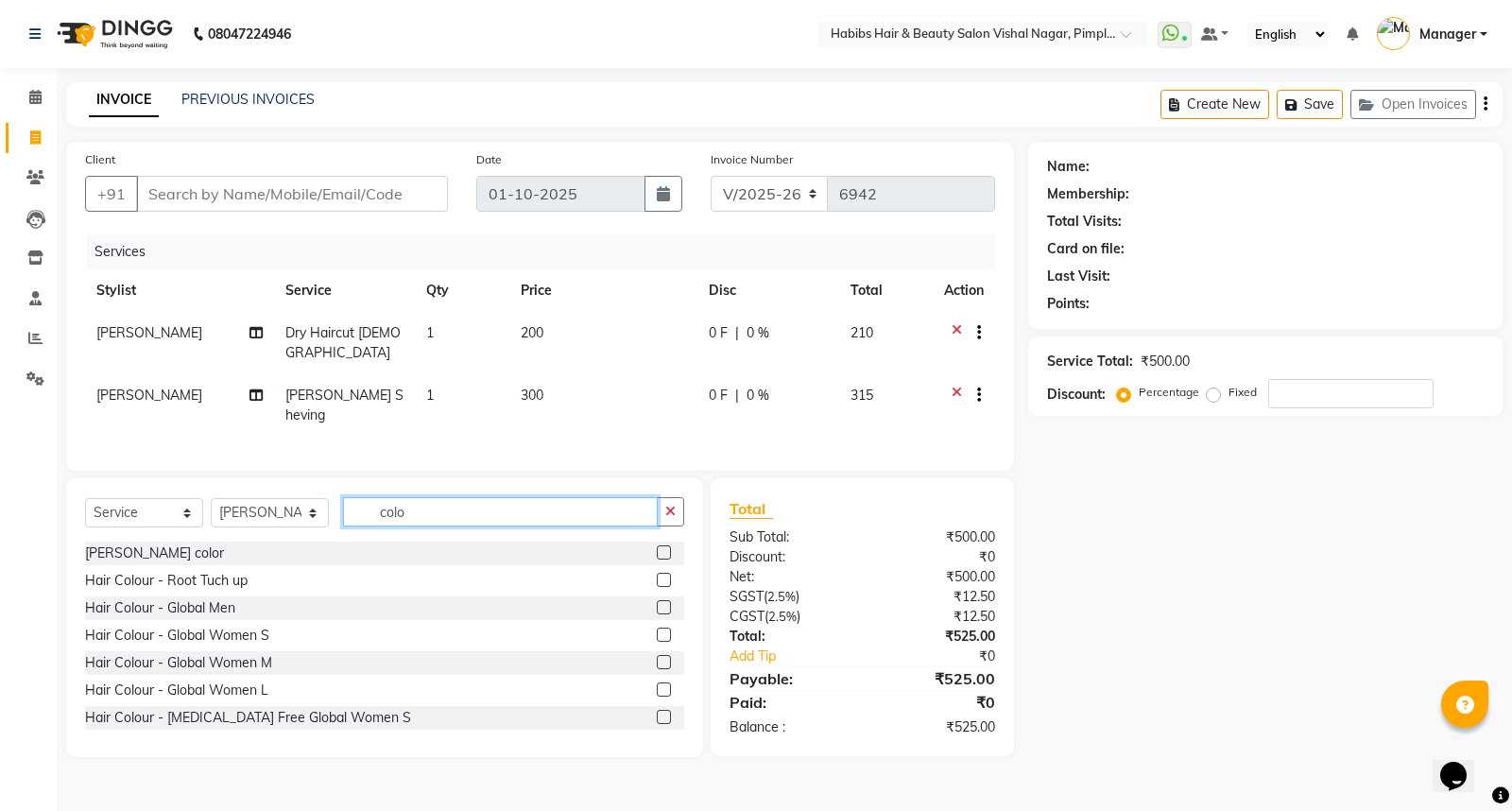
type input "colo"
click at [657, 600] on label at bounding box center [664, 607] width 15 height 15
click at [657, 602] on input "checkbox" at bounding box center [663, 608] width 13 height 13
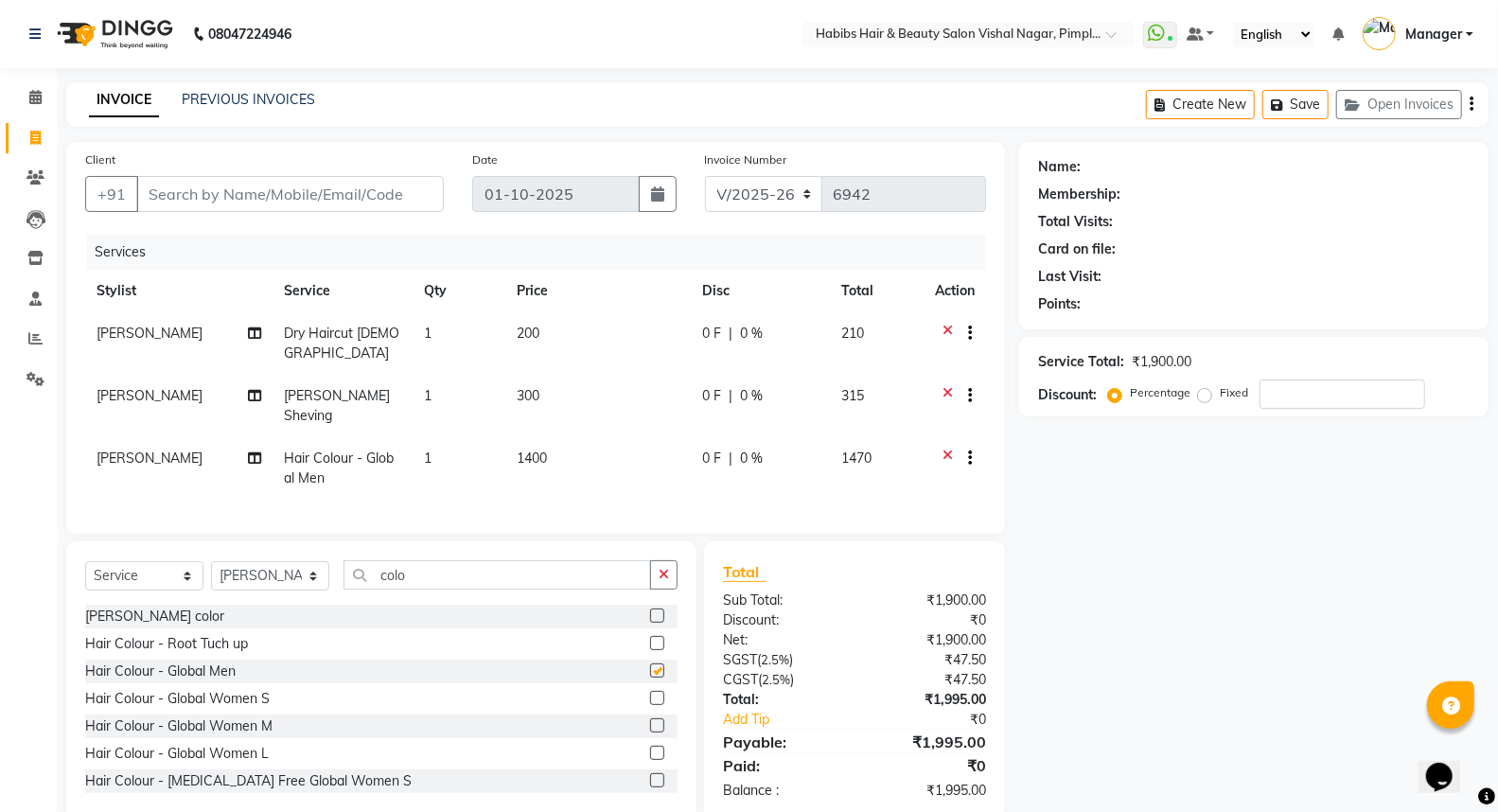
checkbox input "false"
click at [625, 447] on td "1400" at bounding box center [597, 468] width 186 height 62
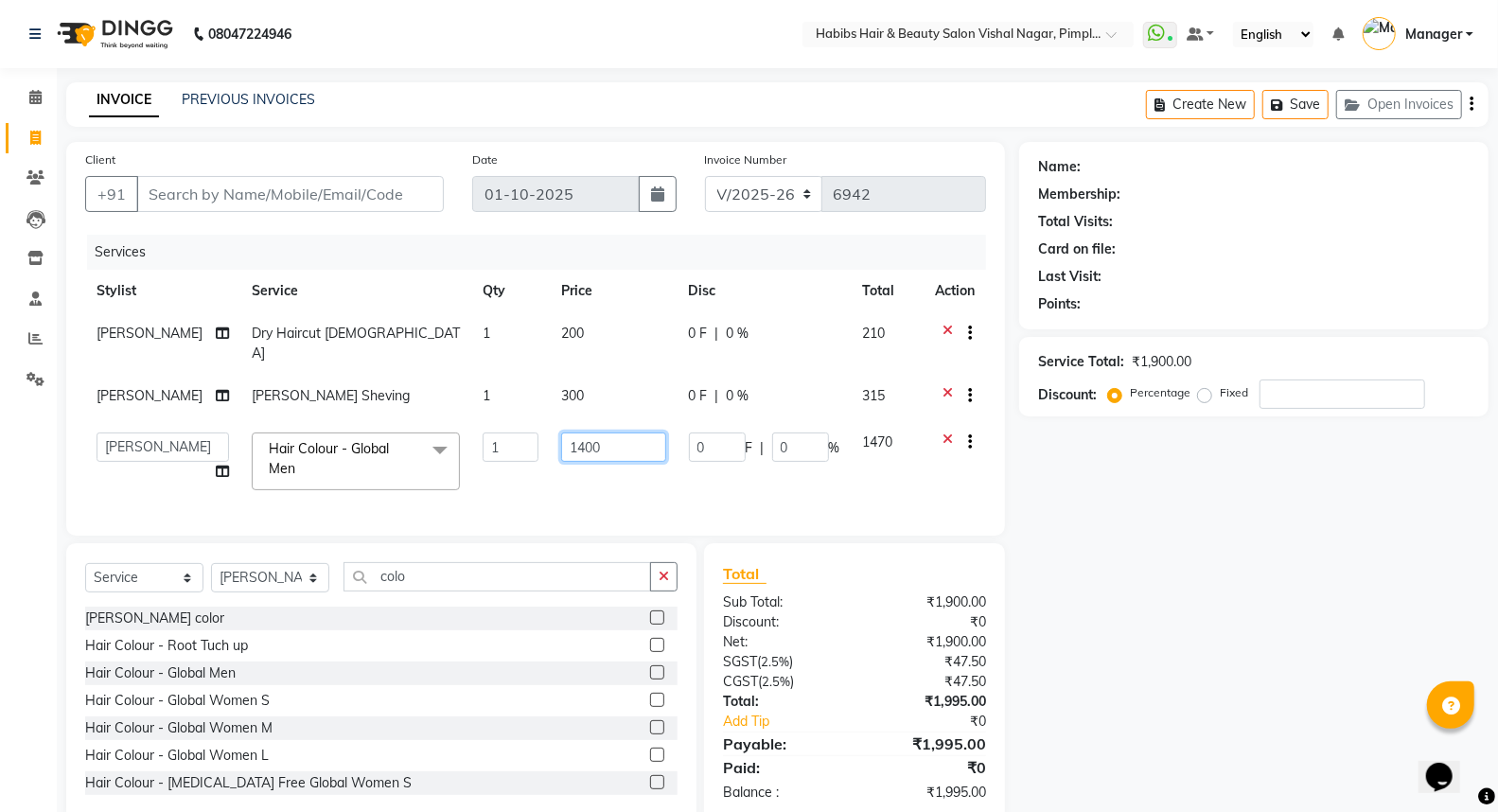
click at [624, 435] on input "1400" at bounding box center [614, 446] width 105 height 29
type input "1"
type input "1680"
click at [634, 145] on div "Client +91 Date 01-10-2025 Invoice Number V/2025 V/2025-26 6942 Services Stylis…" at bounding box center [535, 338] width 939 height 394
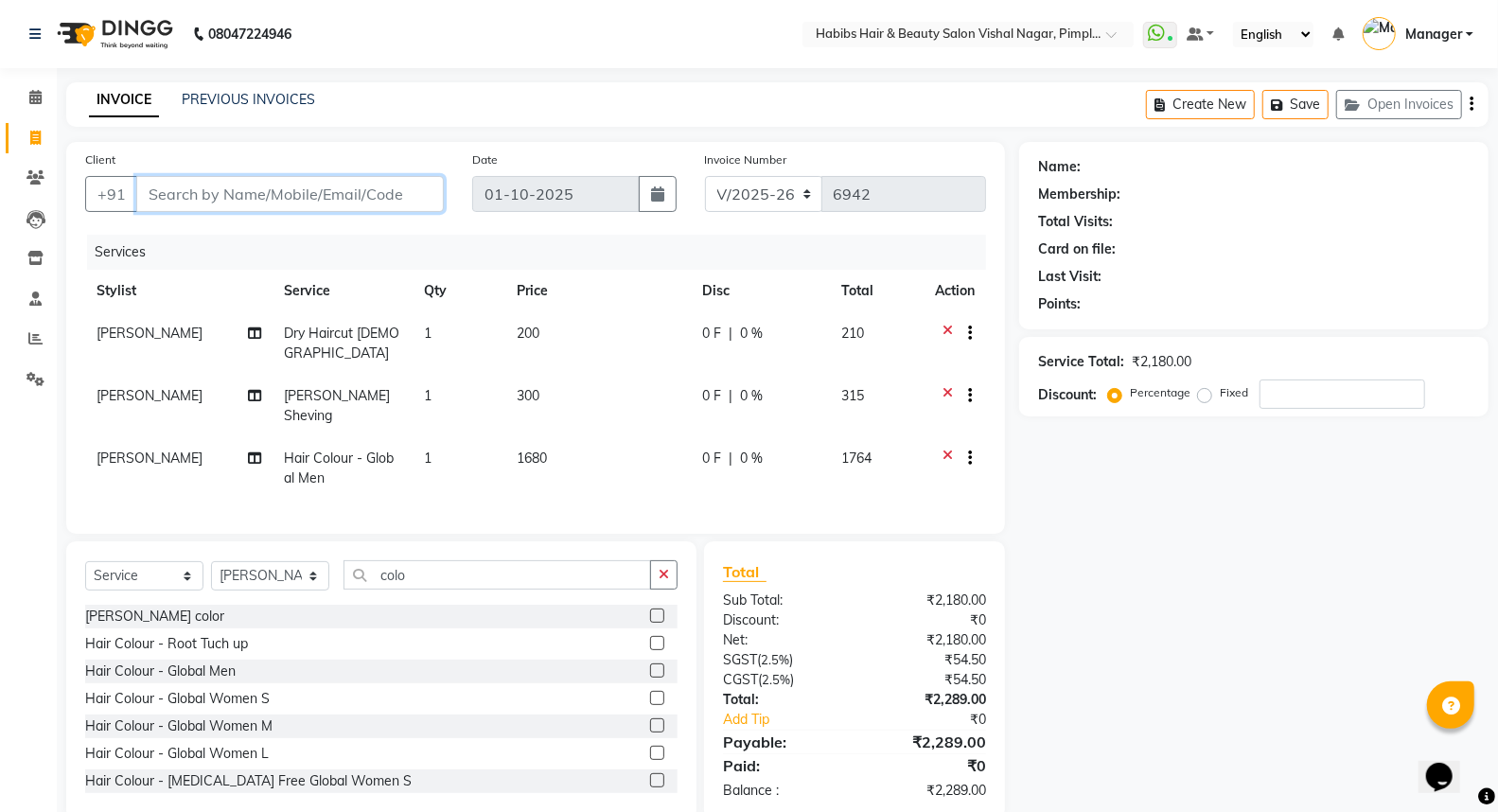
click at [413, 187] on input "Client" at bounding box center [290, 194] width 307 height 36
type input "9"
type input "0"
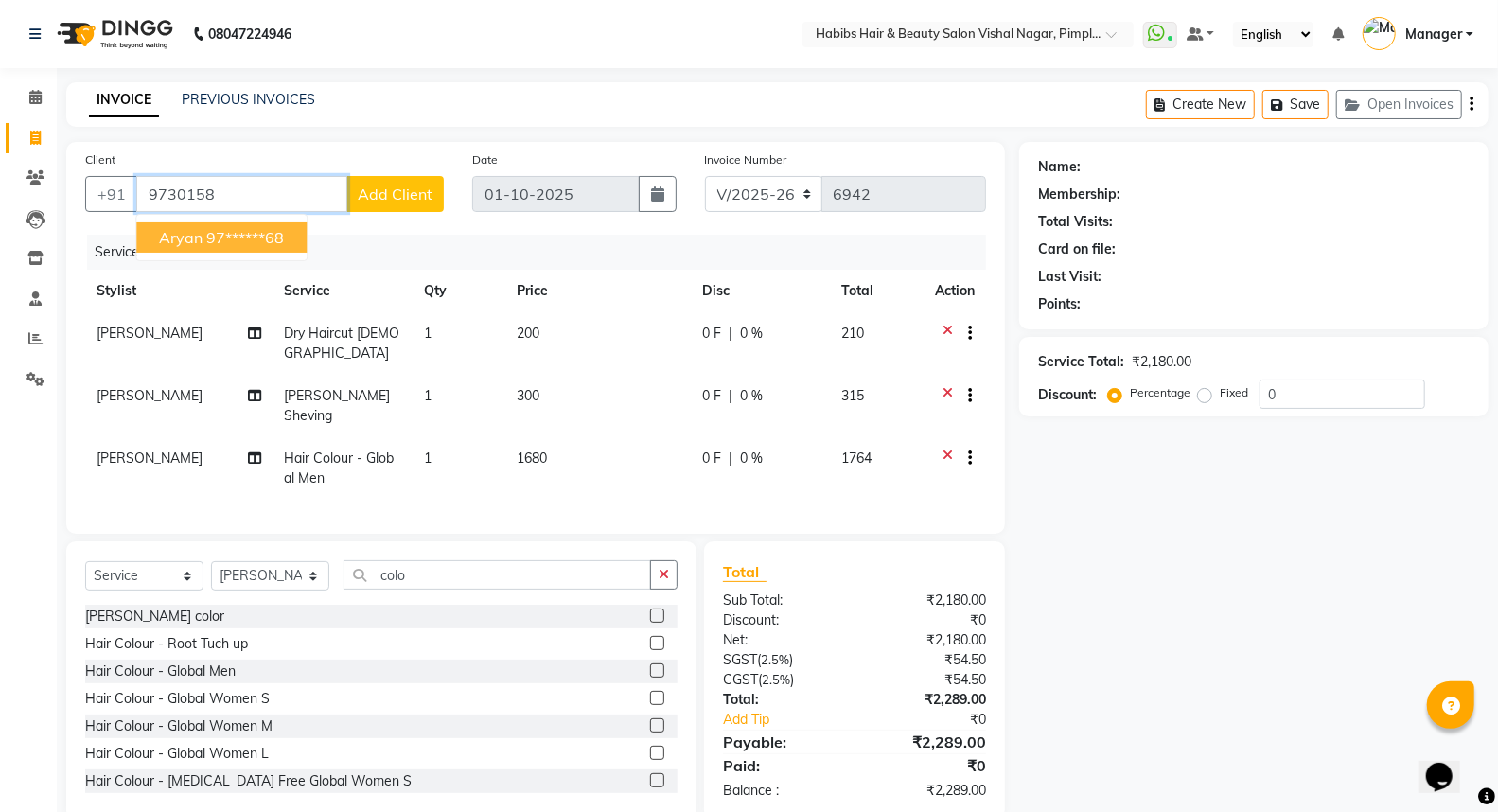
click at [243, 240] on ngb-highlight "97******68" at bounding box center [245, 236] width 78 height 18
type input "97******68"
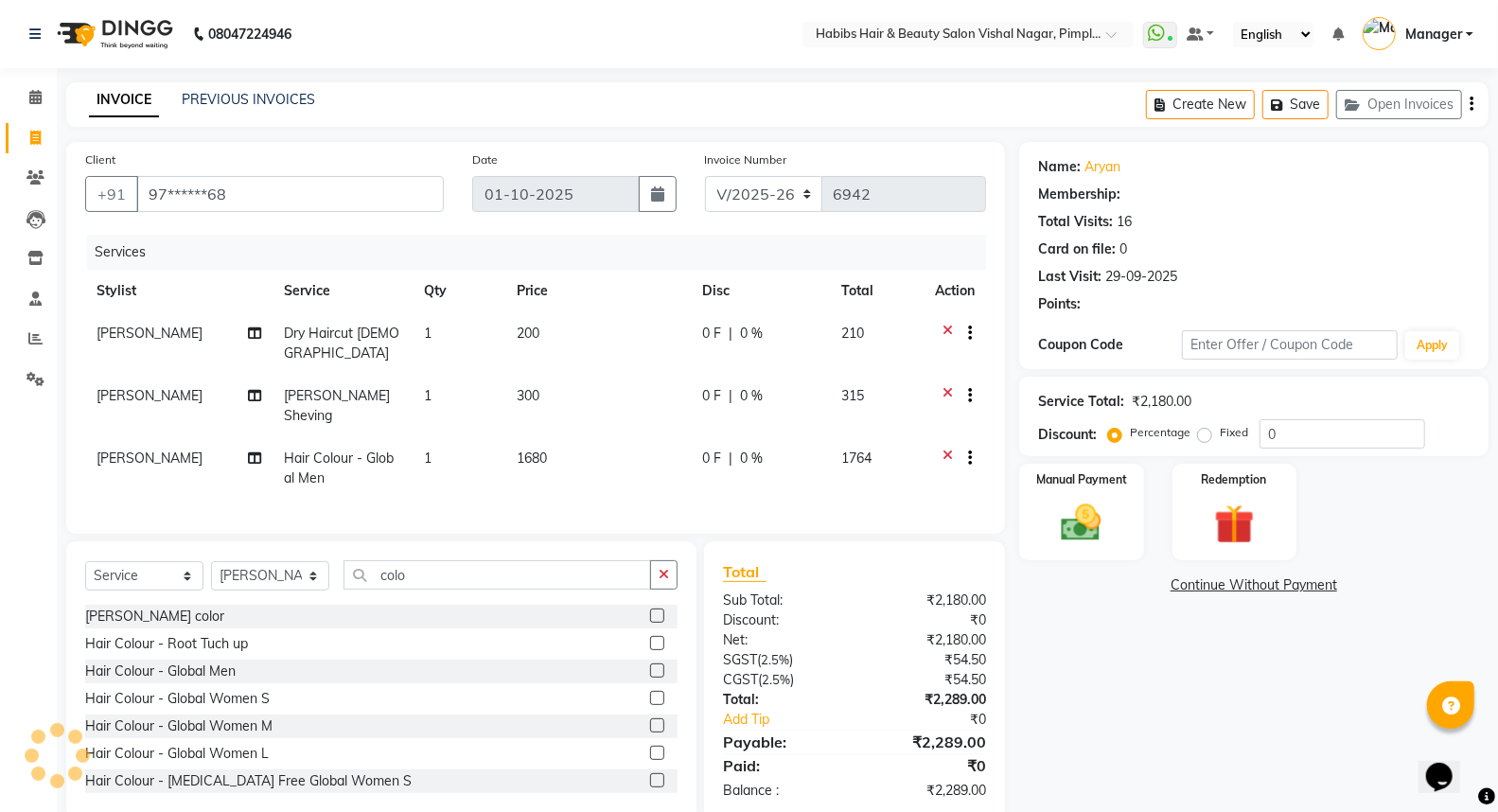
type input "20"
select select "2: Object"
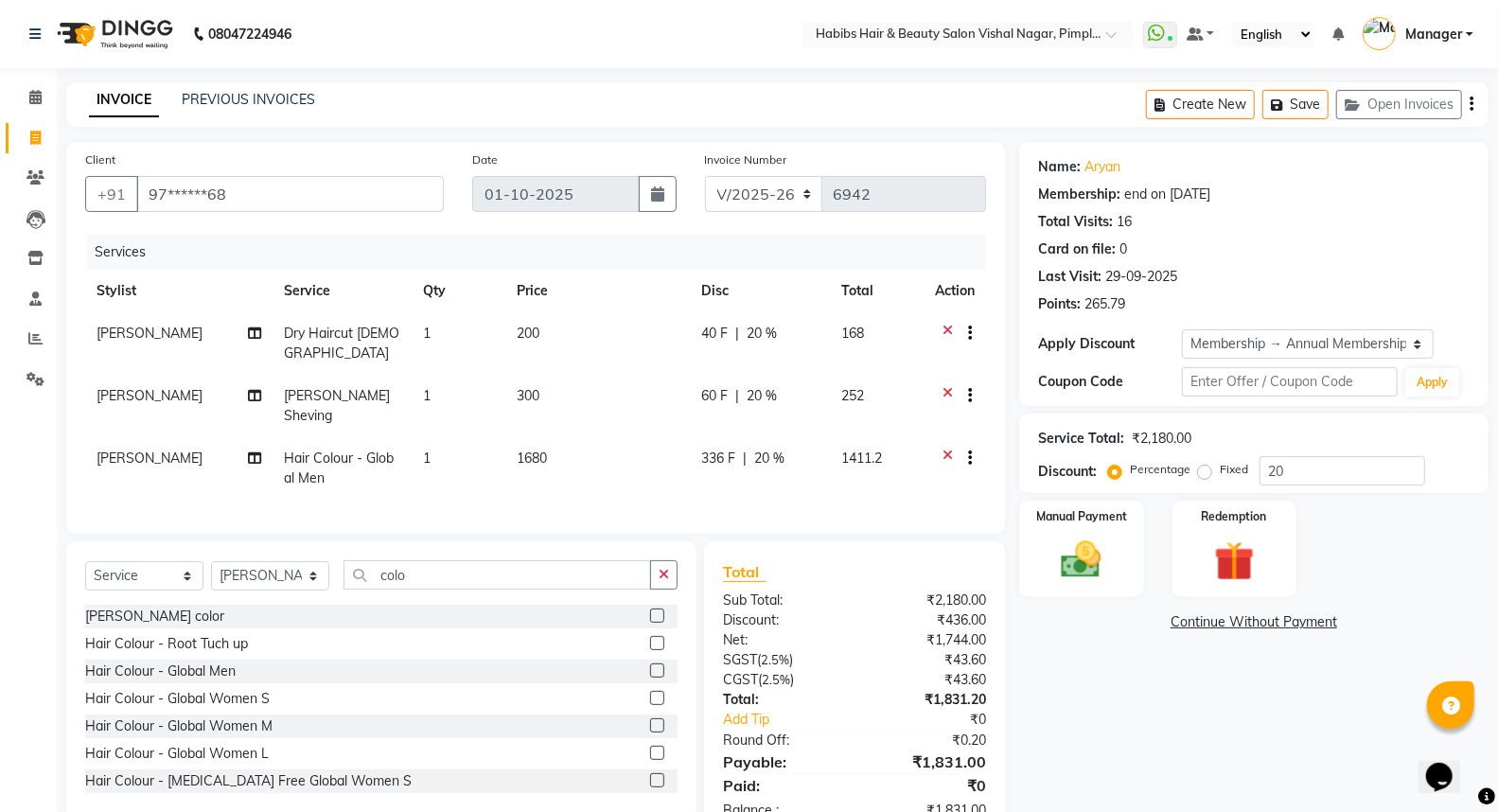
click at [757, 351] on td "40 F | 20 %" at bounding box center [760, 343] width 140 height 62
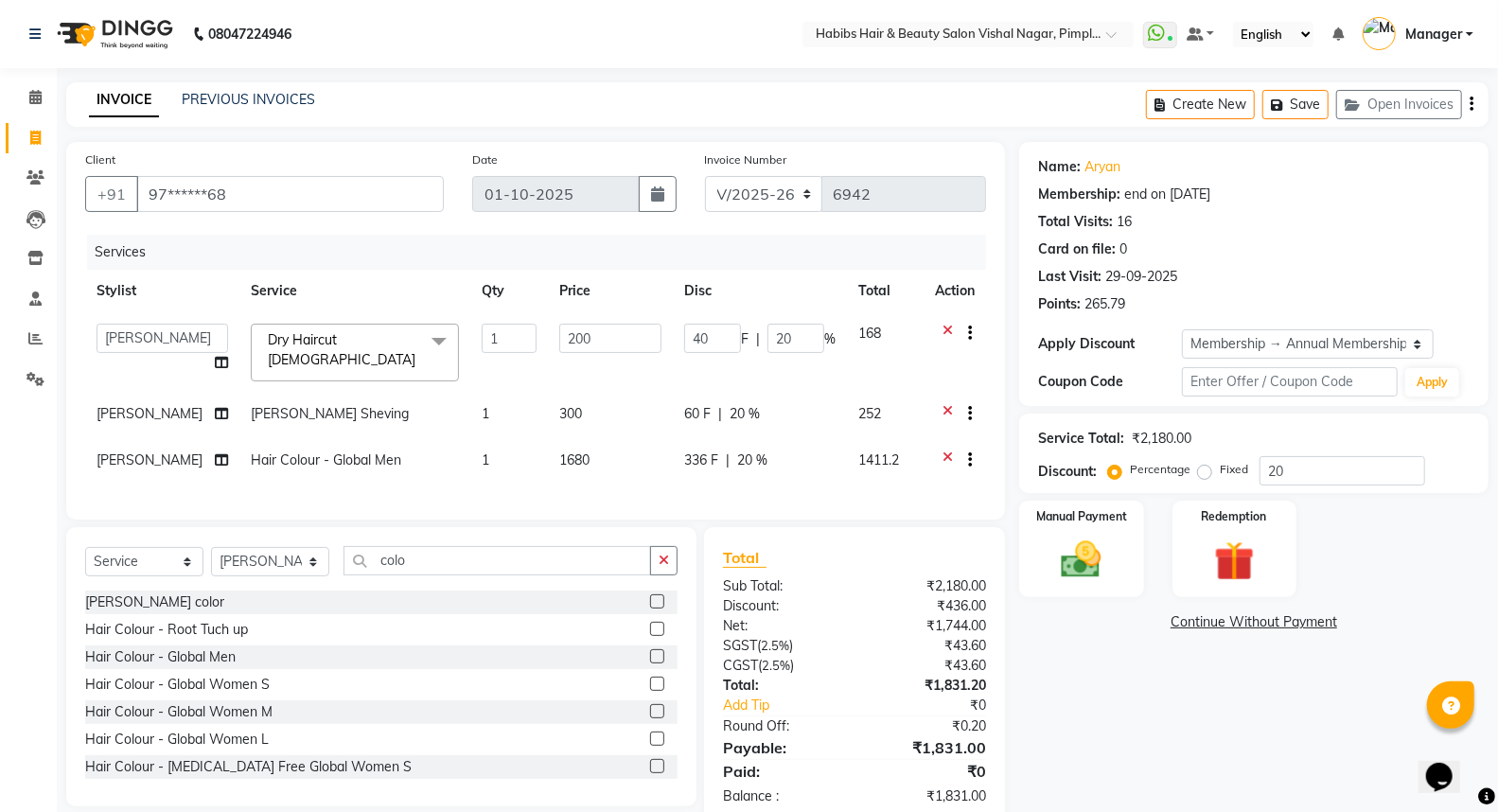
click at [944, 328] on icon at bounding box center [947, 335] width 11 height 23
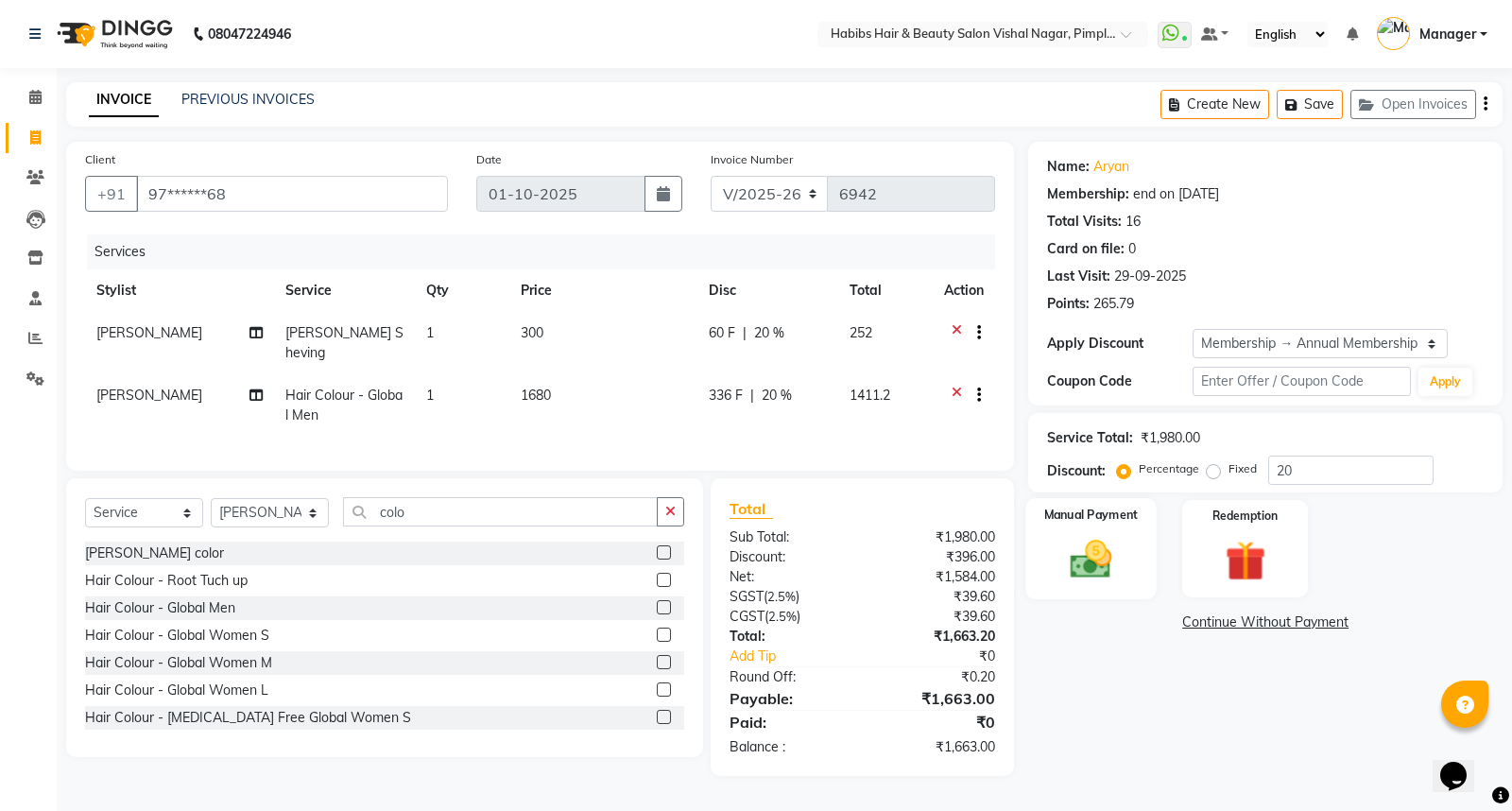
click at [1127, 552] on div "Manual Payment" at bounding box center [1091, 549] width 130 height 101
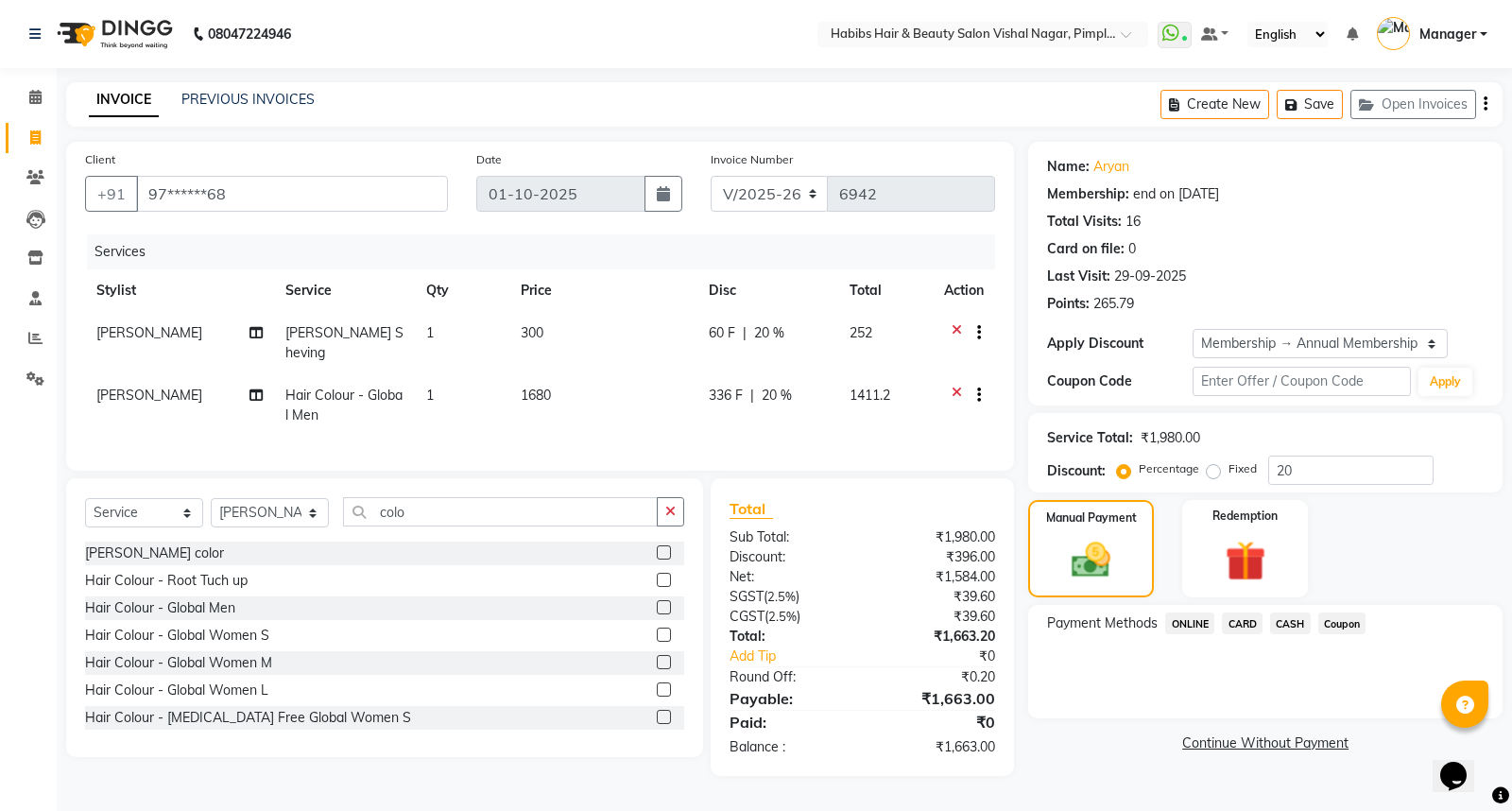
click at [1185, 625] on span "ONLINE" at bounding box center [1189, 623] width 50 height 21
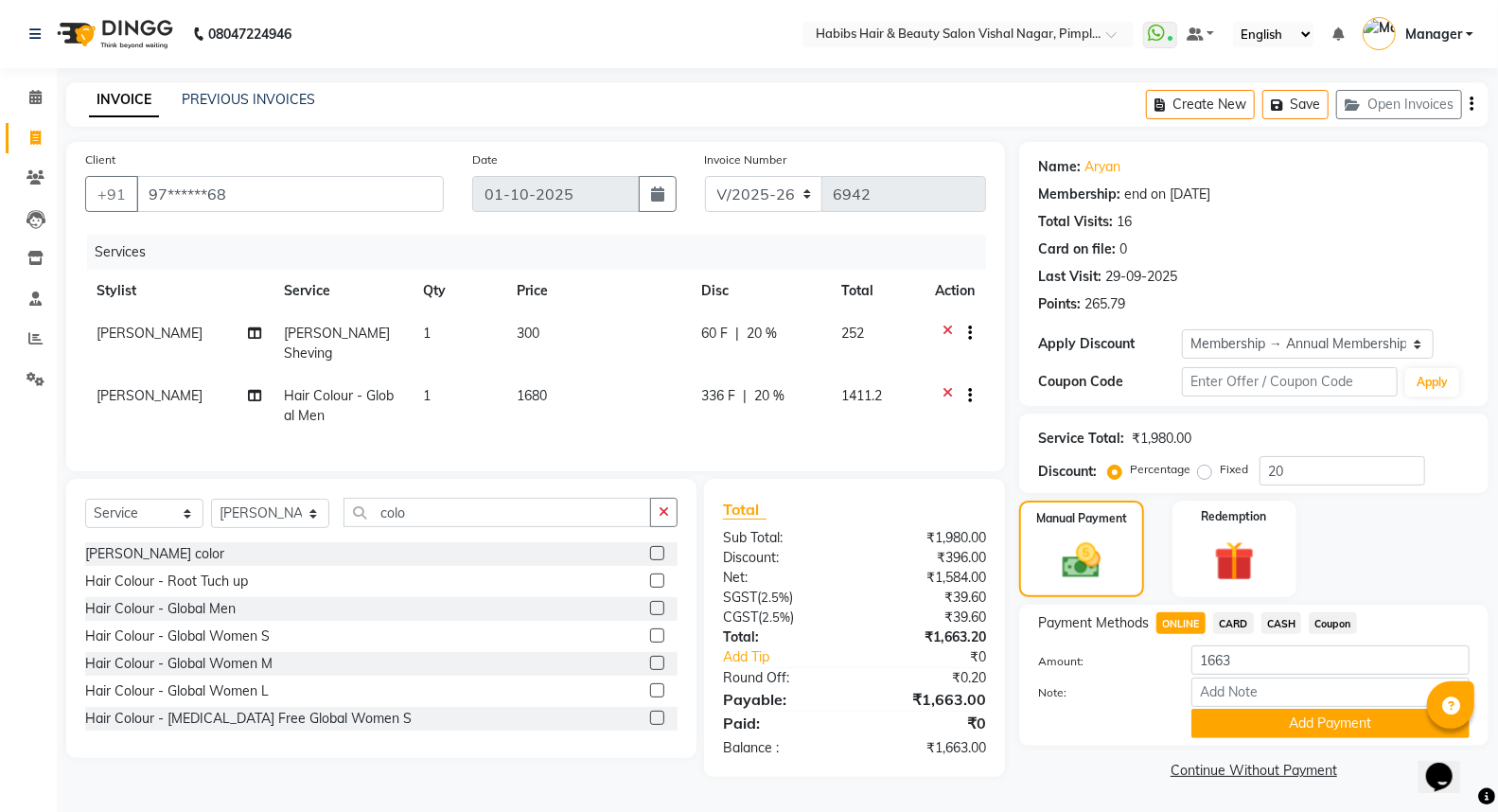
click at [858, 394] on td "1411.2" at bounding box center [876, 406] width 93 height 62
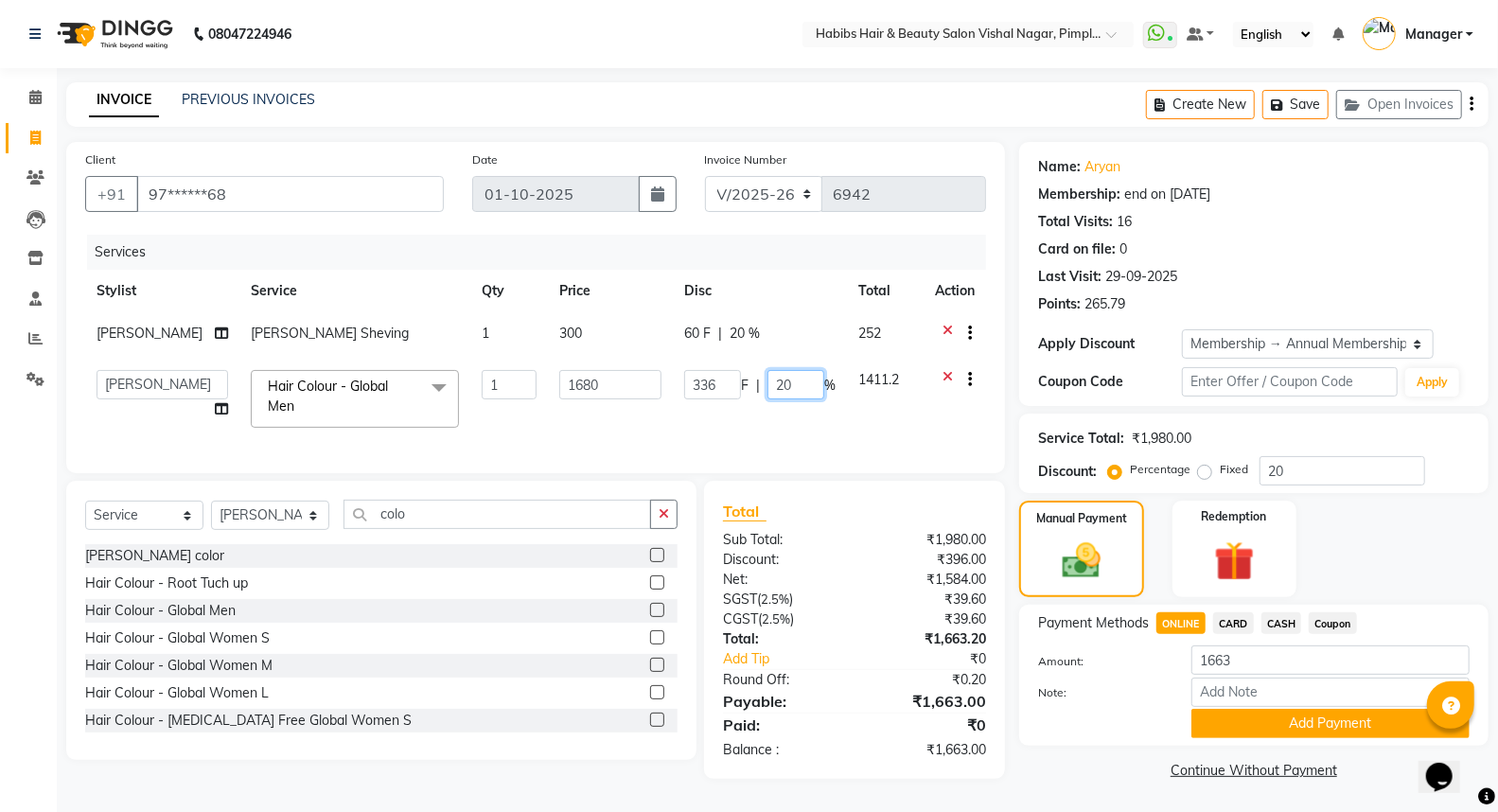
click at [801, 384] on input "20" at bounding box center [796, 384] width 56 height 29
type input "2"
type input "28"
click at [798, 328] on div "60 F | 20 %" at bounding box center [760, 334] width 152 height 19
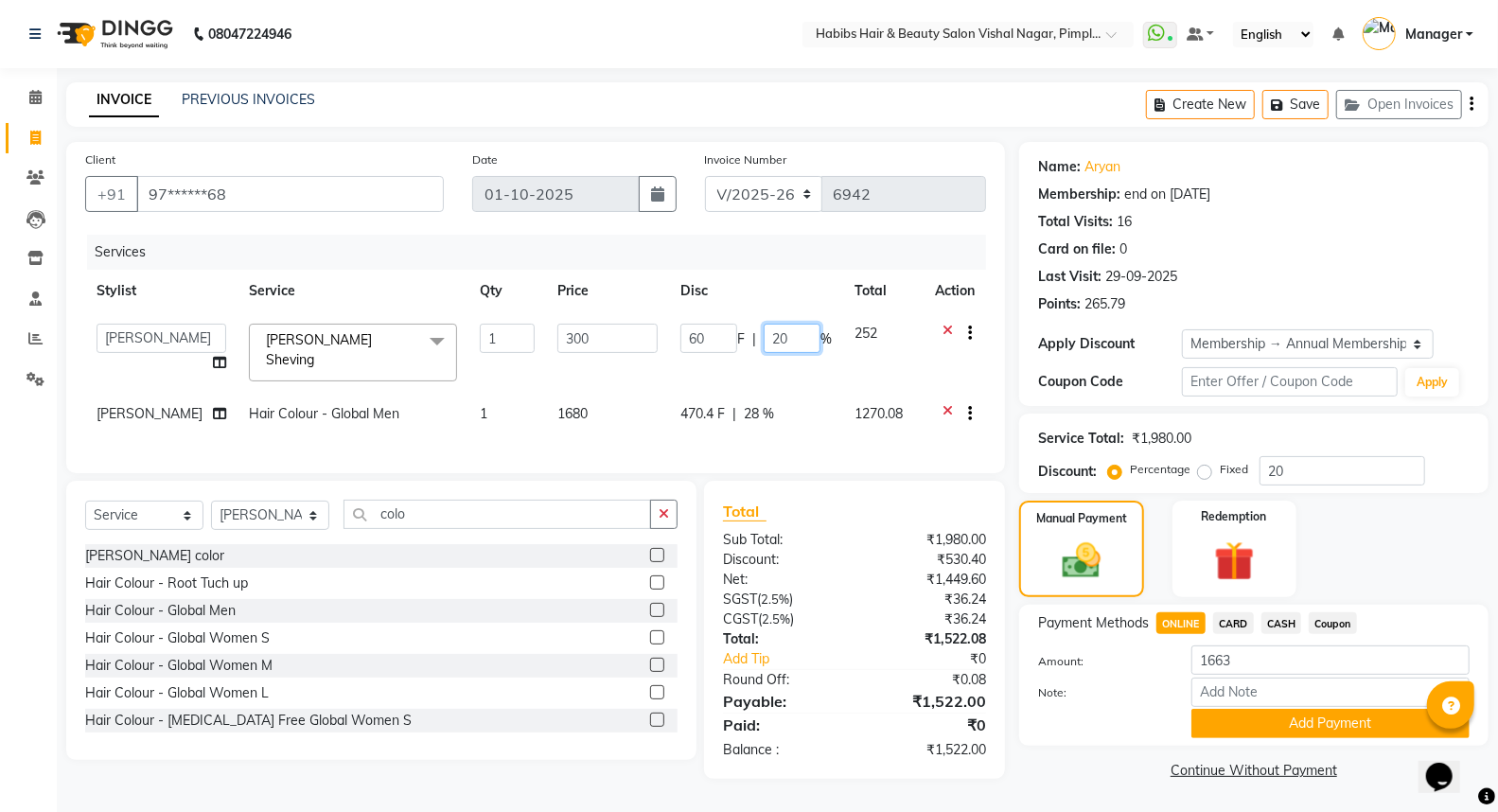
click at [798, 328] on input "20" at bounding box center [792, 338] width 56 height 29
type input "28"
click at [800, 363] on tbody "Dhiraj Gajare Jyoti Krishna Waghmare Manager Muzammil Pritam Priya Saurabh Sona…" at bounding box center [536, 375] width 901 height 126
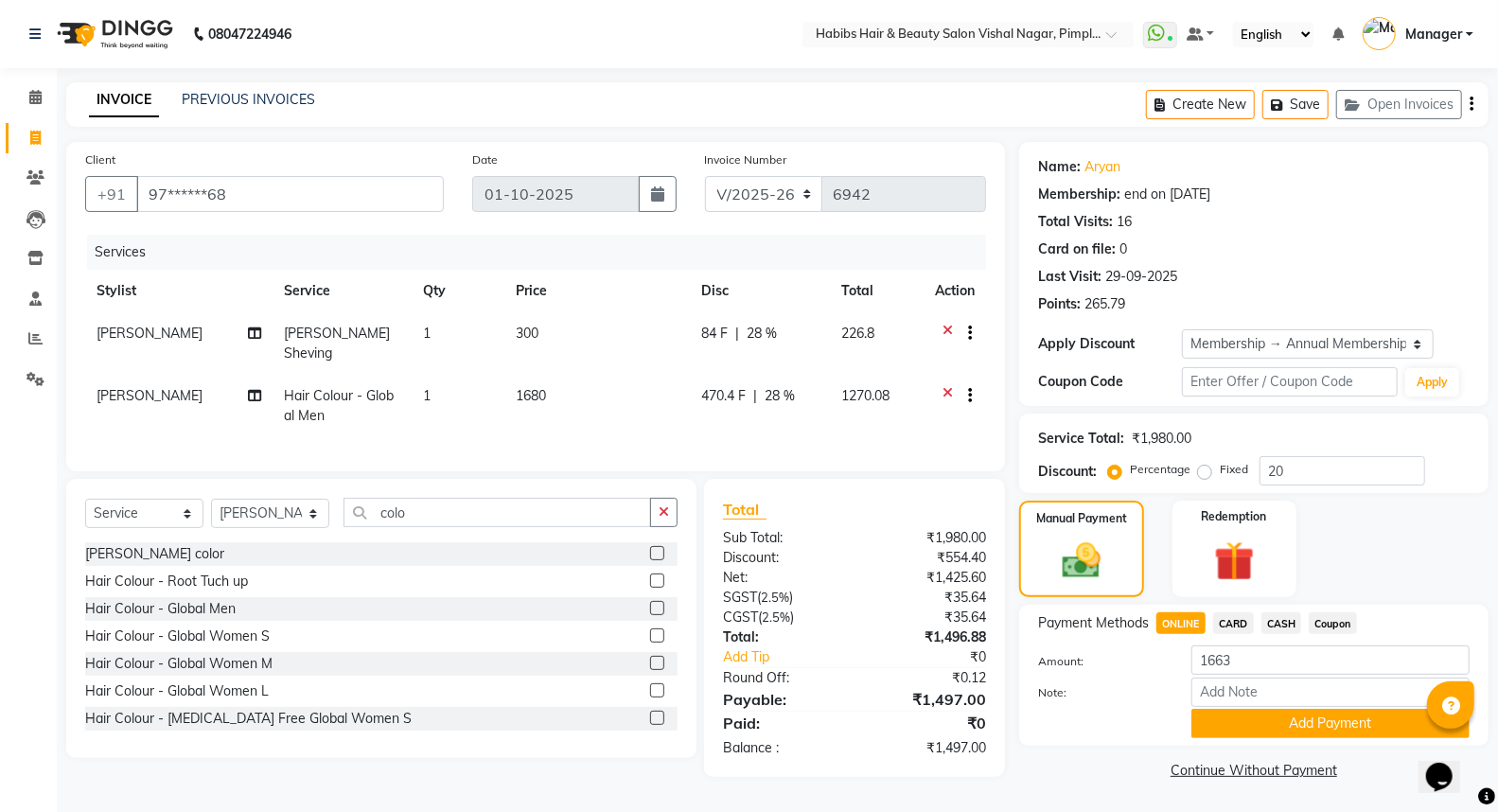
scroll to position [1, 0]
click at [1185, 618] on span "ONLINE" at bounding box center [1181, 621] width 50 height 21
type input "1497"
click at [1279, 715] on button "Add Payment" at bounding box center [1331, 723] width 278 height 29
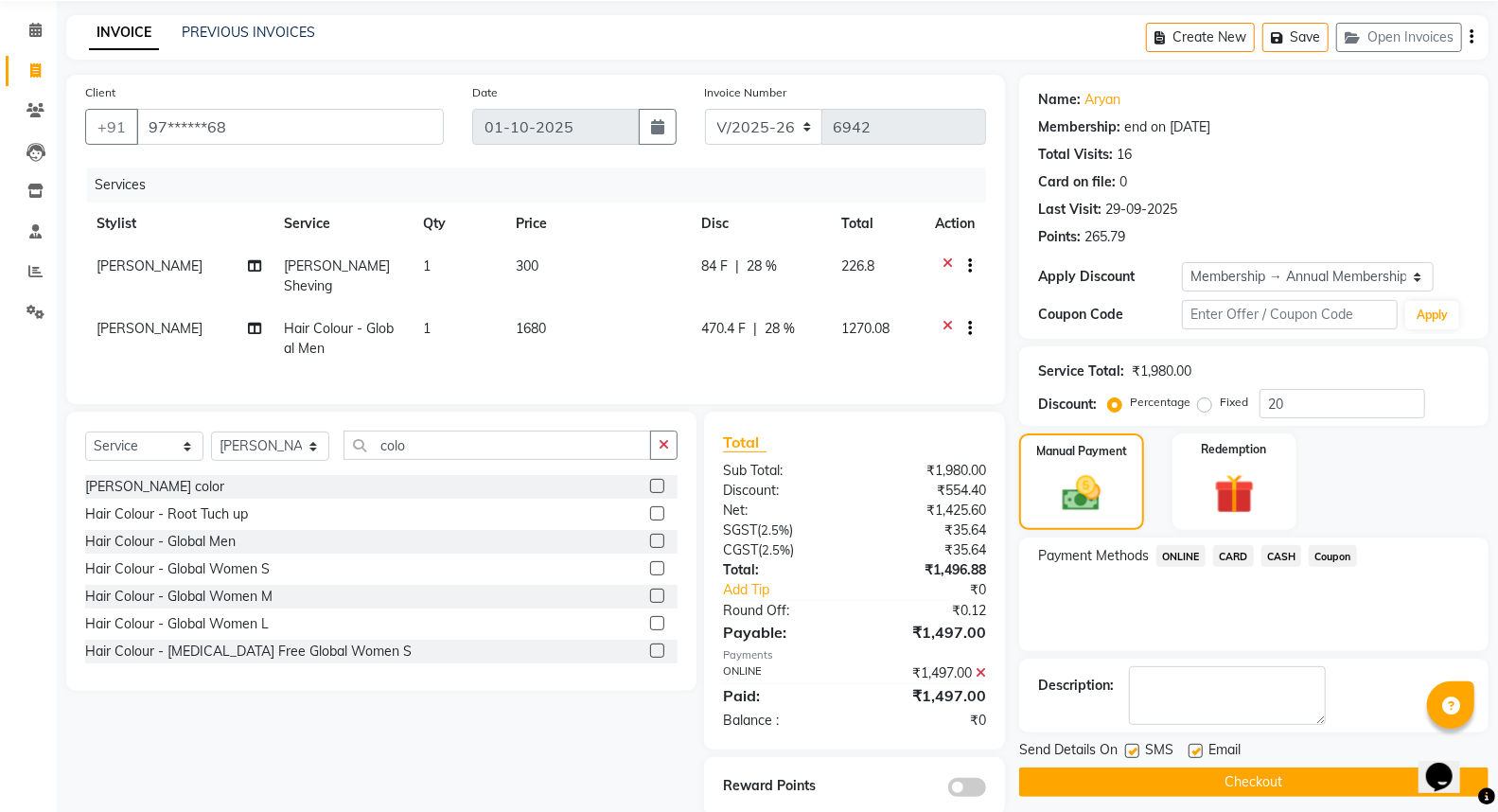
scroll to position [98, 0]
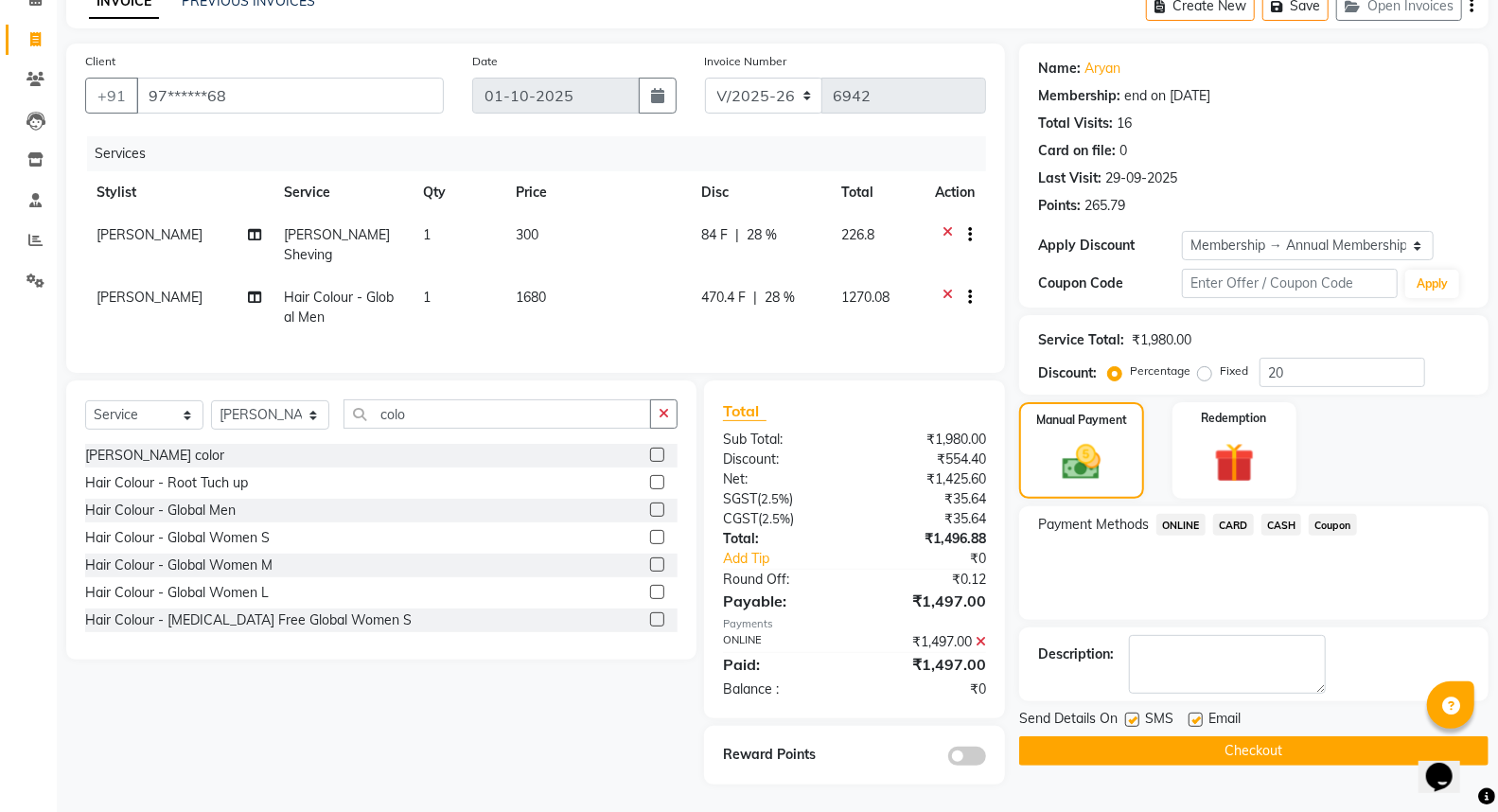
drag, startPoint x: 963, startPoint y: 751, endPoint x: 979, endPoint y: 751, distance: 16.0
click at [965, 751] on span at bounding box center [967, 755] width 38 height 18
click at [985, 759] on input "checkbox" at bounding box center [985, 759] width 0 height 0
click at [1159, 747] on button "Checkout" at bounding box center [1254, 751] width 469 height 29
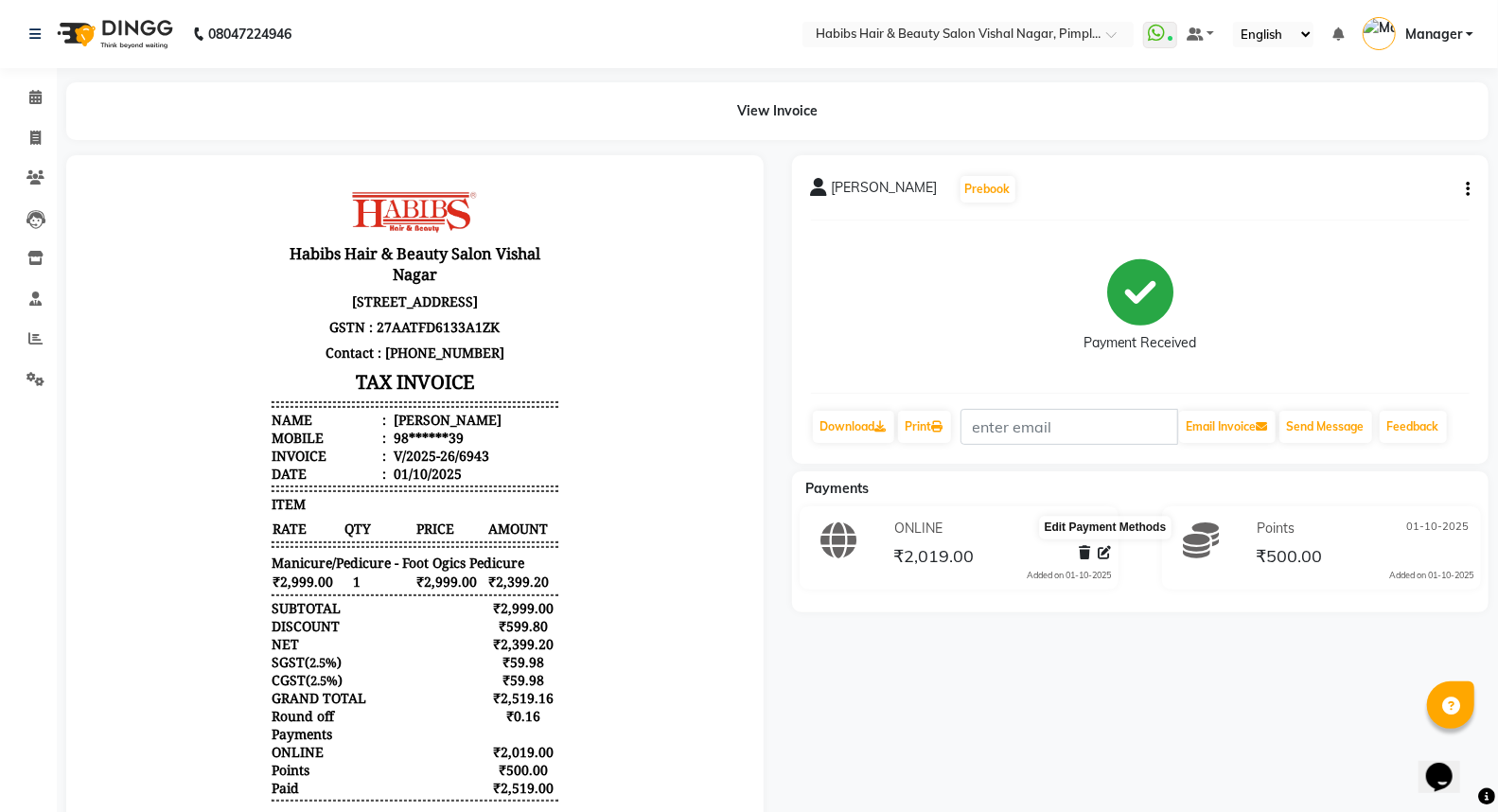
click at [1101, 552] on icon at bounding box center [1104, 552] width 14 height 14
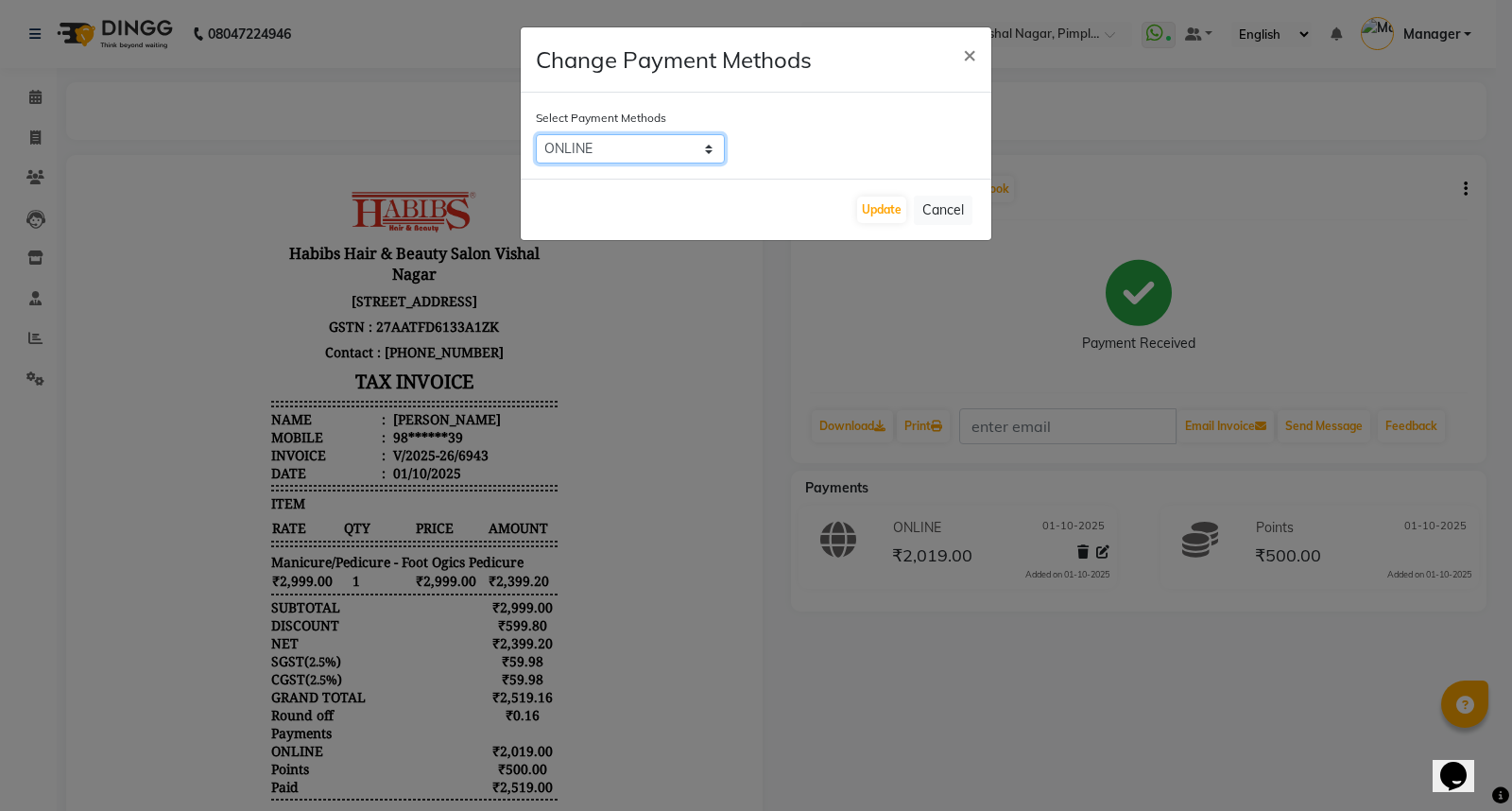
click at [654, 154] on select "ONLINE CARD CASH Coupon" at bounding box center [630, 149] width 189 height 29
select select "1"
click at [535, 134] on select "ONLINE CARD CASH Coupon" at bounding box center [630, 149] width 189 height 29
click at [886, 208] on button "Update" at bounding box center [881, 209] width 50 height 26
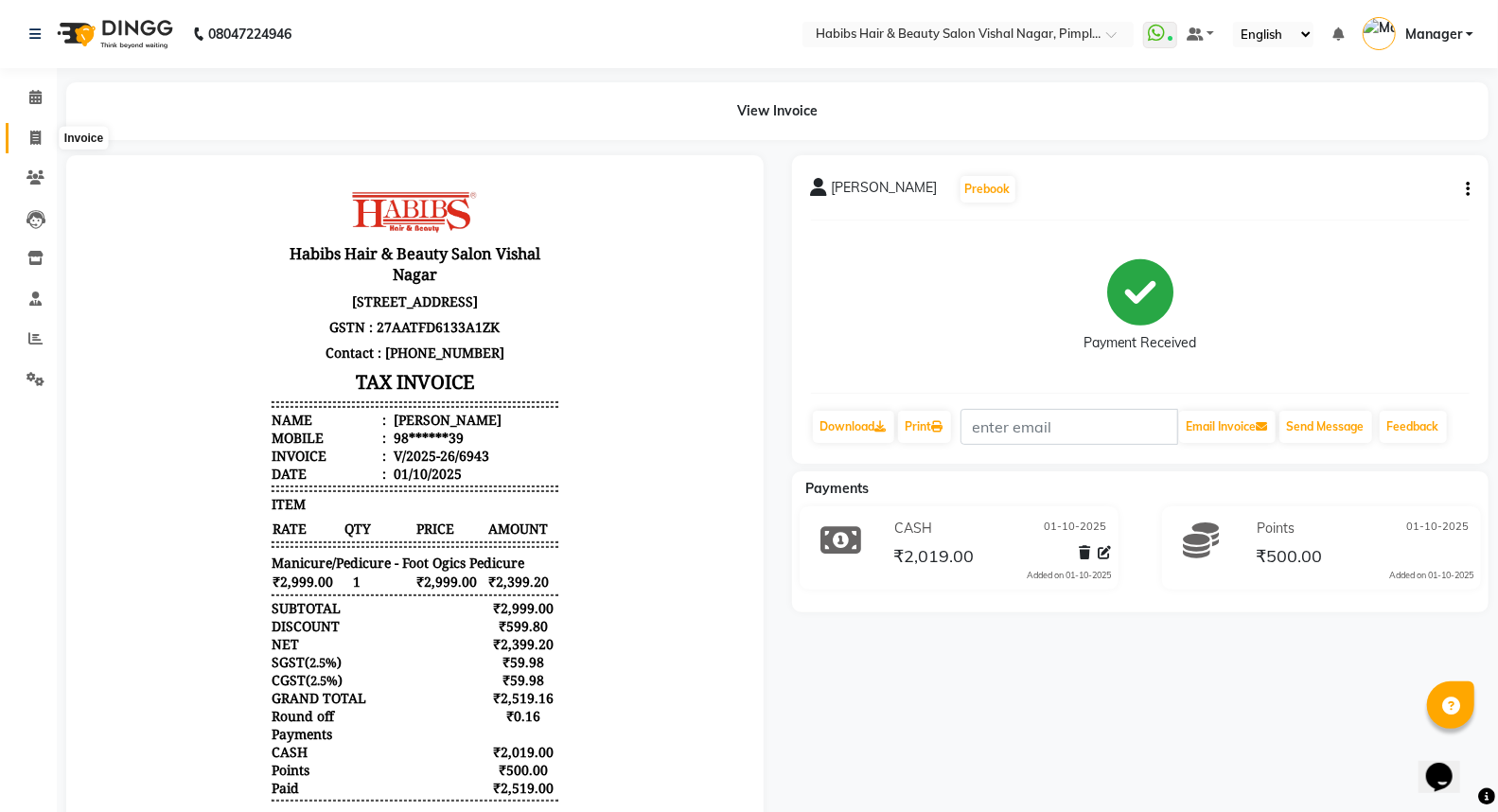
click at [30, 134] on icon at bounding box center [35, 137] width 11 height 15
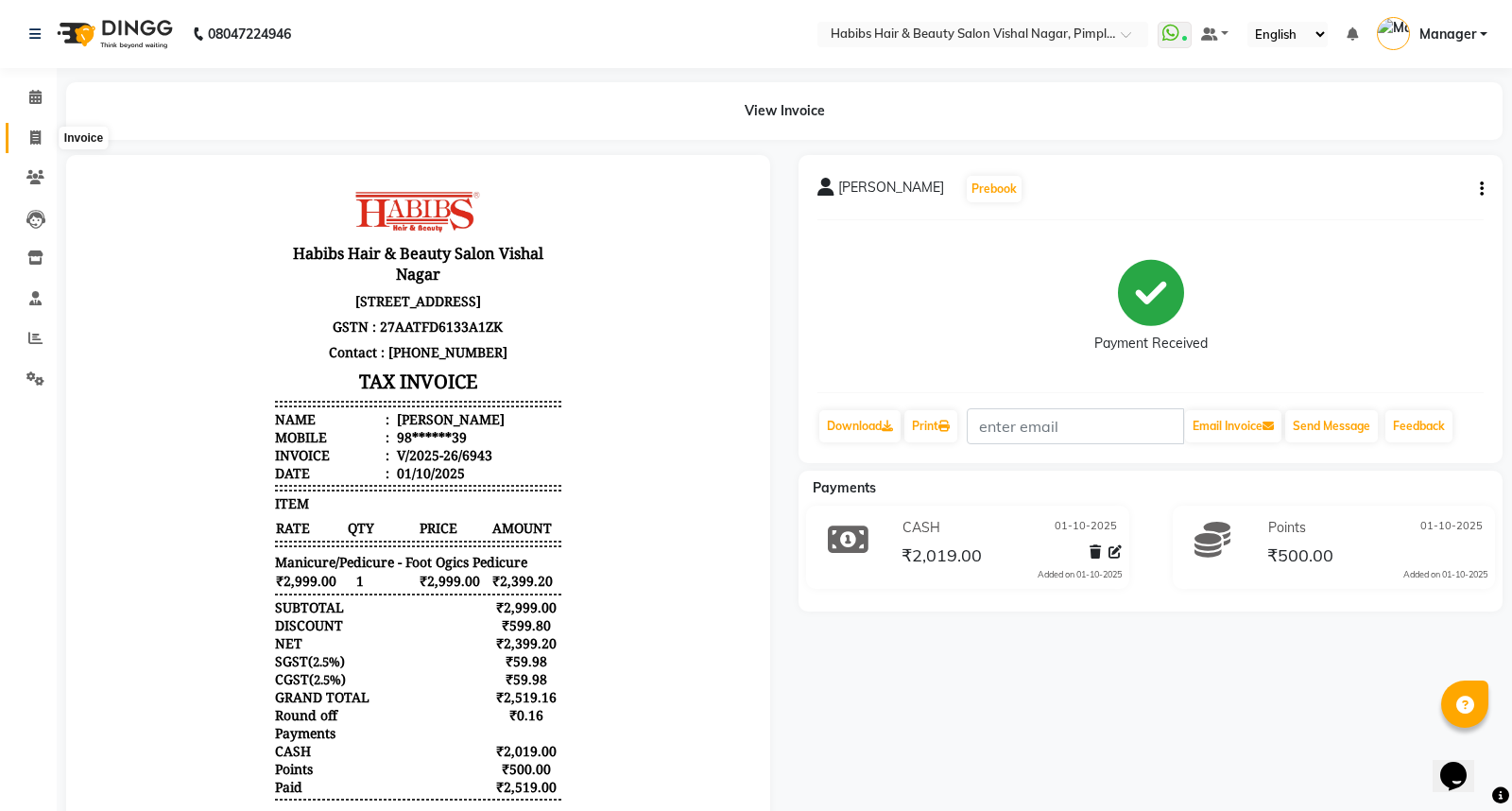
select select "5725"
select select "service"
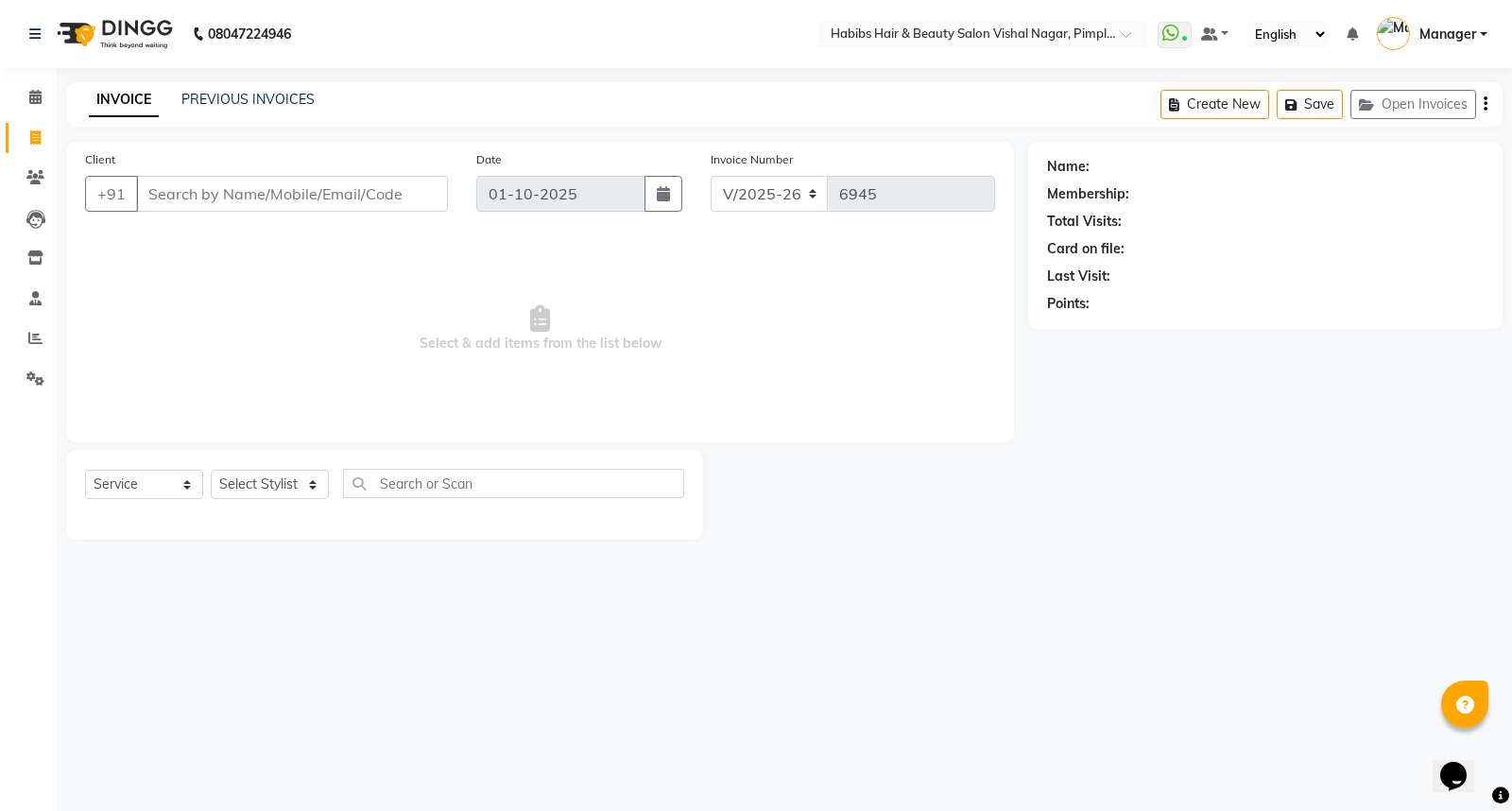
click at [190, 195] on input "Client" at bounding box center [292, 193] width 312 height 36
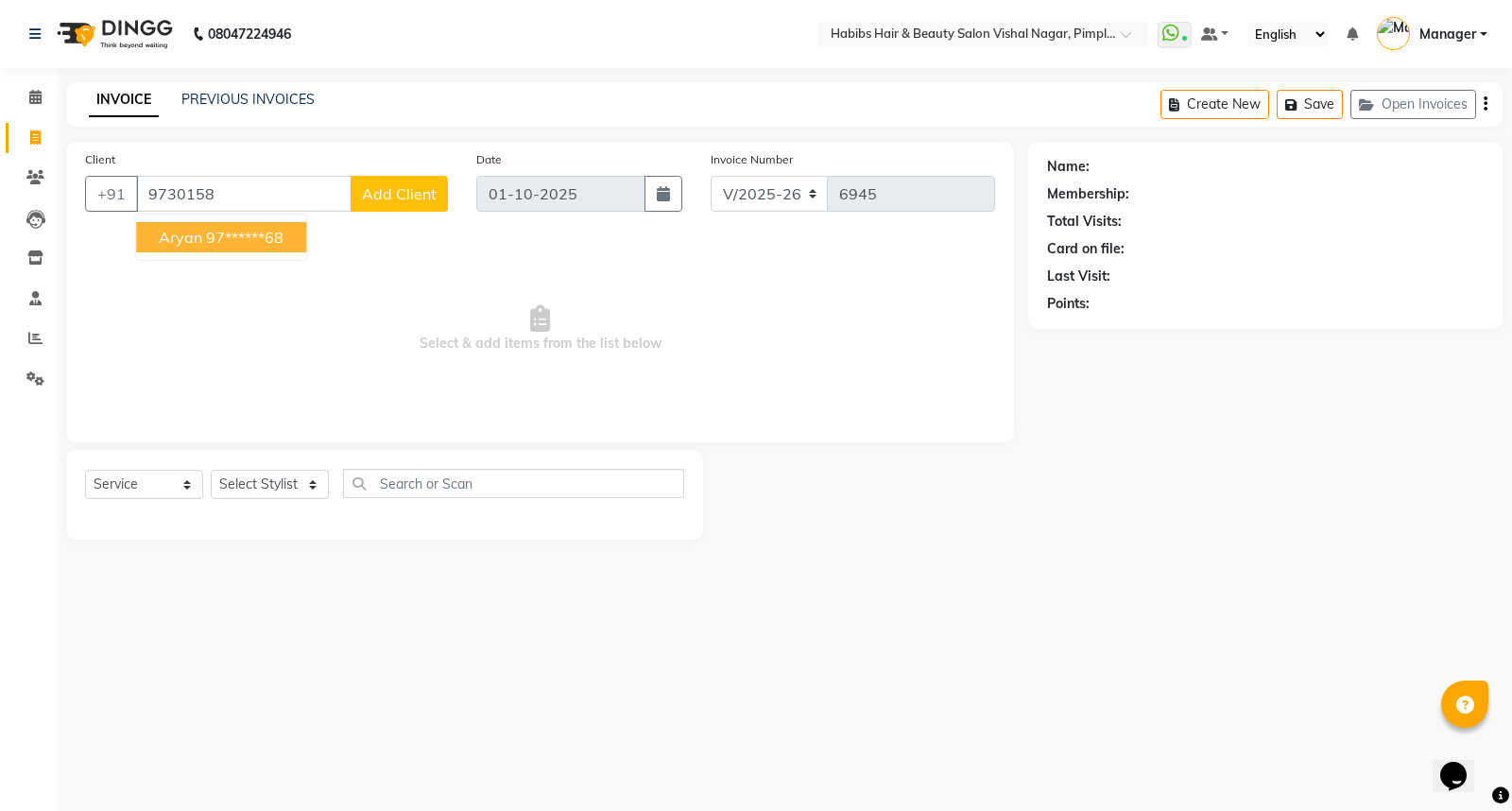
click at [223, 240] on ngb-highlight "97******68" at bounding box center [245, 236] width 78 height 18
type input "97******68"
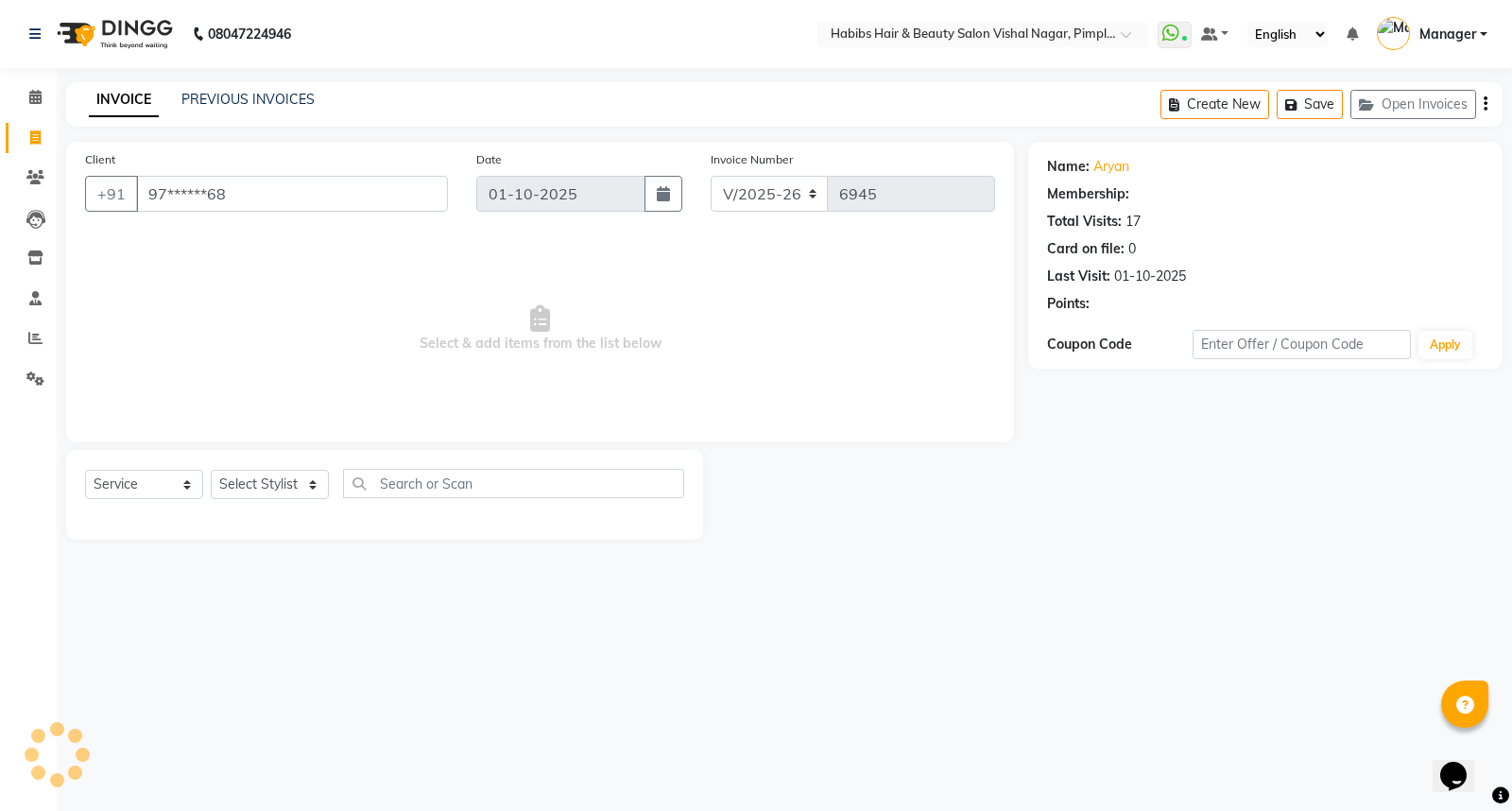
select select "2: Object"
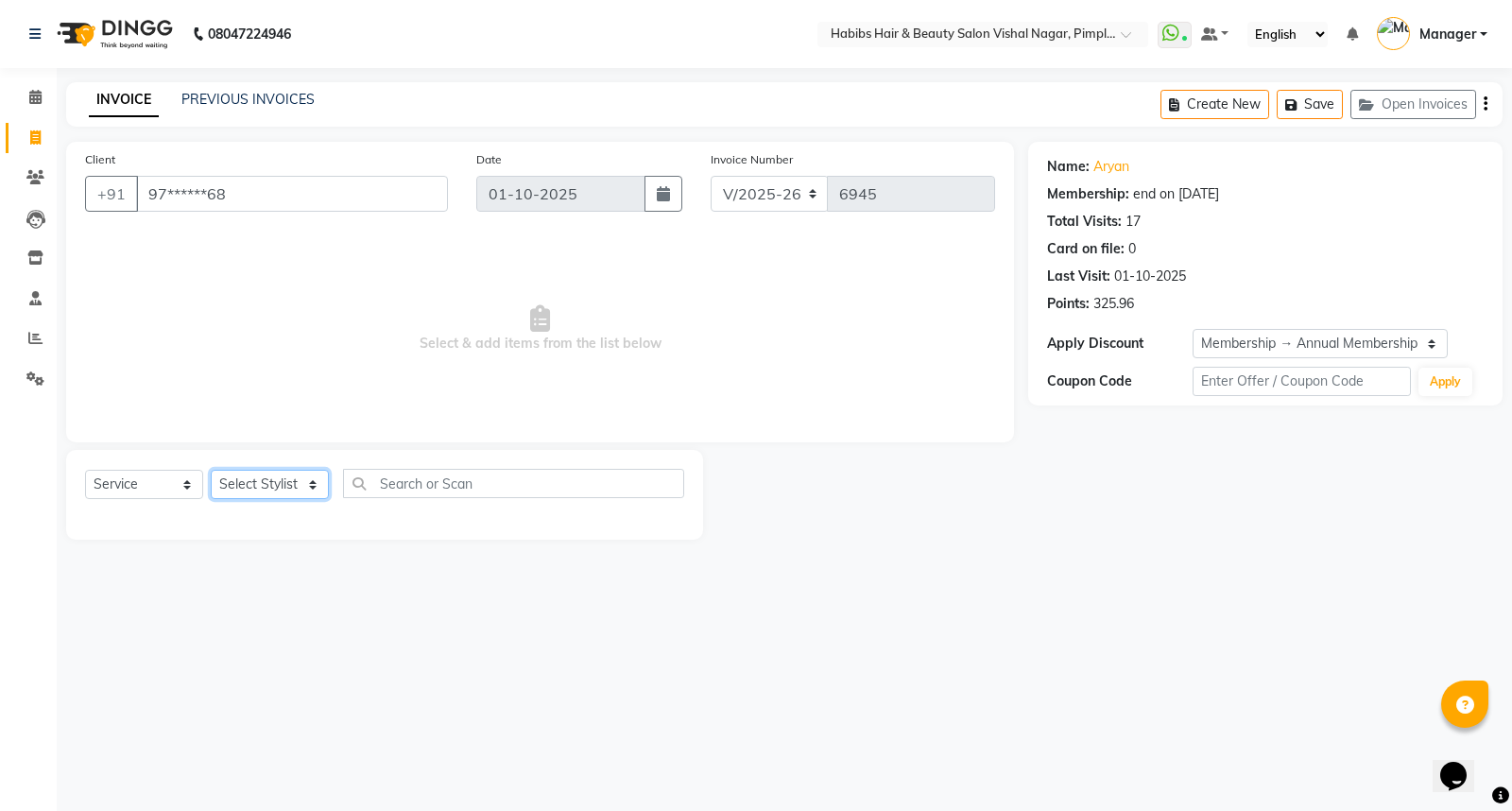
click at [259, 489] on select "Select Stylist [PERSON_NAME] [PERSON_NAME] [PERSON_NAME] Manager [PERSON_NAME] …" at bounding box center [270, 484] width 119 height 29
select select "54006"
click at [211, 470] on select "Select Stylist [PERSON_NAME] [PERSON_NAME] [PERSON_NAME] Manager [PERSON_NAME] …" at bounding box center [270, 484] width 119 height 29
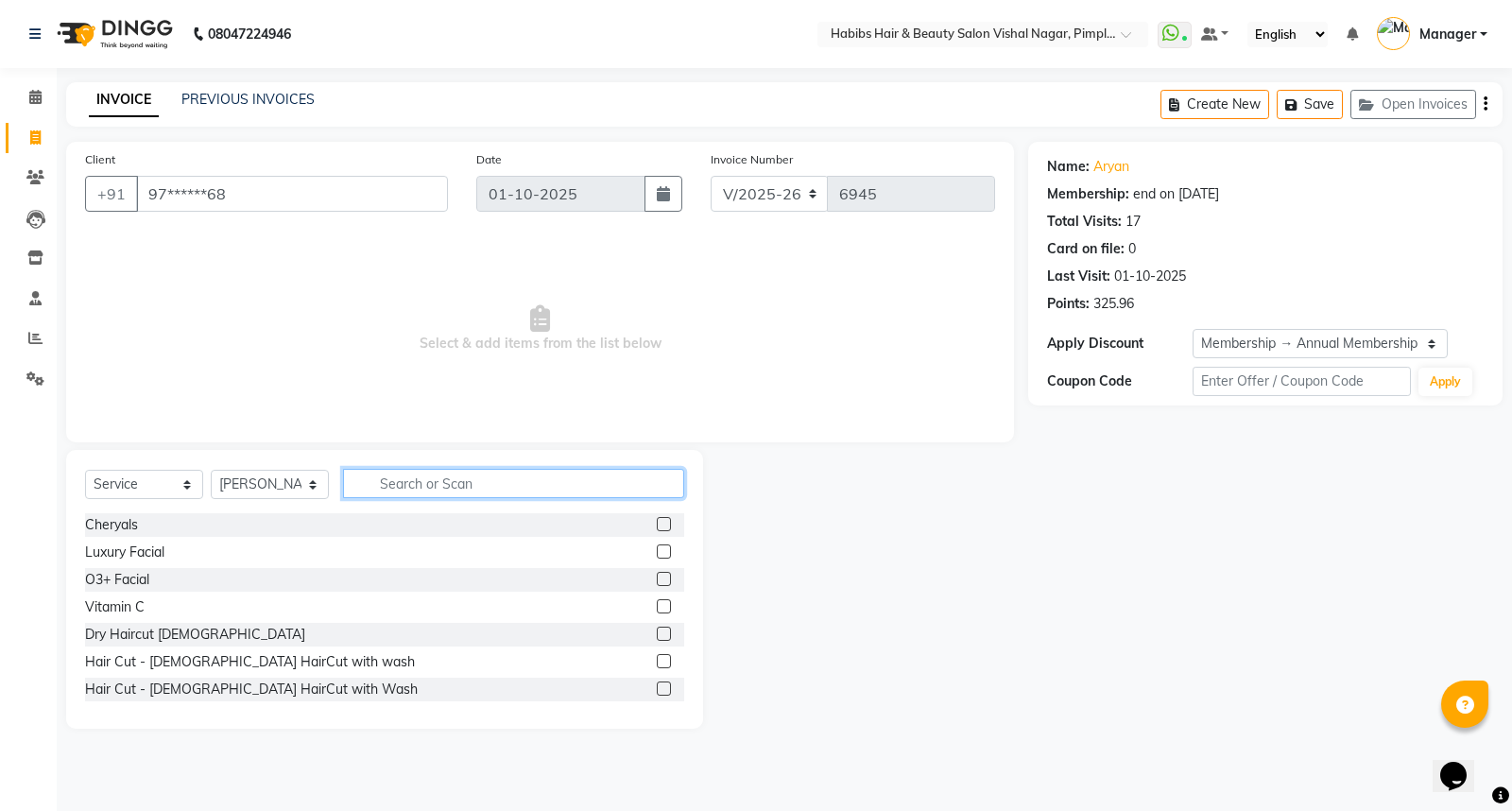
click at [423, 479] on input "text" at bounding box center [513, 483] width 341 height 29
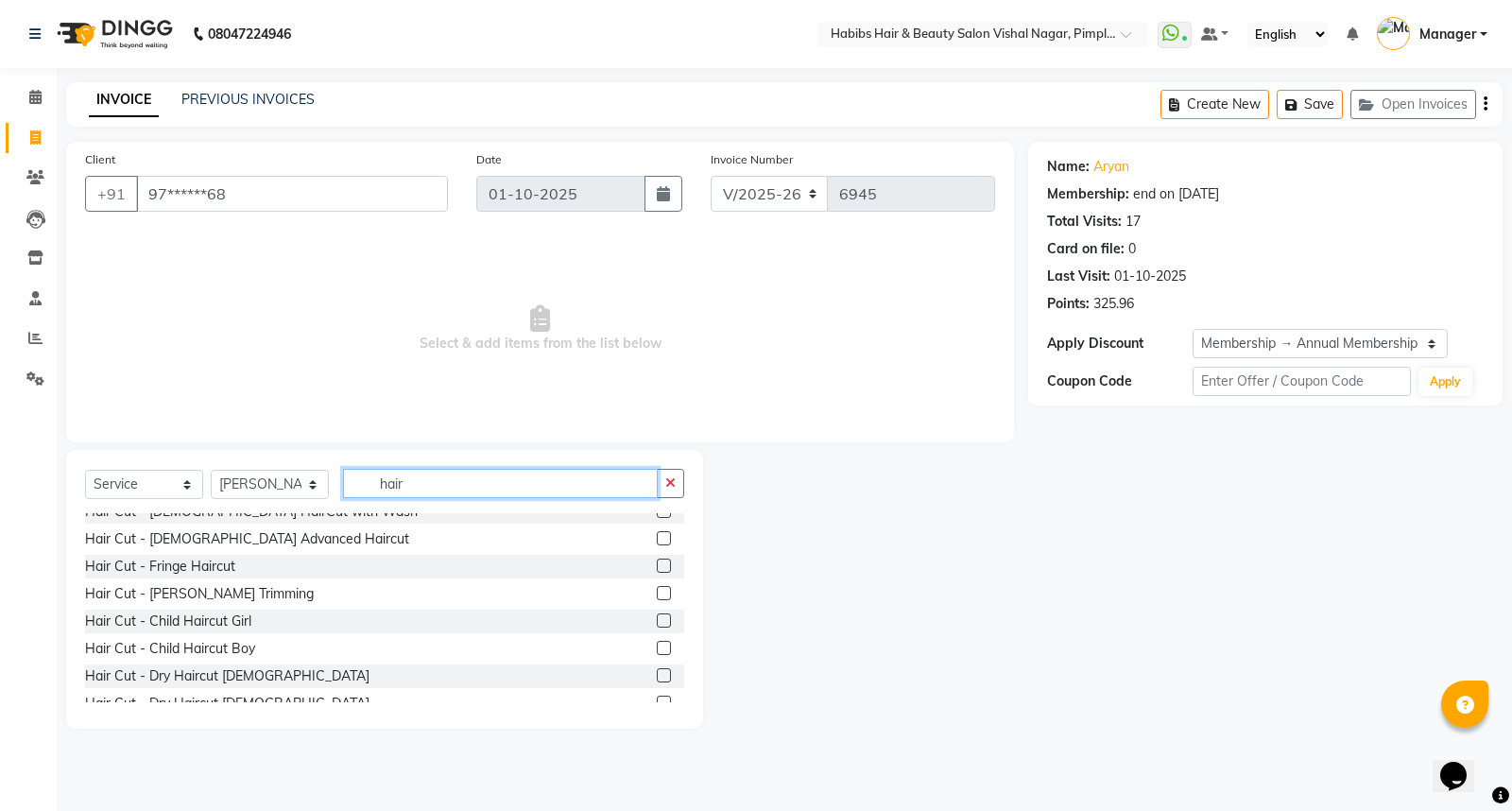
scroll to position [105, 0]
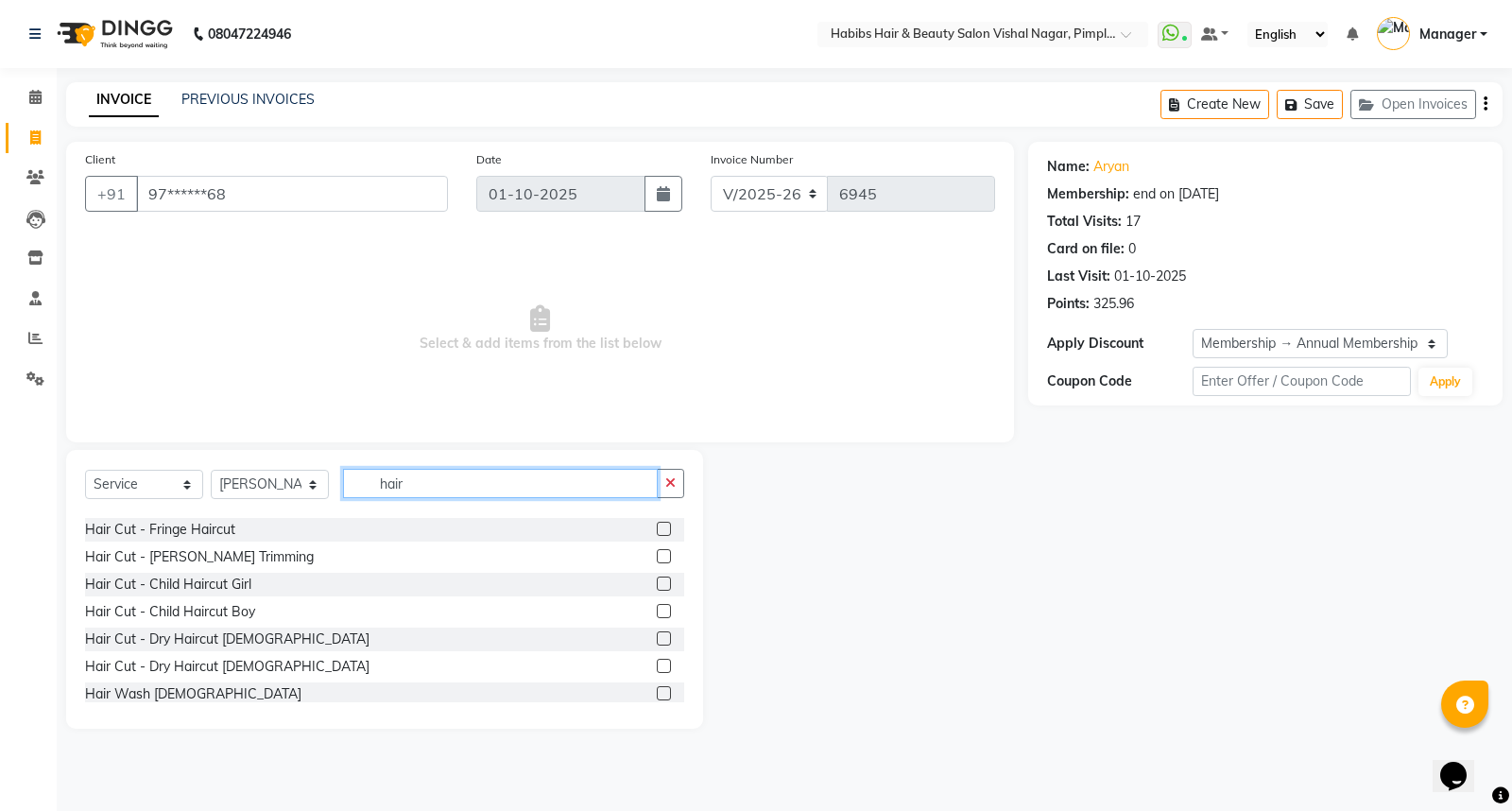
type input "hair"
click at [657, 637] on label at bounding box center [664, 638] width 15 height 15
click at [657, 637] on input "checkbox" at bounding box center [663, 639] width 13 height 13
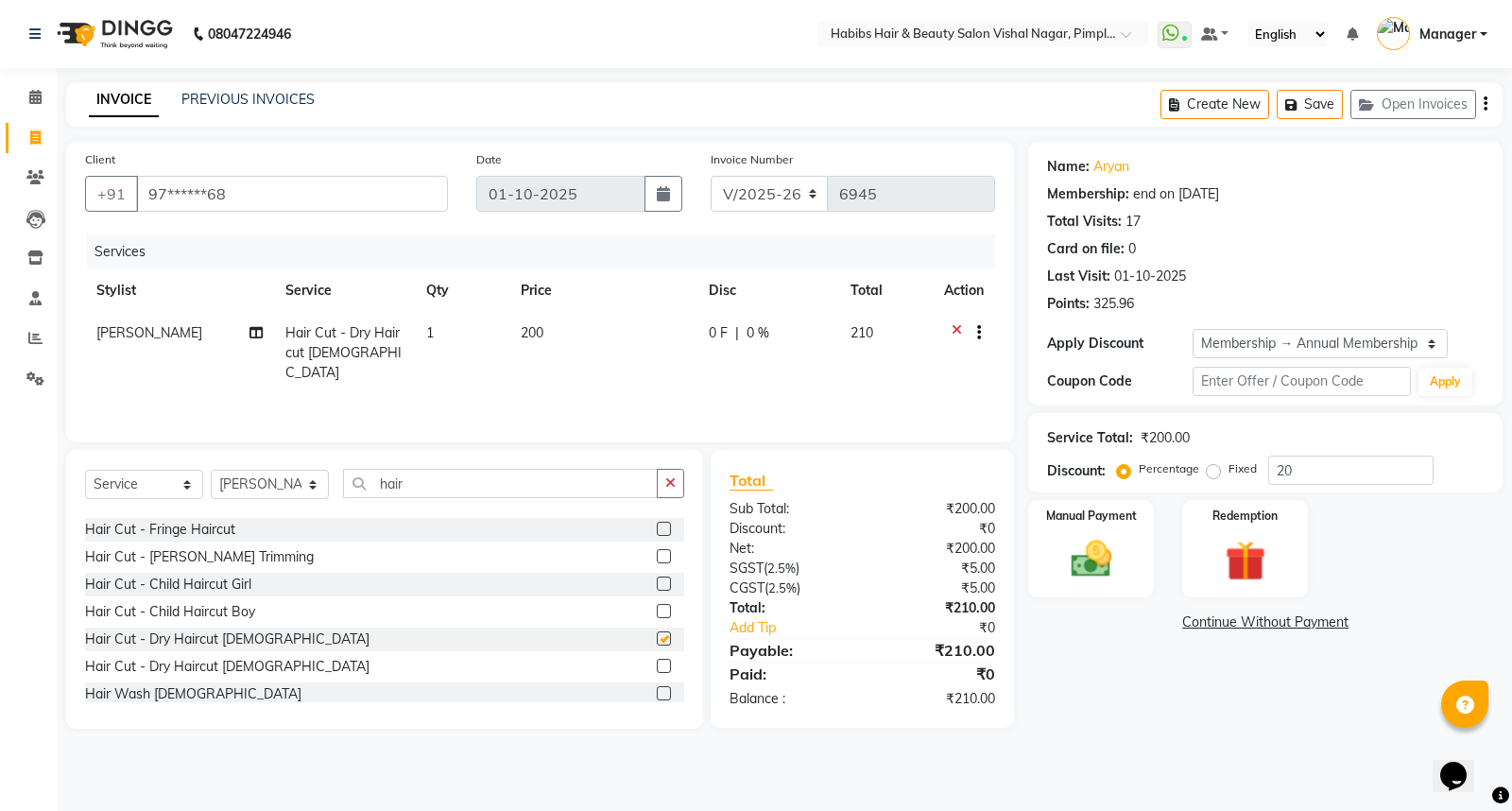
checkbox input "false"
click at [1485, 105] on icon "button" at bounding box center [1486, 104] width 4 height 1
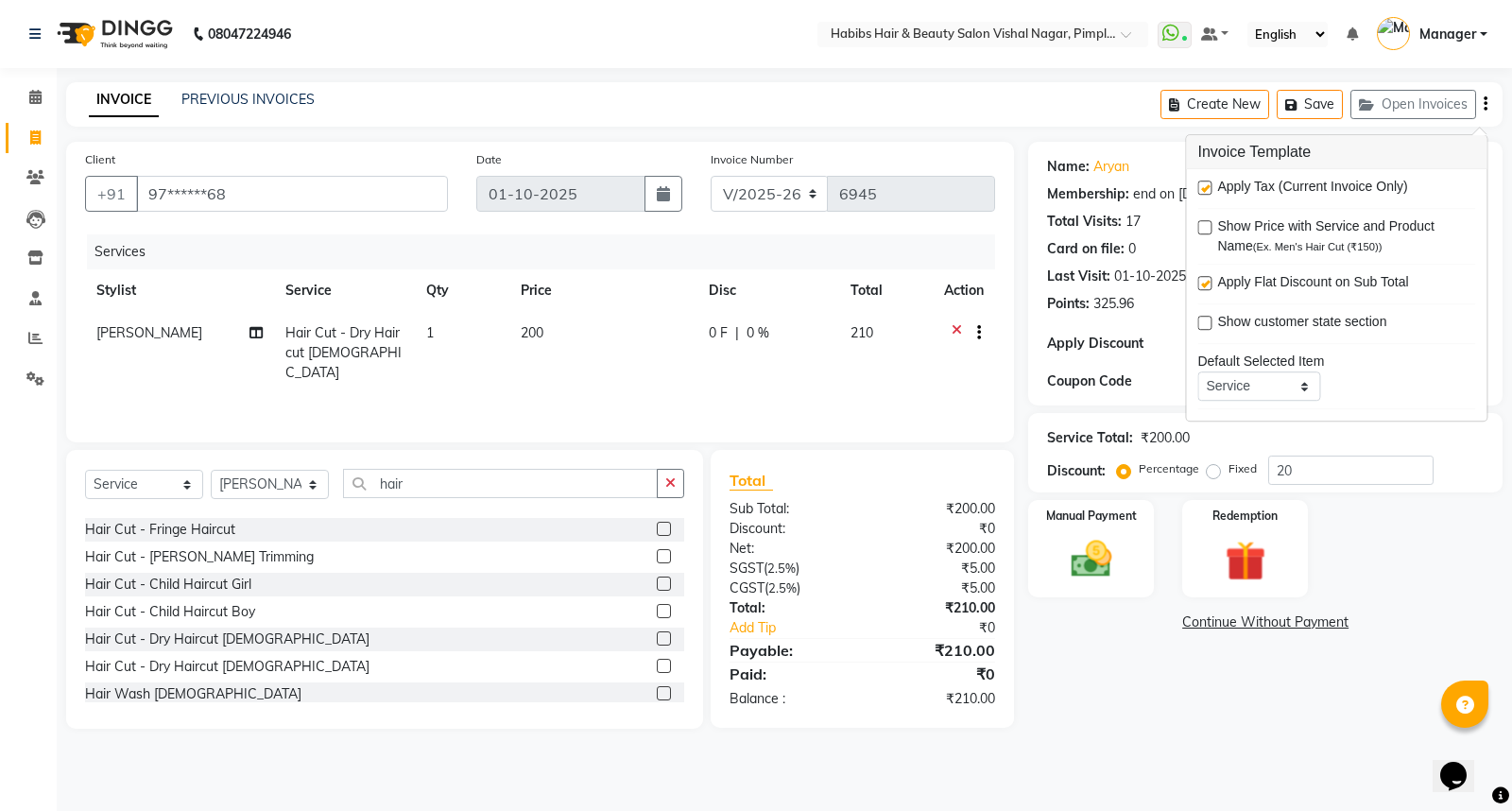
click at [1205, 186] on label at bounding box center [1204, 187] width 15 height 15
click at [1205, 186] on input "checkbox" at bounding box center [1203, 188] width 13 height 13
checkbox input "false"
click at [1122, 558] on img at bounding box center [1091, 558] width 68 height 49
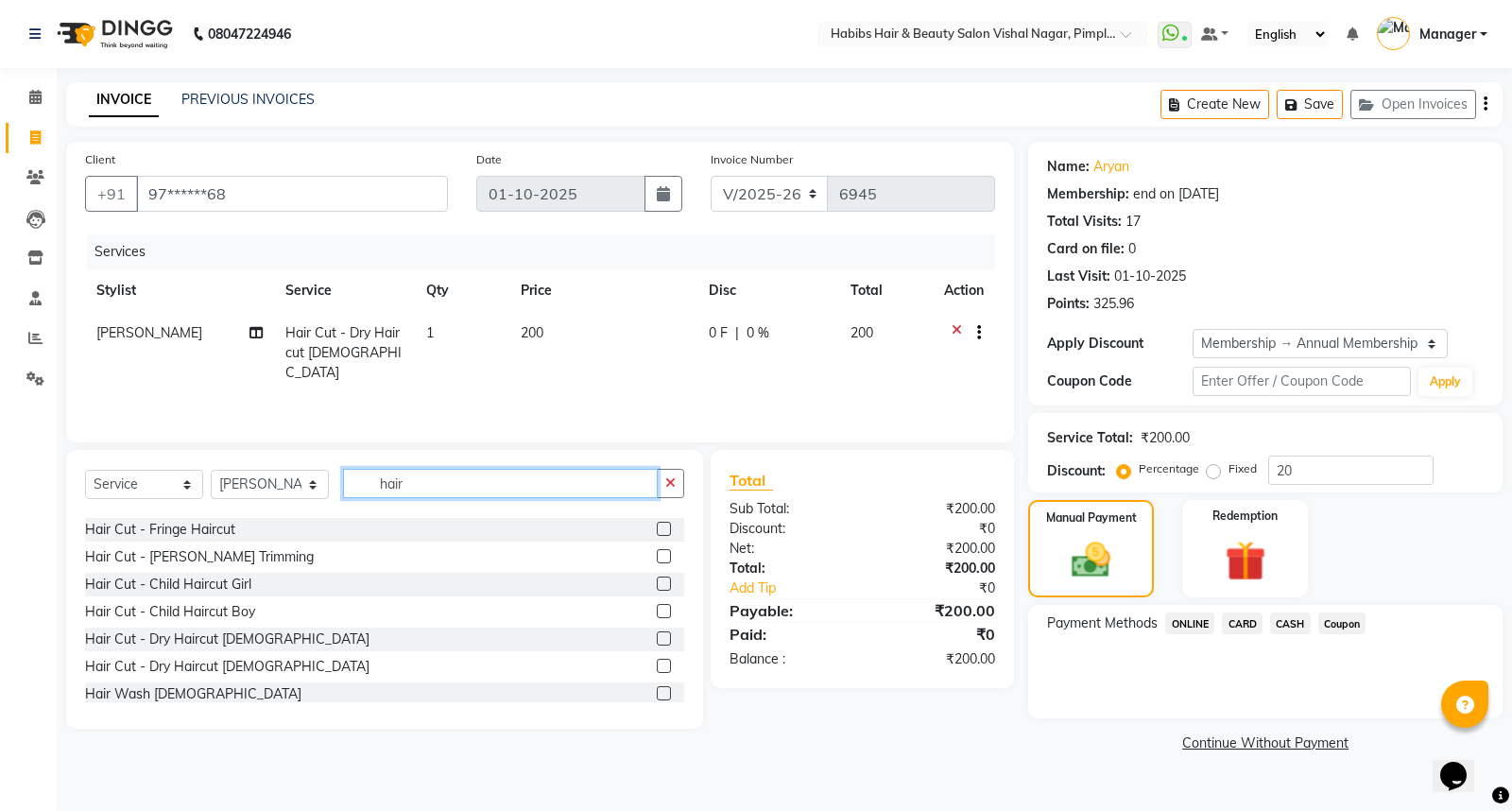
click at [435, 483] on input "hair" at bounding box center [500, 483] width 315 height 29
type input "h"
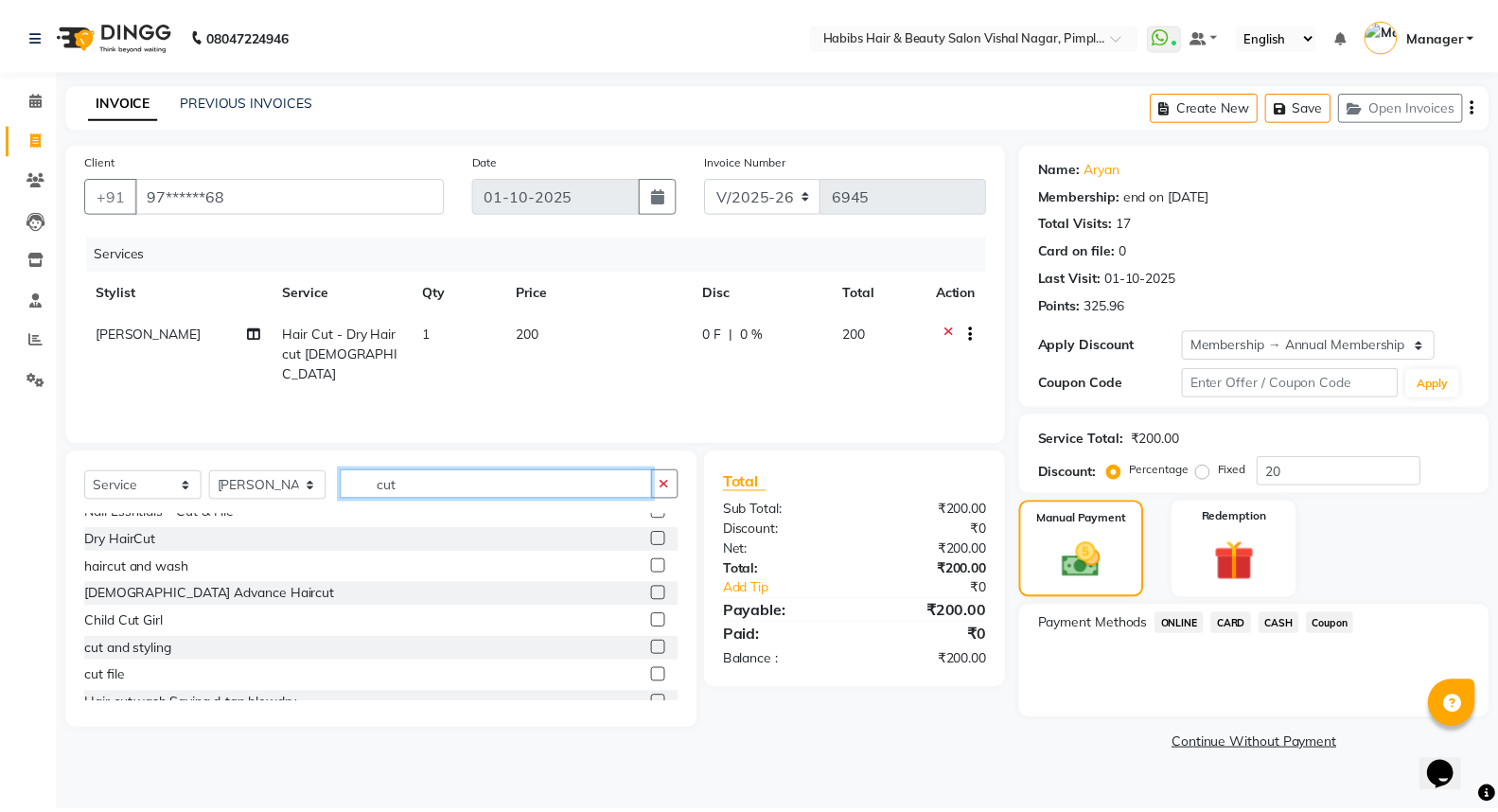
scroll to position [360, 0]
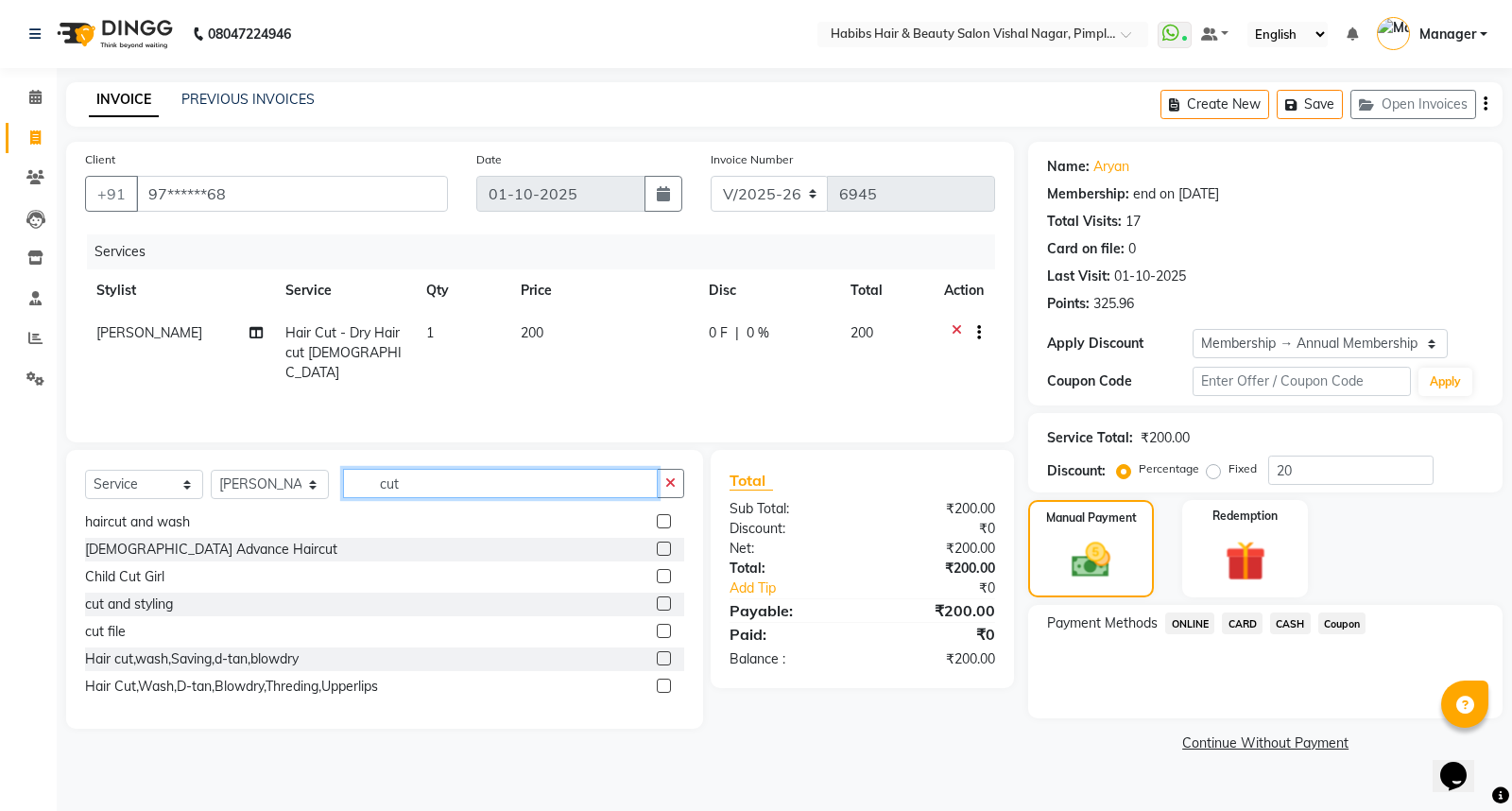
type input "cut"
click at [657, 600] on label at bounding box center [664, 603] width 15 height 15
click at [657, 600] on input "checkbox" at bounding box center [663, 604] width 13 height 13
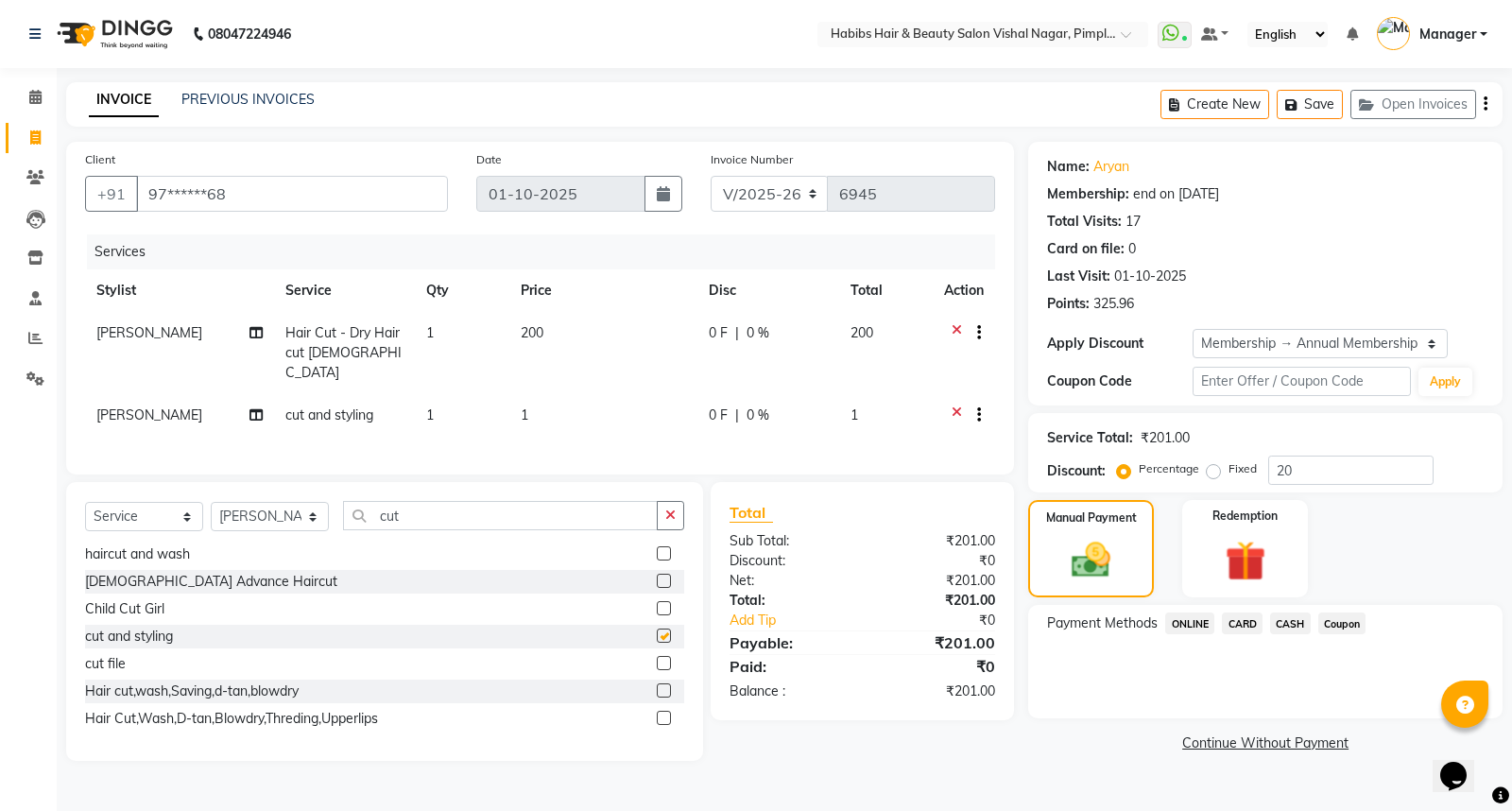
checkbox input "false"
click at [958, 328] on icon at bounding box center [956, 335] width 11 height 23
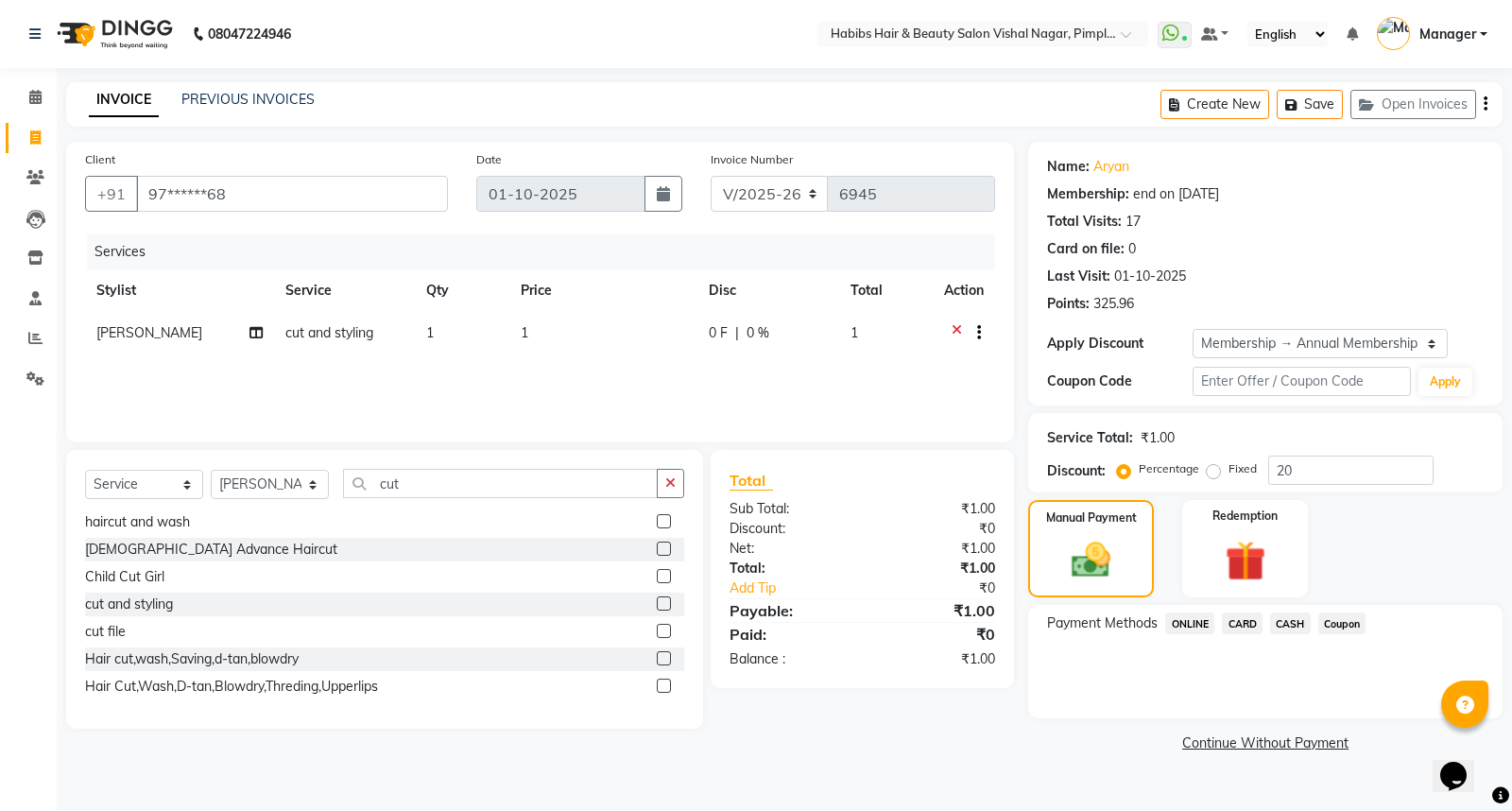
click at [515, 353] on td "1" at bounding box center [603, 335] width 189 height 47
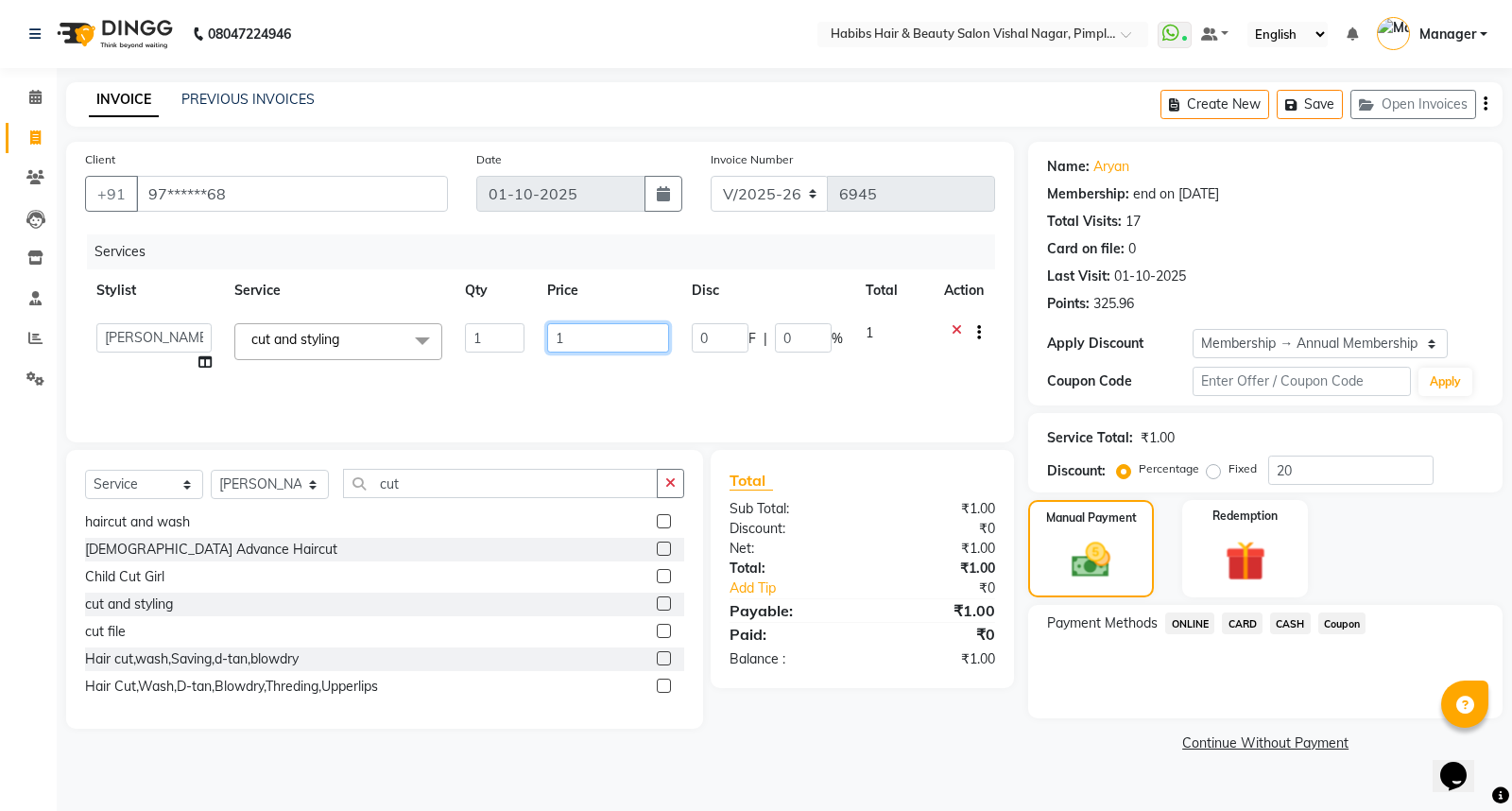
click at [602, 337] on input "1" at bounding box center [607, 338] width 121 height 29
type input "1"
type input "480"
click at [1004, 749] on div "Client +91 97******68 Date [DATE] Invoice Number V/2025 V/[PHONE_NUMBER] Servic…" at bounding box center [539, 449] width 977 height 615
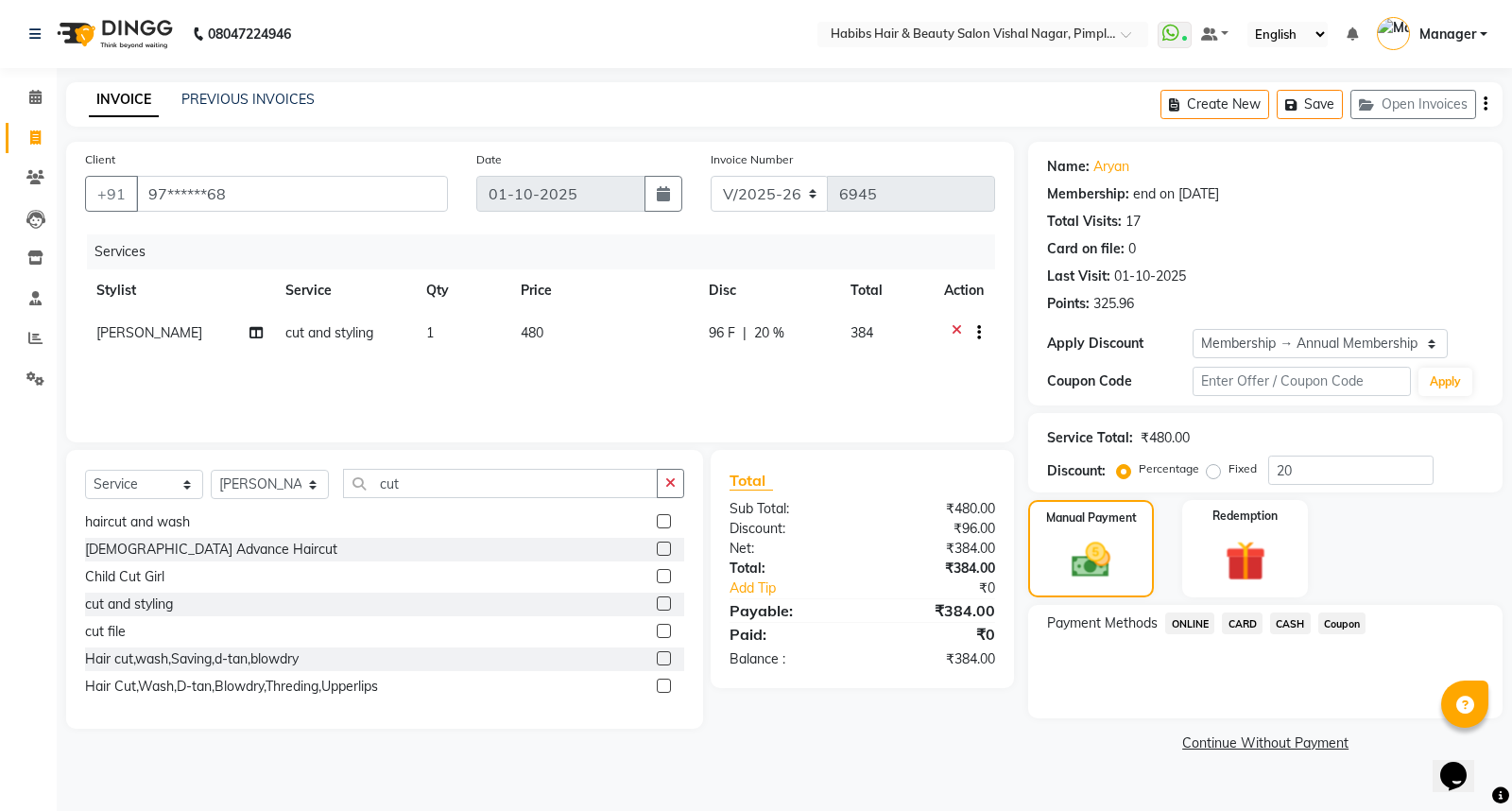
click at [1484, 104] on icon "button" at bounding box center [1486, 104] width 4 height 1
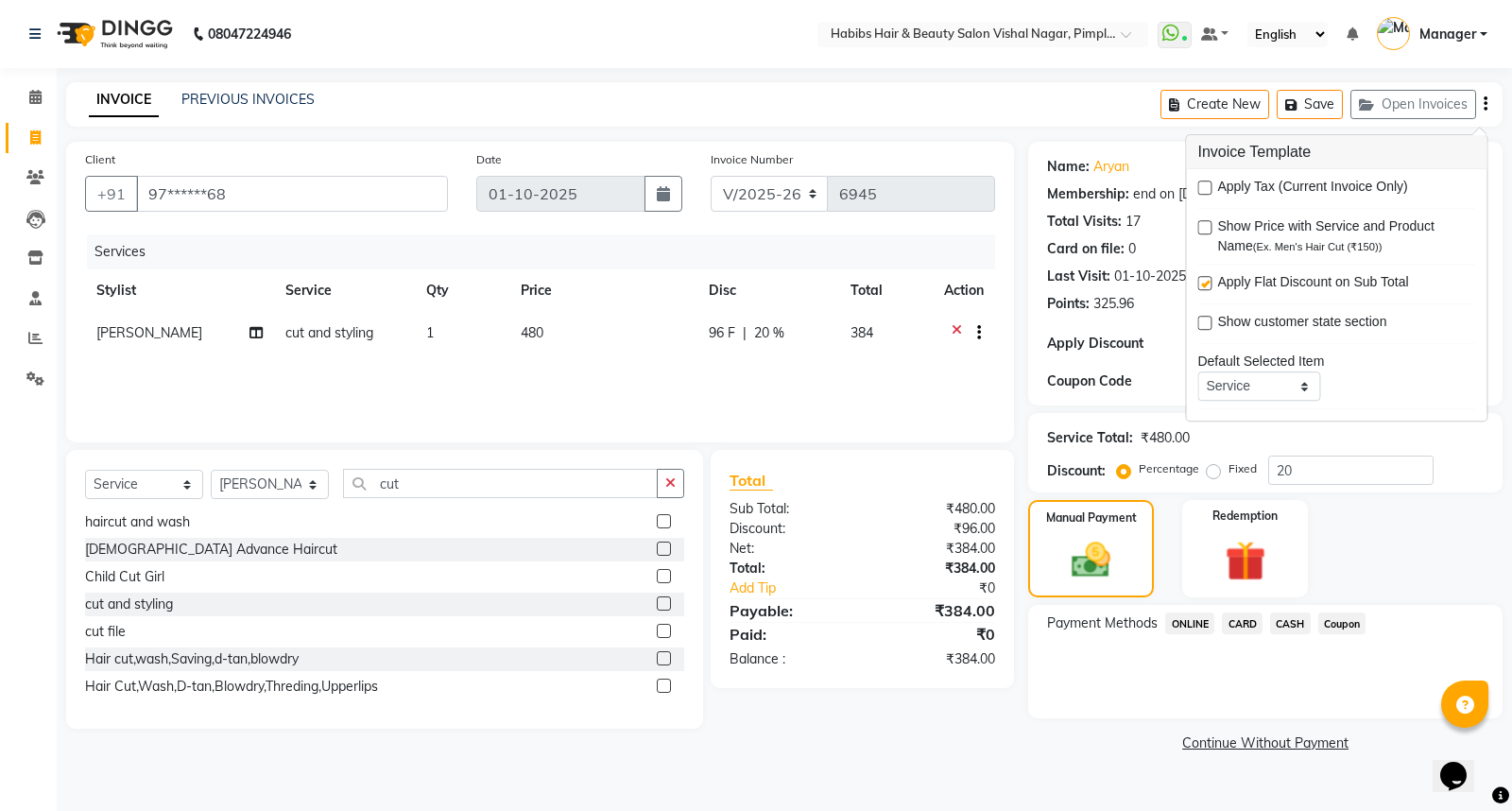
click at [1205, 187] on label at bounding box center [1204, 187] width 15 height 15
click at [1205, 187] on input "checkbox" at bounding box center [1203, 188] width 13 height 13
click at [1205, 187] on label at bounding box center [1204, 187] width 15 height 15
click at [1205, 187] on input "checkbox" at bounding box center [1203, 188] width 13 height 13
checkbox input "false"
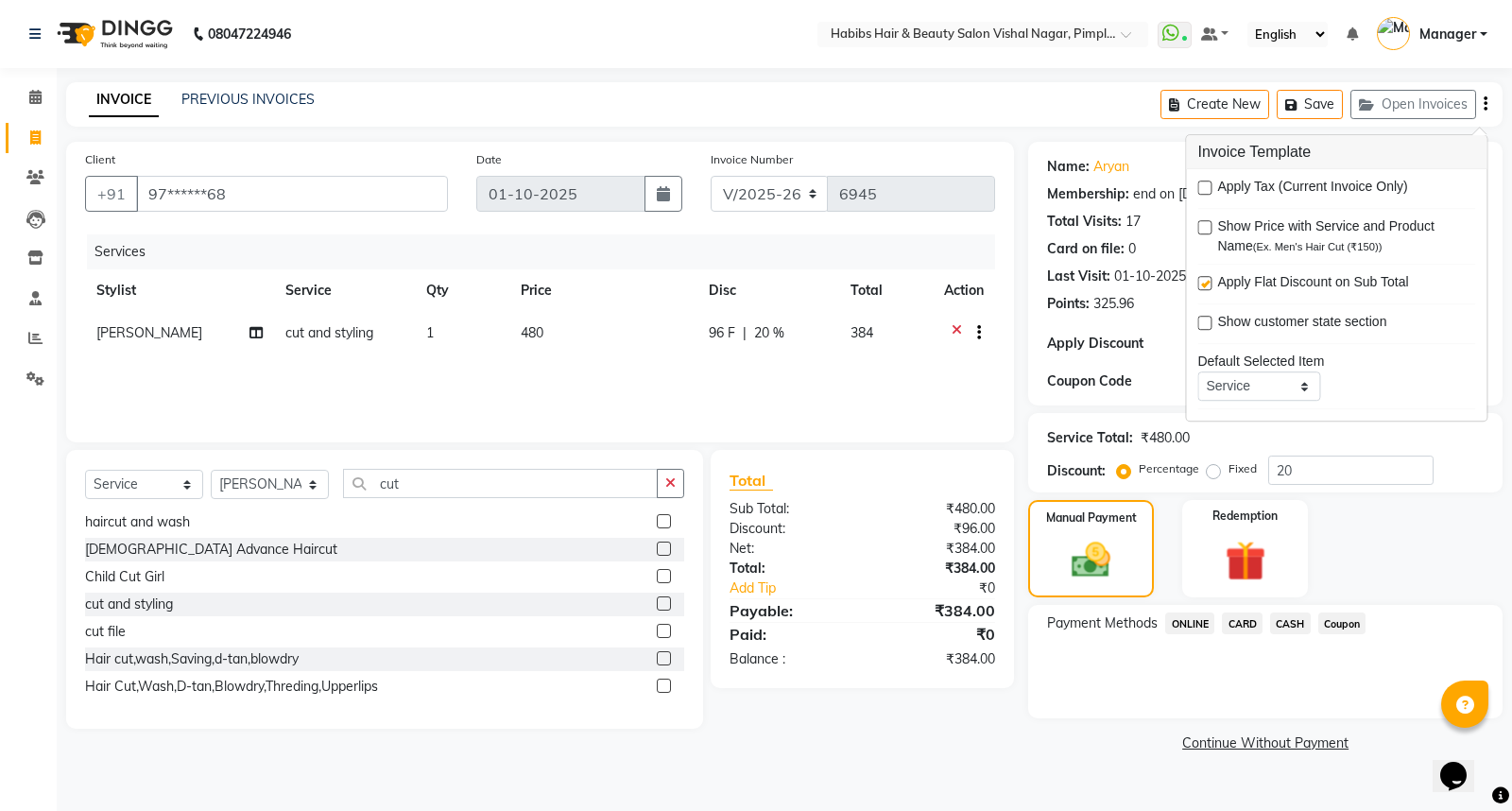
click at [711, 356] on td "96 F | 20 %" at bounding box center [769, 335] width 142 height 47
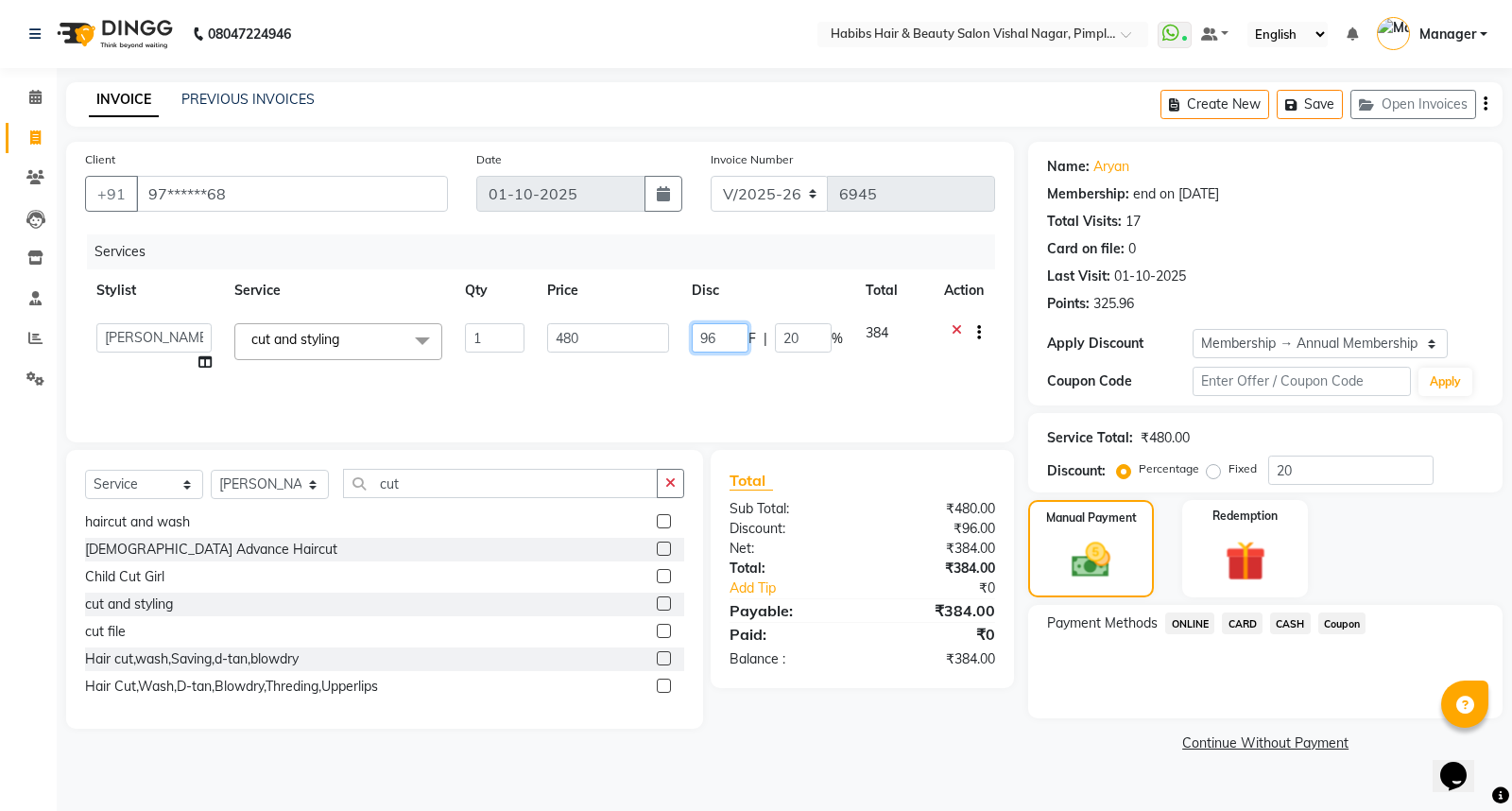
click at [735, 330] on input "96" at bounding box center [720, 338] width 56 height 29
type input "9"
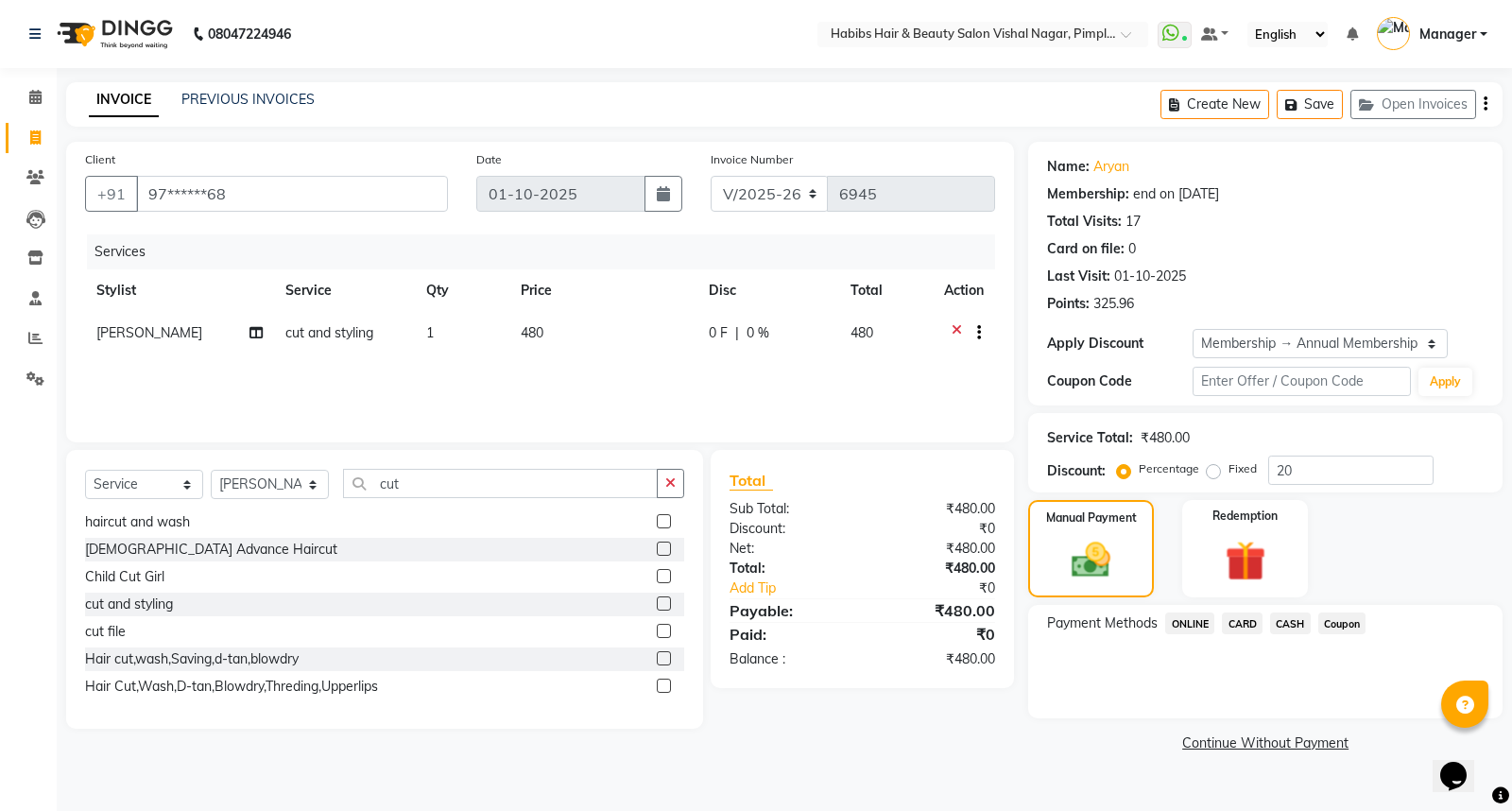
click at [1183, 622] on span "ONLINE" at bounding box center [1189, 623] width 50 height 21
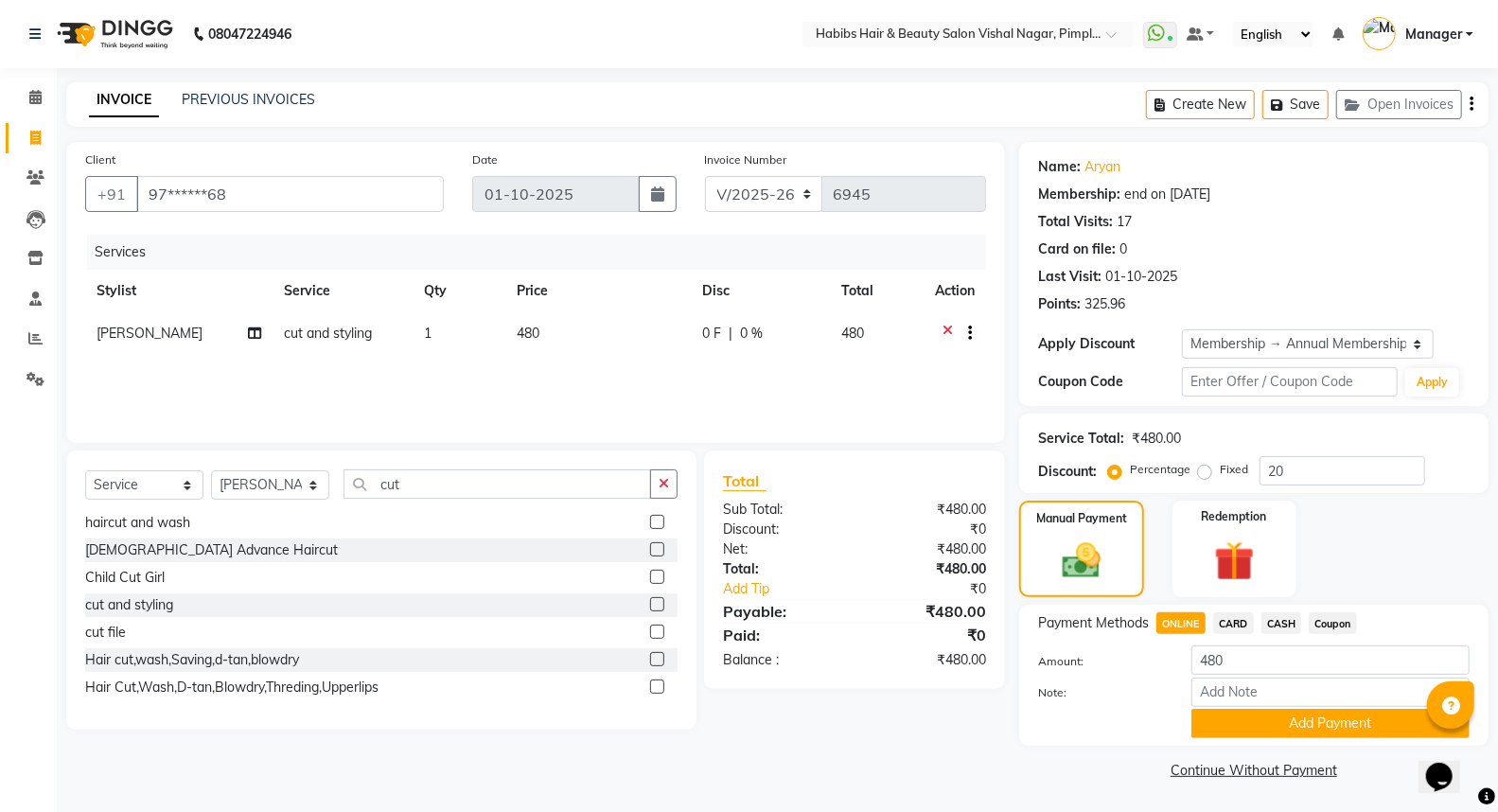
scroll to position [1, 0]
click at [1350, 743] on div "Payment Methods ONLINE CARD CASH Coupon Amount: 480 Note: Add Payment" at bounding box center [1254, 674] width 469 height 141
click at [1350, 729] on button "Add Payment" at bounding box center [1331, 723] width 278 height 29
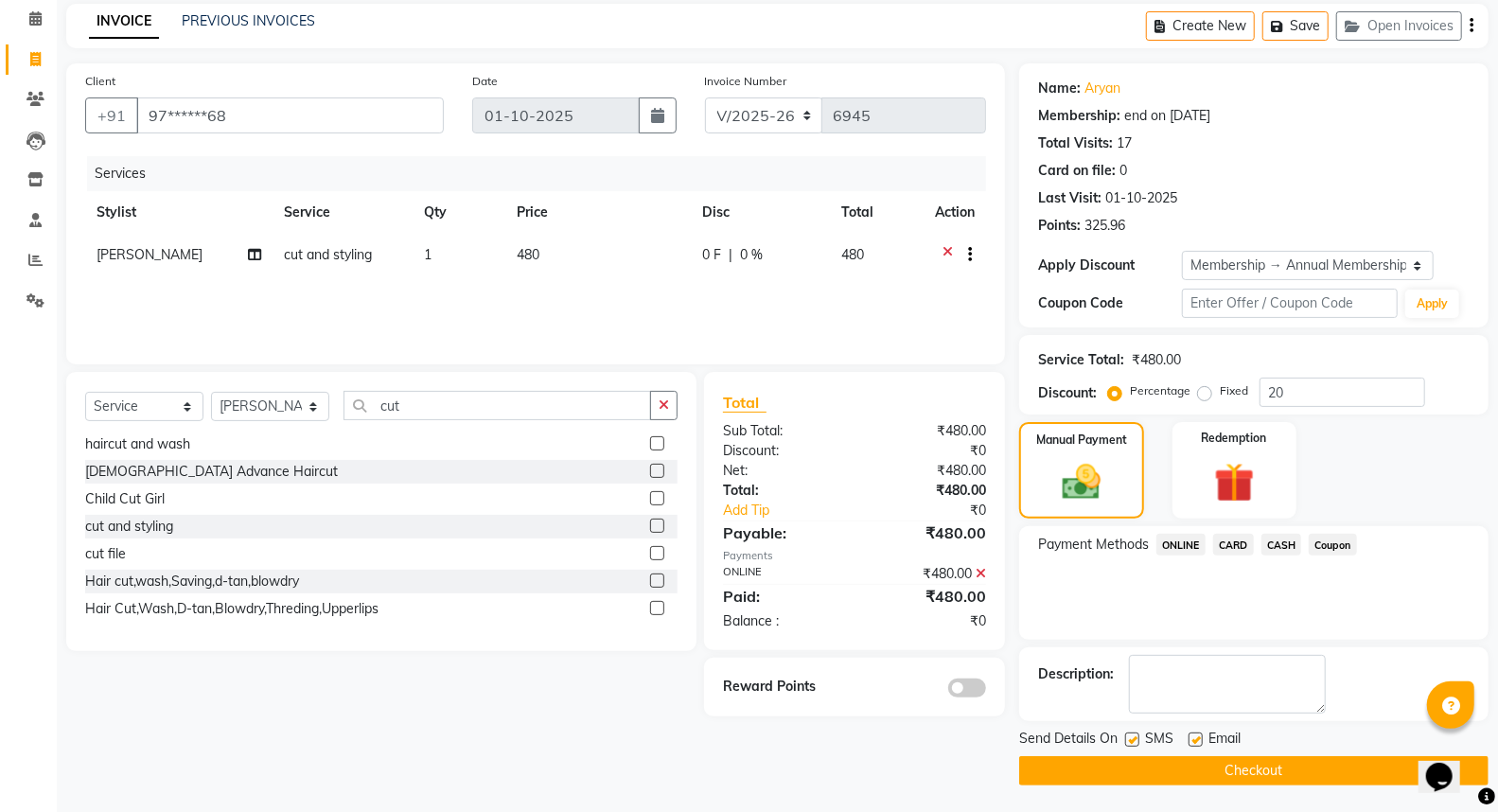
scroll to position [80, 0]
click at [976, 686] on span at bounding box center [967, 686] width 38 height 18
click at [985, 689] on input "checkbox" at bounding box center [985, 689] width 0 height 0
click at [1299, 772] on button "Checkout" at bounding box center [1254, 769] width 469 height 29
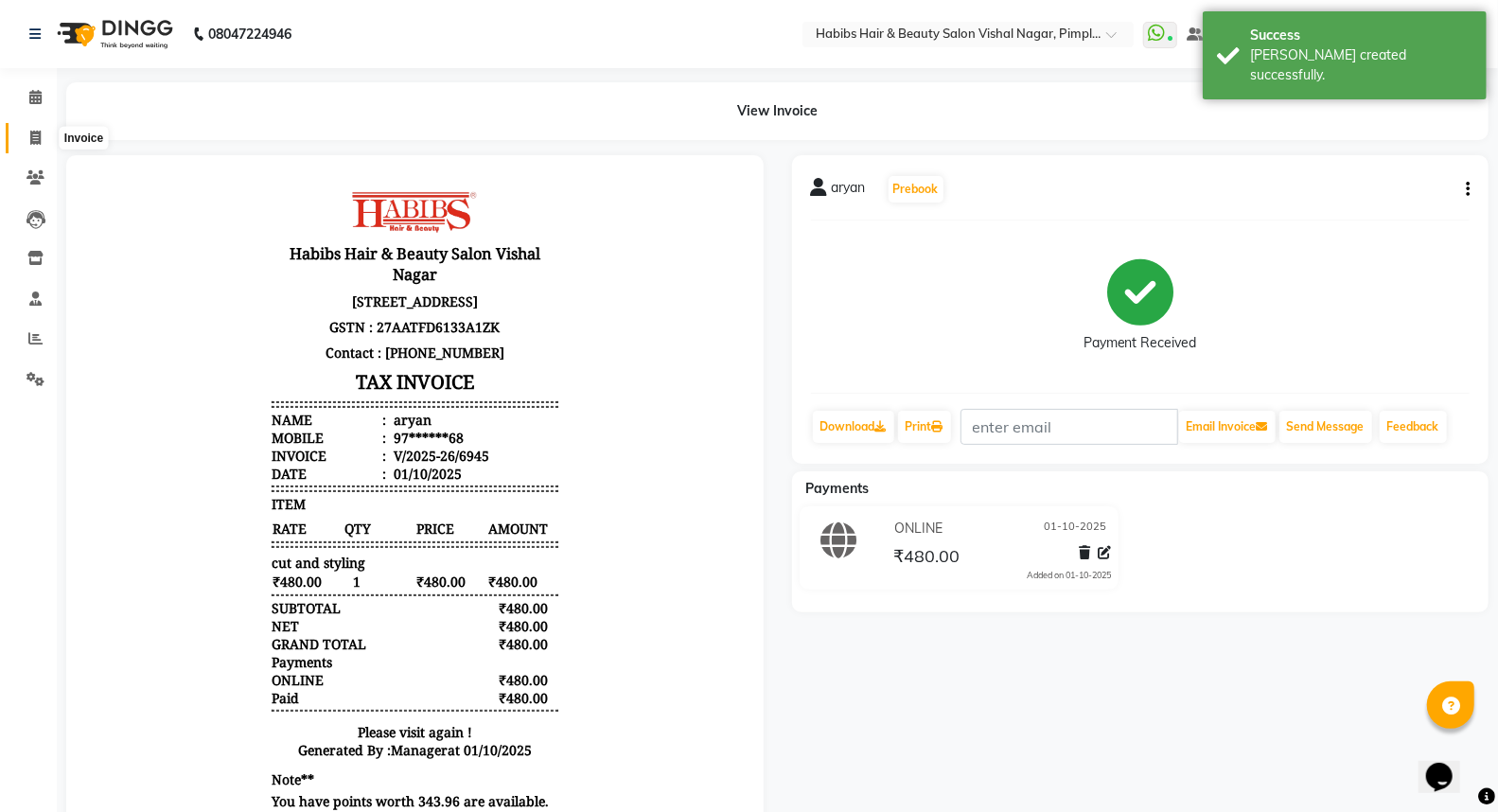
click at [33, 134] on icon at bounding box center [35, 137] width 11 height 15
select select "5725"
select select "service"
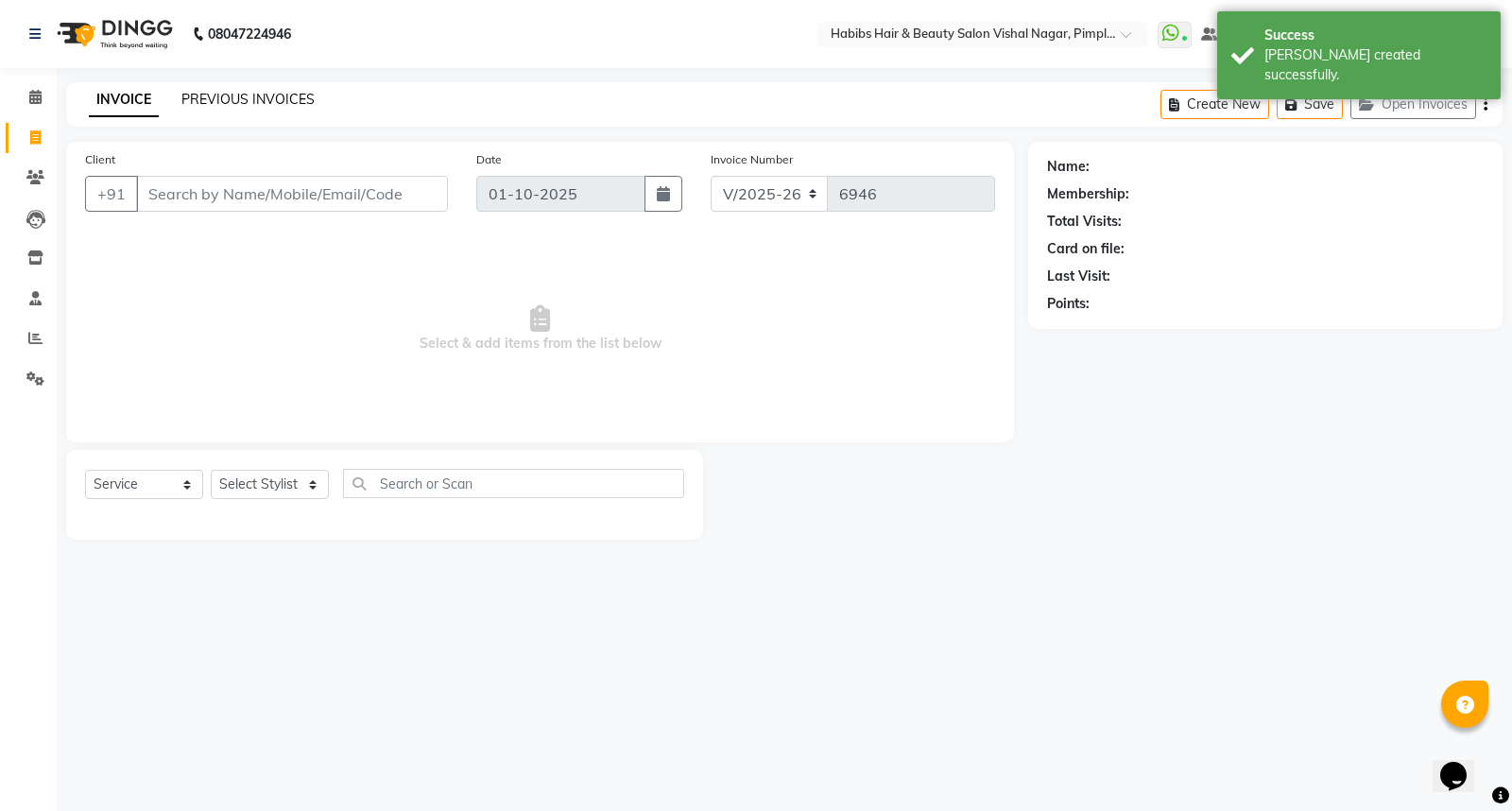
click at [248, 99] on link "PREVIOUS INVOICES" at bounding box center [248, 99] width 133 height 17
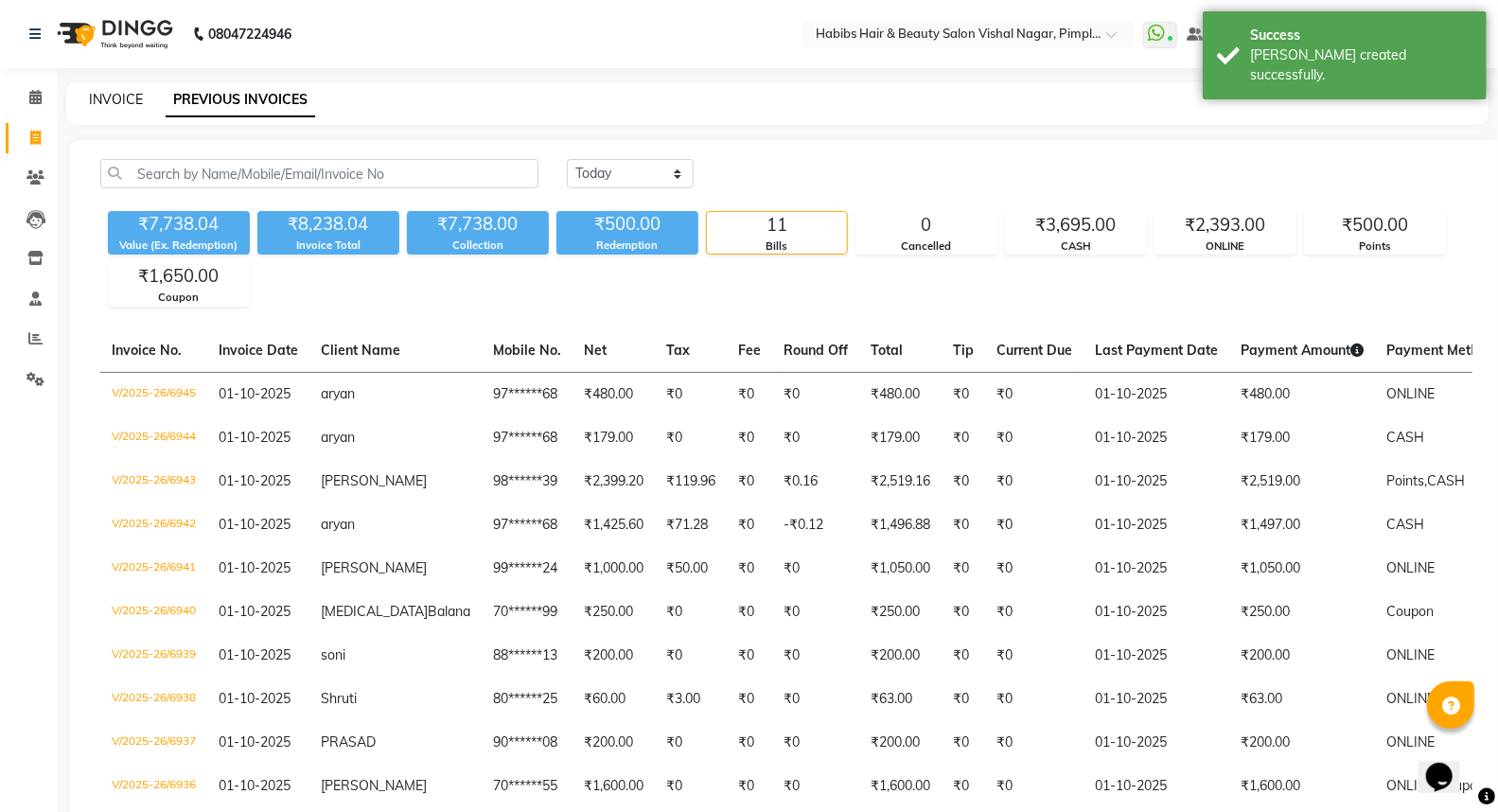
click at [120, 99] on link "INVOICE" at bounding box center [115, 99] width 54 height 18
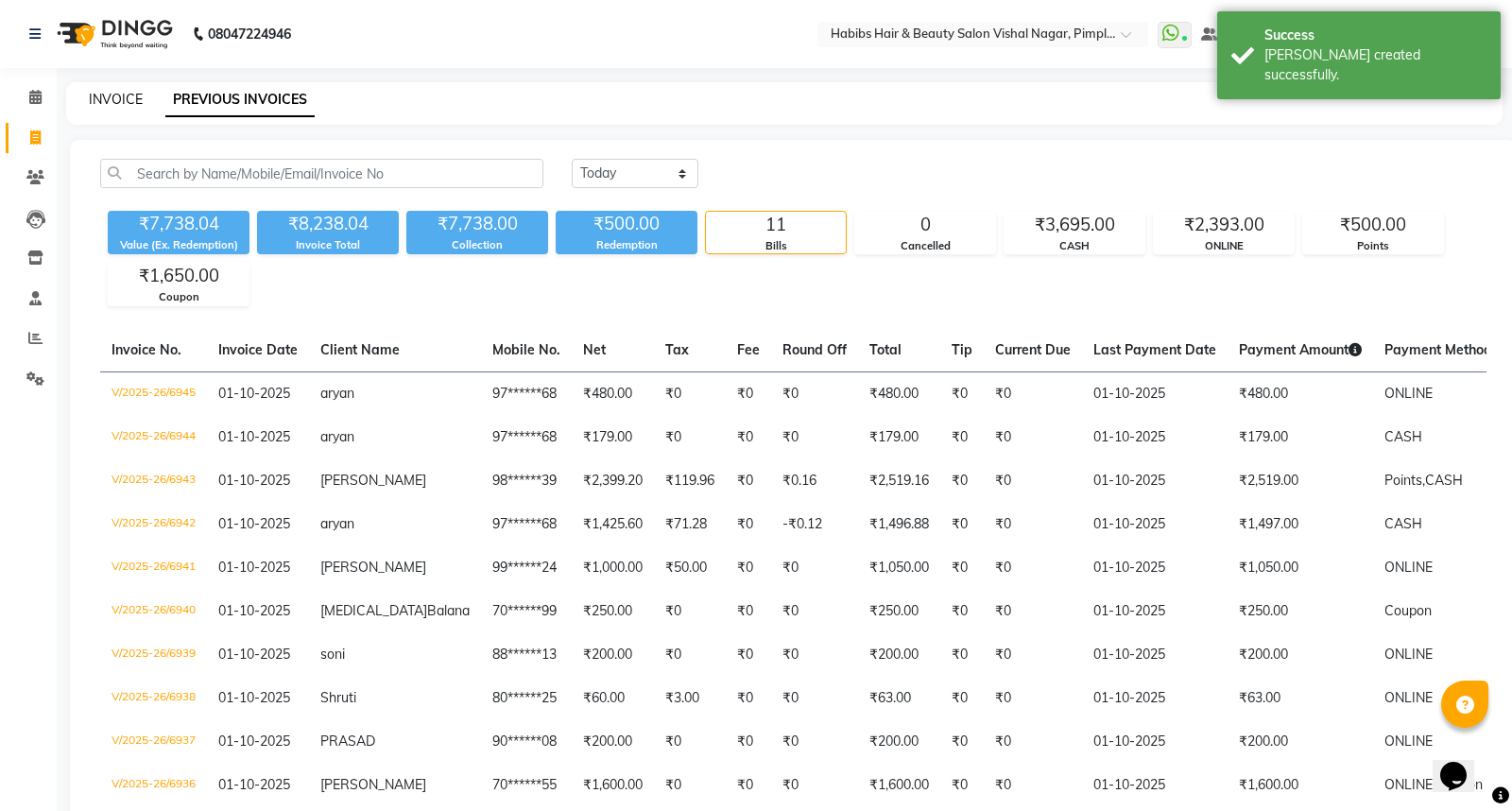
select select "5725"
select select "service"
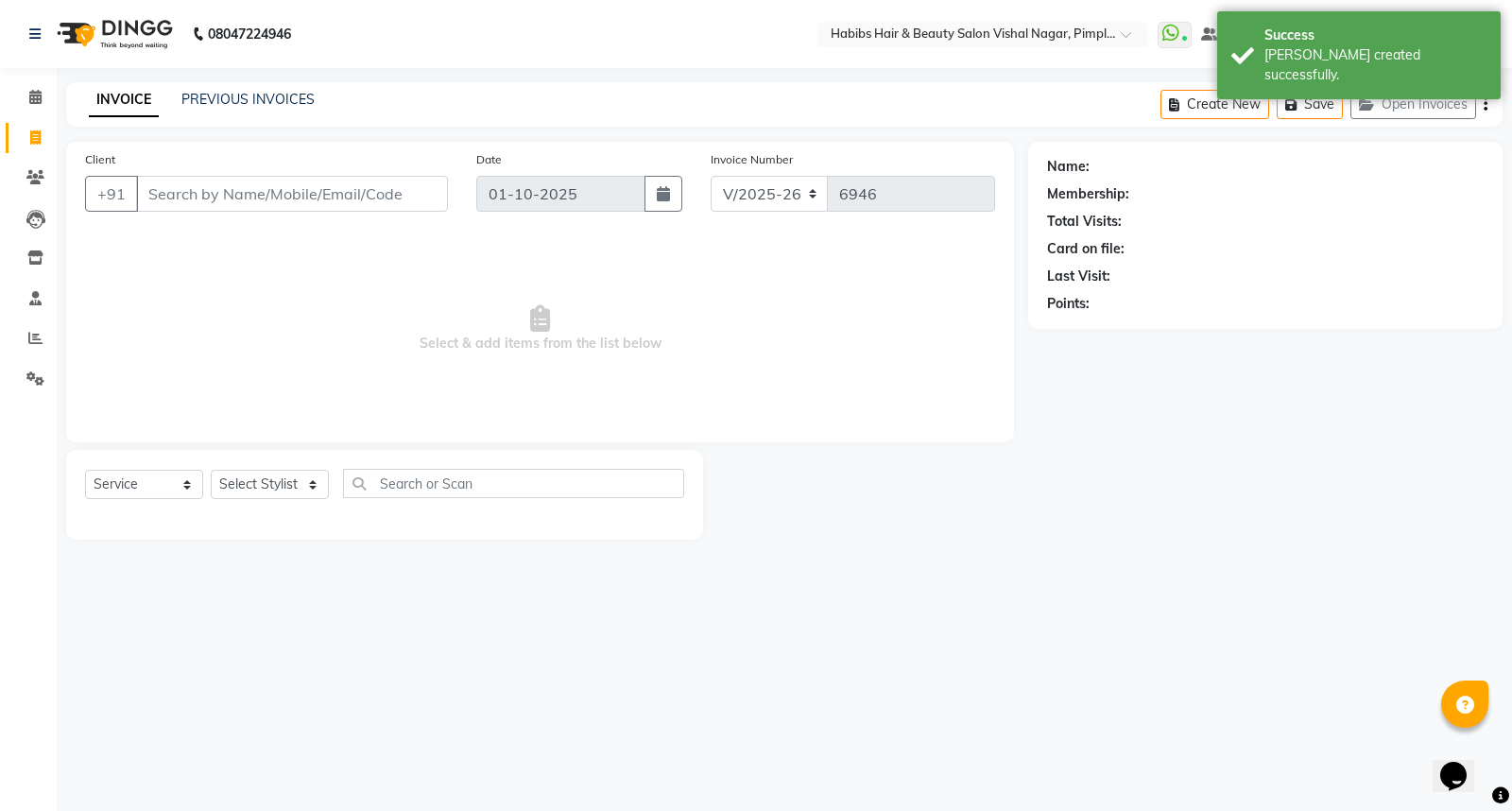
click at [270, 195] on input "Client" at bounding box center [292, 193] width 312 height 36
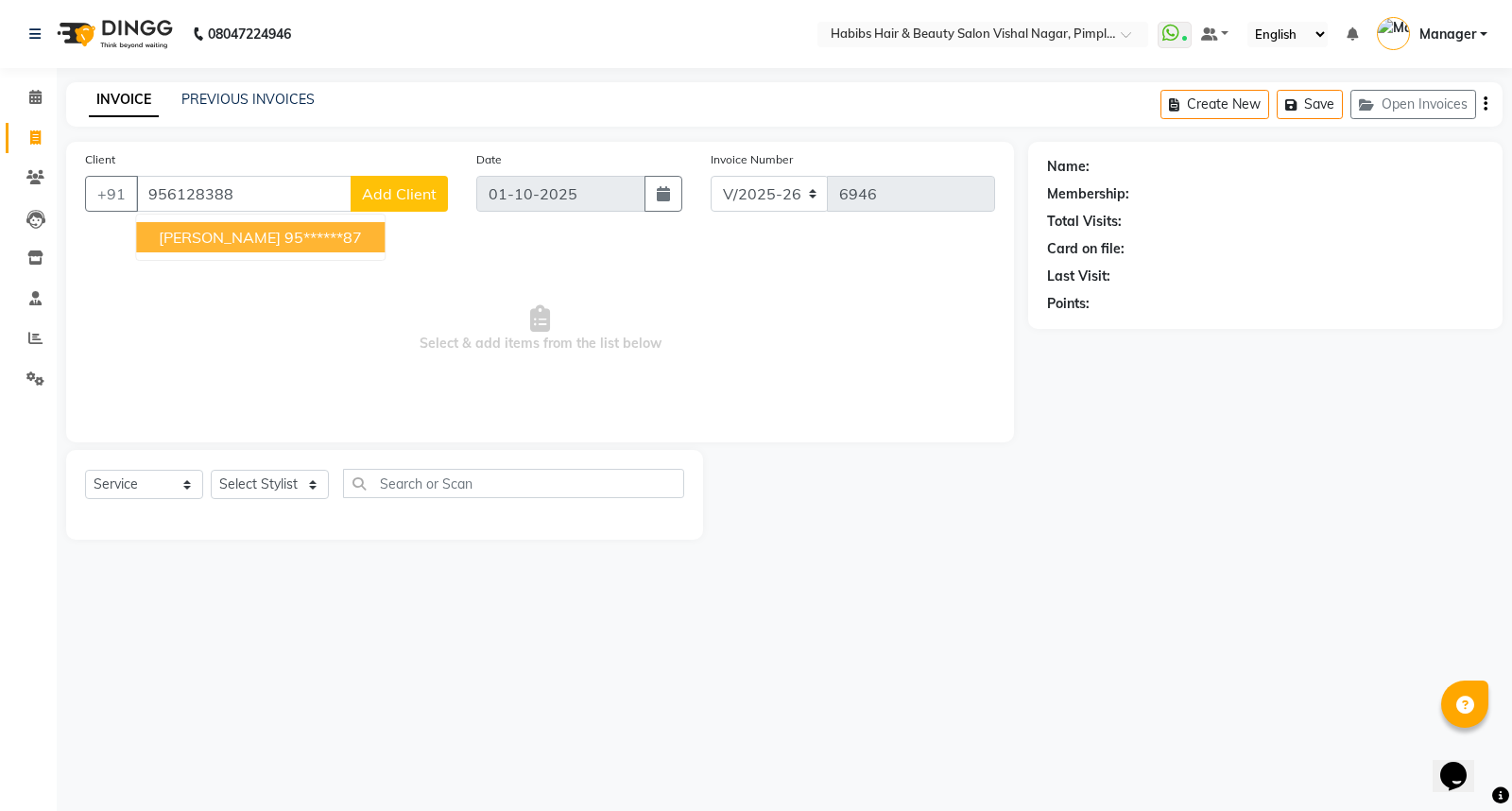
click at [285, 239] on ngb-highlight "95******87" at bounding box center [324, 236] width 78 height 18
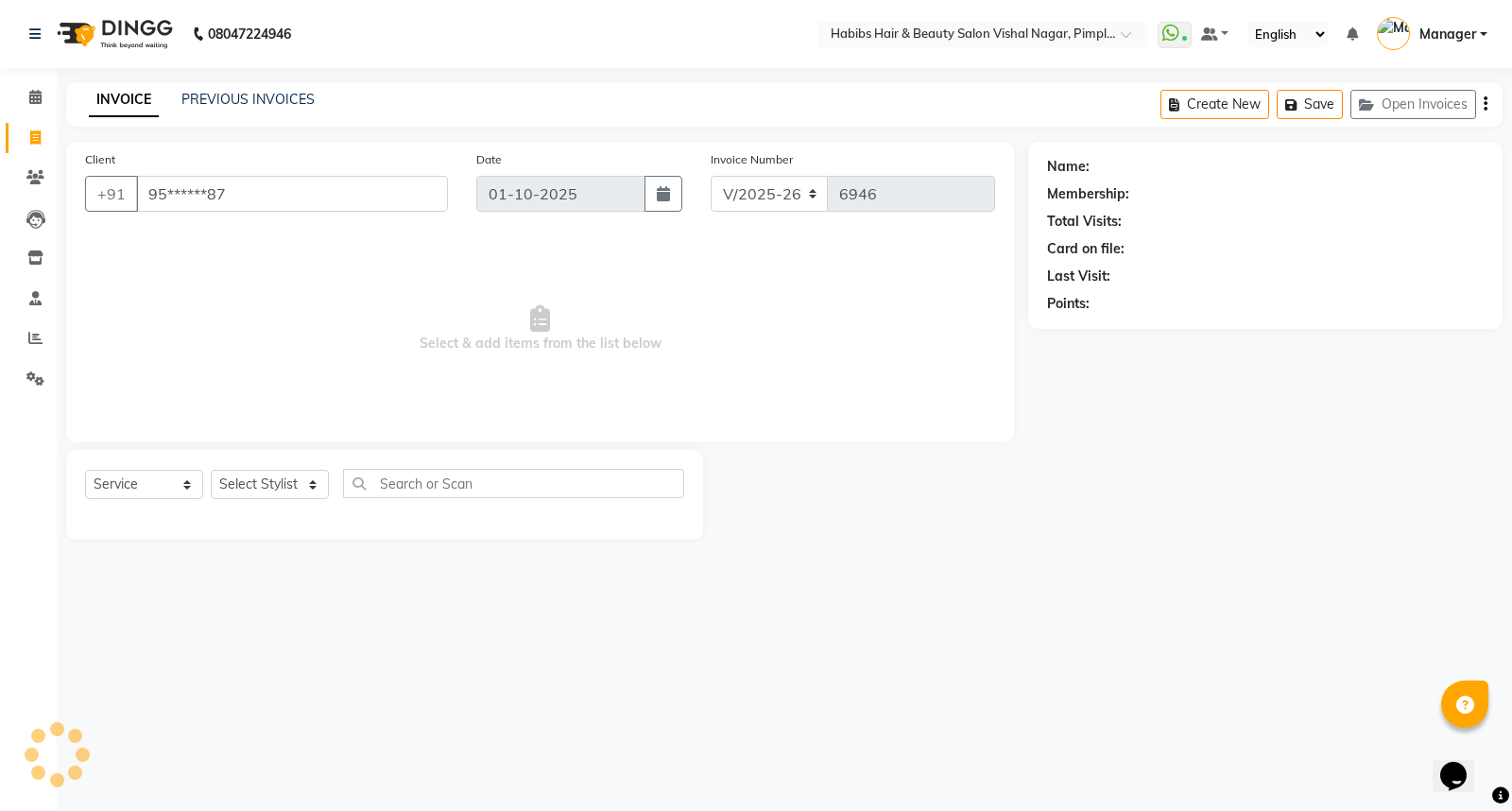
type input "95******87"
select select "1: Object"
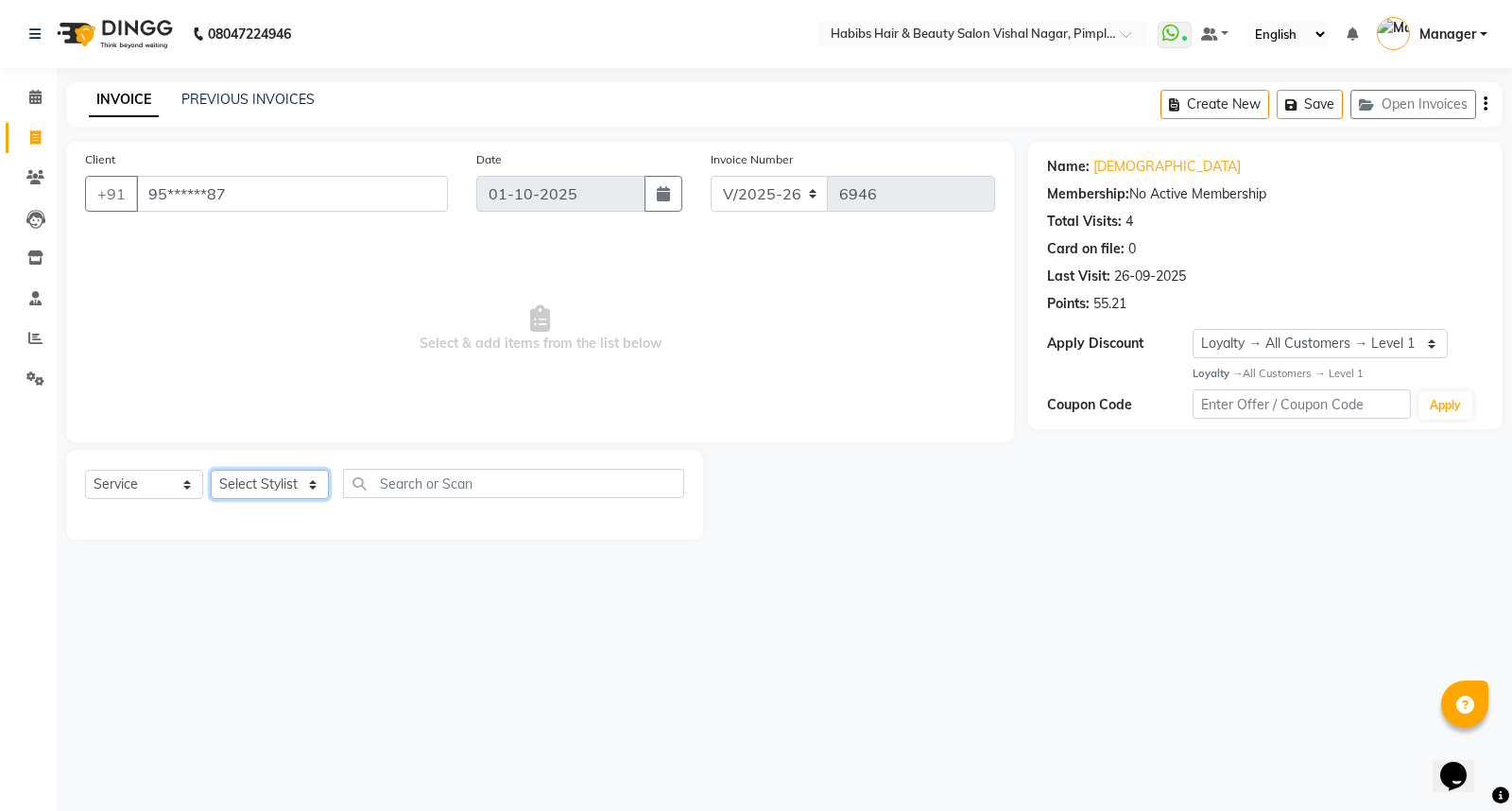
click at [267, 477] on select "Select Stylist [PERSON_NAME] [PERSON_NAME] [PERSON_NAME] Manager [PERSON_NAME] …" at bounding box center [270, 484] width 119 height 29
select select "39766"
click at [211, 470] on select "Select Stylist [PERSON_NAME] [PERSON_NAME] [PERSON_NAME] Manager [PERSON_NAME] …" at bounding box center [270, 484] width 119 height 29
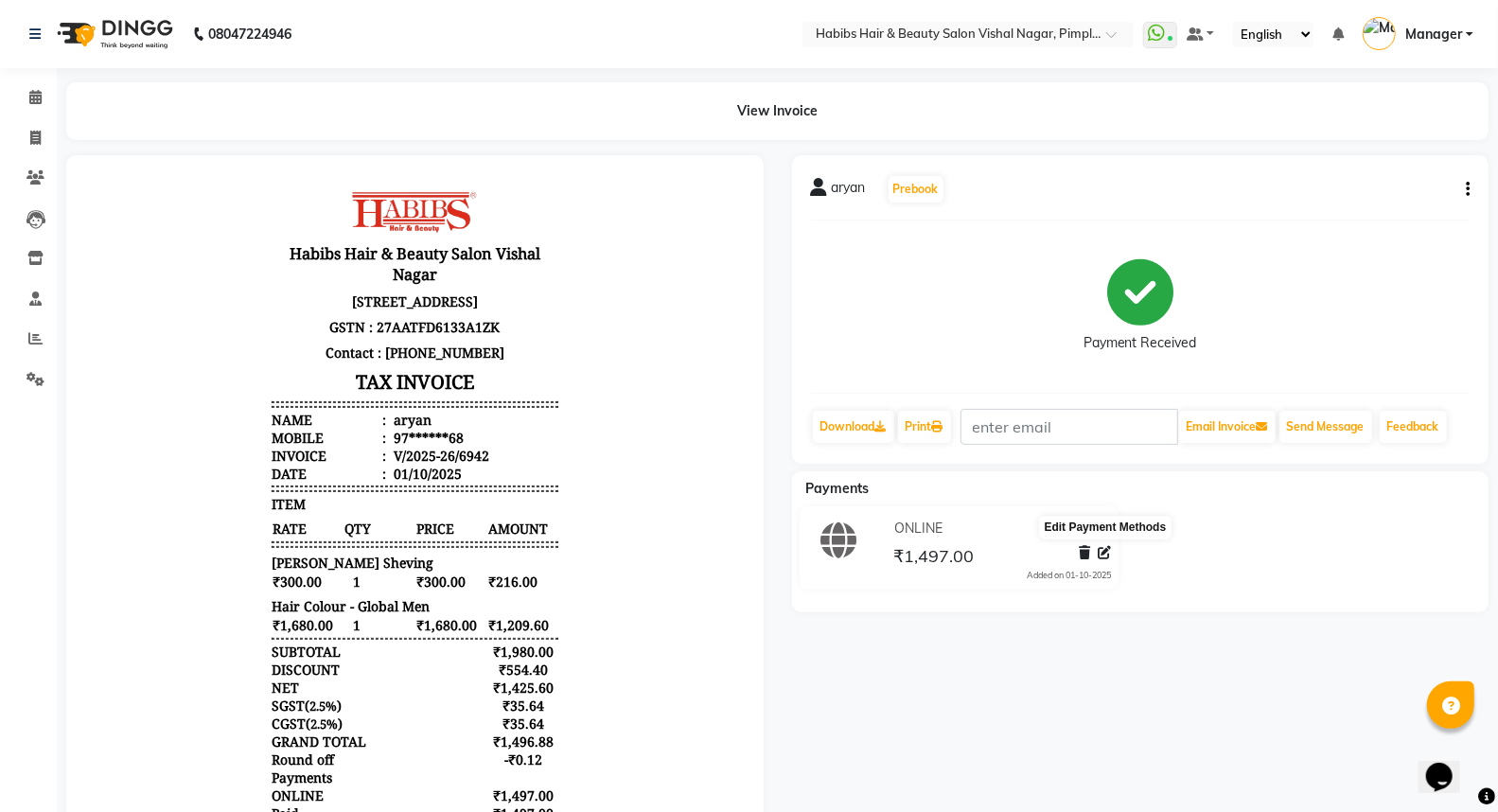
click at [1100, 549] on icon at bounding box center [1104, 552] width 14 height 14
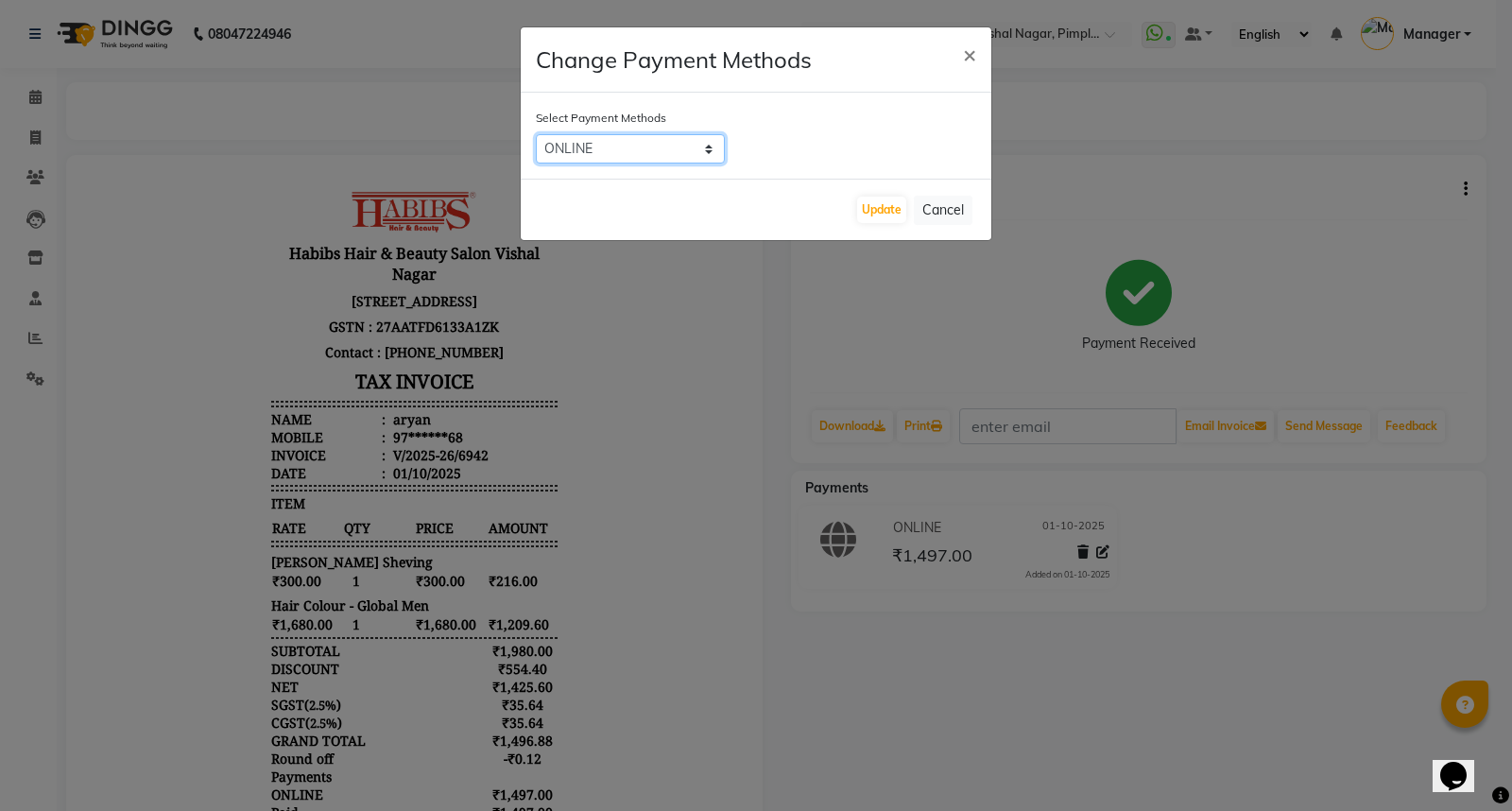
click at [711, 152] on select "ONLINE CARD CASH Coupon" at bounding box center [630, 149] width 189 height 29
select select "1"
click at [535, 134] on select "ONLINE CARD CASH Coupon" at bounding box center [630, 149] width 189 height 29
click at [886, 210] on button "Update" at bounding box center [881, 209] width 50 height 26
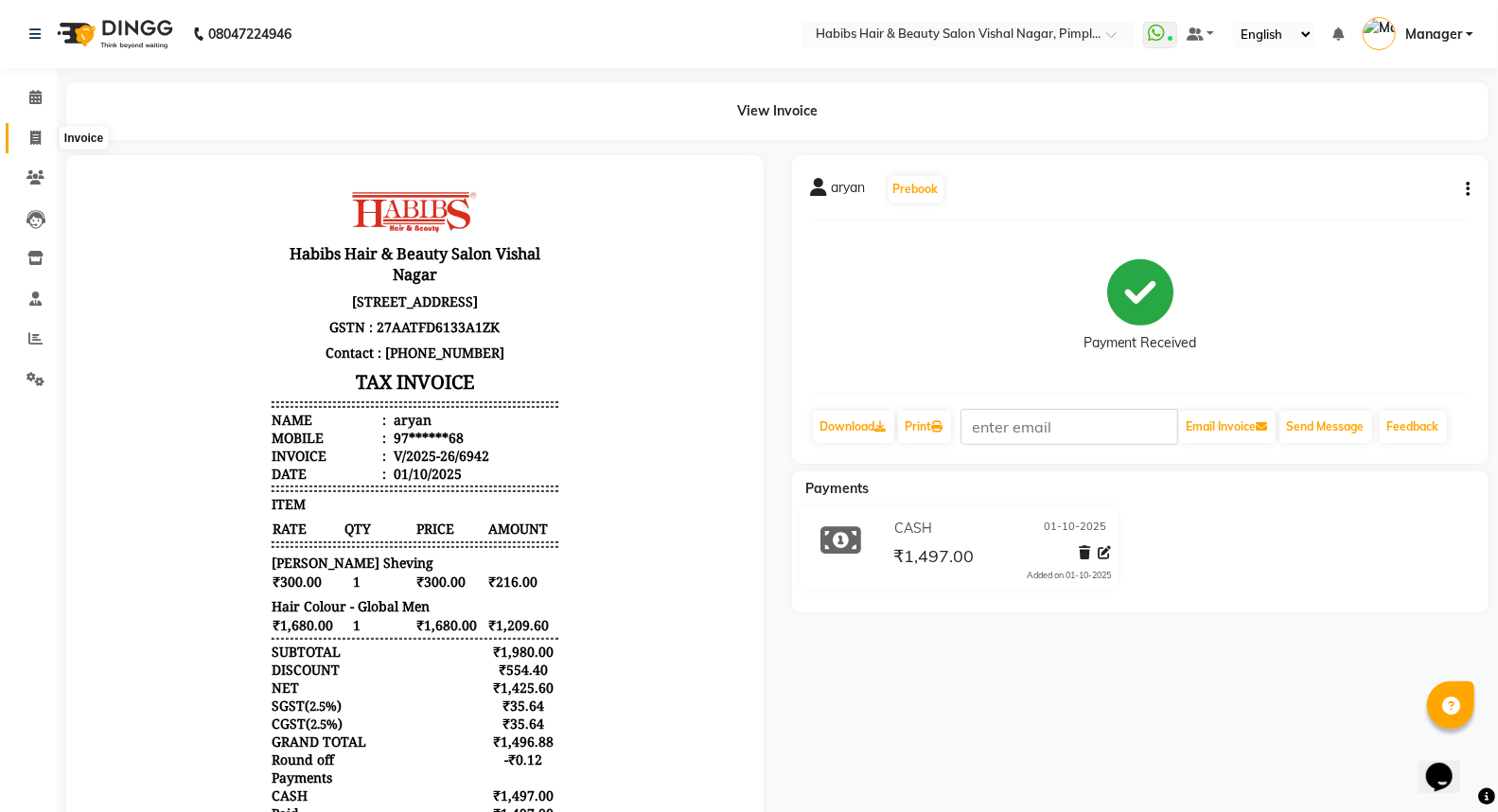
click at [33, 137] on icon at bounding box center [35, 137] width 11 height 15
select select "5725"
select select "service"
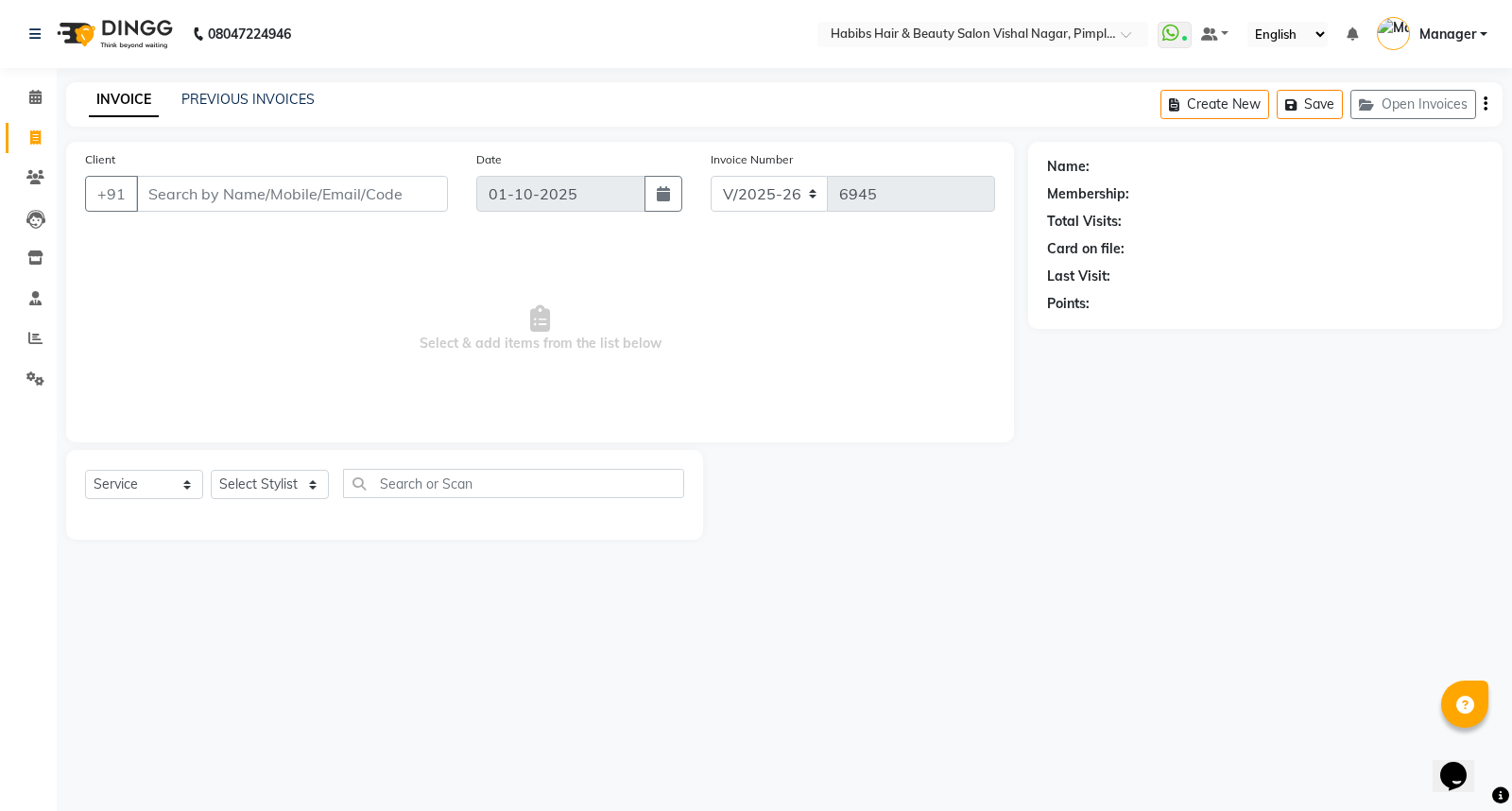
click at [167, 194] on input "Client" at bounding box center [292, 193] width 312 height 36
click at [284, 486] on select "Select Stylist [PERSON_NAME] [PERSON_NAME] [PERSON_NAME] Manager [PERSON_NAME] …" at bounding box center [270, 484] width 119 height 29
select select "39766"
click at [211, 470] on select "Select Stylist [PERSON_NAME] [PERSON_NAME] [PERSON_NAME] Manager [PERSON_NAME] …" at bounding box center [270, 484] width 119 height 29
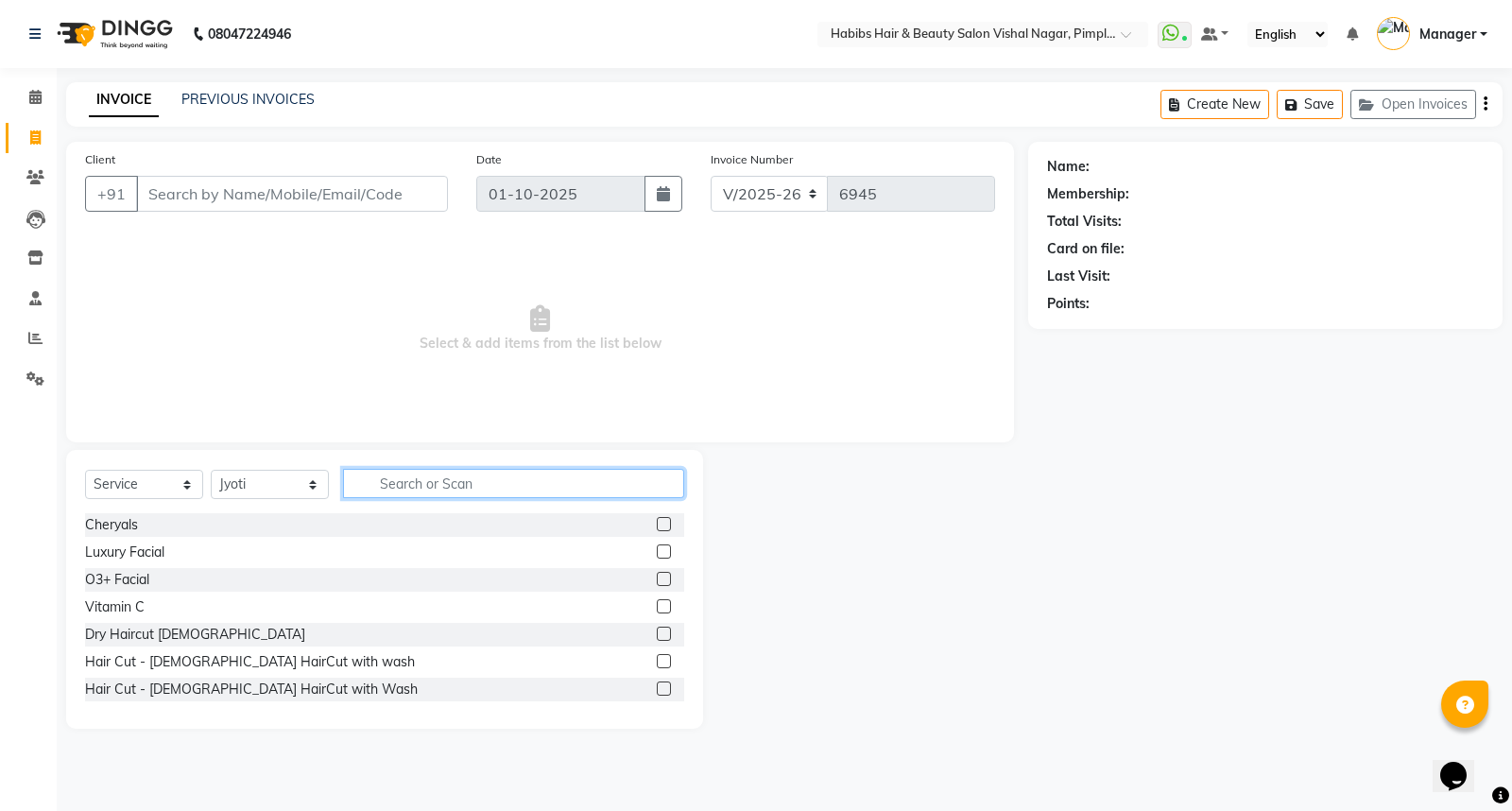
click at [419, 477] on input "text" at bounding box center [513, 483] width 341 height 29
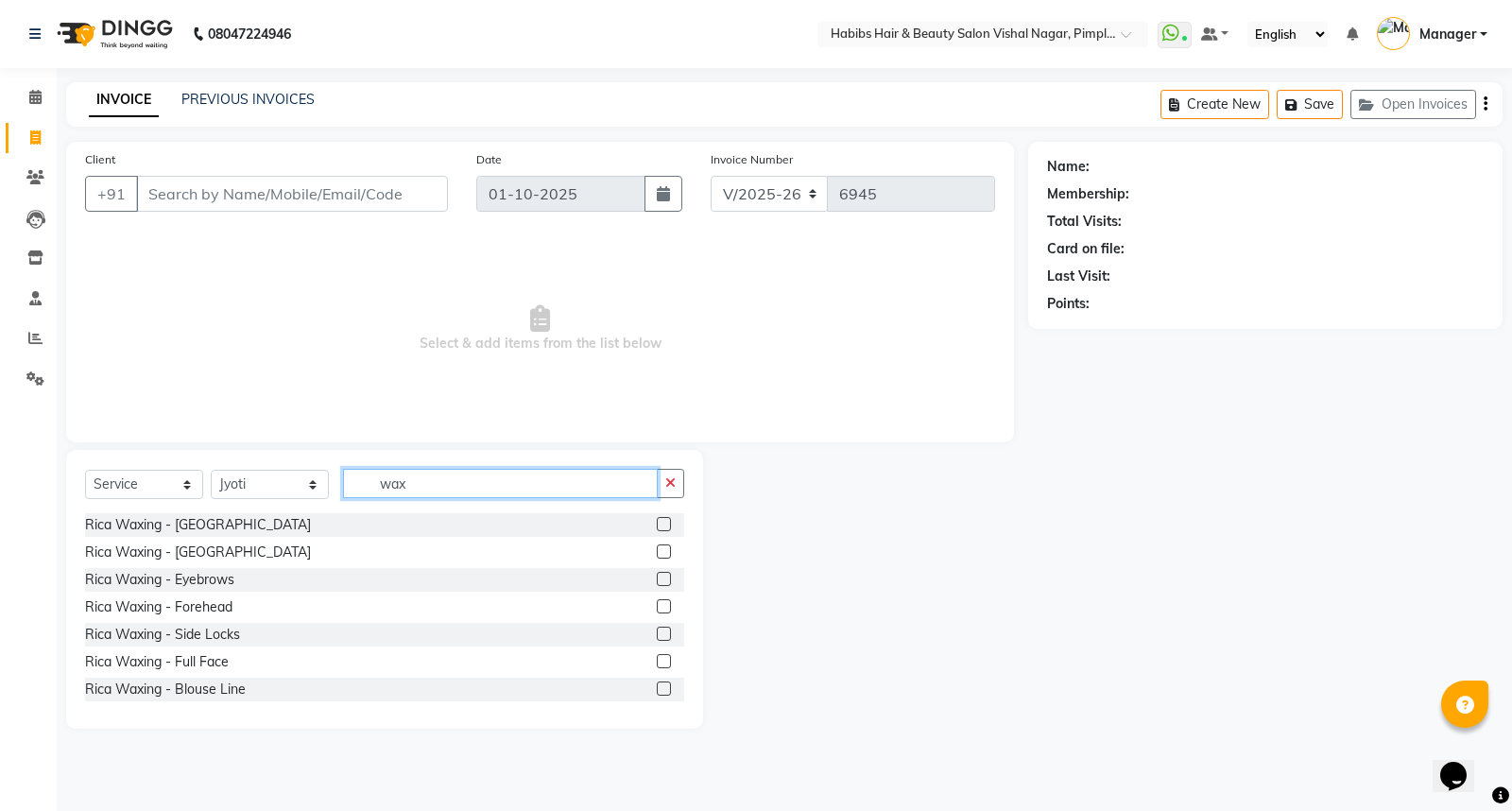
type input "wax"
click at [657, 524] on label at bounding box center [664, 524] width 15 height 15
click at [657, 524] on input "checkbox" at bounding box center [663, 524] width 13 height 13
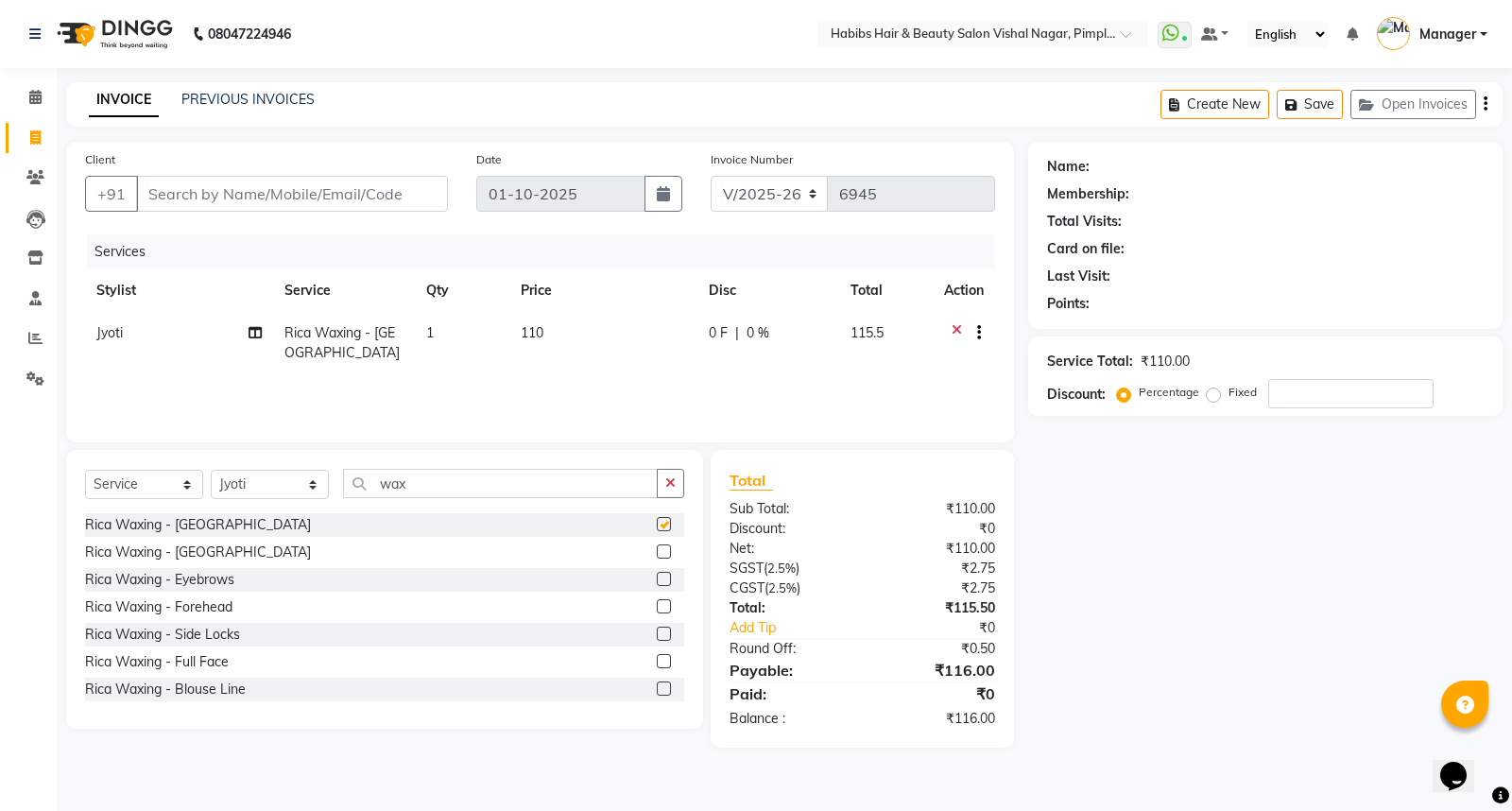
checkbox input "false"
click at [178, 189] on input "Client" at bounding box center [292, 193] width 312 height 36
type input "9"
type input "0"
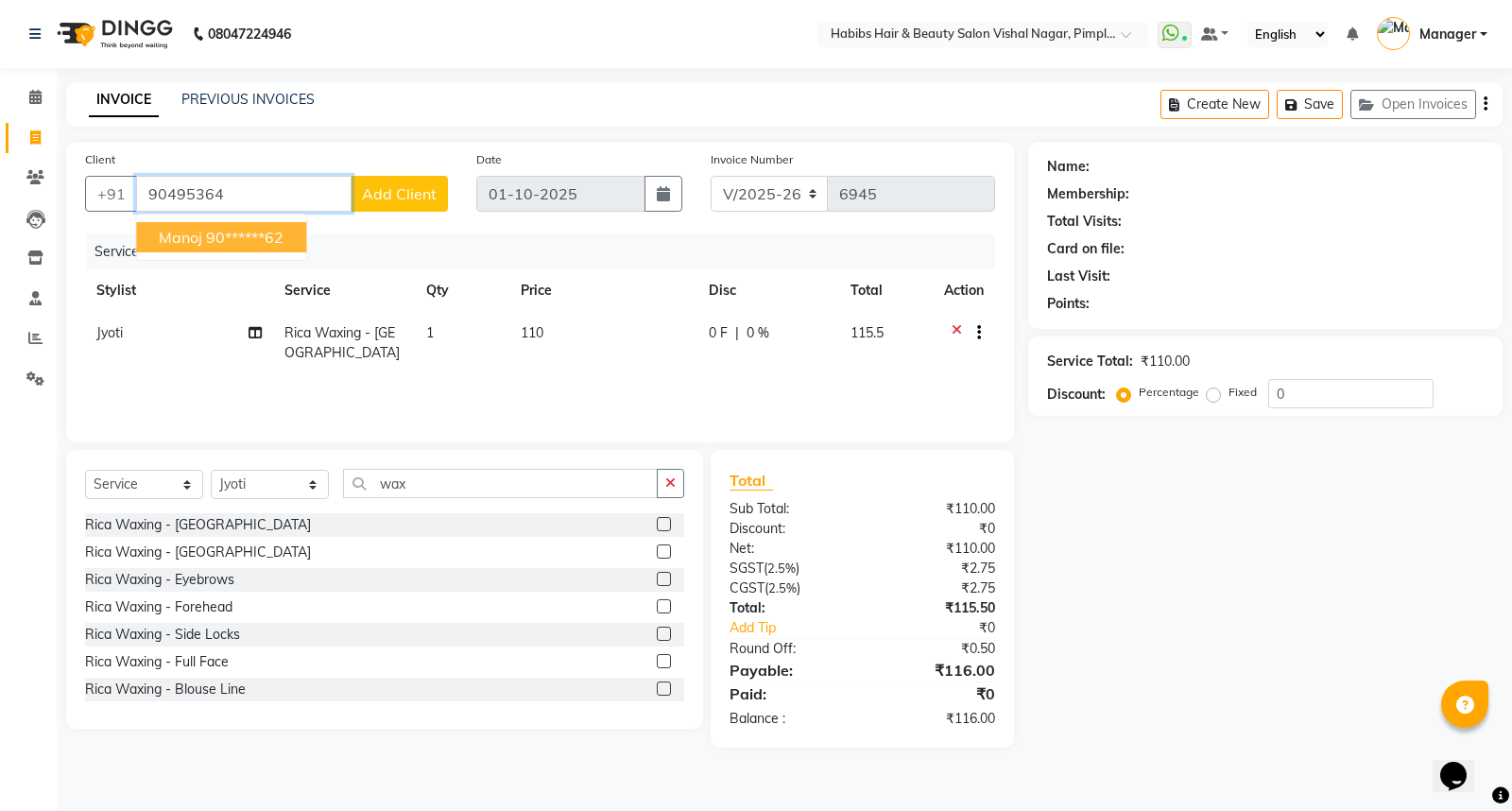
click at [258, 227] on ngb-highlight "90******62" at bounding box center [245, 236] width 78 height 18
type input "90******62"
select select "2: Object"
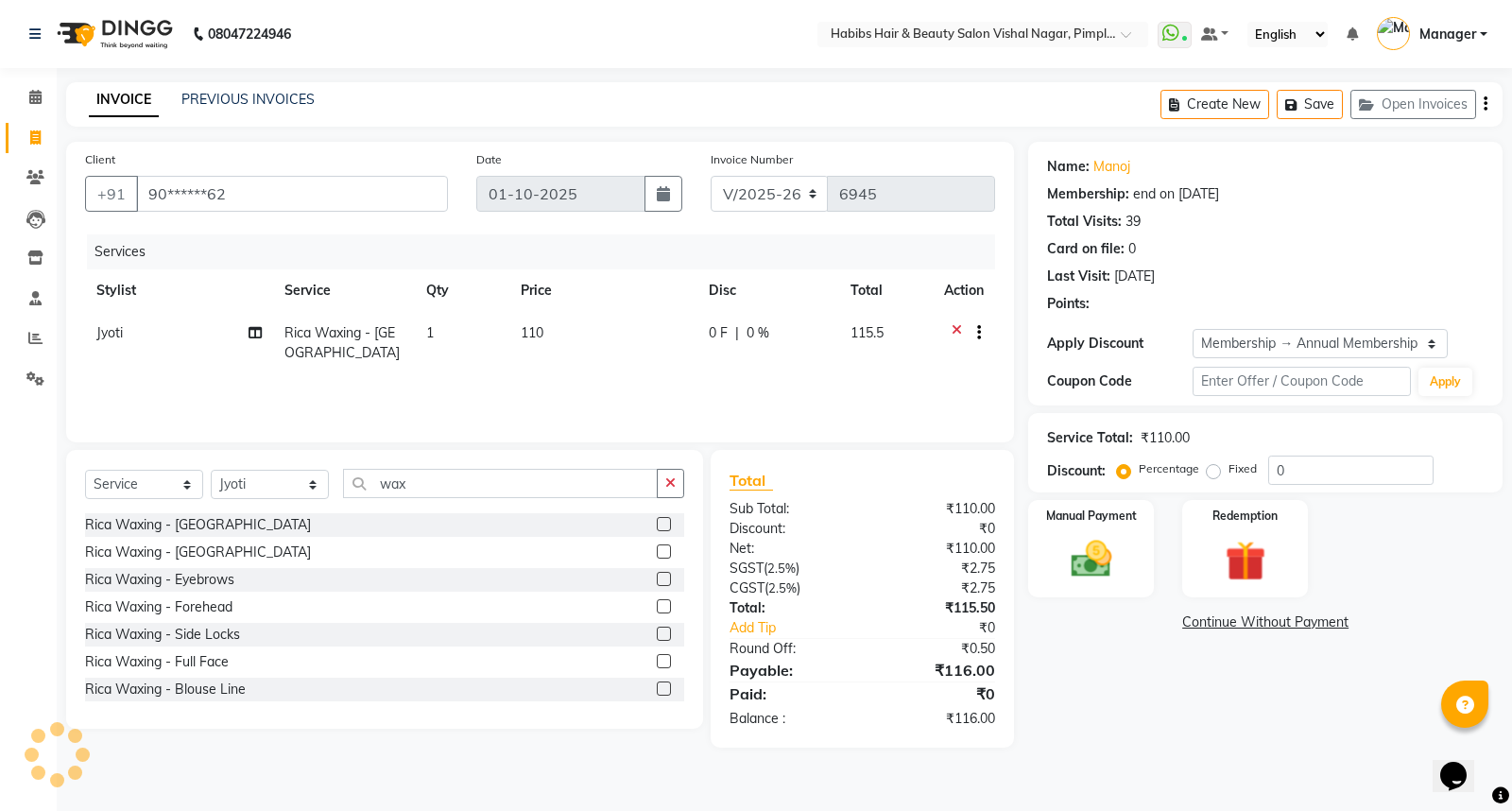
type input "20"
click at [672, 479] on icon "button" at bounding box center [670, 483] width 11 height 14
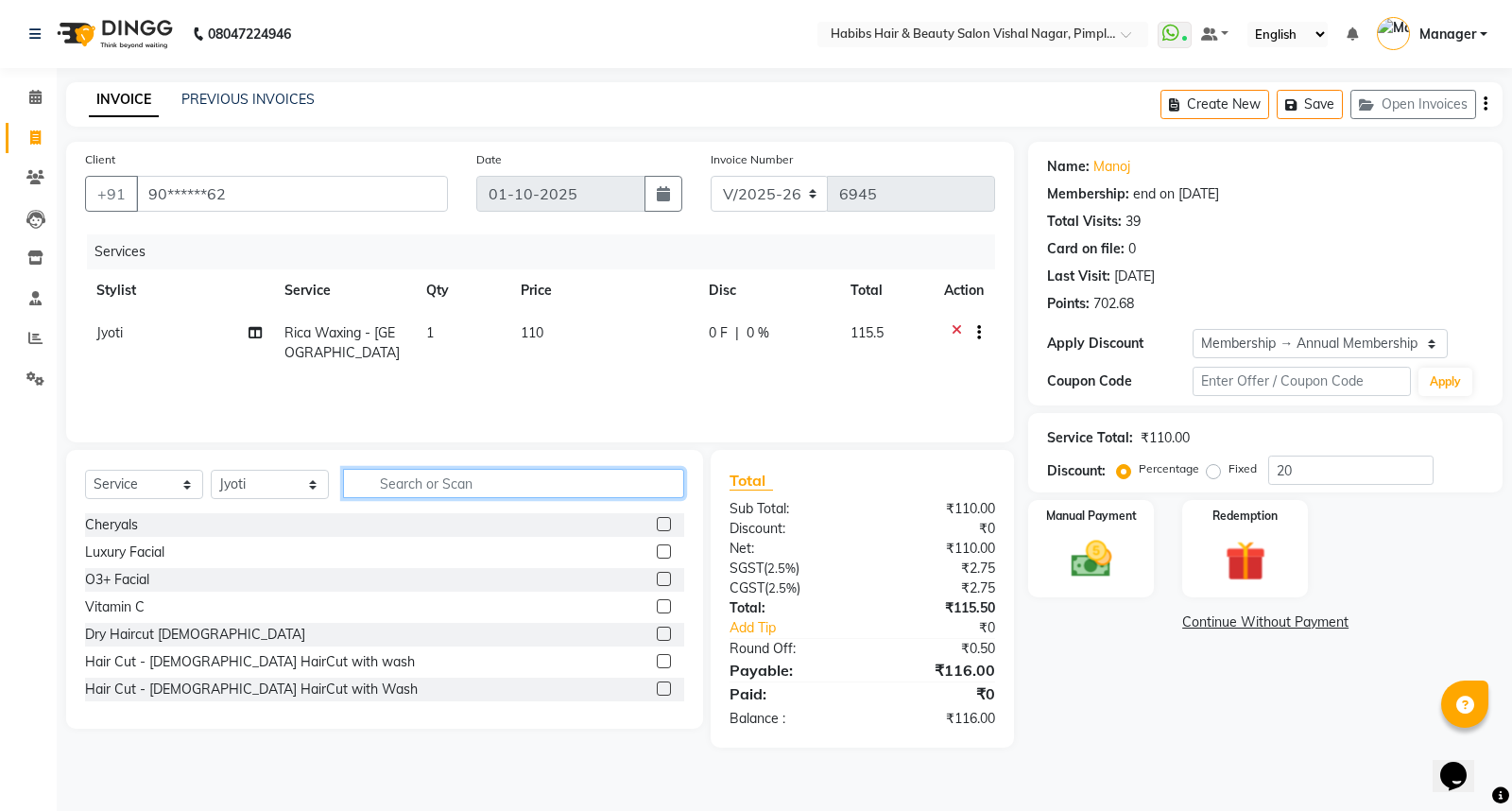
click at [662, 487] on input "text" at bounding box center [513, 483] width 341 height 29
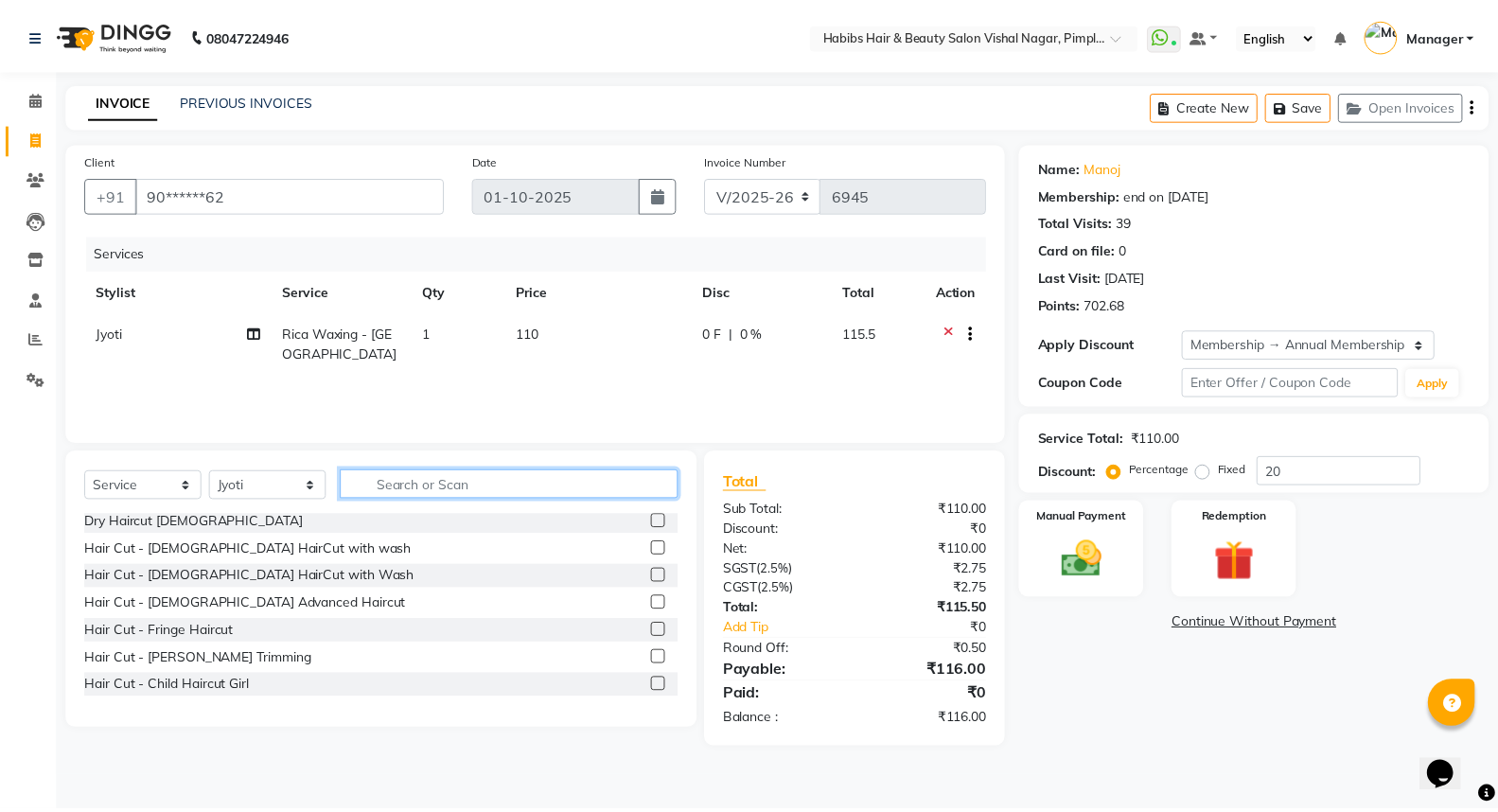
scroll to position [210, 0]
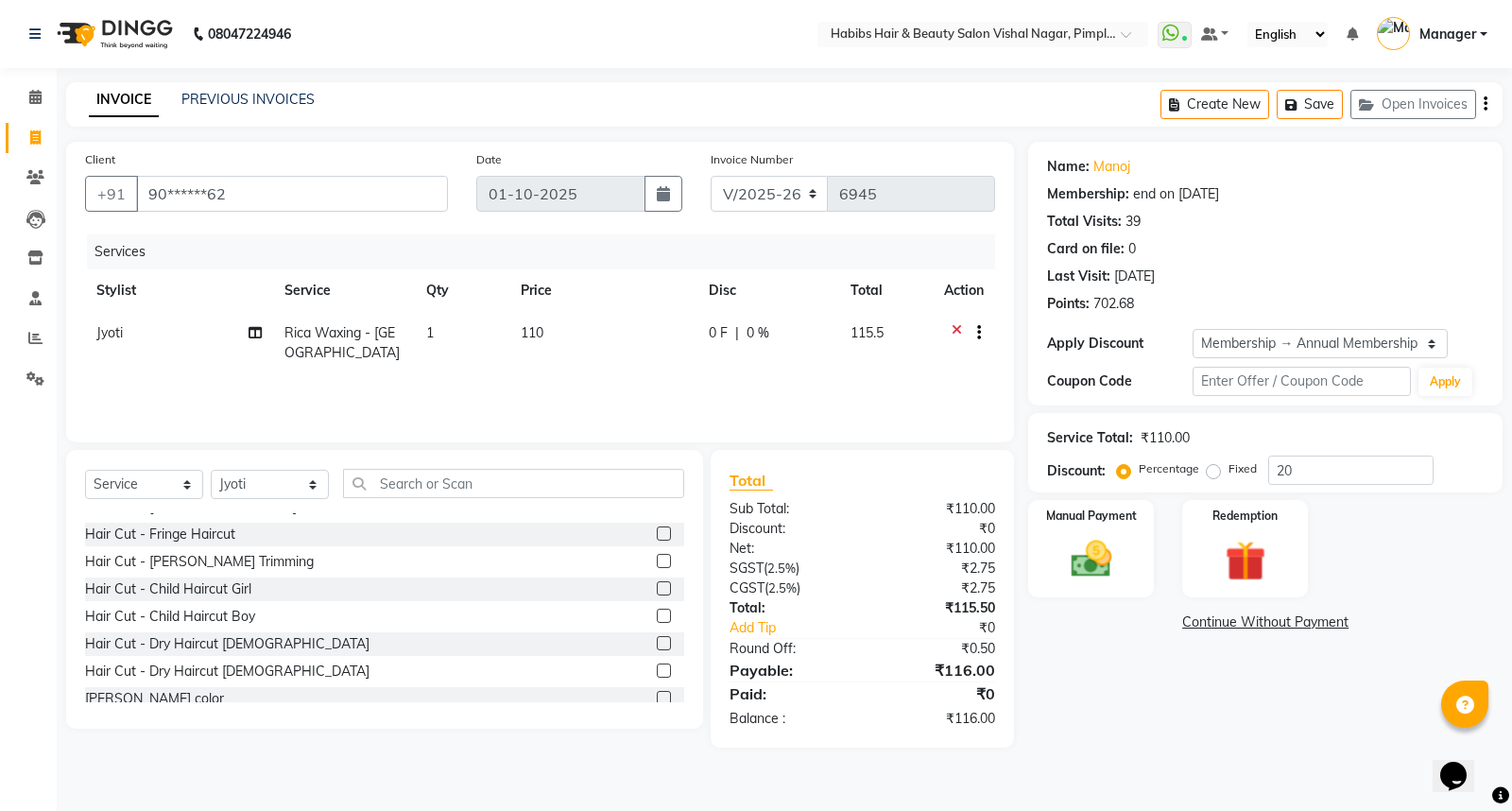
click at [657, 560] on label at bounding box center [664, 560] width 15 height 15
click at [657, 560] on input "checkbox" at bounding box center [663, 561] width 13 height 13
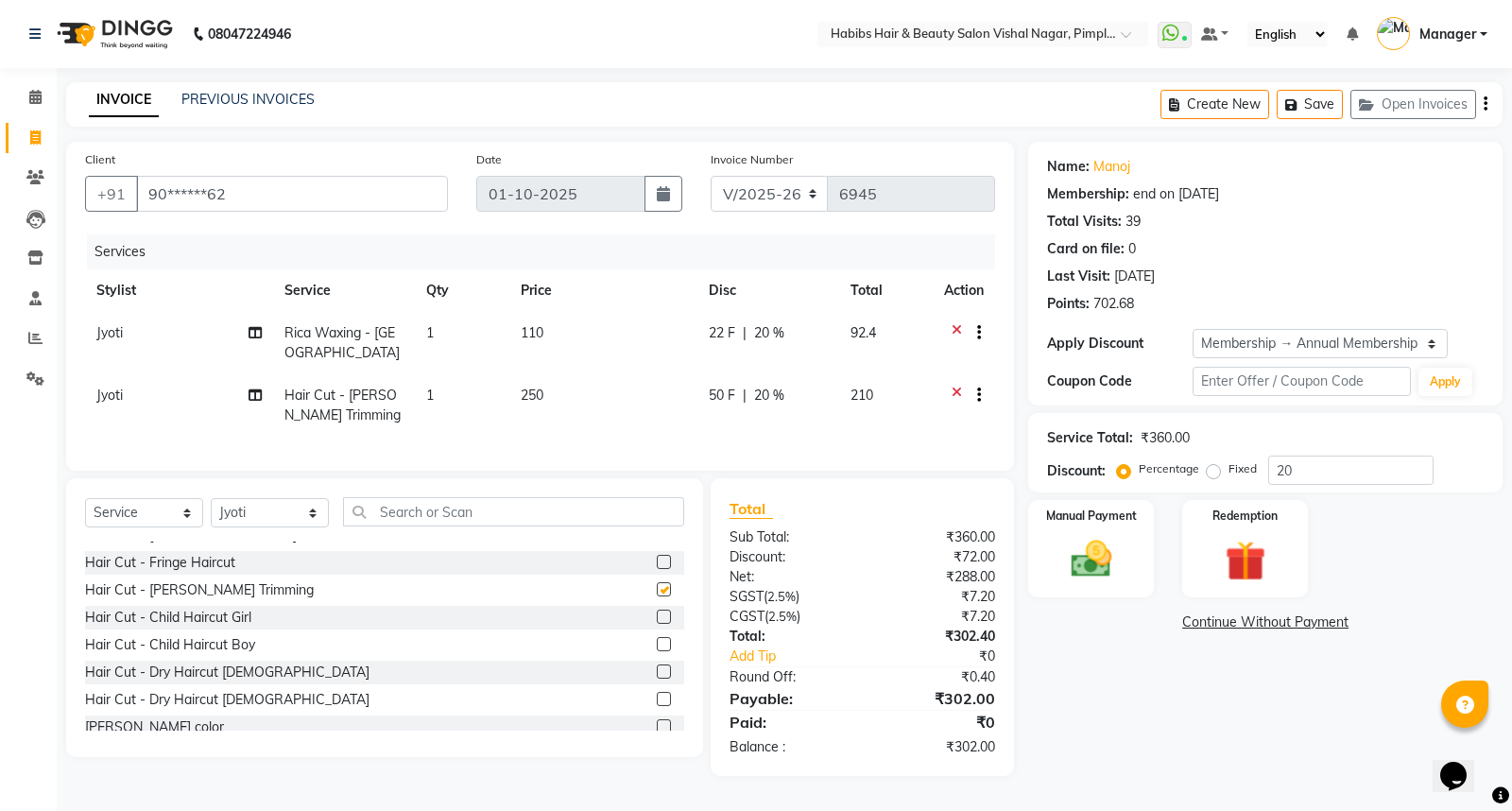
checkbox input "false"
click at [1114, 540] on img at bounding box center [1091, 558] width 68 height 49
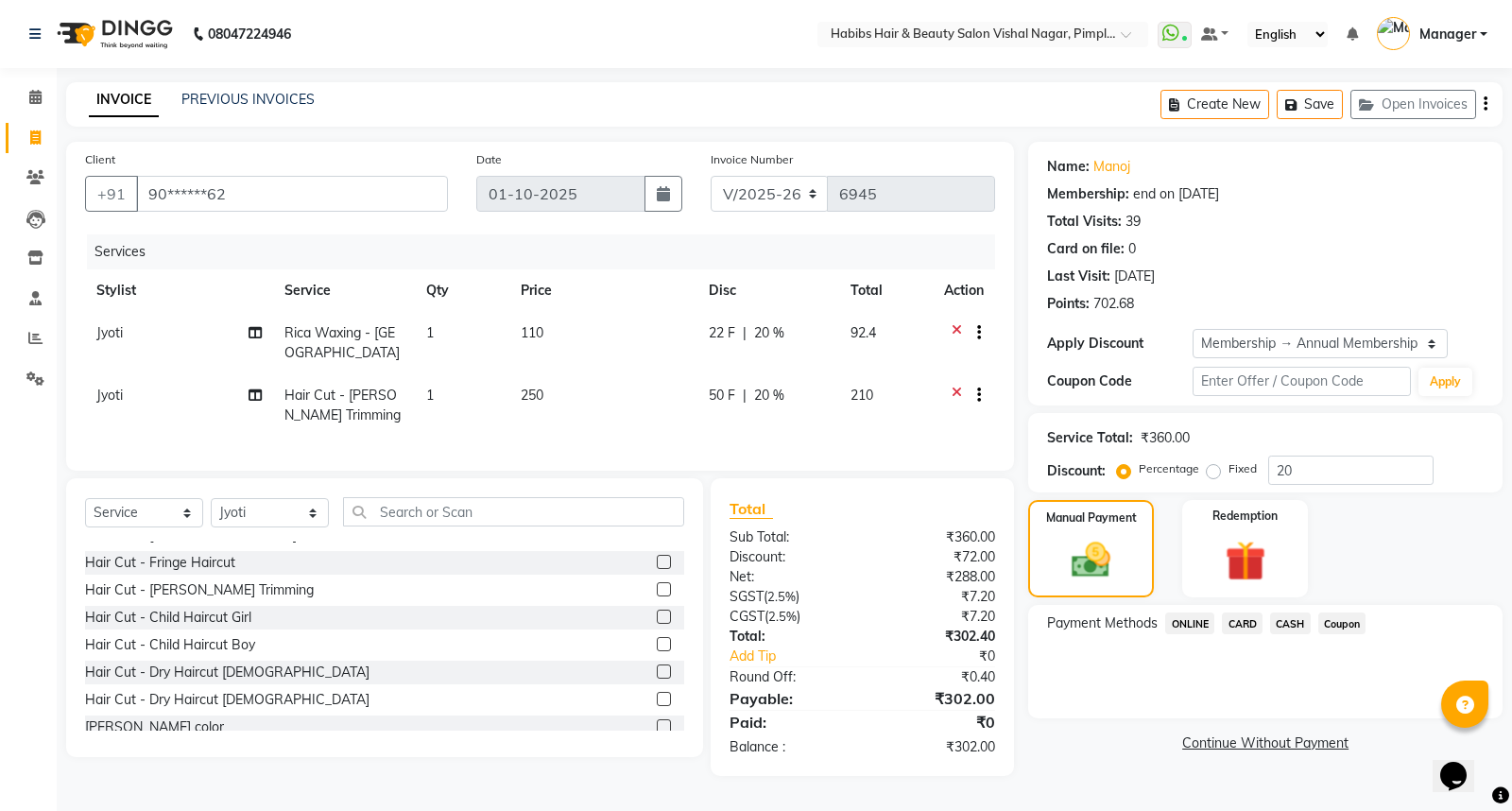
click at [1189, 618] on span "ONLINE" at bounding box center [1189, 623] width 50 height 21
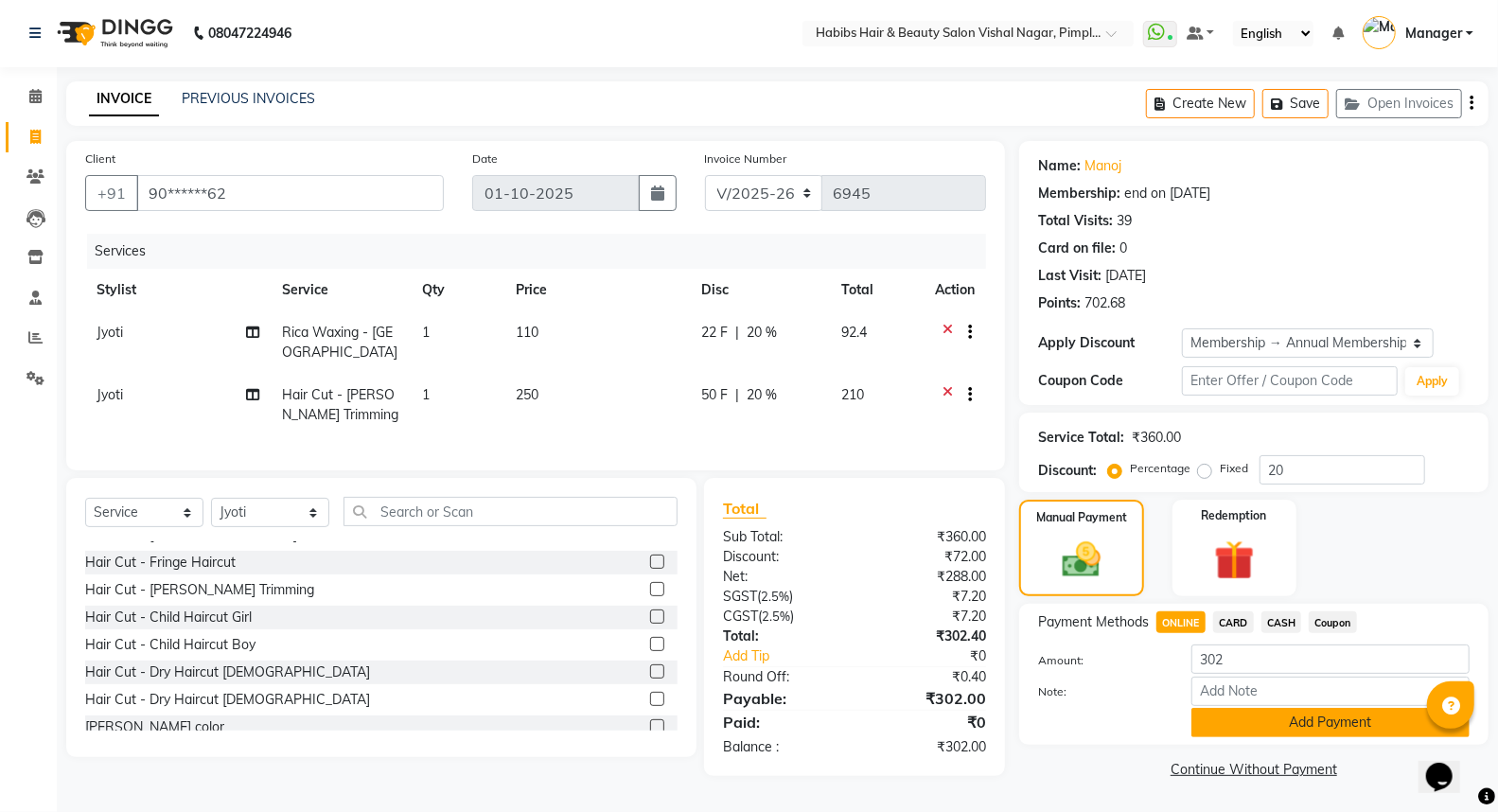
click at [1235, 709] on button "Add Payment" at bounding box center [1331, 723] width 278 height 29
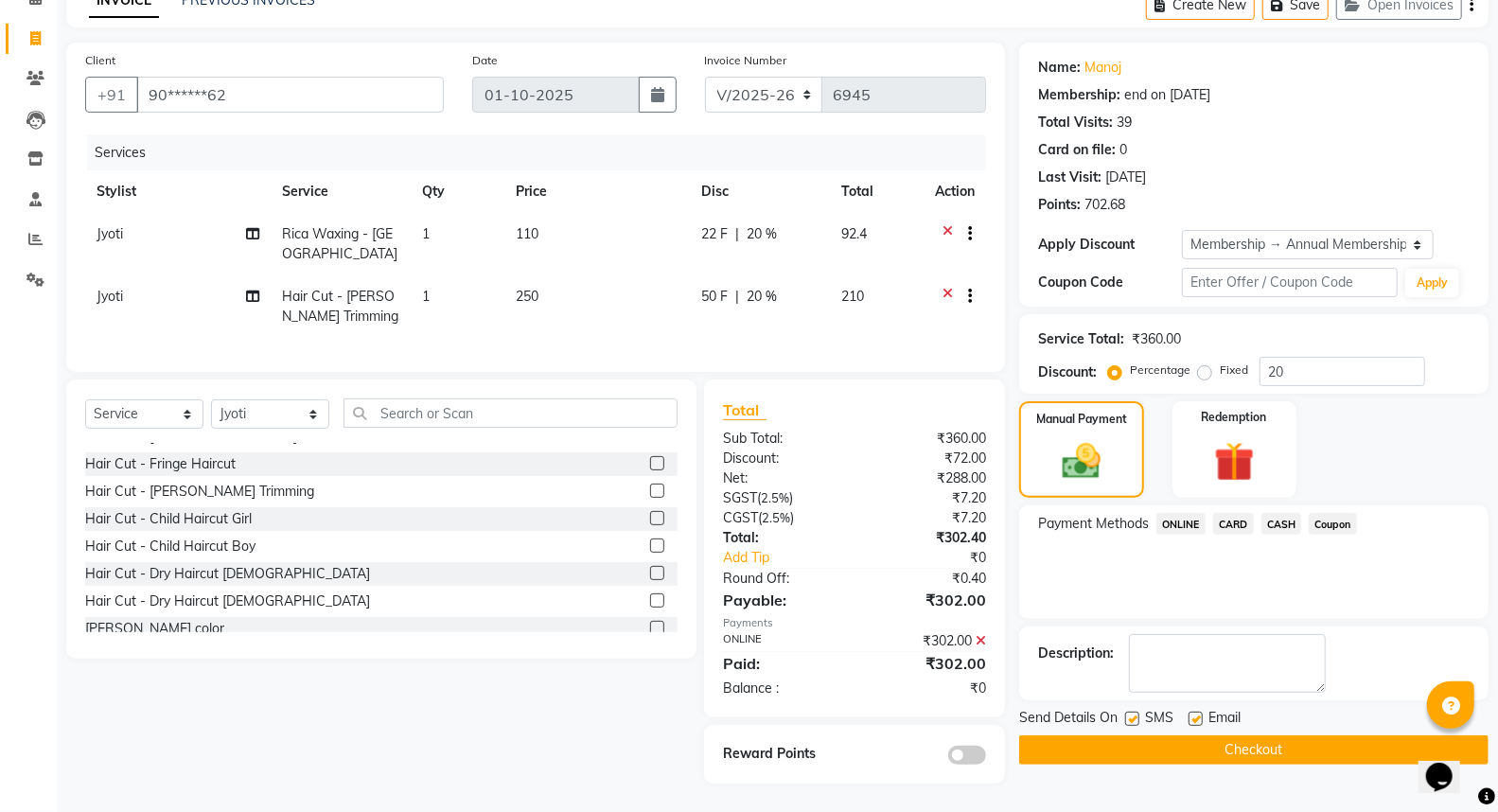
scroll to position [115, 0]
click at [946, 755] on div at bounding box center [927, 753] width 146 height 20
click at [970, 759] on span at bounding box center [967, 754] width 38 height 18
click at [985, 758] on input "checkbox" at bounding box center [985, 758] width 0 height 0
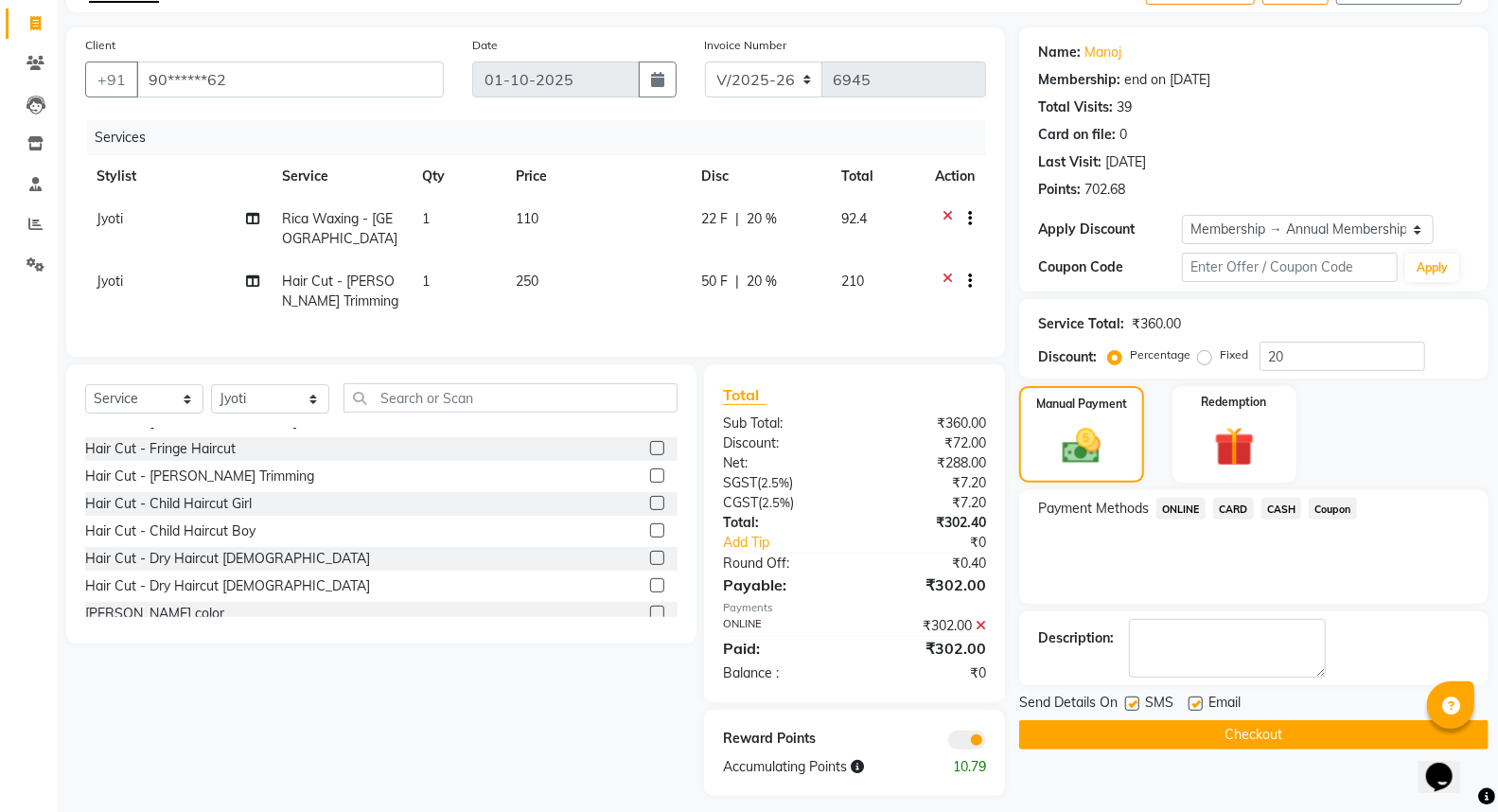
click at [1187, 729] on button "Checkout" at bounding box center [1254, 734] width 469 height 29
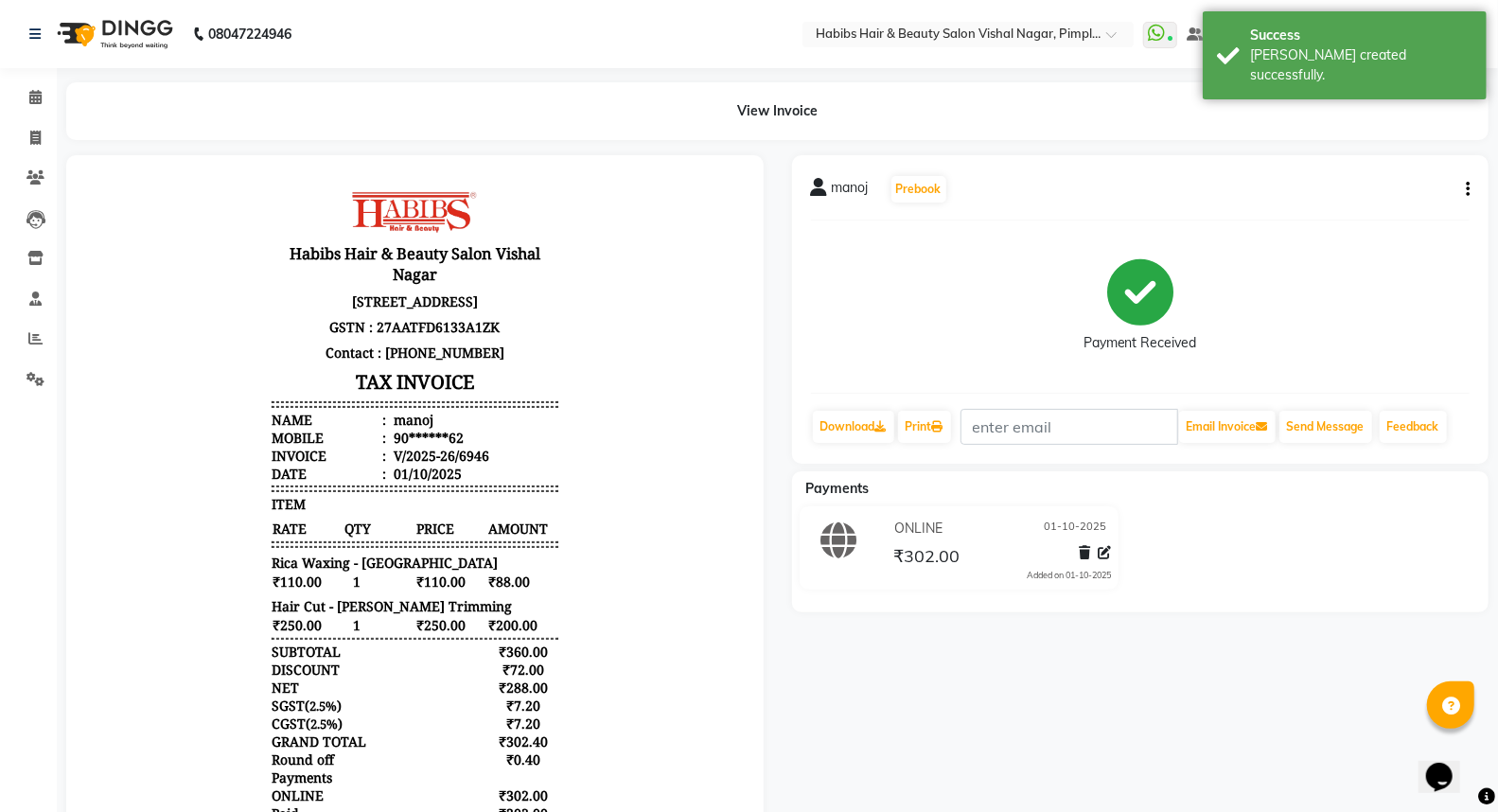
click at [129, 30] on img at bounding box center [113, 34] width 129 height 53
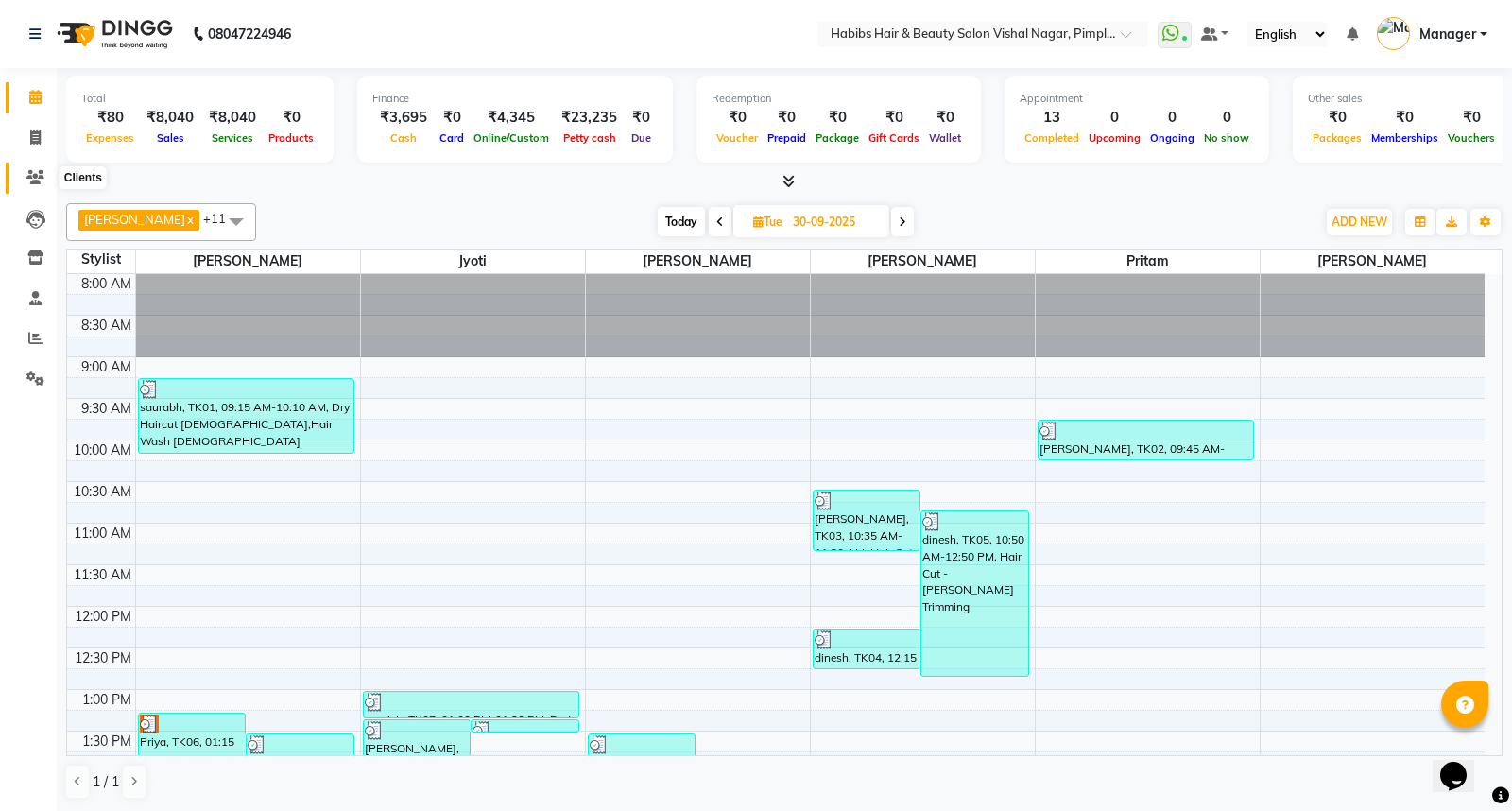
click at [33, 175] on icon at bounding box center [35, 177] width 17 height 15
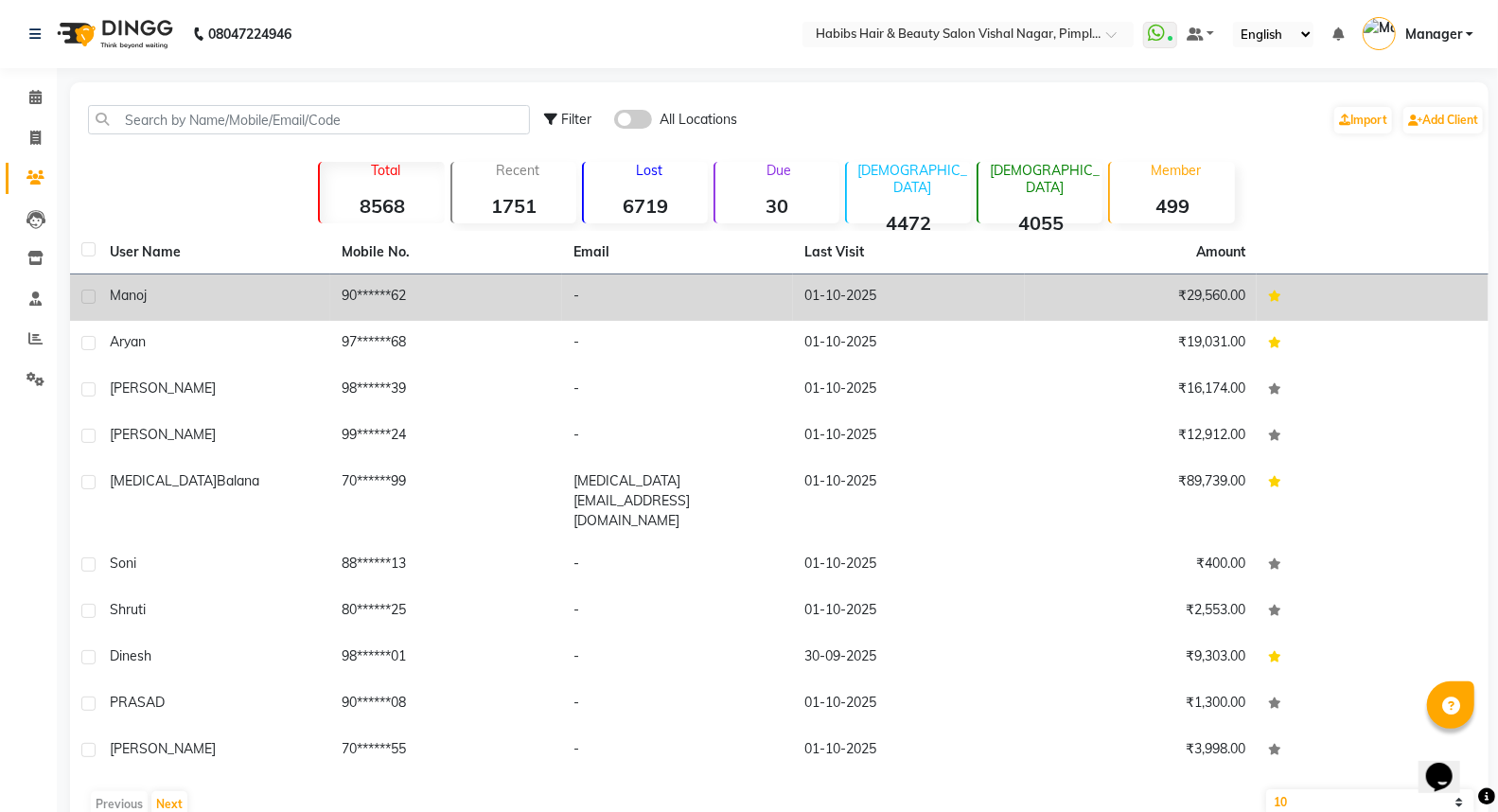
click at [528, 304] on td "90******62" at bounding box center [446, 298] width 232 height 47
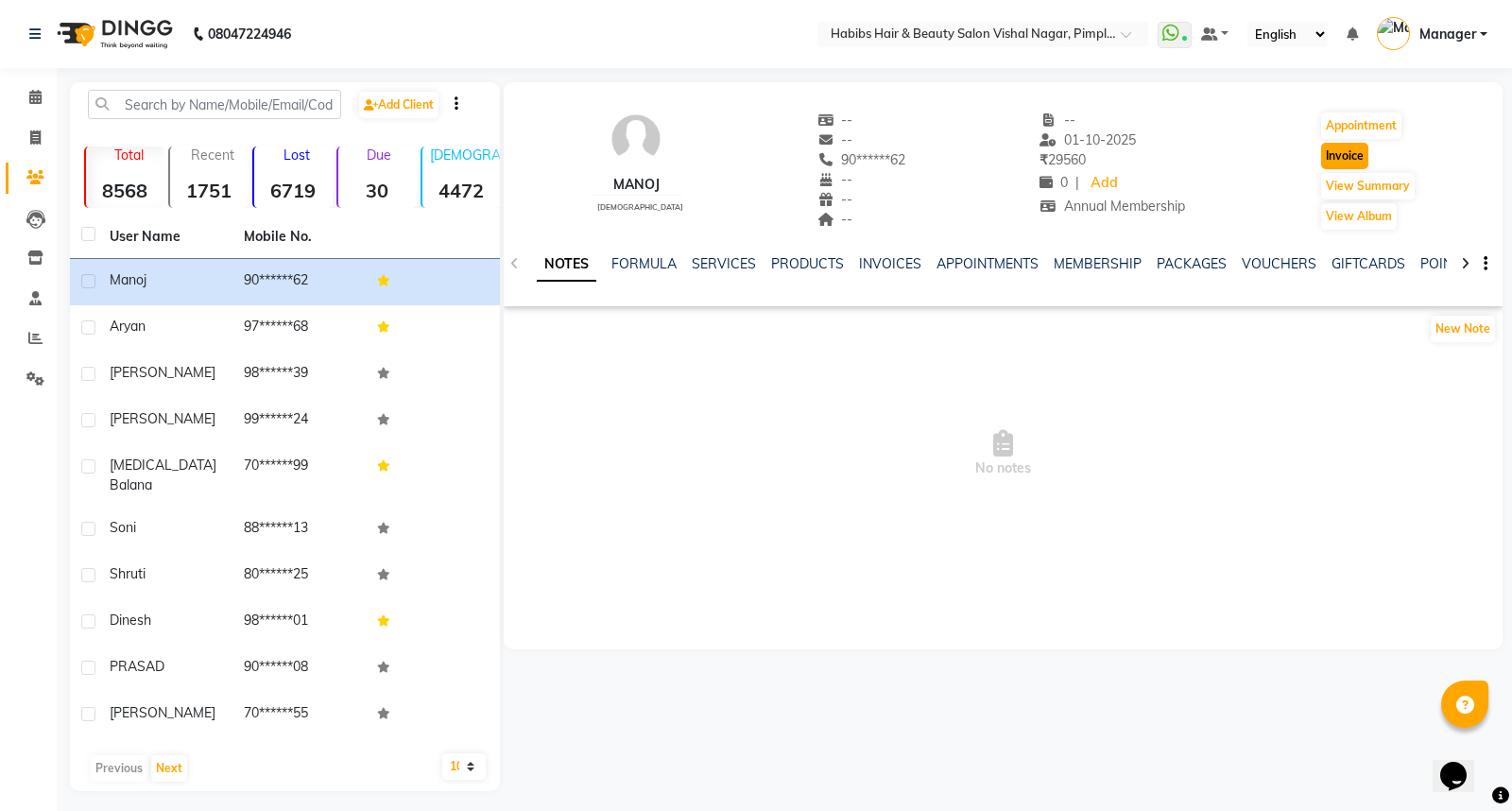
click at [1329, 155] on button "Invoice" at bounding box center [1345, 155] width 48 height 26
select select "5725"
select select "service"
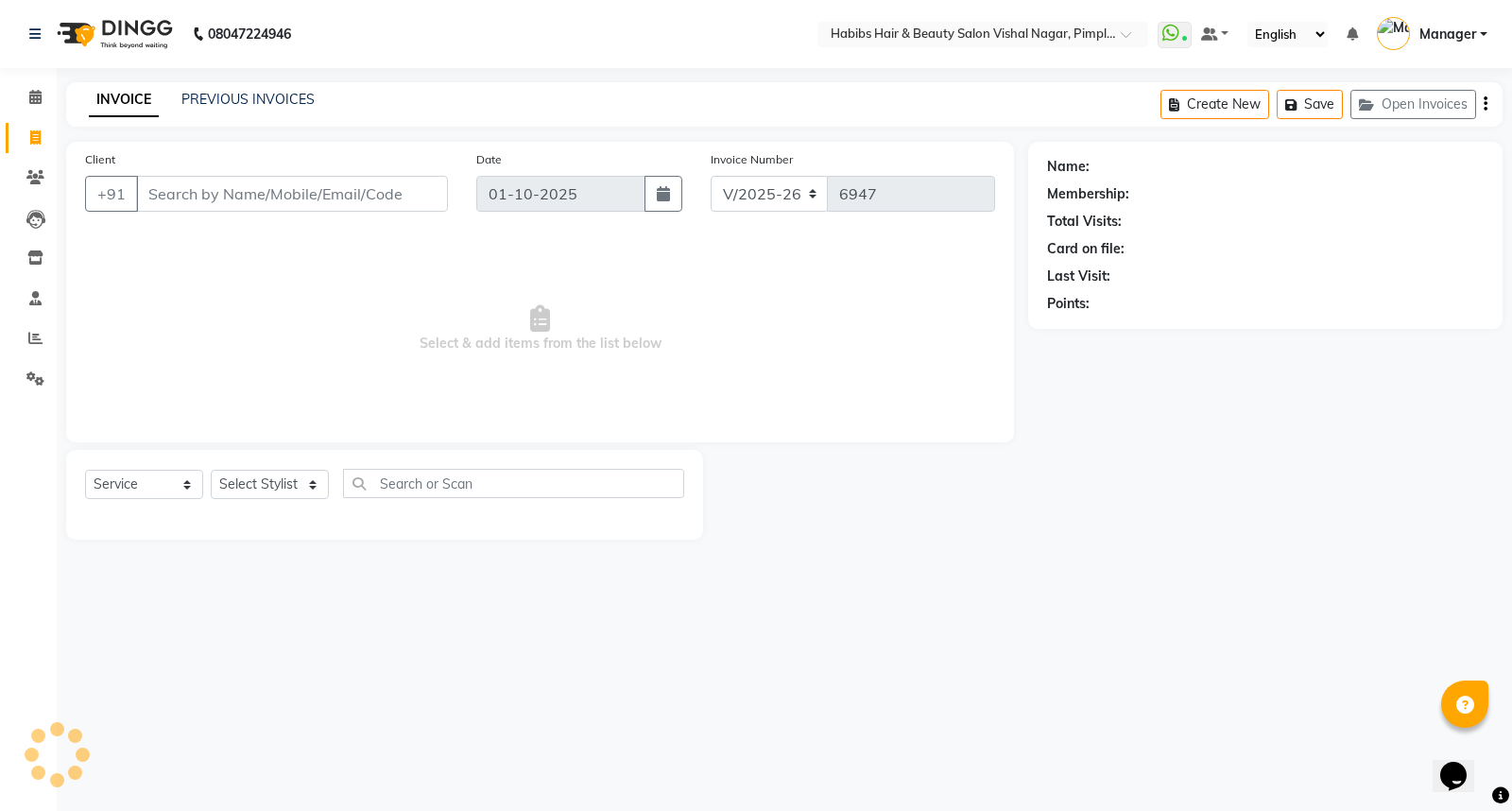
type input "90******62"
select select "2: Object"
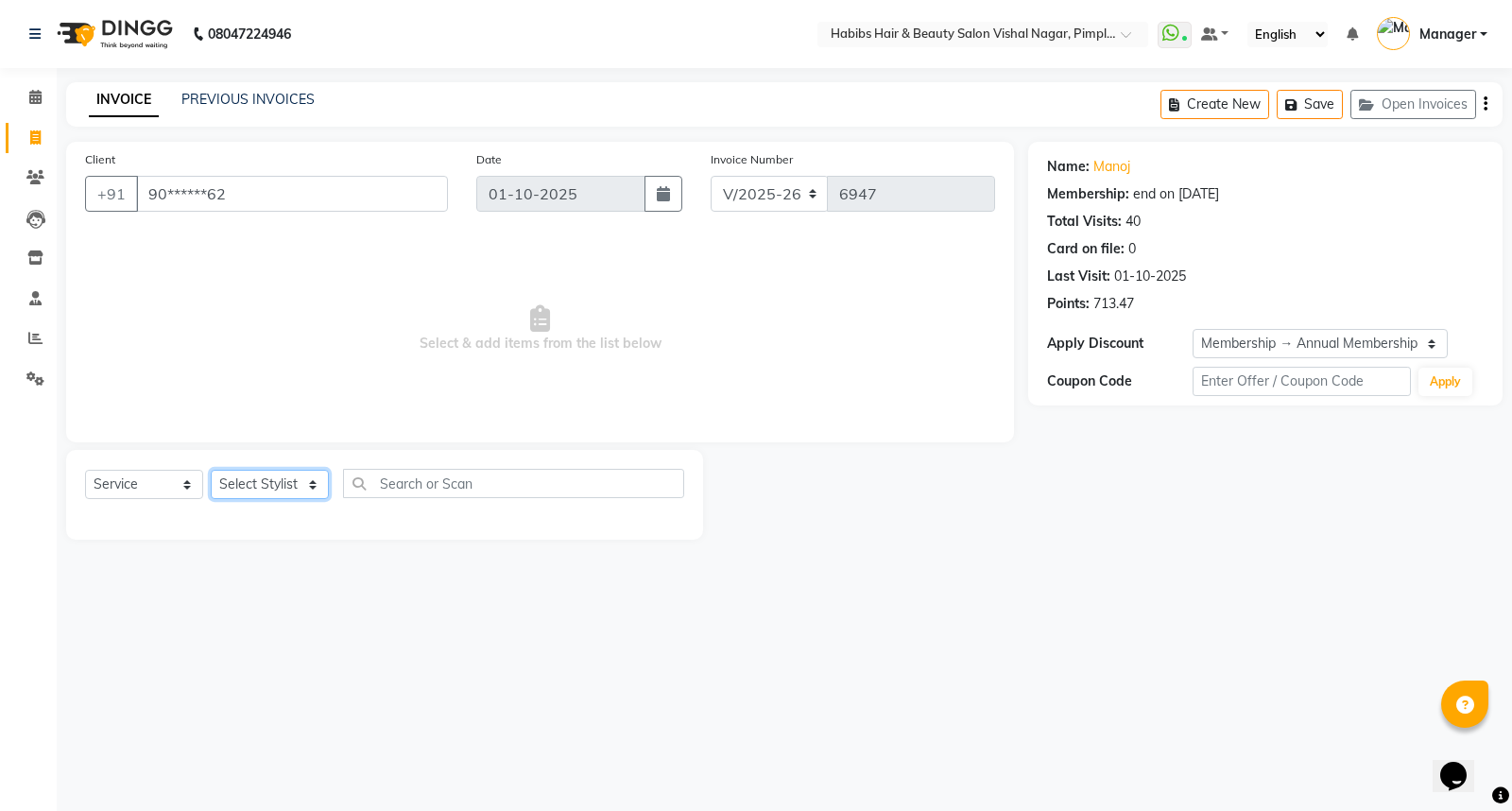
click at [287, 479] on select "Select Stylist [PERSON_NAME] [PERSON_NAME] [PERSON_NAME] Manager [PERSON_NAME] …" at bounding box center [270, 484] width 119 height 29
select select "39765"
click at [211, 470] on select "Select Stylist [PERSON_NAME] [PERSON_NAME] [PERSON_NAME] Manager [PERSON_NAME] …" at bounding box center [270, 484] width 119 height 29
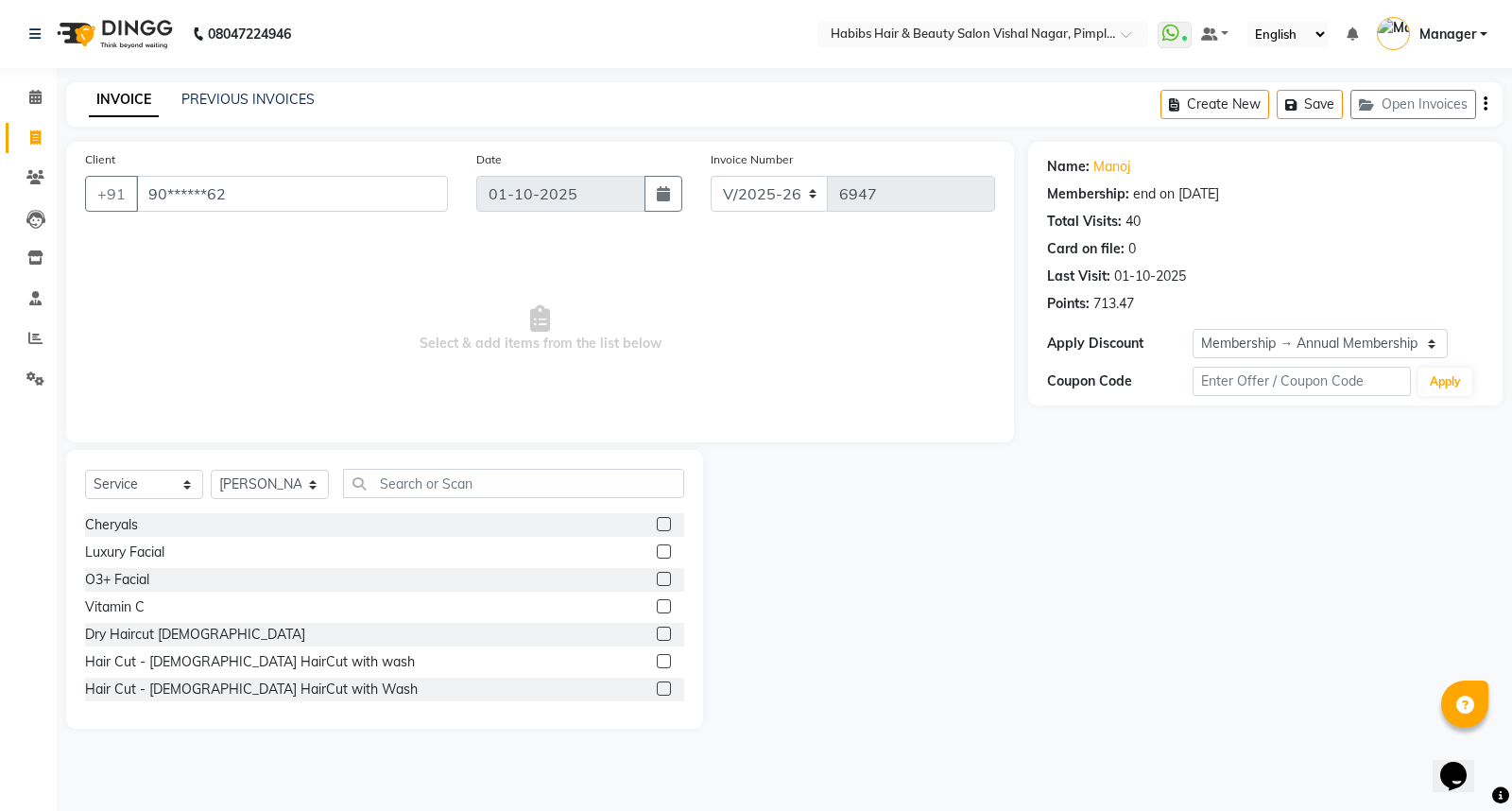
click at [657, 629] on label at bounding box center [664, 633] width 15 height 15
click at [657, 629] on input "checkbox" at bounding box center [663, 634] width 13 height 13
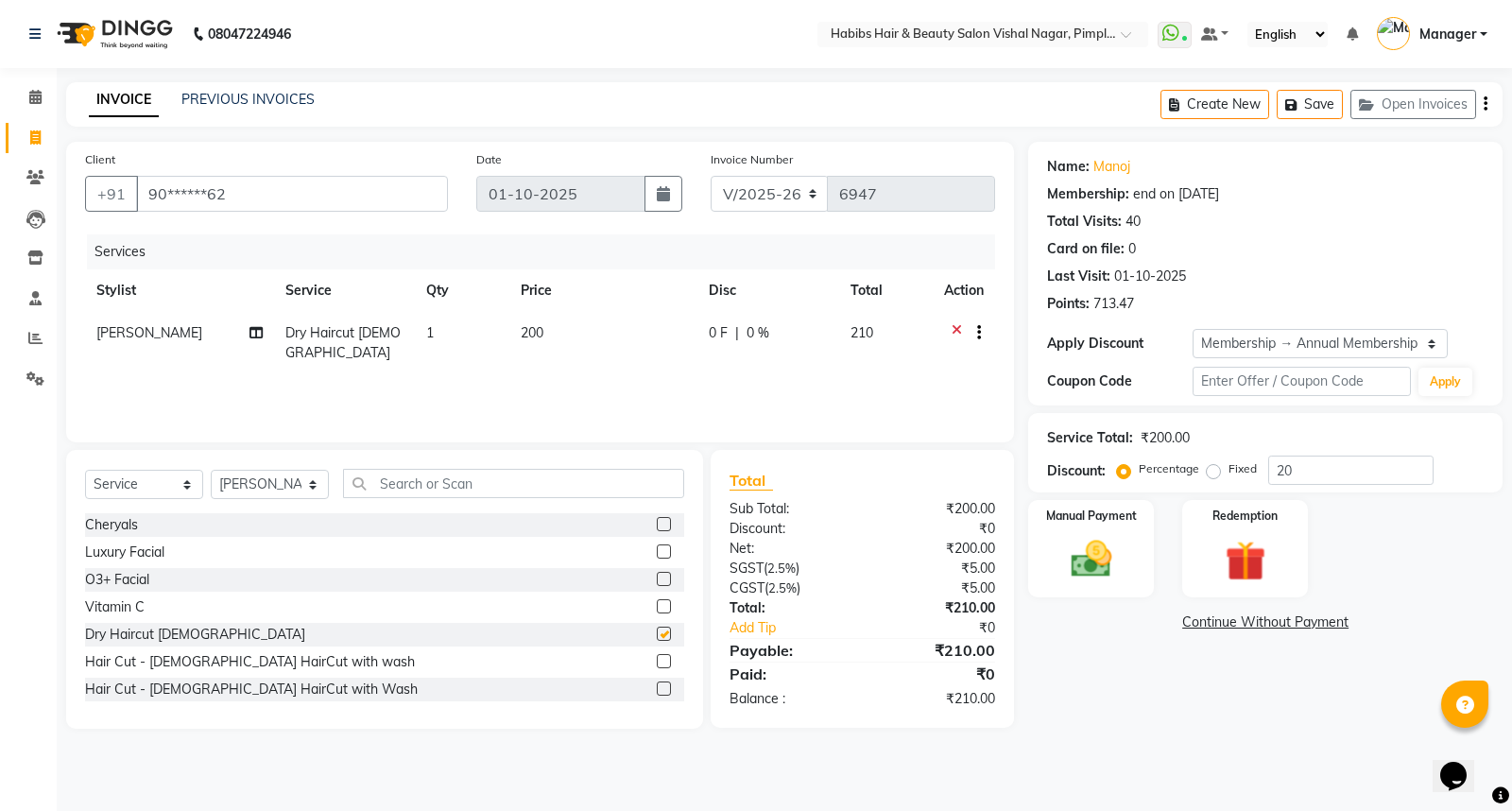
checkbox input "false"
click at [1488, 101] on div "Create New Save Open Invoices" at bounding box center [1331, 105] width 342 height 45
click at [1485, 105] on icon "button" at bounding box center [1486, 104] width 4 height 1
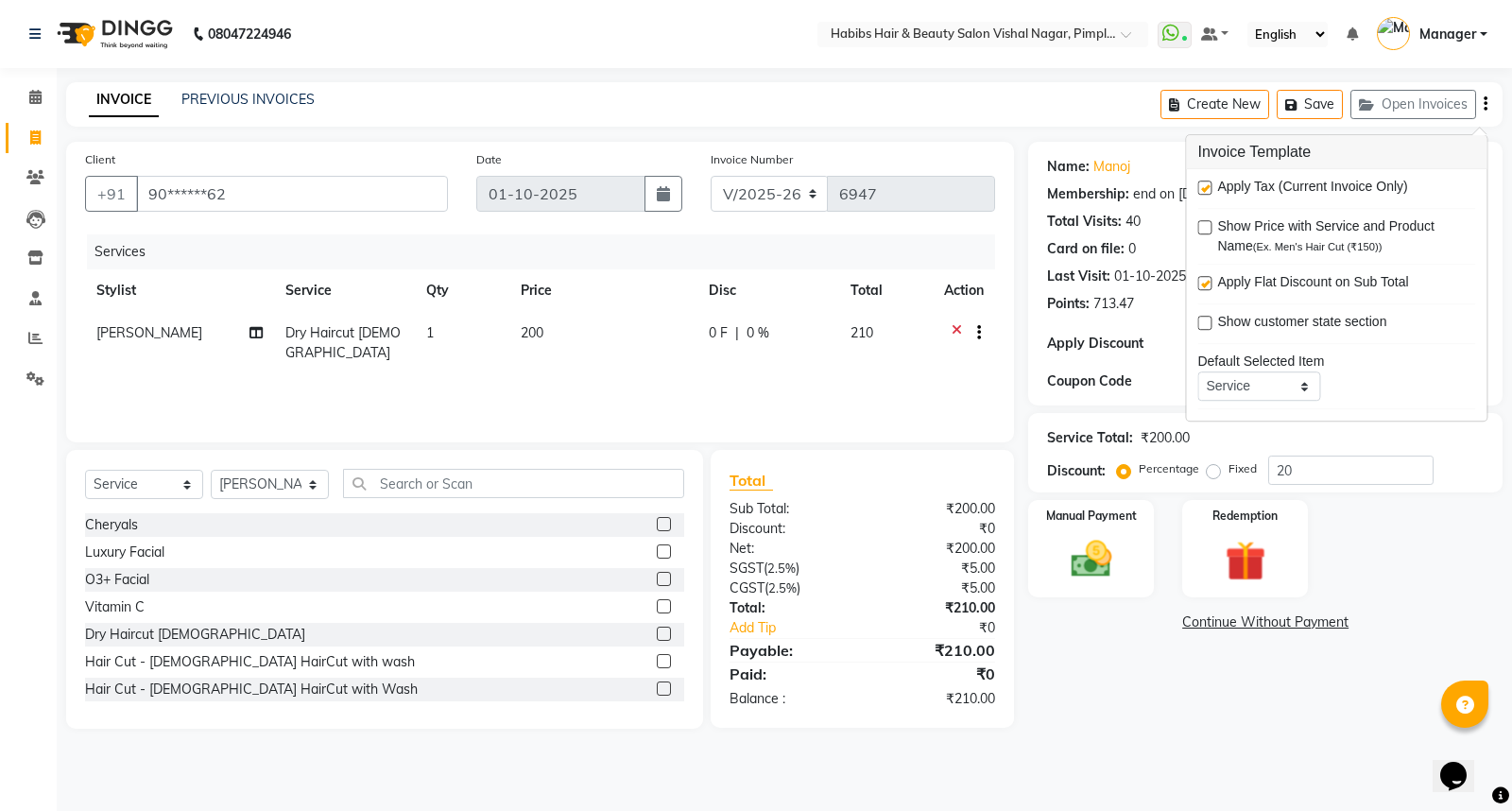
click at [1200, 185] on label at bounding box center [1204, 187] width 15 height 15
click at [1200, 185] on input "checkbox" at bounding box center [1203, 188] width 13 height 13
checkbox input "false"
click at [1083, 567] on img at bounding box center [1091, 558] width 68 height 49
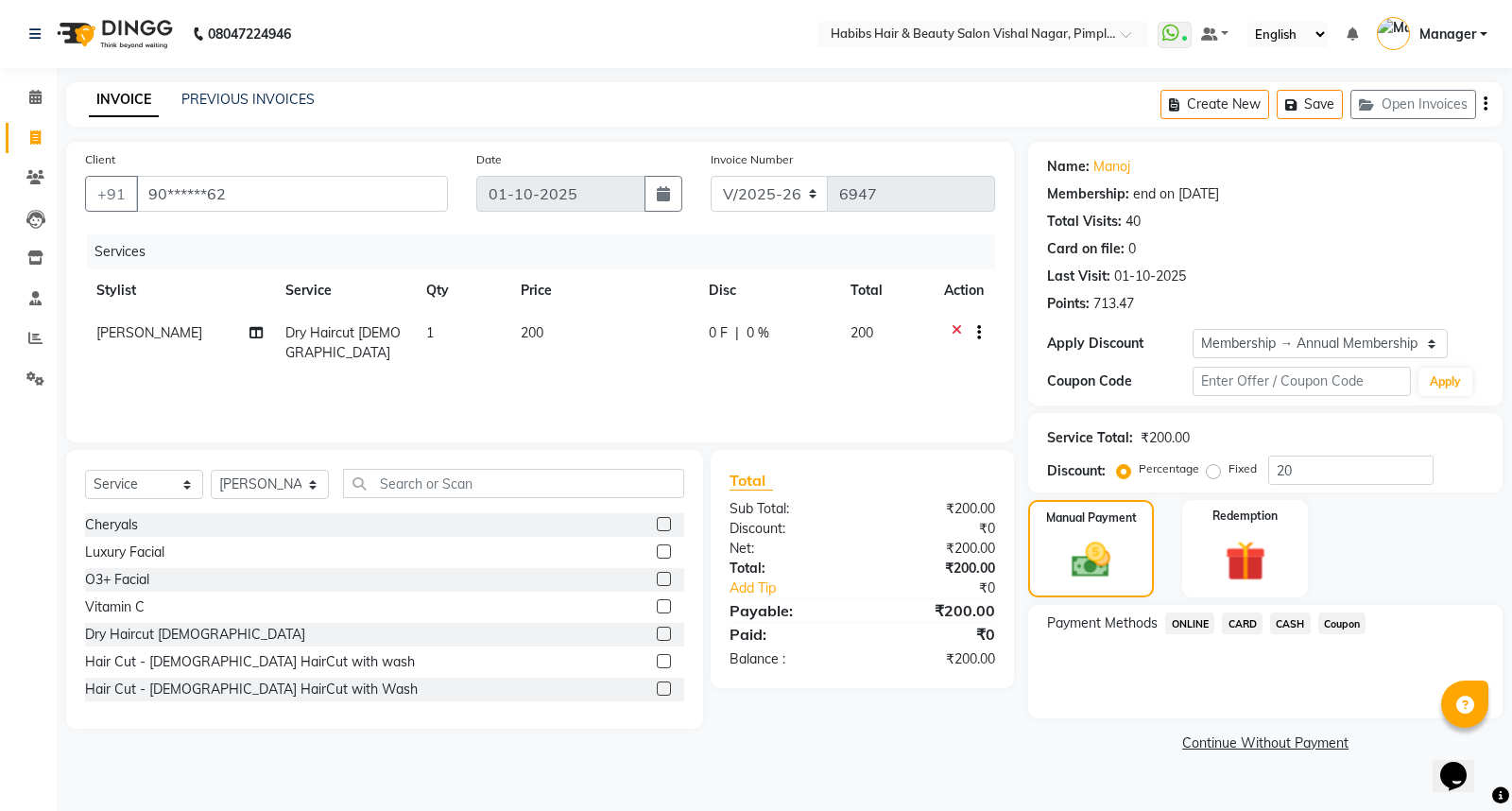
click at [1189, 625] on span "ONLINE" at bounding box center [1189, 623] width 50 height 21
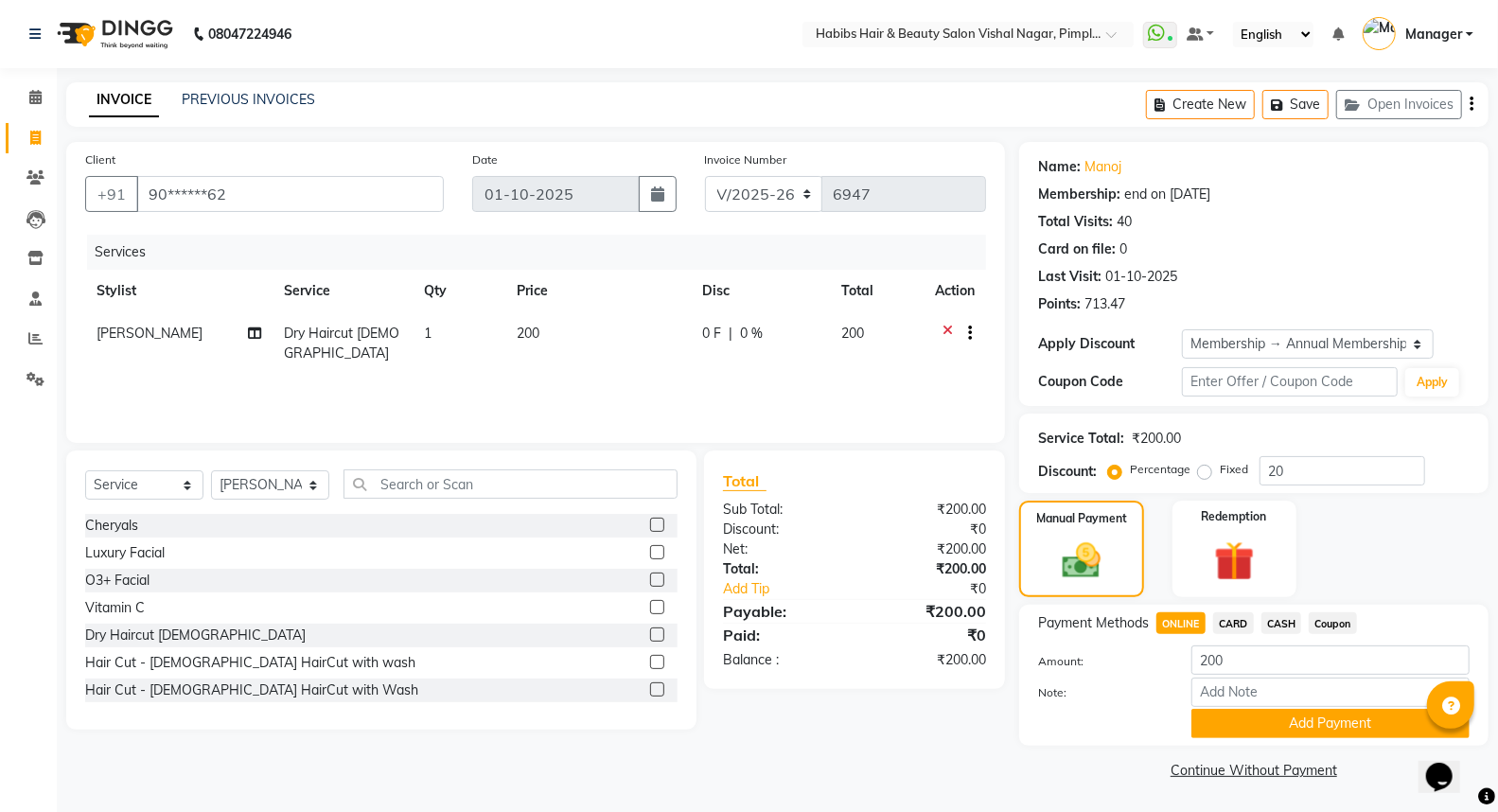
scroll to position [1, 0]
click at [1290, 712] on button "Add Payment" at bounding box center [1331, 723] width 278 height 29
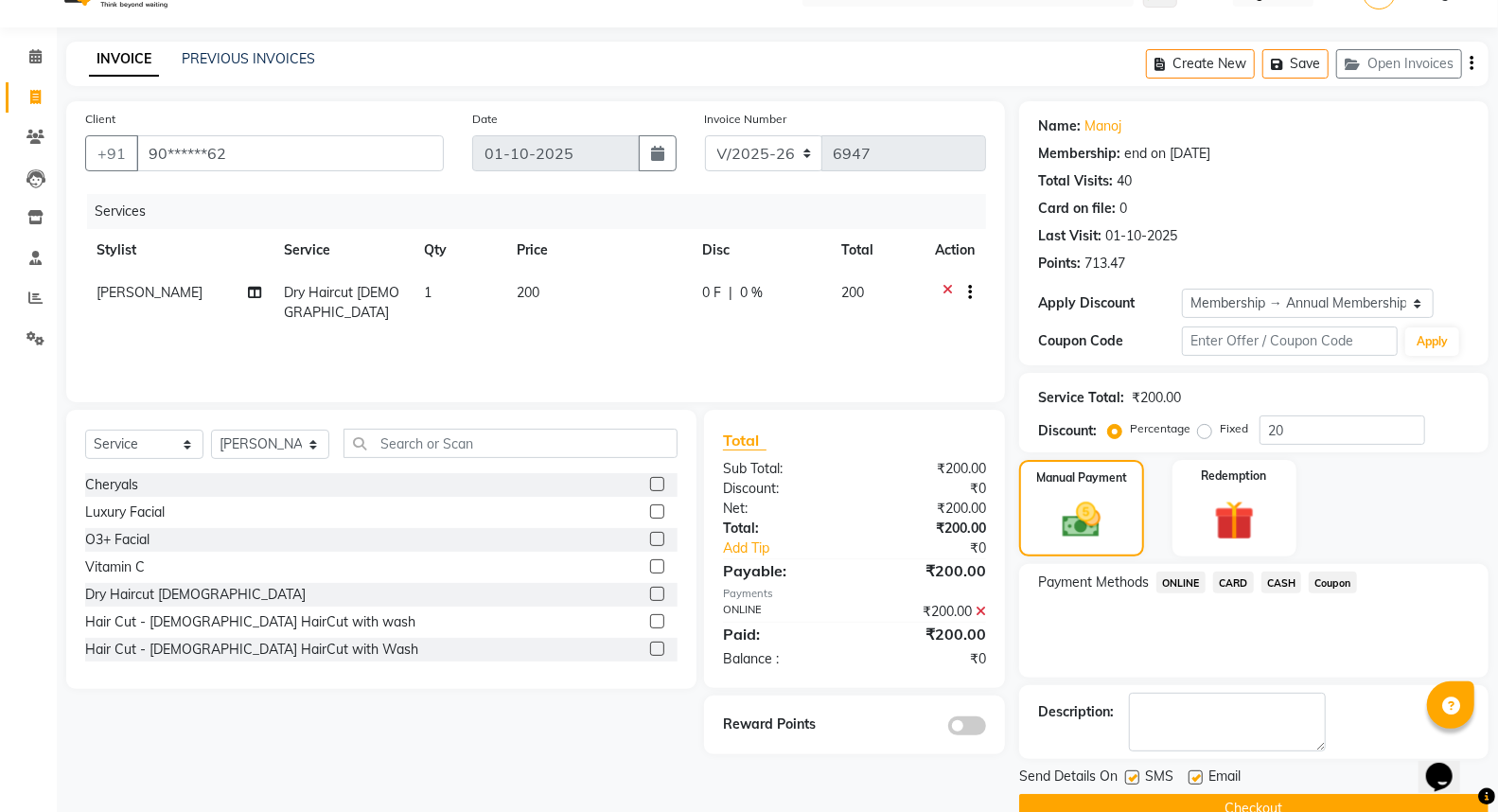
scroll to position [80, 0]
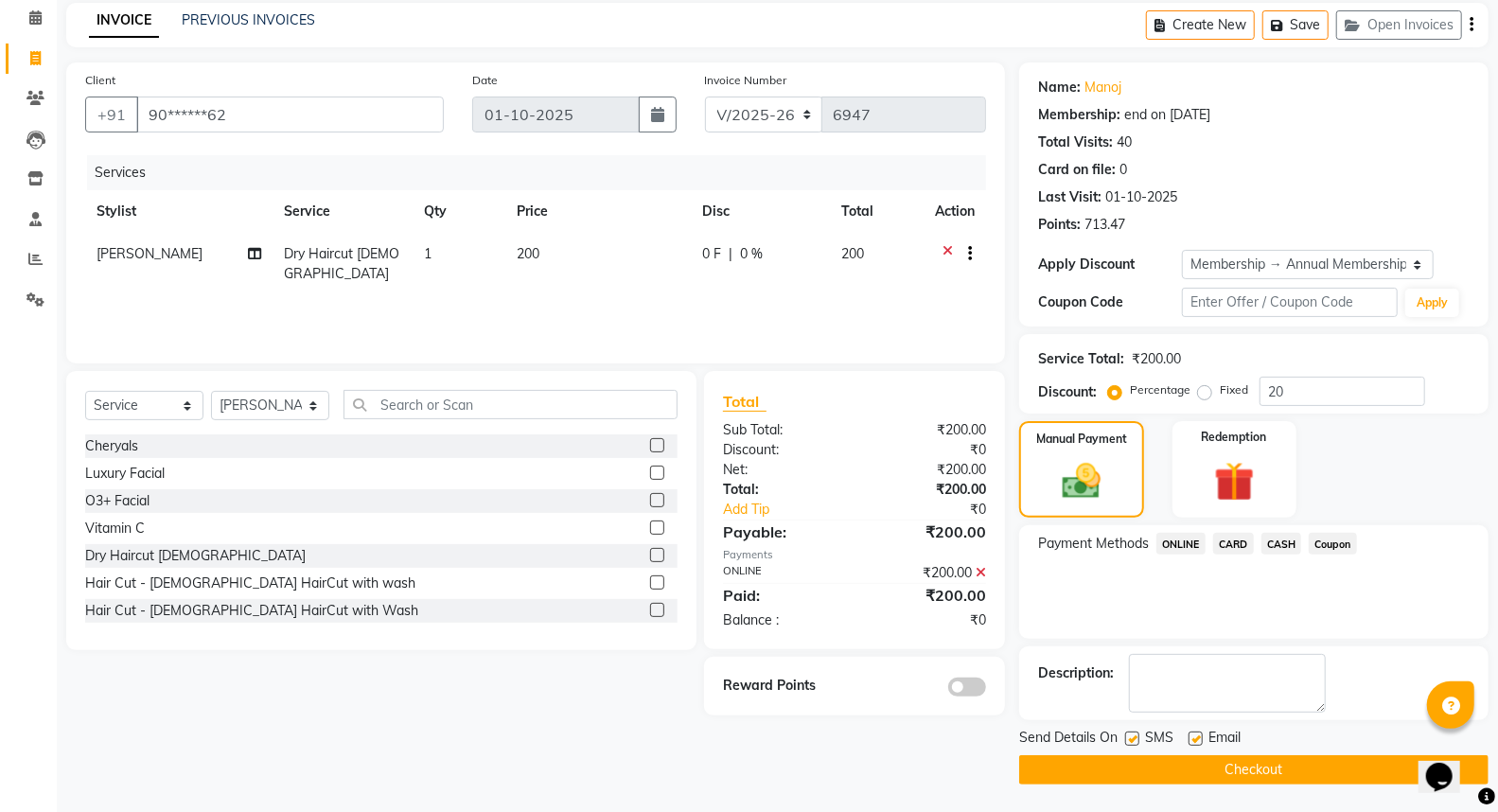
click at [967, 677] on span at bounding box center [967, 686] width 38 height 18
click at [985, 689] on input "checkbox" at bounding box center [985, 689] width 0 height 0
click at [1252, 771] on button "Checkout" at bounding box center [1254, 769] width 469 height 29
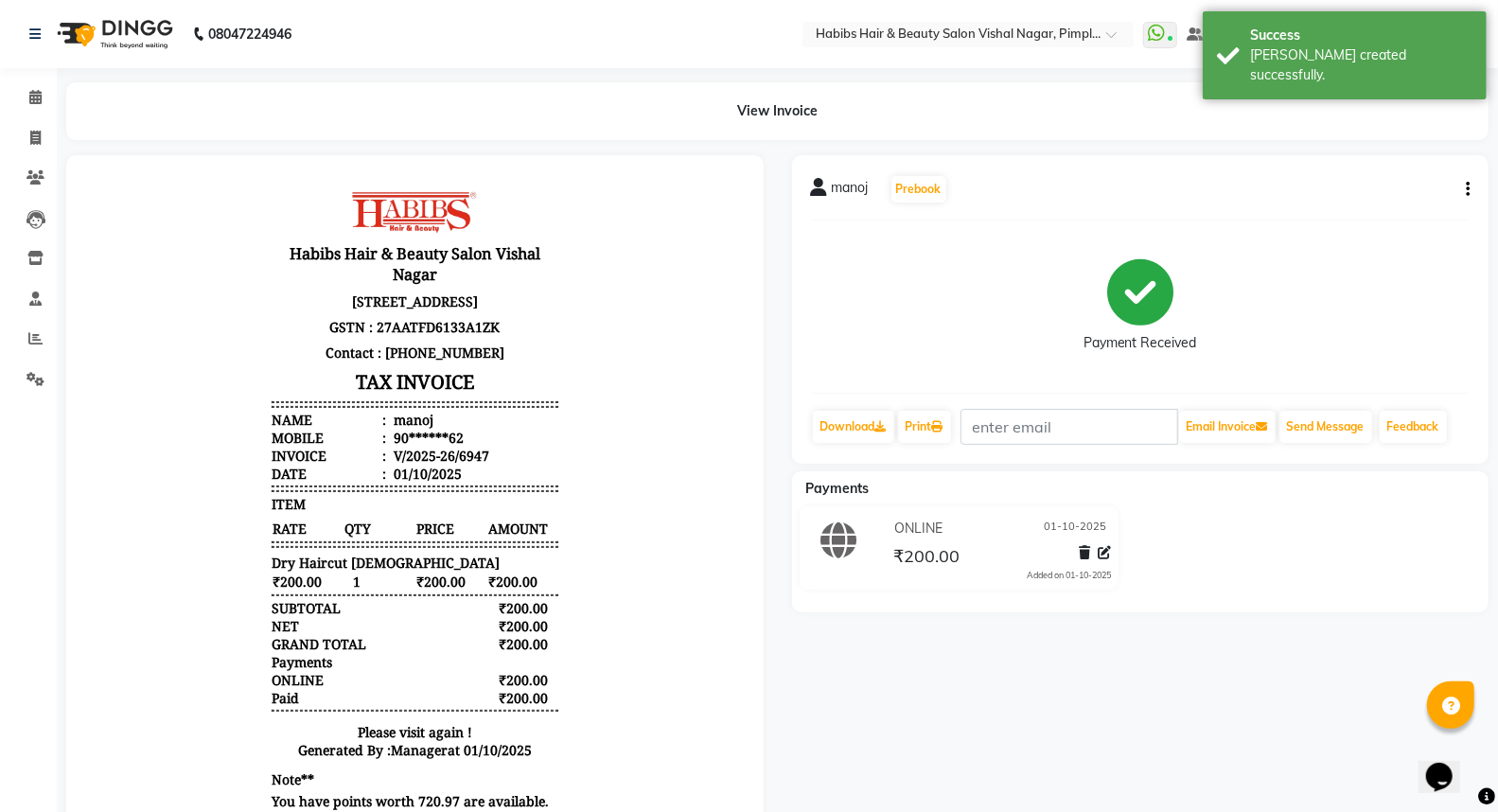
click at [145, 31] on img at bounding box center [113, 34] width 129 height 53
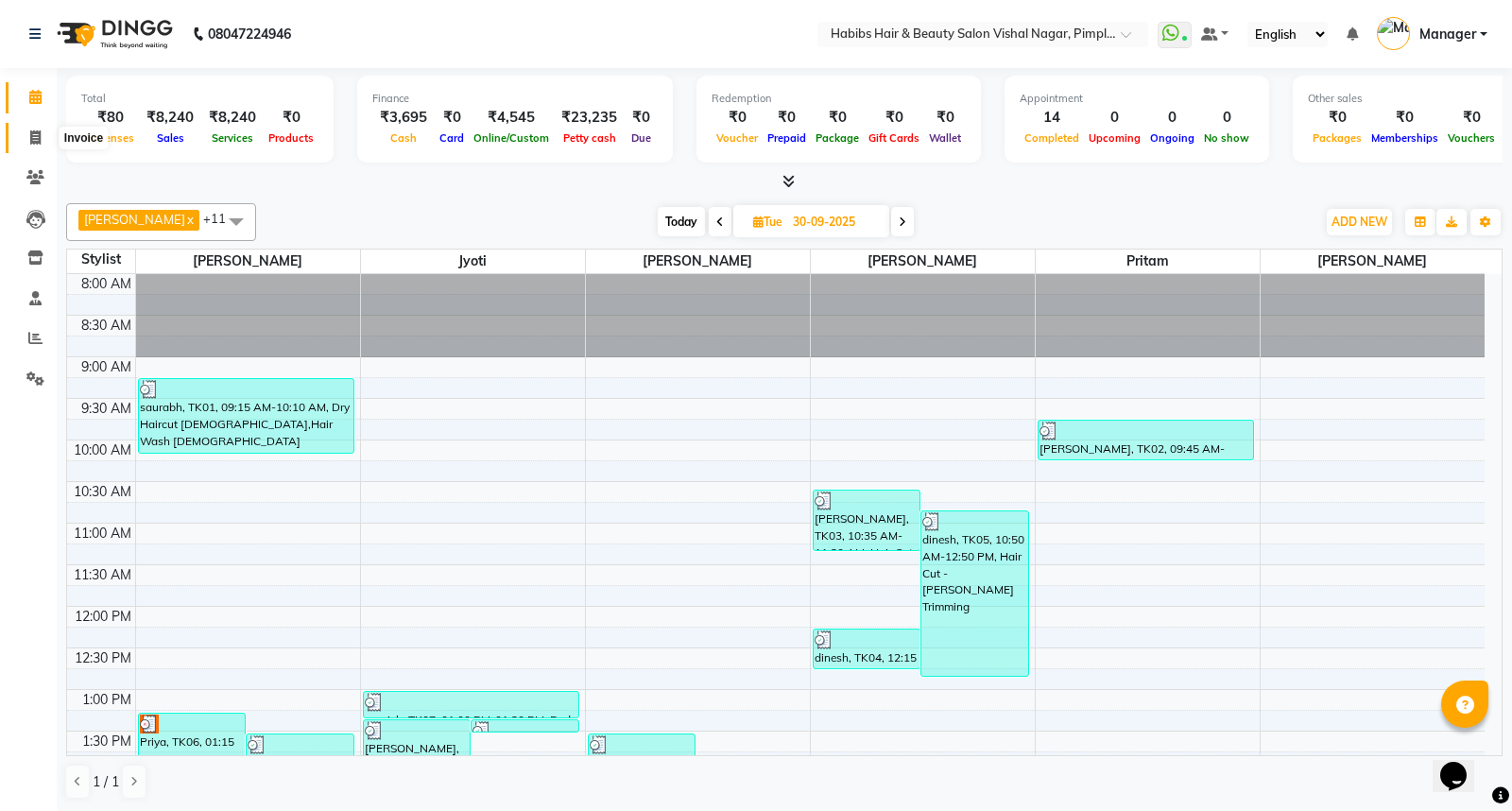
click at [30, 133] on icon at bounding box center [35, 137] width 11 height 15
select select "5725"
select select "service"
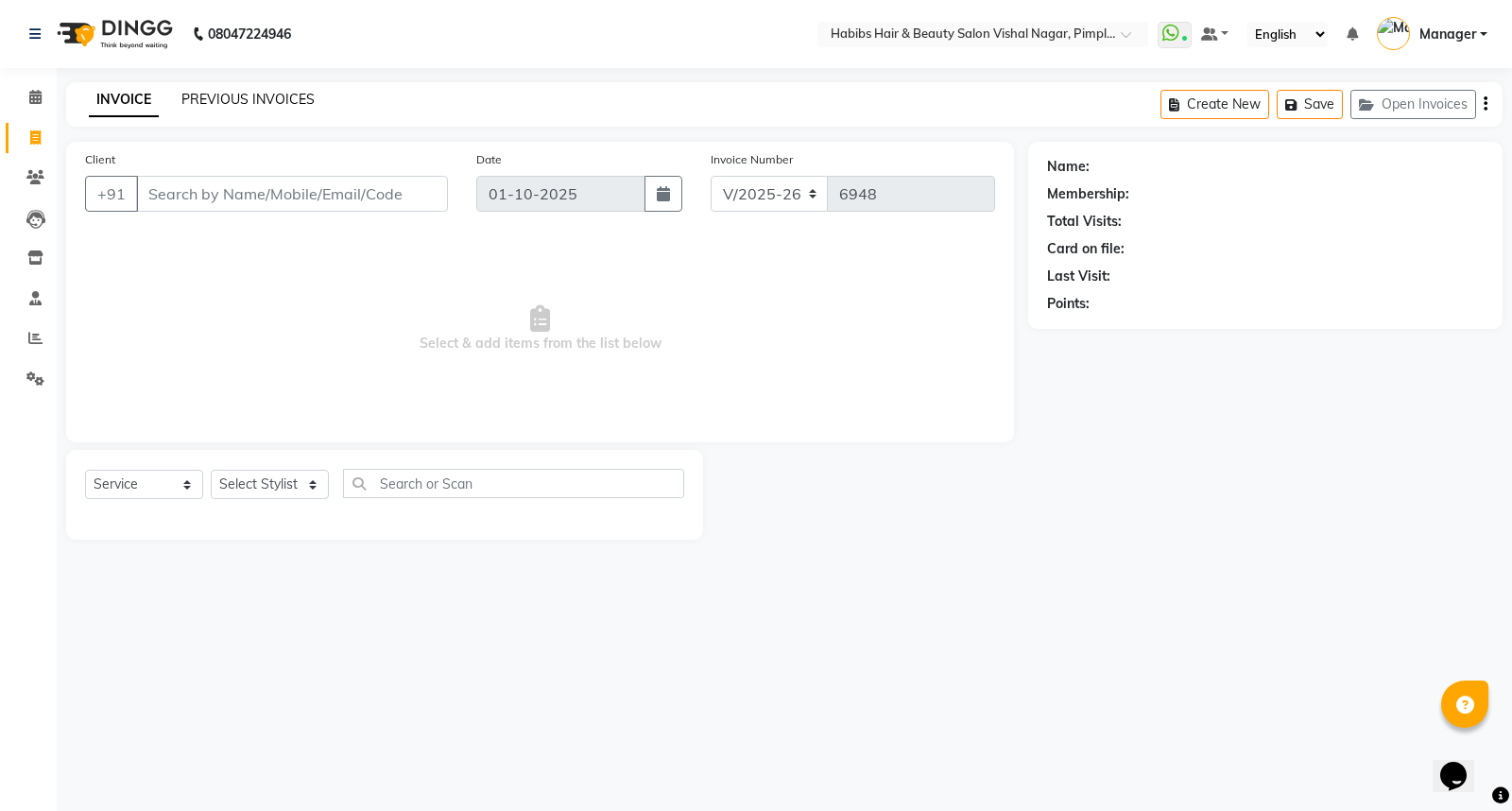
click at [260, 102] on link "PREVIOUS INVOICES" at bounding box center [248, 99] width 133 height 17
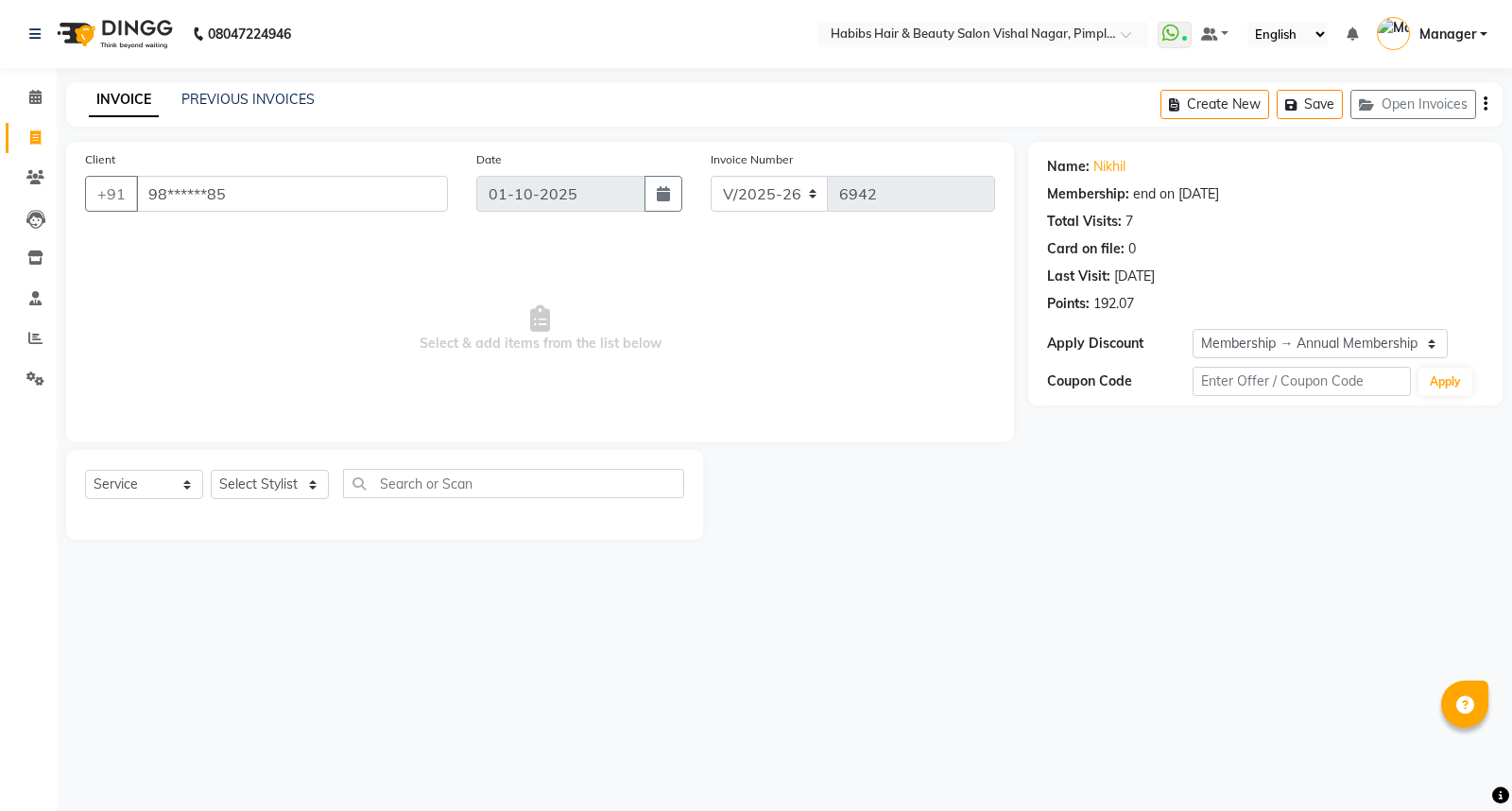
select select "5725"
select select "service"
select select "2: Object"
select select "5725"
select select "service"
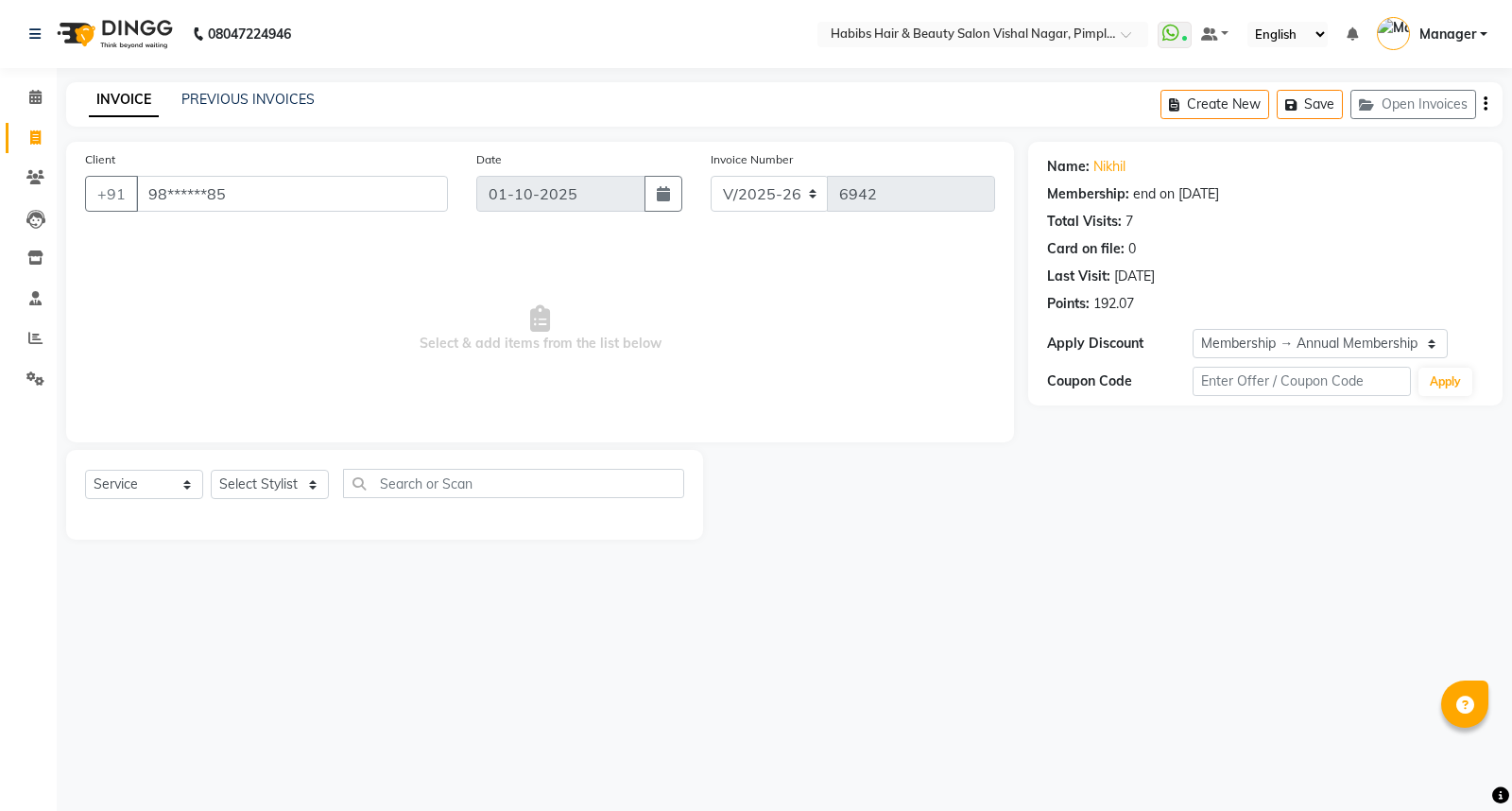
select select "2: Object"
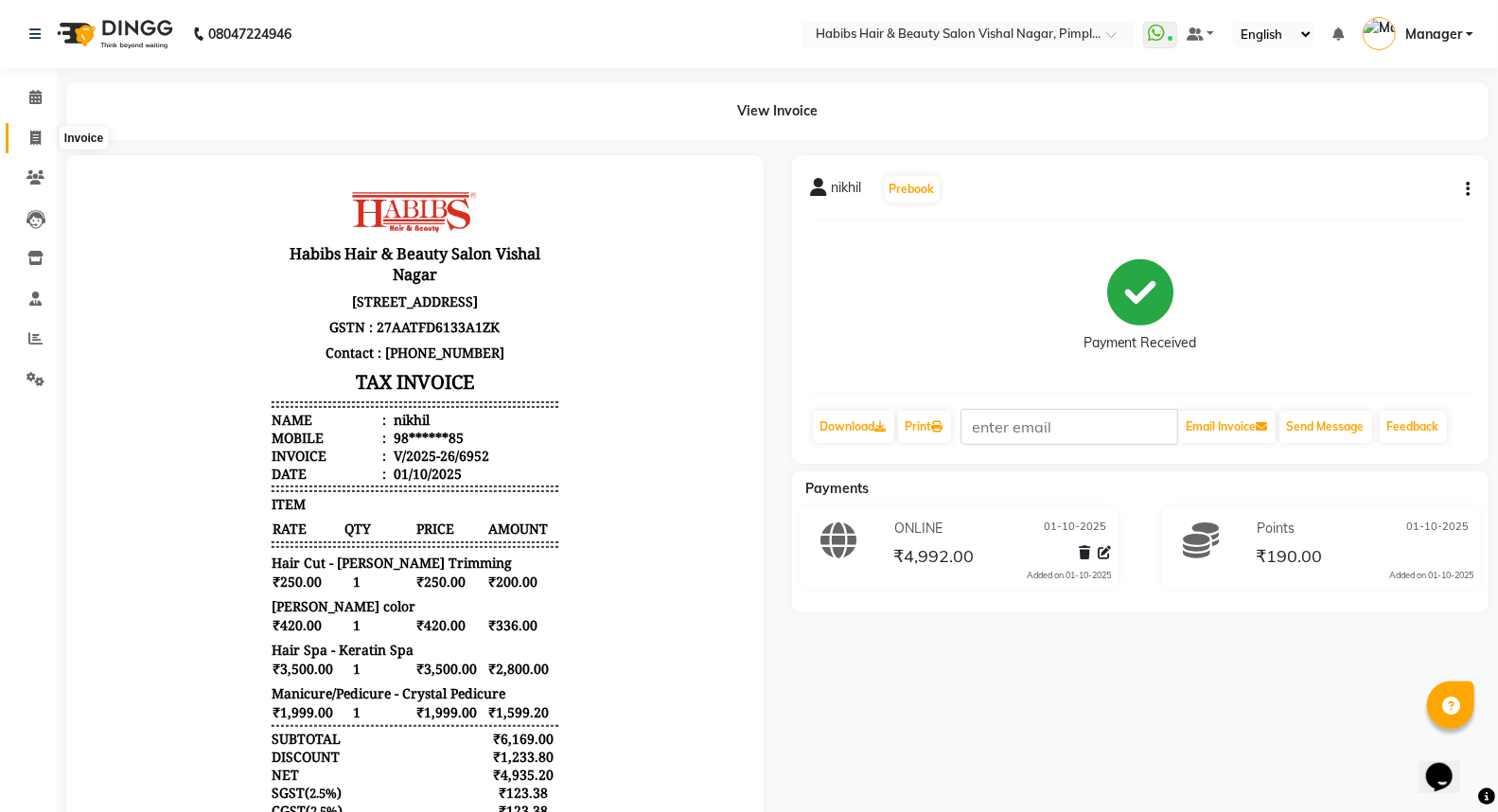
click at [30, 130] on icon at bounding box center [35, 137] width 11 height 15
select select "5725"
select select "service"
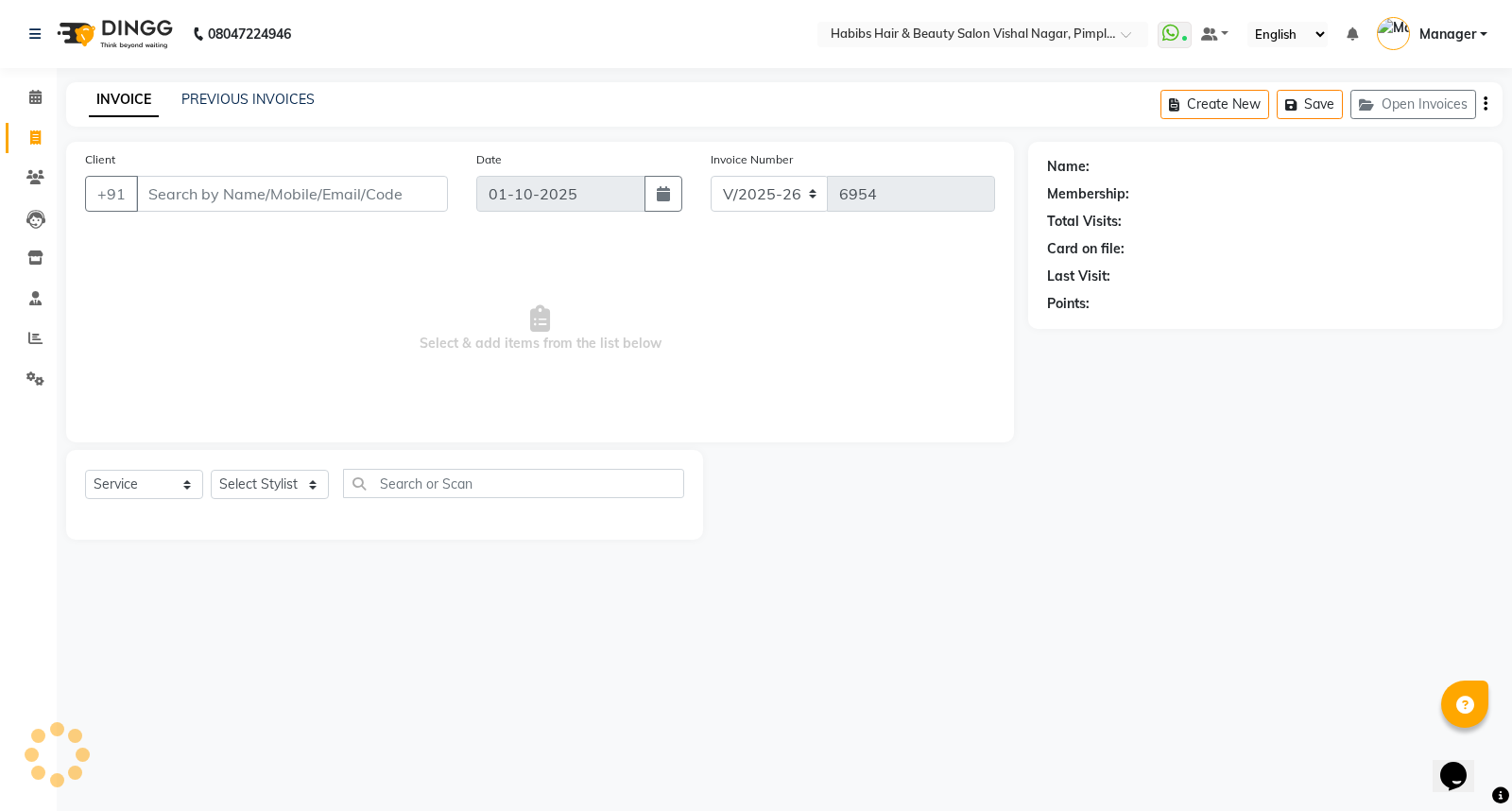
click at [325, 202] on input "Client" at bounding box center [292, 193] width 312 height 36
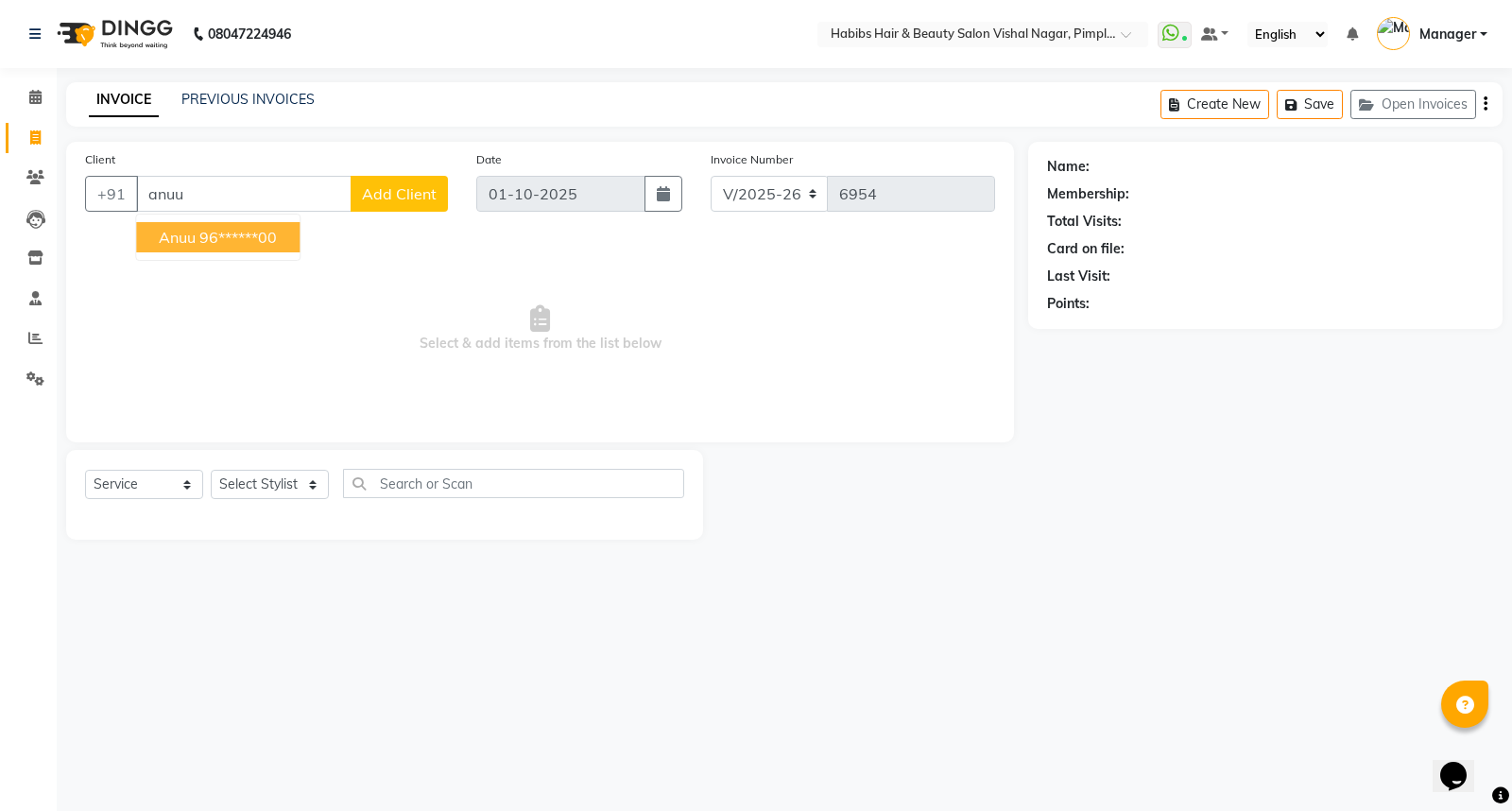
click at [266, 240] on ngb-highlight "96******00" at bounding box center [238, 236] width 78 height 18
type input "96******00"
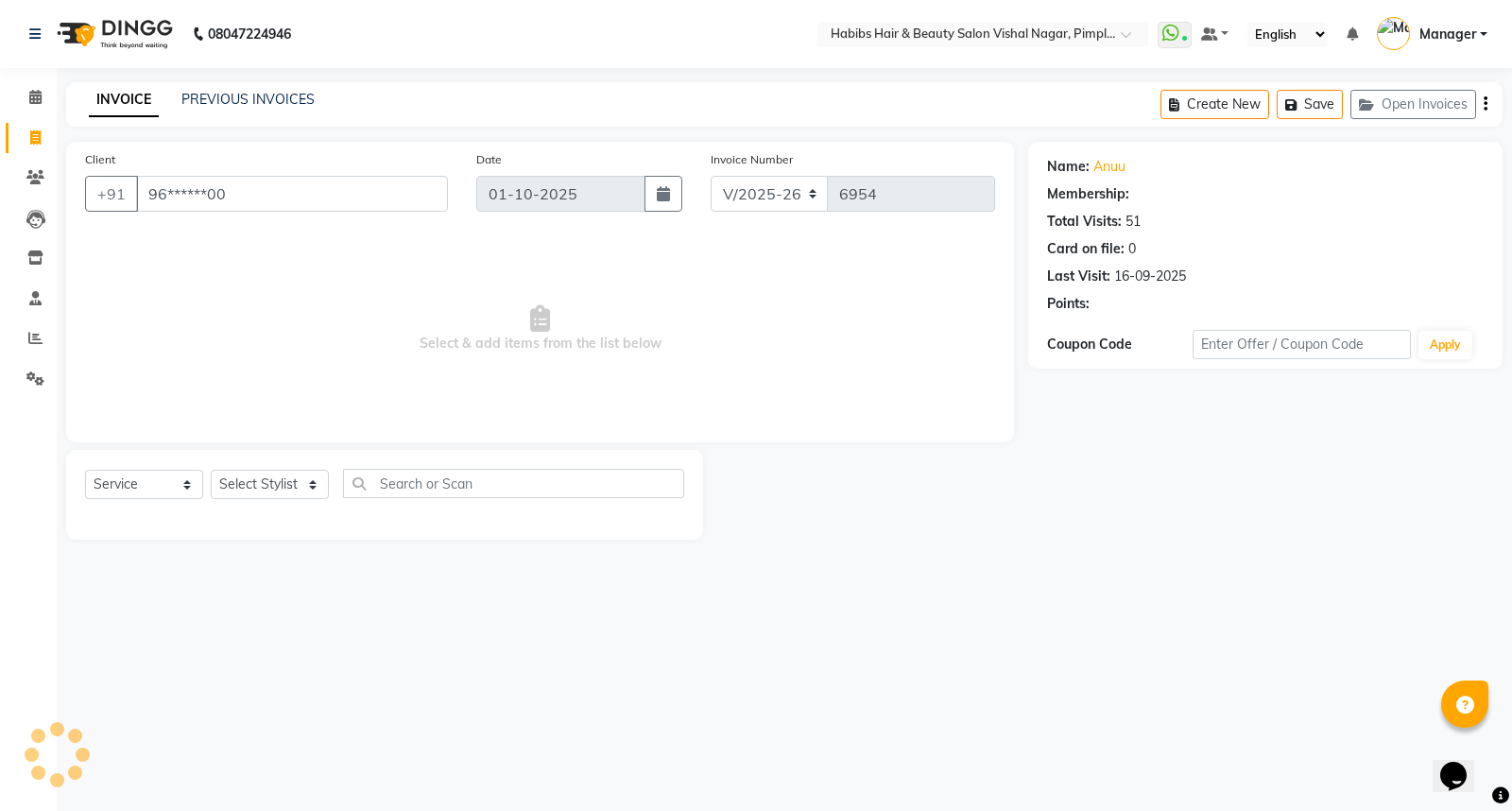
select select "2: Object"
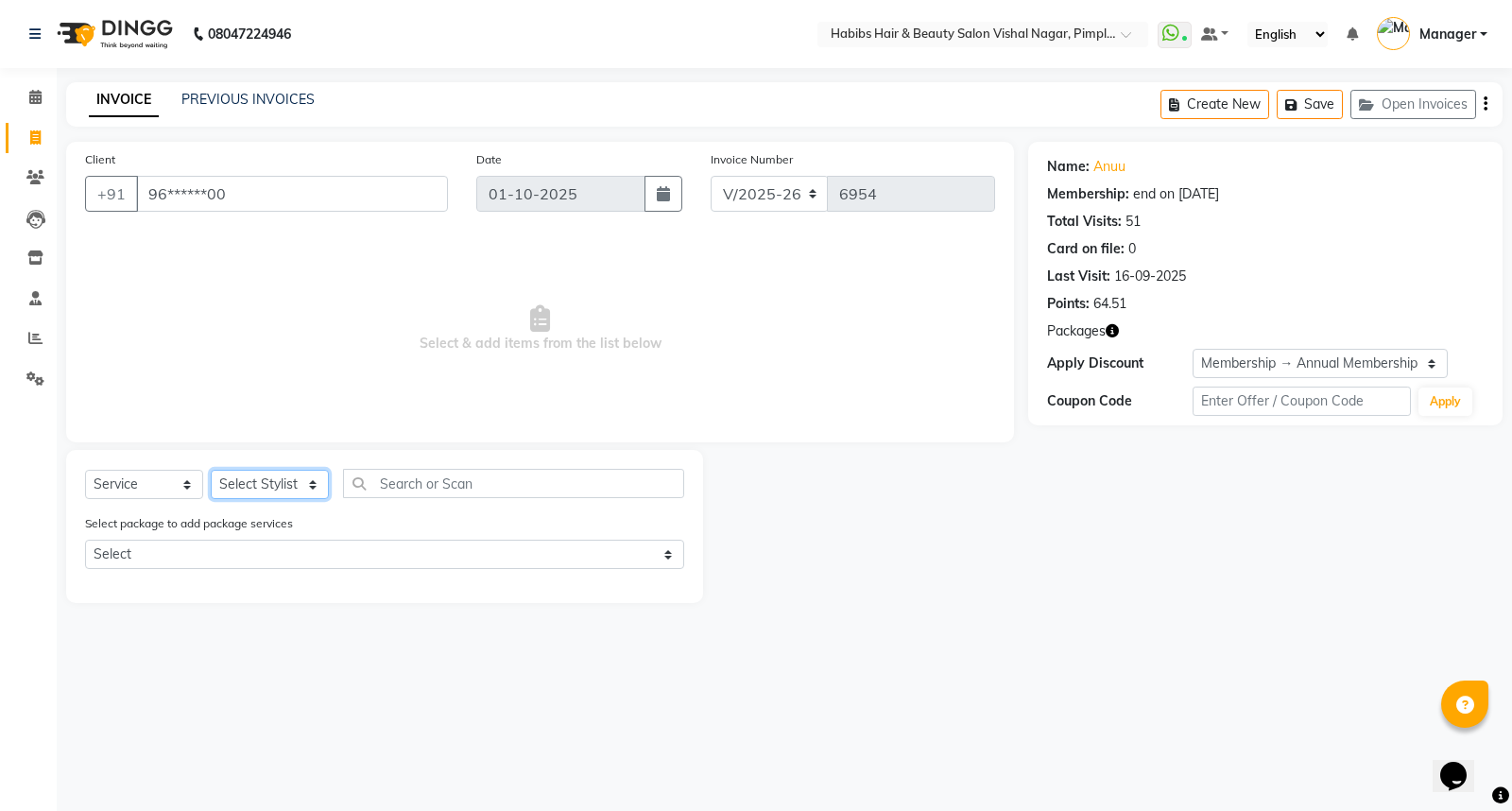
click at [285, 474] on select "Select Stylist [PERSON_NAME] [PERSON_NAME] [PERSON_NAME] Manager [PERSON_NAME] …" at bounding box center [270, 484] width 119 height 29
select select "39765"
click at [211, 470] on select "Select Stylist [PERSON_NAME] [PERSON_NAME] [PERSON_NAME] Manager [PERSON_NAME] …" at bounding box center [270, 484] width 119 height 29
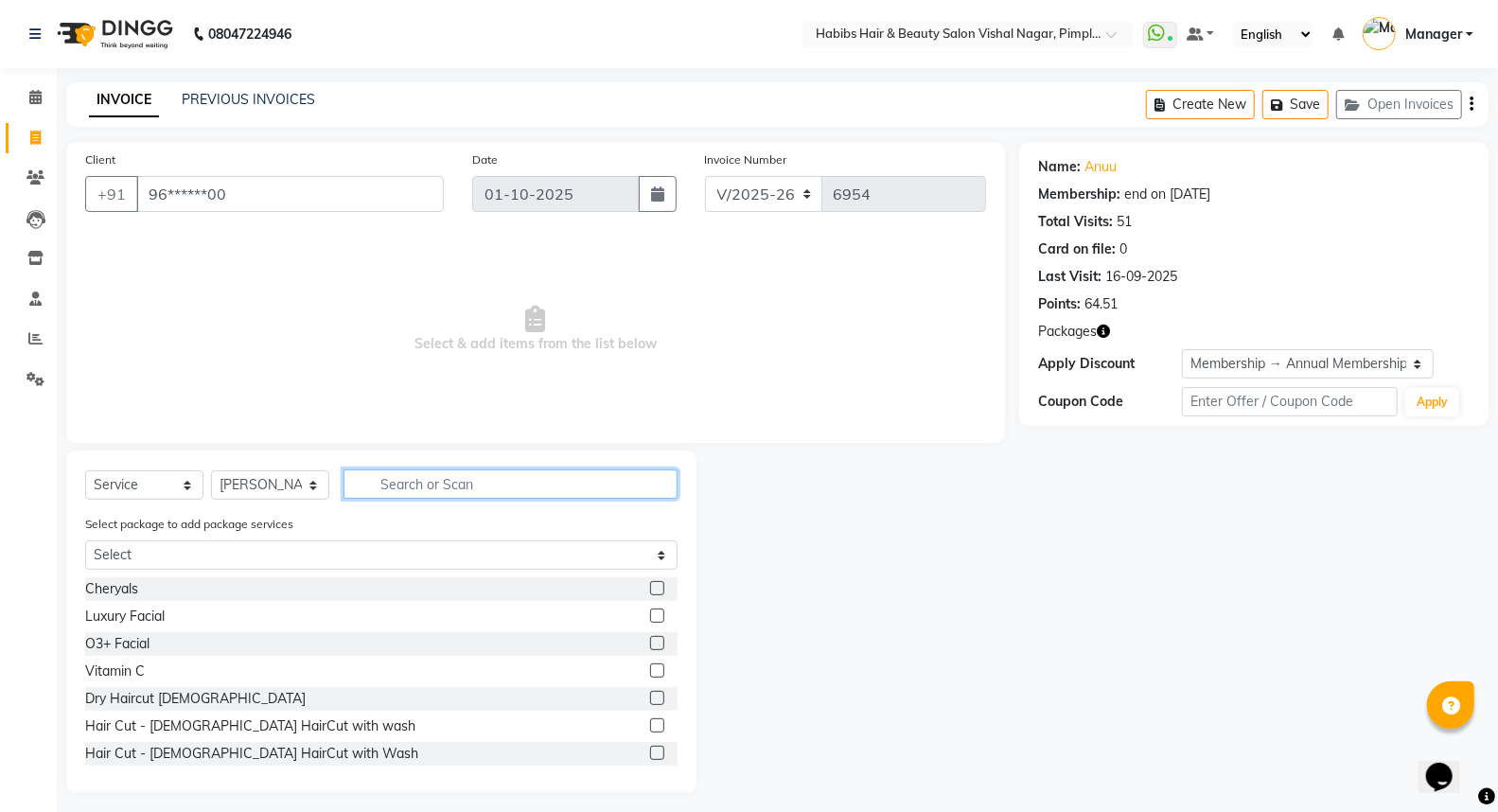
click at [525, 483] on input "text" at bounding box center [510, 483] width 334 height 29
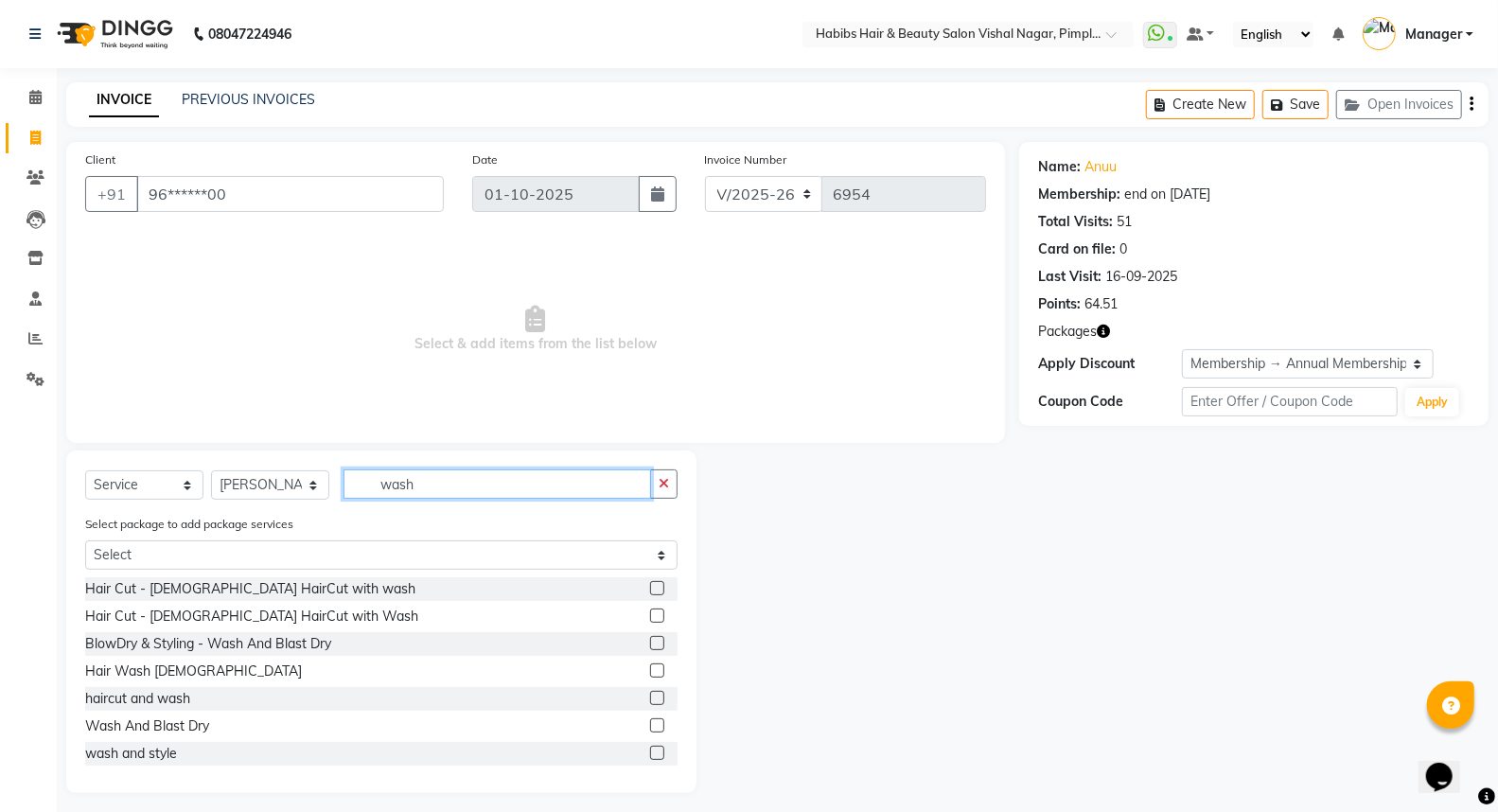
type input "wash"
click at [650, 641] on label at bounding box center [657, 643] width 15 height 15
click at [650, 641] on input "checkbox" at bounding box center [656, 644] width 13 height 13
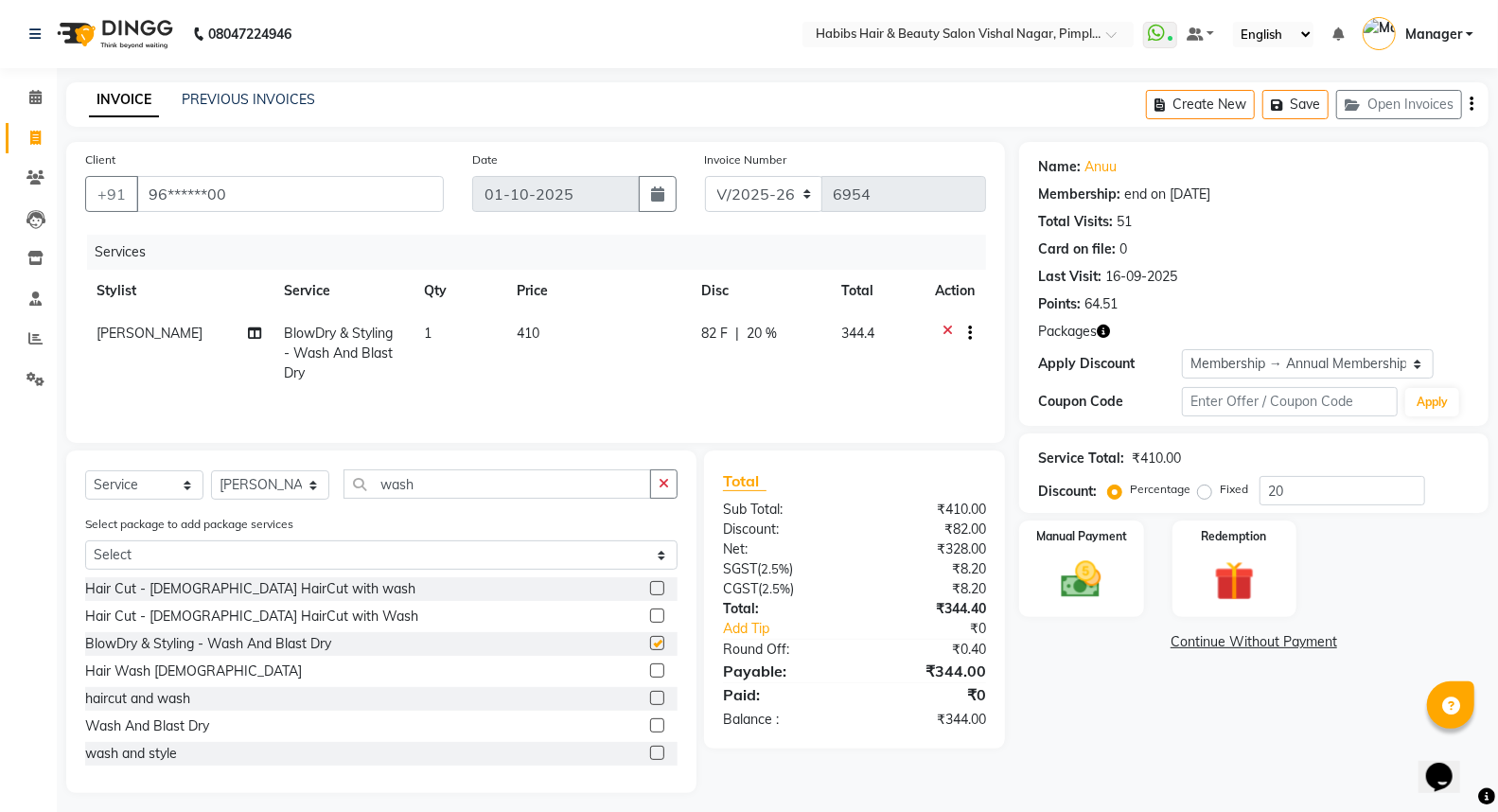
checkbox input "false"
click at [605, 342] on td "410" at bounding box center [597, 353] width 186 height 83
select select "39765"
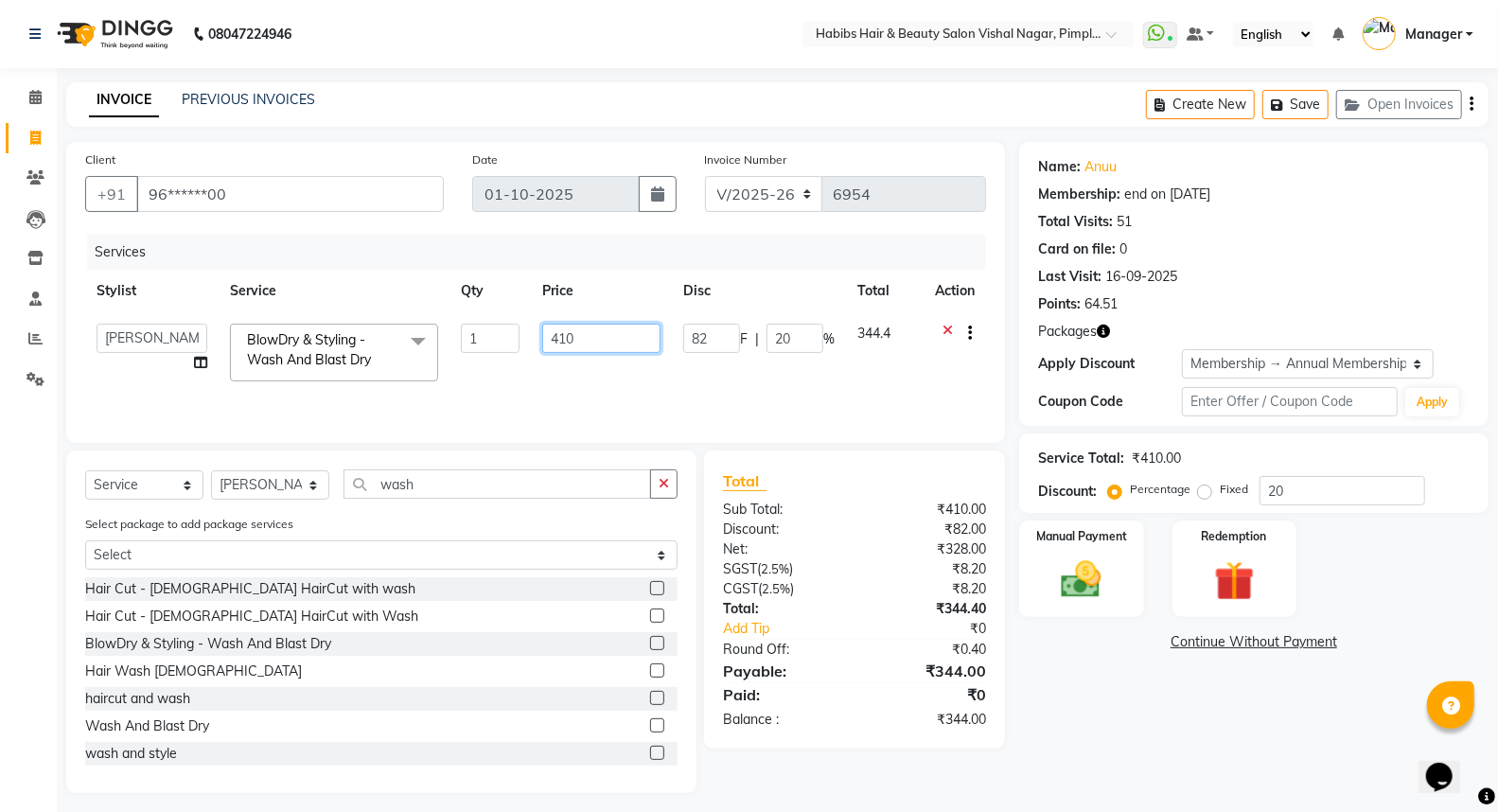
click at [612, 329] on input "410" at bounding box center [601, 338] width 119 height 29
type input "4"
type input "350"
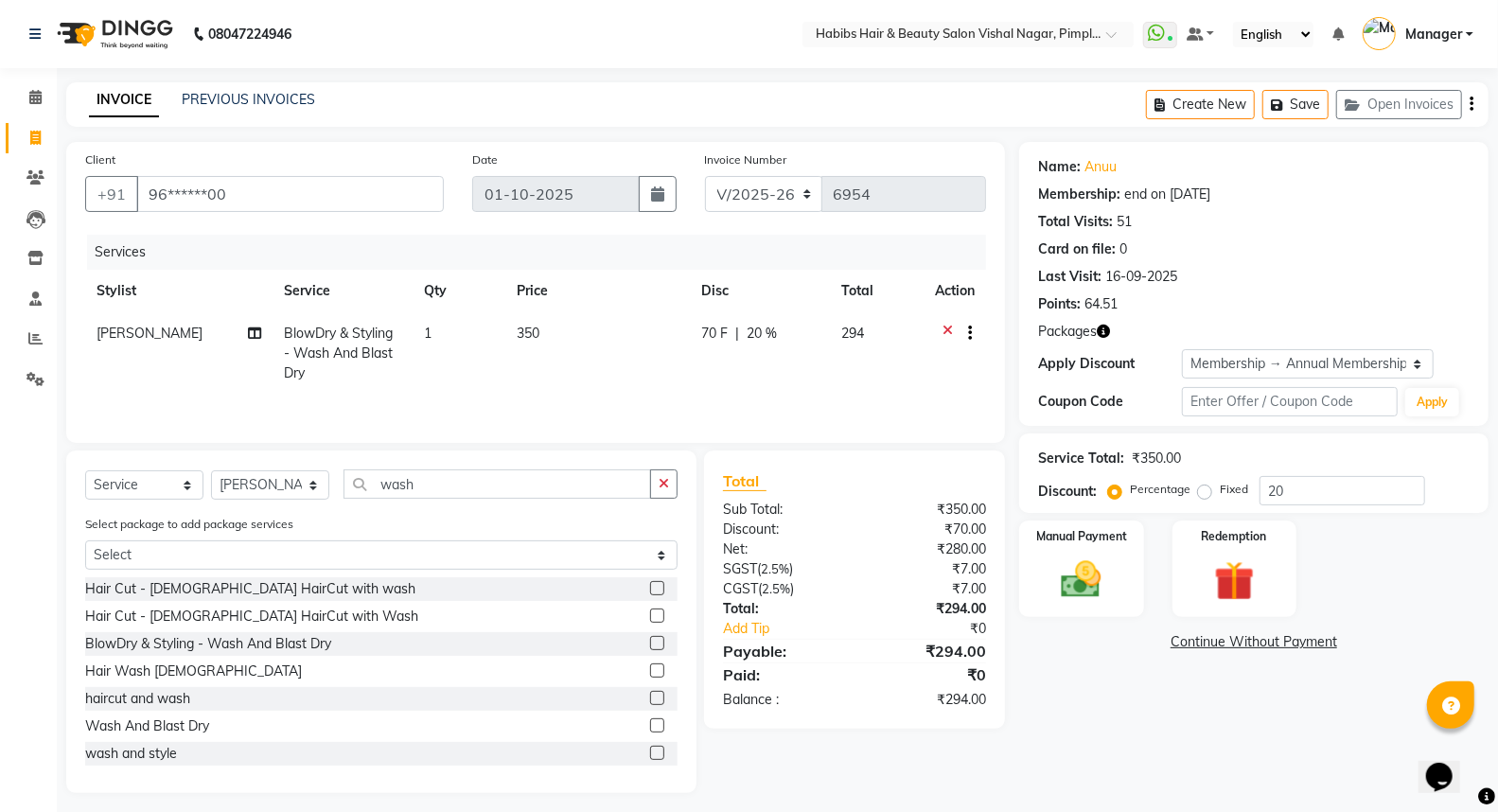
click at [802, 337] on div "70 F | 20 %" at bounding box center [761, 334] width 118 height 19
select select "39765"
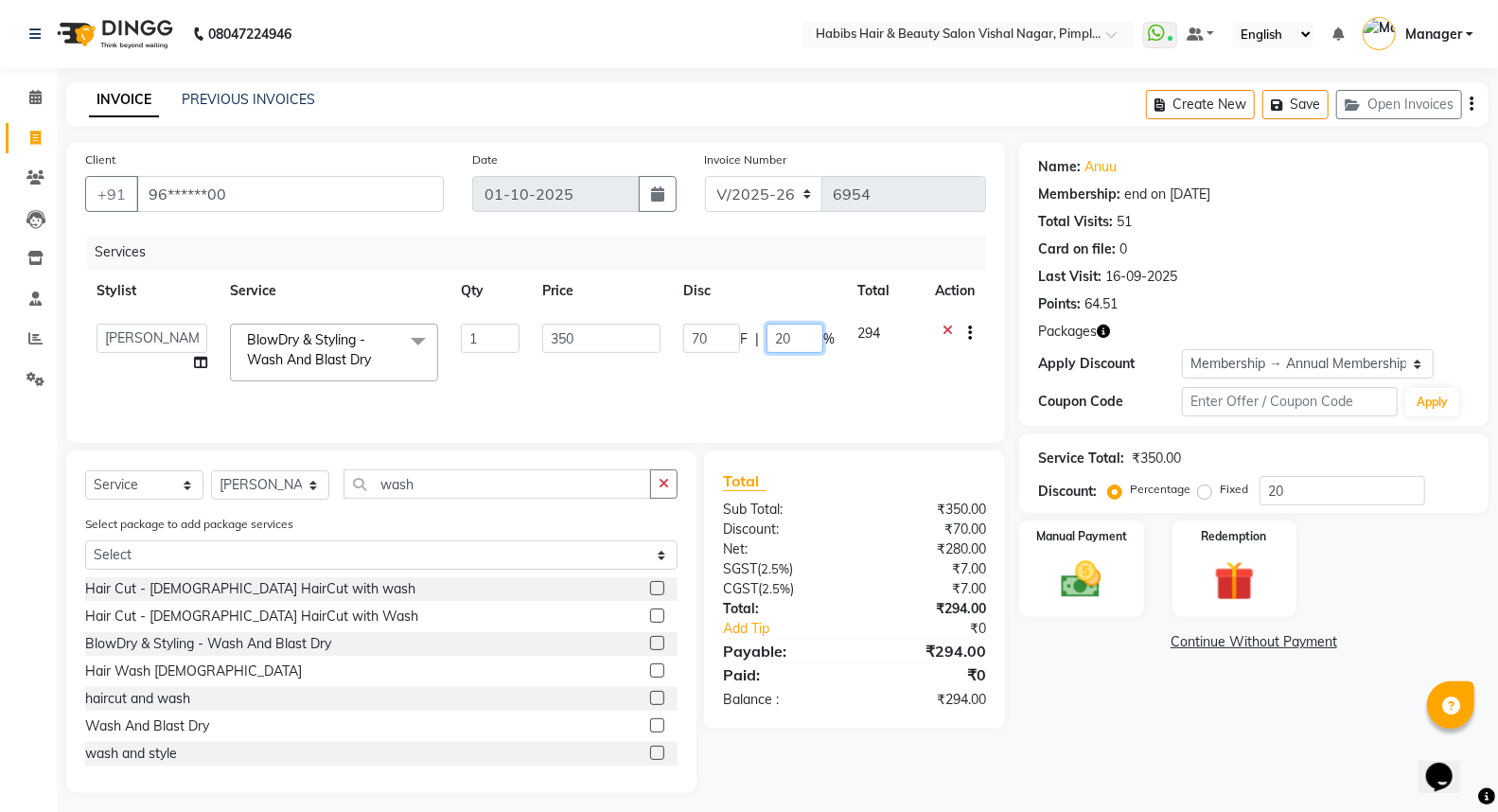
click at [801, 346] on input "20" at bounding box center [795, 338] width 56 height 29
type input "2"
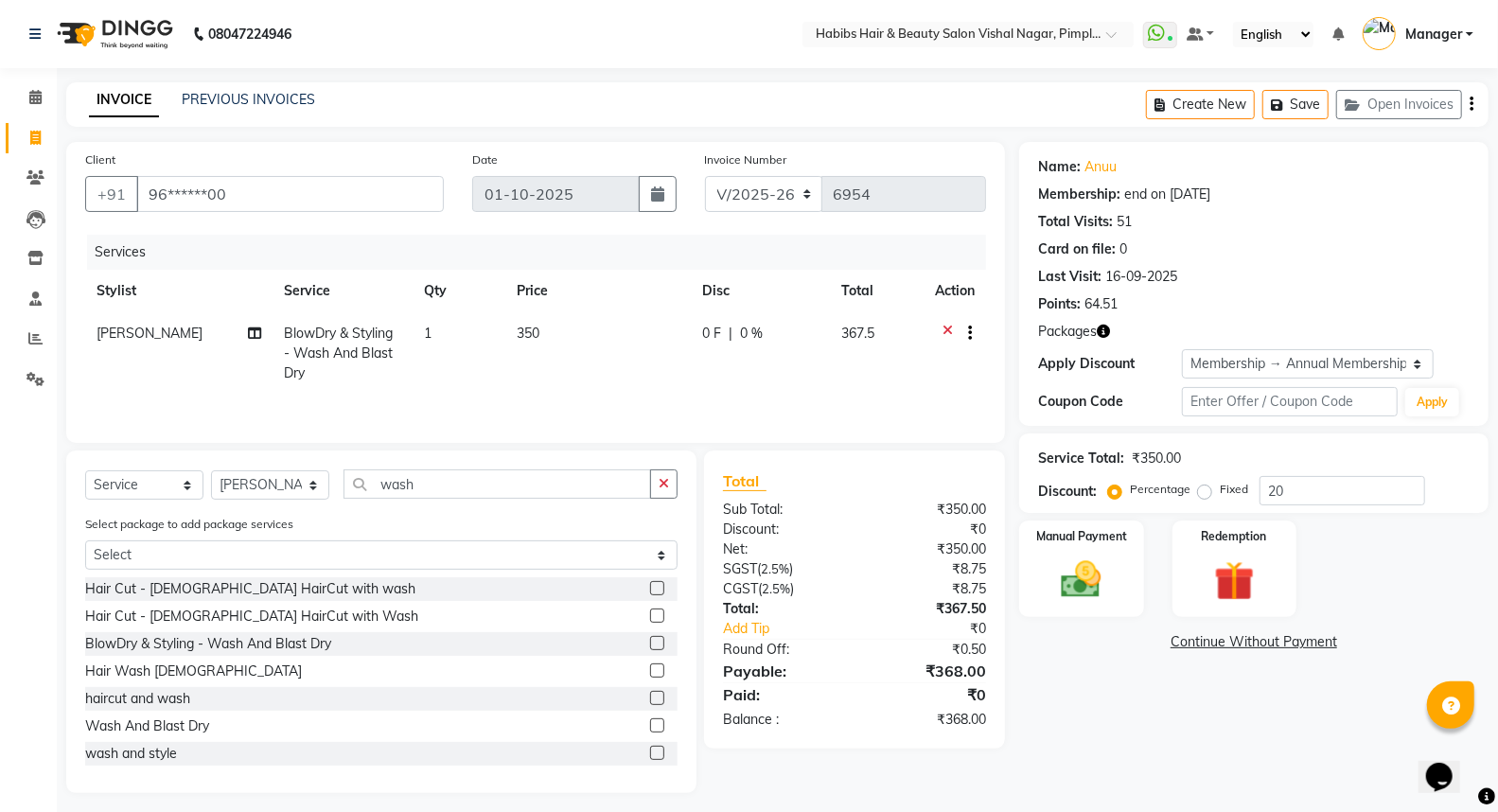
click at [835, 371] on tr "Saurabh Sonawane BlowDry & Styling - Wash And Blast Dry 1 350 0 F | 0 % 367.5" at bounding box center [536, 353] width 901 height 83
click at [1469, 105] on icon "button" at bounding box center [1471, 104] width 4 height 1
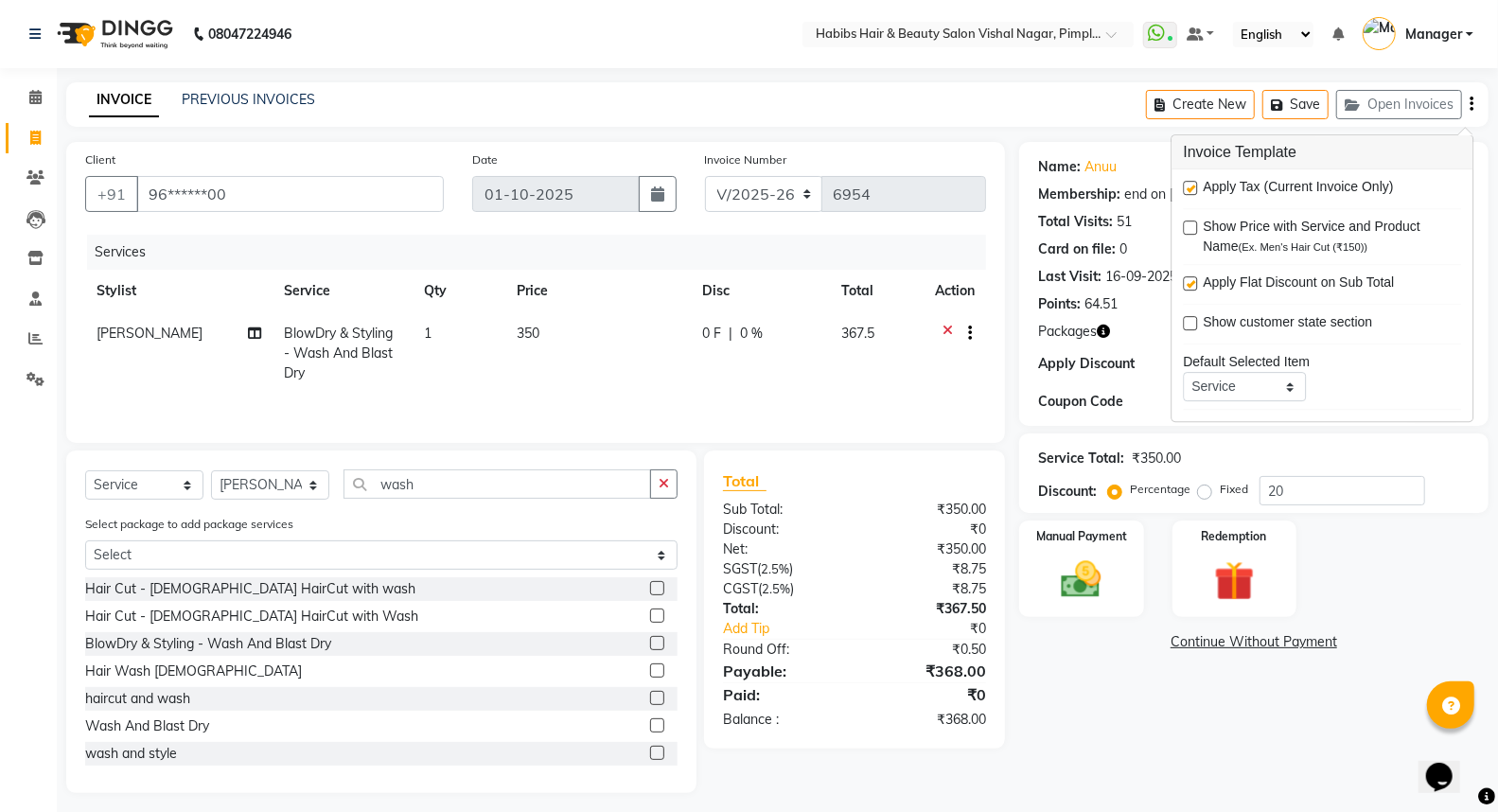
click at [1188, 193] on label at bounding box center [1190, 188] width 15 height 15
click at [1188, 193] on input "checkbox" at bounding box center [1189, 189] width 13 height 13
checkbox input "false"
click at [932, 378] on td at bounding box center [954, 353] width 62 height 83
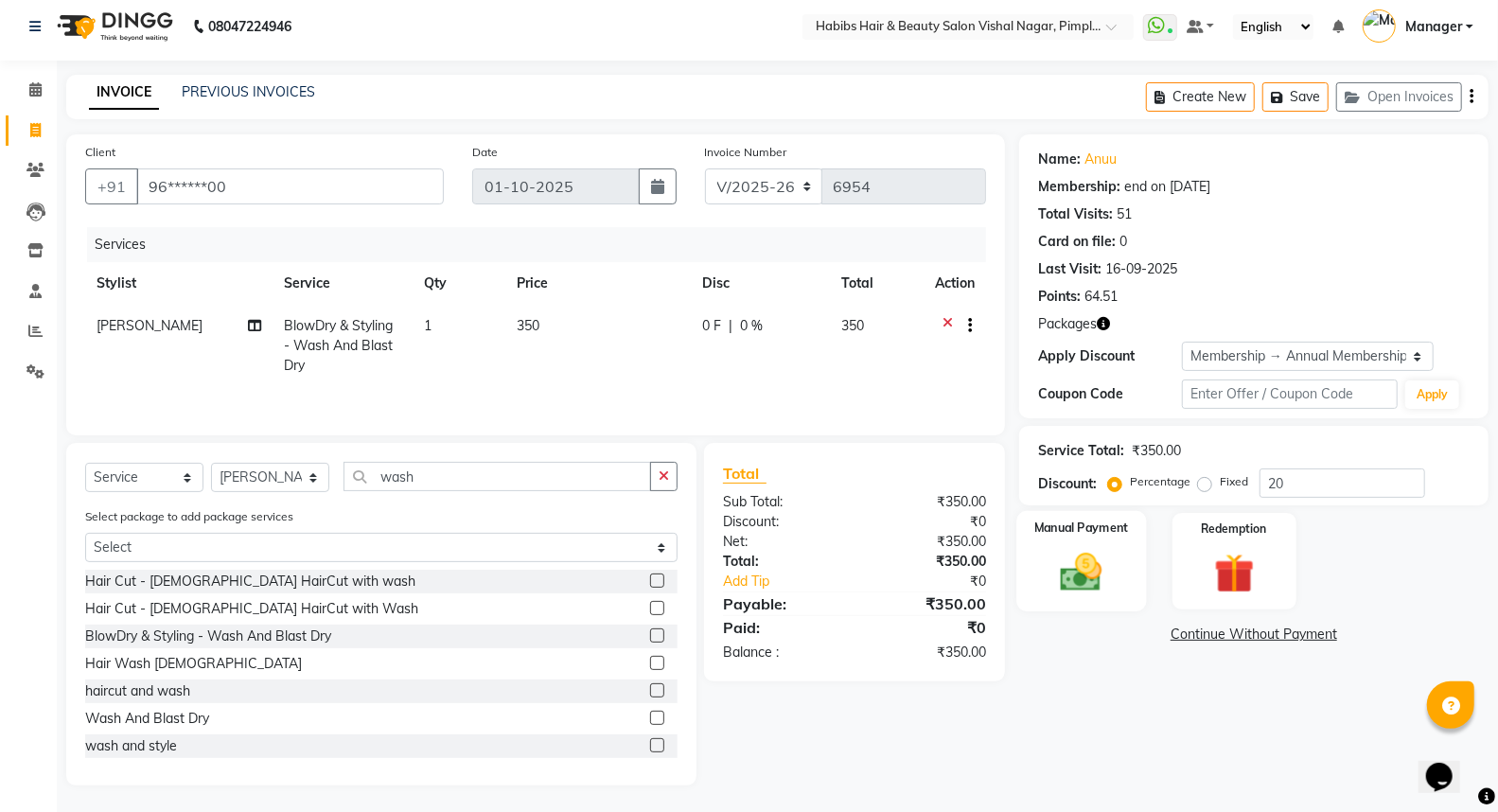
scroll to position [11, 0]
click at [1112, 568] on img at bounding box center [1081, 570] width 67 height 49
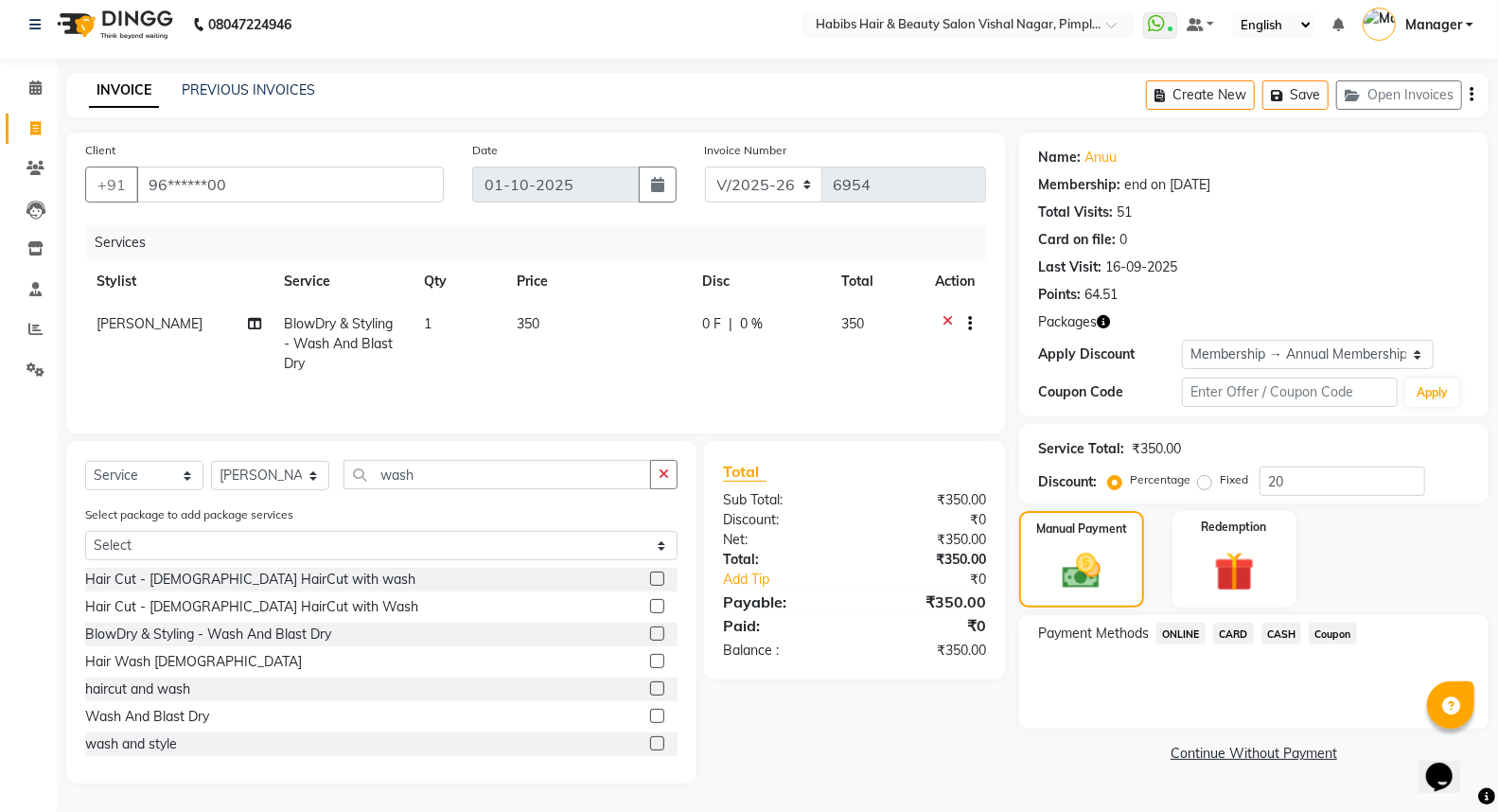
click at [1187, 626] on span "ONLINE" at bounding box center [1181, 633] width 50 height 21
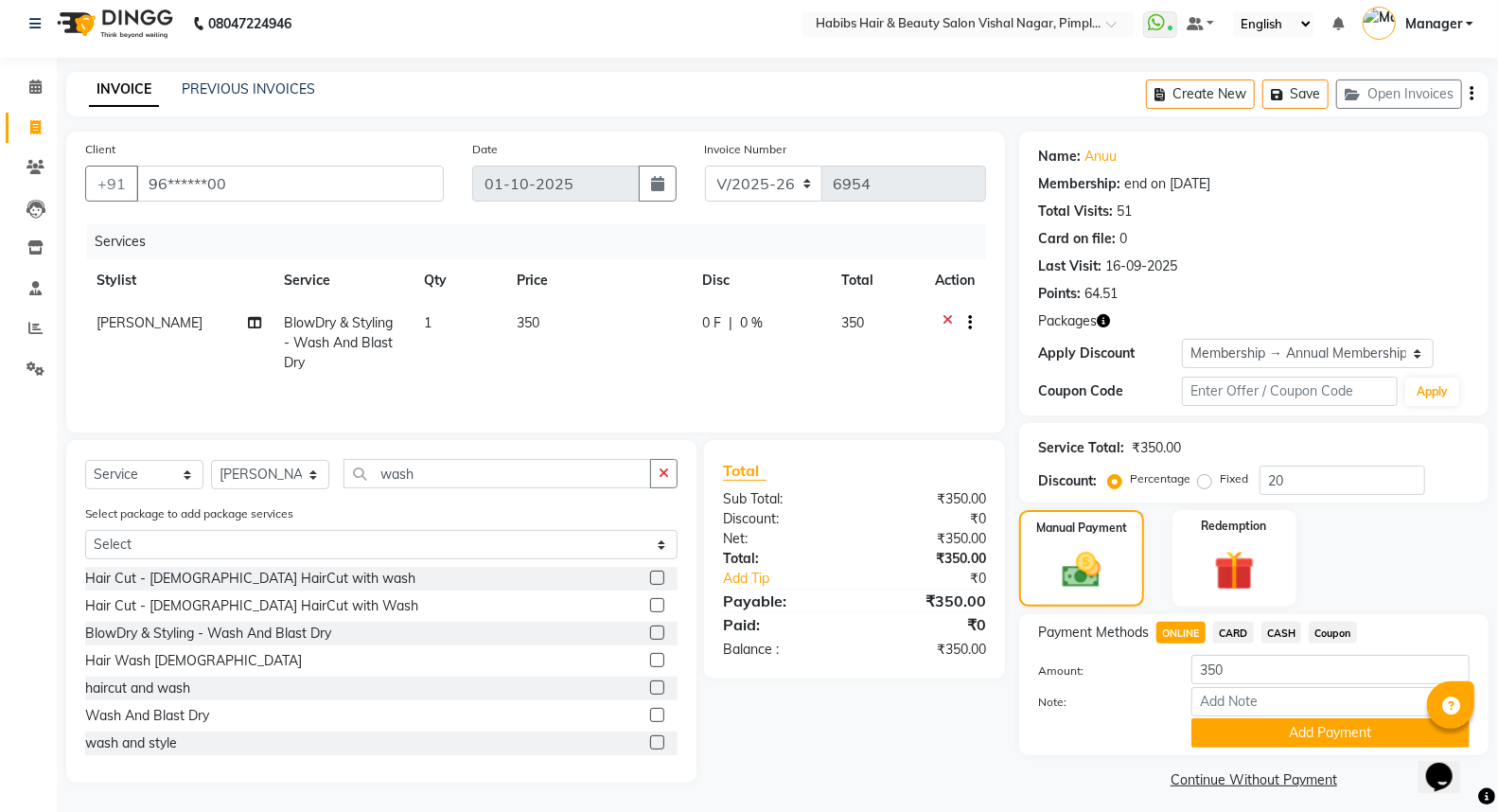
scroll to position [20, 0]
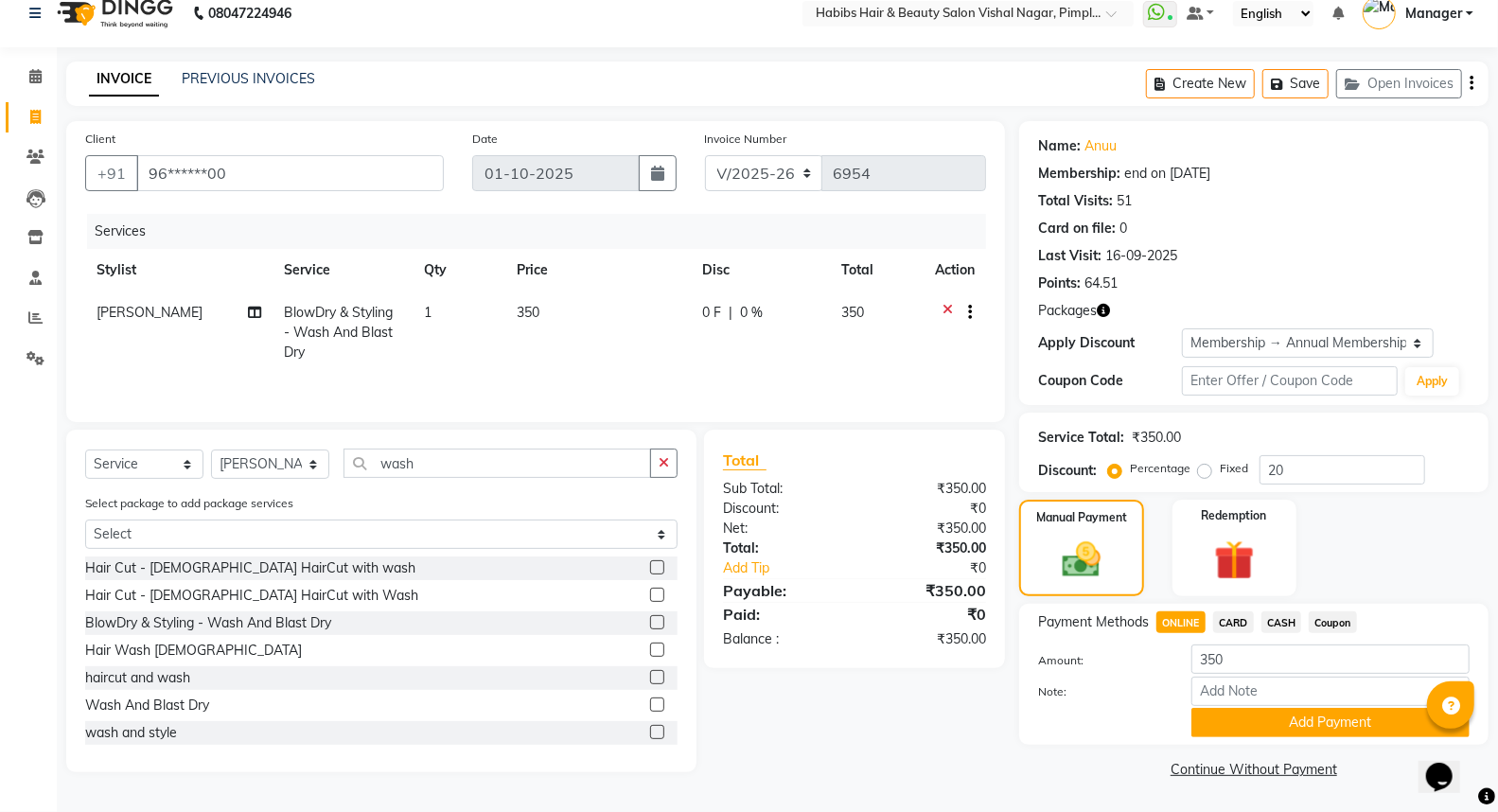
click at [1231, 742] on div "Payment Methods ONLINE CARD CASH Coupon Amount: 350 Note: Add Payment" at bounding box center [1254, 674] width 469 height 141
click at [1233, 723] on button "Add Payment" at bounding box center [1331, 723] width 278 height 29
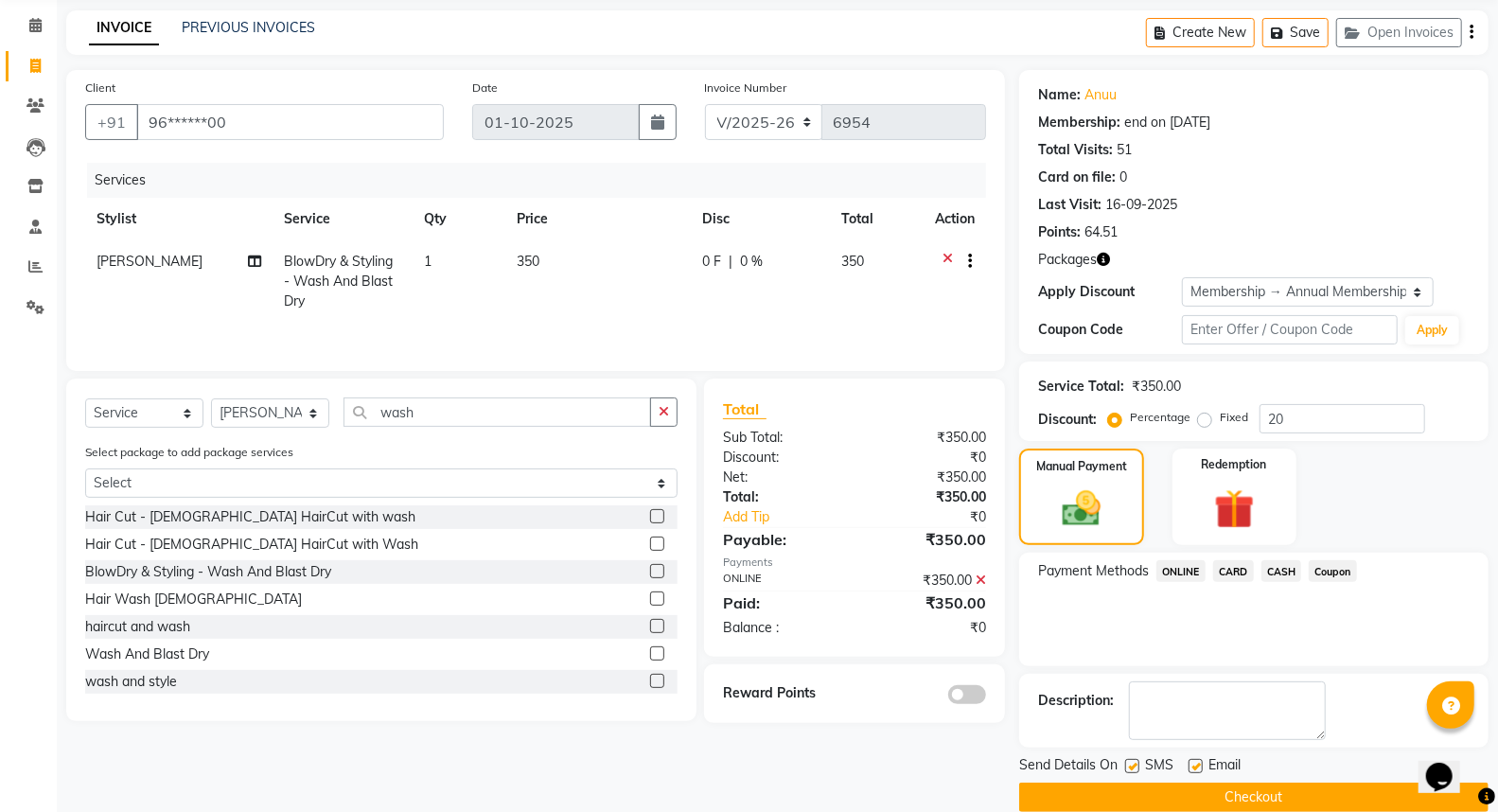
scroll to position [99, 0]
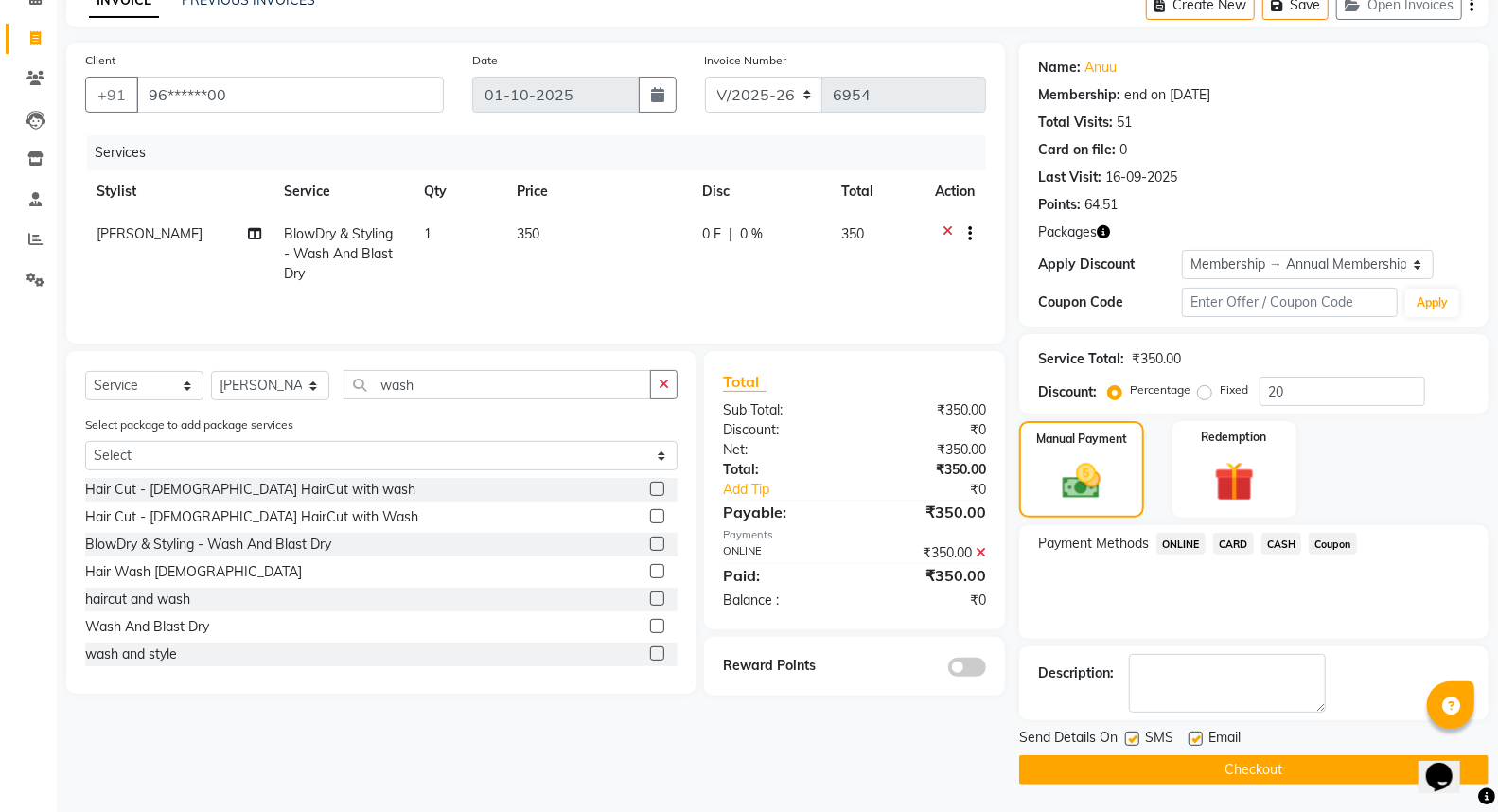
click at [978, 670] on span at bounding box center [967, 666] width 38 height 18
click at [985, 670] on input "checkbox" at bounding box center [985, 670] width 0 height 0
click at [1183, 777] on button "Checkout" at bounding box center [1254, 769] width 469 height 29
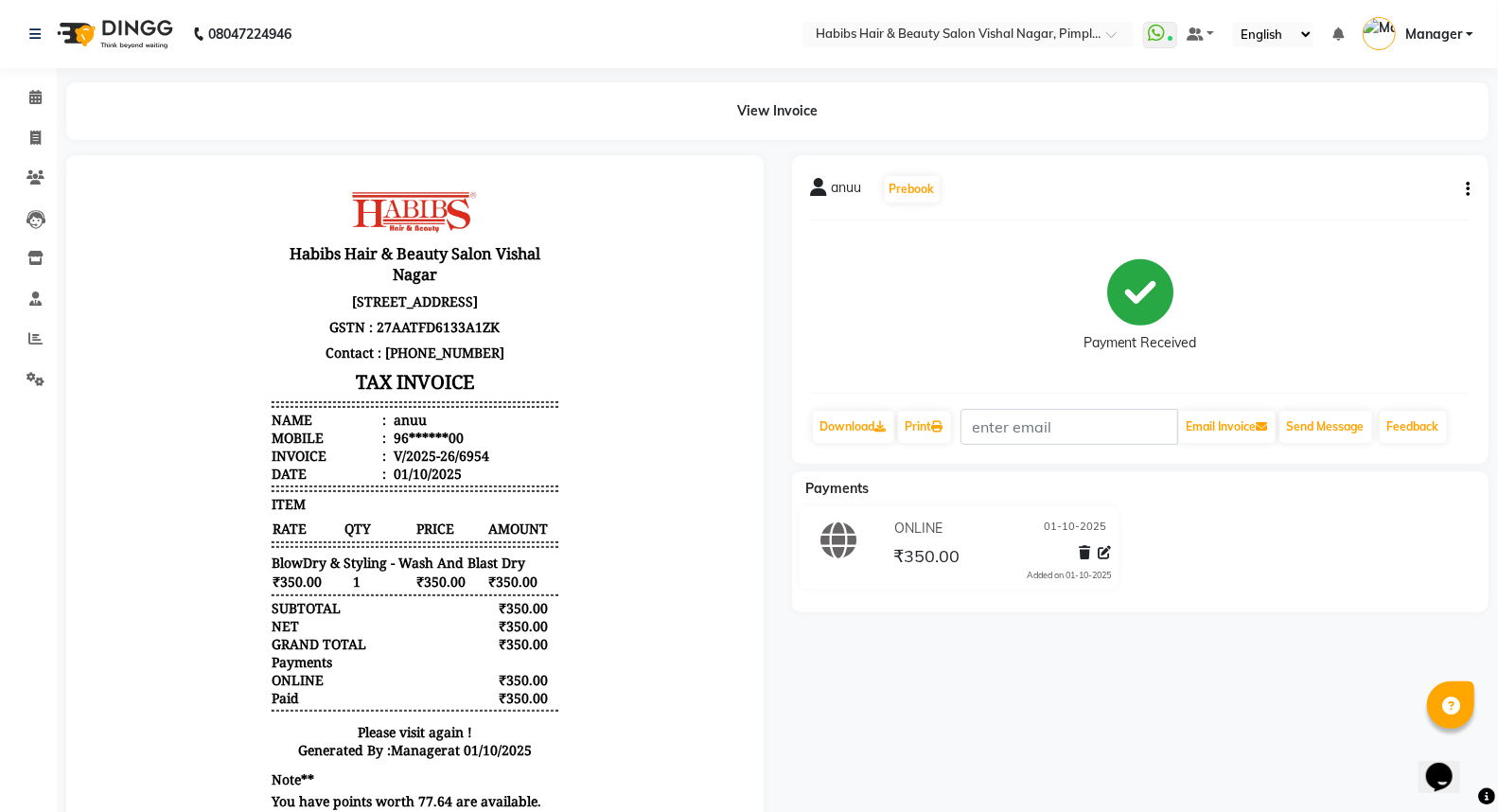
click at [154, 10] on img at bounding box center [113, 34] width 129 height 53
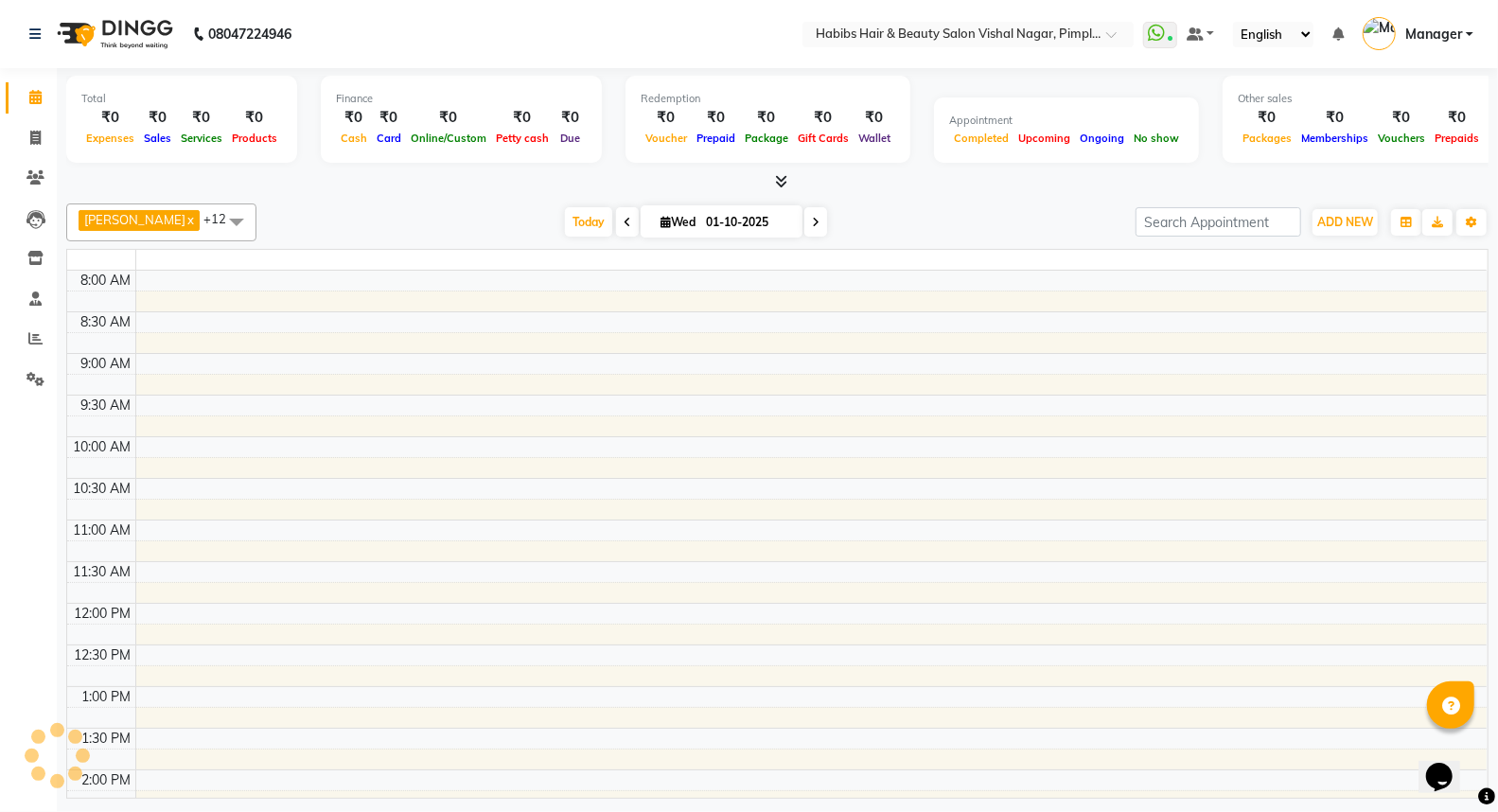
click at [154, 10] on img at bounding box center [113, 34] width 129 height 53
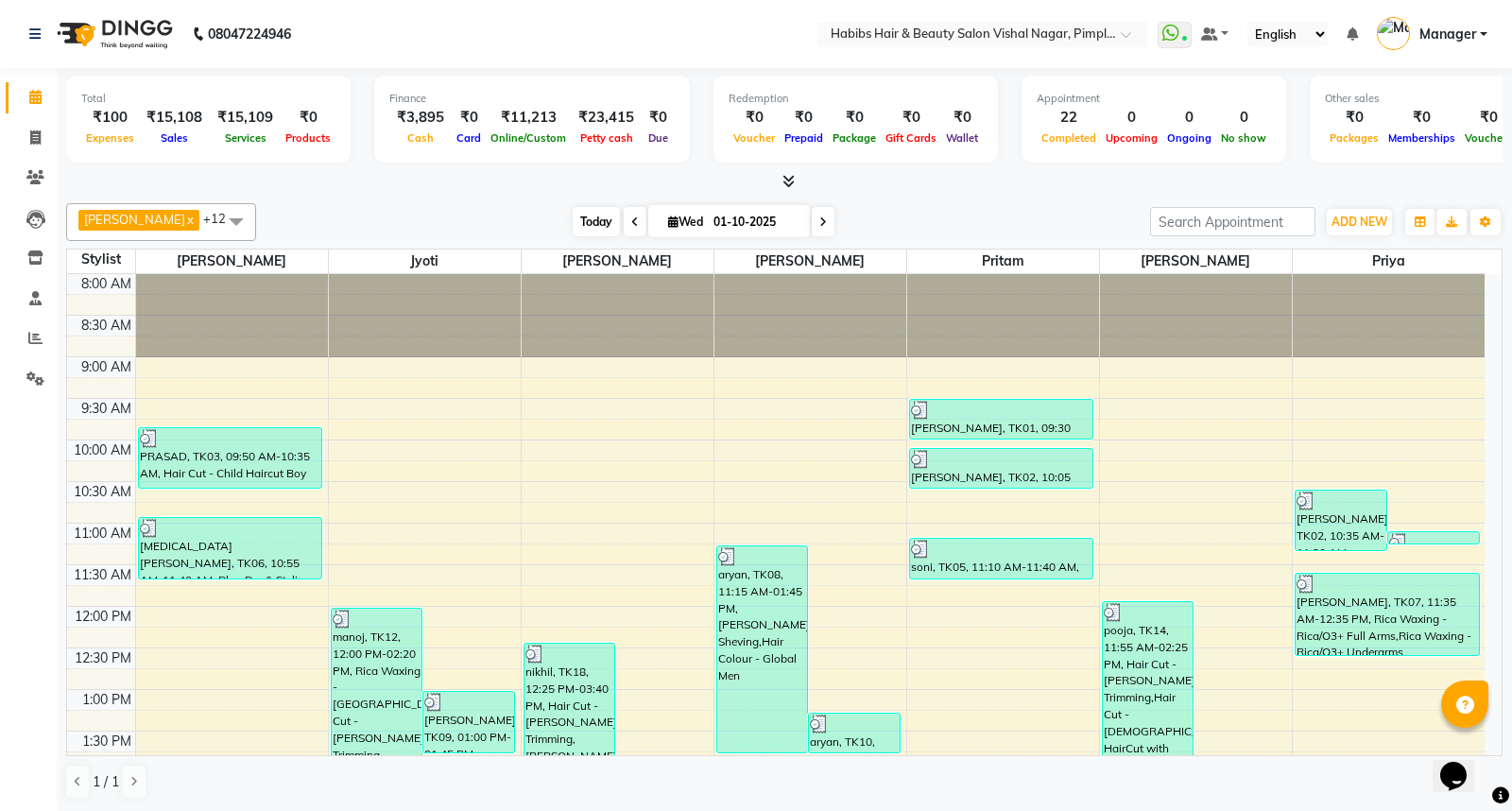
click at [599, 222] on span "Today" at bounding box center [596, 221] width 48 height 29
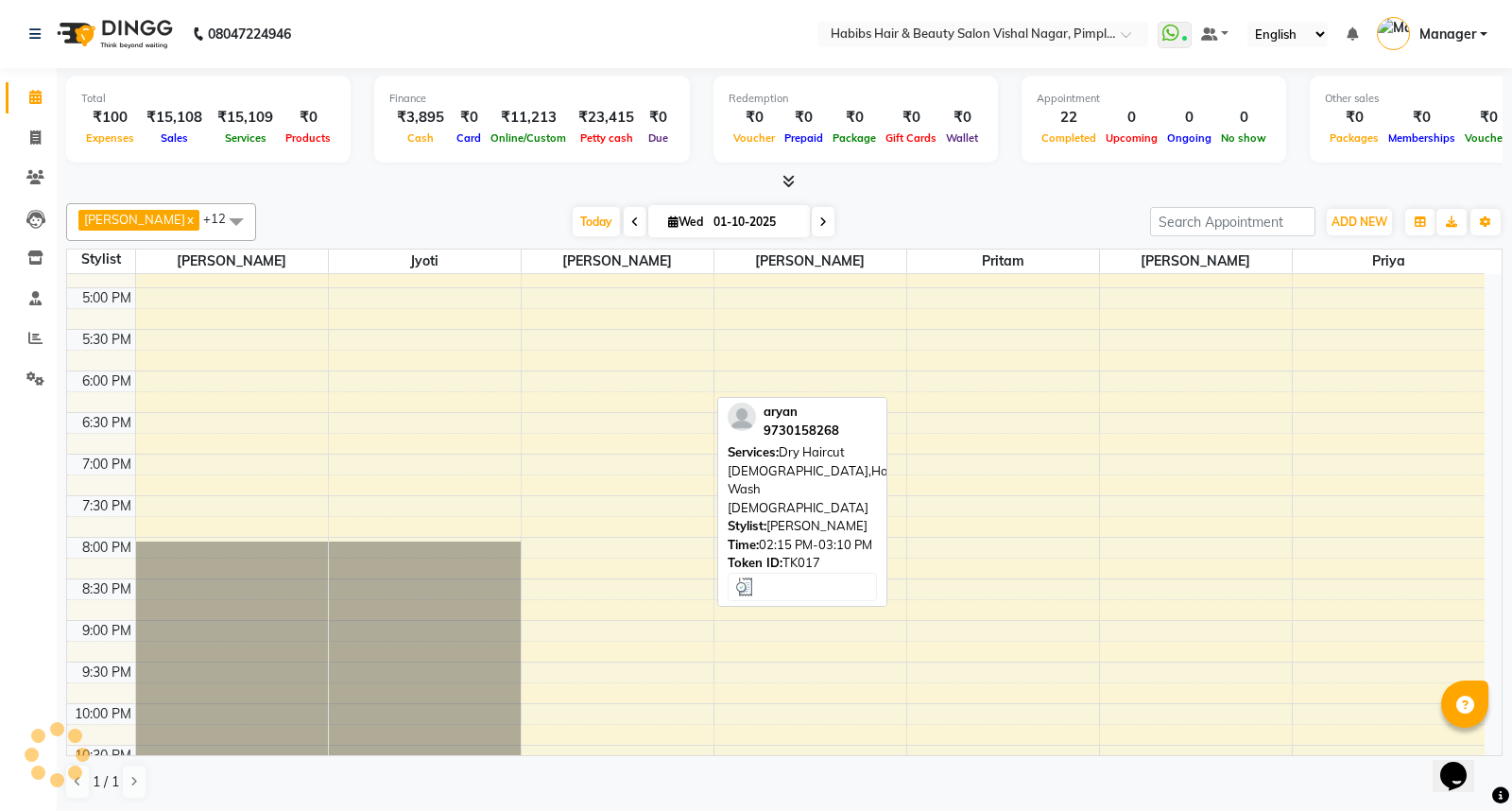
scroll to position [586, 0]
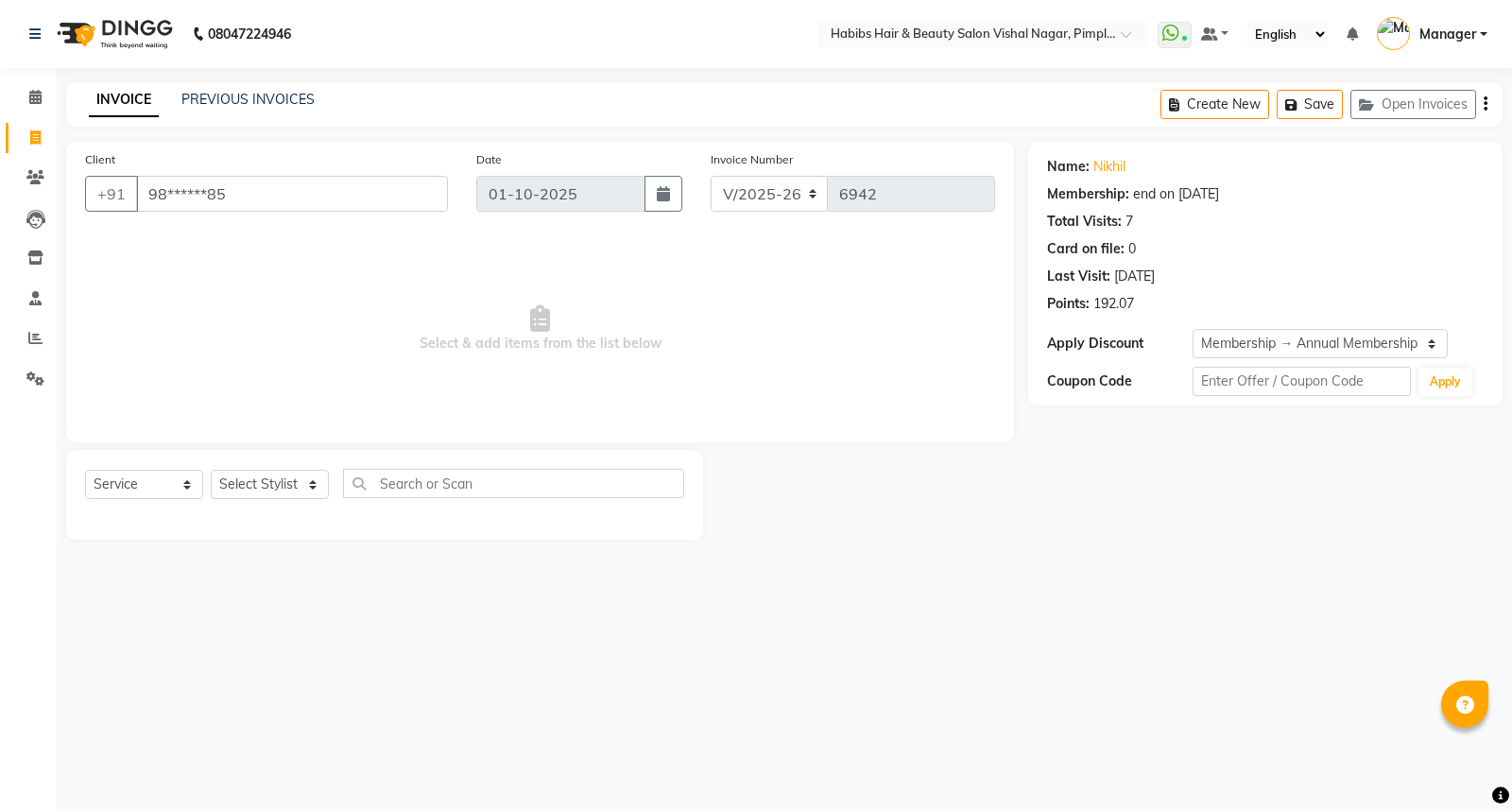
select select "5725"
select select "service"
select select "2: Object"
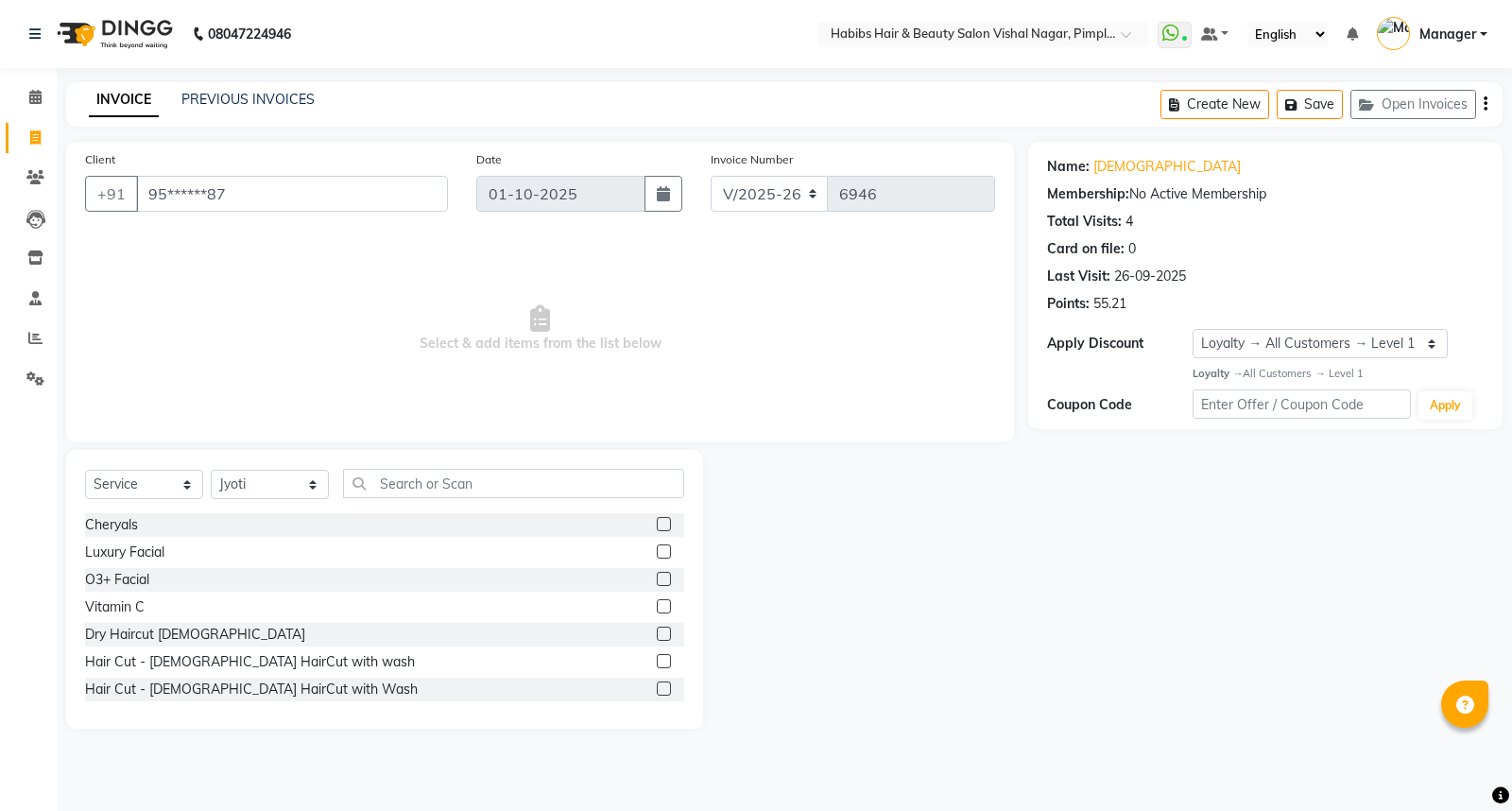
select select "5725"
select select "service"
select select "39766"
select select "1: Object"
click at [480, 491] on input "text" at bounding box center [513, 483] width 341 height 29
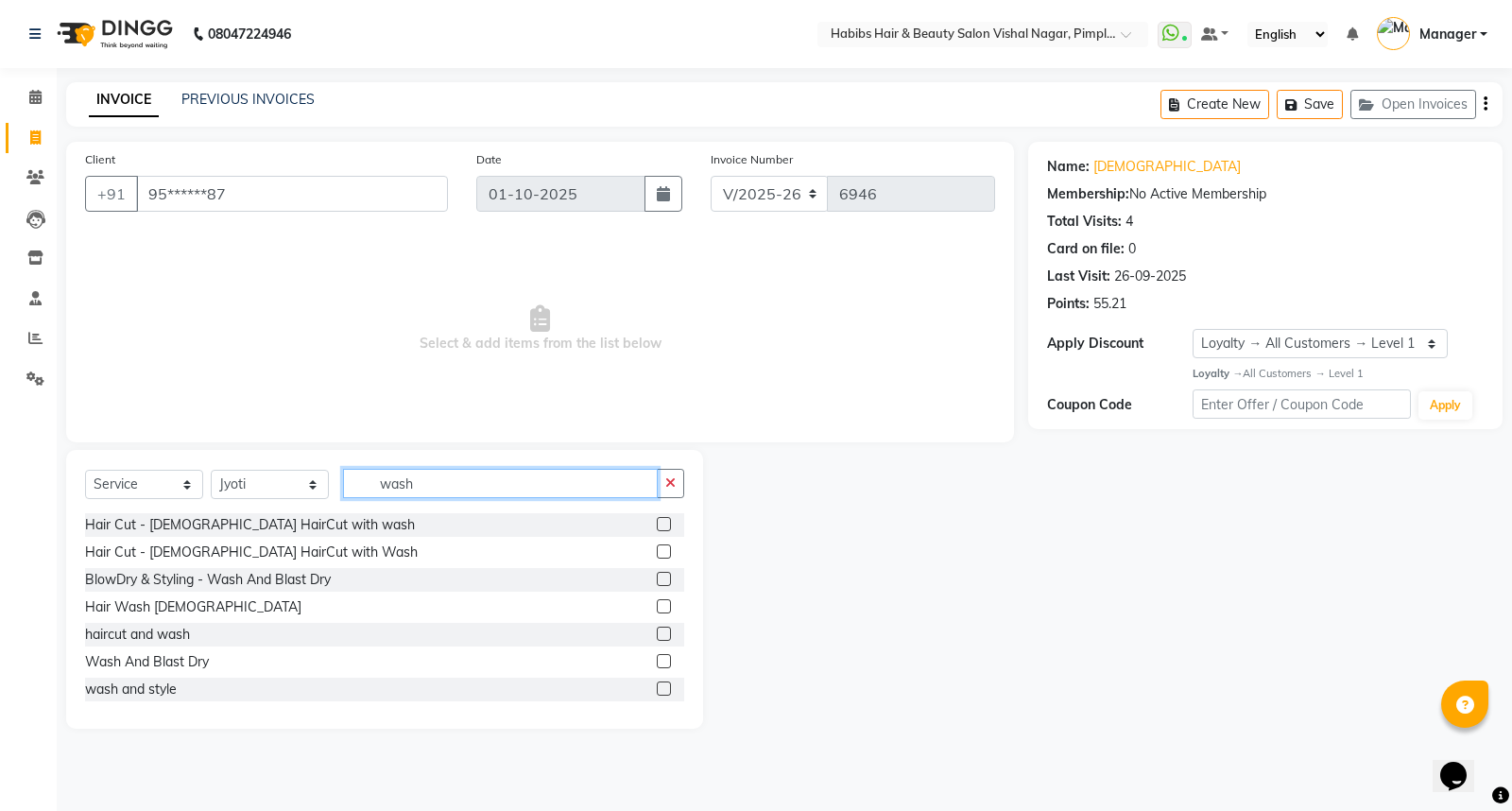
type input "wash"
click at [657, 580] on label at bounding box center [664, 578] width 15 height 15
click at [657, 580] on input "checkbox" at bounding box center [663, 579] width 13 height 13
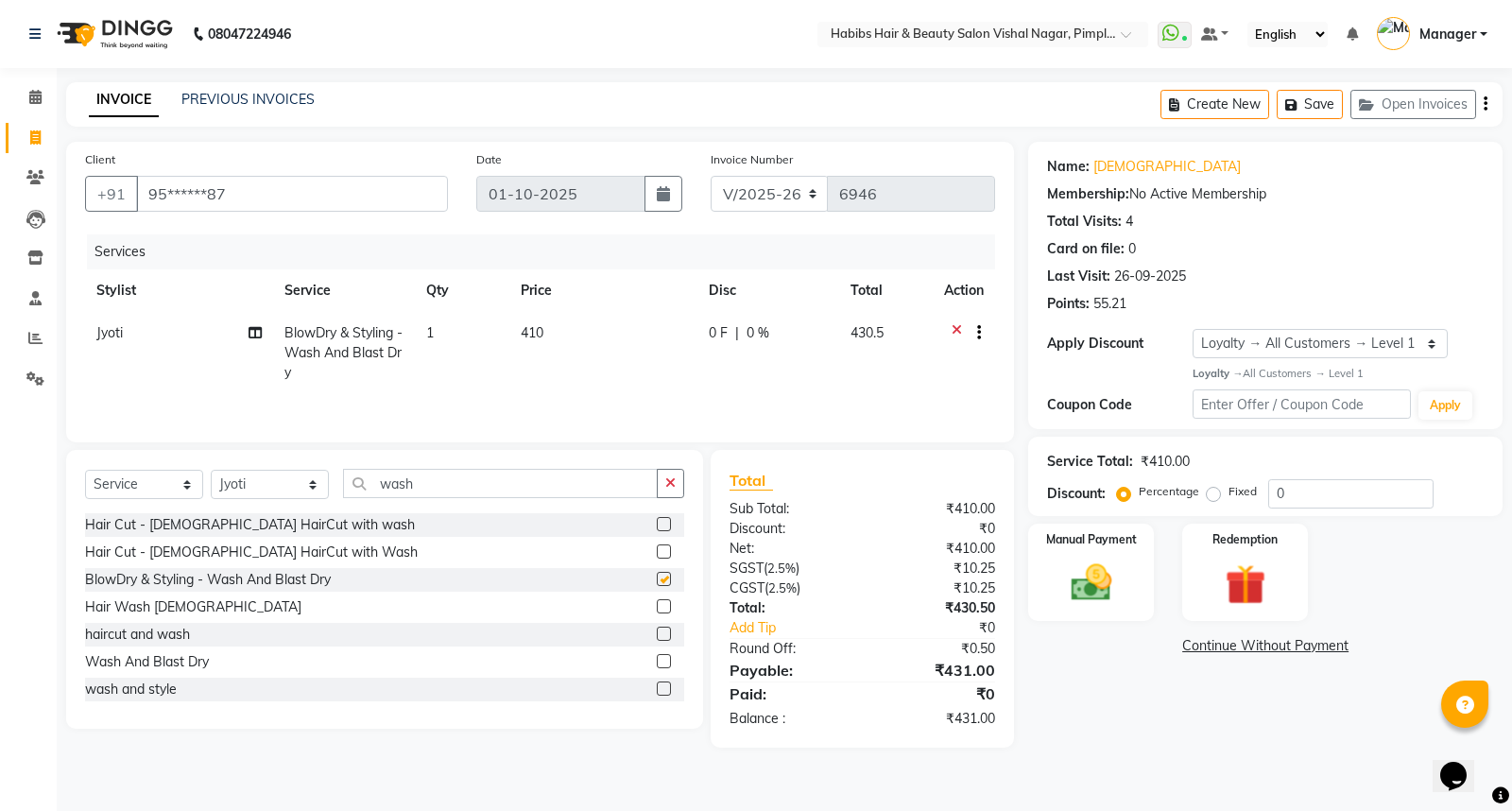
checkbox input "false"
click at [569, 352] on td "410" at bounding box center [603, 353] width 189 height 83
select select "39766"
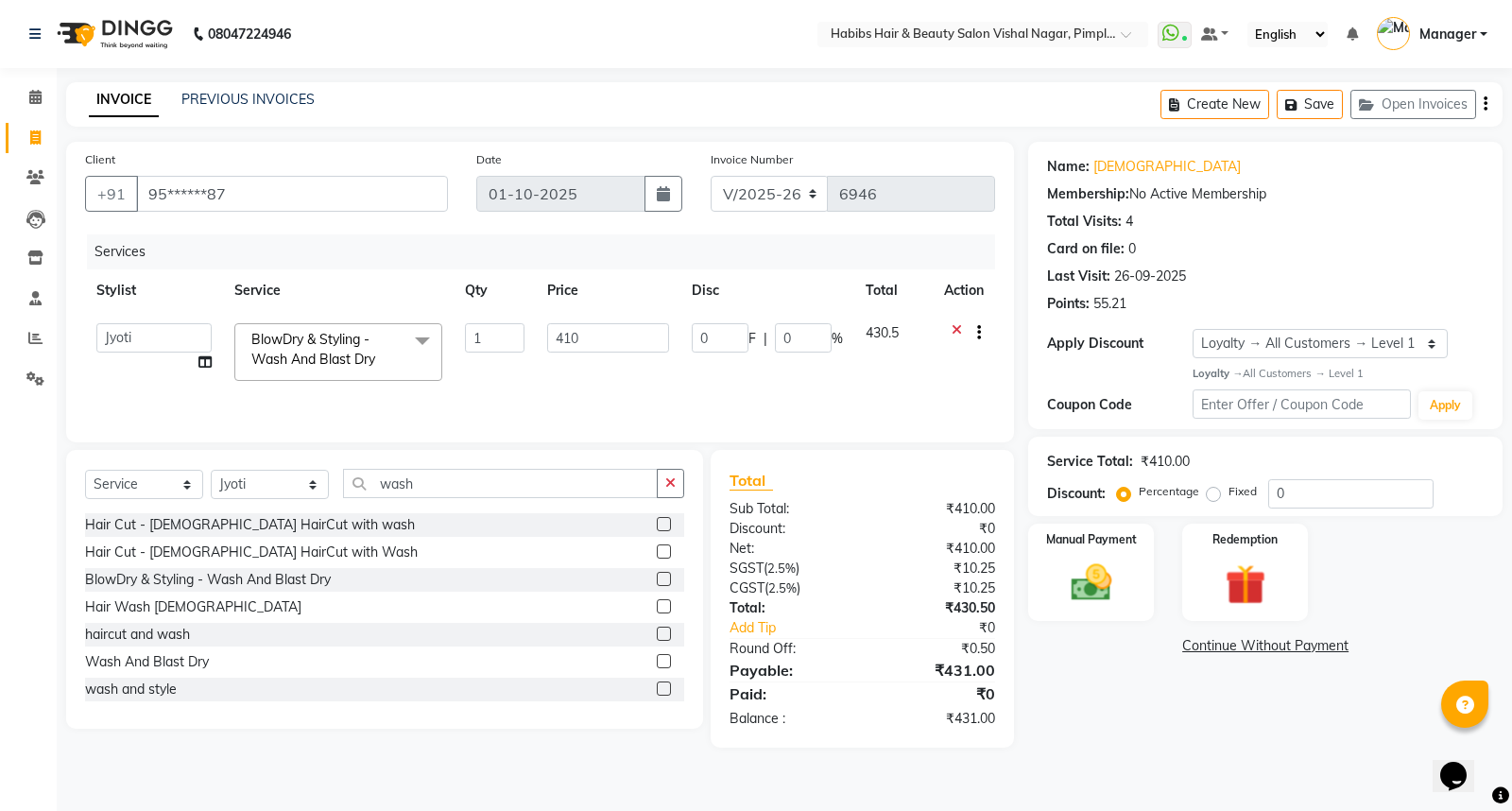
click at [600, 334] on input "410" at bounding box center [607, 338] width 121 height 29
type input "4"
type input "250"
click at [601, 383] on td "250" at bounding box center [607, 352] width 145 height 81
select select "39766"
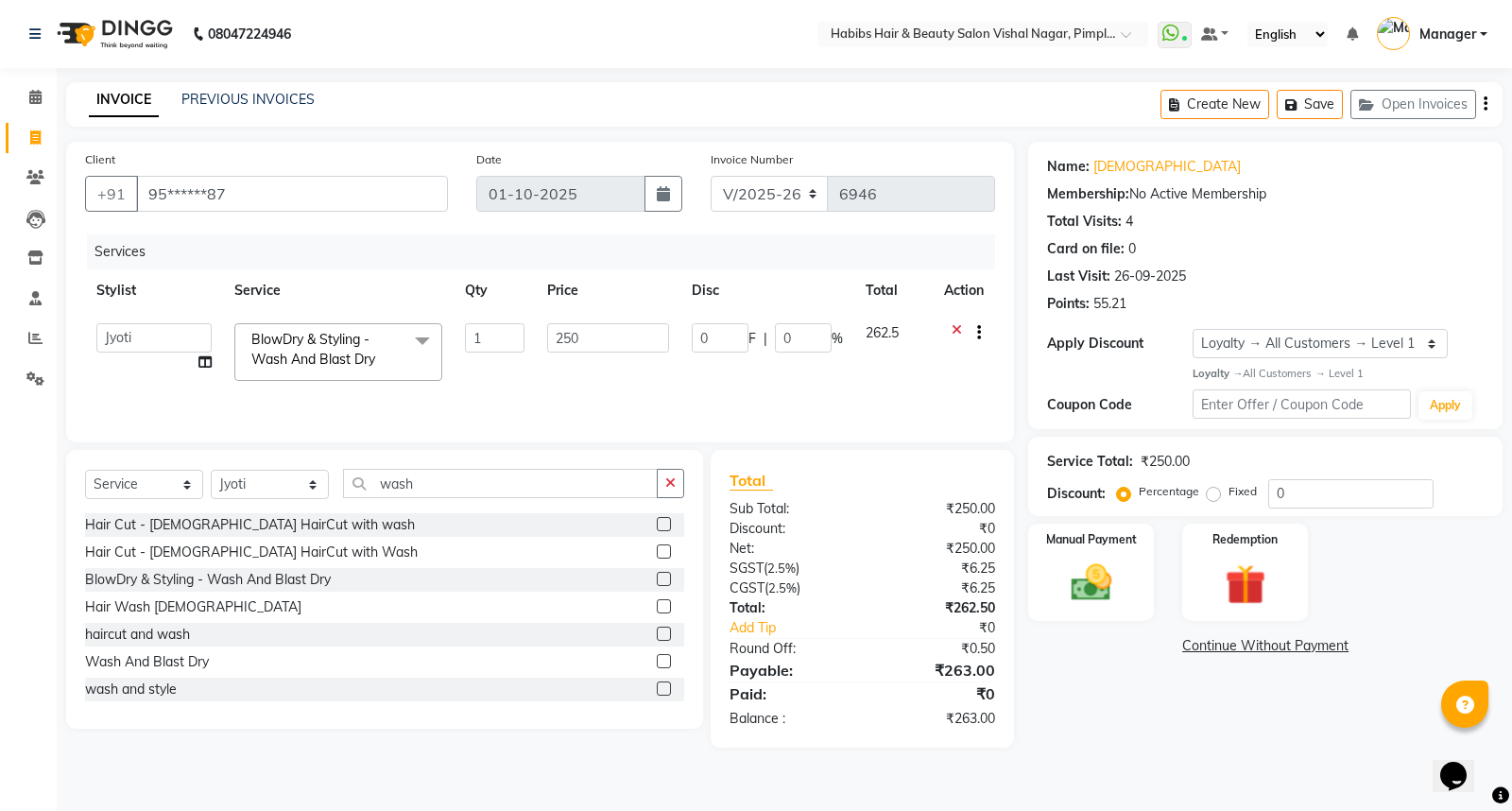
click at [1487, 105] on icon "button" at bounding box center [1486, 104] width 4 height 1
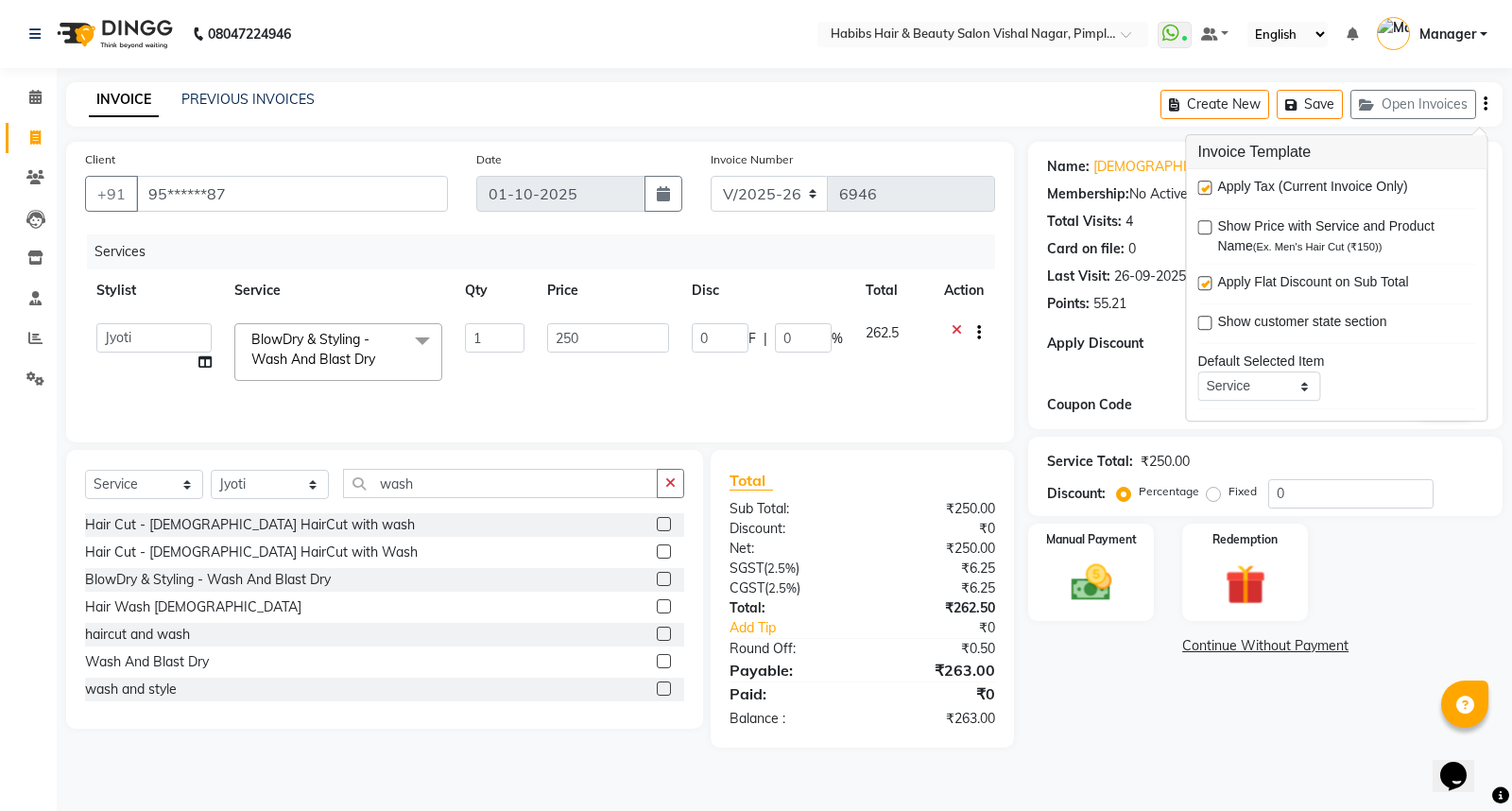
click at [1207, 185] on label at bounding box center [1204, 187] width 15 height 15
click at [1207, 185] on input "checkbox" at bounding box center [1203, 188] width 13 height 13
checkbox input "false"
click at [816, 369] on td "0 F | 0 %" at bounding box center [767, 352] width 174 height 81
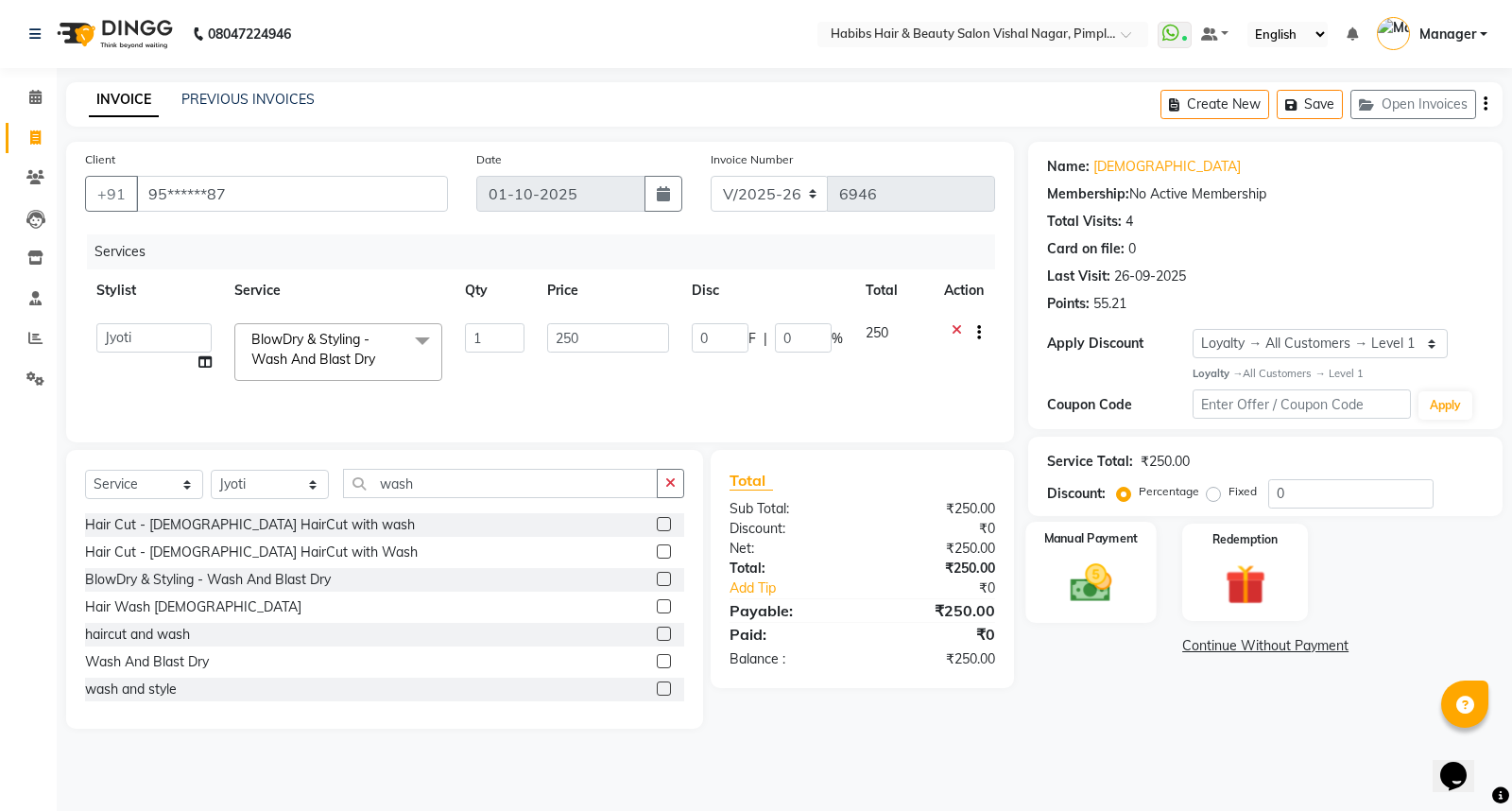
click at [1121, 571] on img at bounding box center [1091, 583] width 68 height 49
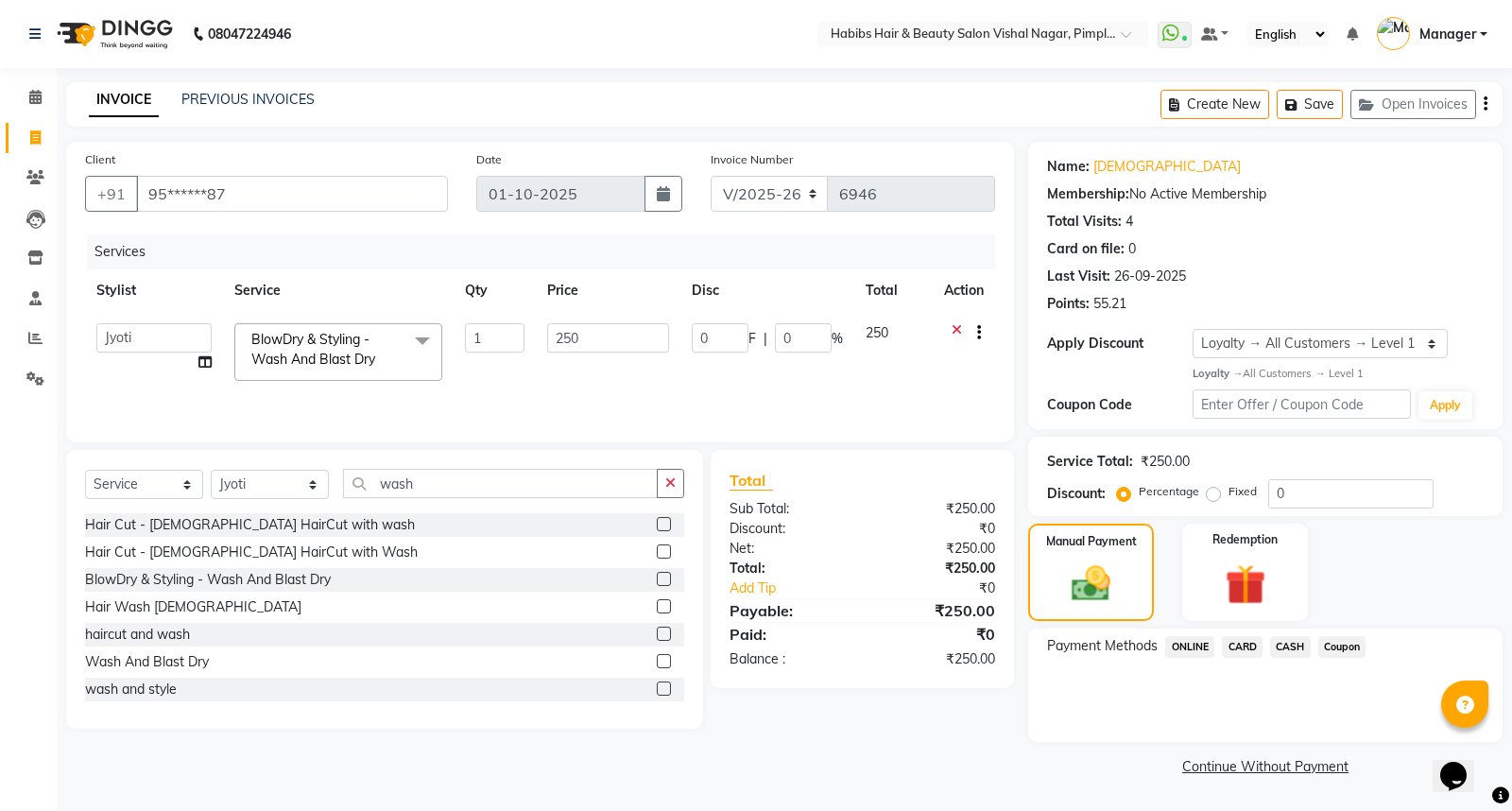
click at [1335, 645] on span "Coupon" at bounding box center [1343, 647] width 49 height 21
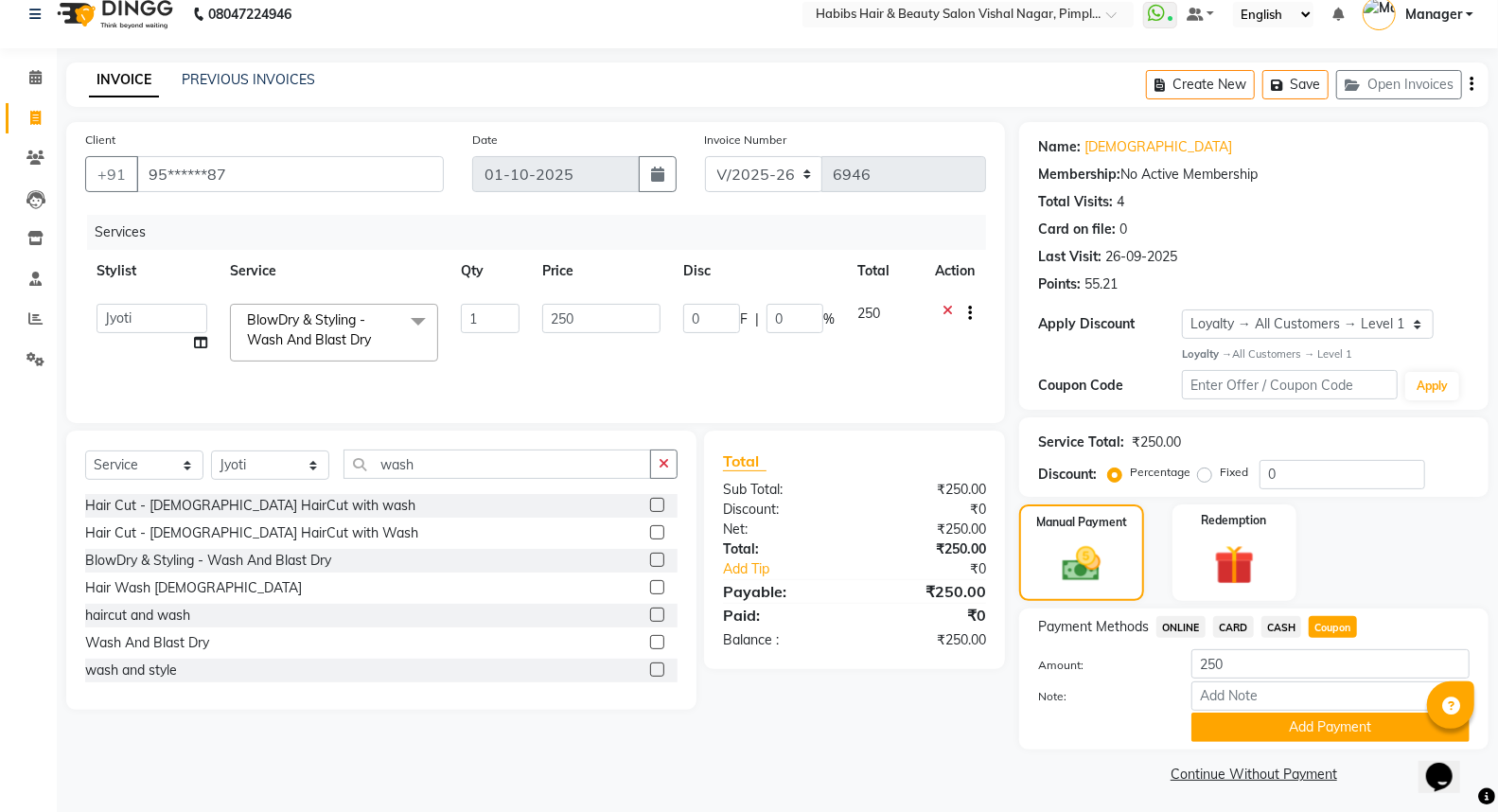
scroll to position [23, 0]
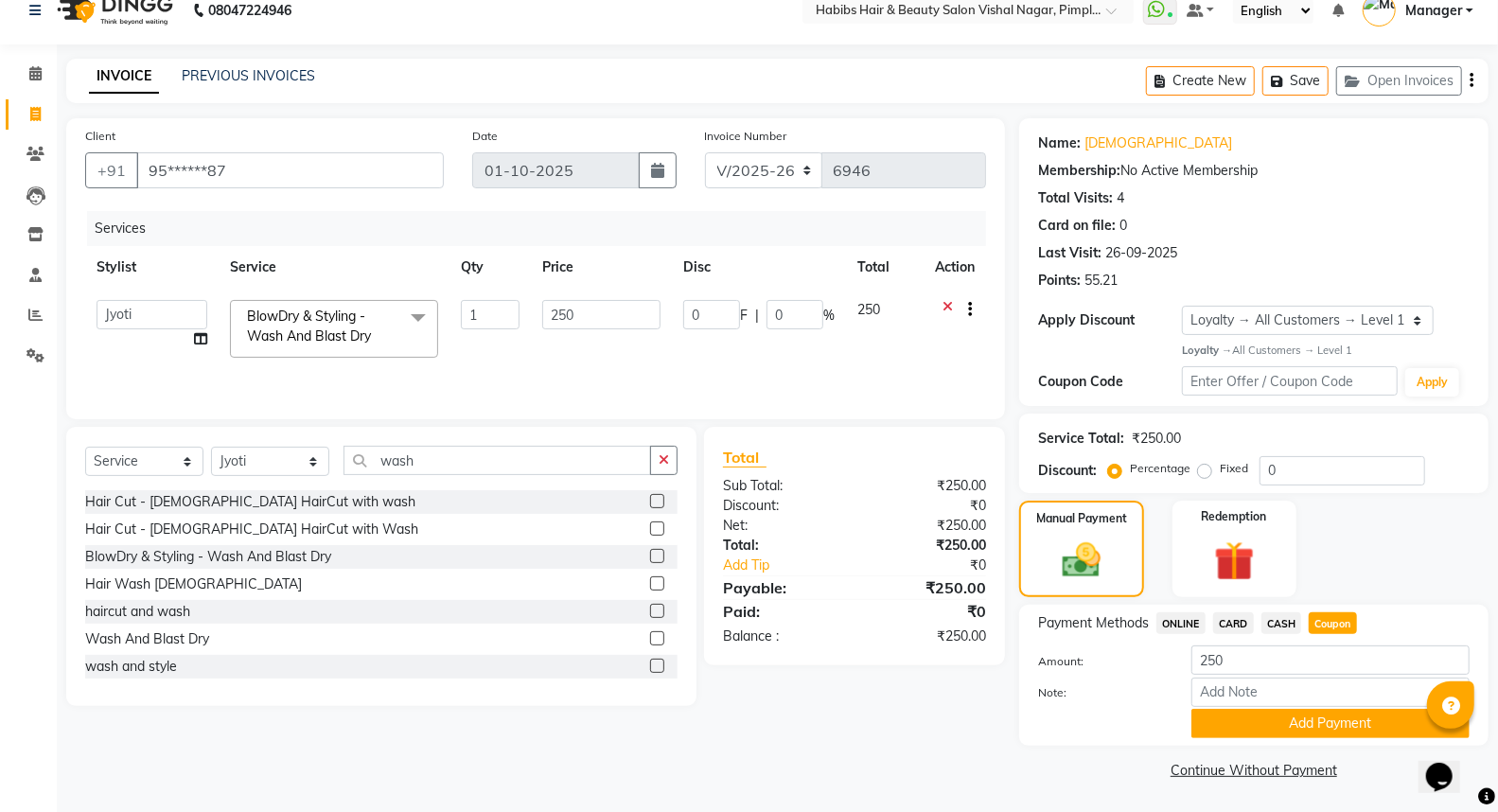
click at [1315, 720] on button "Add Payment" at bounding box center [1331, 723] width 278 height 29
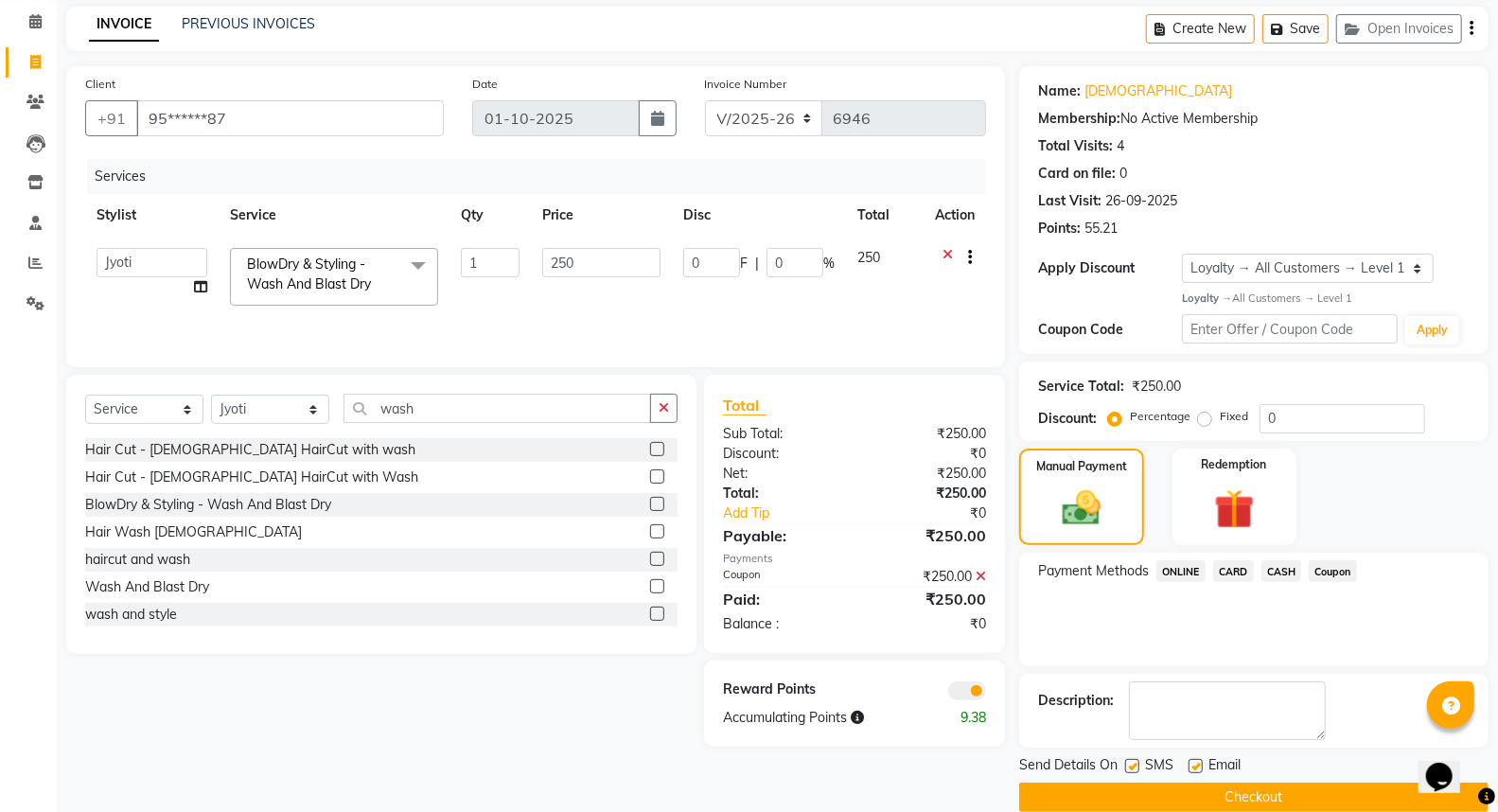
scroll to position [102, 0]
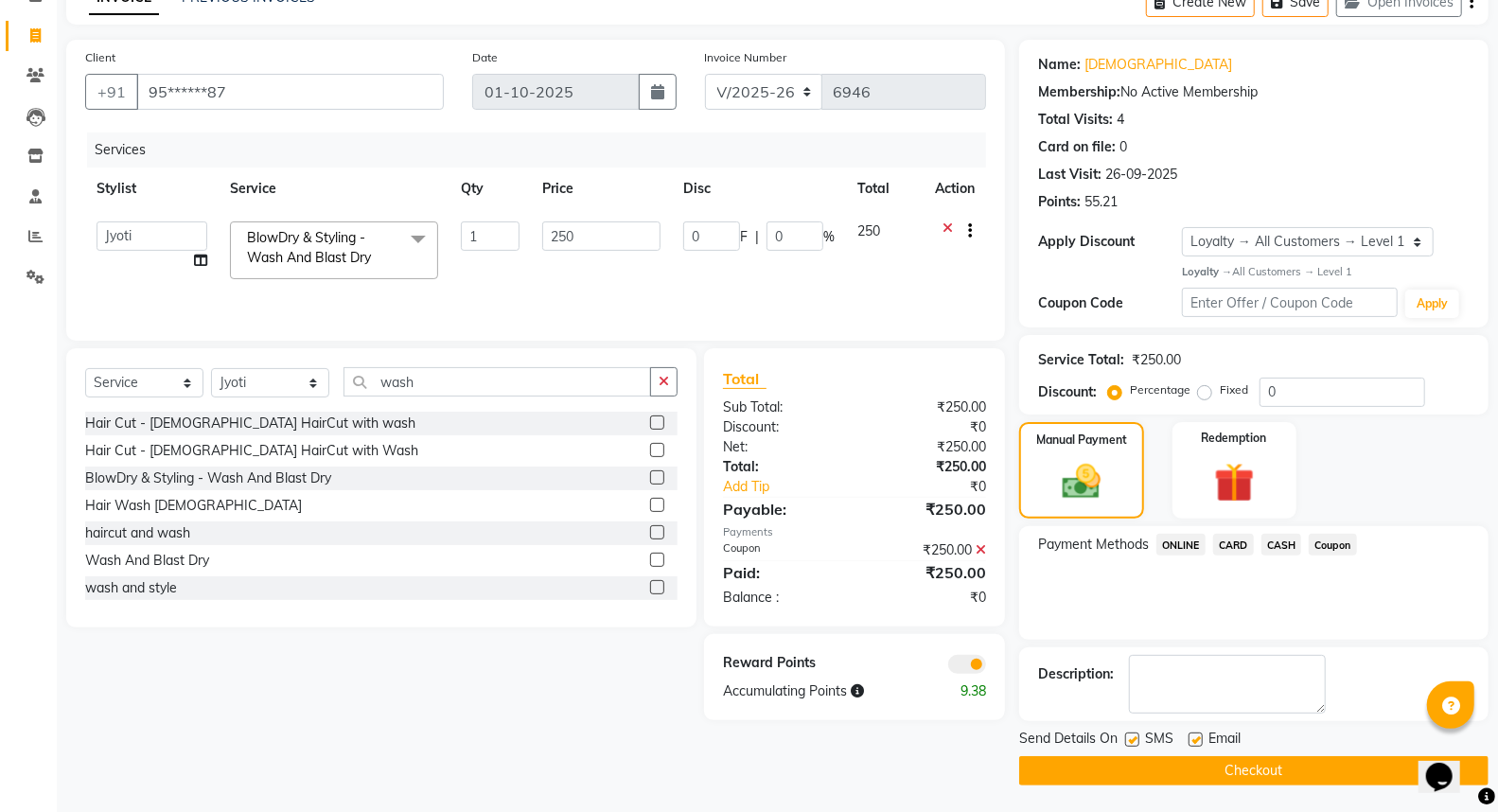
click at [1199, 767] on button "Checkout" at bounding box center [1254, 770] width 469 height 29
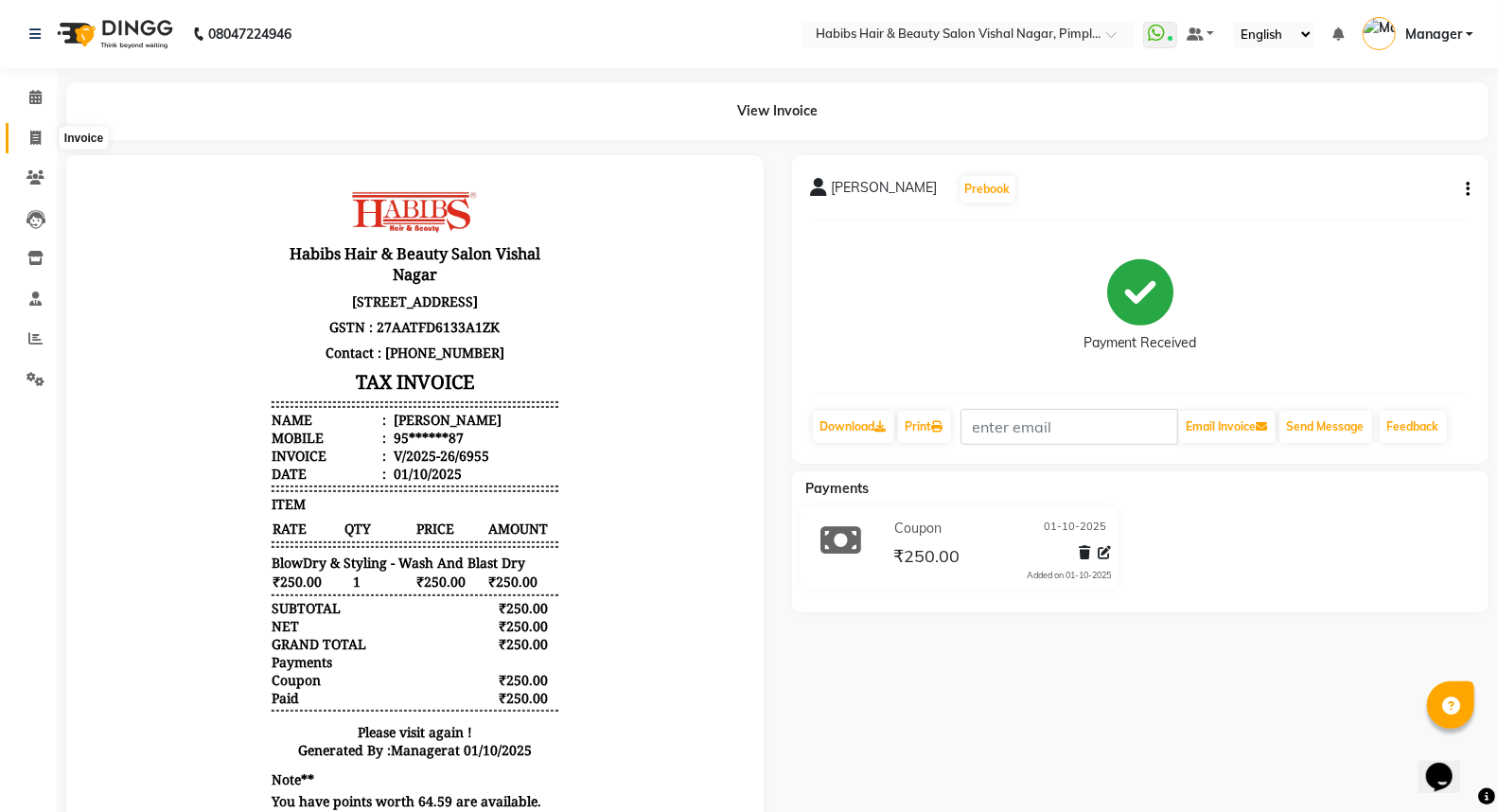
click at [32, 130] on icon at bounding box center [35, 137] width 11 height 15
select select "service"
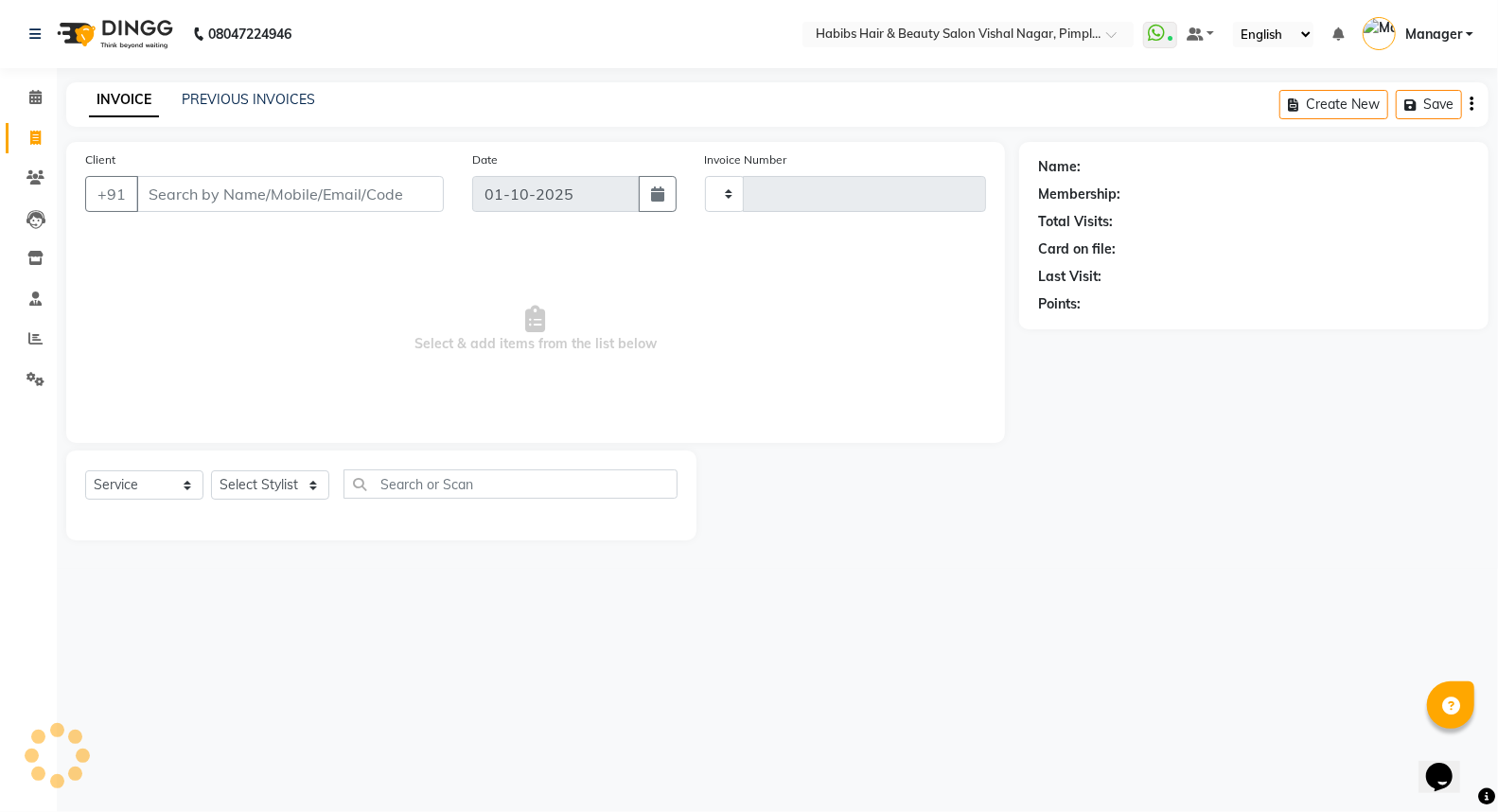
type input "6956"
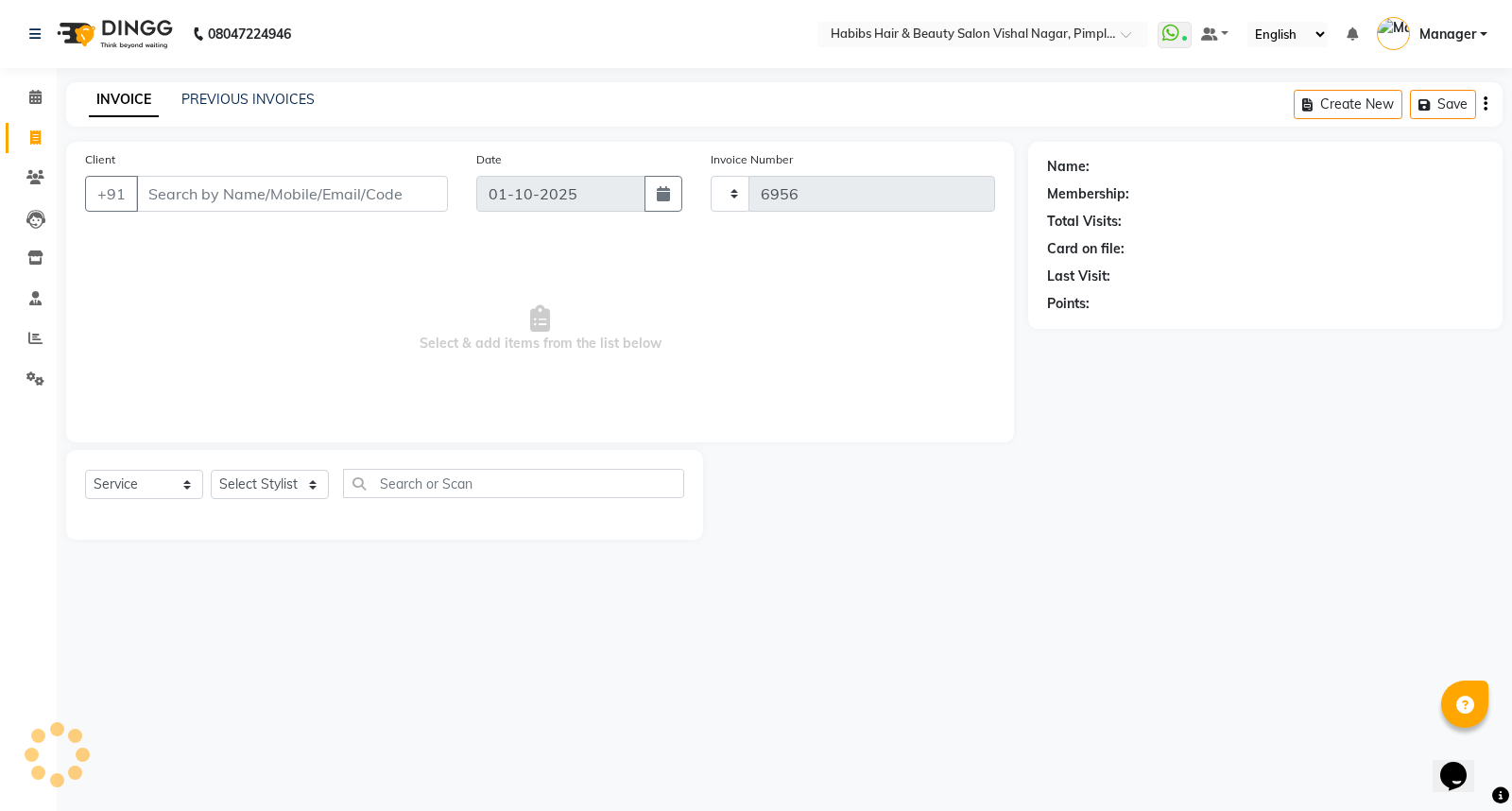
select select "5725"
click at [224, 202] on input "Client" at bounding box center [292, 193] width 312 height 36
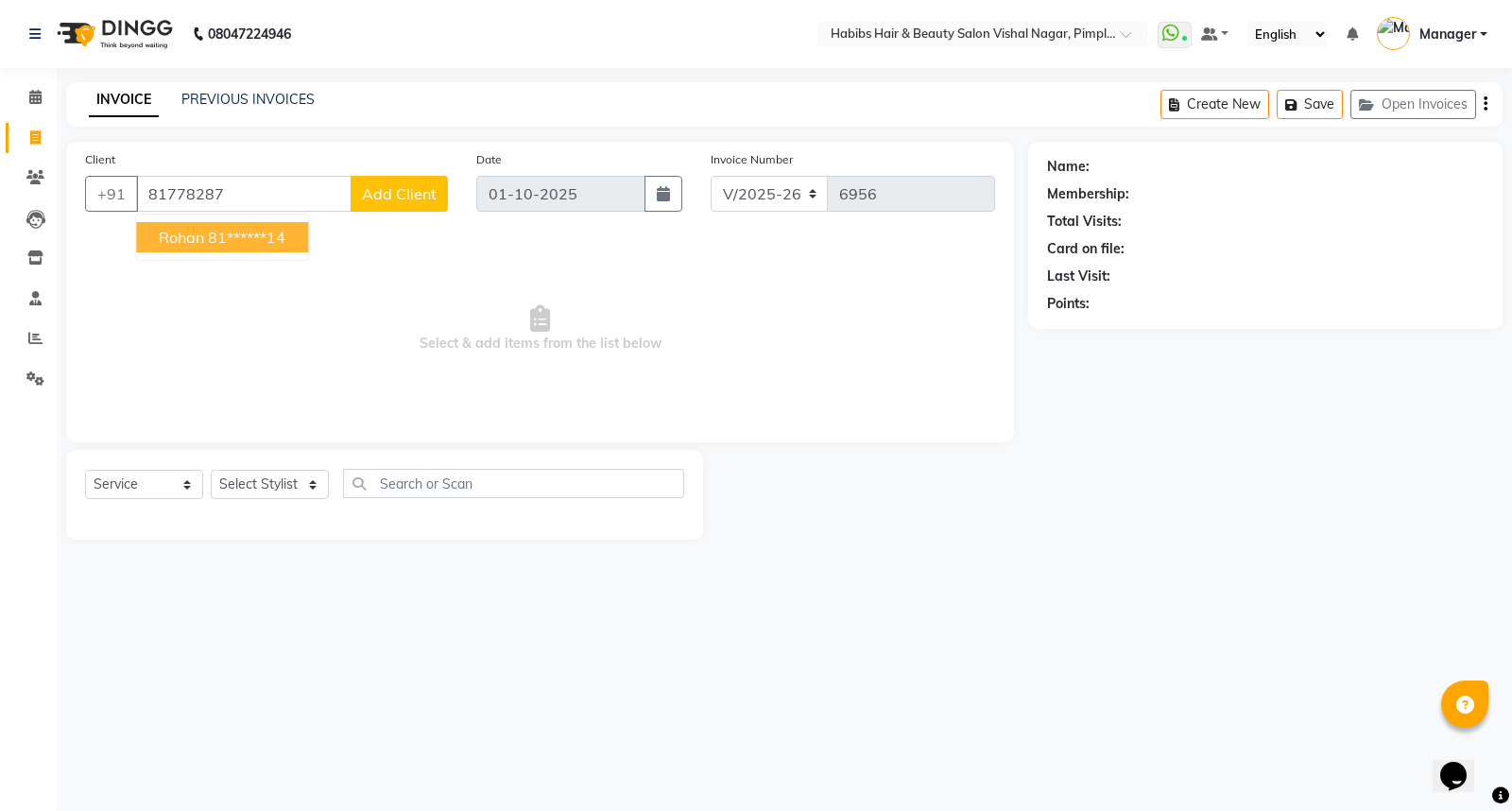
click at [278, 237] on ngb-highlight "81******14" at bounding box center [247, 236] width 78 height 18
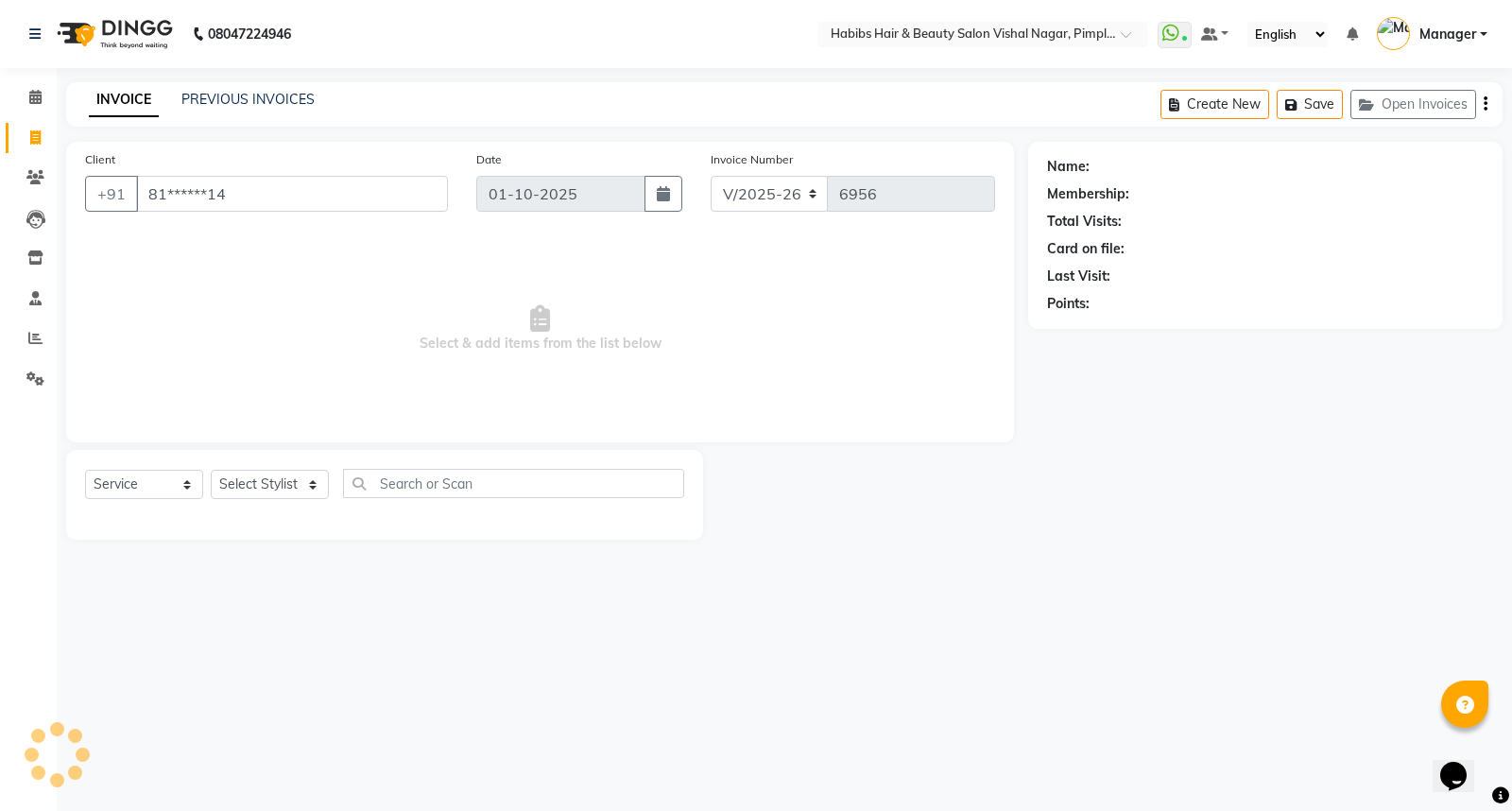
type input "81******14"
select select "1: Object"
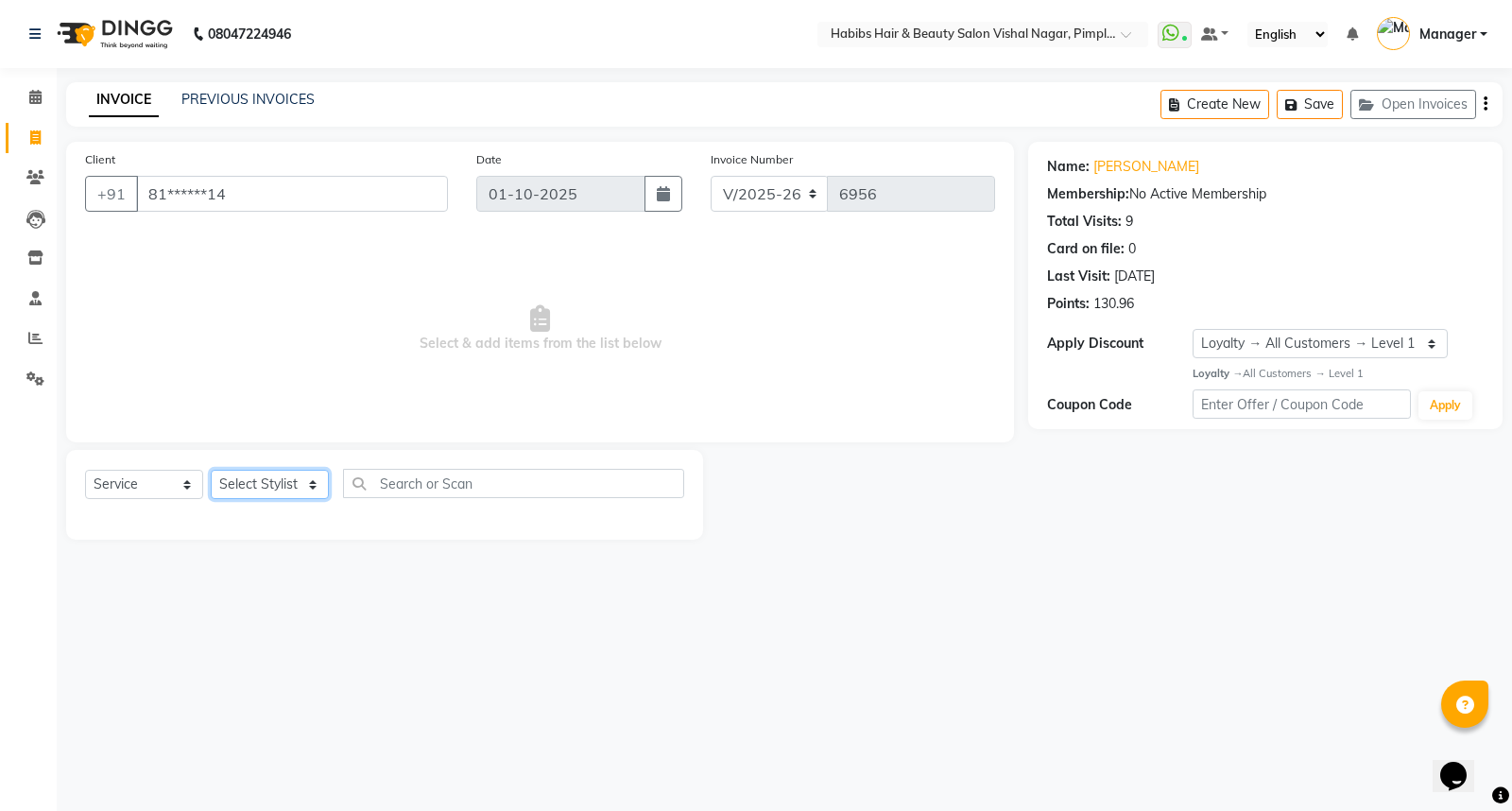
click at [259, 483] on select "Select Stylist [PERSON_NAME] [PERSON_NAME] [PERSON_NAME] Manager [PERSON_NAME] …" at bounding box center [270, 484] width 119 height 29
click at [211, 470] on select "Select Stylist [PERSON_NAME] [PERSON_NAME] [PERSON_NAME] Manager [PERSON_NAME] …" at bounding box center [270, 484] width 119 height 29
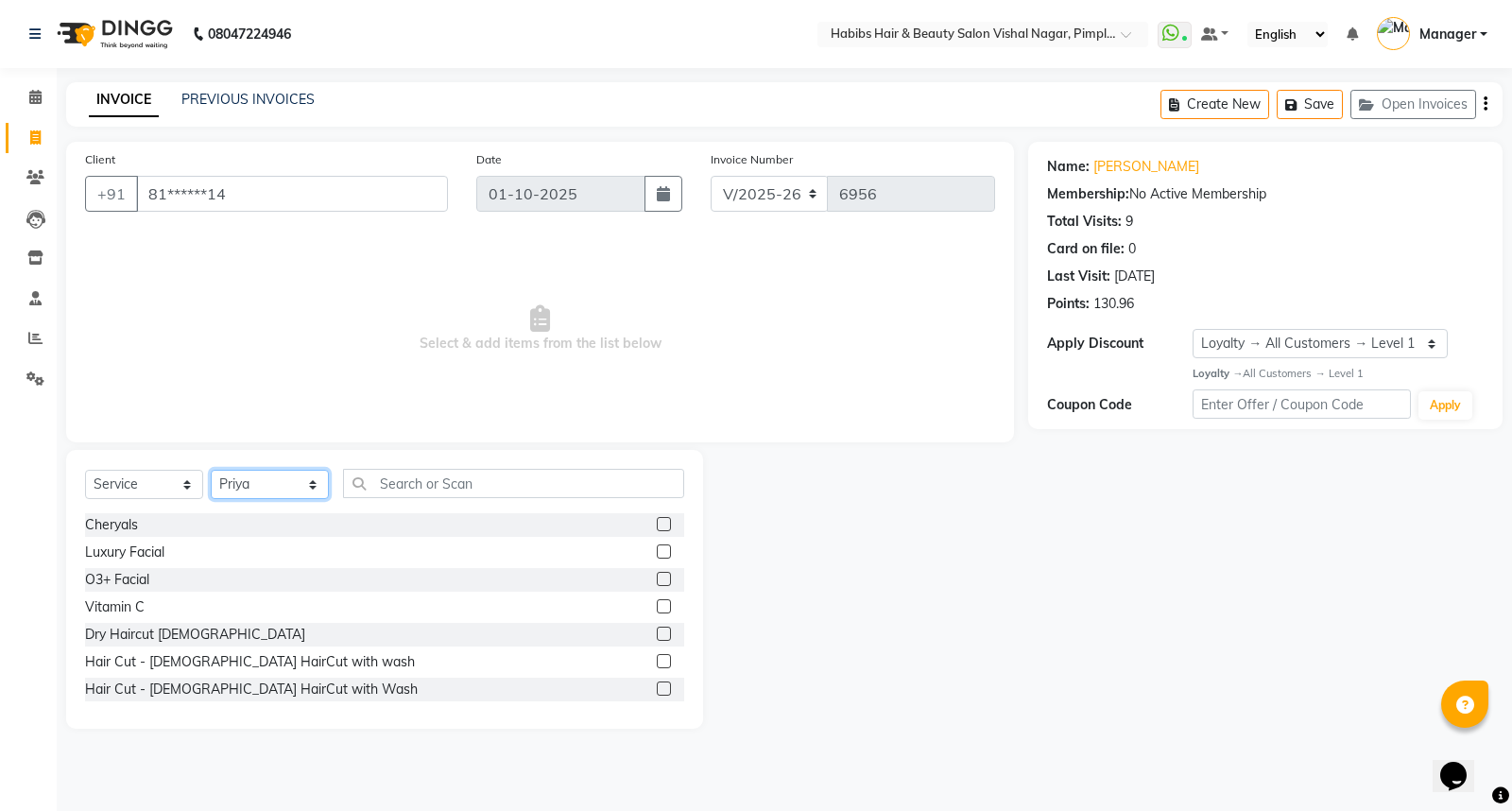
click at [272, 483] on select "Select Stylist [PERSON_NAME] [PERSON_NAME] [PERSON_NAME] Manager [PERSON_NAME] …" at bounding box center [270, 484] width 119 height 29
select select "39765"
click at [211, 470] on select "Select Stylist [PERSON_NAME] [PERSON_NAME] [PERSON_NAME] Manager [PERSON_NAME] …" at bounding box center [270, 484] width 119 height 29
click at [424, 484] on input "text" at bounding box center [513, 483] width 341 height 29
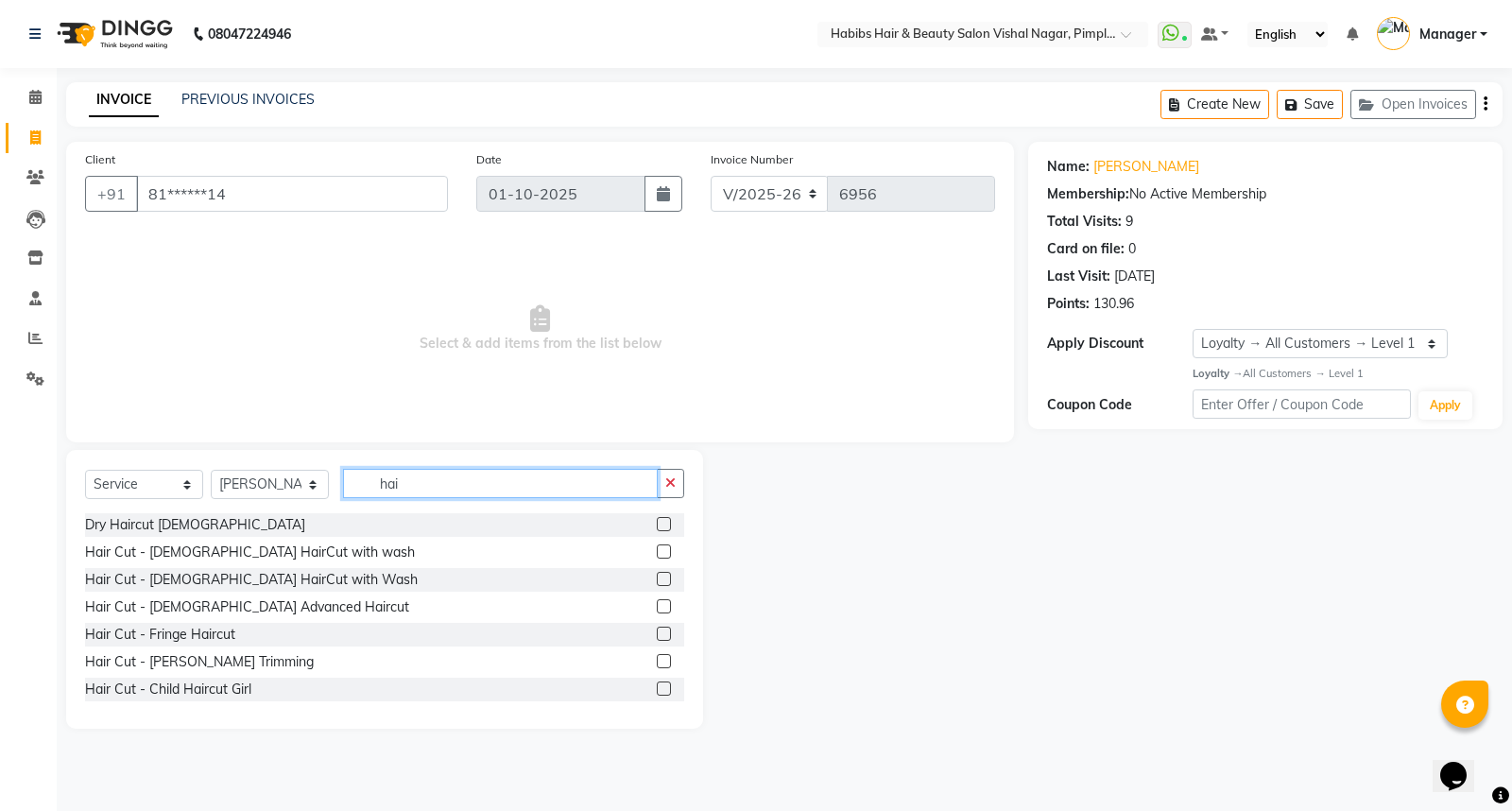
type input "hai"
click at [657, 523] on label at bounding box center [664, 524] width 15 height 15
click at [657, 523] on input "checkbox" at bounding box center [663, 524] width 13 height 13
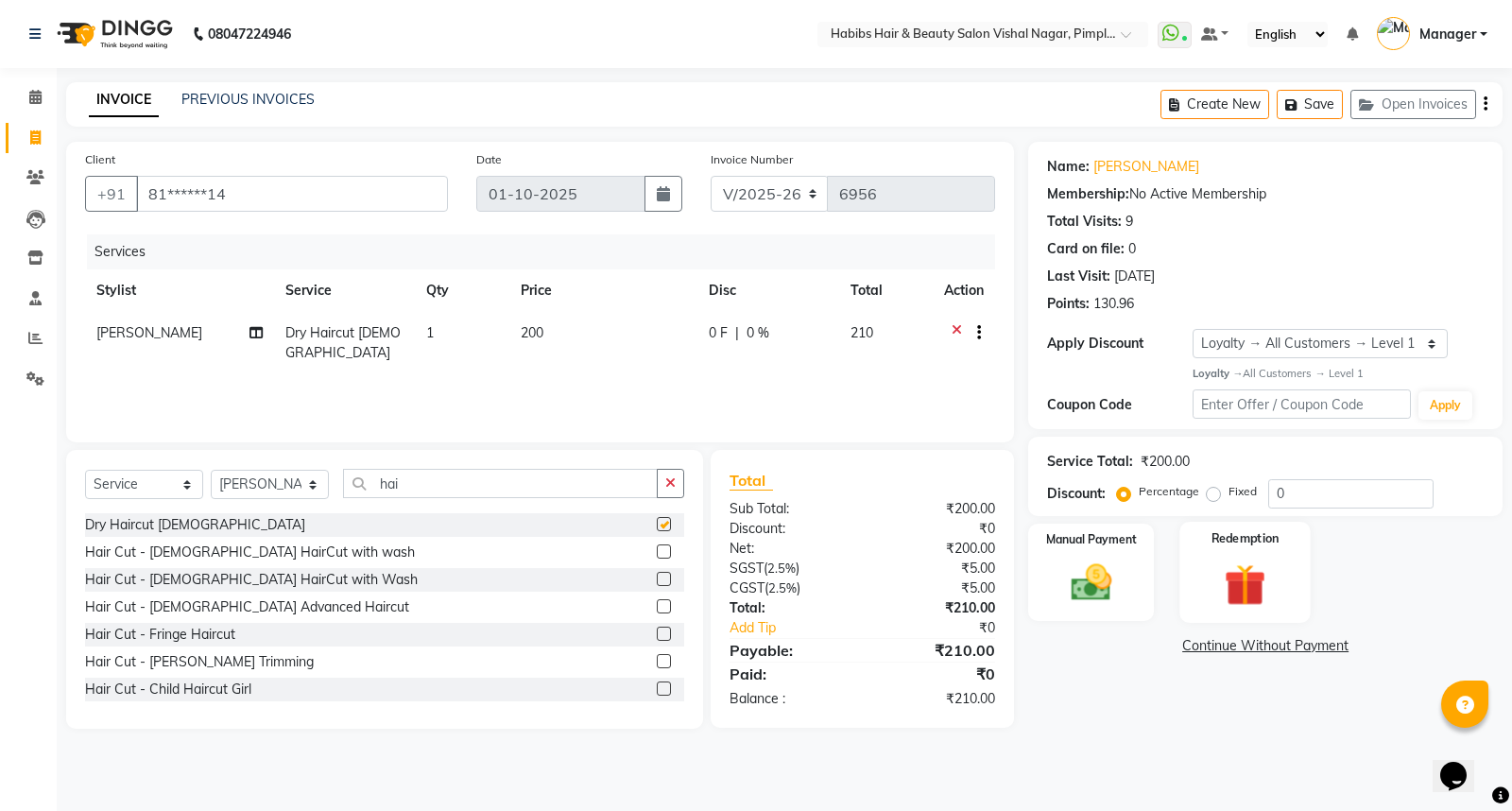
checkbox input "false"
click at [1488, 106] on div "Create New Save Open Invoices" at bounding box center [1331, 105] width 342 height 45
click at [1487, 105] on icon "button" at bounding box center [1486, 104] width 4 height 1
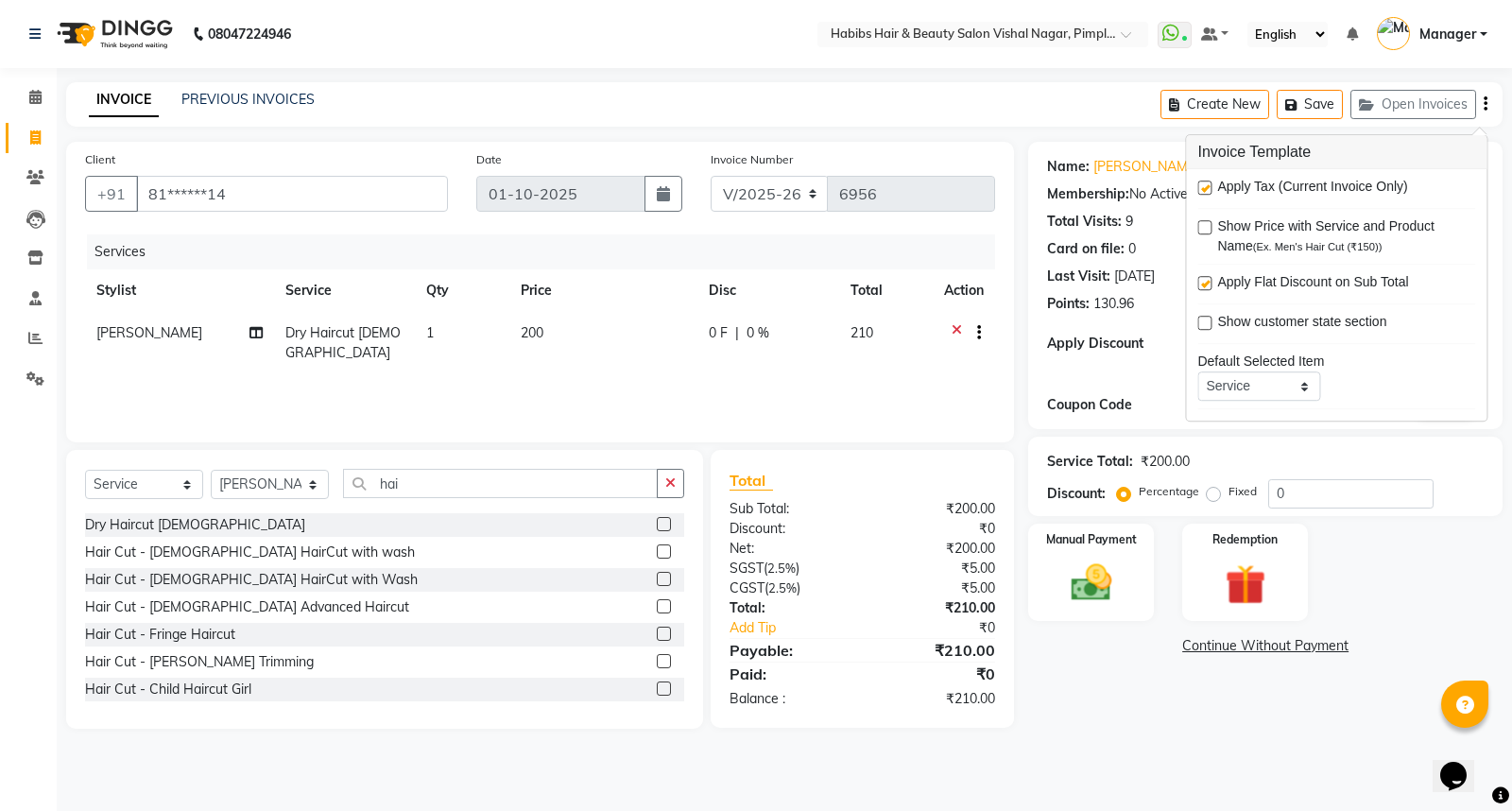
click at [1208, 186] on label at bounding box center [1204, 187] width 15 height 15
click at [1208, 186] on input "checkbox" at bounding box center [1203, 188] width 13 height 13
checkbox input "false"
click at [1111, 598] on img at bounding box center [1091, 583] width 68 height 49
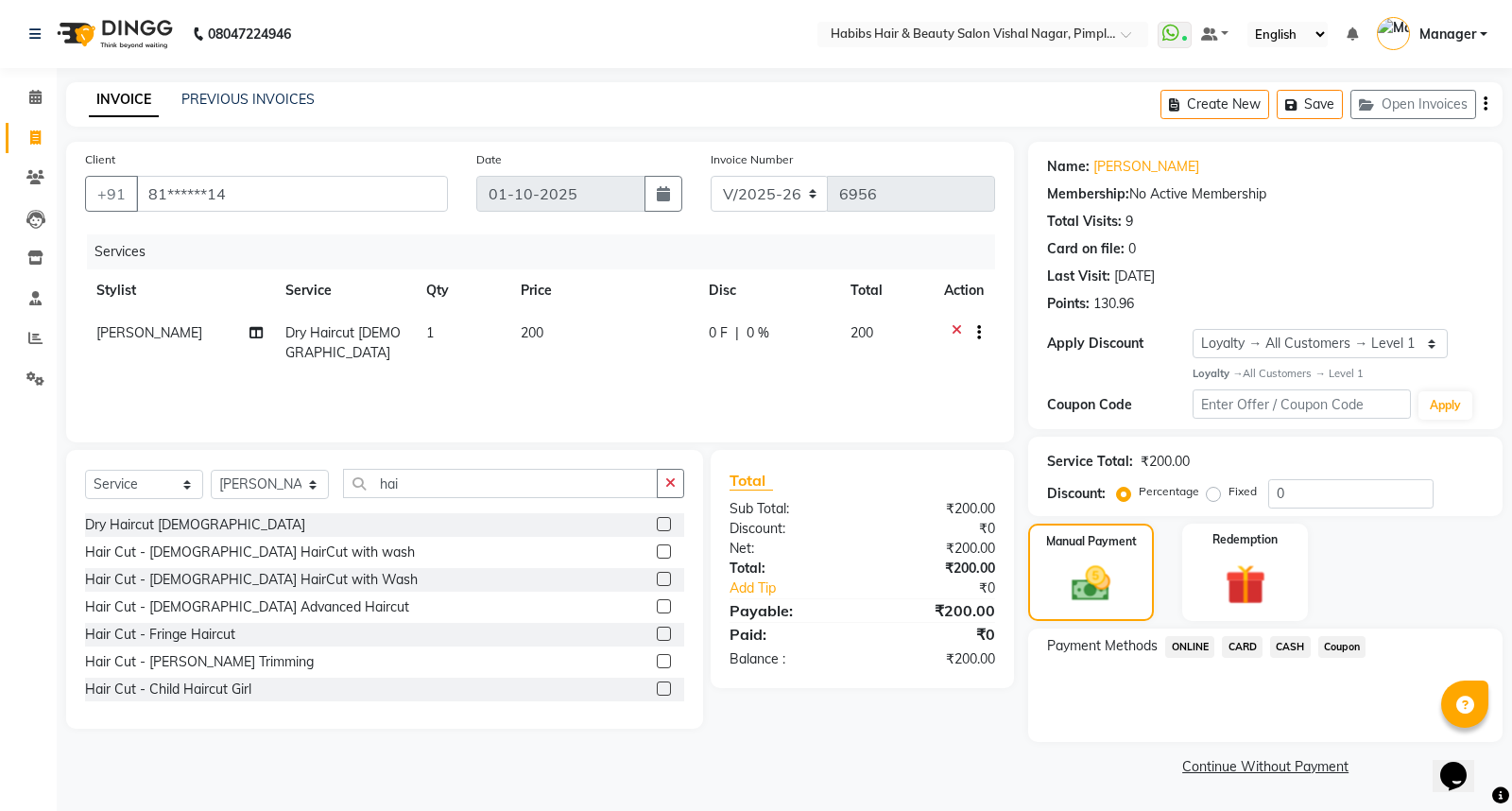
click at [1189, 644] on span "ONLINE" at bounding box center [1189, 647] width 50 height 21
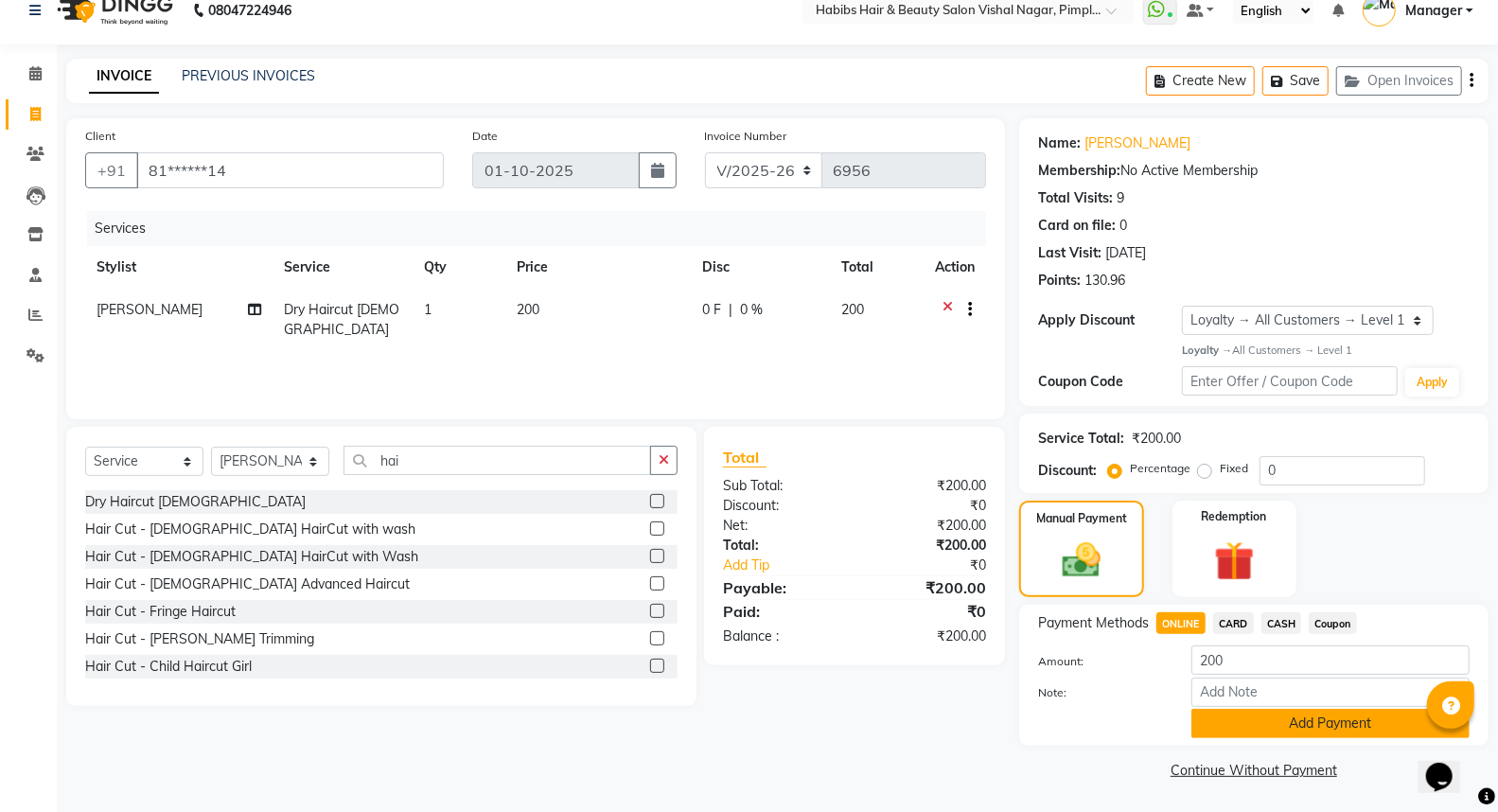
click at [1367, 725] on button "Add Payment" at bounding box center [1331, 723] width 278 height 29
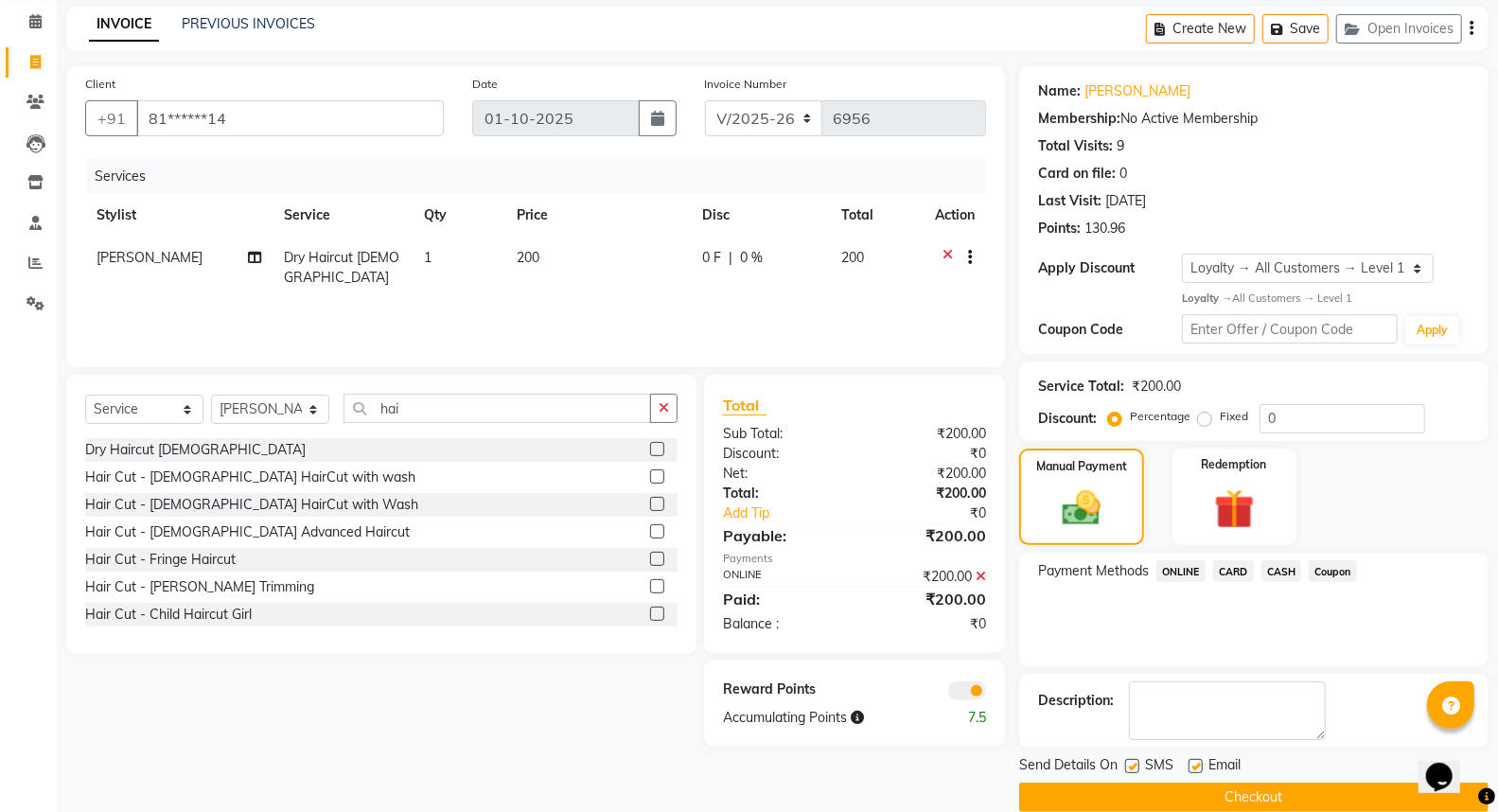
scroll to position [102, 0]
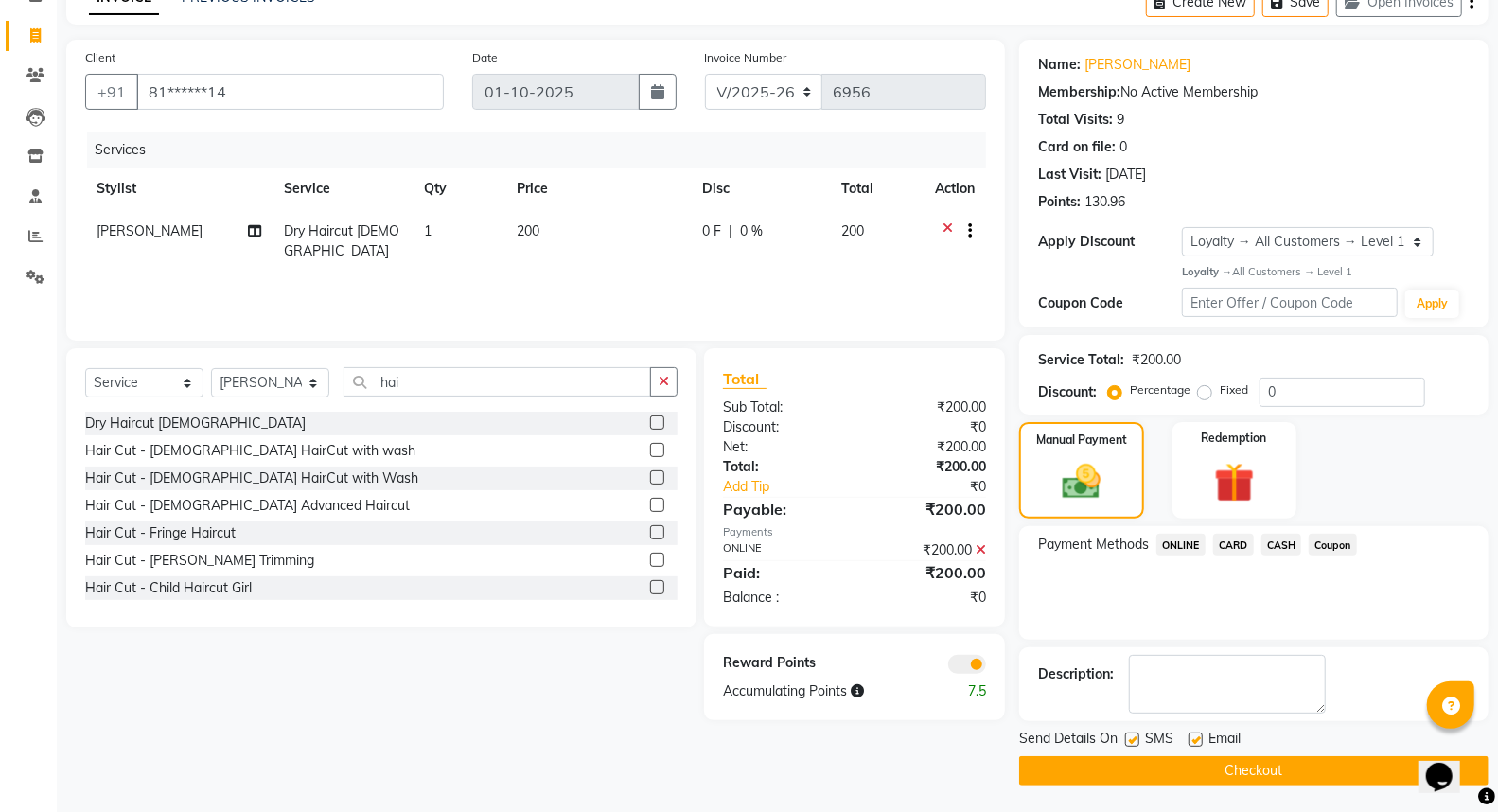
click at [1326, 773] on button "Checkout" at bounding box center [1254, 770] width 469 height 29
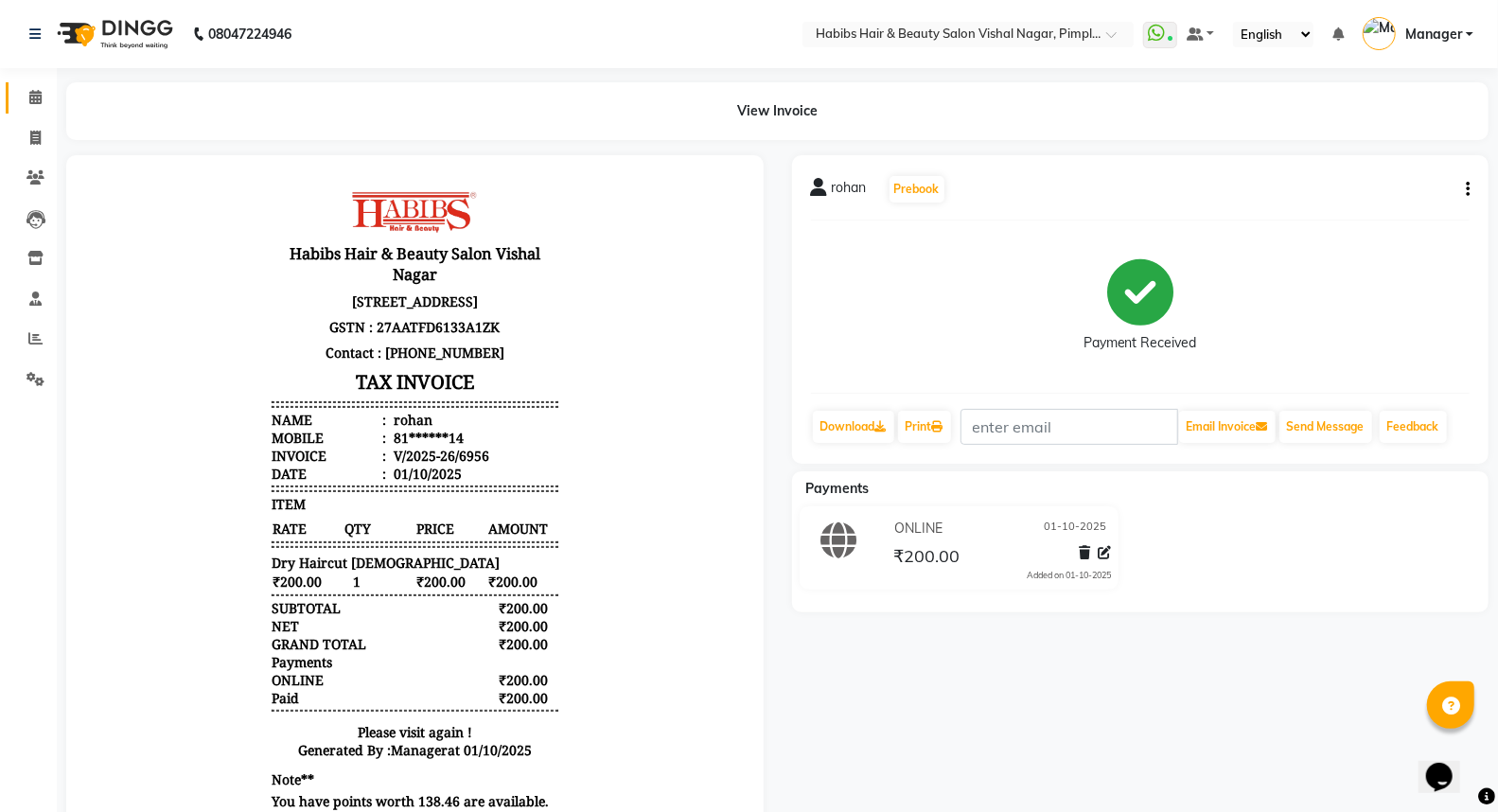
click at [31, 102] on icon at bounding box center [35, 96] width 13 height 15
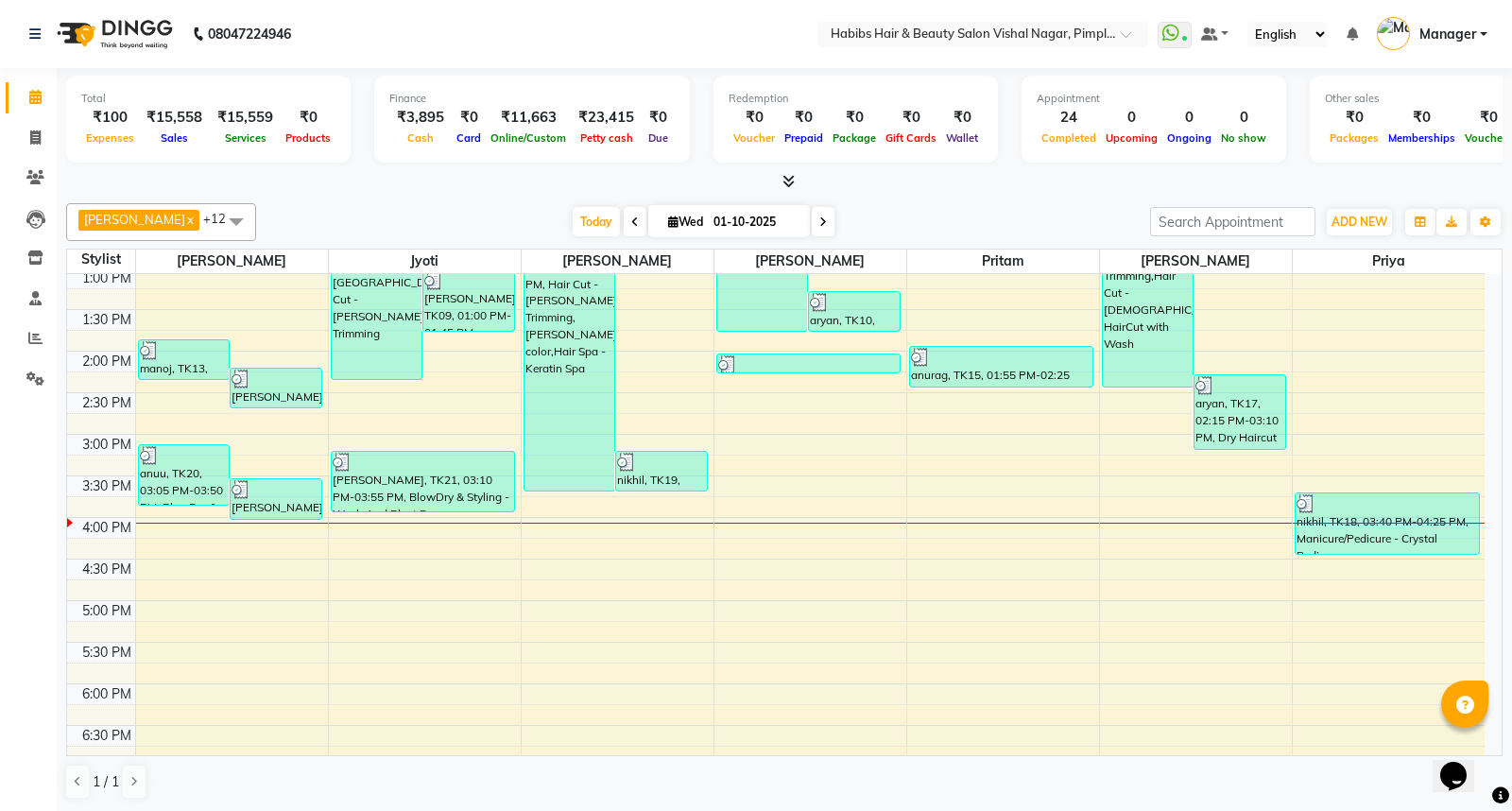
scroll to position [420, 0]
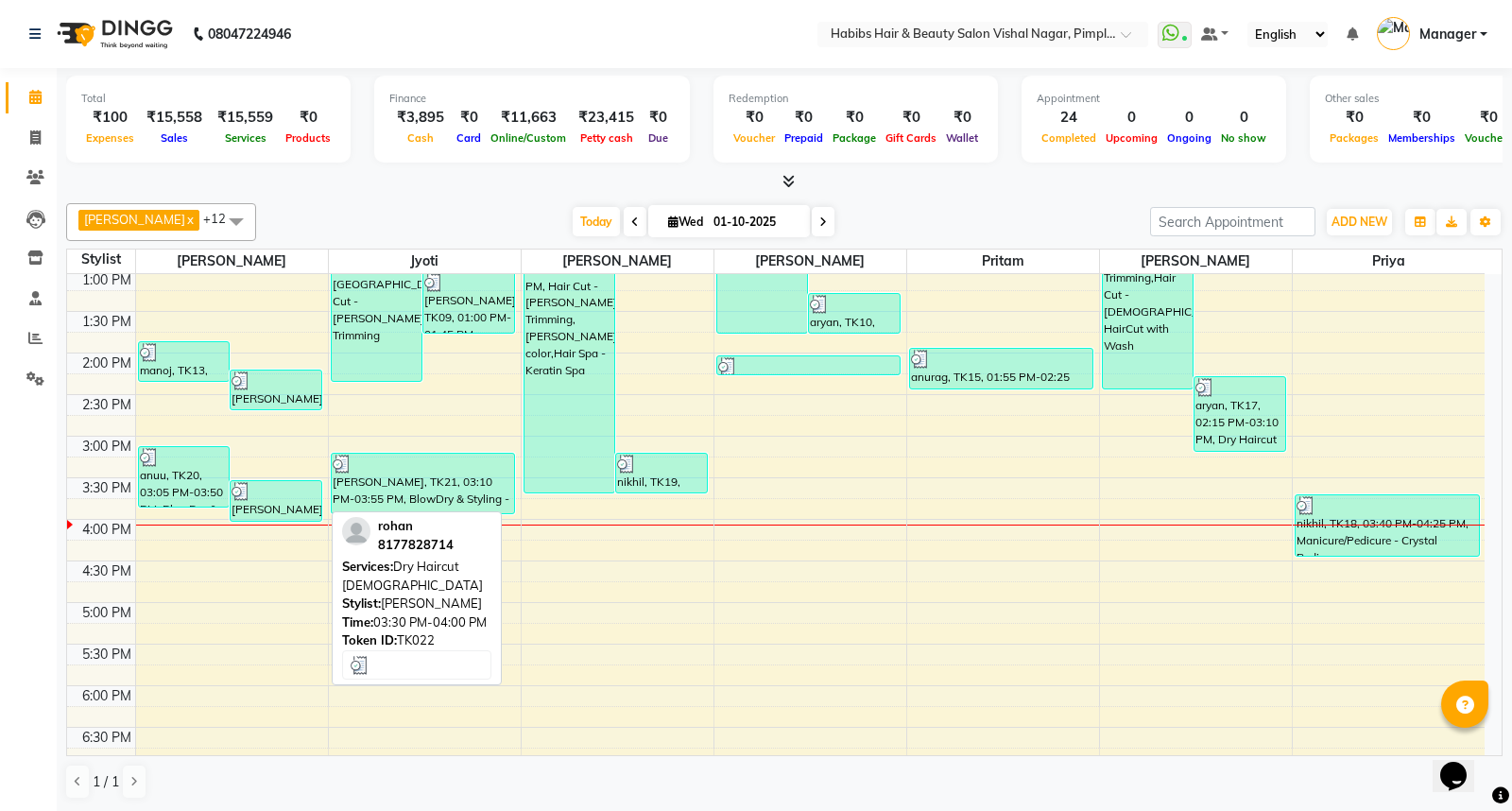
click at [284, 501] on div "[PERSON_NAME], TK22, 03:30 PM-04:00 PM, Dry Haircut [DEMOGRAPHIC_DATA]" at bounding box center [275, 500] width 90 height 40
select select "3"
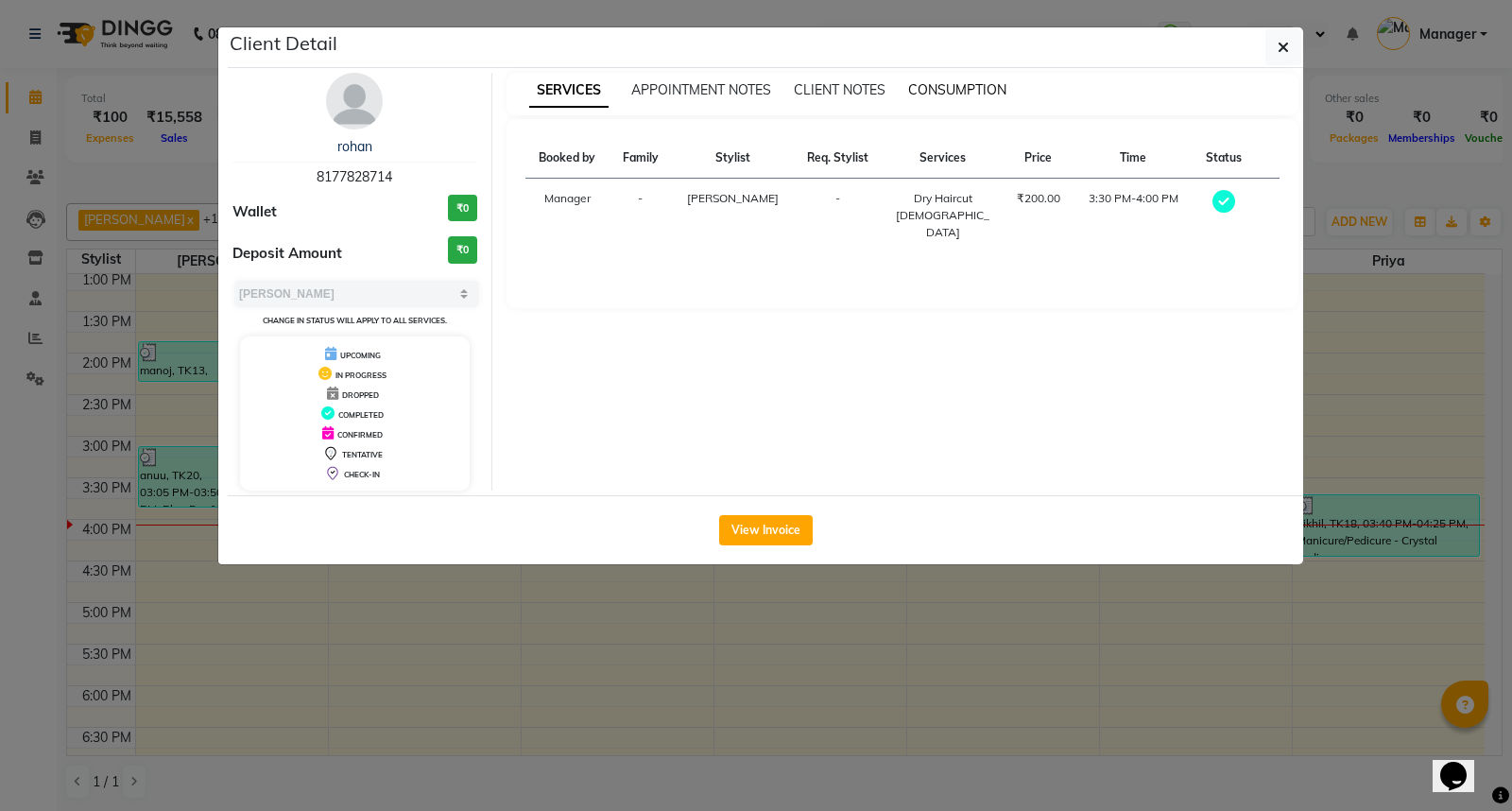
click at [974, 82] on span "CONSUMPTION" at bounding box center [957, 90] width 98 height 17
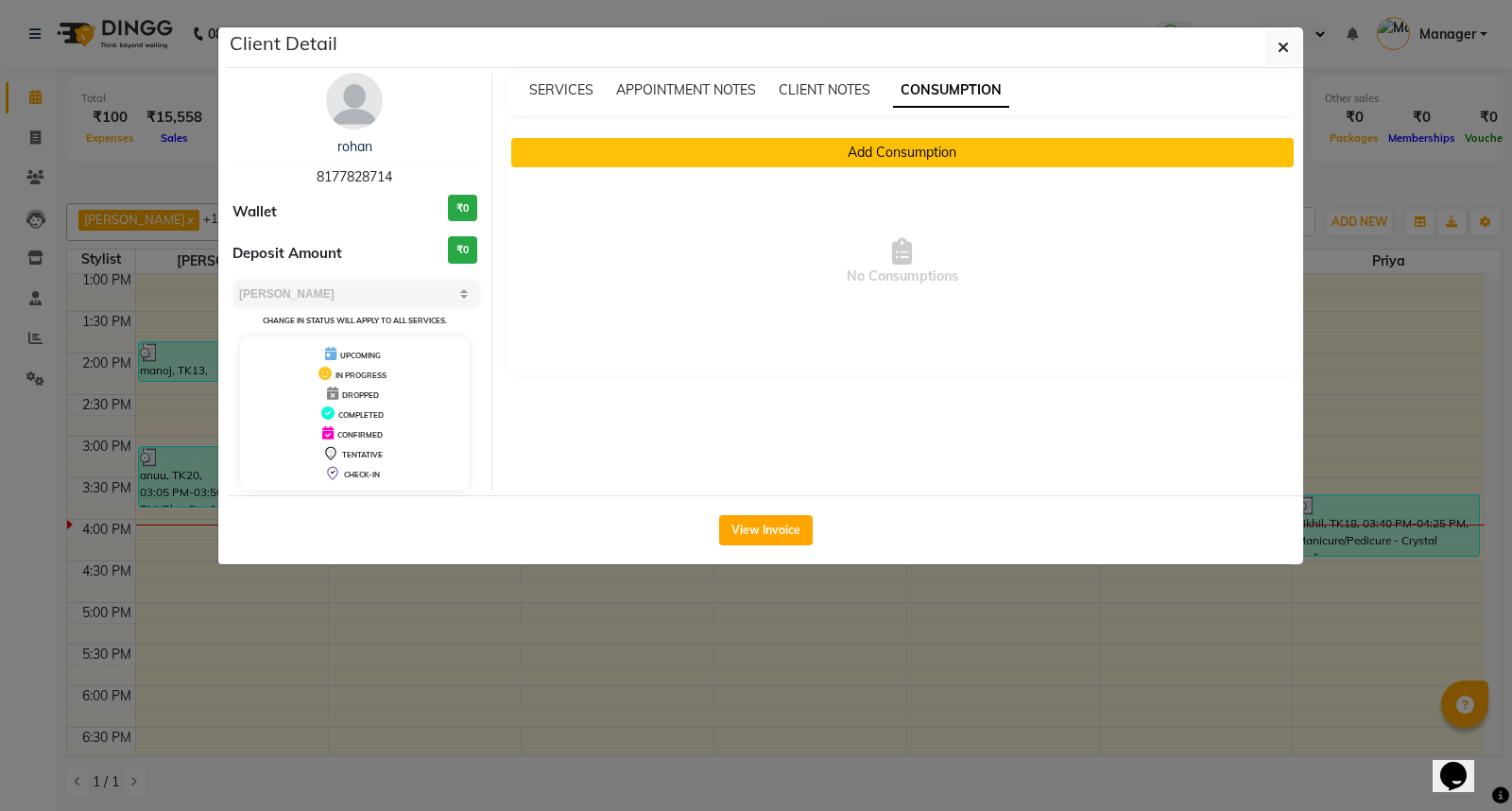
click at [911, 153] on button "Add Consumption" at bounding box center [903, 152] width 783 height 29
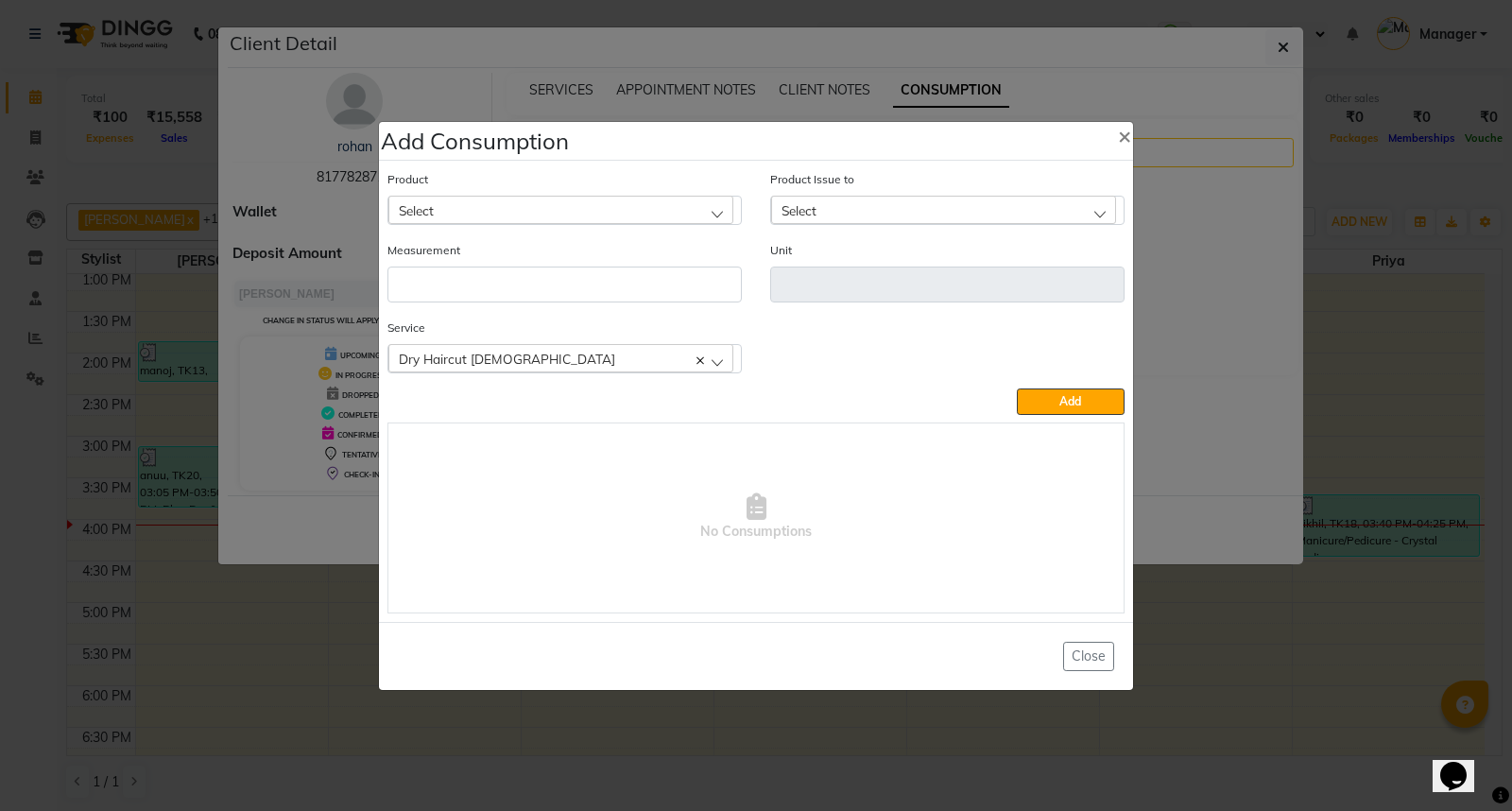
click at [659, 216] on div "Select" at bounding box center [561, 209] width 345 height 28
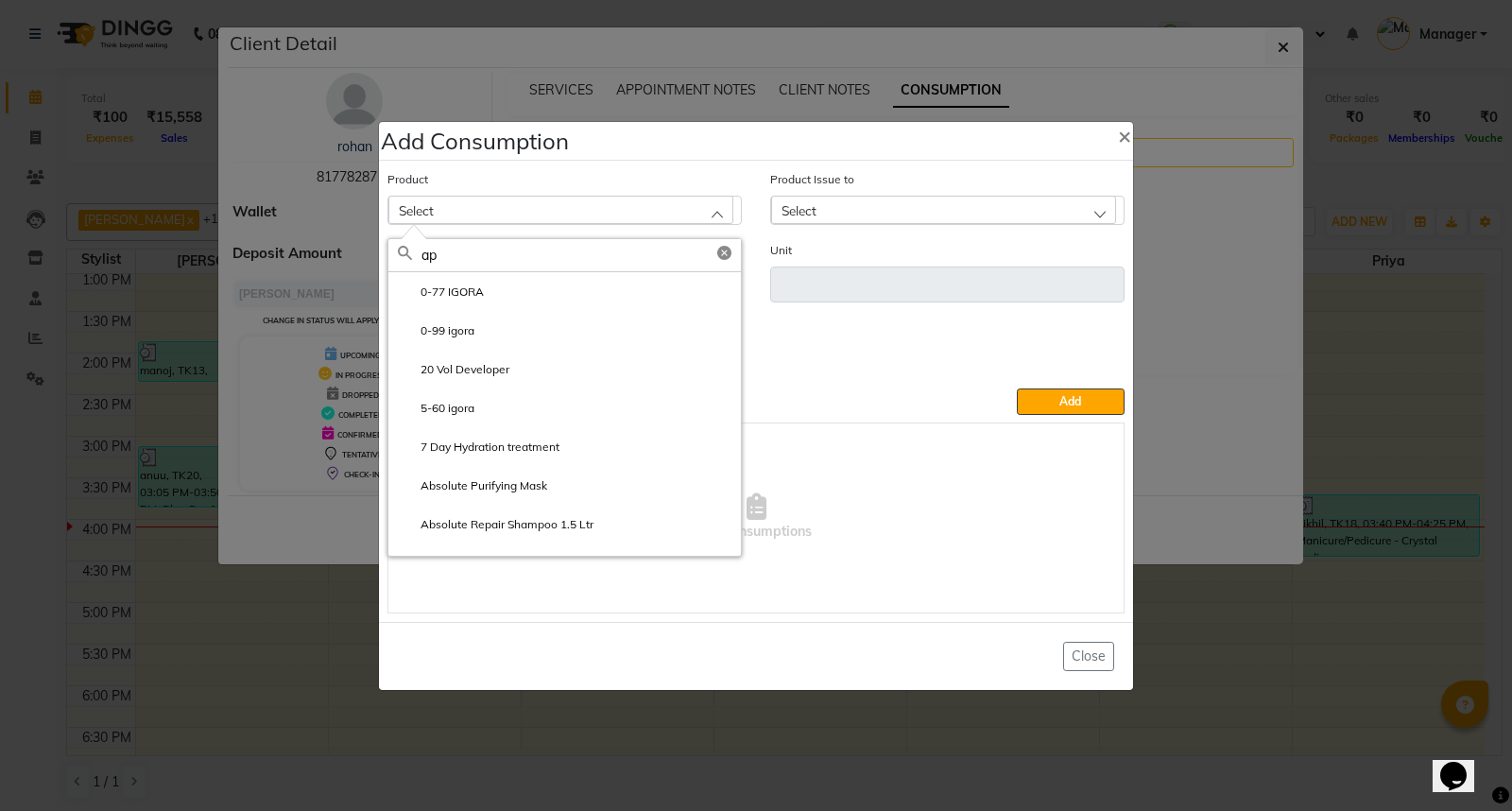
type input "app"
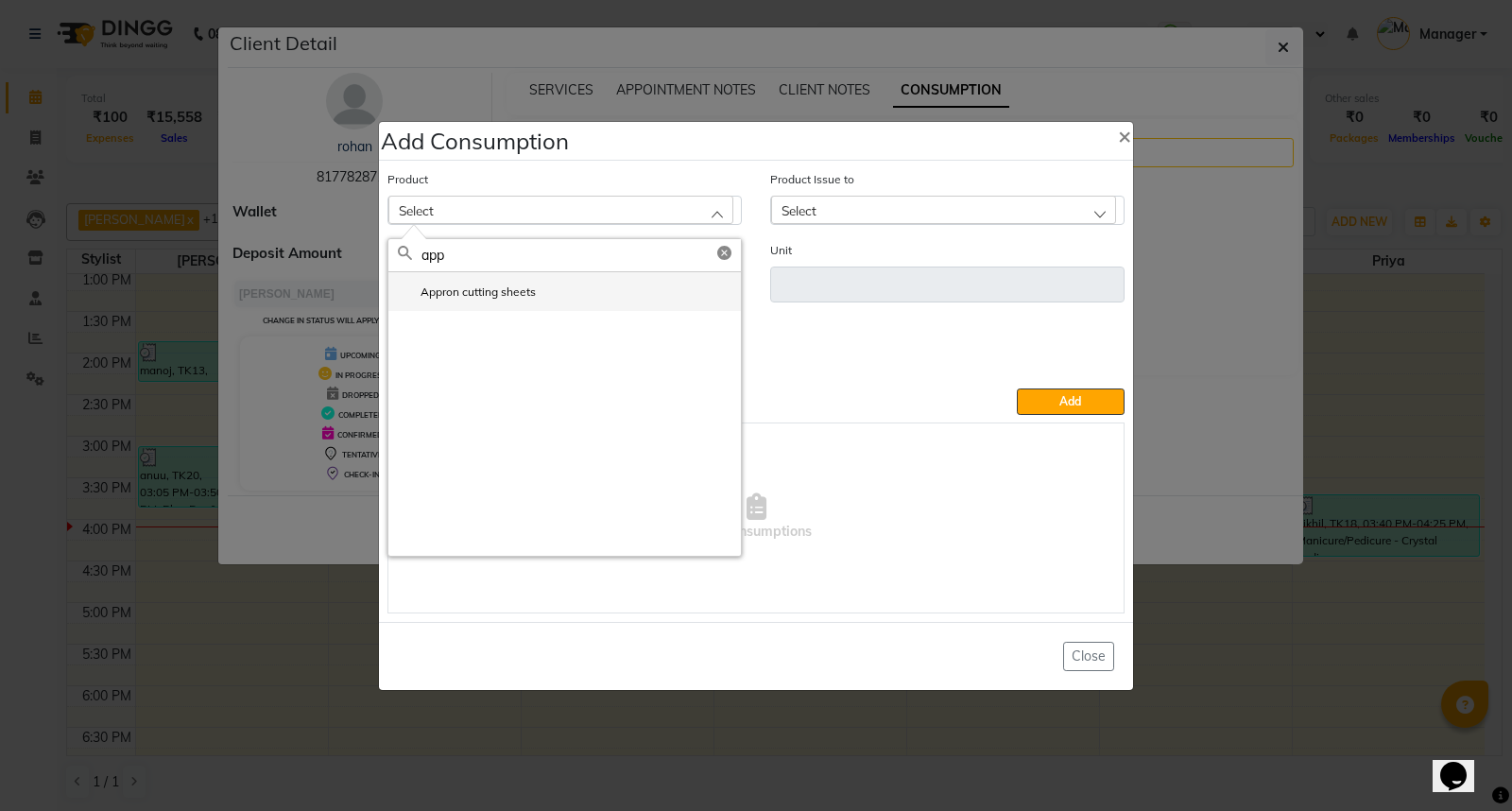
click at [588, 299] on li "Appron cutting sheets" at bounding box center [565, 291] width 353 height 39
type input "pcs"
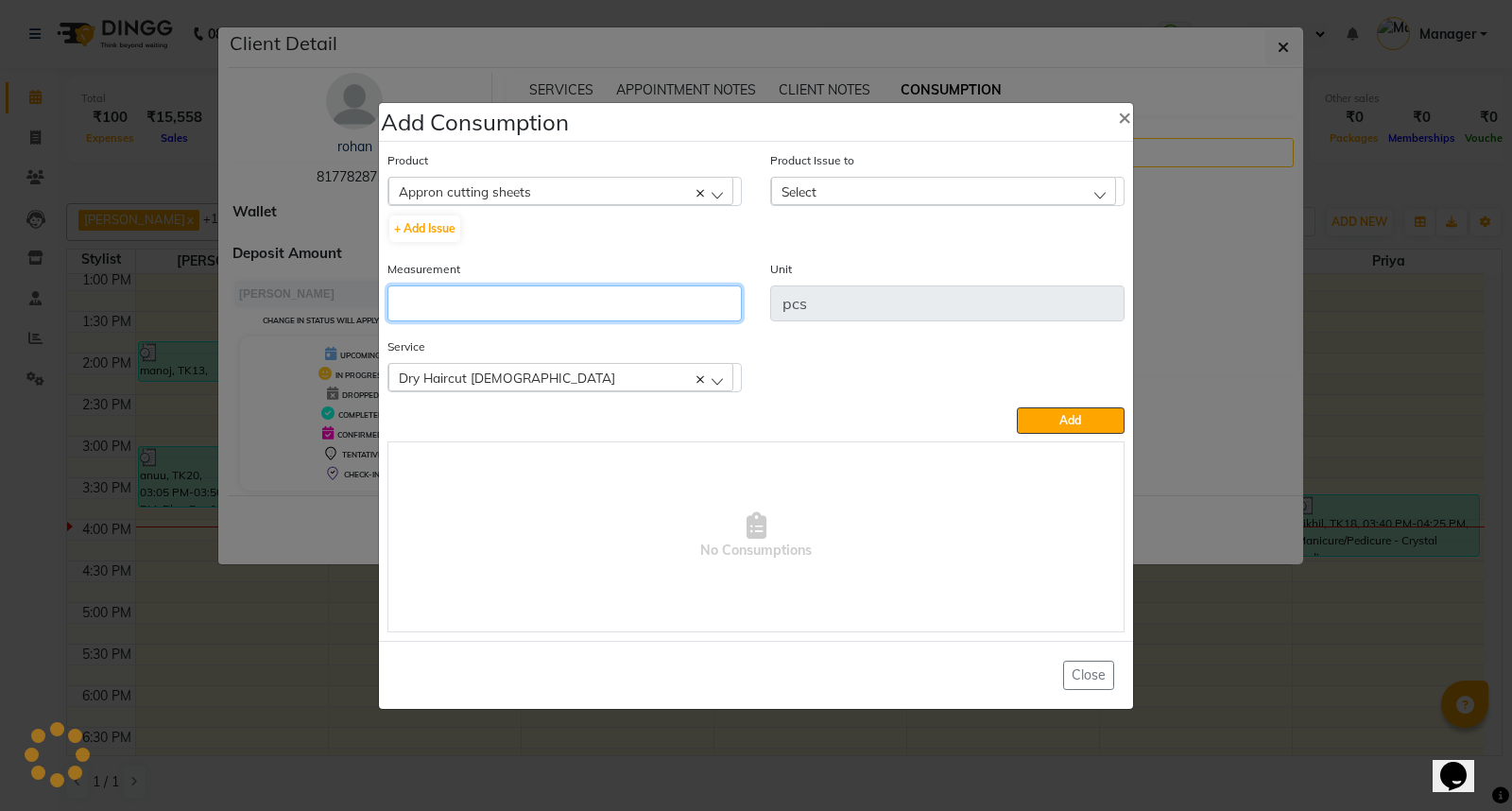
click at [588, 299] on input "number" at bounding box center [565, 303] width 355 height 36
type input "1"
click at [932, 193] on div "Select" at bounding box center [944, 190] width 345 height 28
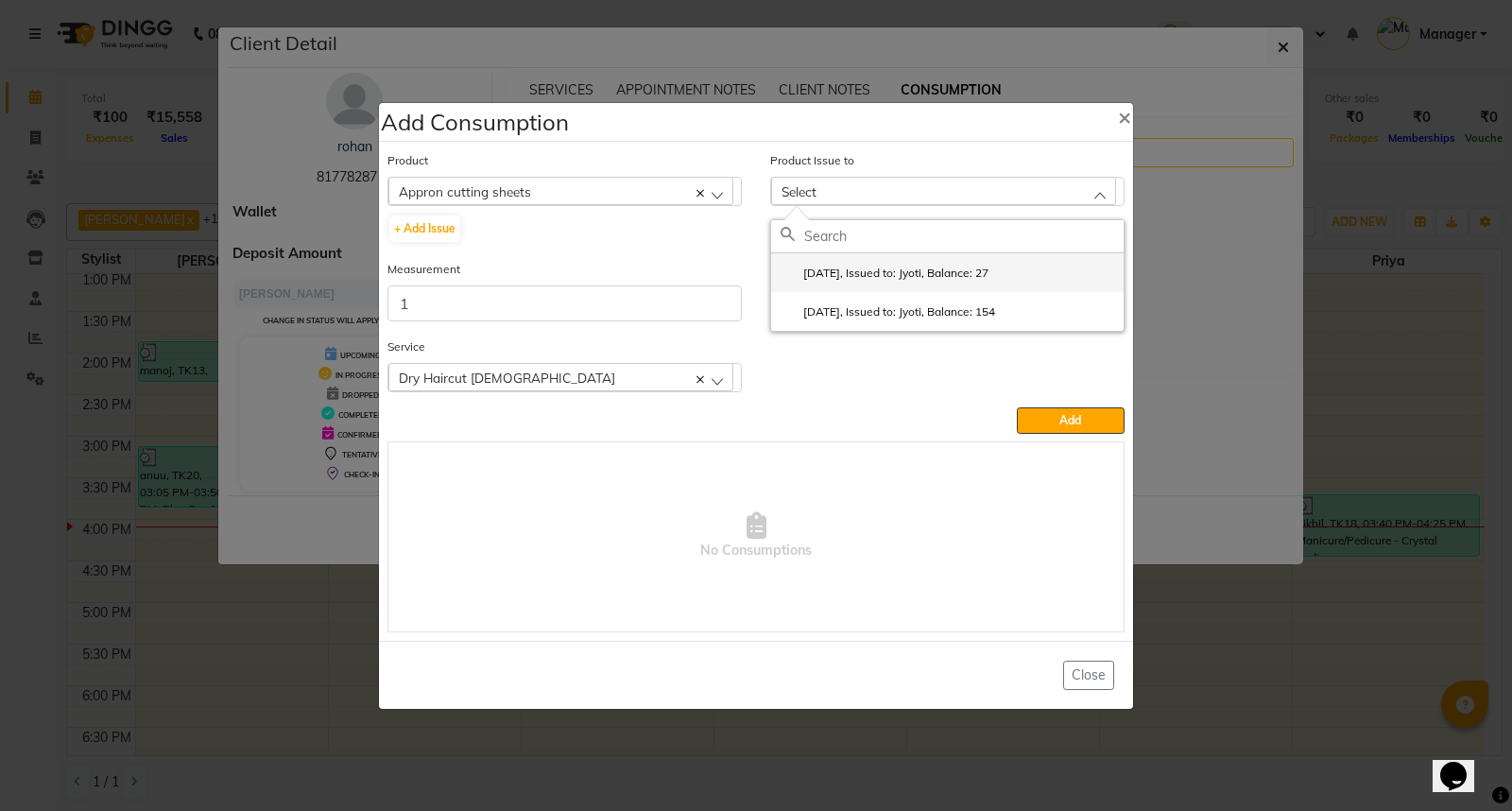
click at [962, 274] on label "[DATE], Issued to: Jyoti, Balance: 27" at bounding box center [884, 273] width 208 height 17
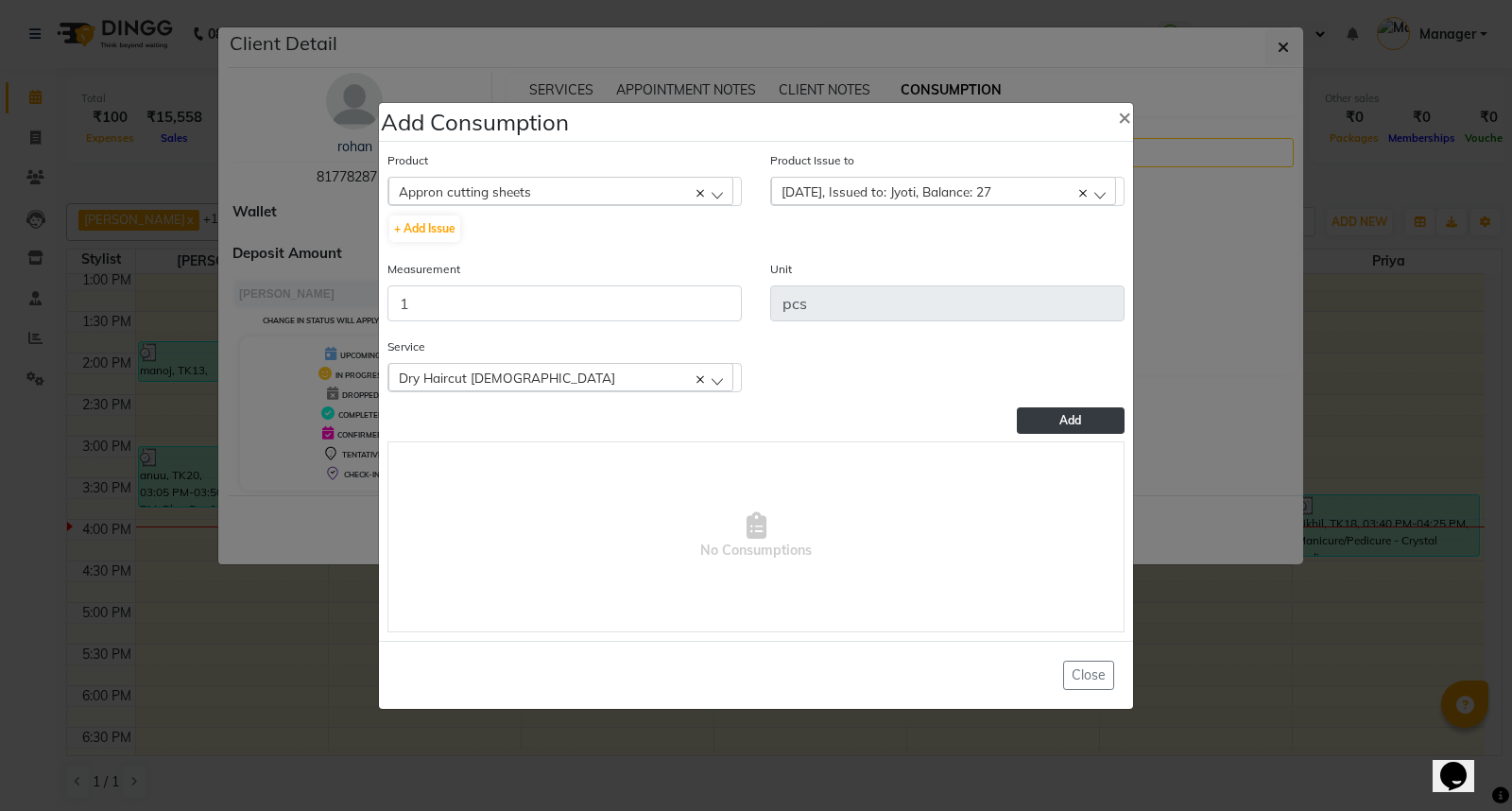
click at [1049, 428] on button "Add" at bounding box center [1071, 420] width 108 height 26
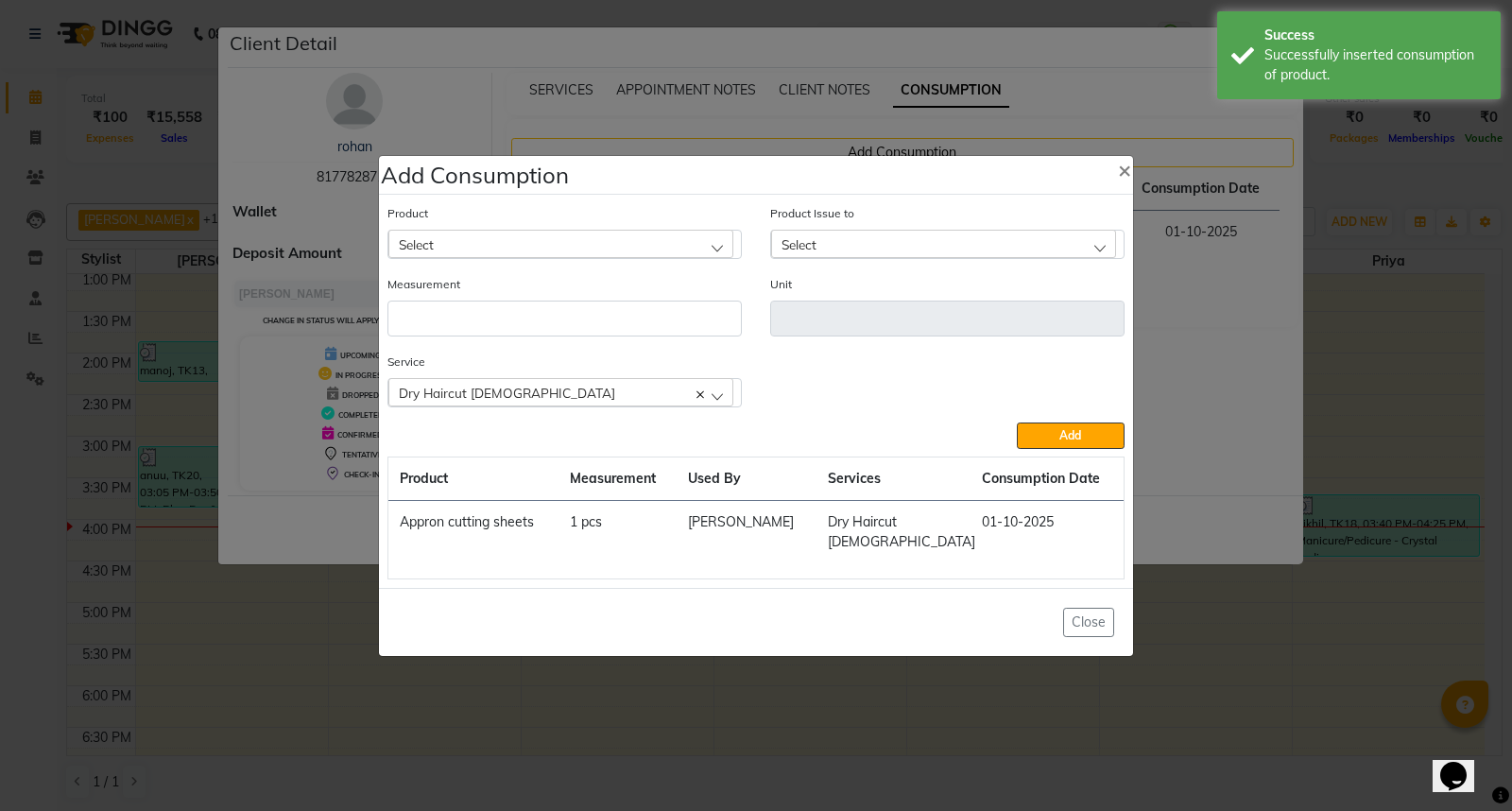
click at [1328, 657] on ngb-modal-window "Add Consumption × Product Select 0-77 IGORA Product Issue to Select [DATE], Iss…" at bounding box center [756, 405] width 1512 height 811
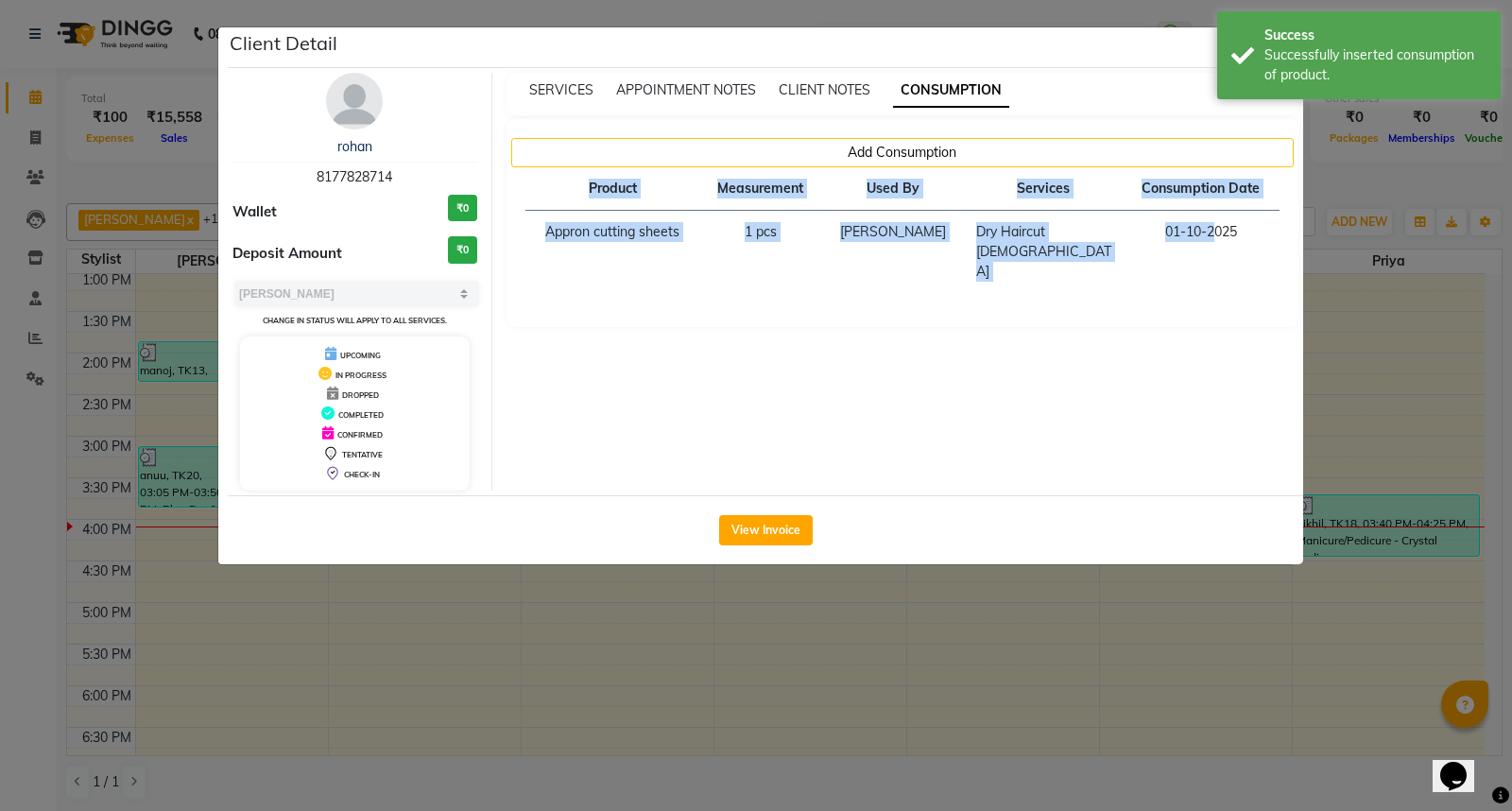
click at [1276, 658] on ngb-modal-window "Client Detail rohan 8177828714 Wallet ₹0 Deposit Amount ₹0 Select MARK DONE UPC…" at bounding box center [756, 405] width 1512 height 811
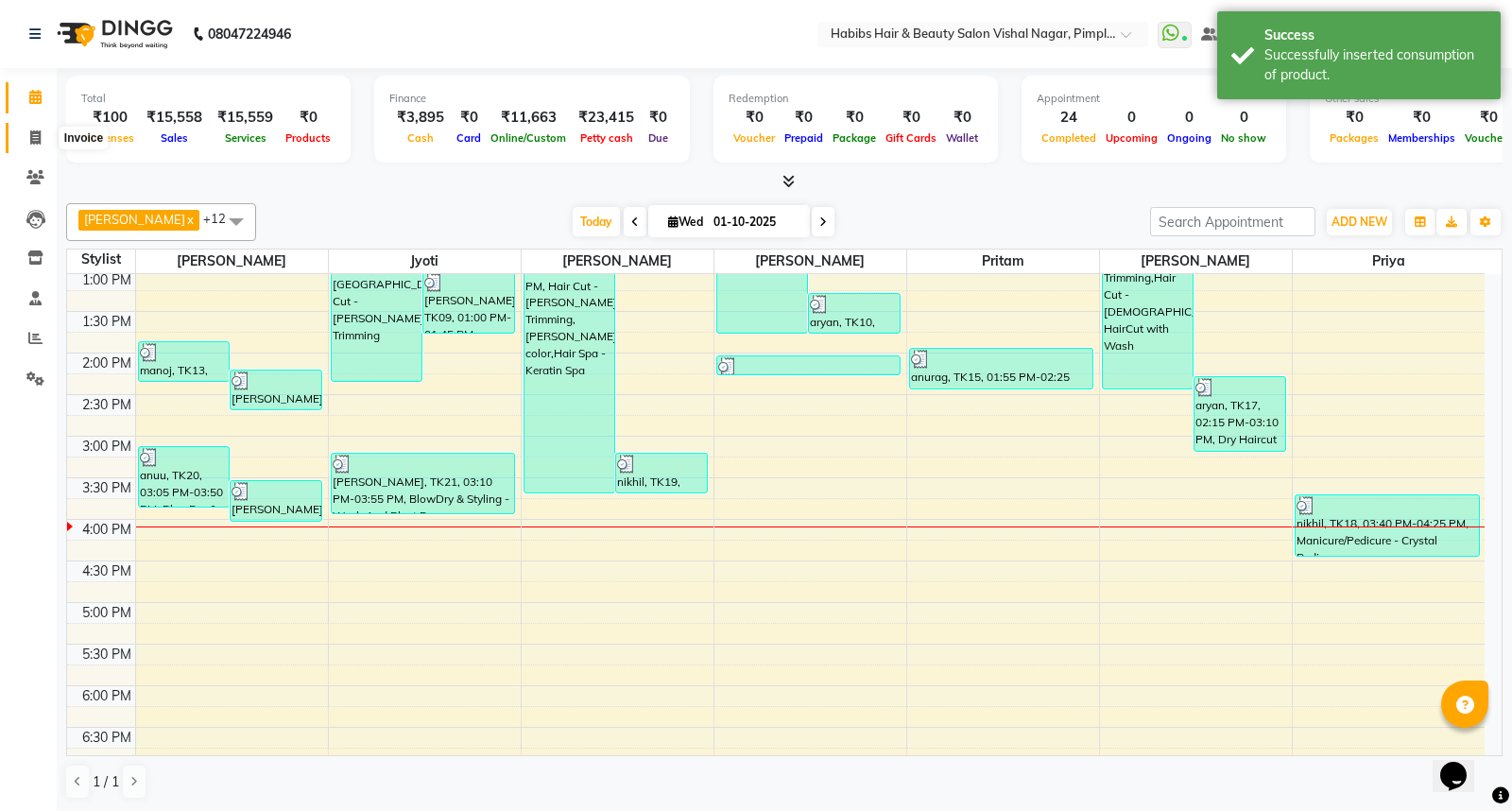
click at [31, 142] on icon at bounding box center [35, 137] width 11 height 15
select select "service"
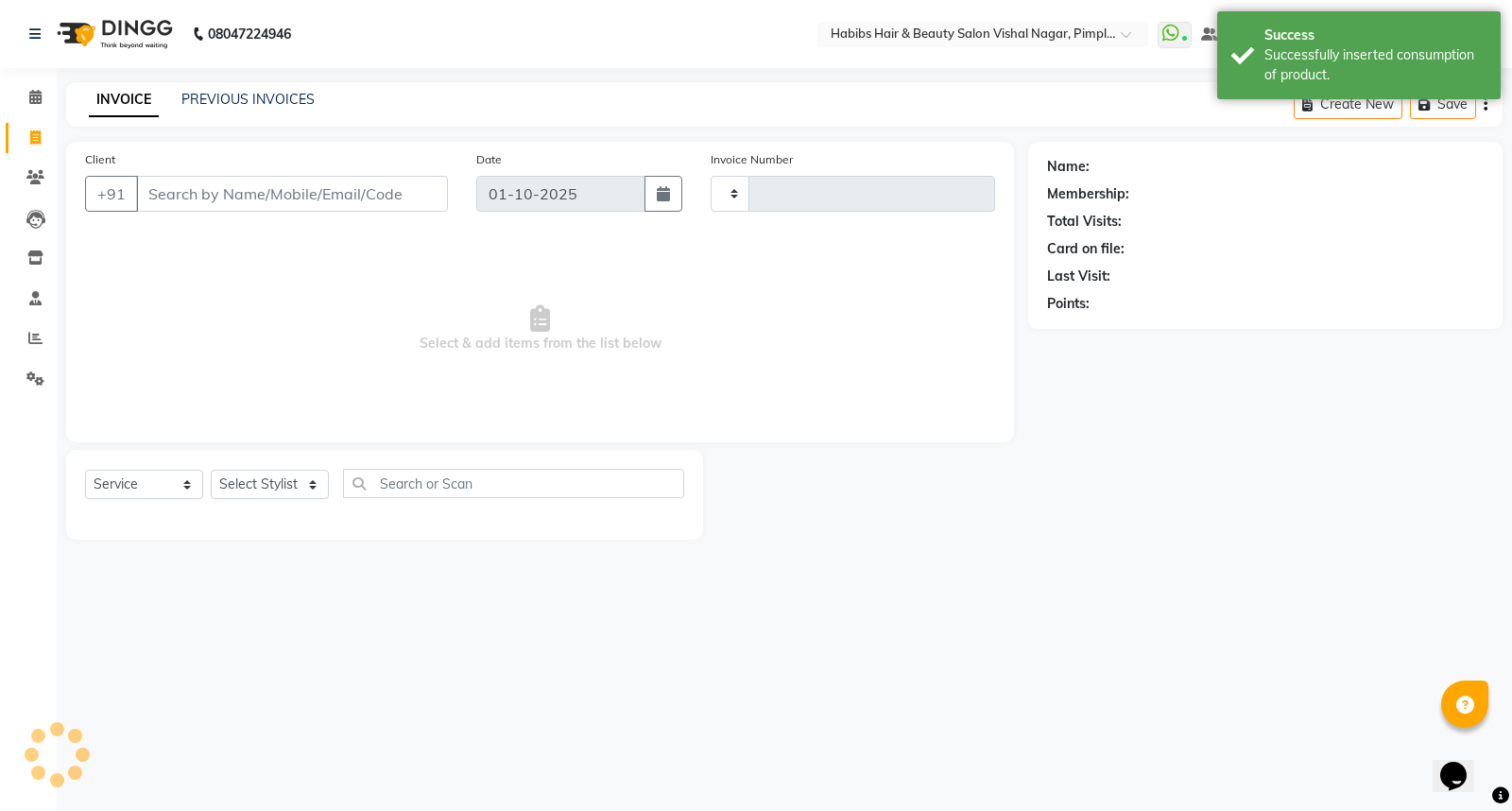
type input "6957"
select select "5725"
